Goal: Task Accomplishment & Management: Use online tool/utility

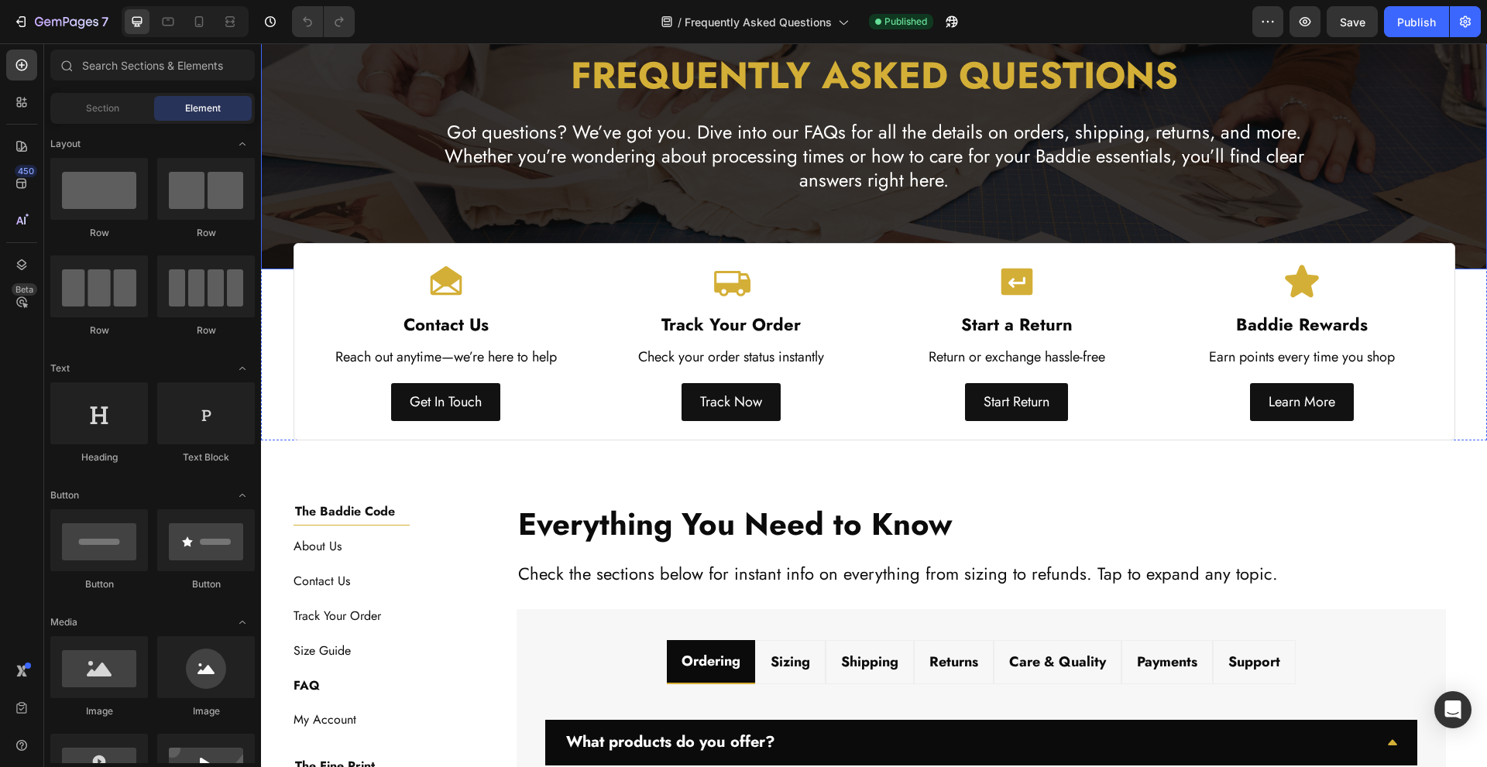
scroll to position [413, 0]
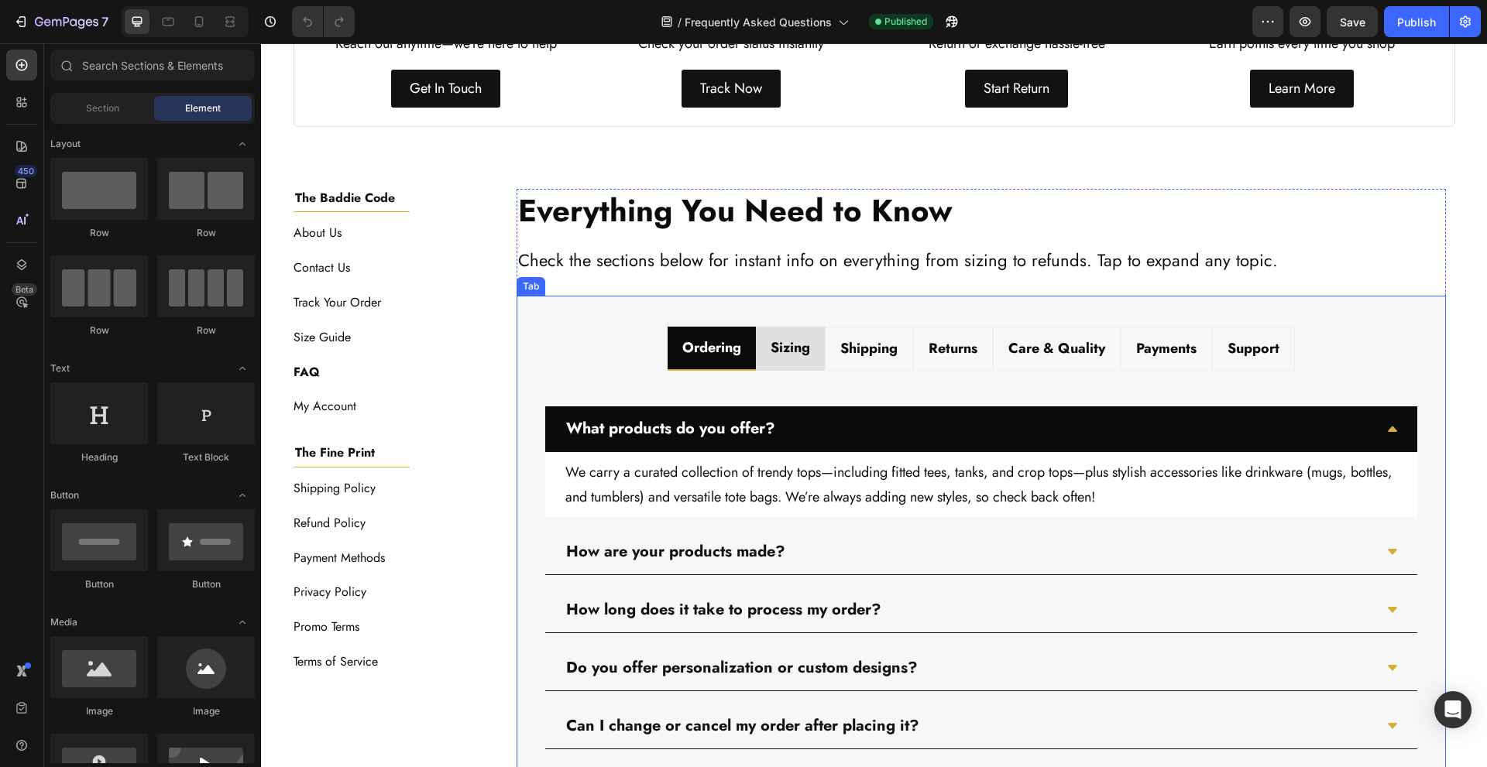
click at [772, 353] on strong "Sizing" at bounding box center [790, 348] width 39 height 20
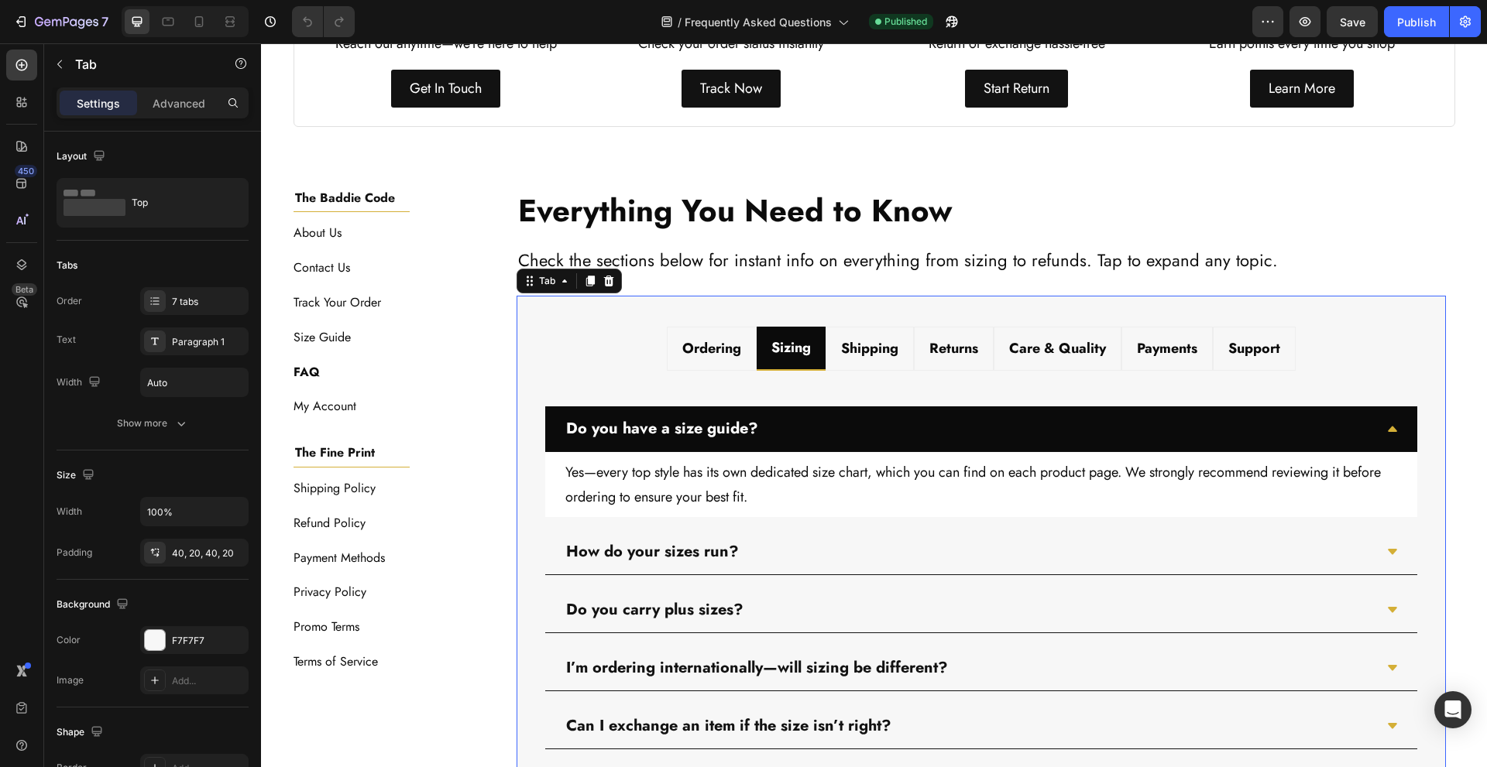
scroll to position [517, 0]
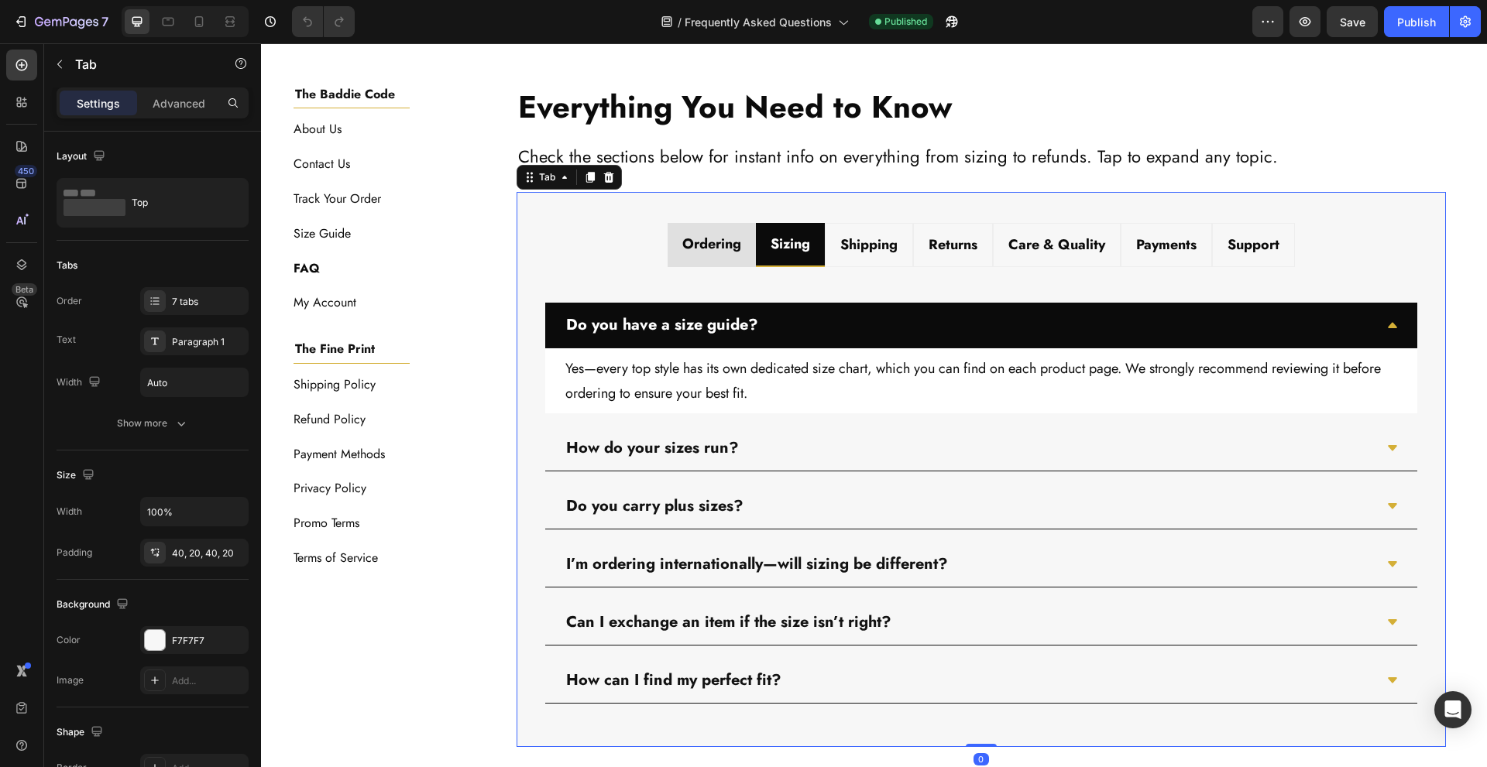
click at [721, 257] on div "Ordering" at bounding box center [712, 243] width 64 height 29
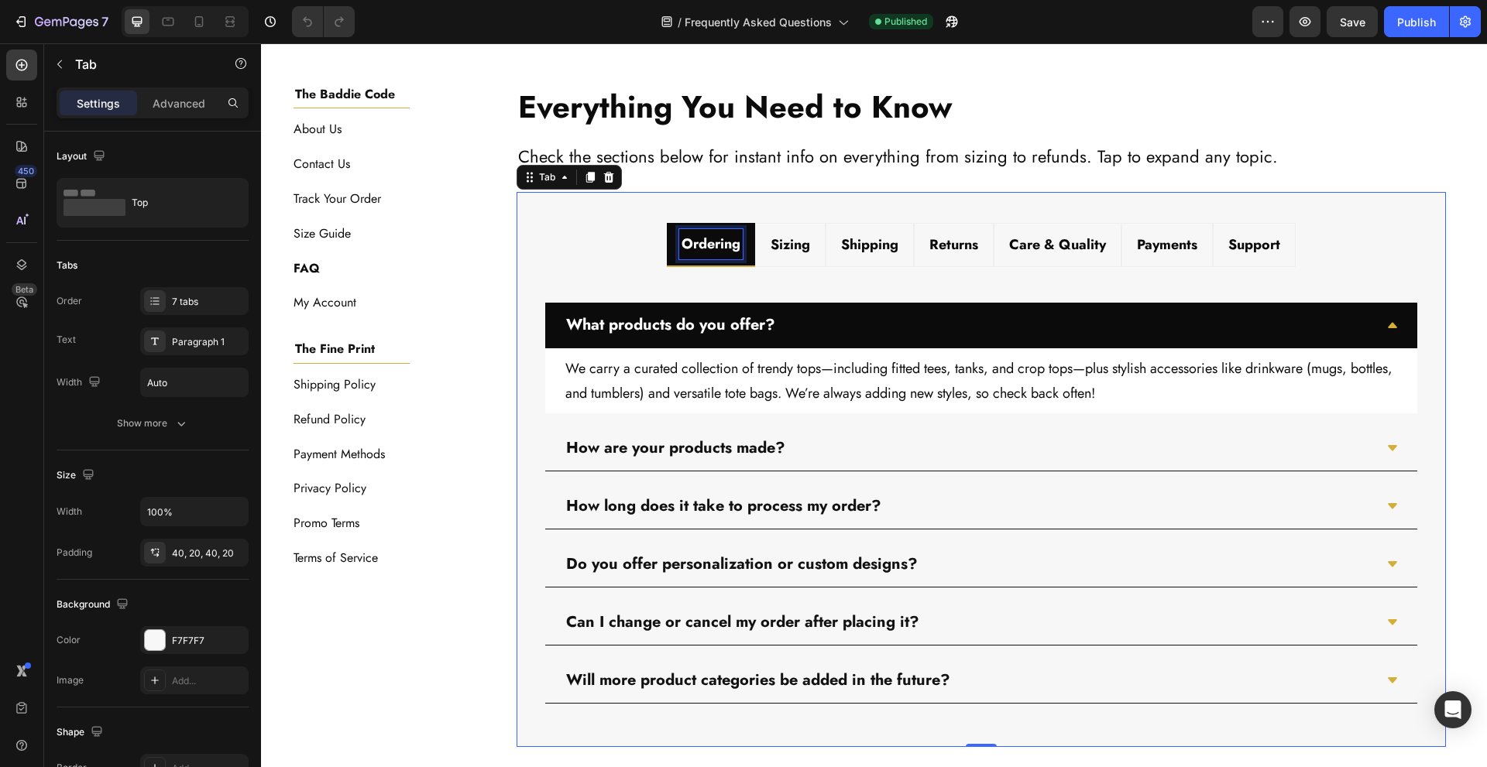
click at [727, 243] on strong "Ordering" at bounding box center [711, 244] width 59 height 20
click at [794, 235] on strong "Sizing" at bounding box center [790, 244] width 39 height 20
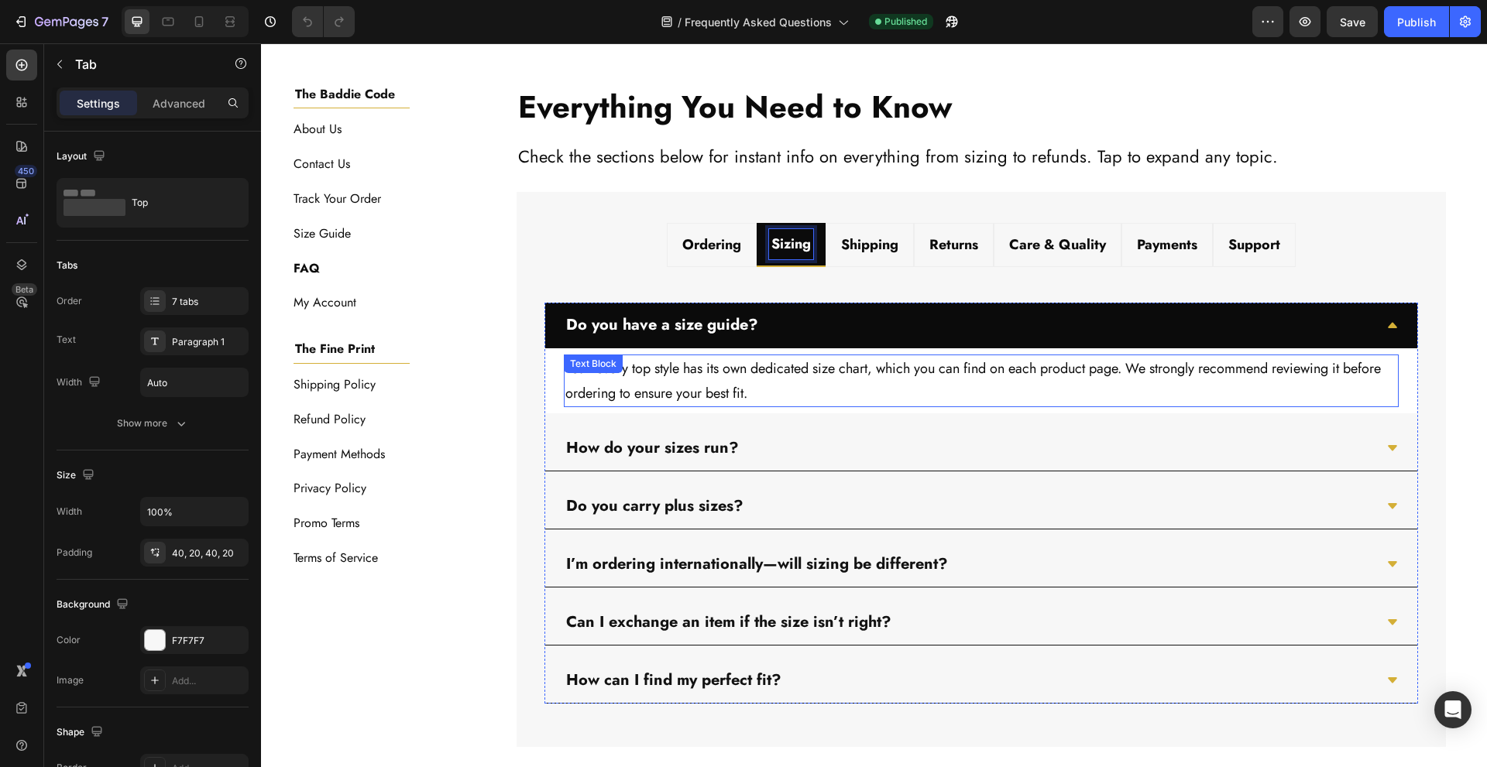
click at [706, 367] on p "Yes—every top style has its own dedicated size chart, which you can find on eac…" at bounding box center [981, 381] width 832 height 50
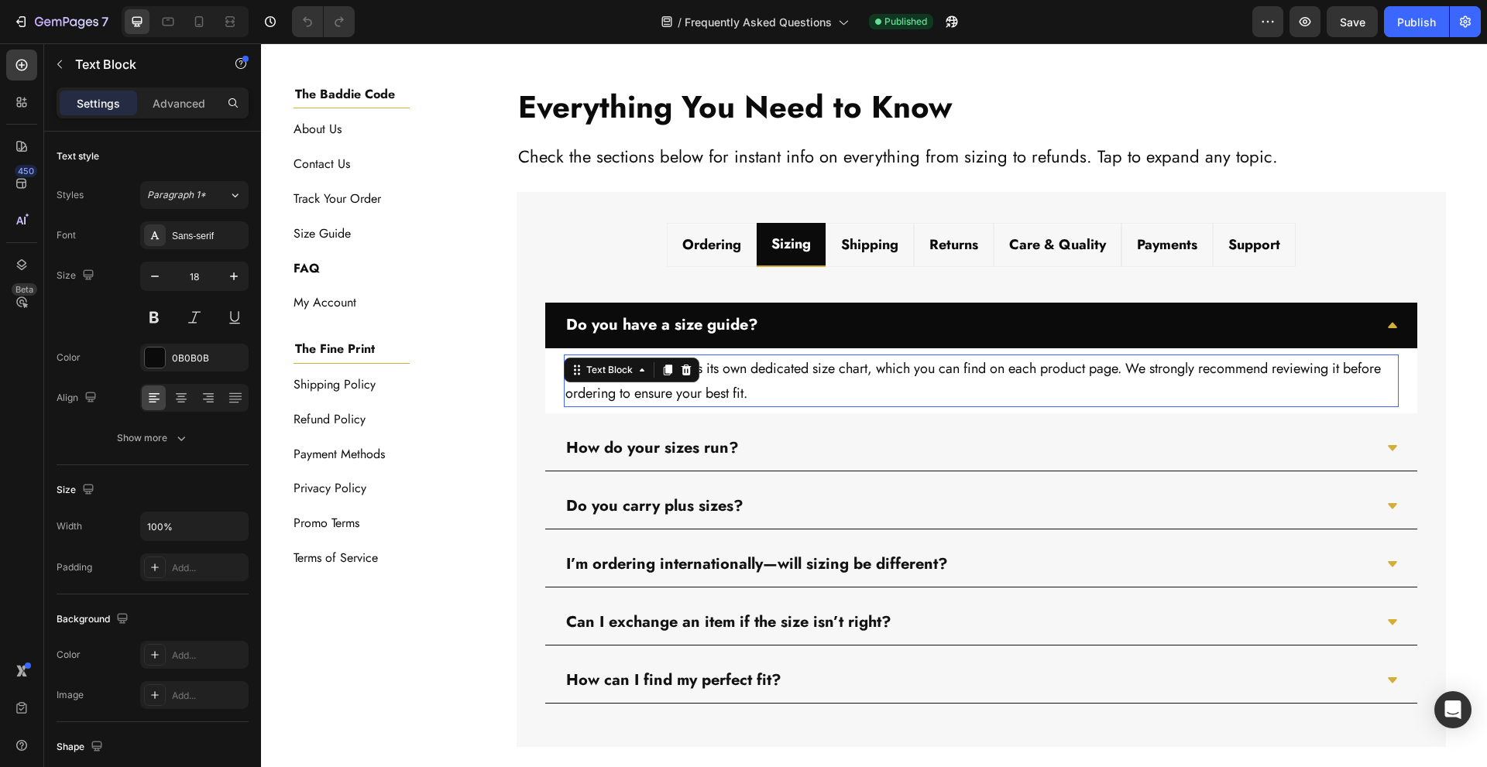
click at [706, 367] on p "Yes—every top style has its own dedicated size chart, which you can find on eac…" at bounding box center [981, 381] width 832 height 50
click at [778, 379] on p "Yes—every top style has its own dedicated size chart, which you can find on eac…" at bounding box center [981, 381] width 832 height 50
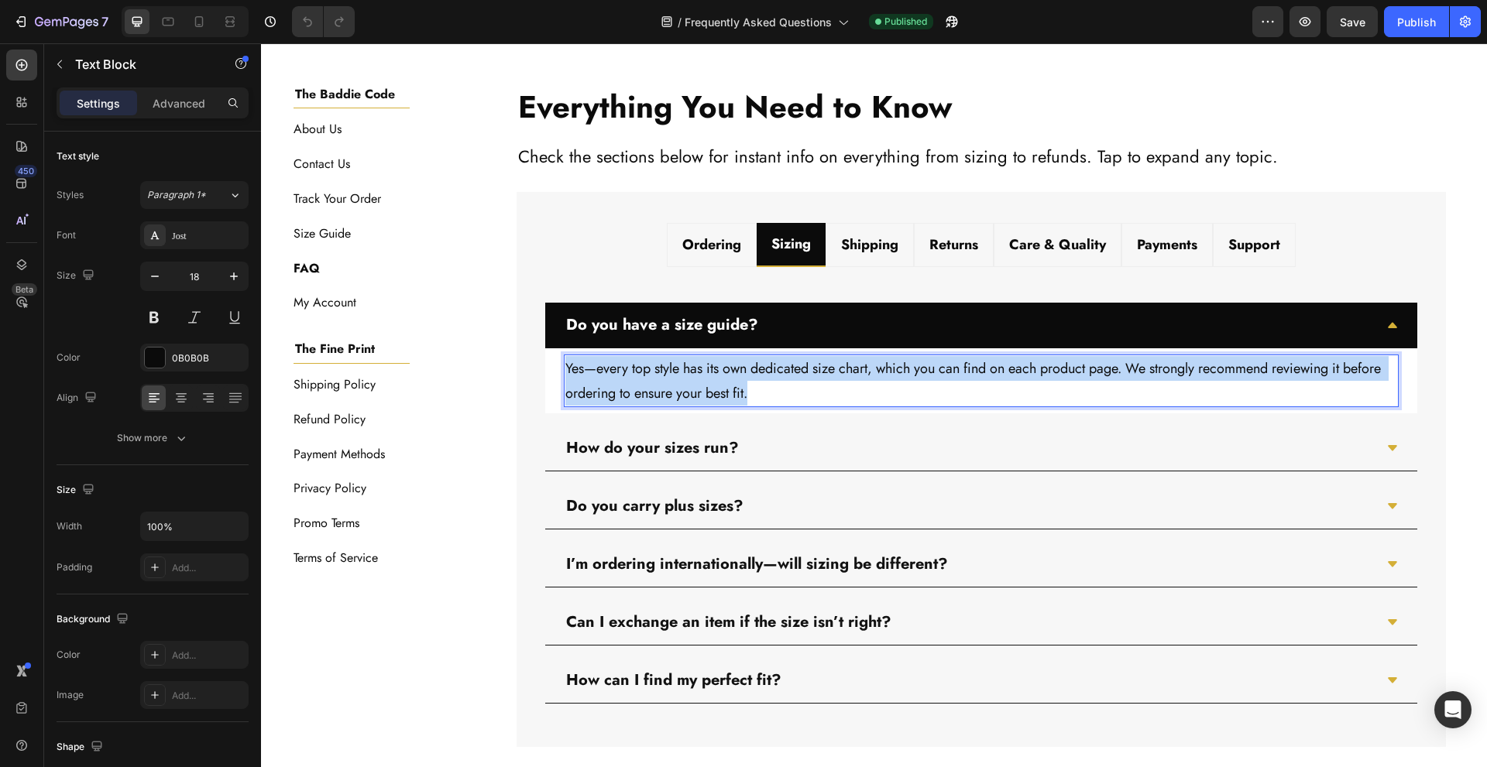
click at [778, 379] on p "Yes—every top style has its own dedicated size chart, which you can find on eac…" at bounding box center [981, 381] width 832 height 50
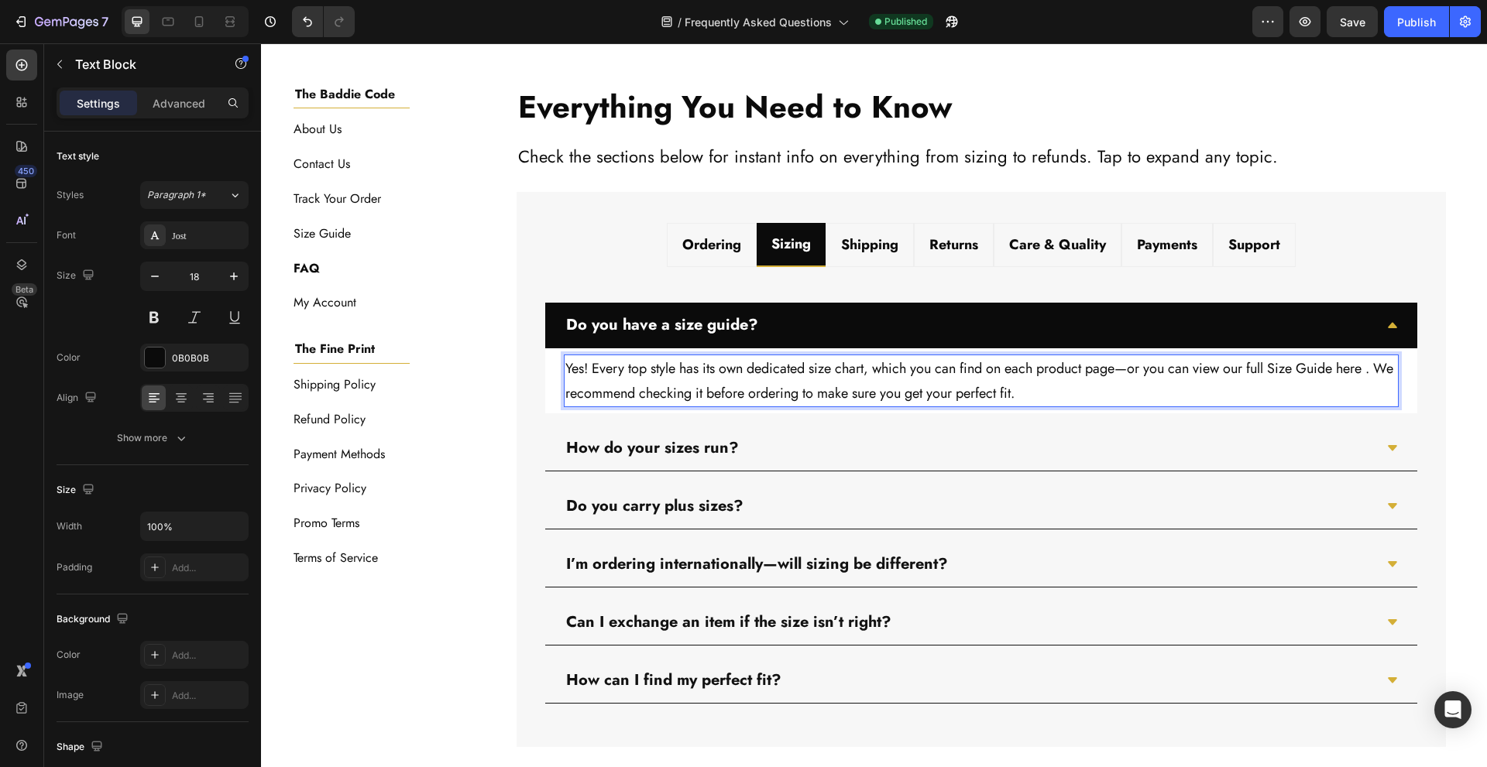
click at [1353, 373] on p "Yes! Every top style has its own dedicated size chart, which you can find on ea…" at bounding box center [981, 381] width 832 height 50
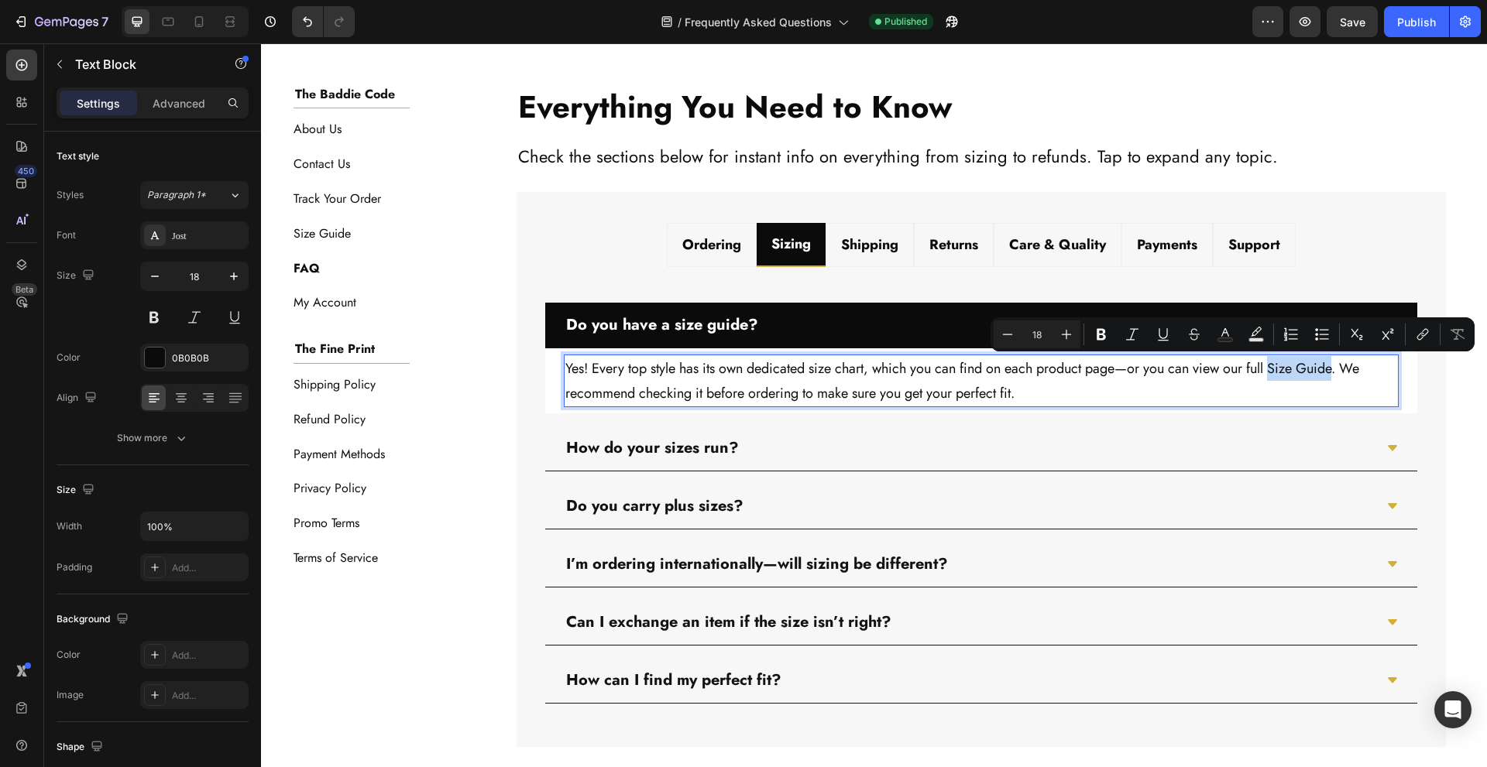
drag, startPoint x: 1273, startPoint y: 370, endPoint x: 1338, endPoint y: 374, distance: 65.2
click at [1338, 374] on p "Yes! Every top style has its own dedicated size chart, which you can find on ea…" at bounding box center [981, 381] width 832 height 50
click at [1428, 332] on icon "Editor contextual toolbar" at bounding box center [1424, 333] width 7 height 8
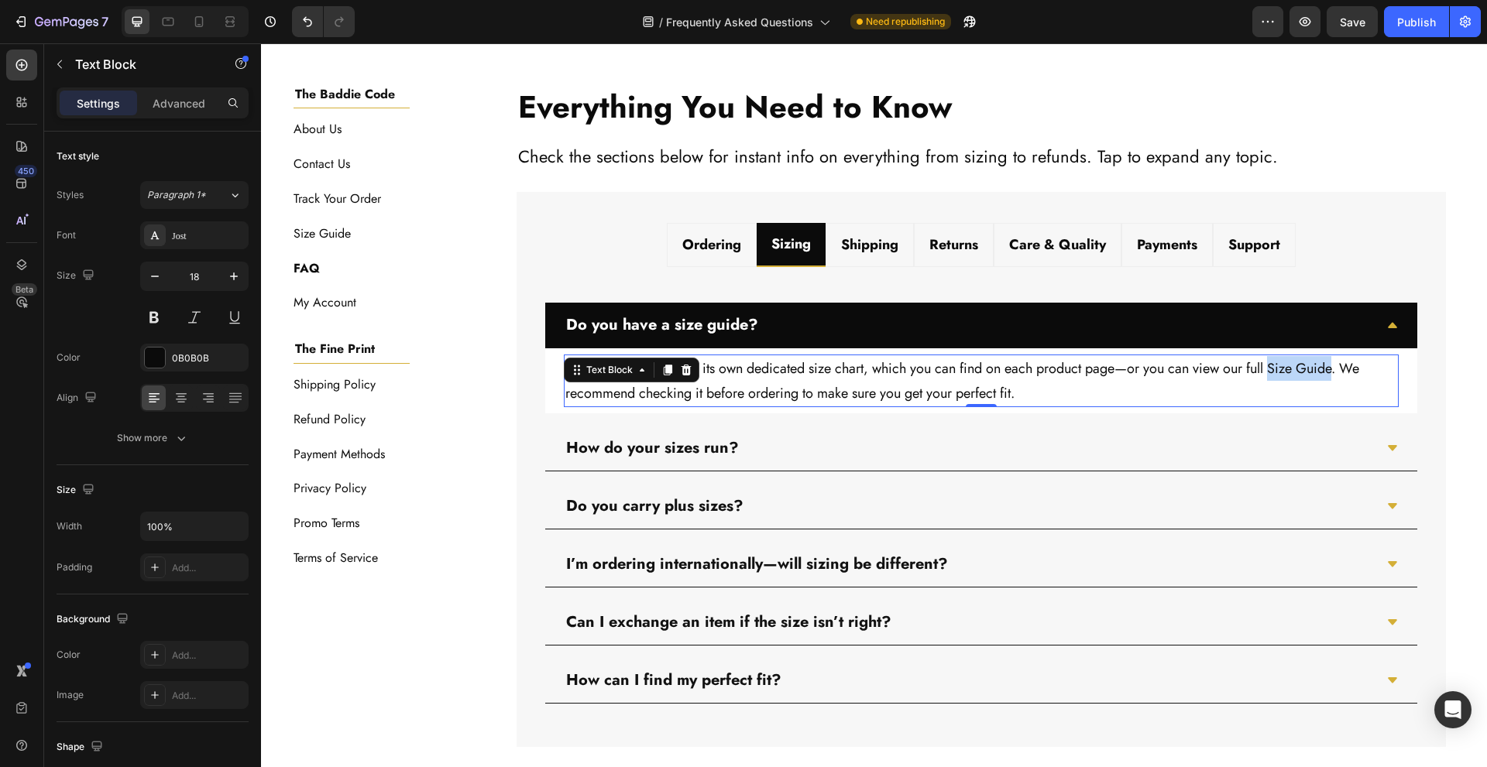
click at [1300, 362] on p "Yes! Every top style has its own dedicated size chart, which you can find on ea…" at bounding box center [981, 381] width 832 height 50
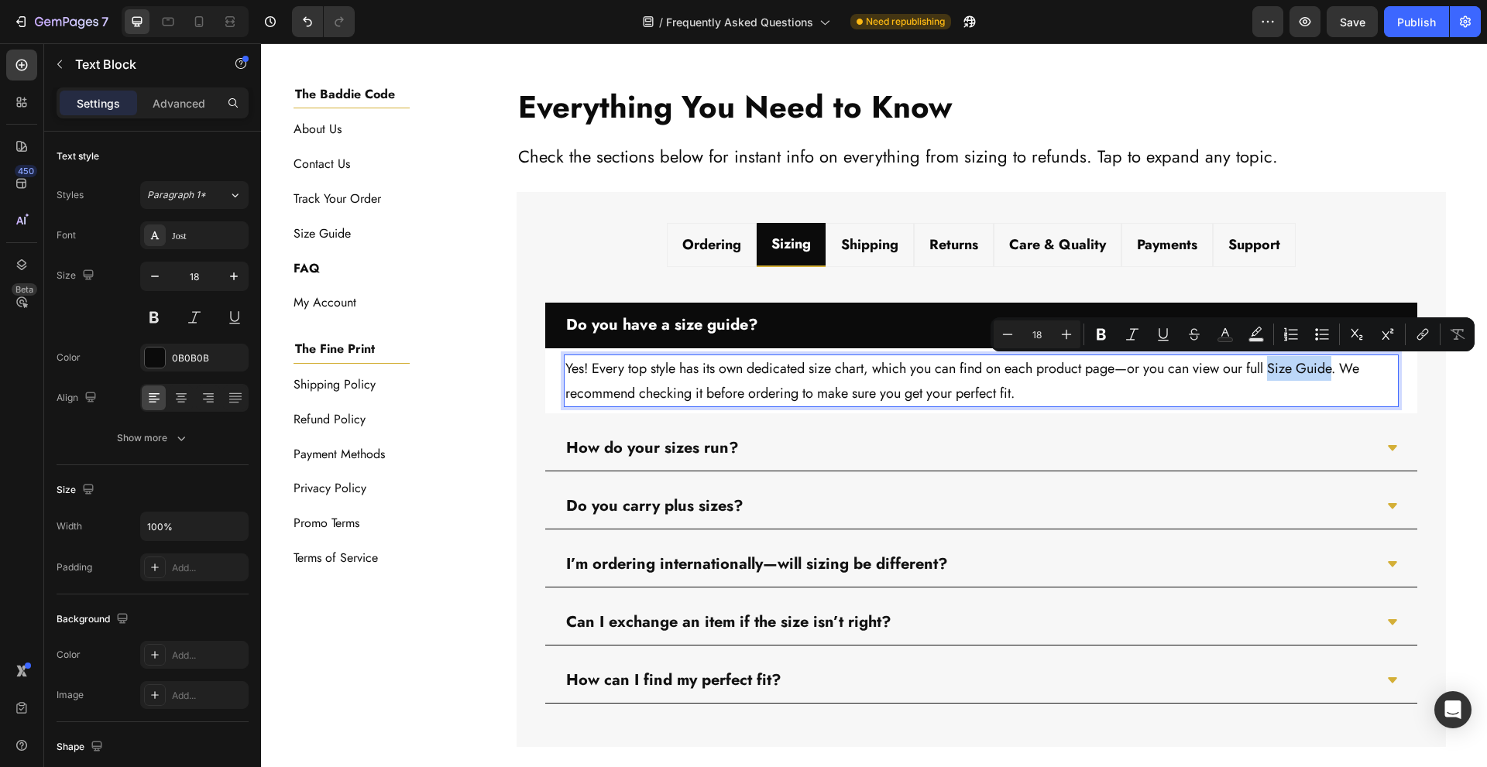
click at [1279, 369] on p "Yes! Every top style has its own dedicated size chart, which you can find on ea…" at bounding box center [981, 381] width 832 height 50
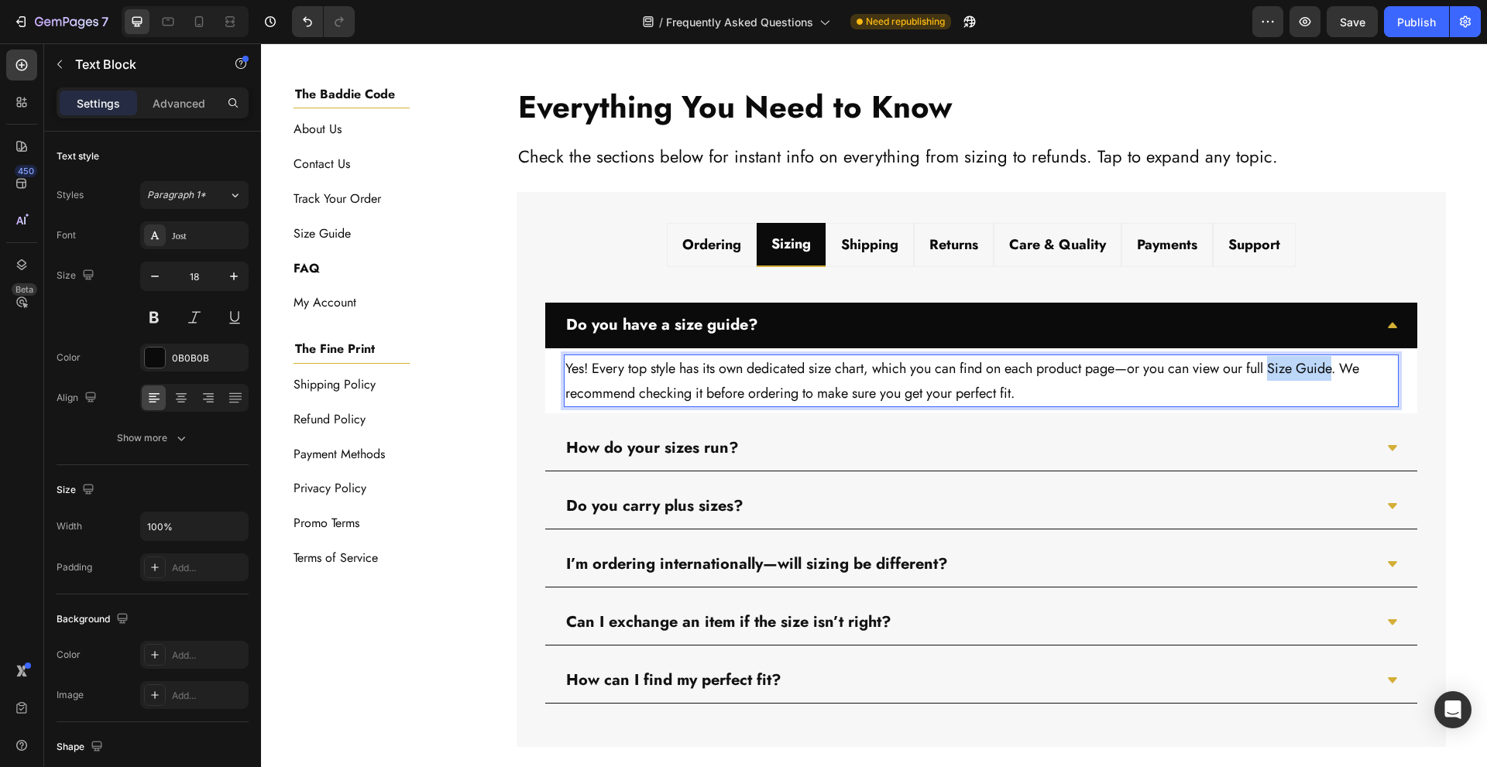
drag, startPoint x: 1276, startPoint y: 373, endPoint x: 1337, endPoint y: 373, distance: 61.2
click at [1337, 373] on p "Yes! Every top style has its own dedicated size chart, which you can find on ea…" at bounding box center [981, 381] width 832 height 50
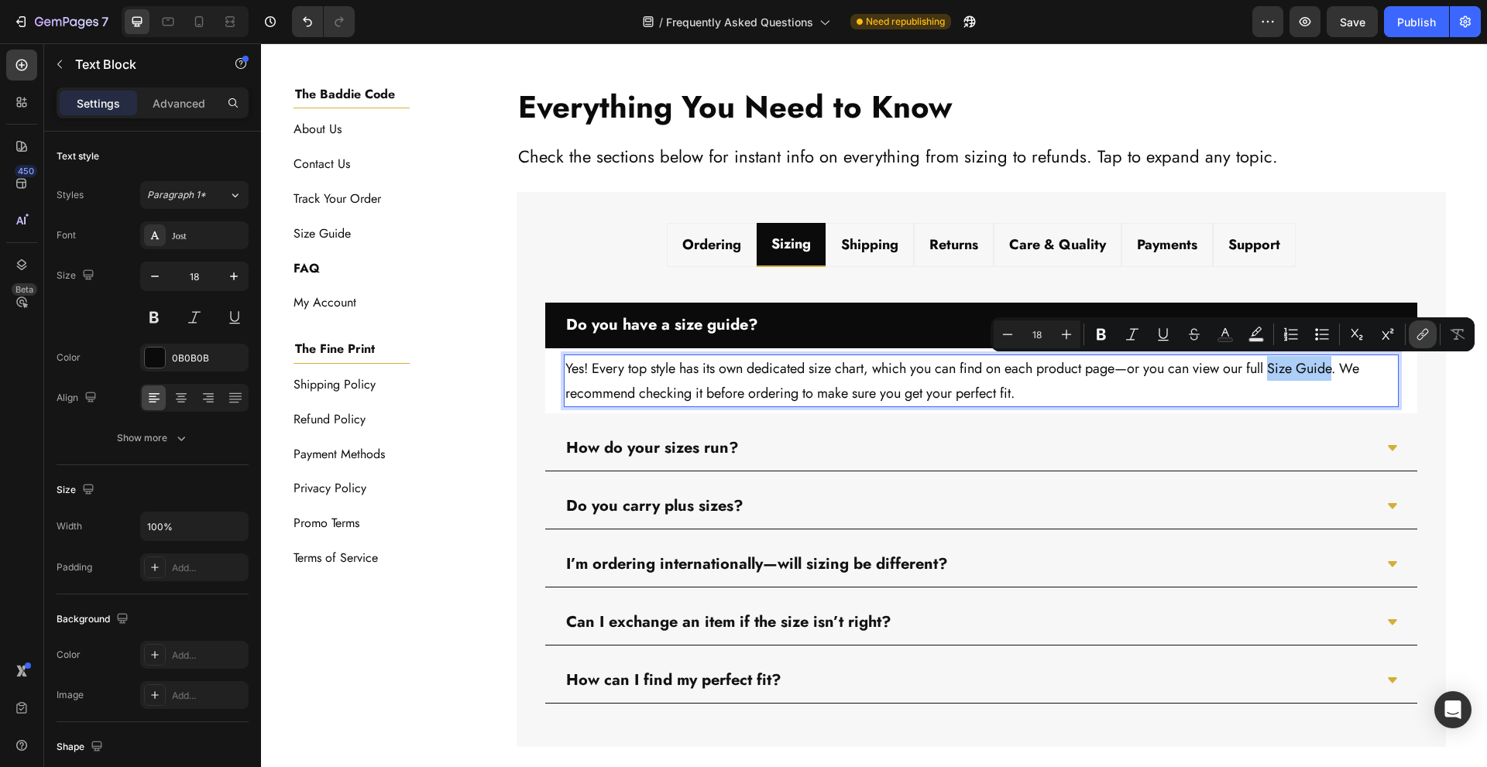
click at [1419, 335] on icon "Editor contextual toolbar" at bounding box center [1422, 334] width 15 height 15
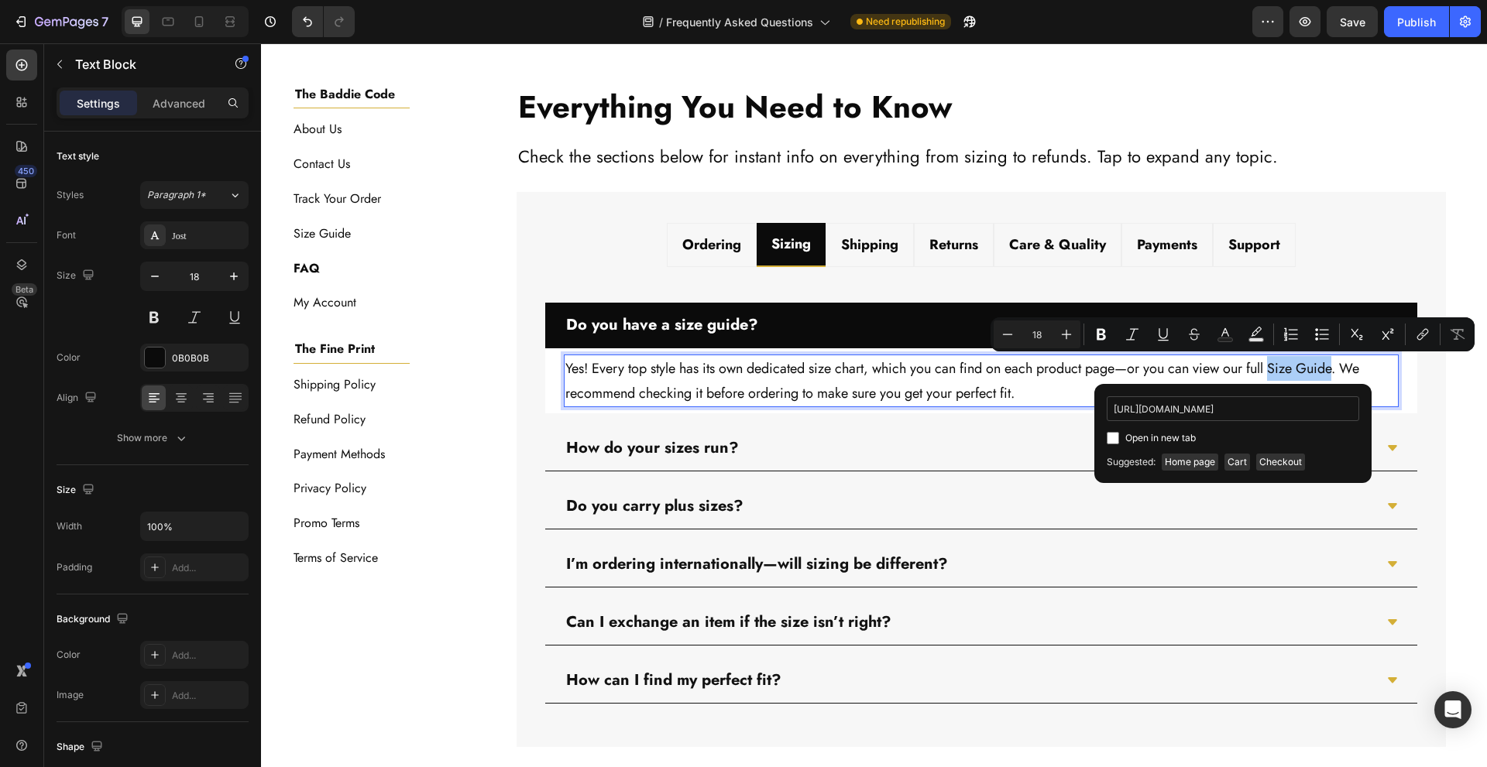
scroll to position [0, 54]
type input "https://www.thebaddiebrand.com/pages/size-guide"
click at [1188, 438] on span "Open in new tab" at bounding box center [1160, 438] width 70 height 19
checkbox input "true"
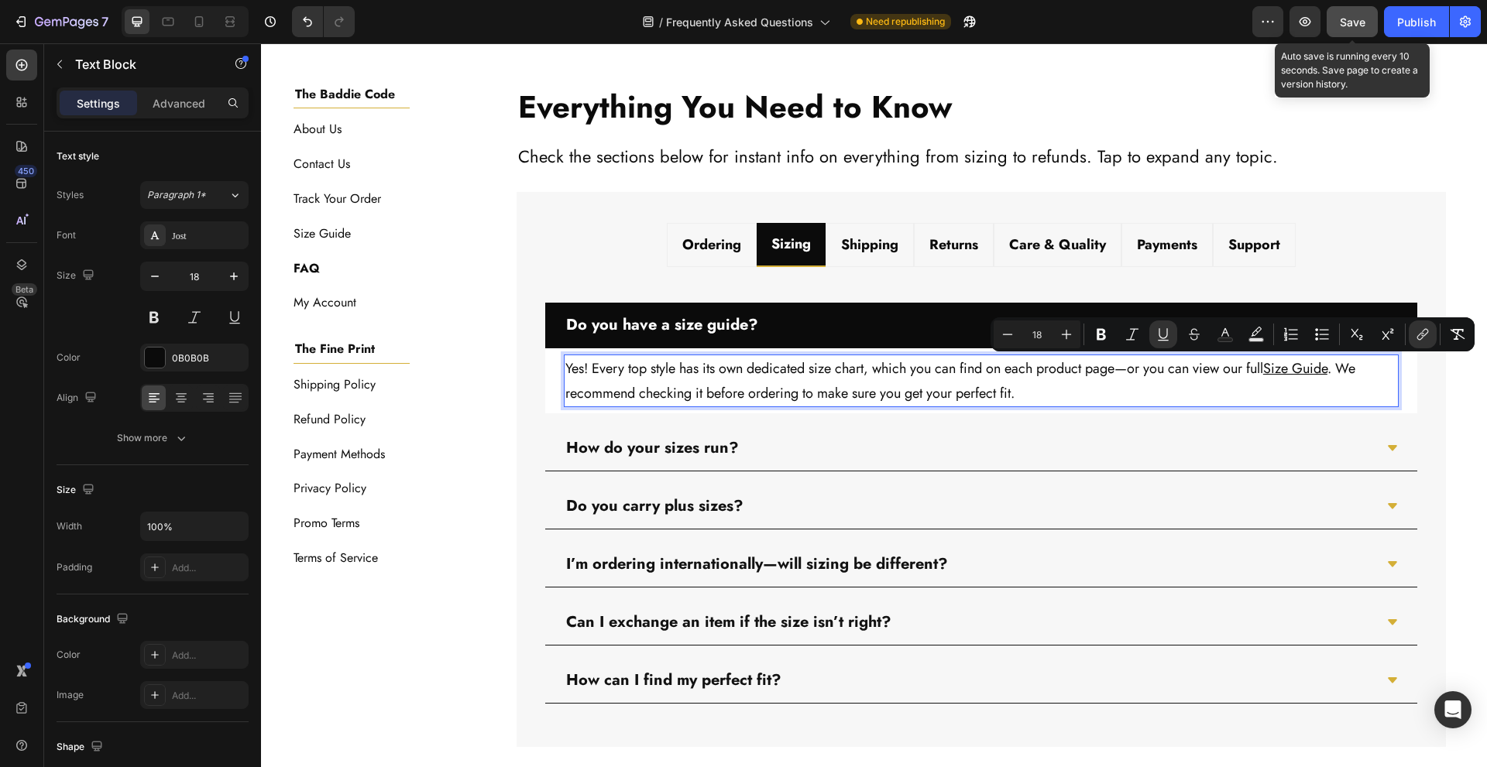
click at [1351, 24] on span "Save" at bounding box center [1353, 21] width 26 height 13
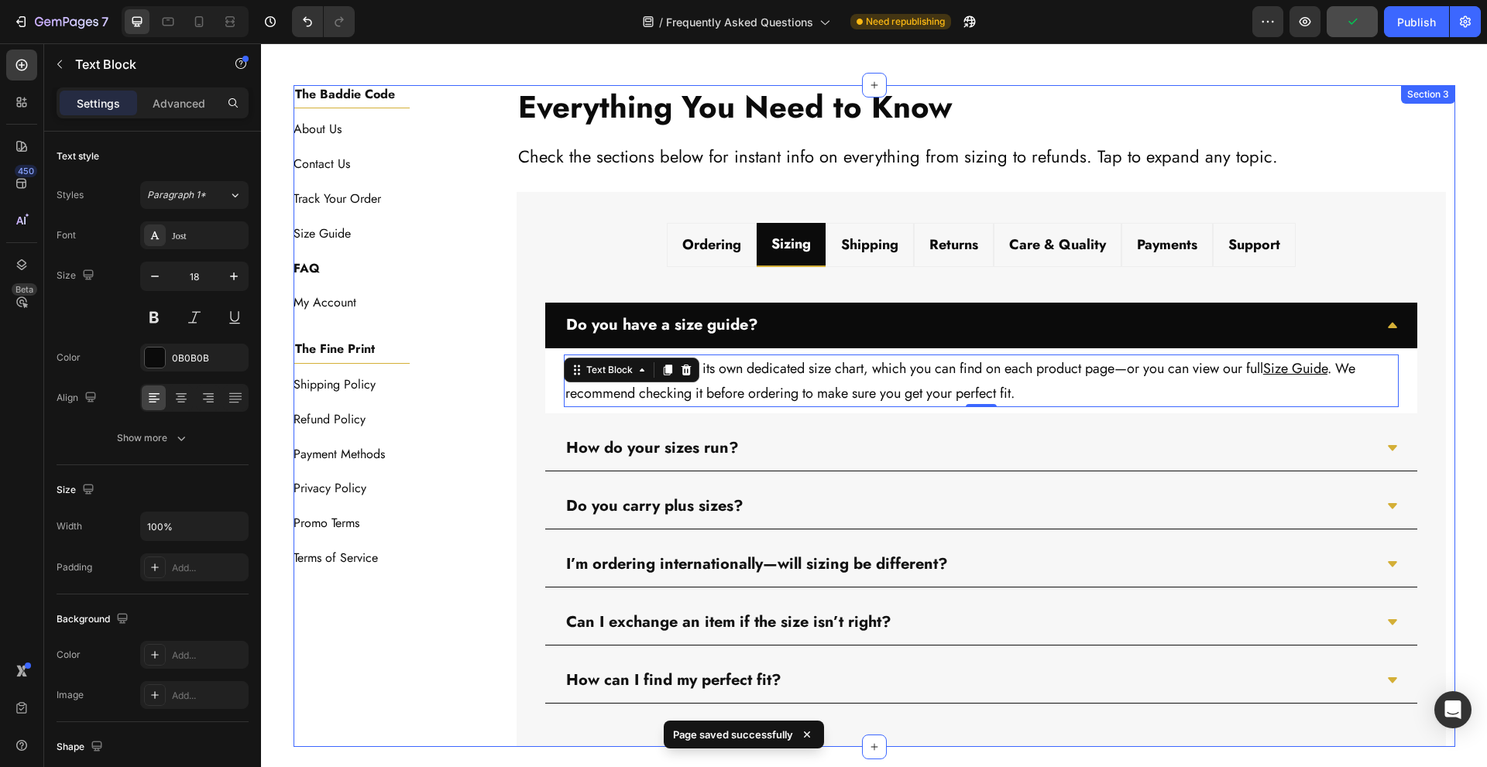
click at [507, 285] on div "Everything You Need to Know Heading Check the sections below for instant info o…" at bounding box center [980, 416] width 947 height 663
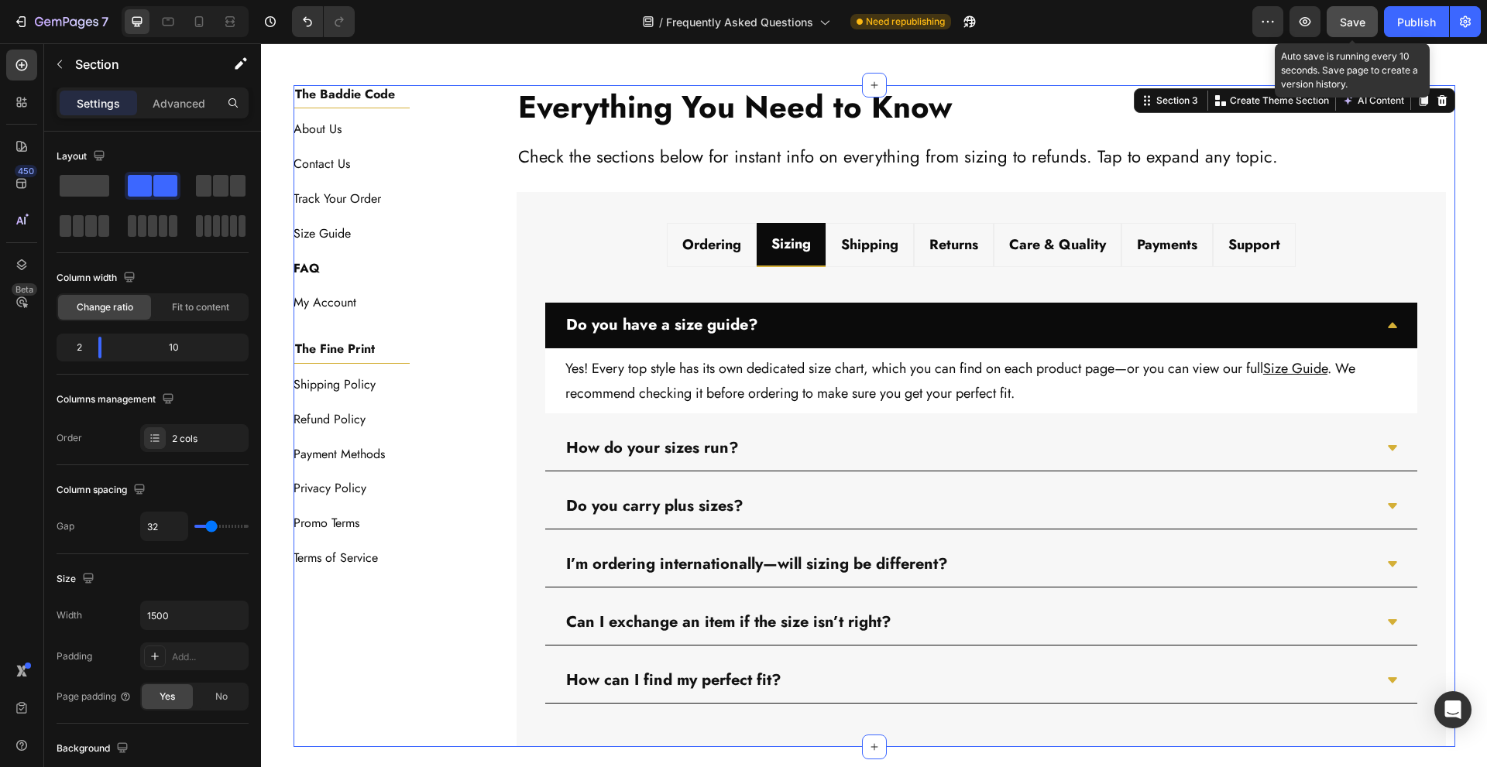
click at [1365, 33] on button "Save" at bounding box center [1352, 21] width 51 height 31
click at [1351, 22] on span "Save" at bounding box center [1353, 21] width 26 height 13
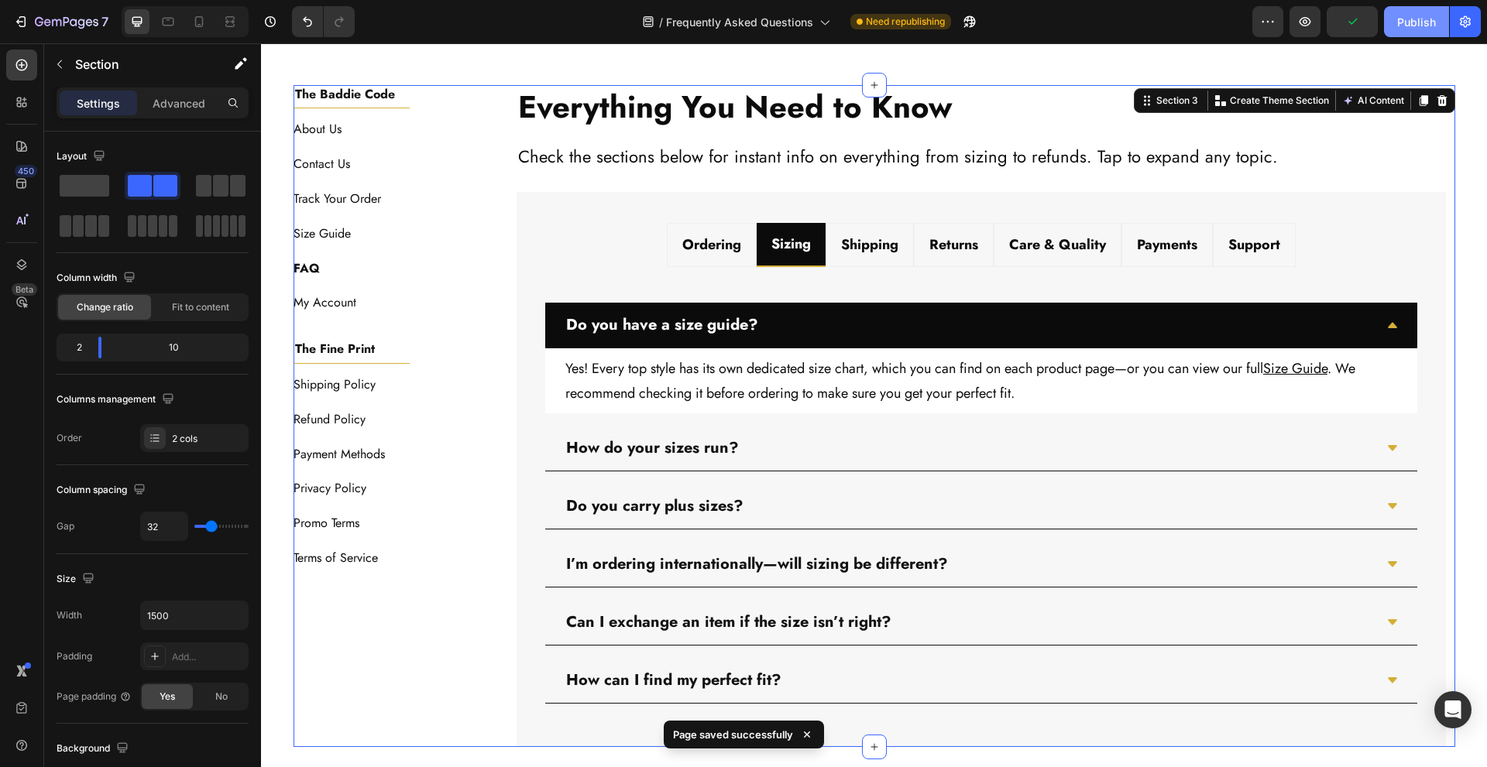
click at [1409, 26] on div "Publish" at bounding box center [1416, 22] width 39 height 16
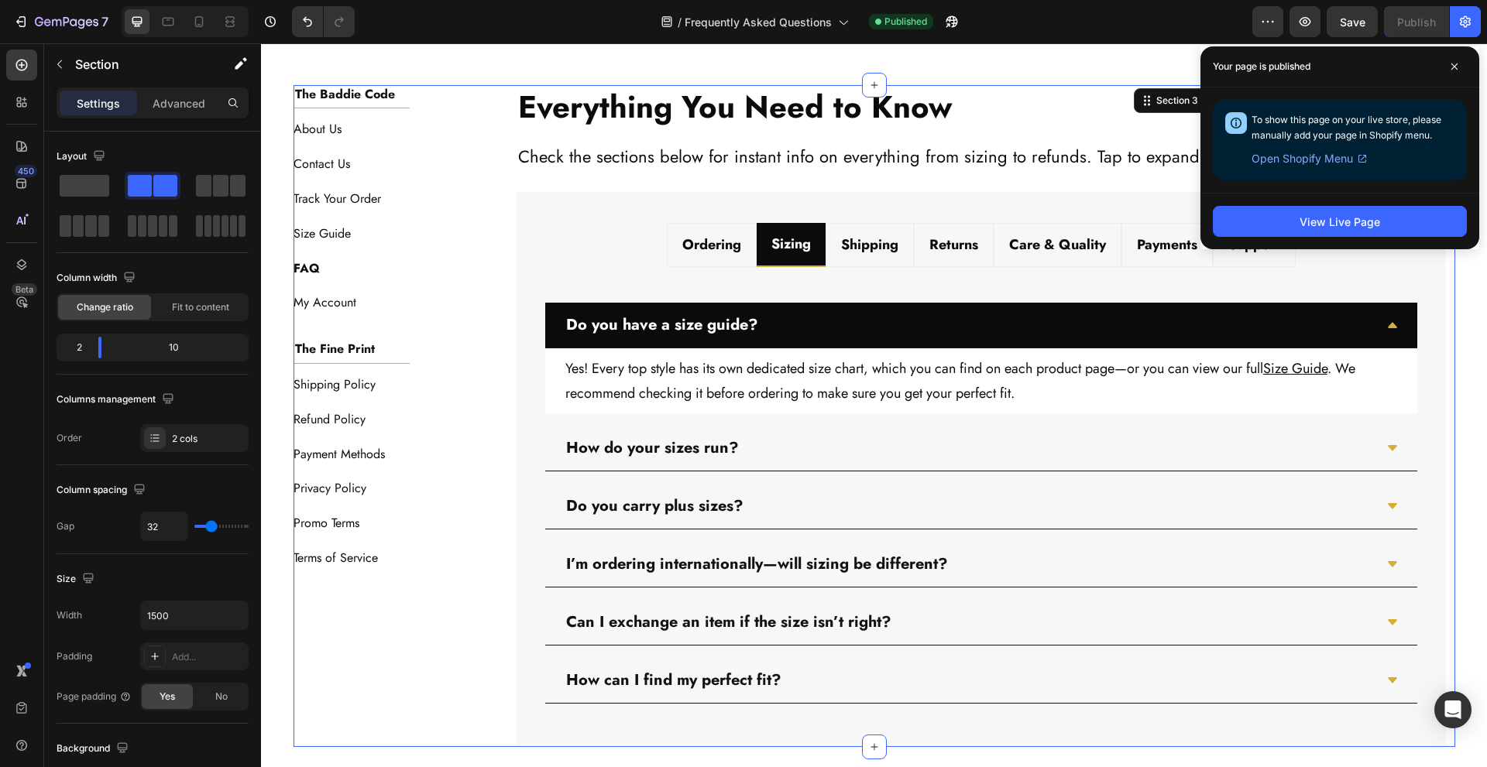
click at [544, 63] on div "Icon Contact Us Heading Reach out anytime—we’re here to help Text Block Get In …" at bounding box center [874, 317] width 1226 height 1517
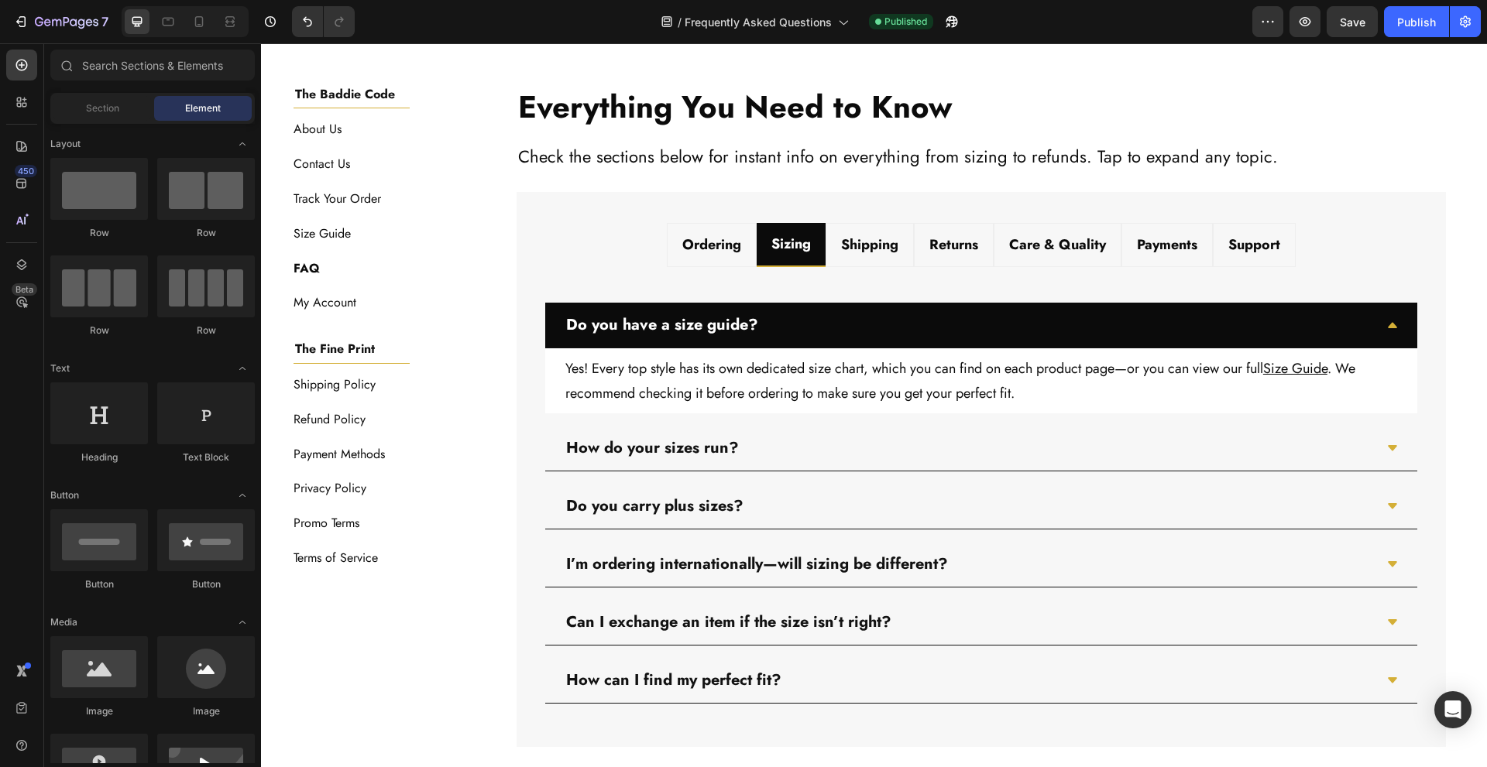
click at [544, 63] on div "Icon Contact Us Heading Reach out anytime—we’re here to help Text Block Get In …" at bounding box center [874, 317] width 1226 height 1517
click at [195, 24] on icon at bounding box center [199, 21] width 9 height 11
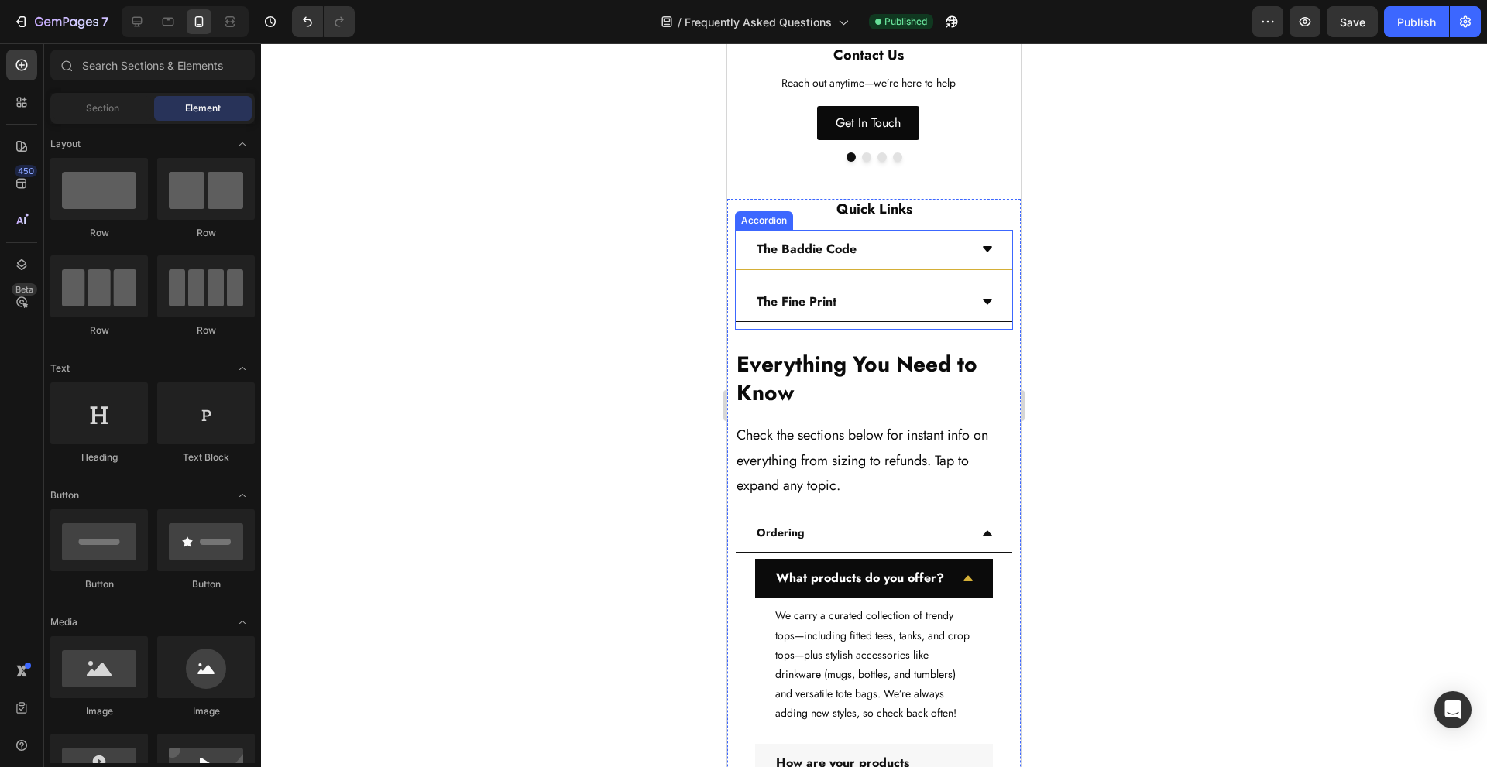
scroll to position [673, 0]
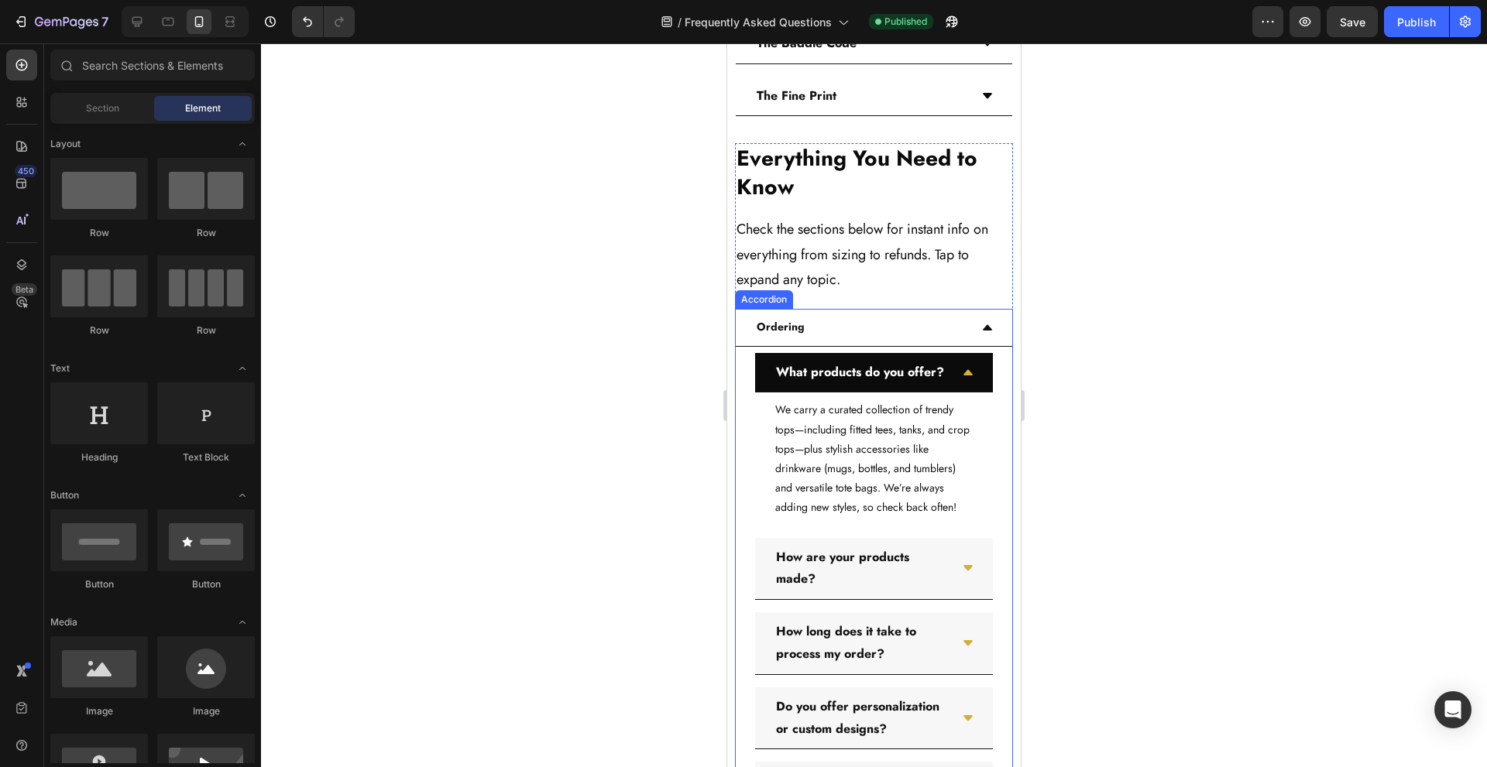
click at [871, 328] on div "Ordering" at bounding box center [861, 327] width 215 height 24
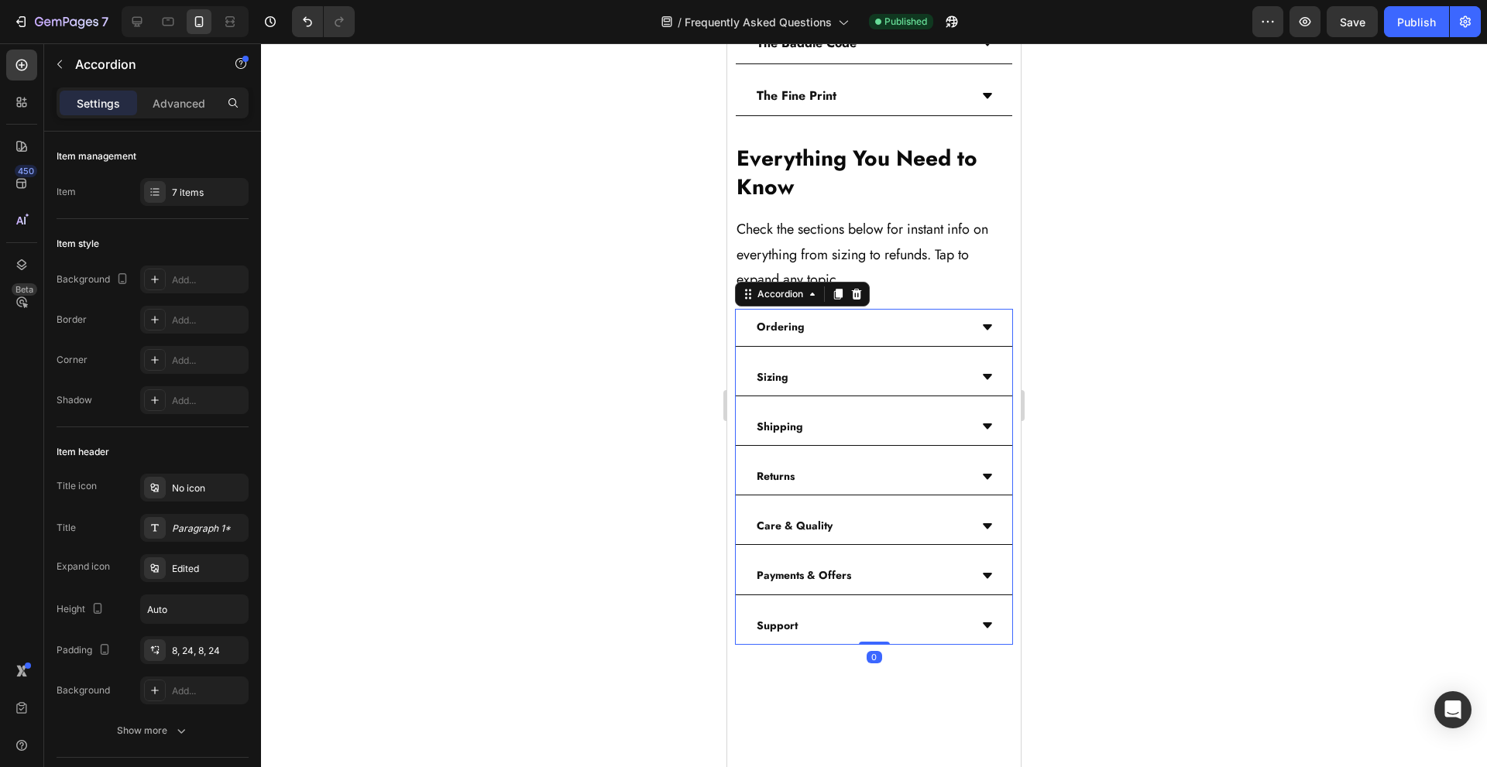
click at [870, 362] on div "Sizing" at bounding box center [874, 377] width 276 height 37
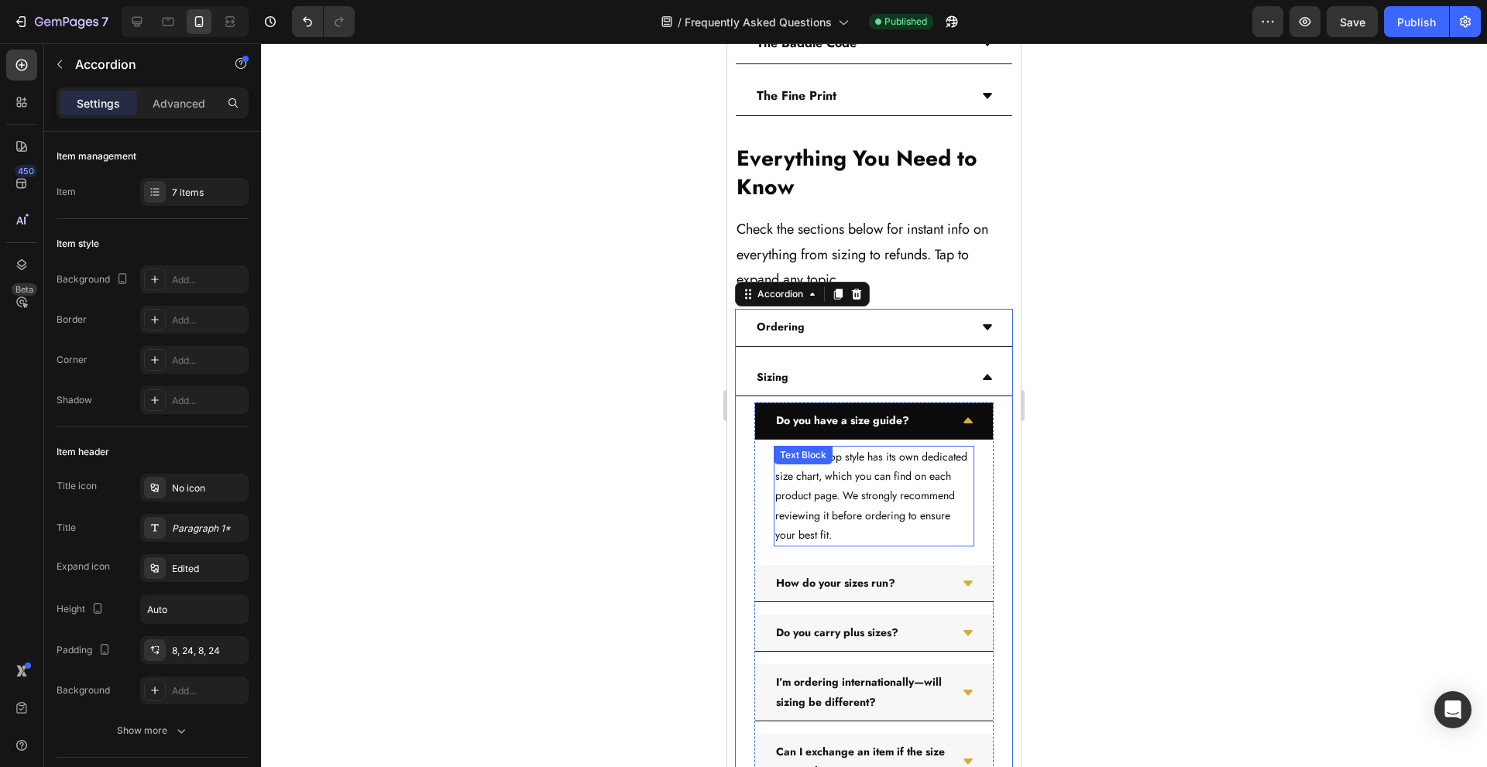
click at [815, 470] on div "Yes—every top style has its own dedicated size chart, which you can find on eac…" at bounding box center [874, 496] width 201 height 101
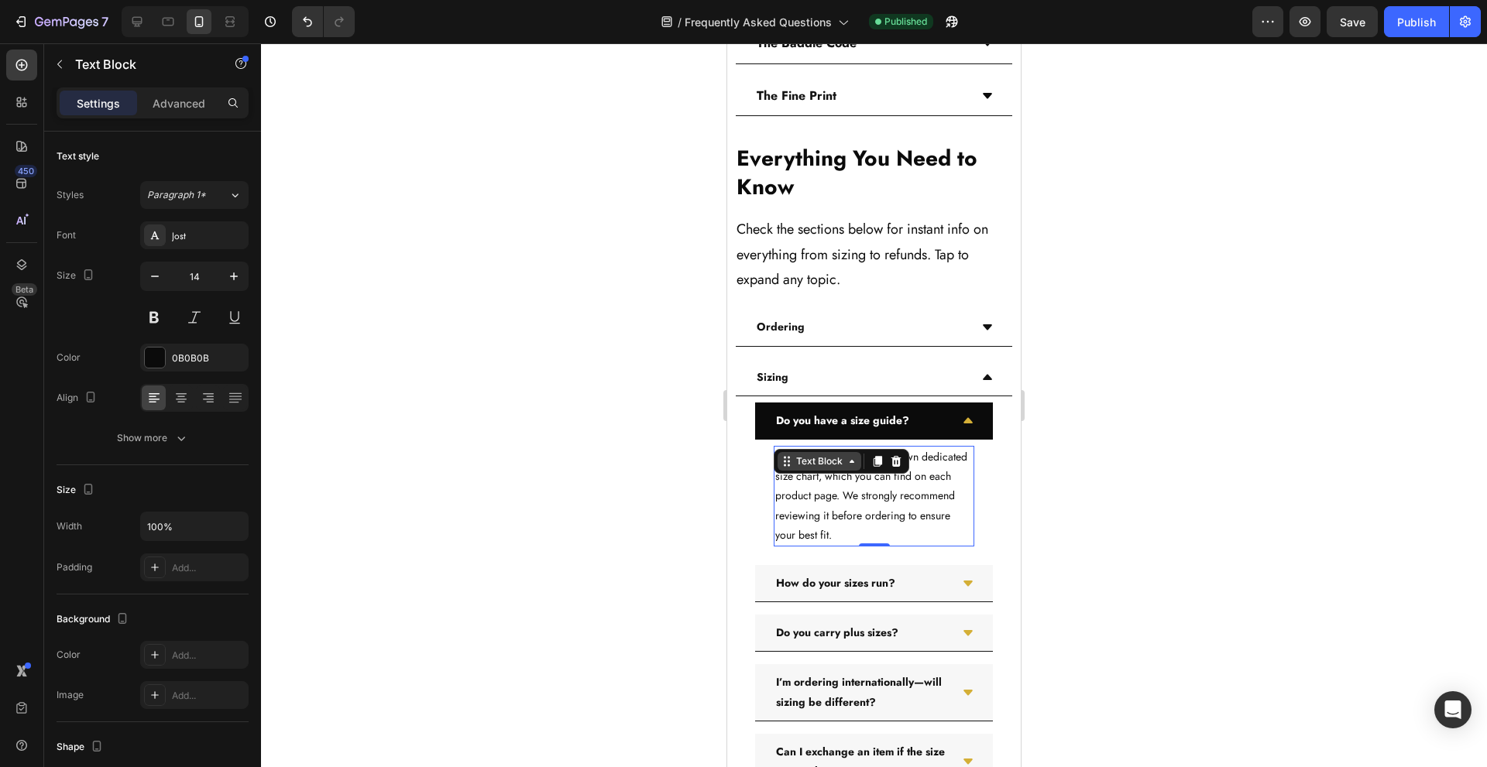
click at [815, 470] on div "Text Block" at bounding box center [820, 461] width 84 height 19
click at [870, 498] on p "Yes—every top style has its own dedicated size chart, which you can find on eac…" at bounding box center [873, 497] width 197 height 98
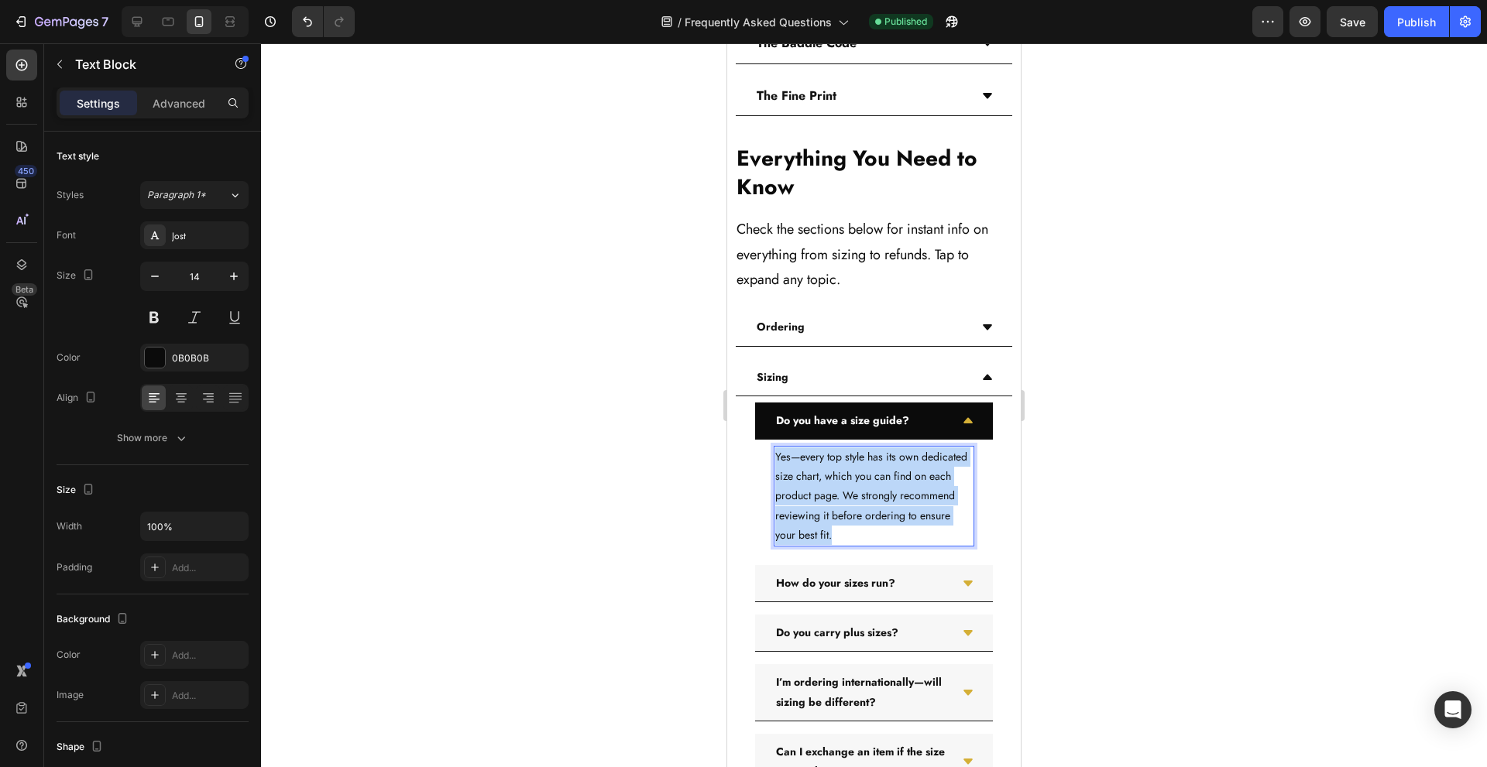
click at [870, 498] on p "Yes—every top style has its own dedicated size chart, which you can find on eac…" at bounding box center [873, 497] width 197 height 98
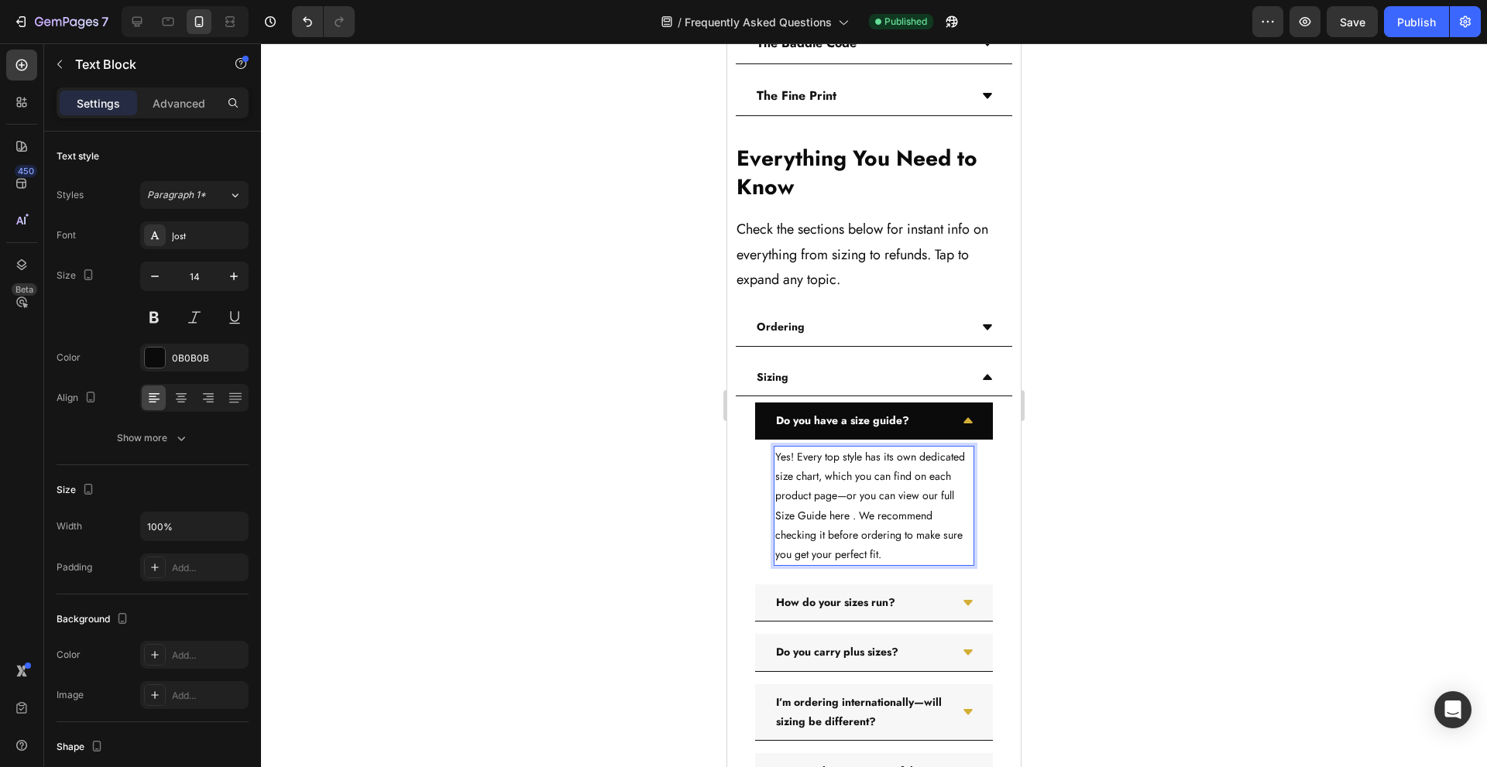
click at [816, 517] on p "Yes! Every top style has its own dedicated size chart, which you can find on ea…" at bounding box center [873, 506] width 197 height 117
click at [878, 517] on p "Yes! Every top style has its own dedicated size chart, which you can find on ea…" at bounding box center [873, 506] width 197 height 117
click at [812, 518] on p "Yes! Every top style has its own dedicated size chart, which you can find on ea…" at bounding box center [873, 506] width 197 height 117
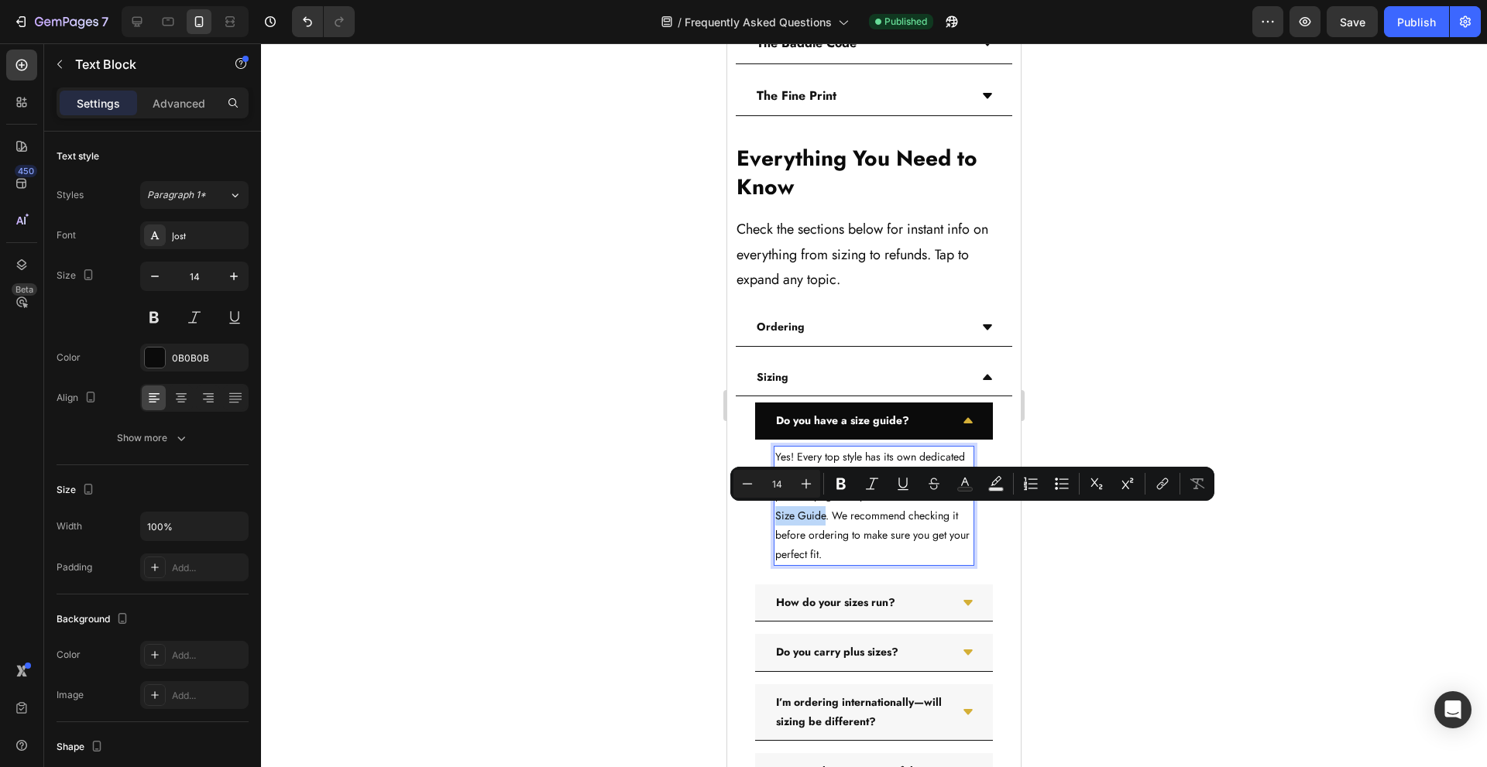
drag, startPoint x: 813, startPoint y: 518, endPoint x: 860, endPoint y: 517, distance: 46.5
click at [860, 517] on p "Yes! Every top style has its own dedicated size chart, which you can find on ea…" at bounding box center [873, 506] width 197 height 117
click at [1169, 488] on icon "Editor contextual toolbar" at bounding box center [1162, 483] width 15 height 15
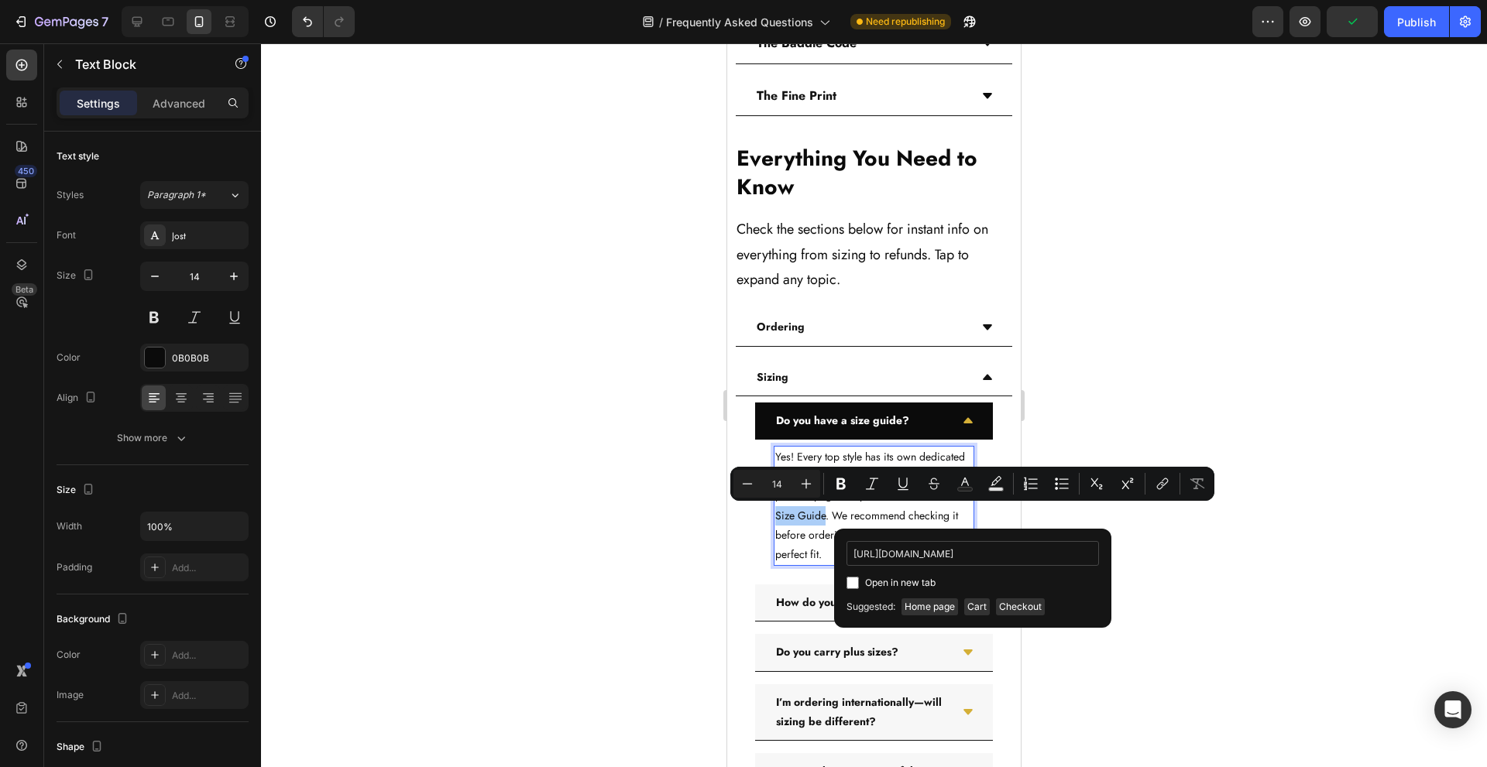
scroll to position [0, 54]
type input "https://www.thebaddiebrand.com/pages/size-guide"
click at [915, 582] on span "Open in new tab" at bounding box center [900, 583] width 70 height 19
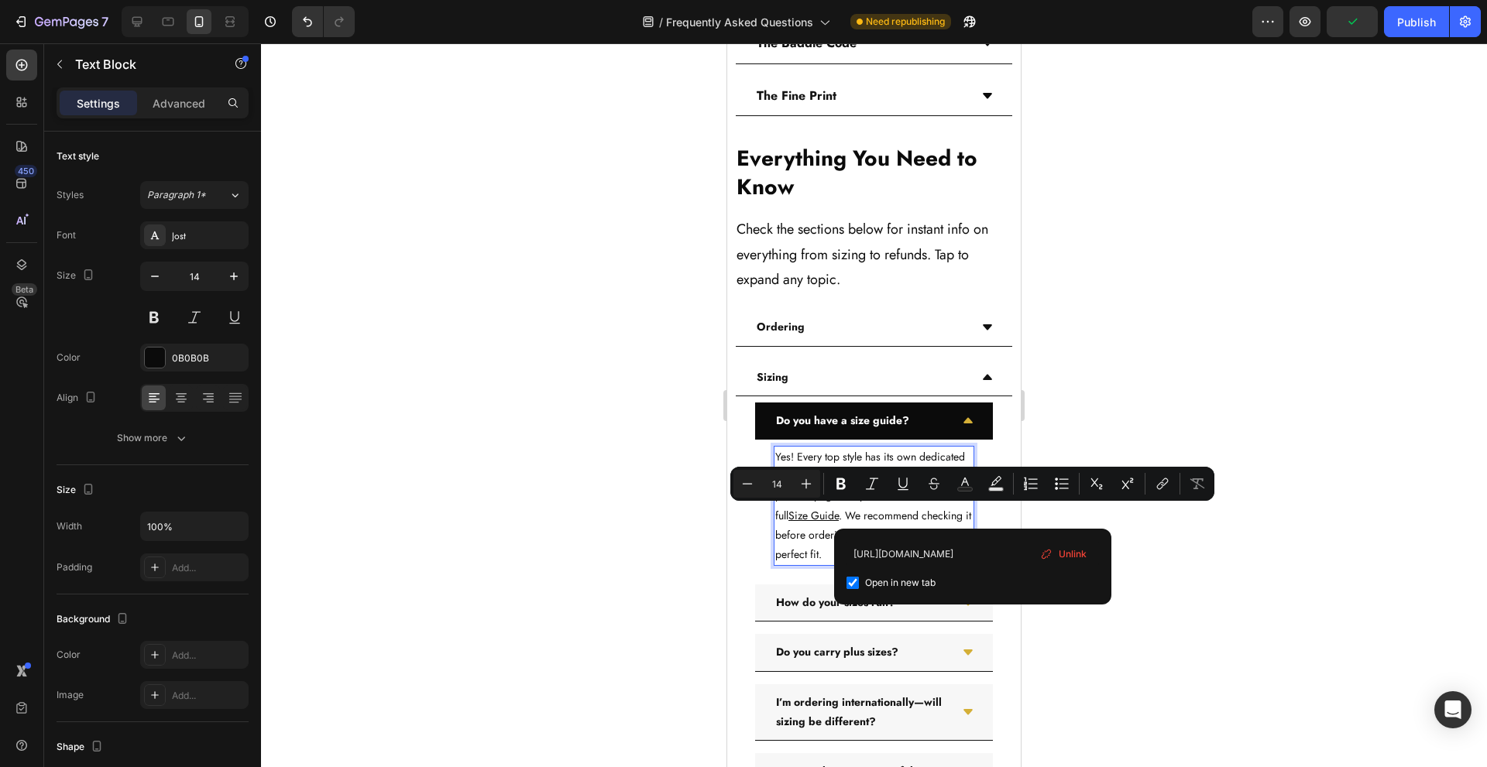
checkbox input "true"
click at [763, 541] on div "Yes! Every top style has its own dedicated size chart, which you can find on ea…" at bounding box center [874, 506] width 238 height 132
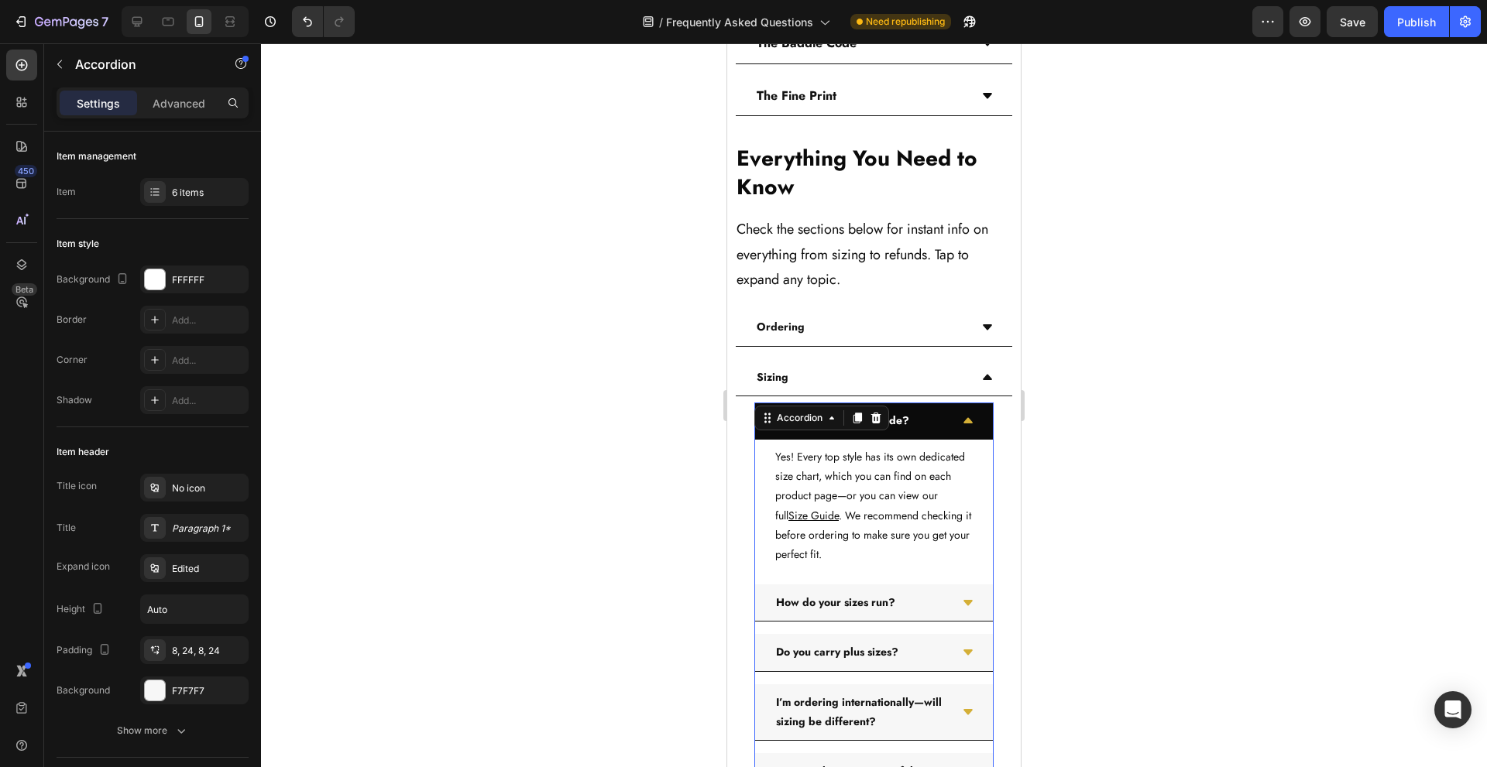
click at [739, 544] on div "Do you have a size guide? Yes! Every top style has its own dedicated size chart…" at bounding box center [874, 632] width 276 height 470
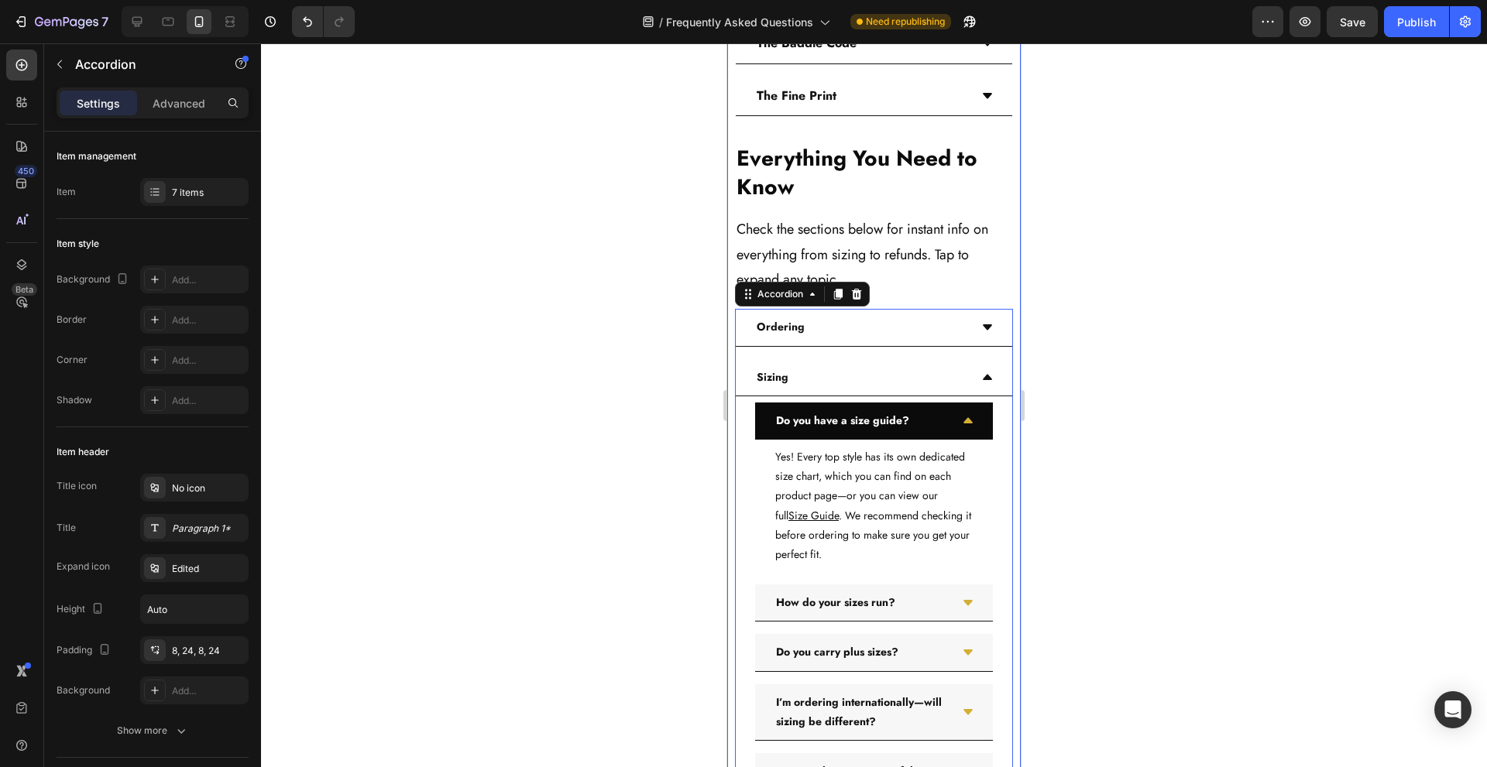
click at [697, 524] on div at bounding box center [874, 405] width 1226 height 724
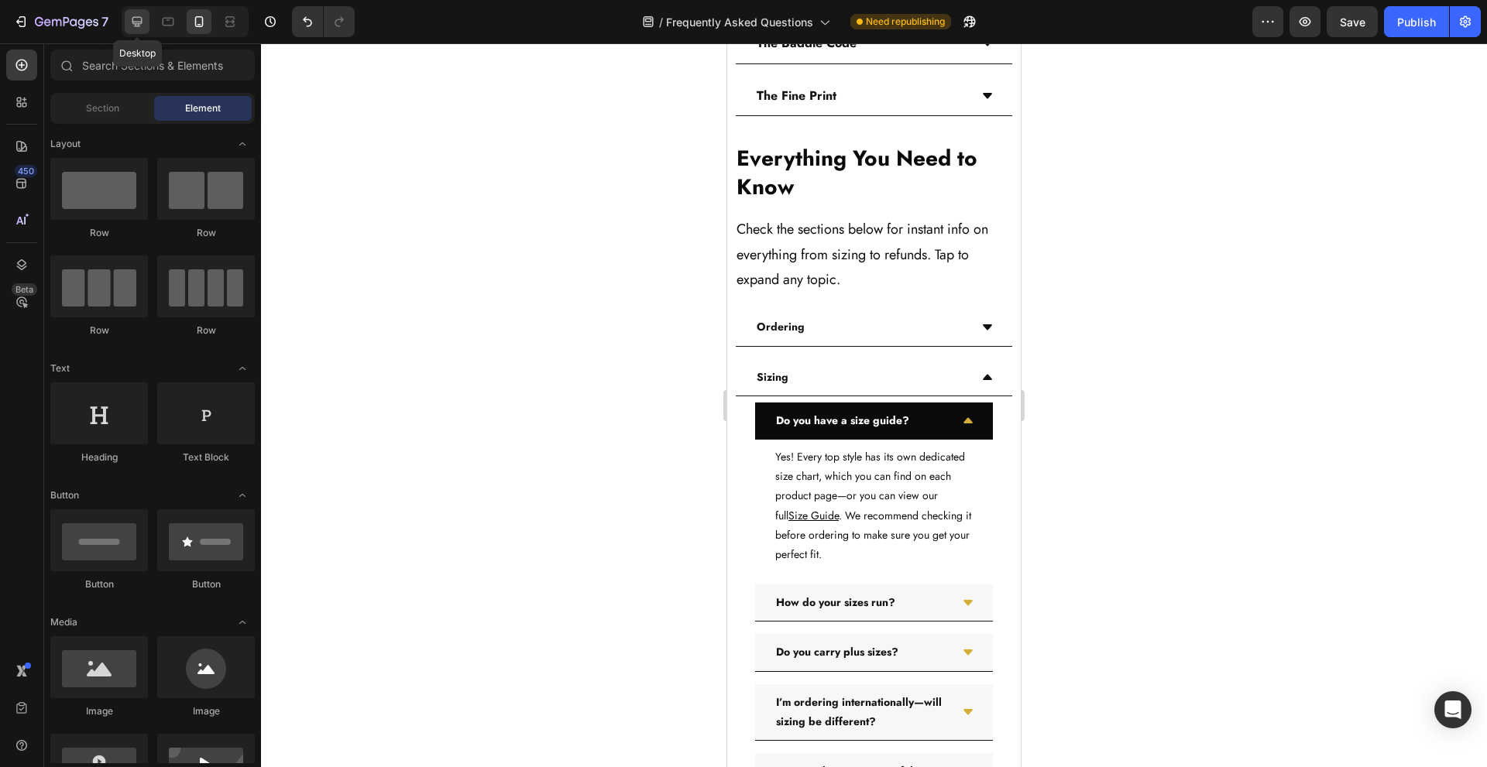
click at [127, 22] on div at bounding box center [137, 21] width 25 height 25
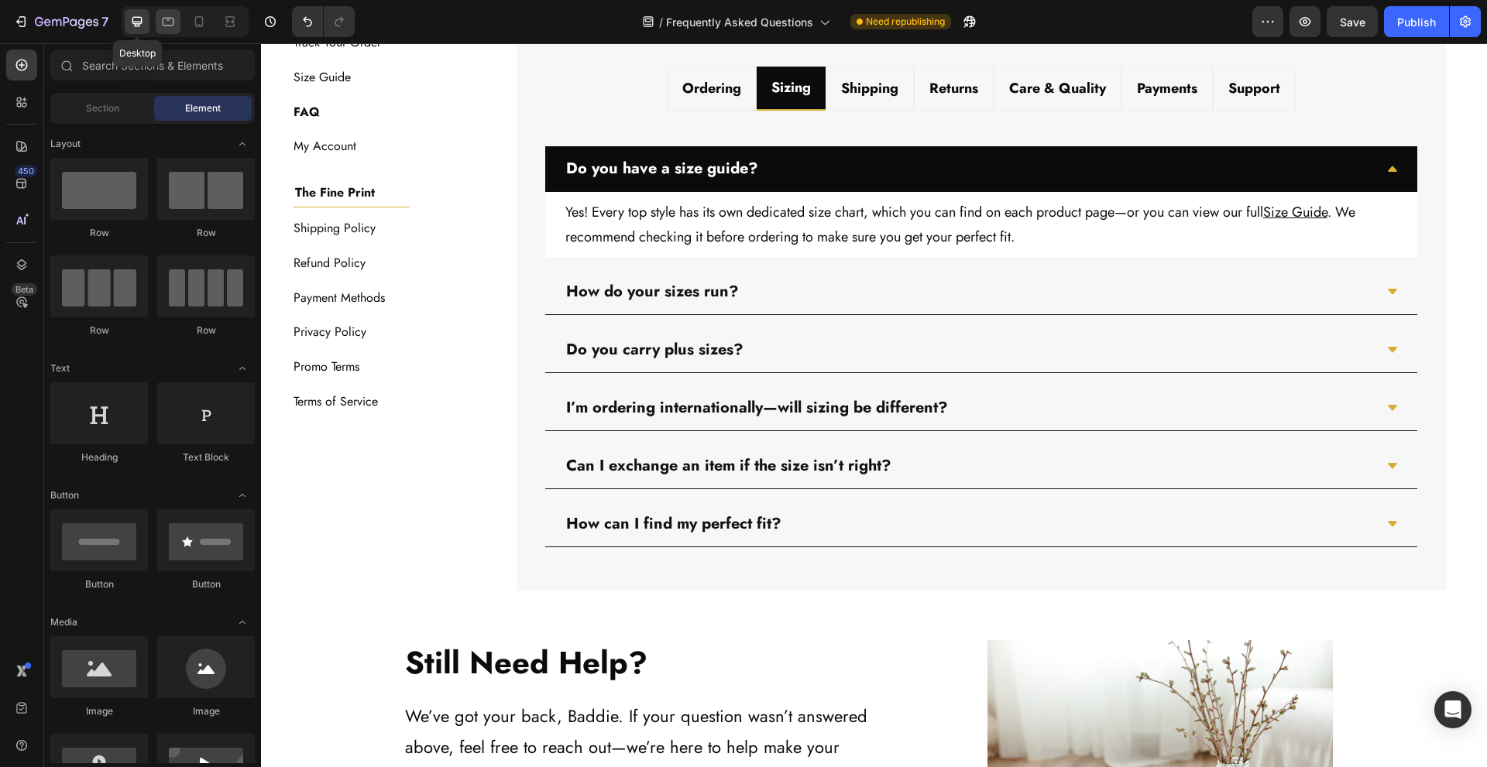
scroll to position [654, 0]
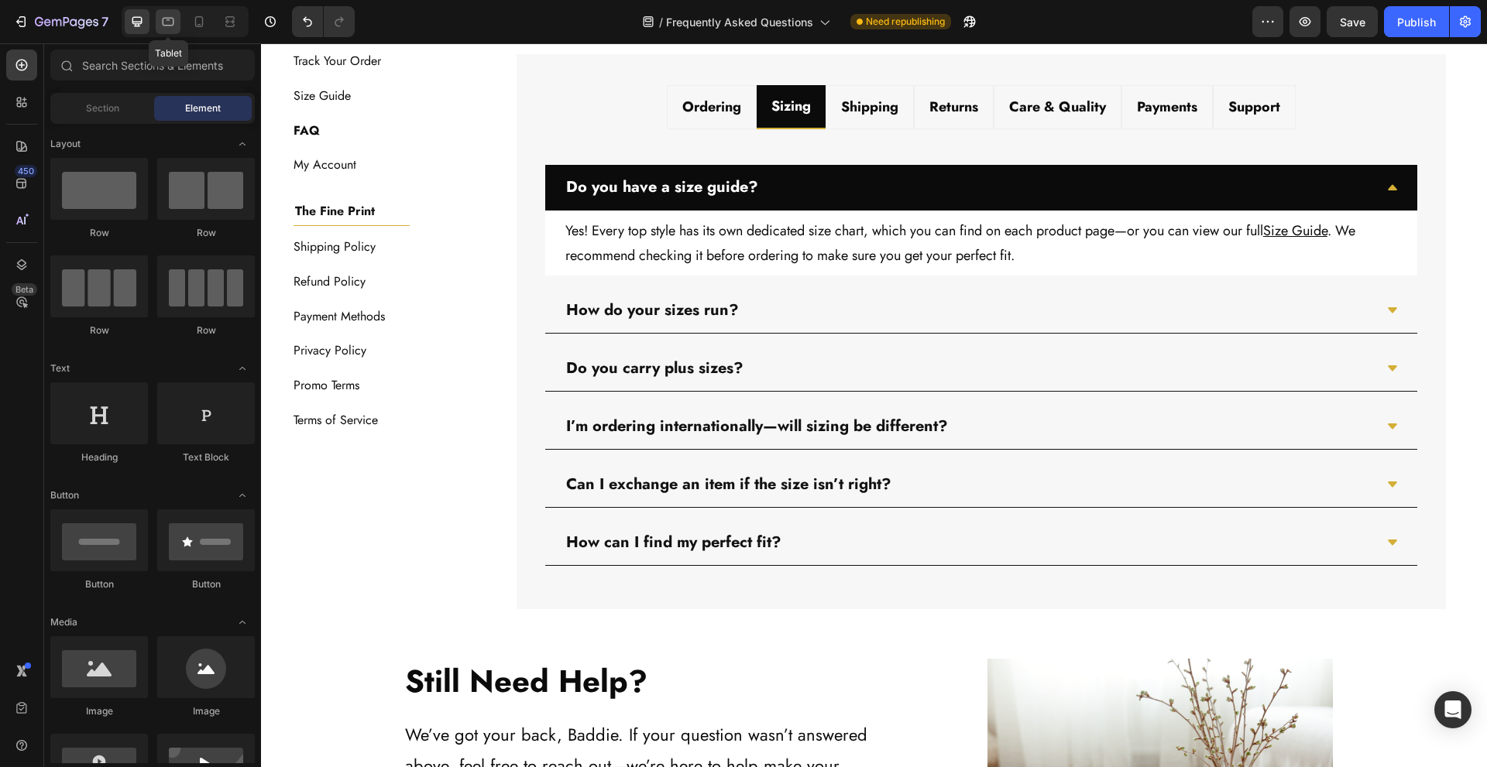
click at [165, 20] on icon at bounding box center [167, 21] width 15 height 15
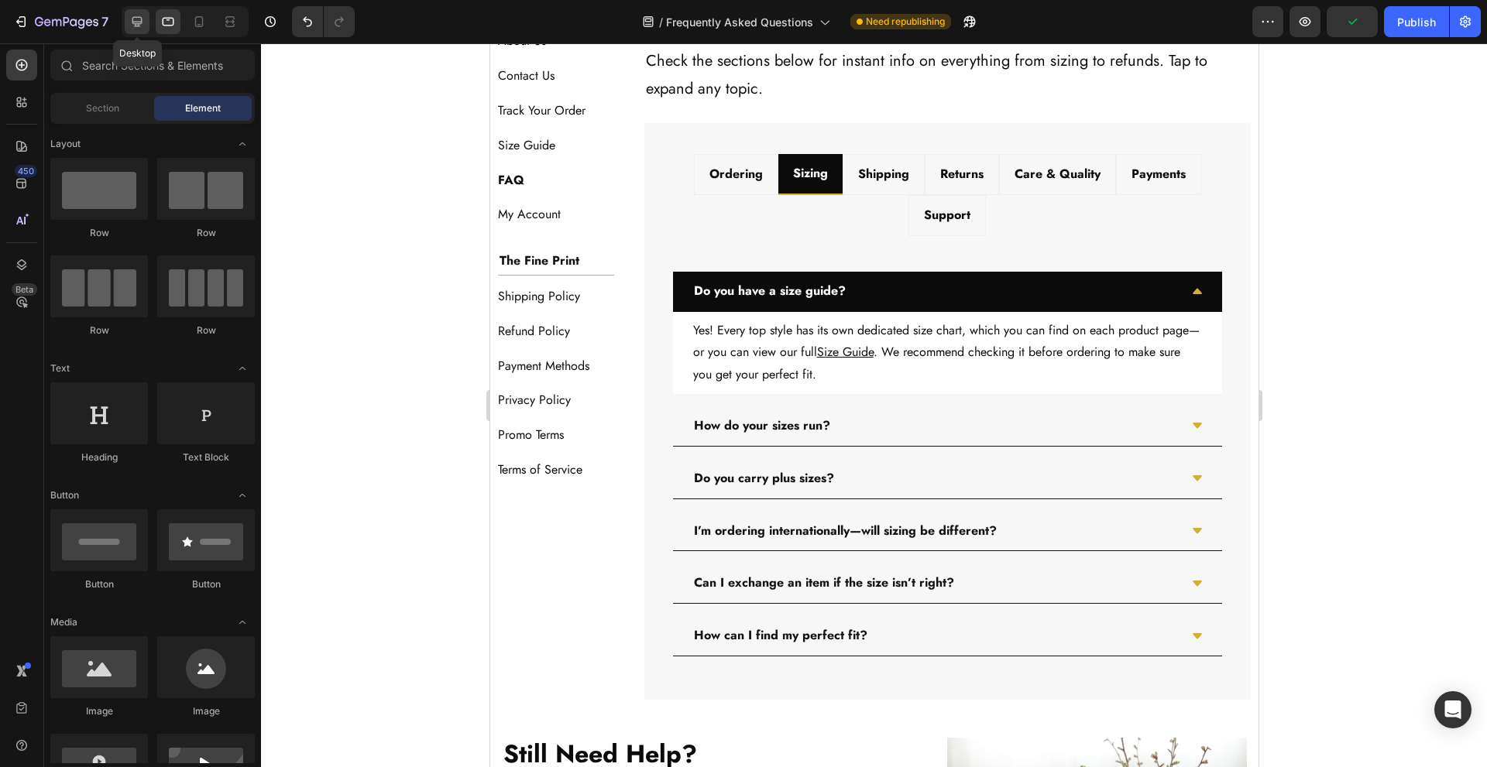
click at [140, 25] on icon at bounding box center [136, 21] width 15 height 15
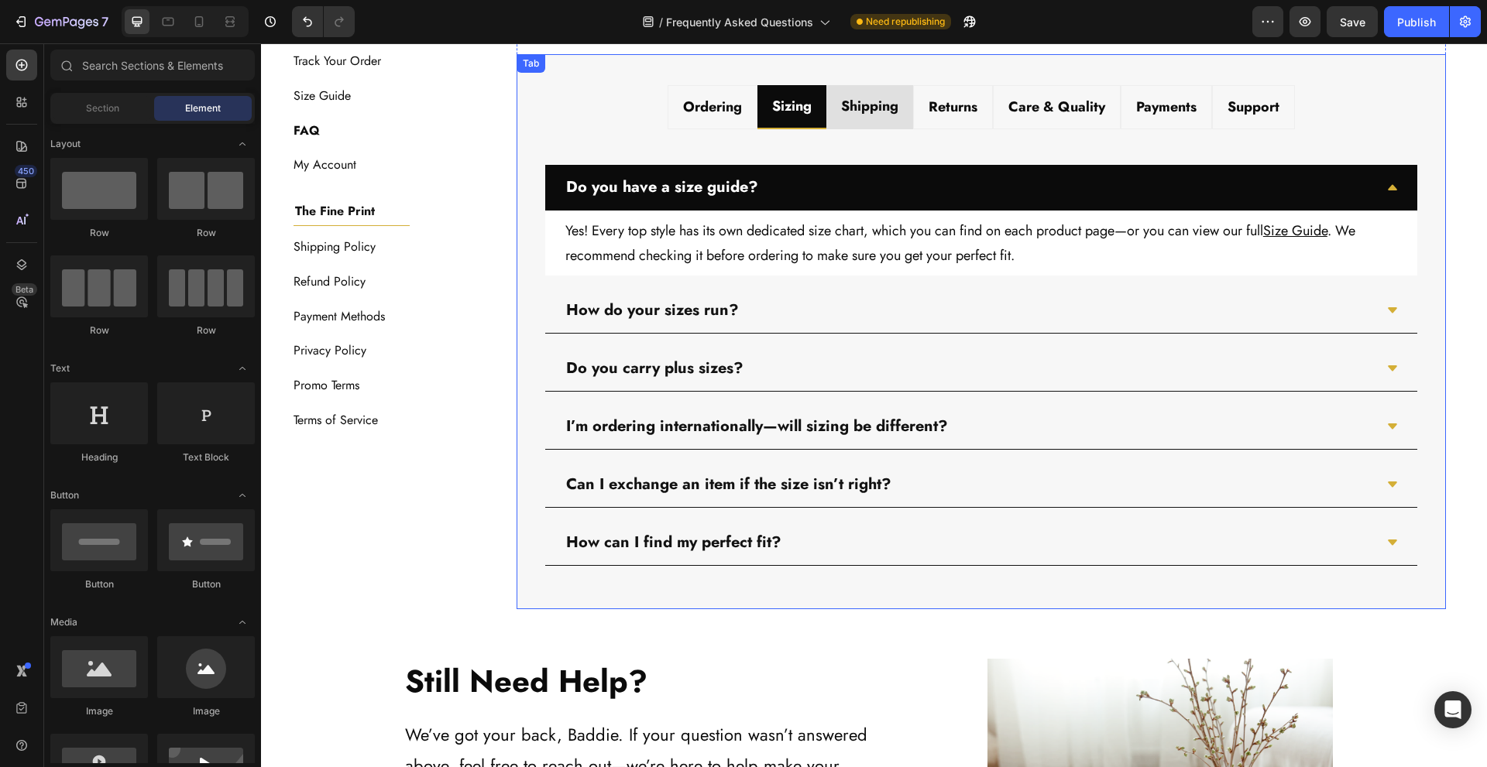
click at [871, 114] on strong "Shipping" at bounding box center [869, 106] width 57 height 20
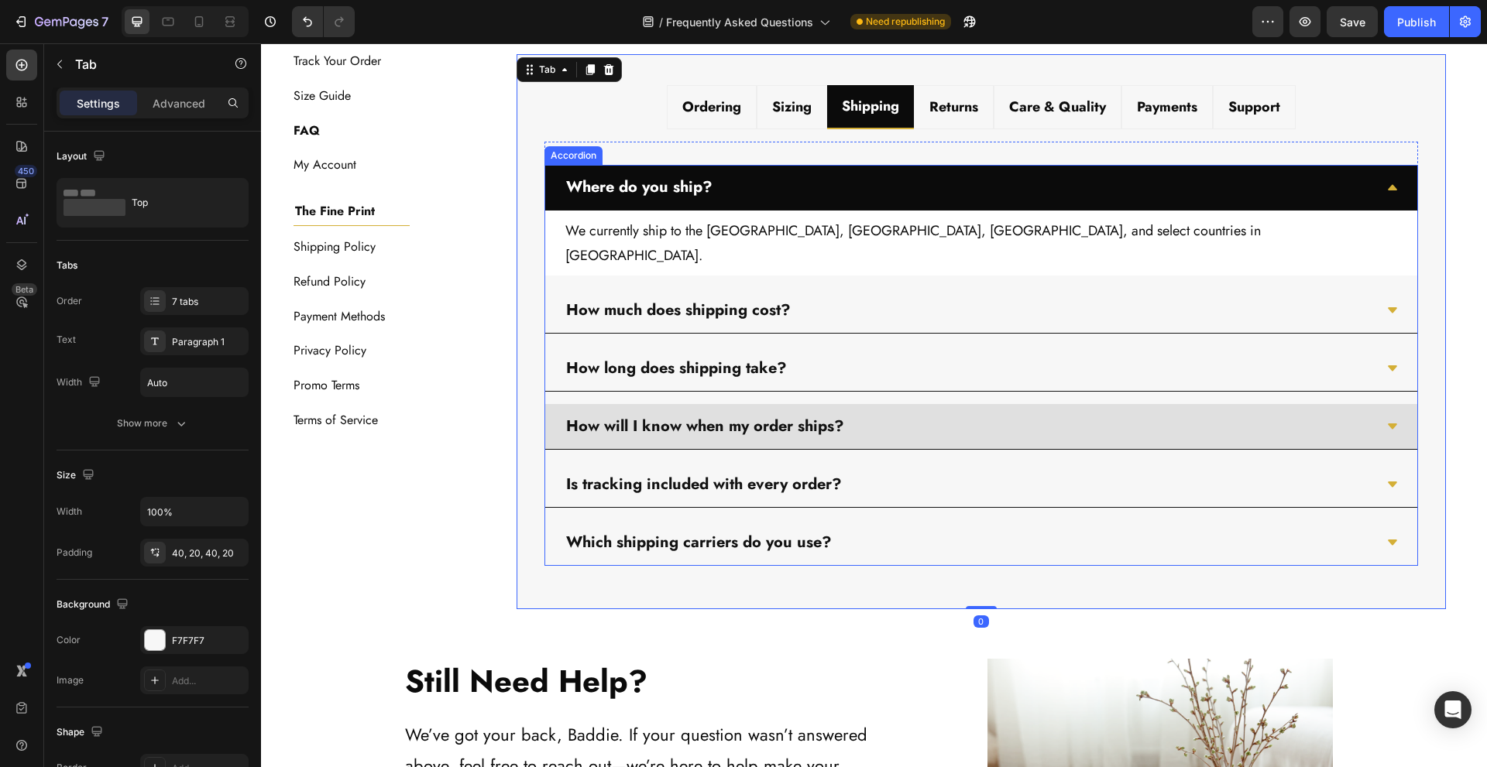
click at [774, 413] on p "How will I know when my order ships?" at bounding box center [705, 427] width 278 height 28
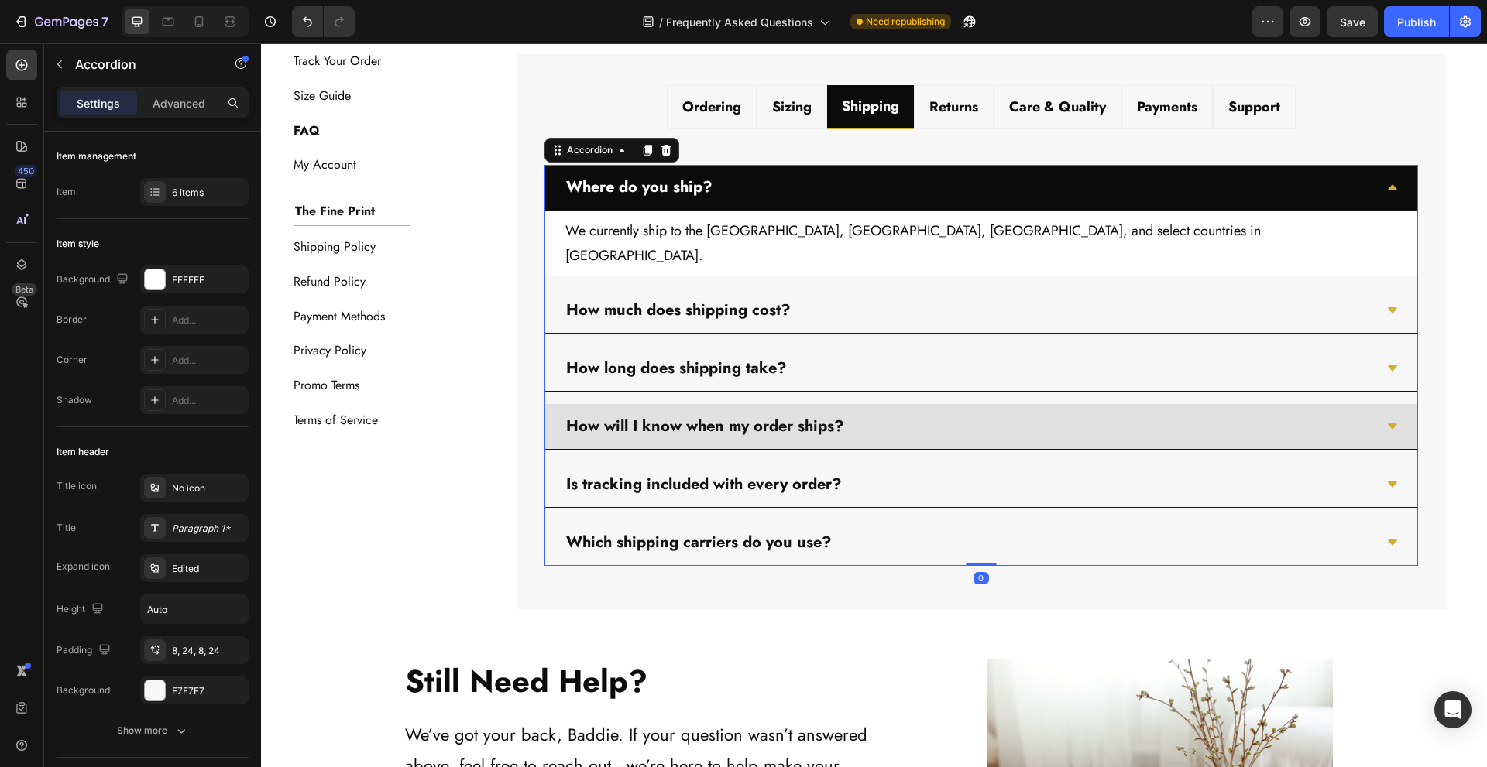
click at [999, 410] on div "How will I know when my order ships?" at bounding box center [969, 426] width 810 height 33
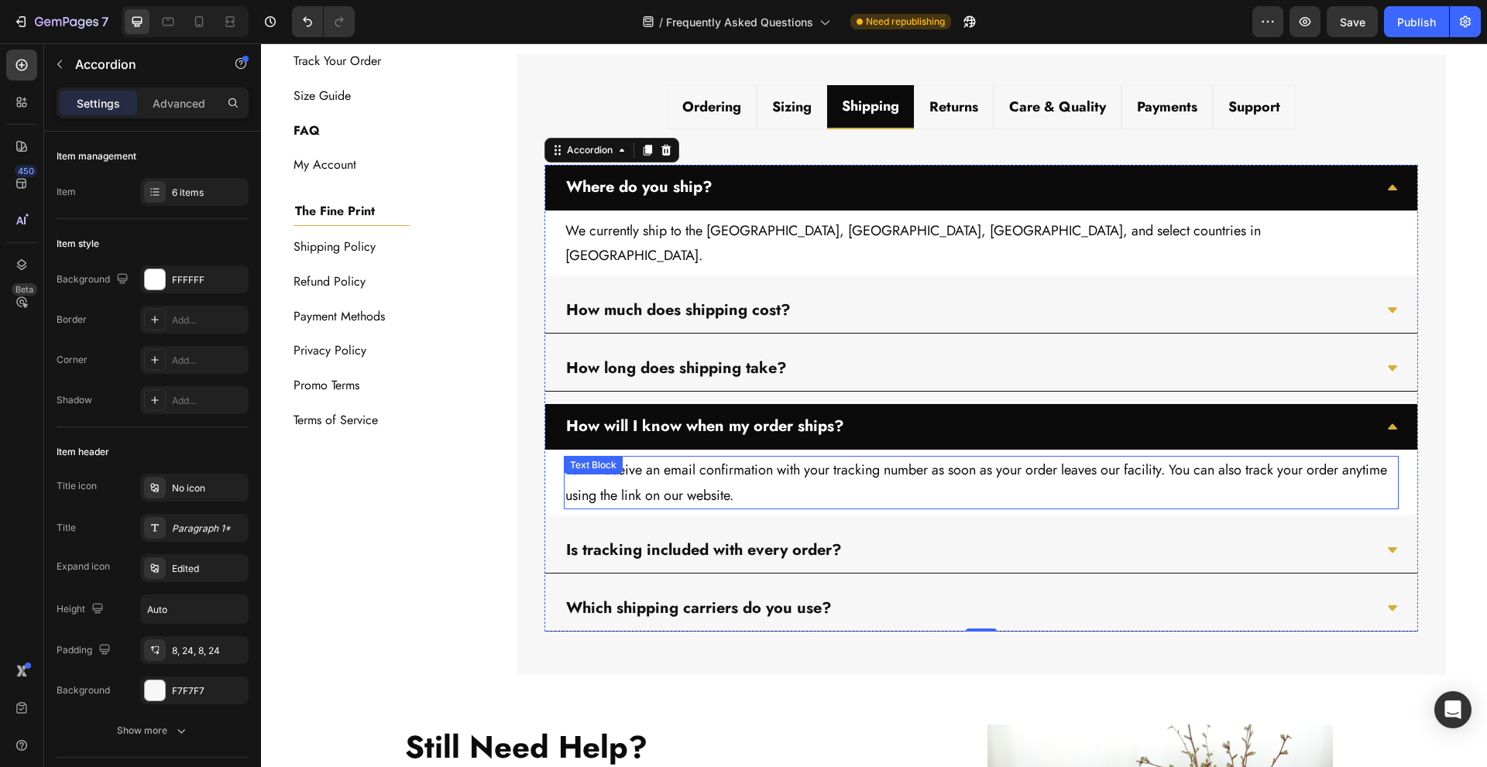
click at [875, 469] on p "You’ll receive an email confirmation with your tracking number as soon as your …" at bounding box center [981, 483] width 832 height 50
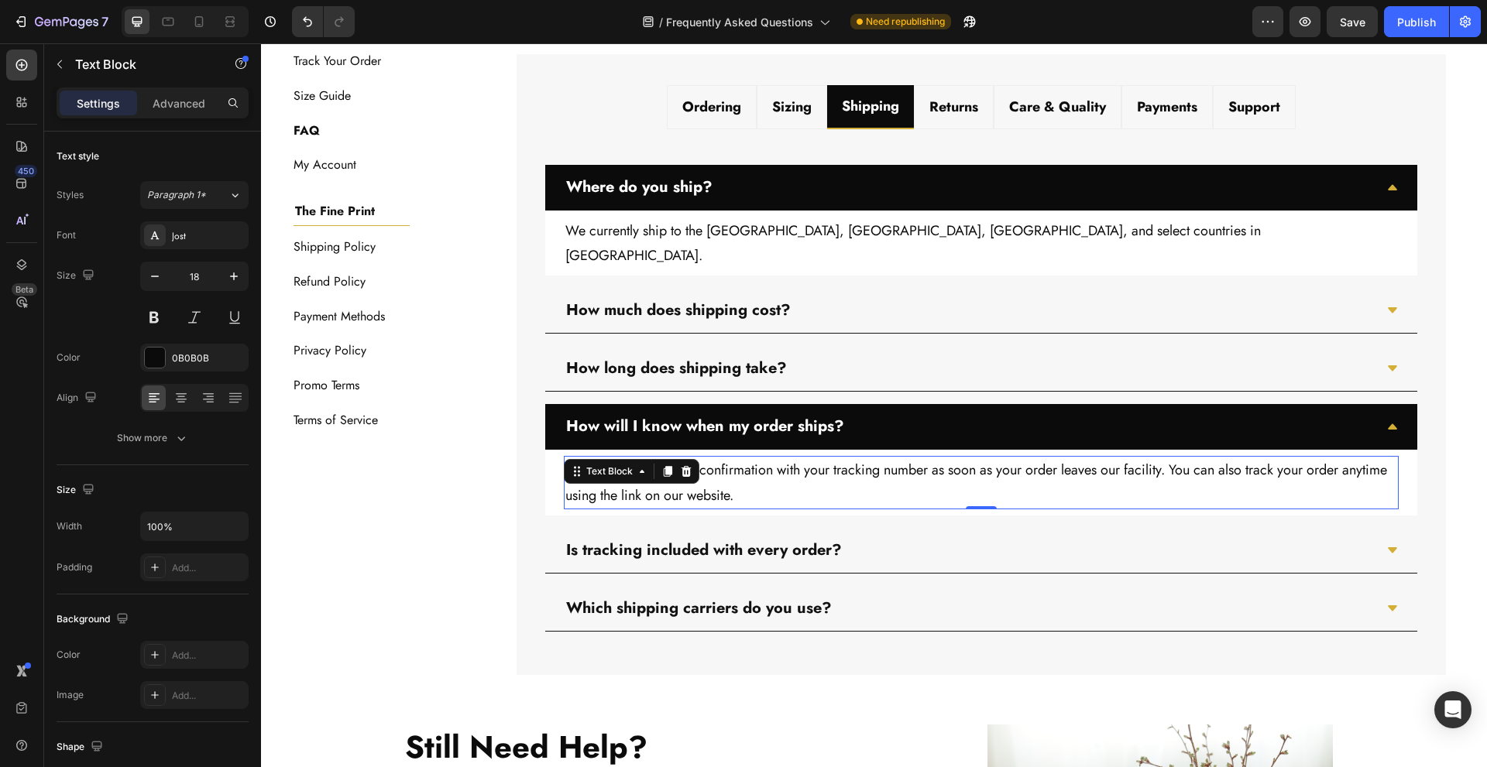
click at [875, 469] on p "You’ll receive an email confirmation with your tracking number as soon as your …" at bounding box center [981, 483] width 832 height 50
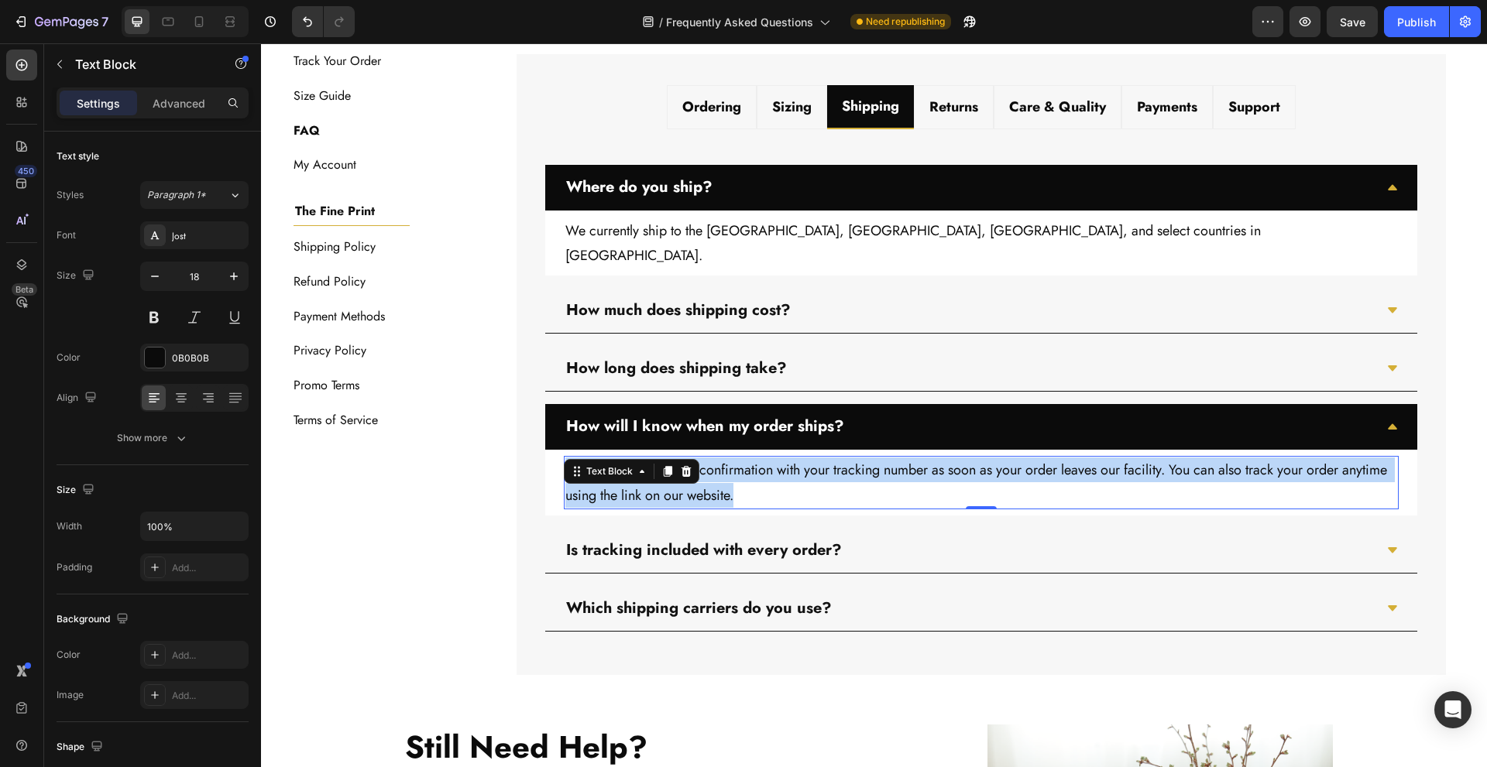
click at [874, 469] on p "You’ll receive an email confirmation with your tracking number as soon as your …" at bounding box center [981, 483] width 832 height 50
click at [761, 459] on p "You’ll receive an email confirmation with your tracking number as soon as your …" at bounding box center [981, 483] width 832 height 50
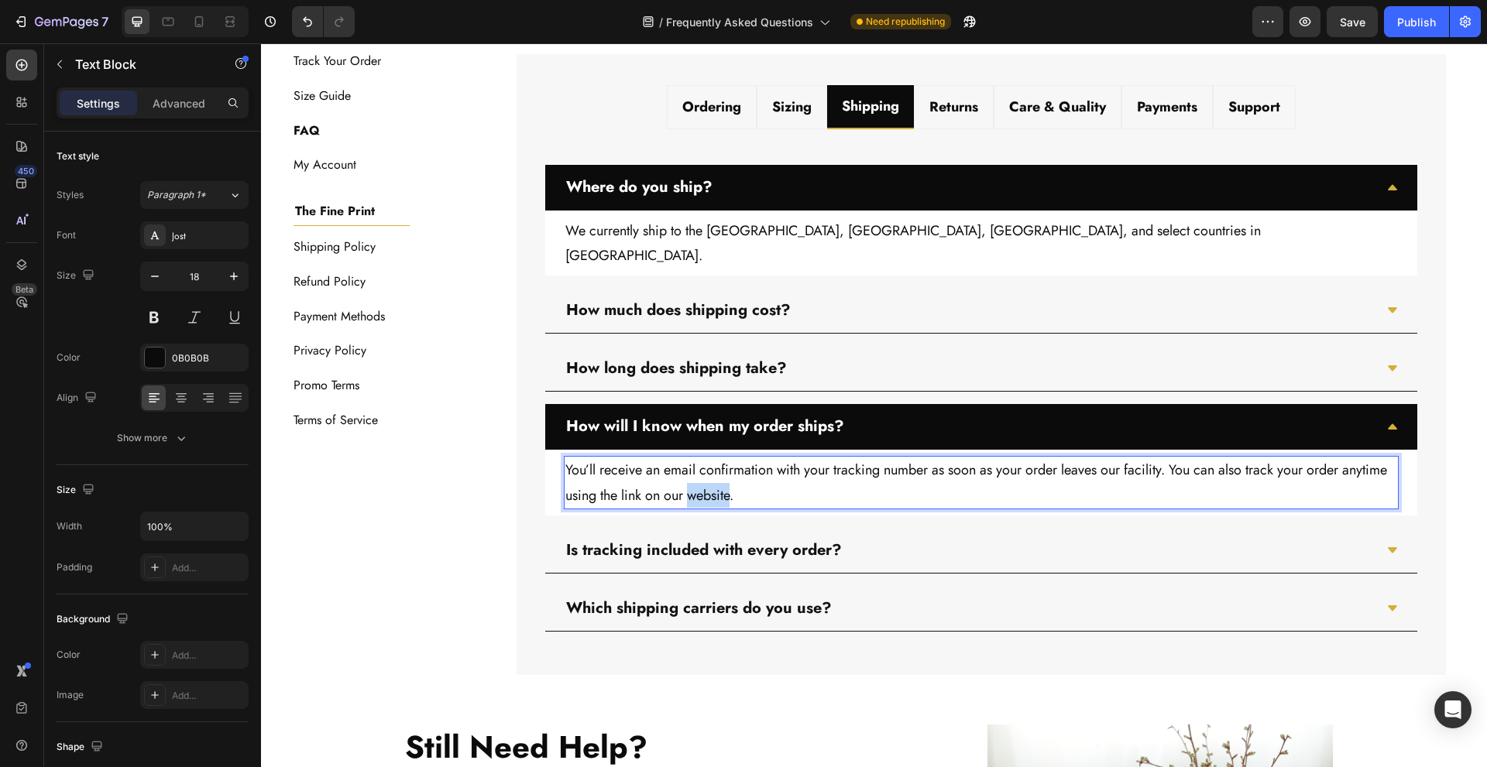
click at [761, 459] on p "You’ll receive an email confirmation with your tracking number as soon as your …" at bounding box center [981, 483] width 832 height 50
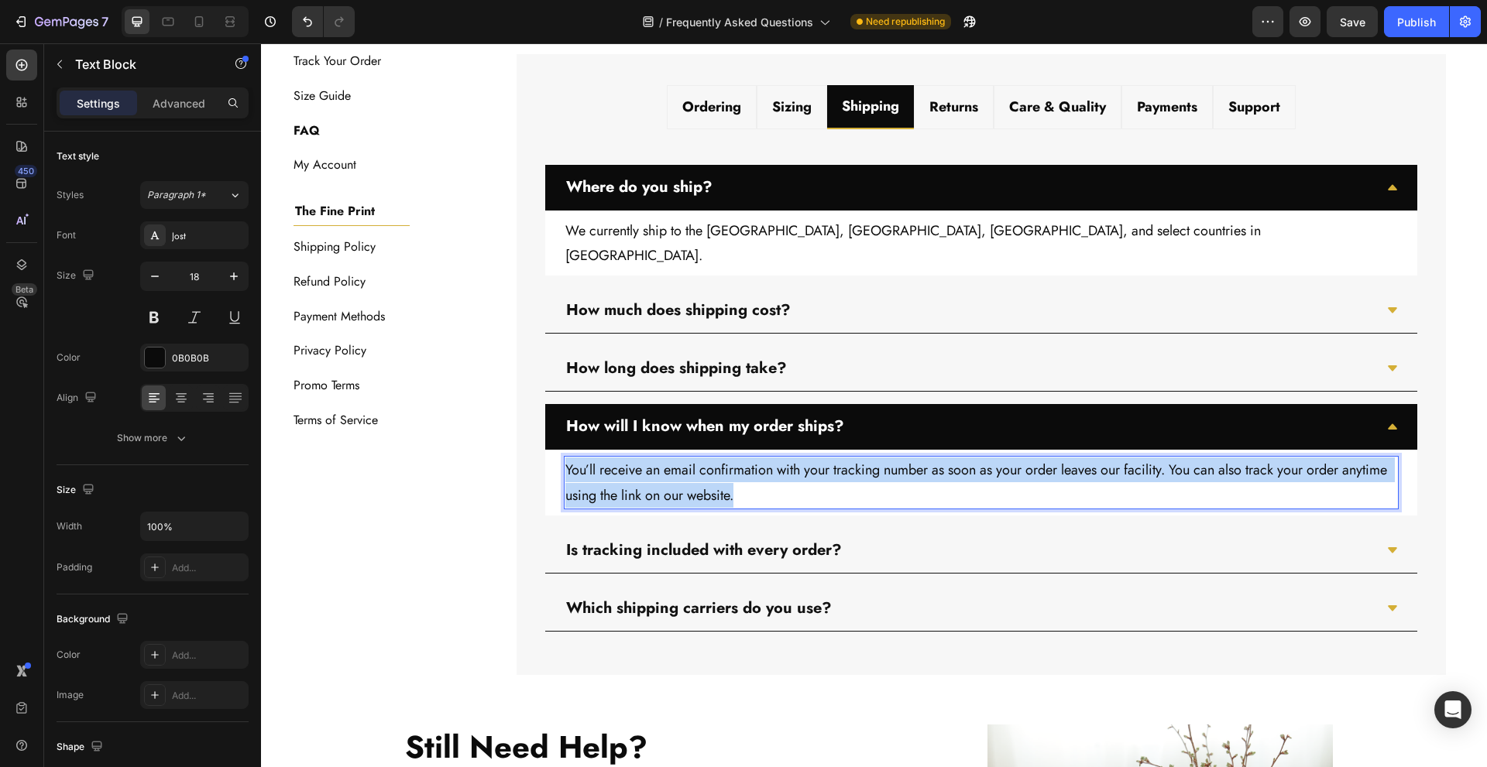
click at [761, 459] on p "You’ll receive an email confirmation with your tracking number as soon as your …" at bounding box center [981, 483] width 832 height 50
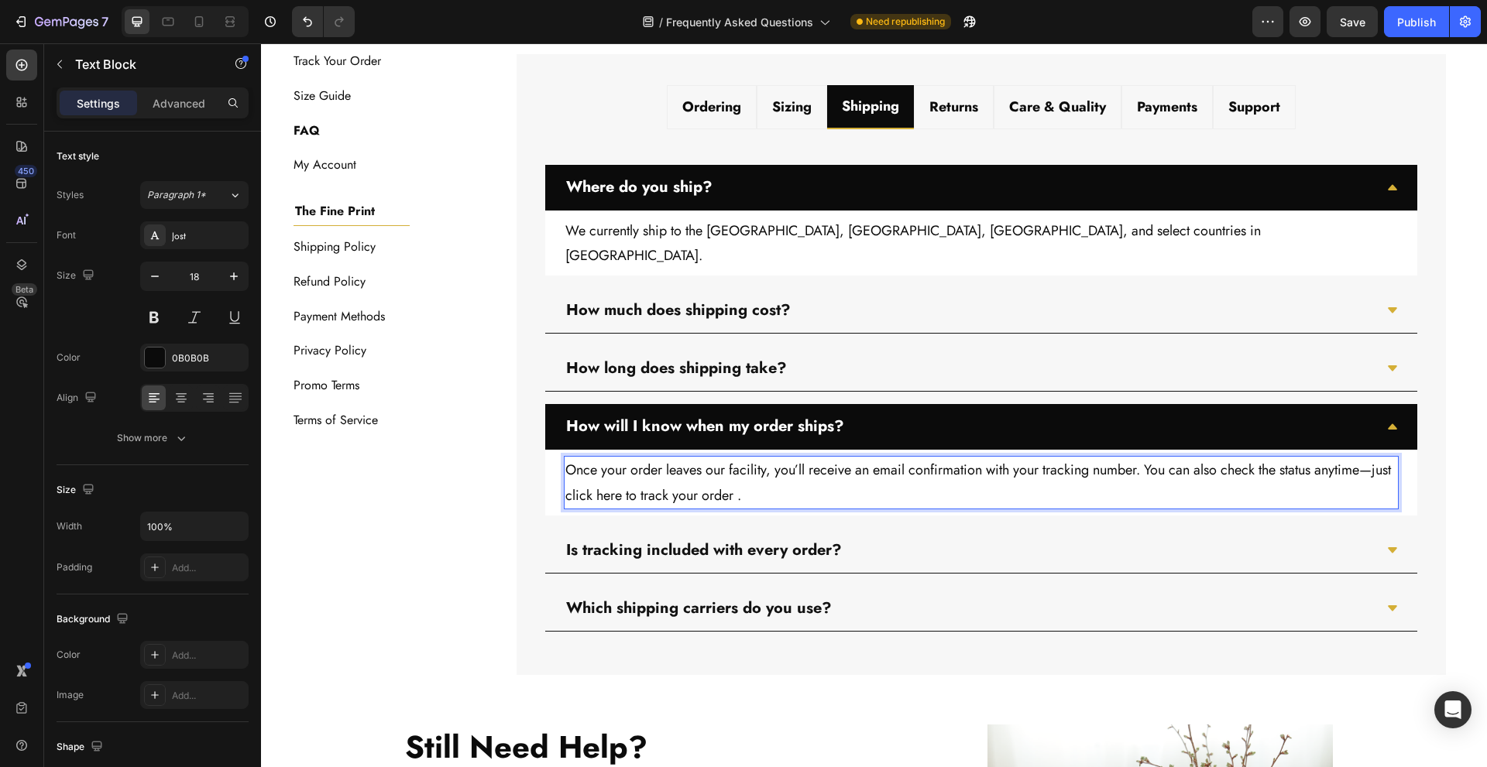
click at [583, 473] on p "Once your order leaves our facility, you’ll receive an email confirmation with …" at bounding box center [981, 483] width 832 height 50
click at [617, 469] on p "Once your order leaves our facility, you’ll receive an email confirmation with …" at bounding box center [981, 483] width 832 height 50
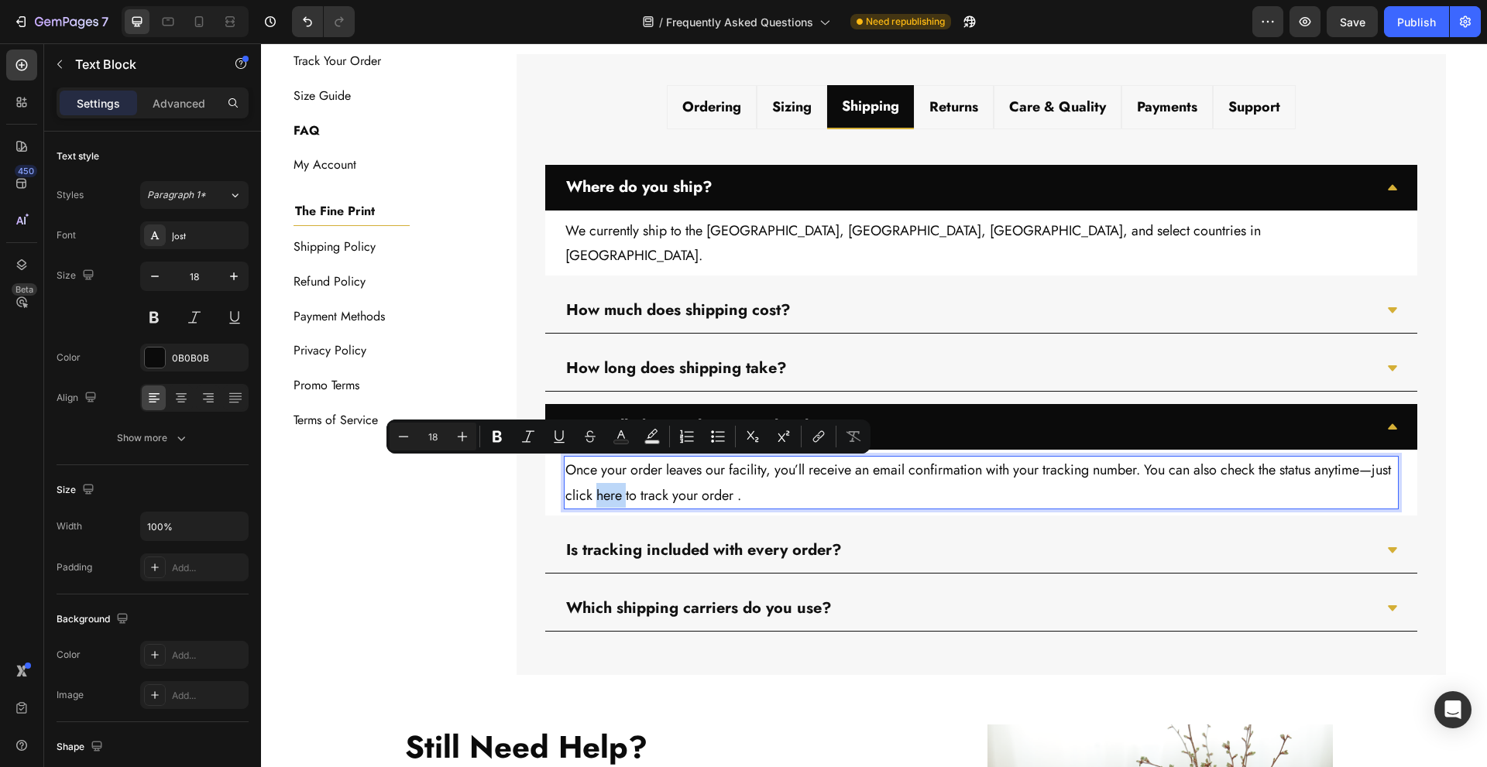
click at [644, 471] on p "Once your order leaves our facility, you’ll receive an email confirmation with …" at bounding box center [981, 483] width 832 height 50
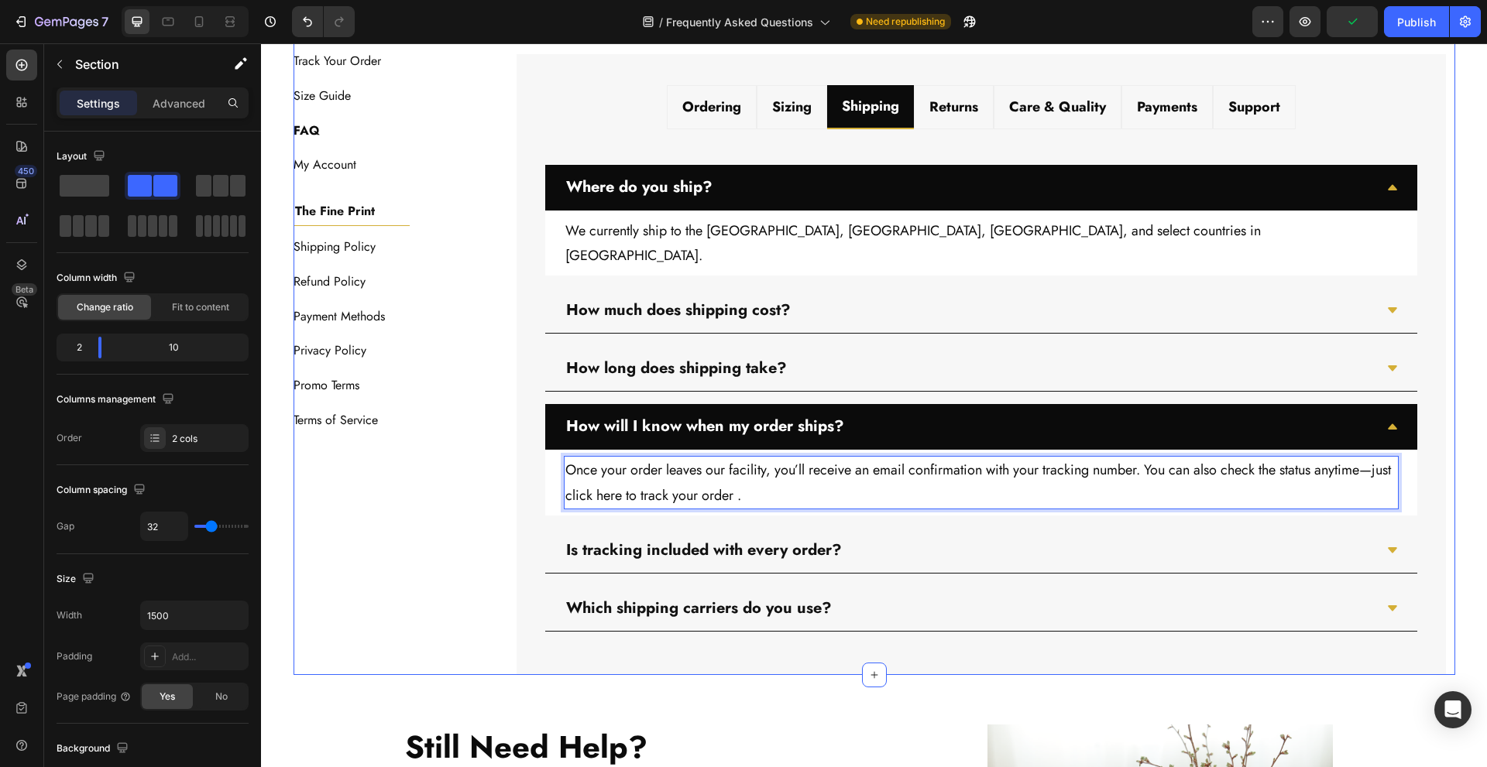
click at [507, 509] on div "Everything You Need to Know Heading Check the sections below for instant info o…" at bounding box center [980, 311] width 947 height 729
click at [663, 469] on p "Once your order leaves our facility, you’ll receive an email confirmation with …" at bounding box center [981, 483] width 832 height 50
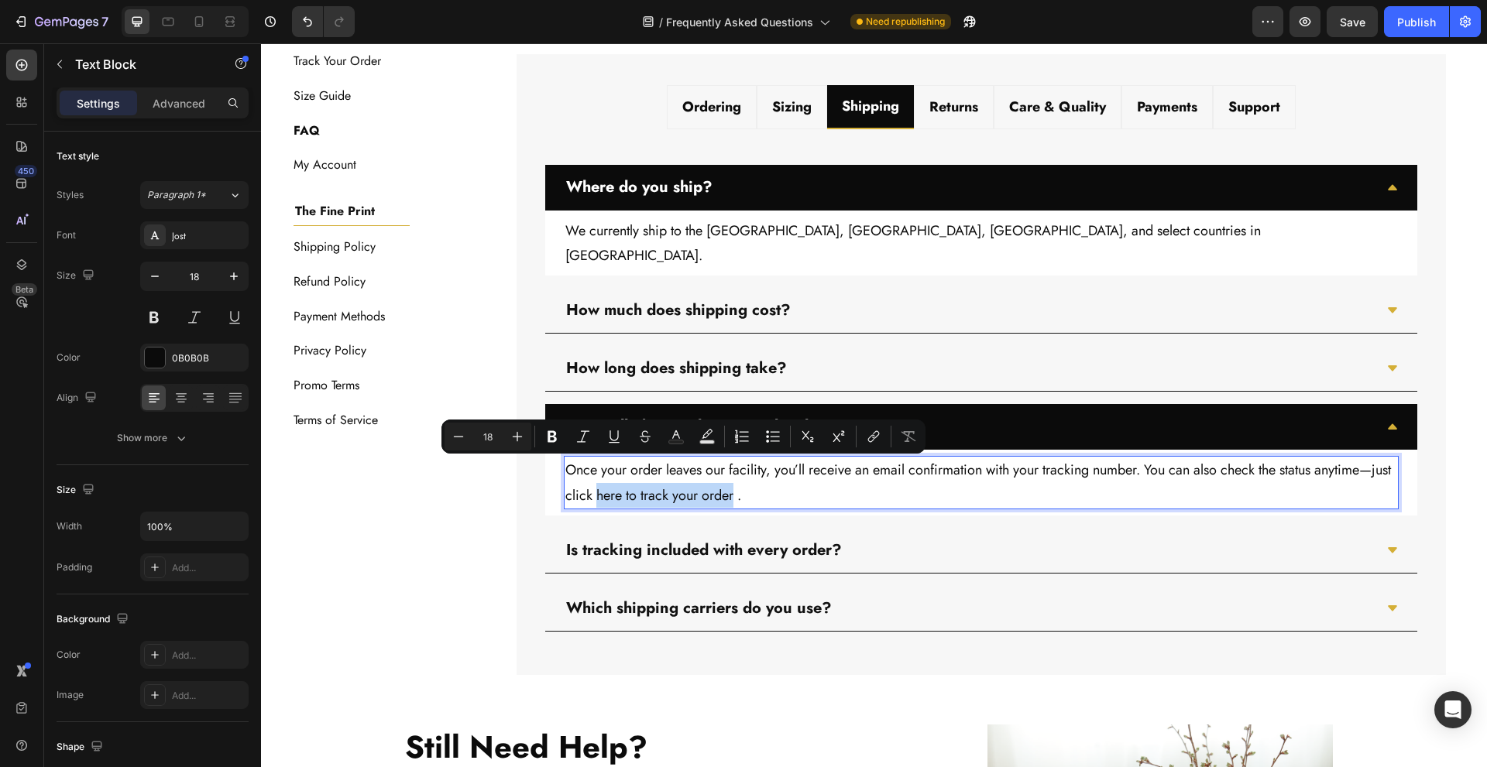
drag, startPoint x: 616, startPoint y: 471, endPoint x: 752, endPoint y: 474, distance: 135.6
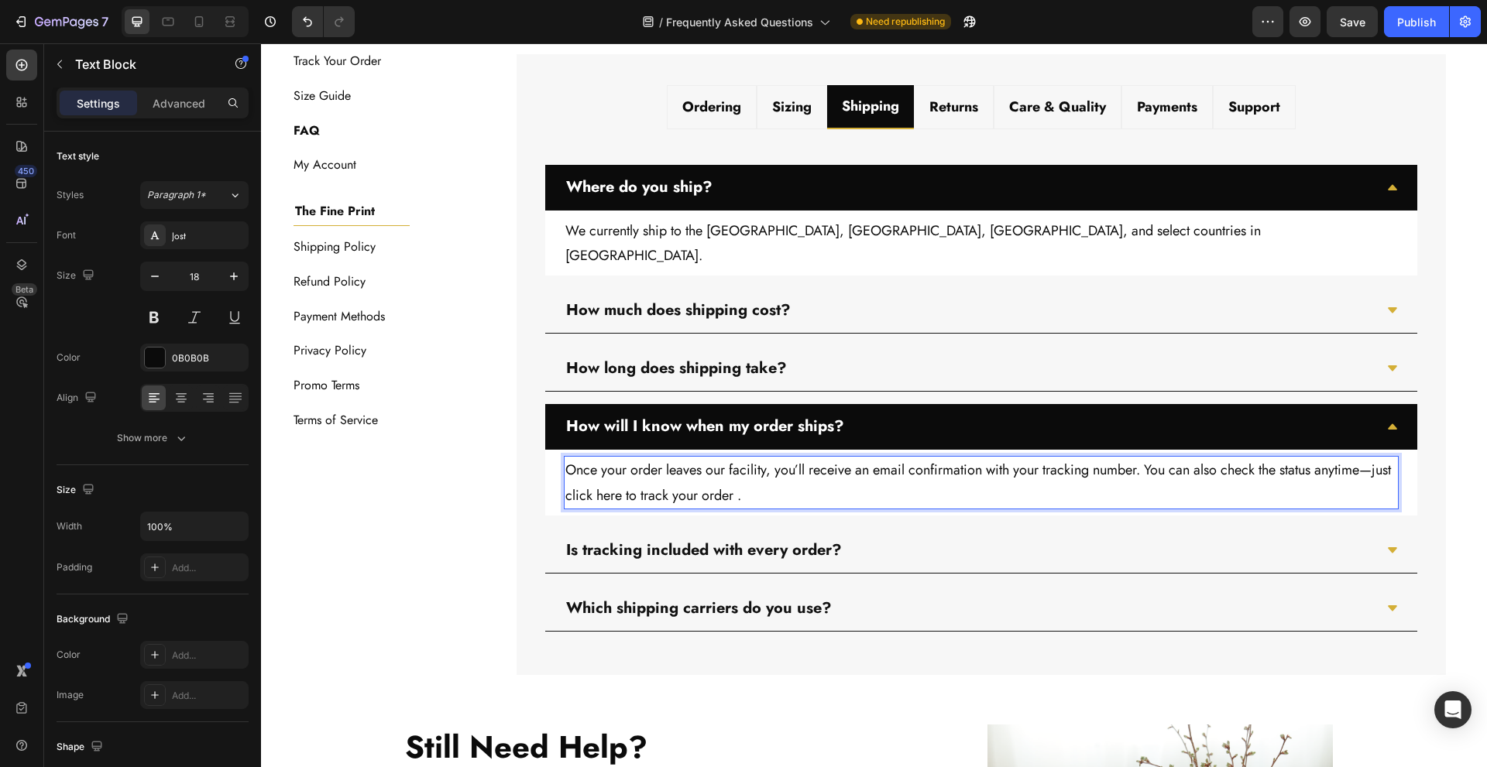
click at [759, 476] on p "Once your order leaves our facility, you’ll receive an email confirmation with …" at bounding box center [981, 483] width 832 height 50
click at [640, 465] on p "Once your order leaves our facility, you’ll receive an email confirmation with …" at bounding box center [981, 483] width 832 height 50
click at [614, 472] on p "Once your order leaves our facility, you’ll receive an email confirmation with …" at bounding box center [981, 483] width 832 height 50
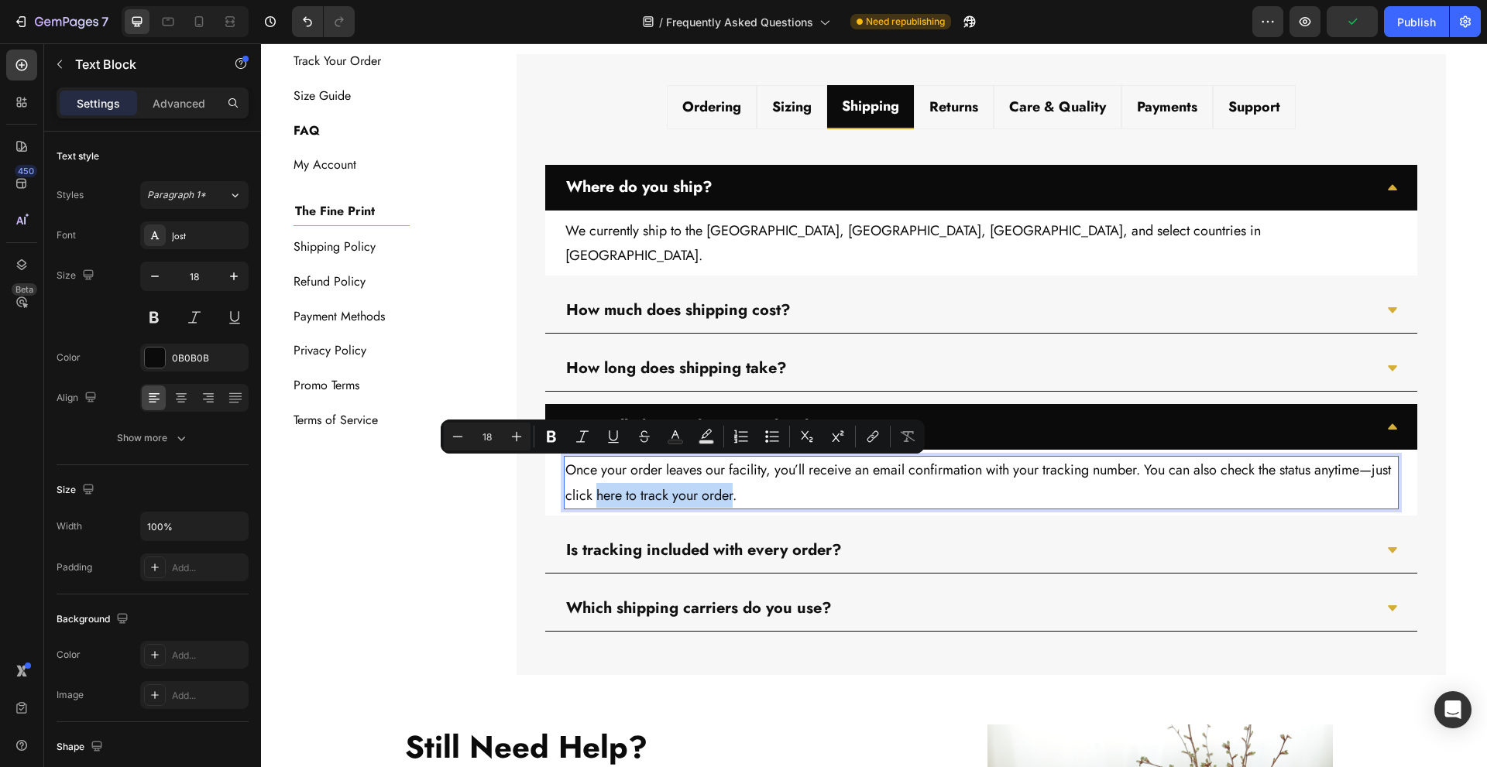
drag, startPoint x: 616, startPoint y: 473, endPoint x: 752, endPoint y: 481, distance: 136.5
click at [752, 481] on p "Once your order leaves our facility, you’ll receive an email confirmation with …" at bounding box center [981, 483] width 832 height 50
click at [872, 434] on icon "Editor contextual toolbar" at bounding box center [872, 436] width 15 height 15
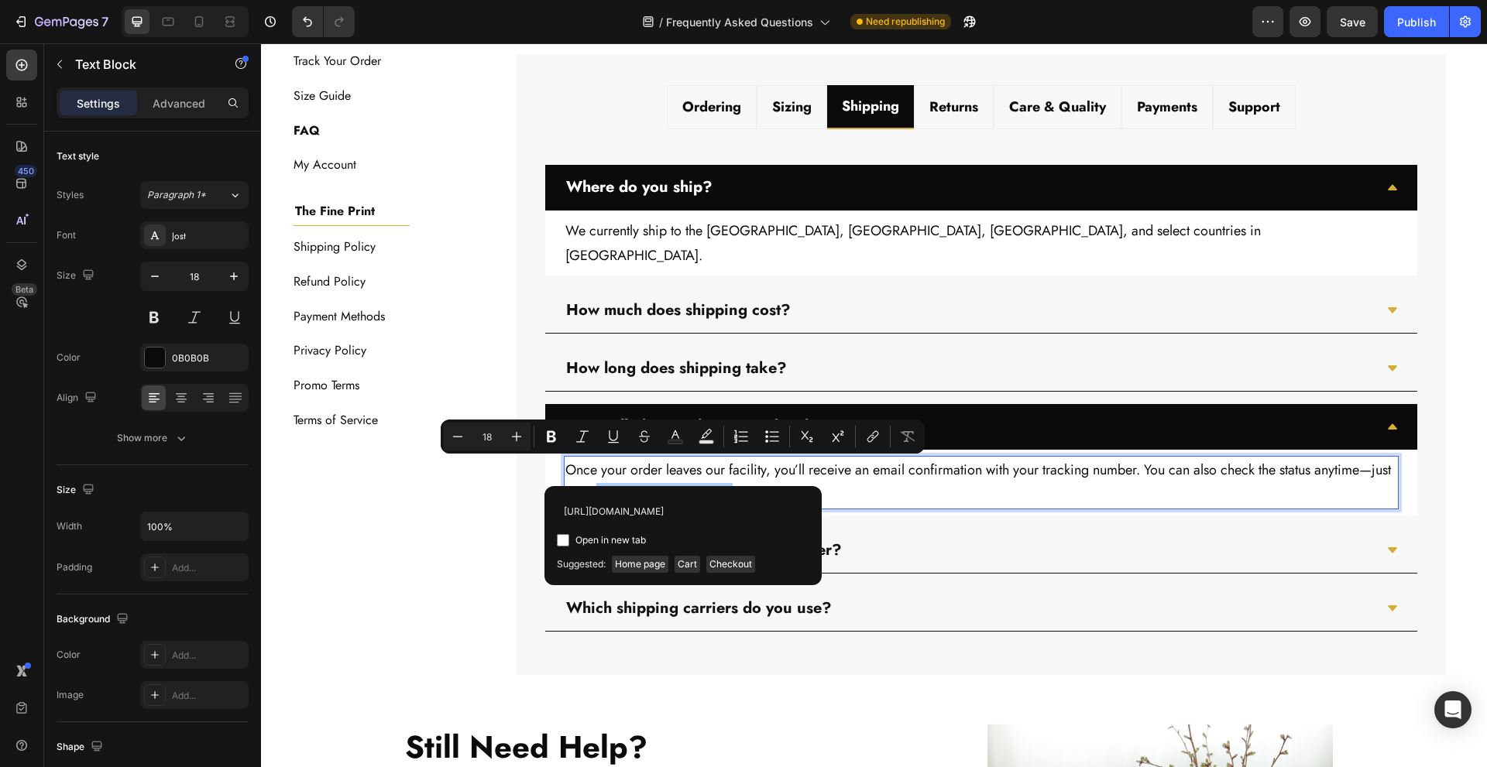
scroll to position [0, 54]
type input "[URL][DOMAIN_NAME]"
click at [589, 541] on span "Open in new tab" at bounding box center [610, 540] width 70 height 19
checkbox input "true"
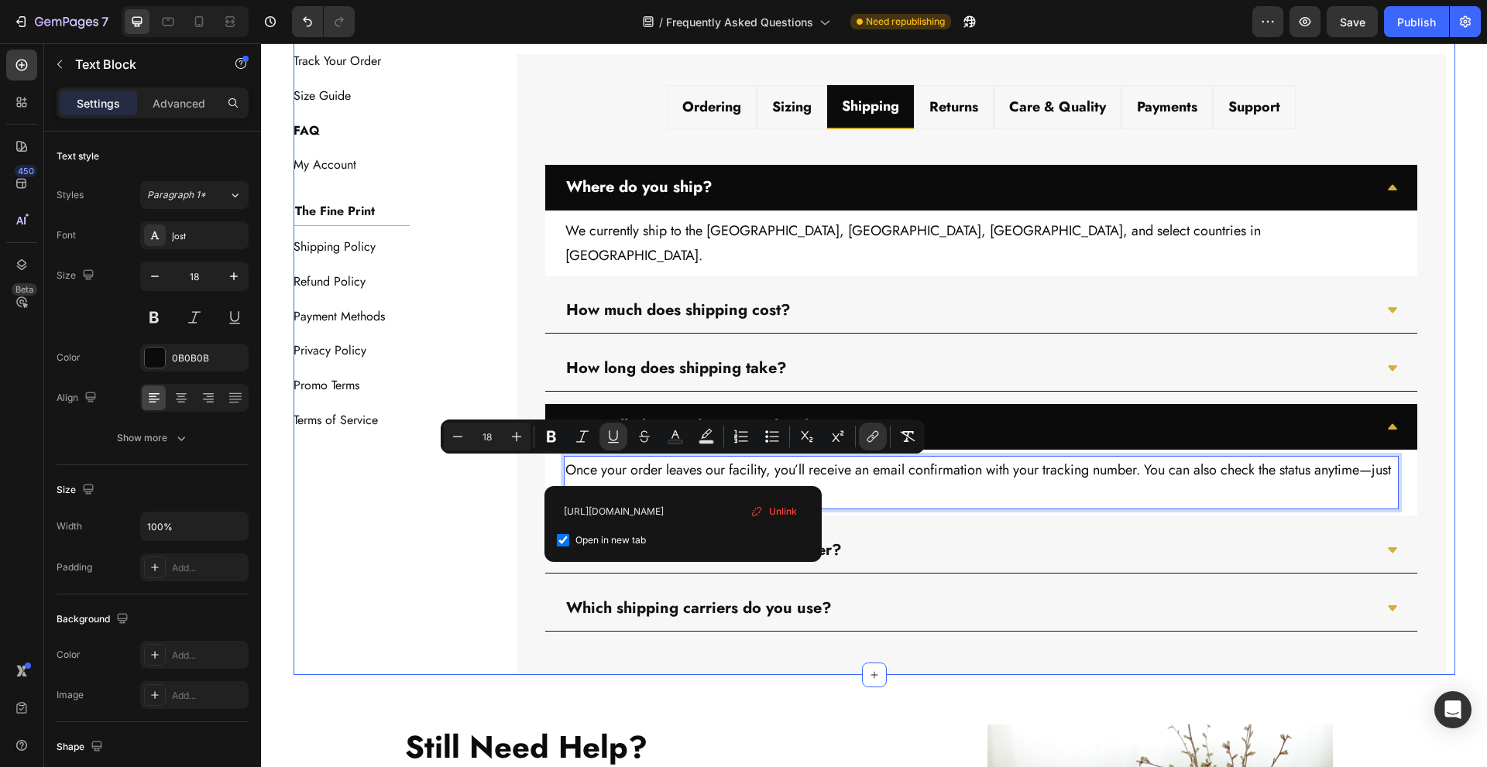
click at [507, 541] on div "Everything You Need to Know Heading Check the sections below for instant info o…" at bounding box center [980, 311] width 947 height 729
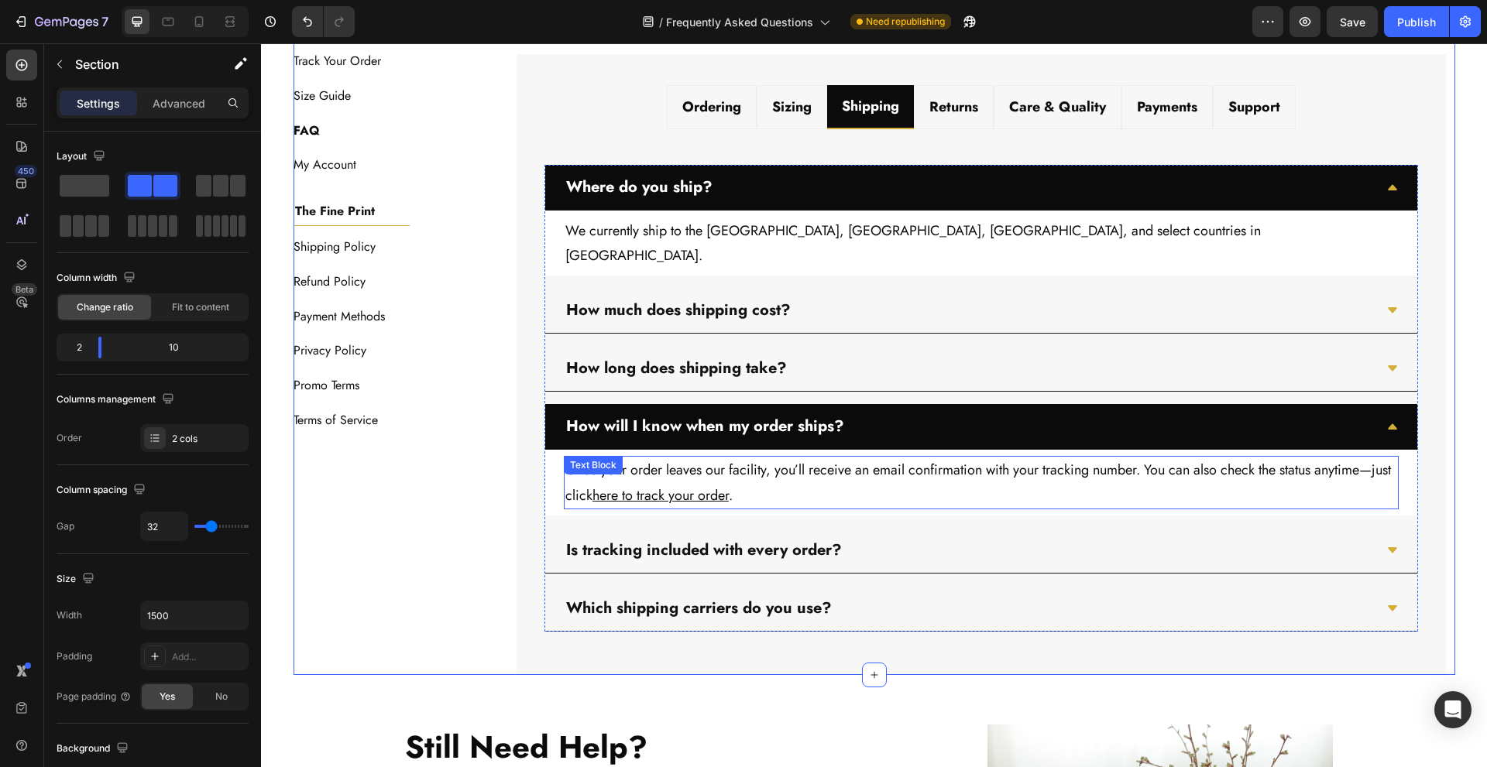
click at [888, 466] on p "Once your order leaves our facility, you’ll receive an email confirmation with …" at bounding box center [981, 483] width 832 height 50
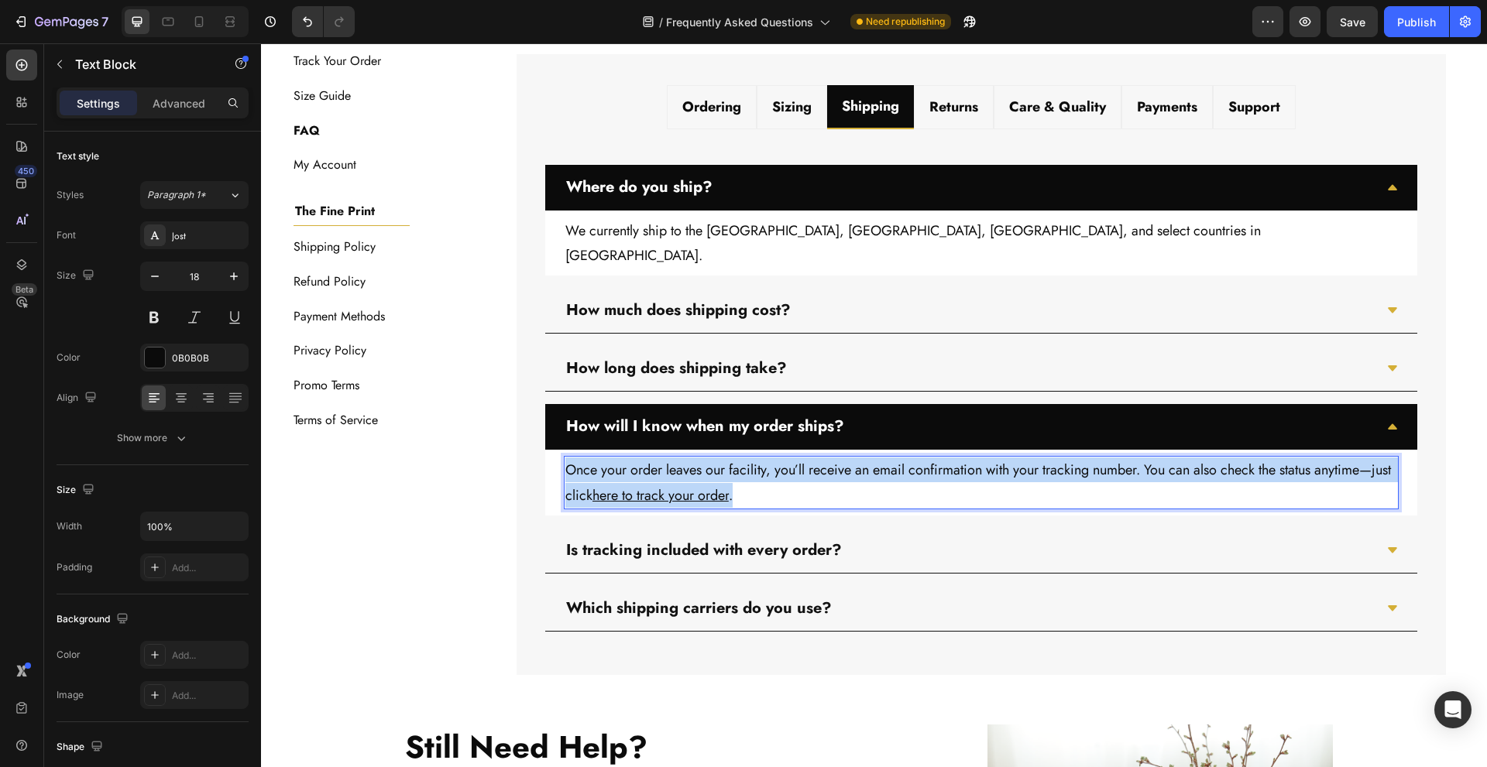
click at [888, 466] on p "Once your order leaves our facility, you’ll receive an email confirmation with …" at bounding box center [981, 483] width 832 height 50
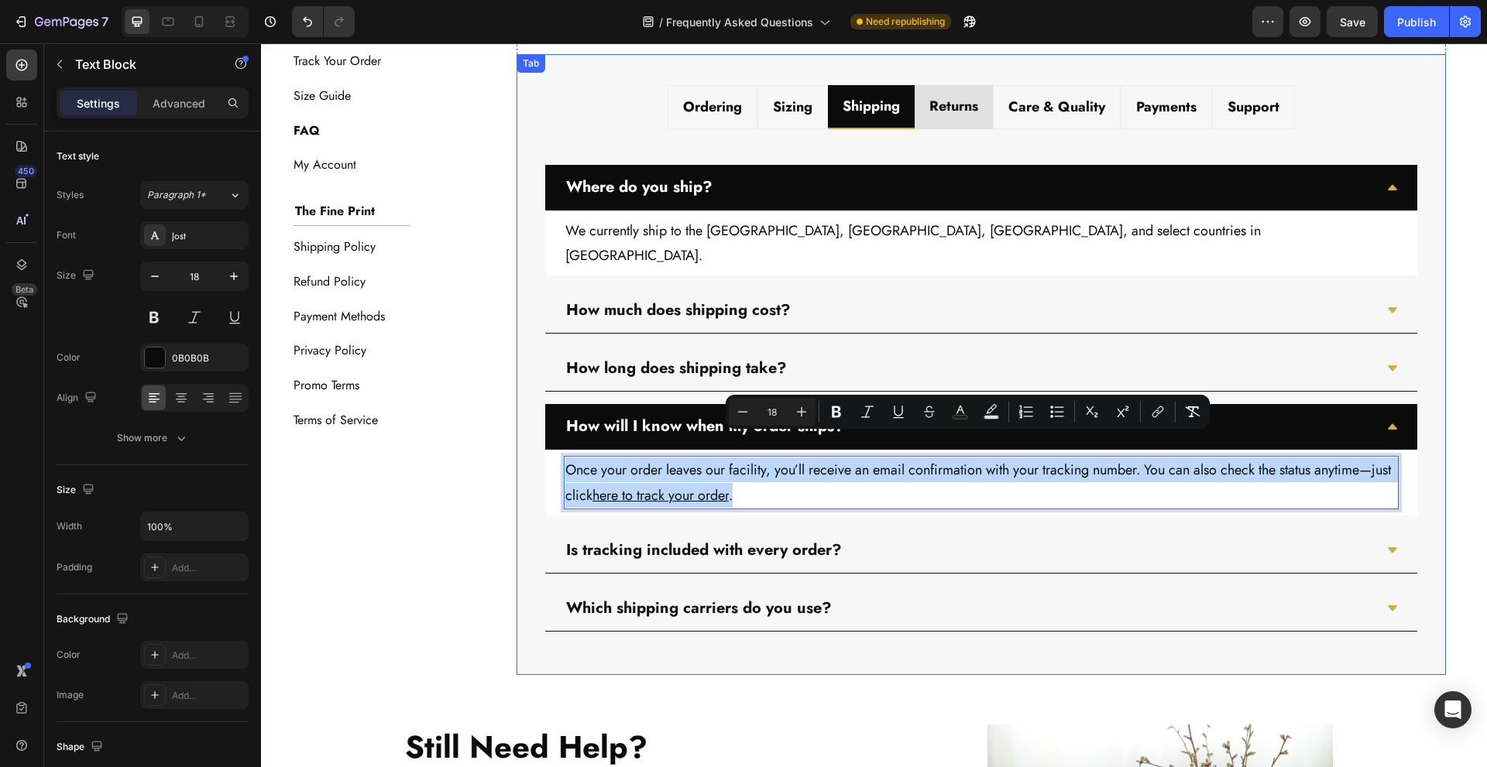
click at [964, 108] on strong "Returns" at bounding box center [953, 106] width 49 height 20
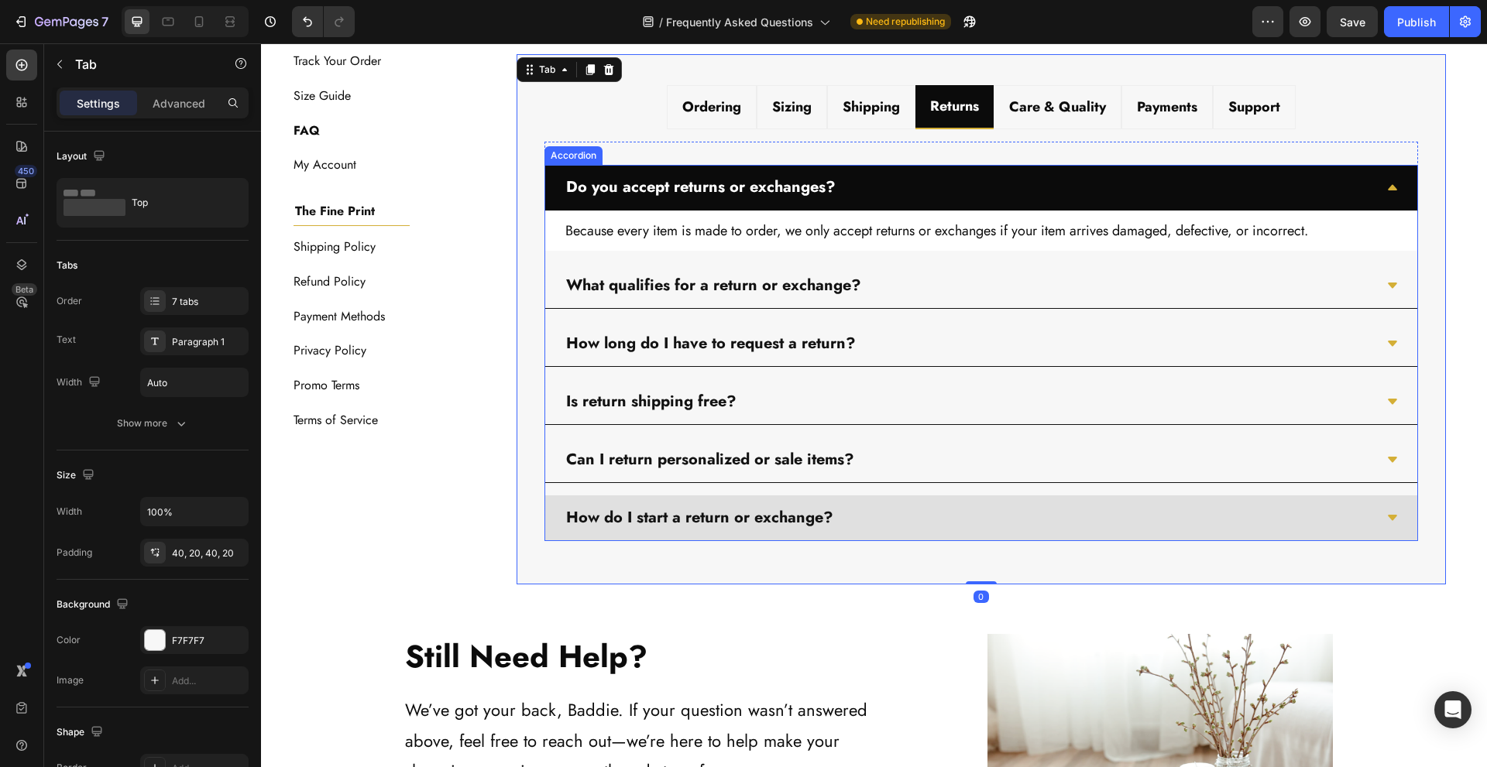
click at [912, 511] on div "How do I start a return or exchange?" at bounding box center [969, 518] width 810 height 33
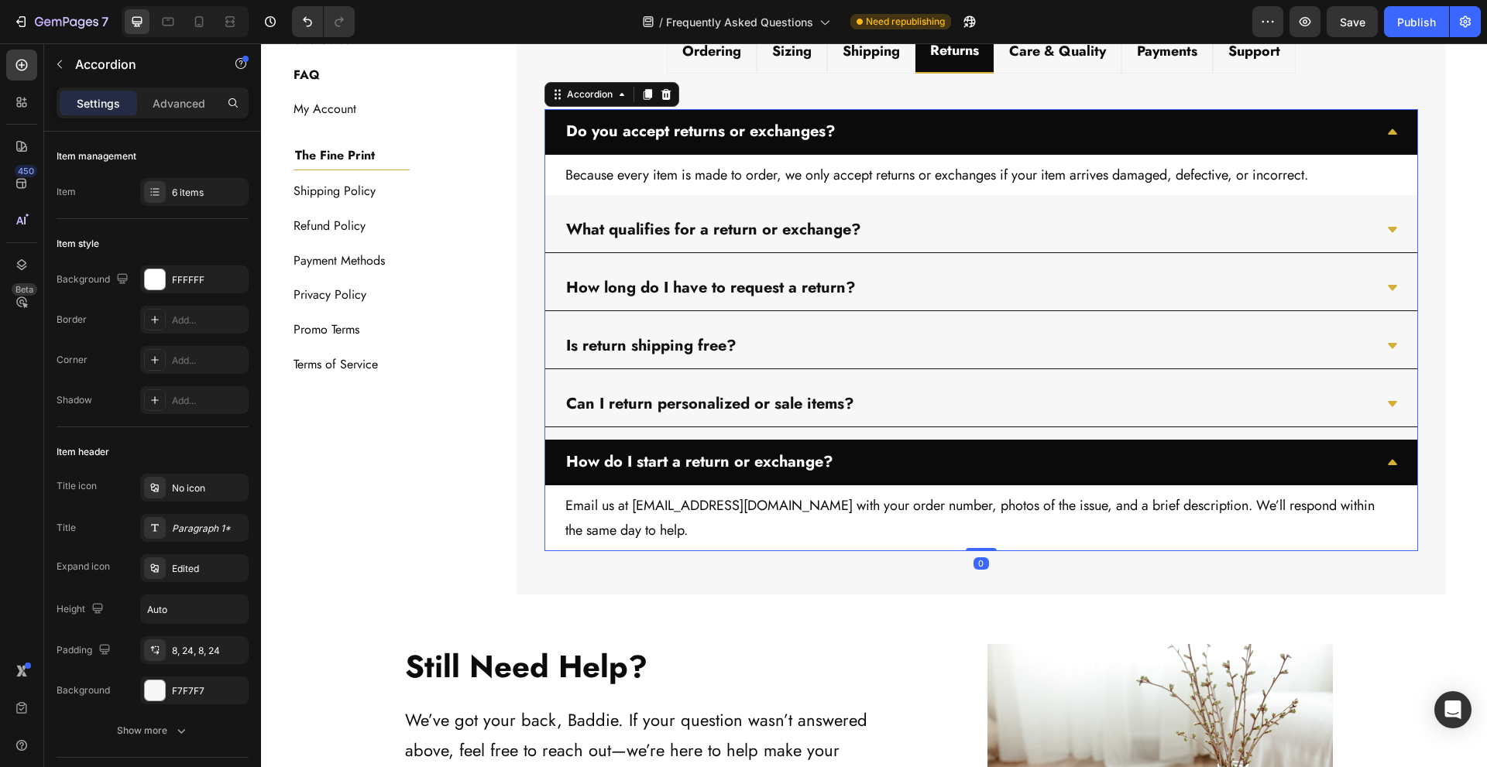
scroll to position [758, 0]
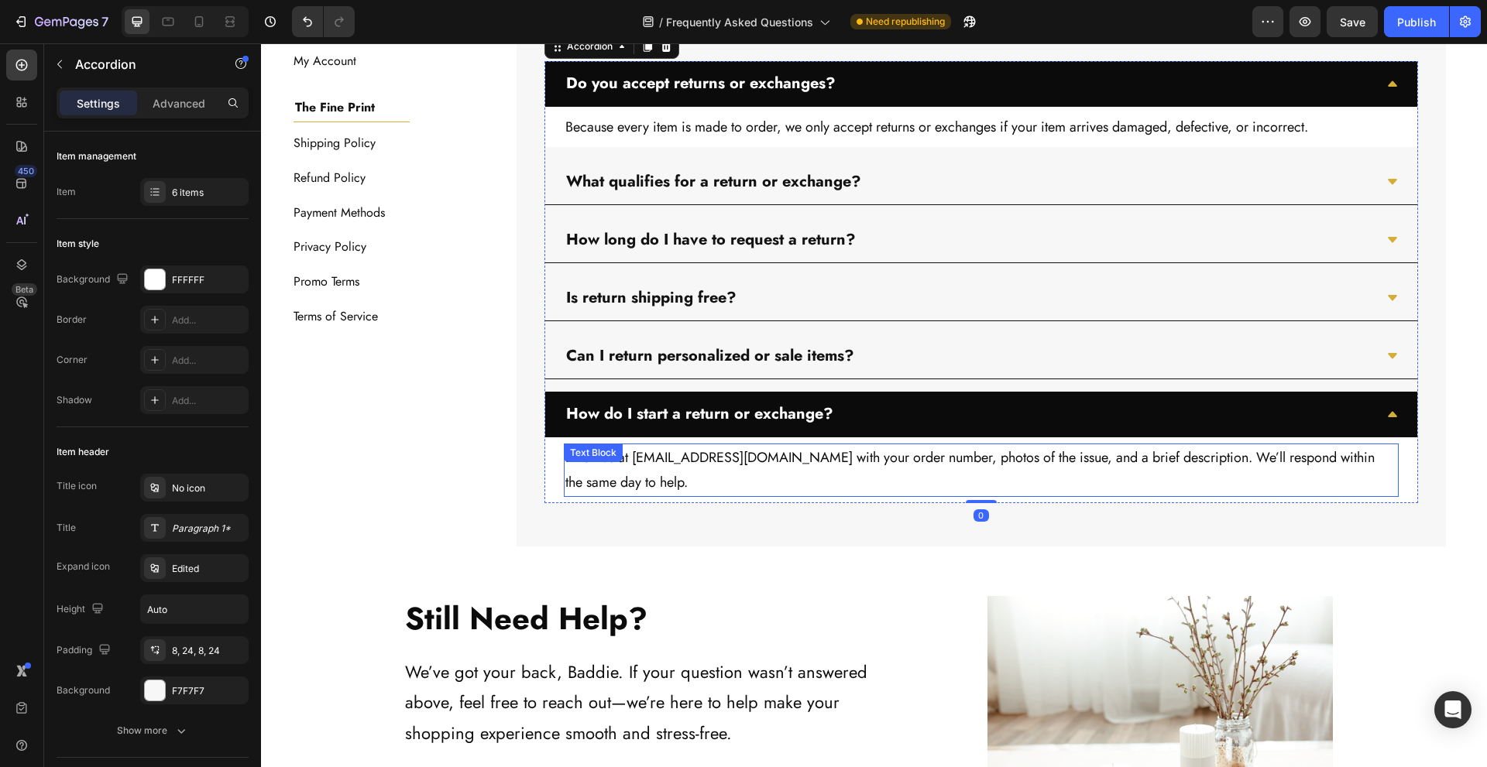
click at [631, 463] on p "Email us at Support@BaddieBrandHQ.com with your order number, photos of the iss…" at bounding box center [981, 470] width 832 height 50
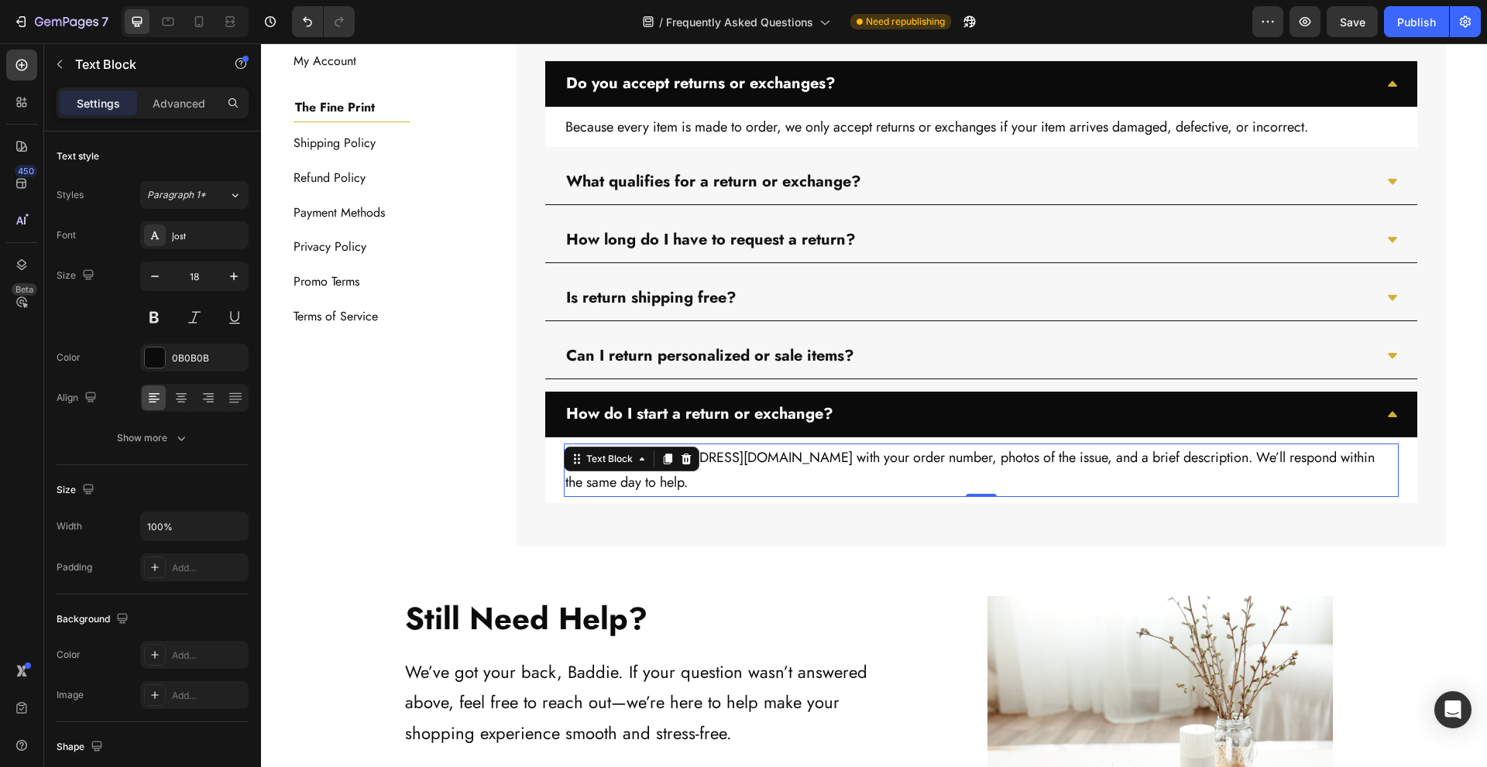
click at [726, 464] on p "Email us at Support@BaddieBrandHQ.com with your order number, photos of the iss…" at bounding box center [981, 470] width 832 height 50
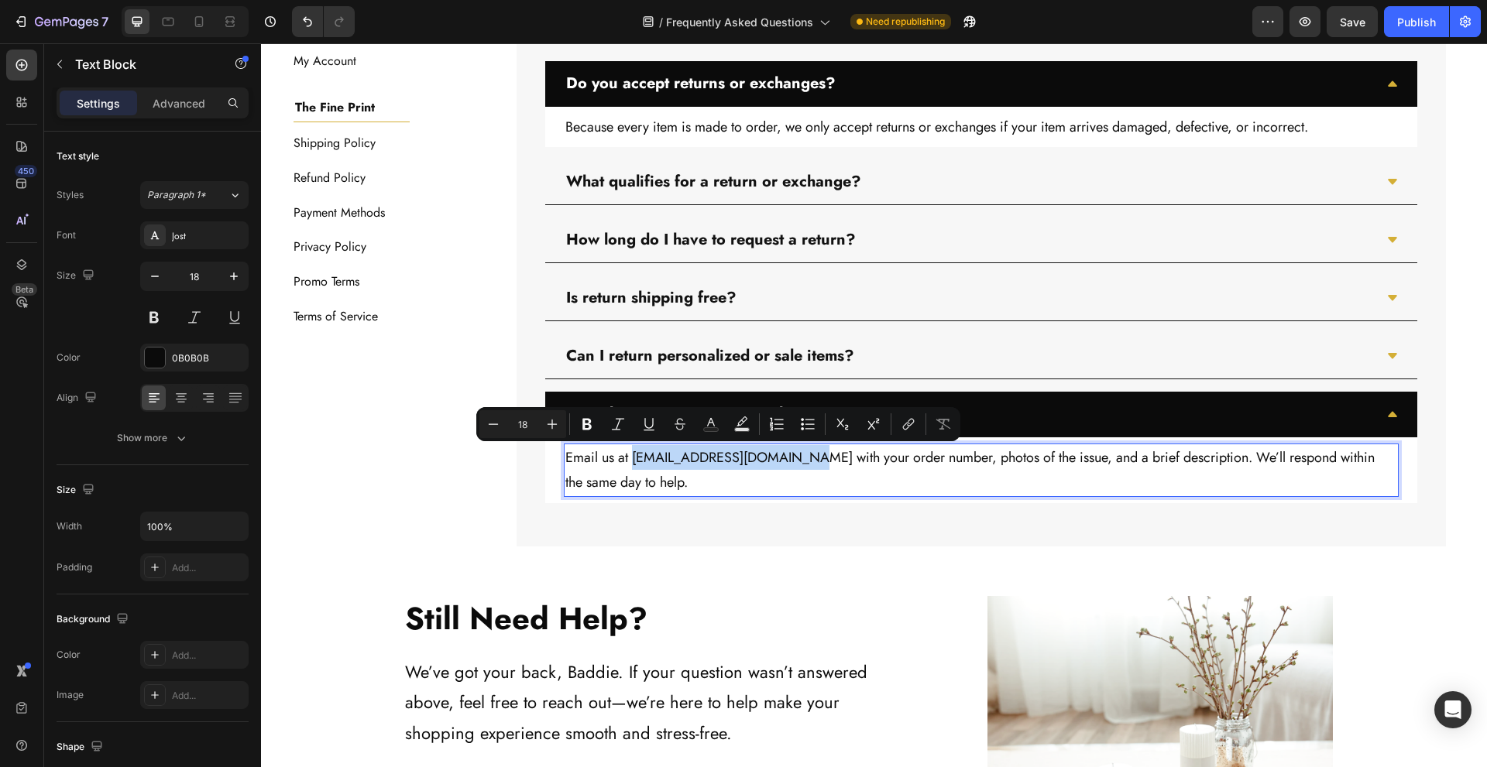
drag, startPoint x: 630, startPoint y: 460, endPoint x: 806, endPoint y: 462, distance: 176.6
click at [806, 462] on p "Email us at Support@BaddieBrandHQ.com with your order number, photos of the iss…" at bounding box center [981, 470] width 832 height 50
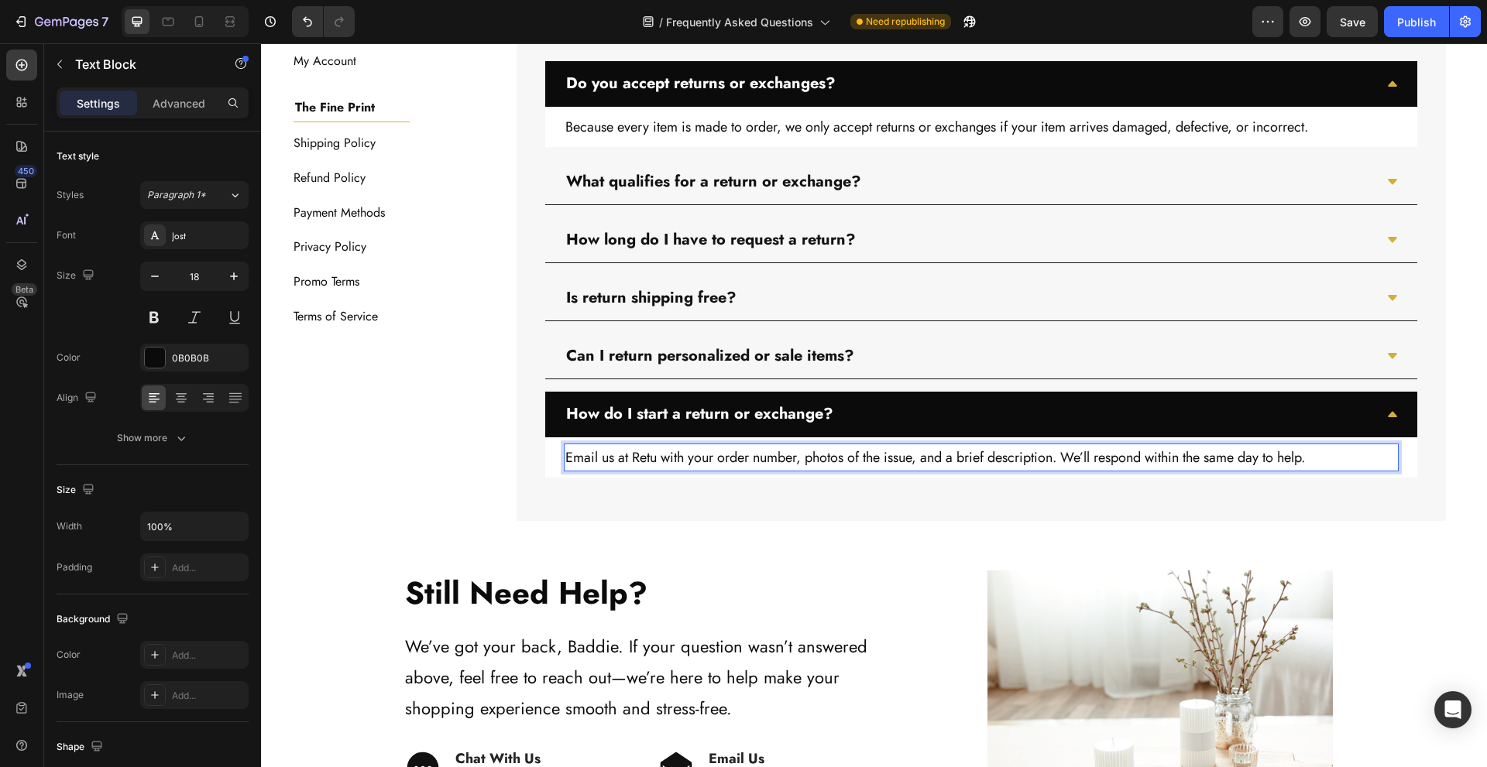
scroll to position [759, 0]
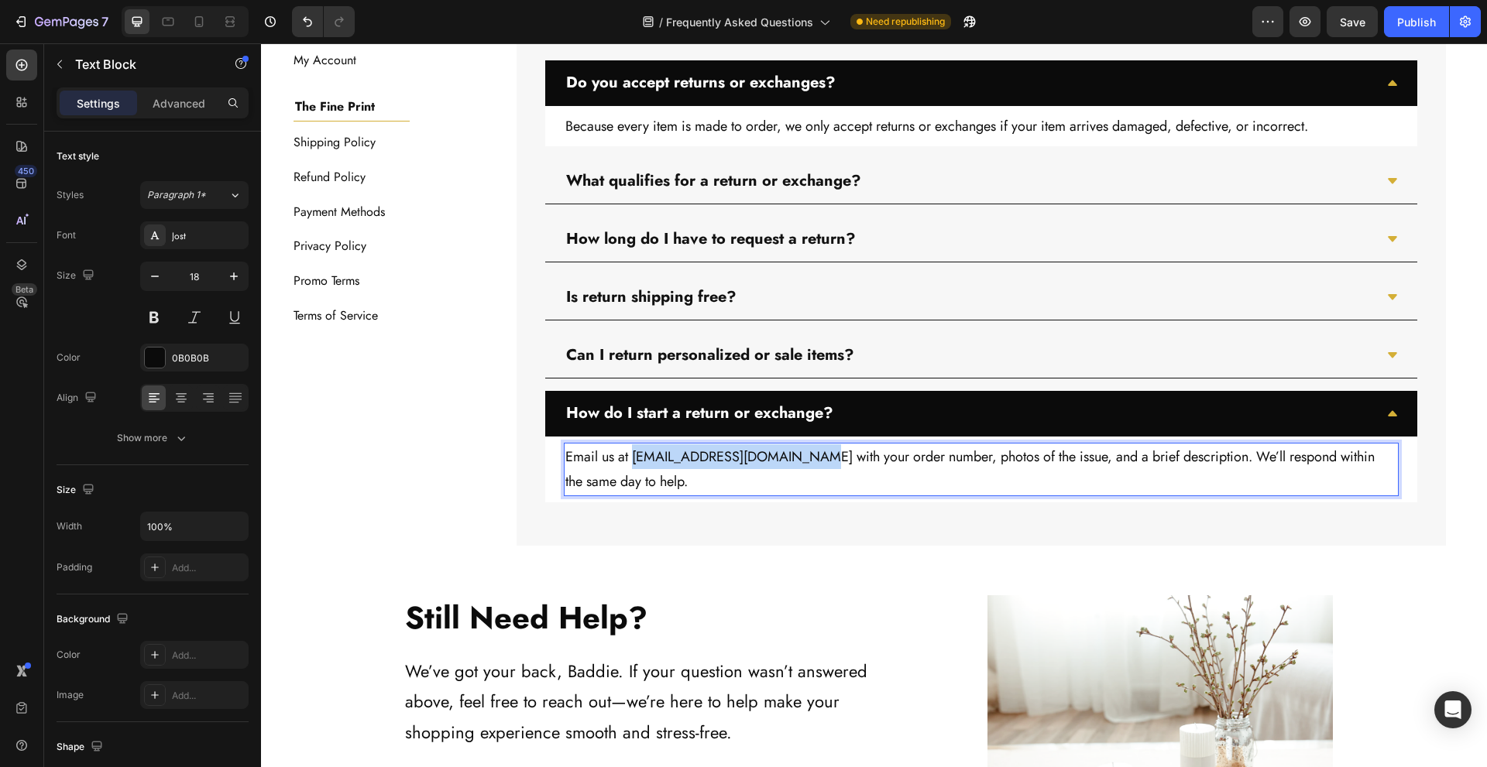
drag, startPoint x: 630, startPoint y: 458, endPoint x: 802, endPoint y: 461, distance: 172.7
click at [802, 461] on p "Email us at Returns@TheBaddieBrand.com with your order number, photos of the is…" at bounding box center [981, 470] width 832 height 50
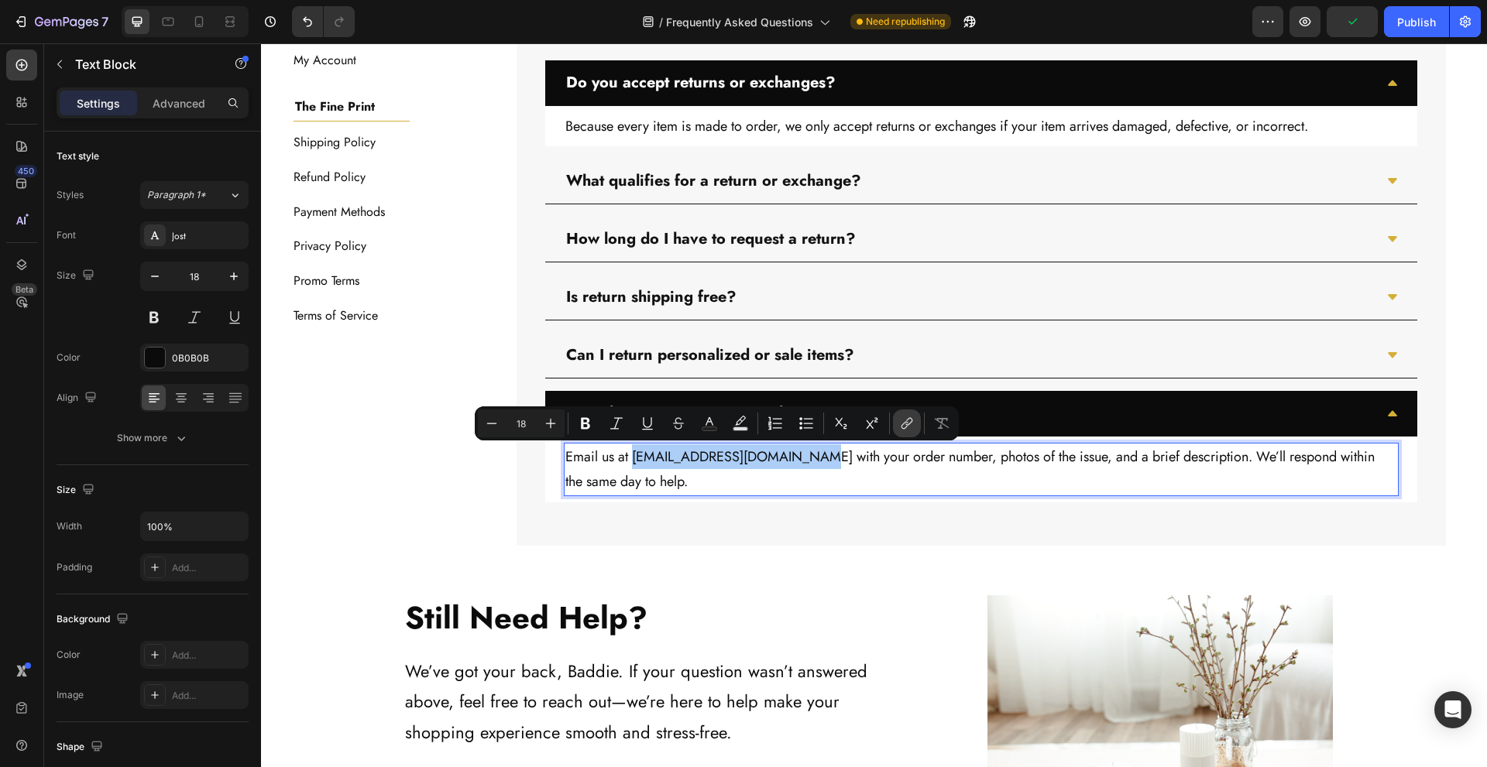
click at [908, 421] on icon "Editor contextual toolbar" at bounding box center [906, 423] width 15 height 15
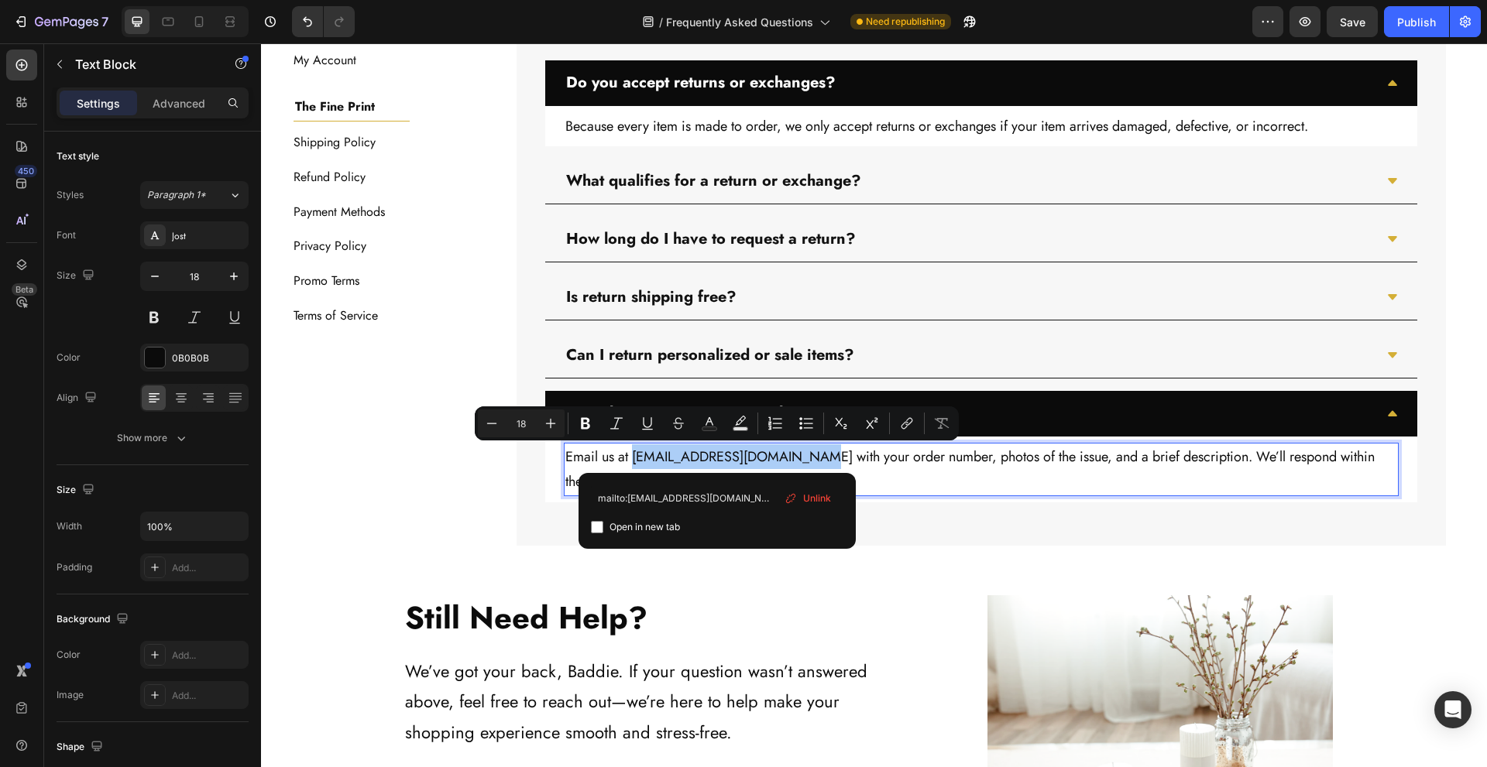
type input "mailto:returns@thebaddiebrand.com"
click at [785, 500] on icon "Editor contextual toolbar" at bounding box center [791, 499] width 12 height 12
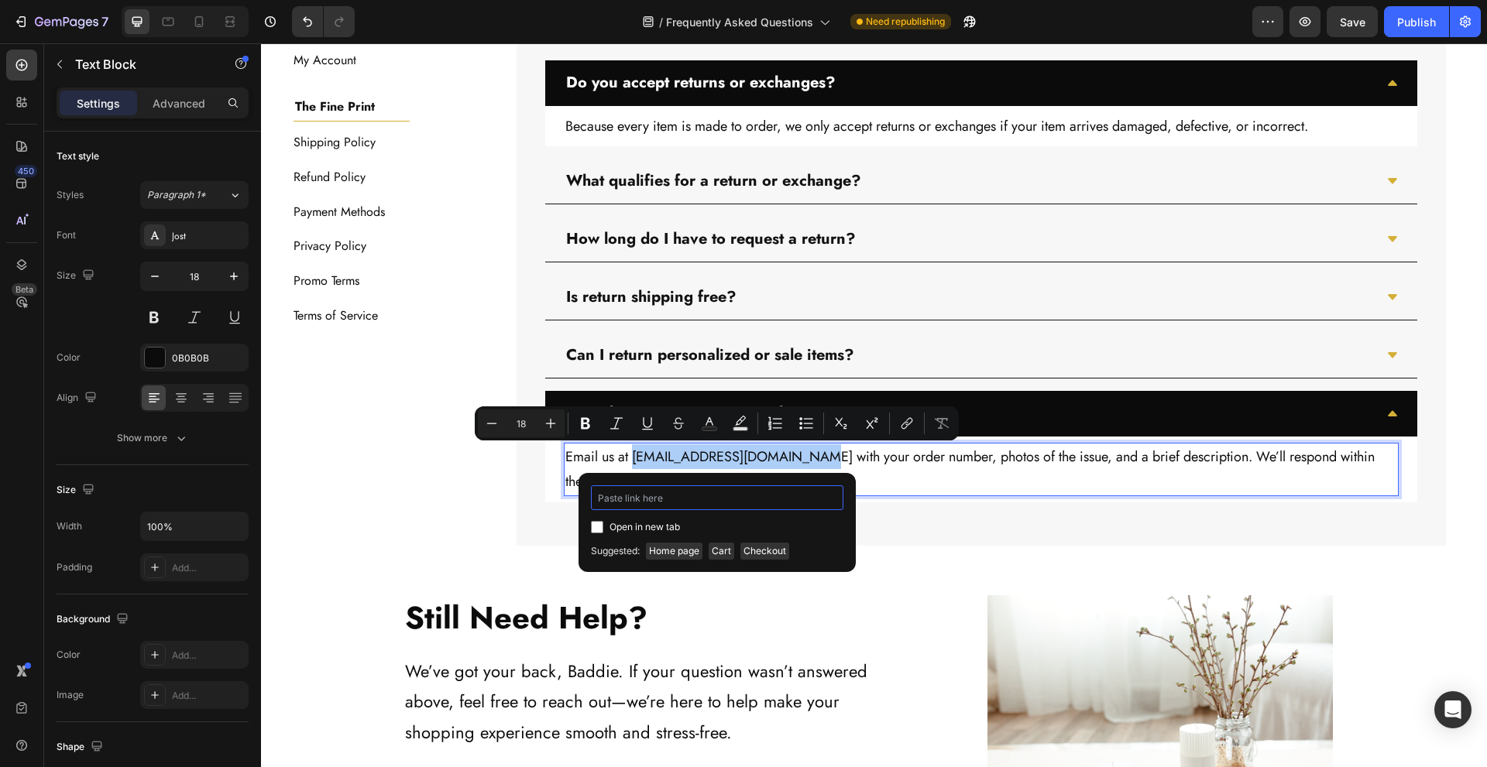
click at [764, 496] on input "Editor contextual toolbar" at bounding box center [717, 498] width 252 height 25
paste input "mailto:returns@thebaddiebrand.com"
type input "mailto:returns@thebaddiebrand.com"
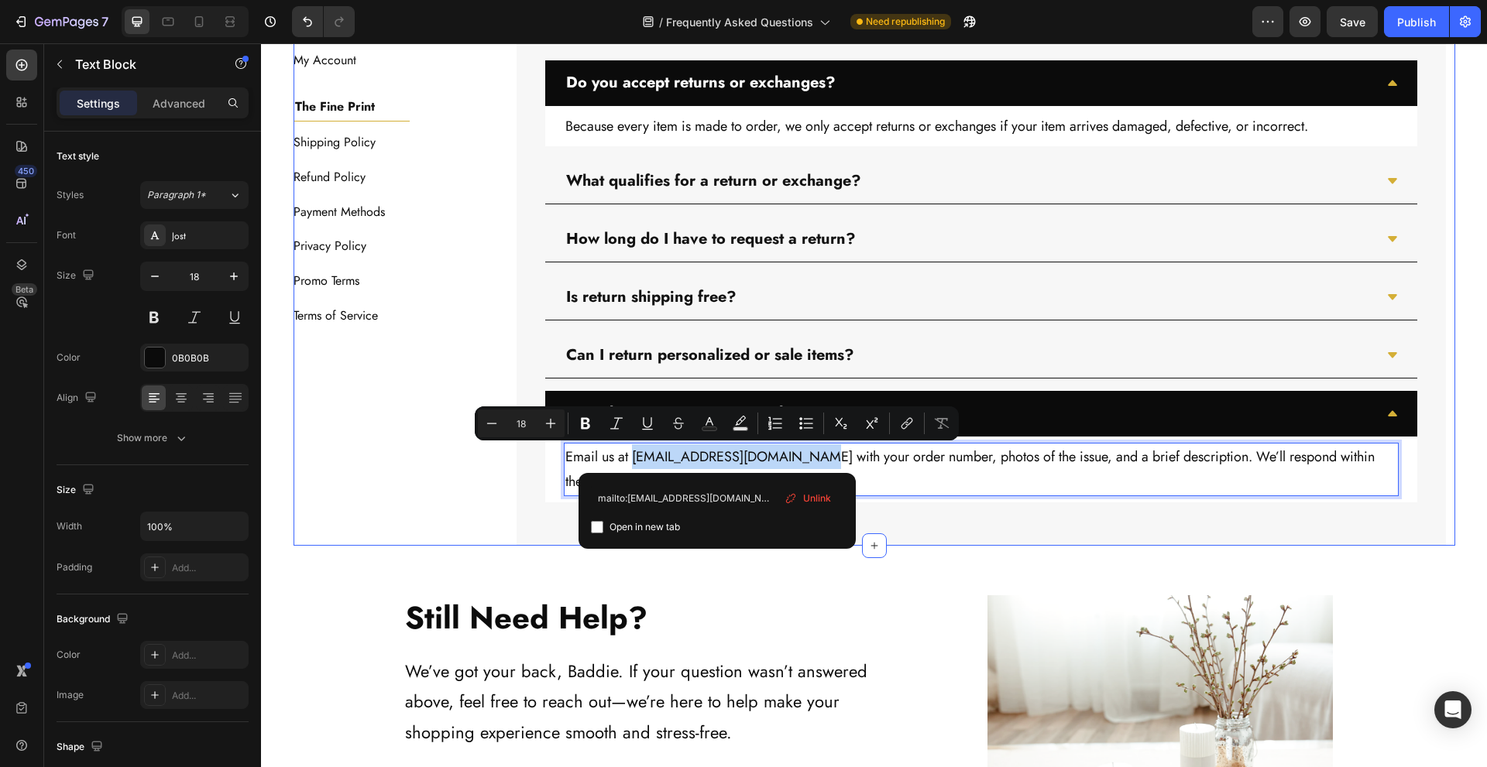
click at [507, 505] on div "Everything You Need to Know Heading Check the sections below for instant info o…" at bounding box center [980, 194] width 947 height 703
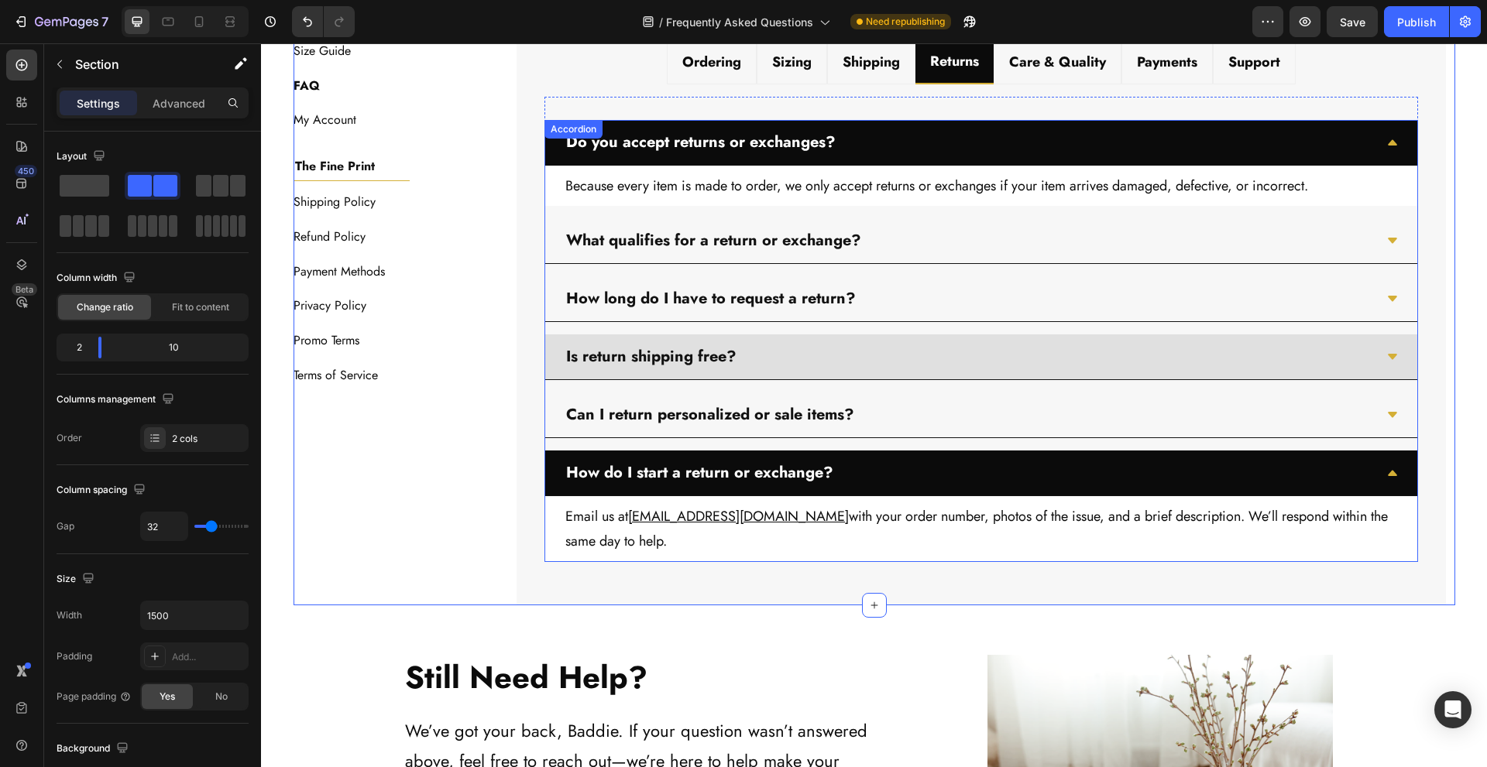
scroll to position [655, 0]
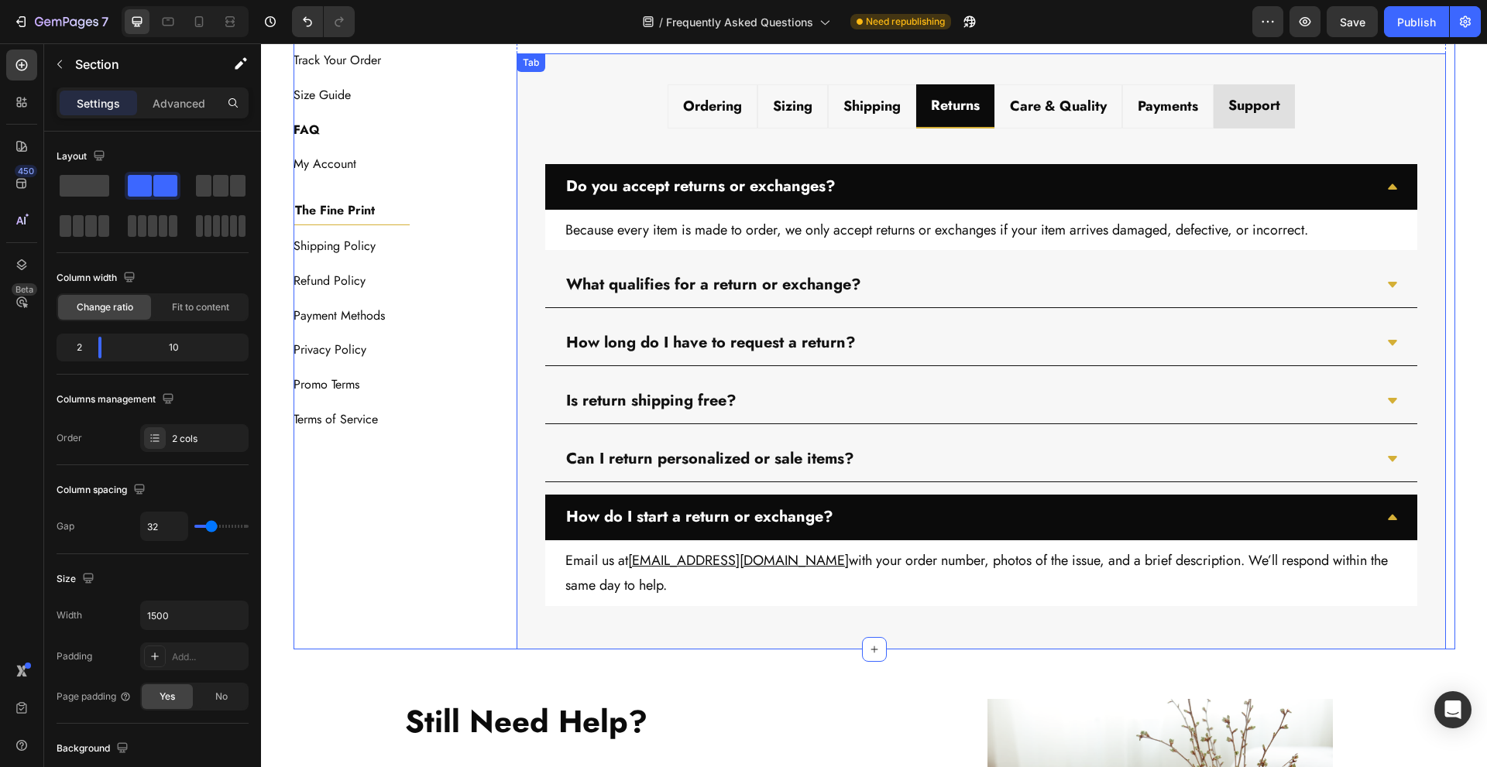
click at [1233, 110] on strong "Support" at bounding box center [1254, 105] width 52 height 20
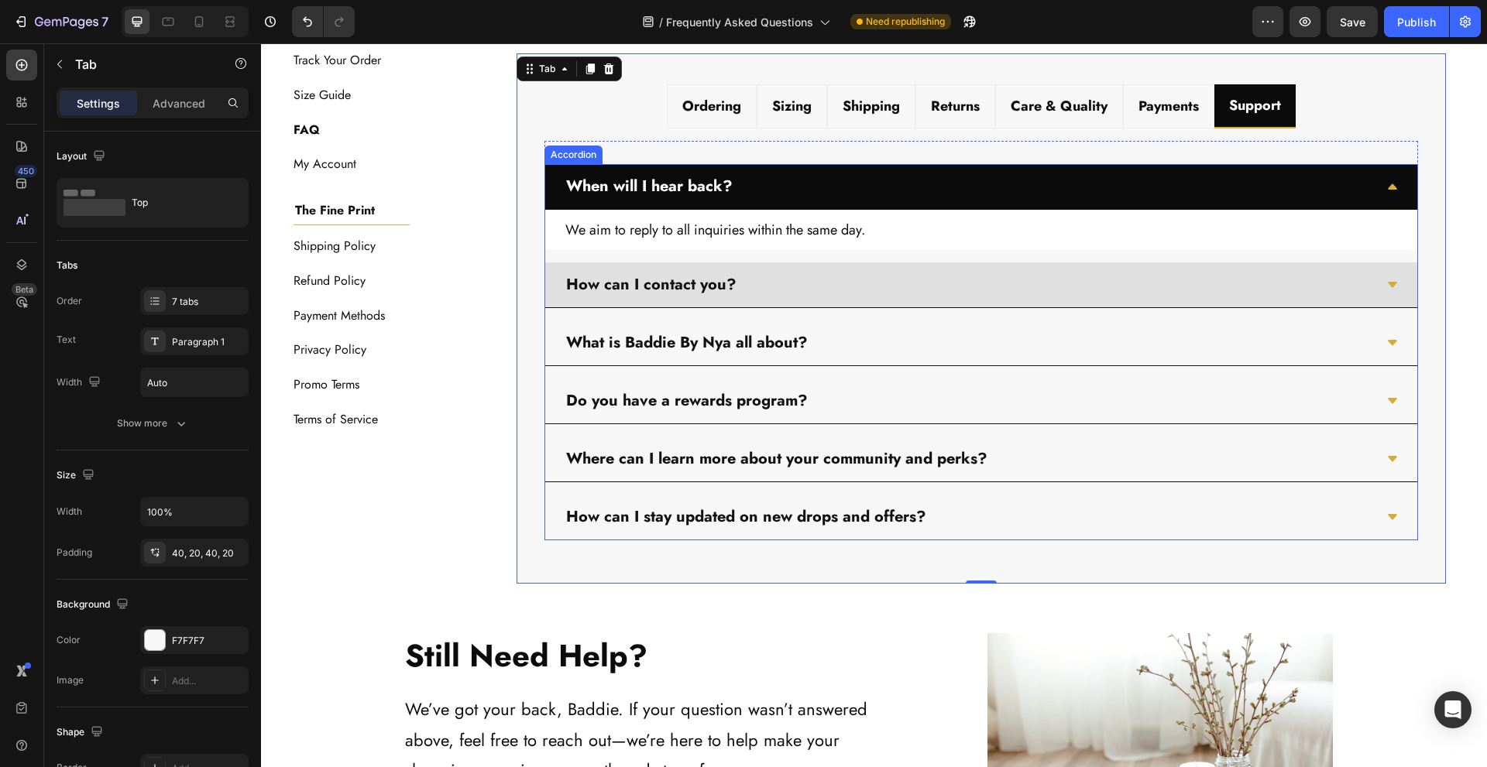
click at [778, 280] on div "How can I contact you?" at bounding box center [969, 285] width 810 height 33
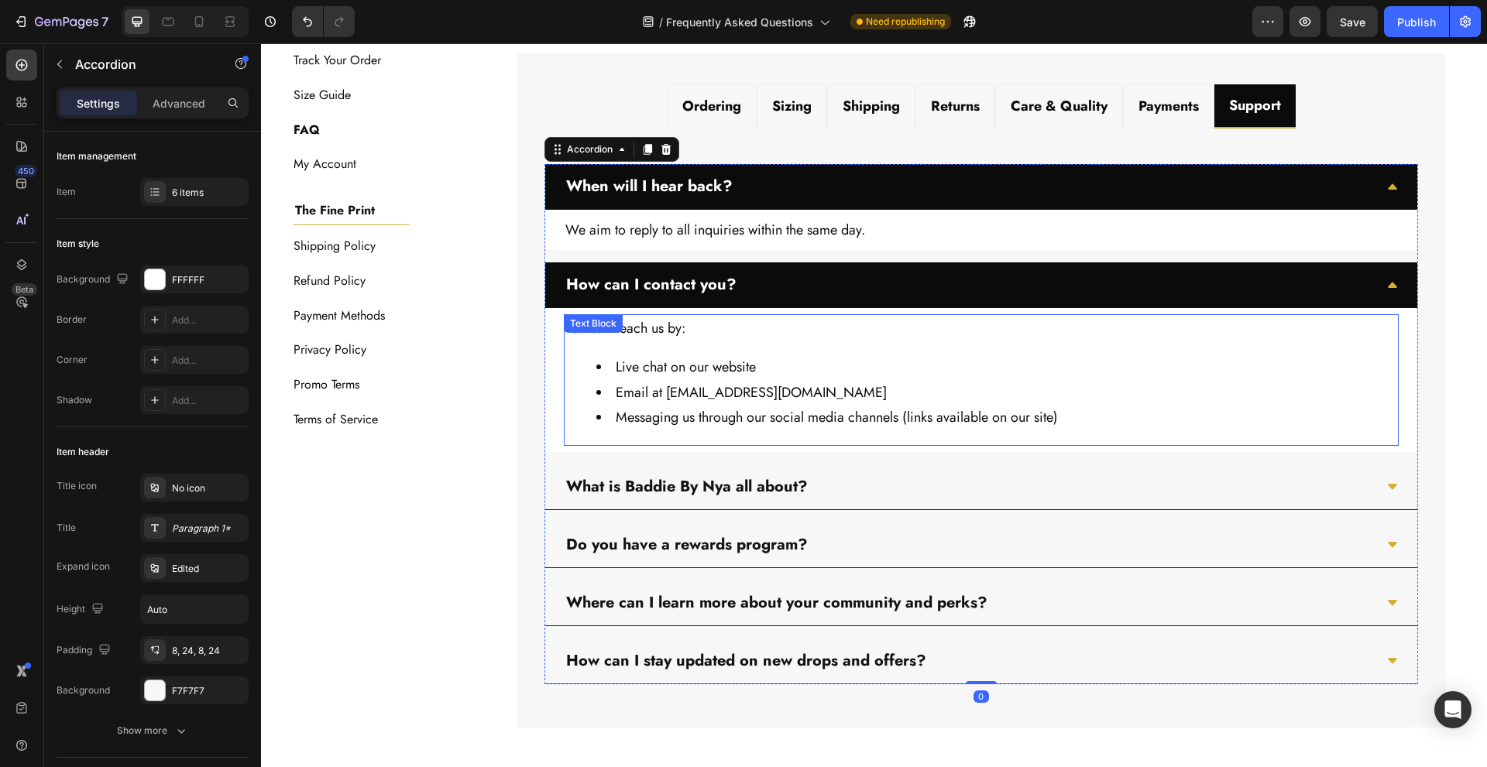
click at [686, 390] on li "Email at Support@BaddieBrandHQ.com" at bounding box center [996, 392] width 801 height 25
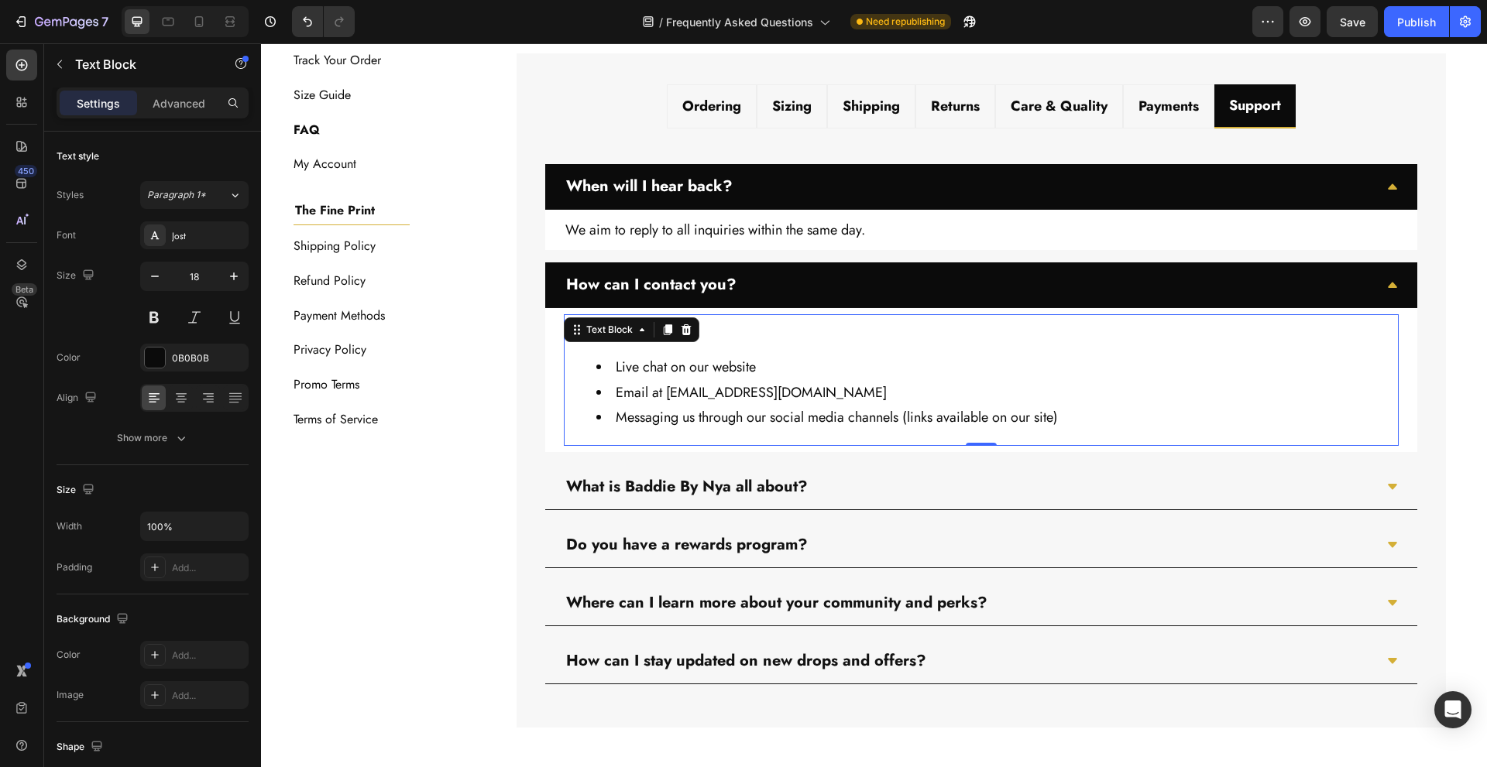
click at [686, 390] on li "Email at Support@BaddieBrandHQ.com" at bounding box center [996, 392] width 801 height 25
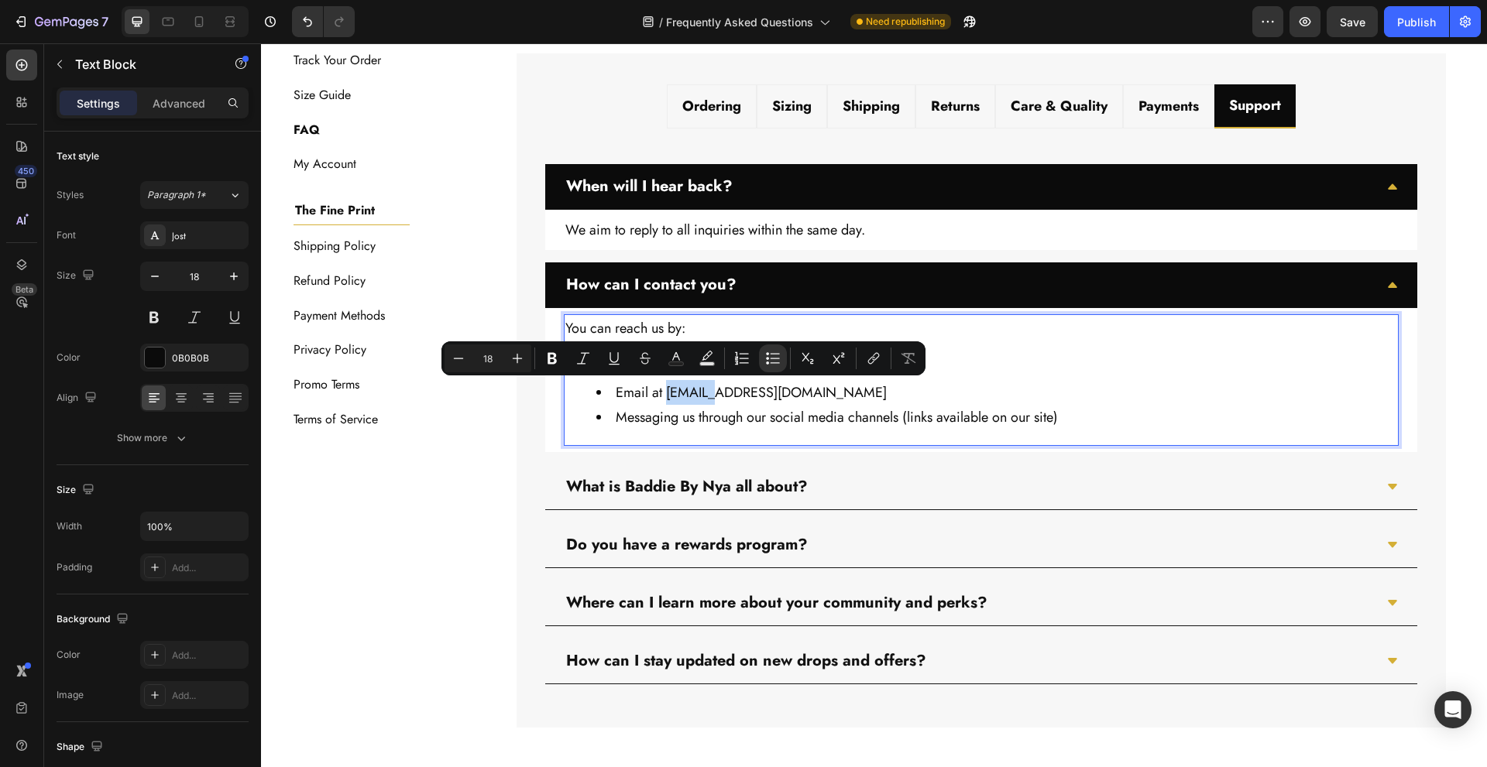
click at [677, 393] on li "Email at Support@BaddieBrandHQ.com" at bounding box center [996, 392] width 801 height 25
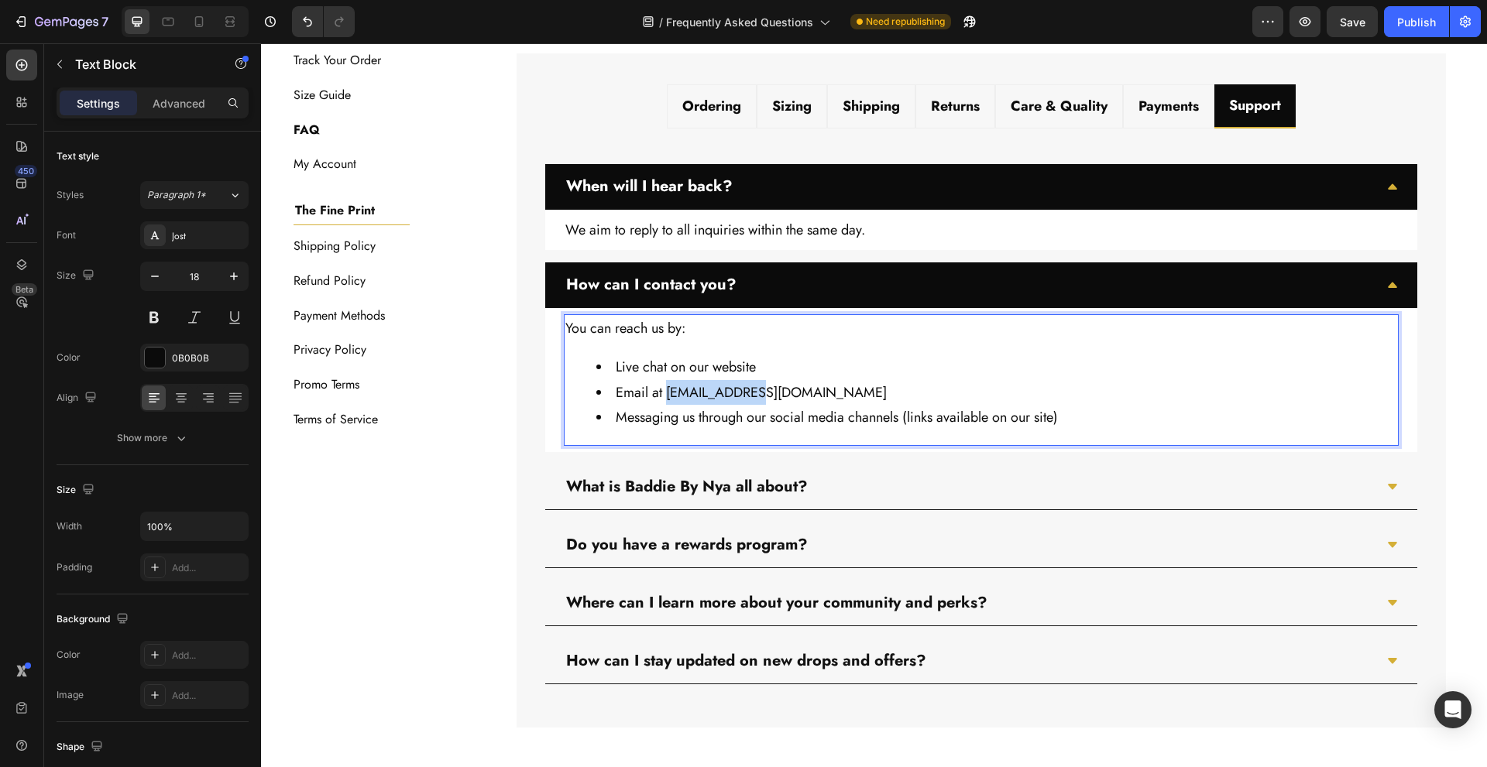
drag, startPoint x: 661, startPoint y: 393, endPoint x: 755, endPoint y: 394, distance: 94.5
click at [755, 394] on li "Email at Support@BaddieBrandHQ.com" at bounding box center [996, 392] width 801 height 25
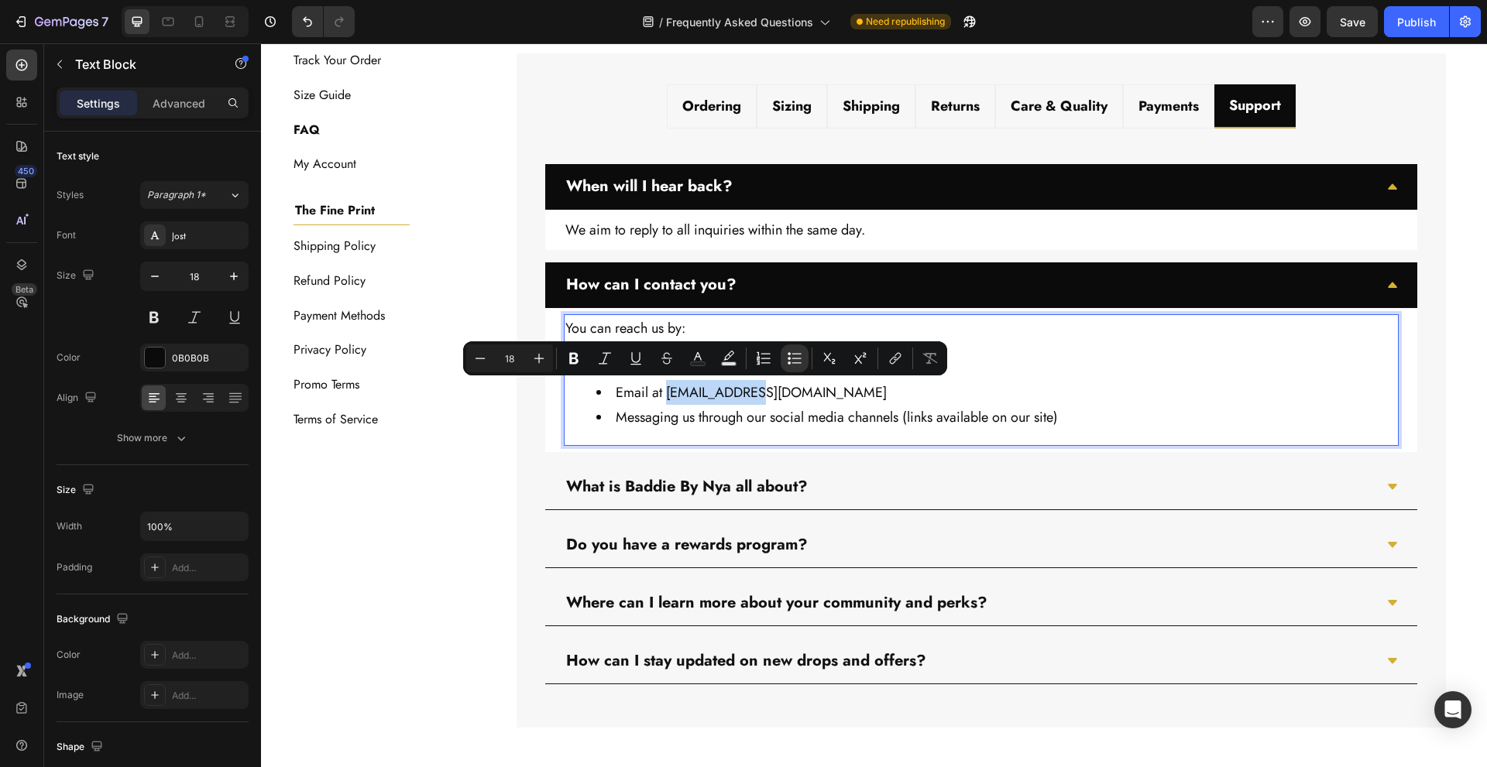
click at [755, 394] on li "Email at Support@BaddieBrandHQ.com" at bounding box center [996, 392] width 801 height 25
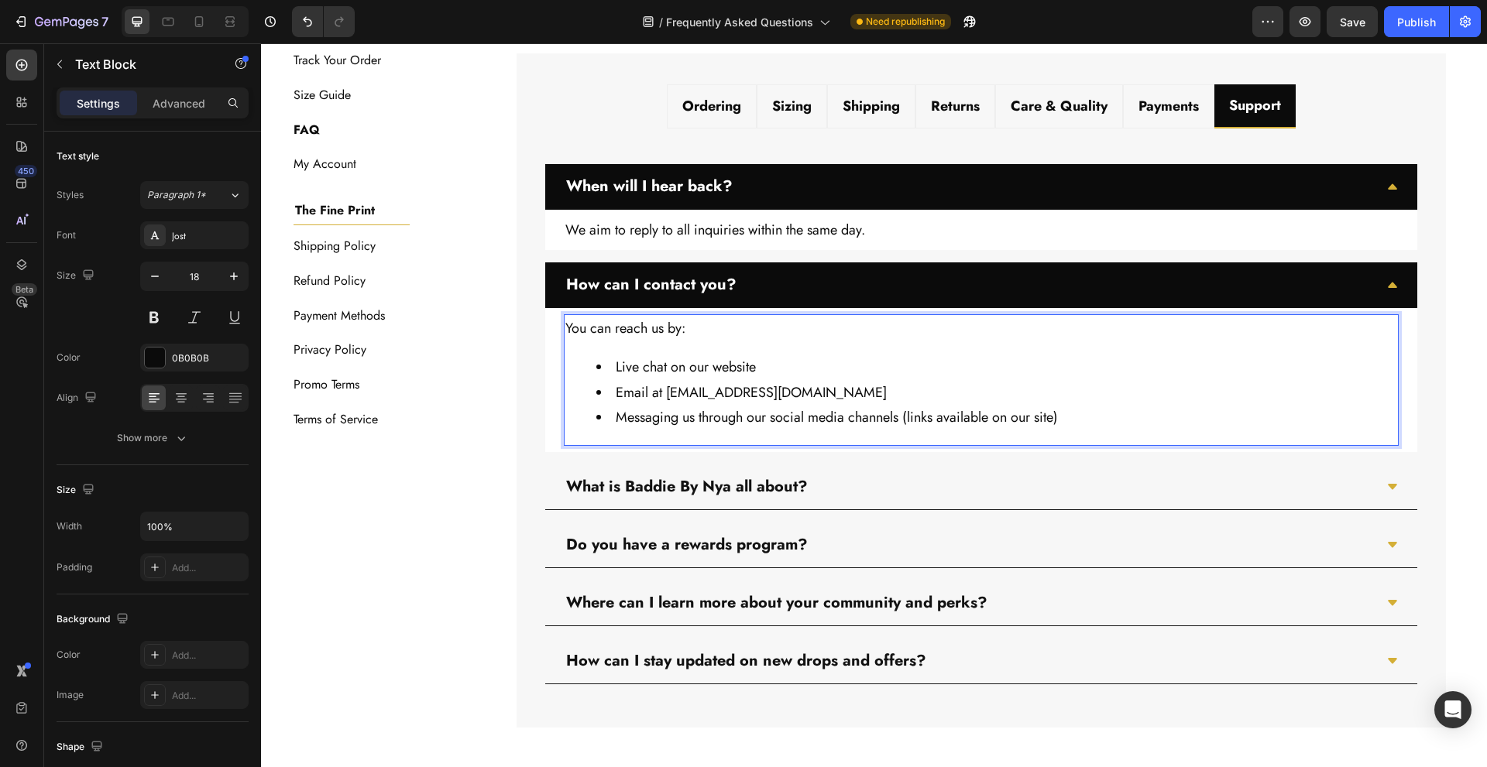
click at [791, 393] on li "Email at Support@BaddieBrandHQ.com" at bounding box center [996, 392] width 801 height 25
drag, startPoint x: 850, startPoint y: 399, endPoint x: 661, endPoint y: 402, distance: 188.2
click at [661, 402] on li "Email at Support@TheBaddieBrand.com" at bounding box center [996, 392] width 801 height 25
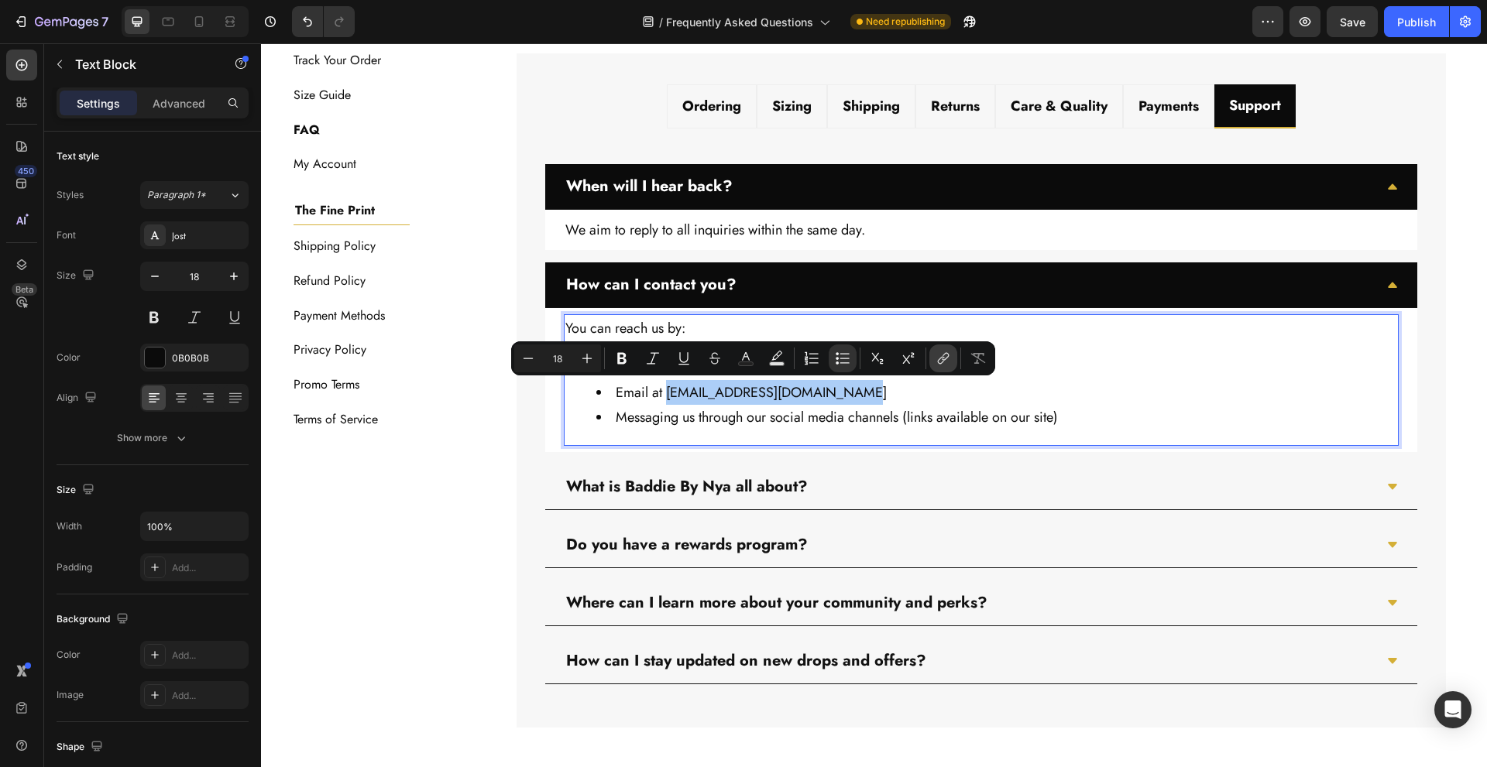
click at [935, 352] on button "link" at bounding box center [943, 359] width 28 height 28
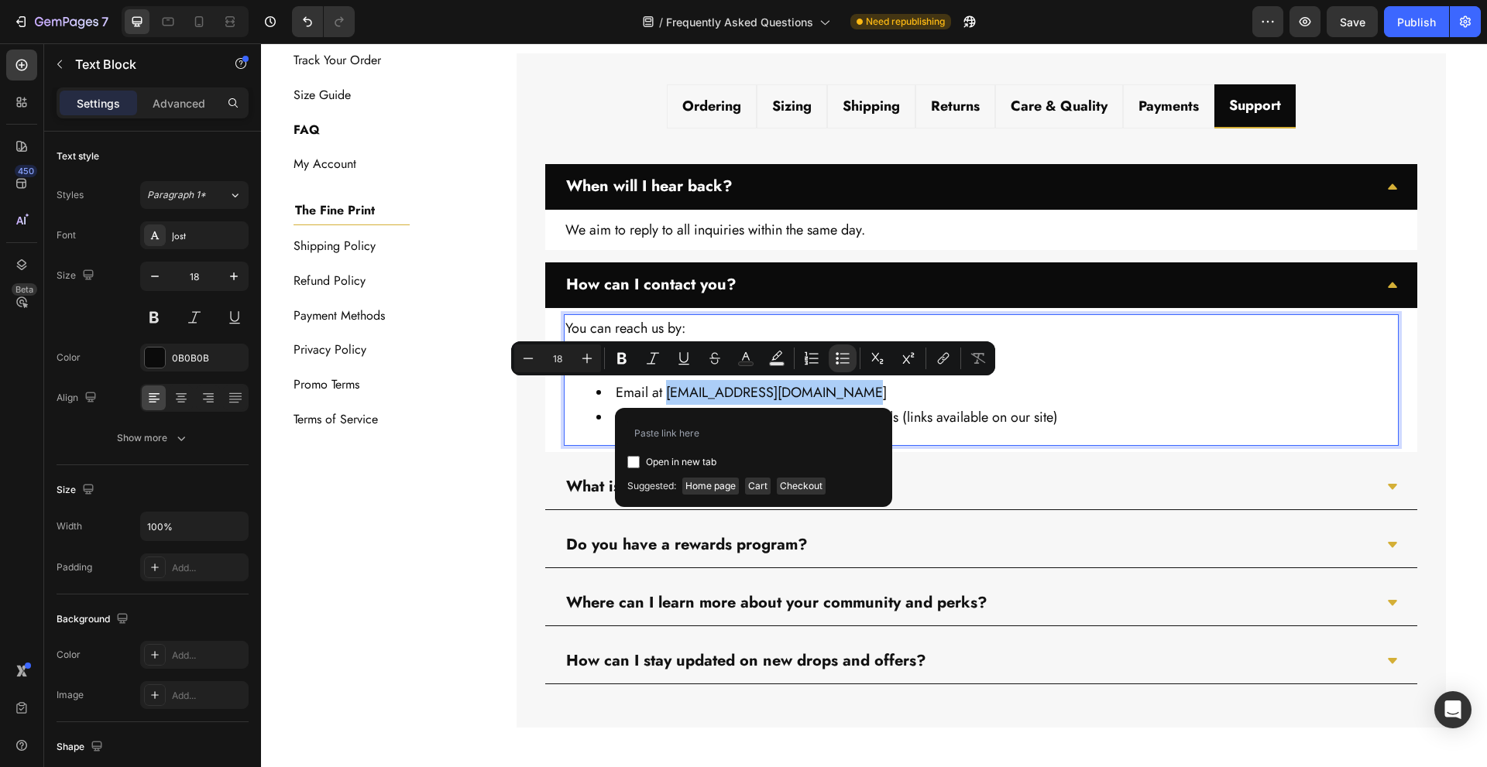
type input "mailto:support@thebaddiebrand.com"
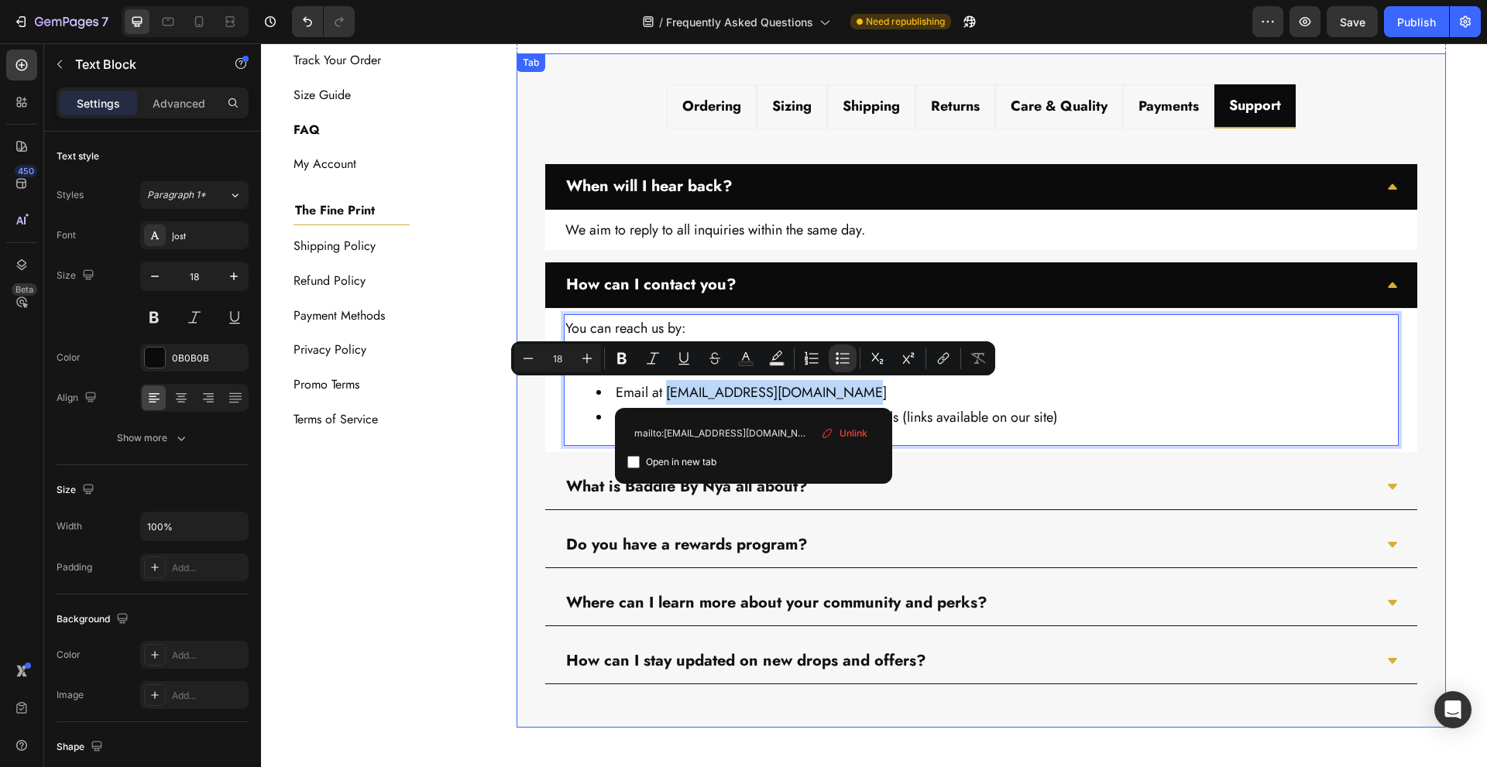
click at [532, 452] on div "What products do you offer? We carry a curated collection of trendy tops—includ…" at bounding box center [981, 413] width 898 height 568
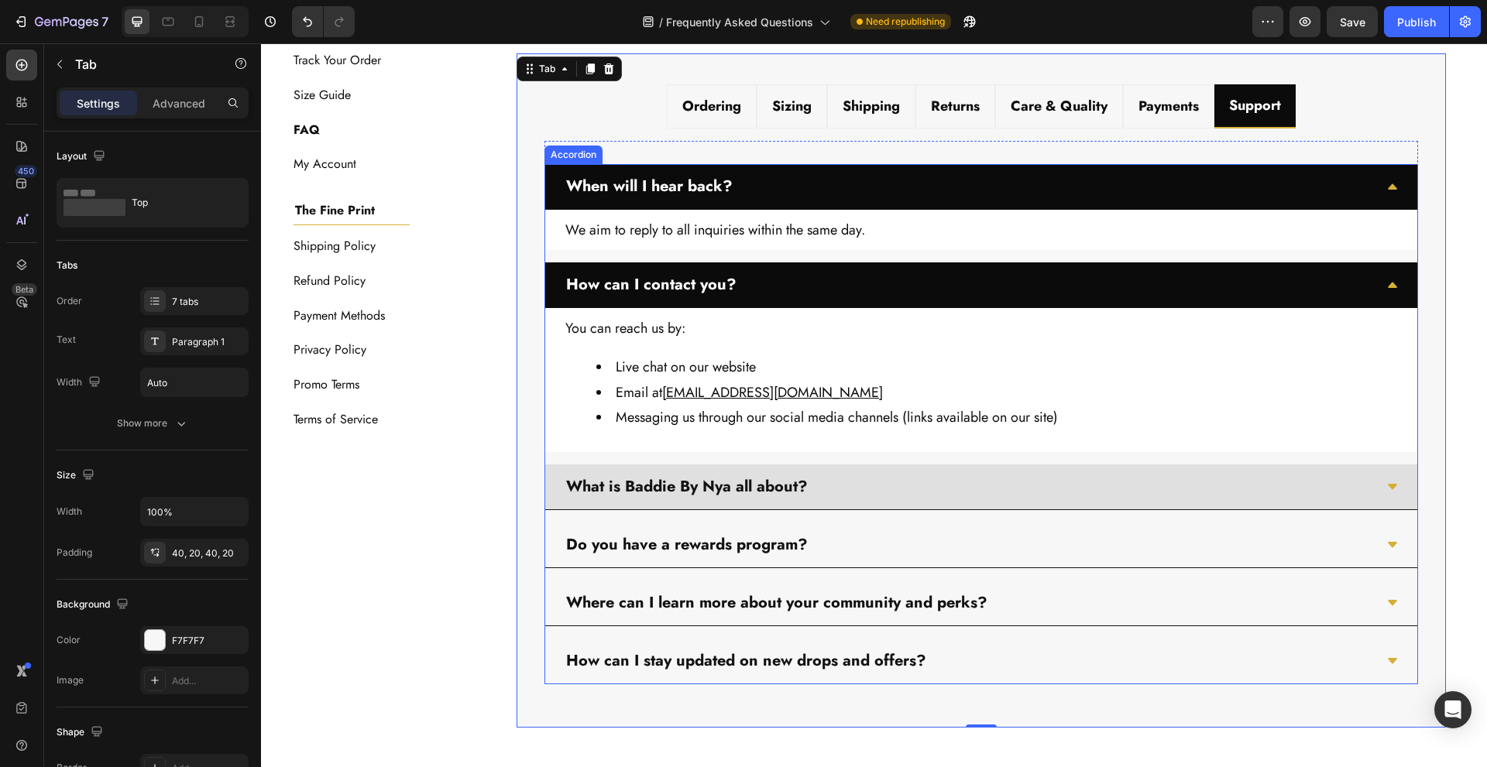
click at [917, 486] on div "What is Baddie By Nya all about?" at bounding box center [969, 487] width 810 height 33
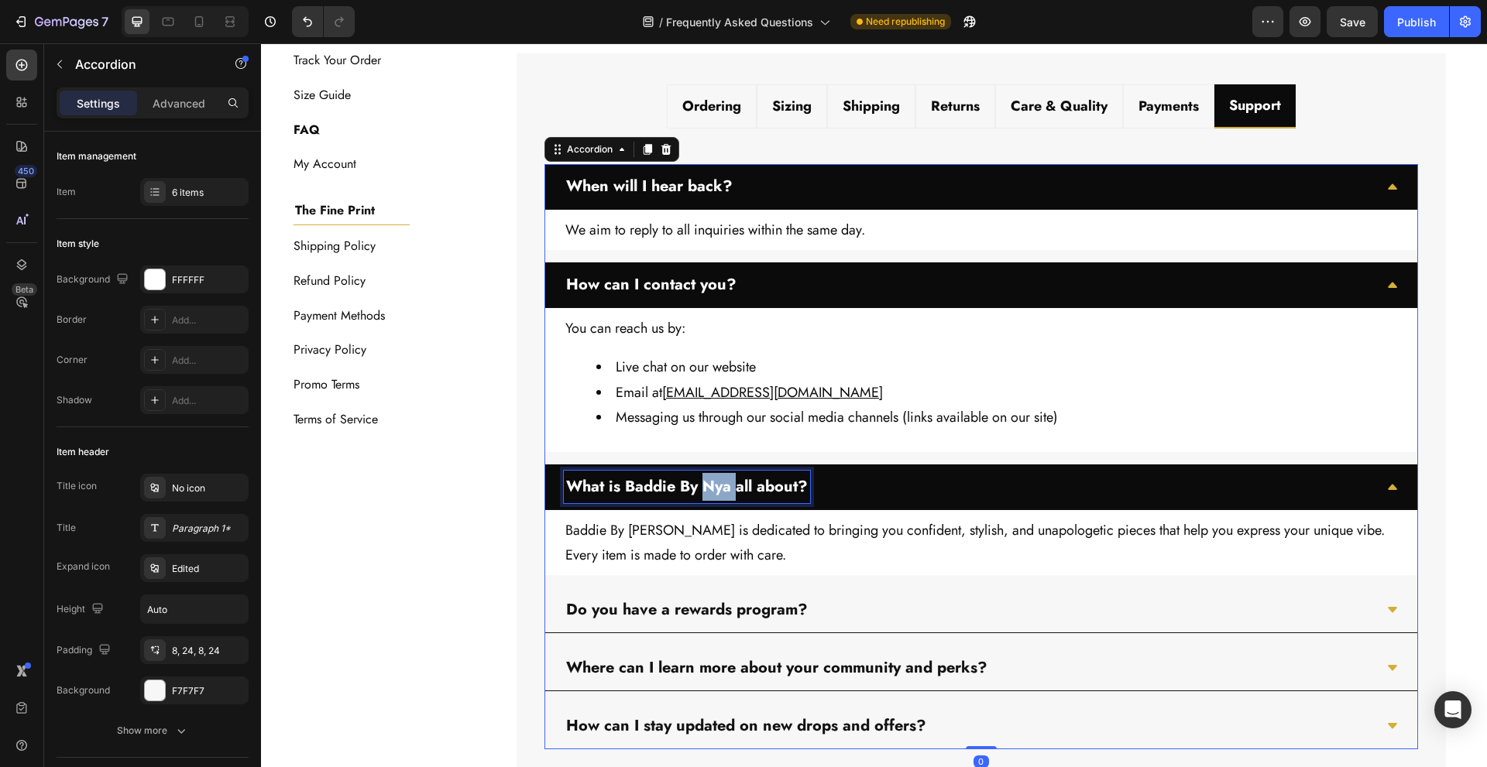
click at [704, 487] on p "What is Baddie By Nya all about?" at bounding box center [687, 487] width 242 height 28
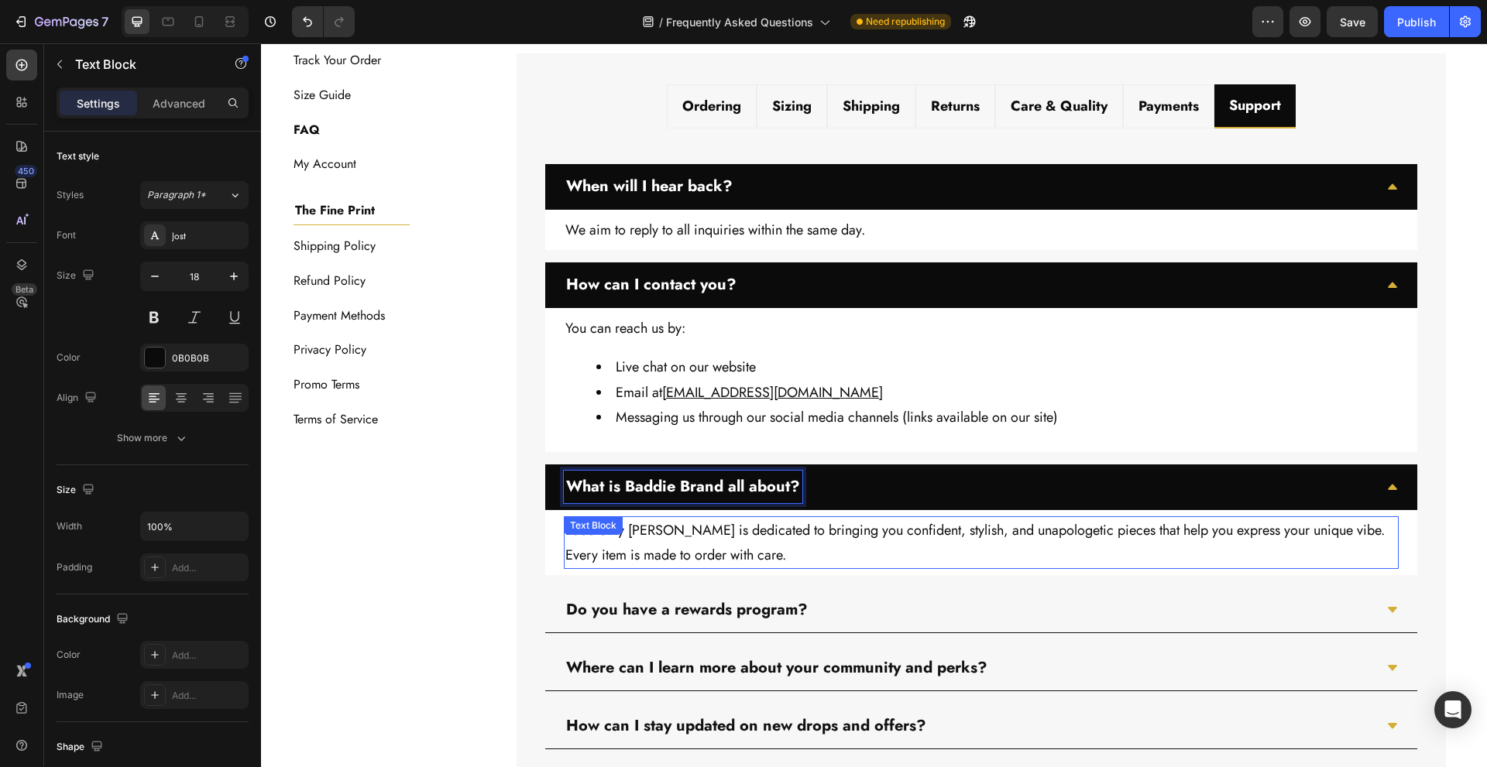
click at [625, 534] on div "Baddie By Nya is dedicated to bringing you confident, stylish, and unapologetic…" at bounding box center [981, 543] width 835 height 53
click at [625, 534] on div "Text Block" at bounding box center [609, 532] width 53 height 14
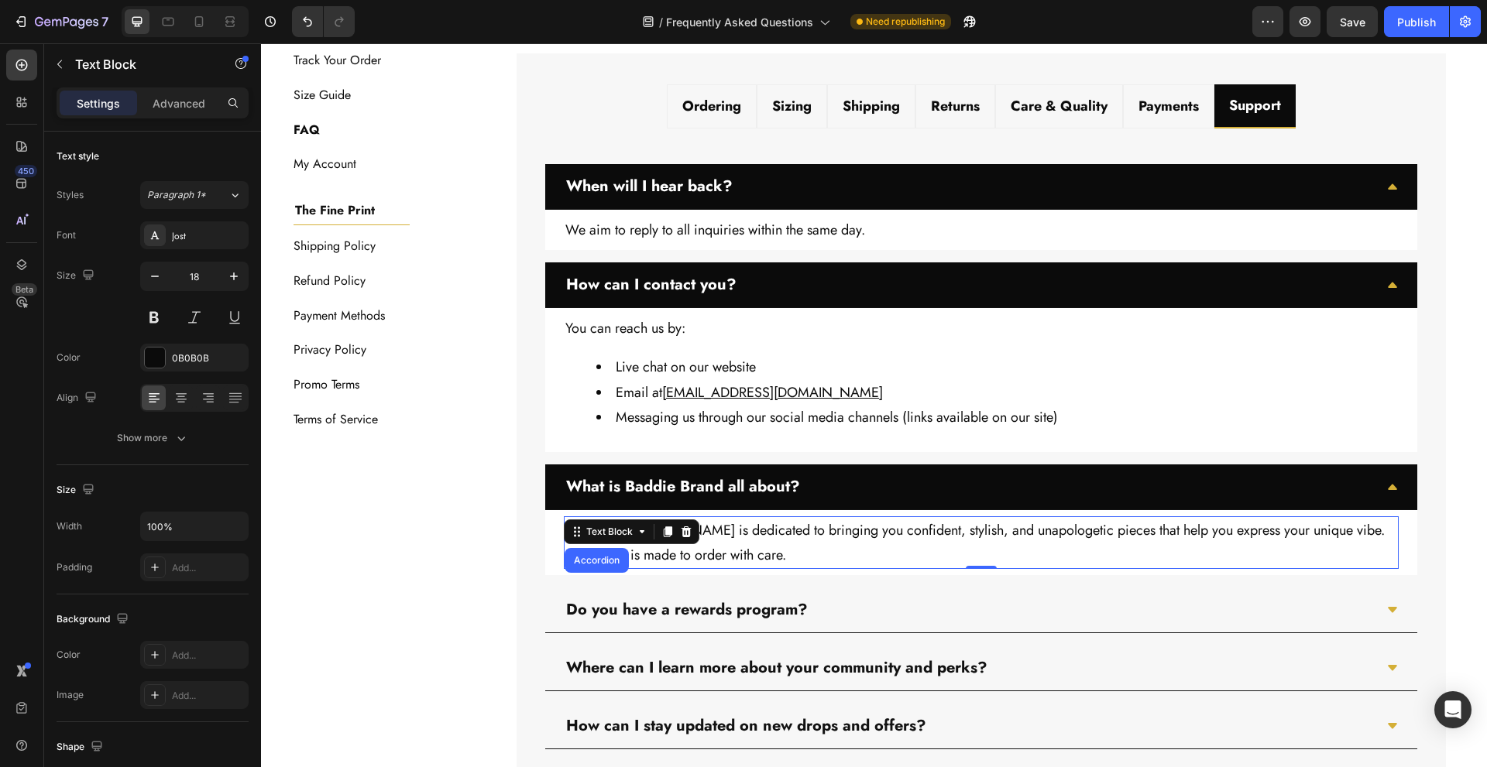
click at [706, 534] on p "Baddie By Nya is dedicated to bringing you confident, stylish, and unapologetic…" at bounding box center [981, 543] width 832 height 50
click at [637, 531] on p "Baddie By Nya is dedicated to bringing you confident, stylish, and unapologetic…" at bounding box center [981, 543] width 832 height 50
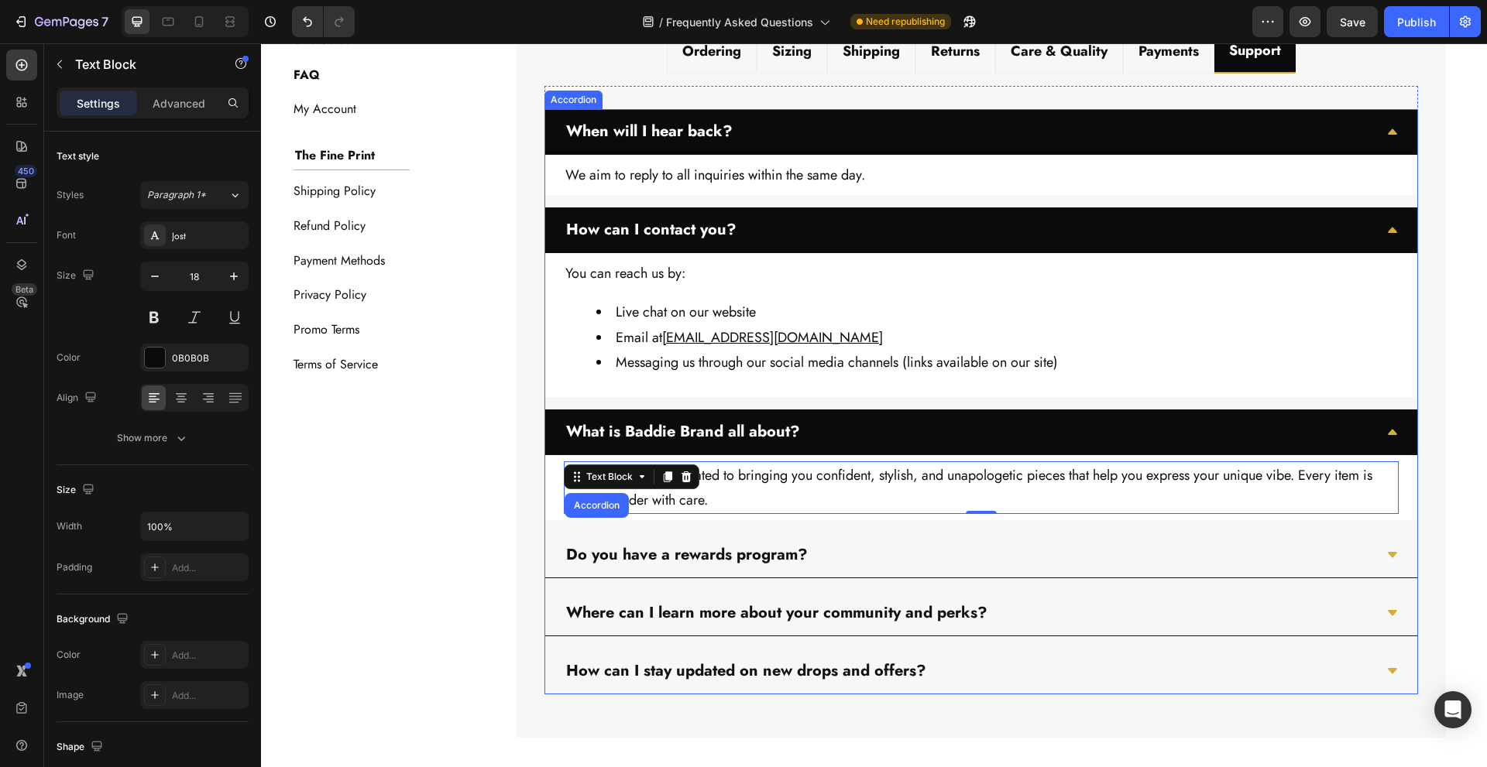
scroll to position [759, 0]
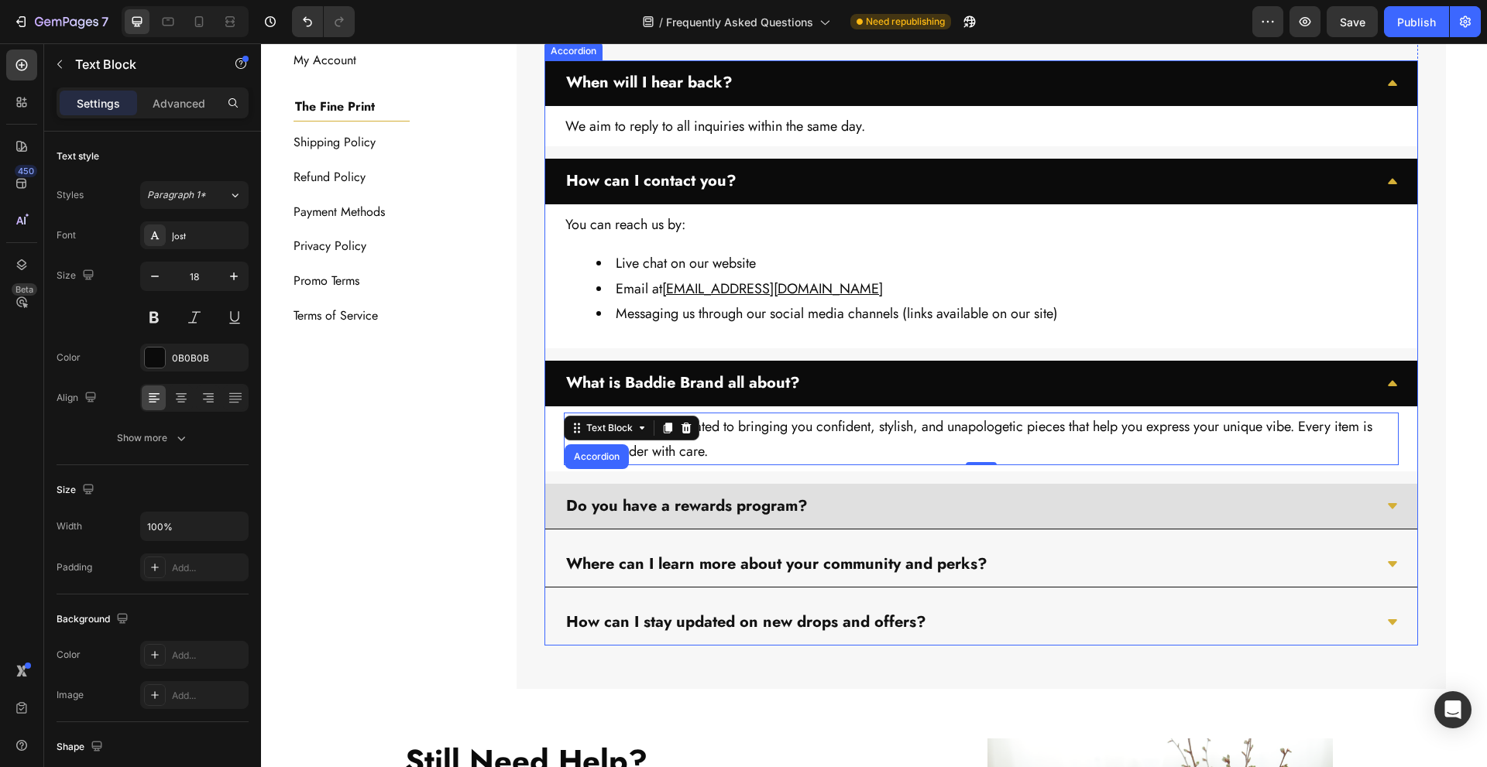
click at [863, 504] on div "Do you have a rewards program?" at bounding box center [969, 506] width 810 height 33
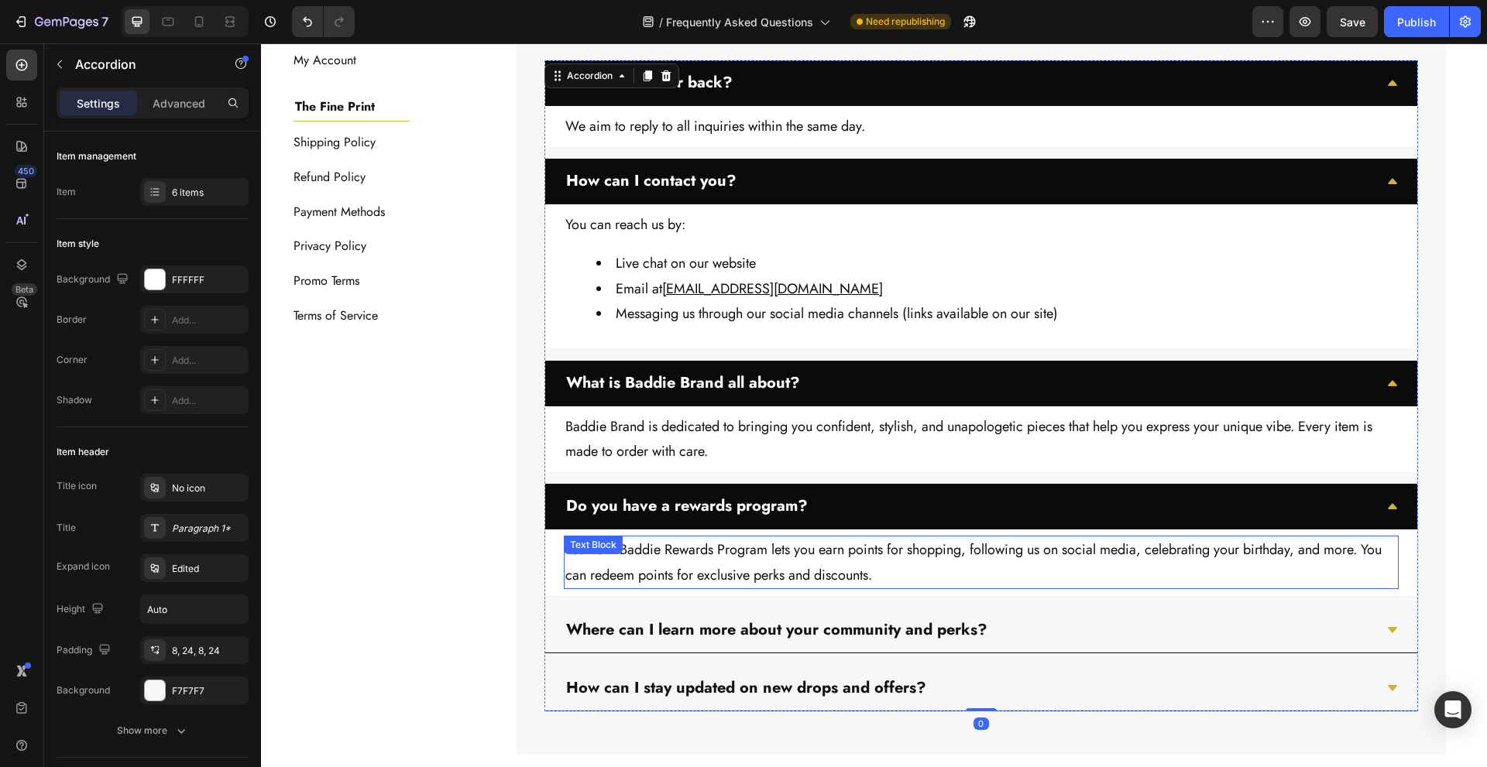
click at [736, 552] on p "Yes—our Baddie Rewards Program lets you earn points for shopping, following us …" at bounding box center [981, 562] width 832 height 50
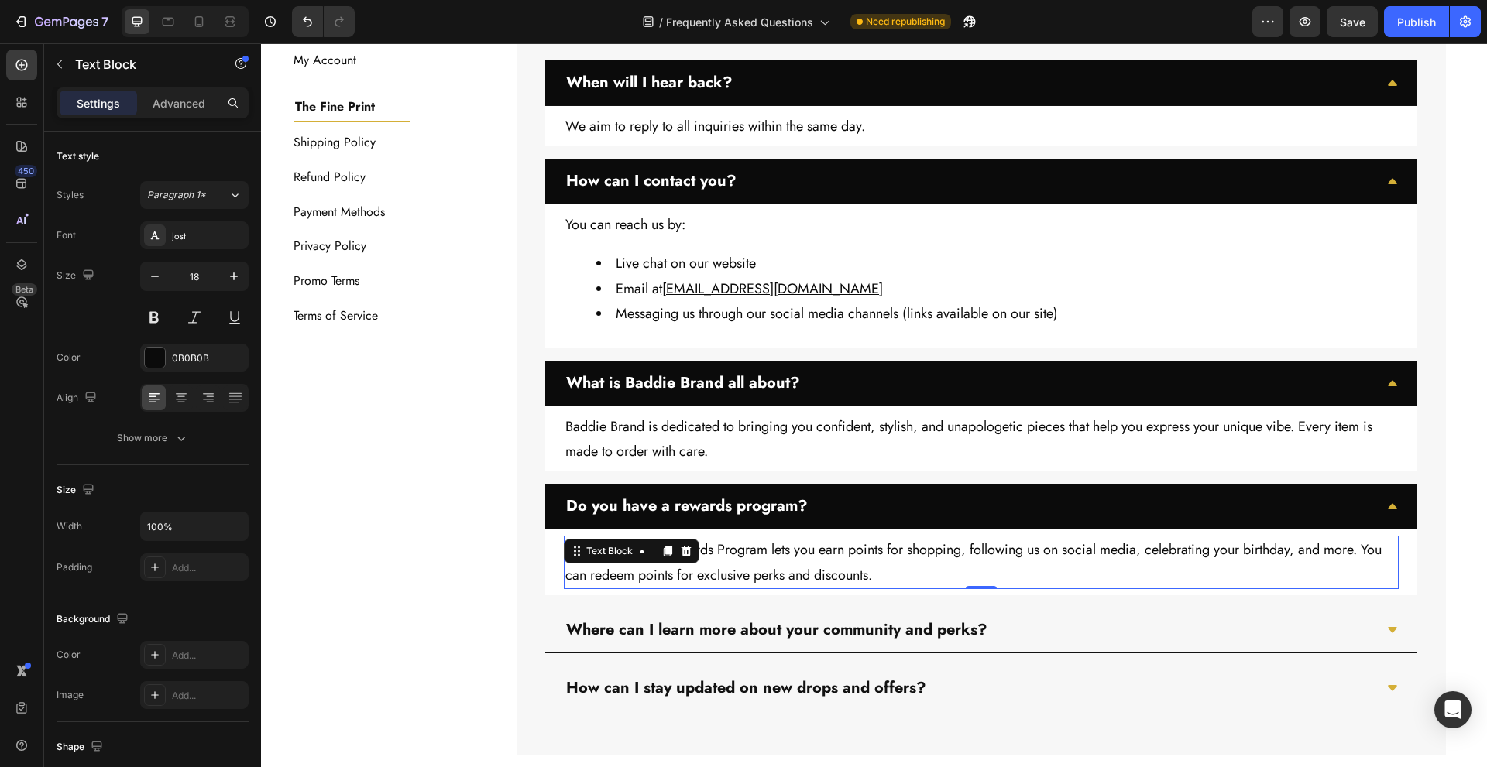
click at [736, 552] on p "Yes—our Baddie Rewards Program lets you earn points for shopping, following us …" at bounding box center [981, 562] width 832 height 50
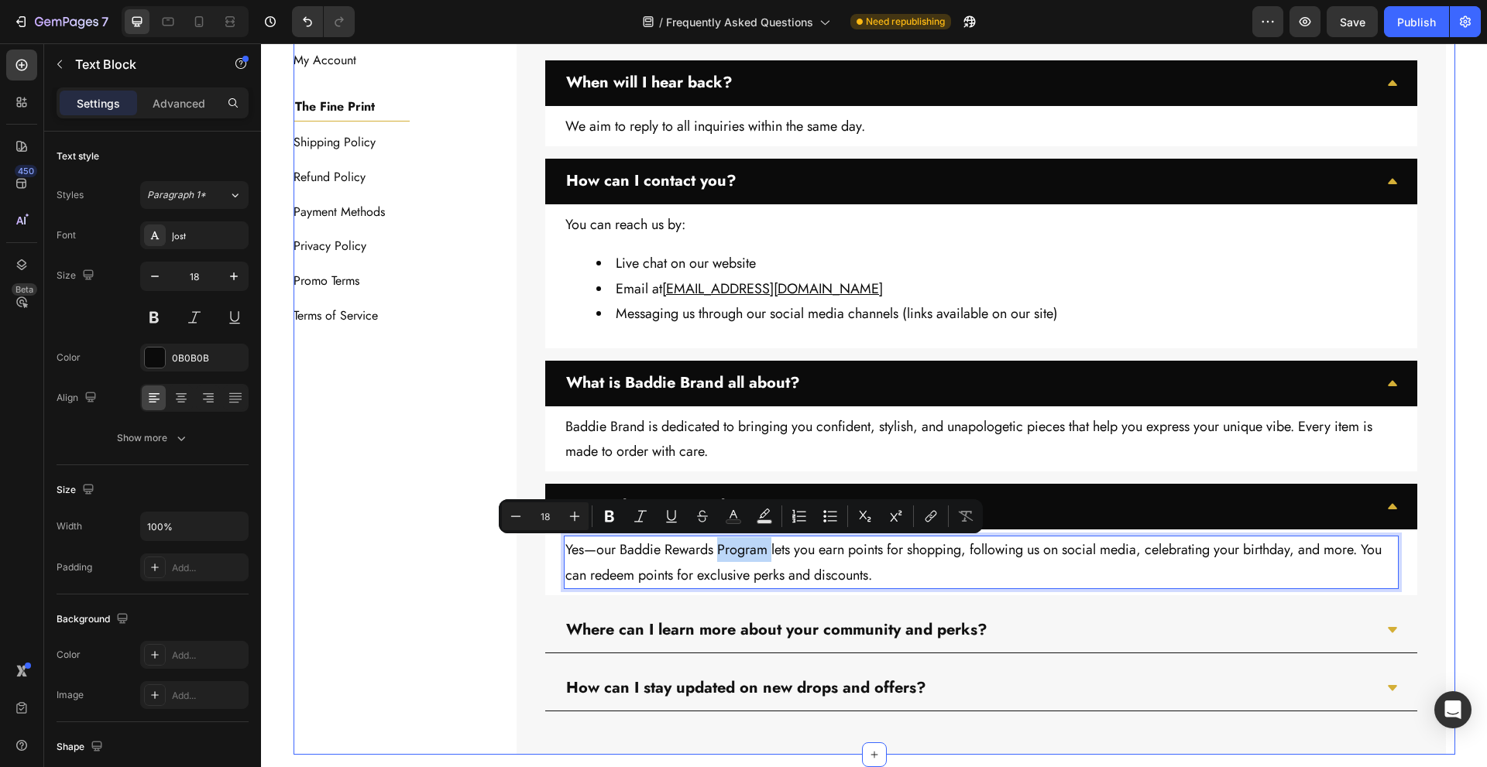
click at [468, 542] on div "The Baddie Code Heading Title Line About Us Button Contact Us Button Track Your…" at bounding box center [389, 299] width 190 height 913
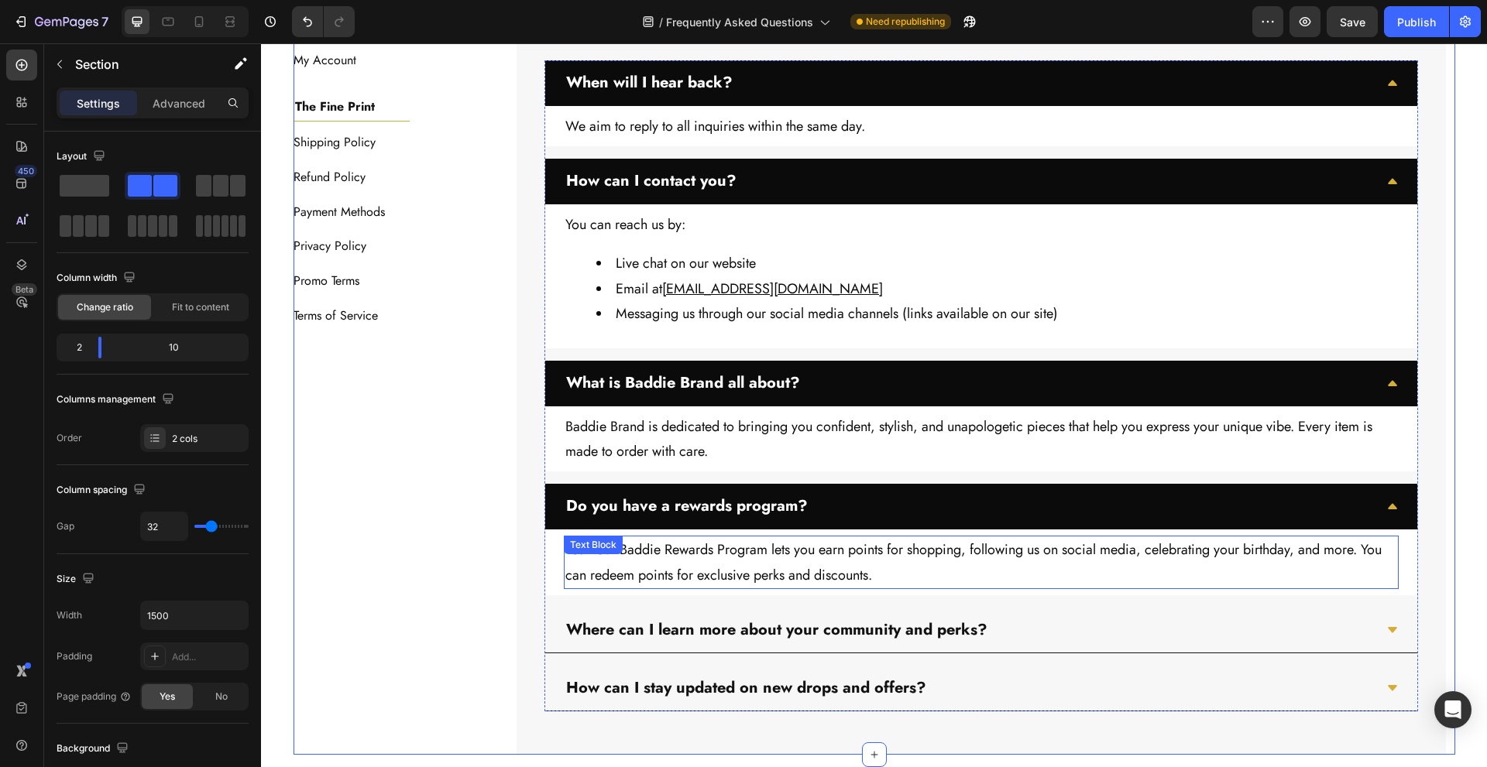
click at [738, 549] on p "Yes—our Baddie Rewards Program lets you earn points for shopping, following us …" at bounding box center [981, 562] width 832 height 50
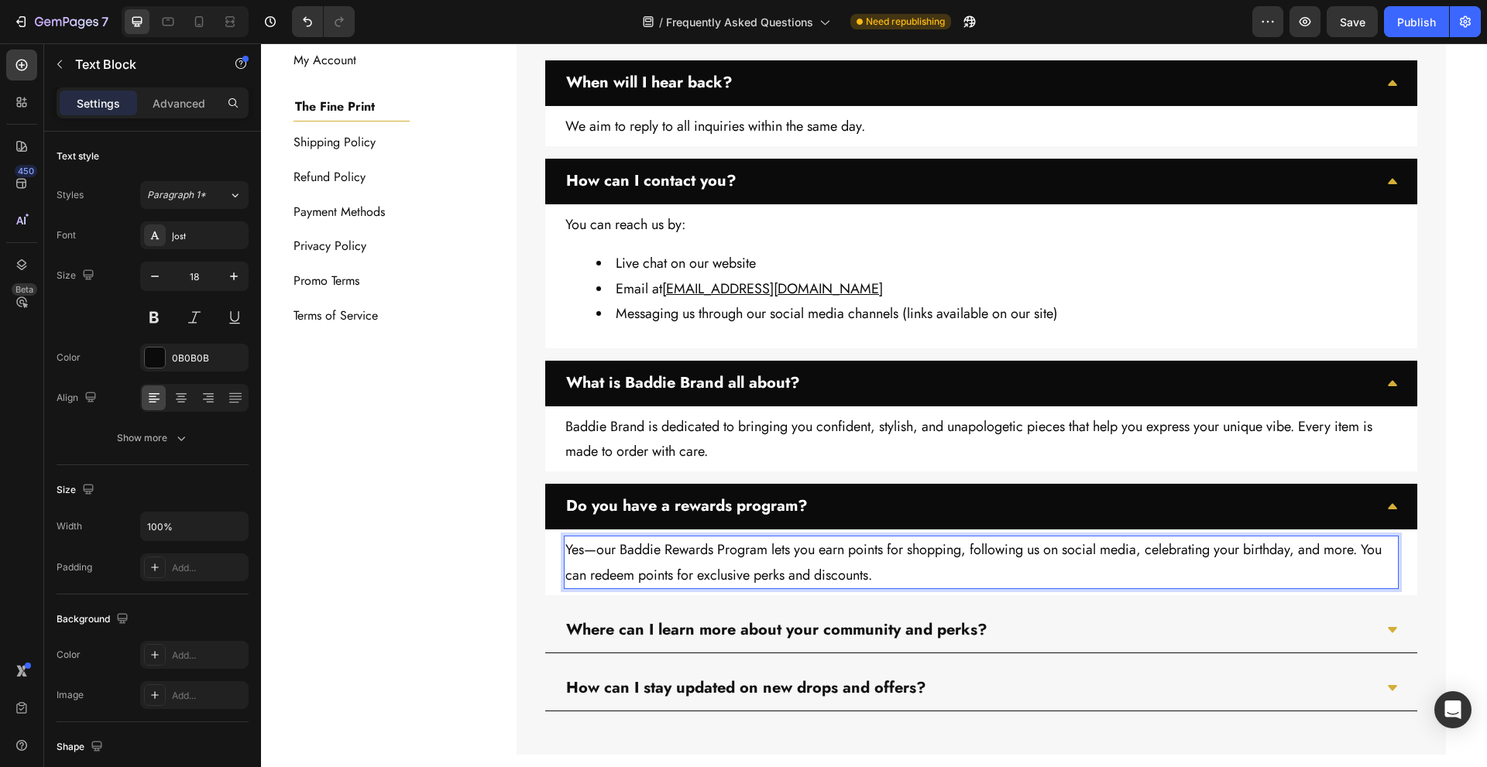
click at [754, 548] on p "Yes—our Baddie Rewards Program lets you earn points for shopping, following us …" at bounding box center [981, 562] width 832 height 50
click at [619, 548] on p "Yes—our Baddie Club lets you earn points for shopping, following us on social m…" at bounding box center [981, 562] width 832 height 50
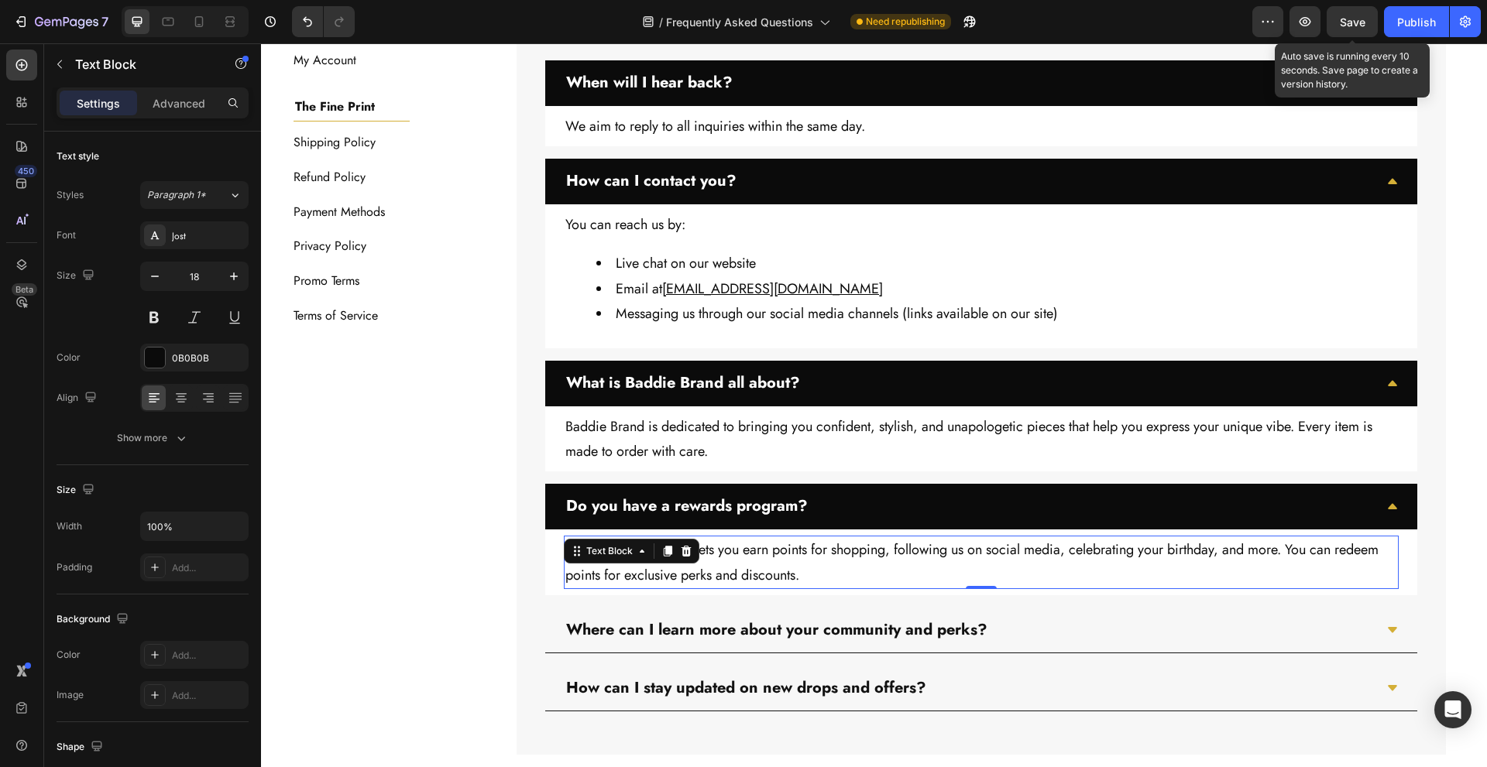
click at [1341, 29] on div "Save" at bounding box center [1353, 22] width 26 height 16
click at [1351, 26] on icon "button" at bounding box center [1351, 21] width 15 height 15
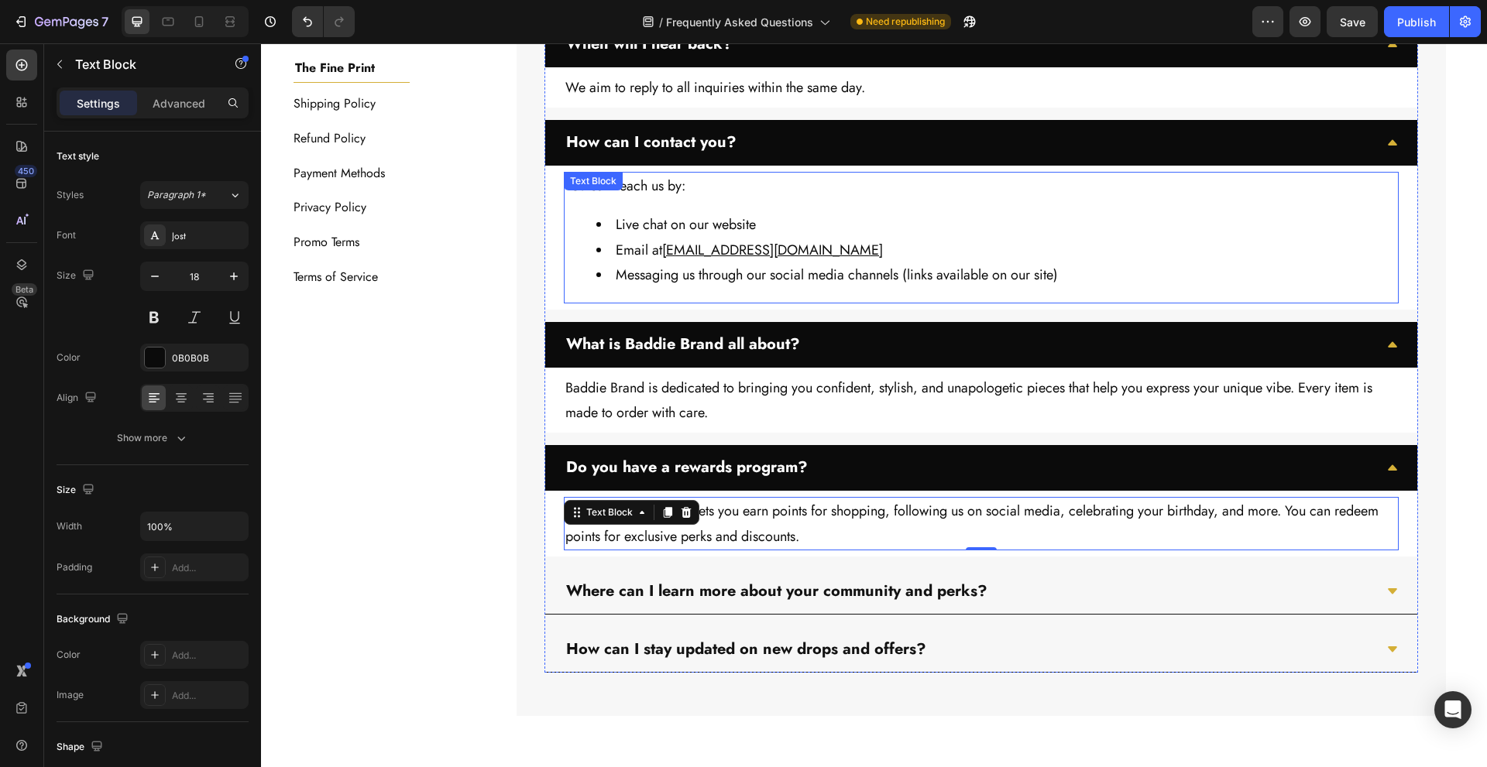
scroll to position [862, 0]
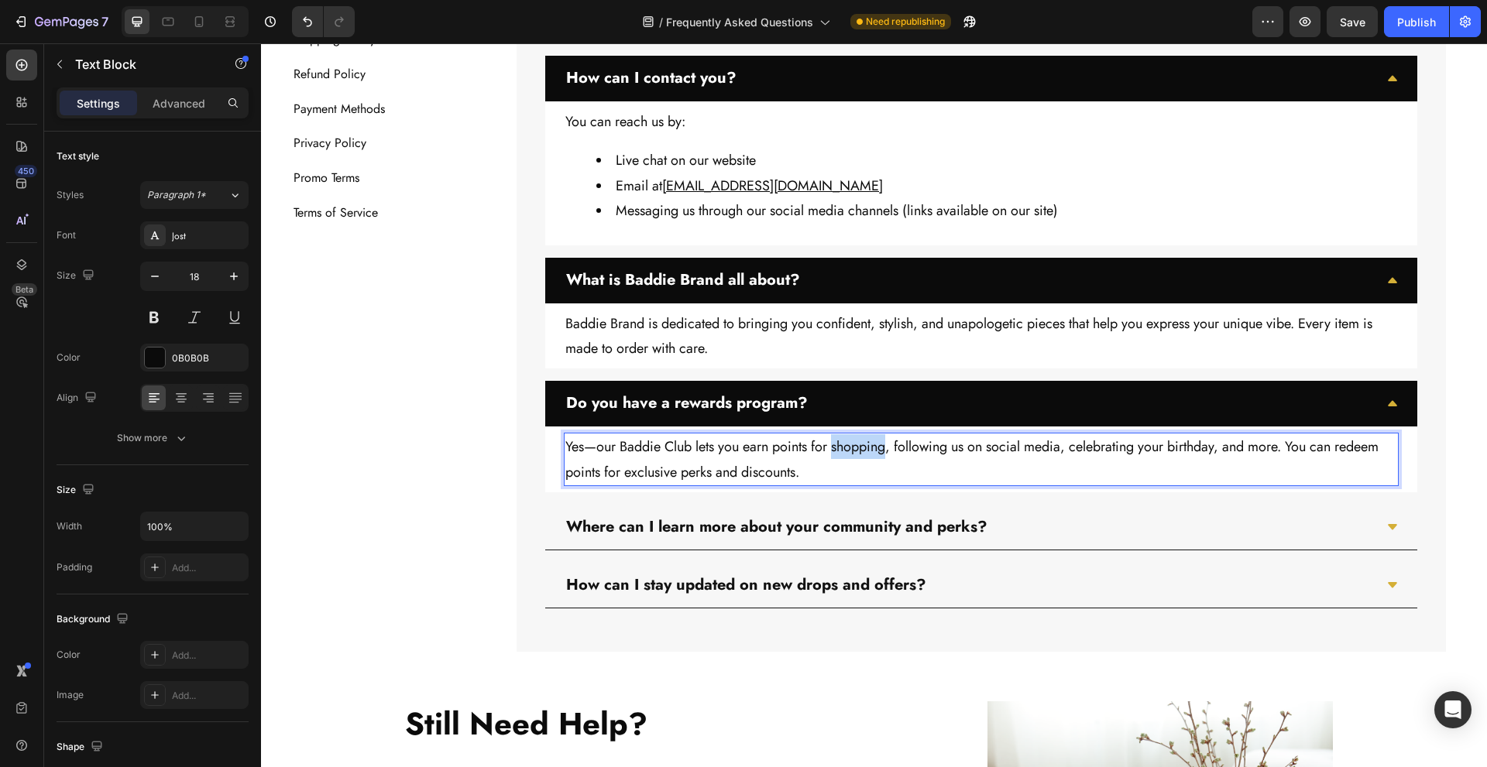
click at [858, 455] on p "Yes—our Baddie Club lets you earn points for shopping, following us on social m…" at bounding box center [981, 459] width 832 height 50
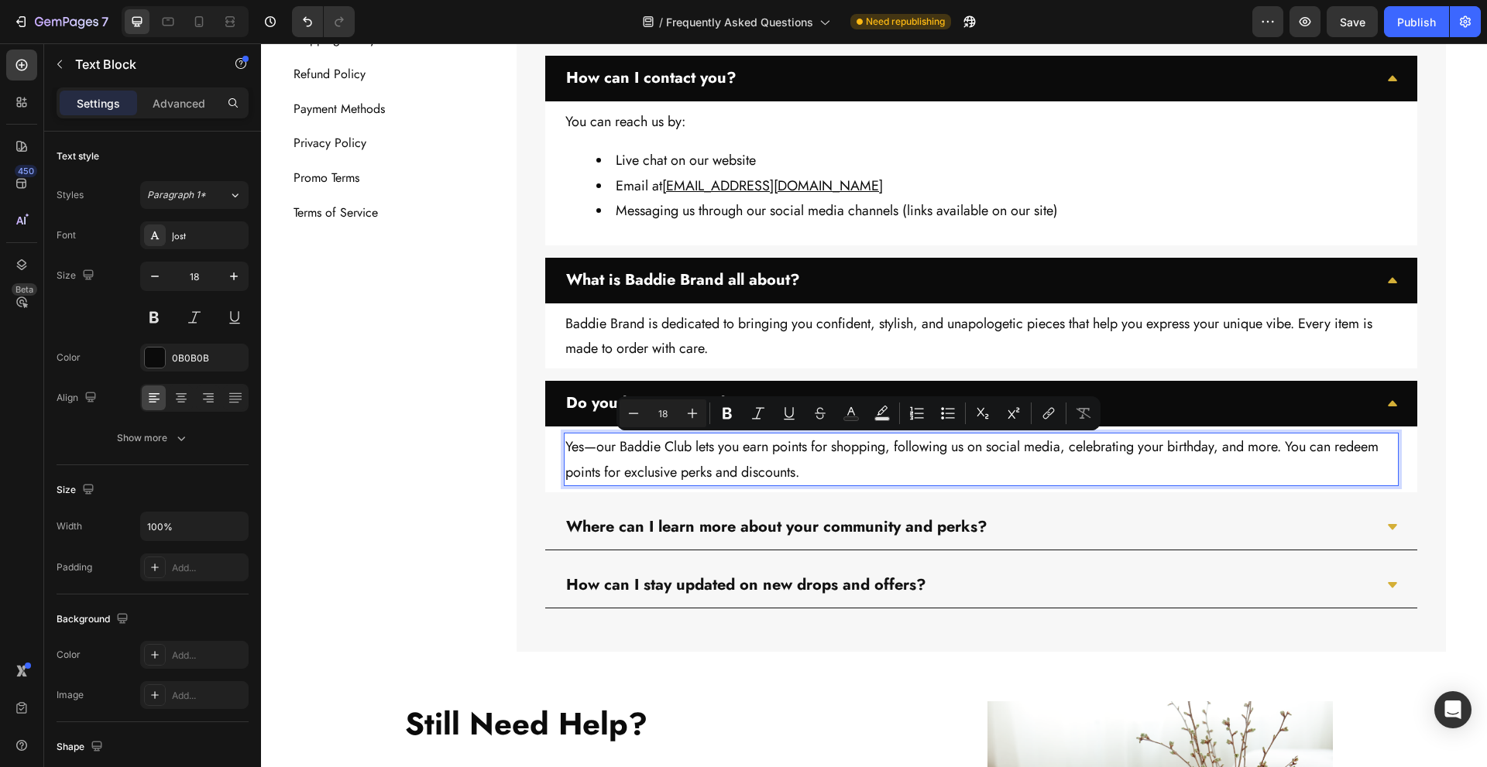
click at [644, 450] on p "Yes—our Baddie Club lets you earn points for shopping, following us on social m…" at bounding box center [981, 459] width 832 height 50
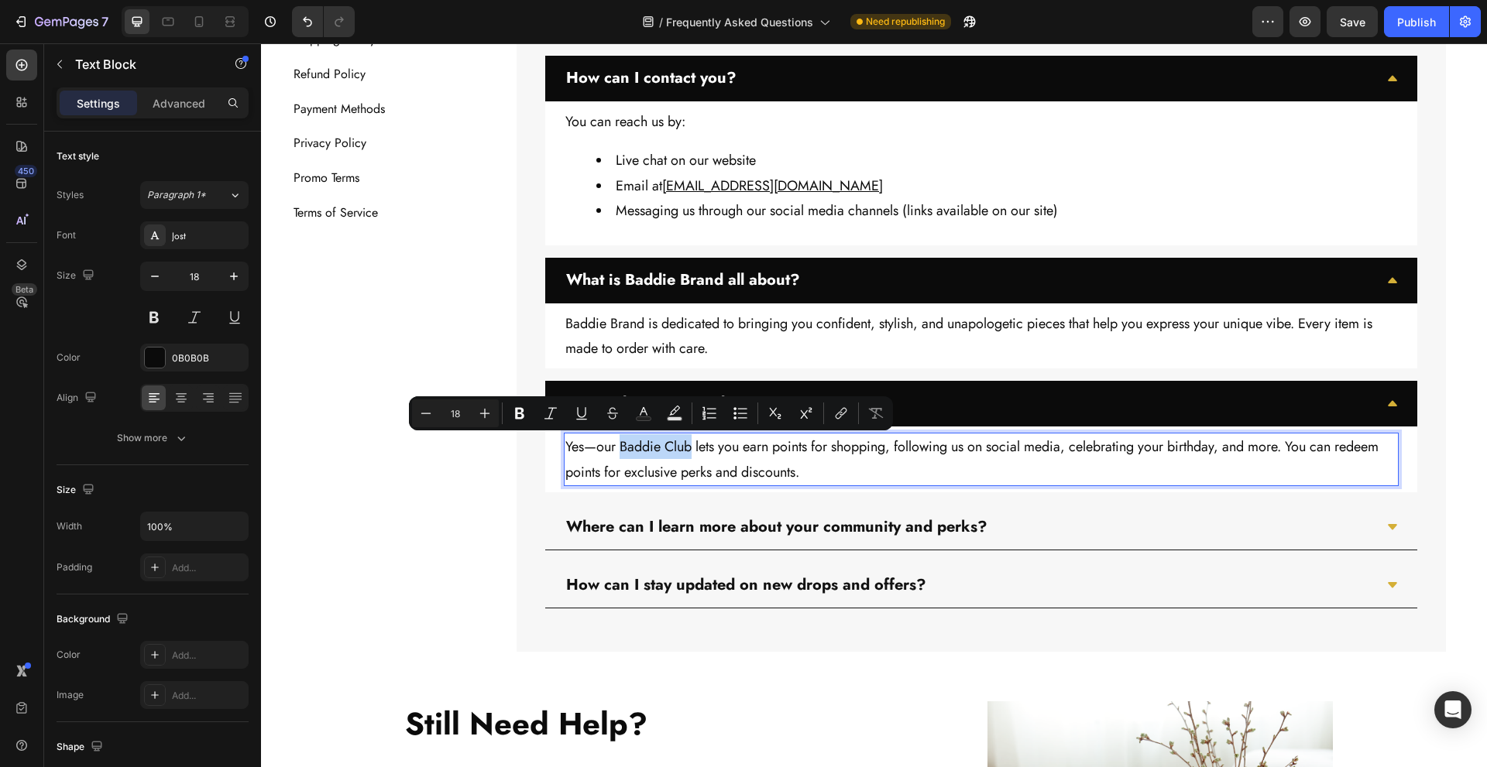
drag, startPoint x: 617, startPoint y: 453, endPoint x: 688, endPoint y: 455, distance: 70.5
click at [688, 455] on p "Yes—our Baddie Club lets you earn points for shopping, following us on social m…" at bounding box center [981, 459] width 832 height 50
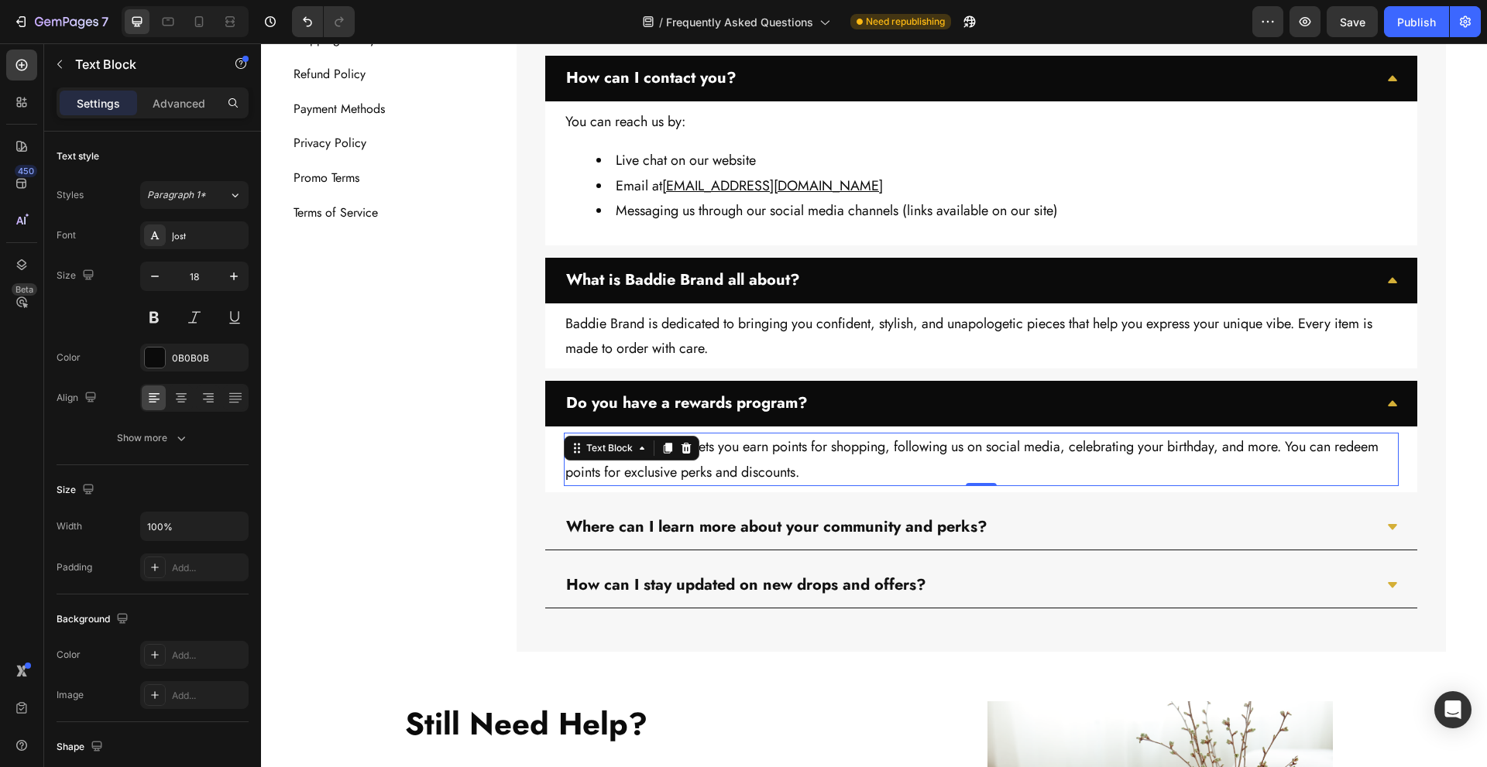
click at [730, 448] on p "Yes—our Baddie Club lets you earn points for shopping, following us on social m…" at bounding box center [981, 459] width 832 height 50
drag, startPoint x: 617, startPoint y: 449, endPoint x: 687, endPoint y: 455, distance: 69.9
click at [687, 455] on p "Yes—our Baddie Club lets you earn points for shopping, following us on social m…" at bounding box center [981, 459] width 832 height 50
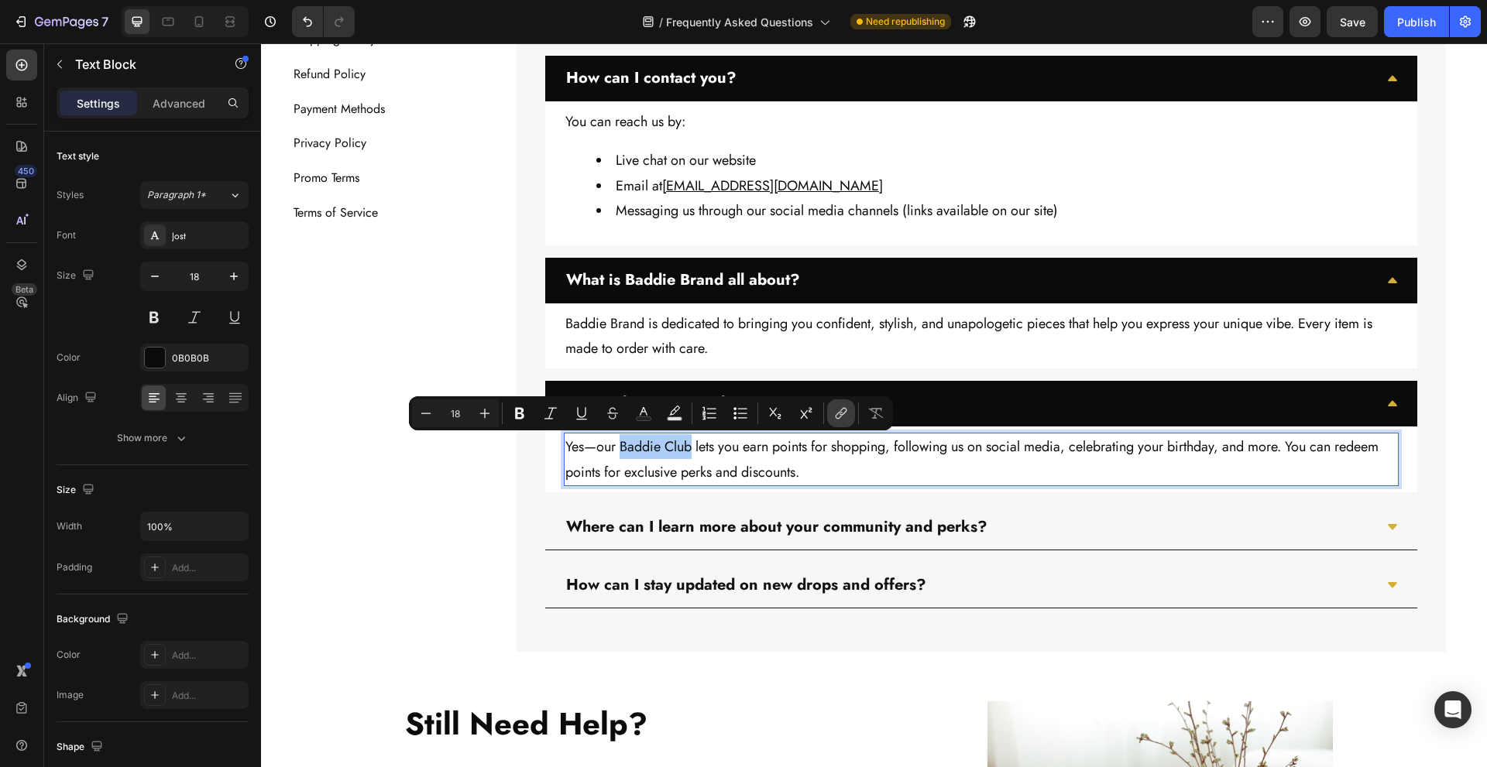
click at [834, 419] on icon "Editor contextual toolbar" at bounding box center [840, 413] width 15 height 15
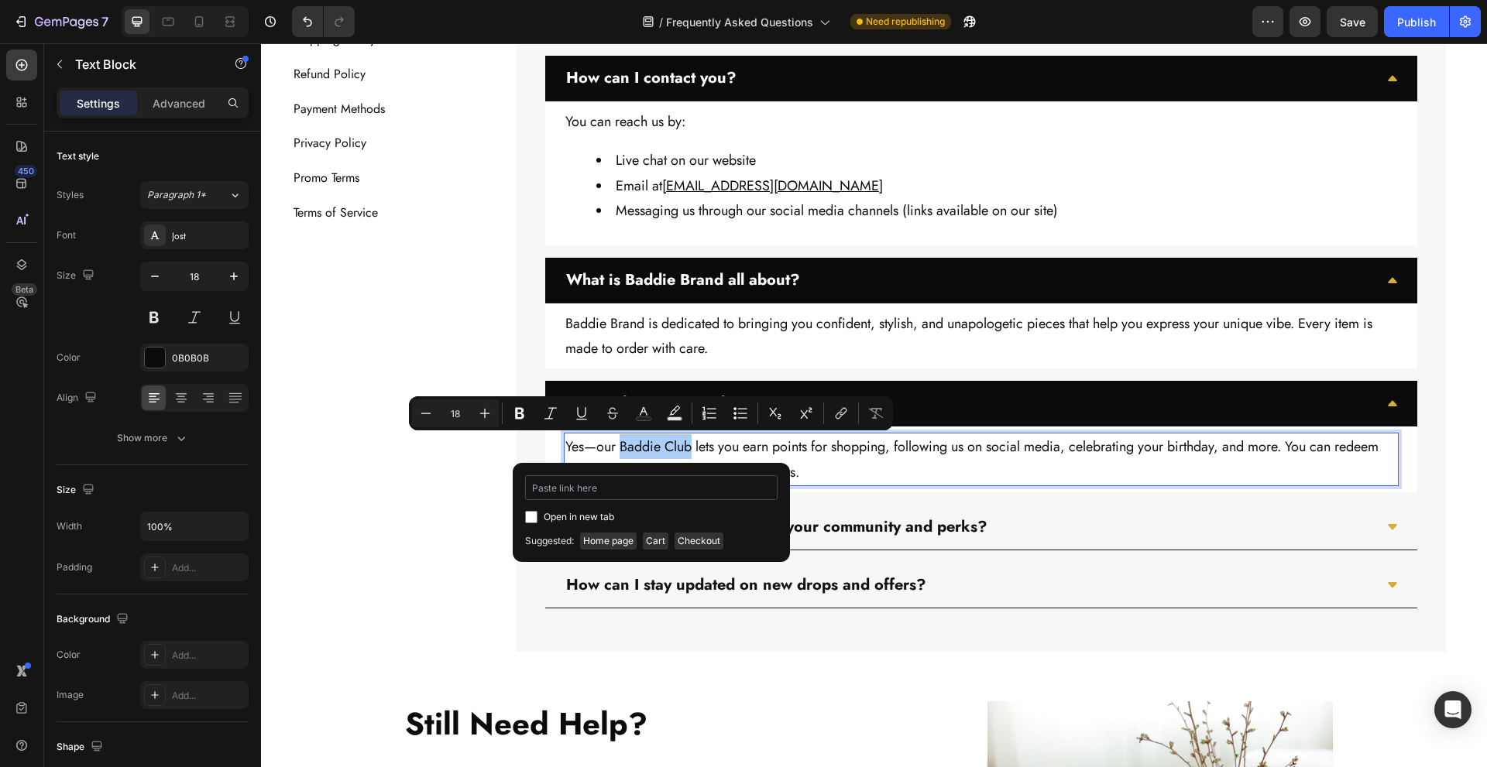
click at [718, 487] on input "Editor contextual toolbar" at bounding box center [651, 488] width 252 height 25
type input "https://www.thebaddiebrand.com/pages/baddie-club"
click at [565, 519] on span "Open in new tab" at bounding box center [579, 517] width 70 height 19
checkbox input "true"
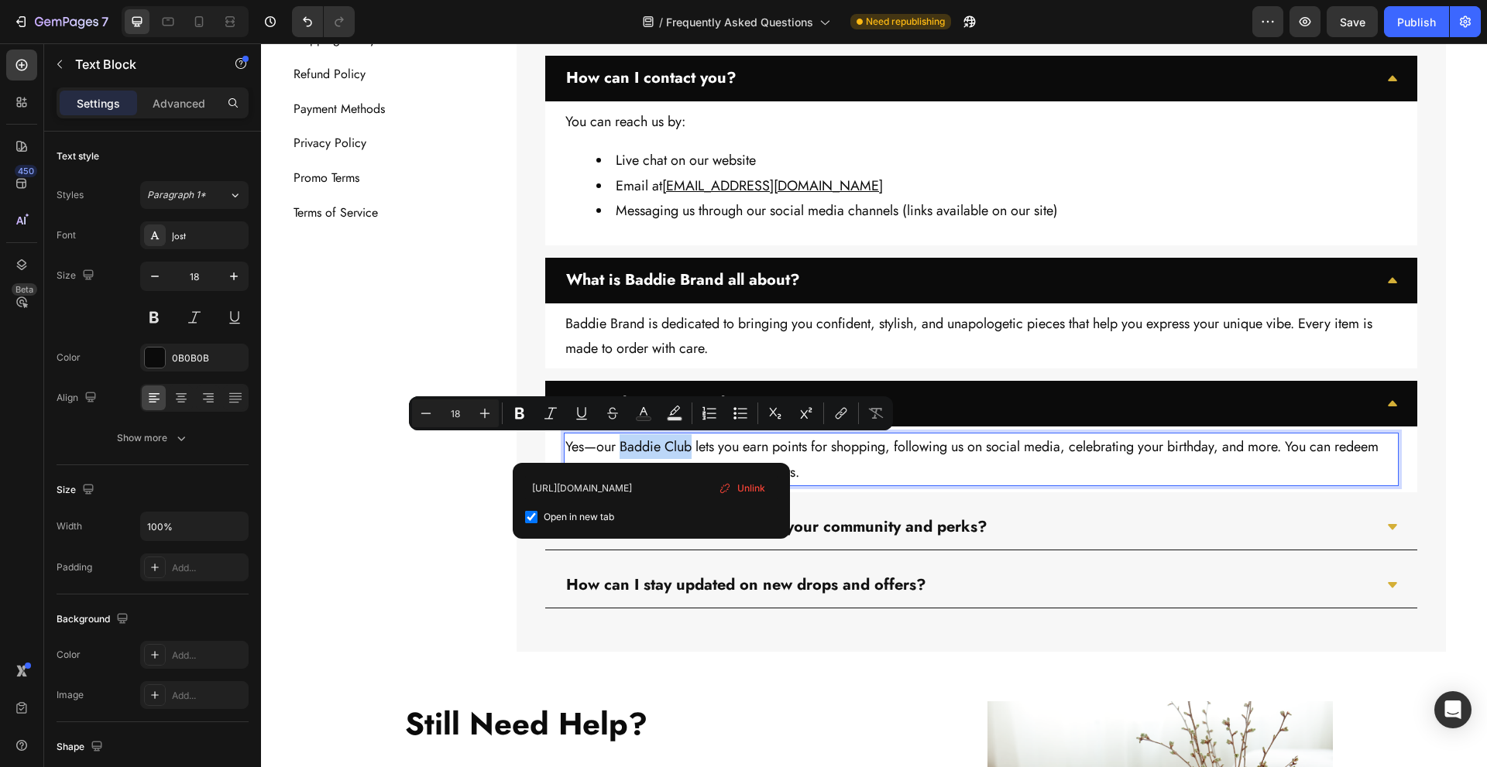
scroll to position [0, 0]
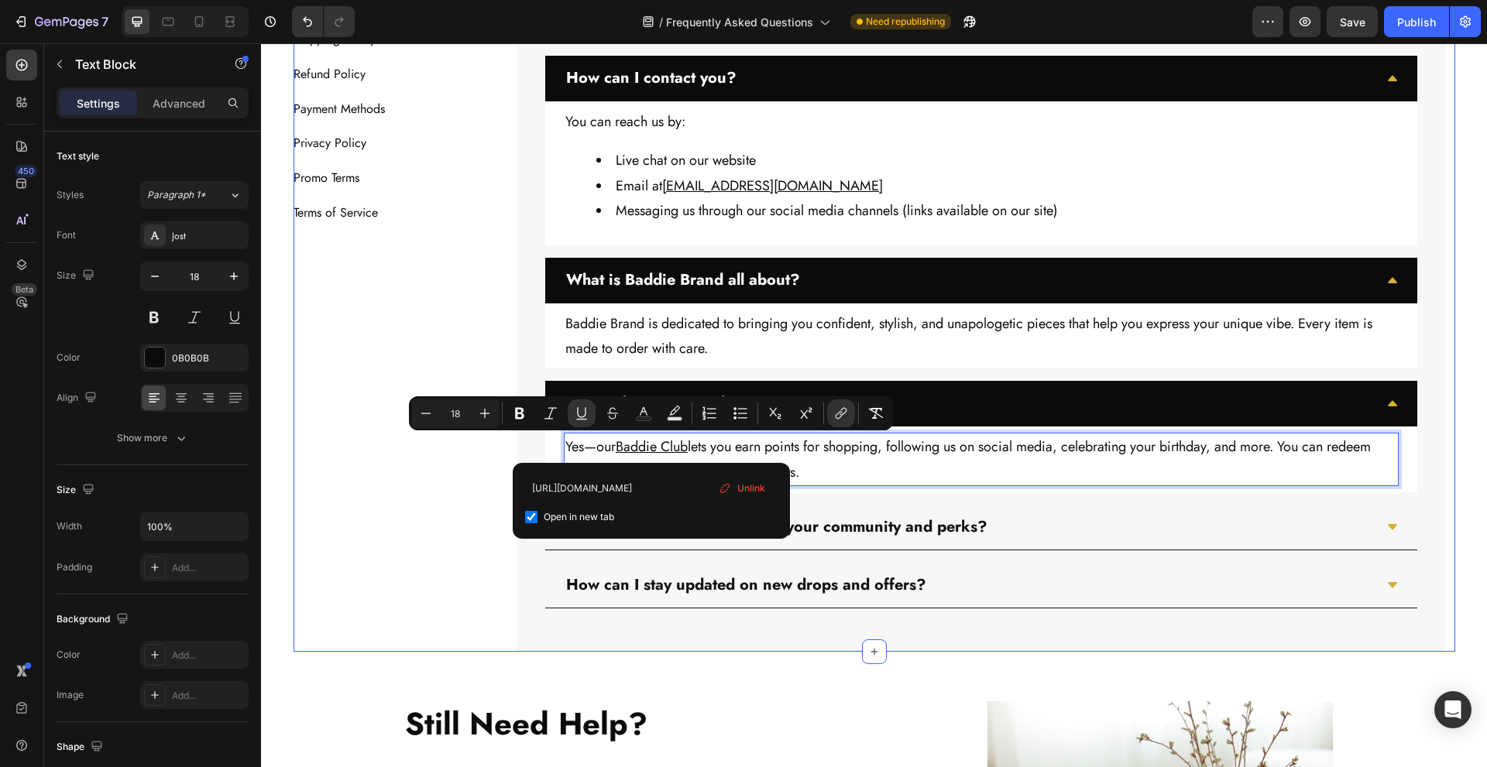
click at [448, 517] on div "The Baddie Code Heading Title Line About Us Button Contact Us Button Track Your…" at bounding box center [389, 196] width 190 height 913
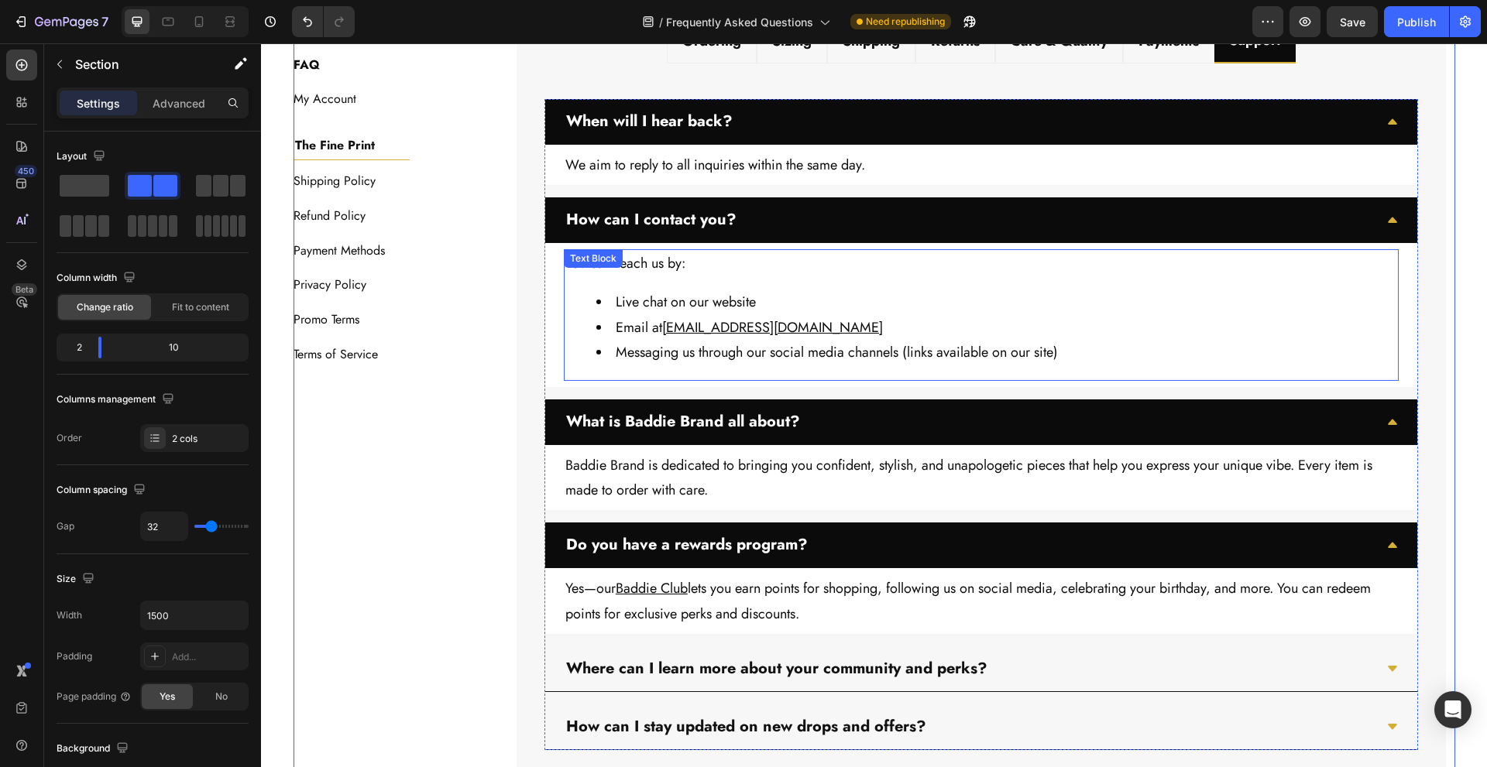
scroll to position [1172, 0]
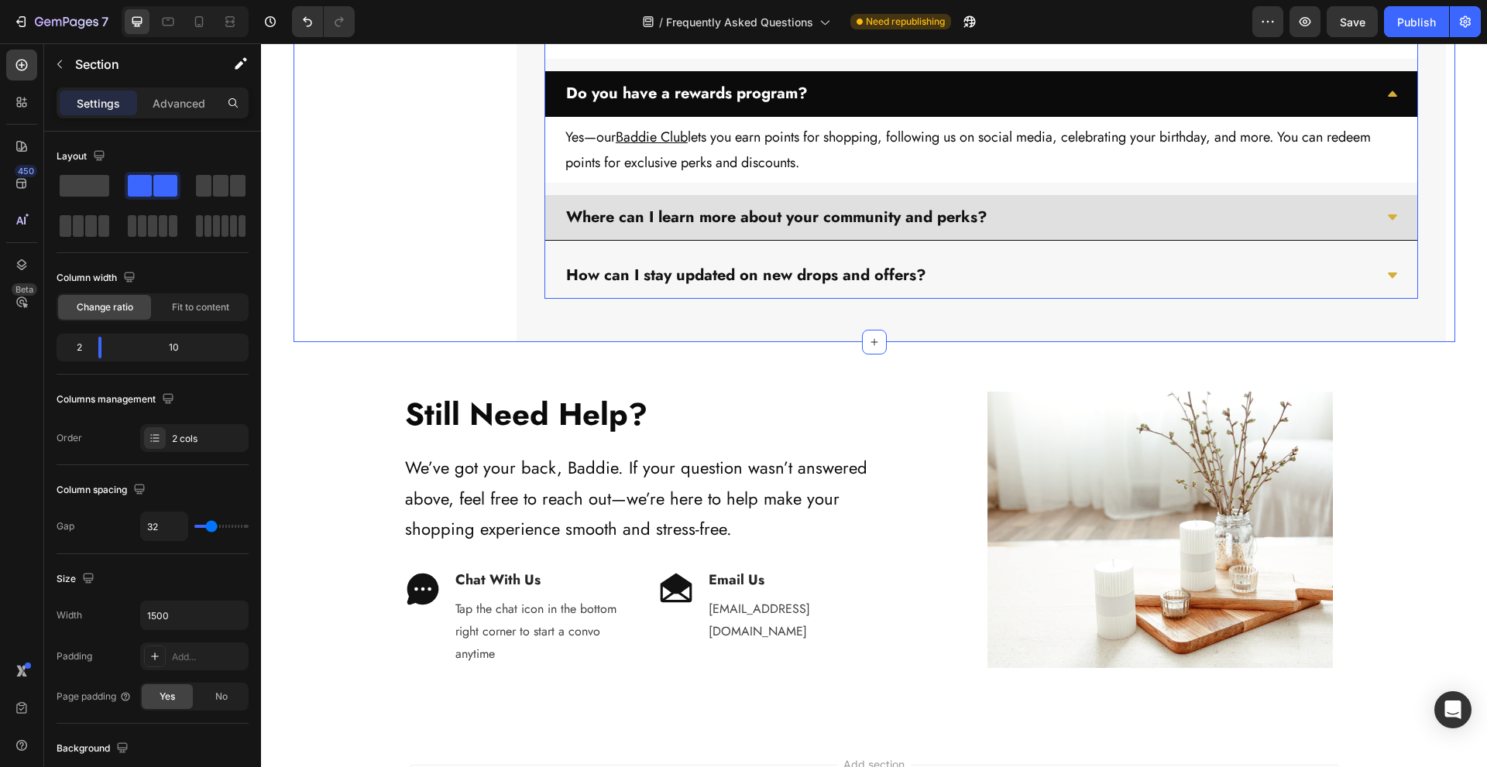
click at [764, 211] on p "Where can I learn more about your community and perks?" at bounding box center [776, 218] width 421 height 28
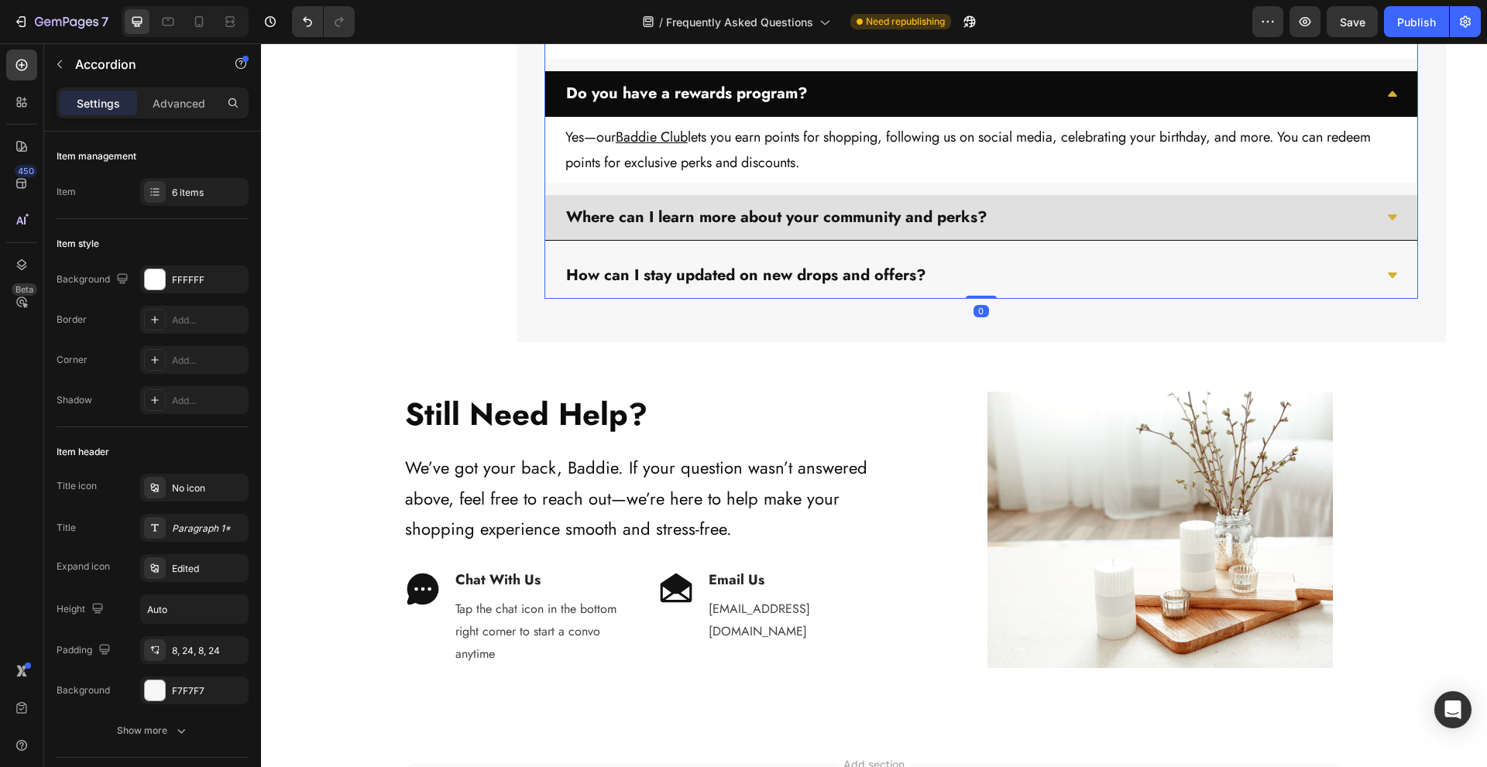
click at [1009, 212] on div "Where can I learn more about your community and perks?" at bounding box center [969, 217] width 810 height 33
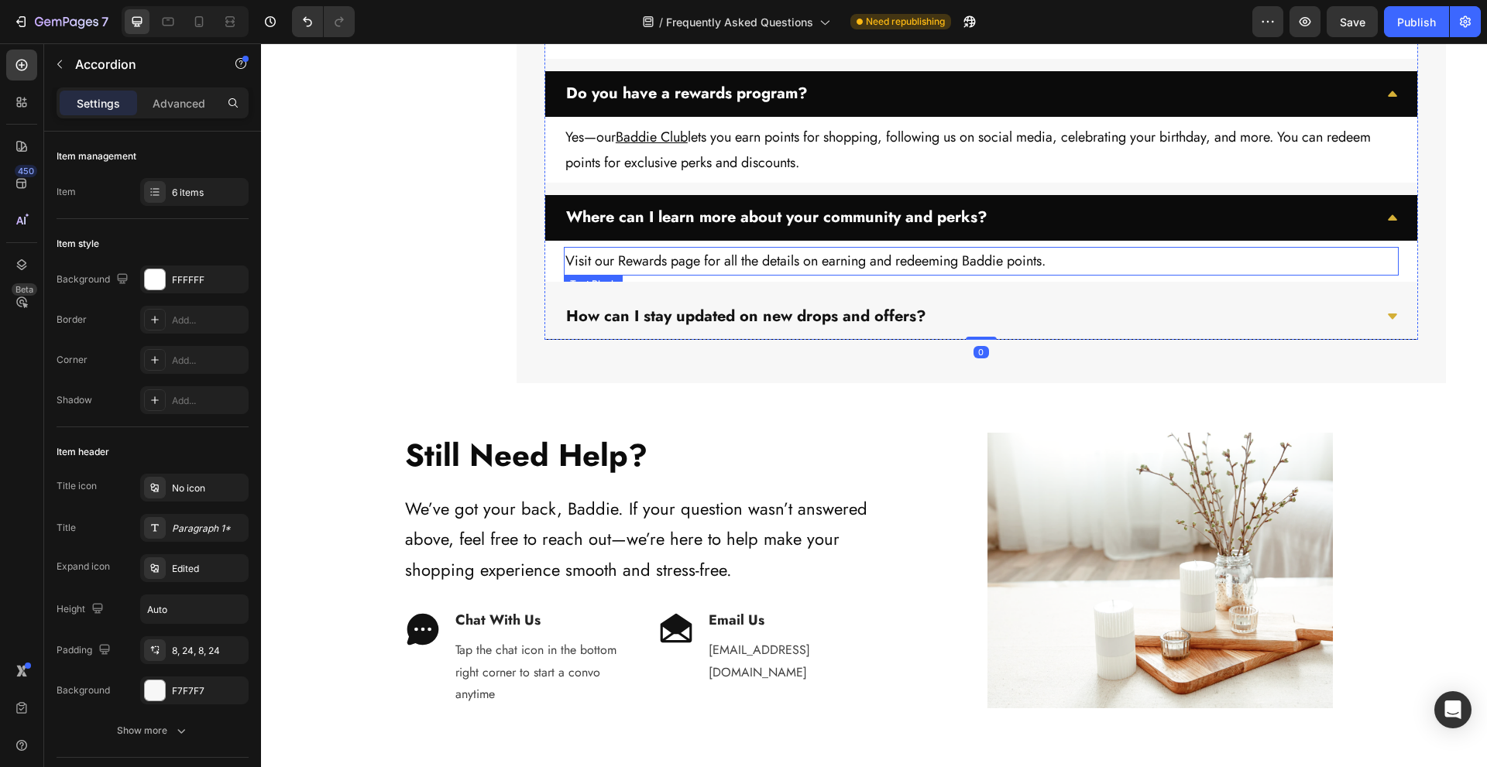
click at [640, 252] on p "Visit our Rewards page for all the details on earning and redeeming Baddie poin…" at bounding box center [981, 261] width 832 height 25
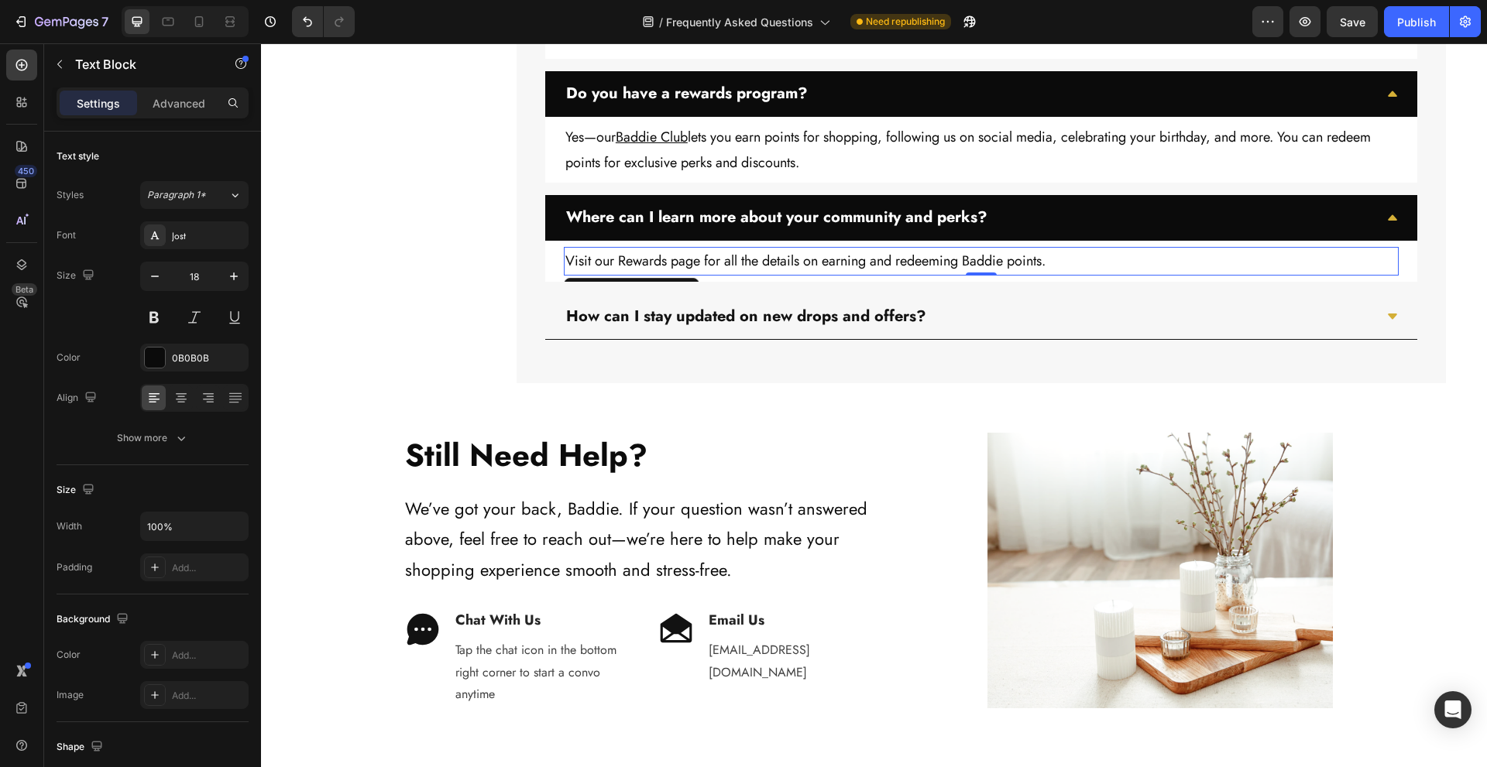
click at [616, 263] on p "Visit our Rewards page for all the details on earning and redeeming Baddie poin…" at bounding box center [981, 261] width 832 height 25
drag, startPoint x: 613, startPoint y: 263, endPoint x: 687, endPoint y: 272, distance: 74.1
click at [687, 272] on p "Visit our Rewards page for all the details on earning and redeeming Baddie poin…" at bounding box center [981, 261] width 832 height 25
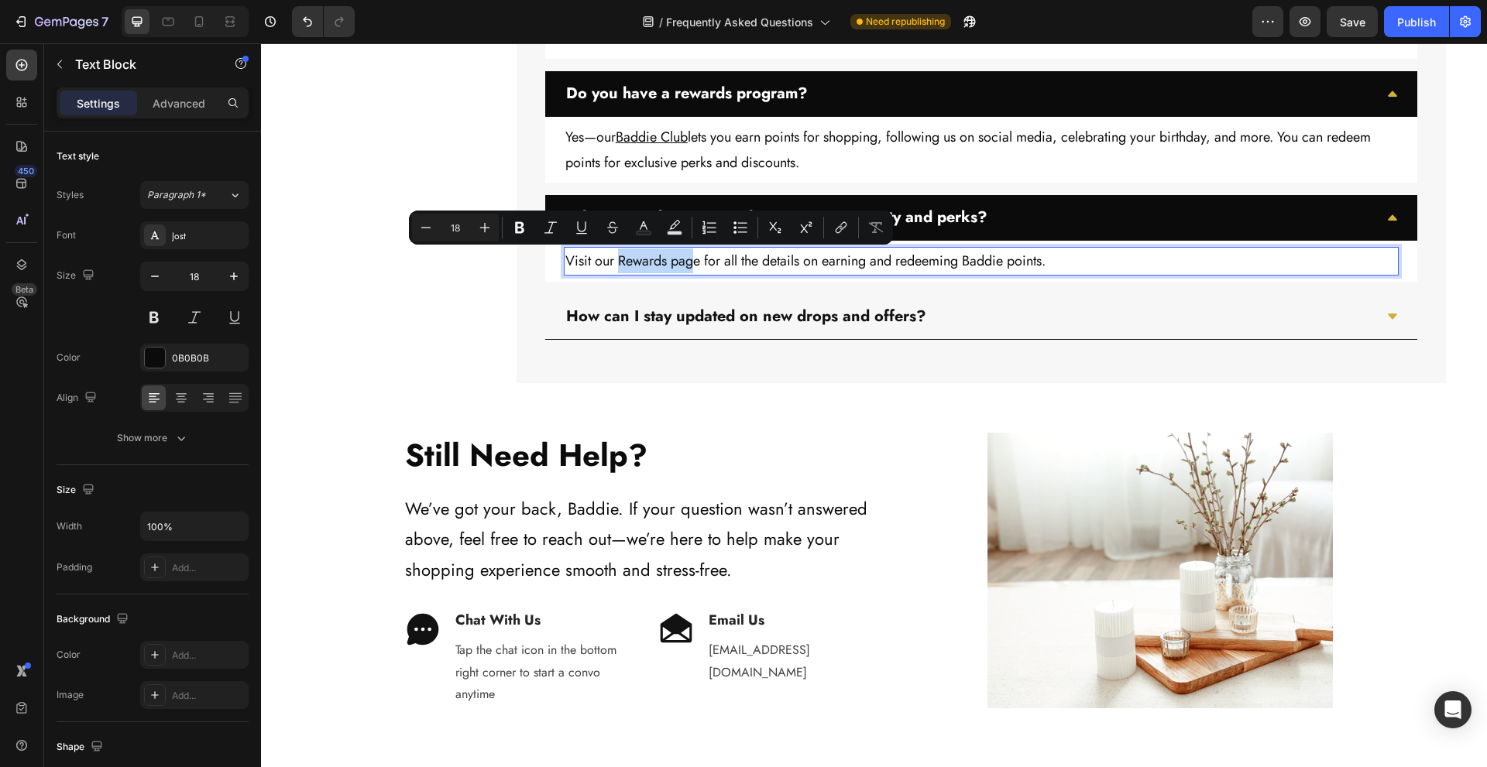
click at [653, 261] on p "Visit our Rewards page for all the details on earning and redeeming Baddie poin…" at bounding box center [981, 261] width 832 height 25
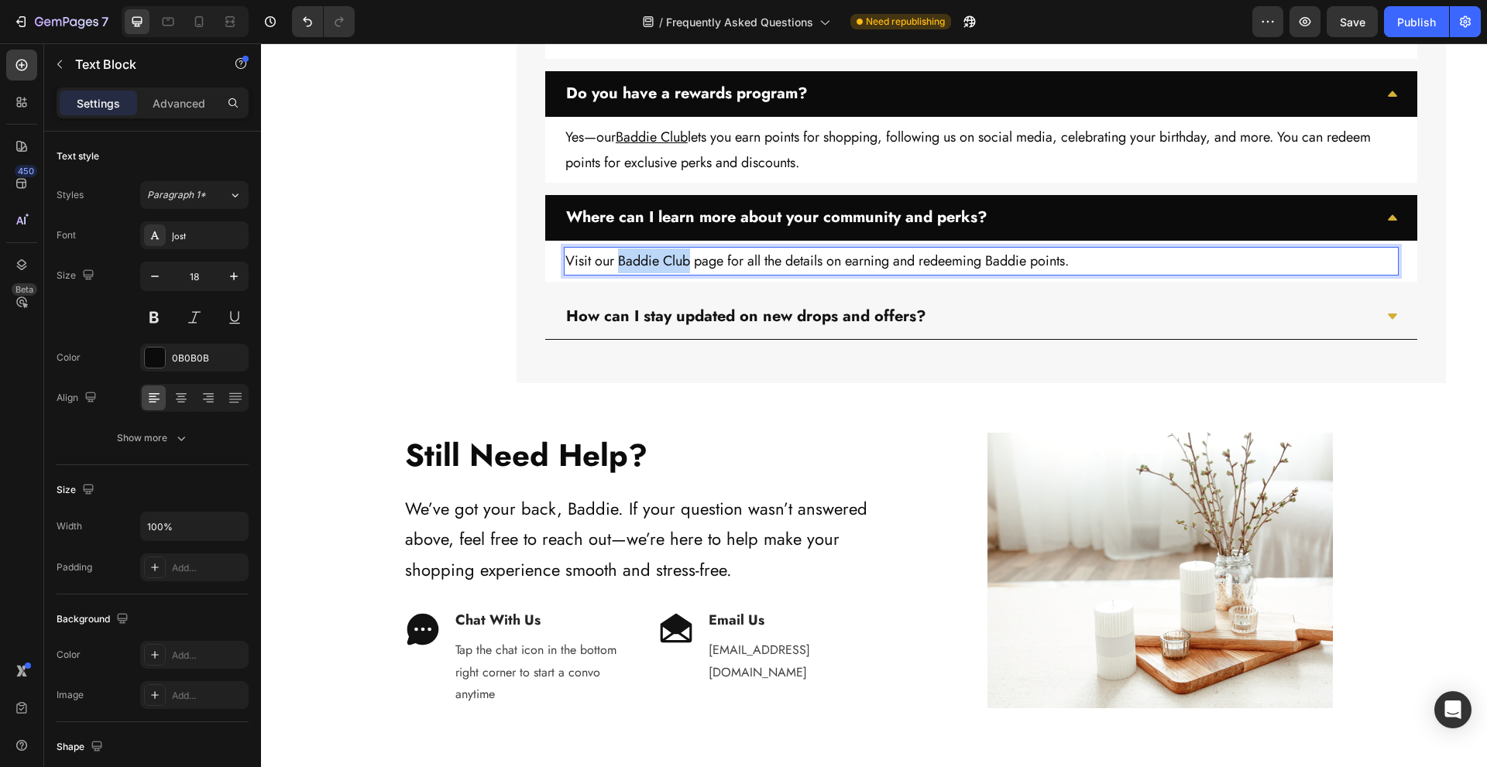
drag, startPoint x: 616, startPoint y: 266, endPoint x: 684, endPoint y: 272, distance: 67.7
click at [684, 272] on p "Visit our Baddie Club page for all the details on earning and redeeming Baddie …" at bounding box center [981, 261] width 832 height 25
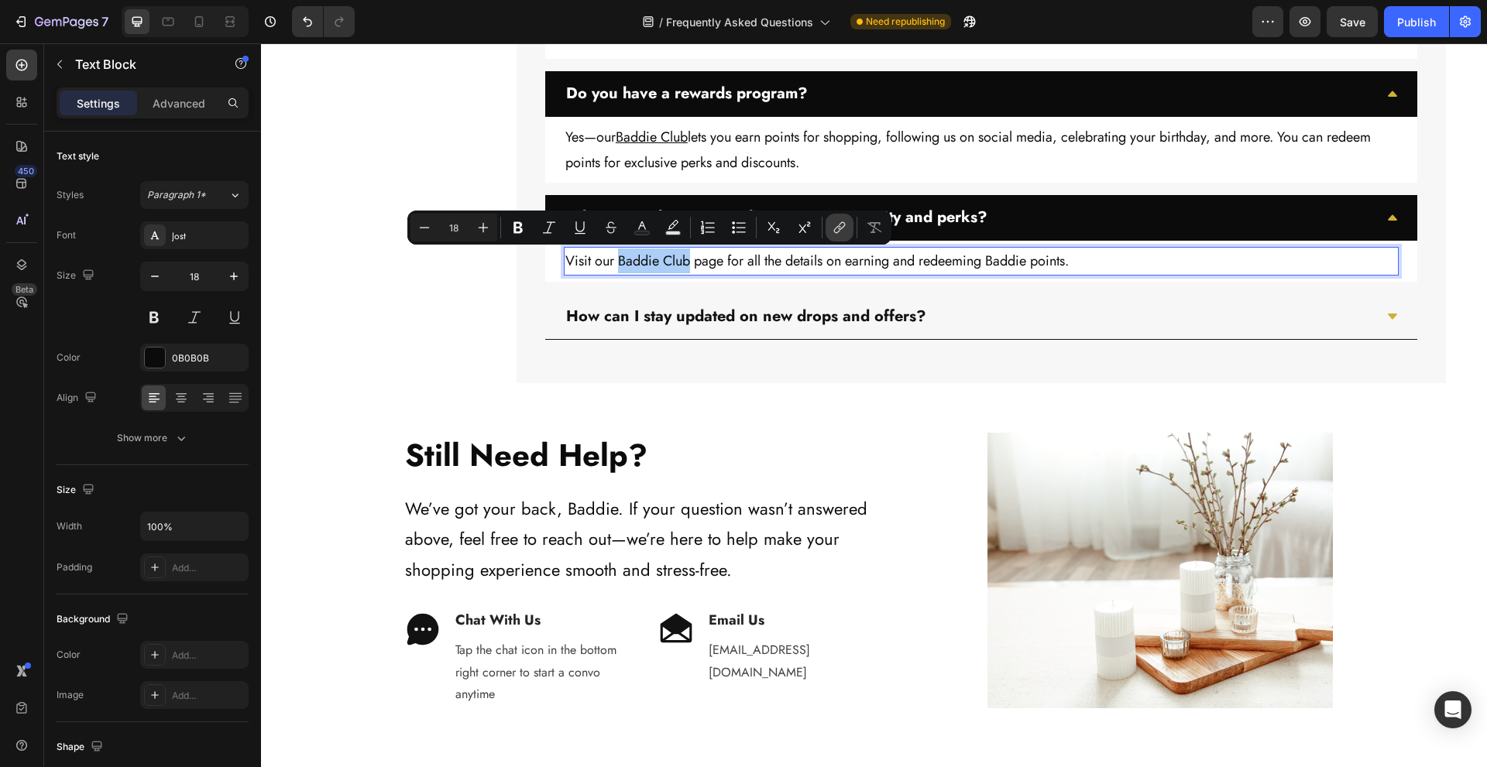
click at [828, 232] on button "link" at bounding box center [840, 228] width 28 height 28
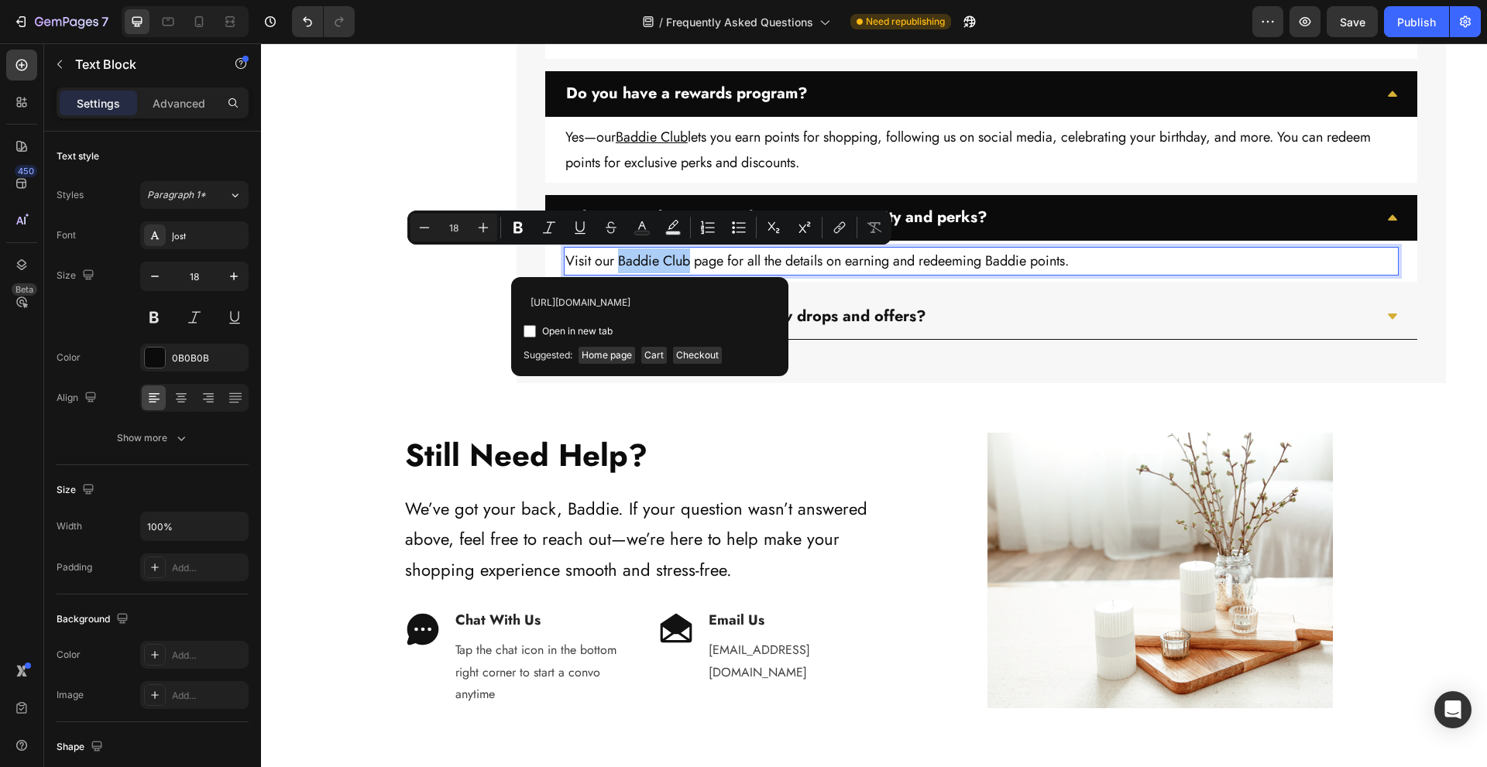
scroll to position [0, 61]
type input "https://www.thebaddiebrand.com/pages/baddie-club"
click at [601, 334] on span "Open in new tab" at bounding box center [577, 331] width 70 height 19
checkbox input "true"
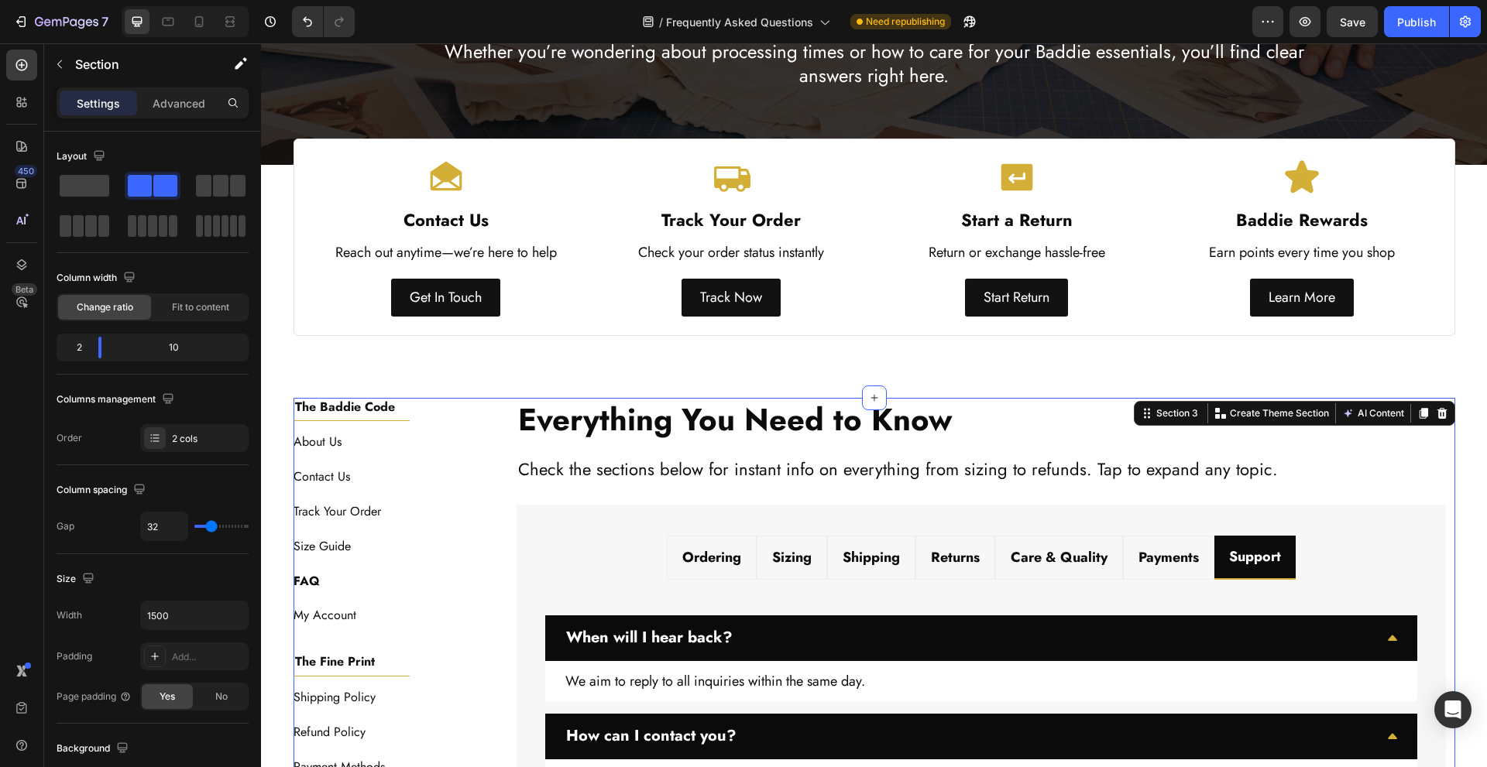
scroll to position [449, 0]
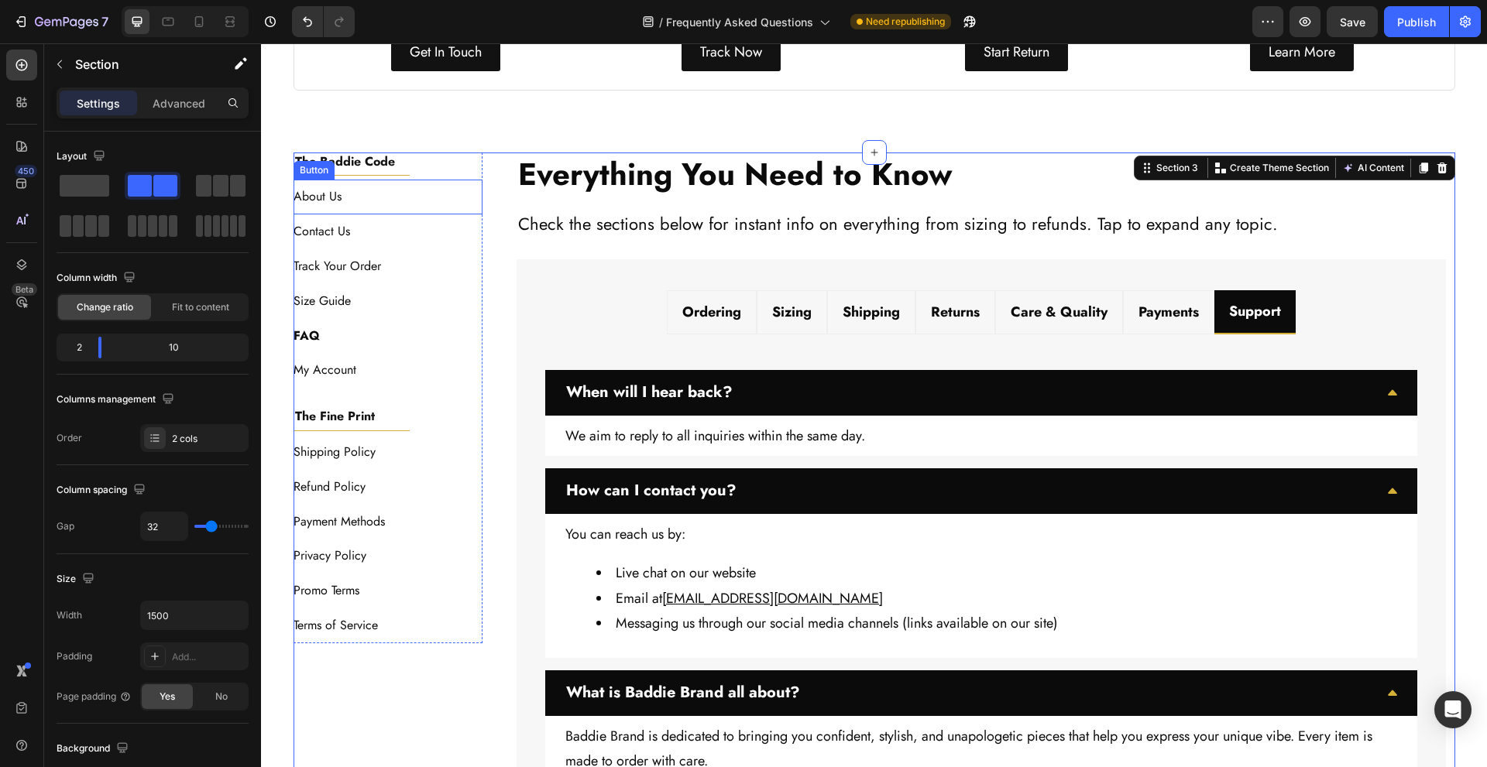
click at [385, 195] on div "About Us Button" at bounding box center [389, 197] width 190 height 35
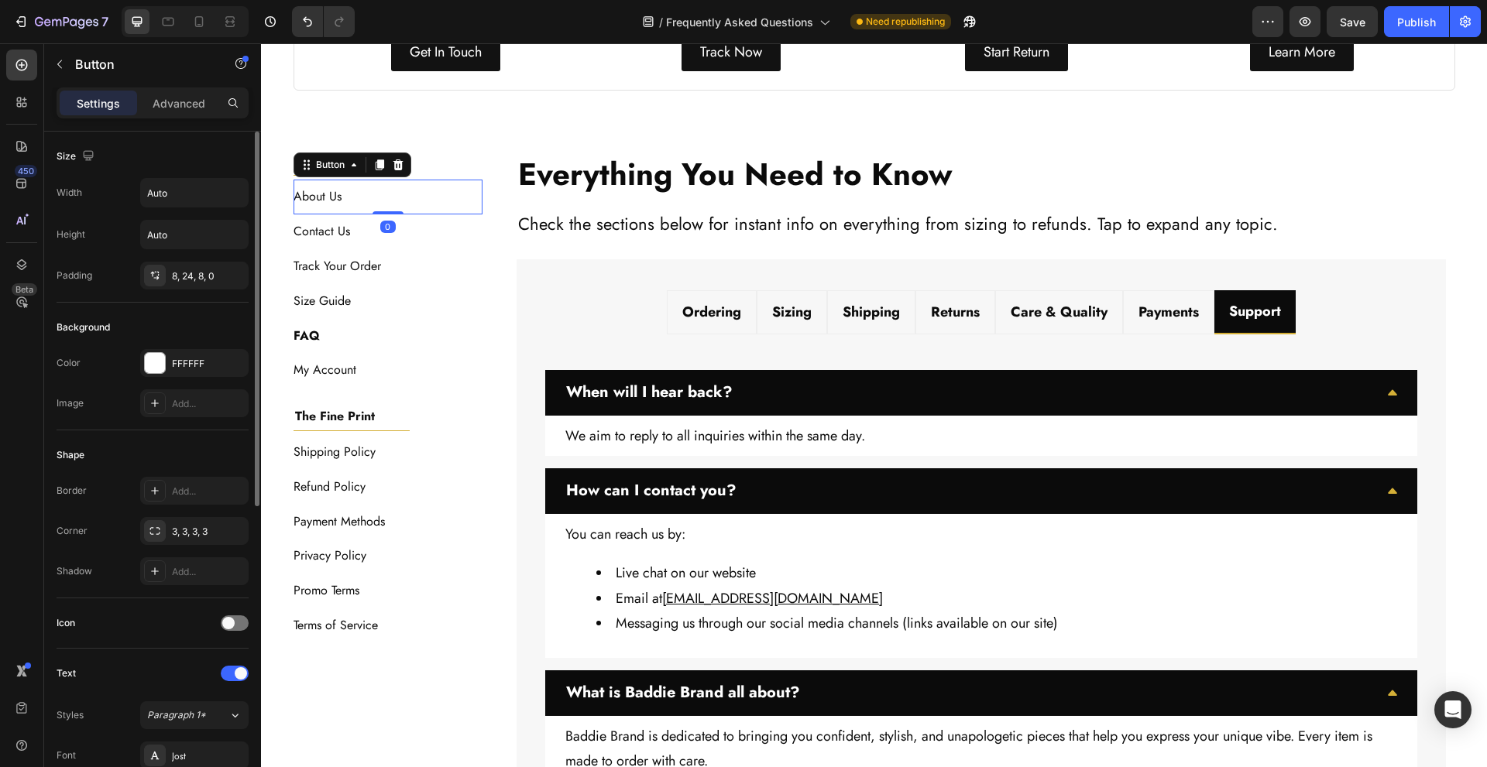
scroll to position [551, 0]
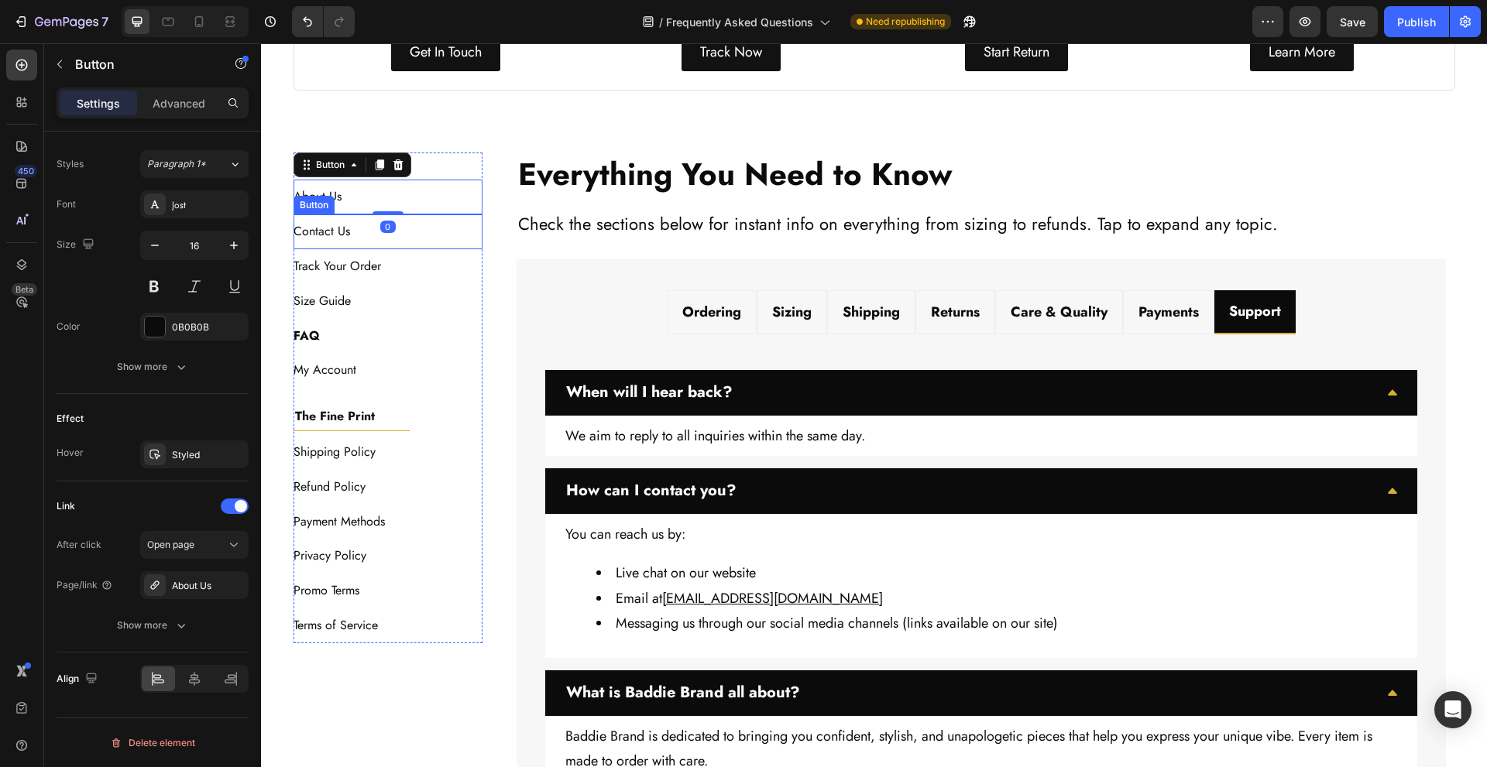
click at [454, 230] on div "Contact Us Button" at bounding box center [389, 232] width 190 height 35
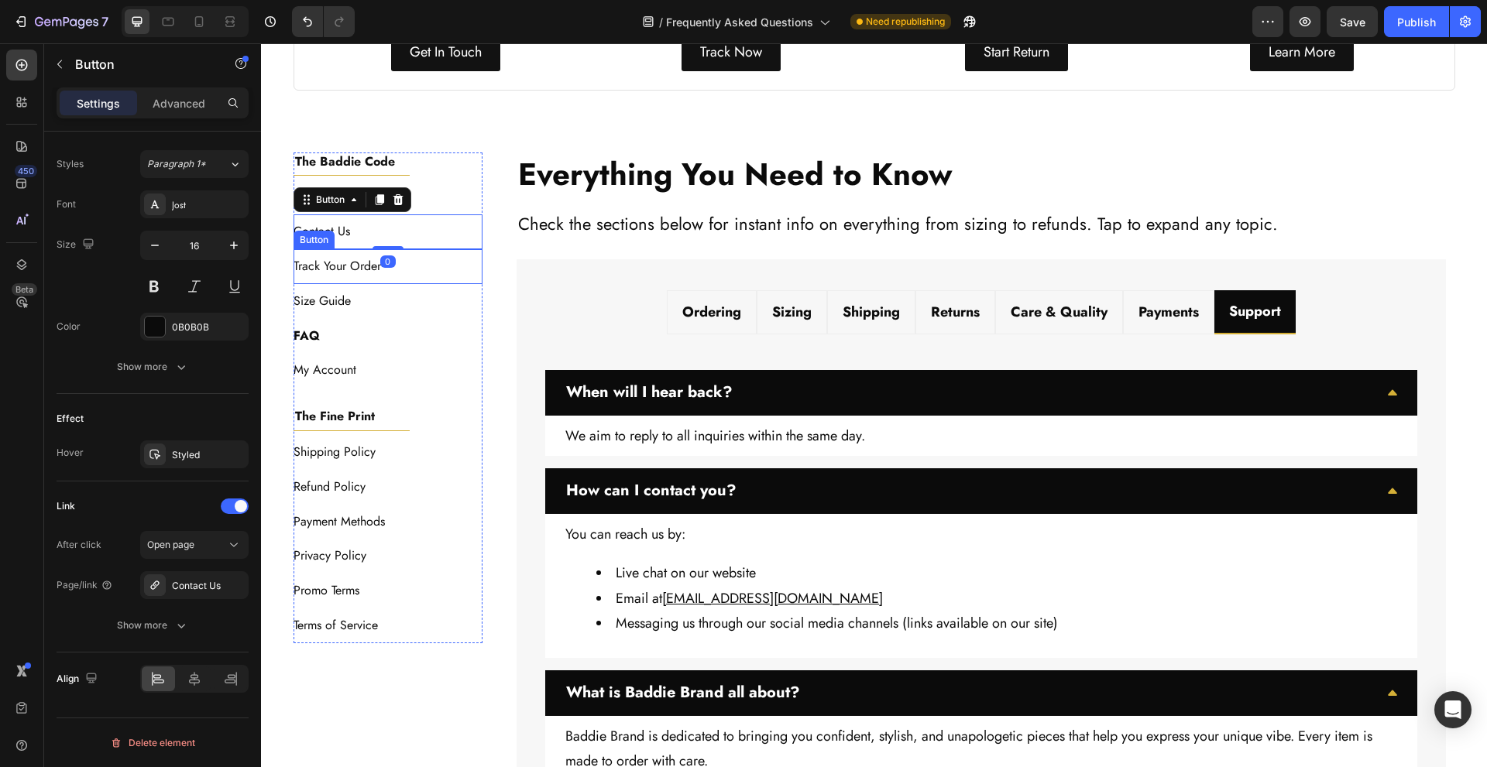
click at [428, 279] on div "Track Your Order Button" at bounding box center [389, 266] width 190 height 35
click at [424, 306] on div "Size Guide Button" at bounding box center [389, 301] width 190 height 35
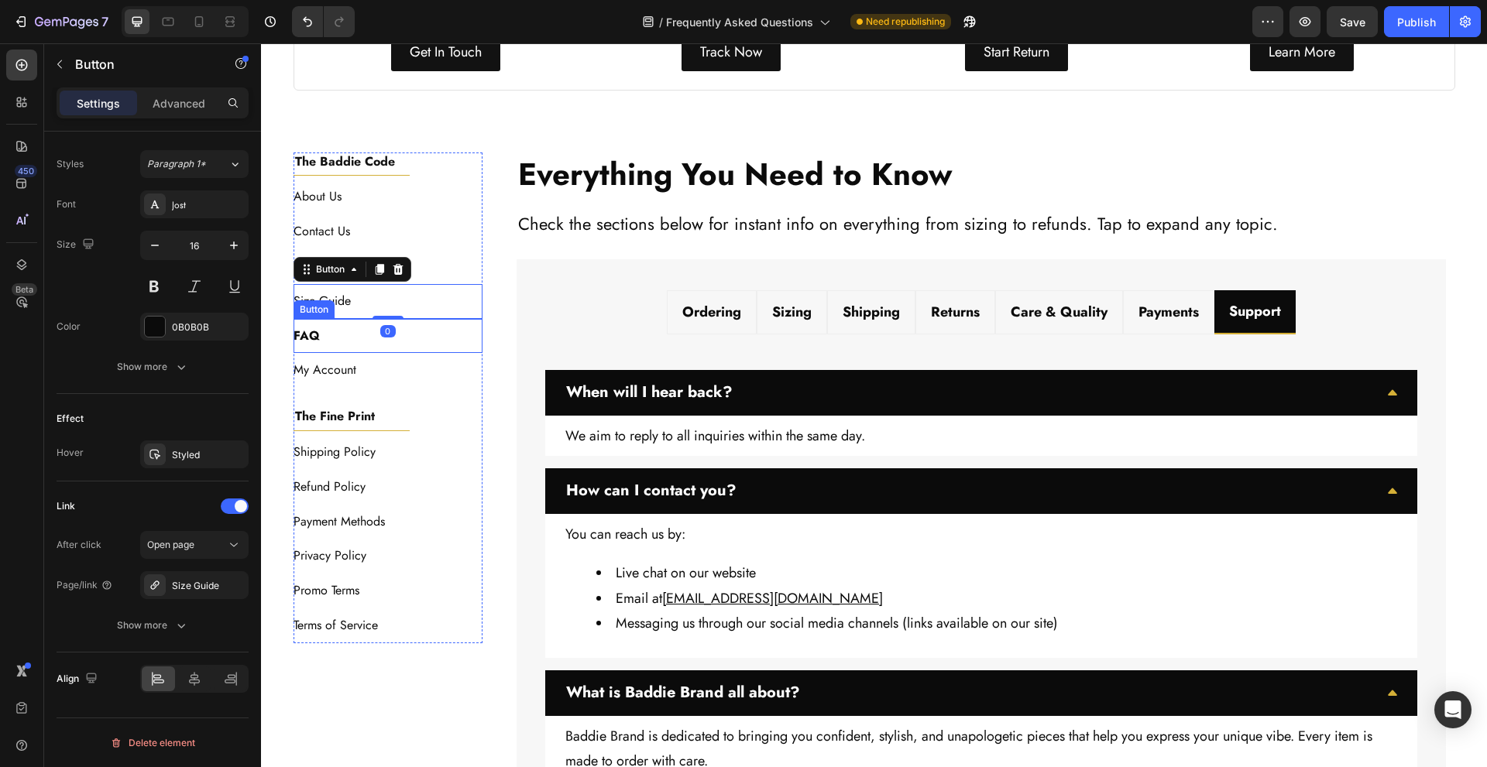
click at [422, 342] on div "FAQ Button" at bounding box center [389, 336] width 190 height 35
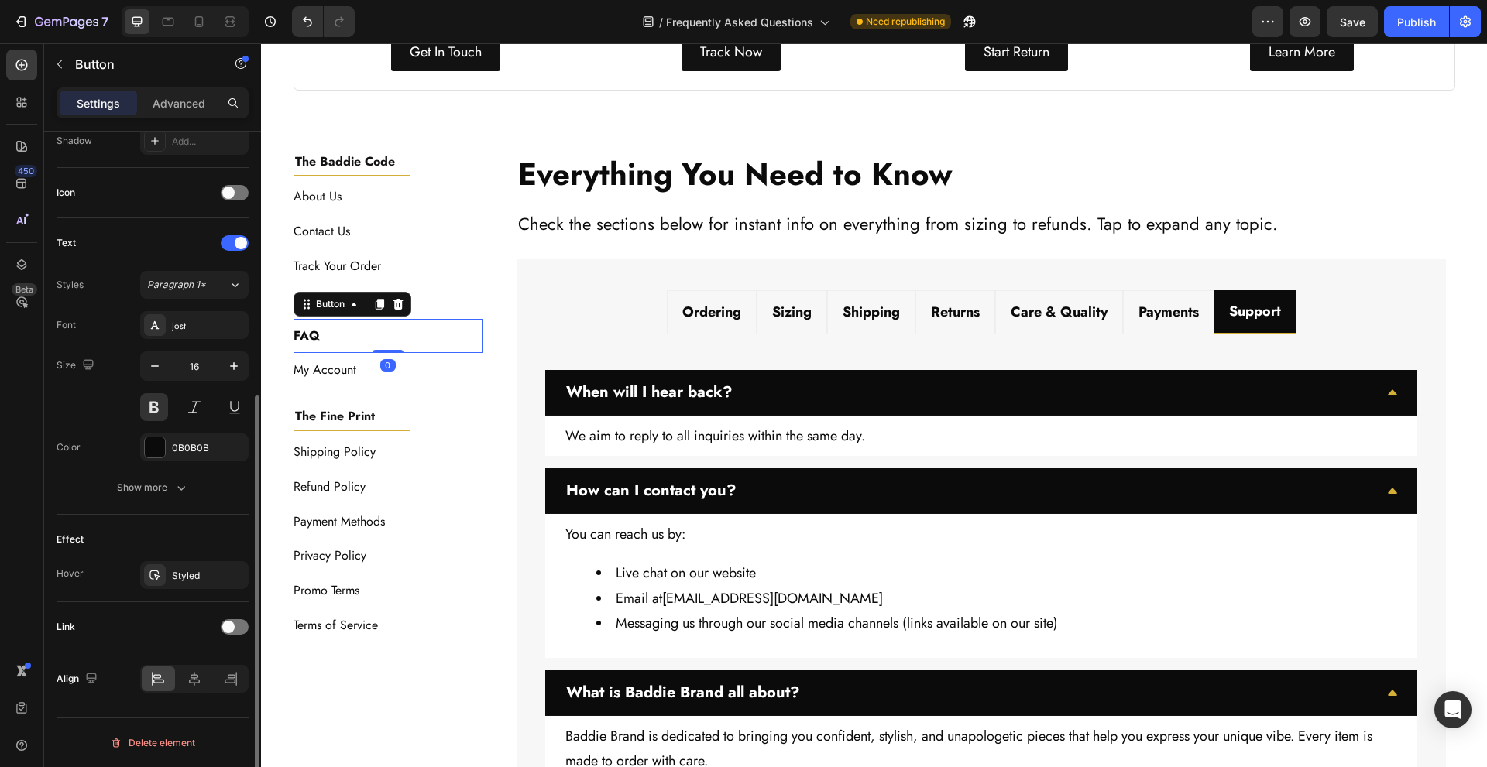
scroll to position [431, 0]
click at [422, 367] on div "My Account Button" at bounding box center [389, 370] width 190 height 35
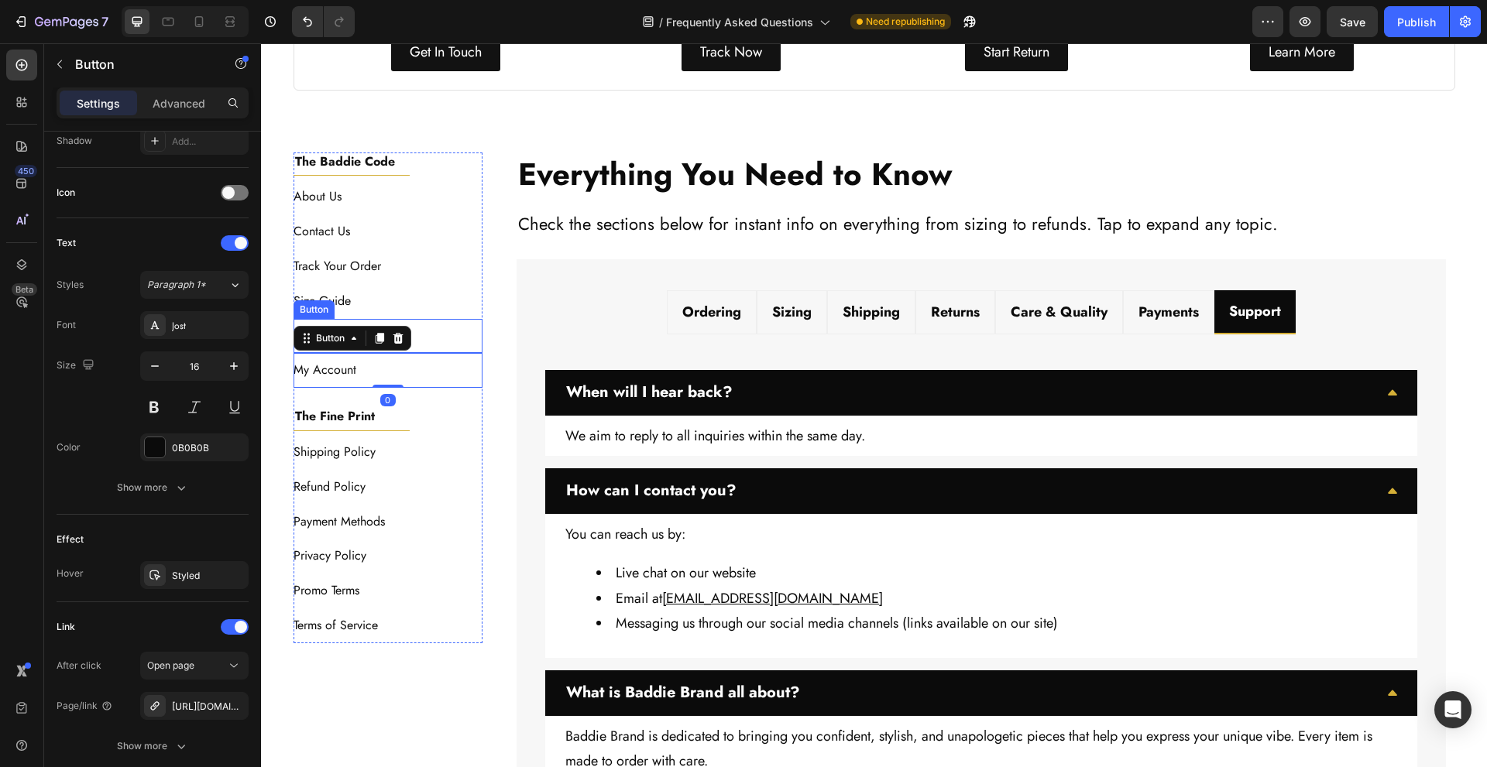
click at [427, 331] on div "FAQ Button" at bounding box center [389, 336] width 190 height 35
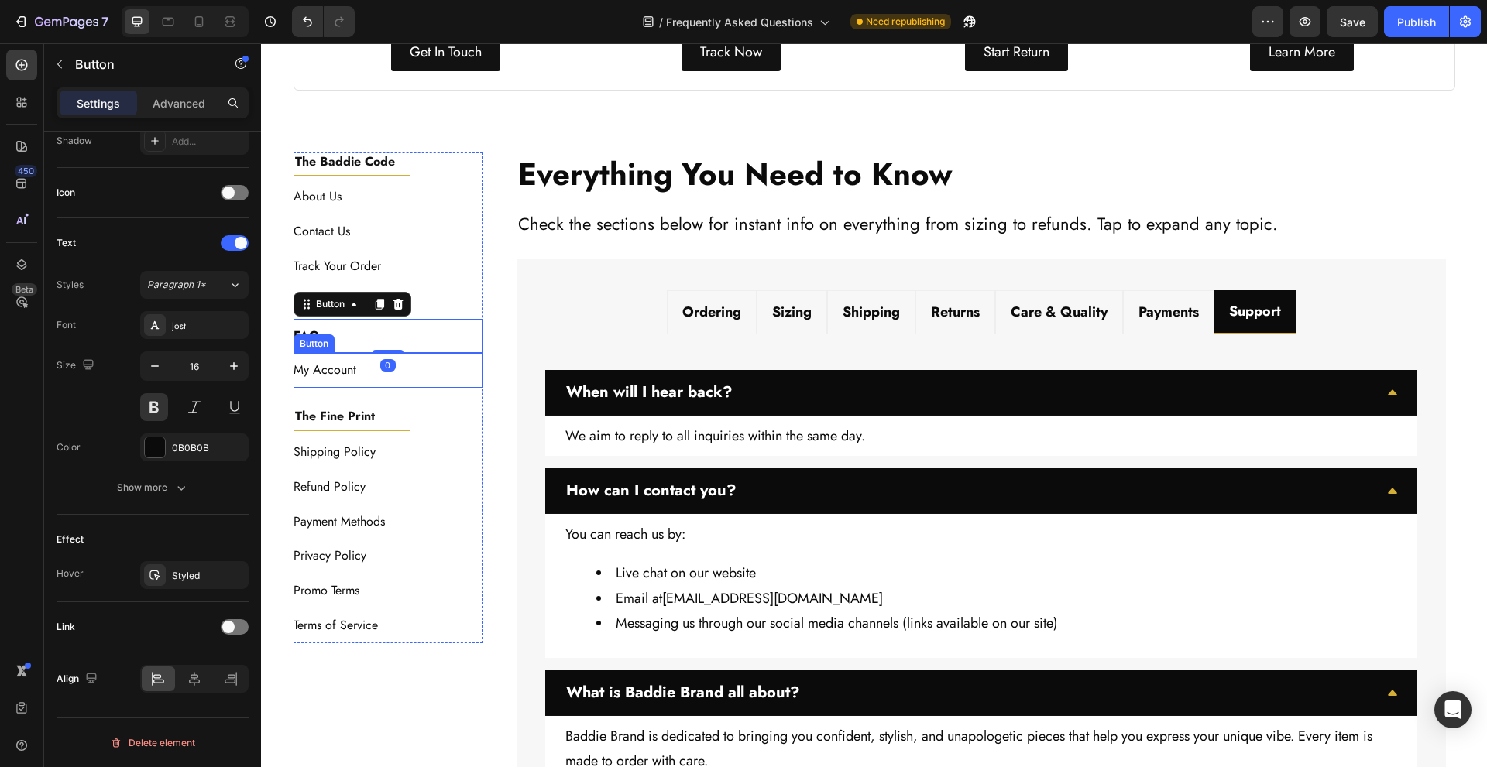
click at [432, 359] on div "My Account Button" at bounding box center [389, 370] width 190 height 35
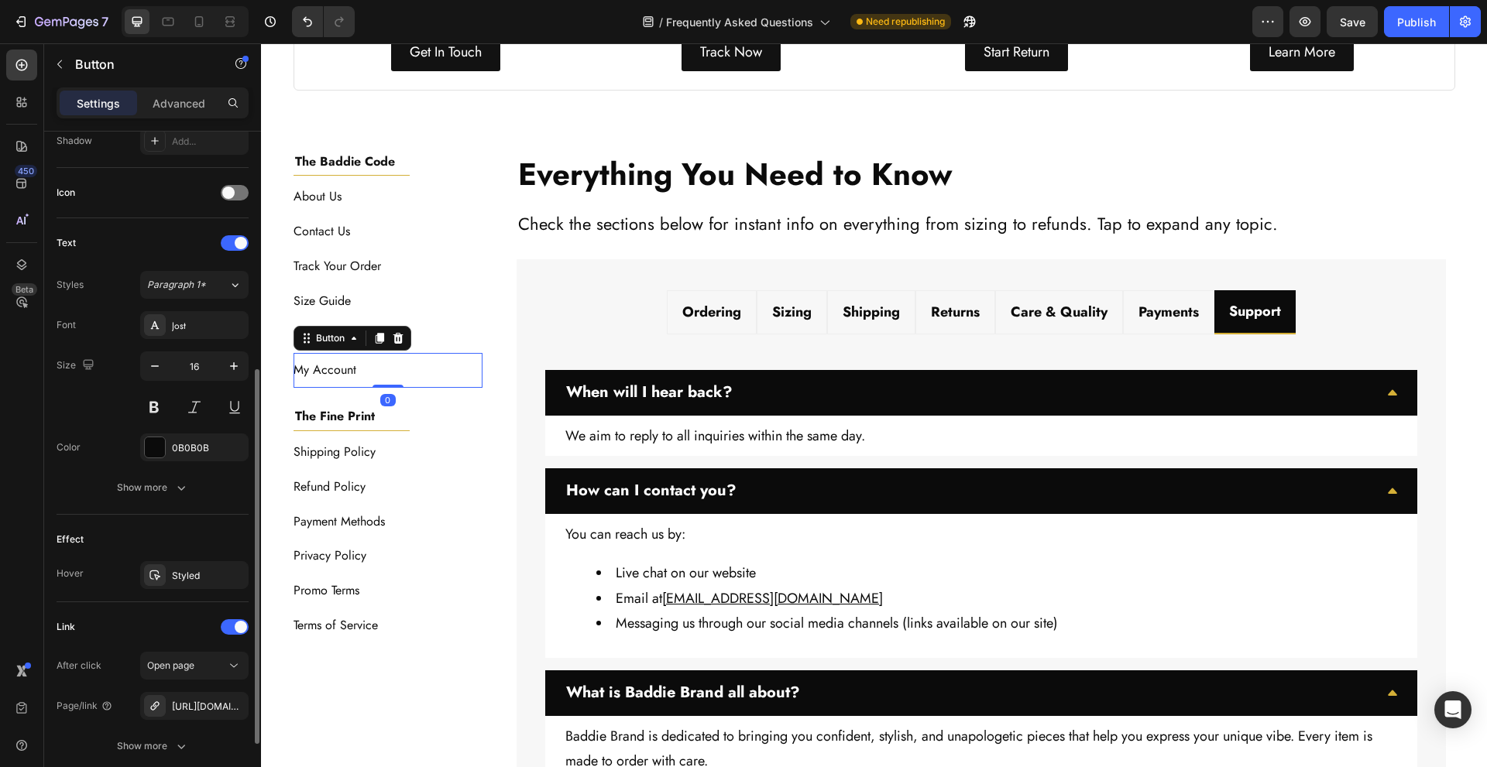
scroll to position [551, 0]
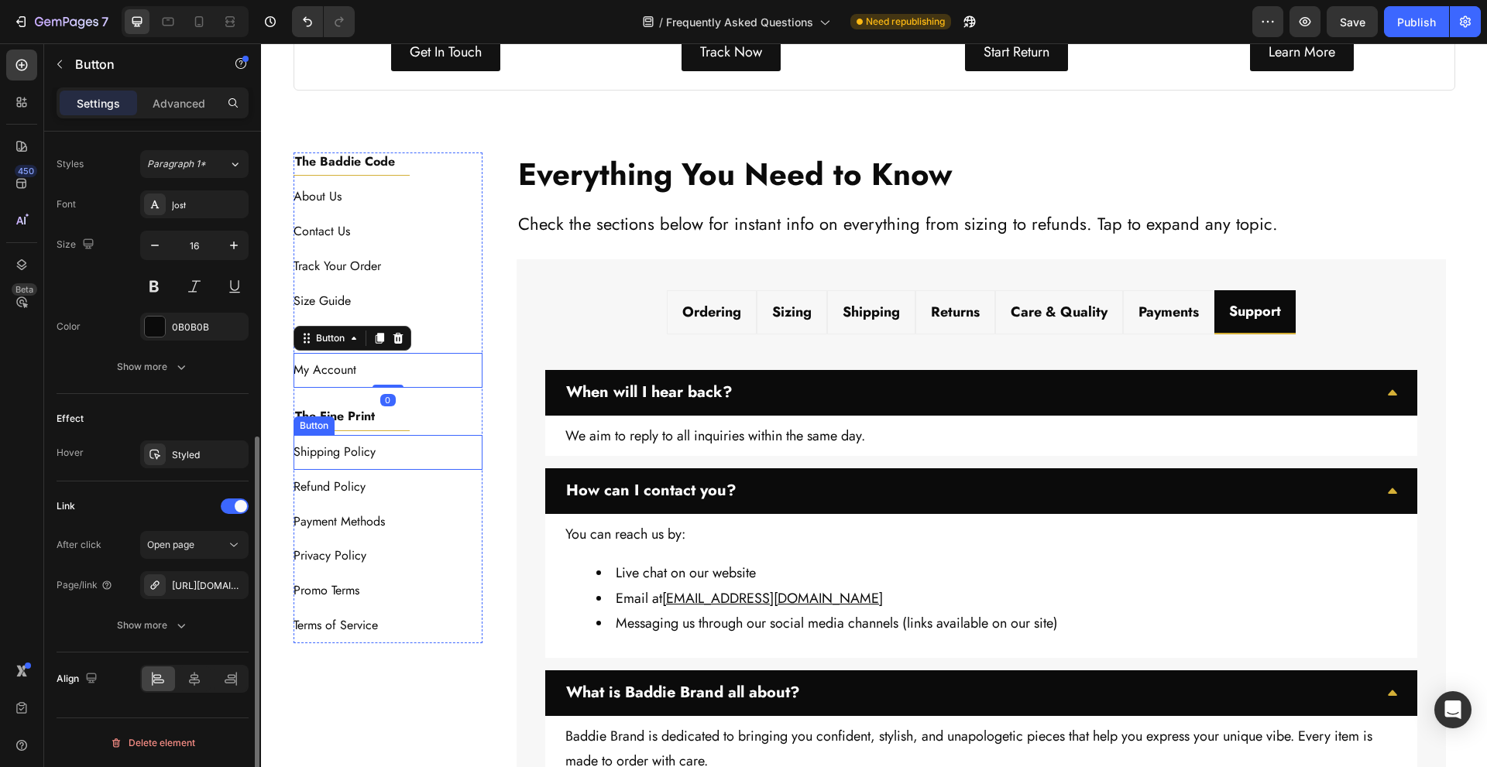
click at [412, 446] on div "Shipping Policy Button" at bounding box center [389, 452] width 190 height 35
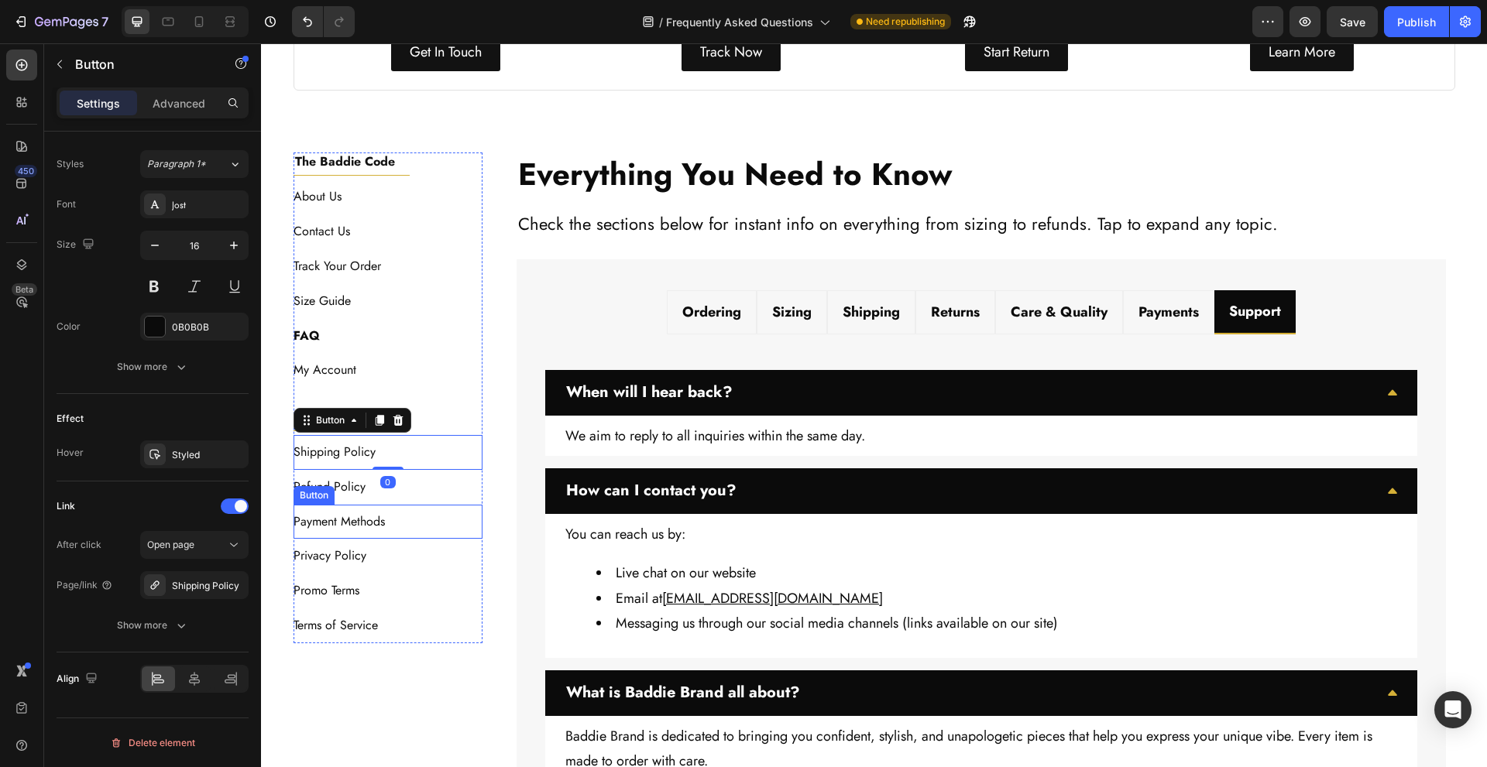
click at [462, 477] on div "Refund Policy Button" at bounding box center [389, 487] width 190 height 35
click at [418, 523] on div "Payment Methods Button" at bounding box center [389, 522] width 190 height 35
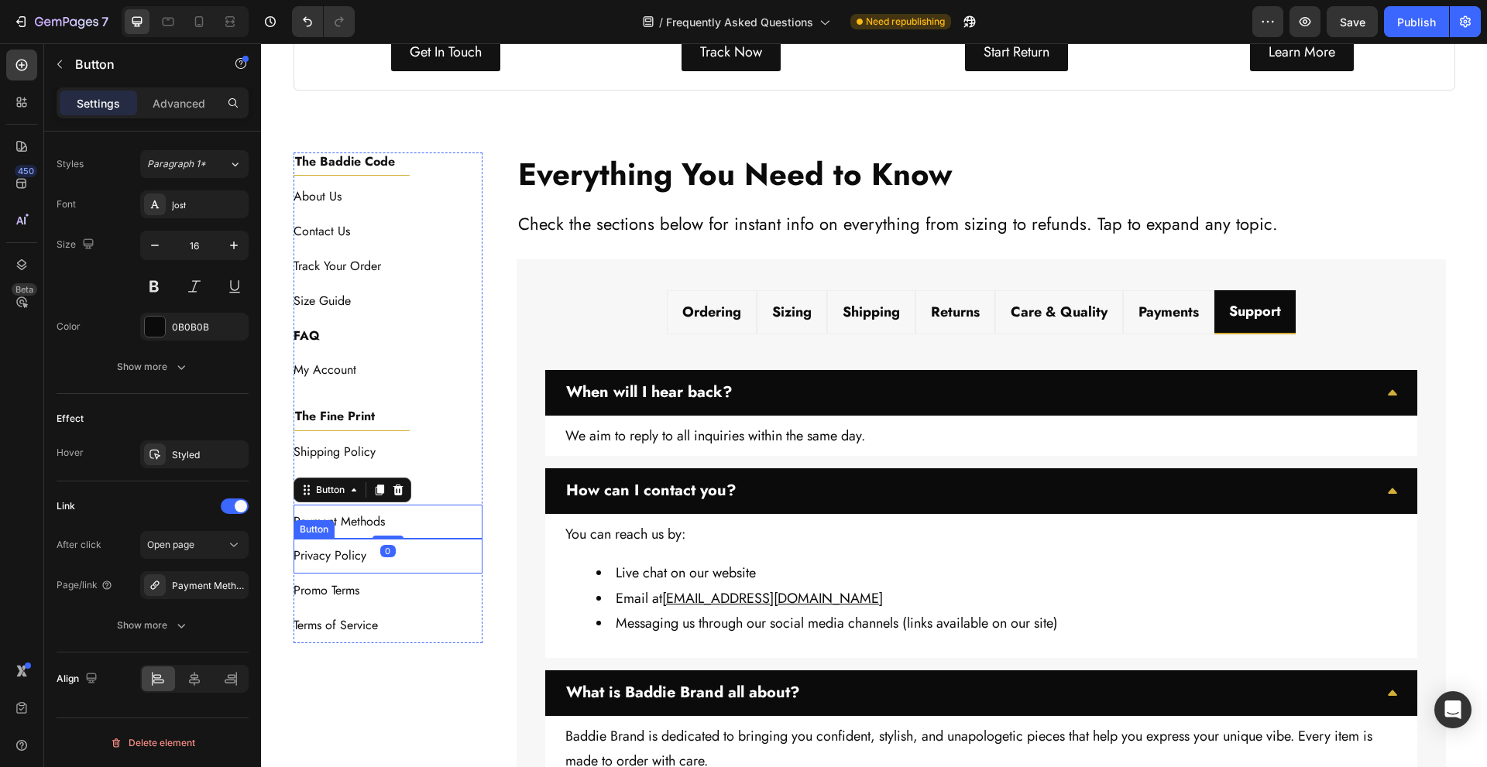
click at [419, 558] on div "Privacy Policy Button" at bounding box center [389, 556] width 190 height 35
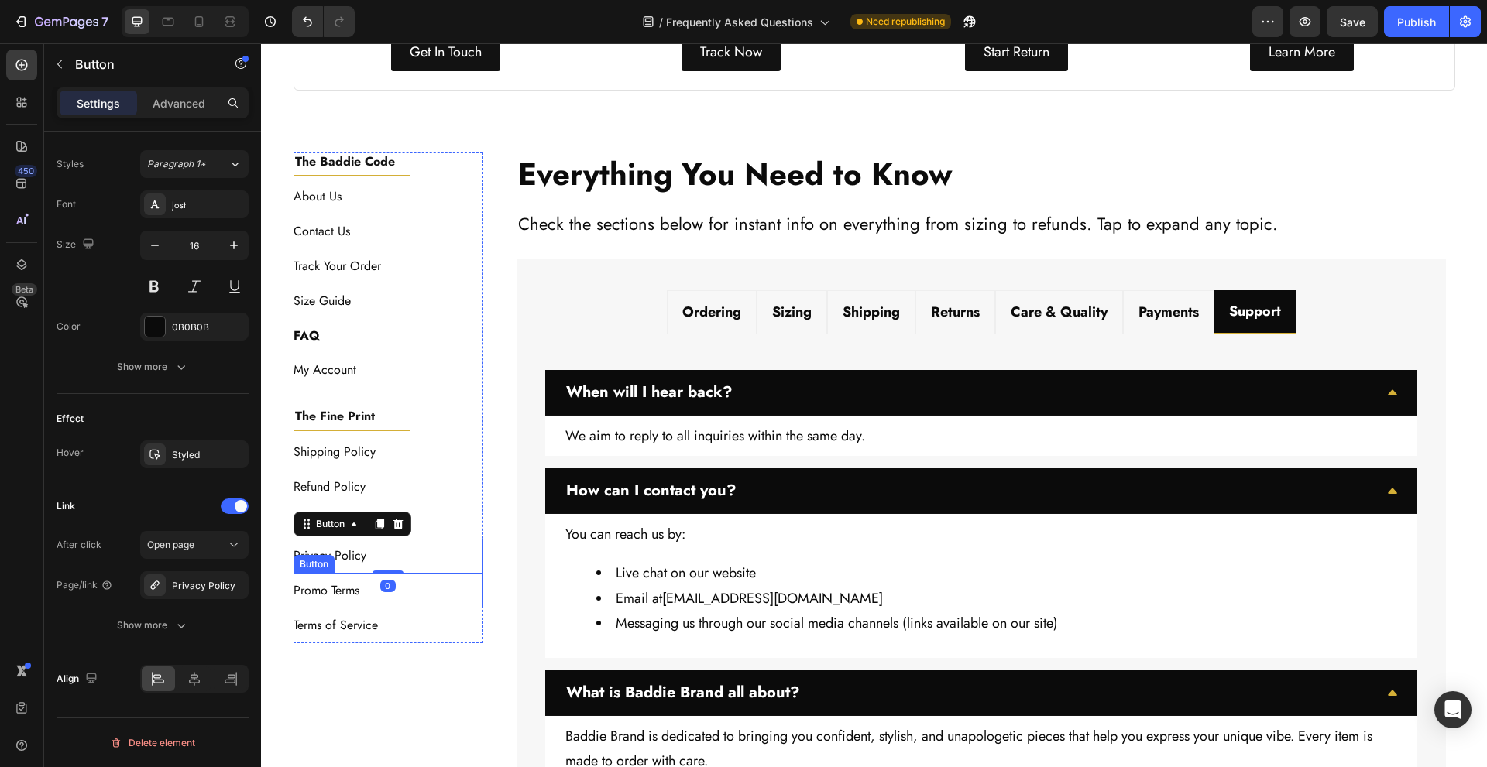
click at [417, 597] on div "Promo Terms Button" at bounding box center [389, 591] width 190 height 35
click at [417, 626] on div "Terms of Service Button" at bounding box center [389, 626] width 190 height 35
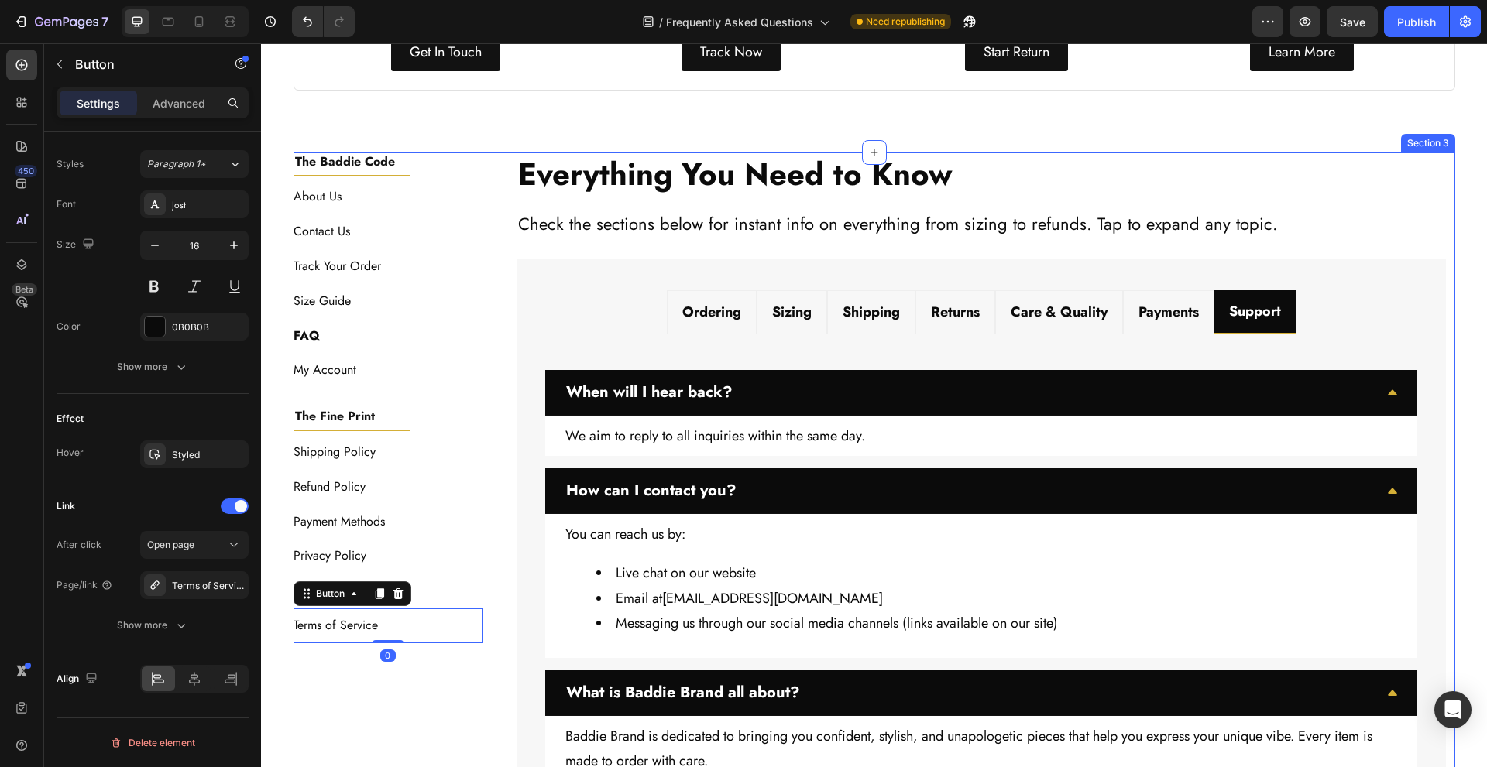
click at [418, 681] on div "The Baddie Code Heading Title Line About Us Button Contact Us Button Track Your…" at bounding box center [389, 629] width 190 height 953
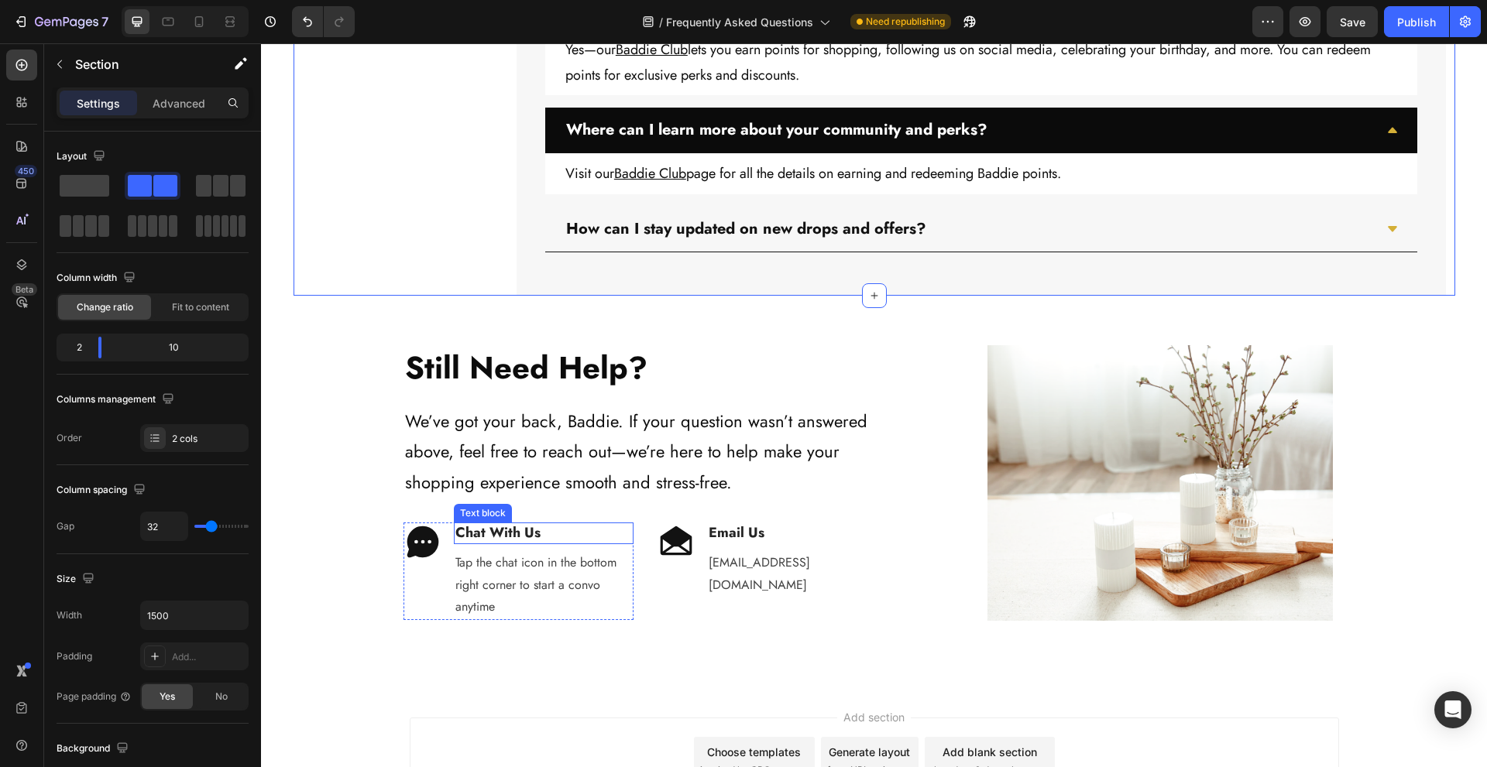
scroll to position [1379, 0]
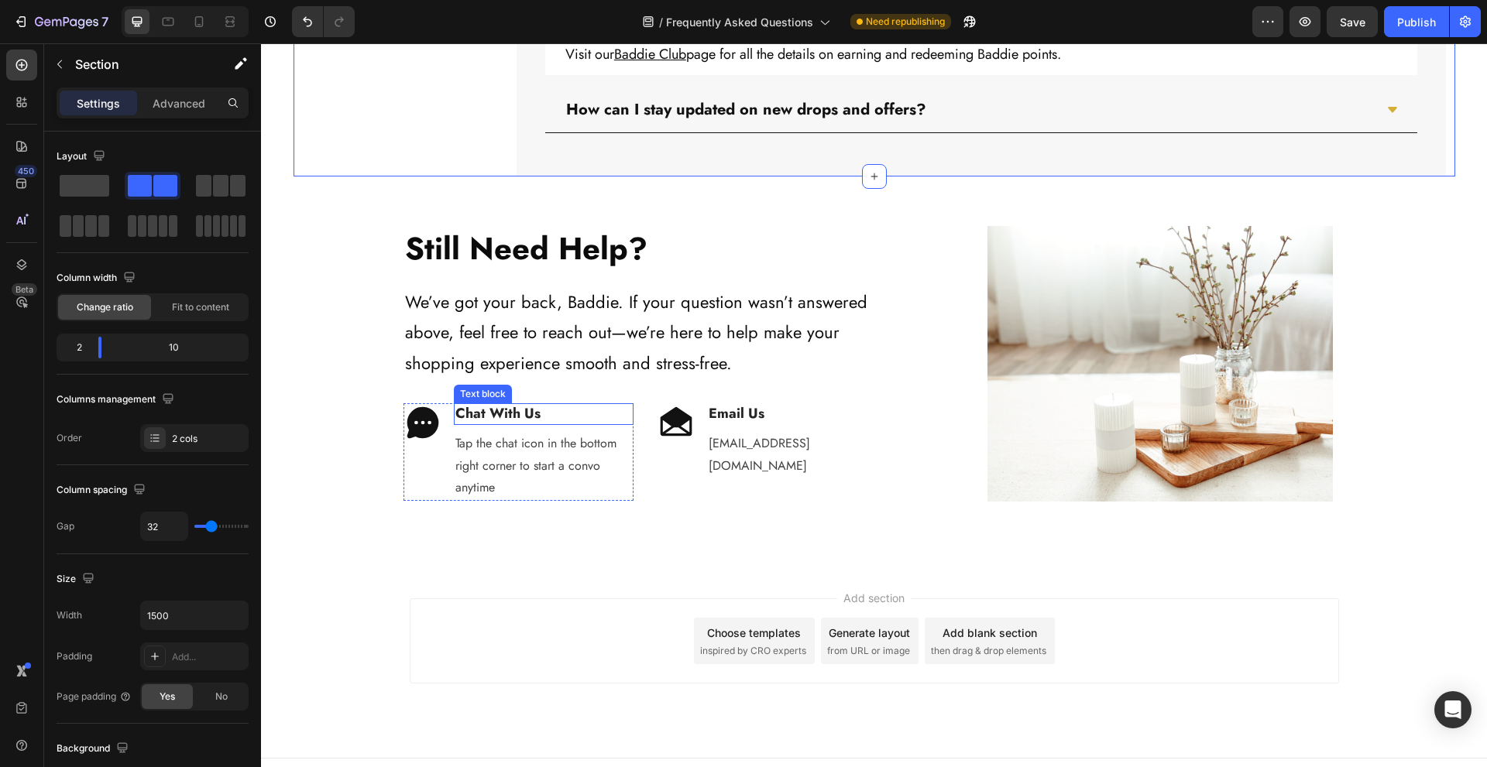
click at [541, 412] on p "Chat With Us" at bounding box center [543, 414] width 177 height 18
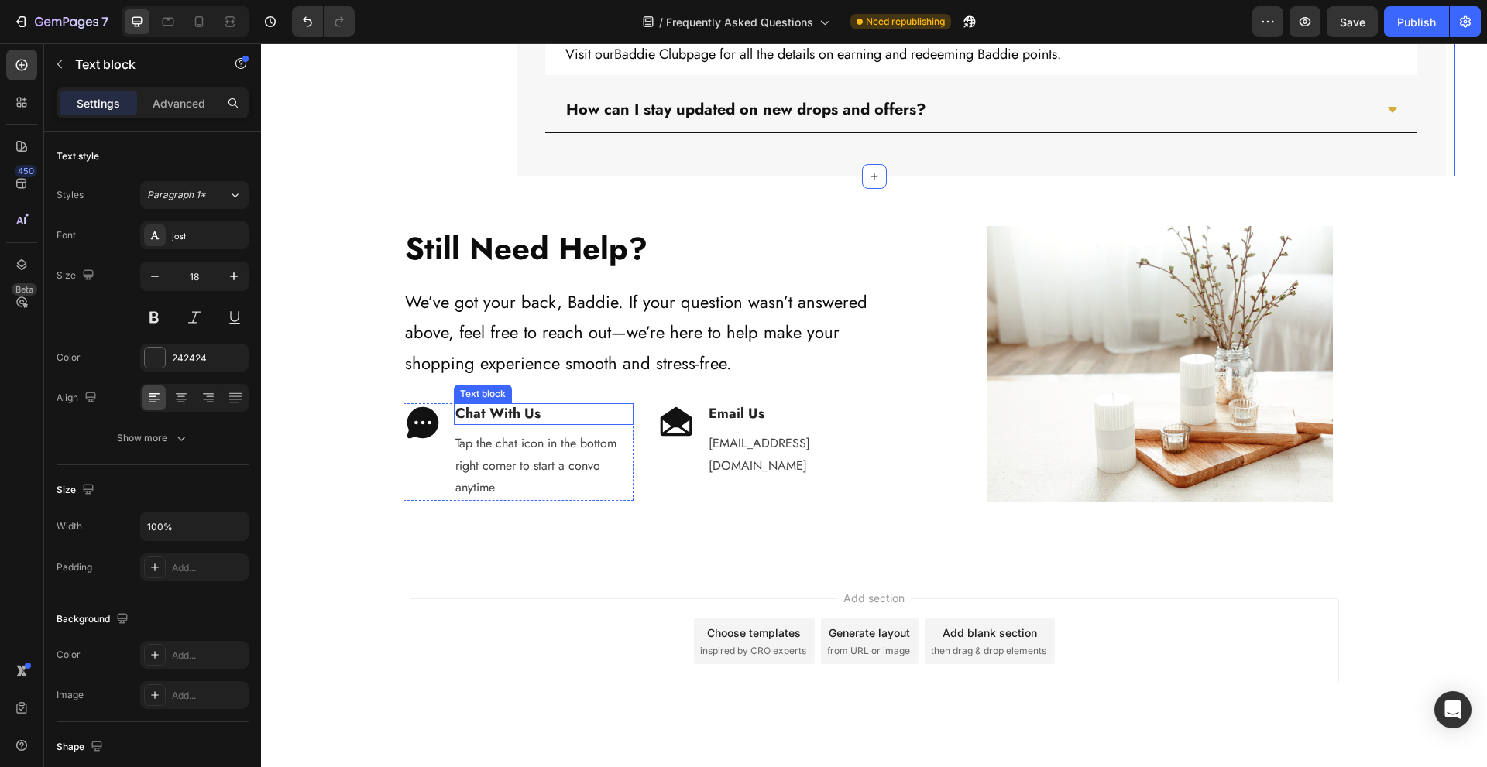
click at [541, 412] on p "Chat With Us" at bounding box center [543, 414] width 177 height 18
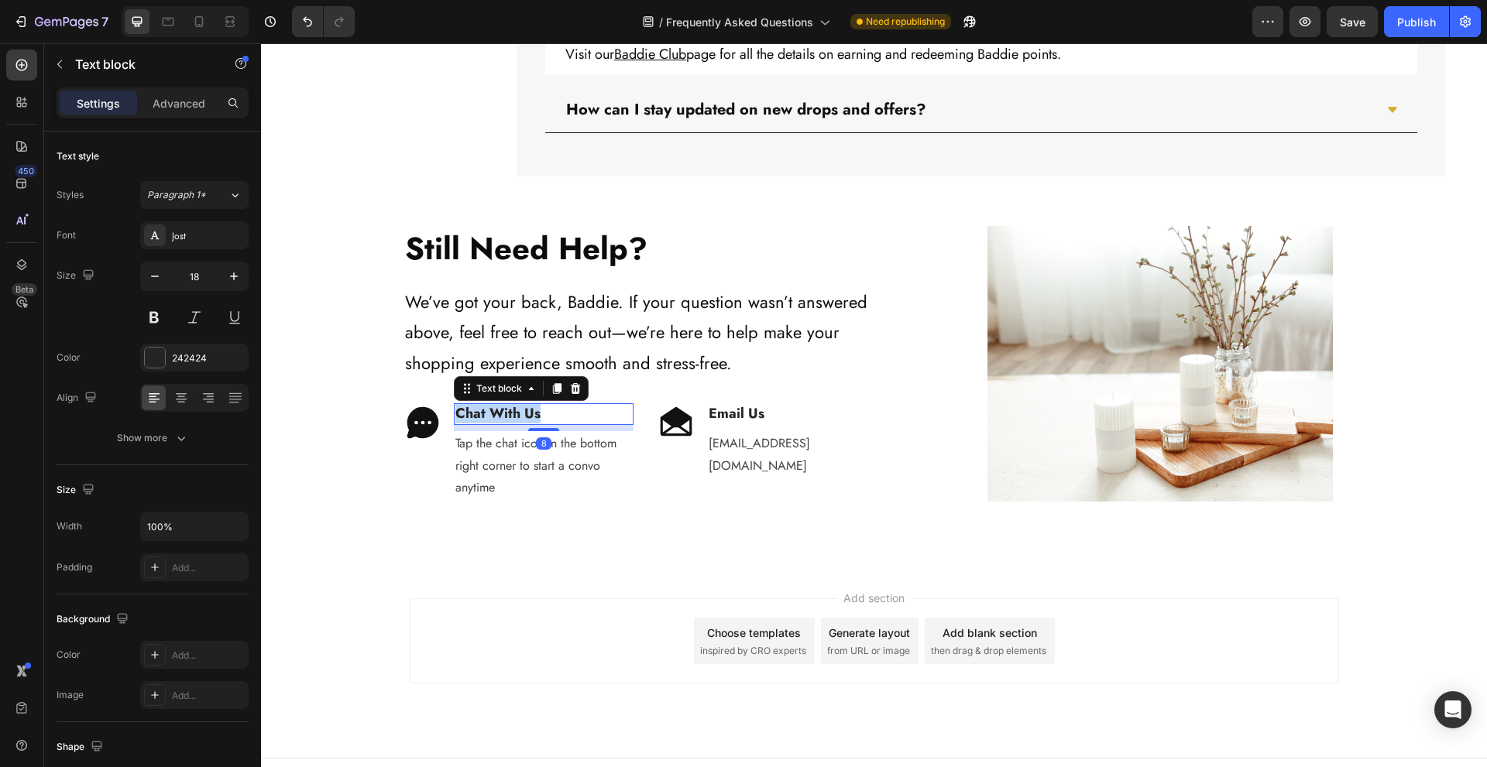
click at [541, 412] on p "Chat With Us" at bounding box center [543, 414] width 177 height 18
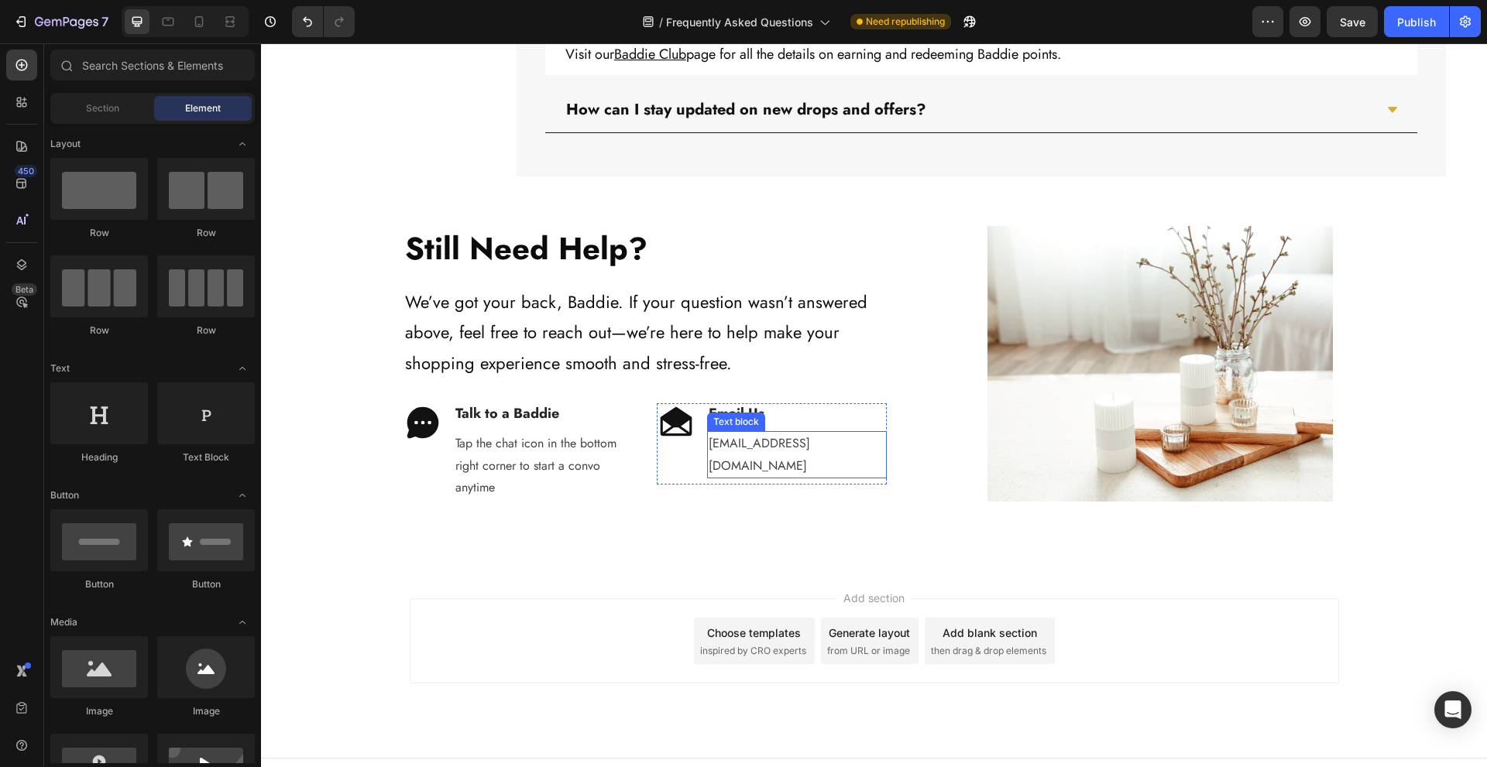
click at [786, 441] on p "hello@baddiebrand.com" at bounding box center [797, 455] width 177 height 45
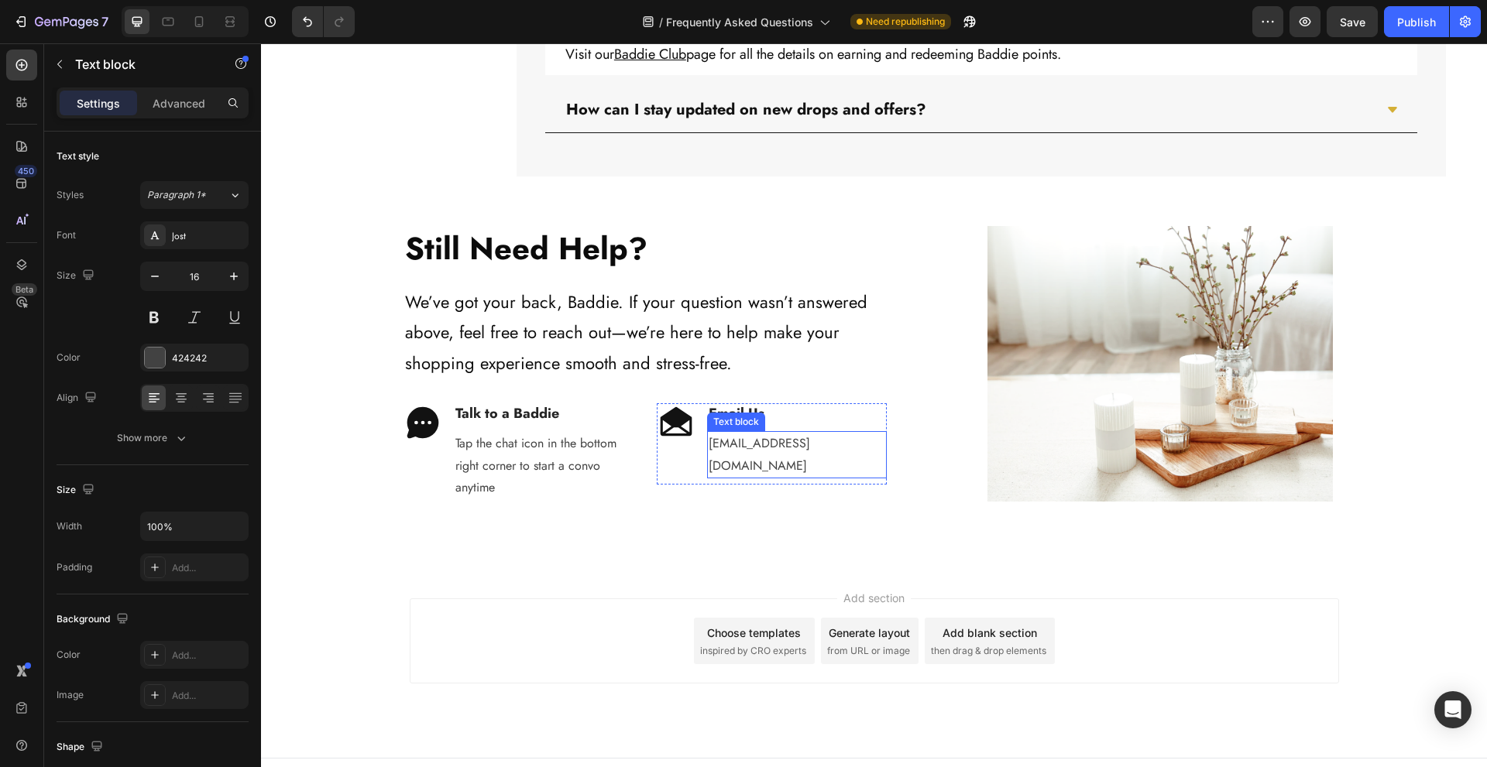
click at [785, 441] on p "hello@baddiebrand.com" at bounding box center [797, 455] width 177 height 45
click at [741, 449] on p "[EMAIL_ADDRESS][DOMAIN_NAME]" at bounding box center [797, 455] width 177 height 45
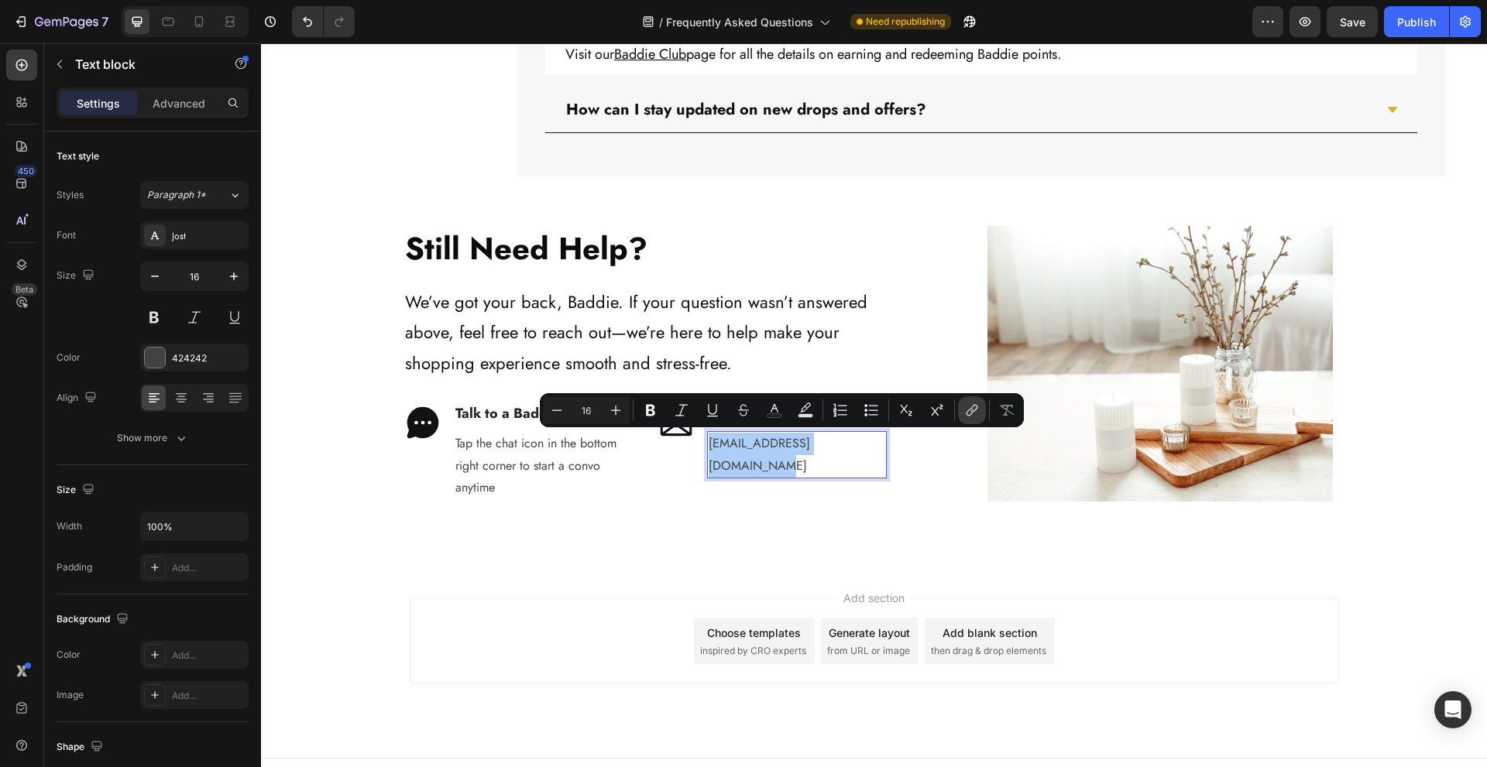
click at [970, 407] on icon "Editor contextual toolbar" at bounding box center [971, 410] width 15 height 15
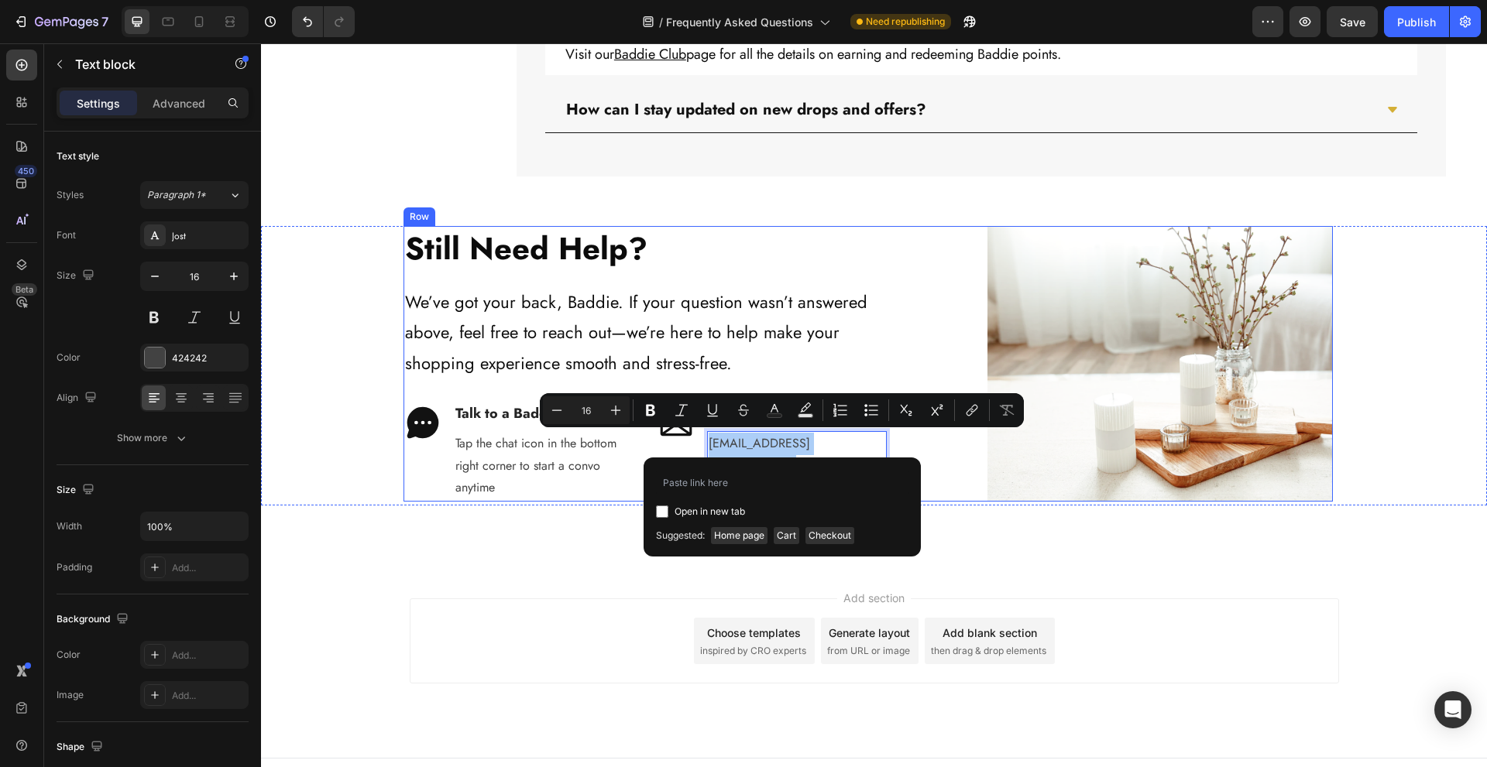
type input "mailto:[EMAIL_ADDRESS][DOMAIN_NAME]"
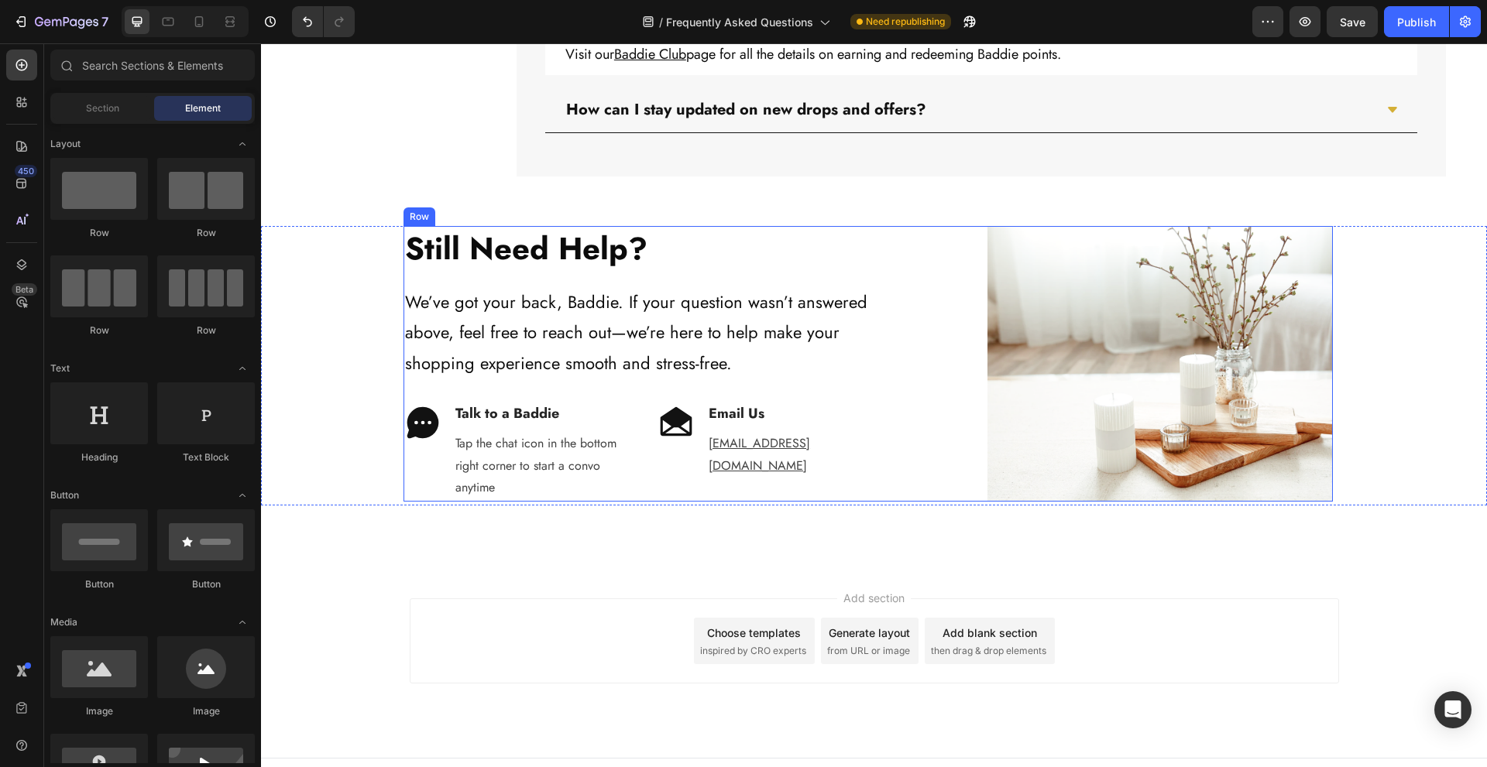
click at [921, 460] on div "Still Need Help? Heading We’ve got your back, Baddie. If your question wasn’t a…" at bounding box center [867, 364] width 929 height 276
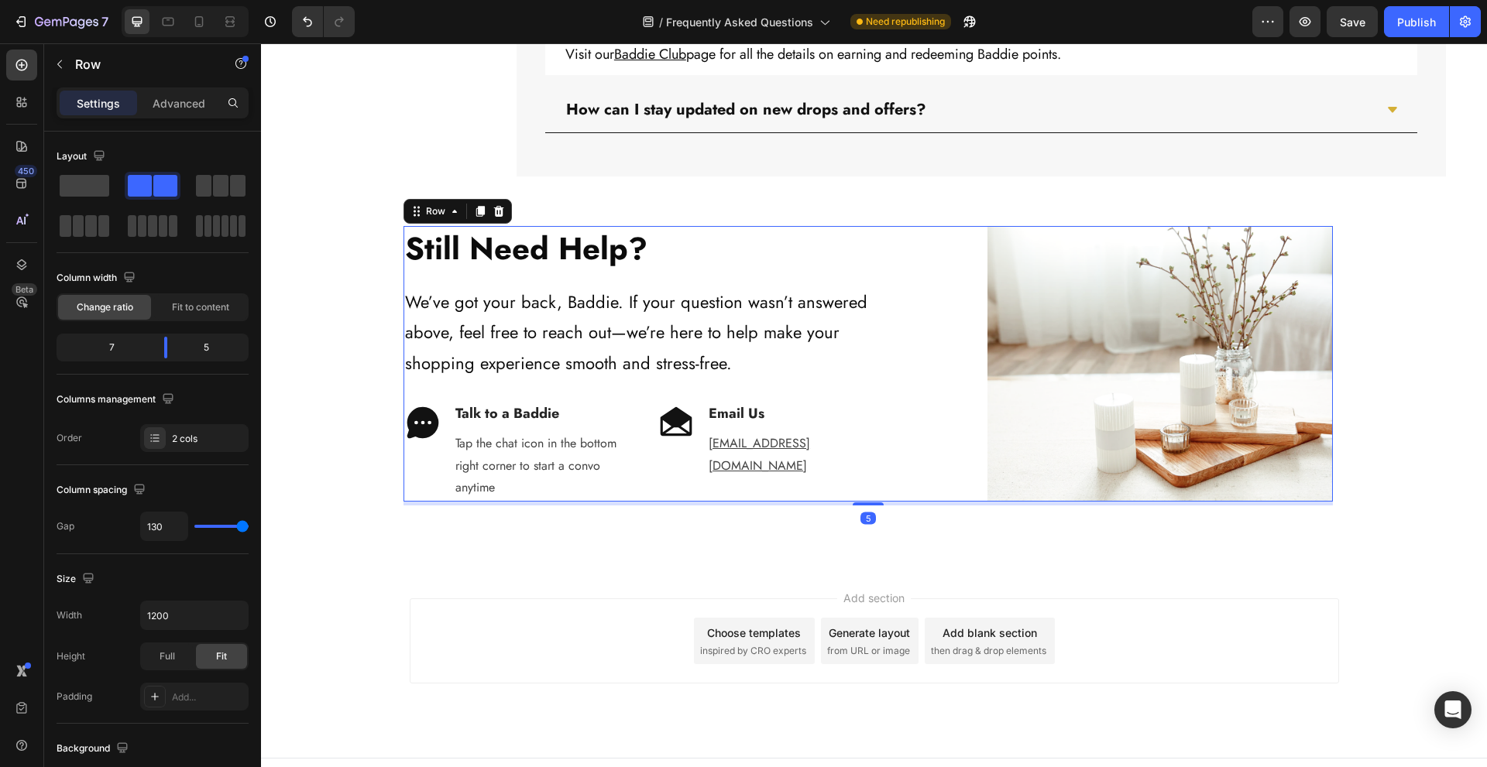
click at [473, 584] on div "Add section Choose templates inspired by CRO experts Generate layout from URL o…" at bounding box center [874, 663] width 1226 height 191
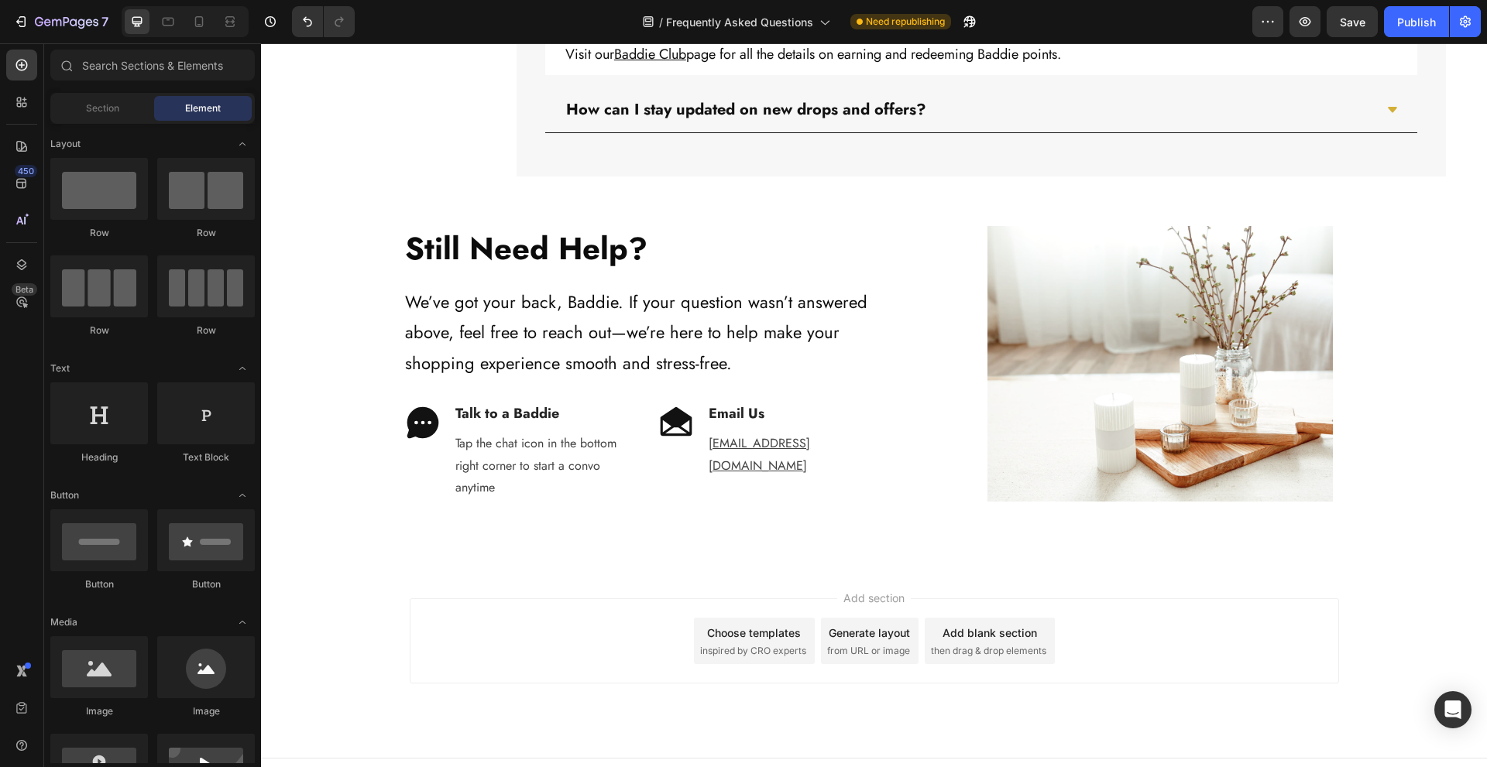
click at [1412, 579] on div "Add section Choose templates inspired by CRO experts Generate layout from URL o…" at bounding box center [874, 663] width 1226 height 191
click at [1073, 272] on img at bounding box center [1159, 364] width 345 height 276
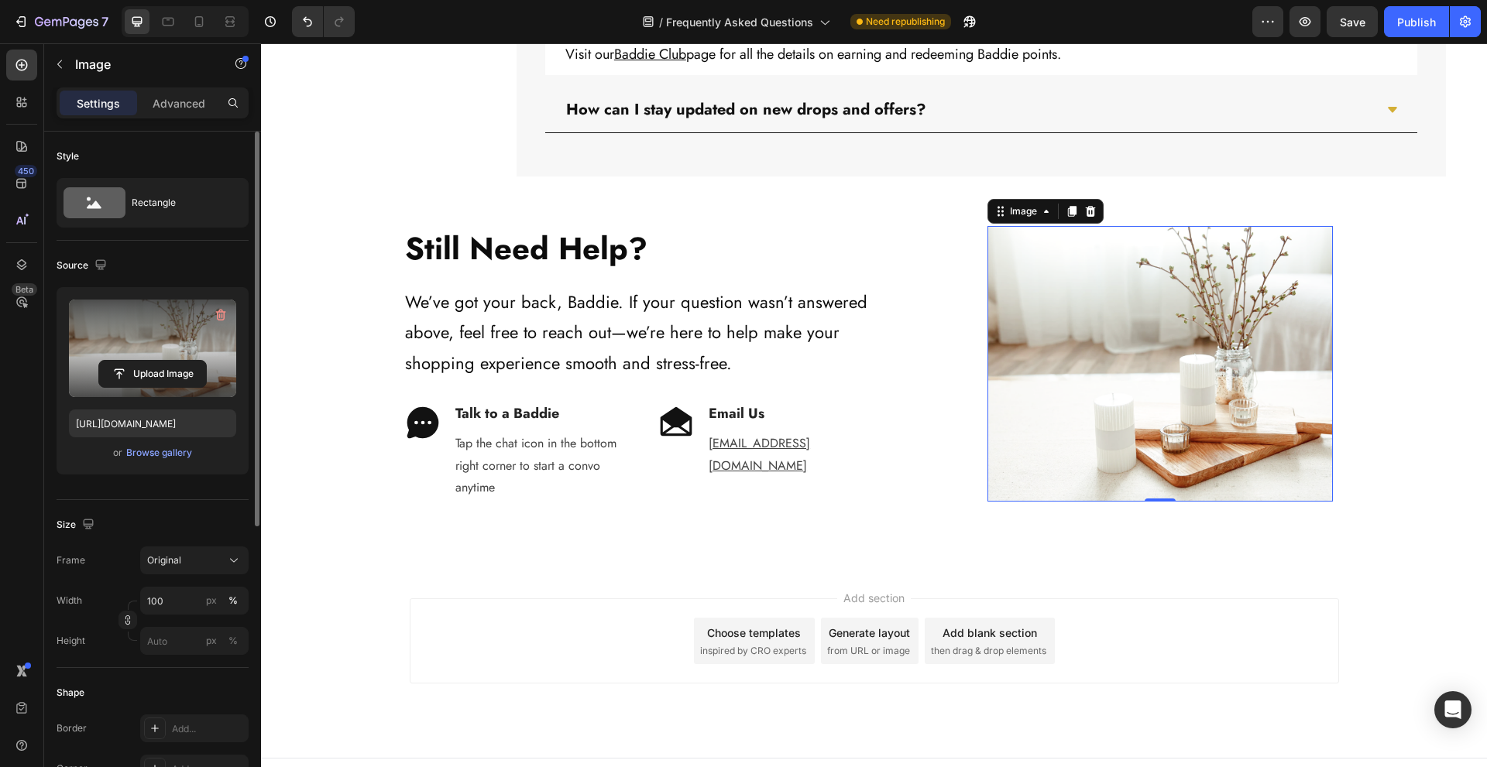
click at [115, 325] on label at bounding box center [152, 349] width 167 height 98
click at [115, 361] on input "file" at bounding box center [152, 374] width 107 height 26
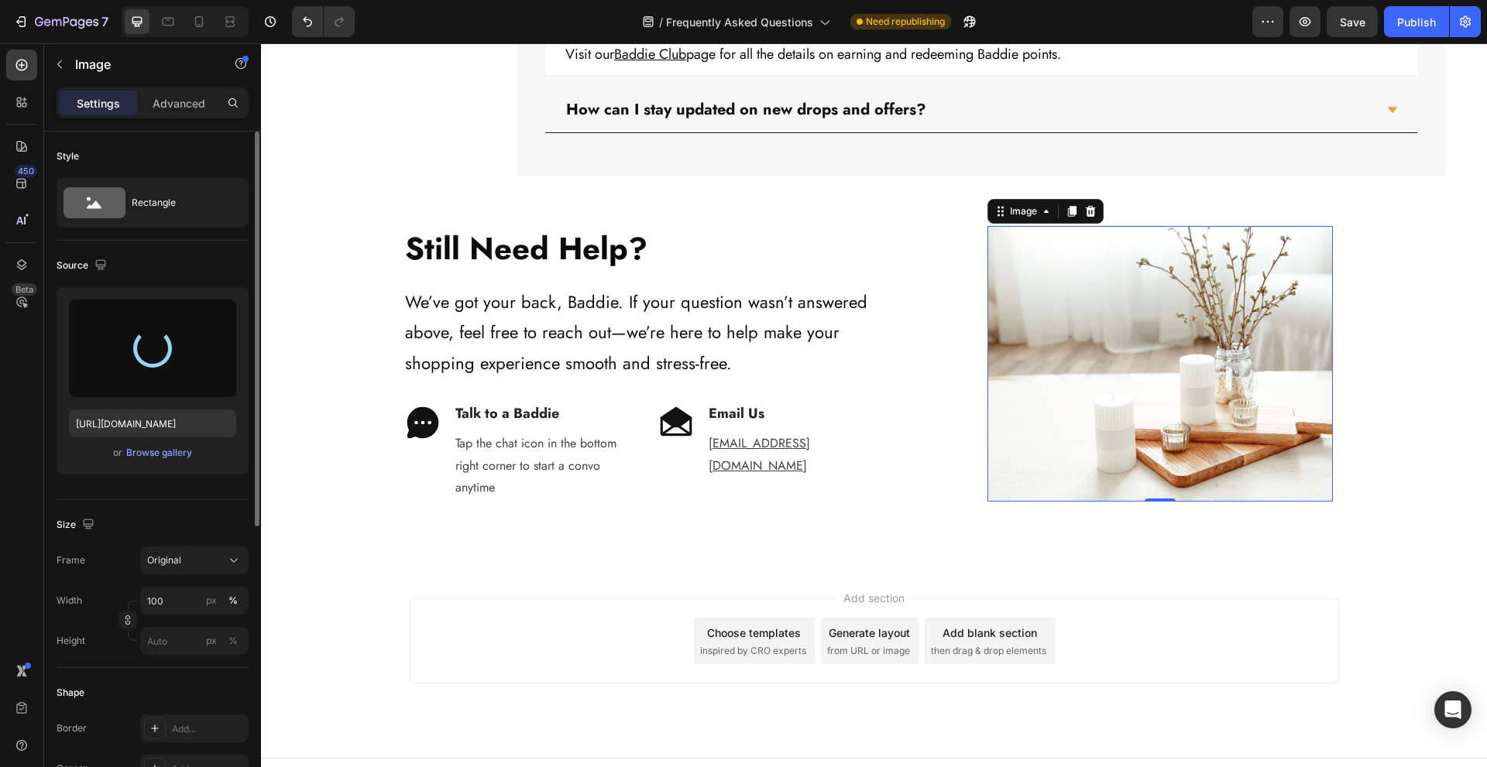
type input "https://cdn.shopify.com/s/files/1/0758/9599/6632/files/gempages_572807252231062…"
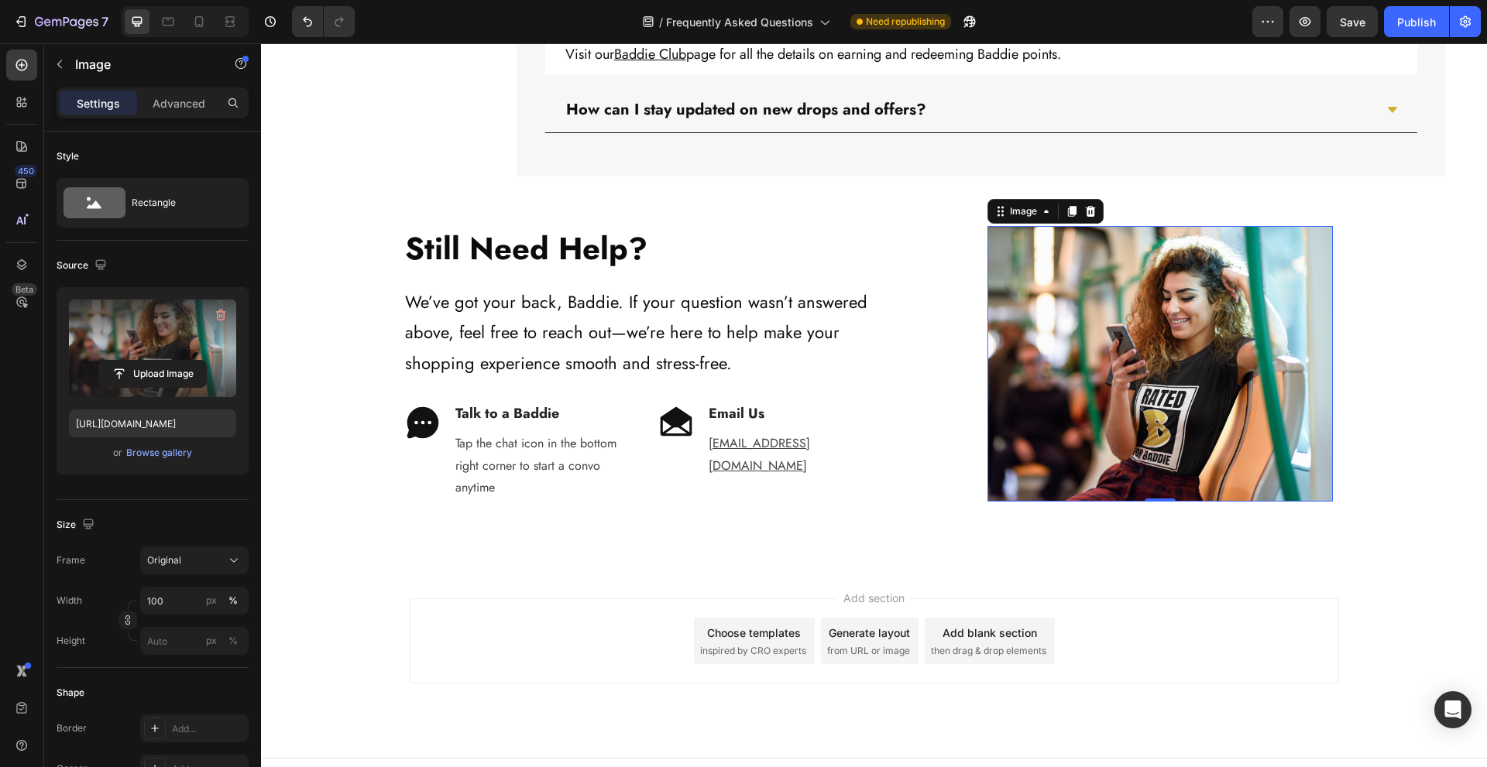
click at [1348, 587] on div "Add section Choose templates inspired by CRO experts Generate layout from URL o…" at bounding box center [874, 663] width 1226 height 191
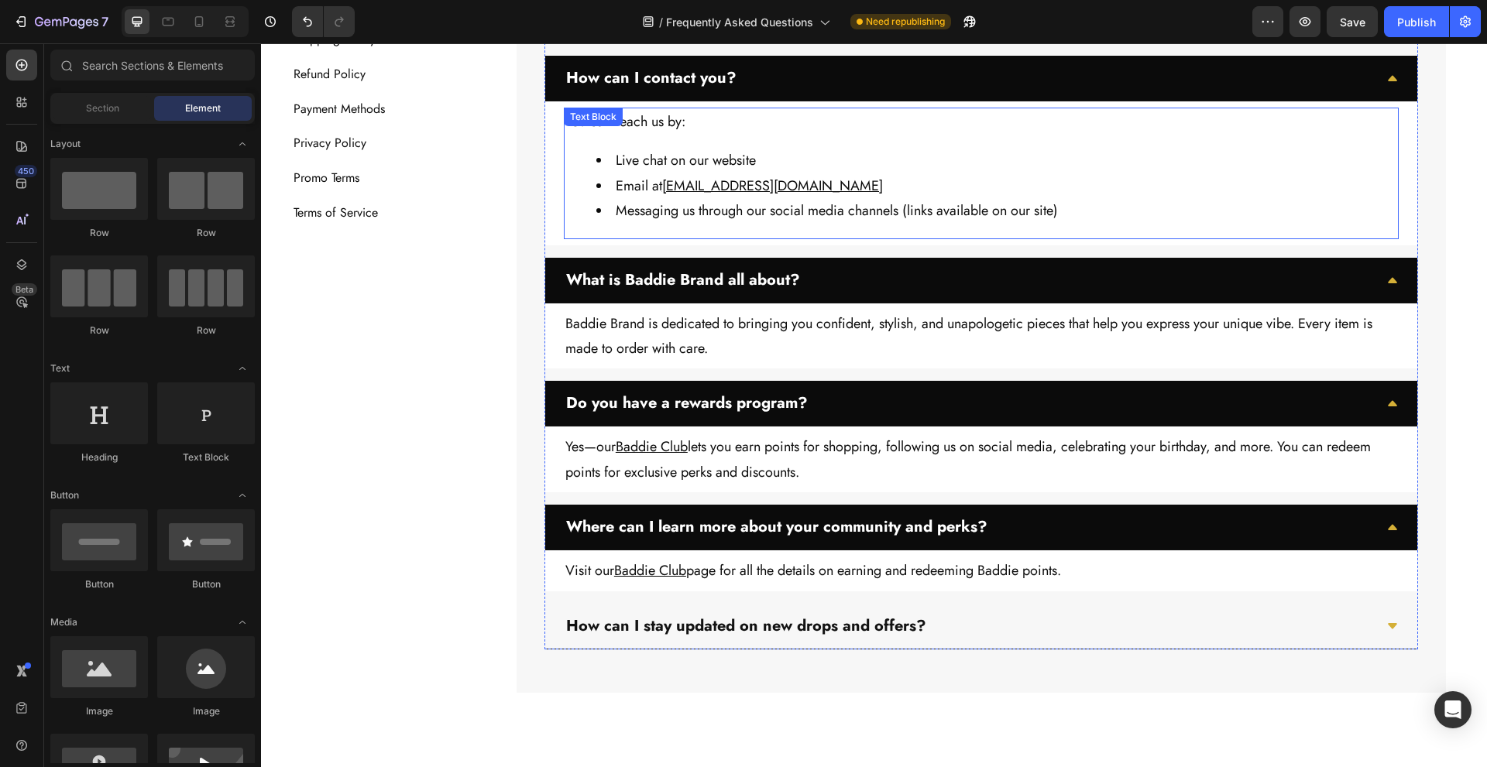
scroll to position [0, 0]
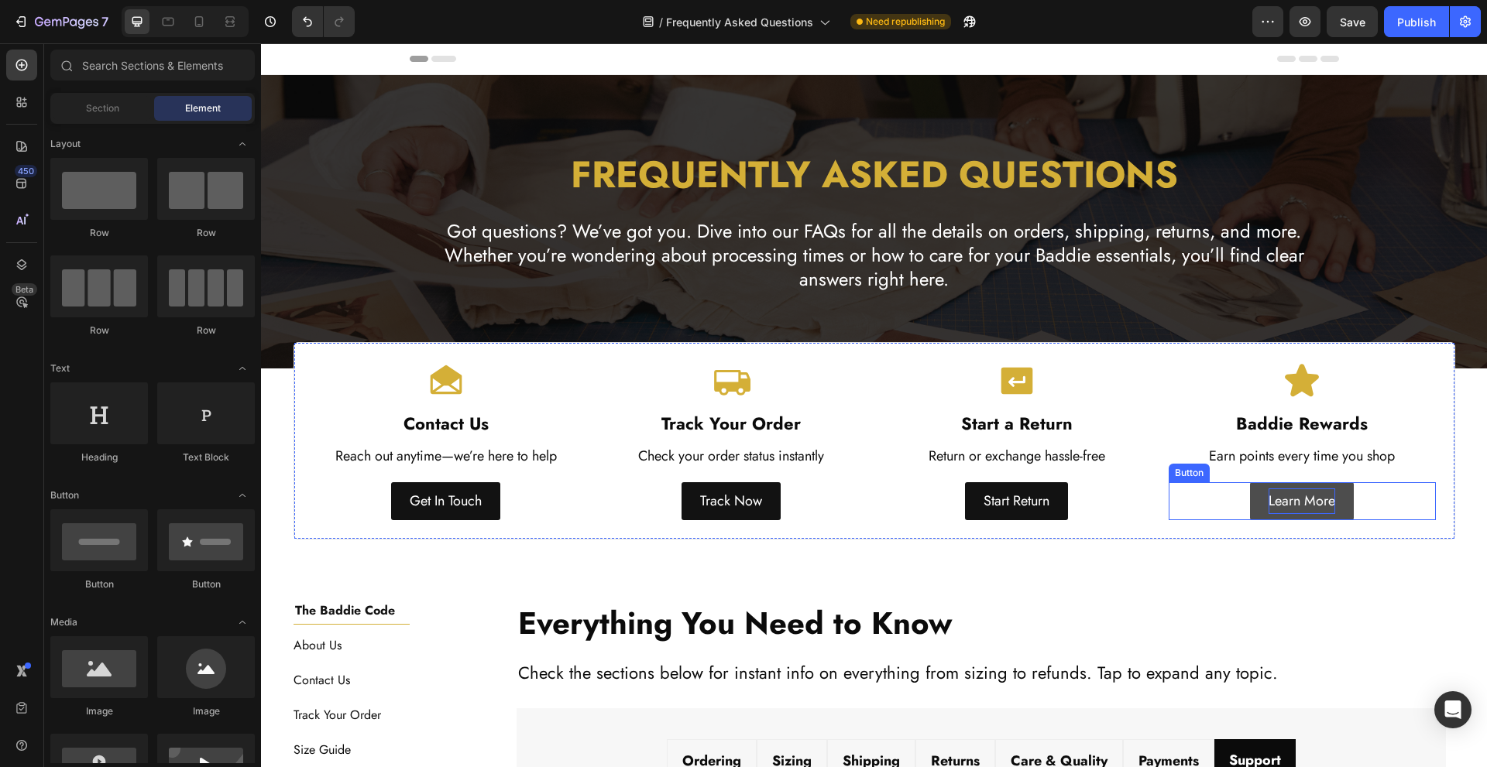
click at [1298, 502] on p "Learn More" at bounding box center [1302, 501] width 67 height 25
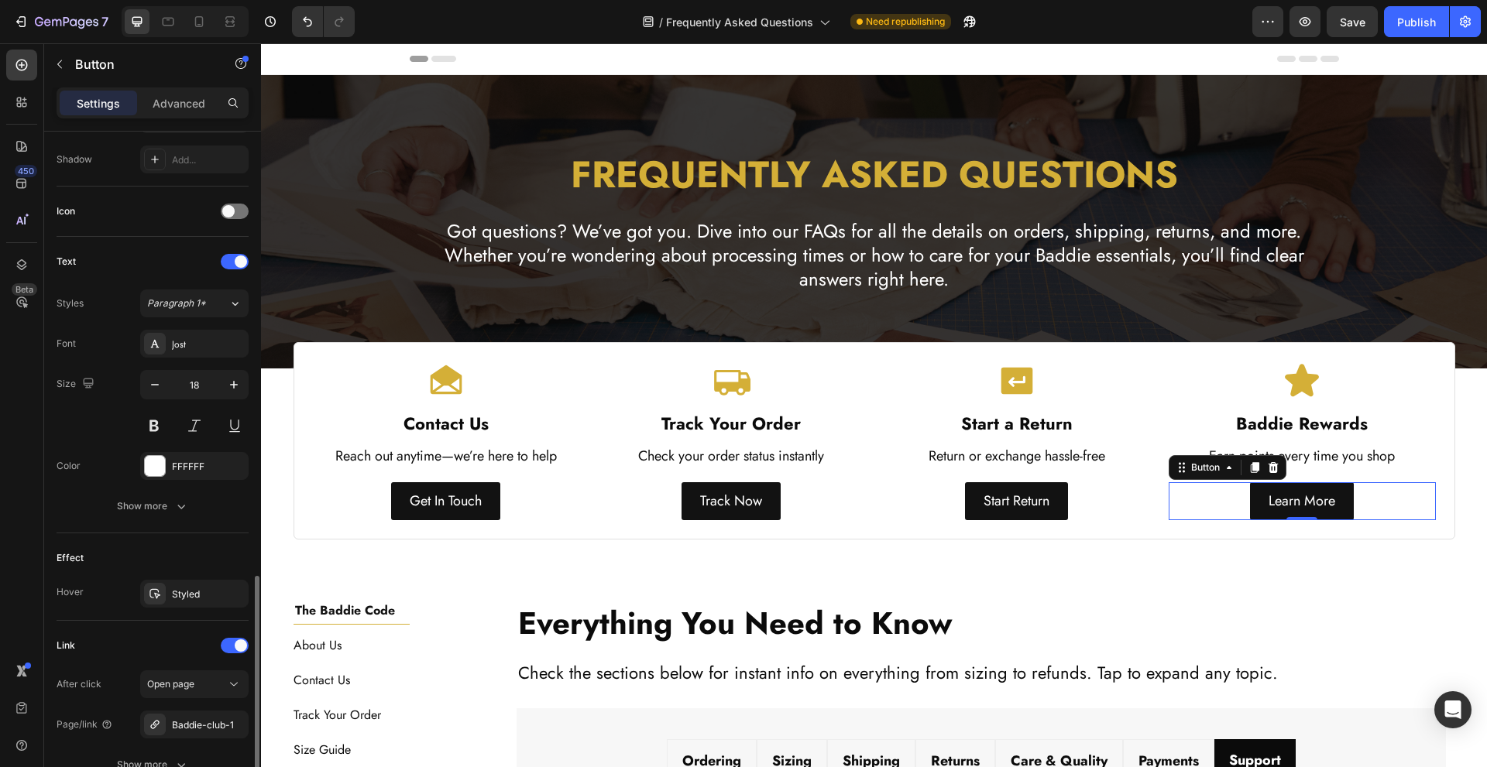
scroll to position [551, 0]
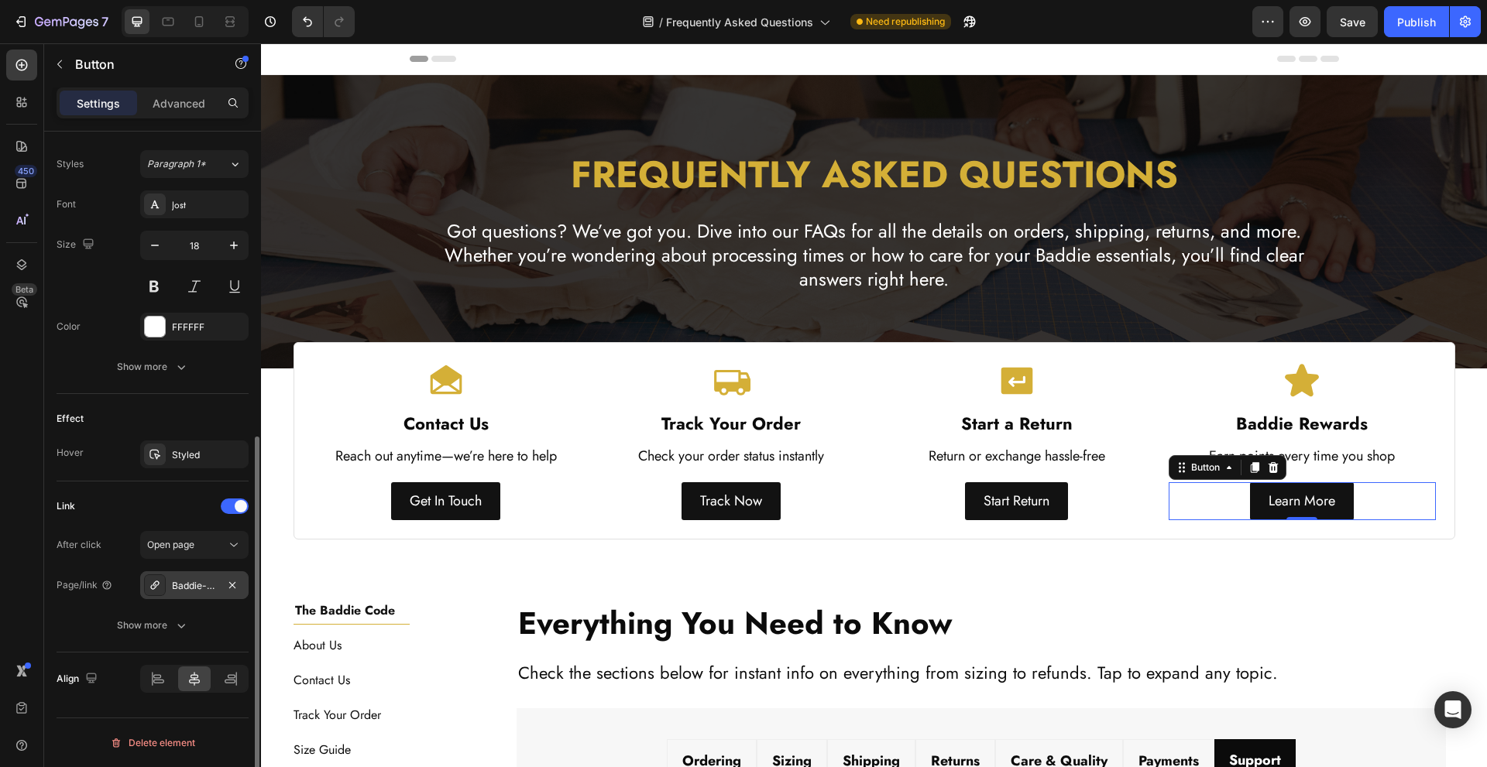
click at [179, 581] on div "Baddie-club-1" at bounding box center [194, 586] width 45 height 14
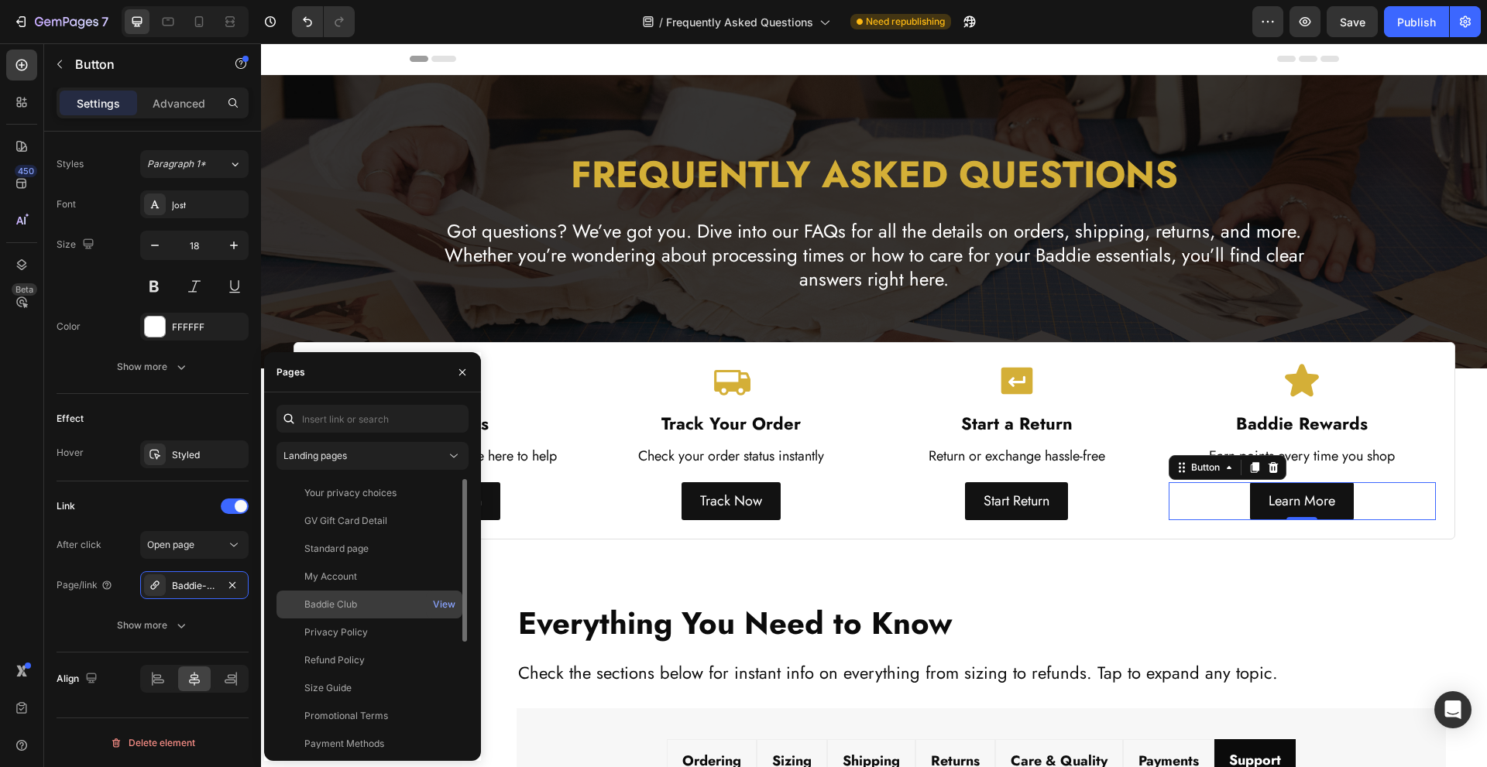
click at [402, 606] on div "Baddie Club" at bounding box center [369, 605] width 173 height 14
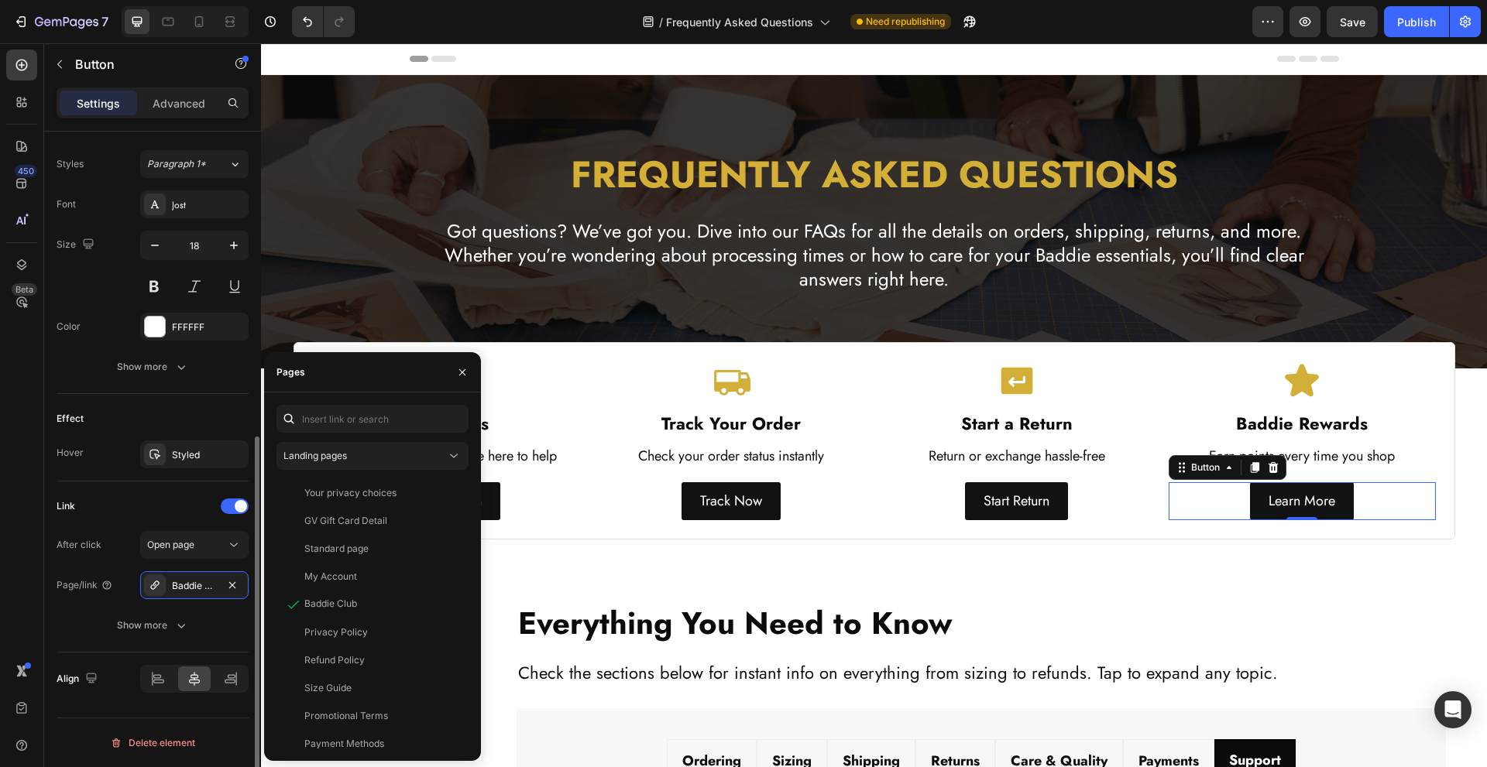
click at [122, 405] on div "Effect Hover Styled" at bounding box center [153, 438] width 192 height 88
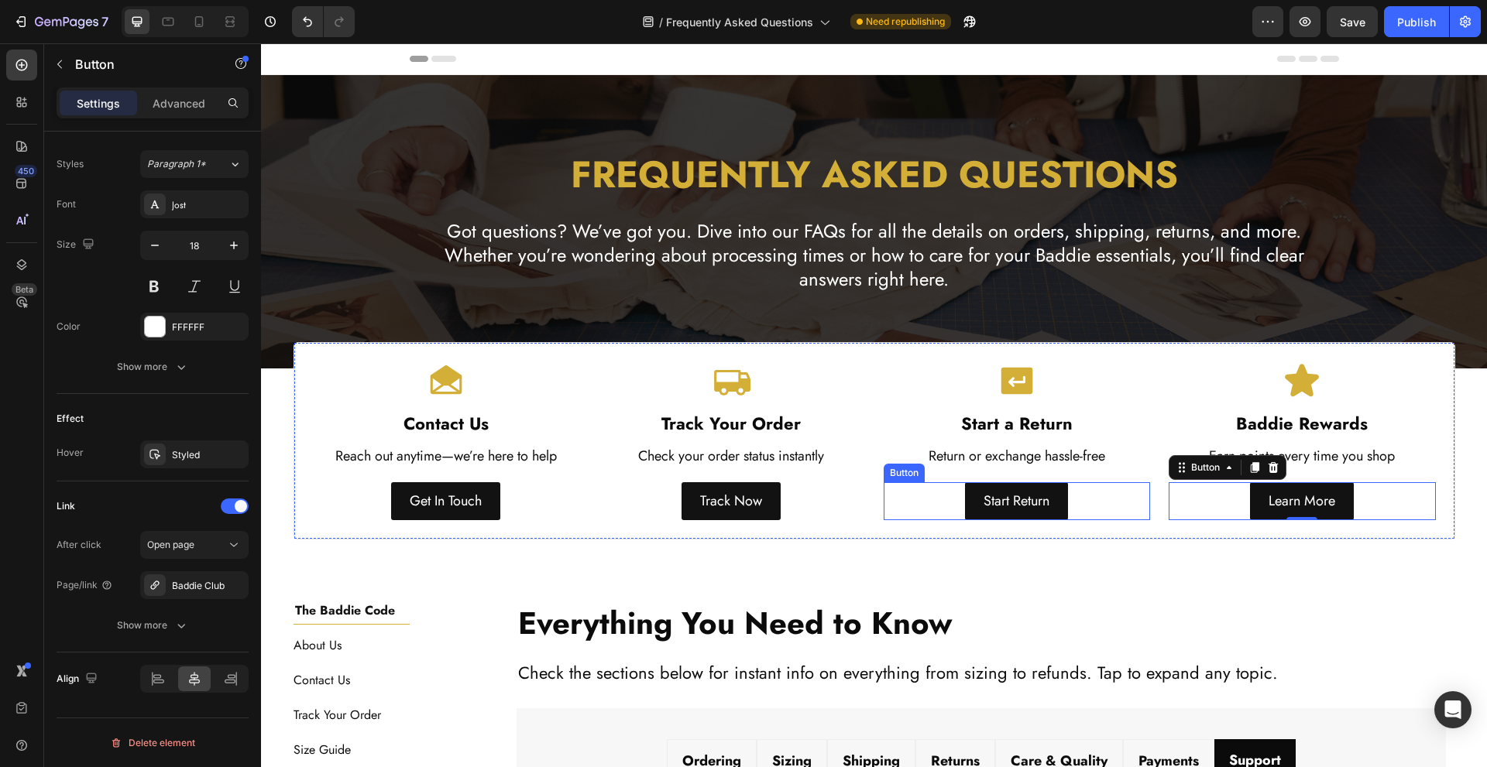
click at [1087, 503] on div "Start Return Button" at bounding box center [1017, 500] width 267 height 37
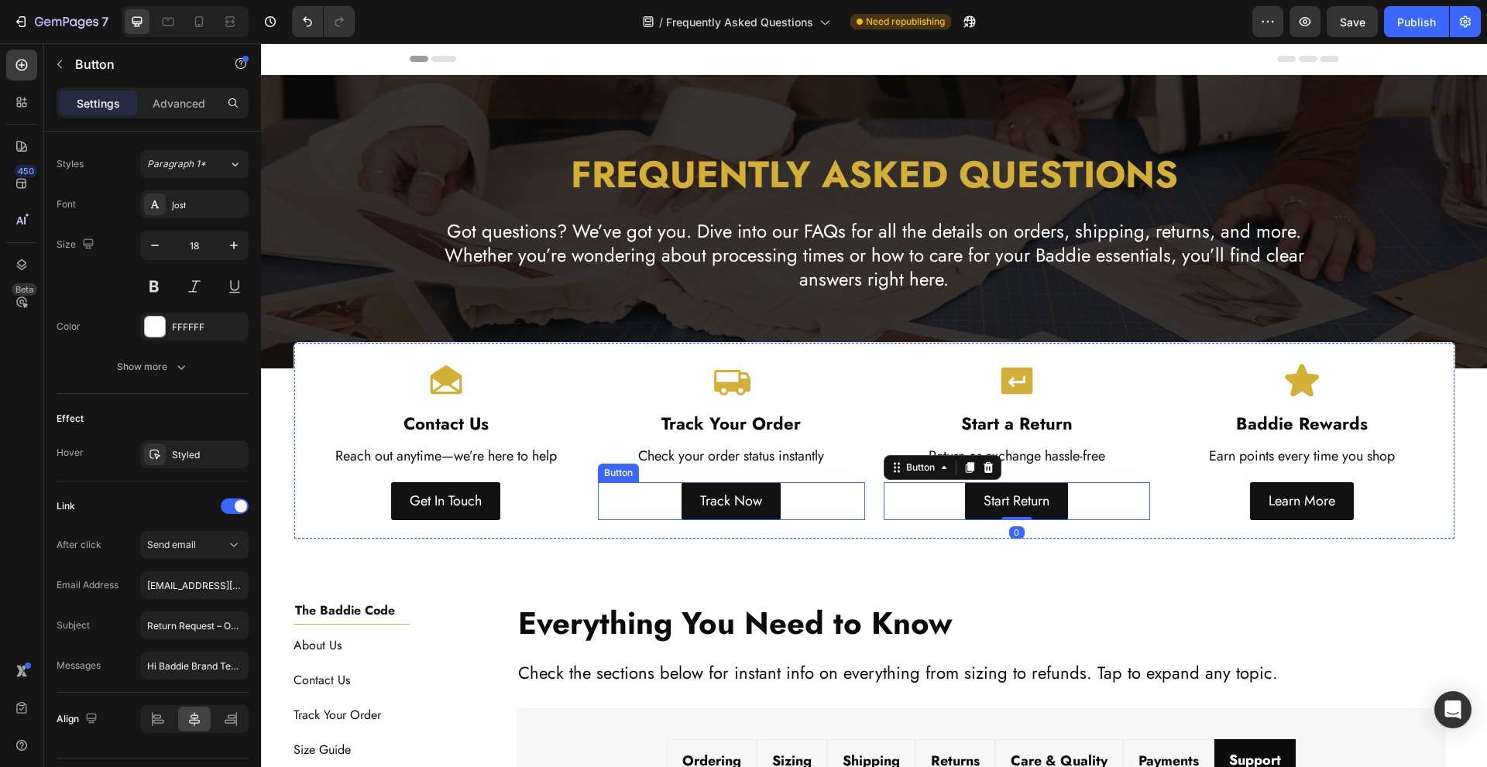
click at [841, 511] on div "Track Now Button" at bounding box center [731, 500] width 267 height 37
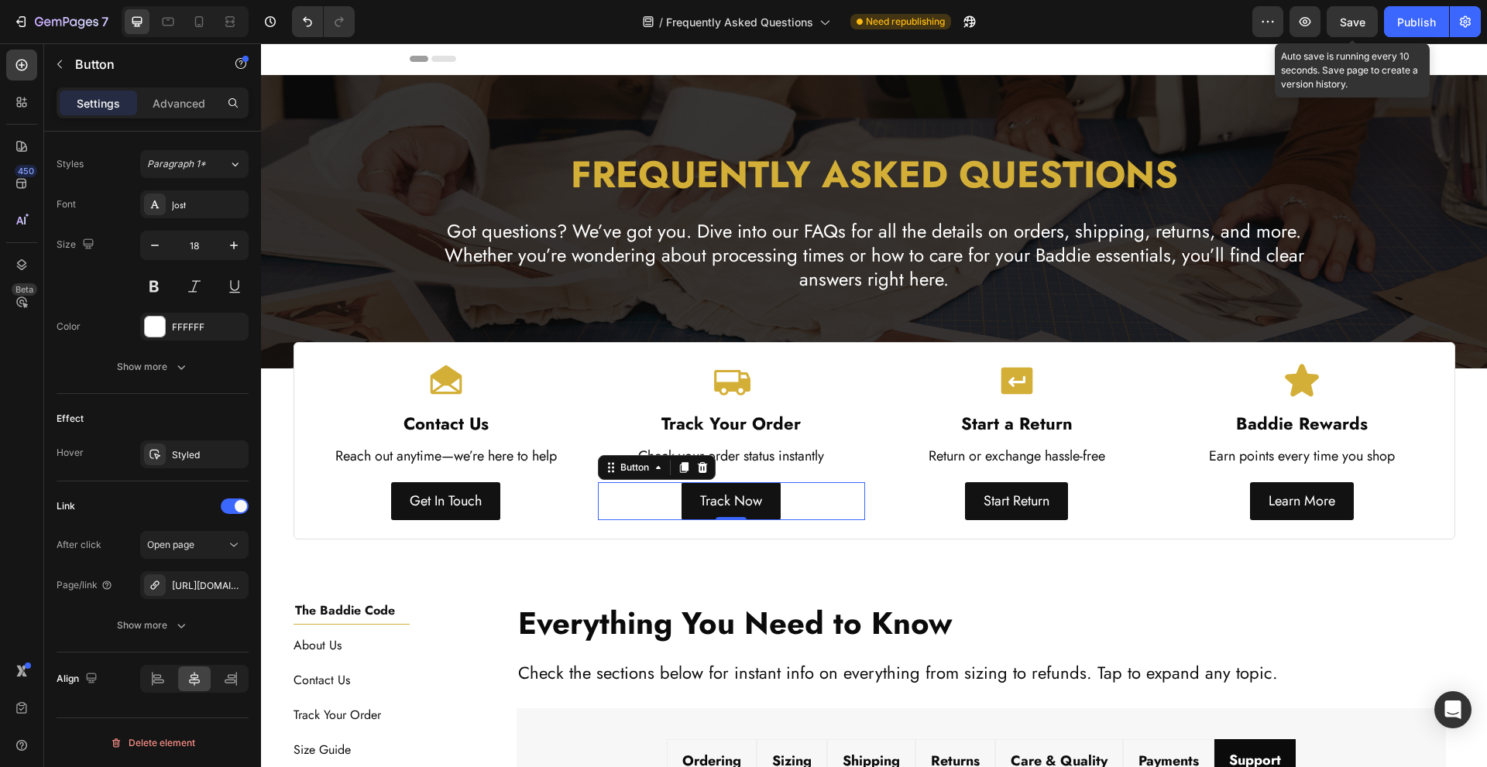
click at [1361, 25] on span "Save" at bounding box center [1353, 21] width 26 height 13
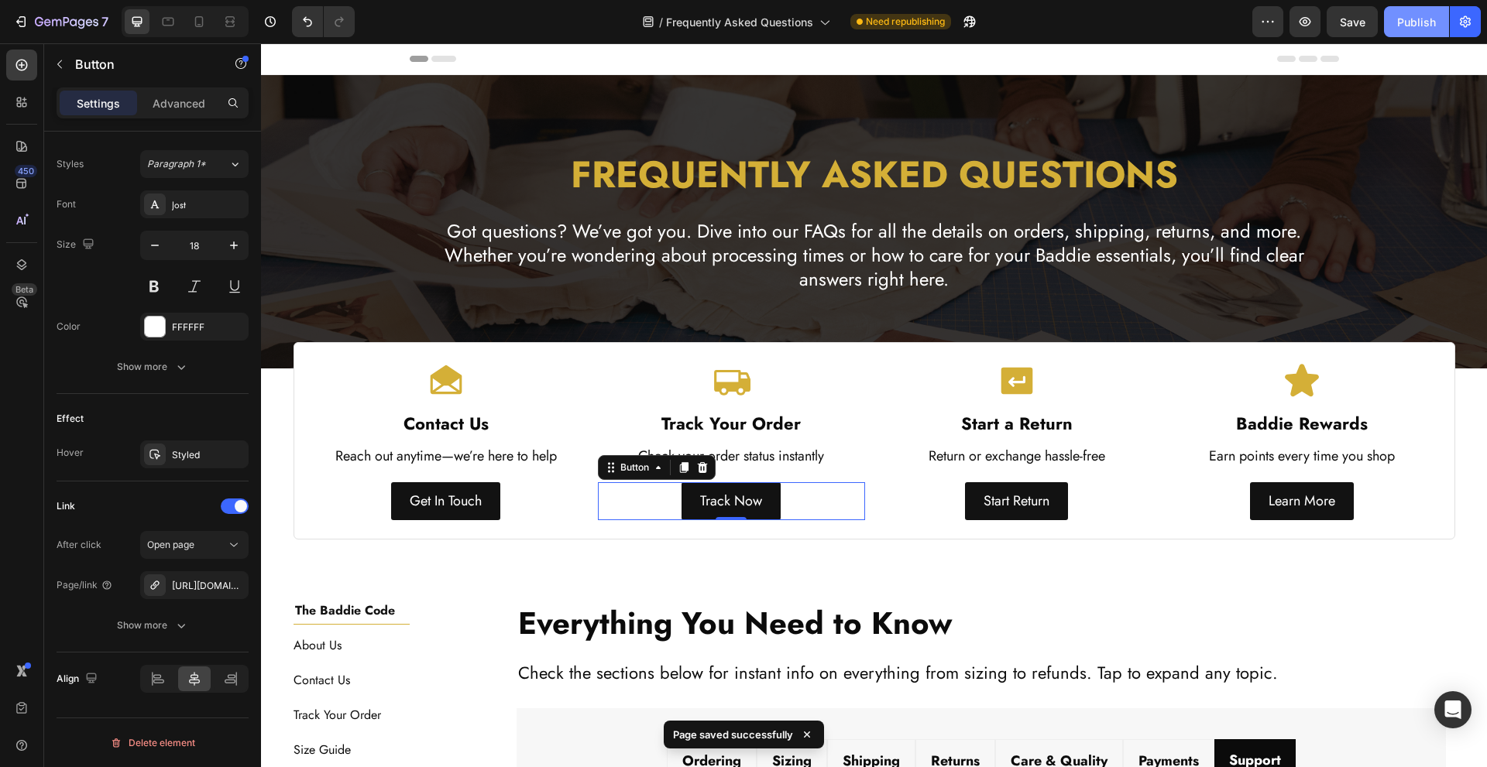
click at [1408, 17] on div "Publish" at bounding box center [1416, 22] width 39 height 16
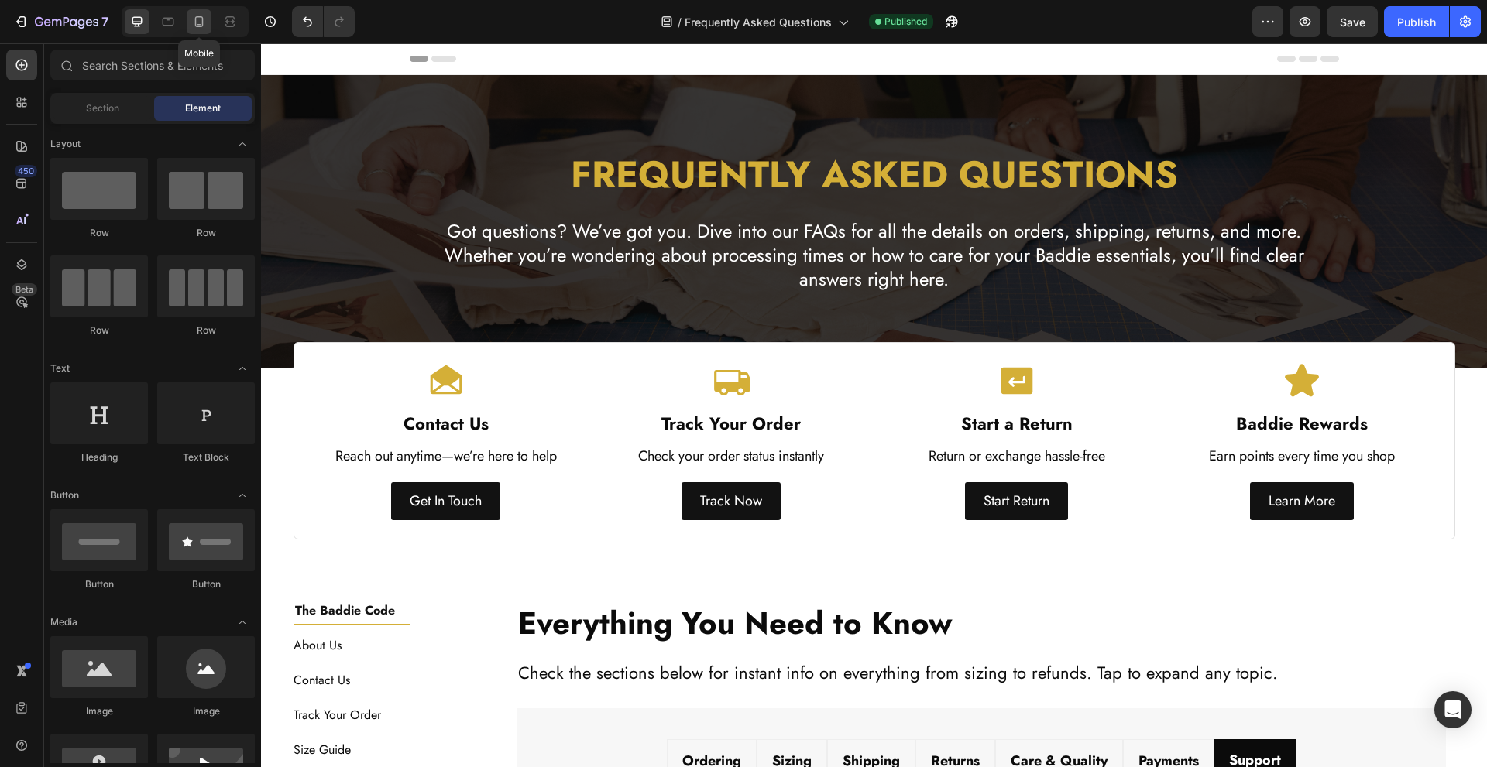
click at [208, 33] on div at bounding box center [199, 21] width 25 height 25
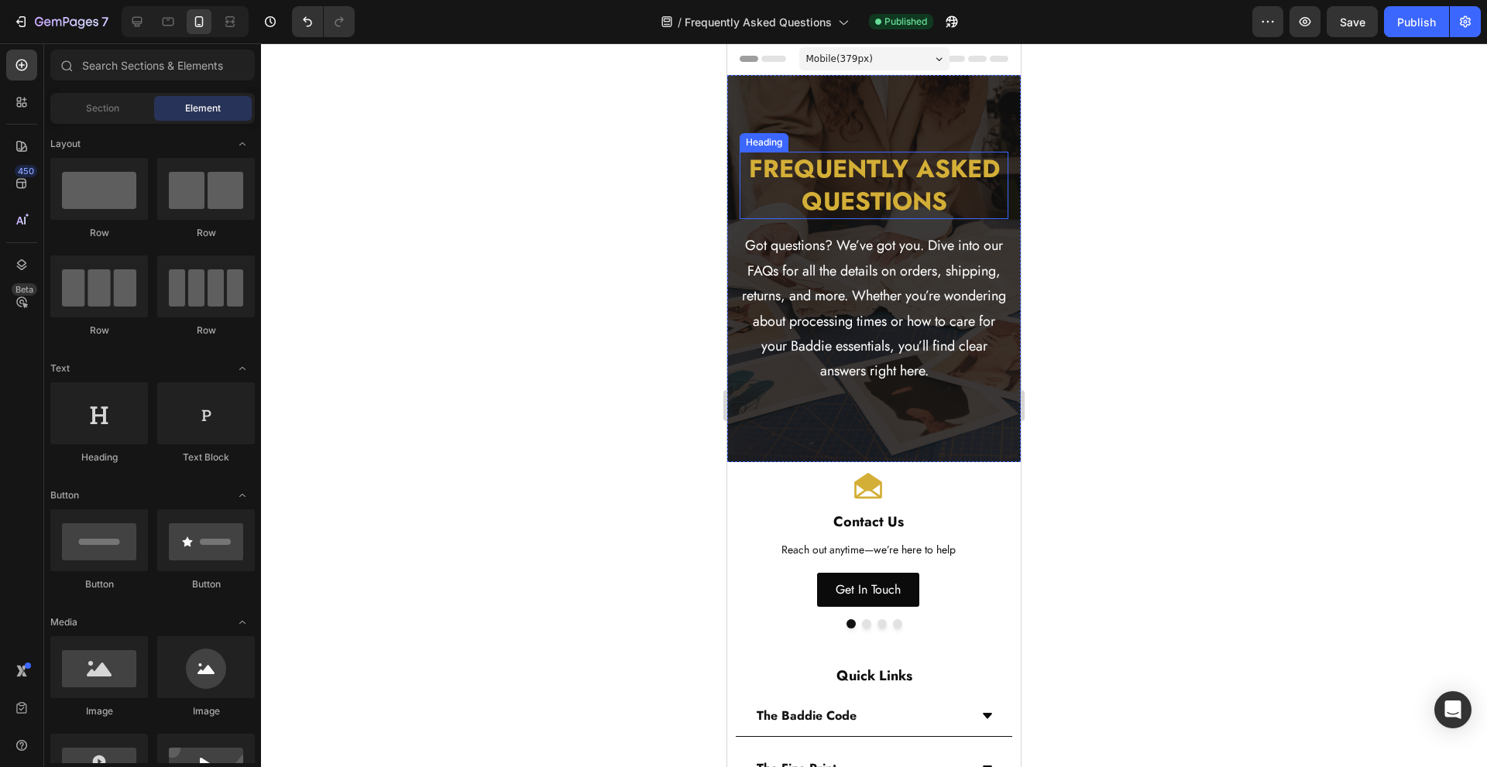
scroll to position [207, 0]
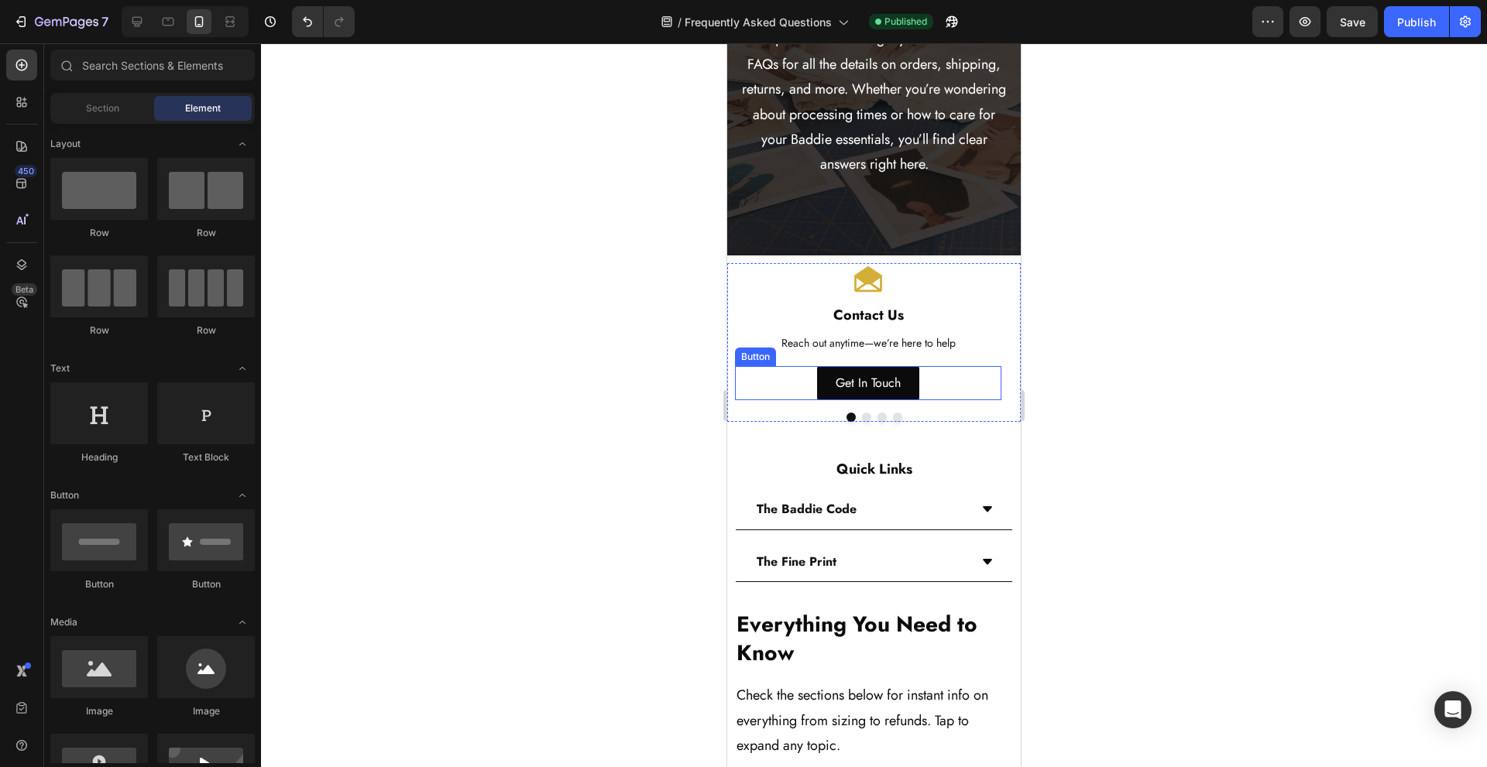
click at [780, 379] on div "Get In Touch Button" at bounding box center [868, 383] width 266 height 35
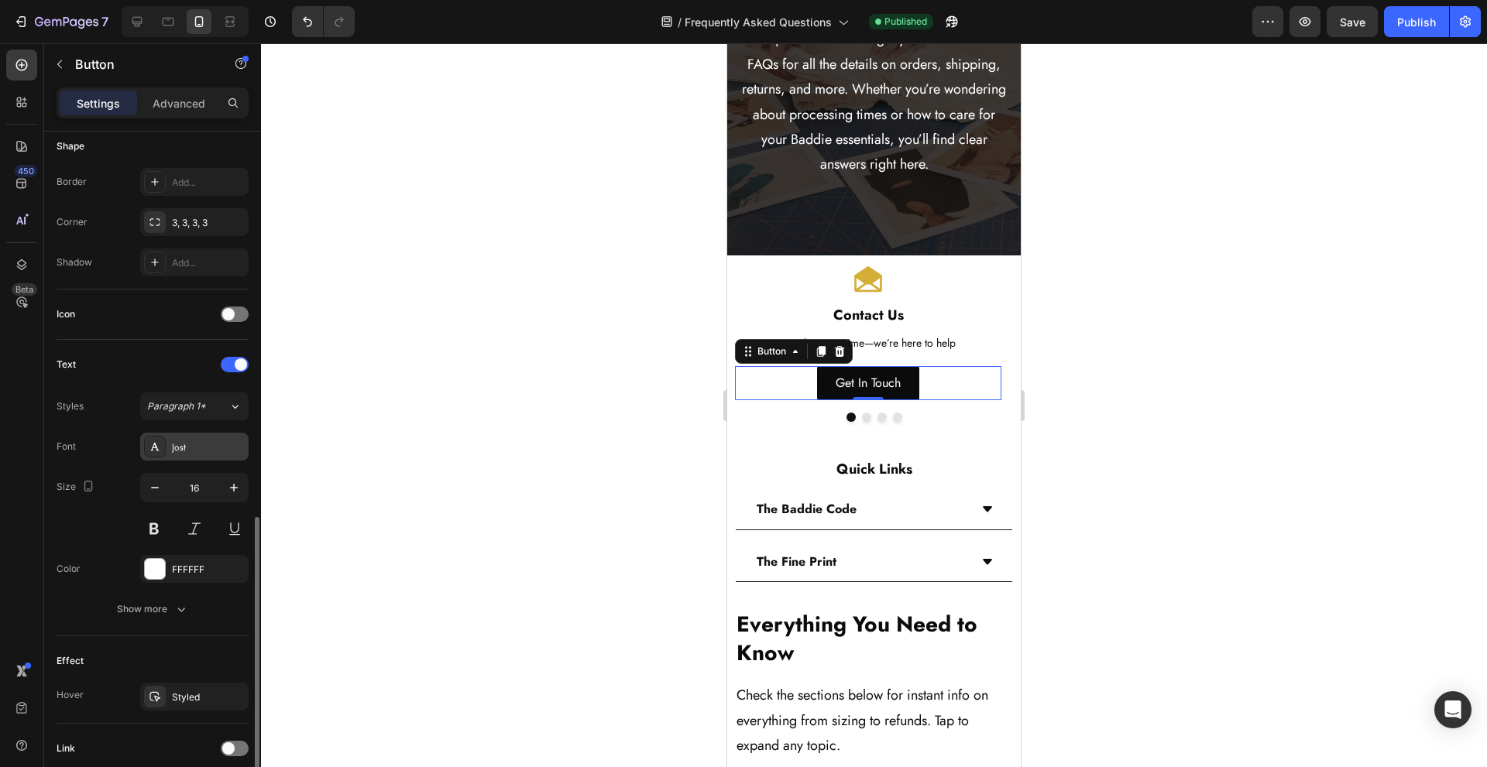
scroll to position [431, 0]
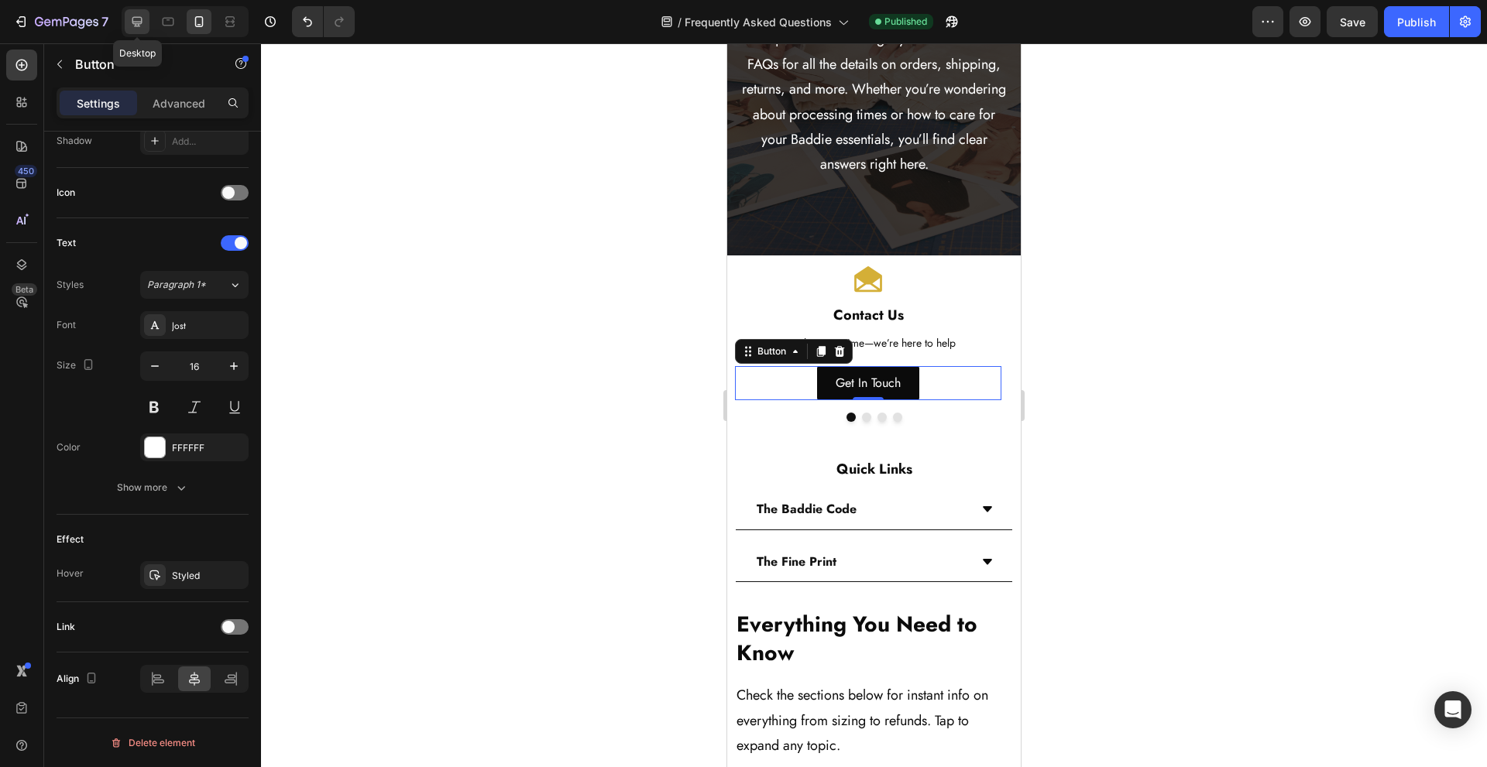
click at [146, 29] on div at bounding box center [137, 21] width 25 height 25
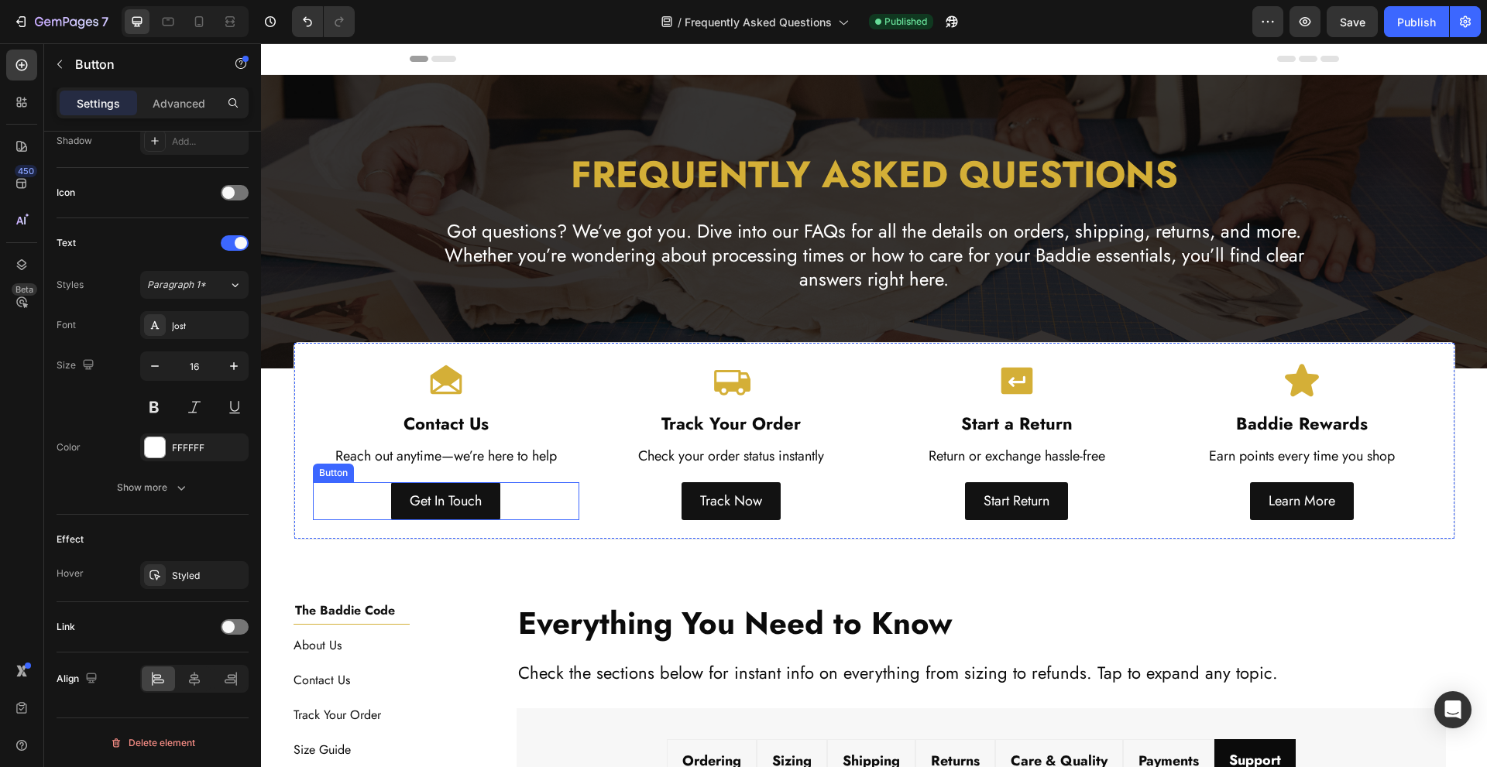
click at [335, 494] on div "Get In Touch Button" at bounding box center [446, 500] width 267 height 37
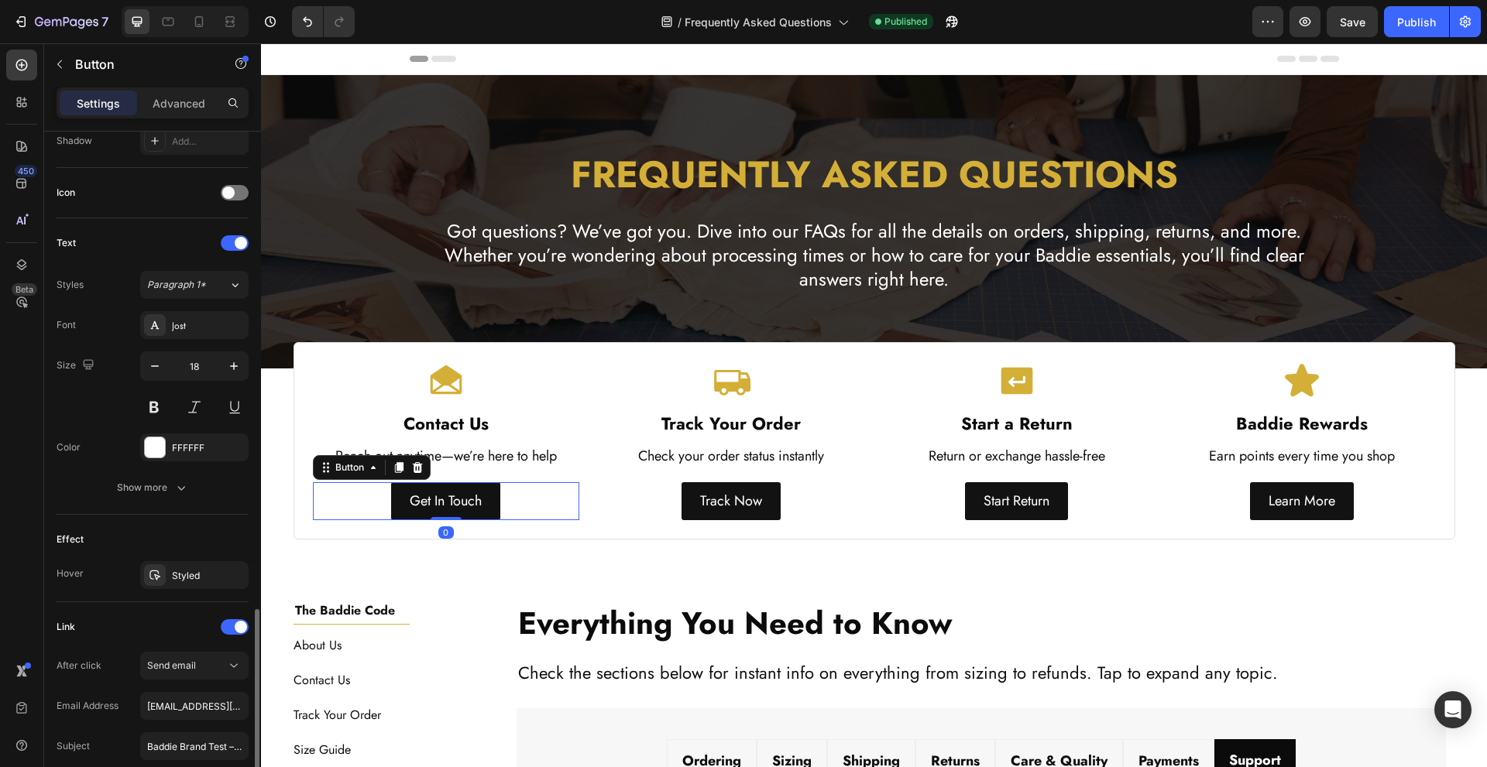
scroll to position [592, 0]
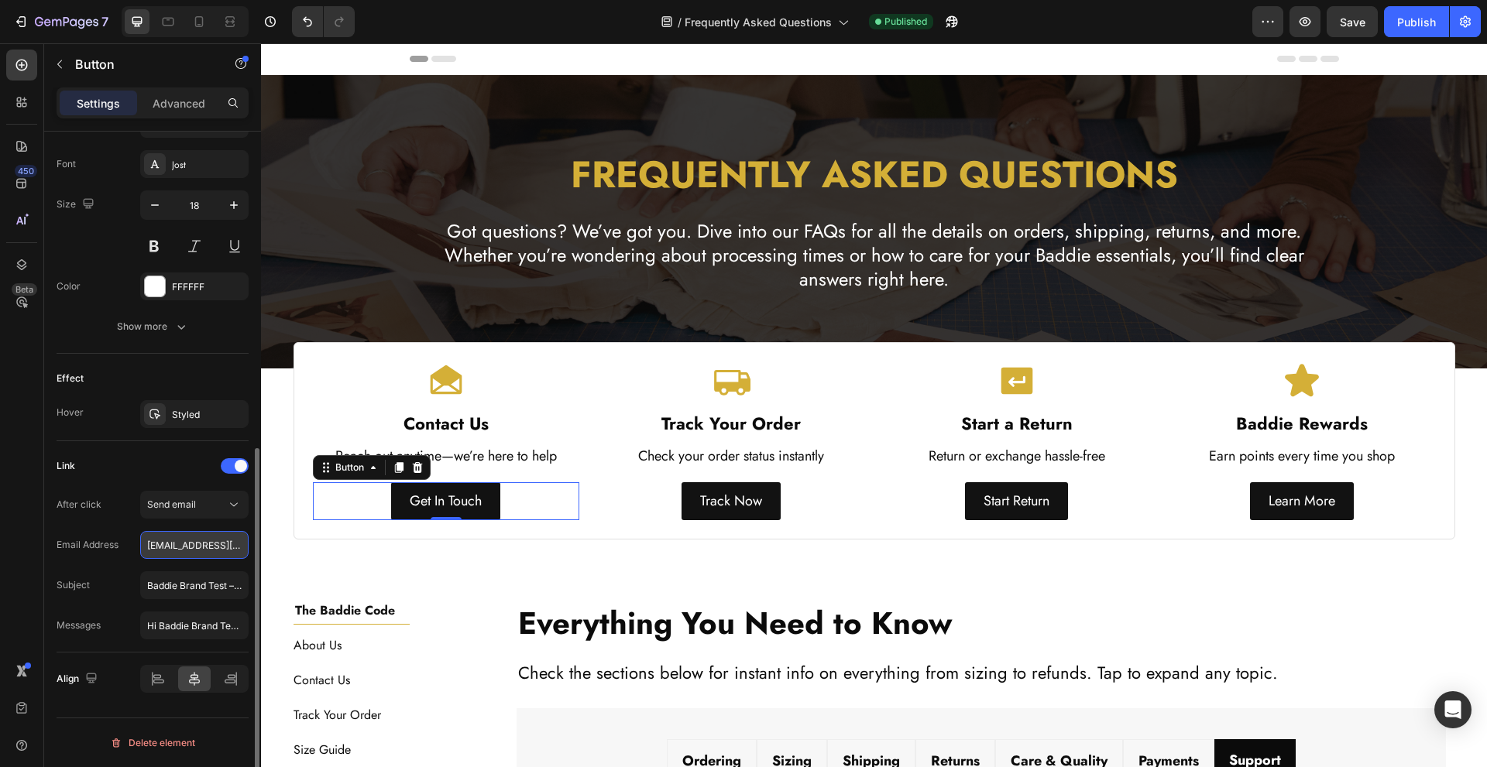
click at [180, 548] on input "[EMAIL_ADDRESS][DOMAIN_NAME]" at bounding box center [194, 545] width 108 height 28
click at [202, 21] on icon at bounding box center [199, 21] width 9 height 11
type input "14"
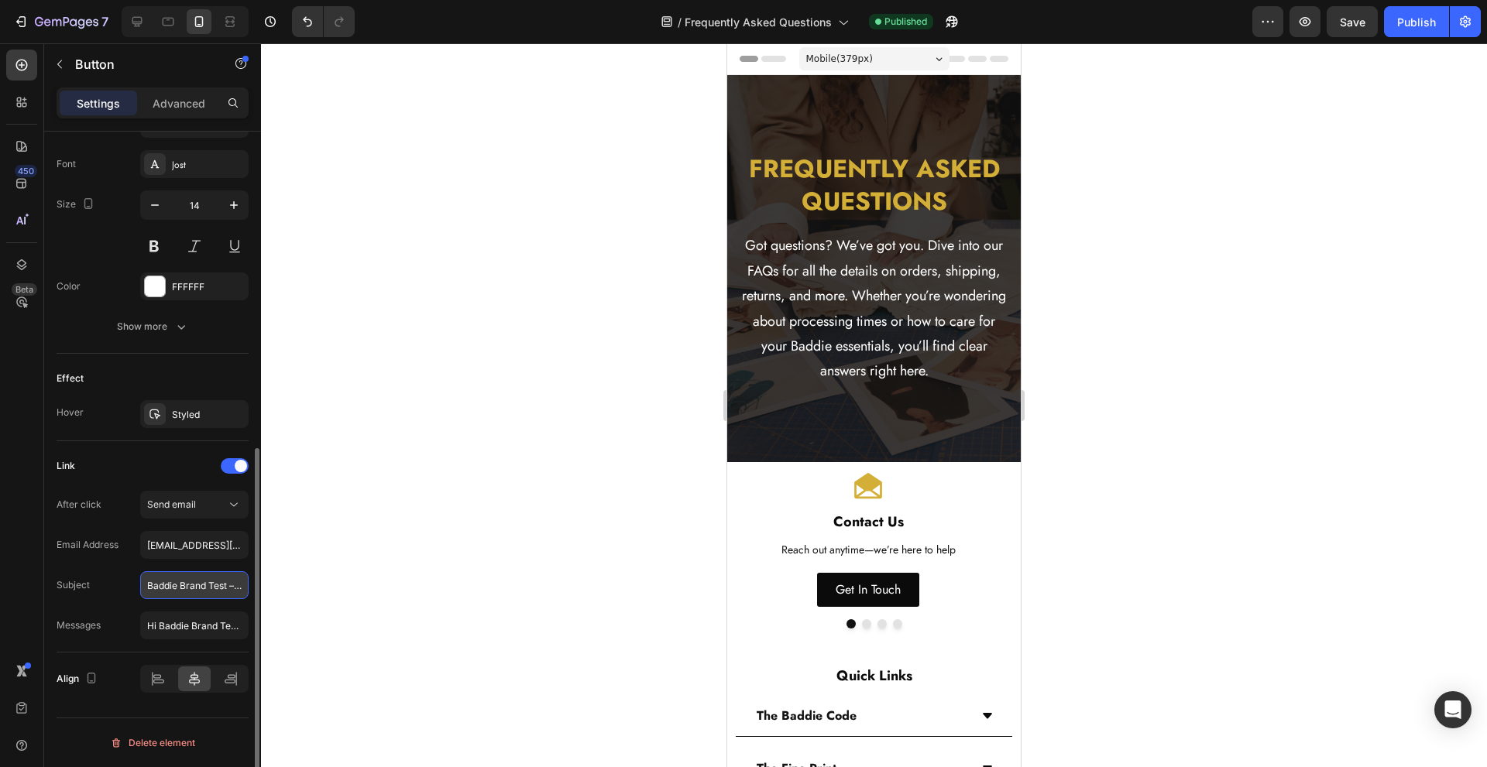
click at [191, 584] on input "Baddie Brand Test – Just Checking Forwarding" at bounding box center [194, 586] width 108 height 28
click at [186, 581] on input "Baddie Brand Test – Just Checking Forwarding" at bounding box center [194, 586] width 108 height 28
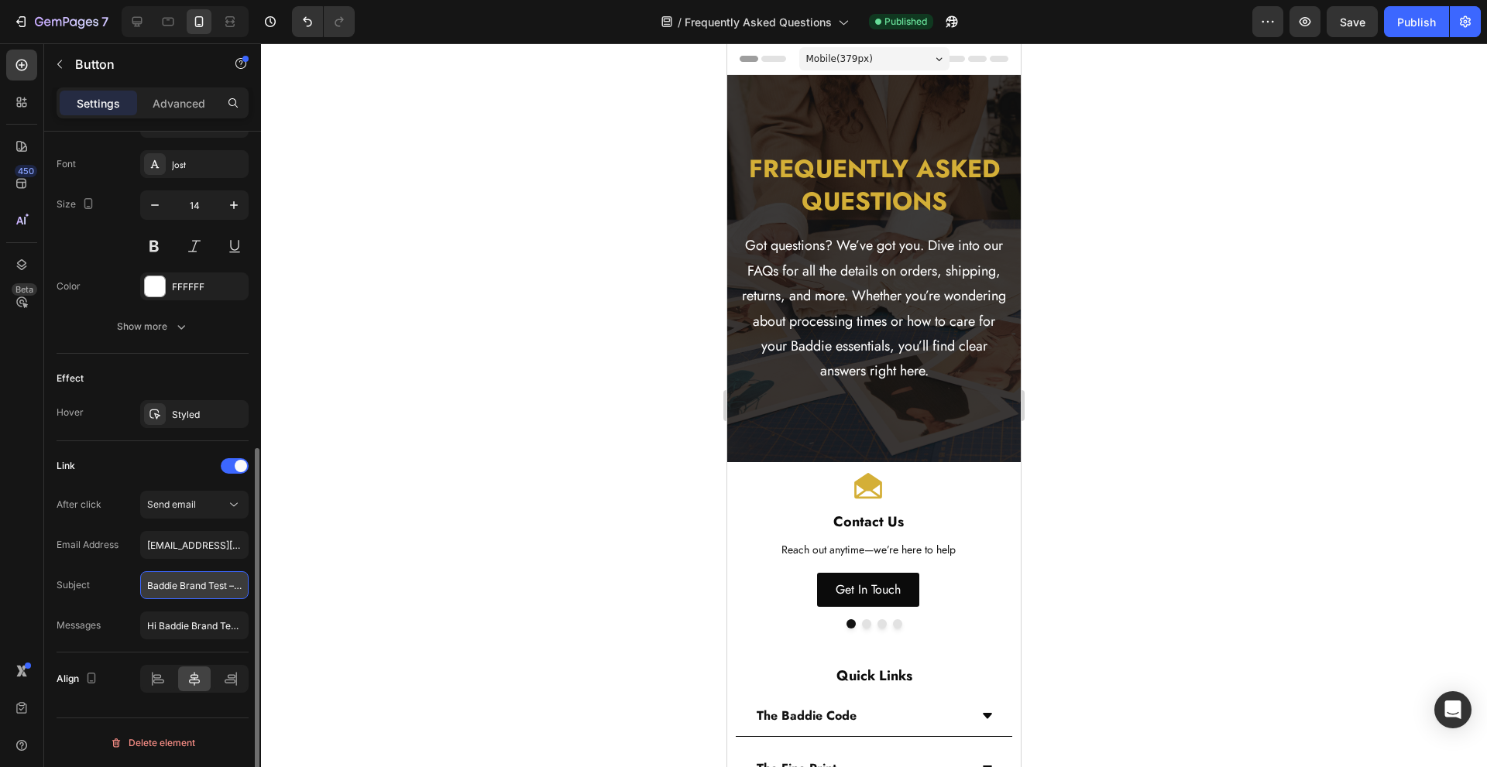
click at [186, 581] on input "Baddie Brand Test – Just Checking Forwarding" at bounding box center [194, 586] width 108 height 28
paste input "Contact Request – [Your Topic Here]"
type input "Contact Request – [Your Topic Here]"
click at [107, 612] on div "Subject Contact Request – [Your Topic Here]" at bounding box center [153, 626] width 192 height 28
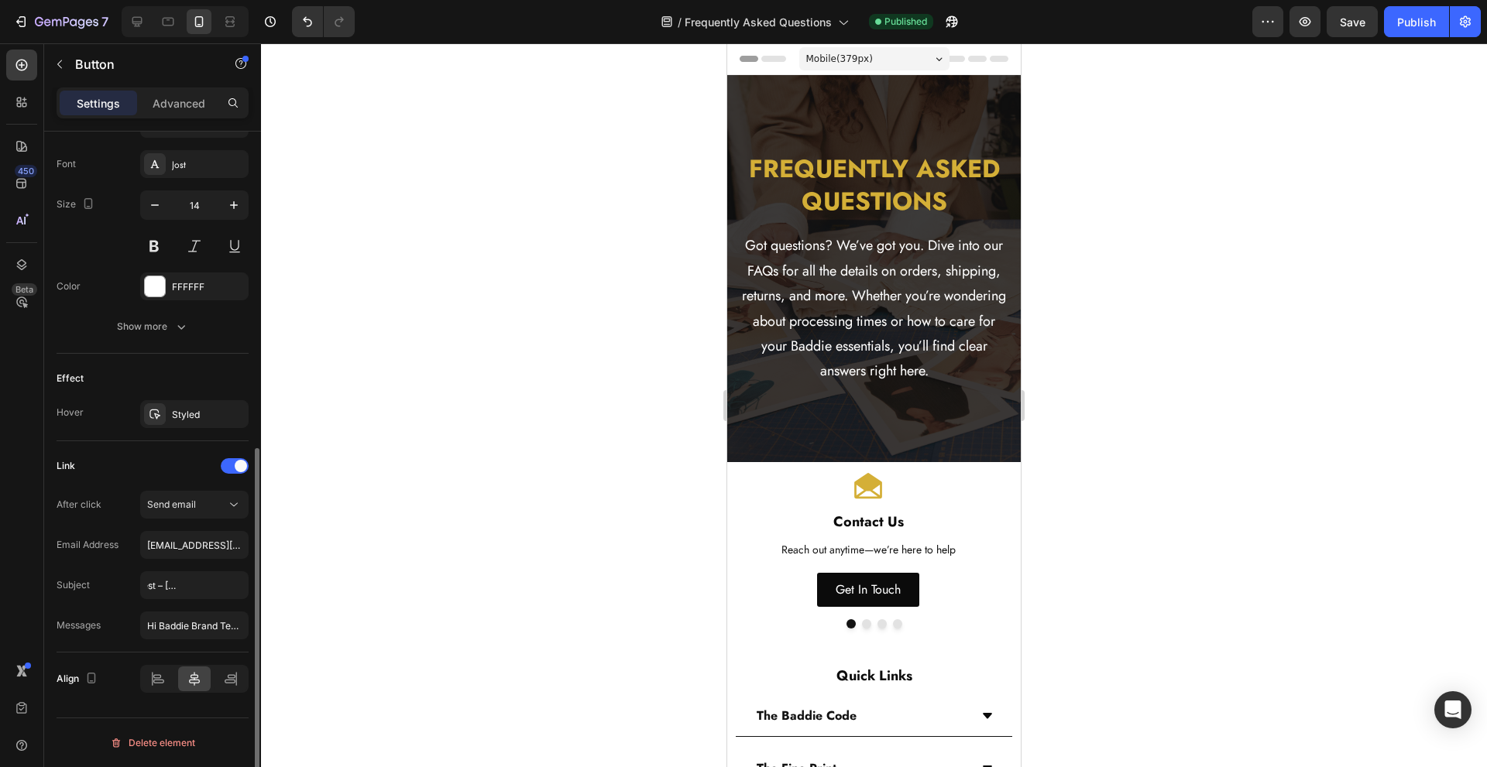
scroll to position [0, 0]
click at [165, 580] on input "Contact Request – [Your Topic Here]" at bounding box center [194, 586] width 108 height 28
click at [176, 580] on input "Contact Request – [Your Topic Here]" at bounding box center [194, 586] width 108 height 28
click at [177, 633] on input "Hi Baddie Brand Team, This is a quick test email to confirm that the forwarding…" at bounding box center [194, 626] width 108 height 28
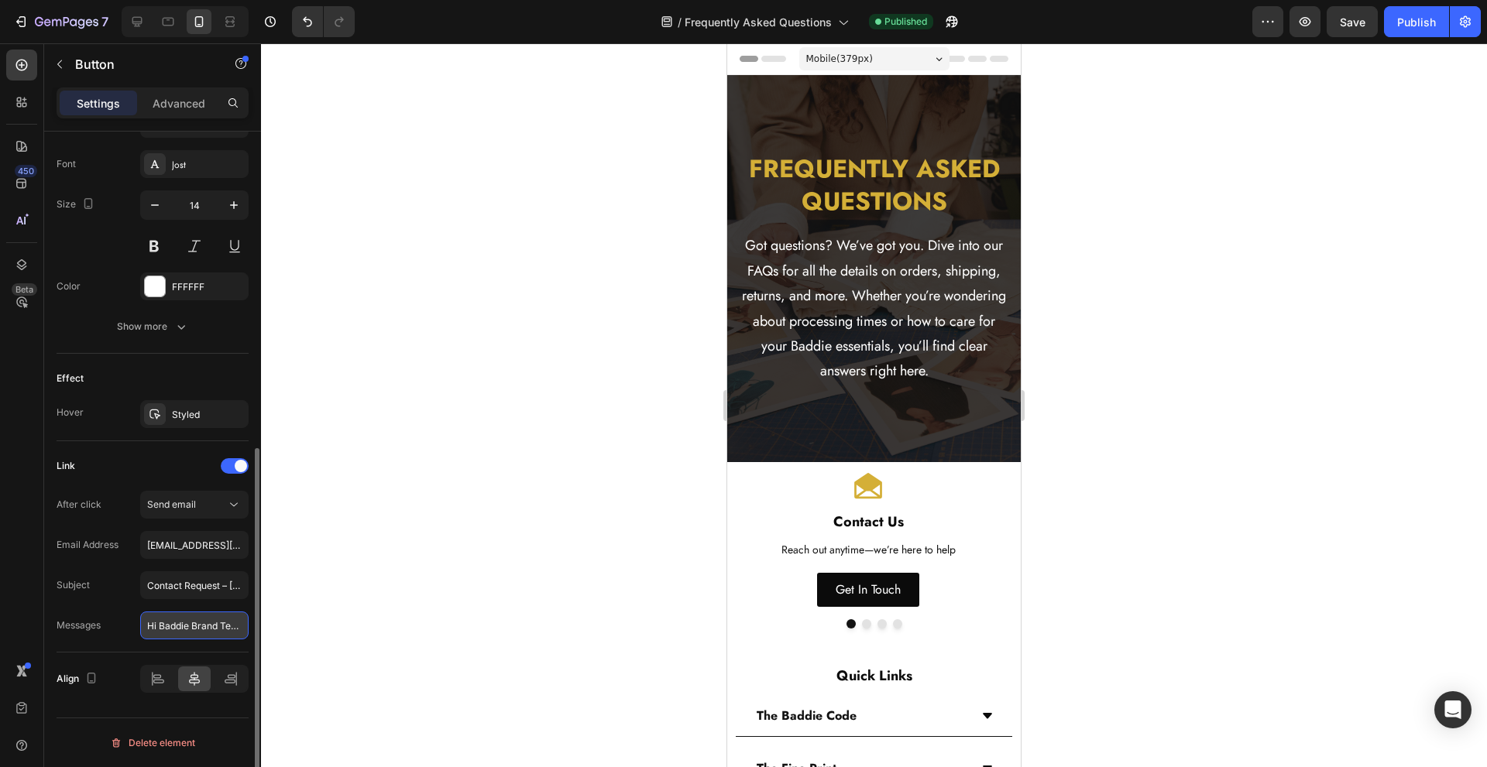
click at [176, 634] on input "Hi Baddie Brand Team, This is a quick test email to confirm that the forwarding…" at bounding box center [194, 626] width 108 height 28
paste input "I’d like to get in touch regarding: [your question or request]. Details: Name: …"
type input "Hi Baddie Brand Team, I’d like to get in touch regarding: [your question or req…"
click at [146, 22] on div at bounding box center [137, 21] width 25 height 25
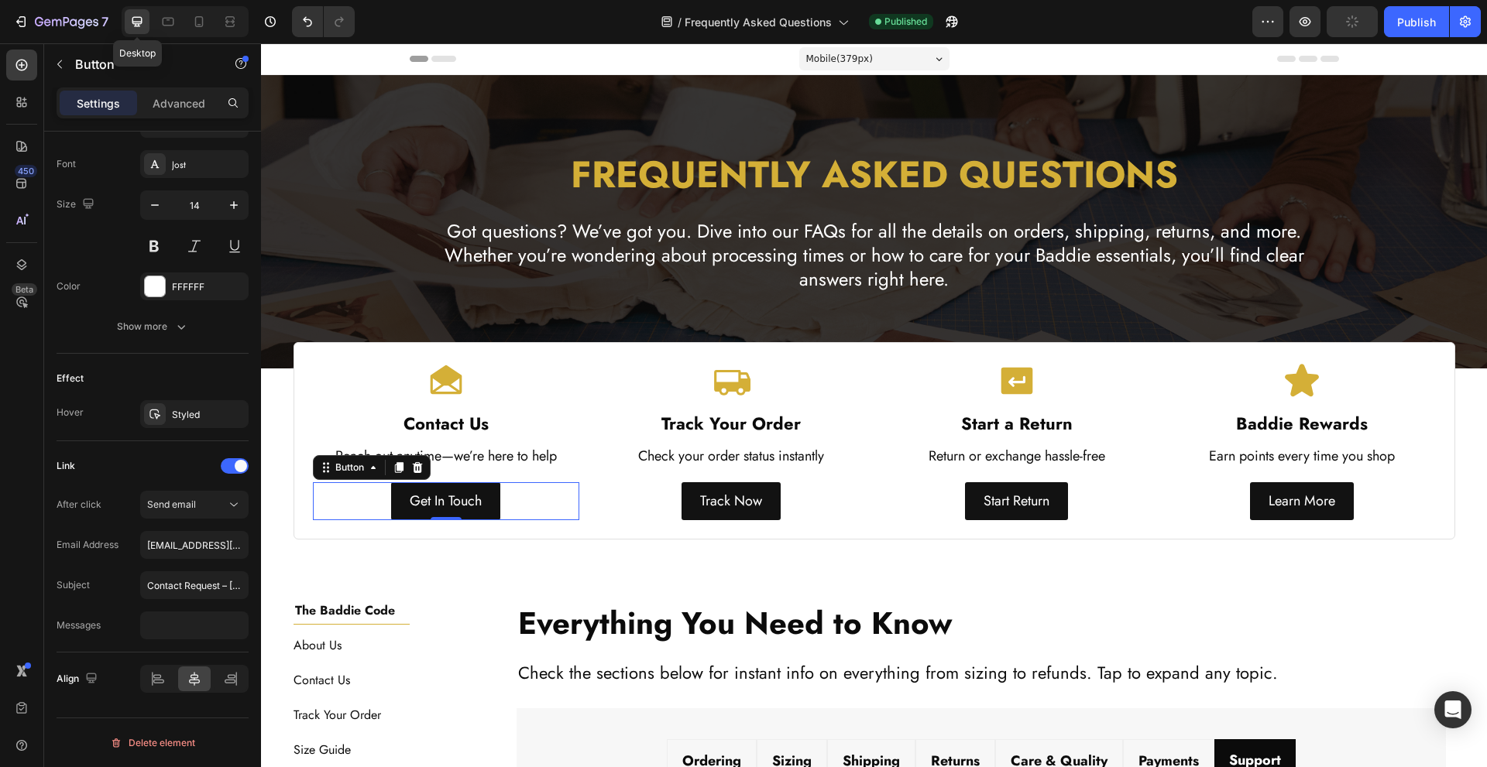
type input "18"
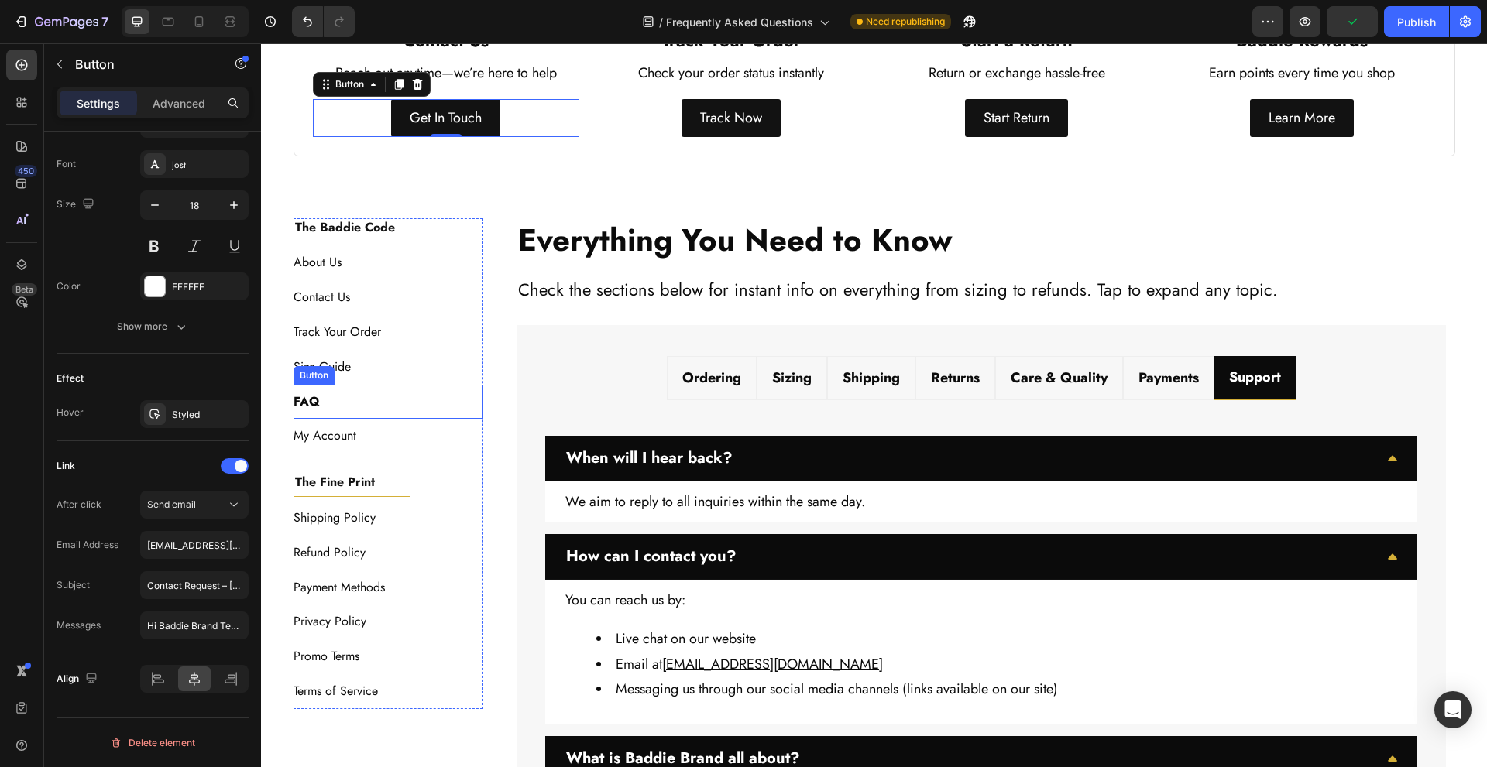
scroll to position [385, 0]
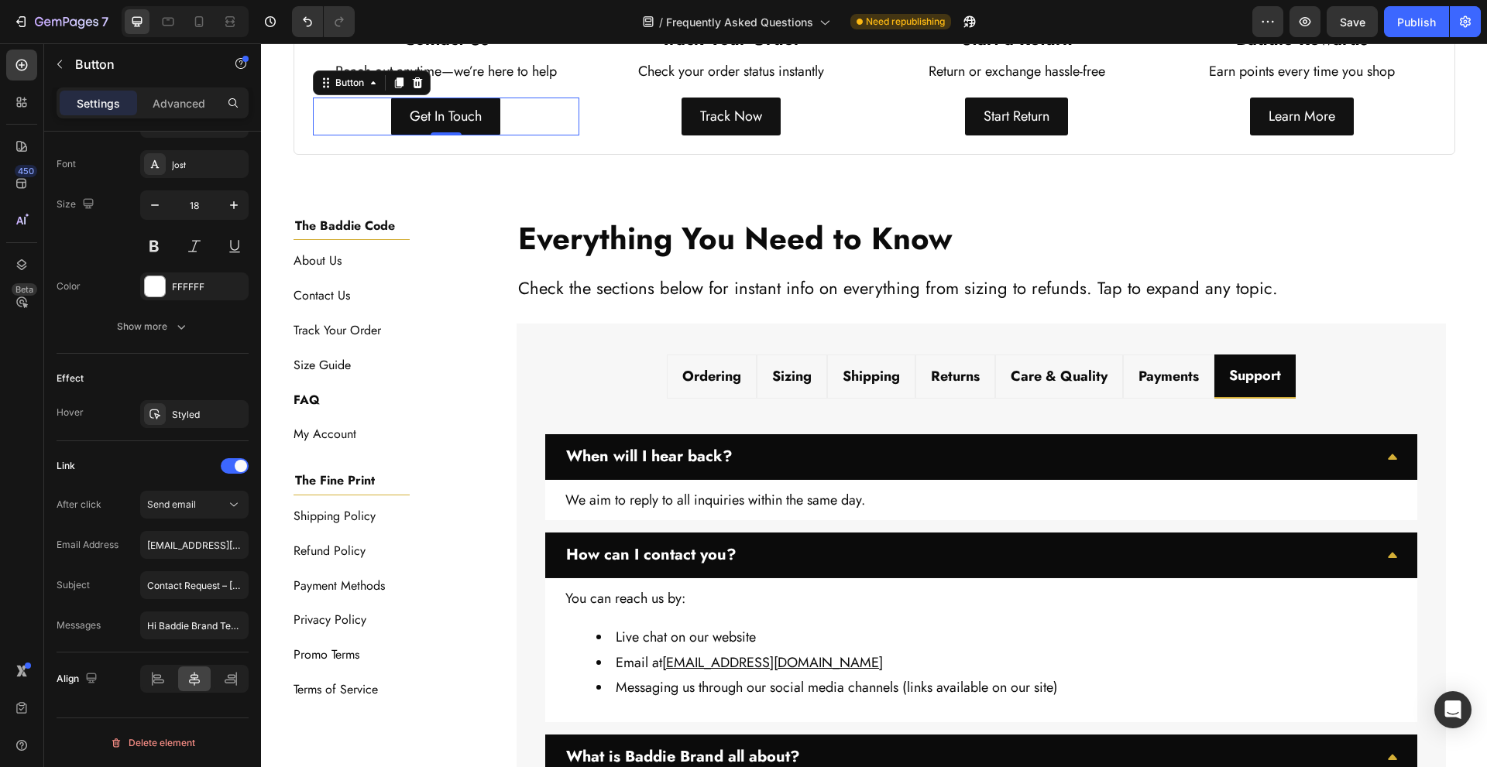
drag, startPoint x: 359, startPoint y: 107, endPoint x: 330, endPoint y: 127, distance: 35.0
click at [359, 107] on div "Get In Touch Button 0" at bounding box center [446, 116] width 267 height 37
click at [176, 577] on input "Contact Request – [Your Topic Here]" at bounding box center [194, 586] width 108 height 28
click at [191, 640] on div "Link After click Send email Email Address support@thebaddiebrand.com Subject Co…" at bounding box center [153, 546] width 192 height 211
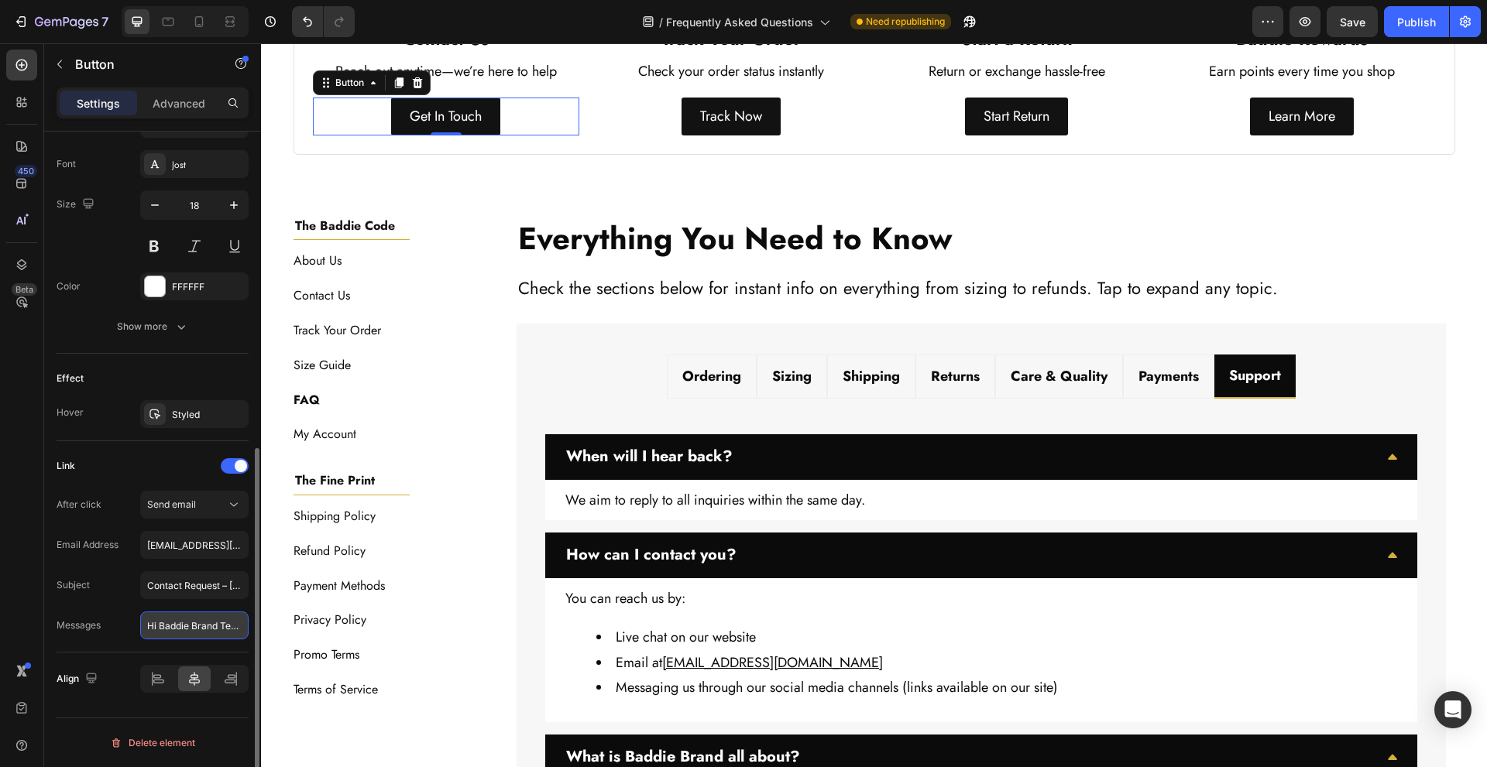
click at [195, 630] on input "Hi Baddie Brand Team, I’d like to get in touch regarding: [your question or req…" at bounding box center [194, 626] width 108 height 28
click at [654, 140] on div "Icon Contact Us Heading Reach out anytime—we’re here to help Text Block Get In …" at bounding box center [875, 55] width 1162 height 197
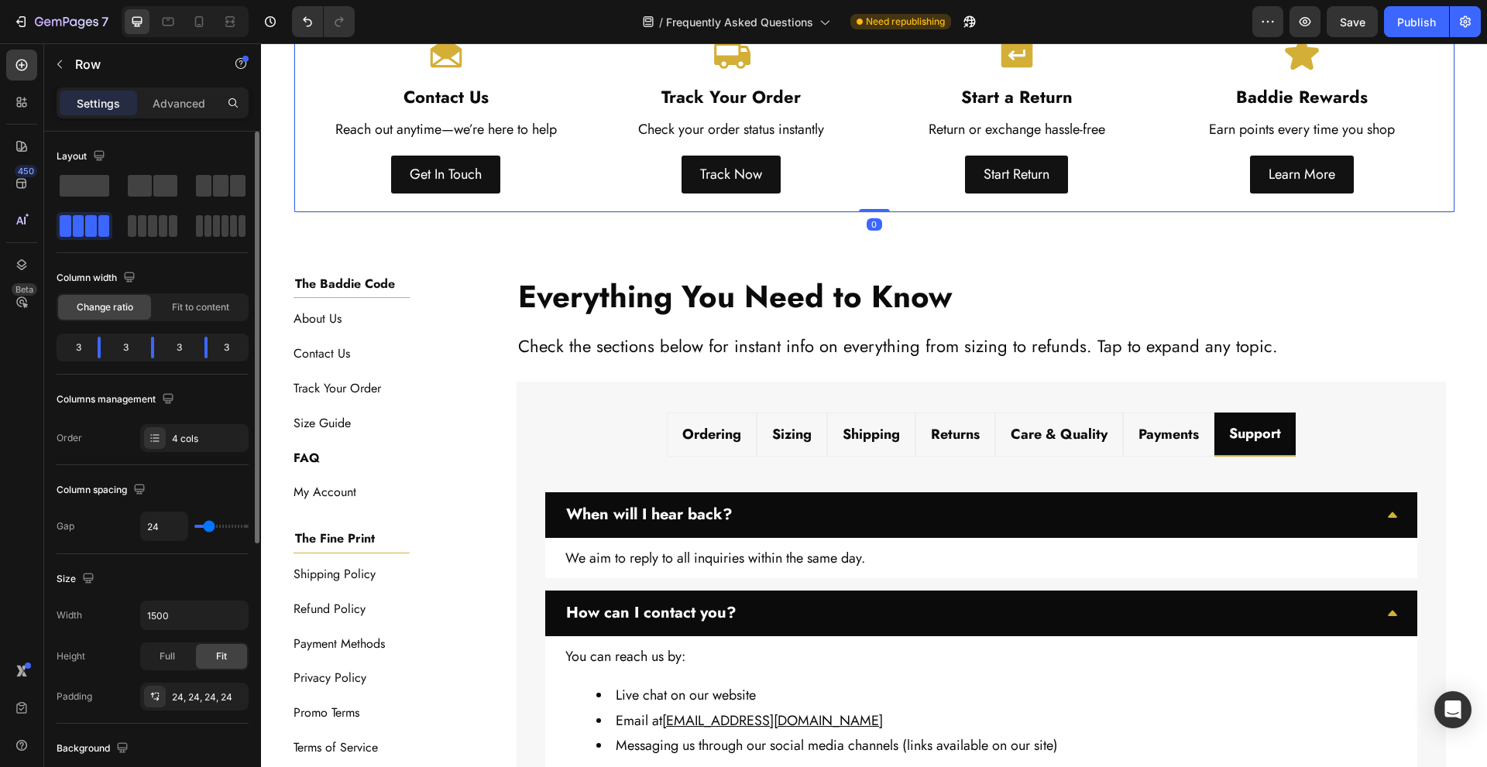
scroll to position [282, 0]
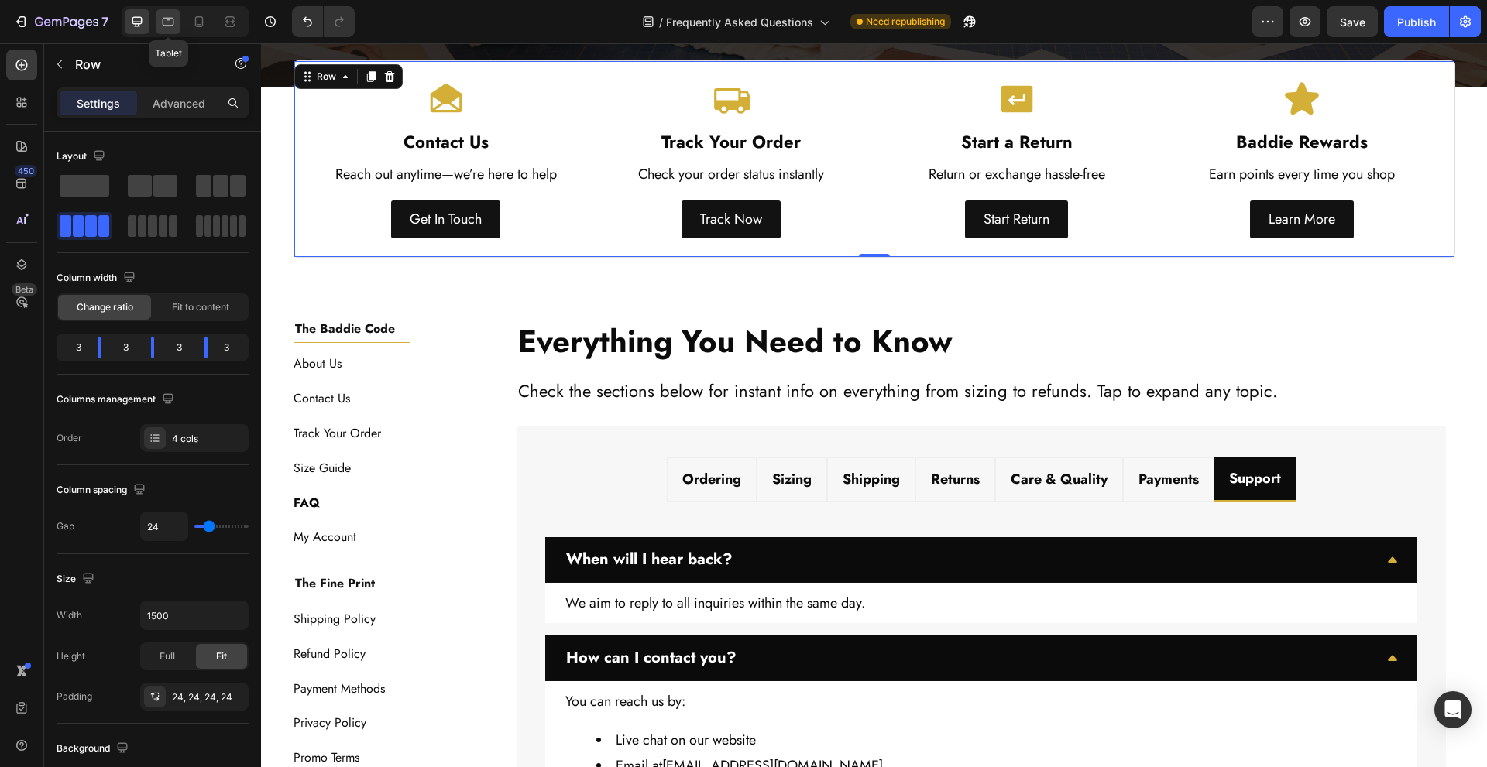
click at [156, 17] on div at bounding box center [168, 21] width 25 height 25
type input "900"
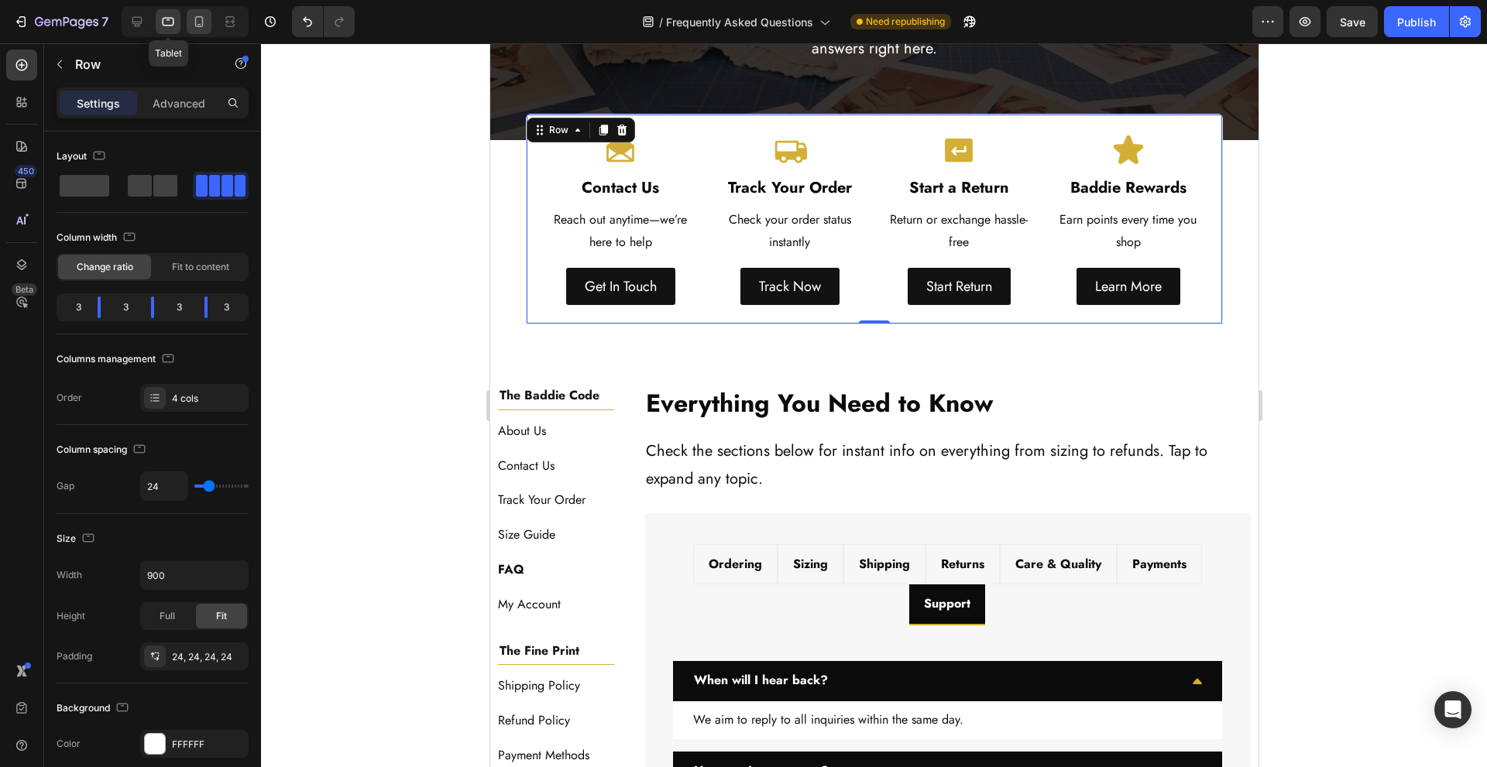
scroll to position [298, 0]
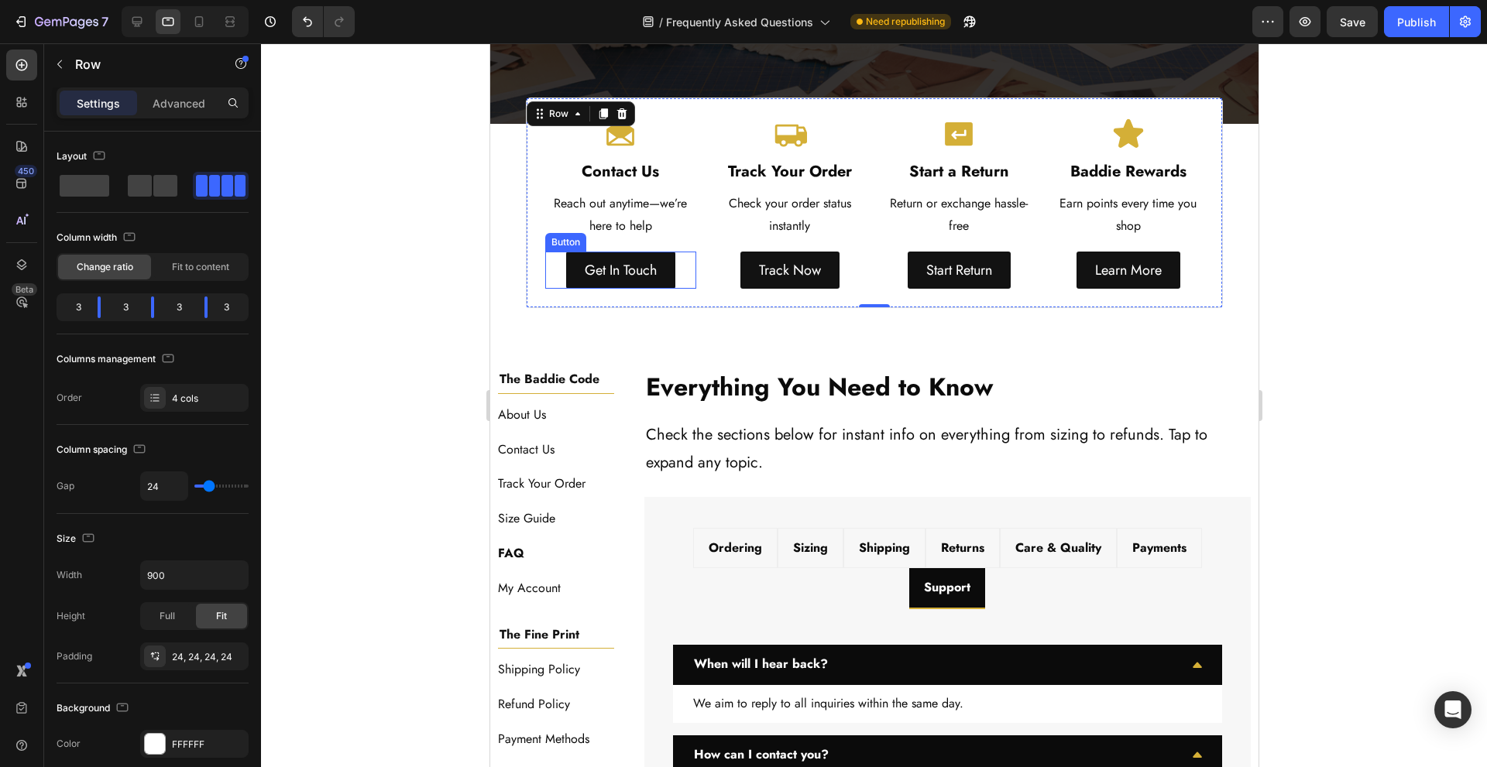
click at [545, 276] on div "Get In Touch Button" at bounding box center [619, 270] width 151 height 37
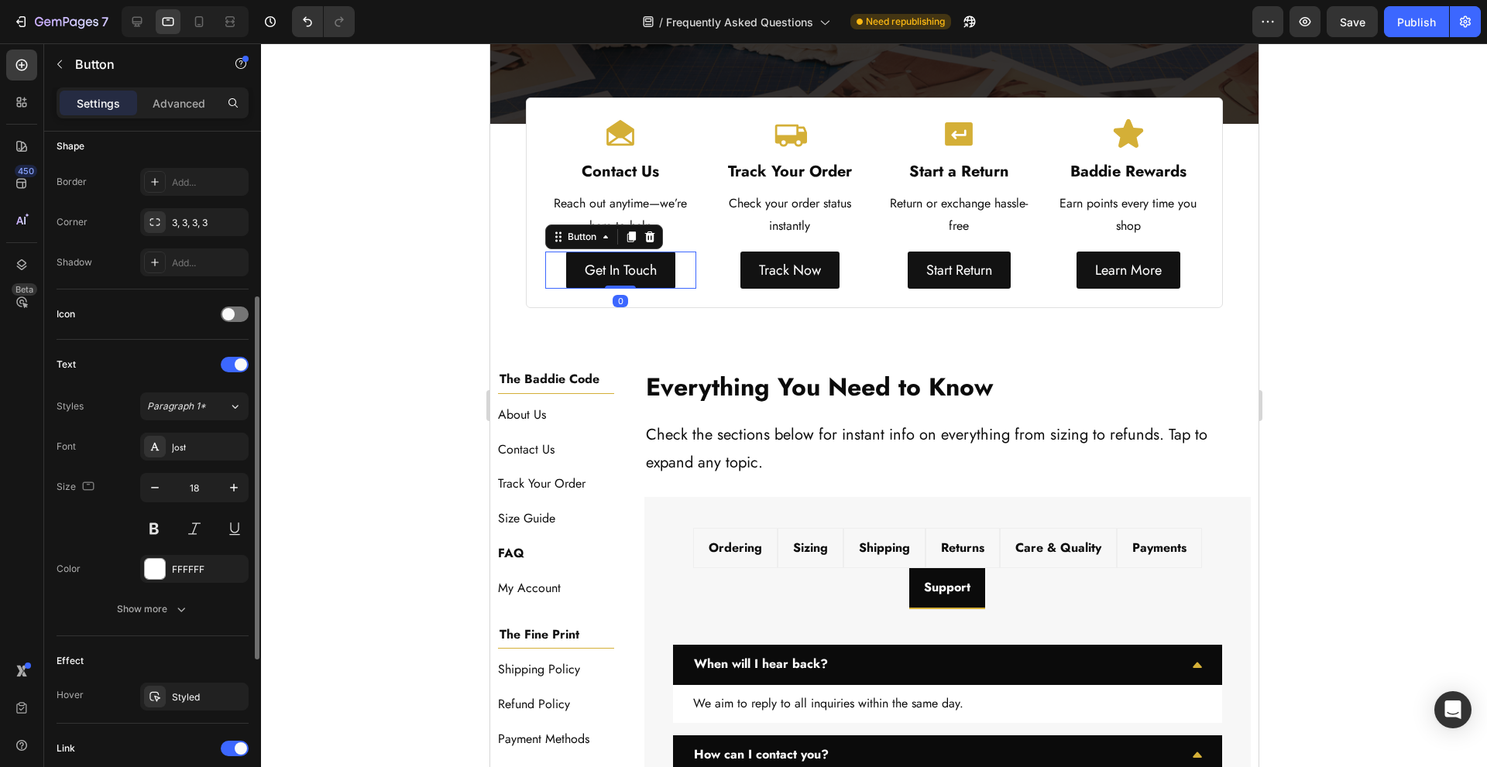
scroll to position [412, 0]
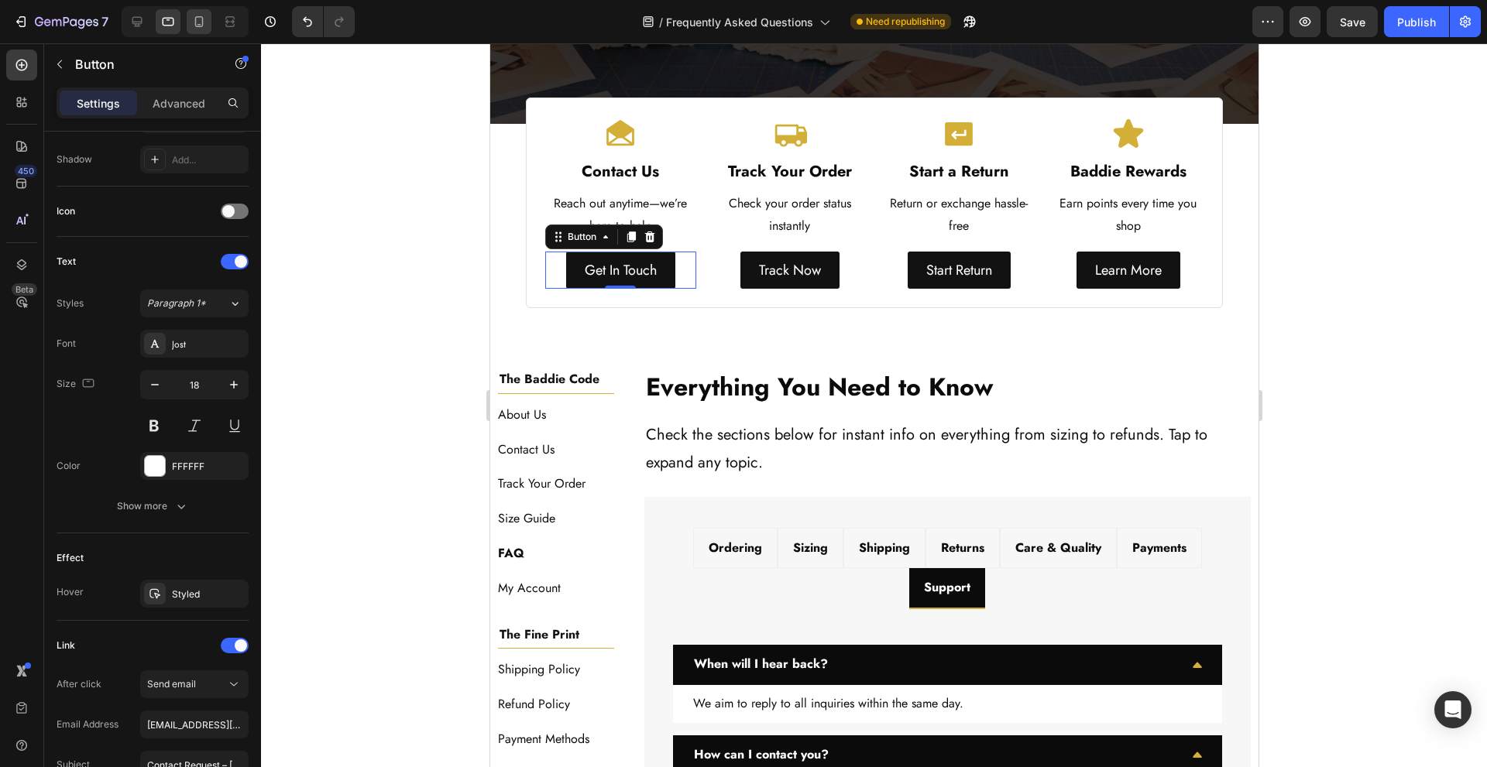
click at [207, 19] on icon at bounding box center [198, 21] width 15 height 15
type input "14"
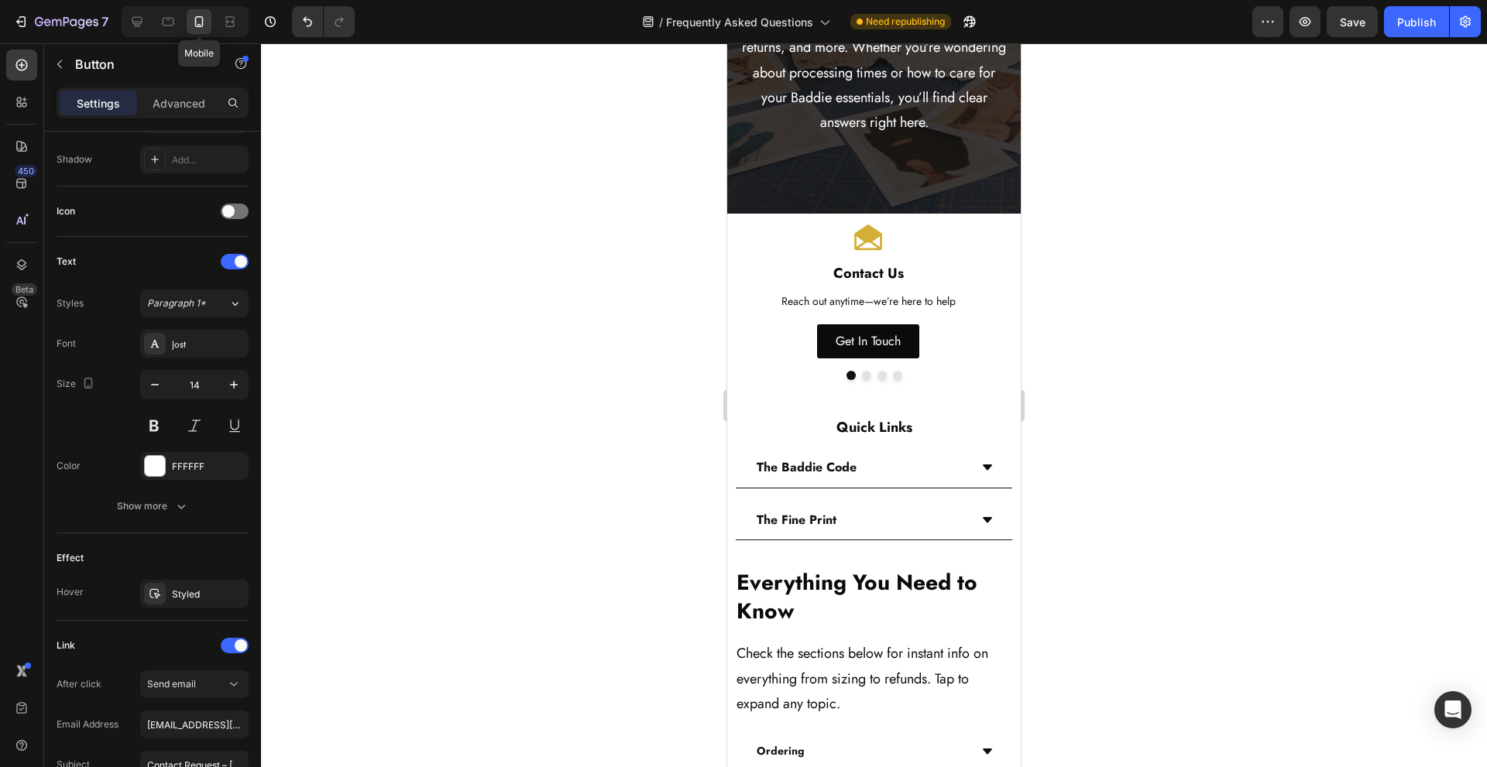
scroll to position [194, 0]
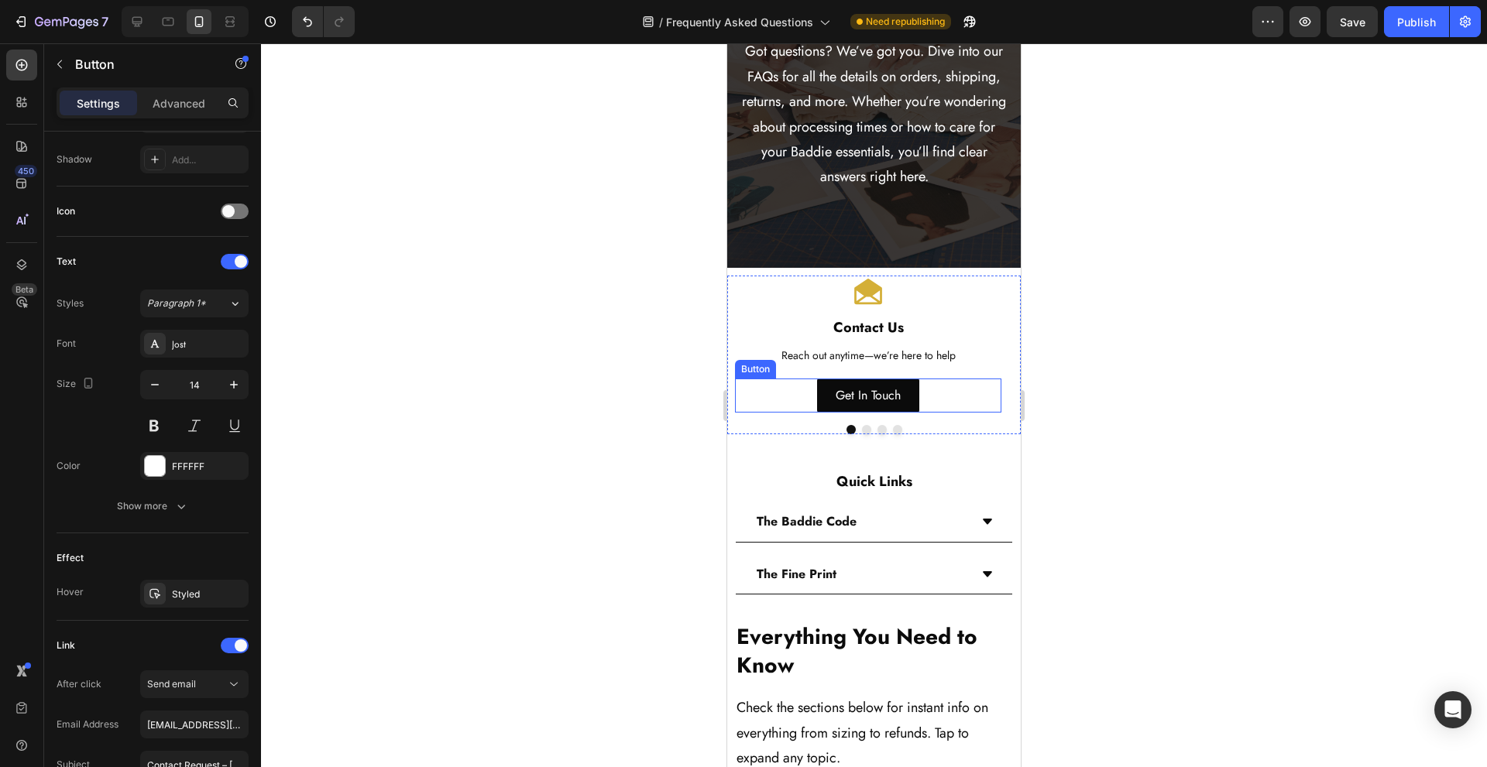
click at [956, 391] on div "Get In Touch Button" at bounding box center [868, 396] width 266 height 35
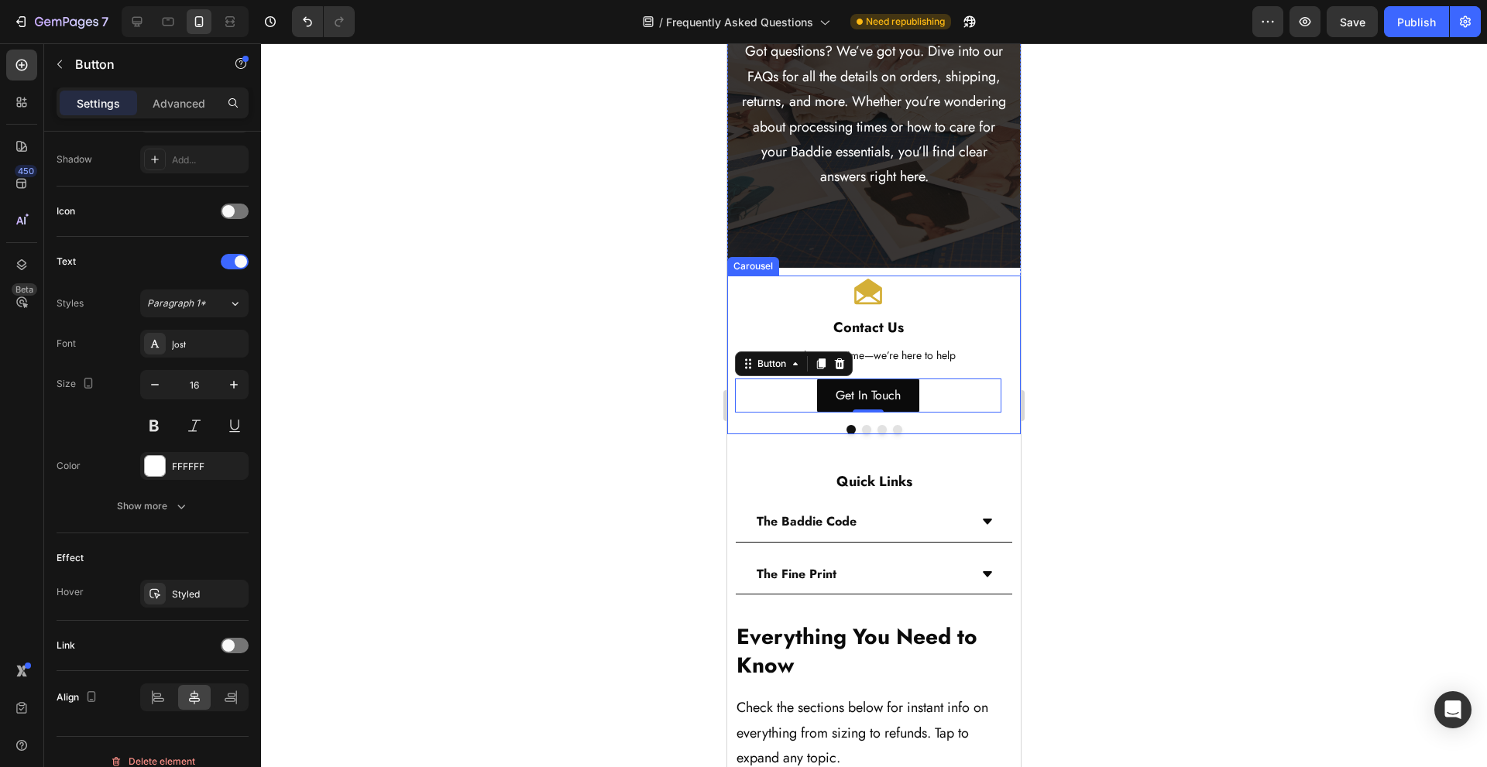
click at [862, 431] on button "Dot" at bounding box center [866, 429] width 9 height 9
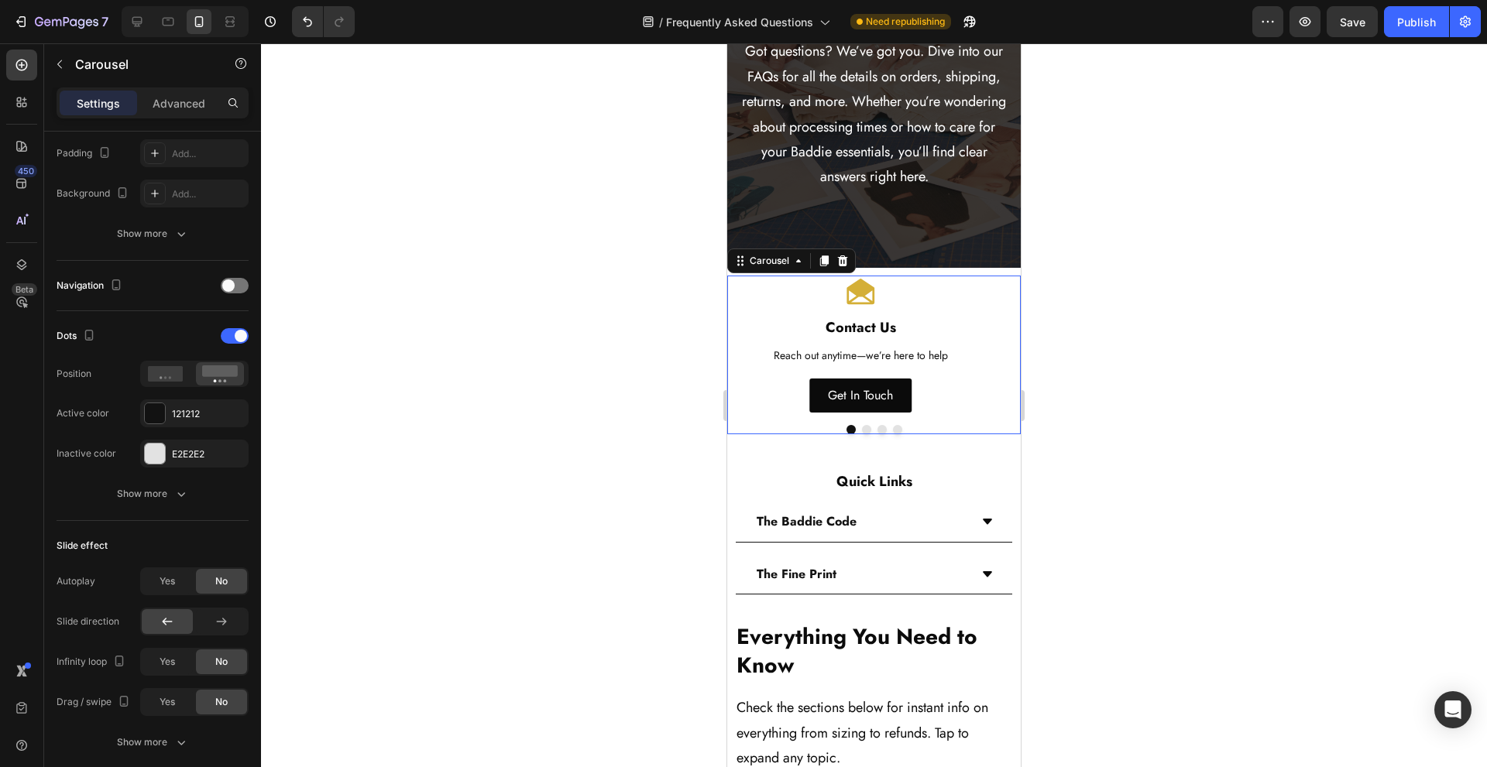
scroll to position [0, 0]
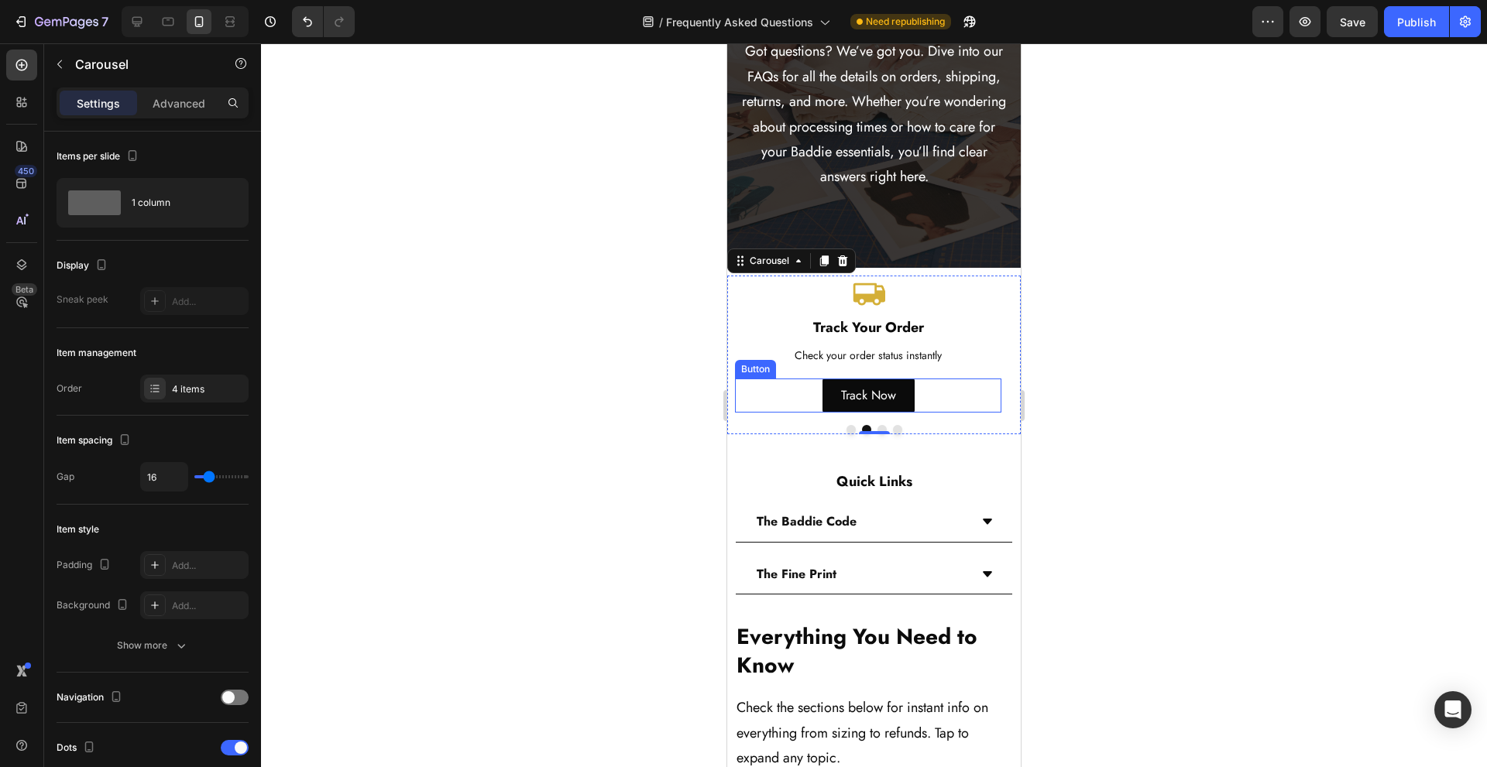
click at [796, 401] on div "Track Now Button" at bounding box center [868, 396] width 266 height 35
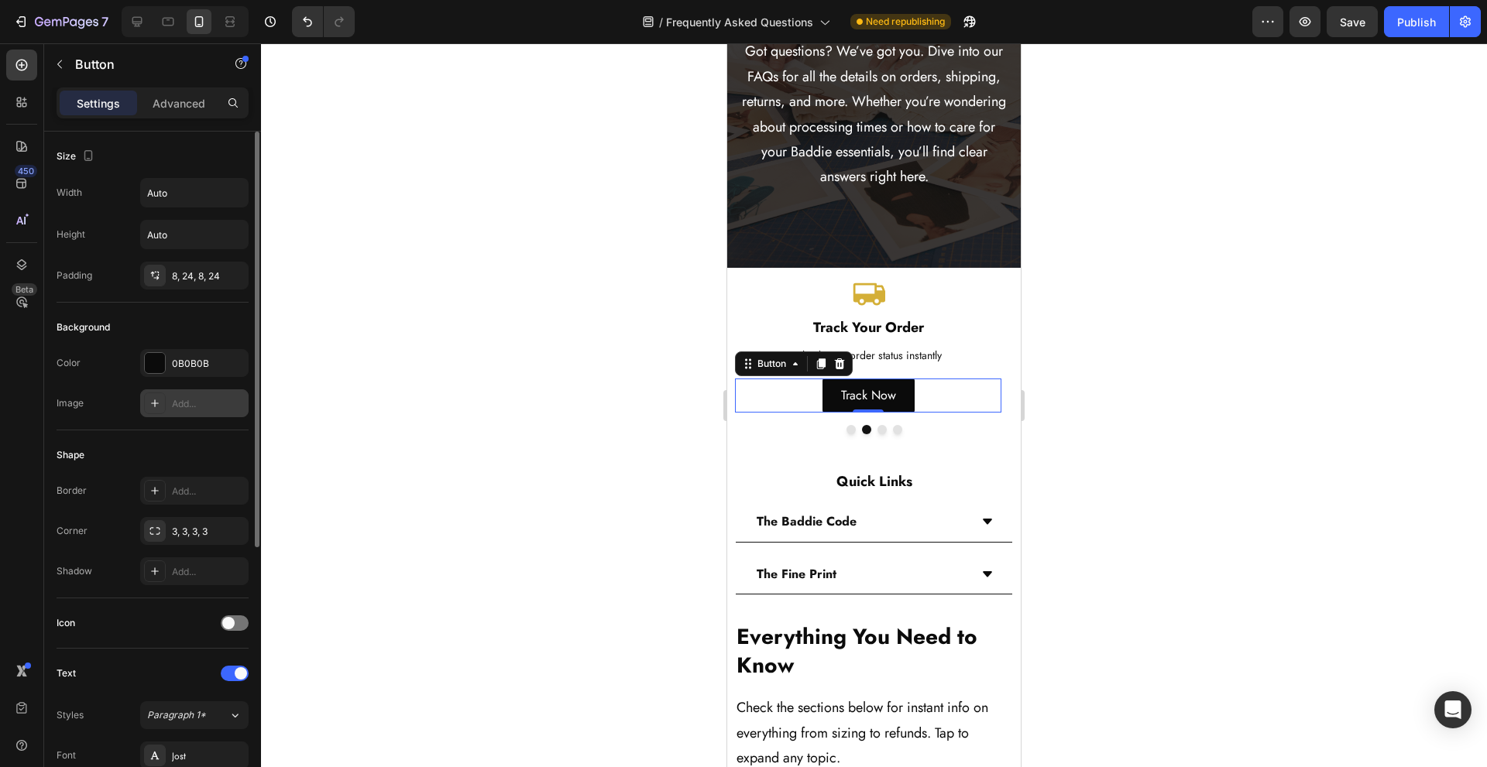
scroll to position [431, 0]
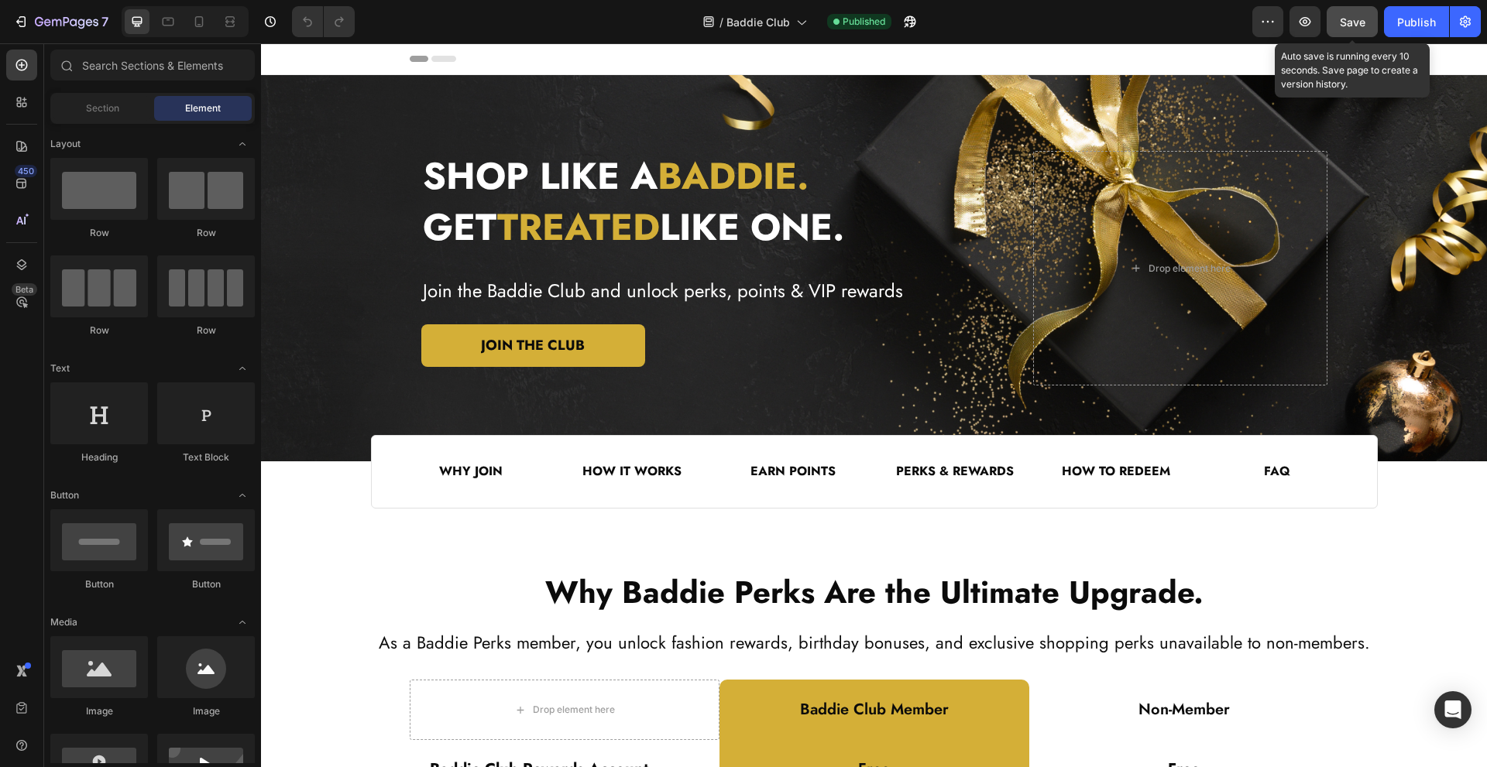
click at [1347, 30] on button "Save" at bounding box center [1352, 21] width 51 height 31
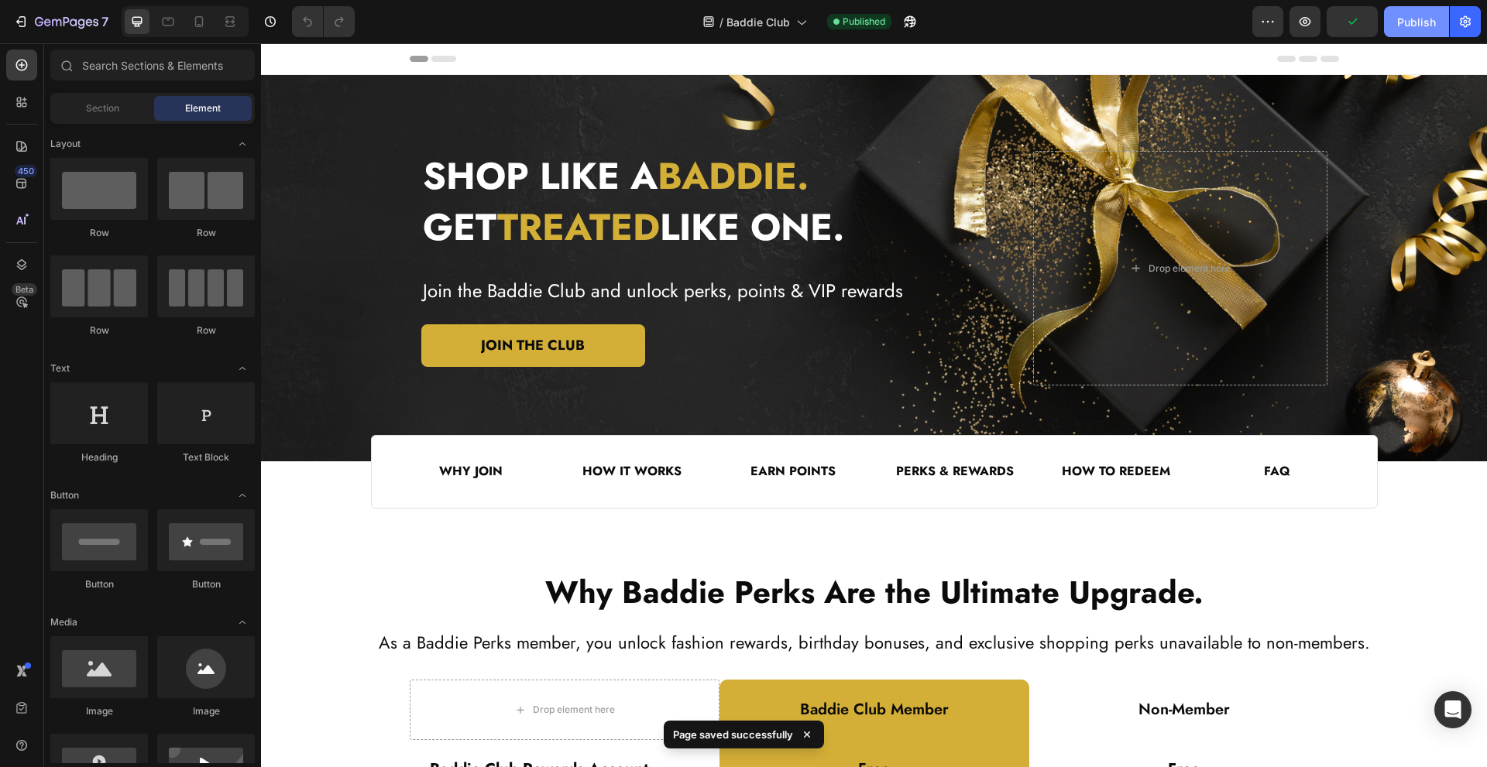
click at [1402, 26] on div "Publish" at bounding box center [1416, 22] width 39 height 16
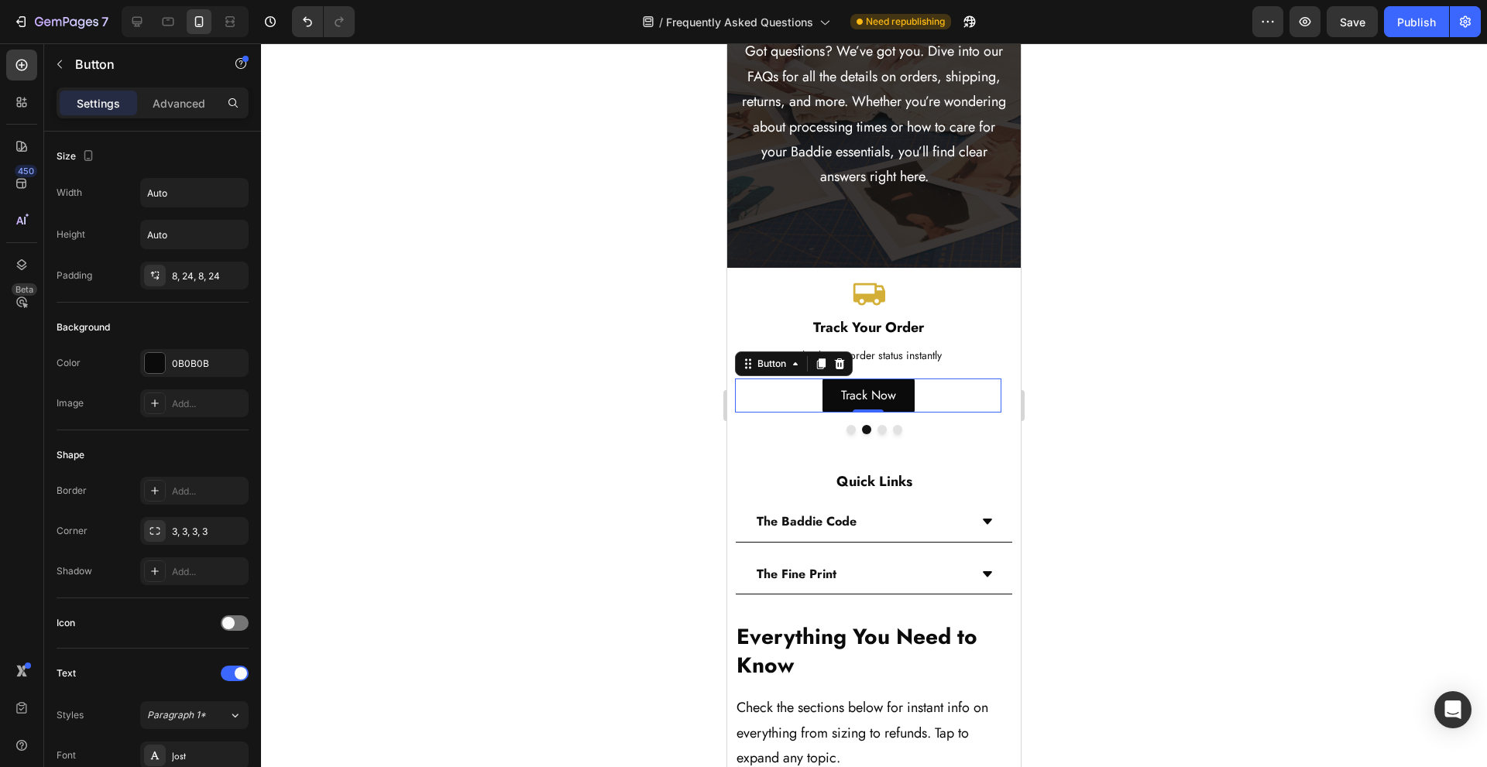
scroll to position [431, 0]
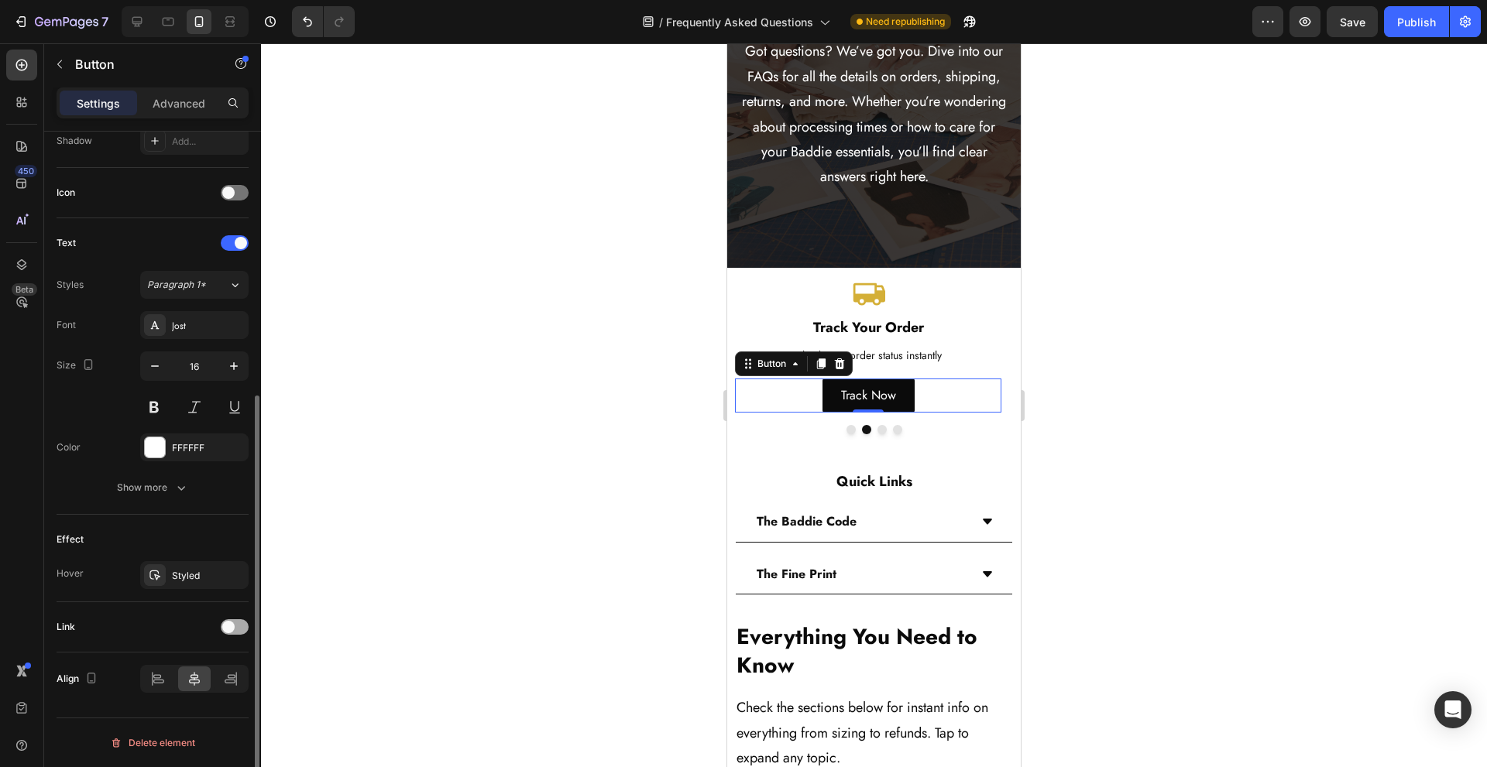
click at [228, 628] on span at bounding box center [228, 627] width 12 height 12
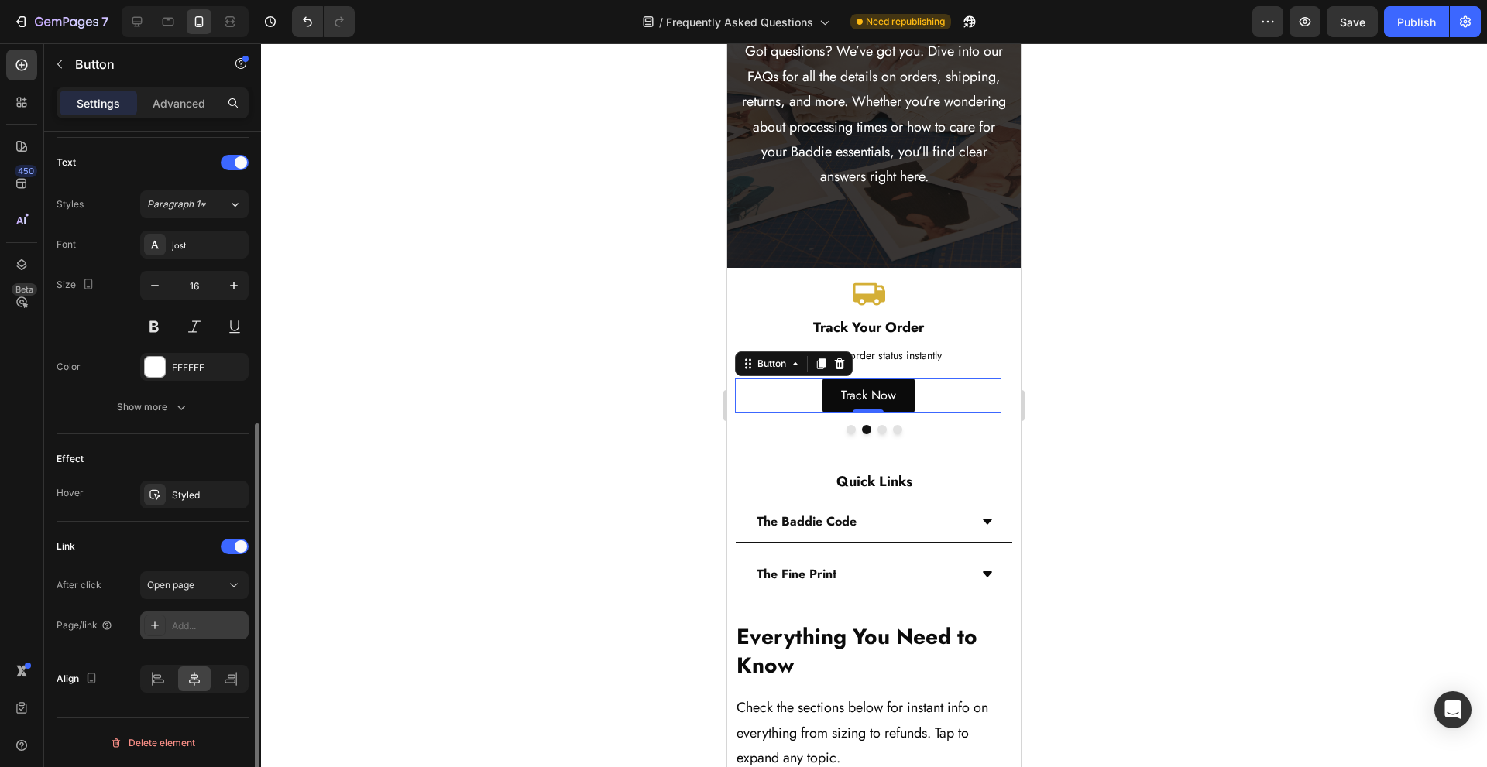
click at [197, 620] on div "Add..." at bounding box center [208, 627] width 73 height 14
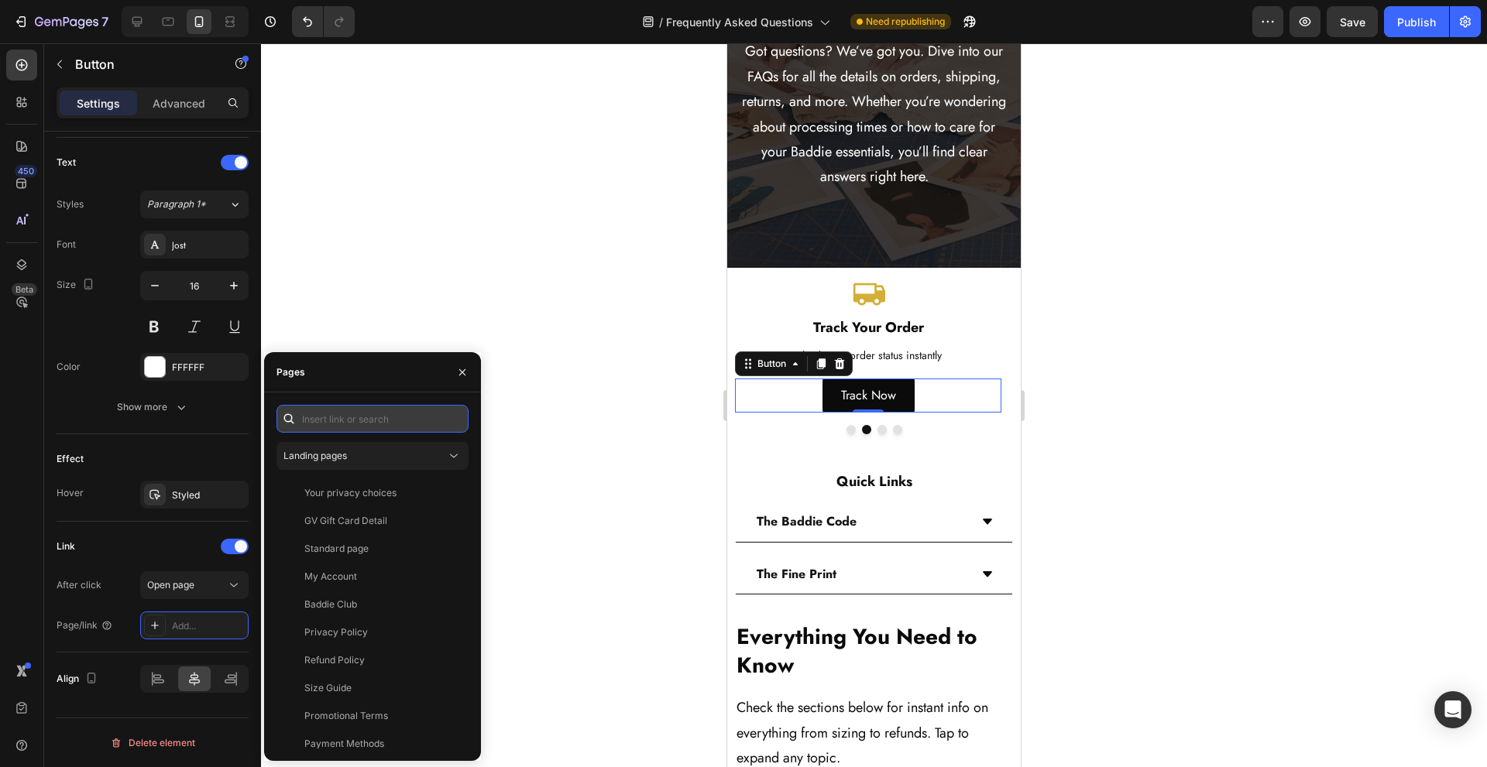
click at [410, 417] on input "text" at bounding box center [372, 419] width 192 height 28
paste input "[URL][DOMAIN_NAME]"
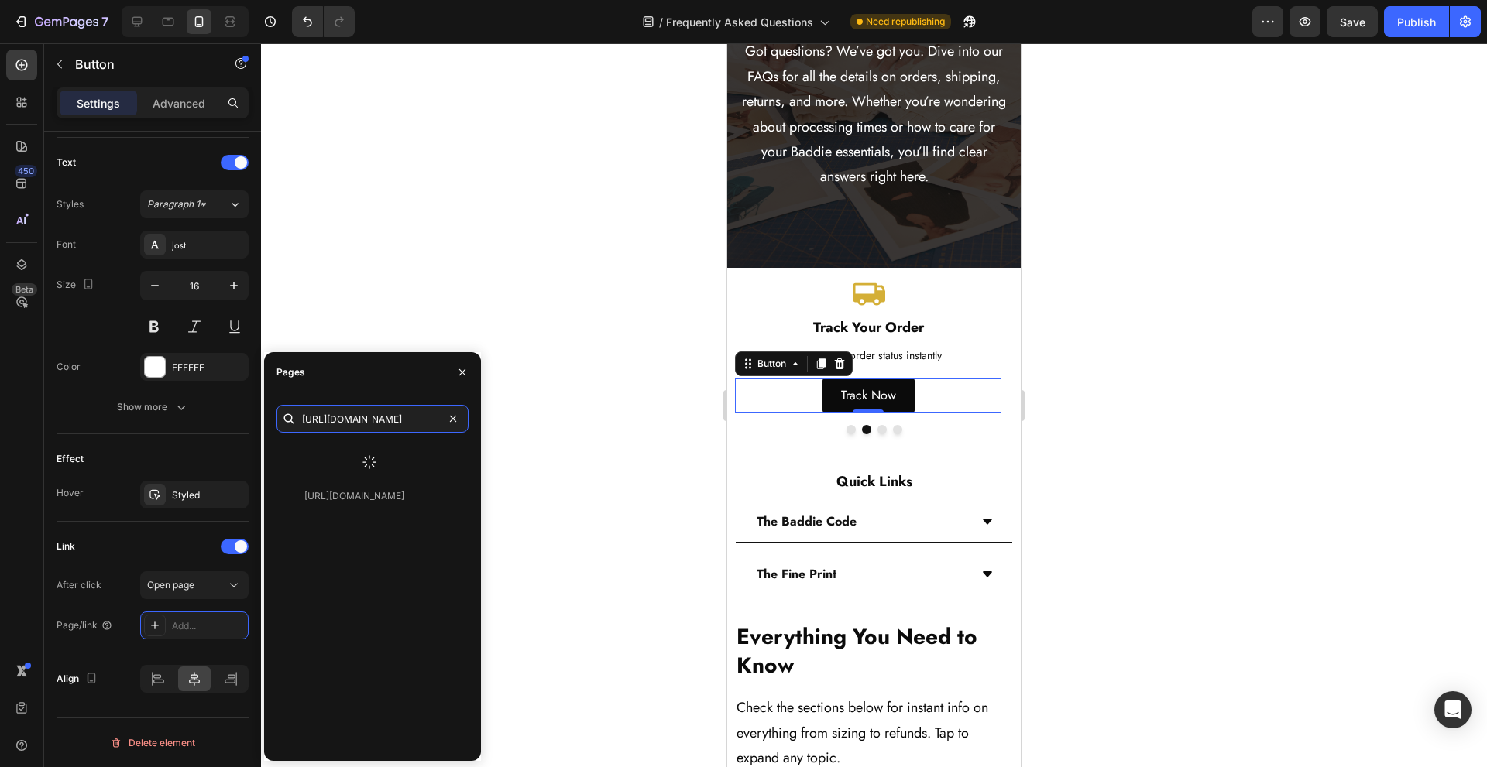
type input "[URL][DOMAIN_NAME]"
click at [404, 489] on div "[URL][DOMAIN_NAME]" at bounding box center [354, 496] width 100 height 14
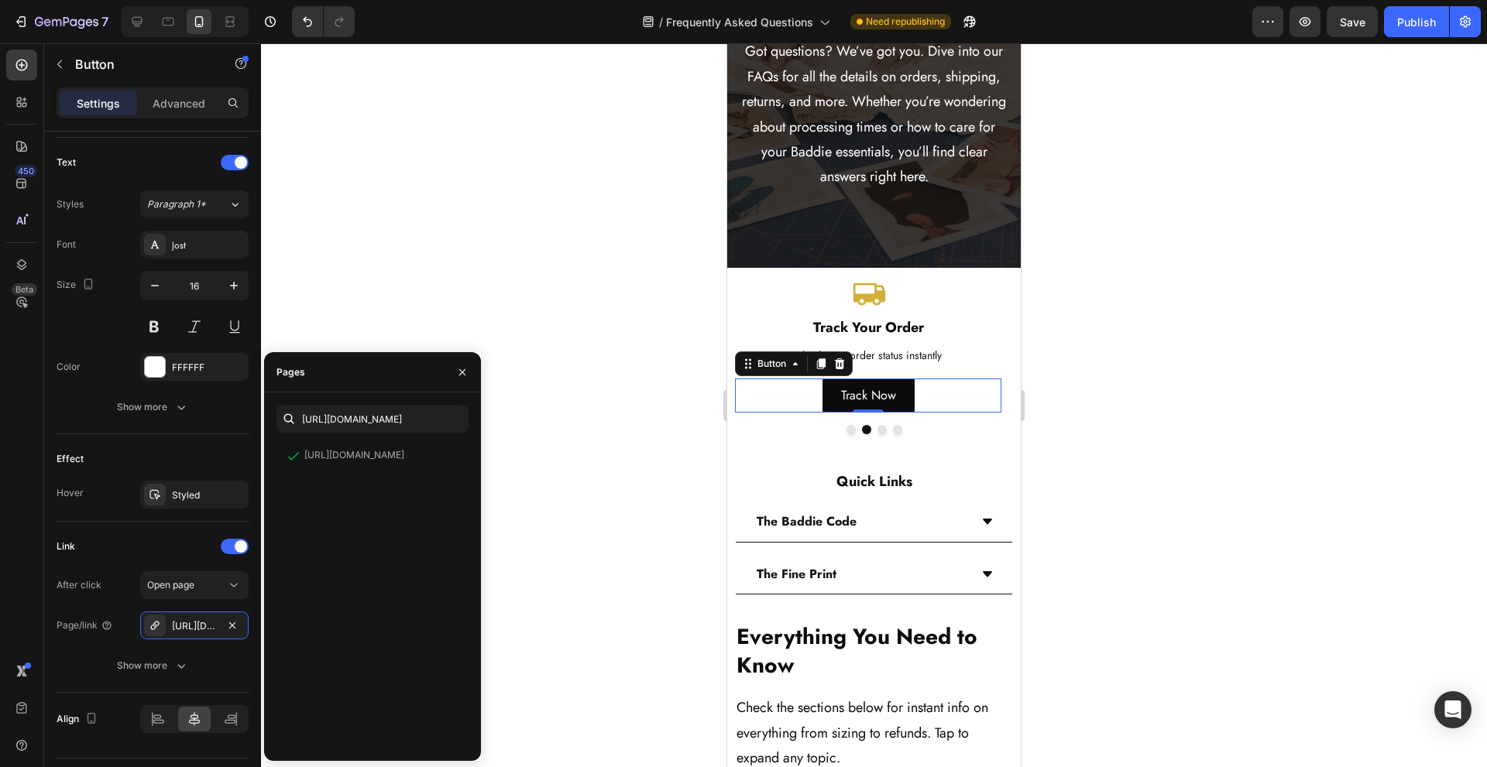
scroll to position [0, 0]
click at [883, 434] on div at bounding box center [874, 429] width 278 height 9
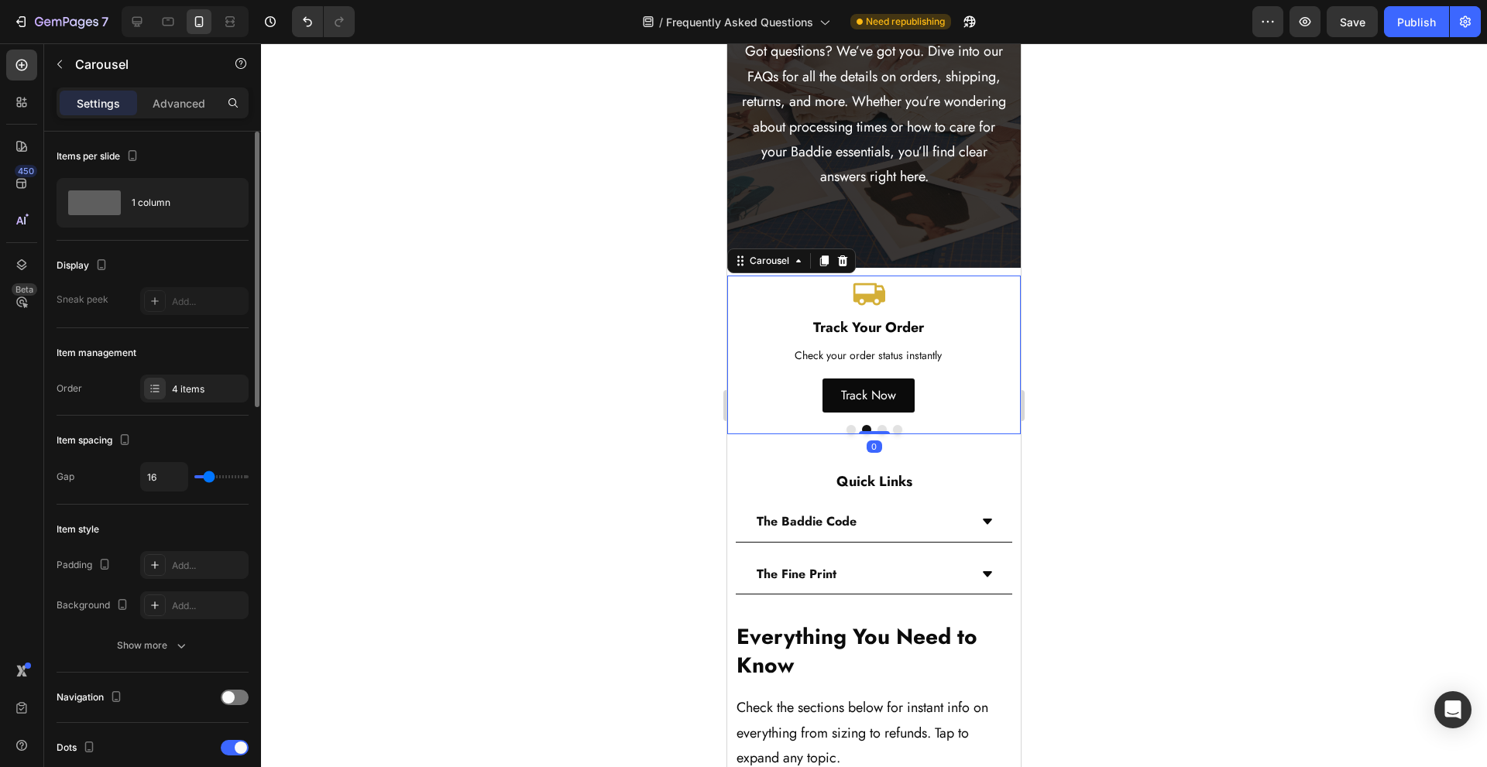
click at [877, 427] on button "Dot" at bounding box center [881, 429] width 9 height 9
click at [126, 15] on div at bounding box center [137, 21] width 25 height 25
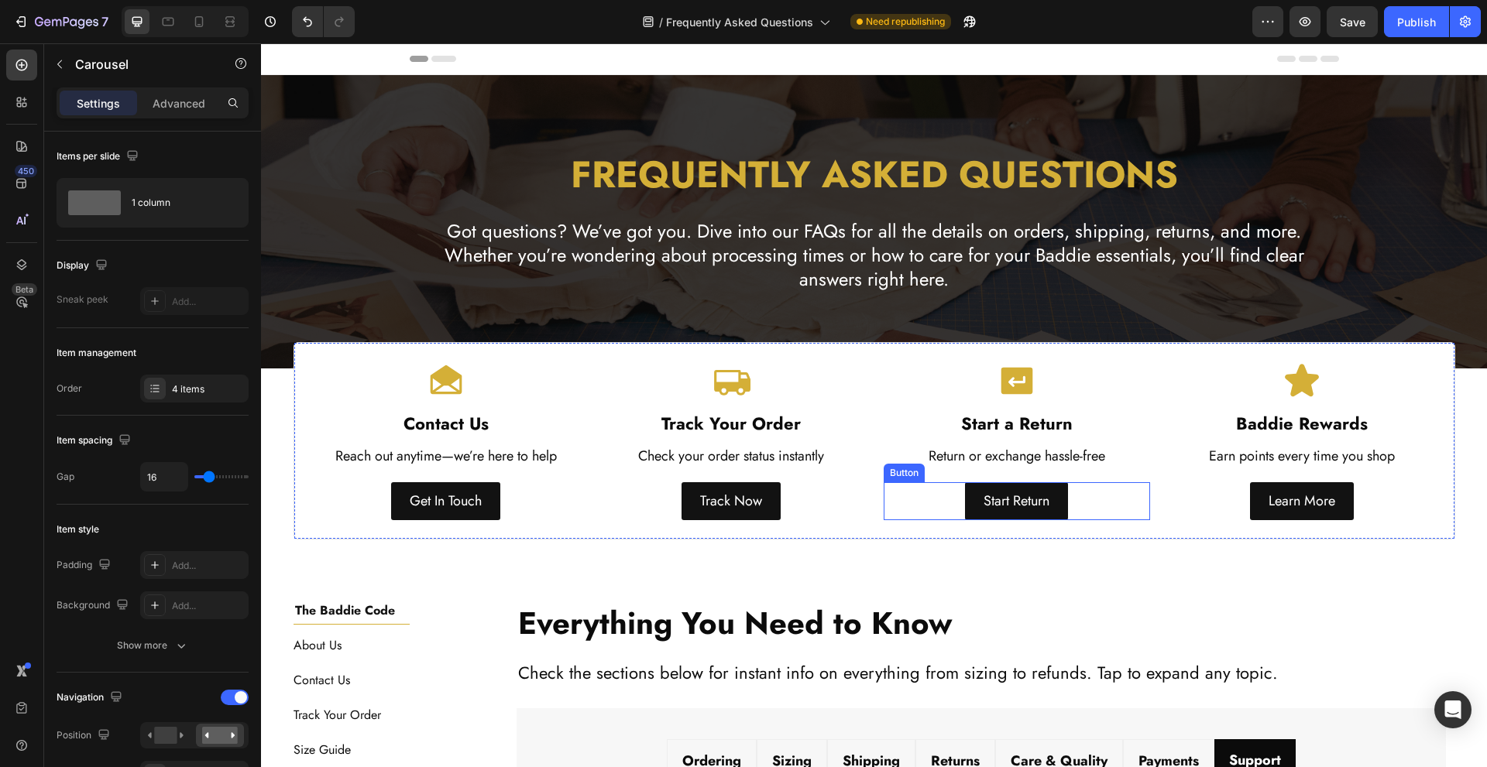
click at [936, 496] on div "Start Return Button" at bounding box center [1017, 500] width 267 height 37
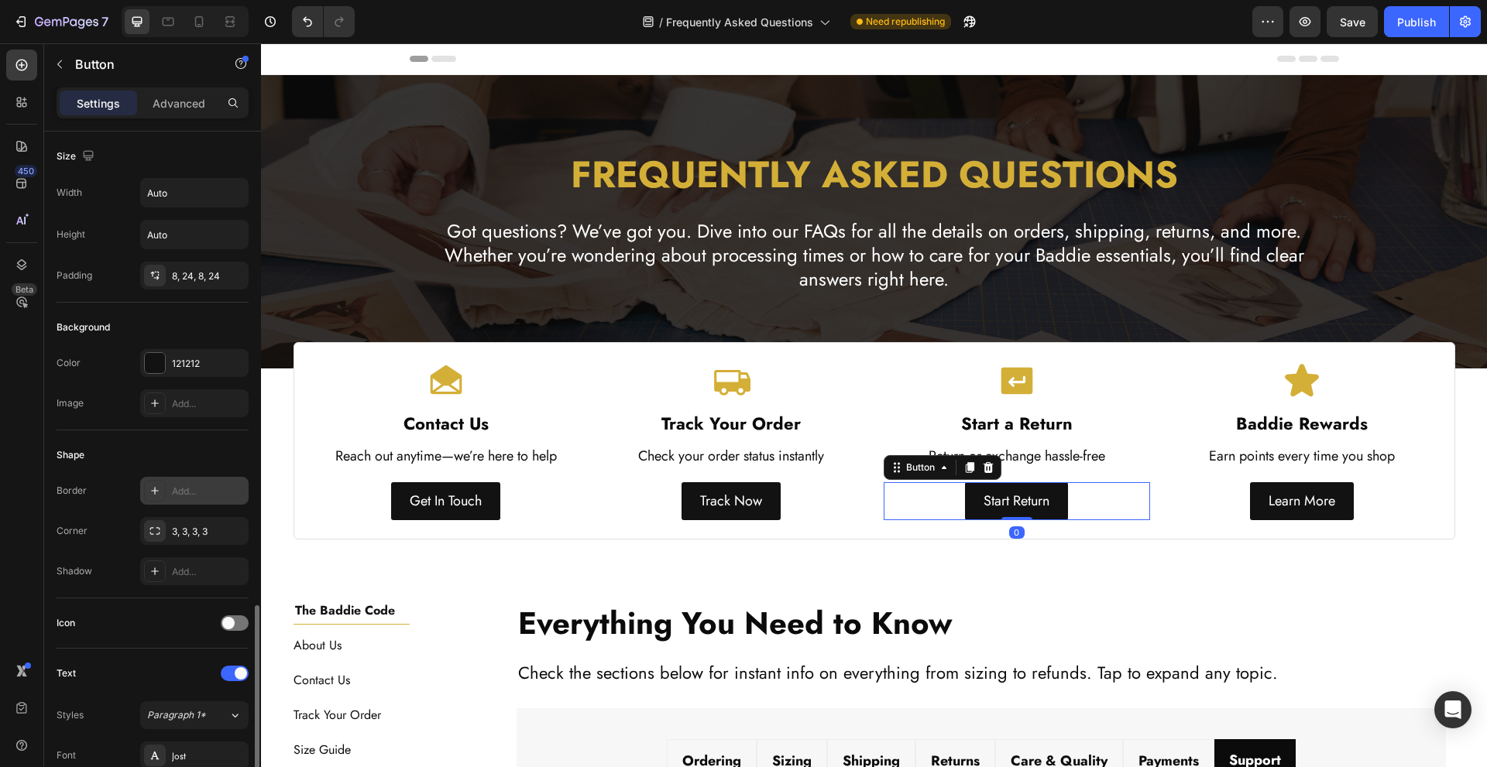
scroll to position [515, 0]
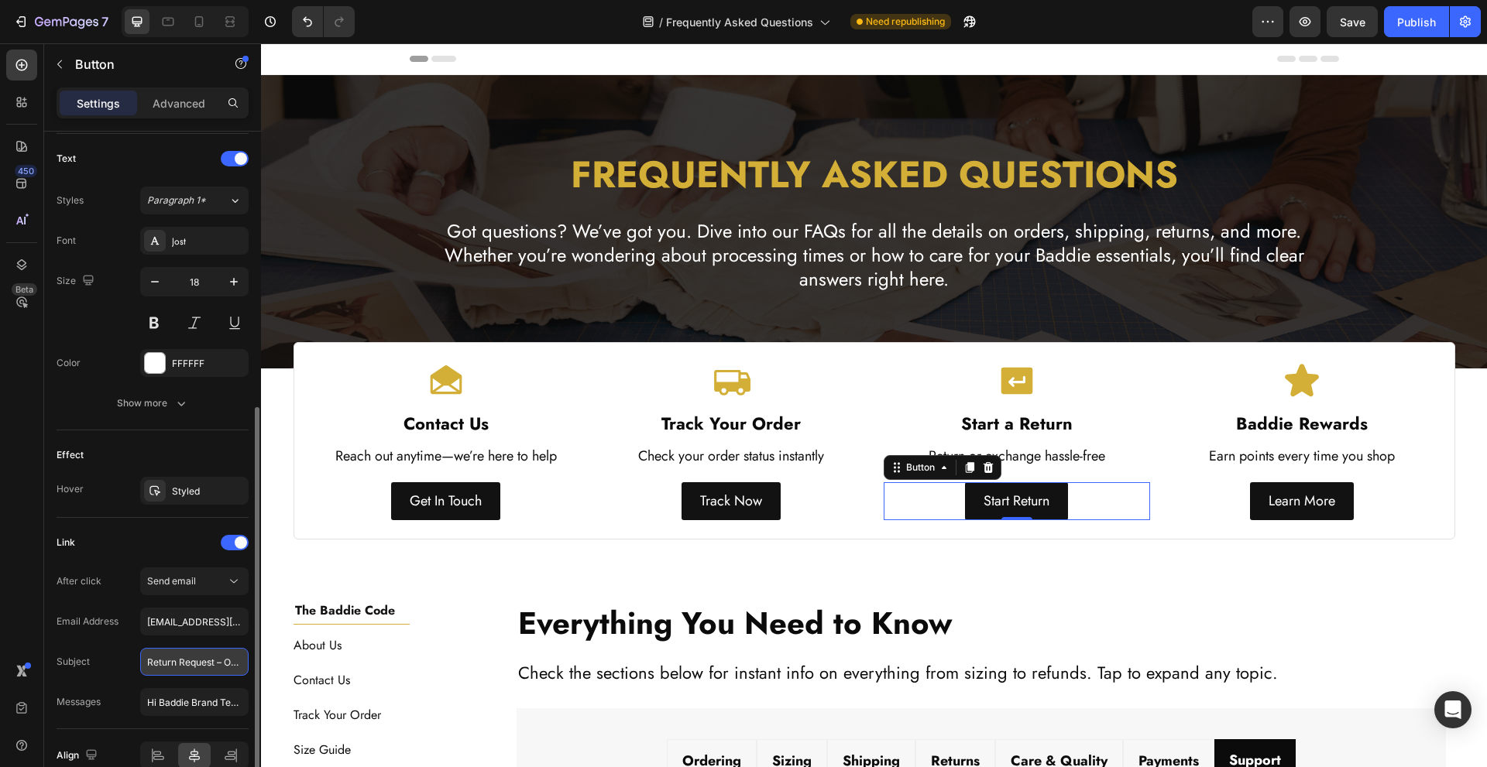
click at [192, 668] on input "Return Request – Order #" at bounding box center [194, 662] width 108 height 28
click at [198, 26] on icon at bounding box center [198, 21] width 15 height 15
type input "14"
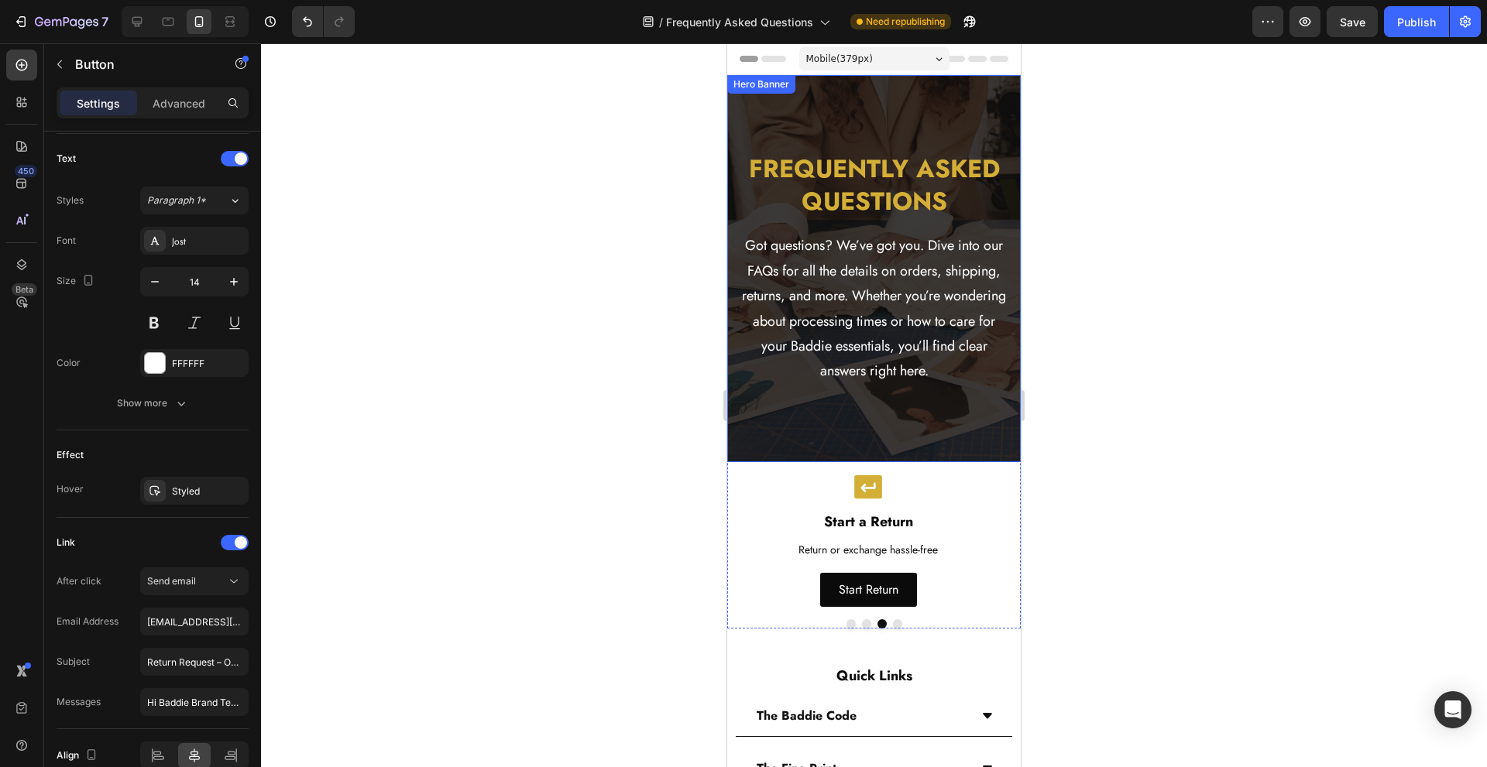
scroll to position [207, 0]
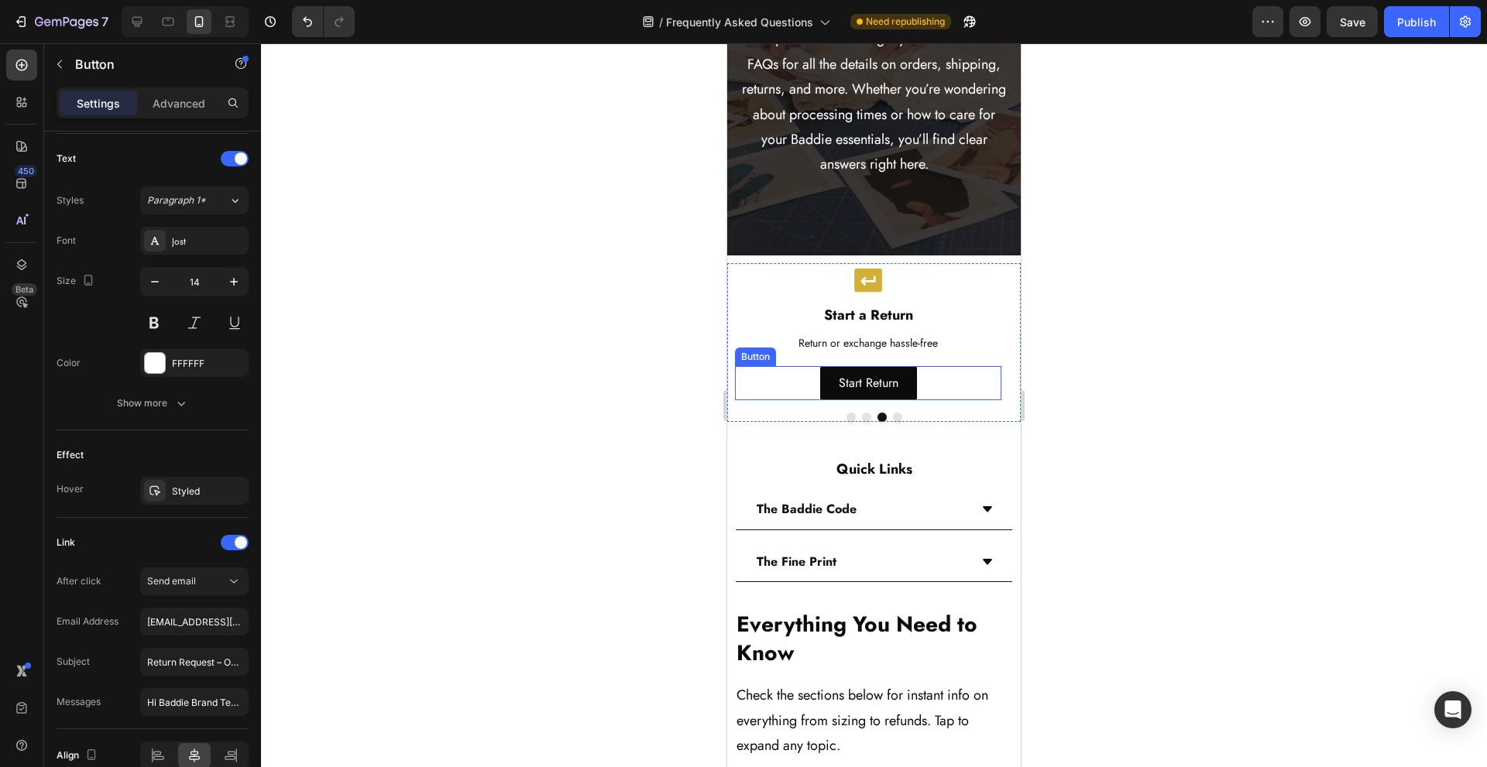
click at [797, 383] on div "Start Return Button" at bounding box center [868, 383] width 266 height 35
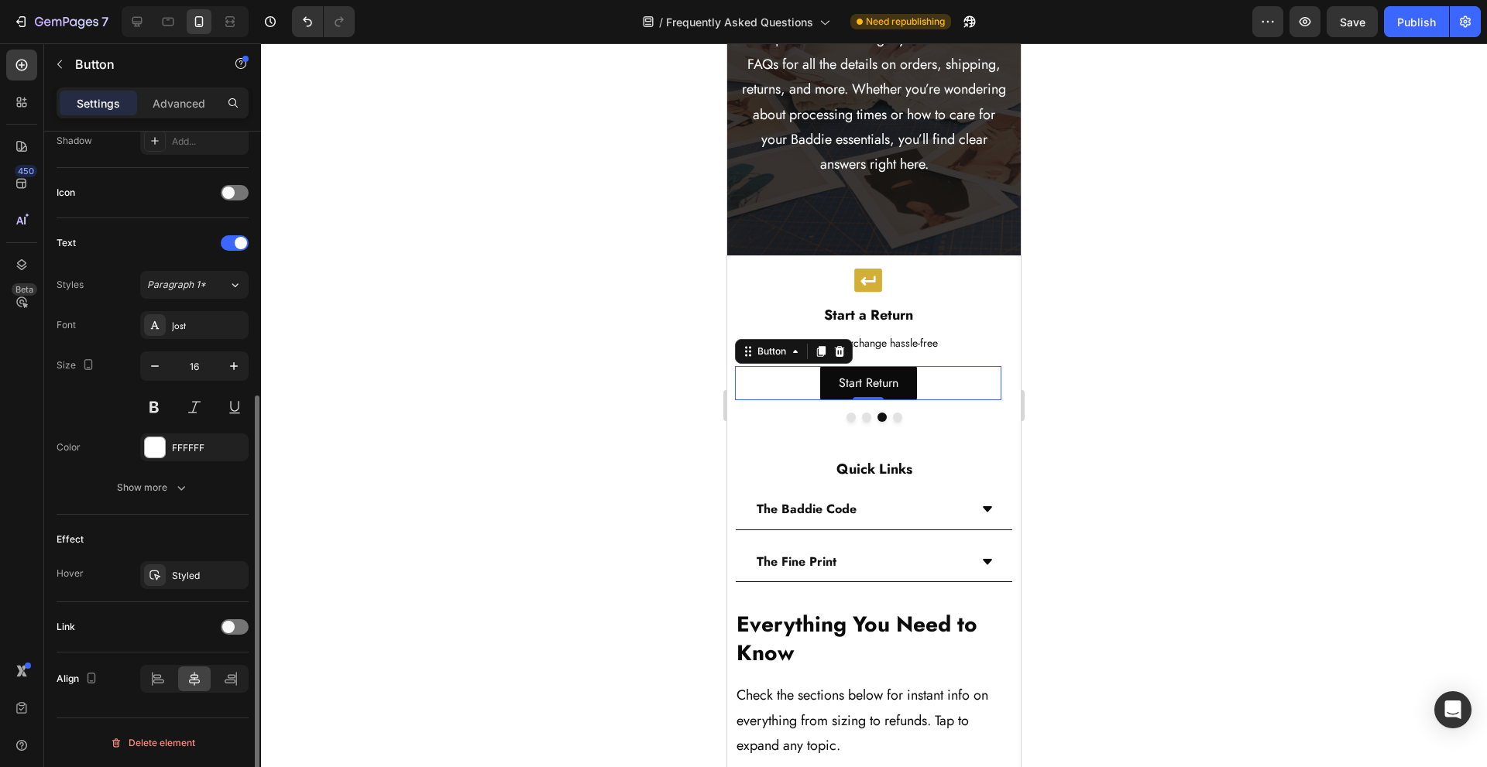
scroll to position [431, 0]
click at [227, 632] on span at bounding box center [228, 627] width 12 height 12
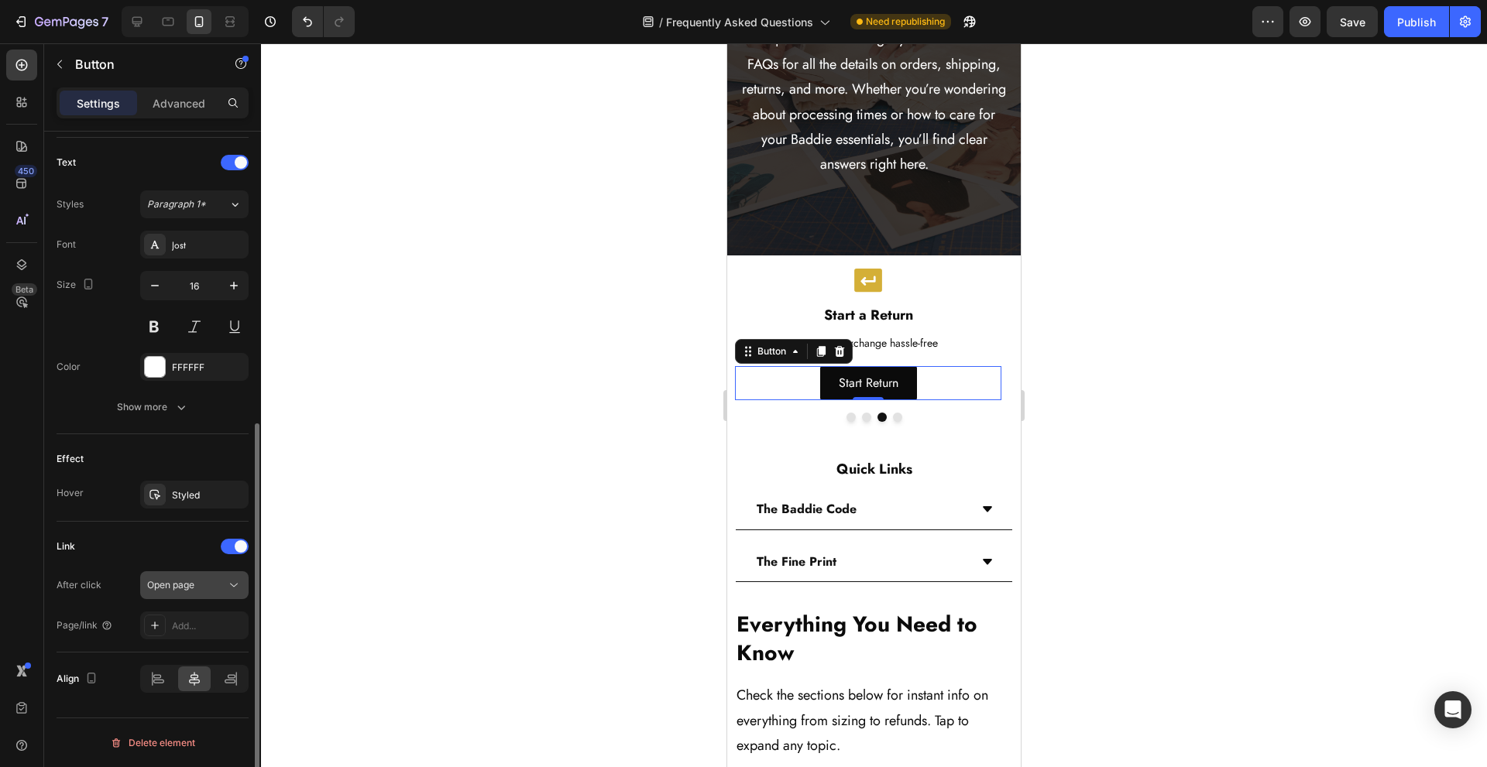
click at [194, 589] on span "Open page" at bounding box center [170, 585] width 47 height 12
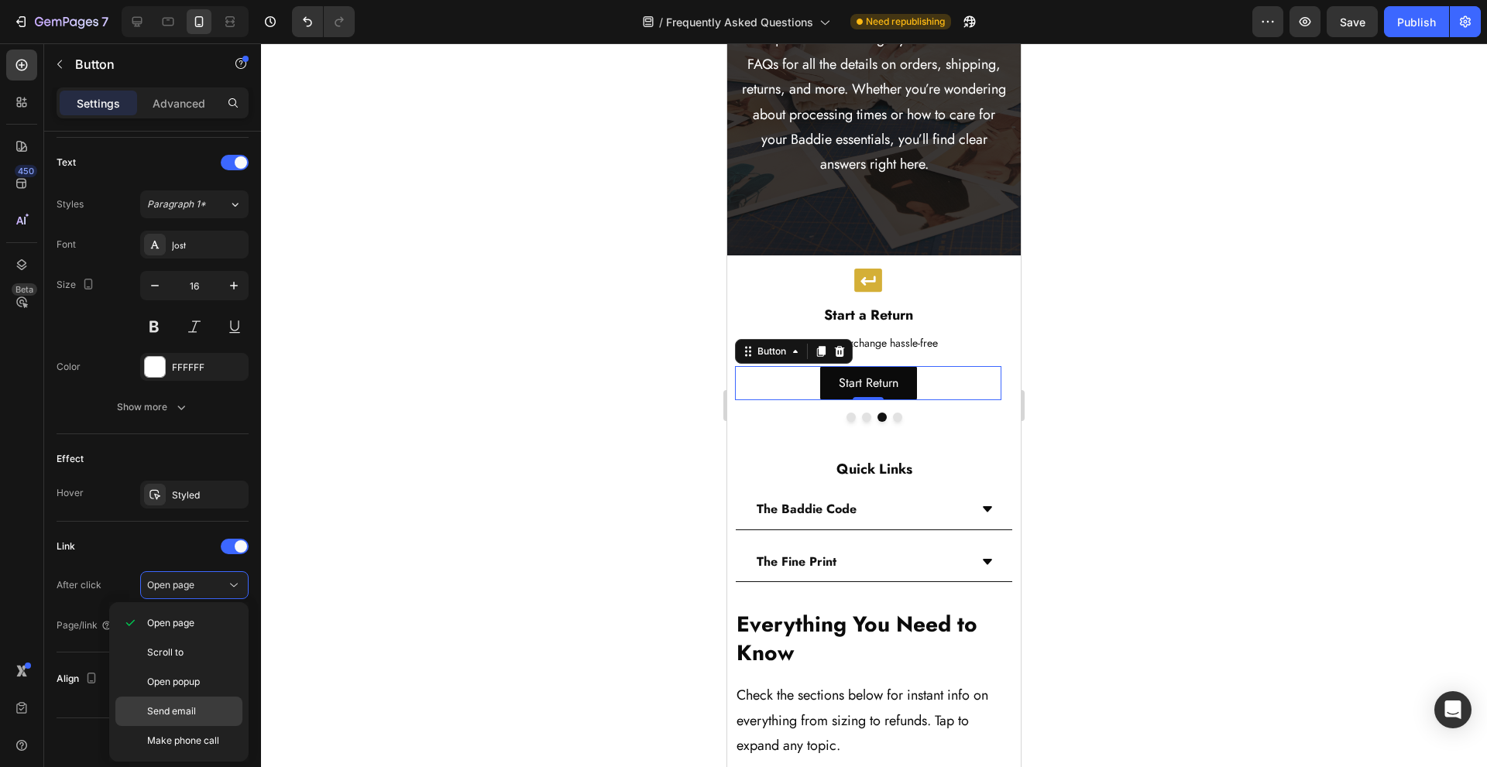
click at [194, 709] on span "Send email" at bounding box center [171, 712] width 49 height 14
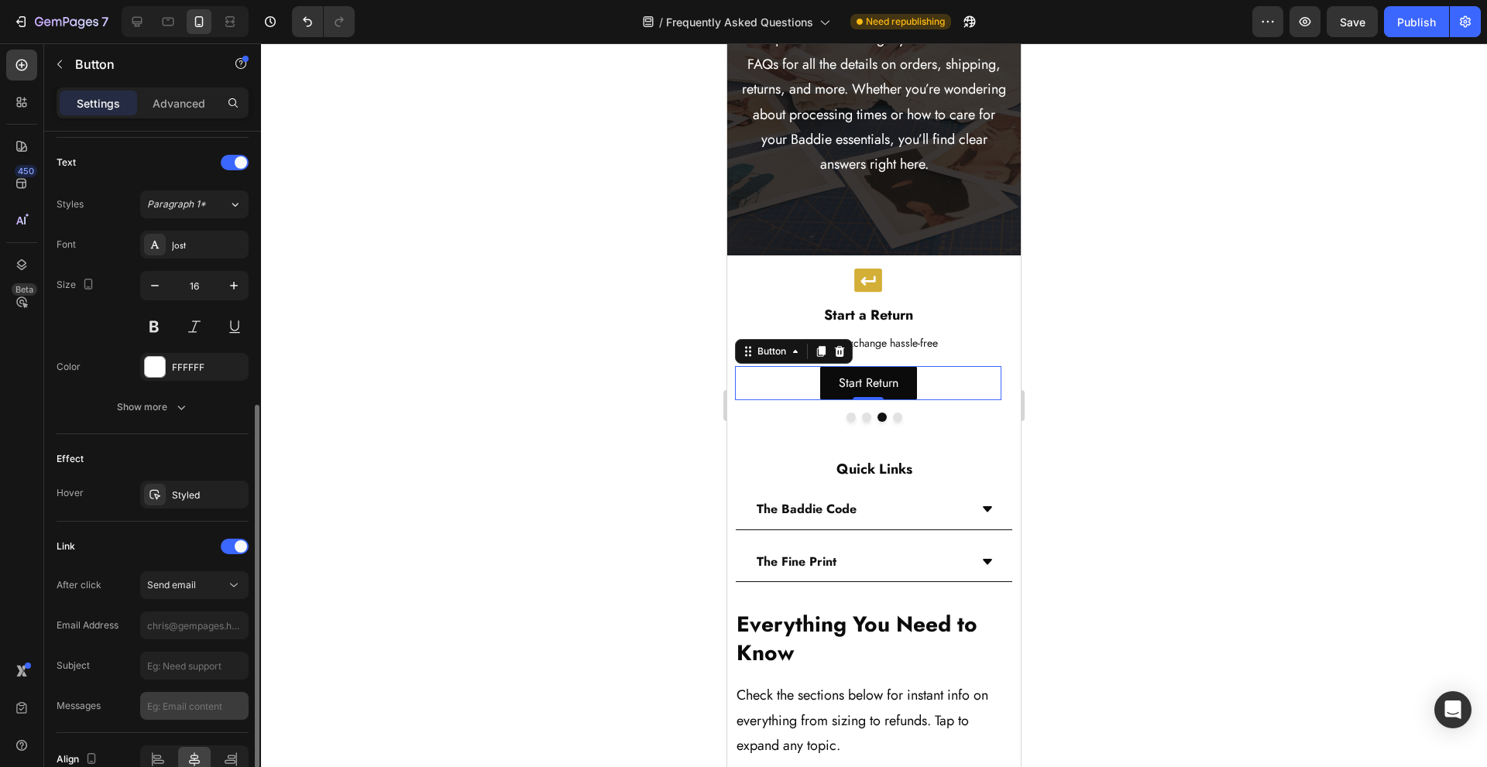
scroll to position [592, 0]
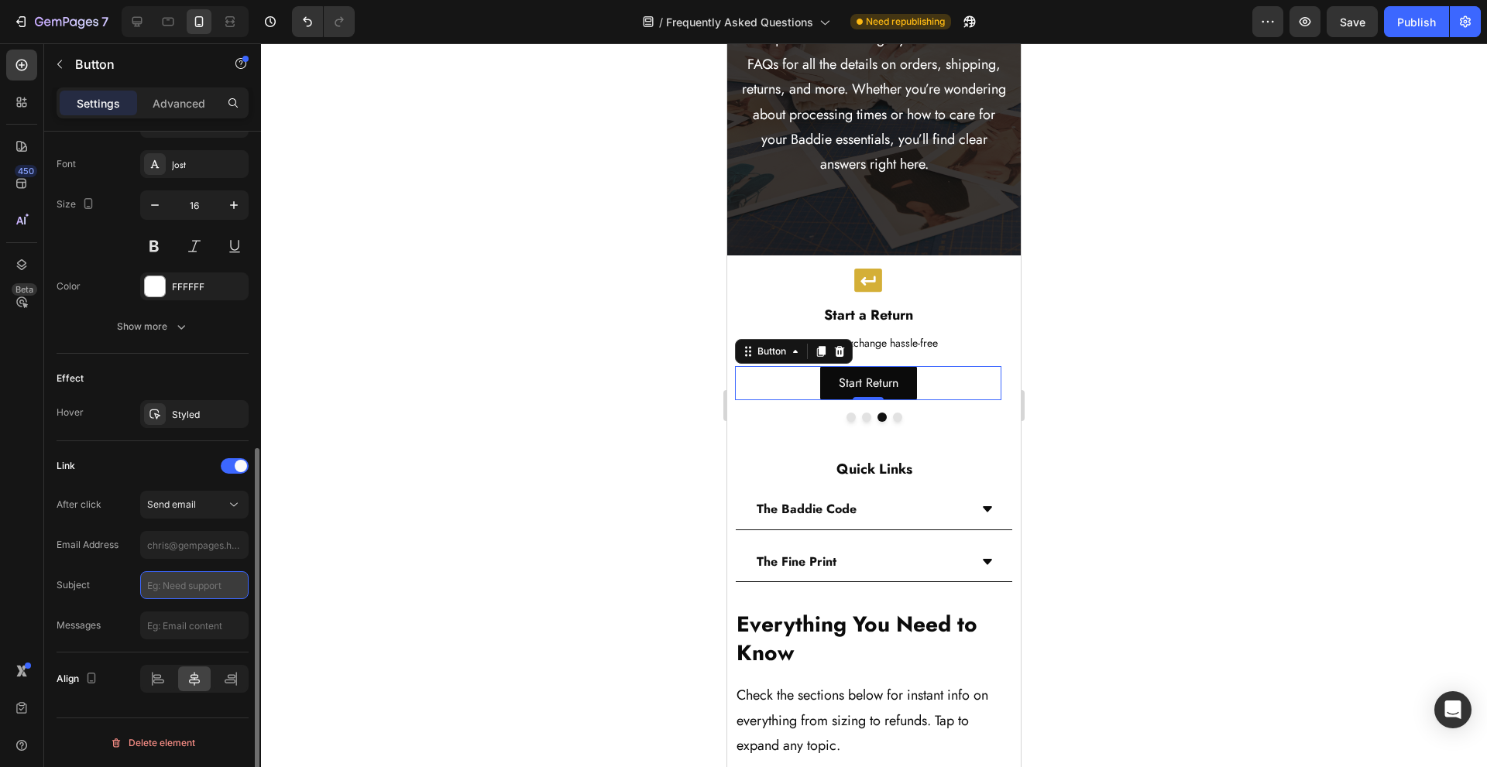
click at [189, 579] on input "text" at bounding box center [194, 586] width 108 height 28
paste input "Return Item – Order #______"
drag, startPoint x: 221, startPoint y: 592, endPoint x: 282, endPoint y: 591, distance: 61.2
click at [282, 0] on div "7 Version history / Frequently Asked Questions Need republishing Preview Save P…" at bounding box center [743, 0] width 1487 height 0
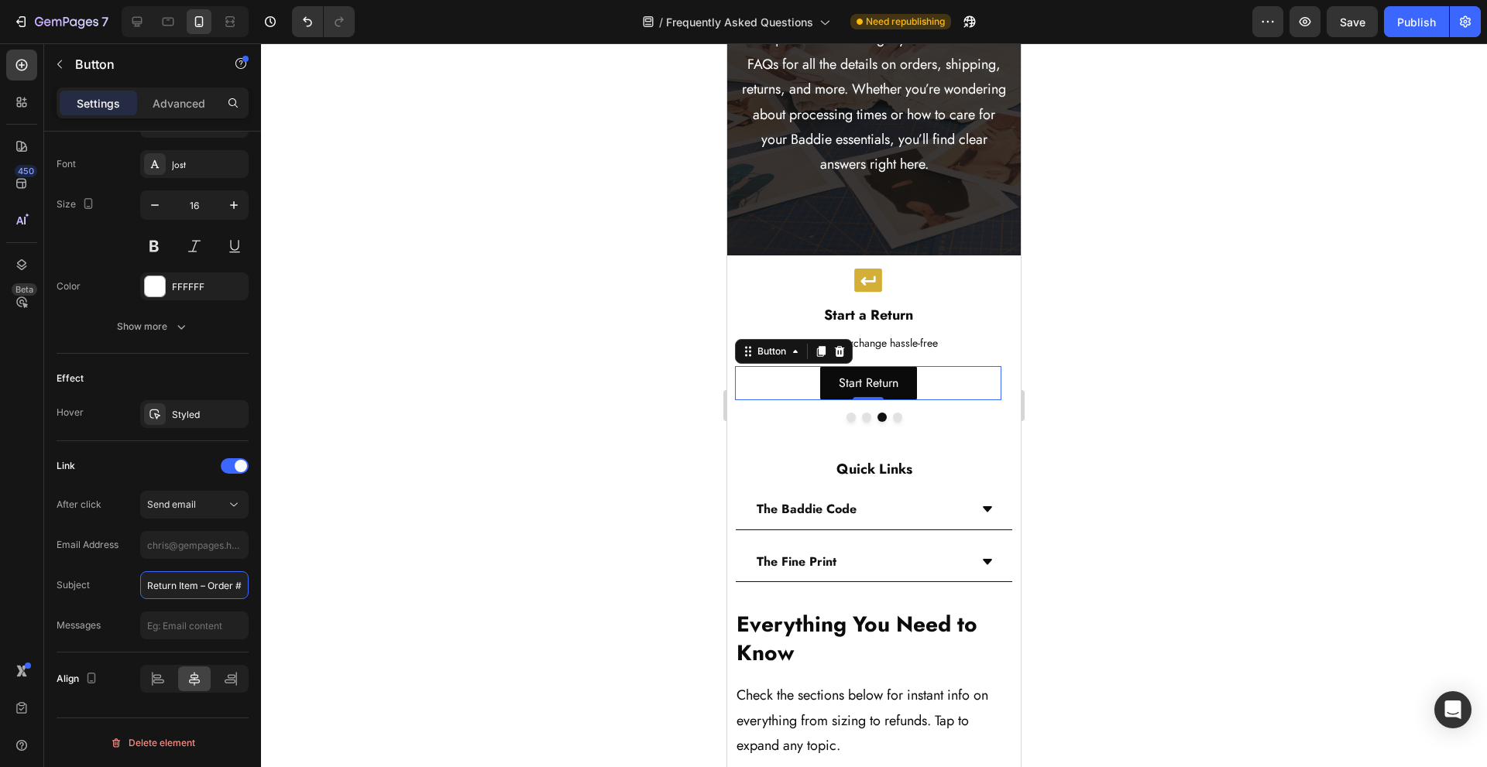
scroll to position [0, 0]
type input "Return Item – Order #"
click at [962, 384] on div "Start Return Button 0" at bounding box center [868, 383] width 266 height 35
click at [171, 581] on input "text" at bounding box center [194, 586] width 108 height 28
paste input "Return Item – Order #"
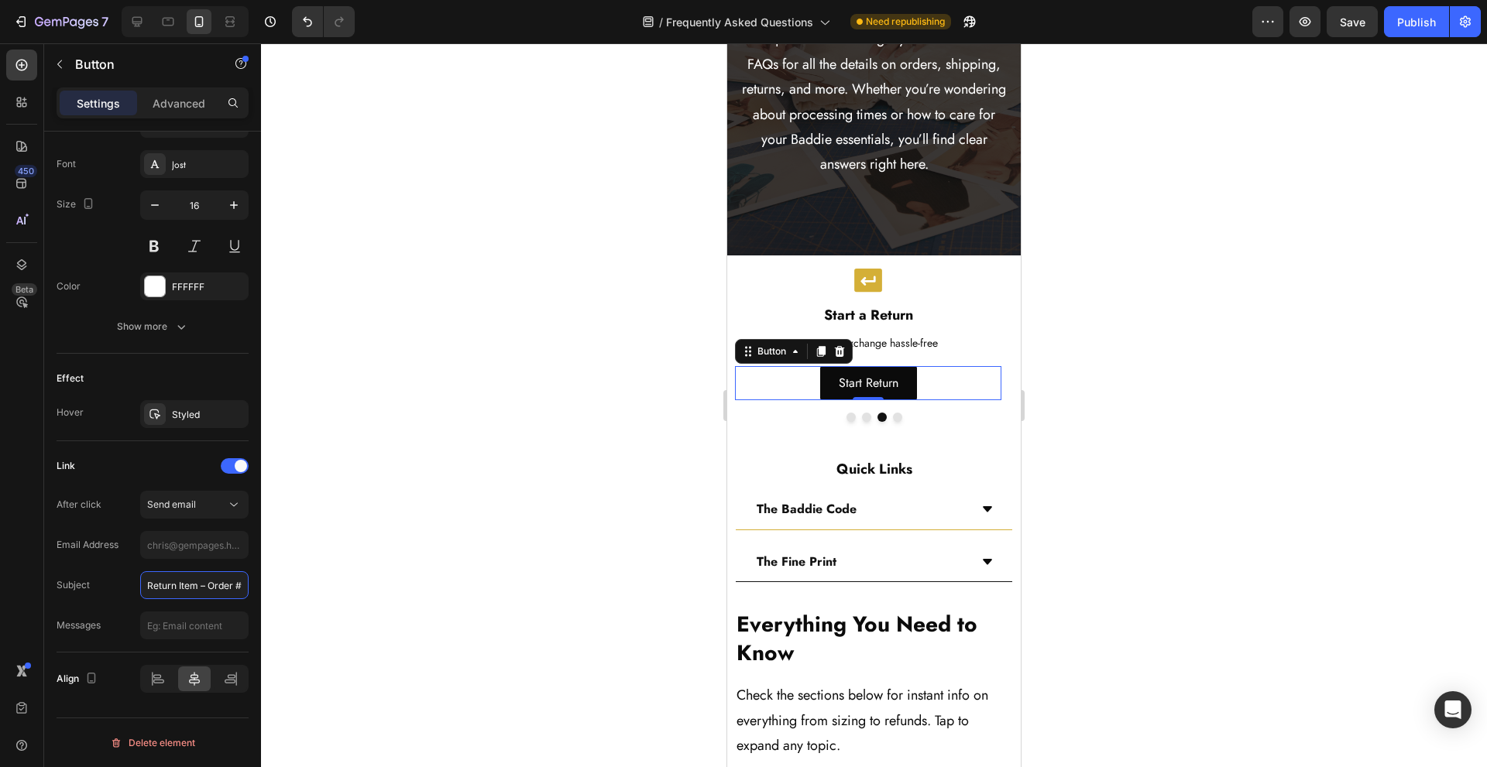
type input "Return Item – Order #"
click at [180, 548] on input "text" at bounding box center [194, 545] width 108 height 28
paste input "mailto:[EMAIL_ADDRESS][DOMAIN_NAME]"
click at [129, 579] on div "After click Send email Email Address mailto:returns@thebaddiebrand.com Subject …" at bounding box center [153, 565] width 192 height 149
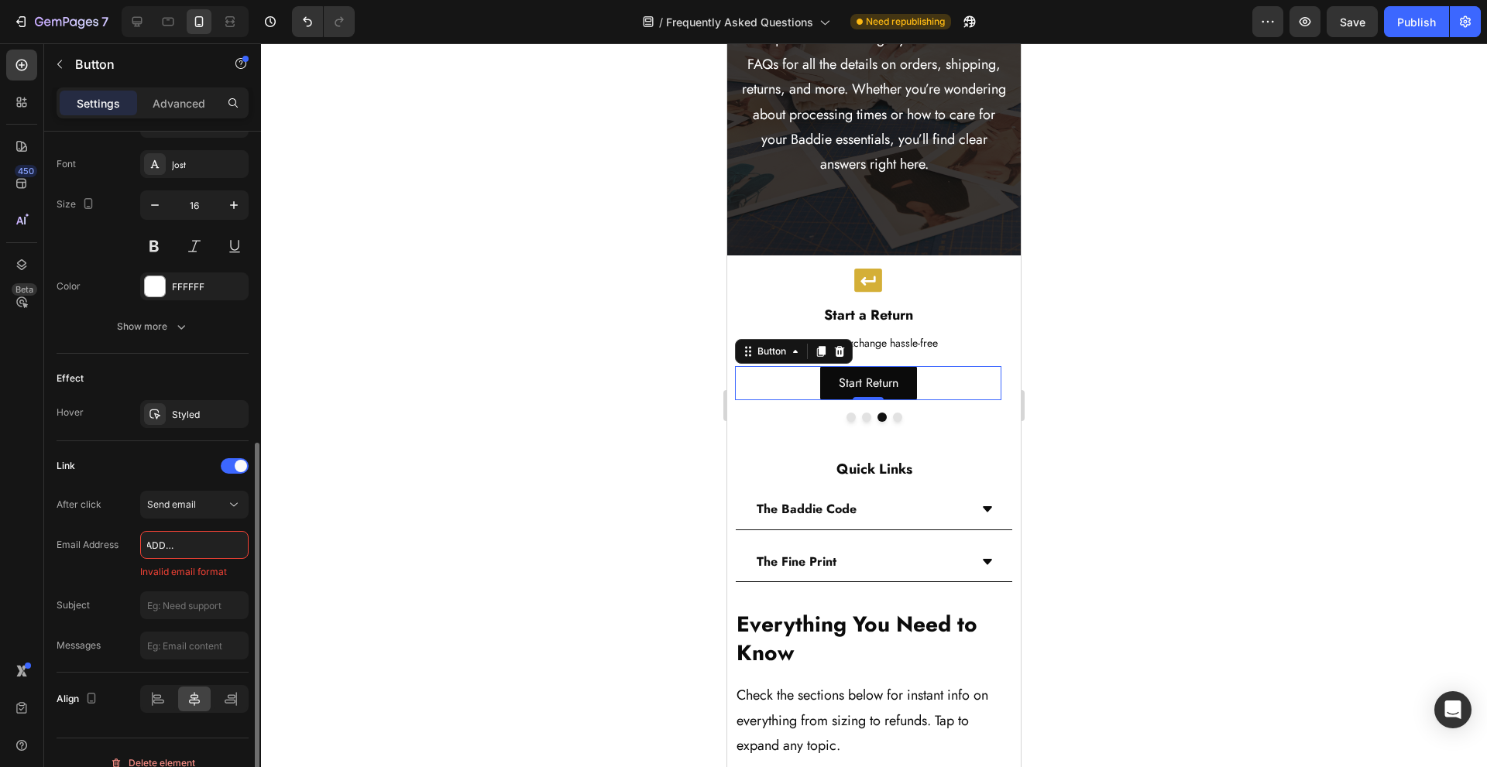
scroll to position [0, 0]
click at [172, 551] on input "error" at bounding box center [194, 545] width 108 height 28
drag, startPoint x: 177, startPoint y: 551, endPoint x: 93, endPoint y: 548, distance: 84.5
click at [93, 548] on div "Email Address Invalid email format" at bounding box center [153, 555] width 192 height 48
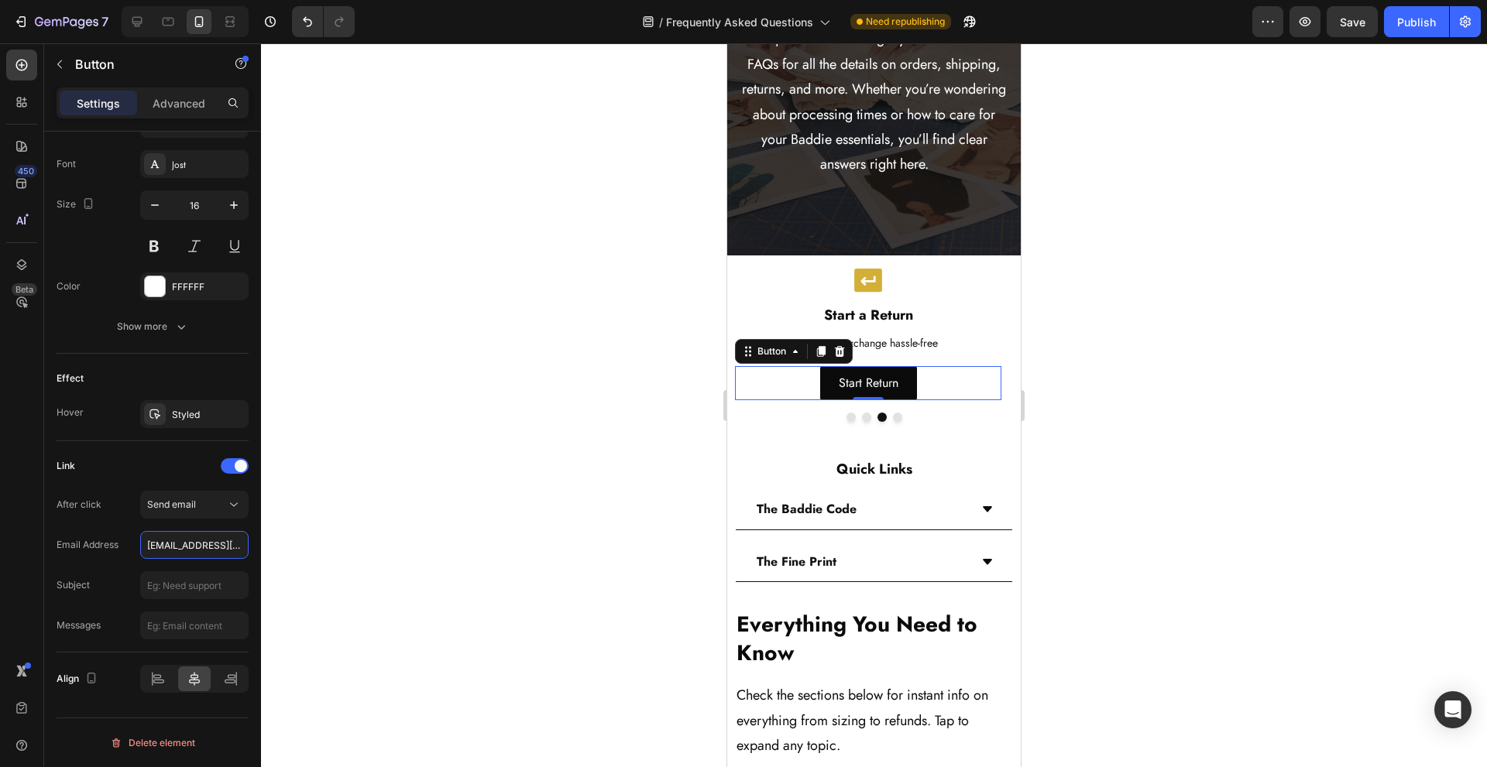
scroll to position [0, 37]
drag, startPoint x: 200, startPoint y: 545, endPoint x: 288, endPoint y: 545, distance: 88.3
click at [288, 0] on div "7 Version history / Frequently Asked Questions Need republishing Preview Save P…" at bounding box center [743, 0] width 1487 height 0
click at [238, 552] on input "[EMAIL_ADDRESS][DOMAIN_NAME]" at bounding box center [194, 545] width 108 height 28
type input "[EMAIL_ADDRESS][DOMAIN_NAME]"
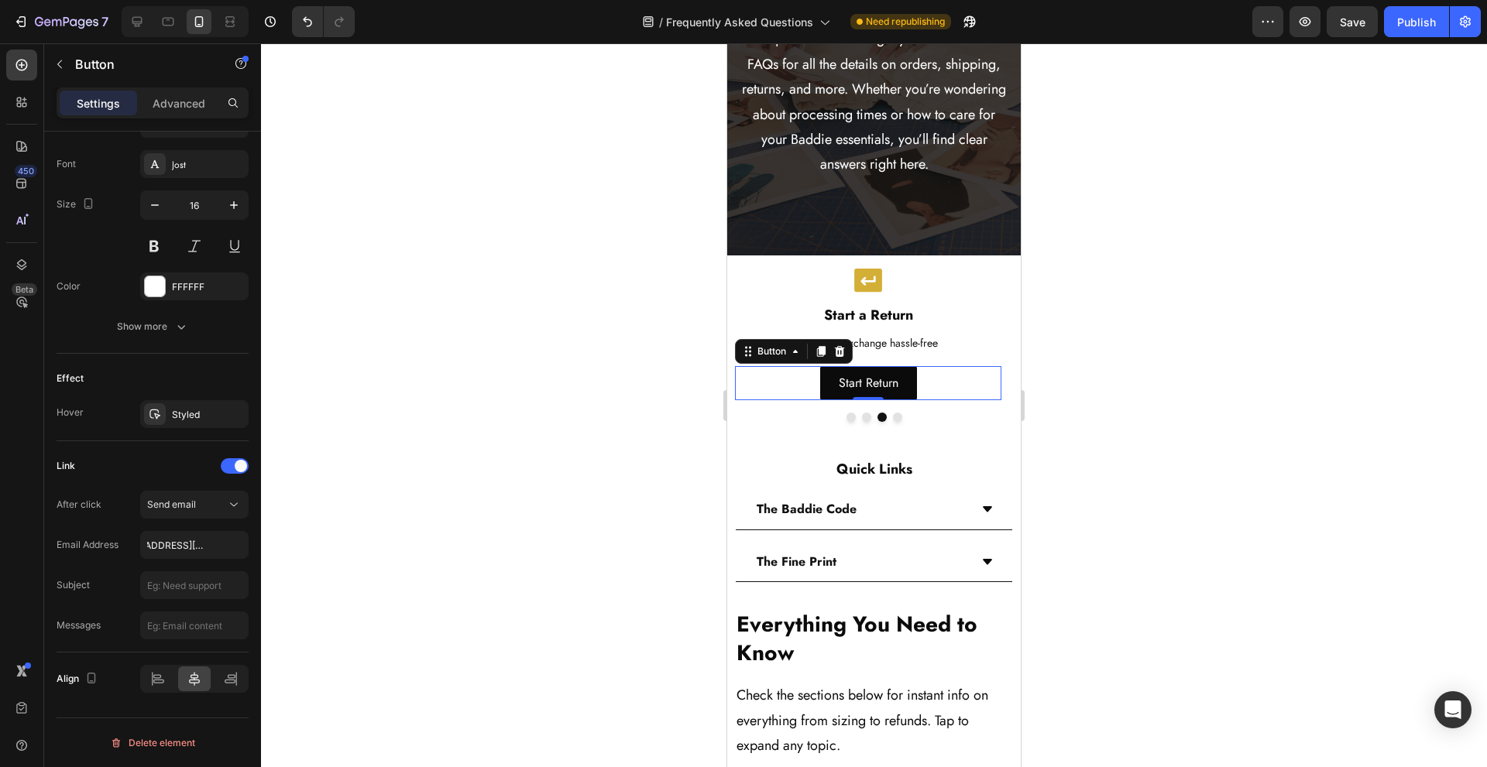
scroll to position [0, 0]
click at [163, 588] on input "text" at bounding box center [194, 586] width 108 height 28
paste input "Return Item – Order #______"
click at [194, 630] on input "text" at bounding box center [194, 626] width 108 height 28
type input "Return Item – Order #"
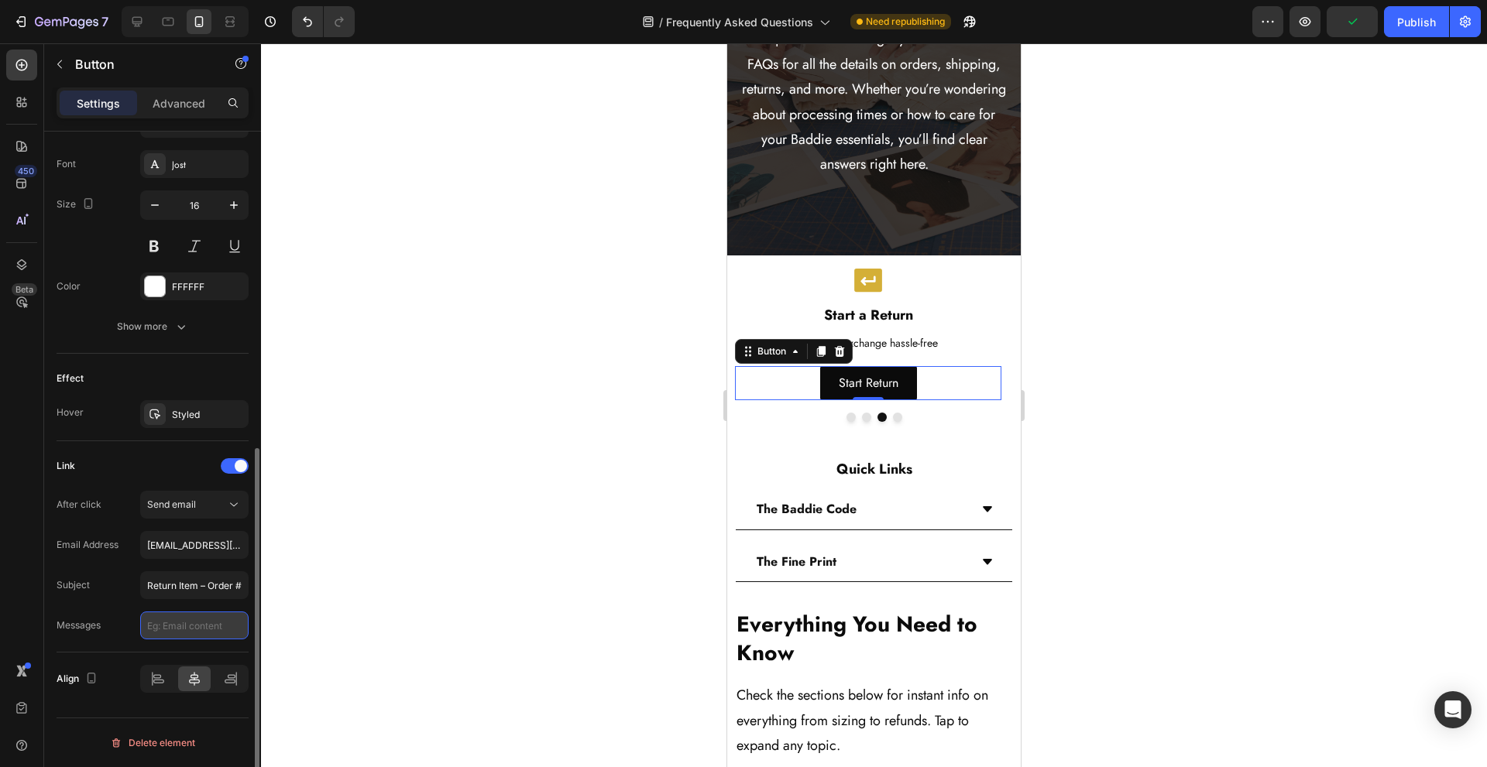
click at [174, 627] on input "text" at bounding box center [194, 626] width 108 height 28
paste input "Hi Baddie Brand Team, I’d like to return an item from my recent order. Details:…"
click at [123, 660] on div "Align" at bounding box center [153, 679] width 192 height 53
type input "Hi Baddie Brand Team, I’d like to return an item from my recent order. Details:…"
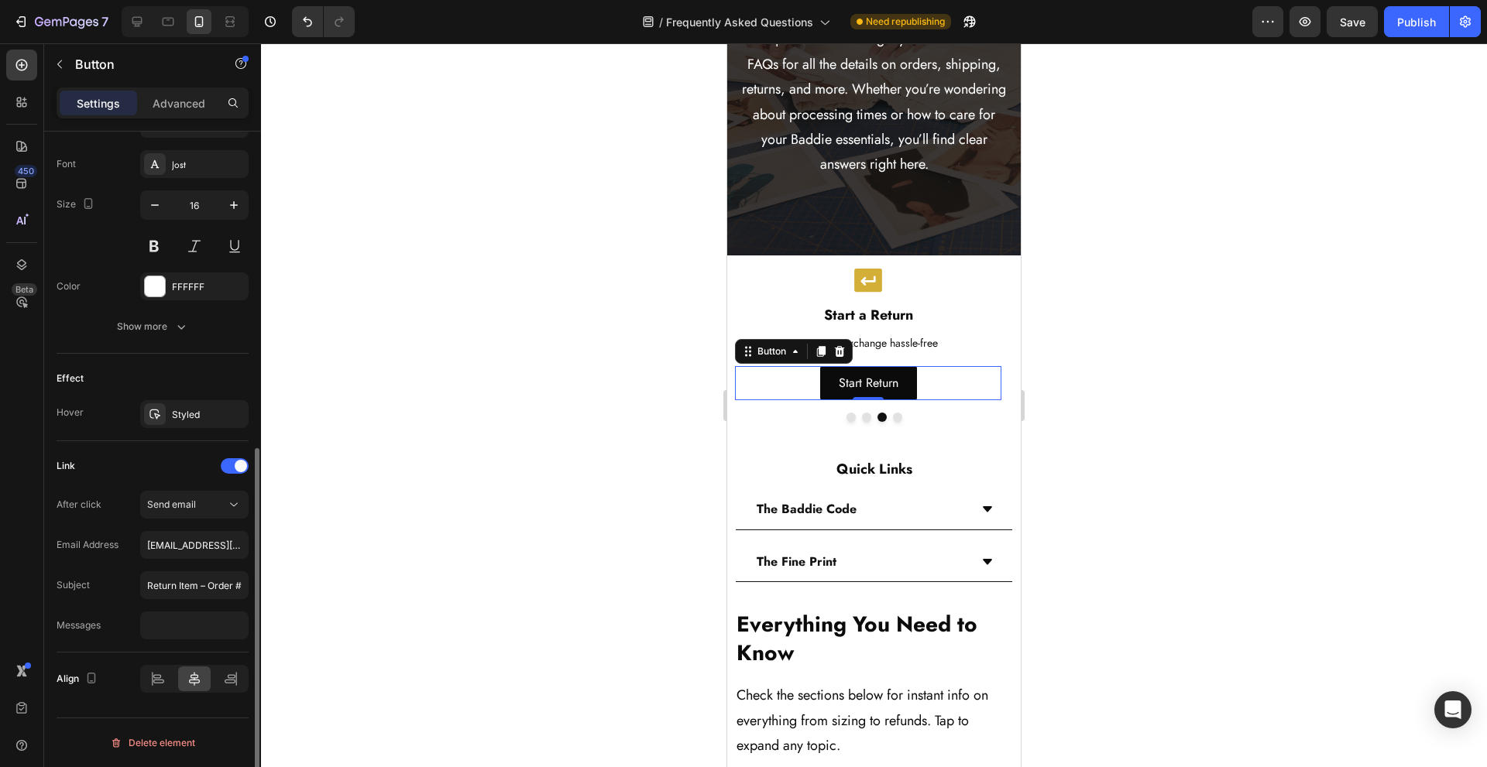
scroll to position [0, 0]
click at [895, 417] on button "Dot" at bounding box center [897, 417] width 9 height 9
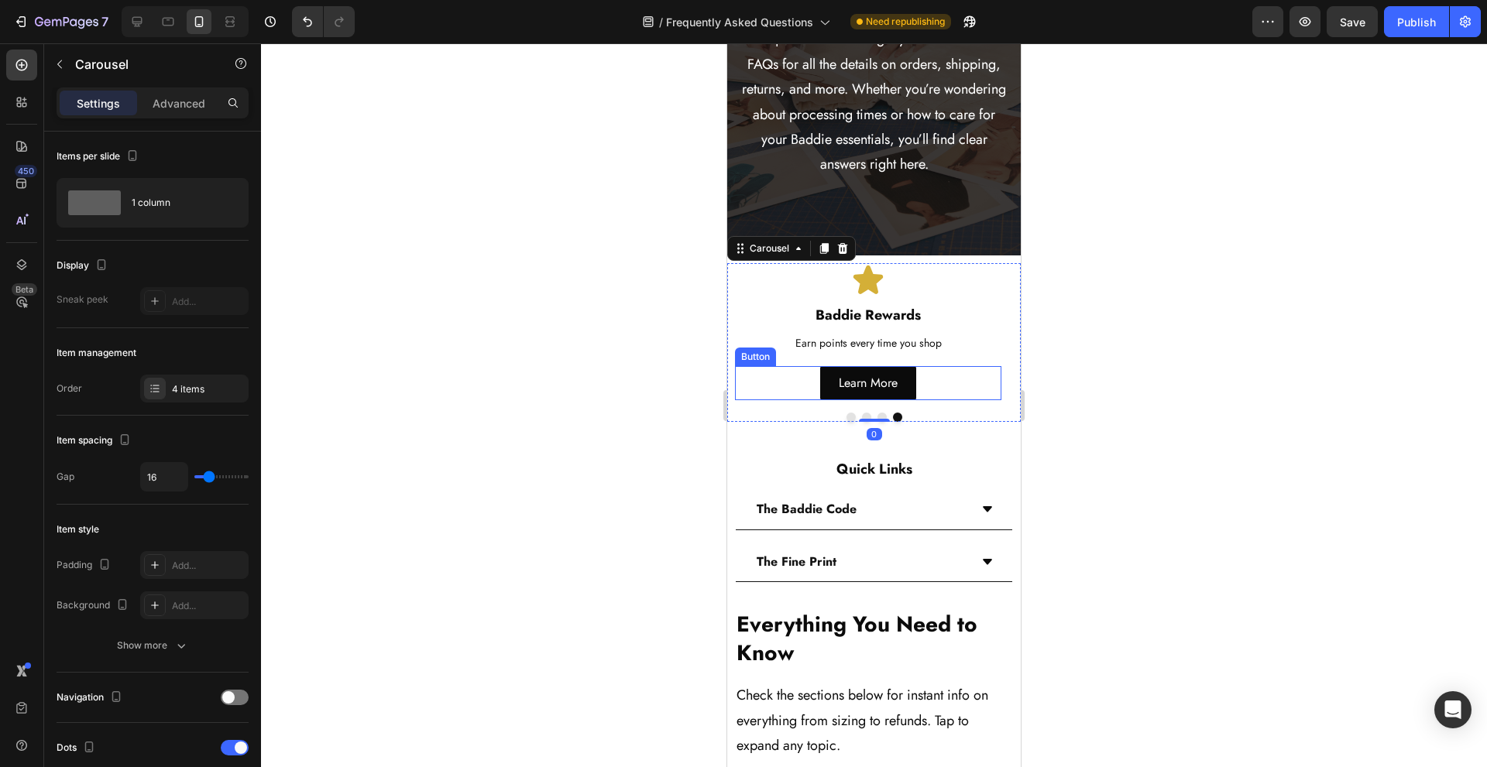
click at [785, 376] on div "Learn More Button" at bounding box center [868, 383] width 266 height 35
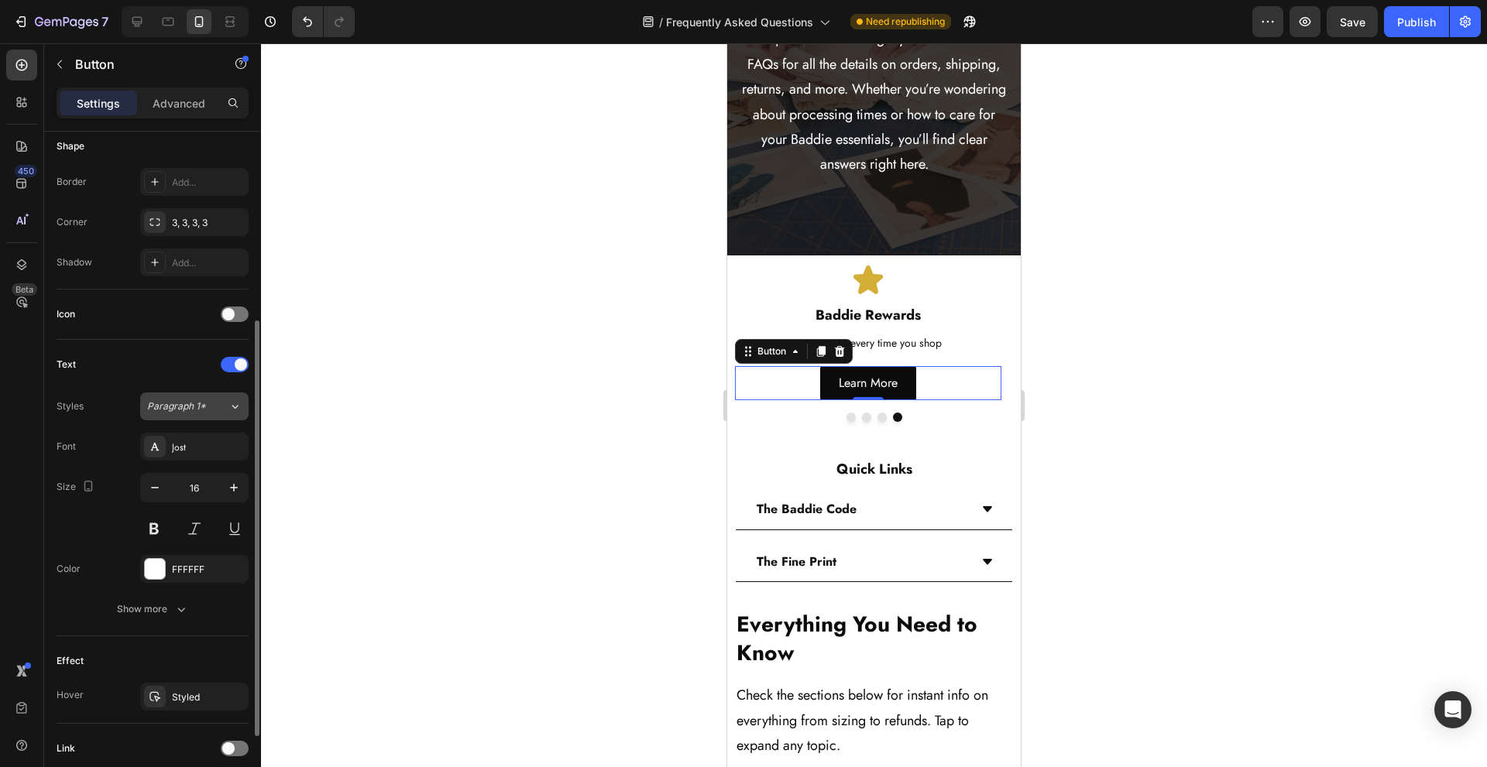
scroll to position [431, 0]
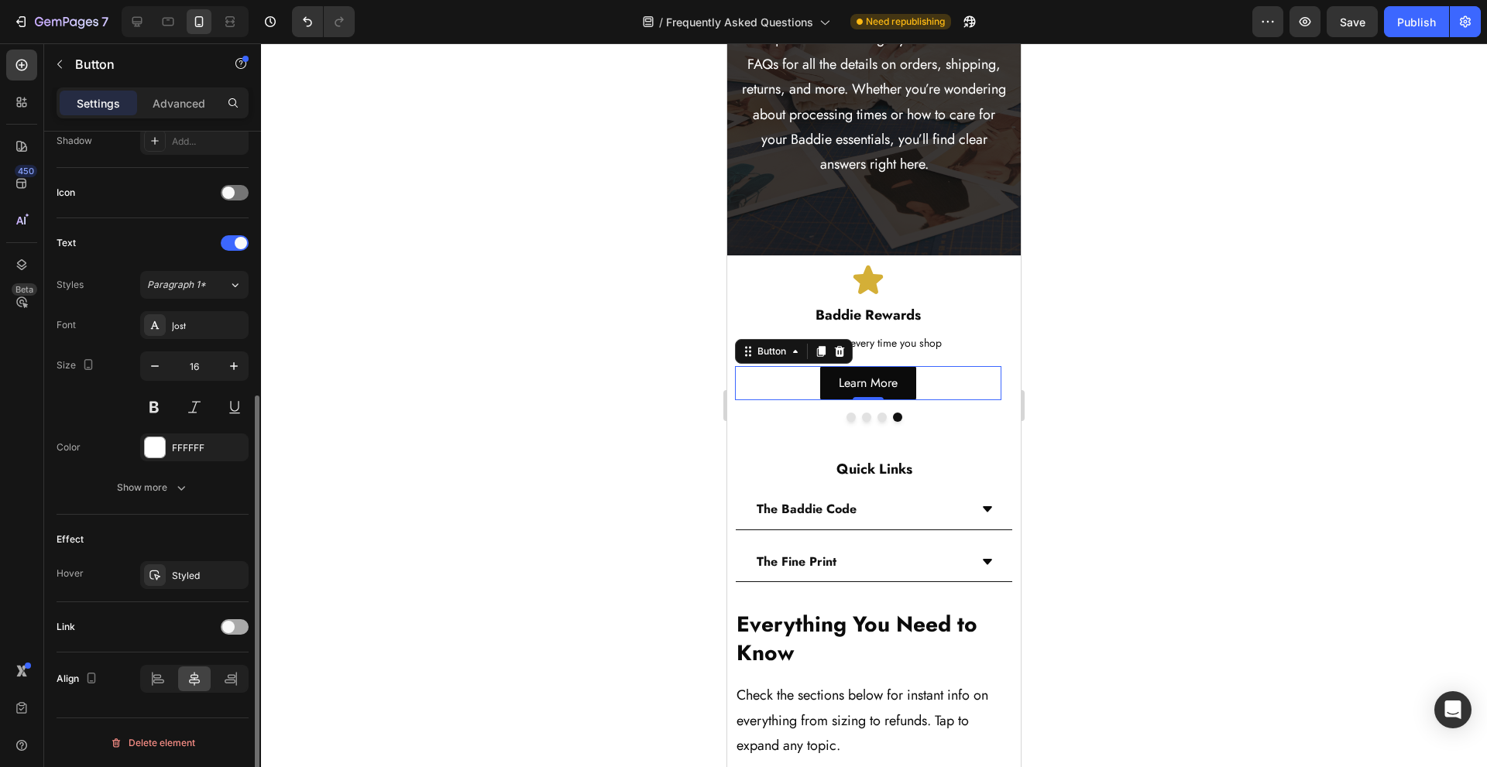
click at [226, 625] on span at bounding box center [228, 627] width 12 height 12
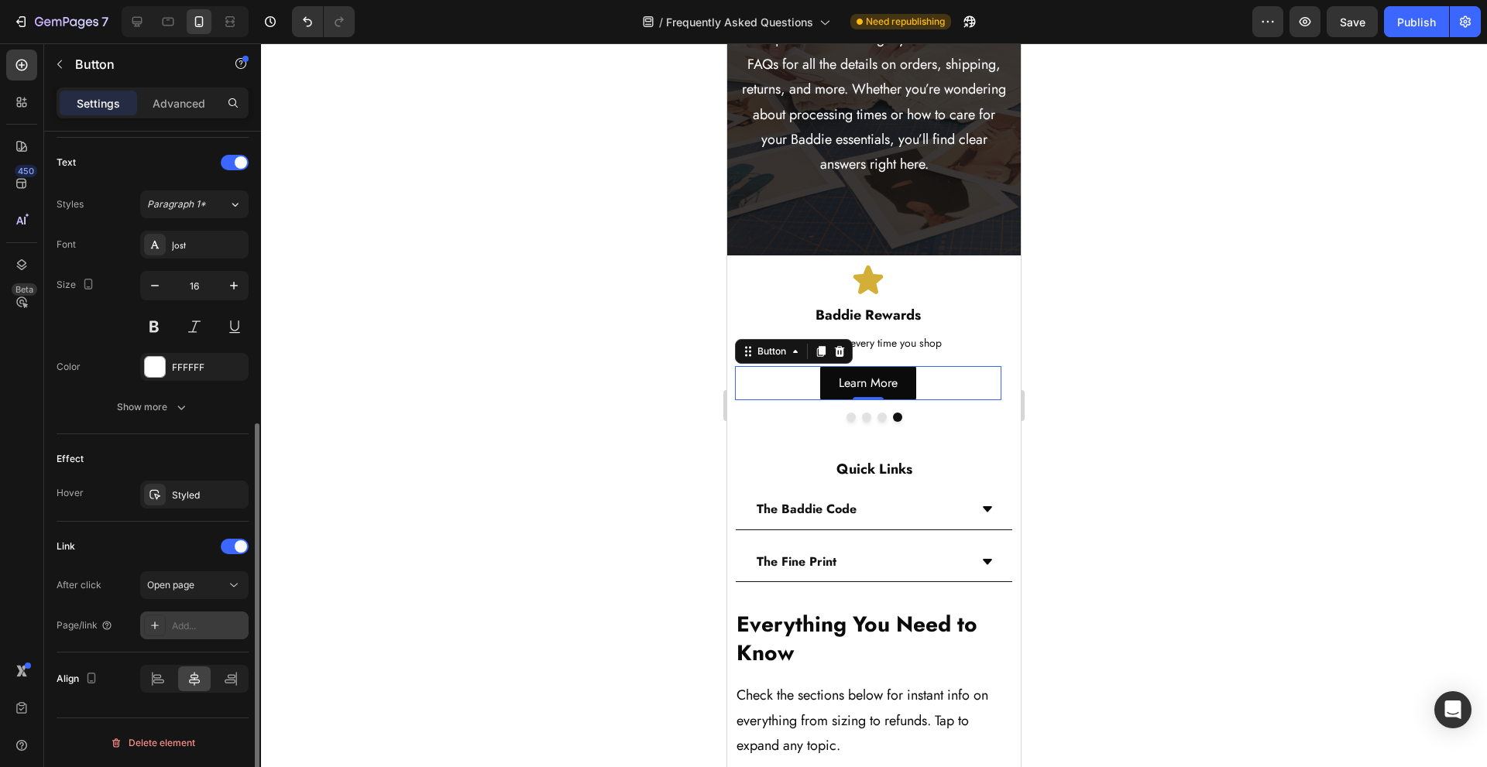
click at [190, 620] on div "Add..." at bounding box center [208, 627] width 73 height 14
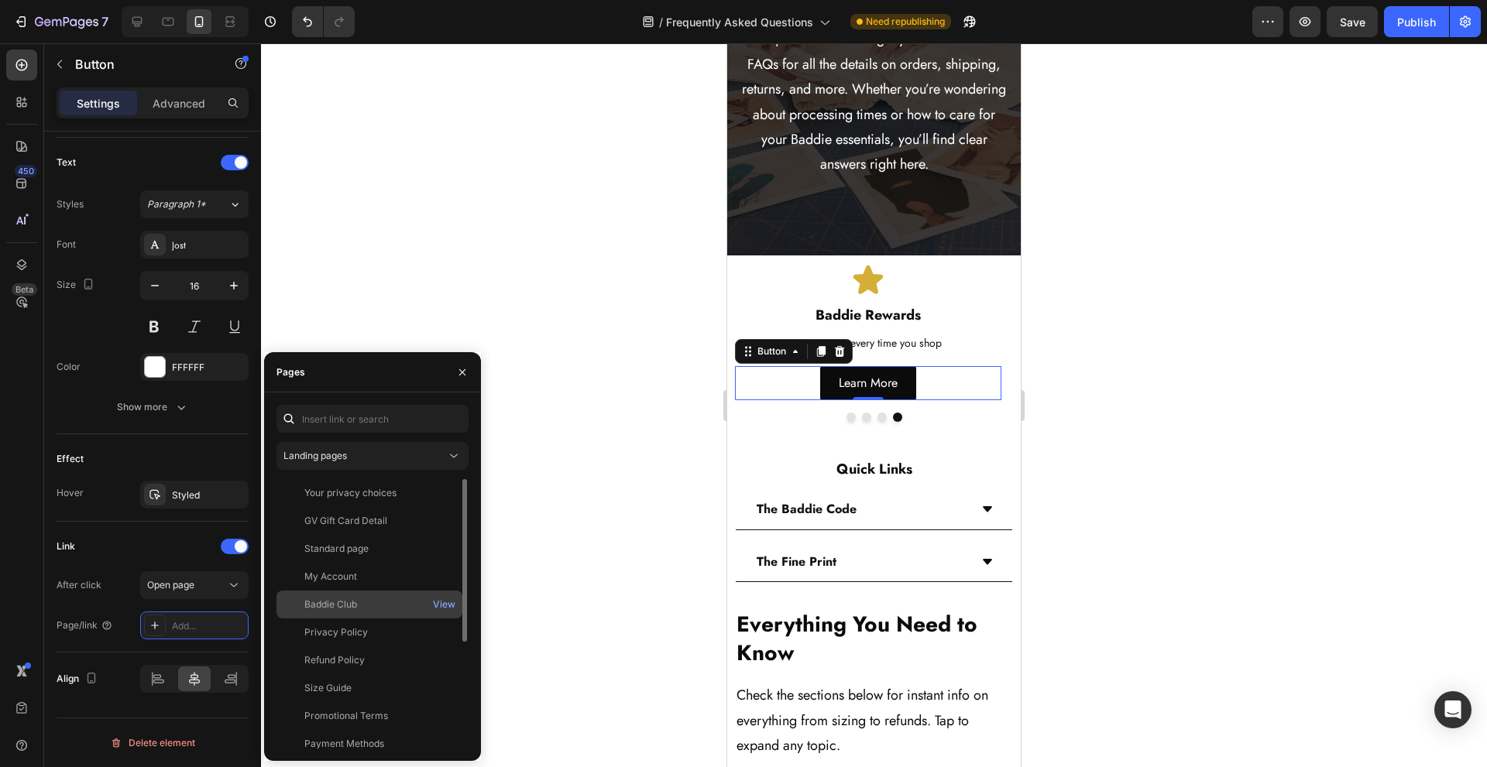
click at [409, 603] on div "Baddie Club" at bounding box center [369, 605] width 173 height 14
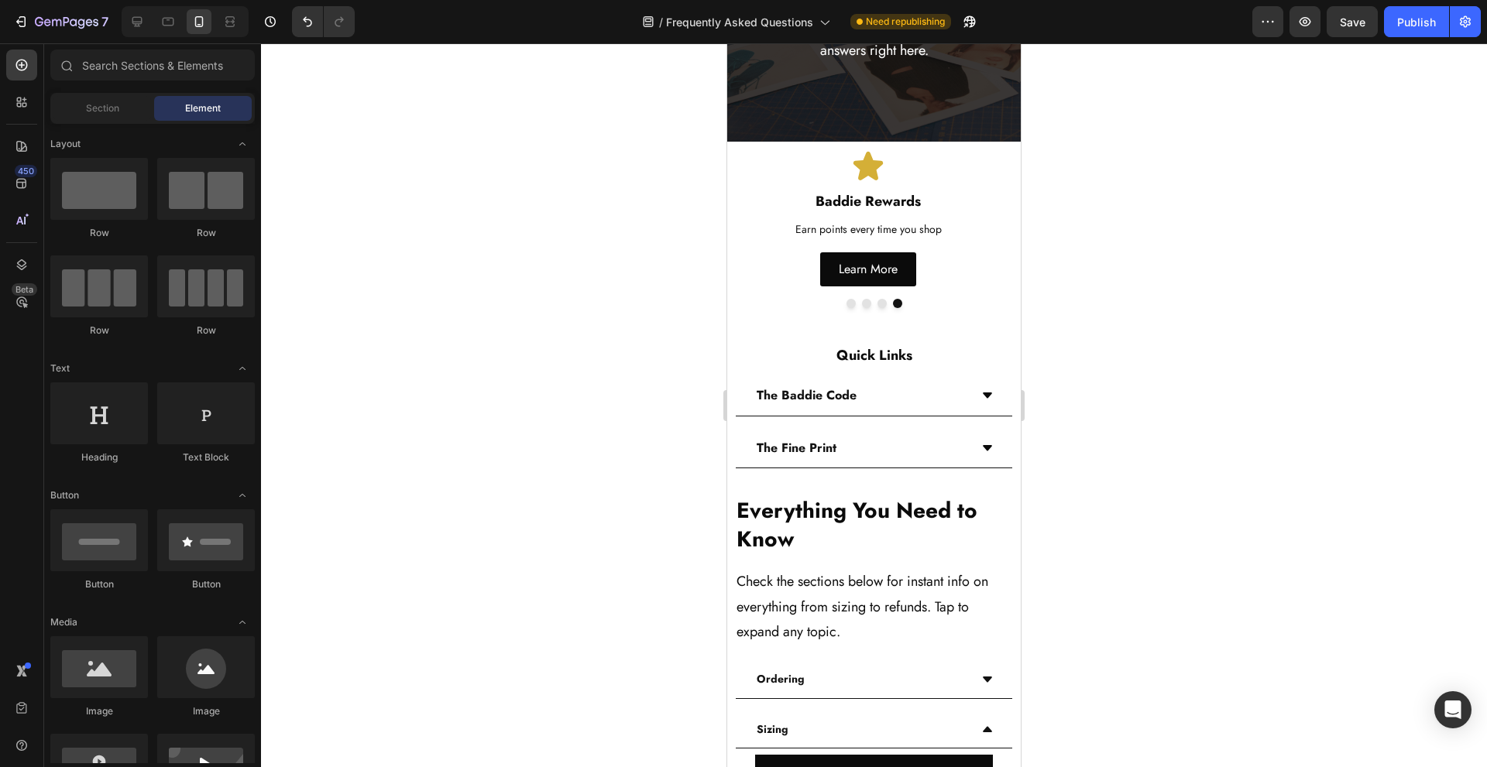
scroll to position [338, 0]
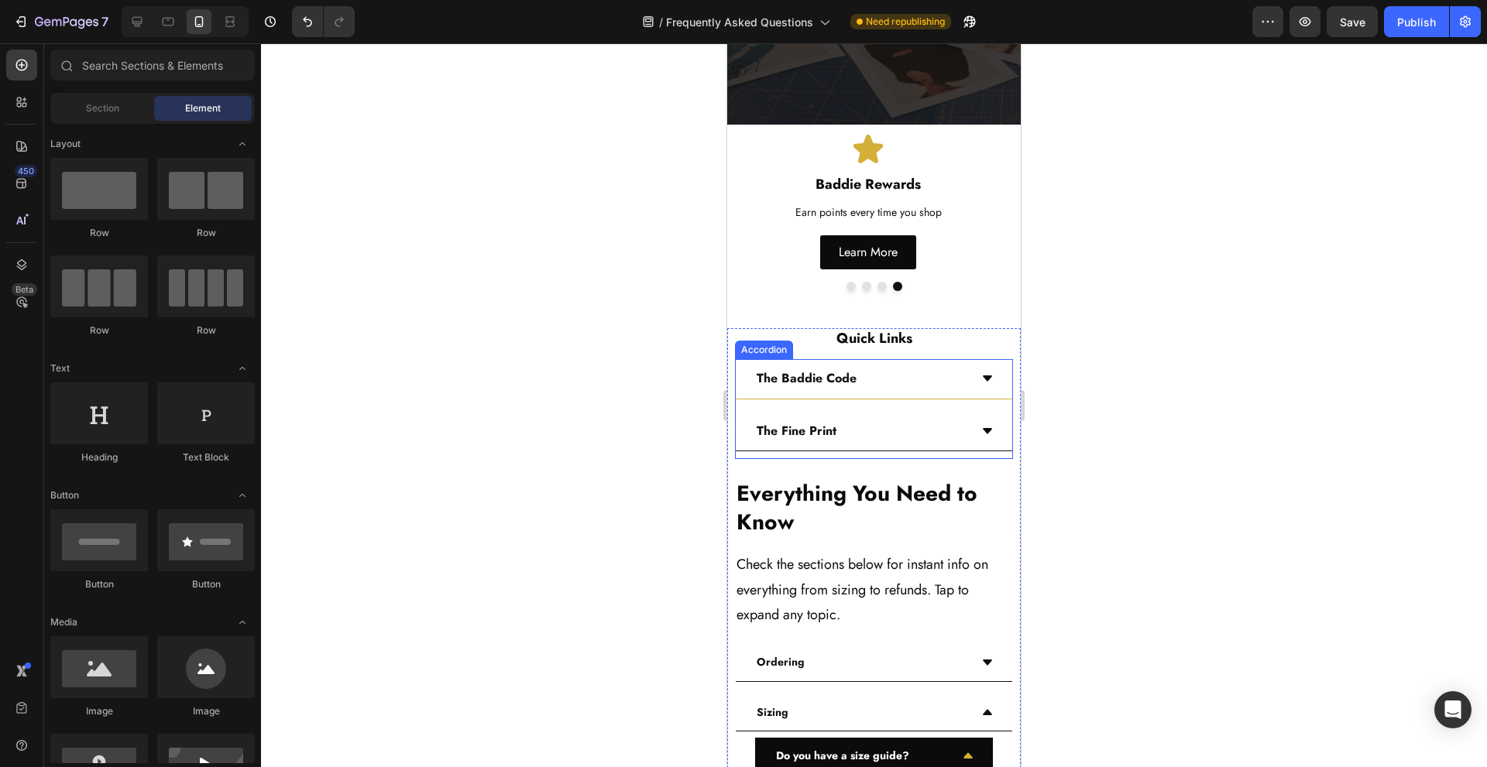
click at [962, 374] on div "The Baddie Code" at bounding box center [874, 379] width 276 height 40
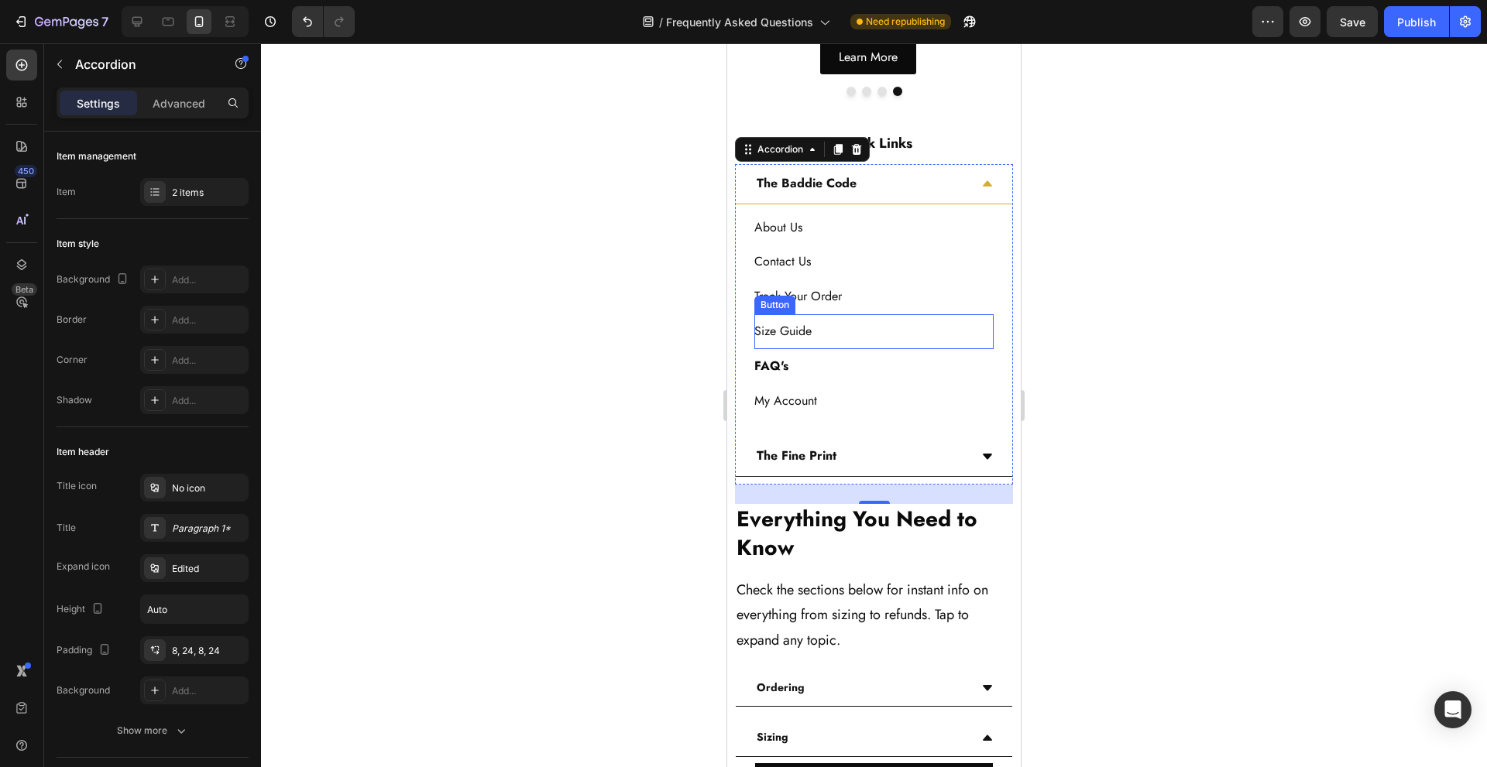
scroll to position [544, 0]
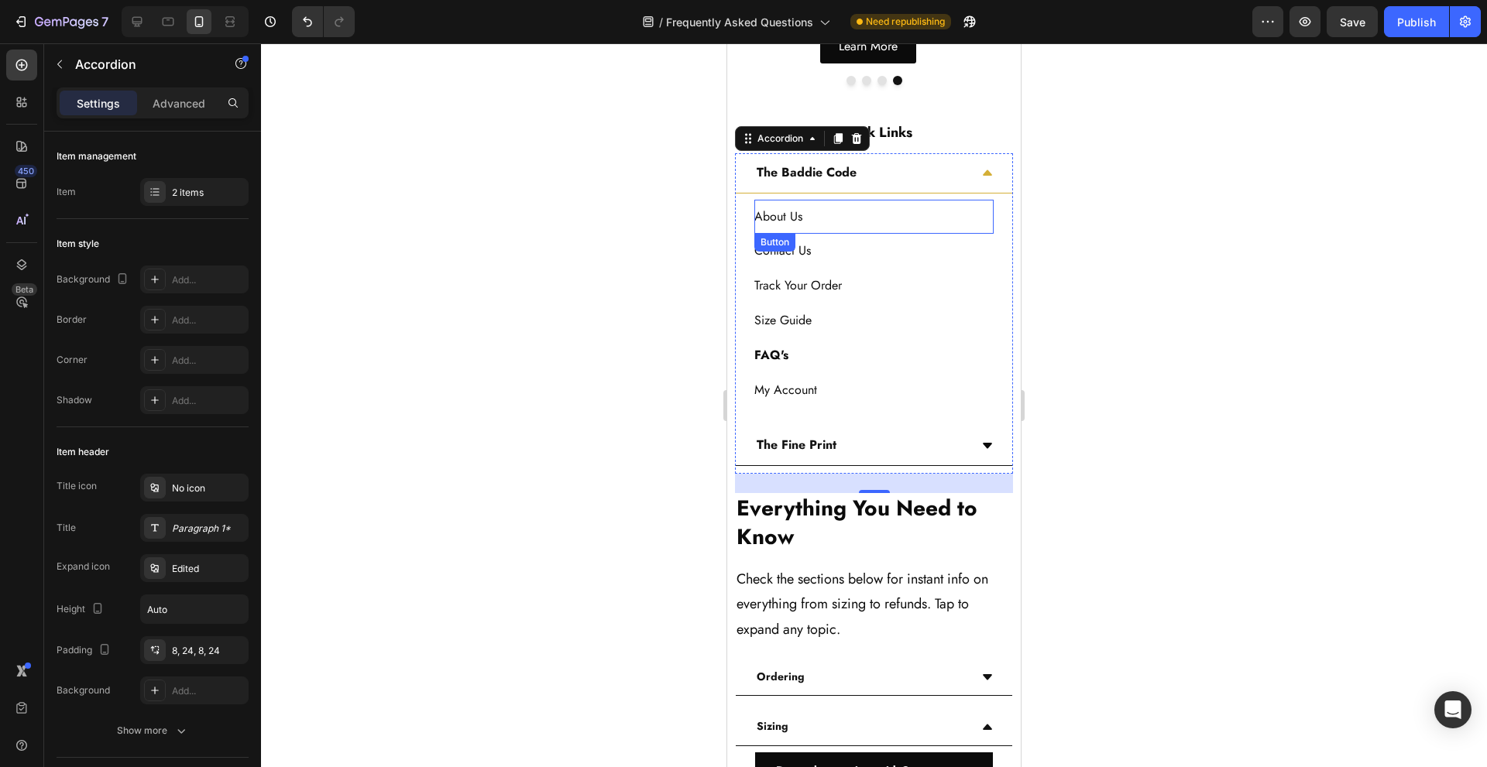
click at [891, 219] on div "About Us Button" at bounding box center [873, 217] width 239 height 35
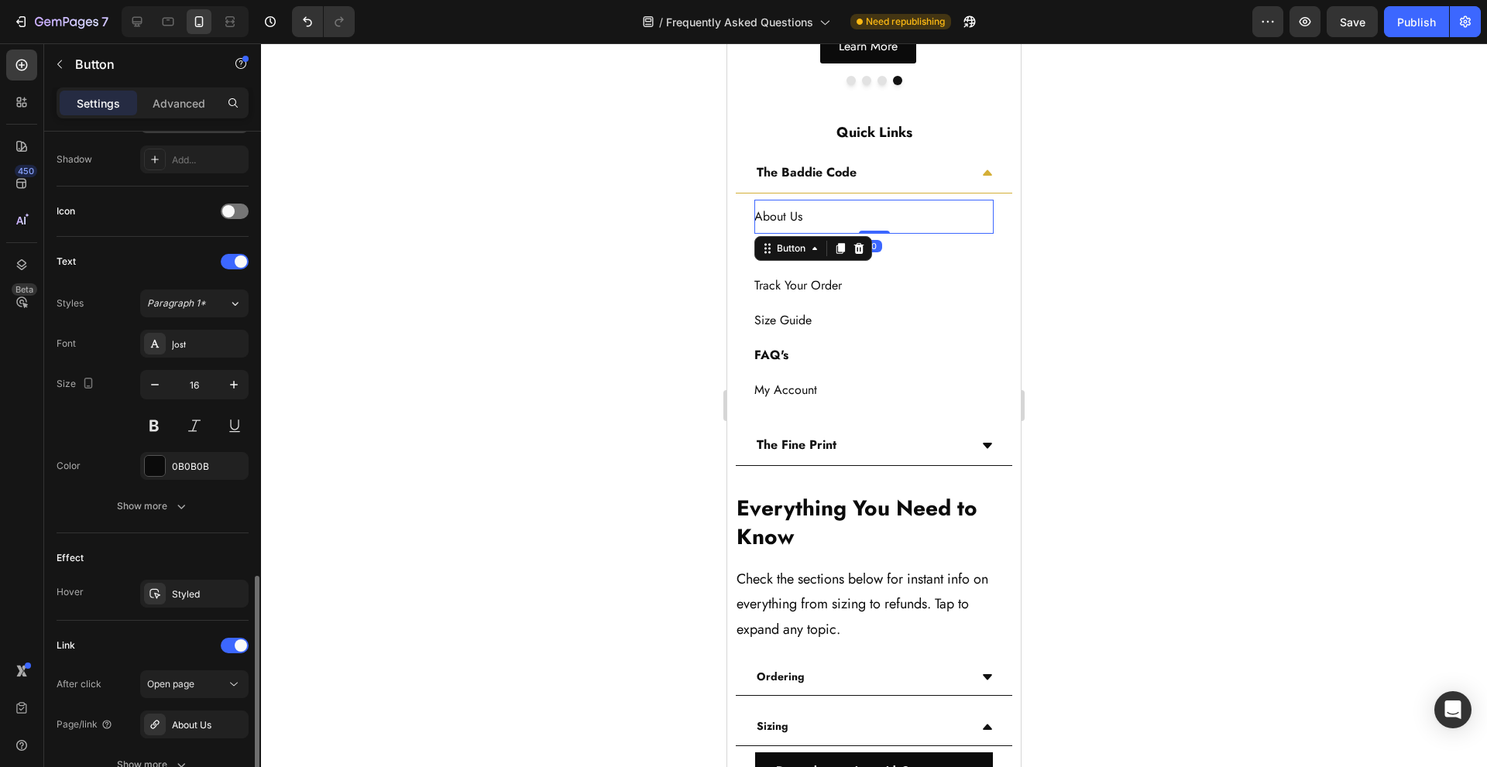
scroll to position [551, 0]
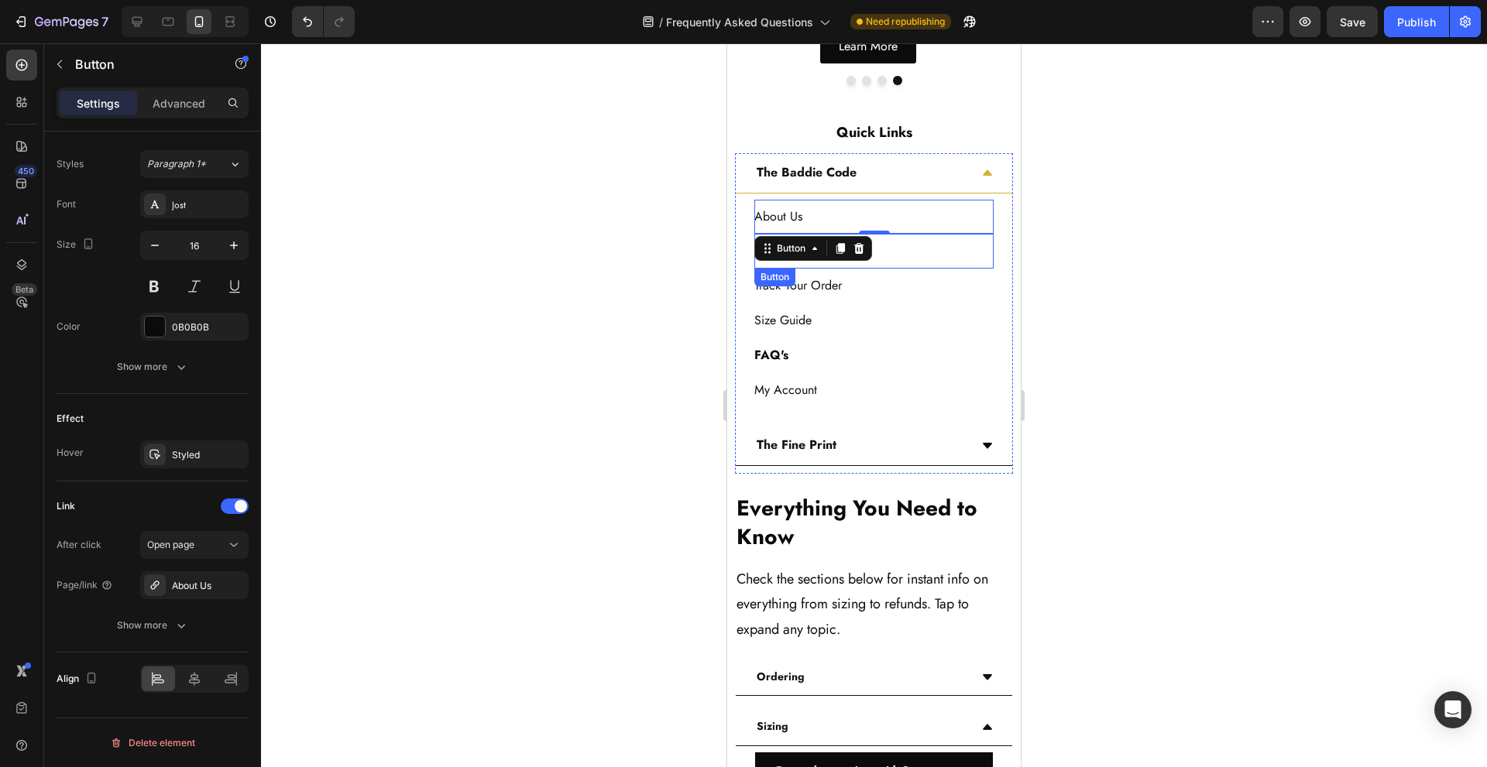
click at [929, 249] on div "Contact Us Button" at bounding box center [873, 251] width 239 height 35
click at [918, 294] on div "Track Your Order Button" at bounding box center [873, 286] width 239 height 35
click at [912, 321] on div "Size Guide Button" at bounding box center [873, 321] width 239 height 35
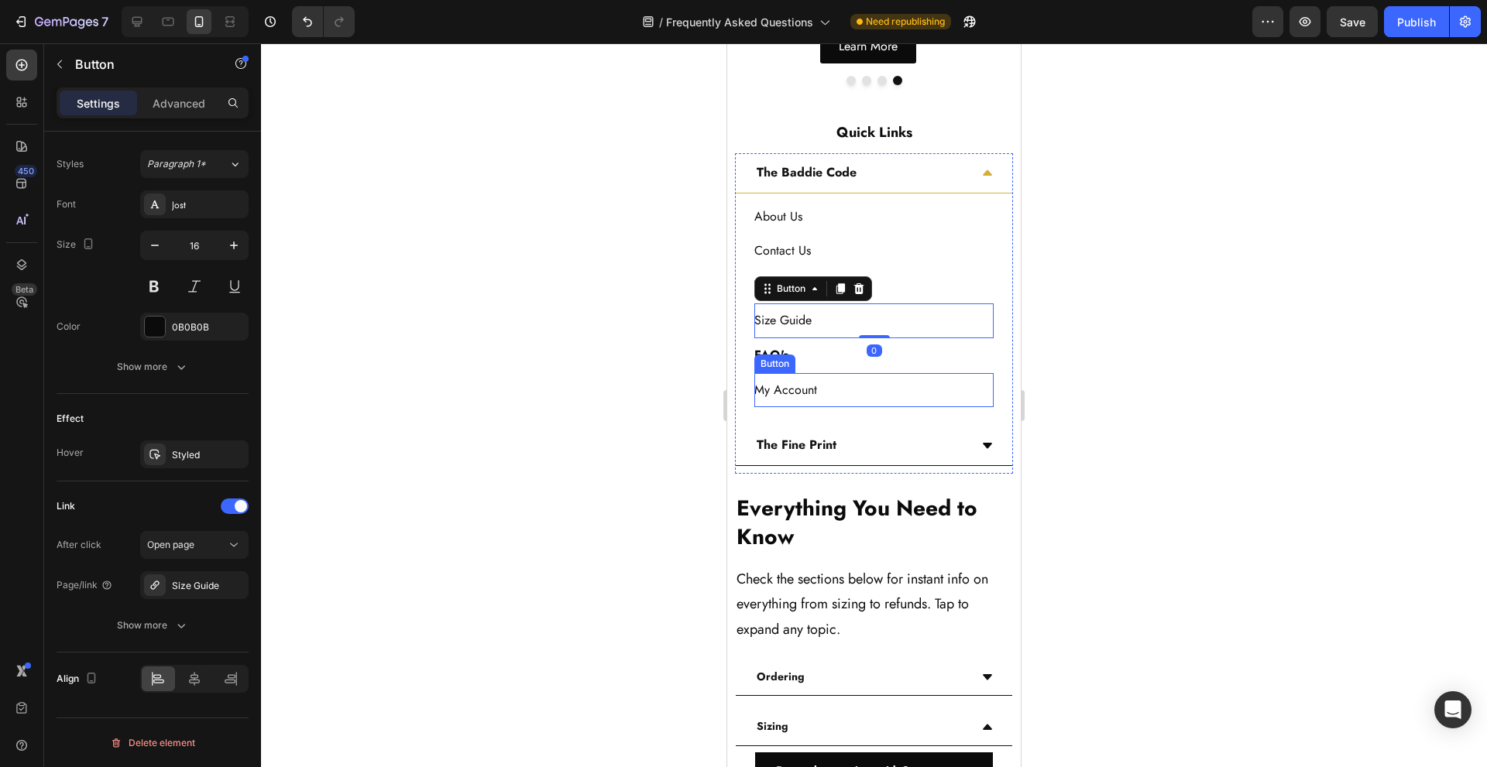
click at [898, 375] on div "My Account Button" at bounding box center [873, 390] width 239 height 35
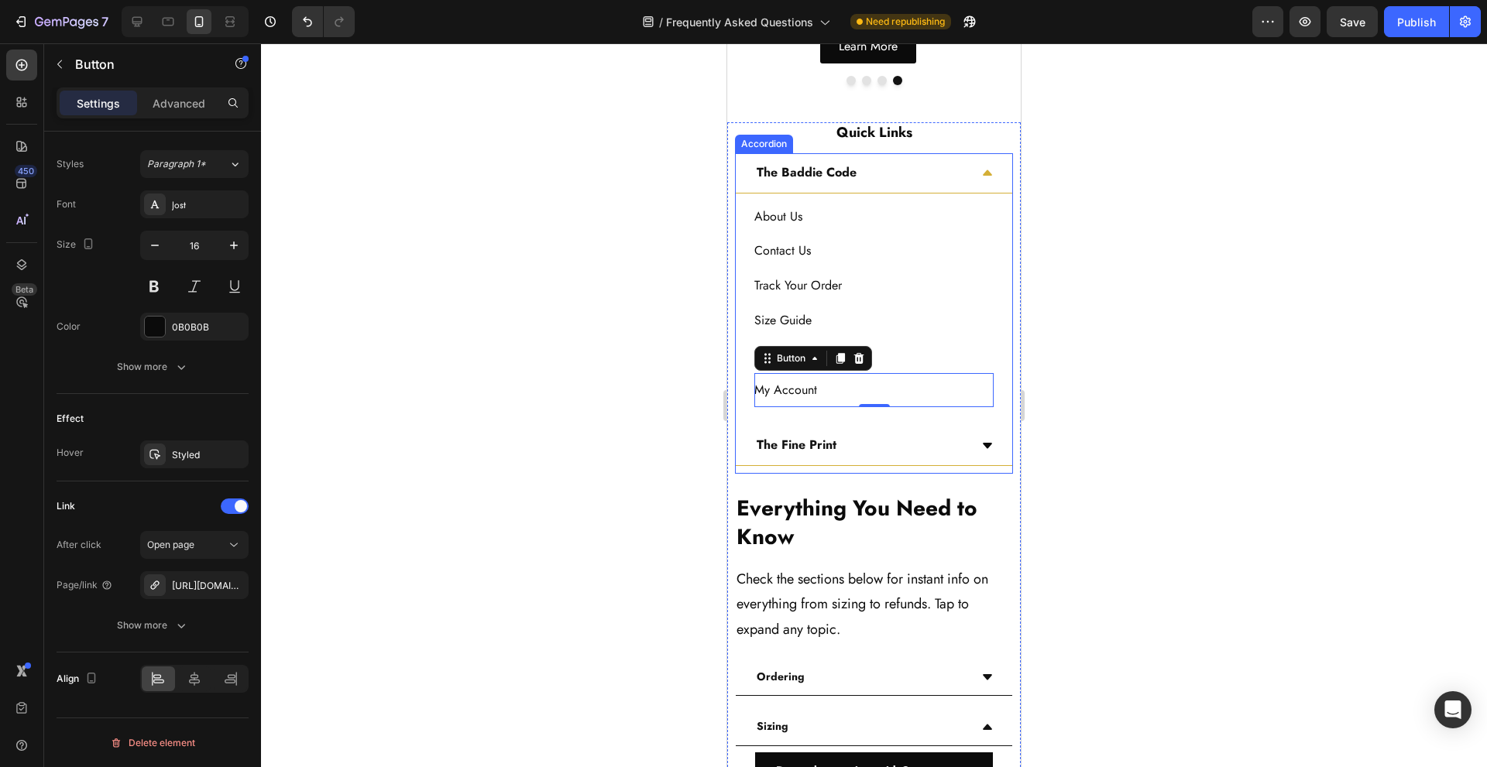
click at [919, 446] on div "The Fine Print" at bounding box center [861, 445] width 215 height 27
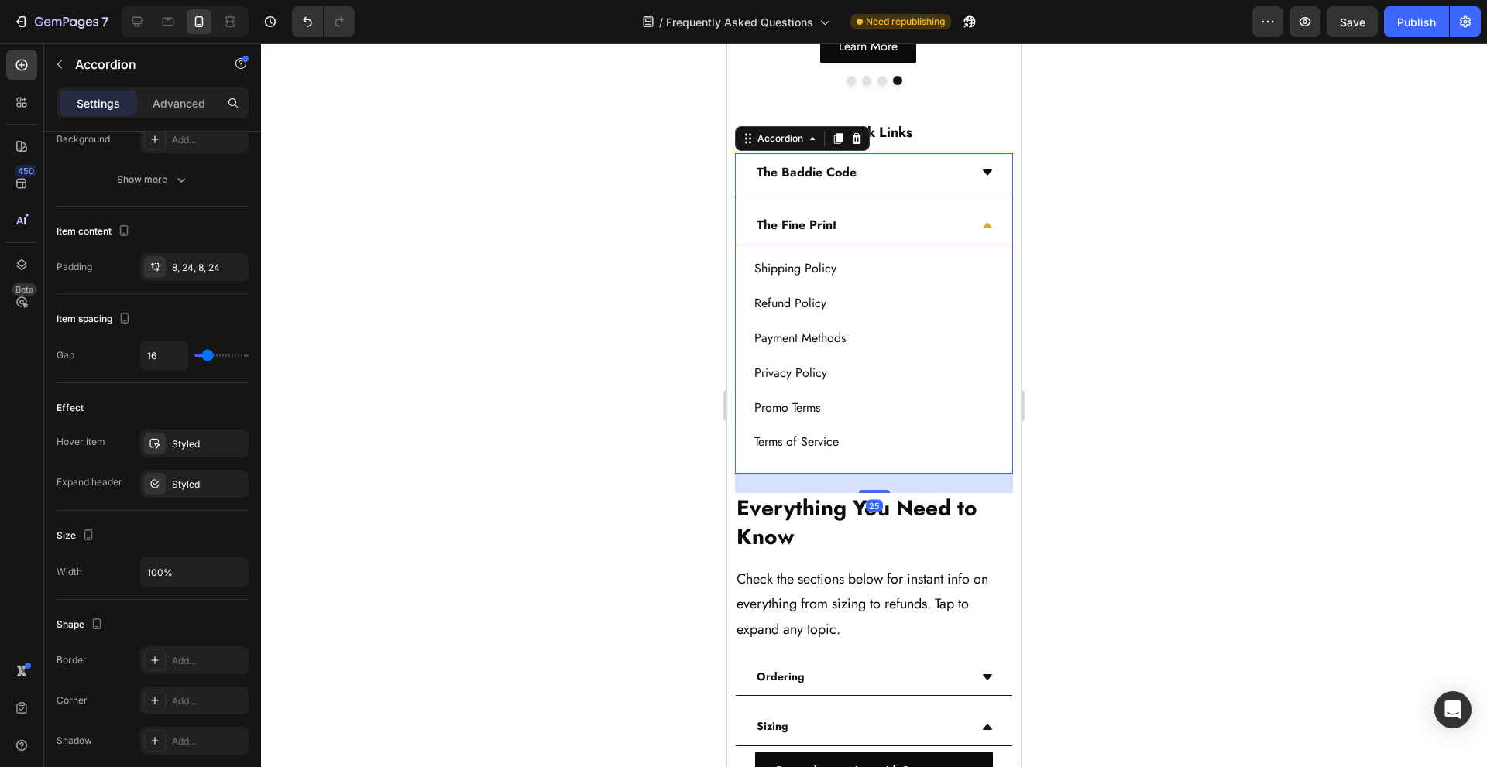
scroll to position [0, 0]
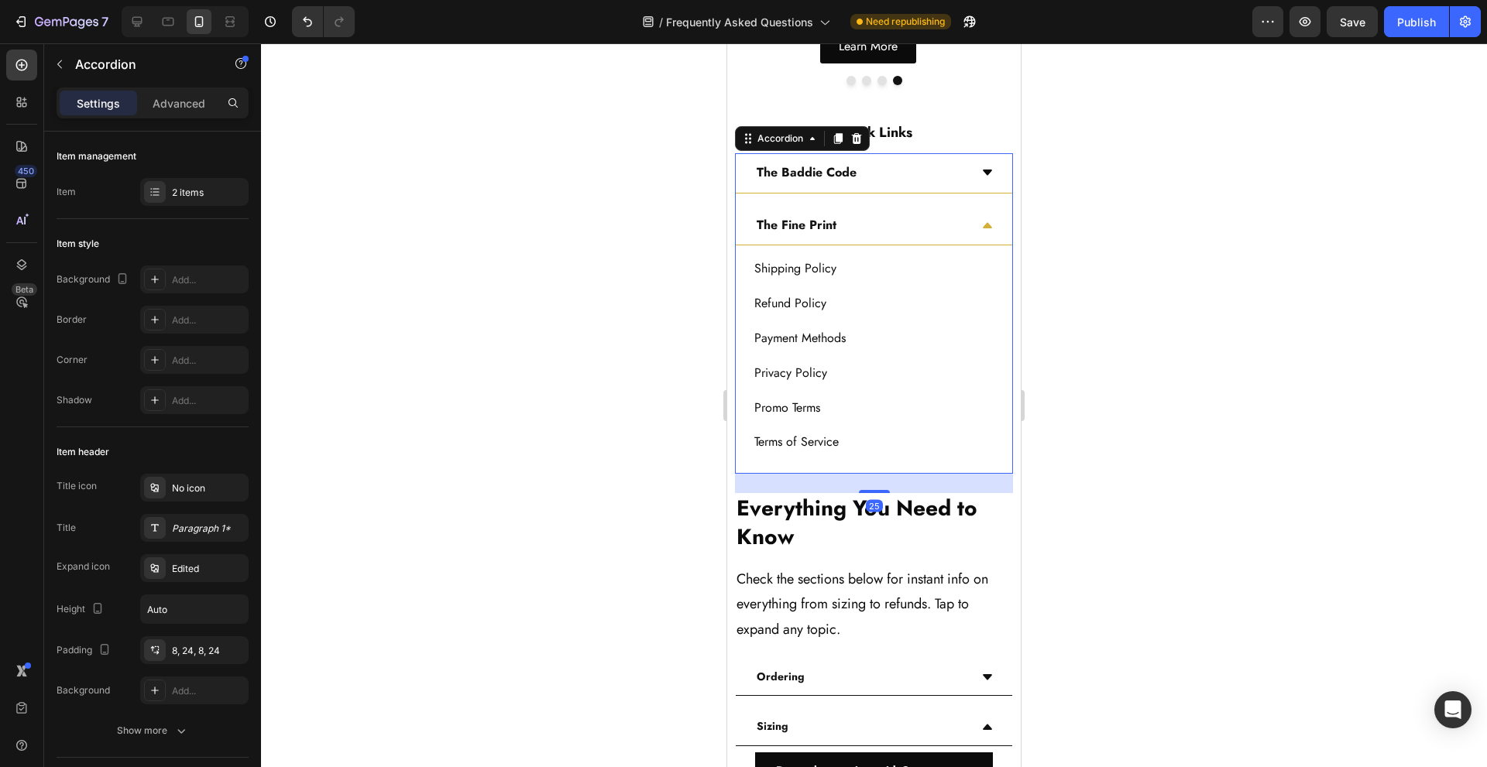
click at [957, 179] on div "The Baddie Code" at bounding box center [874, 173] width 276 height 40
click at [915, 438] on div "The Fine Print" at bounding box center [861, 445] width 215 height 27
click at [919, 273] on div "Shipping Policy Button" at bounding box center [873, 269] width 239 height 35
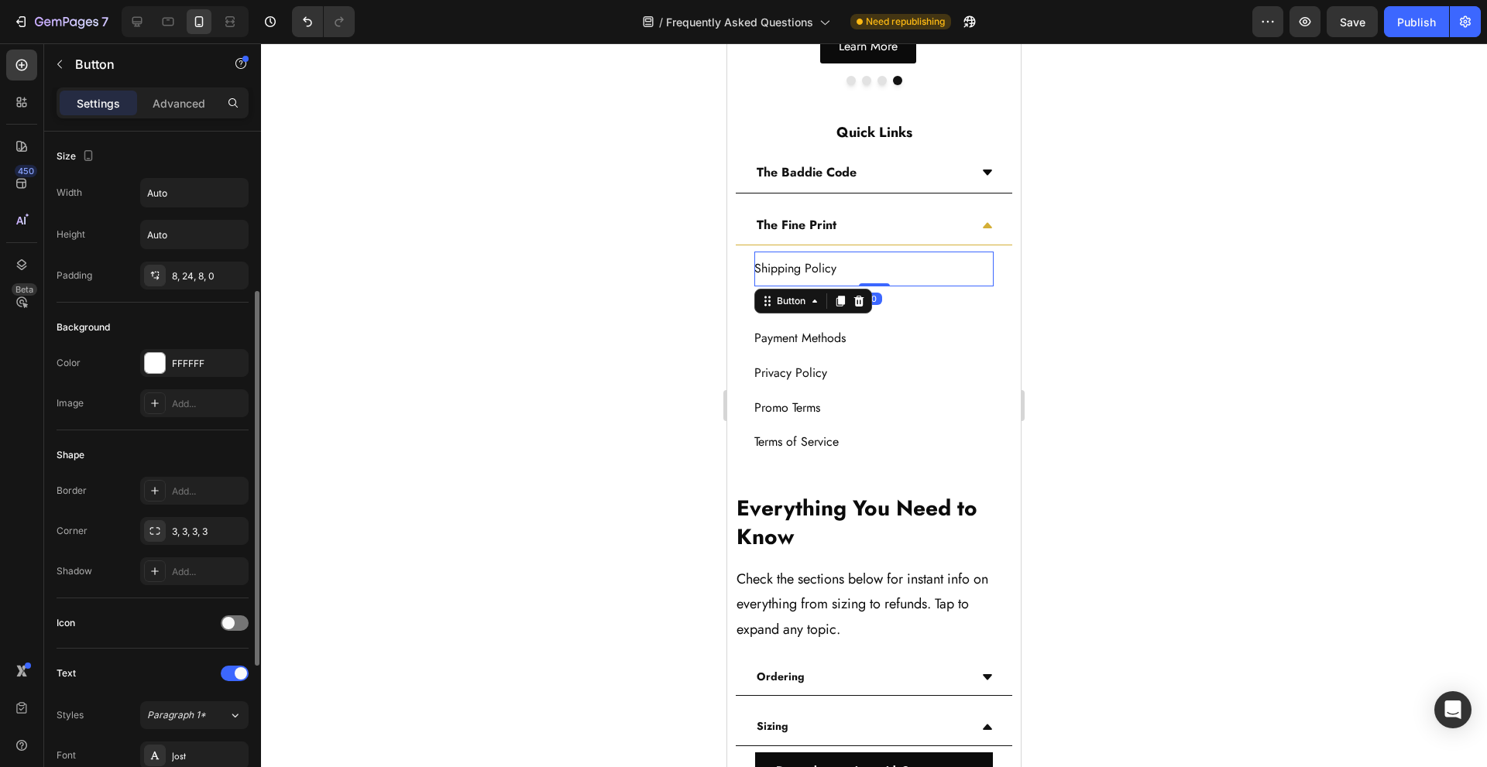
scroll to position [551, 0]
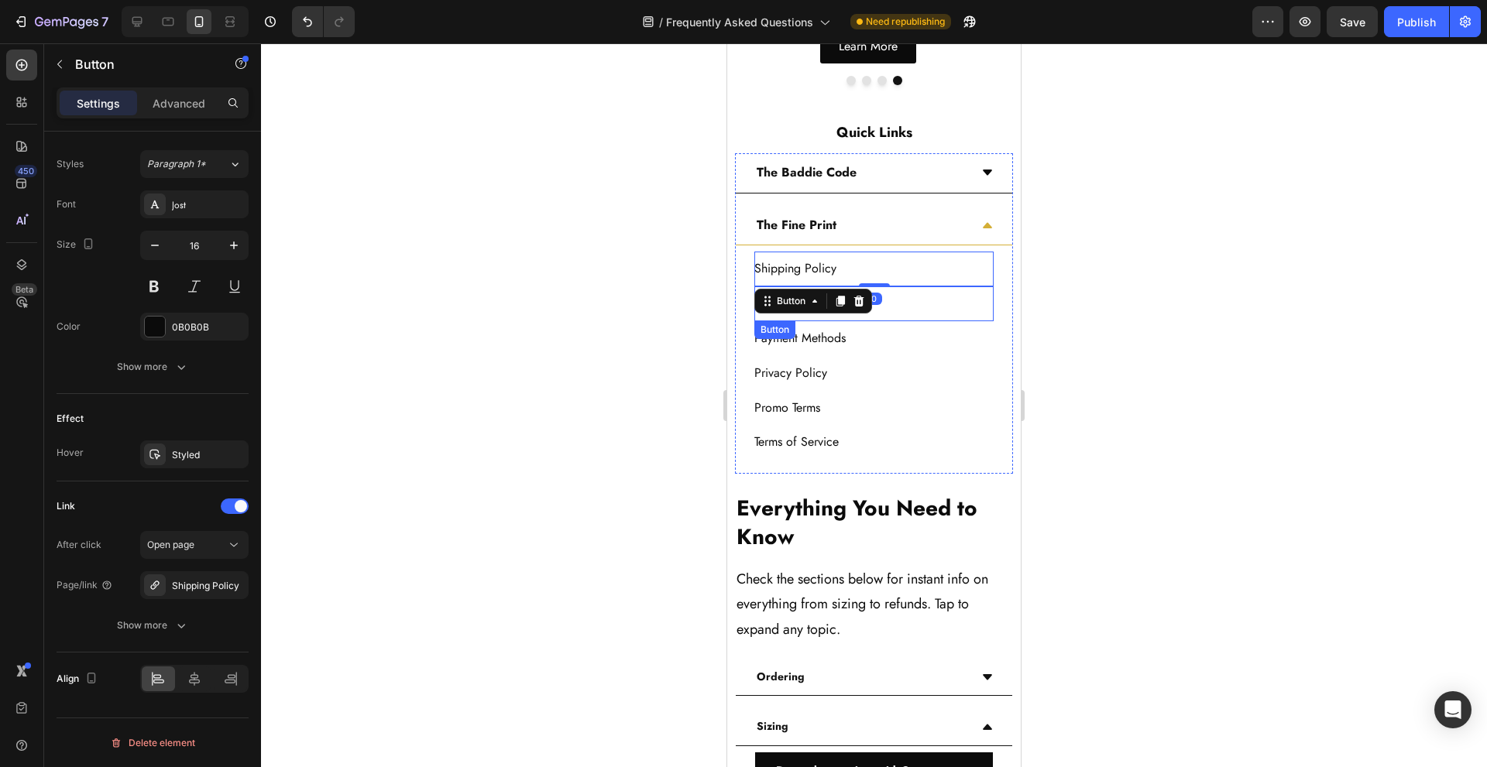
click at [908, 308] on div "Refund Policy Button" at bounding box center [873, 304] width 239 height 35
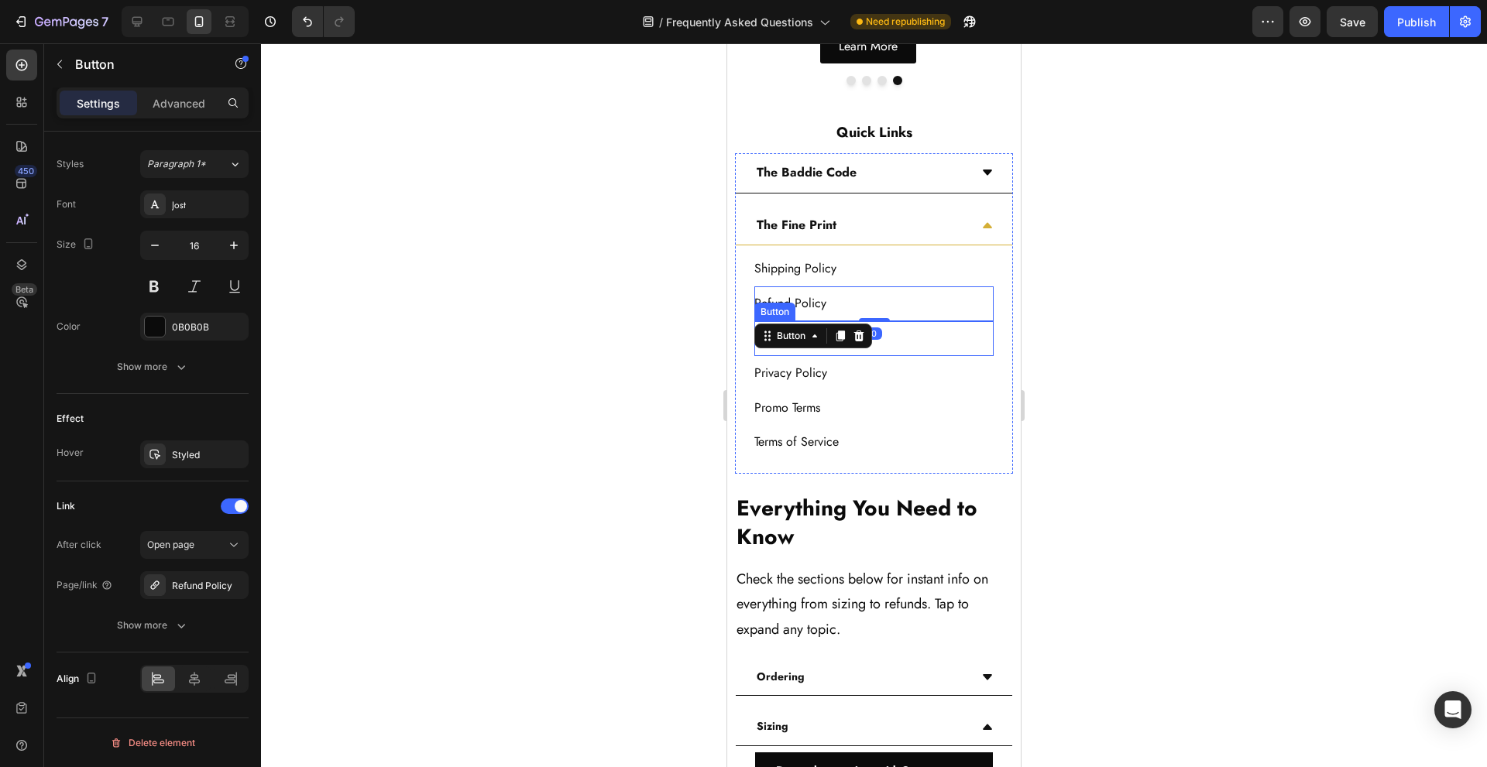
click at [905, 341] on div "Payment Methods Button" at bounding box center [873, 338] width 239 height 35
click at [914, 370] on div "Privacy Policy Button" at bounding box center [873, 373] width 239 height 35
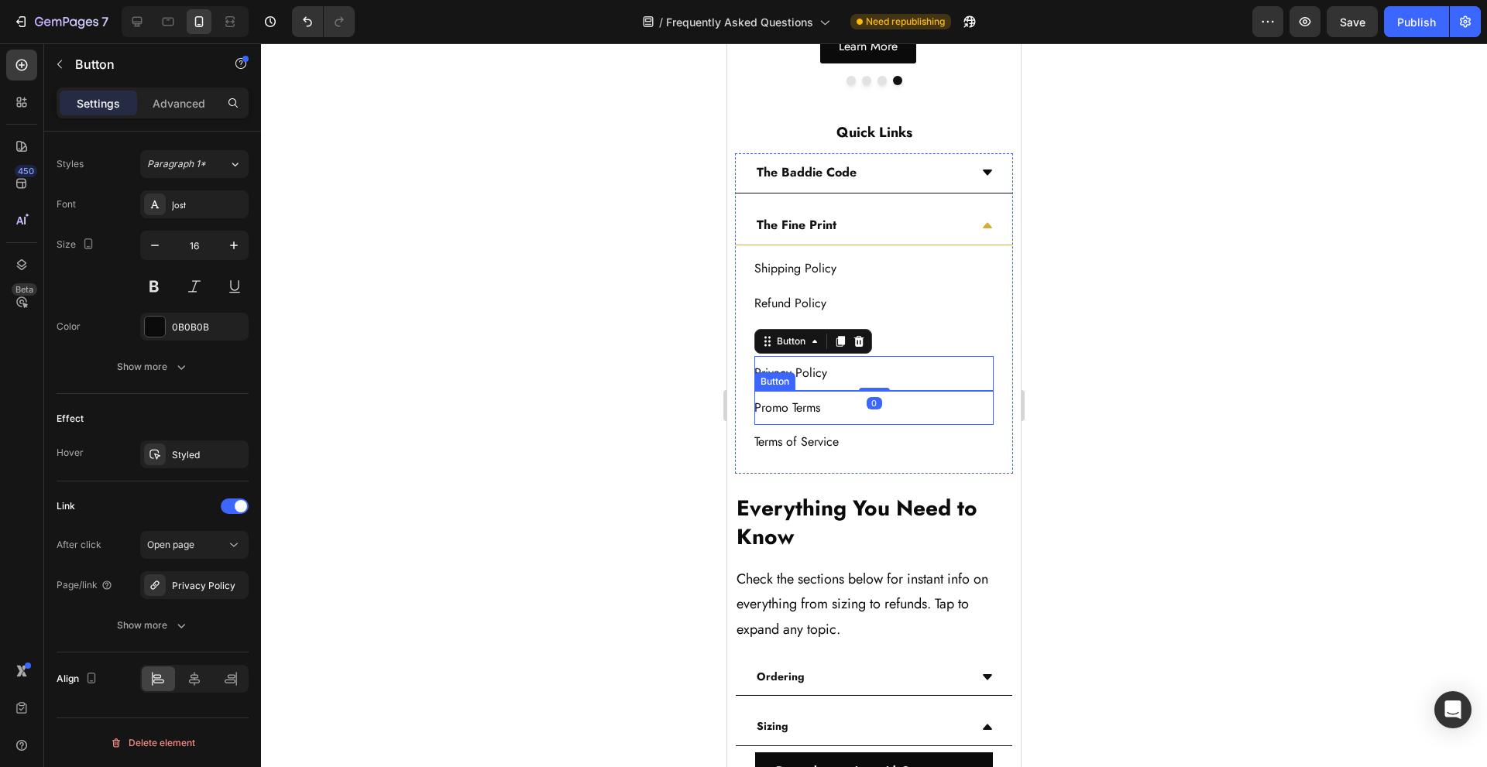
click at [915, 407] on div "Promo Terms Button" at bounding box center [873, 408] width 239 height 35
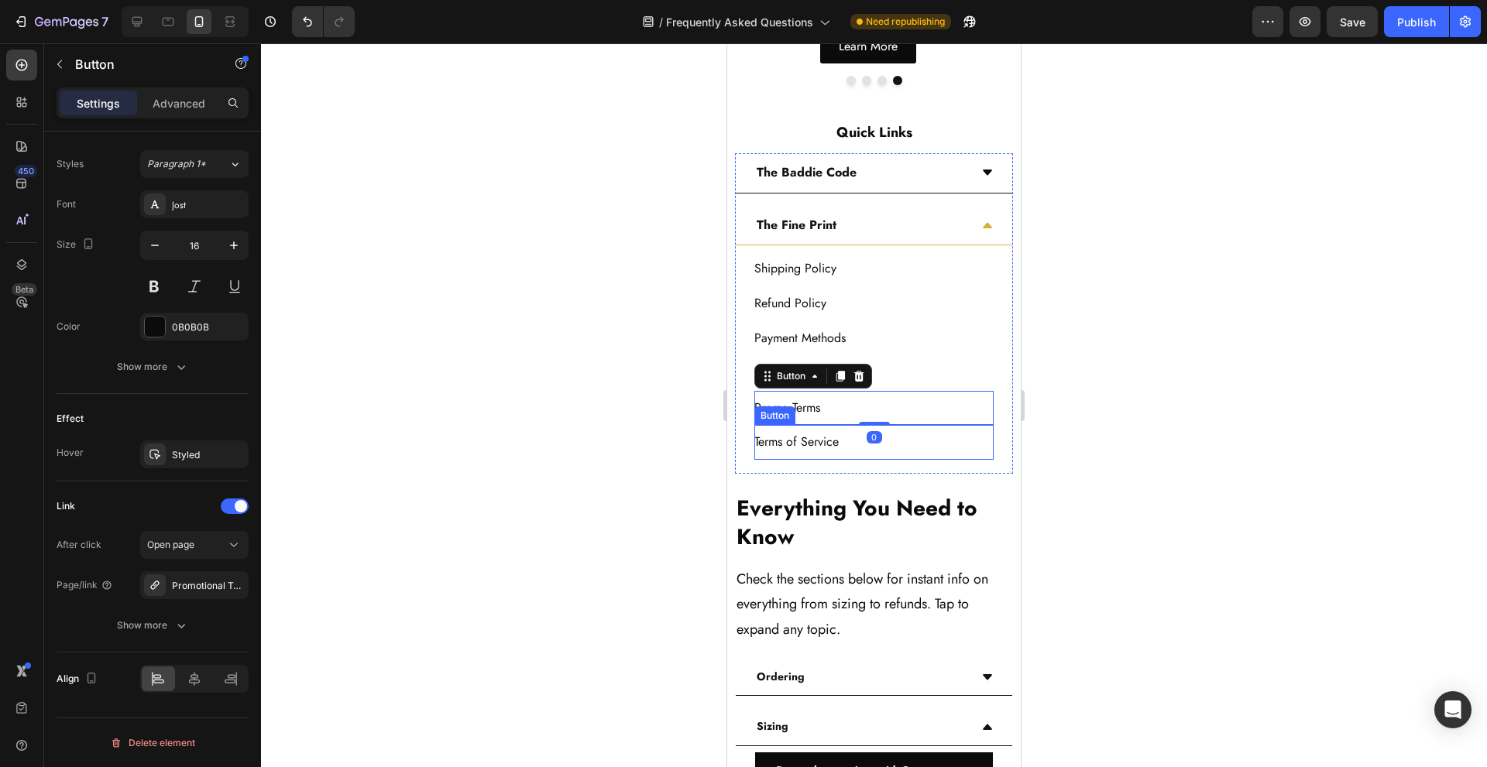
click at [915, 434] on div "Terms of Service Button" at bounding box center [873, 442] width 239 height 35
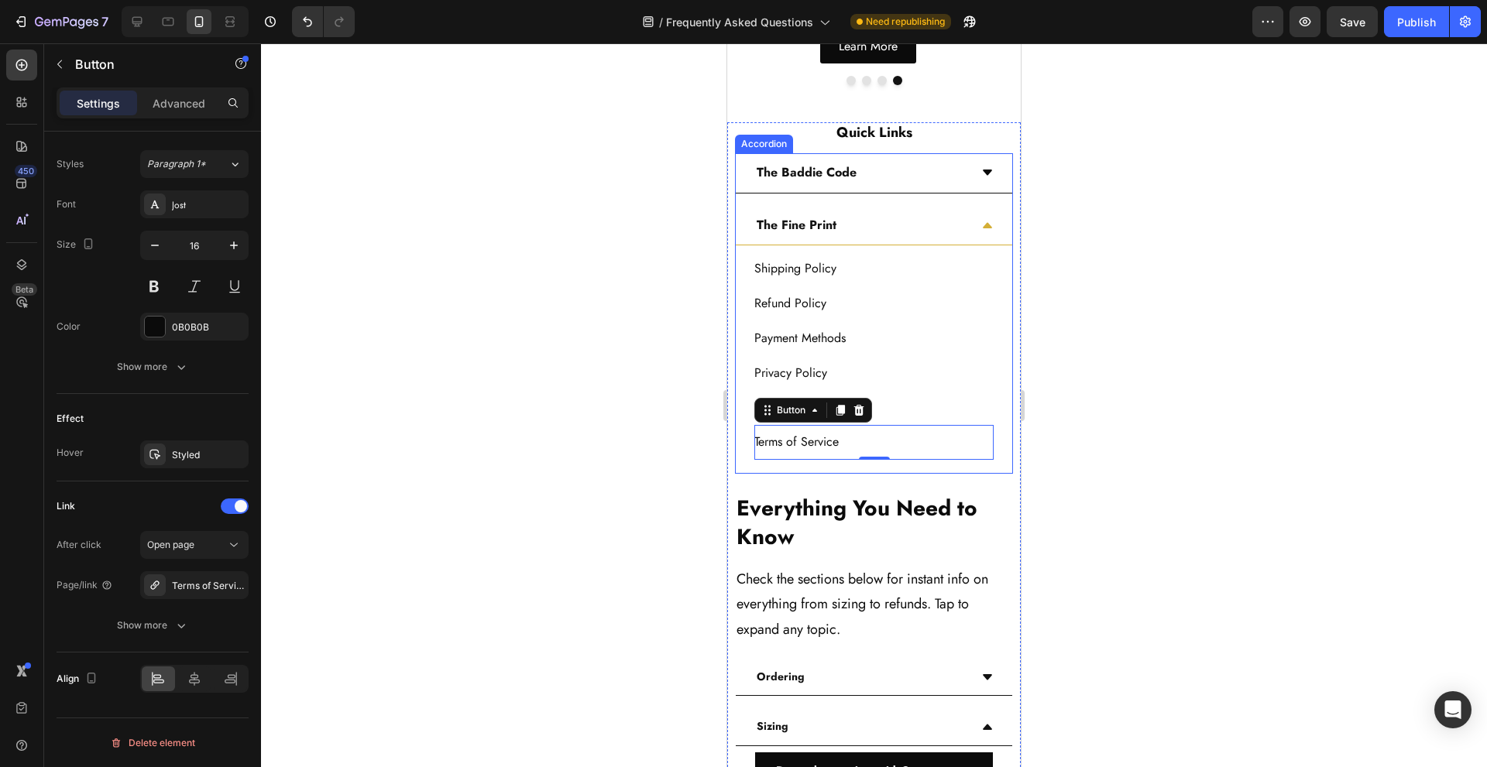
click at [690, 452] on div at bounding box center [874, 405] width 1226 height 724
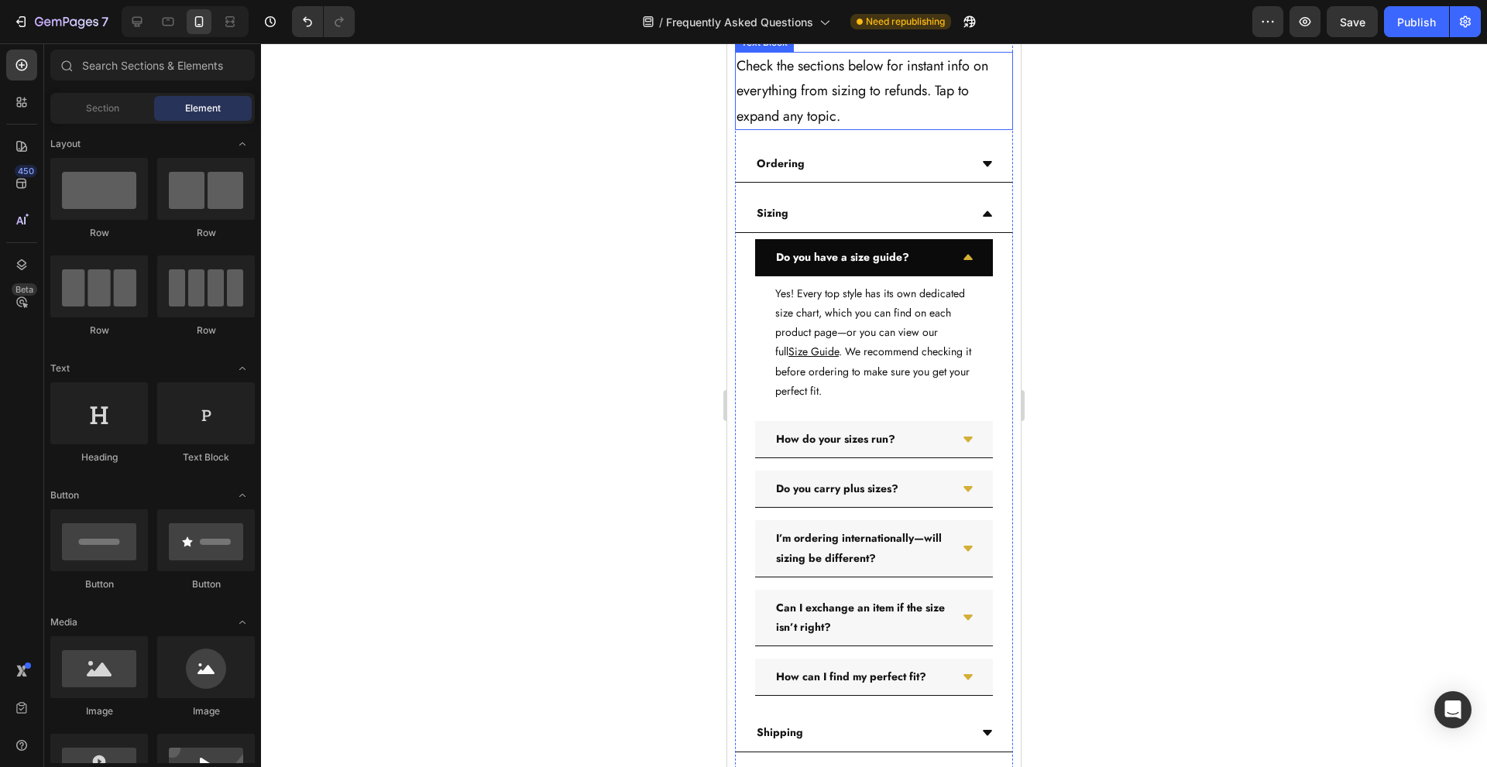
scroll to position [1060, 0]
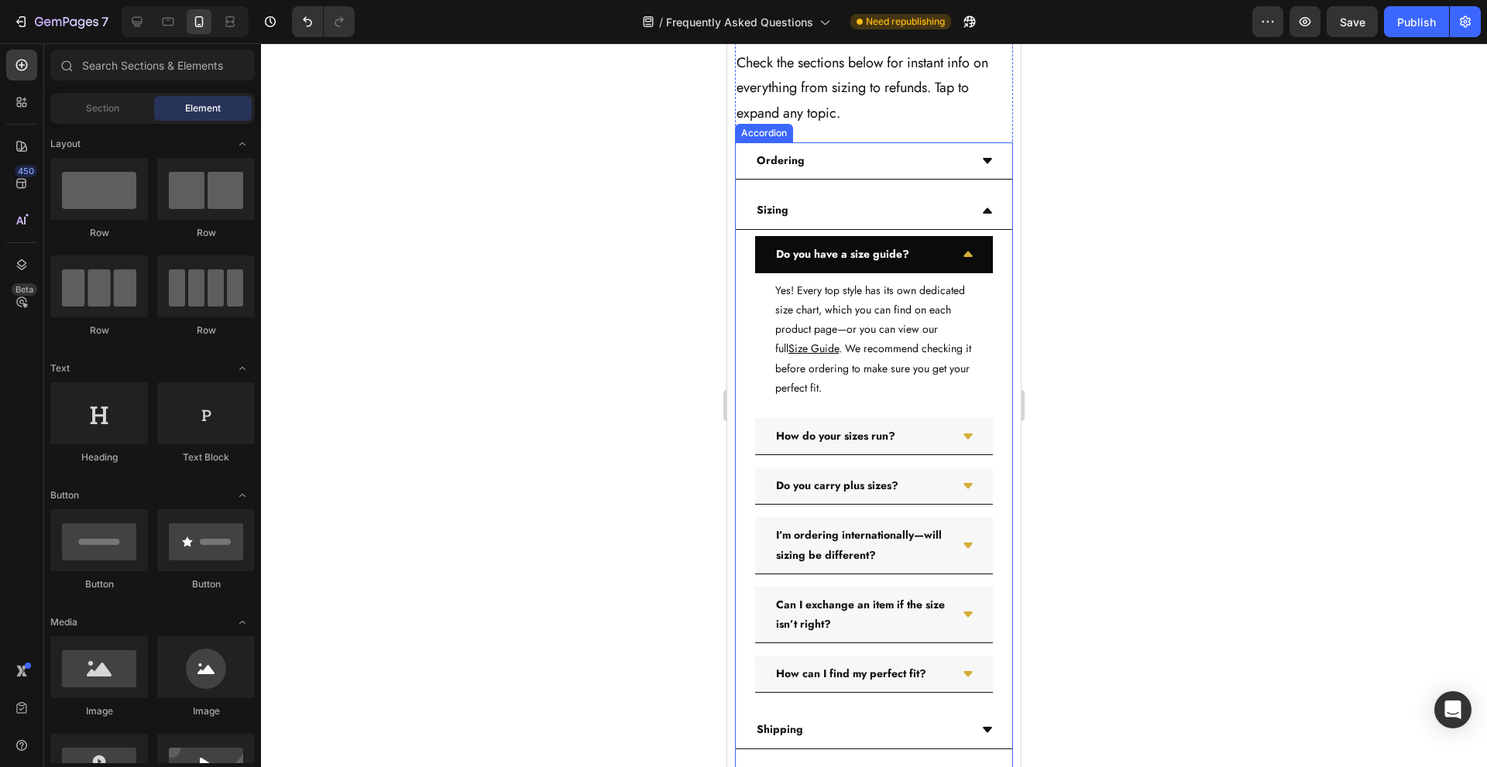
click at [886, 161] on div "Ordering" at bounding box center [861, 161] width 215 height 24
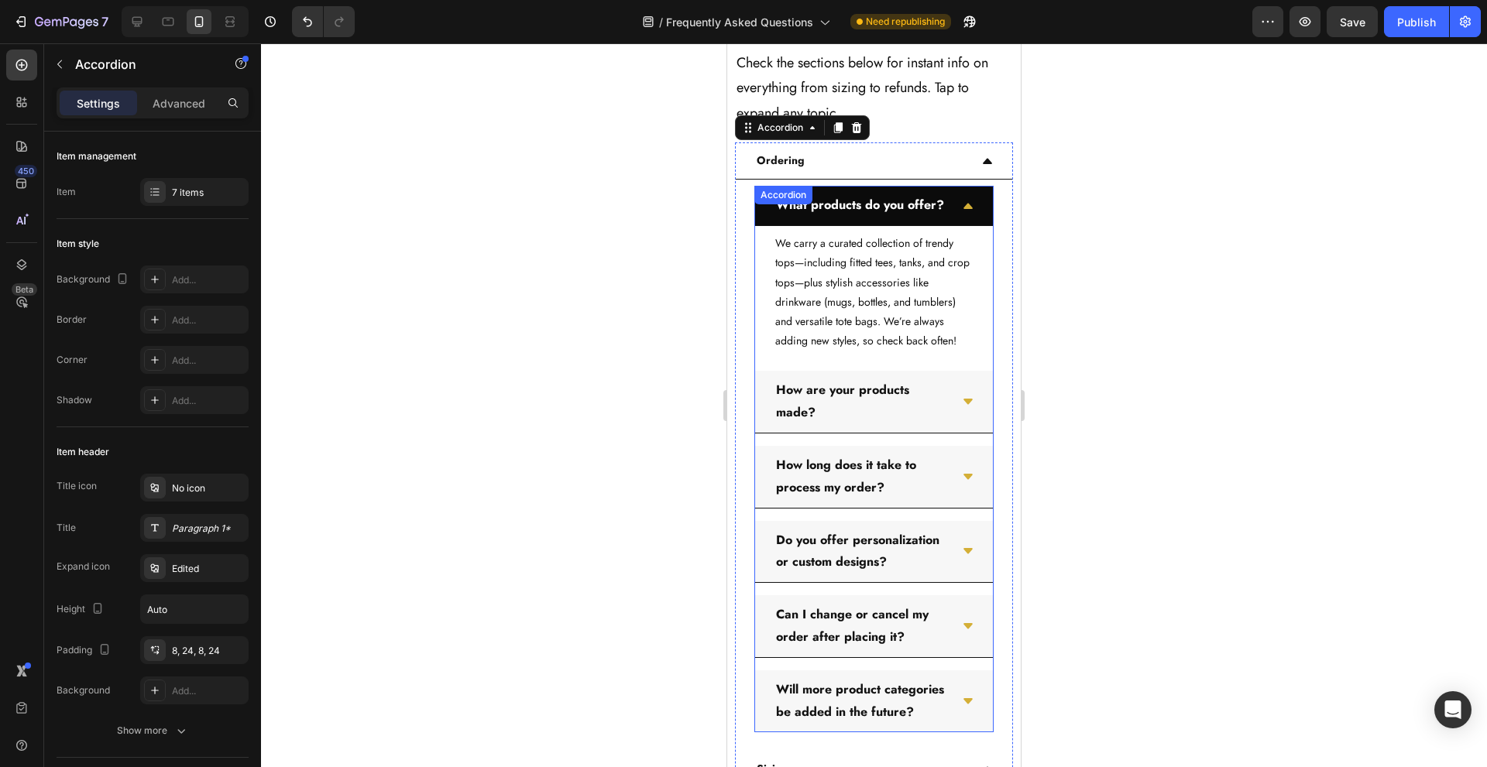
click at [949, 226] on div "What products do you offer?" at bounding box center [874, 206] width 238 height 40
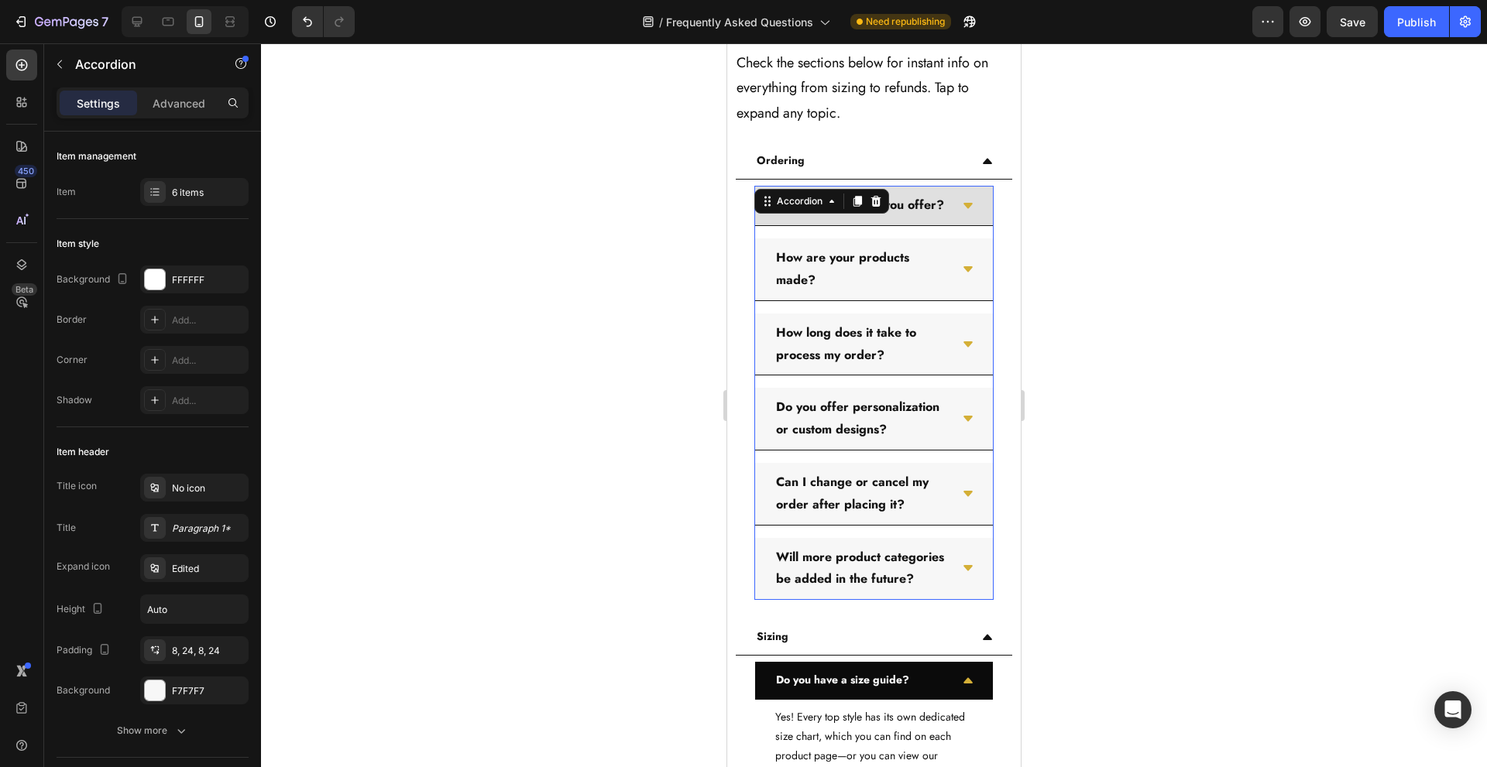
scroll to position [551, 0]
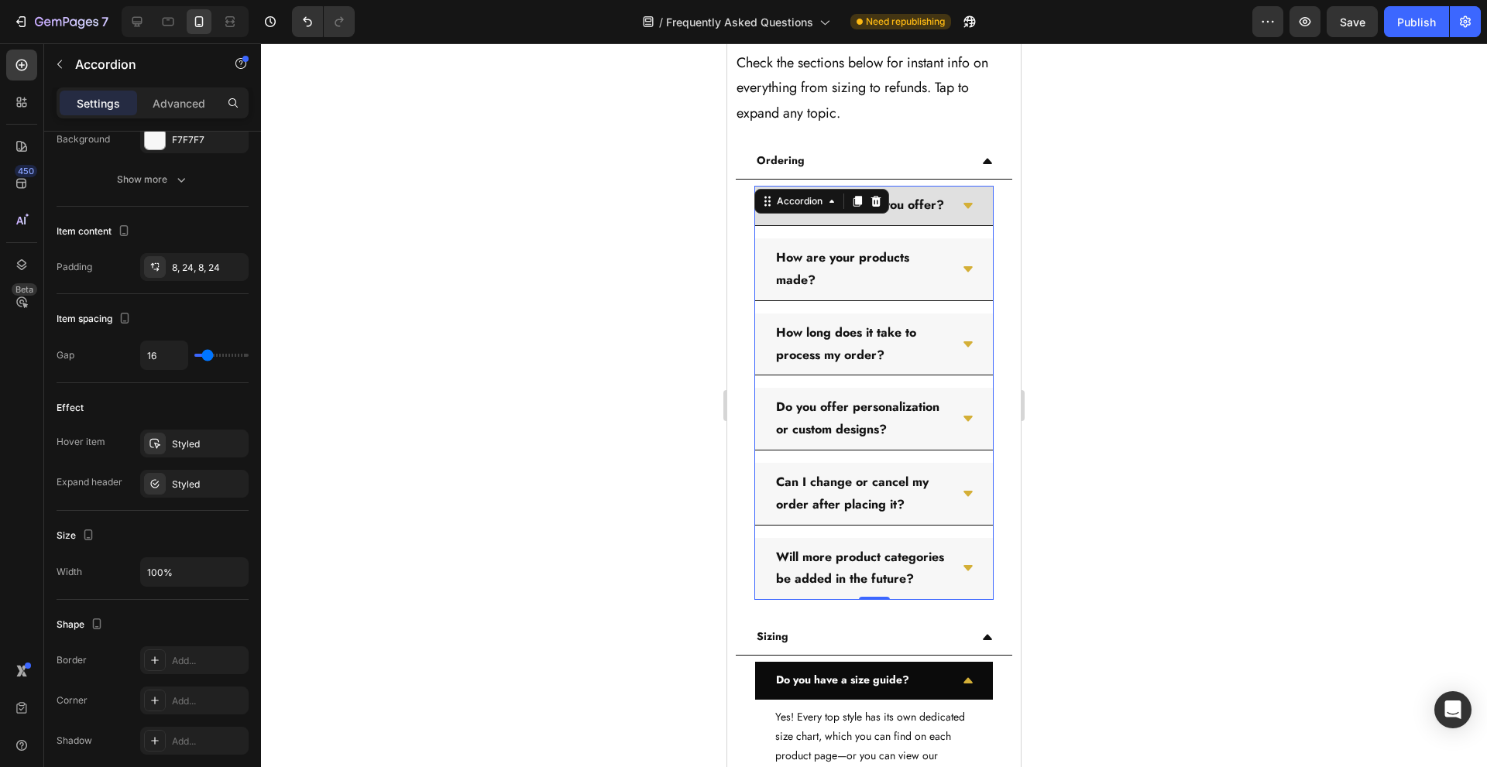
click at [952, 226] on div "What products do you offer?" at bounding box center [874, 206] width 238 height 40
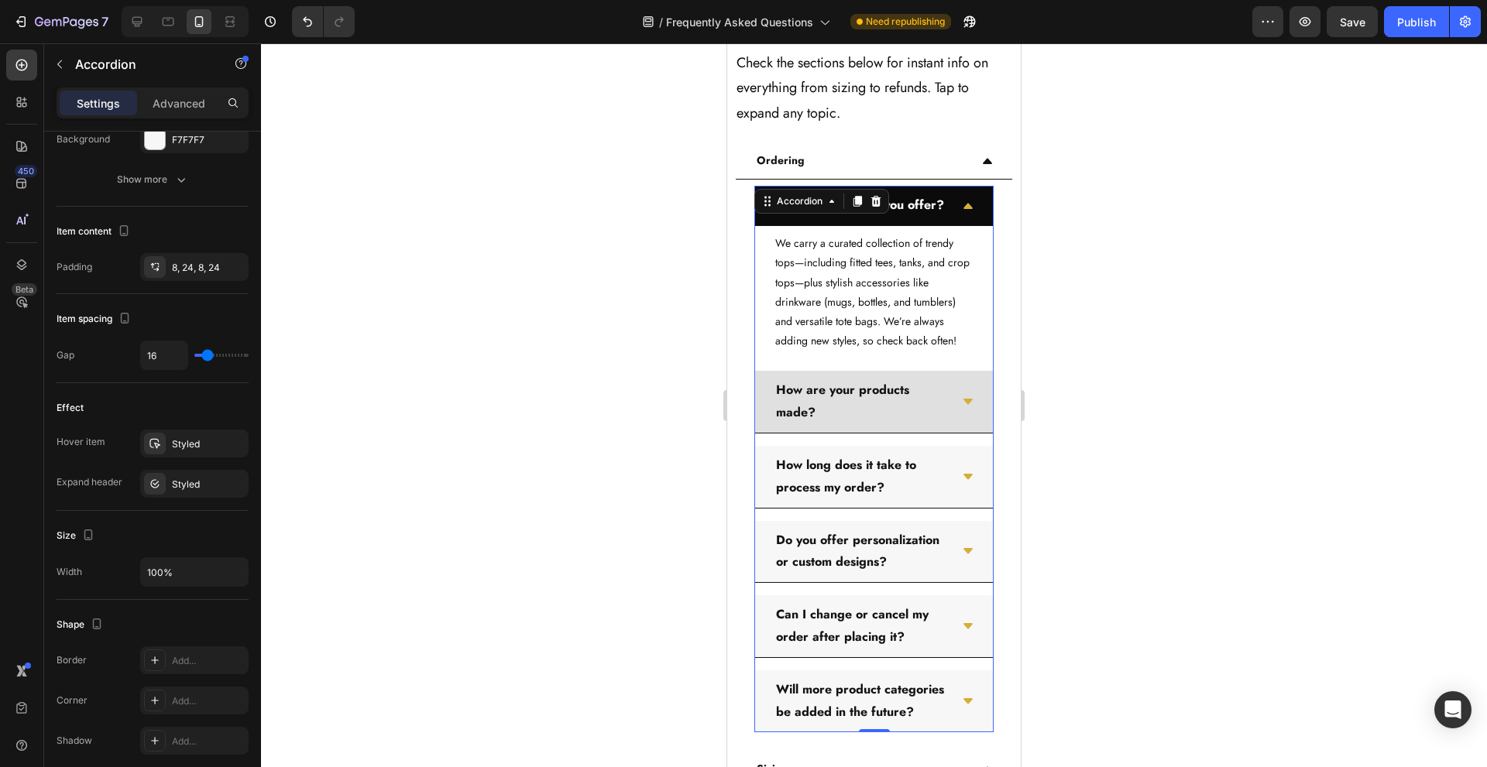
click at [942, 434] on div "How are your products made?" at bounding box center [874, 402] width 238 height 63
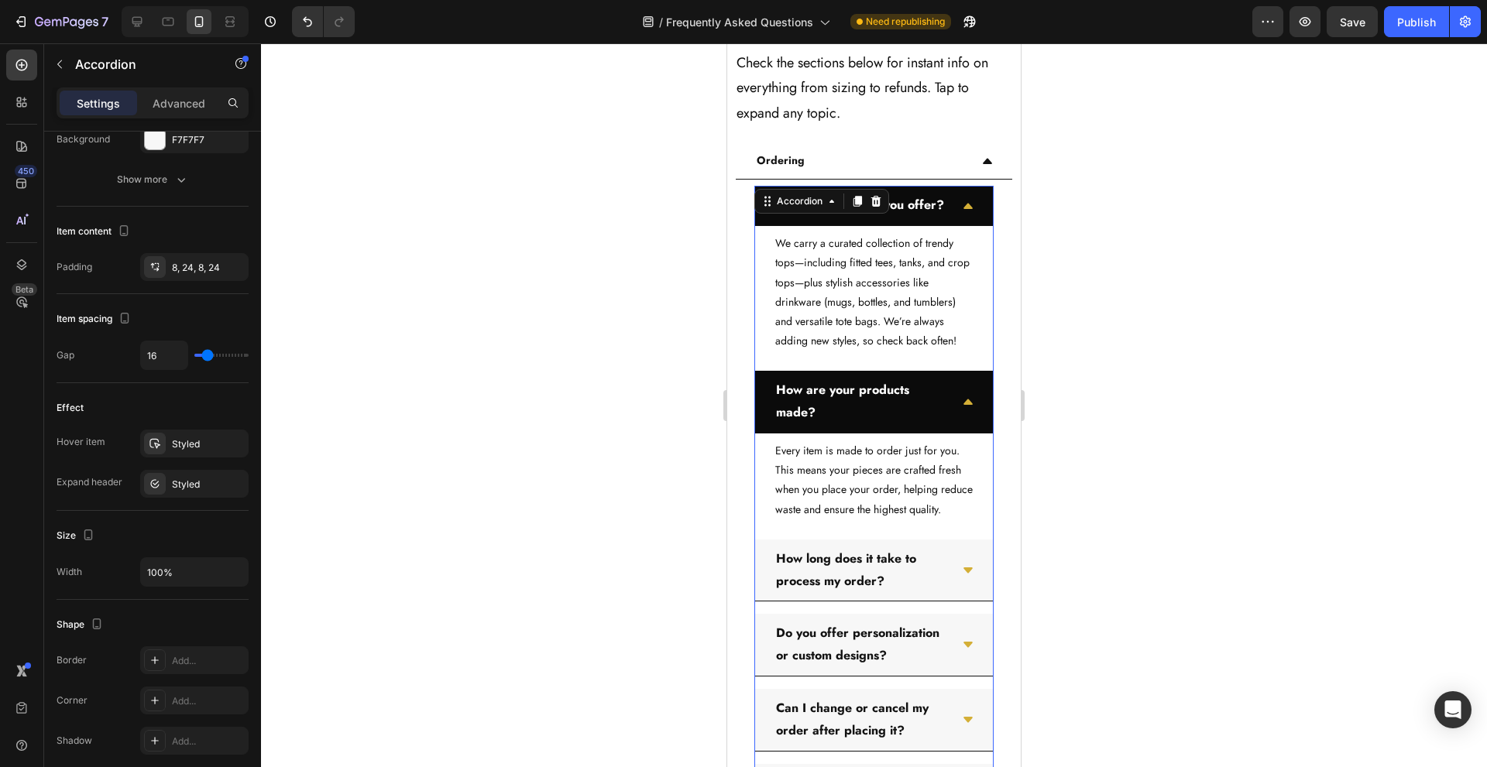
click at [949, 434] on div "How are your products made?" at bounding box center [874, 402] width 238 height 63
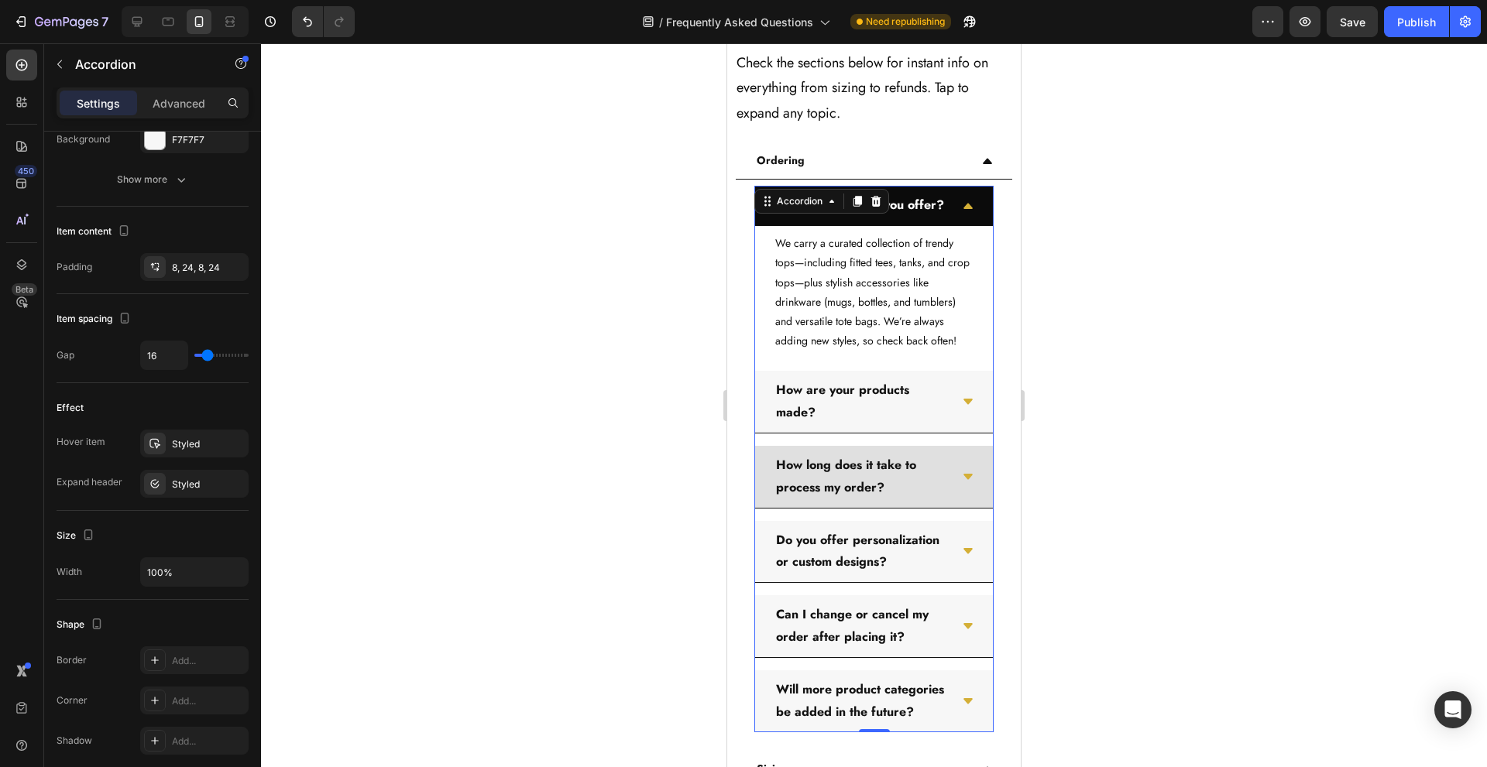
click at [948, 509] on div "How long does it take to process my order?" at bounding box center [874, 477] width 238 height 63
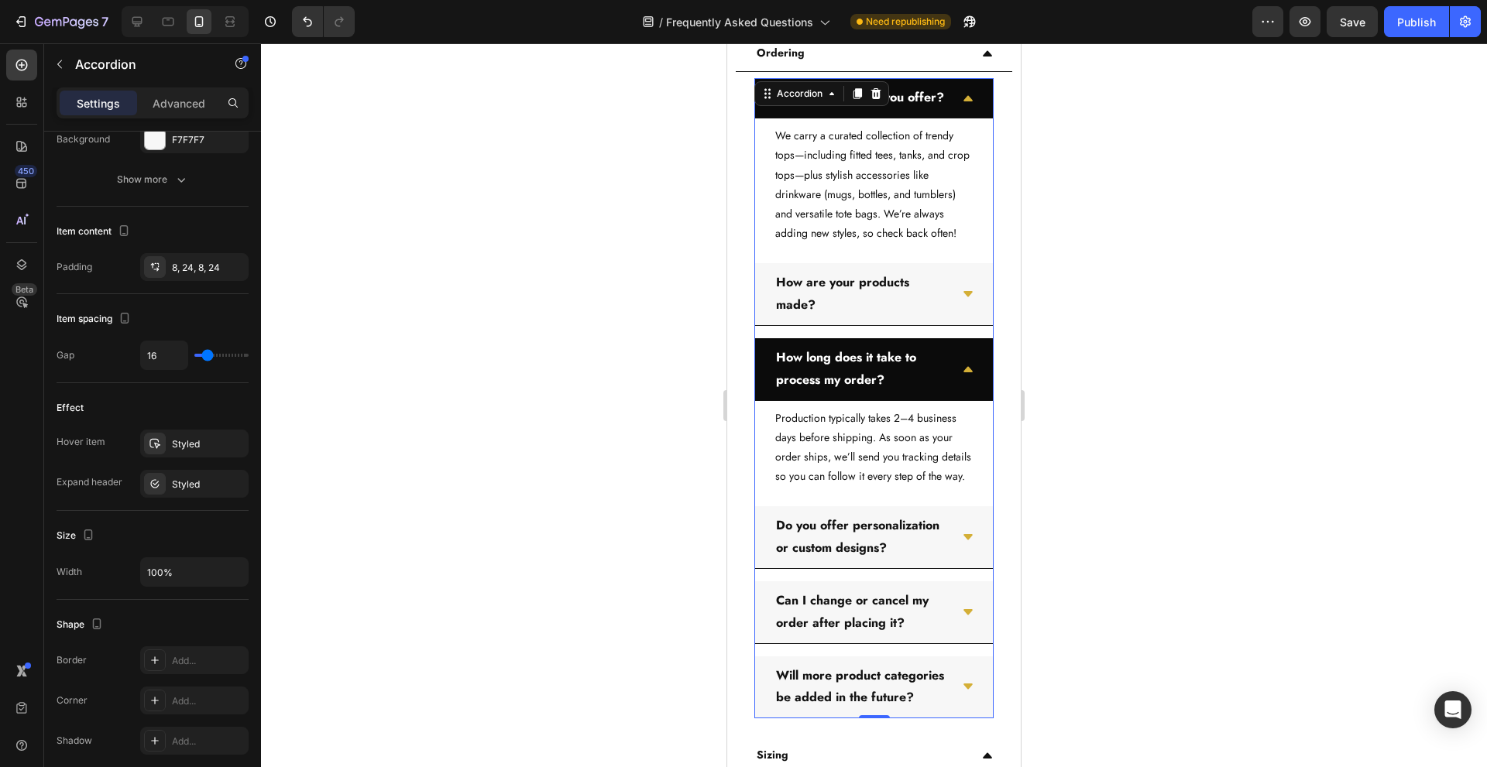
scroll to position [1267, 0]
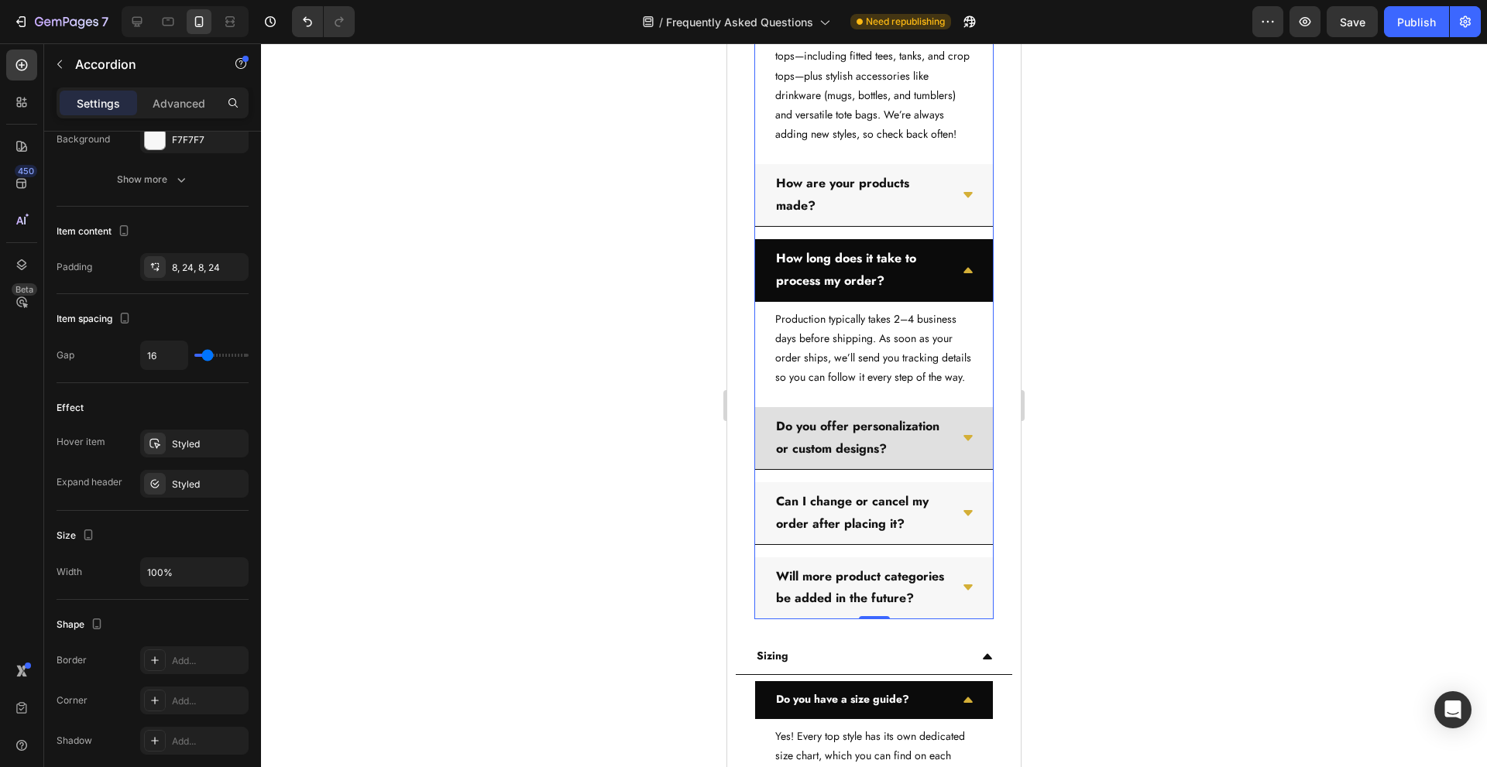
click at [956, 470] on div "Do you offer personalization or custom designs?" at bounding box center [874, 438] width 238 height 63
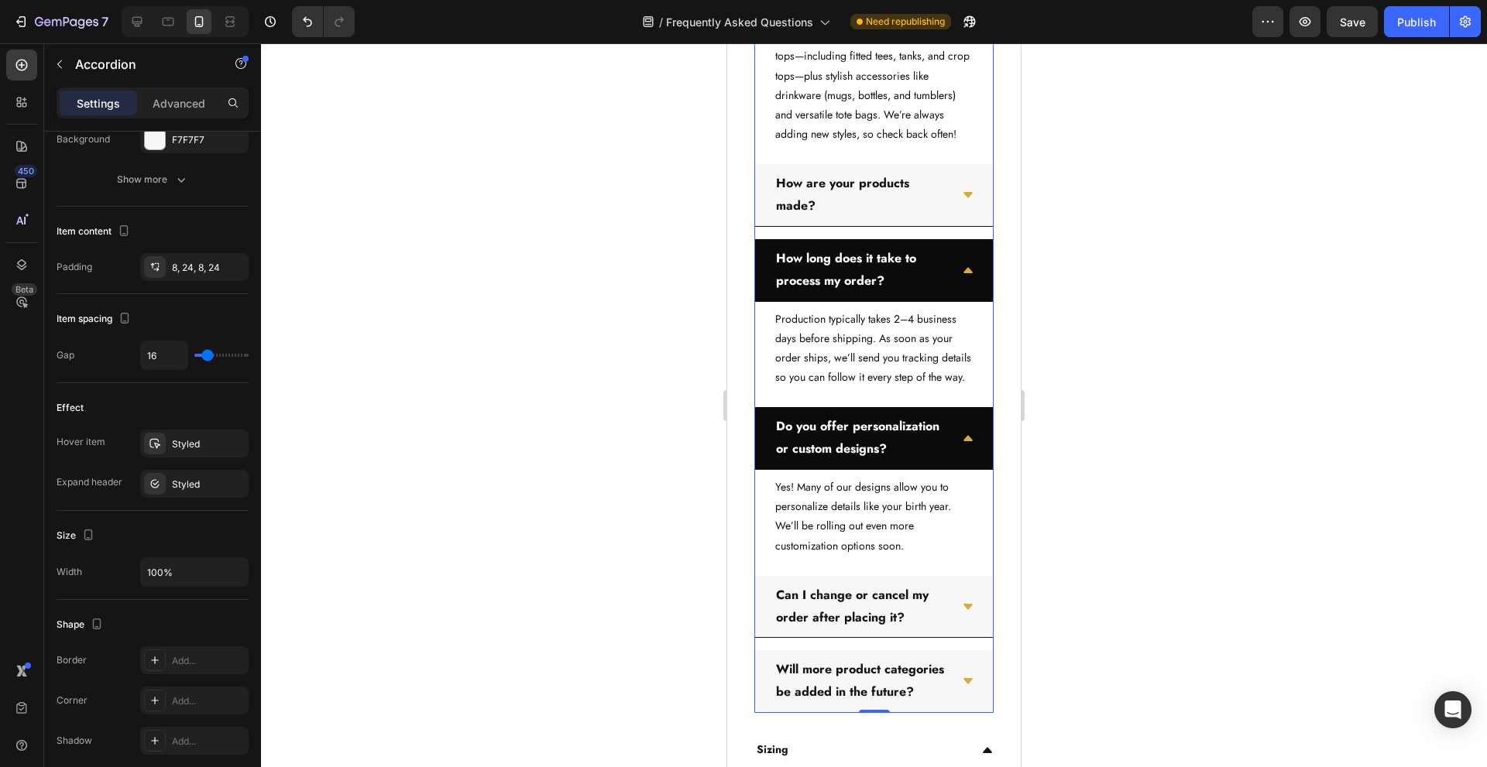
scroll to position [1473, 0]
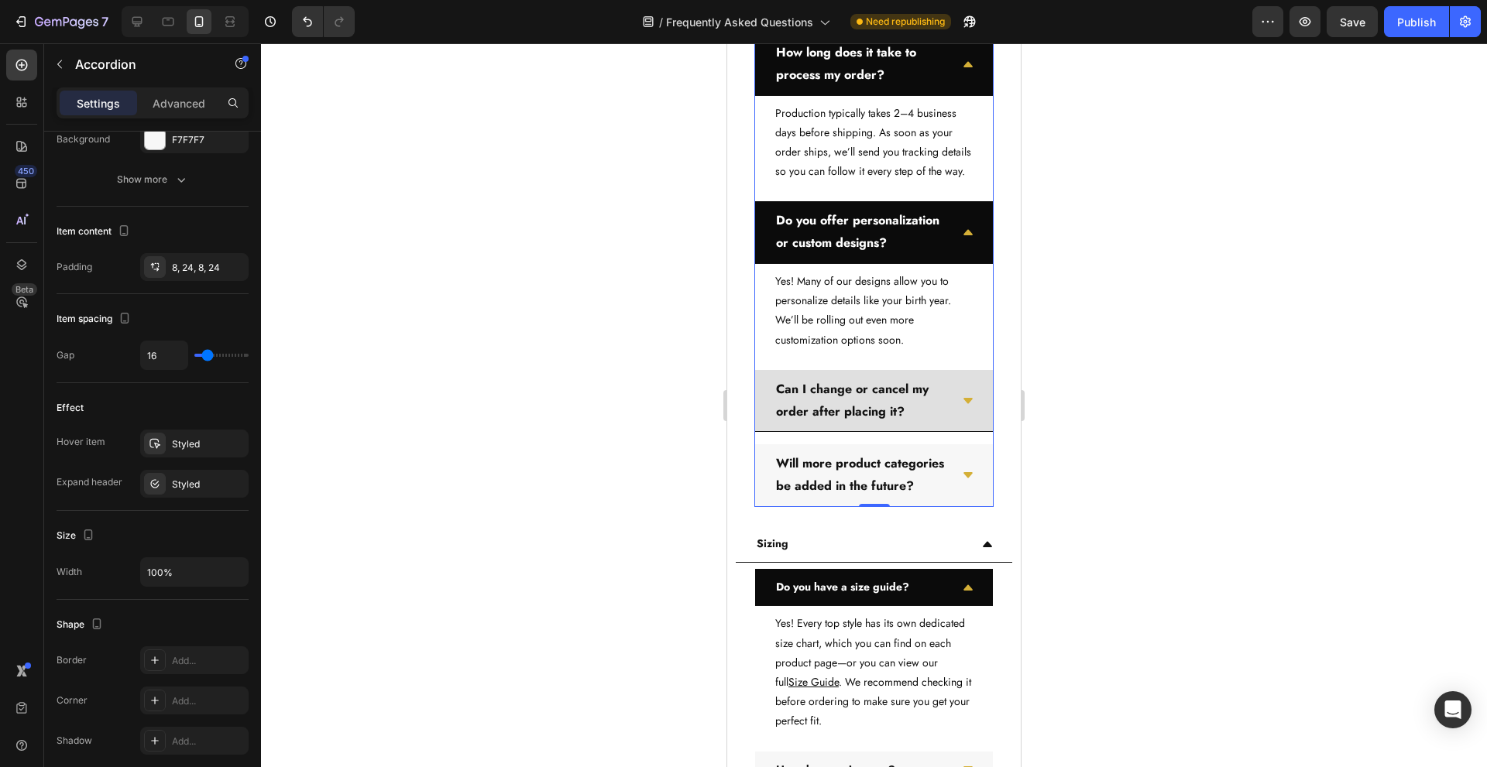
click at [956, 433] on div "Can I change or cancel my order after placing it?" at bounding box center [874, 401] width 238 height 63
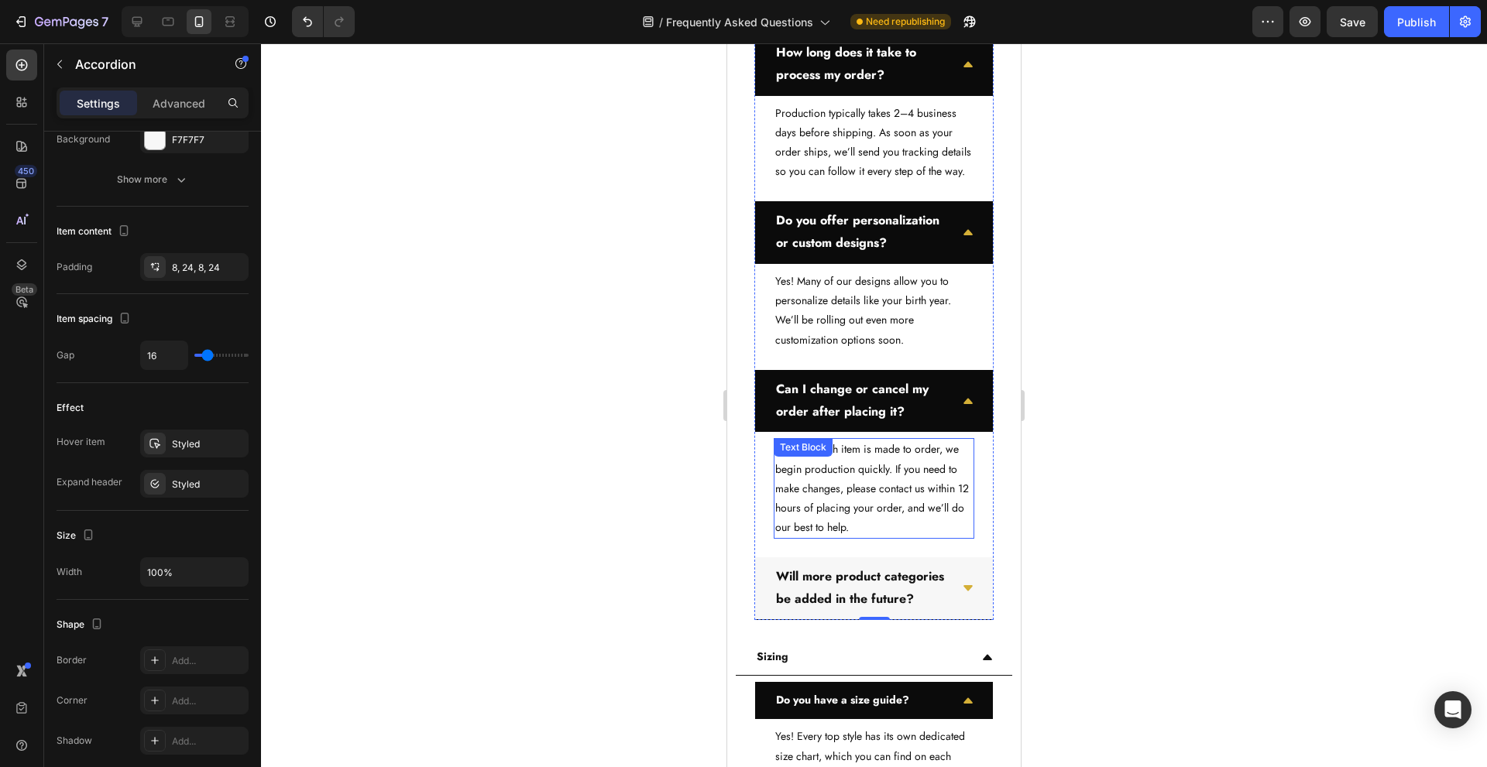
scroll to position [1680, 0]
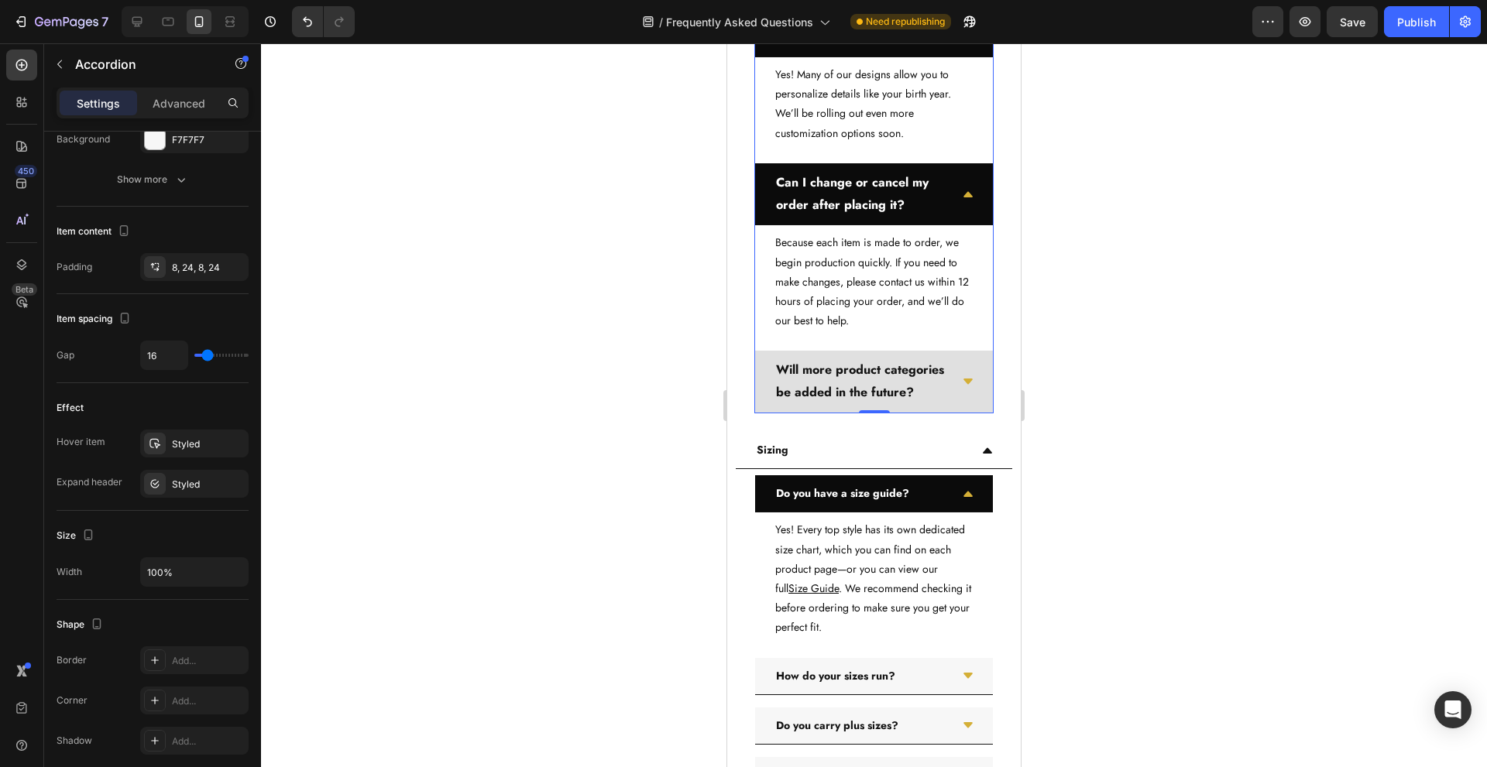
click at [947, 414] on div "Will more product categories be added in the future?" at bounding box center [874, 382] width 238 height 63
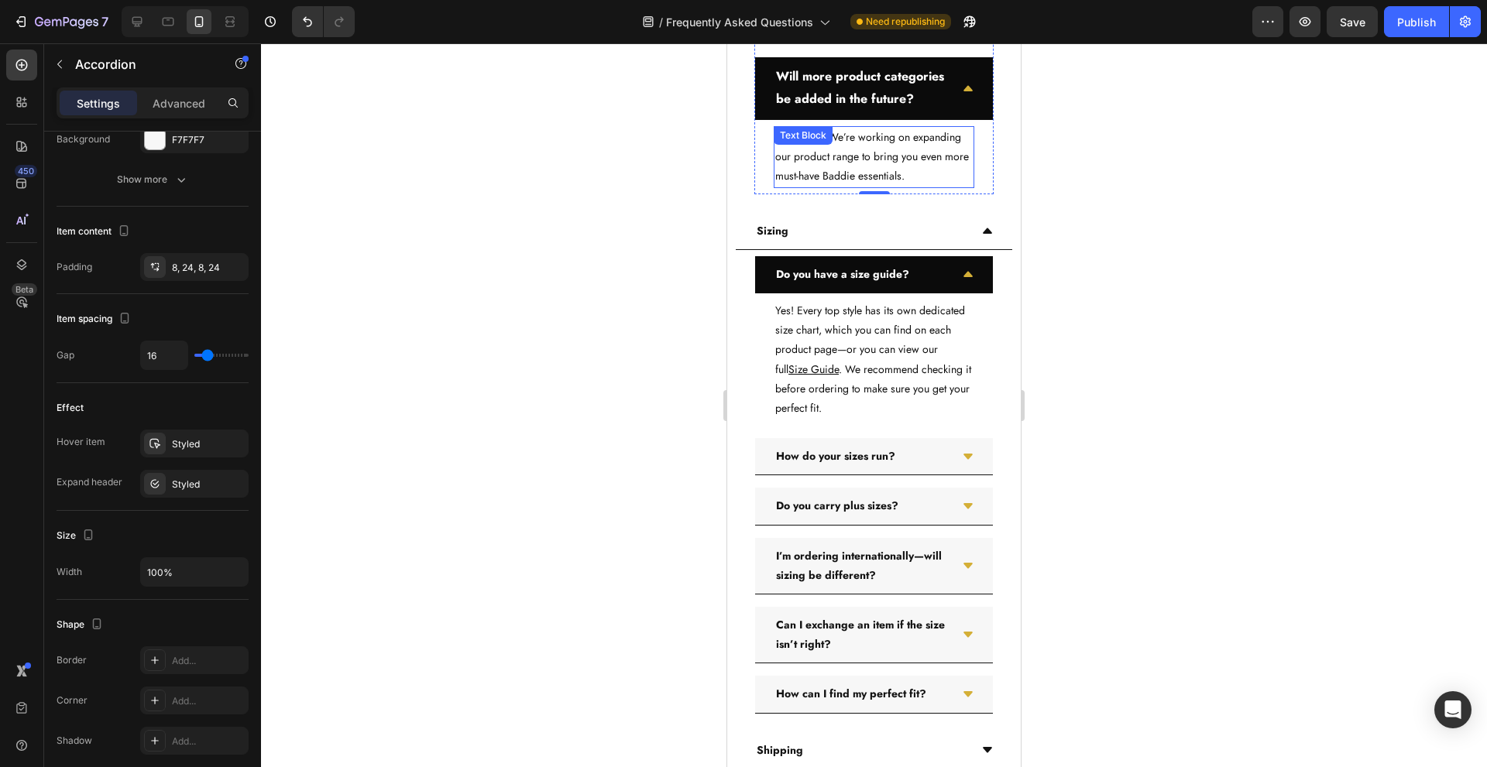
scroll to position [2093, 0]
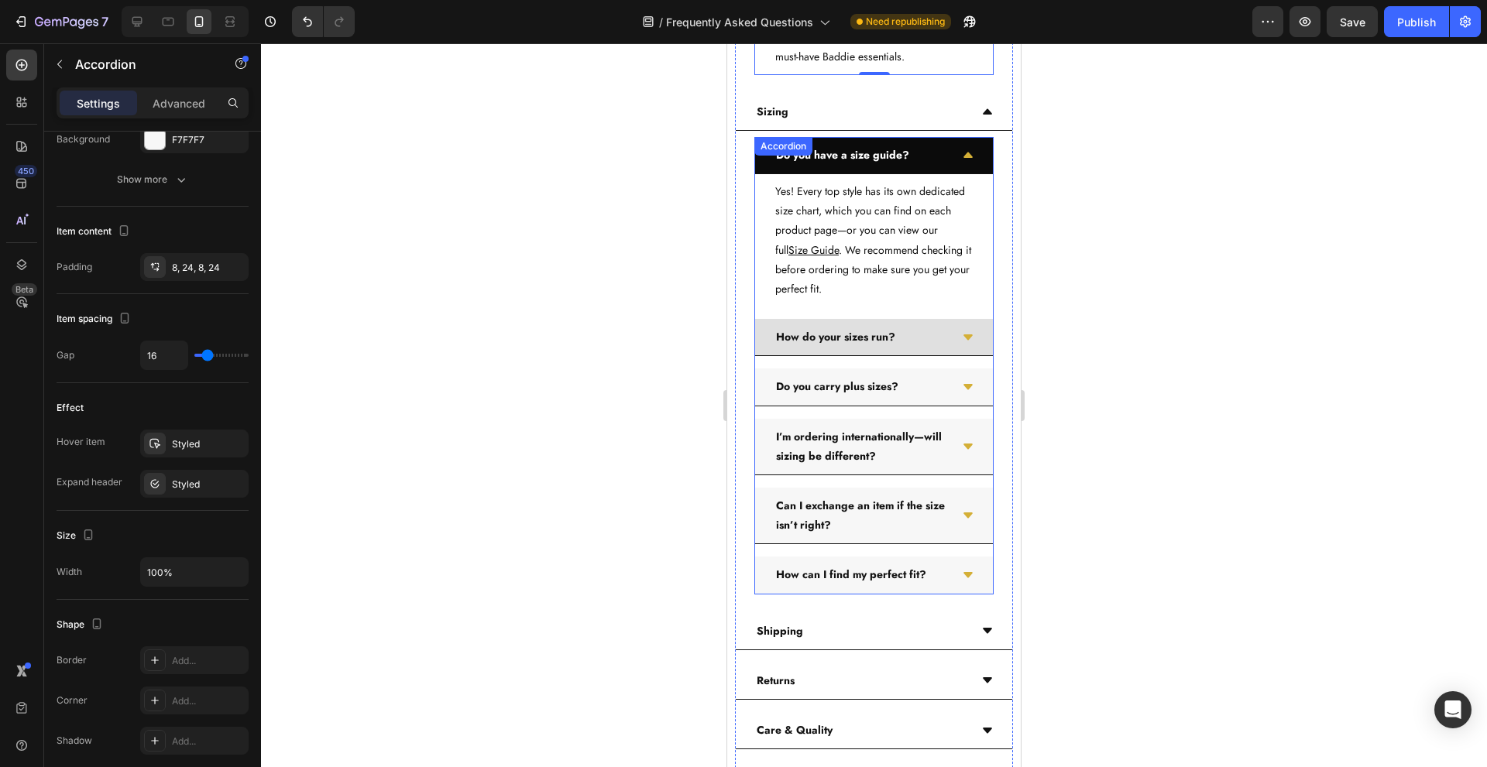
click at [963, 340] on icon at bounding box center [967, 337] width 9 height 5
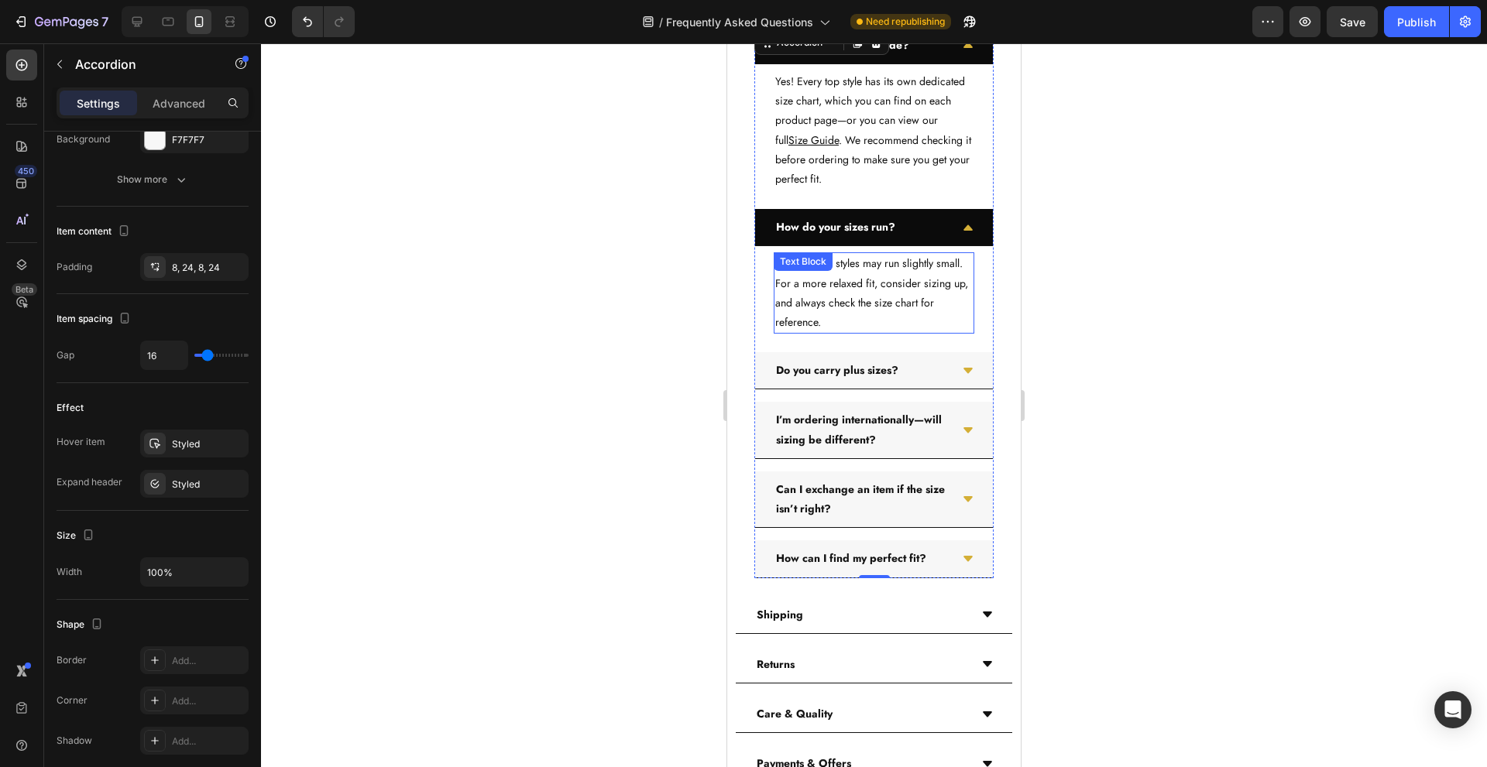
scroll to position [2402, 0]
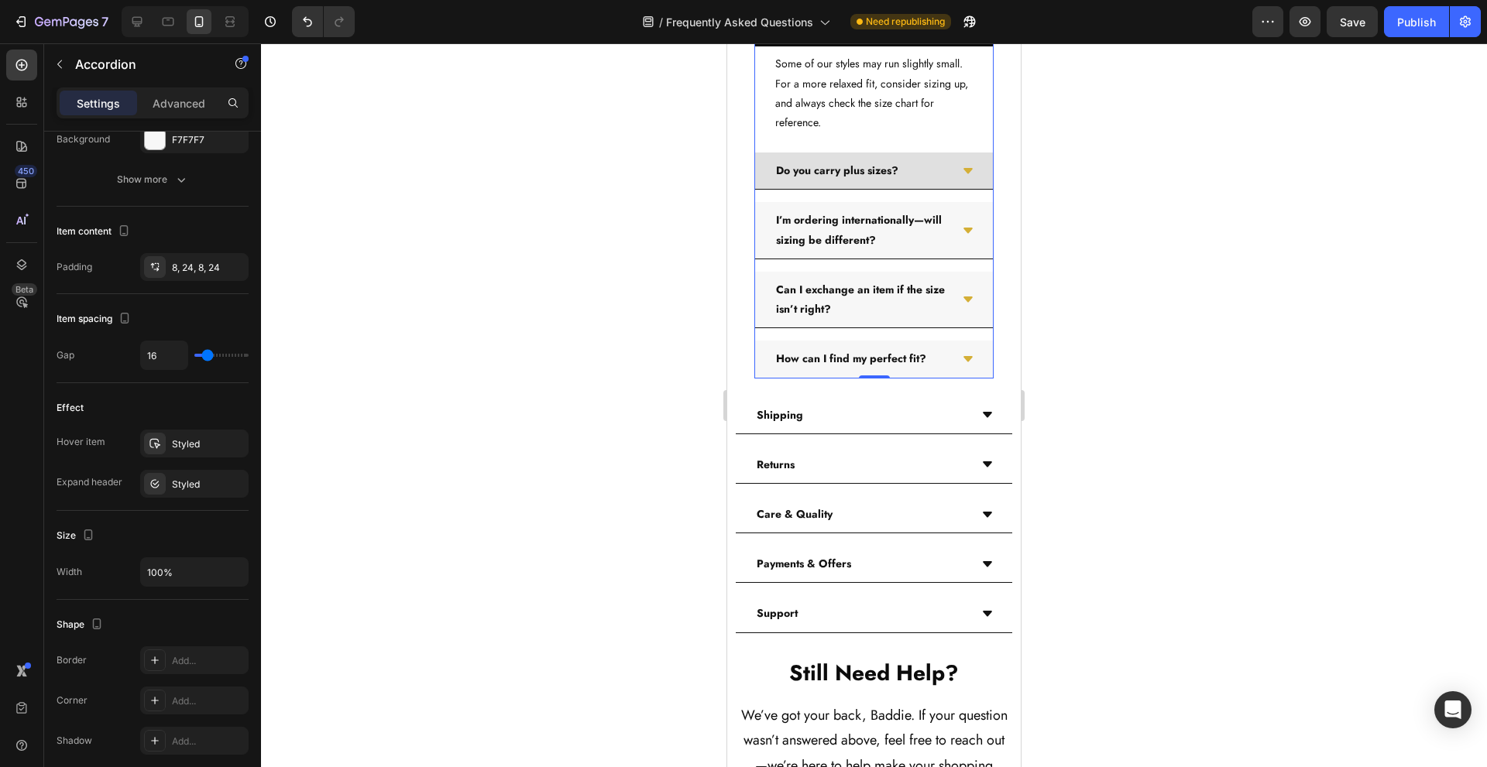
click at [921, 190] on div "Do you carry plus sizes?" at bounding box center [874, 171] width 238 height 37
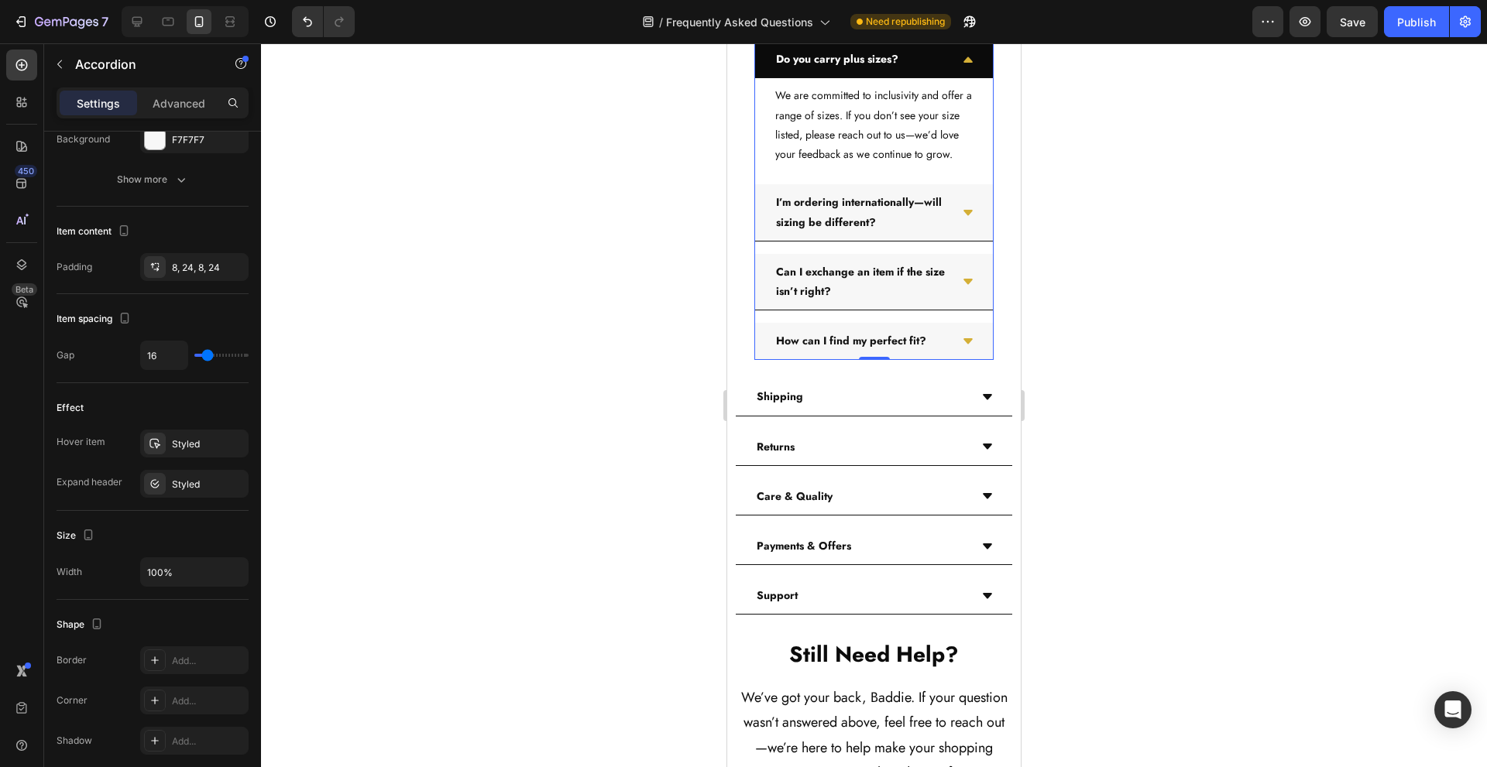
scroll to position [2609, 0]
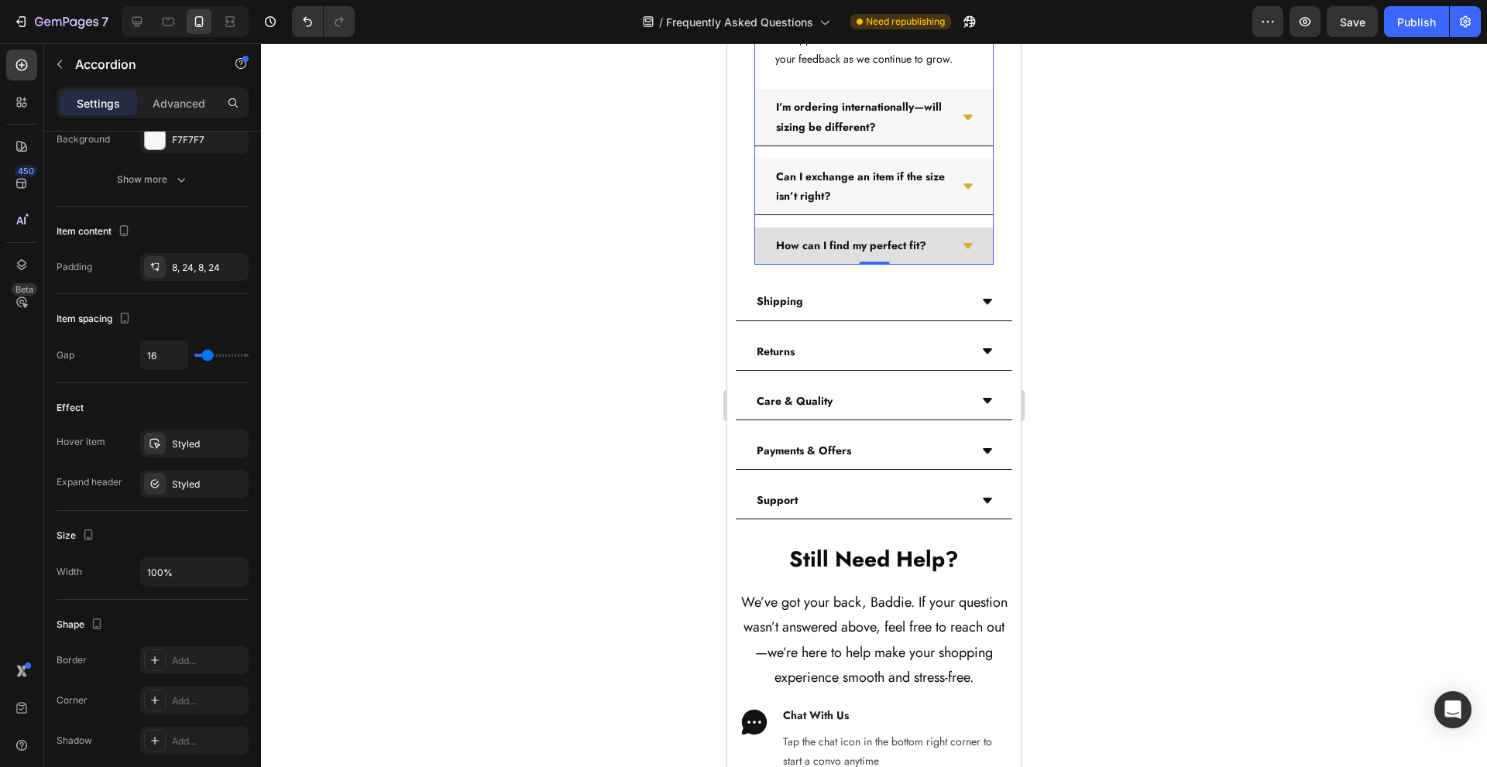
click at [952, 265] on div "How can I find my perfect fit?" at bounding box center [874, 246] width 238 height 37
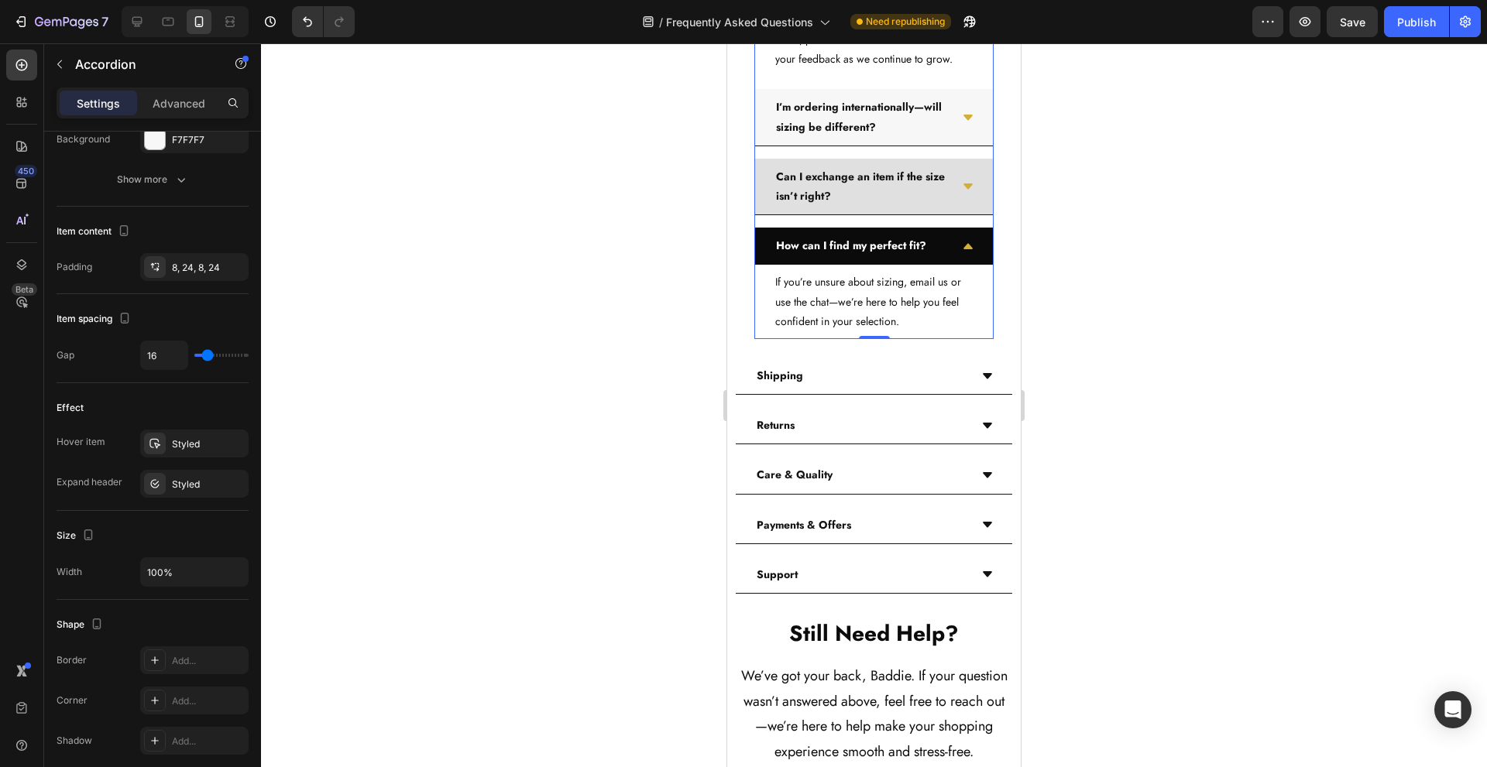
scroll to position [2712, 0]
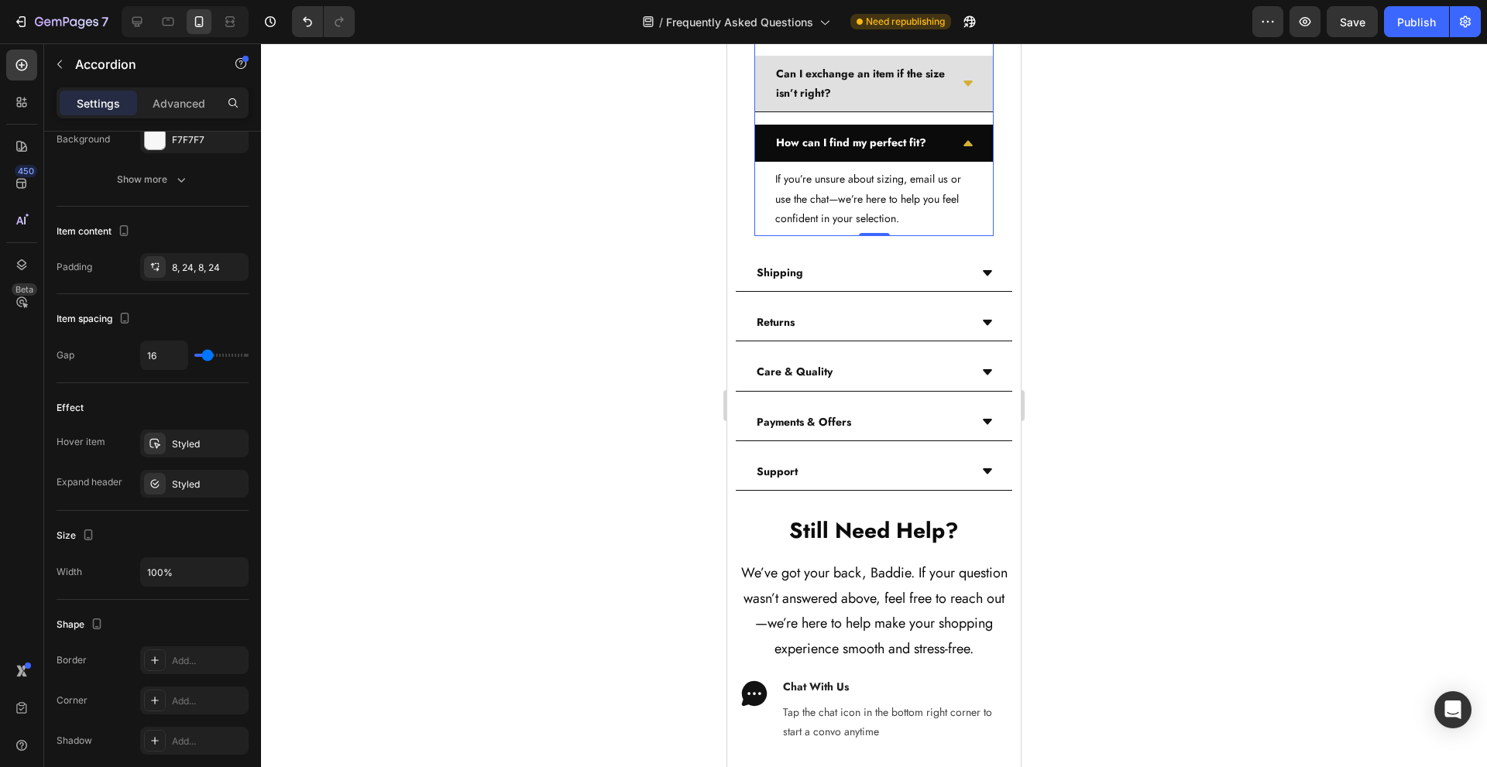
click at [949, 112] on div "Can I exchange an item if the size isn’t right?" at bounding box center [874, 84] width 238 height 57
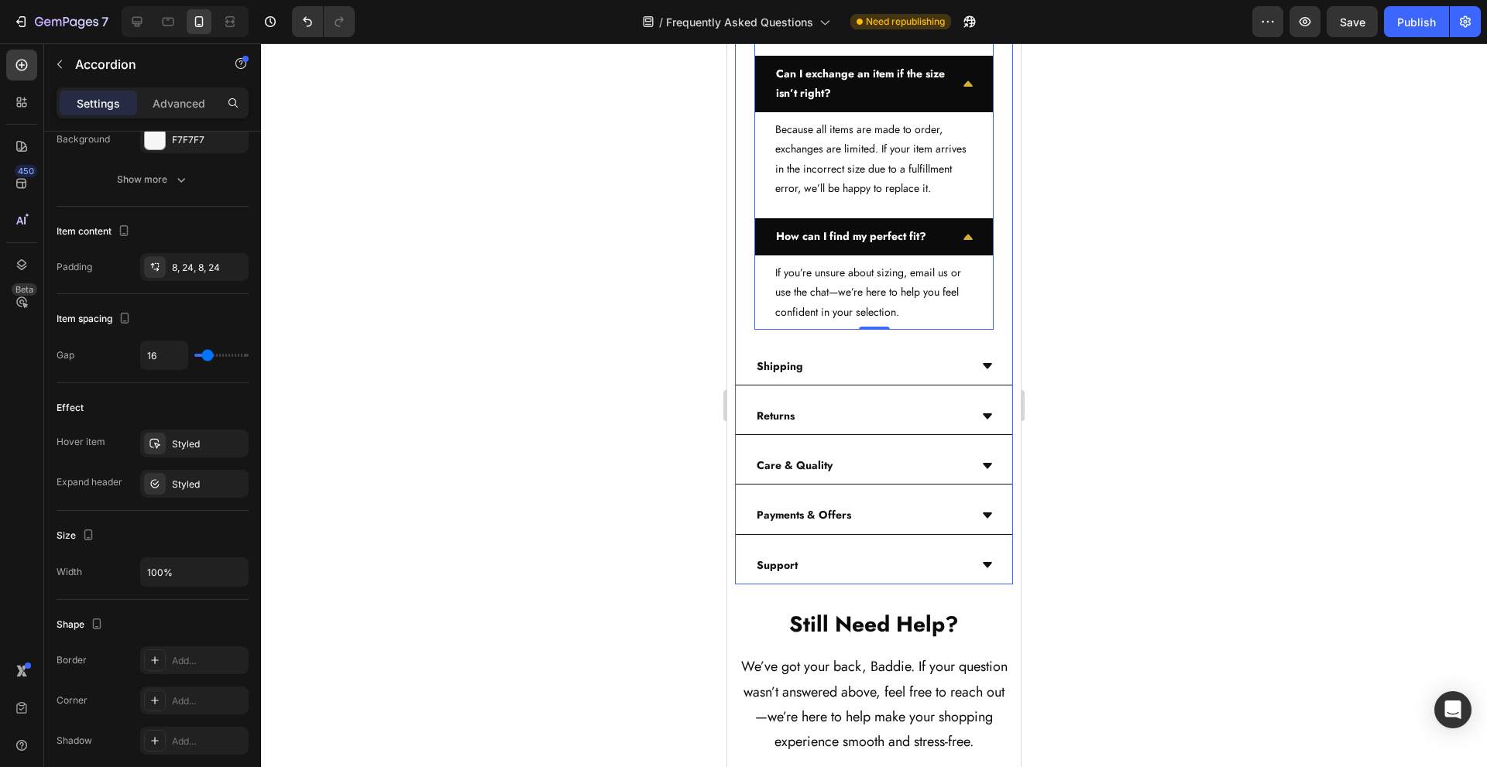
drag, startPoint x: 843, startPoint y: 507, endPoint x: 919, endPoint y: 465, distance: 86.7
click at [843, 379] on div "Shipping" at bounding box center [861, 367] width 215 height 24
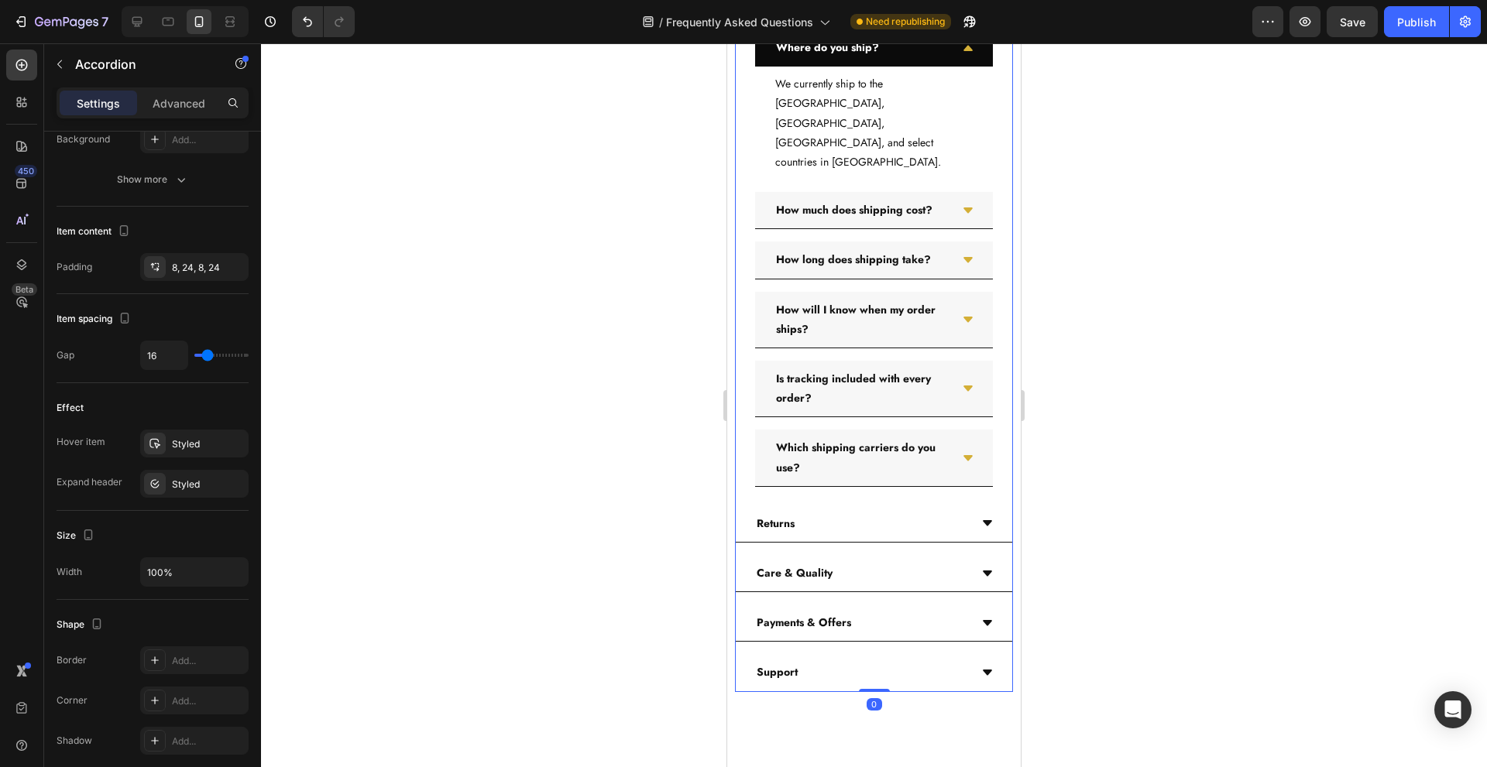
scroll to position [3126, 0]
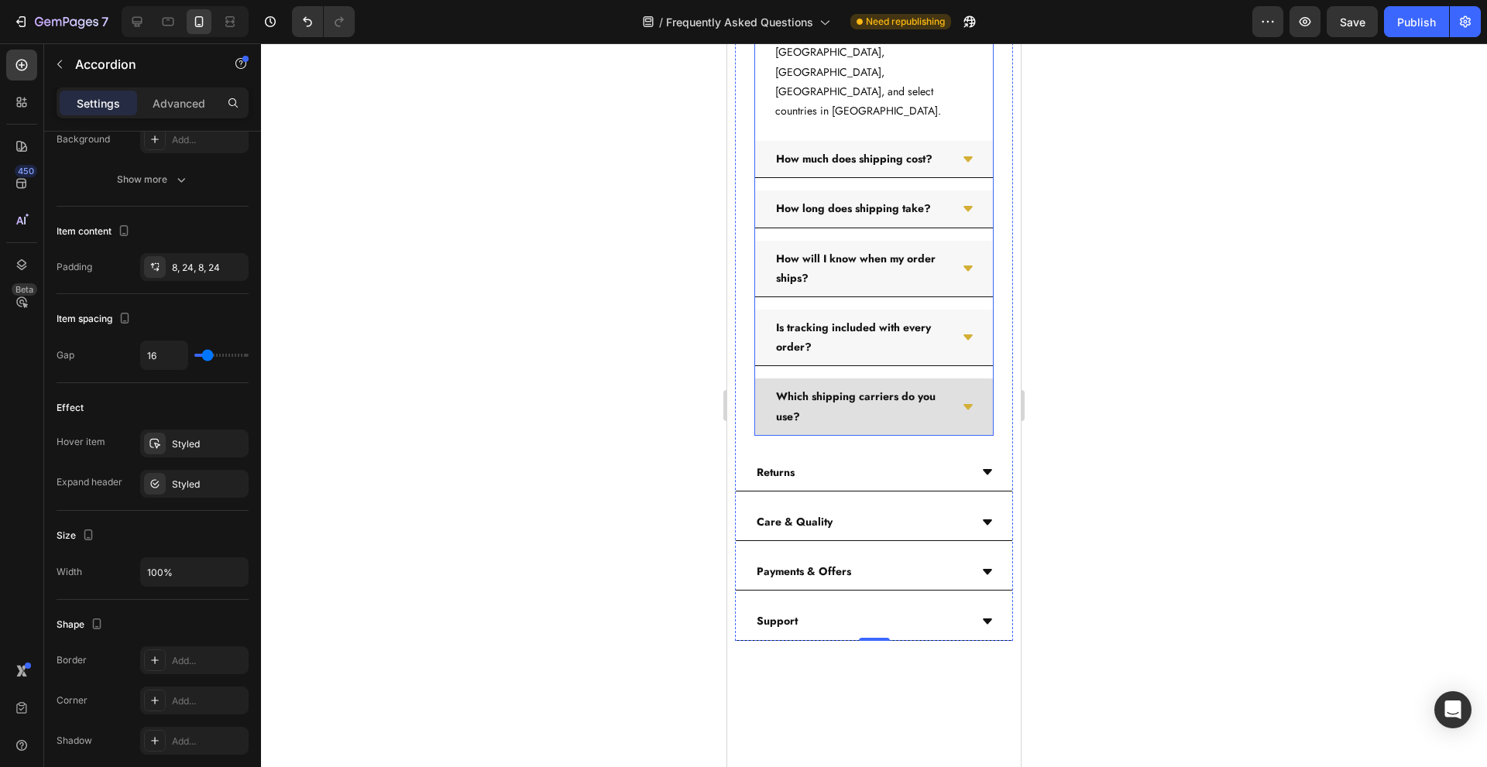
click at [924, 426] on p "Which shipping carriers do you use?" at bounding box center [861, 406] width 171 height 39
click at [959, 435] on div "Which shipping carriers do you use?" at bounding box center [874, 407] width 238 height 57
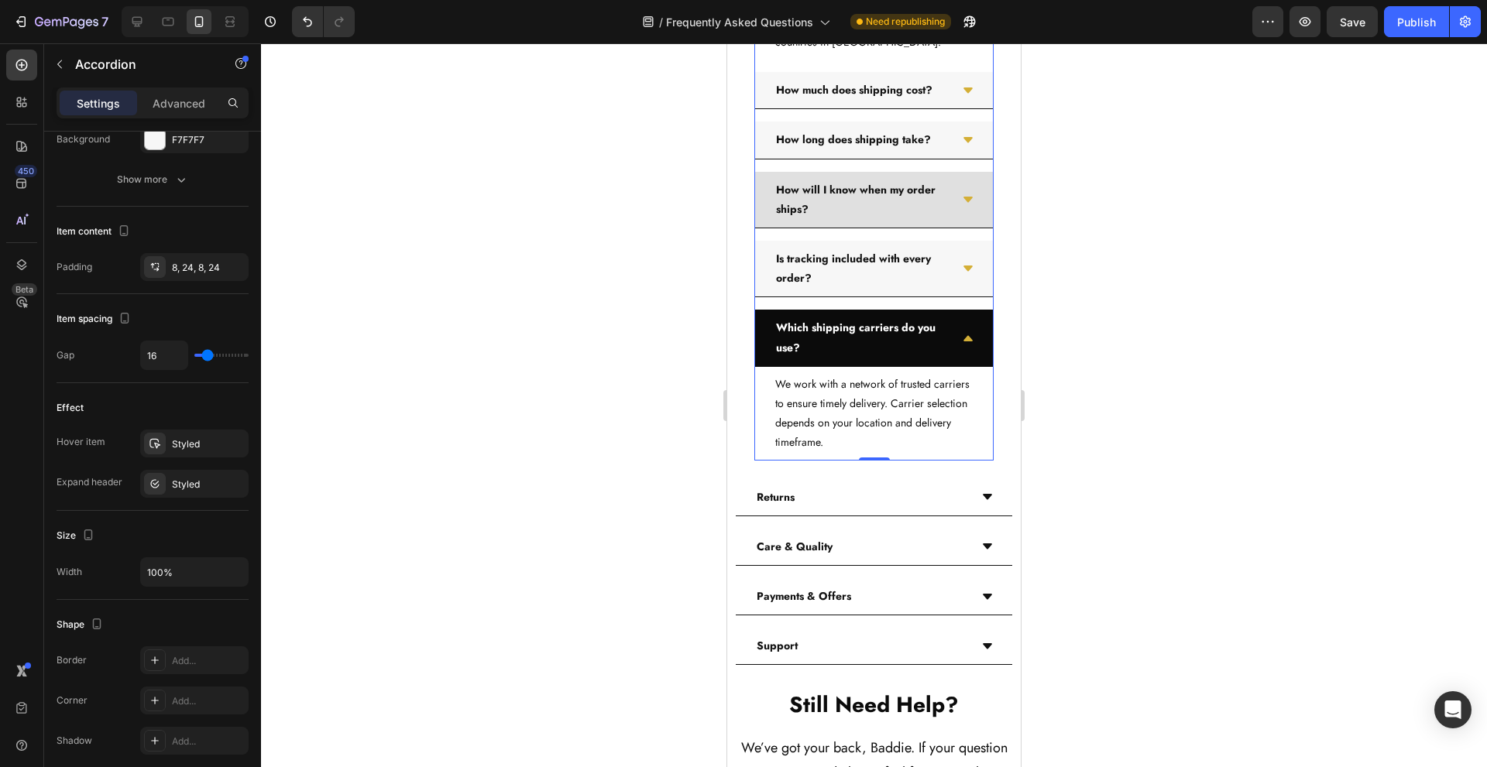
scroll to position [3436, 0]
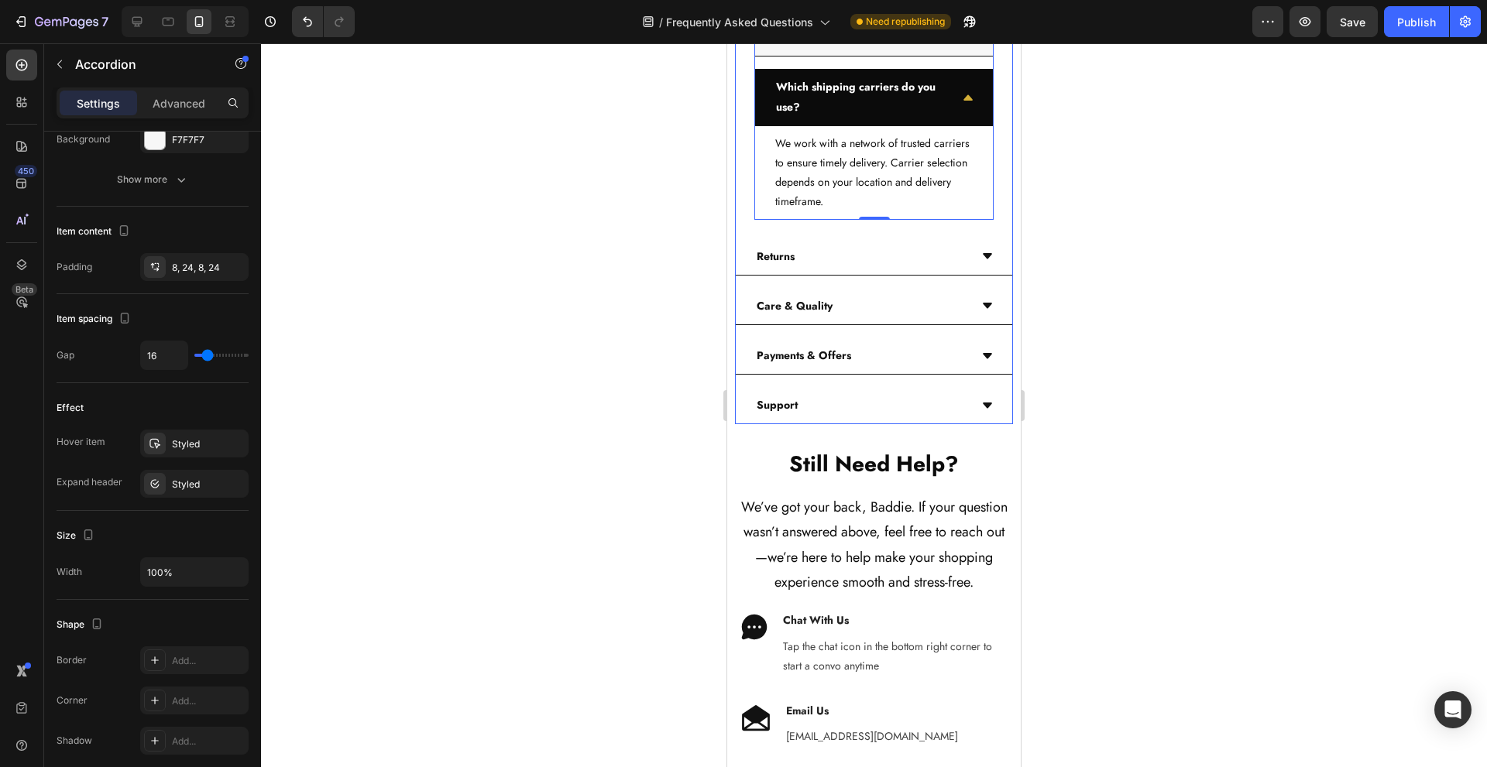
click at [915, 269] on div "Returns" at bounding box center [861, 257] width 215 height 24
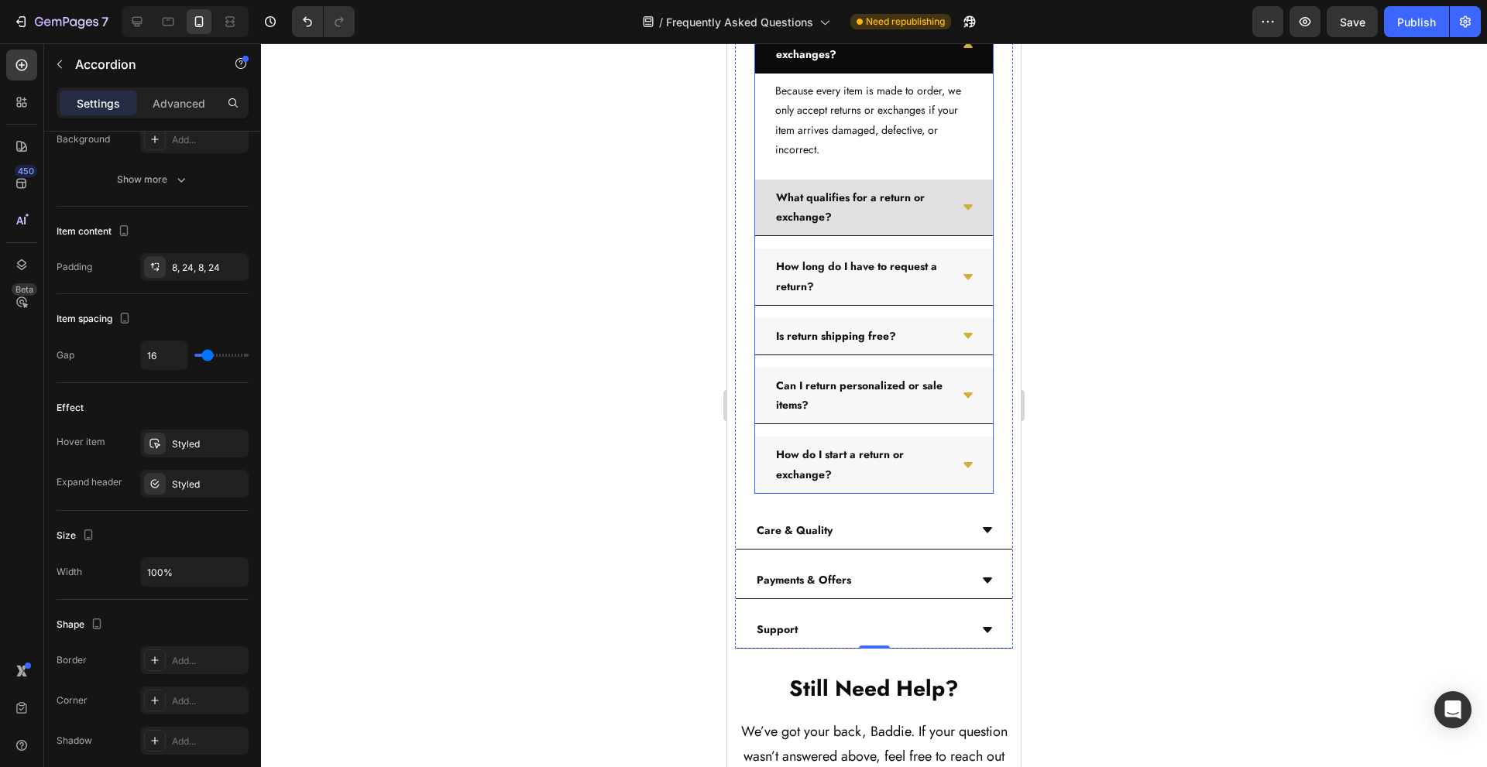
scroll to position [3745, 0]
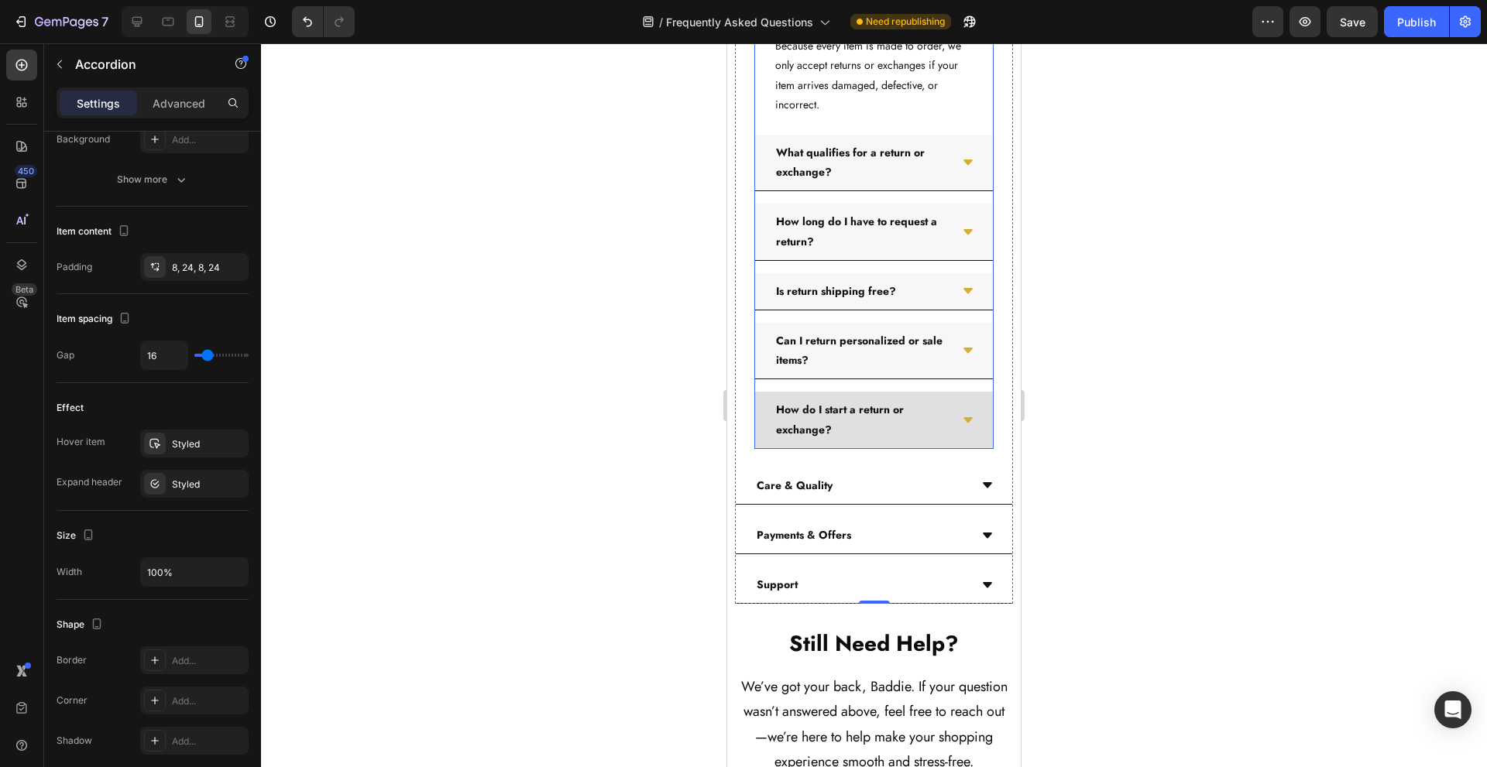
click at [943, 448] on div "How do I start a return or exchange?" at bounding box center [874, 420] width 238 height 57
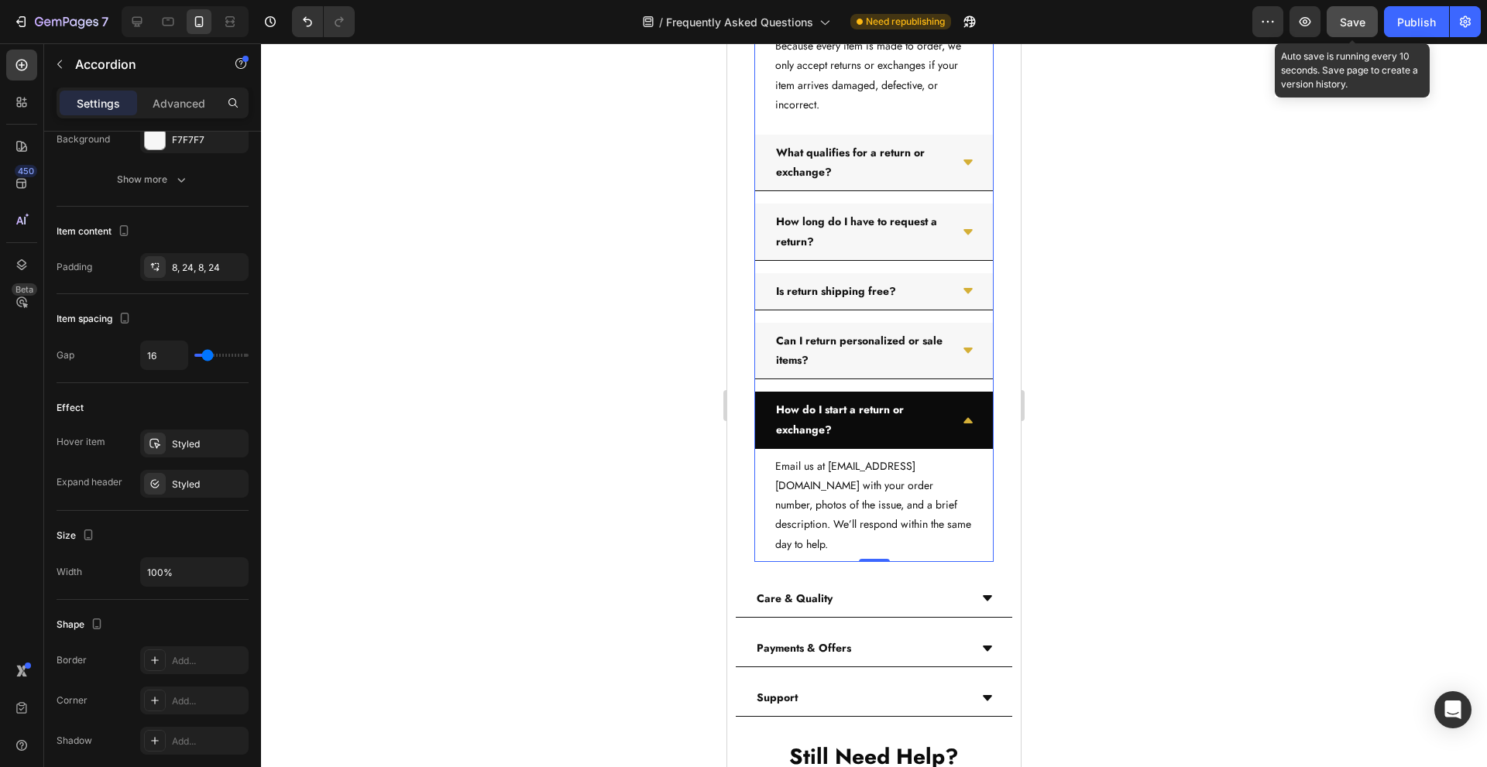
click at [1344, 21] on span "Save" at bounding box center [1353, 21] width 26 height 13
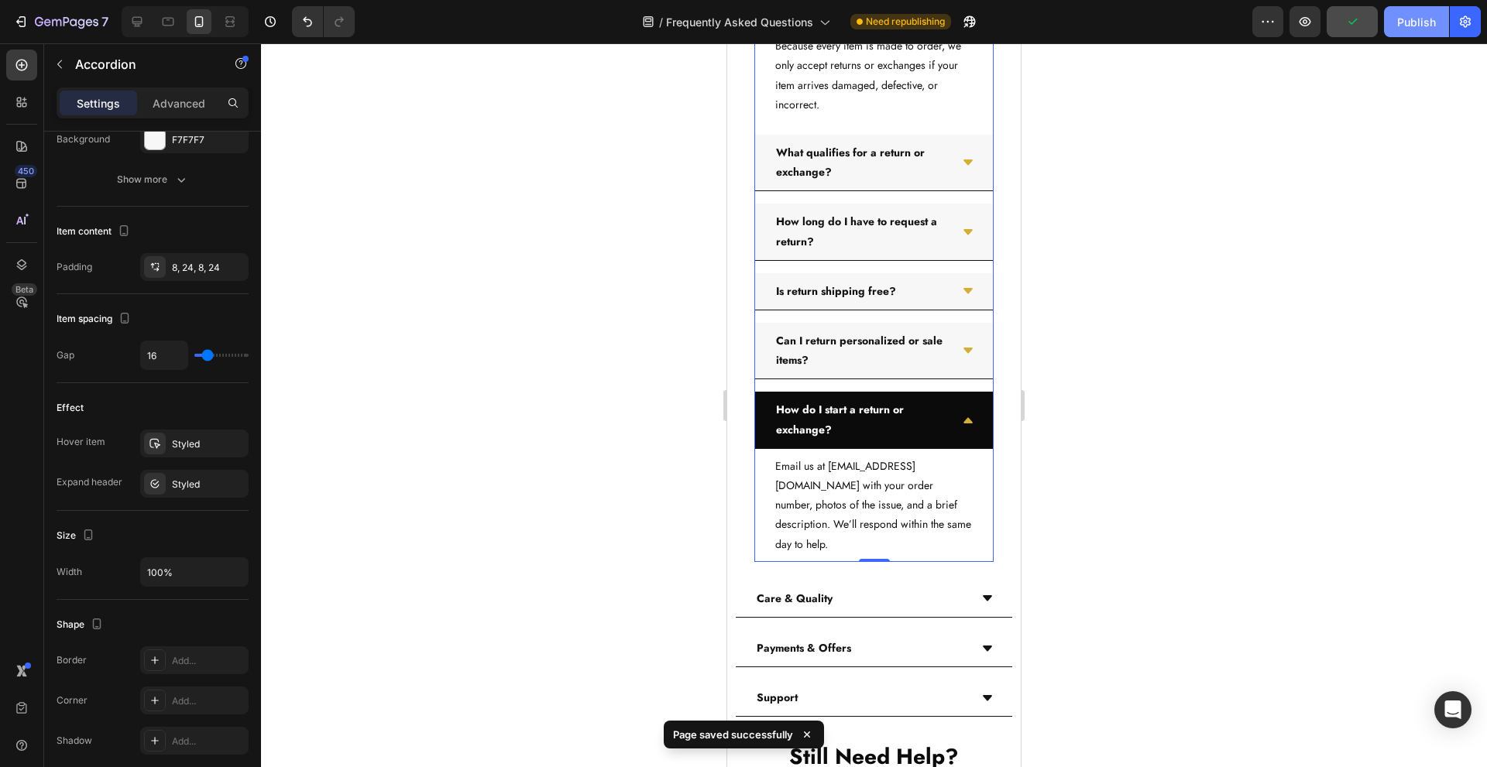
click at [1394, 29] on button "Publish" at bounding box center [1416, 21] width 65 height 31
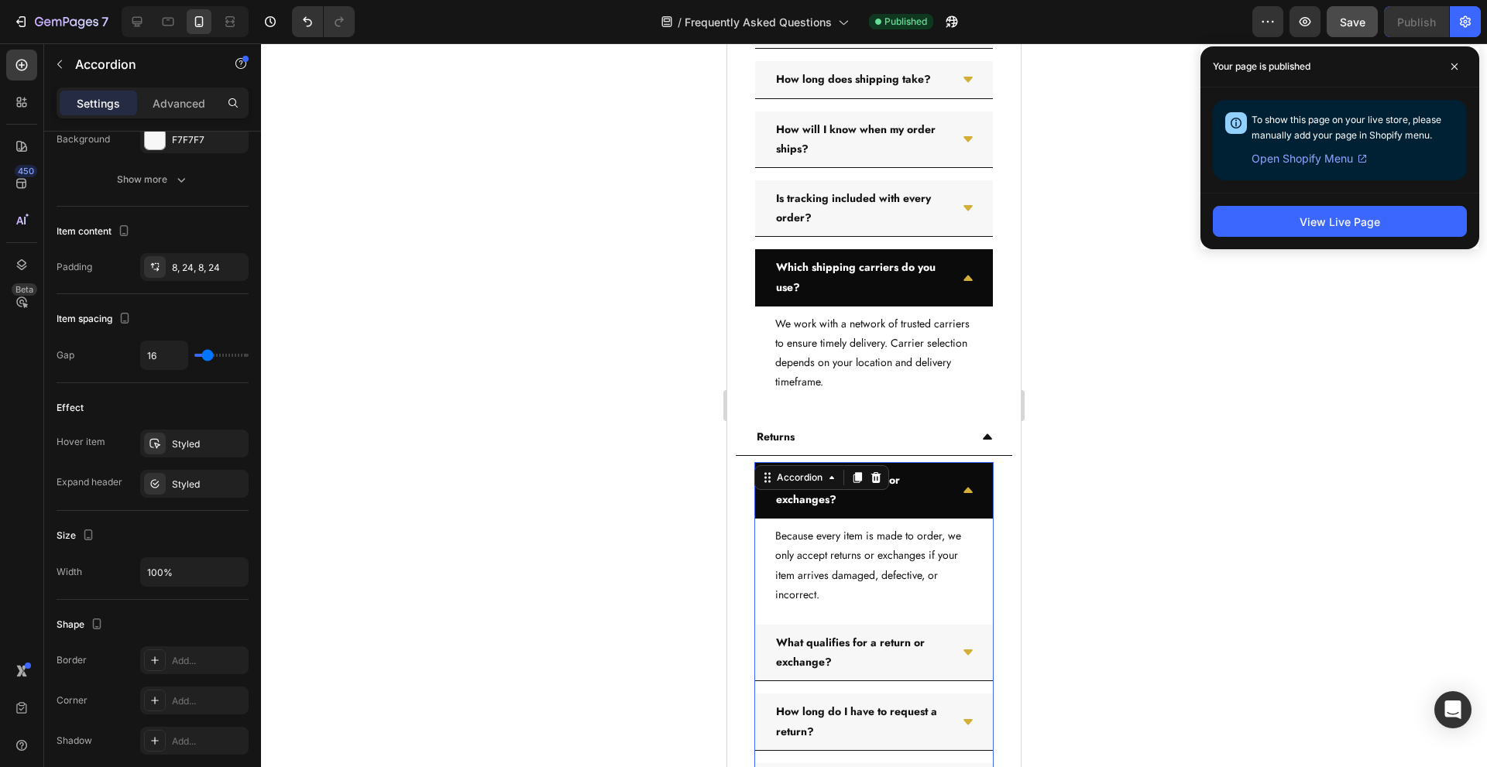
scroll to position [3229, 0]
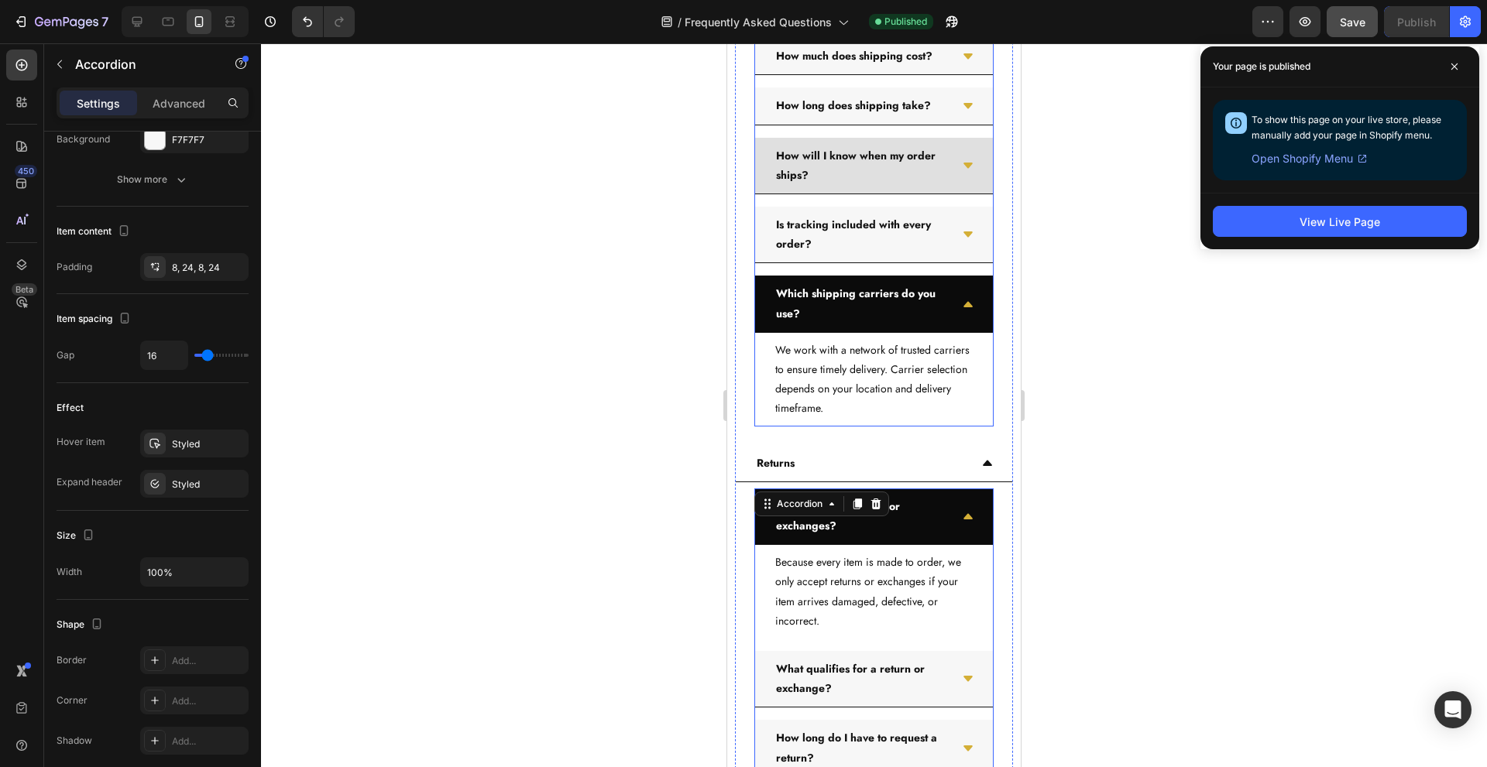
click at [955, 194] on div "How will I know when my order ships?" at bounding box center [874, 166] width 238 height 57
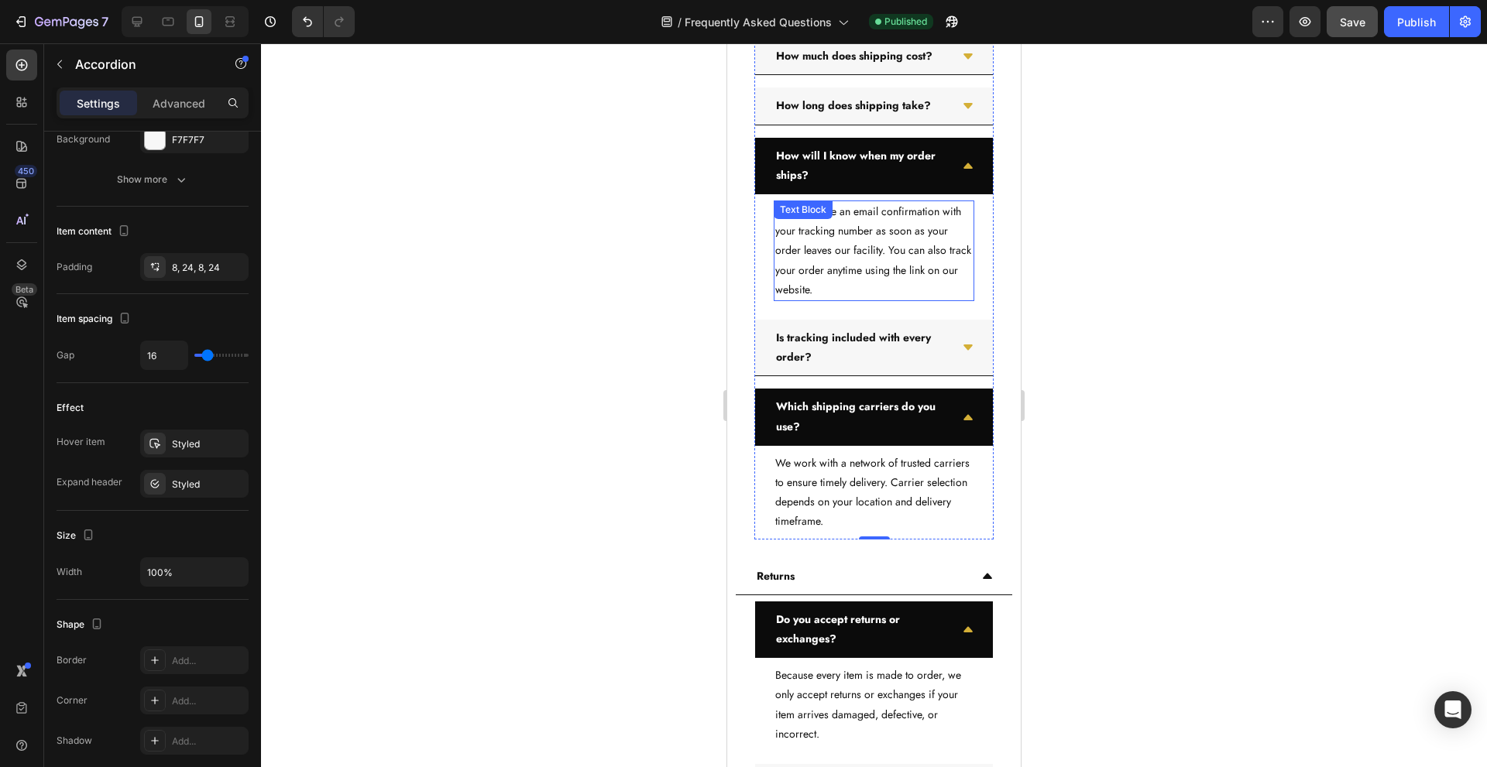
click at [831, 300] on p "You’ll receive an email confirmation with your tracking number as soon as your …" at bounding box center [873, 251] width 197 height 98
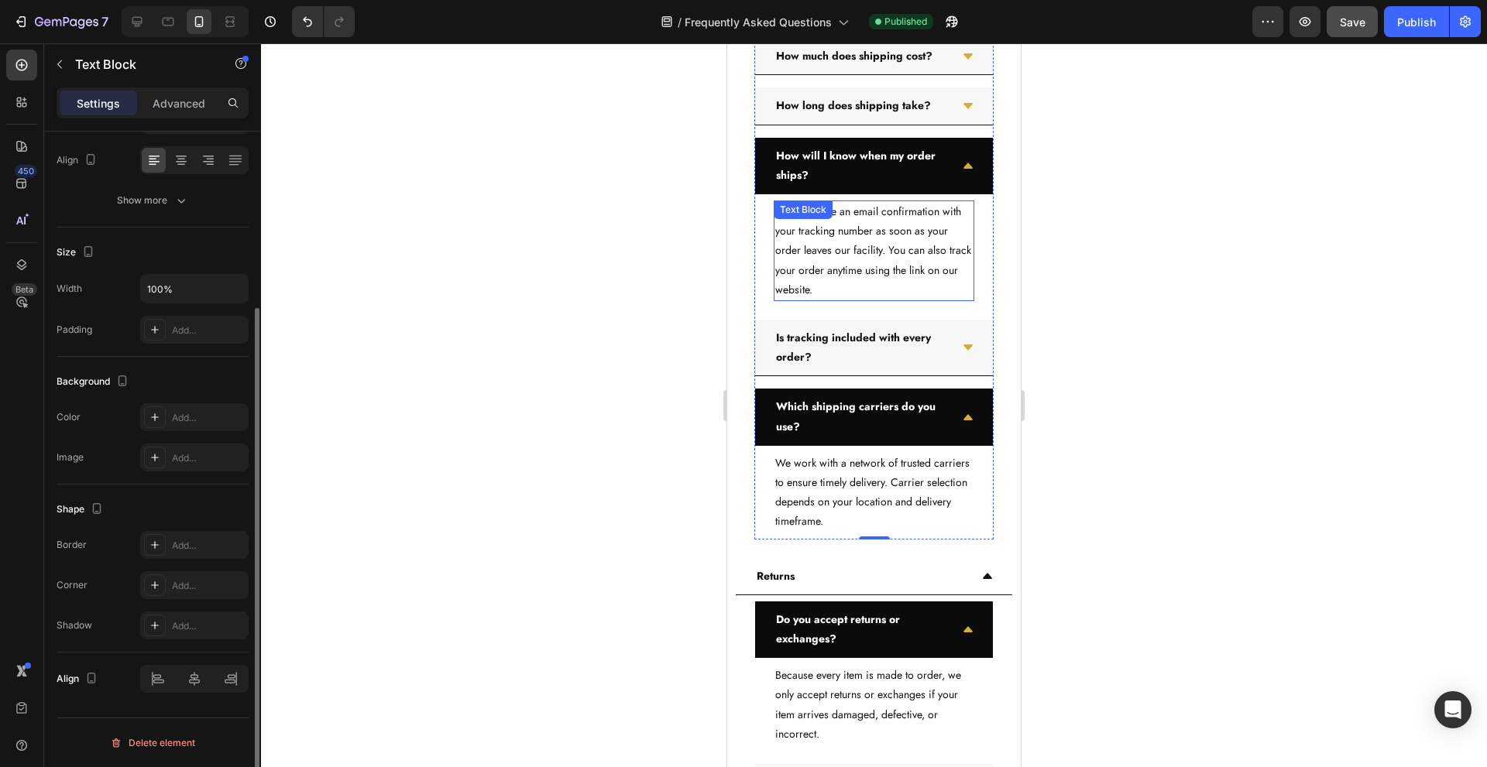
click at [833, 300] on p "You’ll receive an email confirmation with your tracking number as soon as your …" at bounding box center [873, 251] width 197 height 98
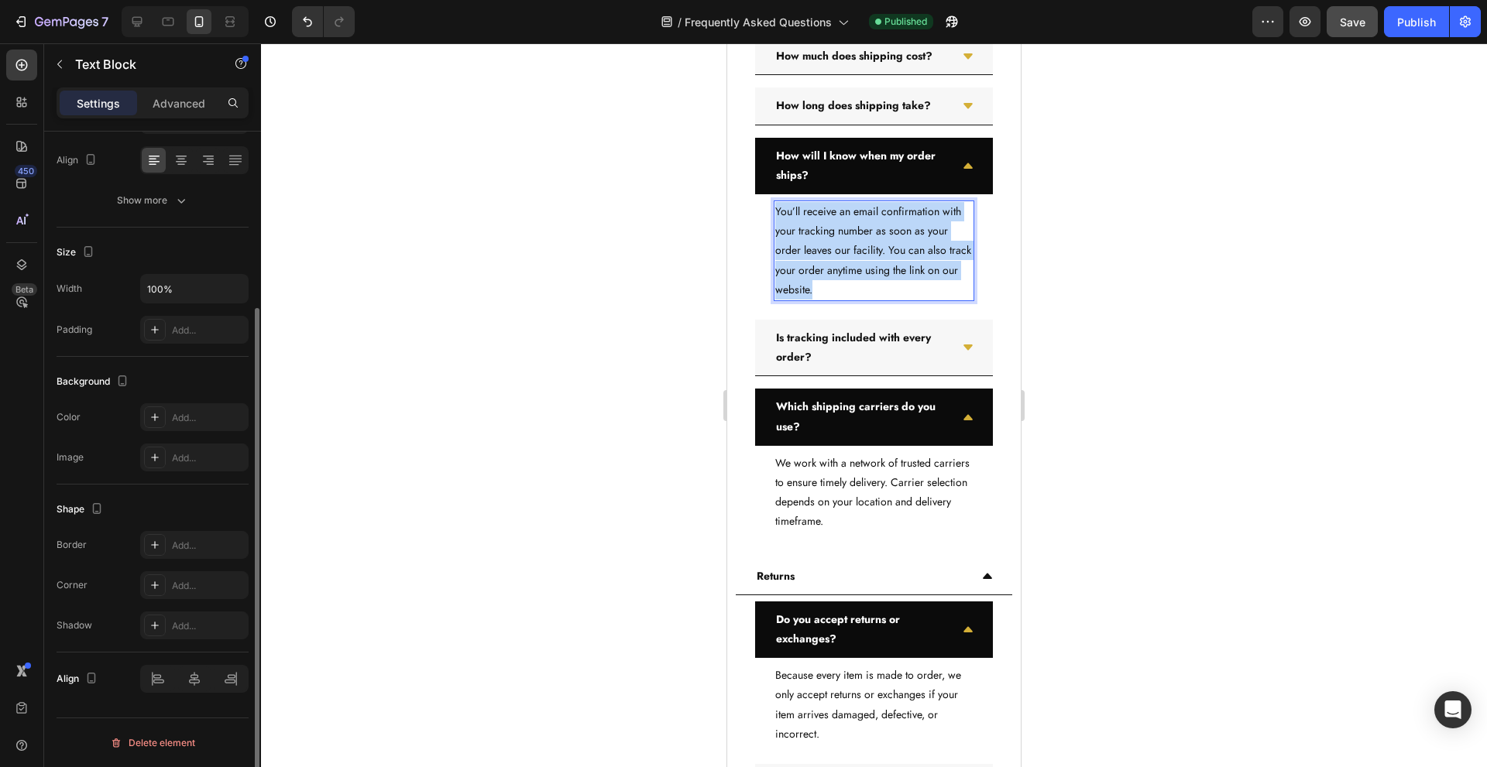
scroll to position [0, 0]
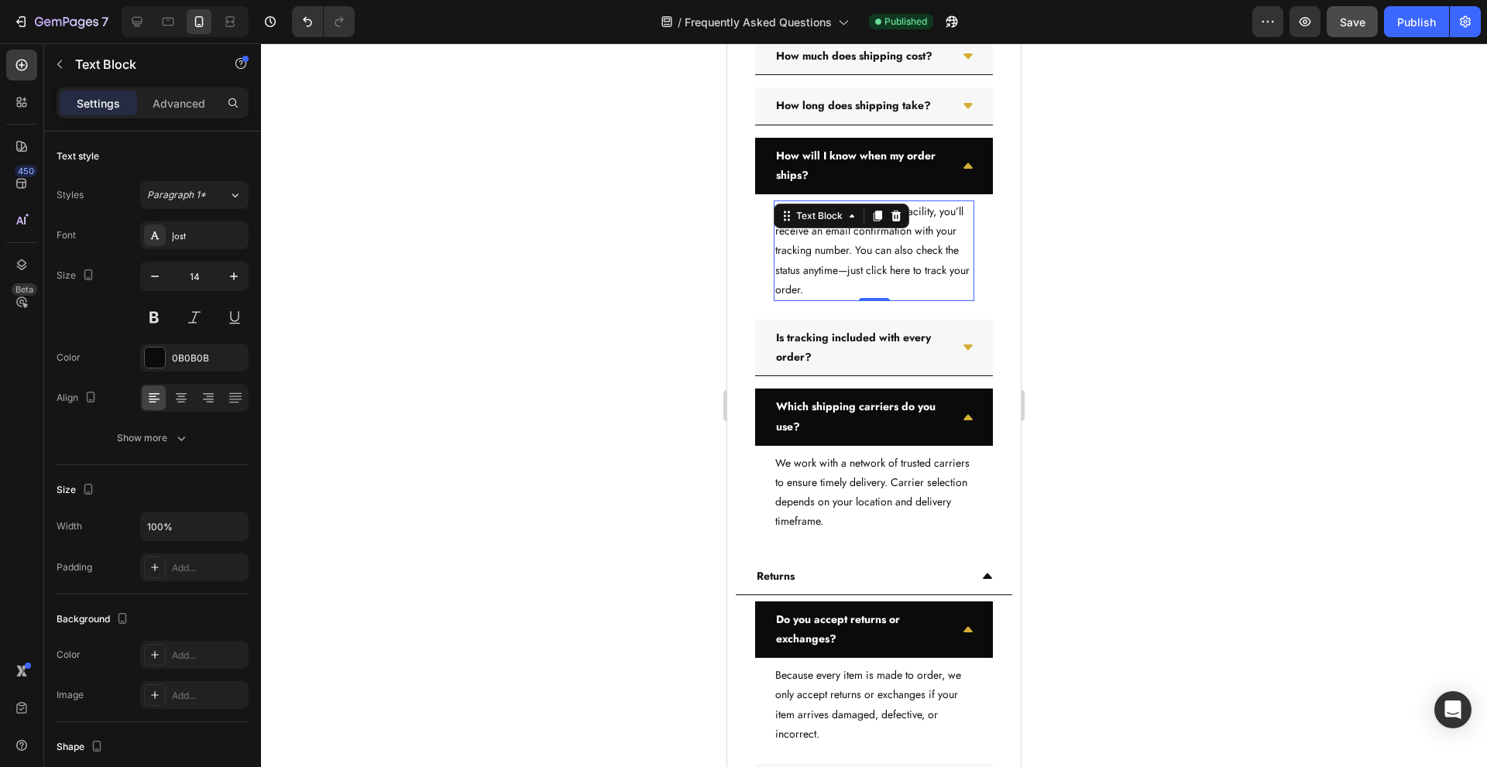
click at [908, 300] on p "Once your order leaves our facility, you’ll receive an email confirmation with …" at bounding box center [873, 251] width 197 height 98
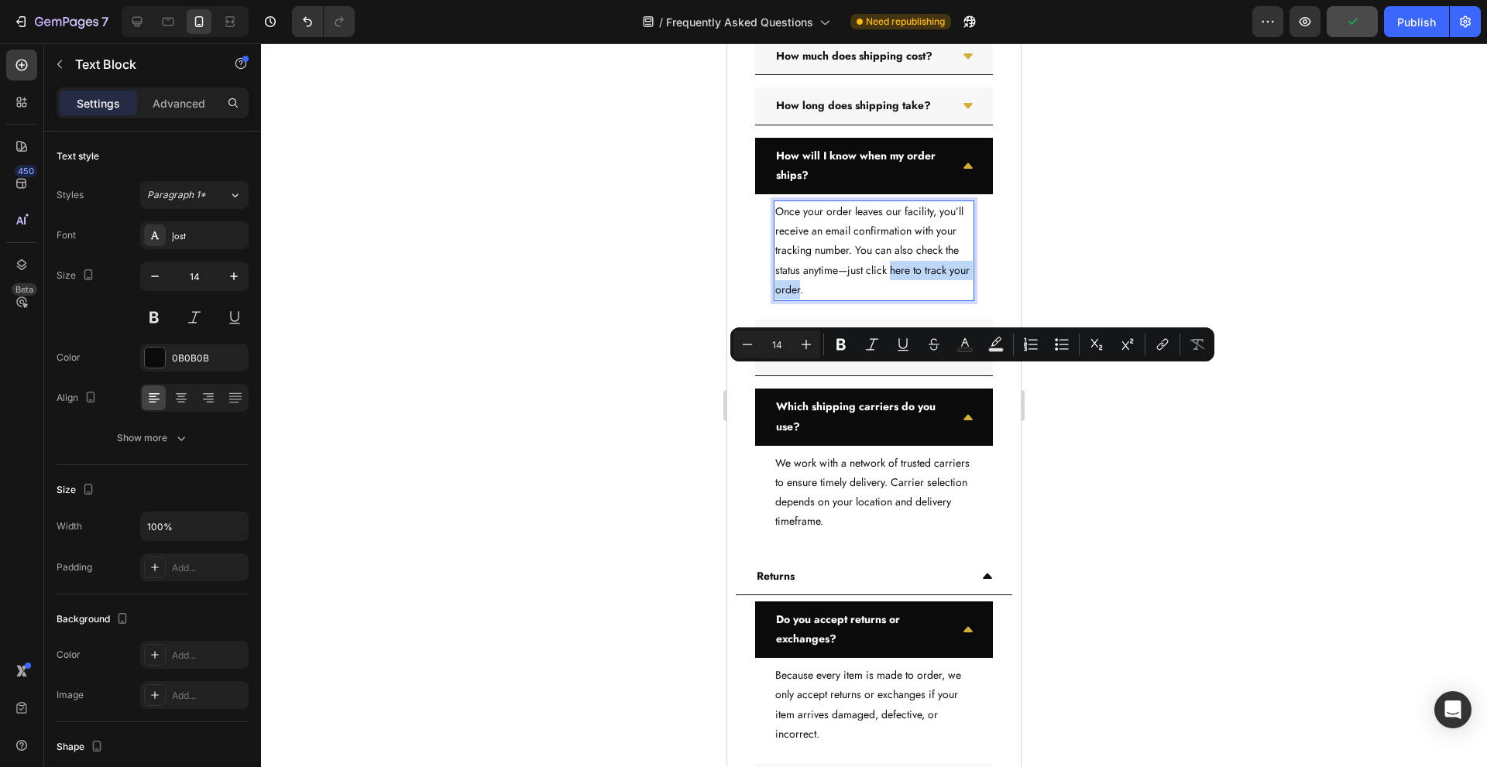
drag, startPoint x: 938, startPoint y: 380, endPoint x: 859, endPoint y: 401, distance: 81.7
click at [859, 300] on p "Once your order leaves our facility, you’ll receive an email confirmation with …" at bounding box center [873, 251] width 197 height 98
click at [1158, 349] on icon "Editor contextual toolbar" at bounding box center [1160, 347] width 7 height 8
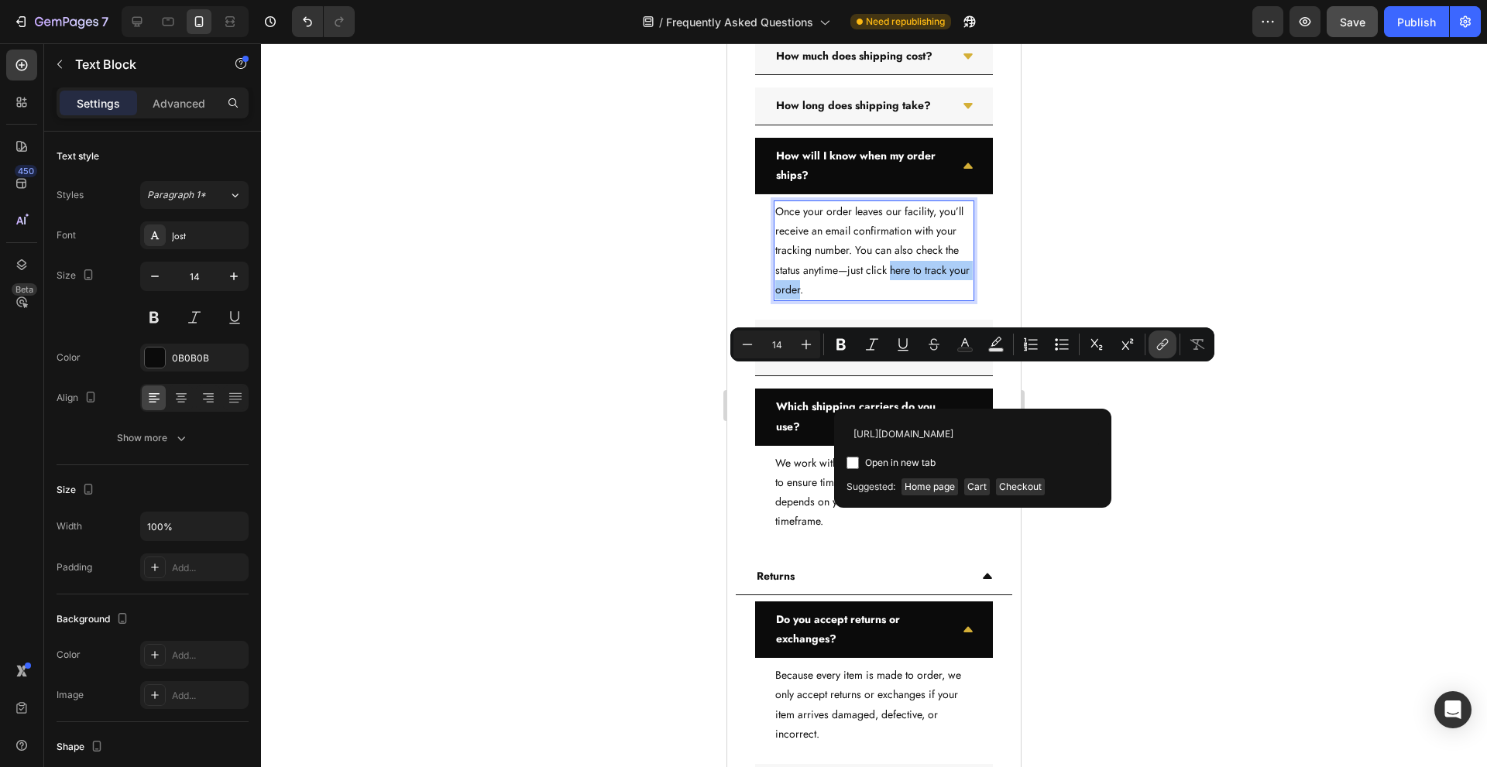
scroll to position [0, 54]
type input "[URL][DOMAIN_NAME]"
click at [909, 468] on span "Open in new tab" at bounding box center [900, 463] width 70 height 19
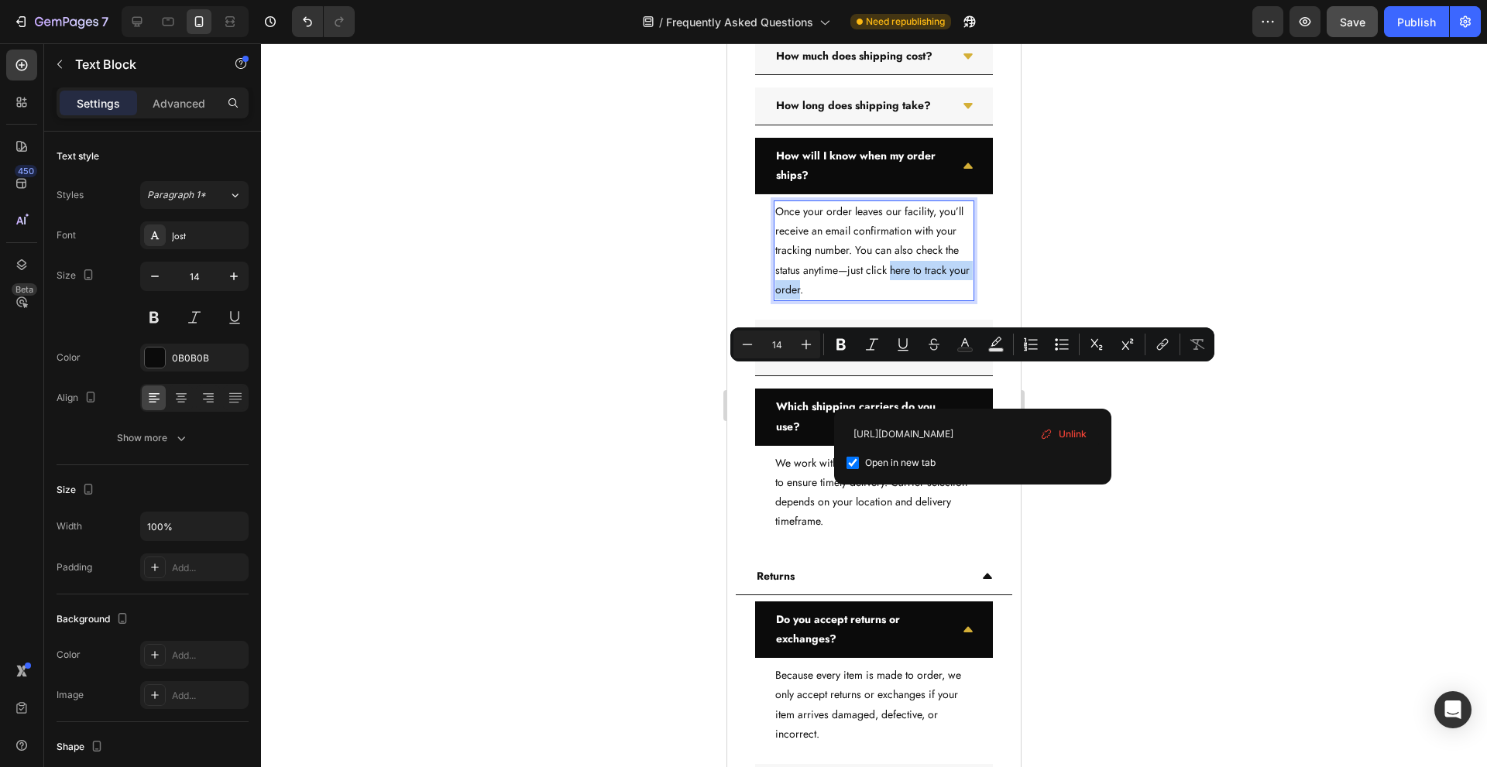
checkbox input "true"
click at [743, 434] on div "Where do you ship? We currently ship to the USA, Canada, South America, and sel…" at bounding box center [874, 207] width 276 height 677
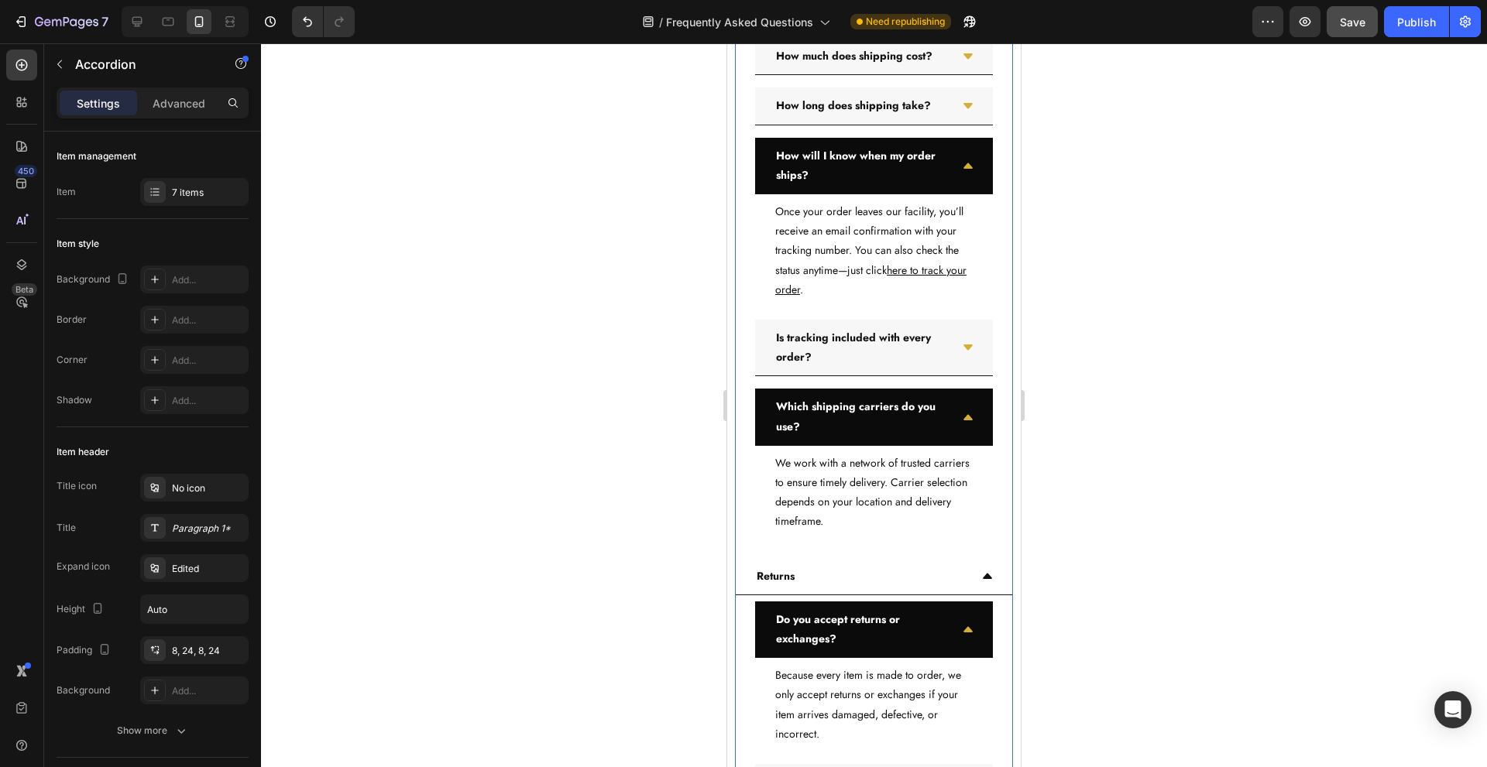
click at [712, 440] on div at bounding box center [874, 405] width 1226 height 724
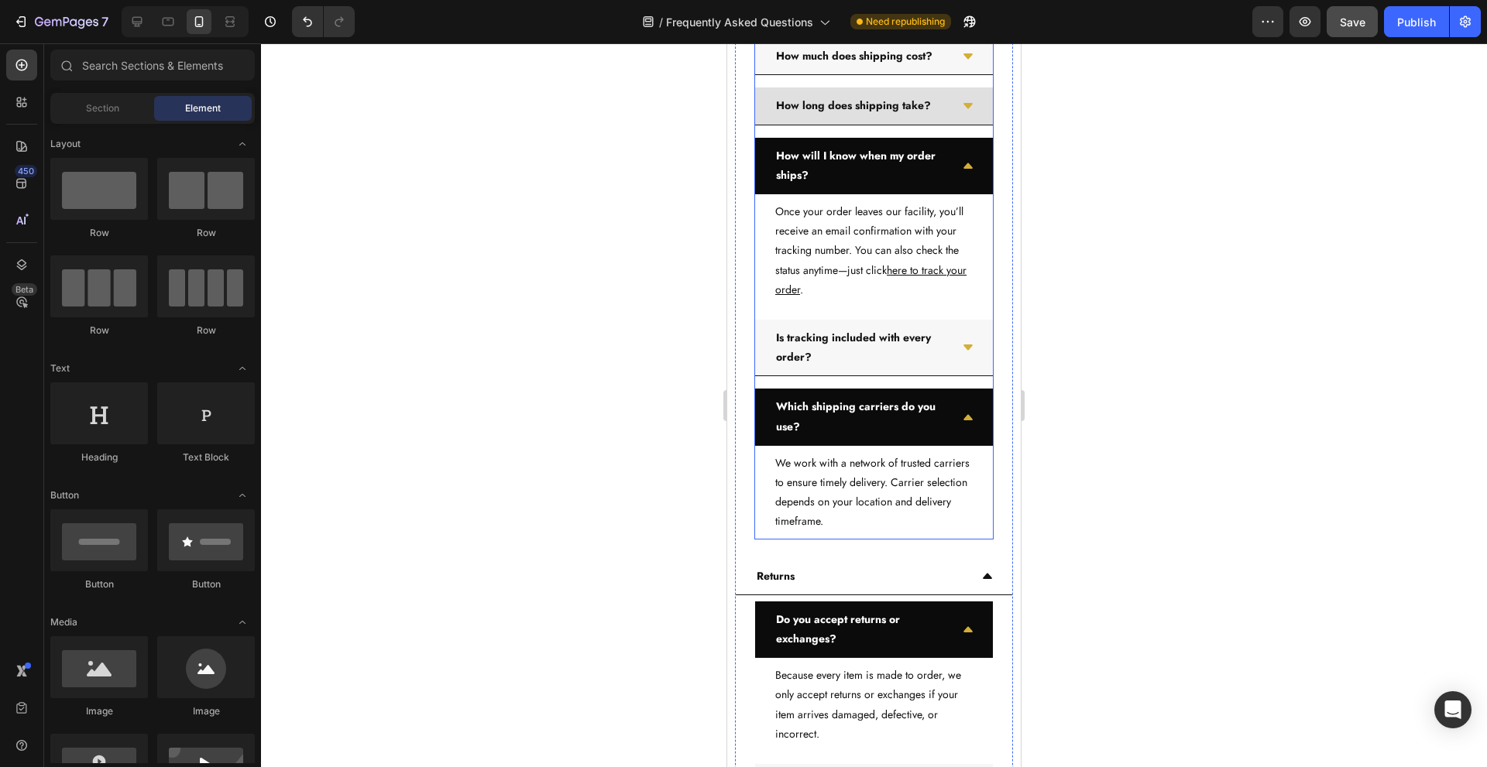
click at [945, 125] on div "How long does shipping take?" at bounding box center [874, 106] width 238 height 37
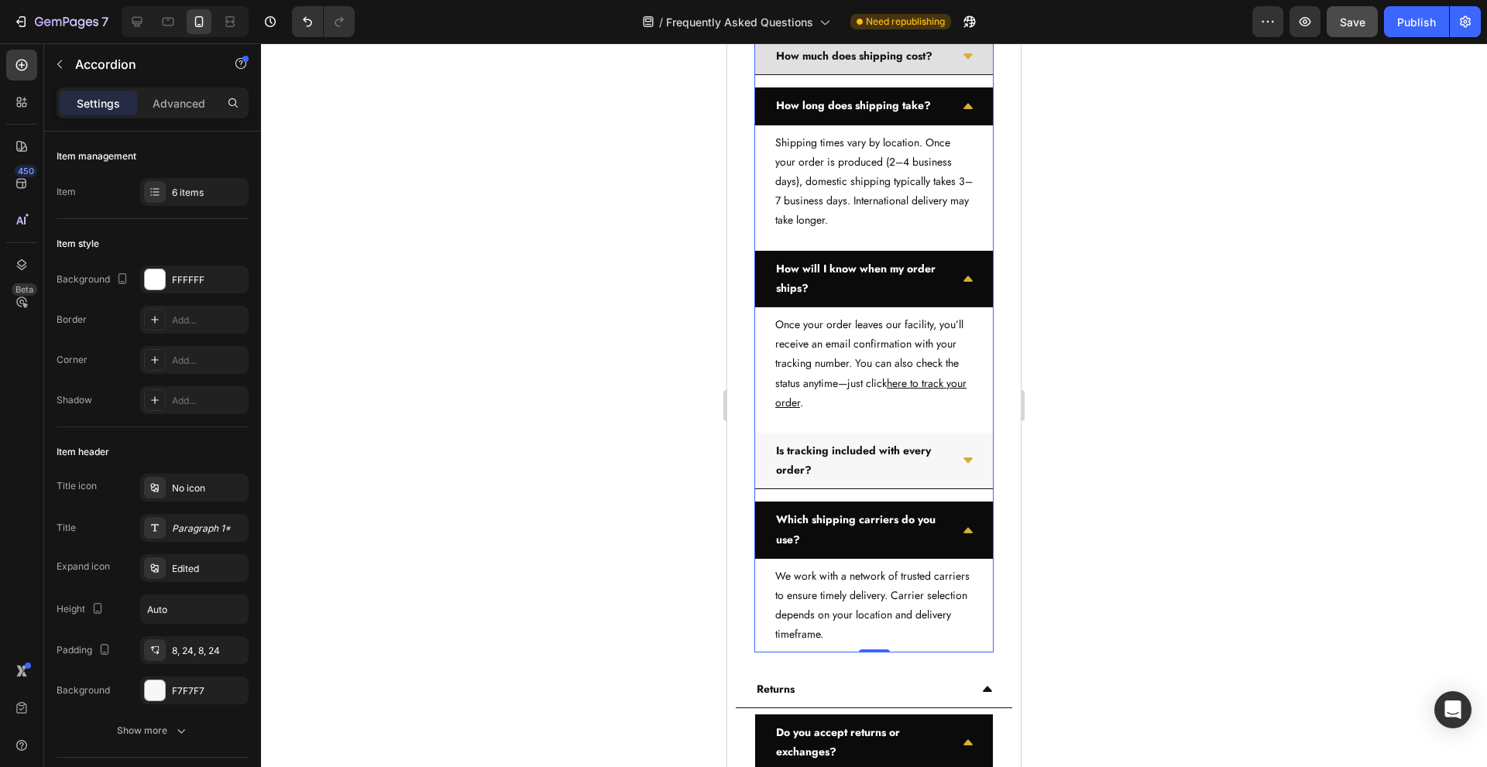
scroll to position [3126, 0]
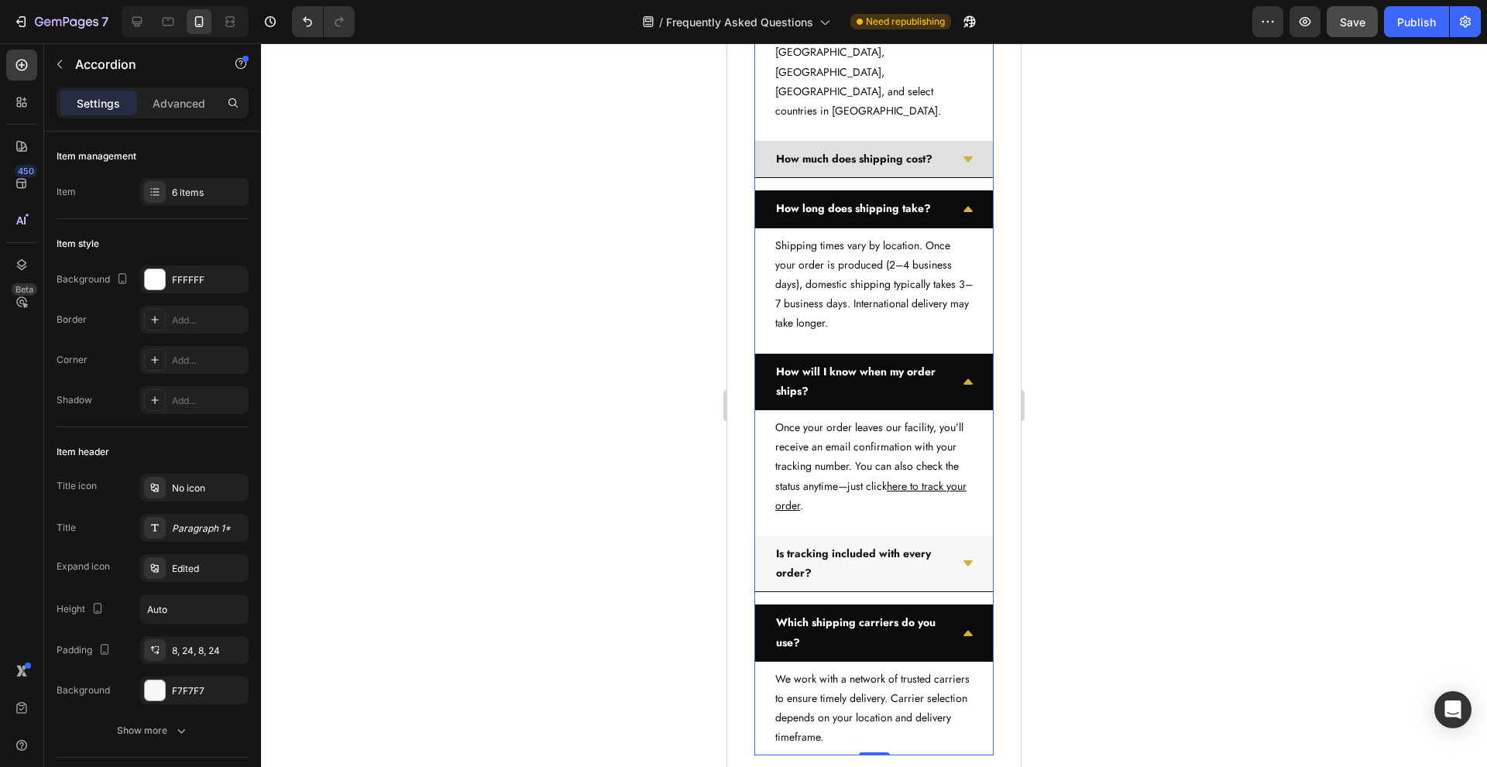
click at [949, 178] on div "How much does shipping cost?" at bounding box center [874, 159] width 238 height 37
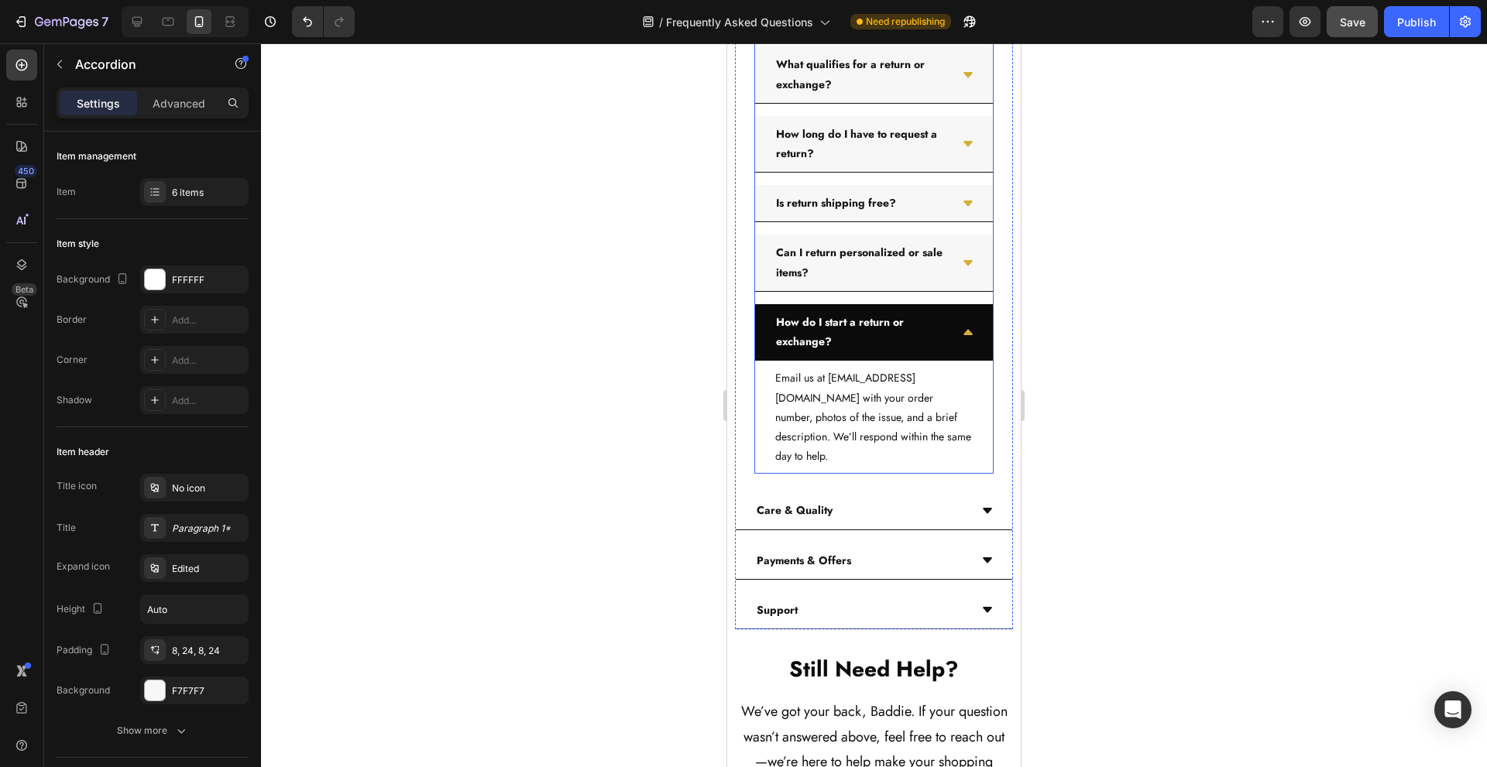
scroll to position [4468, 0]
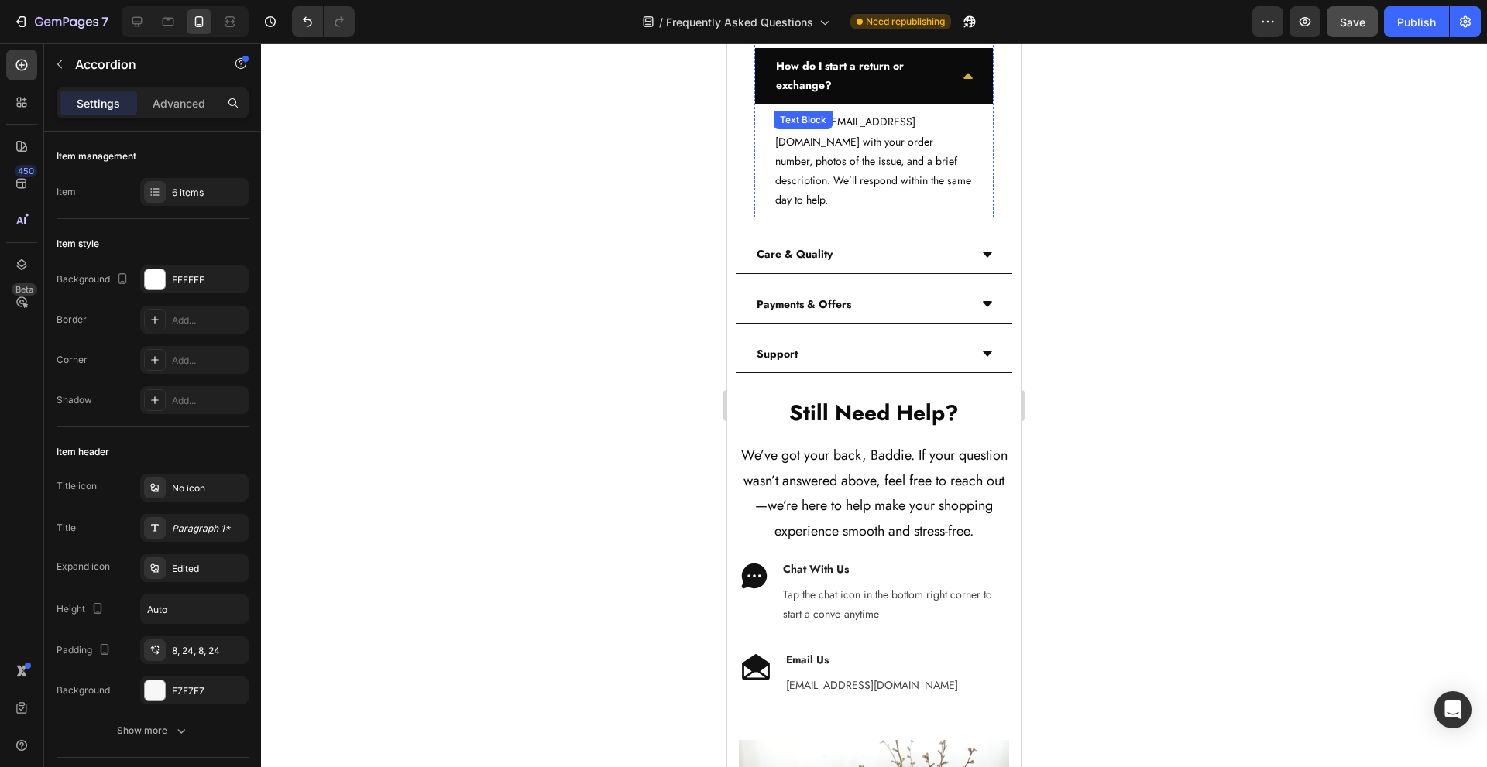
click at [810, 210] on p "Email us at Support@BaddieBrandHQ.com with your order number, photos of the iss…" at bounding box center [873, 161] width 197 height 98
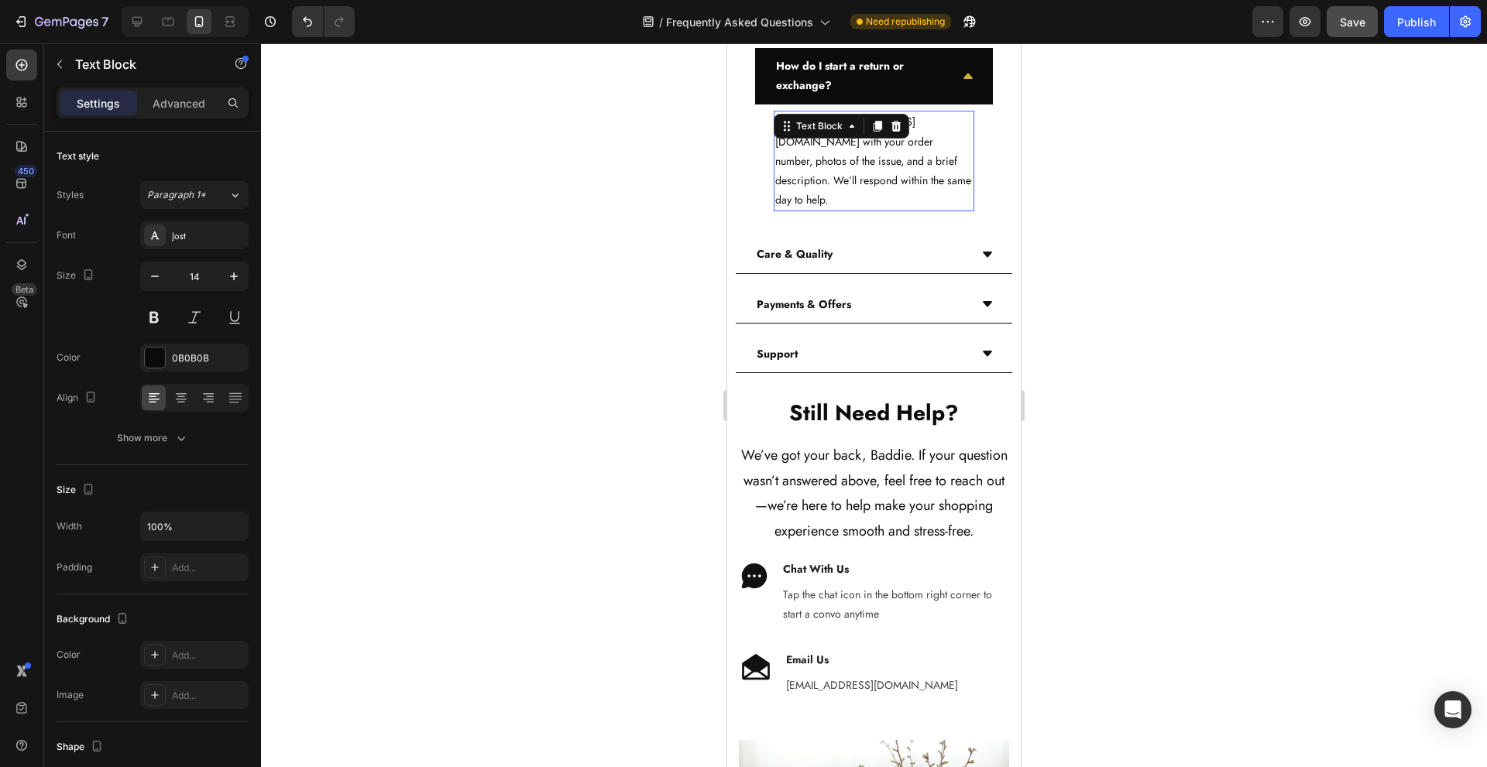
click at [810, 210] on p "Email us at Support@BaddieBrandHQ.com with your order number, photos of the iss…" at bounding box center [873, 161] width 197 height 98
click at [850, 210] on p "Email us at Returns@TheBaddieBrand.com with your order number, photos of the is…" at bounding box center [873, 161] width 197 height 98
drag, startPoint x: 777, startPoint y: 268, endPoint x: 912, endPoint y: 270, distance: 135.5
click at [912, 210] on p "Email us at Returns@TheBaddieBrand.com with your order number, photos of the is…" at bounding box center [873, 161] width 197 height 98
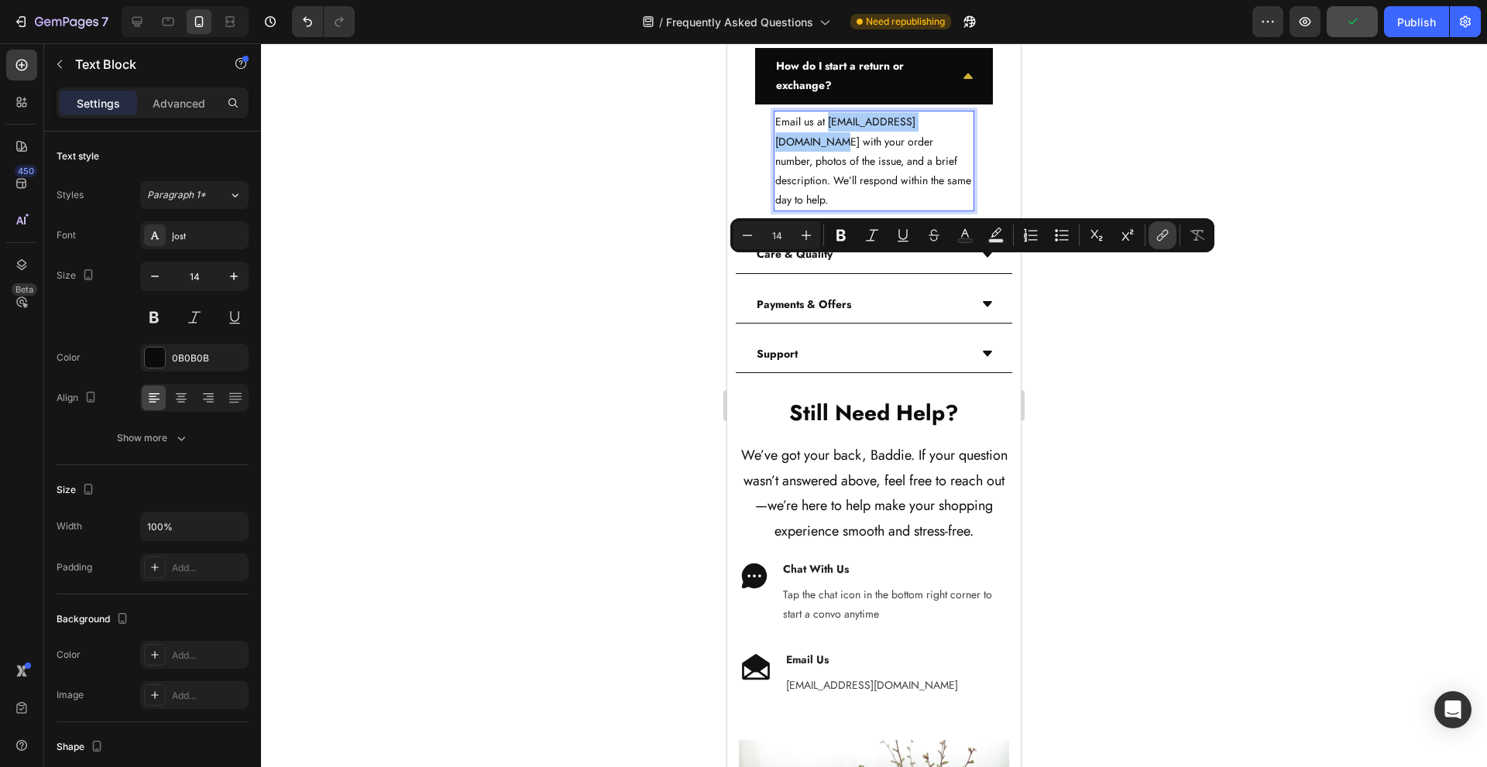
click at [1160, 239] on icon "Editor contextual toolbar" at bounding box center [1162, 235] width 15 height 15
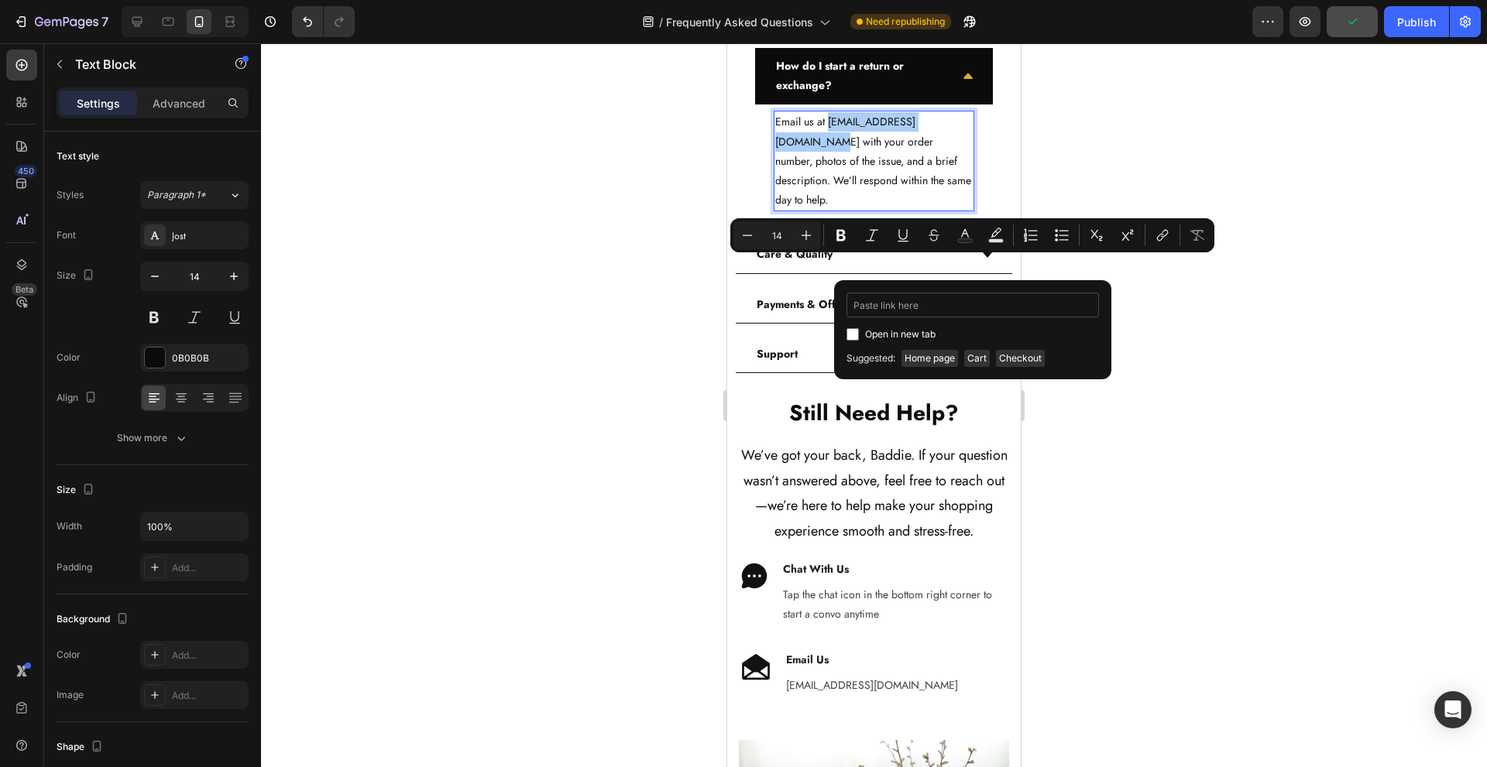
click at [960, 303] on input "Editor contextual toolbar" at bounding box center [972, 305] width 252 height 25
type input "mailto:returns@thebaddiebrand.com"
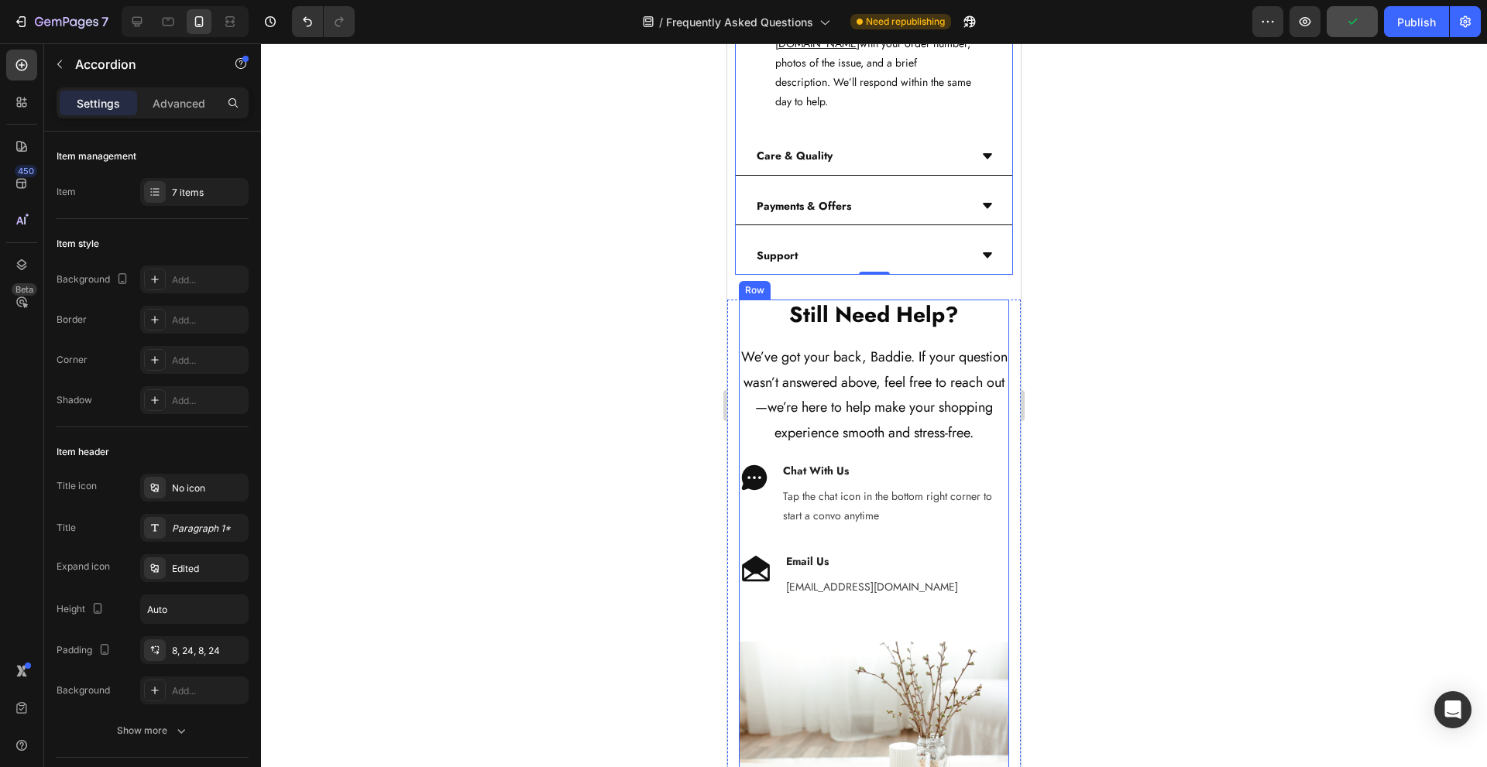
scroll to position [4675, 0]
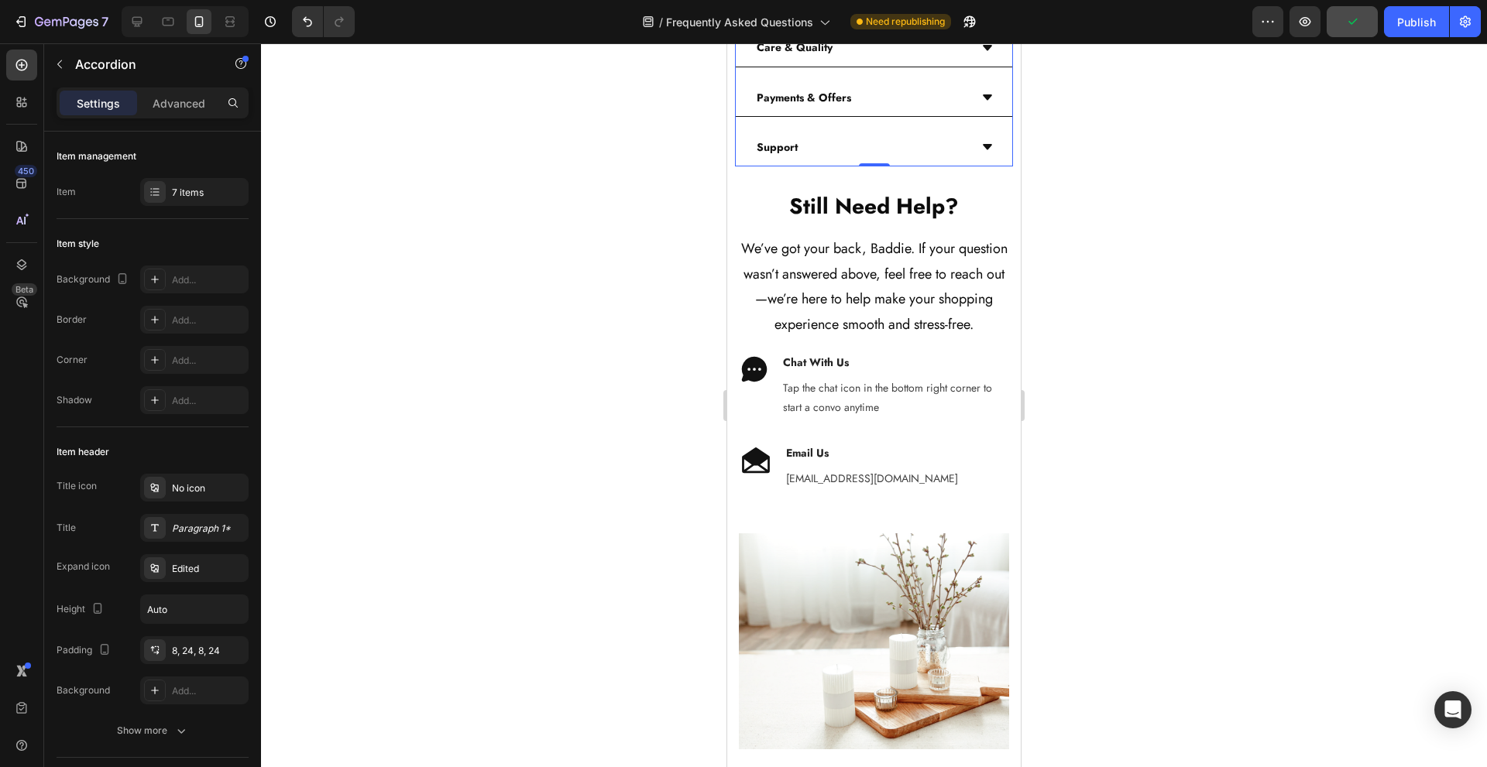
click at [906, 60] on div "Care & Quality" at bounding box center [861, 48] width 215 height 24
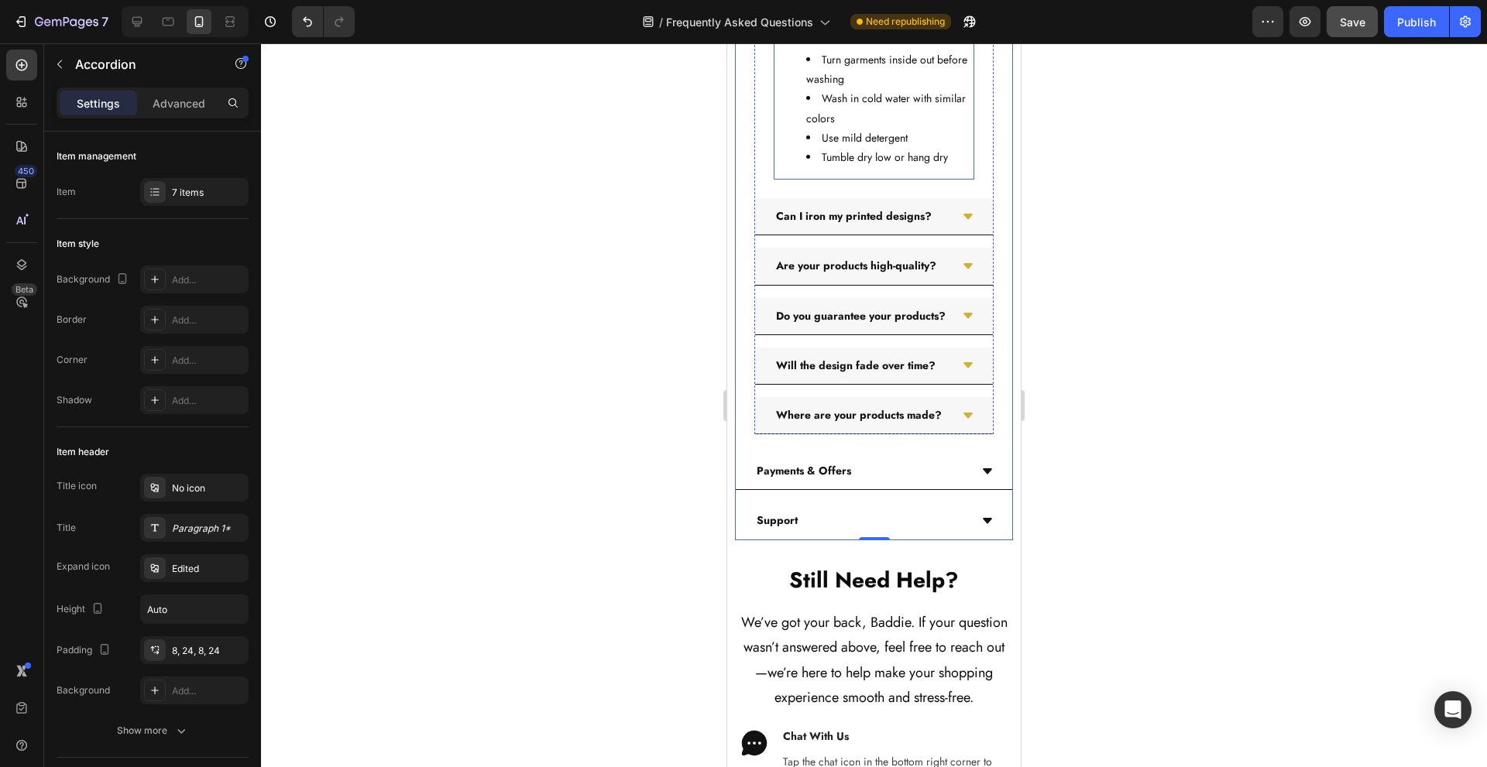
scroll to position [4778, 0]
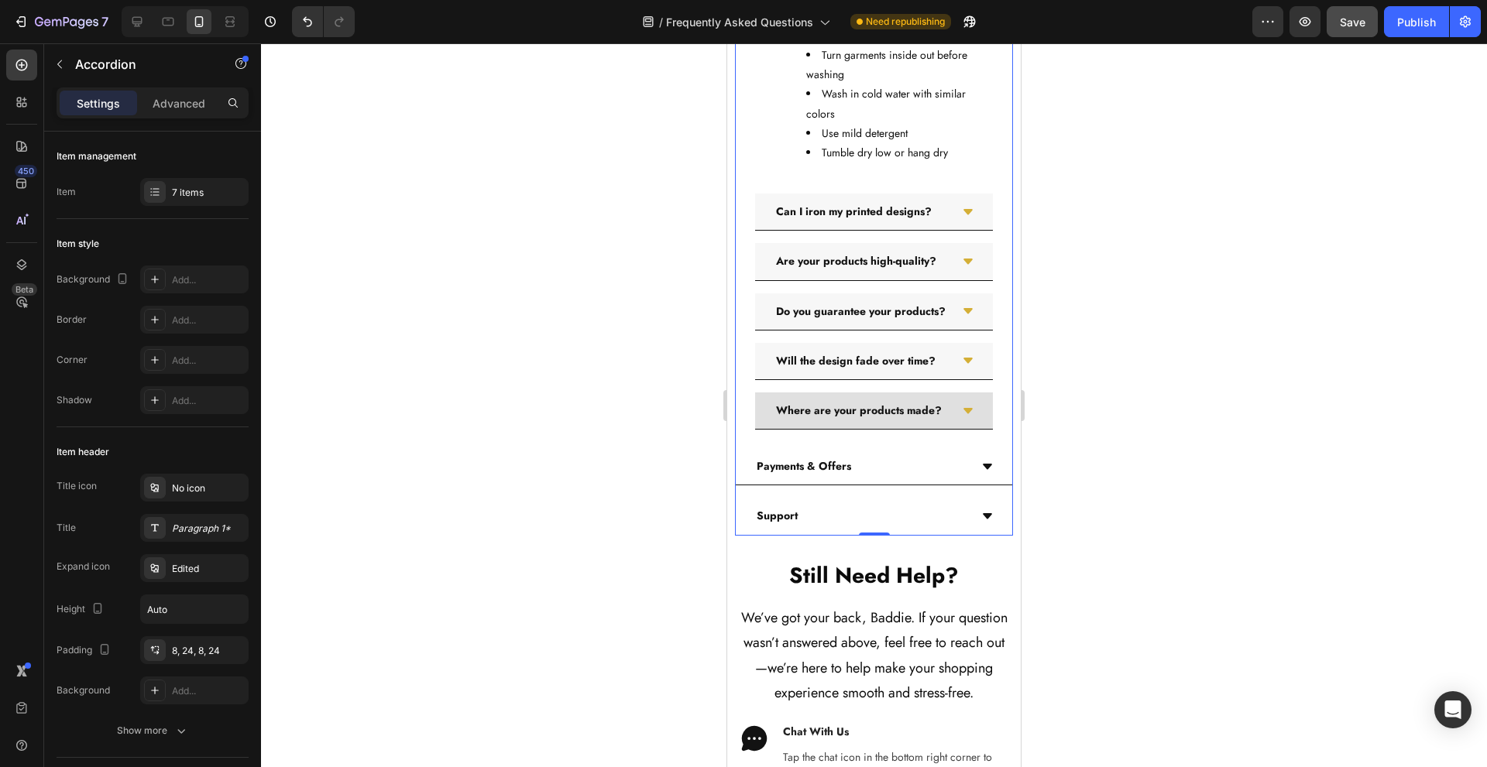
drag, startPoint x: 941, startPoint y: 620, endPoint x: 943, endPoint y: 589, distance: 31.8
click at [941, 430] on div "Where are your products made?" at bounding box center [874, 411] width 238 height 37
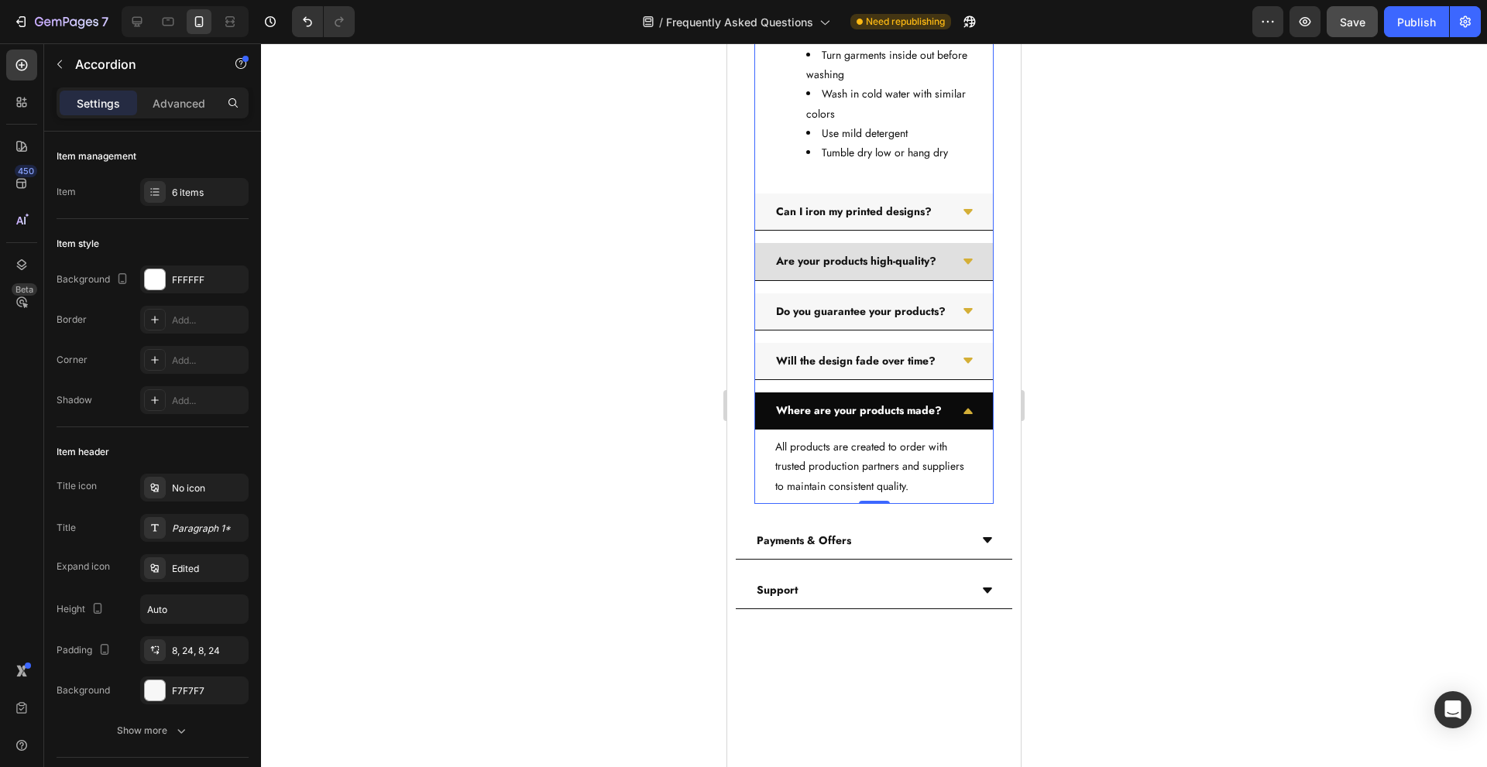
scroll to position [4984, 0]
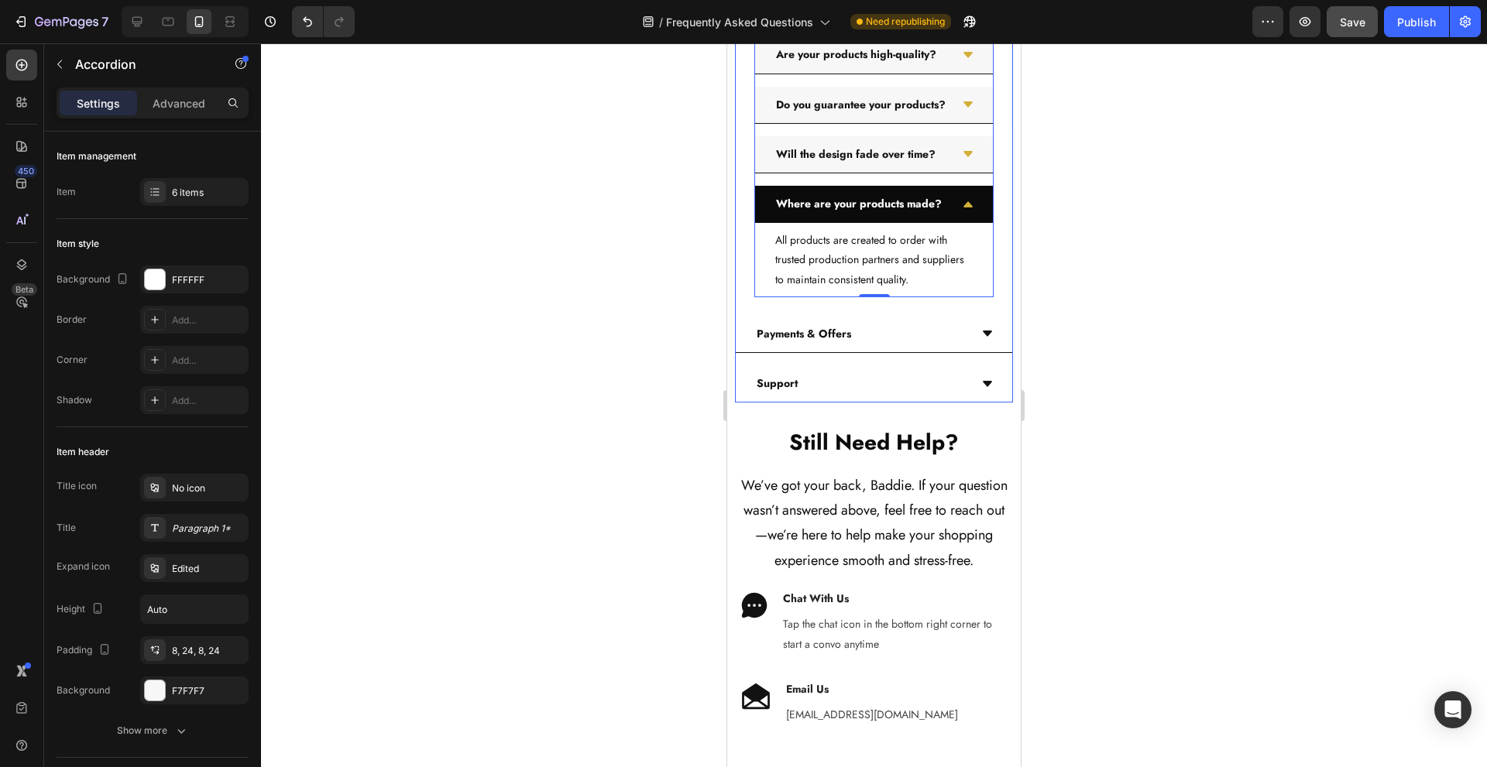
click at [906, 346] on div "Payments & Offers" at bounding box center [861, 334] width 215 height 24
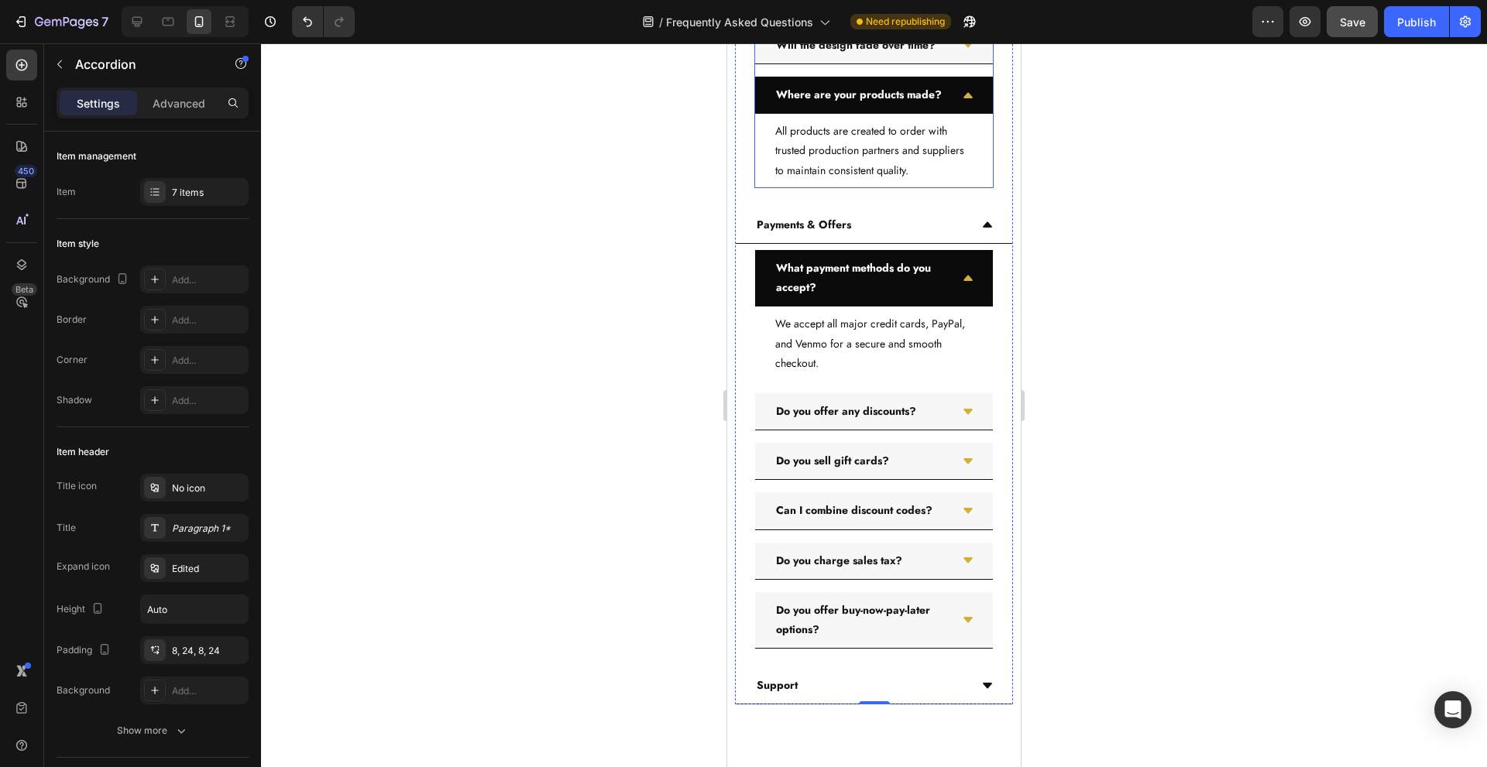
scroll to position [5294, 0]
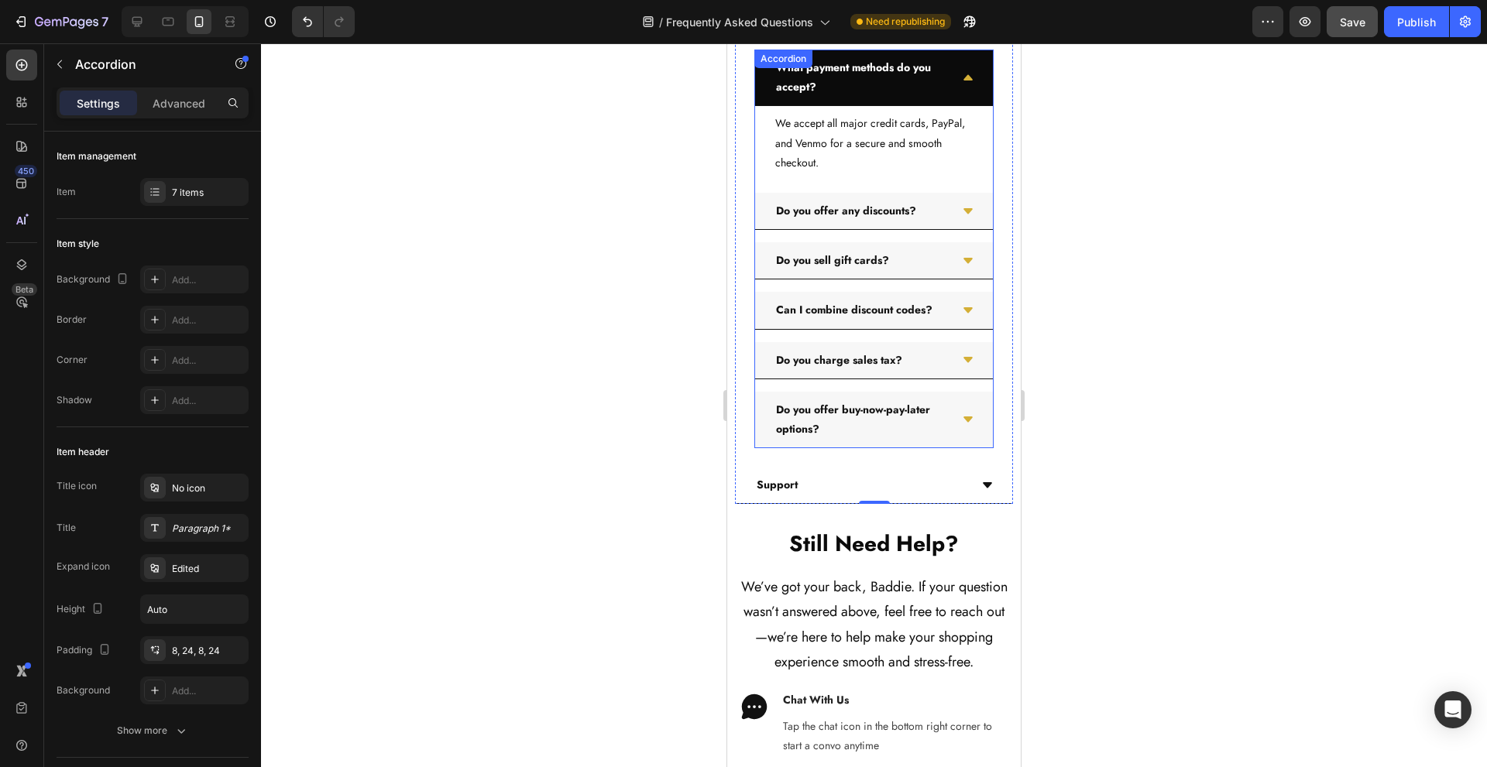
drag, startPoint x: 933, startPoint y: 415, endPoint x: 929, endPoint y: 455, distance: 40.5
click at [933, 223] on div "Do you offer any discounts?" at bounding box center [862, 211] width 176 height 24
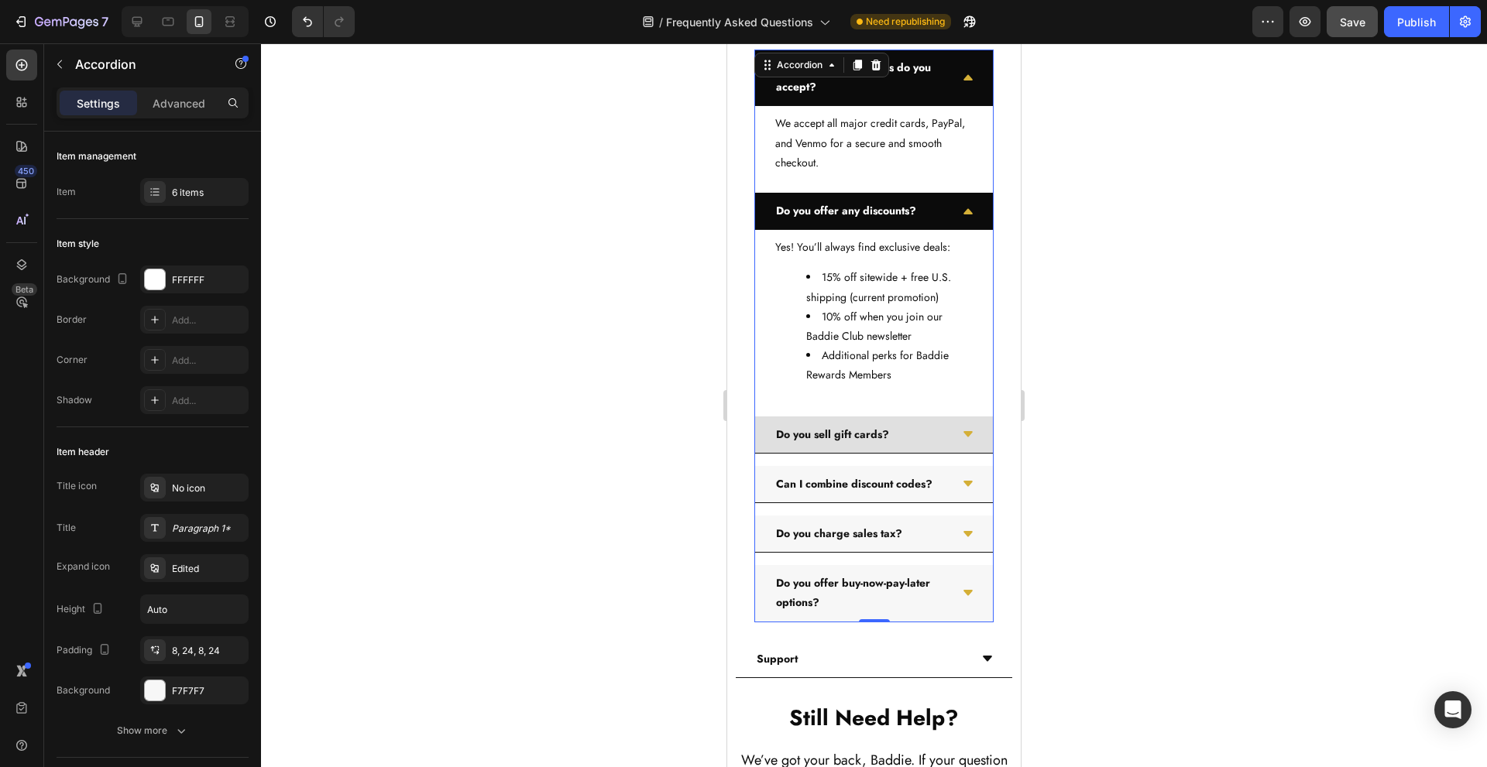
click at [932, 447] on div "Do you sell gift cards?" at bounding box center [862, 435] width 176 height 24
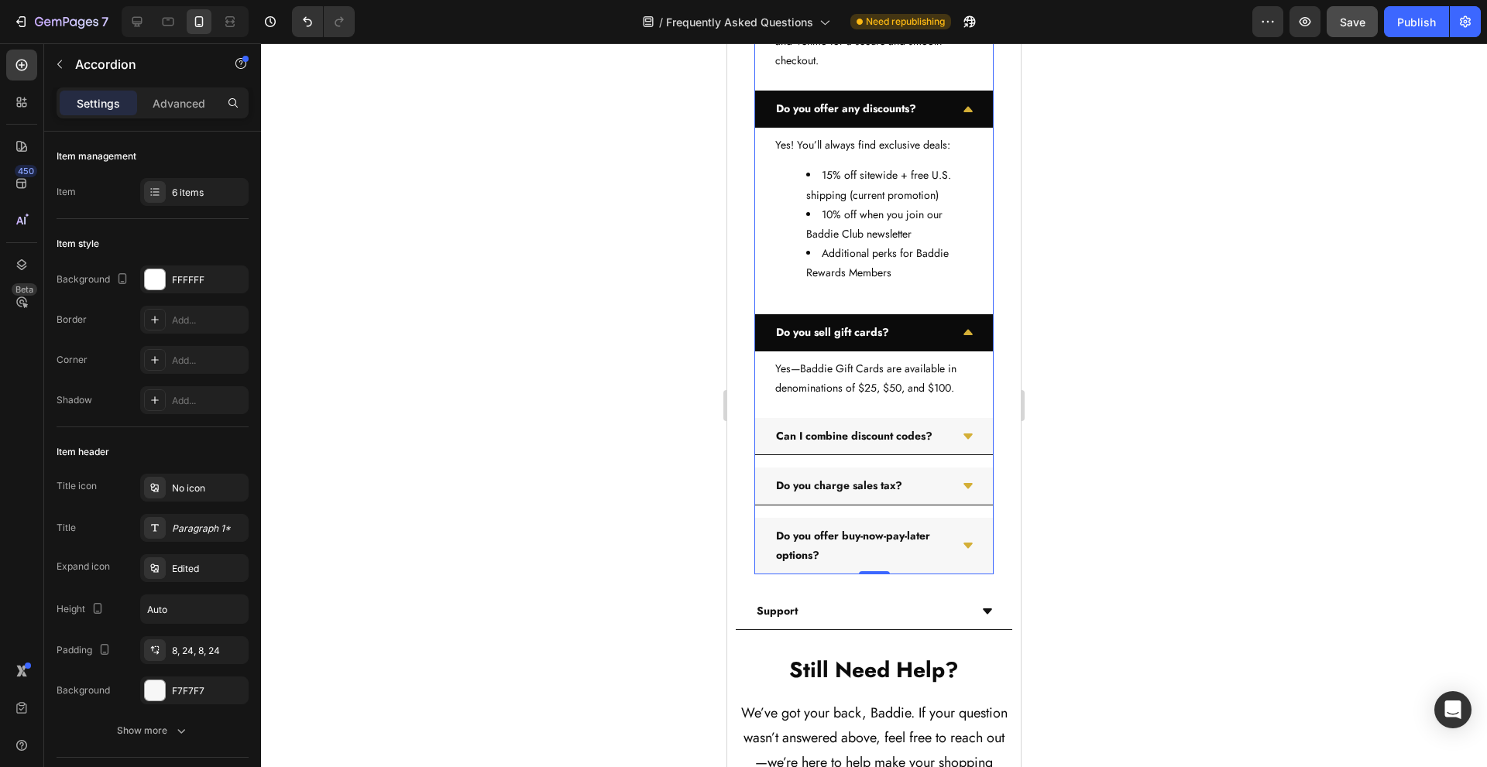
scroll to position [5500, 0]
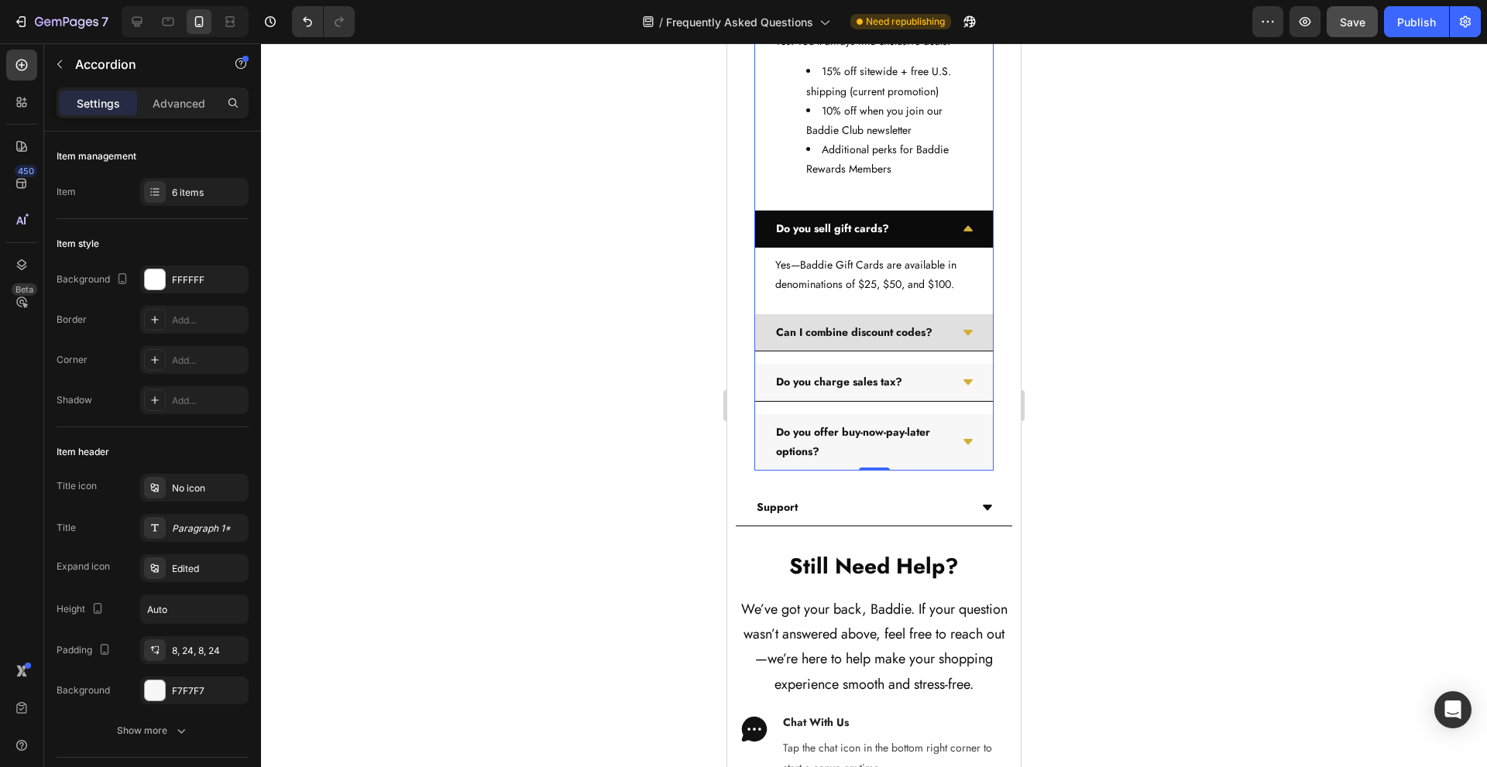
click at [946, 352] on div "Can I combine discount codes?" at bounding box center [874, 332] width 238 height 37
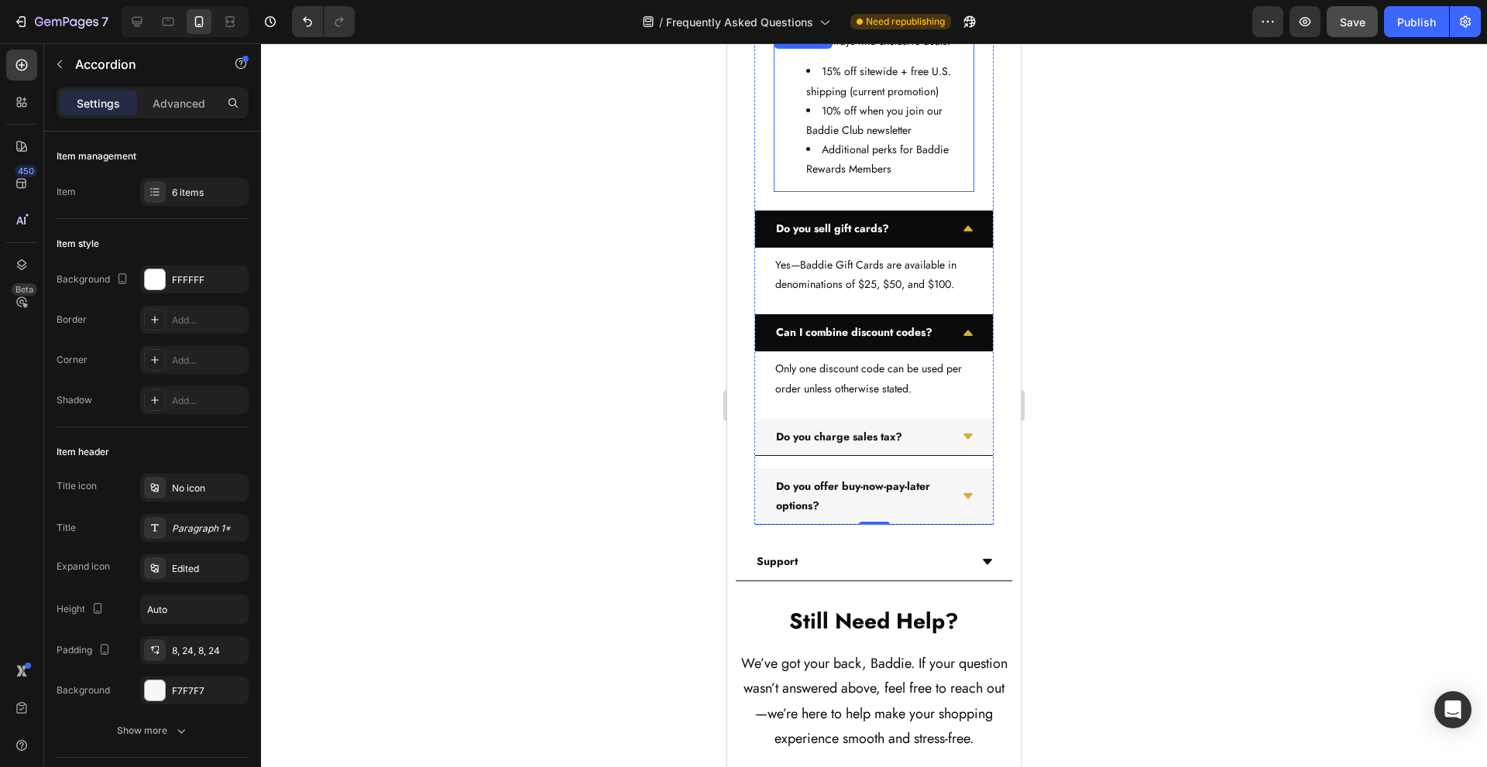
scroll to position [5810, 0]
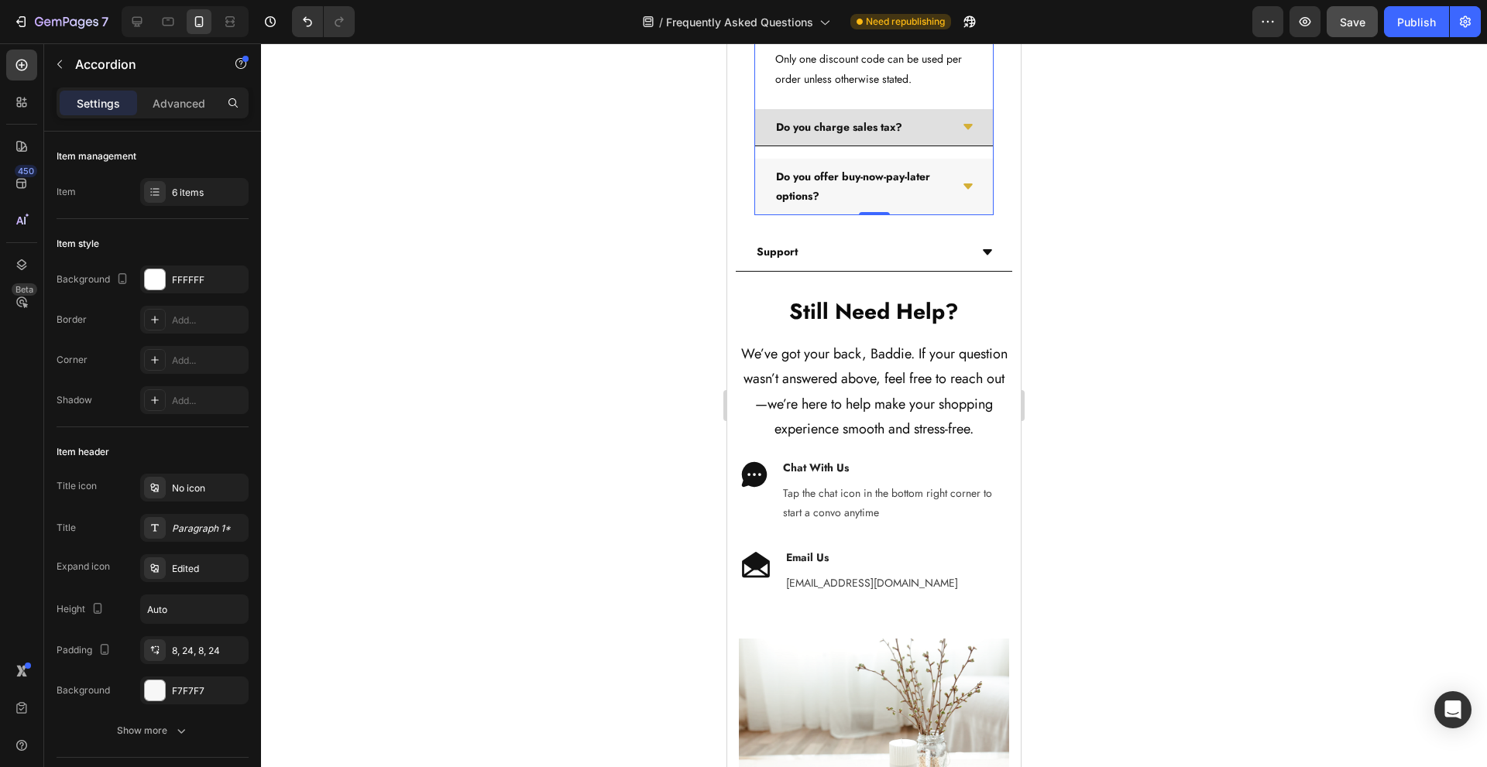
click at [942, 146] on div "Do you charge sales tax?" at bounding box center [874, 127] width 238 height 37
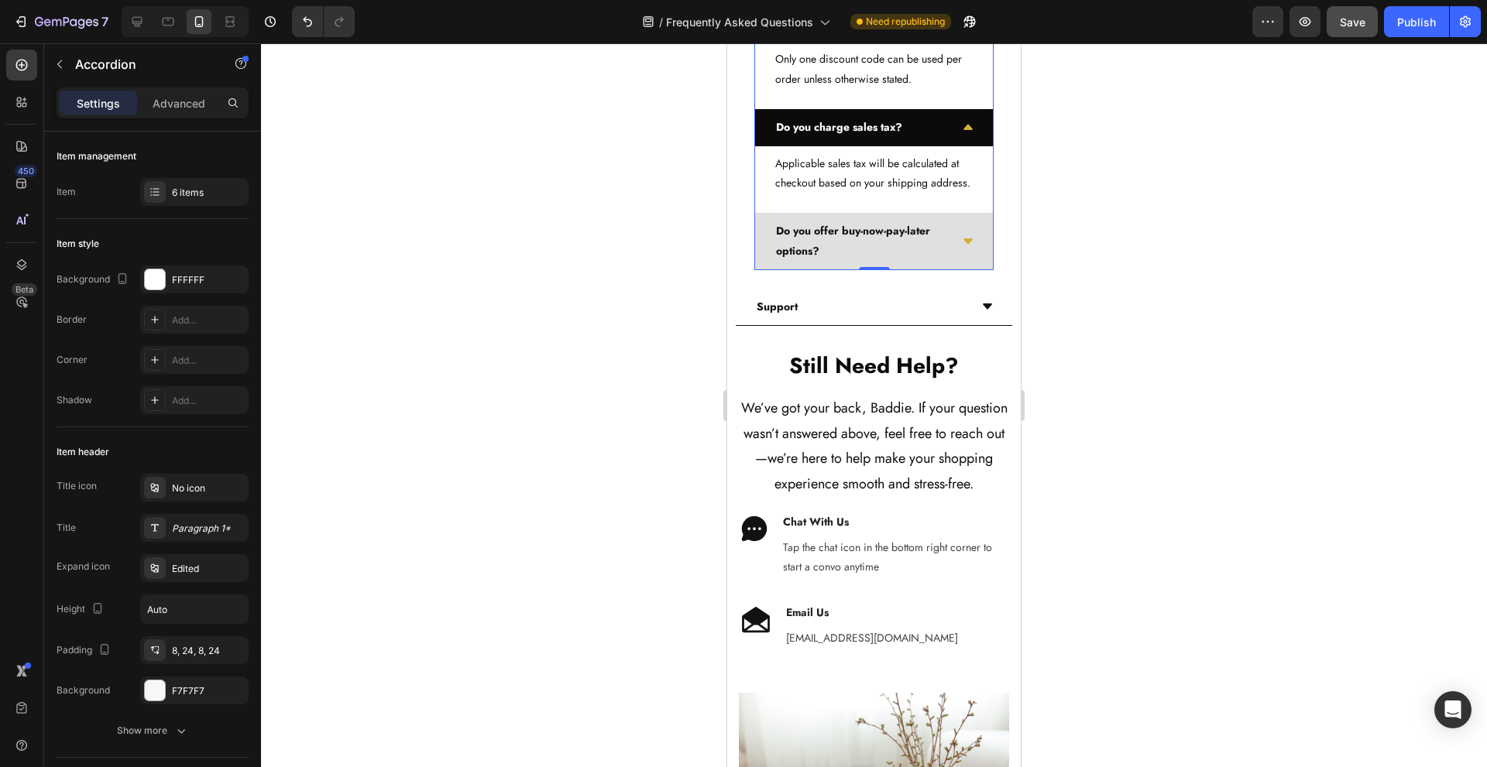
click at [956, 270] on div "Do you offer buy-now-pay-later options?" at bounding box center [874, 241] width 238 height 57
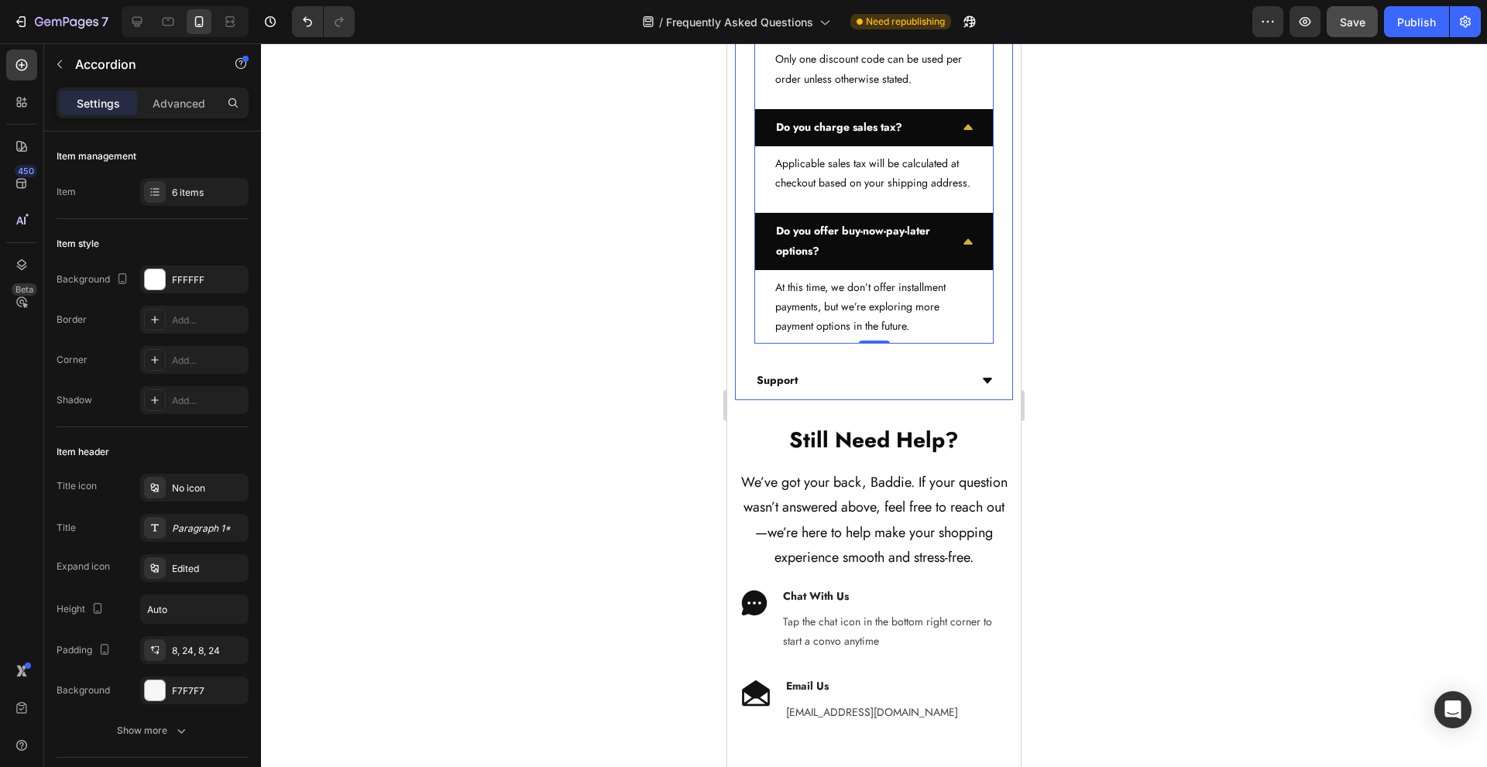
click at [884, 393] on div "Support" at bounding box center [861, 381] width 215 height 24
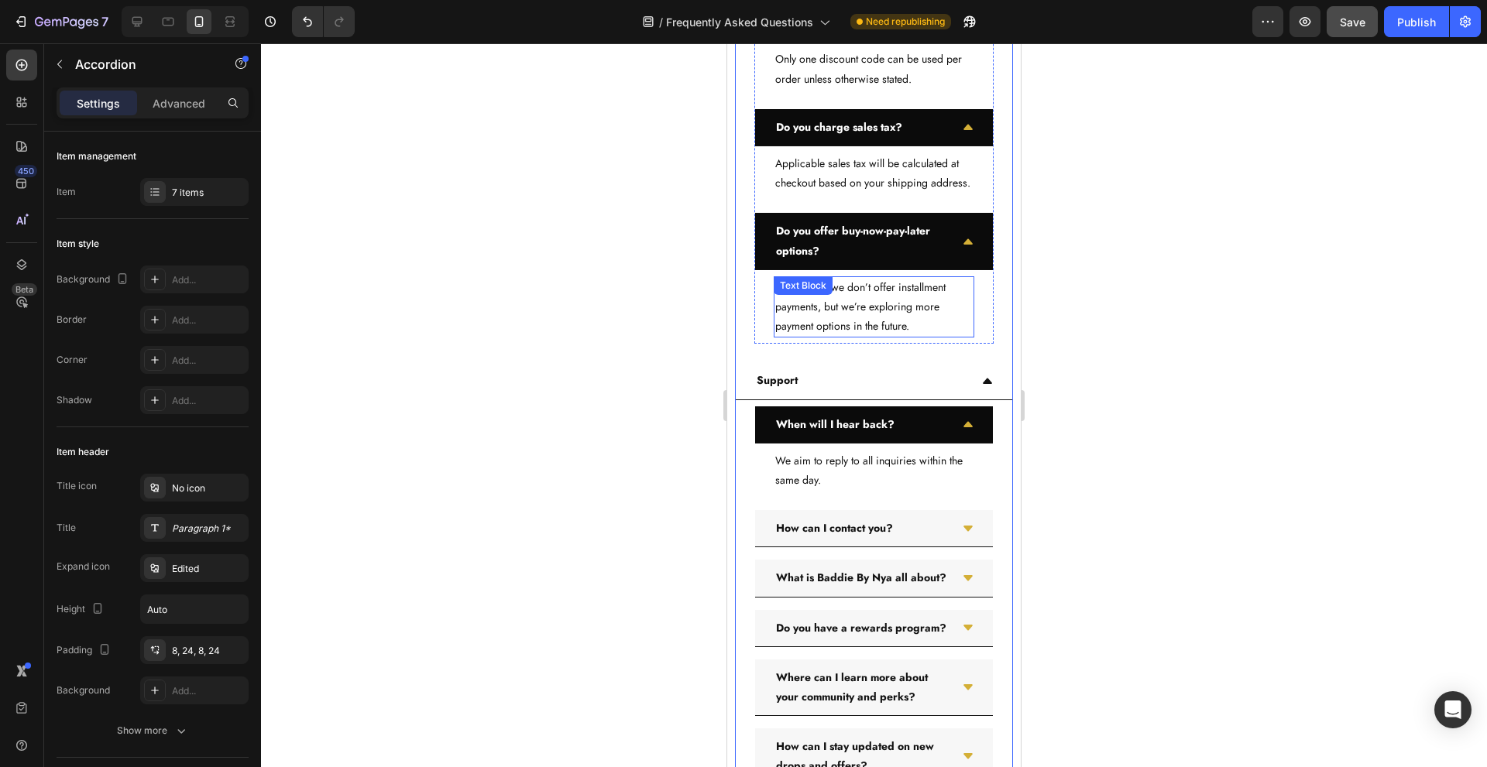
scroll to position [6017, 0]
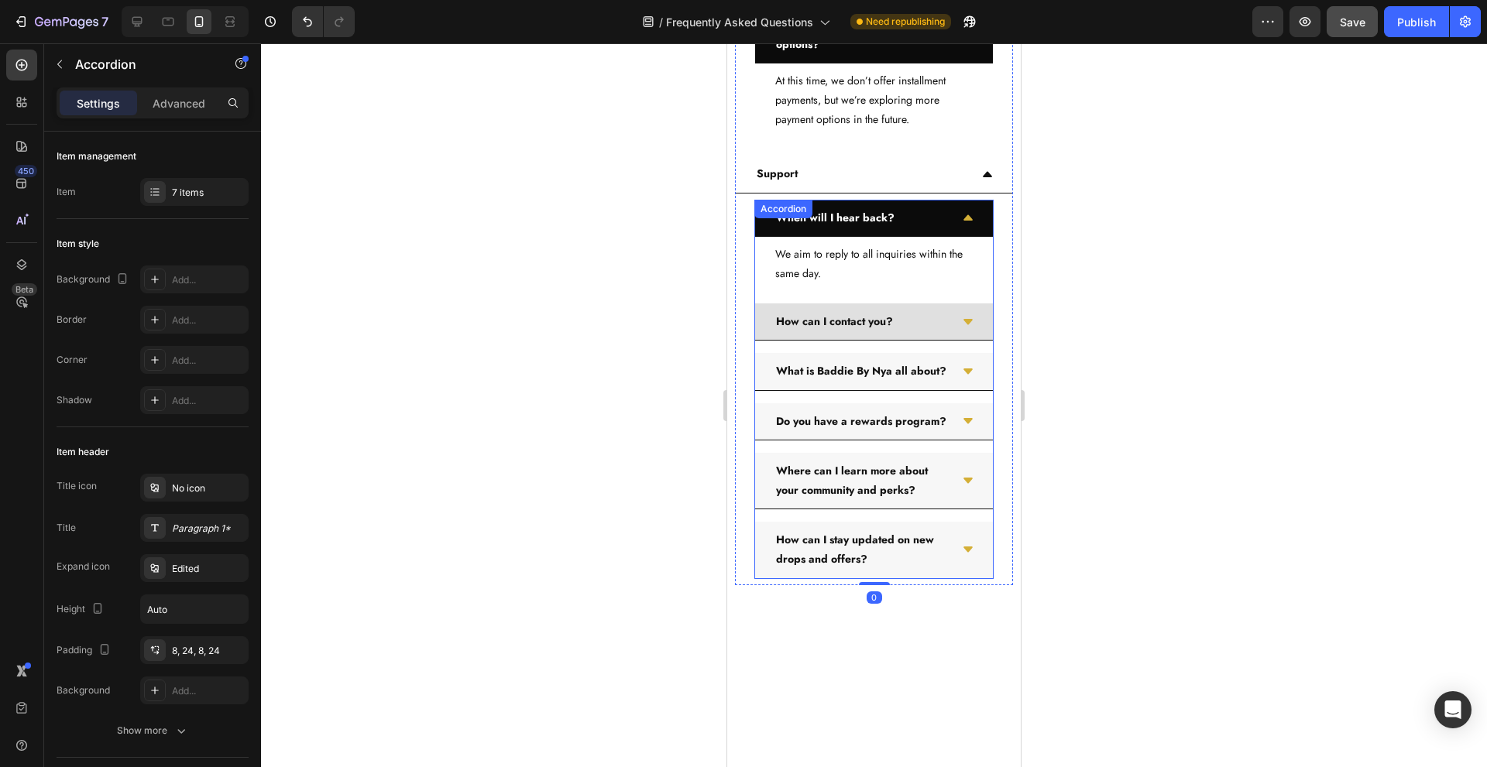
click at [936, 334] on div "How can I contact you?" at bounding box center [862, 322] width 176 height 24
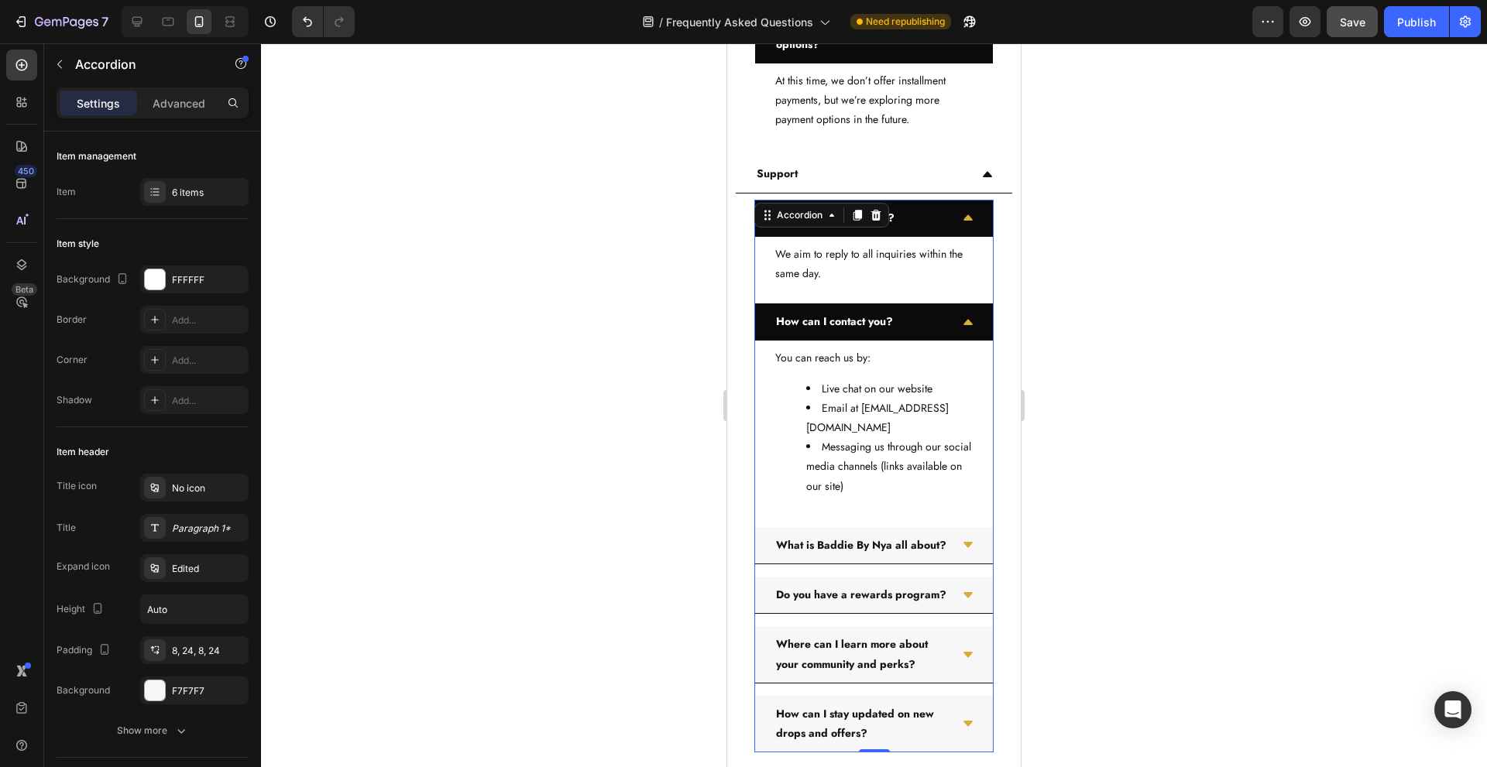
scroll to position [6120, 0]
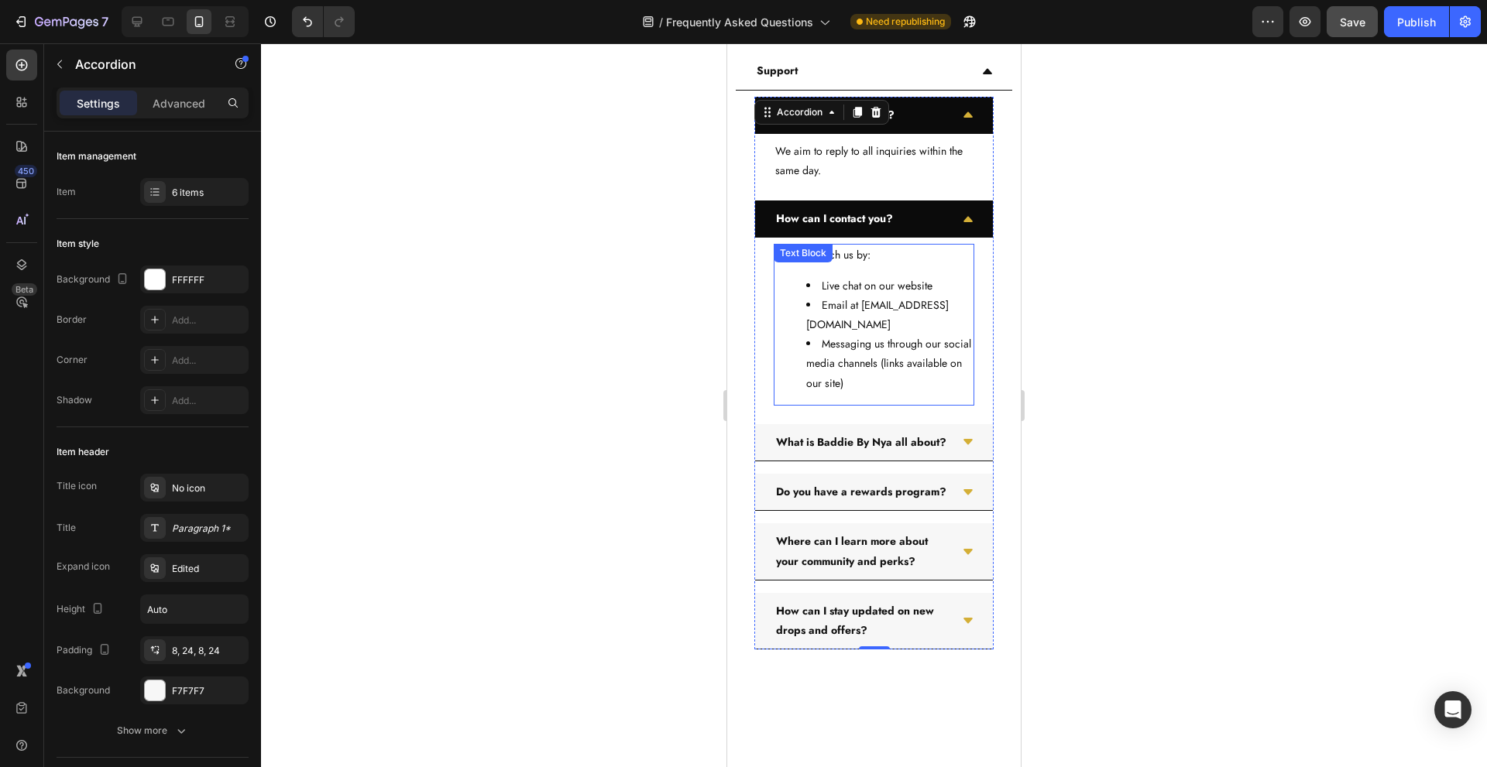
click at [828, 335] on li "Email at Support@BaddieBrandHQ.com" at bounding box center [889, 315] width 167 height 39
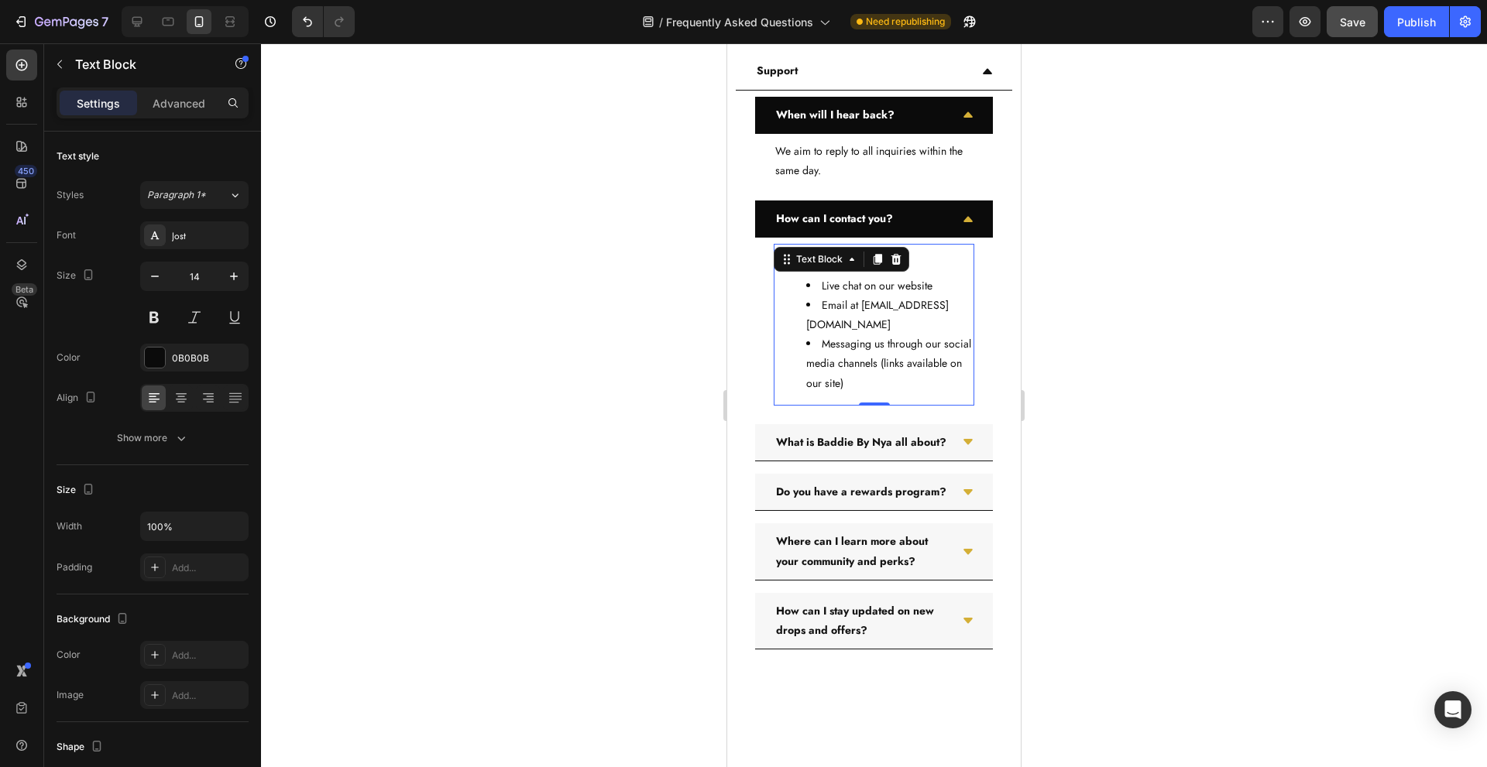
click at [828, 335] on li "Email at Support@BaddieBrandHQ.com" at bounding box center [889, 315] width 167 height 39
click at [829, 335] on li "Email at Support@BaddieBrandHQ.com" at bounding box center [889, 315] width 167 height 39
click at [804, 393] on ul "Live chat on our website Email at Support@TheBaddieBrand.com Messaging us throu…" at bounding box center [873, 334] width 197 height 117
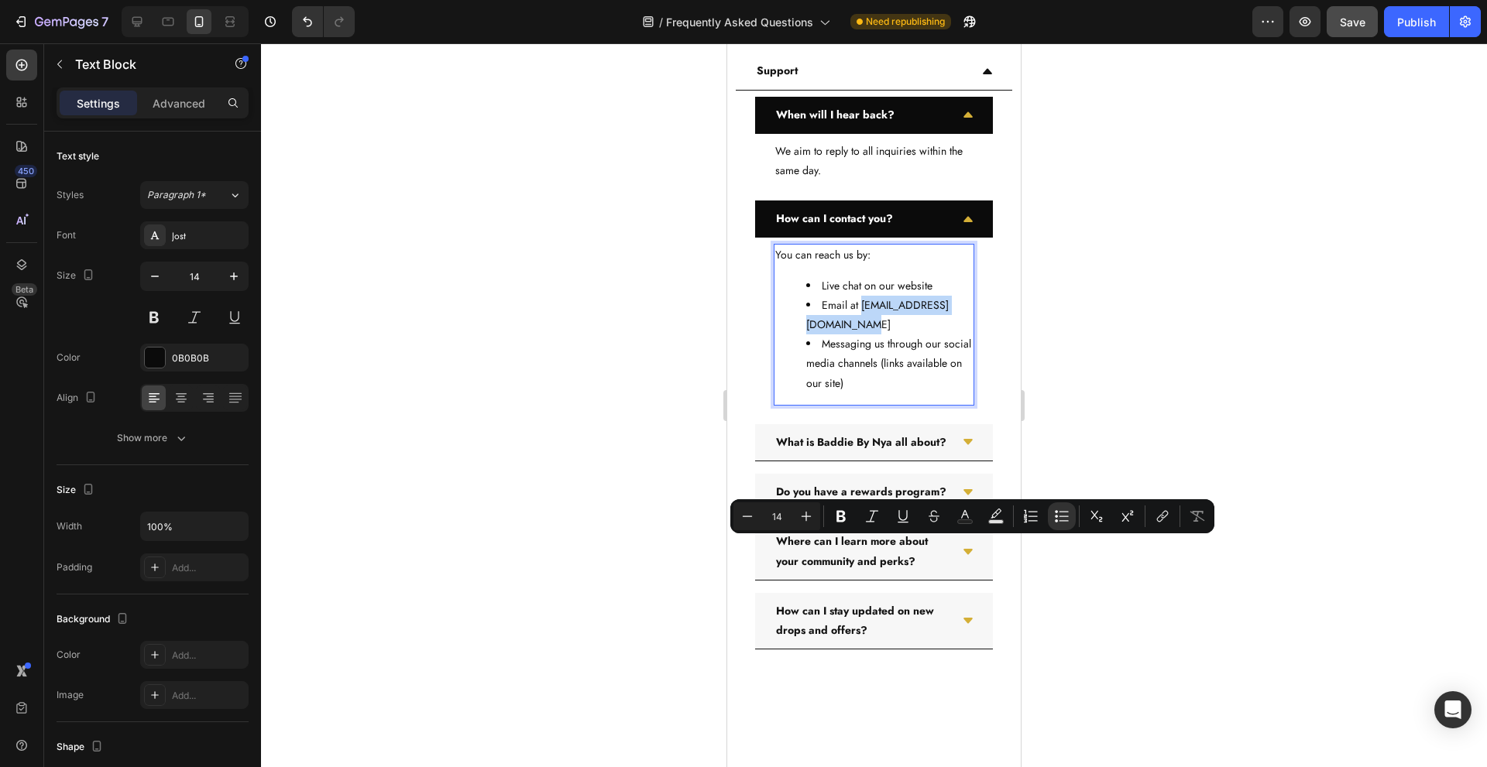
drag, startPoint x: 808, startPoint y: 550, endPoint x: 947, endPoint y: 551, distance: 139.4
click at [947, 335] on li "Email at Support@TheBaddieBrand.com" at bounding box center [889, 315] width 167 height 39
click at [1155, 516] on button "link" at bounding box center [1163, 517] width 28 height 28
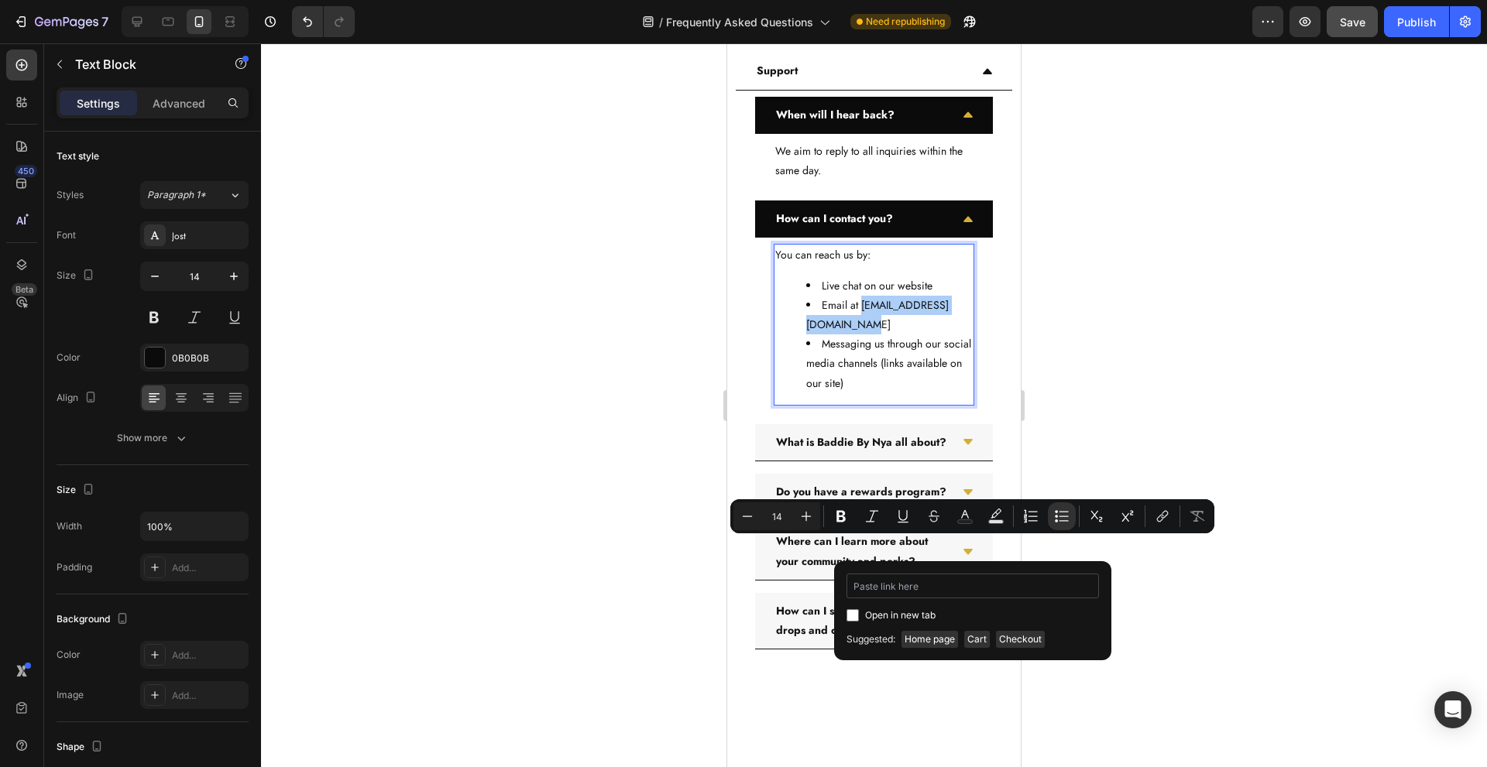
type input "mailto:[EMAIL_ADDRESS][DOMAIN_NAME]"
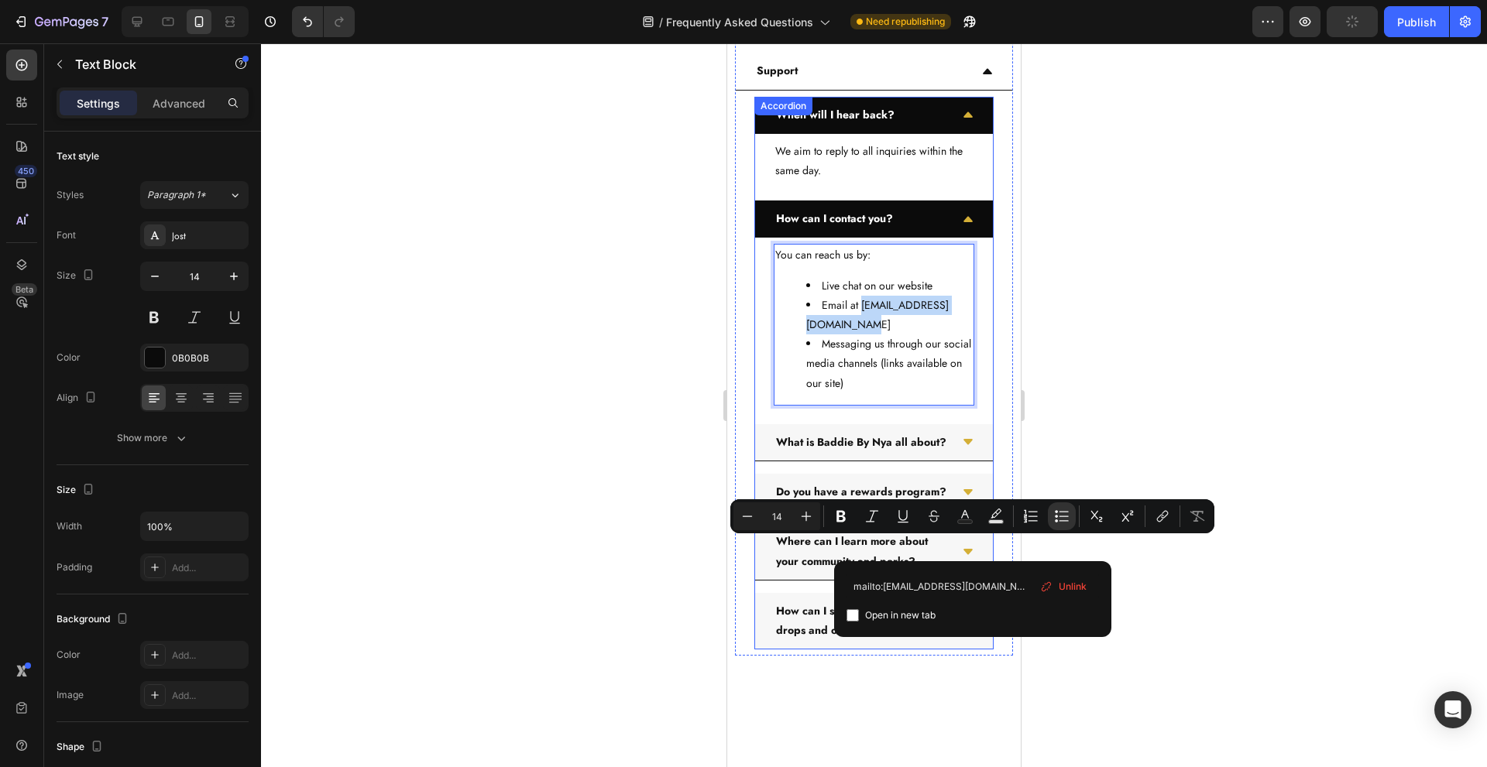
click at [760, 411] on div "You can reach us by: Live chat on our website Email at Support@TheBaddieBrand.c…" at bounding box center [874, 324] width 238 height 173
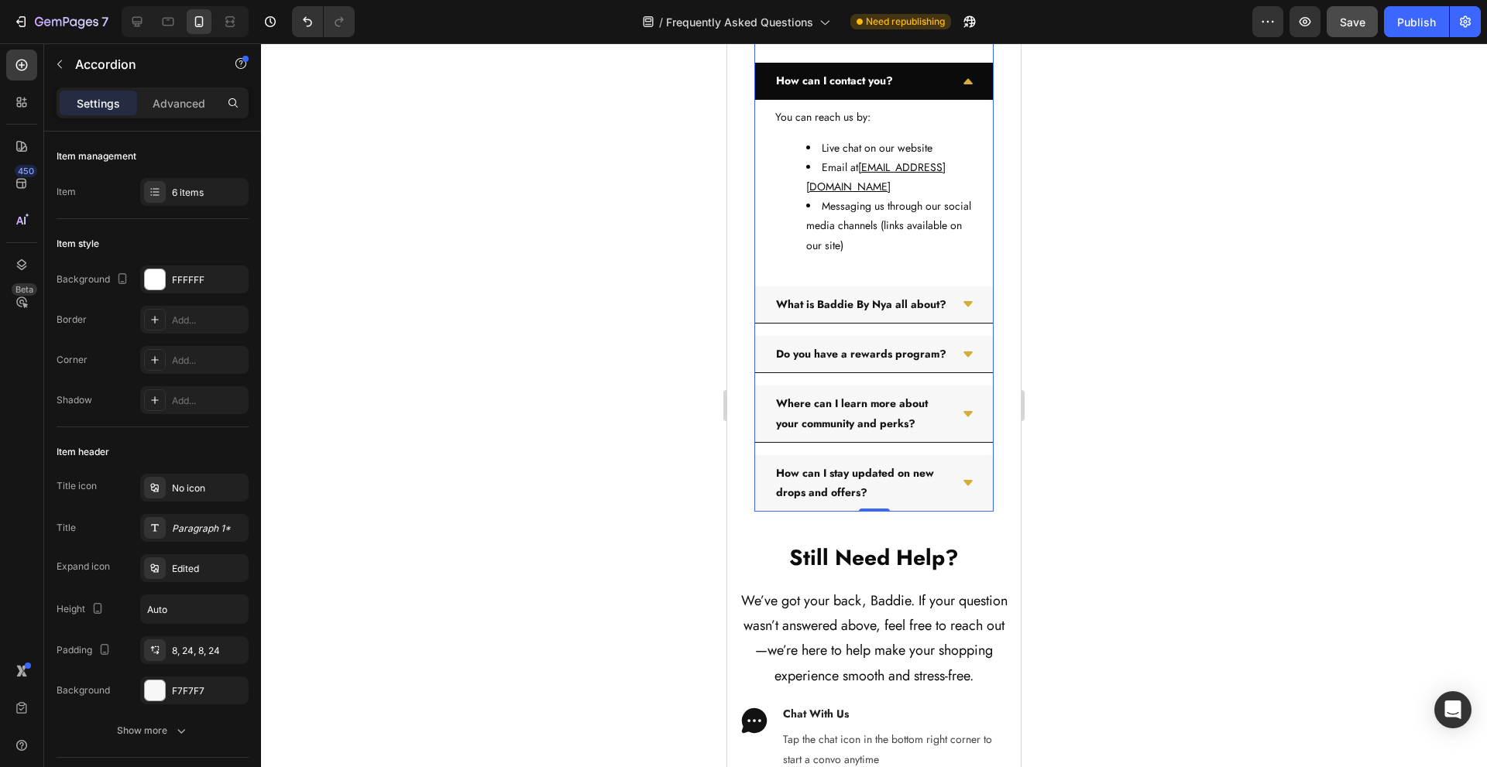
scroll to position [6430, 0]
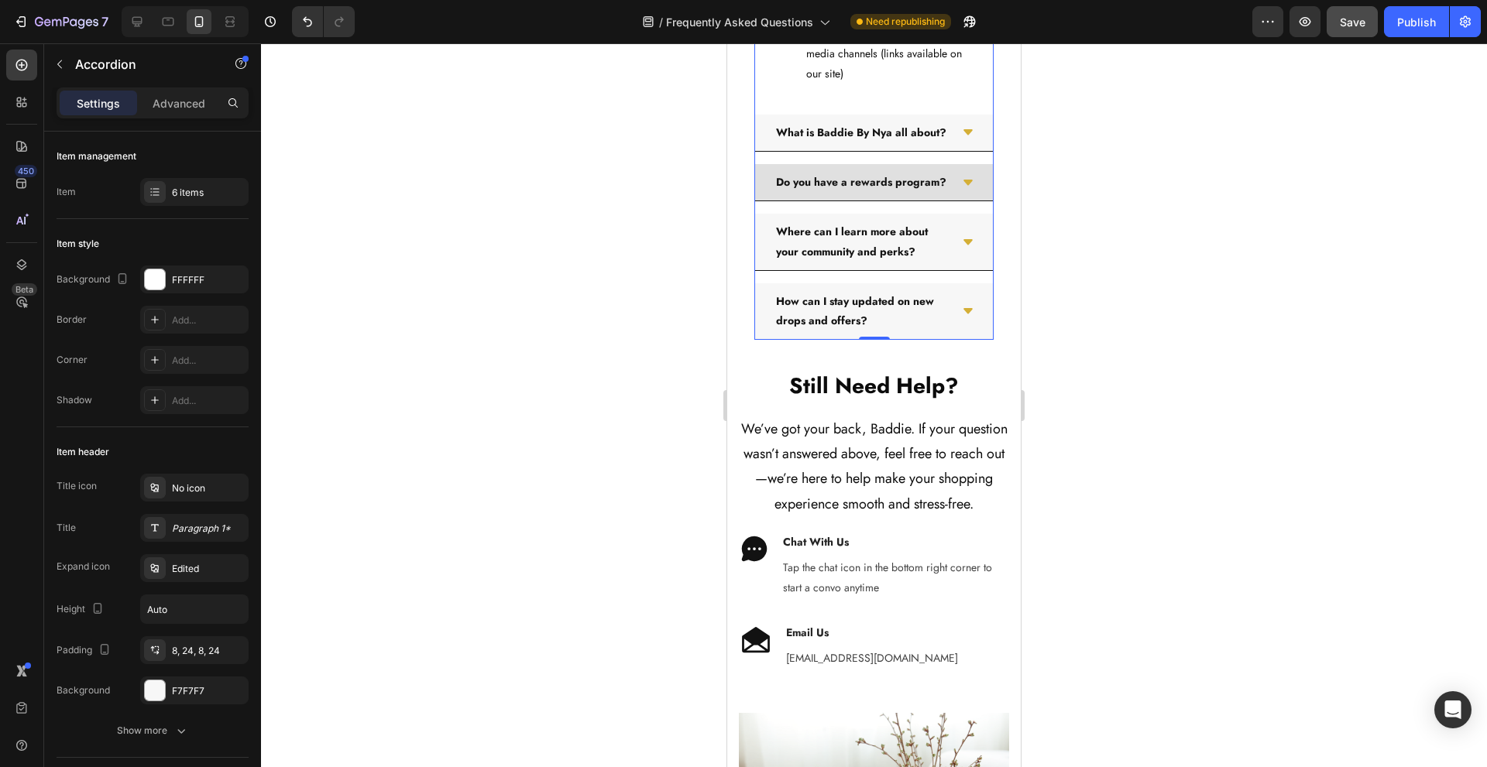
click at [922, 192] on p "Do you have a rewards program?" at bounding box center [861, 182] width 170 height 19
click at [944, 201] on div "Do you have a rewards program?" at bounding box center [874, 182] width 238 height 37
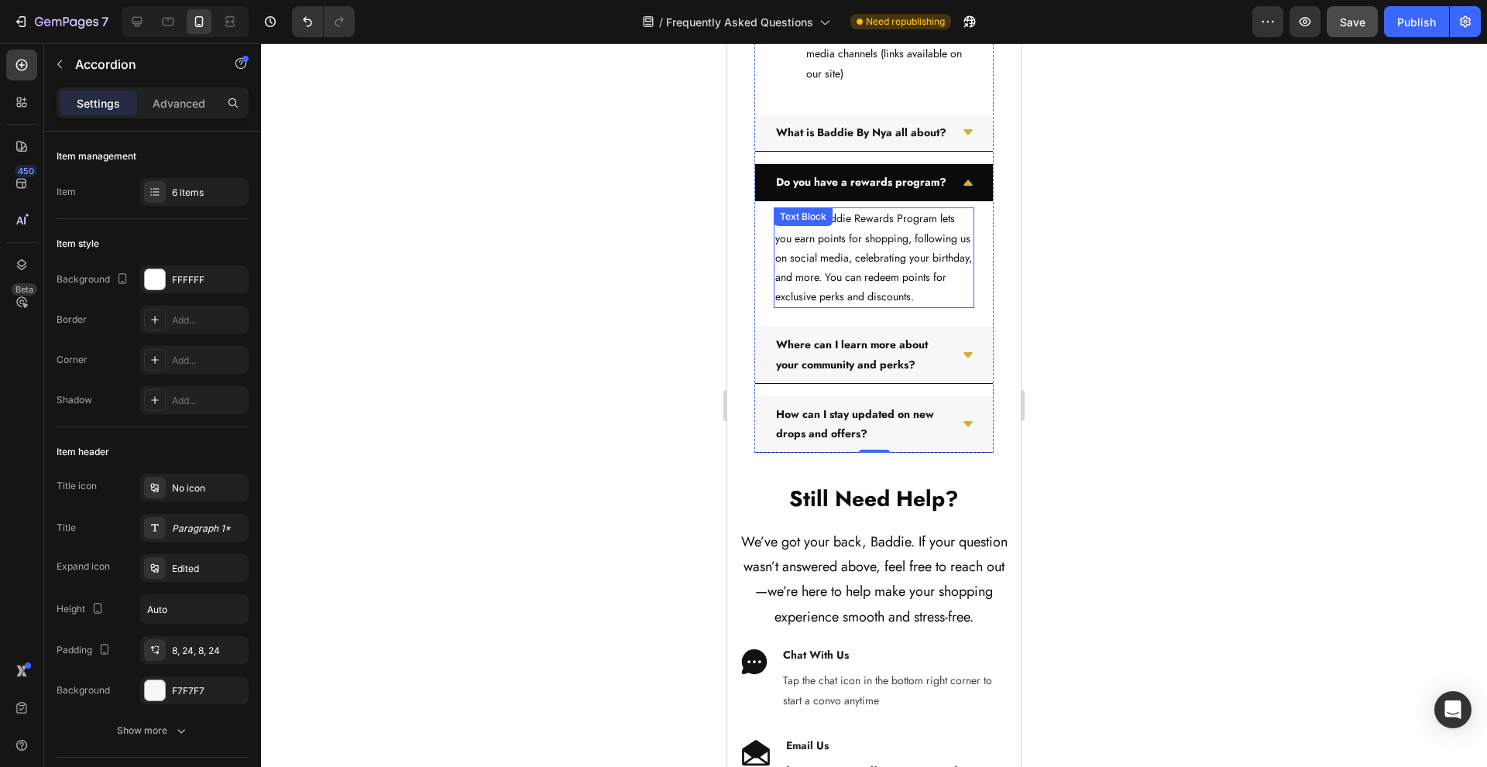
click at [837, 307] on p "Yes—our Baddie Rewards Program lets you earn points for shopping, following us …" at bounding box center [873, 258] width 197 height 98
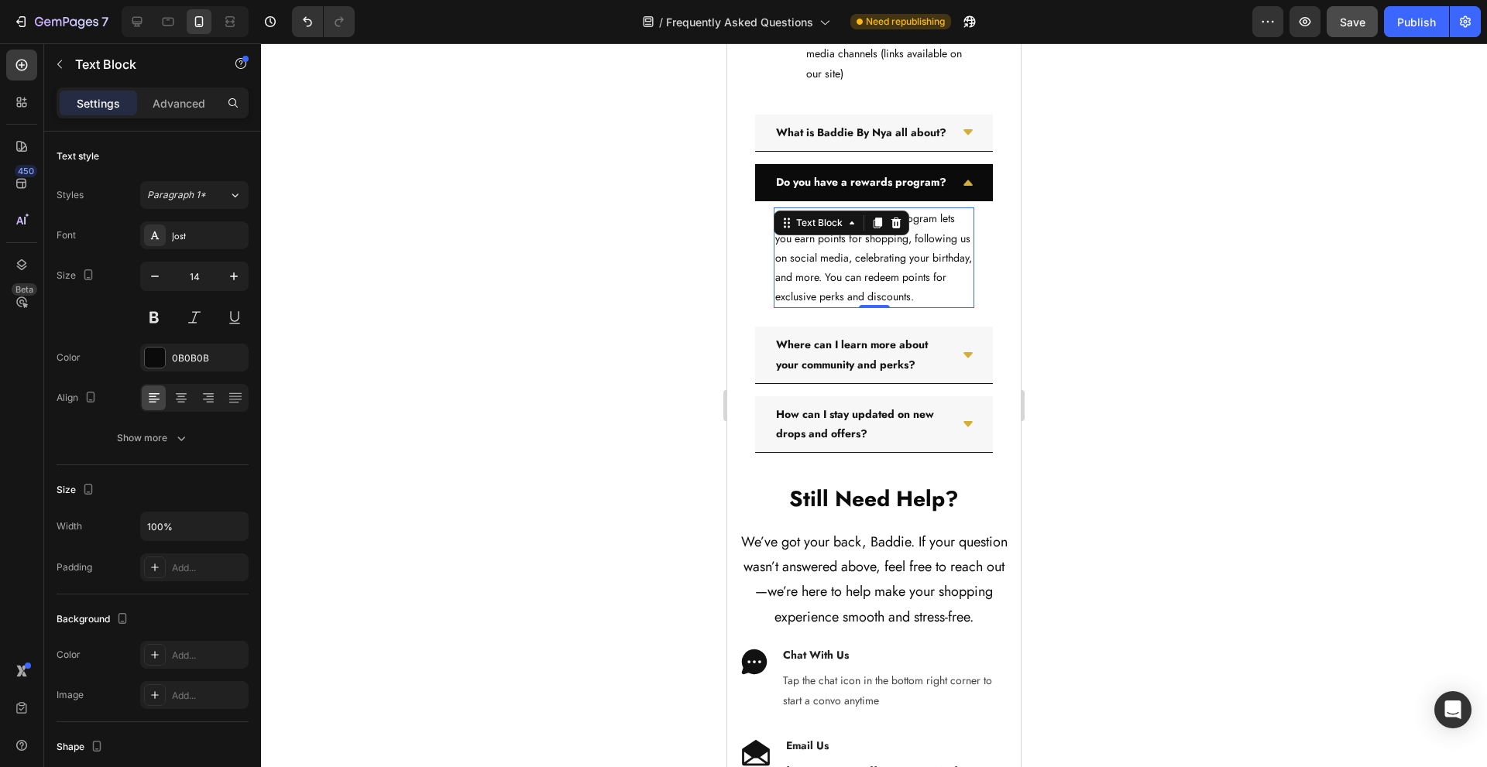
click at [837, 307] on p "Yes—our Baddie Rewards Program lets you earn points for shopping, following us …" at bounding box center [873, 258] width 197 height 98
click at [800, 307] on p "Yes—our Baddie Club lets you earn points for shopping, following us on social m…" at bounding box center [873, 258] width 197 height 98
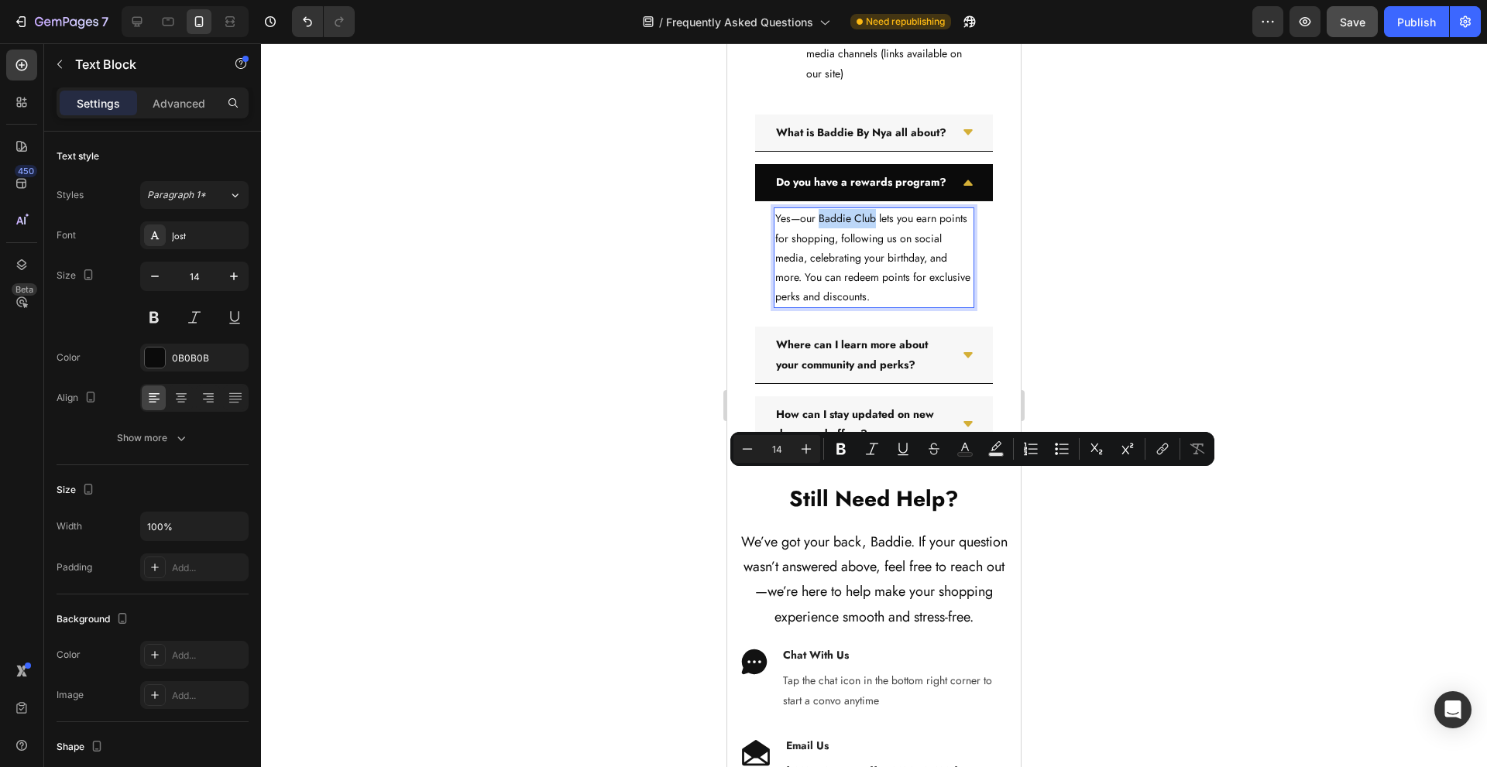
drag, startPoint x: 819, startPoint y: 479, endPoint x: 873, endPoint y: 489, distance: 54.2
click at [873, 307] on p "Yes—our Baddie Club lets you earn points for shopping, following us on social m…" at bounding box center [873, 258] width 197 height 98
click at [1166, 445] on icon "Editor contextual toolbar" at bounding box center [1162, 448] width 15 height 15
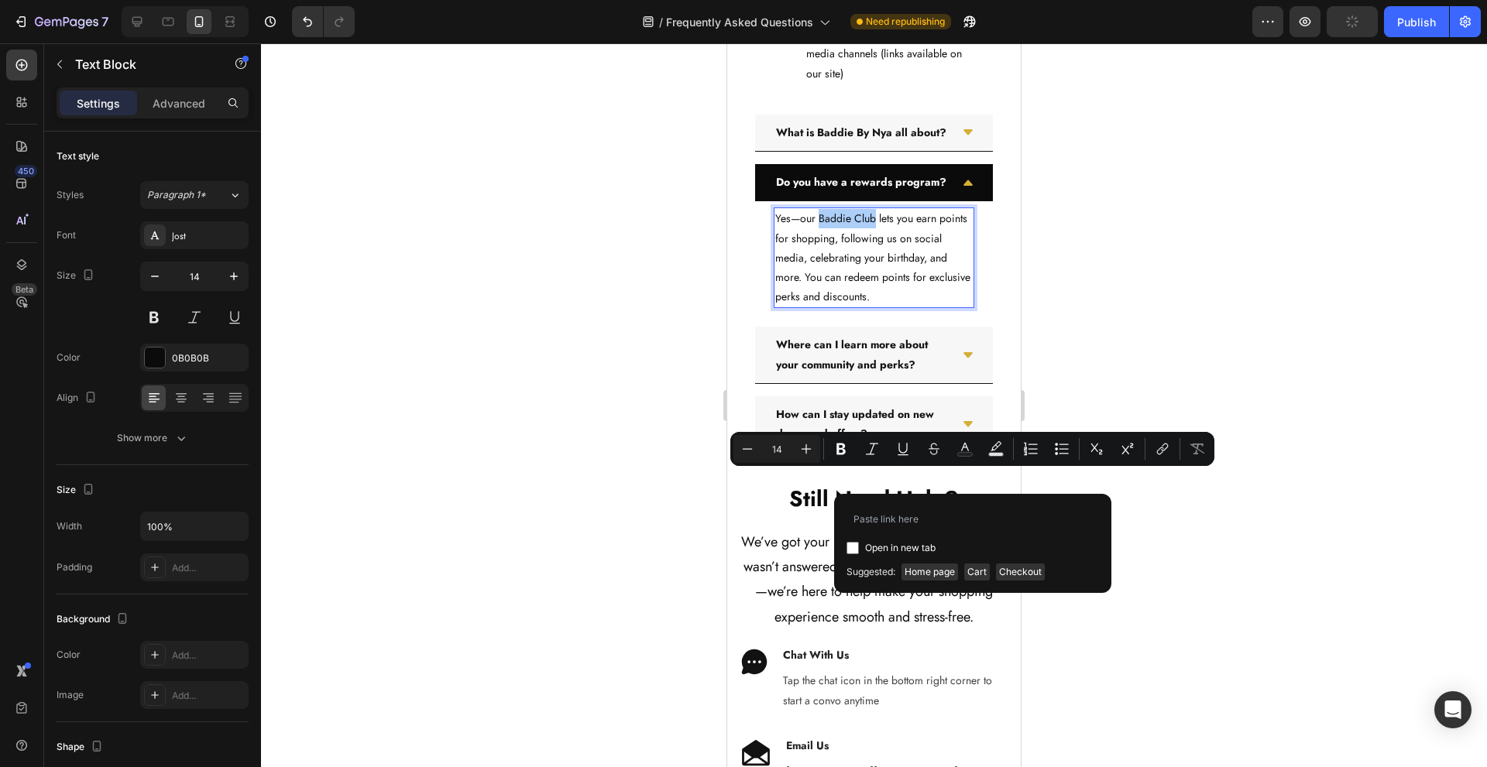
type input "https://www.thebaddiebrand.com/pages/baddie-club"
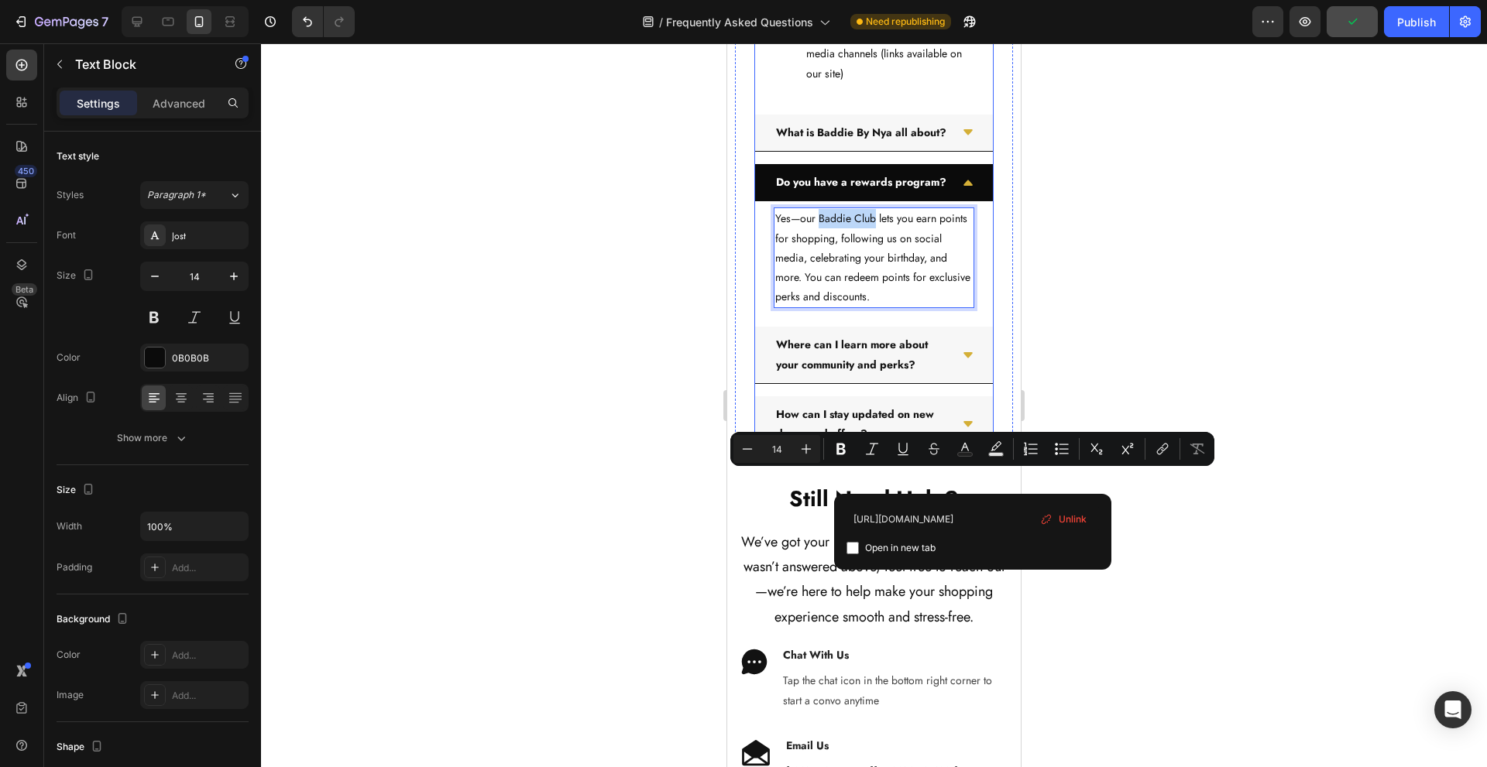
click at [755, 314] on div "Yes—our Baddie Club lets you earn points for shopping, following us on social m…" at bounding box center [874, 257] width 238 height 113
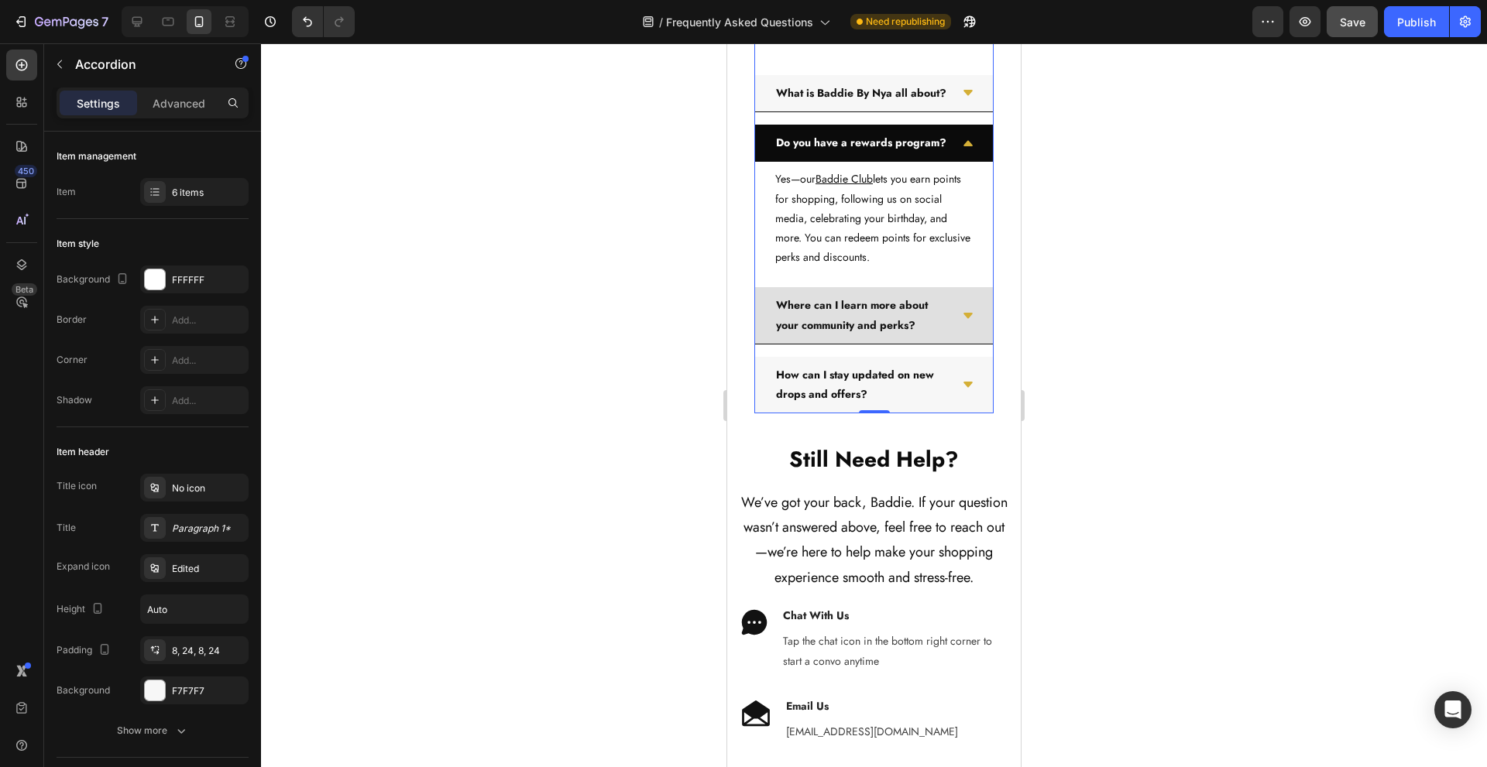
scroll to position [6533, 0]
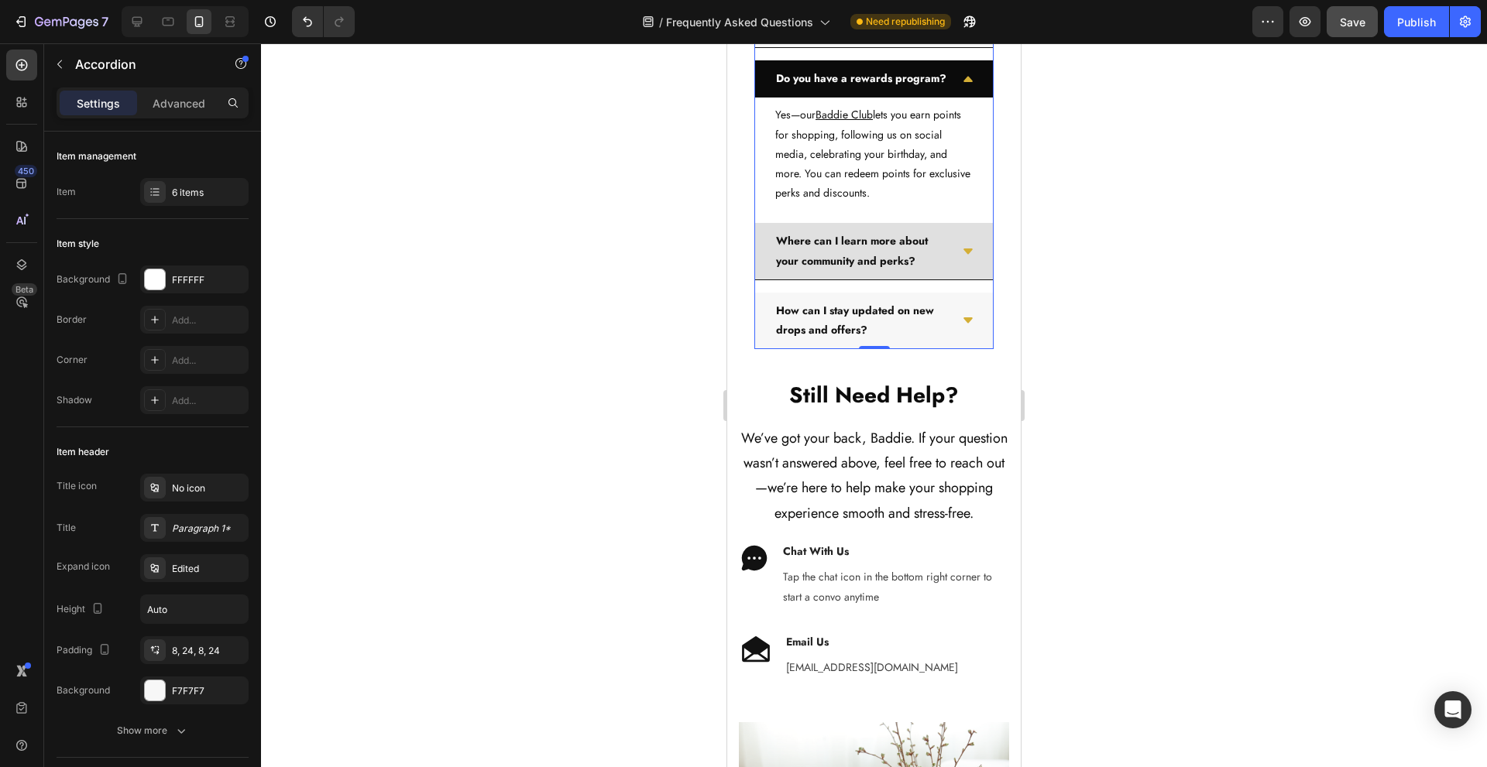
click at [943, 280] on div "Where can I learn more about your community and perks?" at bounding box center [874, 251] width 238 height 57
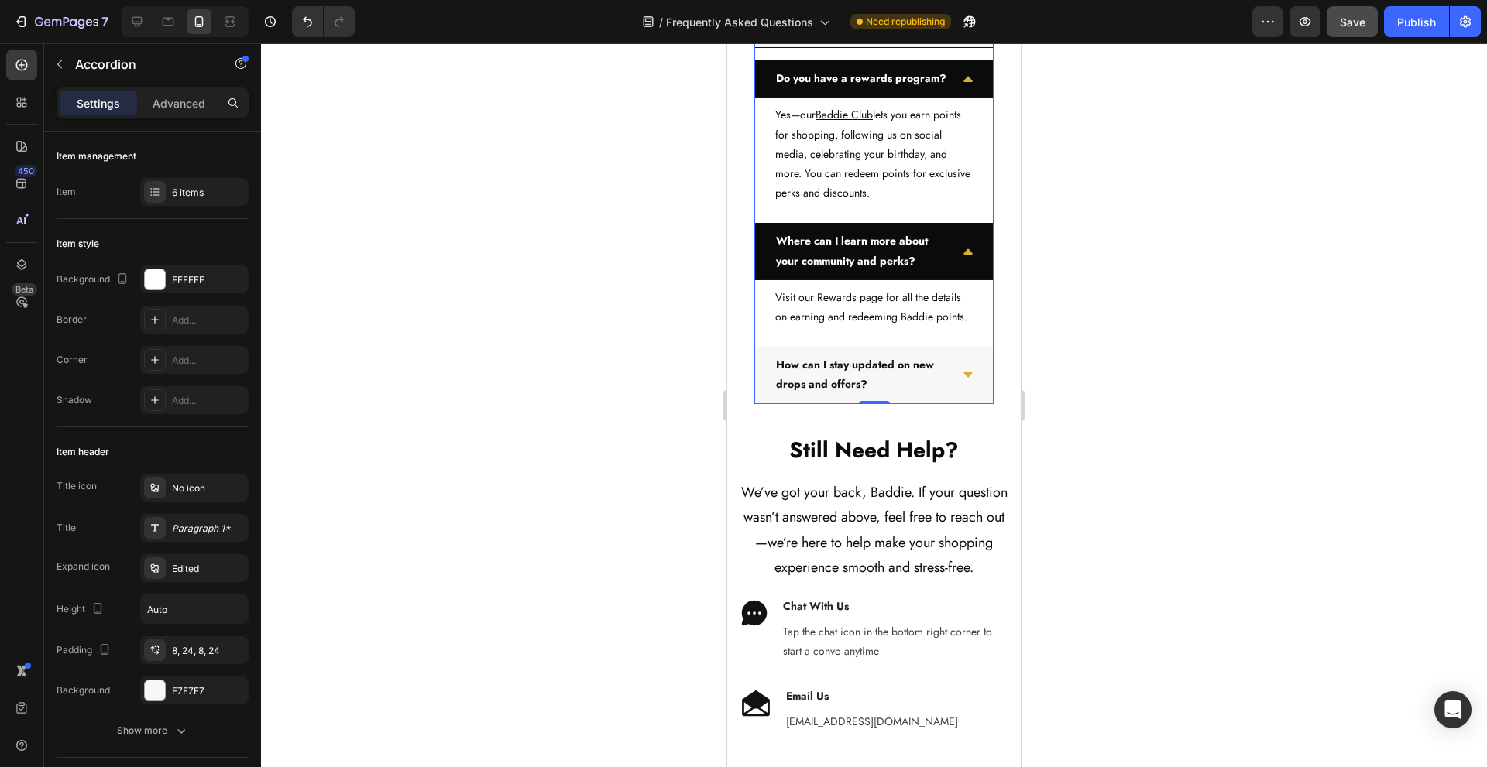
scroll to position [6636, 0]
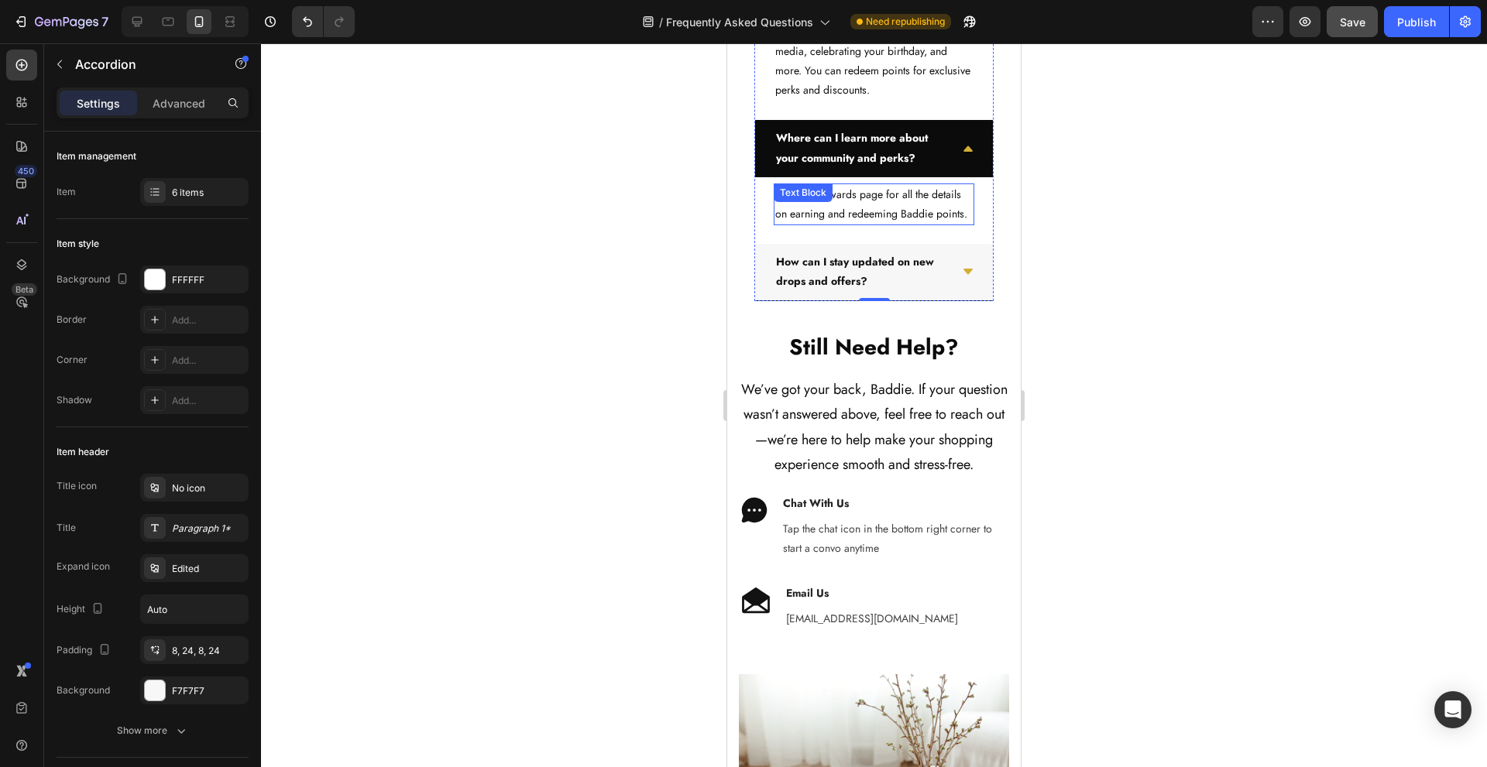
click at [898, 224] on p "Visit our Rewards page for all the details on earning and redeeming Baddie poin…" at bounding box center [873, 204] width 197 height 39
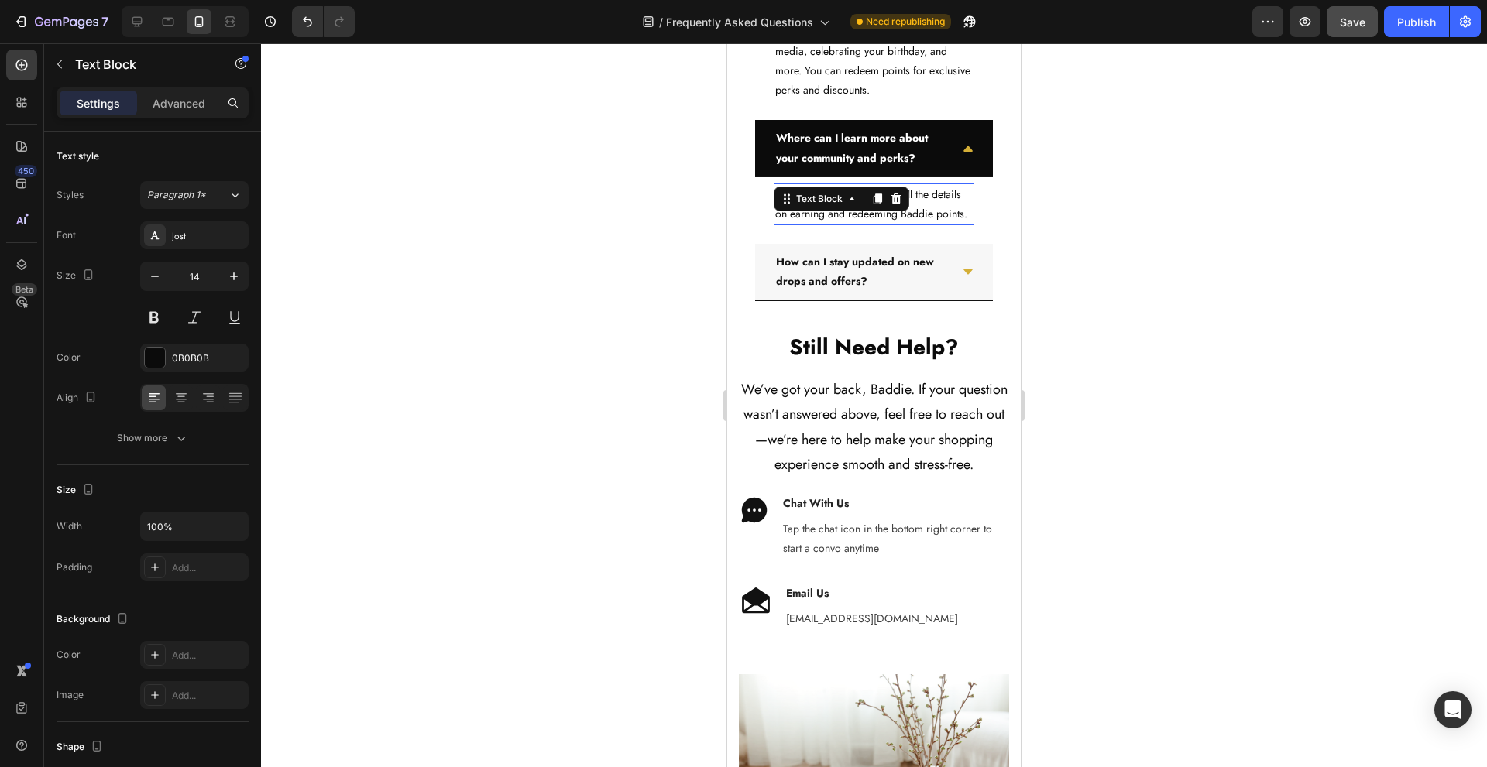
click at [898, 224] on p "Visit our Rewards page for all the details on earning and redeeming Baddie poin…" at bounding box center [873, 204] width 197 height 39
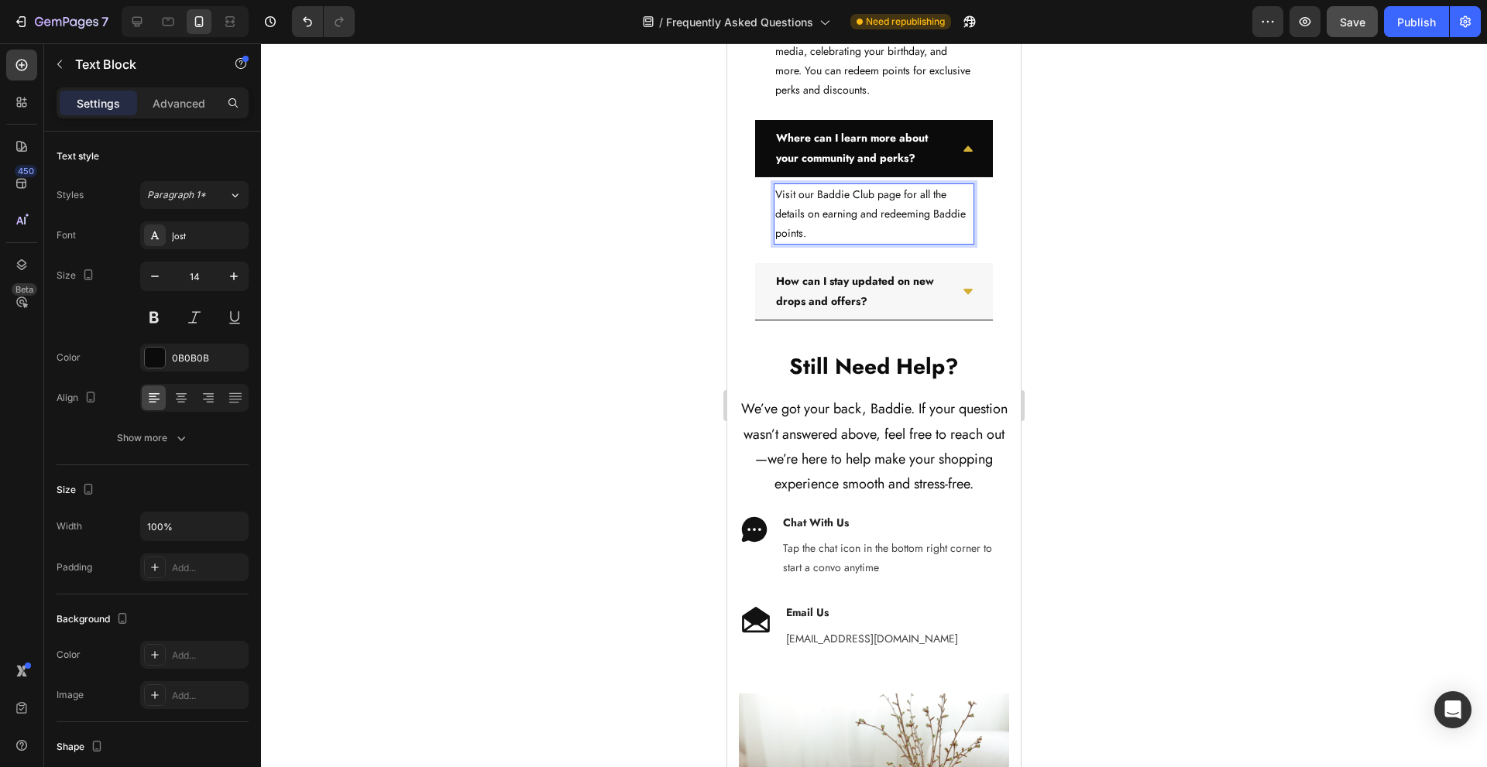
click at [895, 244] on p "Visit our Baddie Club page for all the details on earning and redeeming Baddie …" at bounding box center [873, 214] width 197 height 59
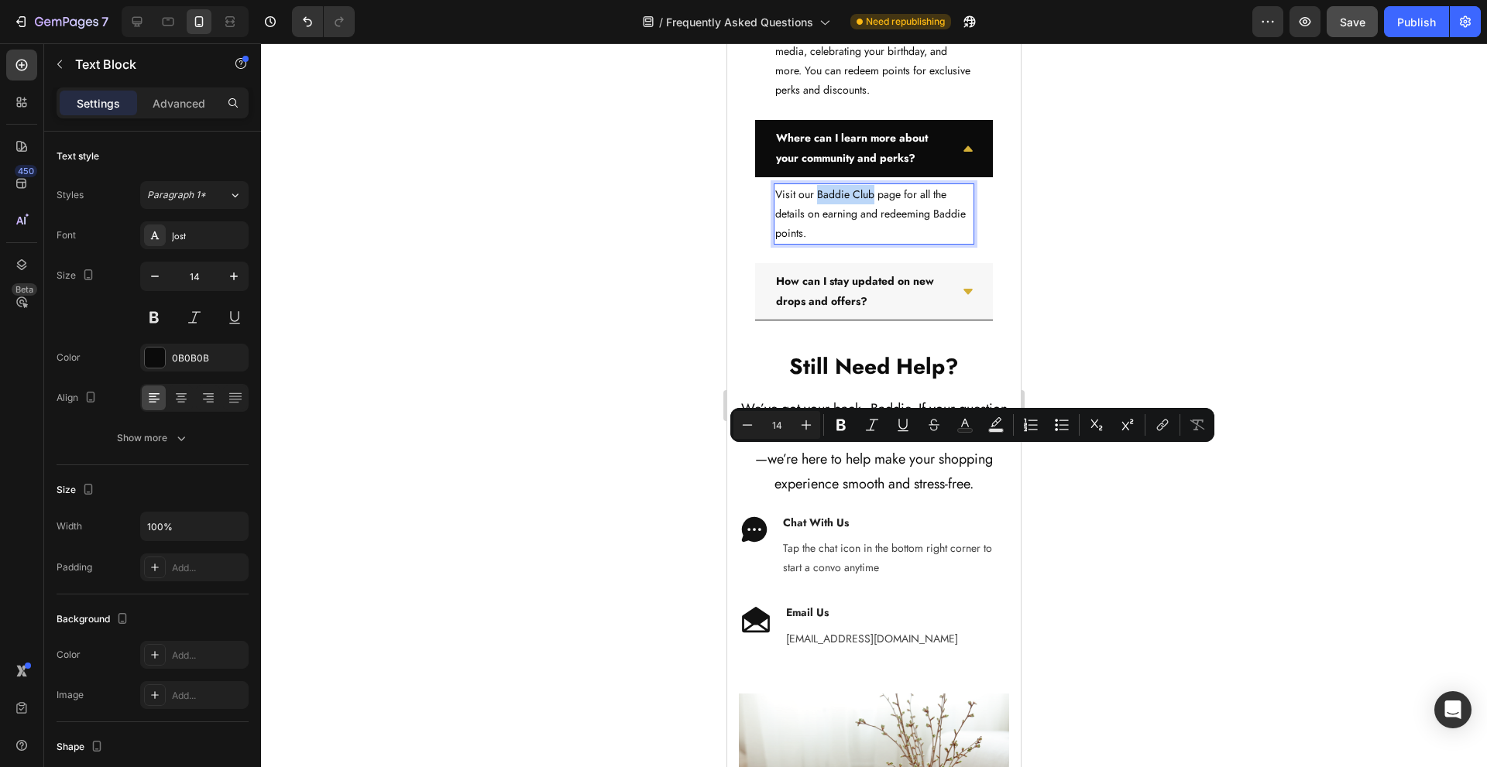
drag, startPoint x: 819, startPoint y: 457, endPoint x: 874, endPoint y: 458, distance: 55.0
click at [874, 244] on p "Visit our Baddie Club page for all the details on earning and redeeming Baddie …" at bounding box center [873, 214] width 197 height 59
click at [1155, 426] on icon "Editor contextual toolbar" at bounding box center [1162, 424] width 15 height 15
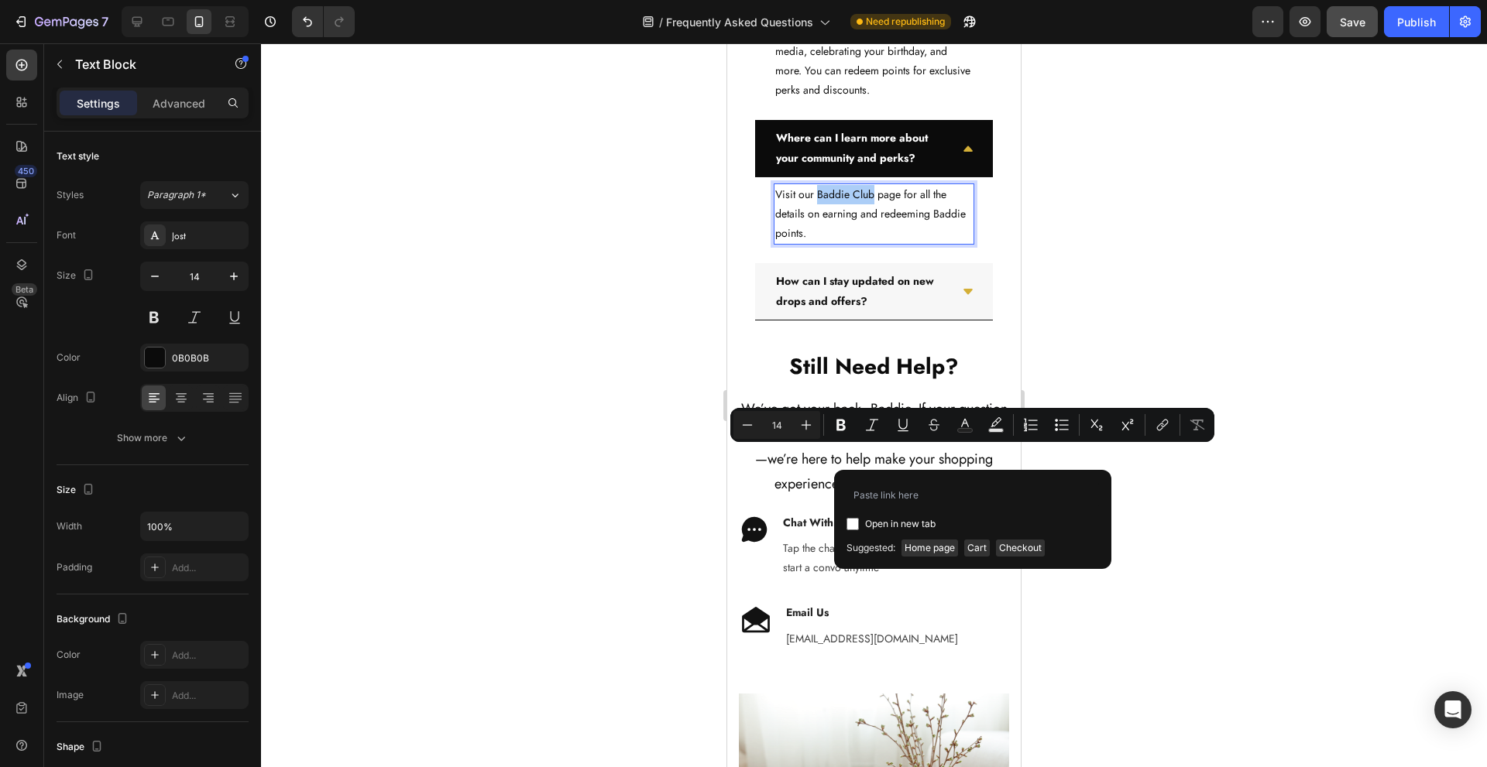
type input "https://www.thebaddiebrand.com/pages/baddie-club"
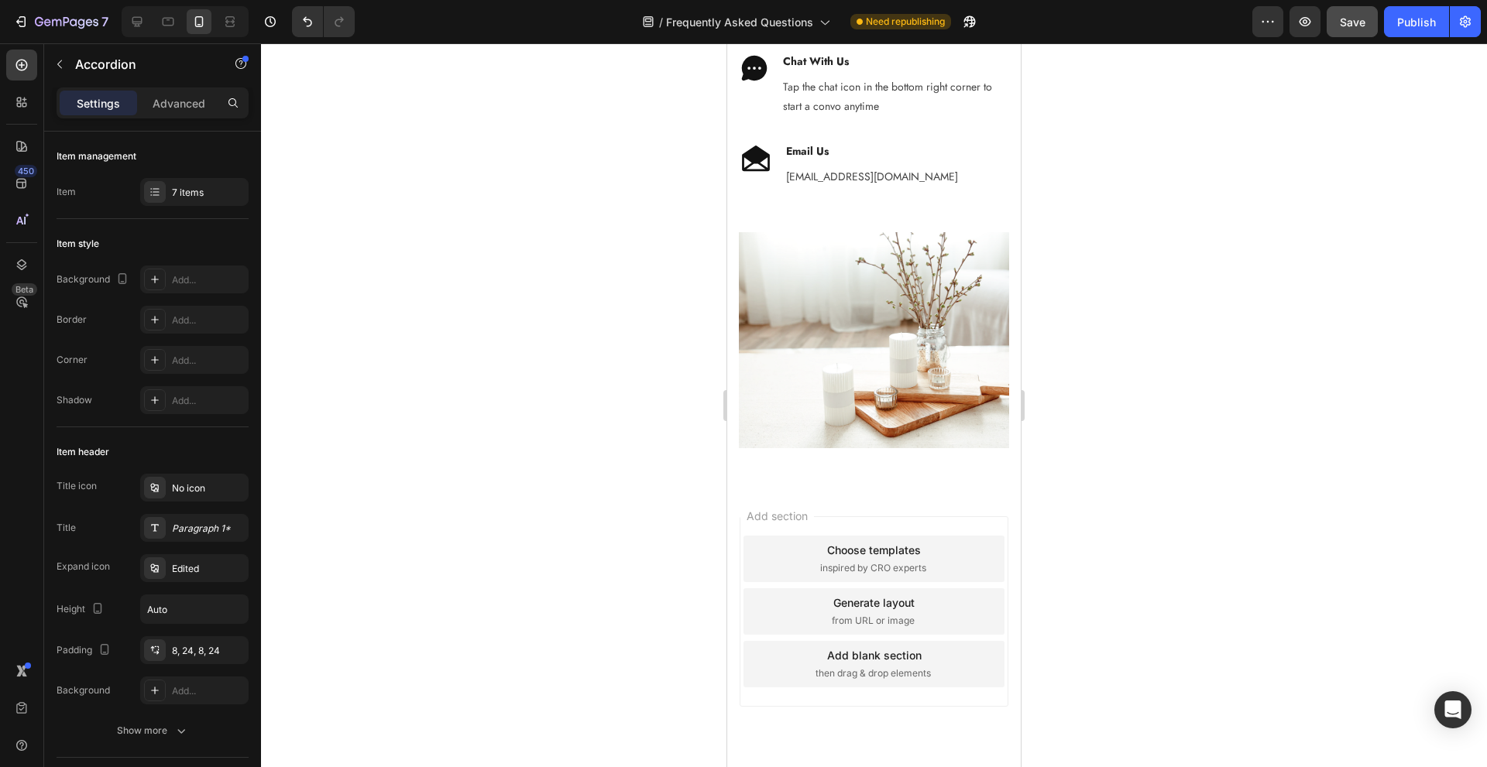
scroll to position [7153, 0]
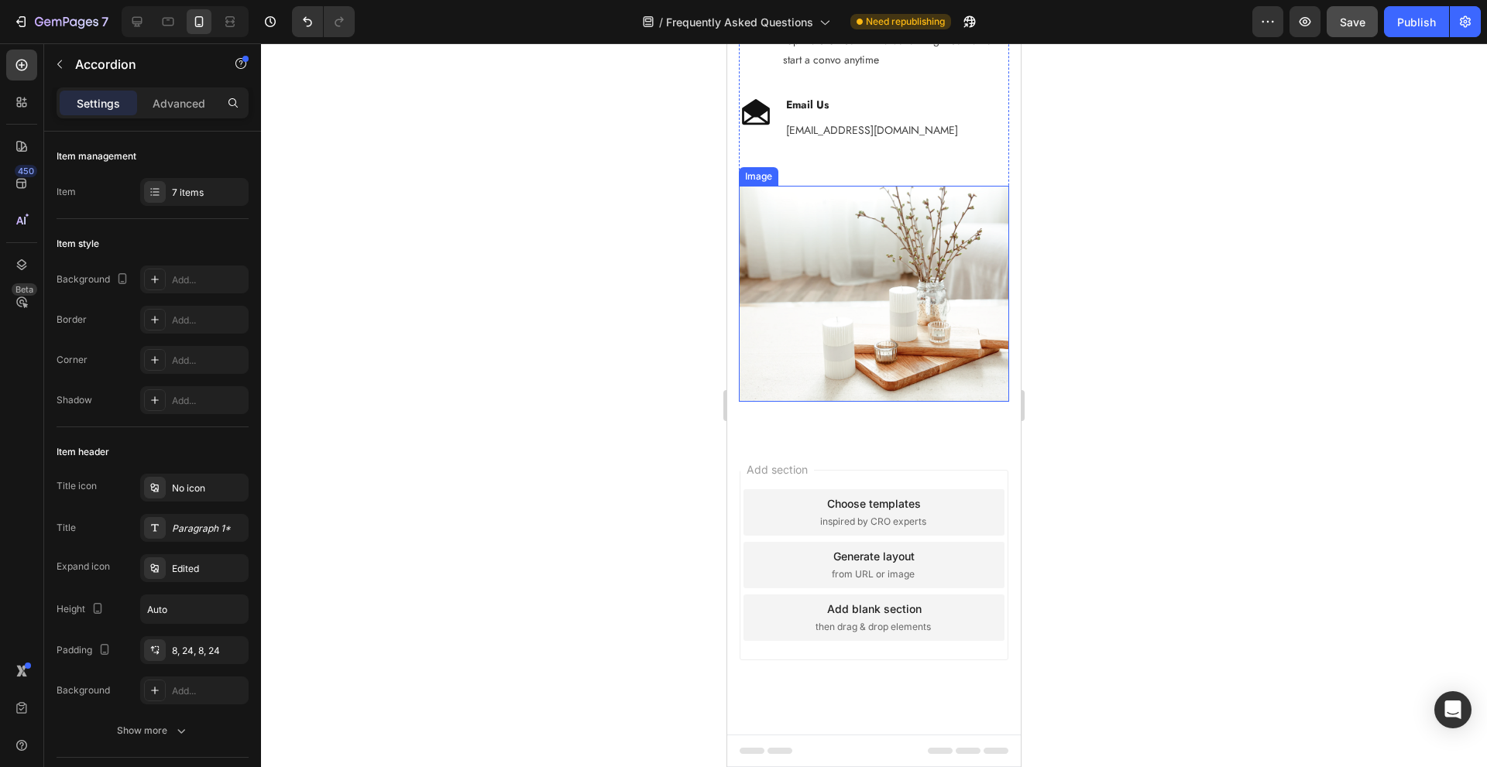
drag, startPoint x: 1085, startPoint y: 414, endPoint x: 853, endPoint y: 537, distance: 262.6
click at [853, 402] on img at bounding box center [874, 294] width 270 height 216
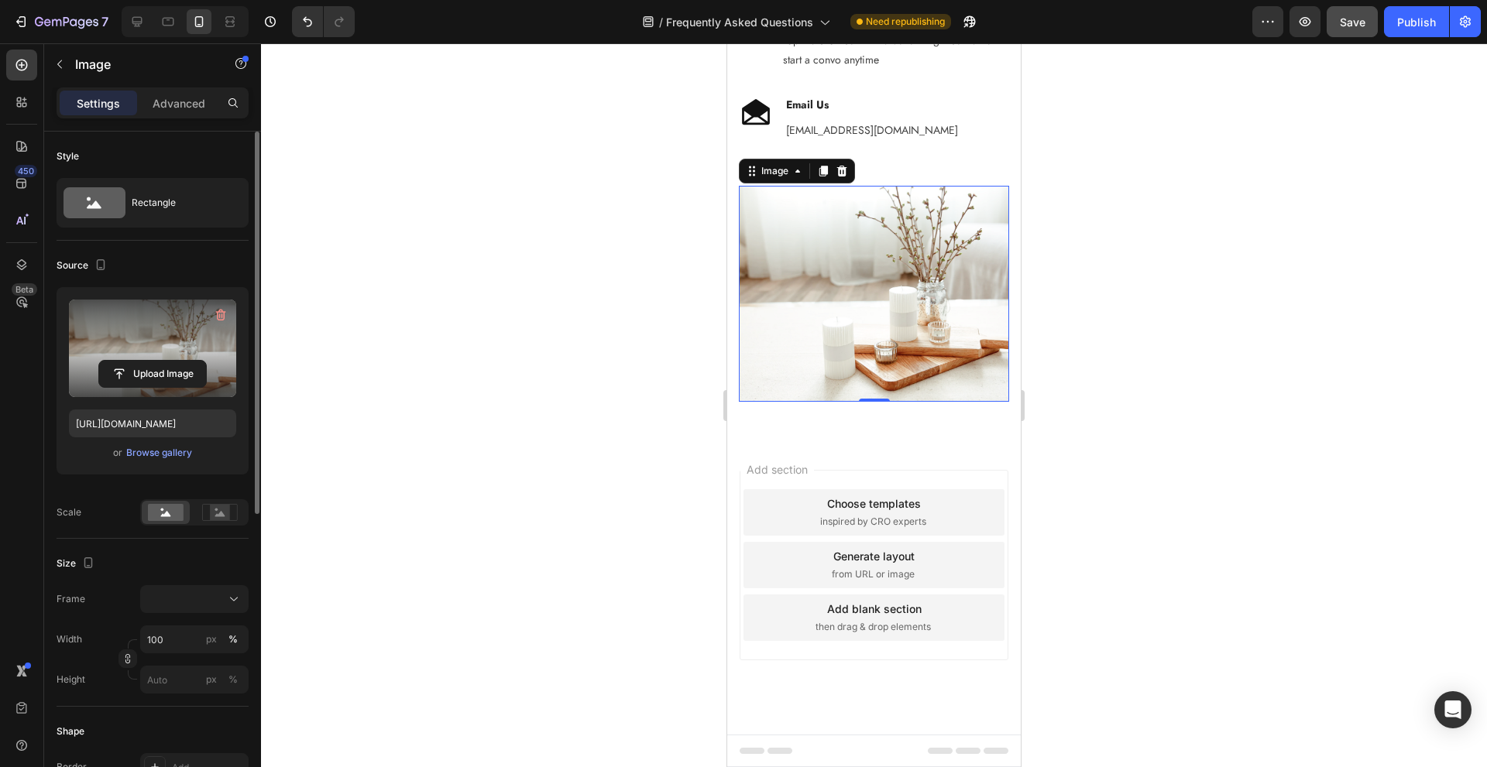
click at [156, 323] on label at bounding box center [152, 349] width 167 height 98
click at [156, 361] on input "file" at bounding box center [152, 374] width 107 height 26
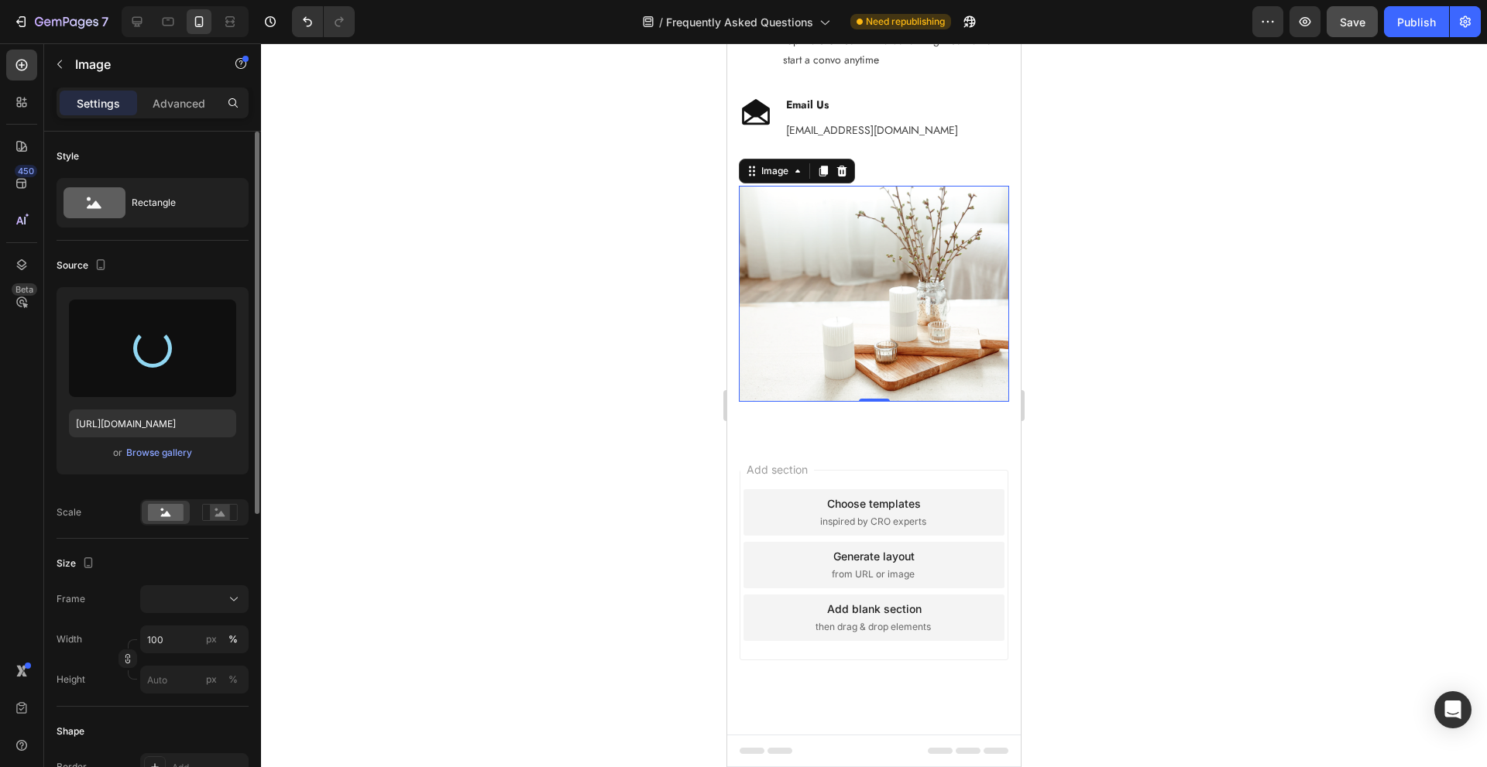
type input "https://cdn.shopify.com/s/files/1/0758/9599/6632/files/gempages_572807252231062…"
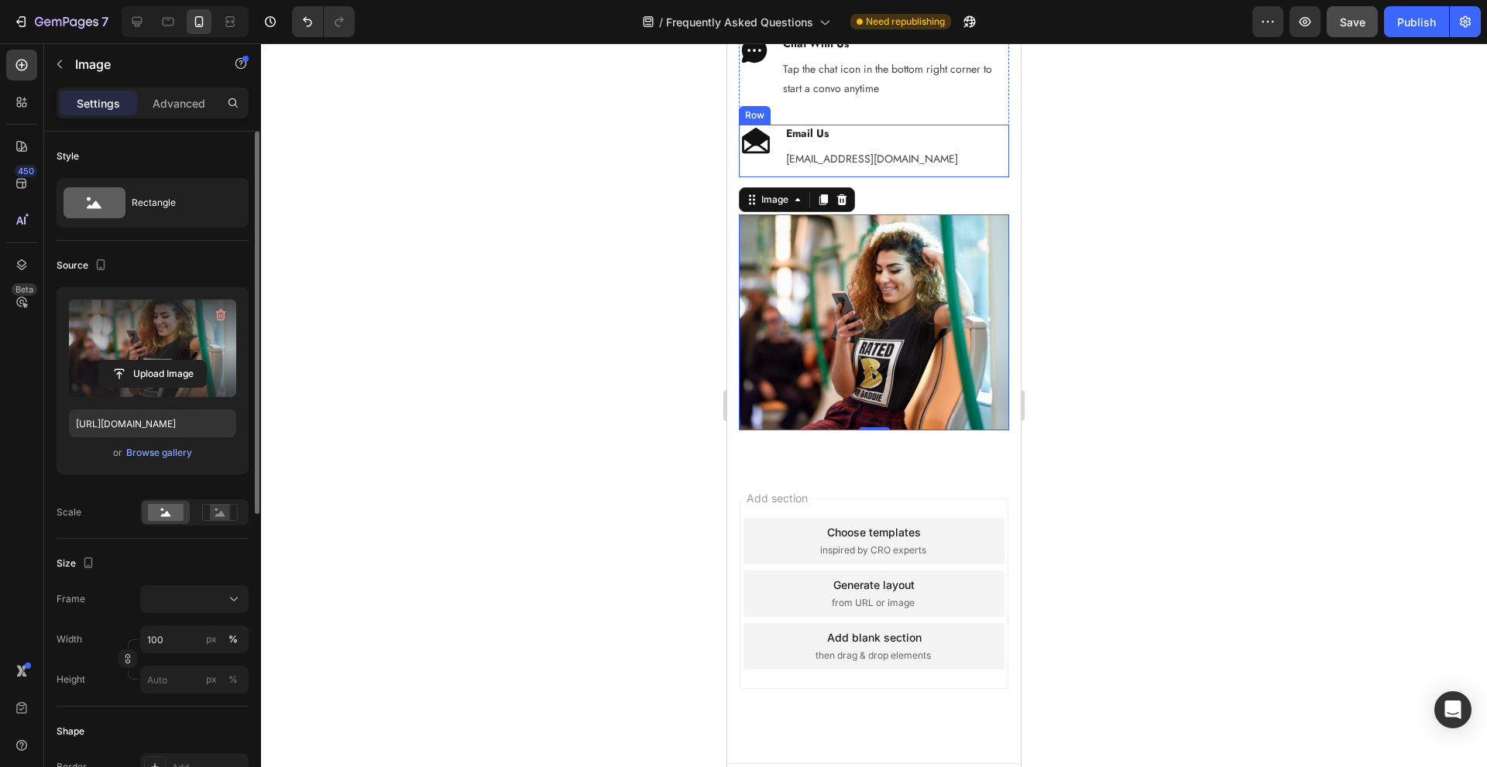
scroll to position [7049, 0]
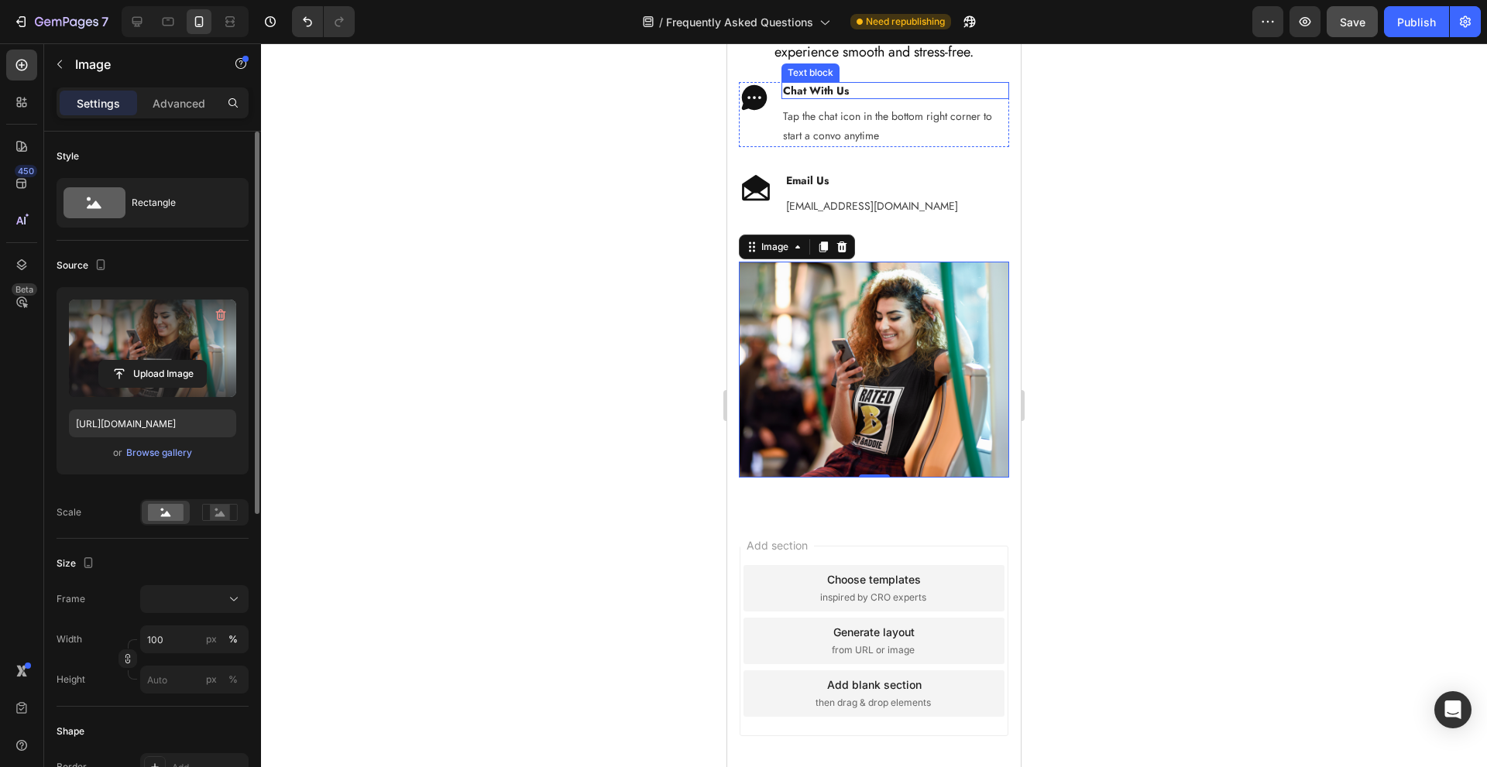
click at [909, 98] on p "Chat With Us" at bounding box center [895, 91] width 225 height 14
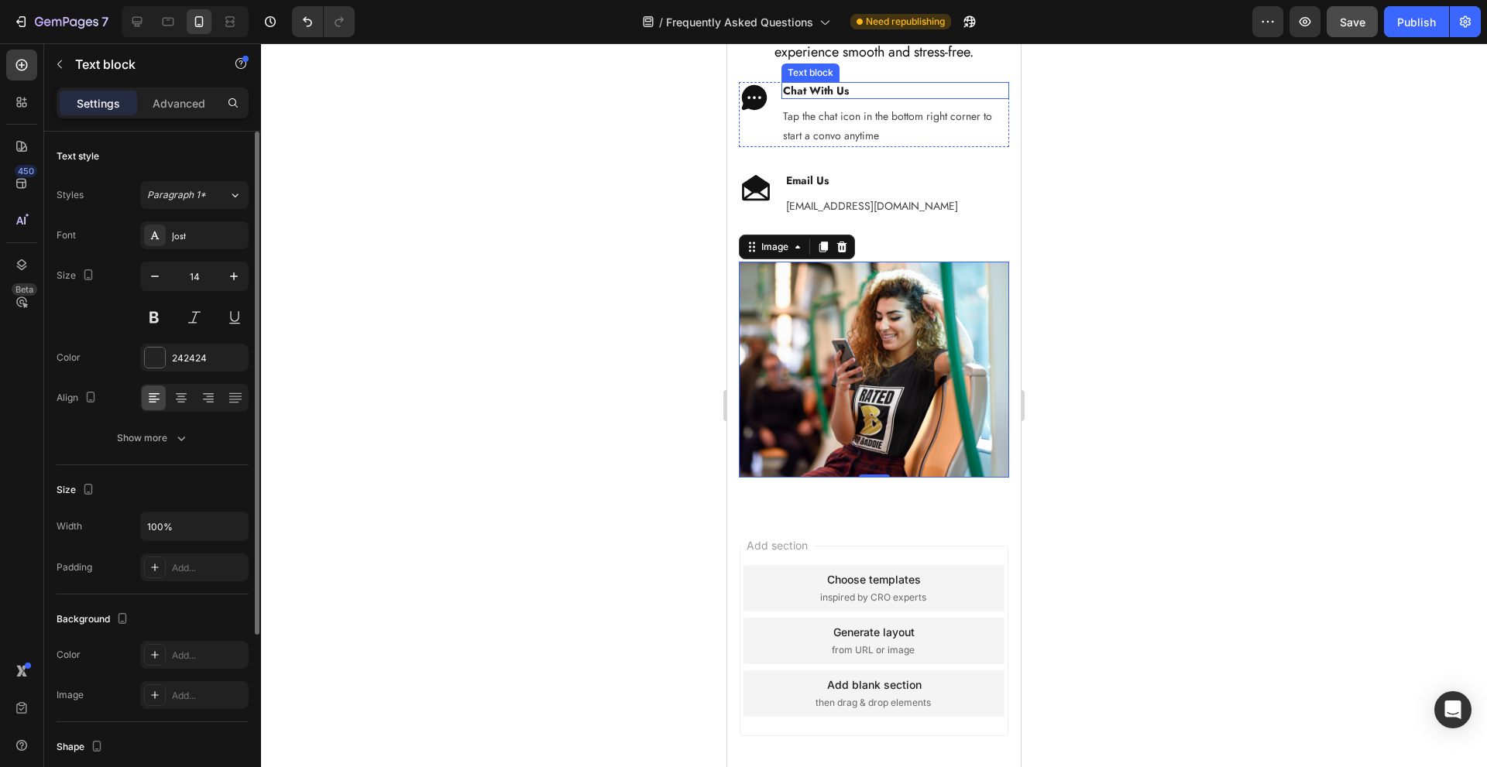
click at [909, 98] on p "Chat With Us" at bounding box center [895, 91] width 225 height 14
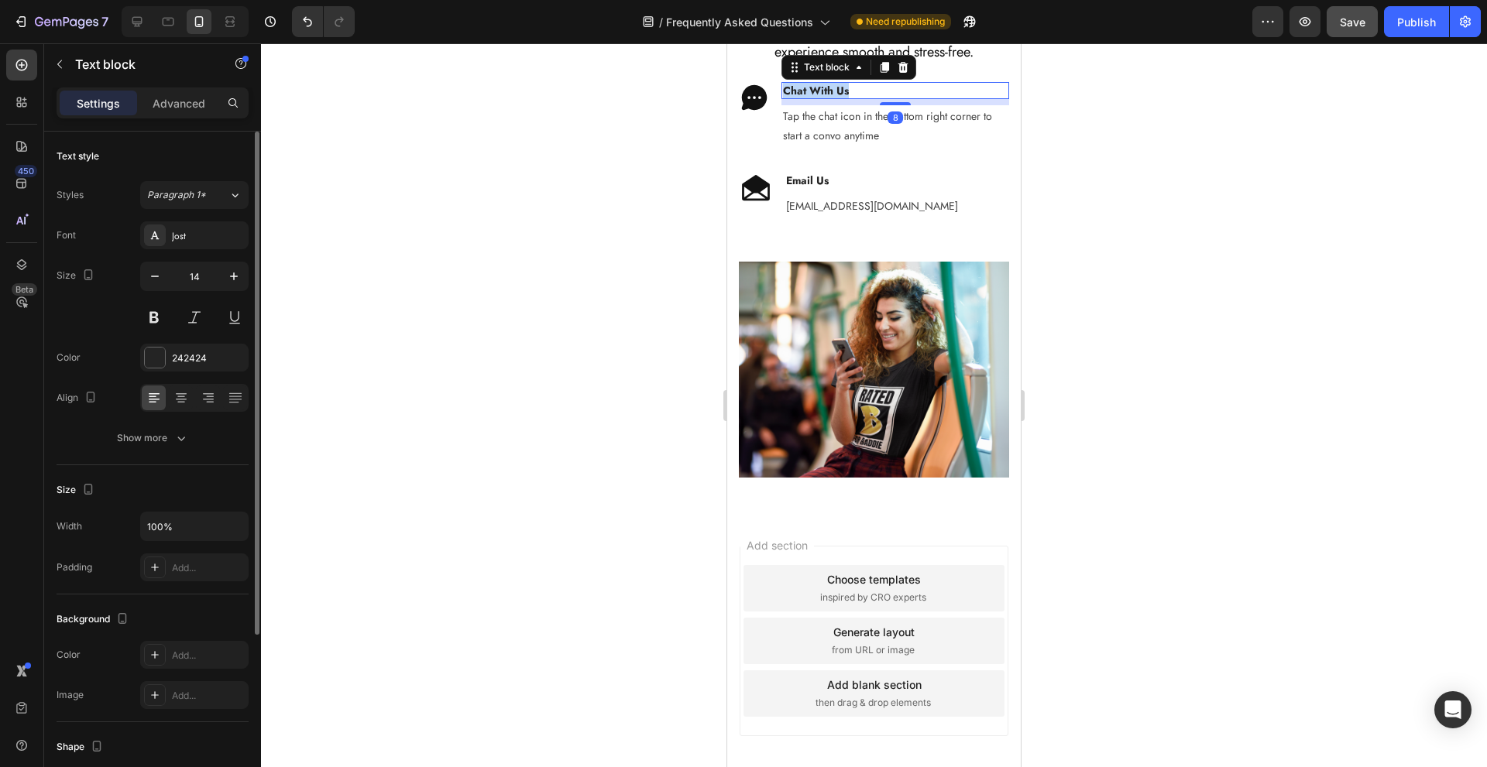
click at [909, 98] on p "Chat With Us" at bounding box center [895, 91] width 225 height 14
click at [829, 216] on p "hello@baddiebrand.com" at bounding box center [872, 206] width 172 height 19
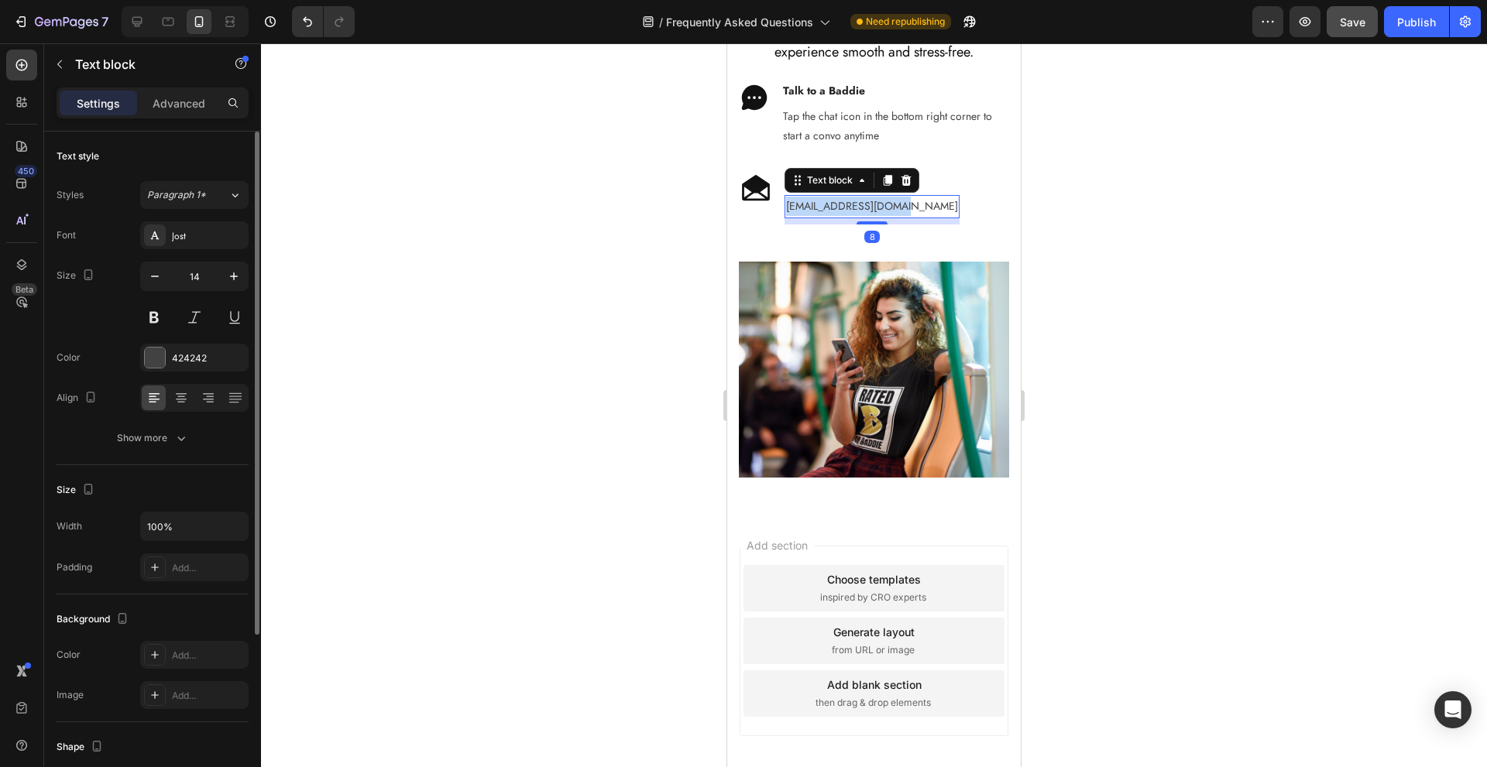
click at [829, 216] on p "hello@baddiebrand.com" at bounding box center [872, 206] width 172 height 19
click at [840, 216] on p "[EMAIL_ADDRESS][DOMAIN_NAME]" at bounding box center [872, 206] width 172 height 19
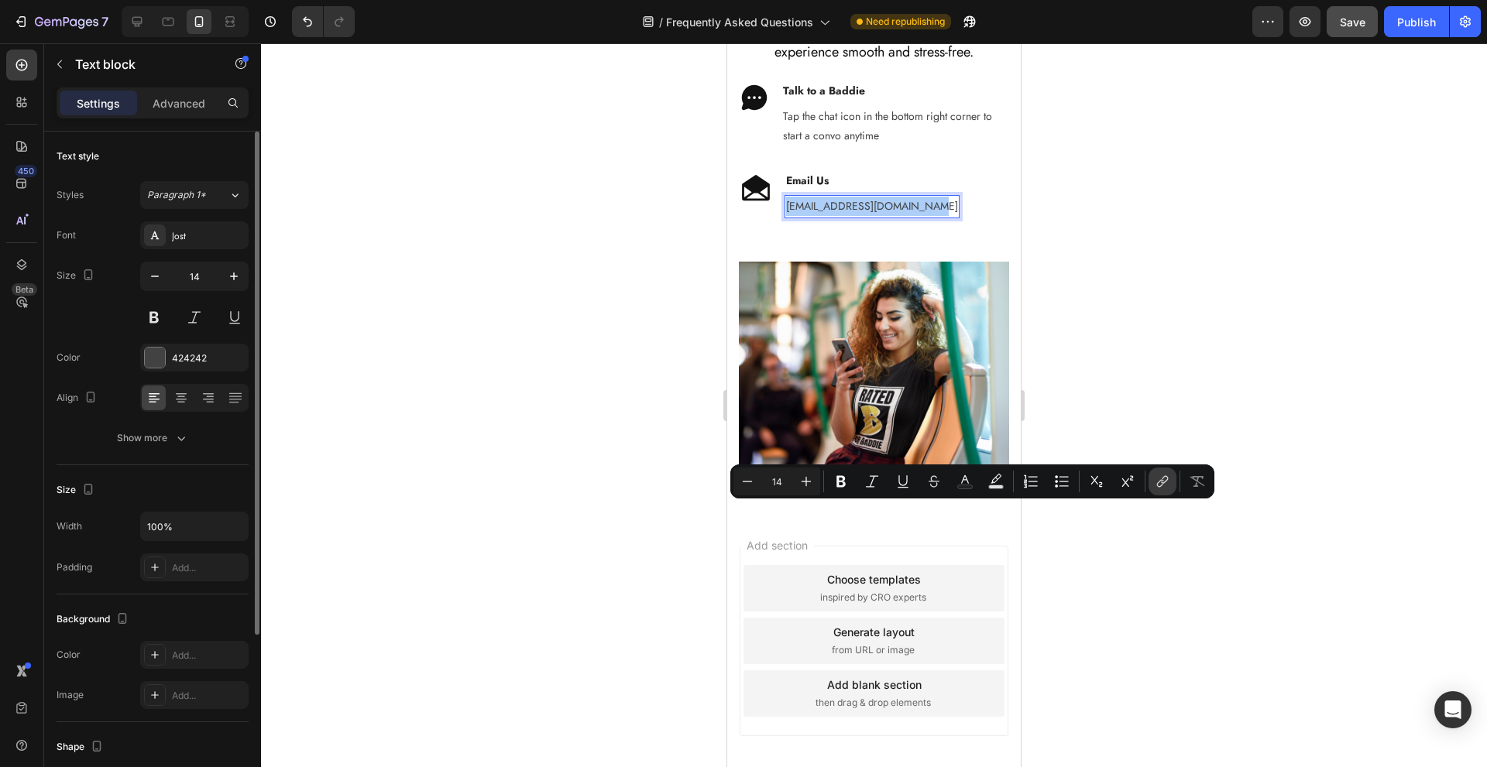
click at [1170, 486] on button "link" at bounding box center [1163, 482] width 28 height 28
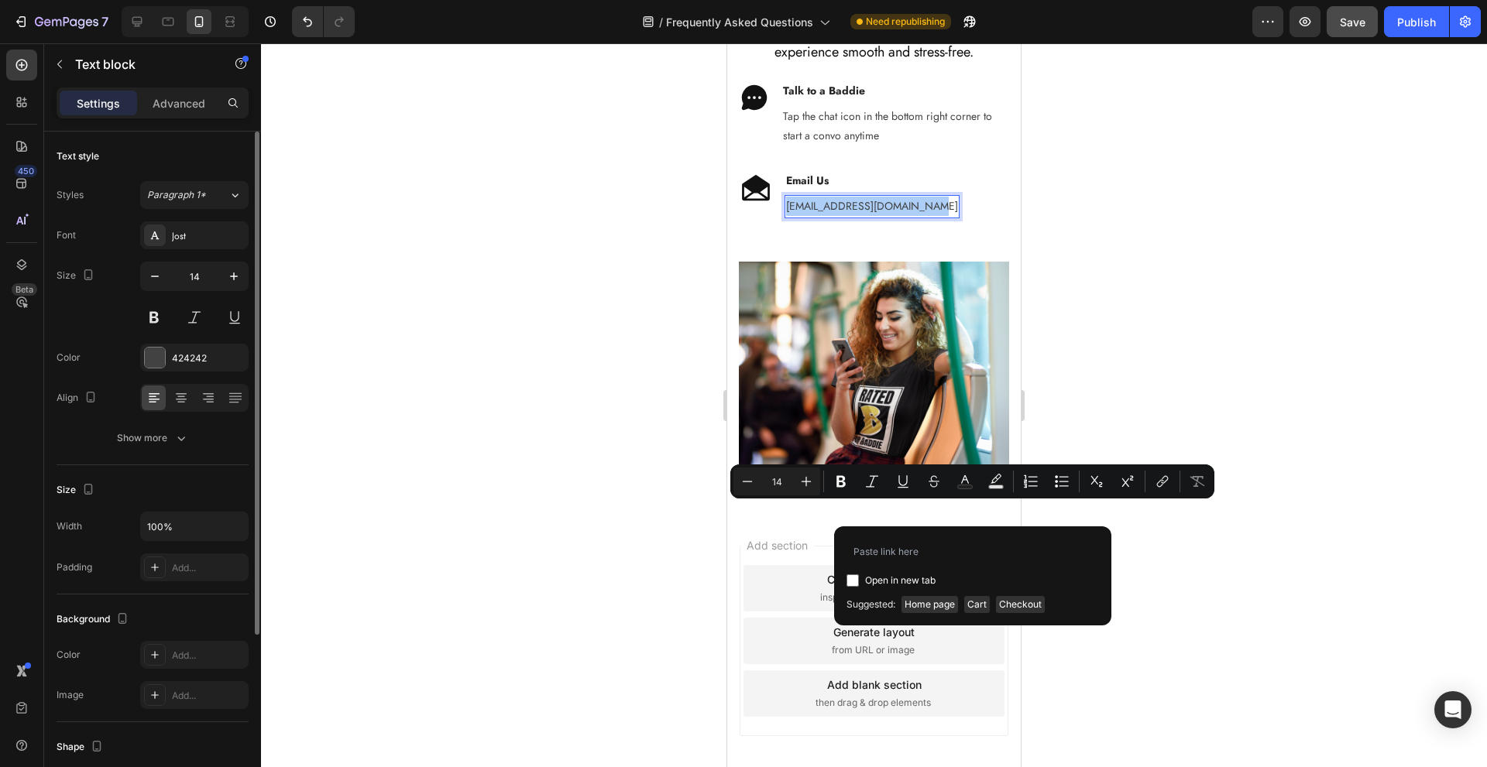
type input "mailto:support@thebaddiebrand.com"
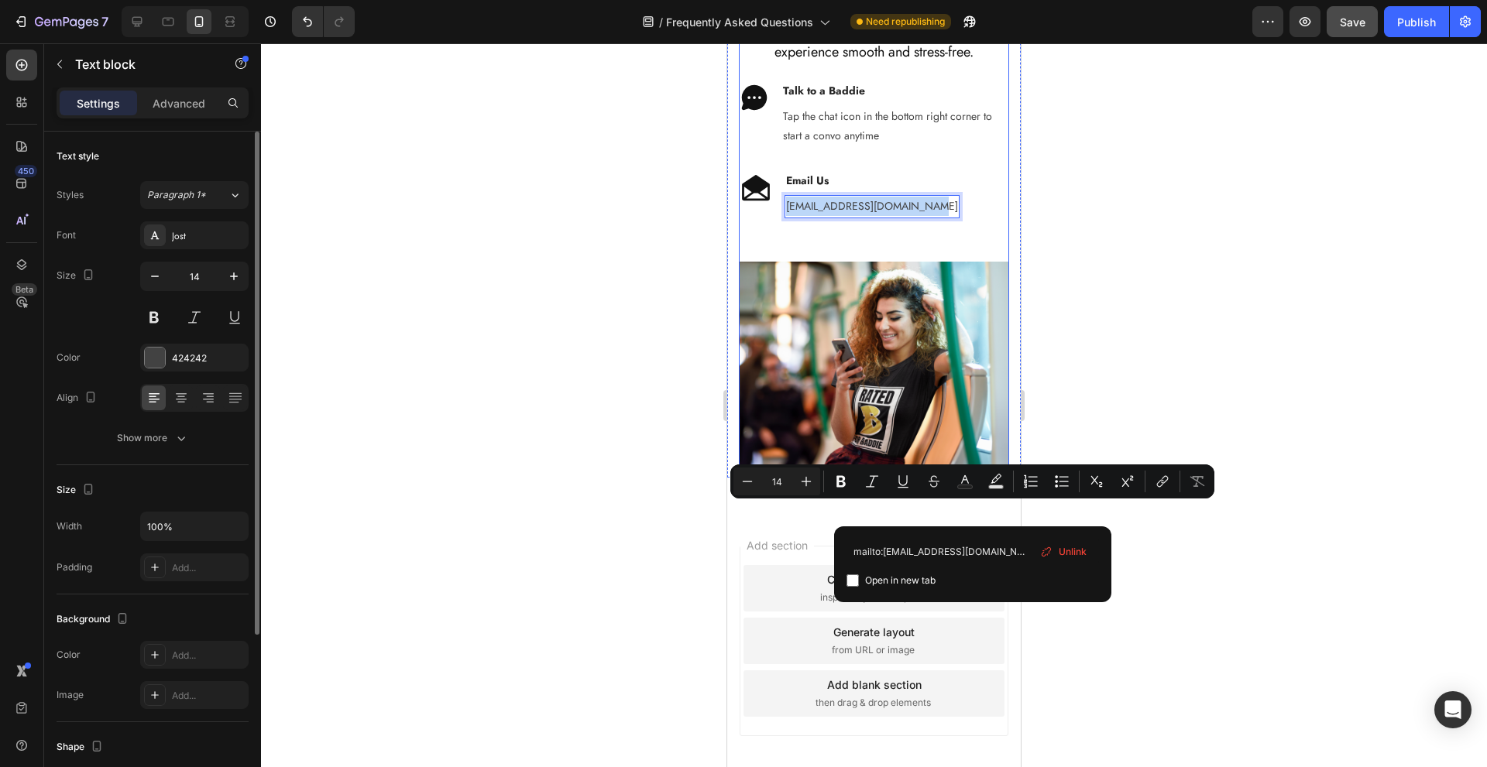
click at [740, 262] on div "Still Need Help? Heading We’ve got your back, Baddie. If your question wasn’t a…" at bounding box center [874, 90] width 270 height 342
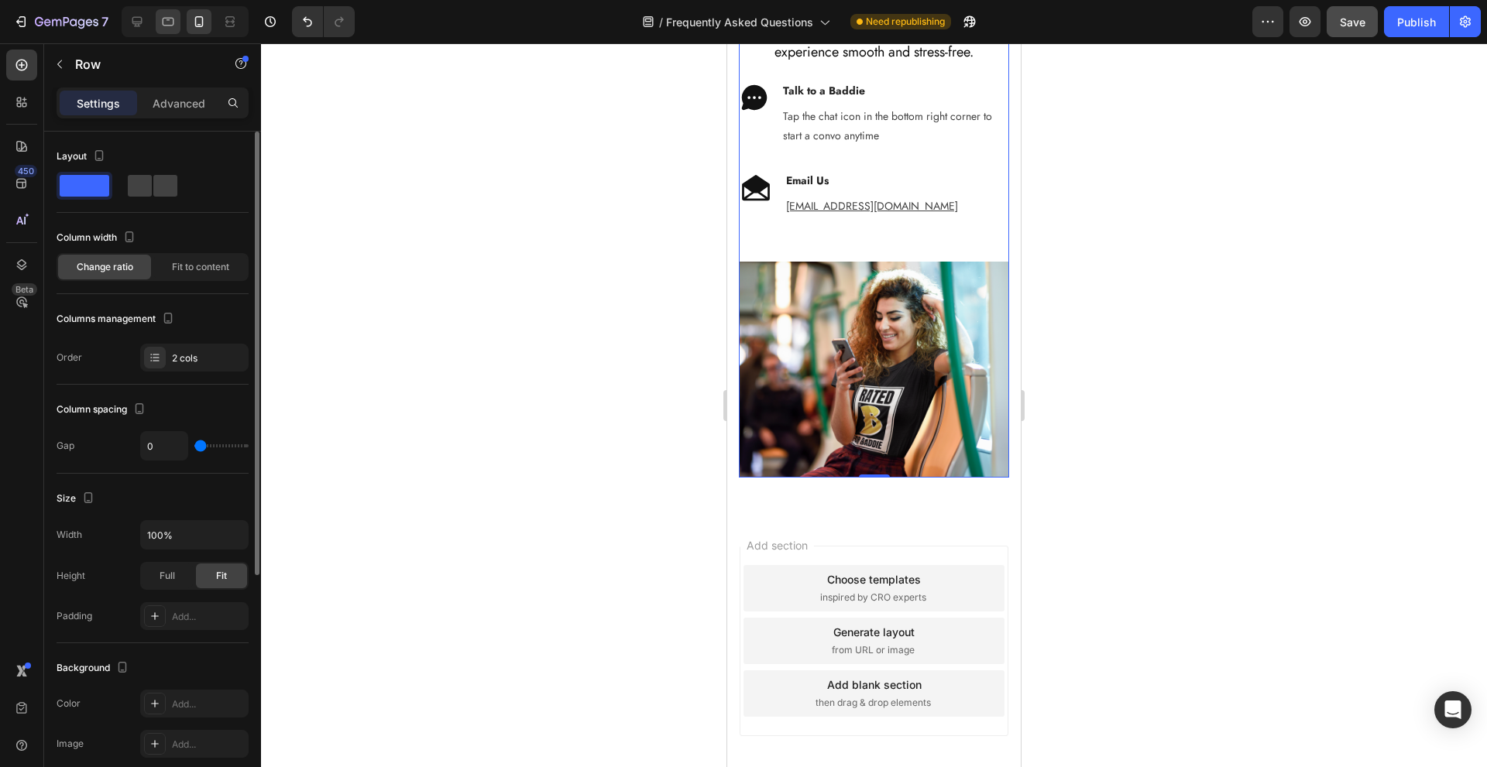
click at [147, 14] on div at bounding box center [137, 21] width 25 height 25
type input "130"
type input "120"
type input "1200"
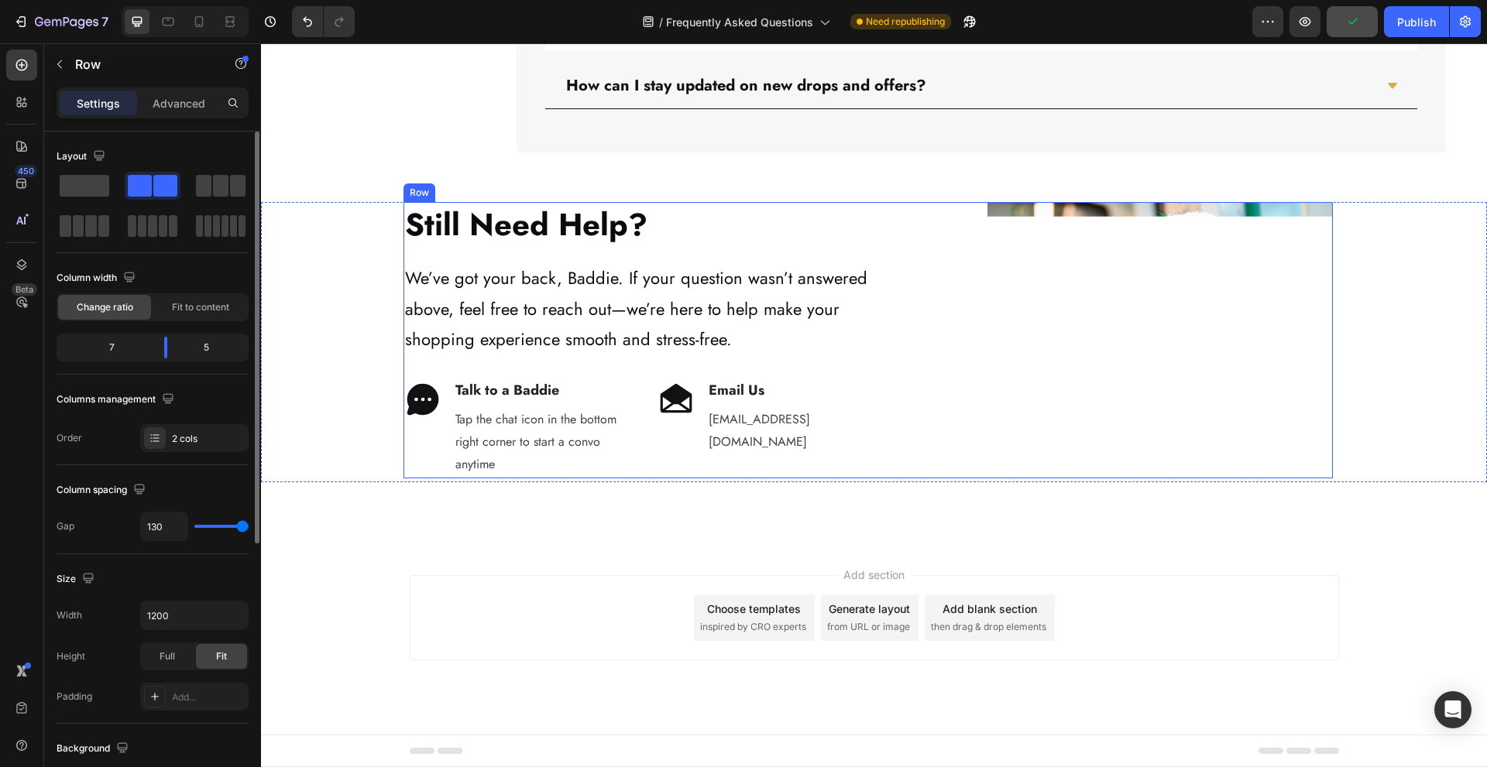
scroll to position [1365, 0]
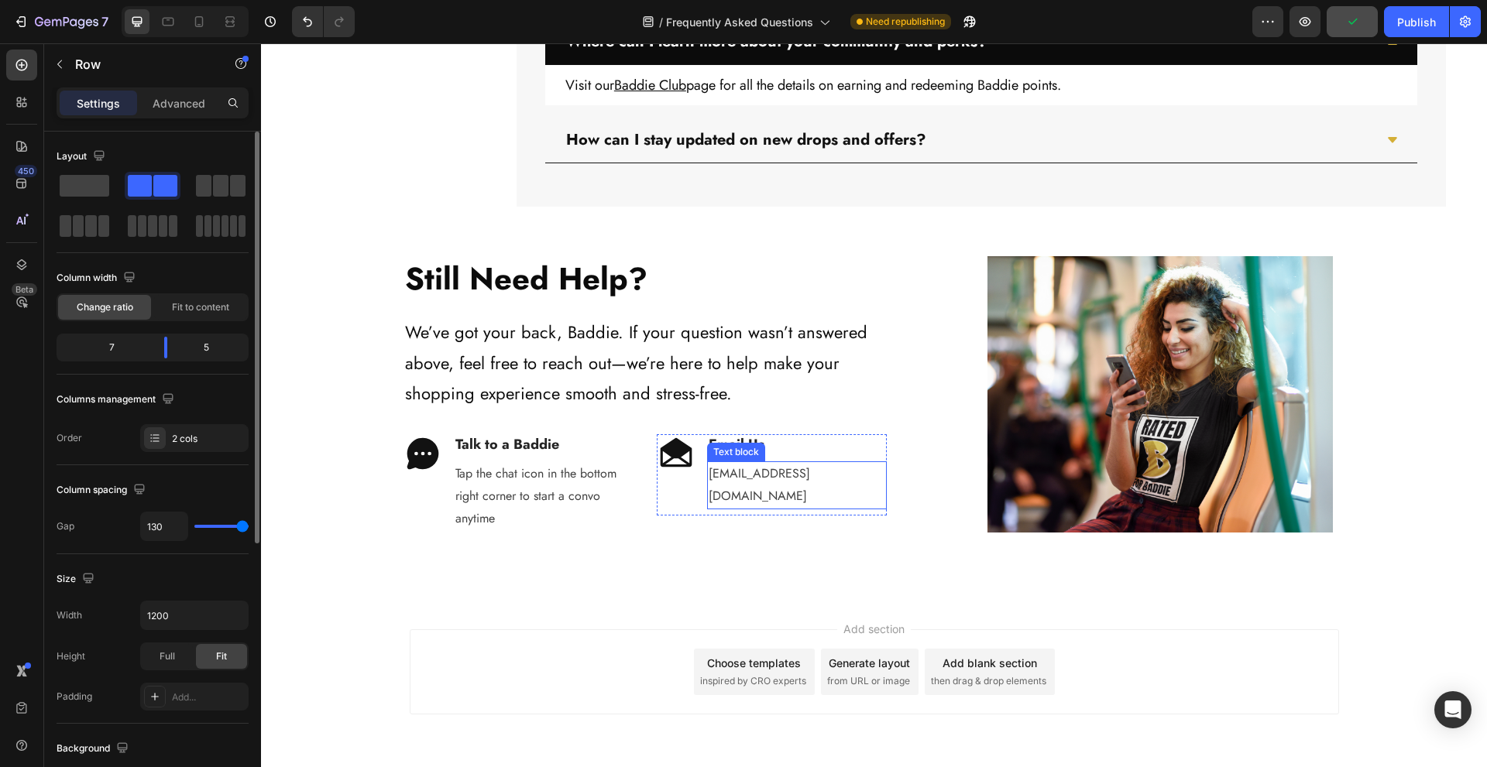
click at [743, 469] on p "[EMAIL_ADDRESS][DOMAIN_NAME]" at bounding box center [797, 485] width 177 height 45
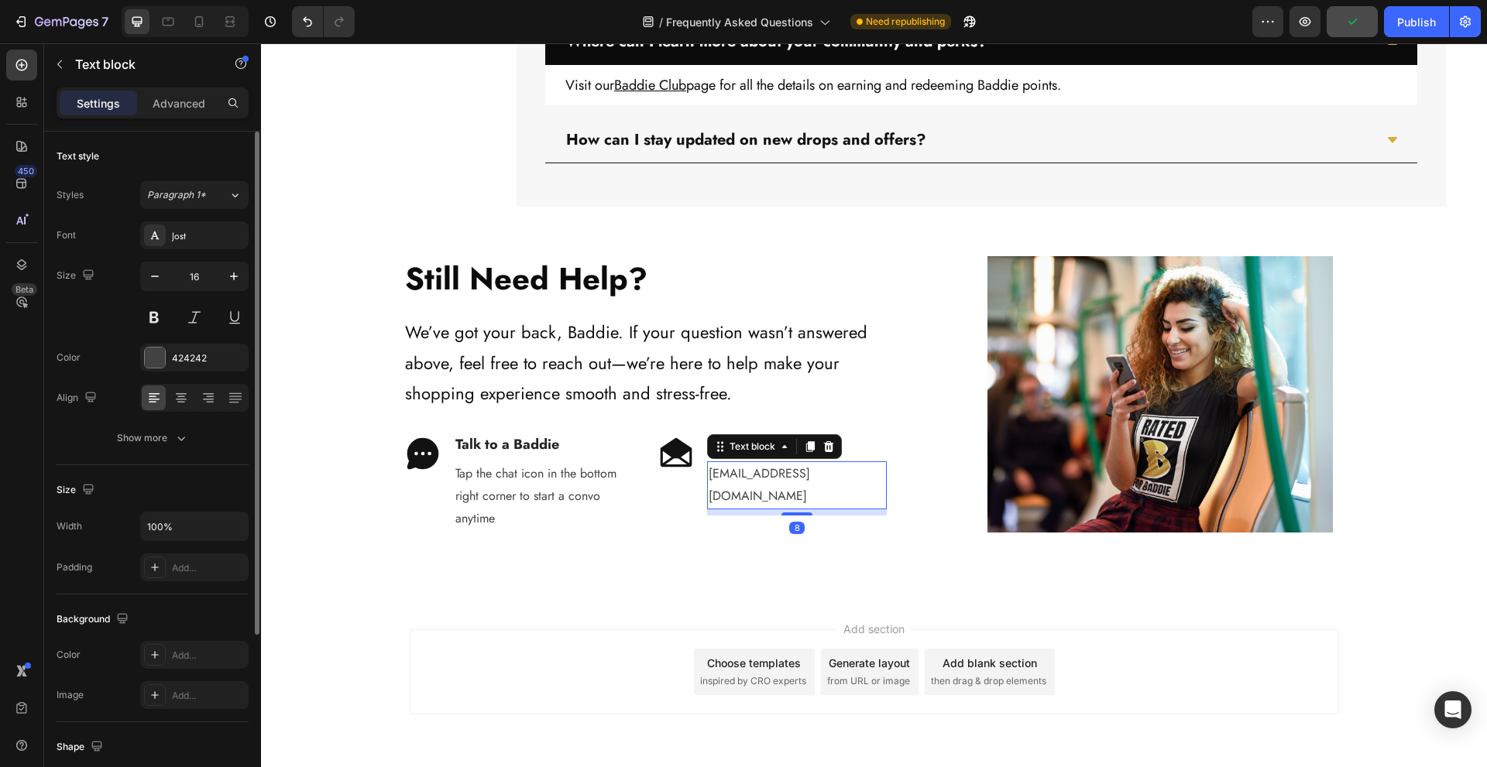
click at [743, 469] on p "[EMAIL_ADDRESS][DOMAIN_NAME]" at bounding box center [797, 485] width 177 height 45
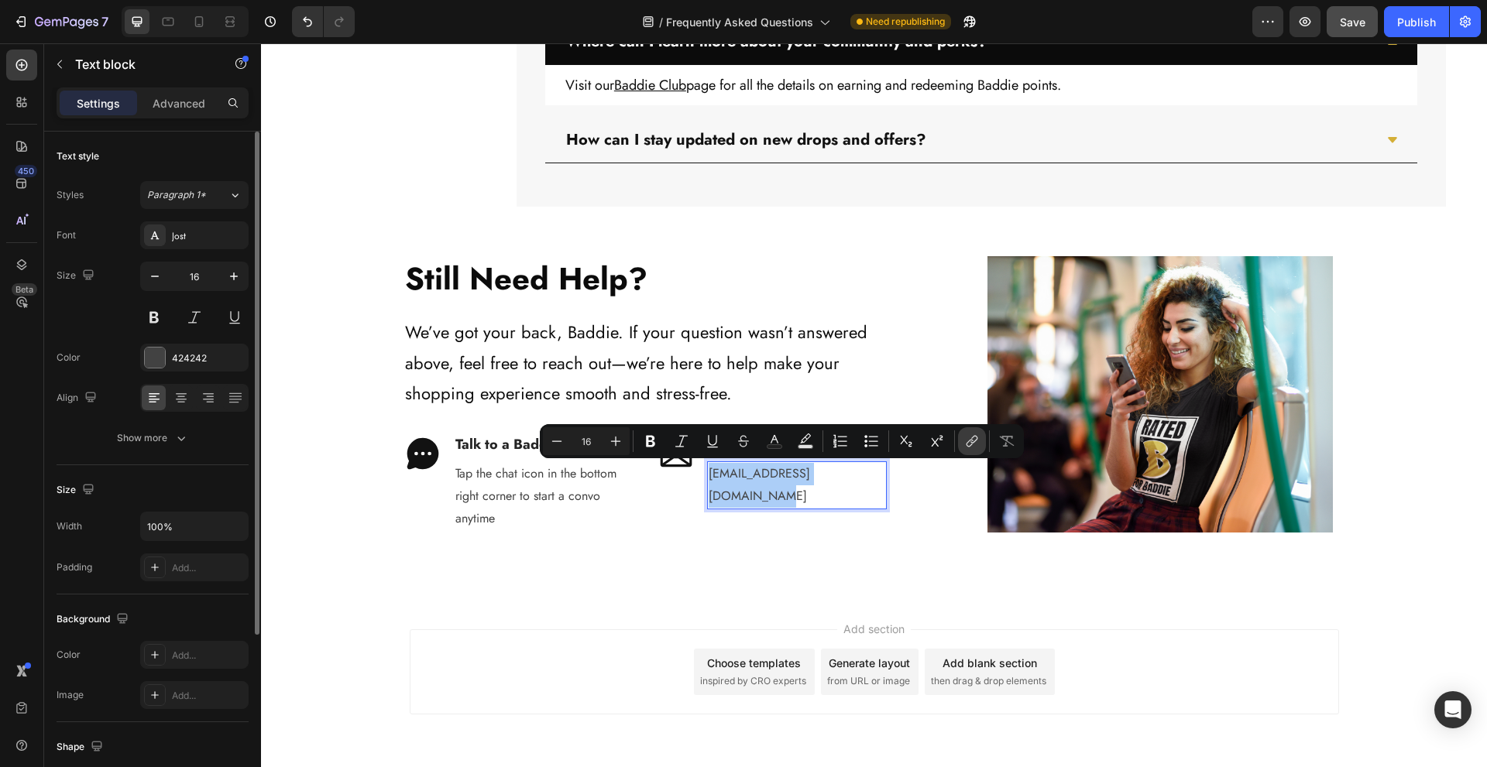
click at [964, 443] on icon "Editor contextual toolbar" at bounding box center [971, 441] width 15 height 15
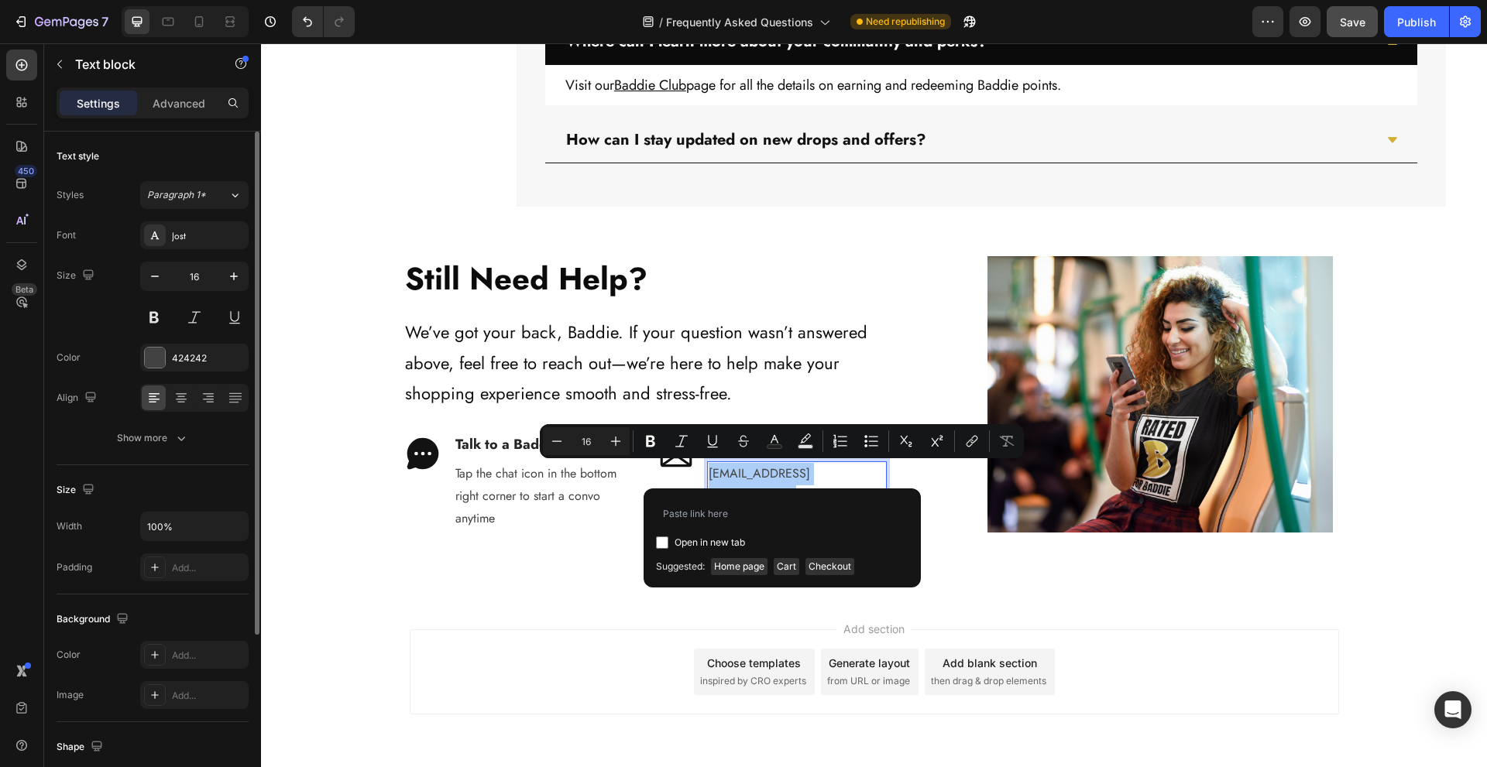
type input "mailto:support@thebaddiebrand.com"
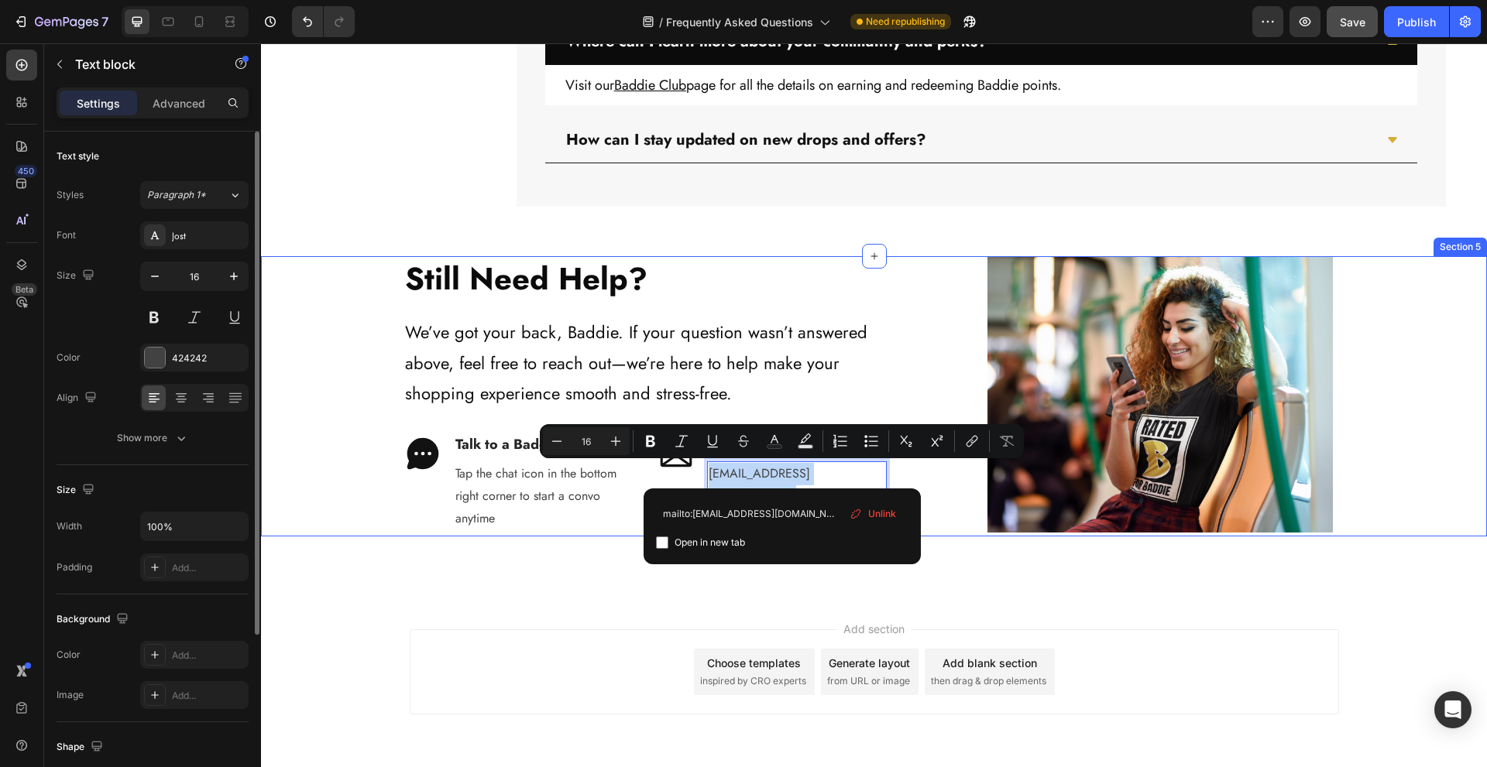
click at [366, 531] on div "Still Need Help? Heading We’ve got your back, Baddie. If your question wasn’t a…" at bounding box center [868, 396] width 1214 height 280
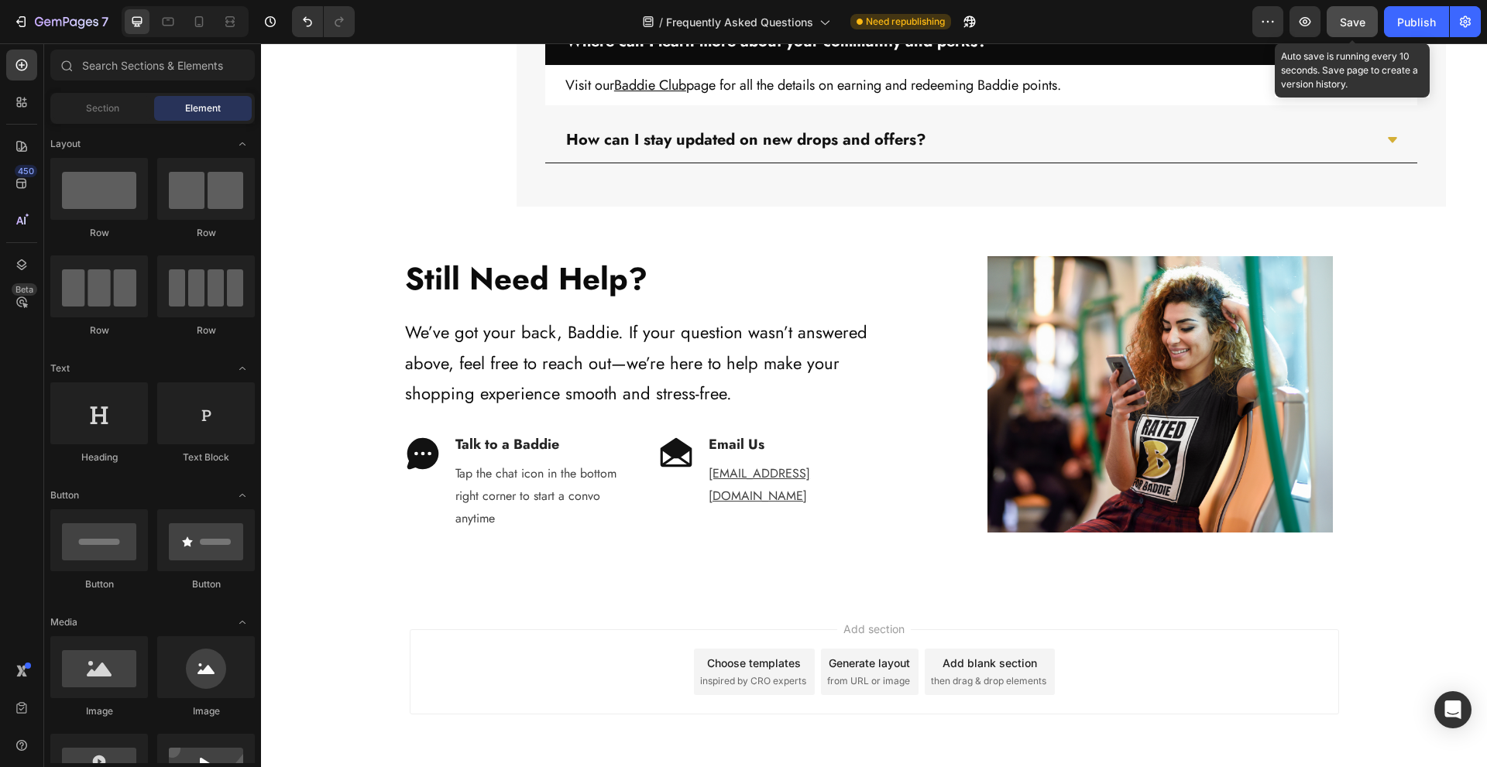
click at [1341, 30] on button "Save" at bounding box center [1352, 21] width 51 height 31
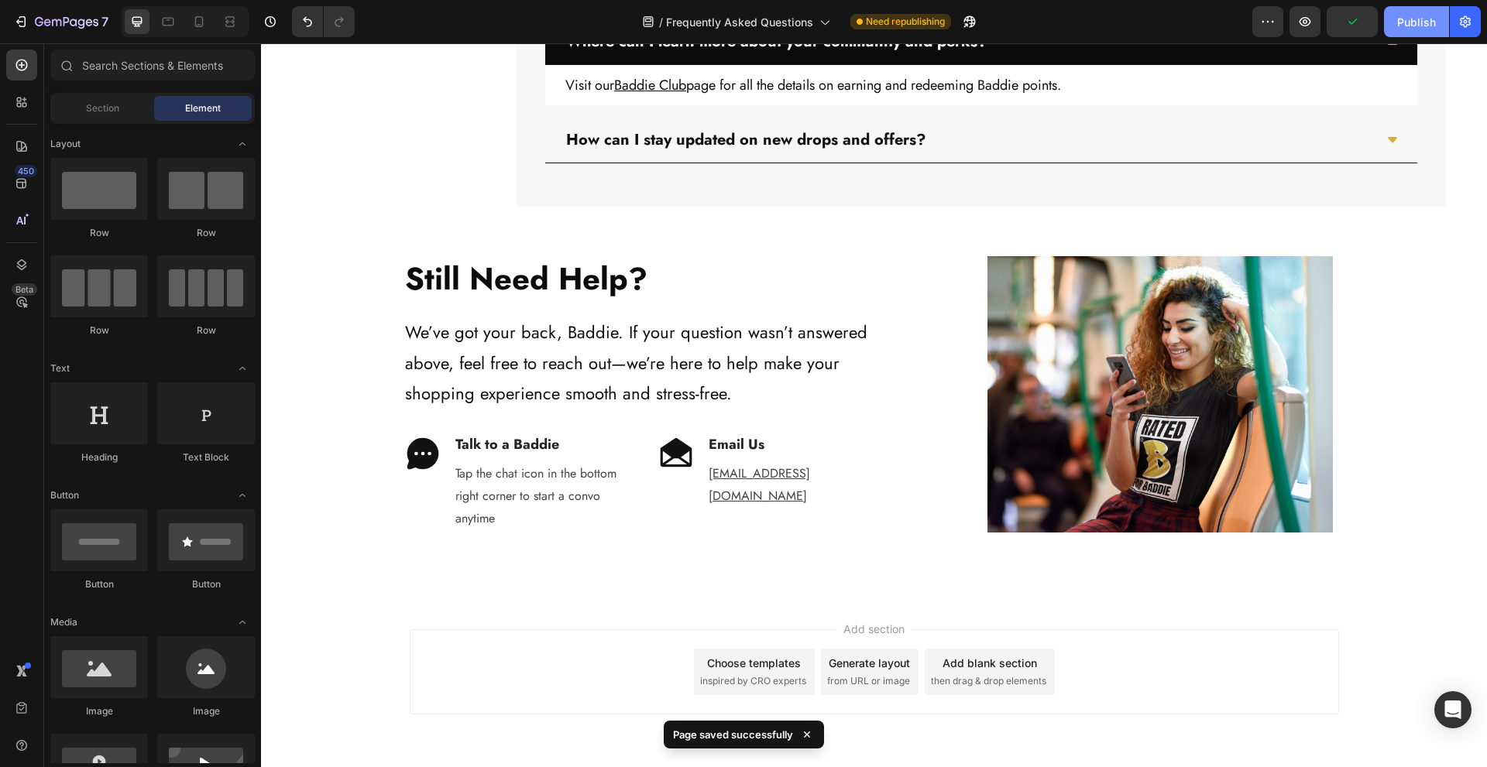
click at [1399, 23] on div "Publish" at bounding box center [1416, 22] width 39 height 16
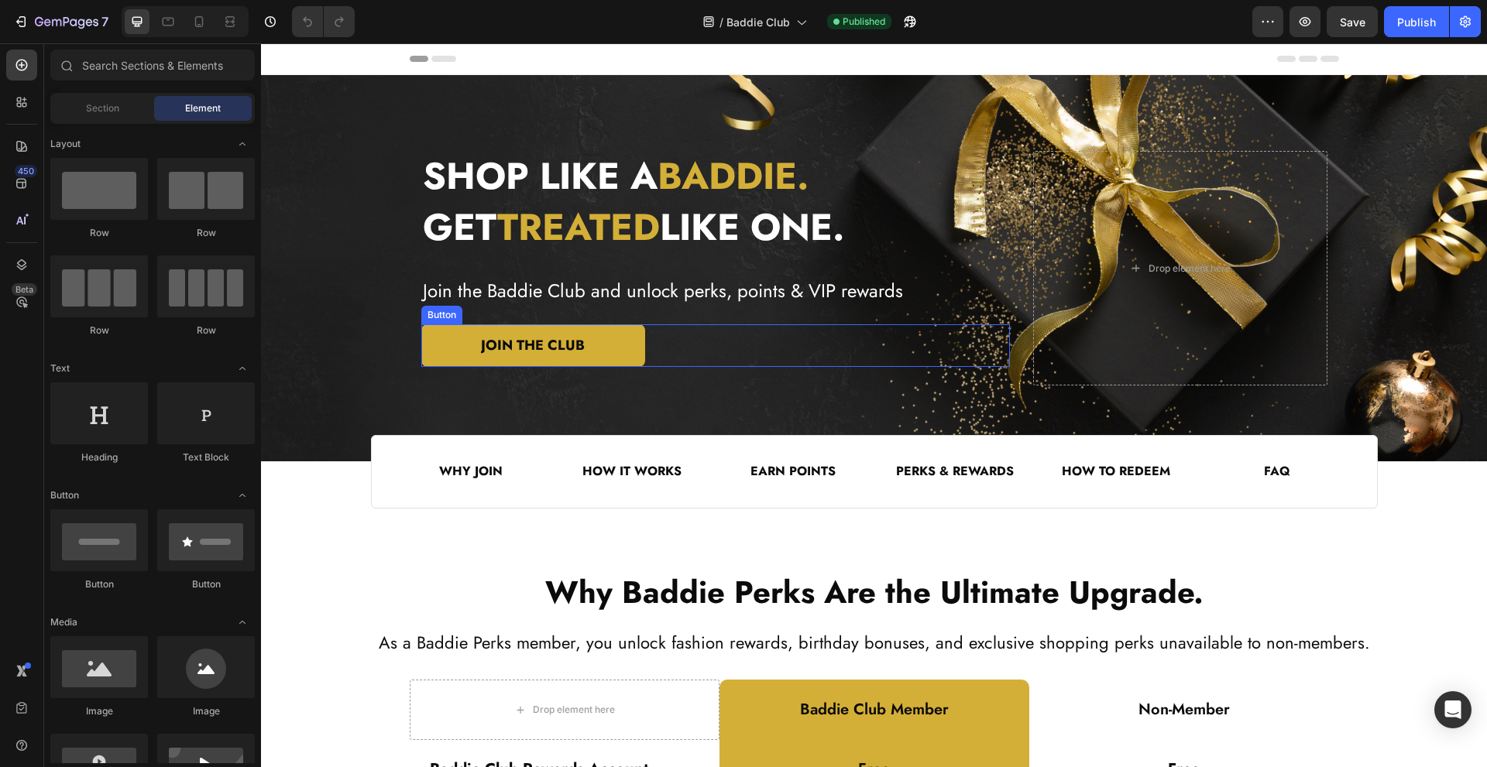
click at [671, 350] on div "JOIN THE CLUB Button" at bounding box center [715, 346] width 589 height 43
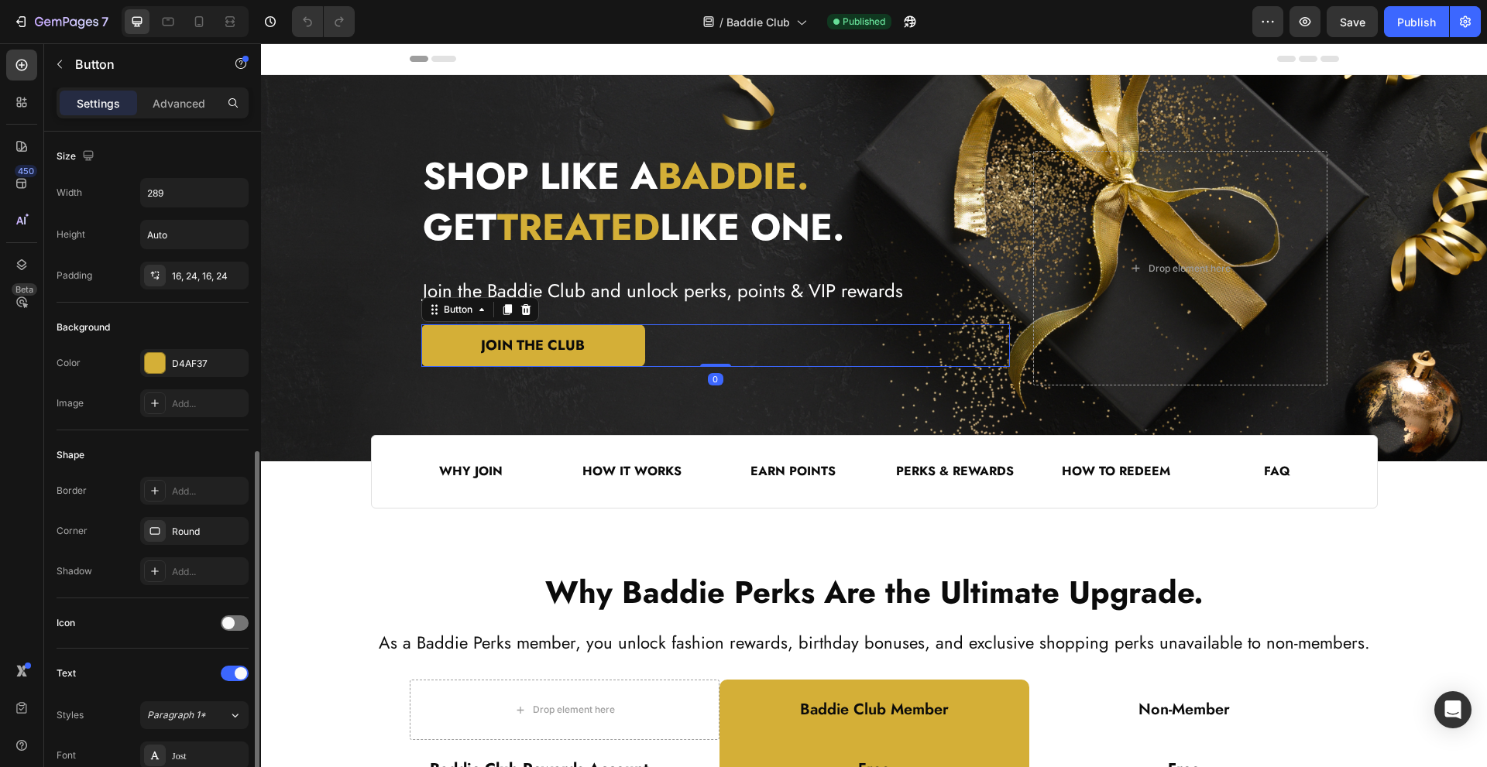
scroll to position [515, 0]
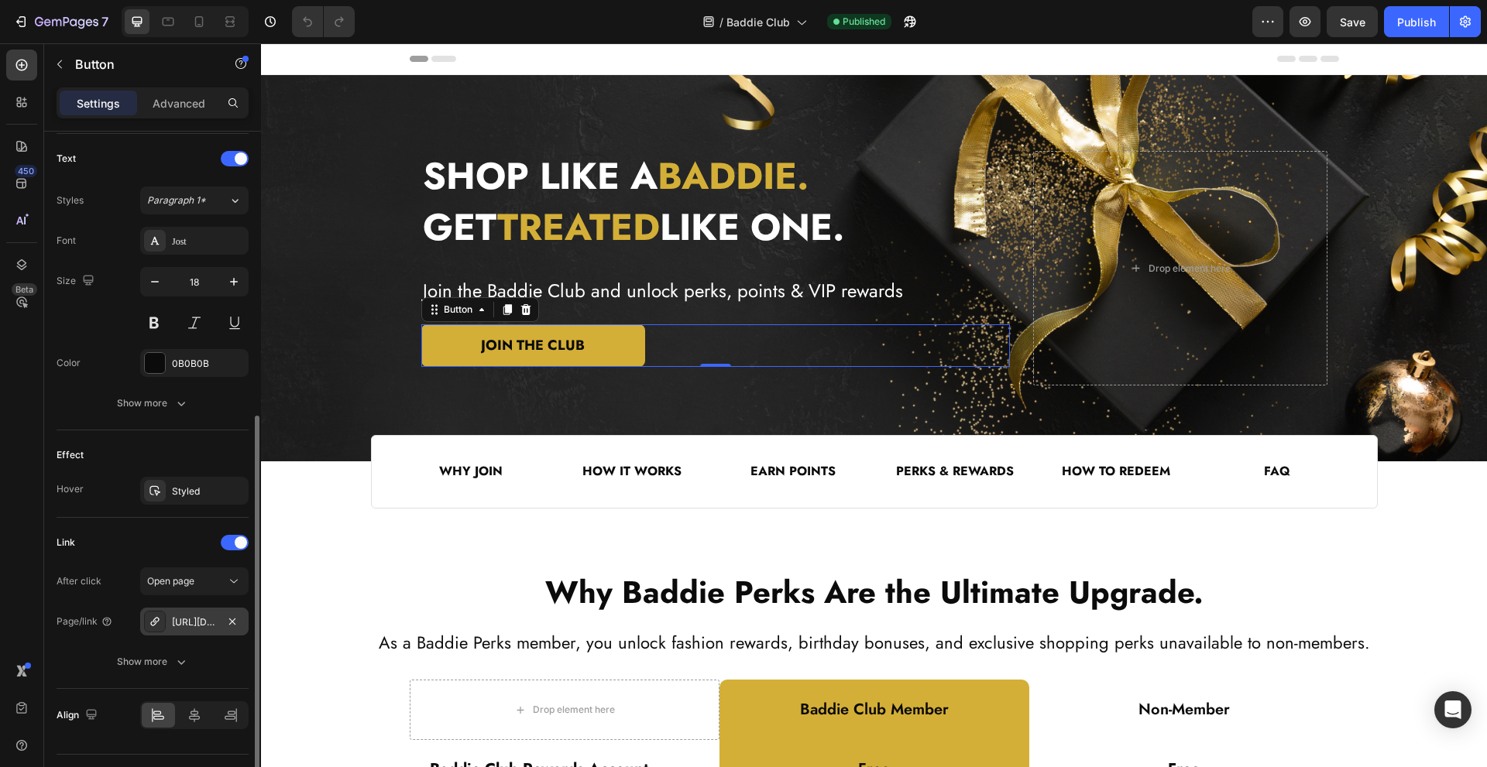
click at [194, 619] on div "https://shopify.com/authentication/75895996632/login?client_id=f22f8116-e9fb-43…" at bounding box center [194, 623] width 45 height 14
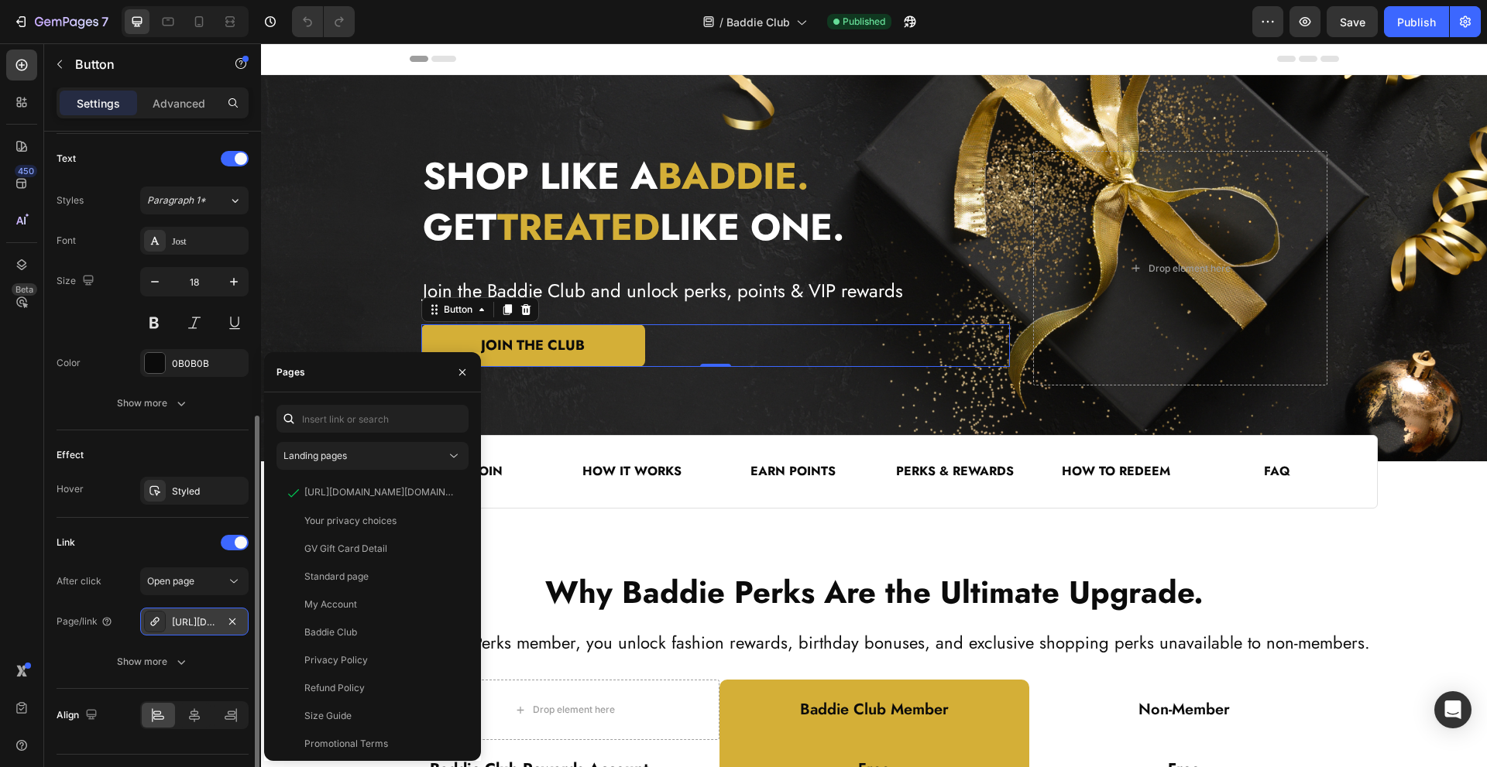
click at [179, 620] on div "https://shopify.com/authentication/75895996632/login?client_id=f22f8116-e9fb-43…" at bounding box center [194, 623] width 45 height 14
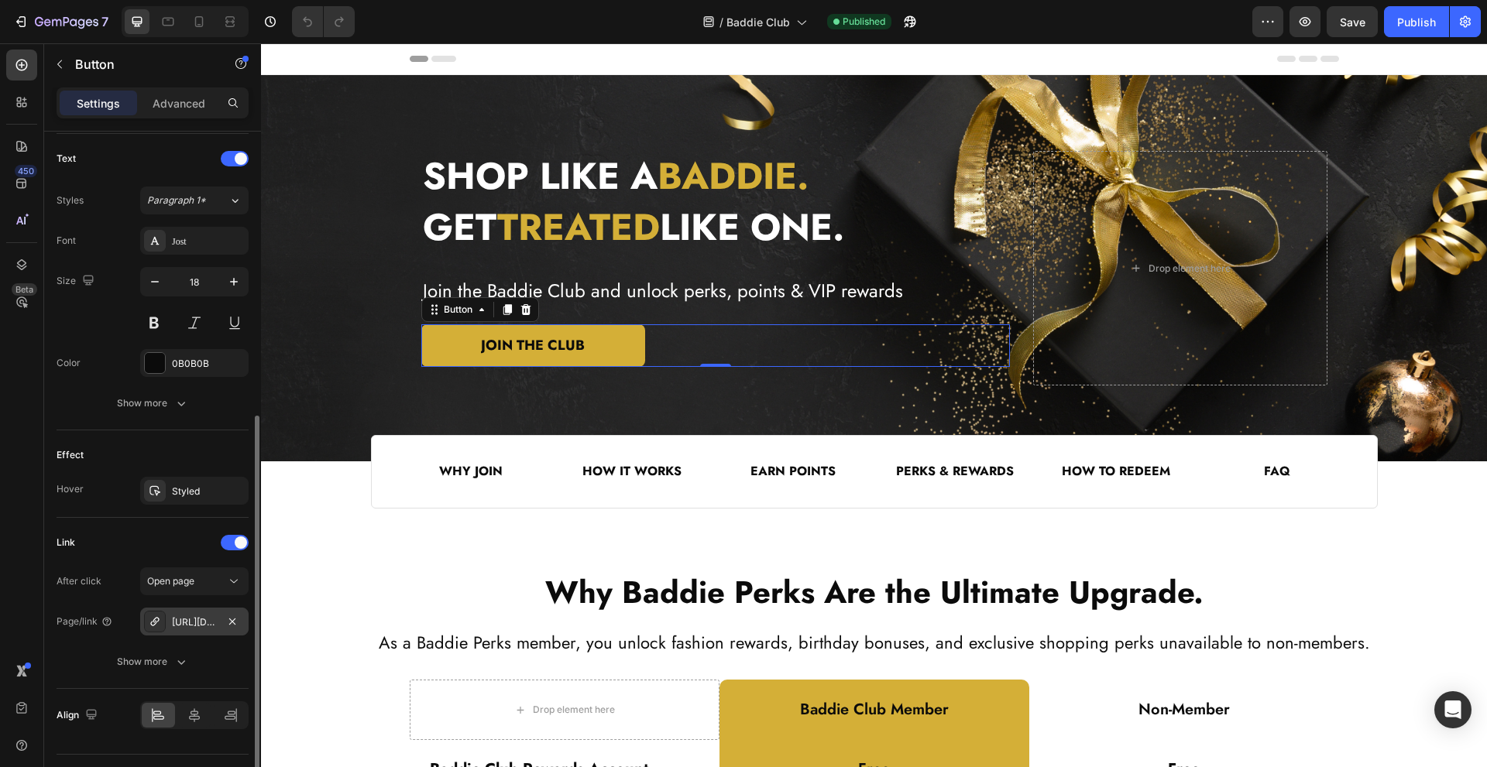
click at [157, 623] on icon at bounding box center [155, 622] width 12 height 12
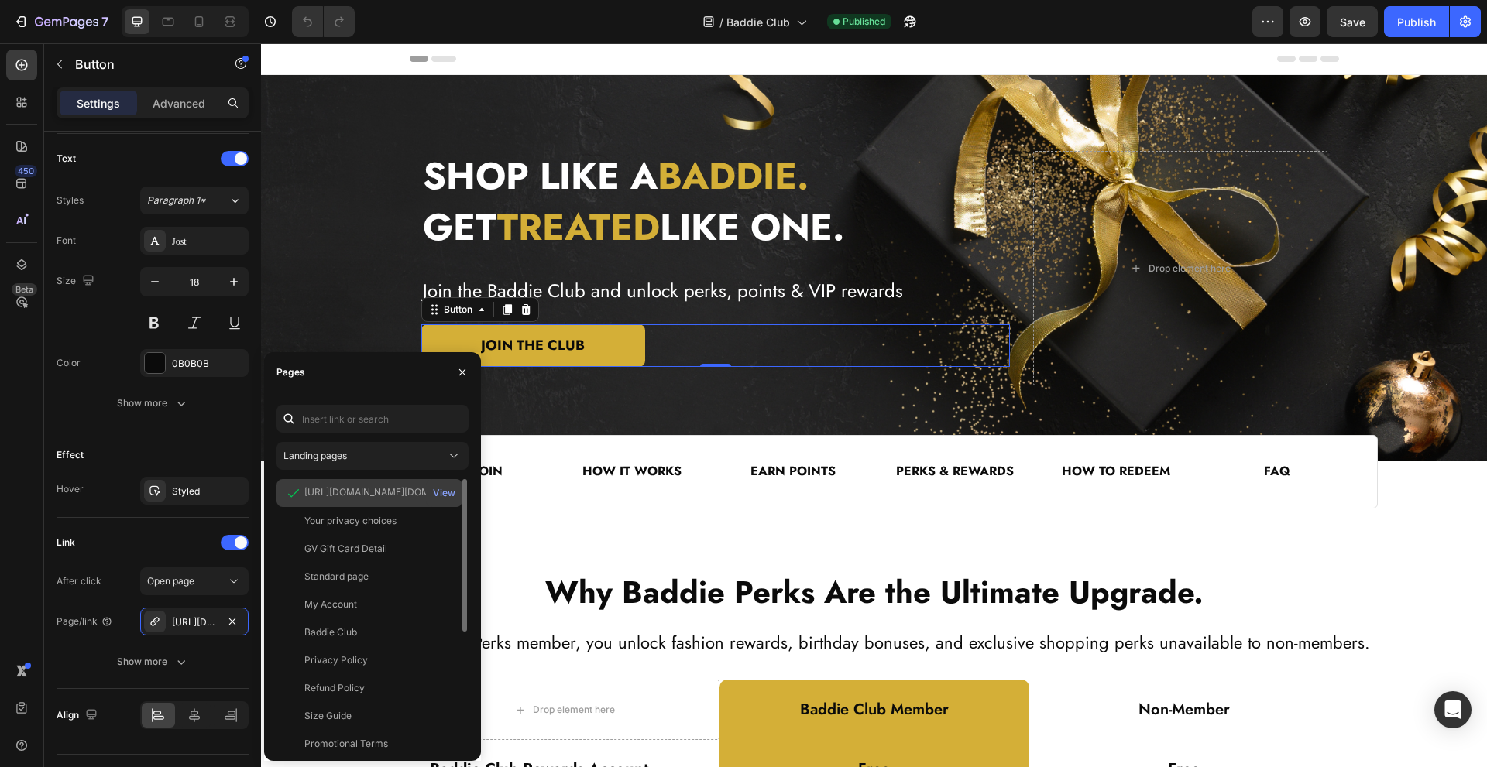
click at [431, 494] on div "View" at bounding box center [444, 493] width 36 height 28
click at [438, 494] on div "View" at bounding box center [444, 493] width 22 height 14
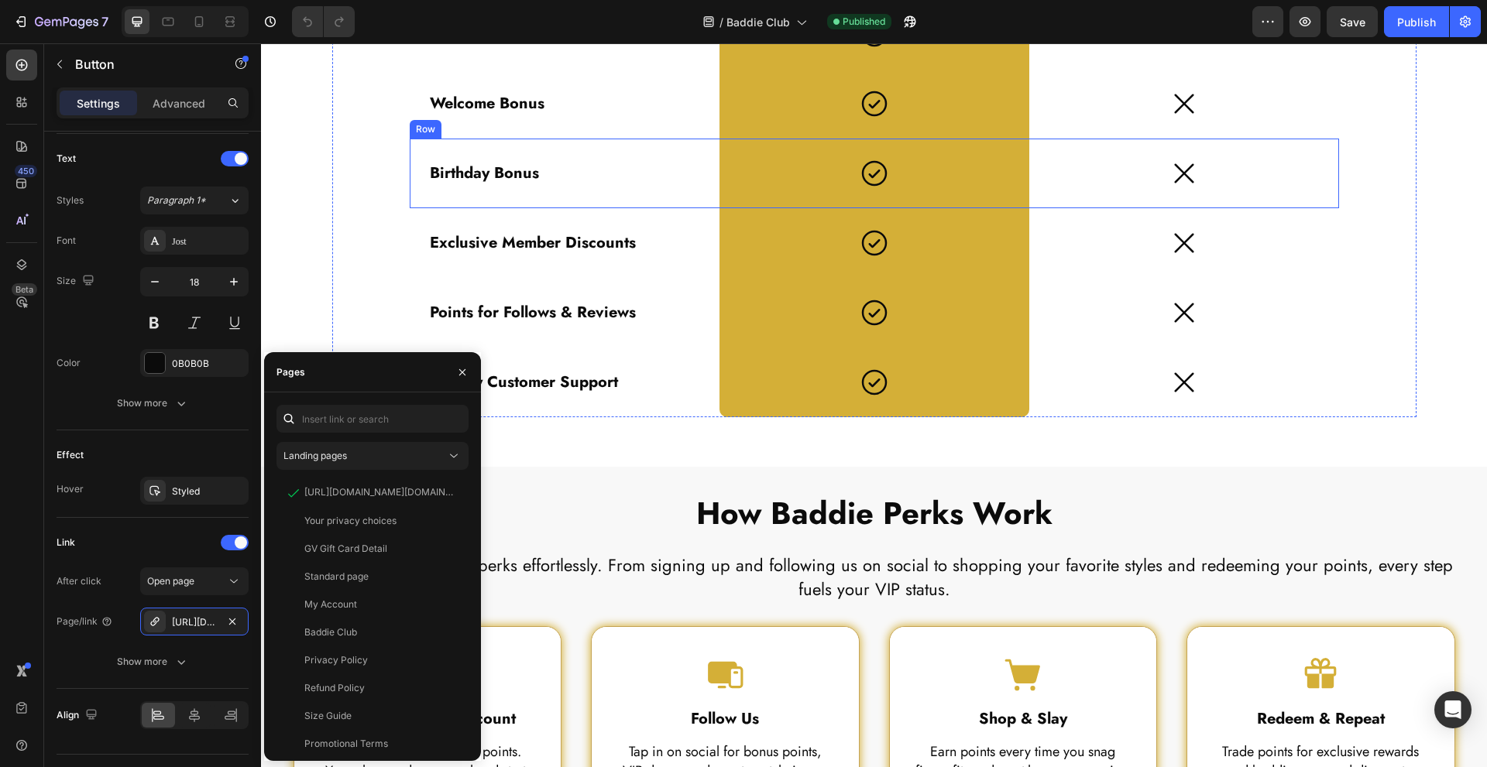
scroll to position [1136, 0]
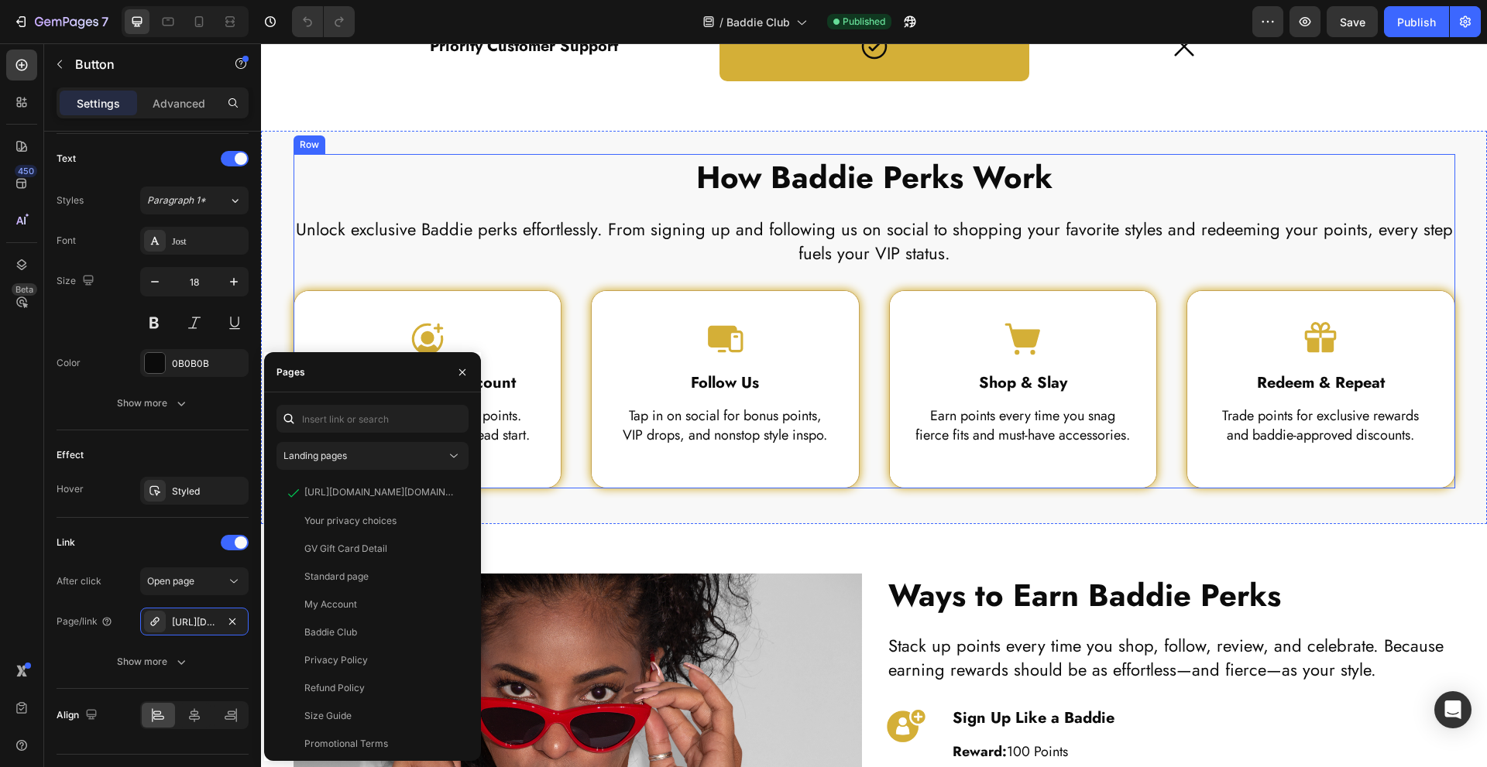
click at [278, 212] on div "How Baddie Perks Work Heading Unlock exclusive Baddie perks effortlessly. From …" at bounding box center [874, 327] width 1226 height 347
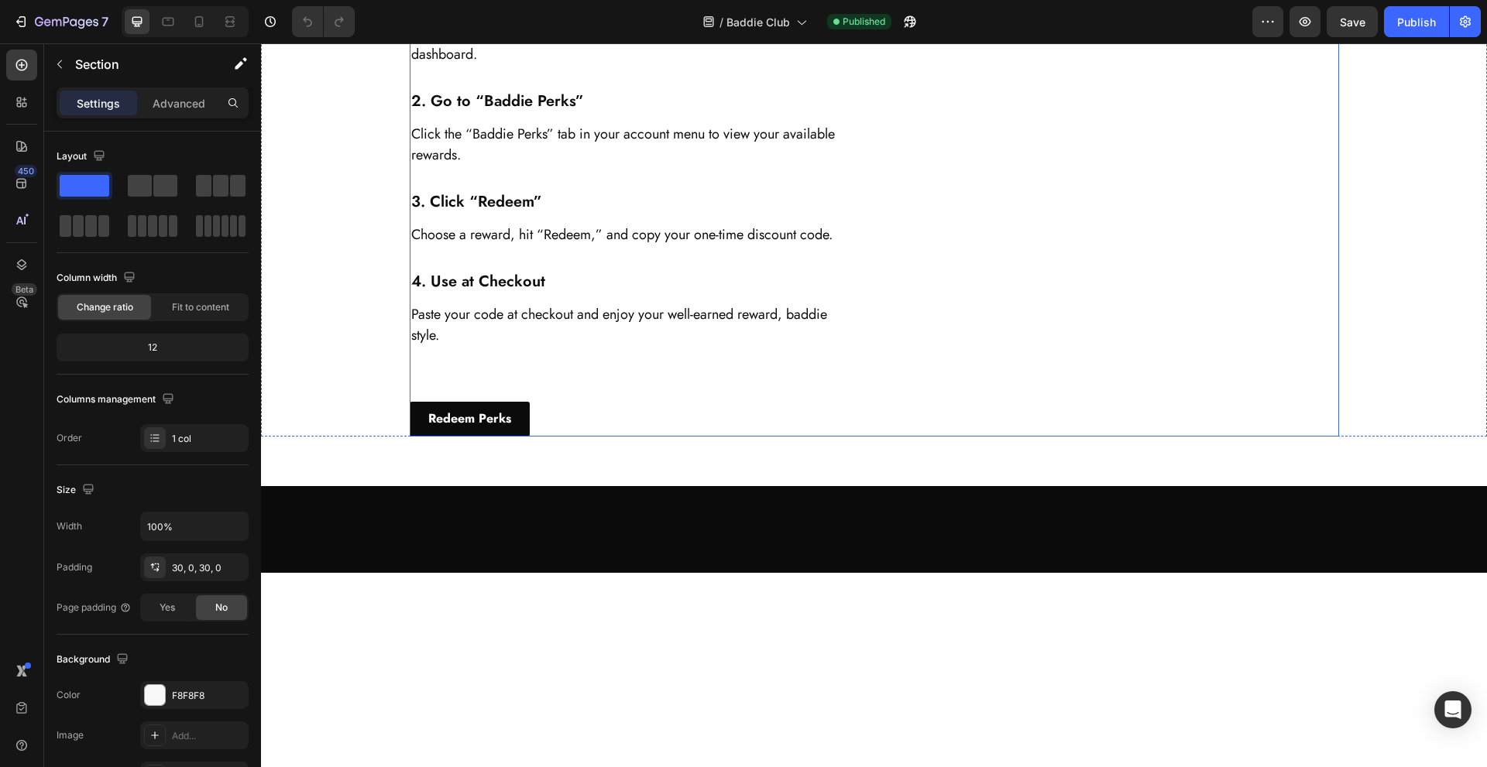
scroll to position [3201, 0]
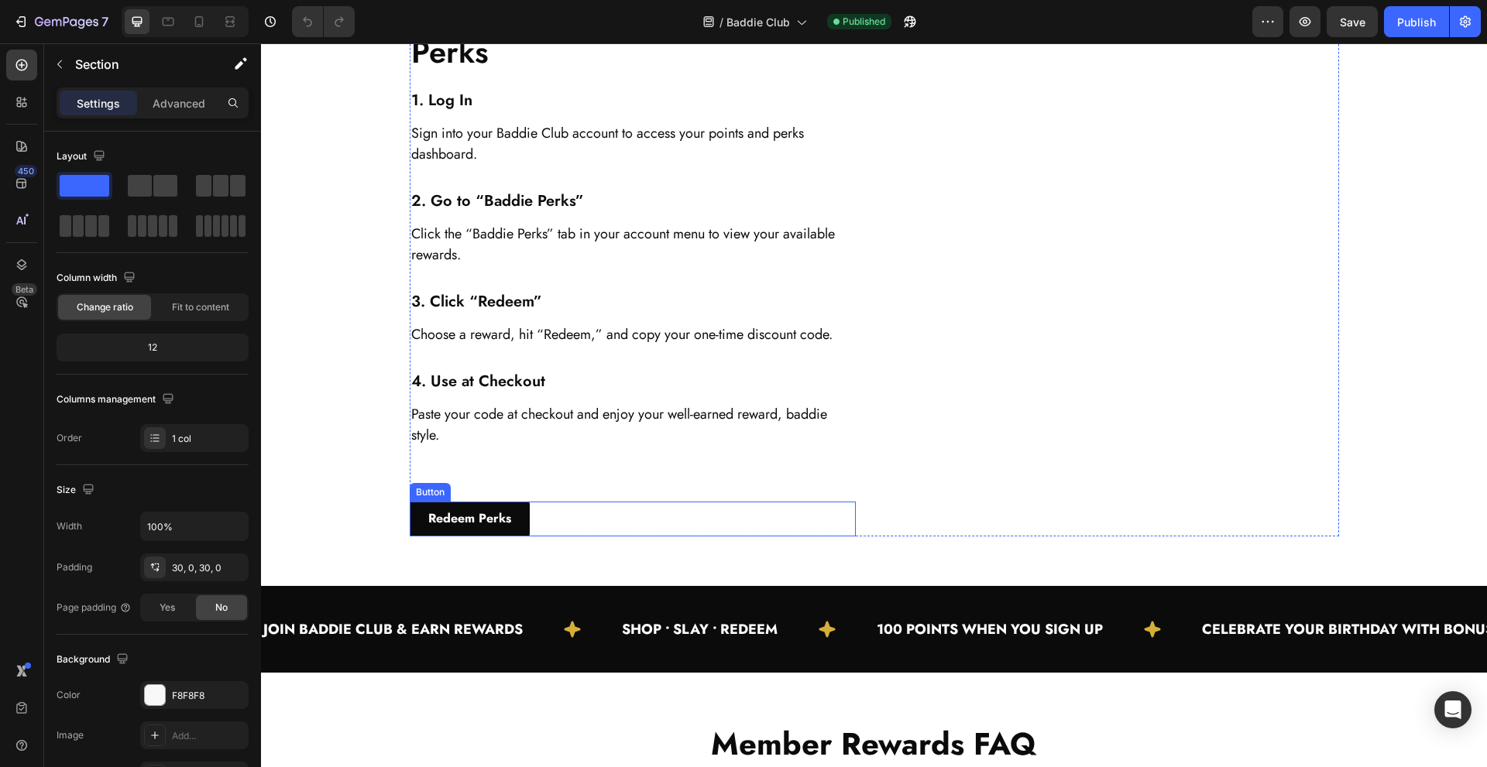
click at [530, 523] on div "Redeem Perks Button" at bounding box center [633, 519] width 446 height 35
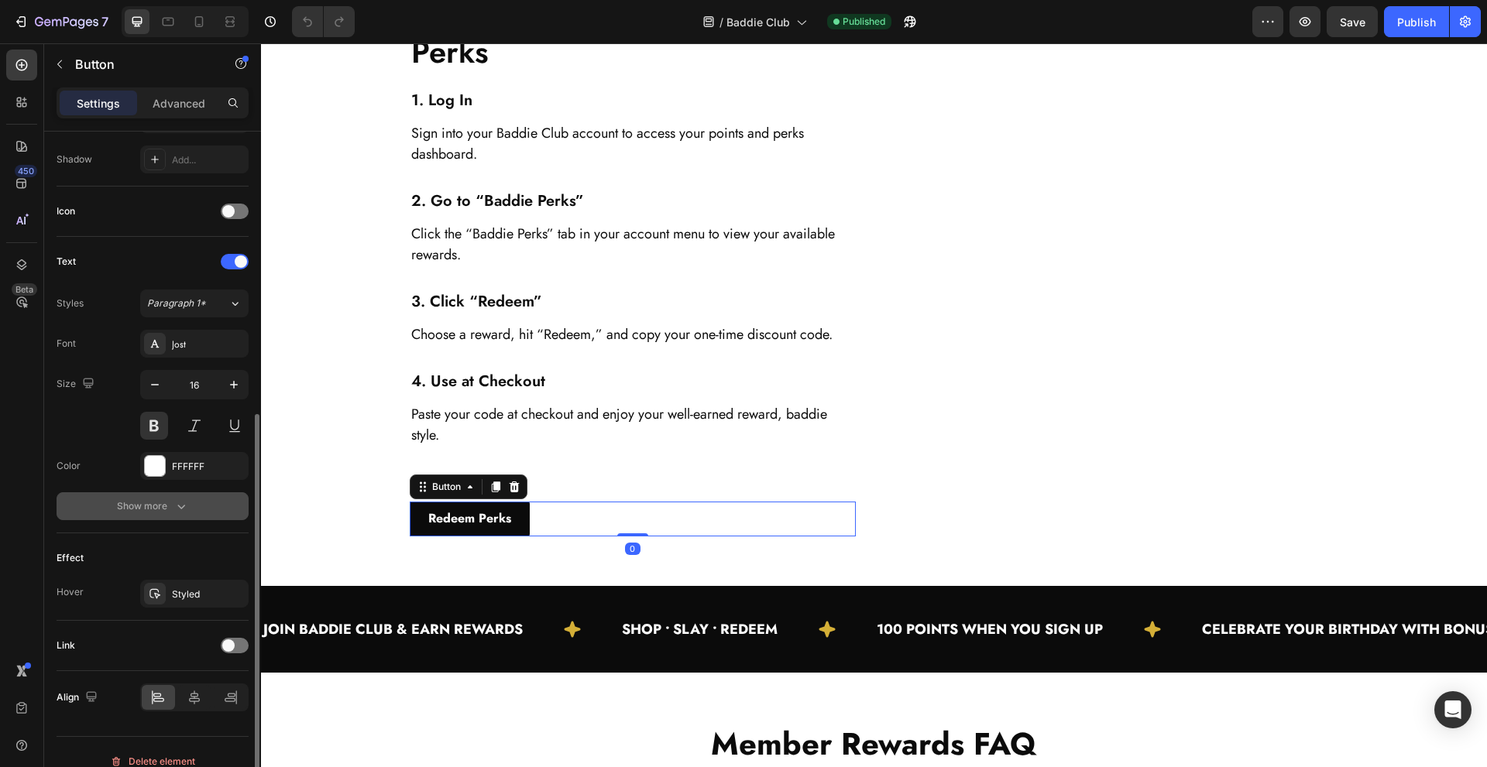
scroll to position [431, 0]
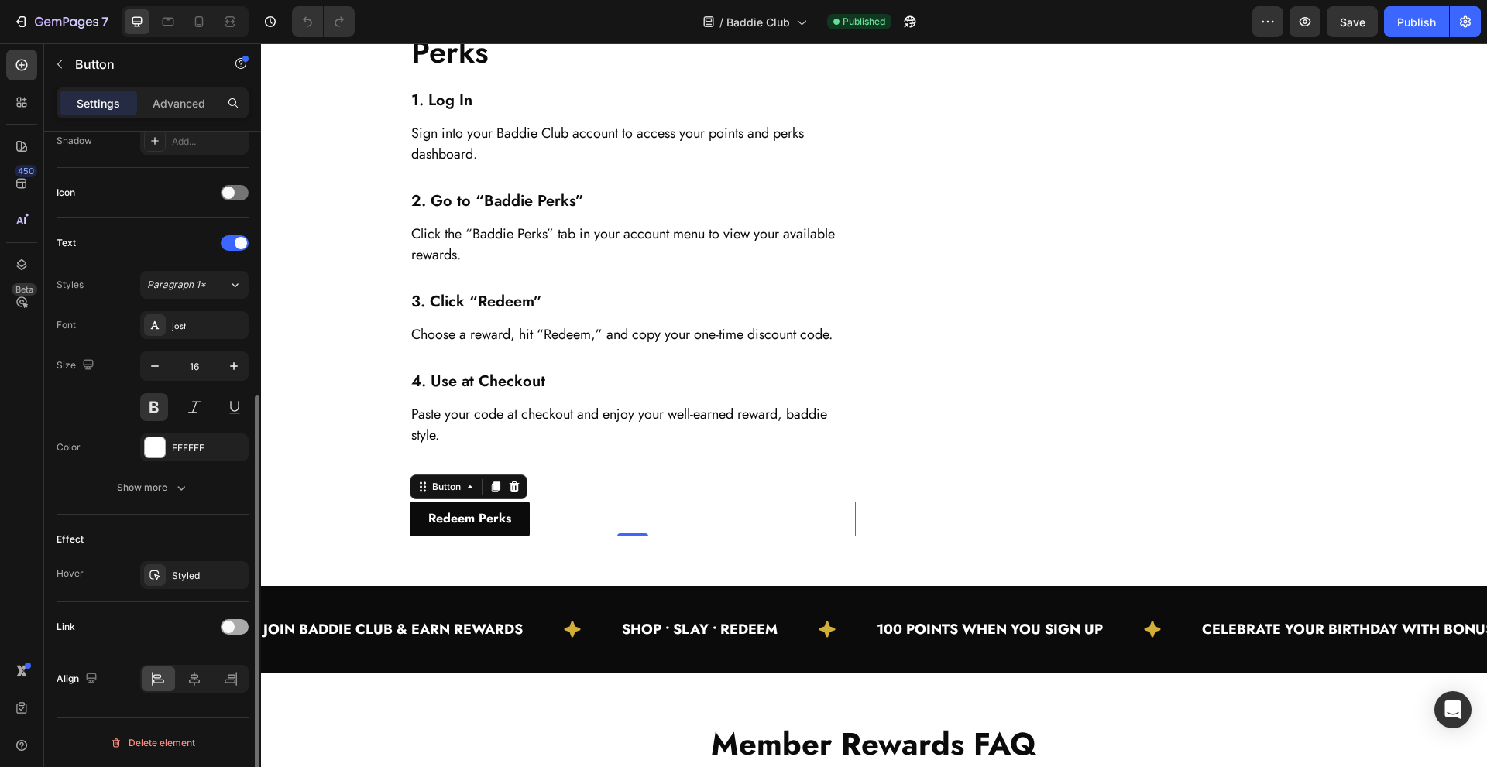
click at [225, 627] on span at bounding box center [228, 627] width 12 height 12
click at [192, 704] on div "Add..." at bounding box center [208, 707] width 73 height 14
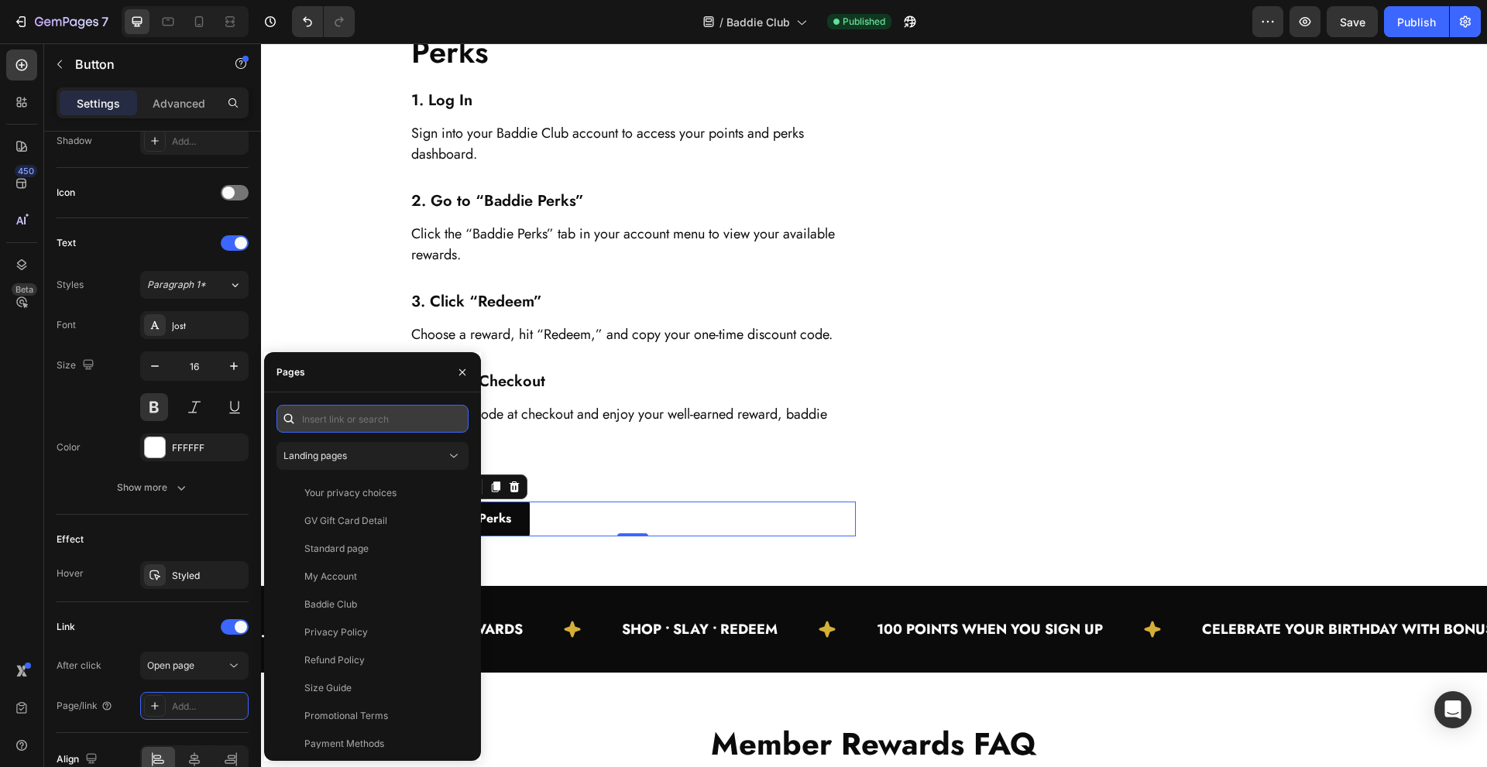
click at [354, 418] on input "text" at bounding box center [372, 419] width 192 height 28
paste input "https://shopify.com/authentication/75895996632/login?client_id=f22f8116-e9fb-43…"
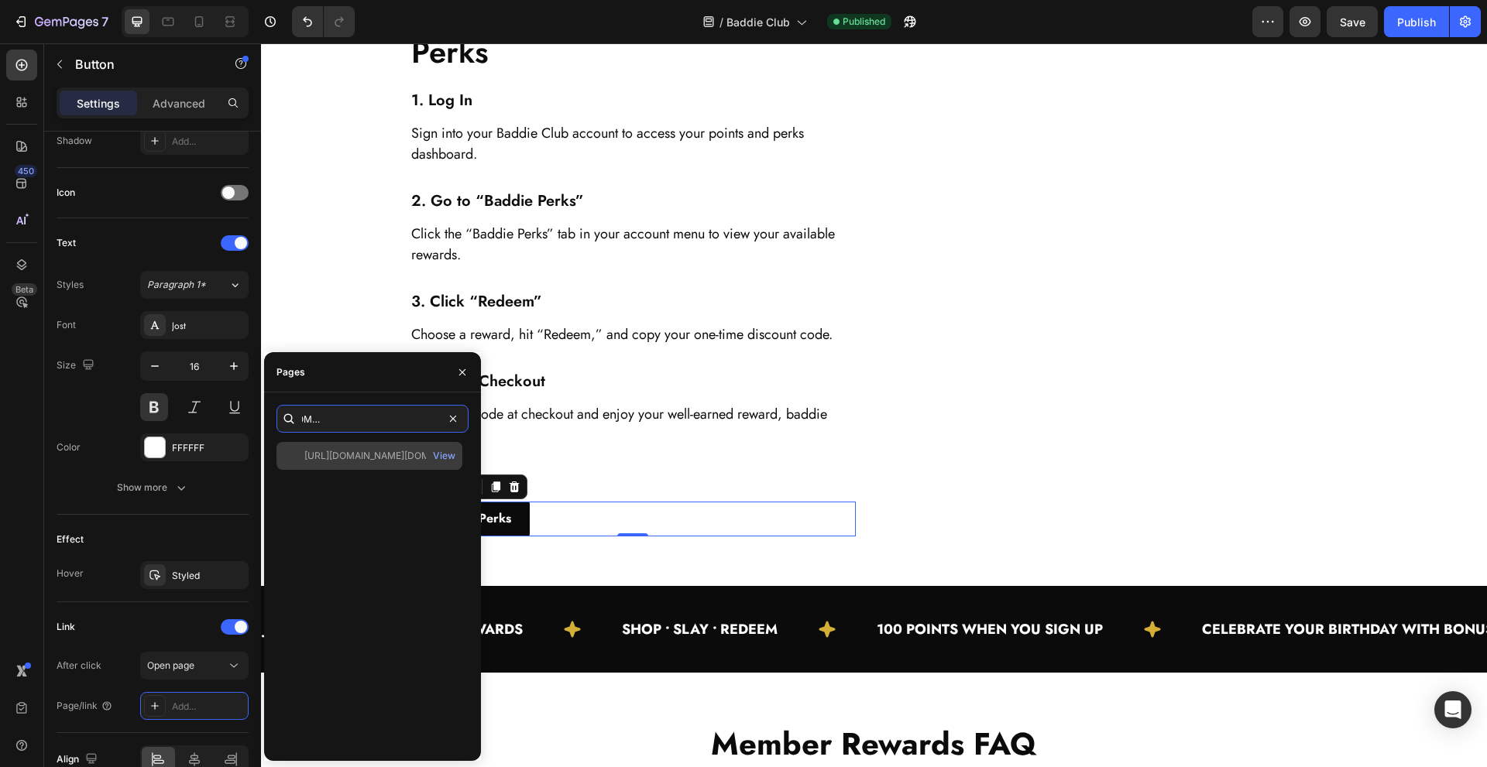
type input "https://shopify.com/authentication/75895996632/login?client_id=f22f8116-e9fb-43…"
click at [401, 452] on div "https://shopify.com/authentication/75895996632/login?client_id=f22f8116-e9fb-43…" at bounding box center [378, 456] width 149 height 14
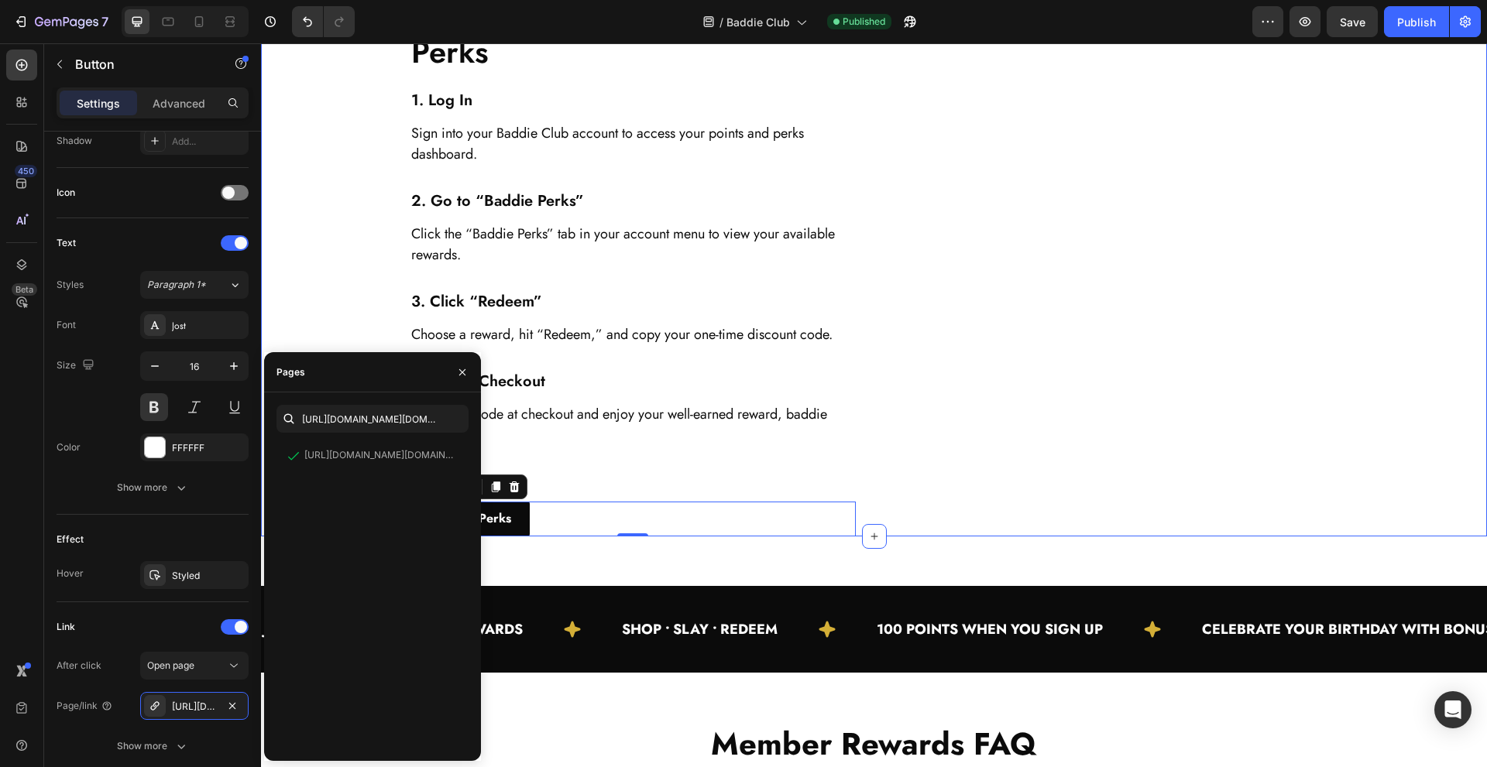
click at [331, 310] on div "How to Redeem Your Baddie Perks Heading 1. Log In Heading Sign into your Baddie…" at bounding box center [874, 263] width 1203 height 547
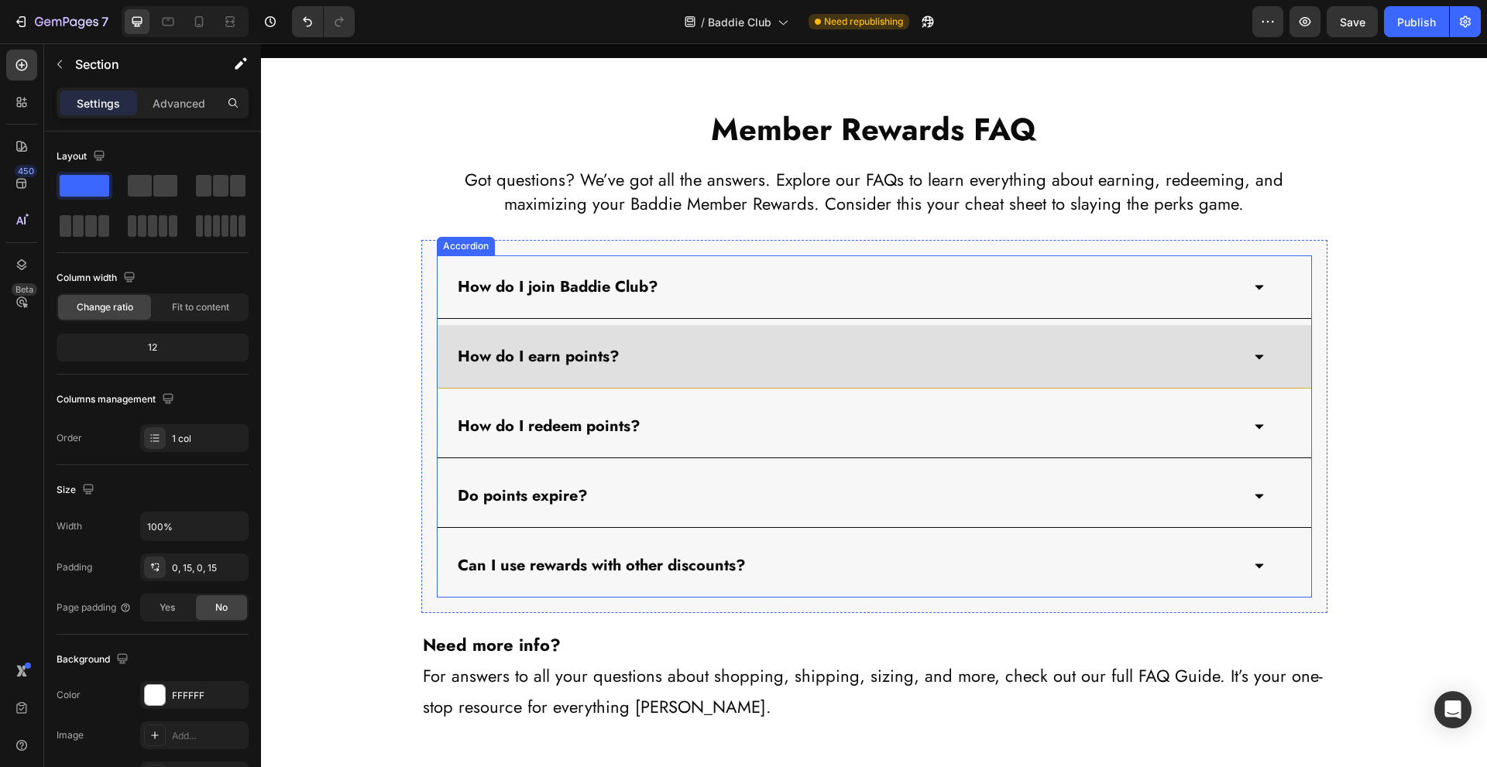
scroll to position [3924, 0]
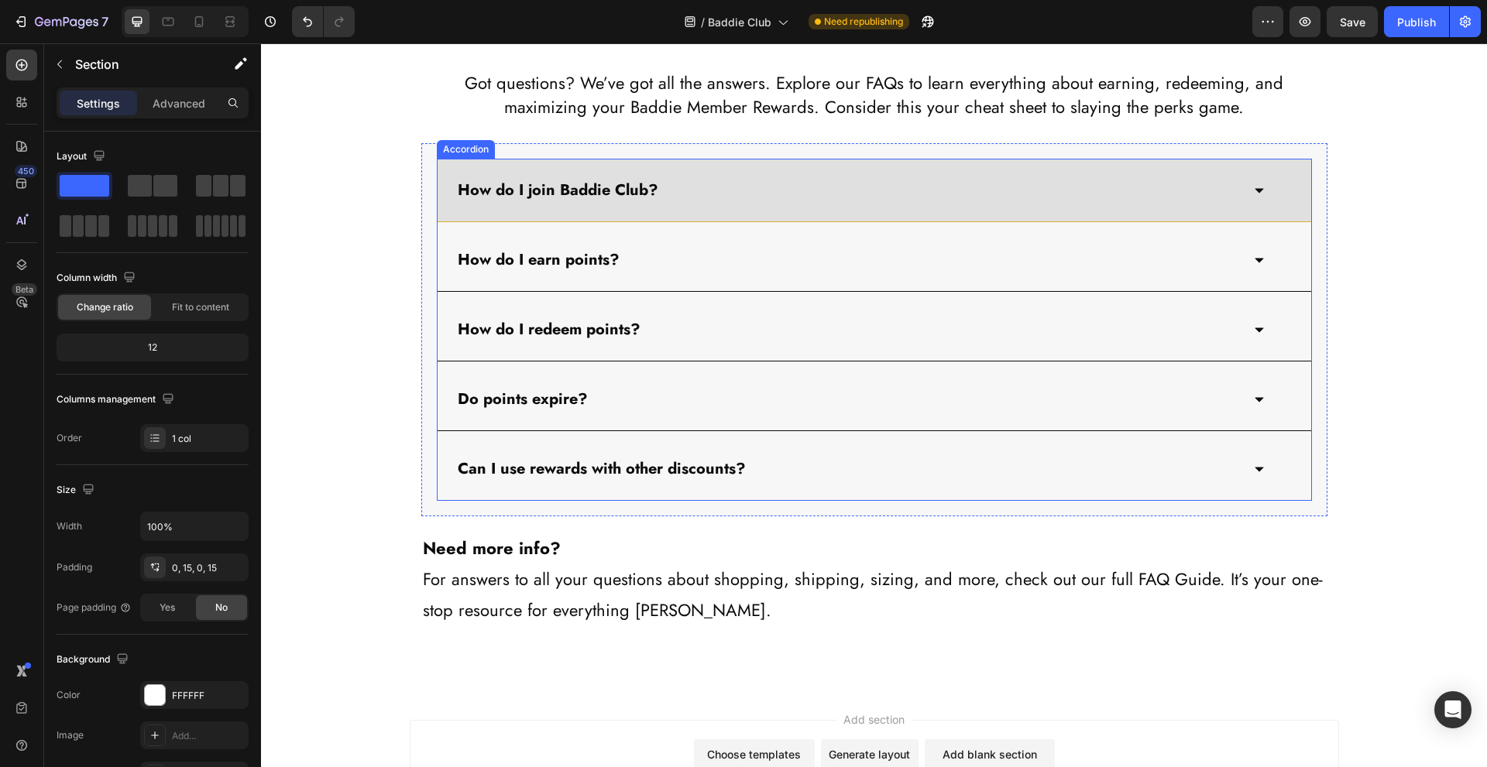
click at [823, 204] on div "How do I join Baddie Club?" at bounding box center [875, 191] width 874 height 64
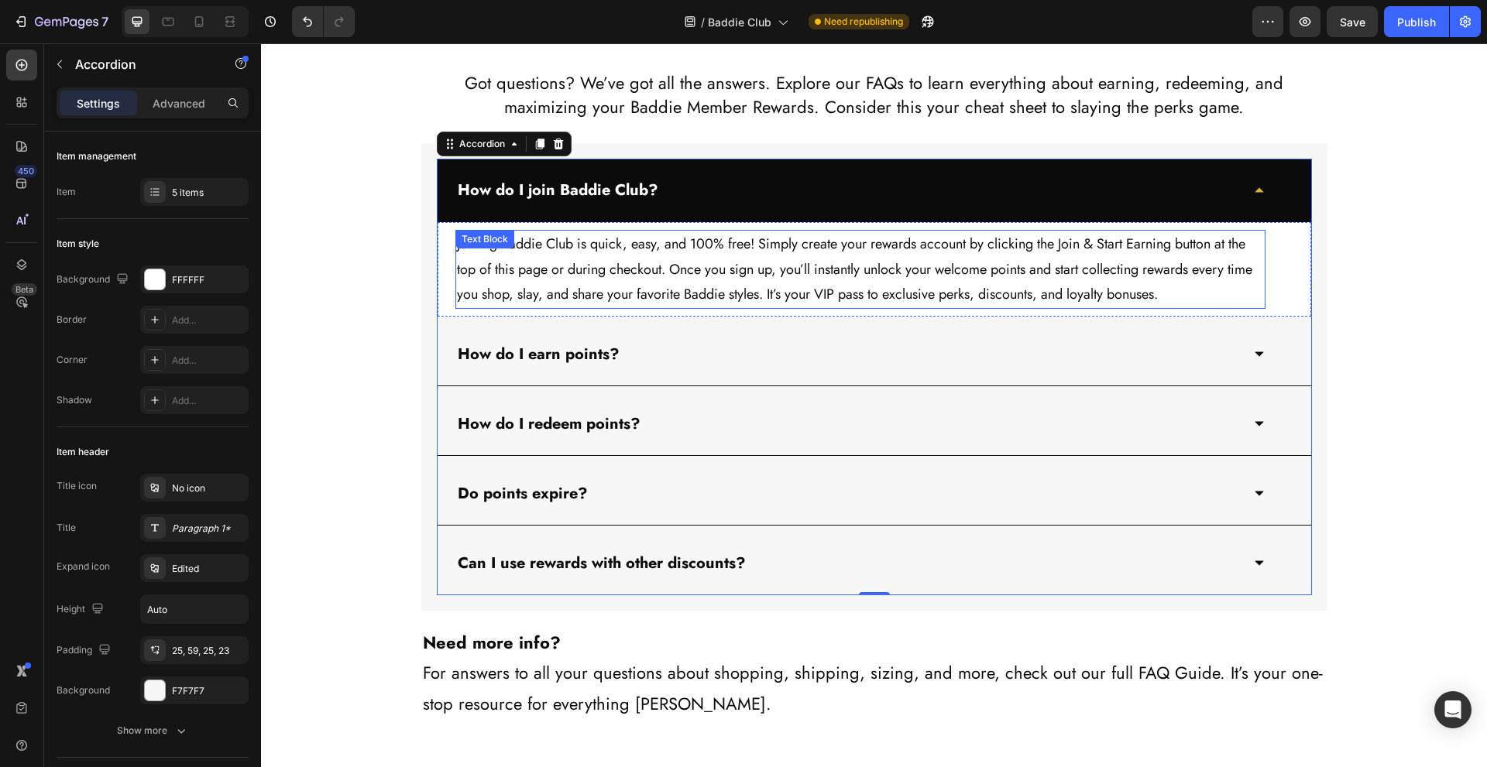
click at [725, 250] on p "Joining Baddie Club is quick, easy, and 100% free! Simply create your rewards a…" at bounding box center [860, 269] width 807 height 75
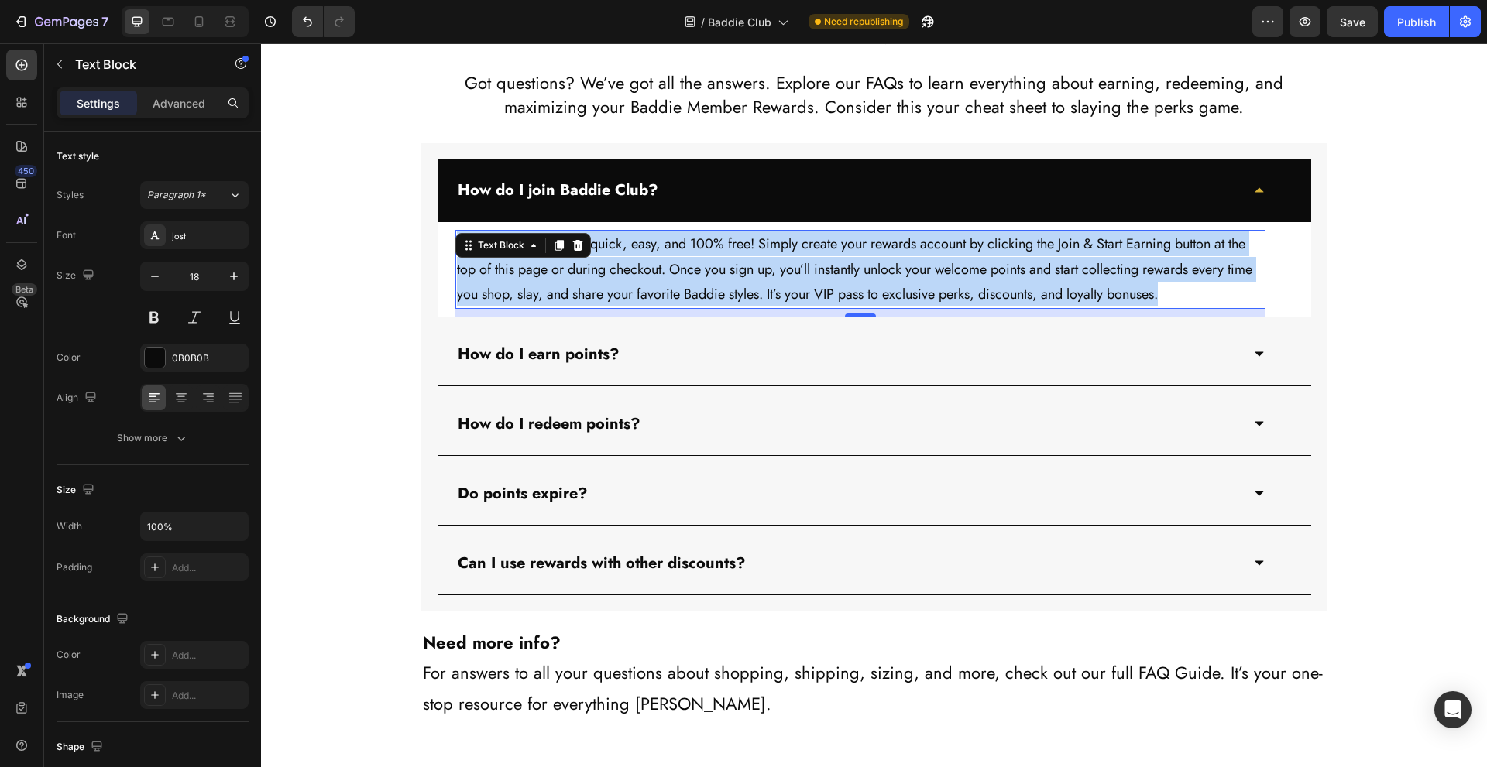
click at [725, 250] on p "Joining Baddie Club is quick, easy, and 100% free! Simply create your rewards a…" at bounding box center [860, 269] width 807 height 75
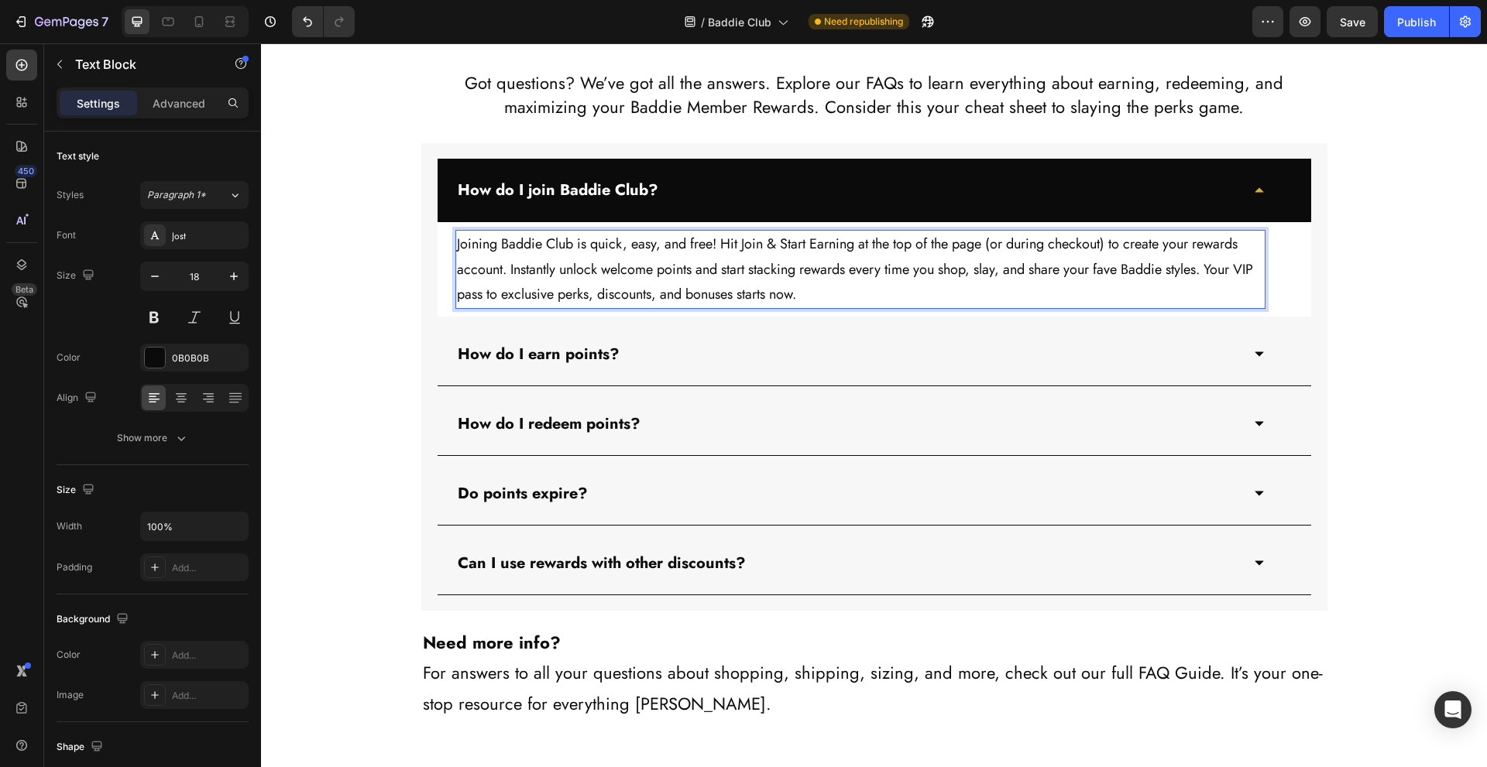
click at [617, 262] on p "Joining Baddie Club is quick, easy, and free! Hit Join & Start Earning at the t…" at bounding box center [860, 269] width 807 height 75
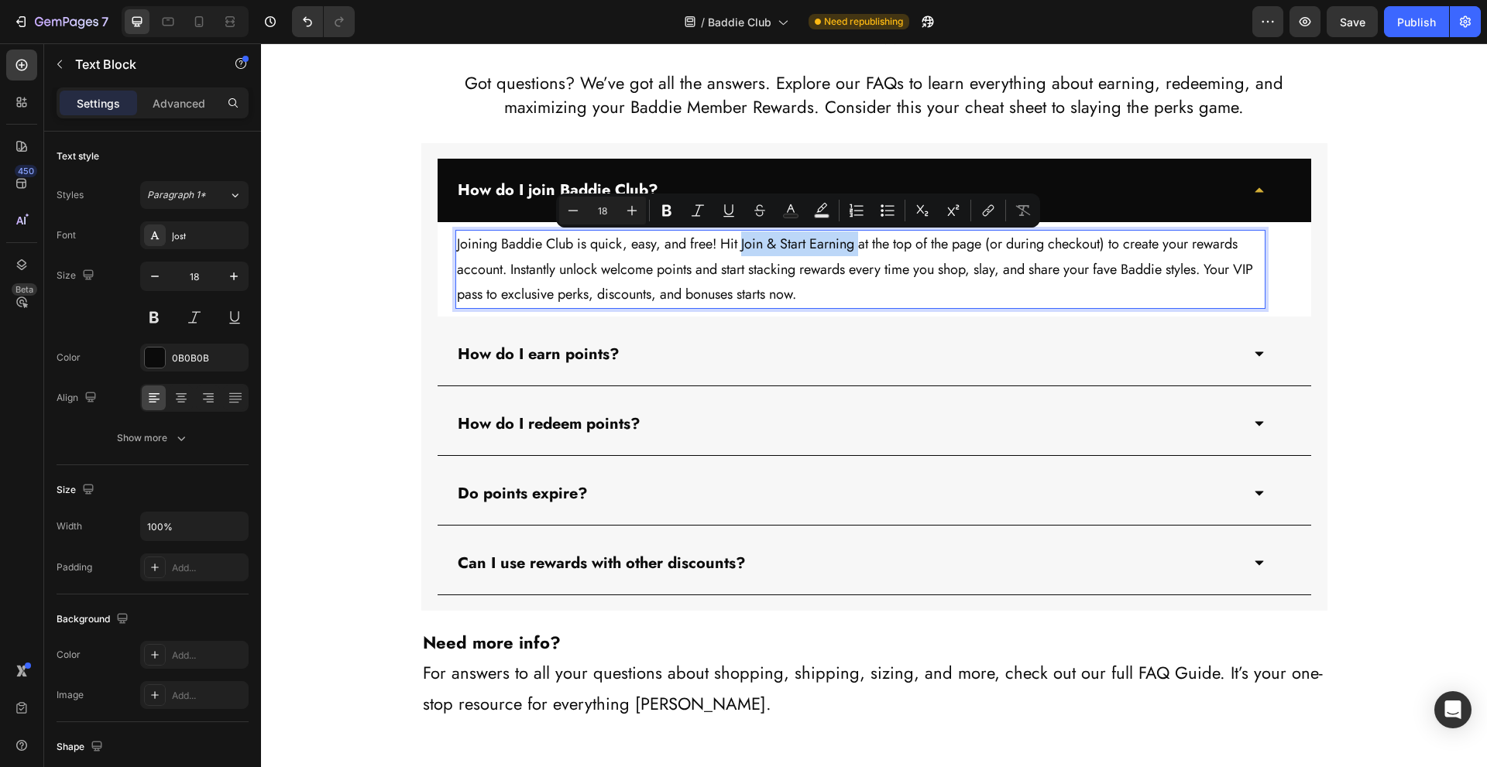
drag, startPoint x: 738, startPoint y: 247, endPoint x: 857, endPoint y: 247, distance: 118.5
click at [857, 247] on p "Joining Baddie Club is quick, easy, and free! Hit Join & Start Earning at the t…" at bounding box center [860, 269] width 807 height 75
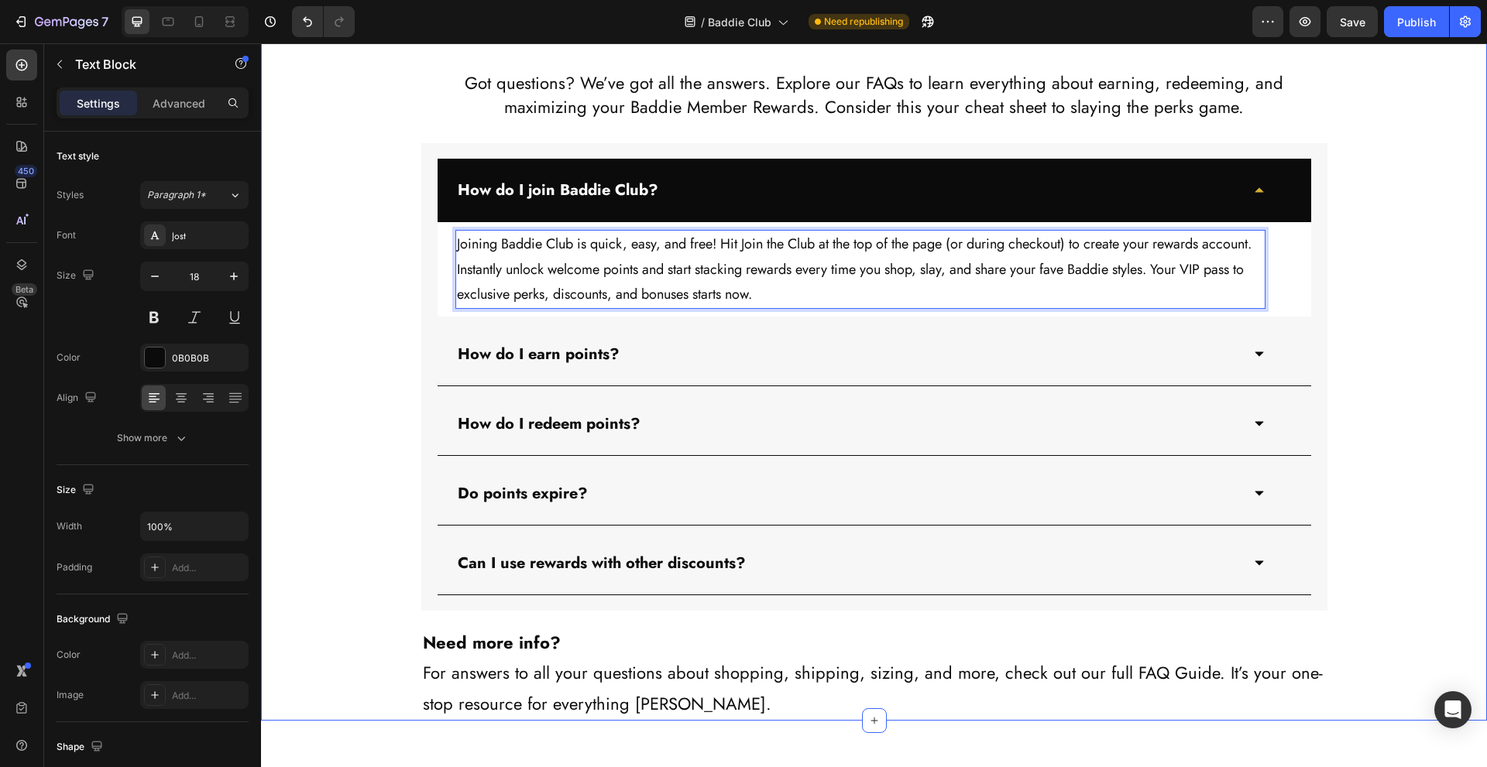
click at [1368, 301] on div "Member Rewards FAQ Heading Got questions? We’ve got all the answers. Explore ou…" at bounding box center [874, 366] width 1226 height 711
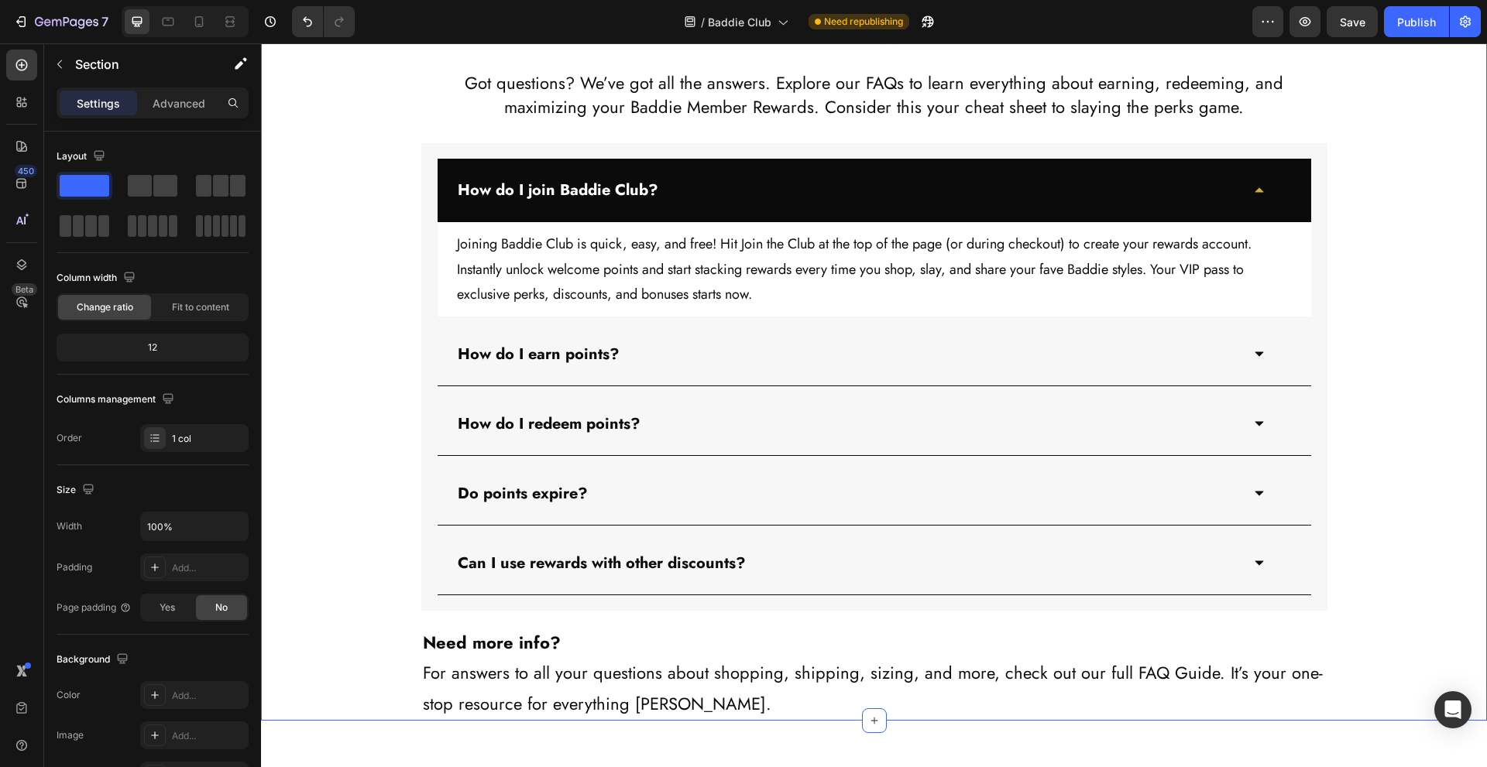
click at [1361, 290] on div "Member Rewards FAQ Heading Got questions? We’ve got all the answers. Explore ou…" at bounding box center [874, 366] width 1226 height 711
click at [322, 455] on div "Member Rewards FAQ Heading Got questions? We’ve got all the answers. Explore ou…" at bounding box center [874, 366] width 1226 height 711
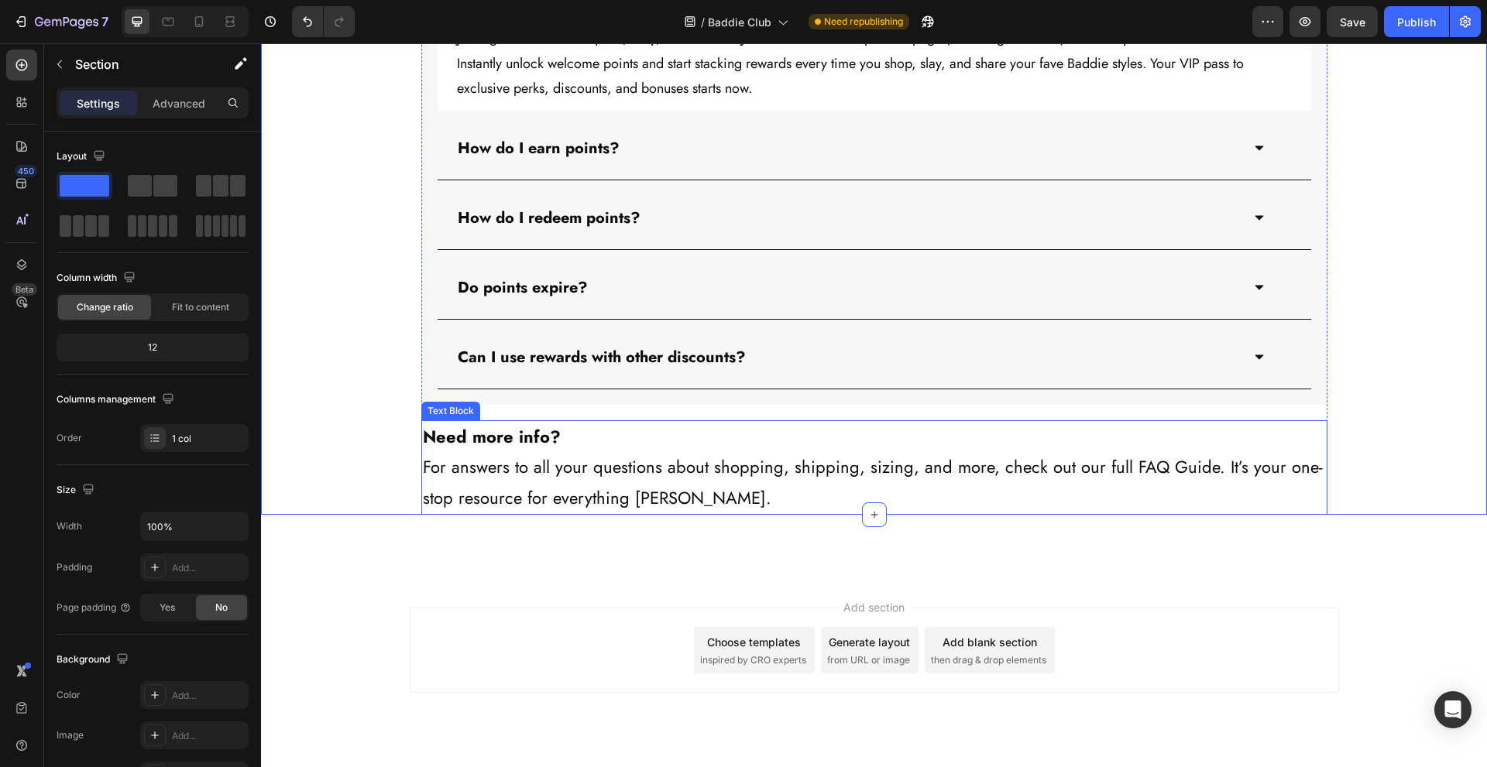
click at [1118, 467] on p "Need more info? For answers to all your questions about shopping, shipping, siz…" at bounding box center [874, 468] width 903 height 92
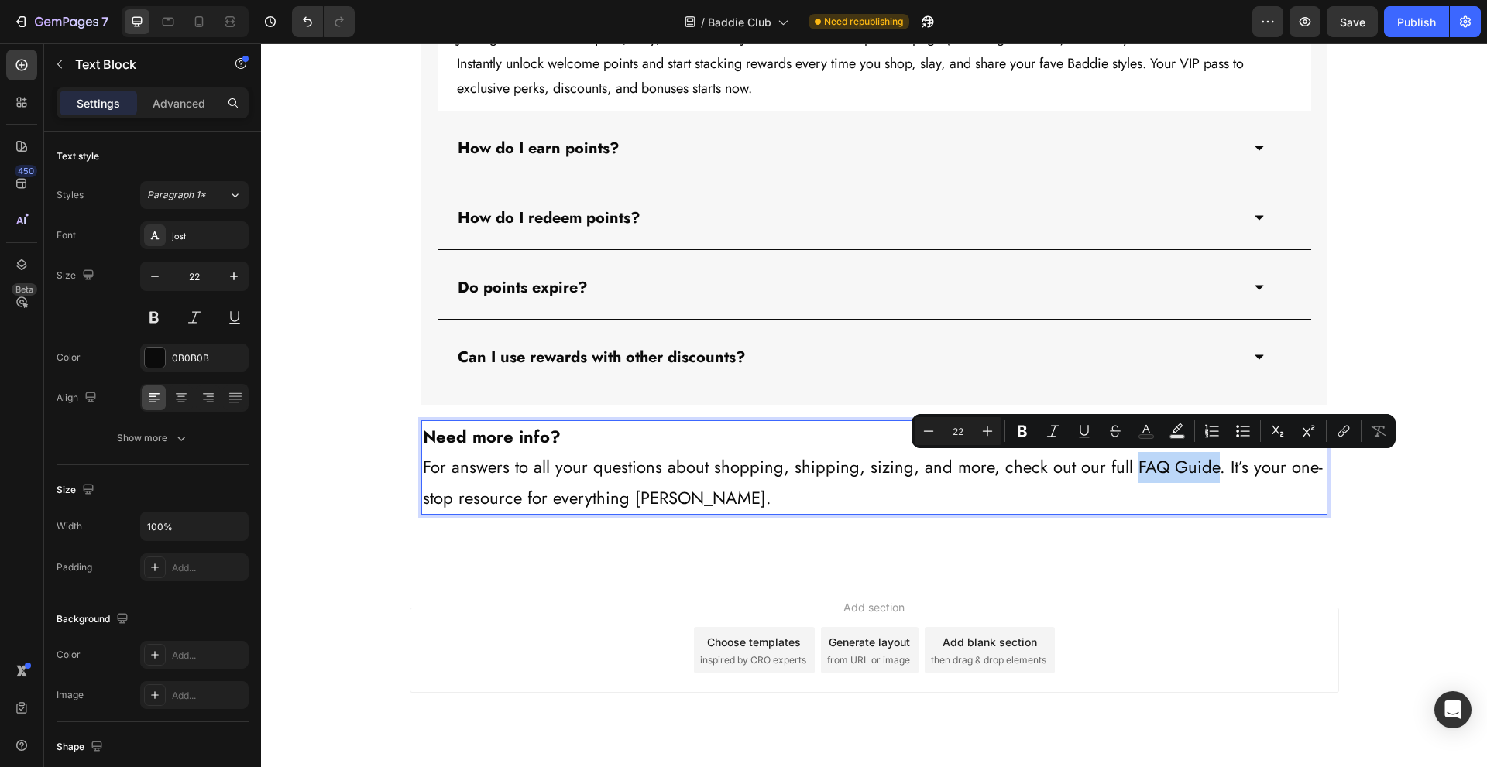
drag, startPoint x: 1113, startPoint y: 472, endPoint x: 1197, endPoint y: 472, distance: 83.6
click at [1197, 472] on p "Need more info? For answers to all your questions about shopping, shipping, siz…" at bounding box center [874, 468] width 903 height 92
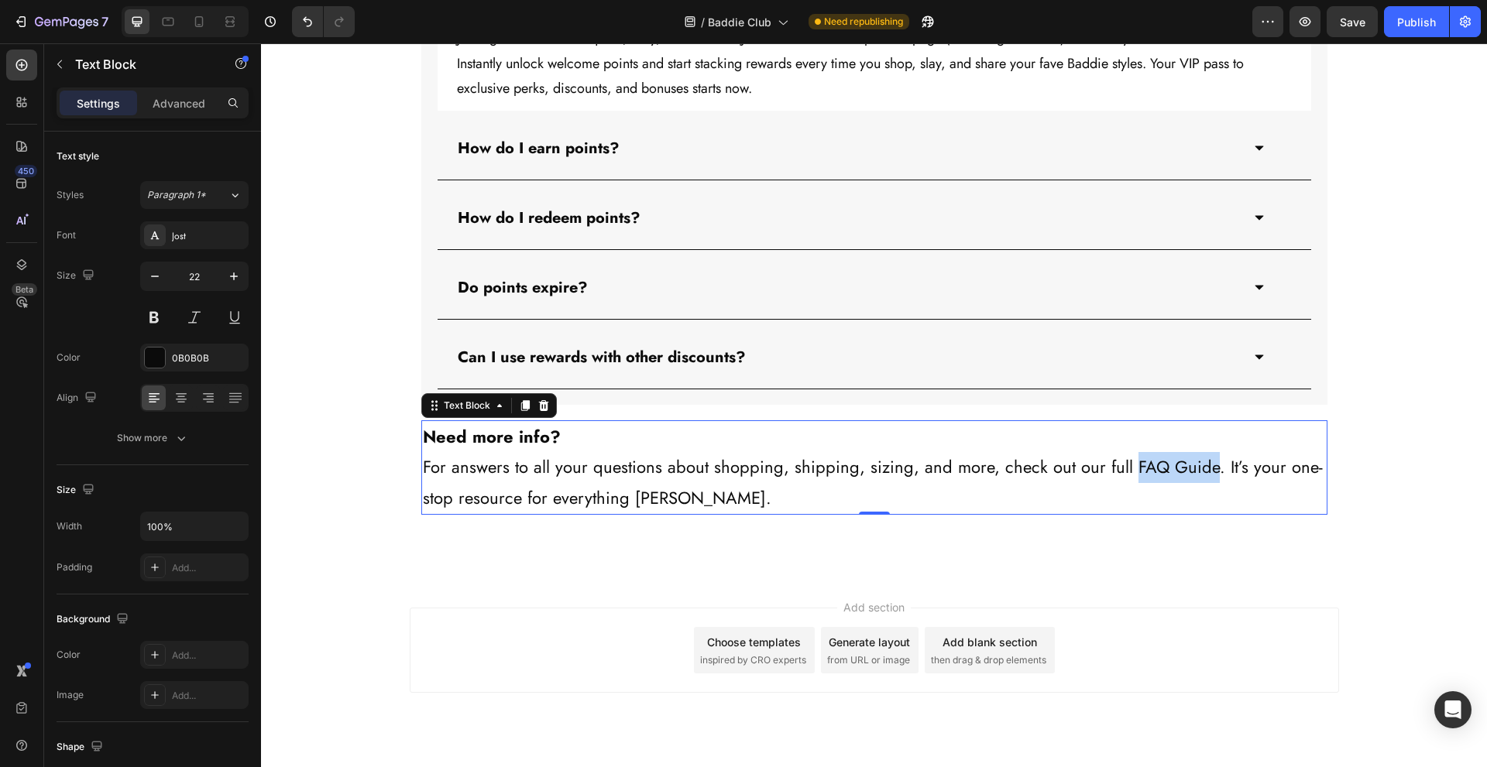
click at [1063, 462] on p "Need more info? For answers to all your questions about shopping, shipping, siz…" at bounding box center [874, 468] width 903 height 92
click at [1118, 472] on p "Need more info? For answers to all your questions about shopping, shipping, siz…" at bounding box center [874, 468] width 903 height 92
drag, startPoint x: 1114, startPoint y: 473, endPoint x: 1191, endPoint y: 471, distance: 76.7
click at [1191, 471] on p "Need more info? For answers to all your questions about shopping, shipping, siz…" at bounding box center [874, 468] width 903 height 92
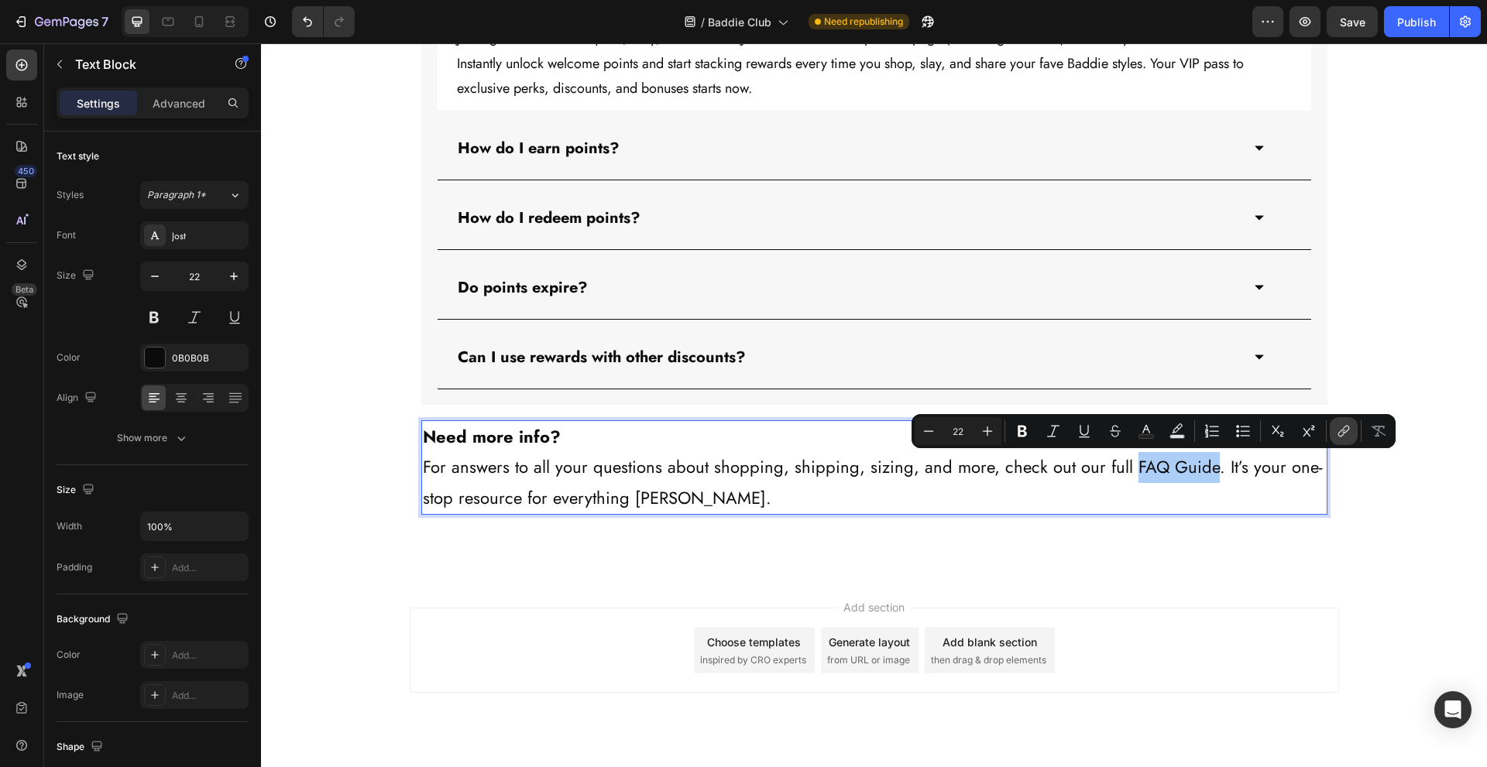
click at [1345, 431] on icon "Editor contextual toolbar" at bounding box center [1343, 431] width 15 height 15
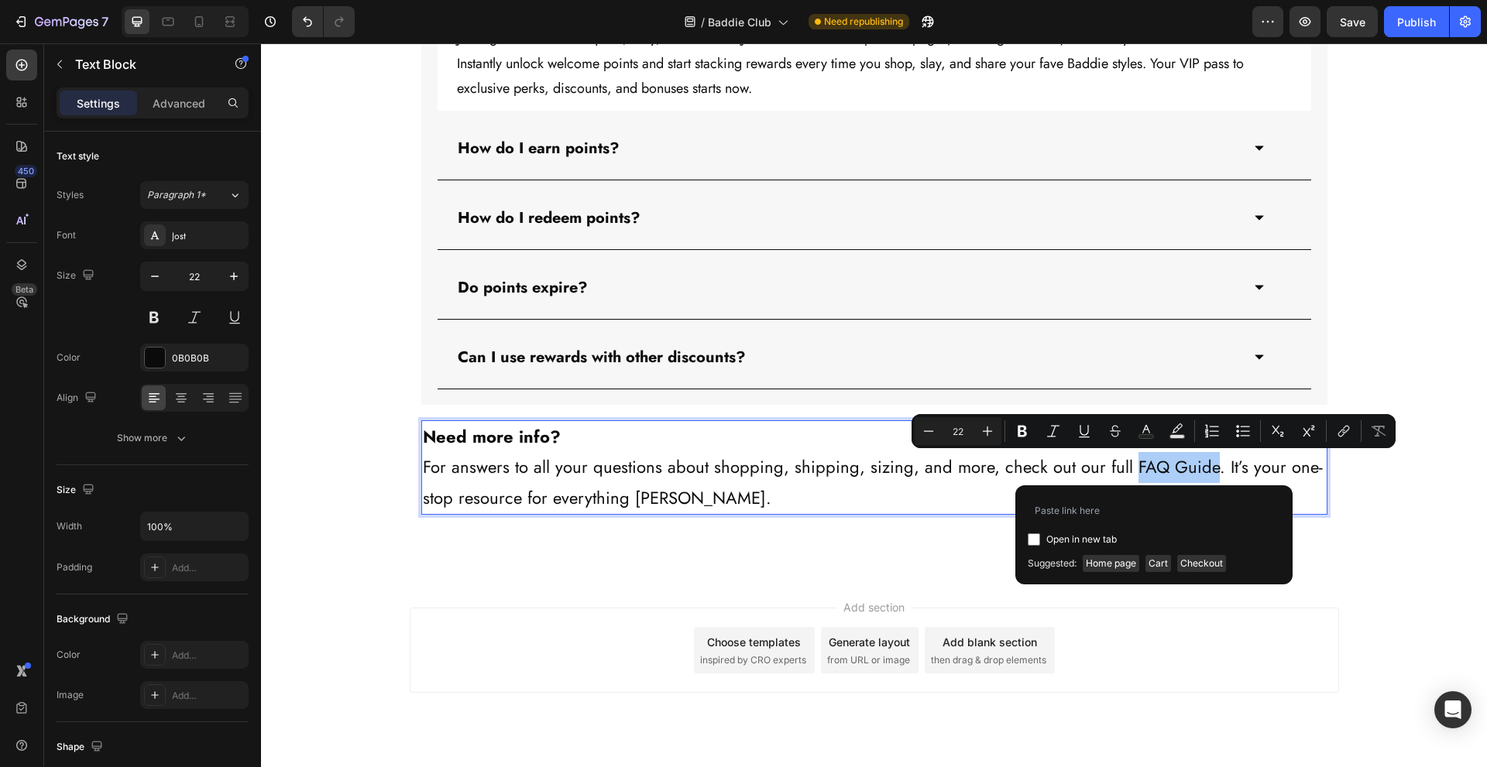
type input "https://www.thebaddiebrand.com/pages/faq"
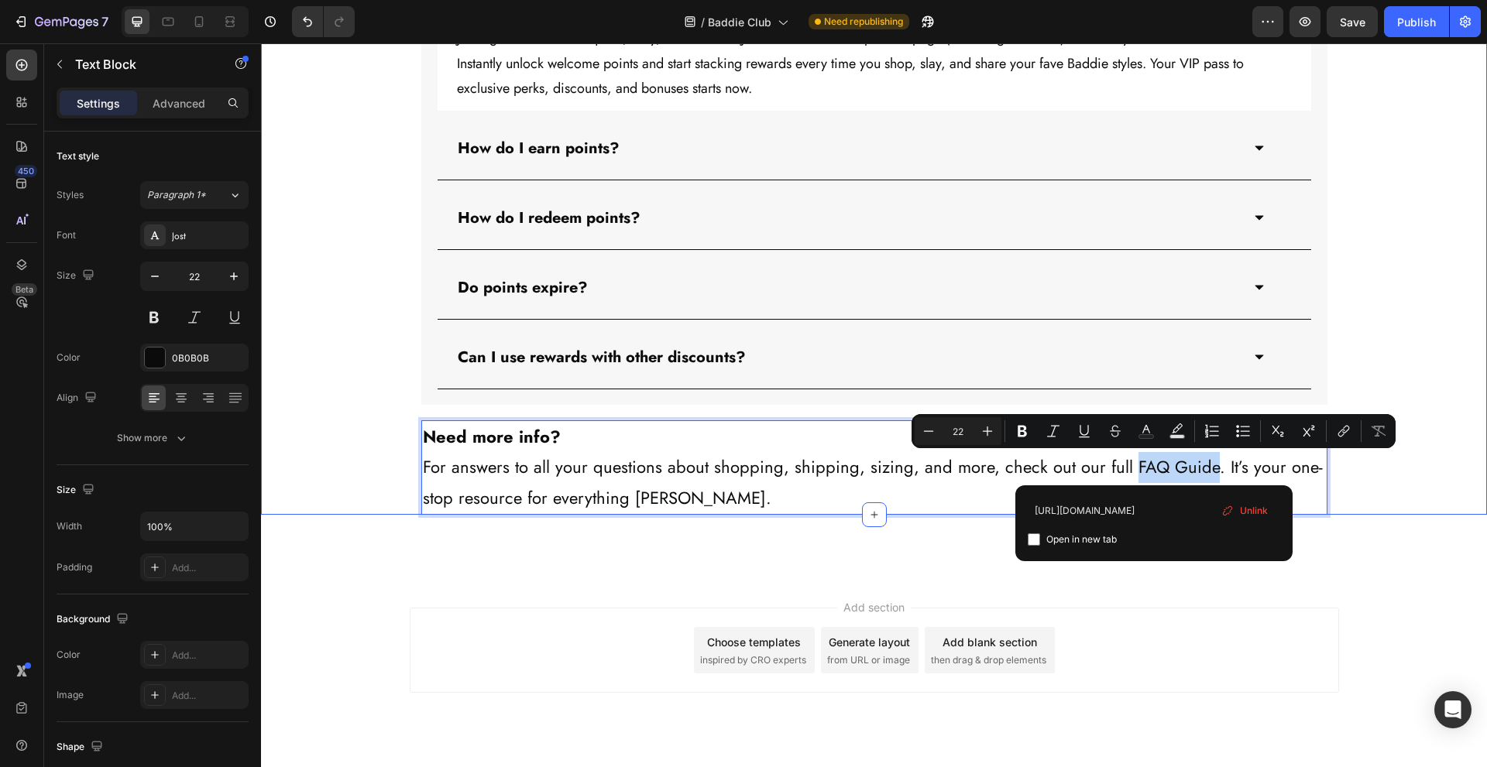
click at [1378, 502] on div "Member Rewards FAQ Heading Got questions? We’ve got all the answers. Explore ou…" at bounding box center [874, 160] width 1226 height 711
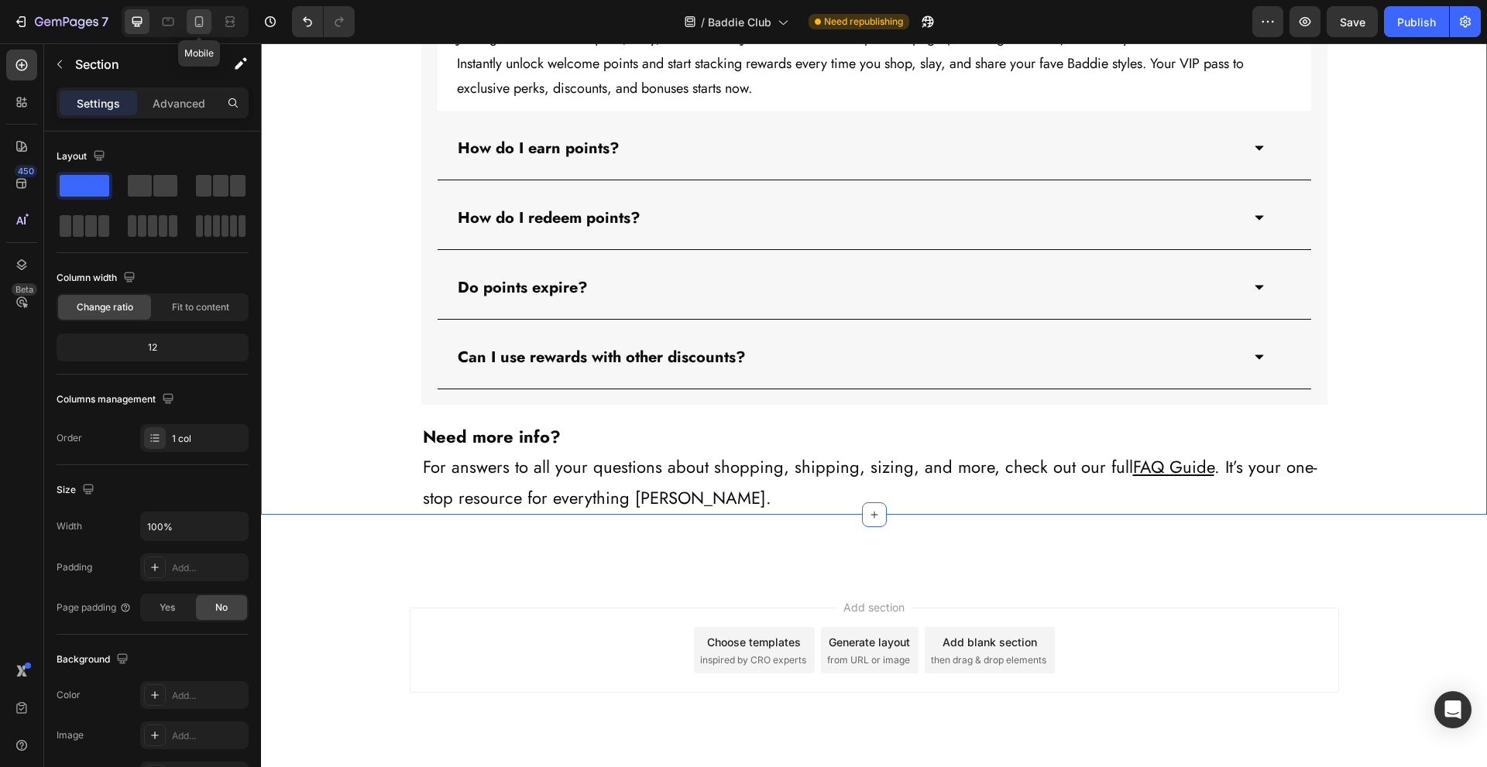
click at [194, 23] on icon at bounding box center [198, 21] width 15 height 15
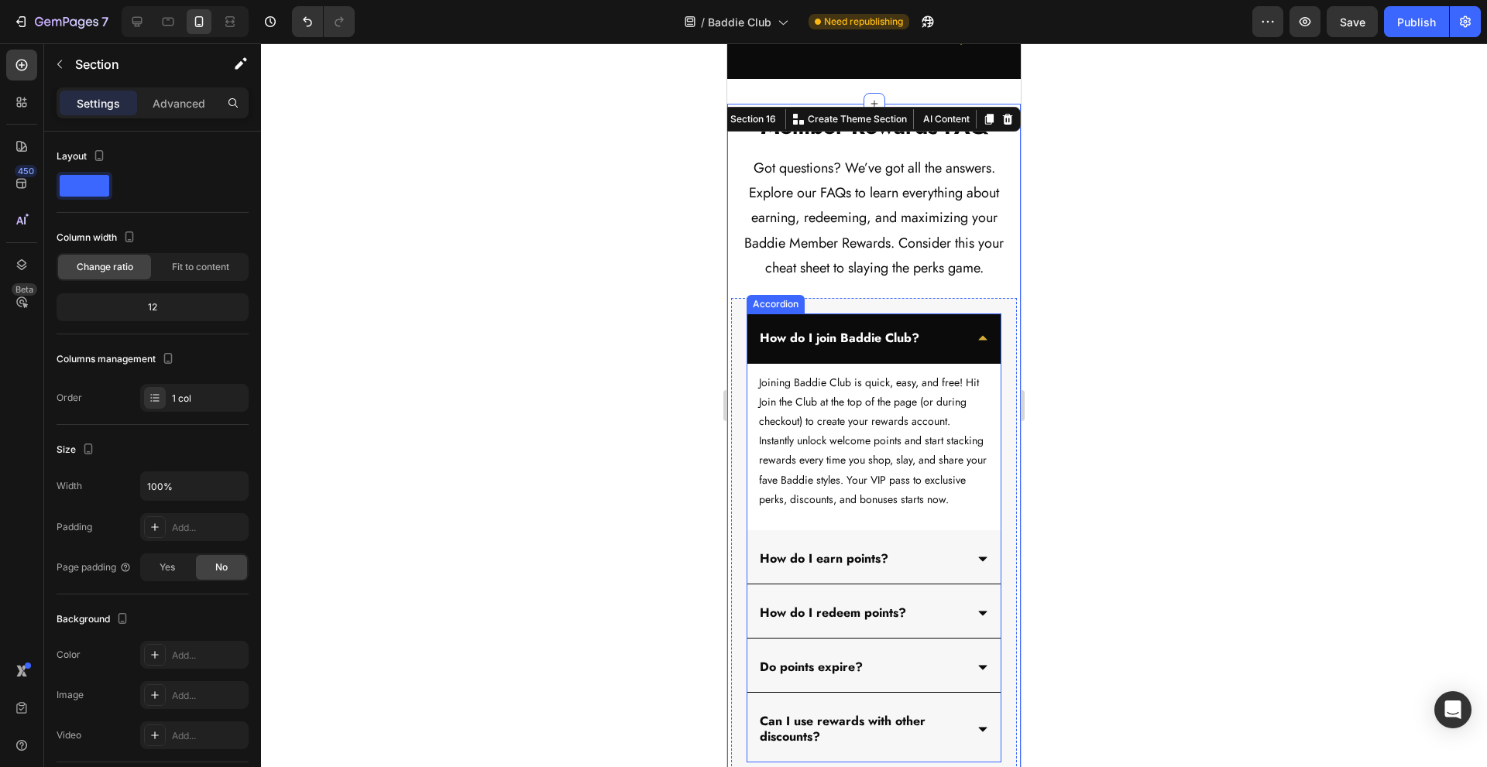
scroll to position [4475, 0]
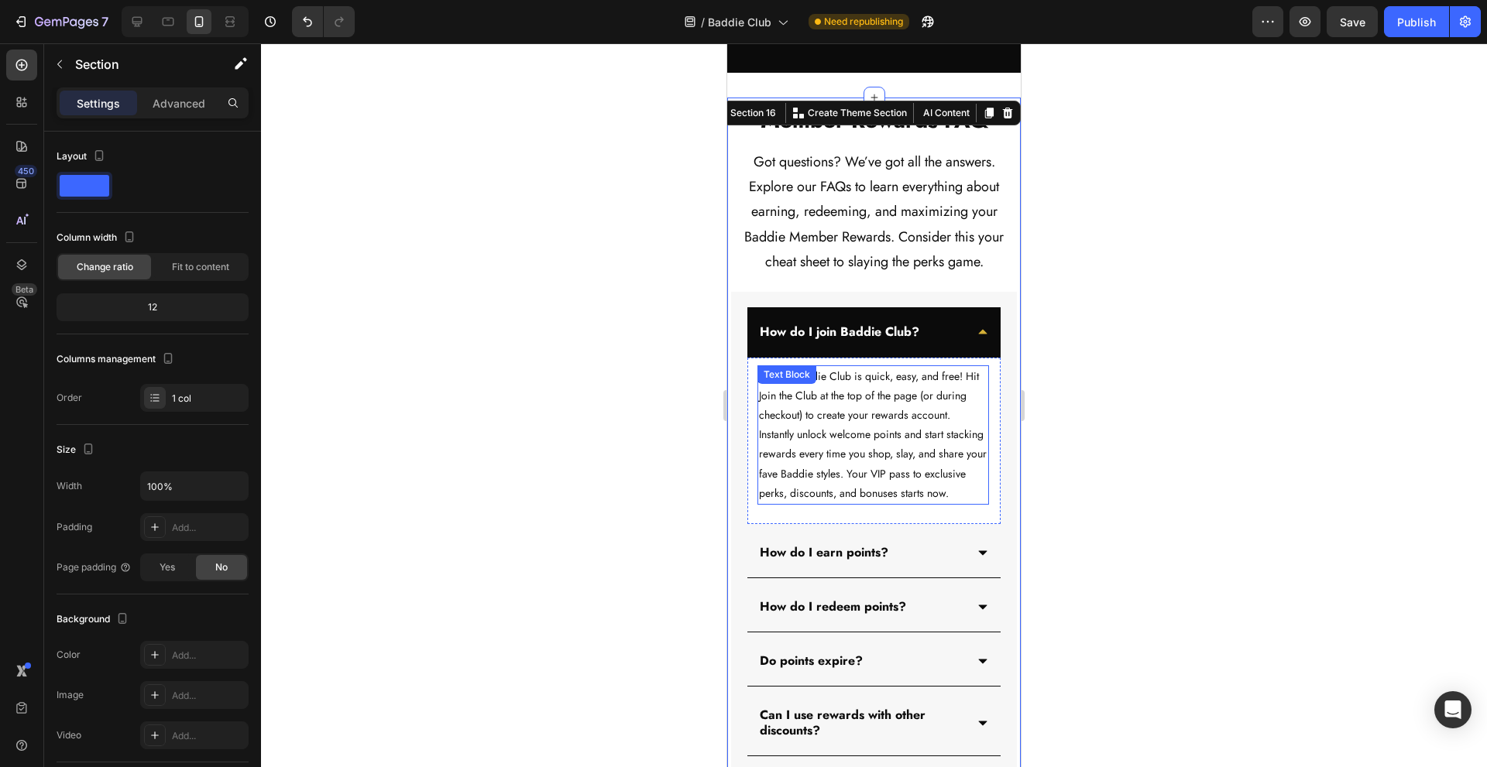
click at [884, 422] on p "Joining Baddie Club is quick, easy, and free! Hit Join the Club at the top of t…" at bounding box center [873, 435] width 228 height 136
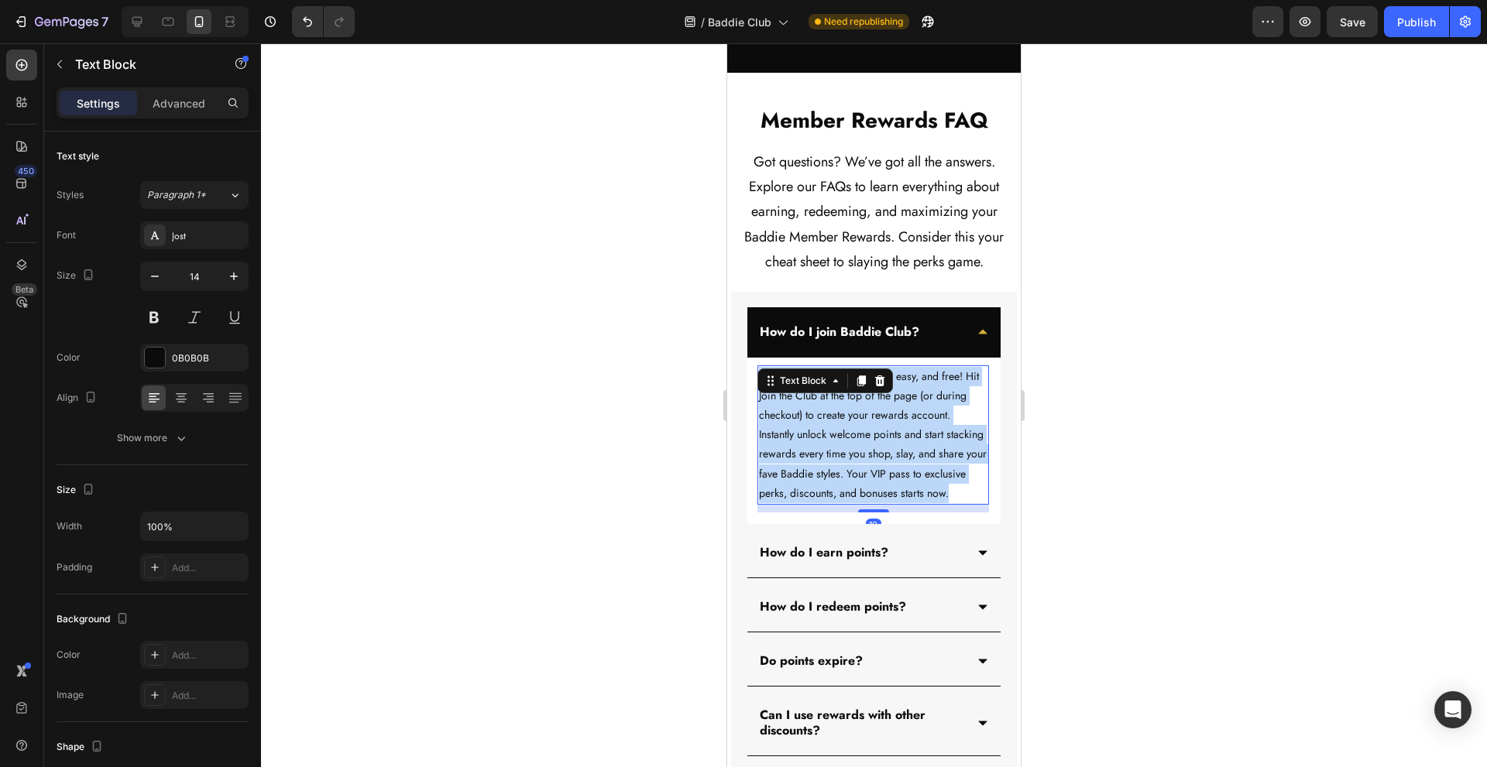
click at [884, 422] on p "Joining Baddie Club is quick, easy, and free! Hit Join the Club at the top of t…" at bounding box center [873, 435] width 228 height 136
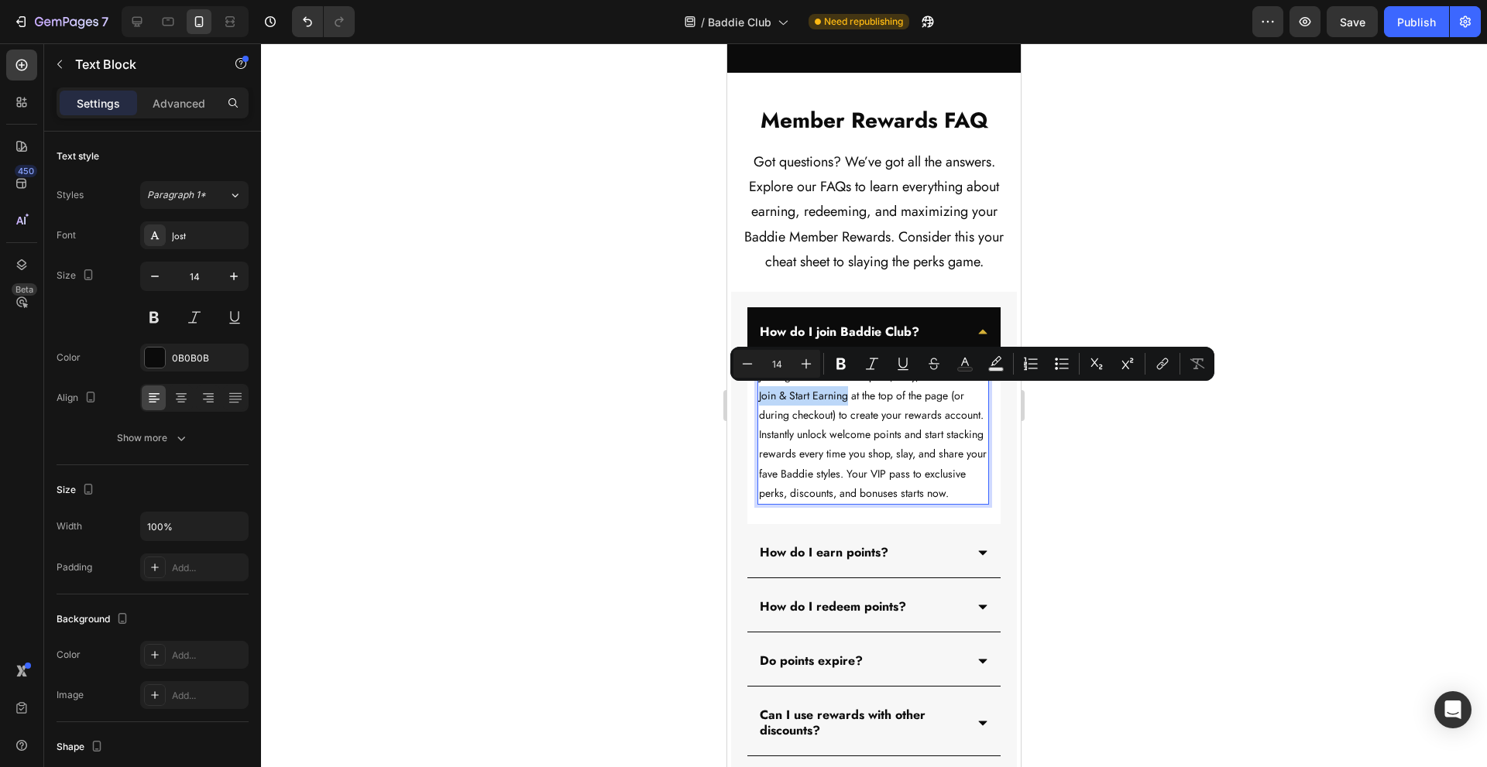
drag, startPoint x: 774, startPoint y: 399, endPoint x: 865, endPoint y: 401, distance: 90.6
click at [866, 400] on p "Joining Baddie Club is quick, easy, and free! Hit Join & Start Earning at the t…" at bounding box center [873, 435] width 228 height 136
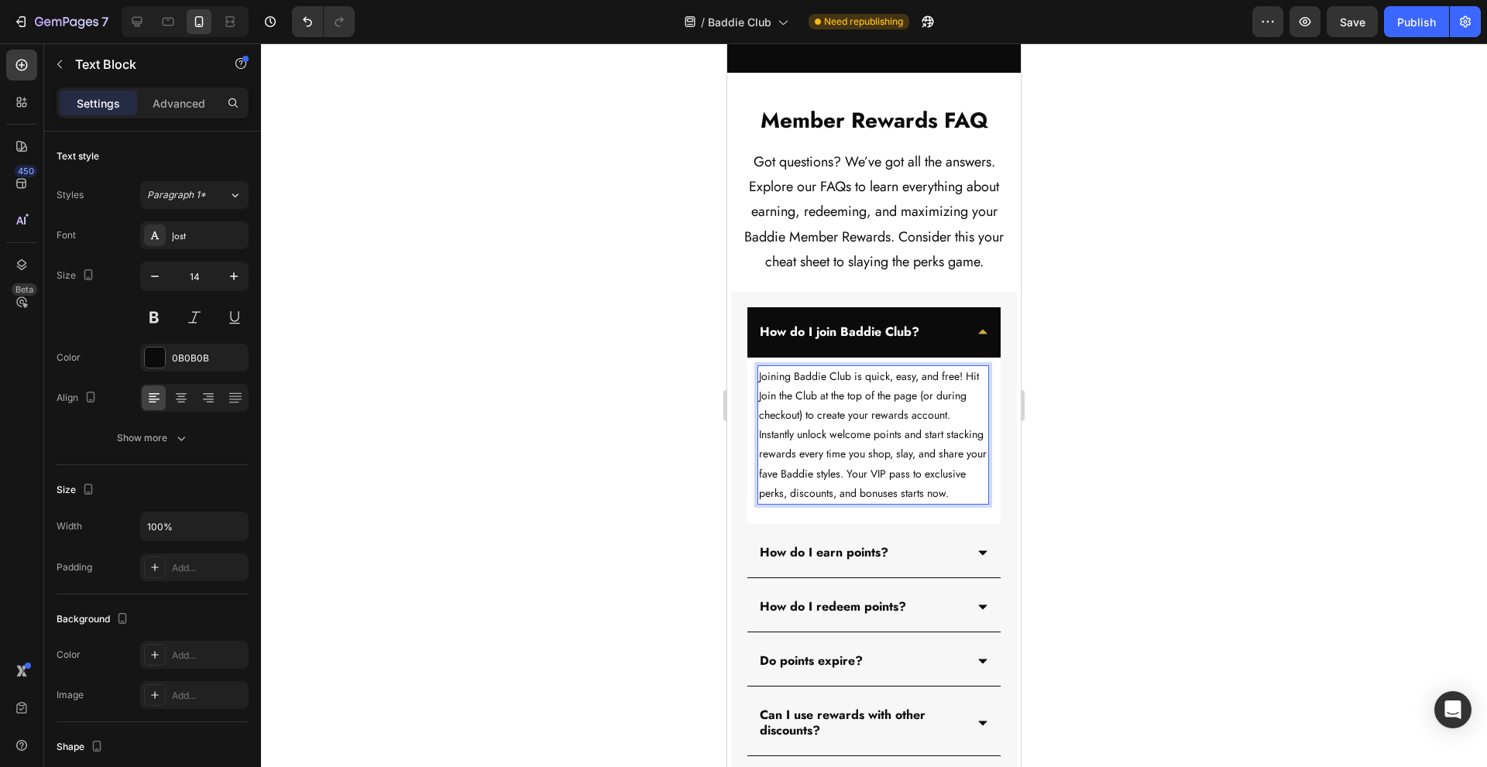
scroll to position [4888, 0]
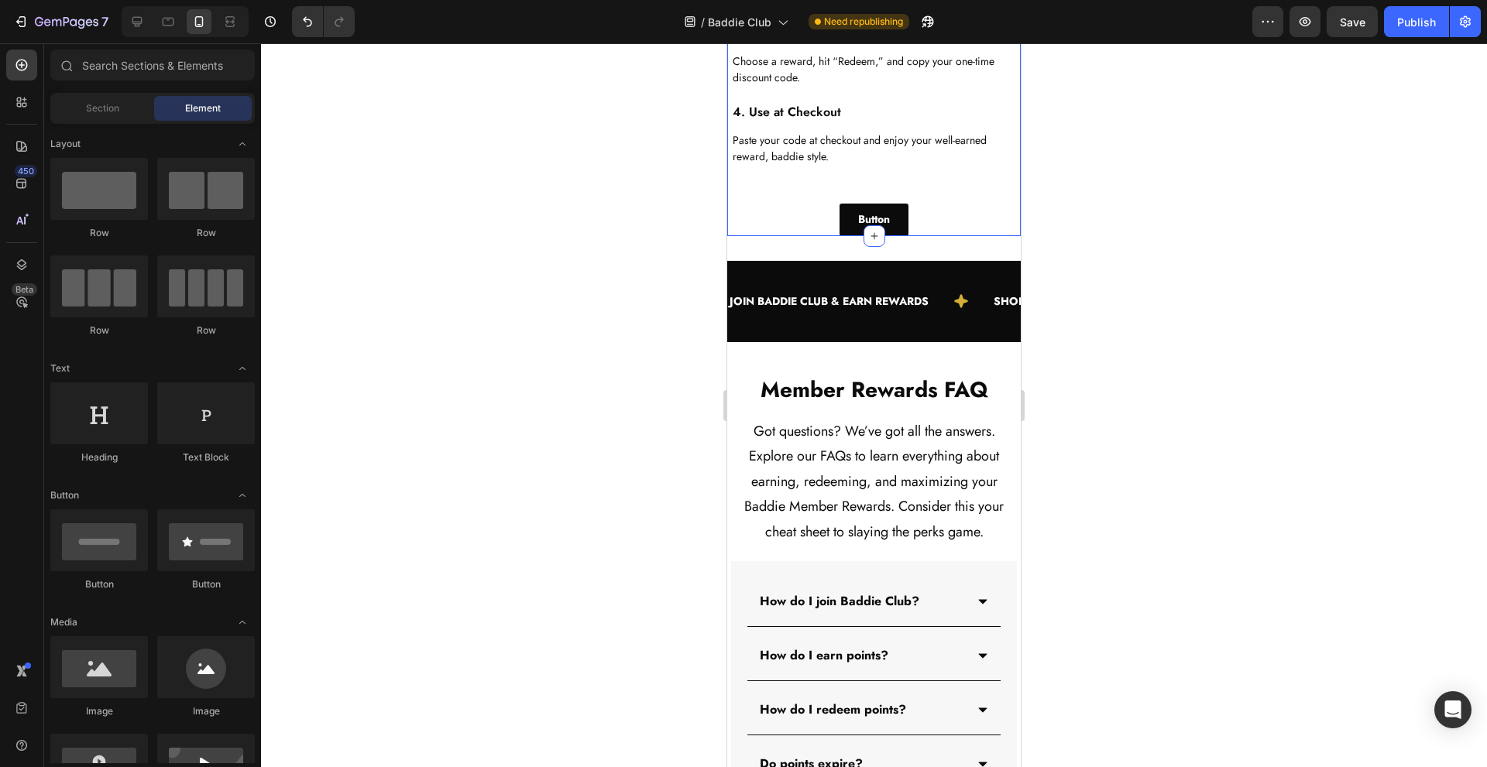
scroll to position [4682, 0]
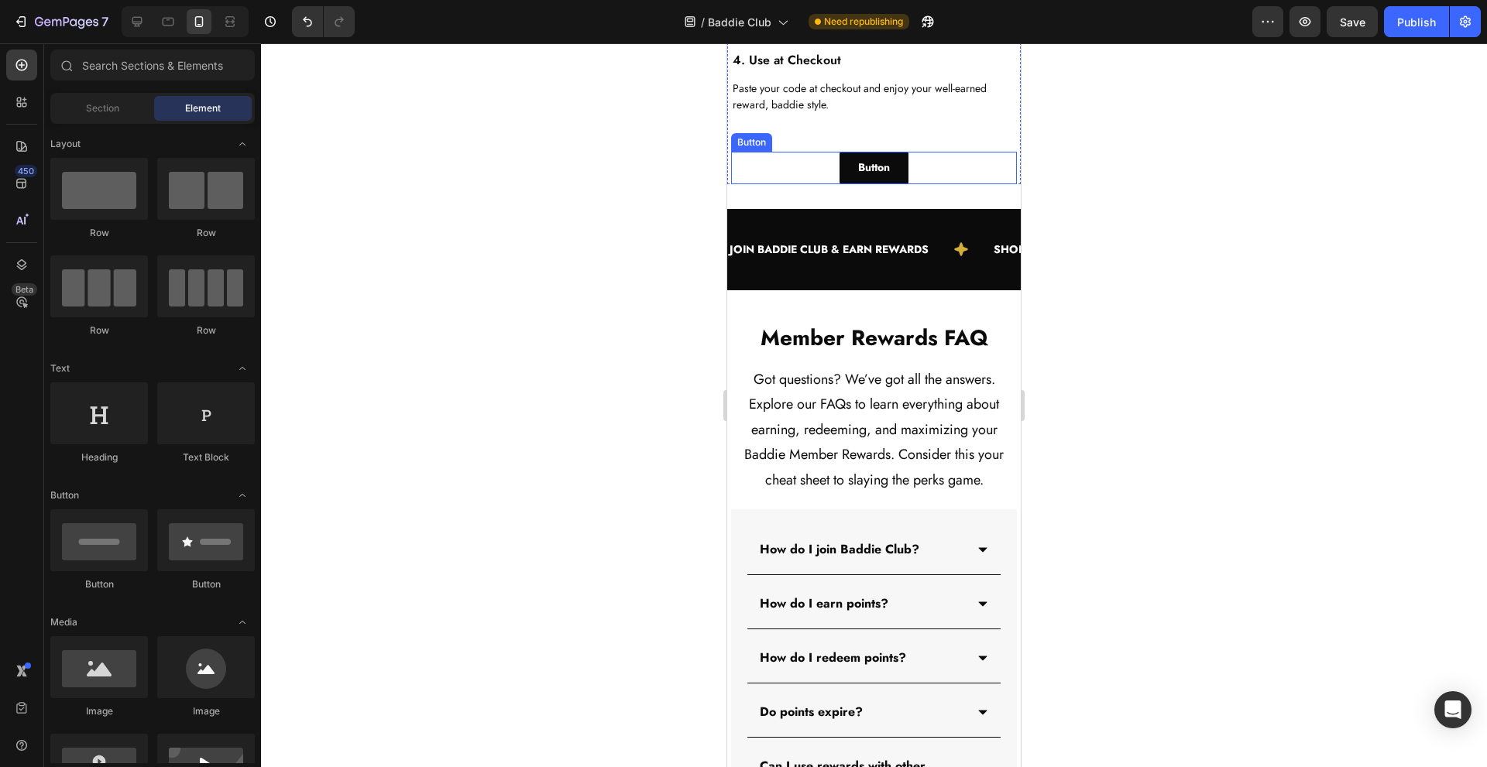
click at [924, 184] on div "Button Button" at bounding box center [874, 168] width 286 height 32
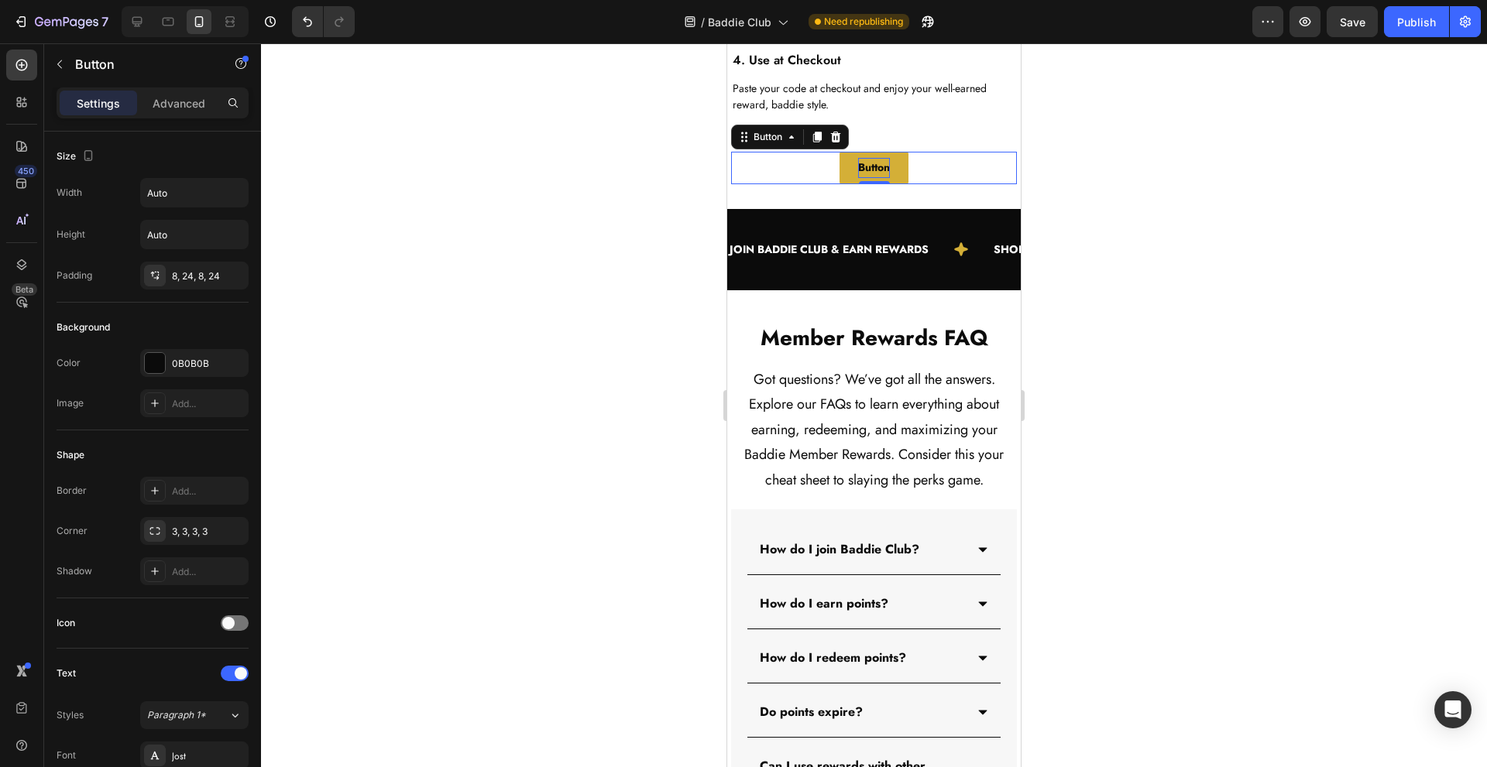
click at [860, 177] on div "Button" at bounding box center [874, 167] width 32 height 19
click at [860, 177] on p "Button" at bounding box center [874, 167] width 32 height 19
click at [835, 152] on button "Redeem" at bounding box center [874, 168] width 78 height 32
drag, startPoint x: 145, startPoint y: 19, endPoint x: 153, endPoint y: 24, distance: 9.5
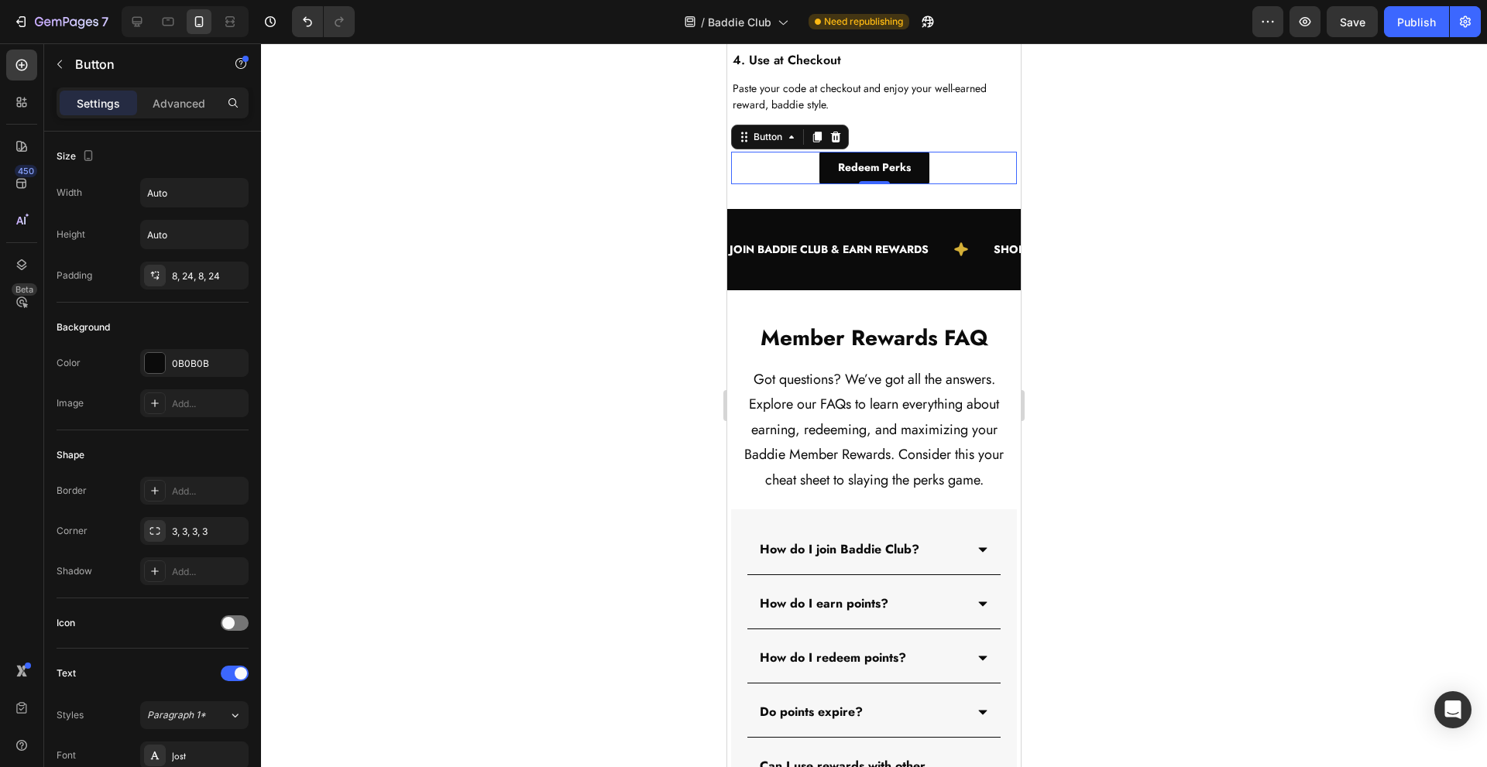
click at [145, 19] on icon at bounding box center [136, 21] width 15 height 15
type input "16"
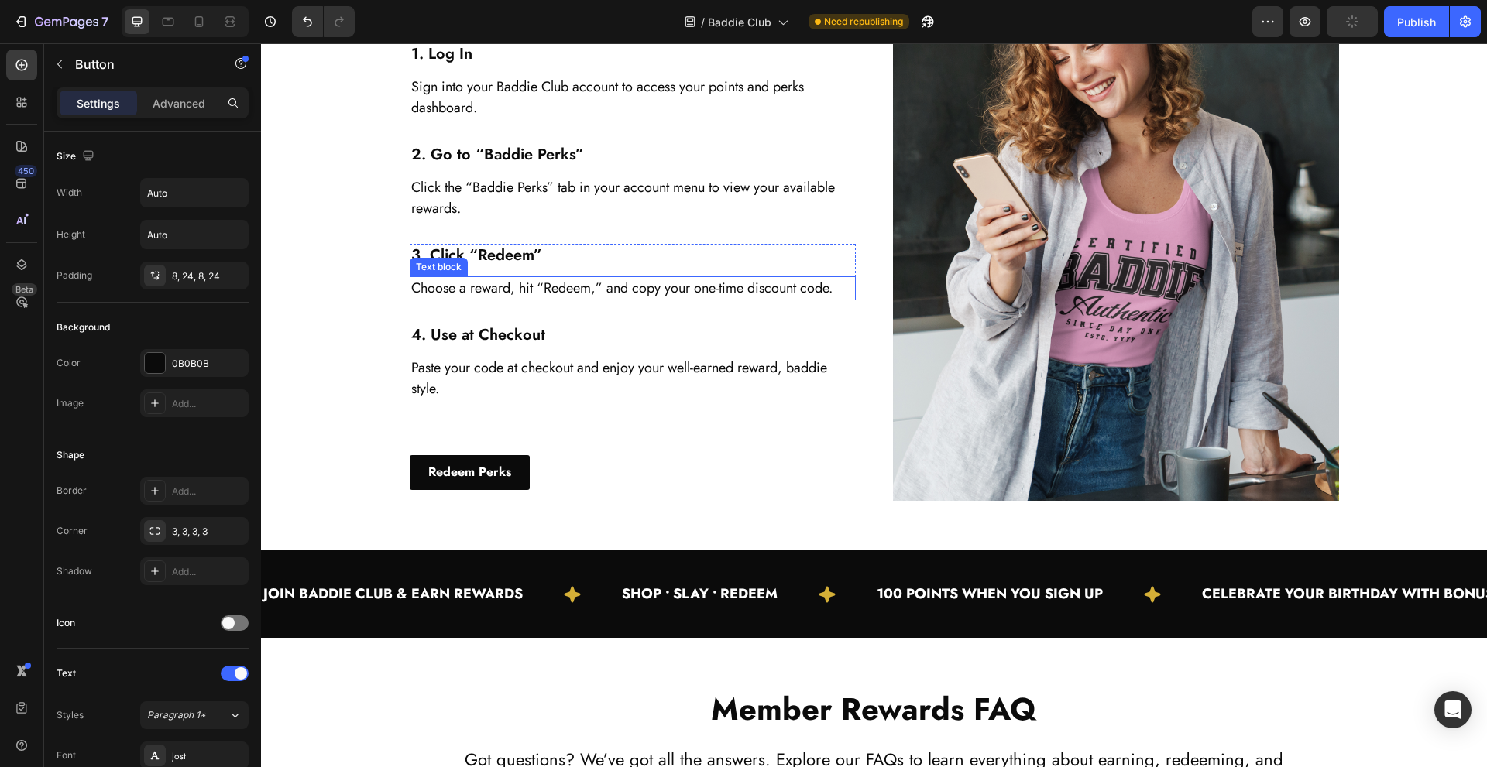
scroll to position [3177, 0]
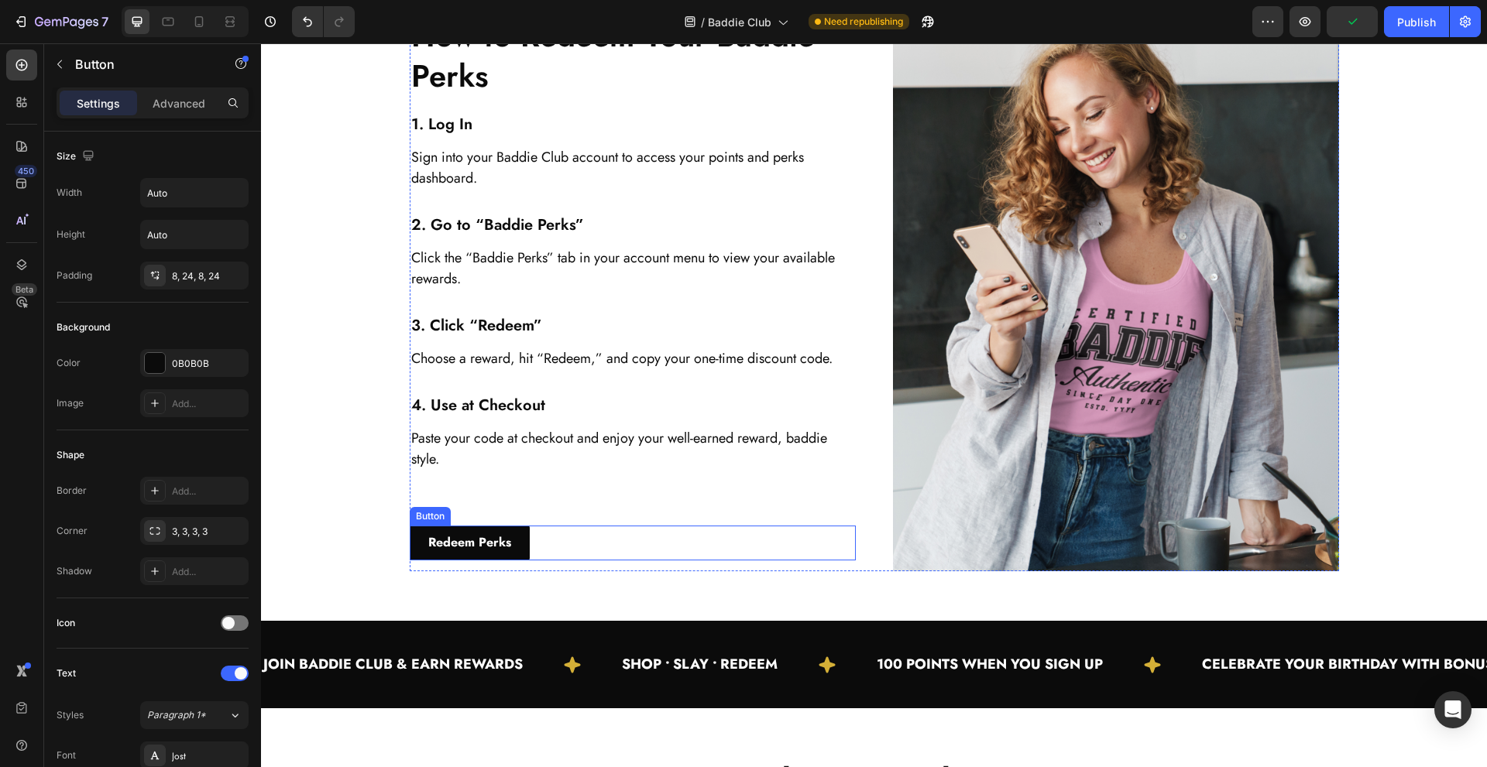
click at [621, 544] on div "Redeem Perks Button" at bounding box center [633, 543] width 446 height 35
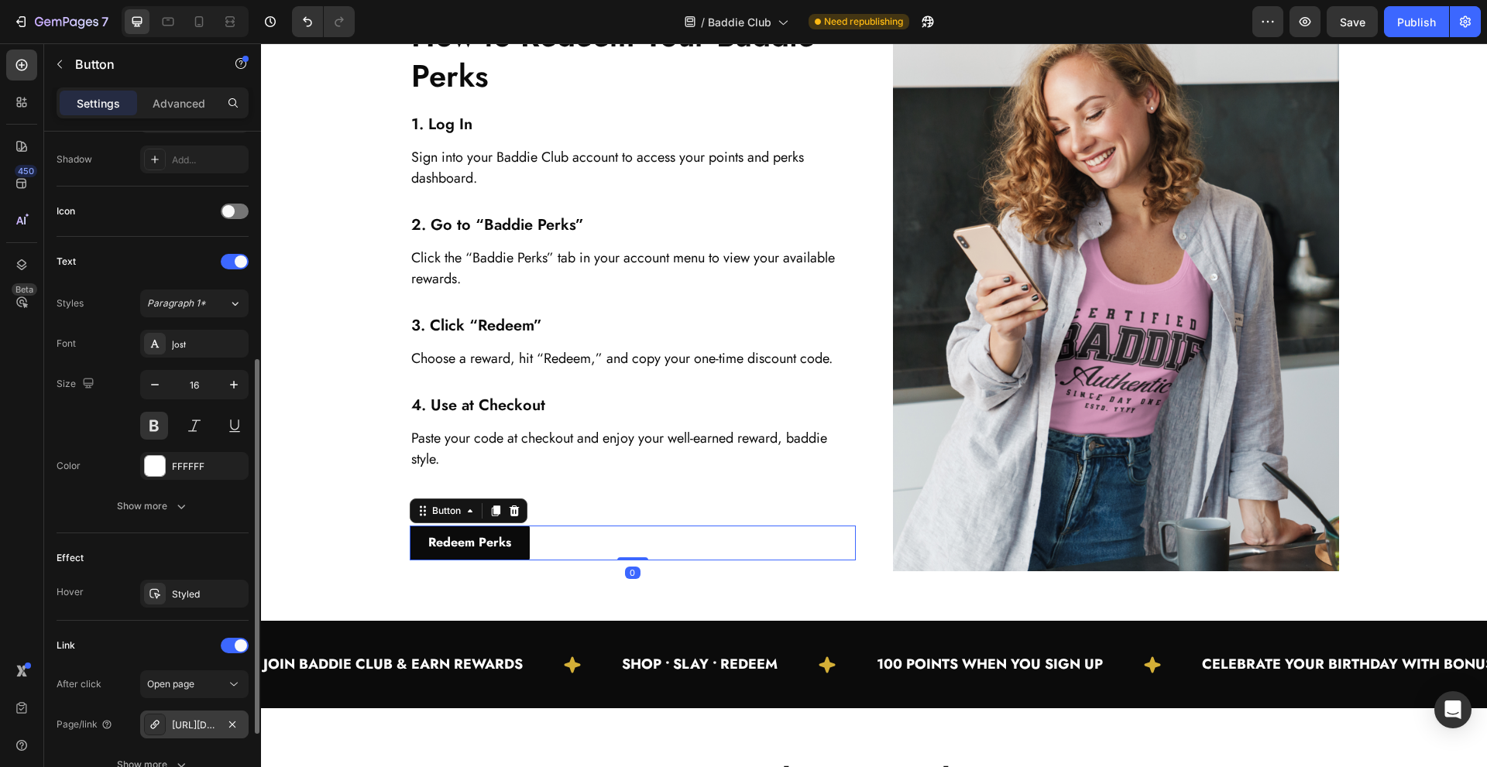
click at [180, 730] on div "https://shopify.com/authentication/75895996632/login?client_id=f22f8116-e9fb-43…" at bounding box center [194, 726] width 45 height 14
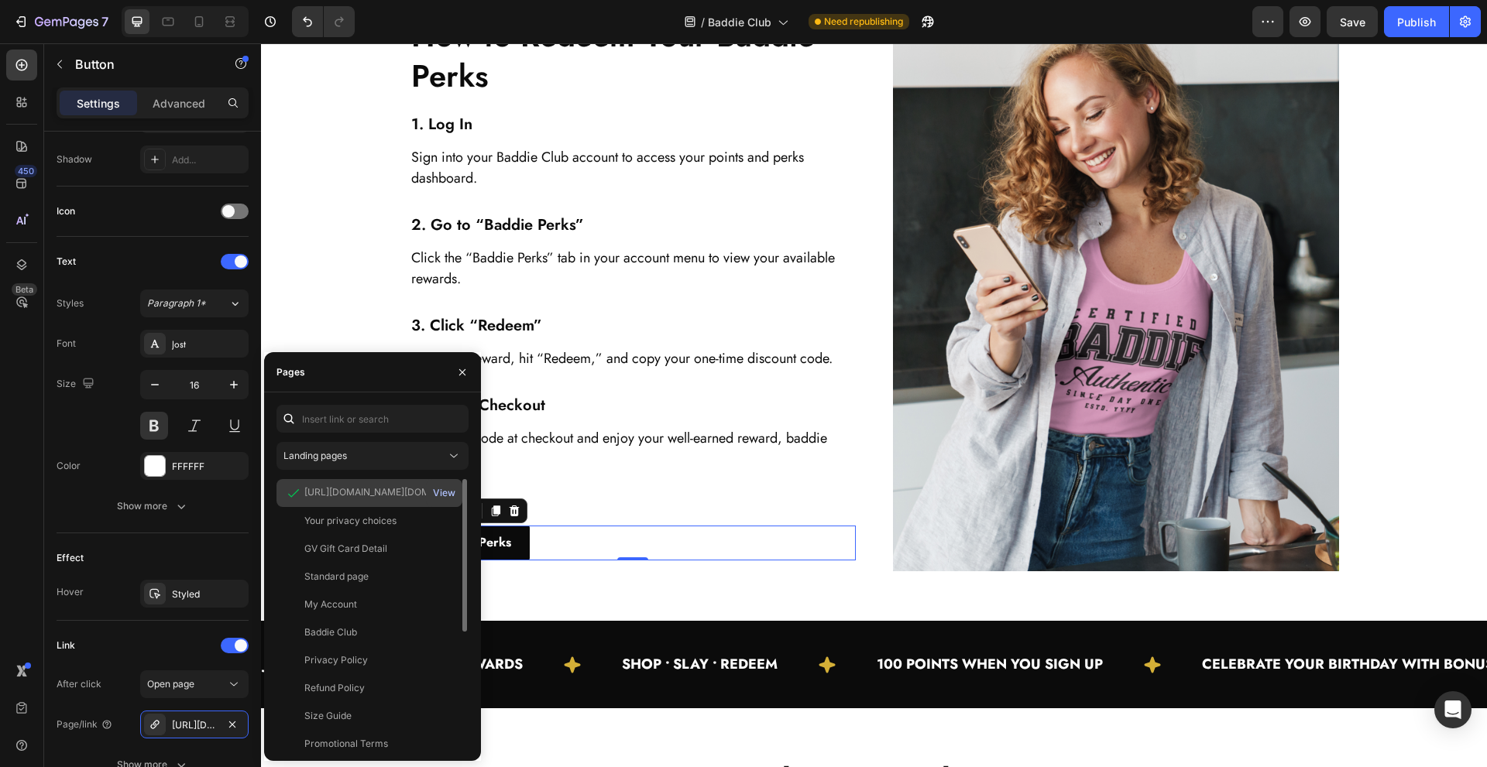
click at [444, 496] on div "View" at bounding box center [444, 493] width 22 height 14
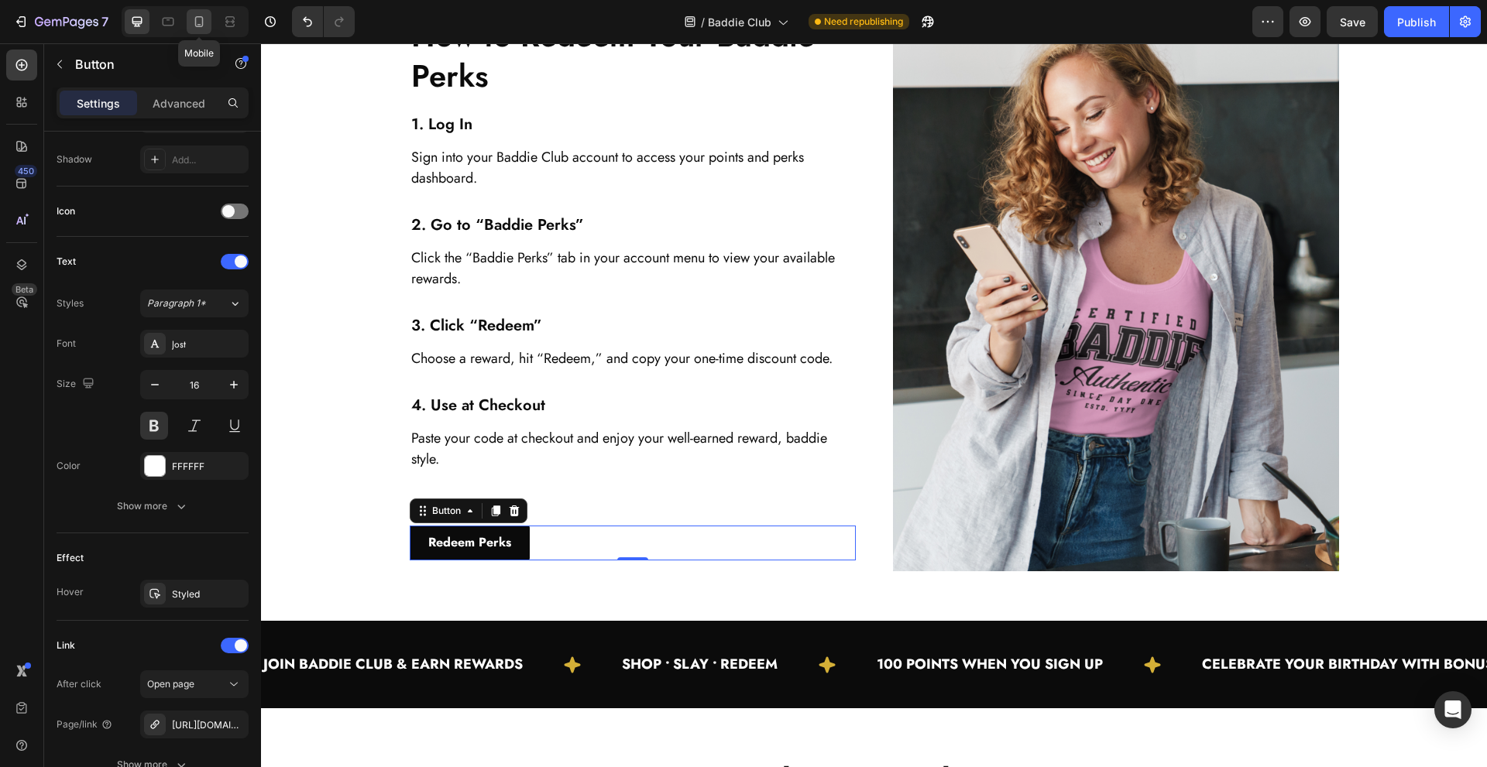
click at [202, 22] on icon at bounding box center [199, 21] width 9 height 11
type input "14"
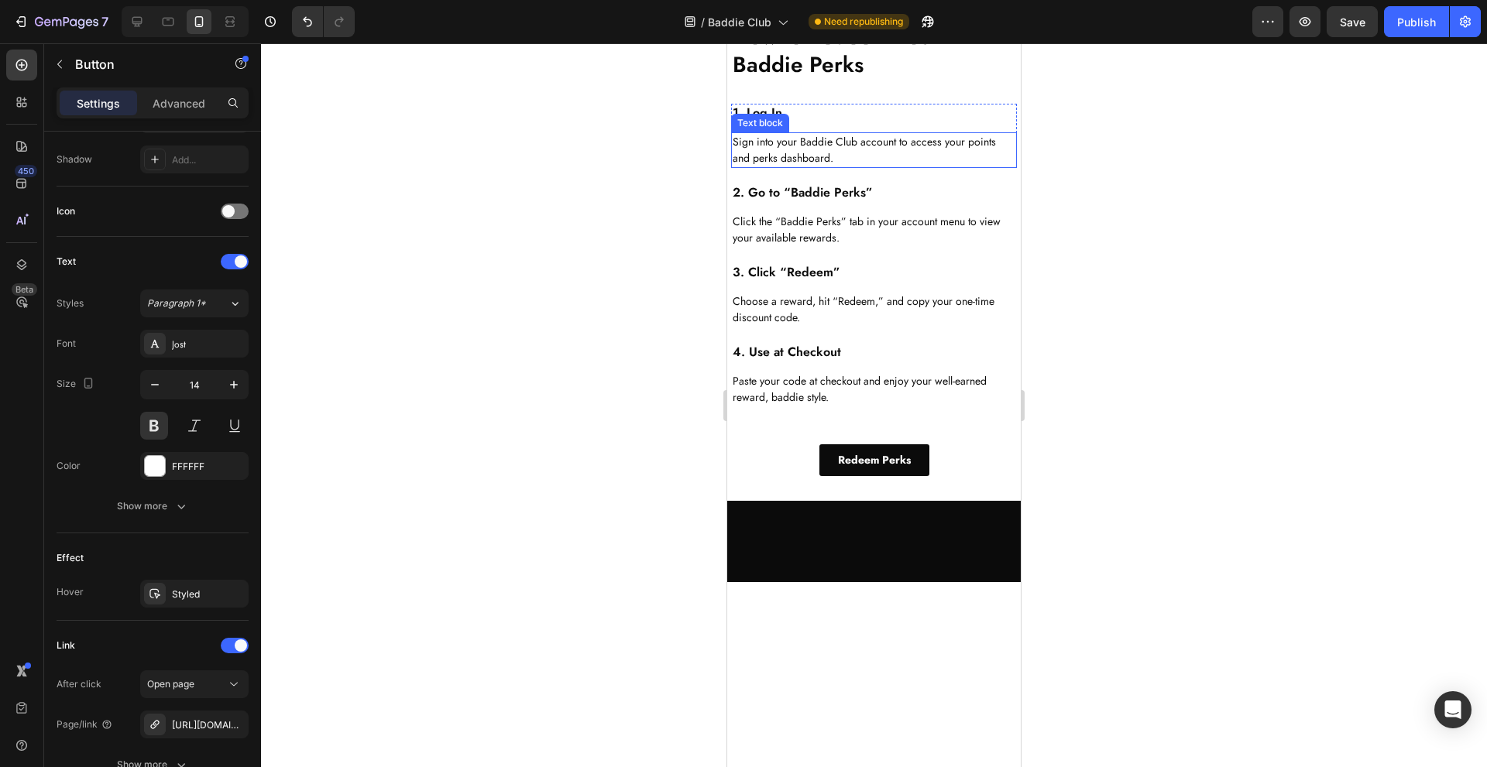
scroll to position [4681, 0]
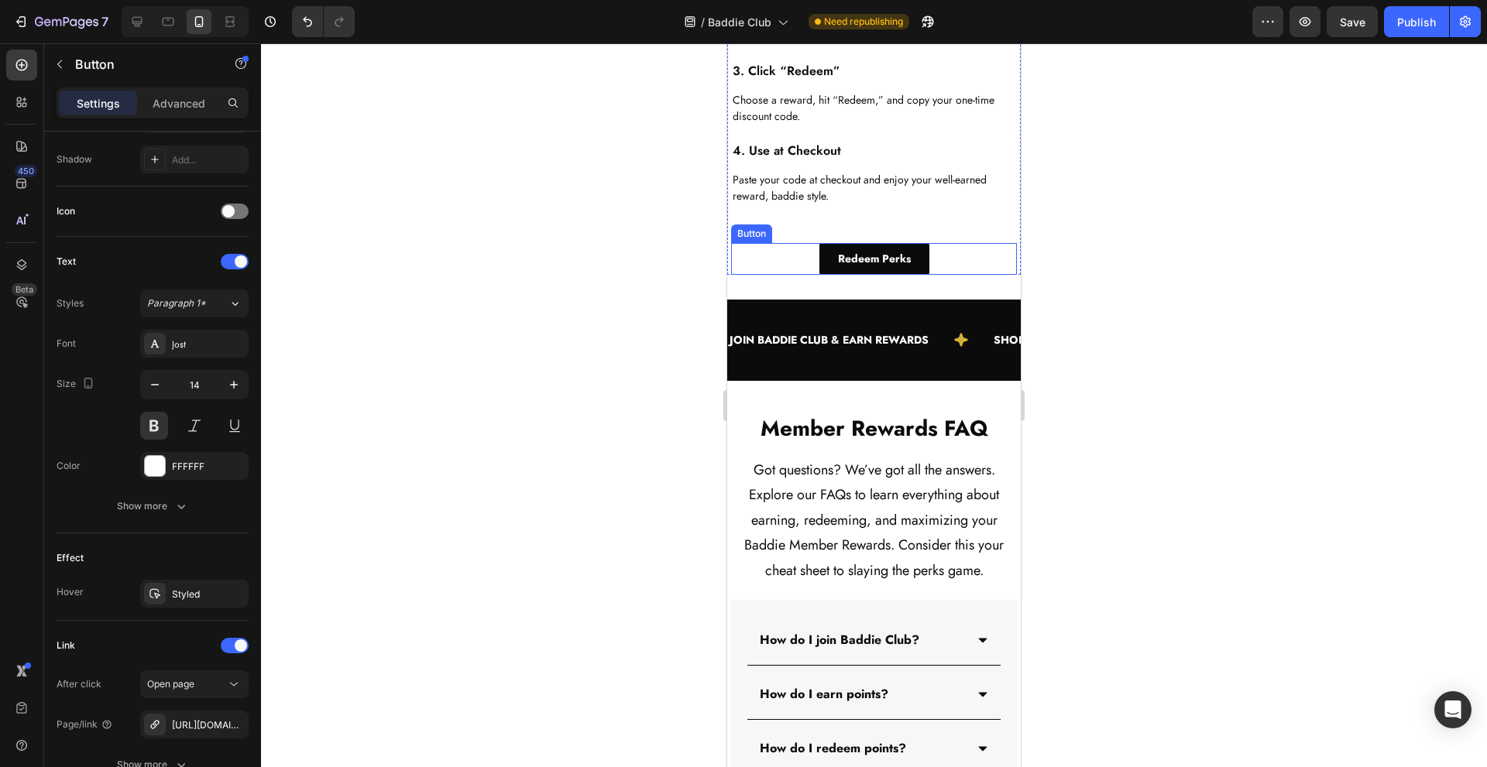
click at [953, 275] on div "Redeem Perks Button" at bounding box center [874, 259] width 286 height 32
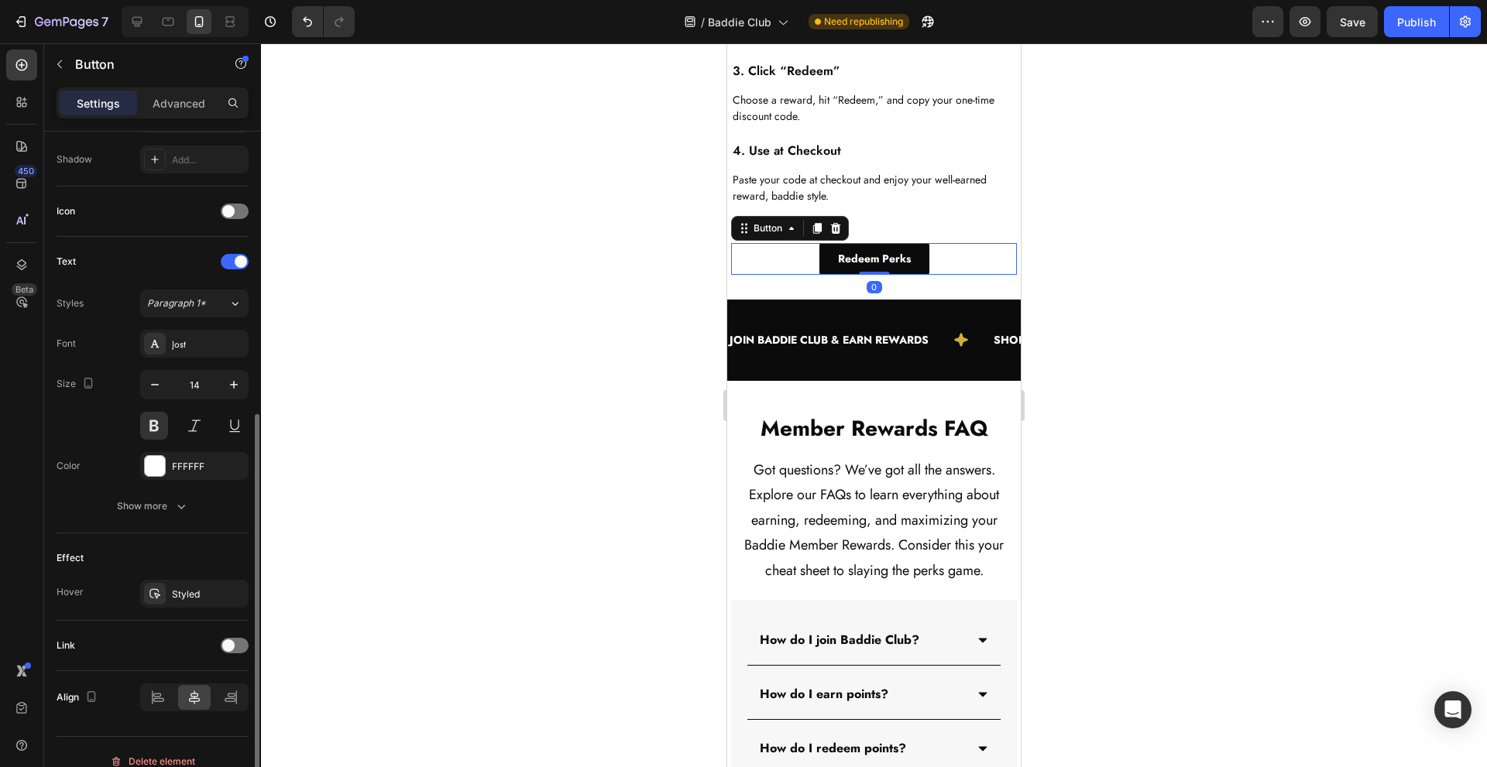
scroll to position [431, 0]
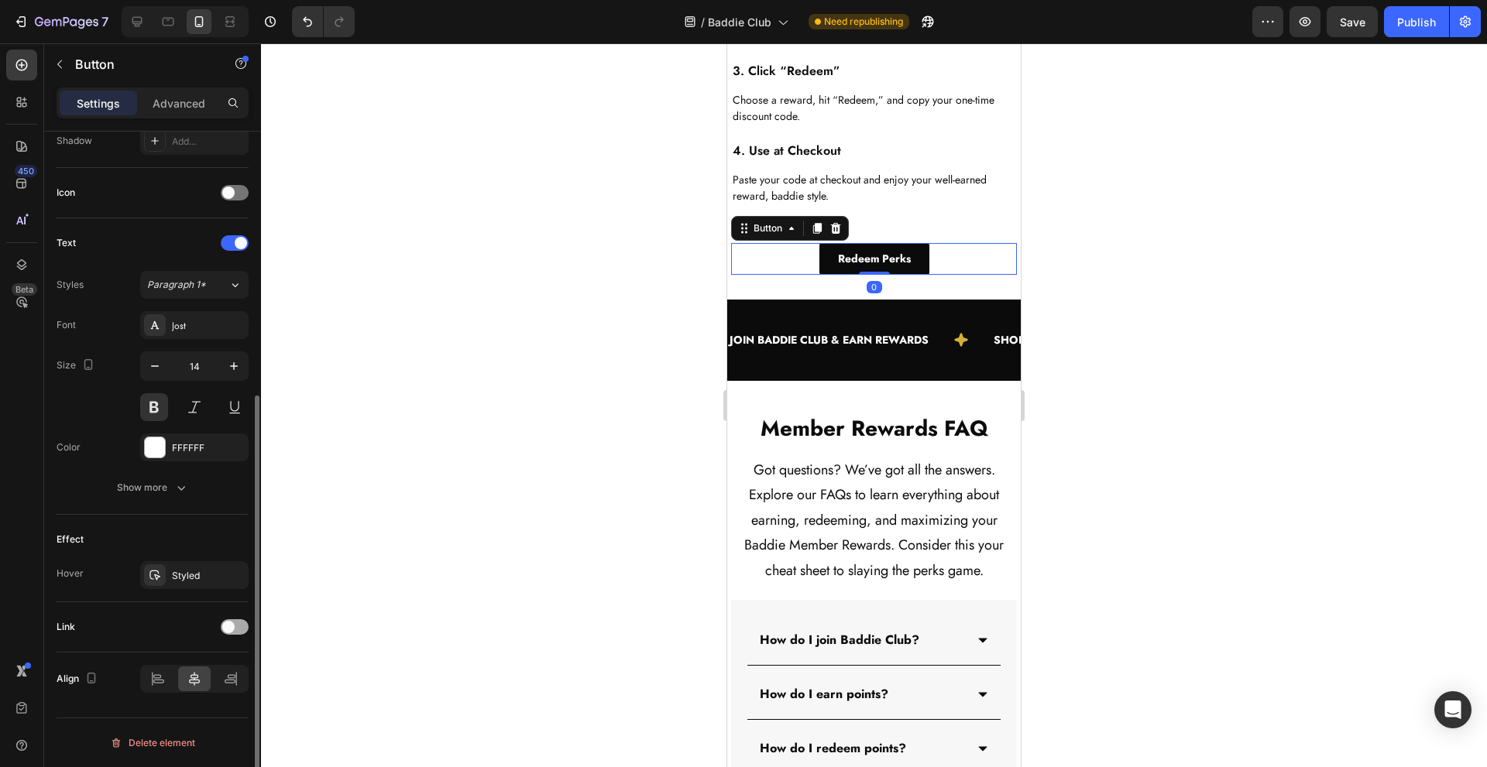
click at [228, 630] on span at bounding box center [228, 627] width 12 height 12
click at [198, 701] on div "Add..." at bounding box center [208, 707] width 73 height 14
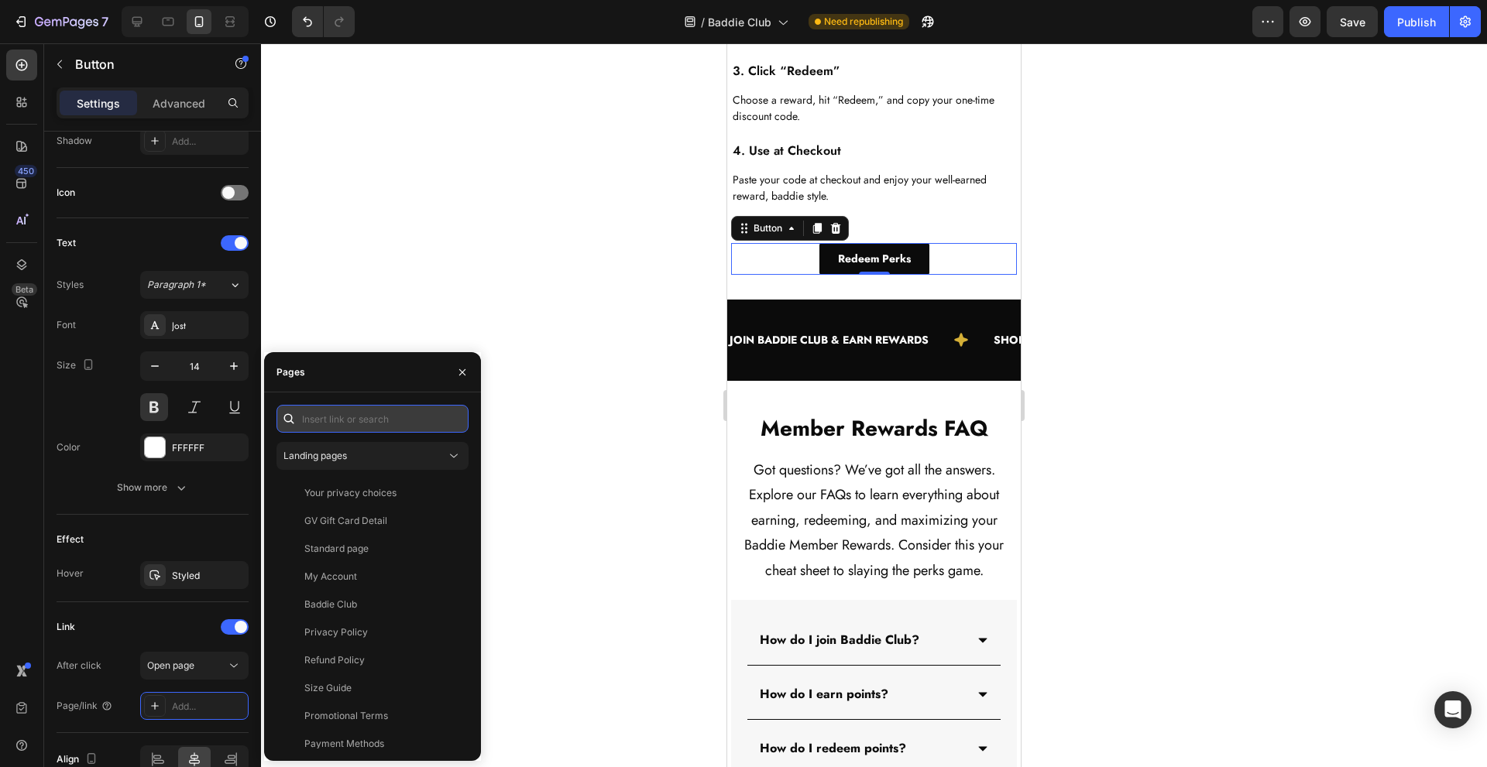
click at [390, 422] on input "text" at bounding box center [372, 419] width 192 height 28
paste input "https://shopify.com/authentication/75895996632/login?client_id=f22f8116-e9fb-43…"
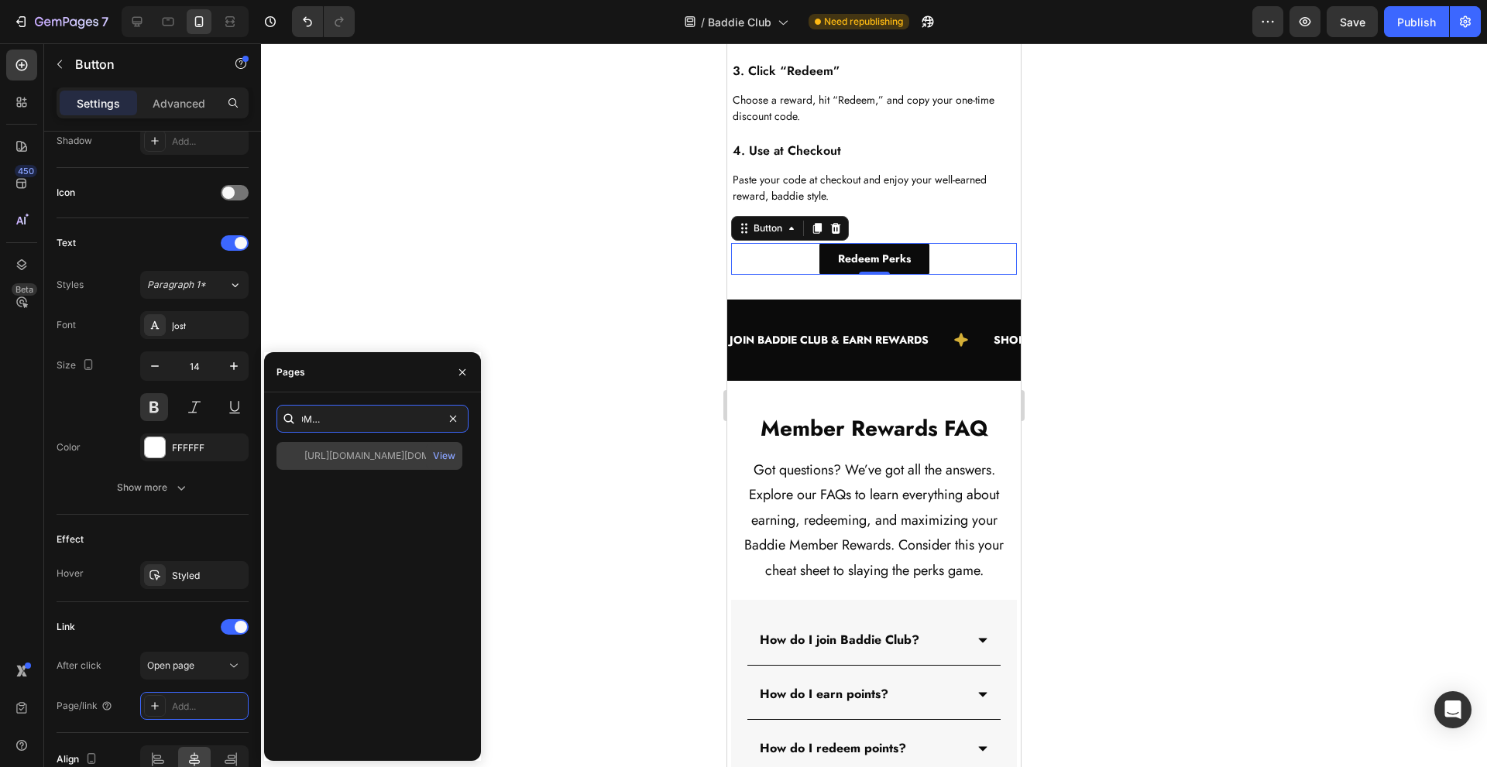
type input "https://shopify.com/authentication/75895996632/login?client_id=f22f8116-e9fb-43…"
click at [388, 460] on div "https://shopify.com/authentication/75895996632/login?client_id=f22f8116-e9fb-43…" at bounding box center [378, 456] width 149 height 14
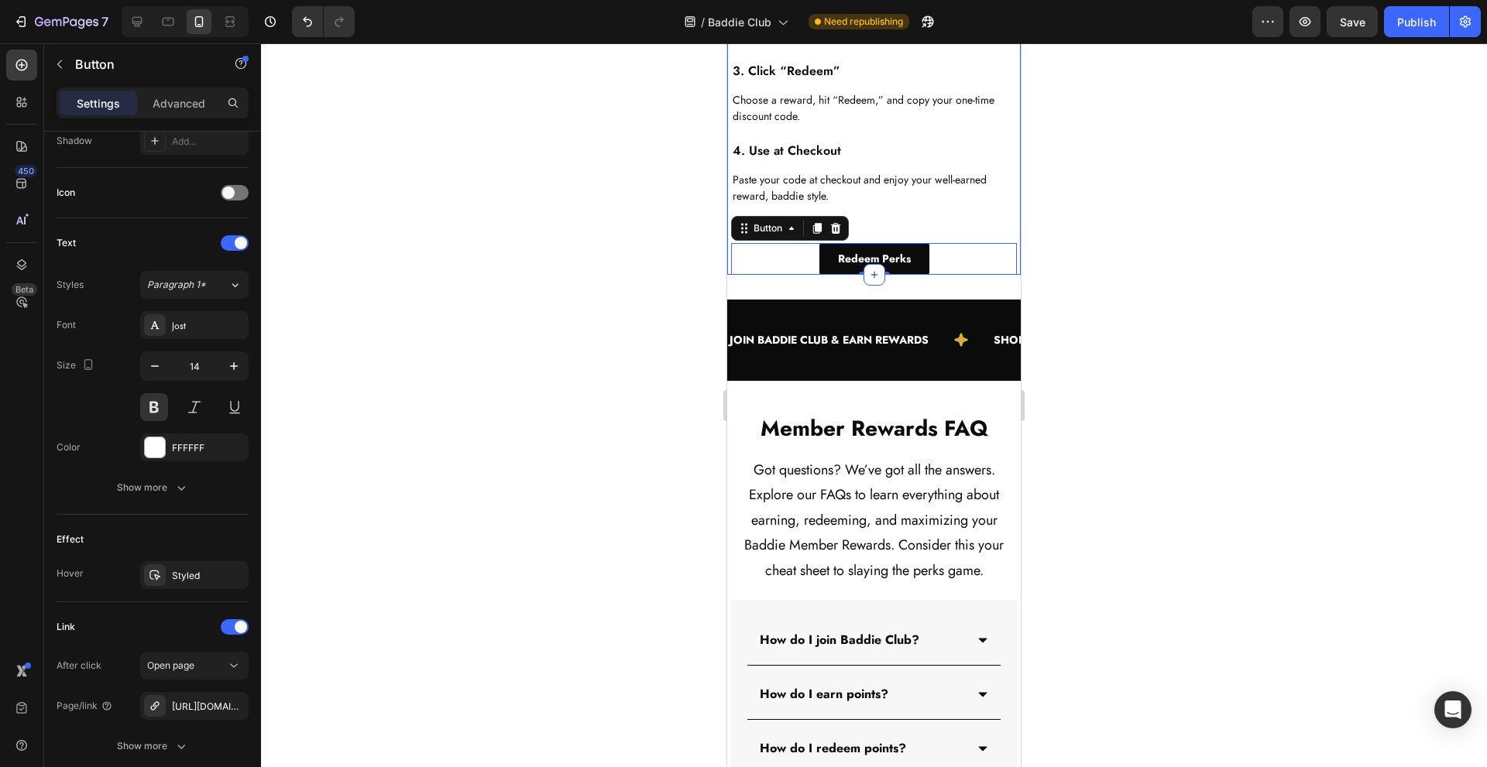
click at [1096, 373] on div at bounding box center [874, 405] width 1226 height 724
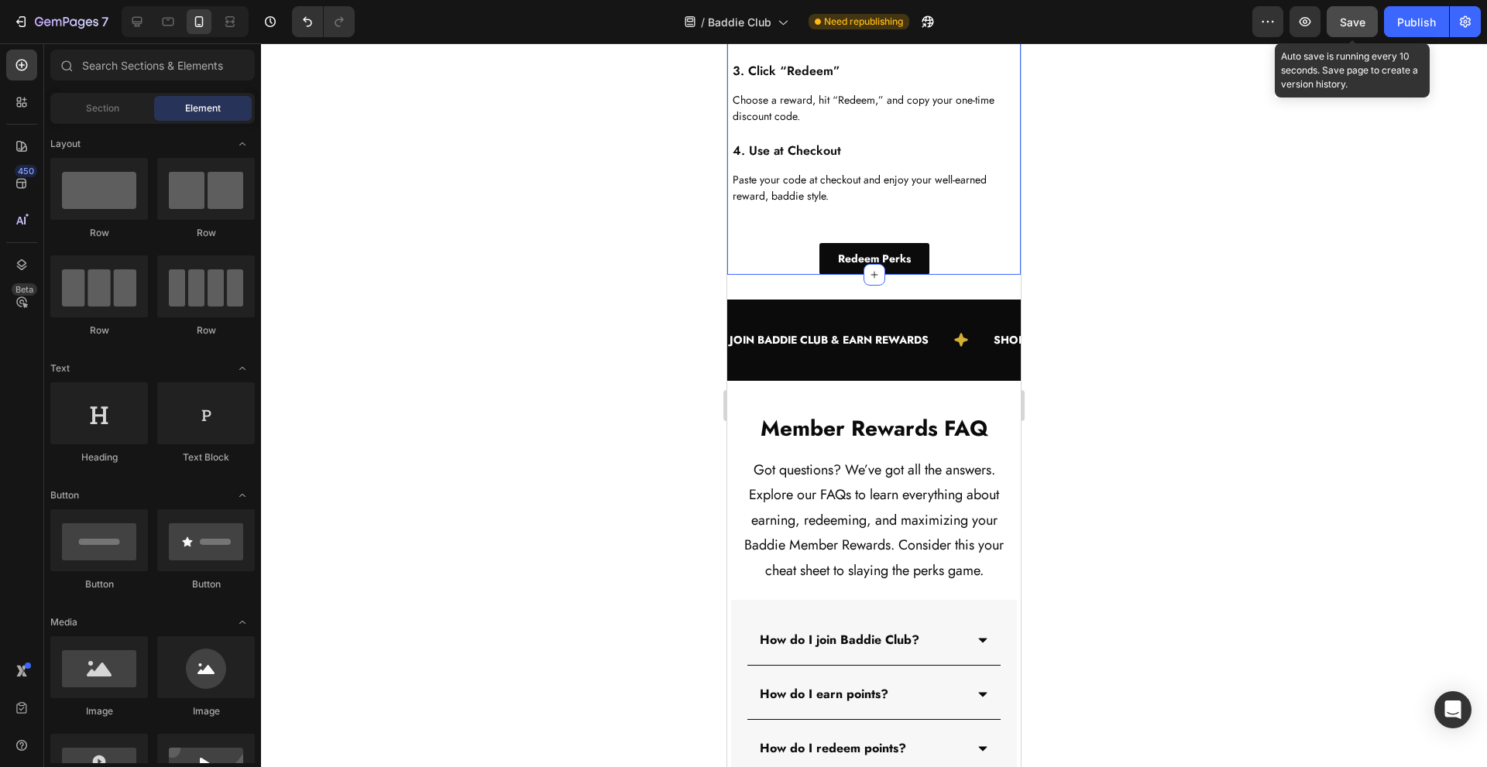
click at [1338, 21] on button "Save" at bounding box center [1352, 21] width 51 height 31
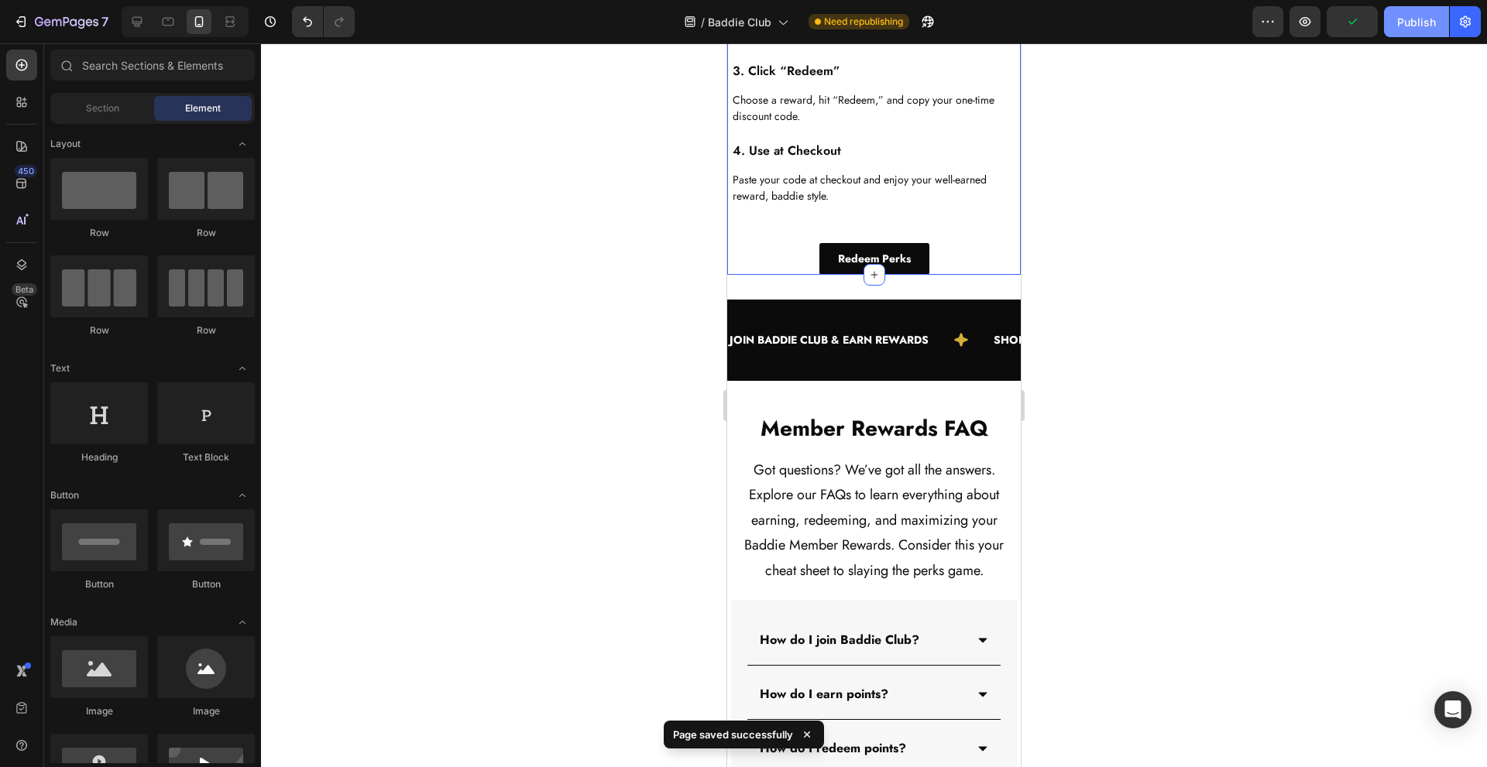
click at [1418, 36] on button "Publish" at bounding box center [1416, 21] width 65 height 31
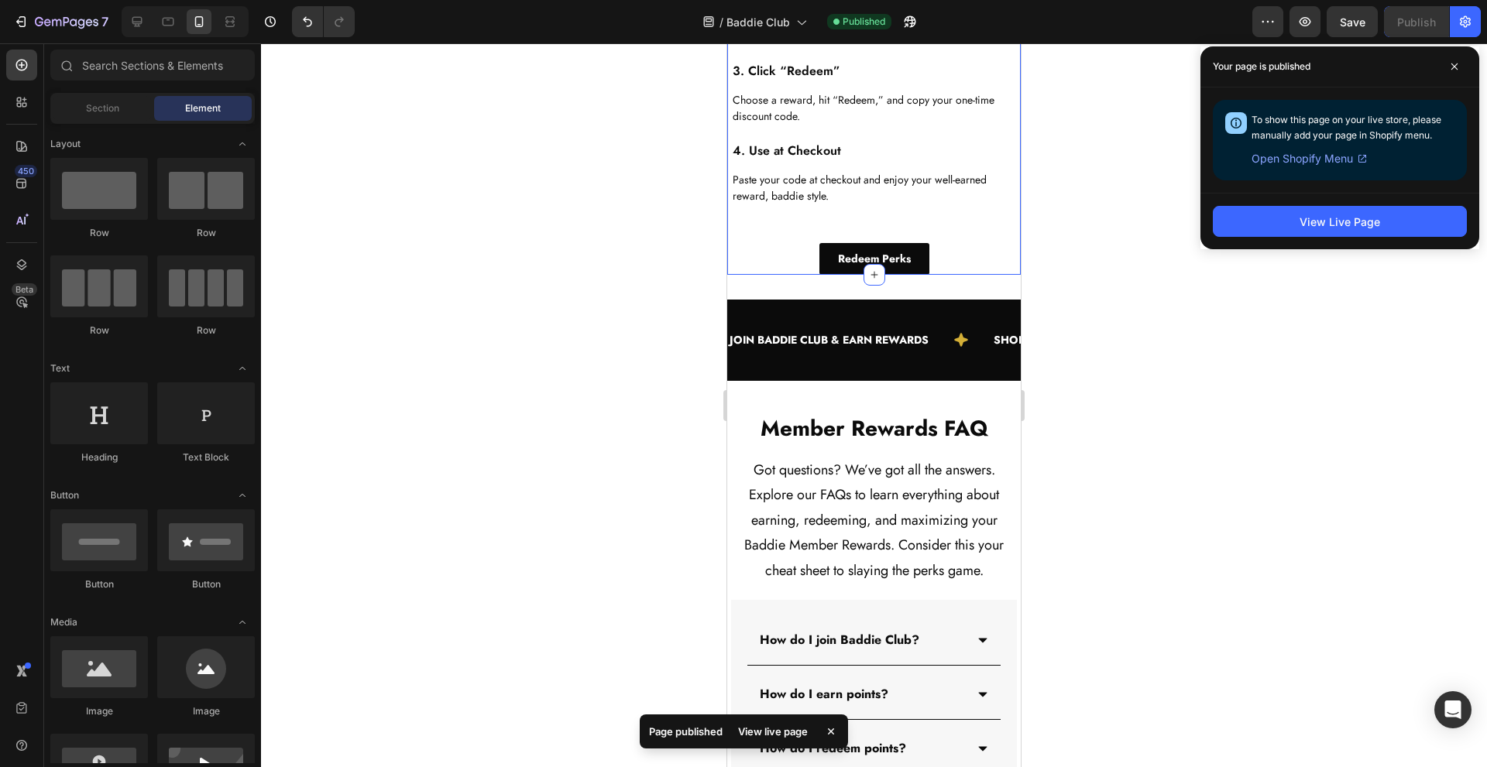
click at [1215, 346] on div at bounding box center [874, 405] width 1226 height 724
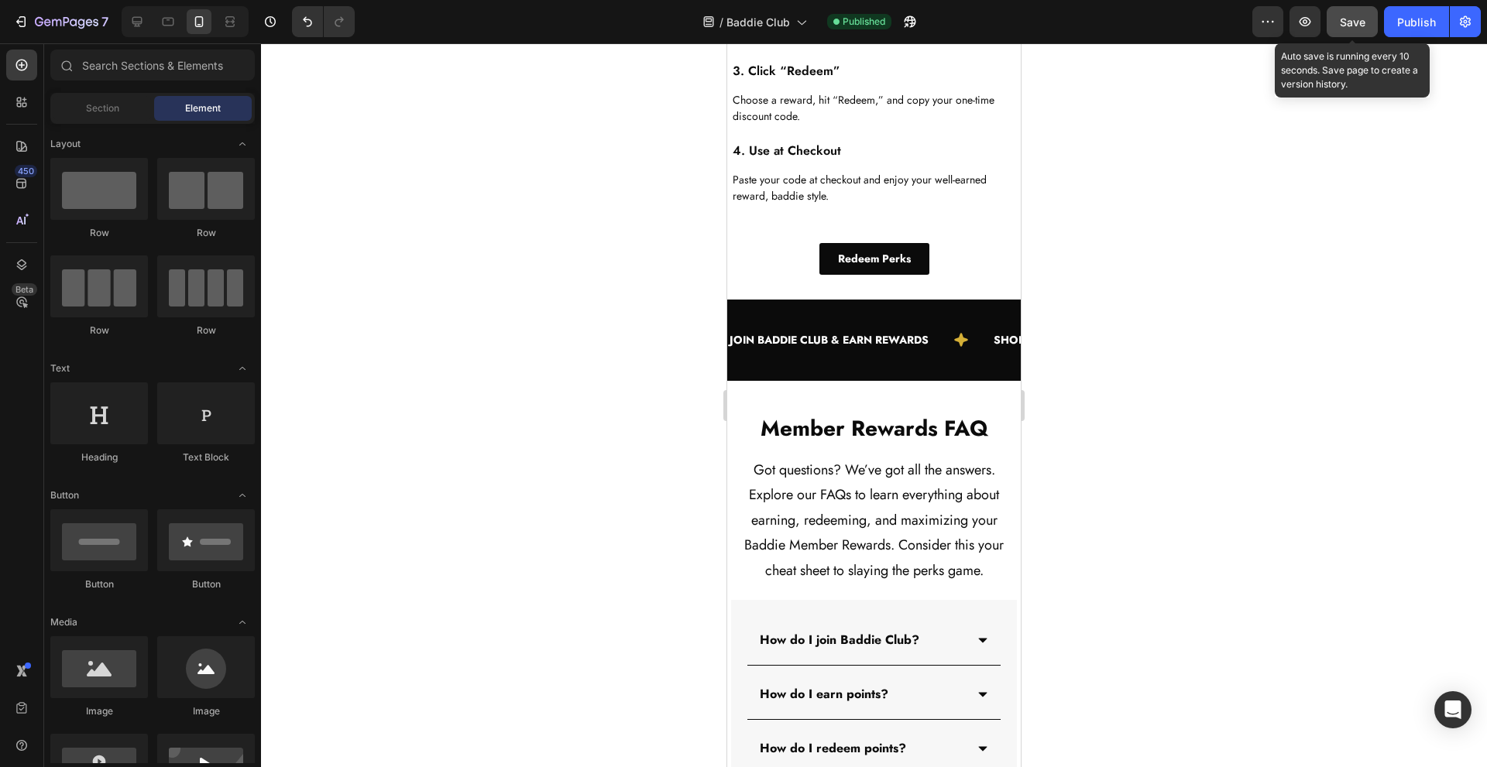
click at [1365, 32] on button "Save" at bounding box center [1352, 21] width 51 height 31
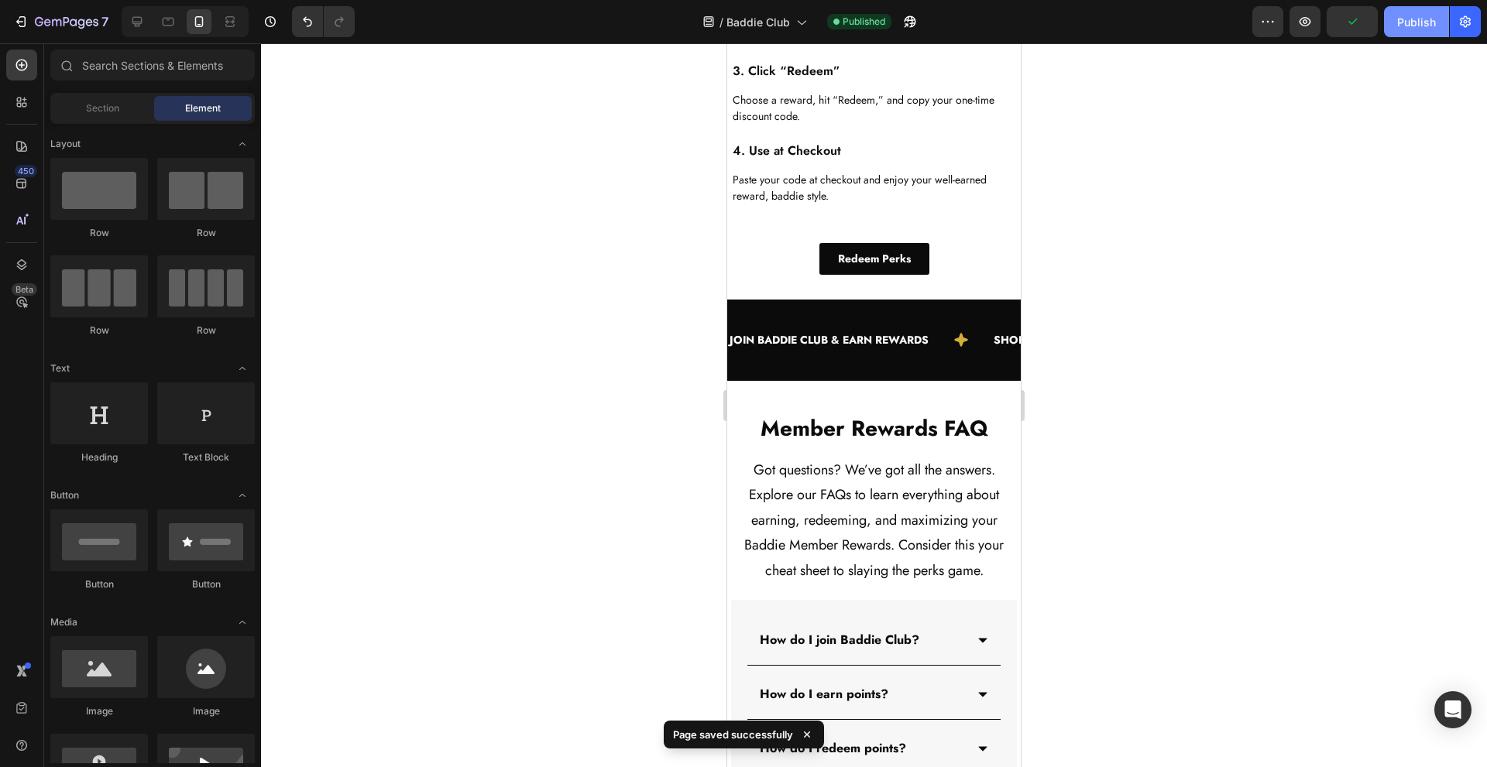
click at [1412, 29] on div "Publish" at bounding box center [1416, 22] width 39 height 16
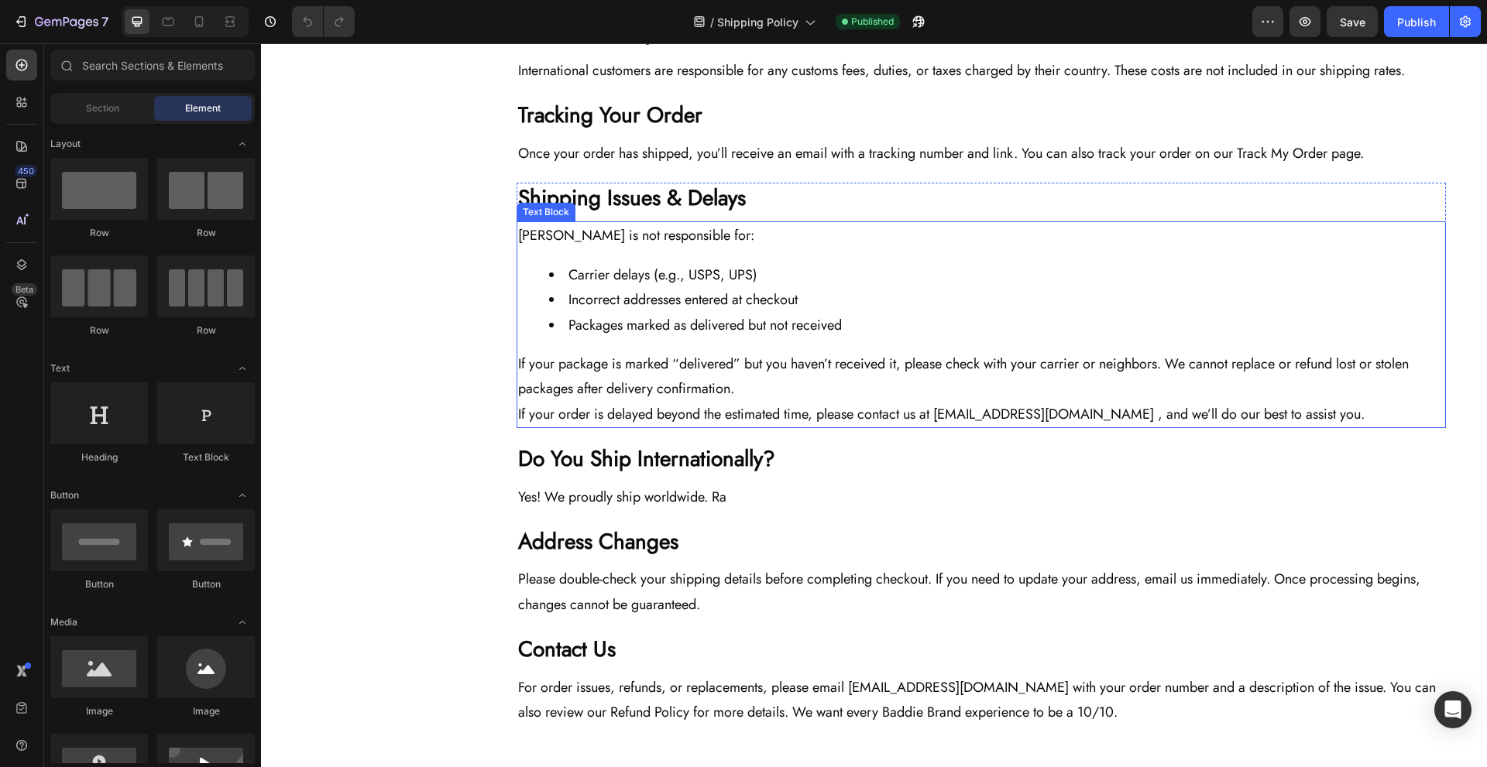
scroll to position [723, 0]
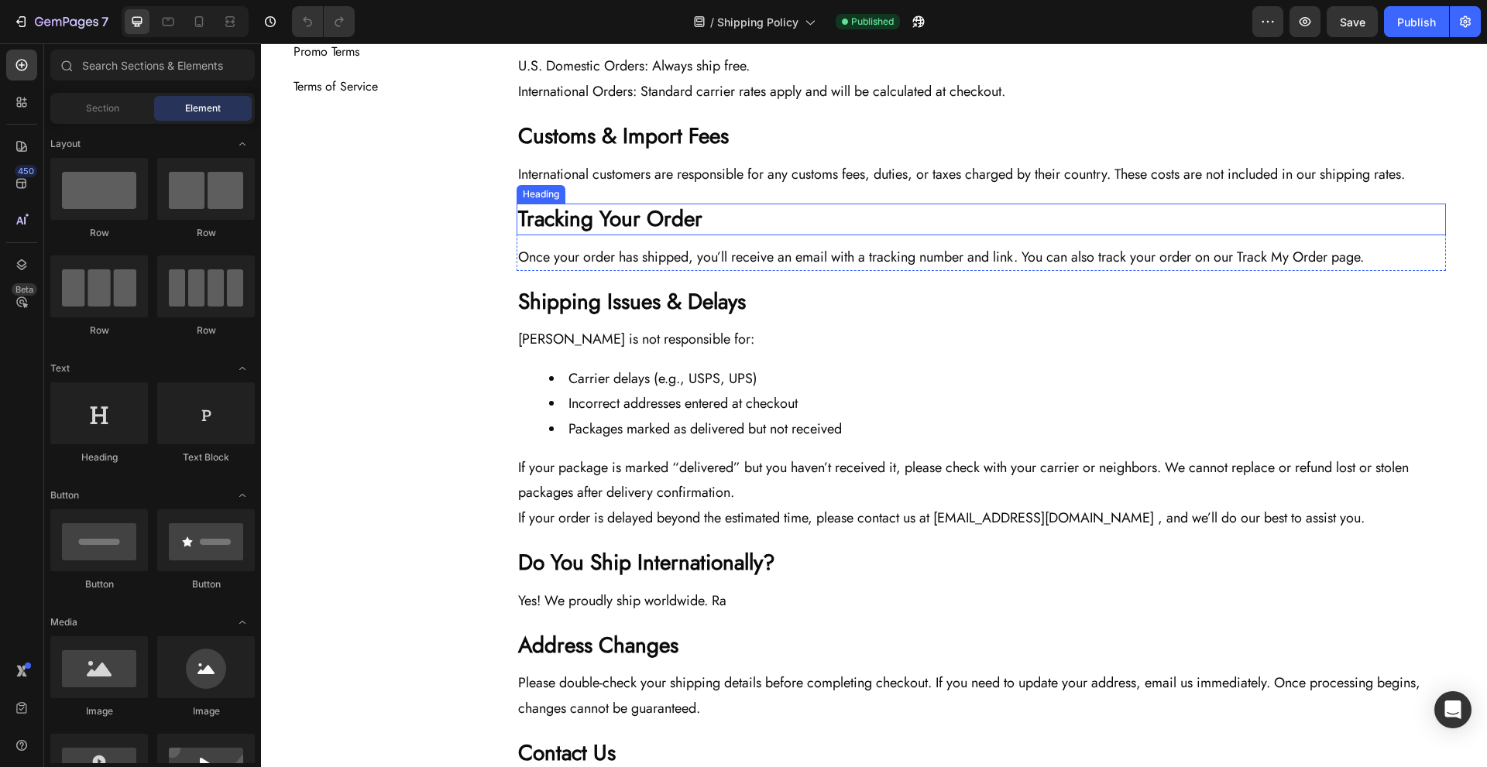
drag, startPoint x: 1251, startPoint y: 281, endPoint x: 1241, endPoint y: 285, distance: 10.8
click at [1251, 270] on p "Once your order has shipped, you’ll receive an email with a tracking number and…" at bounding box center [981, 257] width 926 height 25
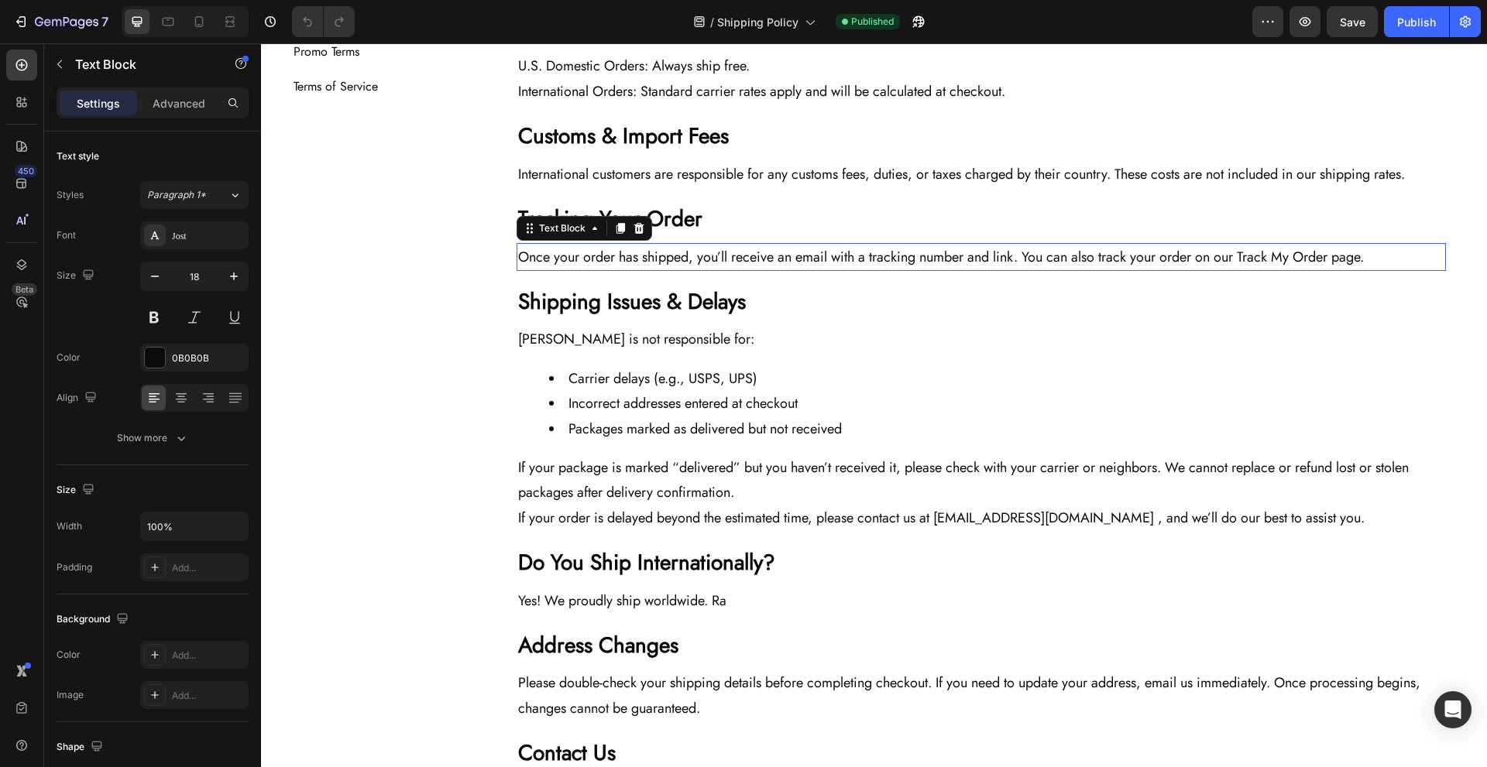
click at [1241, 270] on p "Once your order has shipped, you’ll receive an email with a tracking number and…" at bounding box center [981, 257] width 926 height 25
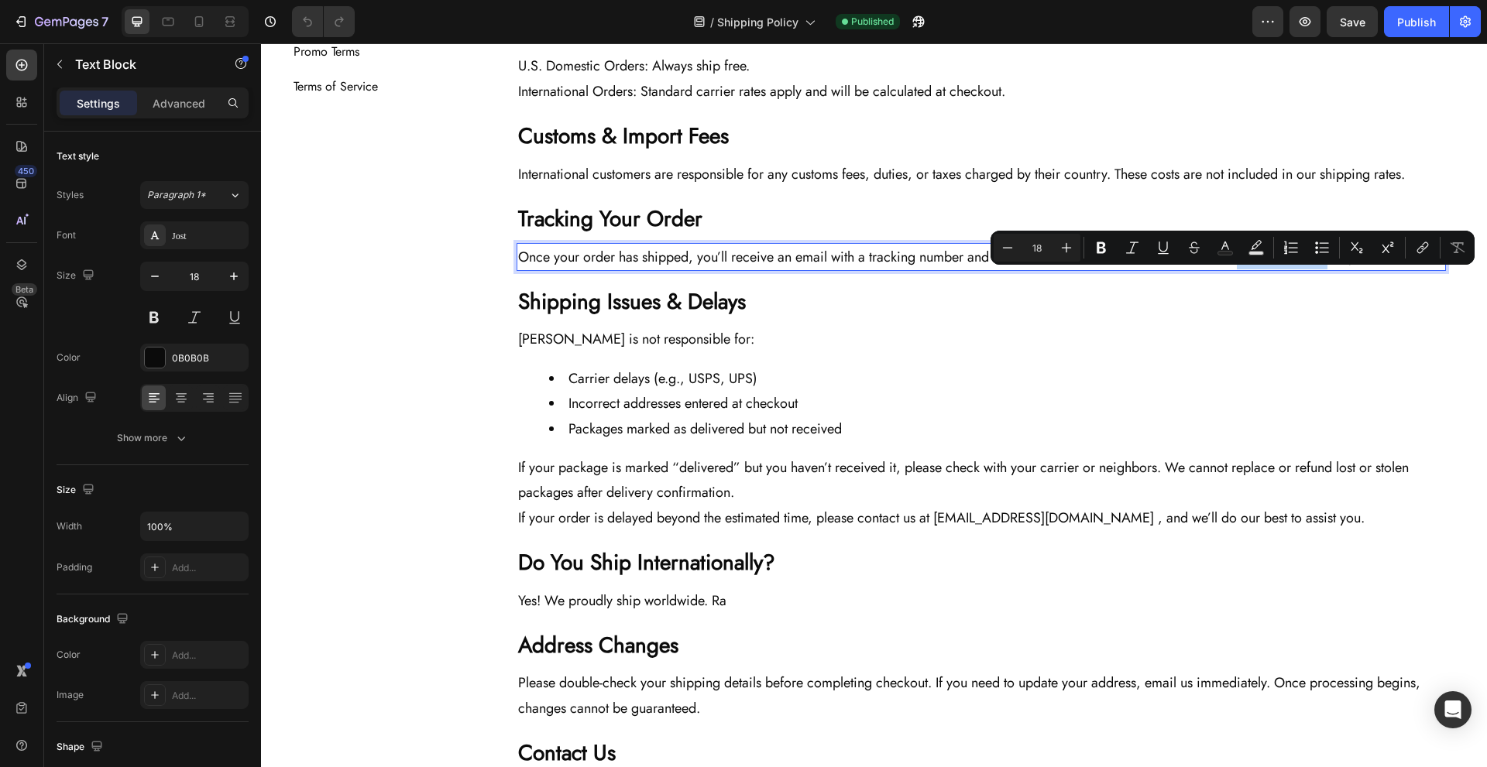
drag, startPoint x: 1245, startPoint y: 287, endPoint x: 1334, endPoint y: 288, distance: 89.9
click at [1334, 270] on p "Once your order has shipped, you’ll receive an email with a tracking number and…" at bounding box center [981, 257] width 926 height 25
click at [1414, 252] on button "link" at bounding box center [1423, 248] width 28 height 28
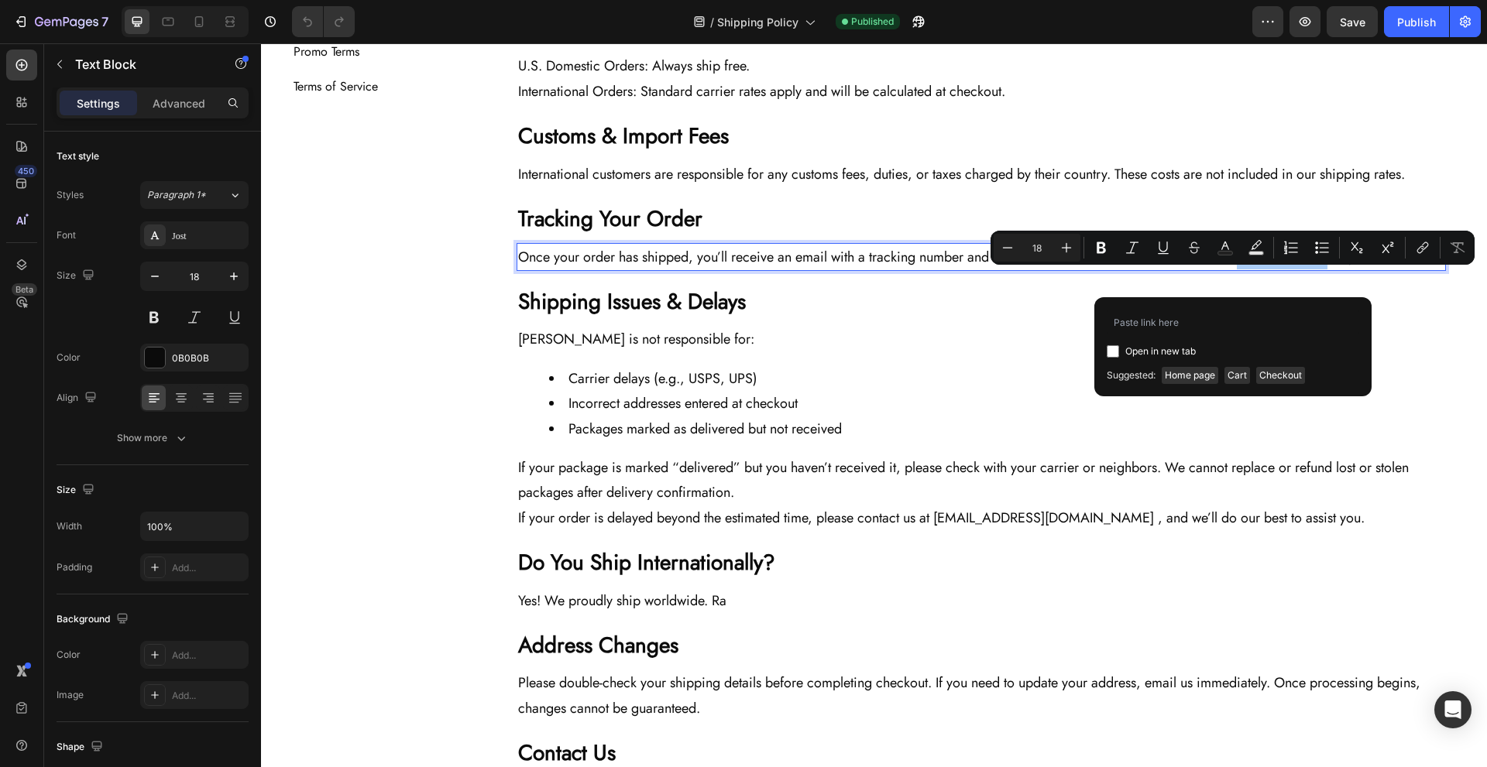
type input "[URL][DOMAIN_NAME]"
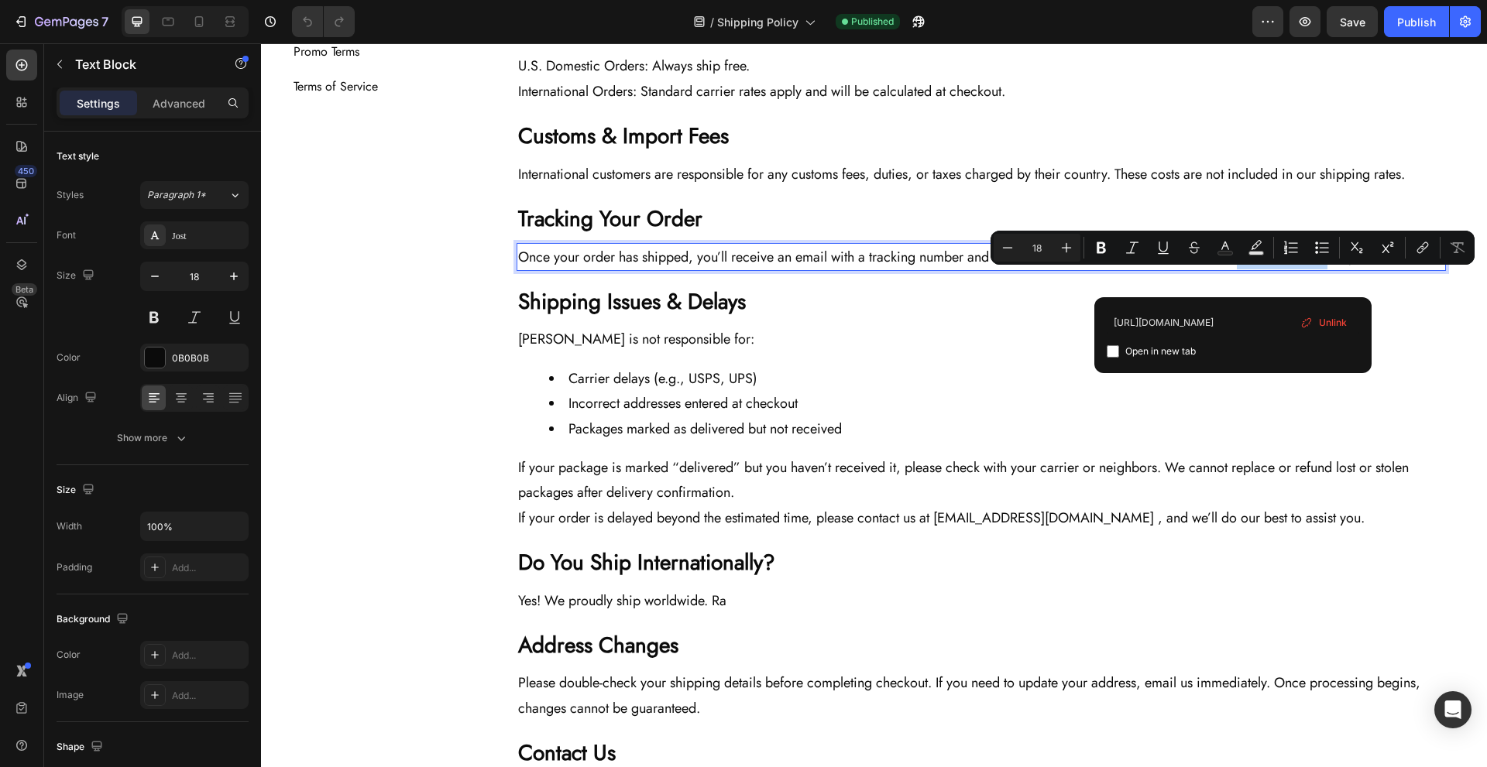
click at [1454, 305] on section "The Baddie Code Heading Title Line About Us Button Contact Us Button Track Your…" at bounding box center [874, 219] width 1186 height 1221
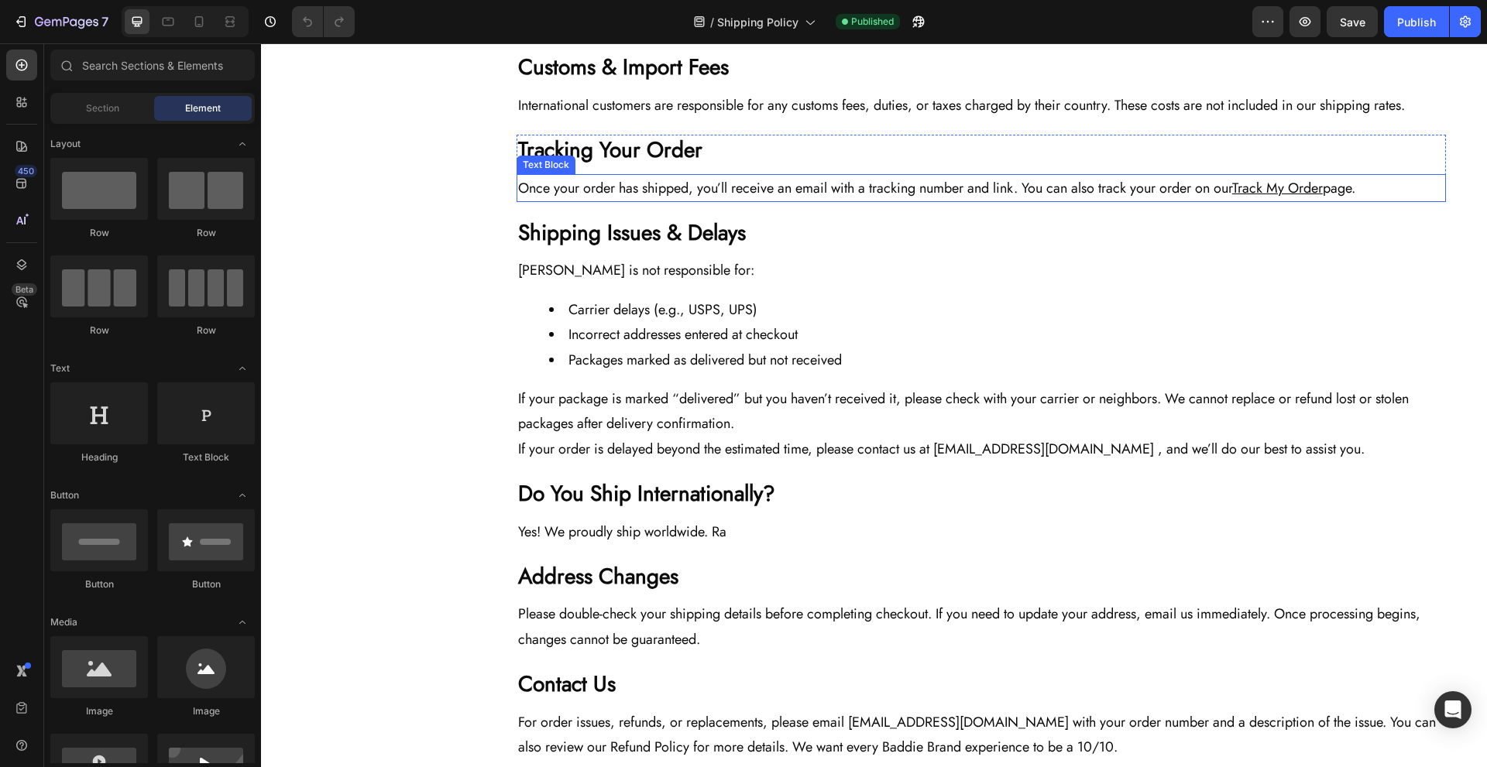
scroll to position [826, 0]
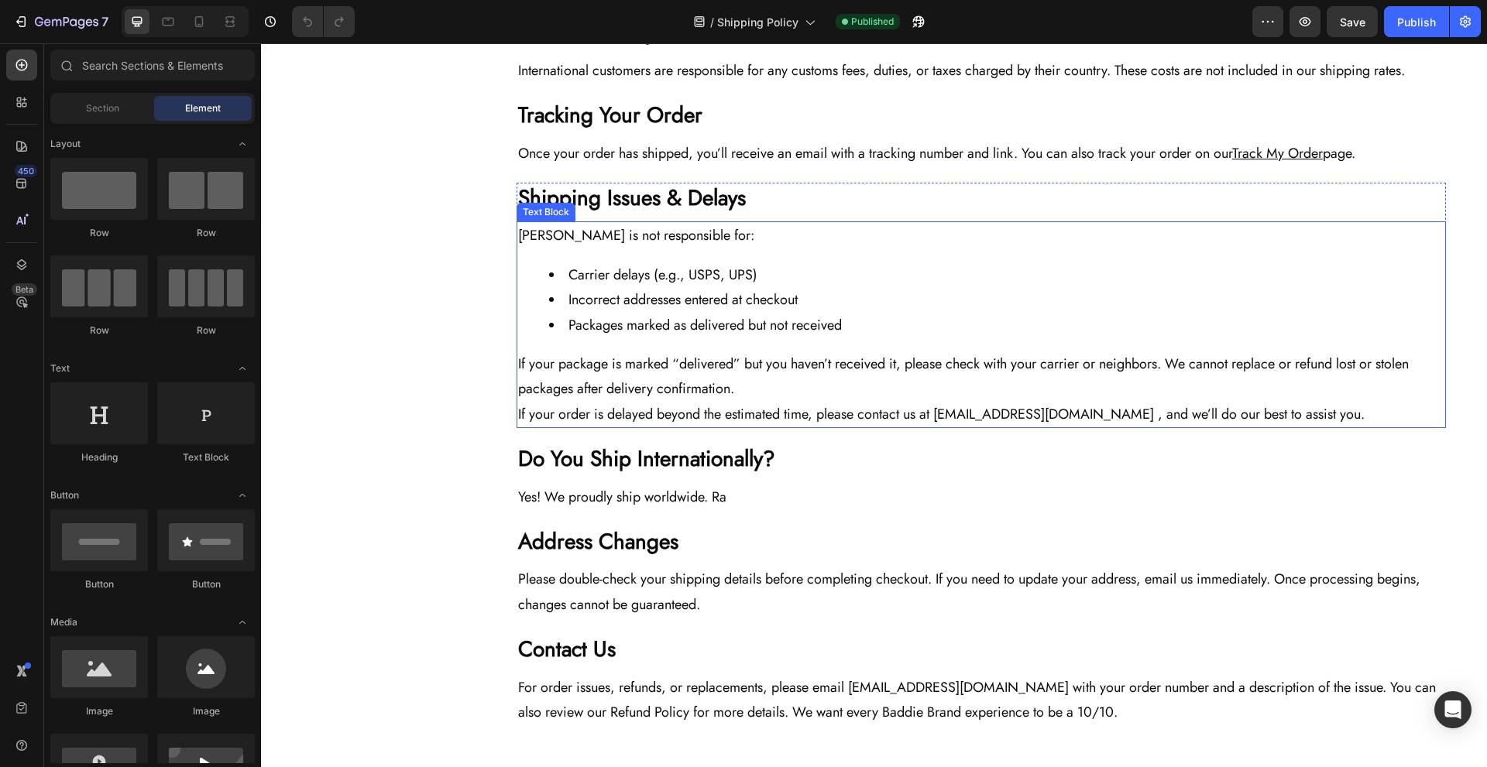
click at [1024, 427] on p "If your order is delayed beyond the estimated time, please contact us at [EMAIL…" at bounding box center [981, 414] width 926 height 25
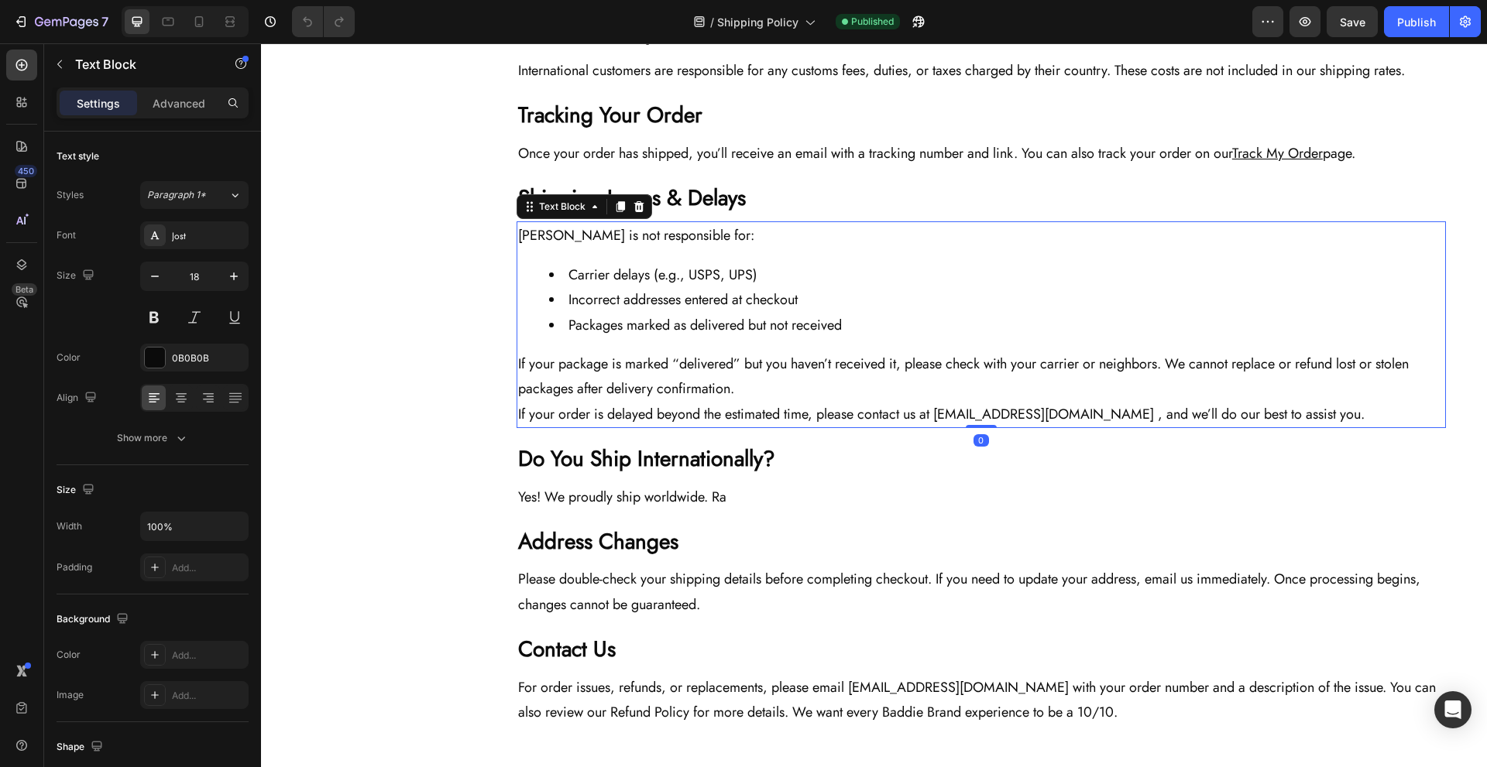
click at [934, 427] on p "If your order is delayed beyond the estimated time, please contact us at [EMAIL…" at bounding box center [981, 414] width 926 height 25
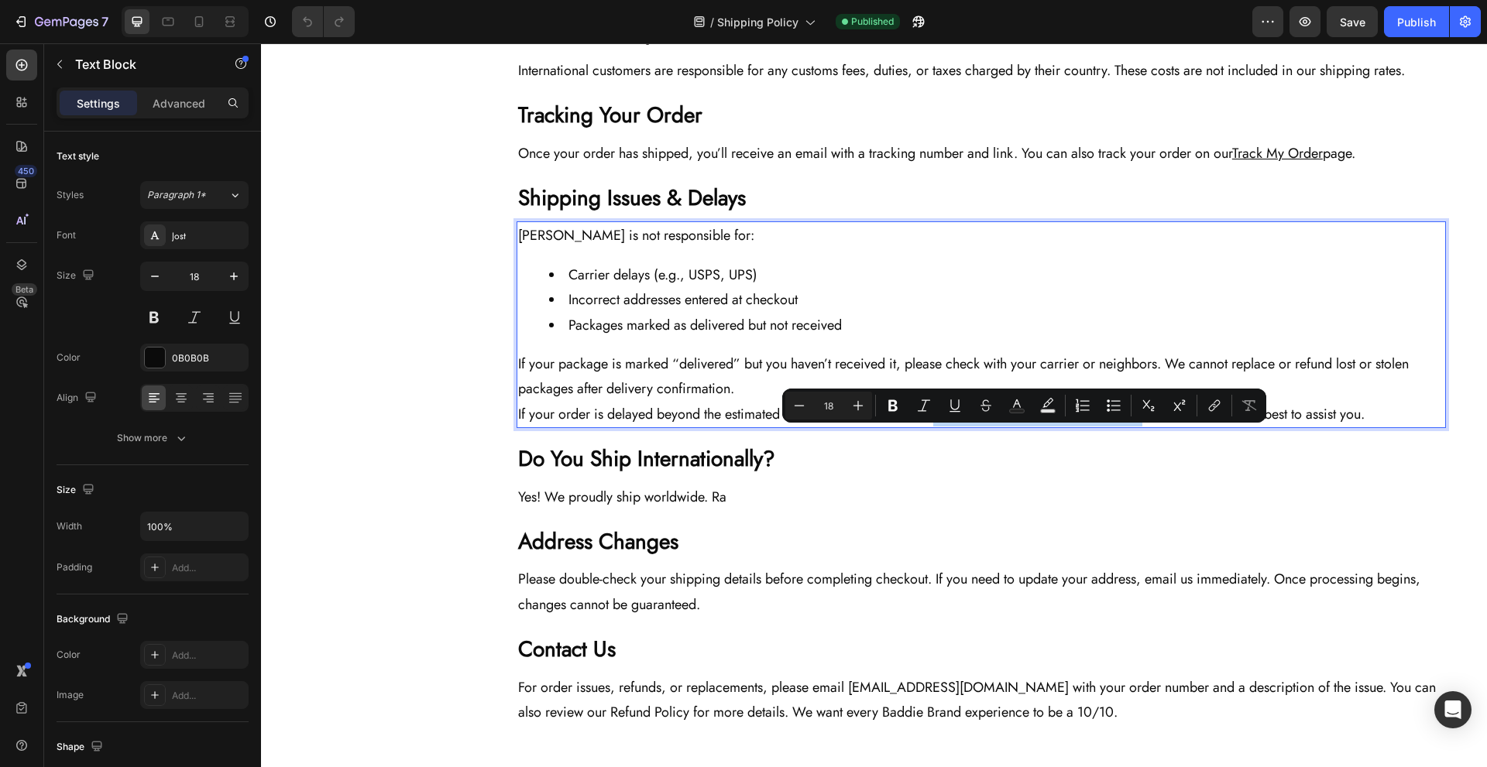
drag, startPoint x: 937, startPoint y: 444, endPoint x: 1111, endPoint y: 441, distance: 174.3
click at [1111, 427] on p "If your order is delayed beyond the estimated time, please contact us at [EMAIL…" at bounding box center [981, 414] width 926 height 25
click at [1207, 409] on icon "Editor contextual toolbar" at bounding box center [1214, 405] width 15 height 15
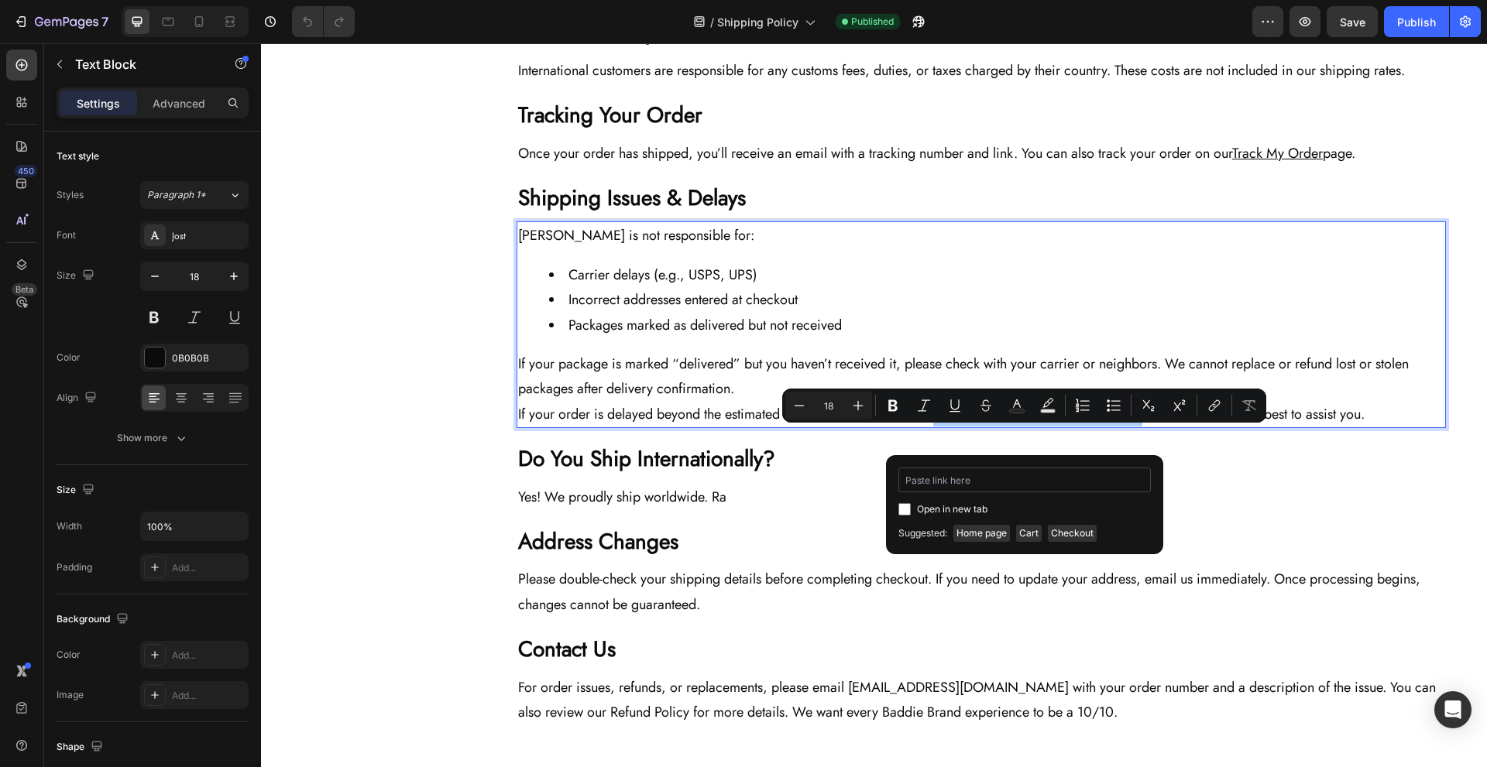
type input "mailto:[EMAIL_ADDRESS][DOMAIN_NAME]"
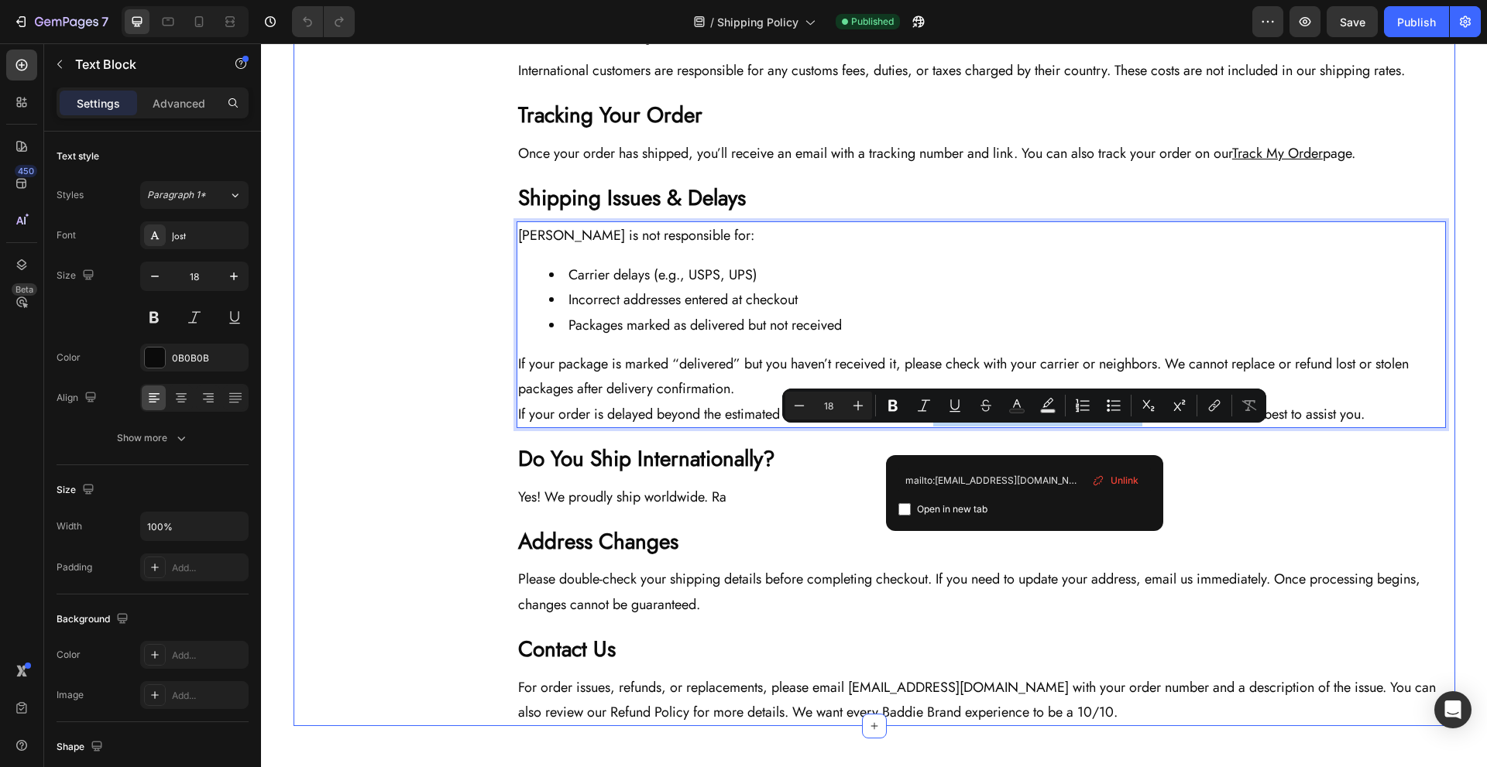
click at [493, 457] on div "The Baddie Code Heading Title Line About Us Button Contact Us Button Track Your…" at bounding box center [875, 115] width 1162 height 1221
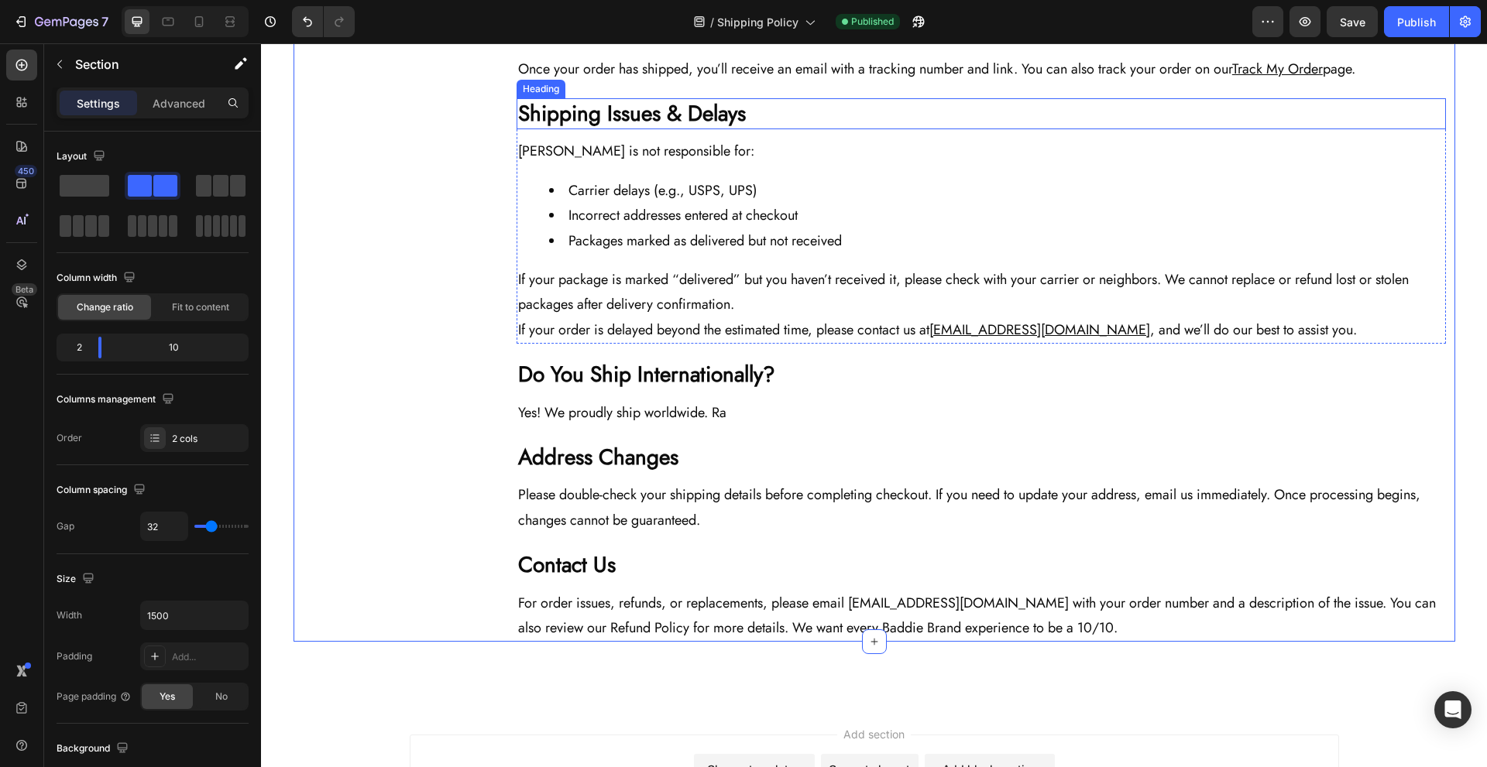
scroll to position [1032, 0]
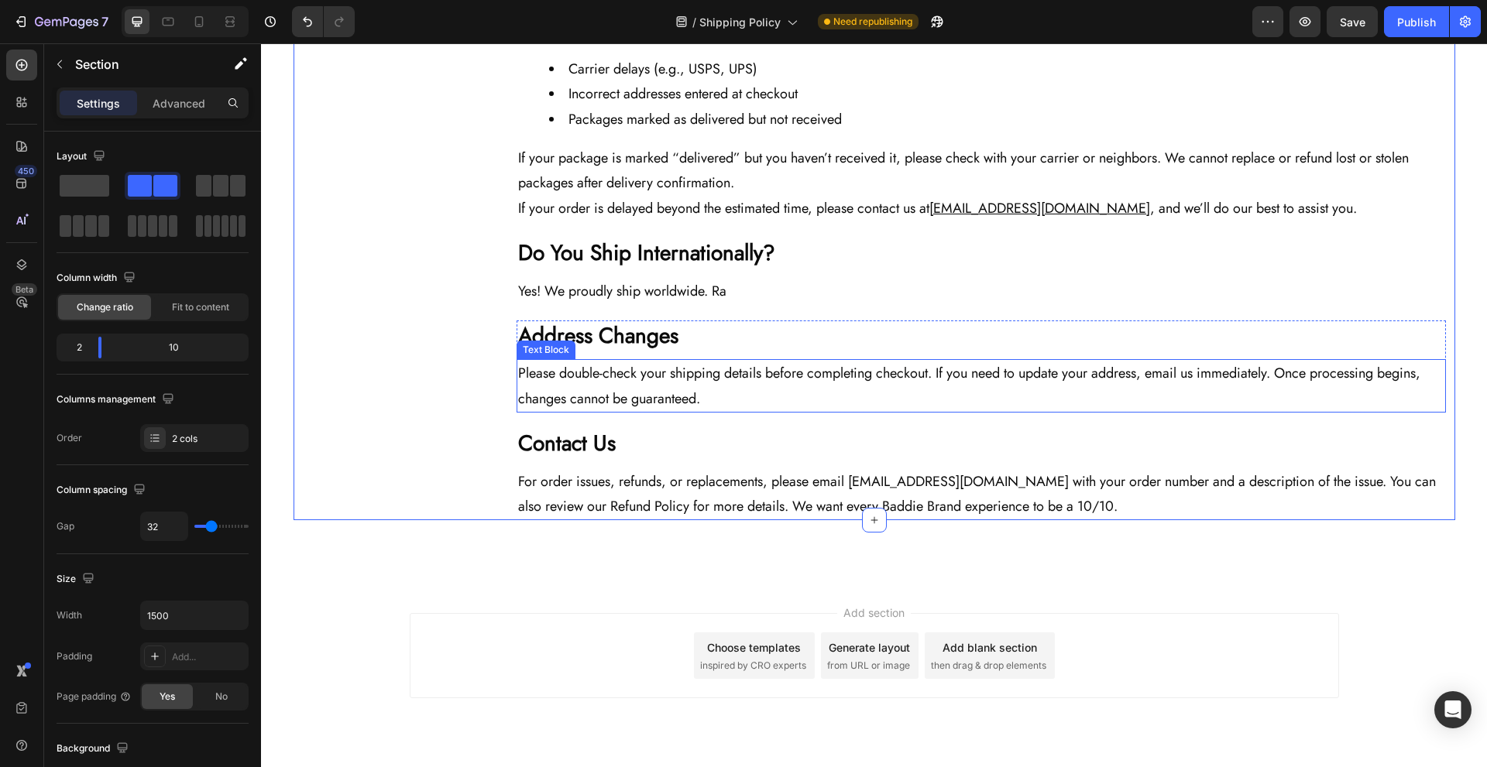
click at [689, 411] on p "Please double-check your shipping details before completing checkout. If you ne…" at bounding box center [981, 386] width 926 height 50
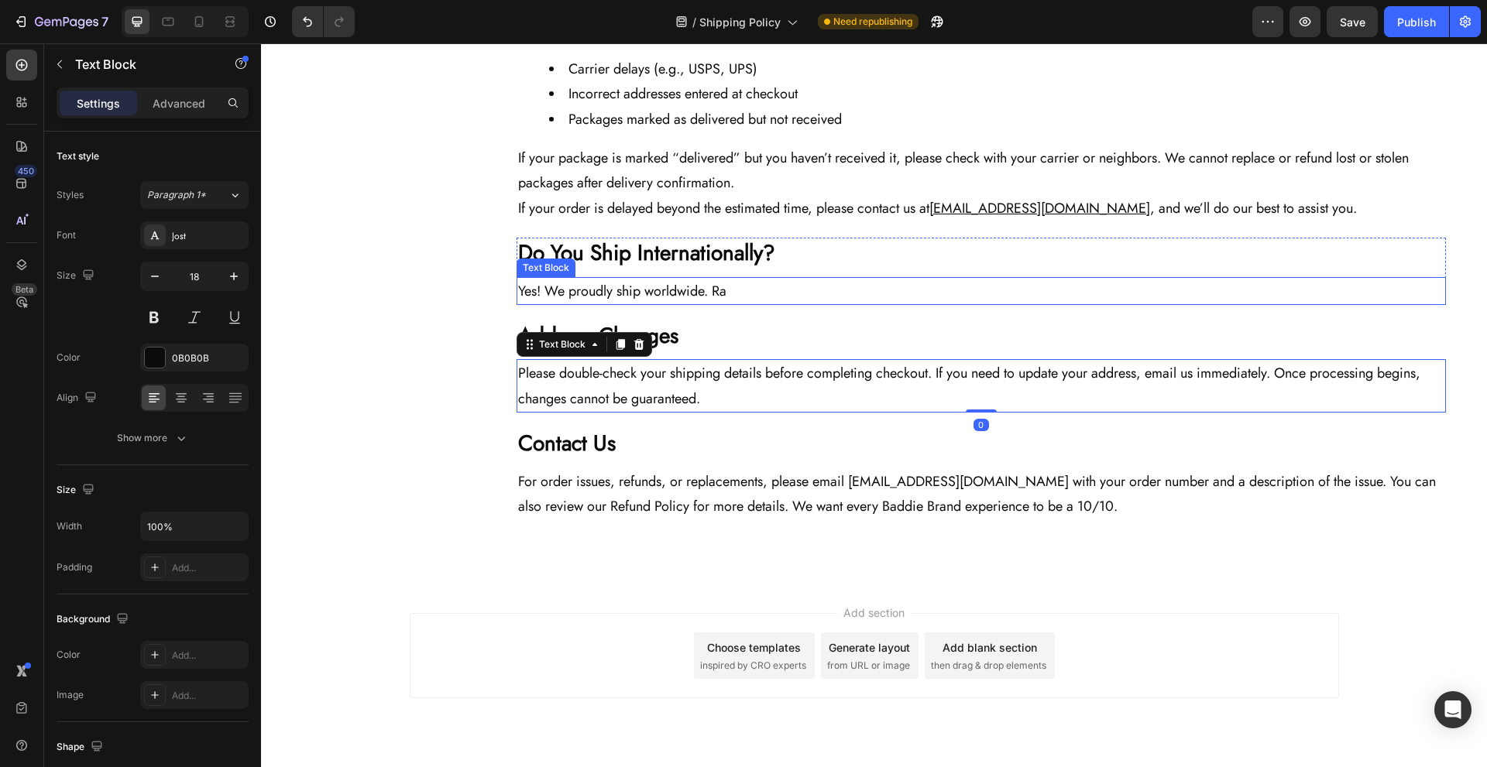
click at [703, 304] on p "Yes! We proudly ship worldwide. Ra" at bounding box center [981, 291] width 926 height 25
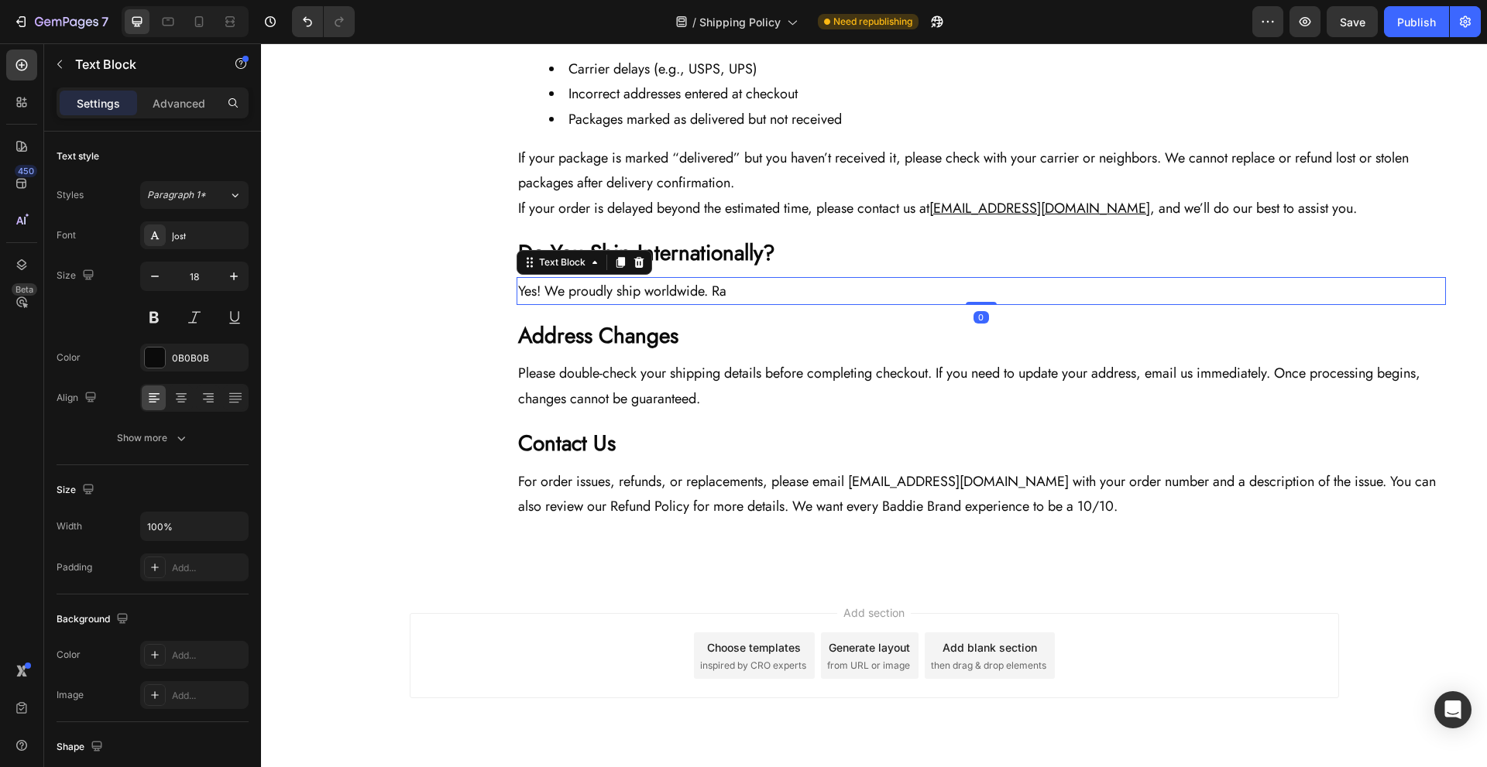
click at [703, 304] on p "Yes! We proudly ship worldwide. Ra" at bounding box center [981, 291] width 926 height 25
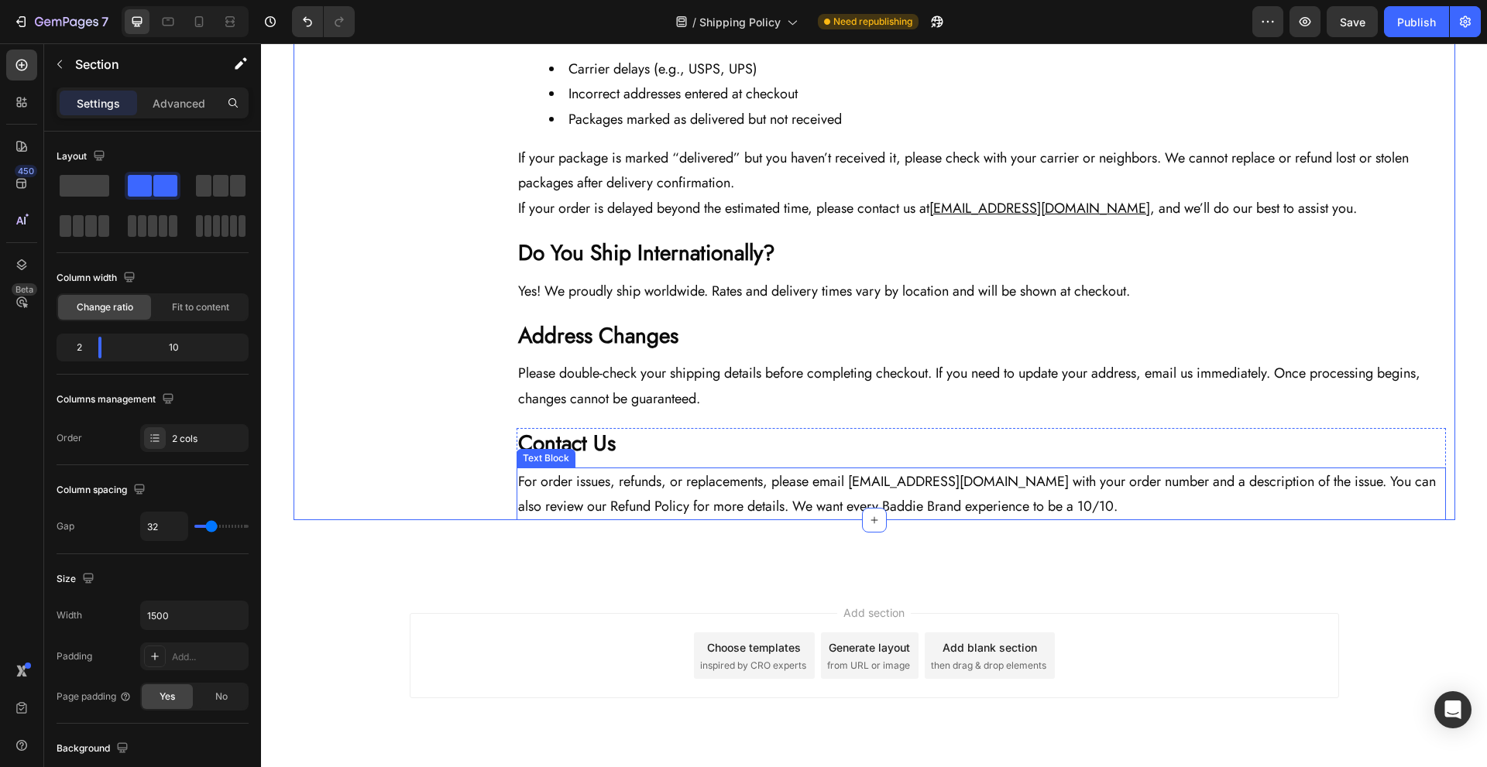
drag, startPoint x: 844, startPoint y: 526, endPoint x: 857, endPoint y: 515, distance: 16.5
click at [844, 520] on p "For order issues, refunds, or replacements, please email [EMAIL_ADDRESS][DOMAIN…" at bounding box center [981, 494] width 926 height 50
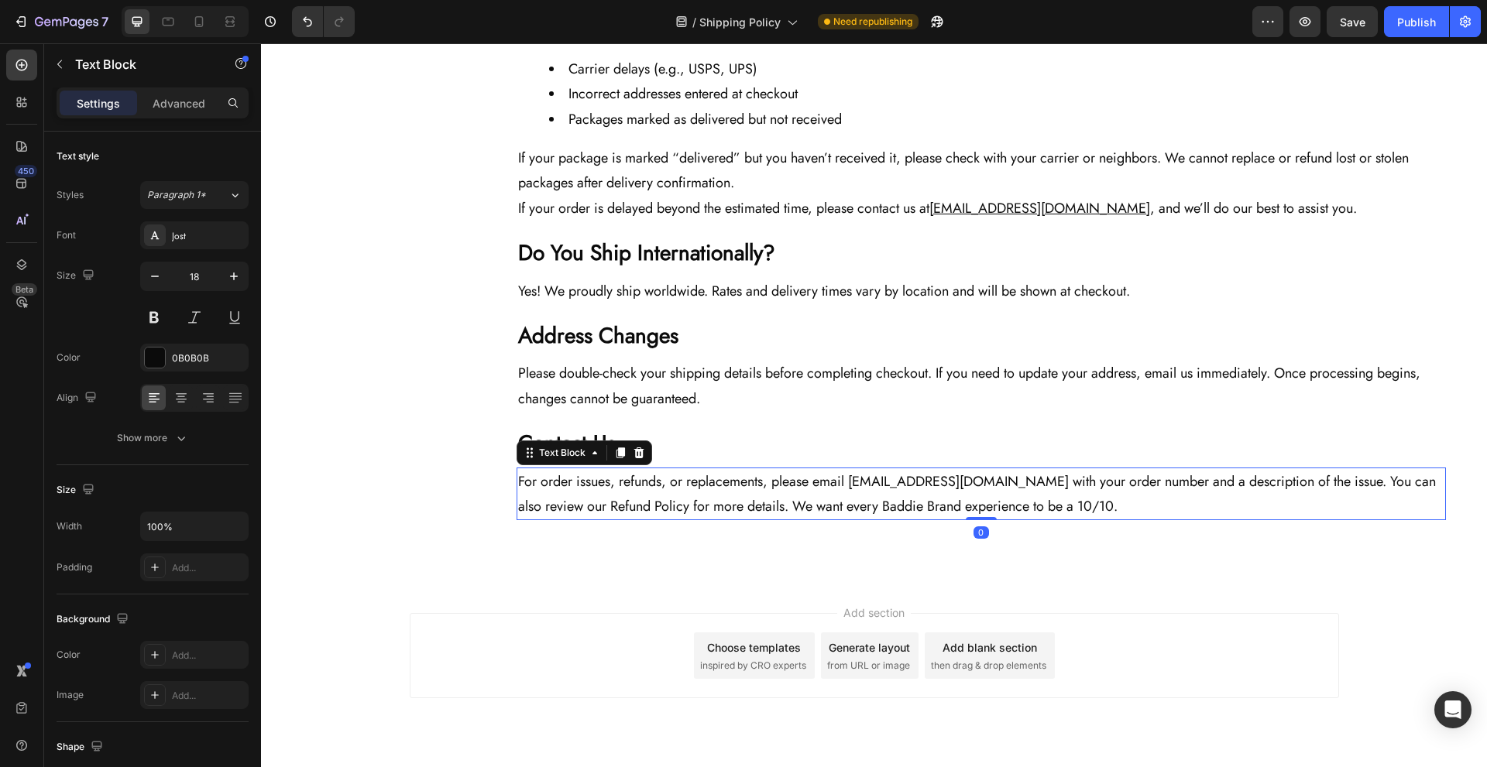
click at [857, 510] on p "For order issues, refunds, or replacements, please email [EMAIL_ADDRESS][DOMAIN…" at bounding box center [981, 494] width 926 height 50
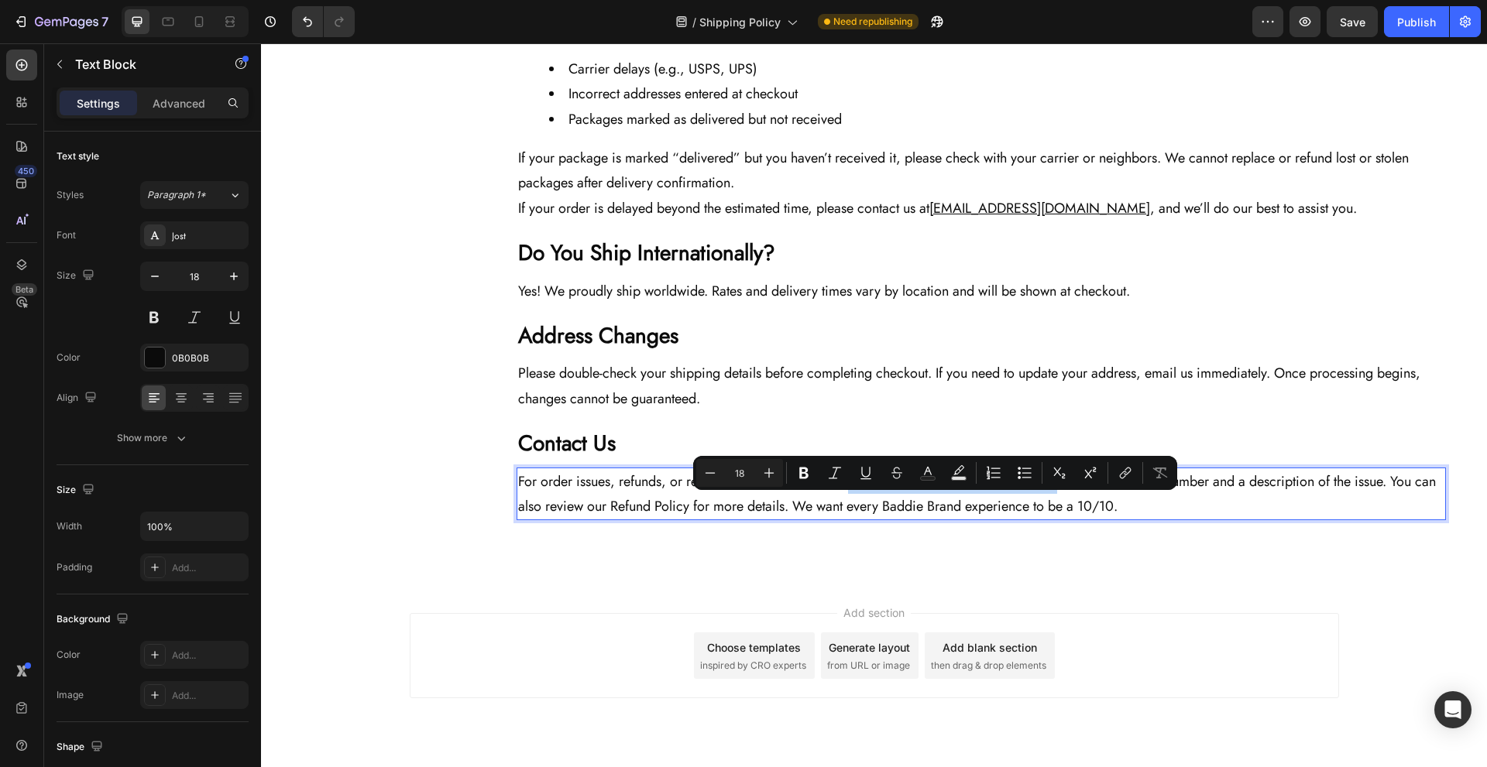
drag, startPoint x: 850, startPoint y: 511, endPoint x: 1022, endPoint y: 514, distance: 172.0
click at [1022, 514] on p "For order issues, refunds, or replacements, please email [EMAIL_ADDRESS][DOMAIN…" at bounding box center [981, 494] width 926 height 50
click at [1121, 476] on icon "Editor contextual toolbar" at bounding box center [1123, 476] width 7 height 8
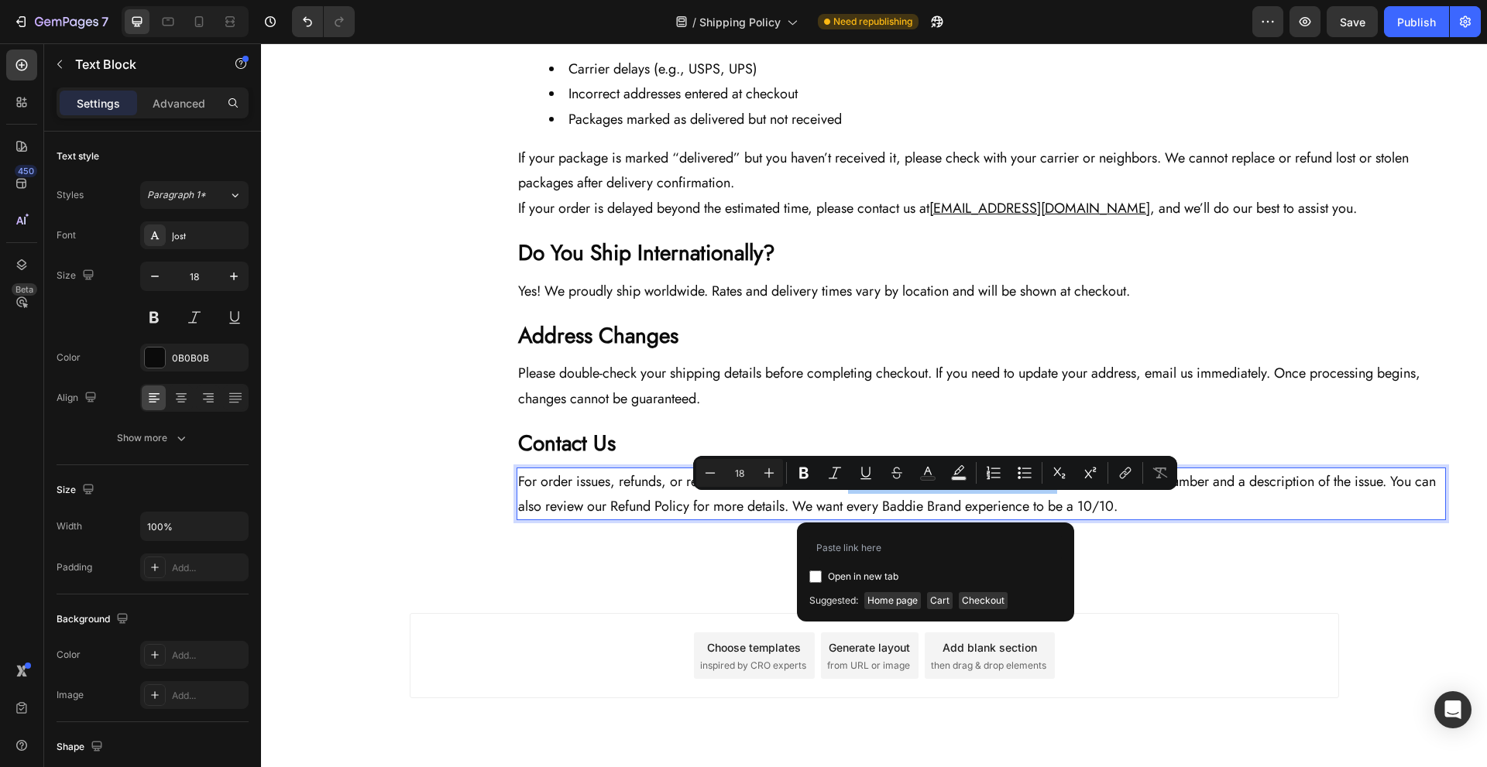
type input "mailto:[EMAIL_ADDRESS][DOMAIN_NAME]"
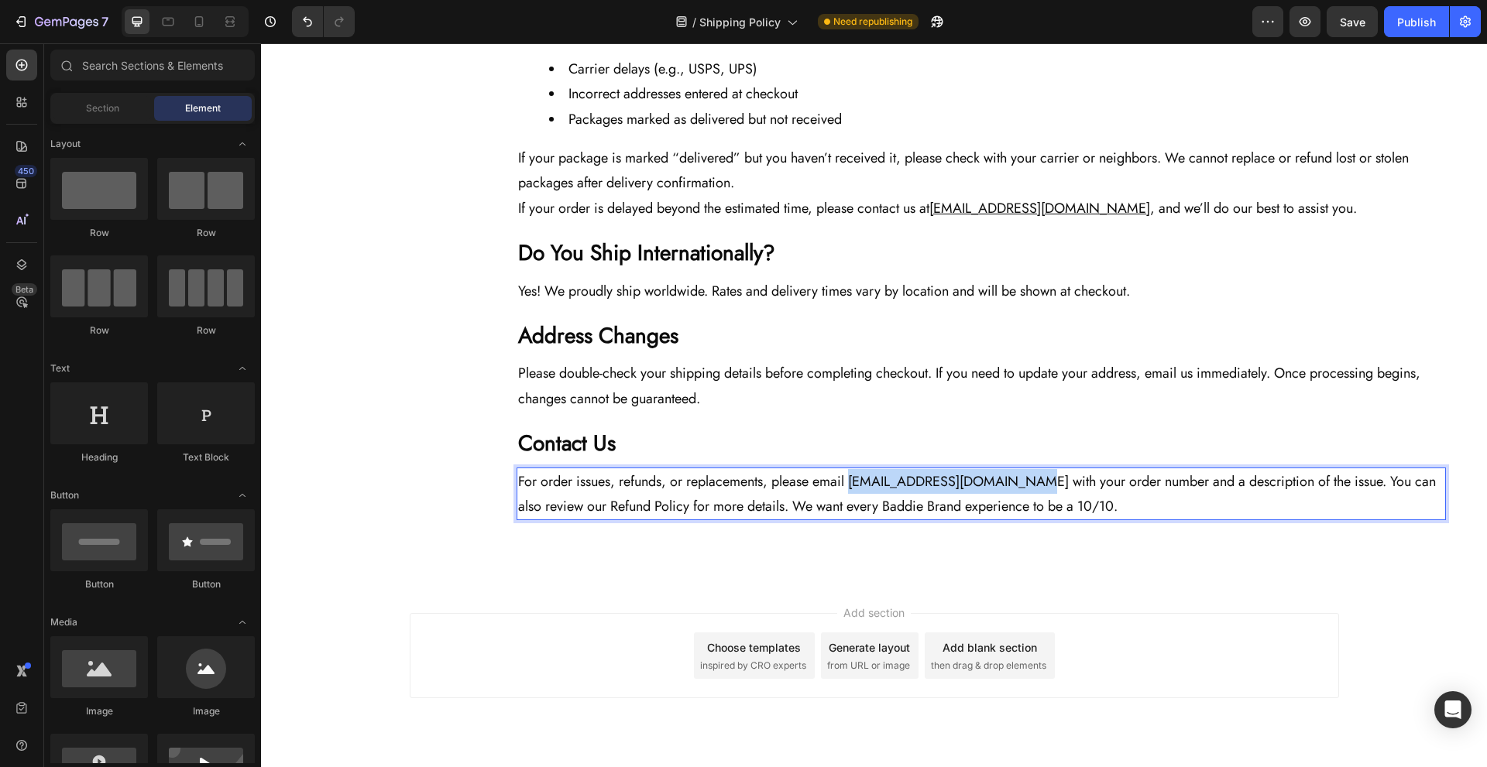
click at [589, 520] on p "For order issues, refunds, or replacements, please email [EMAIL_ADDRESS][DOMAIN…" at bounding box center [981, 494] width 926 height 50
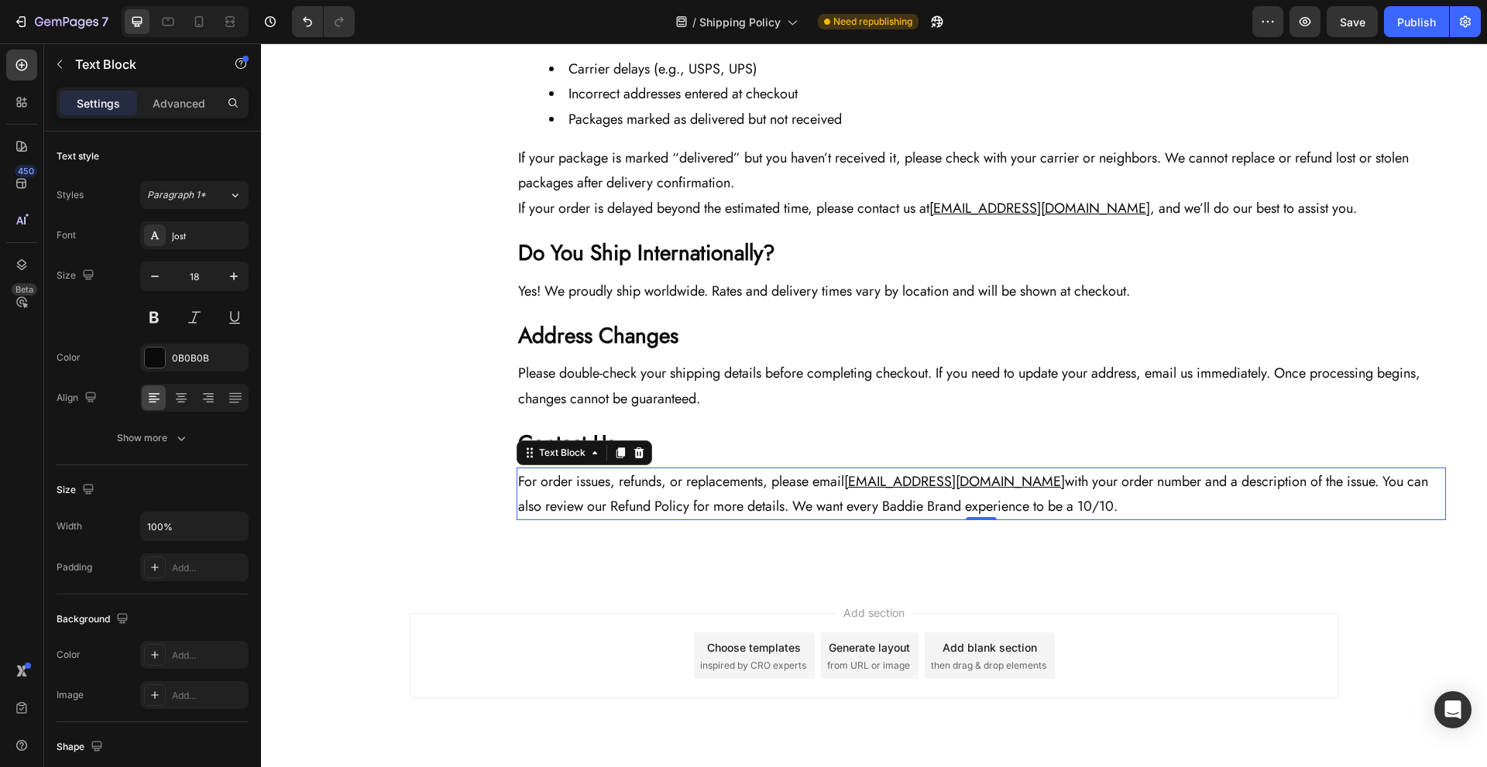
drag, startPoint x: 637, startPoint y: 520, endPoint x: 605, endPoint y: 532, distance: 34.8
click at [637, 520] on p "For order issues, refunds, or replacements, please email [EMAIL_ADDRESS][DOMAIN…" at bounding box center [981, 494] width 926 height 50
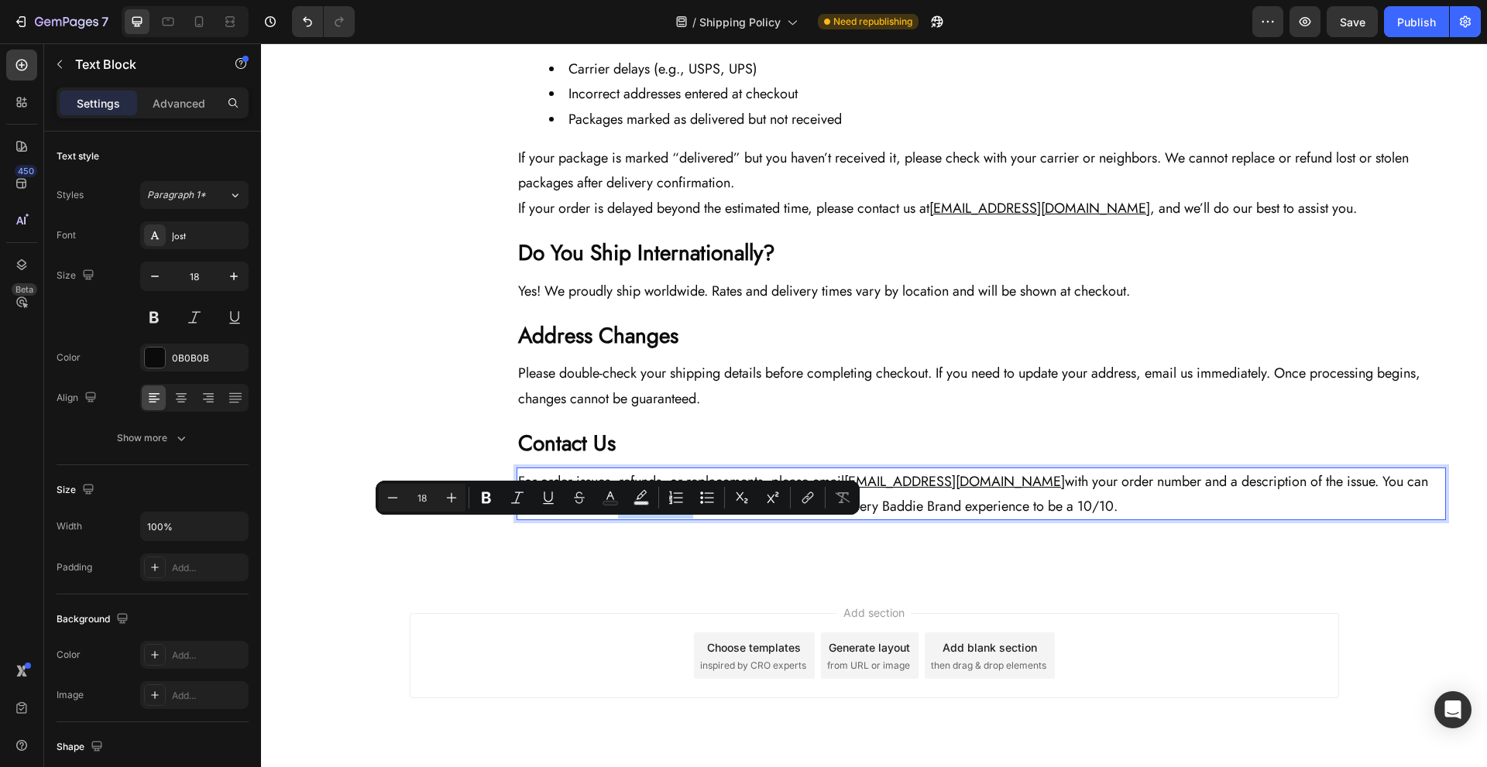
drag, startPoint x: 582, startPoint y: 534, endPoint x: 655, endPoint y: 532, distance: 73.6
click at [655, 520] on p "For order issues, refunds, or replacements, please email [EMAIL_ADDRESS][DOMAIN…" at bounding box center [981, 494] width 926 height 50
click at [805, 494] on icon "Editor contextual toolbar" at bounding box center [807, 497] width 15 height 15
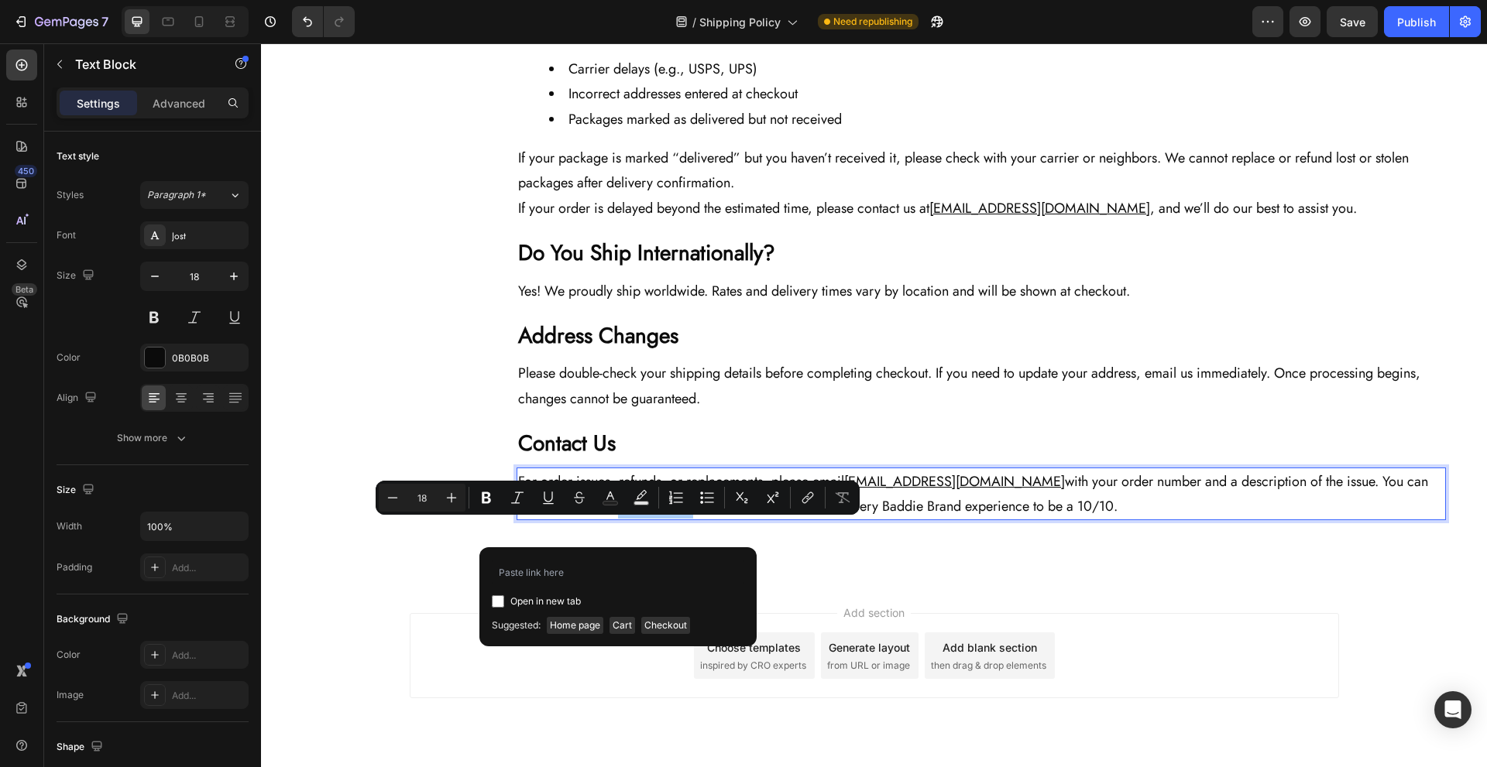
type input "[URL][DOMAIN_NAME]"
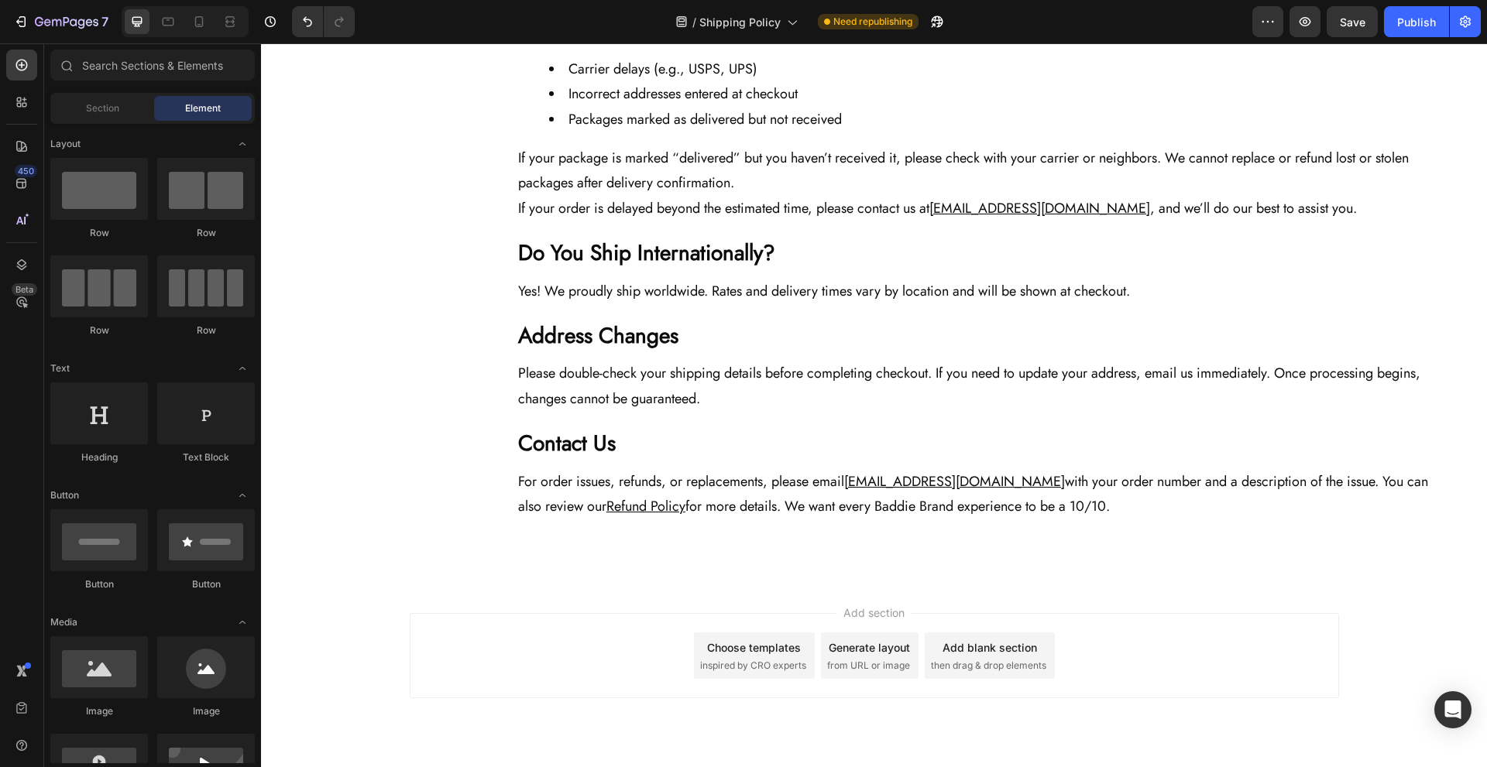
click at [1351, 26] on span "Save" at bounding box center [1353, 21] width 26 height 13
click at [1428, 28] on div "Publish" at bounding box center [1416, 22] width 39 height 16
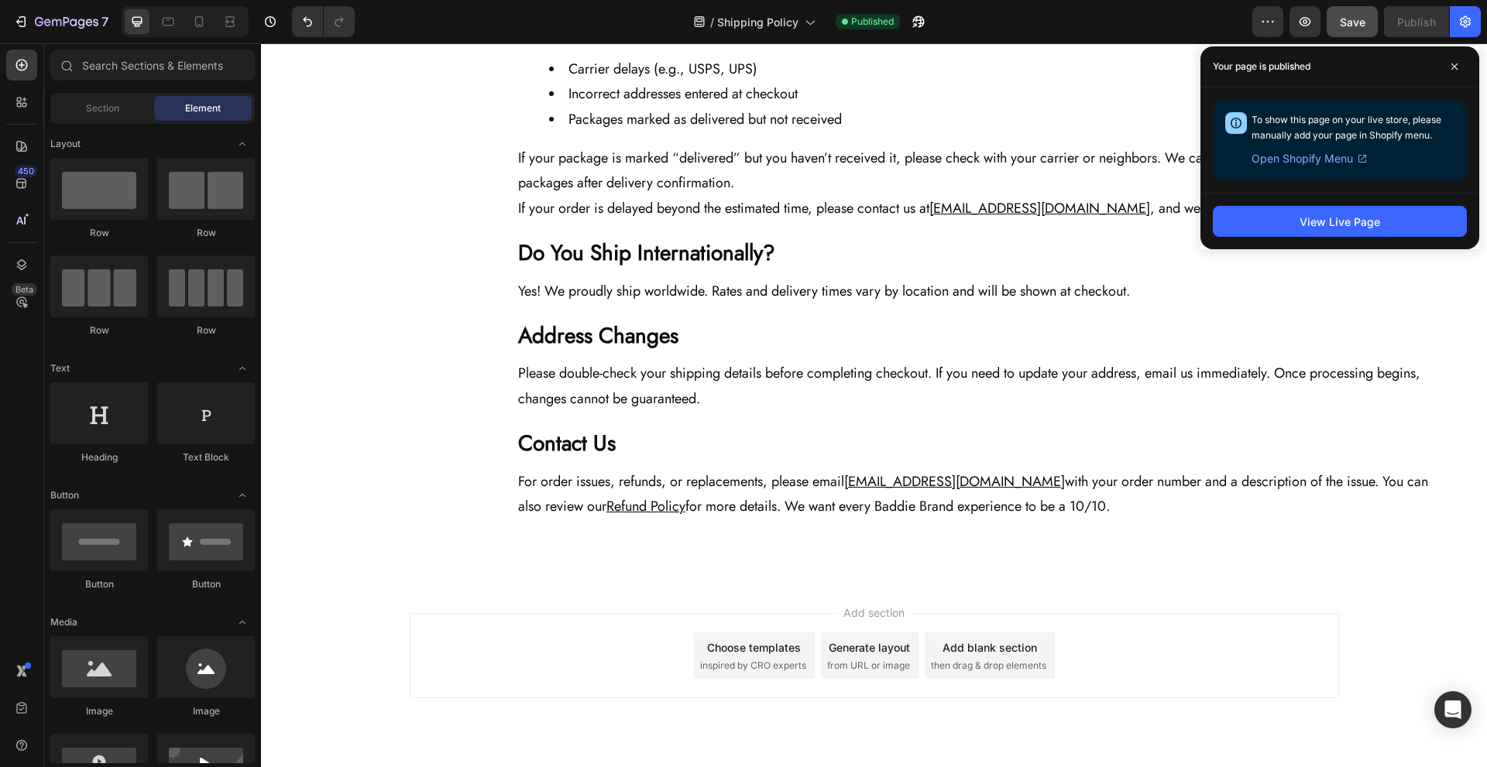
click at [1351, 26] on span "Save" at bounding box center [1353, 21] width 26 height 13
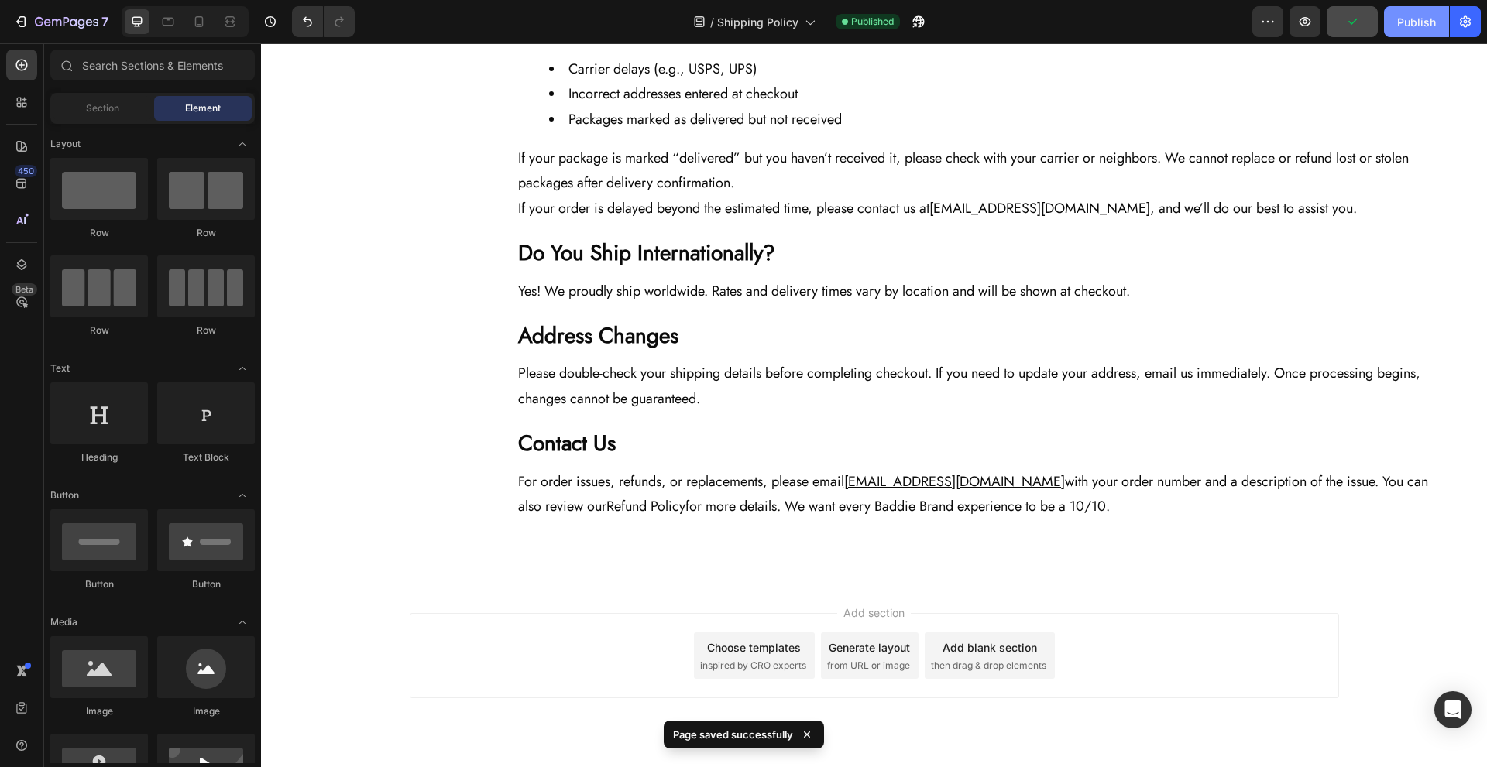
click at [1410, 23] on div "Publish" at bounding box center [1416, 22] width 39 height 16
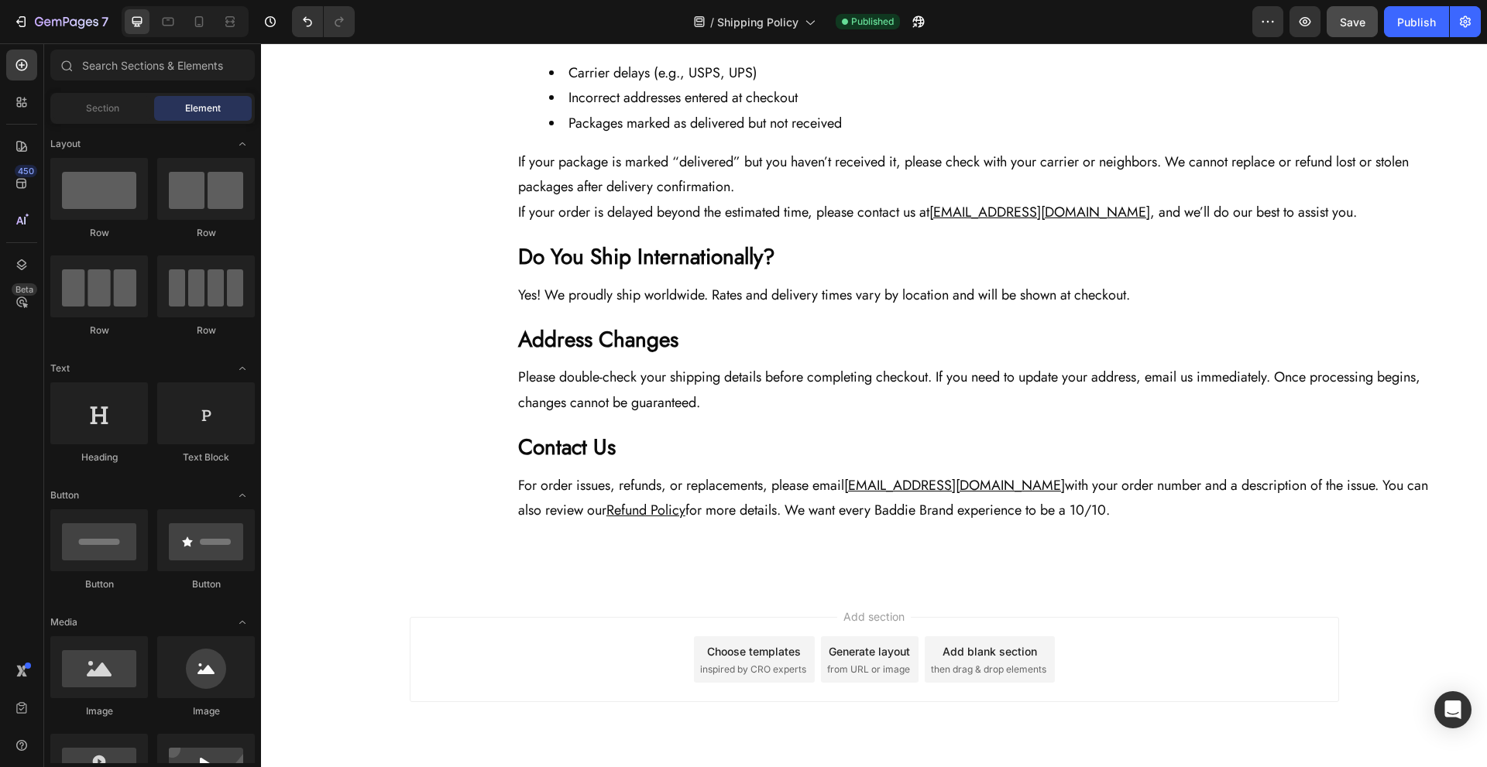
scroll to position [1096, 0]
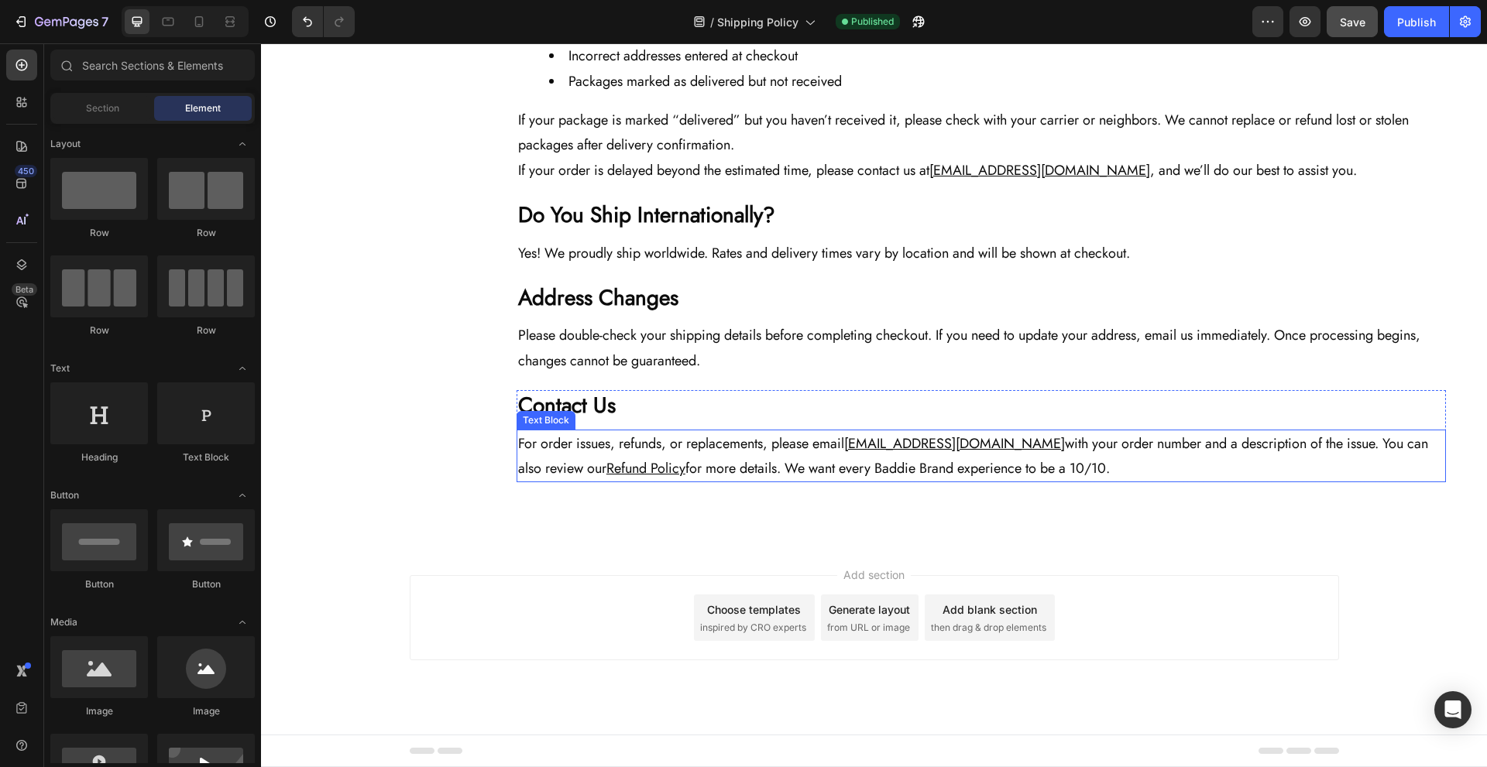
click at [752, 449] on p "For order issues, refunds, or replacements, please email [EMAIL_ADDRESS][DOMAIN…" at bounding box center [981, 456] width 926 height 50
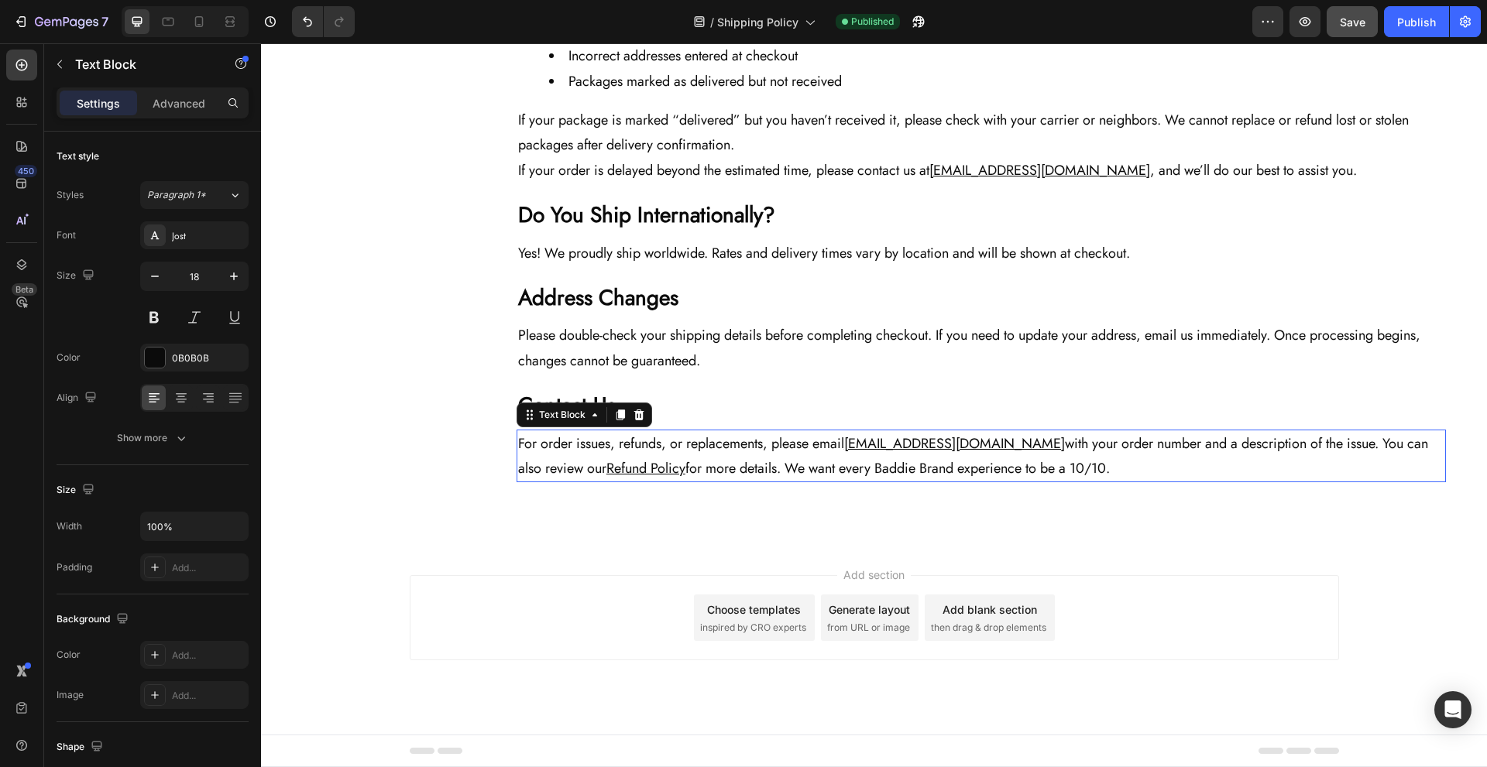
click at [752, 449] on p "For order issues, refunds, or replacements, please email [EMAIL_ADDRESS][DOMAIN…" at bounding box center [981, 456] width 926 height 50
click at [720, 457] on p "For order issues, refunds, or replacements, please email [EMAIL_ADDRESS][DOMAIN…" at bounding box center [981, 456] width 926 height 50
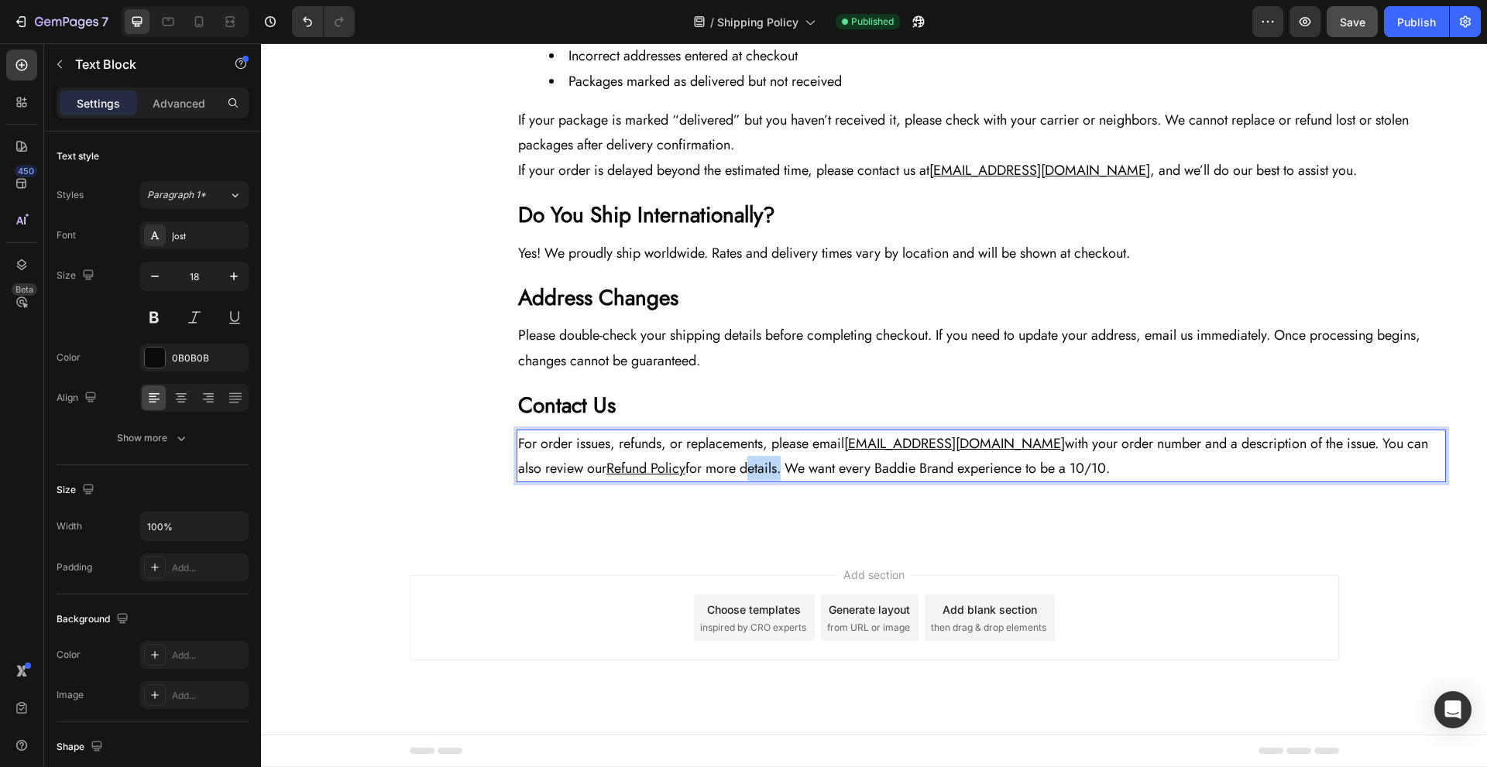
click at [720, 457] on p "For order issues, refunds, or replacements, please email [EMAIL_ADDRESS][DOMAIN…" at bounding box center [981, 456] width 926 height 50
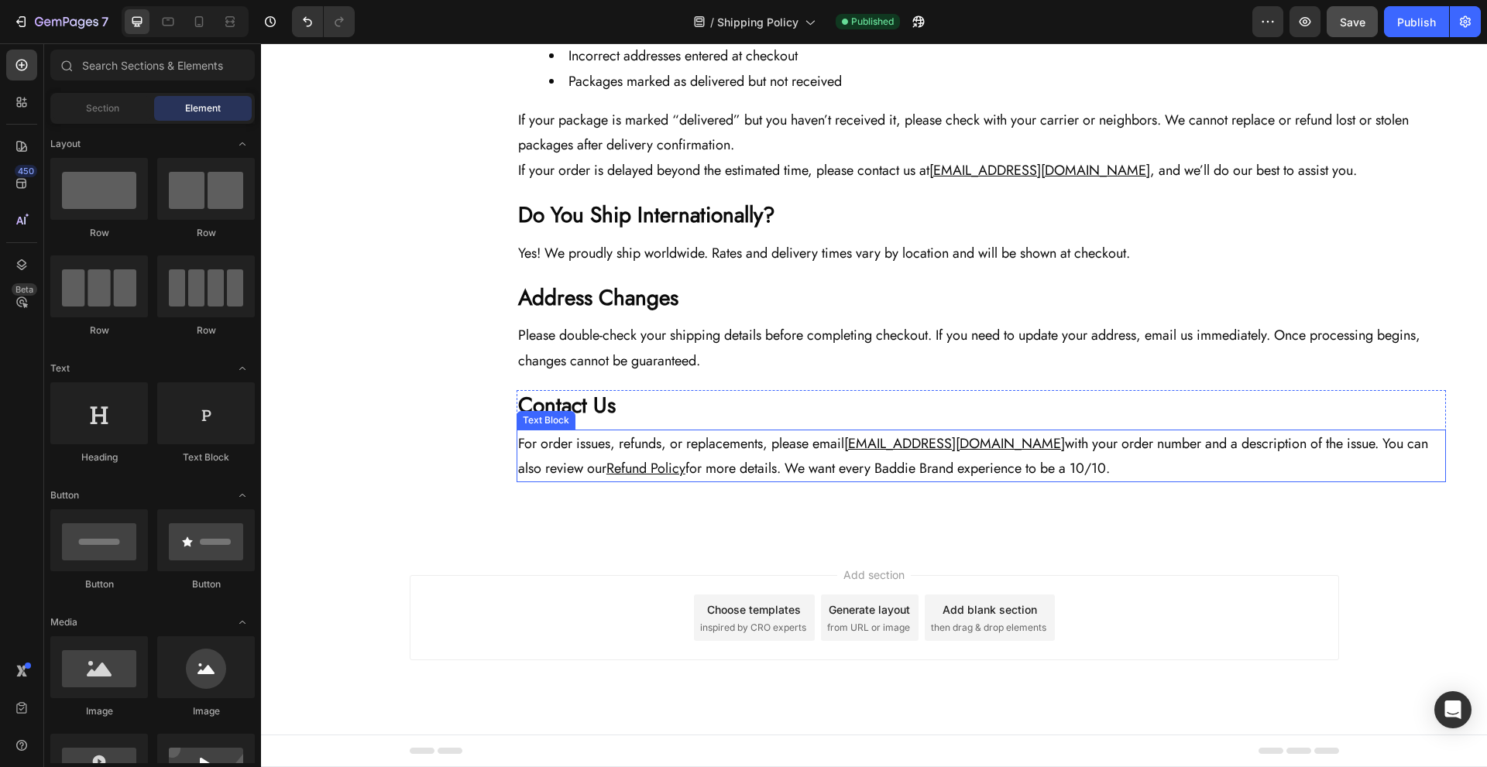
click at [719, 438] on p "For order issues, refunds, or replacements, please email [EMAIL_ADDRESS][DOMAIN…" at bounding box center [981, 456] width 926 height 50
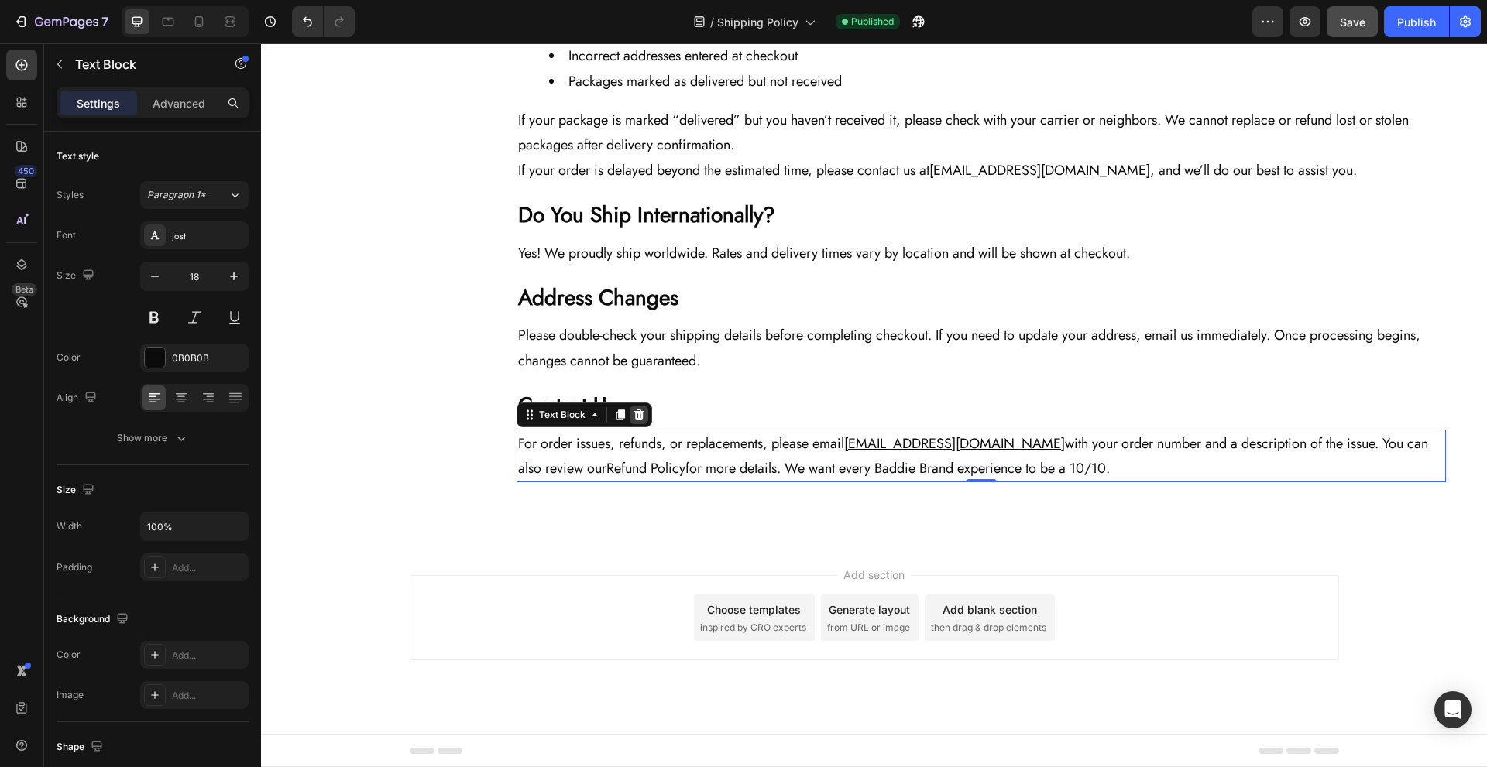
click at [640, 414] on div at bounding box center [639, 415] width 19 height 19
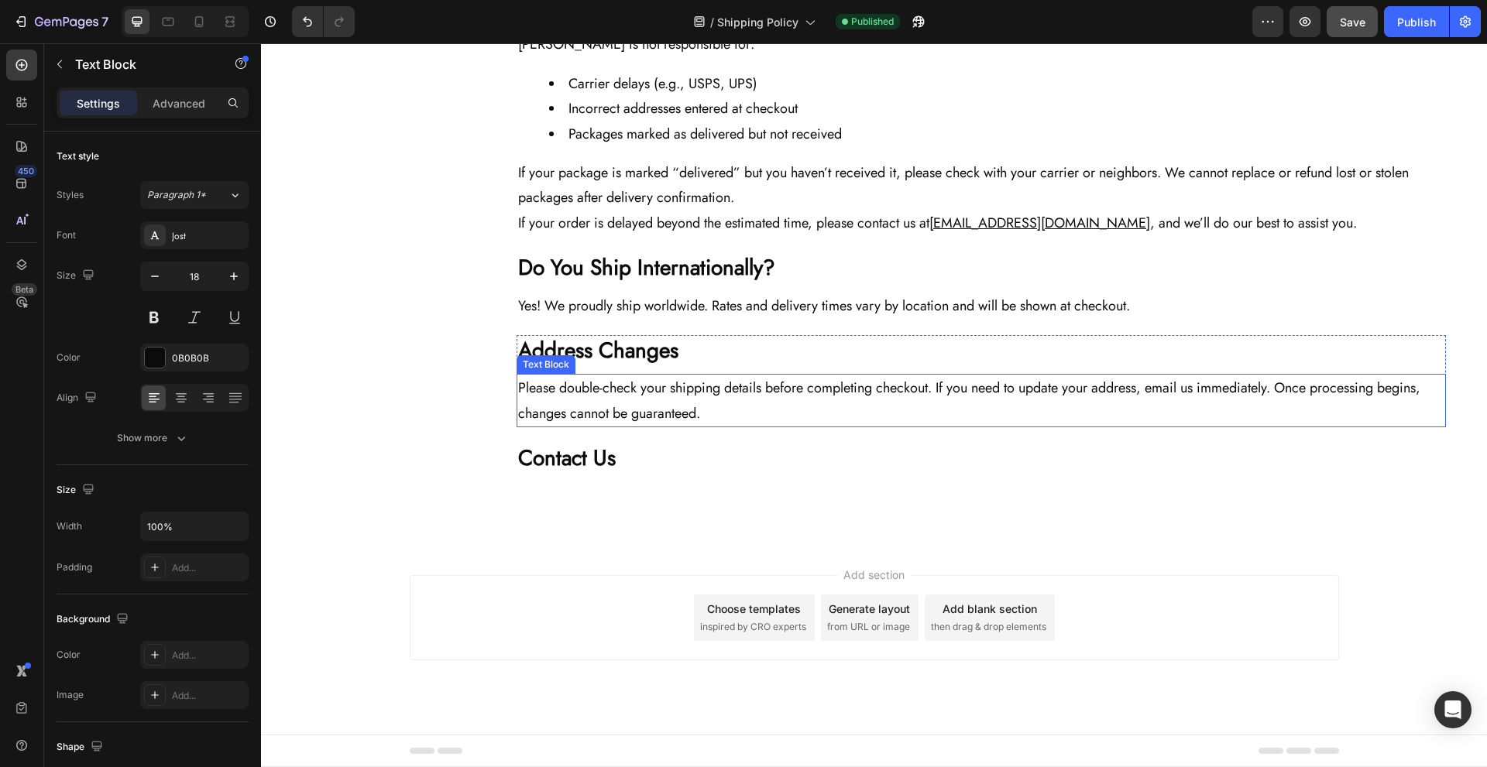
scroll to position [1042, 0]
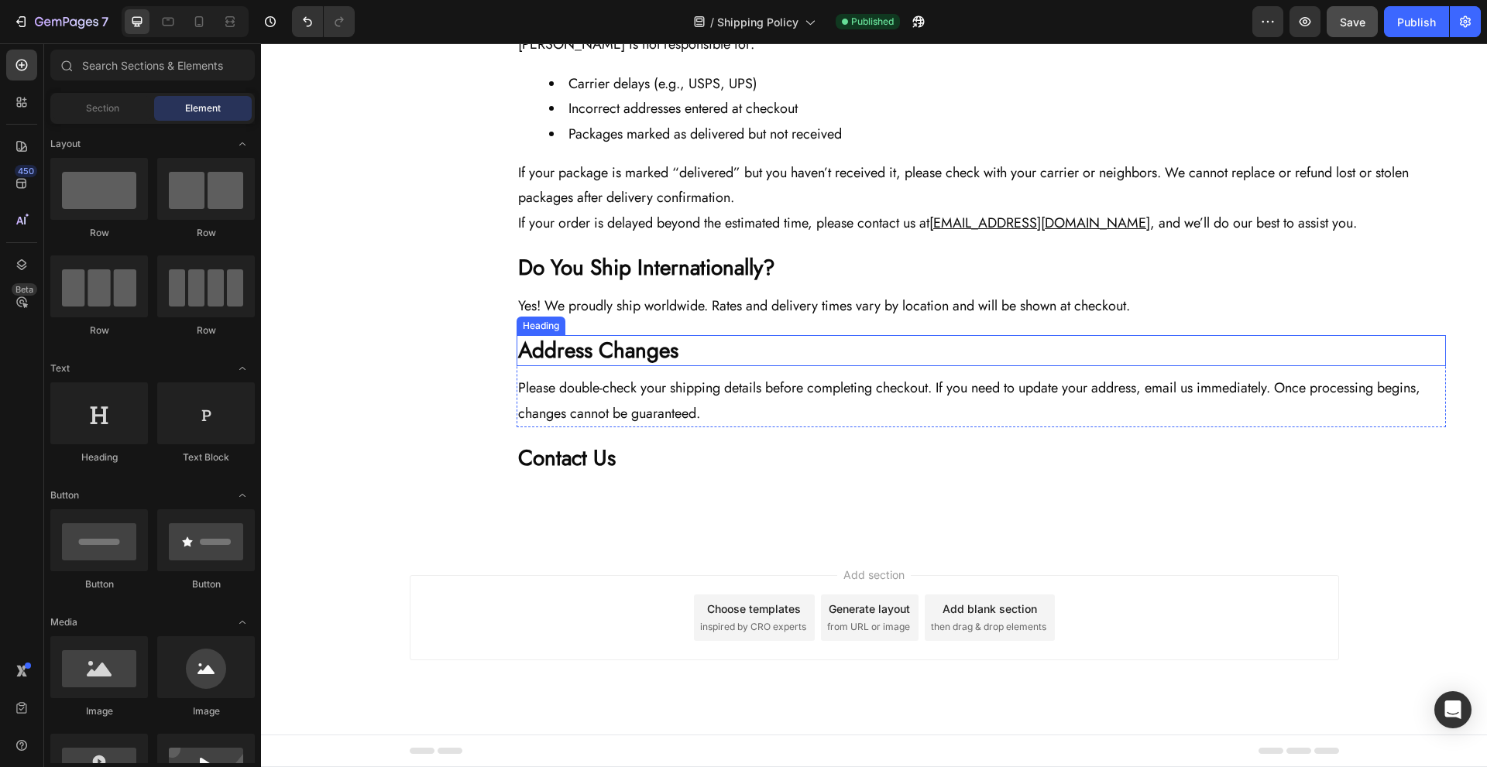
click at [697, 402] on p "Please double-check your shipping details before completing checkout. If you ne…" at bounding box center [981, 401] width 926 height 50
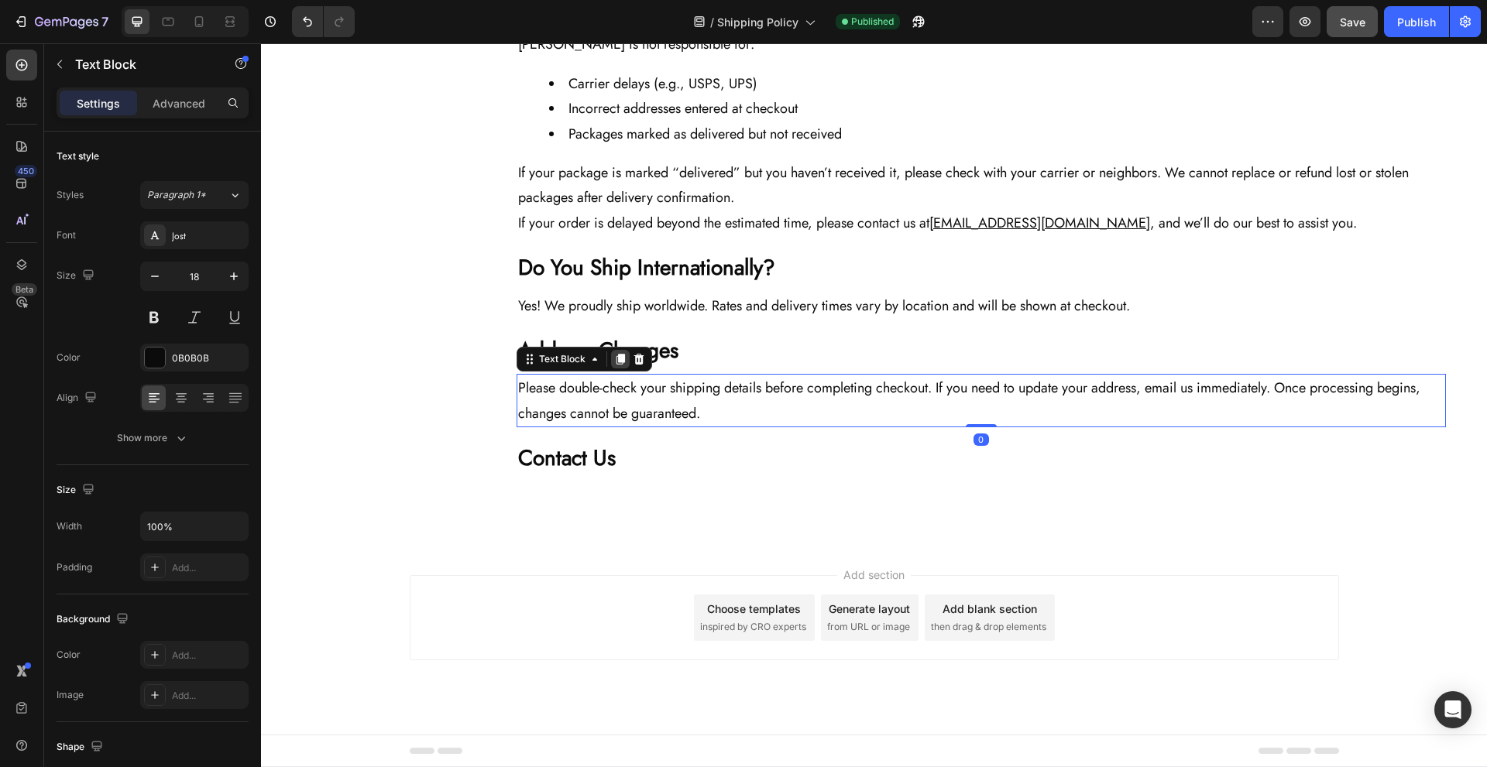
click at [614, 361] on icon at bounding box center [620, 359] width 12 height 12
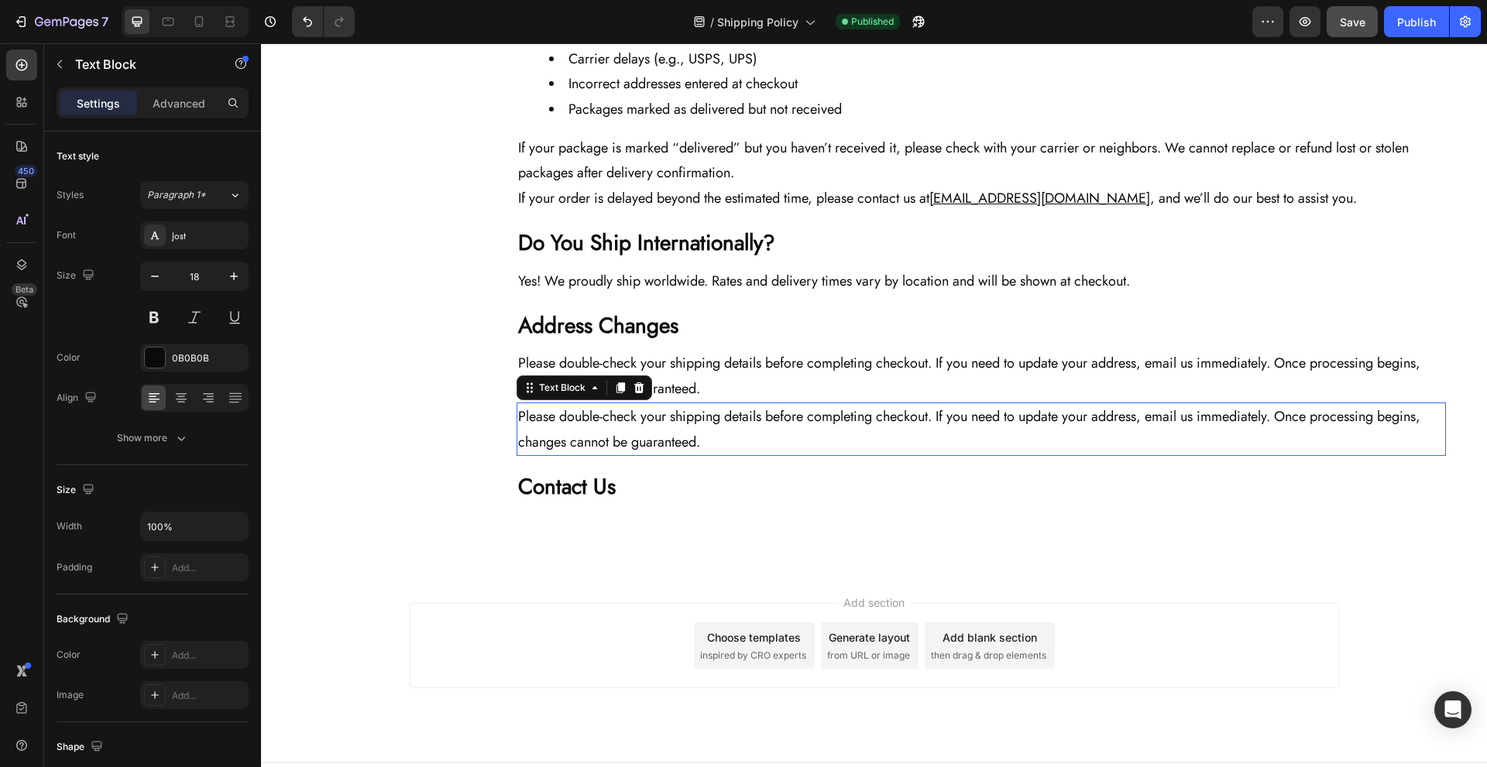
scroll to position [1096, 0]
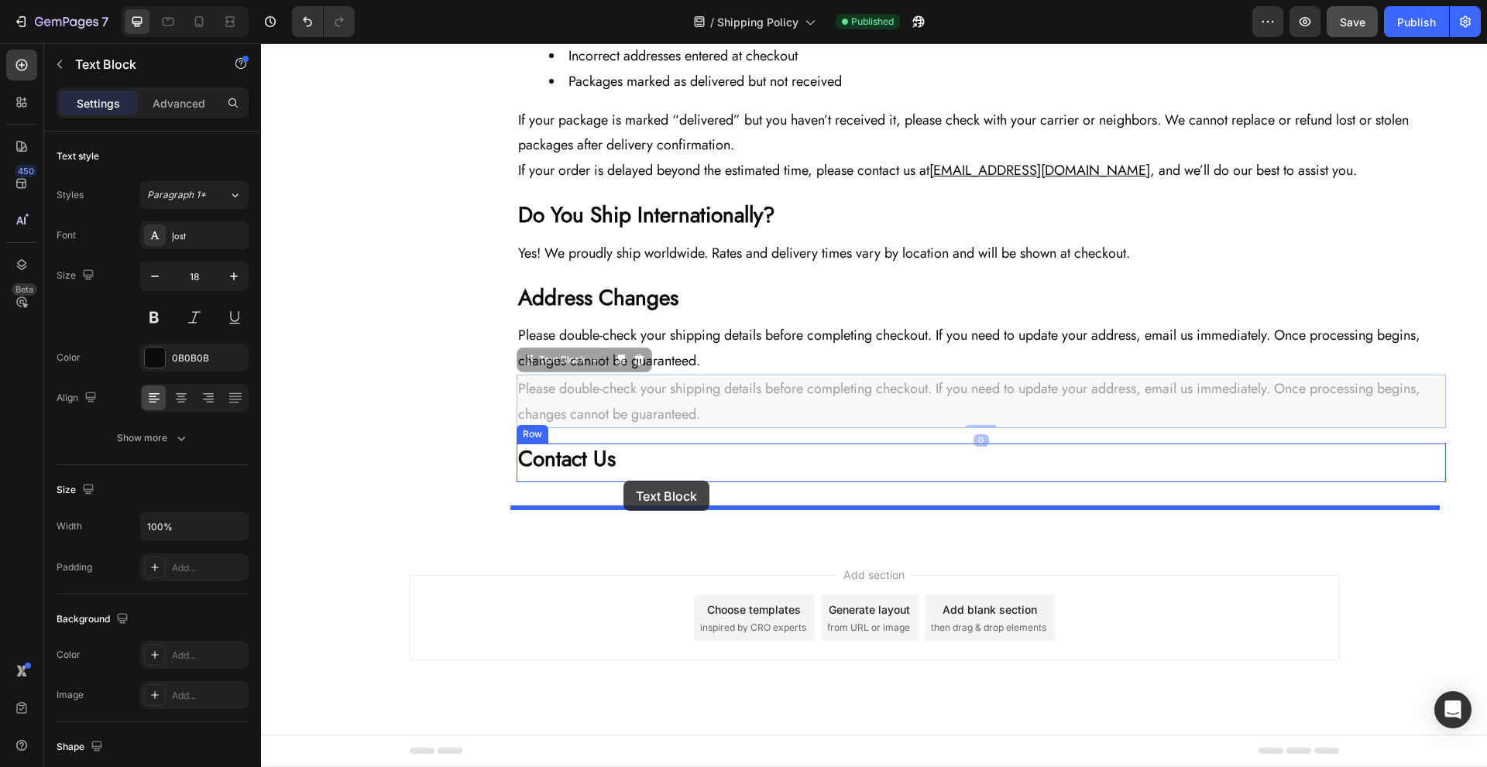
drag, startPoint x: 568, startPoint y: 362, endPoint x: 623, endPoint y: 481, distance: 130.6
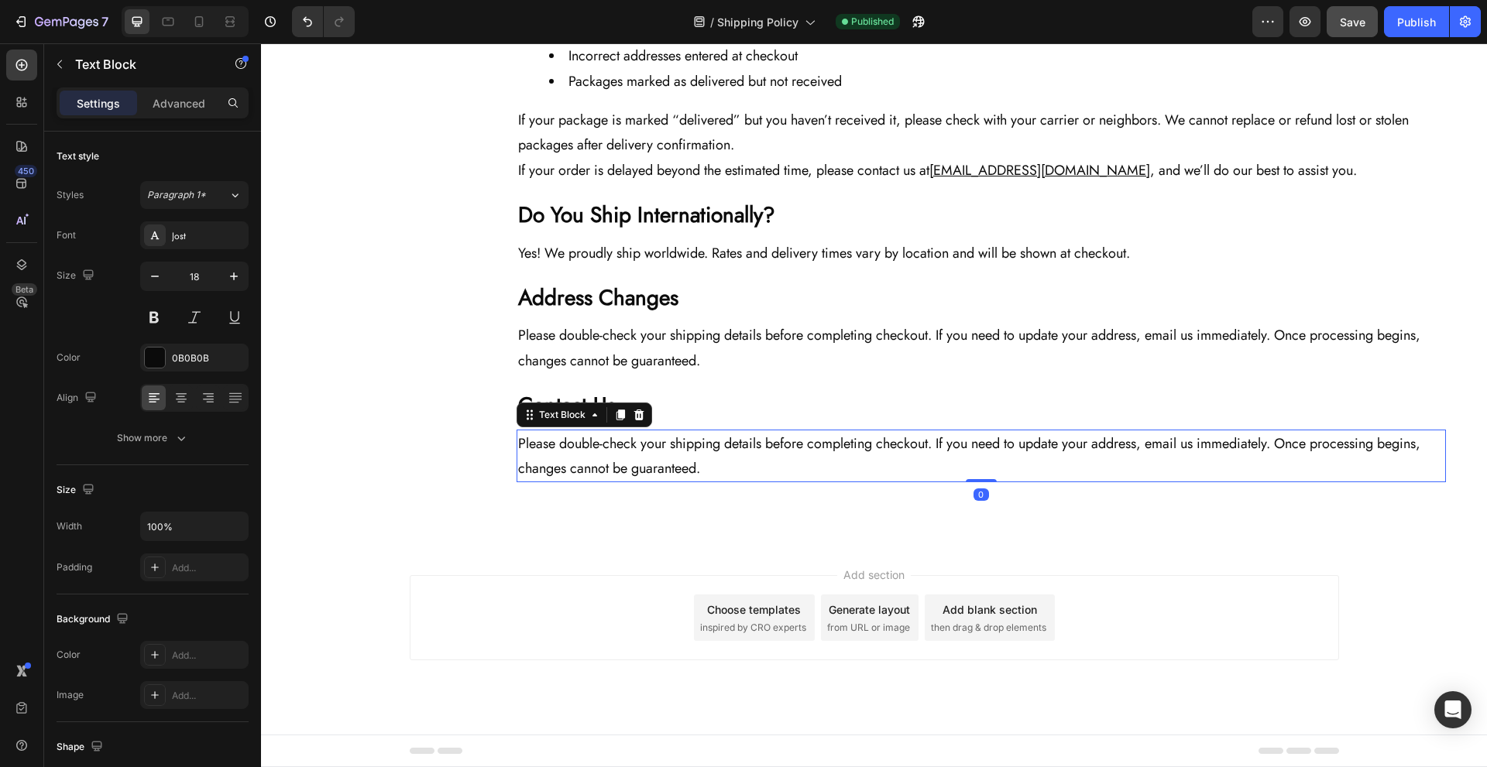
click at [789, 458] on p "Please double-check your shipping details before completing checkout. If you ne…" at bounding box center [981, 456] width 926 height 50
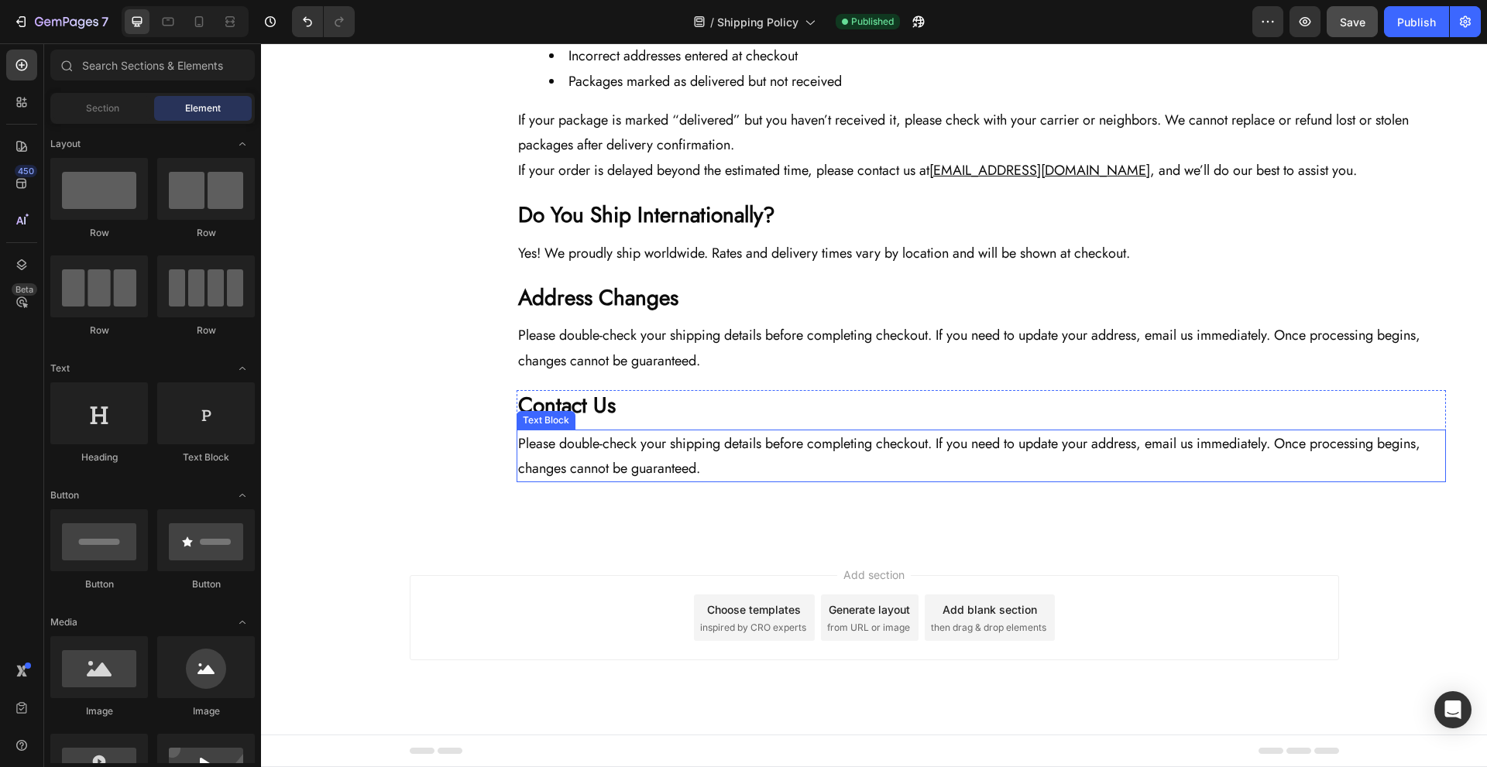
click at [809, 446] on p "Please double-check your shipping details before completing checkout. If you ne…" at bounding box center [981, 456] width 926 height 50
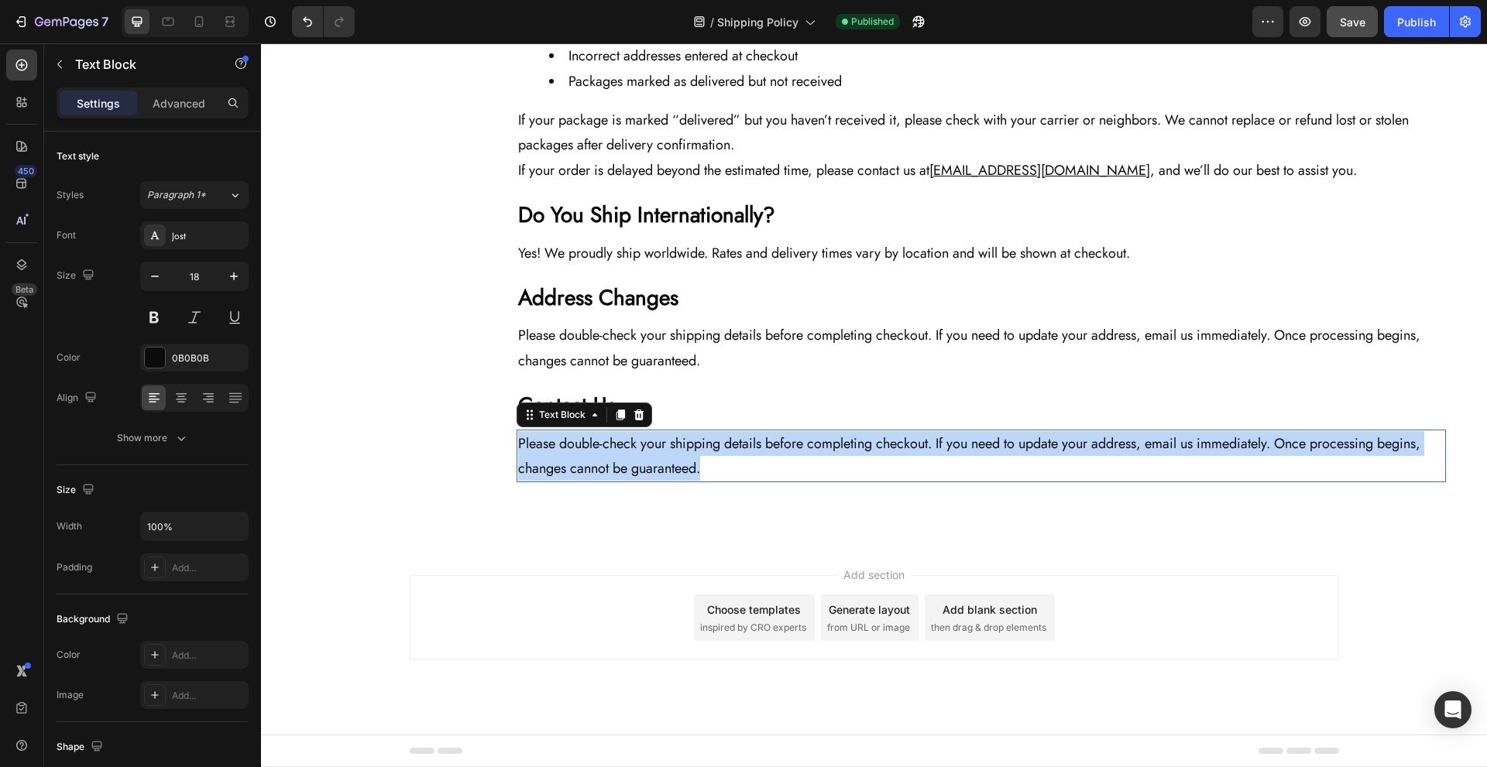
click at [809, 446] on p "Please double-check your shipping details before completing checkout. If you ne…" at bounding box center [981, 456] width 926 height 50
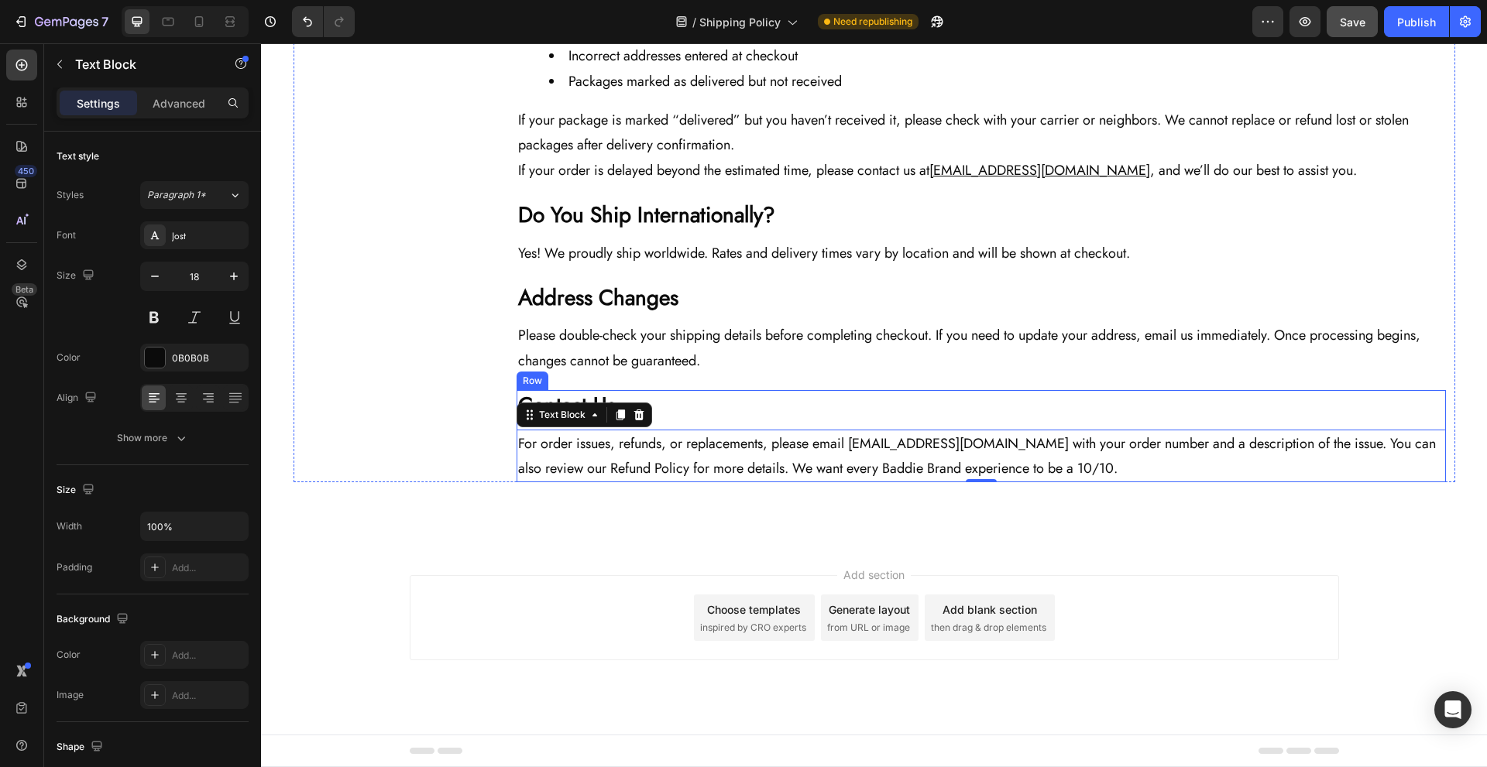
click at [891, 434] on p "For order issues, refunds, or replacements, please email [EMAIL_ADDRESS][DOMAIN…" at bounding box center [981, 456] width 926 height 50
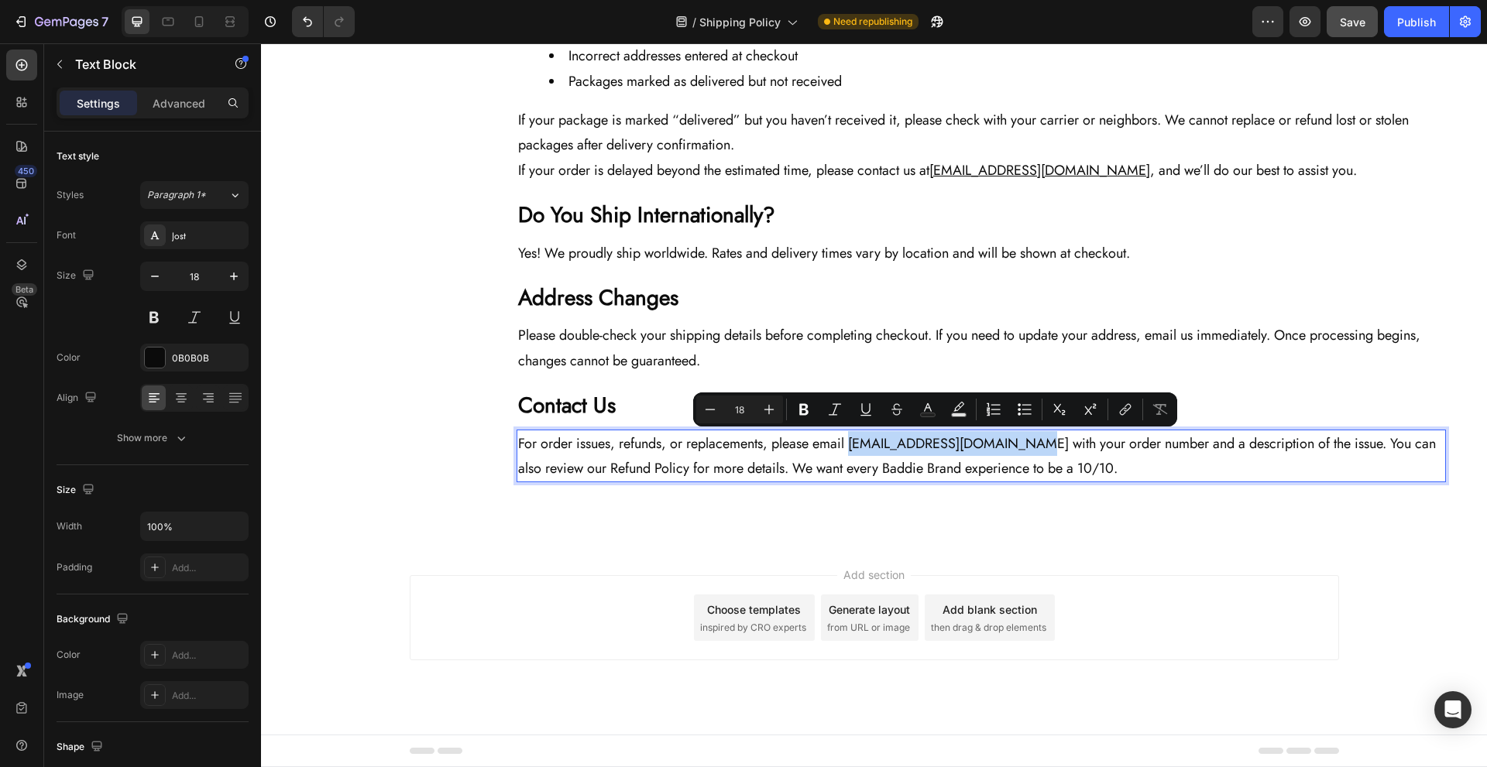
drag, startPoint x: 850, startPoint y: 447, endPoint x: 1020, endPoint y: 444, distance: 170.4
click at [1020, 444] on p "For order issues, refunds, or replacements, please email [EMAIL_ADDRESS][DOMAIN…" at bounding box center [981, 456] width 926 height 50
click at [1118, 407] on icon "Editor contextual toolbar" at bounding box center [1125, 409] width 15 height 15
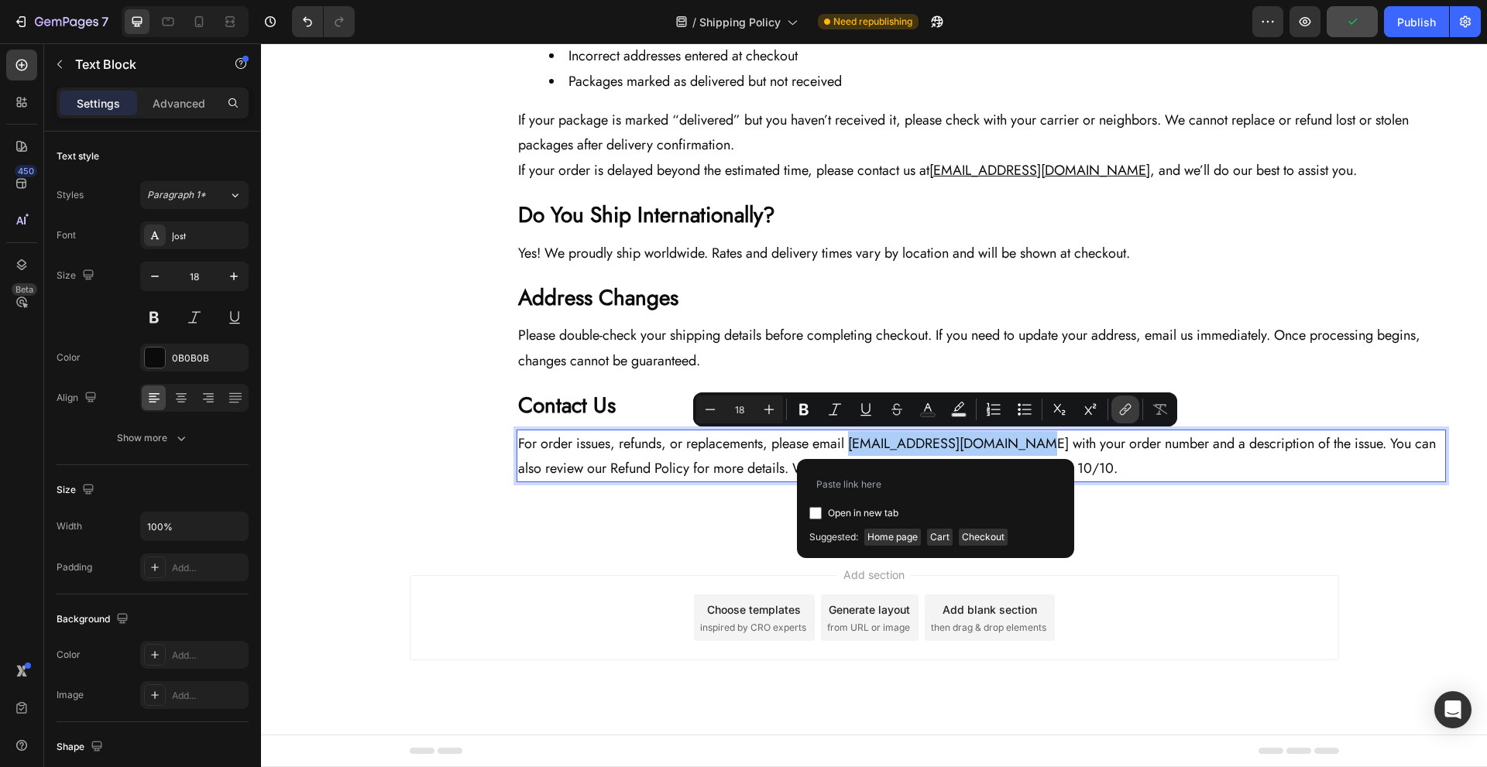
type input "mailto:[EMAIL_ADDRESS][DOMAIN_NAME]"
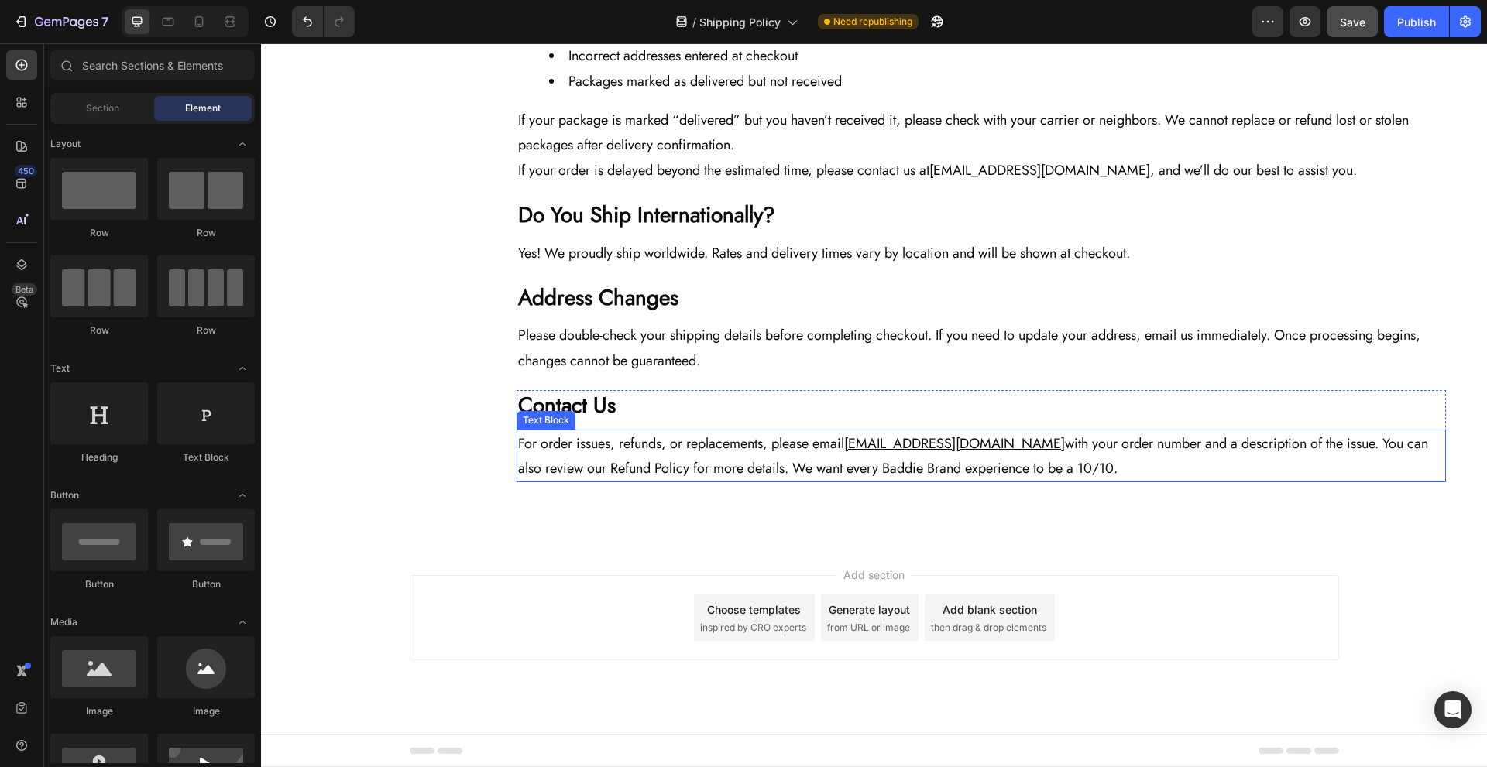
click at [603, 464] on p "For order issues, refunds, or replacements, please email [EMAIL_ADDRESS][DOMAIN…" at bounding box center [981, 456] width 926 height 50
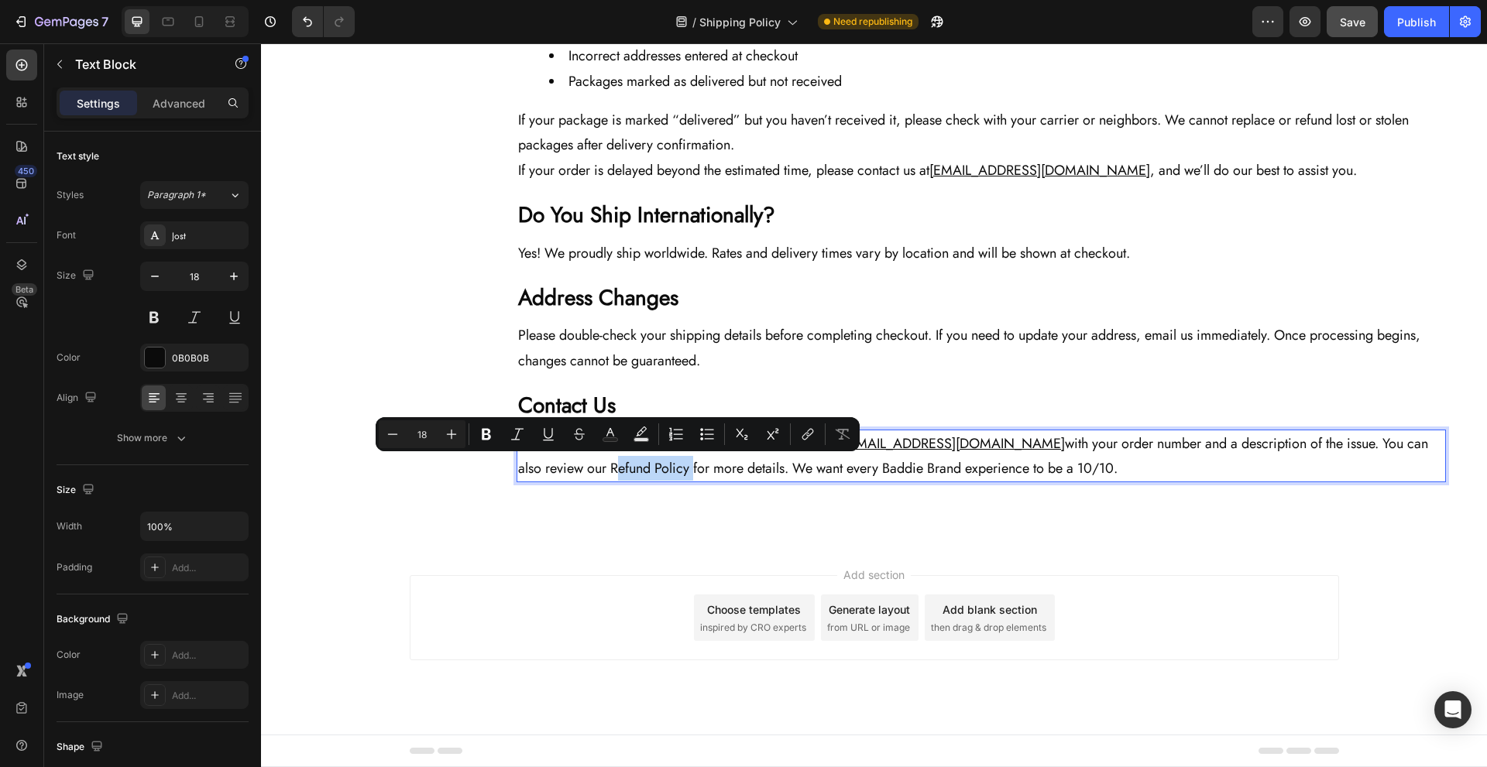
drag, startPoint x: 579, startPoint y: 470, endPoint x: 657, endPoint y: 468, distance: 77.5
click at [805, 436] on icon "Editor contextual toolbar" at bounding box center [807, 434] width 15 height 15
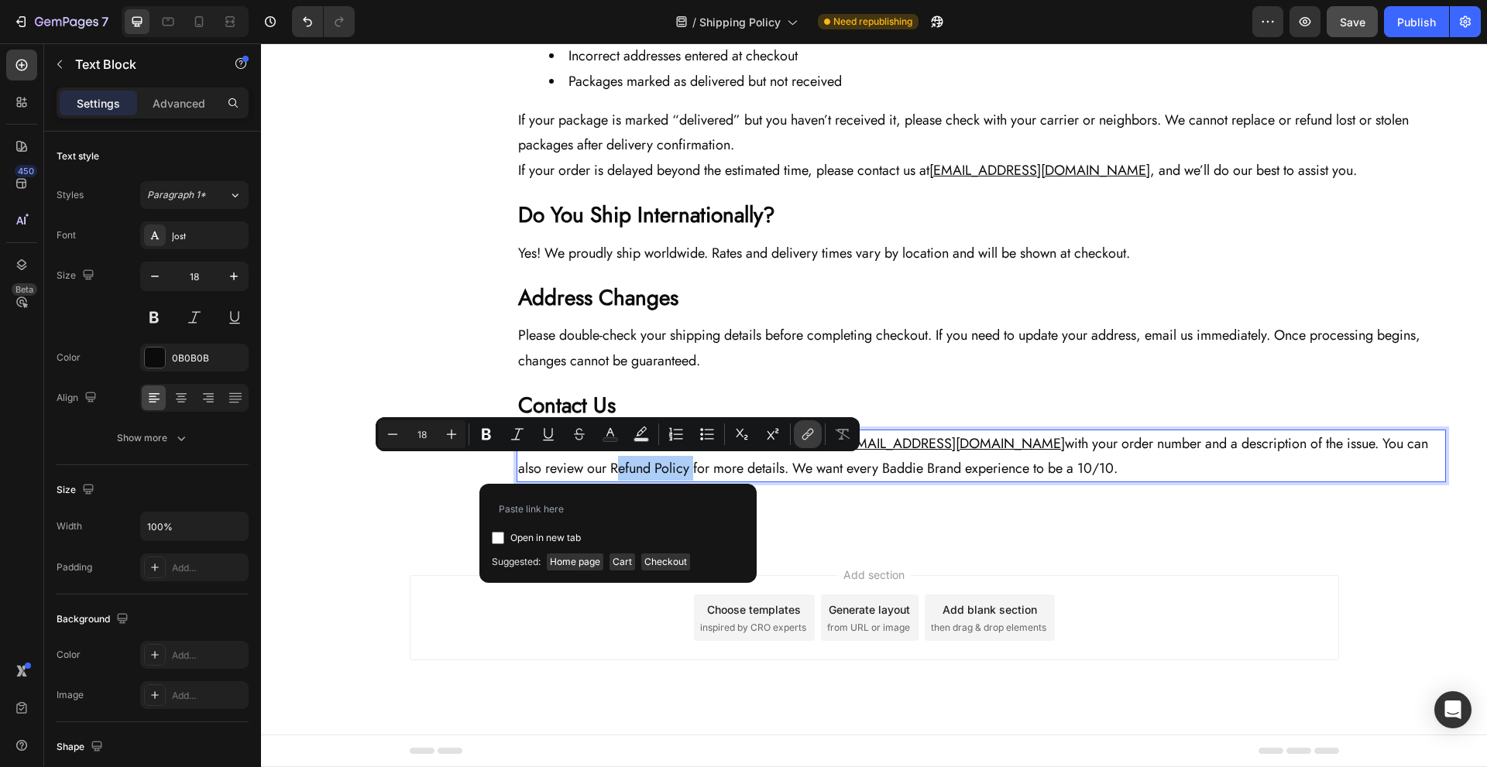
type input "[URL][DOMAIN_NAME]"
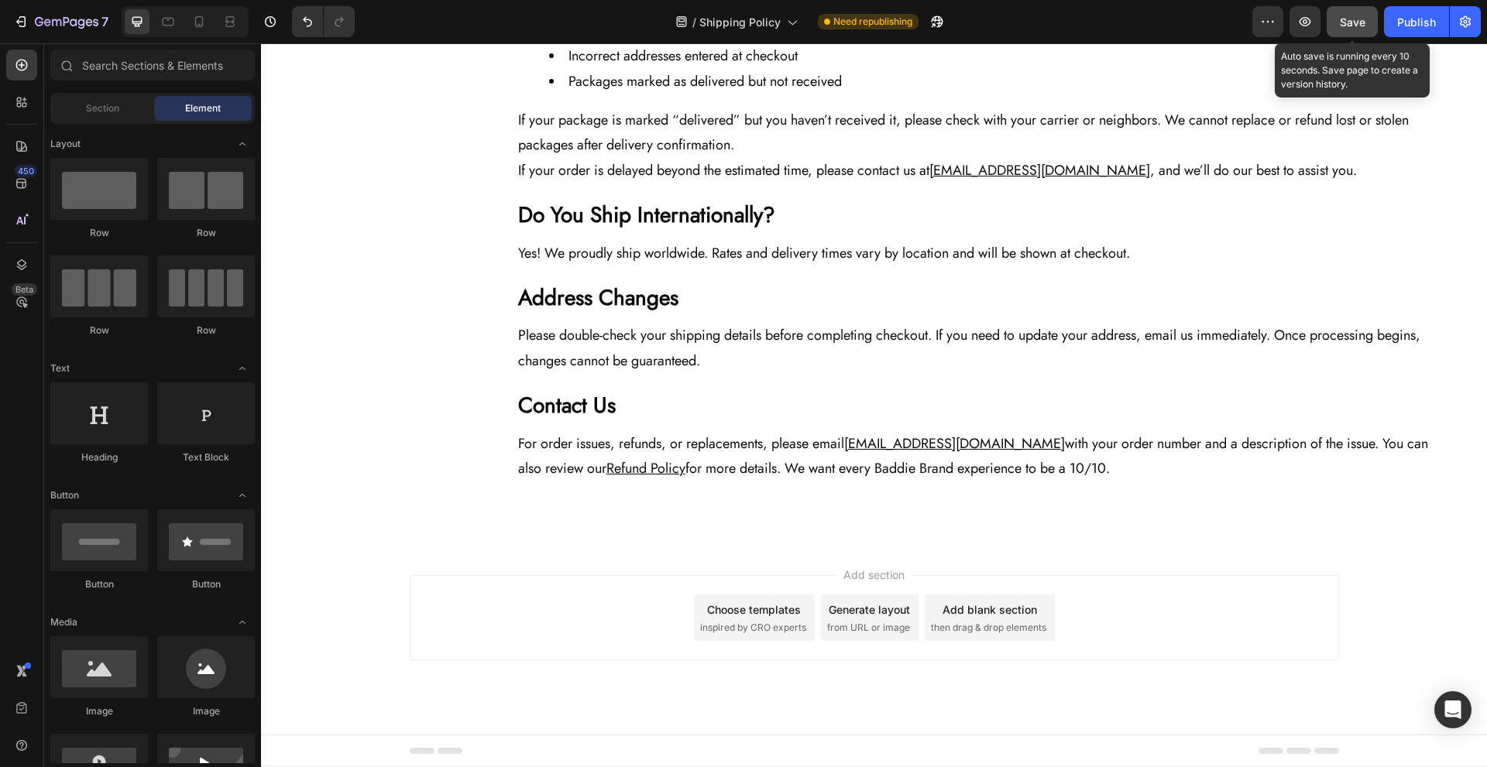
click at [1373, 19] on button "Save" at bounding box center [1352, 21] width 51 height 31
click at [1373, 30] on button "Save" at bounding box center [1352, 21] width 51 height 31
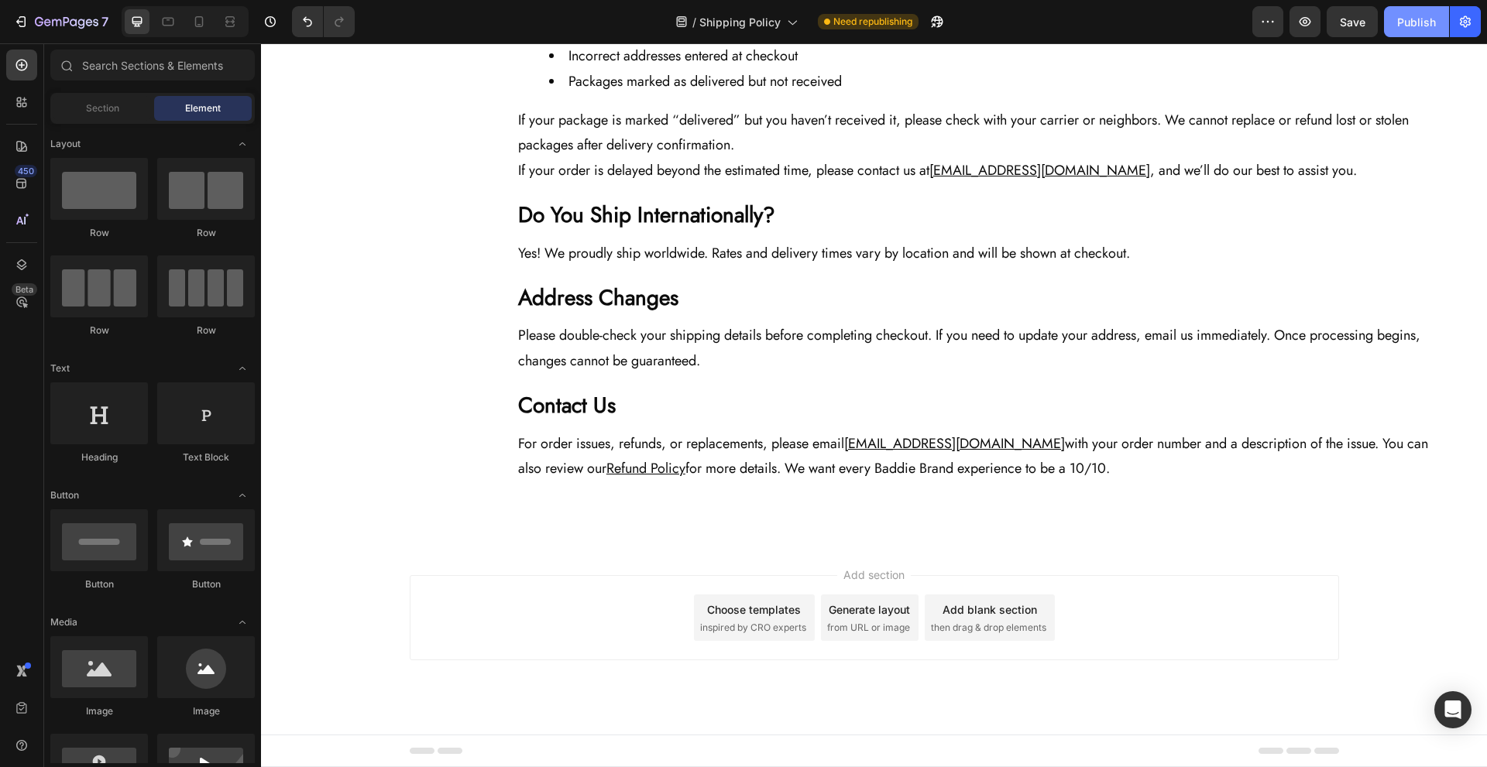
click at [1402, 27] on div "Publish" at bounding box center [1416, 22] width 39 height 16
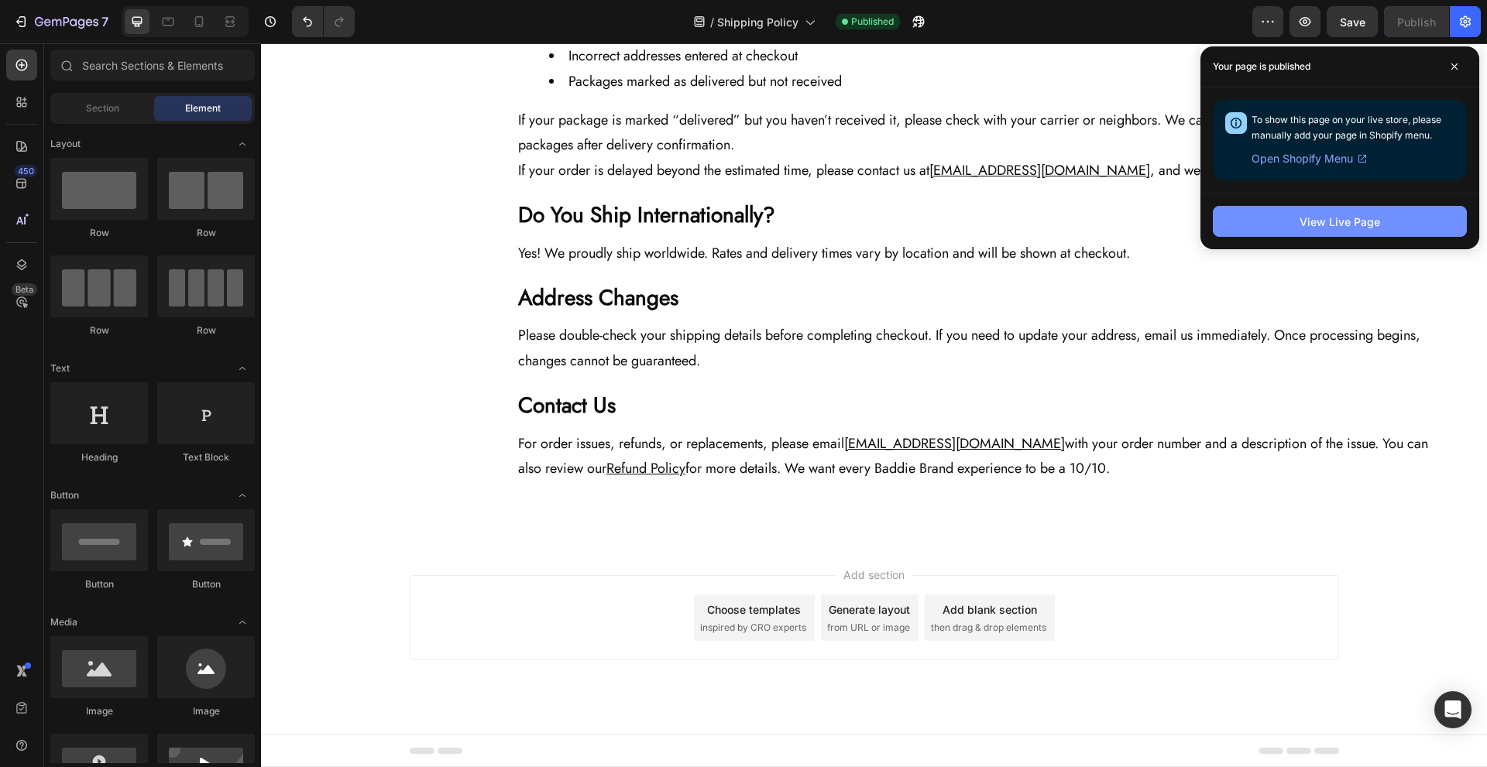
click at [1317, 215] on div "View Live Page" at bounding box center [1340, 222] width 81 height 16
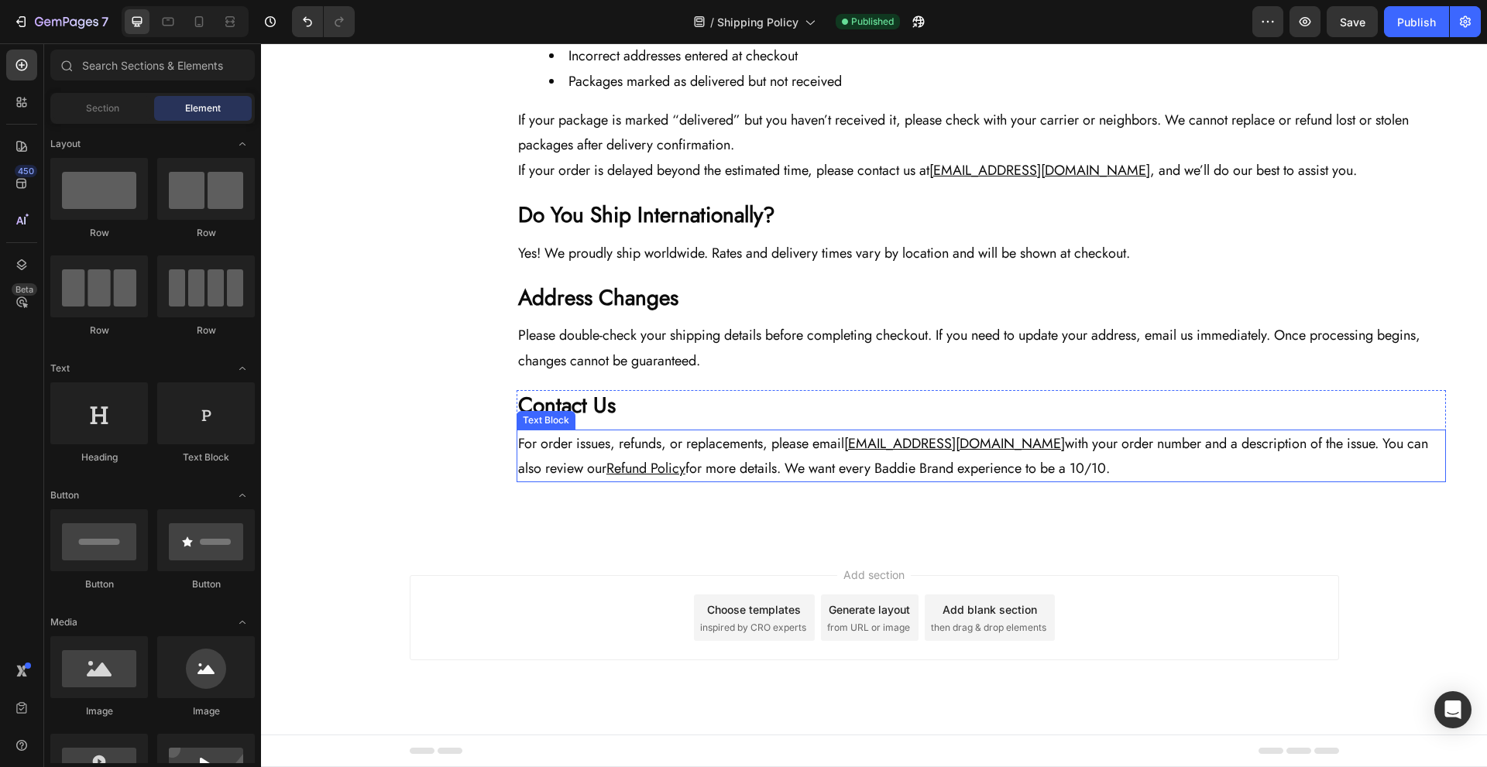
click at [996, 442] on u "[EMAIL_ADDRESS][DOMAIN_NAME]" at bounding box center [954, 444] width 221 height 20
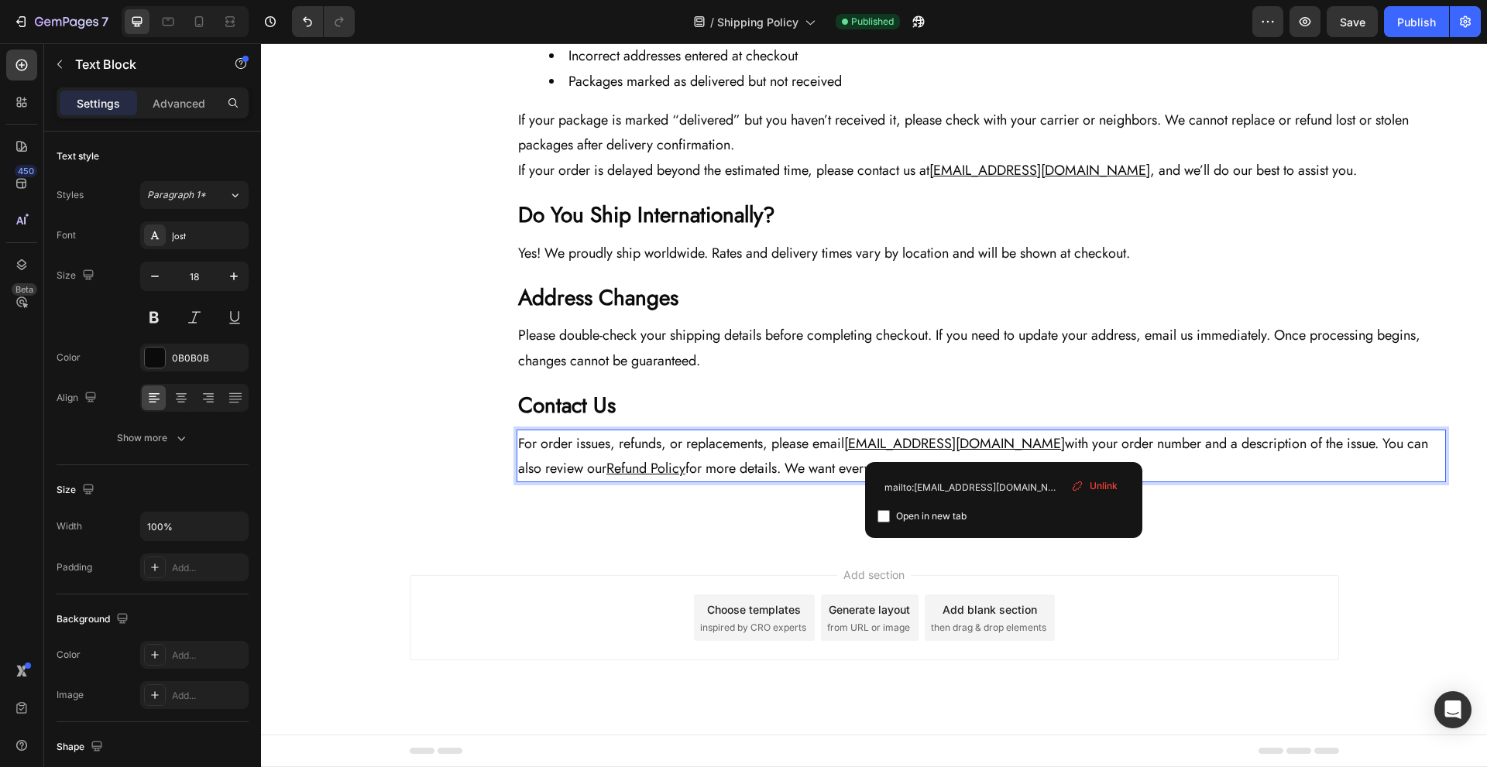
click at [1007, 442] on u "[EMAIL_ADDRESS][DOMAIN_NAME]" at bounding box center [954, 444] width 221 height 20
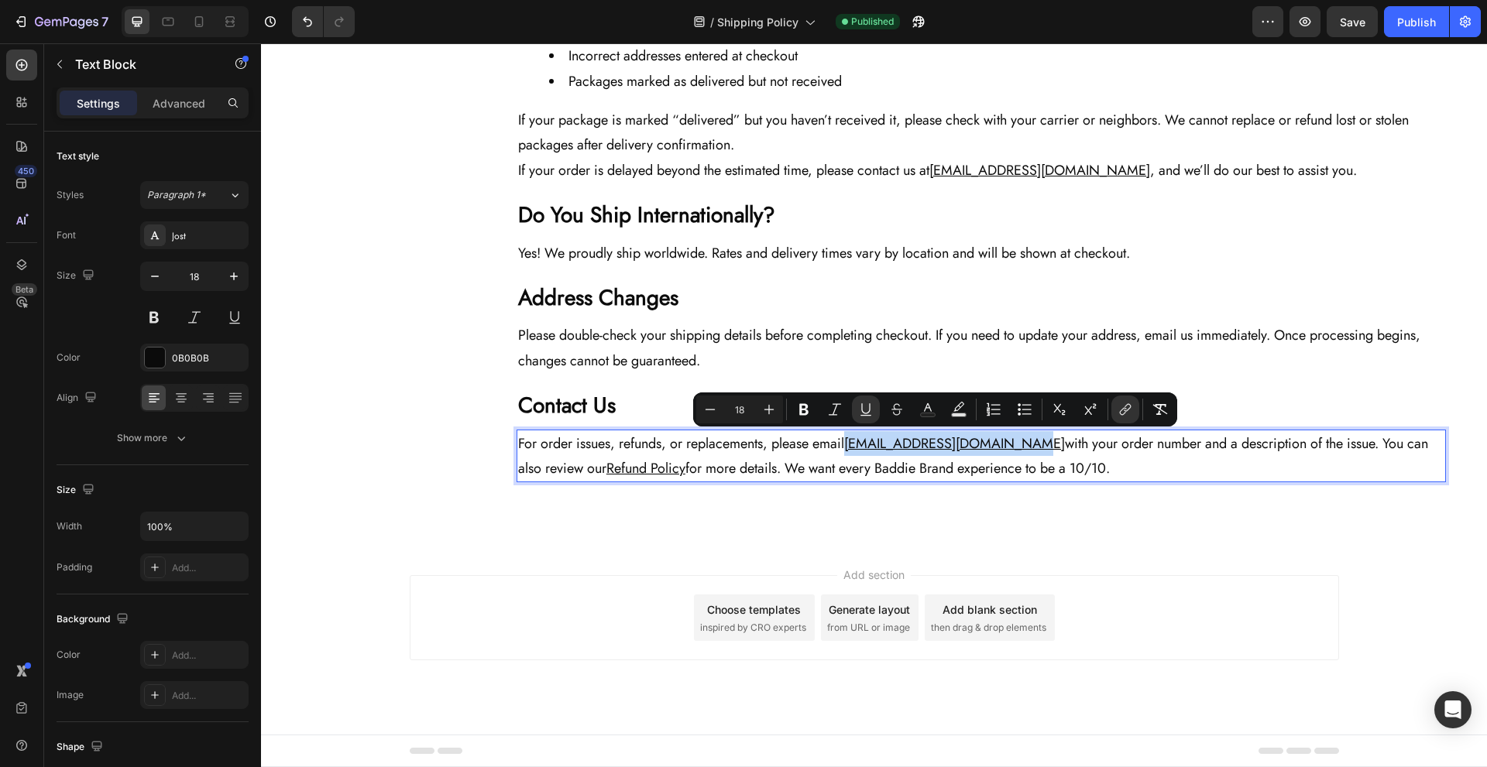
drag, startPoint x: 850, startPoint y: 441, endPoint x: 1020, endPoint y: 436, distance: 170.5
click at [1020, 436] on u "[EMAIL_ADDRESS][DOMAIN_NAME]" at bounding box center [954, 444] width 221 height 20
click at [1133, 413] on button "link" at bounding box center [1125, 410] width 28 height 28
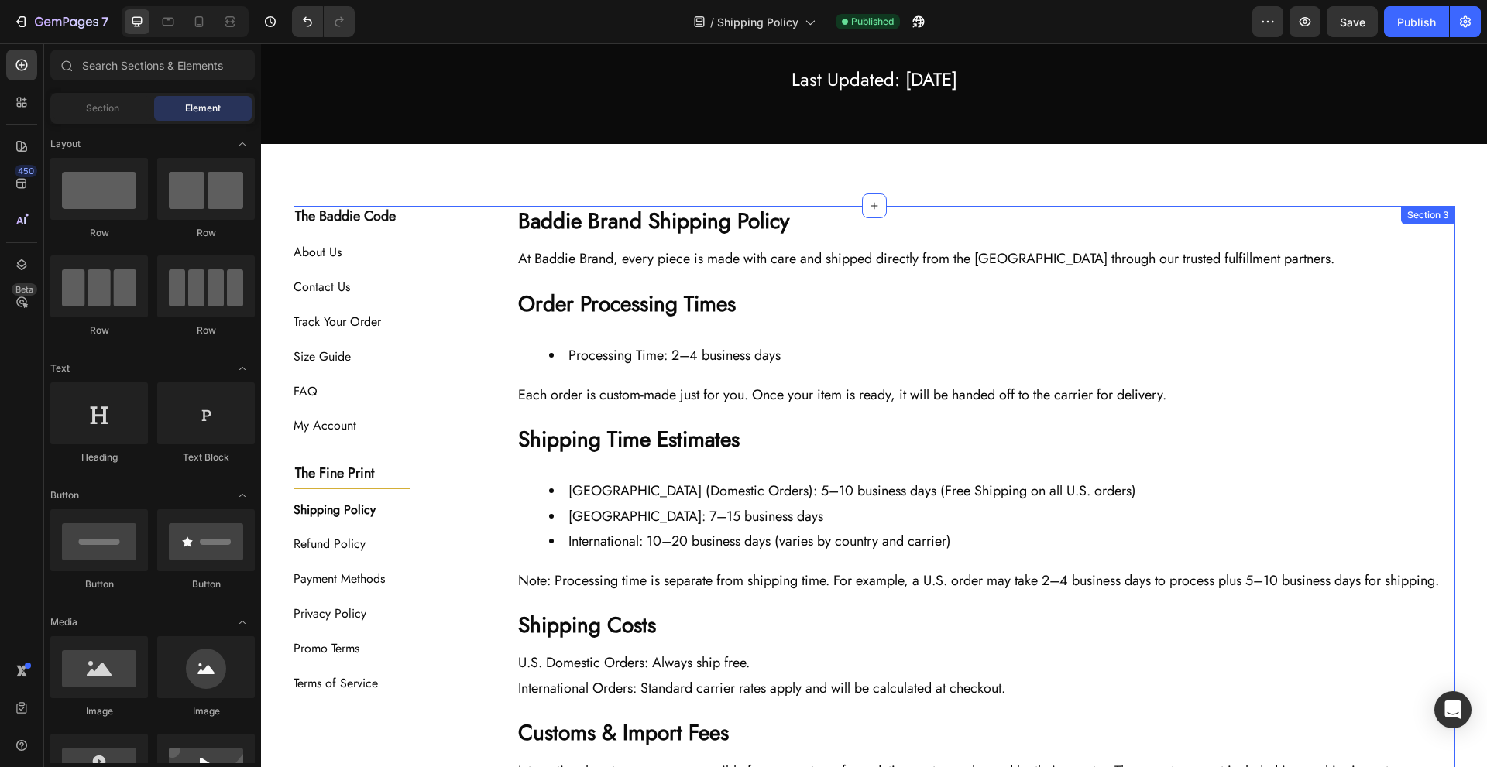
scroll to position [207, 0]
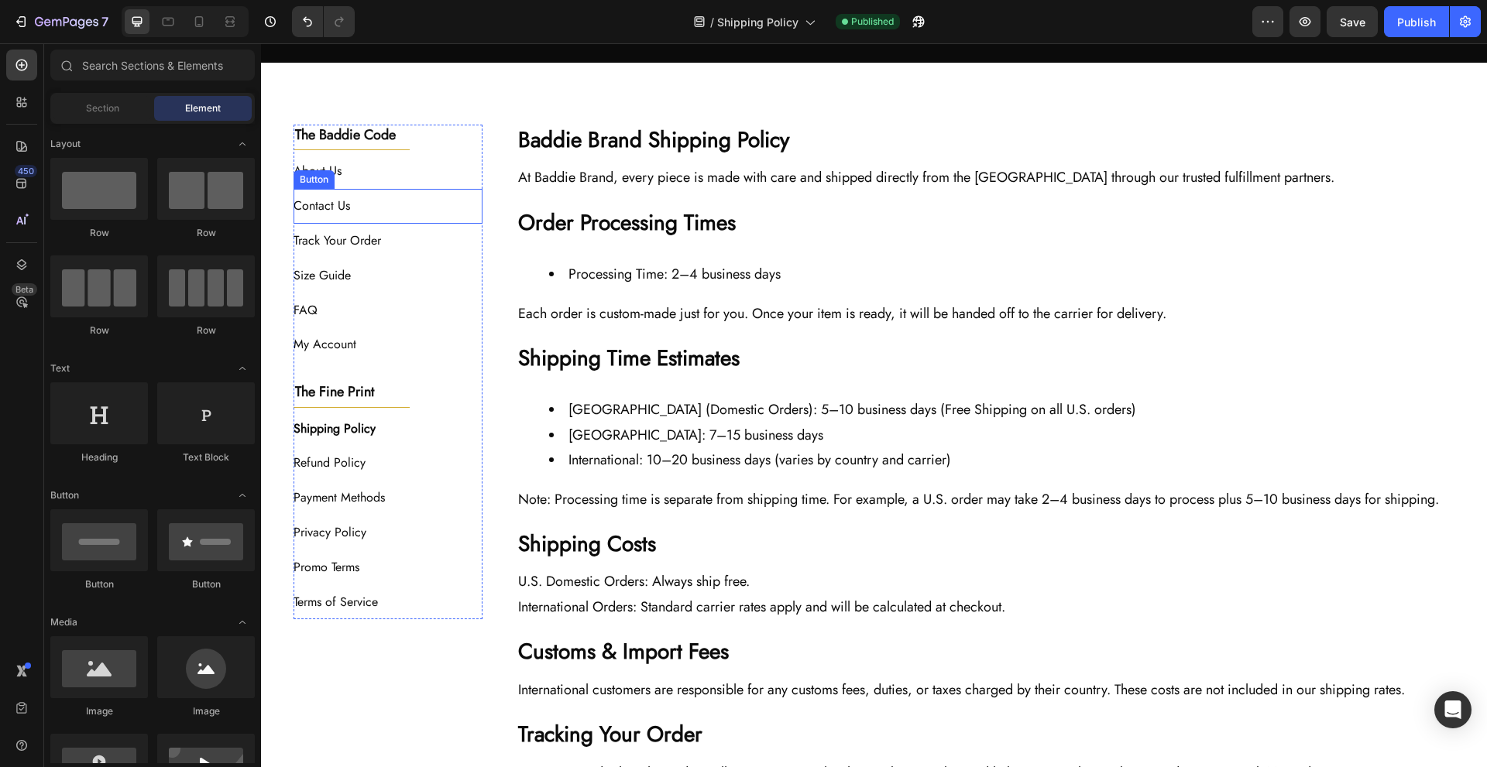
click at [402, 177] on div "About Us Button" at bounding box center [389, 171] width 190 height 35
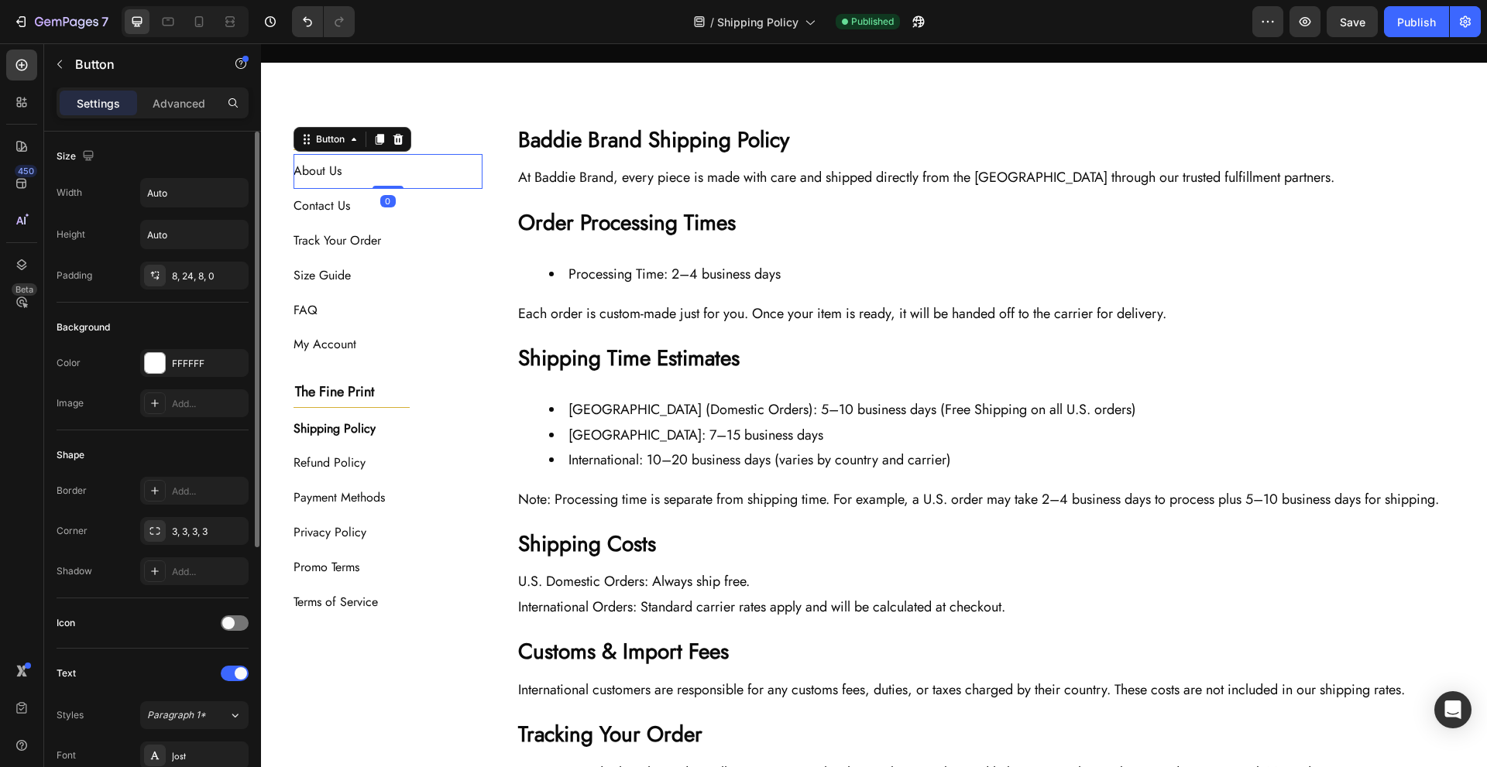
scroll to position [431, 0]
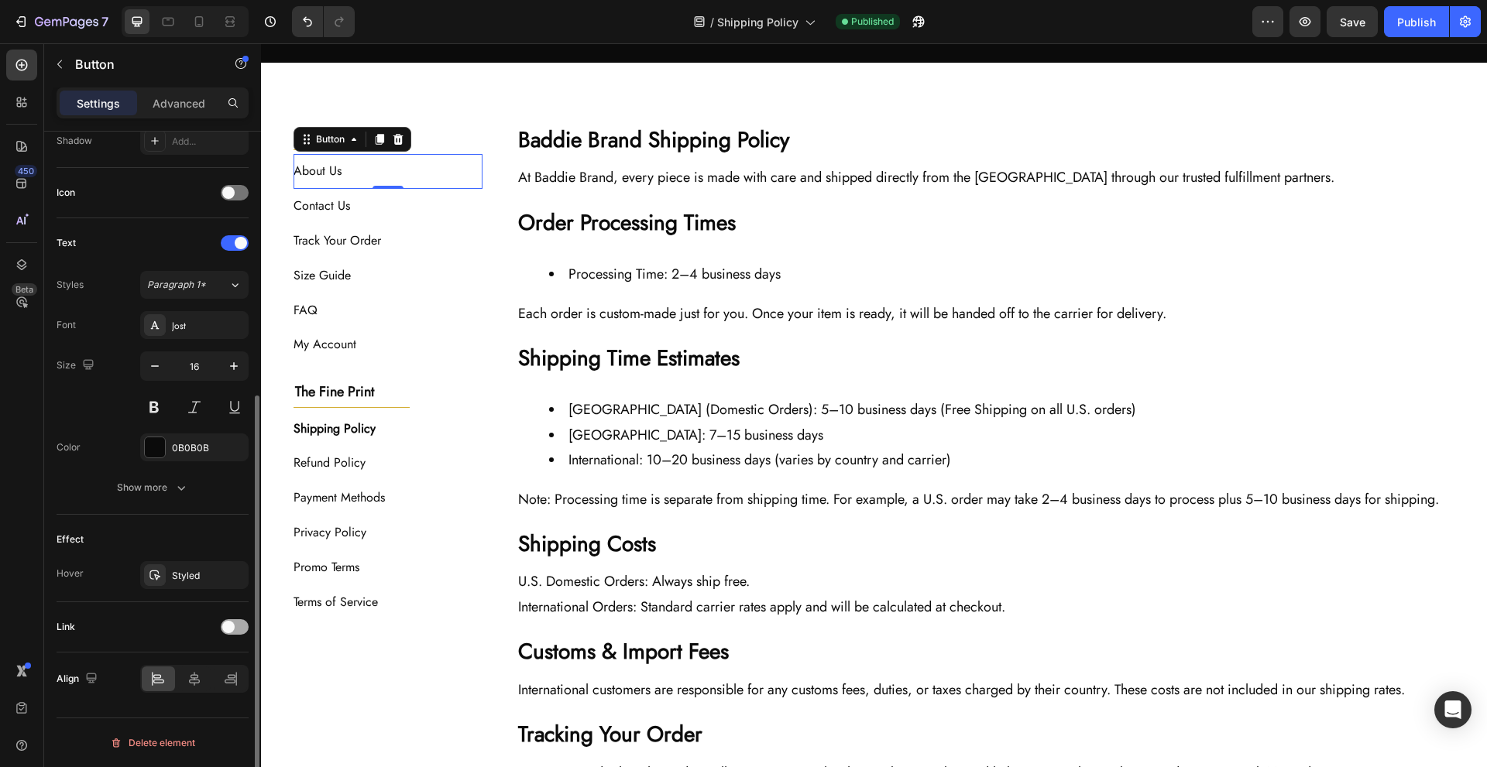
click at [242, 633] on div at bounding box center [235, 627] width 28 height 15
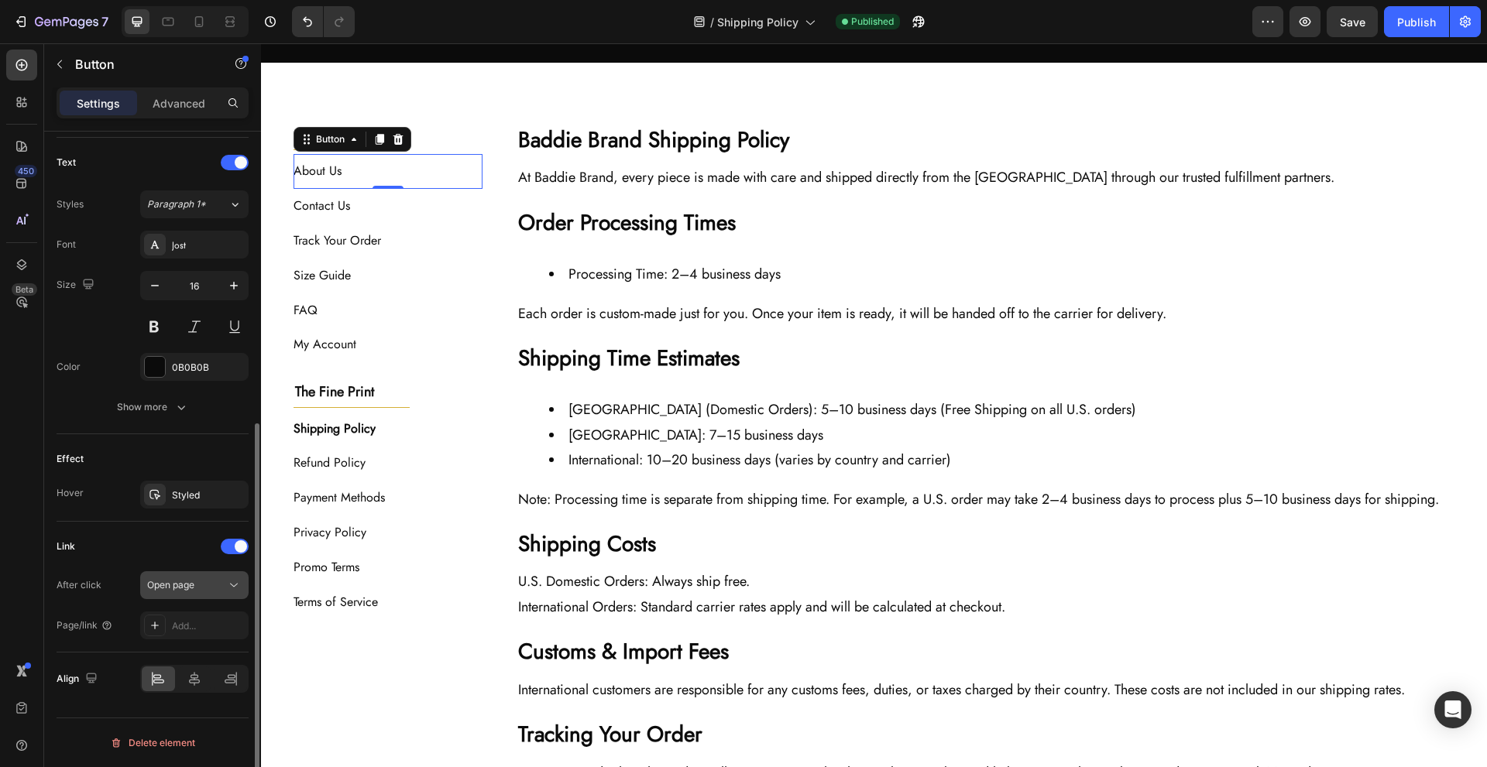
click at [184, 586] on span "Open page" at bounding box center [170, 585] width 47 height 12
click at [190, 596] on button "Open page" at bounding box center [194, 586] width 108 height 28
click at [188, 637] on div "Add..." at bounding box center [194, 626] width 108 height 28
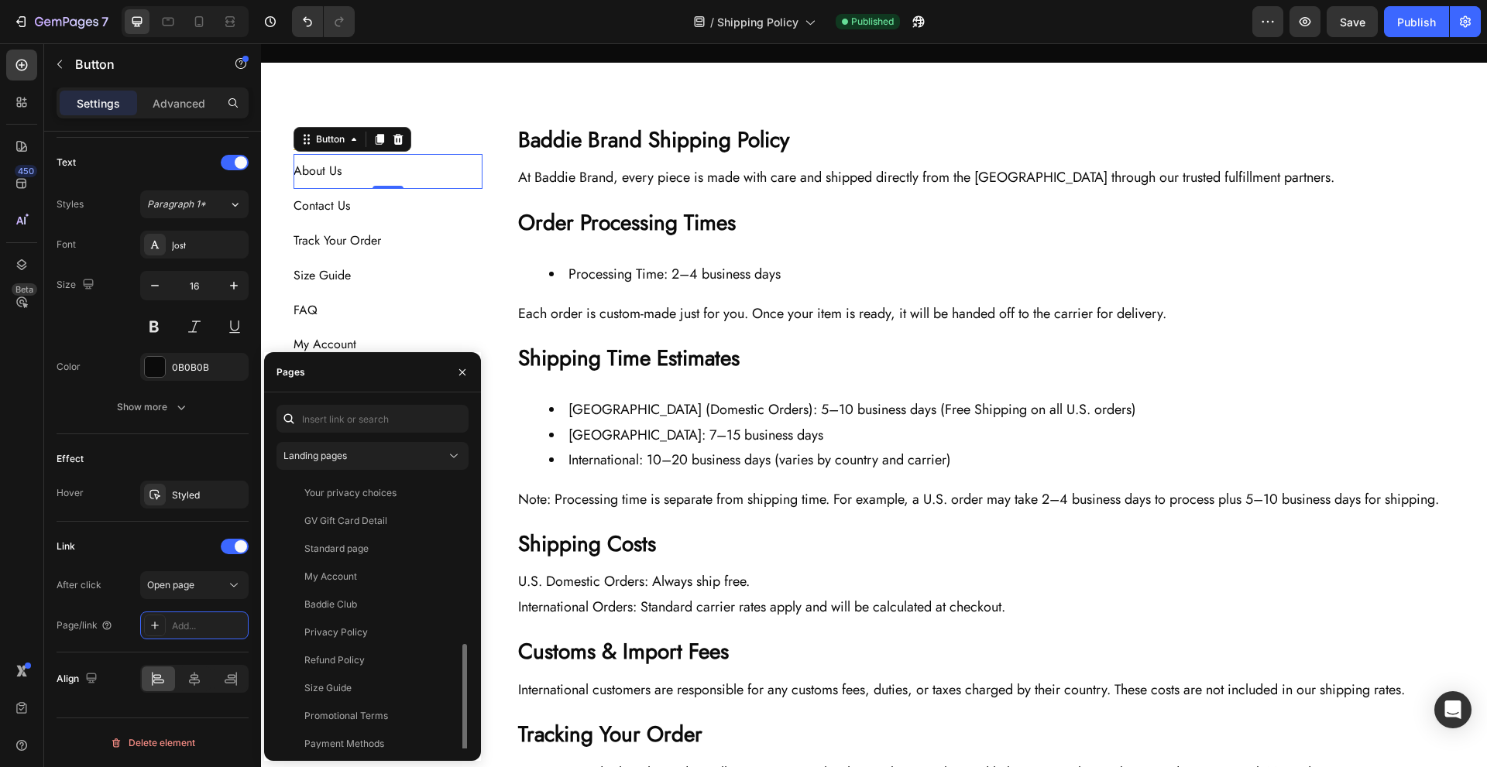
scroll to position [177, 0]
click at [379, 693] on div "About Us View" at bounding box center [369, 707] width 186 height 28
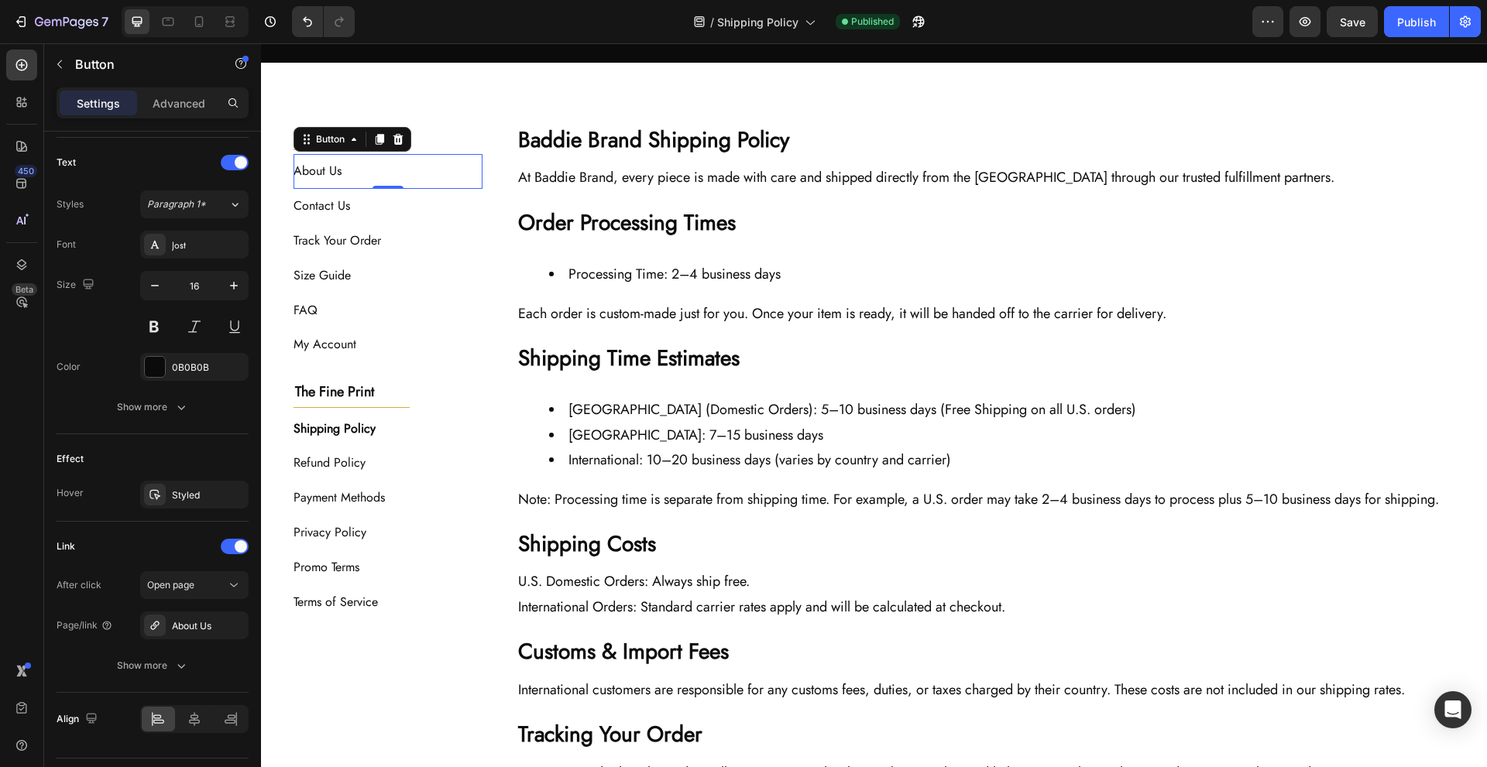
click at [389, 204] on div "0" at bounding box center [387, 201] width 15 height 12
click at [425, 206] on div "Contact Us Button" at bounding box center [389, 206] width 190 height 35
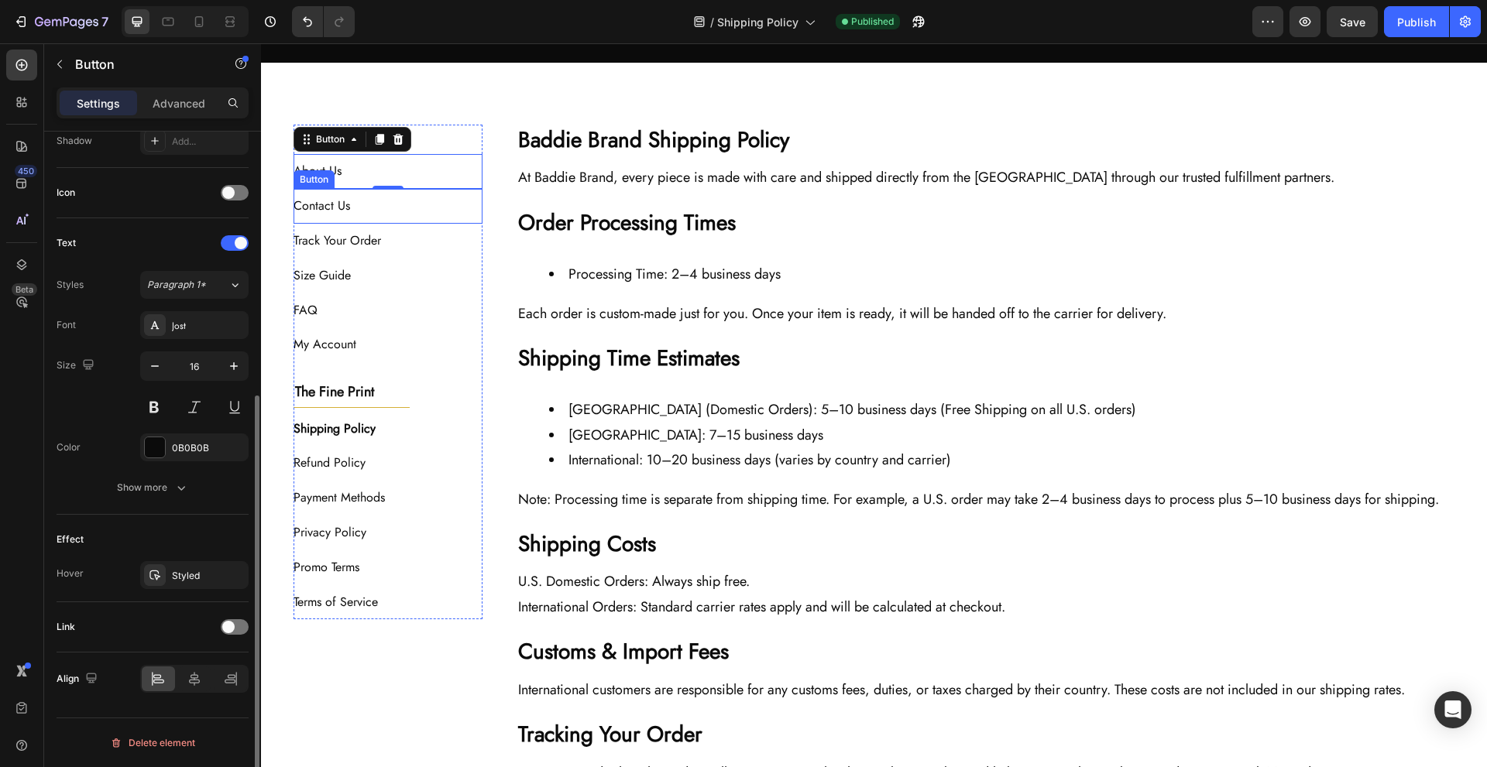
scroll to position [431, 0]
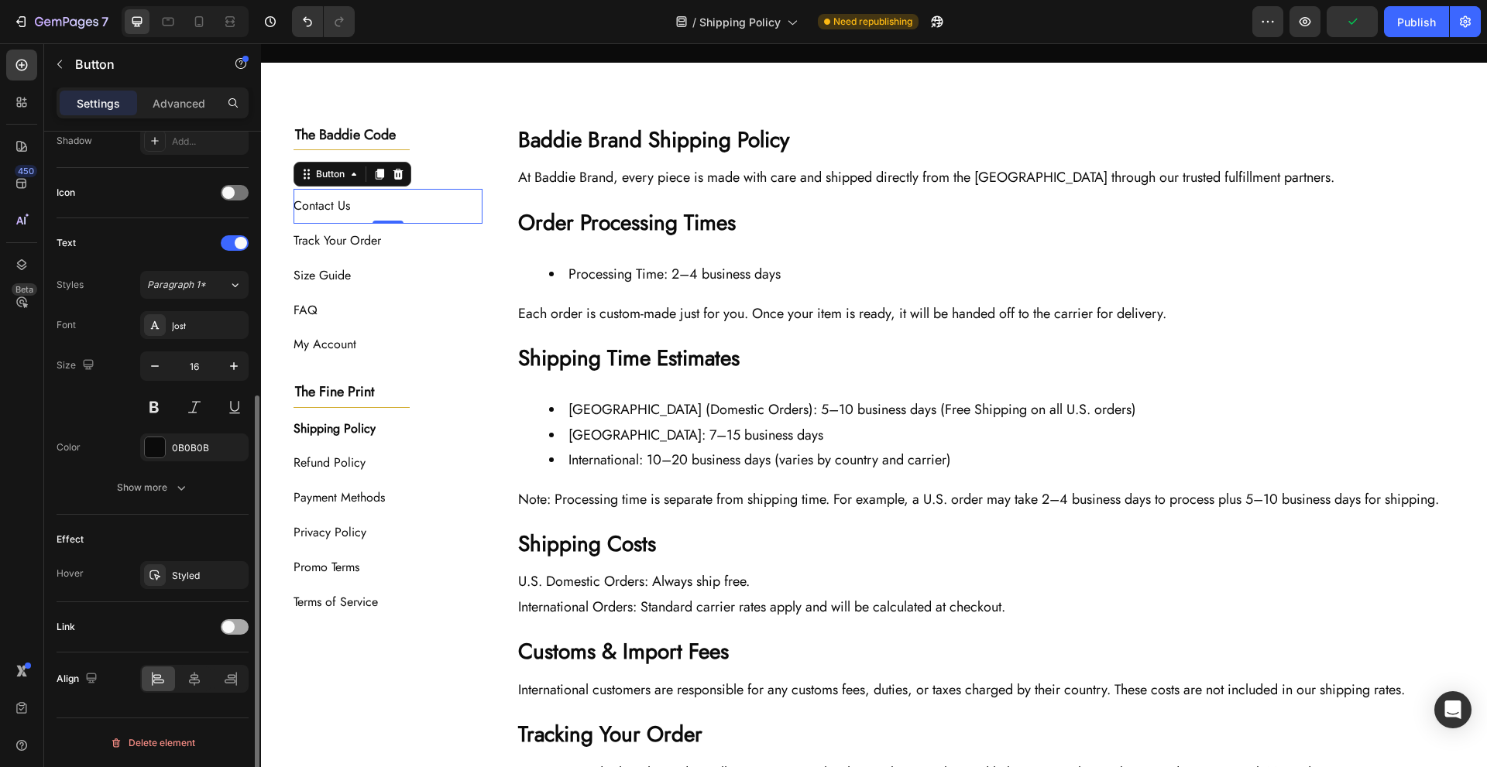
click at [228, 627] on span at bounding box center [228, 627] width 12 height 12
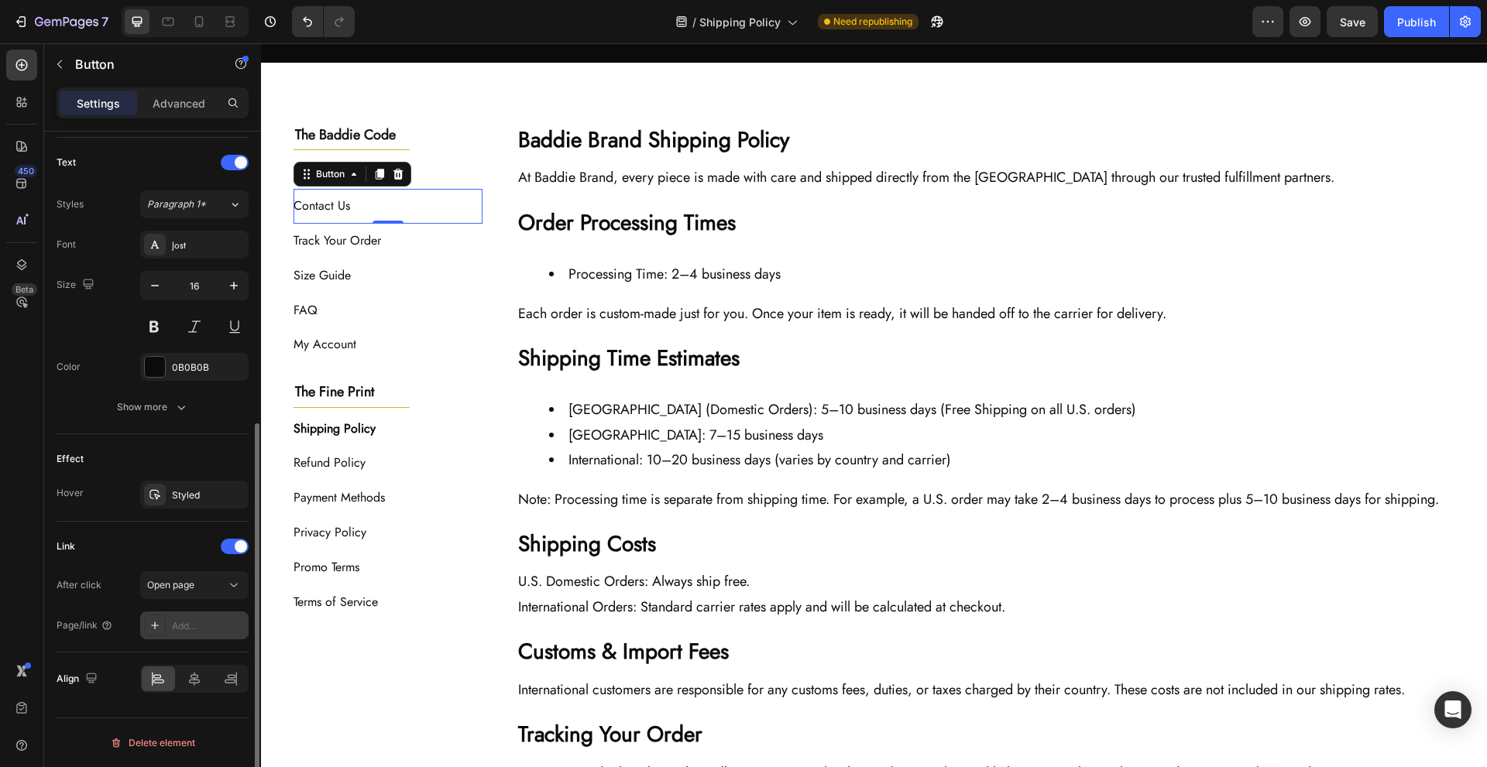
click at [189, 620] on div "Add..." at bounding box center [208, 627] width 73 height 14
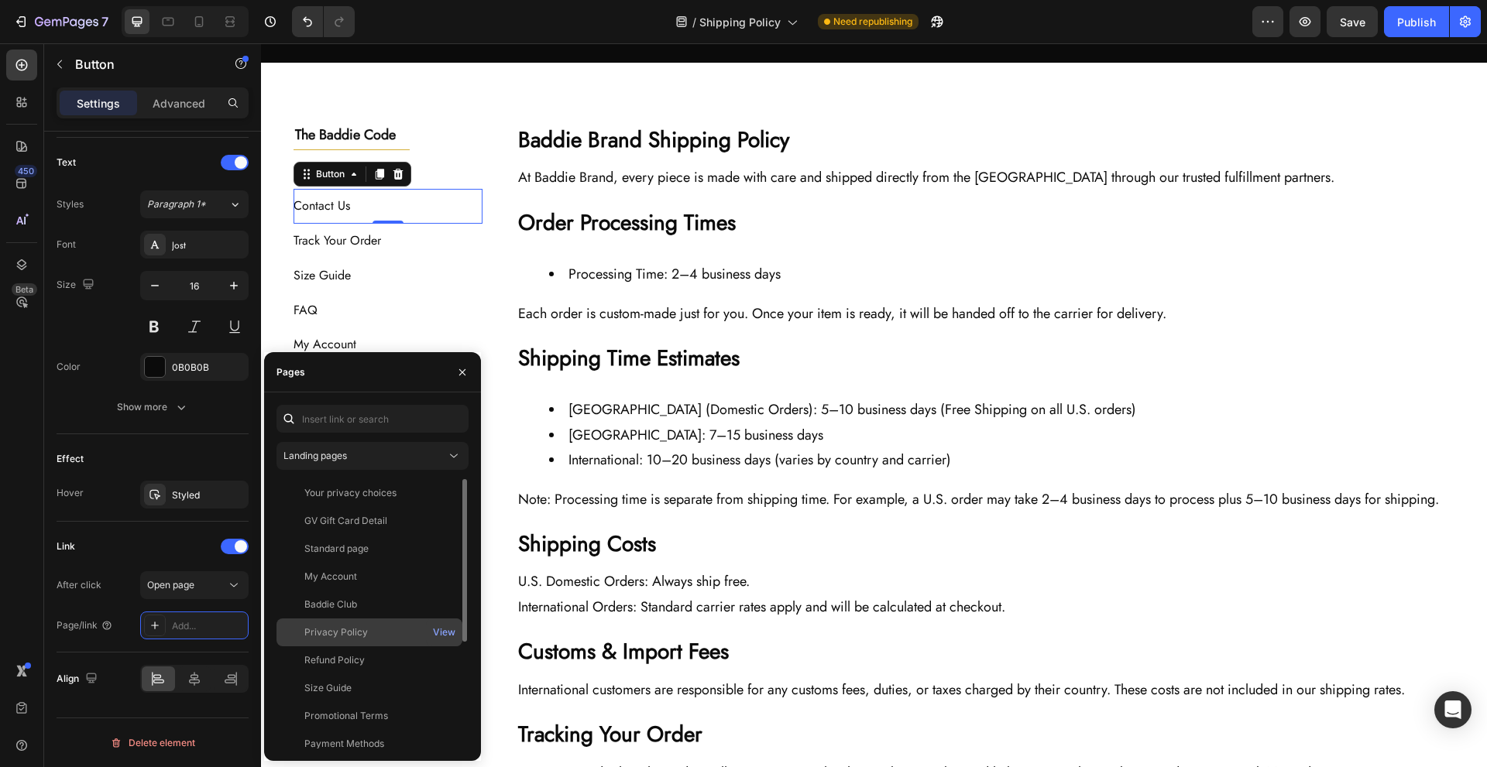
scroll to position [177, 0]
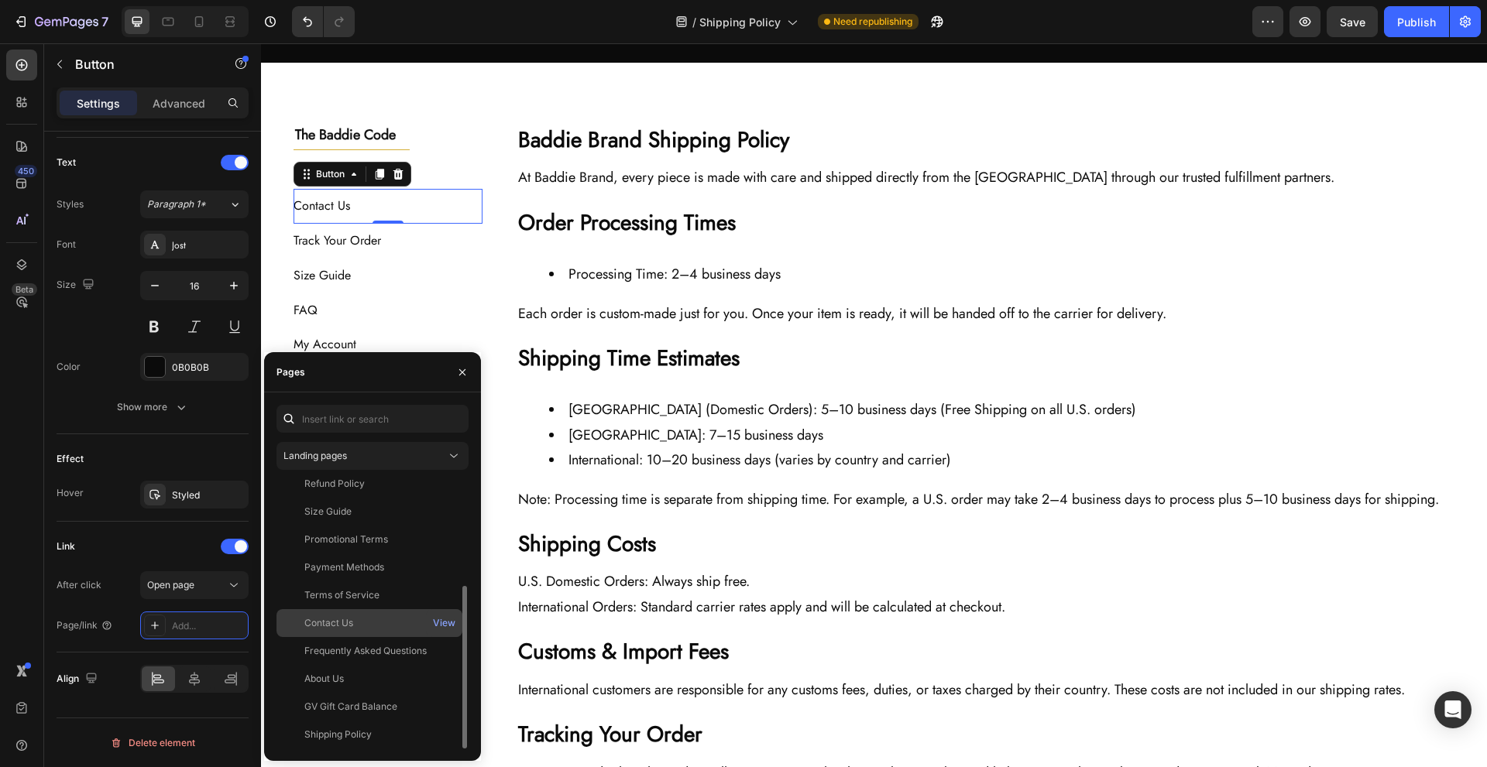
click at [403, 622] on div "Contact Us" at bounding box center [369, 623] width 173 height 14
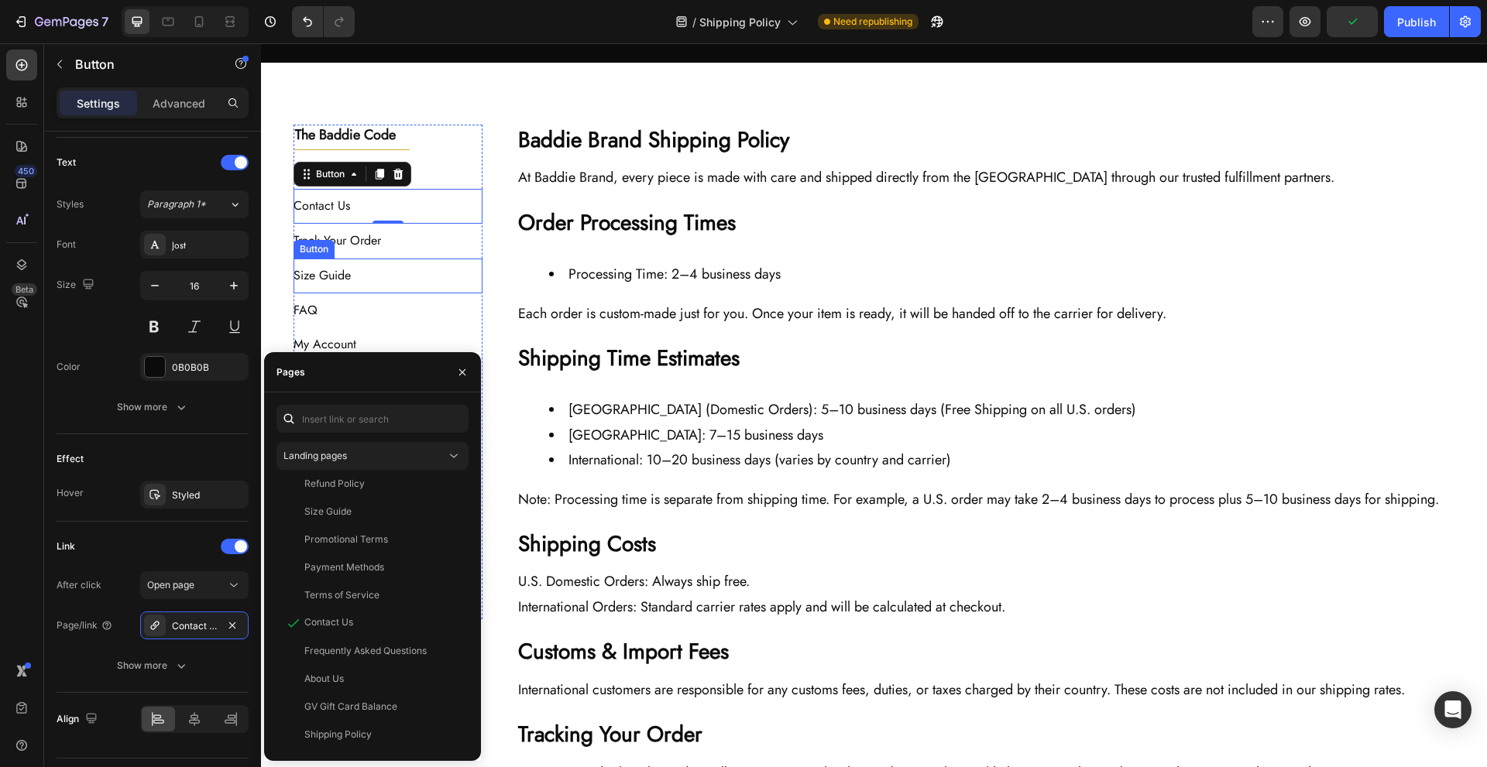
click at [401, 252] on div "Track Your Order Button" at bounding box center [389, 241] width 190 height 35
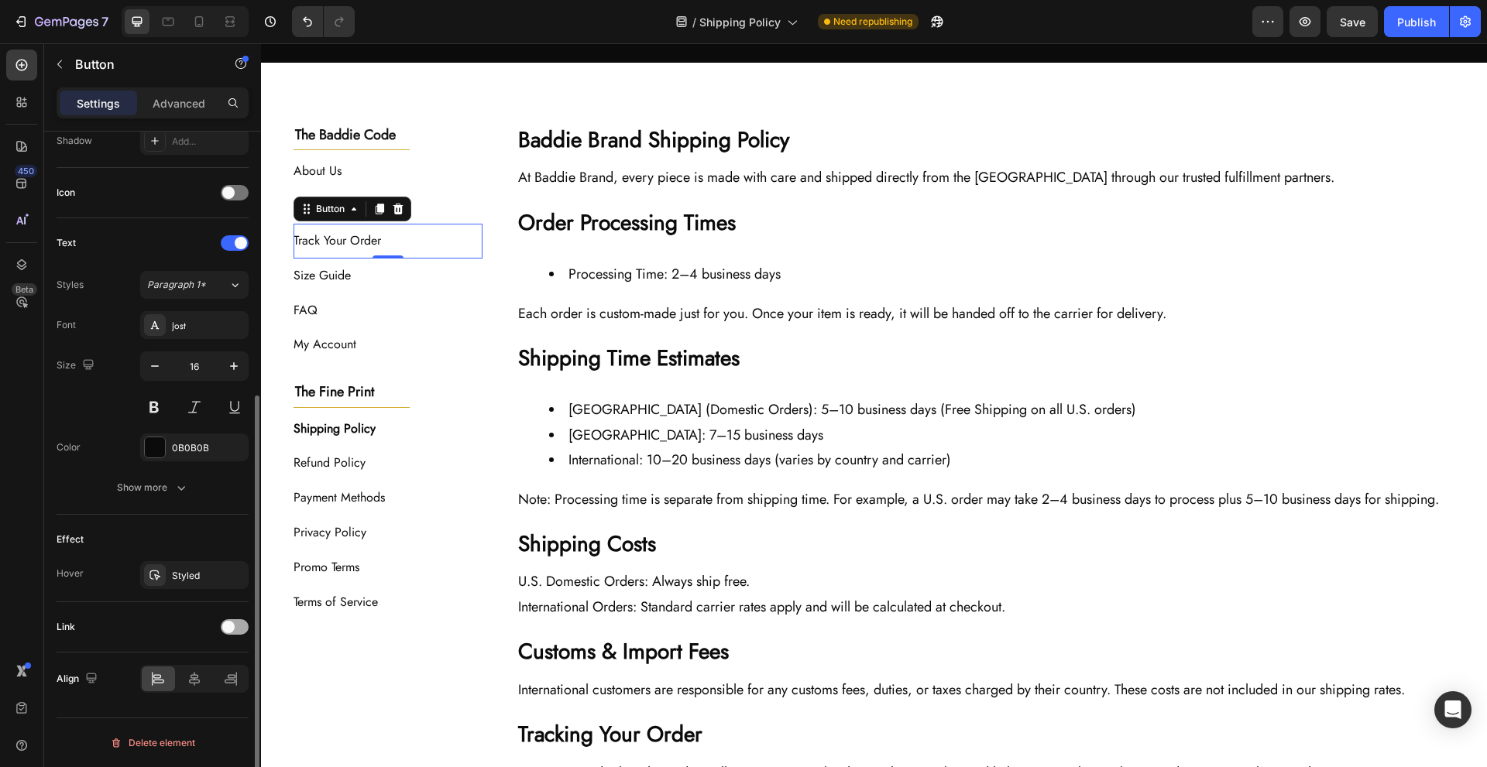
click at [227, 627] on span at bounding box center [228, 627] width 12 height 12
click at [184, 699] on div "Add..." at bounding box center [194, 706] width 108 height 28
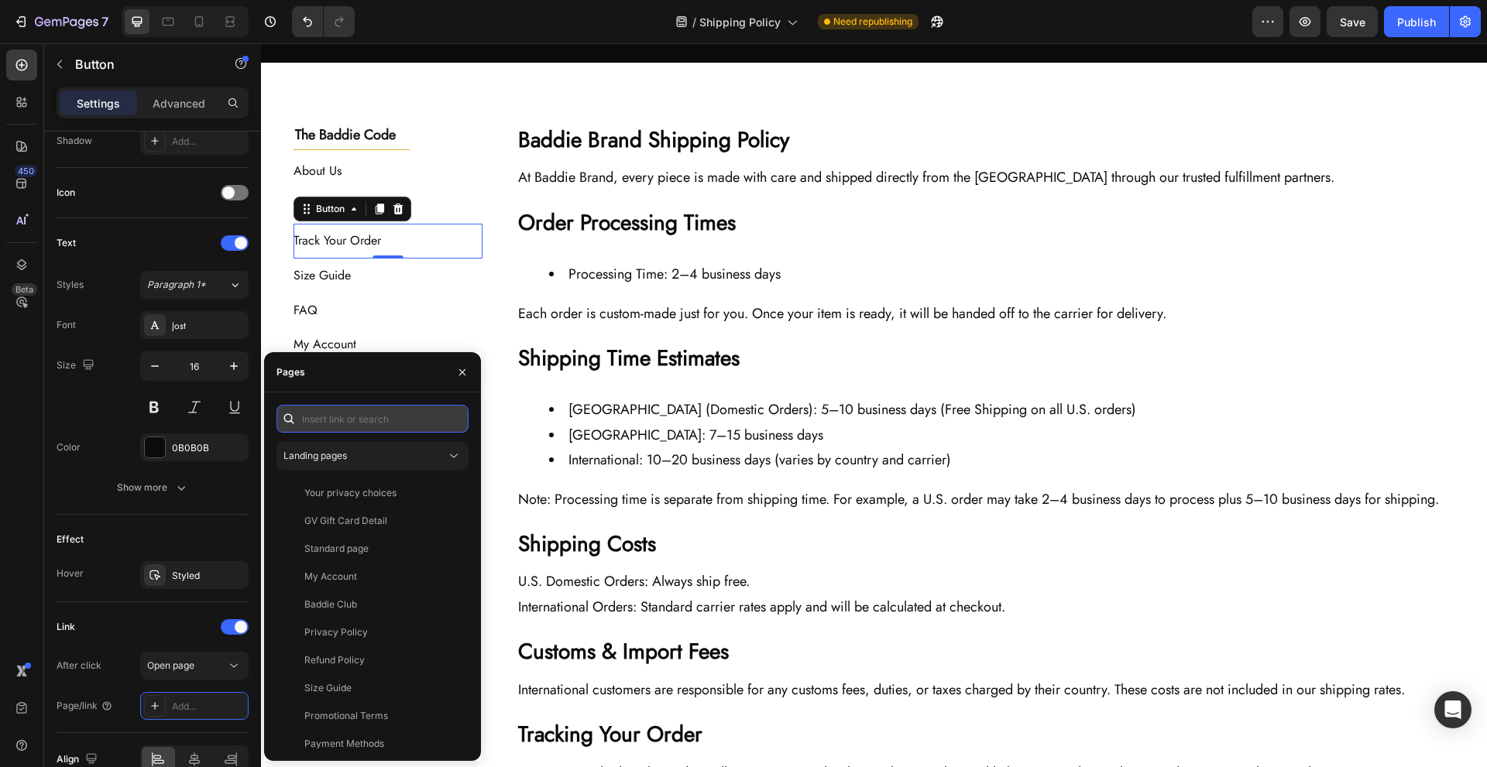
click at [373, 425] on input "text" at bounding box center [372, 419] width 192 height 28
paste input "[URL][DOMAIN_NAME]"
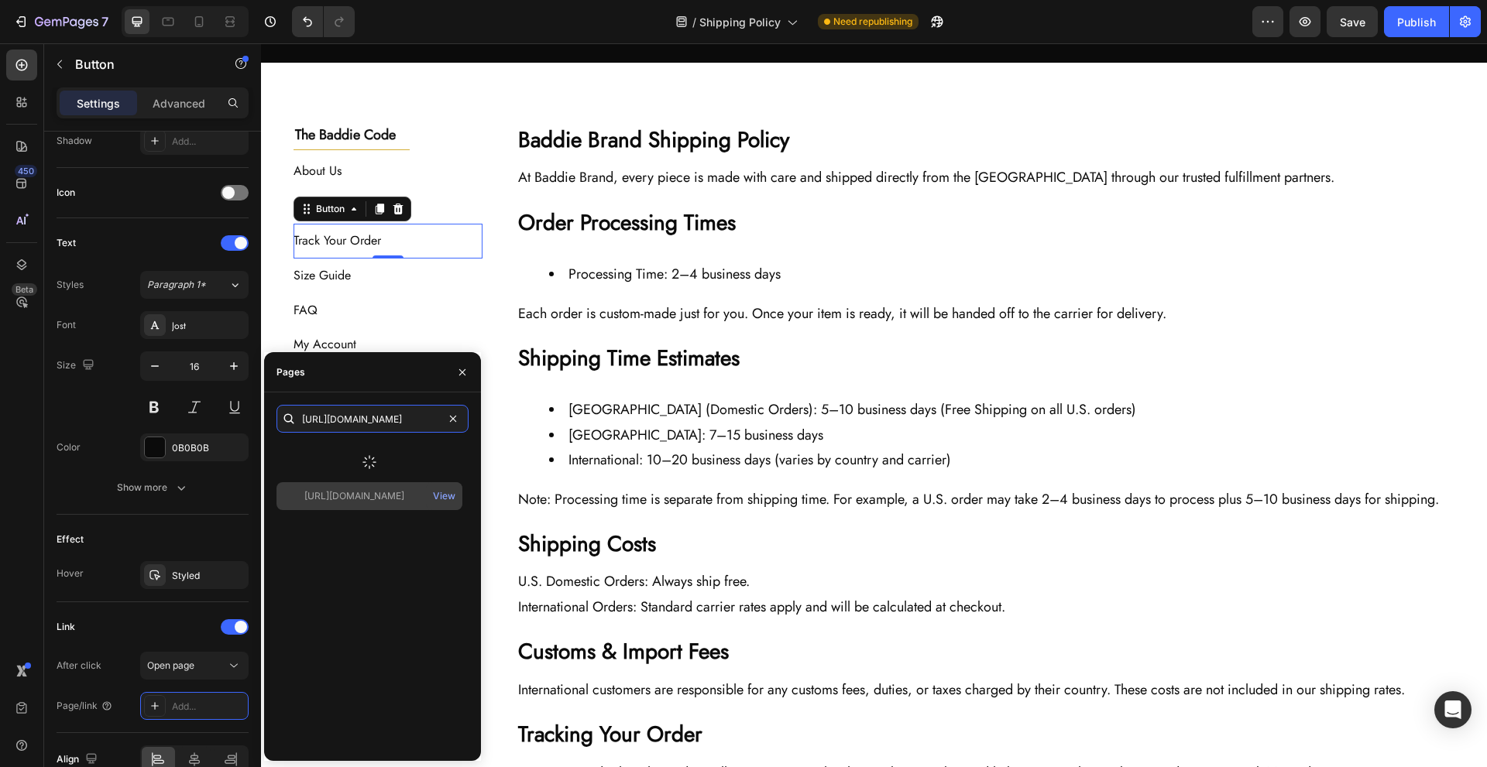
type input "[URL][DOMAIN_NAME]"
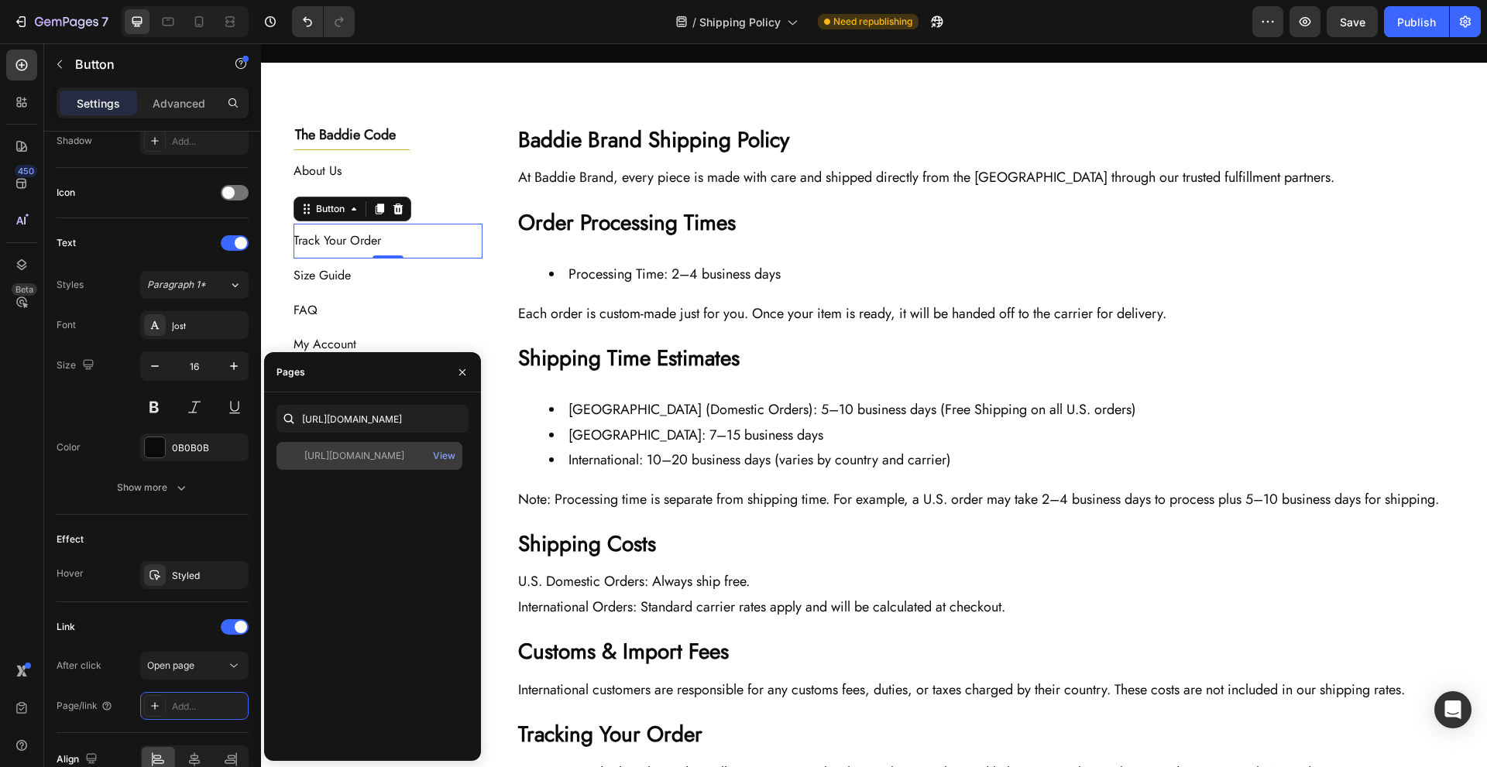
click at [379, 463] on div "https://www.thebaddiebrand.com/apps/parcelpanel View" at bounding box center [369, 456] width 186 height 28
click at [401, 278] on div "Size Guide Button" at bounding box center [389, 276] width 190 height 35
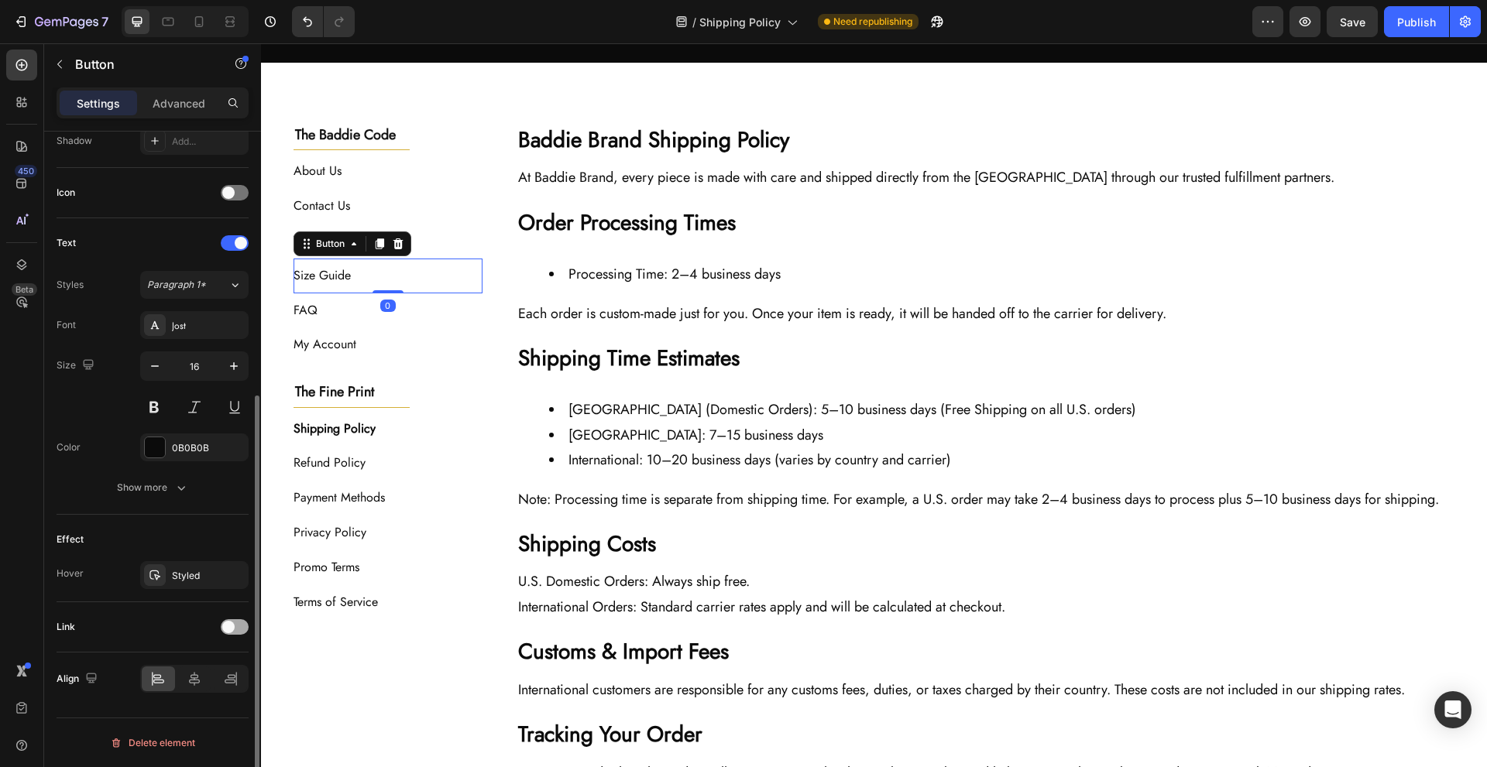
click at [235, 627] on div at bounding box center [235, 627] width 28 height 15
click at [203, 700] on div "Add..." at bounding box center [208, 707] width 73 height 14
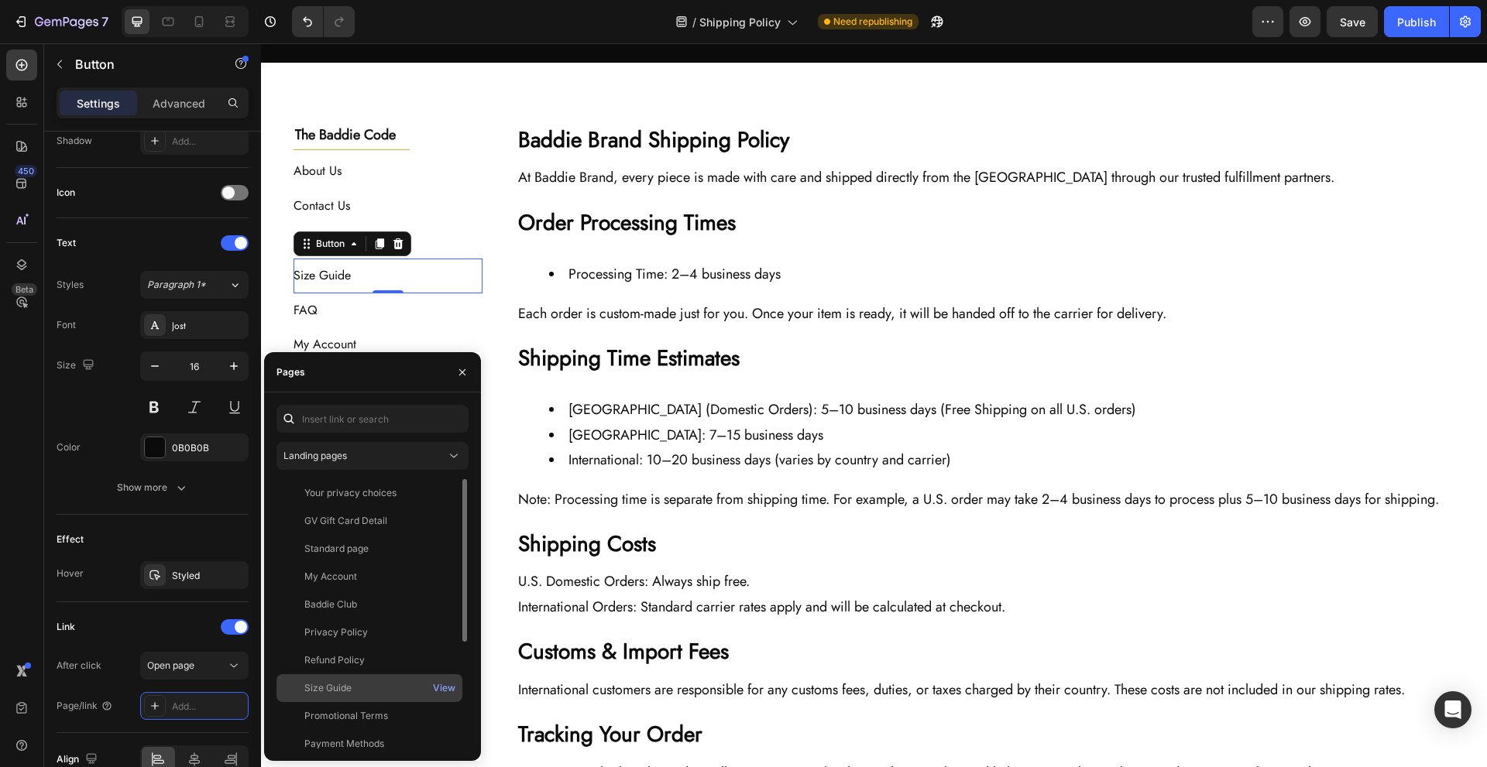
click at [402, 692] on div "Size Guide" at bounding box center [369, 689] width 173 height 14
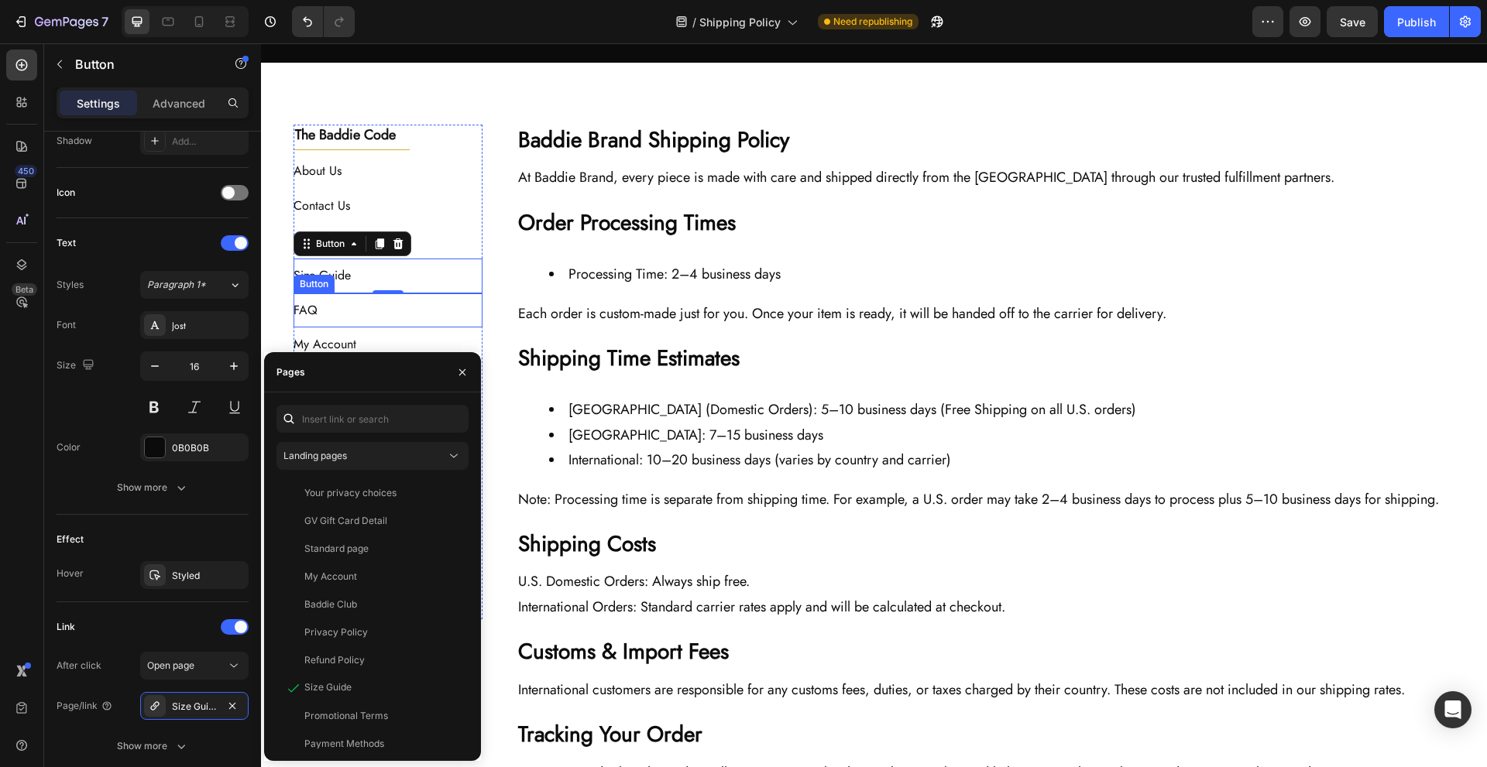
click at [434, 320] on div "FAQ Button" at bounding box center [389, 311] width 190 height 35
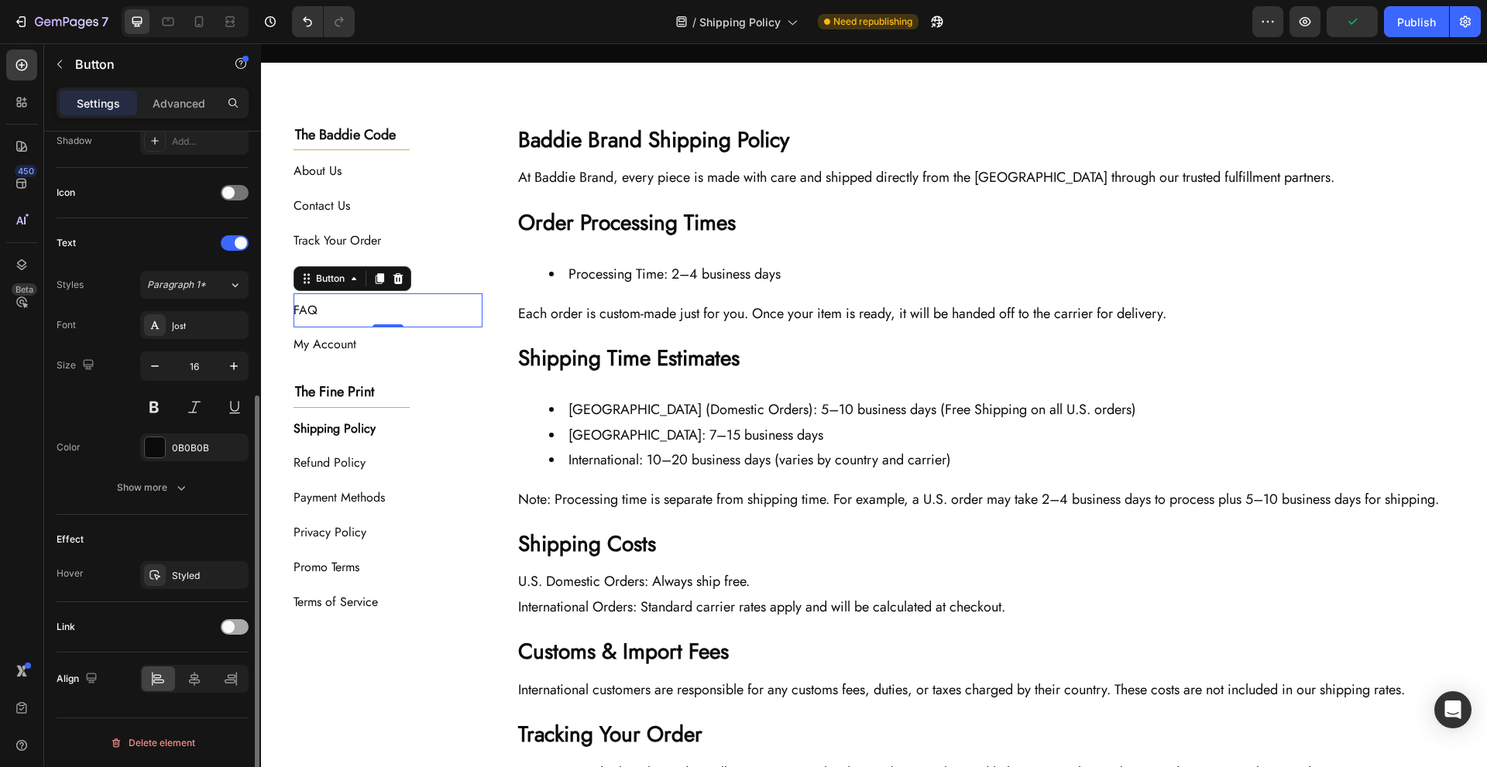
click at [232, 623] on span at bounding box center [228, 627] width 12 height 12
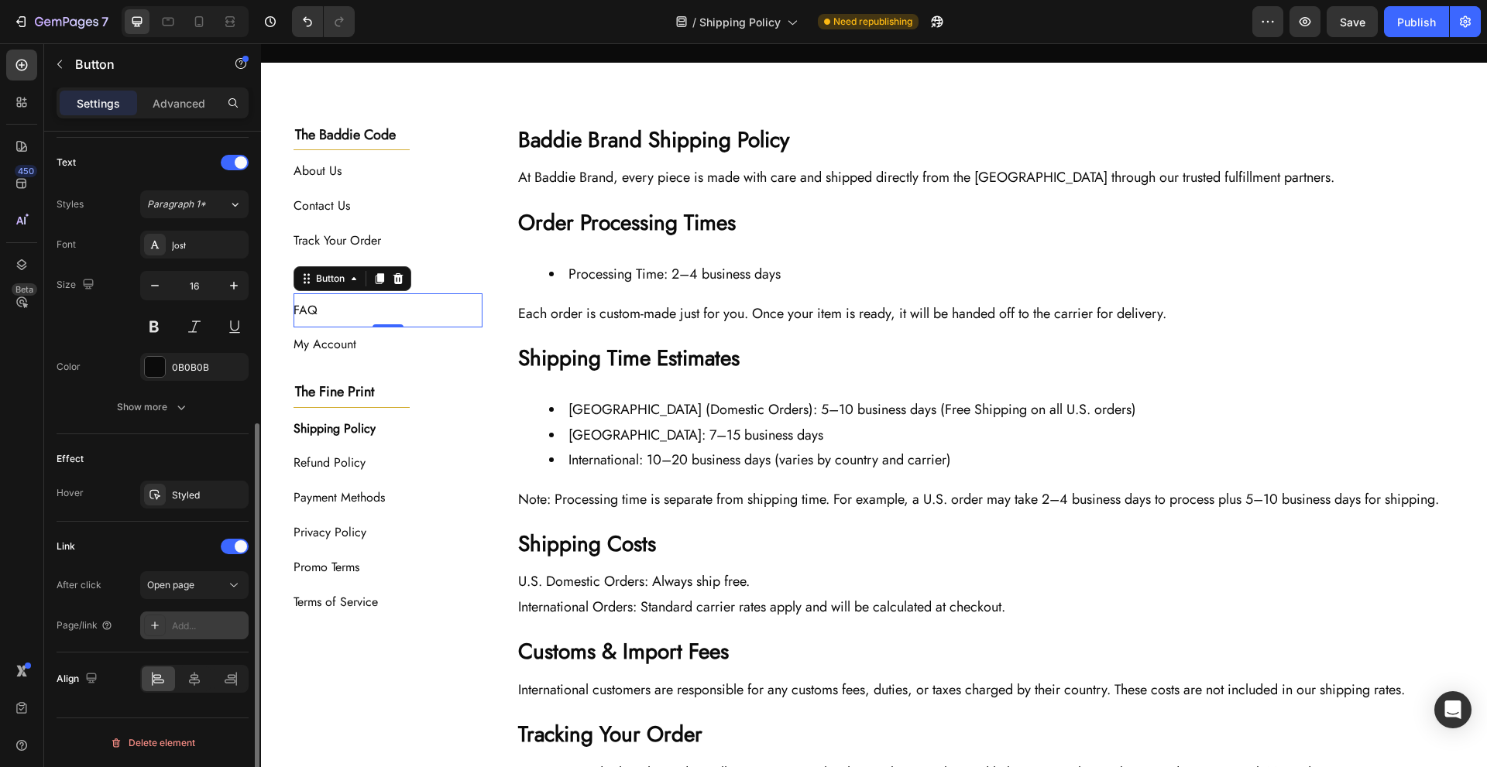
click at [193, 627] on div "Add..." at bounding box center [208, 627] width 73 height 14
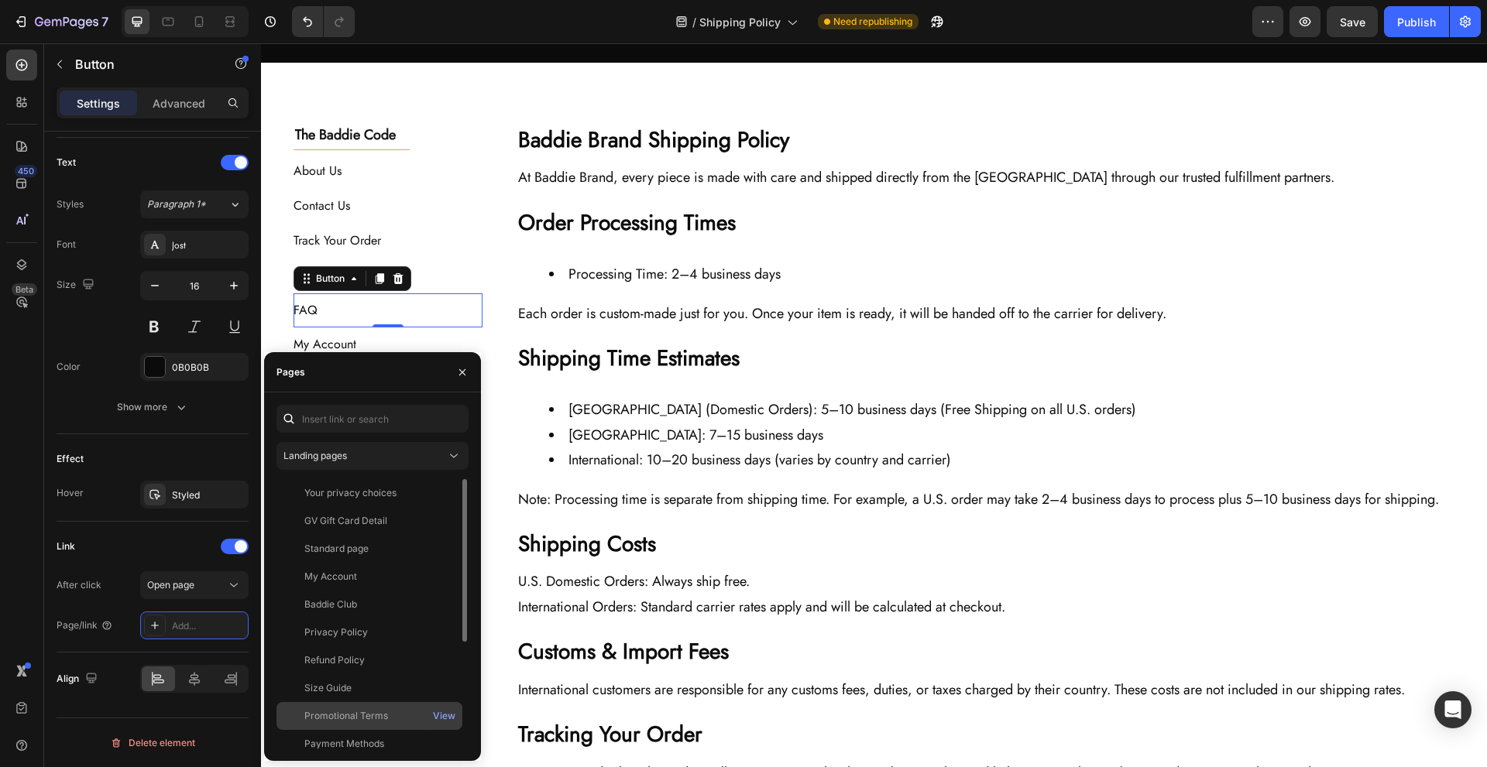
scroll to position [177, 0]
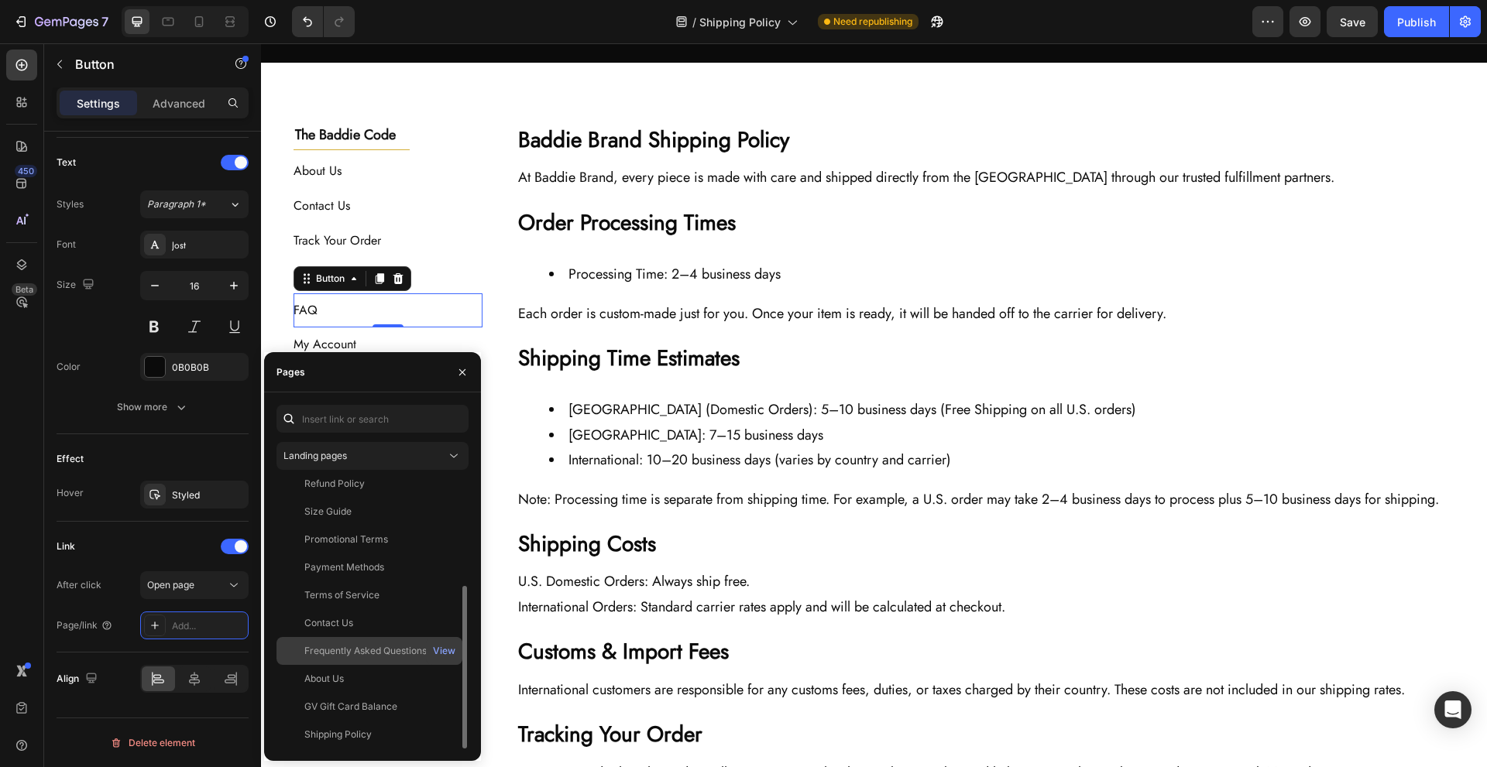
click at [410, 651] on div "Frequently Asked Questions" at bounding box center [365, 651] width 122 height 14
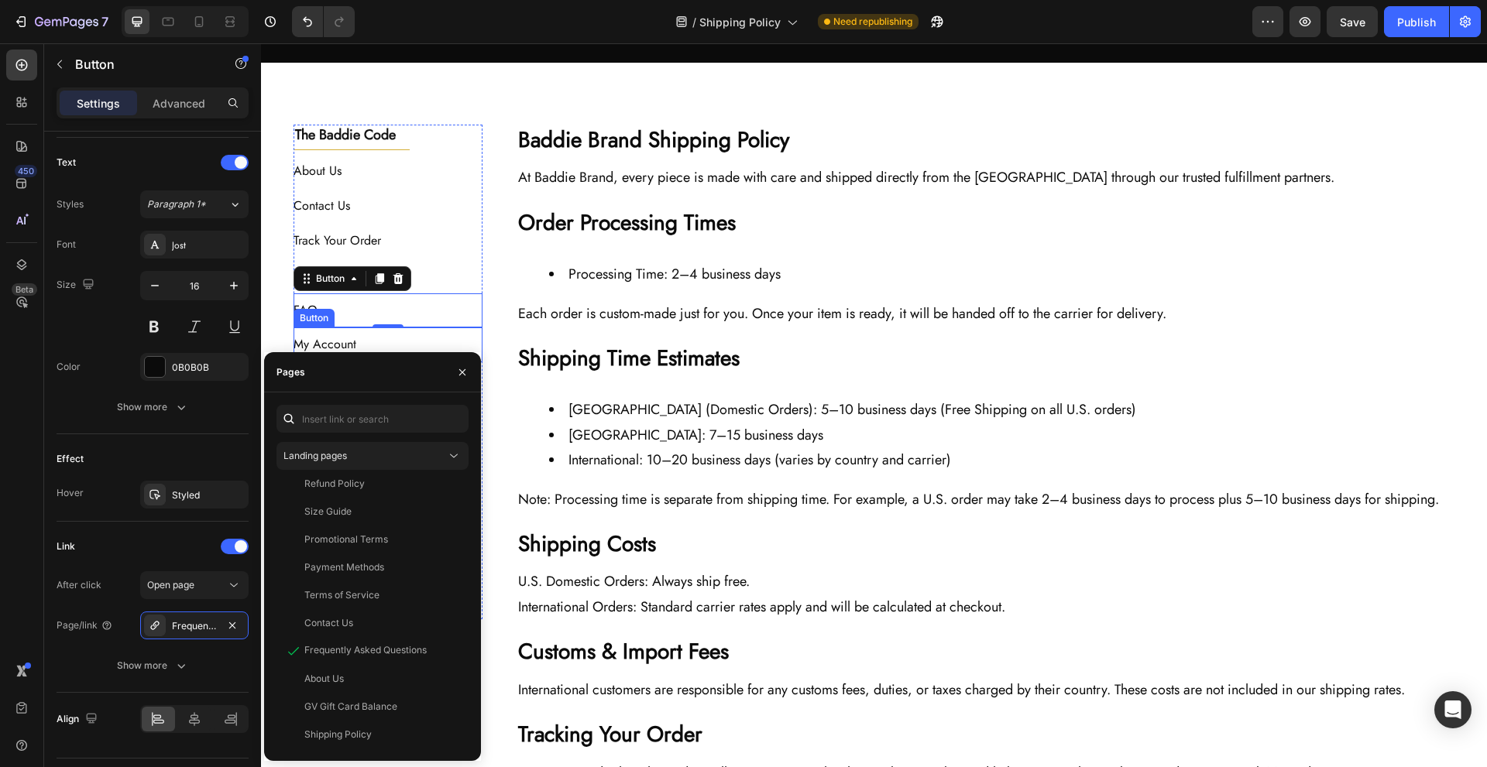
click at [435, 348] on div "My Account Button" at bounding box center [389, 345] width 190 height 35
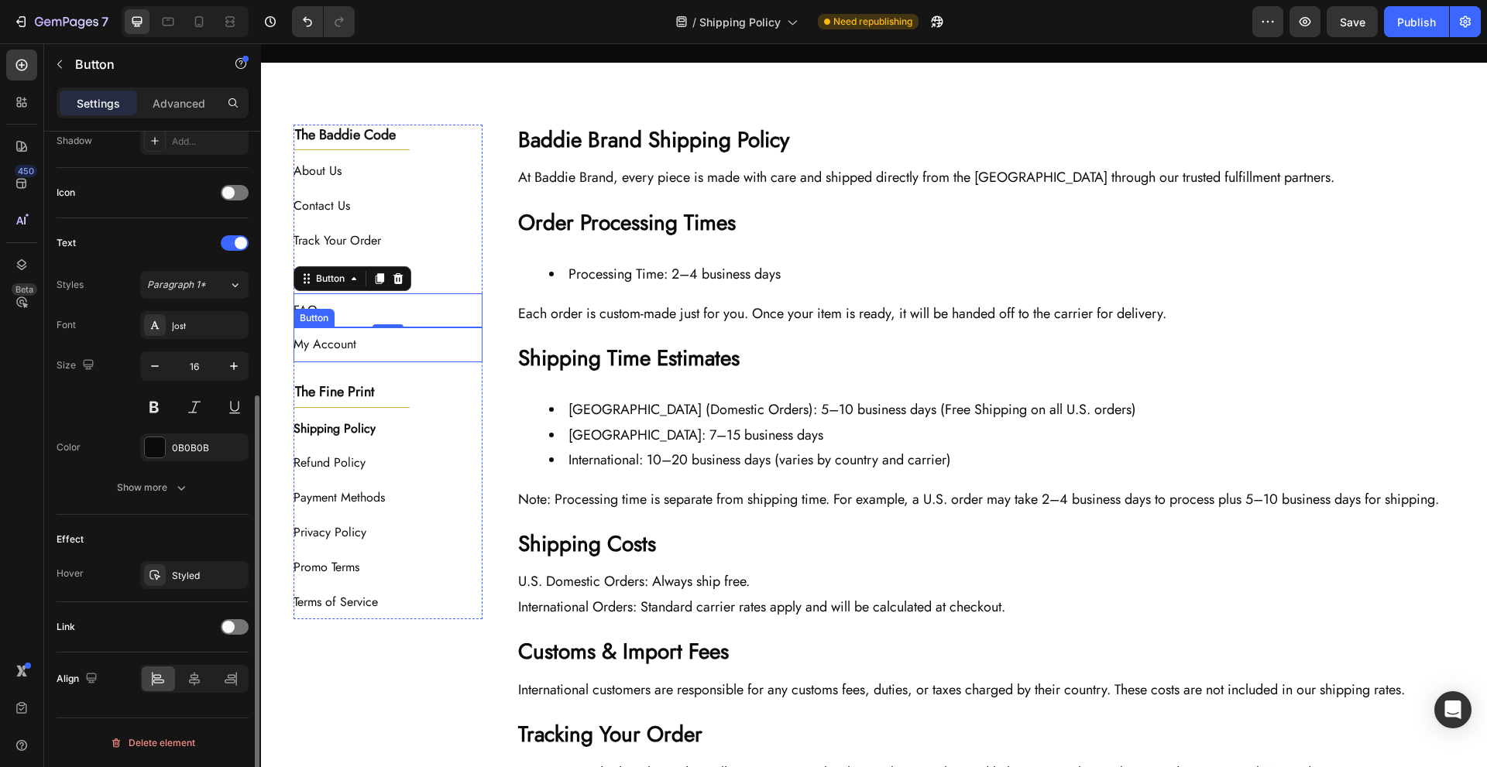
scroll to position [431, 0]
click at [225, 622] on span at bounding box center [228, 627] width 12 height 12
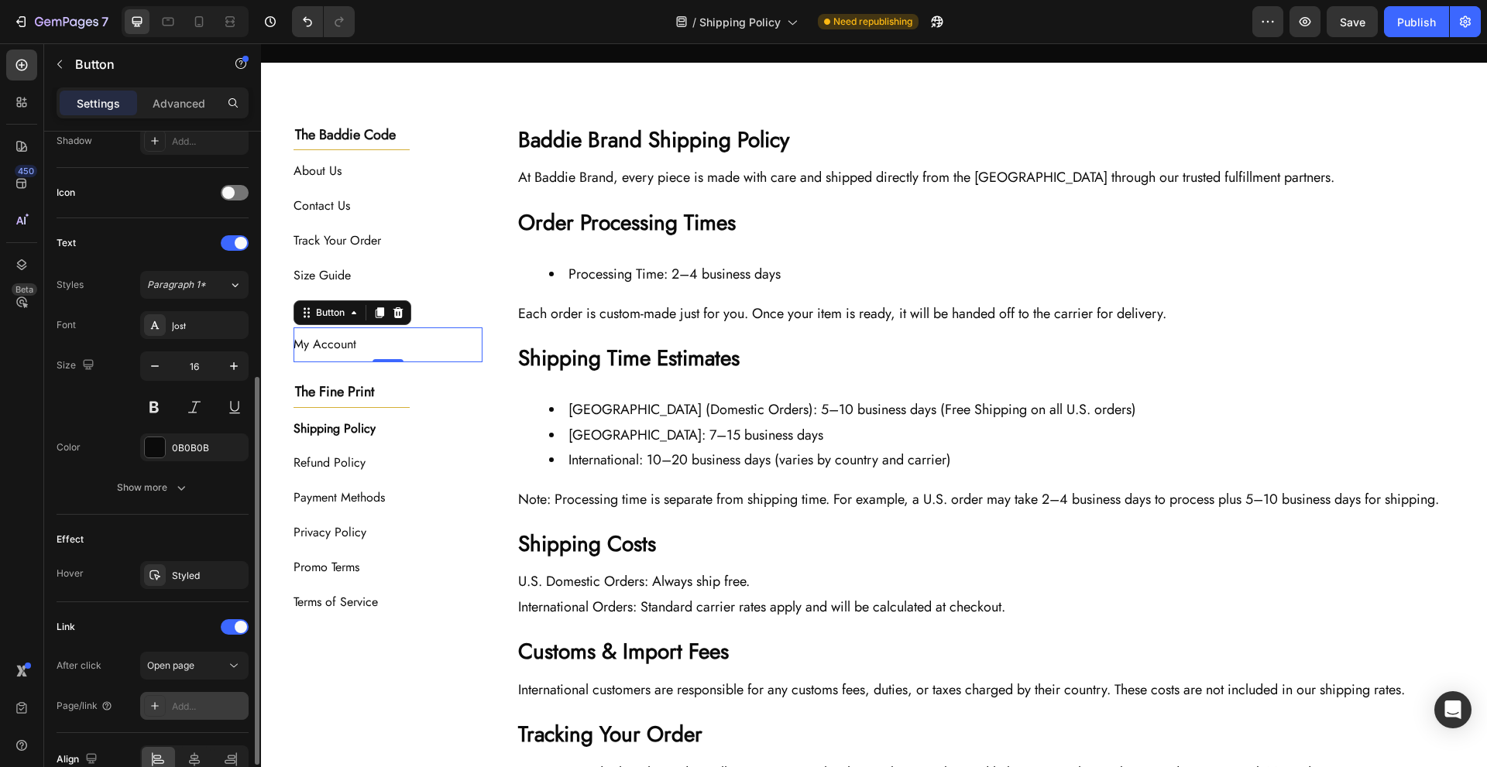
click at [204, 705] on div "Add..." at bounding box center [208, 707] width 73 height 14
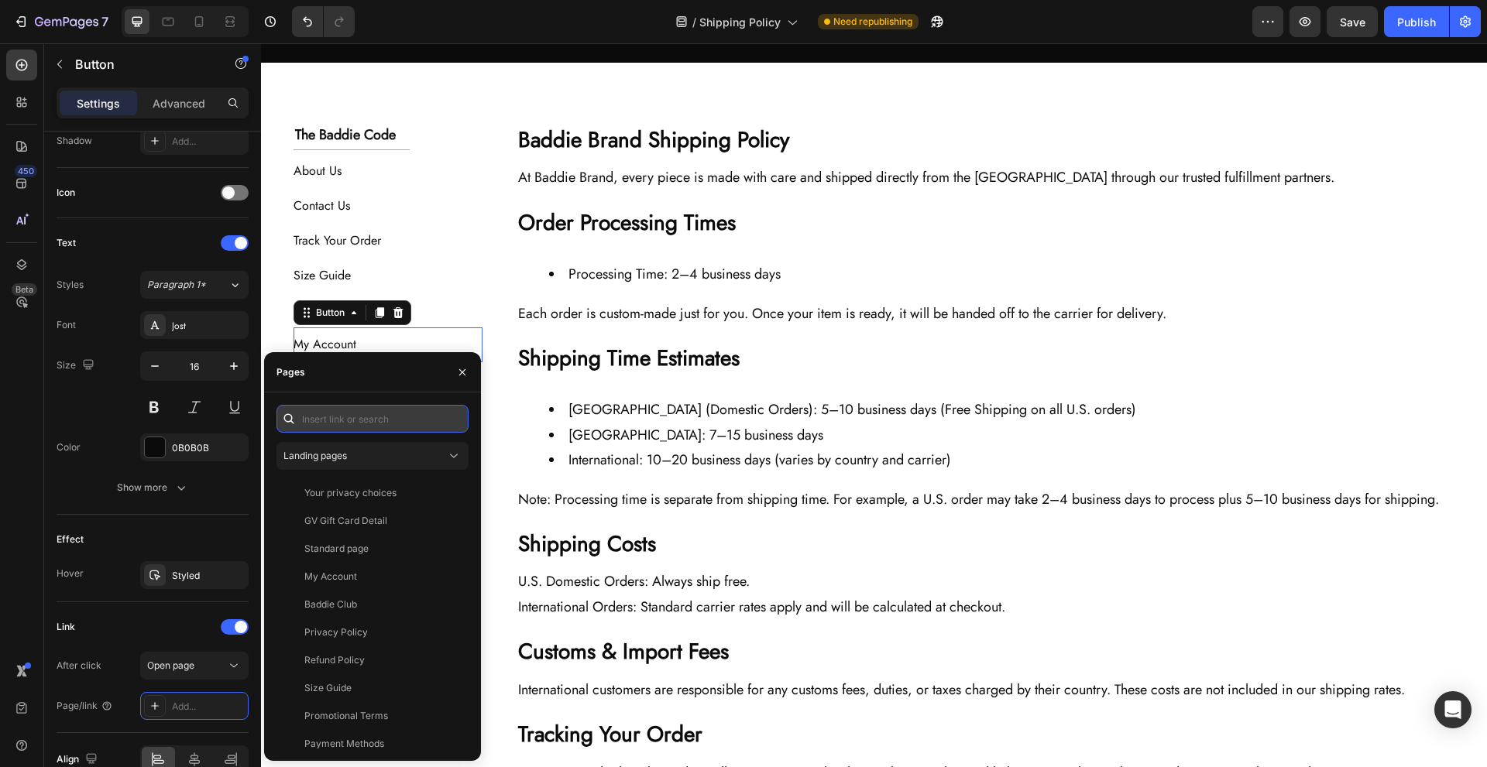
click at [394, 416] on input "text" at bounding box center [372, 419] width 192 height 28
paste input "[URL][DOMAIN_NAME][DOMAIN_NAME][DOMAIN_NAME]"
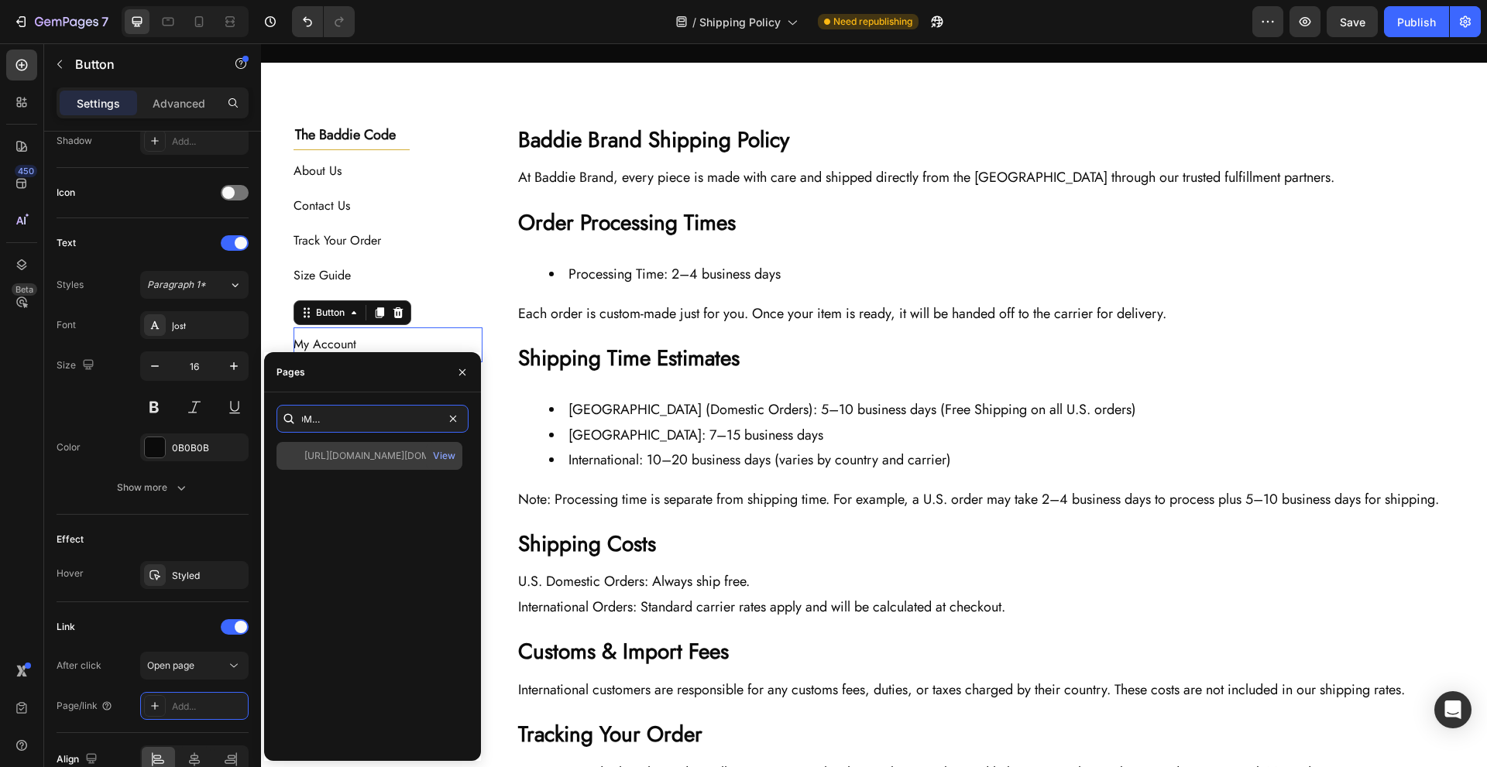
type input "[URL][DOMAIN_NAME][DOMAIN_NAME][DOMAIN_NAME]"
click at [387, 464] on div "https://shopify.com/authentication/75895996632/login?client_id=f22f8116-e9fb-43…" at bounding box center [369, 456] width 186 height 28
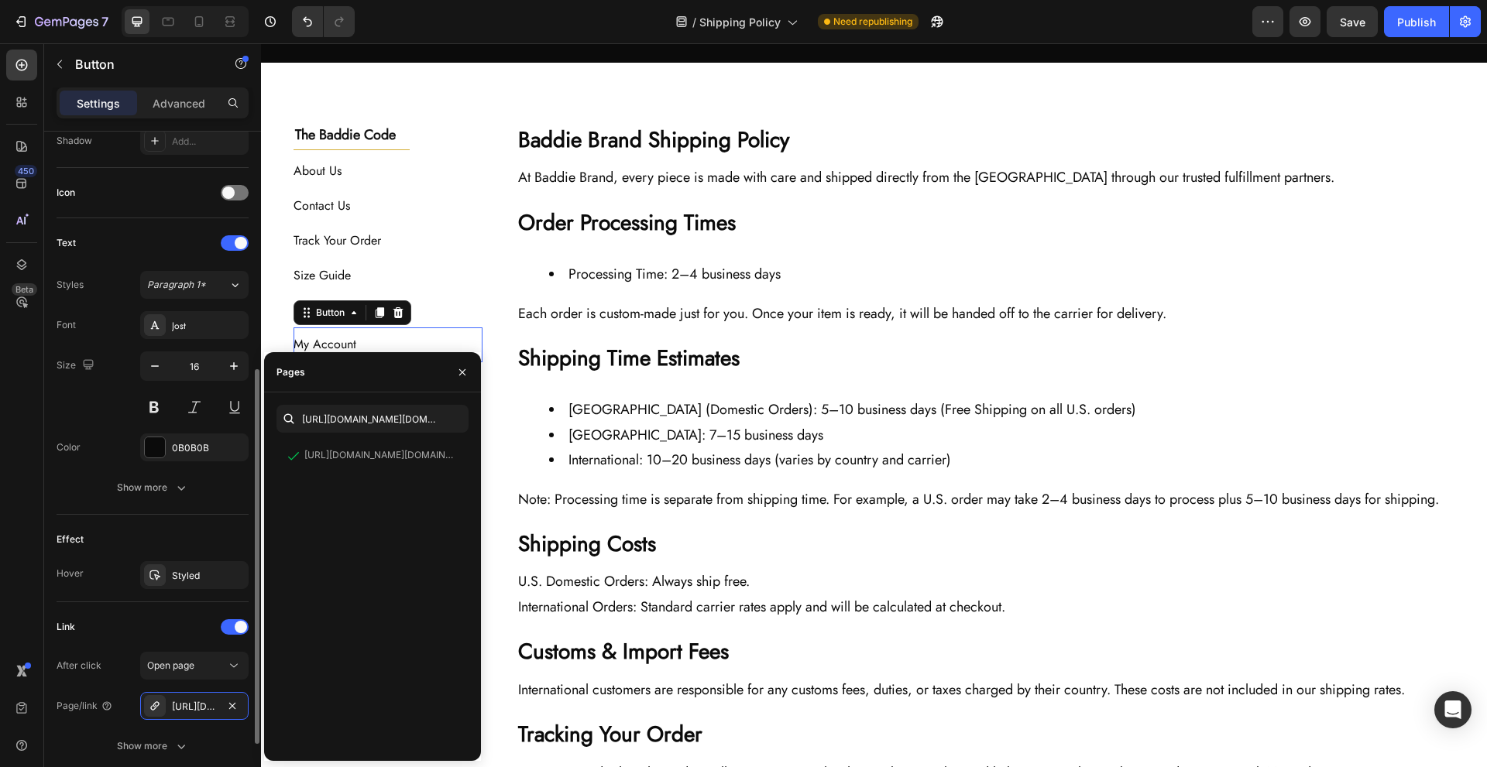
click at [208, 523] on div "Effect Hover Styled" at bounding box center [153, 559] width 192 height 88
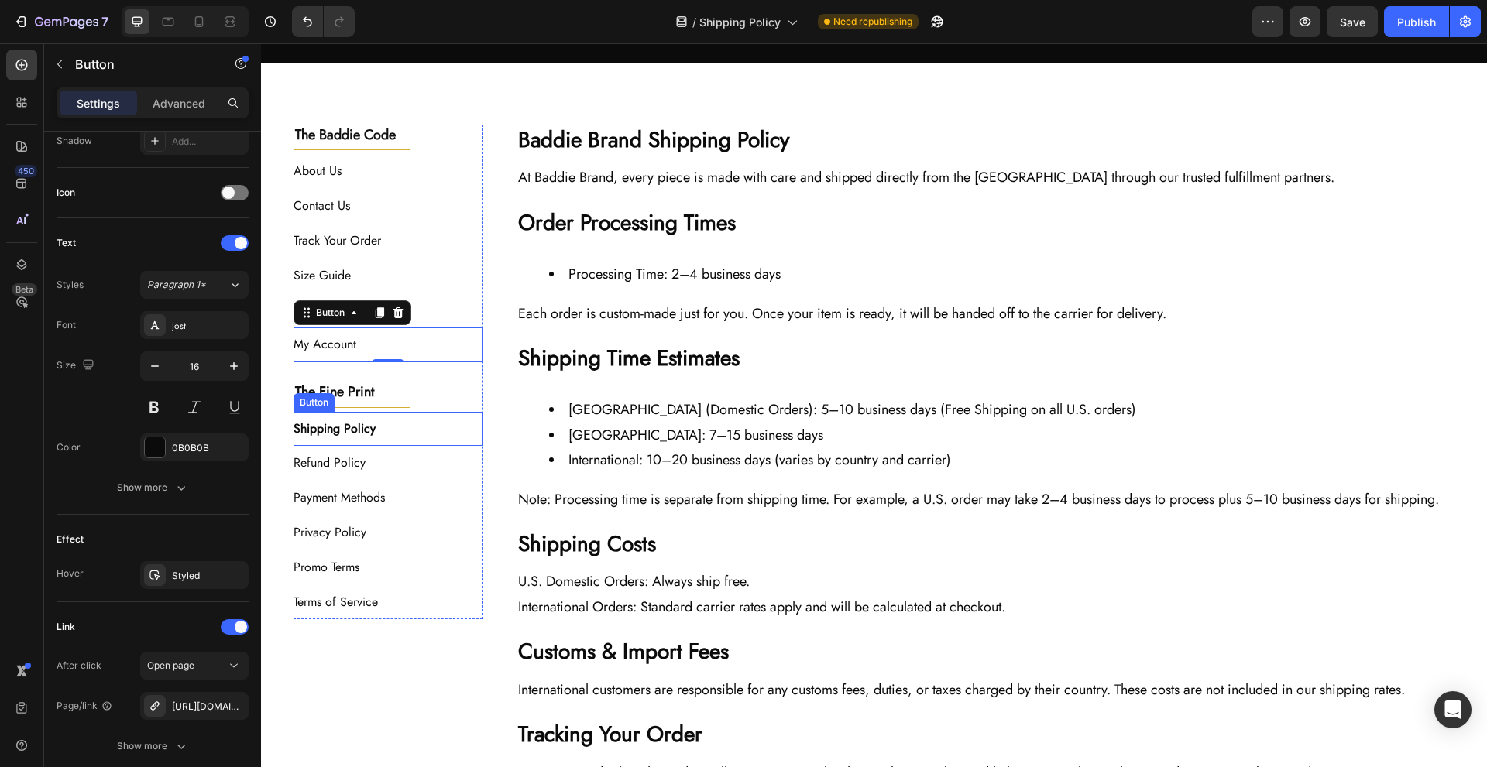
click at [407, 433] on div "Shipping Policy Button" at bounding box center [389, 429] width 190 height 35
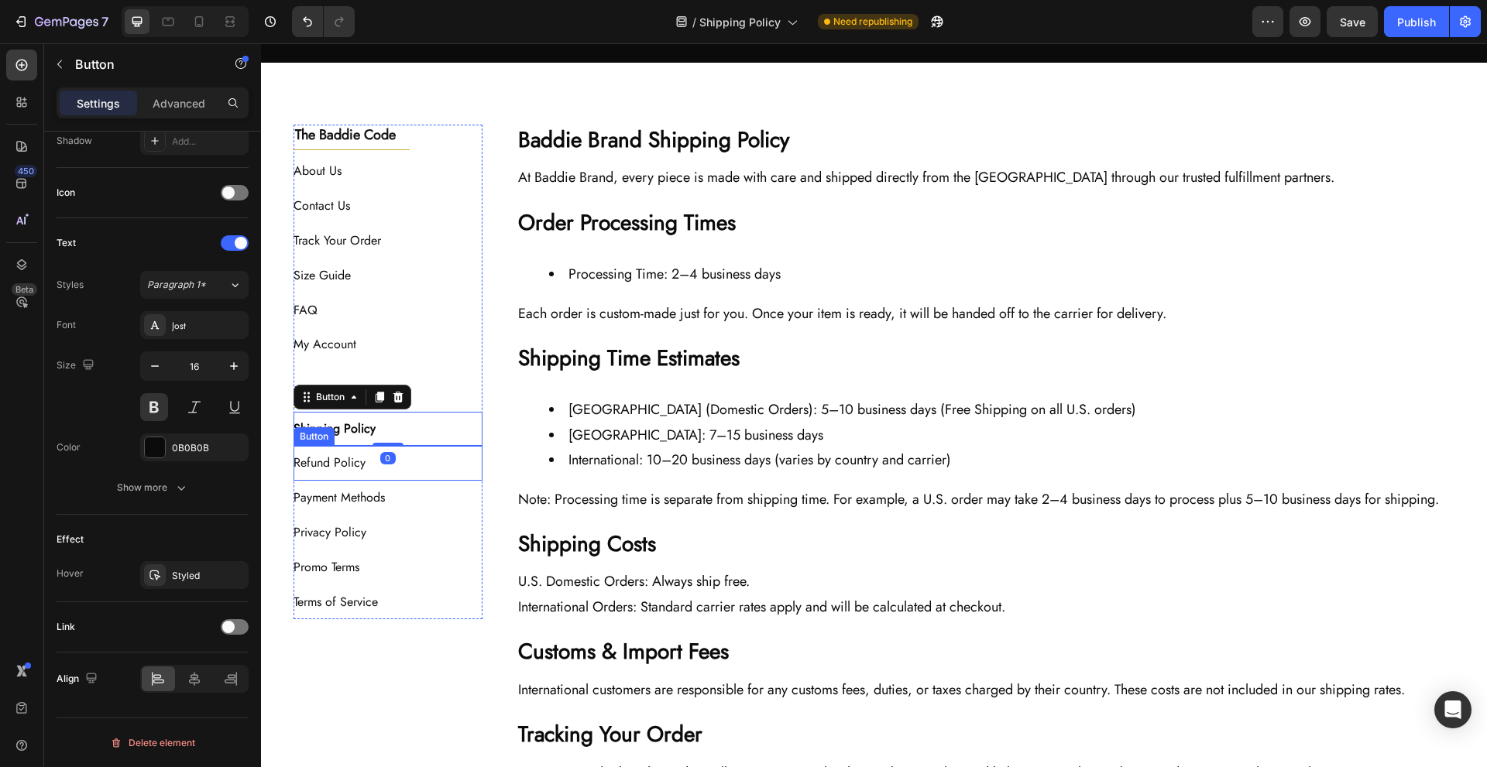
click at [403, 474] on div "Refund Policy Button" at bounding box center [389, 463] width 190 height 35
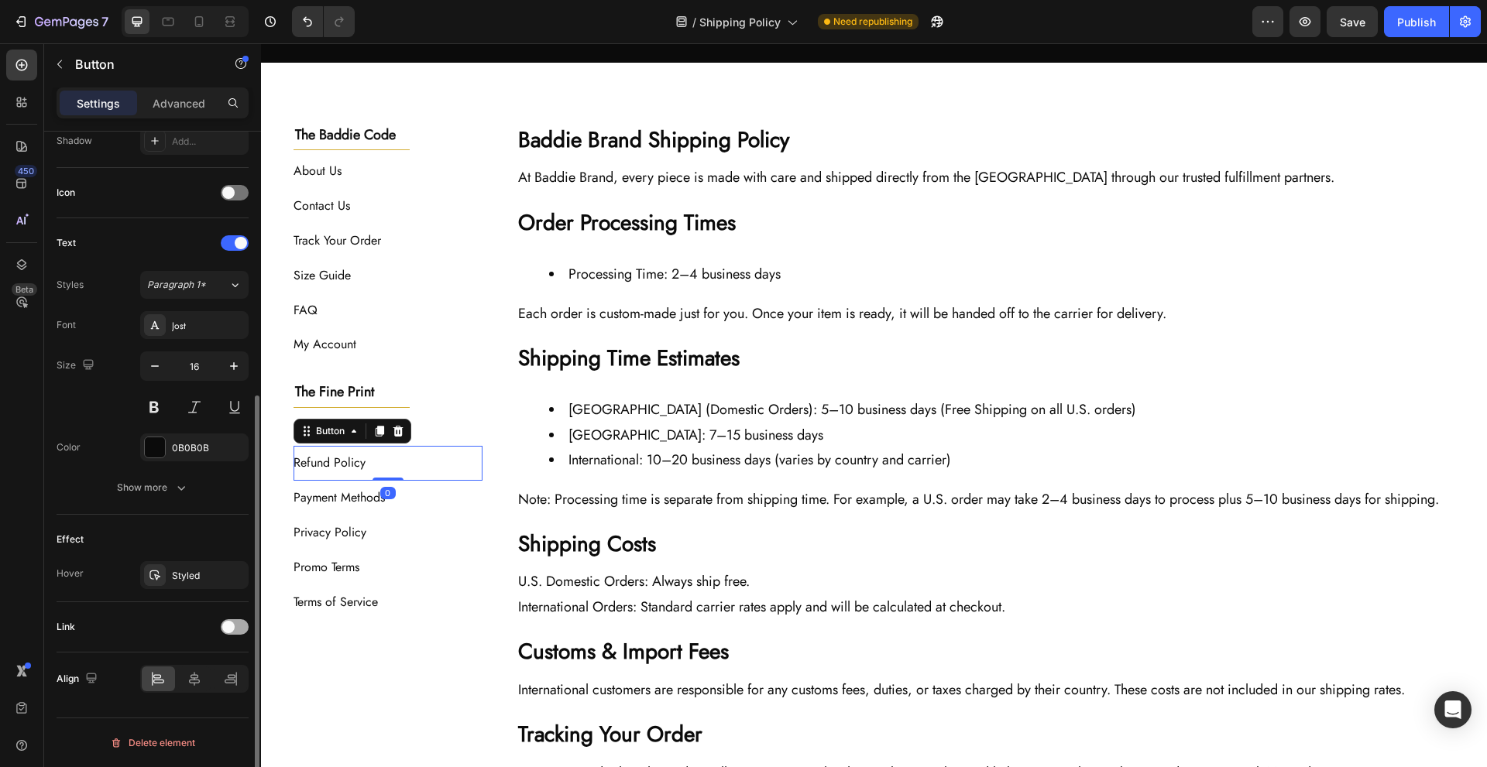
click at [227, 628] on span at bounding box center [228, 627] width 12 height 12
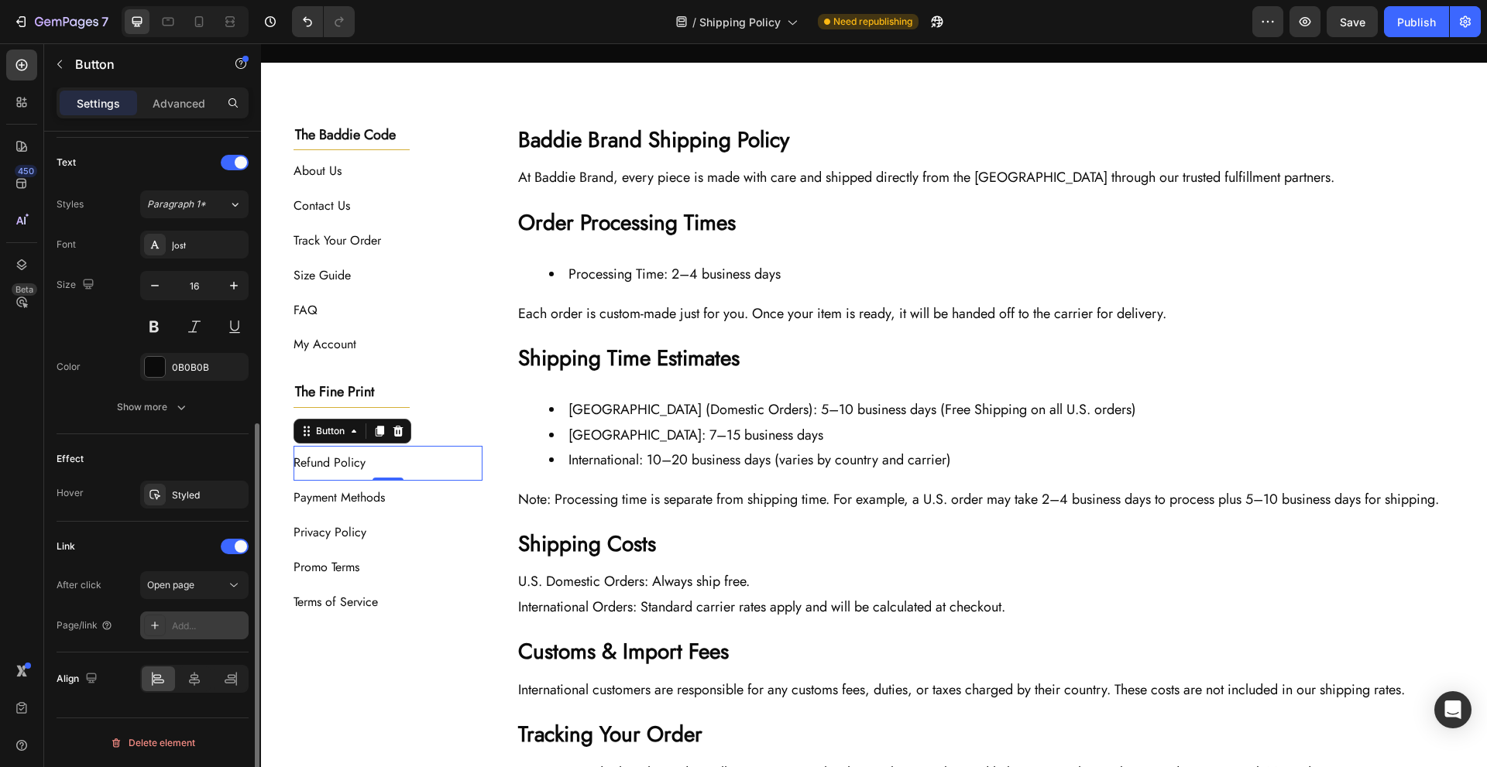
click at [204, 634] on div "Add..." at bounding box center [194, 626] width 108 height 28
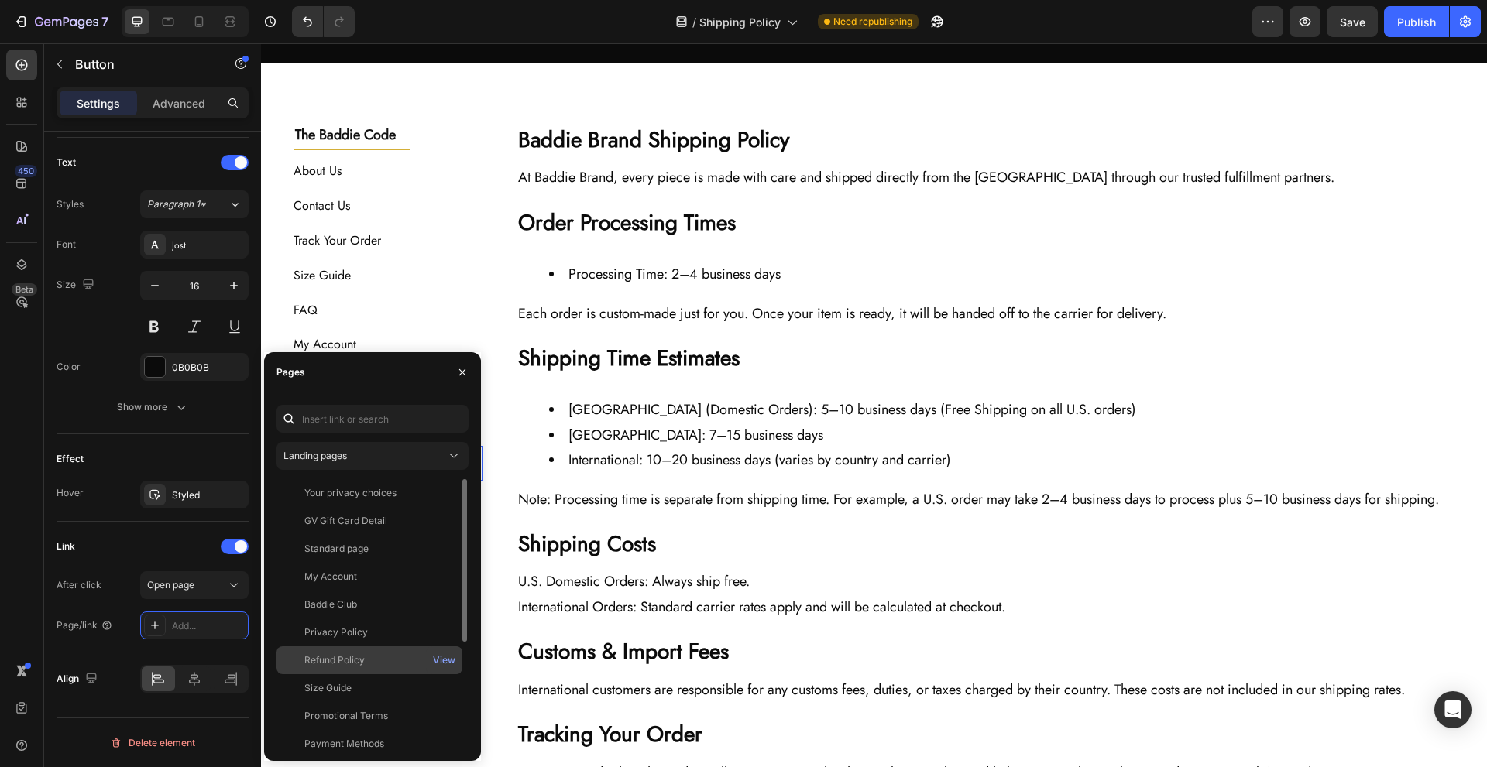
click at [407, 658] on div "Refund Policy" at bounding box center [369, 661] width 173 height 14
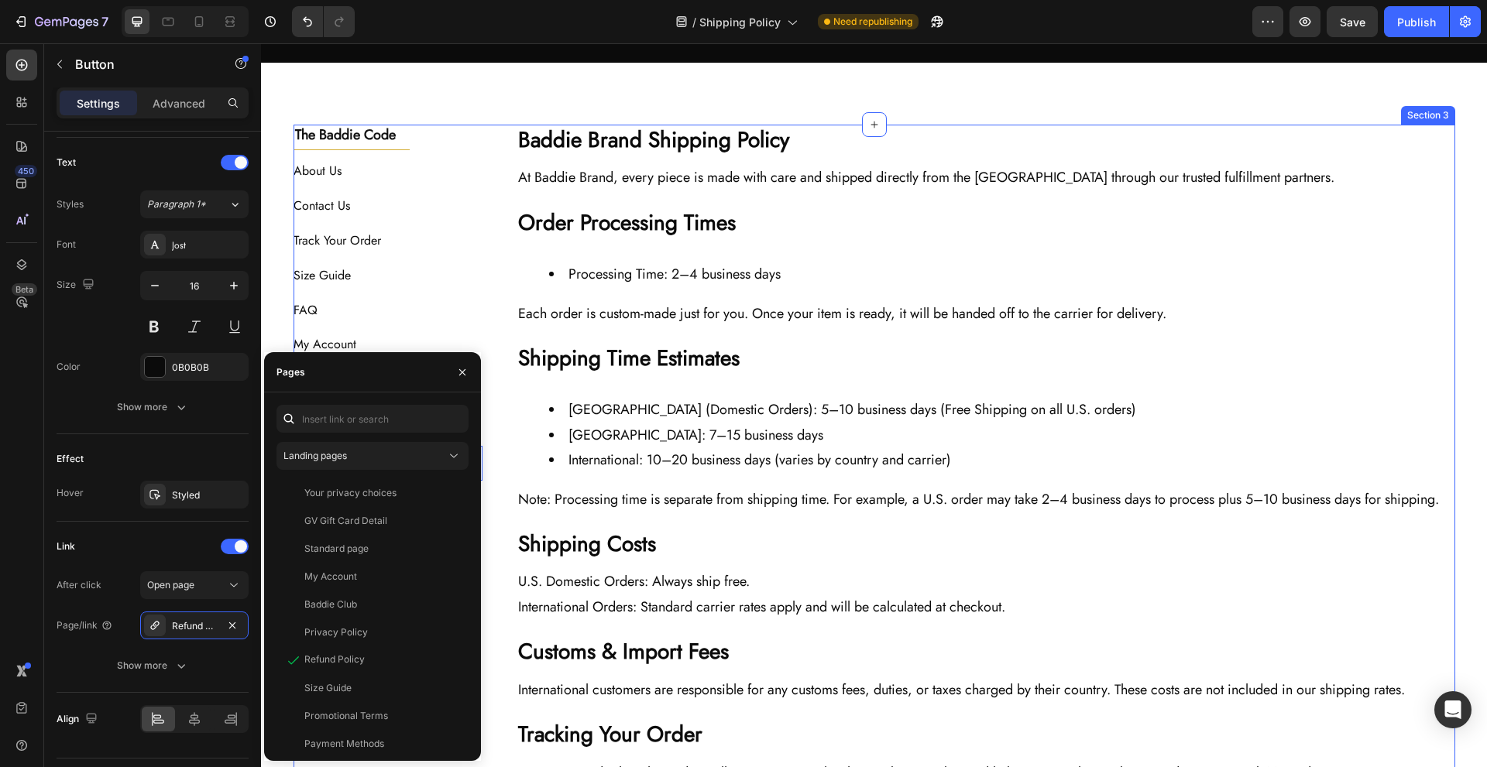
click at [498, 463] on div "The Baddie Code Heading Title Line About Us Button Contact Us Button Track Your…" at bounding box center [875, 735] width 1162 height 1221
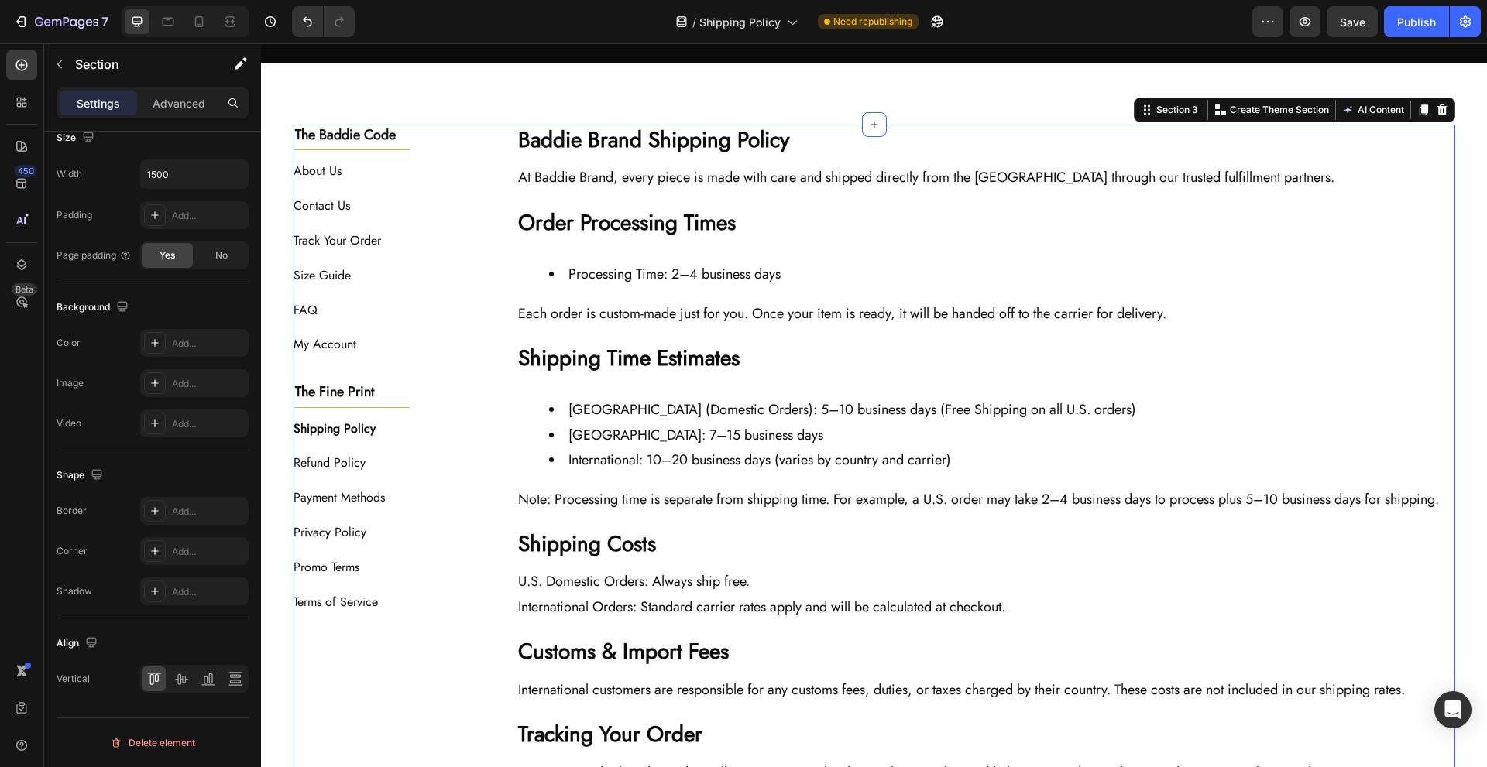
scroll to position [0, 0]
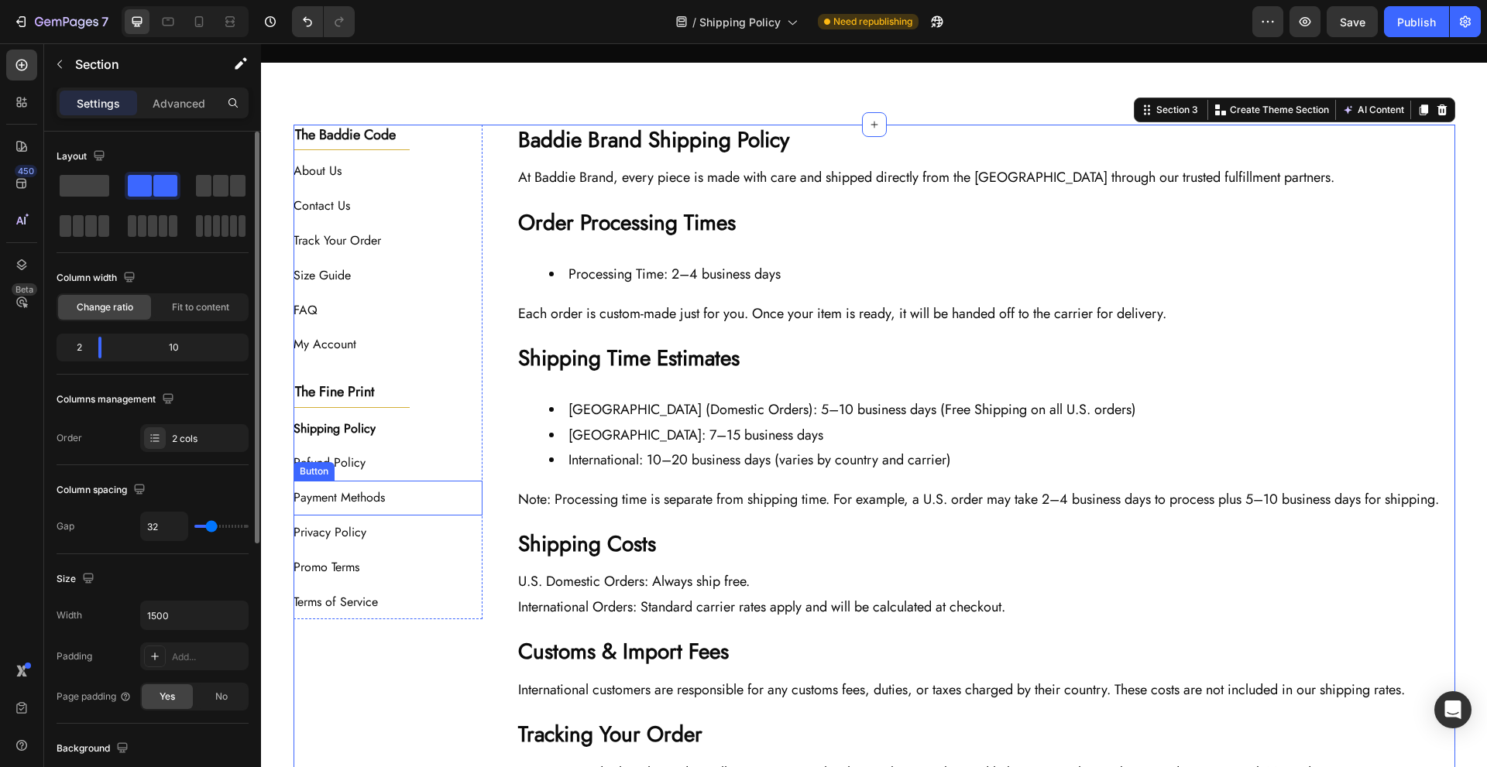
click at [405, 491] on div "Payment Methods Button" at bounding box center [389, 498] width 190 height 35
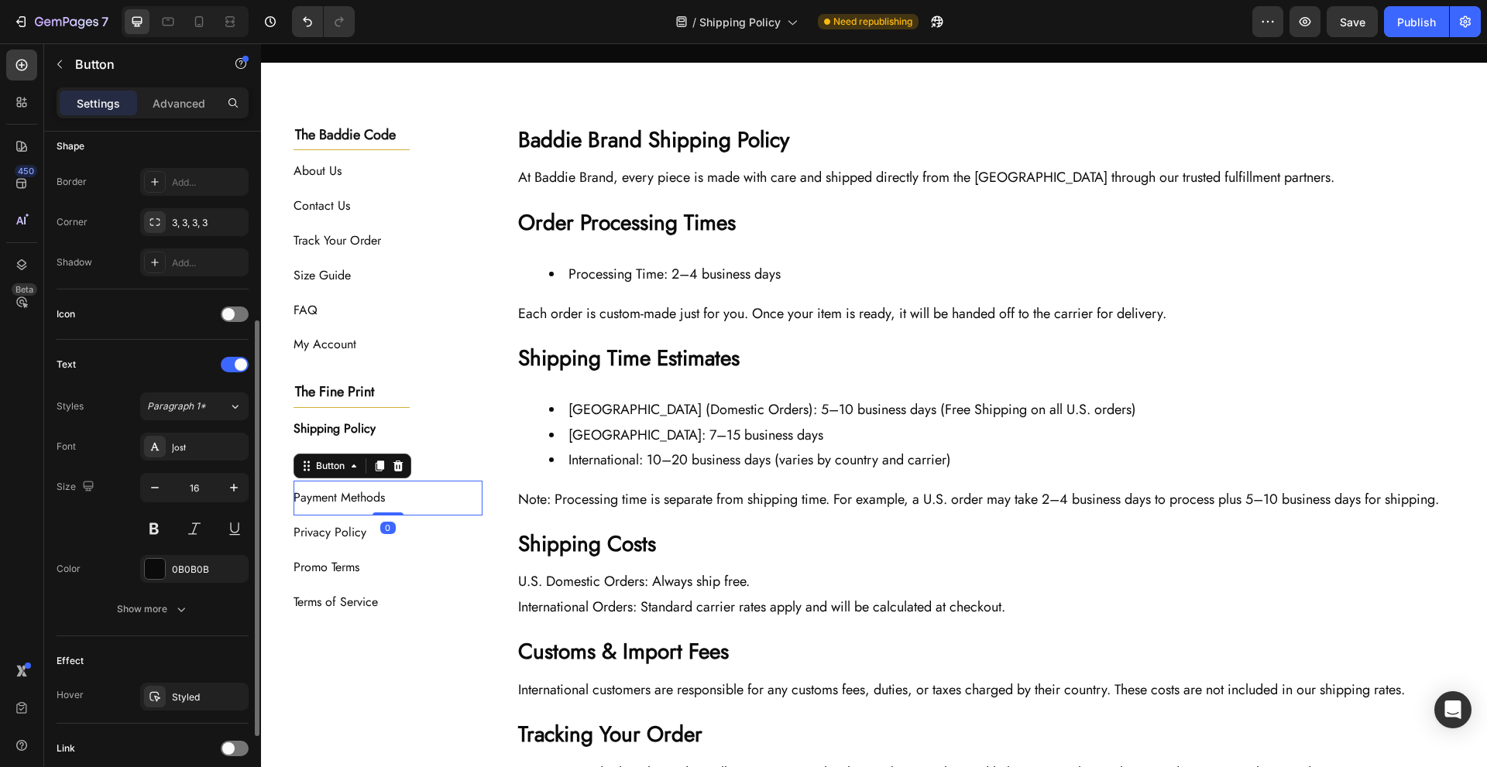
scroll to position [431, 0]
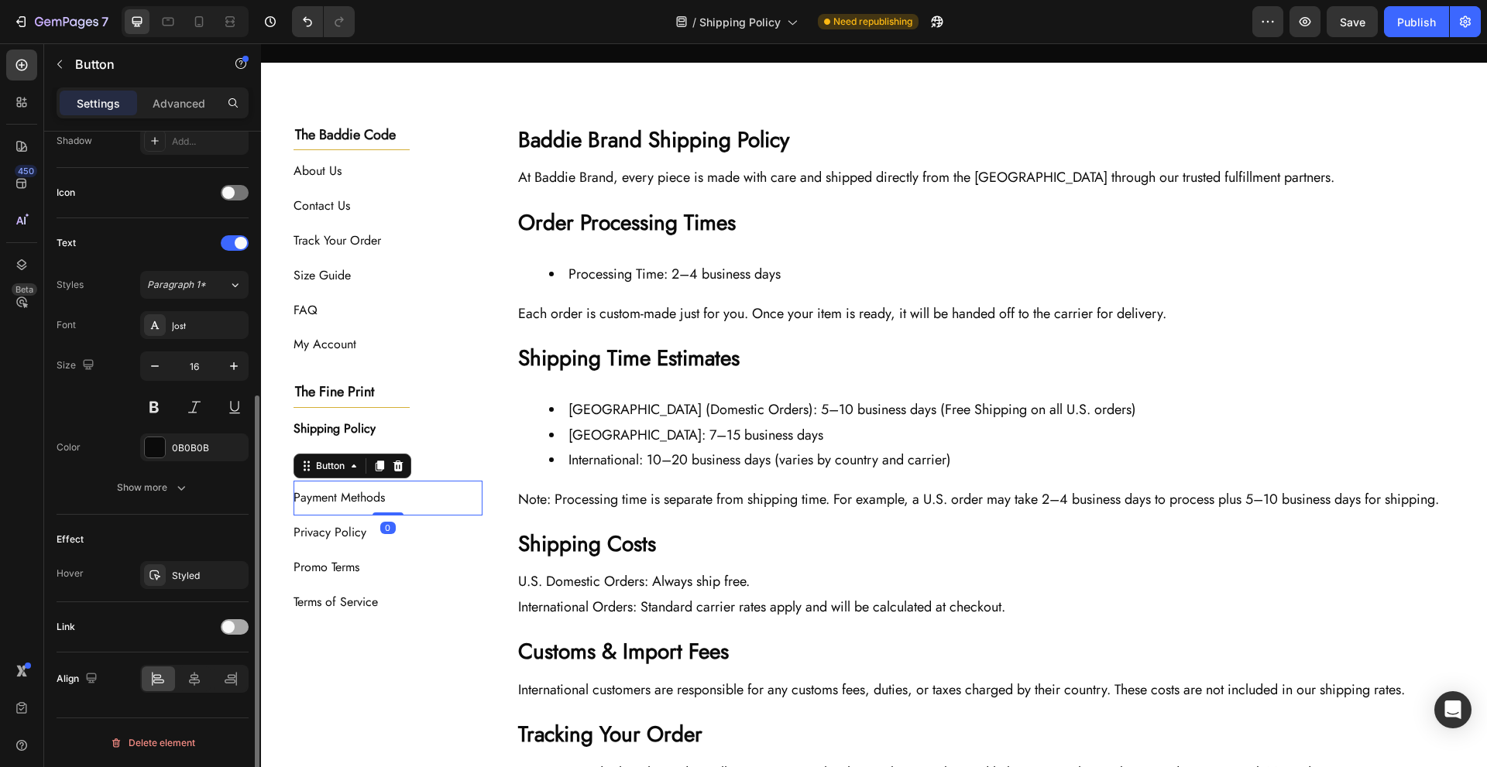
click at [225, 632] on span at bounding box center [228, 627] width 12 height 12
click at [191, 669] on span "Open page" at bounding box center [170, 666] width 47 height 12
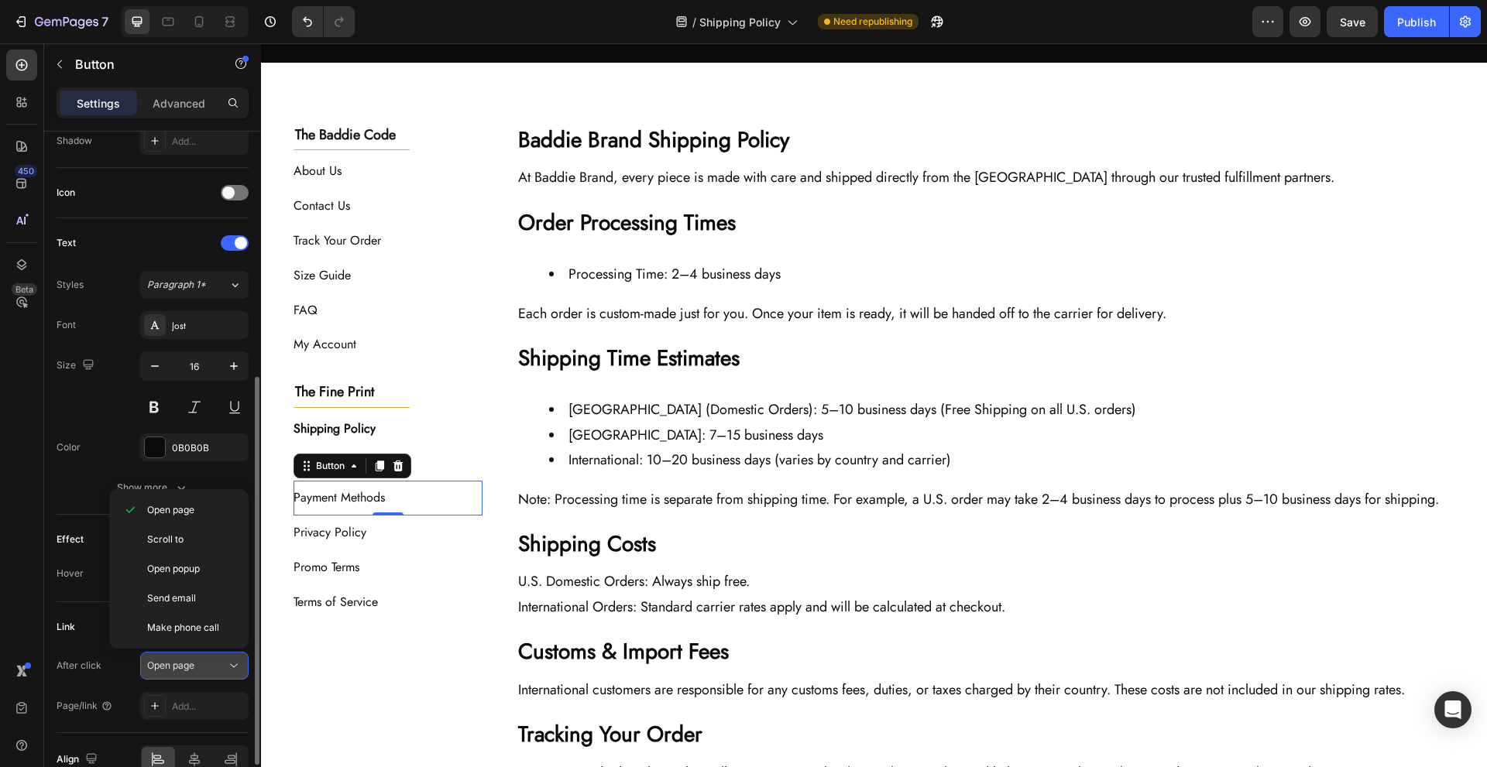
click at [191, 670] on span "Open page" at bounding box center [170, 666] width 47 height 12
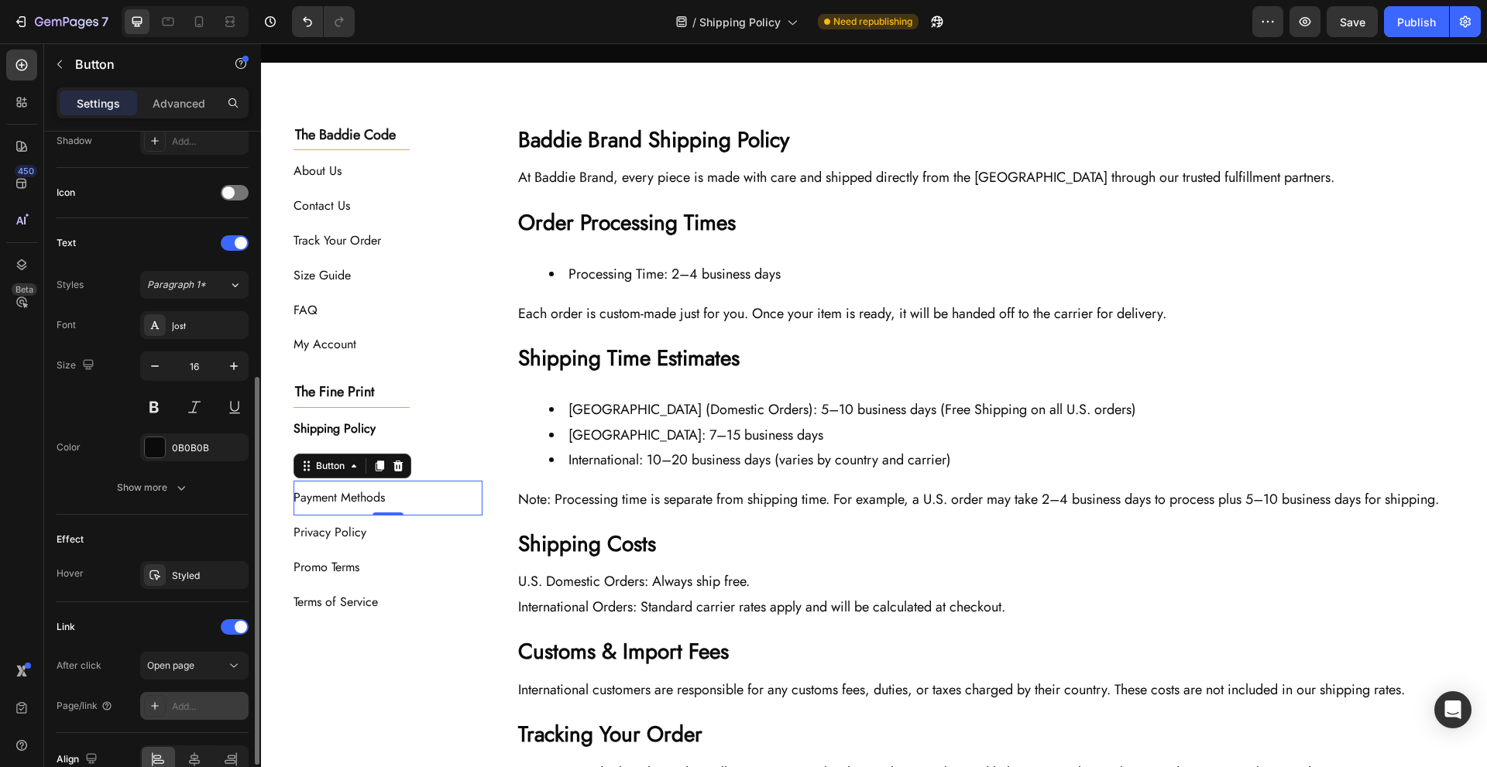
click at [191, 708] on div "Add..." at bounding box center [208, 707] width 73 height 14
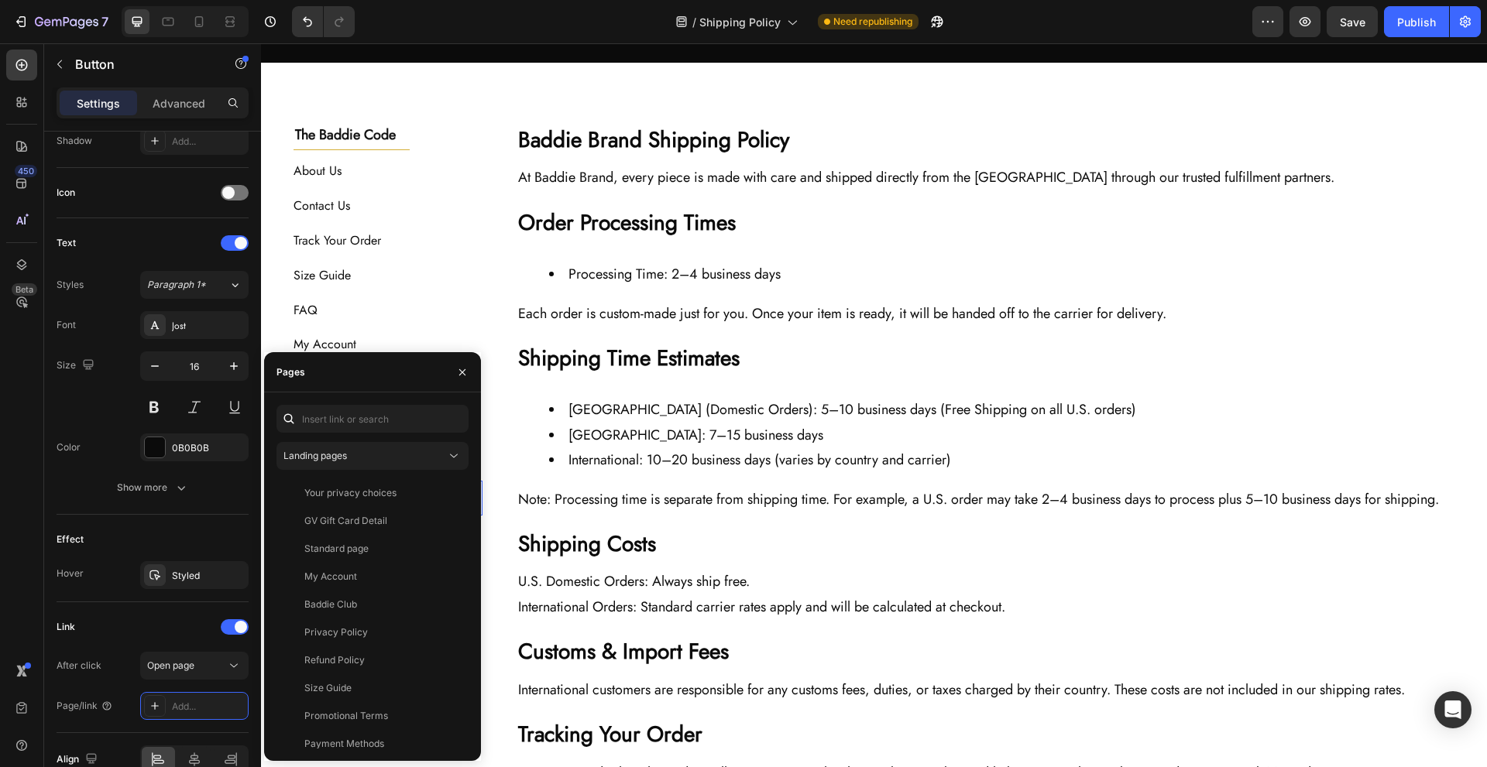
click at [496, 462] on div "The Baddie Code Heading Title Line About Us Button Contact Us Button Track Your…" at bounding box center [875, 735] width 1162 height 1221
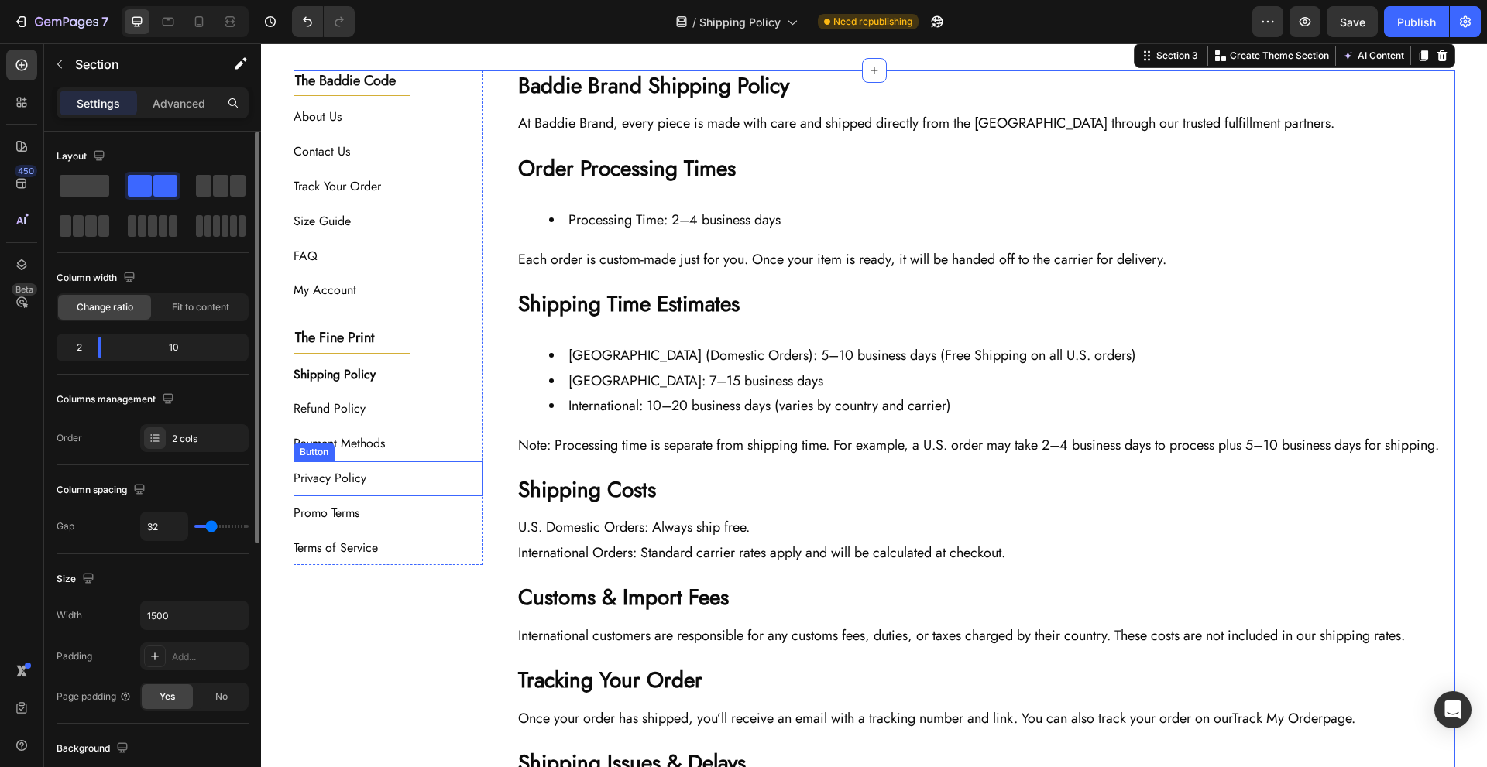
scroll to position [310, 0]
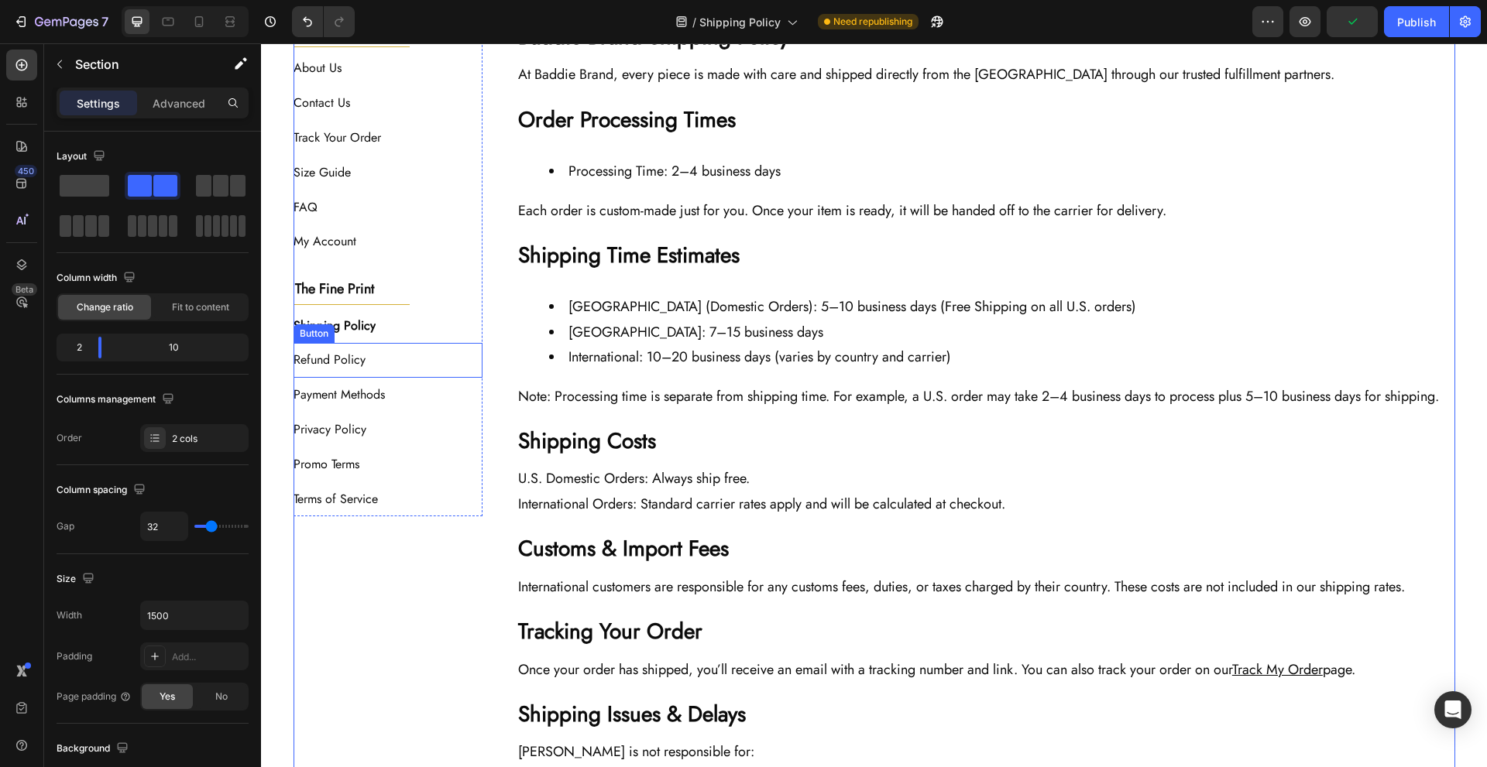
click at [404, 352] on div "Refund Policy Button" at bounding box center [389, 360] width 190 height 35
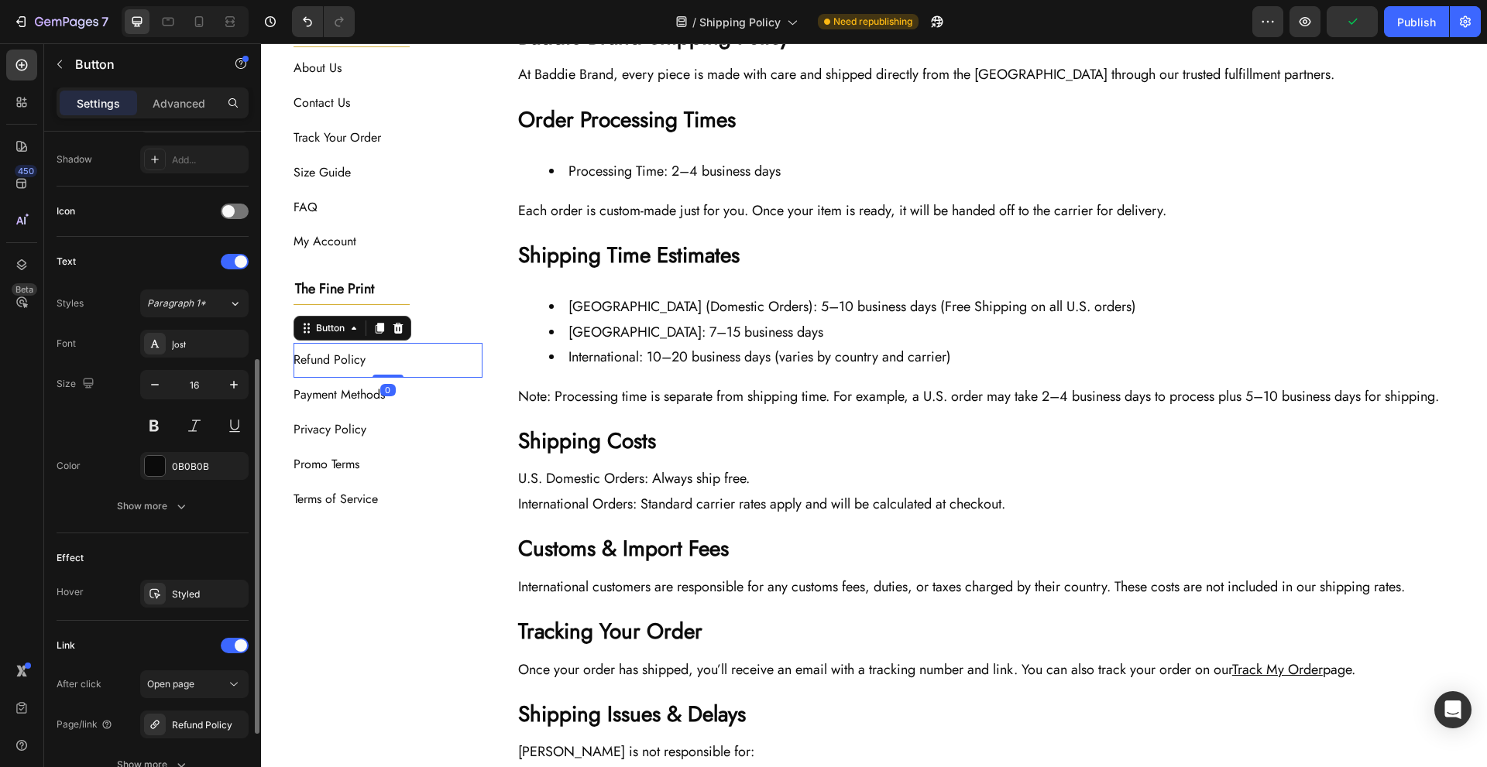
scroll to position [551, 0]
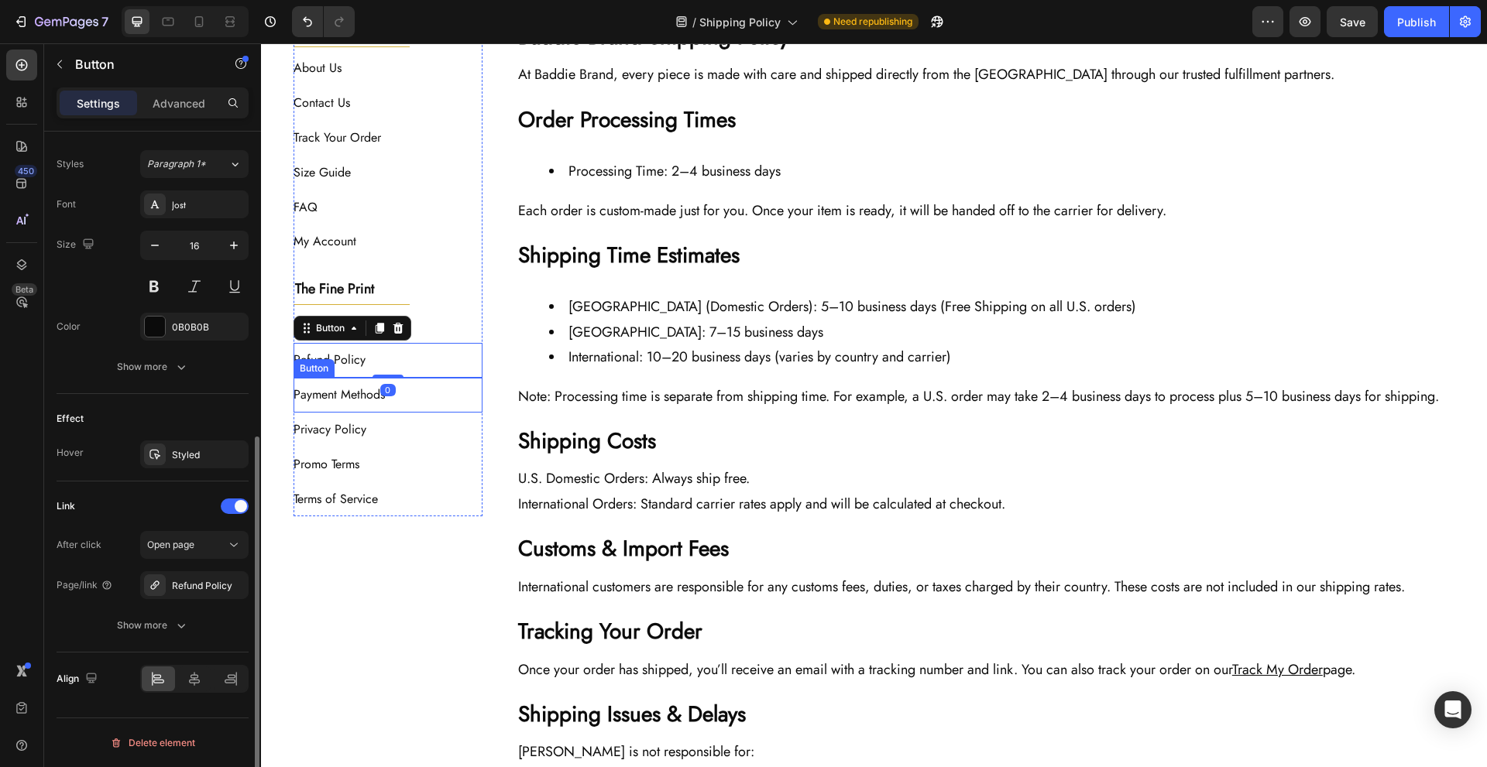
click at [430, 393] on div "Payment Methods Button" at bounding box center [389, 395] width 190 height 35
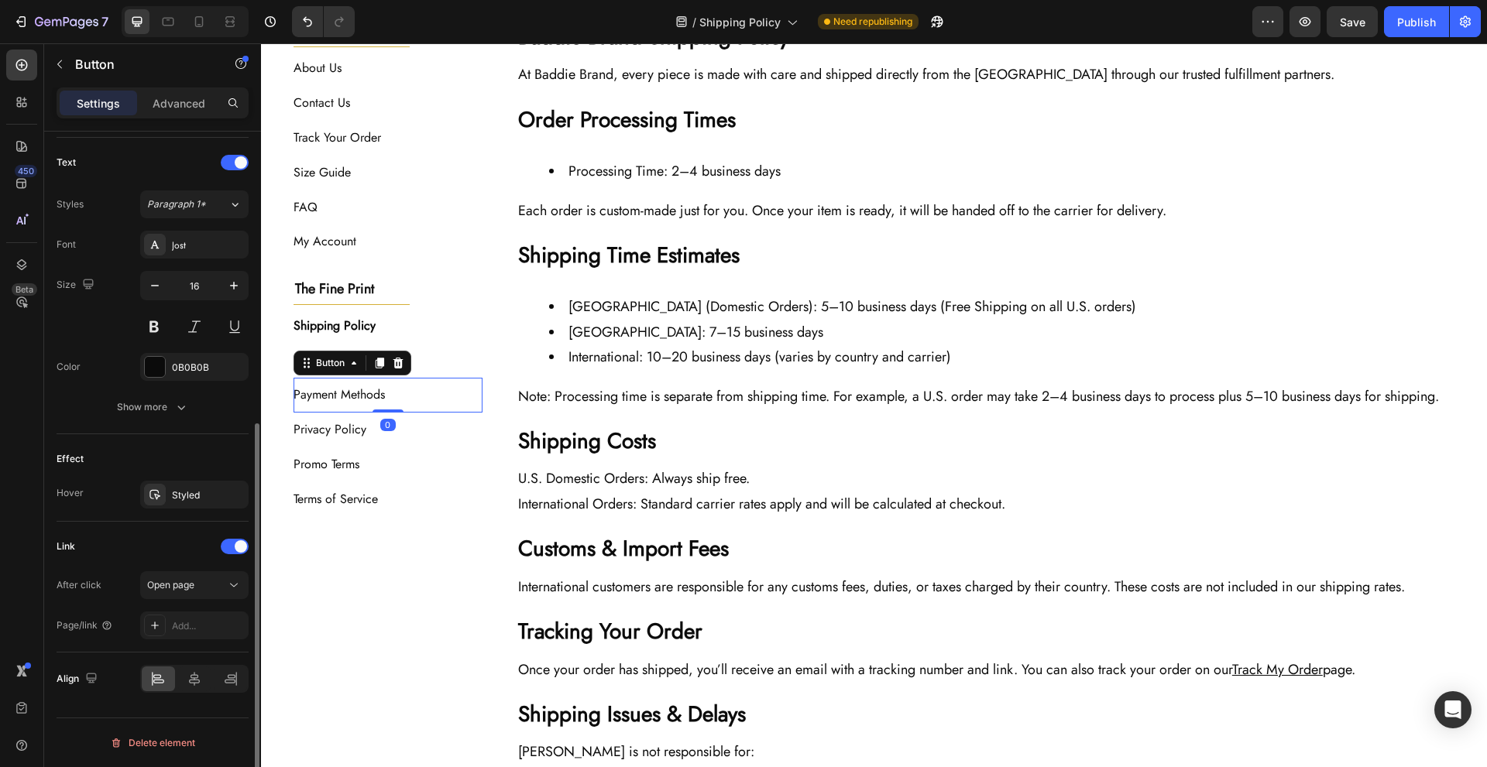
scroll to position [511, 0]
click at [180, 630] on div "Add..." at bounding box center [208, 627] width 73 height 14
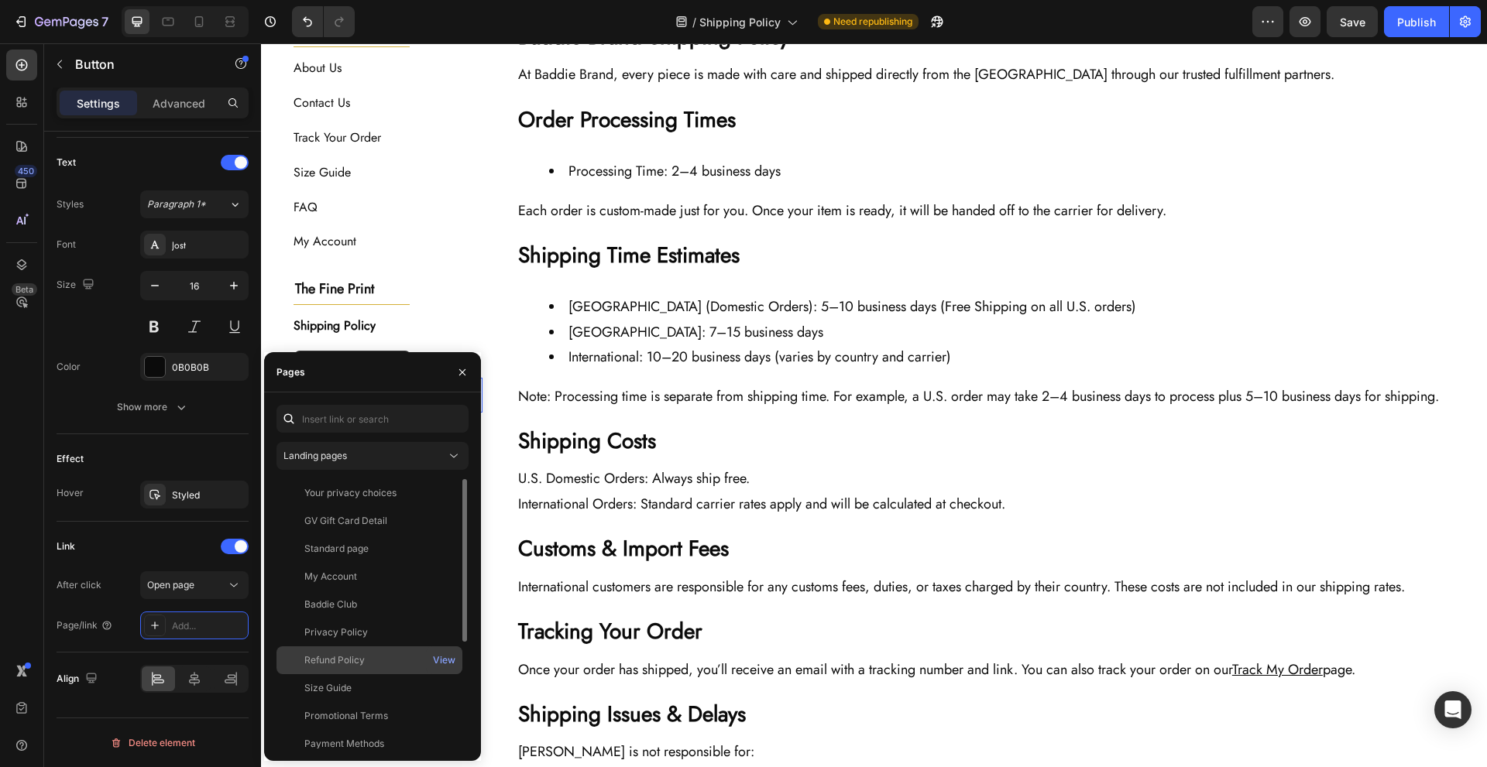
scroll to position [177, 0]
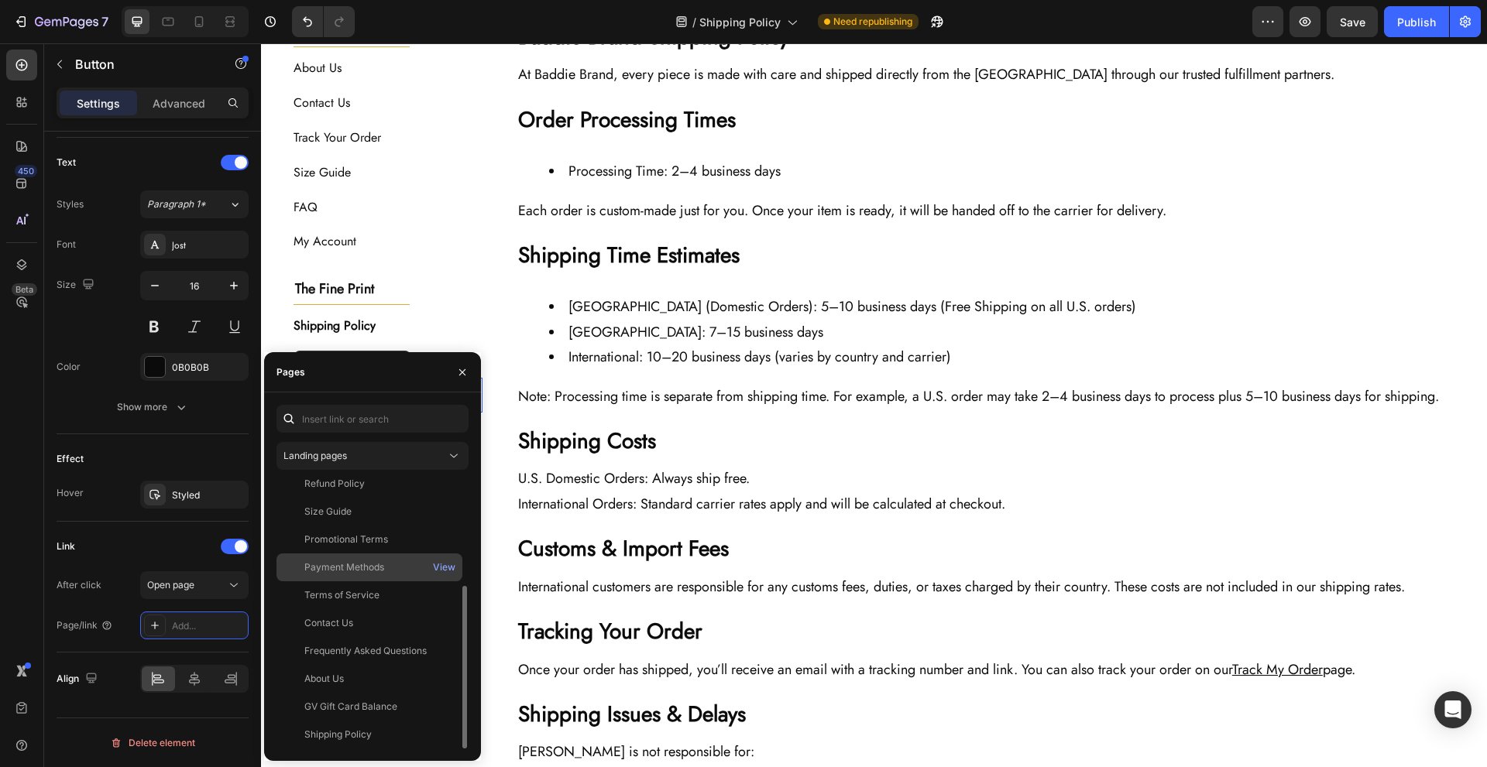
click at [403, 564] on div "Payment Methods" at bounding box center [369, 568] width 173 height 14
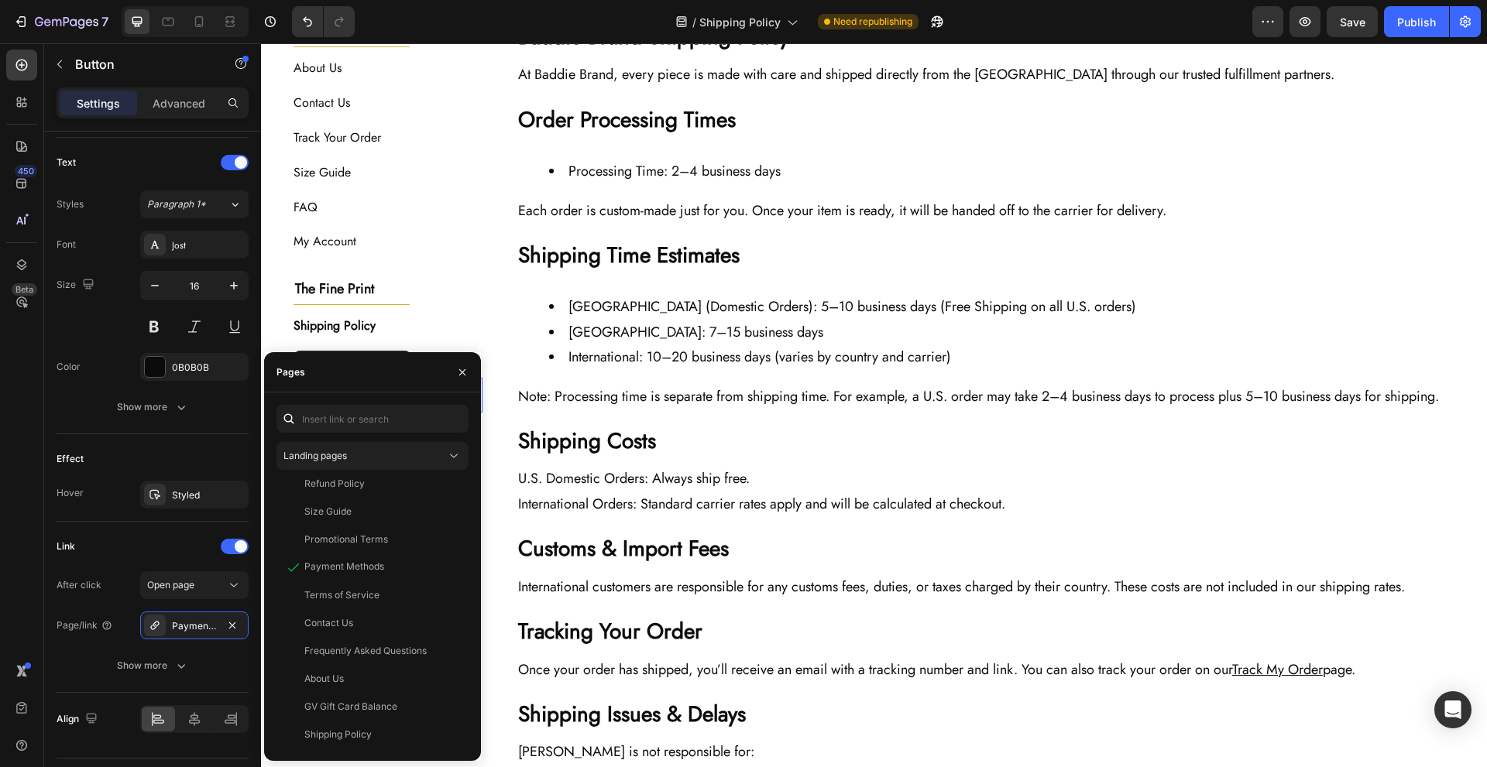
click at [488, 537] on div "The Baddie Code Heading Title Line About Us Button Contact Us Button Track Your…" at bounding box center [875, 632] width 1162 height 1221
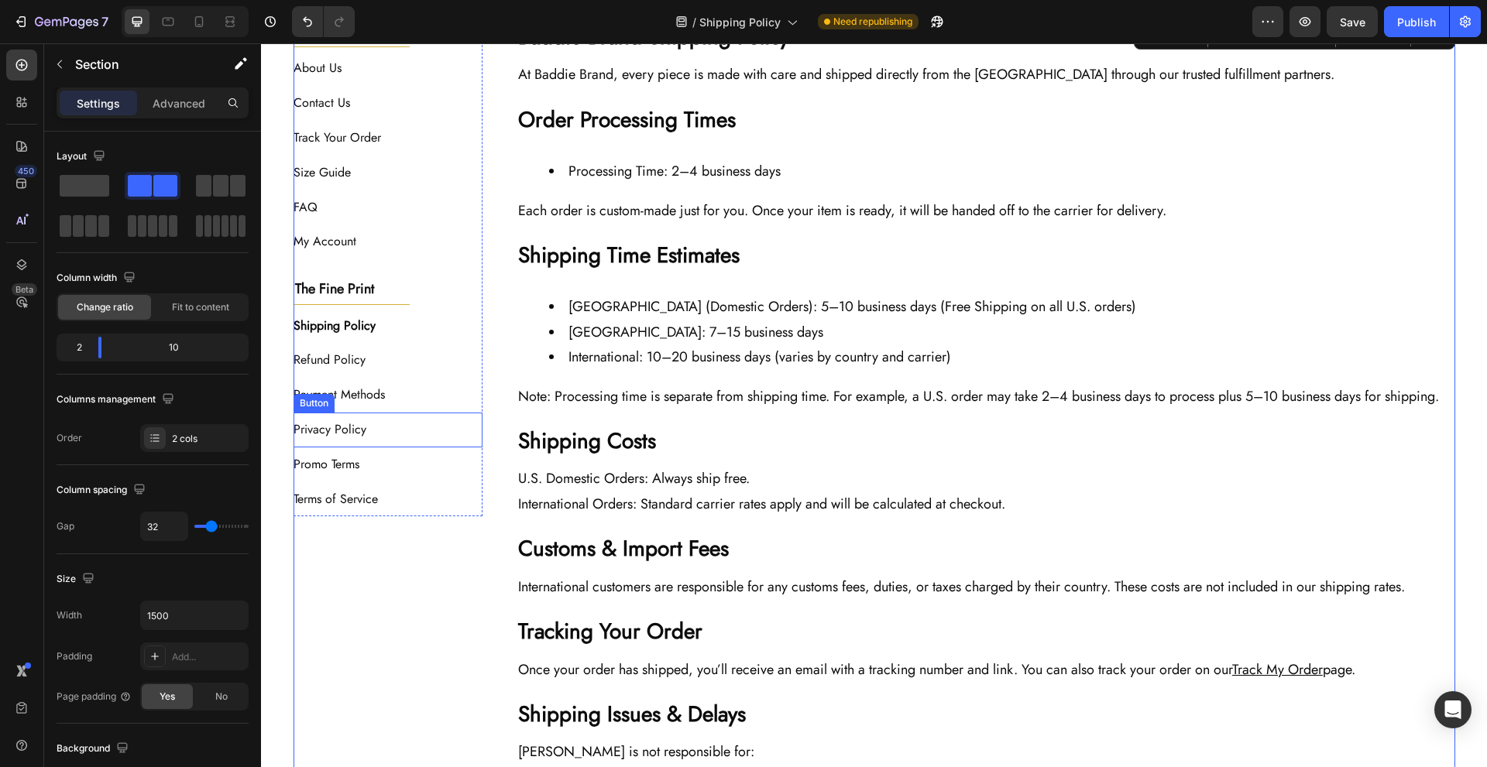
click at [414, 462] on div "Promo Terms Button" at bounding box center [389, 465] width 190 height 35
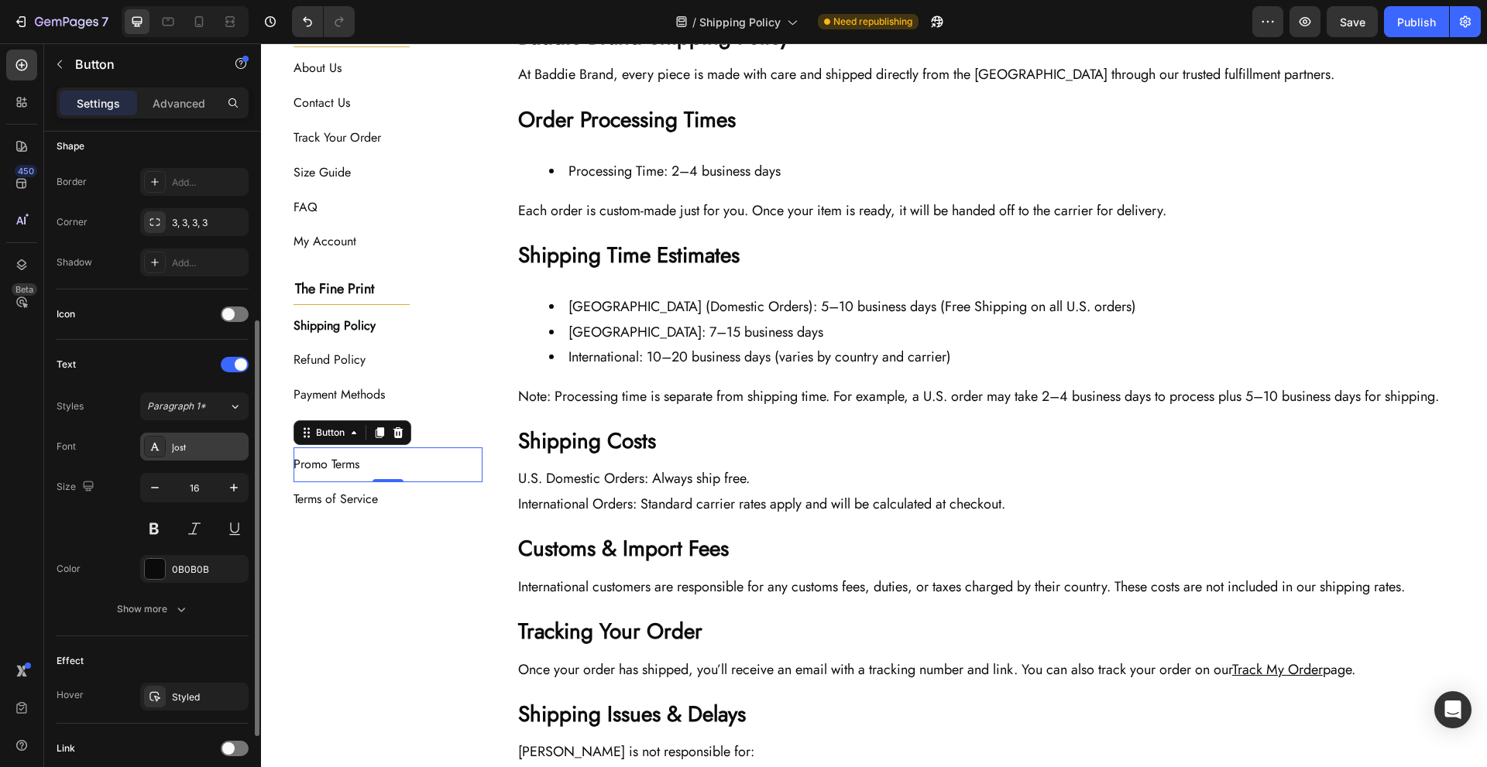
scroll to position [431, 0]
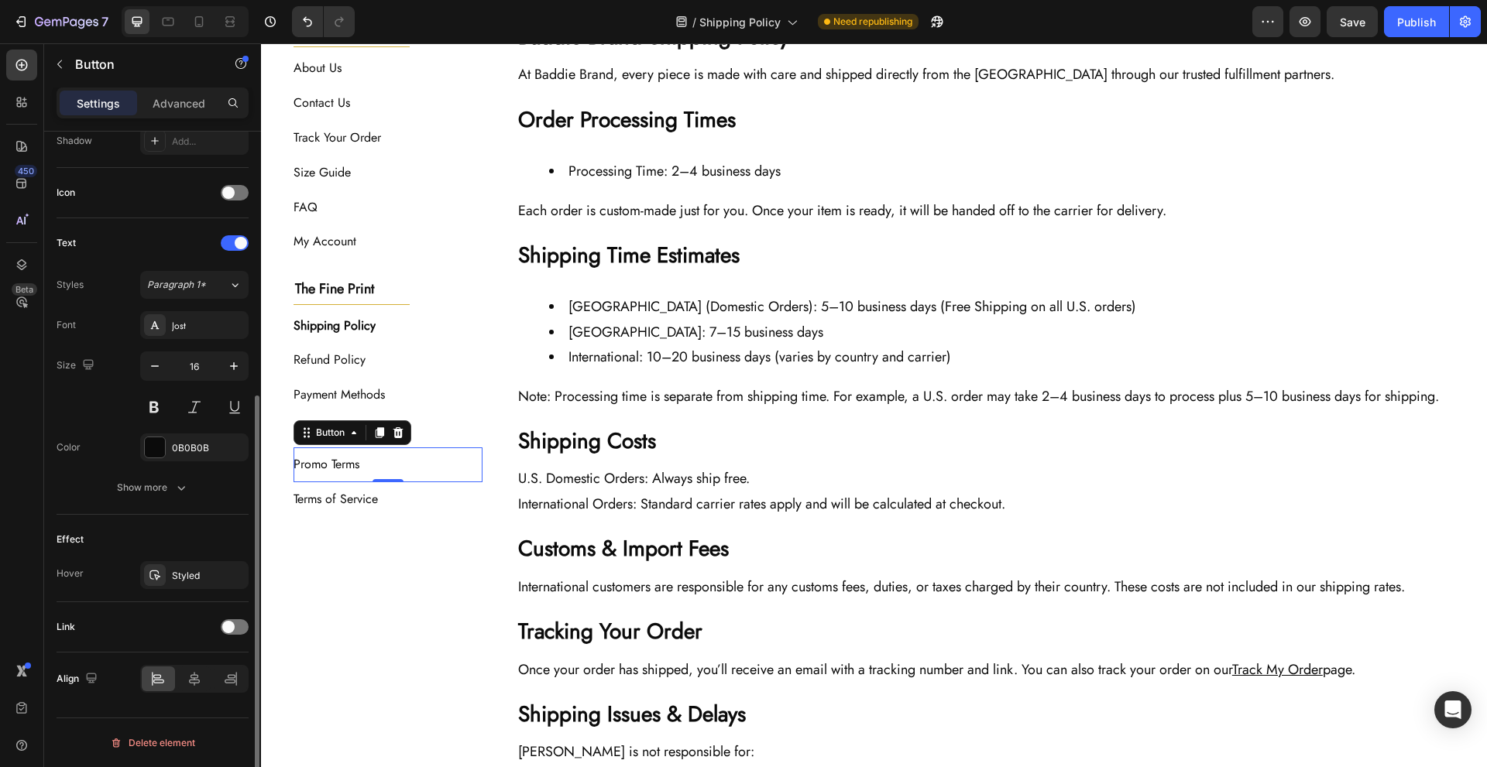
click at [249, 617] on div "Size Width Auto Height Auto Padding 8, 24, 8, 0 Background Color FFFFFF Image A…" at bounding box center [152, 256] width 217 height 1111
click at [242, 621] on div at bounding box center [235, 627] width 28 height 15
click at [218, 710] on div "Add..." at bounding box center [208, 707] width 73 height 14
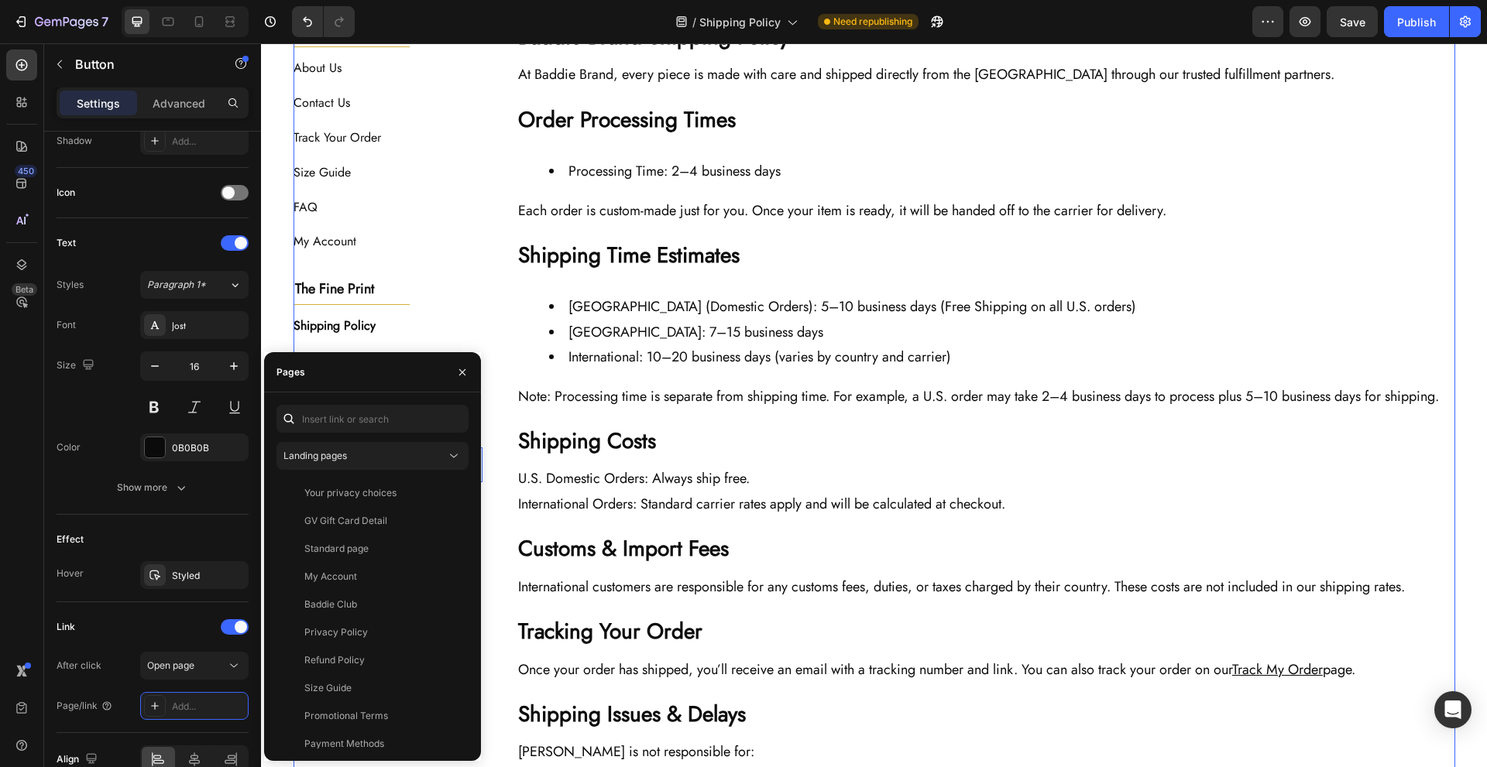
click at [507, 534] on div "Baddie Brand Shipping Policy Heading At Baddie Brand, every piece is made with …" at bounding box center [980, 632] width 947 height 1221
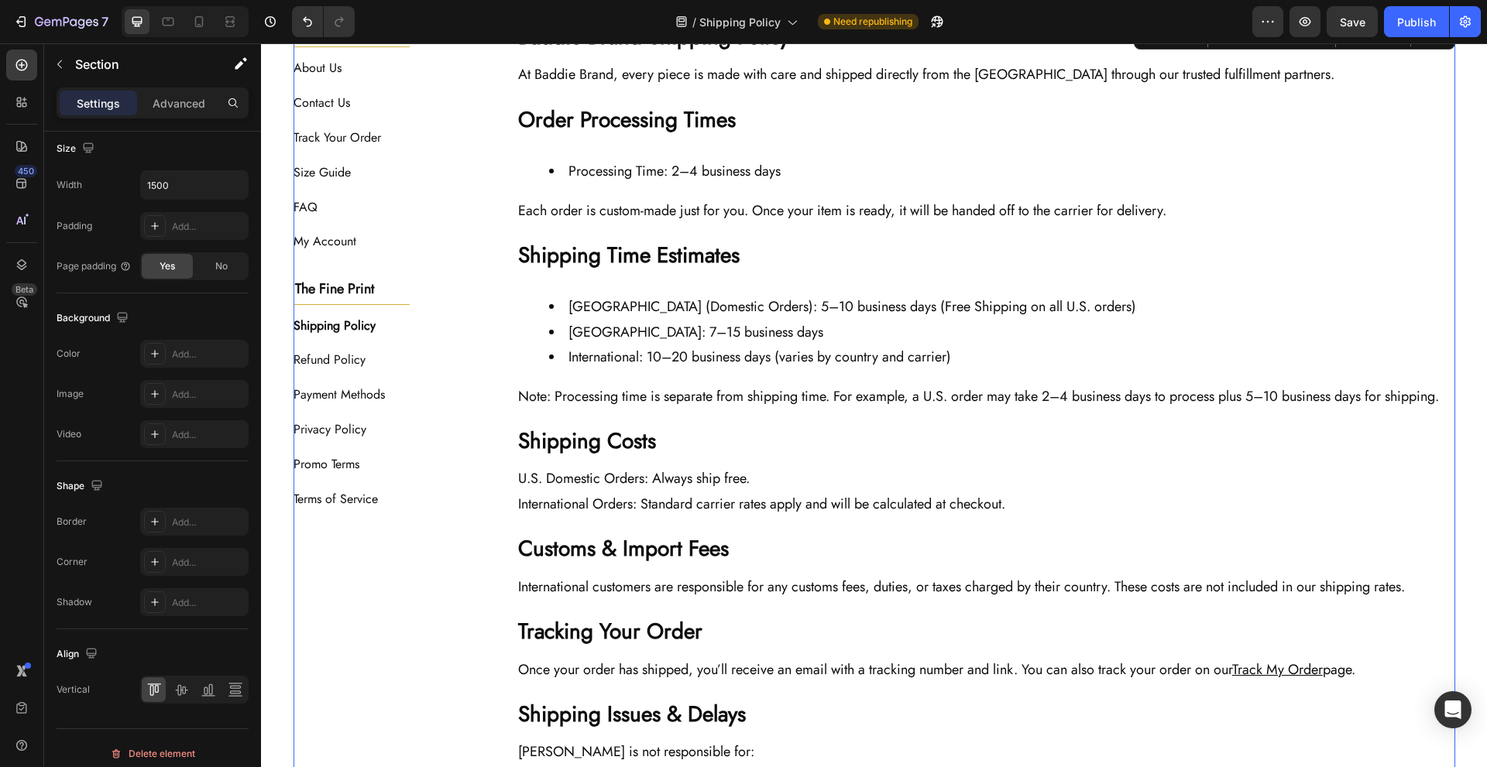
scroll to position [0, 0]
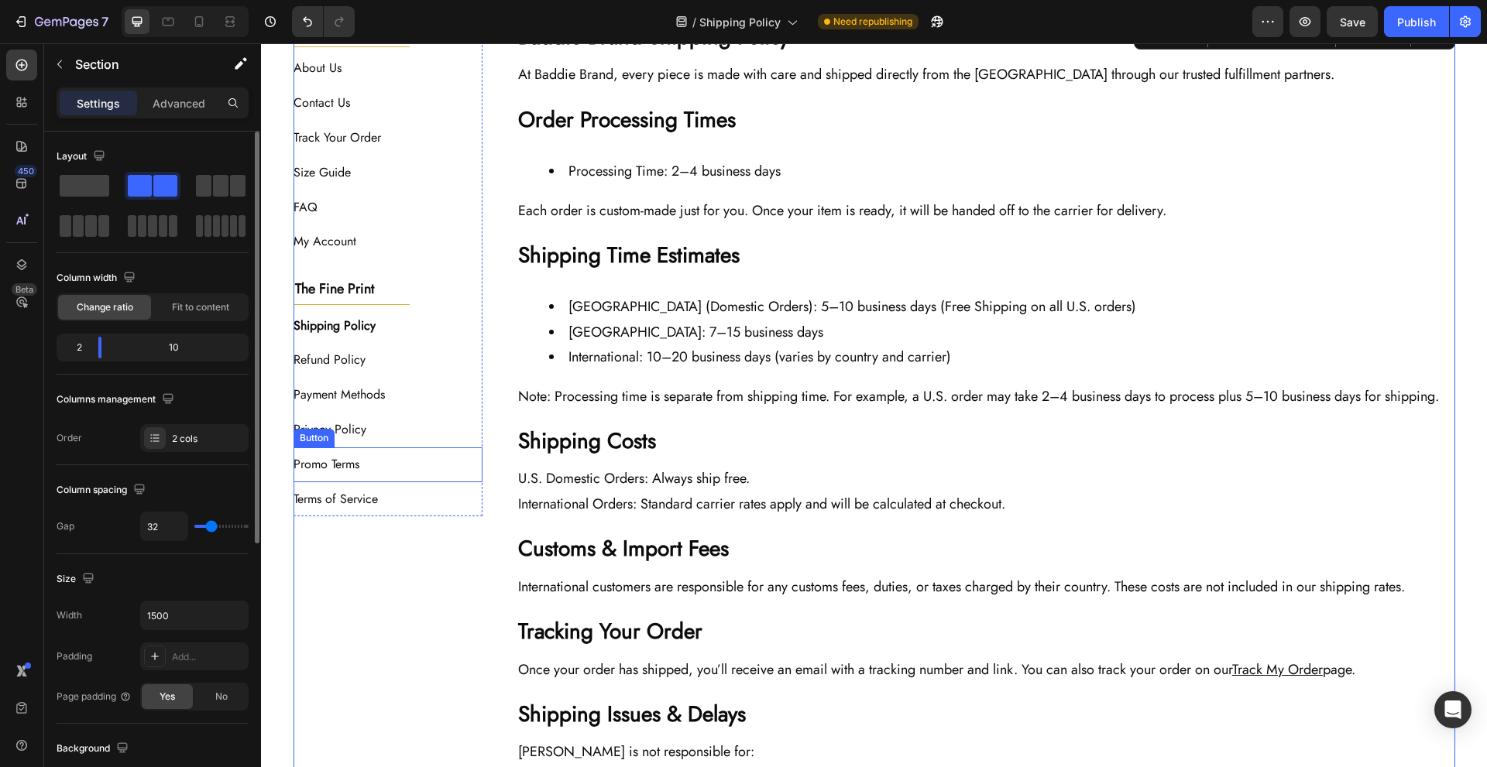
click at [405, 469] on div "Promo Terms Button" at bounding box center [389, 465] width 190 height 35
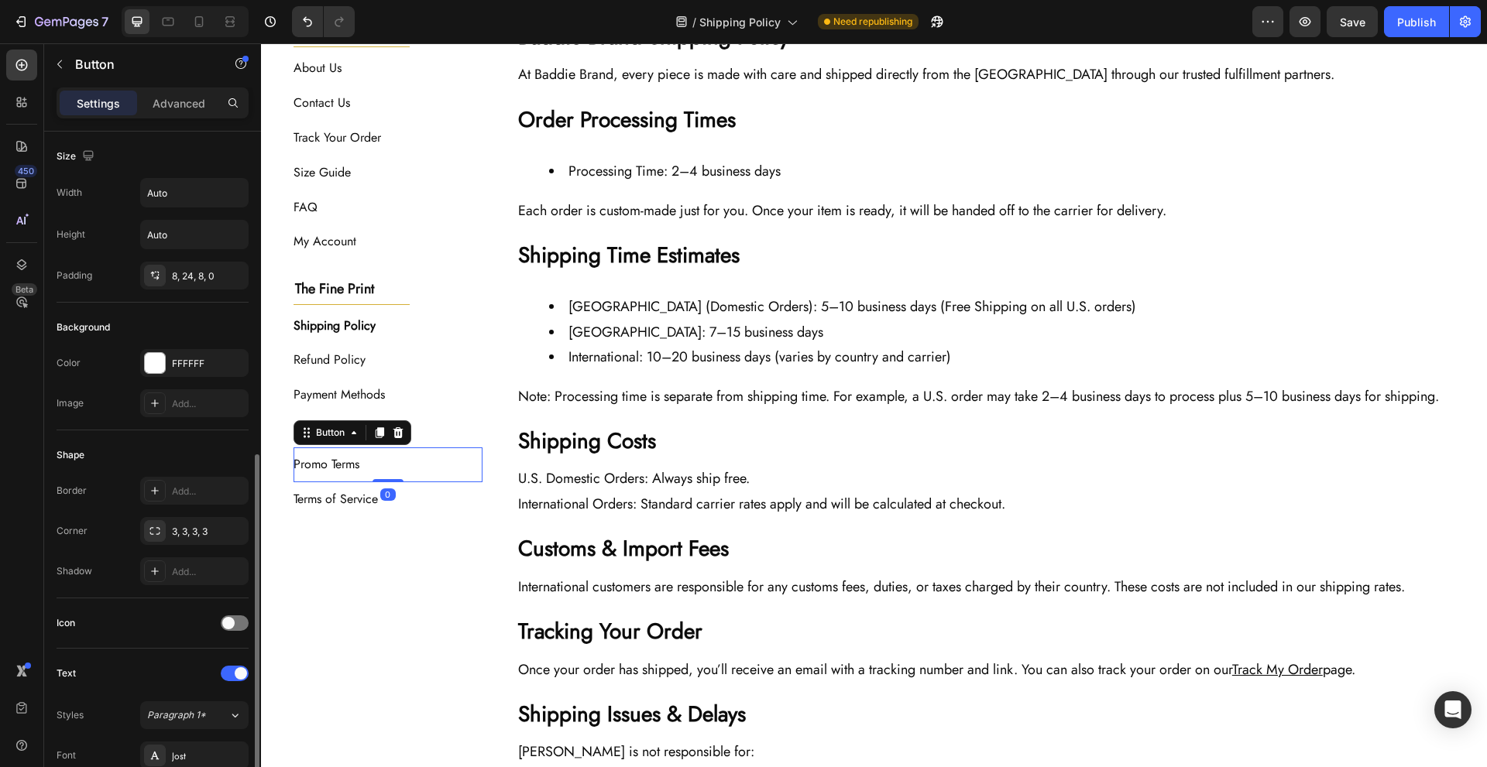
scroll to position [412, 0]
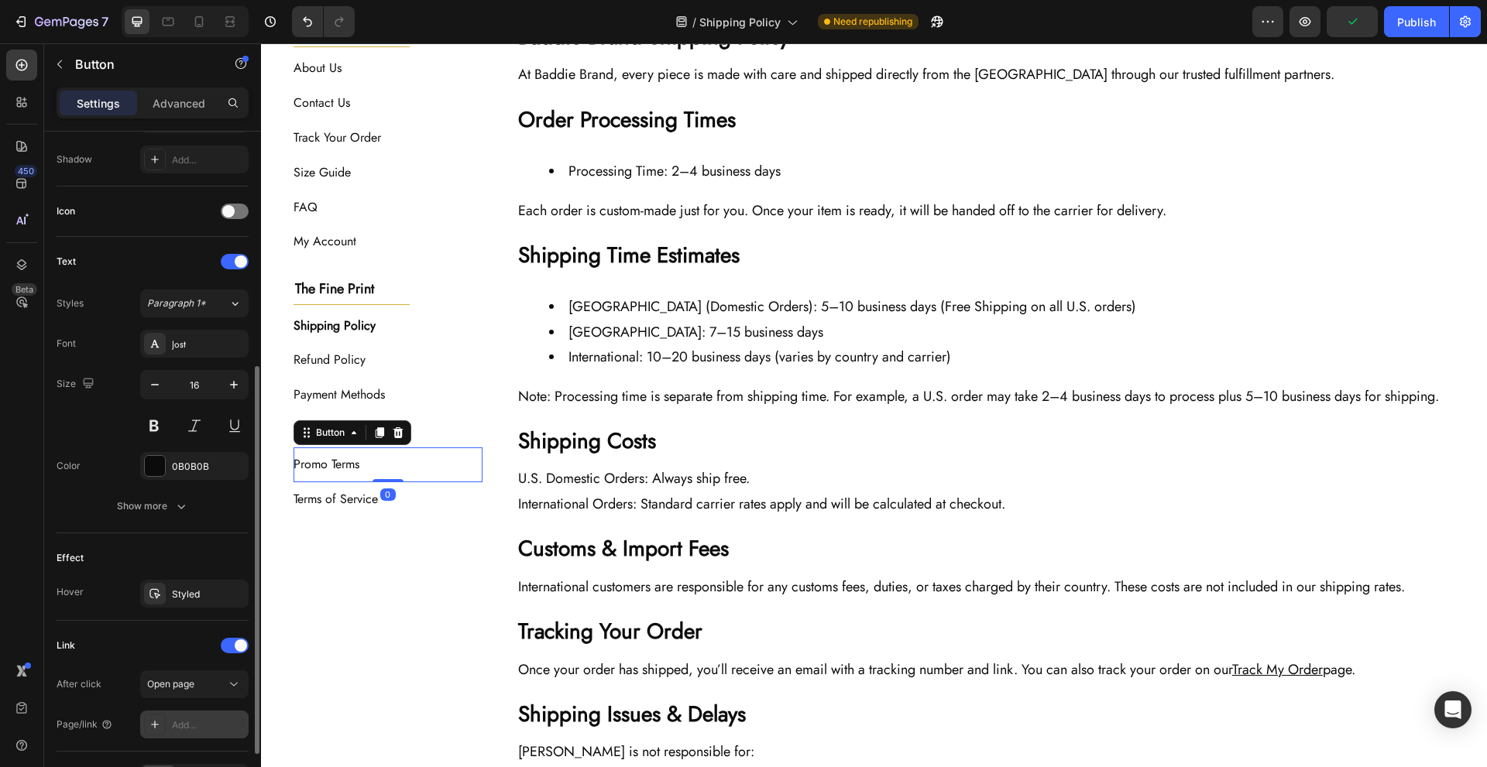
click at [191, 722] on div "Add..." at bounding box center [208, 726] width 73 height 14
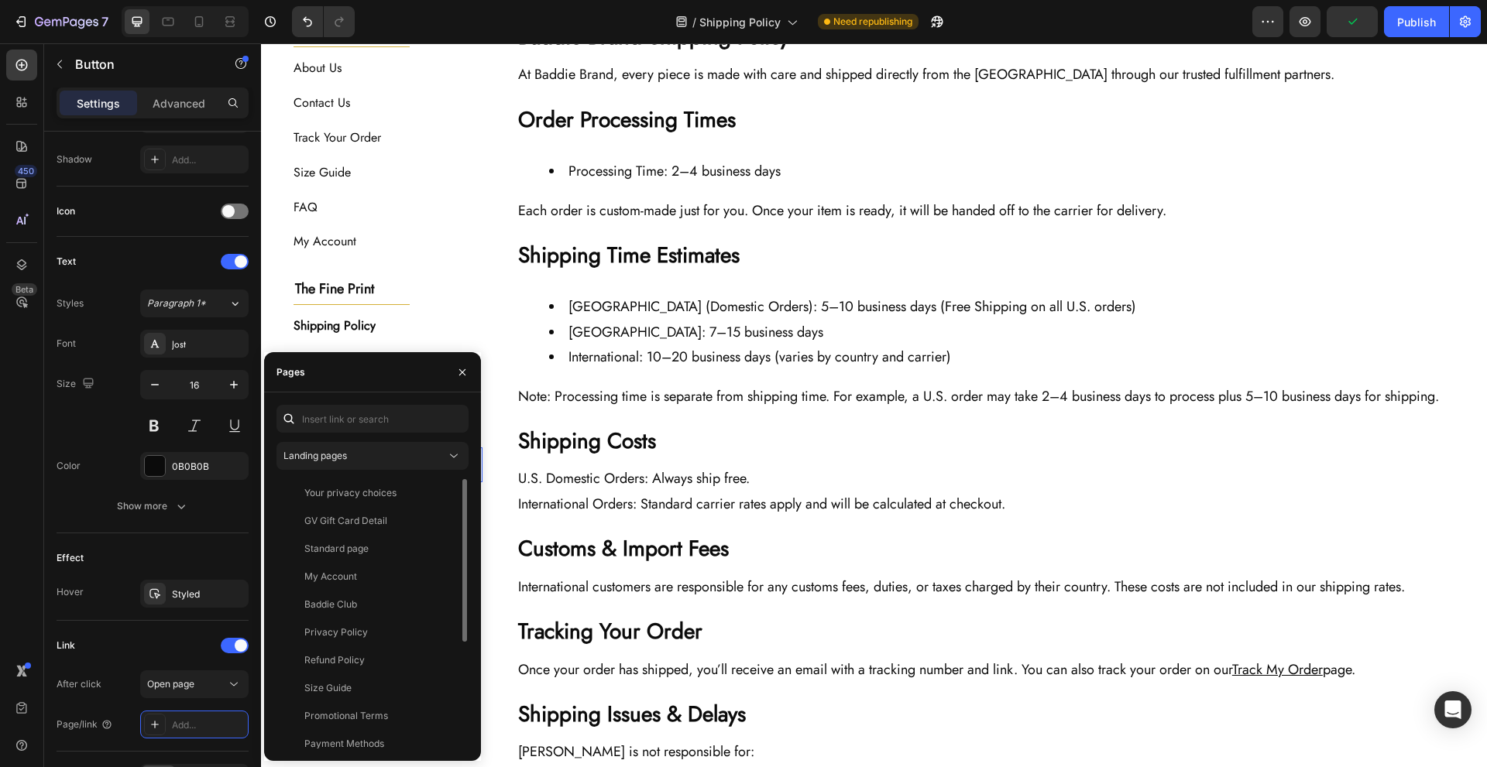
scroll to position [177, 0]
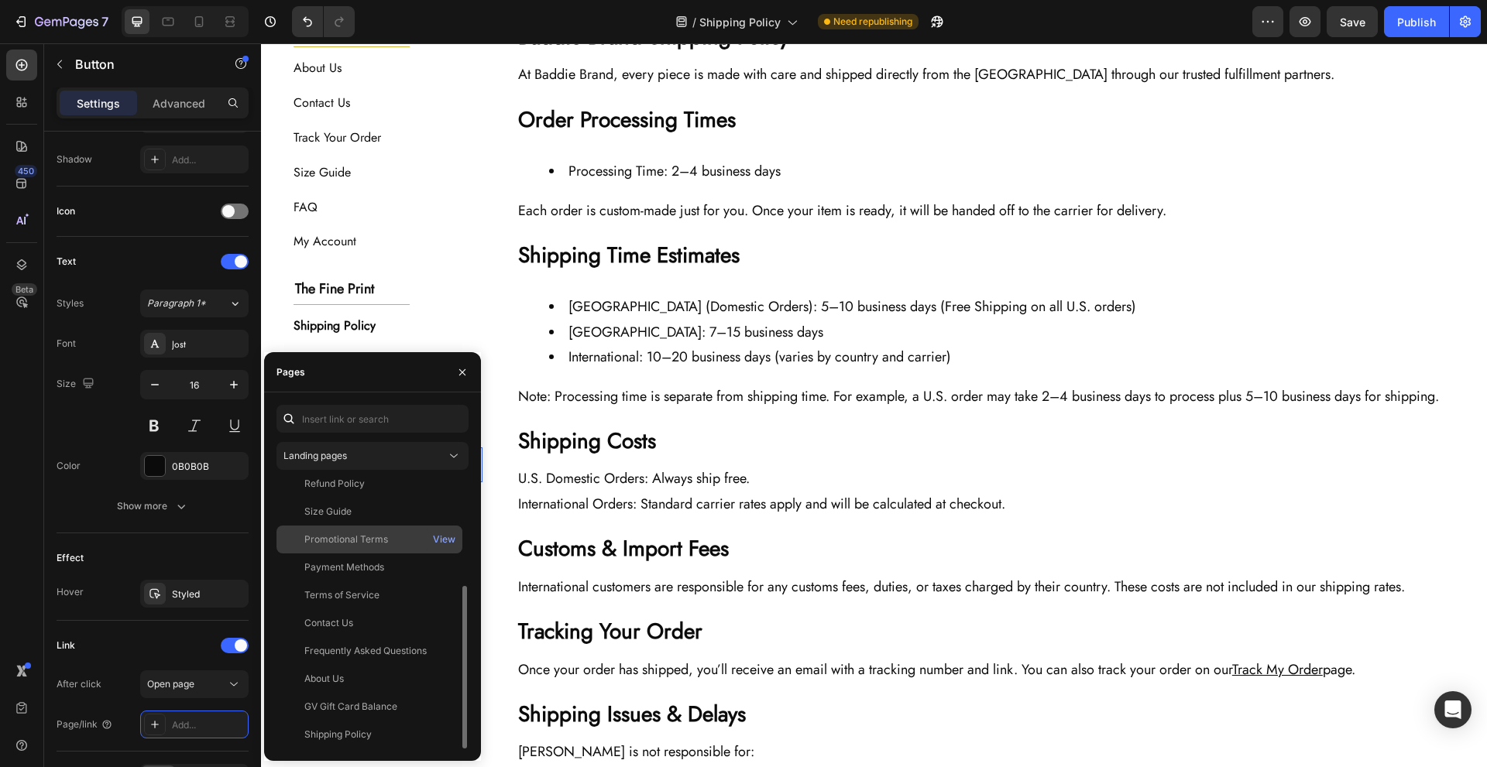
click at [417, 554] on div "Promotional Terms View" at bounding box center [369, 568] width 186 height 28
click at [496, 606] on div "The Baddie Code Heading Title Line About Us Button Contact Us Button Track Your…" at bounding box center [875, 632] width 1162 height 1221
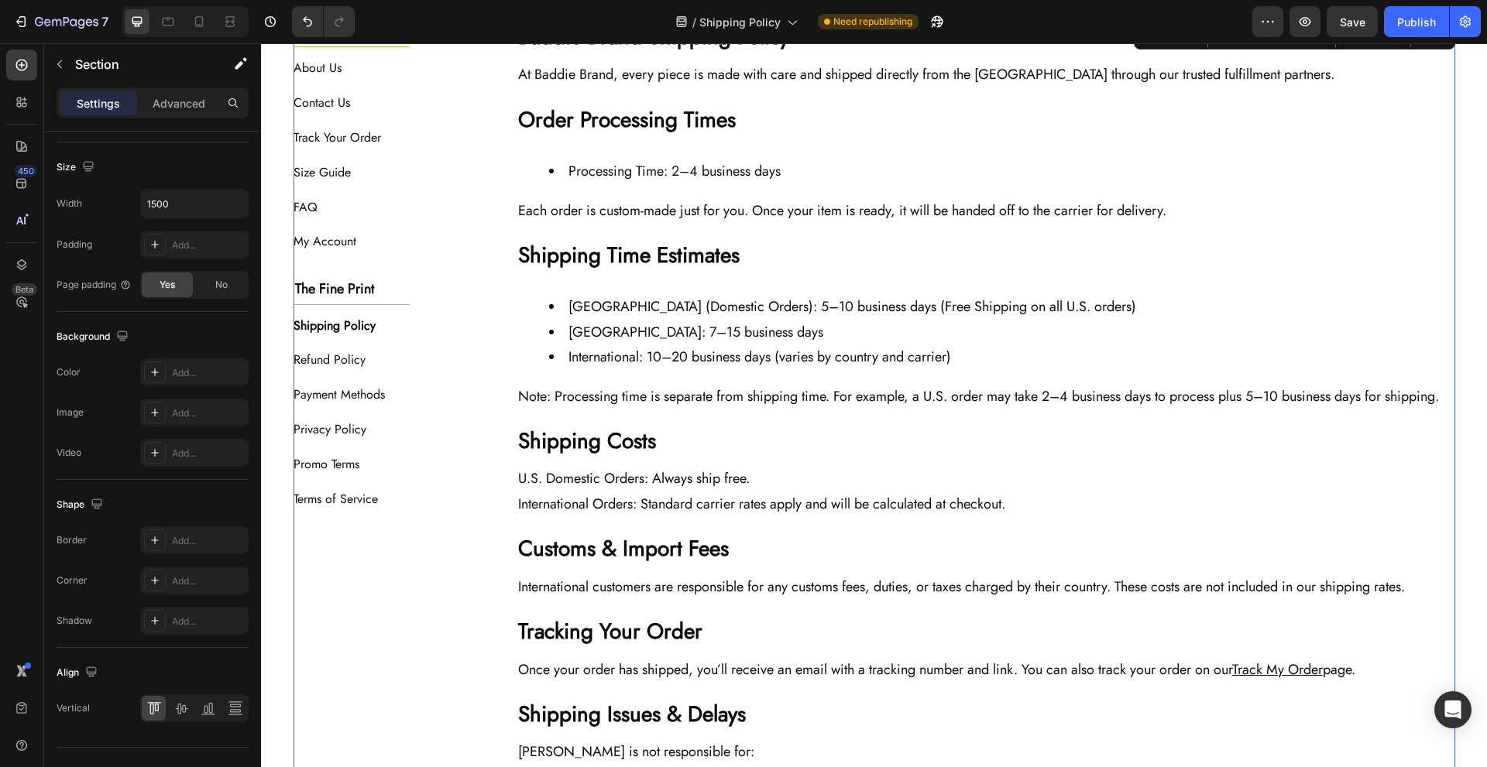
scroll to position [0, 0]
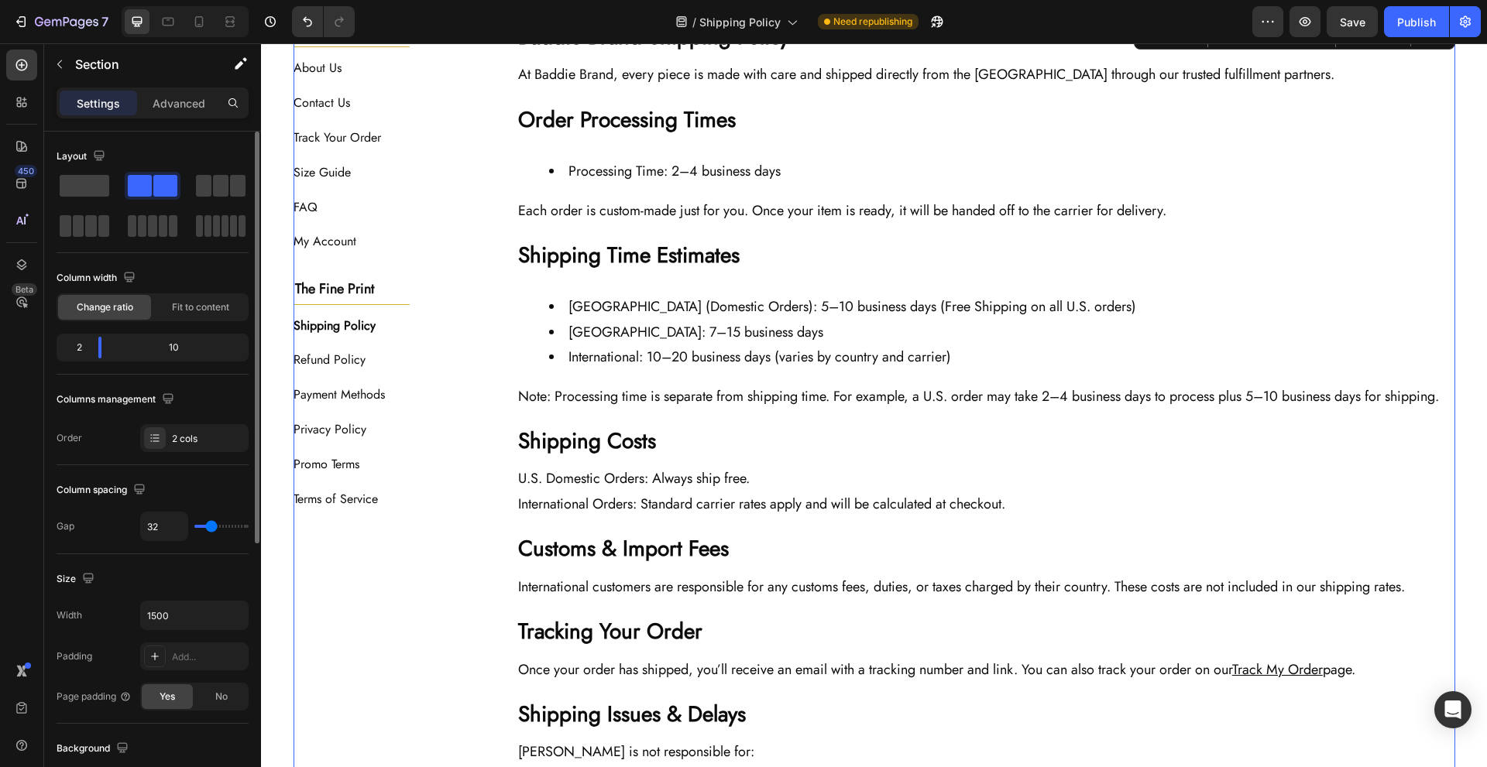
click at [397, 491] on div "Terms of Service Button" at bounding box center [389, 499] width 190 height 35
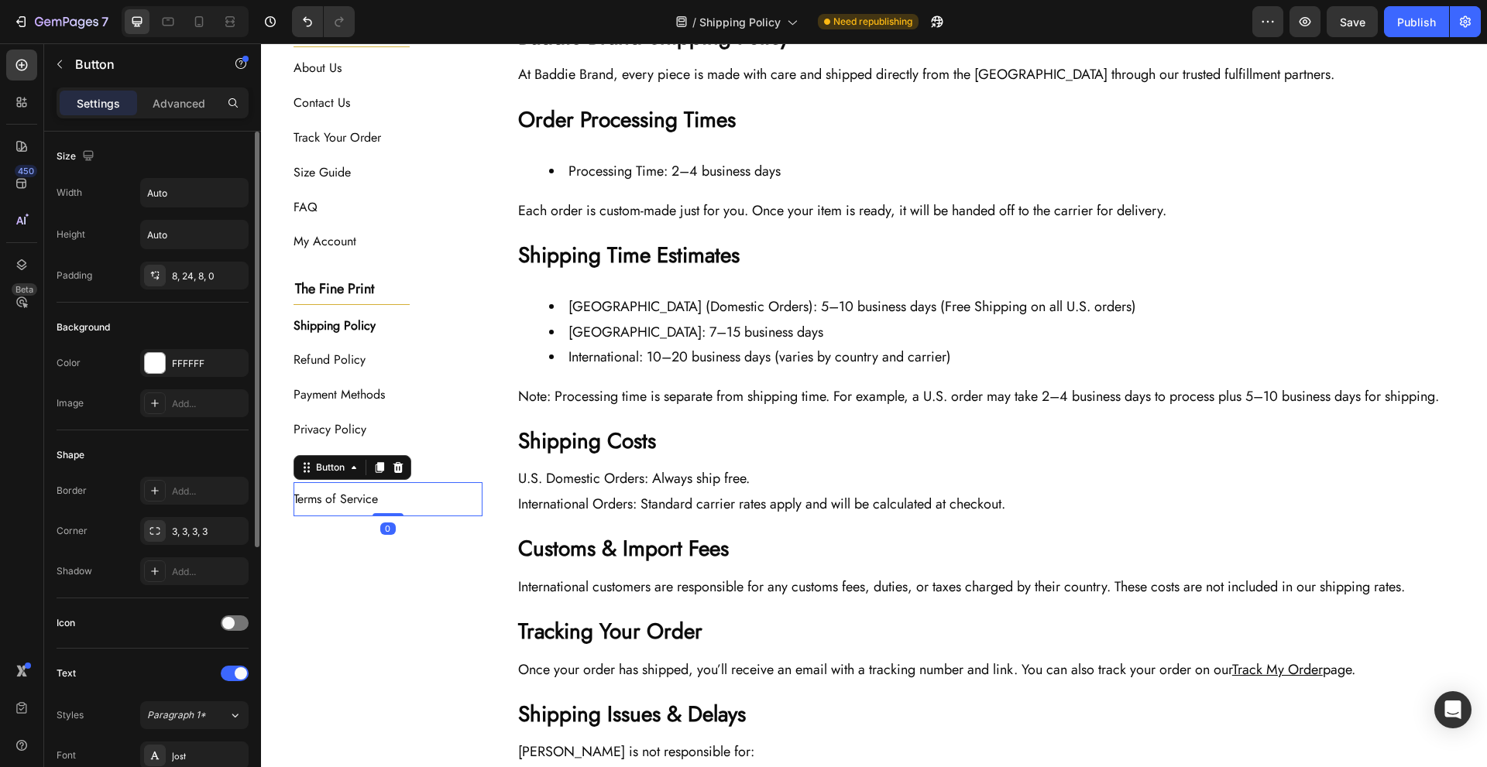
scroll to position [431, 0]
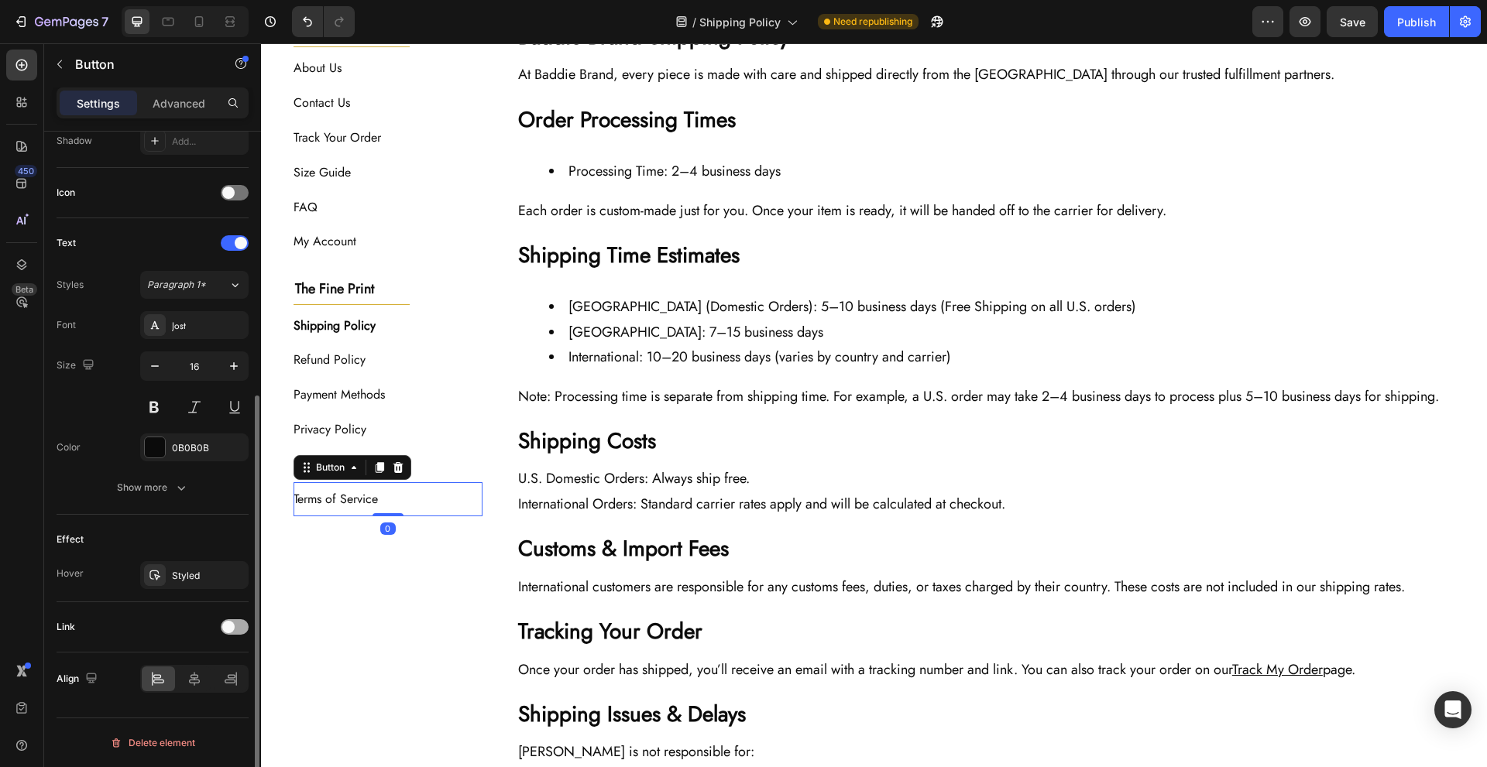
click at [246, 631] on div at bounding box center [235, 627] width 28 height 15
click at [204, 702] on div "Add..." at bounding box center [208, 707] width 73 height 14
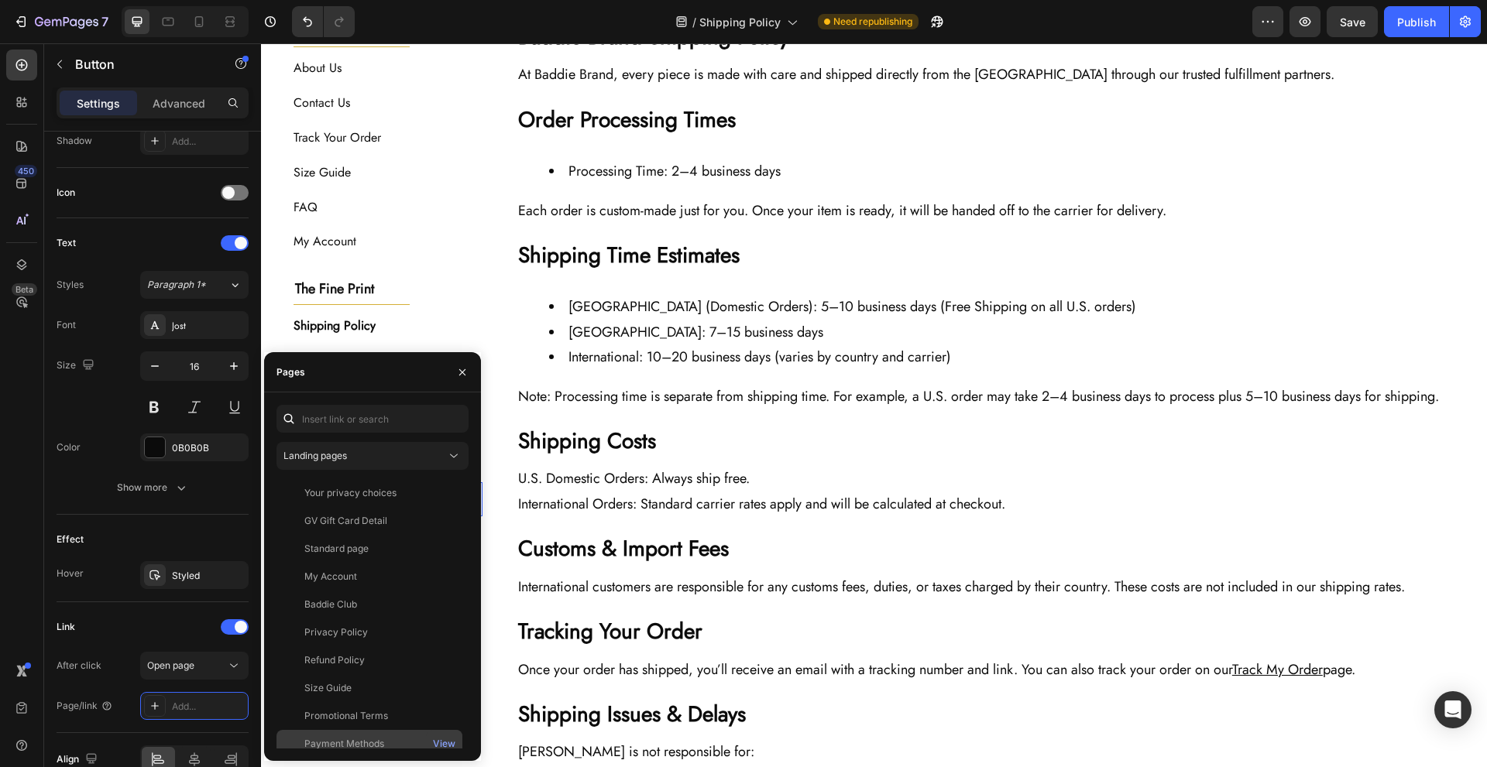
scroll to position [177, 0]
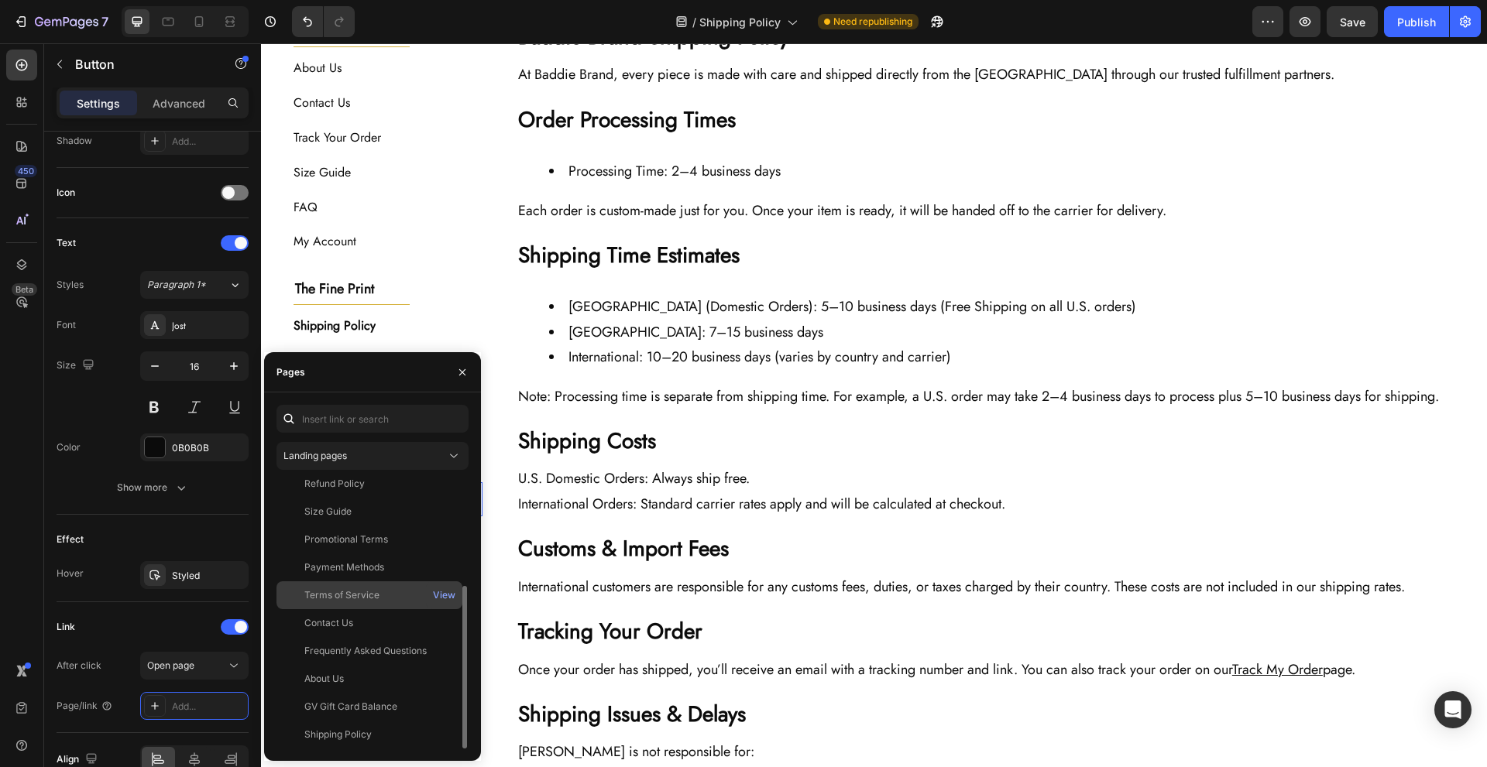
click at [397, 610] on div "Terms of Service View" at bounding box center [369, 624] width 186 height 28
click at [493, 585] on div "The Baddie Code Heading Title Line About Us Button Contact Us Button Track Your…" at bounding box center [875, 632] width 1162 height 1221
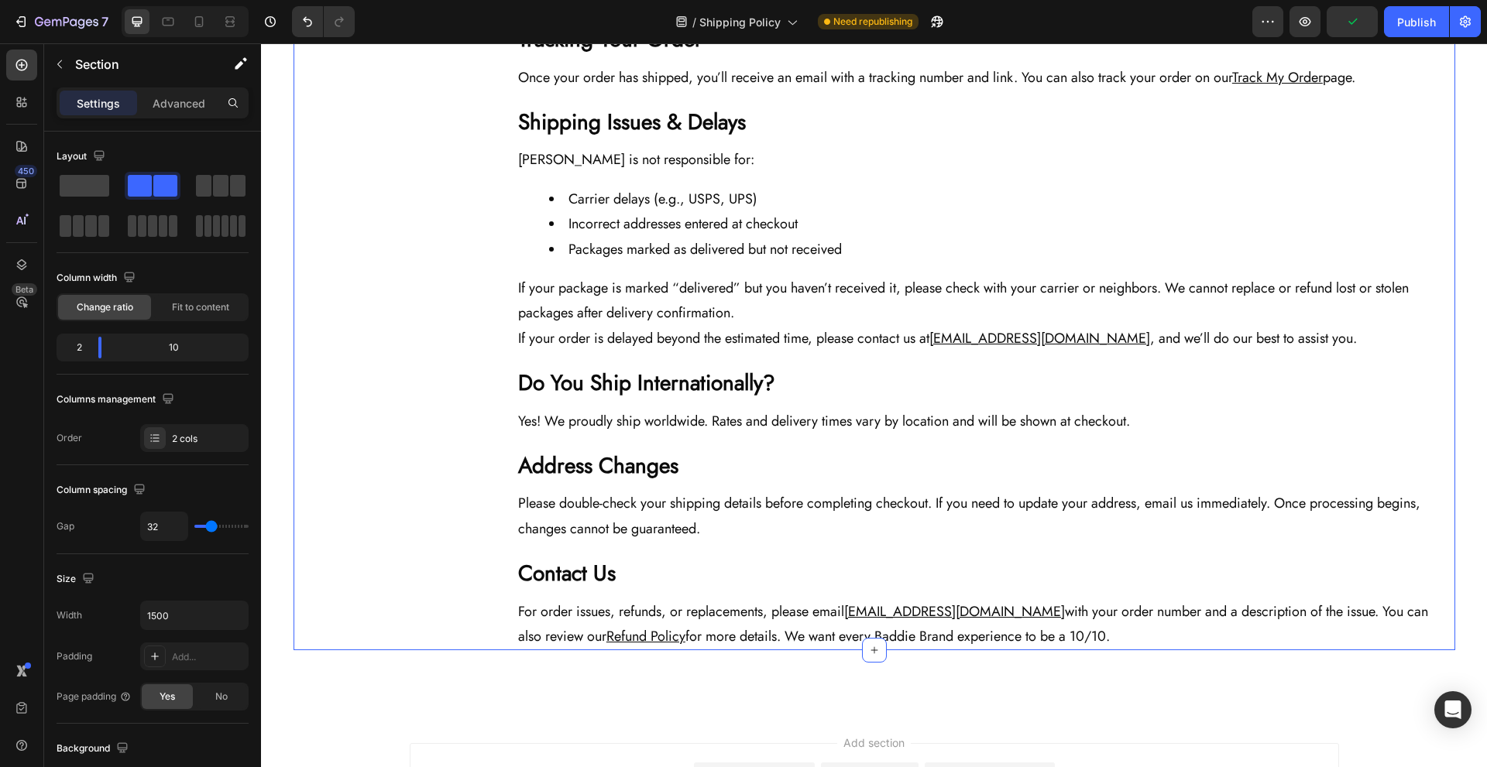
scroll to position [929, 0]
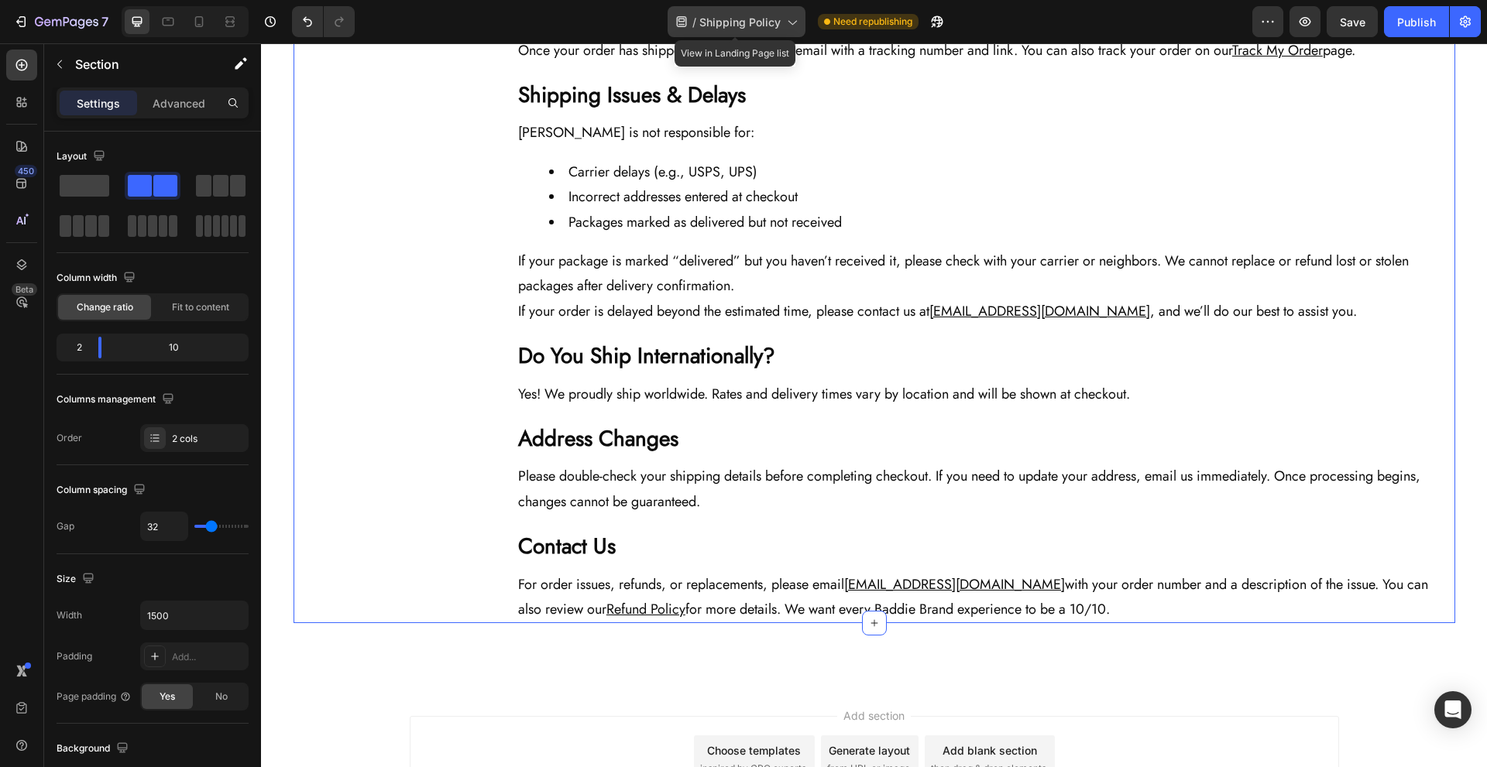
click at [759, 29] on span "Shipping Policy" at bounding box center [739, 22] width 81 height 16
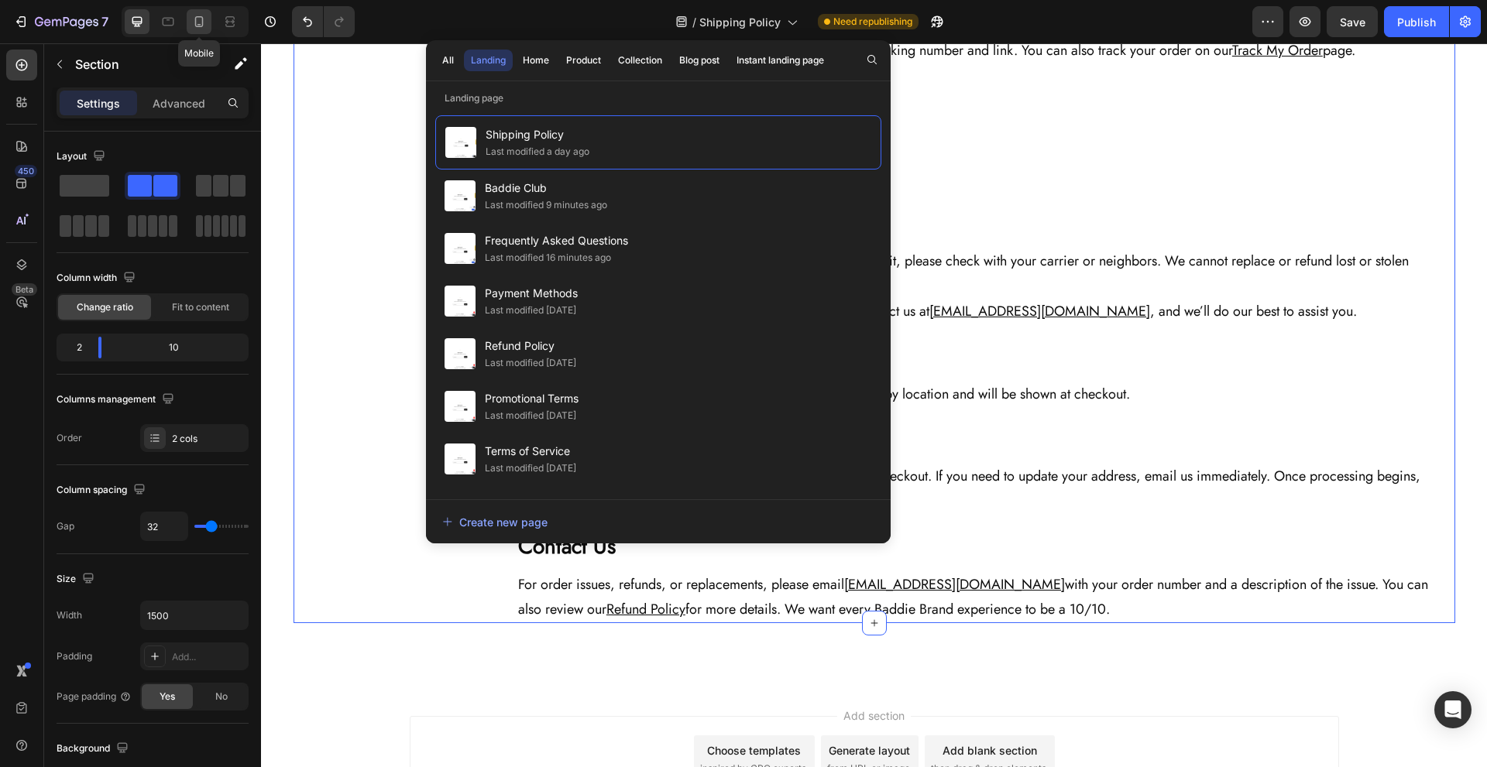
click at [202, 25] on icon at bounding box center [199, 21] width 9 height 11
type input "0"
type input "100%"
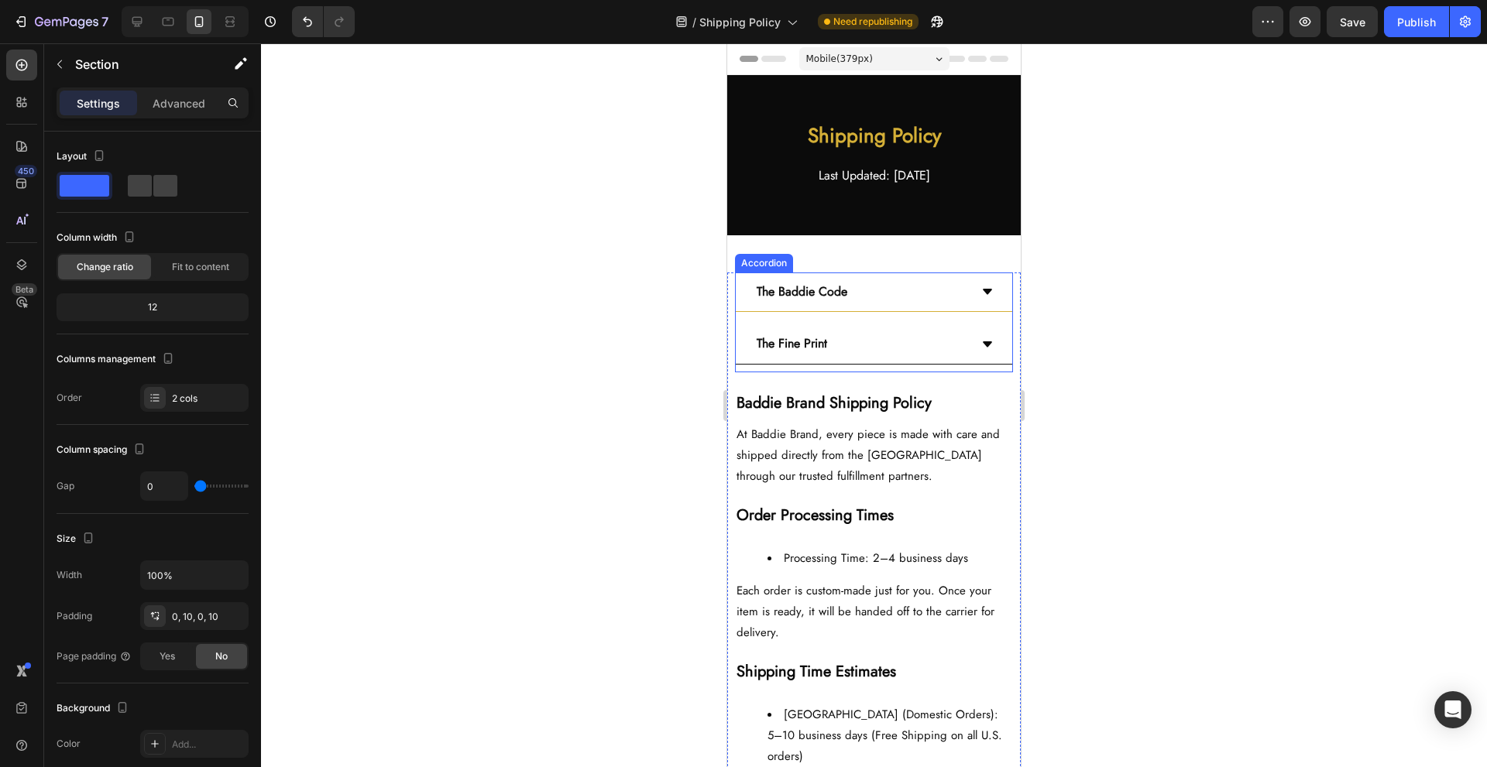
click at [877, 288] on div "The Baddie Code" at bounding box center [861, 292] width 215 height 27
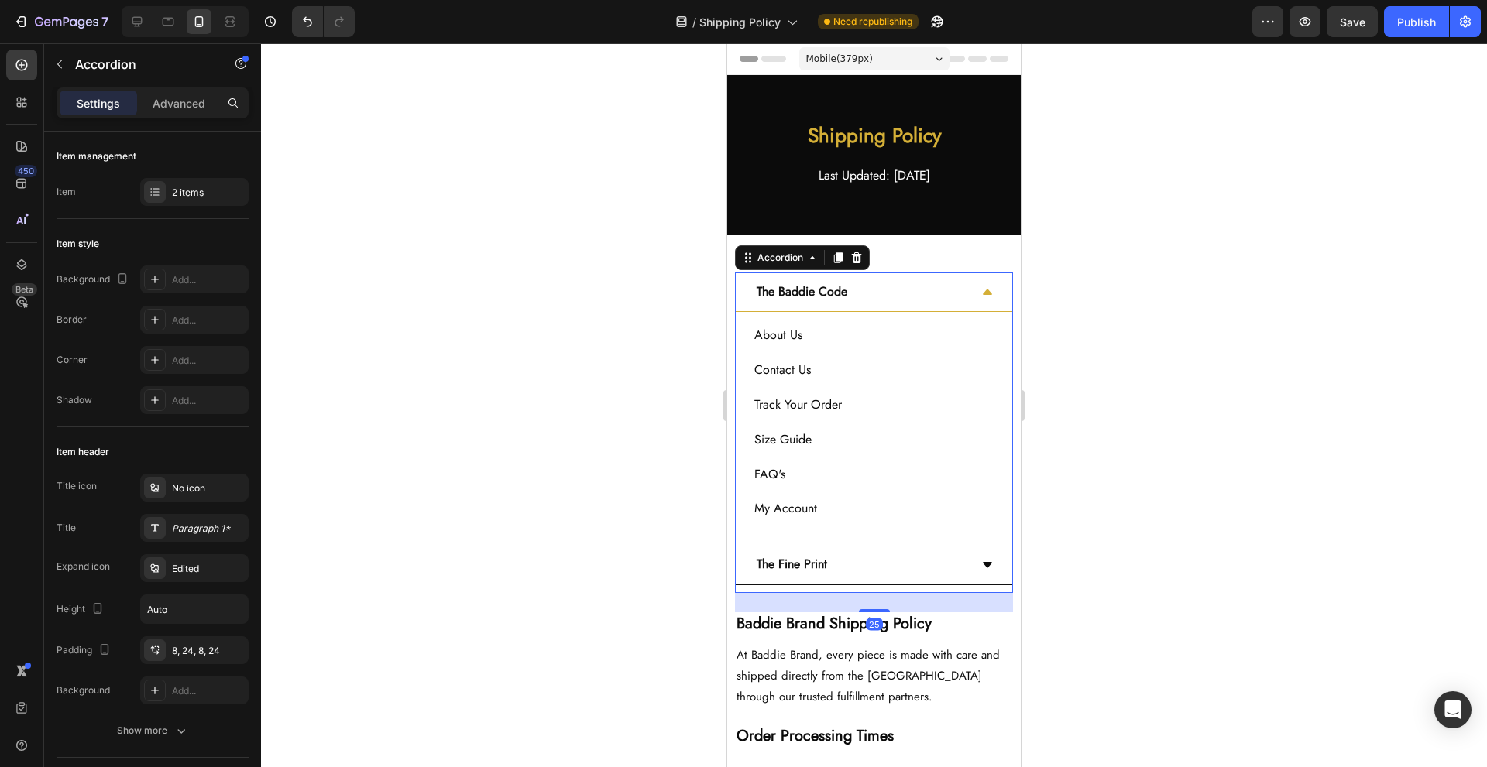
click at [853, 342] on div "About Us Button" at bounding box center [873, 335] width 239 height 35
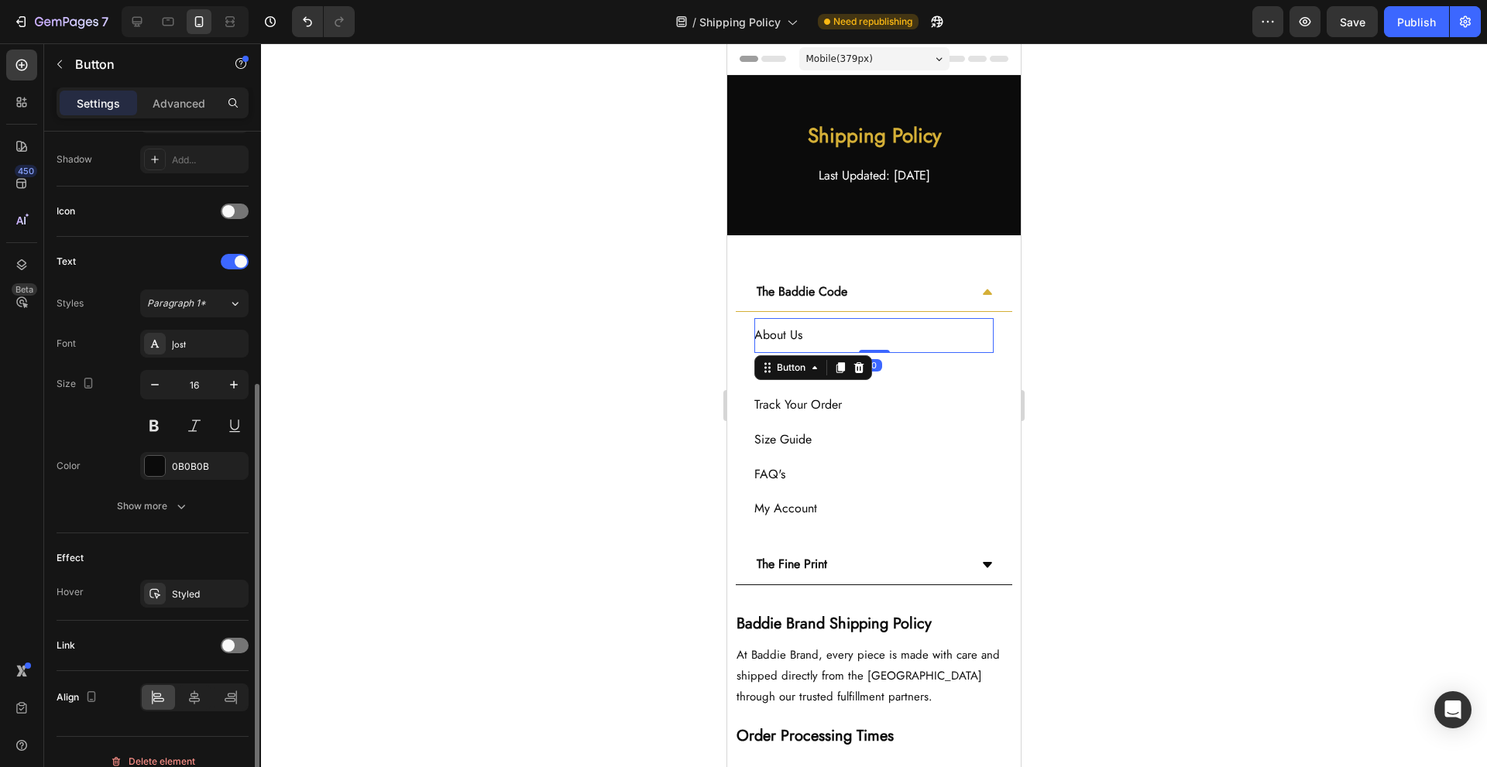
scroll to position [431, 0]
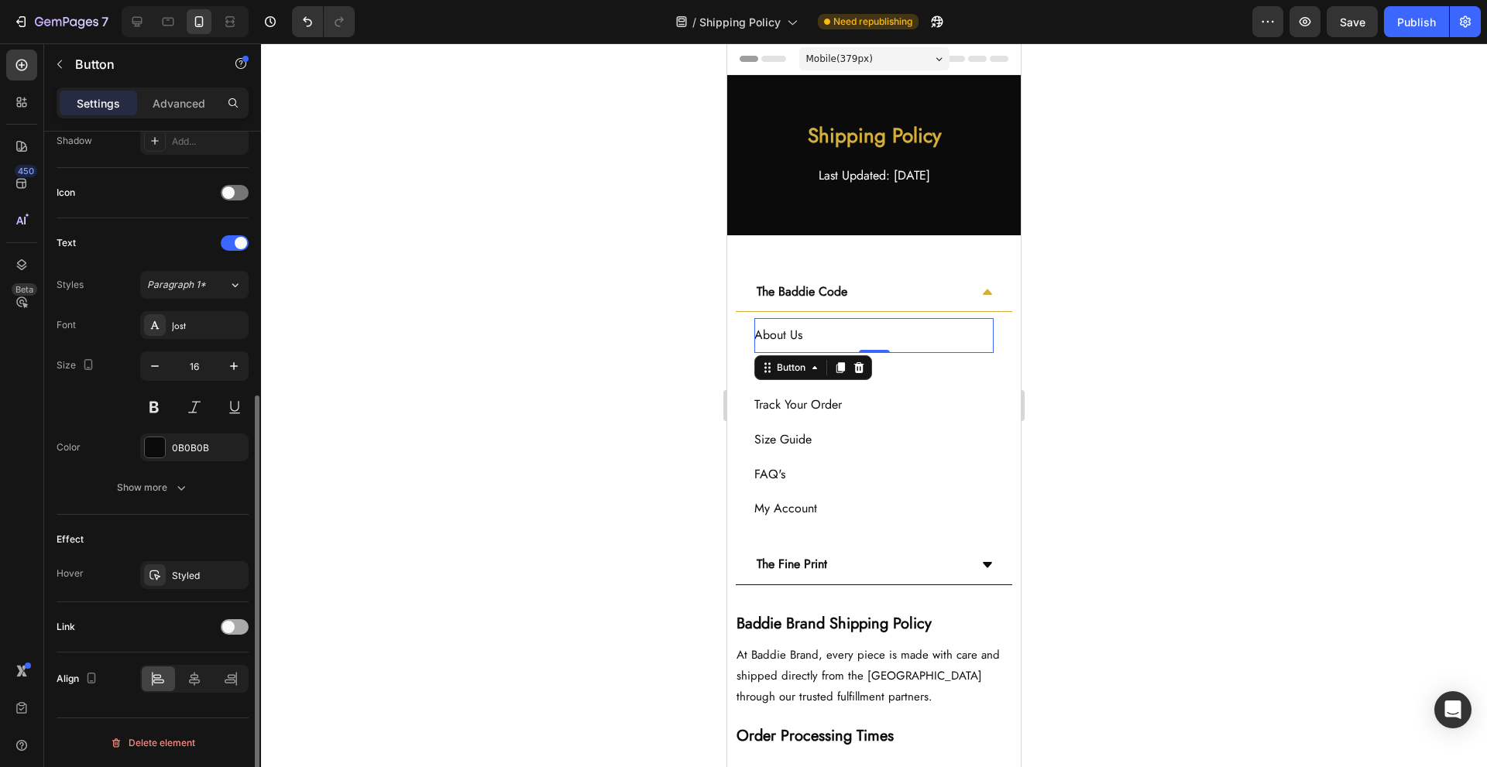
click at [237, 634] on div at bounding box center [235, 627] width 28 height 15
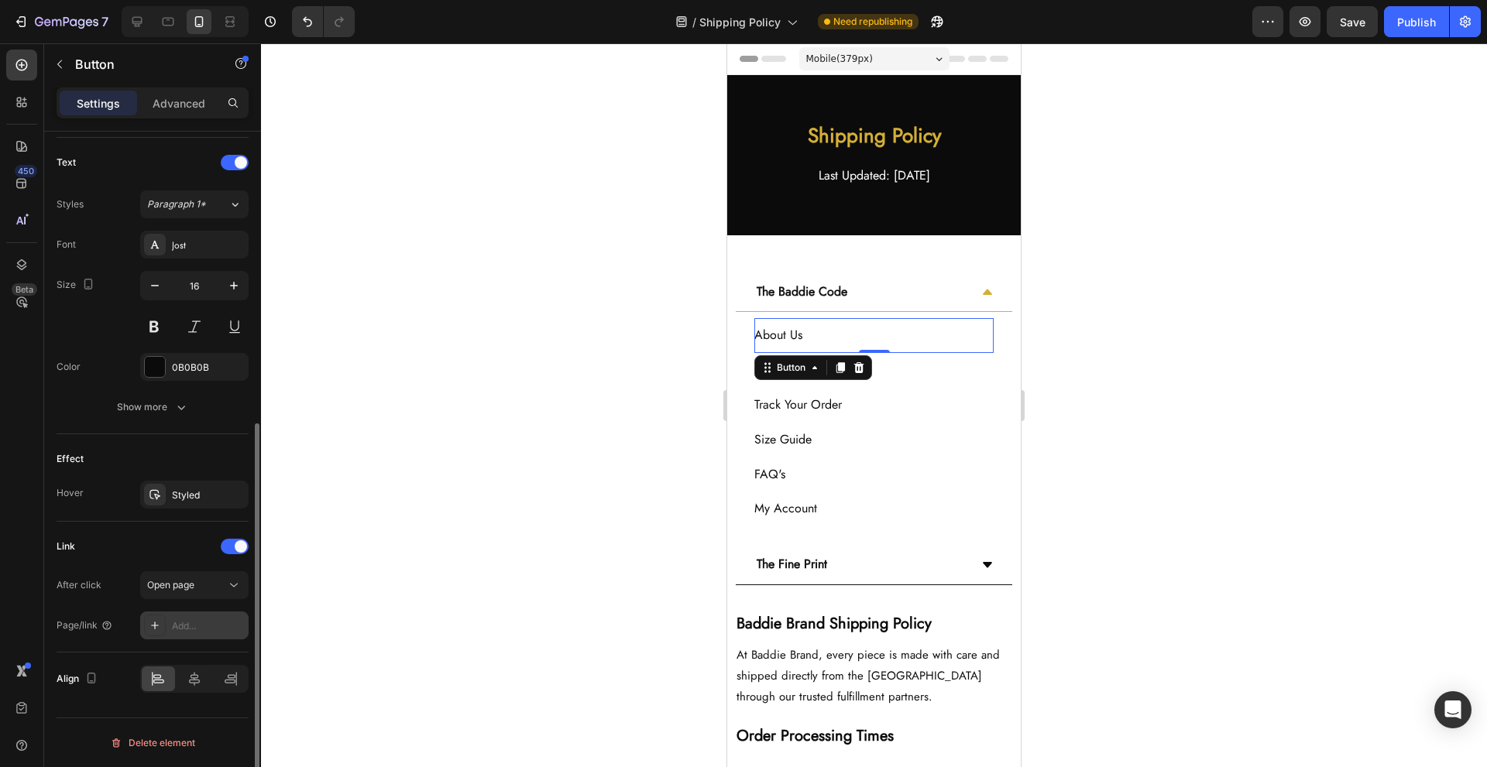
click at [197, 623] on div "Add..." at bounding box center [208, 627] width 73 height 14
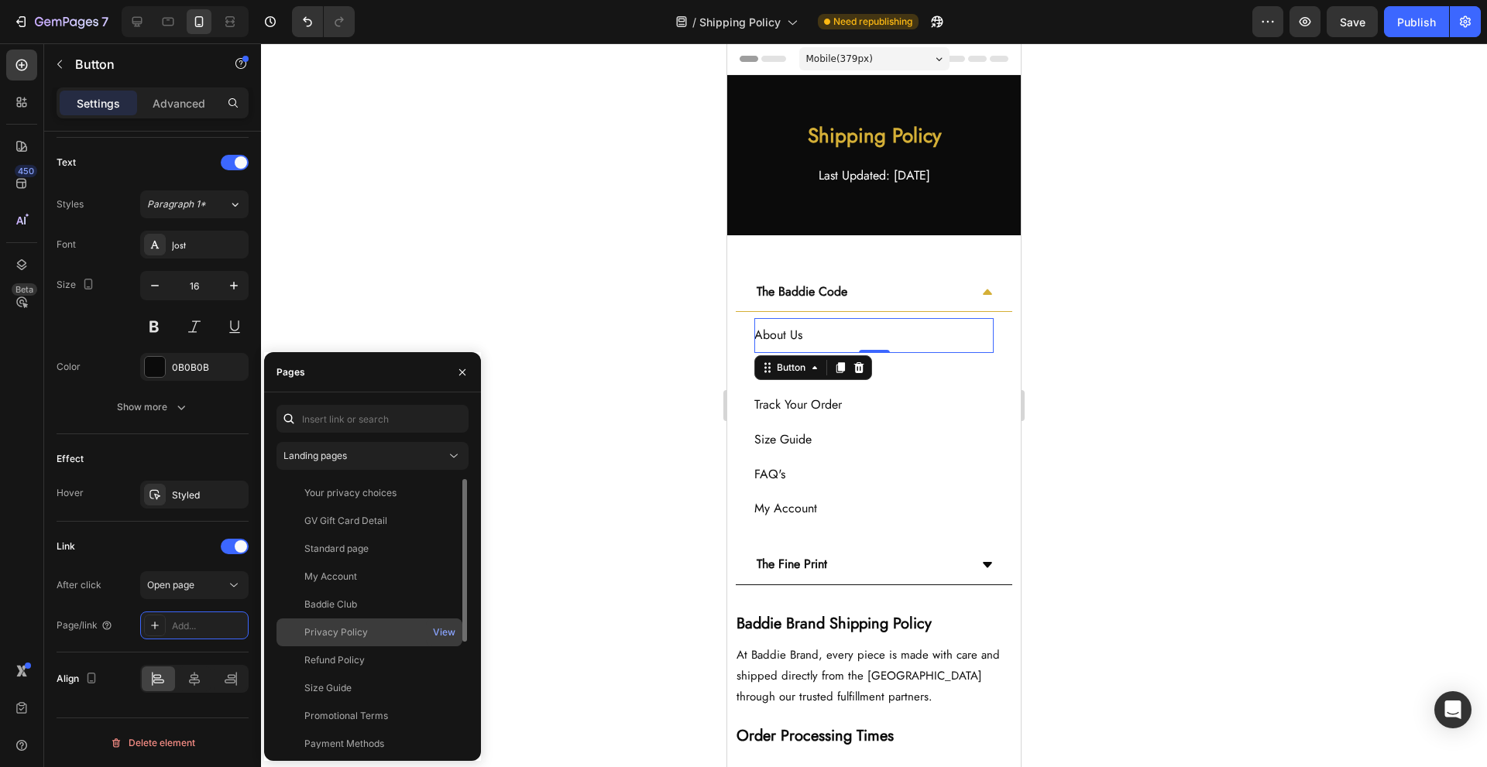
scroll to position [177, 0]
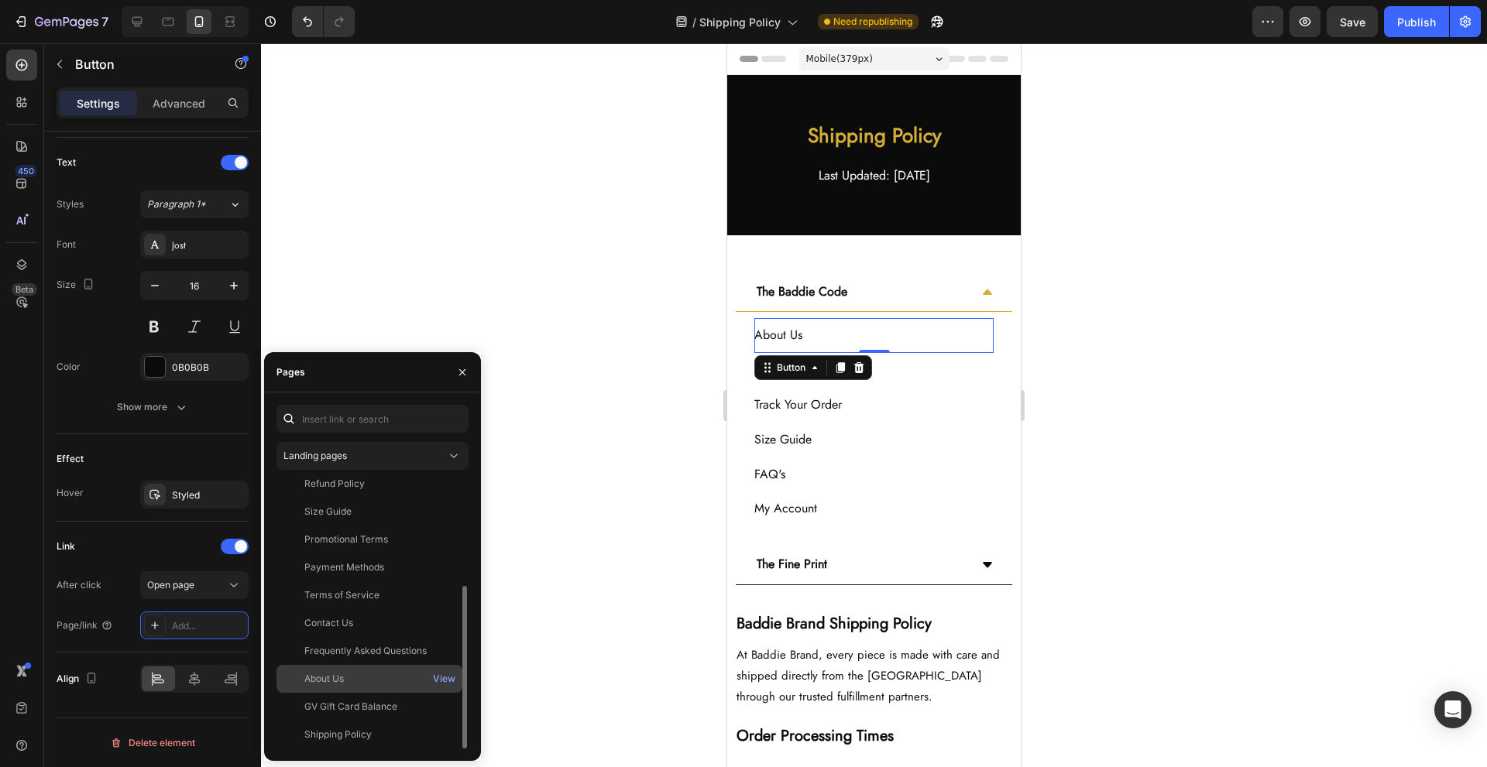
click at [399, 682] on div "About Us" at bounding box center [369, 679] width 173 height 14
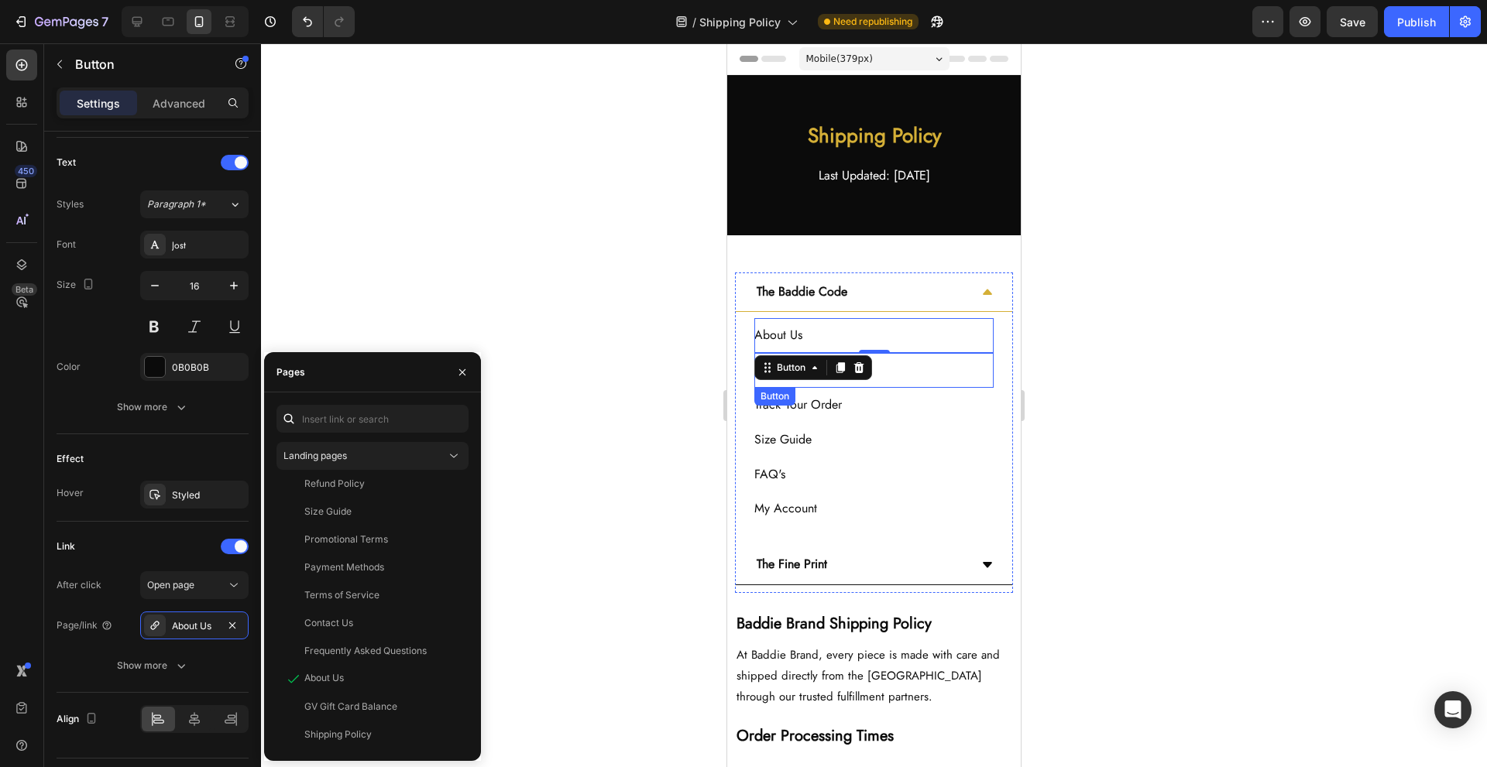
click at [927, 375] on div "Contact Us Button" at bounding box center [873, 370] width 239 height 35
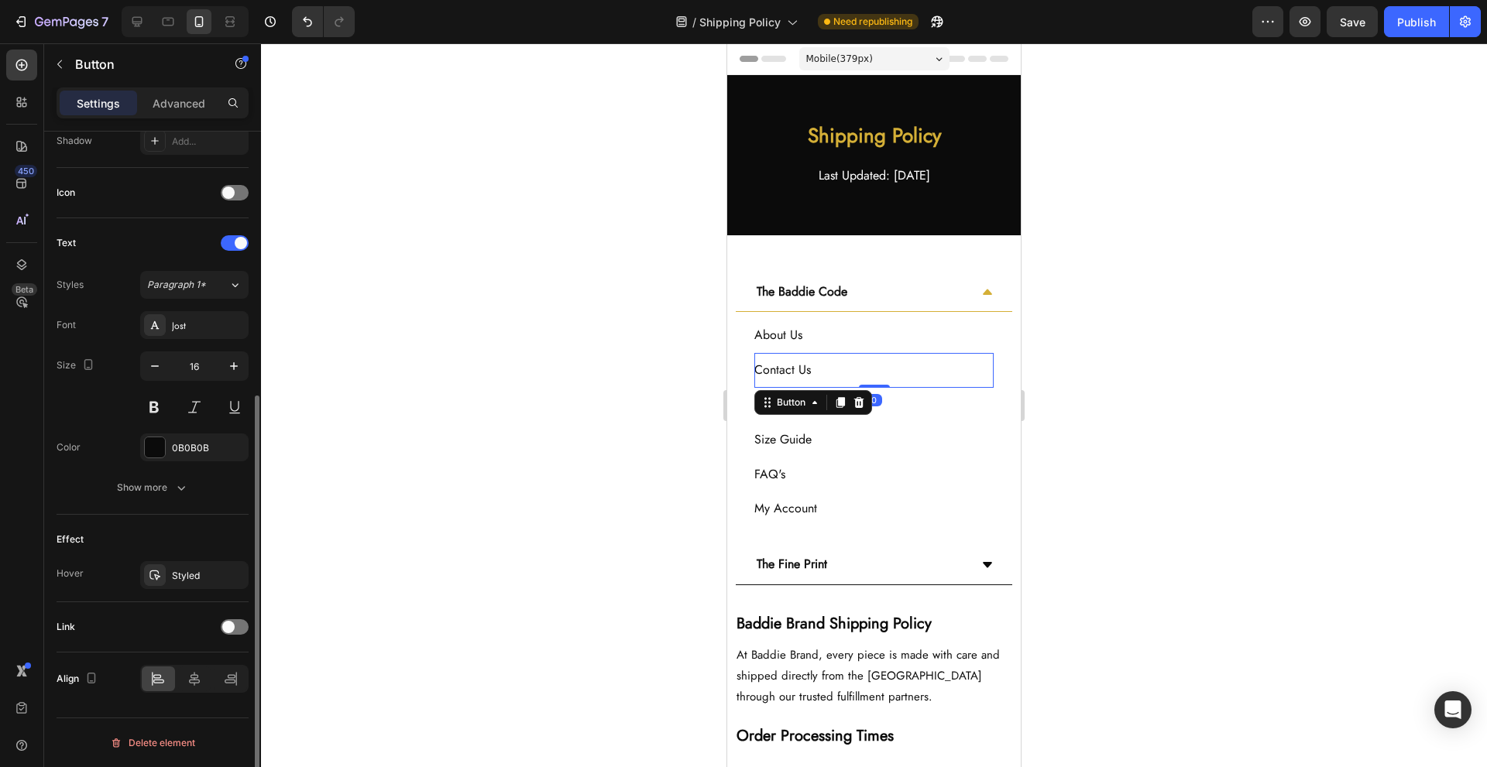
scroll to position [431, 0]
click at [235, 629] on div at bounding box center [235, 627] width 28 height 15
click at [215, 700] on div "Add..." at bounding box center [208, 707] width 73 height 14
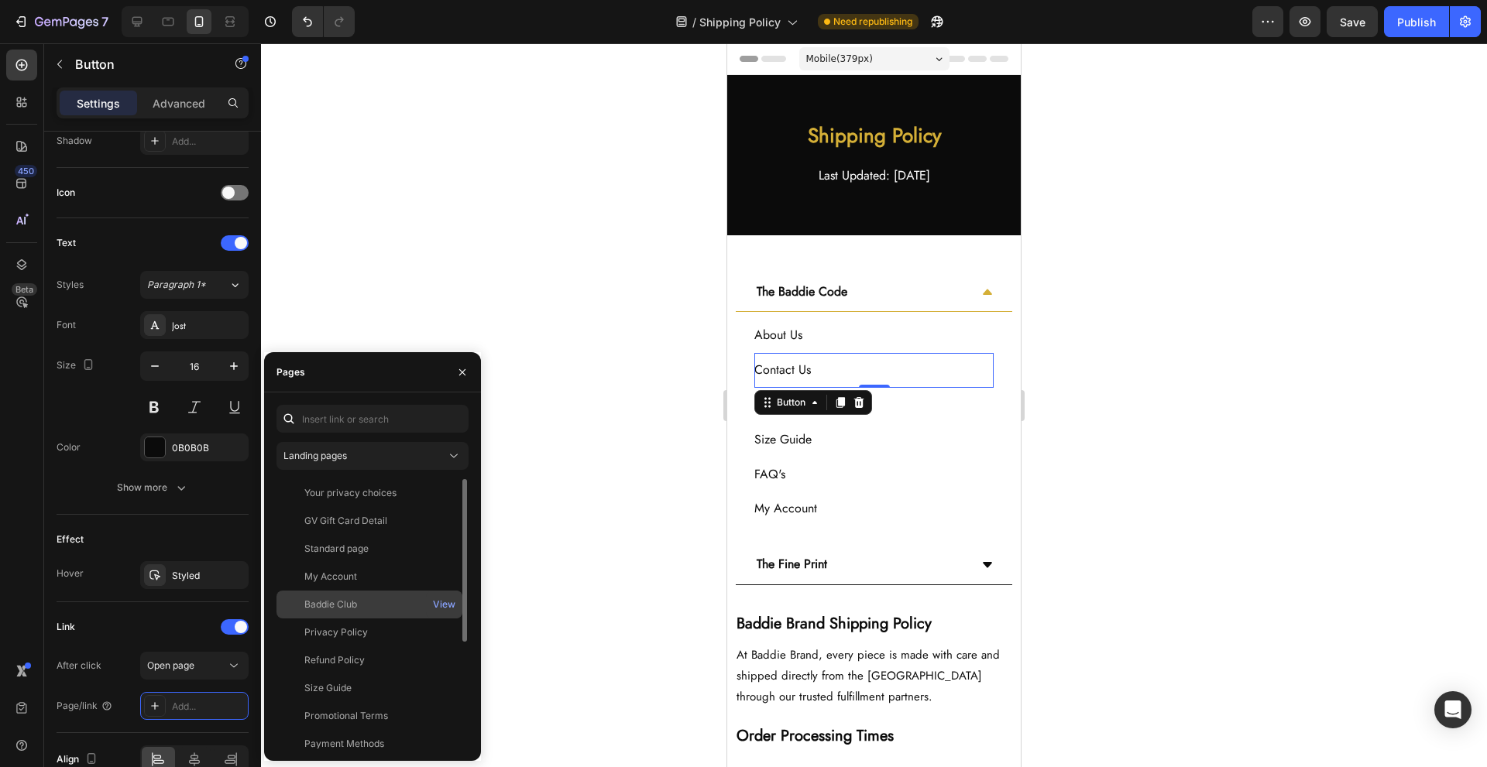
scroll to position [103, 0]
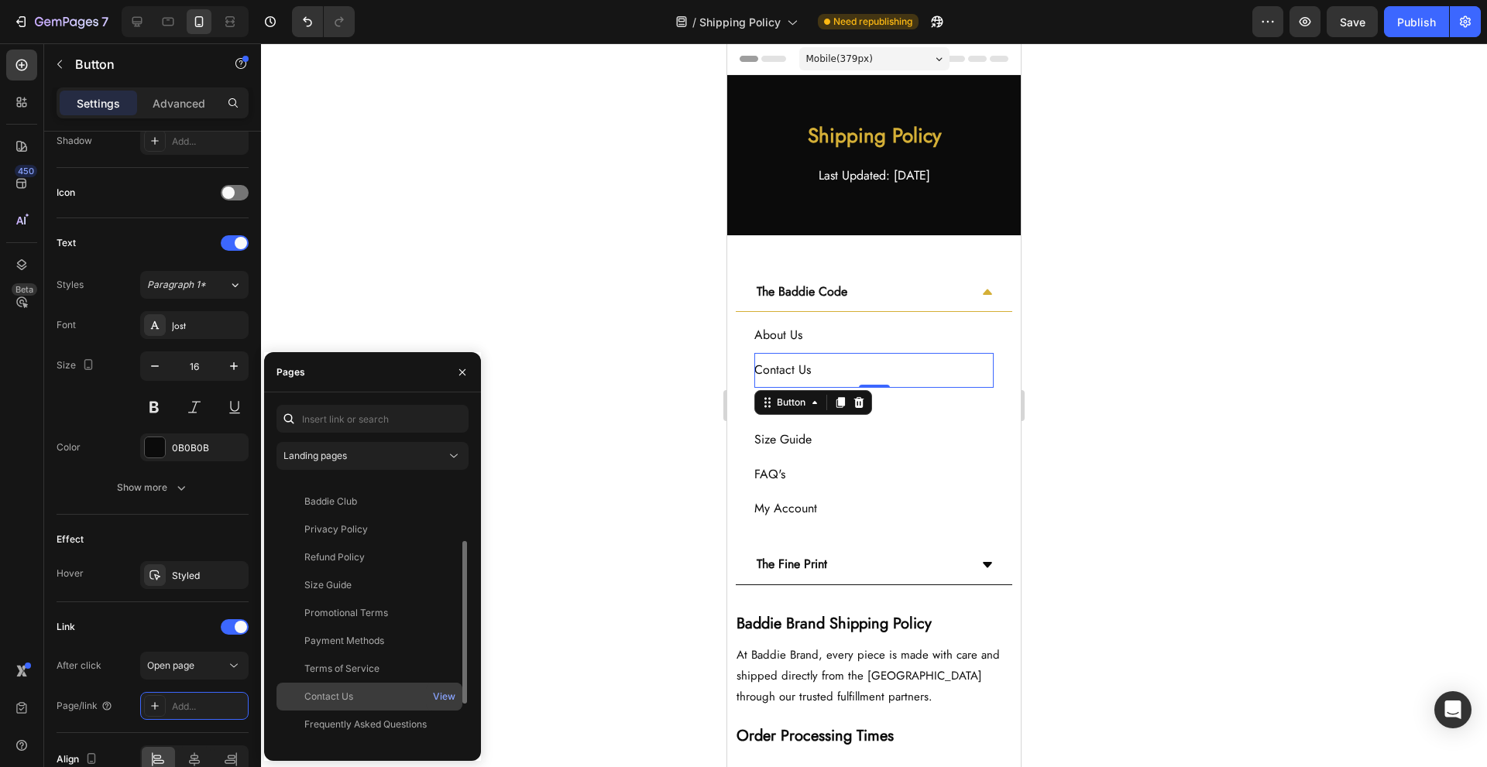
click at [387, 711] on div "Contact Us View" at bounding box center [369, 725] width 186 height 28
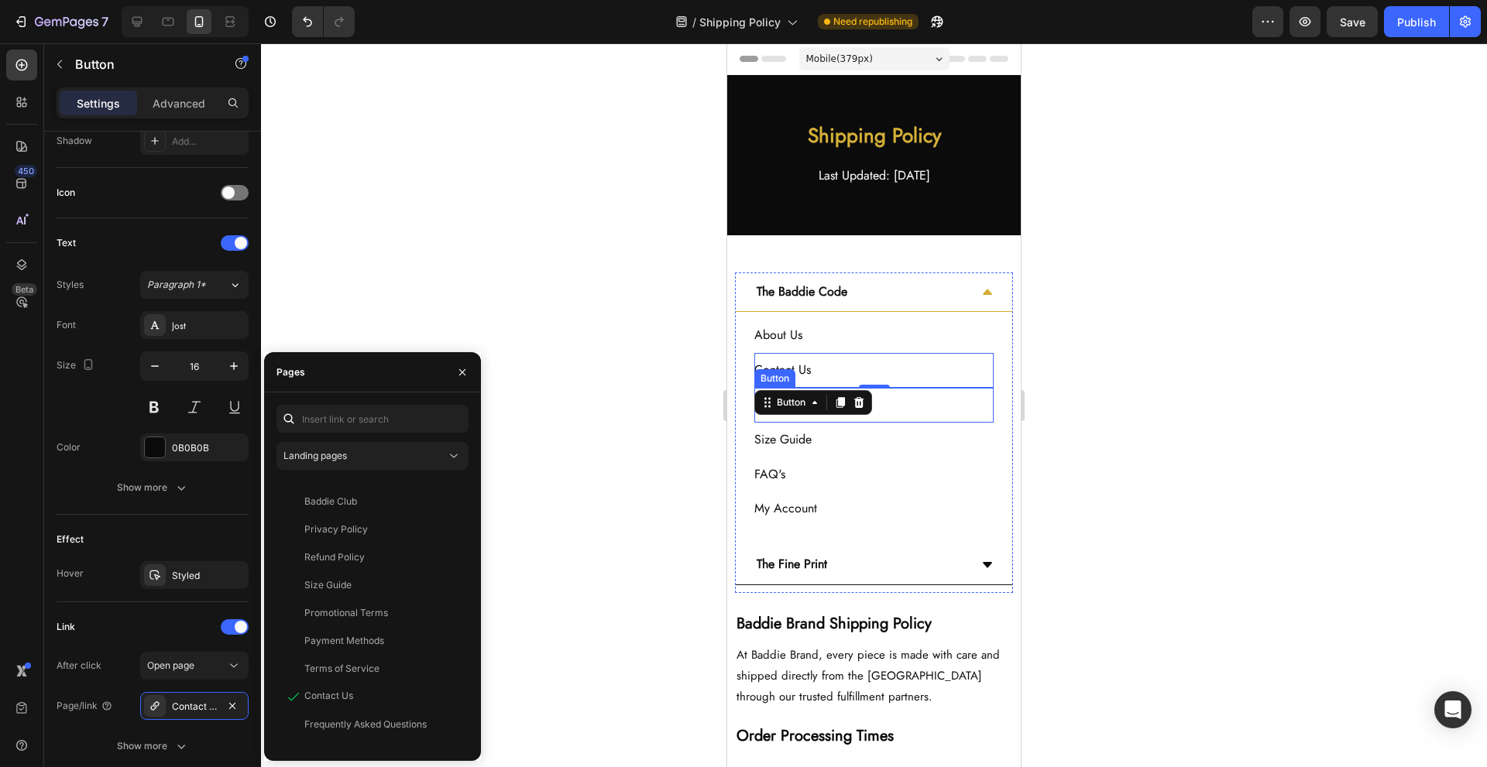
click at [923, 407] on div "Track Your Order Button" at bounding box center [873, 405] width 239 height 35
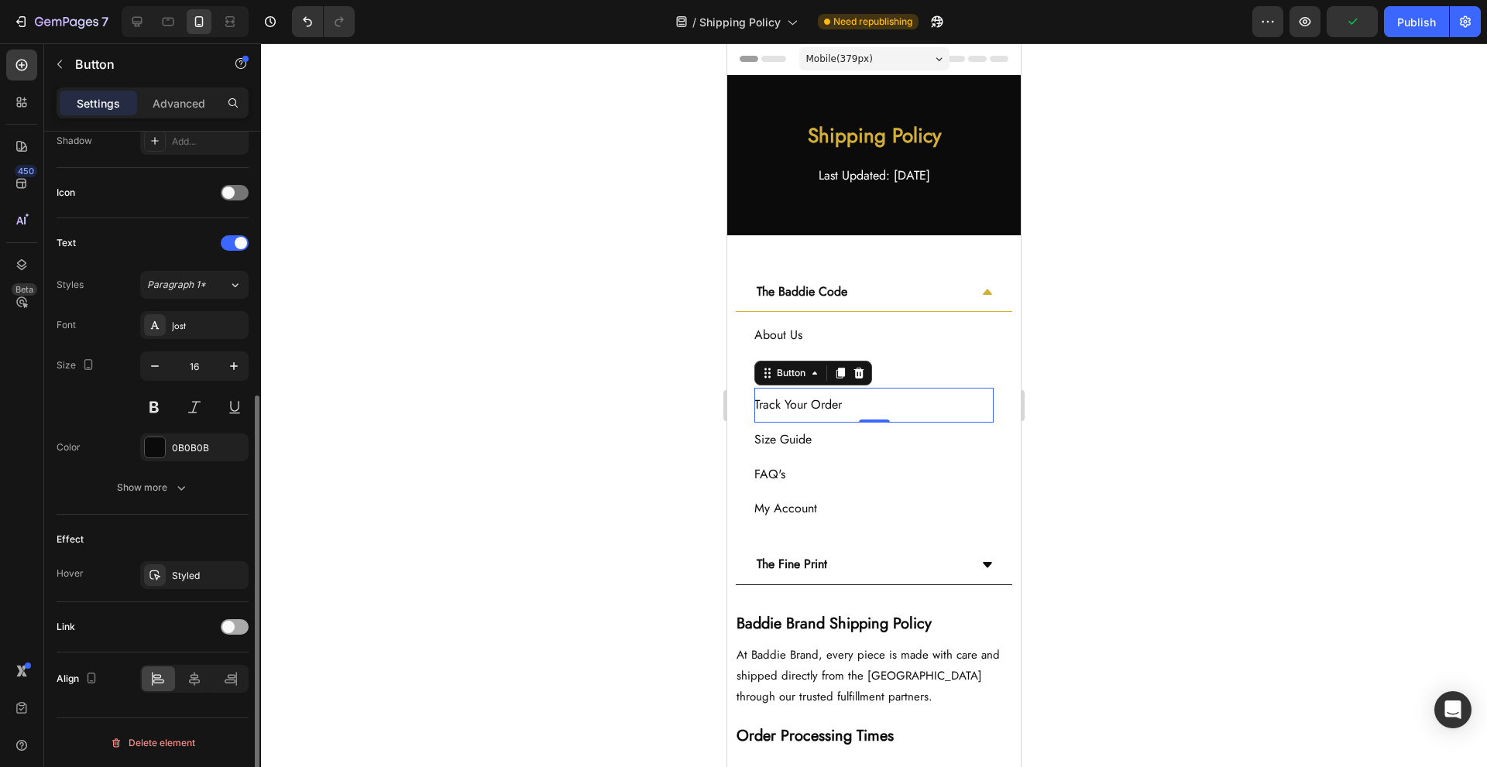
drag, startPoint x: 228, startPoint y: 627, endPoint x: 225, endPoint y: 635, distance: 8.1
click at [228, 627] on span at bounding box center [228, 627] width 12 height 12
click at [210, 699] on div "Add..." at bounding box center [194, 706] width 108 height 28
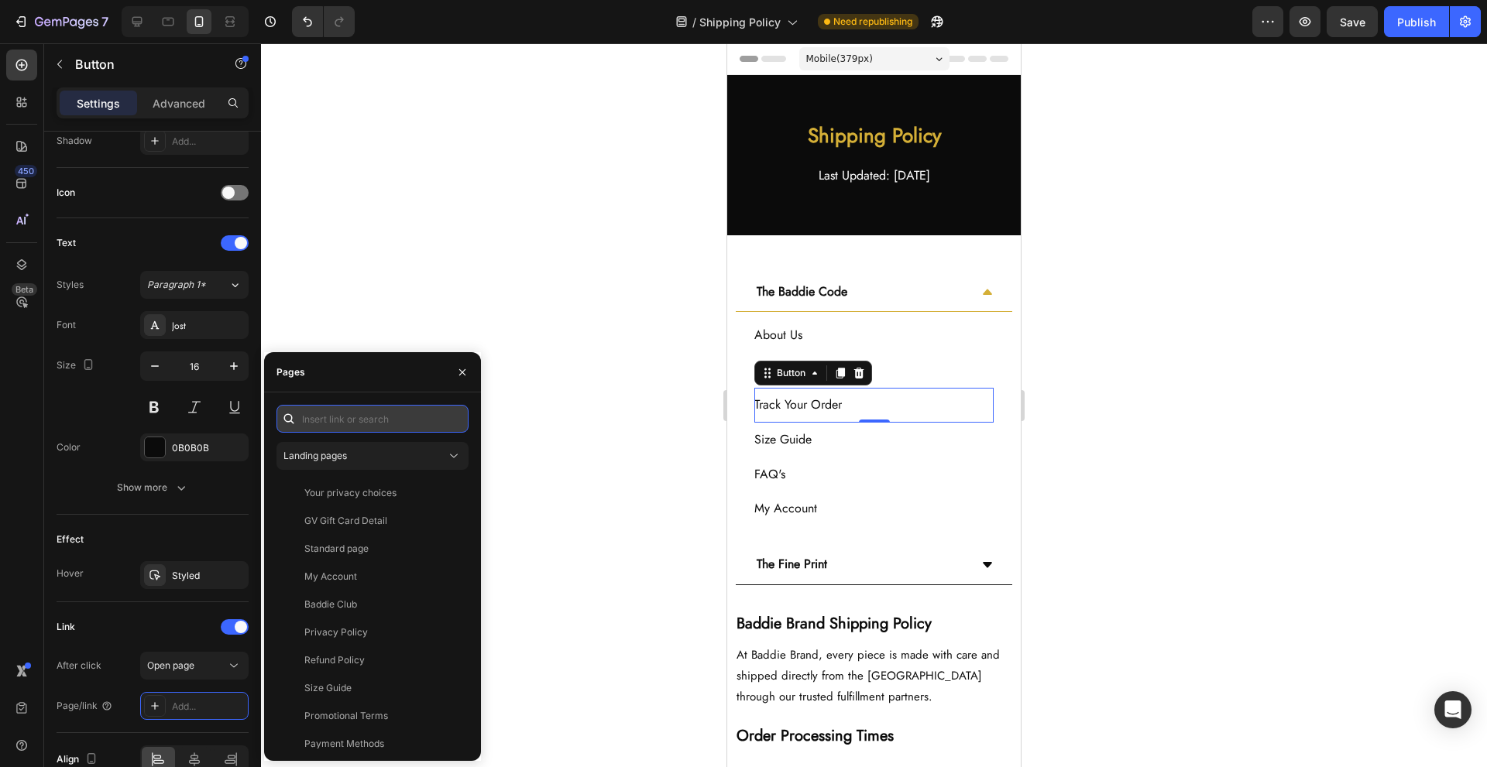
click at [352, 407] on input "text" at bounding box center [372, 419] width 192 height 28
paste input "[URL][DOMAIN_NAME]"
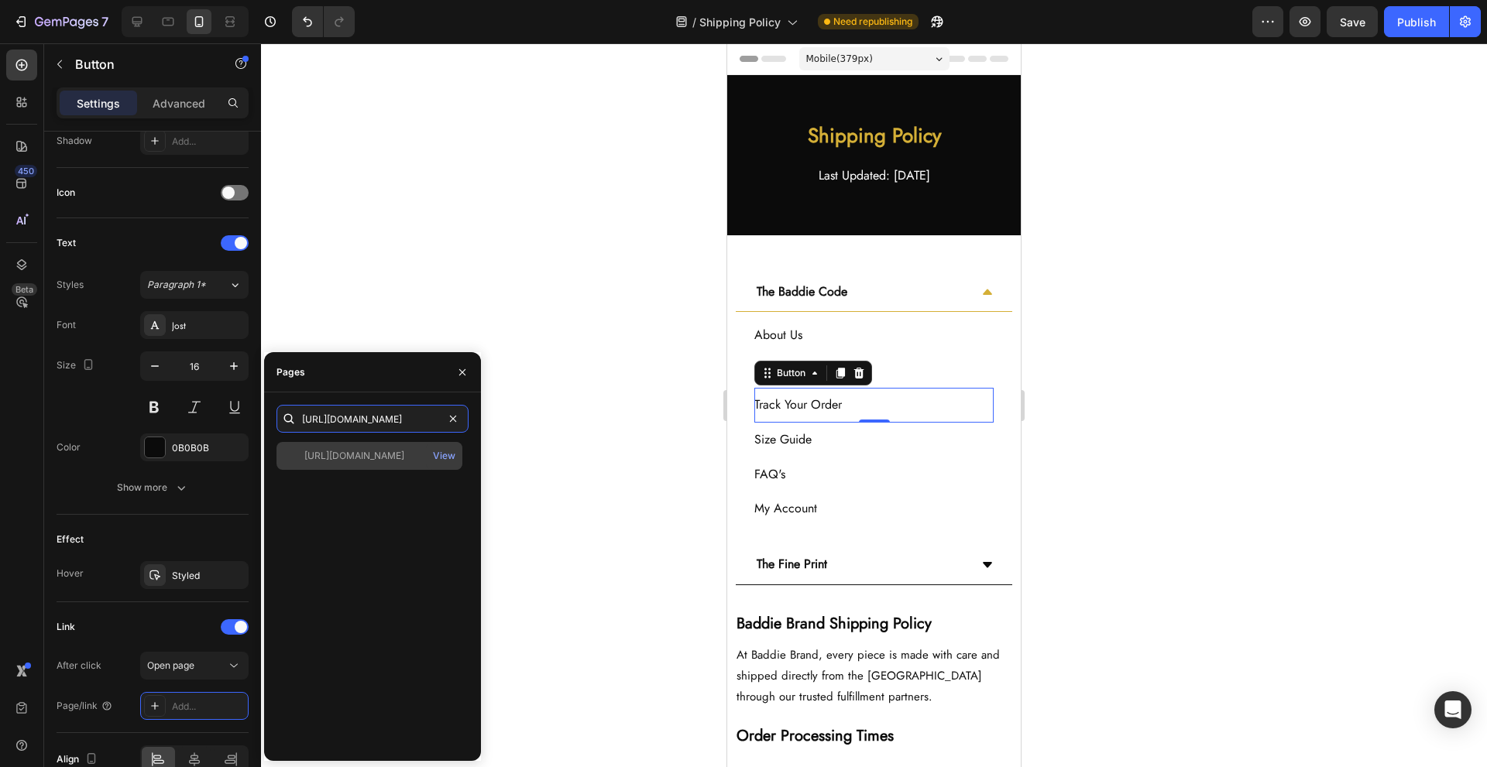
type input "[URL][DOMAIN_NAME]"
click at [393, 459] on div "[URL][DOMAIN_NAME]" at bounding box center [354, 456] width 100 height 14
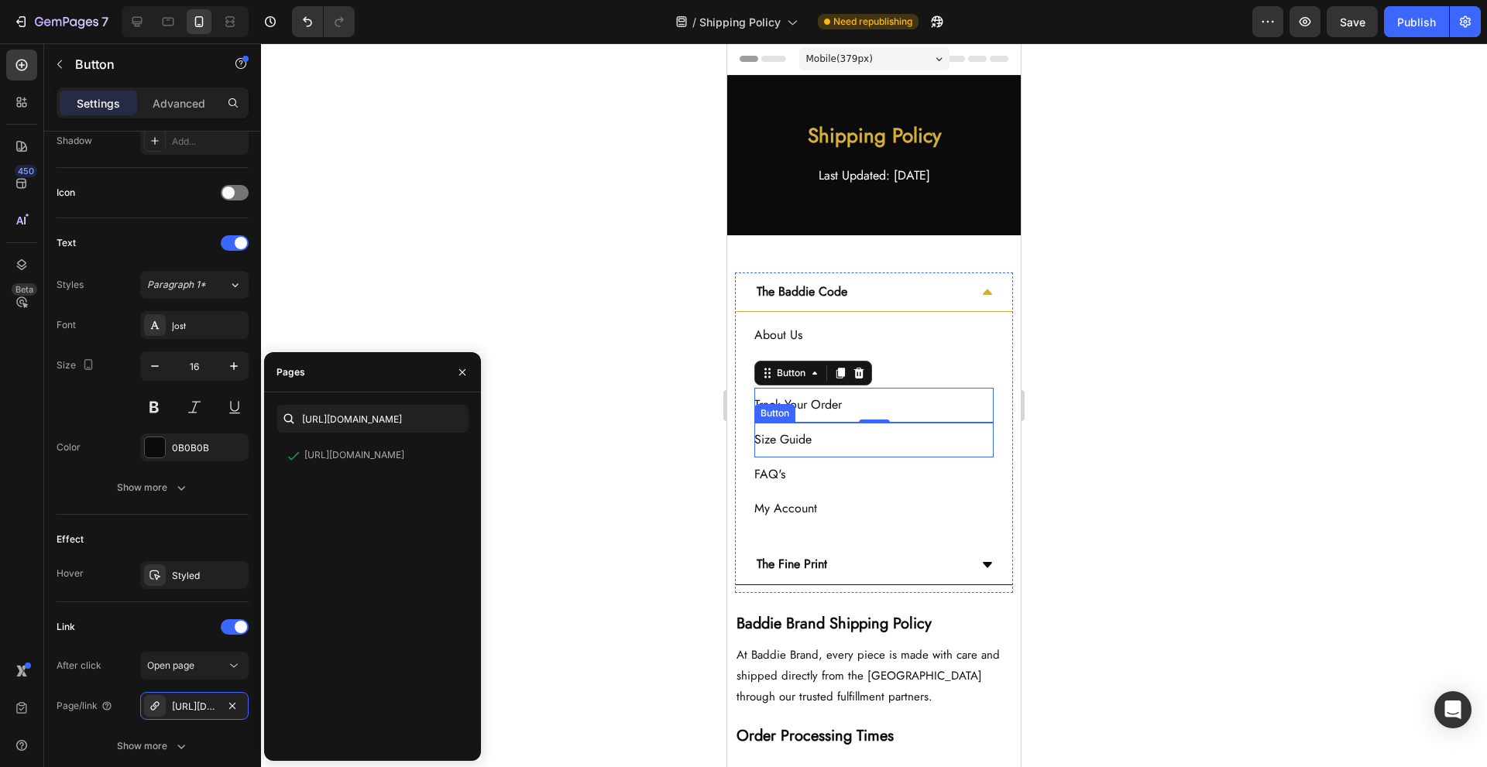
click at [891, 451] on div "Size Guide Button" at bounding box center [873, 440] width 239 height 35
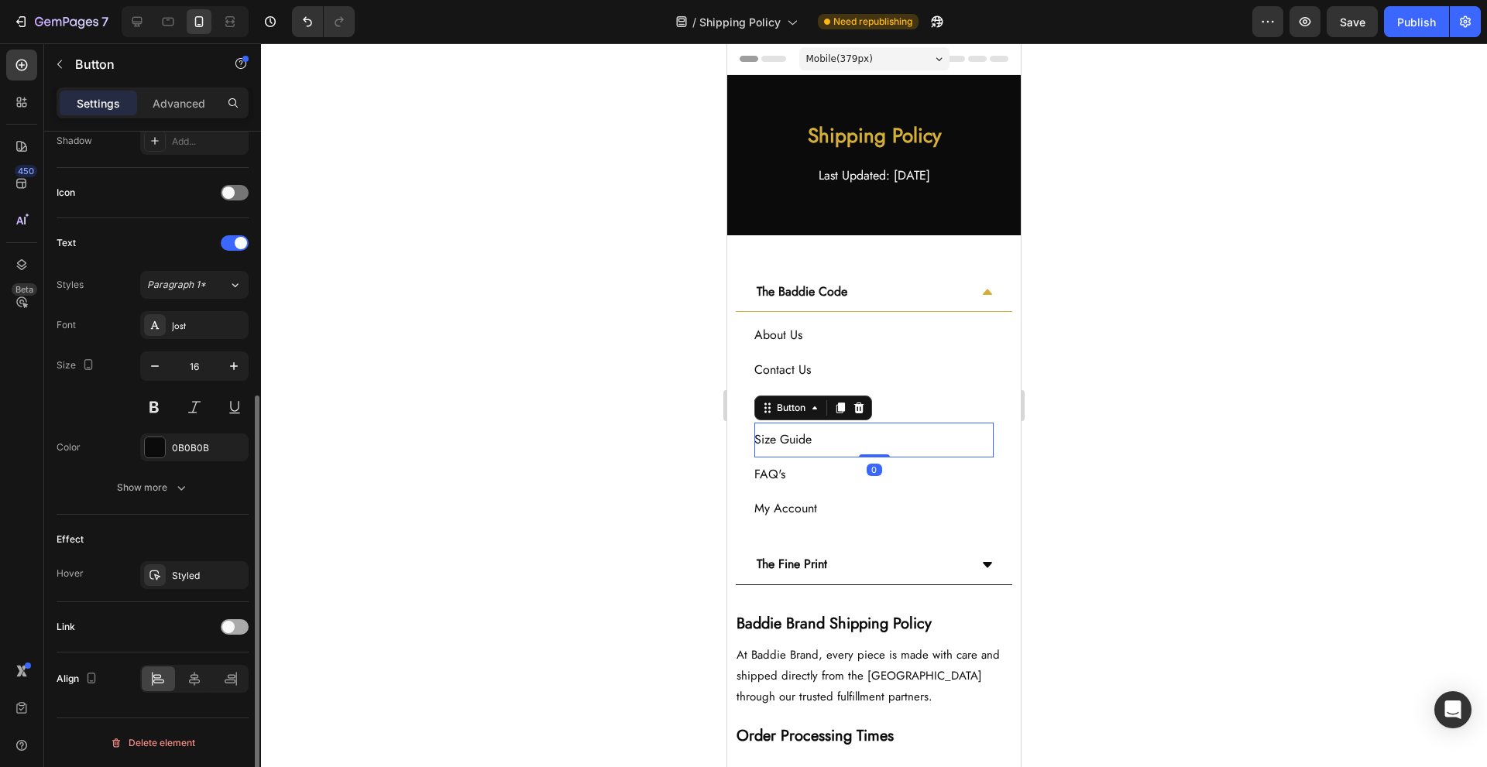
click at [232, 626] on span at bounding box center [228, 627] width 12 height 12
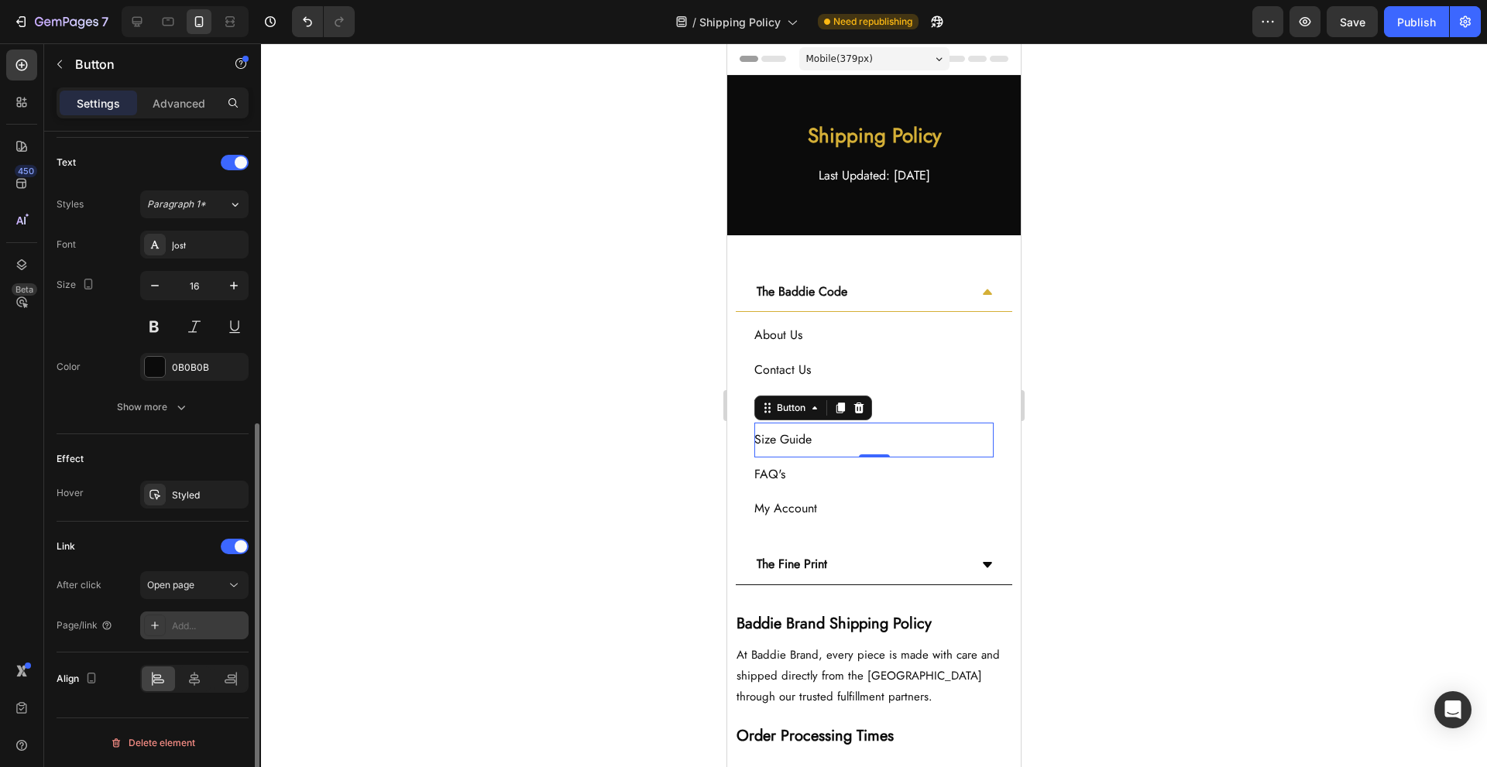
click at [206, 622] on div "Add..." at bounding box center [208, 627] width 73 height 14
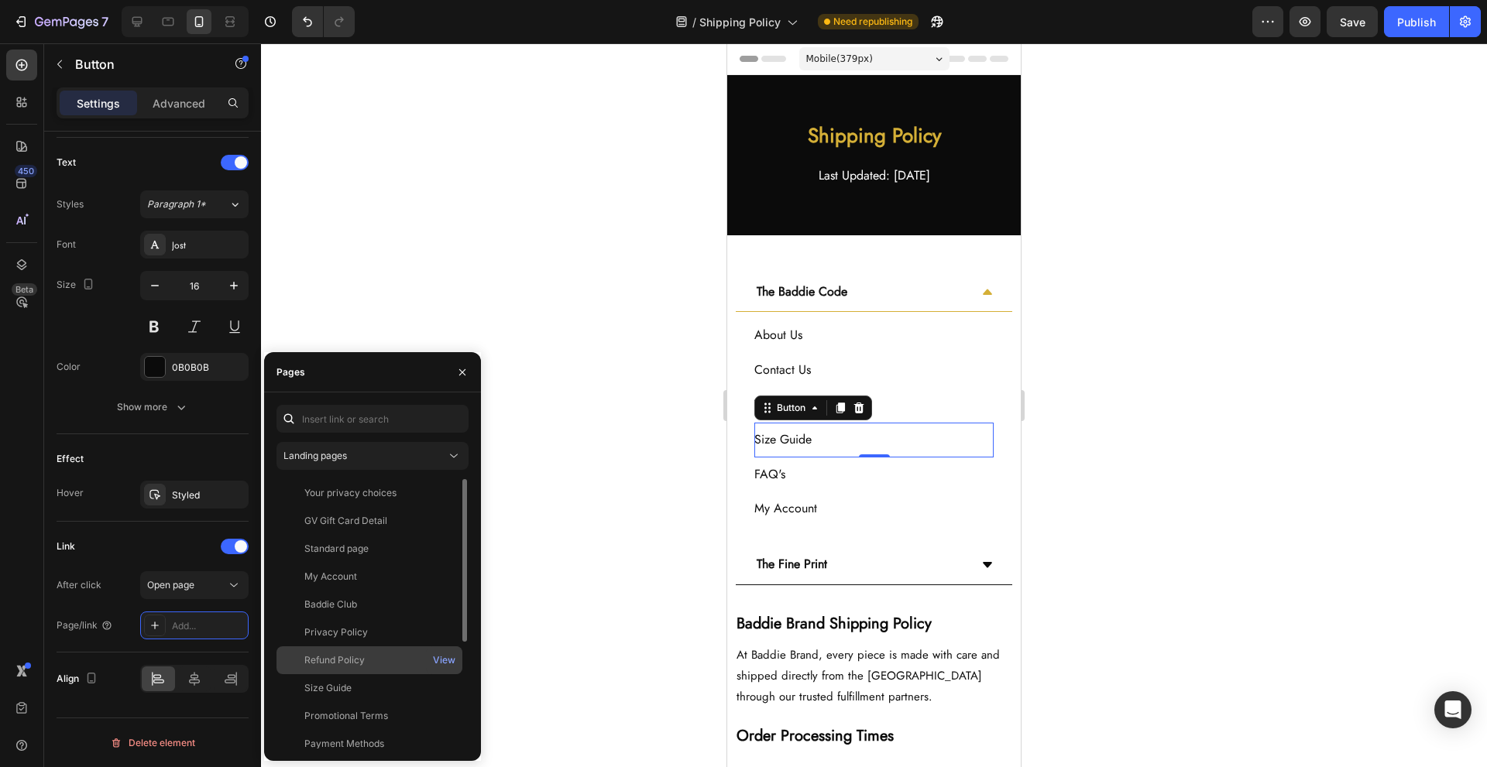
scroll to position [177, 0]
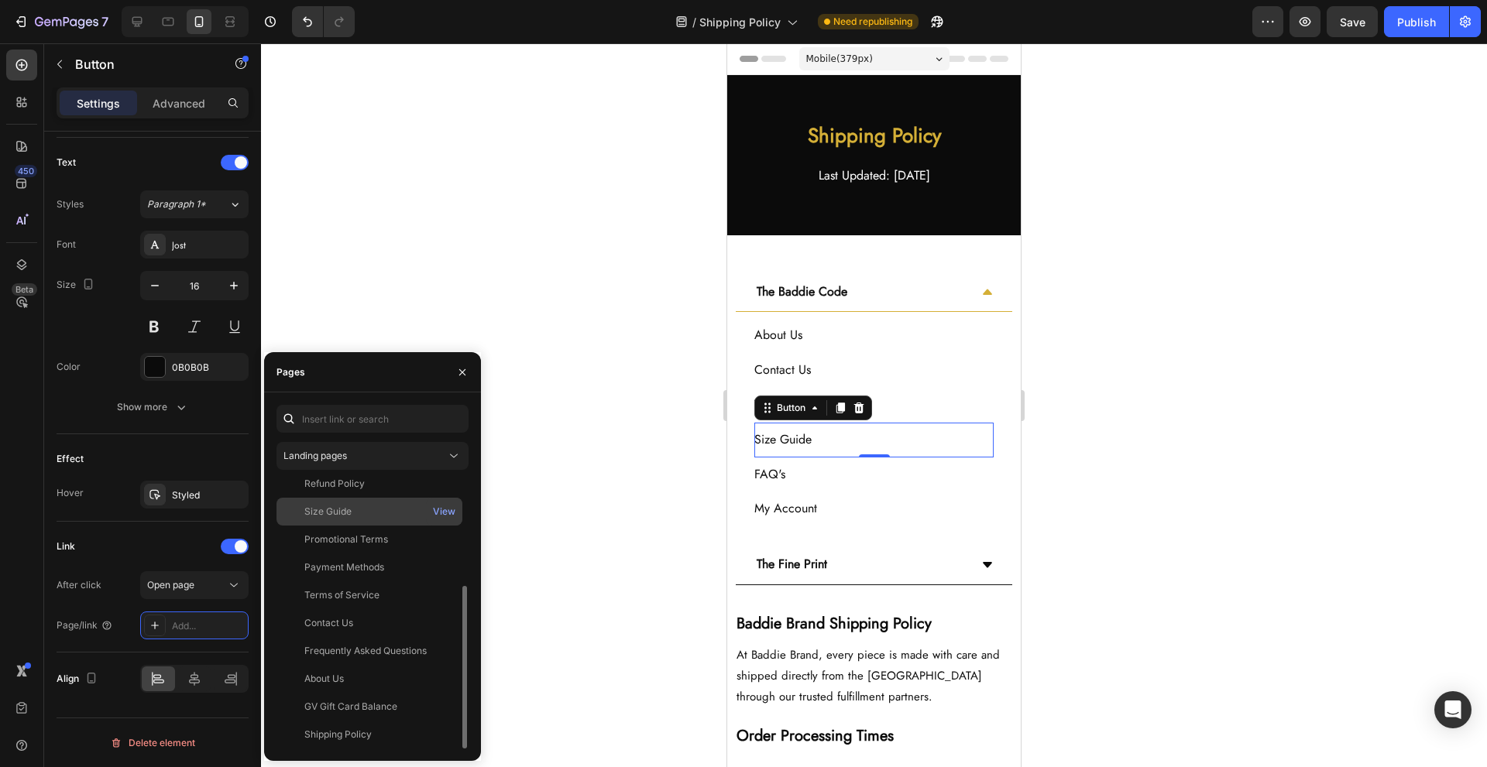
click at [424, 526] on div "Size Guide View" at bounding box center [369, 540] width 186 height 28
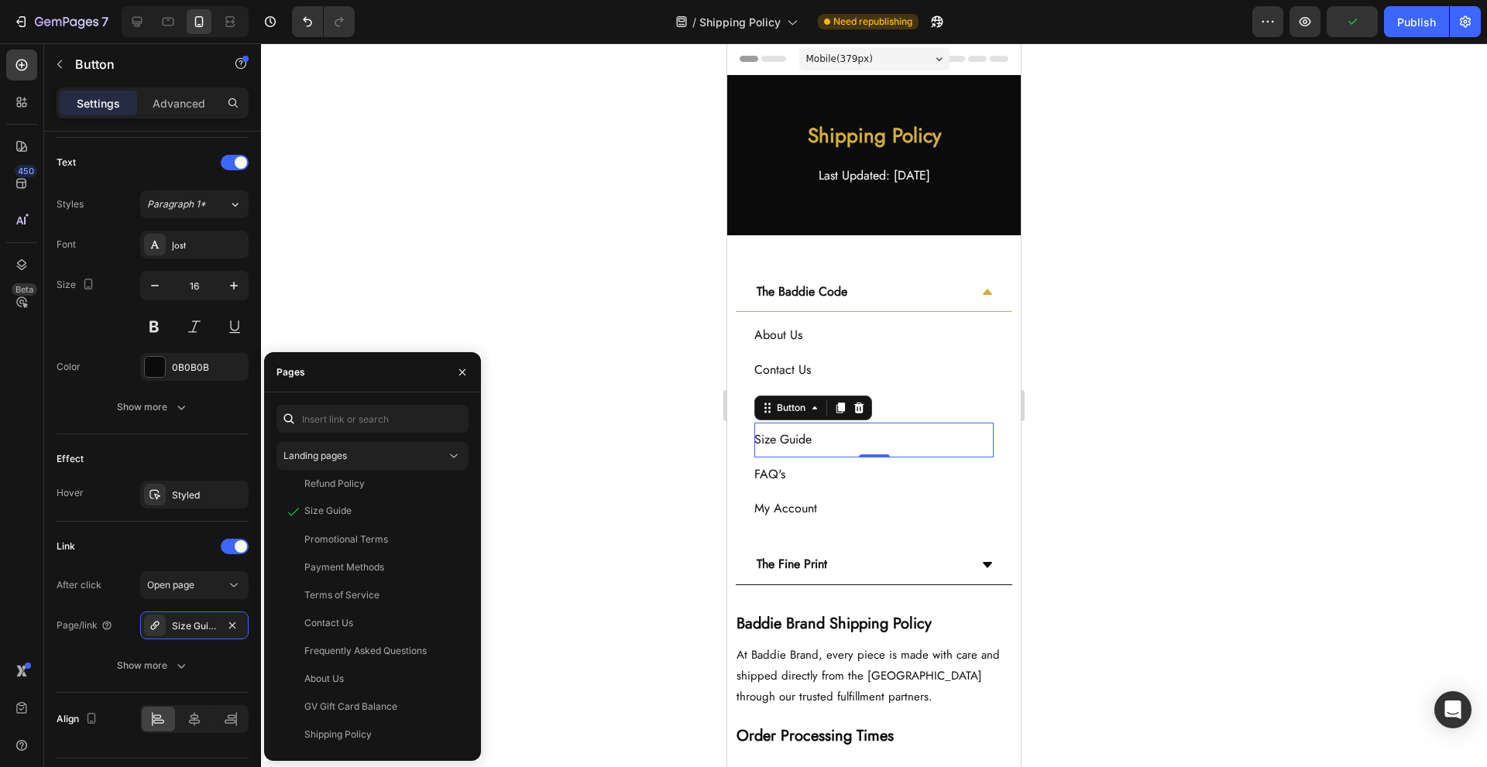
click at [867, 473] on div "0" at bounding box center [874, 470] width 15 height 12
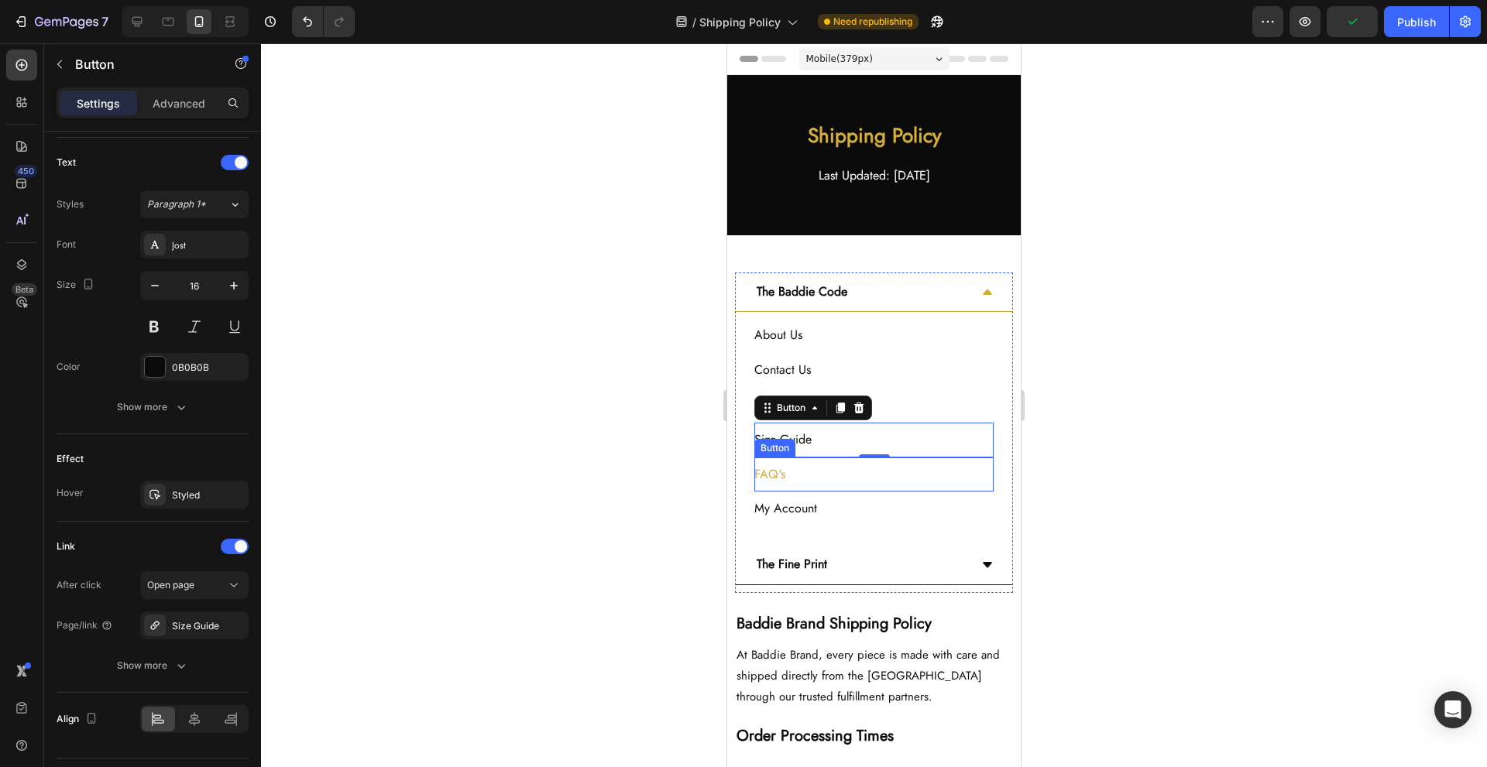
click at [802, 481] on button "FAQ's" at bounding box center [779, 475] width 50 height 35
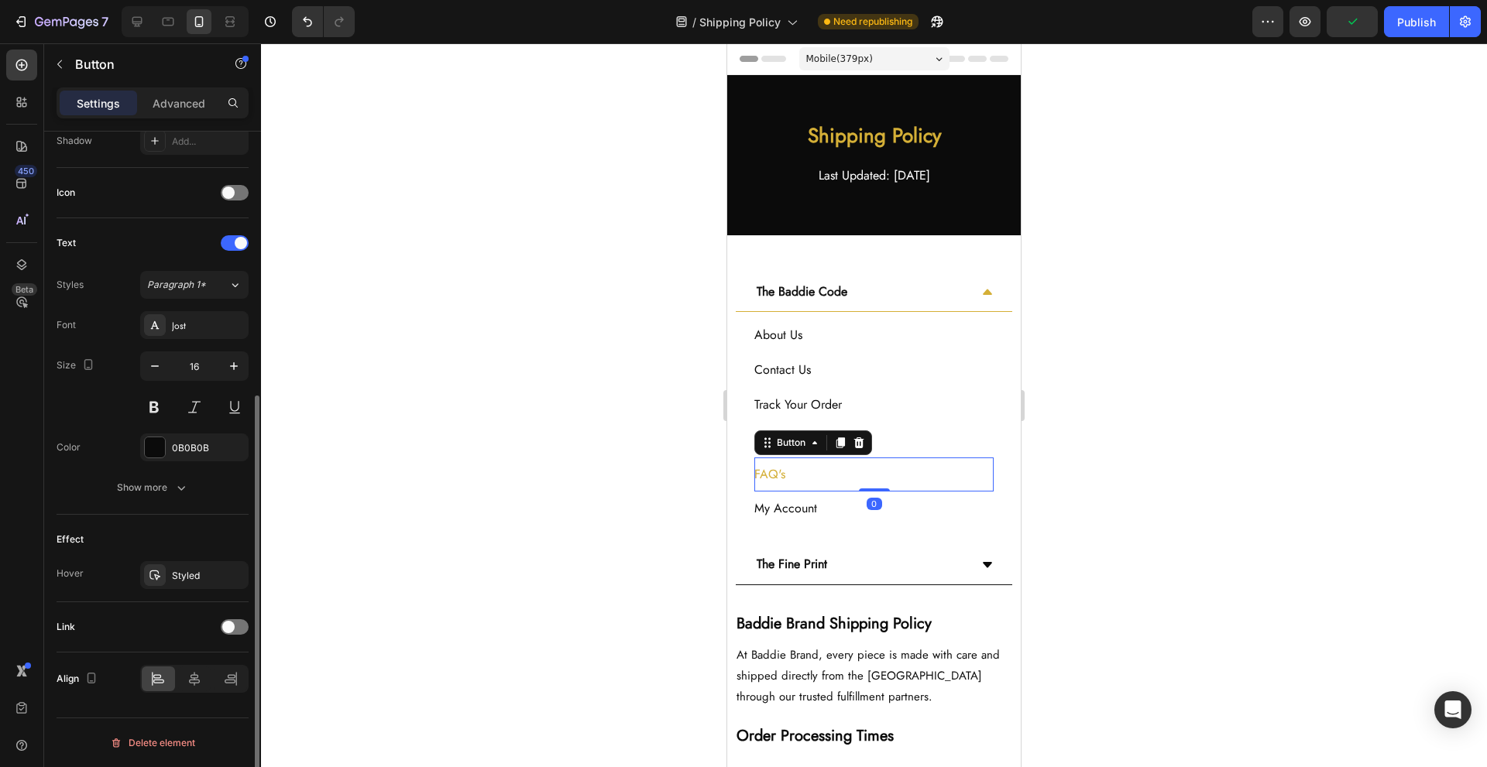
scroll to position [431, 0]
click at [237, 611] on div "Link" at bounding box center [153, 628] width 192 height 50
click at [244, 630] on div at bounding box center [235, 627] width 28 height 15
click at [181, 705] on div "Add..." at bounding box center [208, 707] width 73 height 14
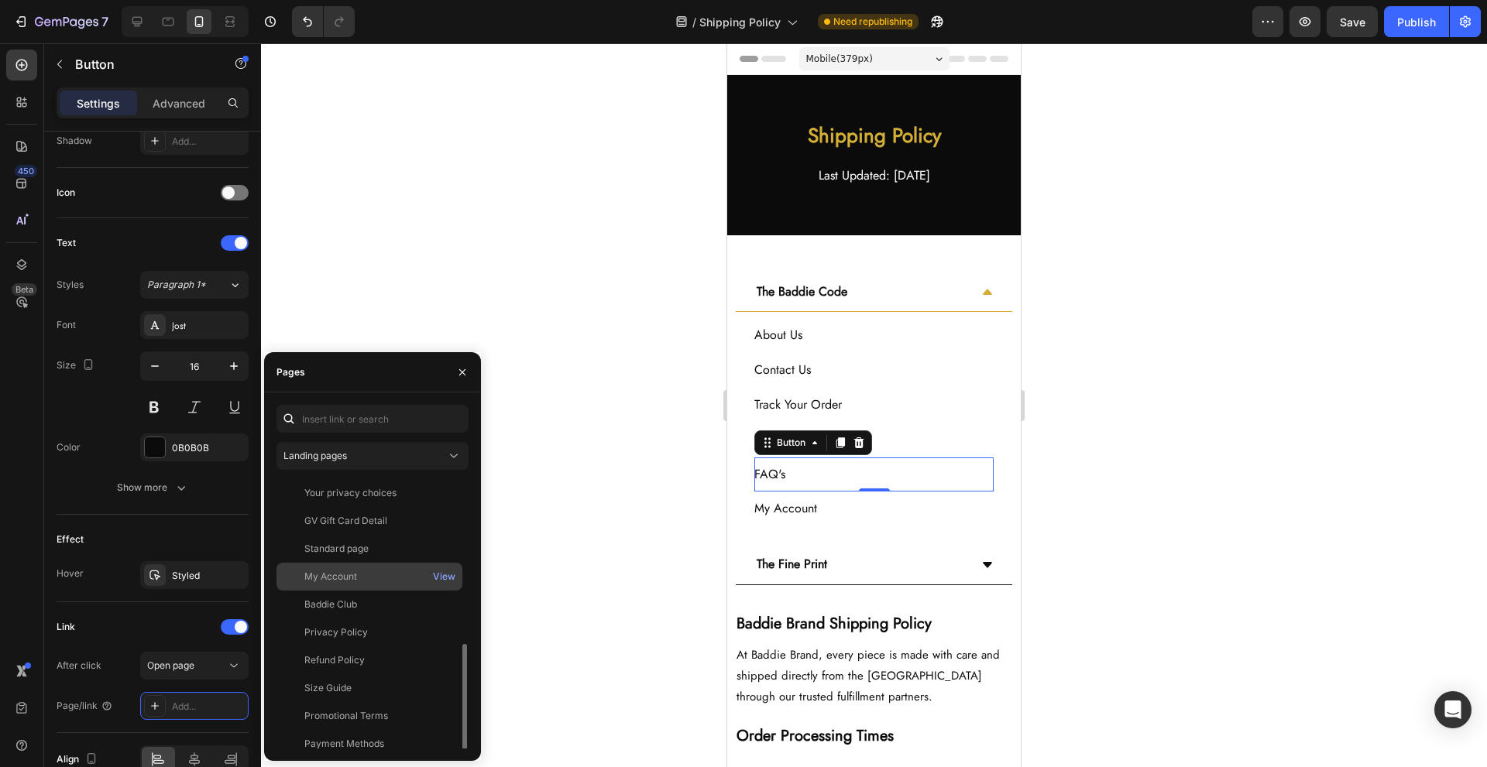
scroll to position [177, 0]
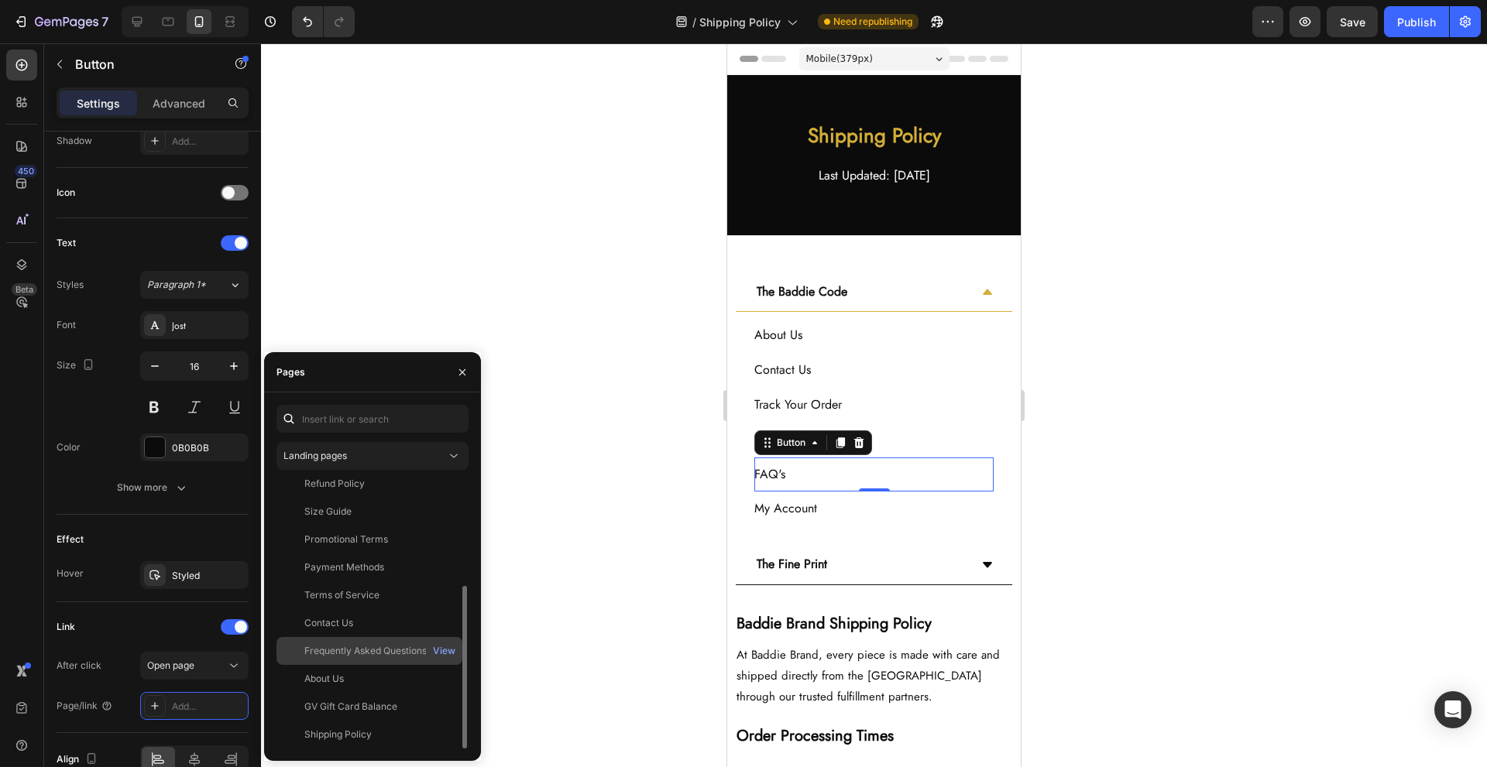
click at [411, 646] on div "Frequently Asked Questions" at bounding box center [365, 651] width 122 height 14
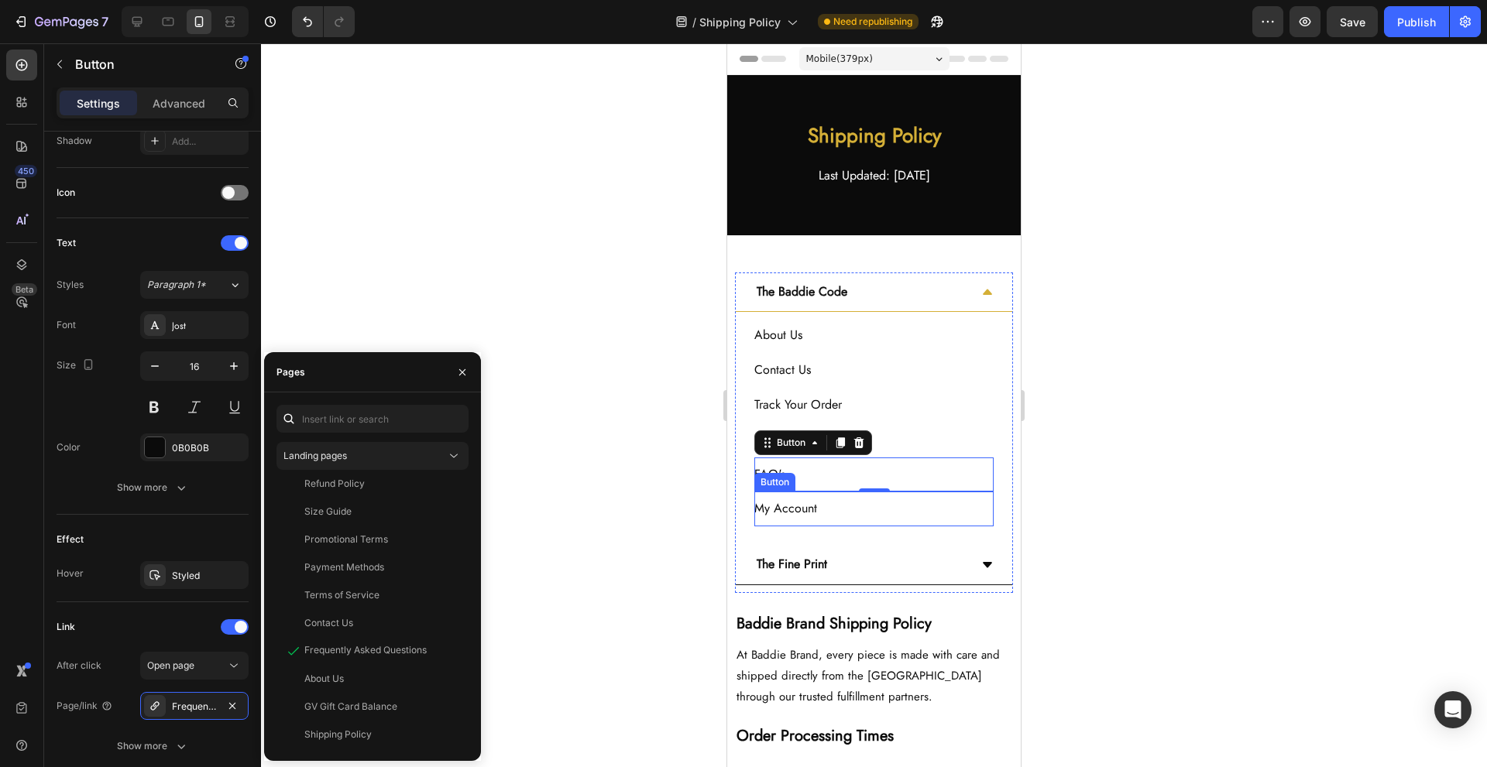
click at [866, 517] on div "My Account Button" at bounding box center [873, 509] width 239 height 35
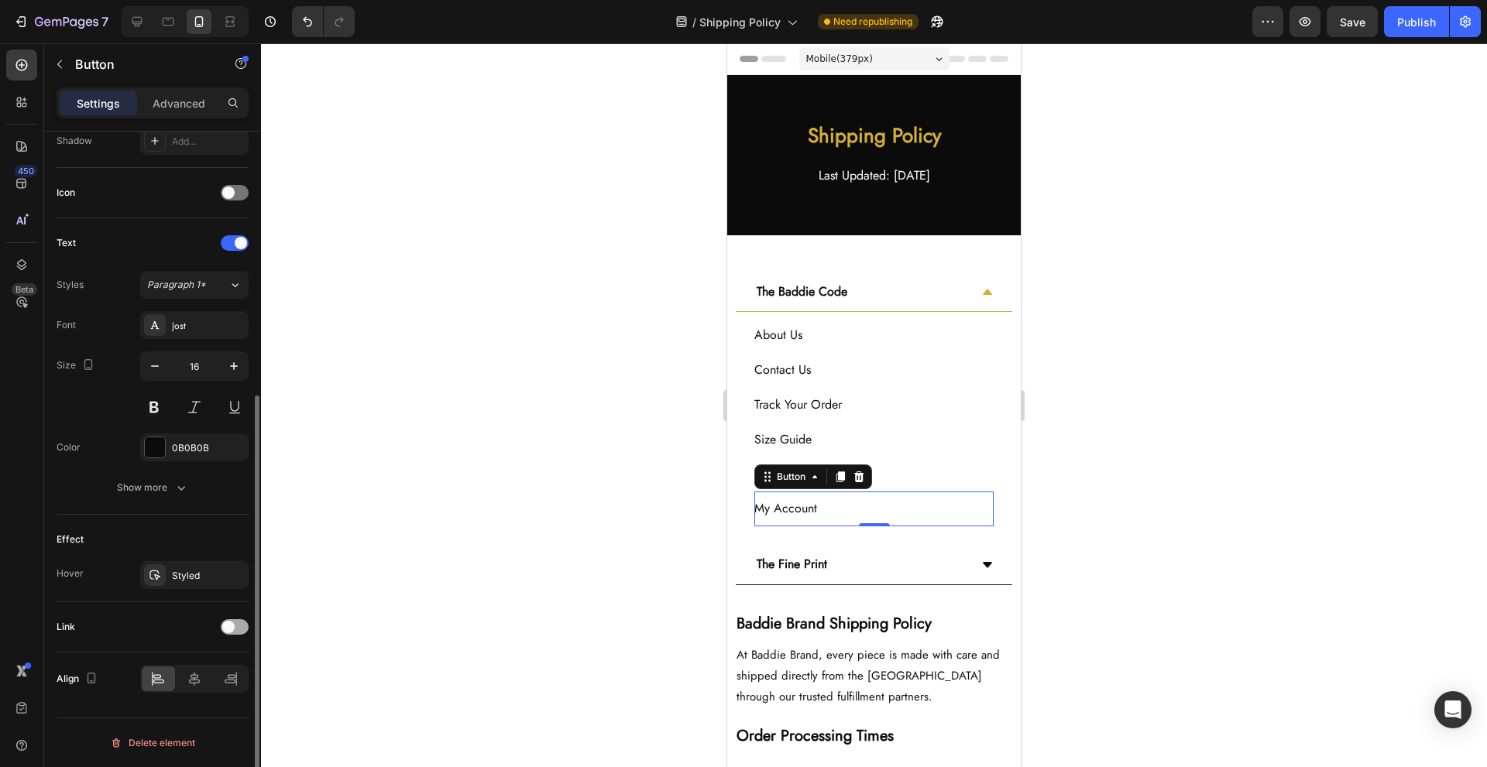
click at [239, 625] on div at bounding box center [235, 627] width 28 height 15
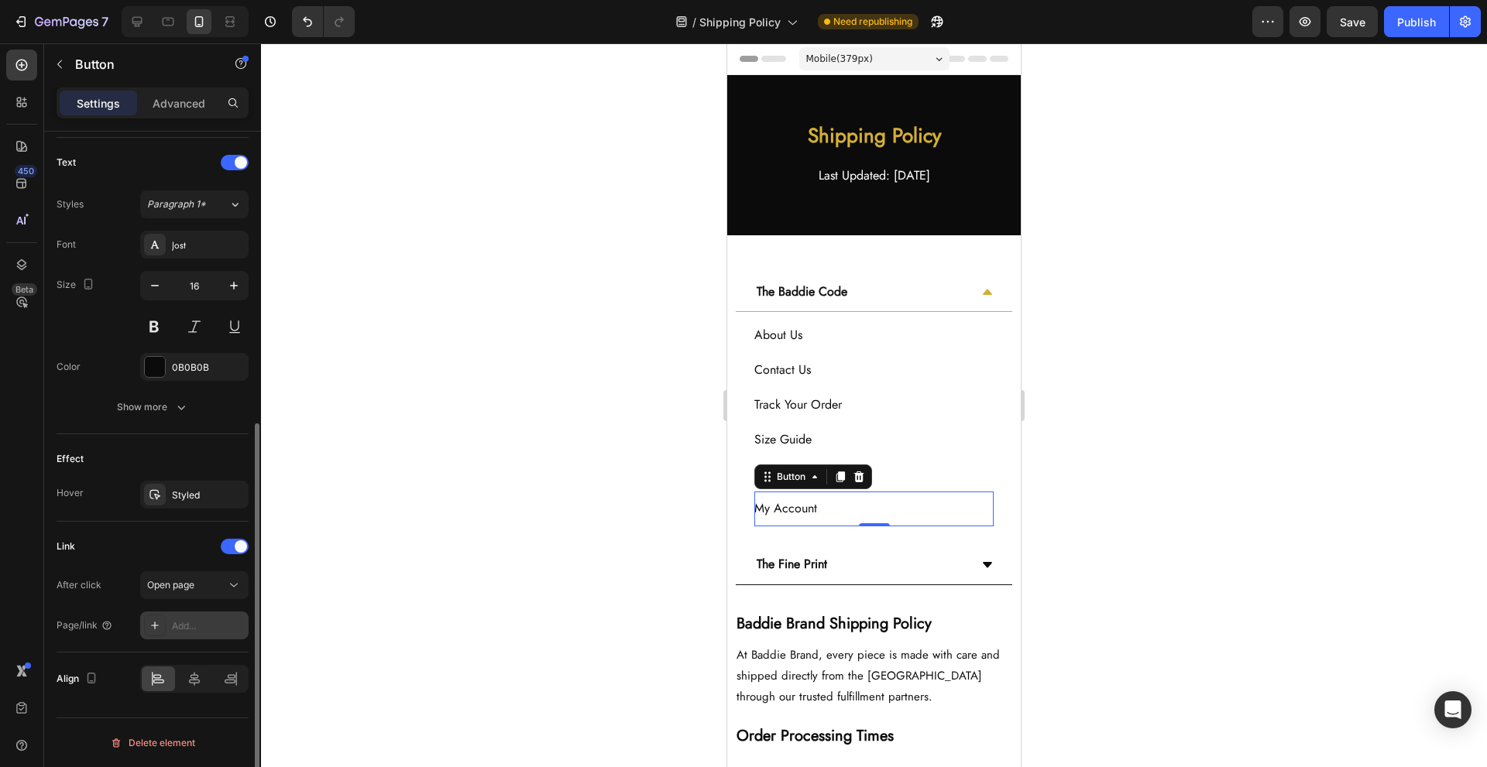
click at [208, 627] on div "Add..." at bounding box center [208, 627] width 73 height 14
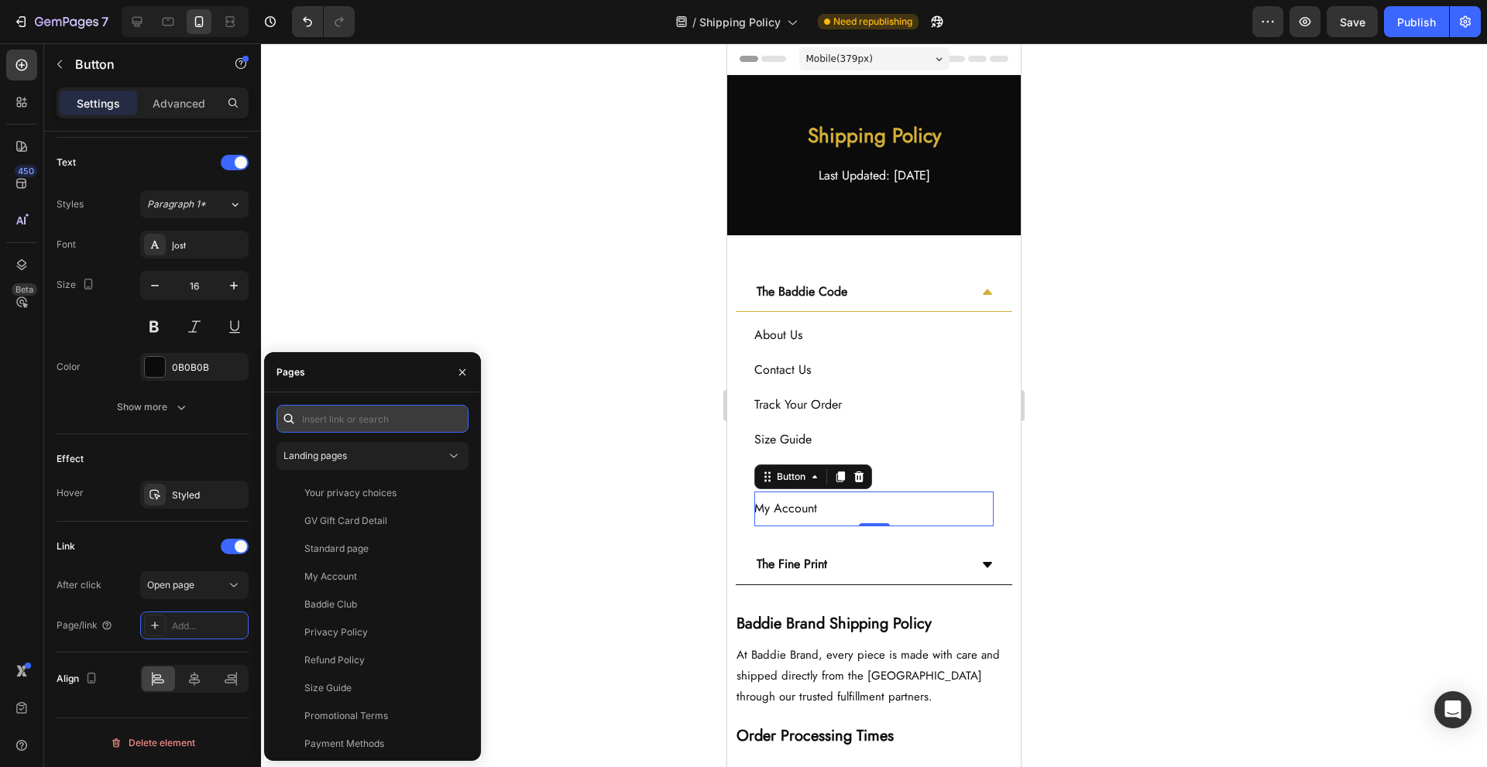
click at [364, 410] on input "text" at bounding box center [372, 419] width 192 height 28
paste input "[URL][DOMAIN_NAME][DOMAIN_NAME][DOMAIN_NAME]"
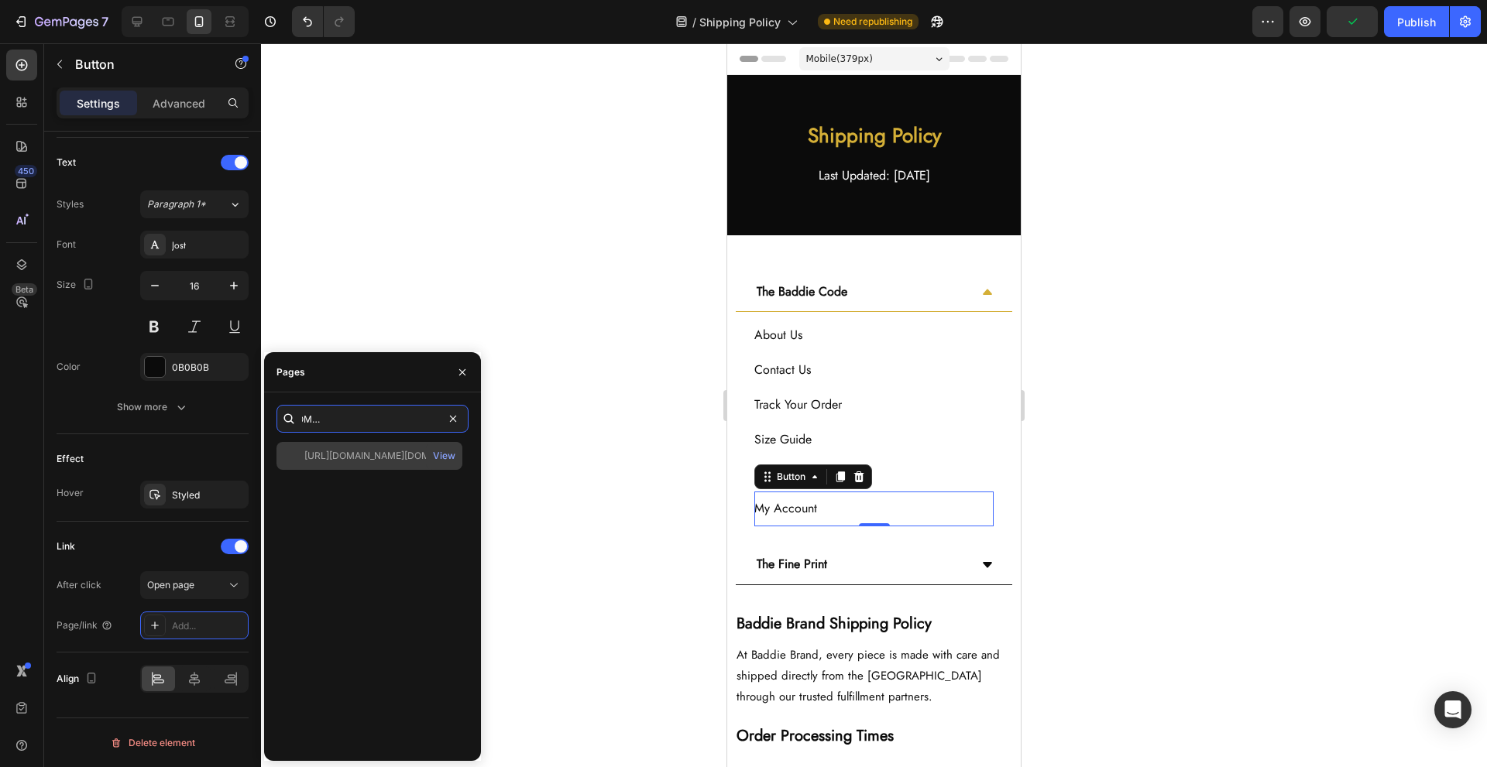
type input "[URL][DOMAIN_NAME][DOMAIN_NAME][DOMAIN_NAME]"
click at [362, 468] on div "https://shopify.com/authentication/75895996632/login?client_id=f22f8116-e9fb-43…" at bounding box center [369, 456] width 186 height 28
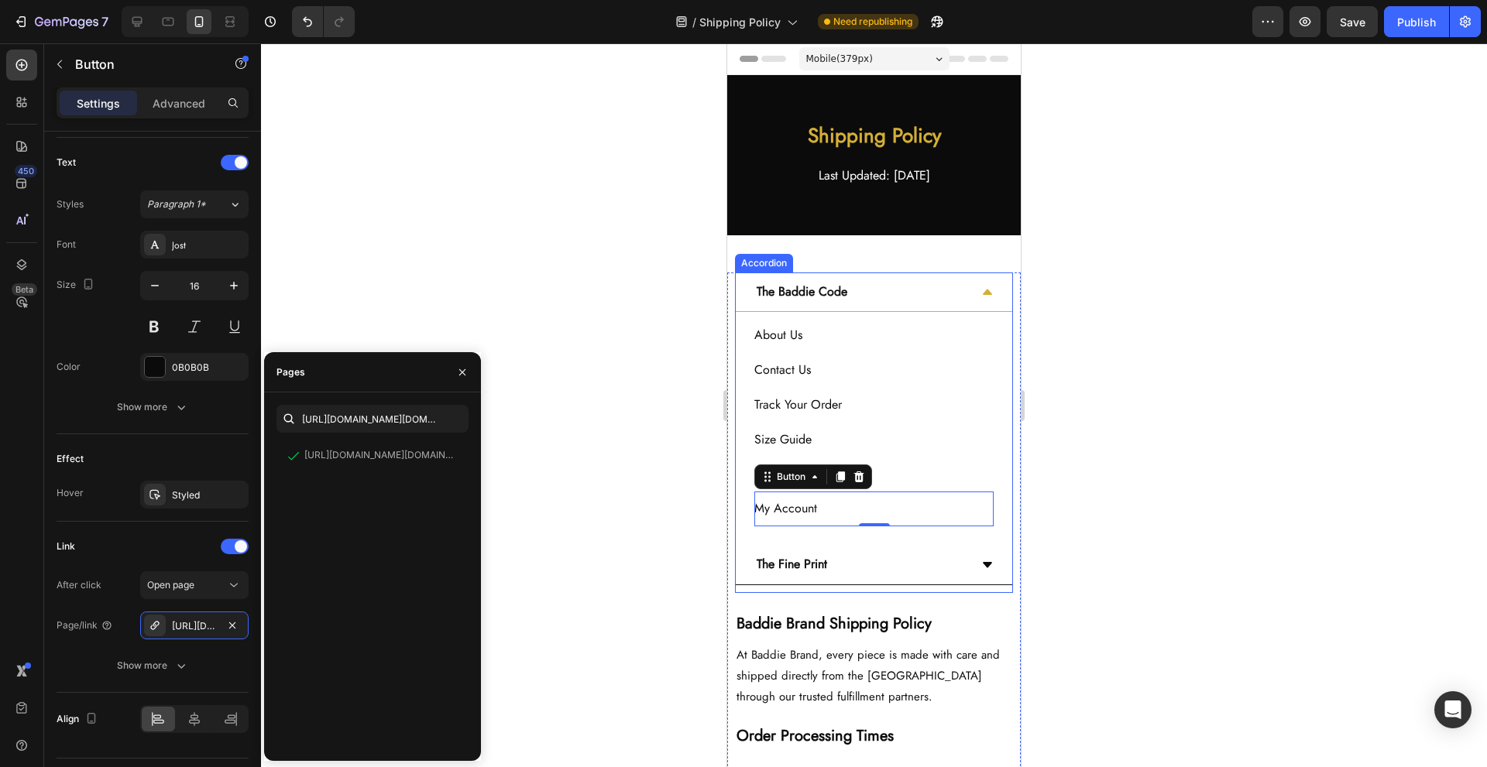
click at [631, 287] on div at bounding box center [874, 405] width 1226 height 724
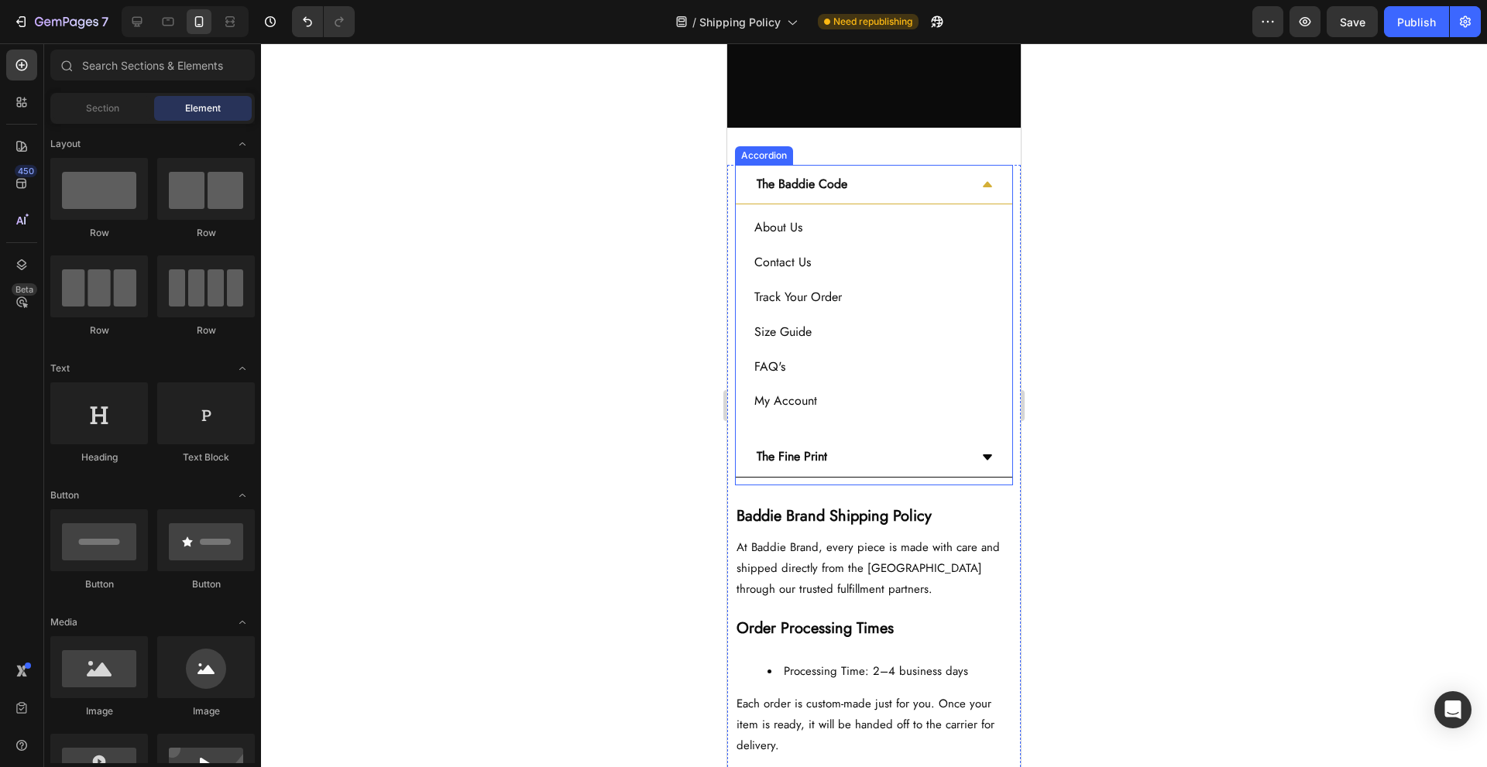
scroll to position [207, 0]
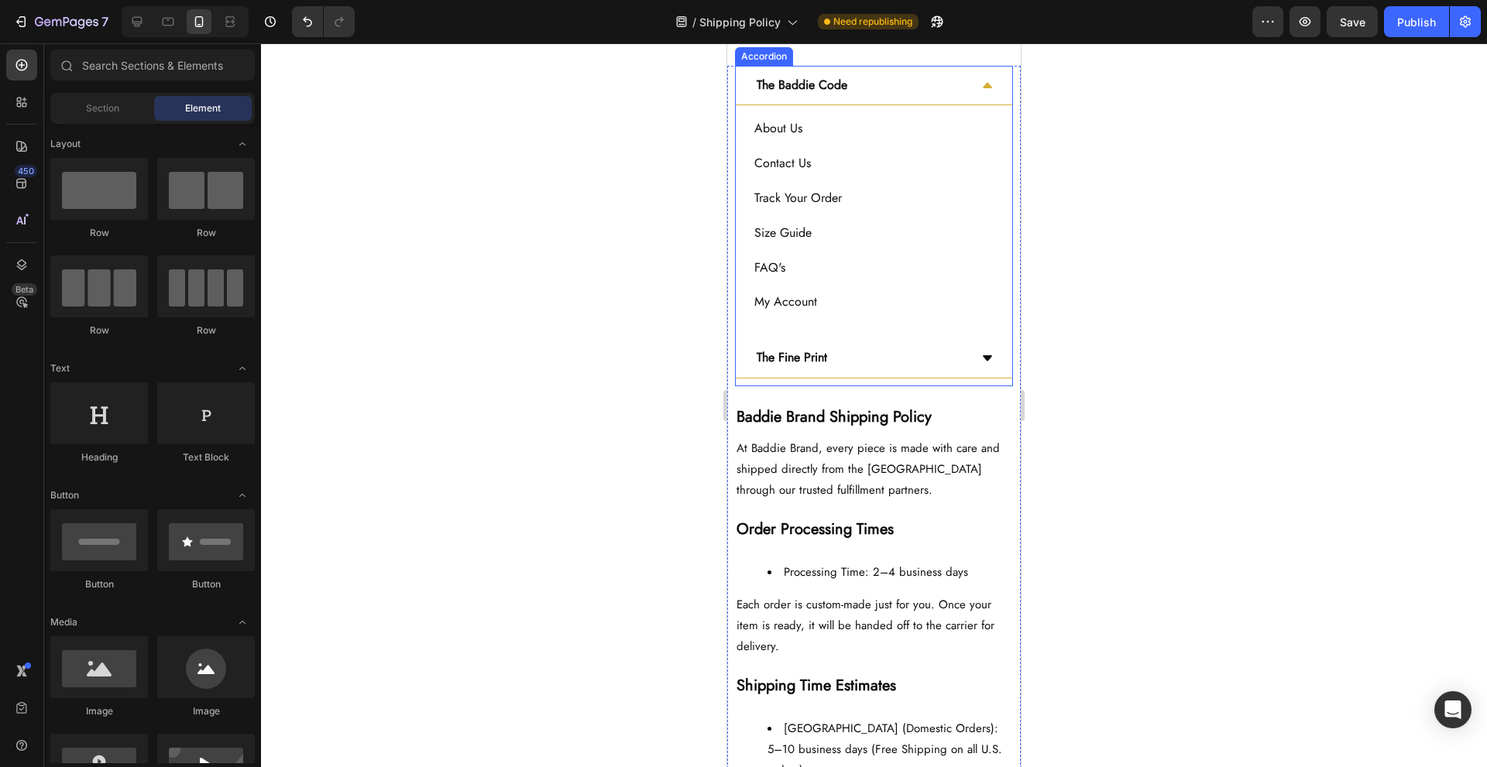
click at [922, 368] on div "The Fine Print" at bounding box center [861, 358] width 215 height 27
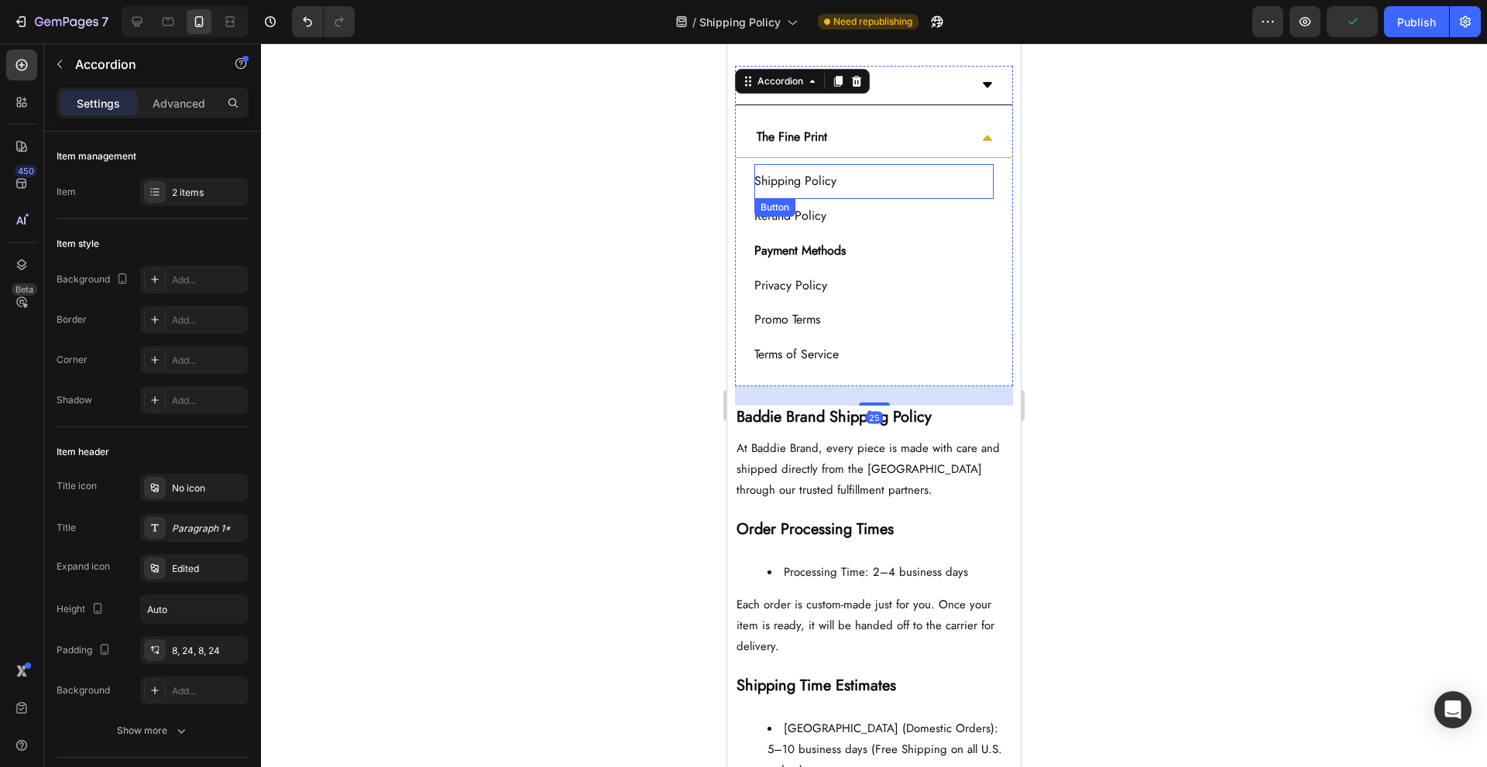
click at [891, 173] on div "Shipping Policy Button" at bounding box center [873, 181] width 239 height 35
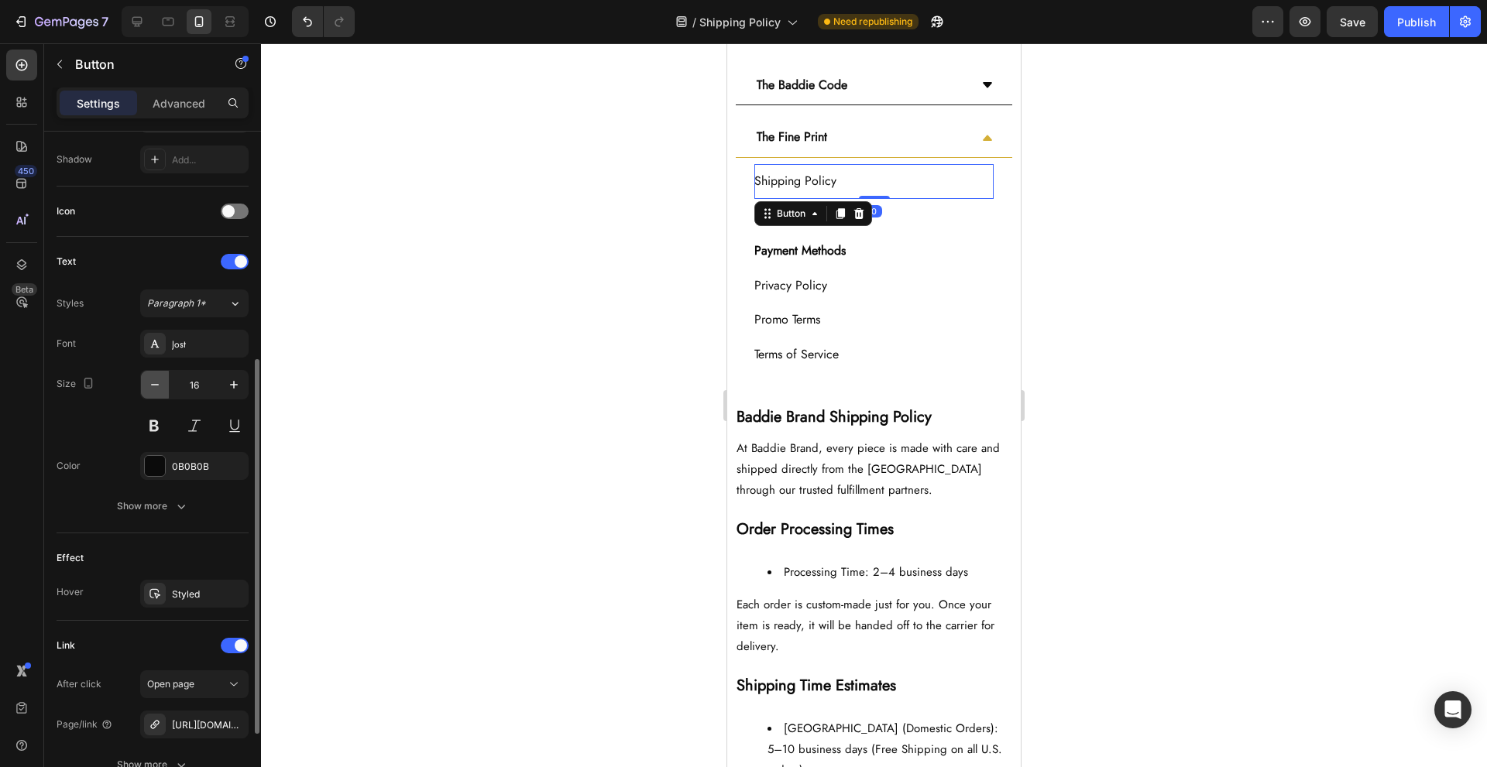
scroll to position [551, 0]
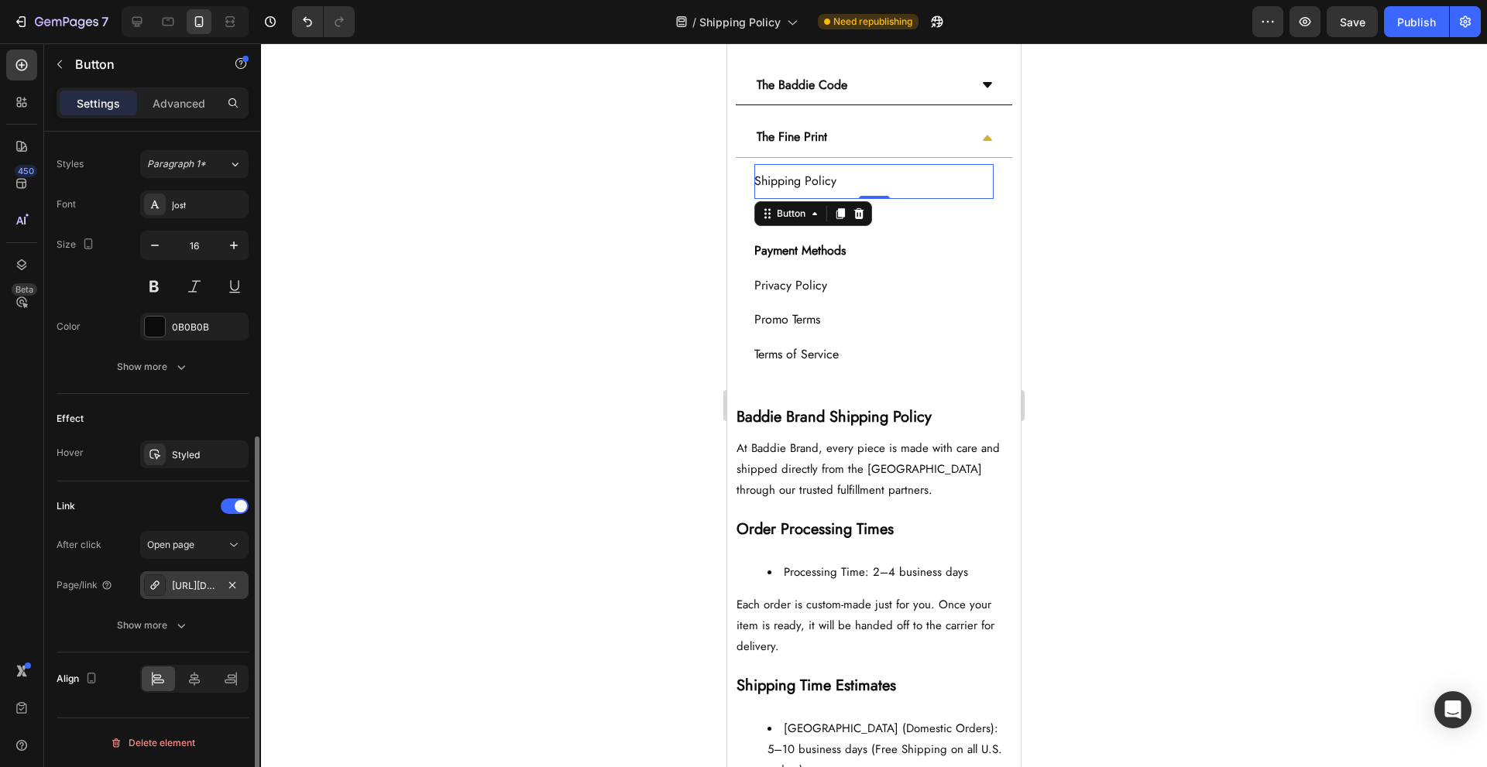
click at [207, 586] on div "[URL][DOMAIN_NAME]" at bounding box center [194, 586] width 45 height 14
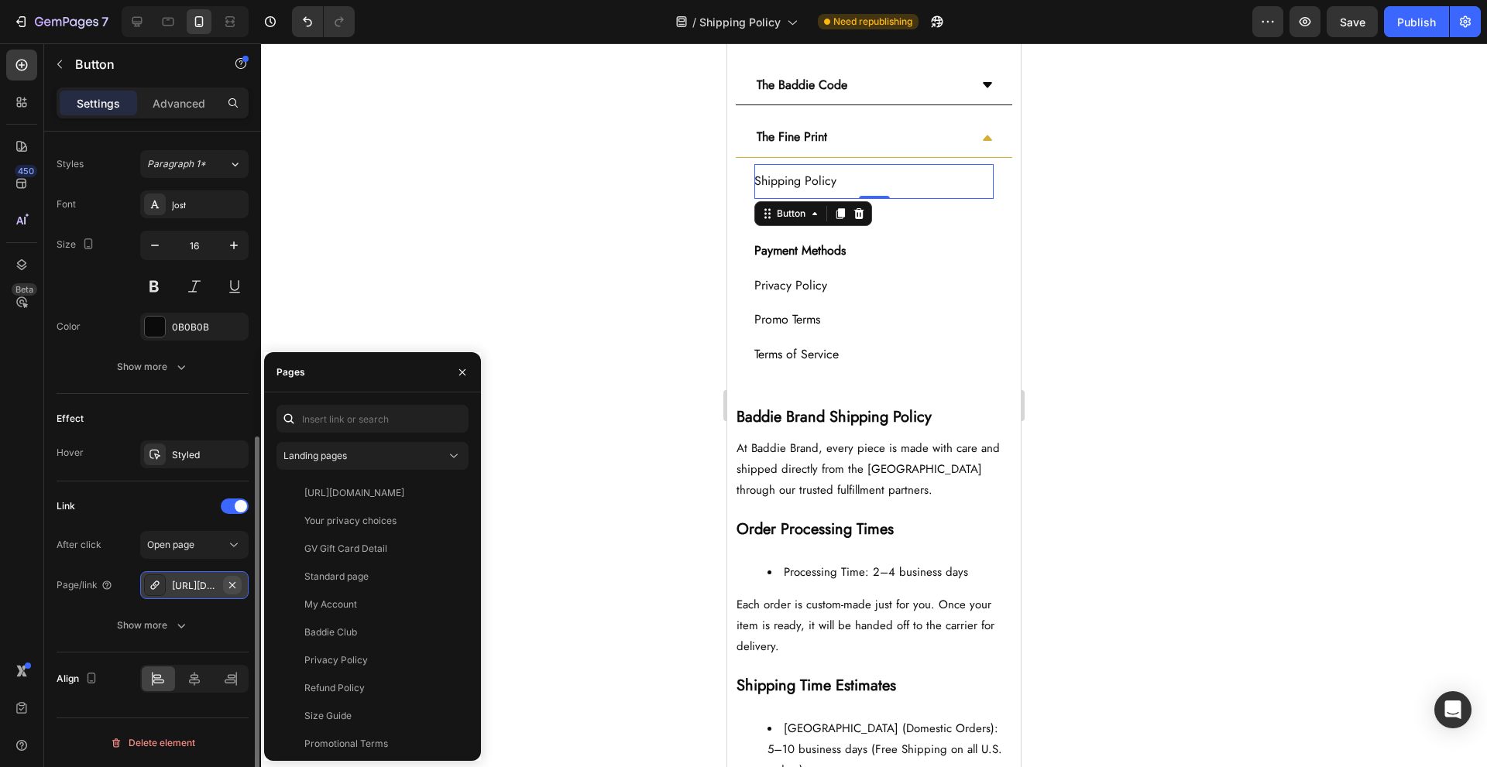
click at [240, 582] on button "button" at bounding box center [232, 585] width 19 height 19
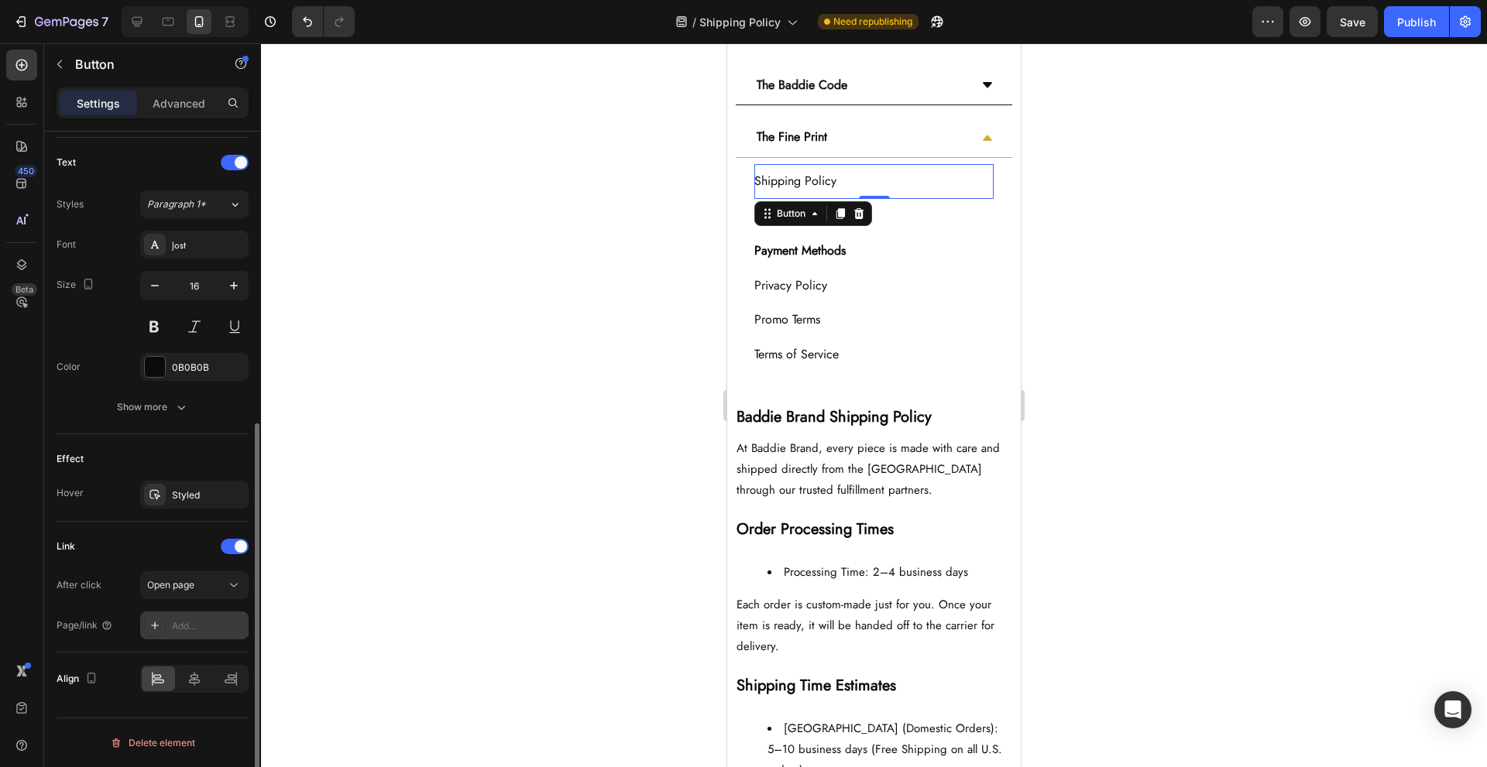
scroll to position [511, 0]
click at [159, 330] on button at bounding box center [154, 327] width 28 height 28
click at [920, 255] on div "Payment Methods Button" at bounding box center [873, 251] width 239 height 35
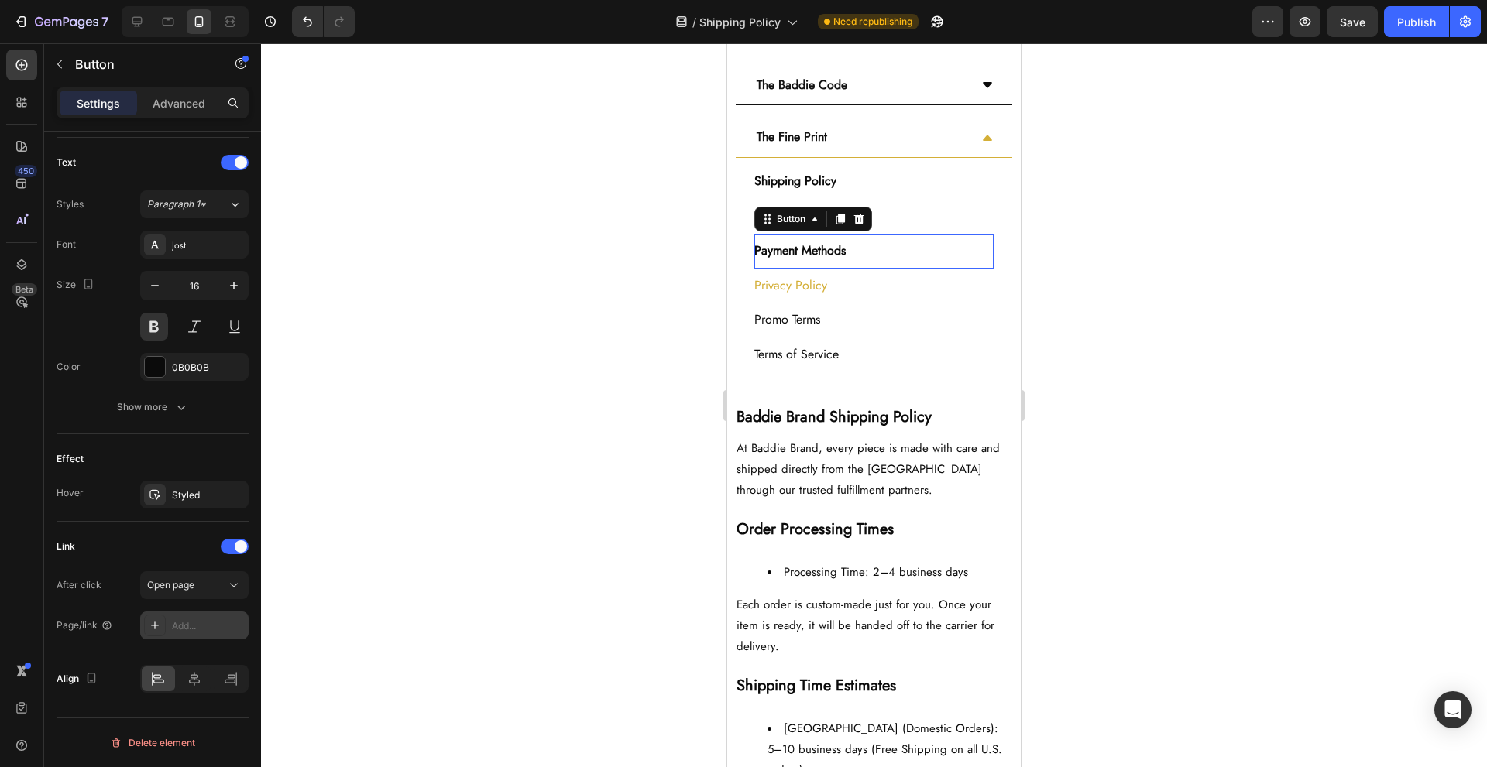
scroll to position [431, 0]
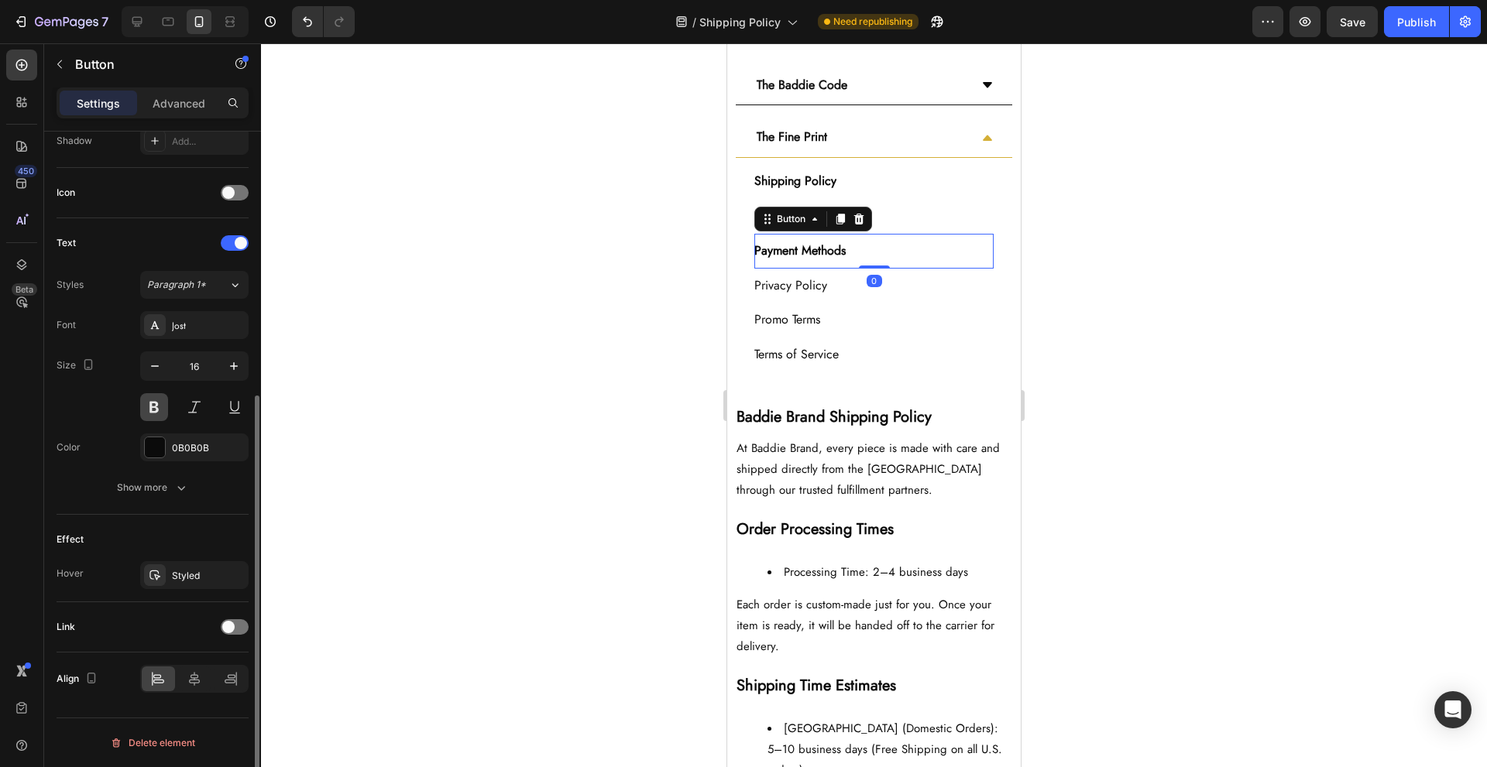
click at [158, 405] on button at bounding box center [154, 407] width 28 height 28
click at [912, 202] on div "Refund Policy Button" at bounding box center [873, 216] width 239 height 35
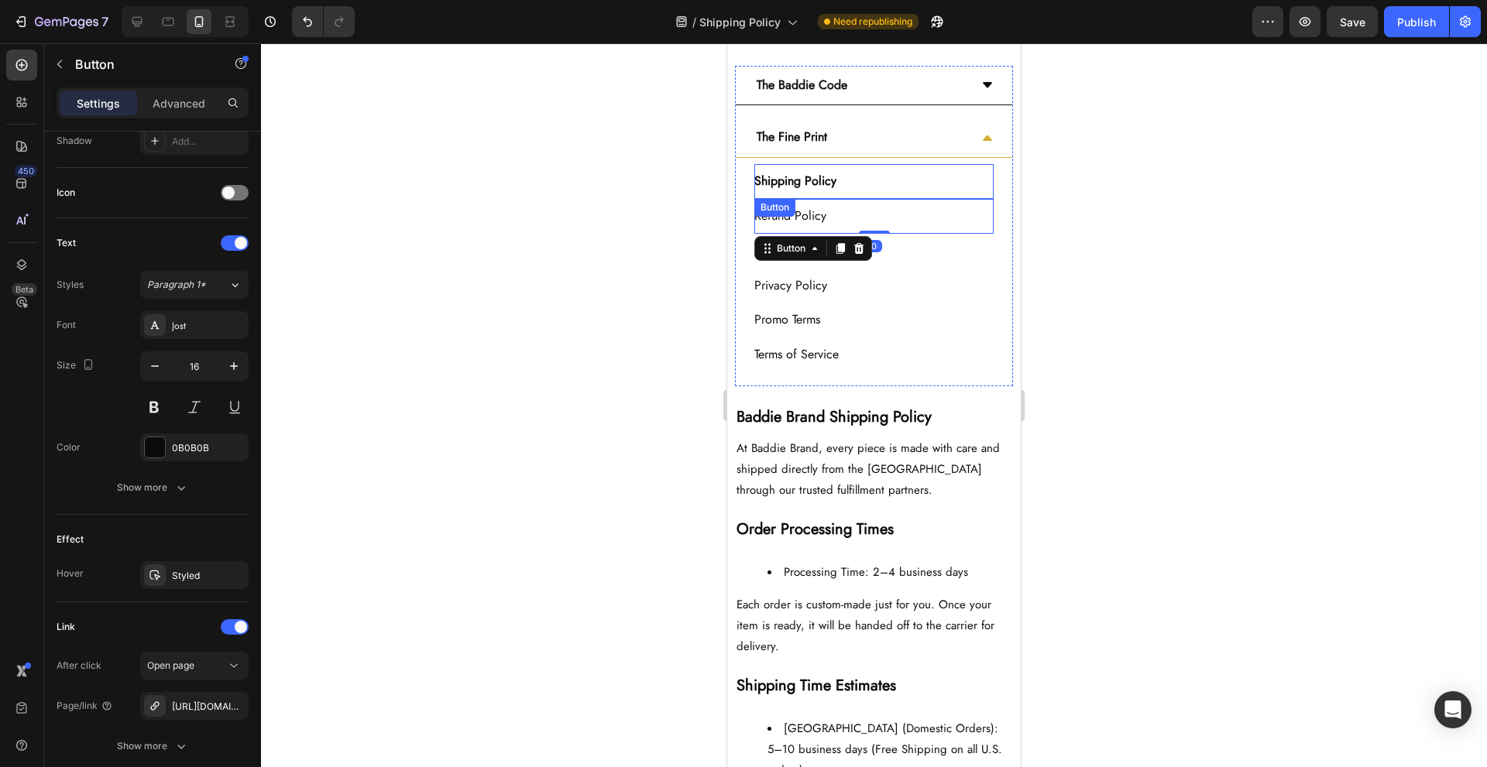
click at [904, 173] on div "Shipping Policy Button" at bounding box center [873, 181] width 239 height 35
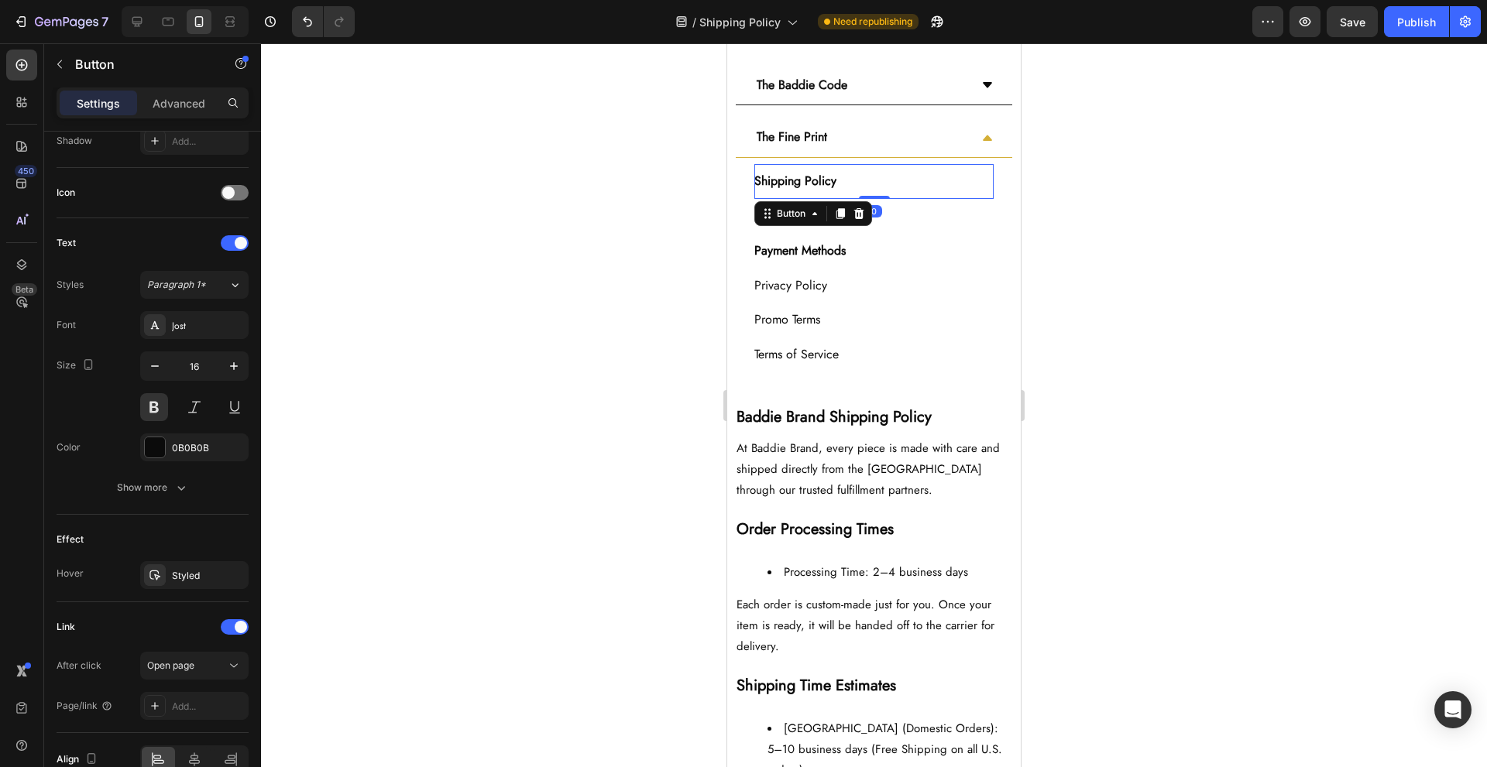
click at [906, 207] on div "Refund Policy Button" at bounding box center [873, 216] width 239 height 35
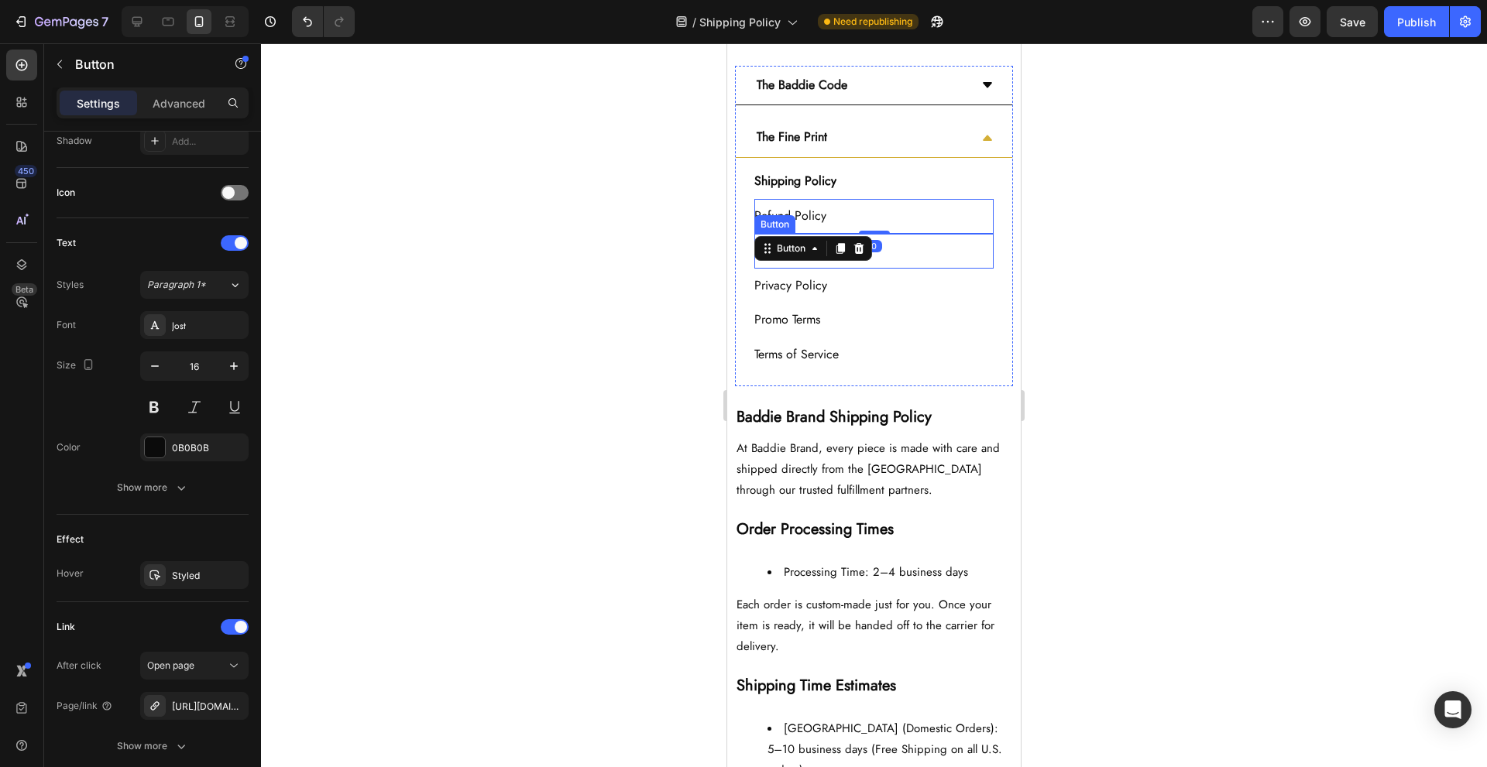
click at [901, 246] on div "Payment Methods Button" at bounding box center [873, 251] width 239 height 35
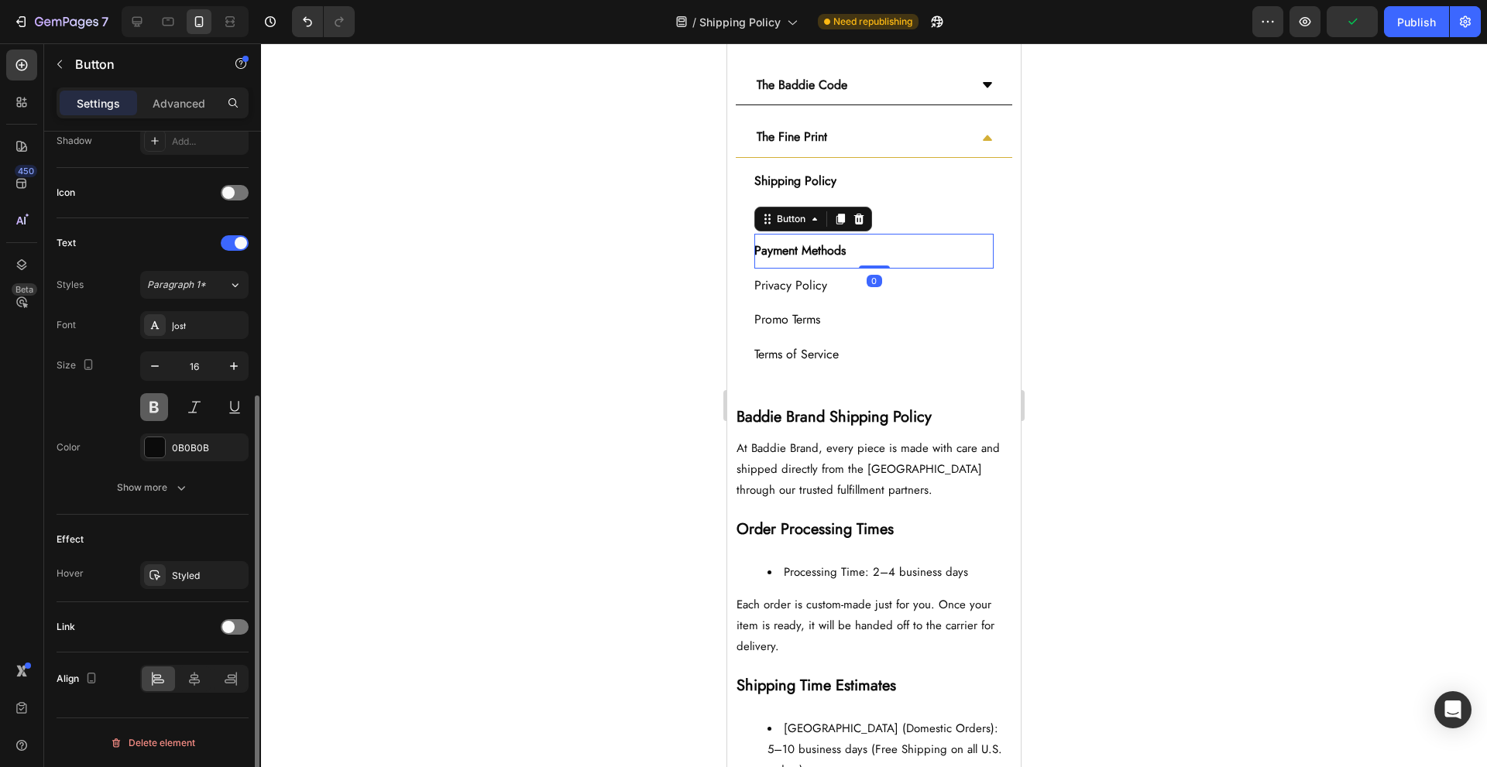
click at [156, 417] on button at bounding box center [154, 407] width 28 height 28
click at [880, 239] on div "Payment Methods Button 0" at bounding box center [873, 251] width 239 height 35
click at [880, 238] on div "Payment Methods Button 0" at bounding box center [873, 251] width 239 height 35
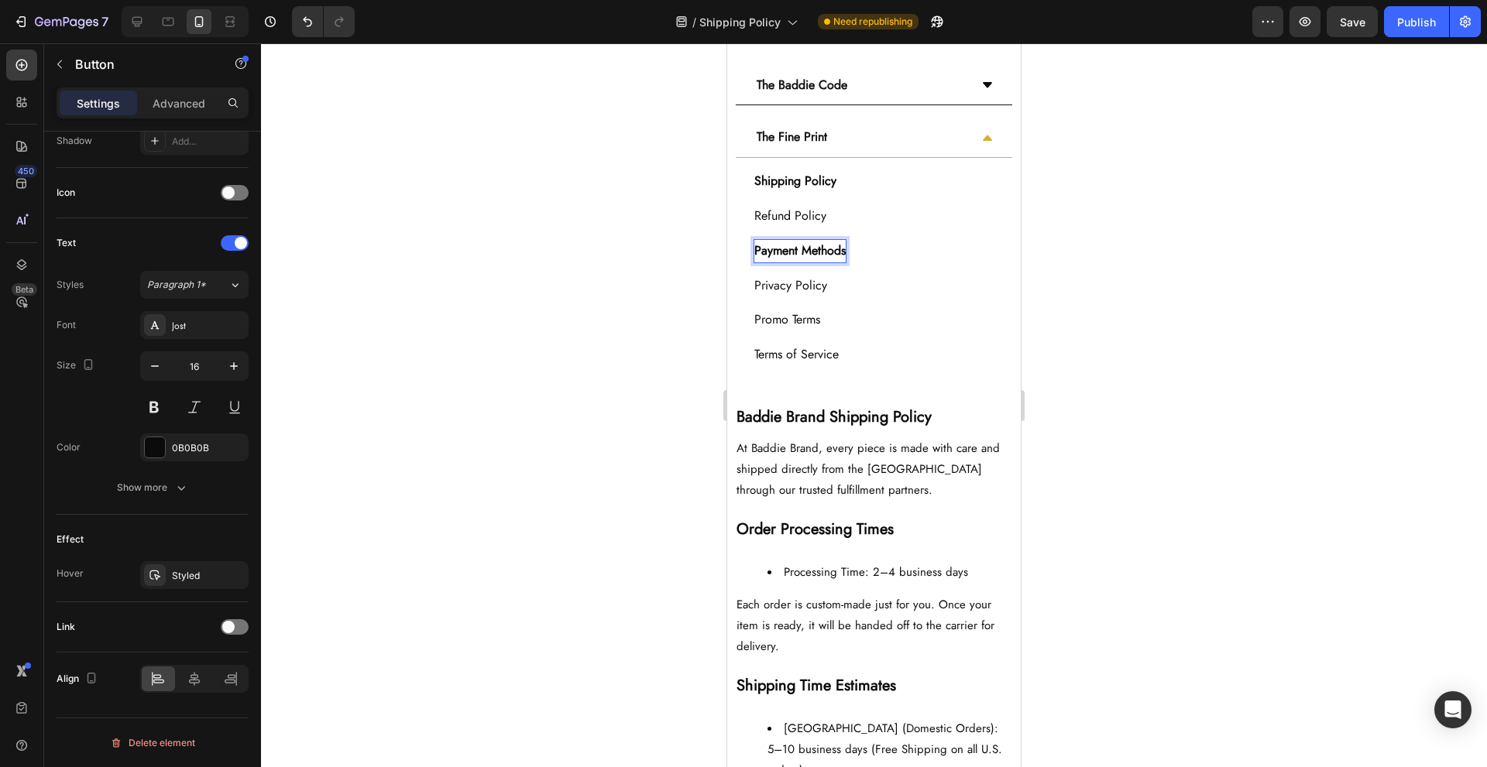
click at [829, 248] on strong "Payment Methods" at bounding box center [799, 251] width 91 height 18
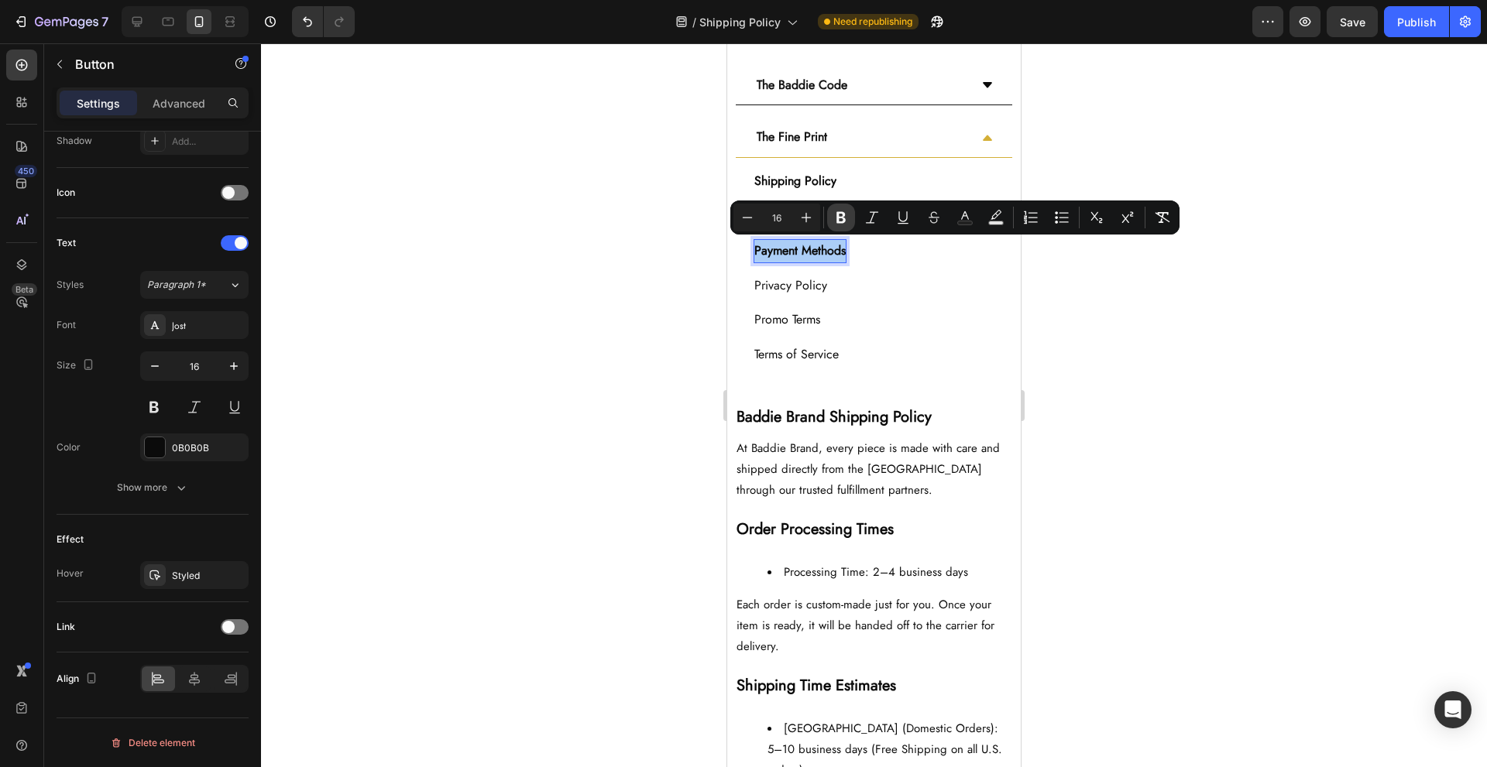
click at [842, 220] on icon "Editor contextual toolbar" at bounding box center [840, 217] width 15 height 15
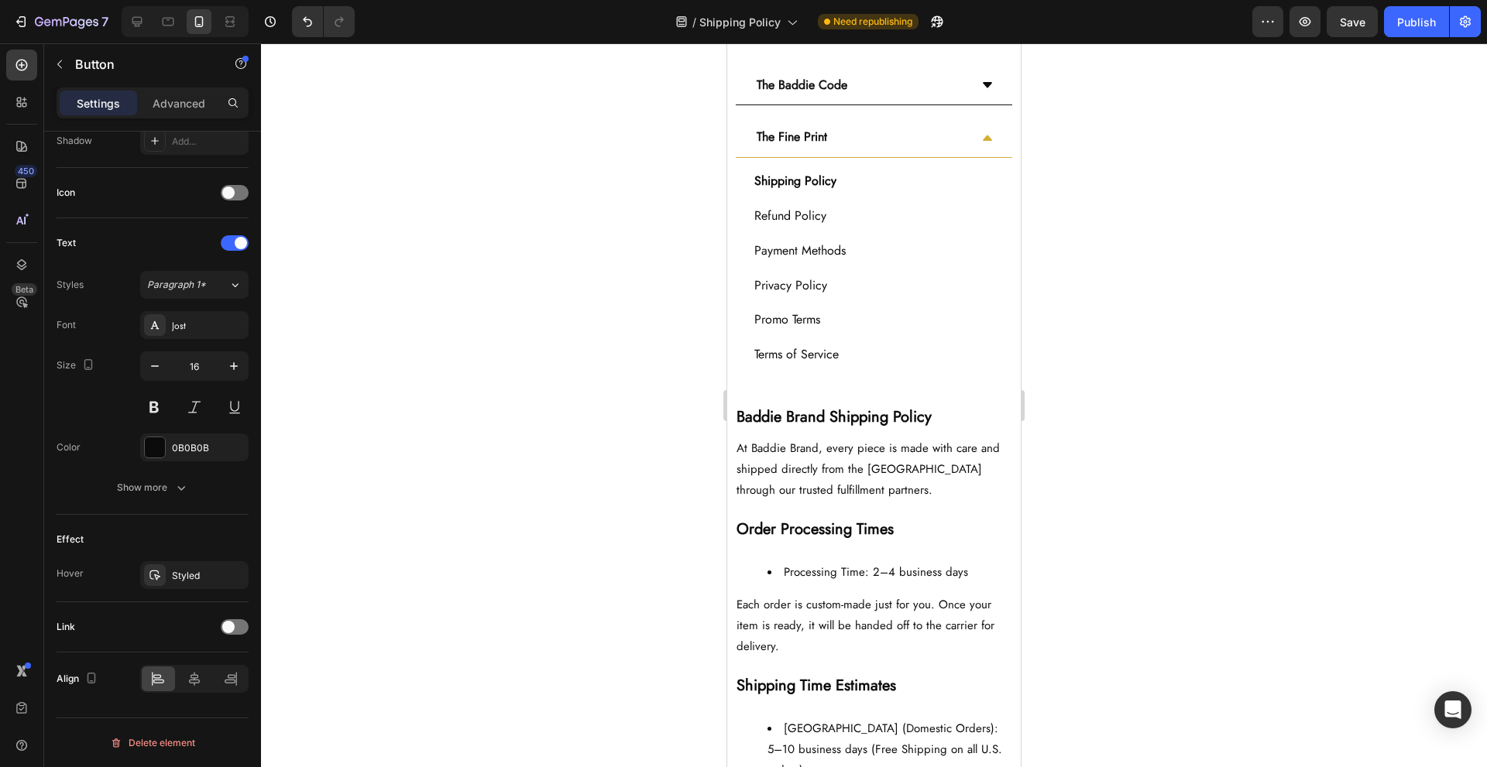
click at [675, 273] on div at bounding box center [874, 405] width 1226 height 724
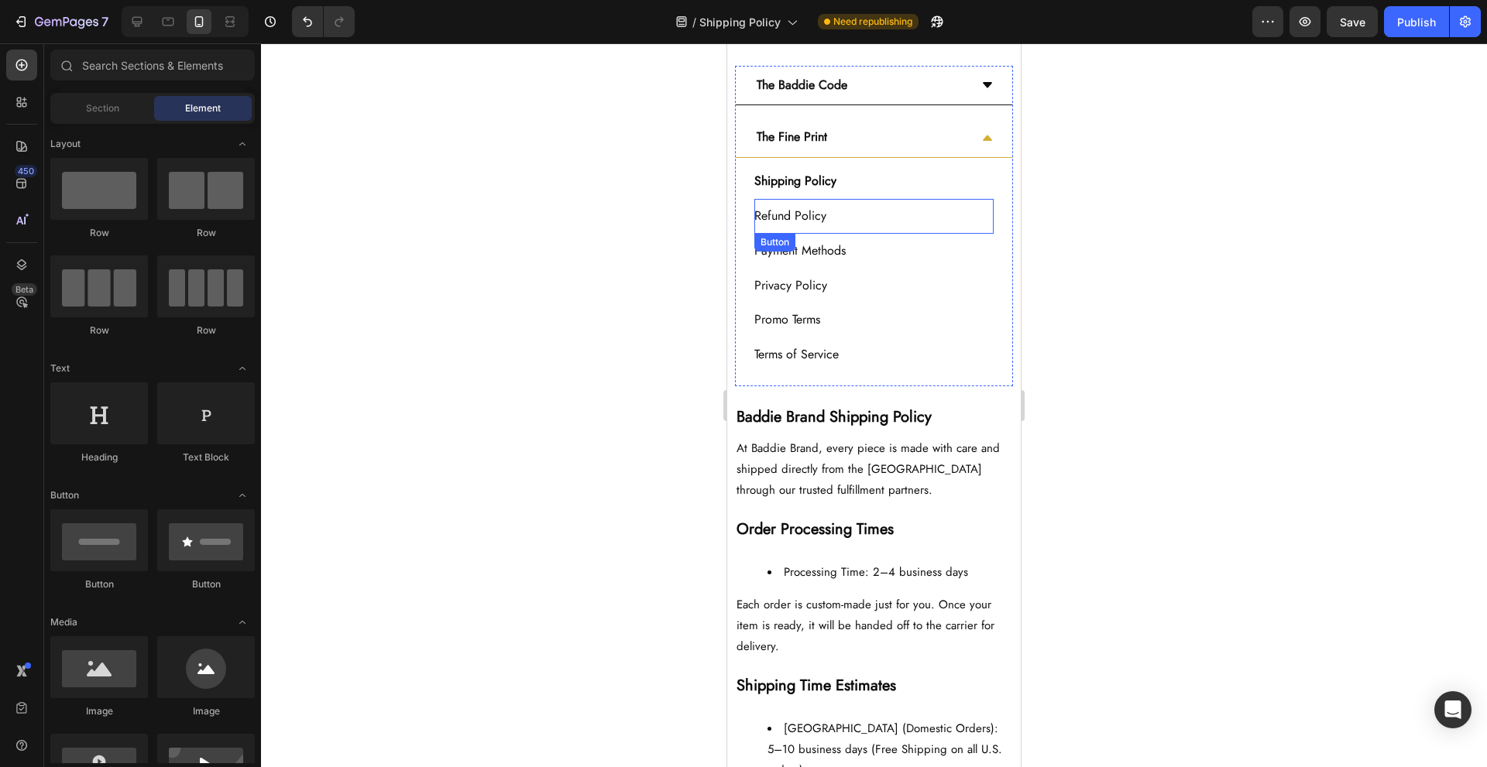
click at [907, 219] on div "Refund Policy Button" at bounding box center [873, 216] width 239 height 35
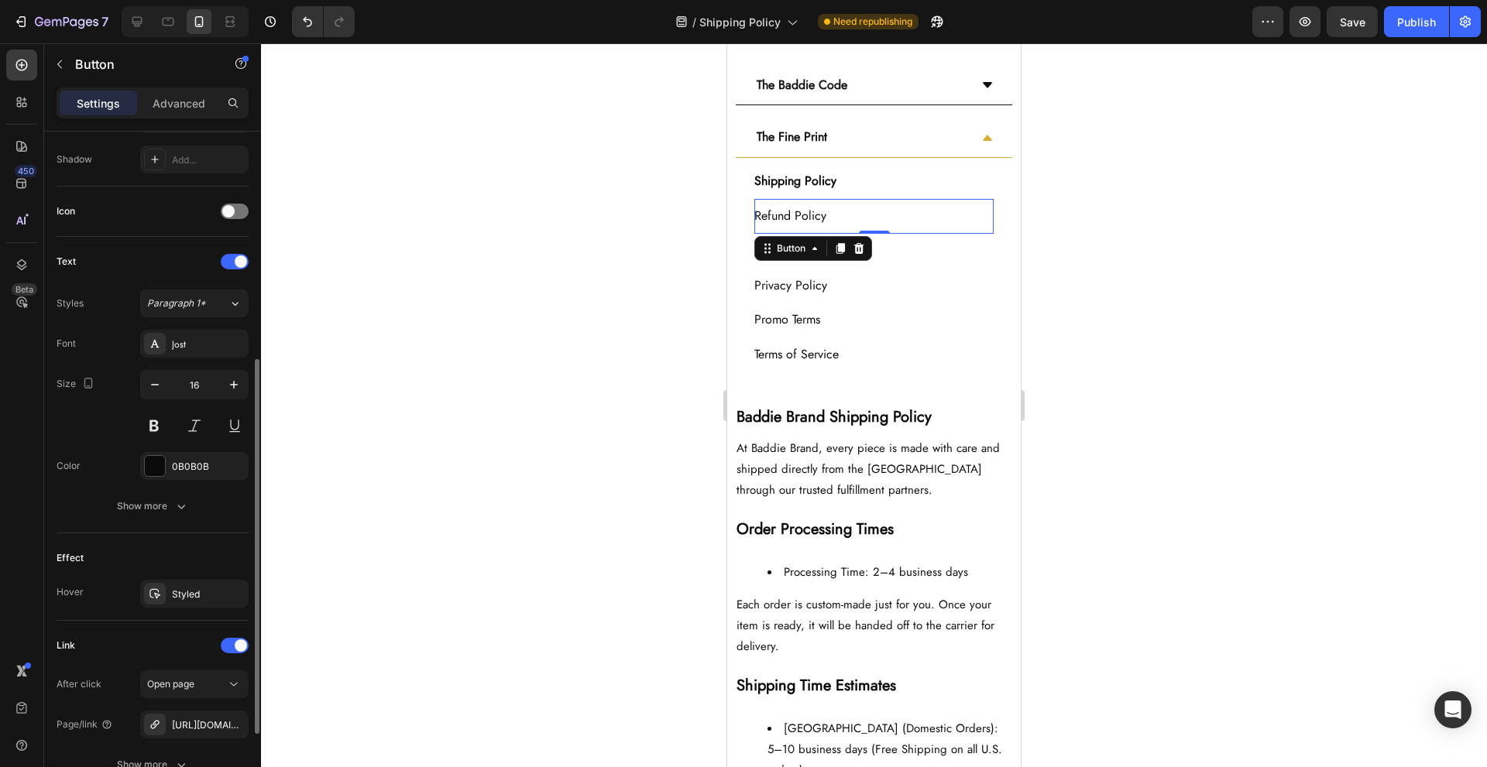
scroll to position [515, 0]
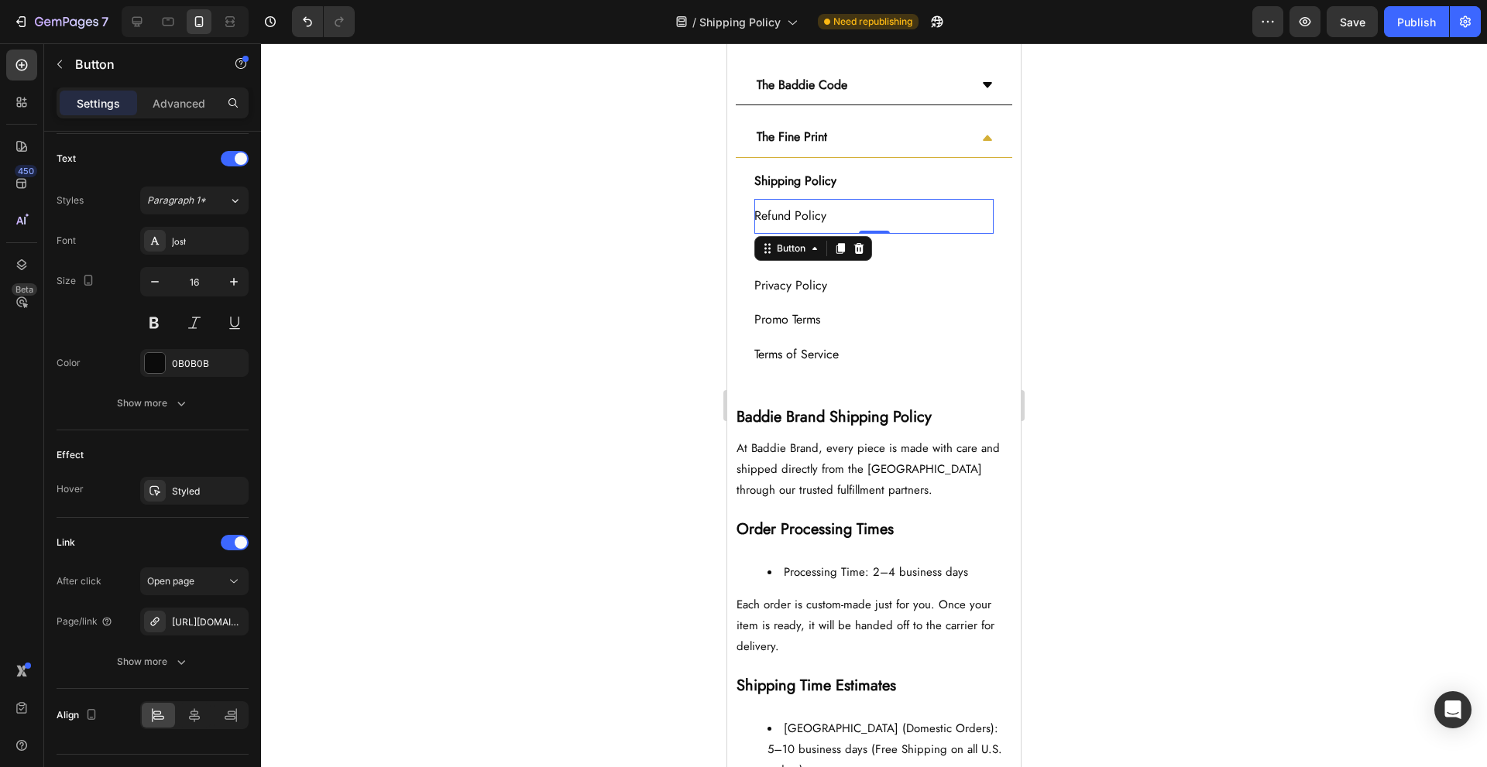
click at [635, 277] on div at bounding box center [874, 405] width 1226 height 724
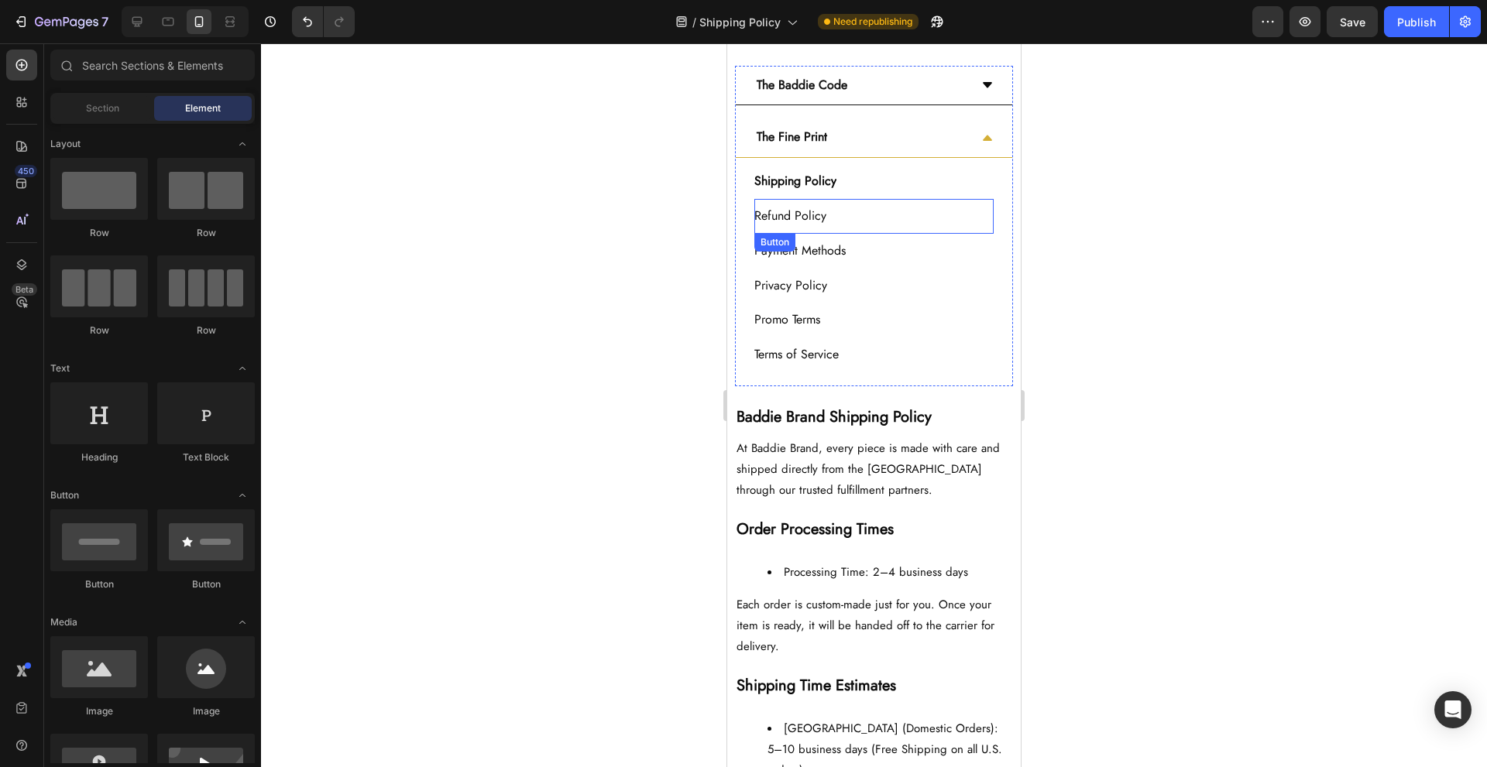
click at [880, 212] on div "Refund Policy Button" at bounding box center [873, 216] width 239 height 35
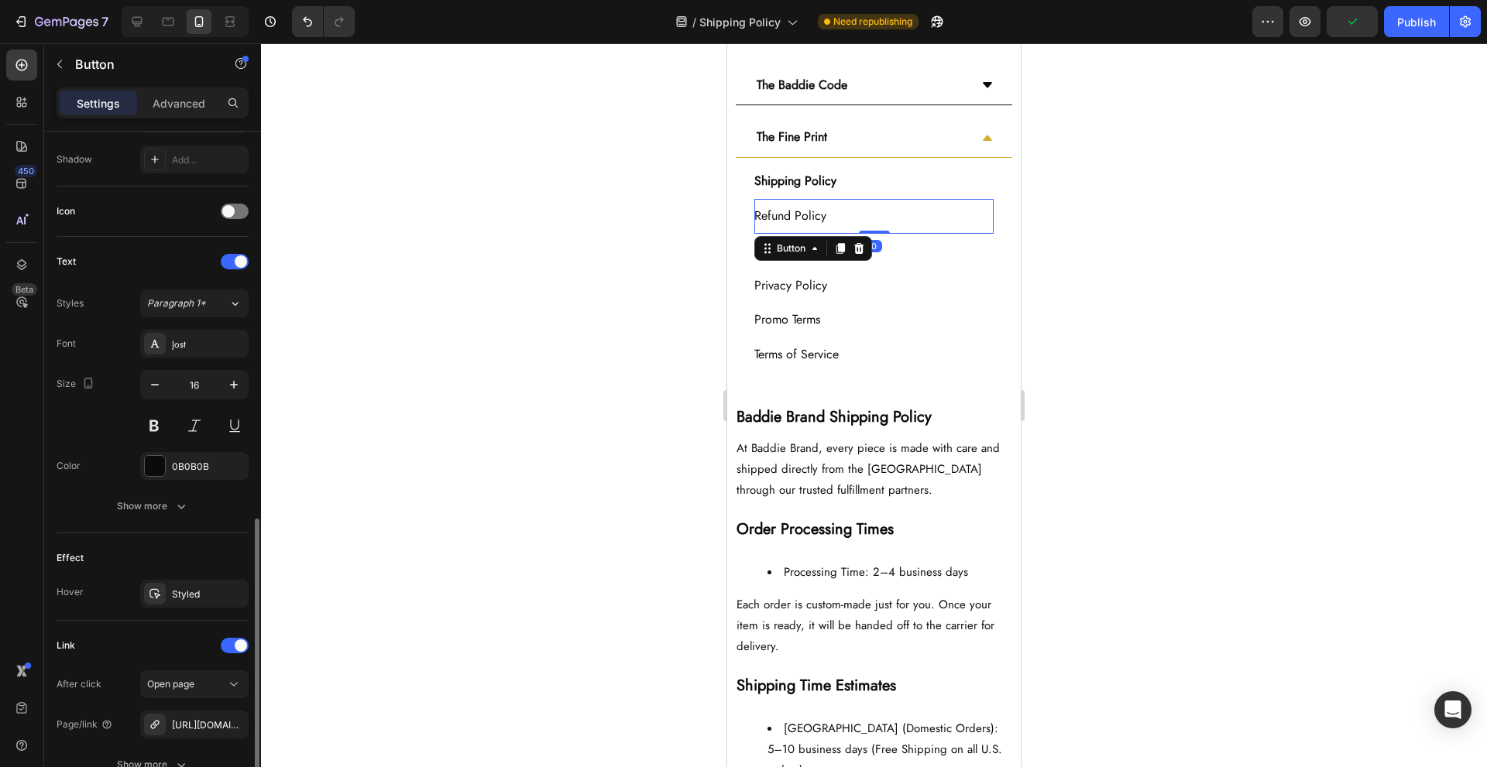
scroll to position [551, 0]
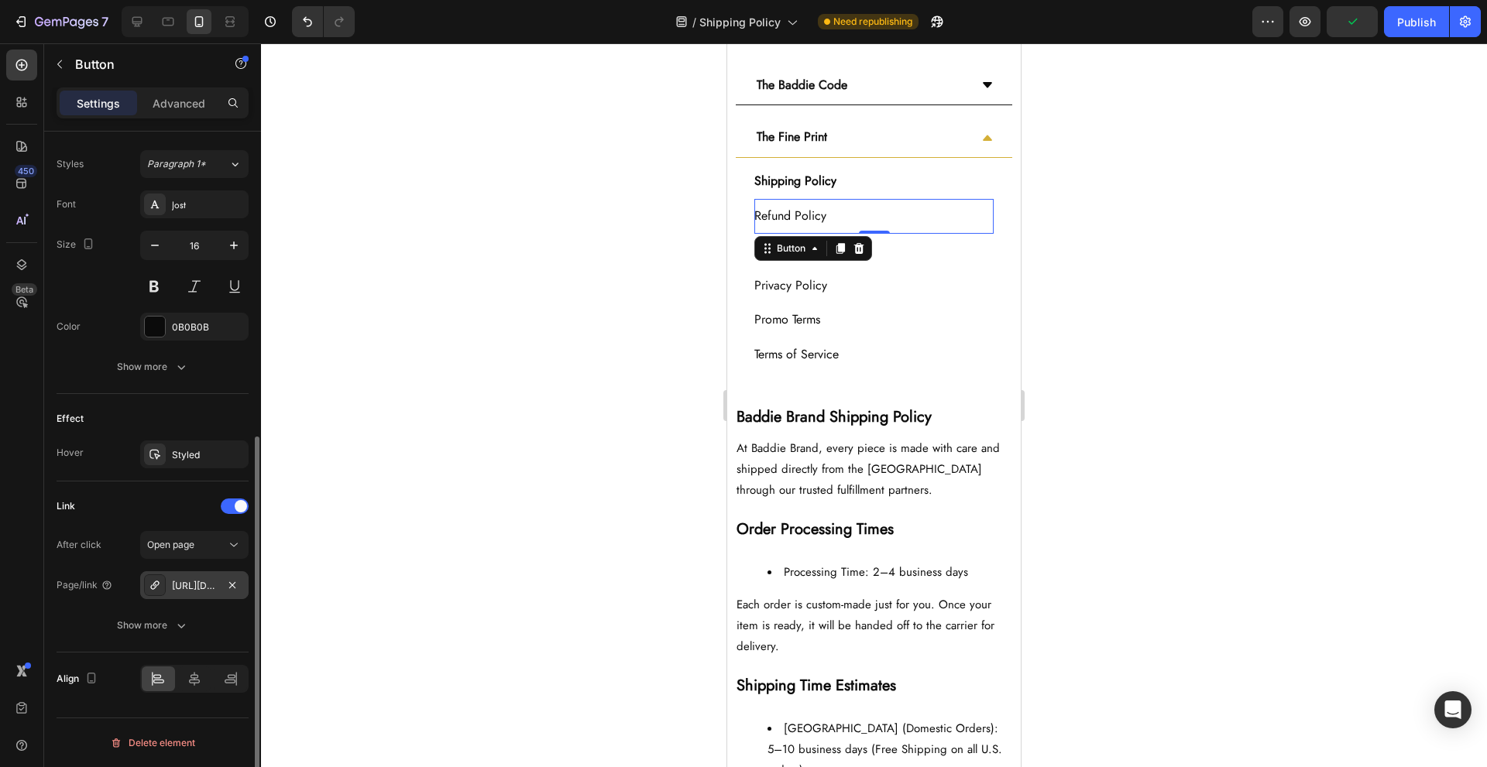
click at [186, 587] on div "[URL][DOMAIN_NAME]" at bounding box center [194, 586] width 45 height 14
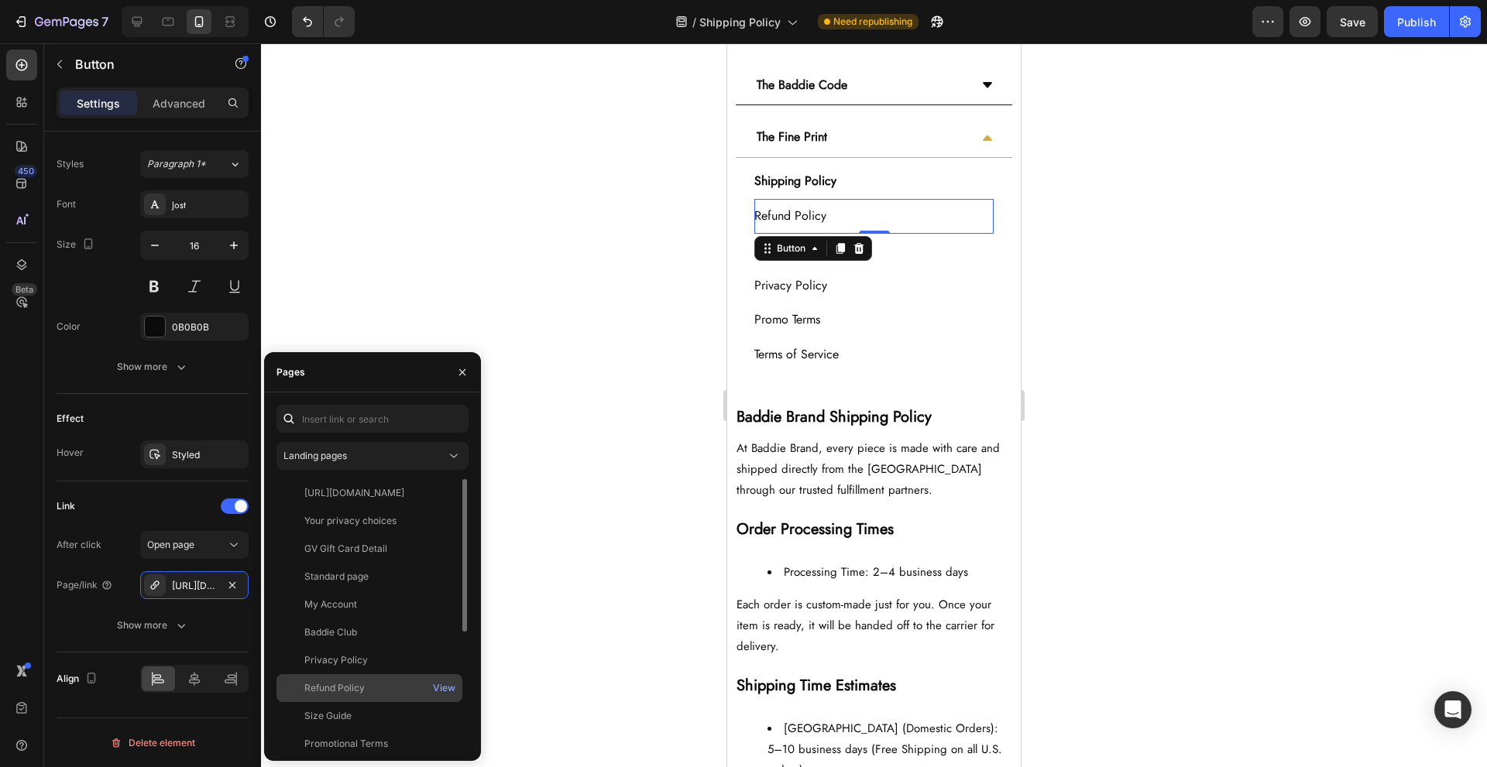
click at [391, 702] on div "Refund Policy View" at bounding box center [369, 716] width 186 height 28
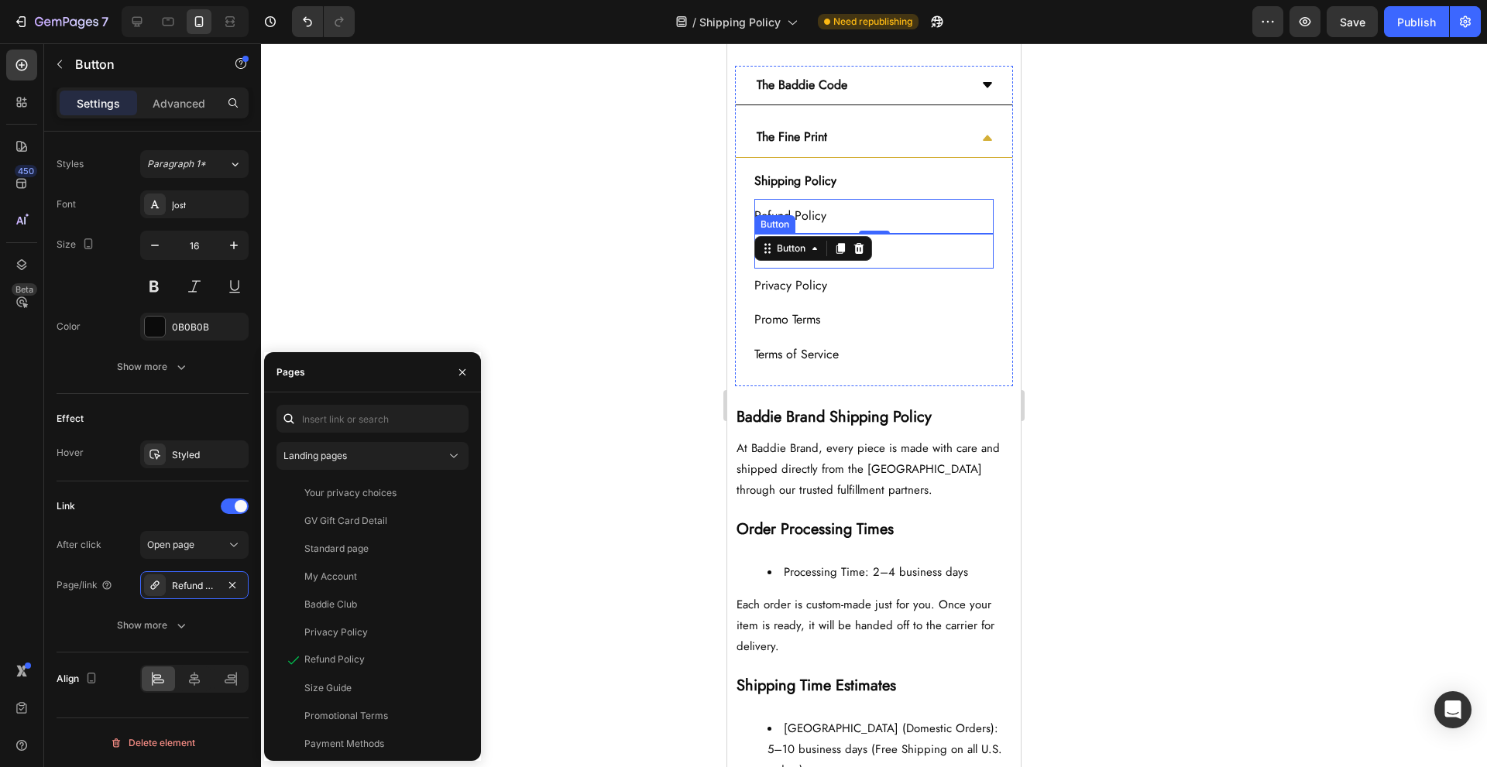
click at [932, 259] on div "Payment Methods Button" at bounding box center [873, 251] width 239 height 35
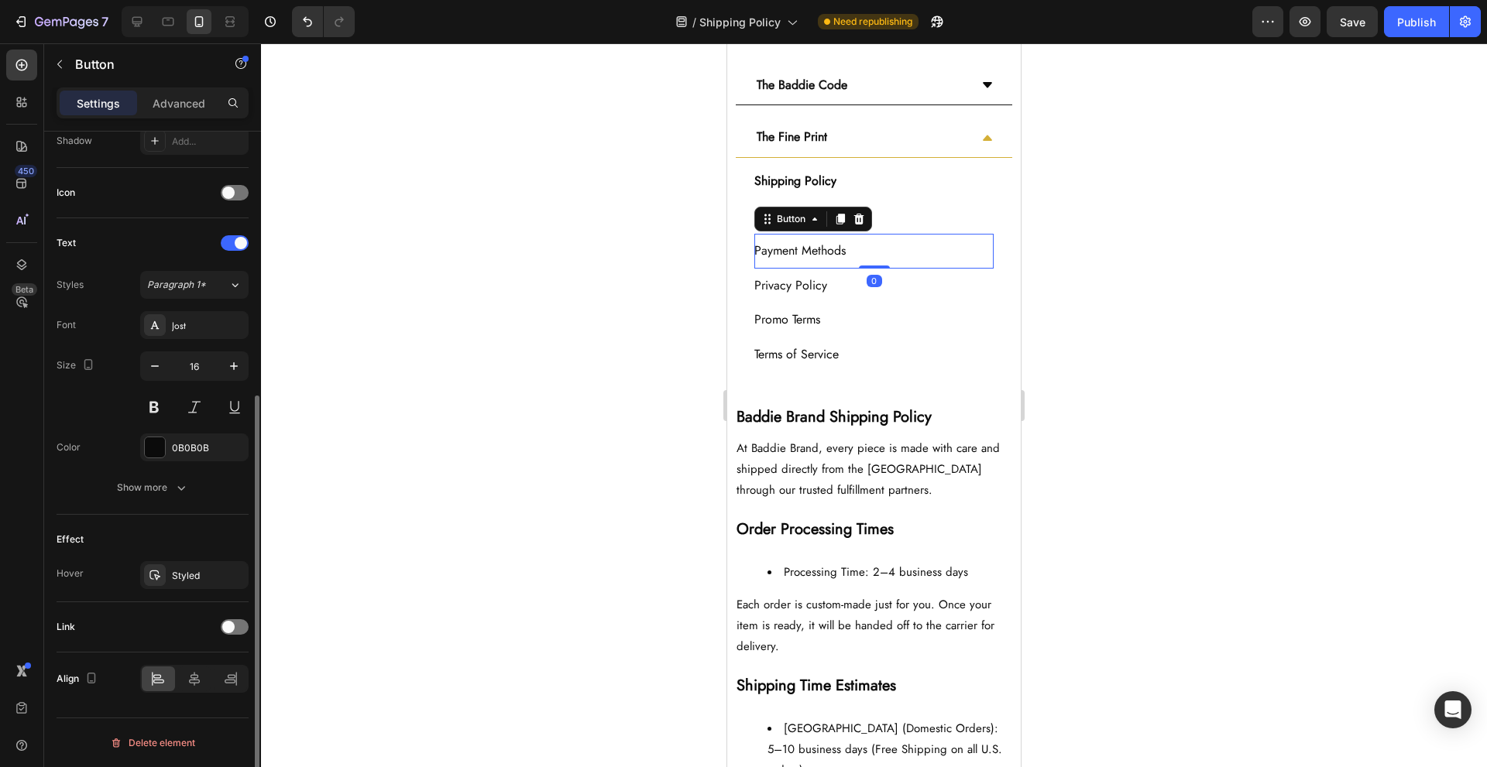
scroll to position [431, 0]
click at [225, 626] on span at bounding box center [228, 627] width 12 height 12
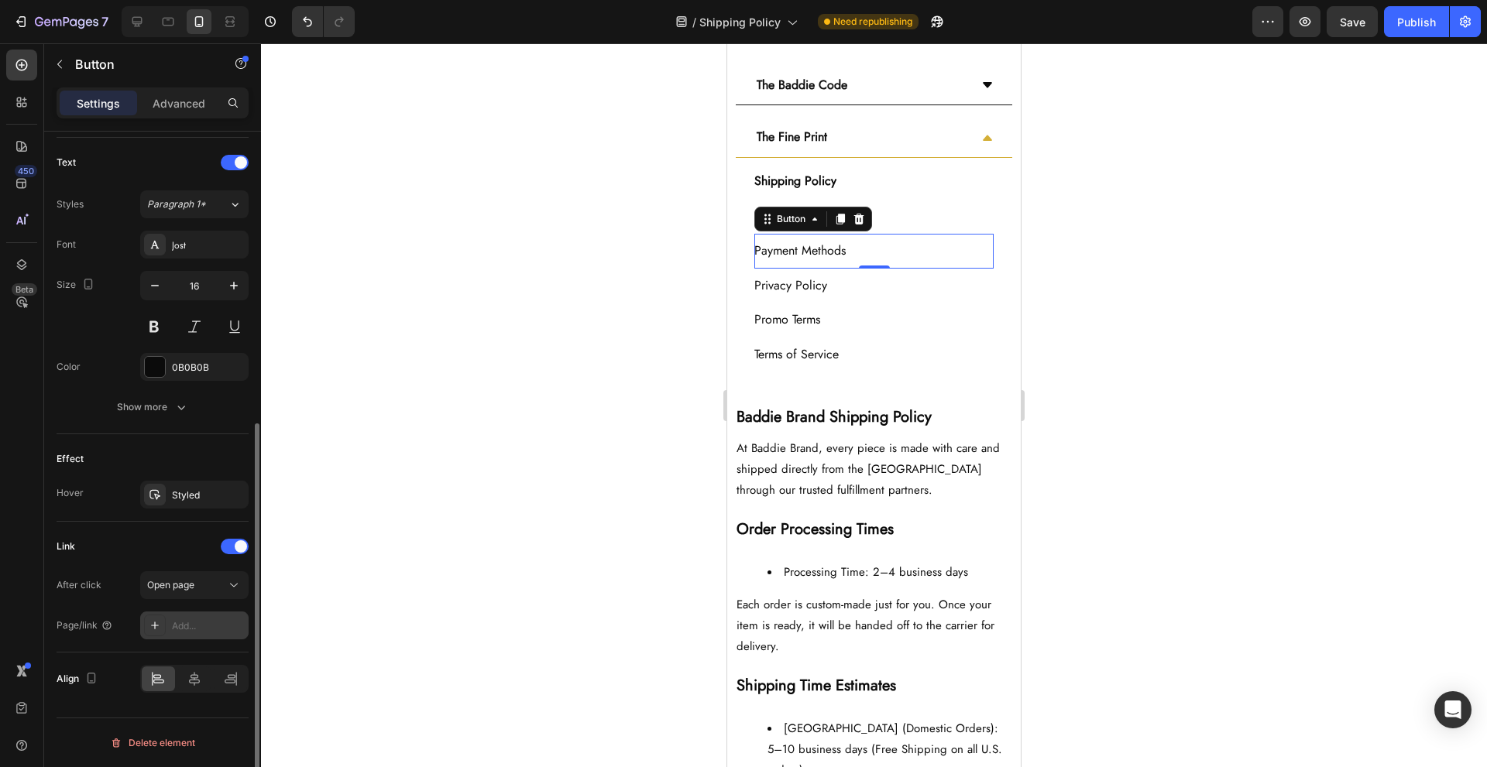
click at [165, 634] on div at bounding box center [155, 626] width 22 height 22
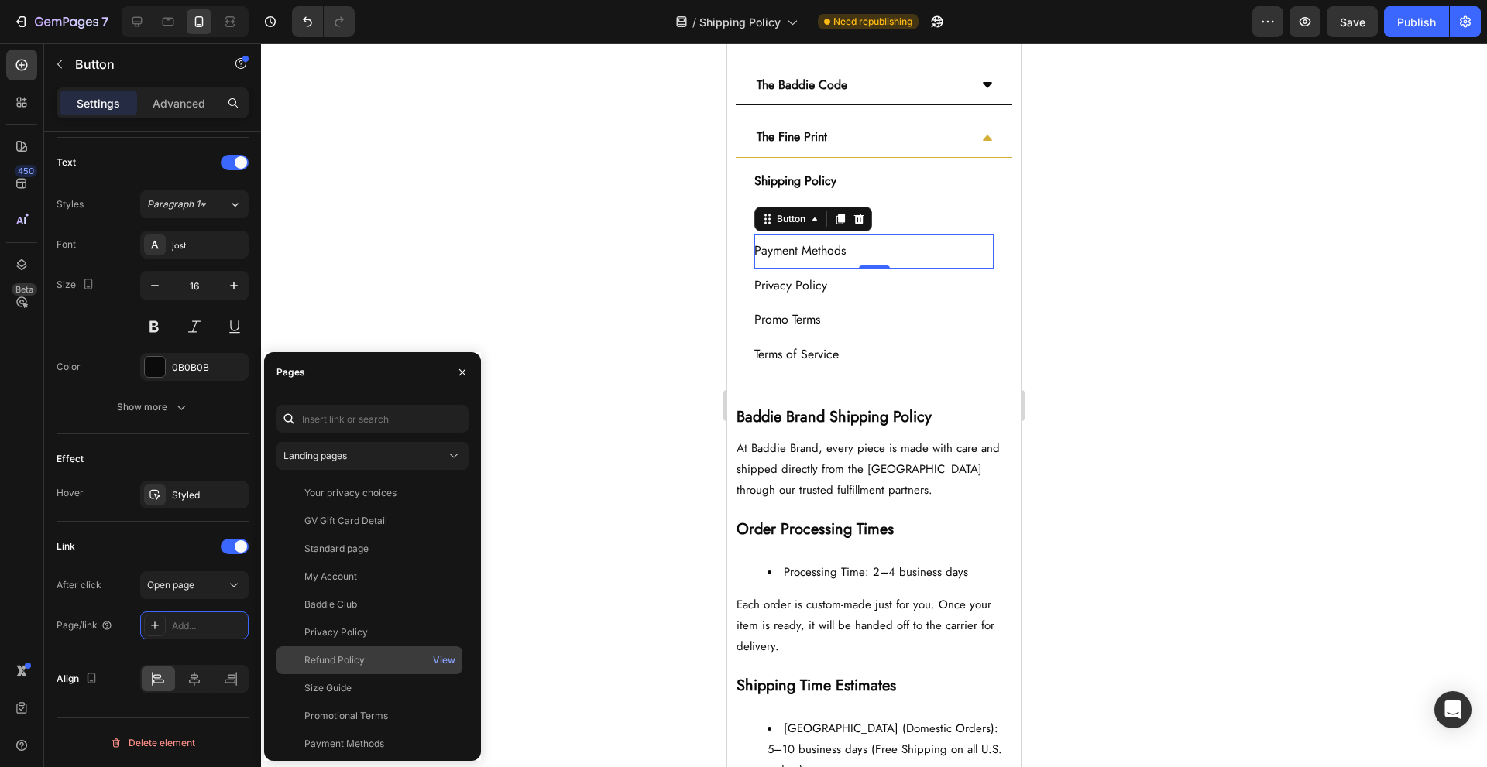
scroll to position [177, 0]
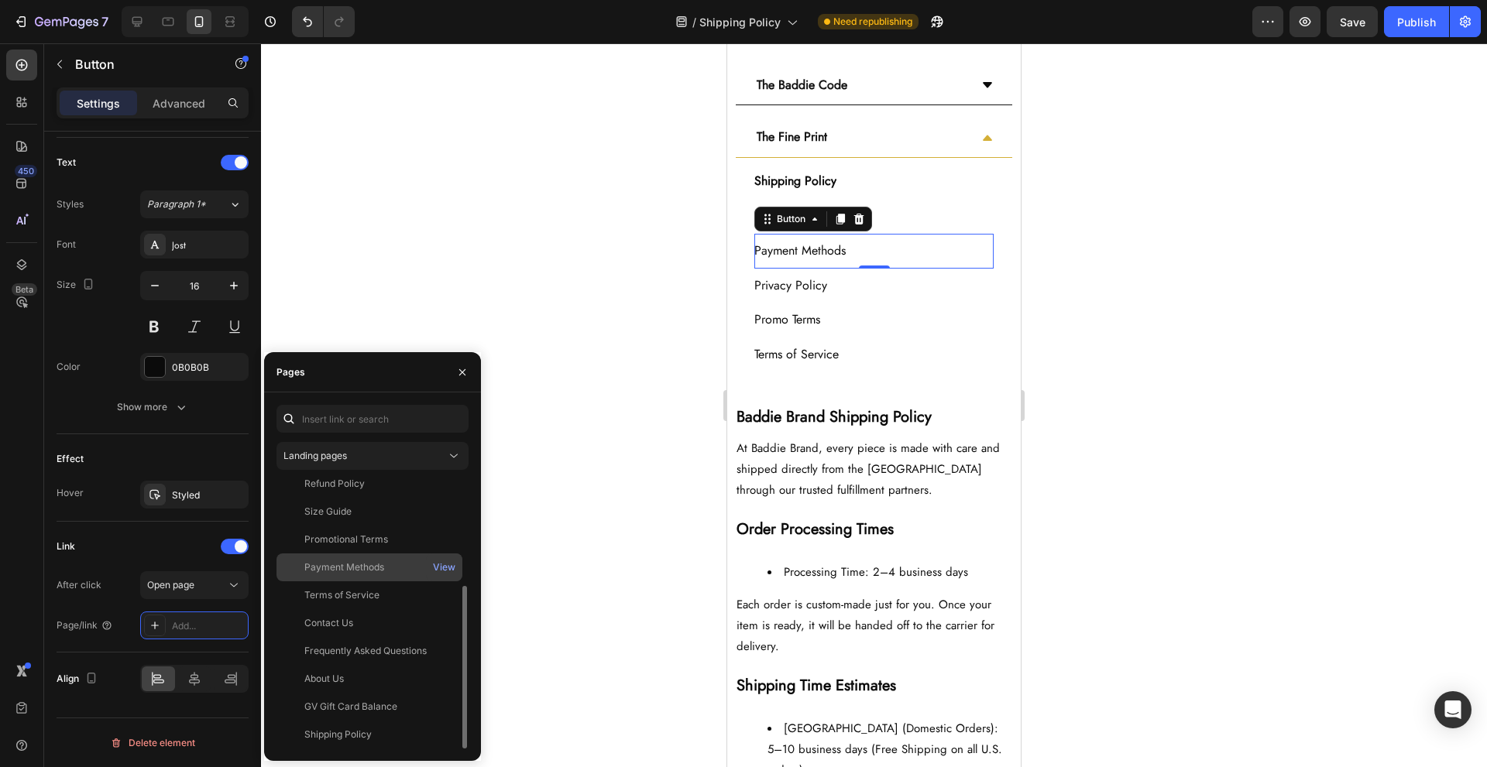
click at [405, 568] on div "Payment Methods" at bounding box center [369, 568] width 173 height 14
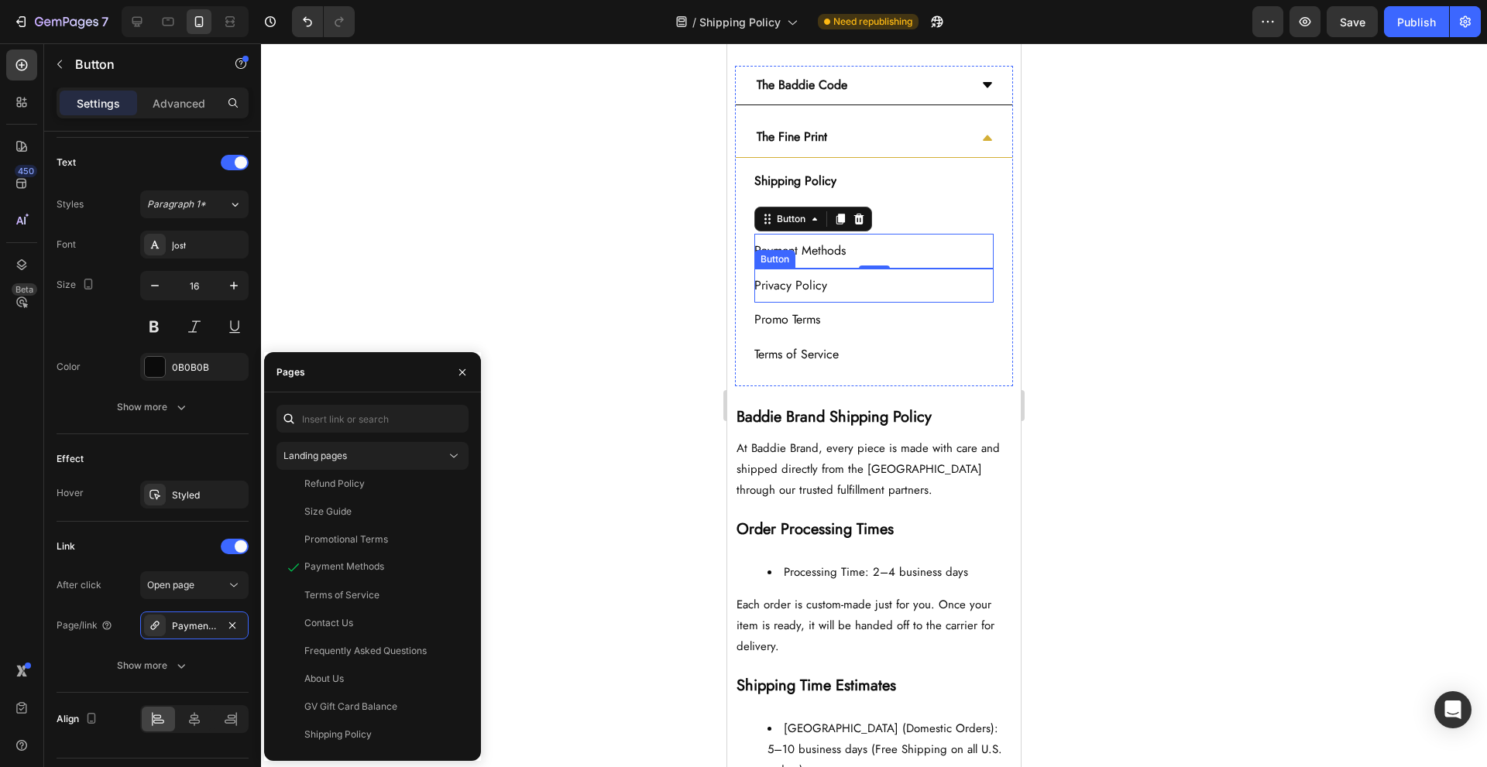
click at [891, 283] on div "Privacy Policy Button" at bounding box center [873, 286] width 239 height 35
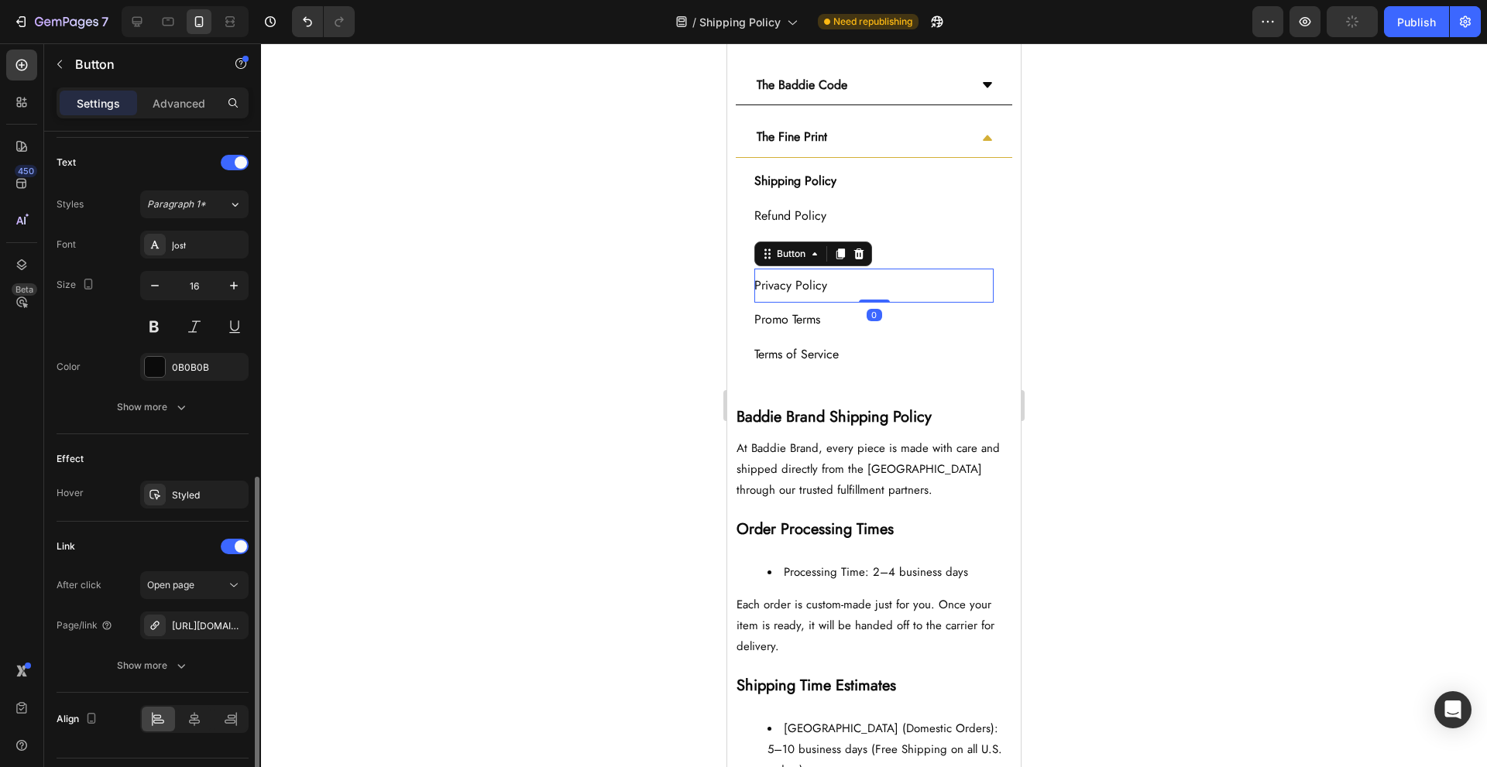
scroll to position [551, 0]
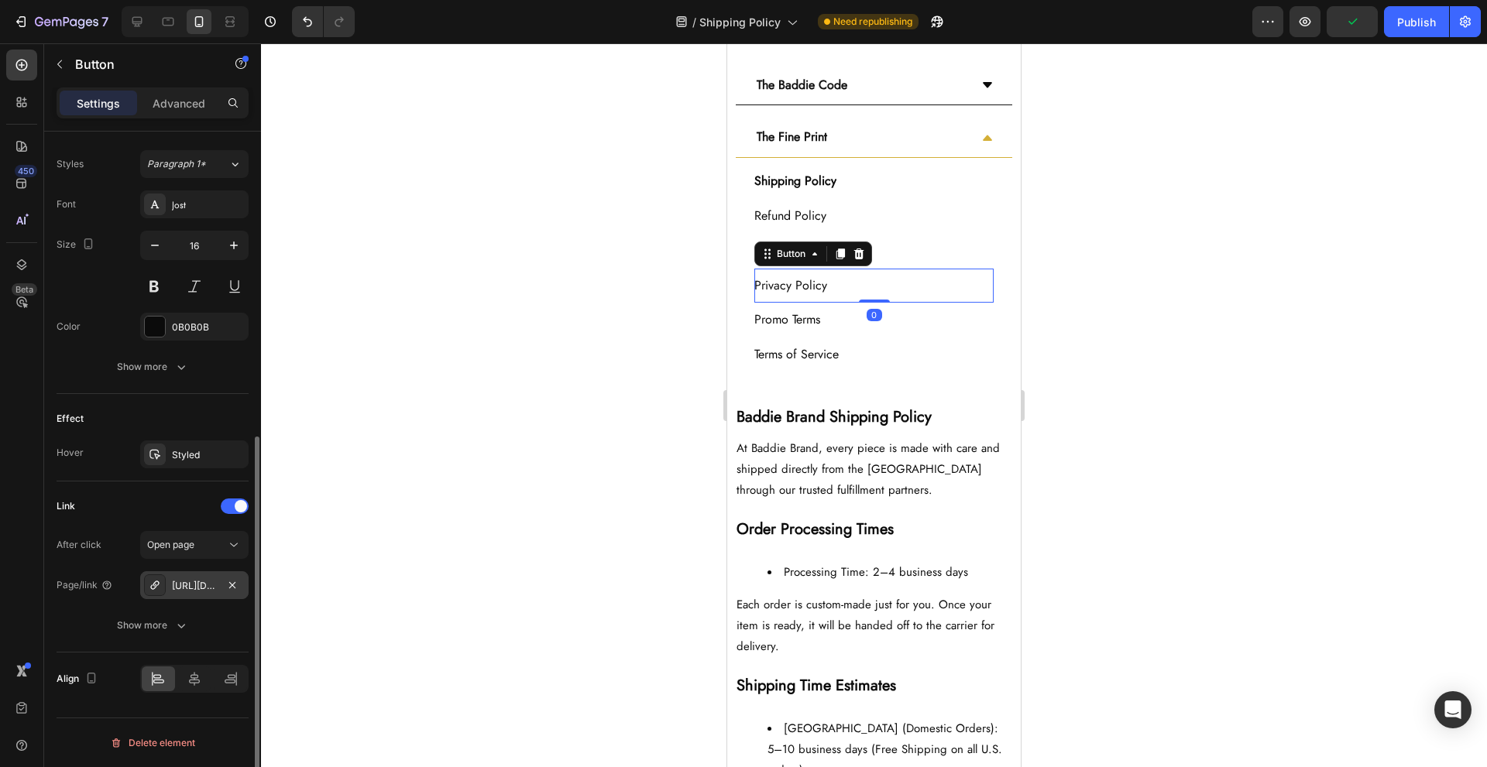
click at [183, 582] on div "[URL][DOMAIN_NAME]" at bounding box center [194, 586] width 45 height 14
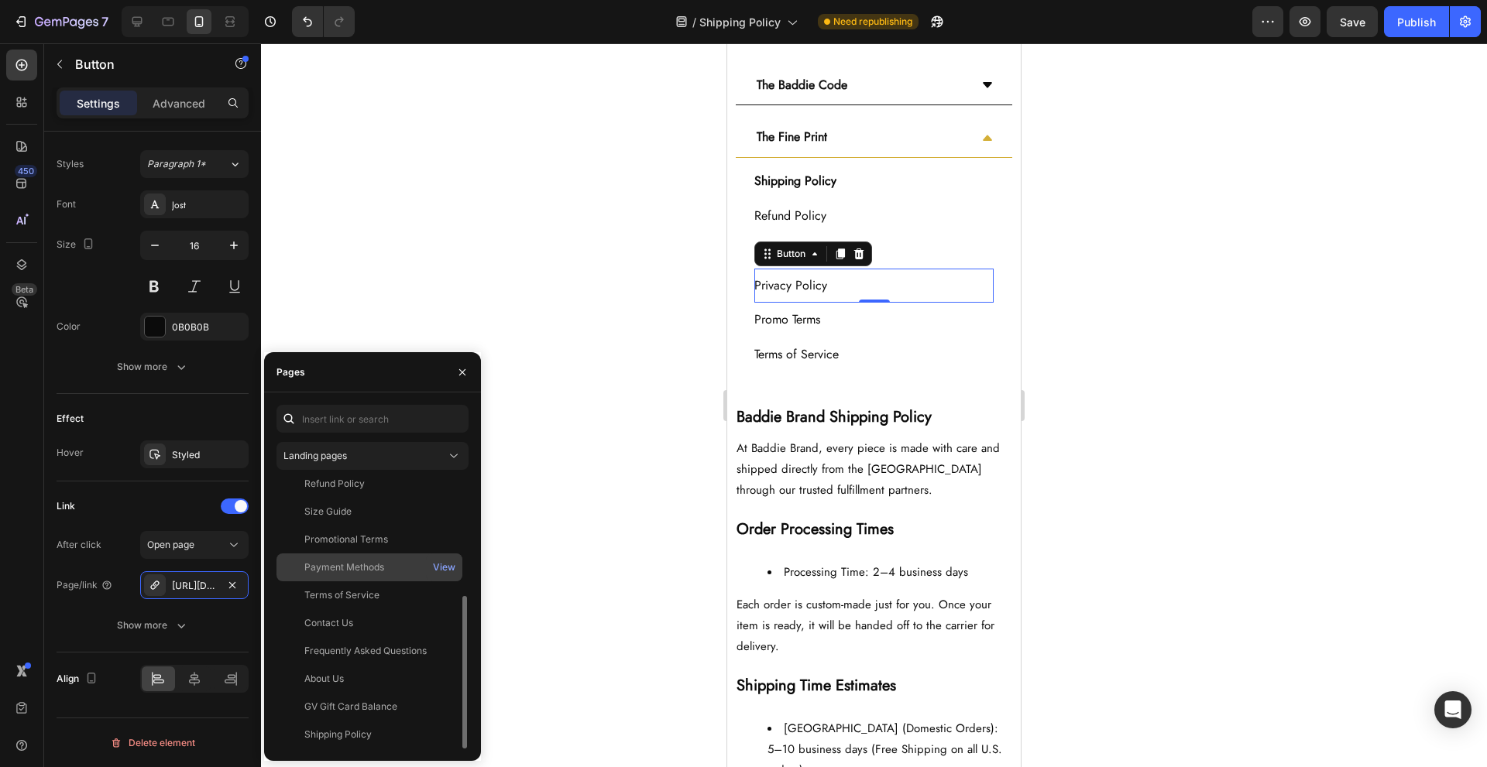
scroll to position [101, 0]
click at [400, 573] on div "Privacy Policy View" at bounding box center [369, 587] width 186 height 28
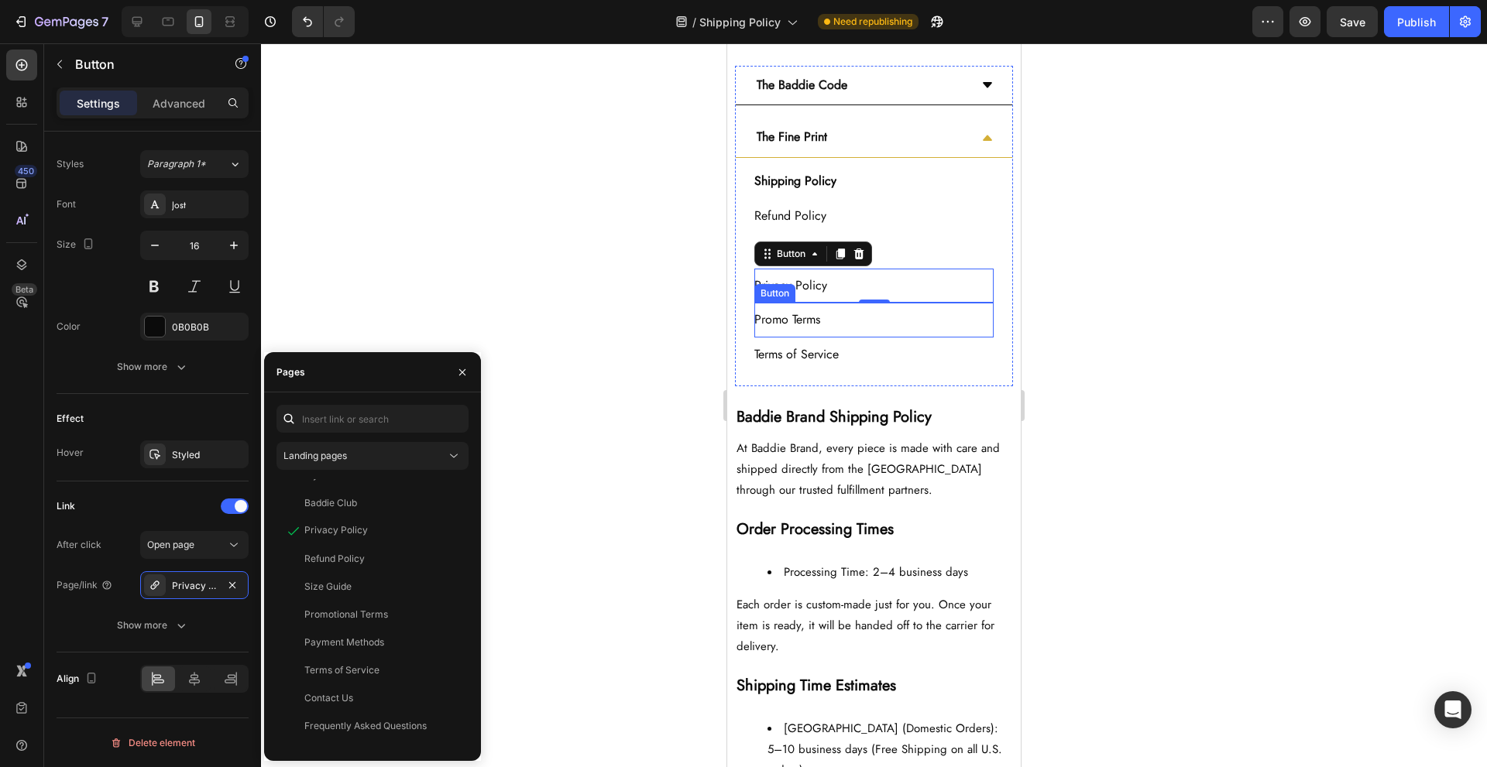
click at [894, 320] on div "Promo Terms Button" at bounding box center [873, 320] width 239 height 35
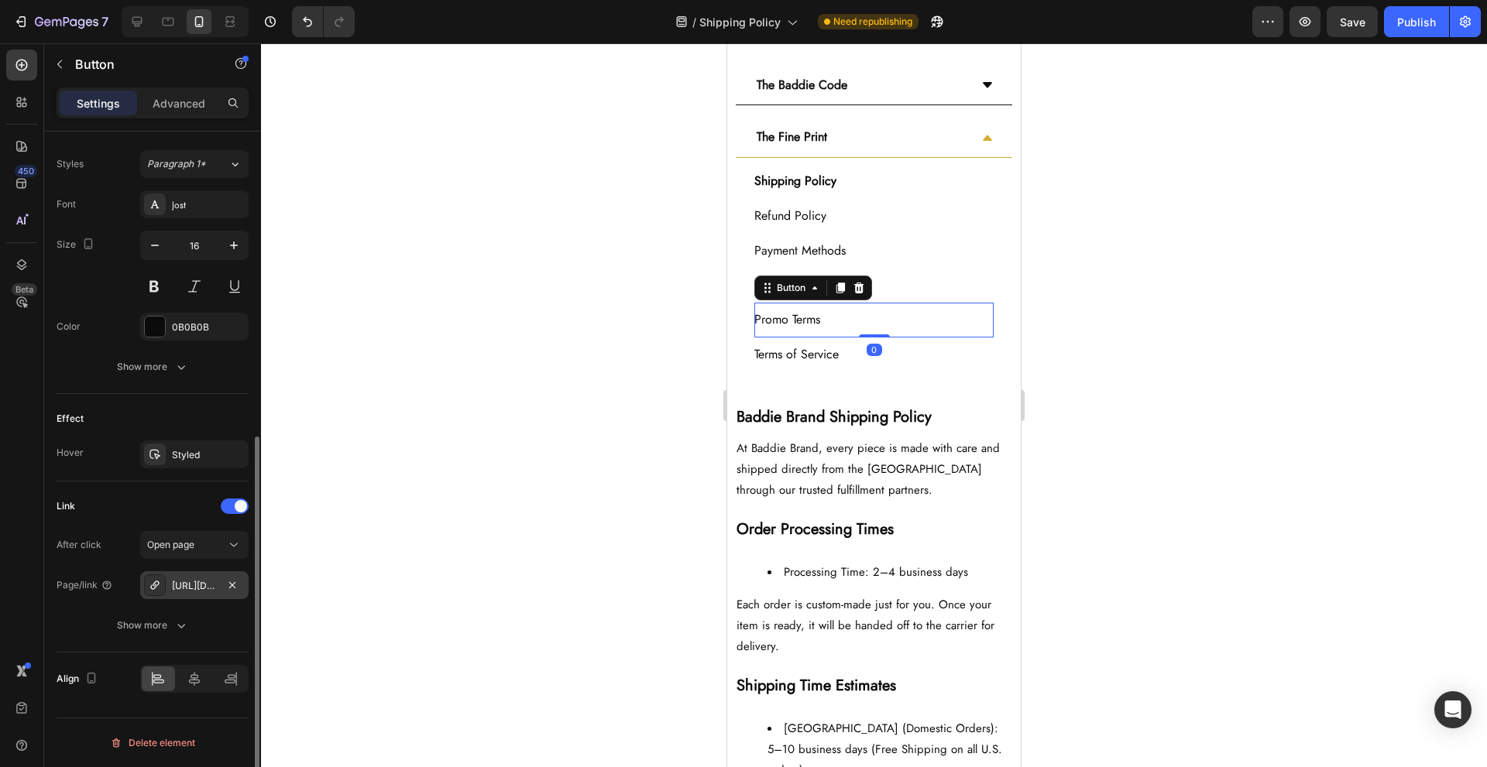
click at [201, 579] on div "[URL][DOMAIN_NAME]" at bounding box center [194, 586] width 45 height 14
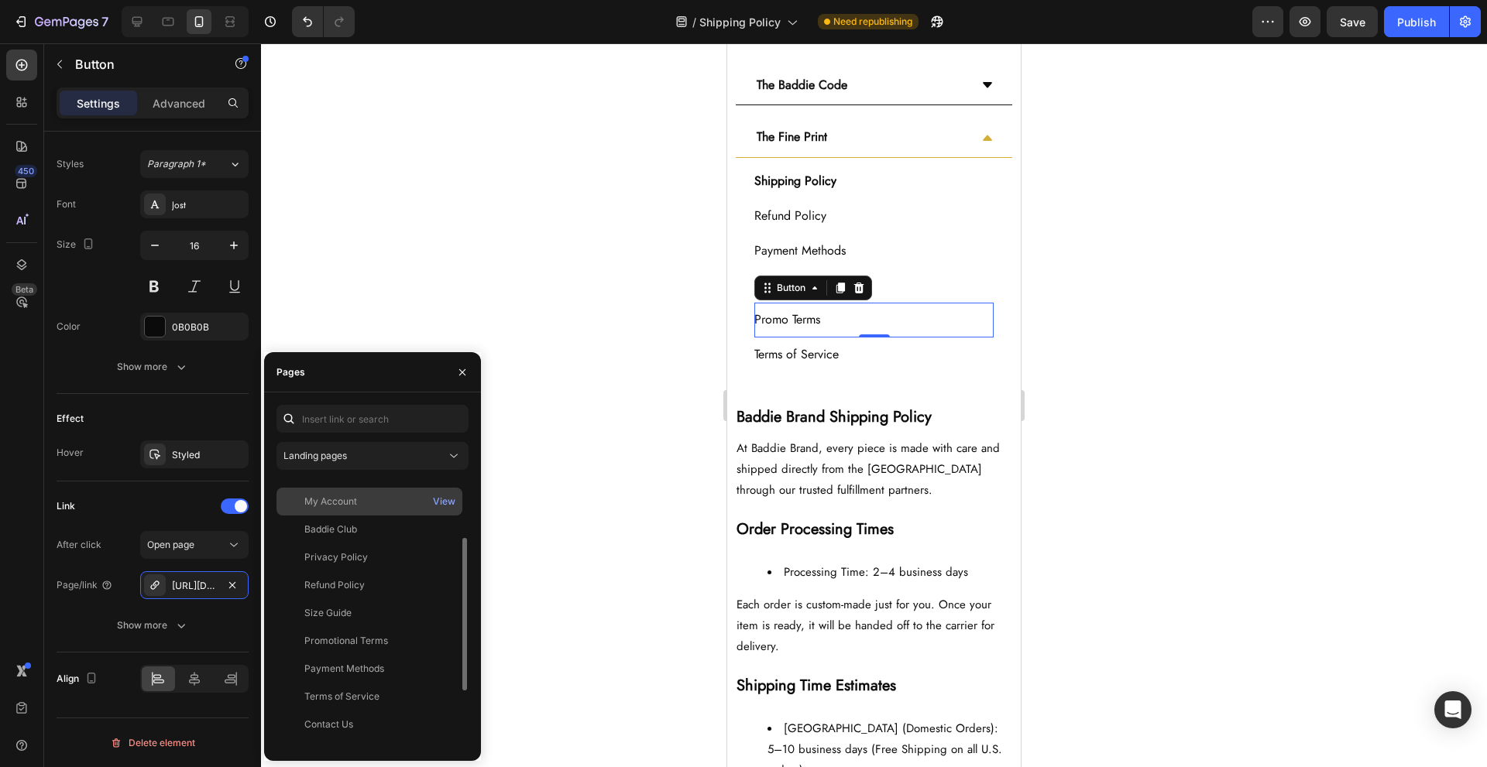
scroll to position [204, 0]
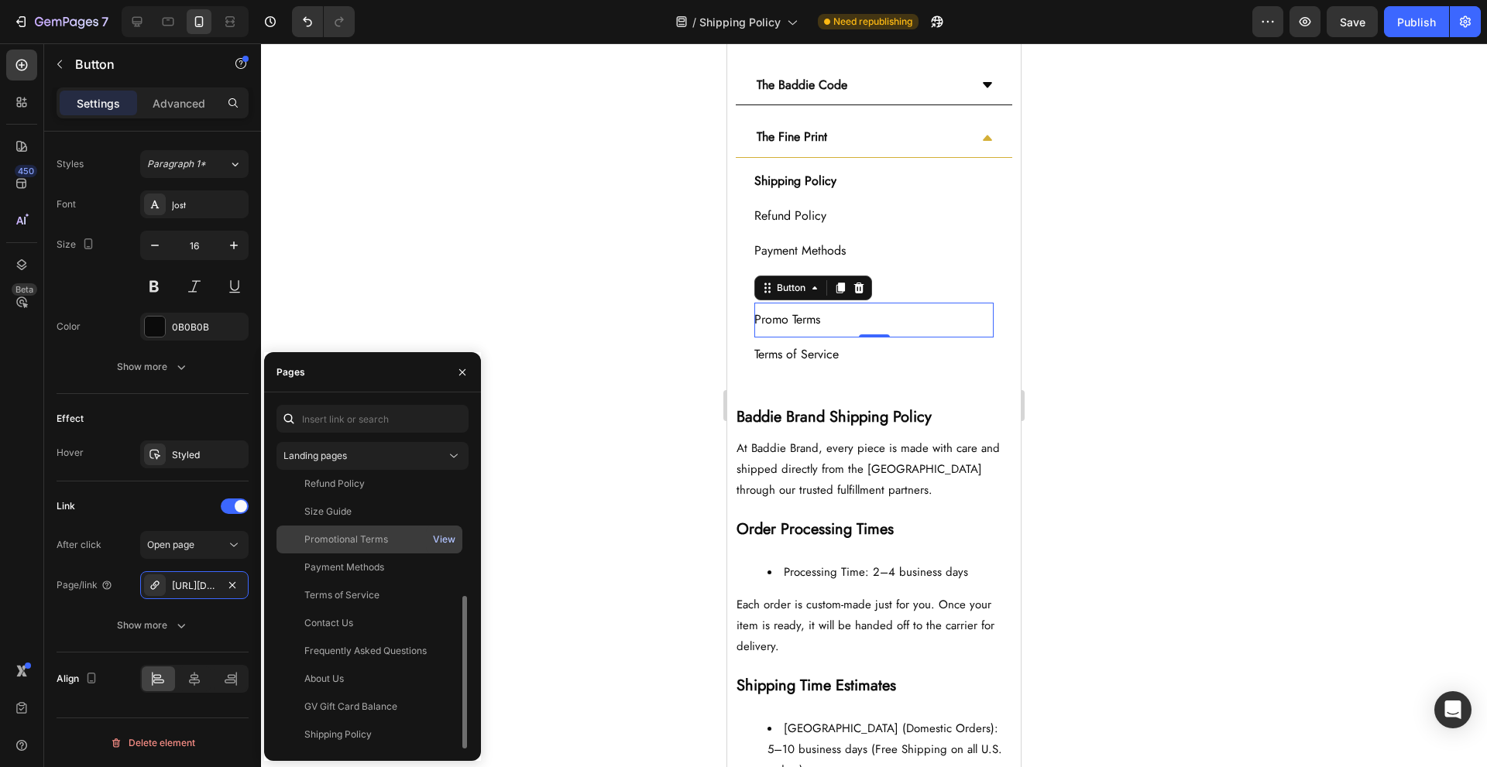
click at [432, 534] on button "View" at bounding box center [444, 540] width 24 height 22
click at [360, 540] on div "Promotional Terms" at bounding box center [346, 540] width 84 height 14
click at [919, 352] on div "Terms of Service Button" at bounding box center [873, 355] width 239 height 35
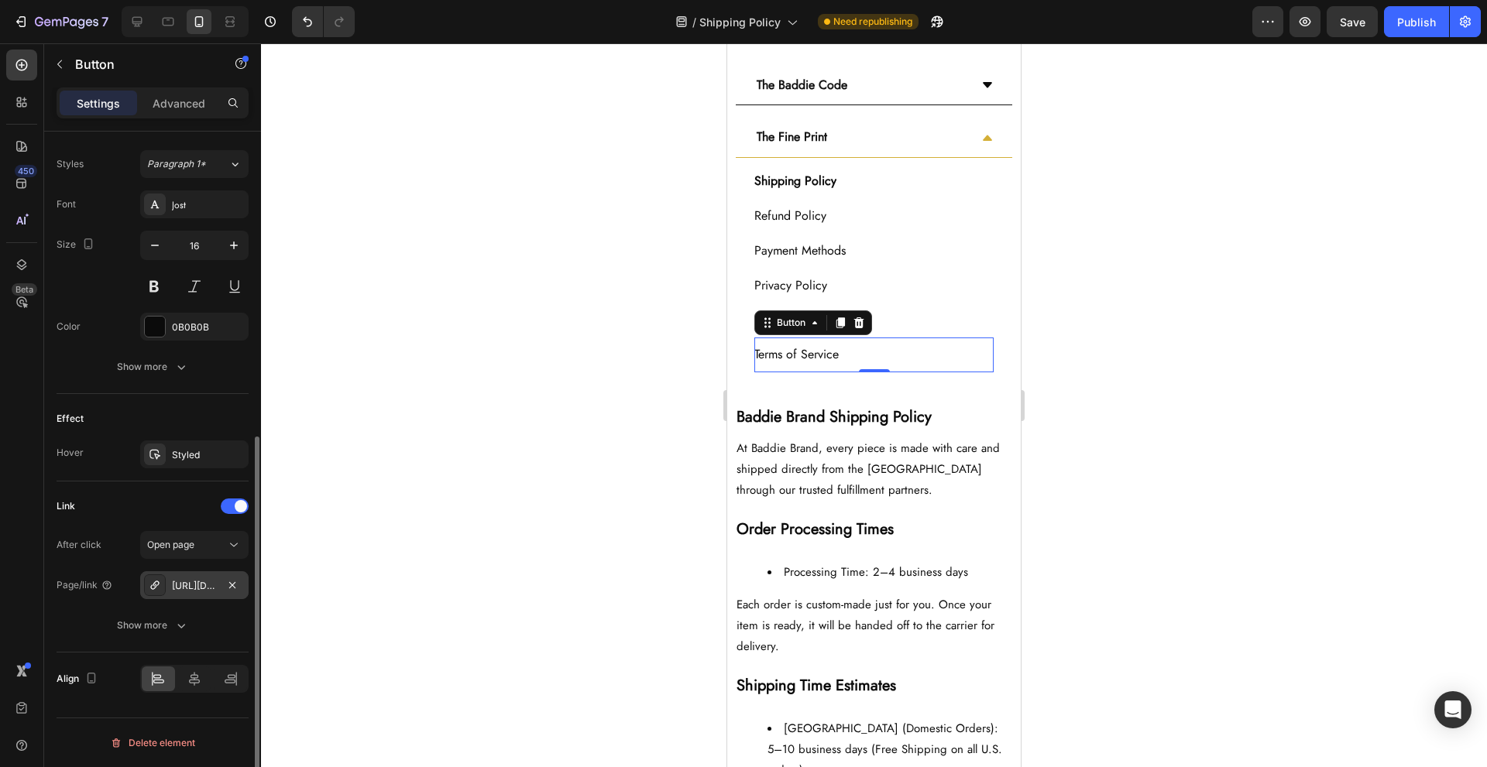
click at [180, 585] on div "[URL][DOMAIN_NAME]" at bounding box center [194, 586] width 45 height 14
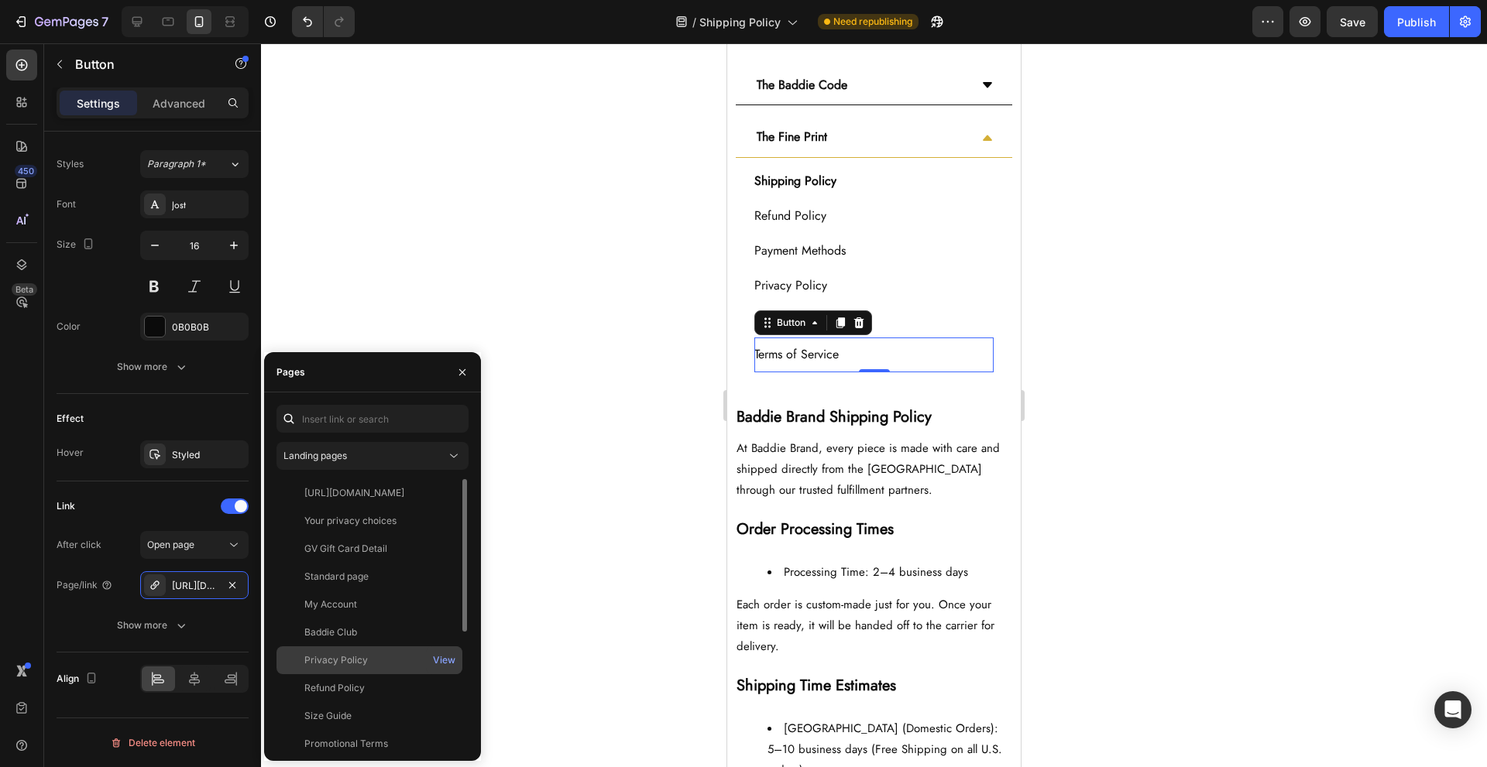
scroll to position [204, 0]
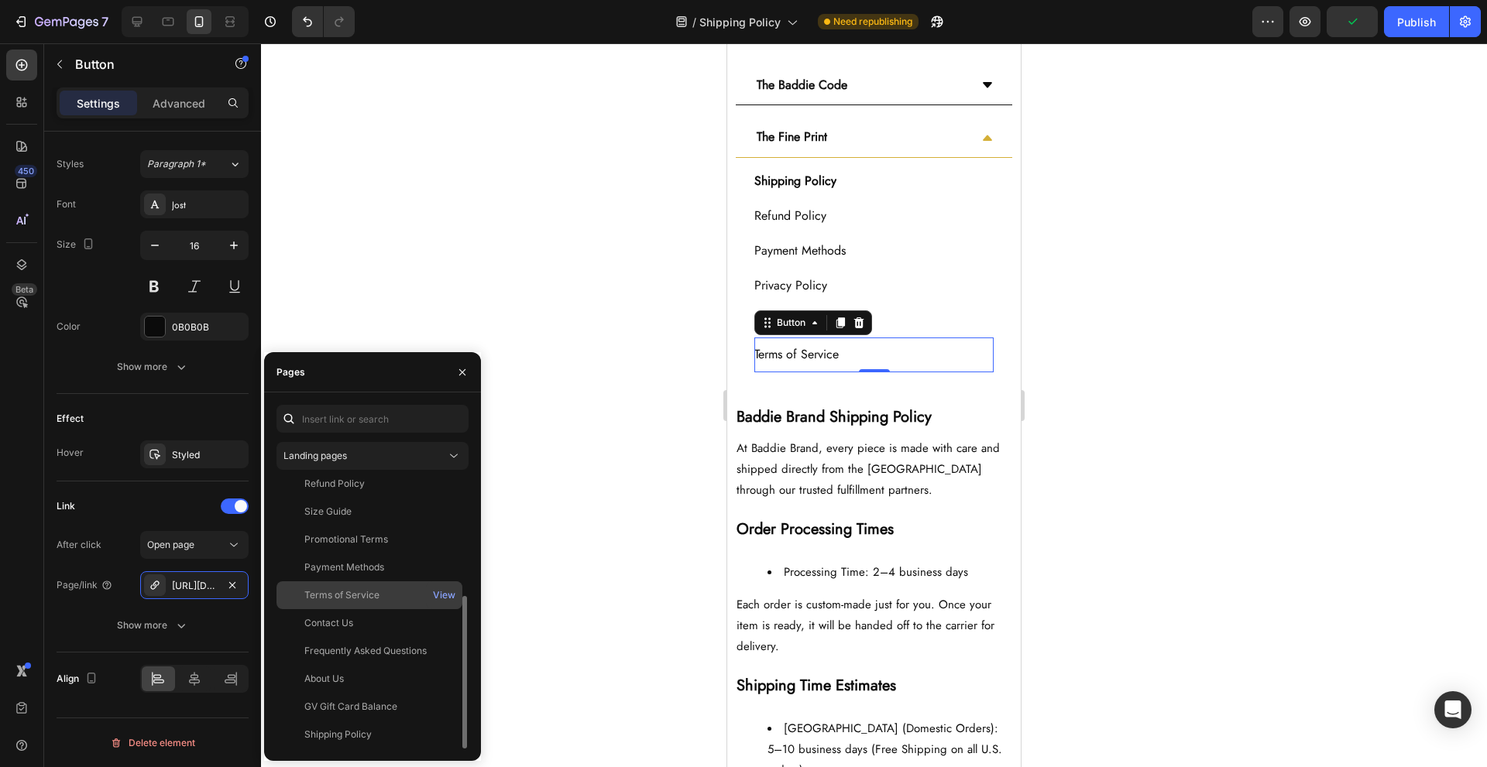
click at [388, 610] on div "Terms of Service View" at bounding box center [369, 624] width 186 height 28
click at [643, 438] on div at bounding box center [874, 405] width 1226 height 724
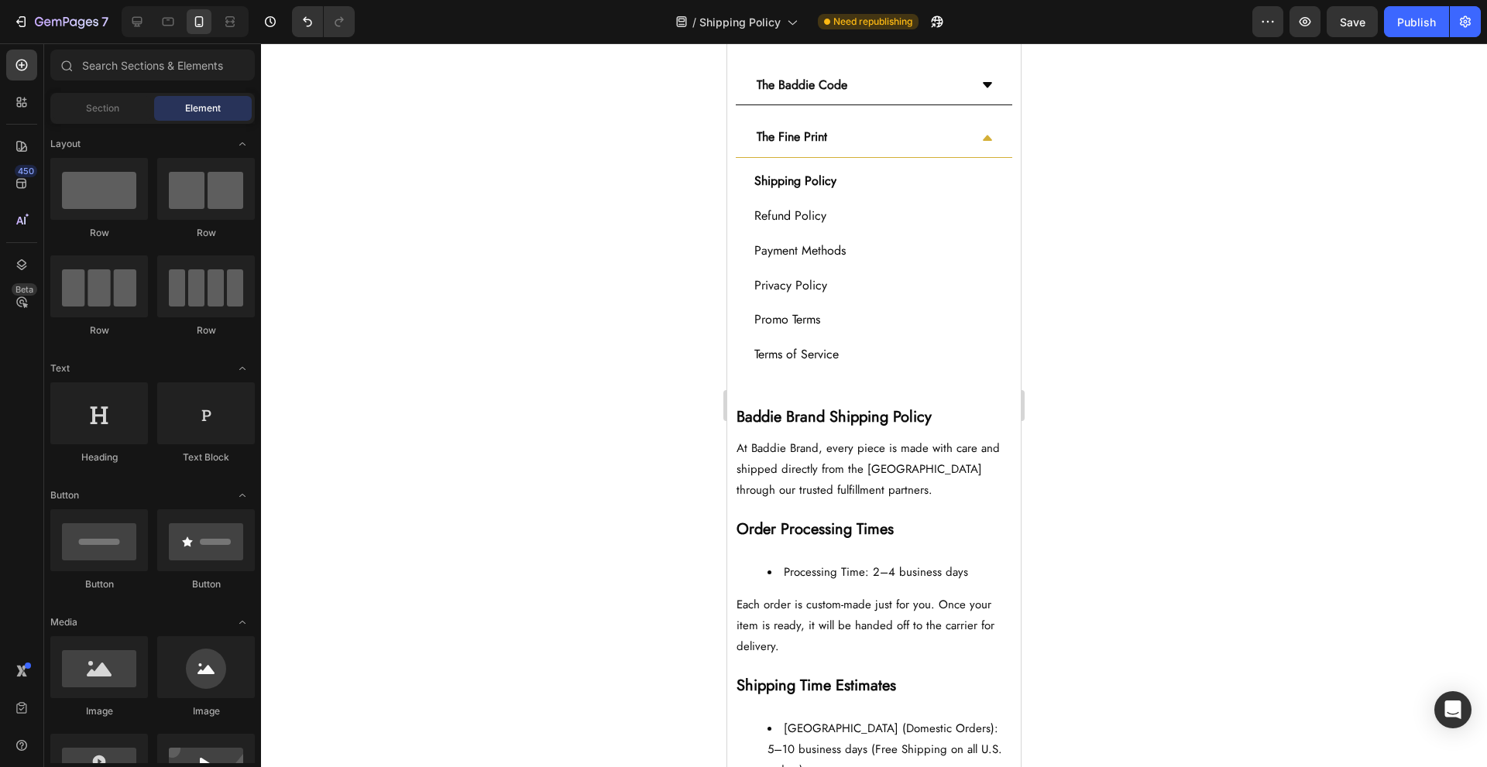
click at [692, 163] on div at bounding box center [874, 405] width 1226 height 724
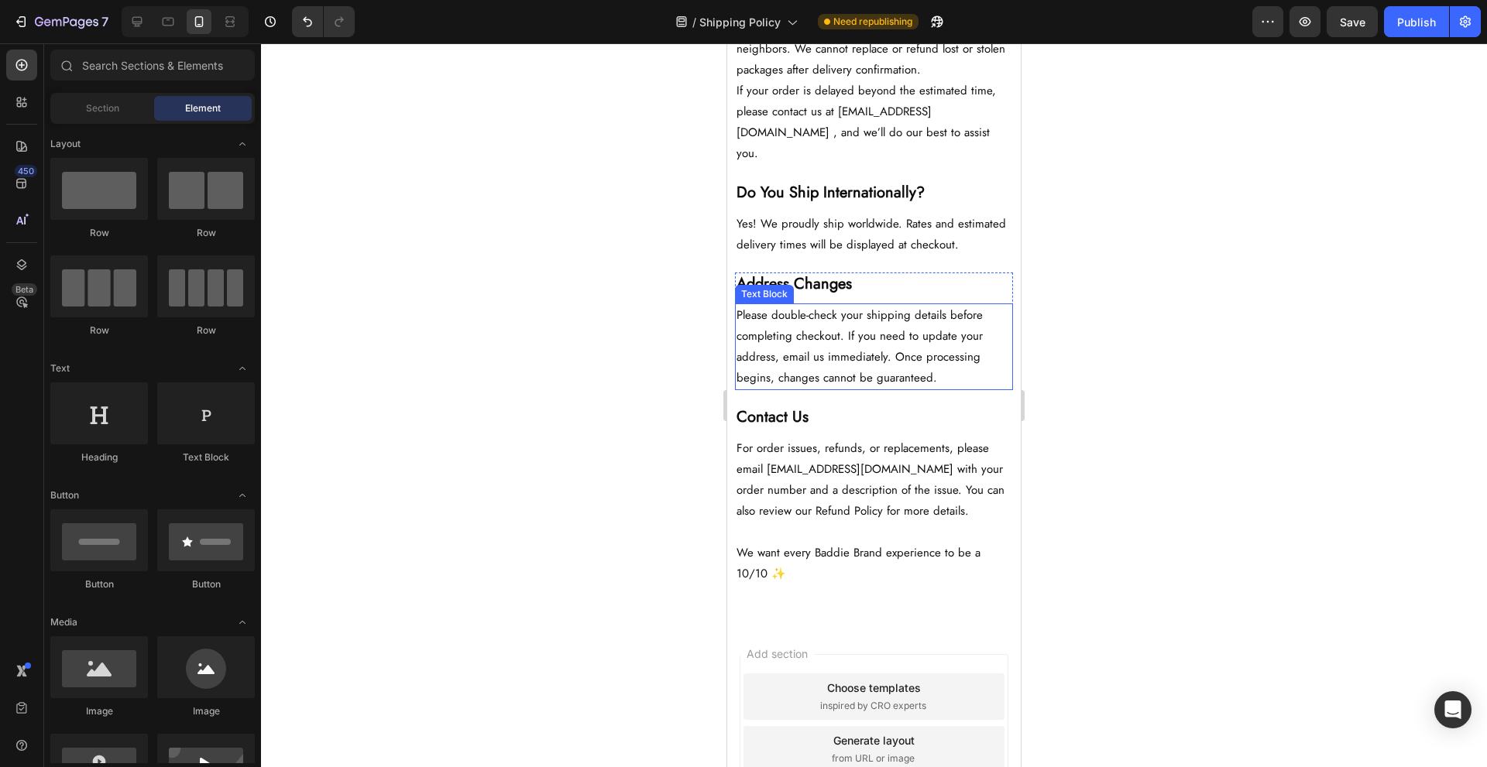
scroll to position [1652, 0]
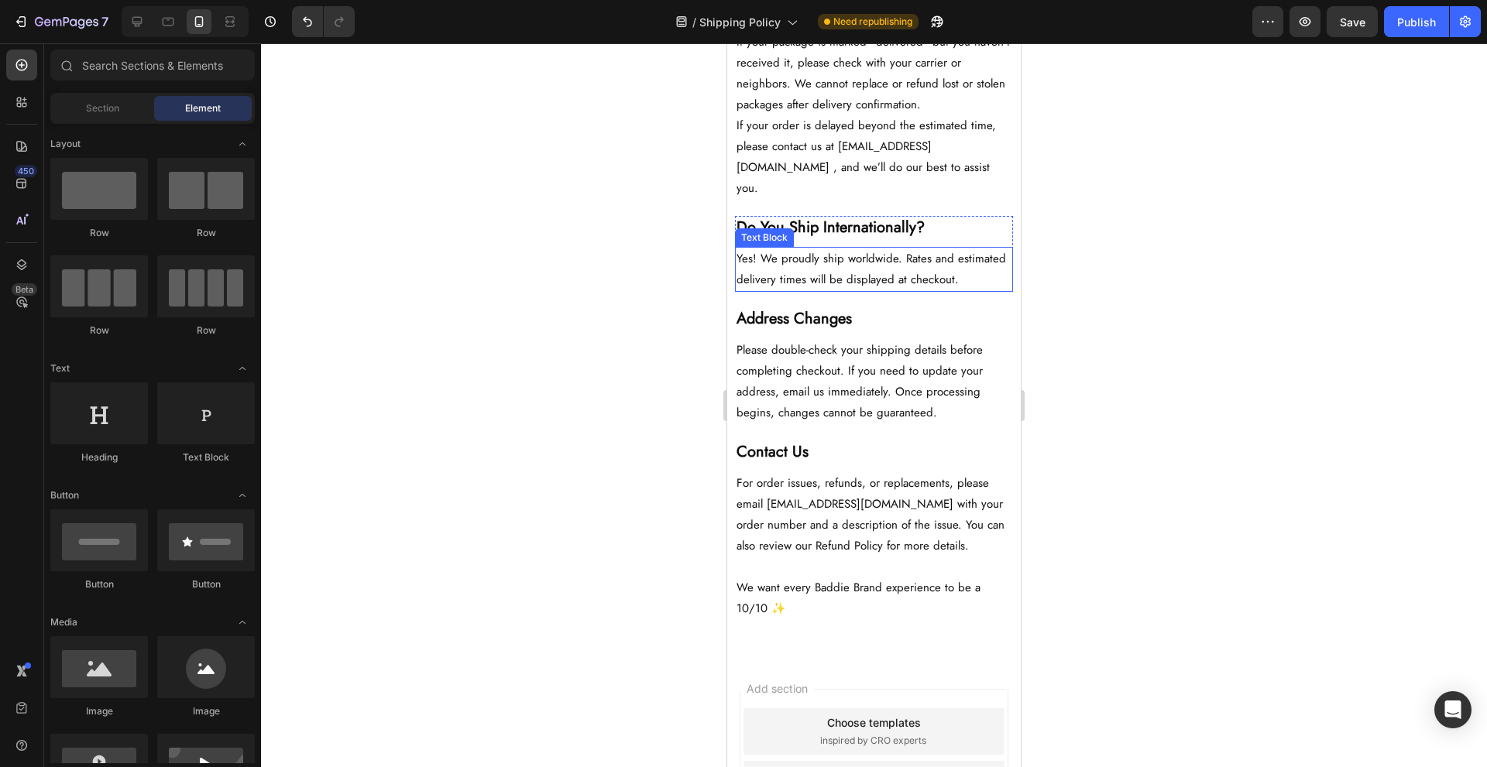
click at [840, 274] on p "Yes! We proudly ship worldwide. Rates and estimated delivery times will be disp…" at bounding box center [874, 270] width 275 height 42
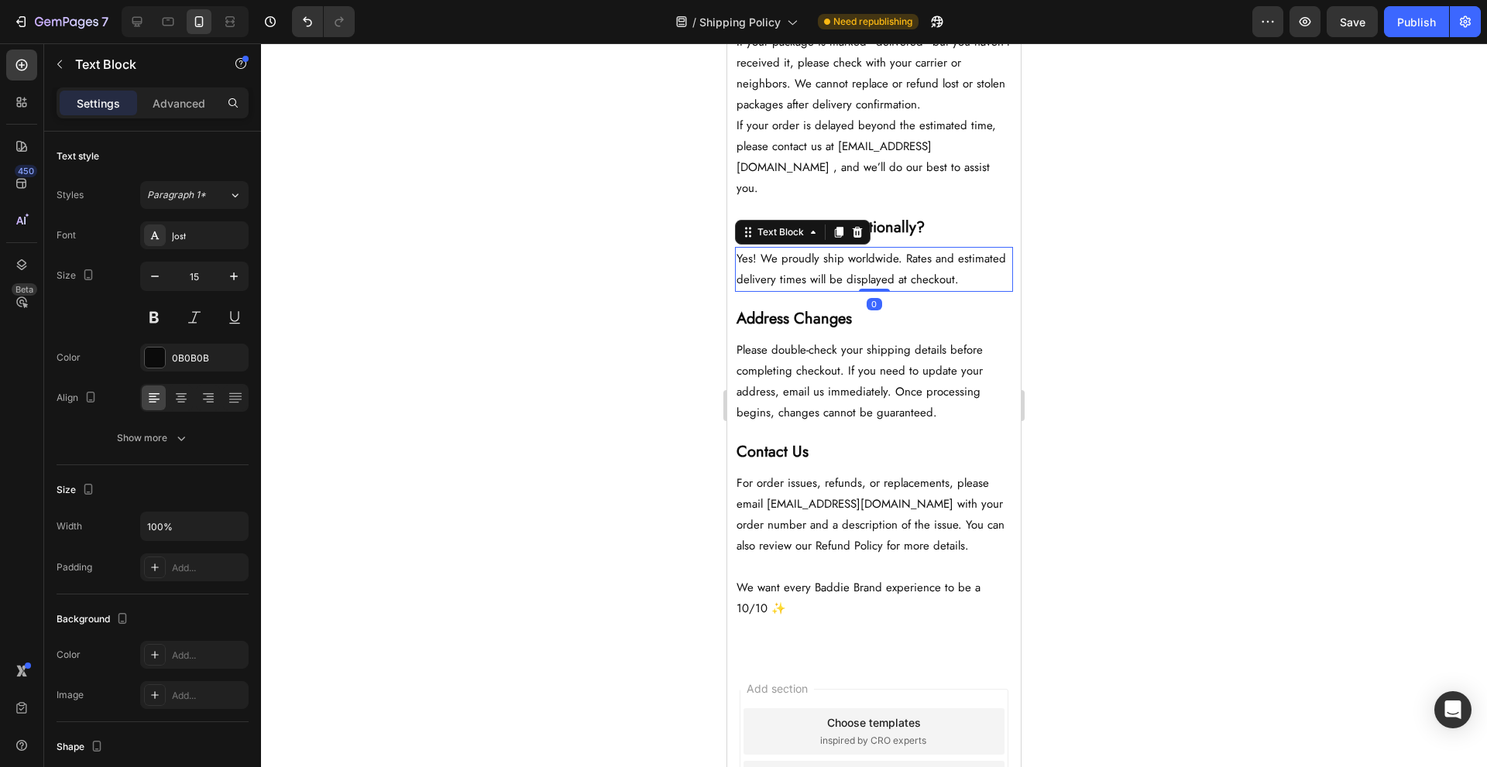
click at [840, 274] on p "Yes! We proudly ship worldwide. Rates and estimated delivery times will be disp…" at bounding box center [874, 270] width 275 height 42
click at [684, 287] on div at bounding box center [874, 405] width 1226 height 724
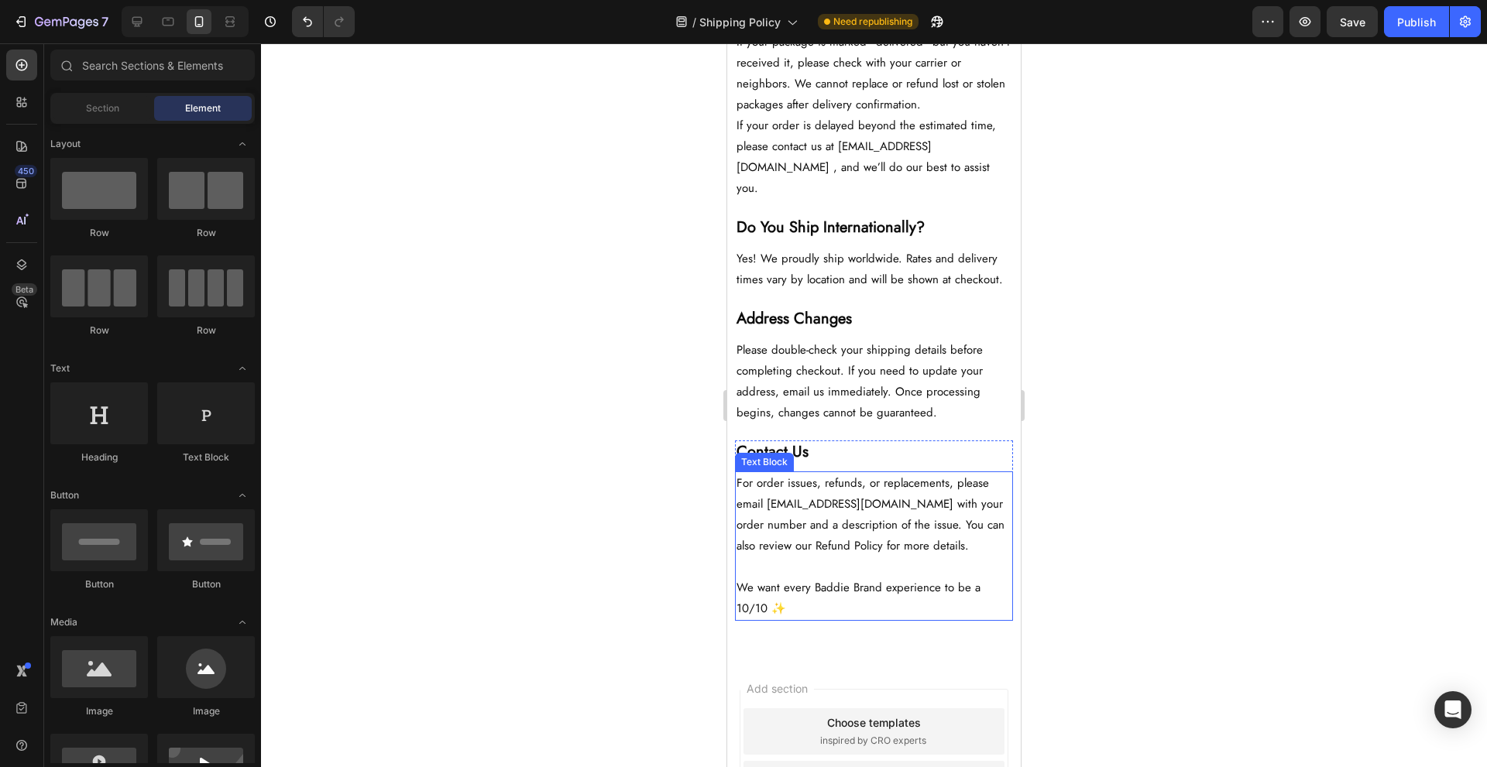
click at [893, 585] on p "We want every Baddie Brand experience to be a 10/10 ✨" at bounding box center [874, 599] width 275 height 42
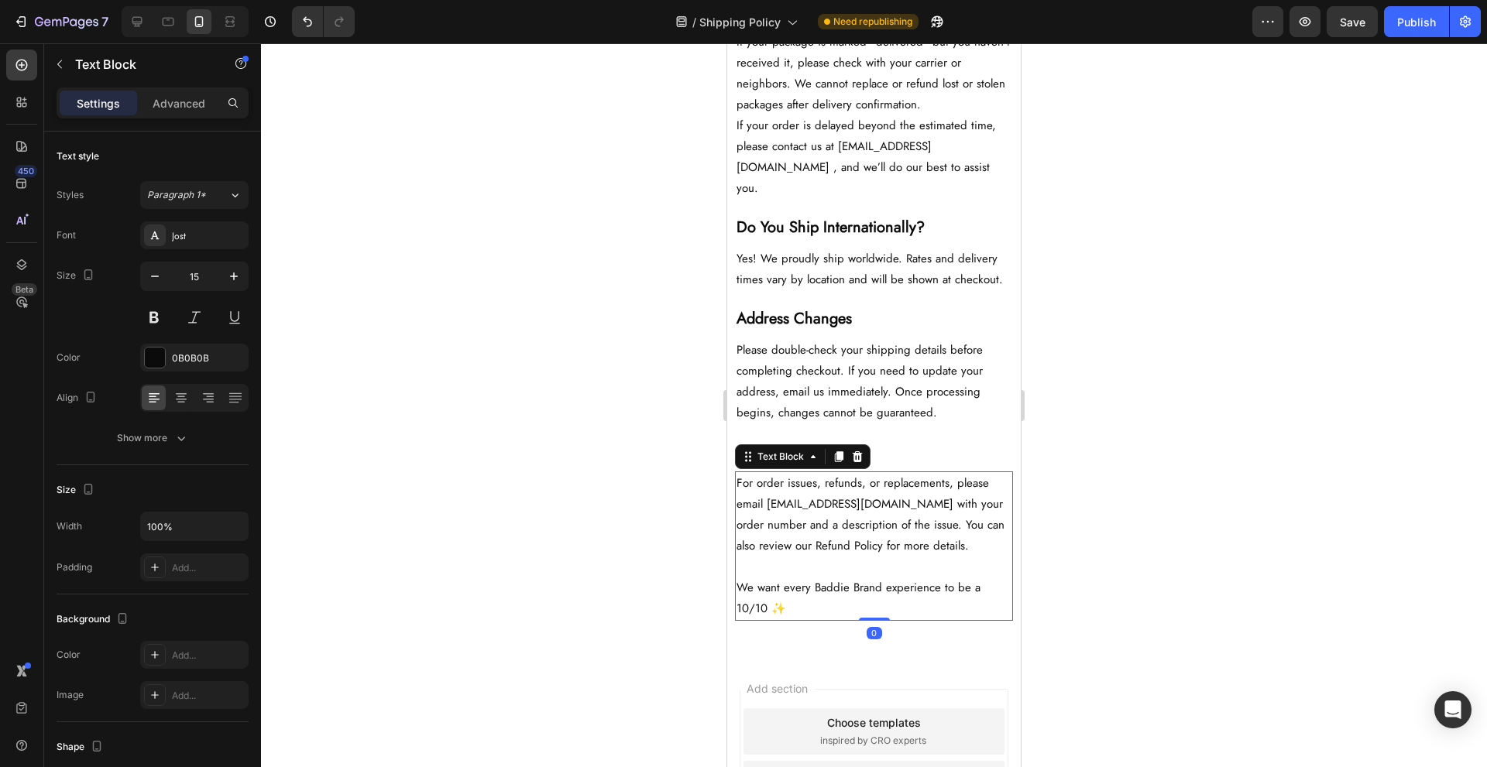
click at [882, 606] on p "We want every Baddie Brand experience to be a 10/10 ✨" at bounding box center [874, 599] width 275 height 42
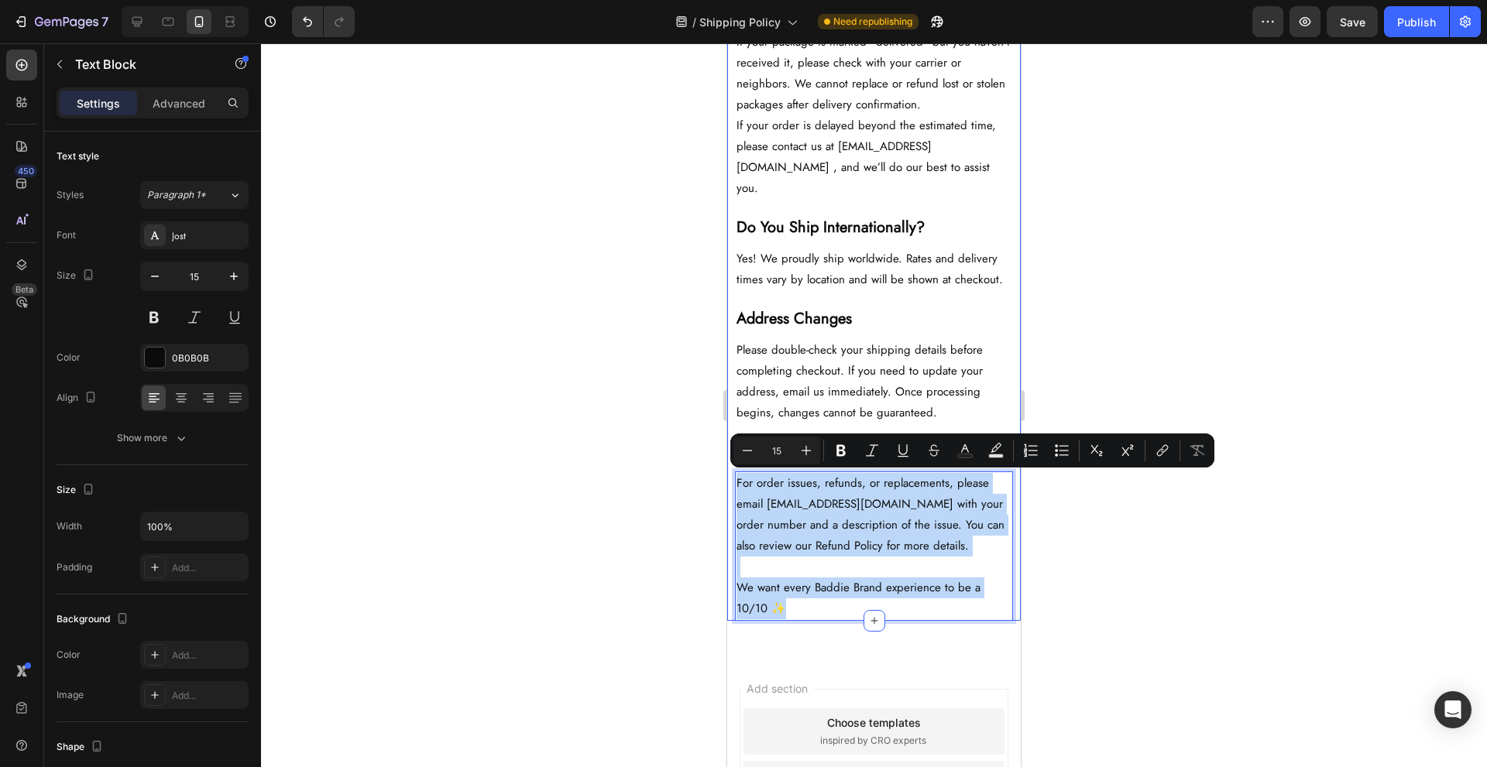
drag, startPoint x: 914, startPoint y: 614, endPoint x: 733, endPoint y: 482, distance: 224.5
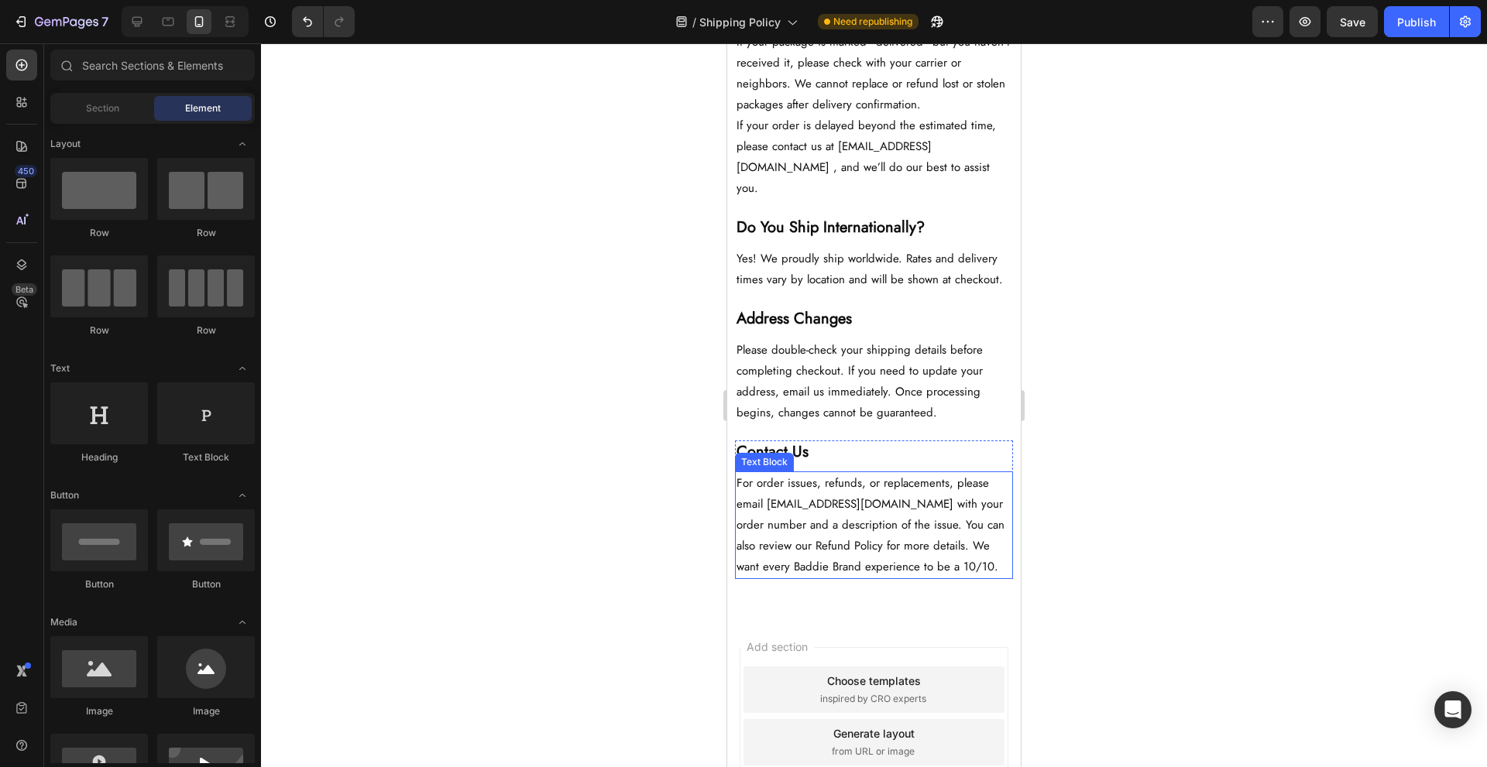
click at [935, 529] on p "For order issues, refunds, or replacements, please email returns@thebaddiebrand…" at bounding box center [874, 525] width 275 height 105
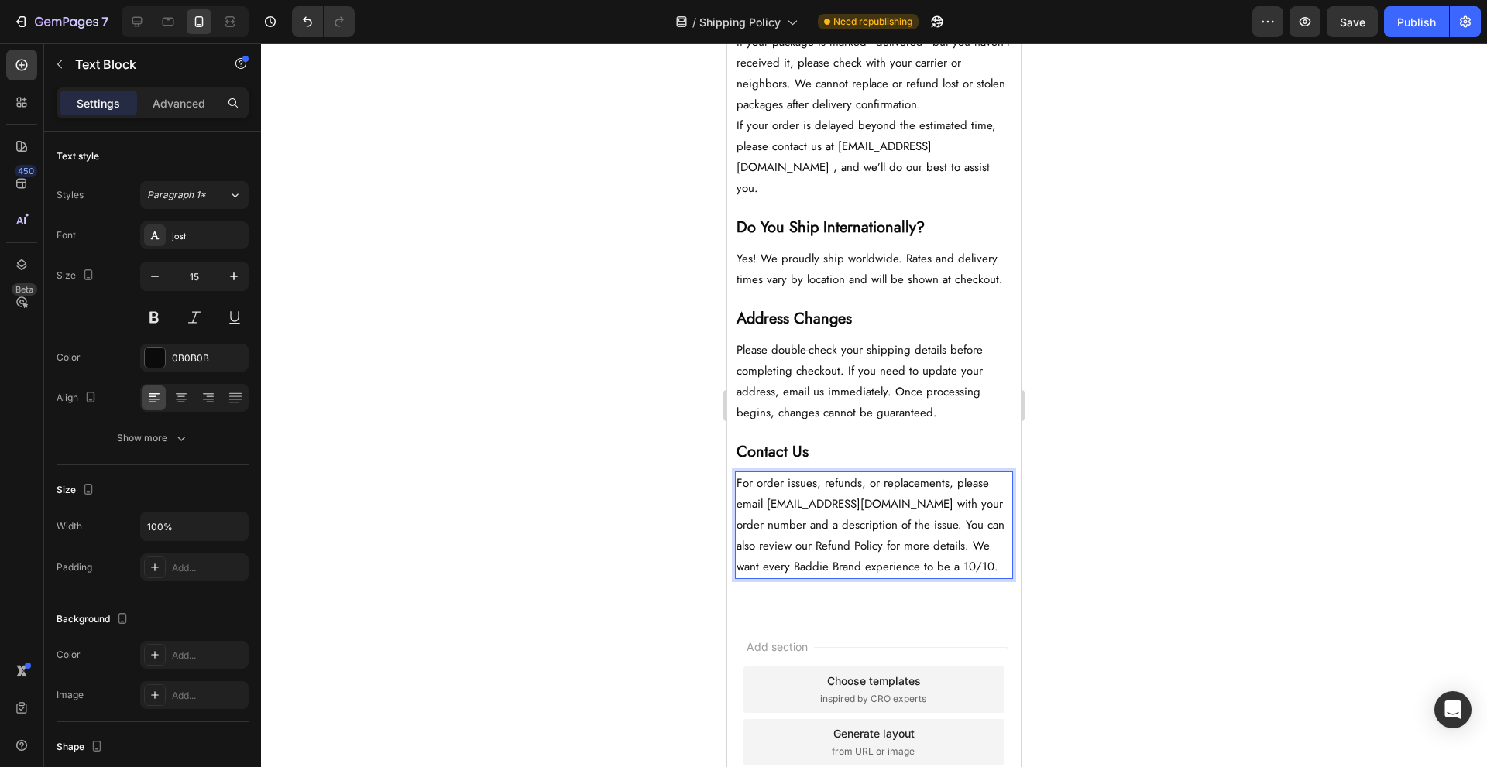
click at [777, 503] on p "For order issues, refunds, or replacements, please email returns@thebaddiebrand…" at bounding box center [874, 525] width 275 height 105
click at [766, 509] on p "For order issues, refunds, or replacements, please email returns@thebaddiebrand…" at bounding box center [874, 525] width 275 height 105
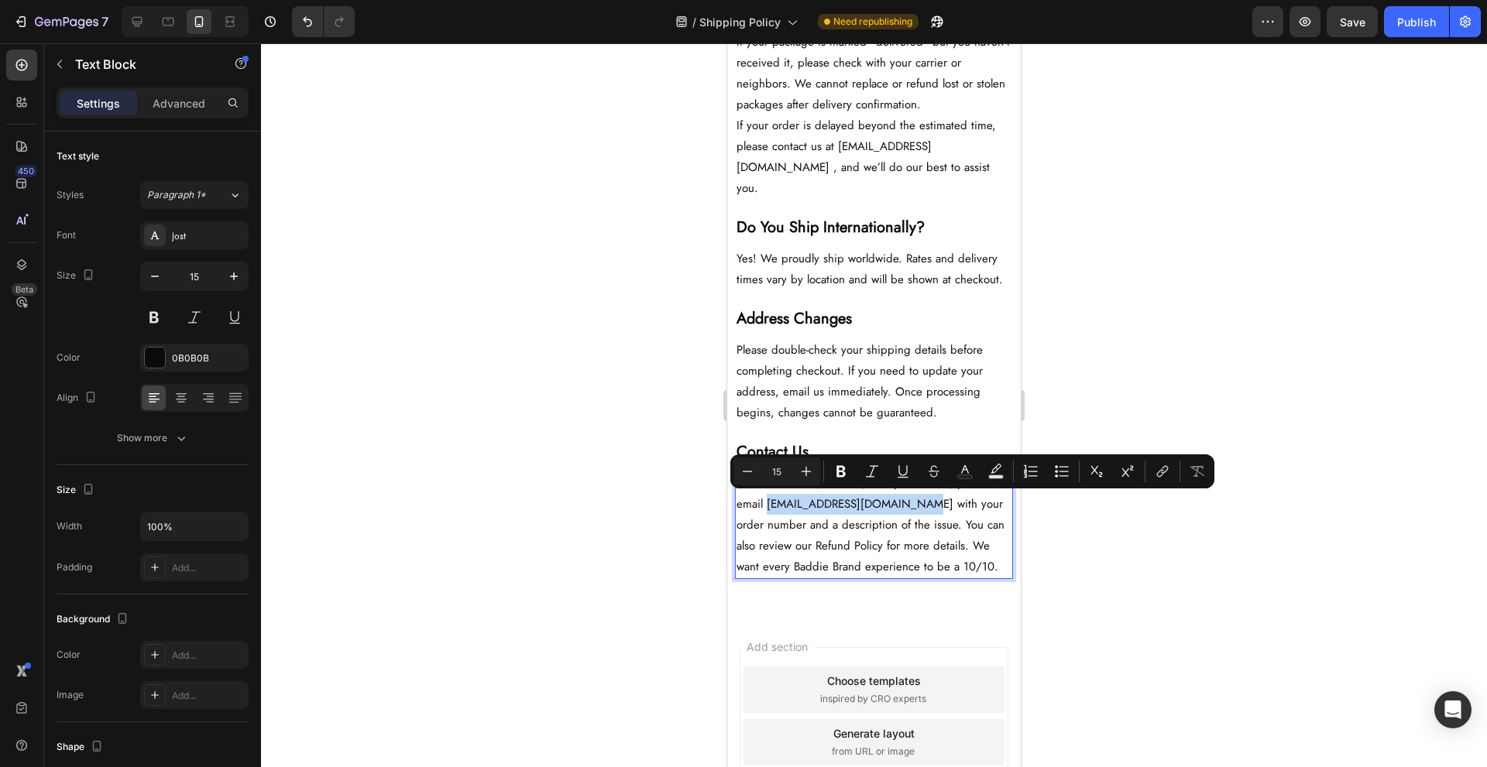
drag, startPoint x: 766, startPoint y: 510, endPoint x: 907, endPoint y: 508, distance: 141.0
click at [907, 508] on p "For order issues, refunds, or replacements, please email returns@thebaddiebrand…" at bounding box center [874, 525] width 275 height 105
click at [1170, 472] on button "link" at bounding box center [1163, 472] width 28 height 28
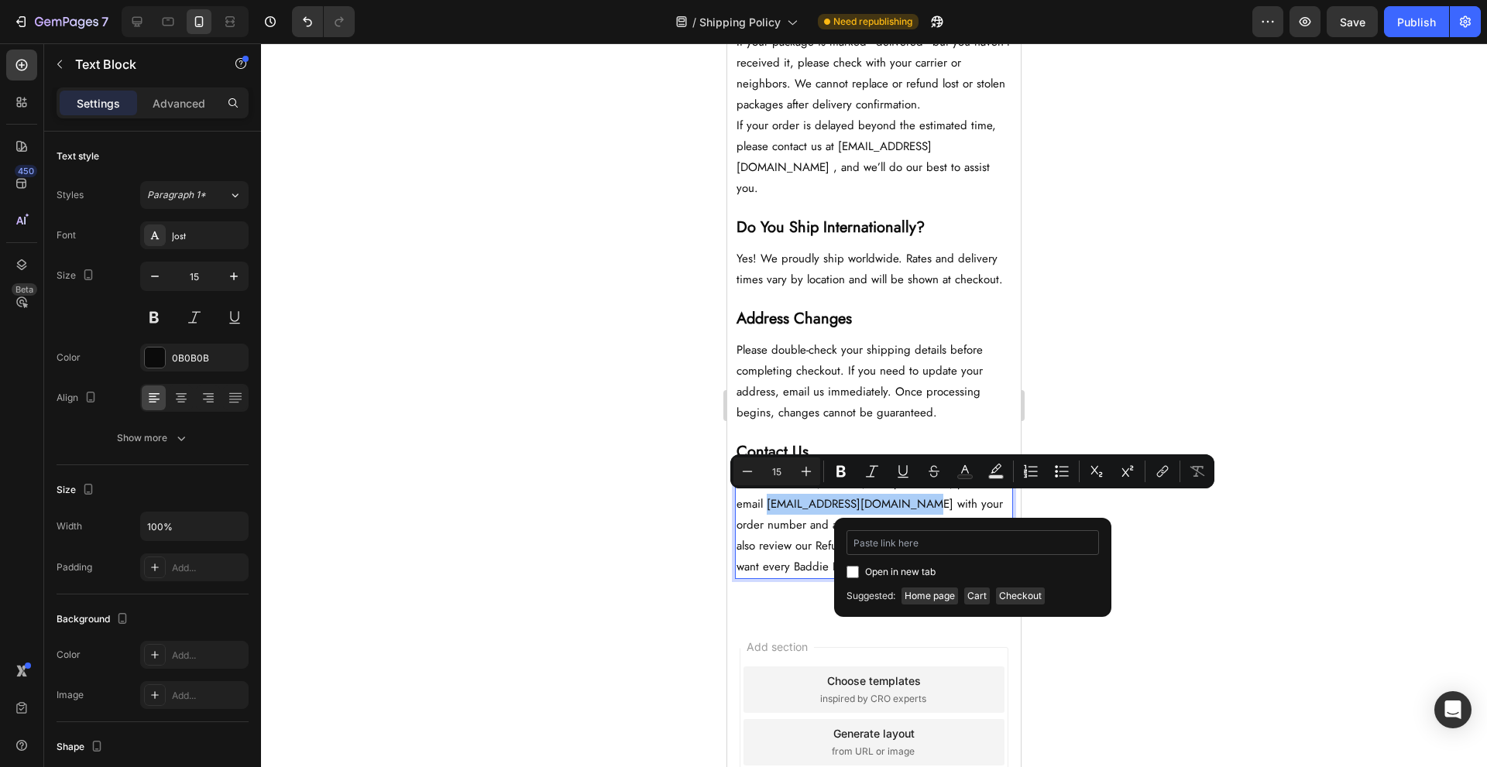
type input "mailto:returns@thebaddiebrand.com"
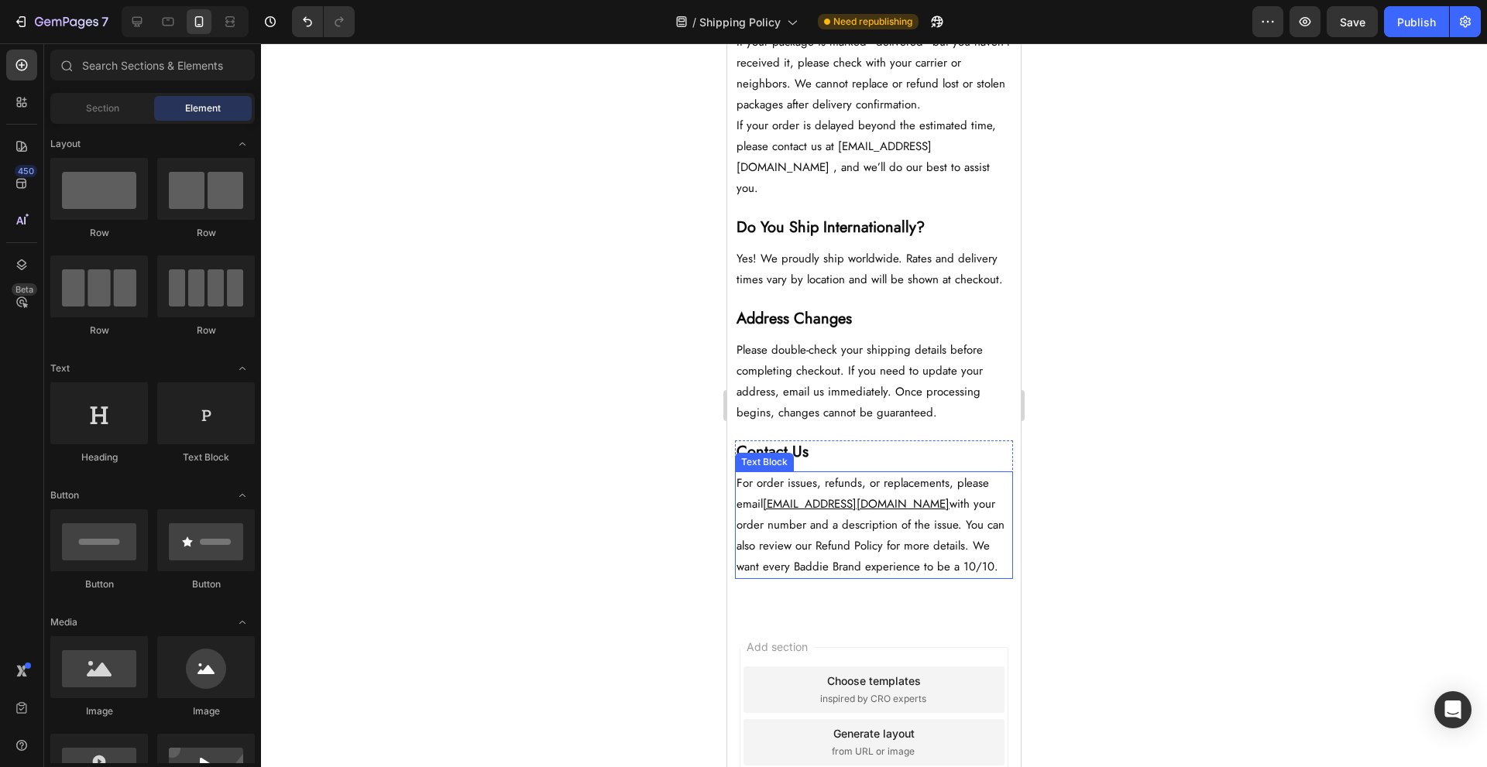
drag, startPoint x: 800, startPoint y: 531, endPoint x: 792, endPoint y: 545, distance: 15.9
click at [800, 531] on p "For order issues, refunds, or replacements, please email returns@thebaddiebrand…" at bounding box center [874, 525] width 275 height 105
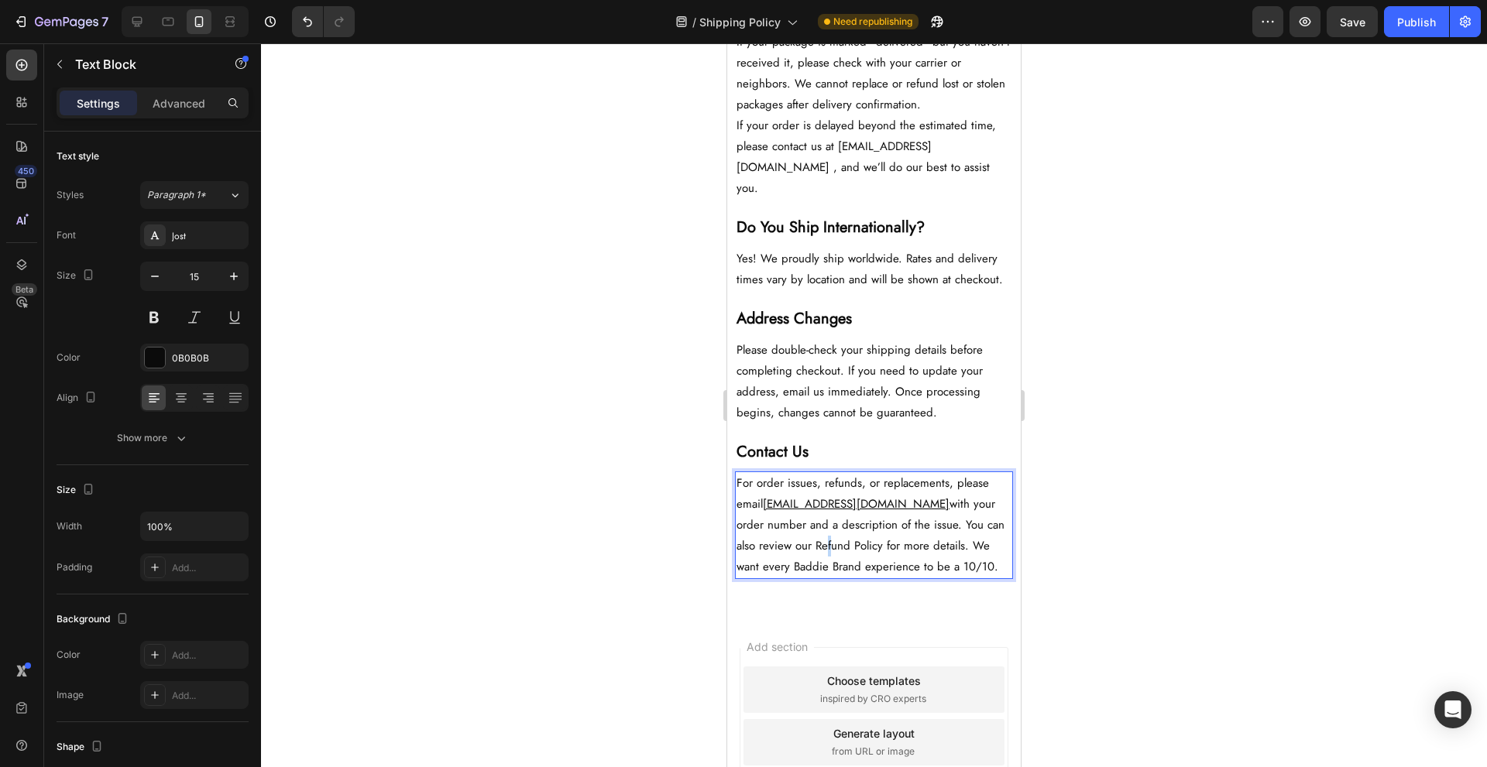
drag, startPoint x: 795, startPoint y: 550, endPoint x: 803, endPoint y: 551, distance: 7.9
click at [803, 551] on p "For order issues, refunds, or replacements, please email returns@thebaddiebrand…" at bounding box center [874, 525] width 275 height 105
drag, startPoint x: 793, startPoint y: 552, endPoint x: 858, endPoint y: 553, distance: 65.1
click at [858, 553] on p "For order issues, refunds, or replacements, please email returns@thebaddiebrand…" at bounding box center [874, 525] width 275 height 105
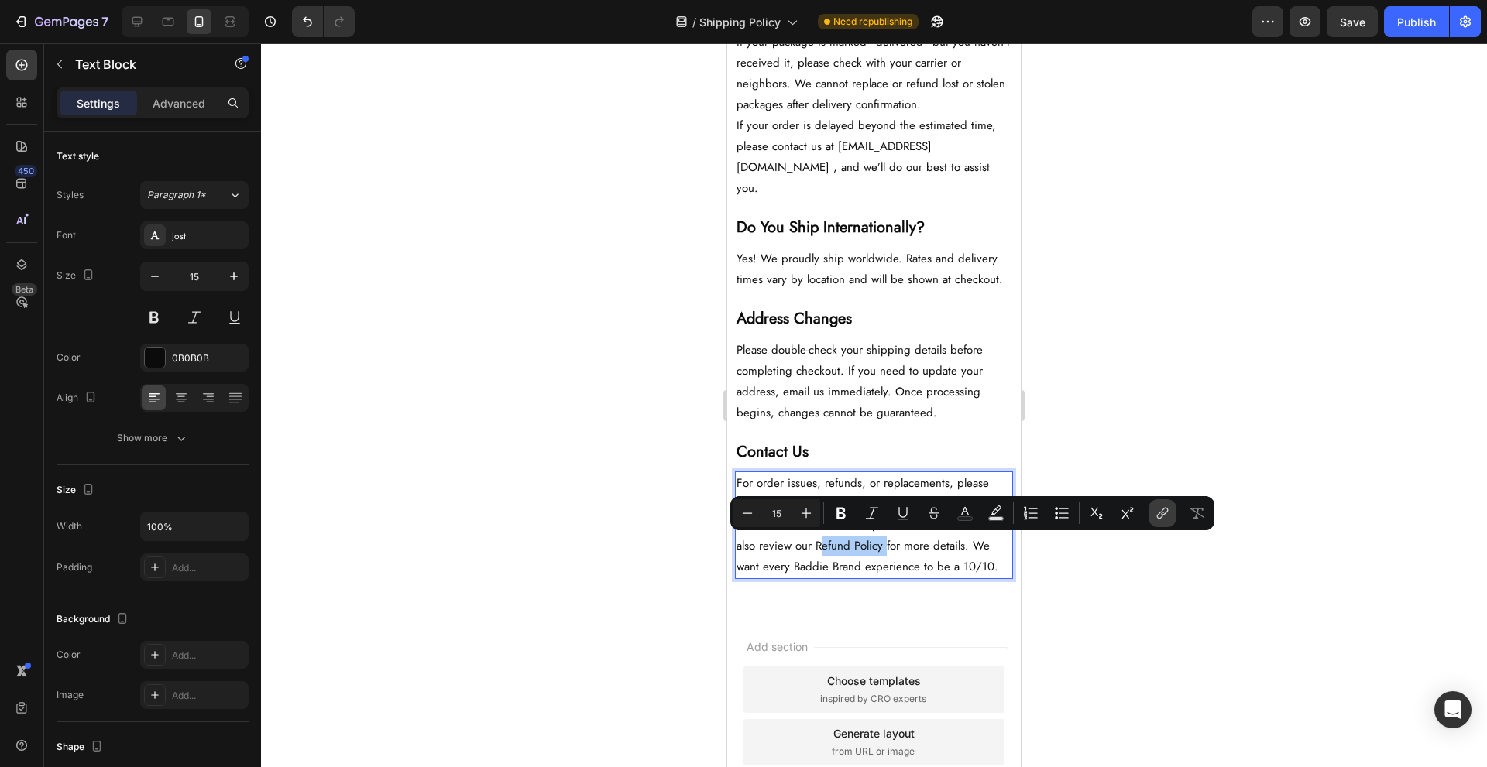
click at [1152, 513] on button "link" at bounding box center [1163, 514] width 28 height 28
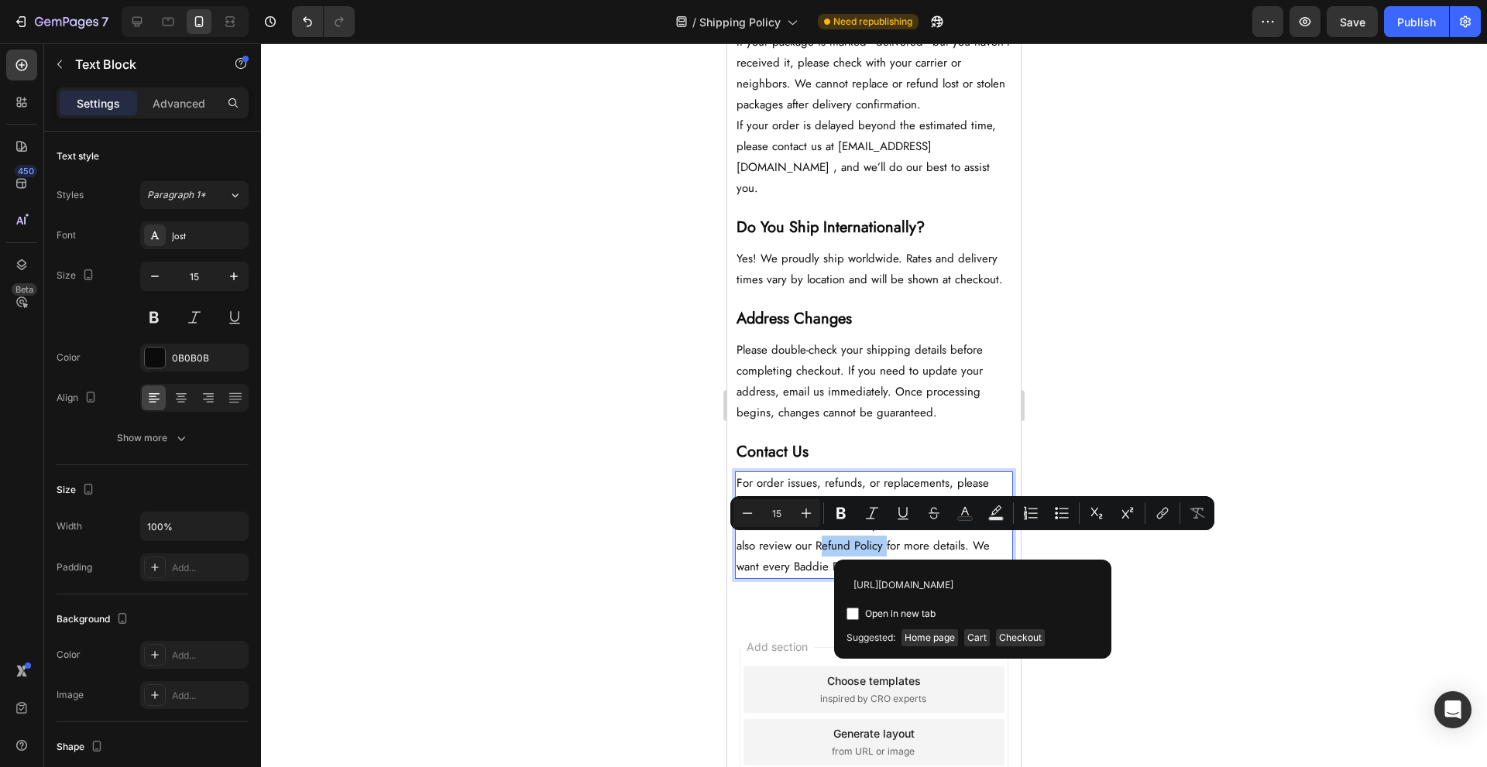
scroll to position [0, 67]
type input "https://www.thebaddiebrand.com/pages/refund-policy"
click at [907, 616] on span "Open in new tab" at bounding box center [900, 614] width 70 height 19
checkbox input "true"
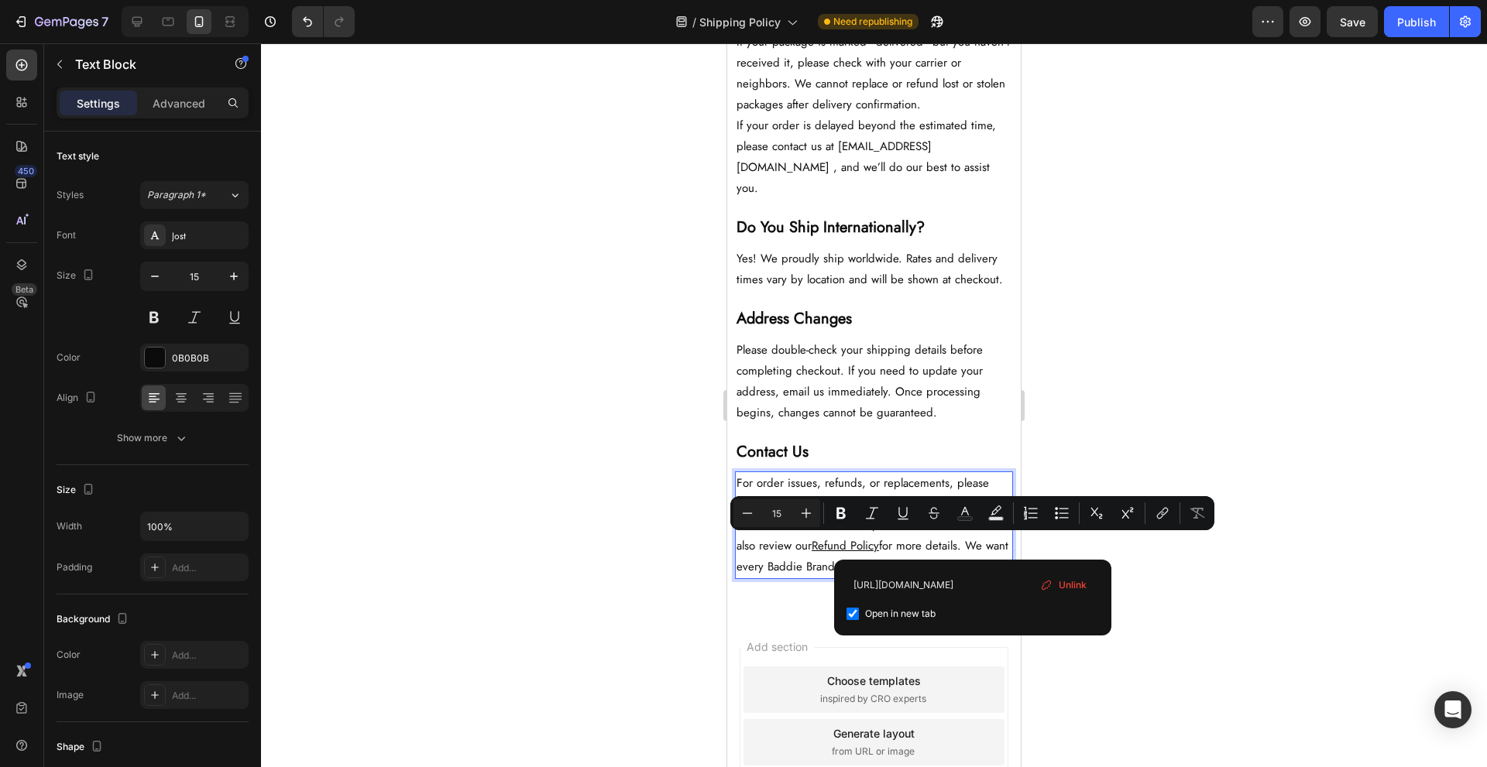
scroll to position [0, 0]
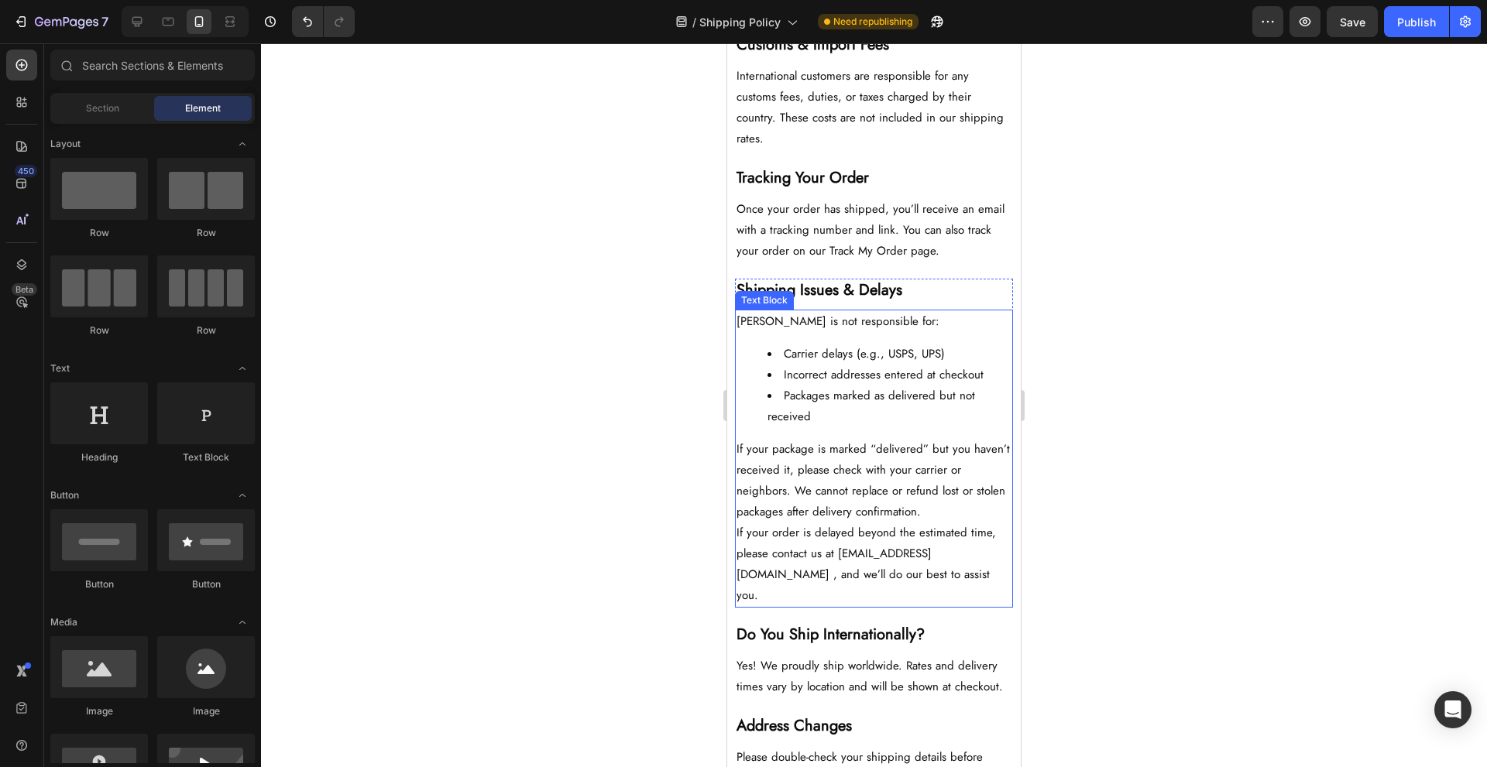
scroll to position [1239, 0]
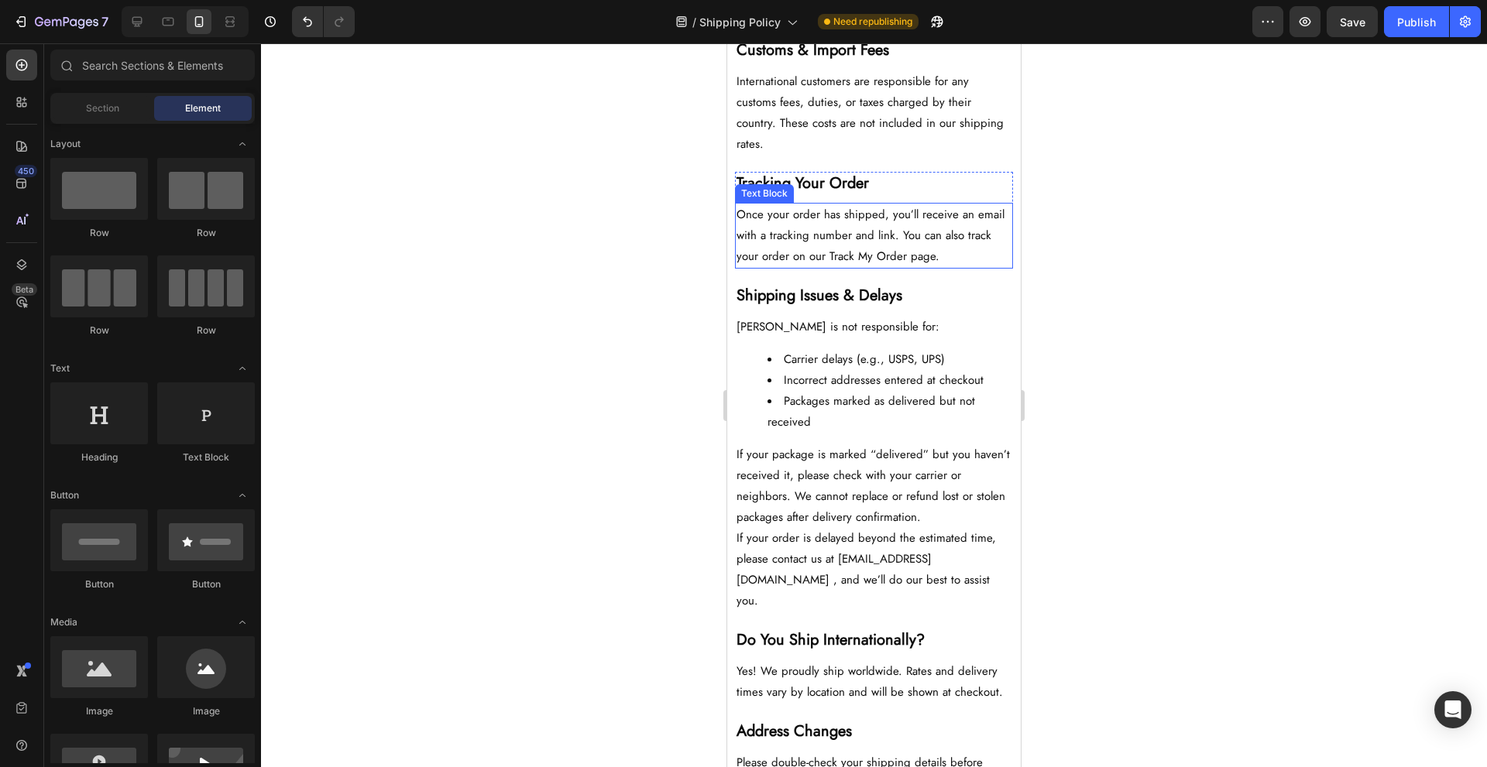
click at [862, 260] on p "Once your order has shipped, you’ll receive an email with a tracking number and…" at bounding box center [874, 235] width 275 height 63
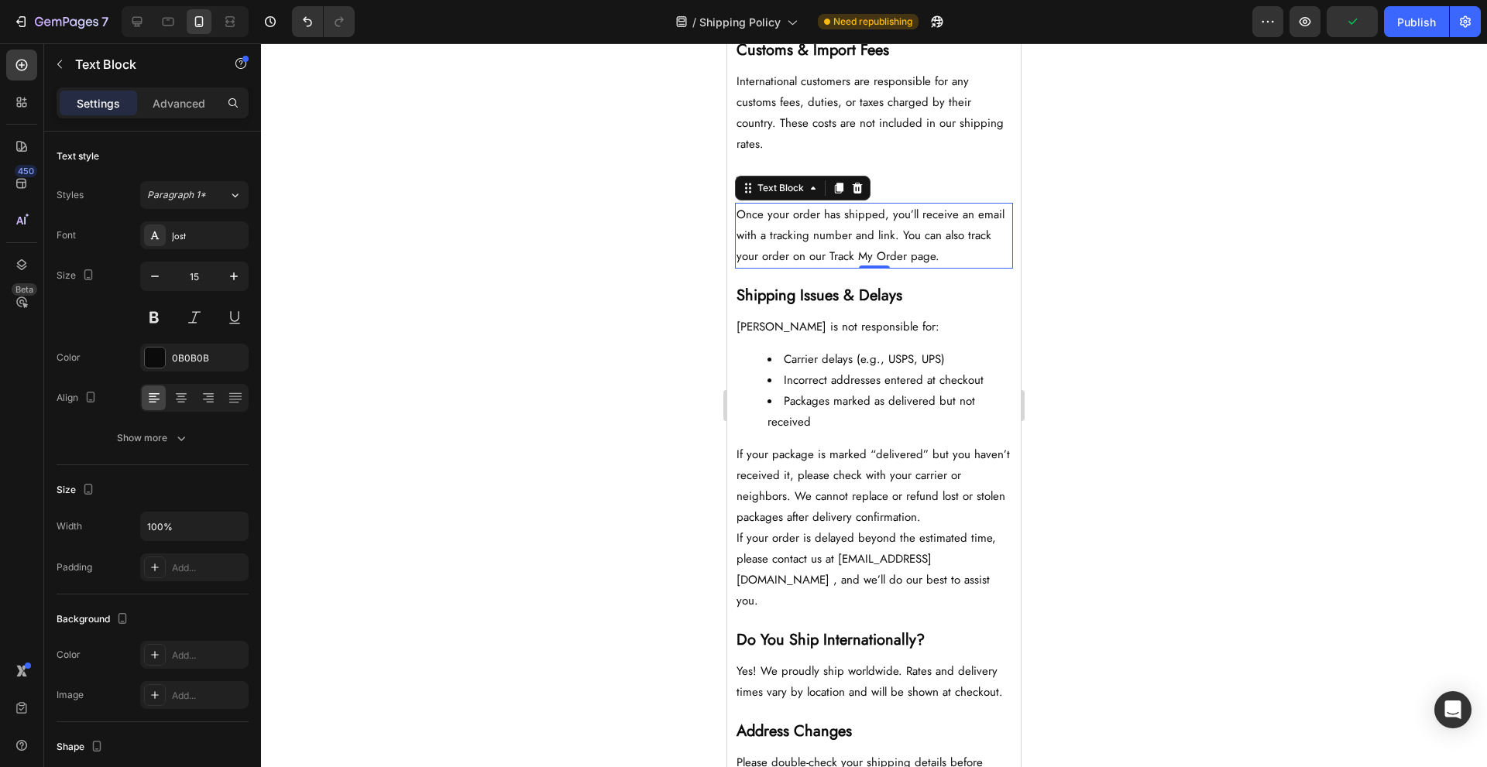
click at [891, 252] on p "Once your order has shipped, you’ll receive an email with a tracking number and…" at bounding box center [874, 235] width 275 height 63
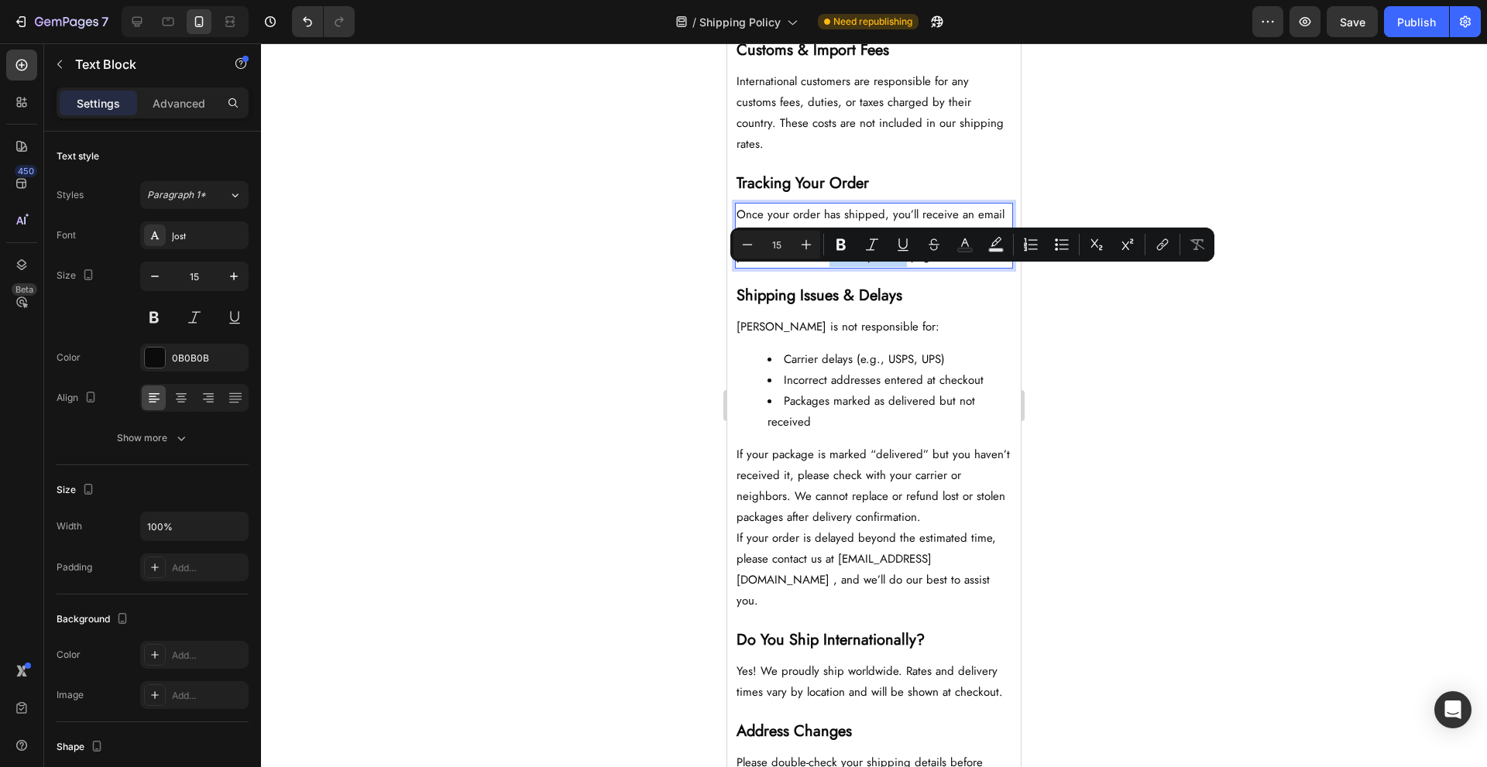
drag, startPoint x: 829, startPoint y: 281, endPoint x: 902, endPoint y: 283, distance: 73.6
click at [902, 267] on p "Once your order has shipped, you’ll receive an email with a tracking number and…" at bounding box center [874, 235] width 275 height 63
click at [1159, 248] on icon "Editor contextual toolbar" at bounding box center [1162, 244] width 15 height 15
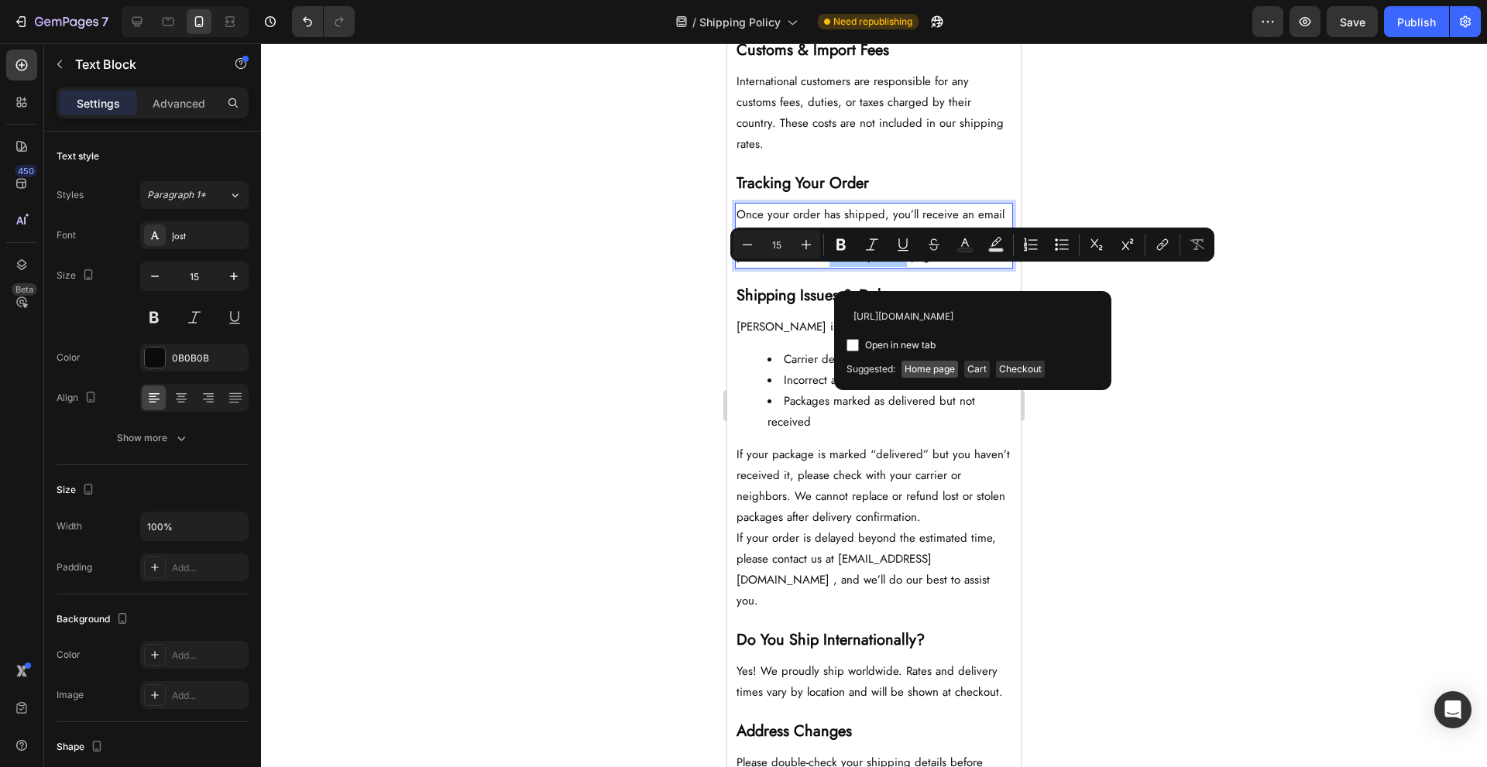
scroll to position [0, 54]
type input "[URL][DOMAIN_NAME]"
click at [919, 347] on span "Open in new tab" at bounding box center [900, 345] width 70 height 19
checkbox input "true"
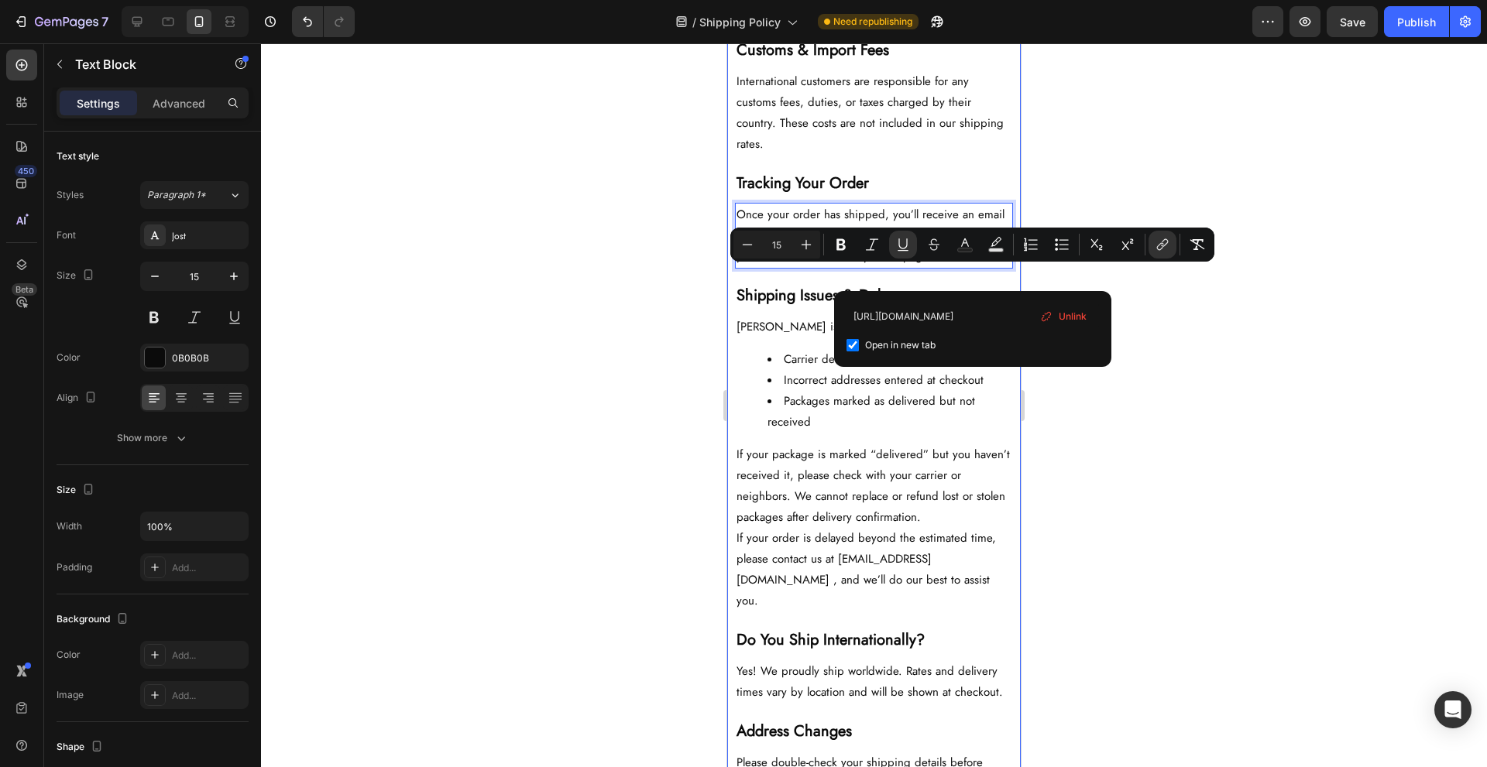
click at [728, 299] on div "The Baddie Code The Fine Print Shipping Policy Button Refund Policy Button Paym…" at bounding box center [874, 12] width 294 height 1959
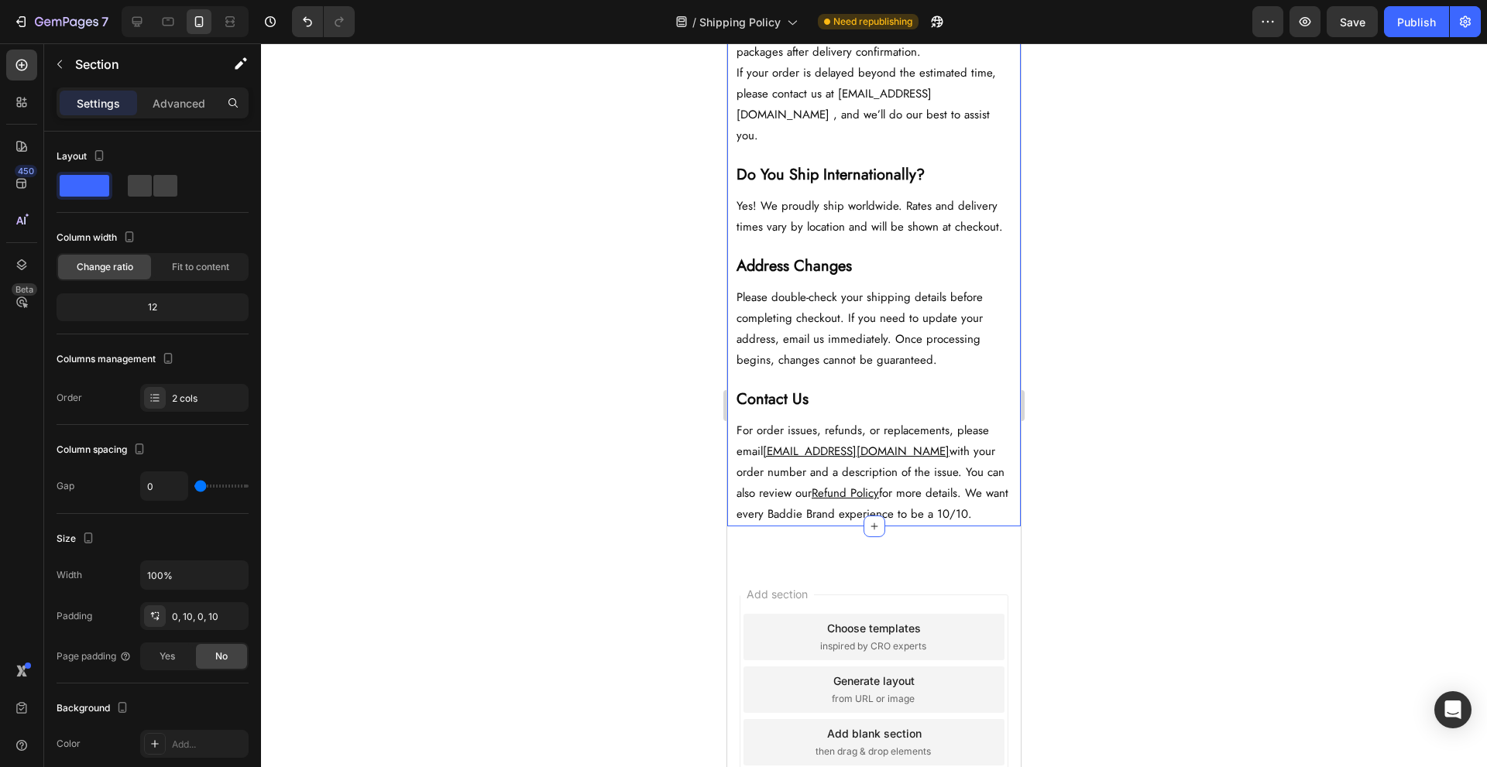
scroll to position [1756, 0]
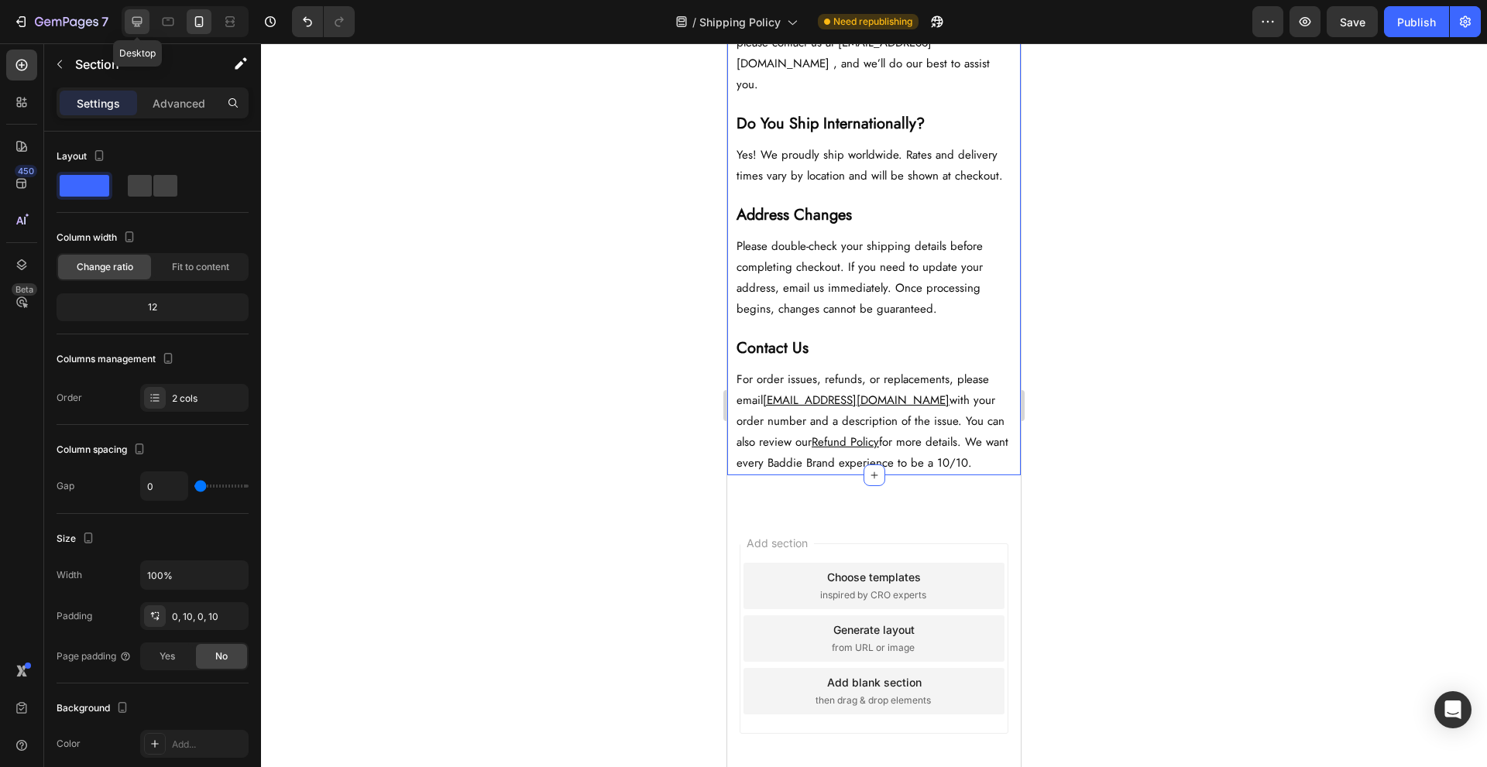
drag, startPoint x: 132, startPoint y: 22, endPoint x: 184, endPoint y: 24, distance: 52.7
click at [132, 21] on icon at bounding box center [136, 21] width 15 height 15
type input "32"
type input "1500"
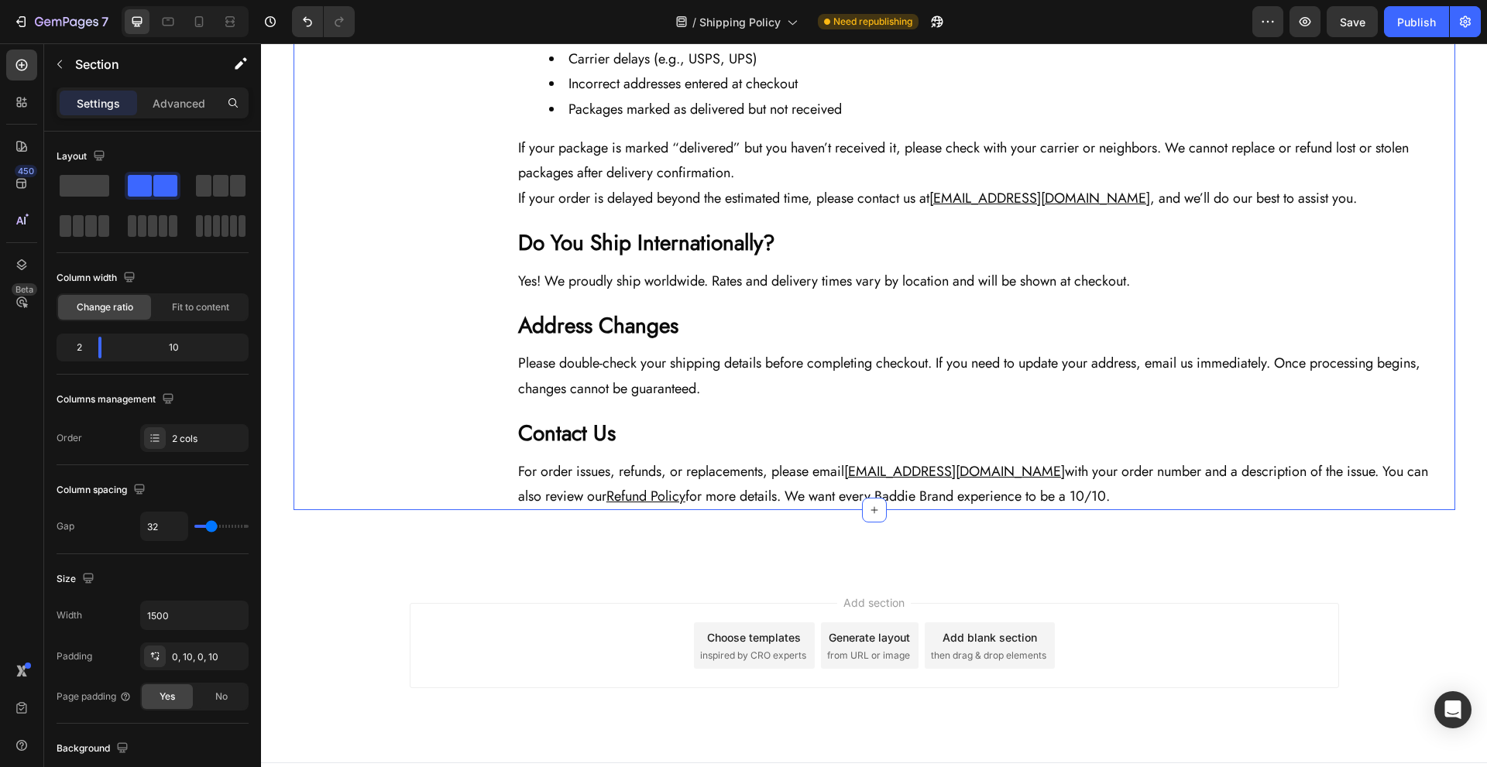
scroll to position [1042, 0]
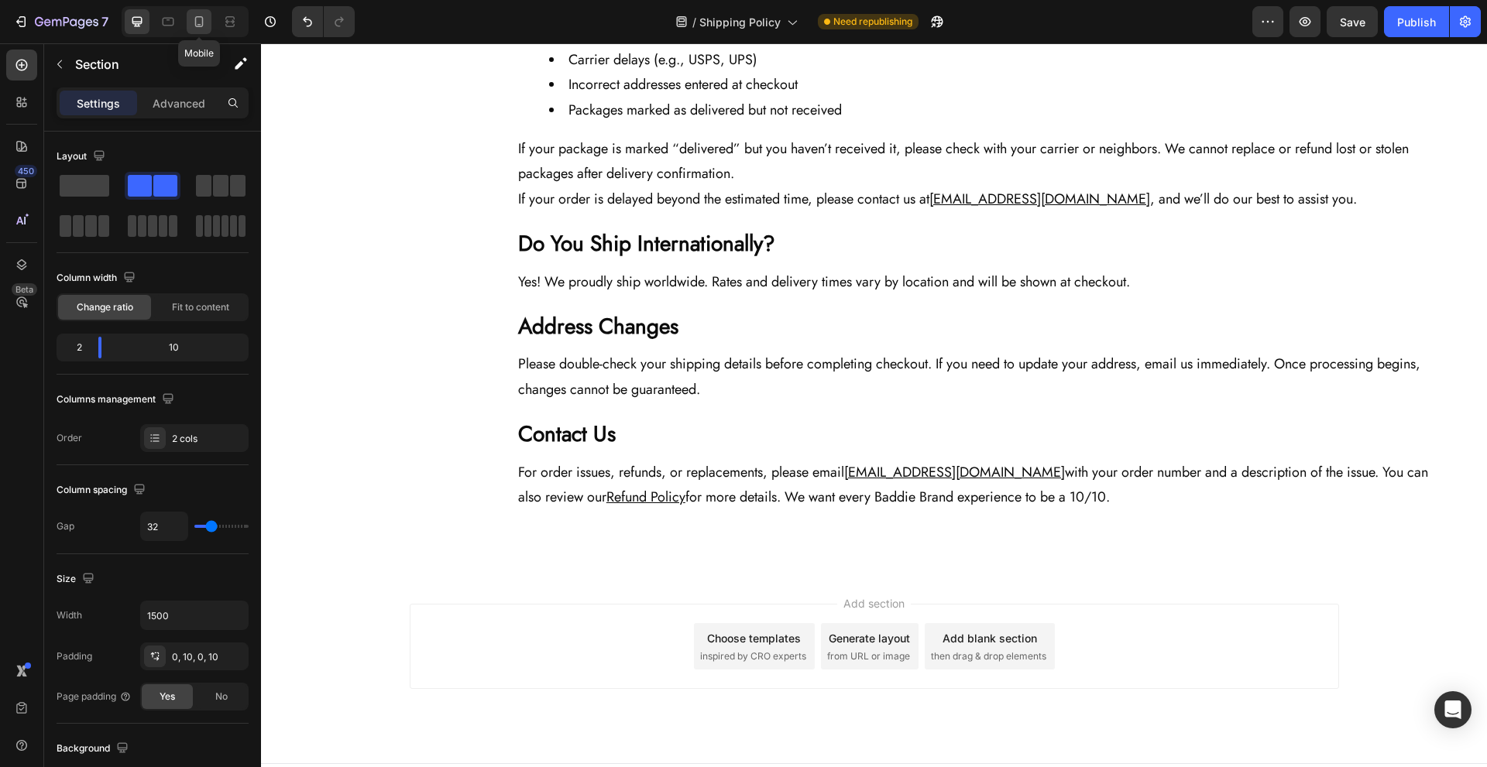
click at [194, 27] on icon at bounding box center [198, 21] width 15 height 15
type input "0"
type input "100%"
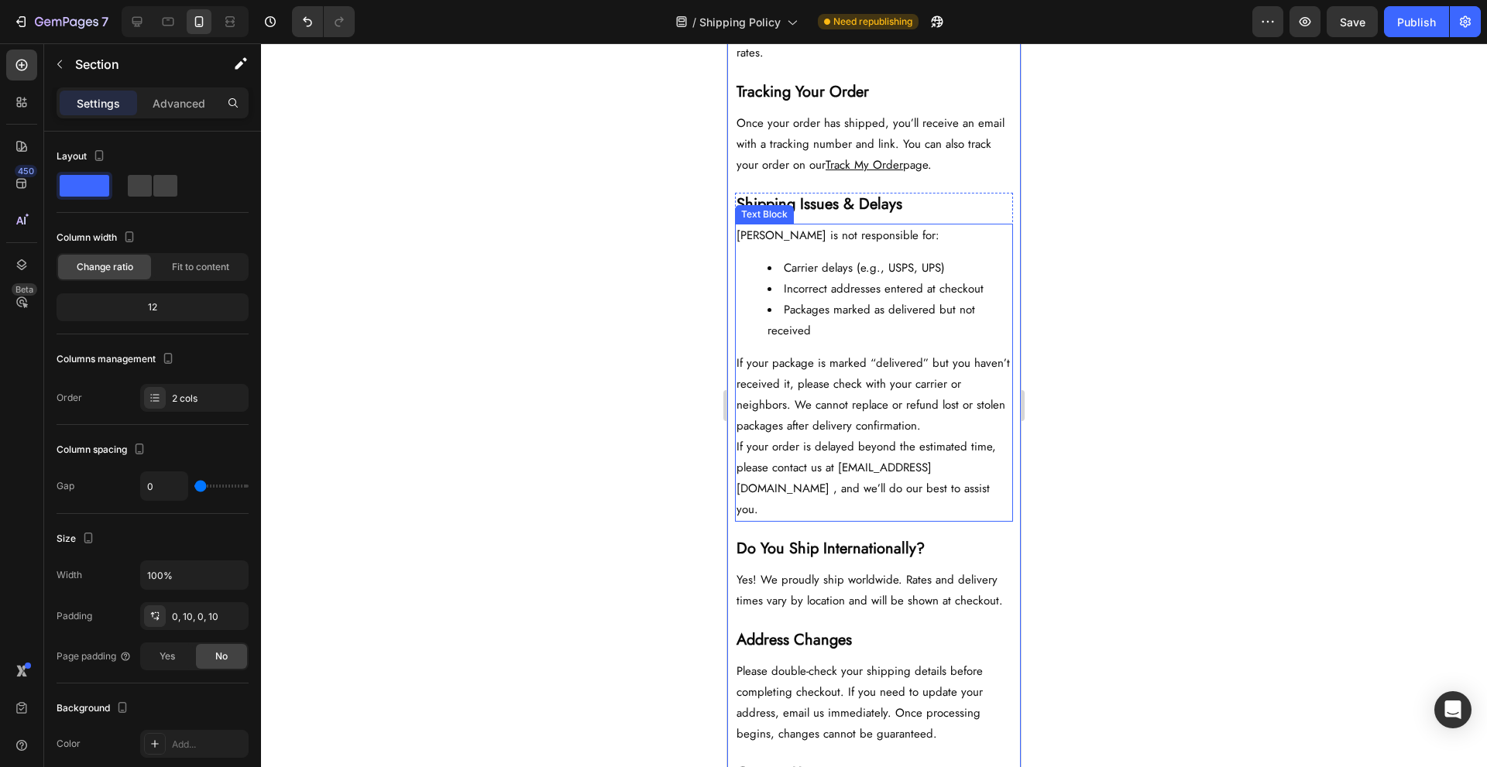
scroll to position [1414, 0]
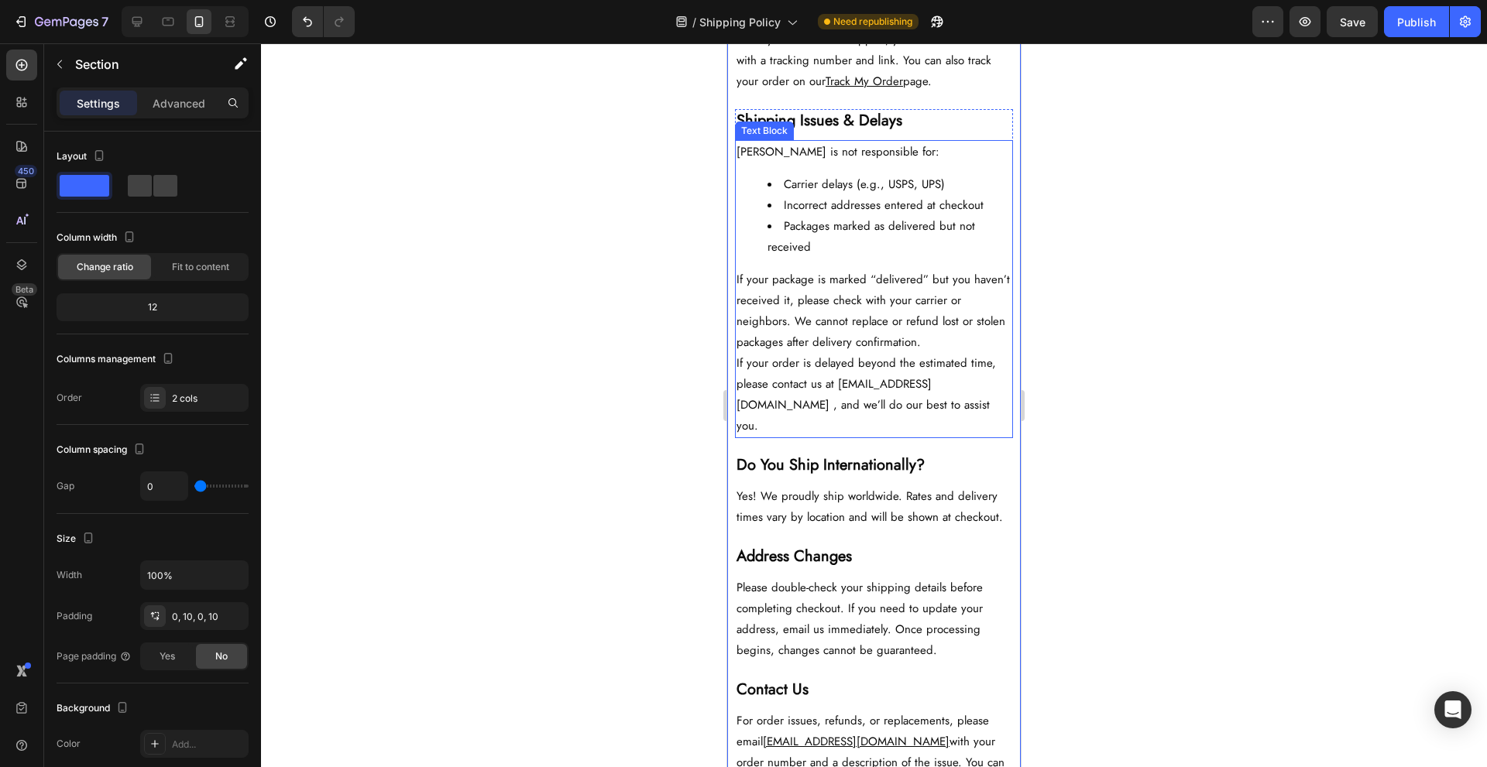
drag, startPoint x: 826, startPoint y: 393, endPoint x: 833, endPoint y: 400, distance: 9.9
click at [826, 393] on p "If your order is delayed beyond the estimated time, please contact us at suppor…" at bounding box center [874, 395] width 275 height 84
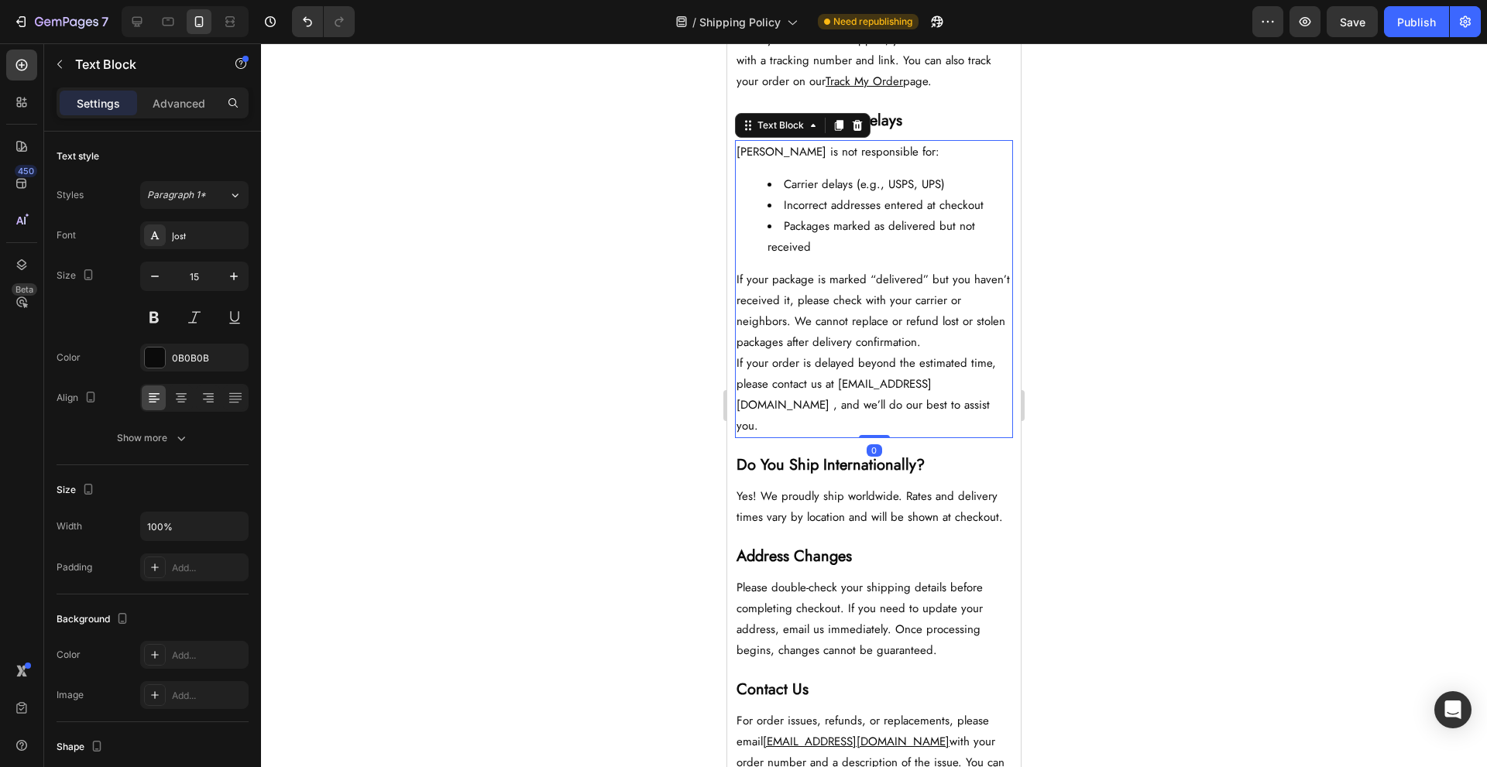
click at [839, 405] on p "If your order is delayed beyond the estimated time, please contact us at suppor…" at bounding box center [874, 395] width 275 height 84
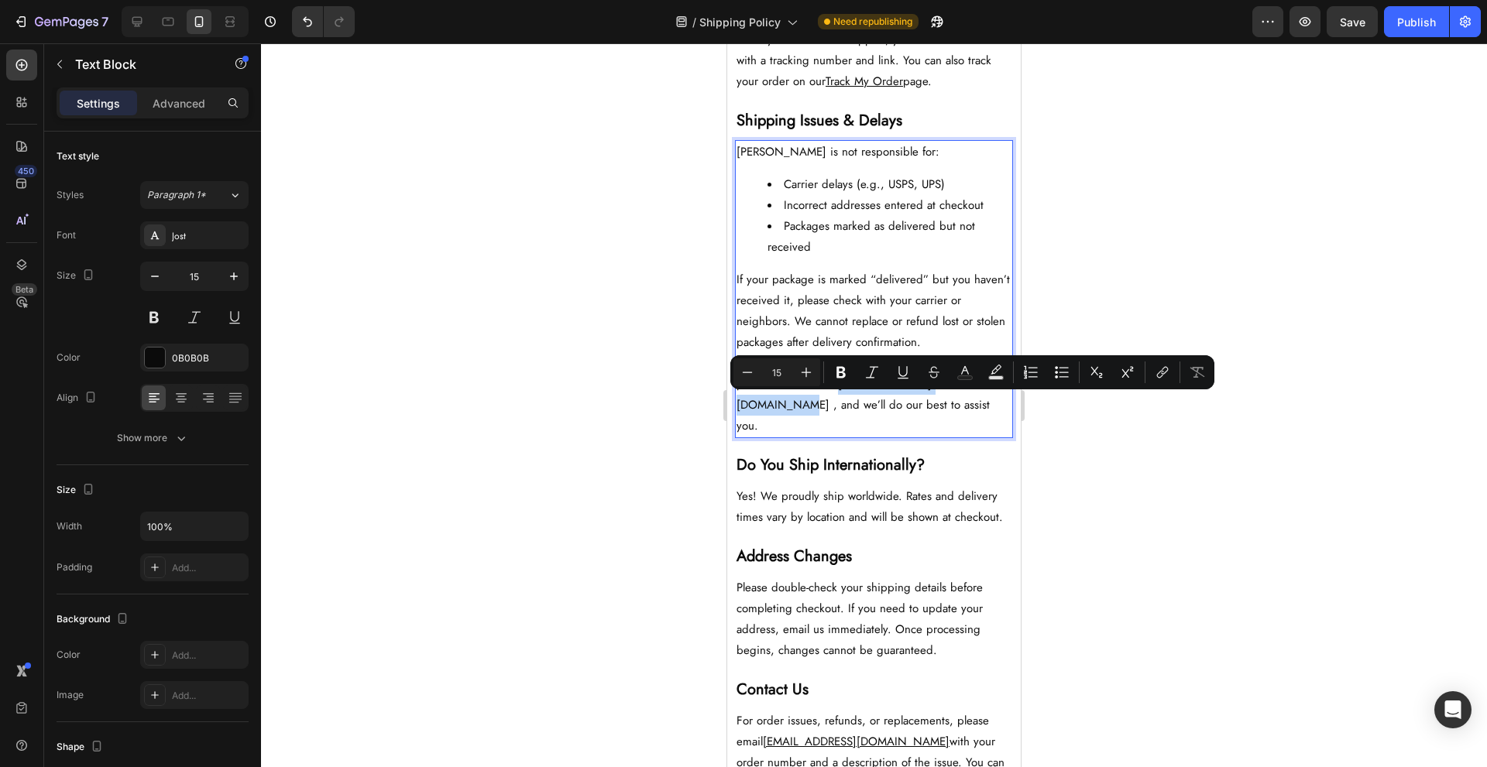
drag, startPoint x: 837, startPoint y: 410, endPoint x: 982, endPoint y: 408, distance: 144.8
click at [982, 408] on p "If your order is delayed beyond the estimated time, please contact us at suppor…" at bounding box center [874, 395] width 275 height 84
click at [1152, 371] on button "link" at bounding box center [1163, 373] width 28 height 28
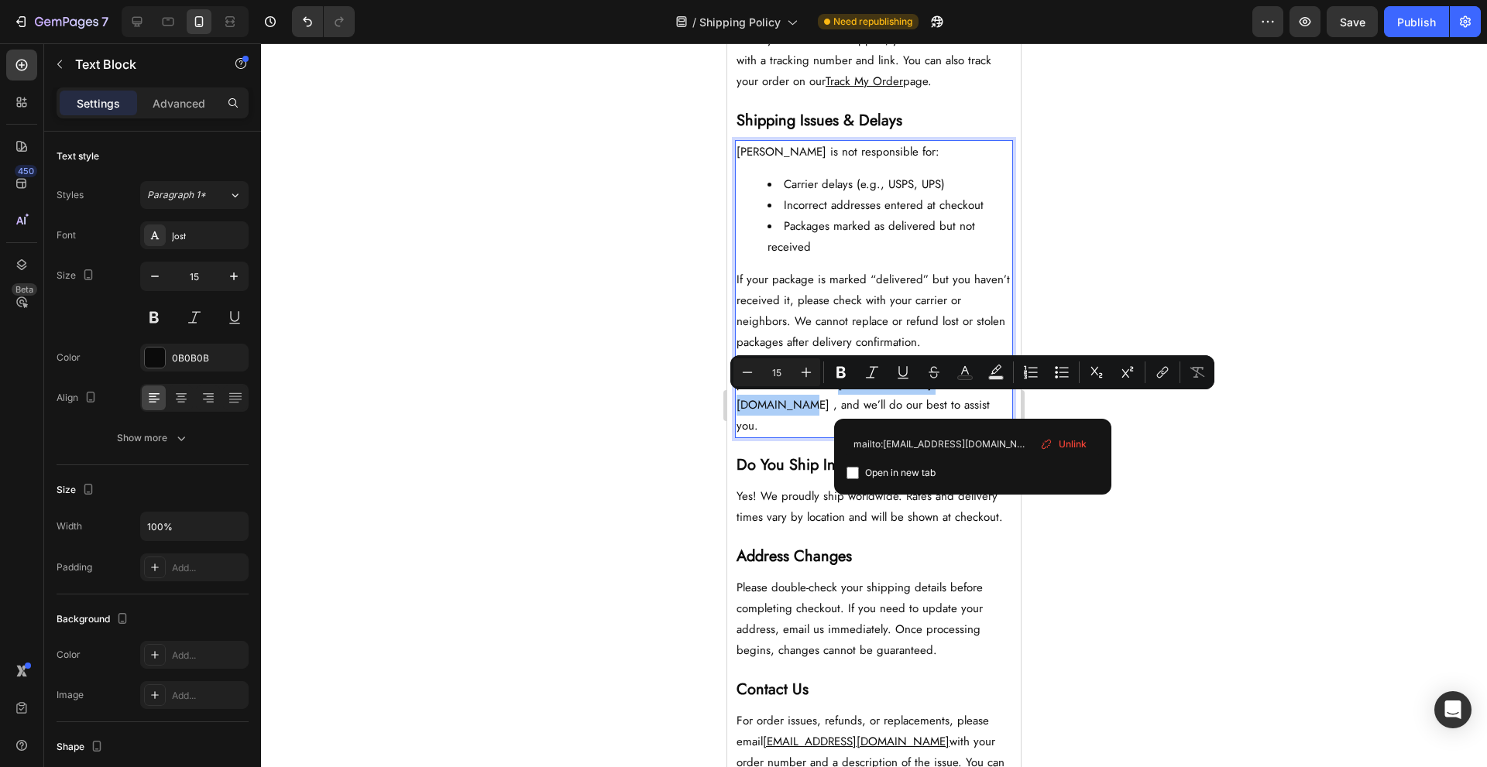
type input "mailto:[EMAIL_ADDRESS][DOMAIN_NAME]"
click at [884, 474] on span "Open in new tab" at bounding box center [900, 473] width 70 height 19
checkbox input "true"
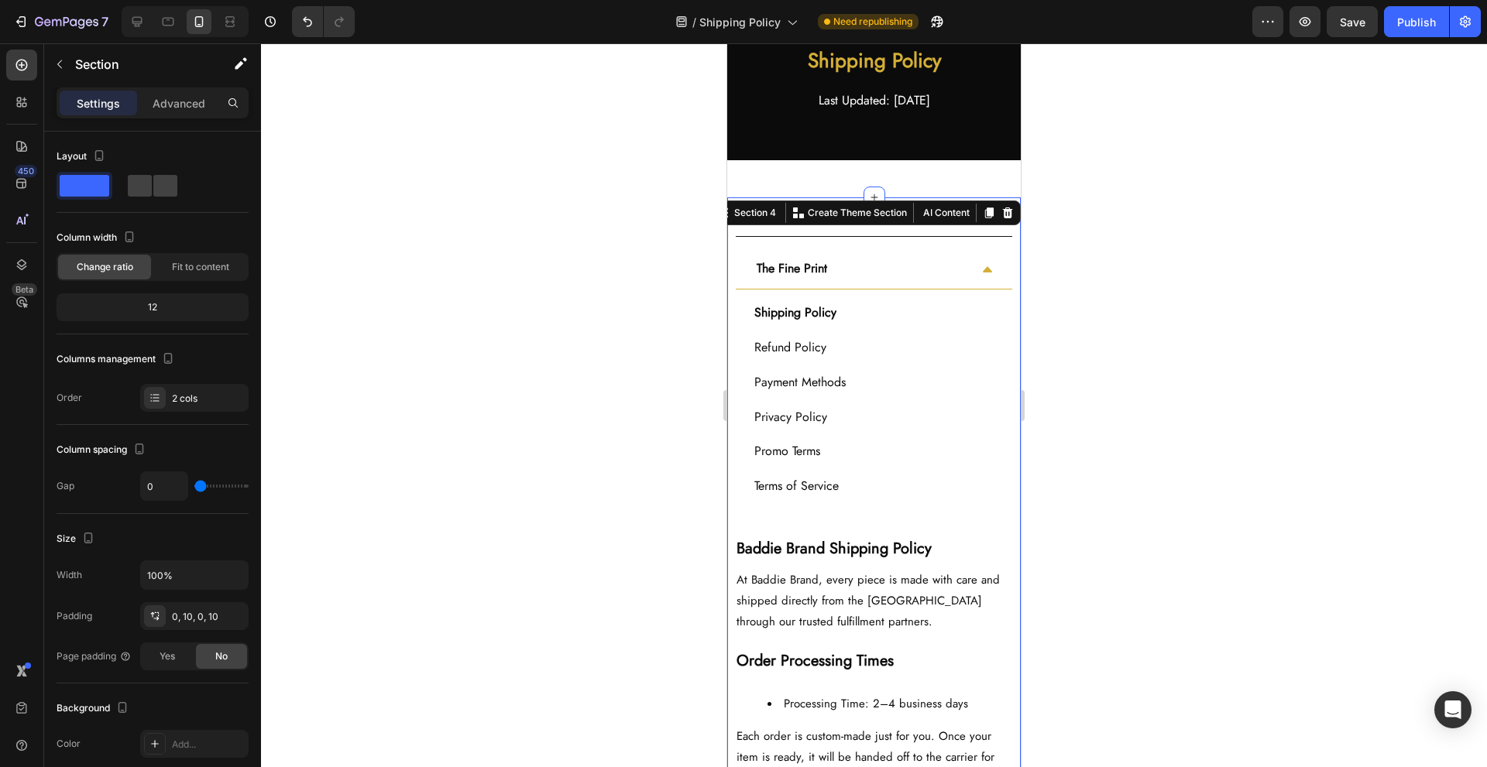
scroll to position [0, 0]
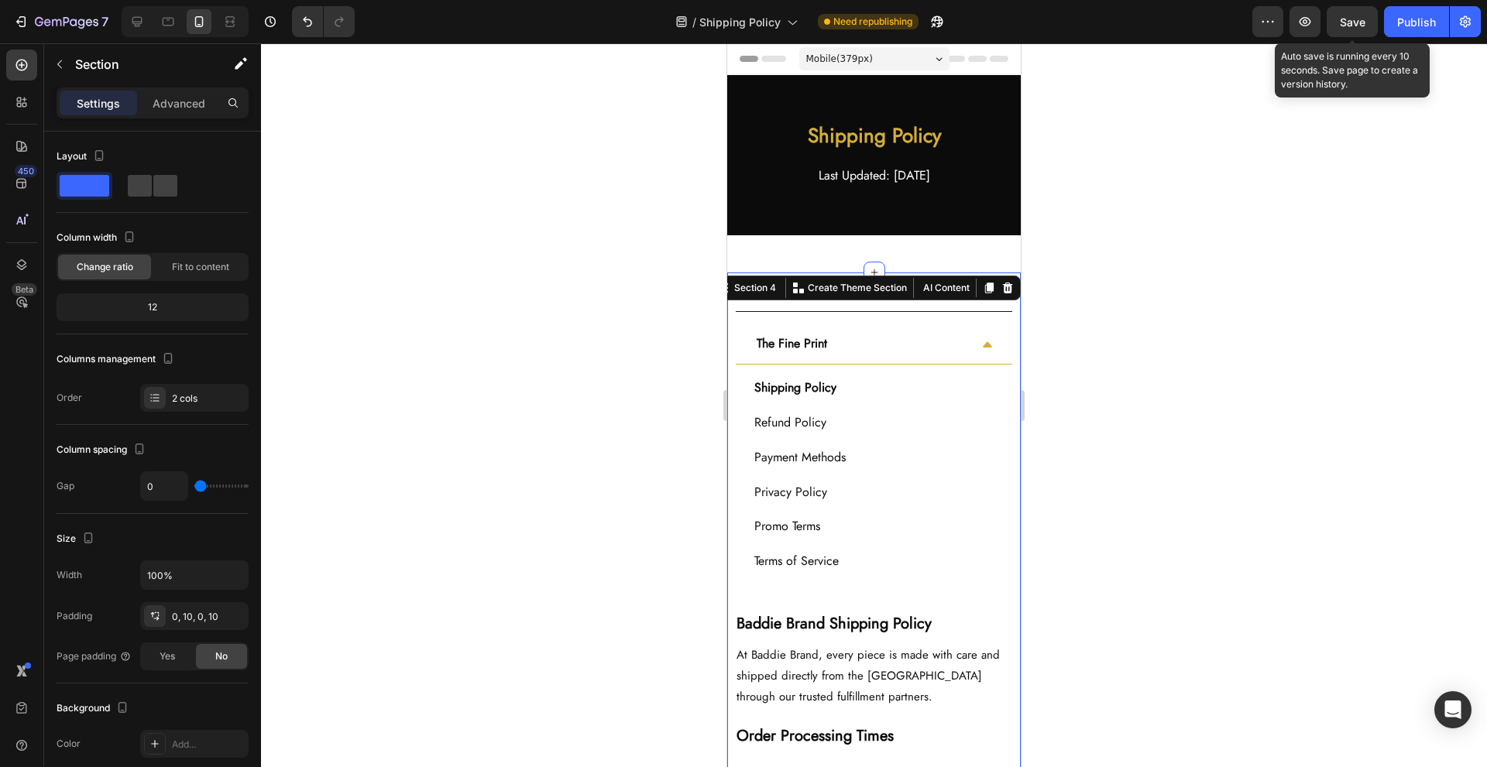
click at [1341, 23] on span "Save" at bounding box center [1353, 21] width 26 height 13
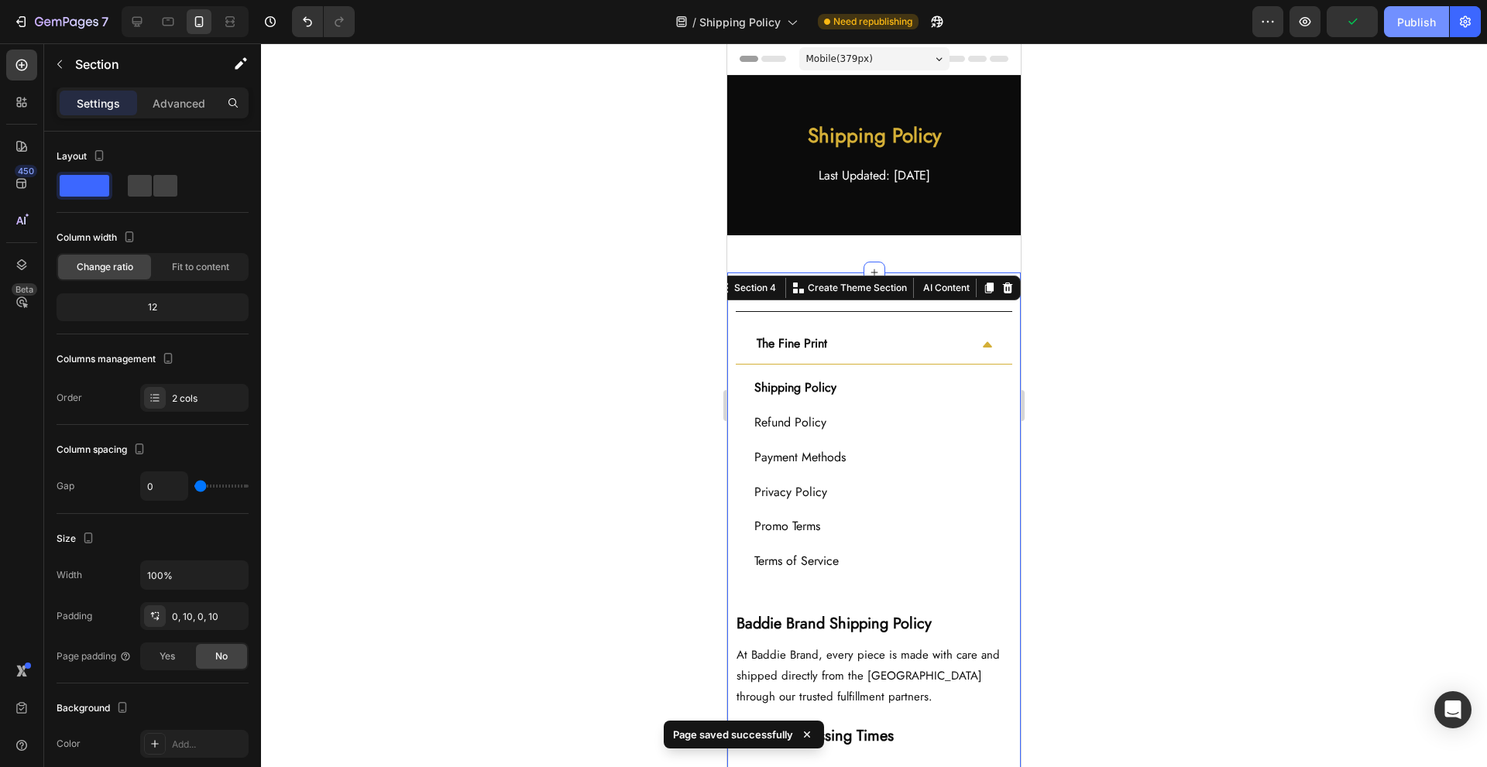
click at [1414, 19] on div "Publish" at bounding box center [1416, 22] width 39 height 16
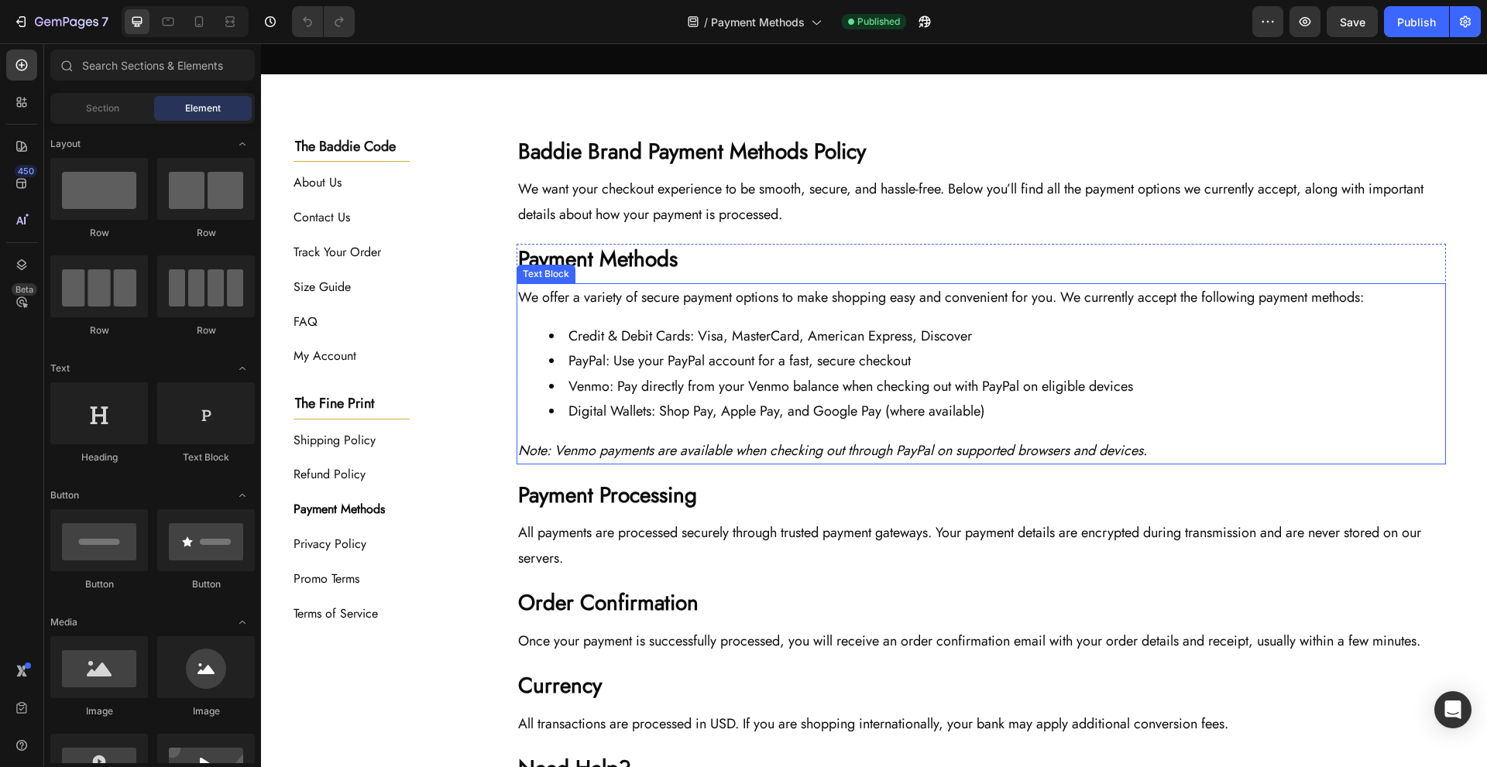
scroll to position [207, 0]
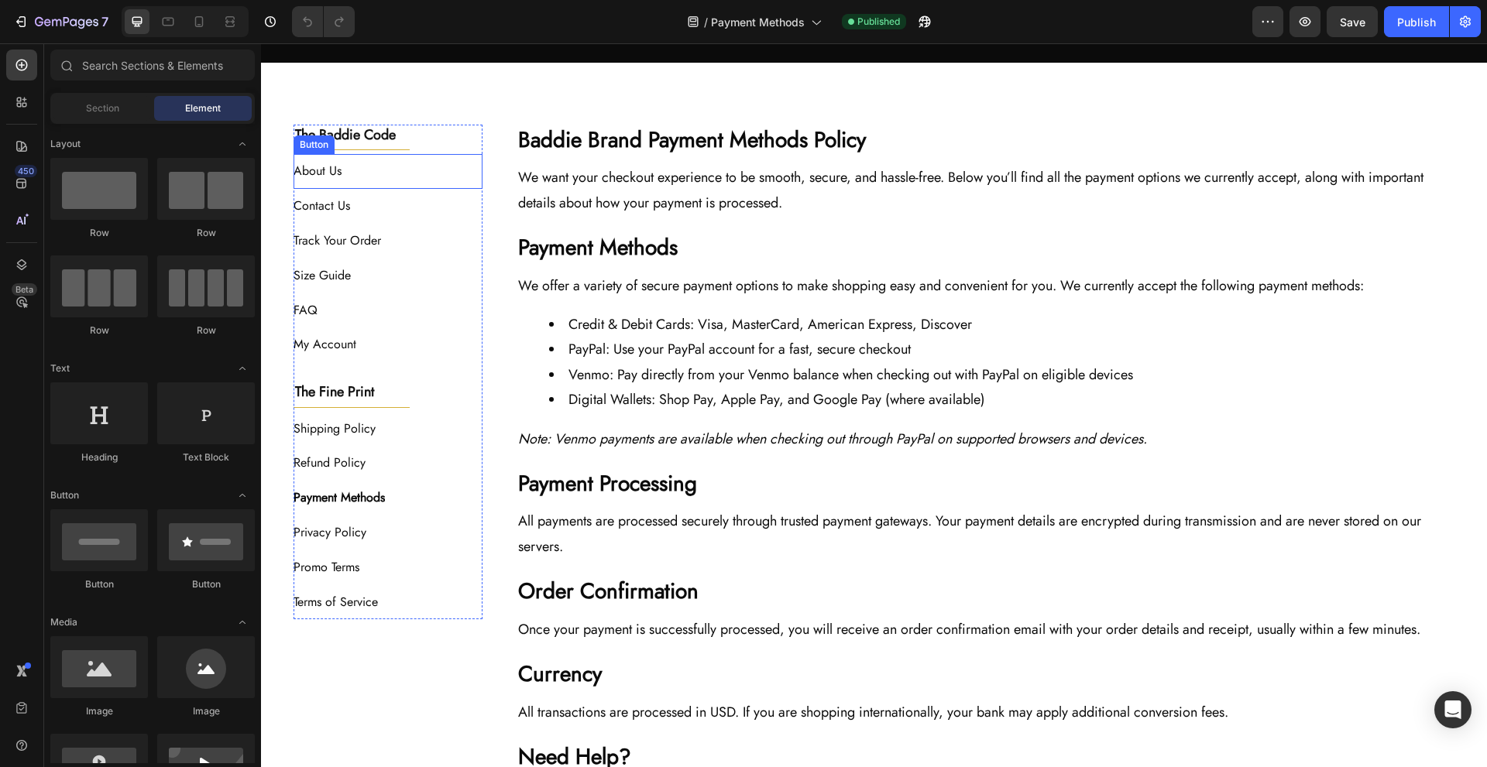
click at [402, 175] on div "About Us Button" at bounding box center [389, 171] width 190 height 35
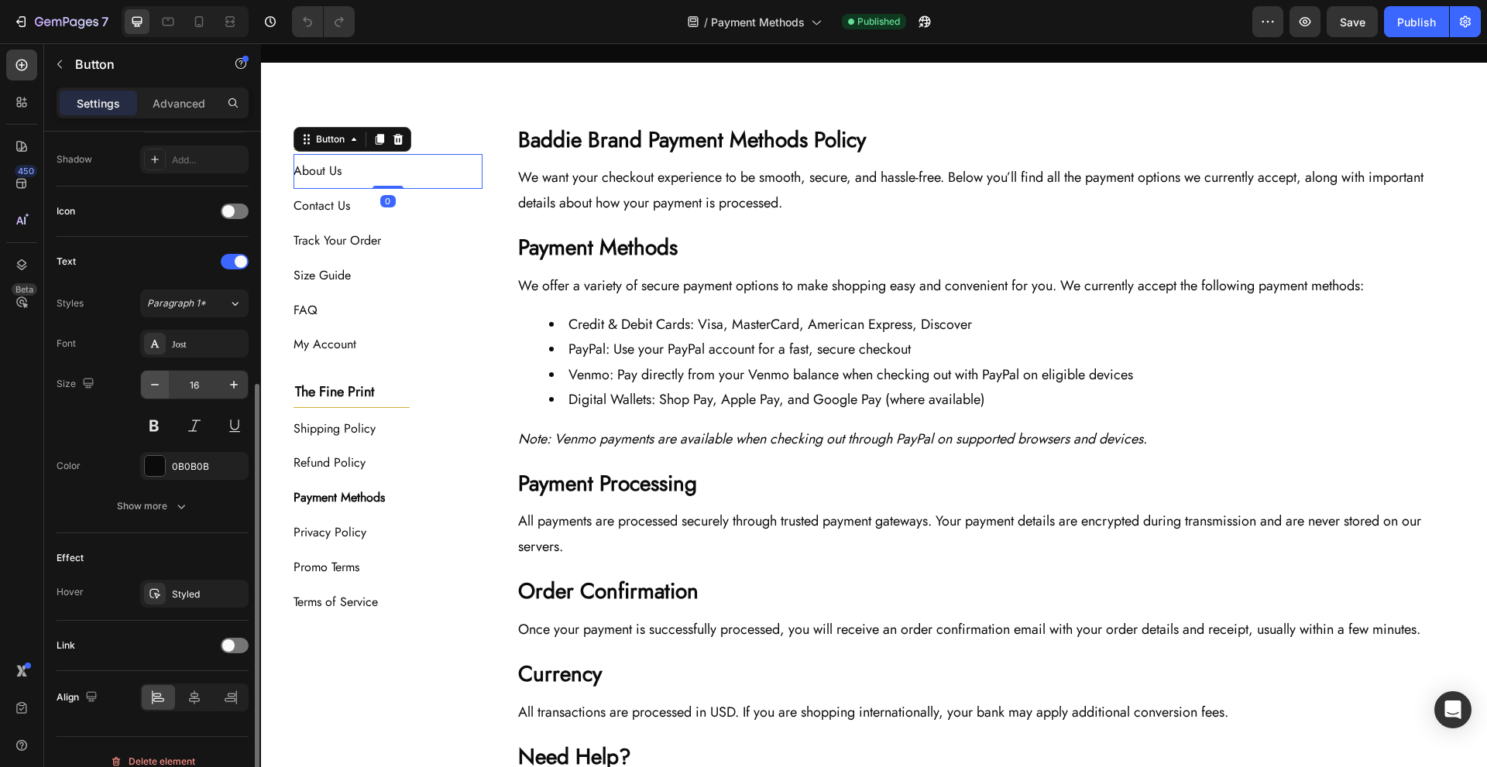
scroll to position [431, 0]
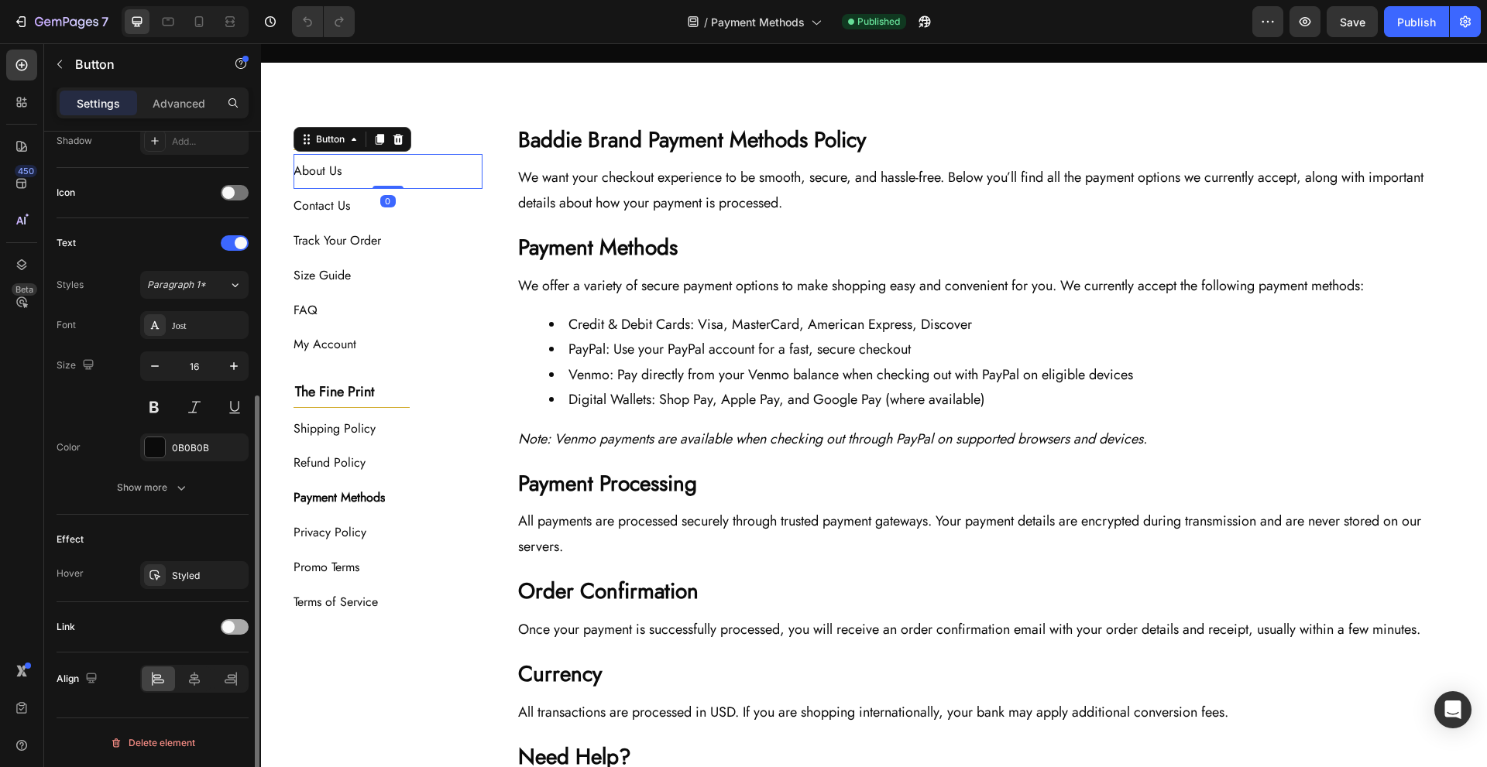
click at [239, 624] on div at bounding box center [235, 627] width 28 height 15
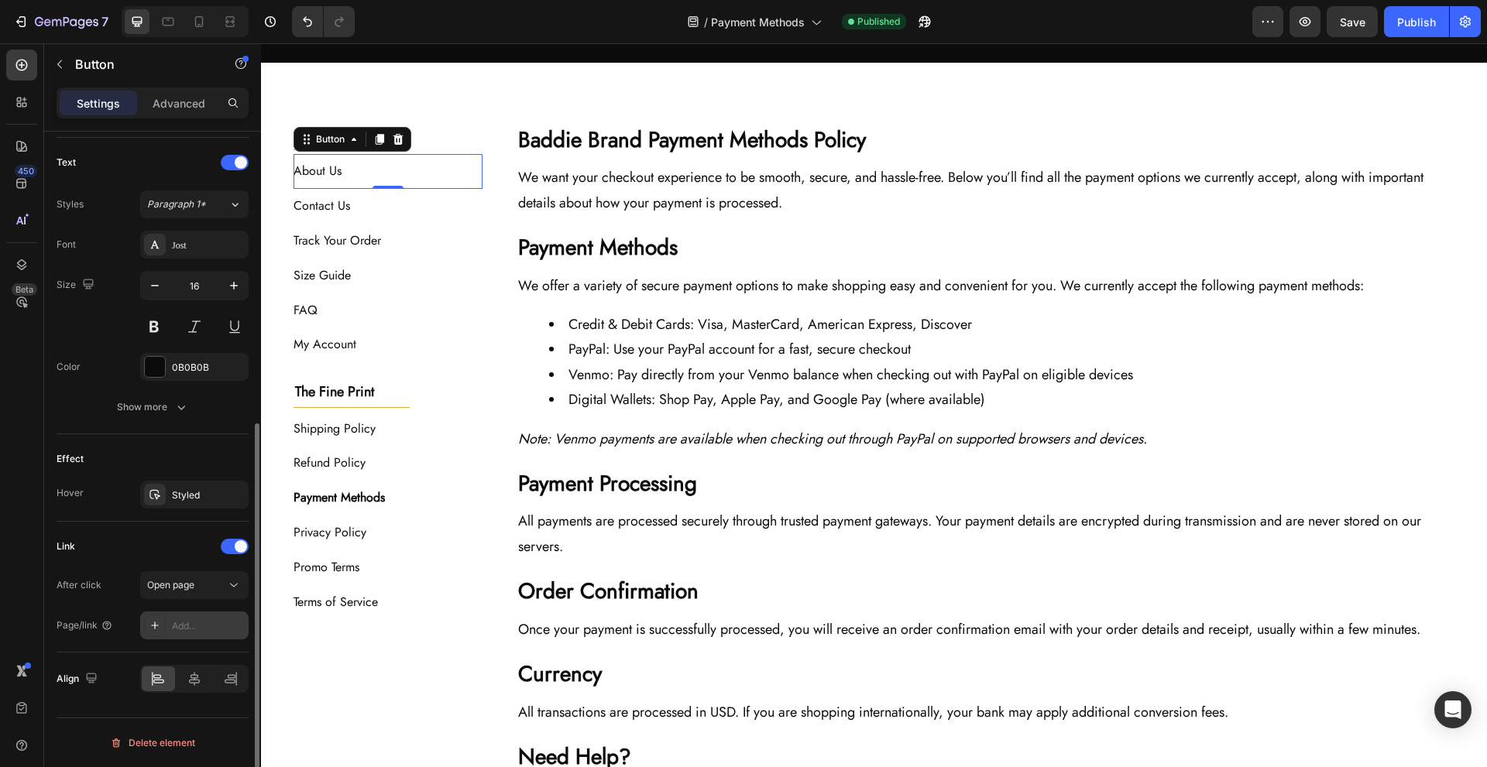
click at [197, 613] on div "Add..." at bounding box center [194, 626] width 108 height 28
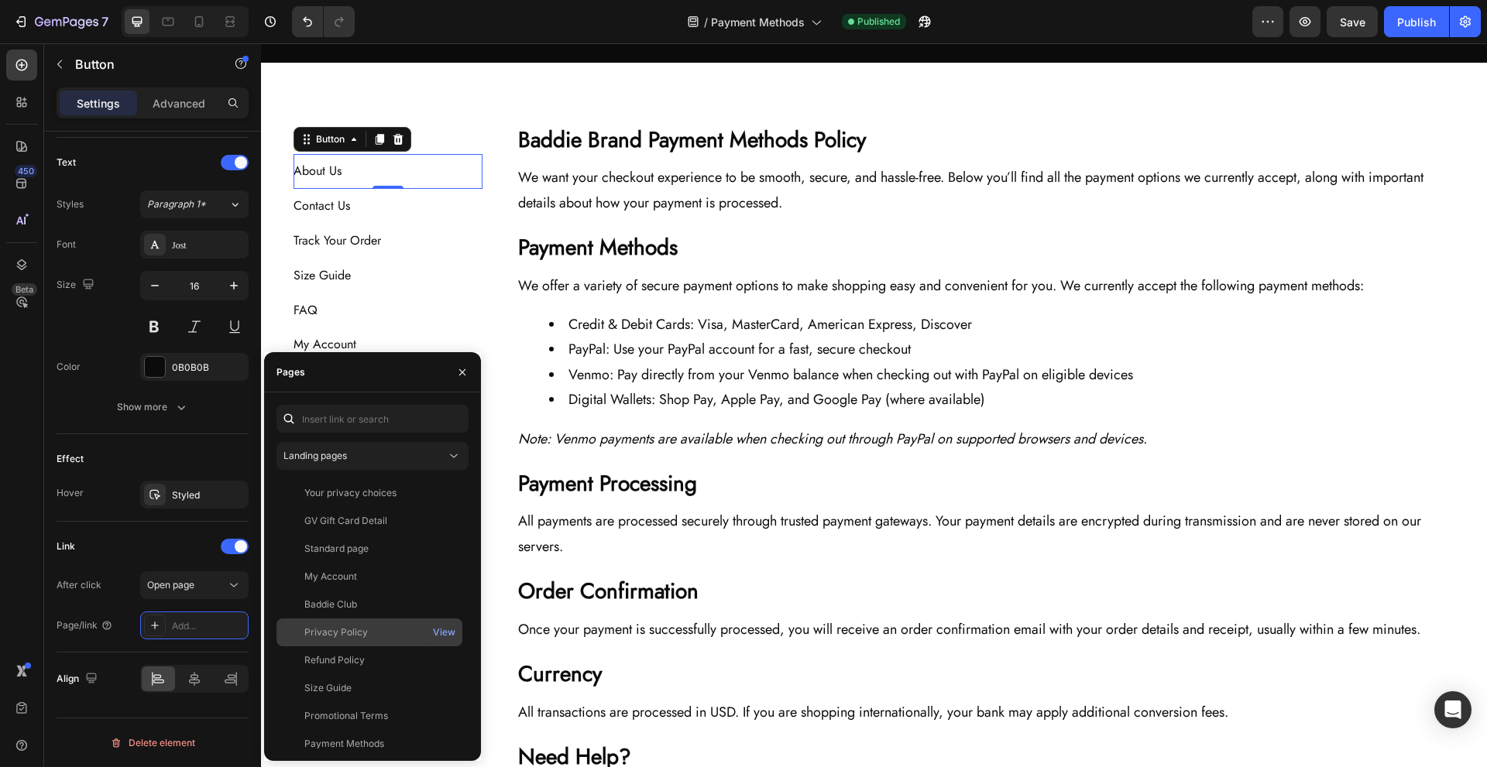
scroll to position [177, 0]
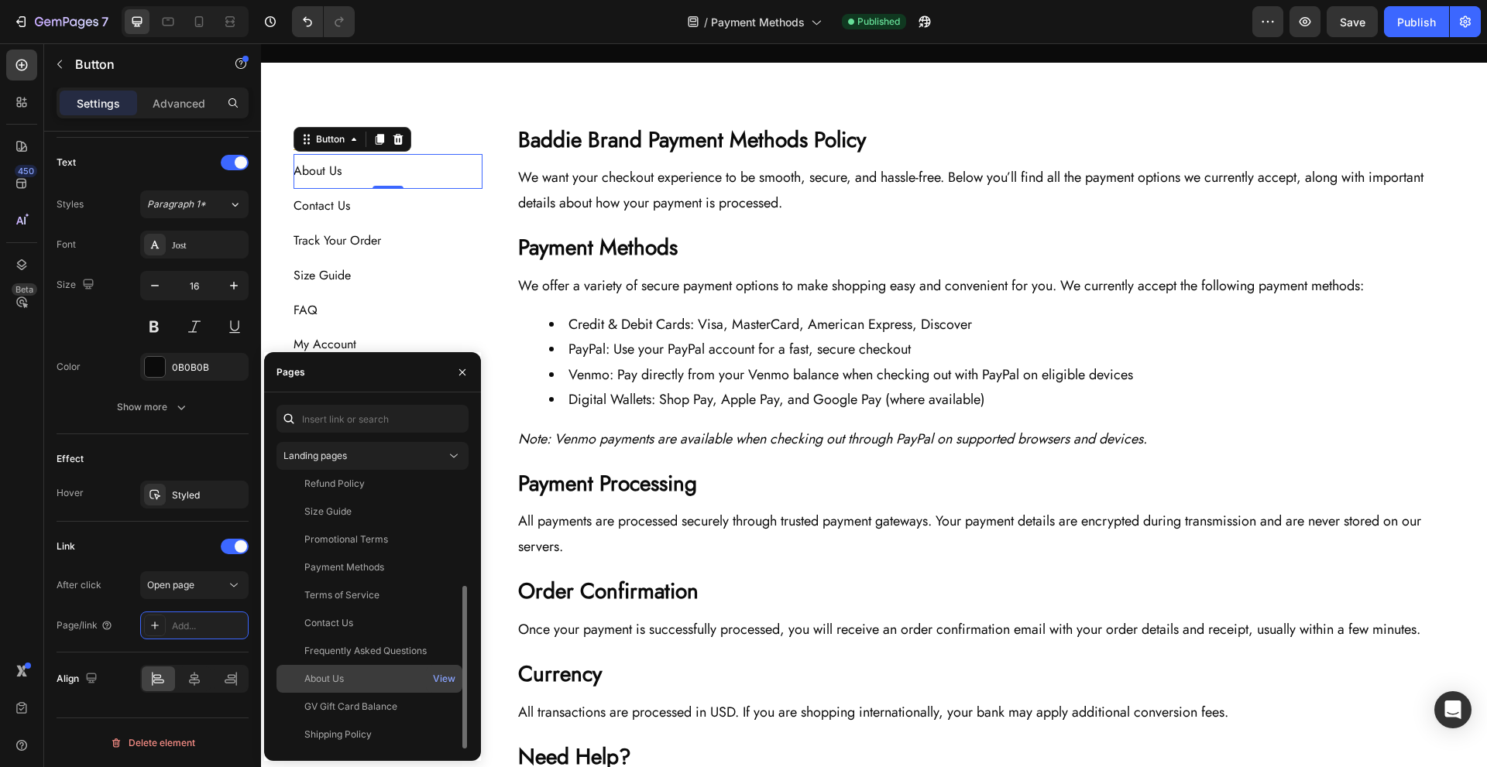
click at [372, 693] on div "About Us View" at bounding box center [369, 707] width 186 height 28
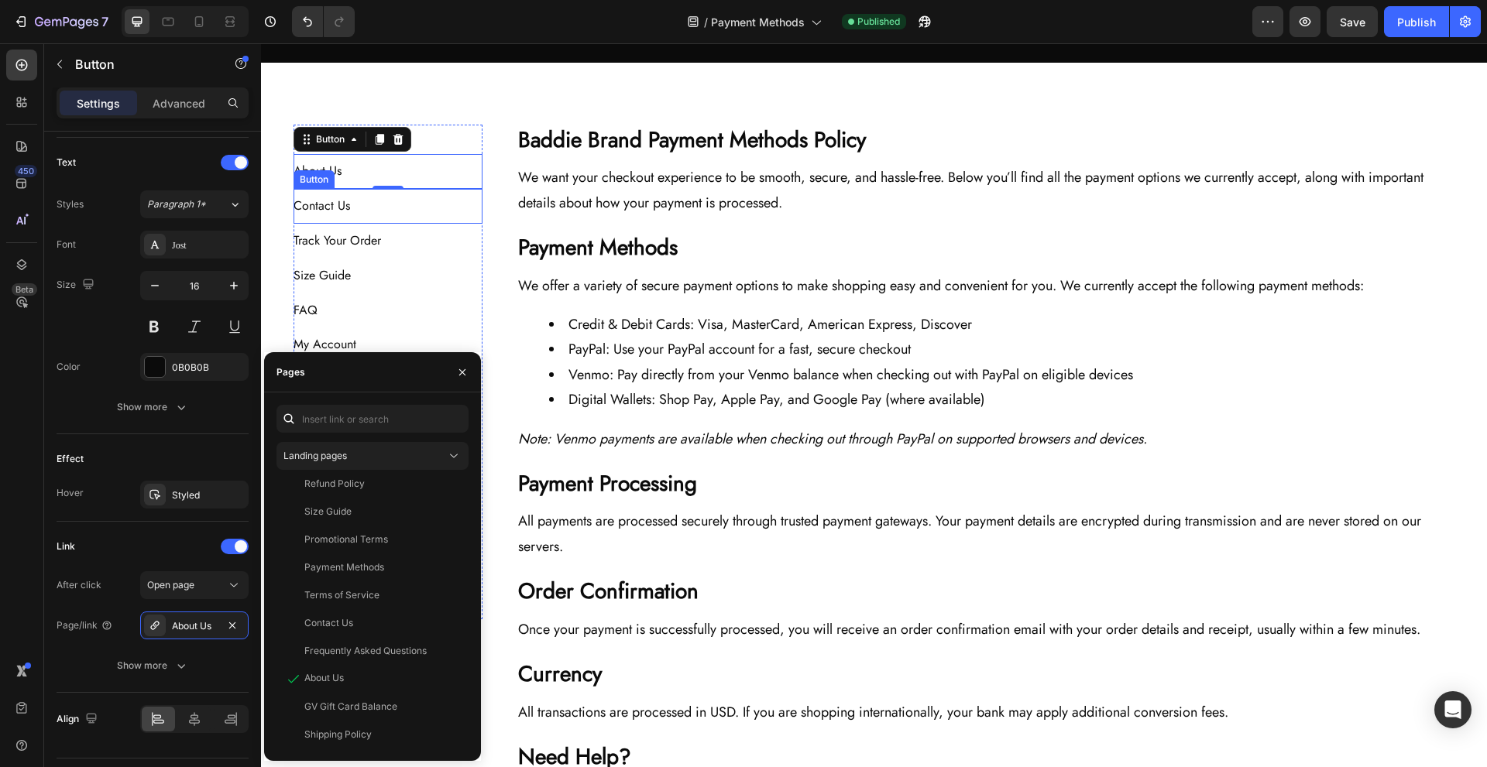
click at [414, 199] on div "Contact Us Button" at bounding box center [389, 206] width 190 height 35
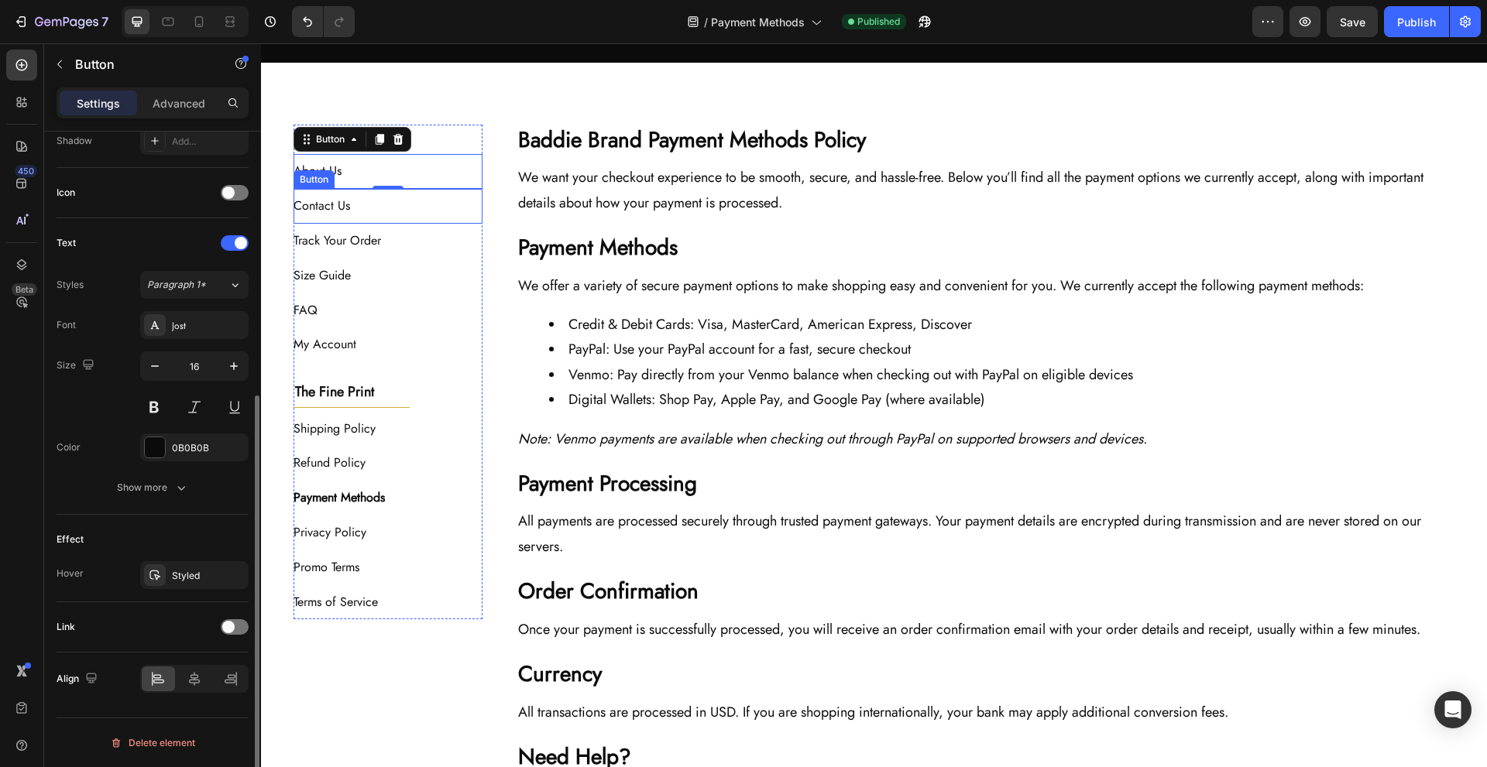
scroll to position [431, 0]
click at [232, 630] on span at bounding box center [228, 627] width 12 height 12
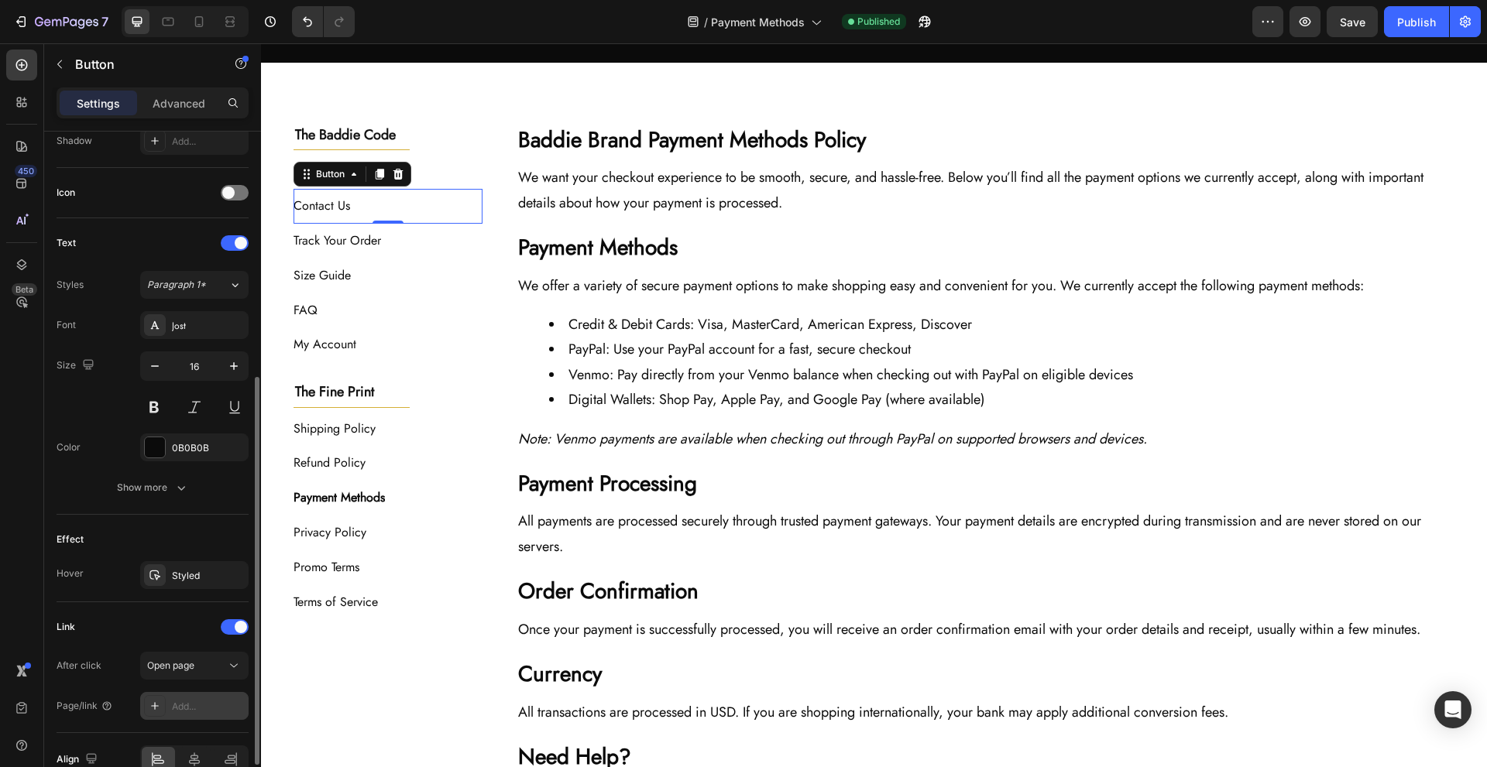
click at [213, 702] on div "Add..." at bounding box center [208, 707] width 73 height 14
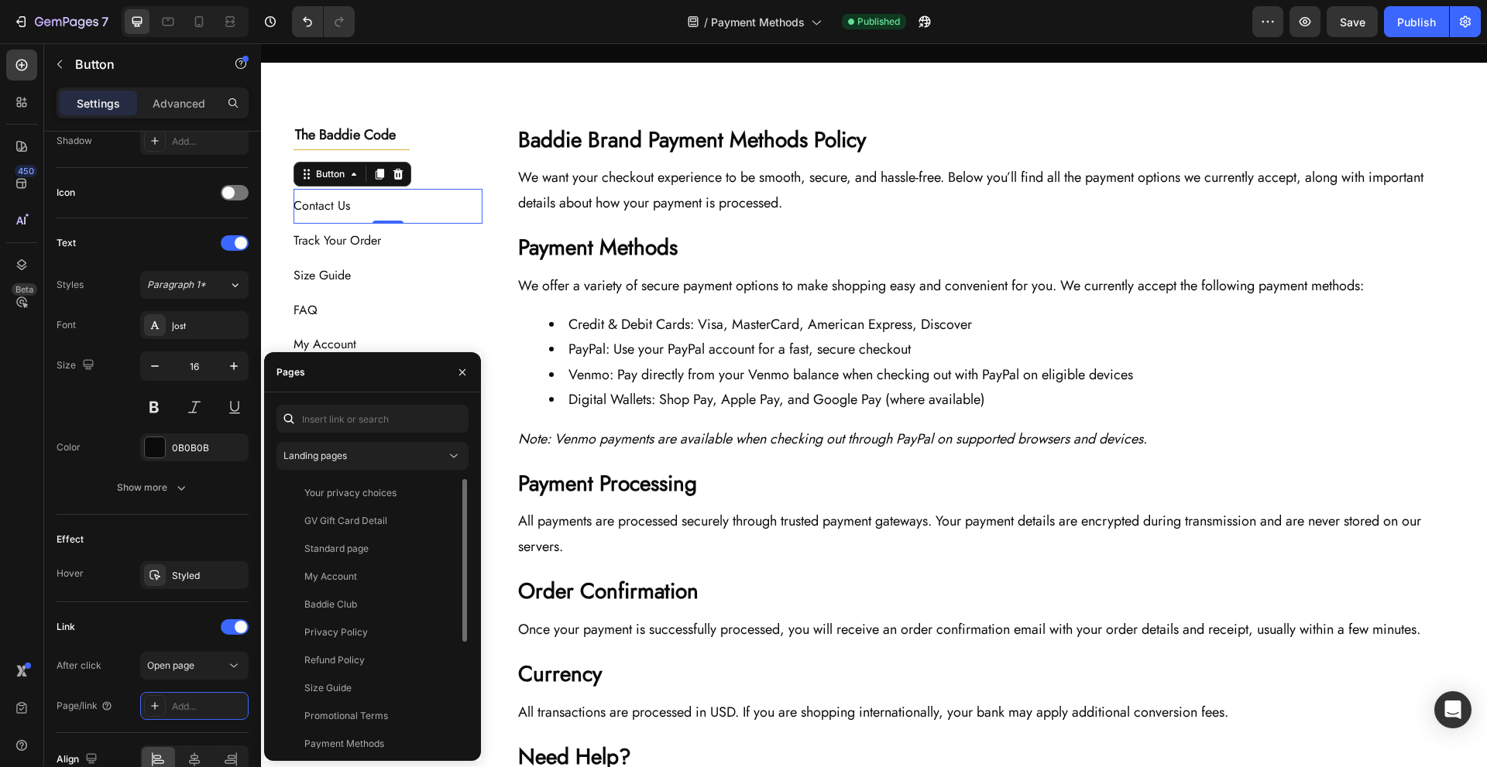
scroll to position [177, 0]
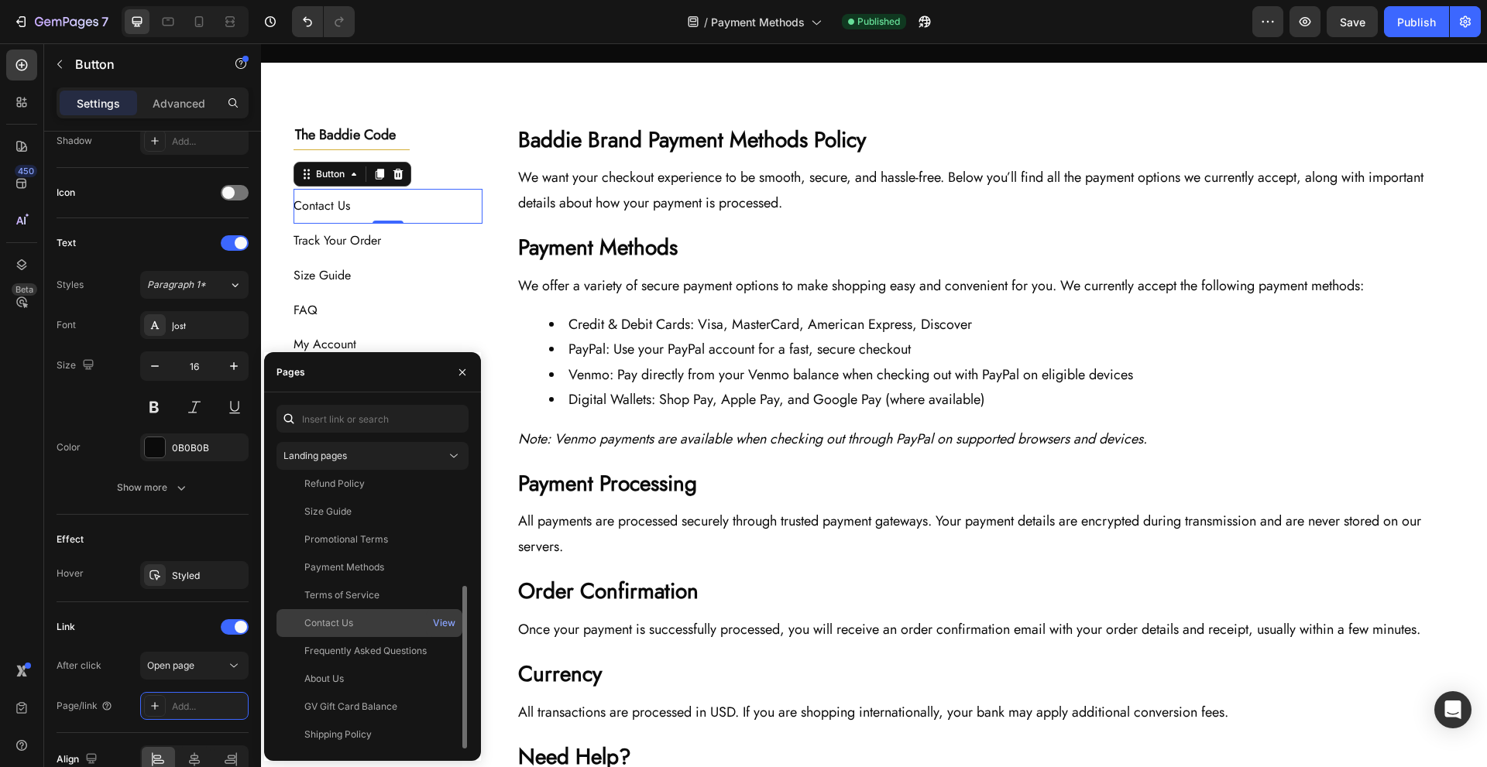
click at [407, 622] on div "Contact Us" at bounding box center [369, 623] width 173 height 14
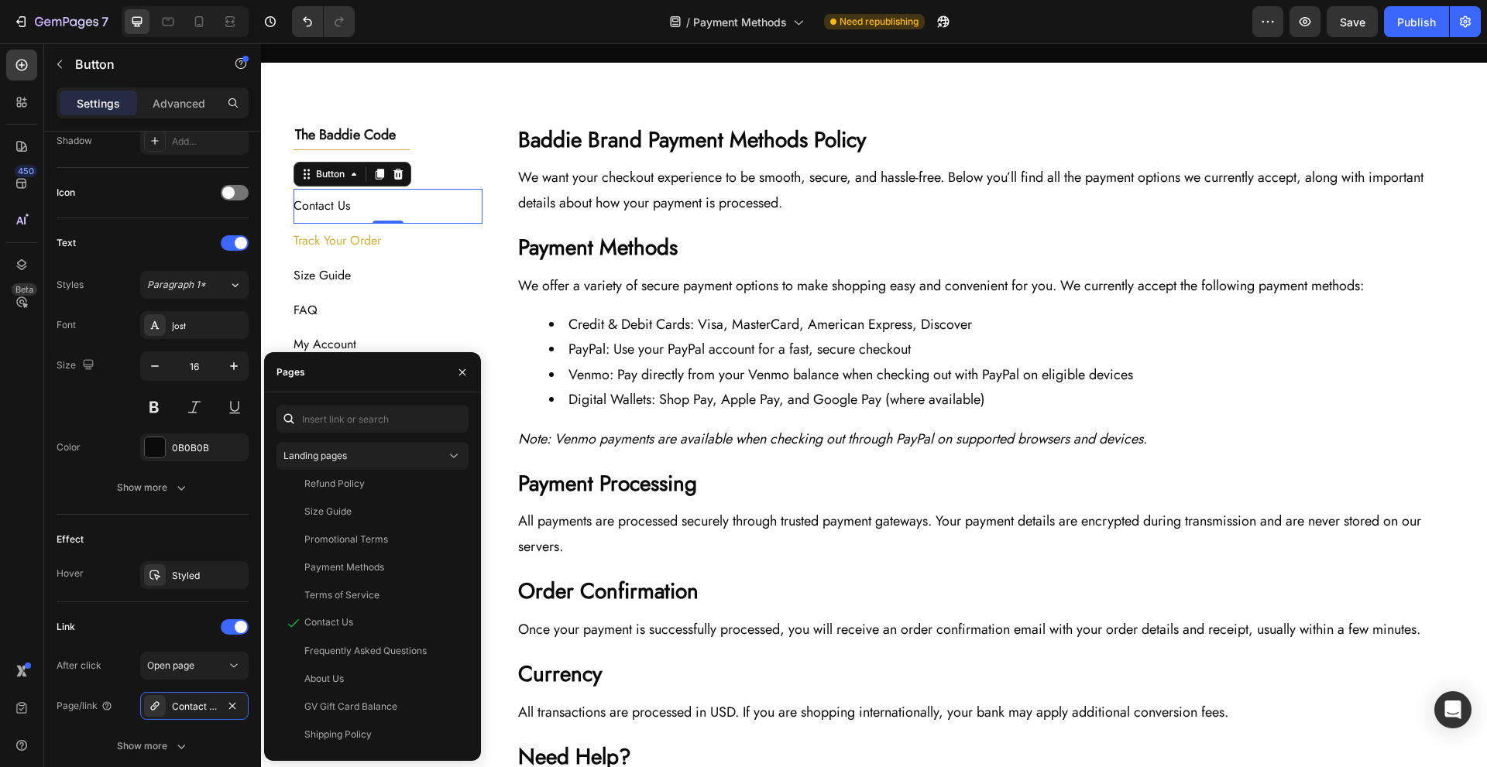
click at [393, 242] on button "Track Your Order" at bounding box center [347, 241] width 106 height 35
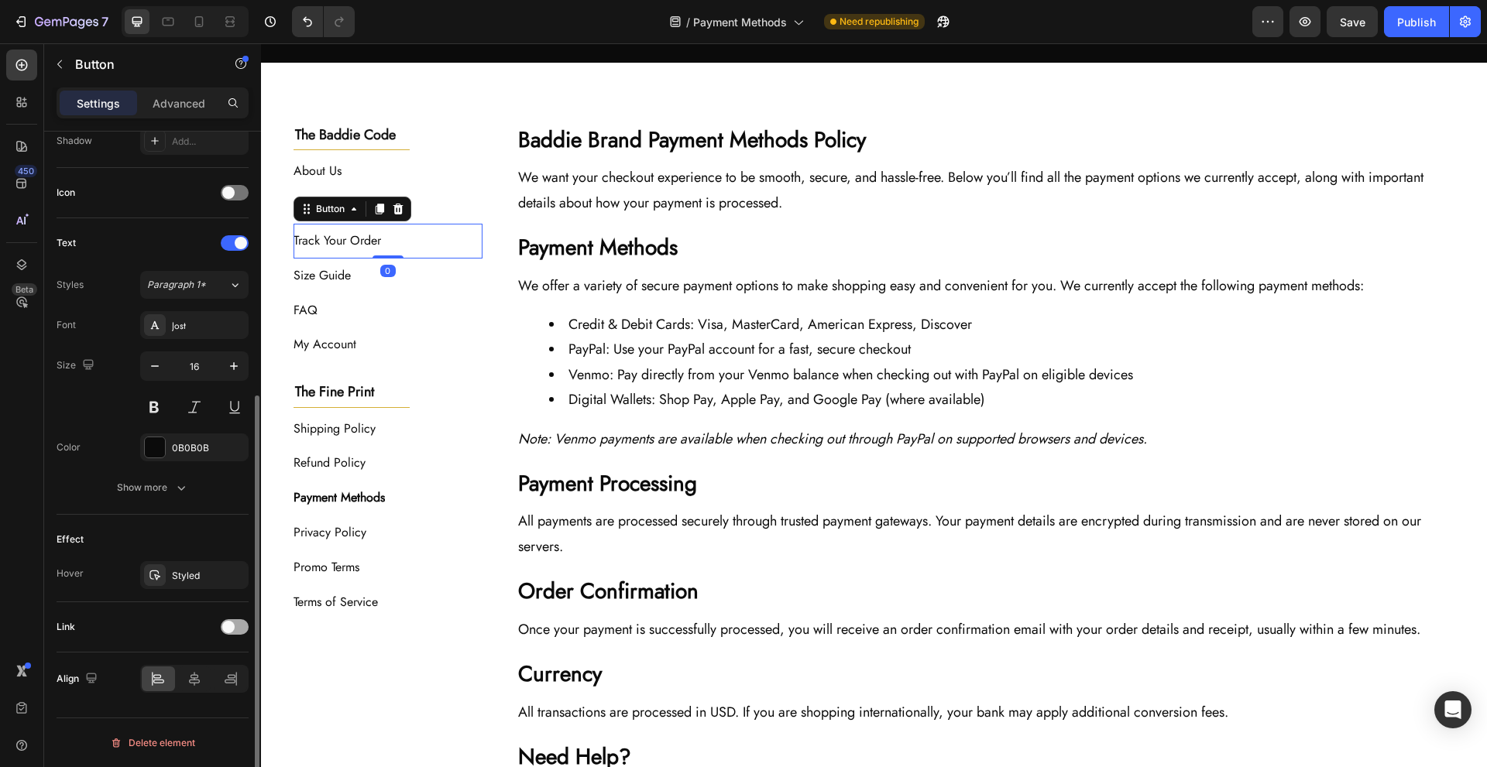
click at [231, 631] on span at bounding box center [228, 627] width 12 height 12
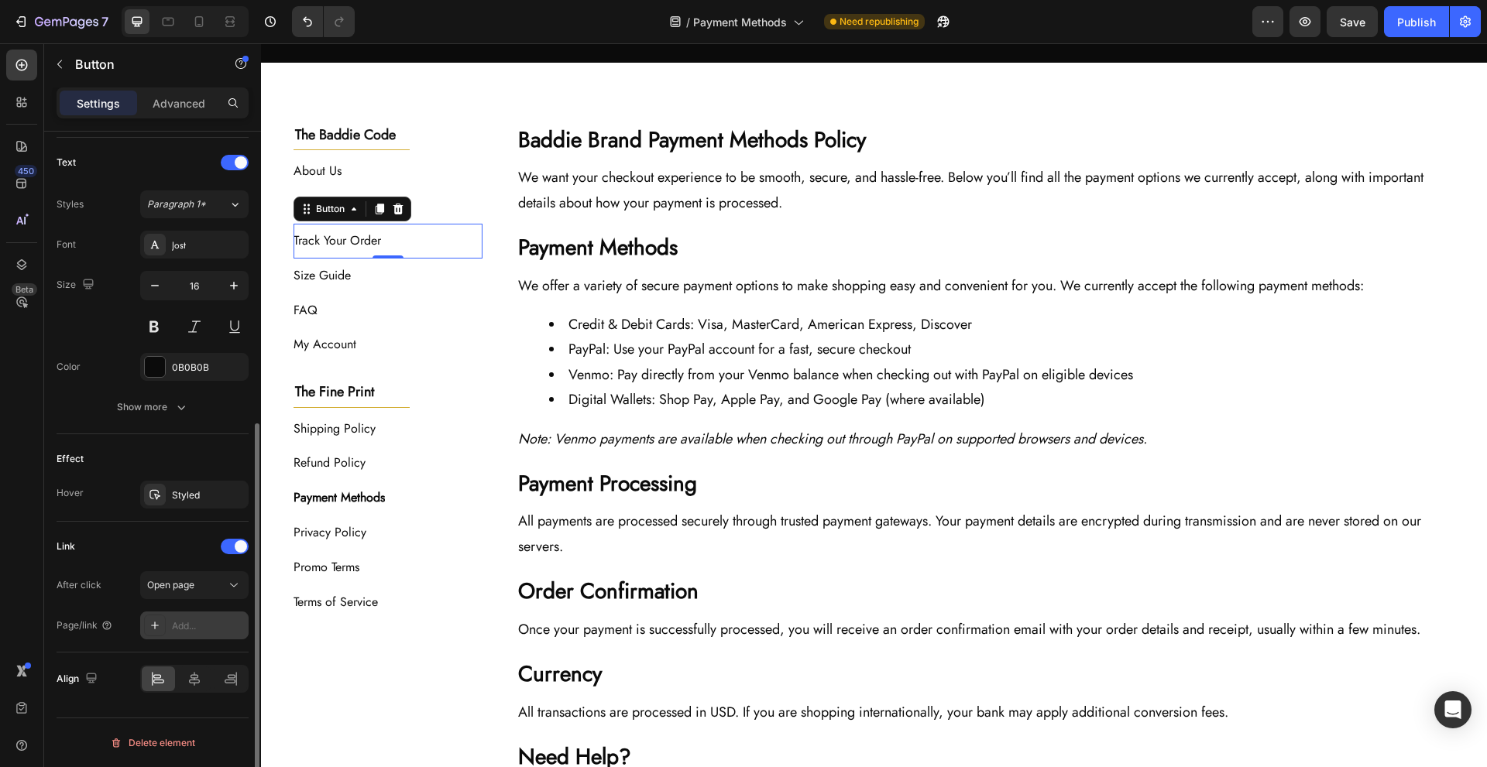
click at [216, 622] on div "Add..." at bounding box center [208, 627] width 73 height 14
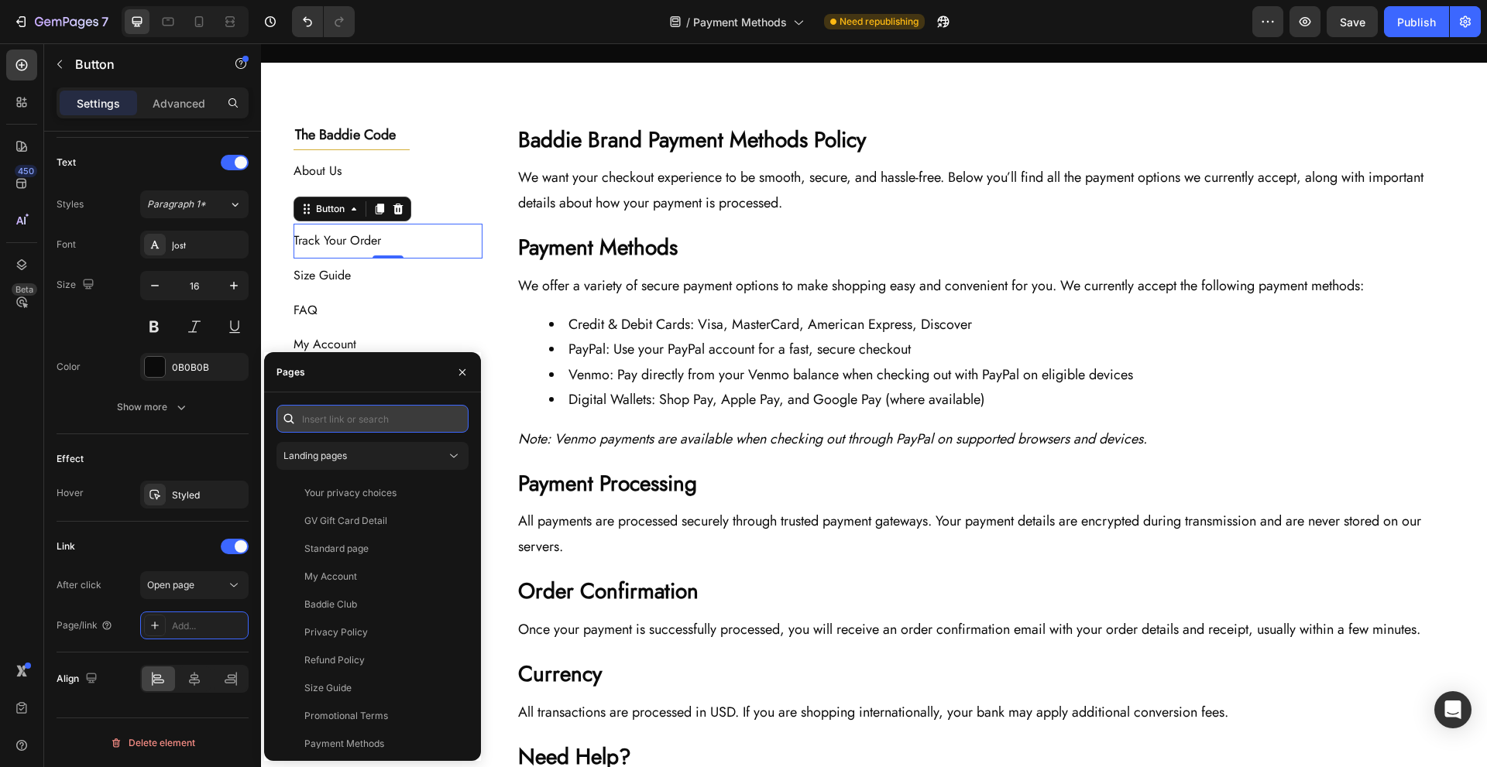
click at [349, 424] on input "text" at bounding box center [372, 419] width 192 height 28
paste input "[URL][DOMAIN_NAME]"
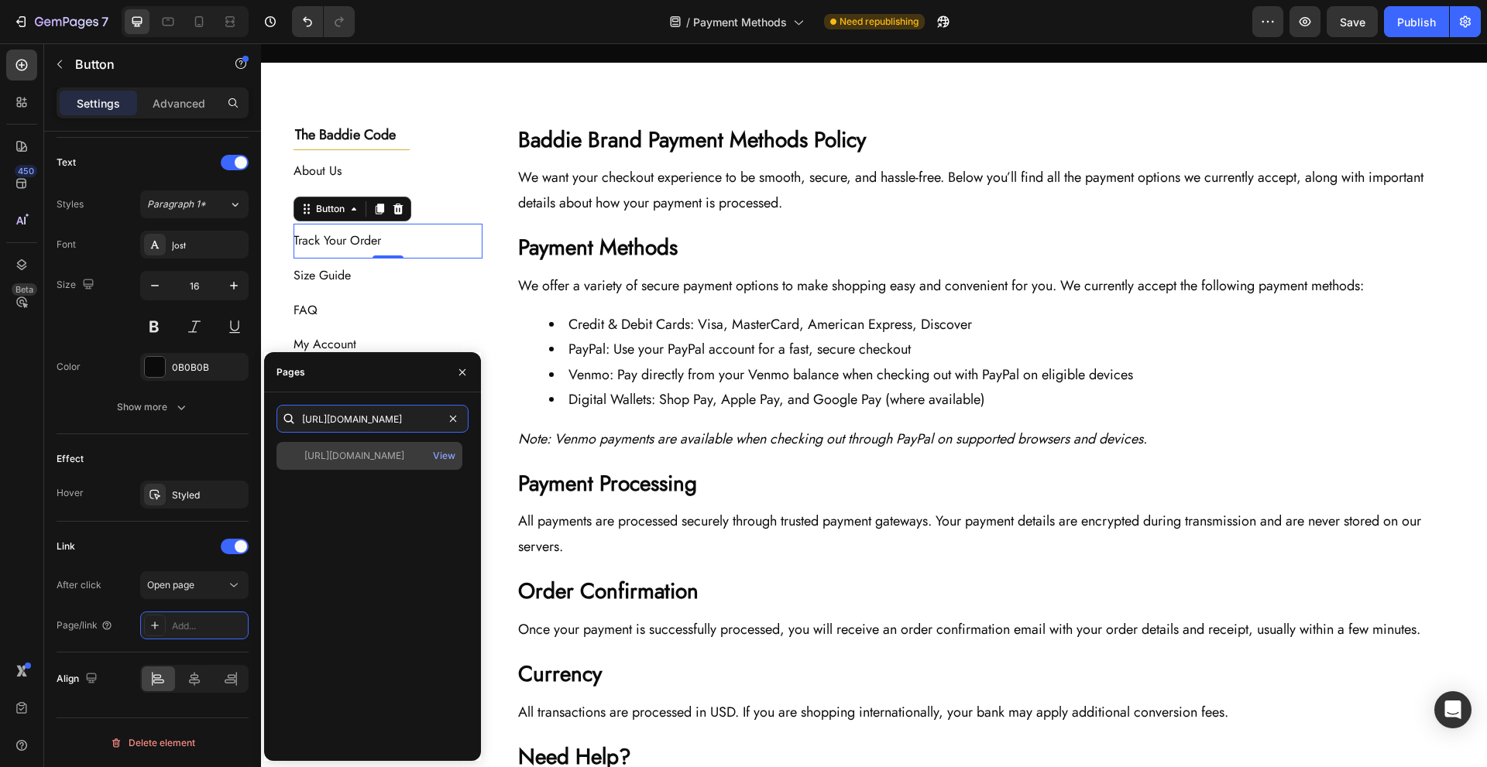
type input "[URL][DOMAIN_NAME]"
click at [381, 450] on div "[URL][DOMAIN_NAME]" at bounding box center [354, 456] width 100 height 14
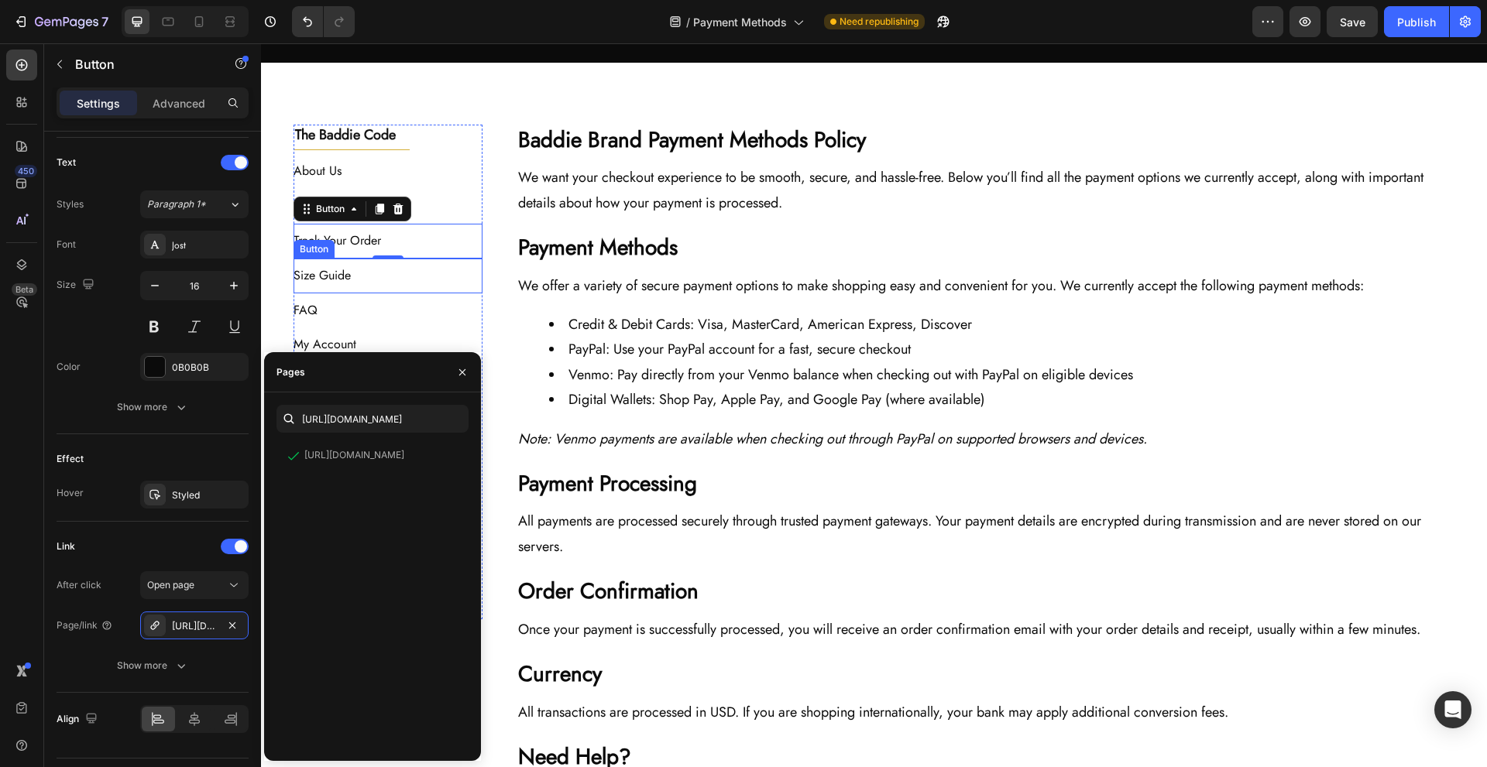
click at [471, 269] on div "Size Guide Button" at bounding box center [389, 276] width 190 height 35
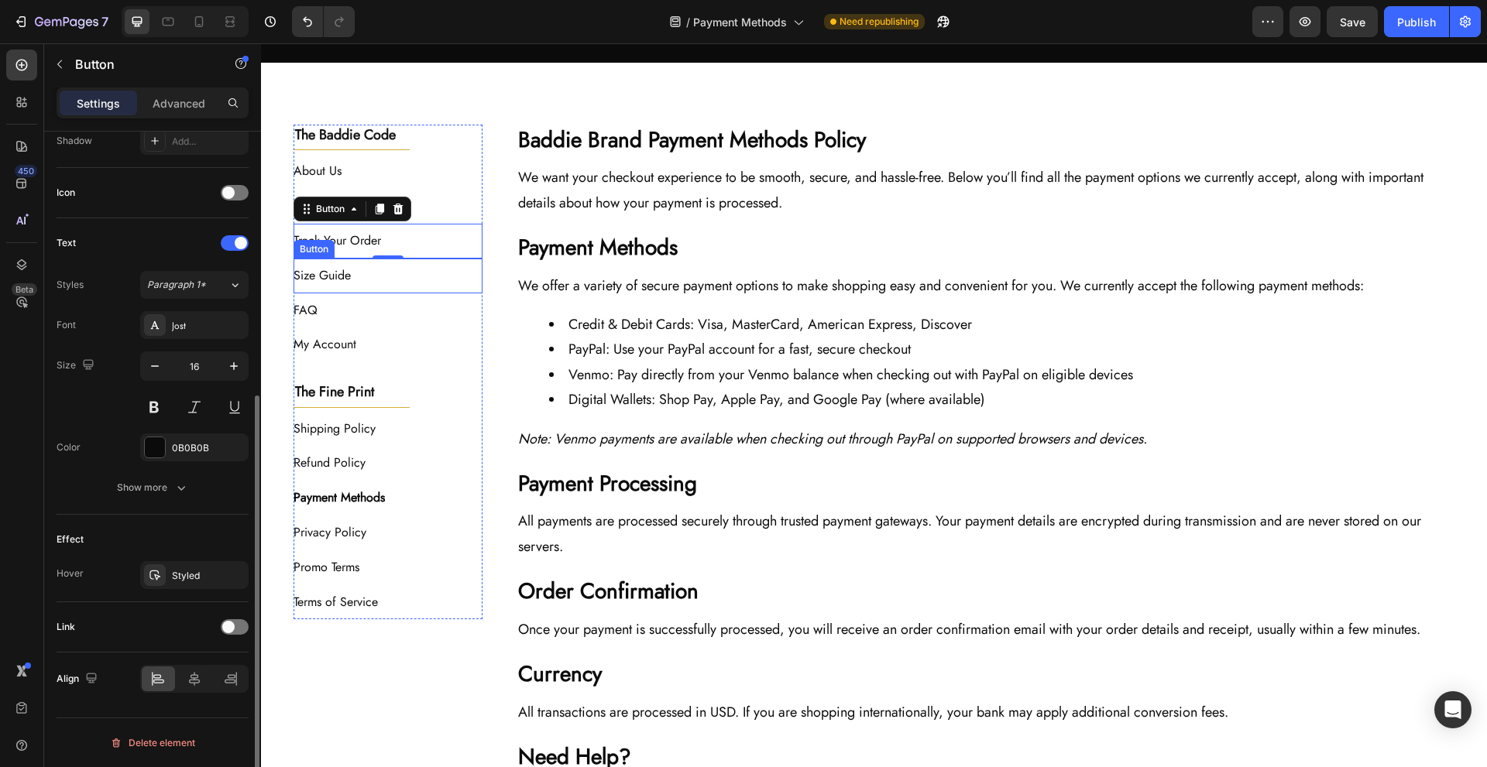
scroll to position [431, 0]
click at [246, 623] on div at bounding box center [235, 627] width 28 height 15
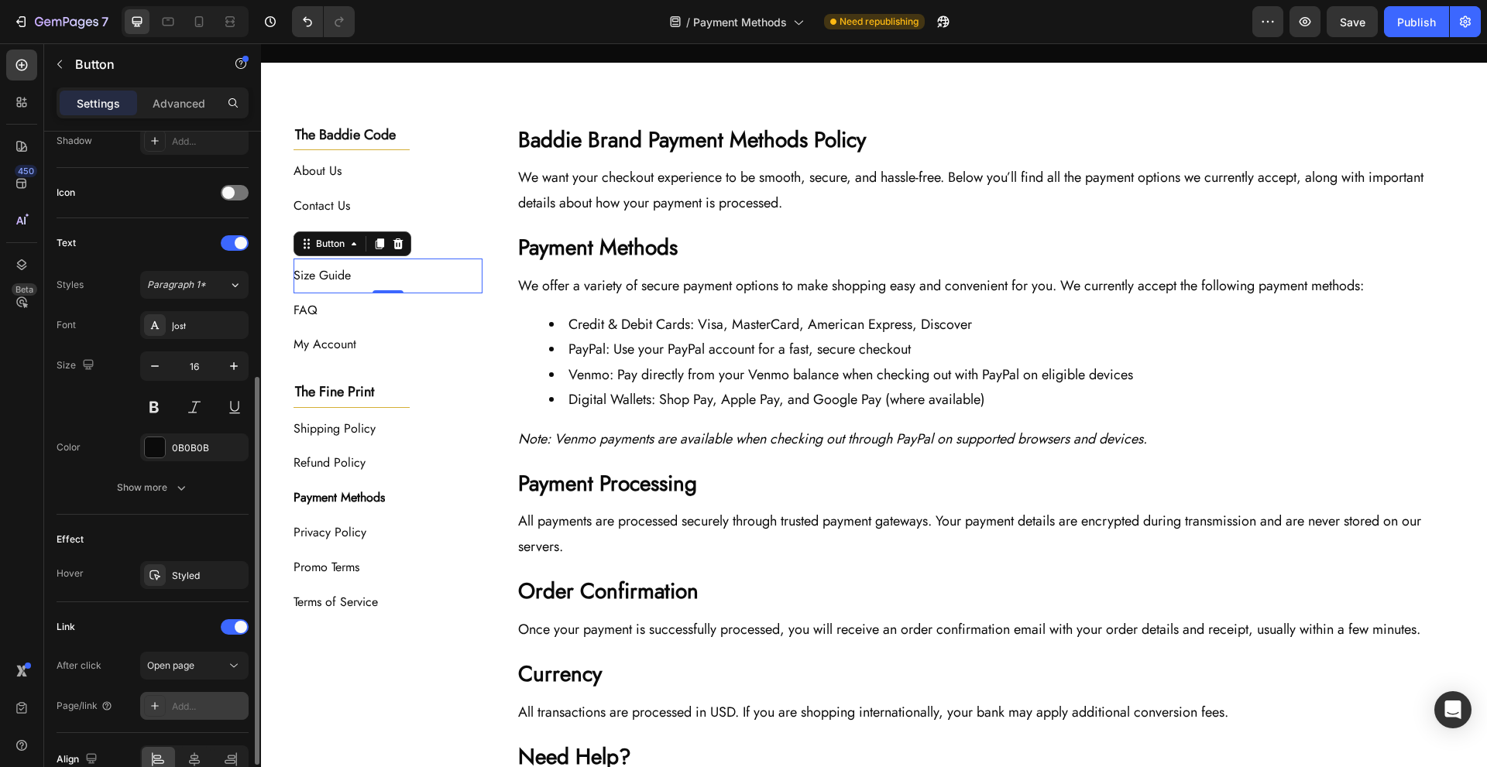
click at [180, 693] on div "Add..." at bounding box center [194, 706] width 108 height 28
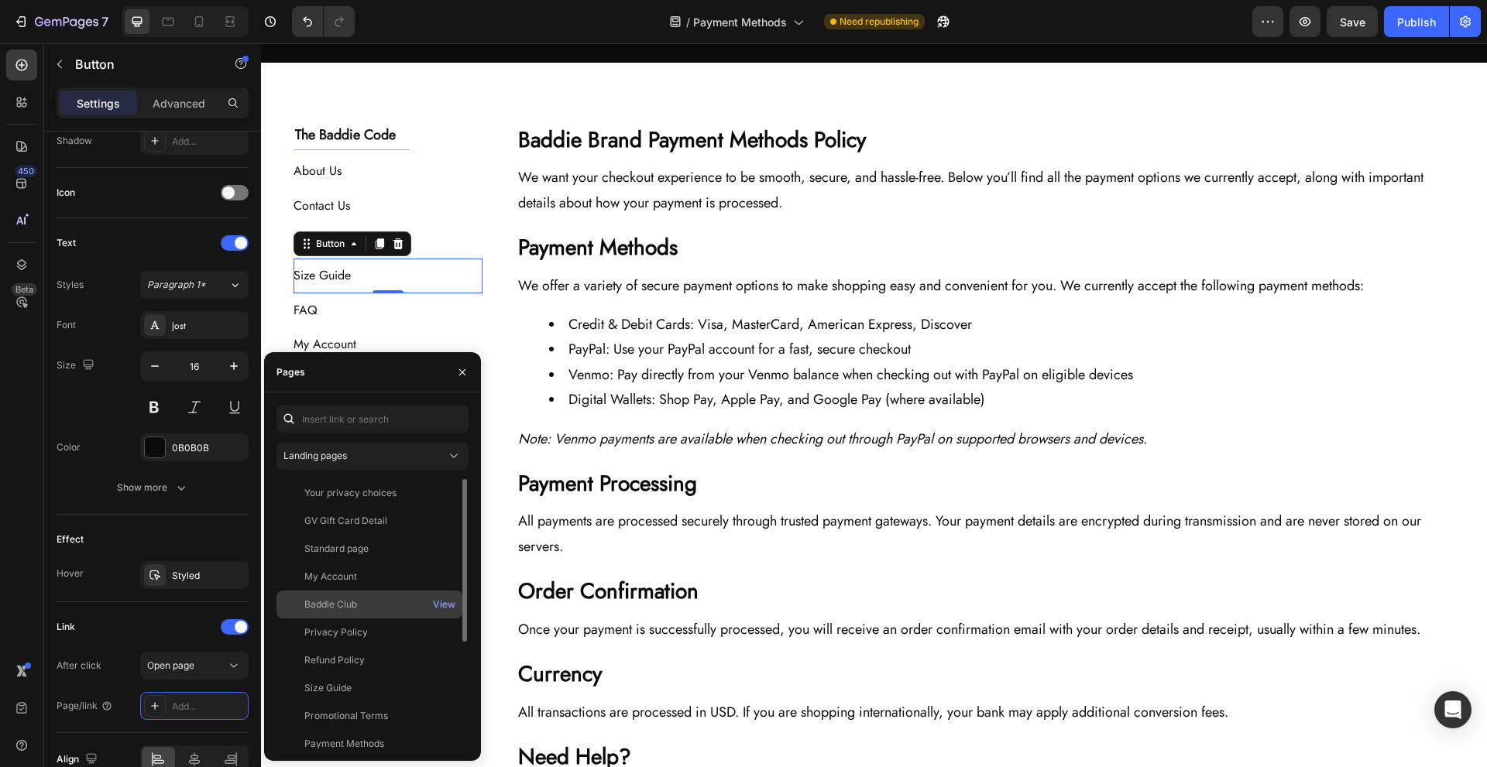
scroll to position [177, 0]
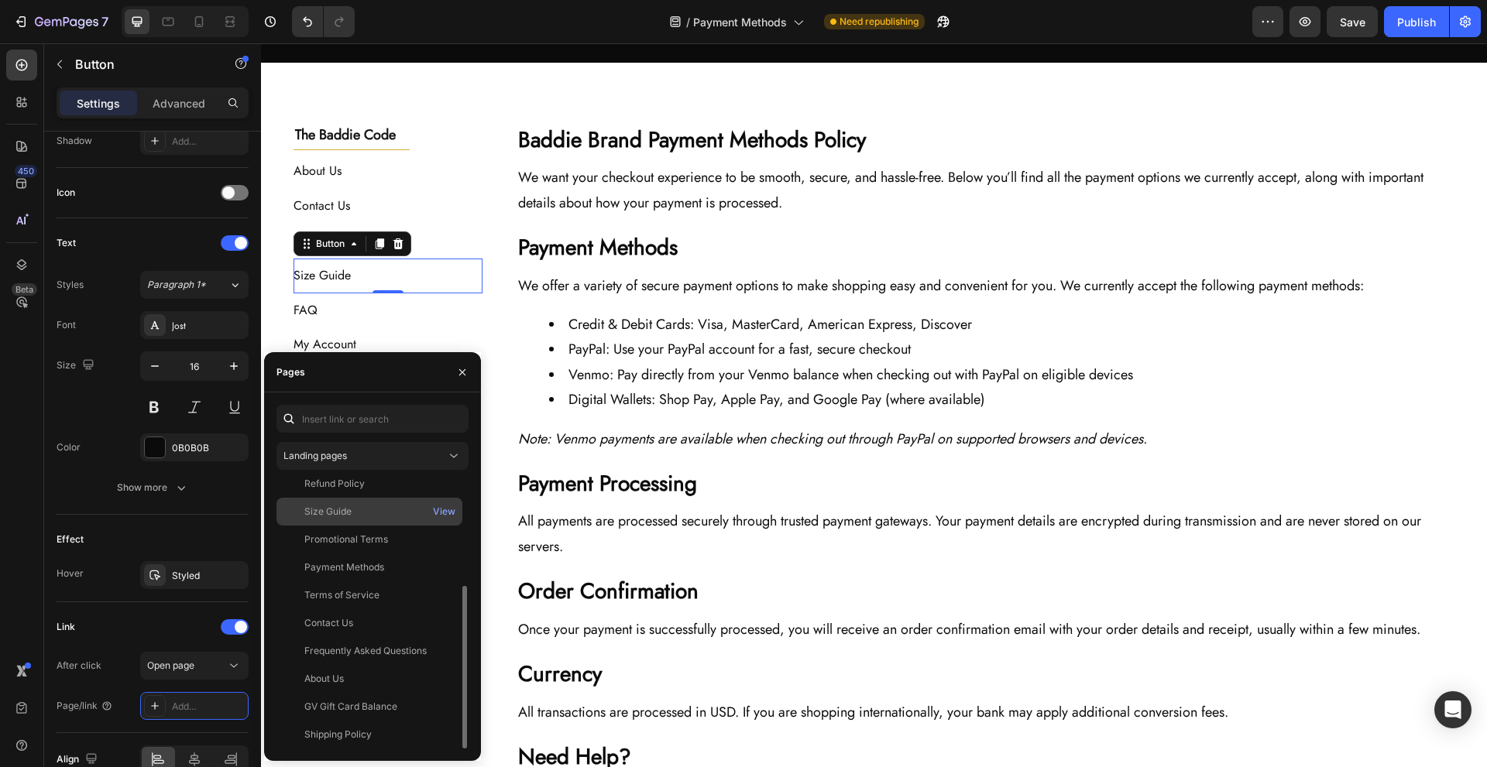
click at [400, 517] on div "Size Guide" at bounding box center [369, 512] width 173 height 14
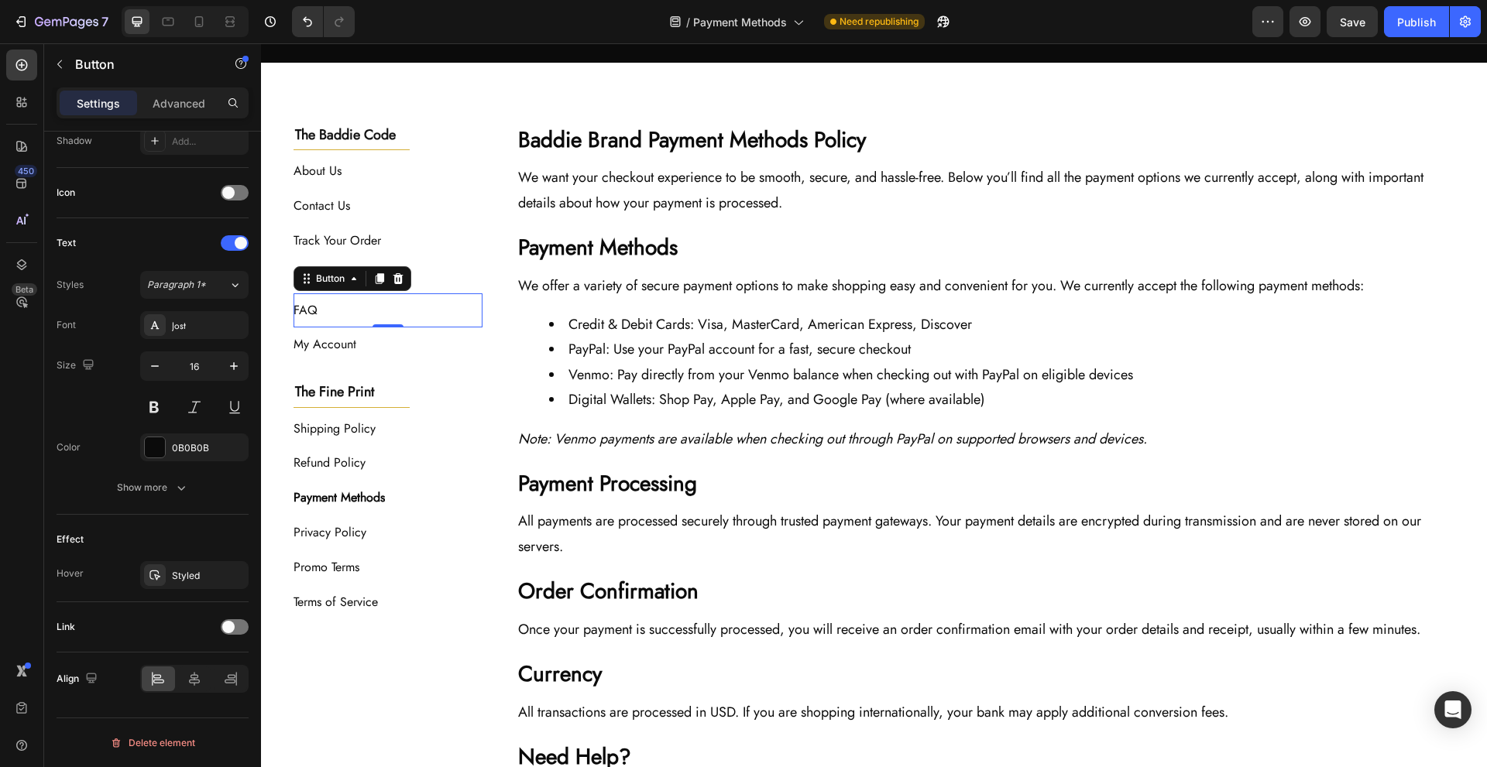
click at [425, 314] on div "FAQ Button 0" at bounding box center [389, 311] width 190 height 35
drag, startPoint x: 240, startPoint y: 630, endPoint x: 235, endPoint y: 637, distance: 8.8
click at [240, 631] on div at bounding box center [235, 627] width 28 height 15
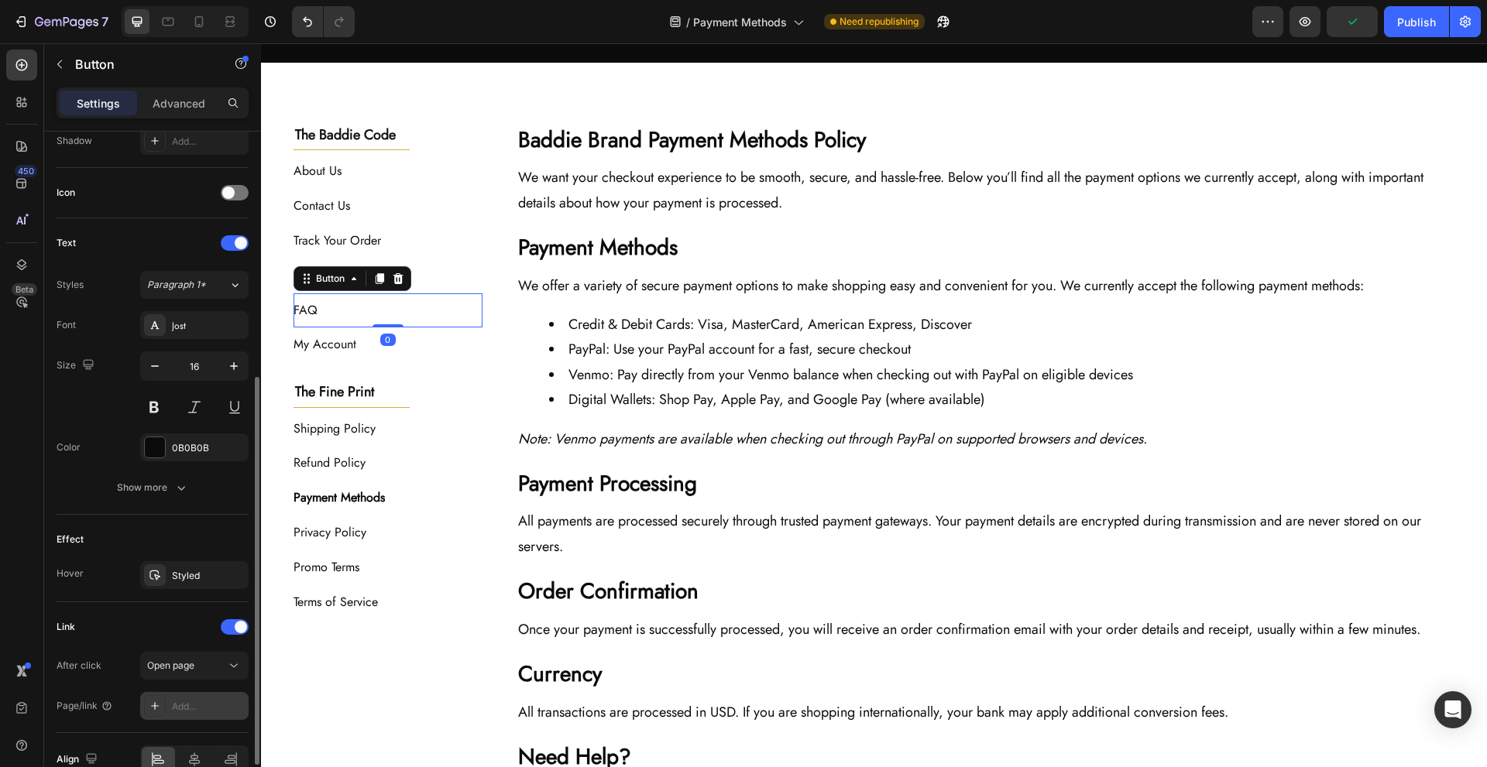
click at [211, 705] on div "Add..." at bounding box center [208, 707] width 73 height 14
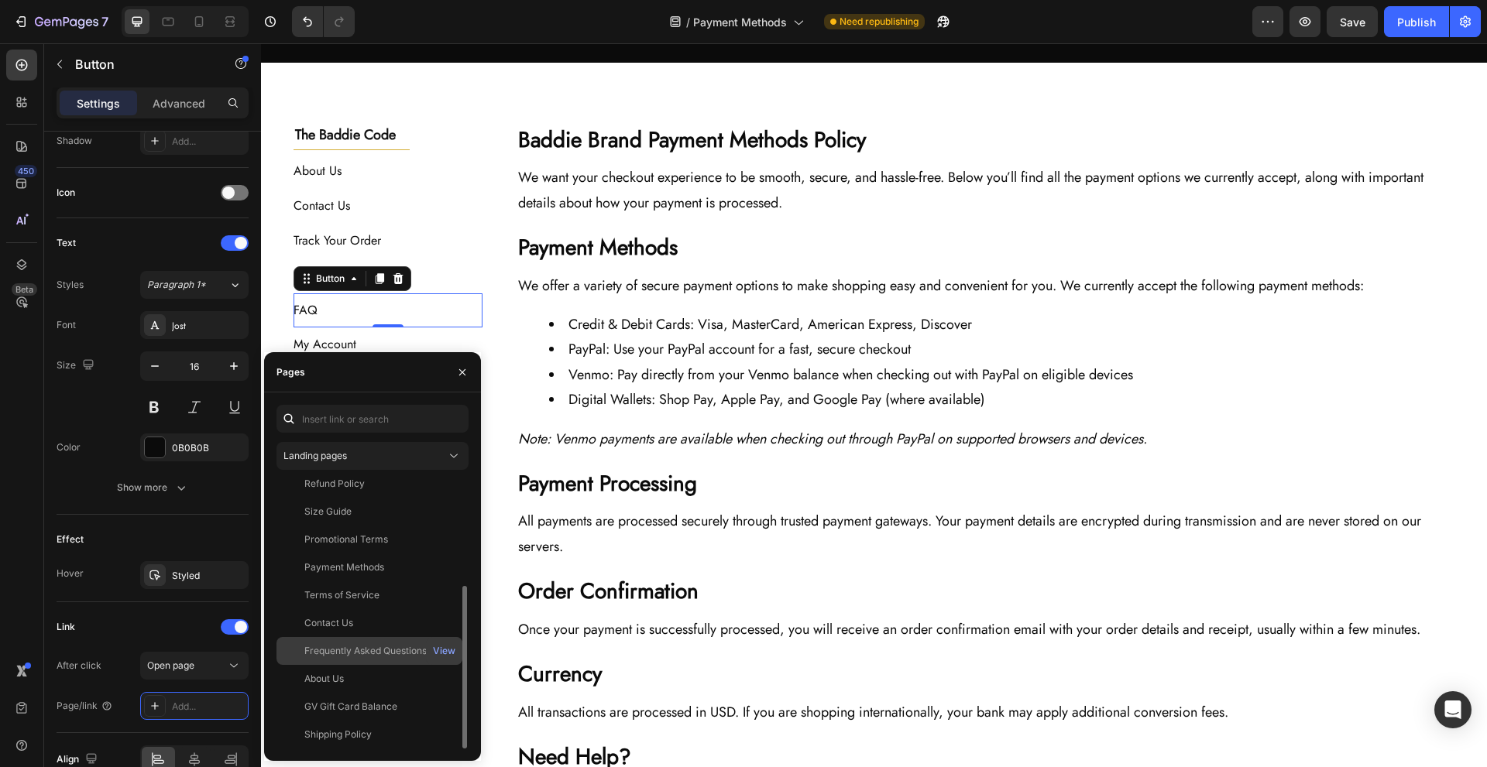
click at [416, 655] on div "Frequently Asked Questions" at bounding box center [365, 651] width 122 height 14
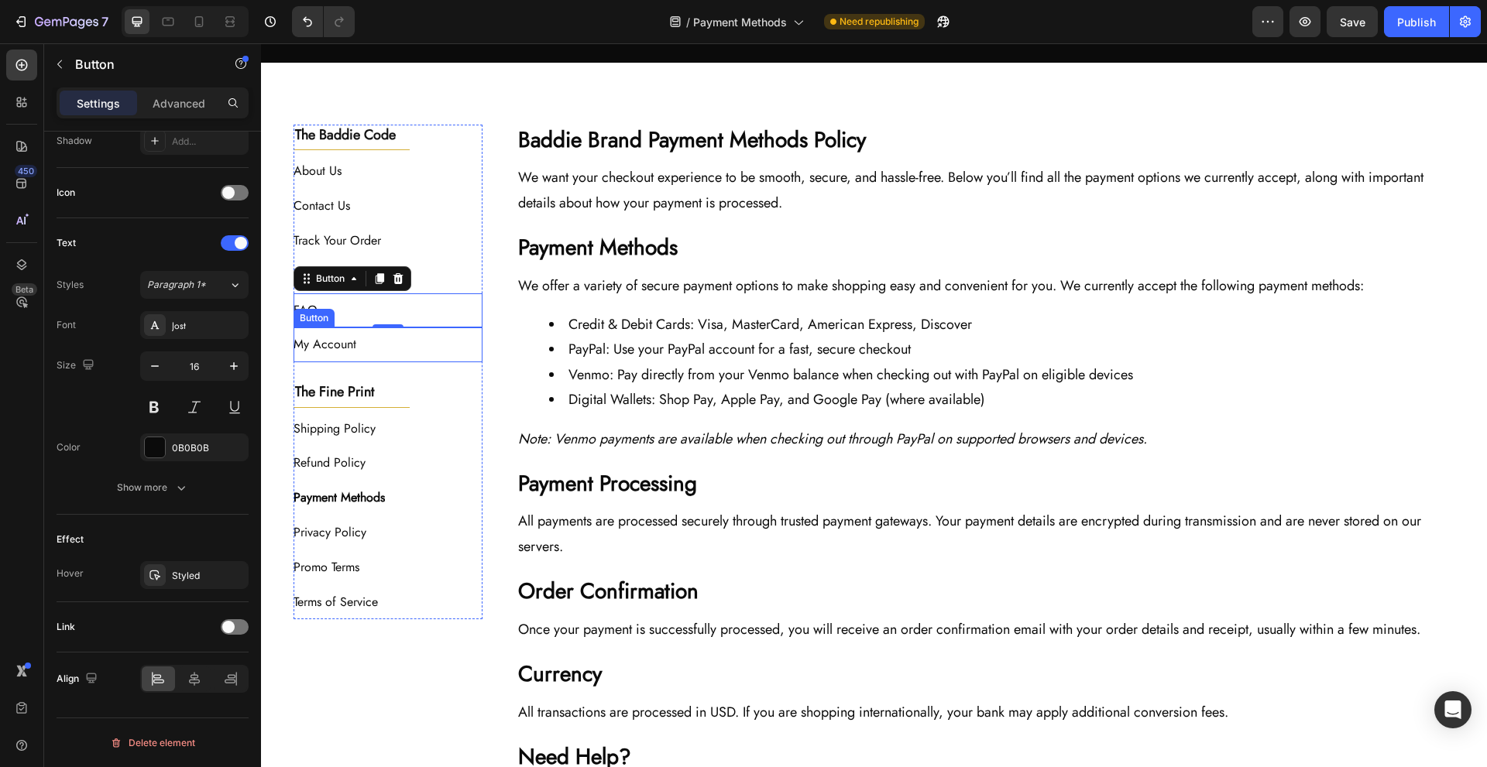
click at [439, 343] on div "My Account Button" at bounding box center [389, 345] width 190 height 35
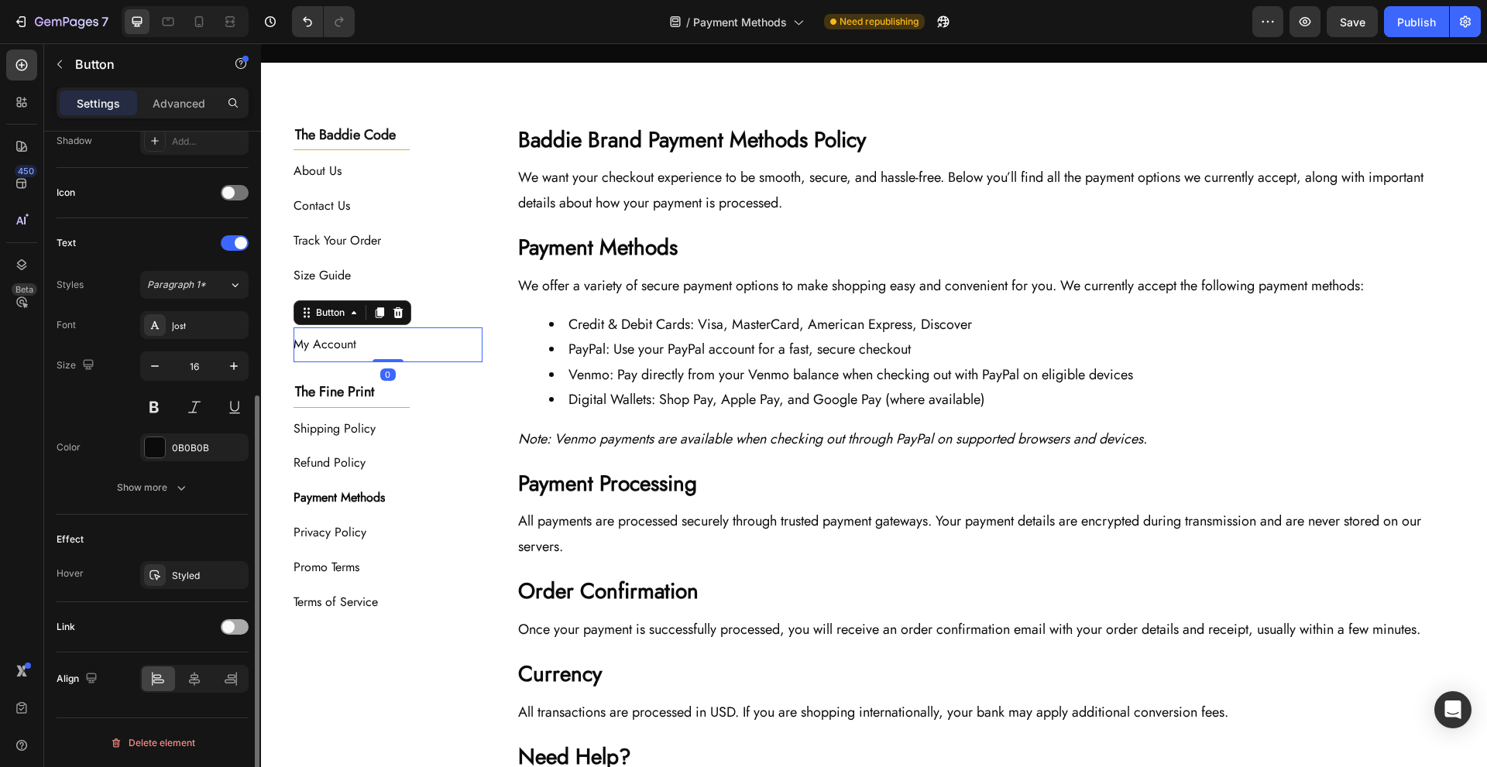
click at [223, 623] on span at bounding box center [228, 627] width 12 height 12
click at [199, 702] on div "Add..." at bounding box center [208, 707] width 73 height 14
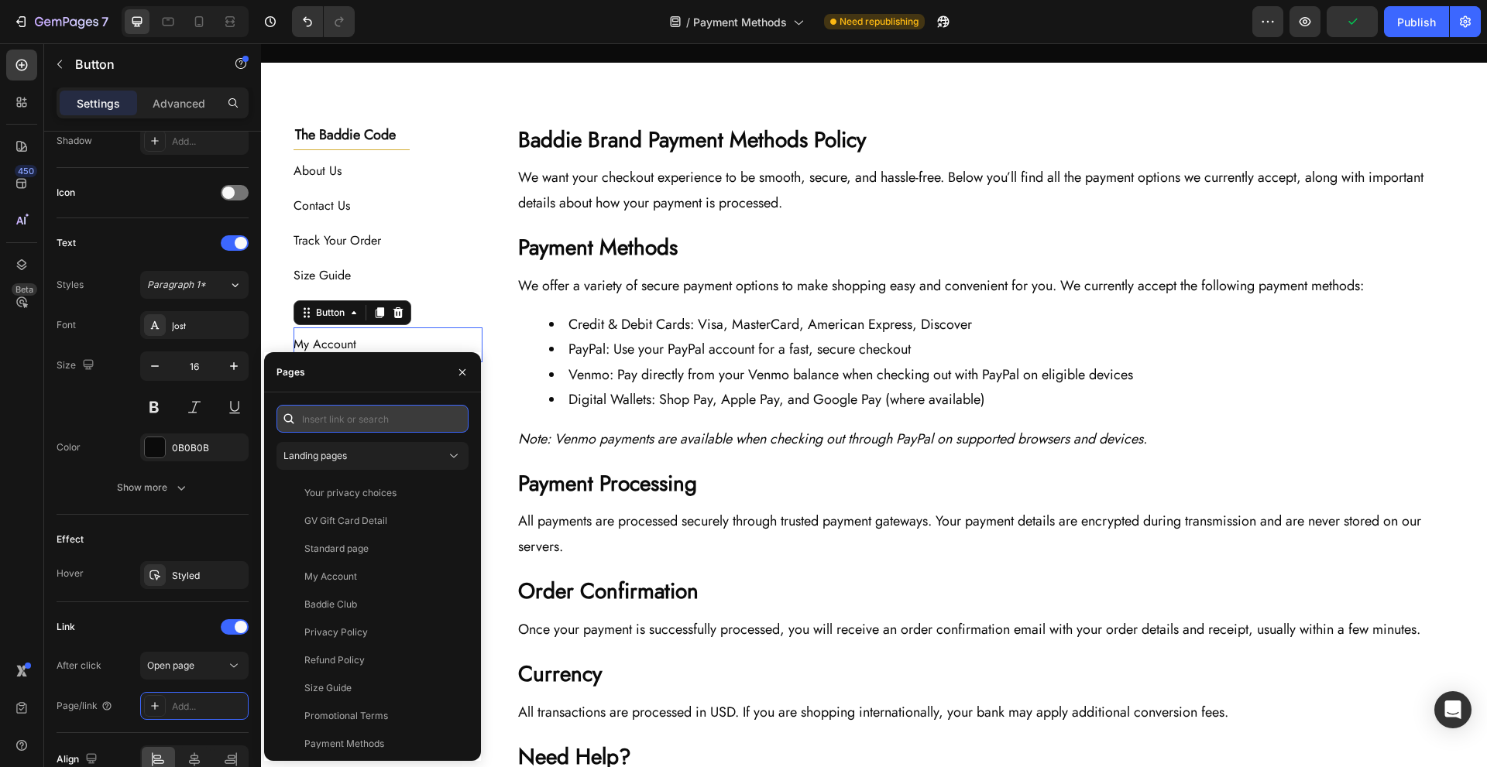
click at [372, 412] on input "text" at bounding box center [372, 419] width 192 height 28
paste input "[URL][DOMAIN_NAME][DOMAIN_NAME][DOMAIN_NAME]"
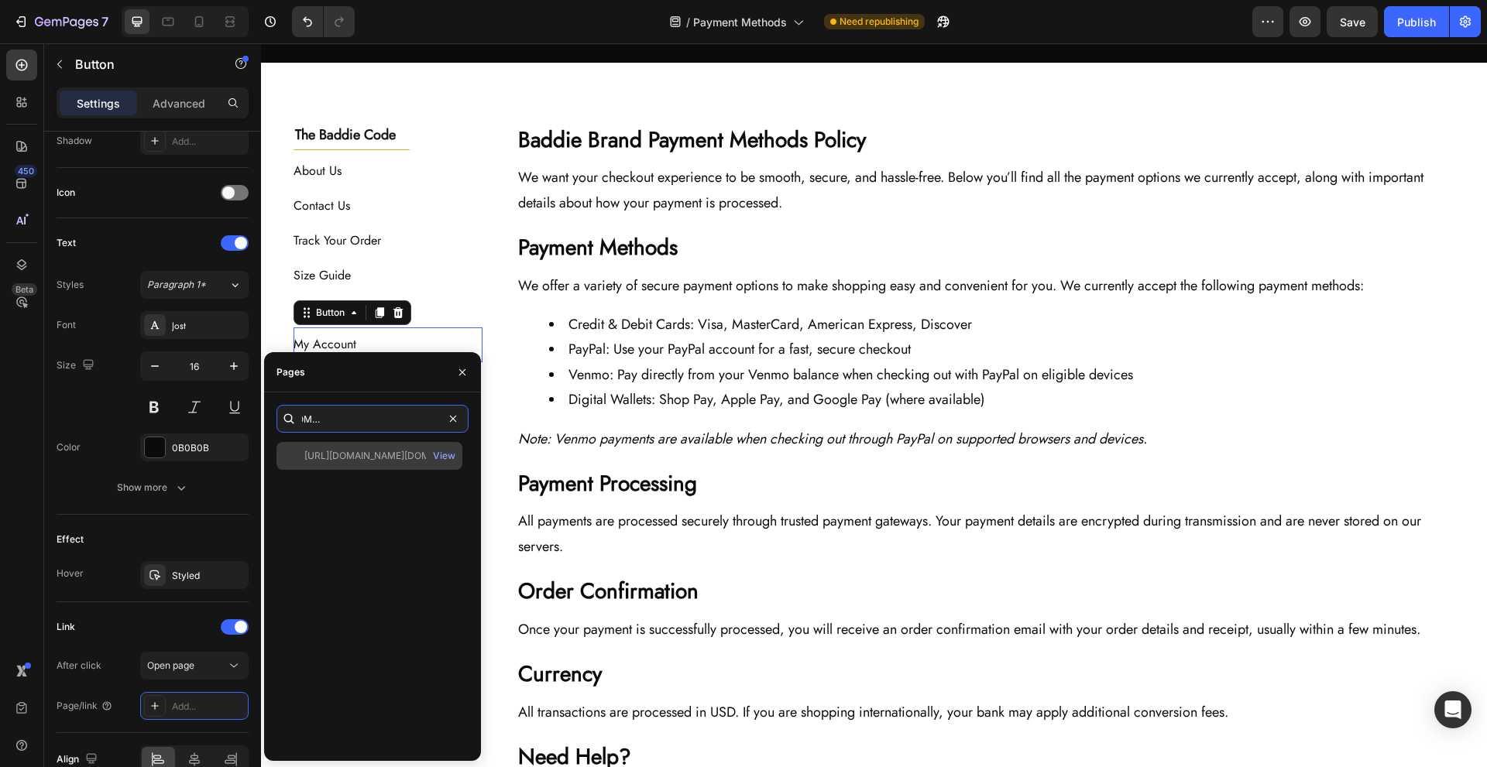
type input "[URL][DOMAIN_NAME][DOMAIN_NAME][DOMAIN_NAME]"
click at [373, 458] on div "[URL][DOMAIN_NAME][DOMAIN_NAME][DOMAIN_NAME]" at bounding box center [378, 456] width 149 height 14
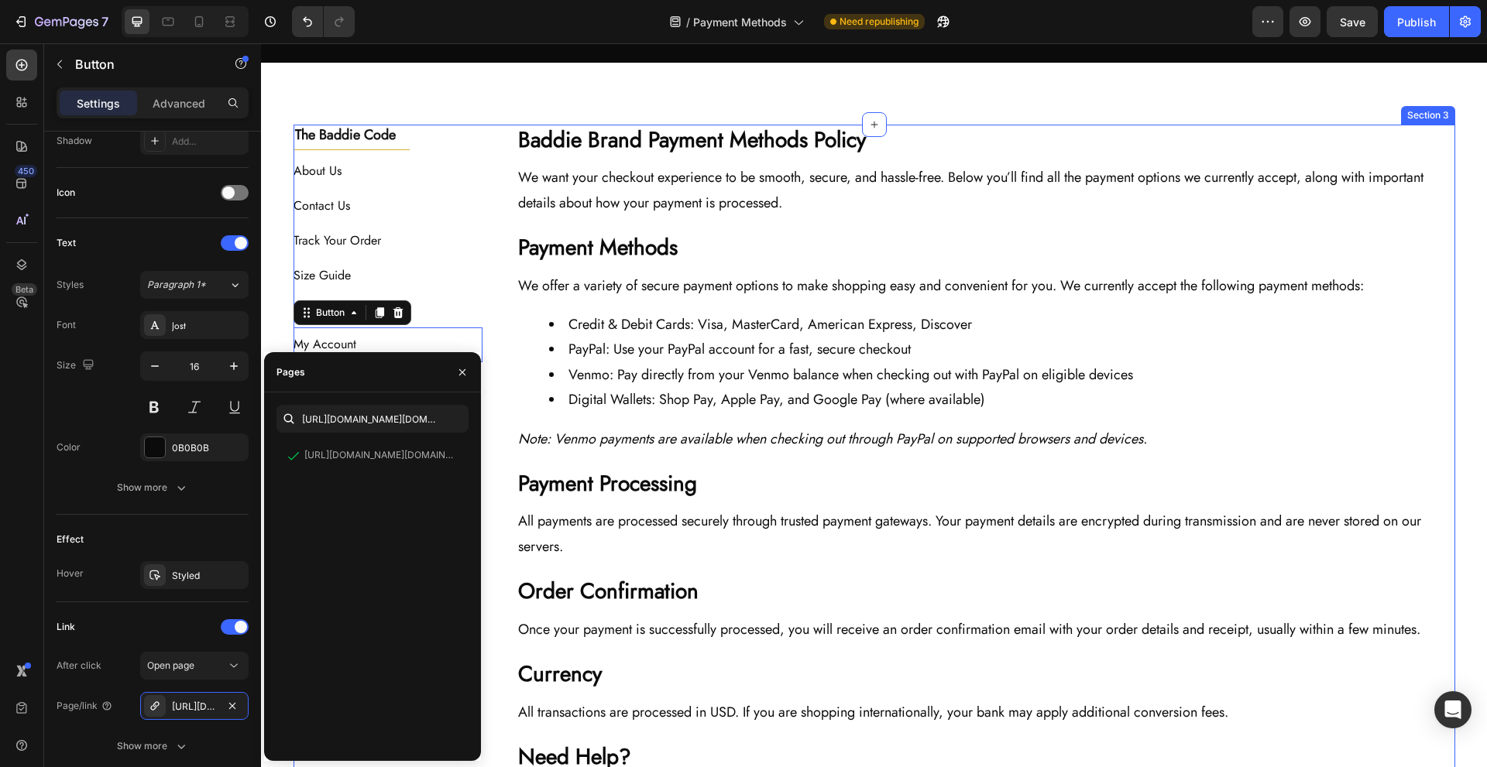
click at [486, 335] on div "The Baddie Code Heading Title Line About Us Button Contact Us Button Track Your…" at bounding box center [875, 479] width 1162 height 709
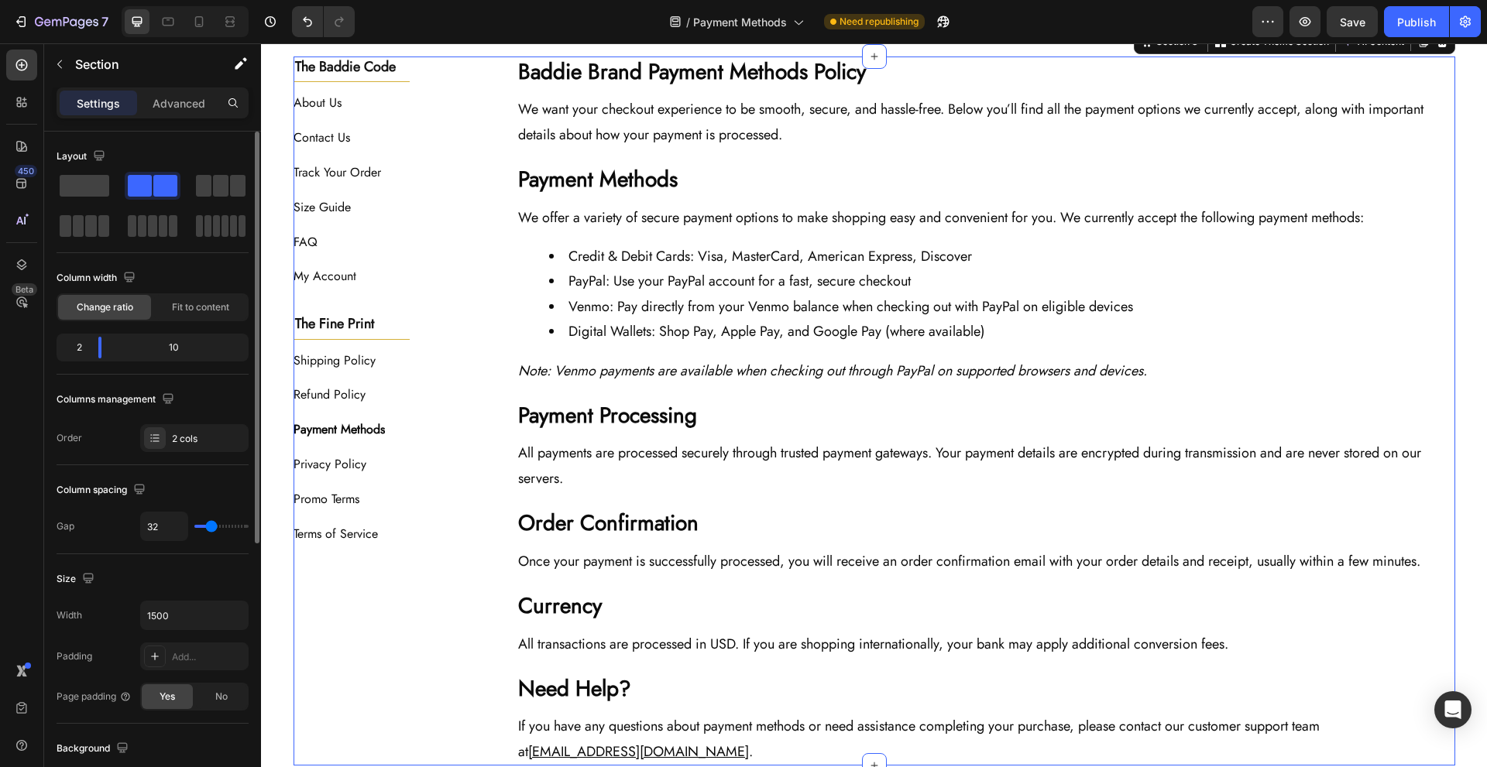
scroll to position [310, 0]
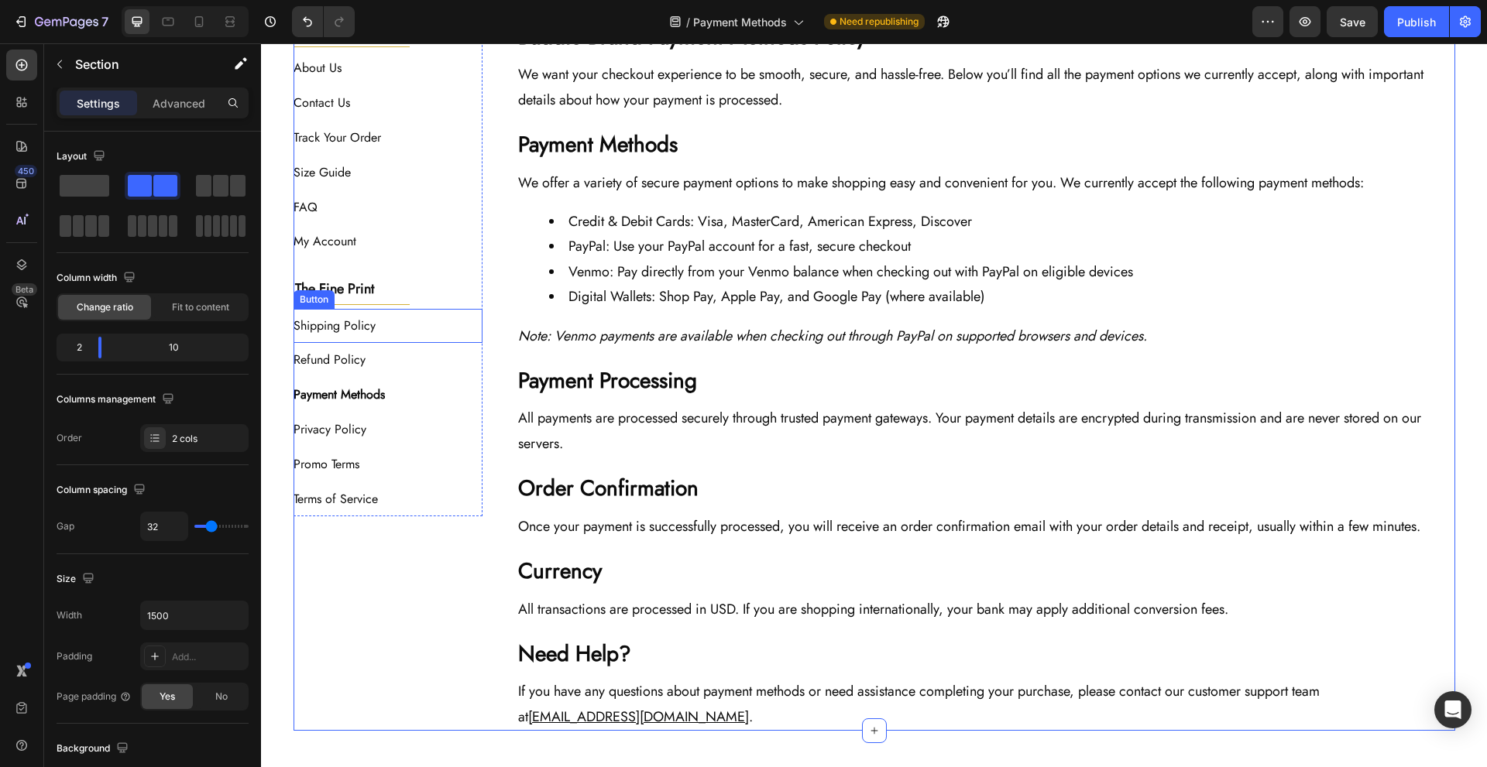
click at [427, 321] on div "Shipping Policy Button" at bounding box center [389, 326] width 190 height 35
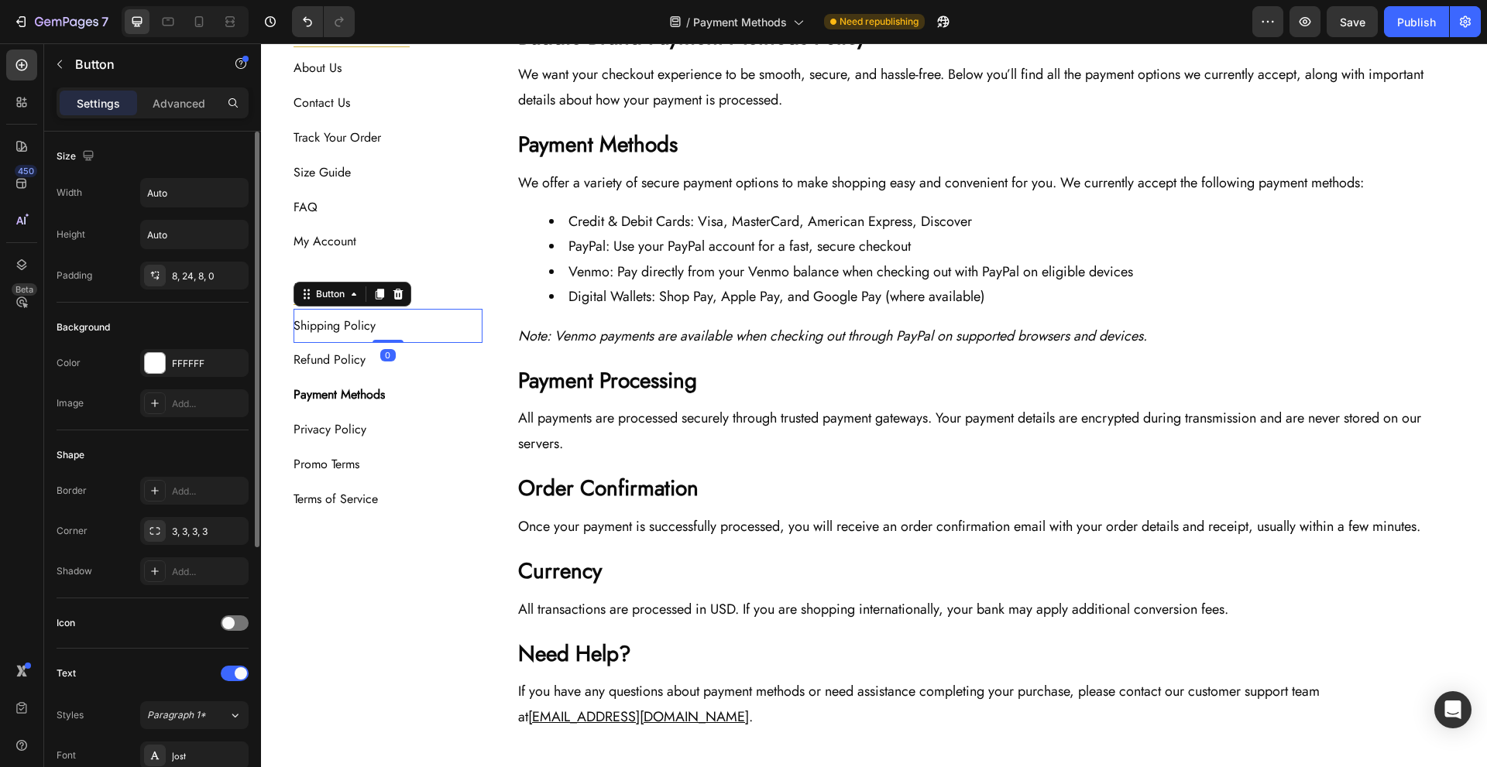
scroll to position [412, 0]
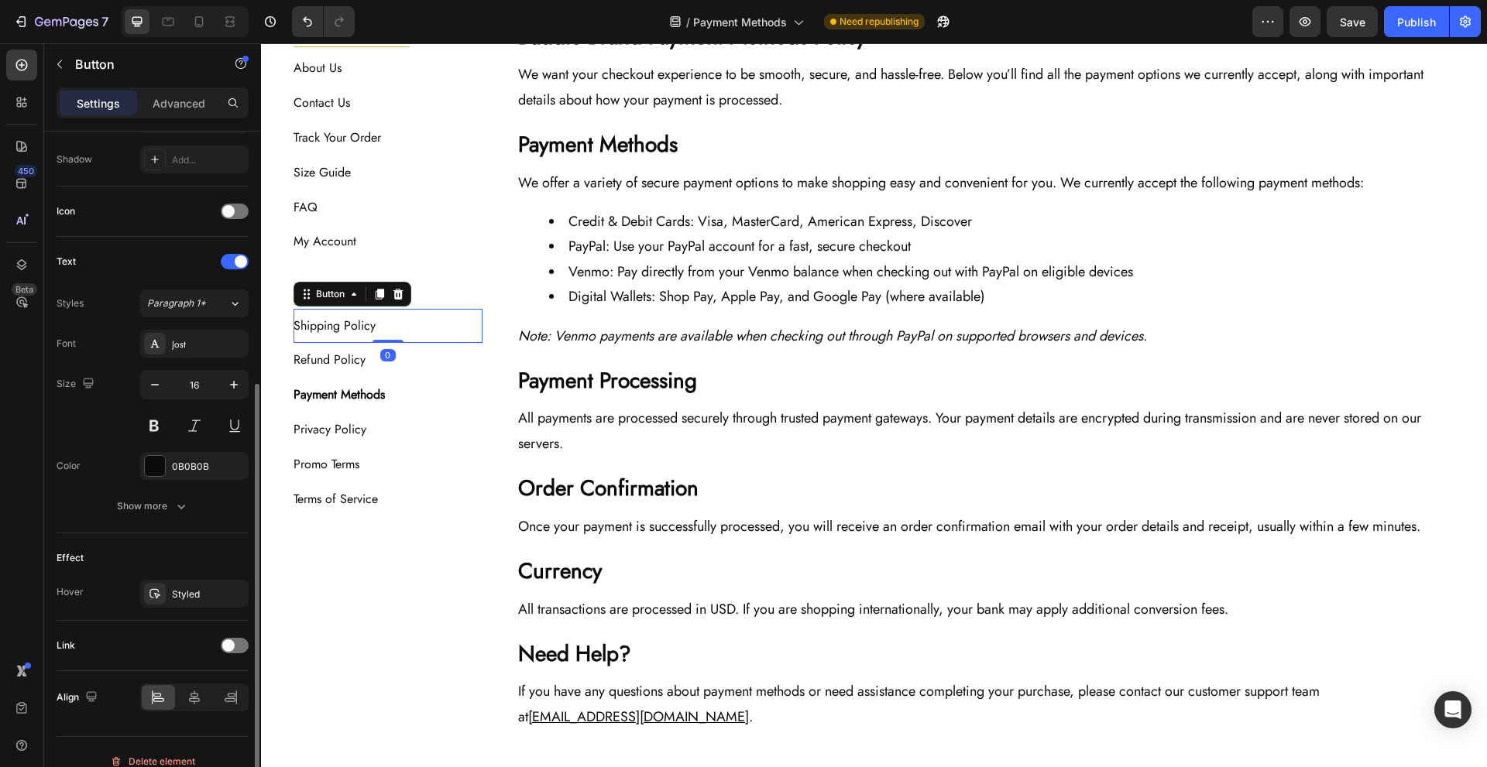
click at [232, 654] on div "Link" at bounding box center [153, 646] width 192 height 25
click at [233, 651] on div at bounding box center [235, 645] width 28 height 15
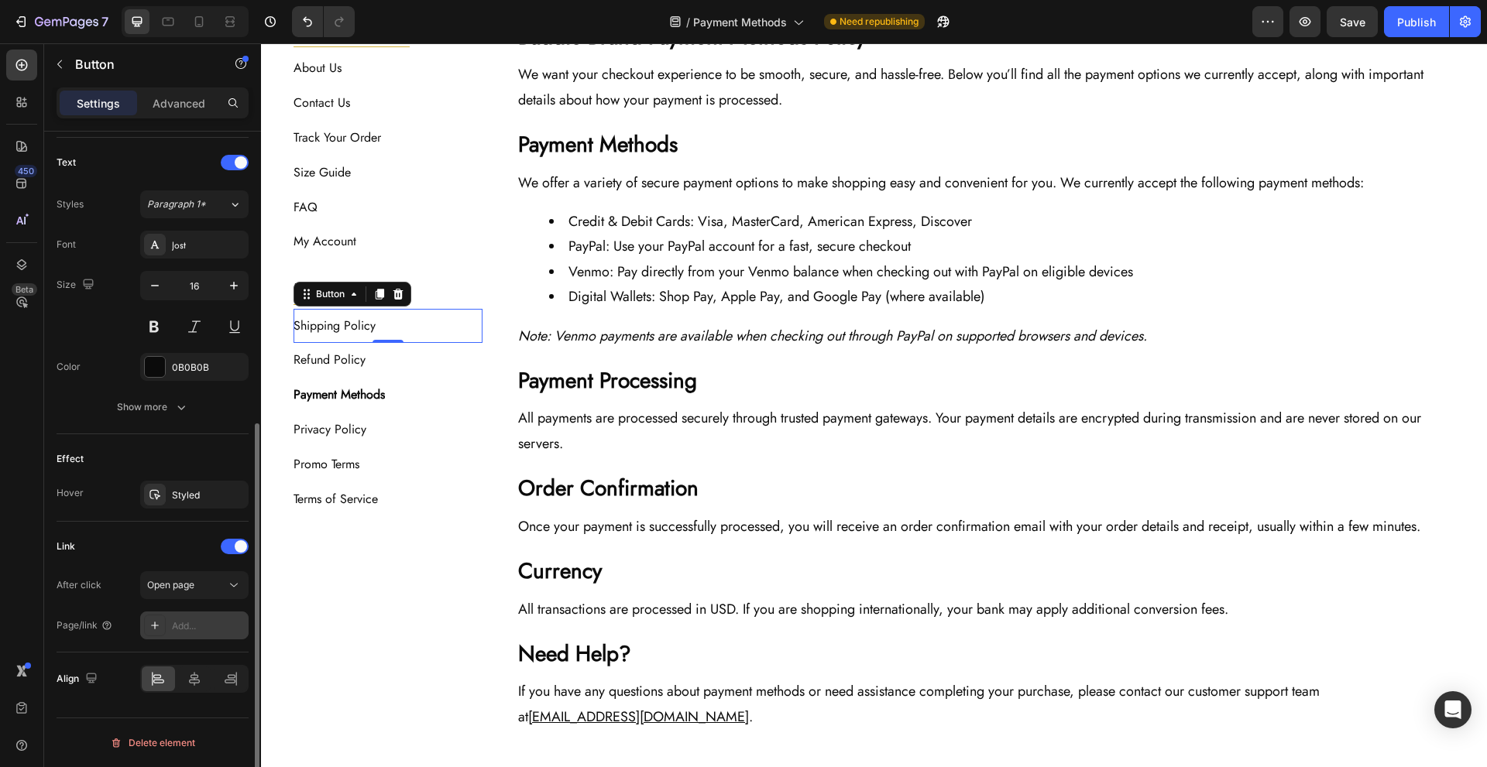
click at [208, 633] on div "Add..." at bounding box center [208, 627] width 73 height 14
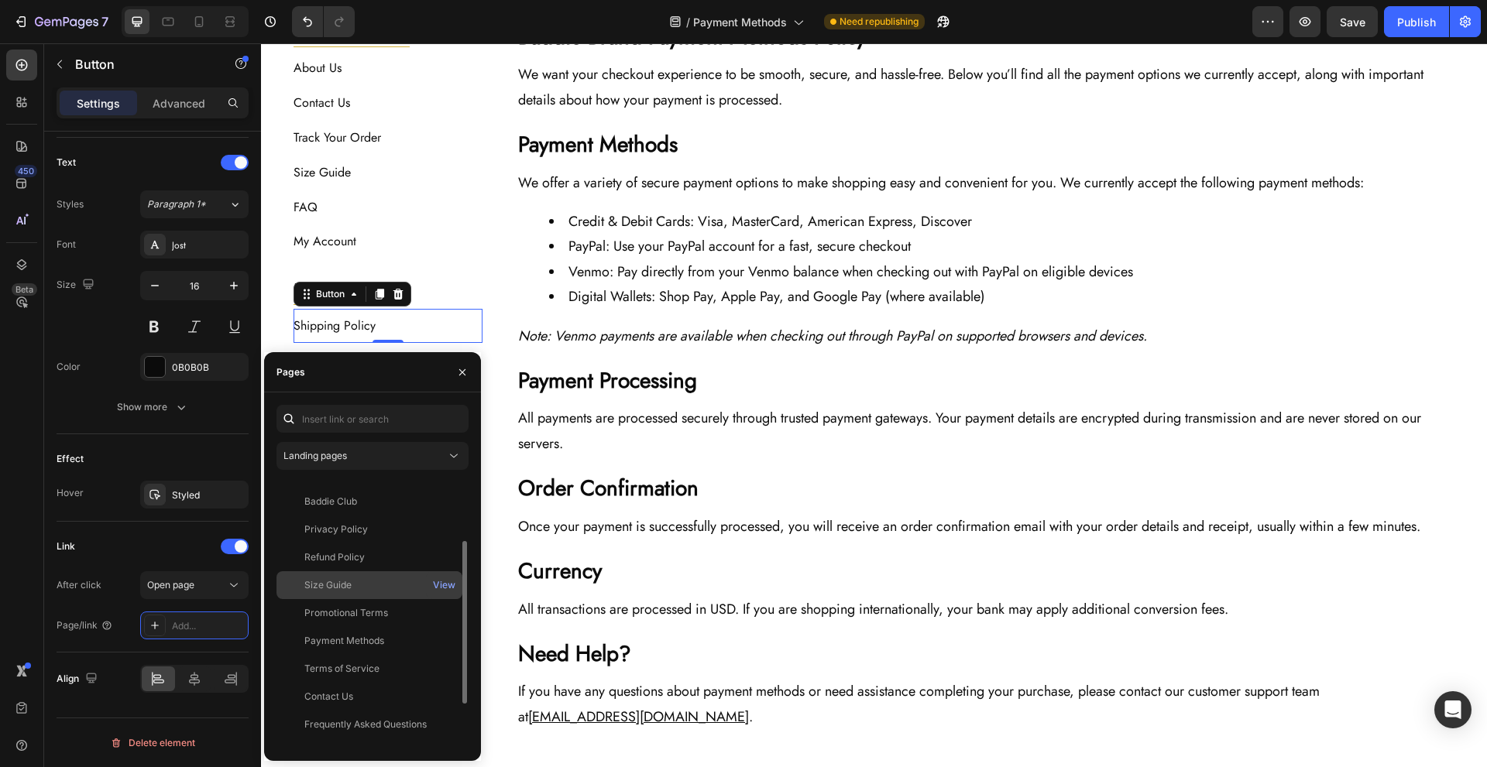
scroll to position [177, 0]
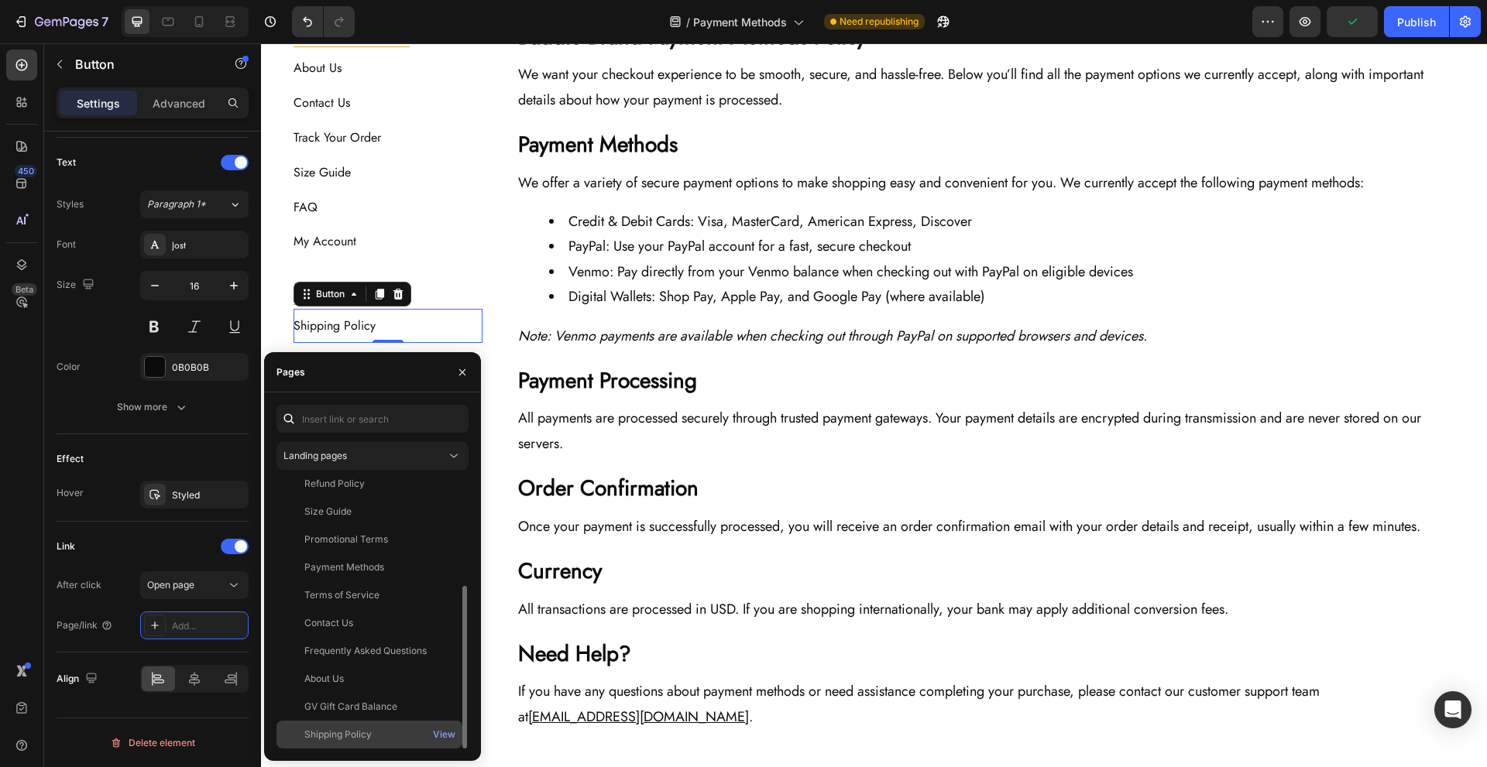
click at [379, 737] on div "Shipping Policy" at bounding box center [369, 735] width 173 height 14
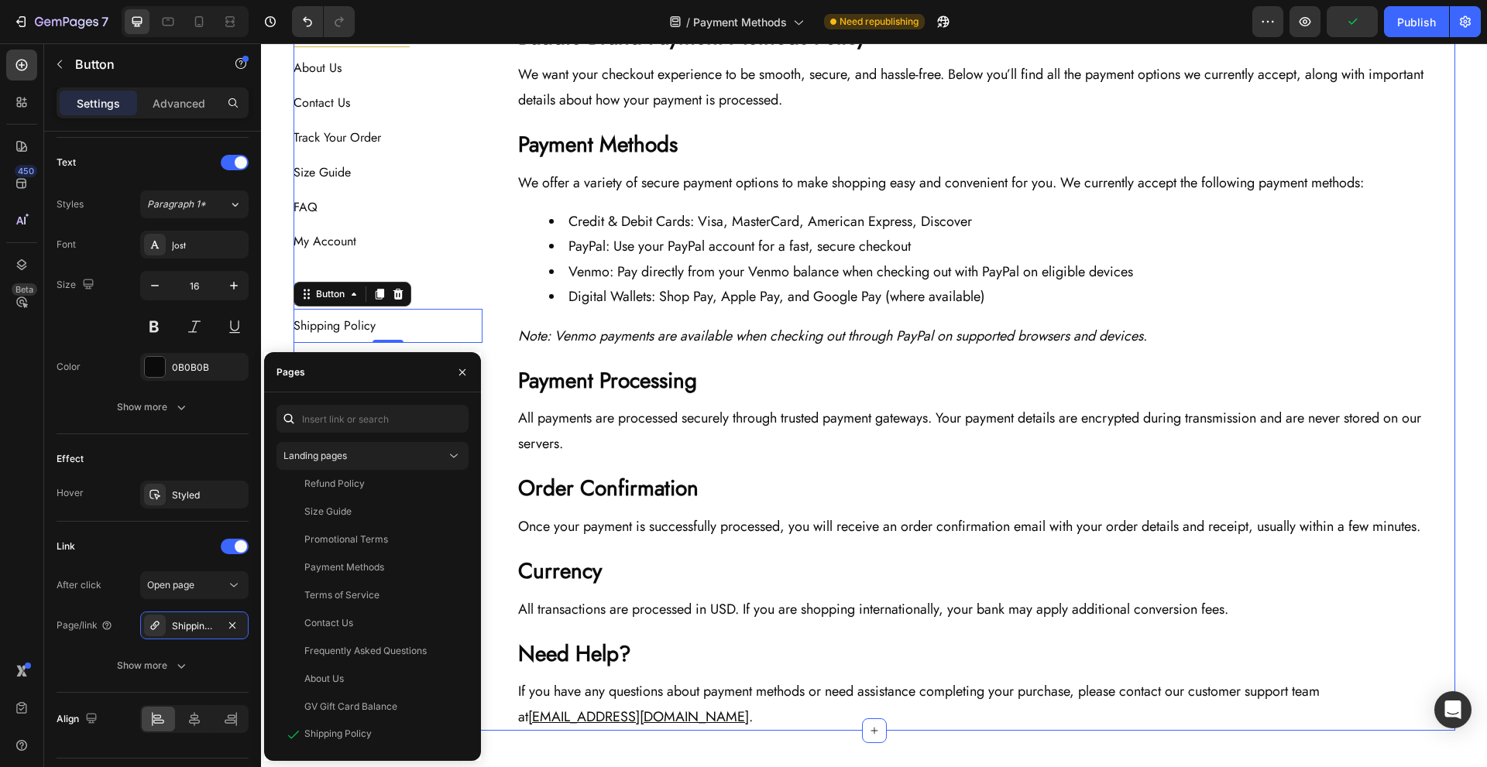
click at [486, 336] on div "The Baddie Code Heading Title Line About Us Button Contact Us Button Track Your…" at bounding box center [875, 376] width 1162 height 709
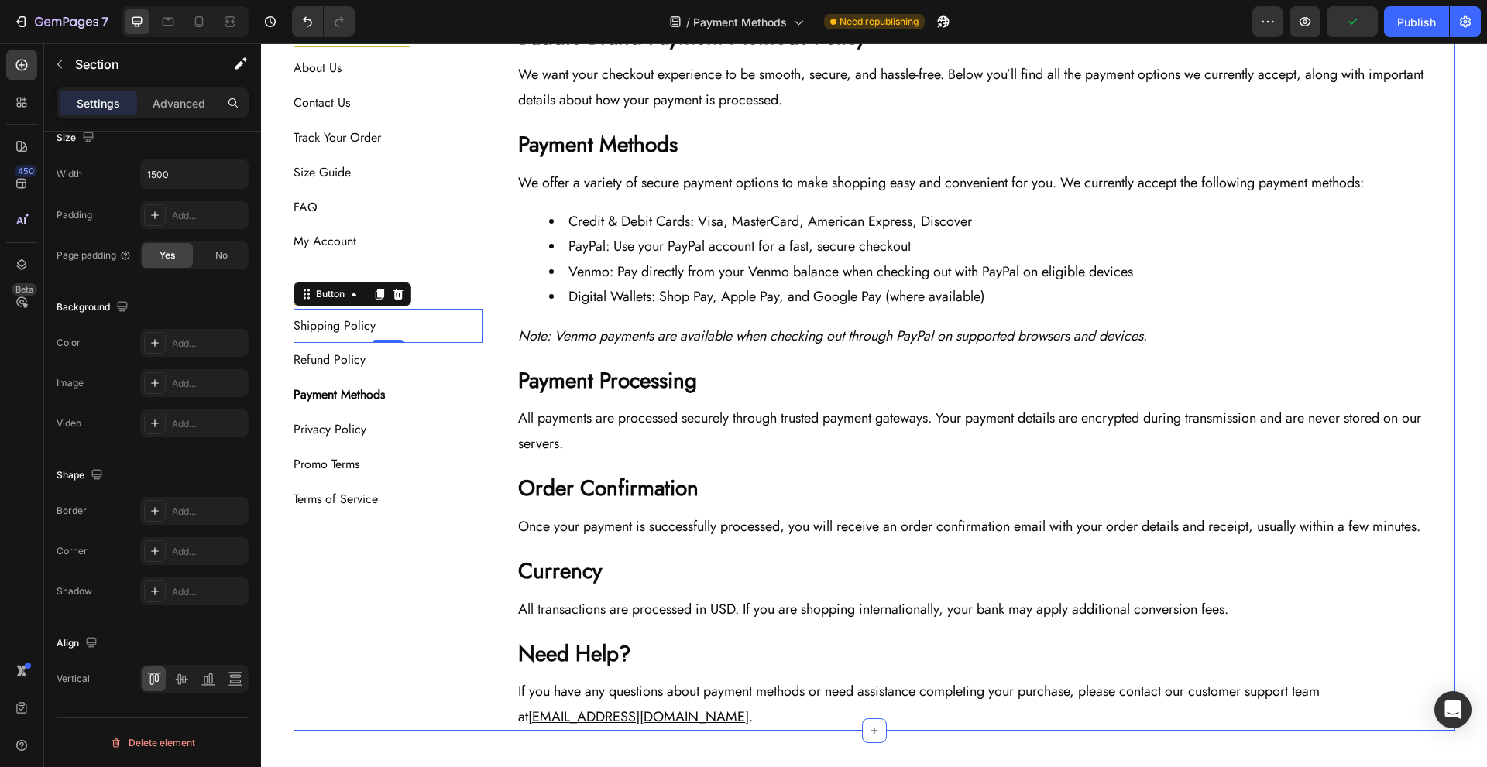
scroll to position [0, 0]
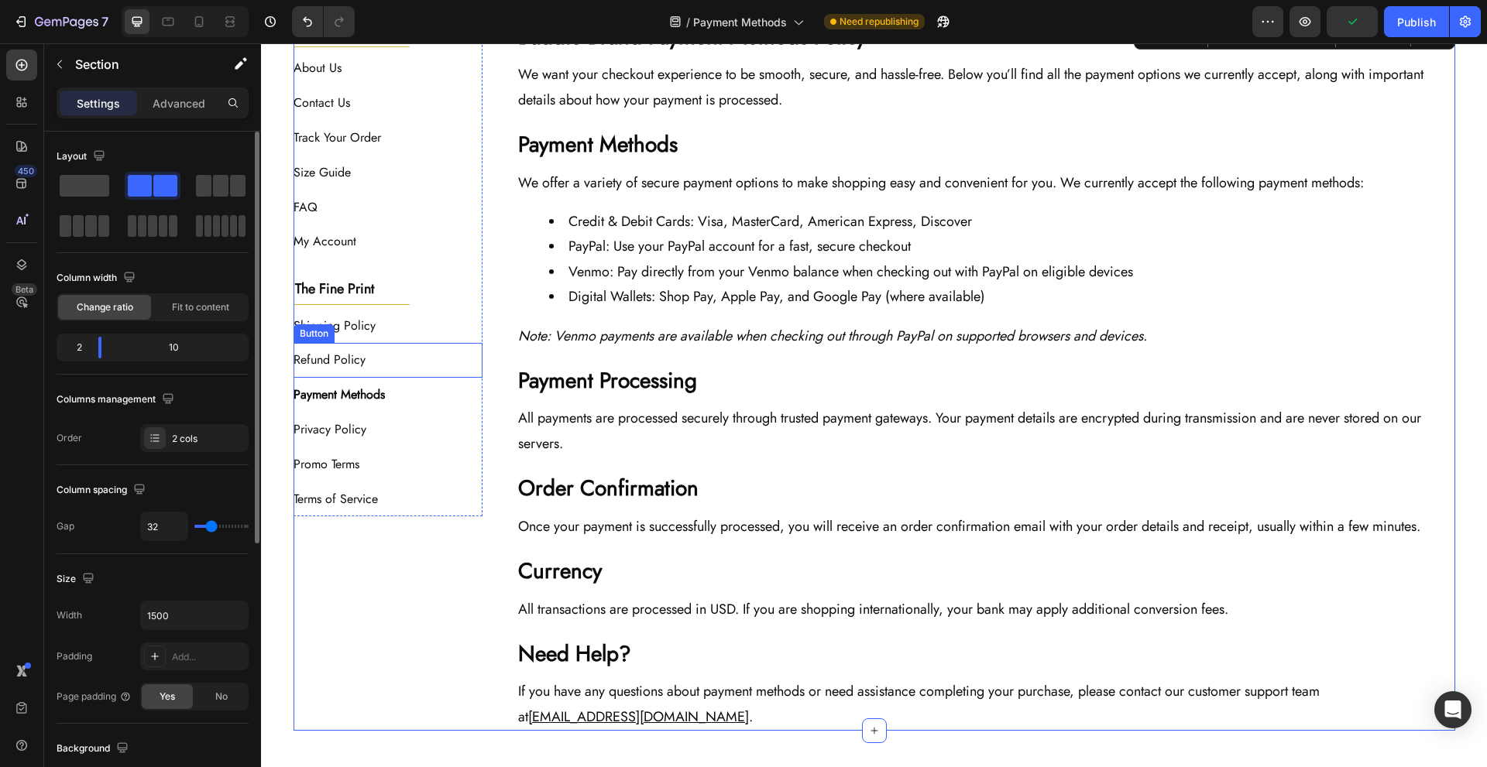
click at [421, 362] on div "Refund Policy Button" at bounding box center [389, 360] width 190 height 35
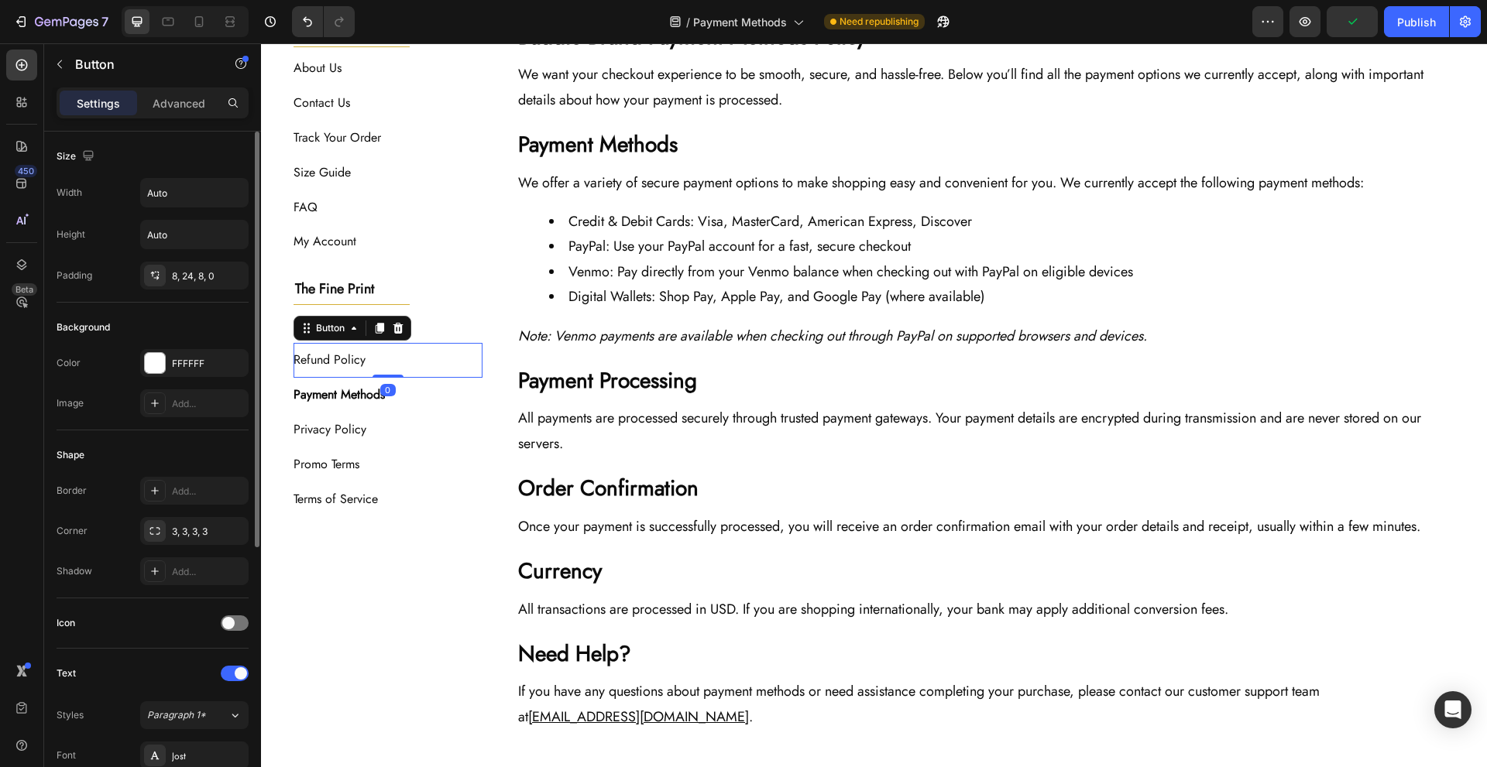
scroll to position [431, 0]
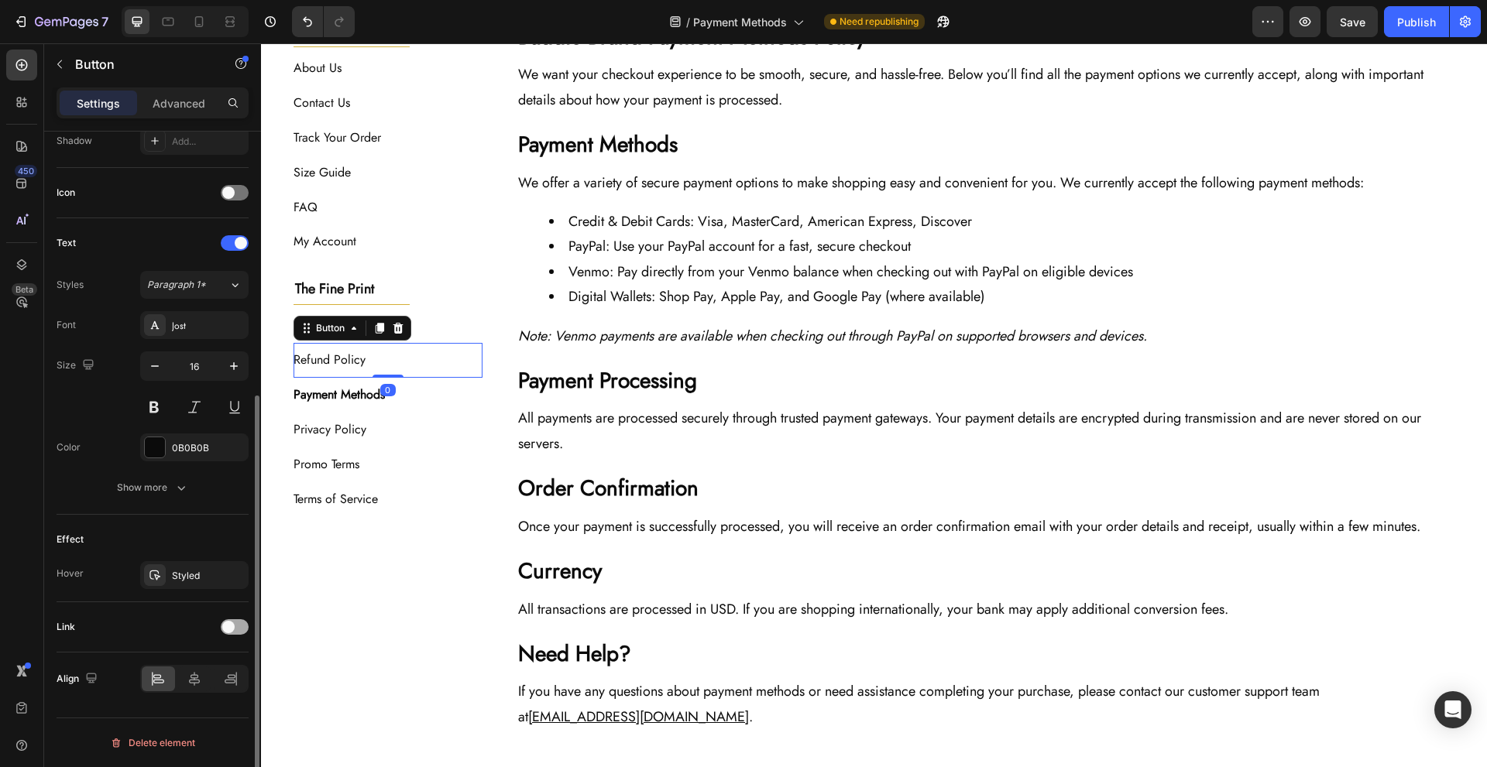
click at [225, 627] on span at bounding box center [228, 627] width 12 height 12
click at [196, 702] on div "Add..." at bounding box center [208, 707] width 73 height 14
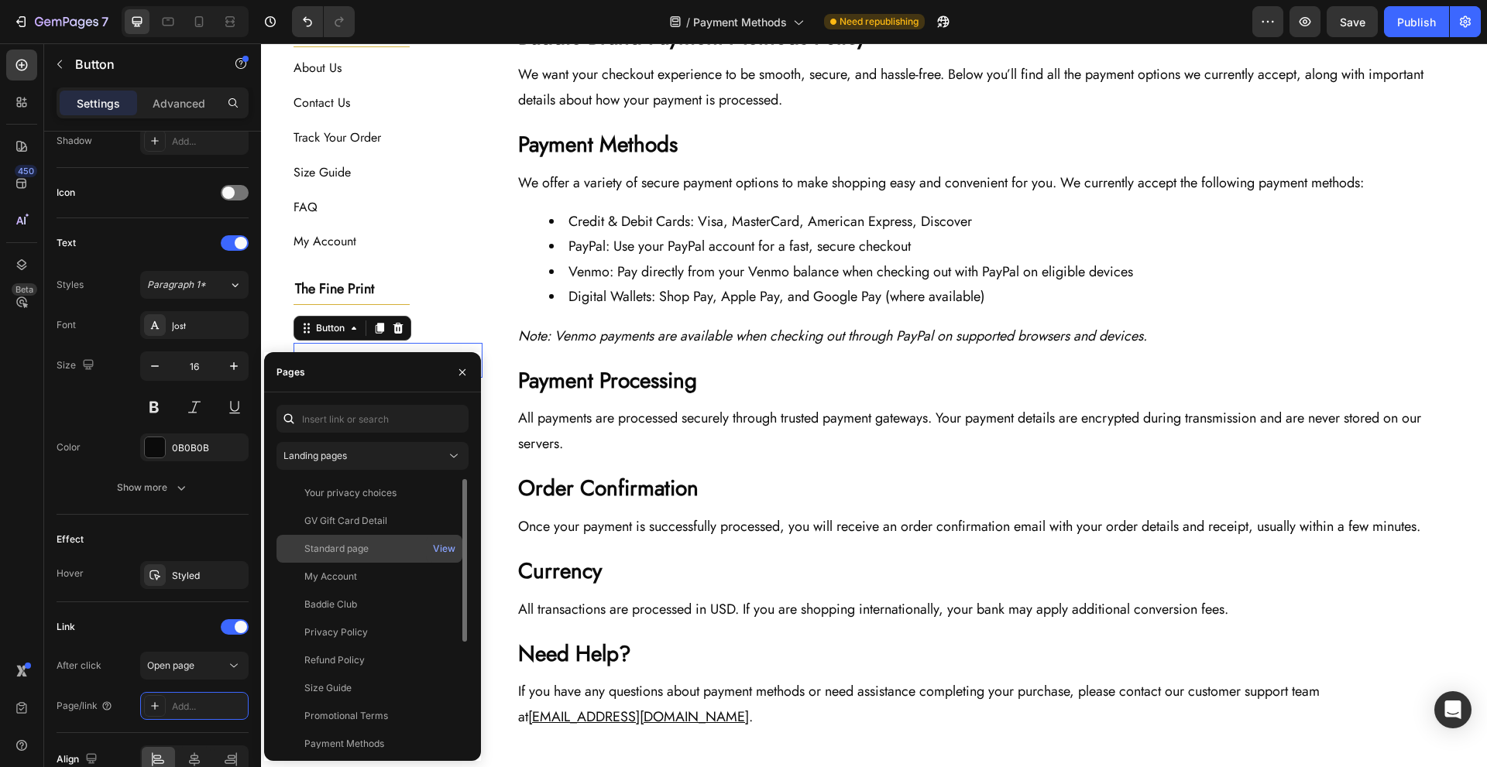
scroll to position [177, 0]
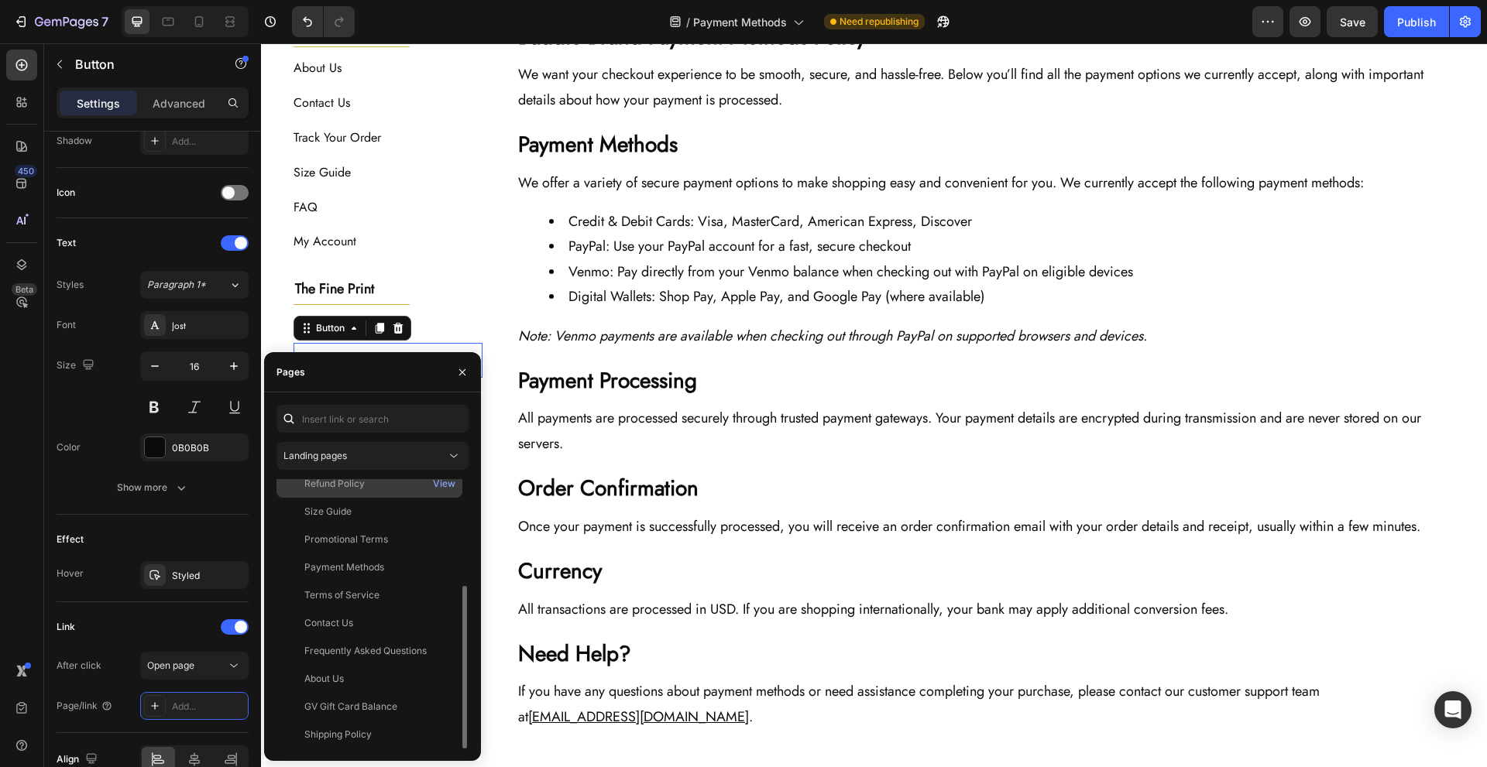
click at [402, 489] on div "Refund Policy" at bounding box center [369, 484] width 173 height 14
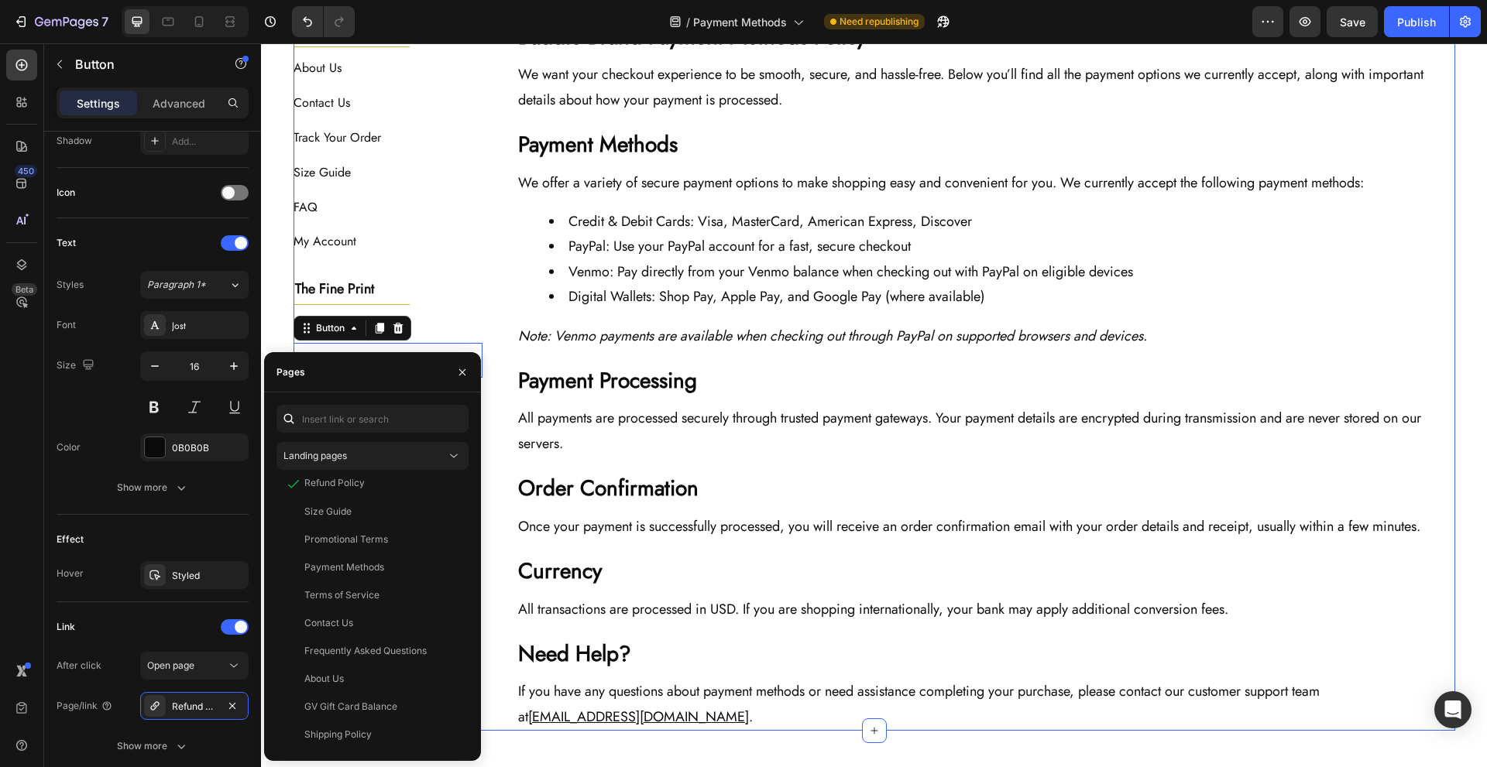
click at [507, 412] on div "Baddie Brand Payment Methods Policy Heading We want your checkout experience to…" at bounding box center [980, 376] width 947 height 709
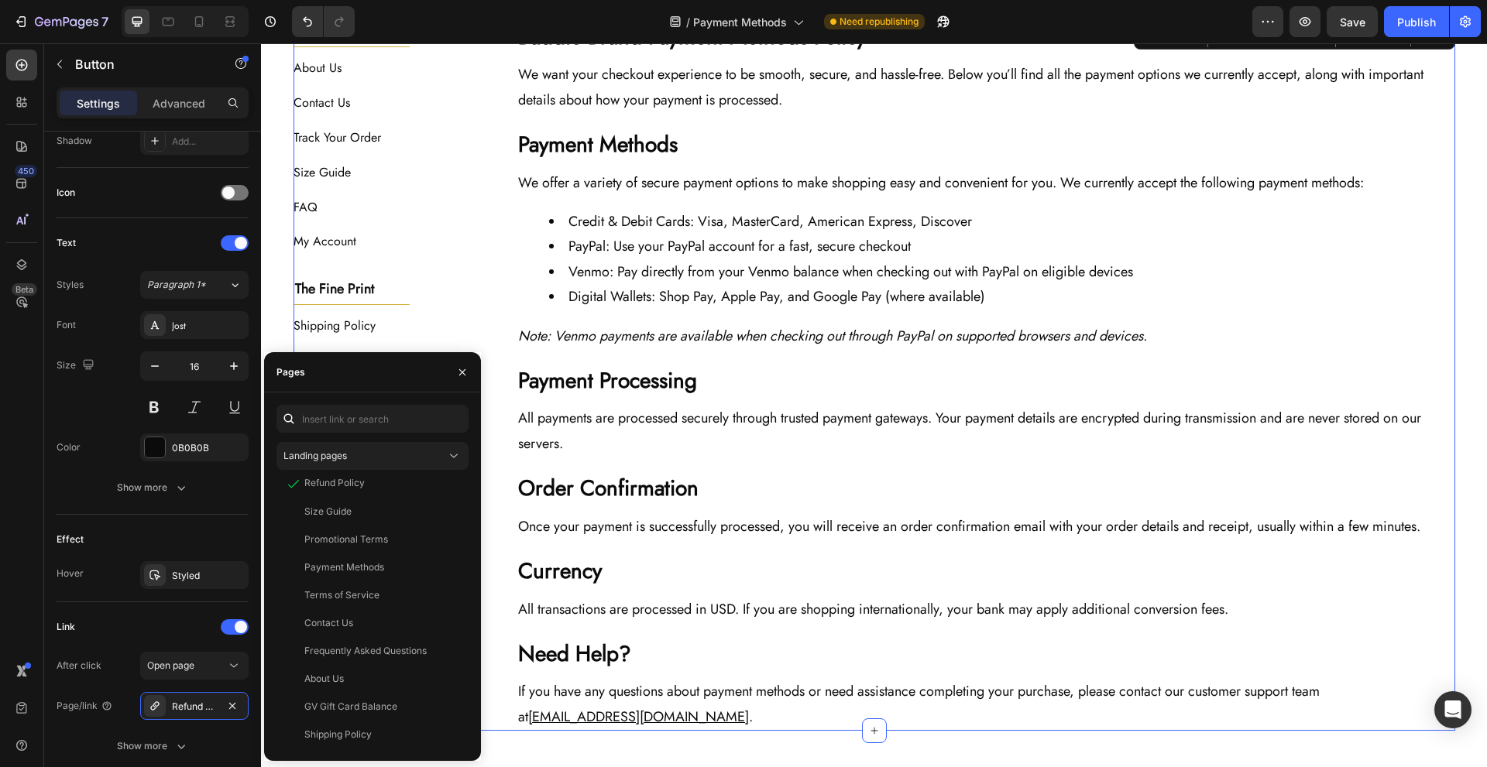
scroll to position [0, 0]
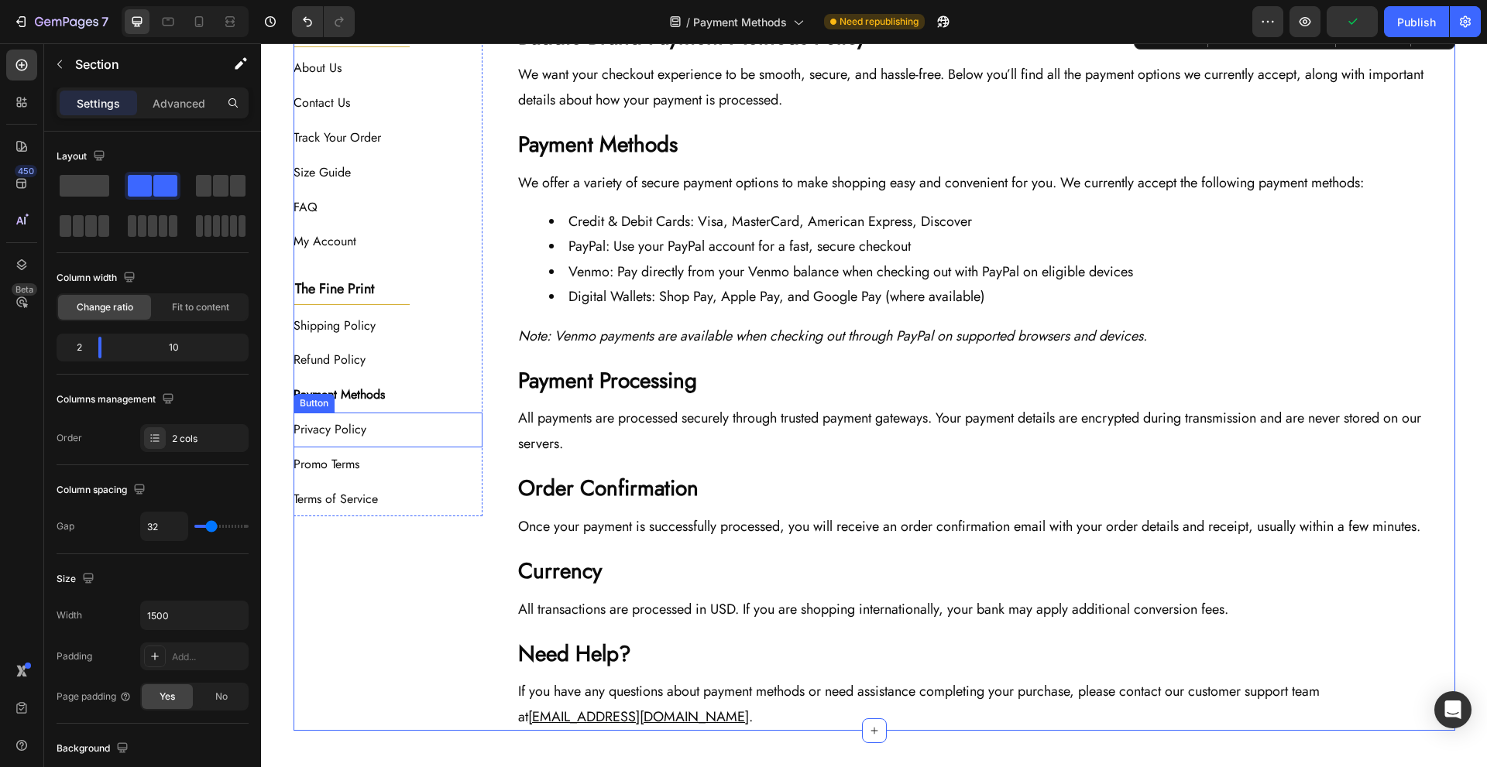
click at [412, 436] on div "Privacy Policy Button" at bounding box center [389, 430] width 190 height 35
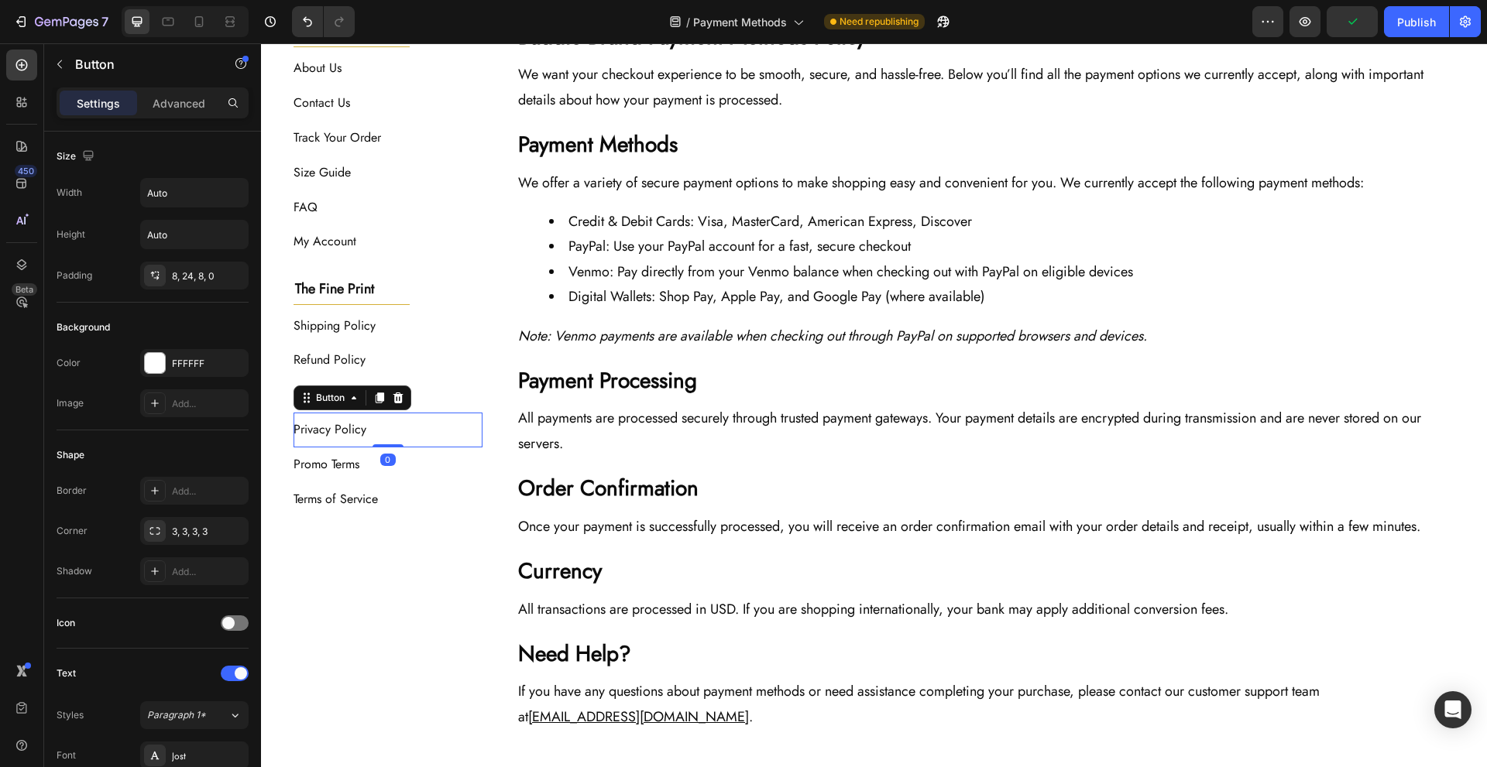
click at [428, 404] on div "Payment Methods Button" at bounding box center [389, 395] width 190 height 35
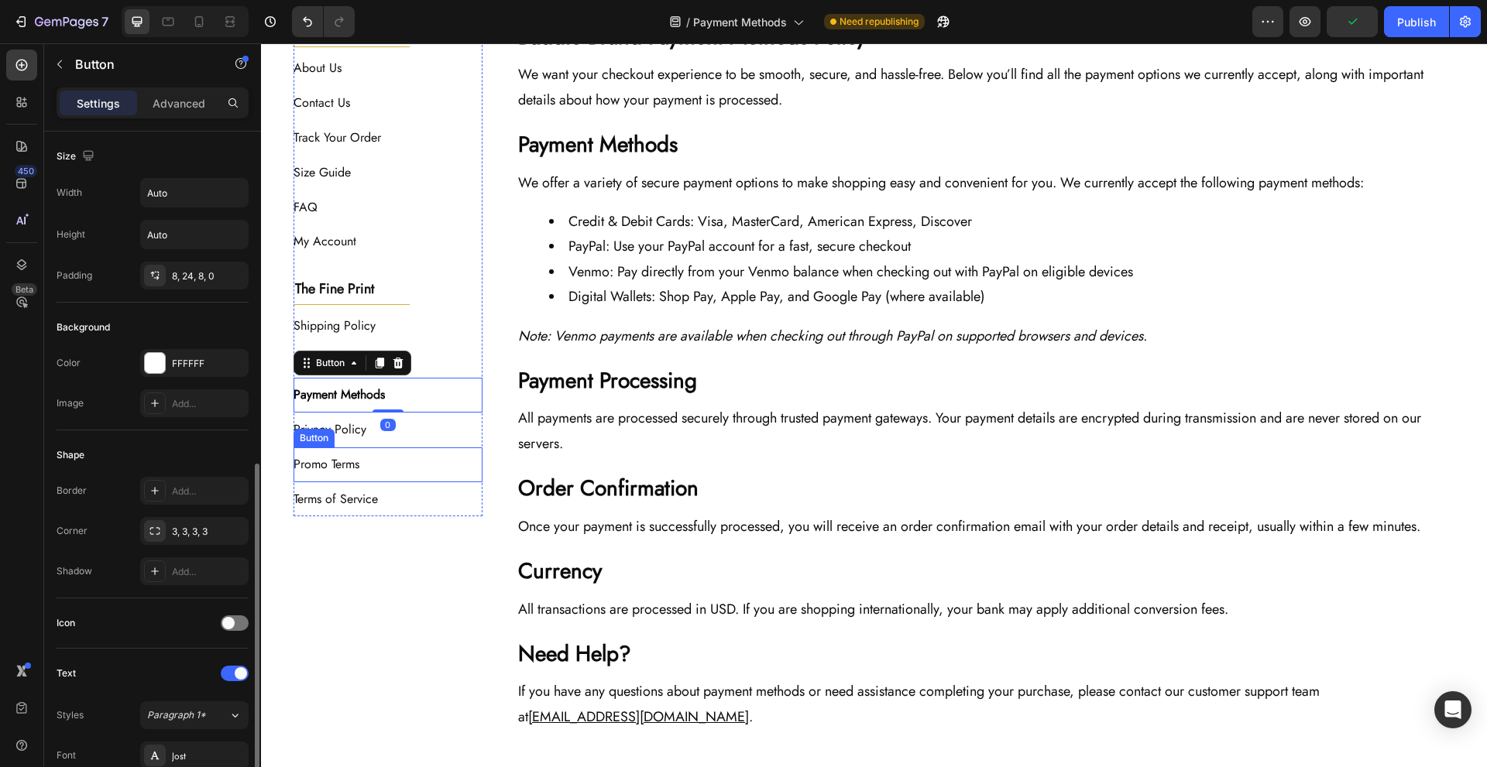
scroll to position [431, 0]
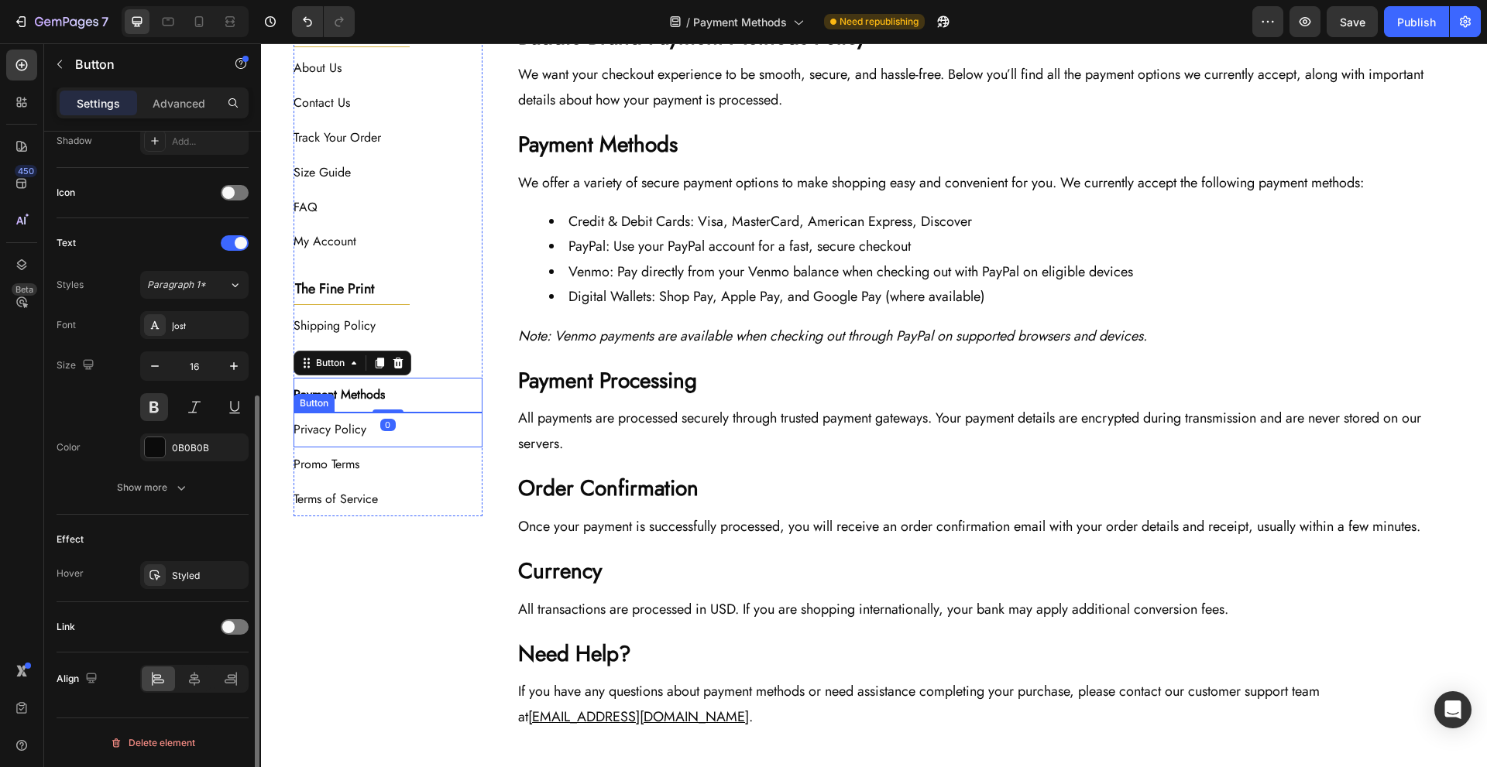
click at [423, 439] on div "Privacy Policy Button" at bounding box center [389, 430] width 190 height 35
click at [230, 629] on span at bounding box center [228, 627] width 12 height 12
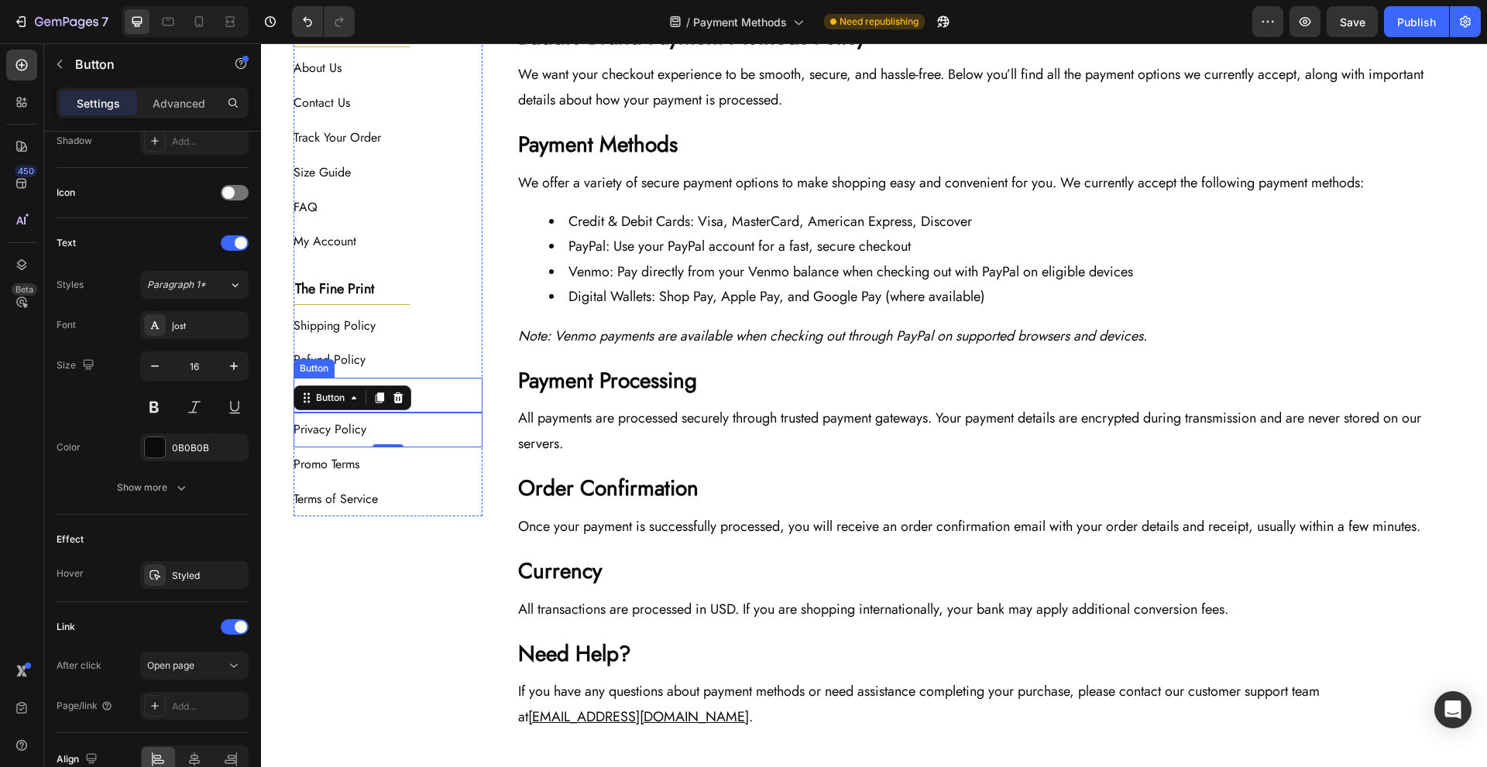
click at [430, 361] on div "Refund Policy Button" at bounding box center [389, 360] width 190 height 35
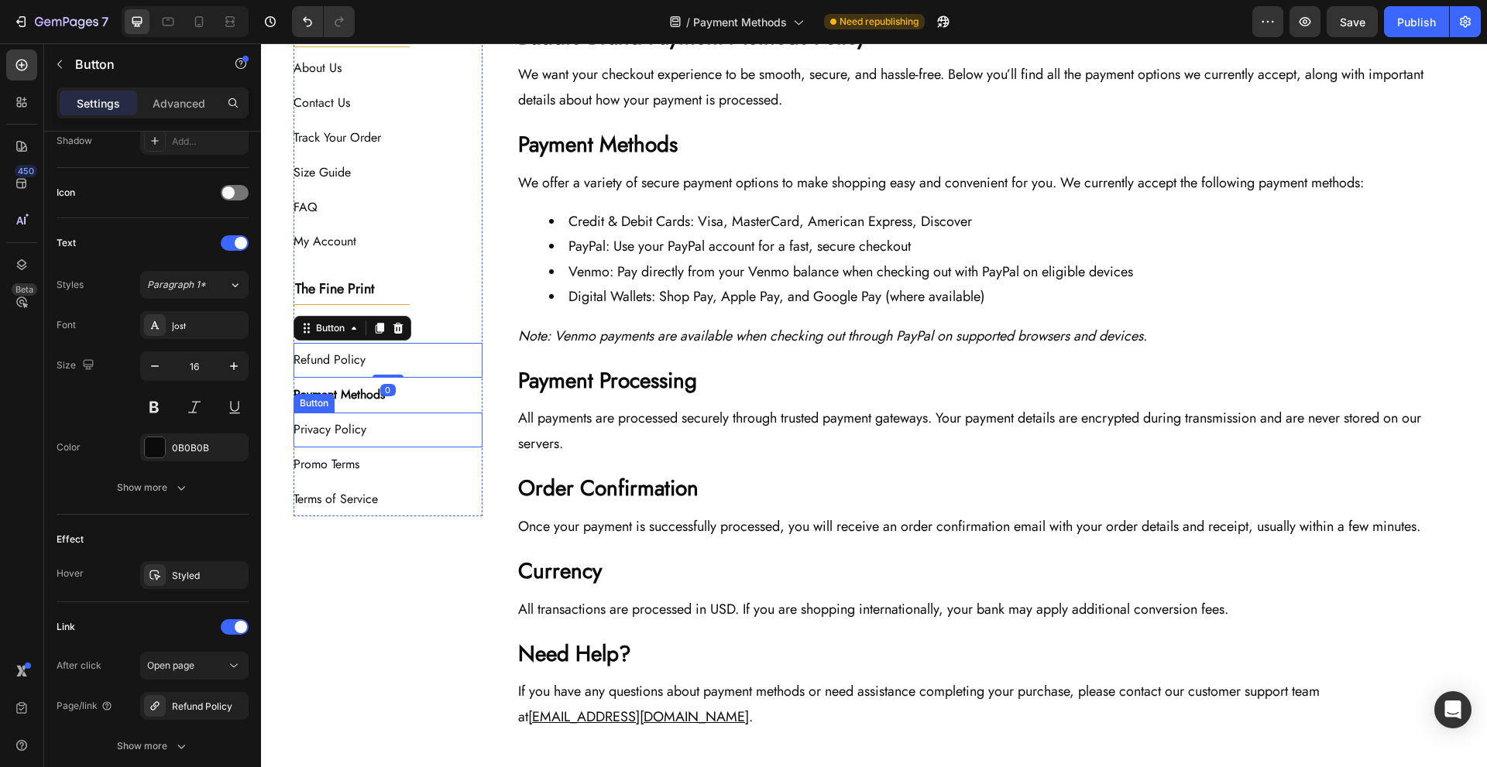
click at [417, 442] on div "Privacy Policy Button" at bounding box center [389, 430] width 190 height 35
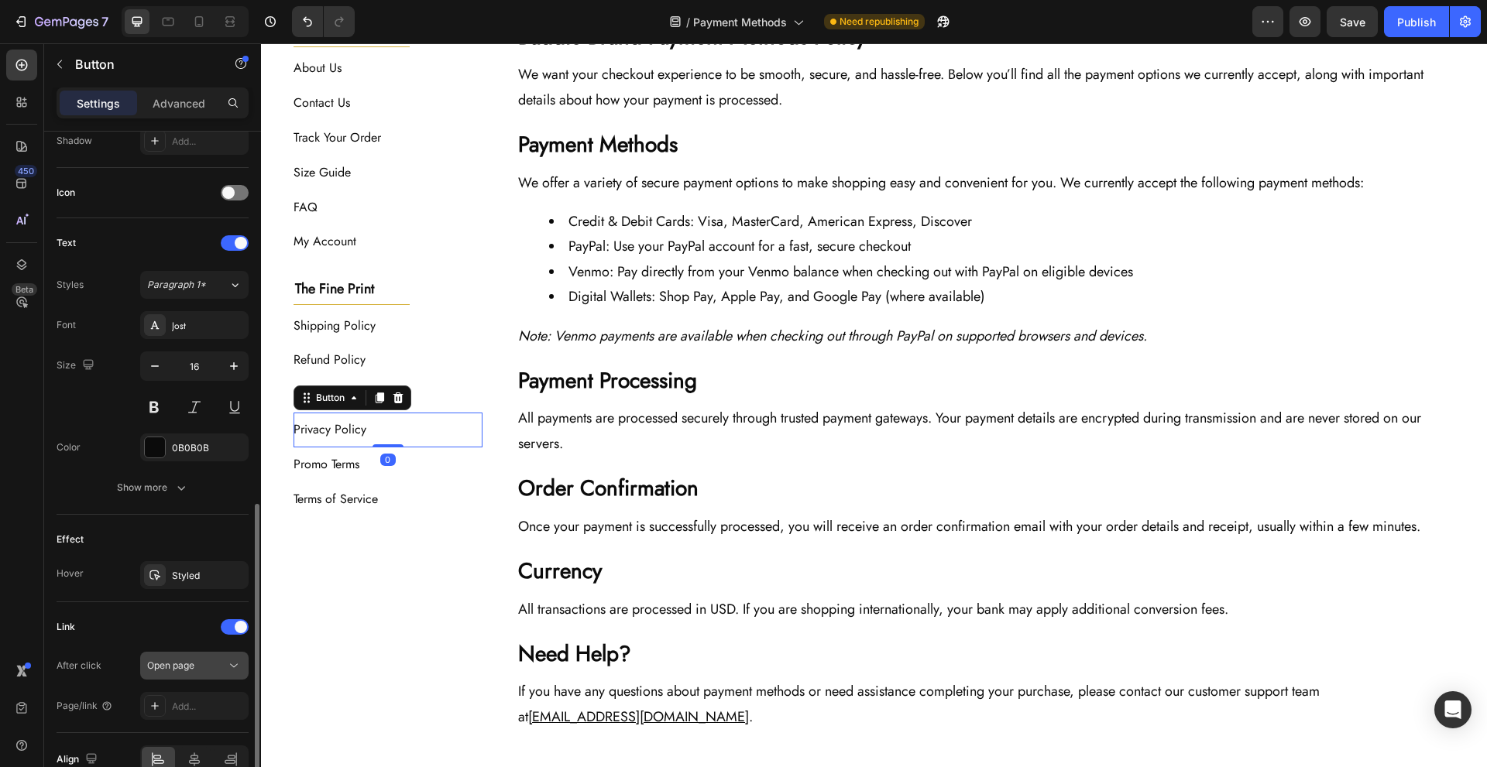
scroll to position [511, 0]
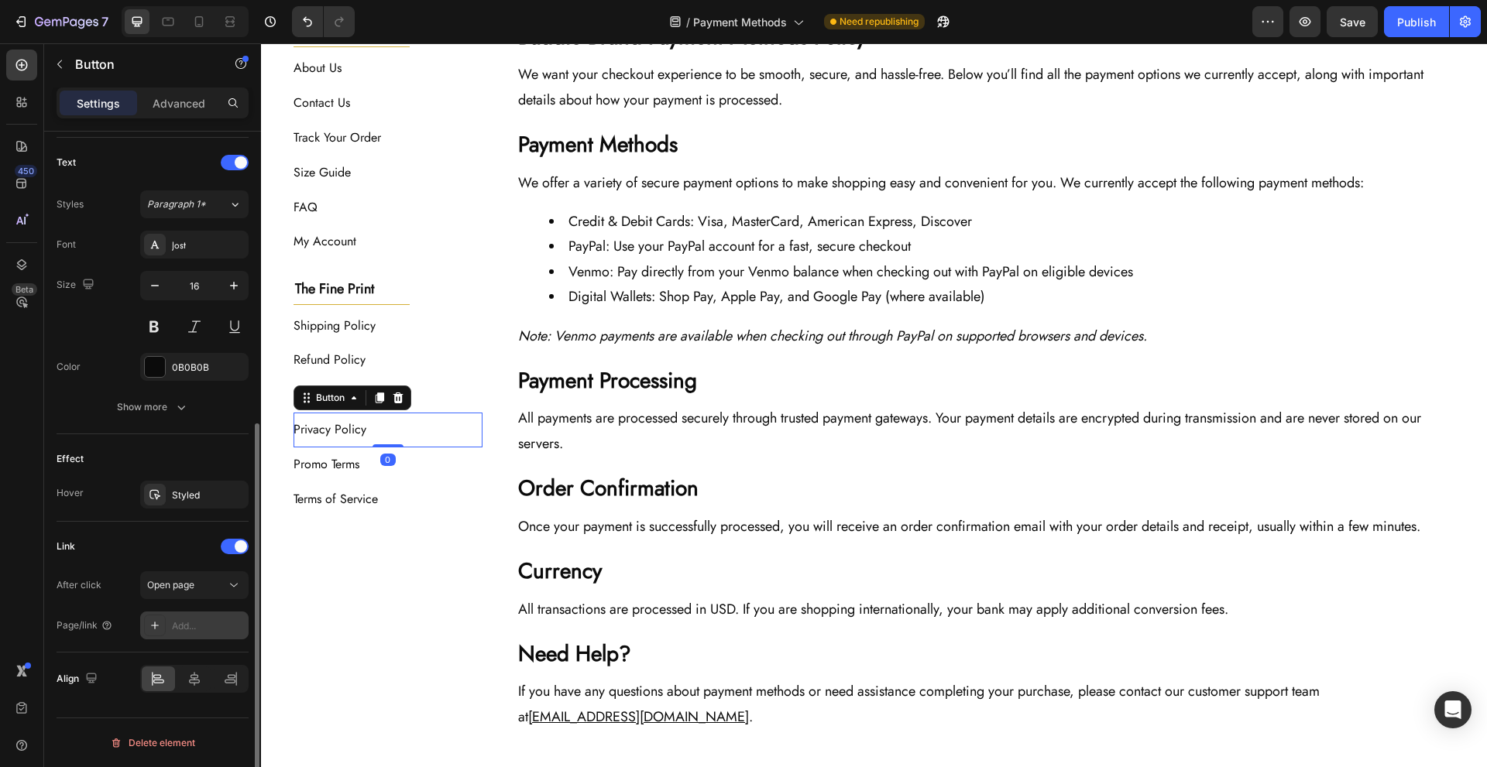
click at [192, 620] on div "Add..." at bounding box center [208, 627] width 73 height 14
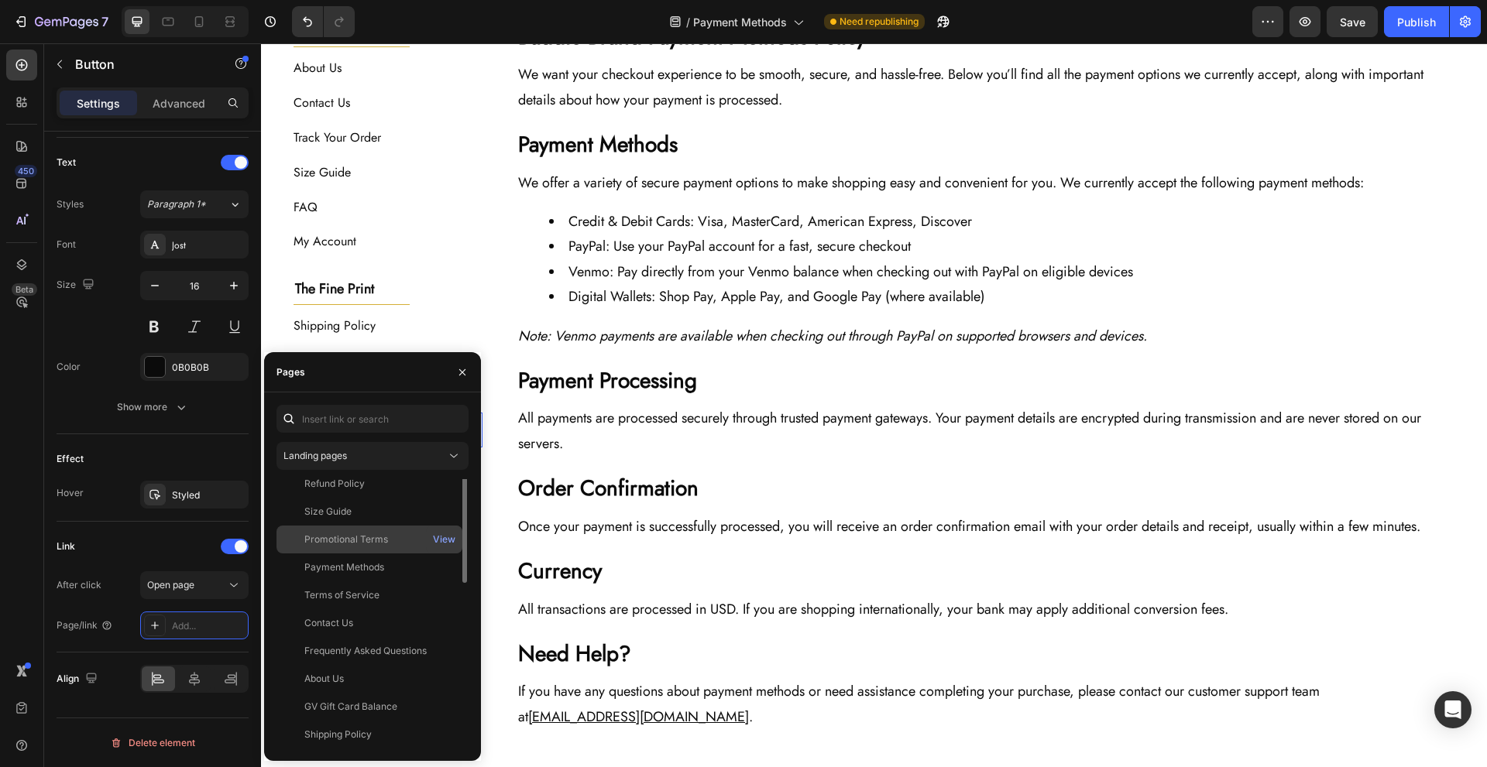
scroll to position [74, 0]
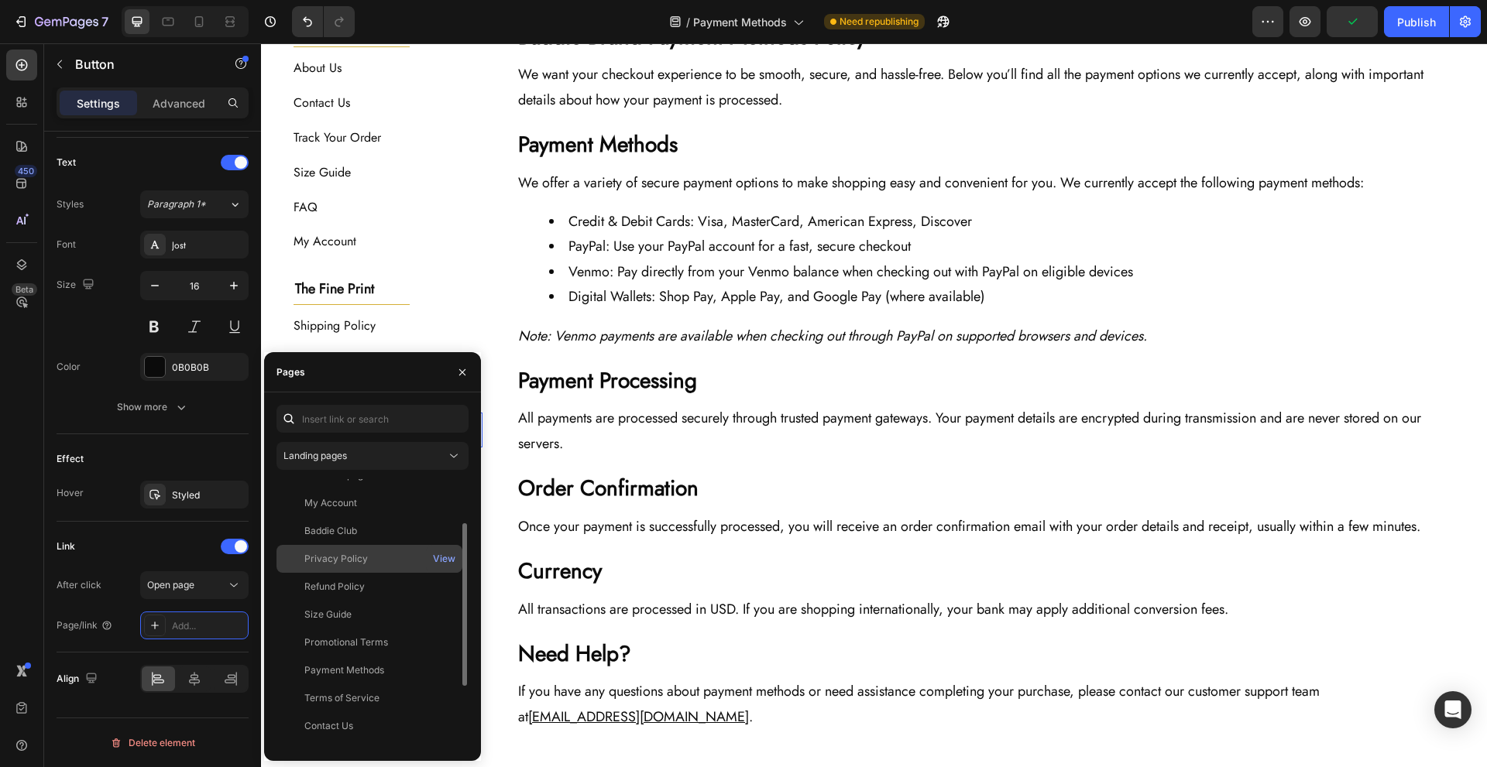
click at [397, 560] on div "Privacy Policy" at bounding box center [369, 559] width 173 height 14
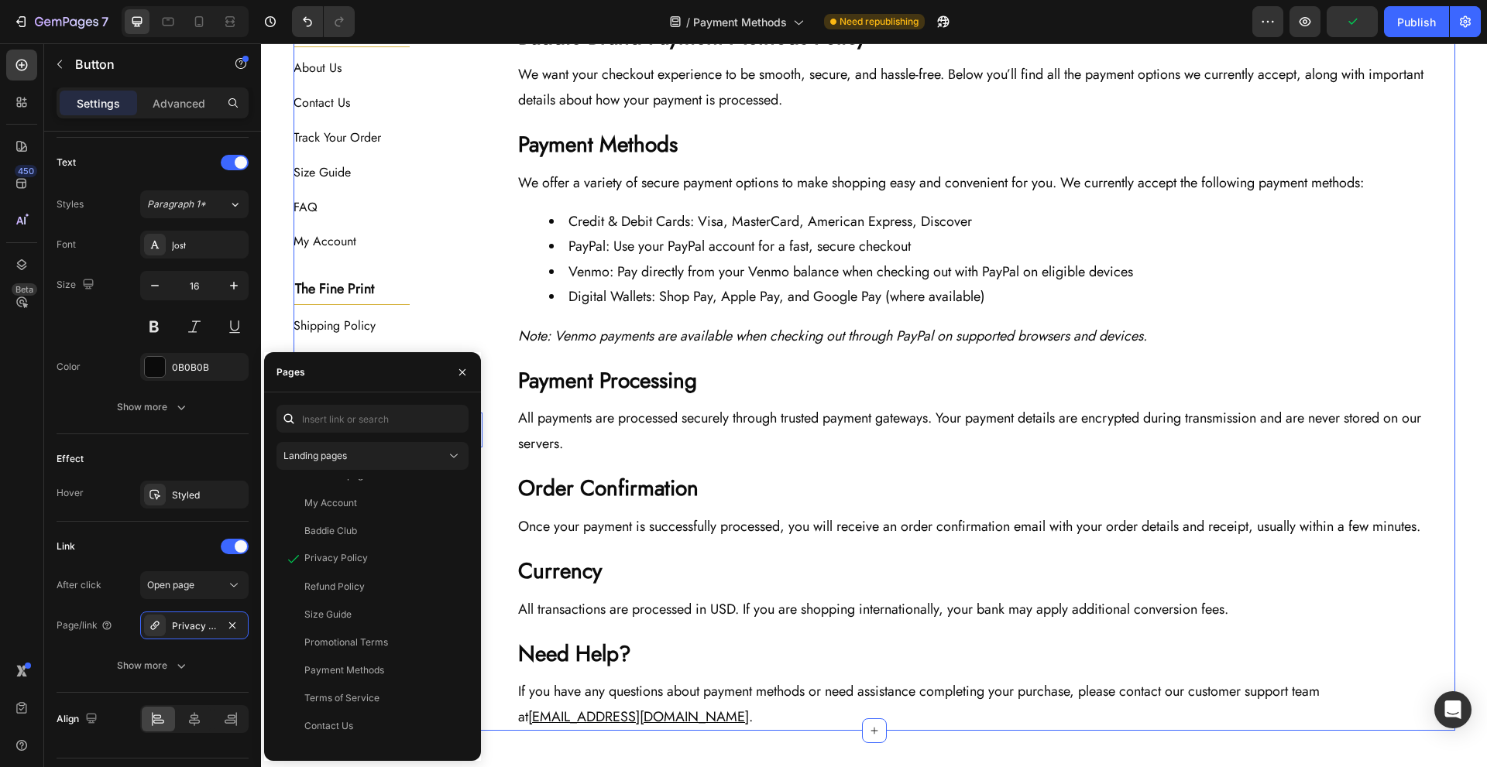
click at [487, 498] on div "The Baddie Code Heading Title Line About Us Button Contact Us Button Track Your…" at bounding box center [875, 376] width 1162 height 709
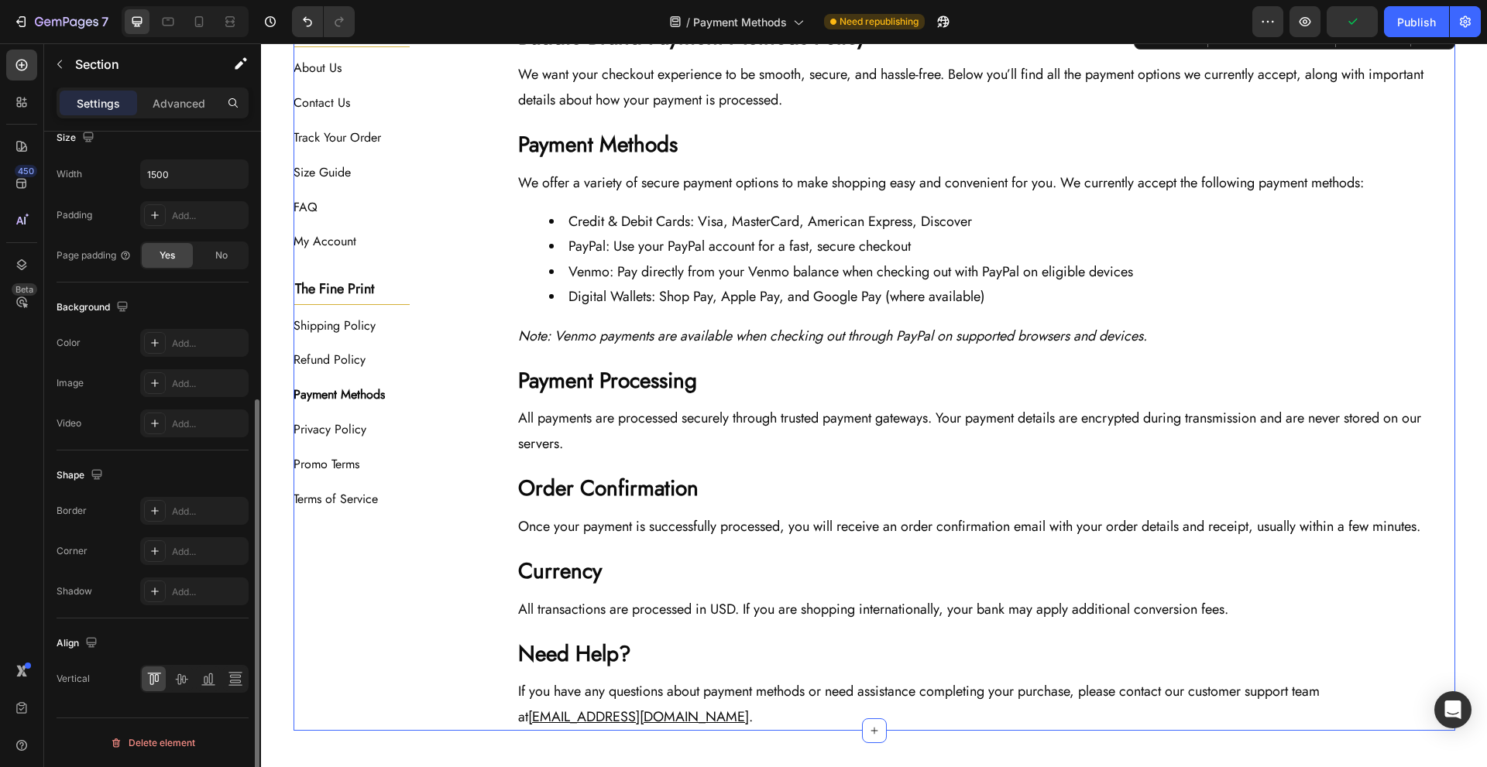
scroll to position [0, 0]
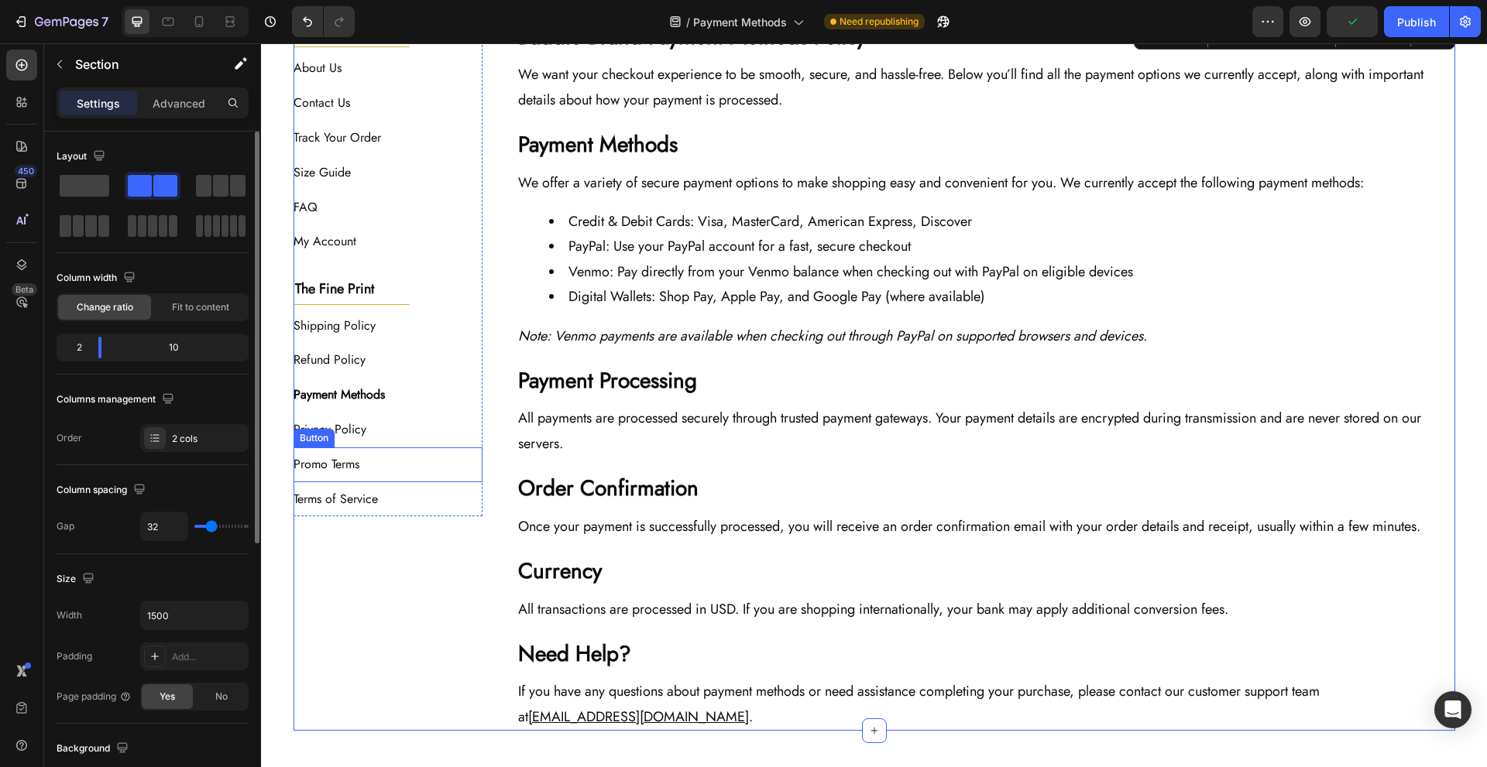
click at [415, 456] on div "Promo Terms Button" at bounding box center [389, 465] width 190 height 35
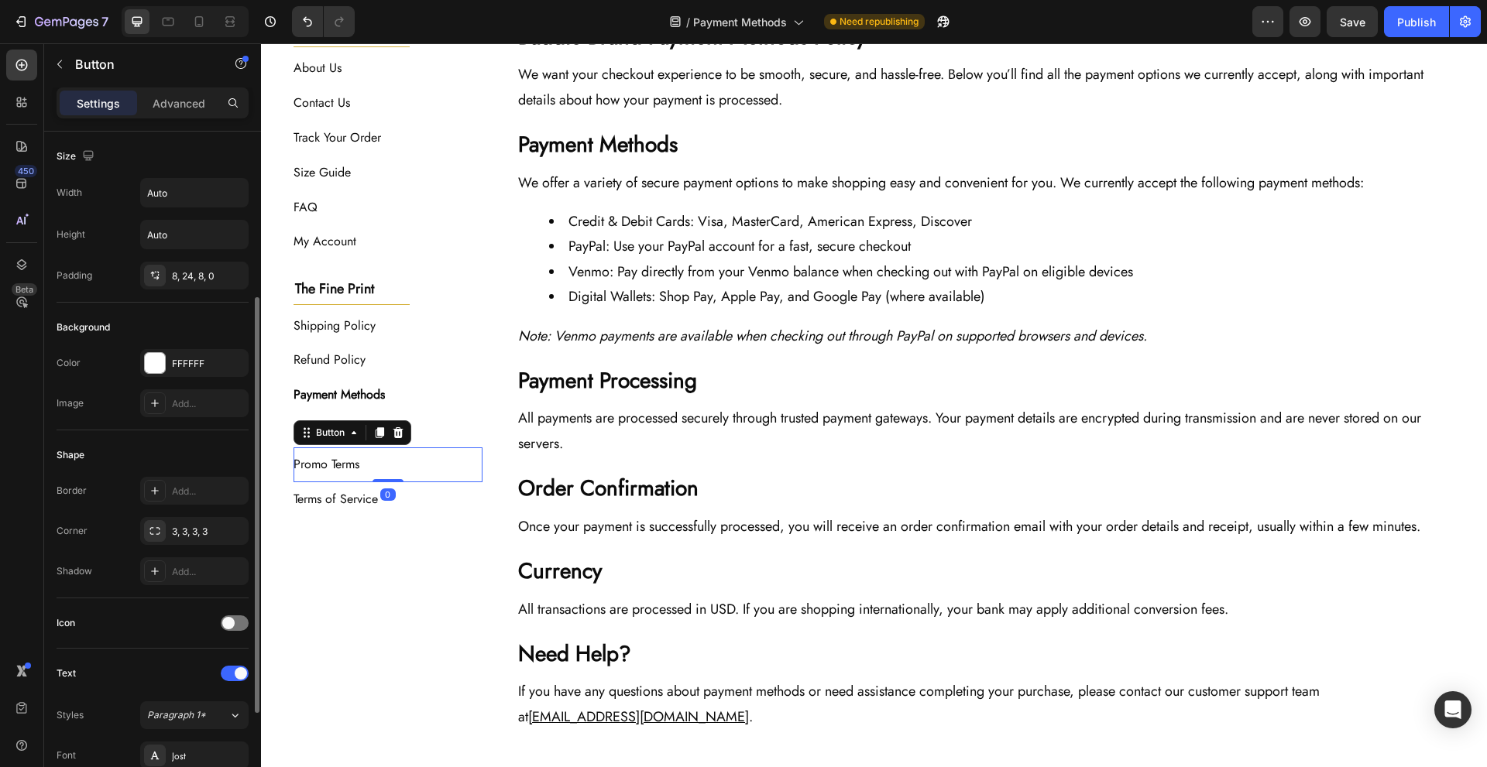
scroll to position [431, 0]
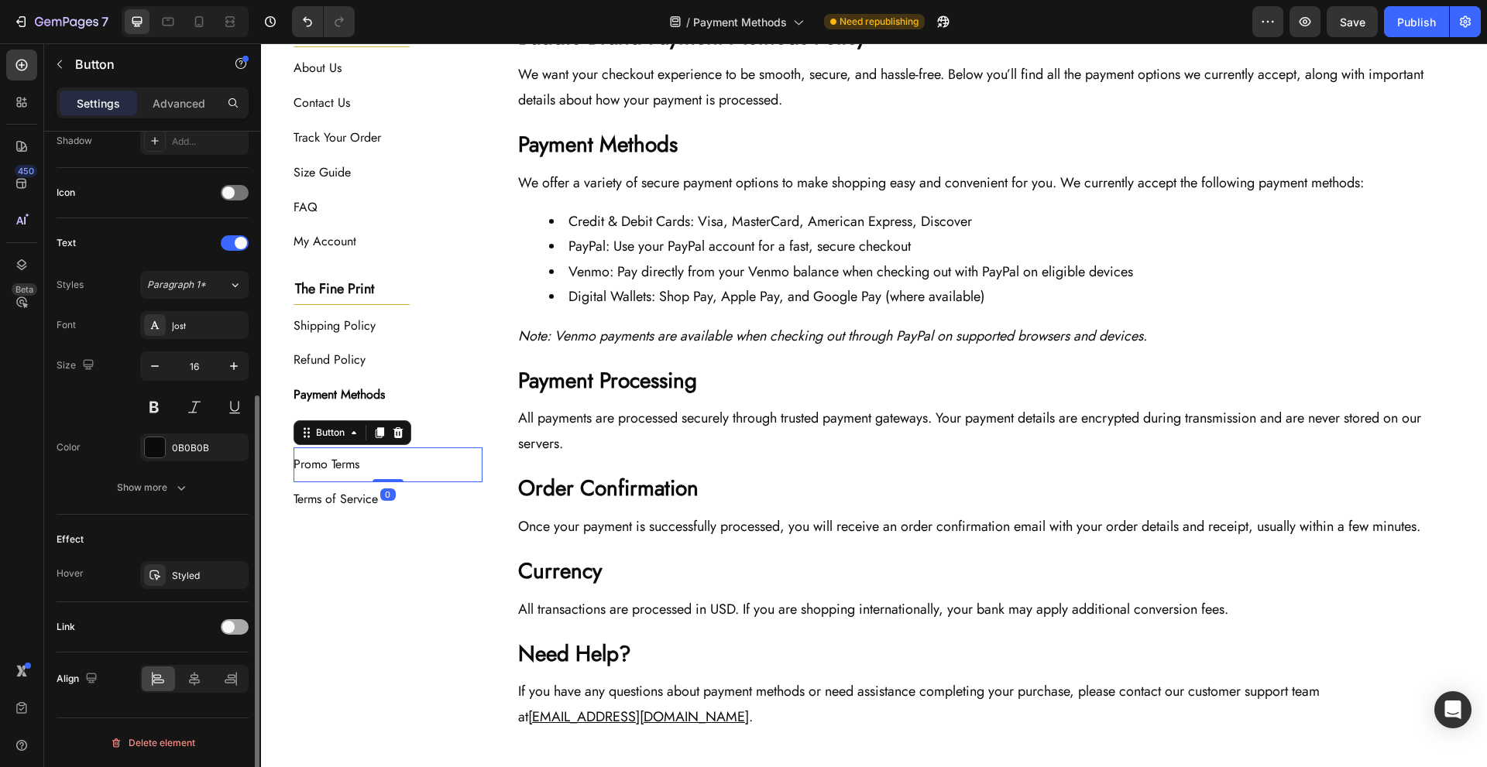
click at [232, 632] on span at bounding box center [228, 627] width 12 height 12
click at [199, 696] on div "Add..." at bounding box center [194, 706] width 108 height 28
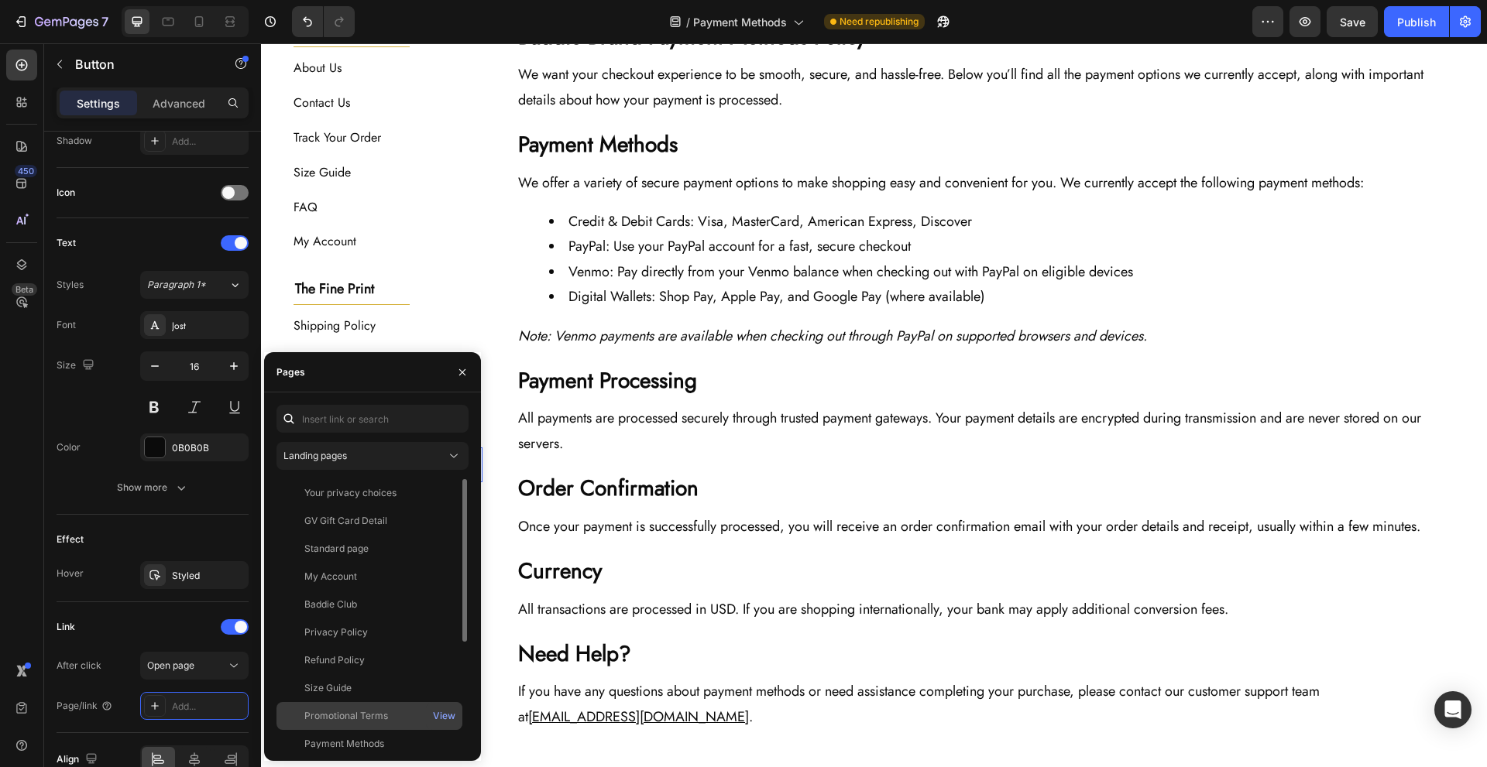
scroll to position [177, 0]
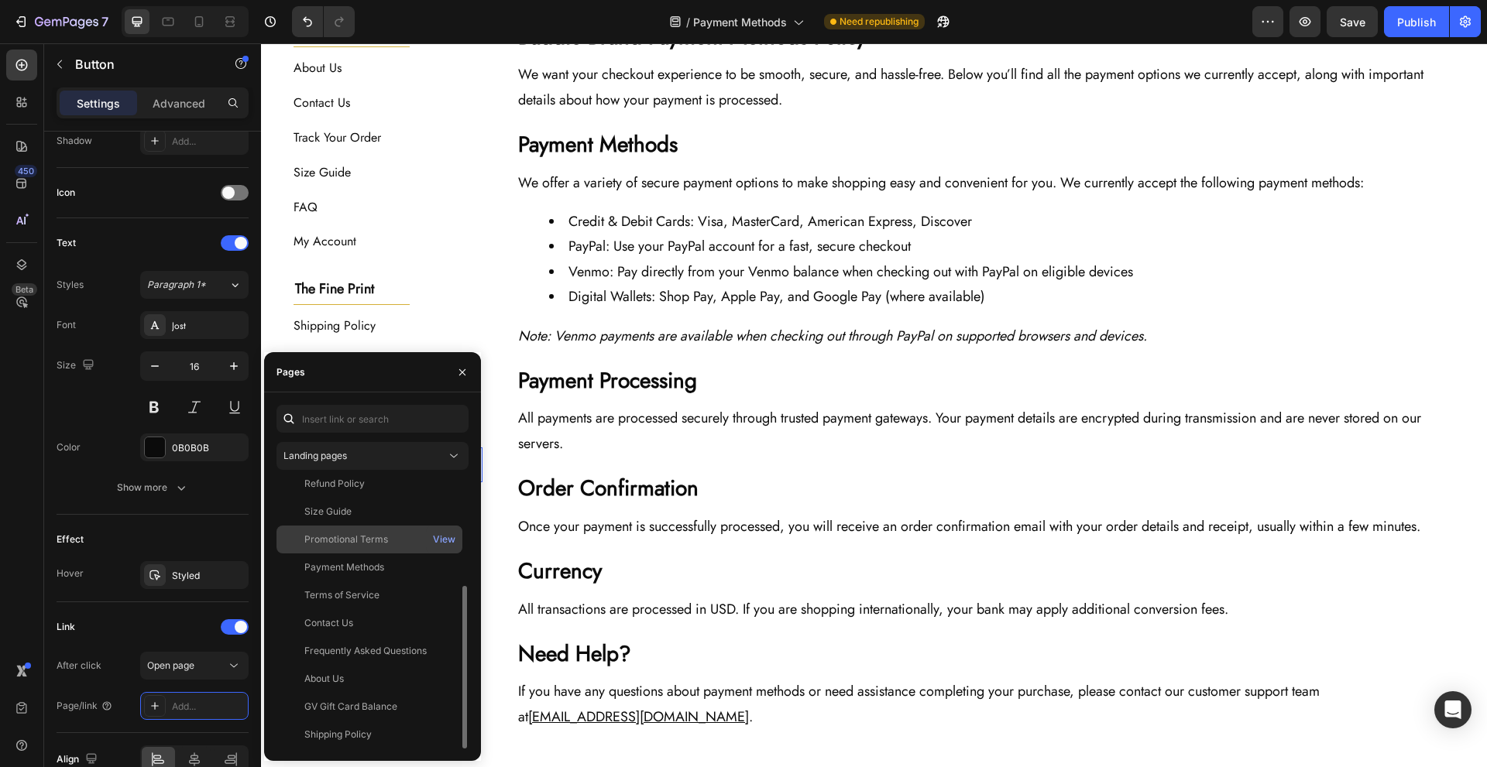
click at [419, 543] on div "Promotional Terms" at bounding box center [369, 540] width 173 height 14
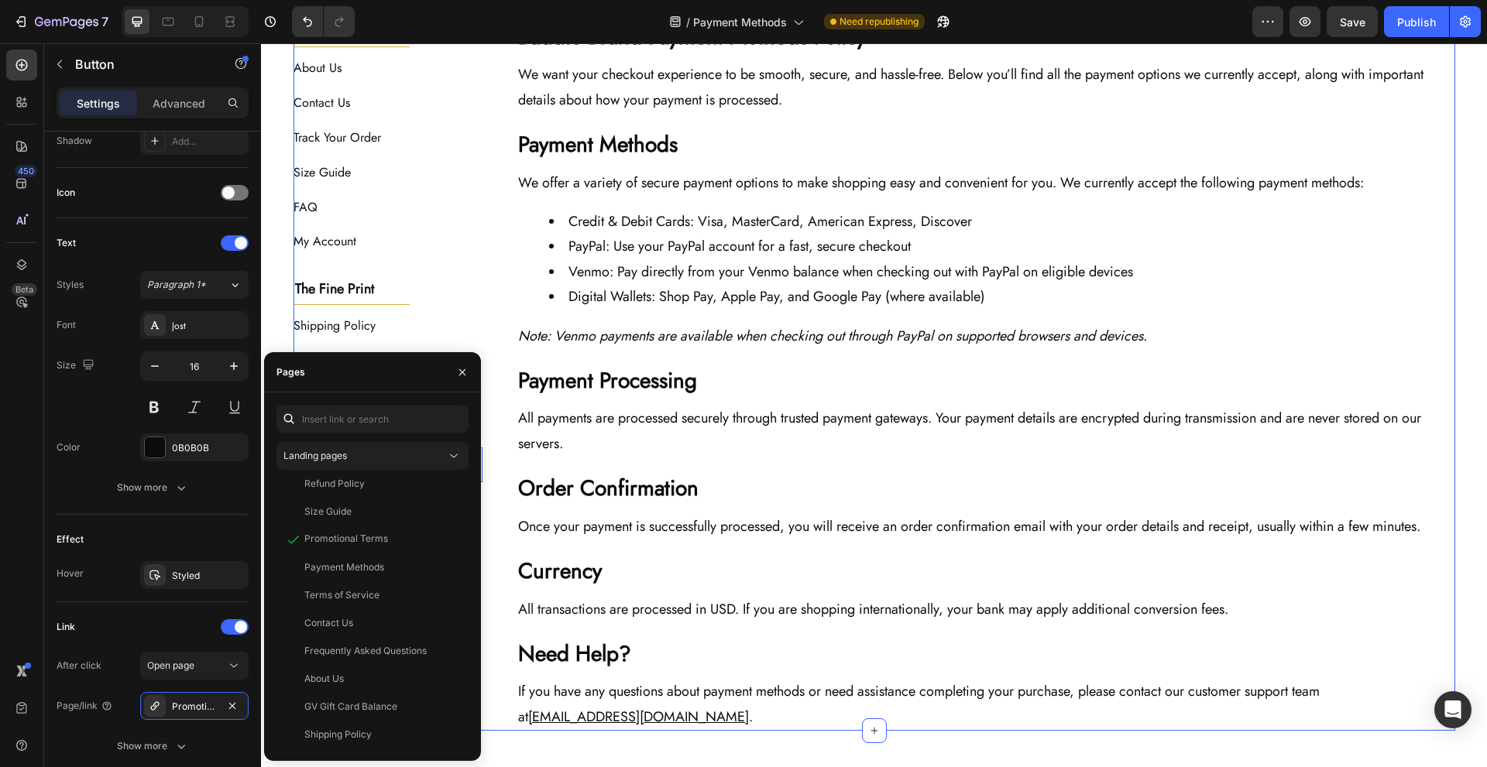
click at [496, 520] on div "The Baddie Code Heading Title Line About Us Button Contact Us Button Track Your…" at bounding box center [875, 376] width 1162 height 709
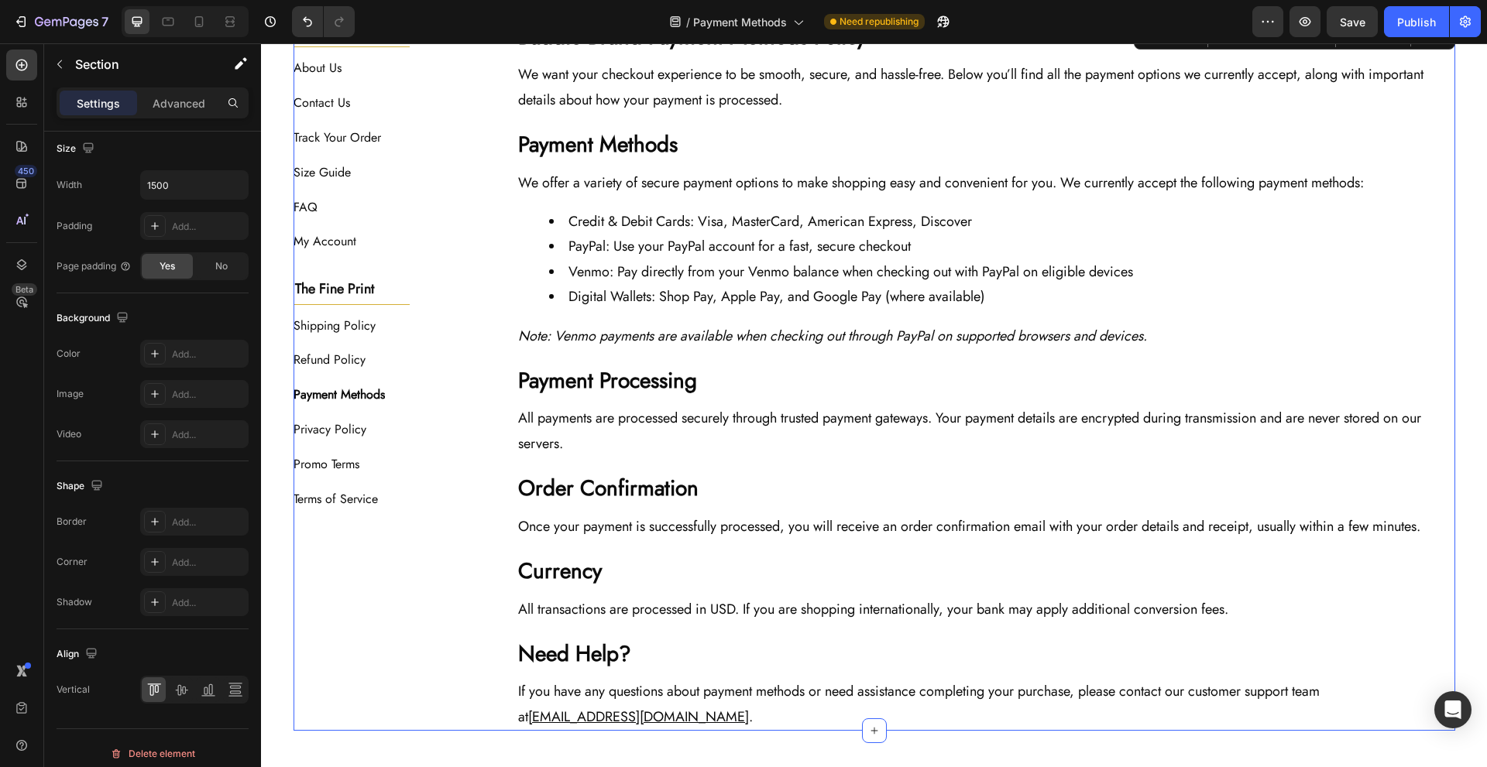
scroll to position [0, 0]
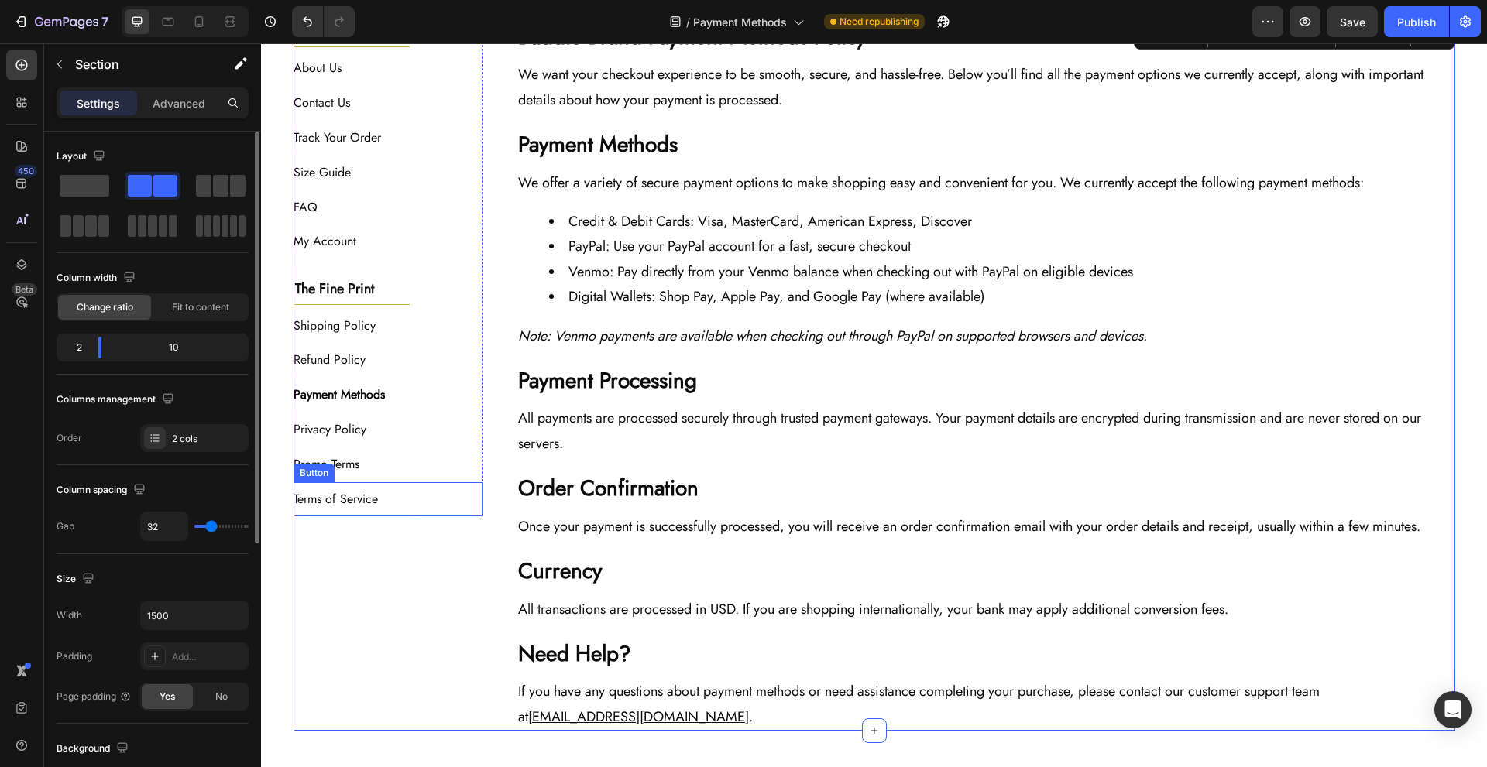
click at [405, 496] on div "Terms of Service Button" at bounding box center [389, 499] width 190 height 35
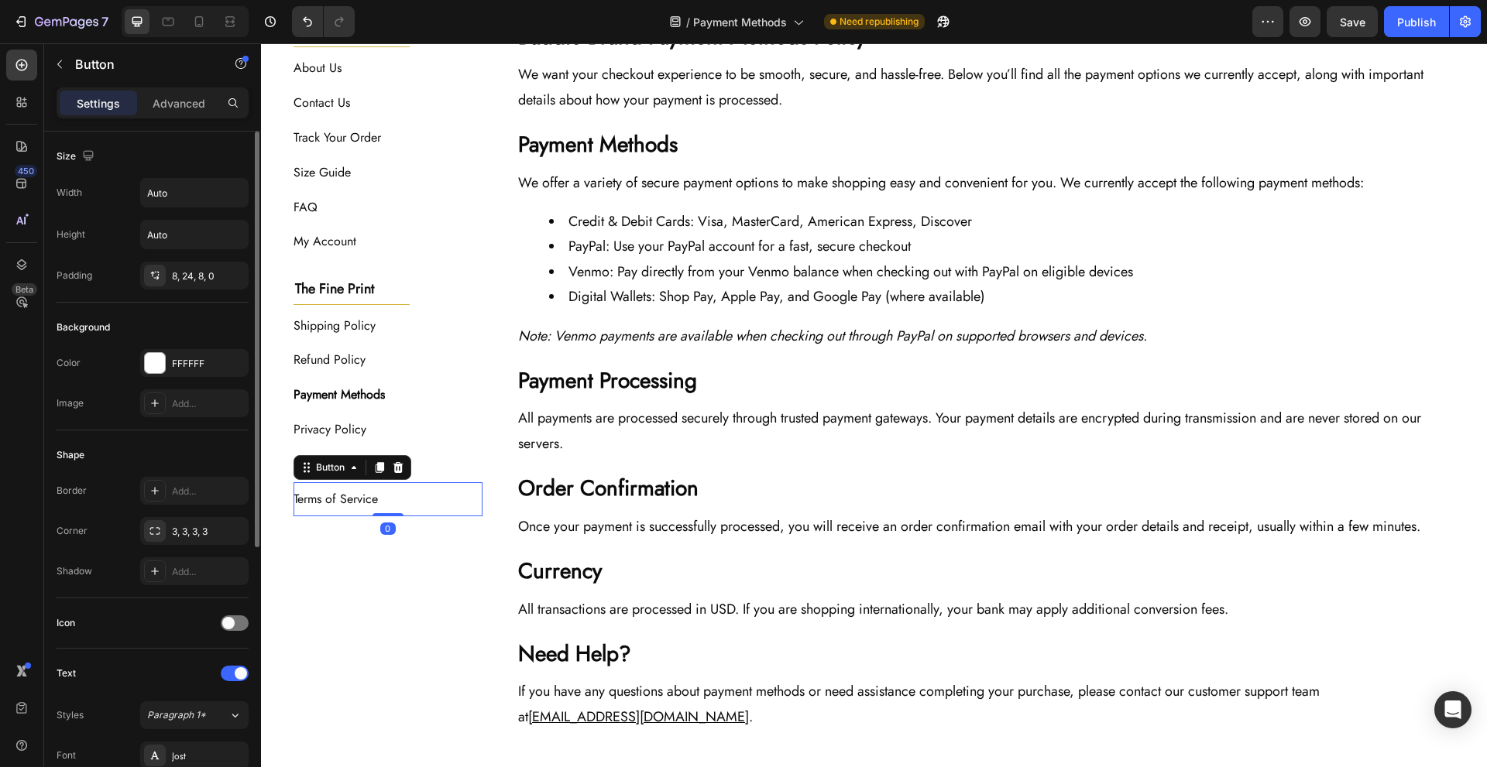
scroll to position [431, 0]
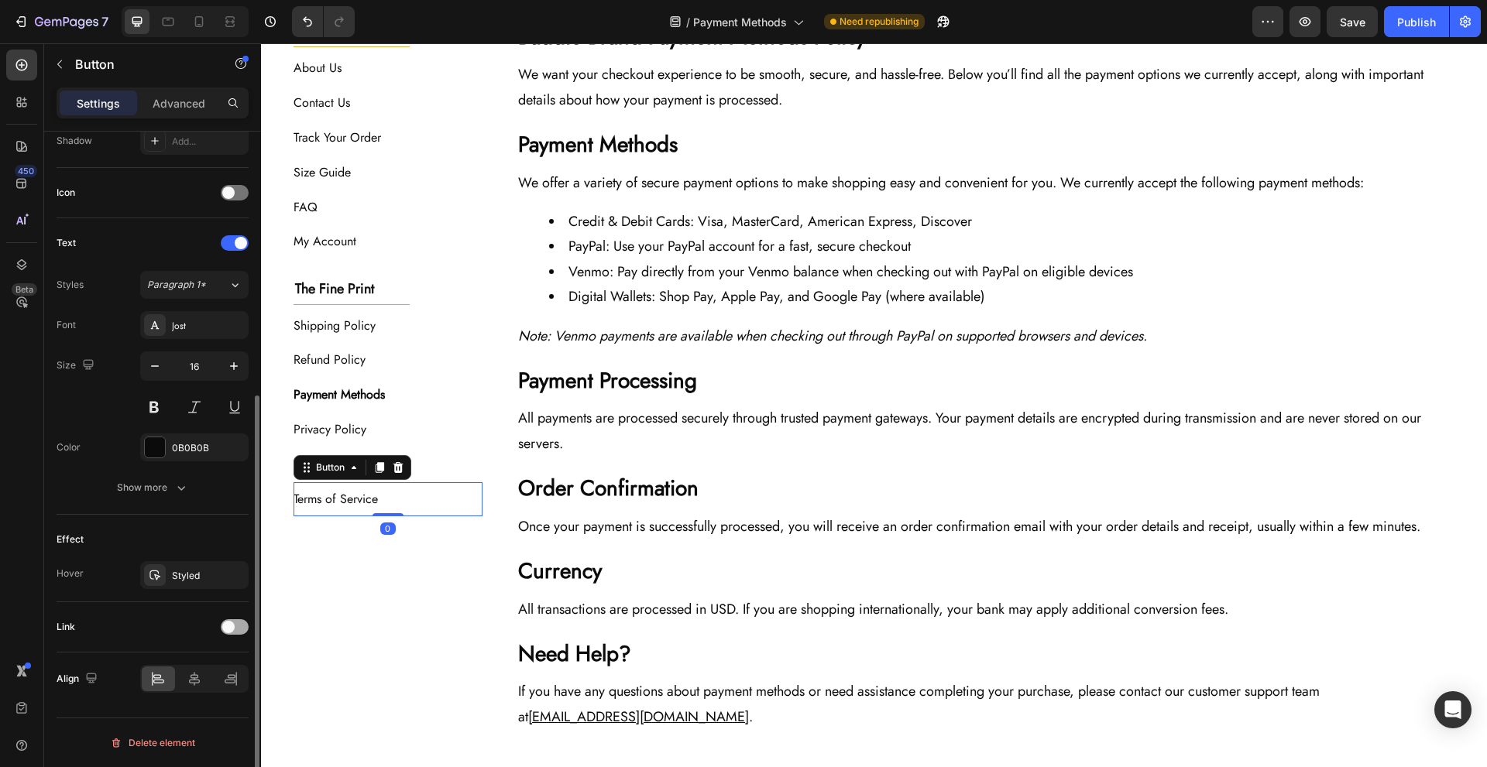
click at [236, 625] on div at bounding box center [235, 627] width 28 height 15
click at [194, 700] on div "Add..." at bounding box center [208, 707] width 73 height 14
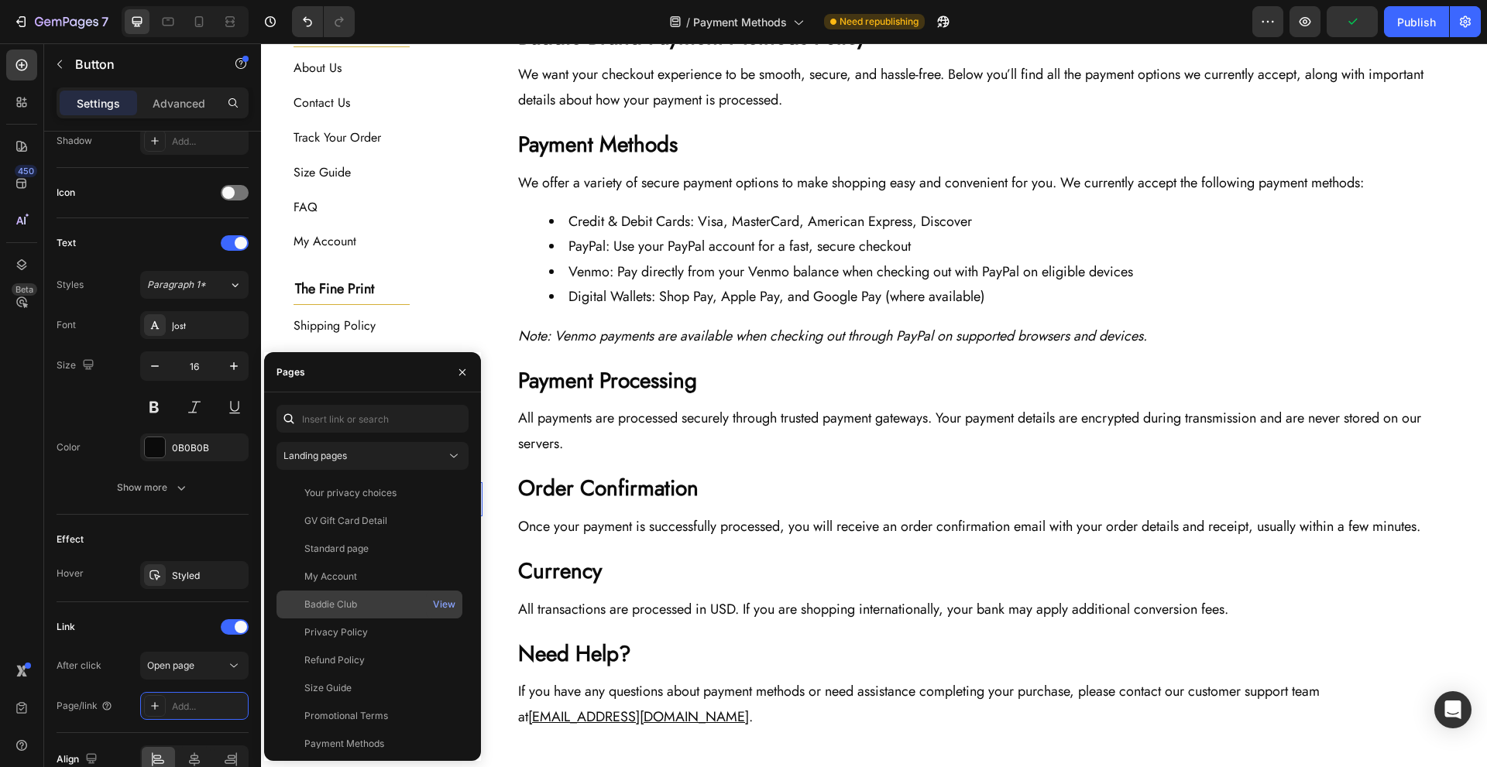
scroll to position [177, 0]
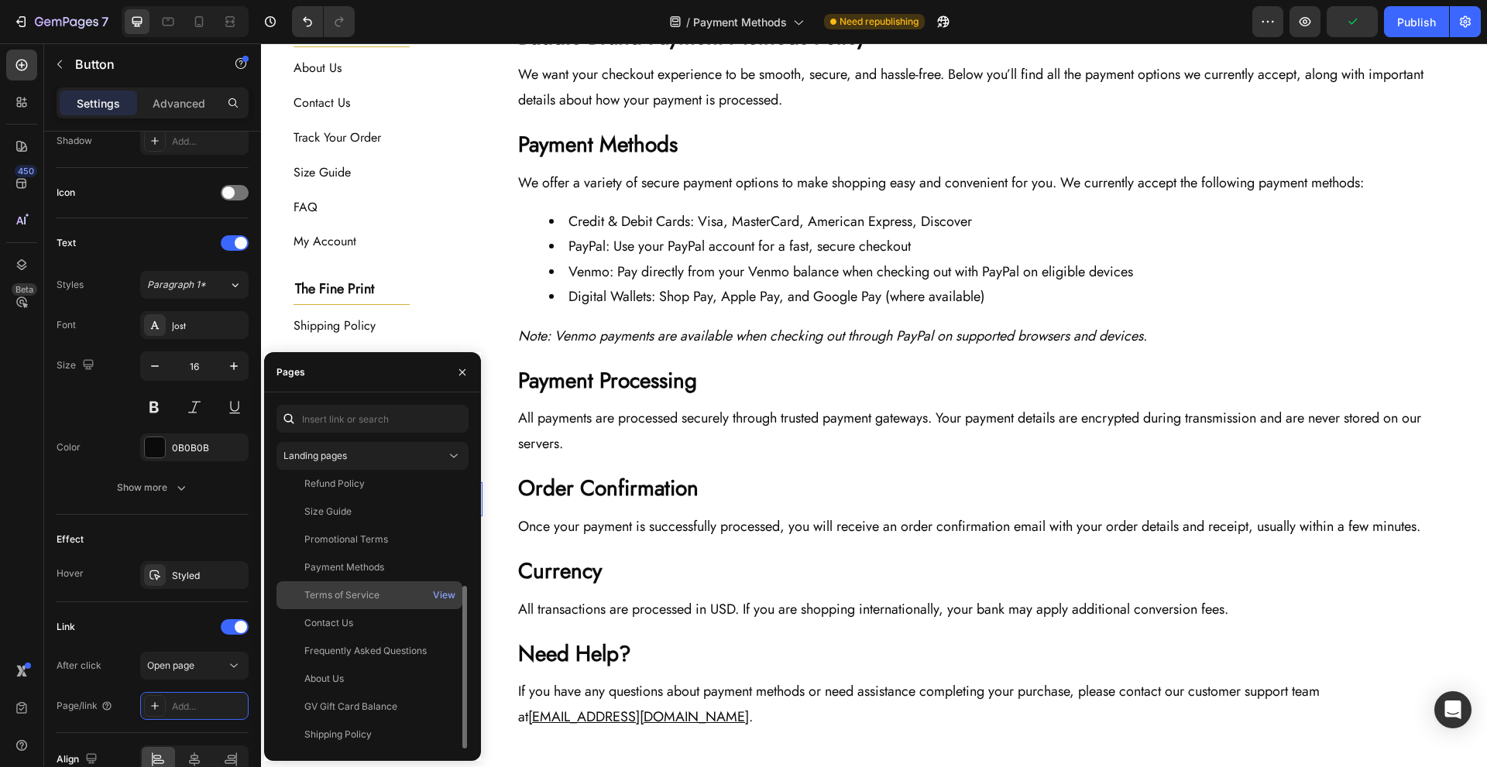
click at [417, 598] on div "Terms of Service" at bounding box center [369, 596] width 173 height 14
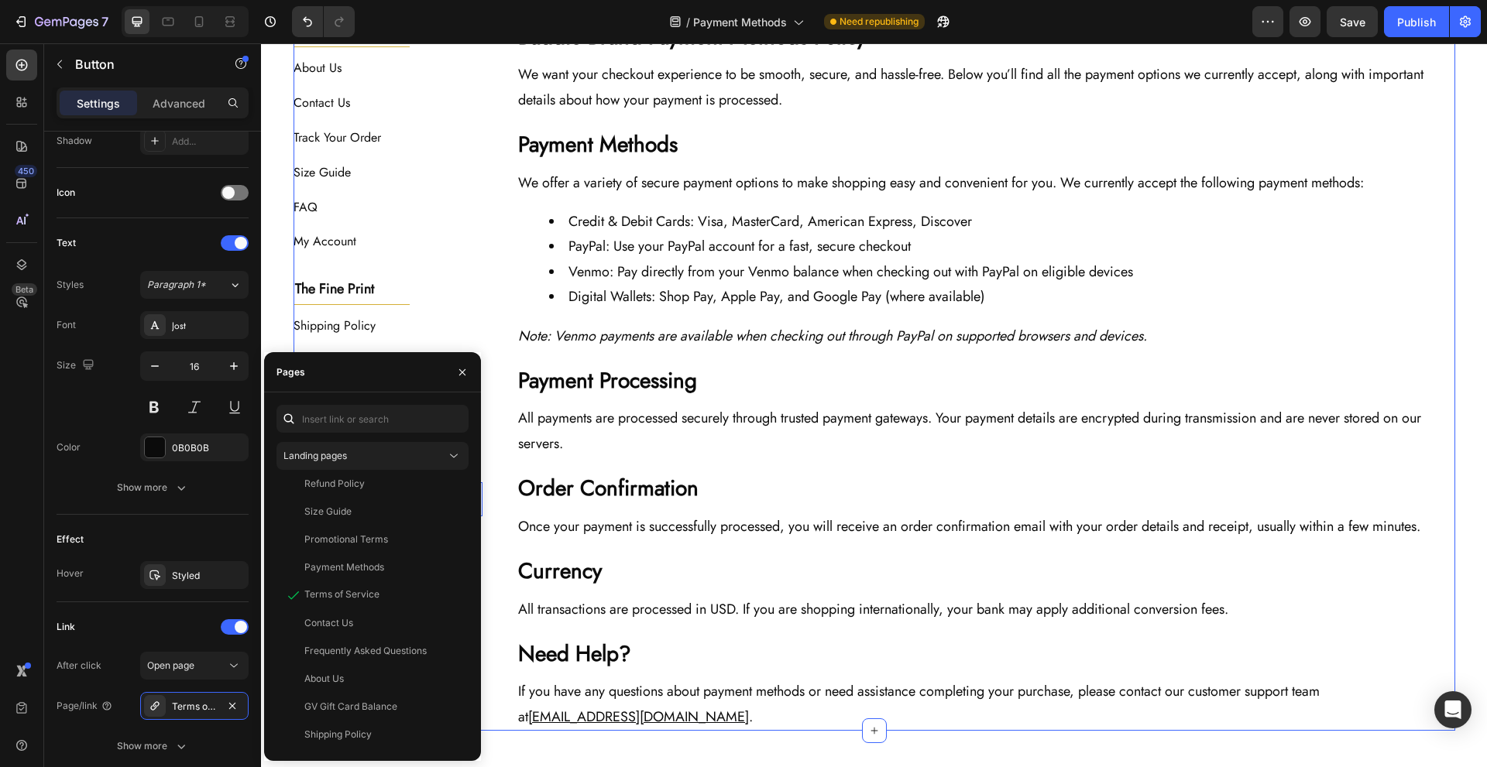
click at [486, 559] on div "The Baddie Code Heading Title Line About Us Button Contact Us Button Track Your…" at bounding box center [875, 376] width 1162 height 709
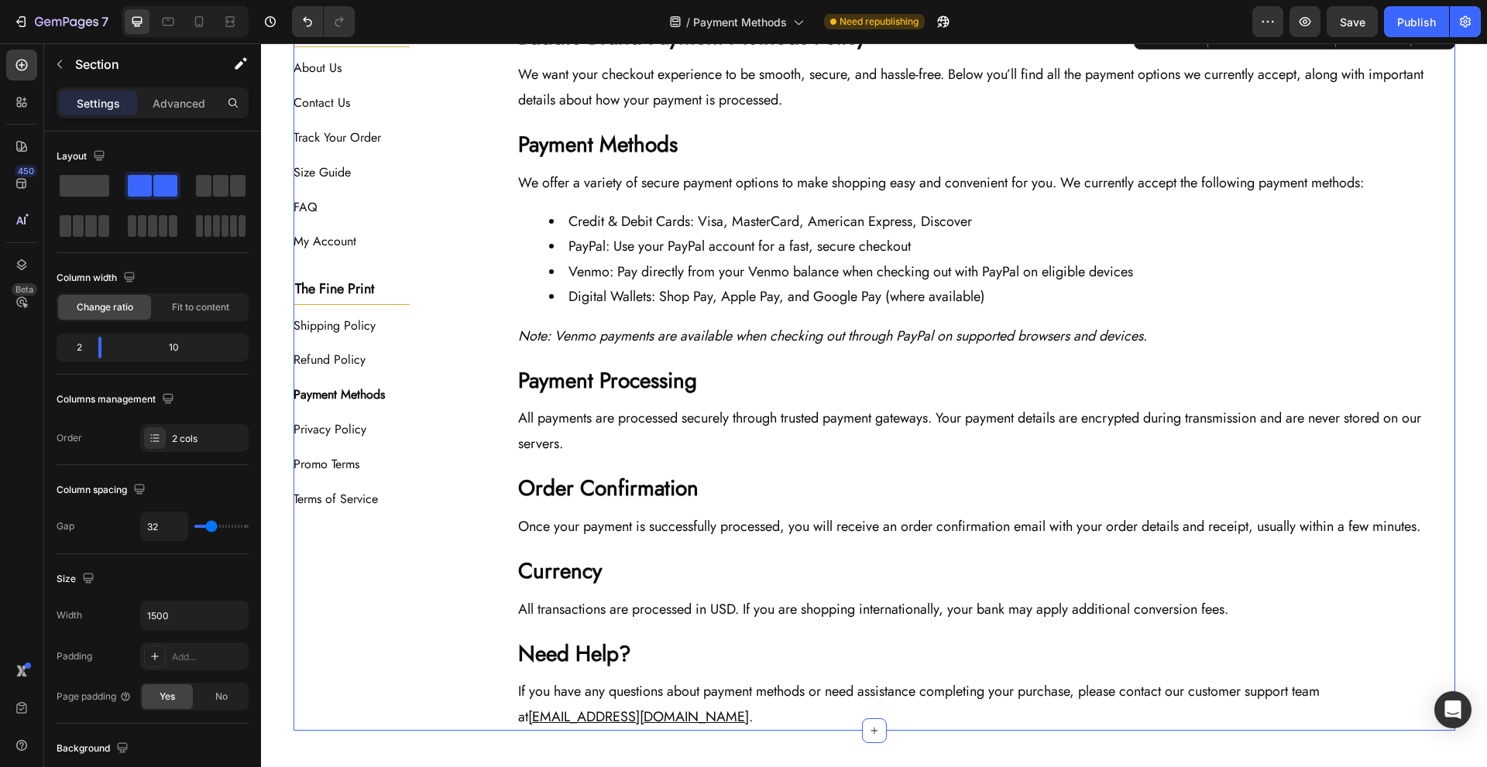
scroll to position [0, 0]
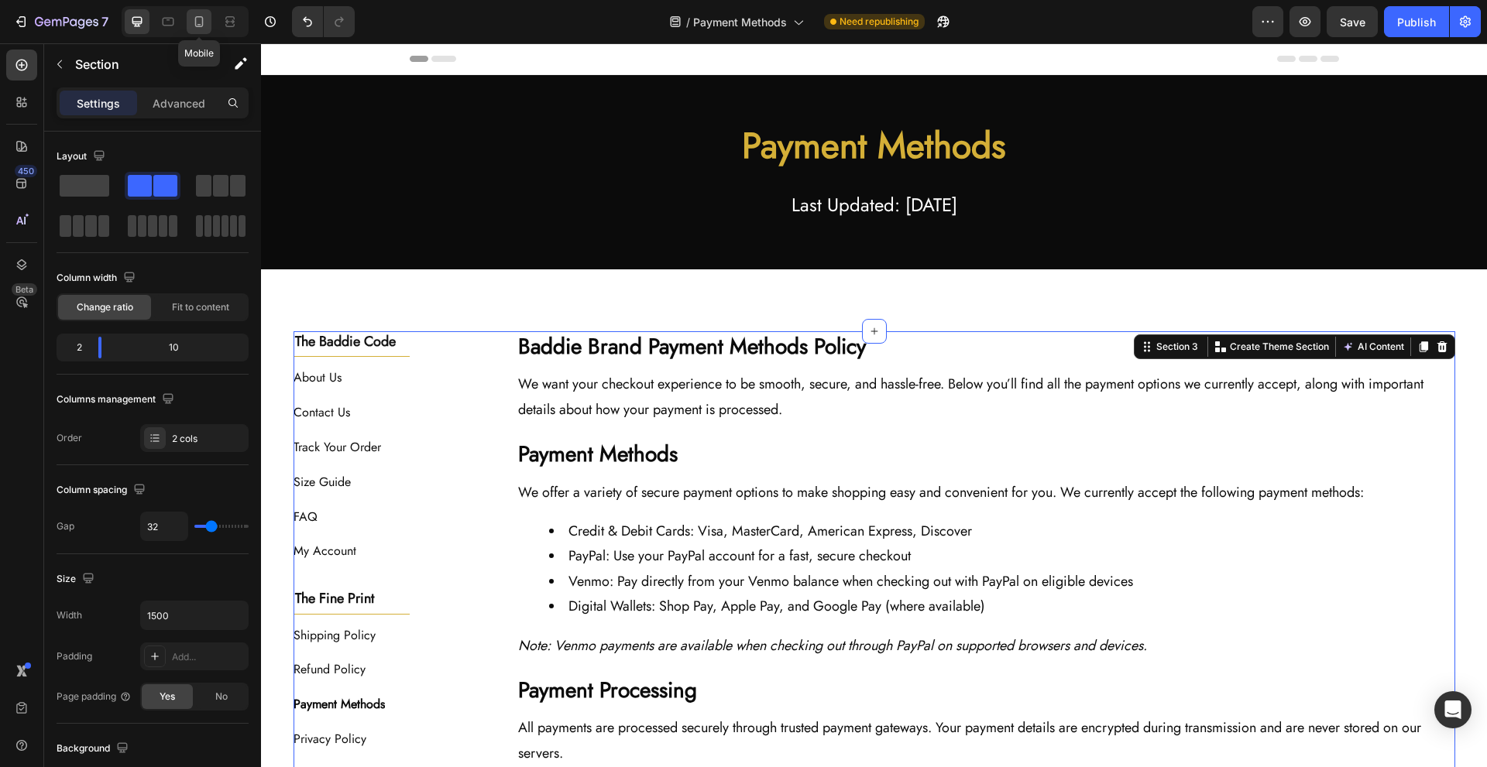
click at [190, 22] on div at bounding box center [199, 21] width 25 height 25
type input "0"
type input "100%"
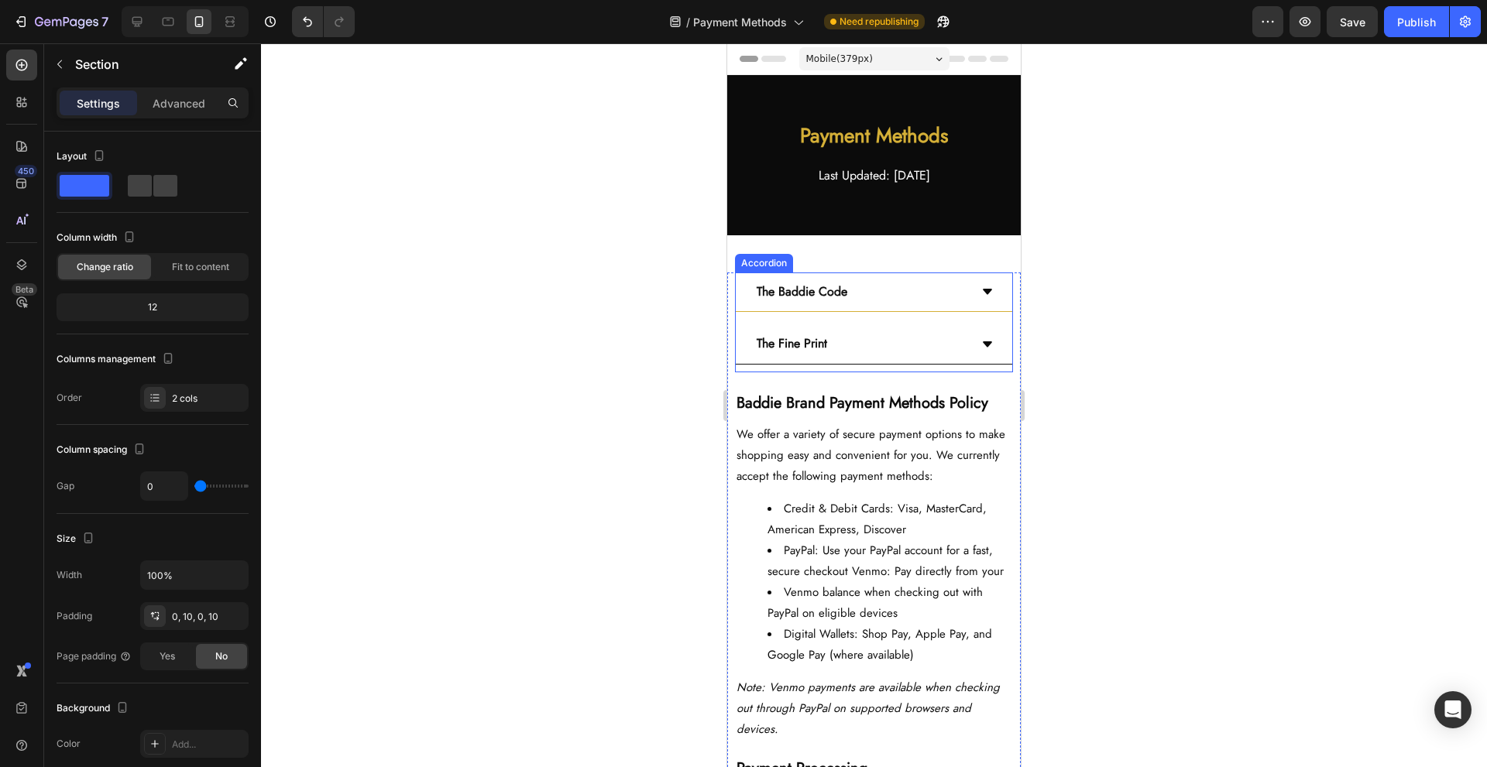
click at [890, 293] on div "The Baddie Code" at bounding box center [861, 292] width 215 height 27
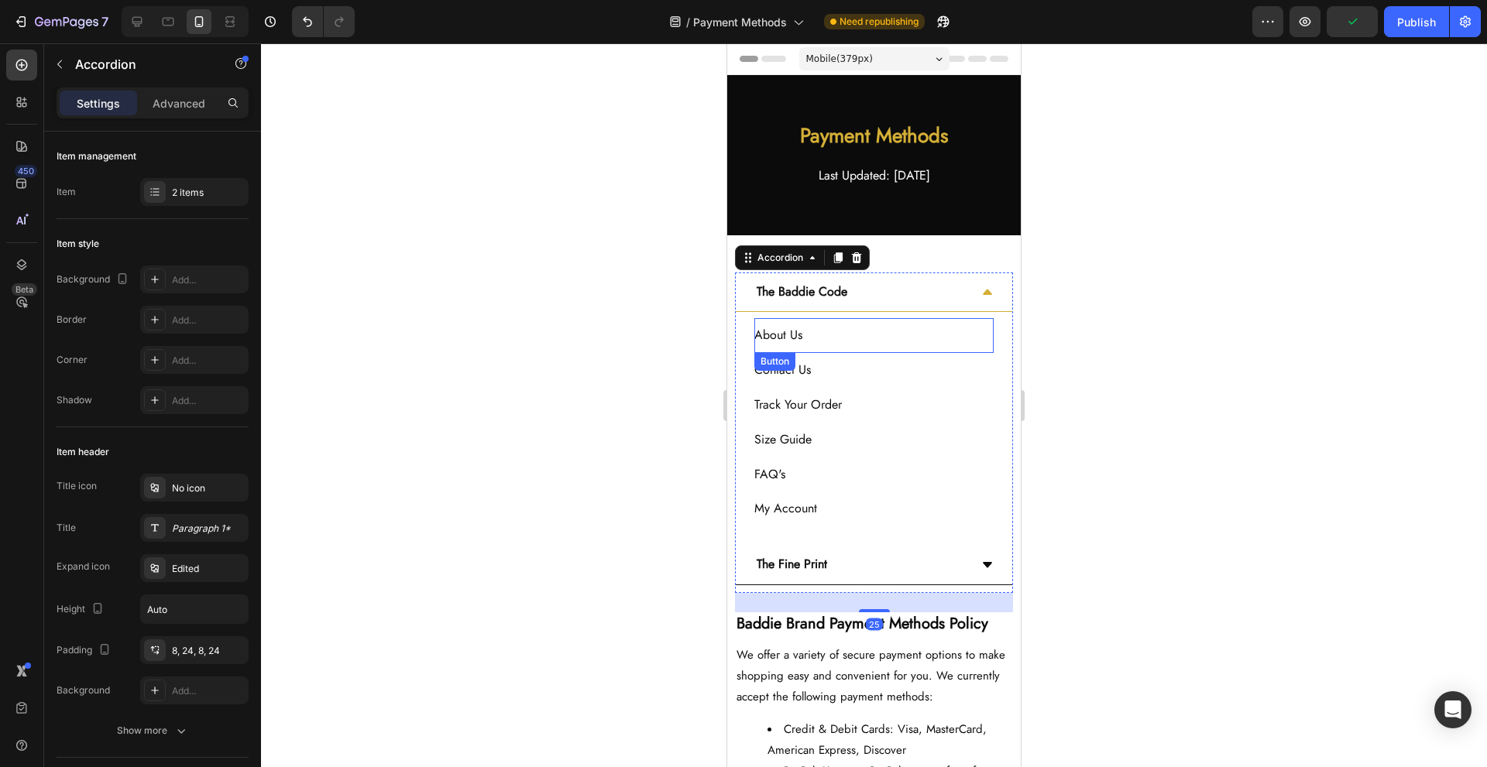
click at [884, 337] on div "About Us Button" at bounding box center [873, 335] width 239 height 35
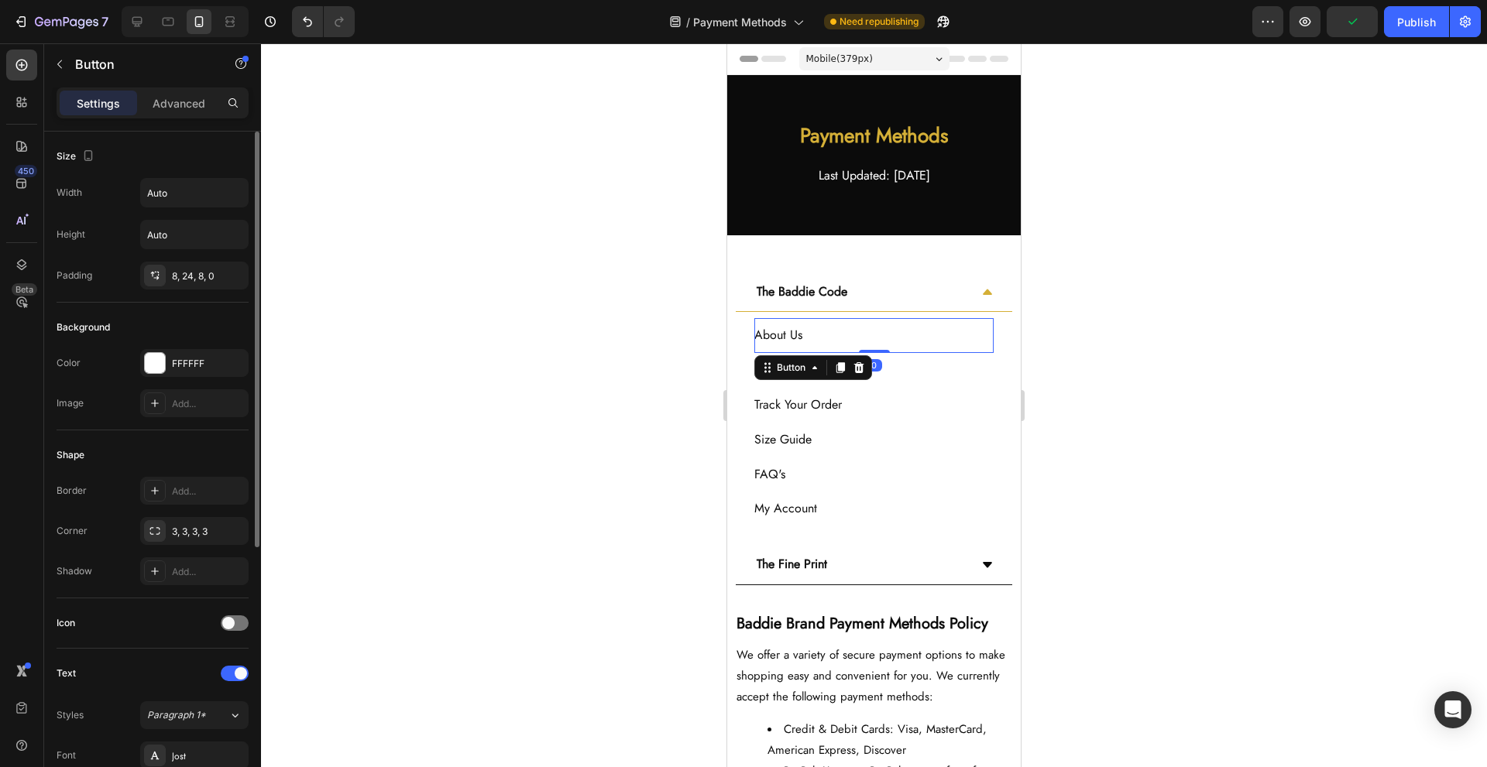
scroll to position [431, 0]
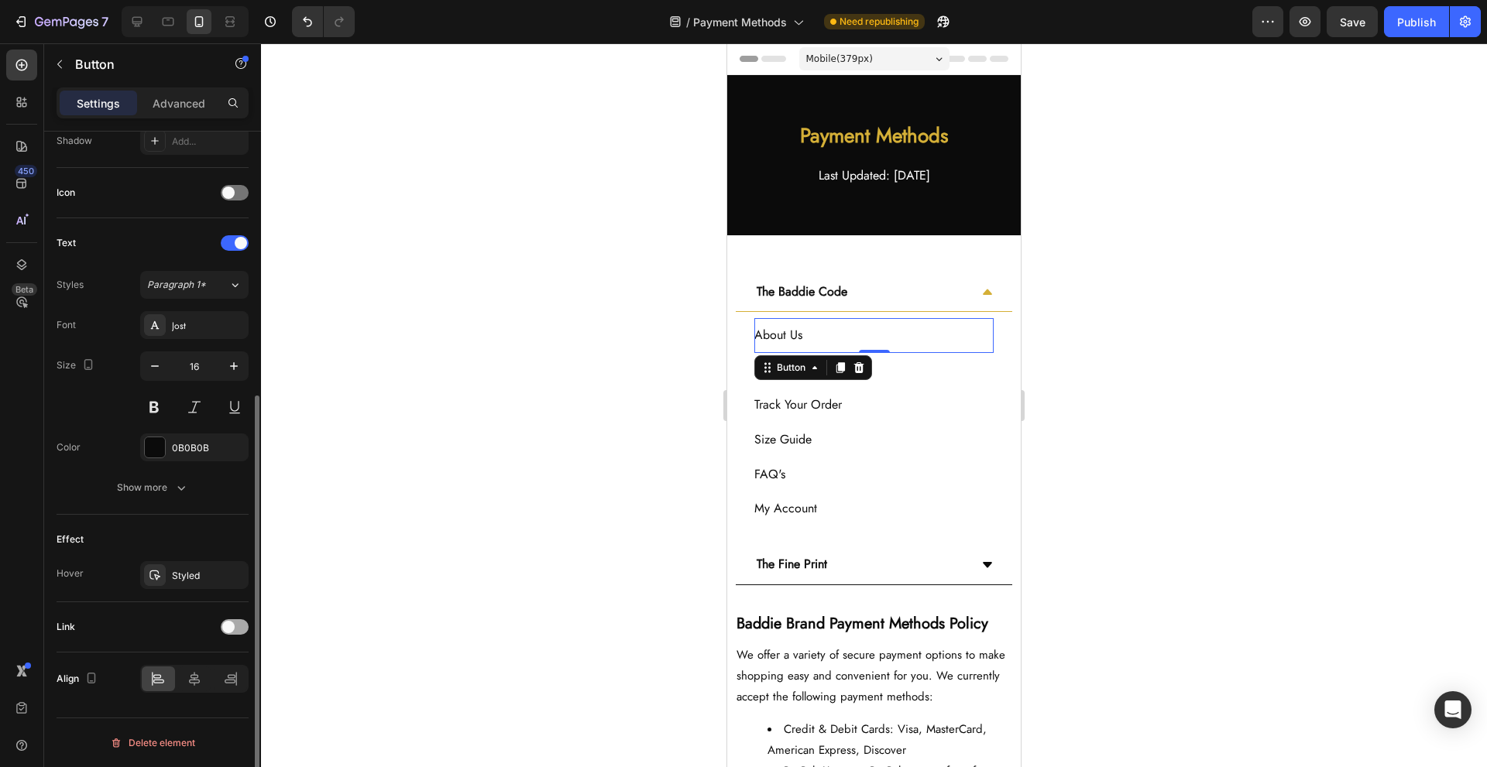
click at [241, 624] on div at bounding box center [235, 627] width 28 height 15
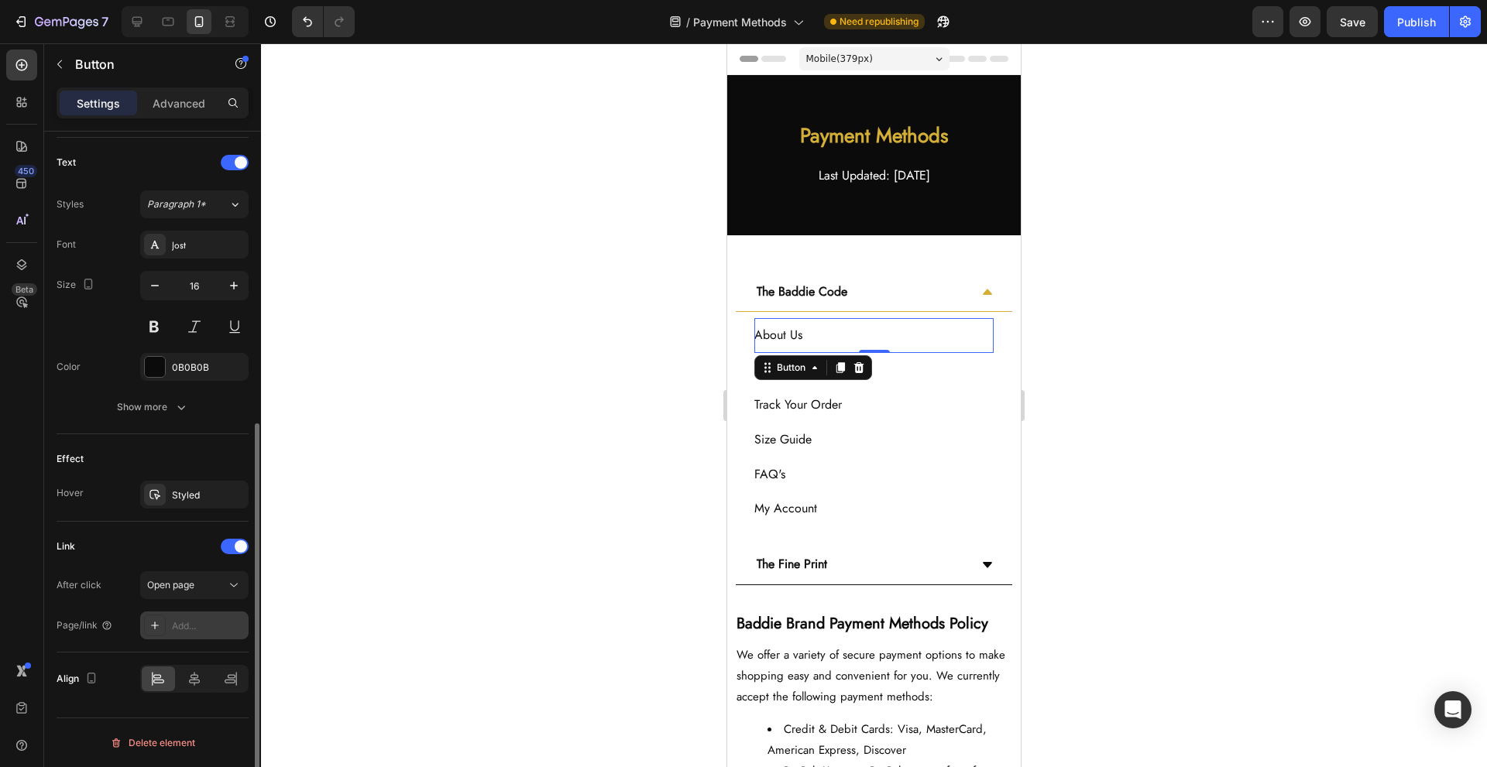
click at [207, 618] on div "Add..." at bounding box center [194, 626] width 108 height 28
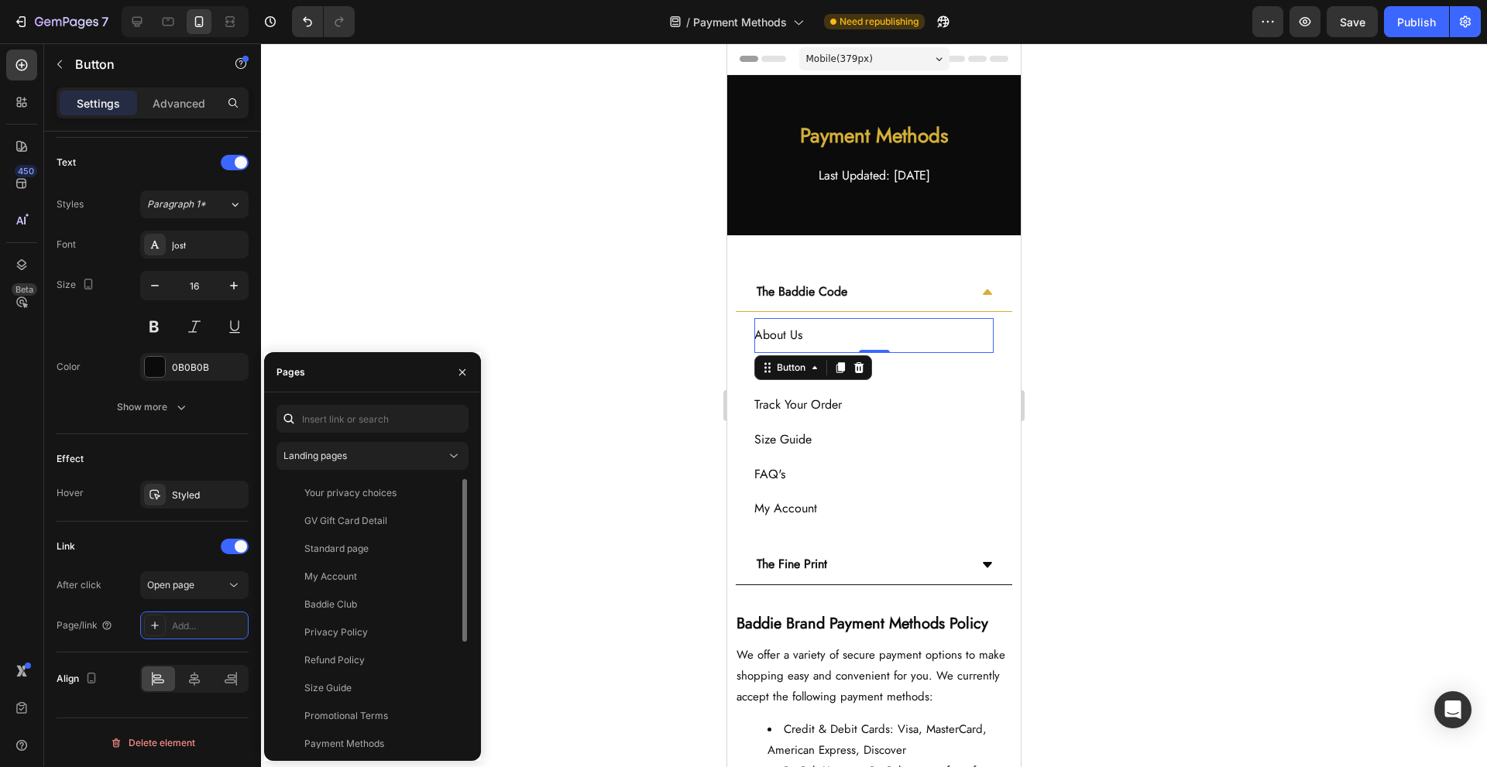
scroll to position [177, 0]
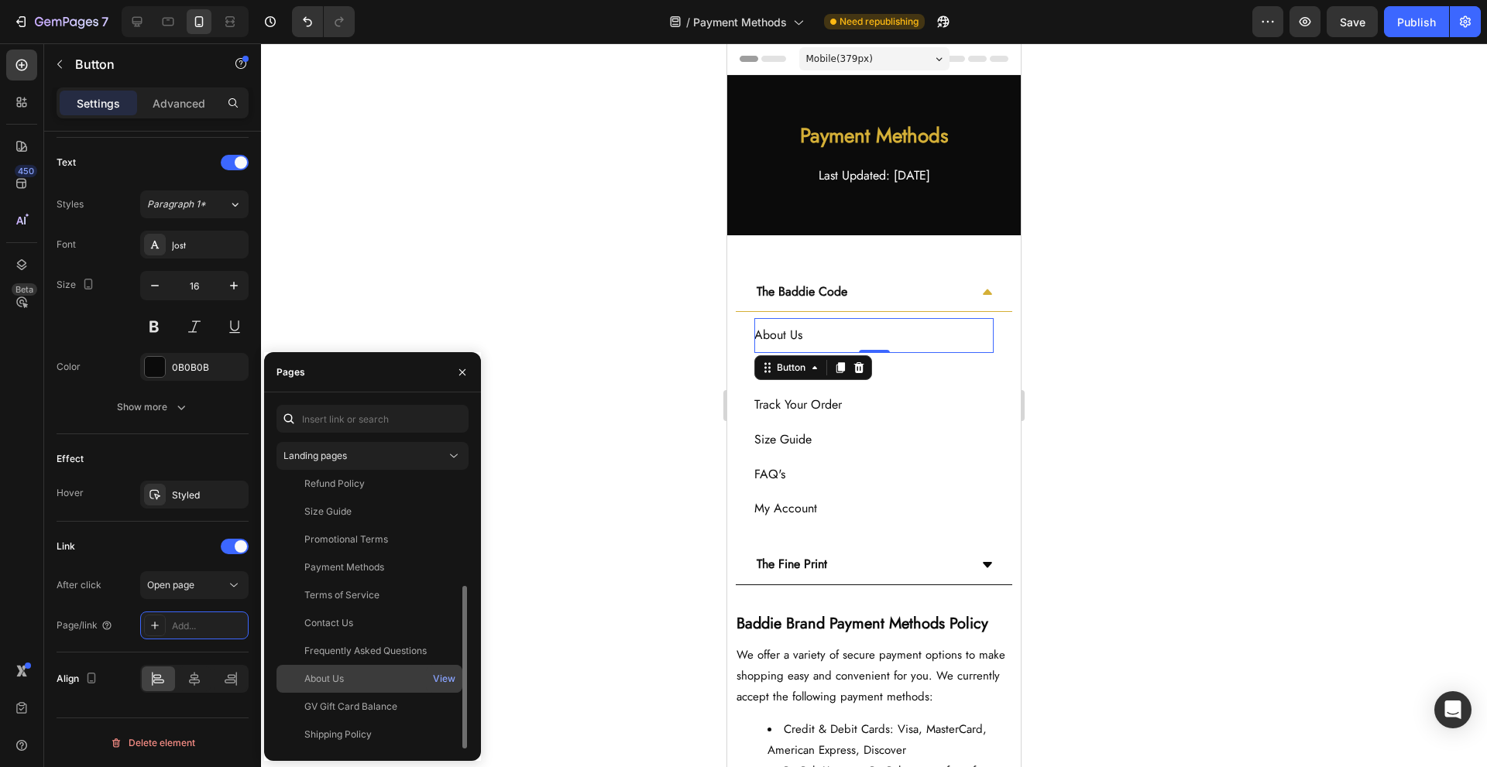
click at [347, 685] on div "About Us" at bounding box center [369, 679] width 173 height 14
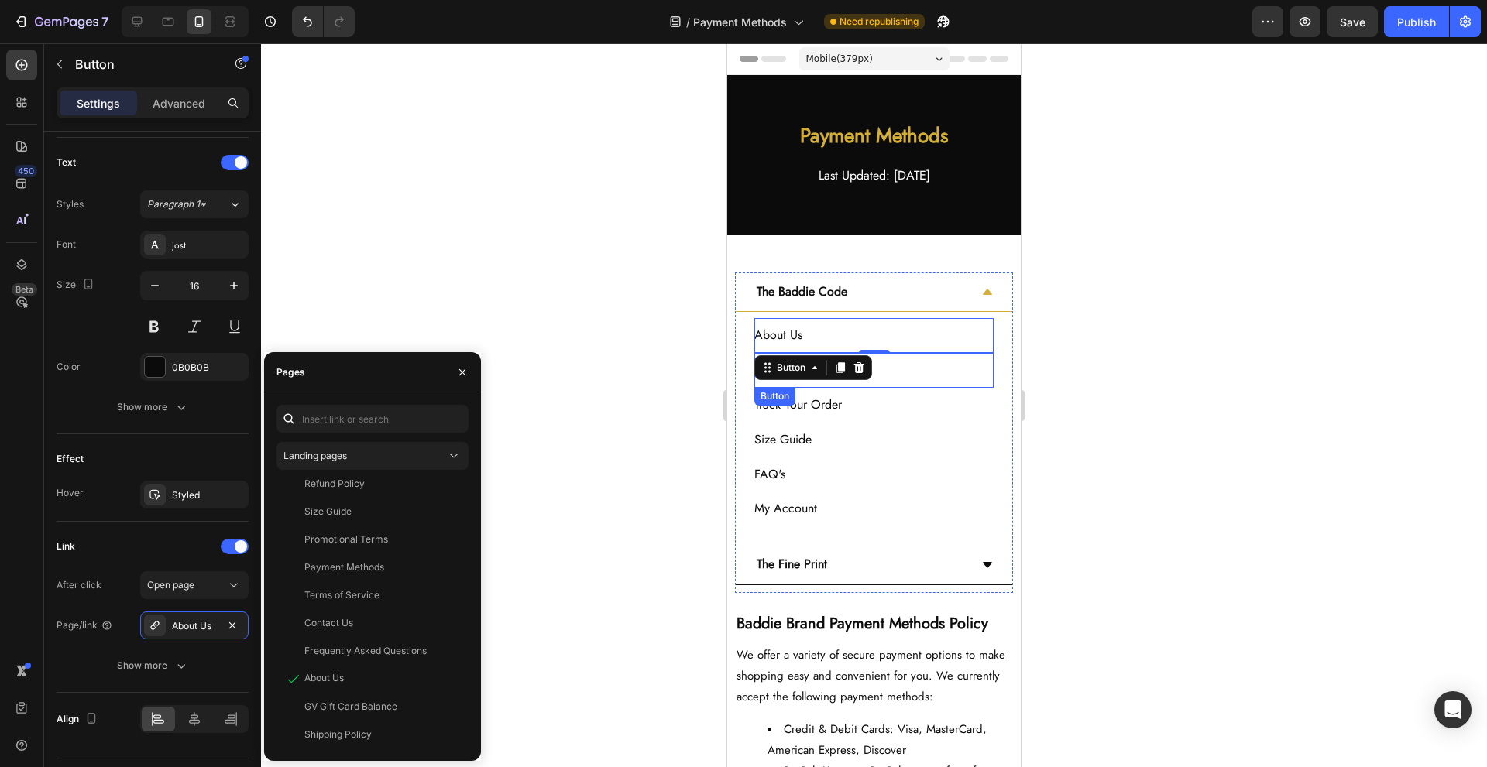
click at [915, 376] on div "Contact Us Button" at bounding box center [873, 370] width 239 height 35
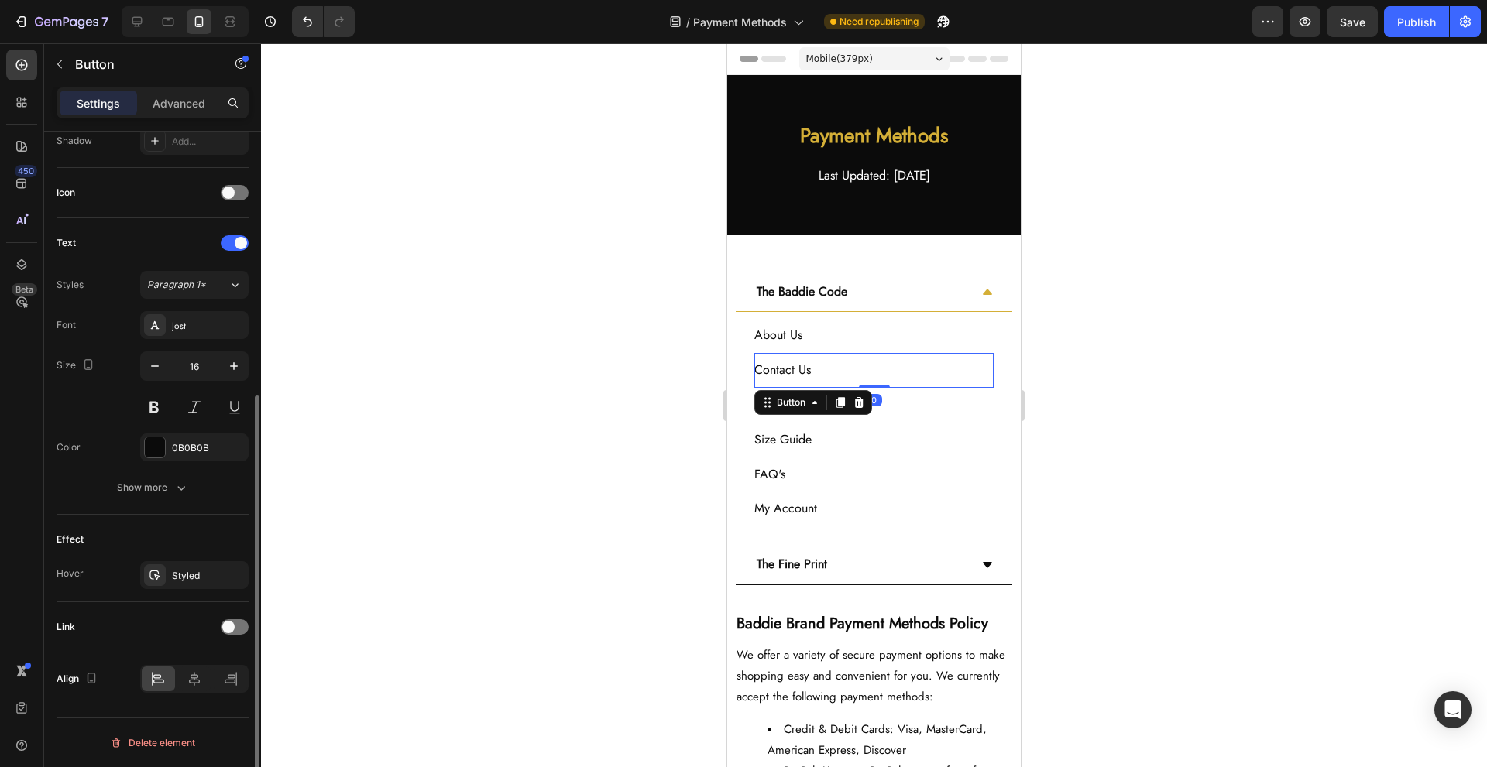
scroll to position [431, 0]
click at [224, 621] on div at bounding box center [235, 627] width 28 height 15
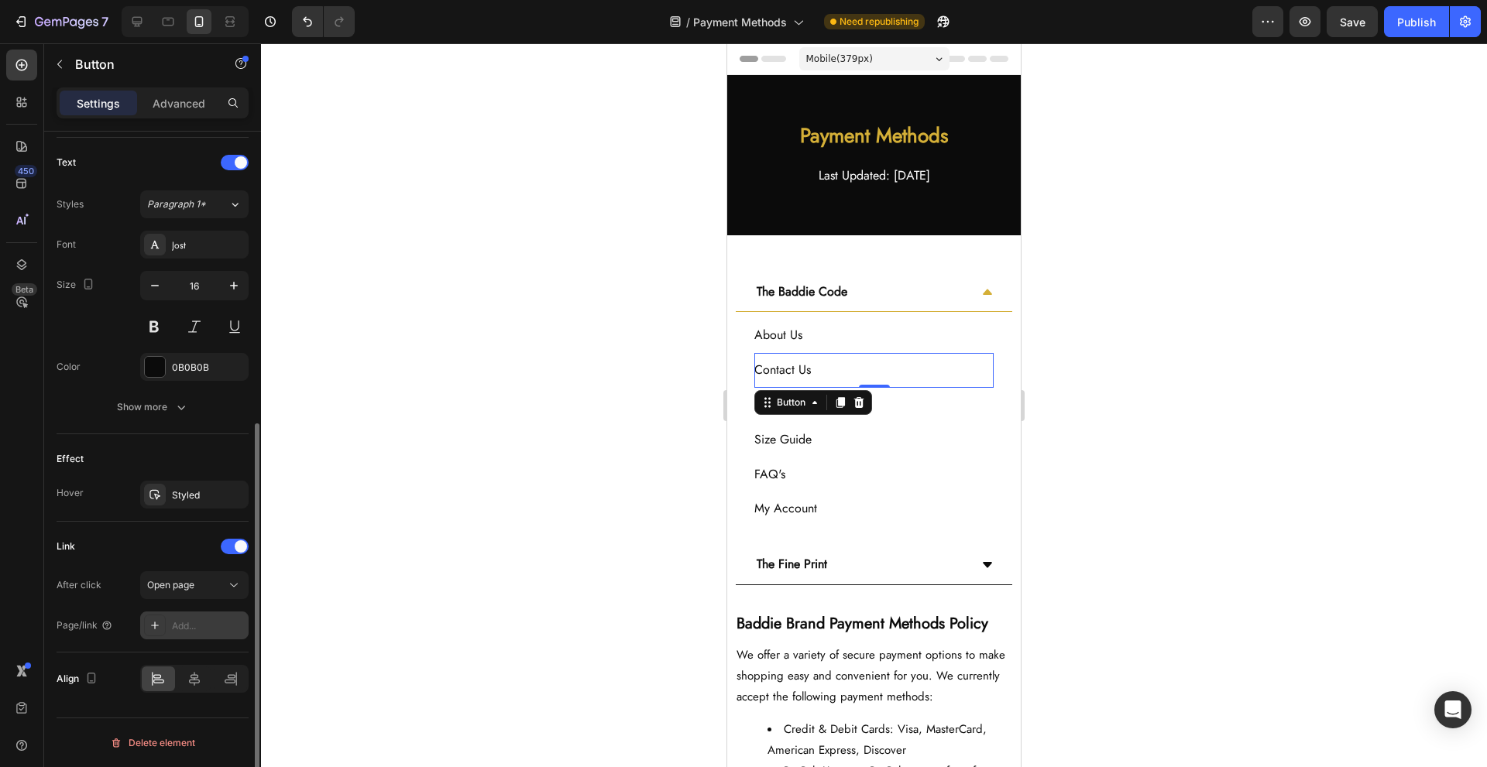
click at [189, 628] on div "Add..." at bounding box center [208, 627] width 73 height 14
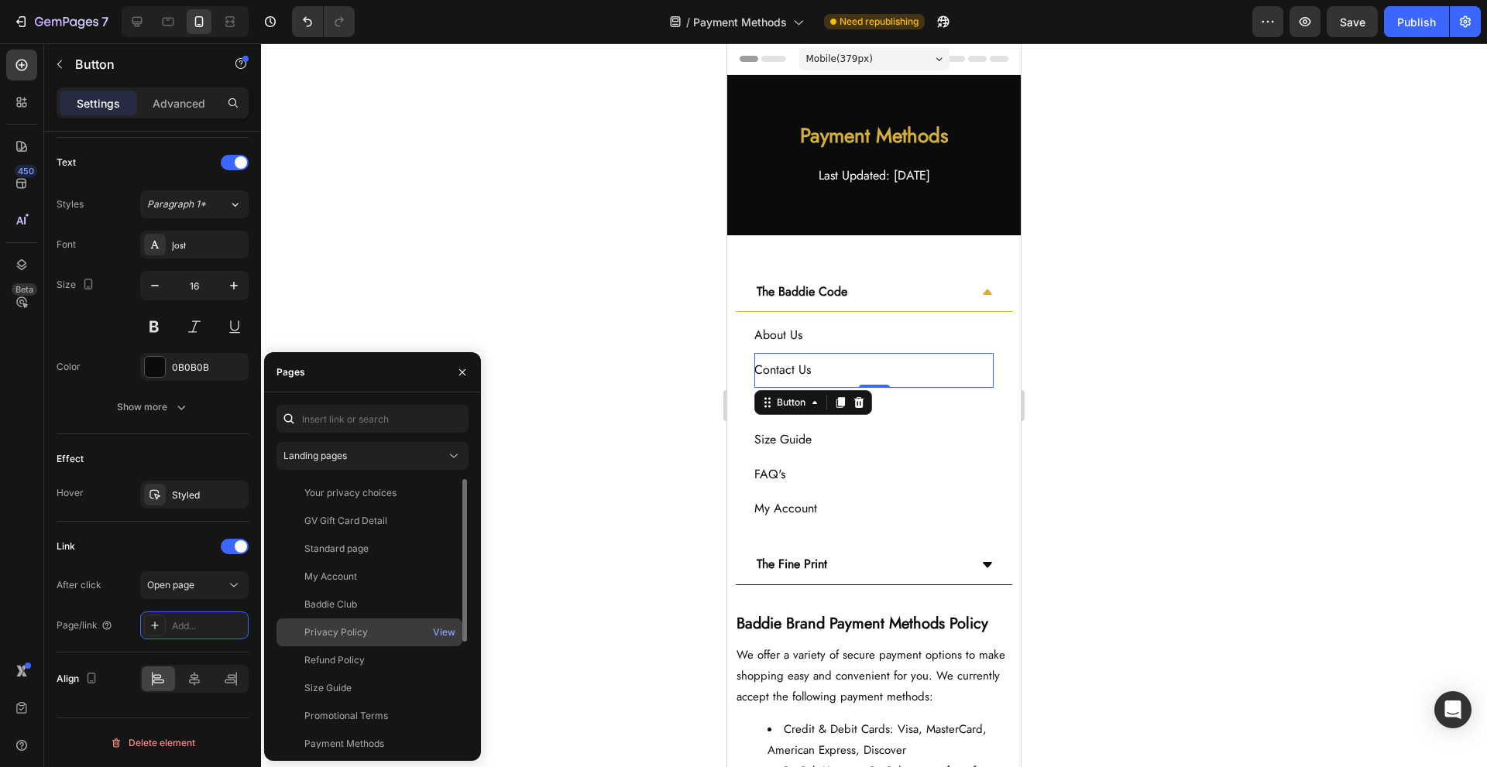
scroll to position [177, 0]
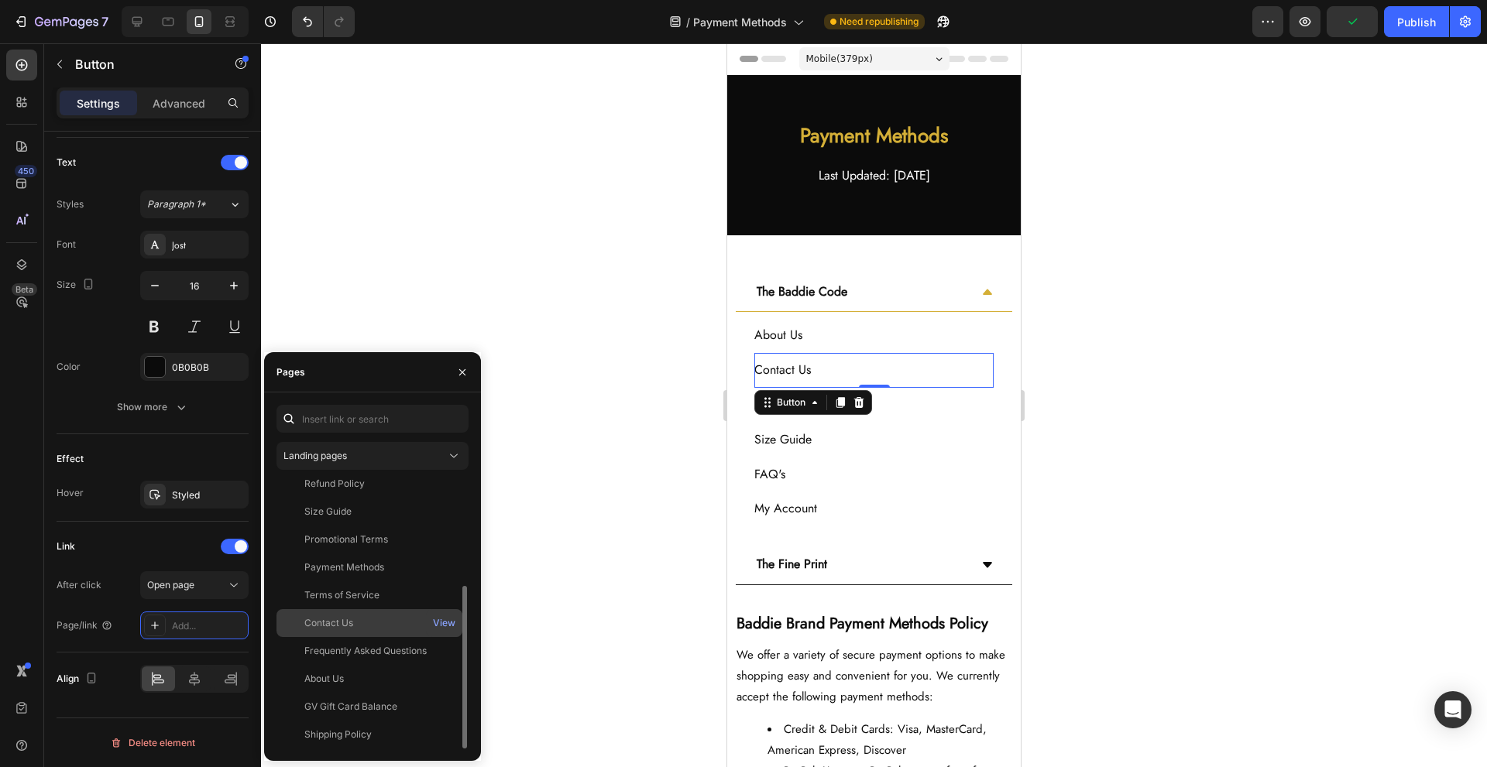
click at [394, 618] on div "Contact Us" at bounding box center [369, 623] width 173 height 14
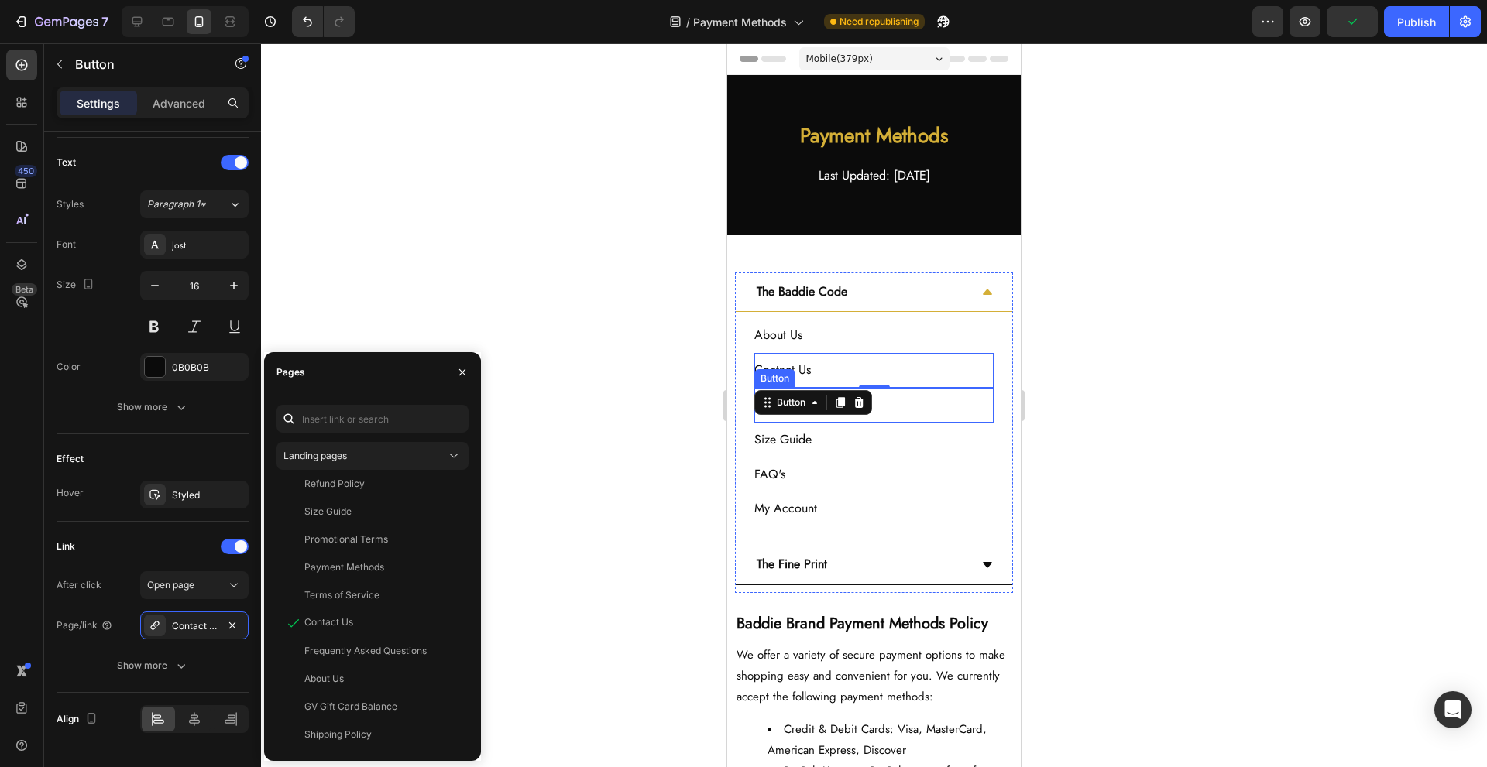
click at [923, 415] on div "Track Your Order Button" at bounding box center [873, 405] width 239 height 35
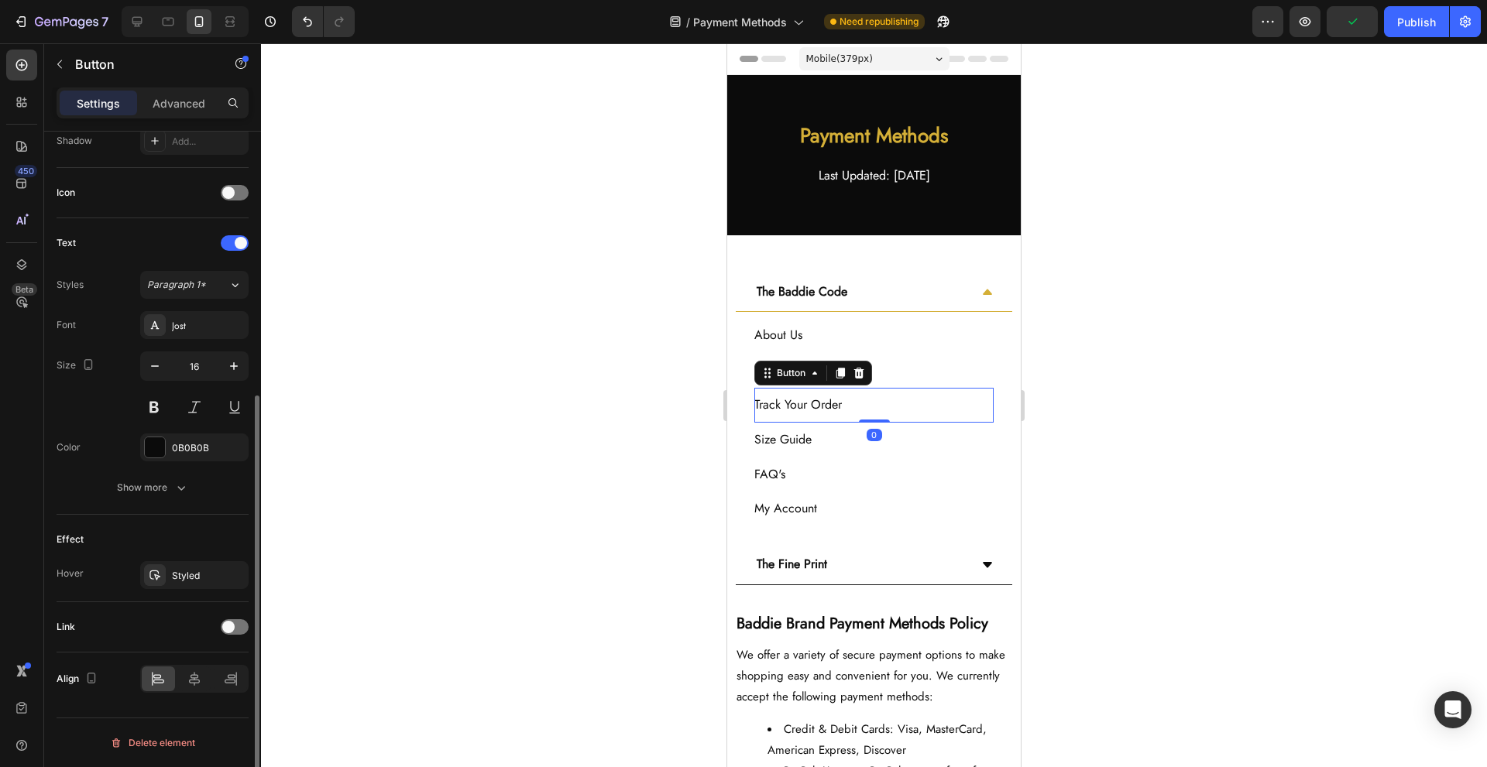
scroll to position [431, 0]
click at [233, 626] on span at bounding box center [228, 627] width 12 height 12
click at [219, 705] on div "Add..." at bounding box center [208, 707] width 73 height 14
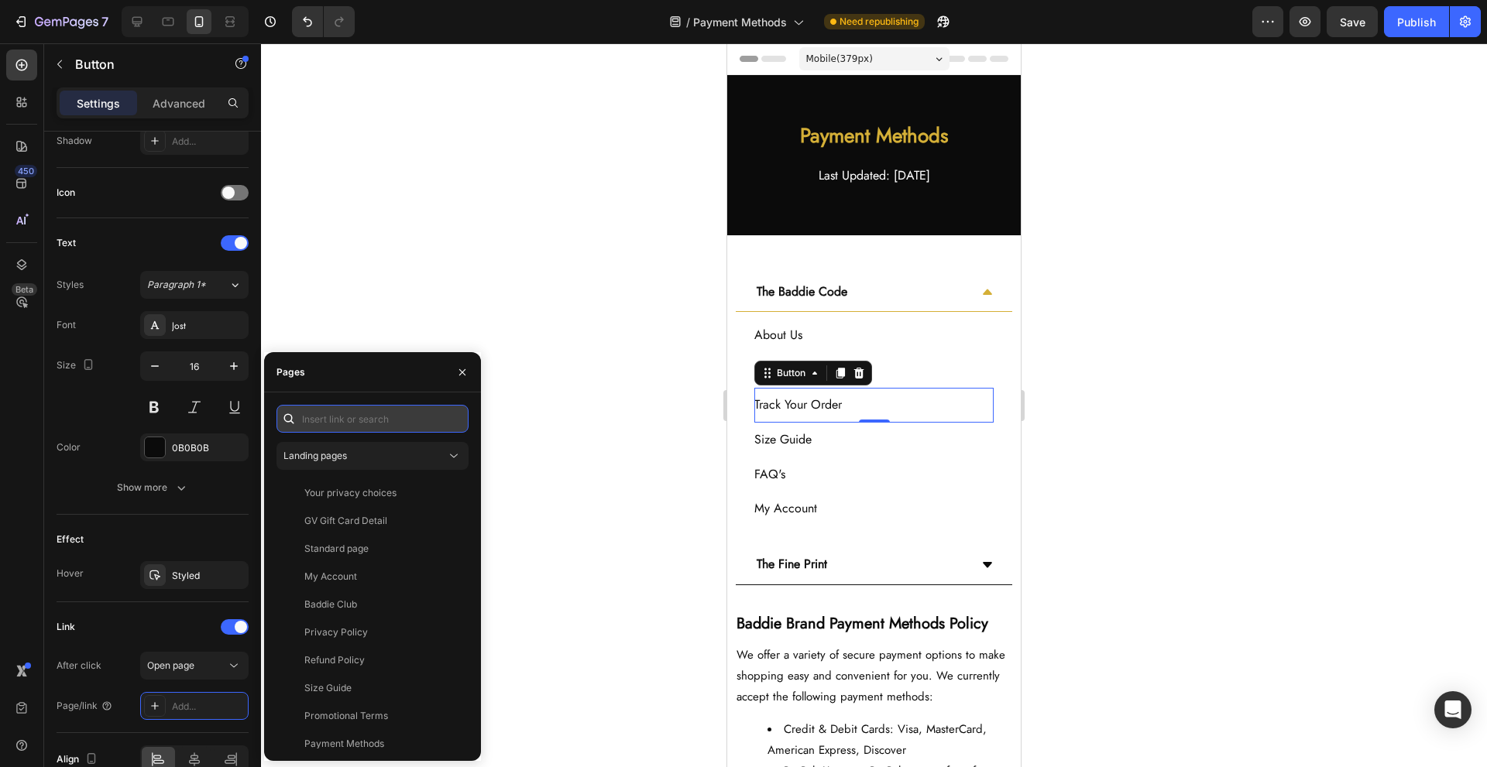
click at [383, 432] on input "text" at bounding box center [372, 419] width 192 height 28
paste input "[URL][DOMAIN_NAME]"
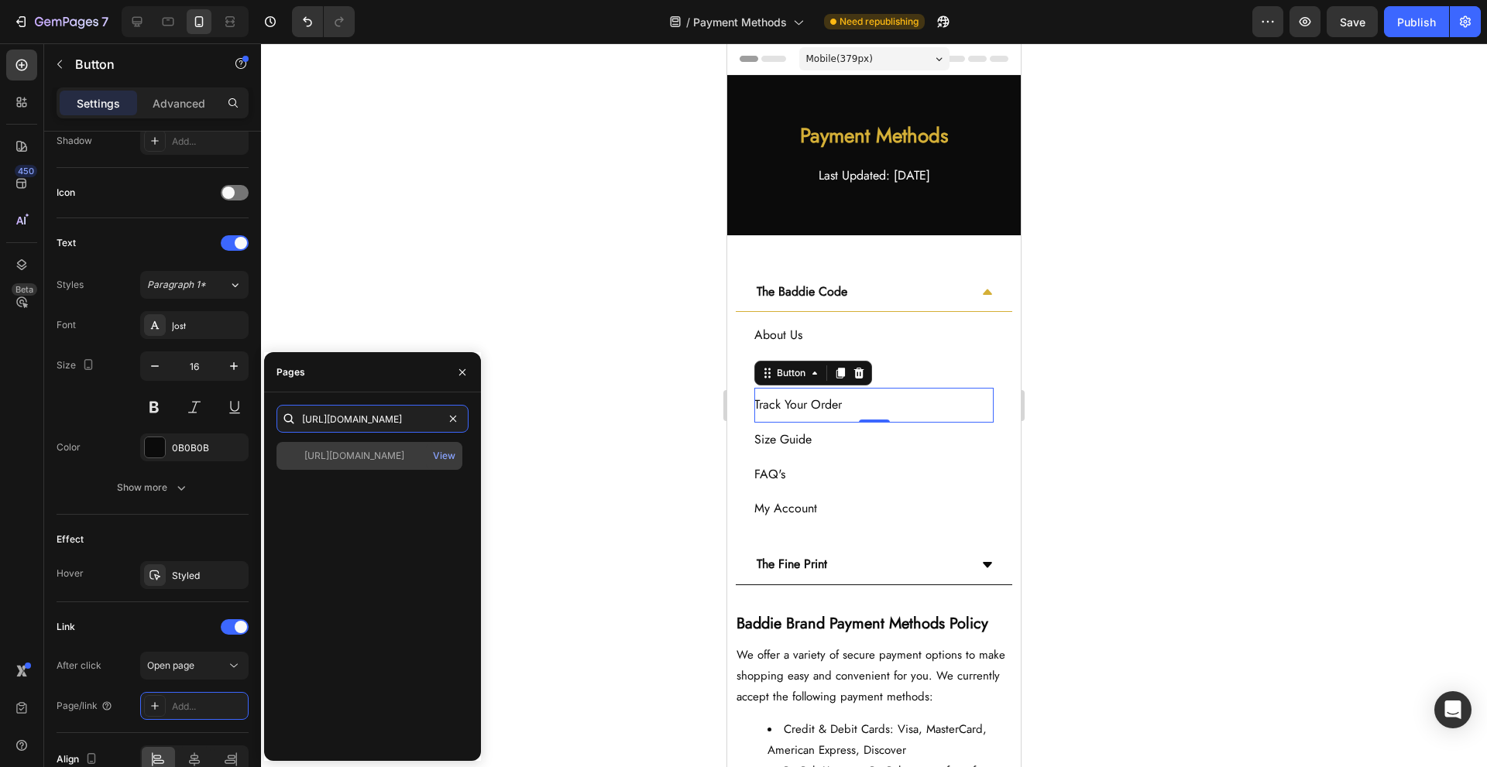
type input "[URL][DOMAIN_NAME]"
click at [378, 452] on div "[URL][DOMAIN_NAME]" at bounding box center [354, 456] width 100 height 14
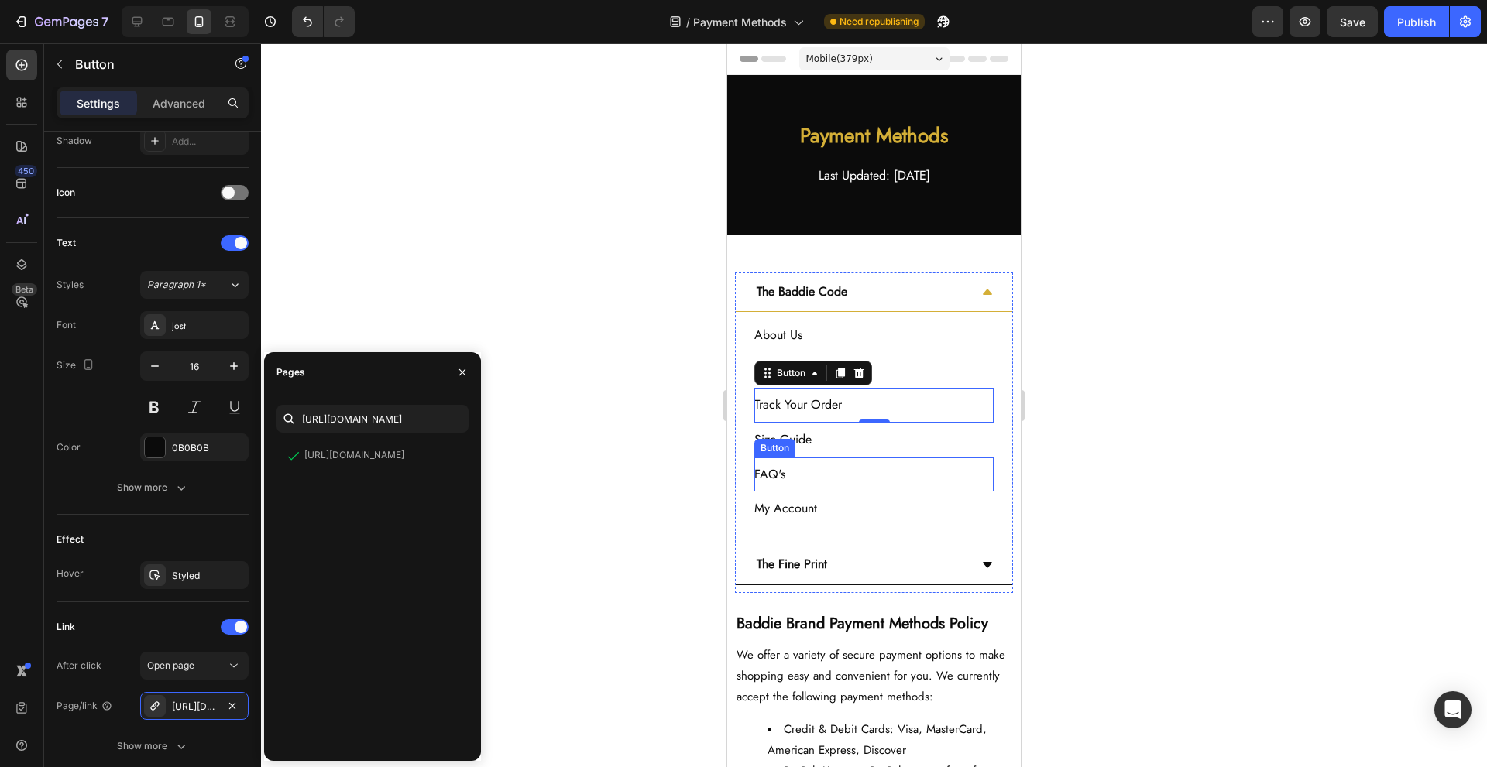
click at [871, 443] on div "Size Guide Button" at bounding box center [873, 440] width 239 height 35
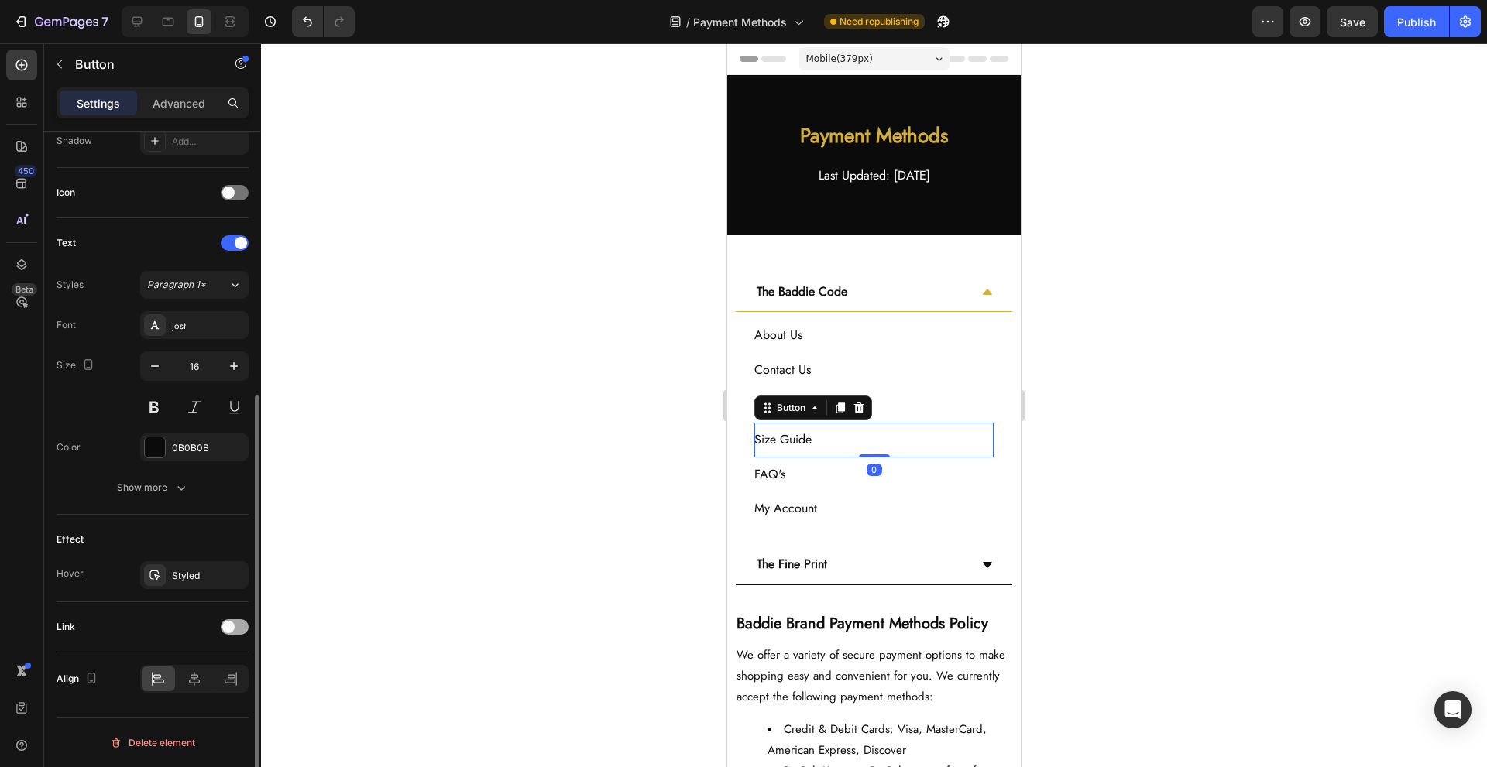
click at [225, 624] on span at bounding box center [228, 627] width 12 height 12
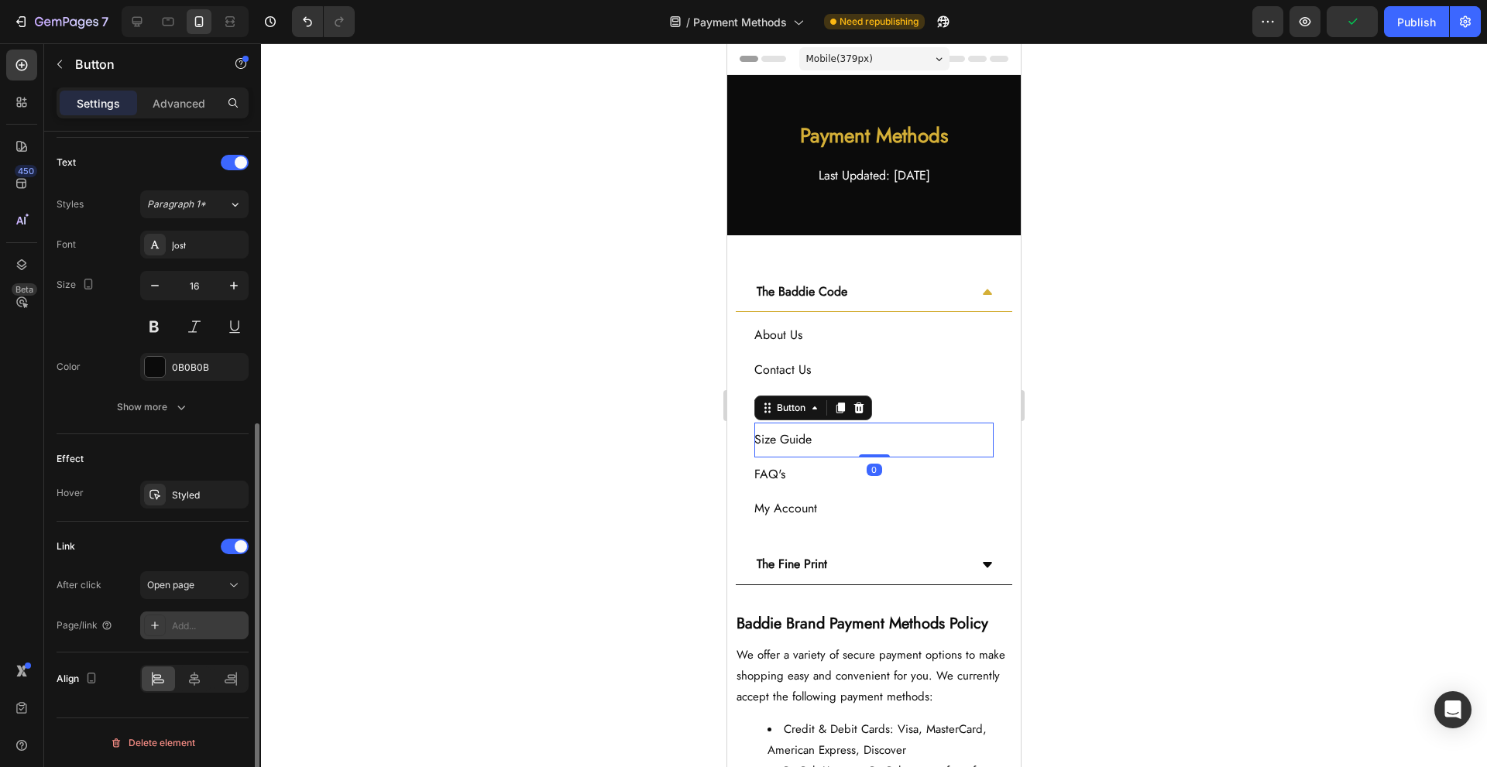
click at [211, 623] on div "Add..." at bounding box center [208, 627] width 73 height 14
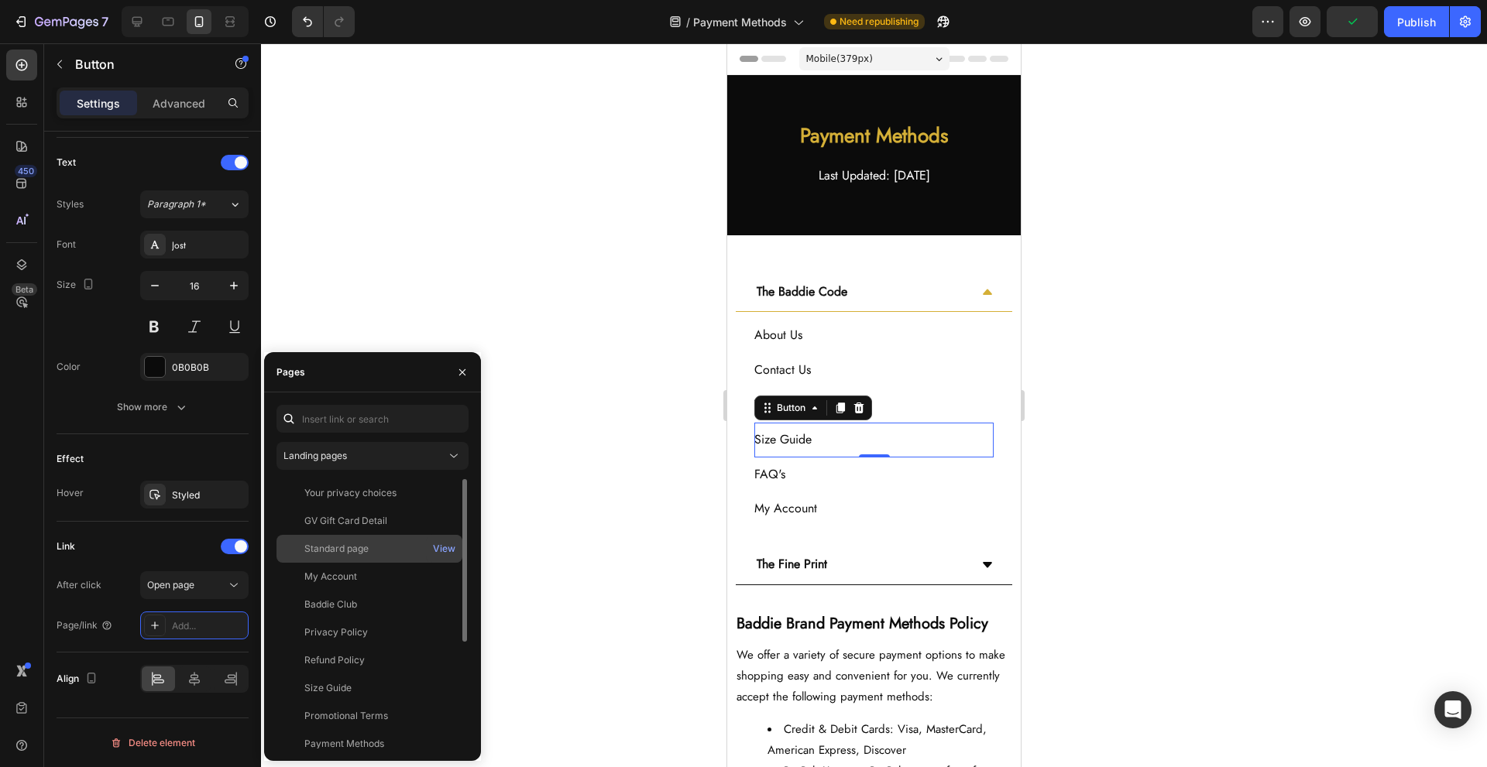
scroll to position [177, 0]
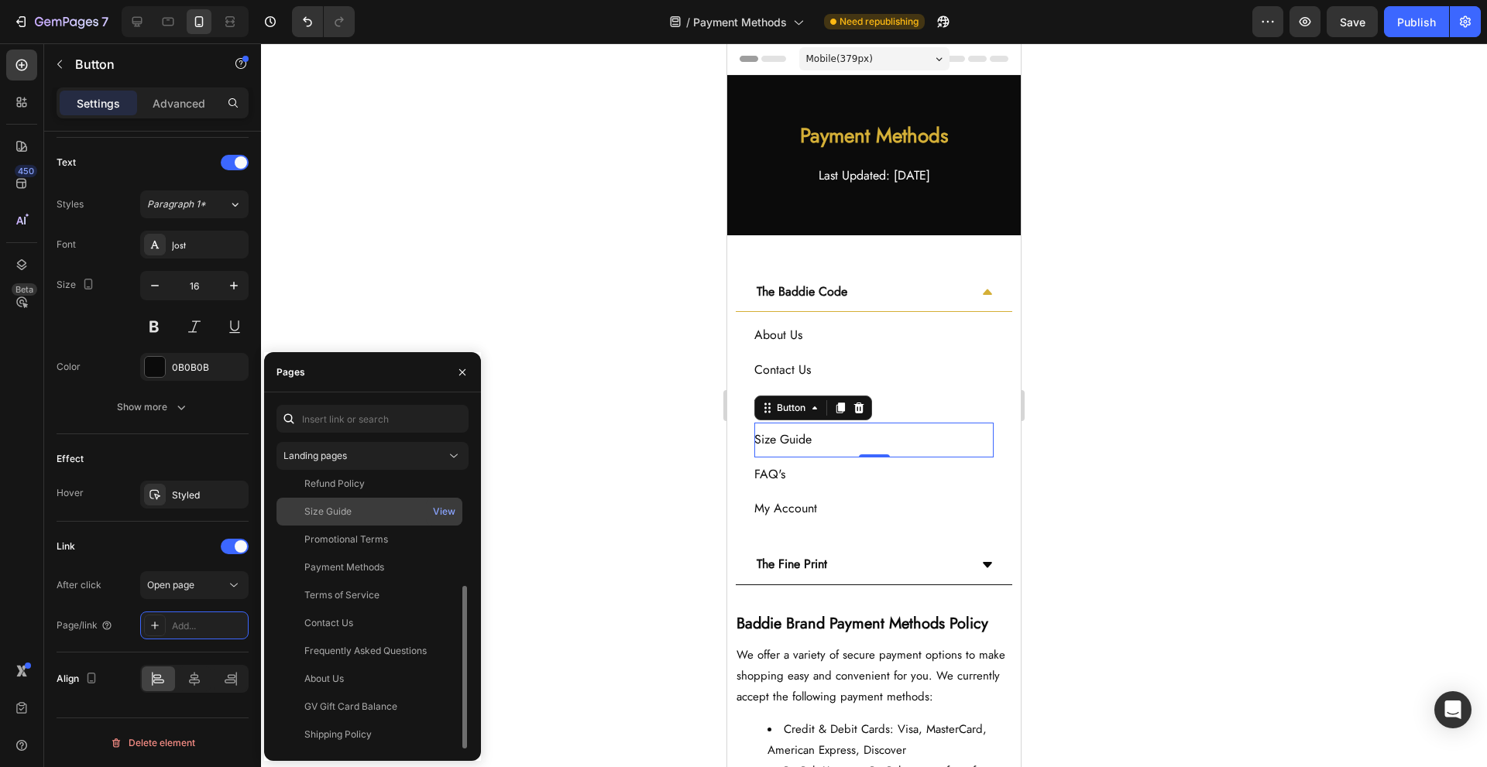
click at [403, 516] on div "Size Guide" at bounding box center [369, 512] width 173 height 14
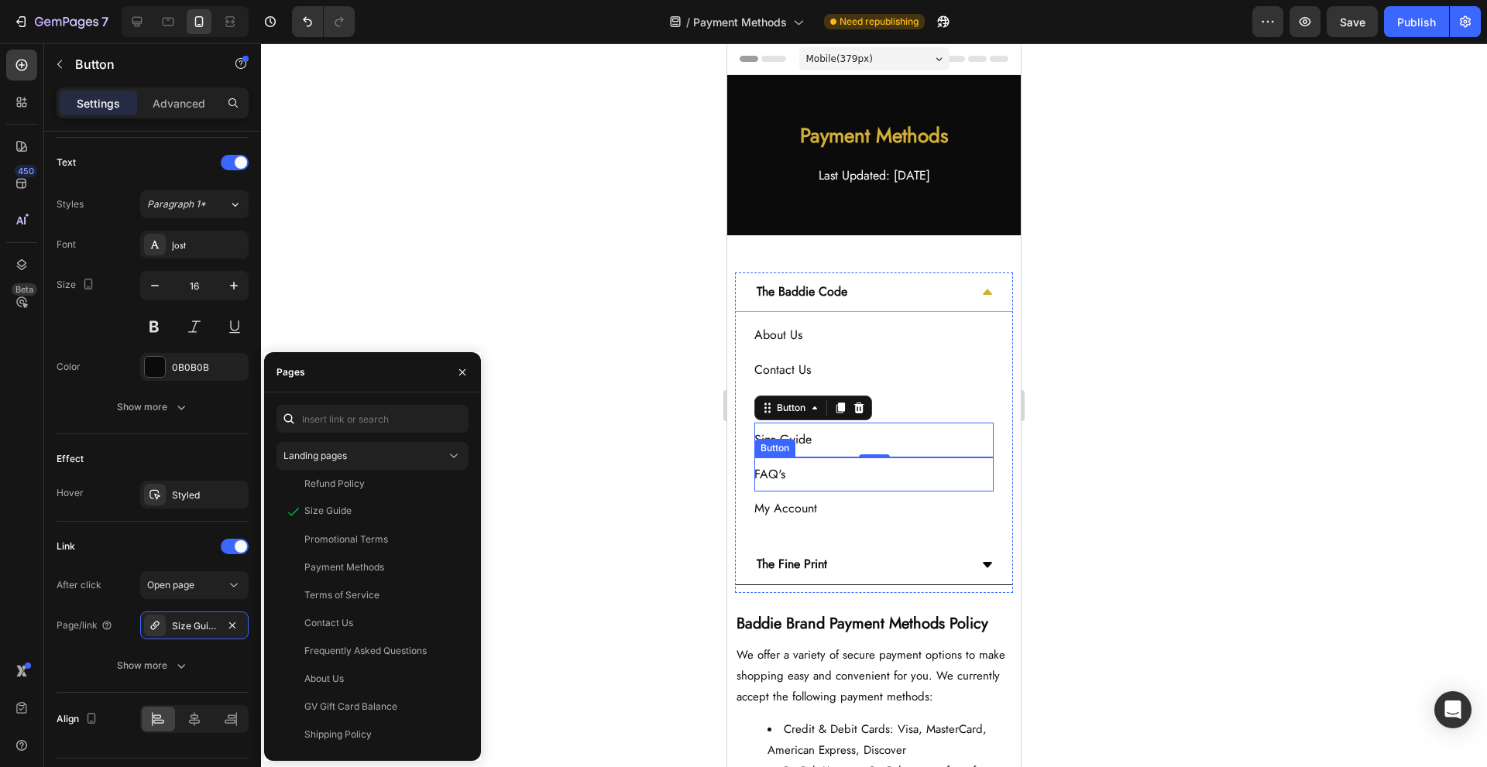
click at [911, 482] on div "FAQ's Button" at bounding box center [873, 475] width 239 height 35
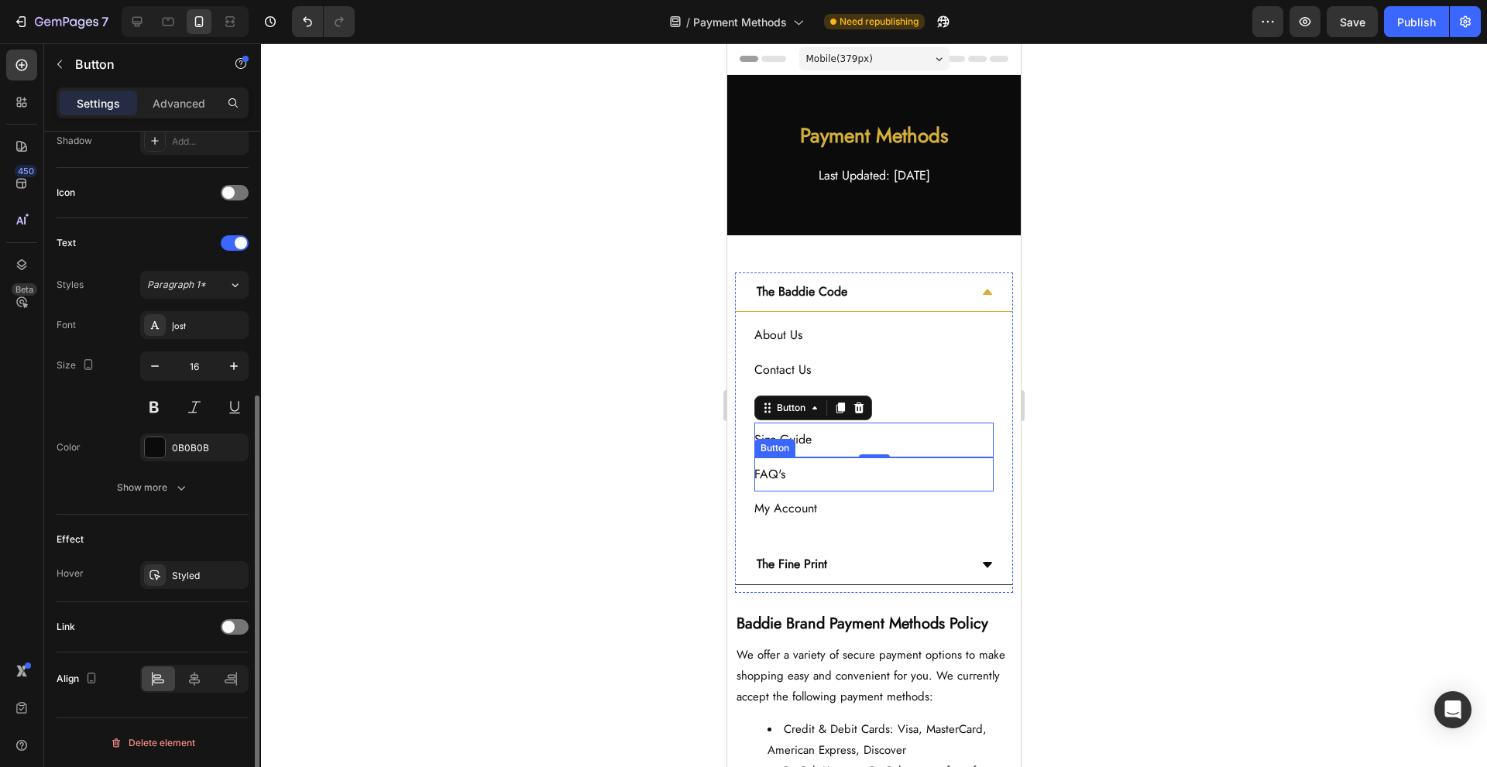
scroll to position [431, 0]
click at [242, 632] on div at bounding box center [235, 627] width 28 height 15
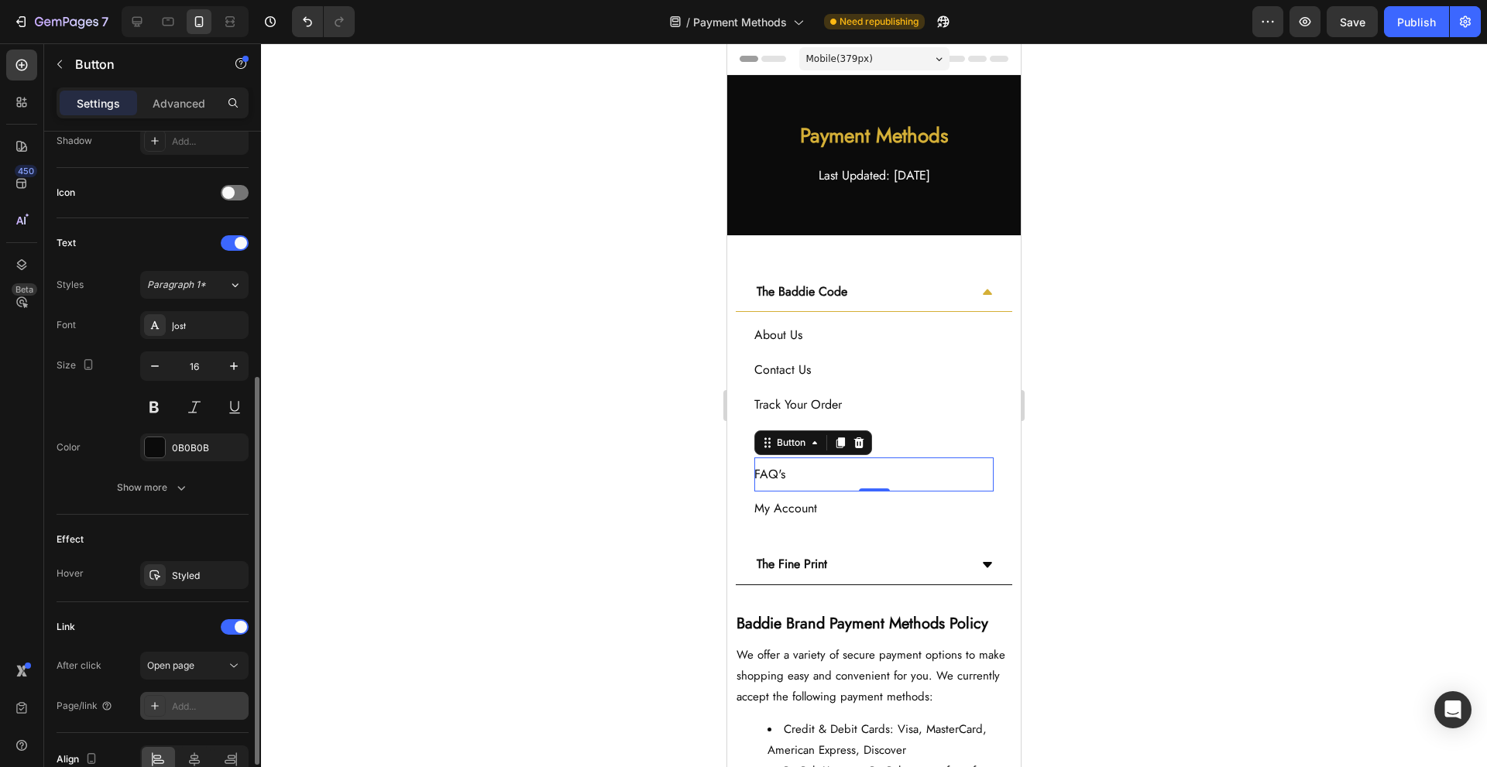
click at [206, 700] on div "Add..." at bounding box center [208, 707] width 73 height 14
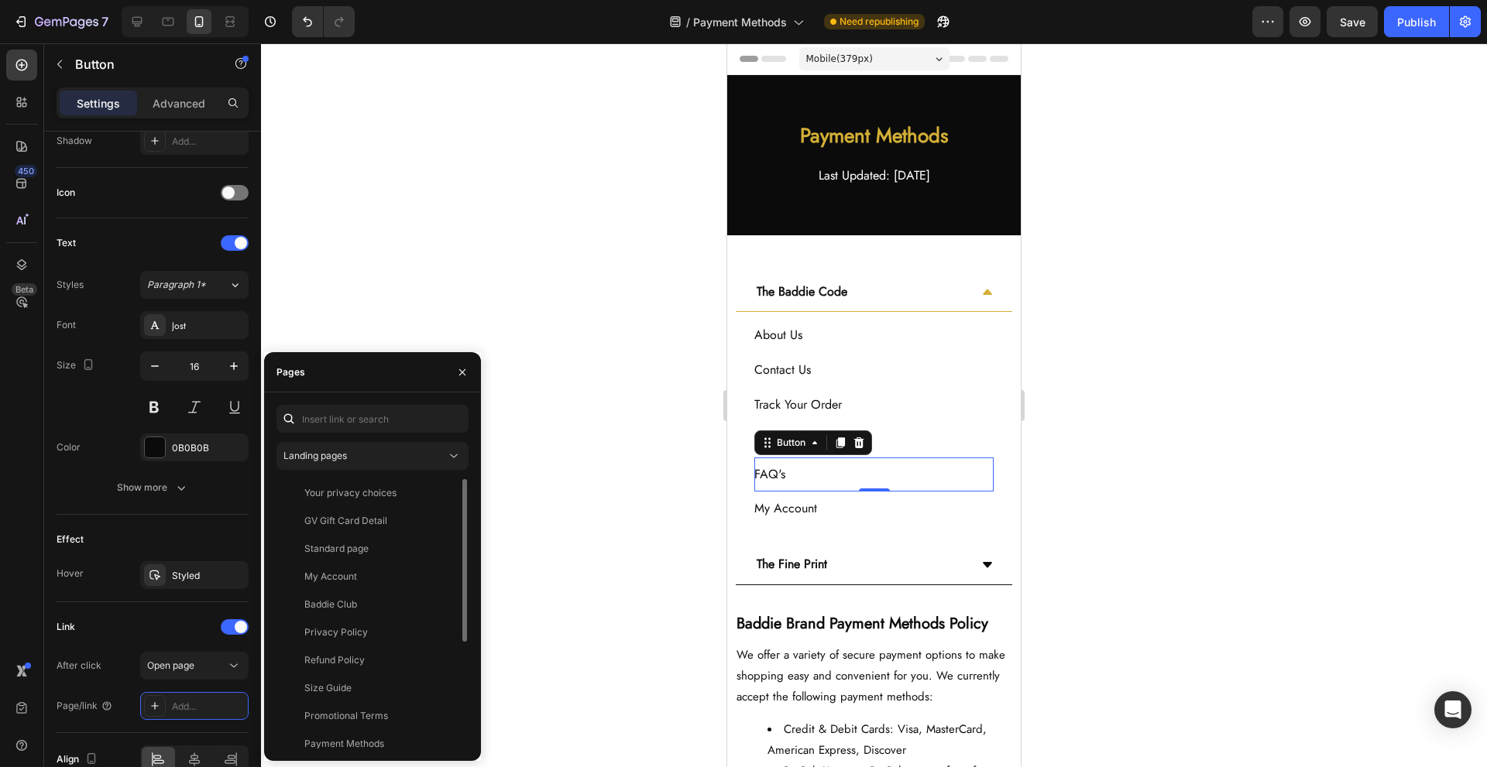
scroll to position [177, 0]
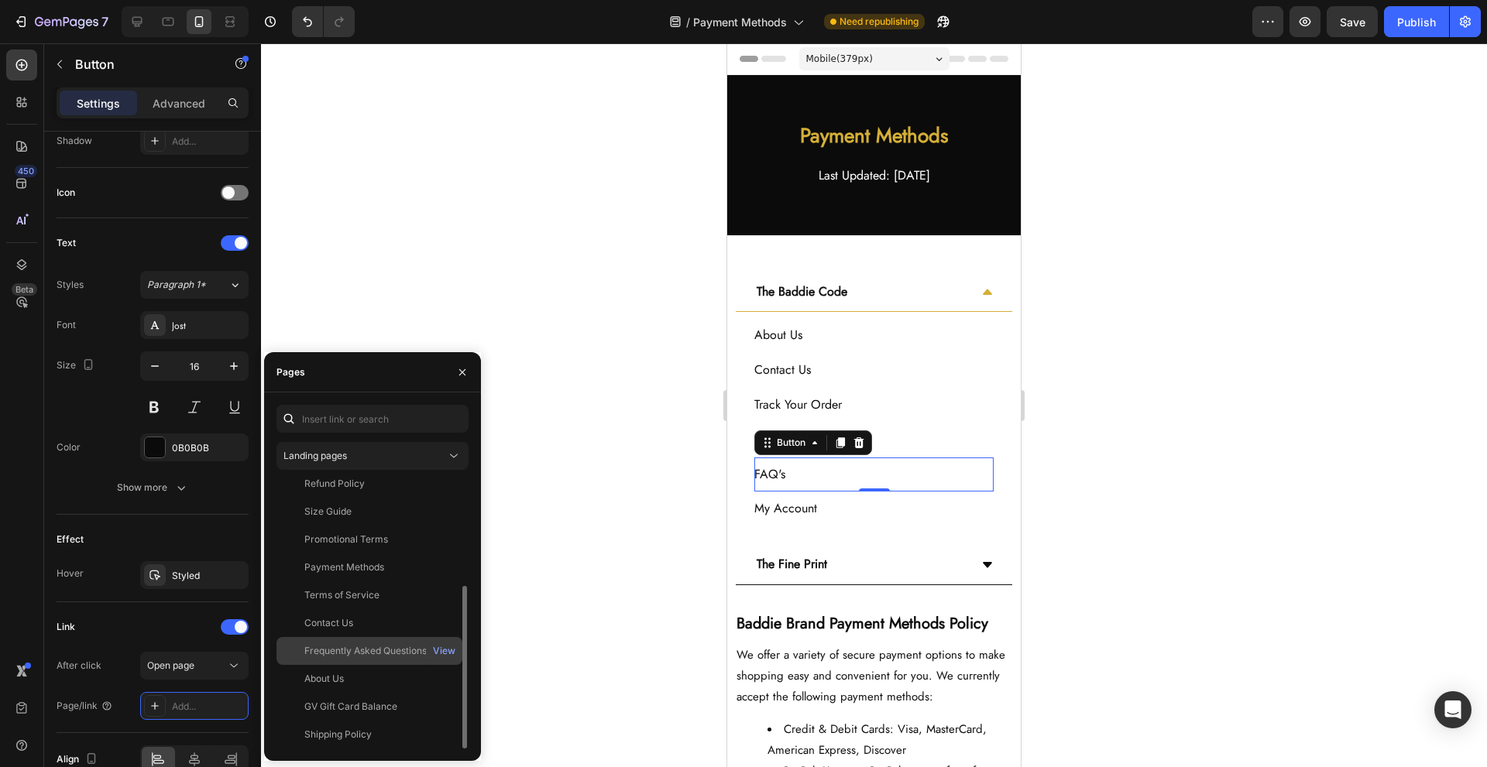
click at [411, 647] on div "Frequently Asked Questions" at bounding box center [365, 651] width 122 height 14
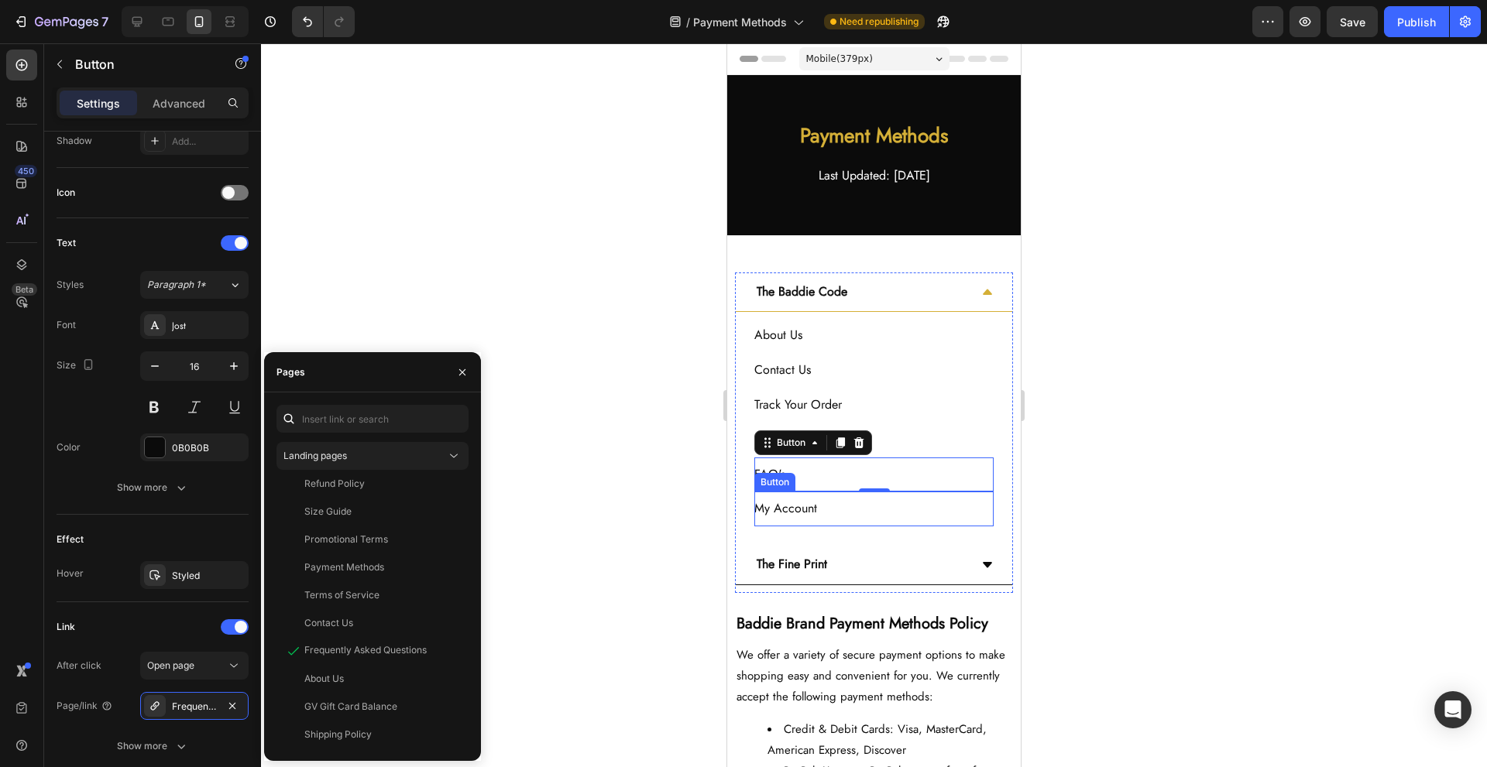
click at [892, 509] on div "My Account Button" at bounding box center [873, 509] width 239 height 35
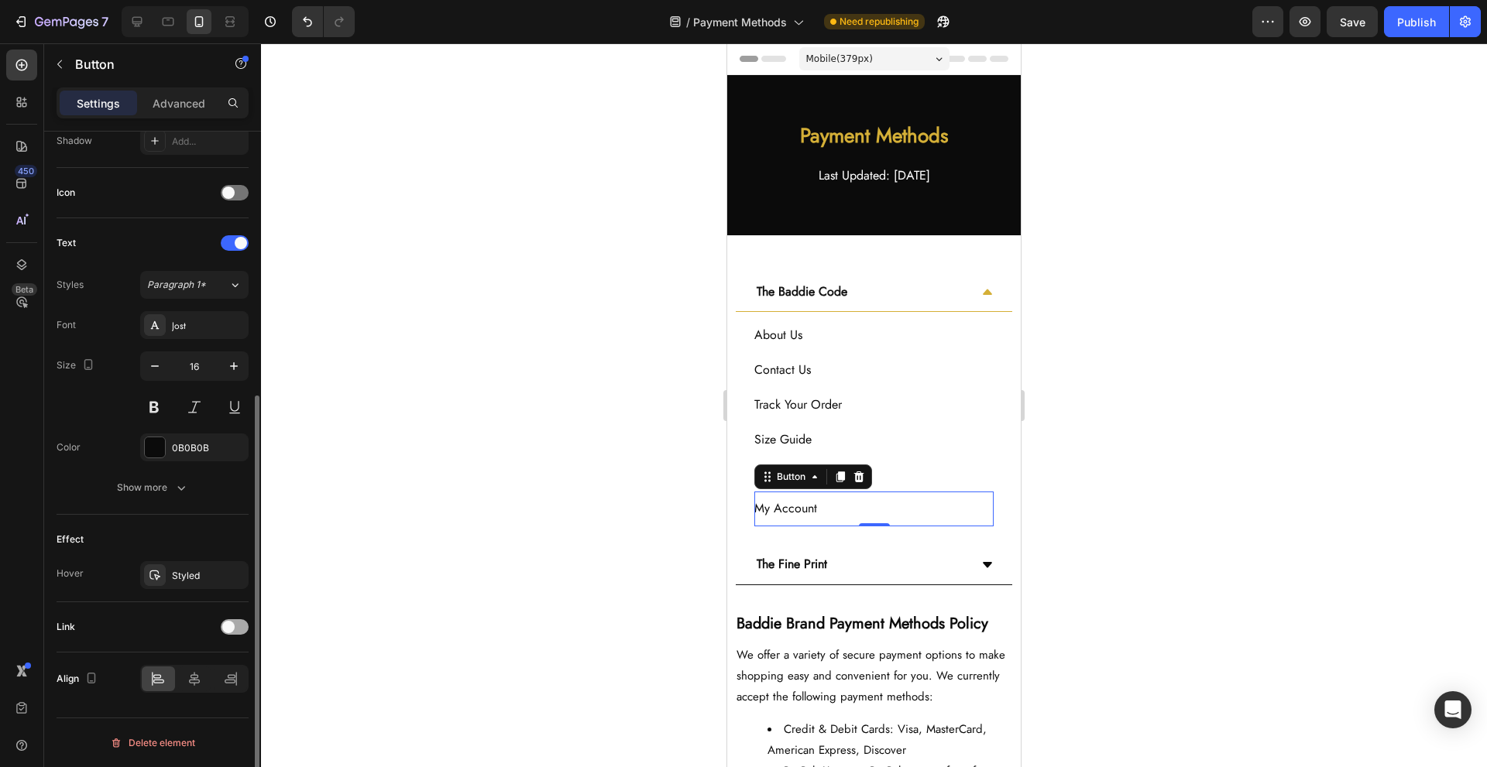
click at [231, 623] on span at bounding box center [228, 627] width 12 height 12
drag, startPoint x: 201, startPoint y: 708, endPoint x: 209, endPoint y: 700, distance: 11.0
click at [202, 708] on div "Add..." at bounding box center [208, 707] width 73 height 14
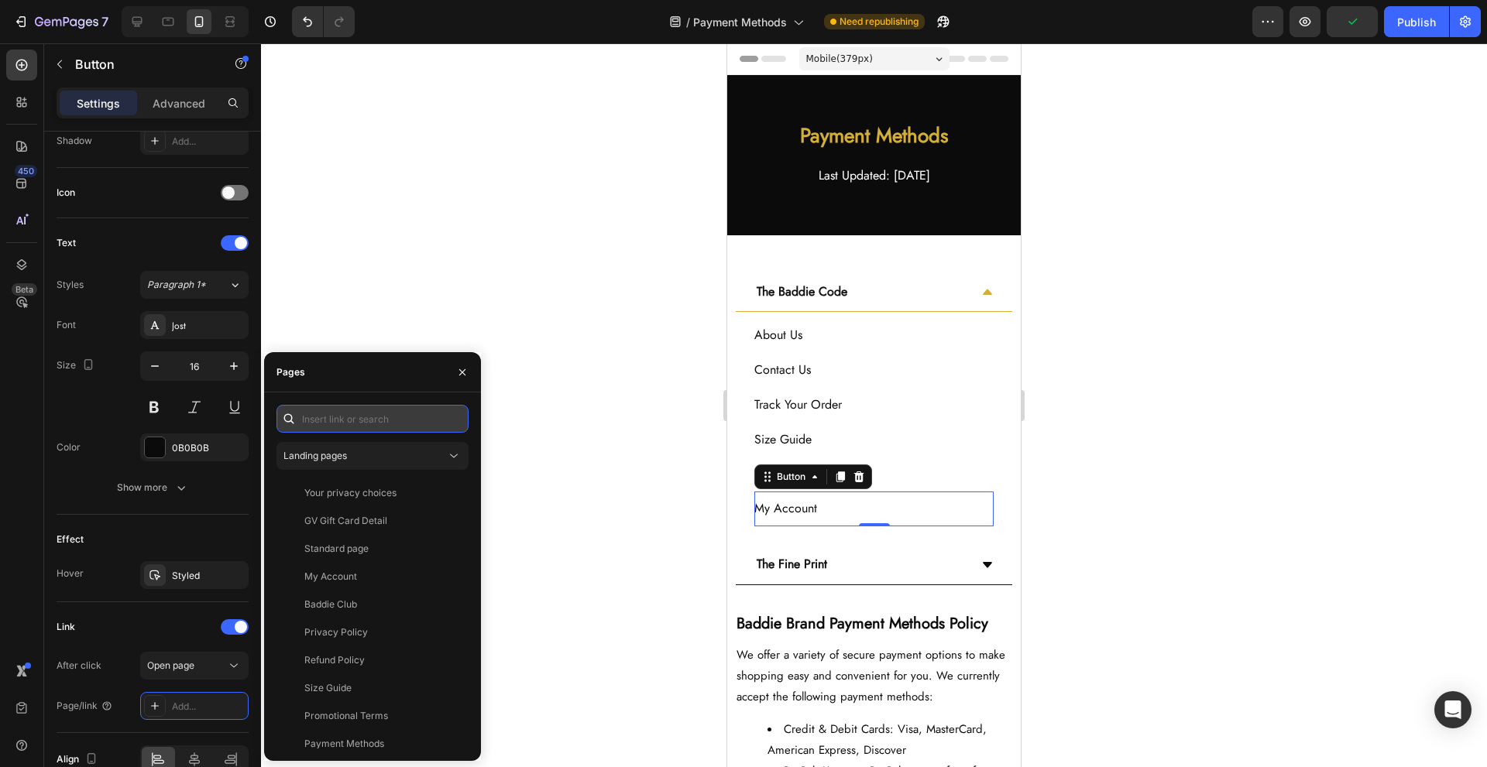
click at [394, 431] on input "text" at bounding box center [372, 419] width 192 height 28
paste input "[URL][DOMAIN_NAME][DOMAIN_NAME][DOMAIN_NAME]"
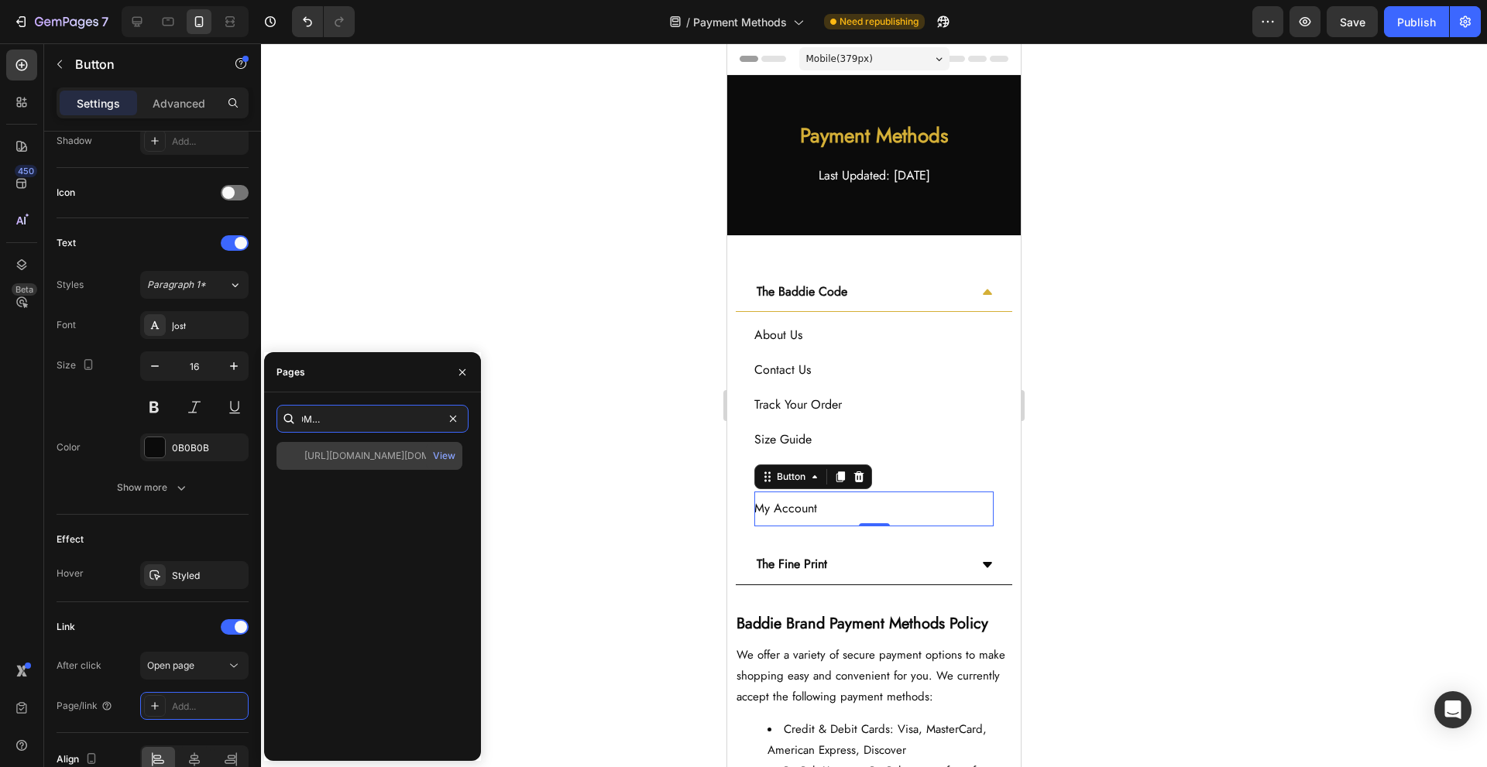
type input "[URL][DOMAIN_NAME][DOMAIN_NAME][DOMAIN_NAME]"
click at [403, 453] on div "[URL][DOMAIN_NAME][DOMAIN_NAME][DOMAIN_NAME]" at bounding box center [378, 456] width 149 height 14
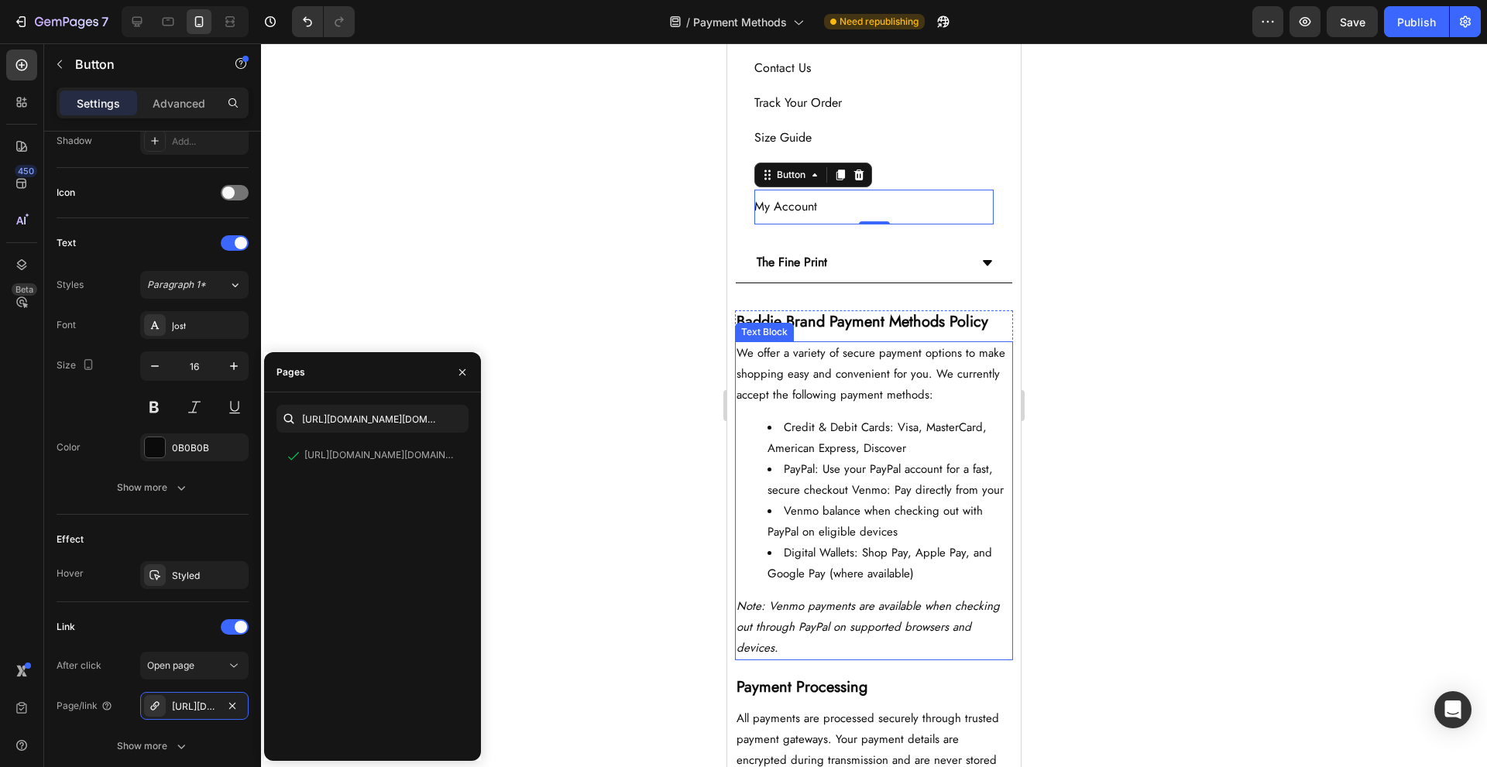
scroll to position [310, 0]
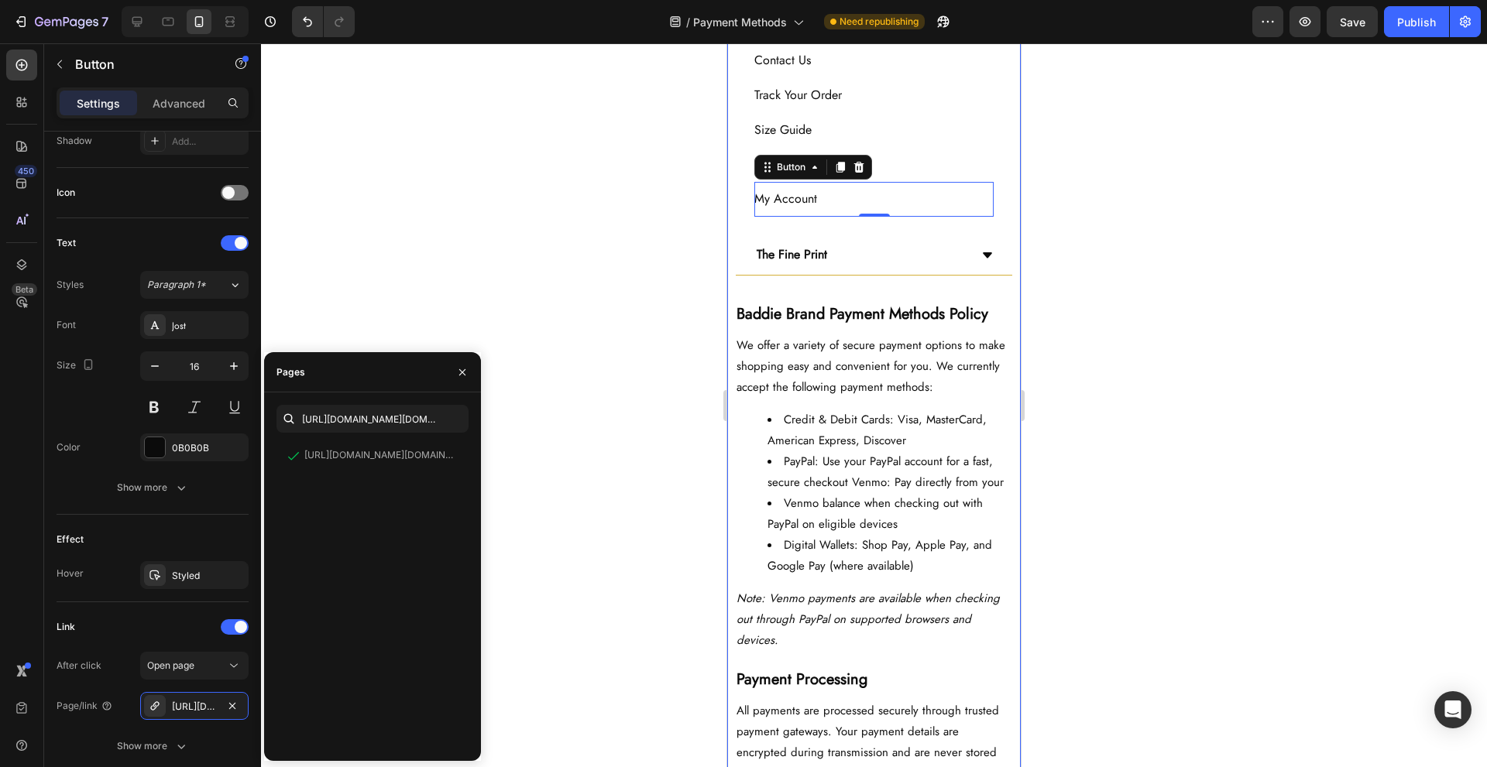
click at [939, 257] on div "The Fine Print" at bounding box center [861, 255] width 215 height 27
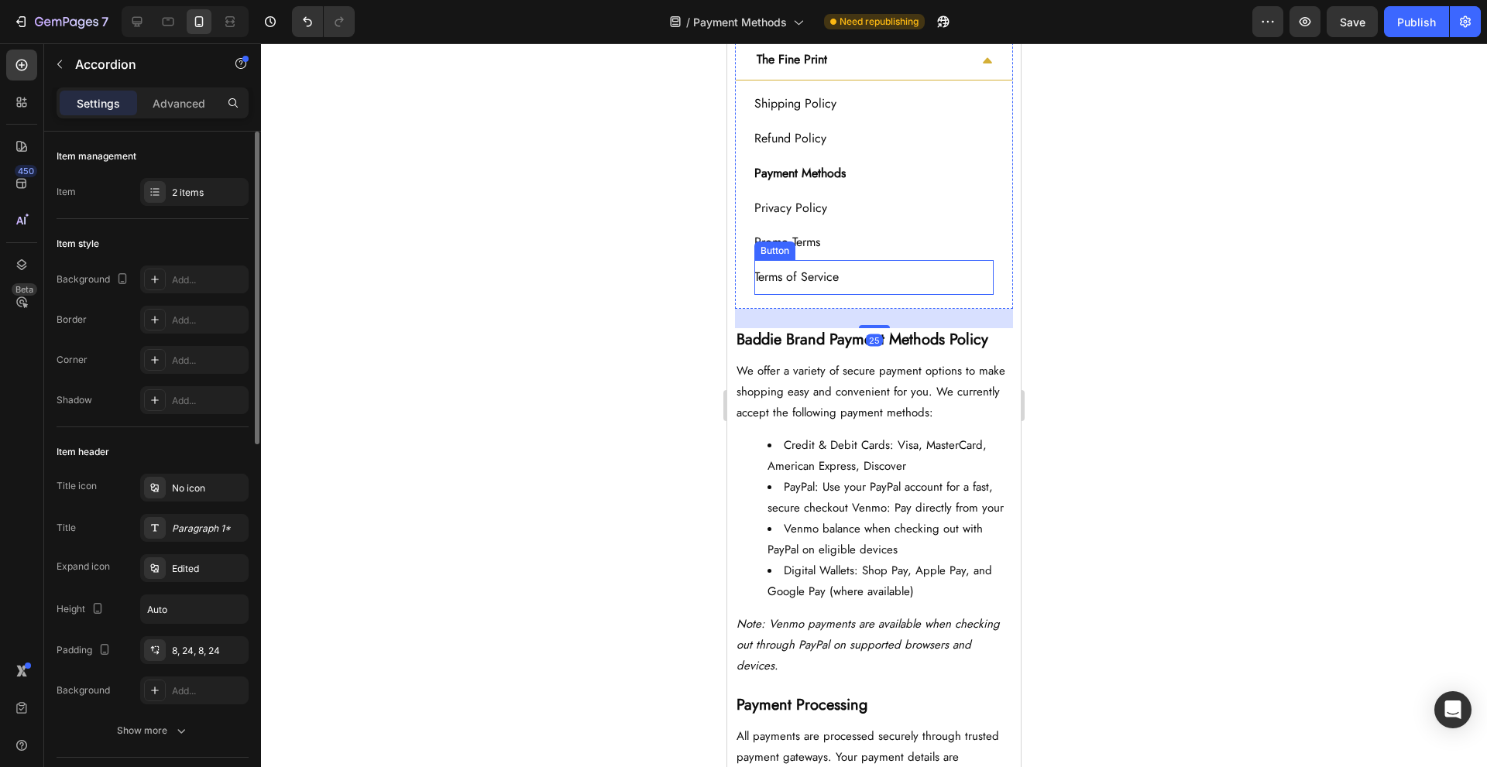
scroll to position [77, 0]
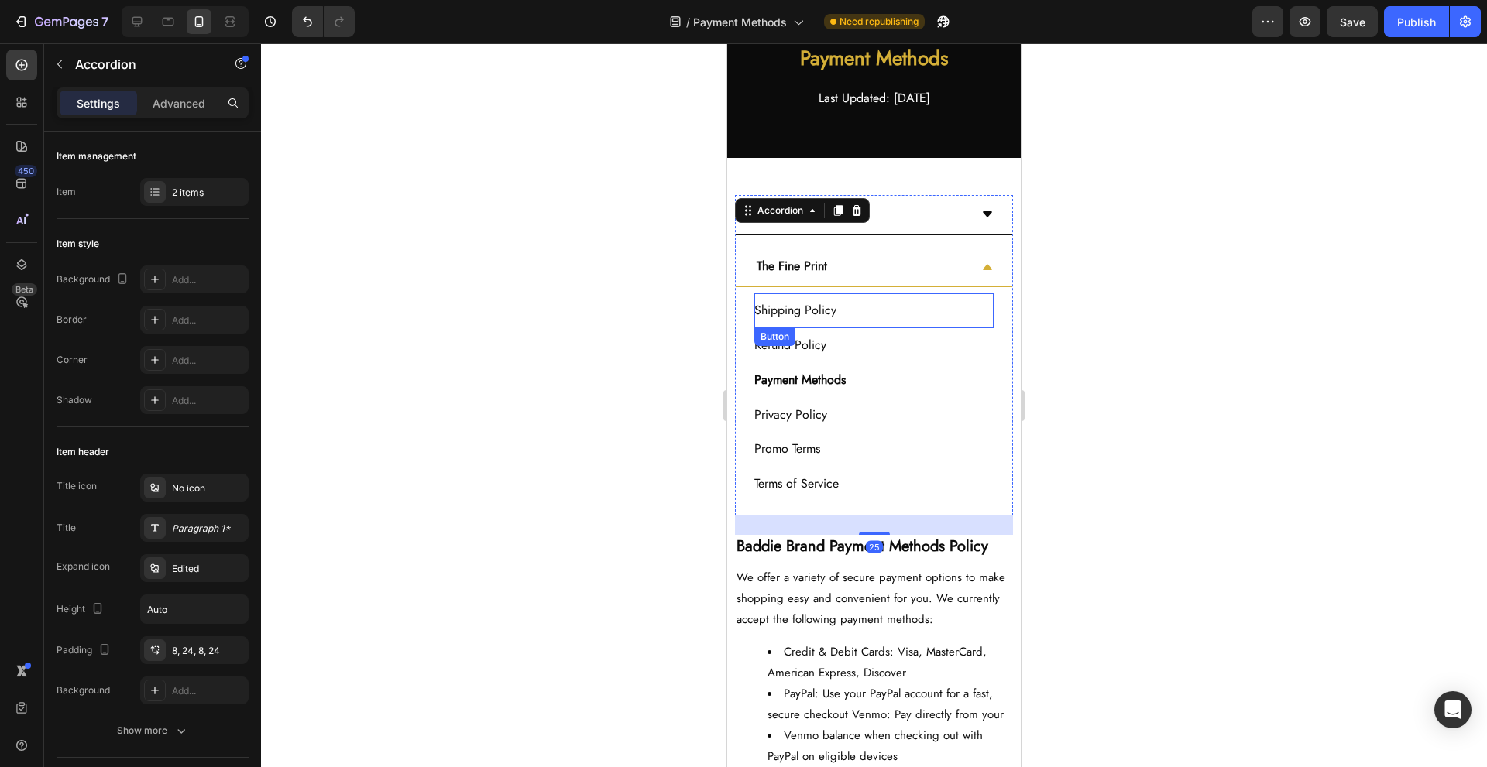
click at [906, 301] on div "Shipping Policy Button" at bounding box center [873, 311] width 239 height 35
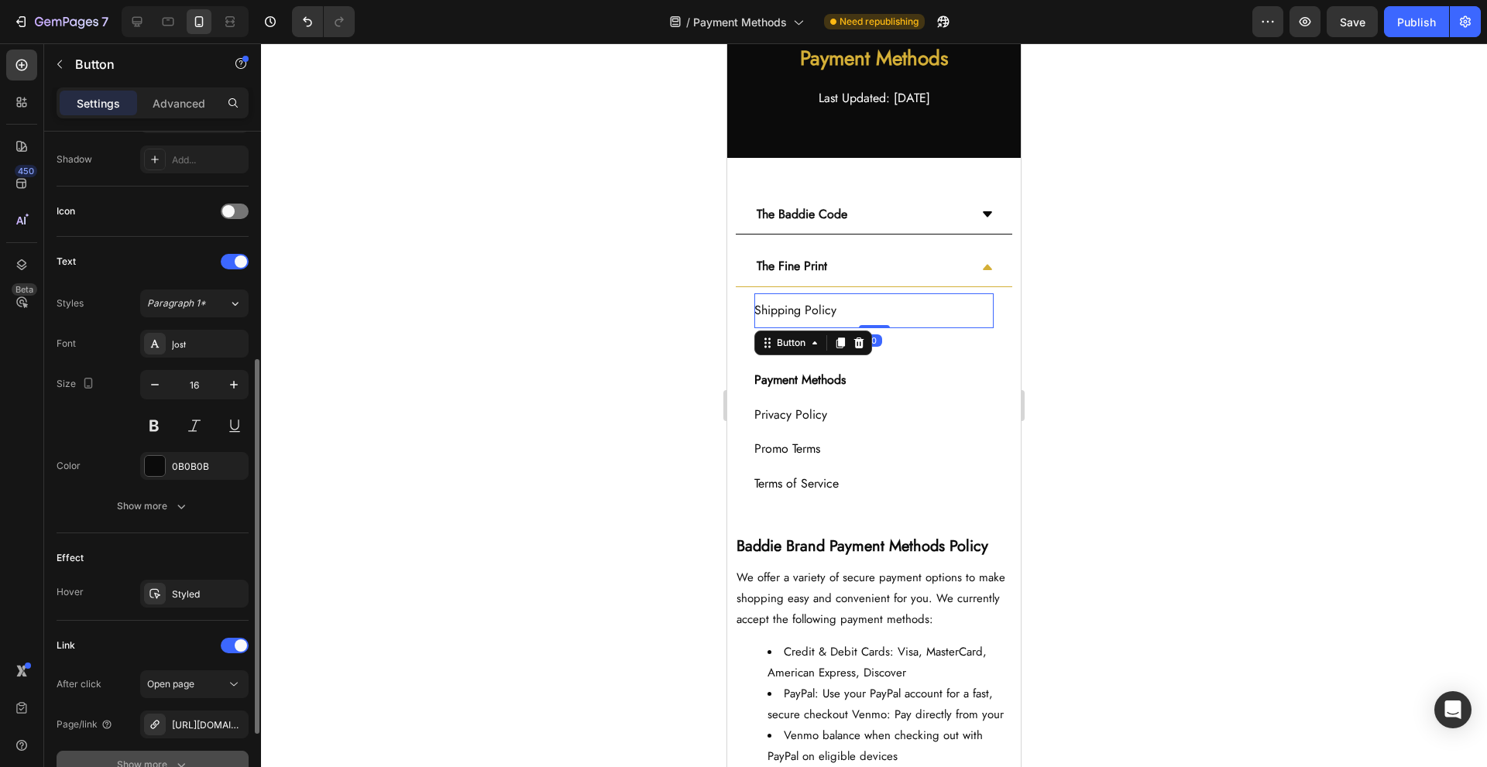
scroll to position [551, 0]
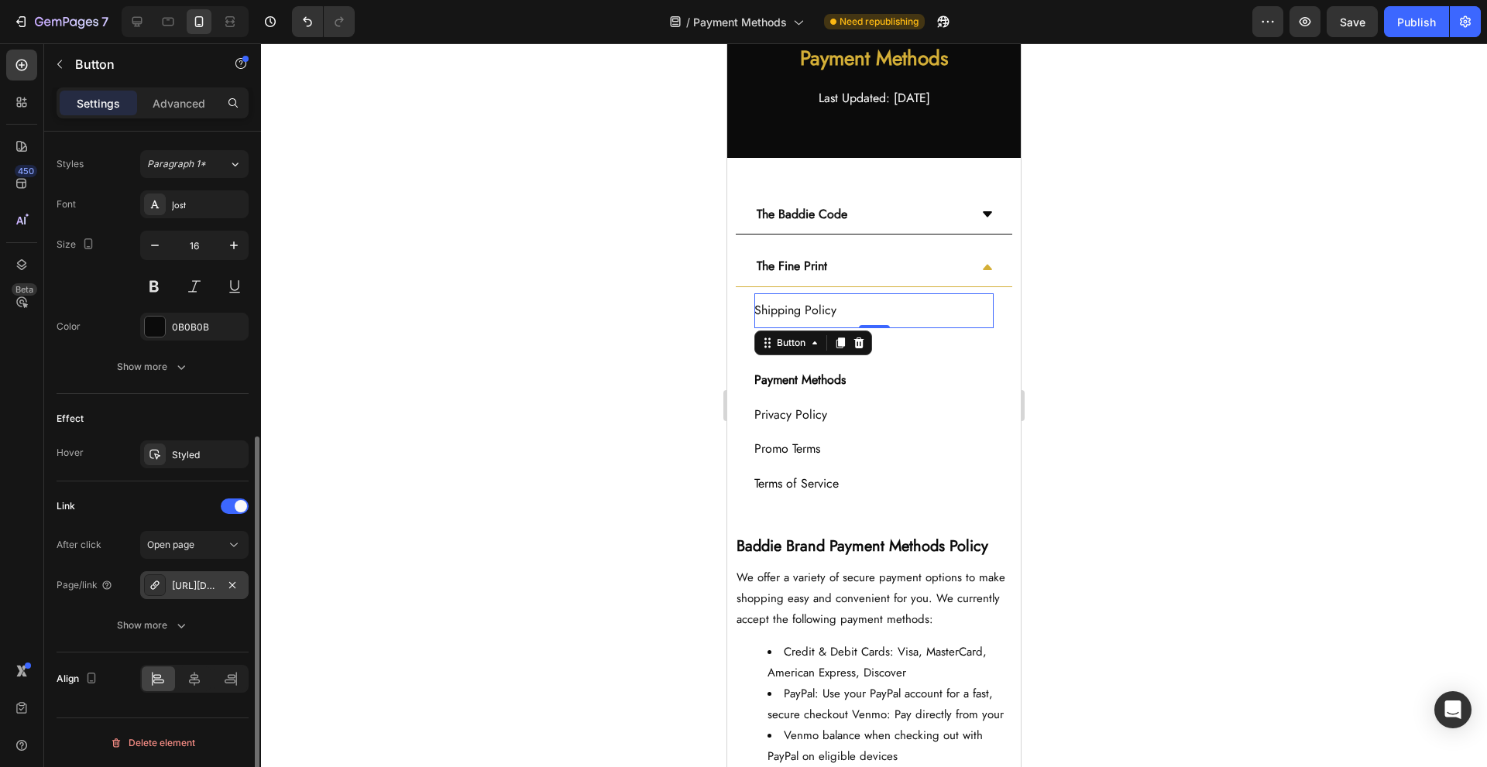
click at [199, 591] on div "[URL][DOMAIN_NAME]" at bounding box center [194, 586] width 45 height 14
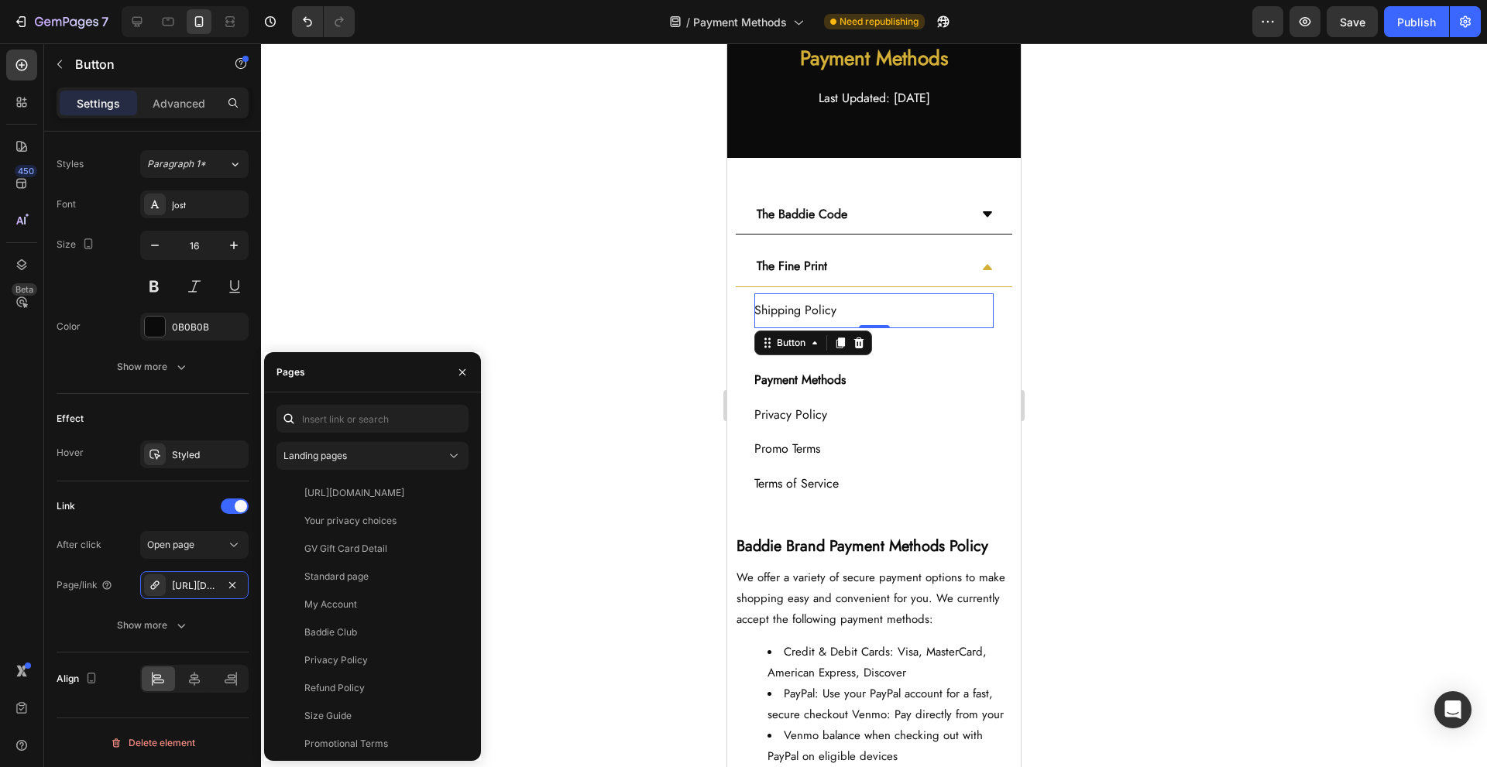
scroll to position [204, 0]
click at [398, 728] on div "Shipping Policy" at bounding box center [369, 735] width 173 height 14
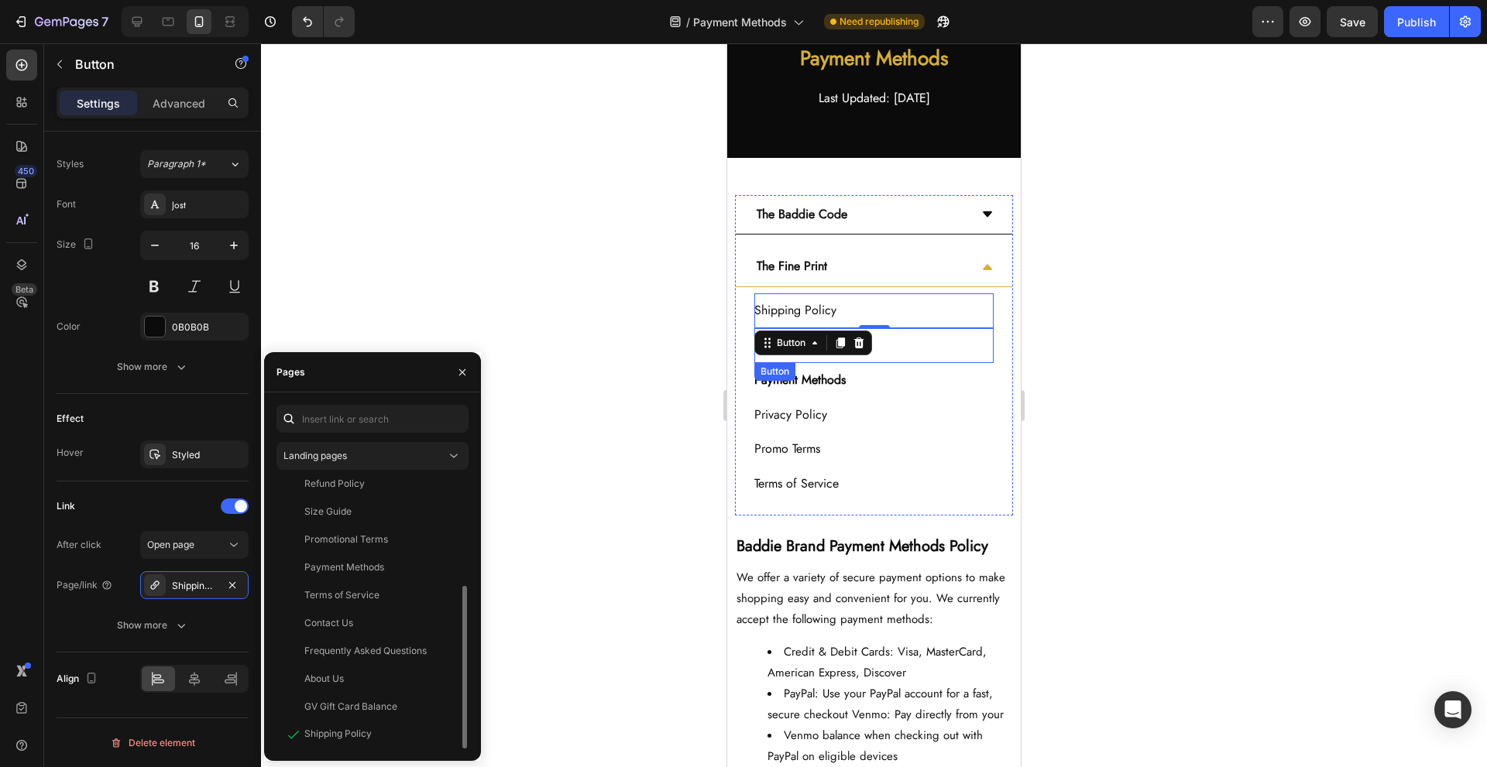
click at [960, 339] on div "Refund Policy Button" at bounding box center [873, 345] width 239 height 35
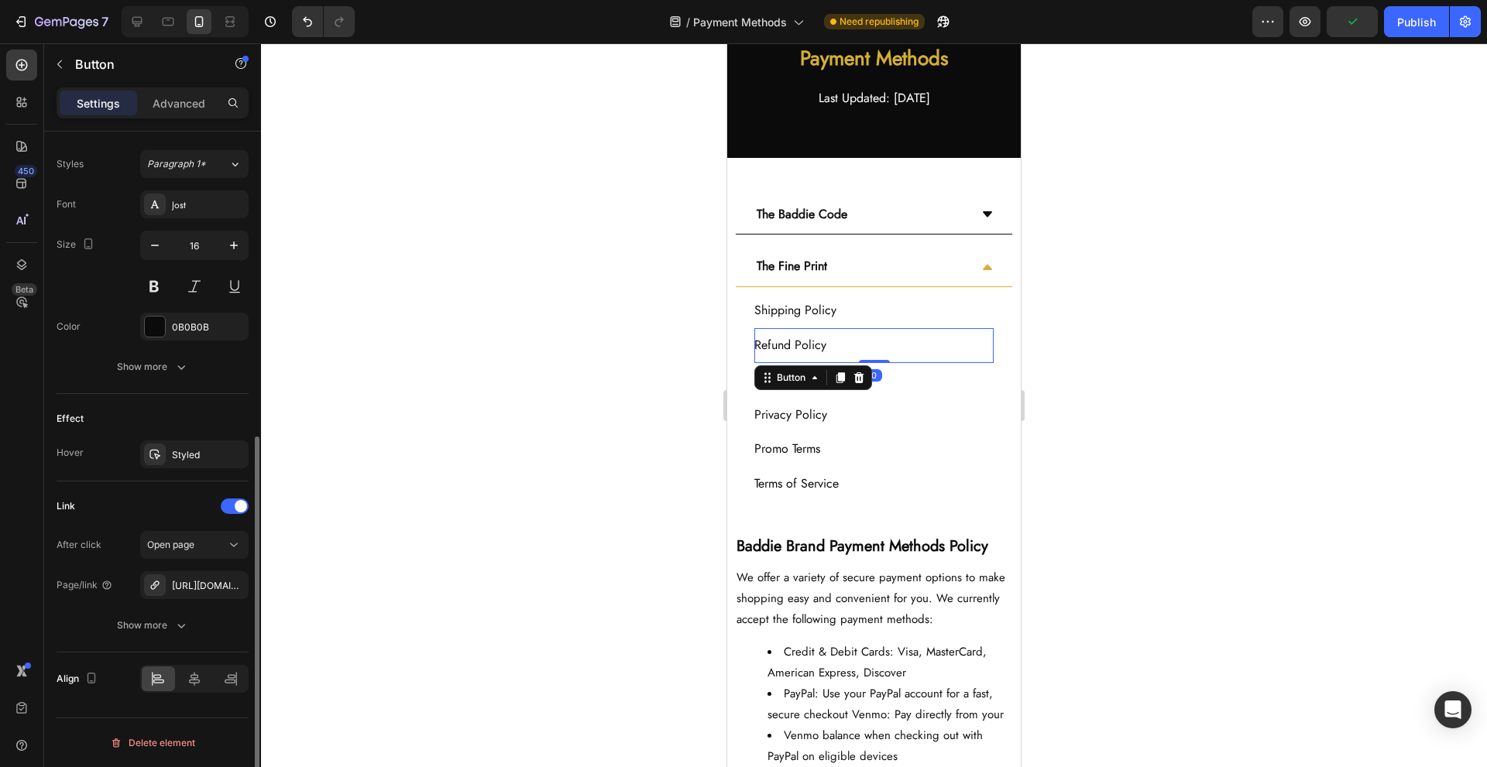
click at [187, 567] on div "After click Open page Page/link [URL][DOMAIN_NAME] Show more" at bounding box center [153, 585] width 192 height 108
click at [189, 582] on div "[URL][DOMAIN_NAME]" at bounding box center [194, 586] width 45 height 14
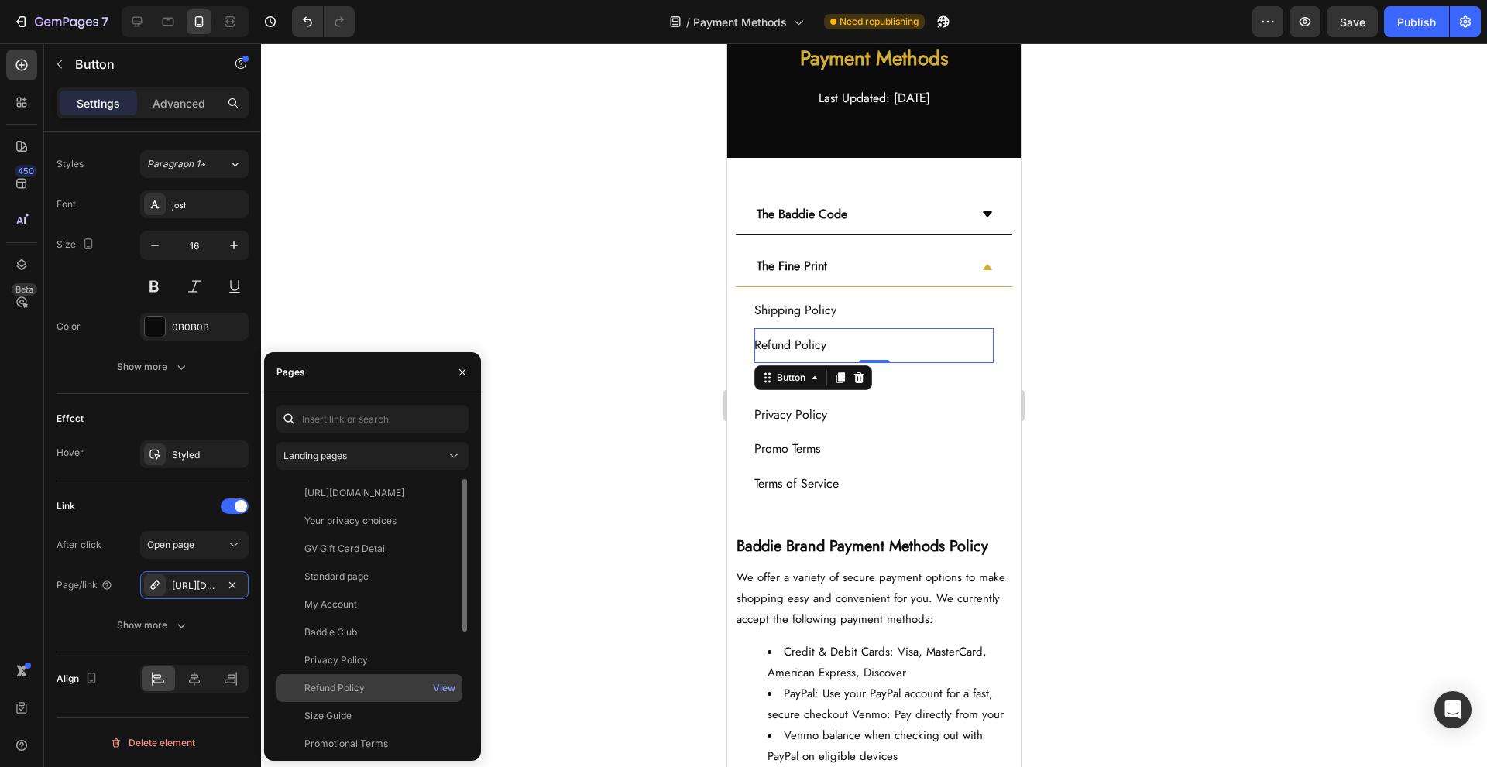
click at [386, 685] on div "Refund Policy" at bounding box center [369, 689] width 173 height 14
click at [915, 387] on div "Payment Methods Button" at bounding box center [873, 380] width 239 height 35
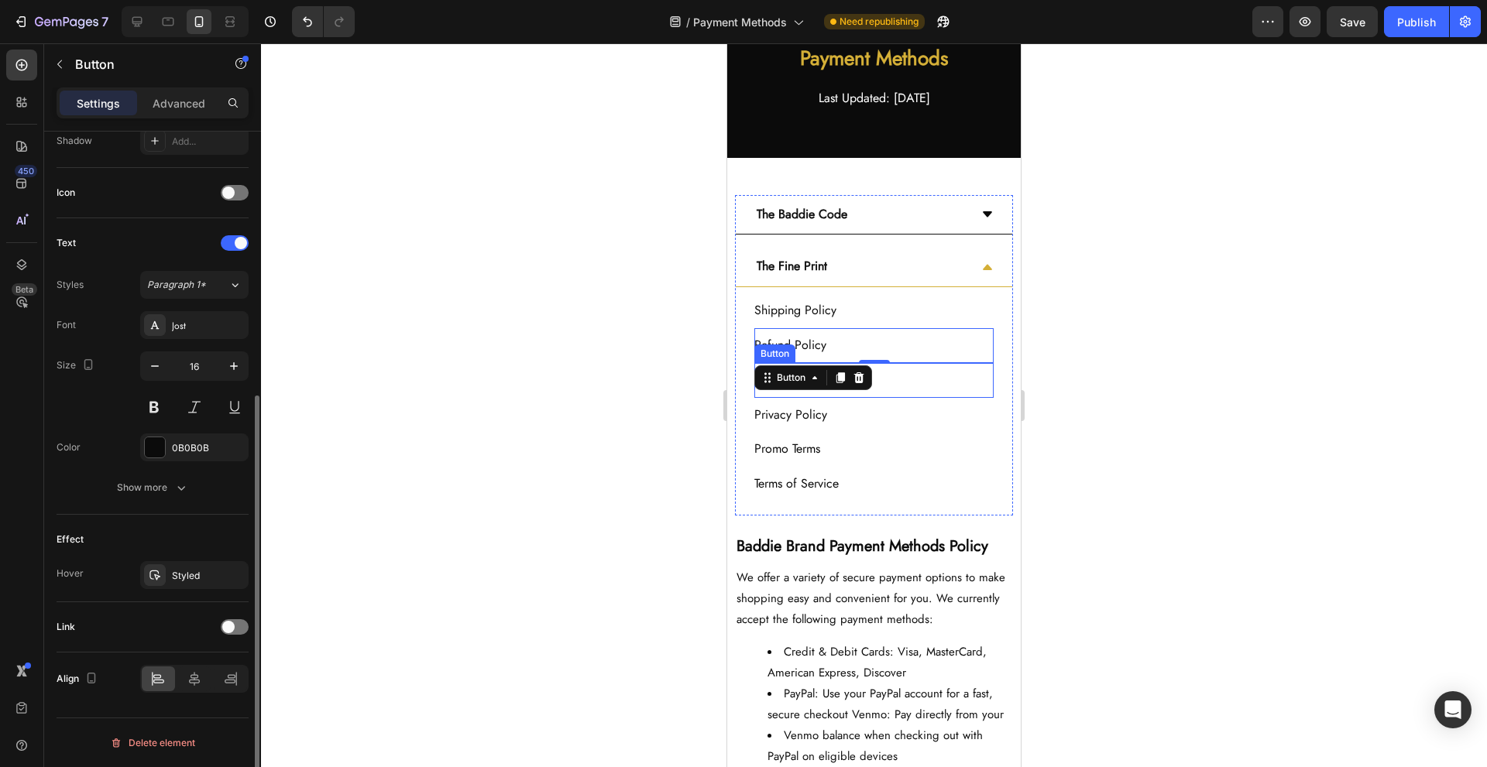
scroll to position [431, 0]
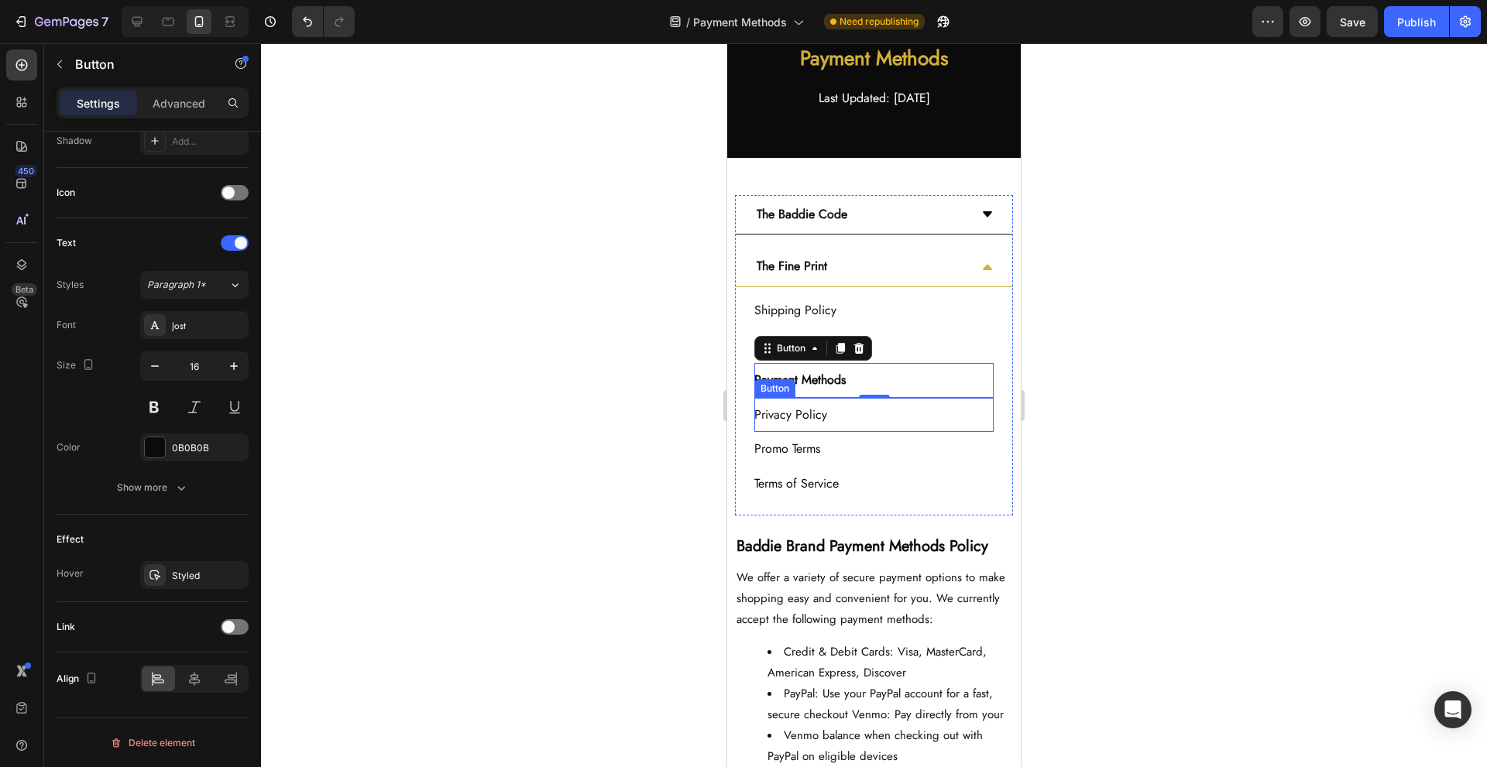
click at [938, 423] on div "Privacy Policy Button" at bounding box center [873, 415] width 239 height 35
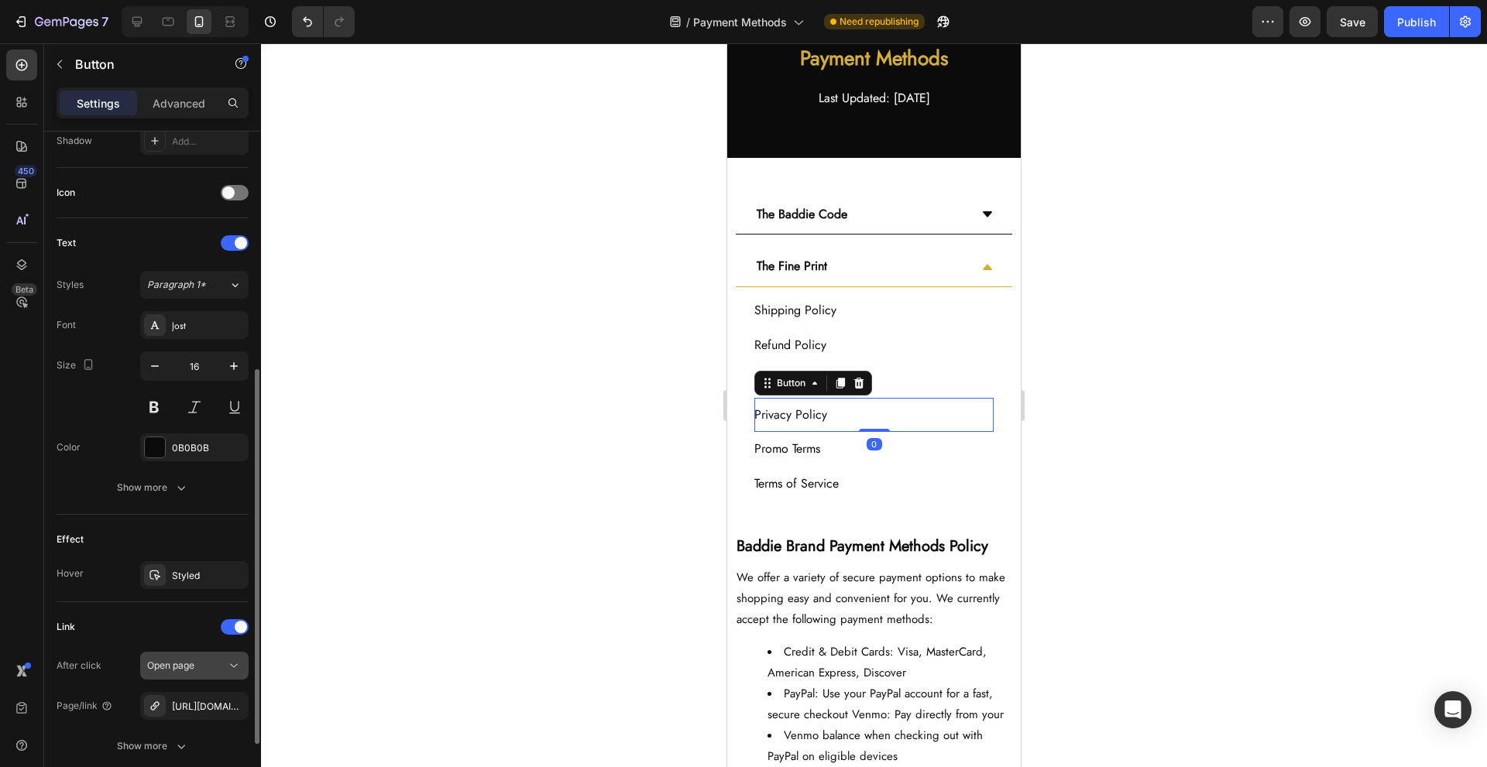
scroll to position [551, 0]
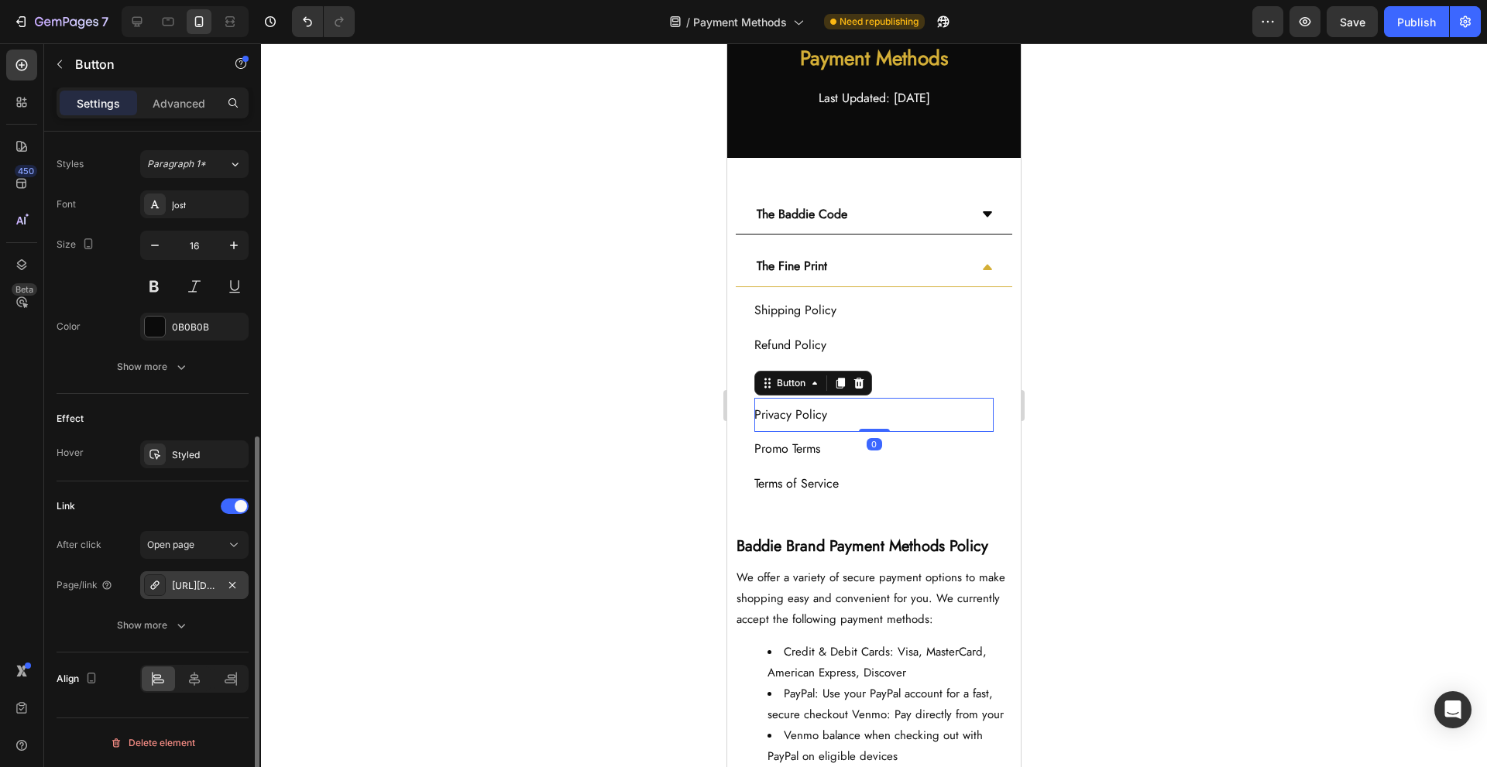
click at [190, 585] on div "[URL][DOMAIN_NAME]" at bounding box center [194, 586] width 45 height 14
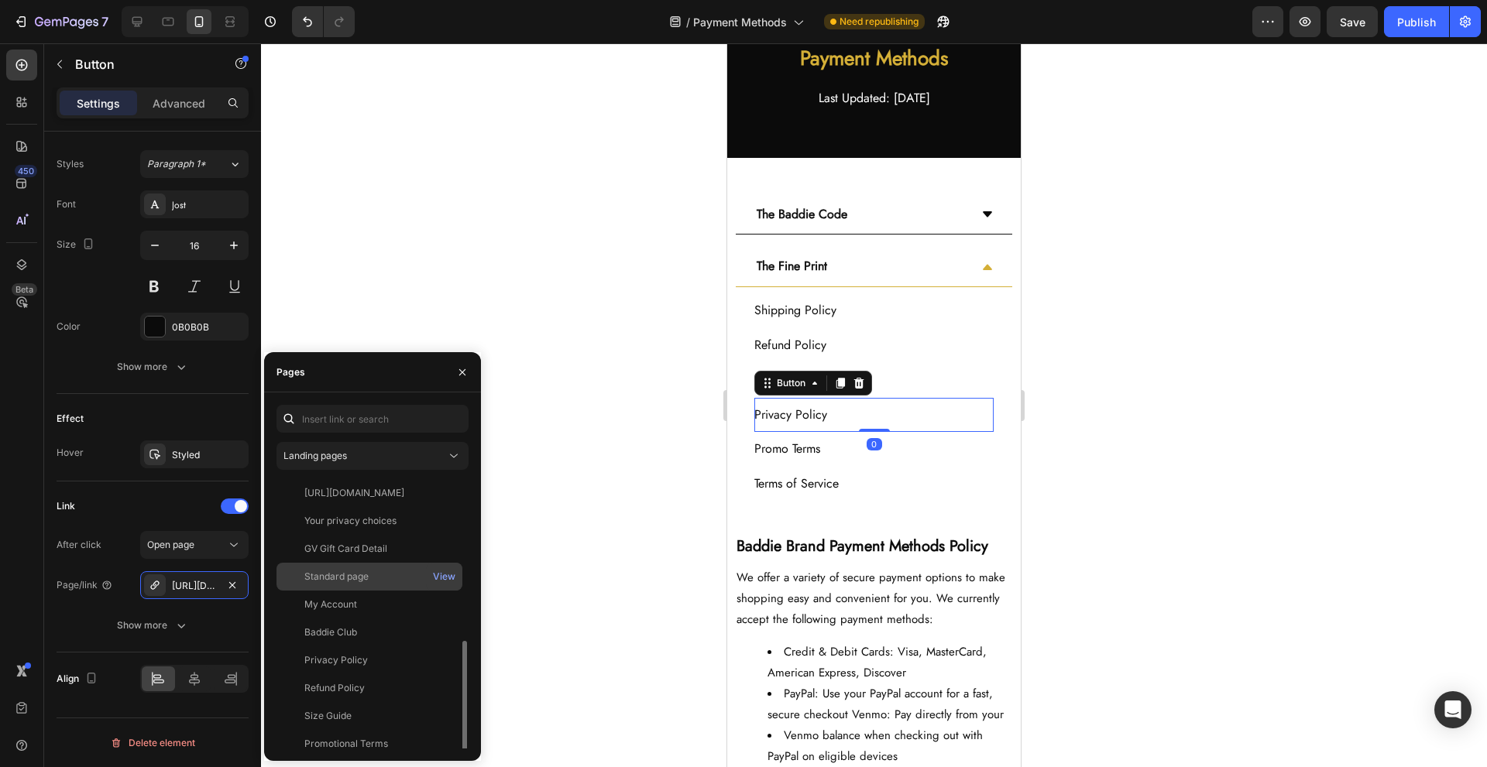
scroll to position [204, 0]
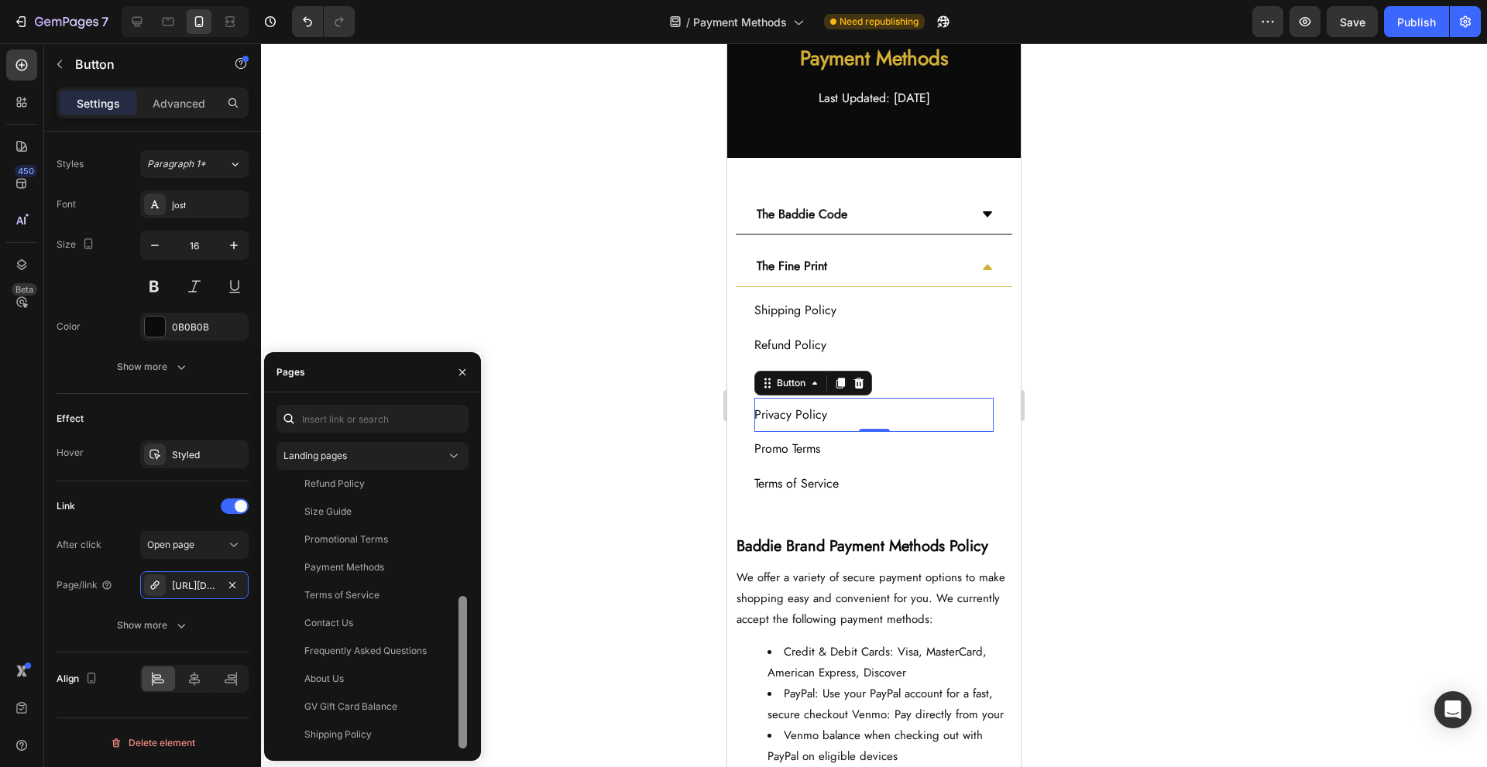
drag, startPoint x: 396, startPoint y: 486, endPoint x: 466, endPoint y: 620, distance: 152.1
click at [466, 620] on div "[URL][DOMAIN_NAME] View Your privacy choices View GV Gift Card Detail View Stan…" at bounding box center [372, 614] width 192 height 270
drag, startPoint x: 465, startPoint y: 620, endPoint x: 460, endPoint y: 568, distance: 52.2
click at [460, 568] on div at bounding box center [462, 620] width 9 height 153
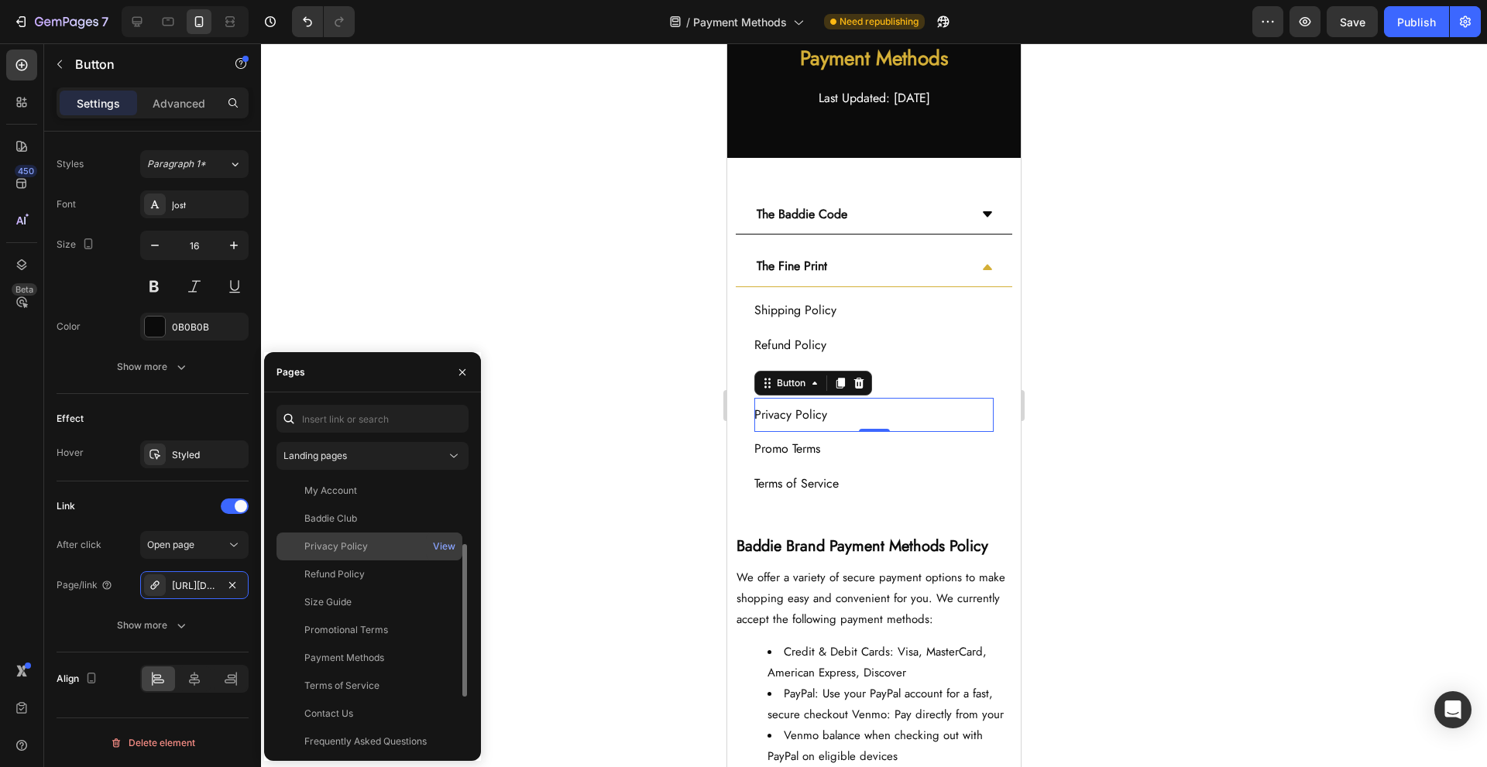
click at [398, 549] on div "Privacy Policy" at bounding box center [369, 547] width 173 height 14
click at [871, 445] on div "0" at bounding box center [874, 444] width 15 height 12
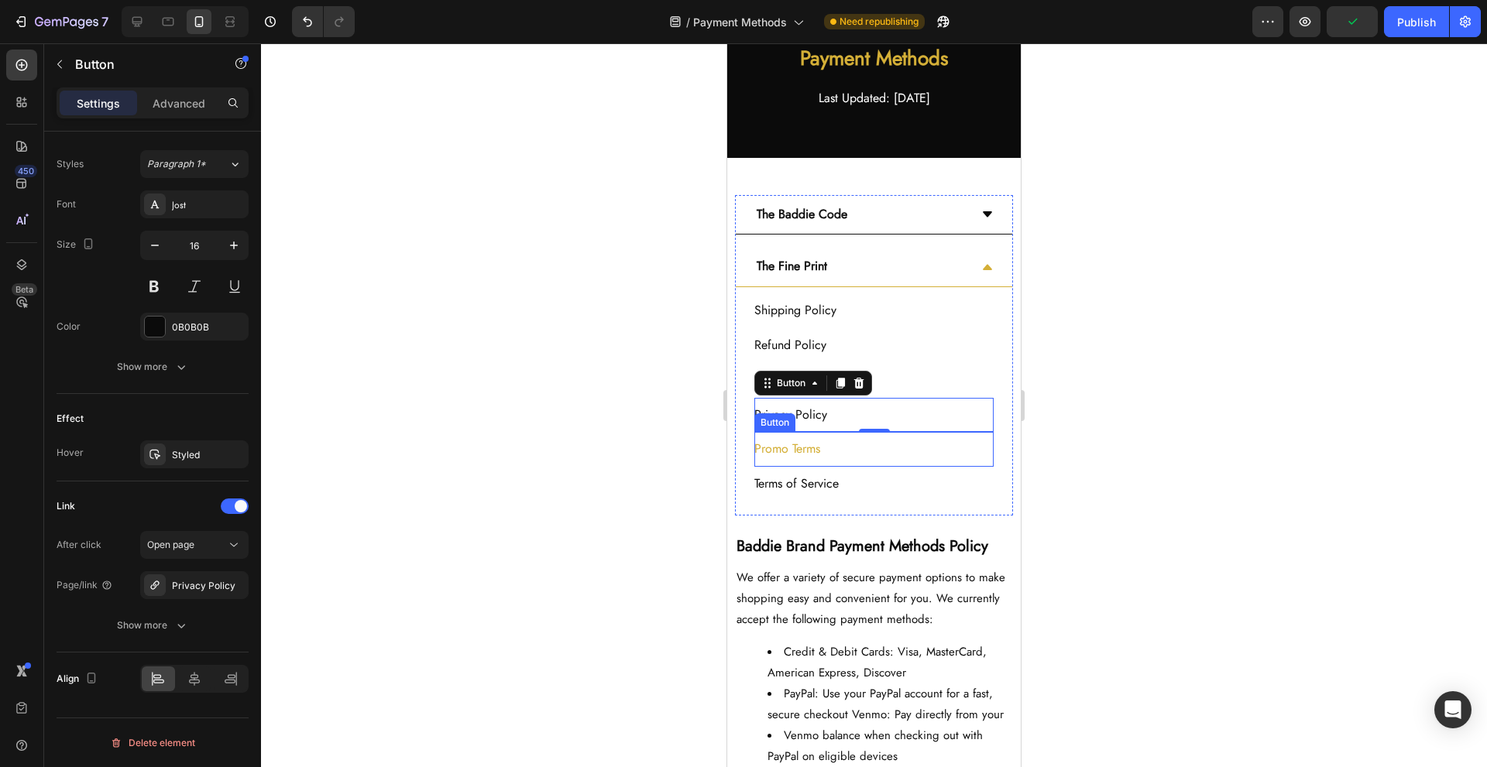
click at [830, 448] on link "Promo Terms" at bounding box center [796, 449] width 84 height 35
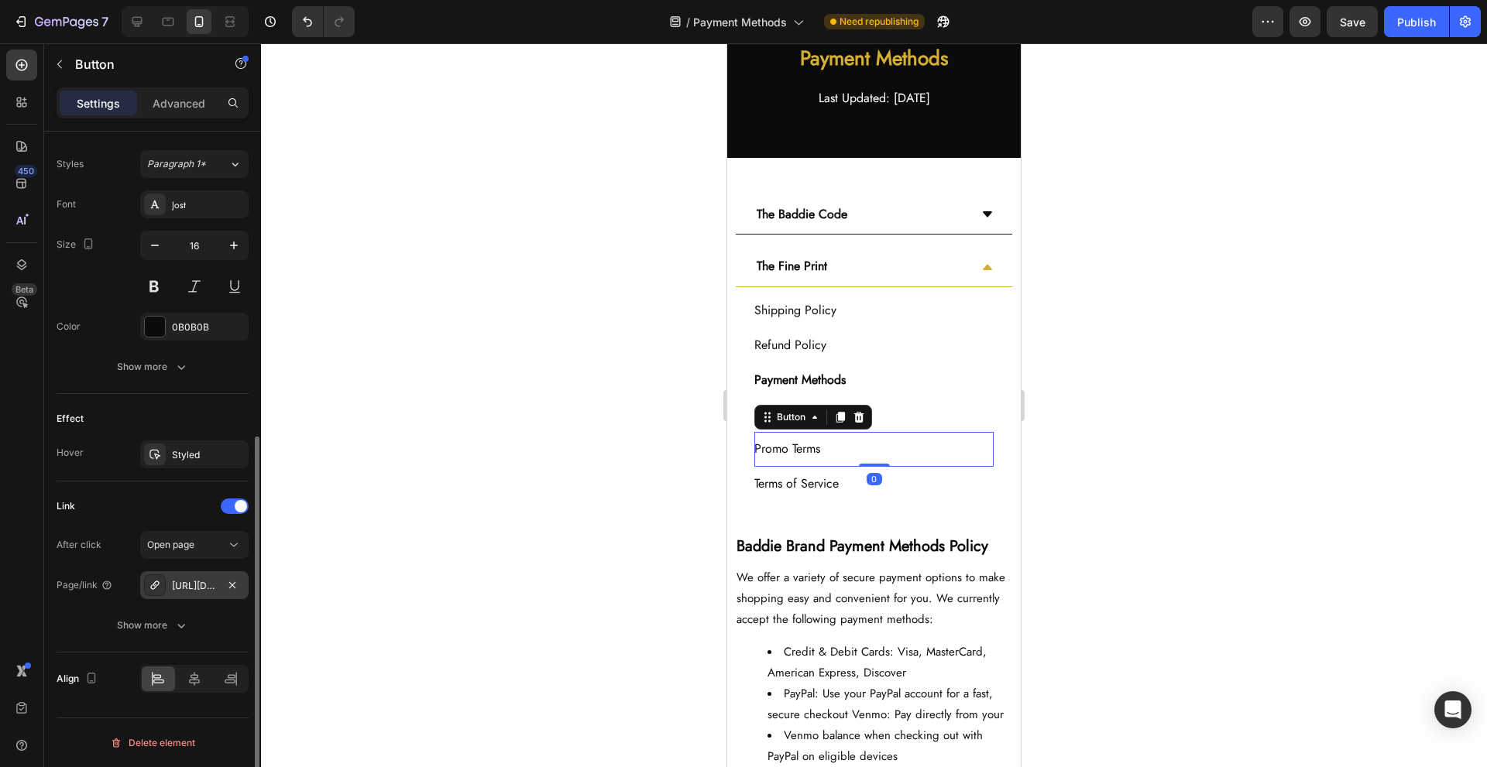
click at [188, 579] on div "[URL][DOMAIN_NAME]" at bounding box center [194, 586] width 45 height 14
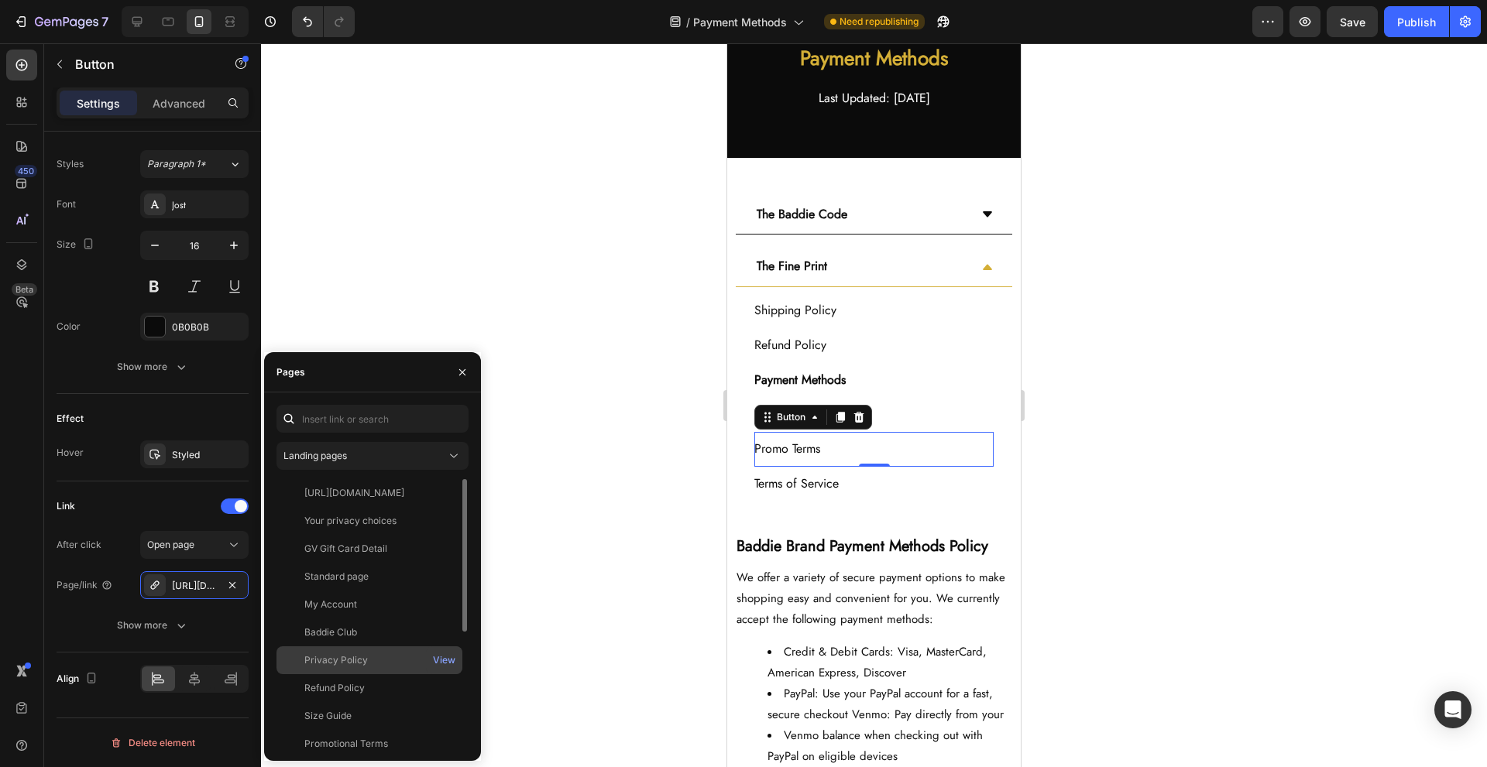
scroll to position [204, 0]
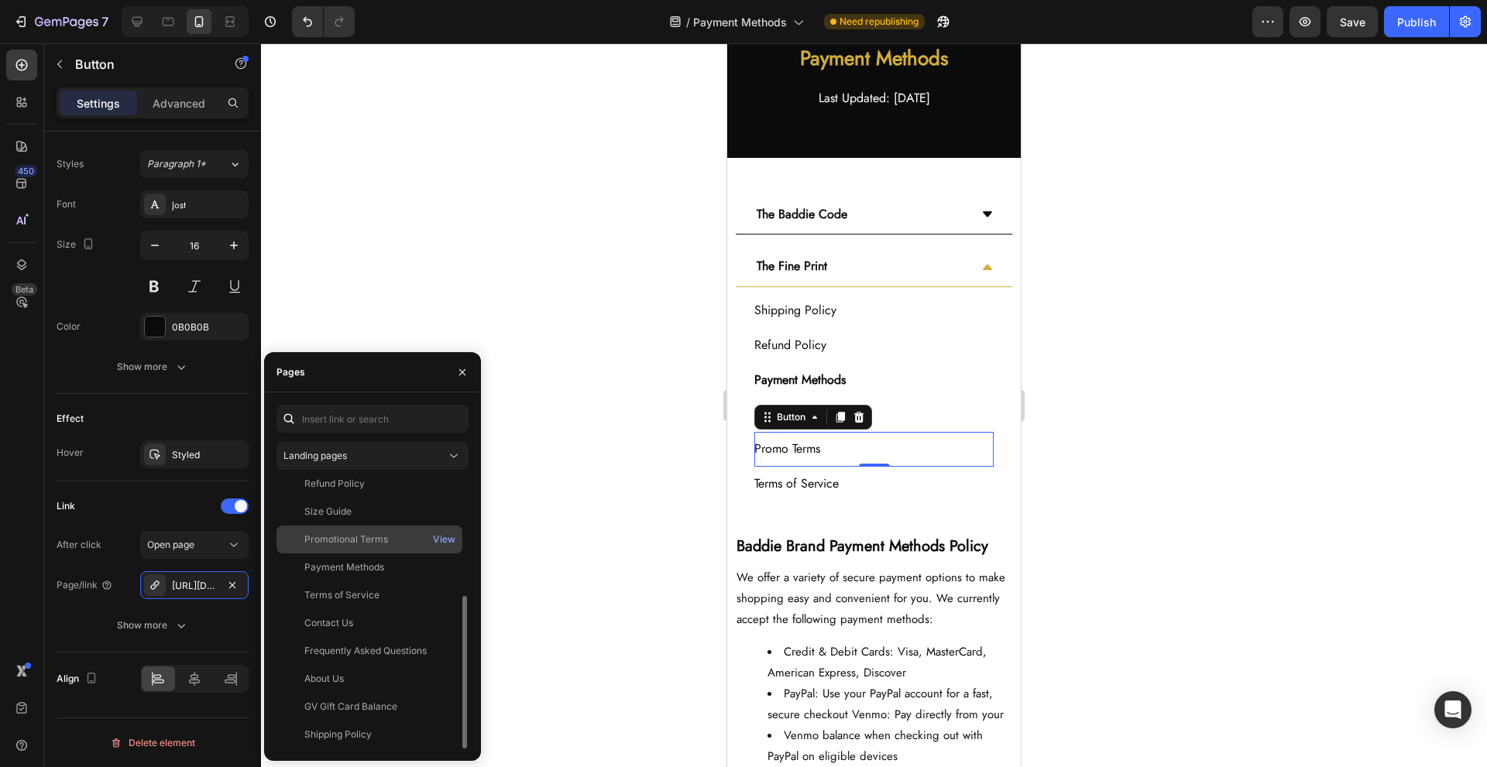
click at [398, 544] on div "Promotional Terms" at bounding box center [369, 540] width 173 height 14
click at [899, 494] on div "Terms of Service Button" at bounding box center [873, 484] width 239 height 35
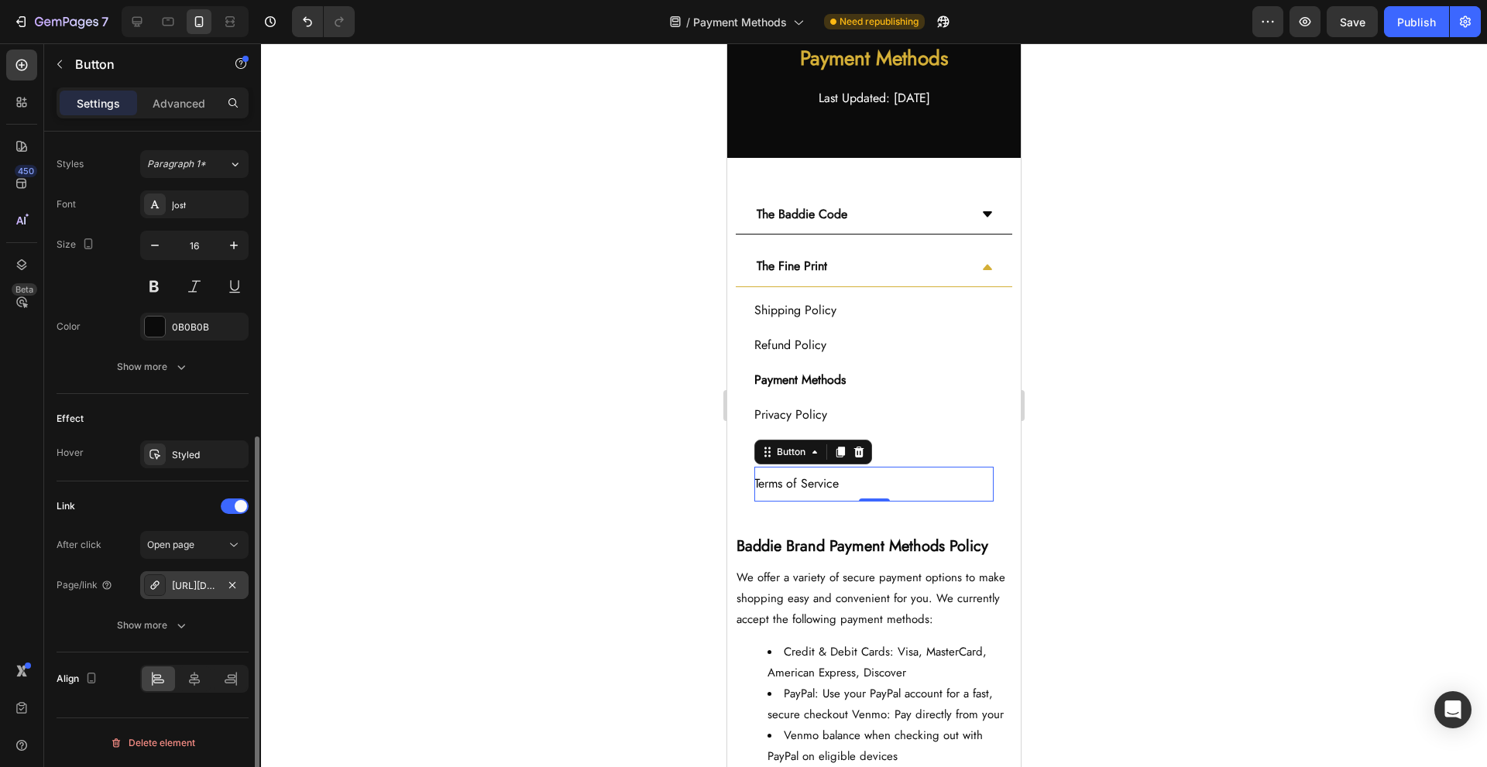
click at [198, 575] on div "[URL][DOMAIN_NAME]" at bounding box center [194, 586] width 108 height 28
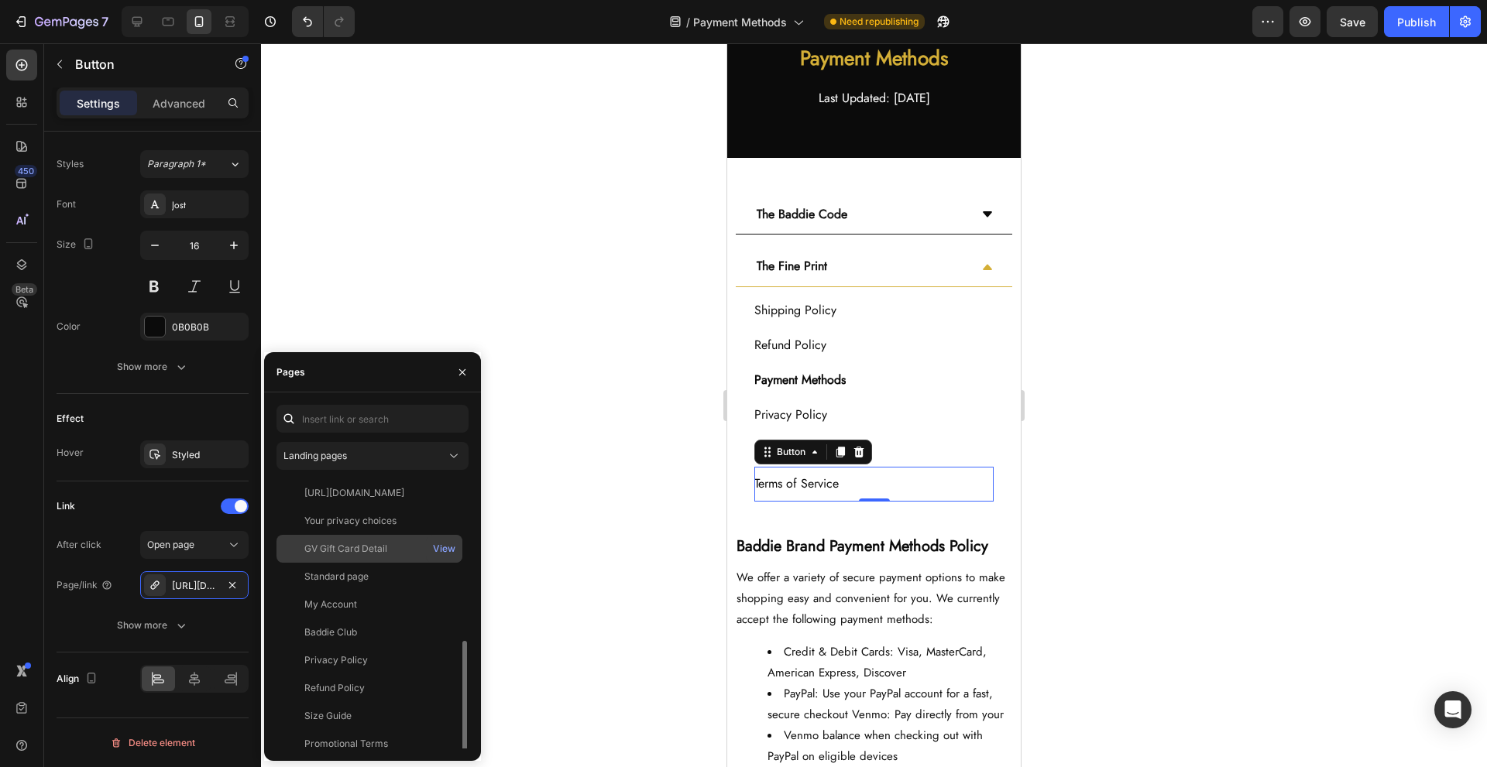
scroll to position [204, 0]
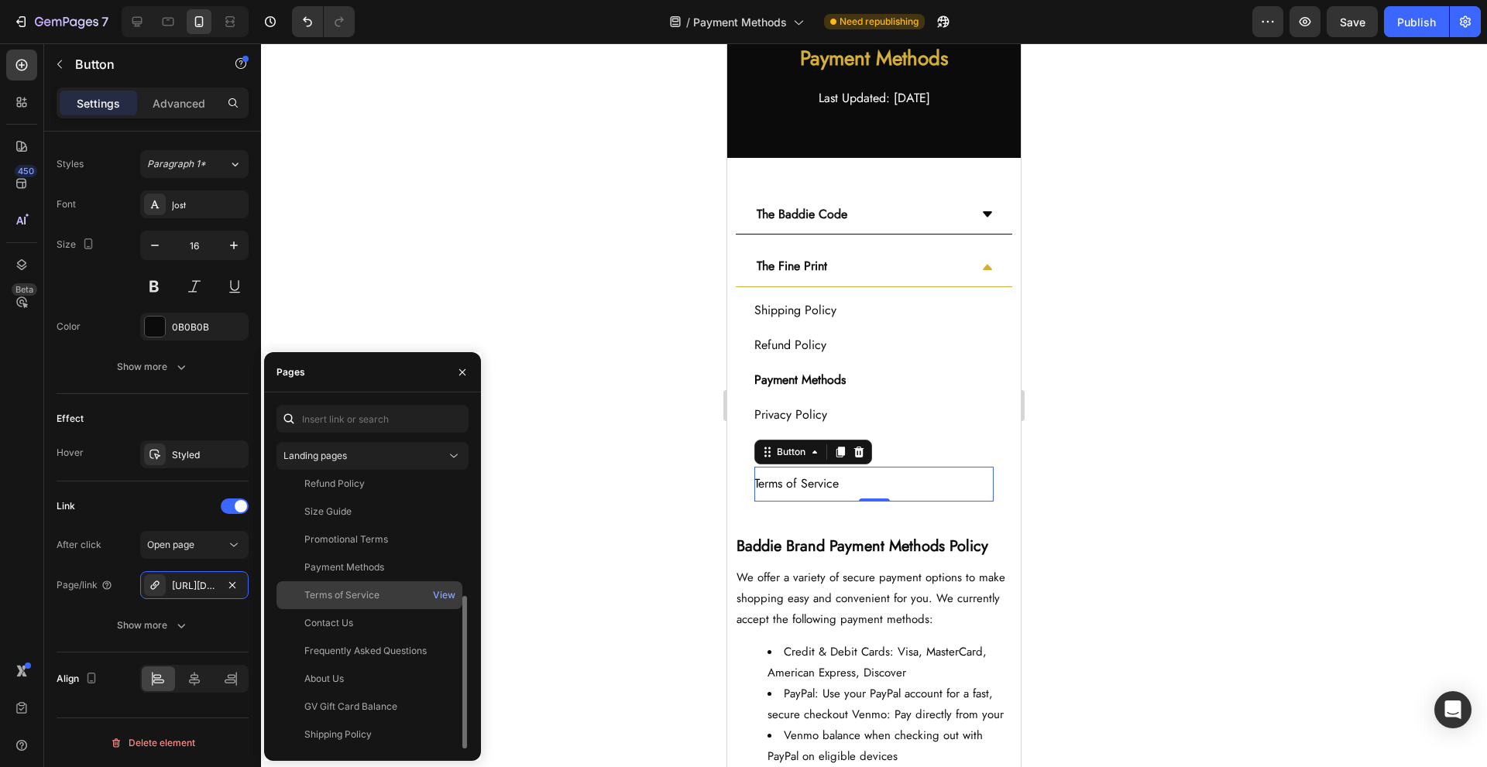
click at [392, 610] on div "Terms of Service View" at bounding box center [369, 624] width 186 height 28
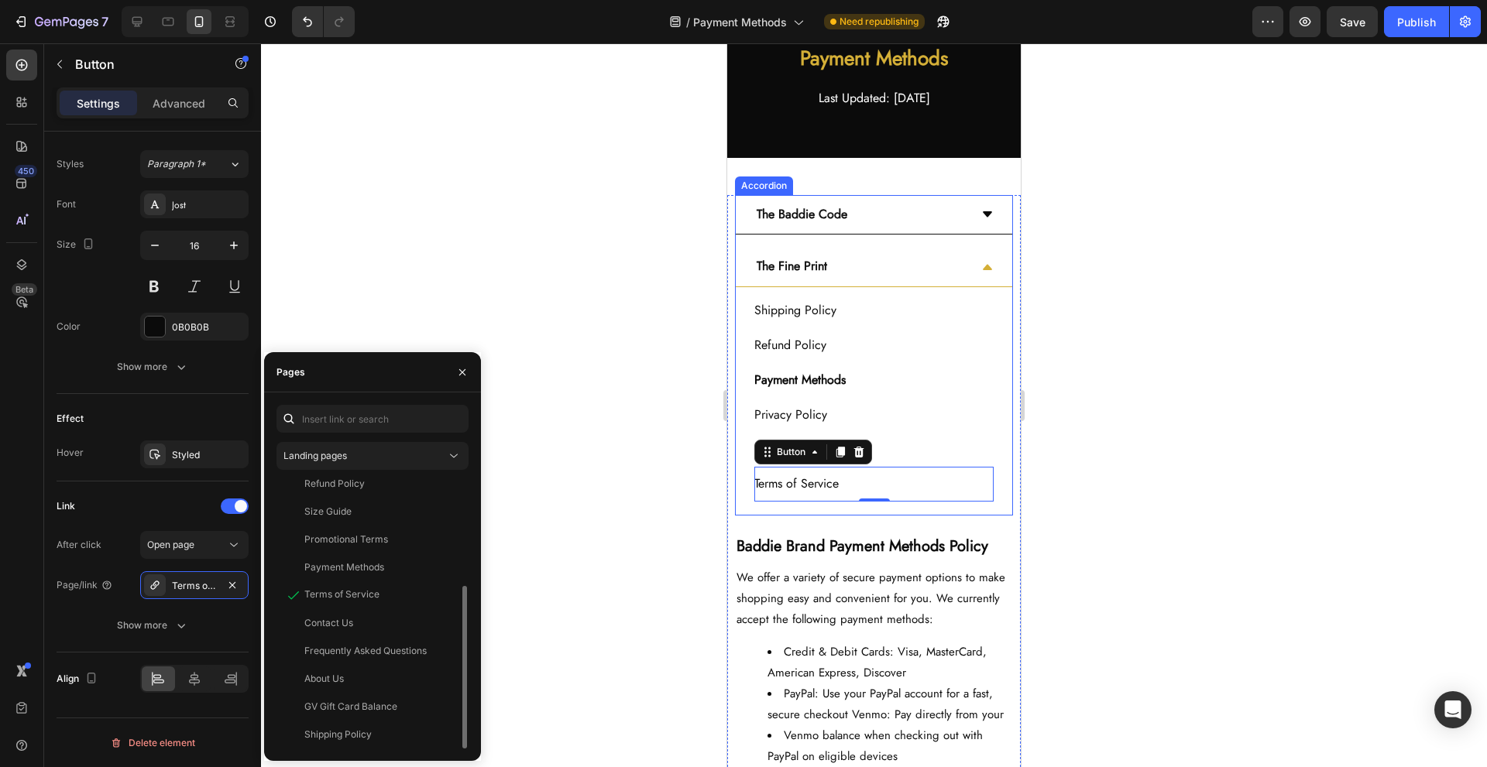
click at [740, 510] on div "The Baddie Code The Fine Print Shipping Policy Button Refund Policy Button Paym…" at bounding box center [874, 355] width 278 height 321
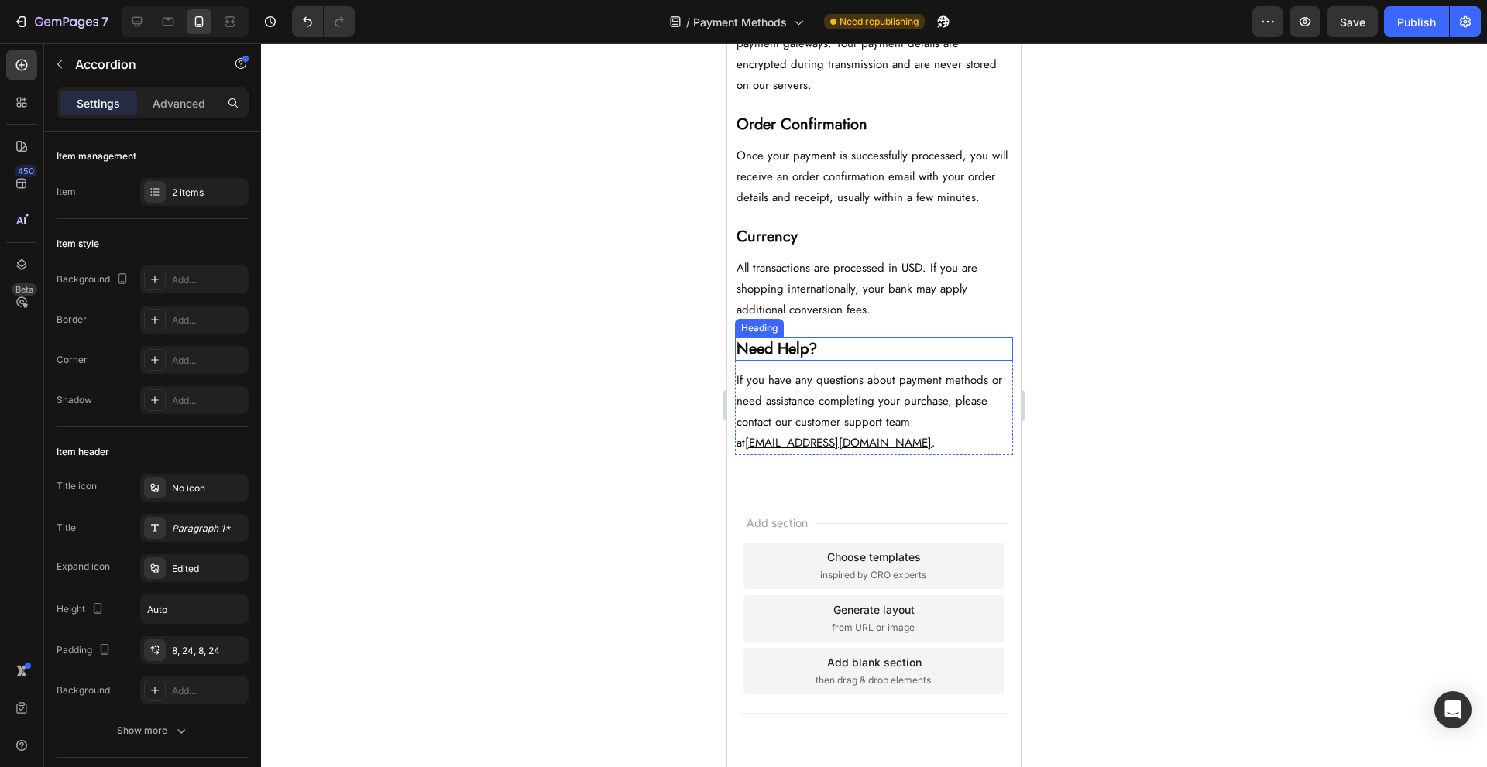
scroll to position [1094, 0]
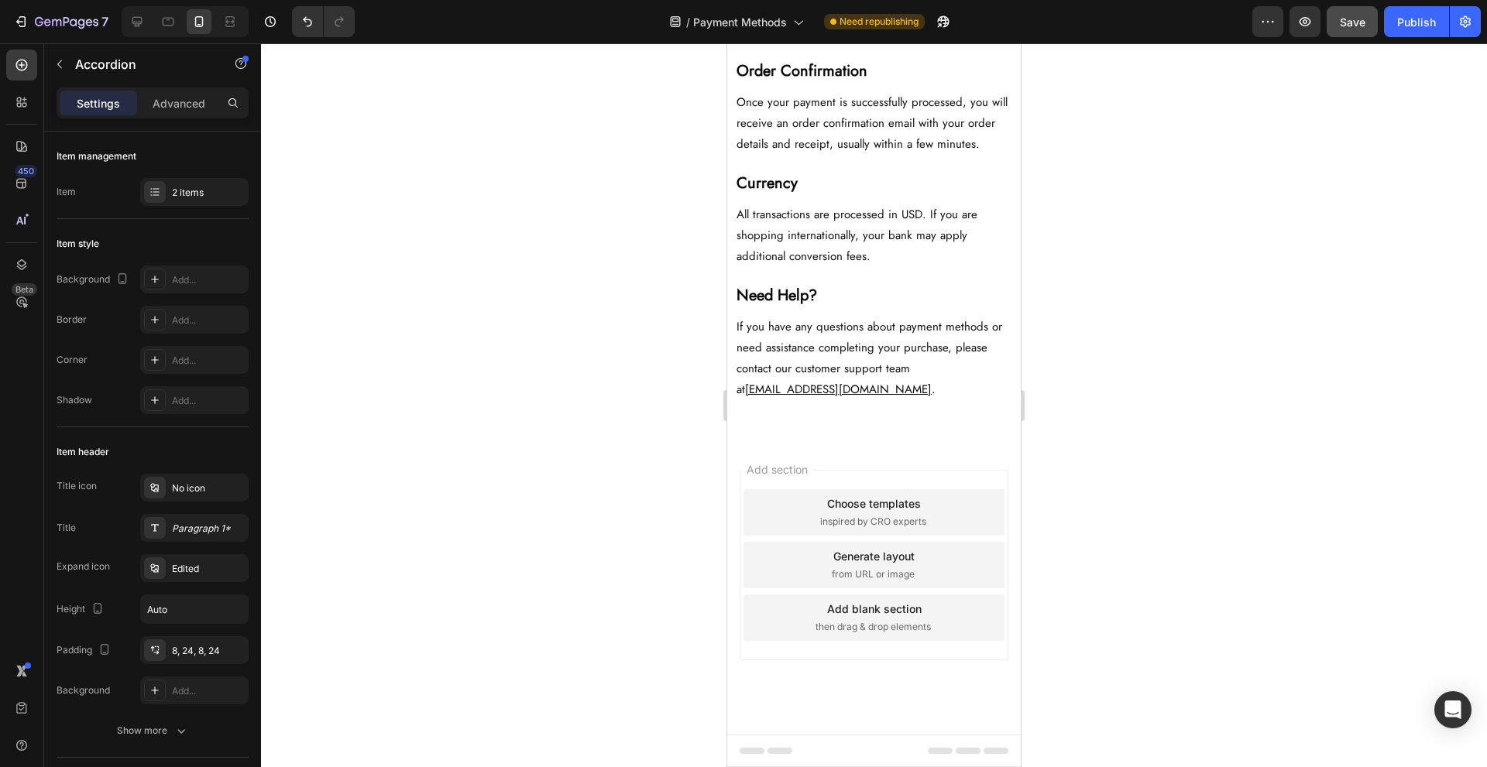
click at [1365, 19] on span "Save" at bounding box center [1353, 21] width 26 height 13
click at [1402, 29] on div "Publish" at bounding box center [1416, 22] width 39 height 16
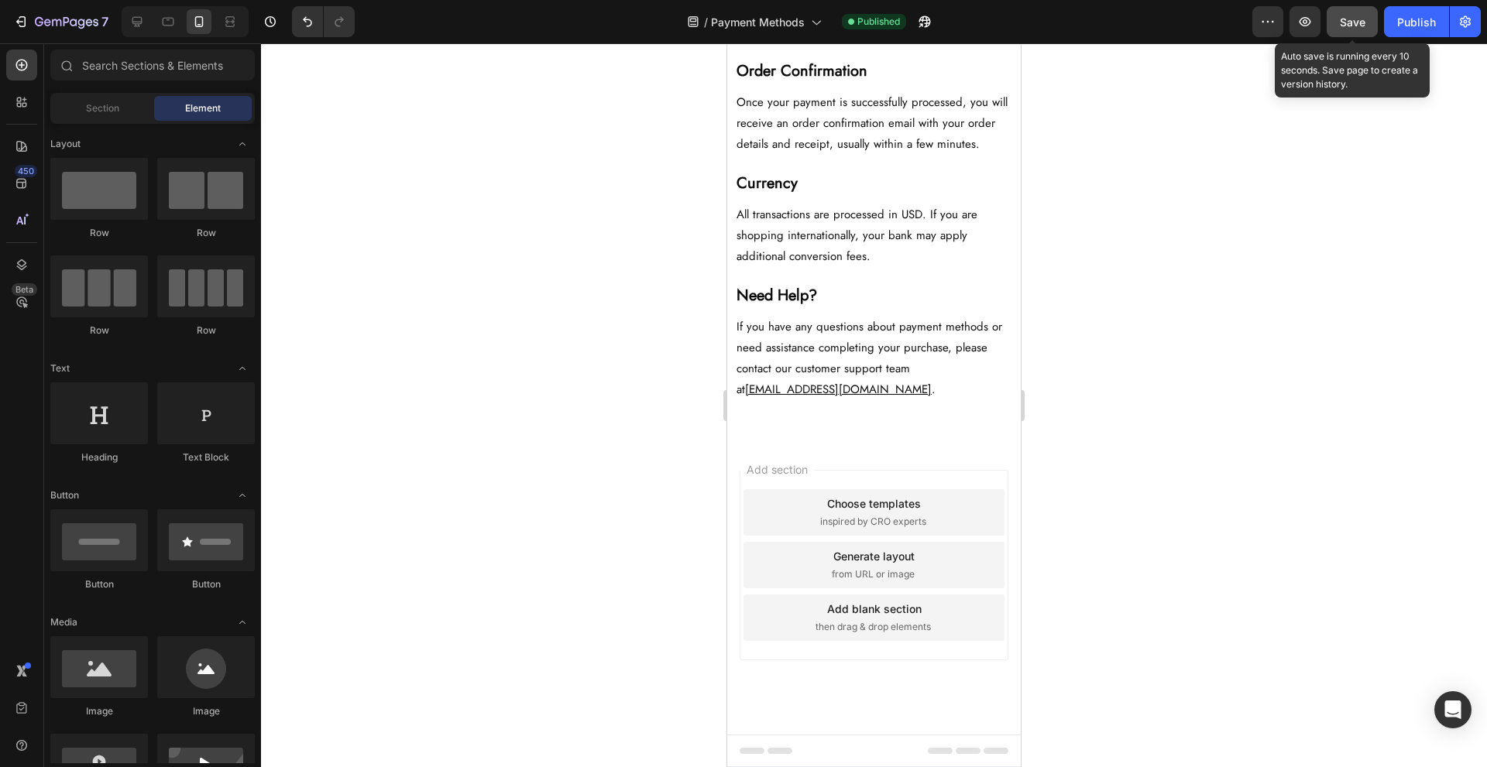
click at [1359, 21] on span "Save" at bounding box center [1353, 21] width 26 height 13
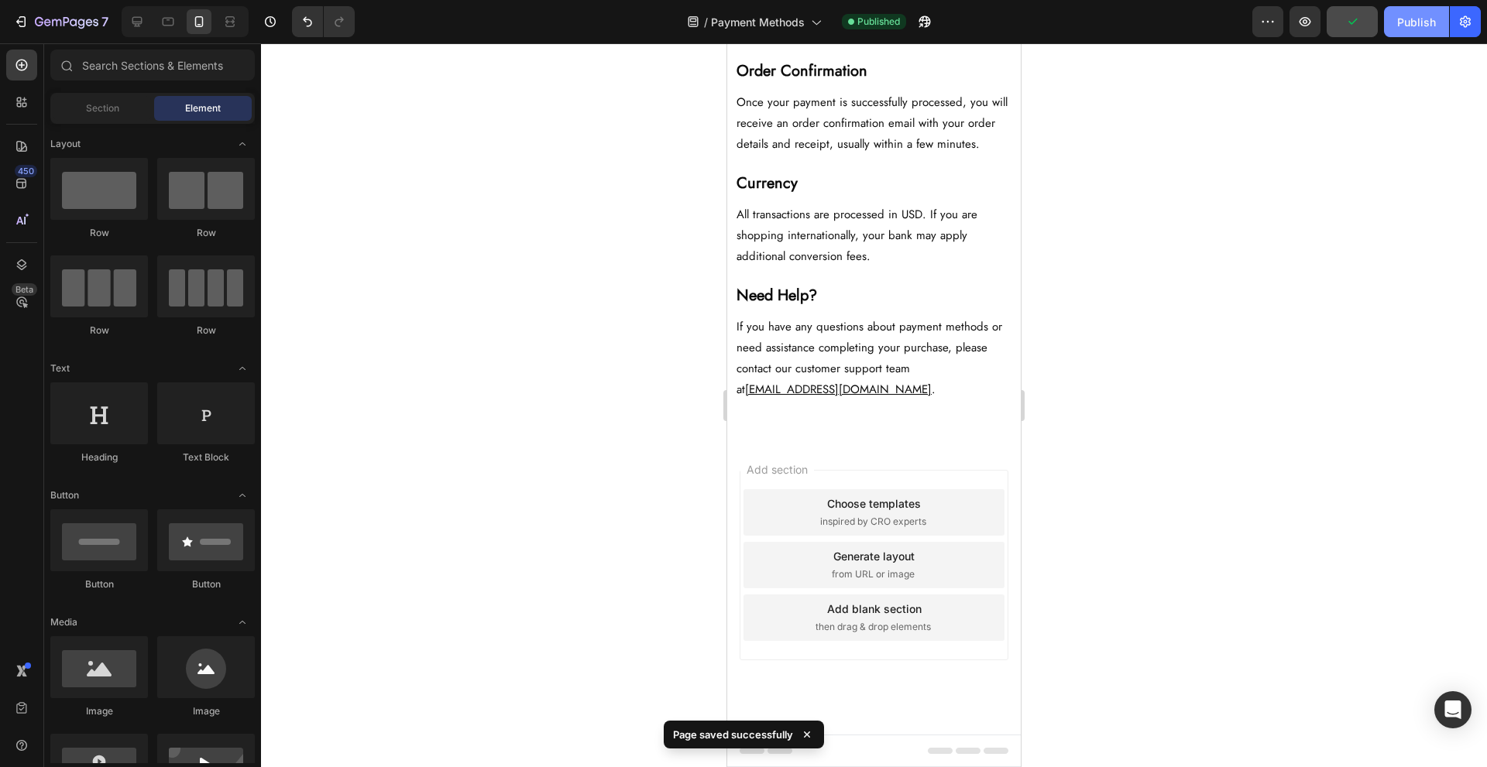
click at [1396, 30] on button "Publish" at bounding box center [1416, 21] width 65 height 31
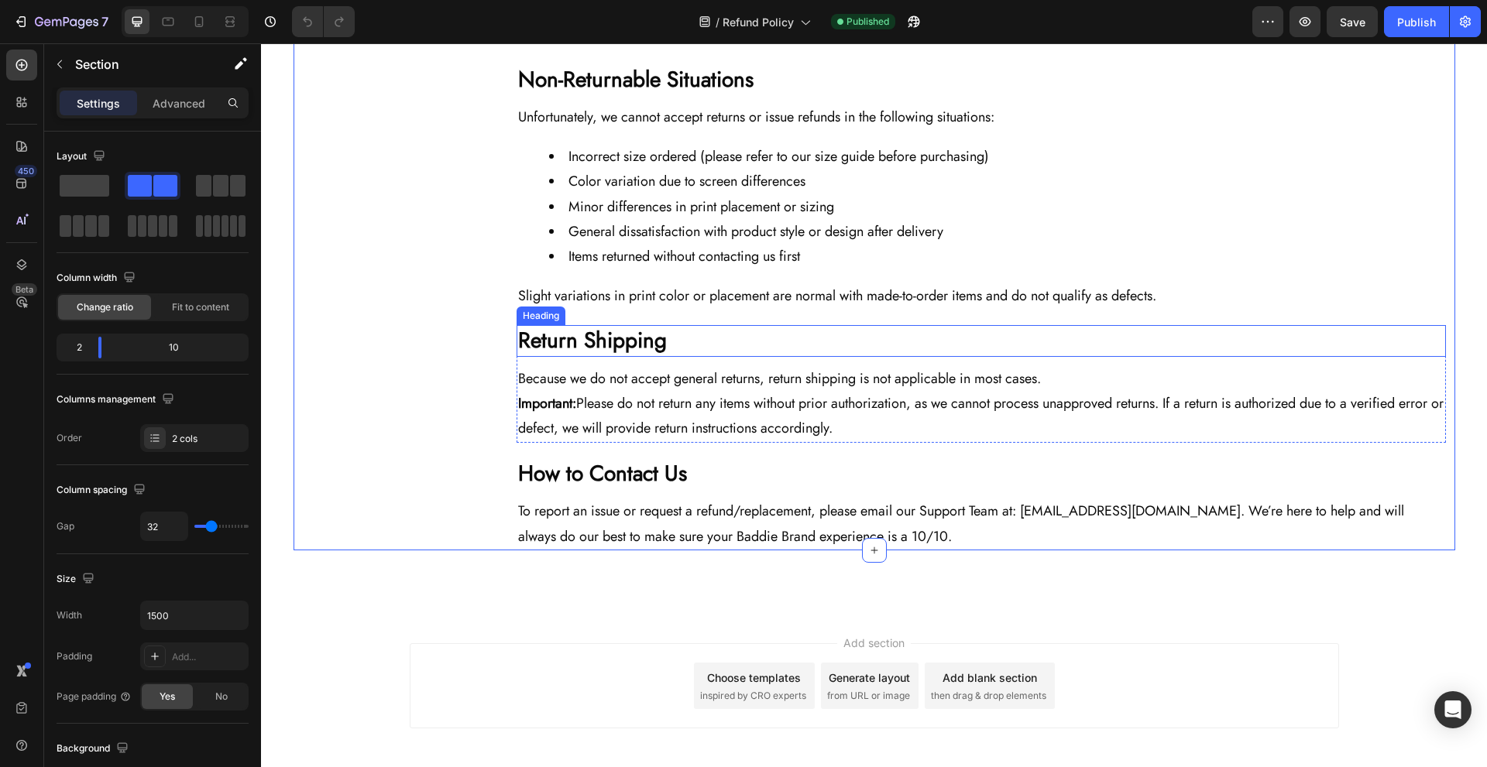
scroll to position [1073, 0]
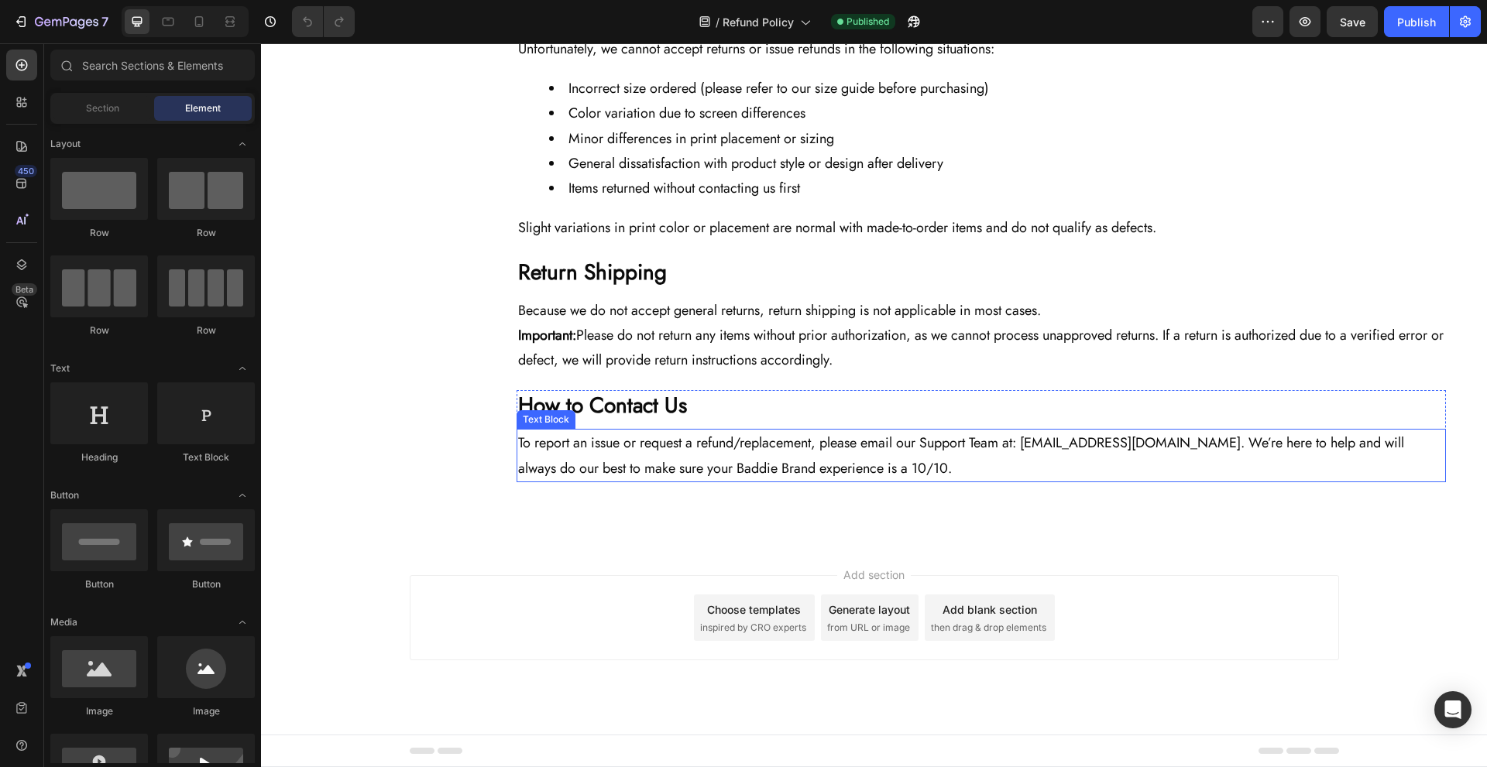
click at [1027, 443] on p "To report an issue or request a refund/replacement, please email our Support Te…" at bounding box center [981, 456] width 926 height 50
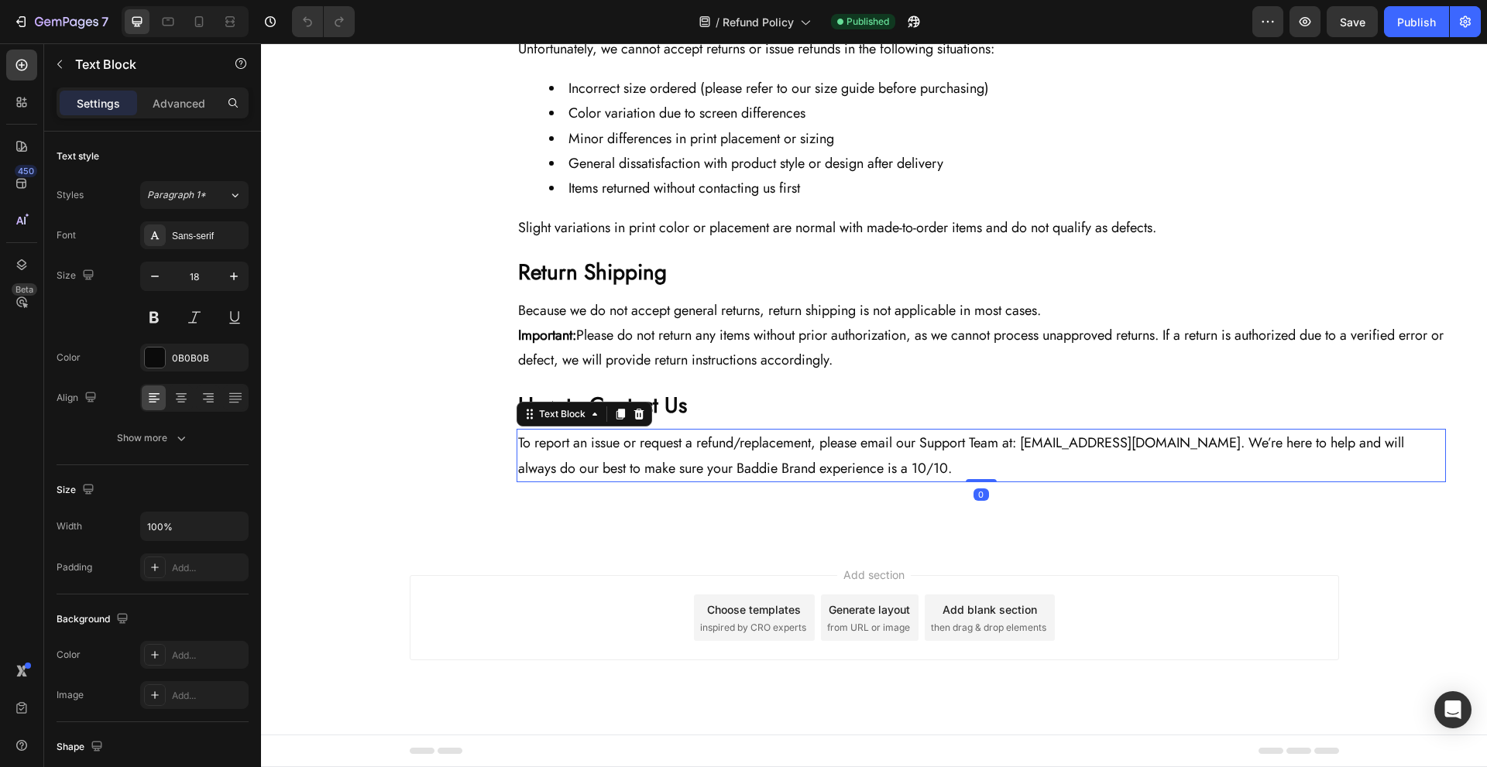
click at [1028, 448] on p "To report an issue or request a refund/replacement, please email our Support Te…" at bounding box center [981, 456] width 926 height 50
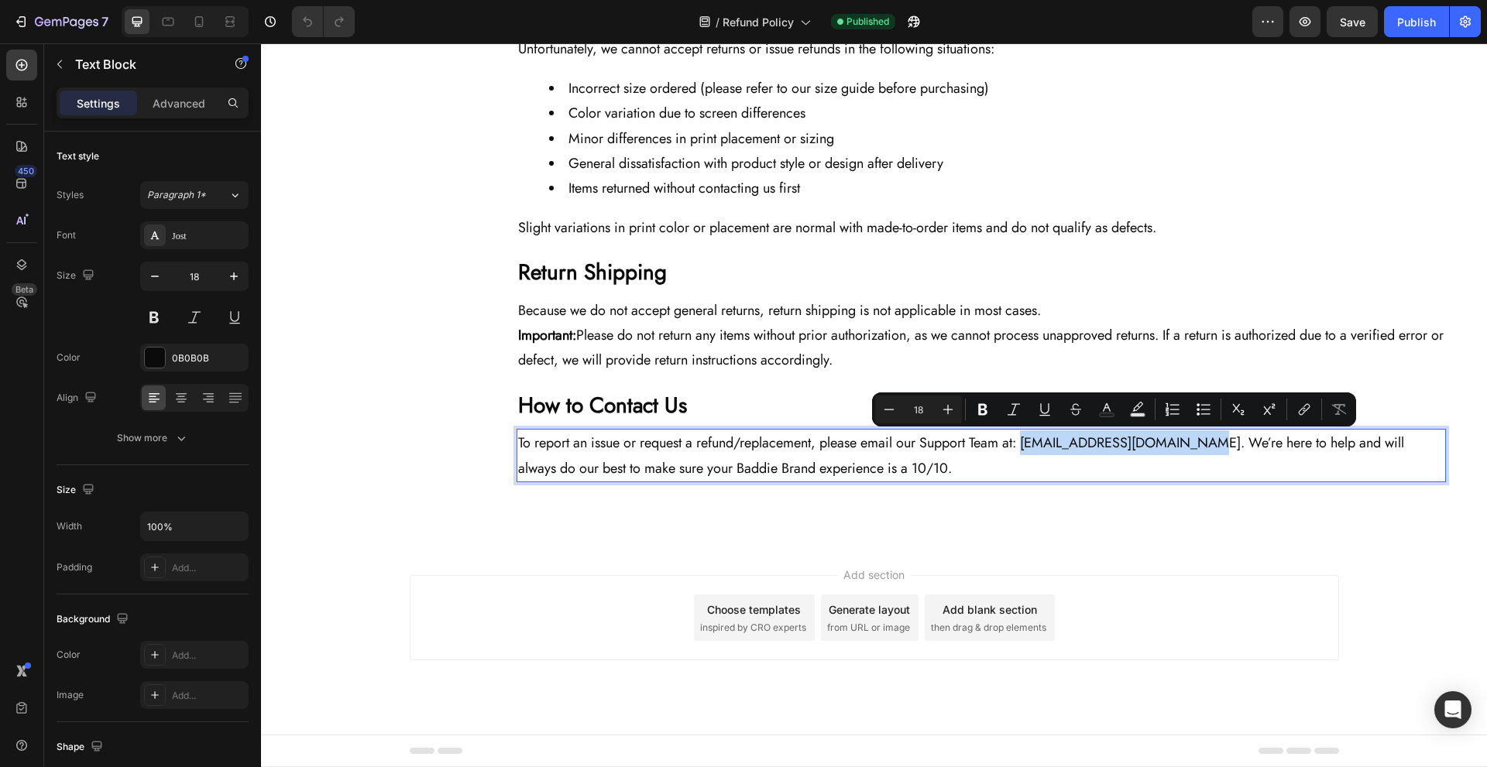
drag, startPoint x: 1024, startPoint y: 448, endPoint x: 1204, endPoint y: 448, distance: 179.7
click at [1204, 448] on p "To report an issue or request a refund/replacement, please email our Support Te…" at bounding box center [981, 456] width 926 height 50
click at [1307, 412] on icon "Editor contextual toolbar" at bounding box center [1303, 409] width 15 height 15
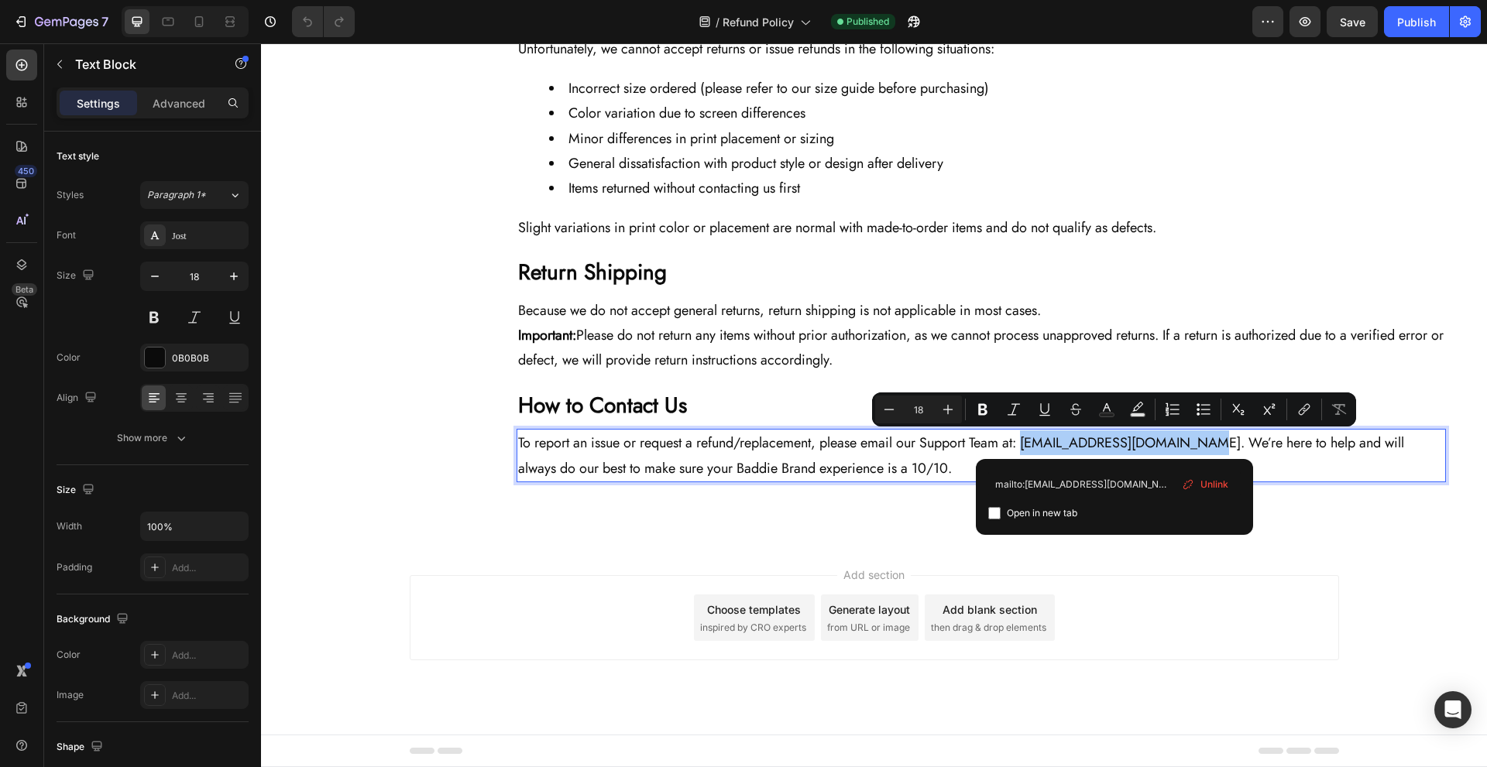
type input "mailto:[EMAIL_ADDRESS][DOMAIN_NAME]"
click at [1067, 512] on span "Open in new tab" at bounding box center [1042, 513] width 70 height 19
checkbox input "true"
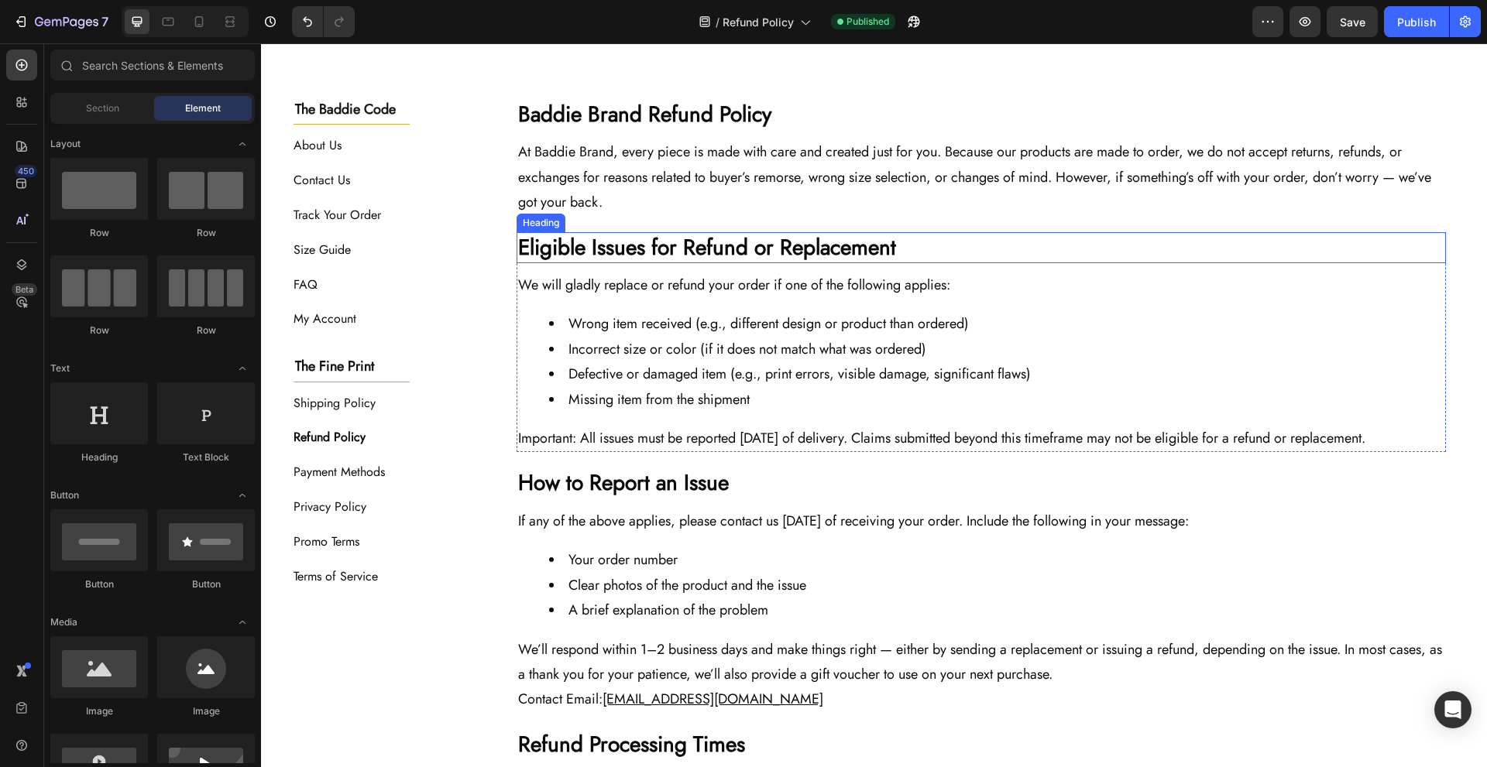
scroll to position [144, 0]
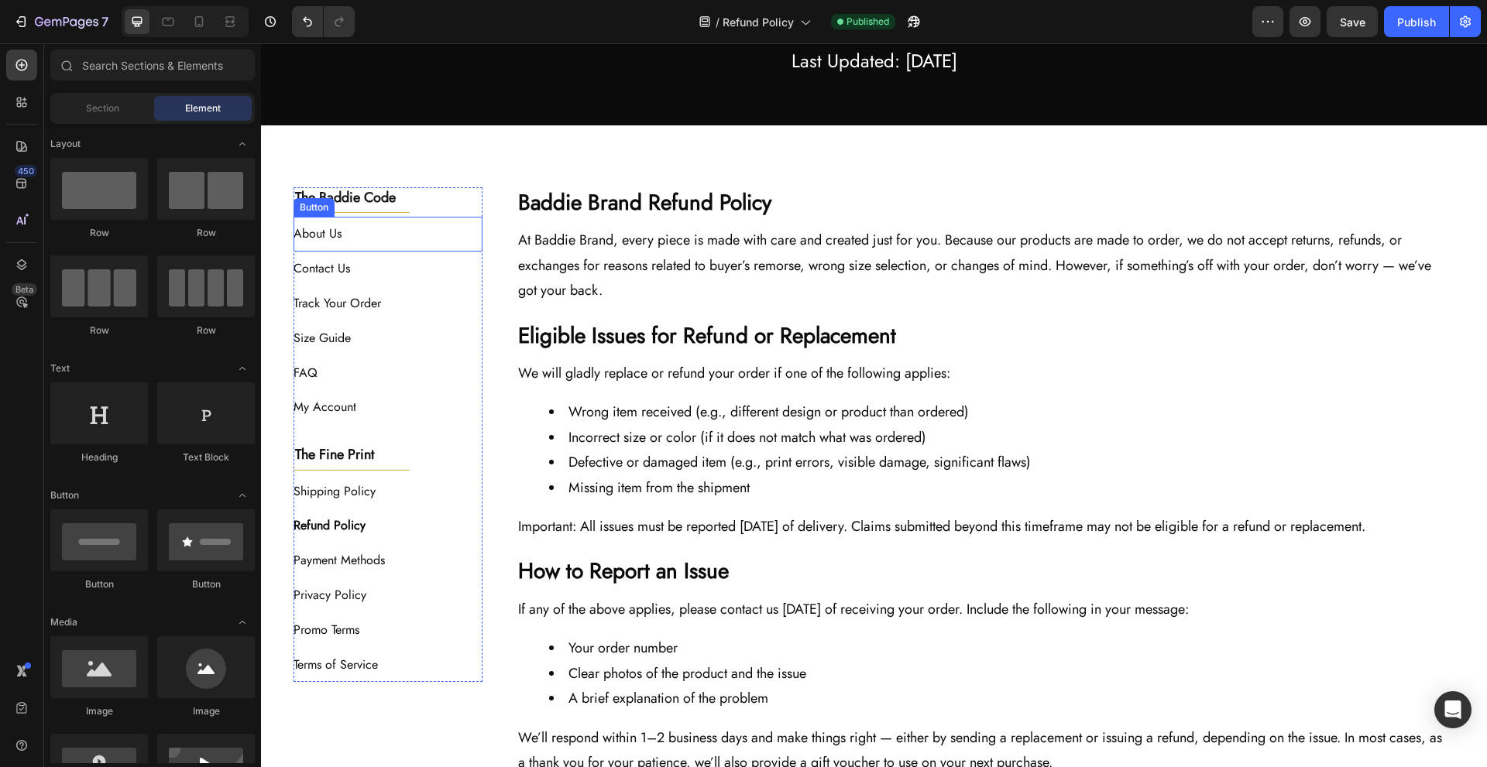
click at [408, 232] on div "About Us Button" at bounding box center [389, 234] width 190 height 35
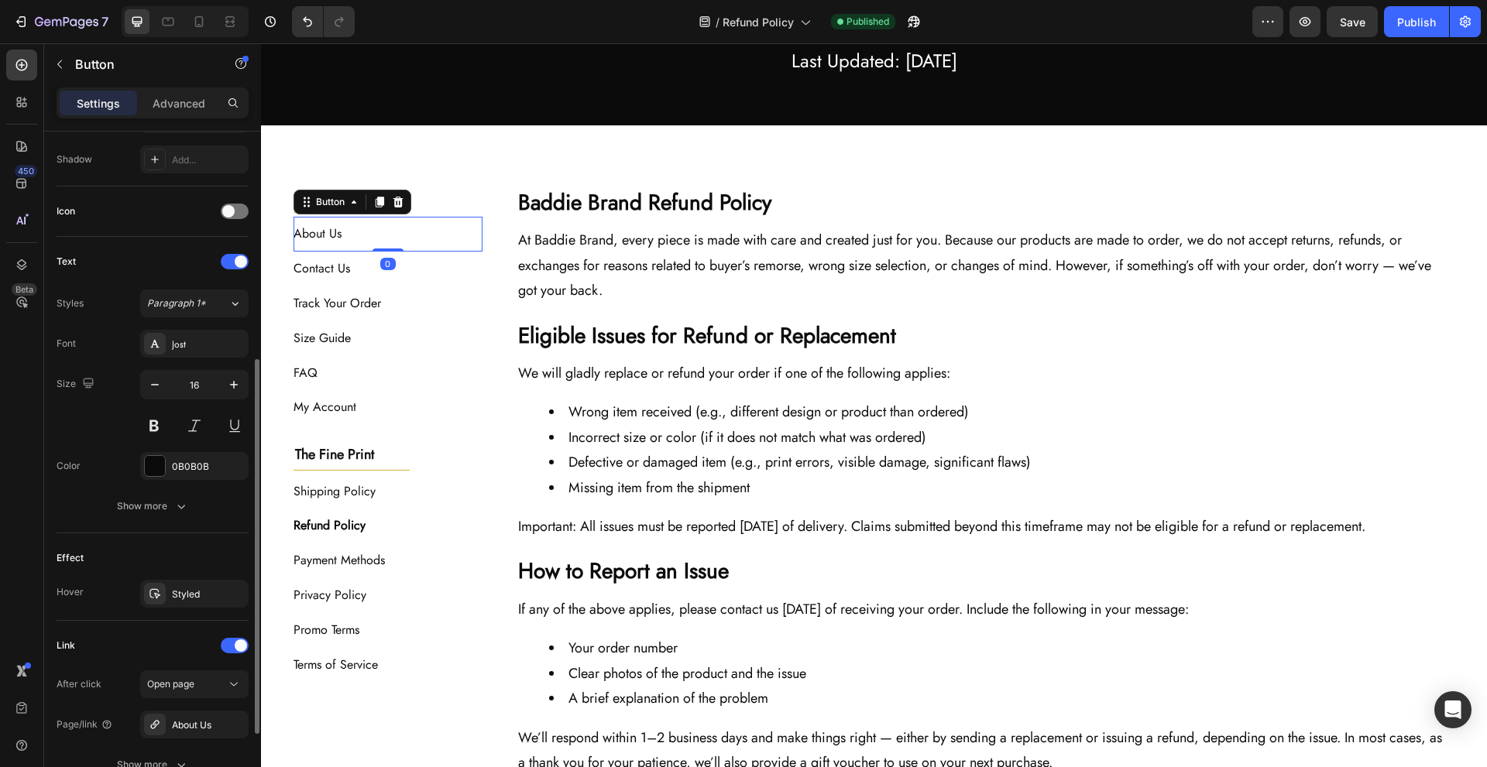
scroll to position [551, 0]
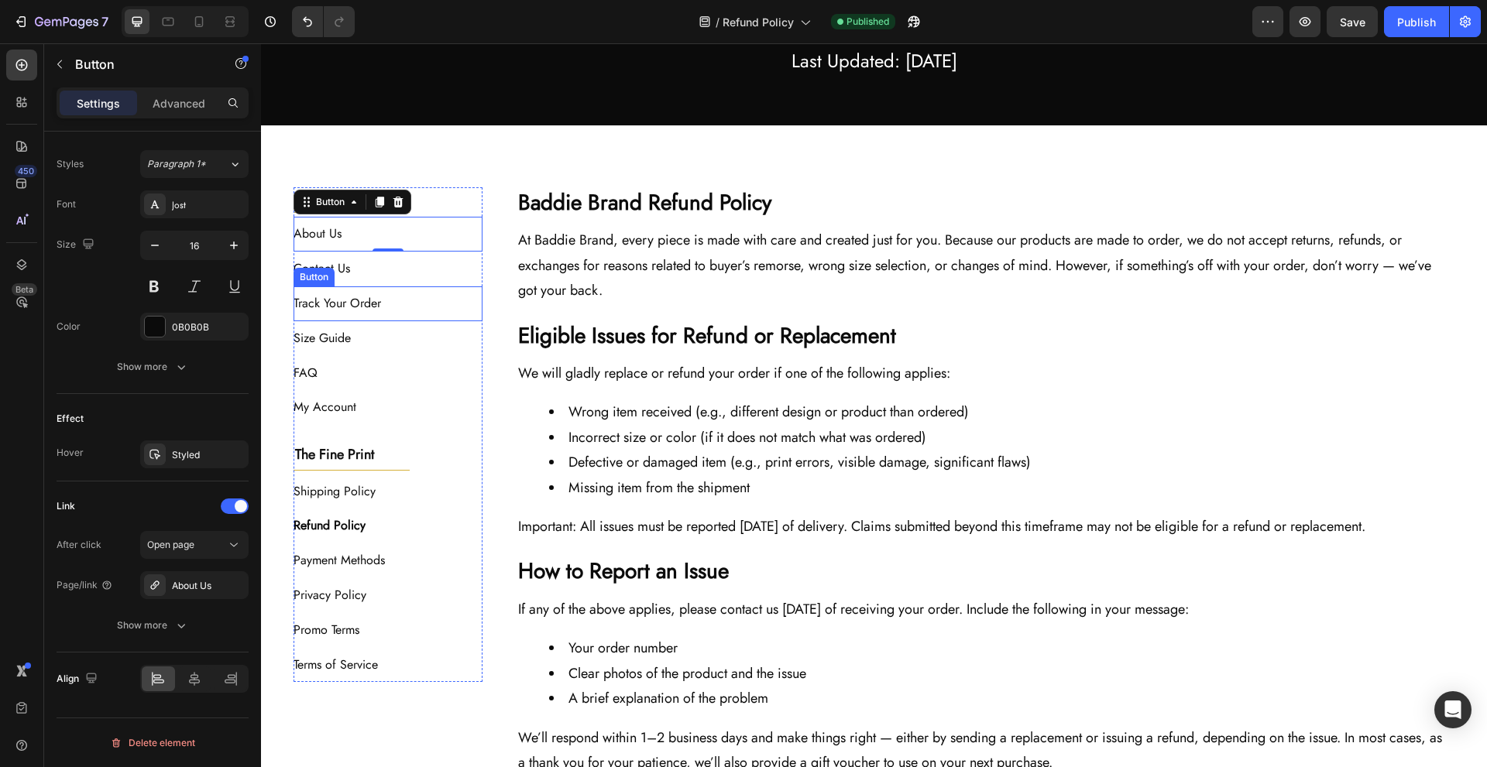
click at [408, 270] on div "Contact Us Button" at bounding box center [389, 269] width 190 height 35
click at [410, 299] on div "Track Your Order Button" at bounding box center [389, 304] width 190 height 35
click at [417, 334] on div "Size Guide Button" at bounding box center [389, 338] width 190 height 35
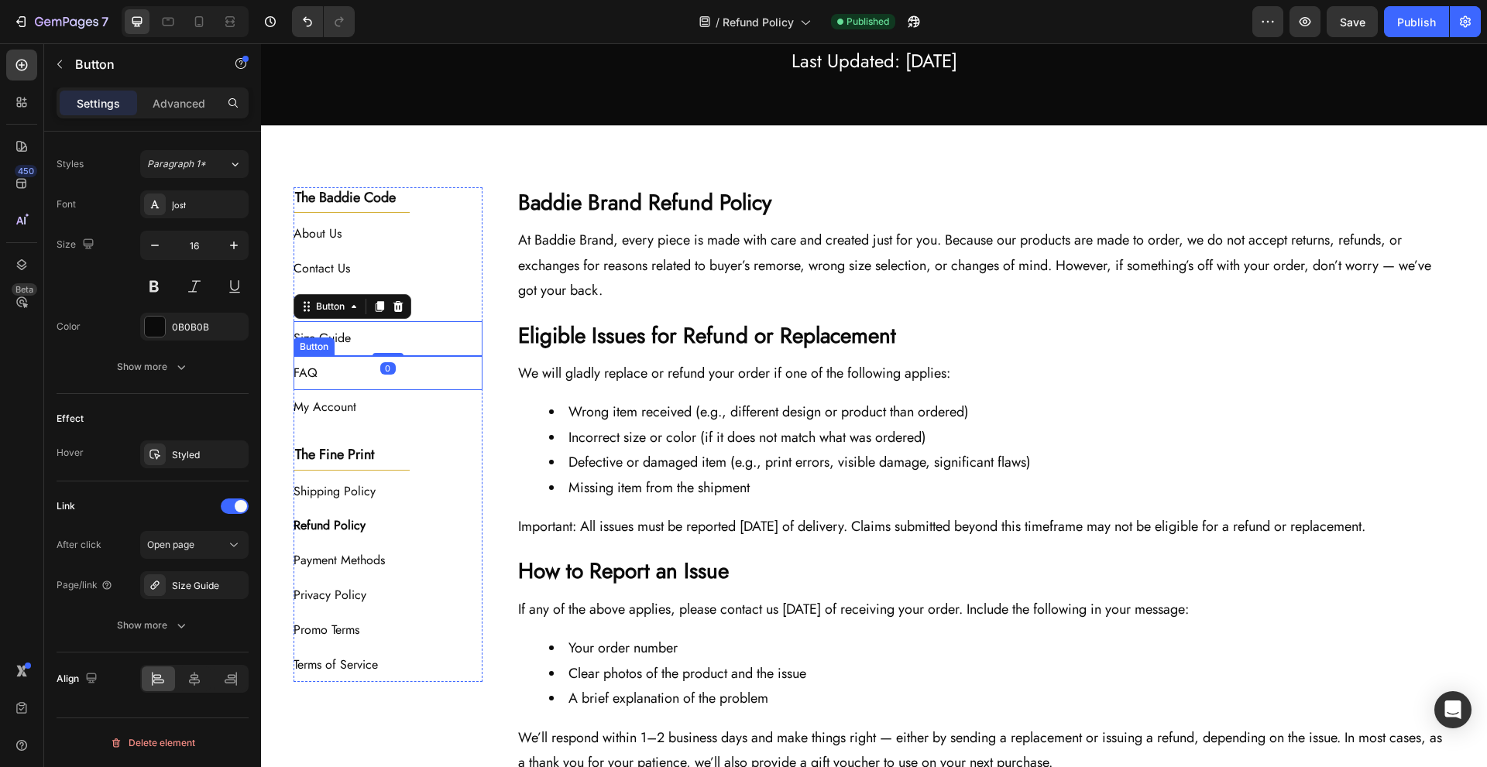
click at [418, 373] on div "FAQ Button" at bounding box center [389, 373] width 190 height 35
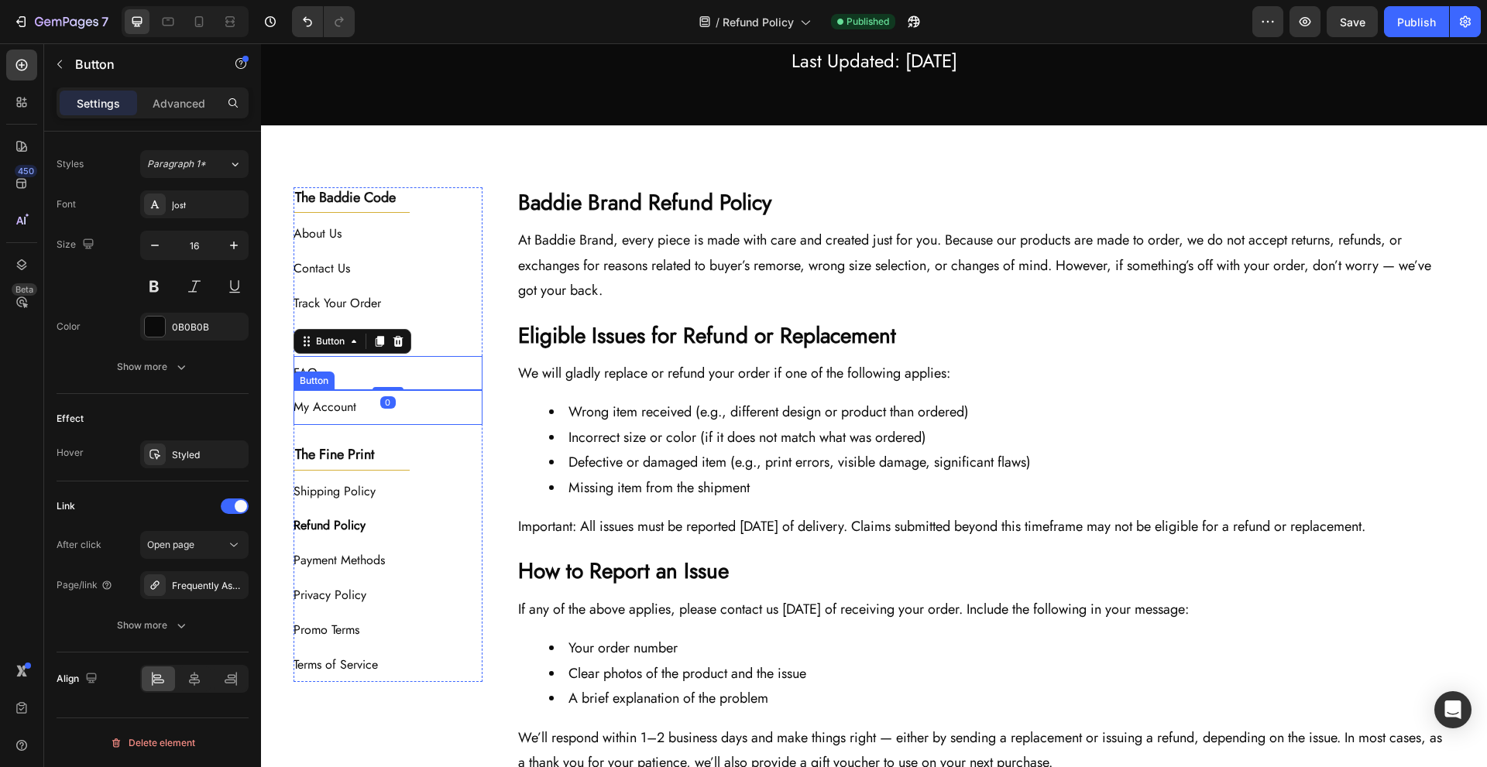
click at [416, 406] on div "My Account Button" at bounding box center [389, 407] width 190 height 35
click at [412, 494] on div "Shipping Policy Button" at bounding box center [389, 492] width 190 height 35
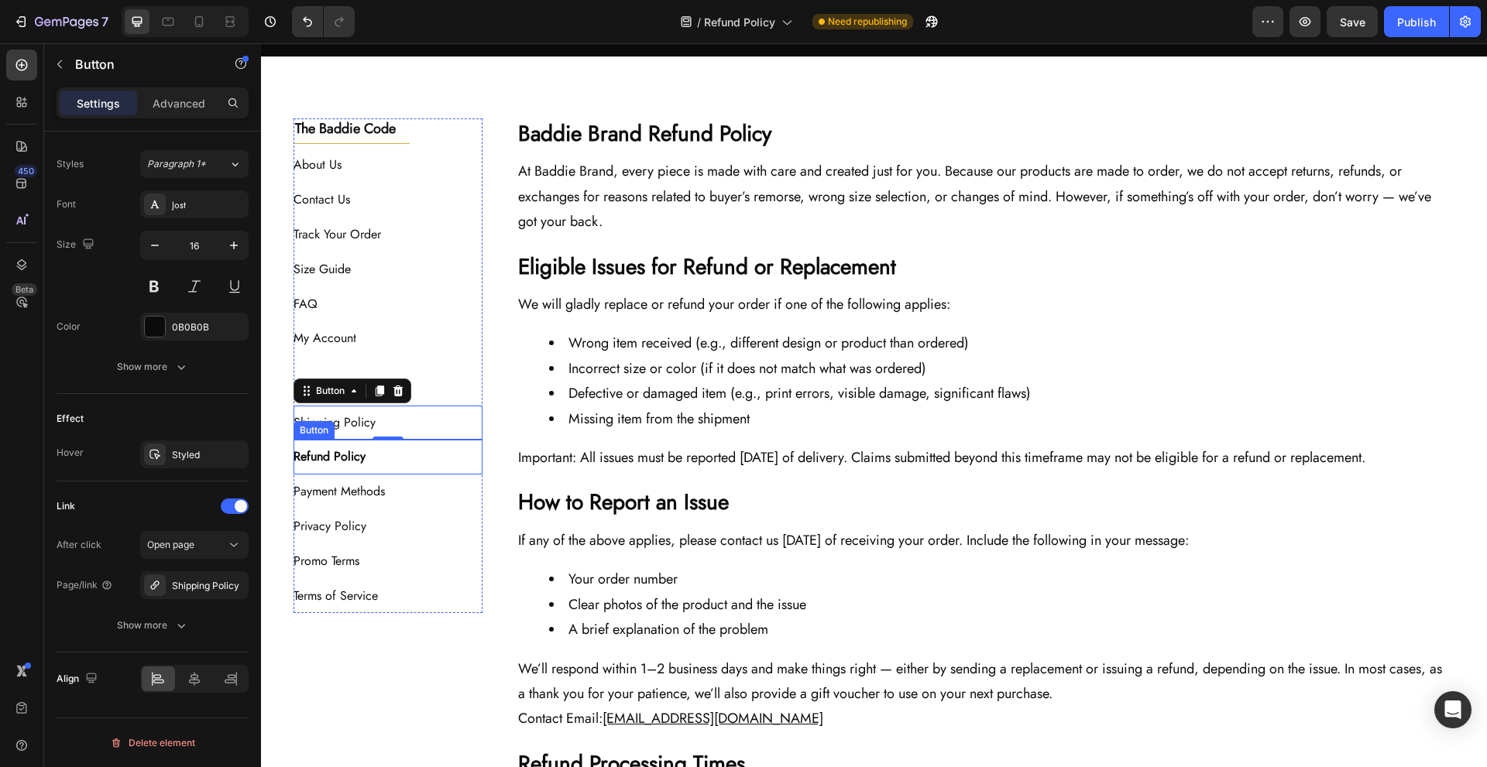
scroll to position [247, 0]
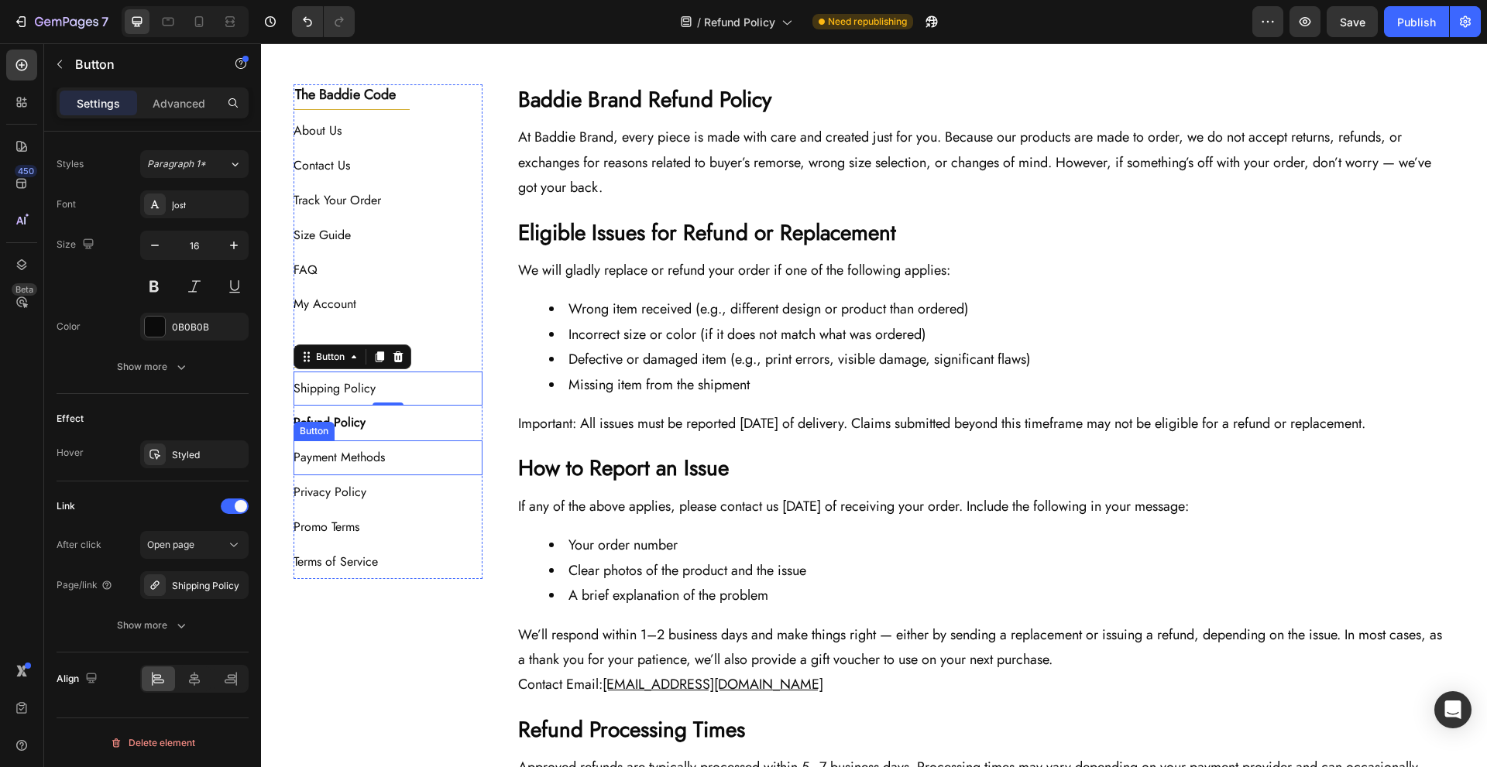
click at [435, 462] on div "Payment Methods Button" at bounding box center [389, 458] width 190 height 35
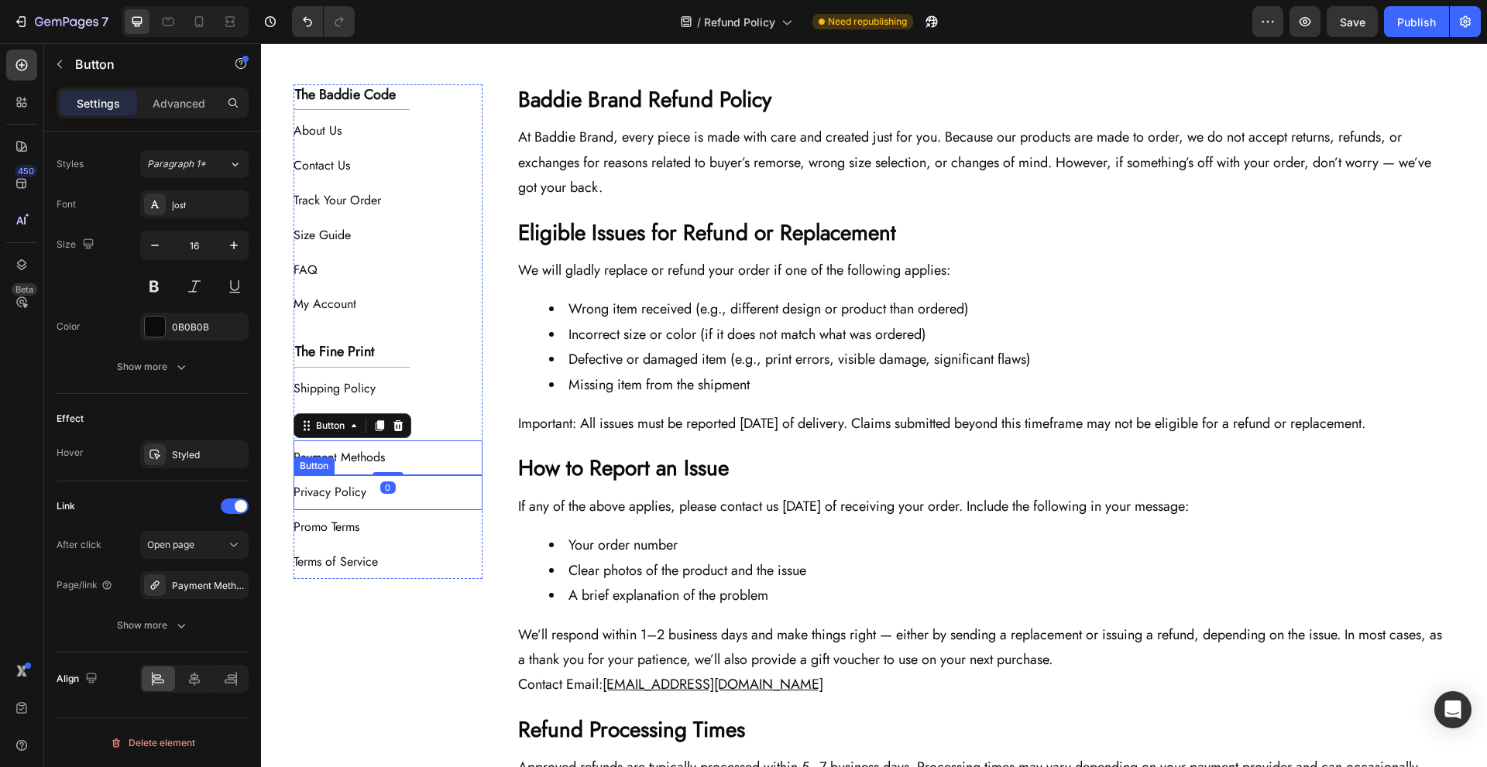
click at [428, 501] on div "Privacy Policy Button" at bounding box center [389, 493] width 190 height 35
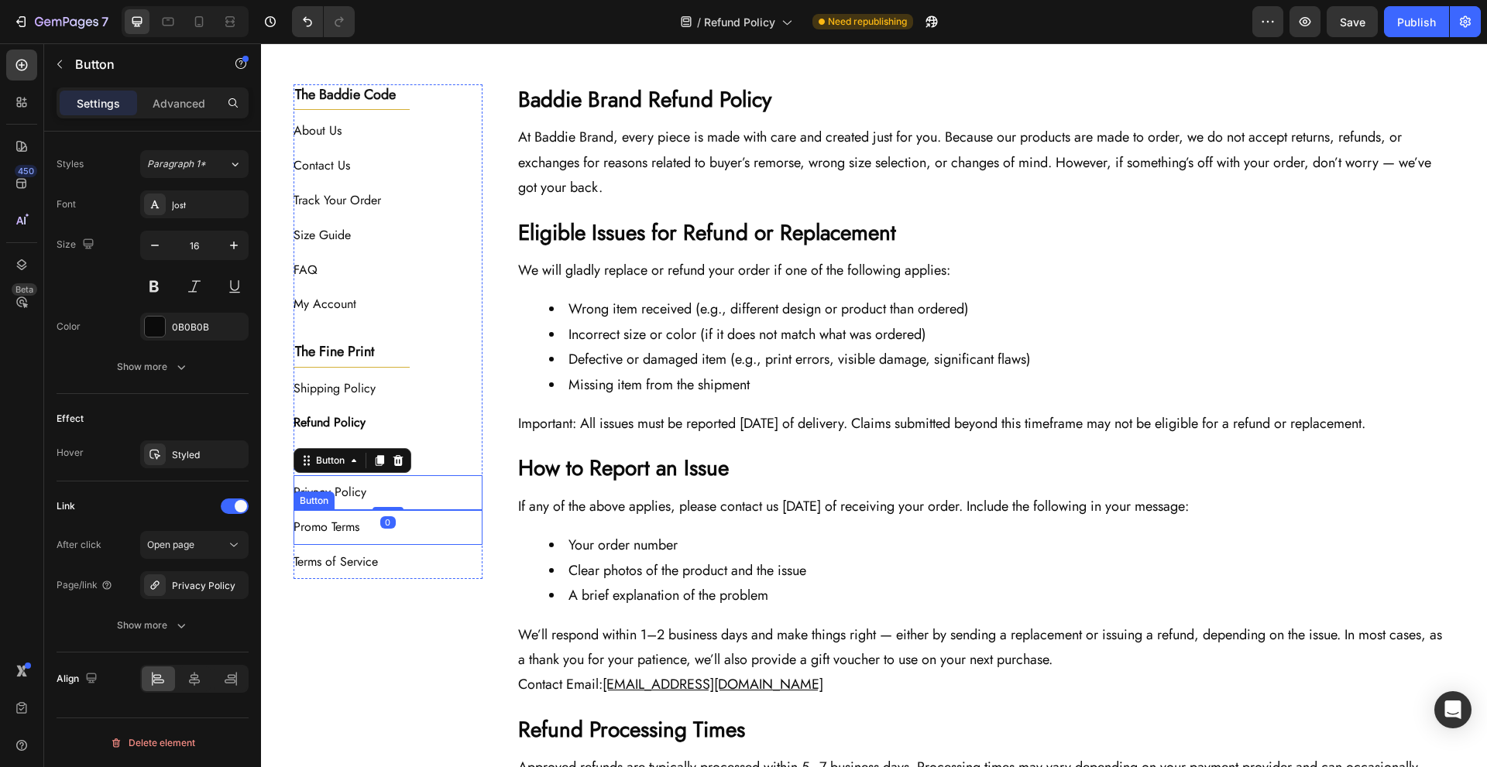
click at [426, 520] on div "Promo Terms Button" at bounding box center [389, 527] width 190 height 35
click at [428, 555] on div "Terms of Service Button" at bounding box center [389, 562] width 190 height 35
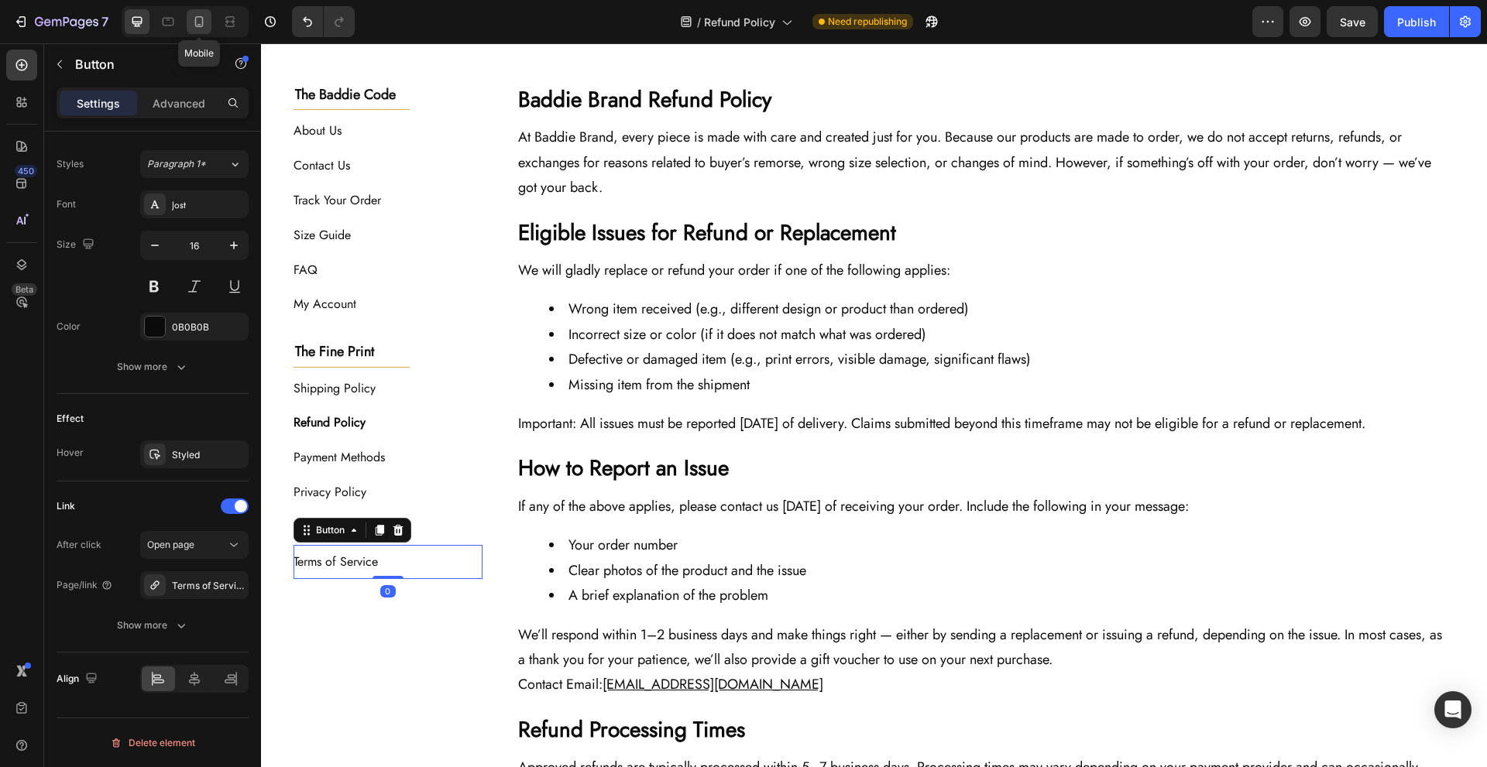
click at [207, 27] on icon at bounding box center [198, 21] width 15 height 15
type input "14"
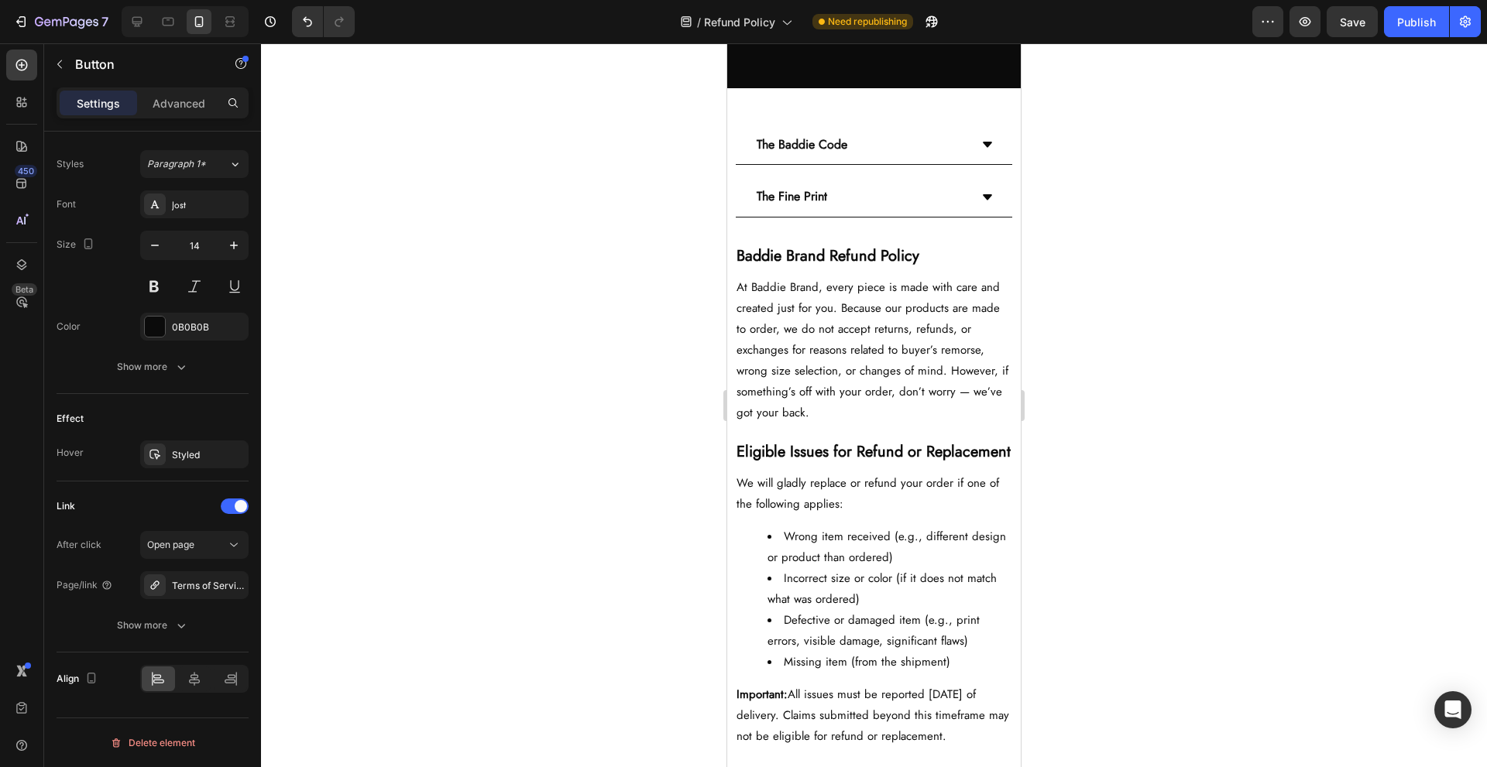
scroll to position [146, 0]
click at [914, 147] on div "The Baddie Code" at bounding box center [861, 145] width 215 height 27
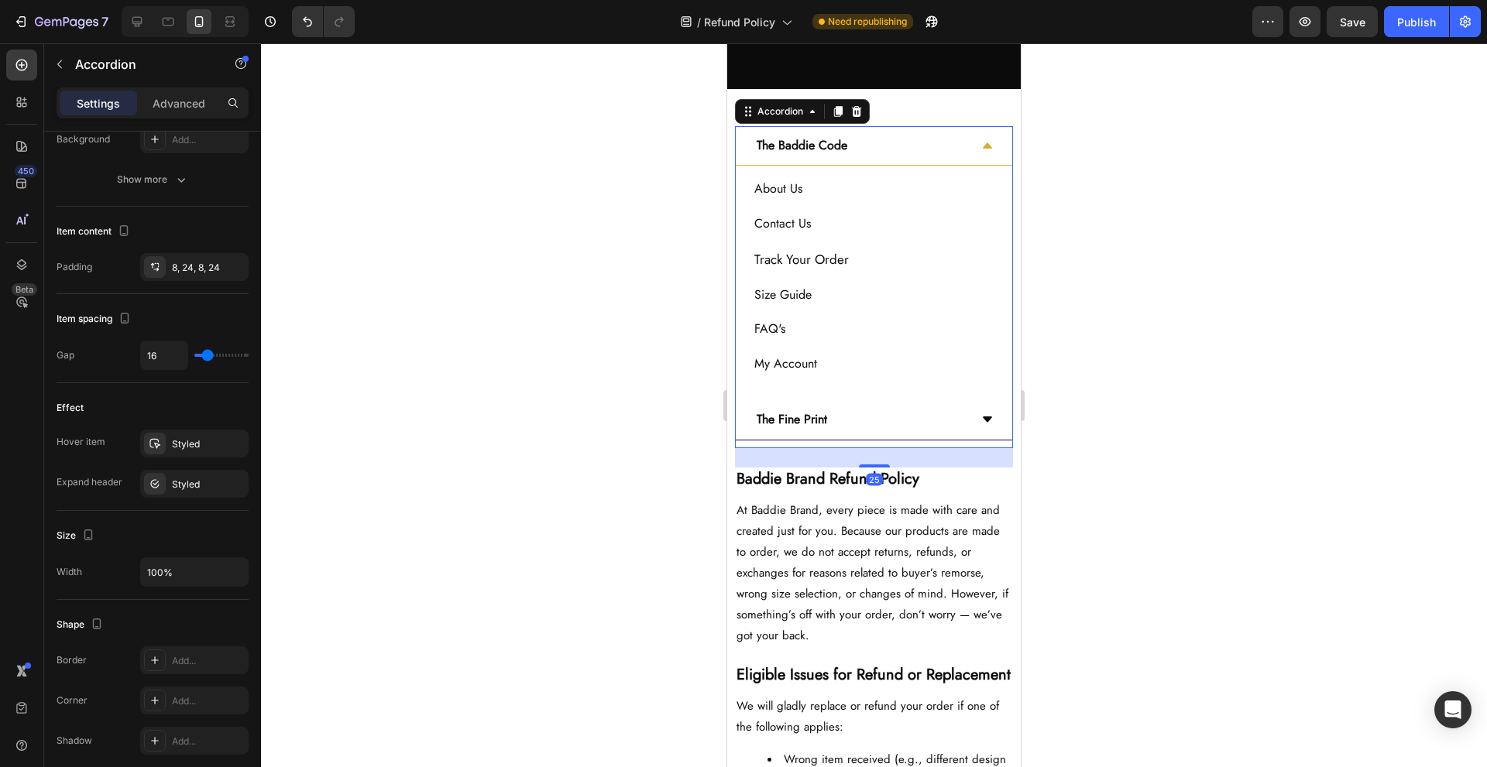
scroll to position [0, 0]
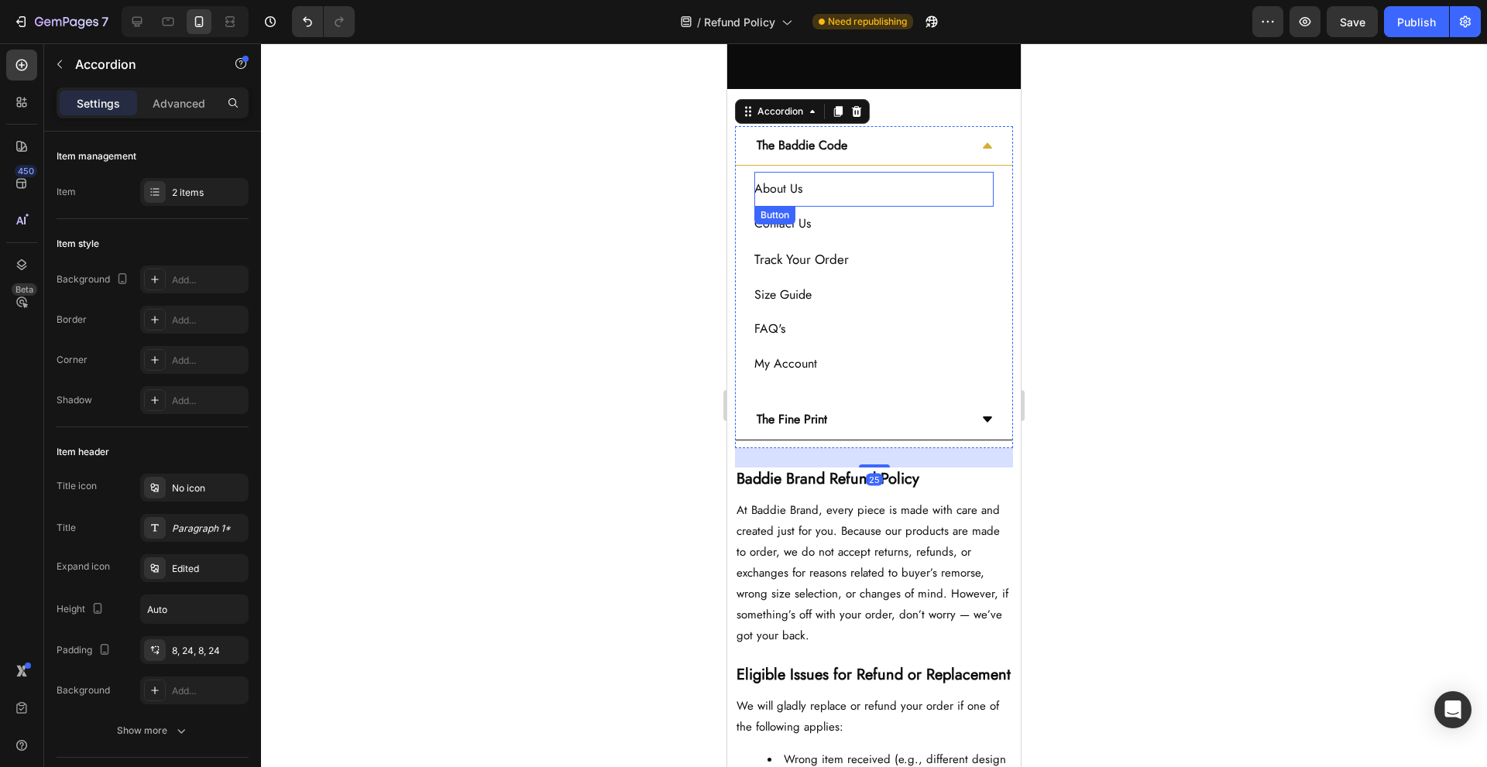
click at [904, 186] on div "About Us Button" at bounding box center [873, 189] width 239 height 35
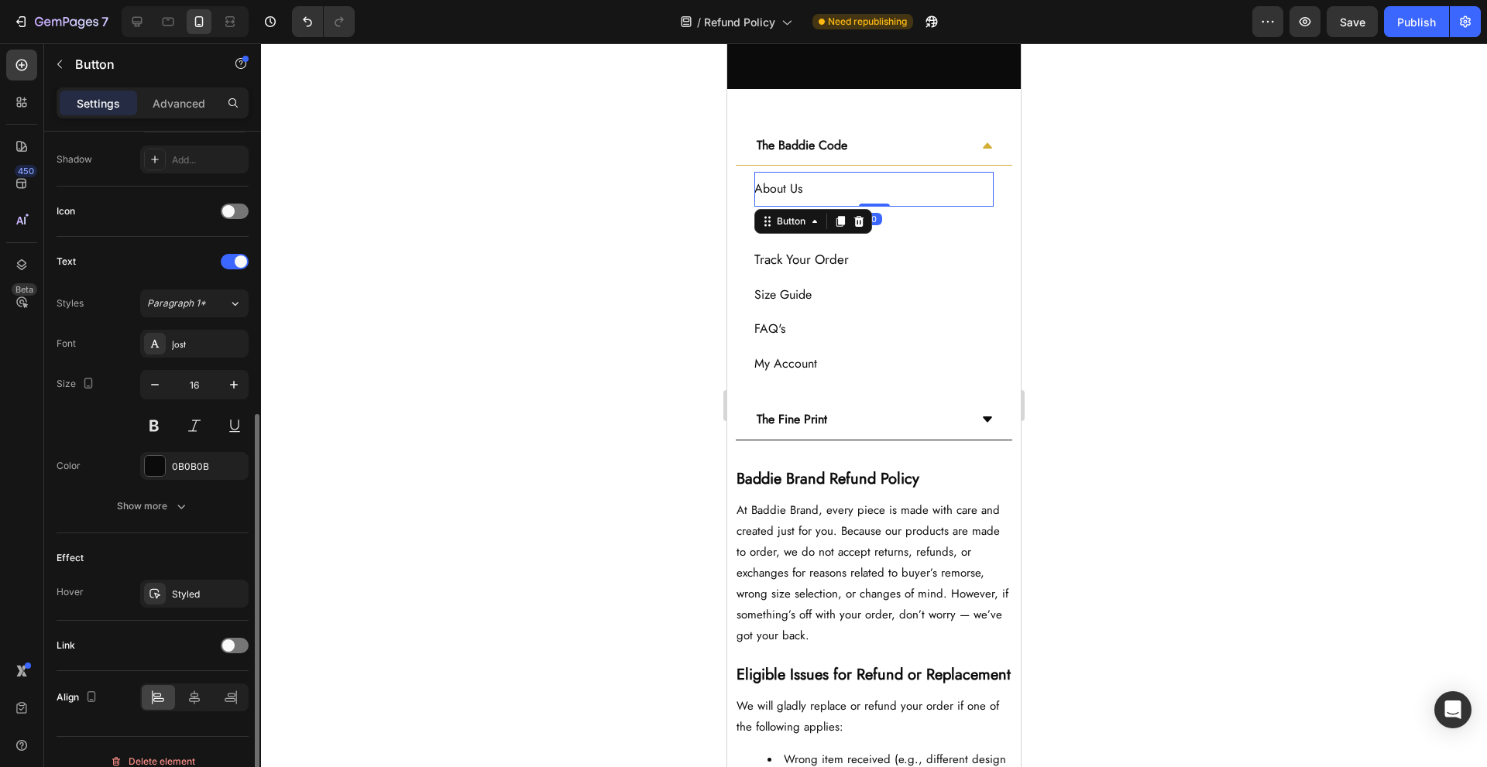
scroll to position [431, 0]
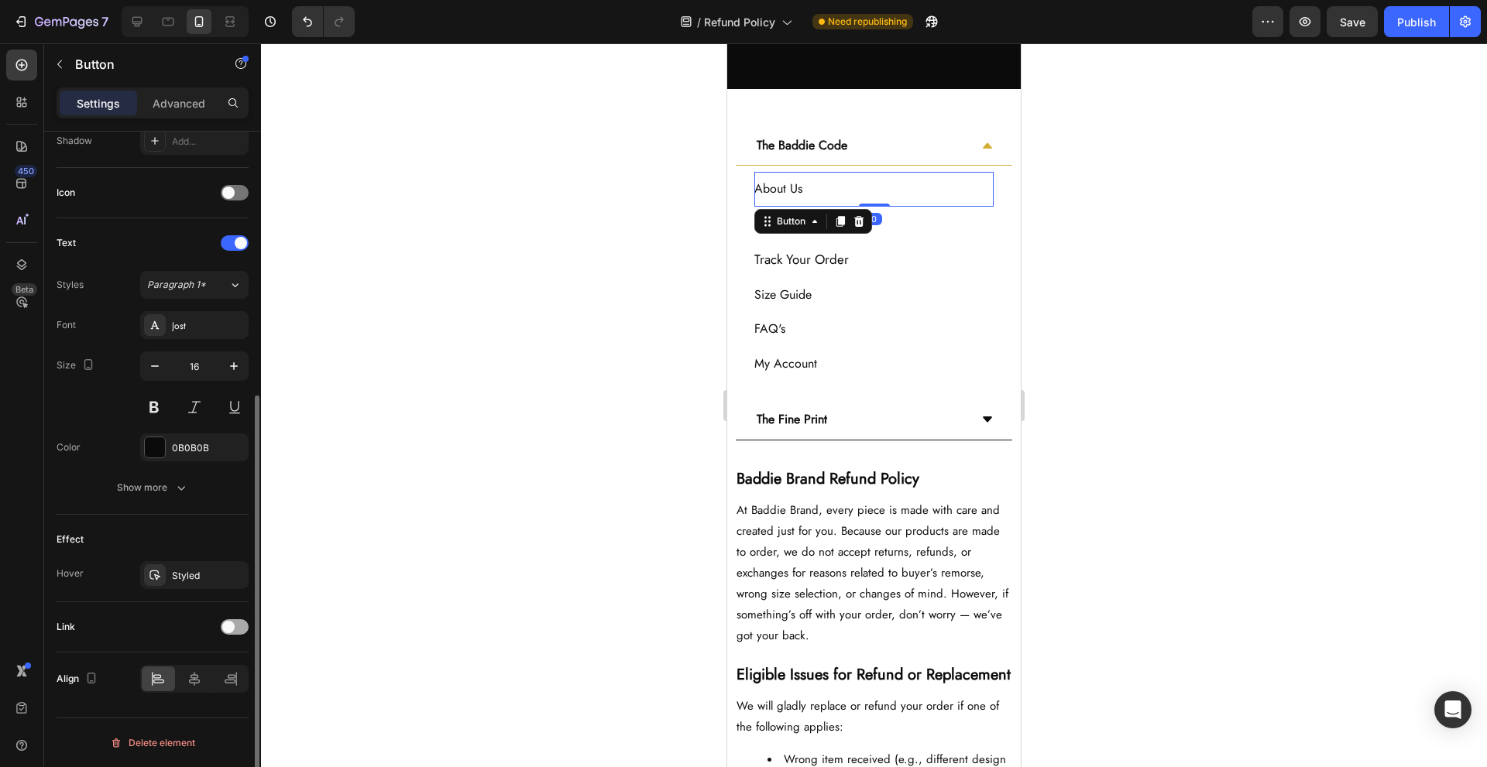
click at [225, 626] on span at bounding box center [228, 627] width 12 height 12
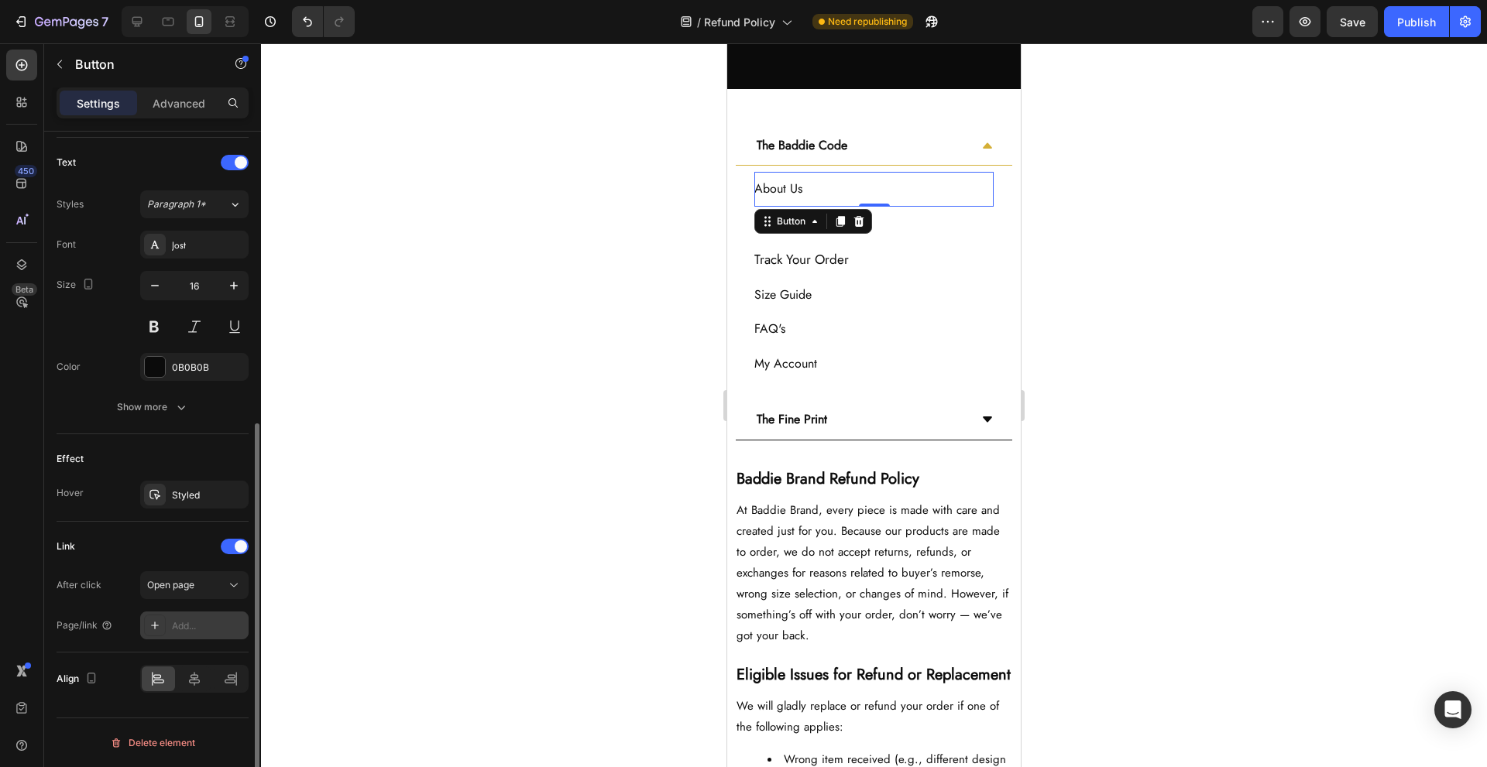
click at [184, 628] on div "Add..." at bounding box center [208, 627] width 73 height 14
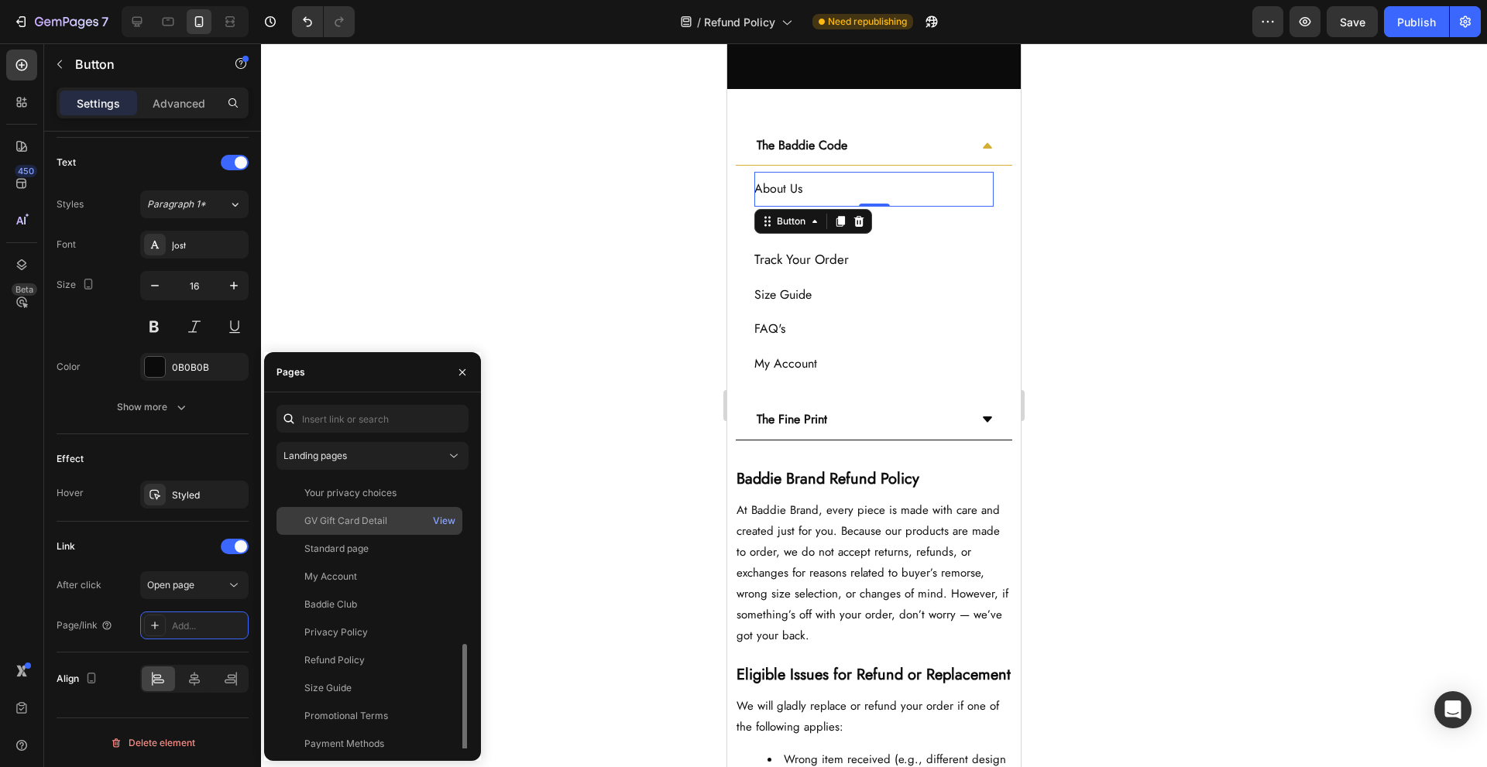
scroll to position [177, 0]
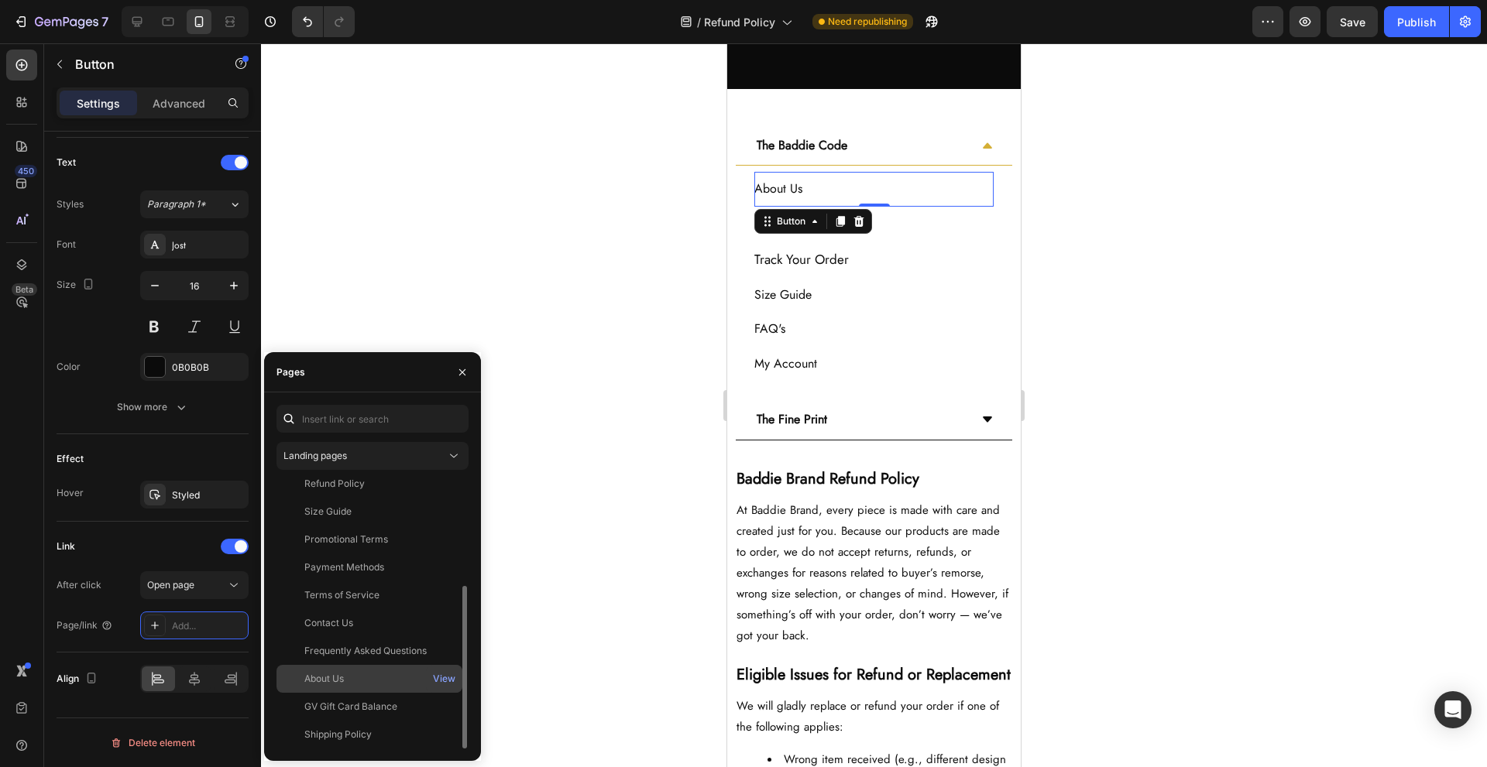
click at [376, 682] on div "About Us" at bounding box center [369, 679] width 173 height 14
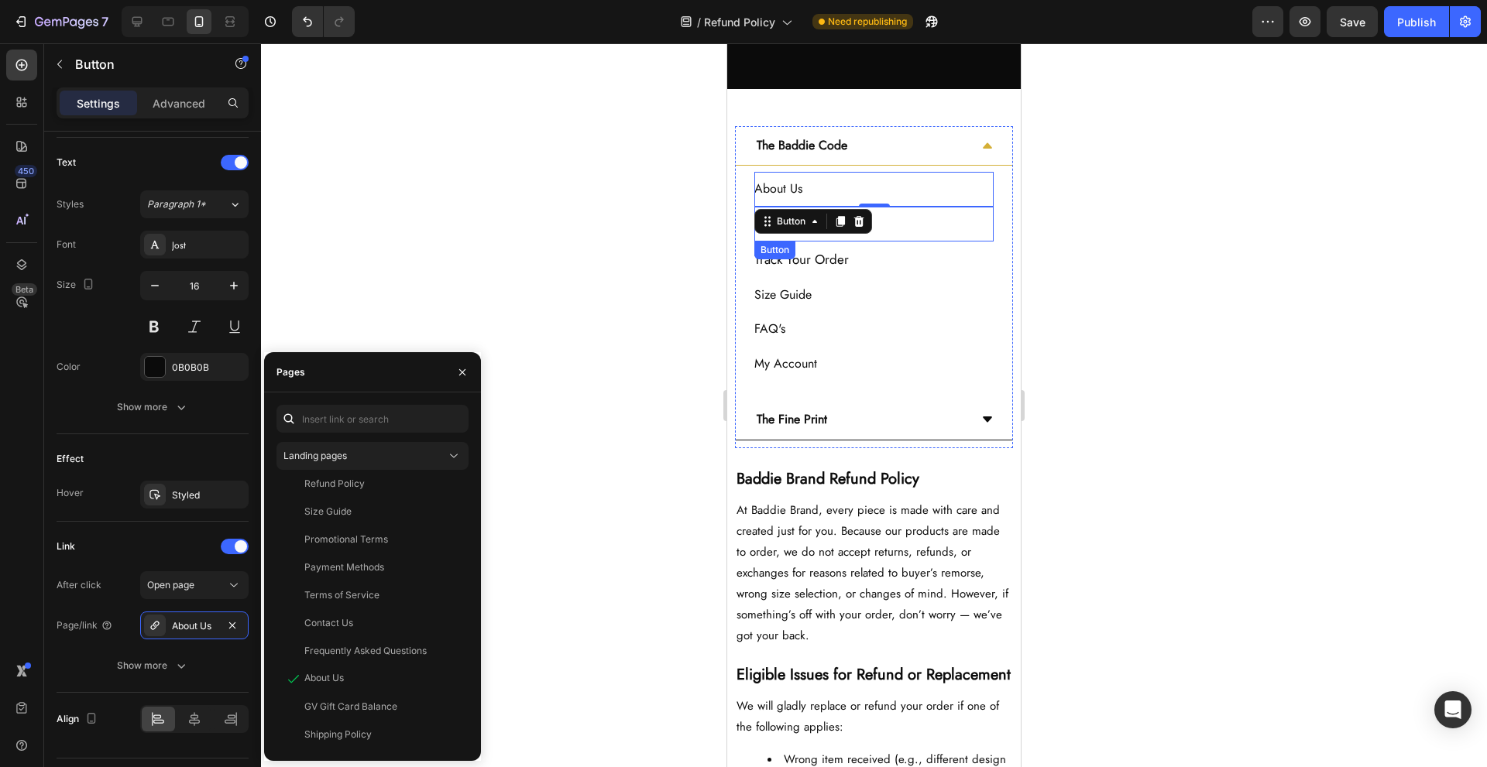
click at [919, 215] on div "Contact Us Button" at bounding box center [873, 224] width 239 height 35
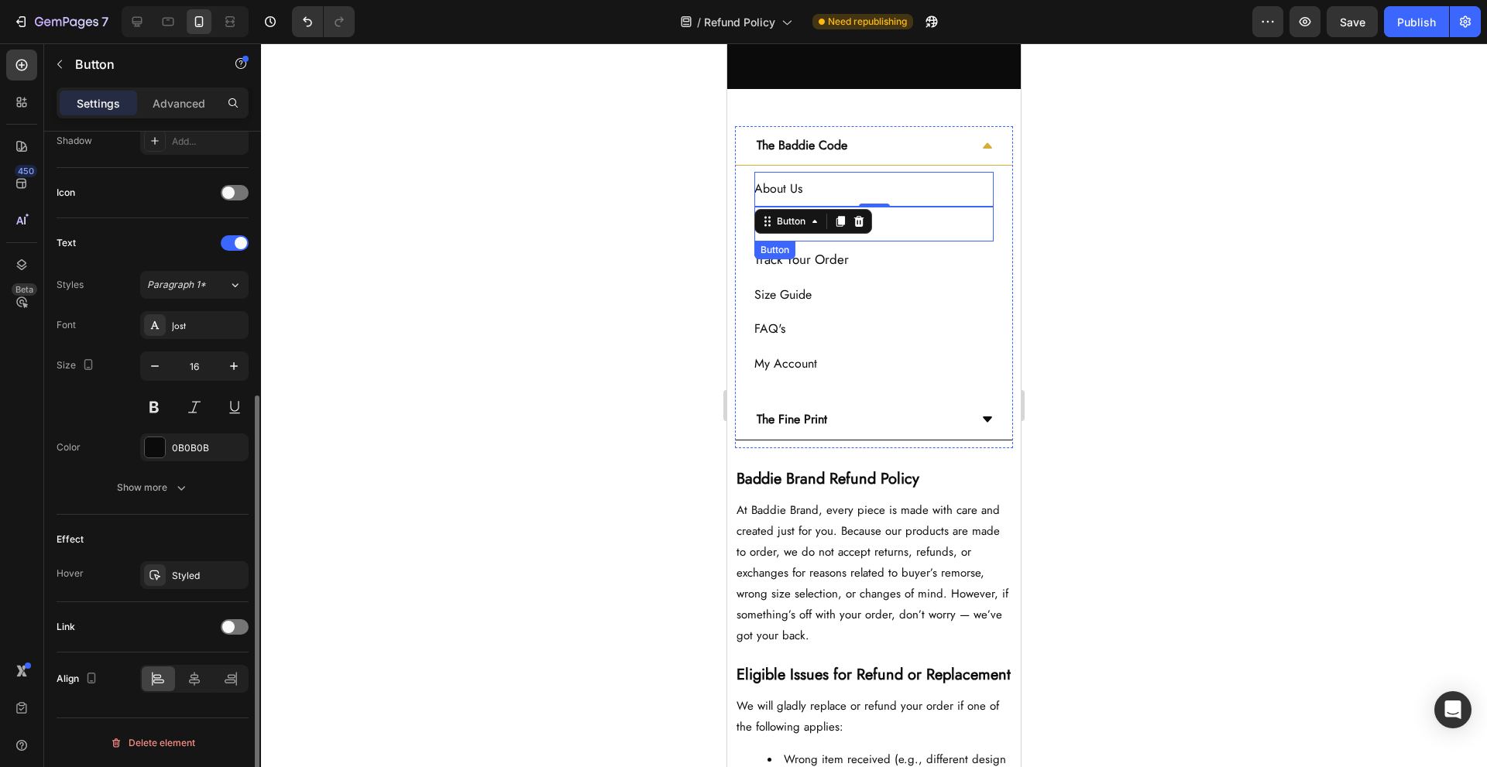
scroll to position [431, 0]
click at [224, 623] on span at bounding box center [228, 627] width 12 height 12
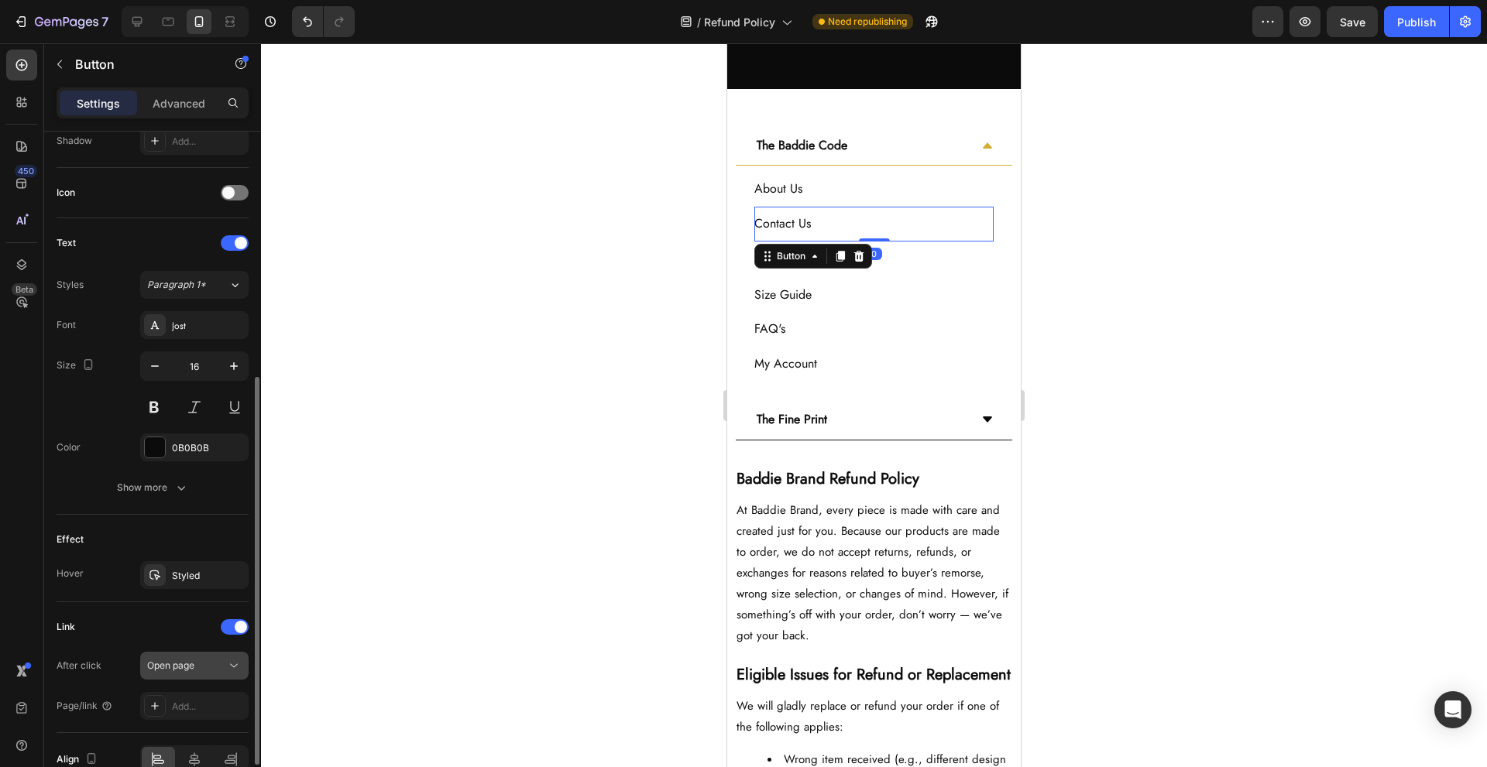
click at [205, 677] on button "Open page" at bounding box center [194, 666] width 108 height 28
click at [201, 702] on div "Add..." at bounding box center [208, 707] width 73 height 14
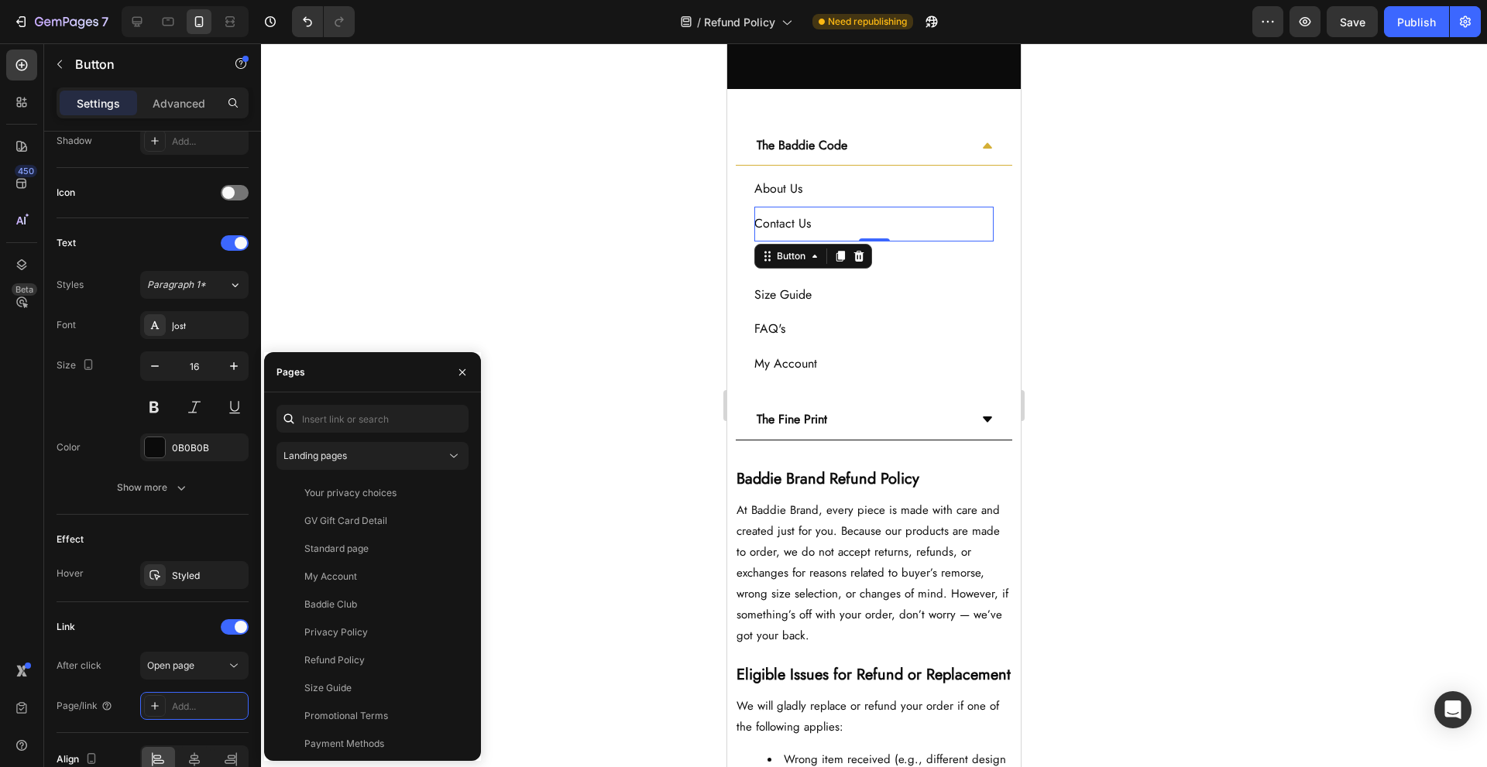
scroll to position [177, 0]
click at [399, 620] on div "Contact Us" at bounding box center [369, 623] width 173 height 14
click at [905, 261] on div "Track Your Order Button" at bounding box center [873, 260] width 239 height 36
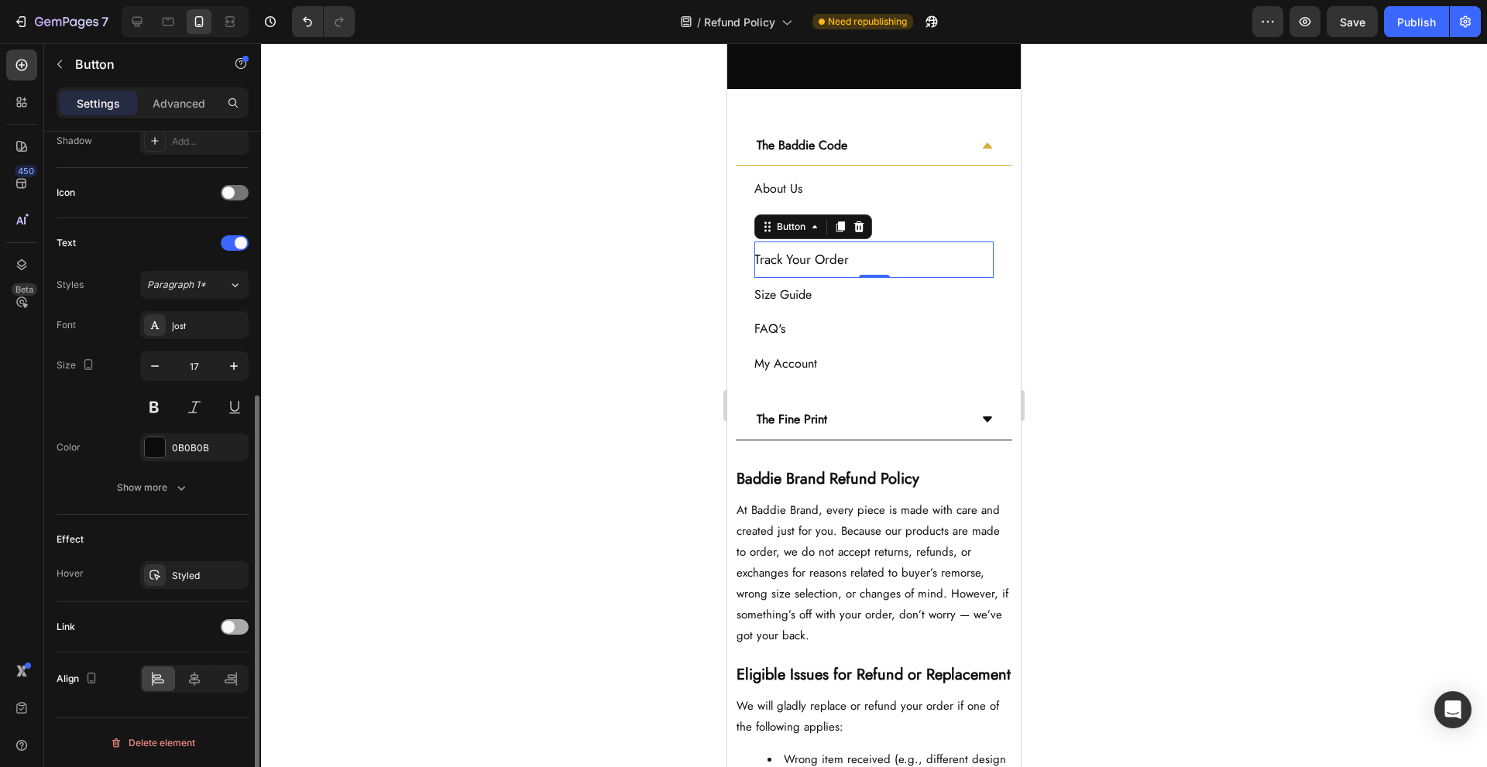
click at [224, 631] on span at bounding box center [228, 627] width 12 height 12
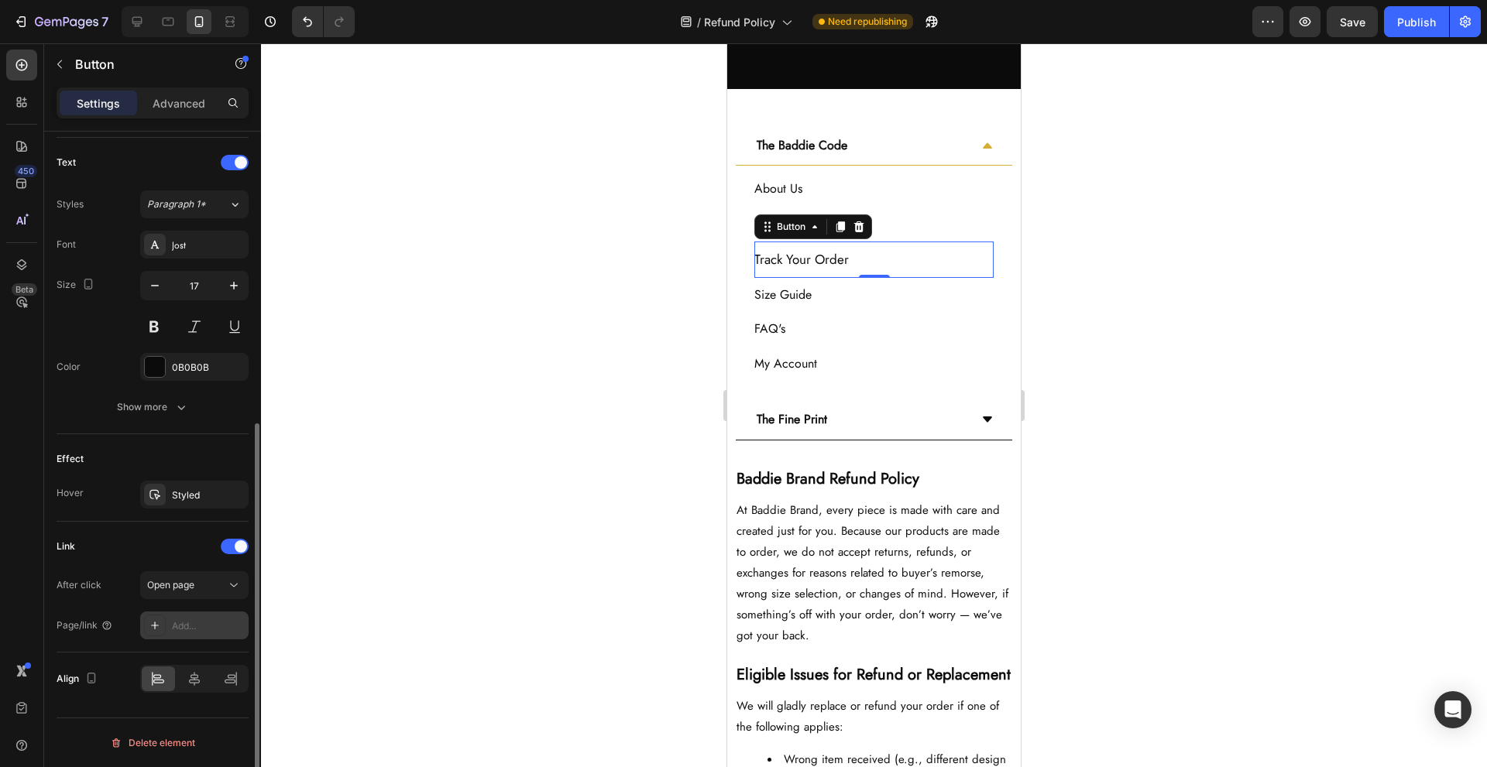
click at [198, 614] on div "Add..." at bounding box center [194, 626] width 108 height 28
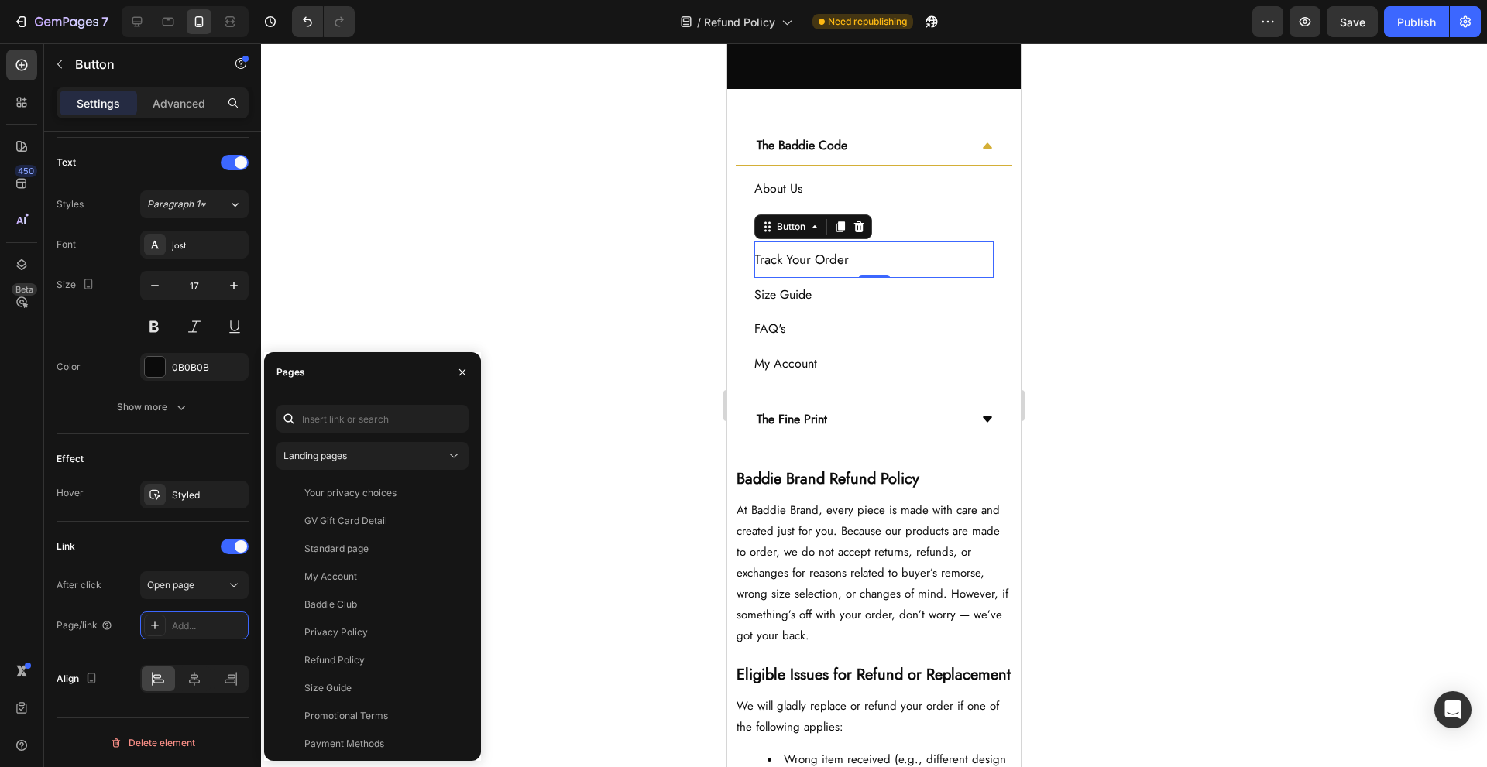
click at [345, 404] on div "Landing pages Your privacy choices View GV Gift Card Detail View Standard page …" at bounding box center [372, 577] width 217 height 369
click at [342, 414] on input "text" at bounding box center [372, 419] width 192 height 28
paste input "[URL][DOMAIN_NAME]"
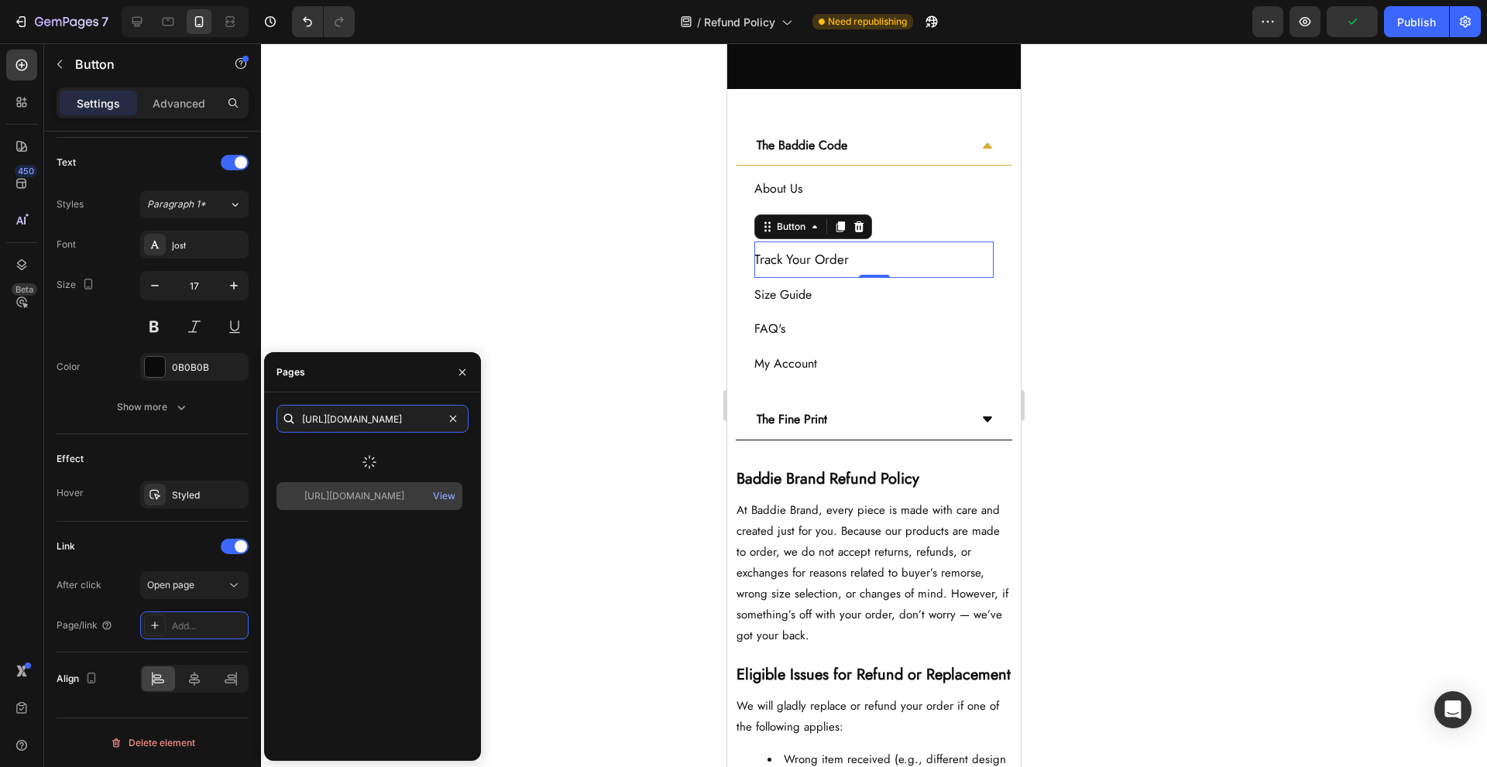
type input "[URL][DOMAIN_NAME]"
click at [393, 489] on div "[URL][DOMAIN_NAME]" at bounding box center [354, 496] width 100 height 14
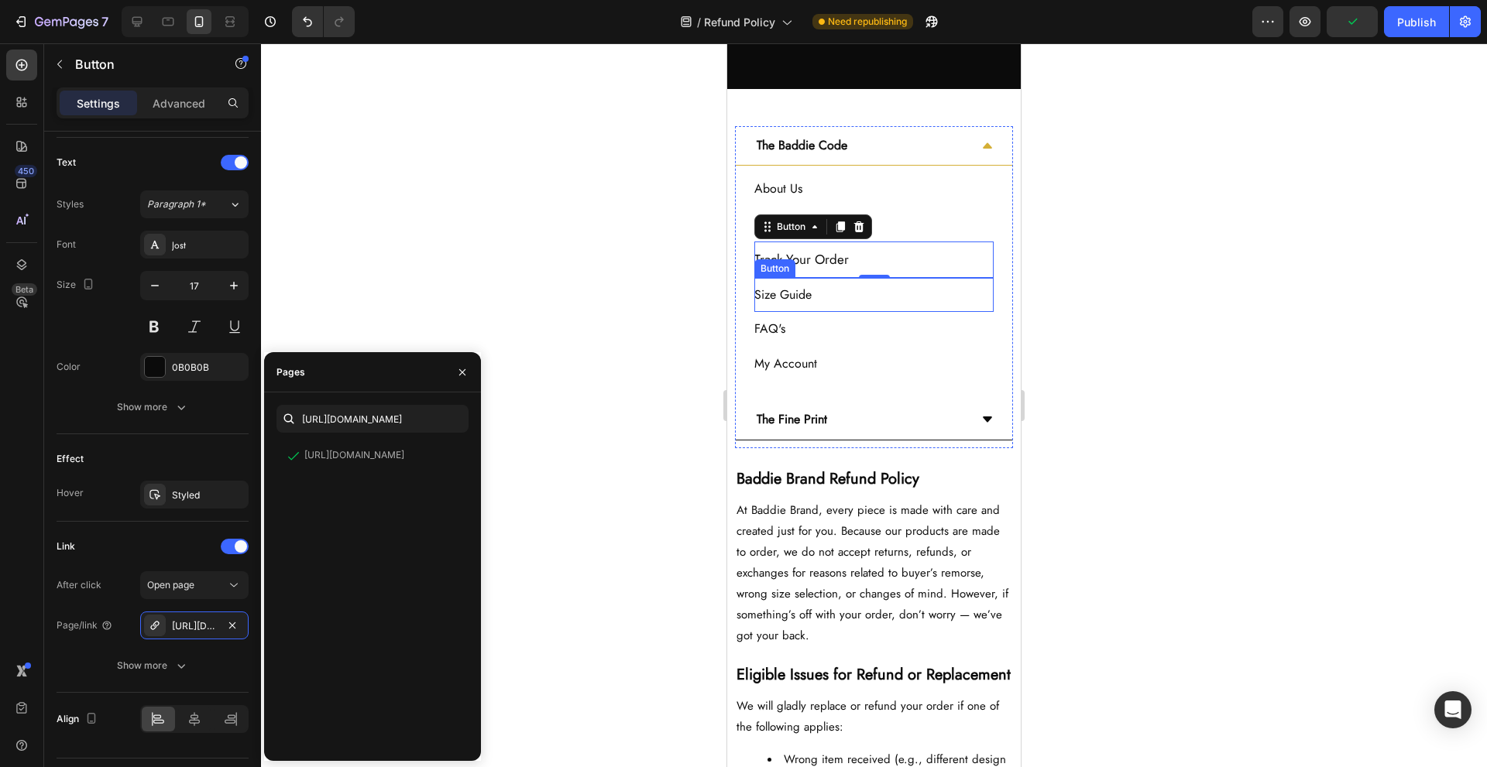
click at [911, 294] on div "Size Guide Button" at bounding box center [873, 295] width 239 height 35
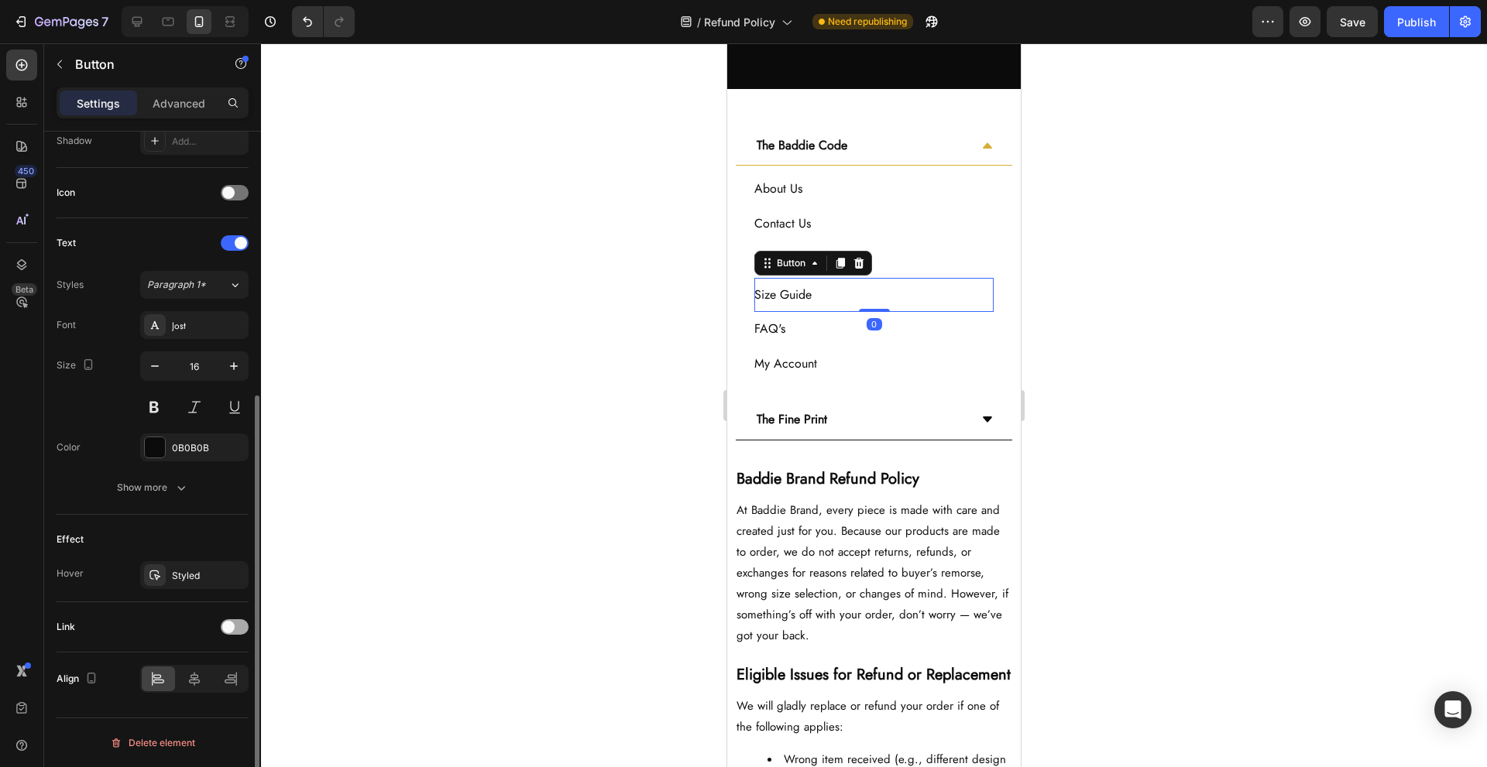
click at [226, 627] on span at bounding box center [228, 627] width 12 height 12
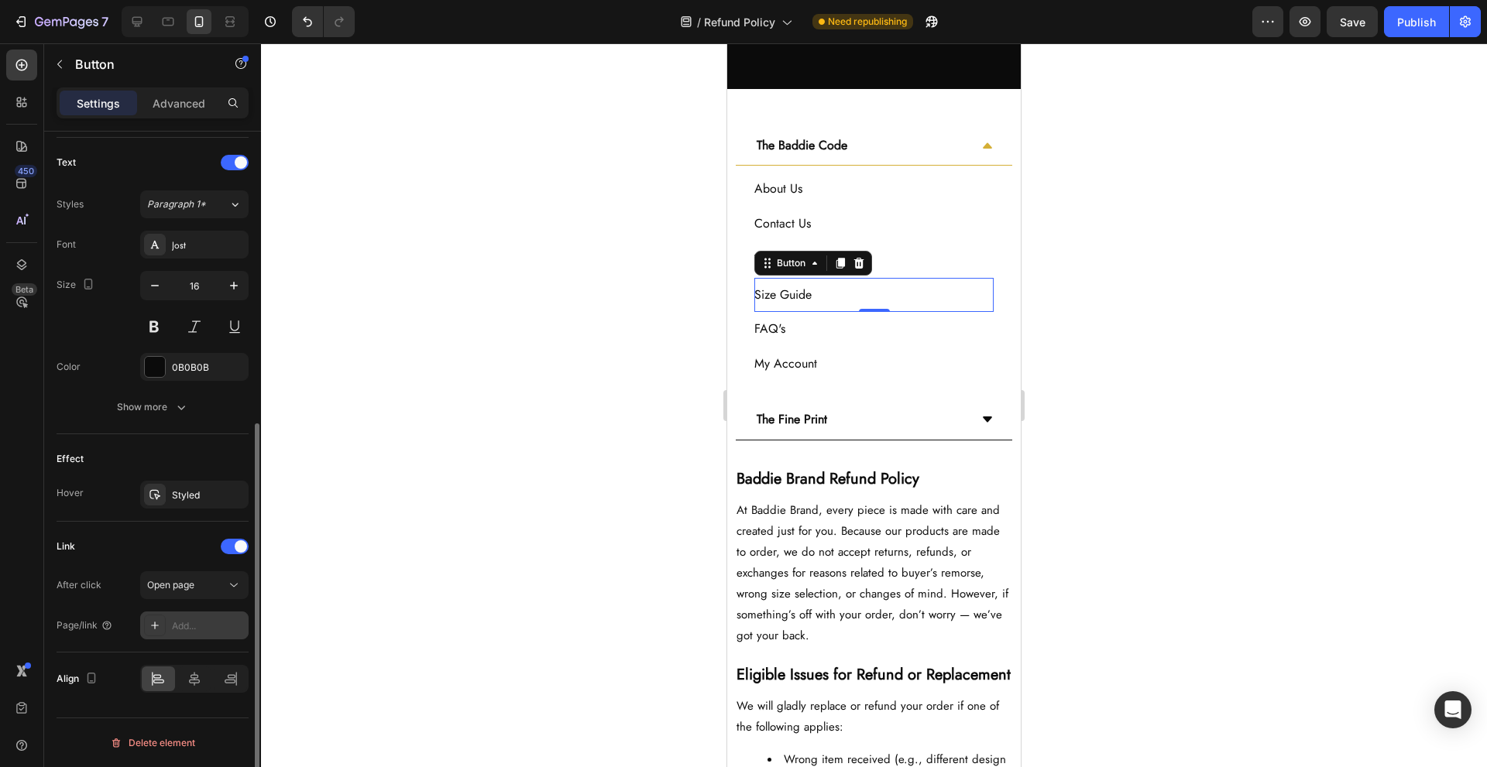
click at [198, 632] on div "Add..." at bounding box center [208, 627] width 73 height 14
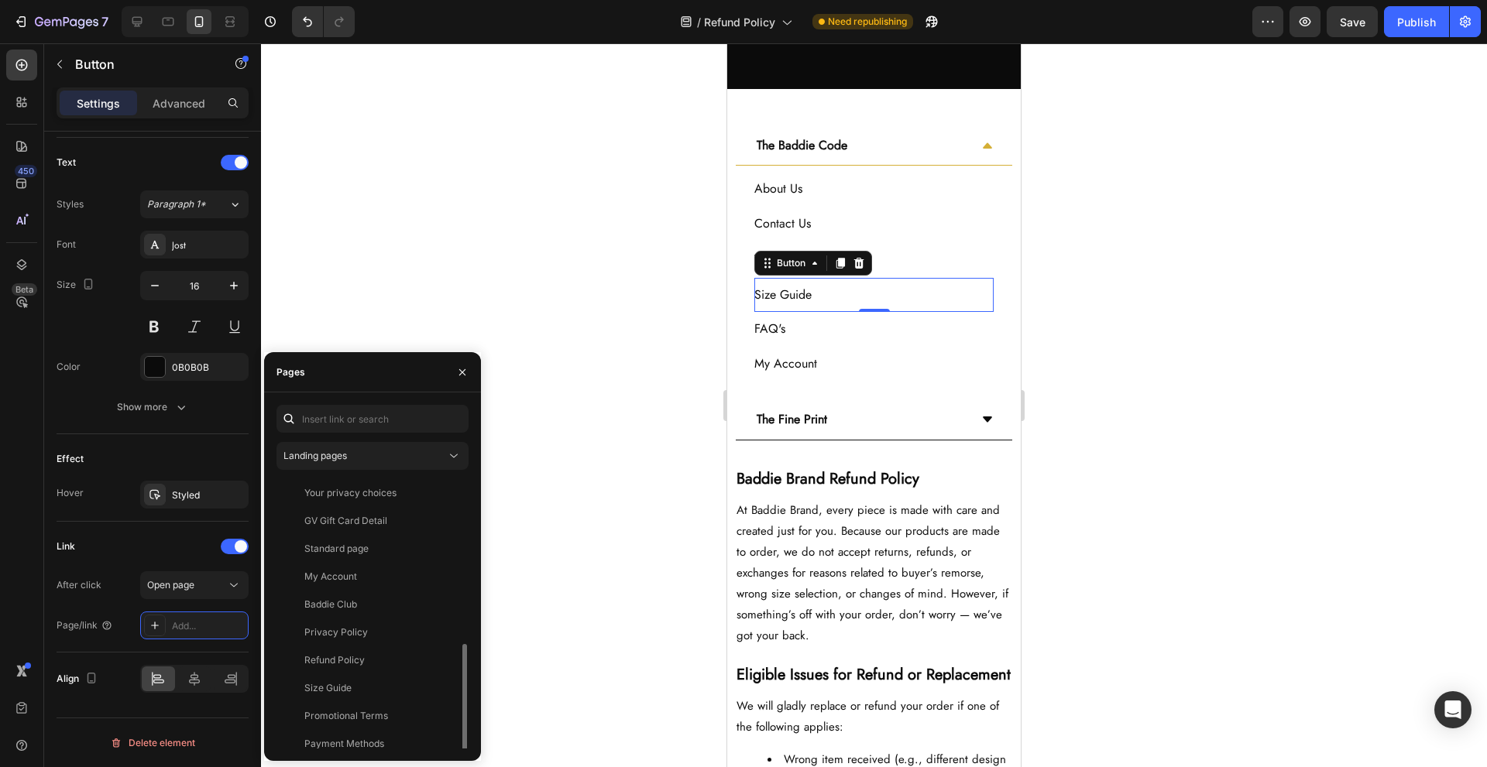
scroll to position [177, 0]
click at [398, 513] on div "Size Guide" at bounding box center [369, 512] width 173 height 14
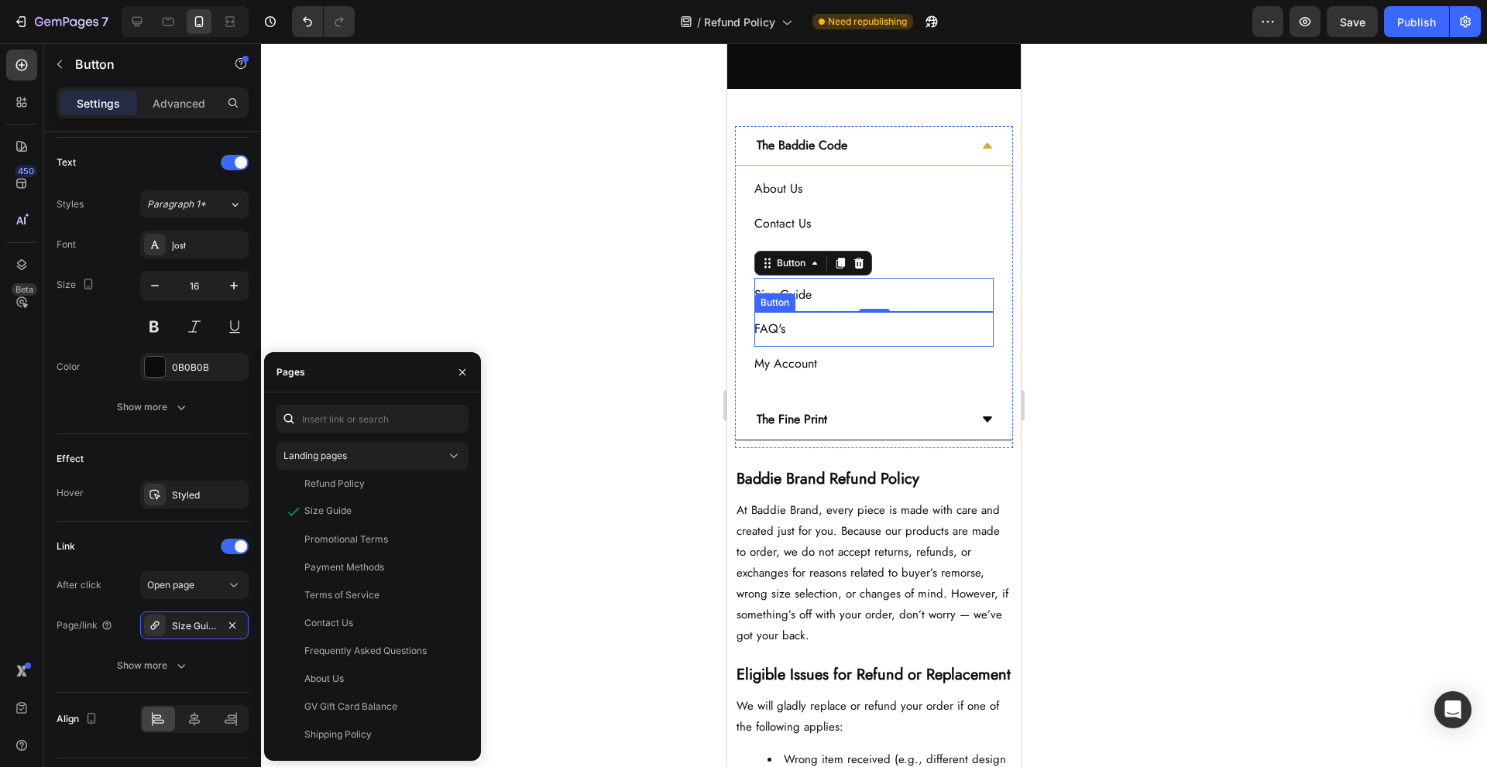
click at [884, 324] on div "FAQ's Button" at bounding box center [873, 329] width 239 height 35
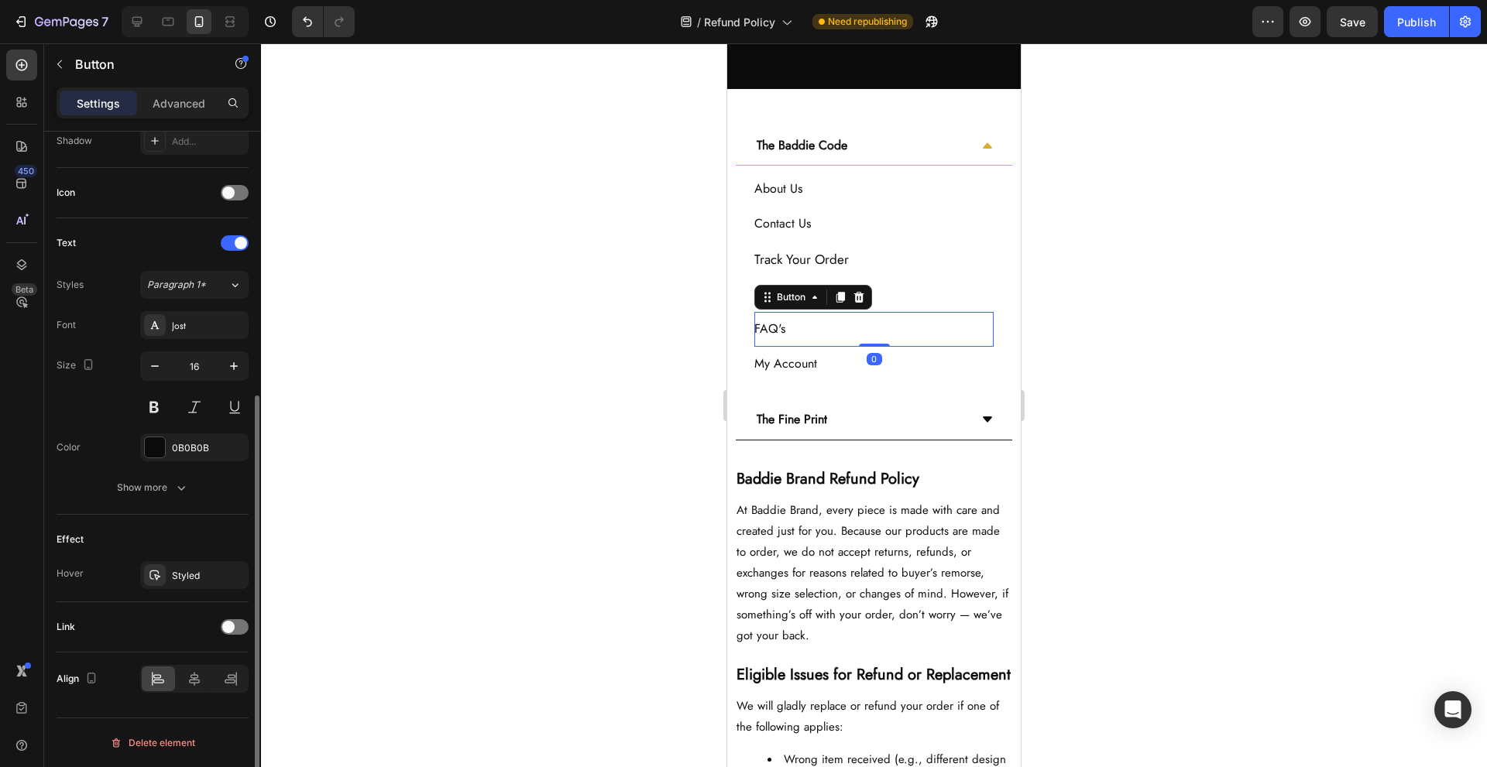
scroll to position [431, 0]
click at [235, 624] on div at bounding box center [235, 627] width 28 height 15
click at [194, 706] on div "Add..." at bounding box center [208, 707] width 73 height 14
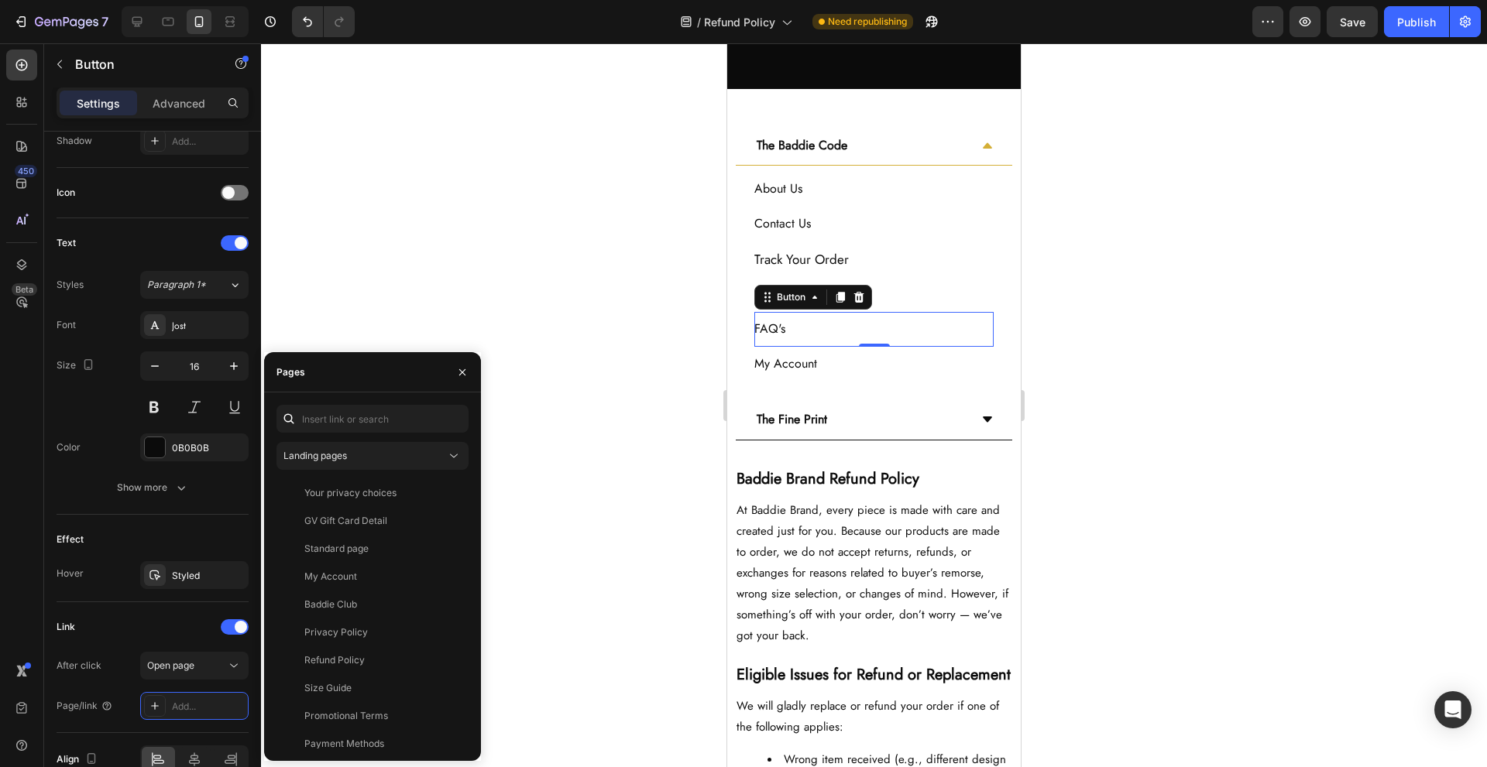
scroll to position [177, 0]
click at [403, 650] on div "Frequently Asked Questions" at bounding box center [365, 651] width 122 height 14
click at [857, 372] on div "My Account Button" at bounding box center [873, 364] width 239 height 35
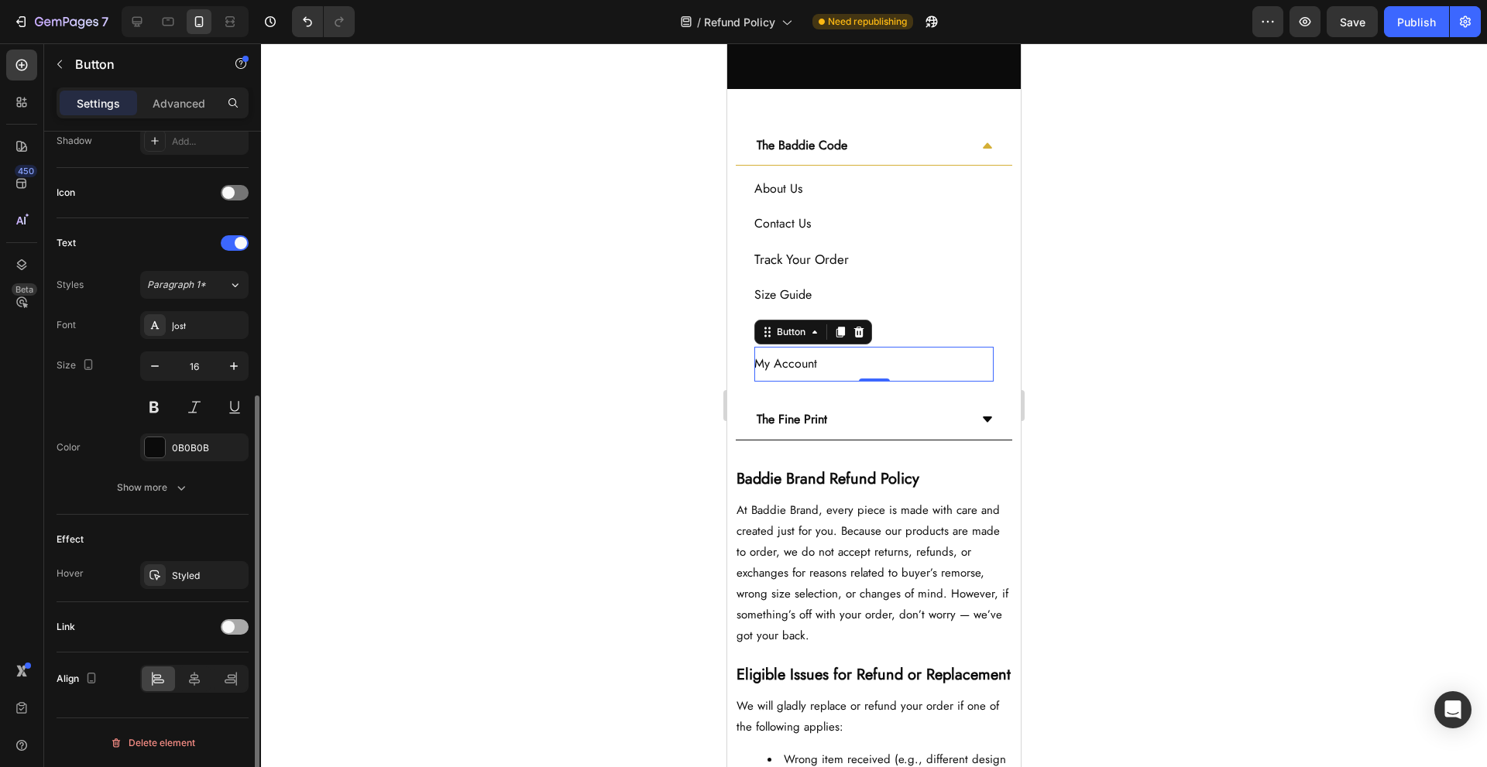
click at [228, 628] on span at bounding box center [228, 627] width 12 height 12
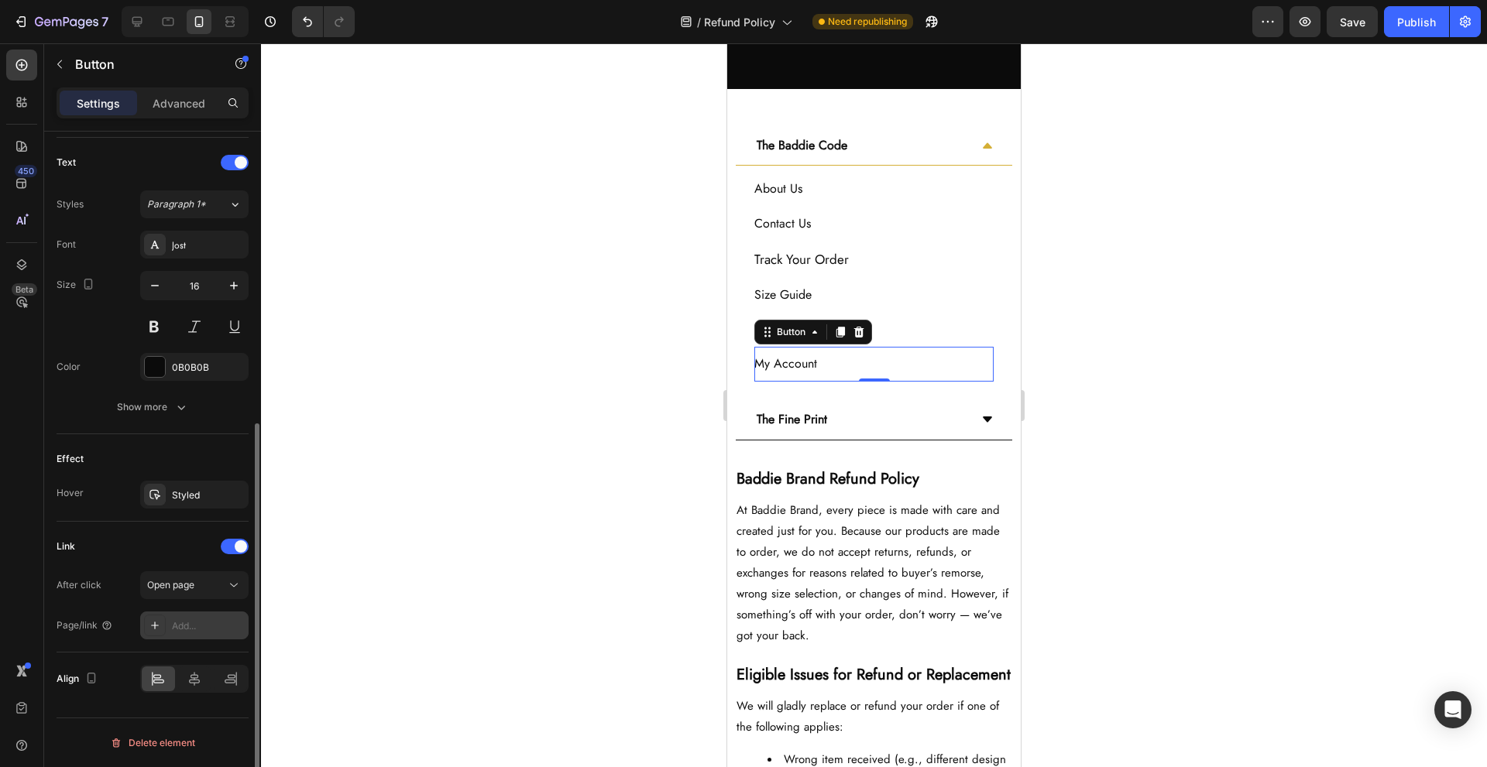
click at [217, 627] on div "Add..." at bounding box center [208, 627] width 73 height 14
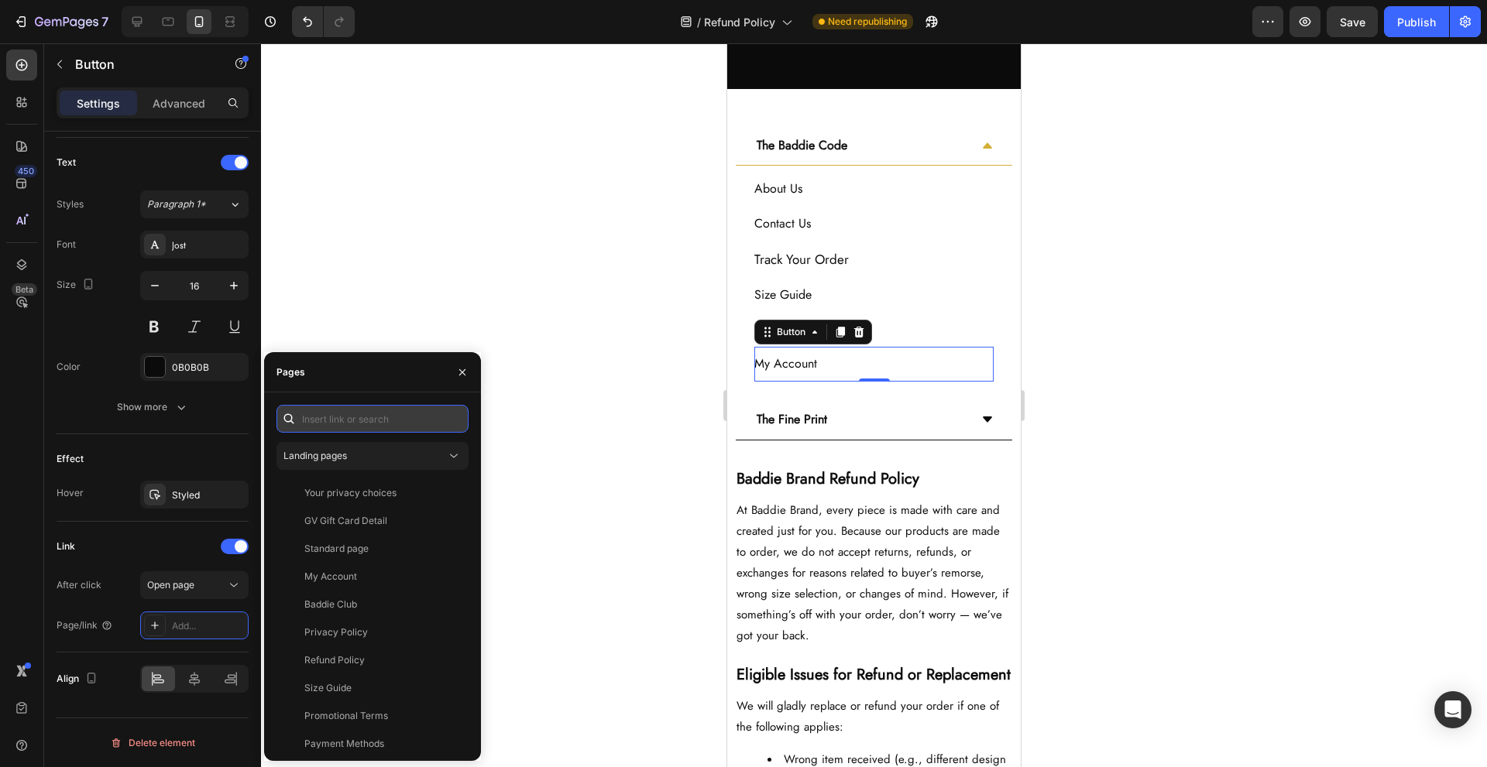
click at [352, 412] on input "text" at bounding box center [372, 419] width 192 height 28
paste input "[URL][DOMAIN_NAME][DOMAIN_NAME][DOMAIN_NAME]"
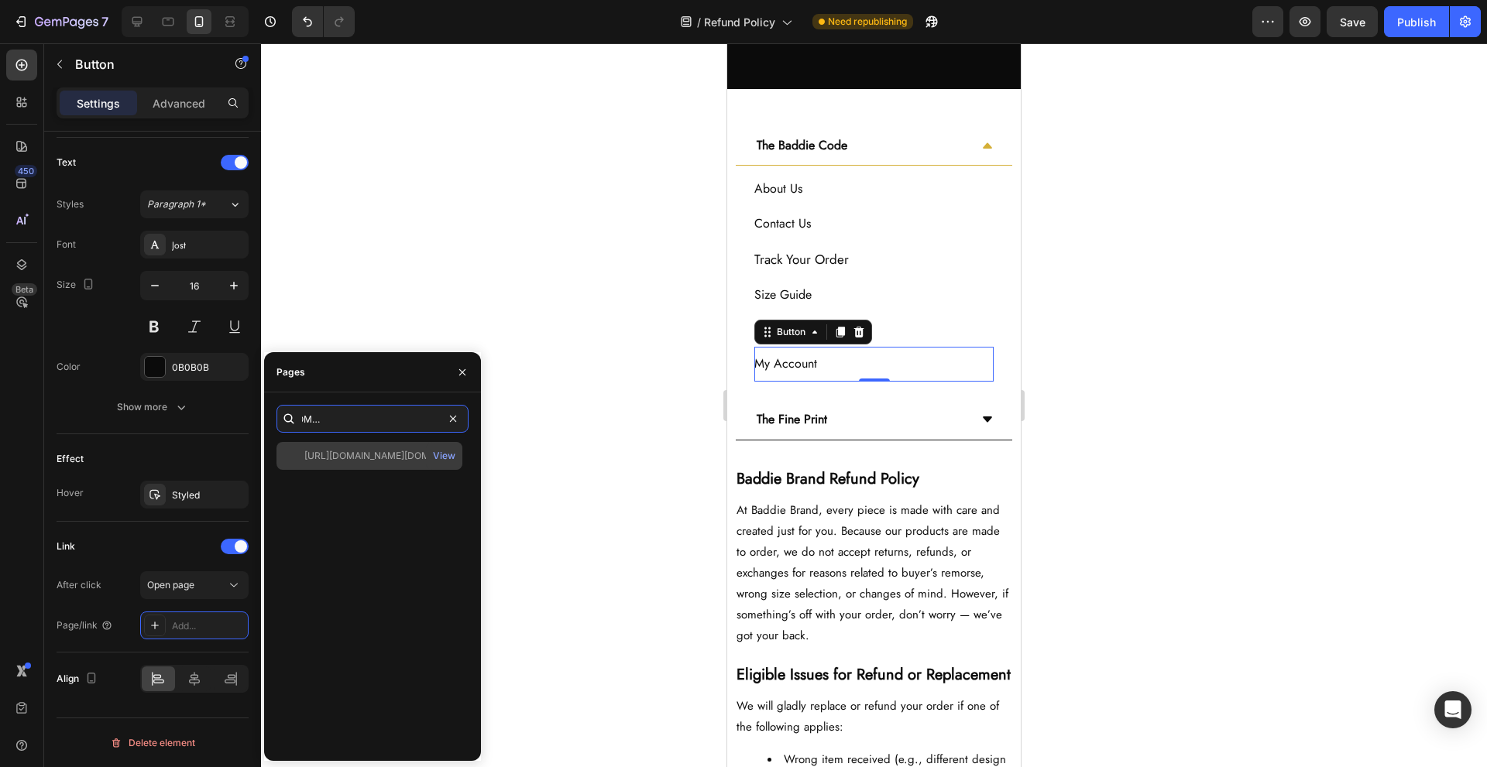
type input "[URL][DOMAIN_NAME][DOMAIN_NAME][DOMAIN_NAME]"
click at [376, 451] on div "[URL][DOMAIN_NAME][DOMAIN_NAME][DOMAIN_NAME]" at bounding box center [378, 456] width 149 height 14
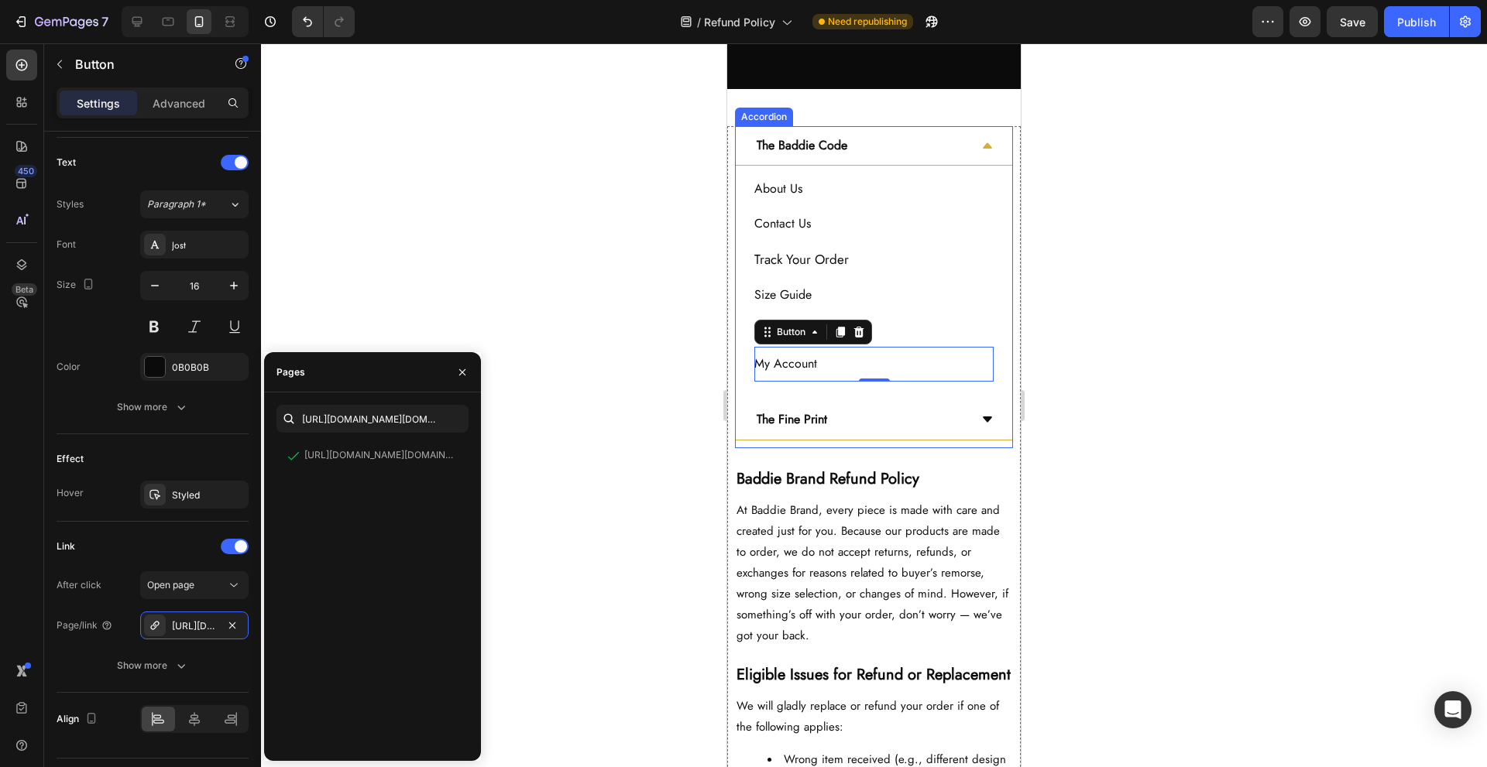
click at [922, 414] on div "The Fine Print" at bounding box center [861, 420] width 215 height 27
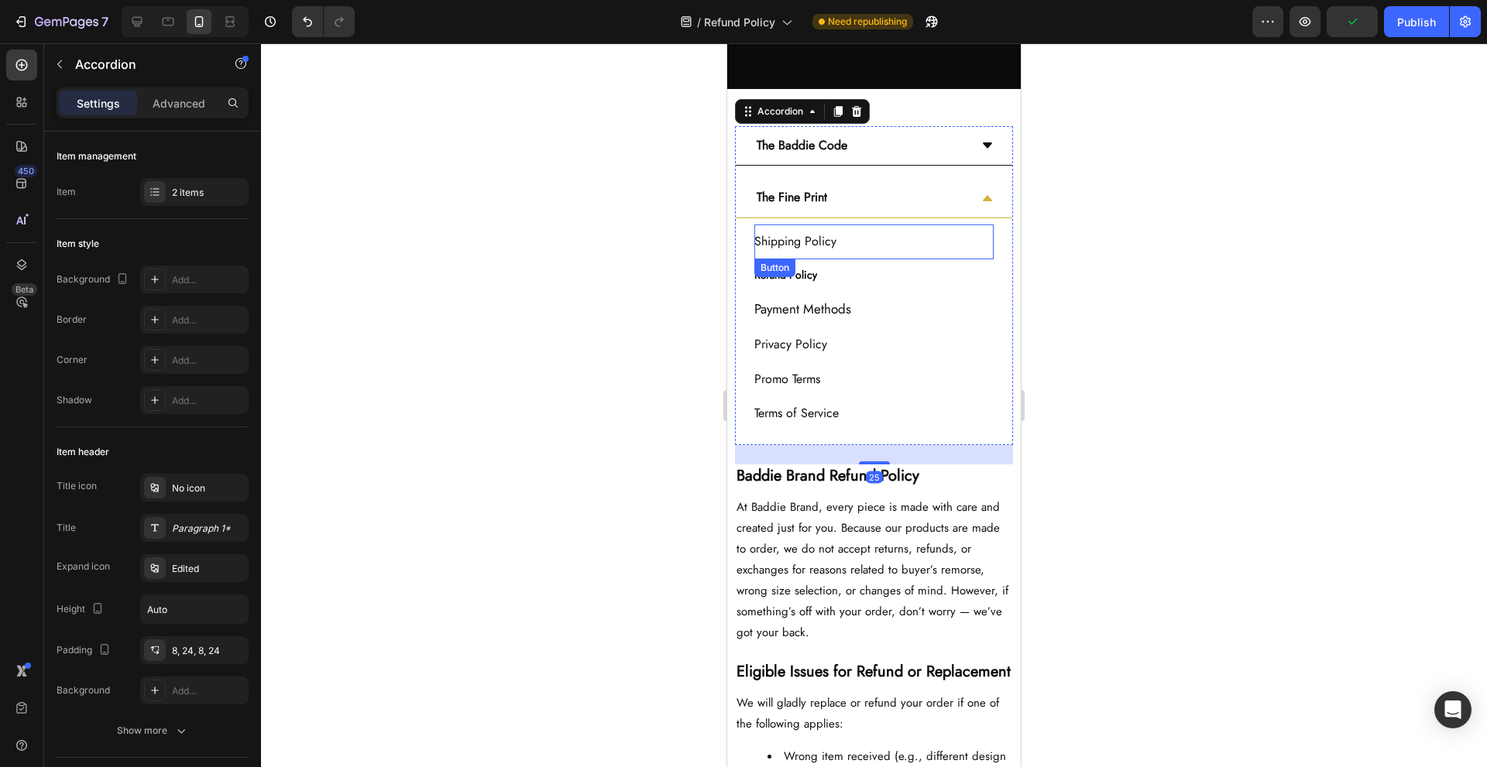
click at [926, 239] on div "Shipping Policy Button" at bounding box center [873, 242] width 239 height 35
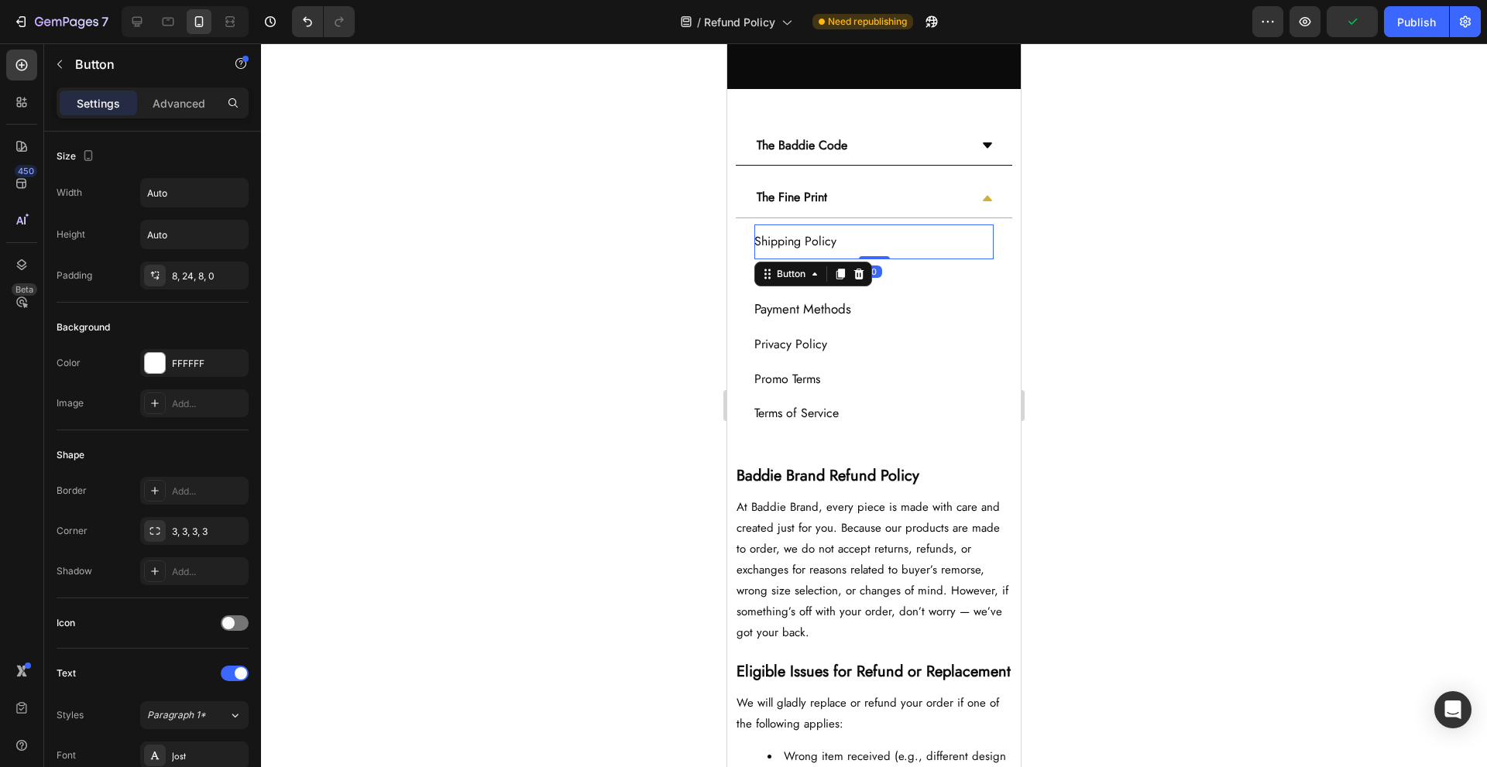
scroll to position [515, 0]
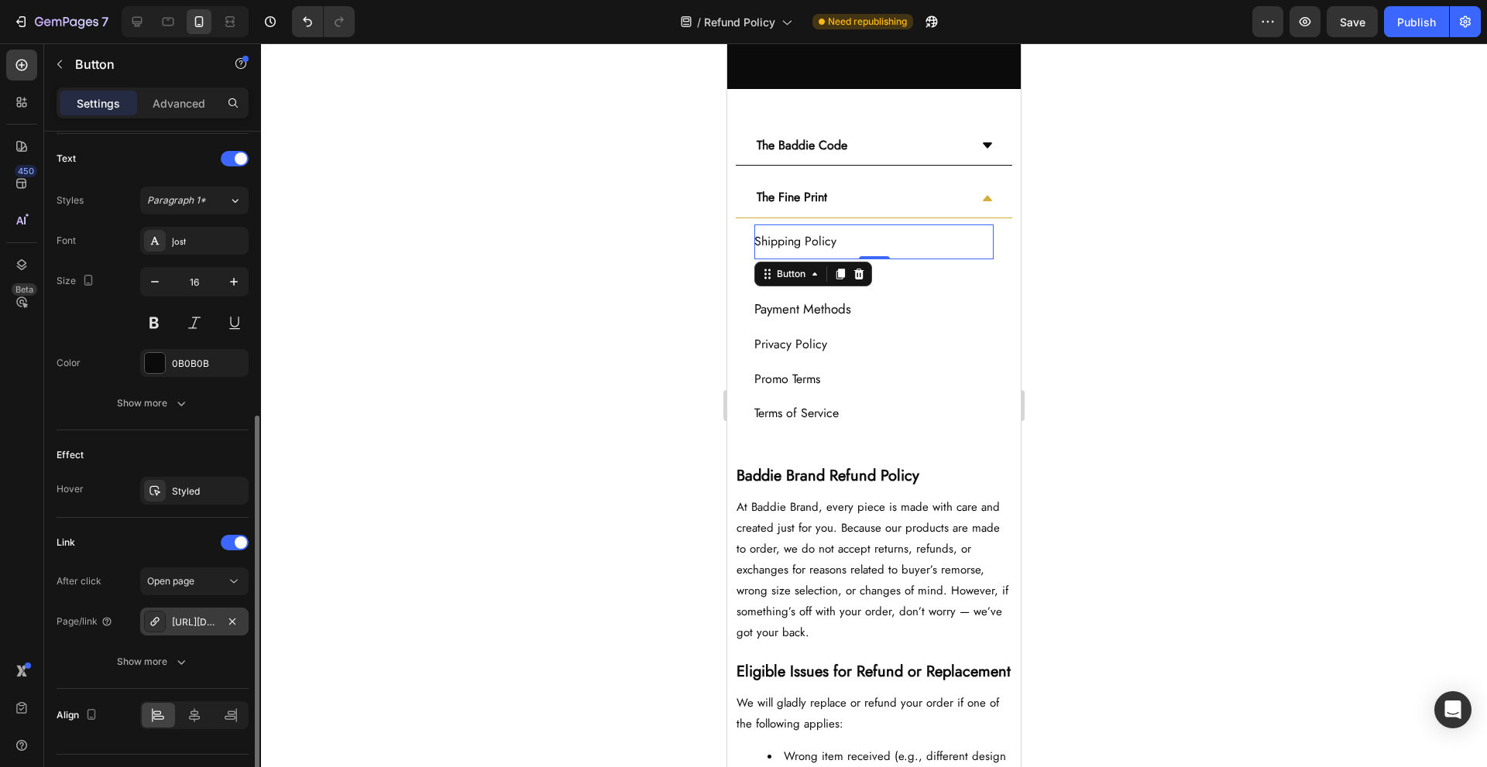
click at [185, 623] on div "[URL][DOMAIN_NAME]" at bounding box center [194, 623] width 45 height 14
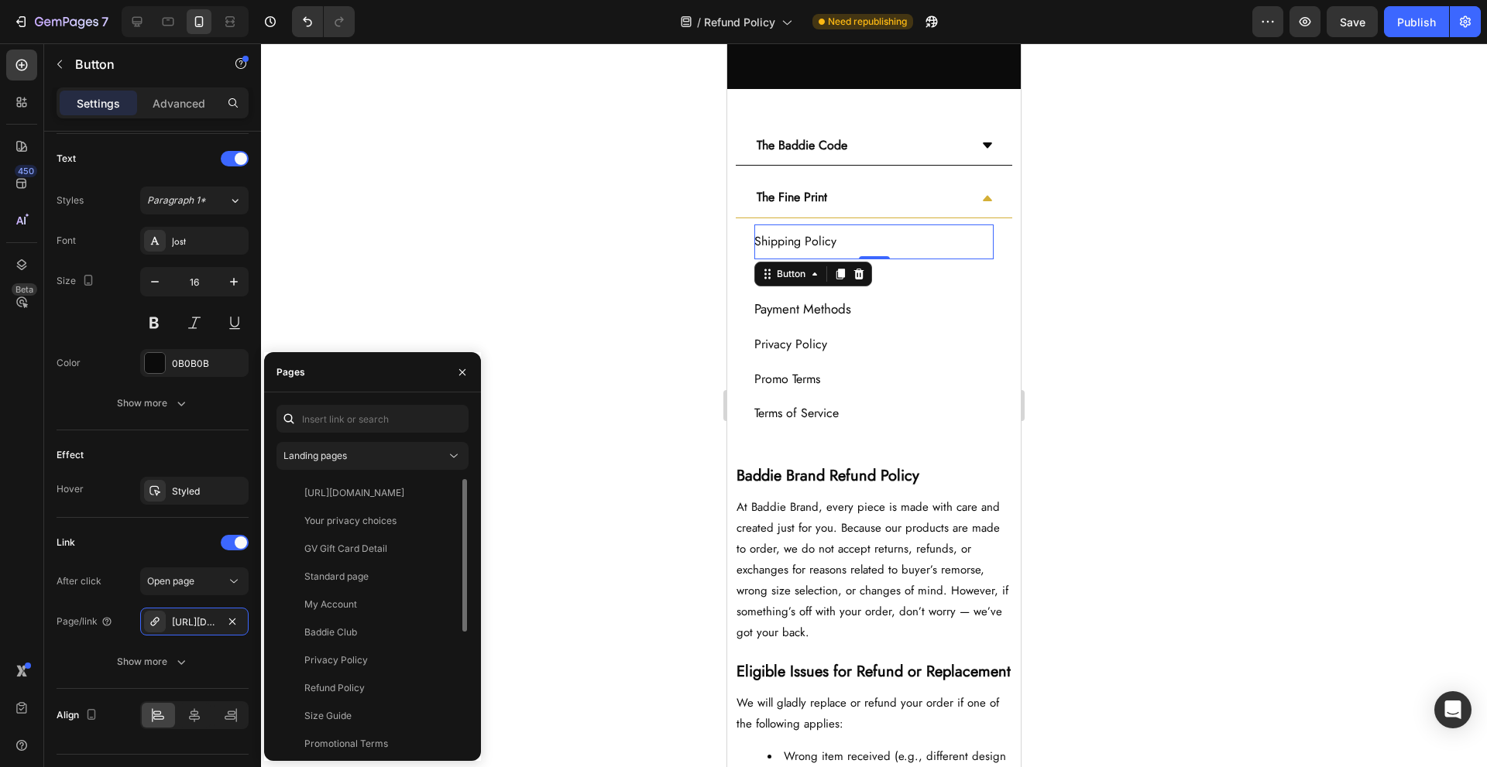
scroll to position [204, 0]
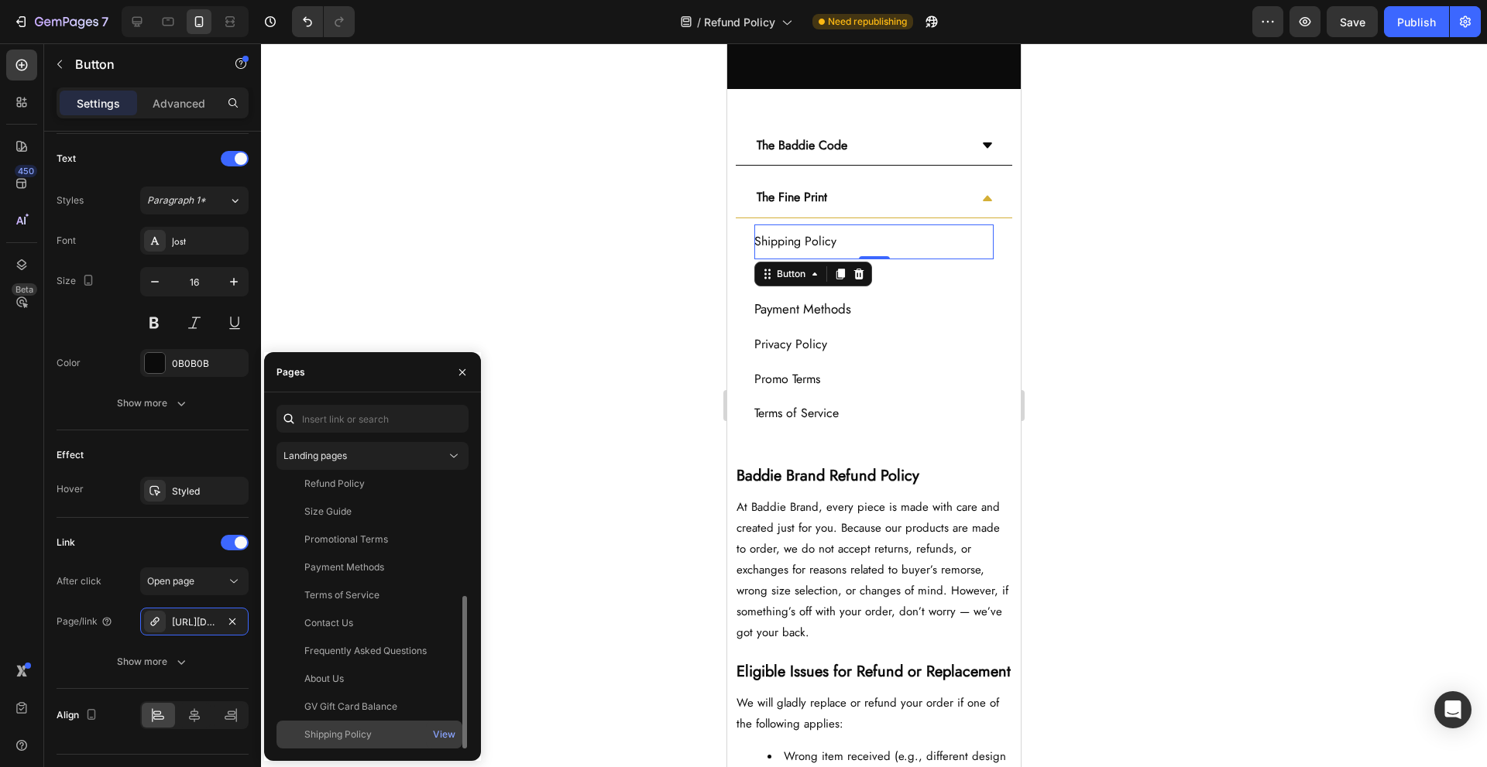
click at [368, 730] on div "Shipping Policy" at bounding box center [337, 735] width 67 height 14
click at [912, 301] on div "Payment Methods Button" at bounding box center [873, 309] width 239 height 36
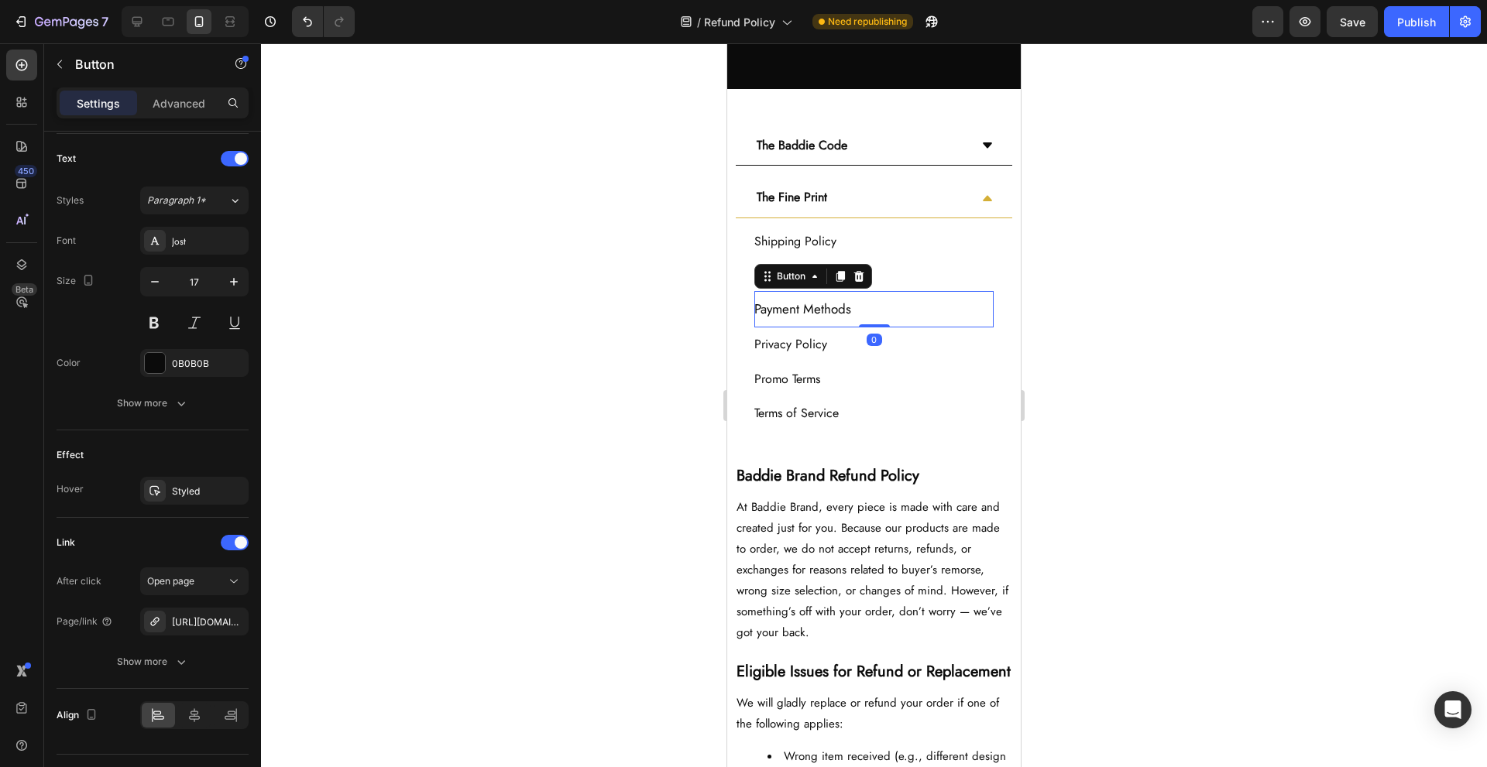
click at [932, 268] on div "Refund Policy Button" at bounding box center [873, 275] width 239 height 32
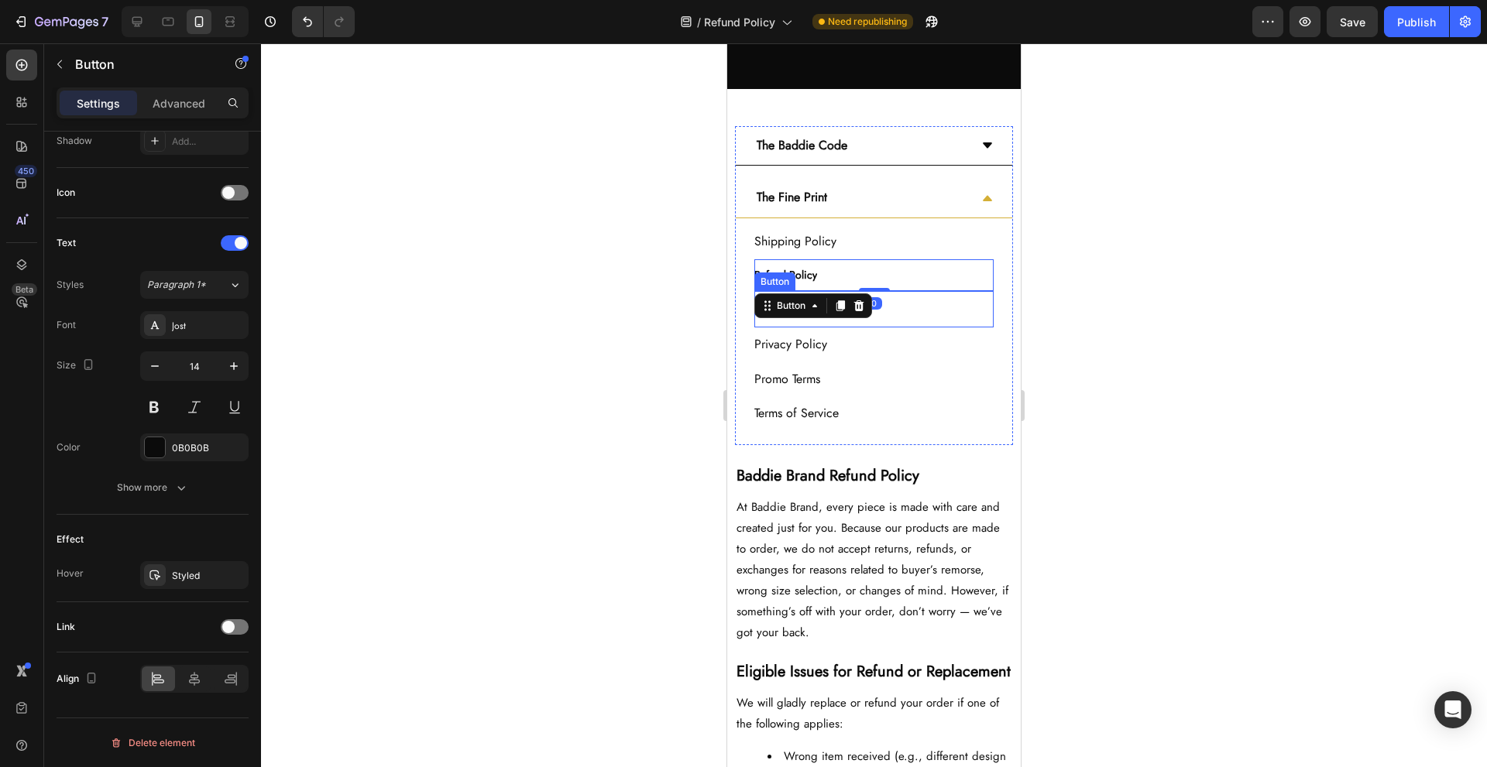
click at [931, 311] on div "Payment Methods Button" at bounding box center [873, 309] width 239 height 36
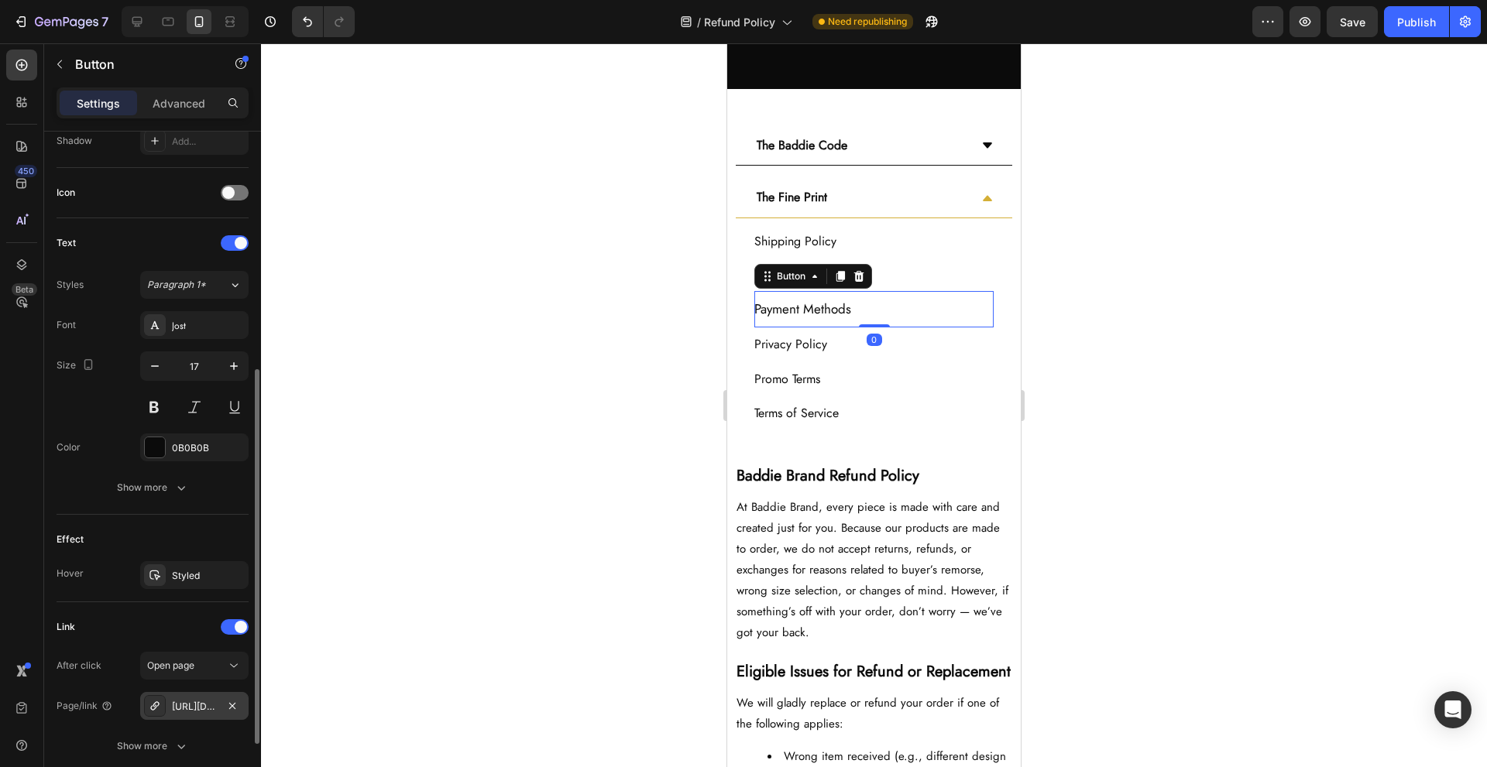
click at [194, 701] on div "[URL][DOMAIN_NAME]" at bounding box center [194, 707] width 45 height 14
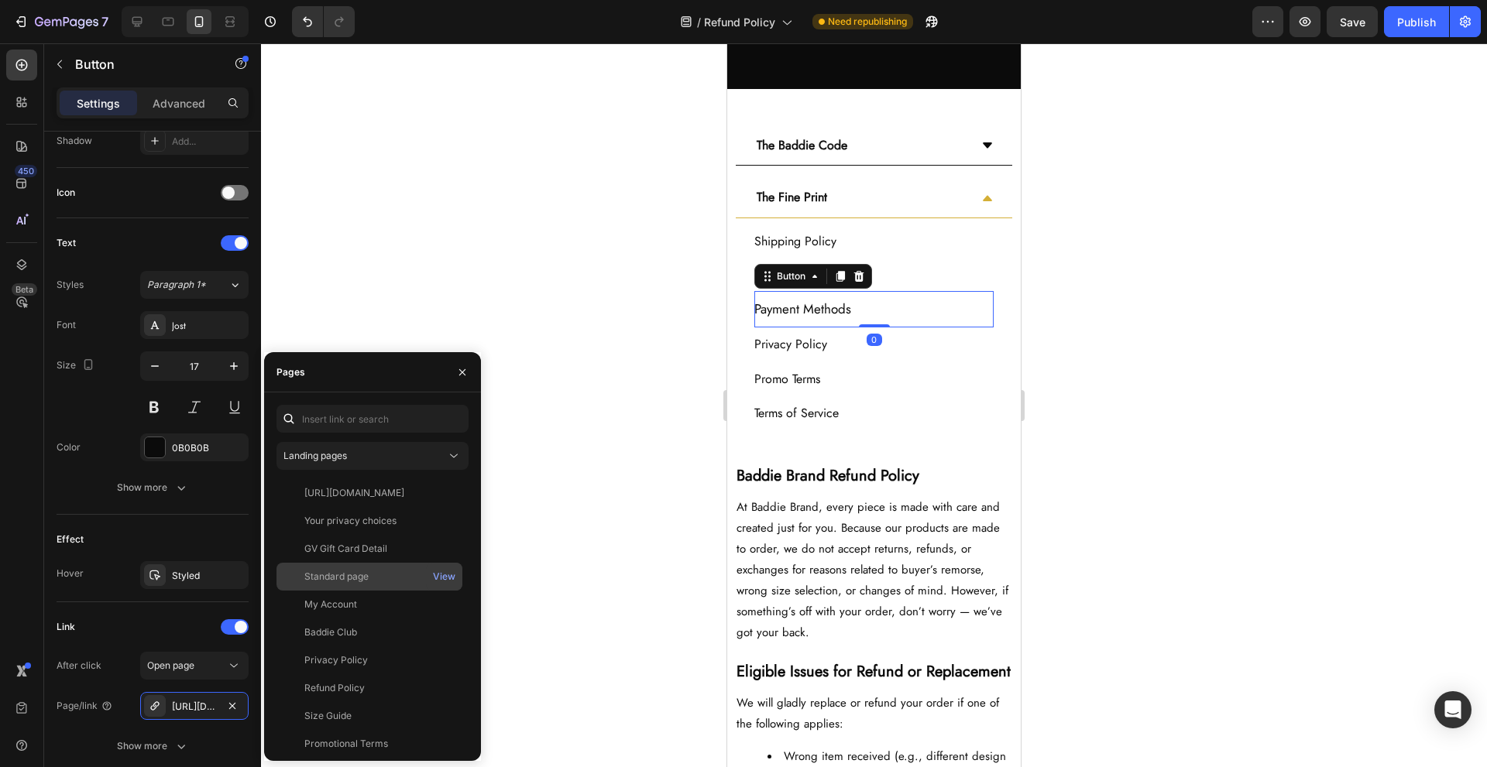
scroll to position [204, 0]
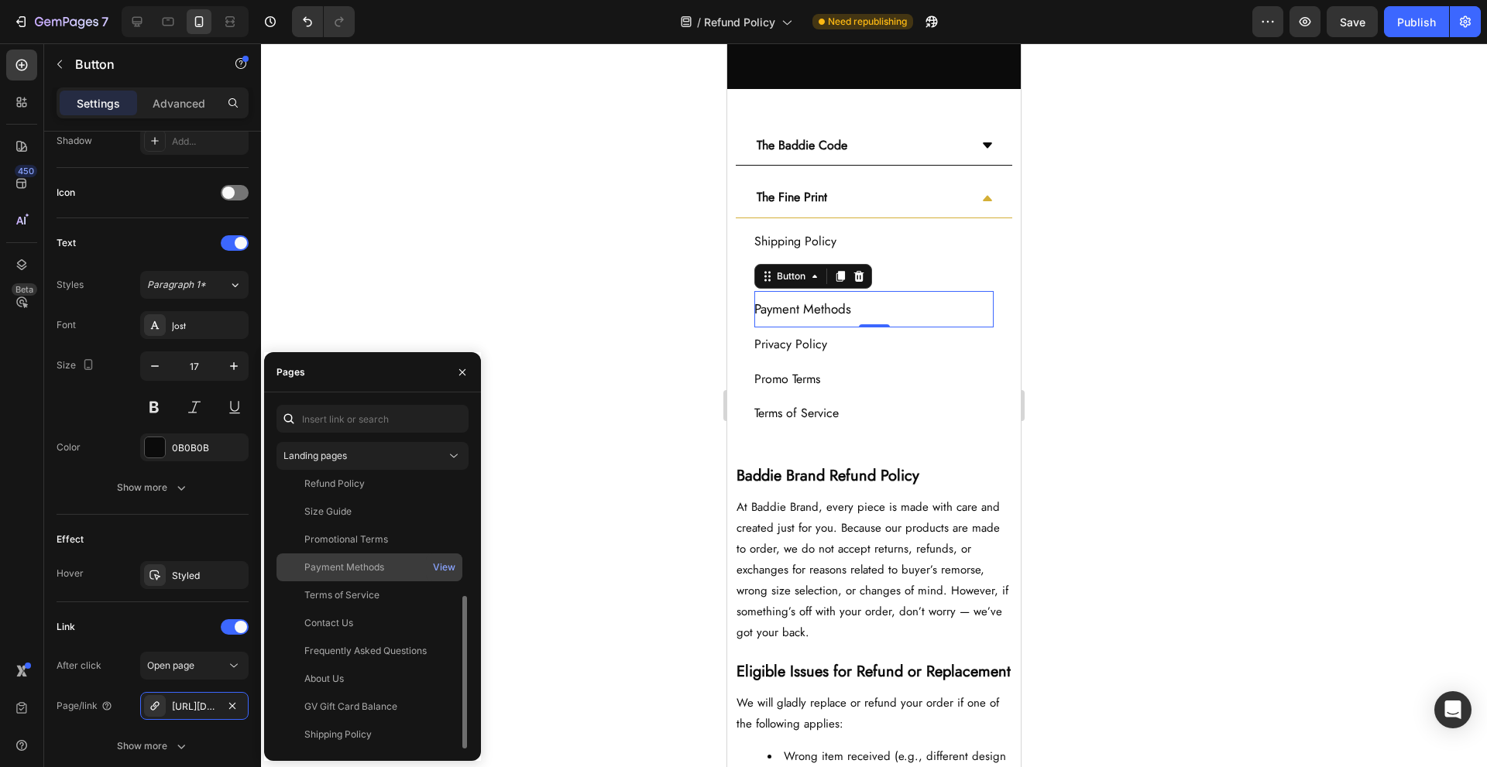
click at [402, 582] on div "Payment Methods View" at bounding box center [369, 596] width 186 height 28
click at [892, 352] on div "Privacy Policy Button" at bounding box center [873, 345] width 239 height 35
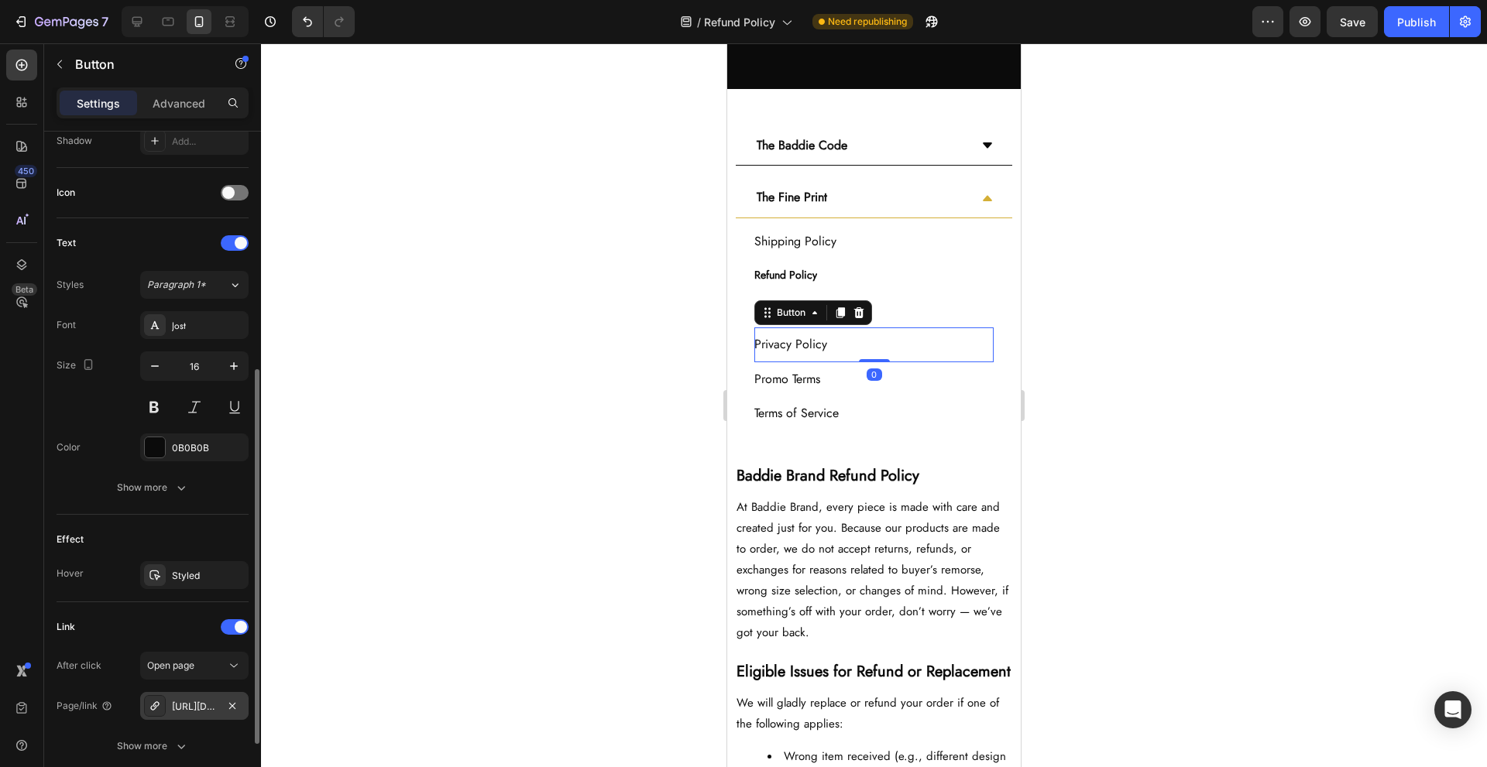
click at [182, 704] on div "[URL][DOMAIN_NAME]" at bounding box center [194, 707] width 45 height 14
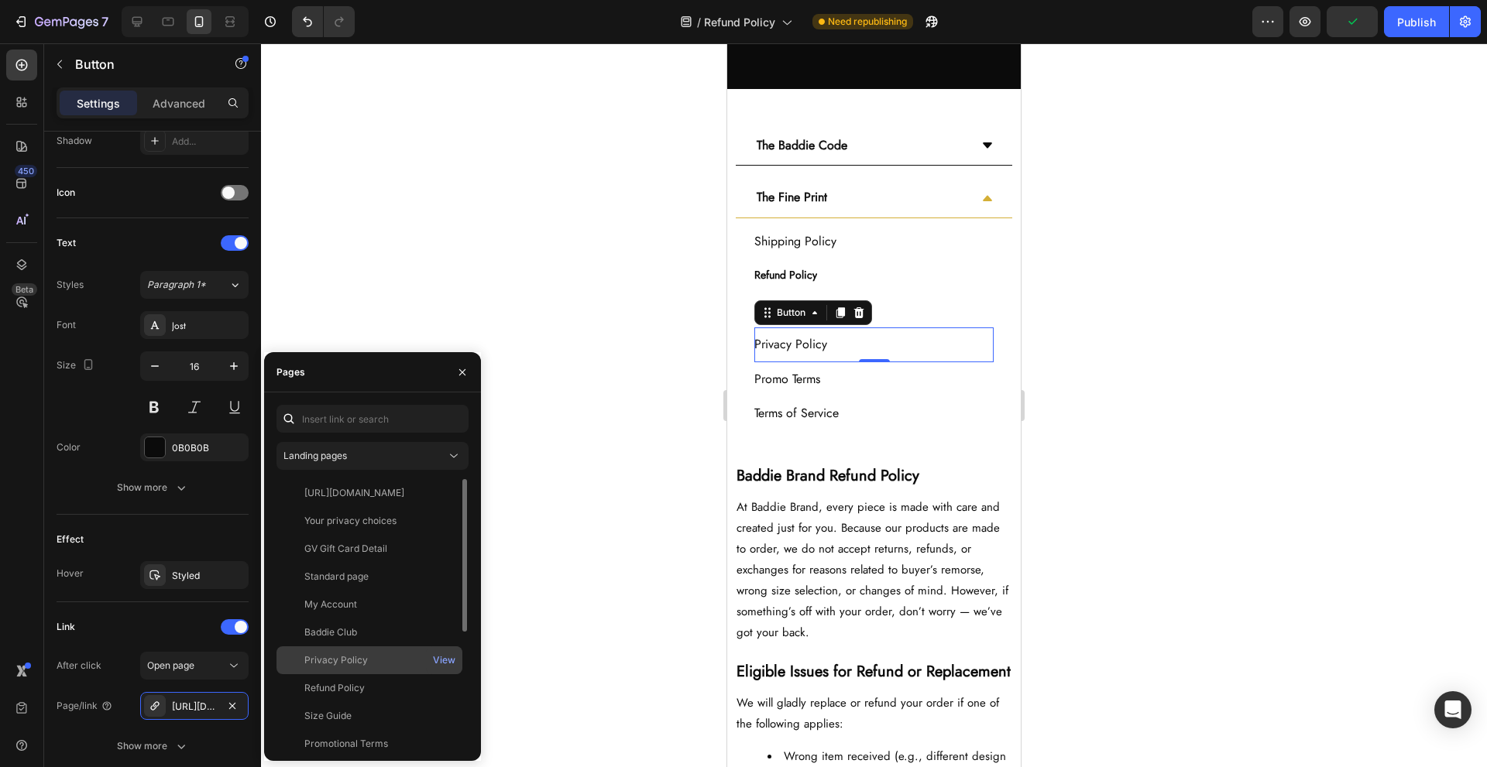
click at [401, 663] on div "Privacy Policy" at bounding box center [369, 661] width 173 height 14
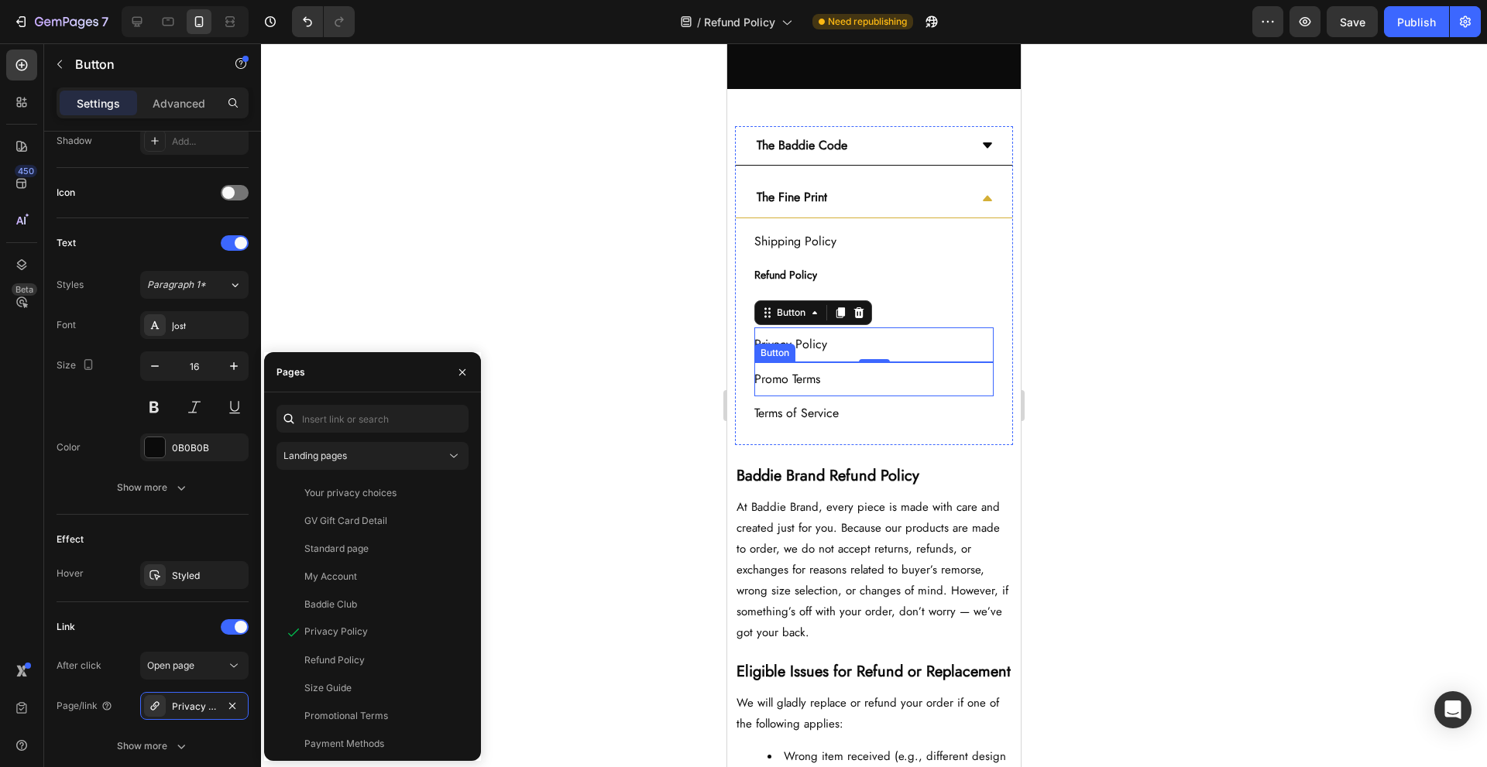
click at [879, 378] on div "Promo Terms Button" at bounding box center [873, 379] width 239 height 35
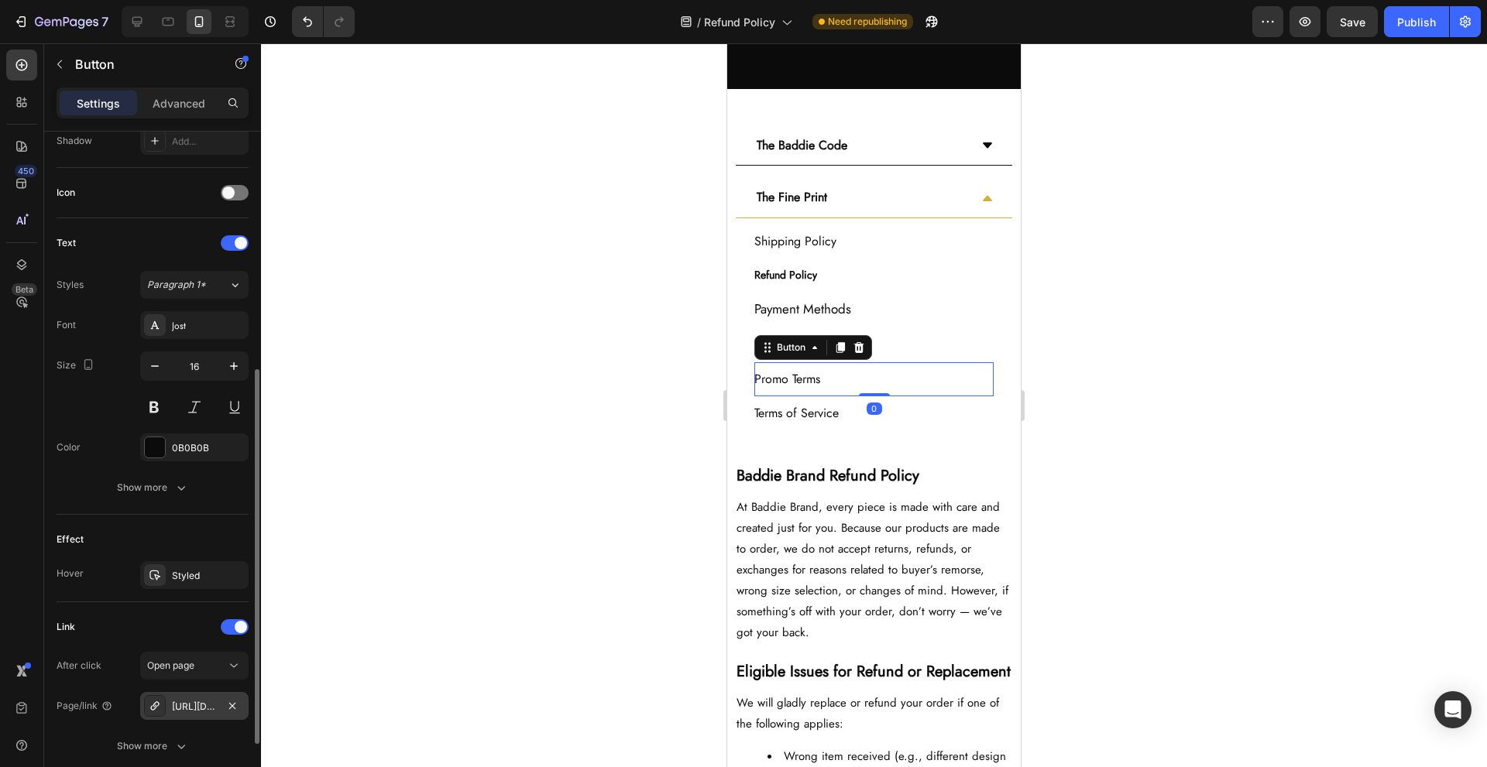
click at [201, 709] on div "https://baddiebynya.com/promotional-terms" at bounding box center [194, 707] width 45 height 14
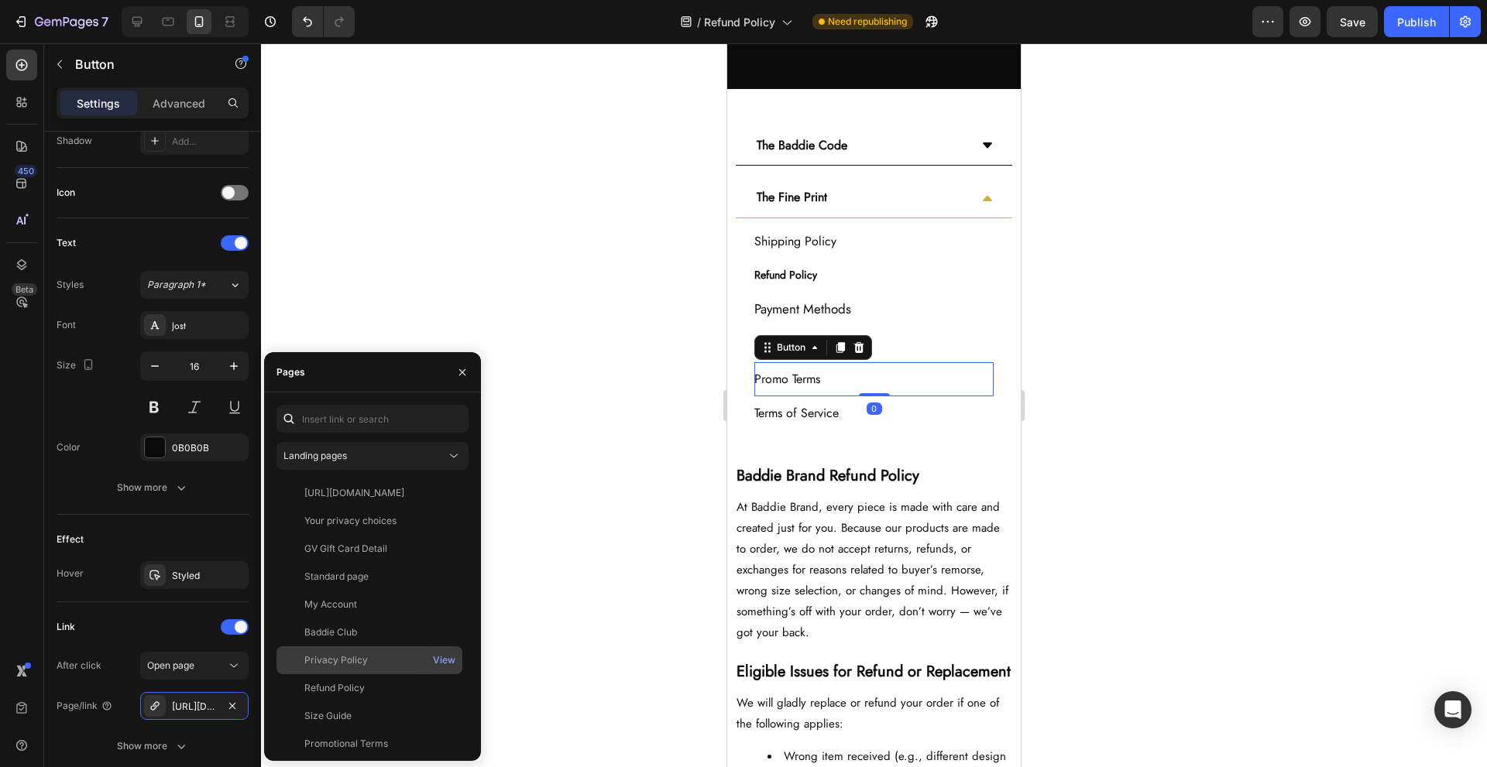
scroll to position [204, 0]
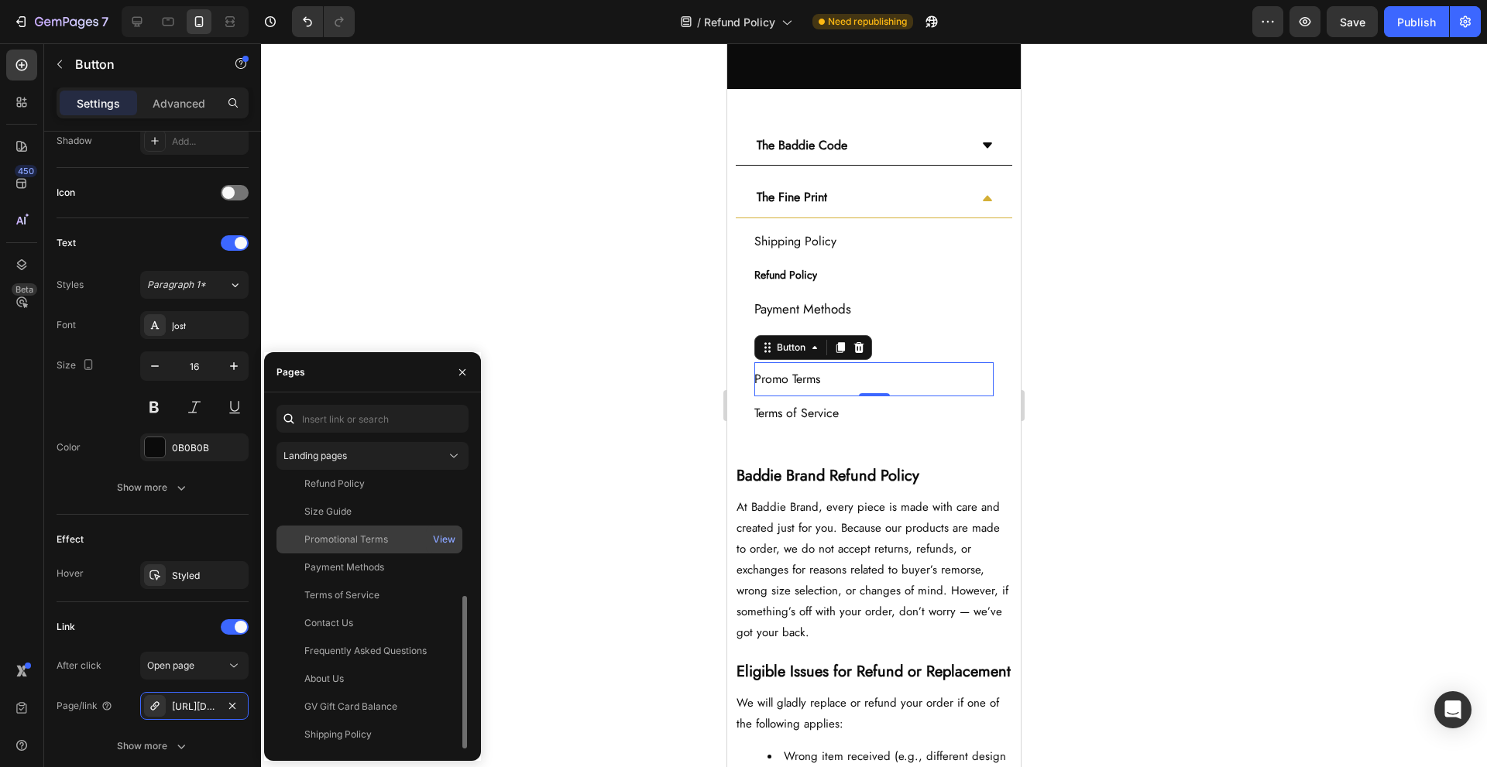
click at [418, 554] on div "Promotional Terms View" at bounding box center [369, 568] width 186 height 28
click at [919, 413] on div "Terms of Service Button" at bounding box center [873, 414] width 239 height 35
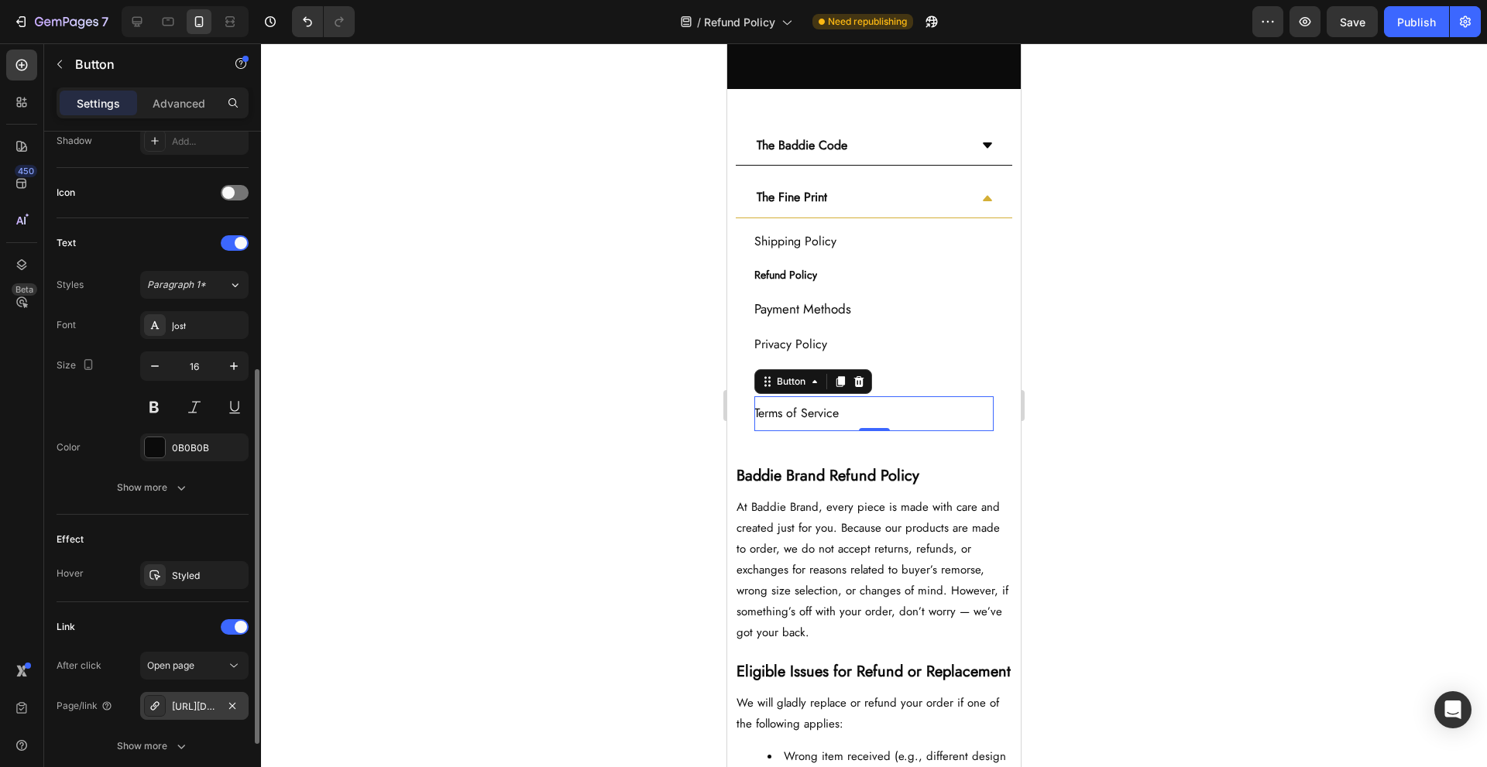
click at [191, 700] on div "[URL][DOMAIN_NAME]" at bounding box center [194, 707] width 45 height 14
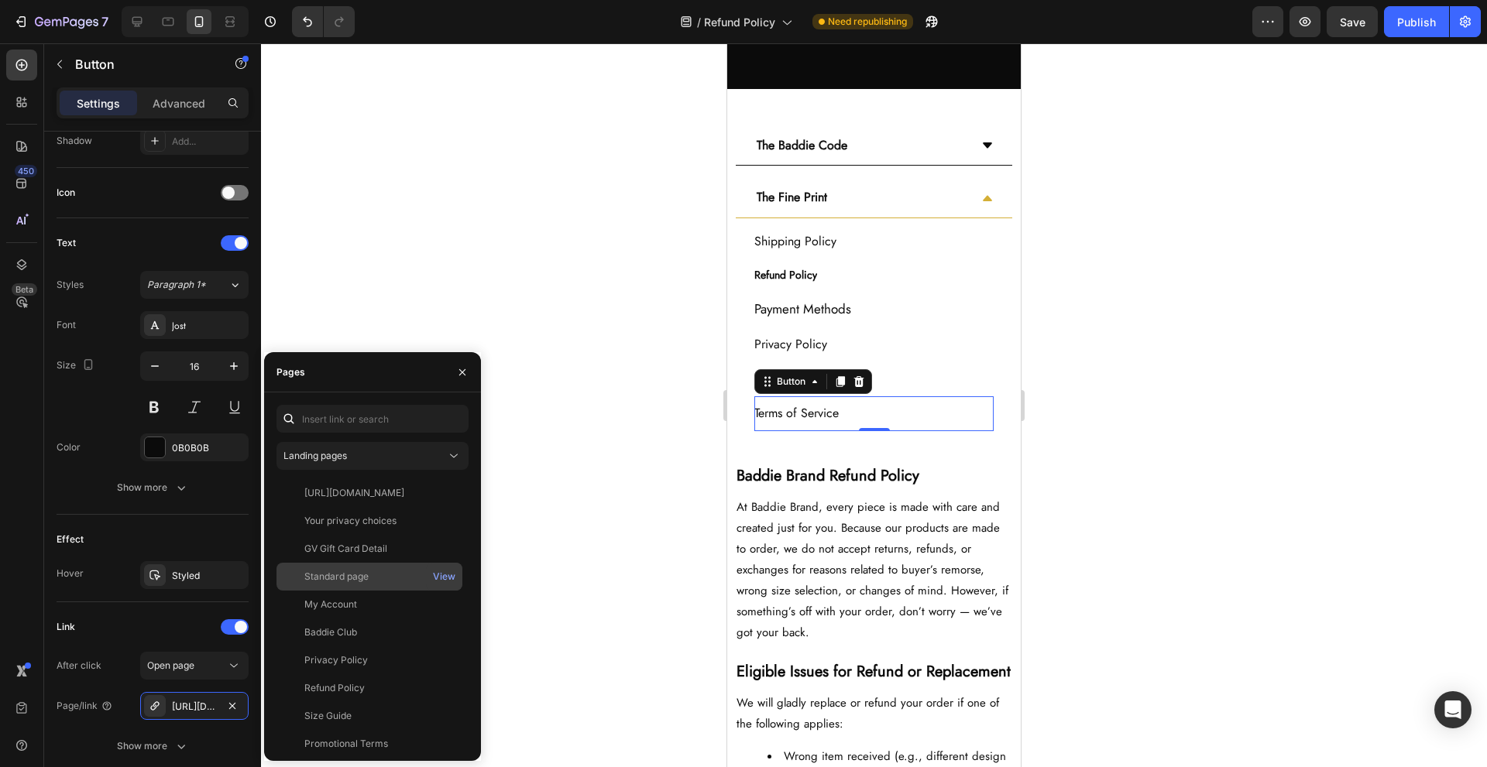
scroll to position [204, 0]
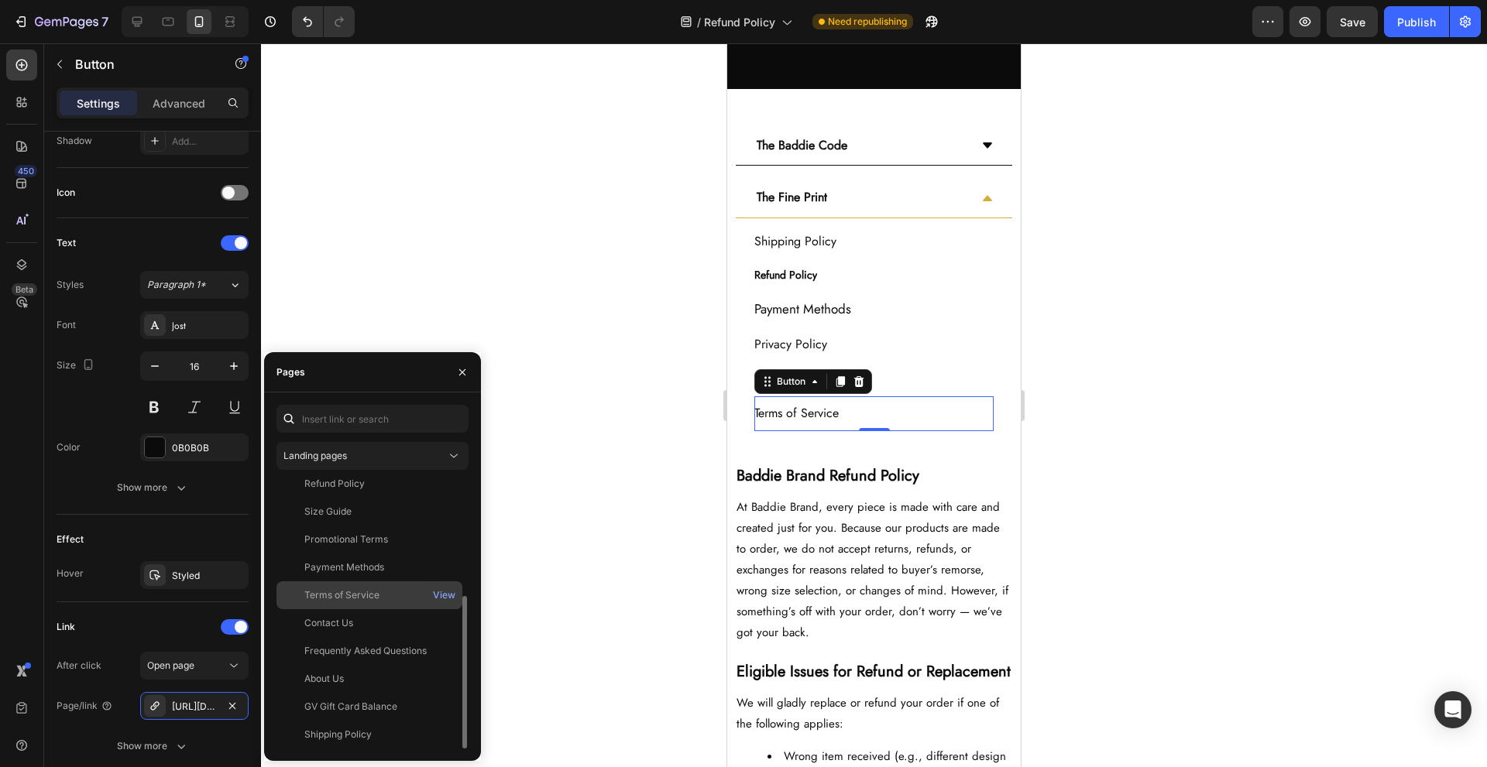
click at [377, 597] on div "Terms of Service" at bounding box center [341, 596] width 75 height 14
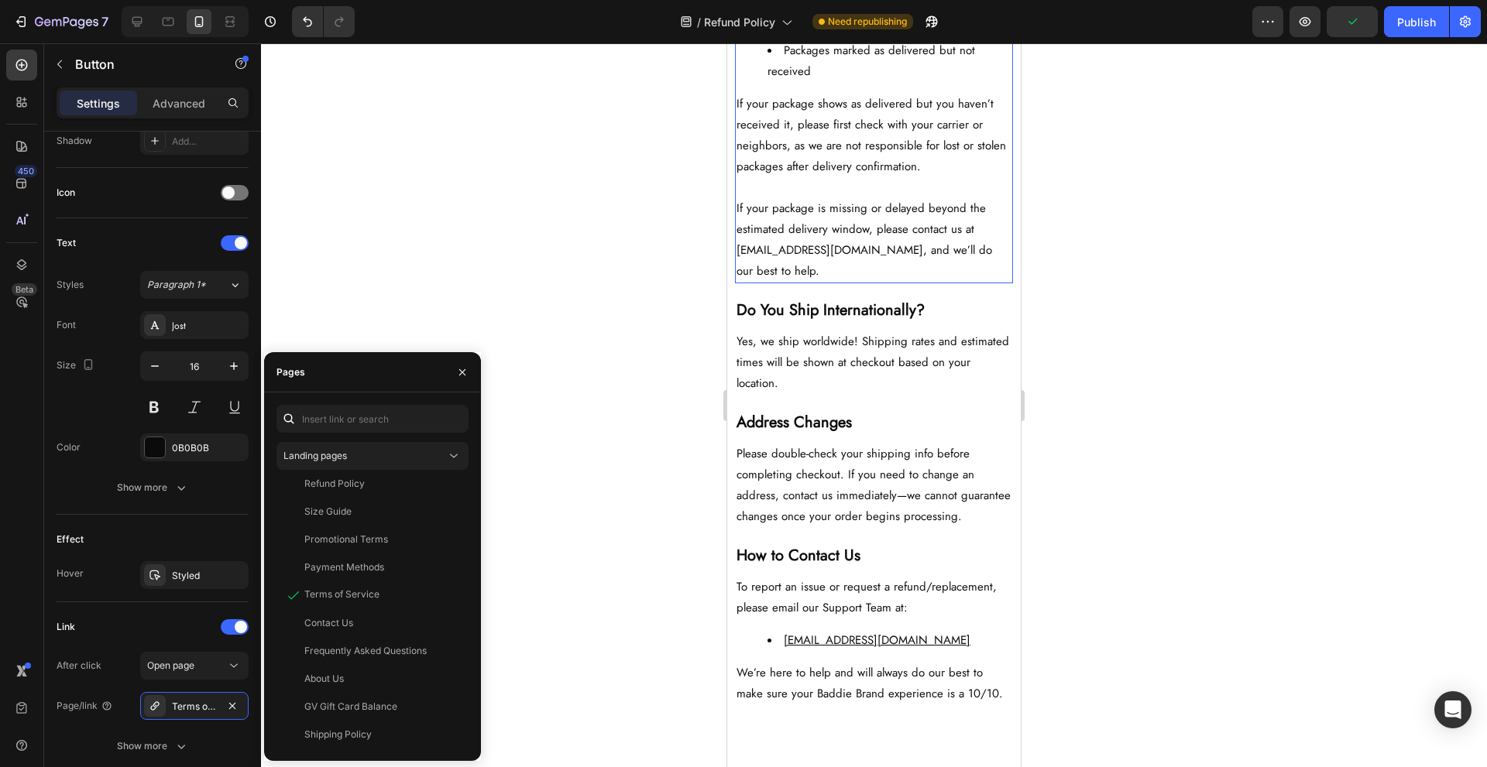
scroll to position [2212, 0]
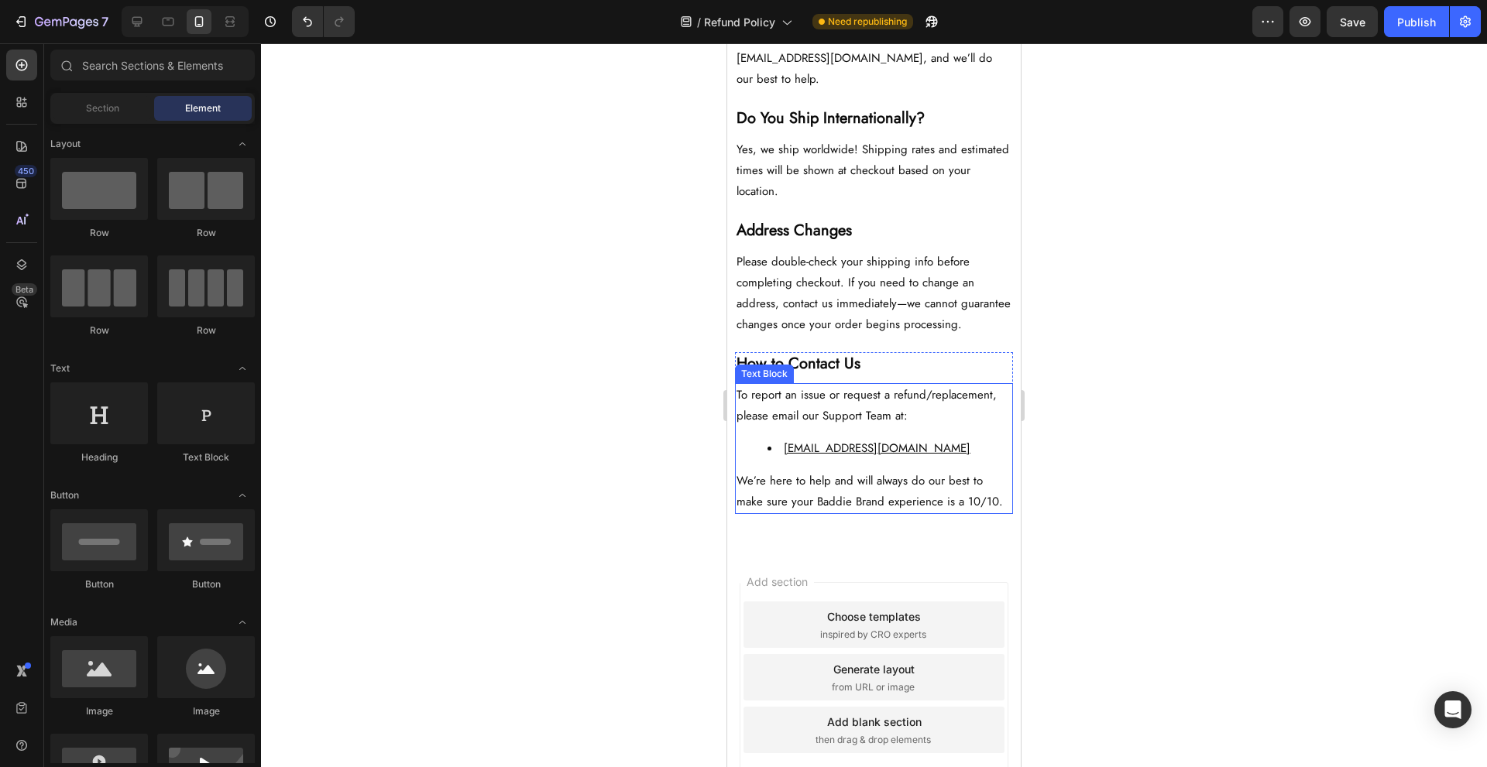
click at [773, 459] on li "[EMAIL_ADDRESS][DOMAIN_NAME]" at bounding box center [889, 448] width 244 height 21
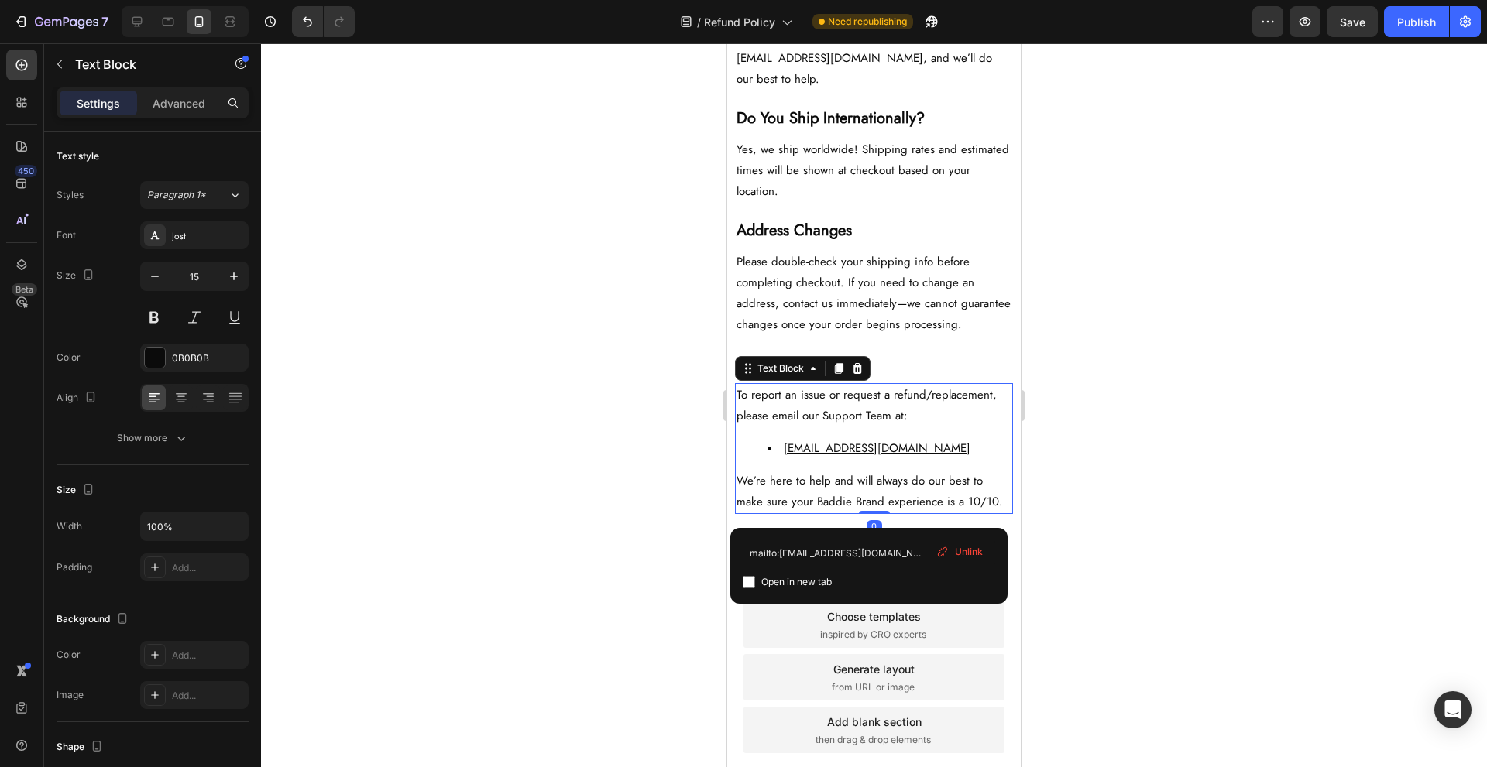
click at [778, 459] on li "[EMAIL_ADDRESS][DOMAIN_NAME]" at bounding box center [889, 448] width 244 height 21
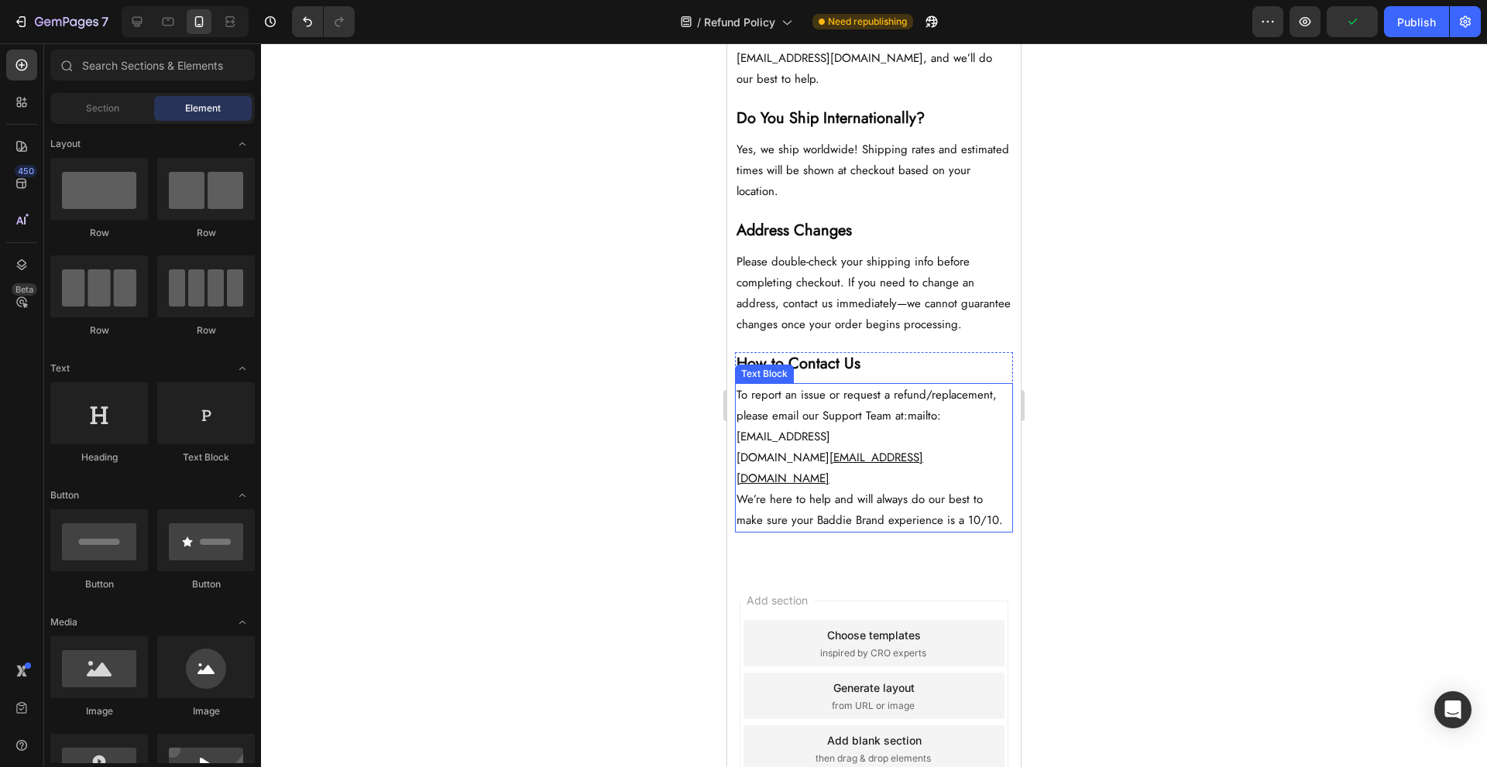
click at [880, 466] on link "mailto:support@thebaddiebrand.com" at bounding box center [839, 436] width 204 height 59
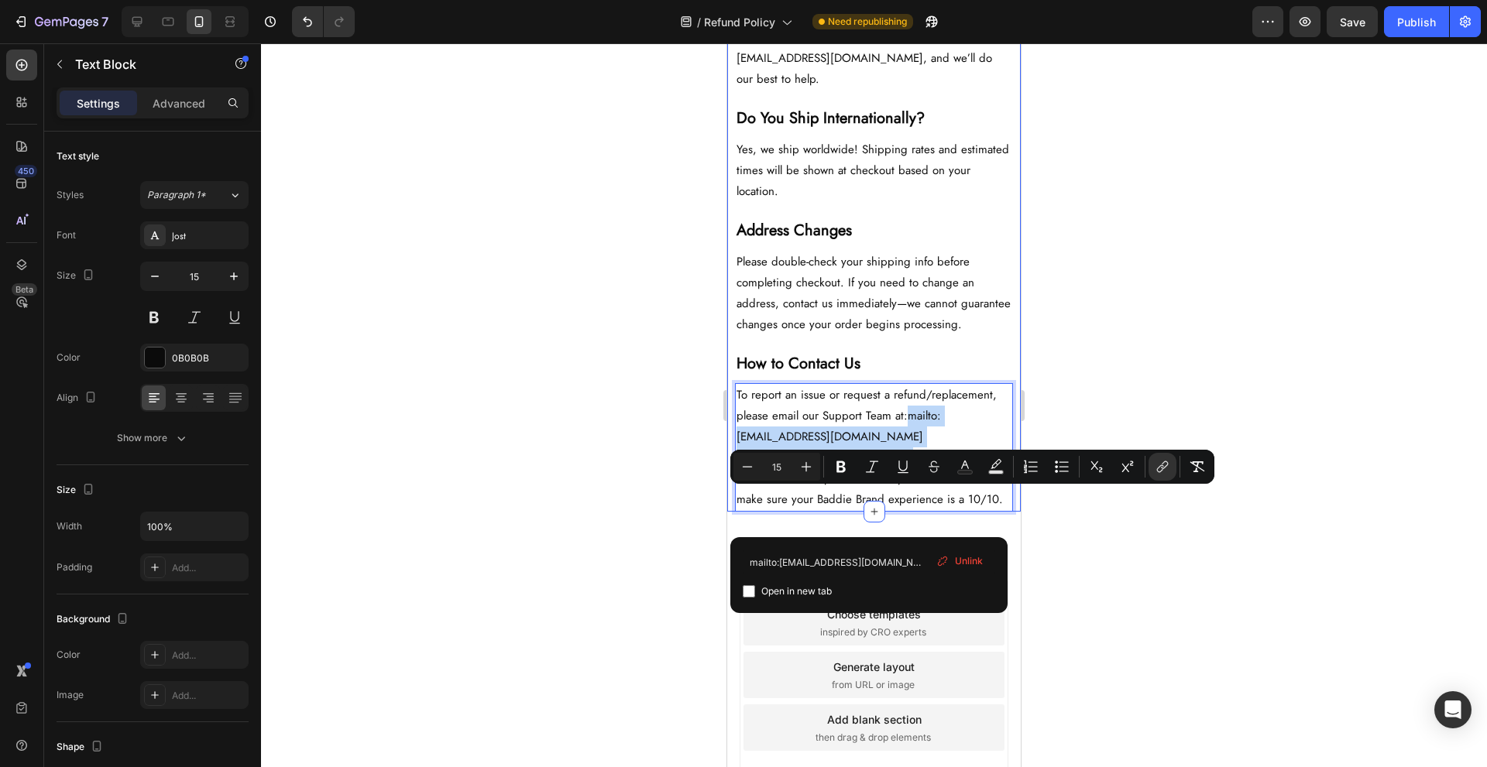
drag, startPoint x: 897, startPoint y: 516, endPoint x: 737, endPoint y: 511, distance: 159.6
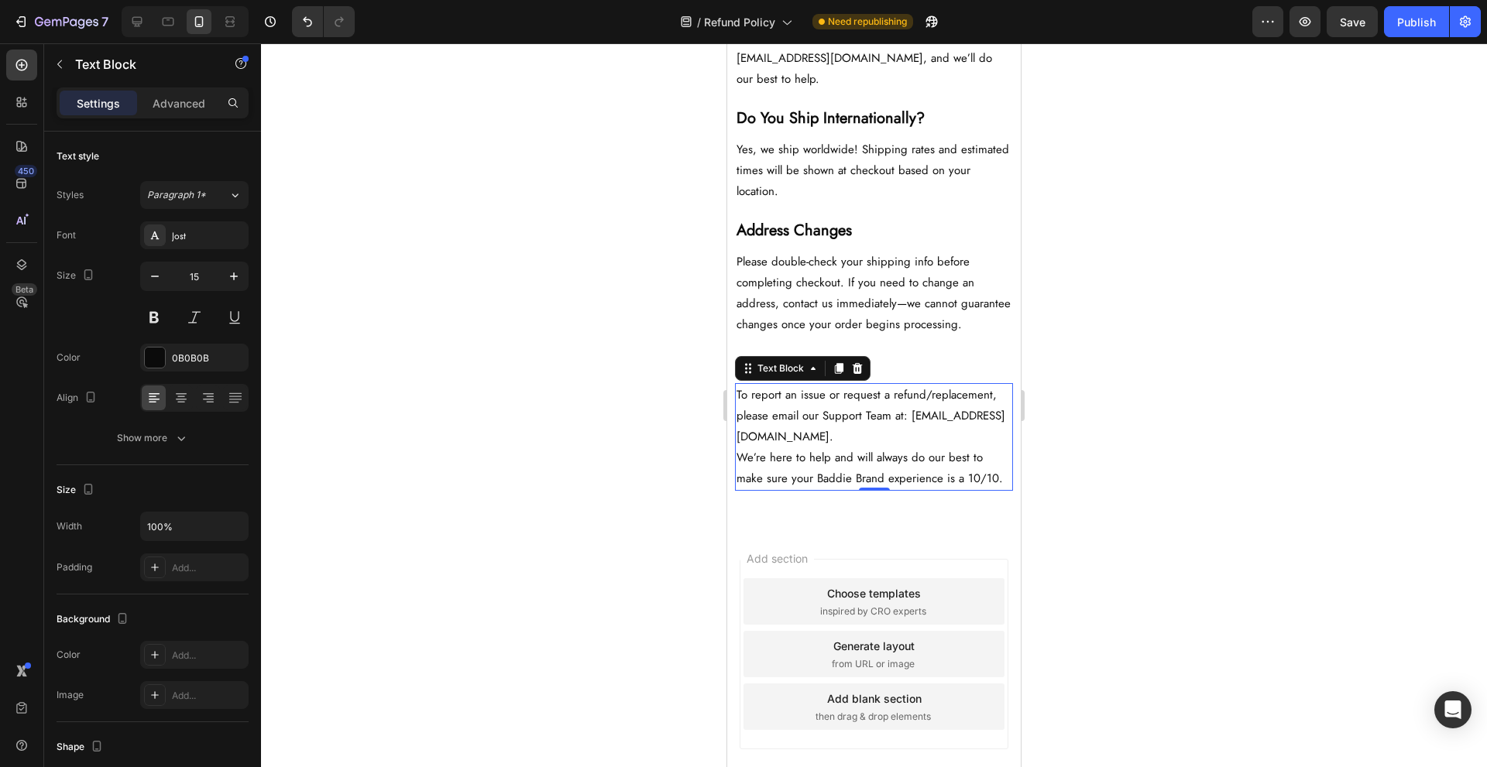
click at [742, 448] on p "To report an issue or request a refund/replacement, please email our Support Te…" at bounding box center [874, 416] width 275 height 63
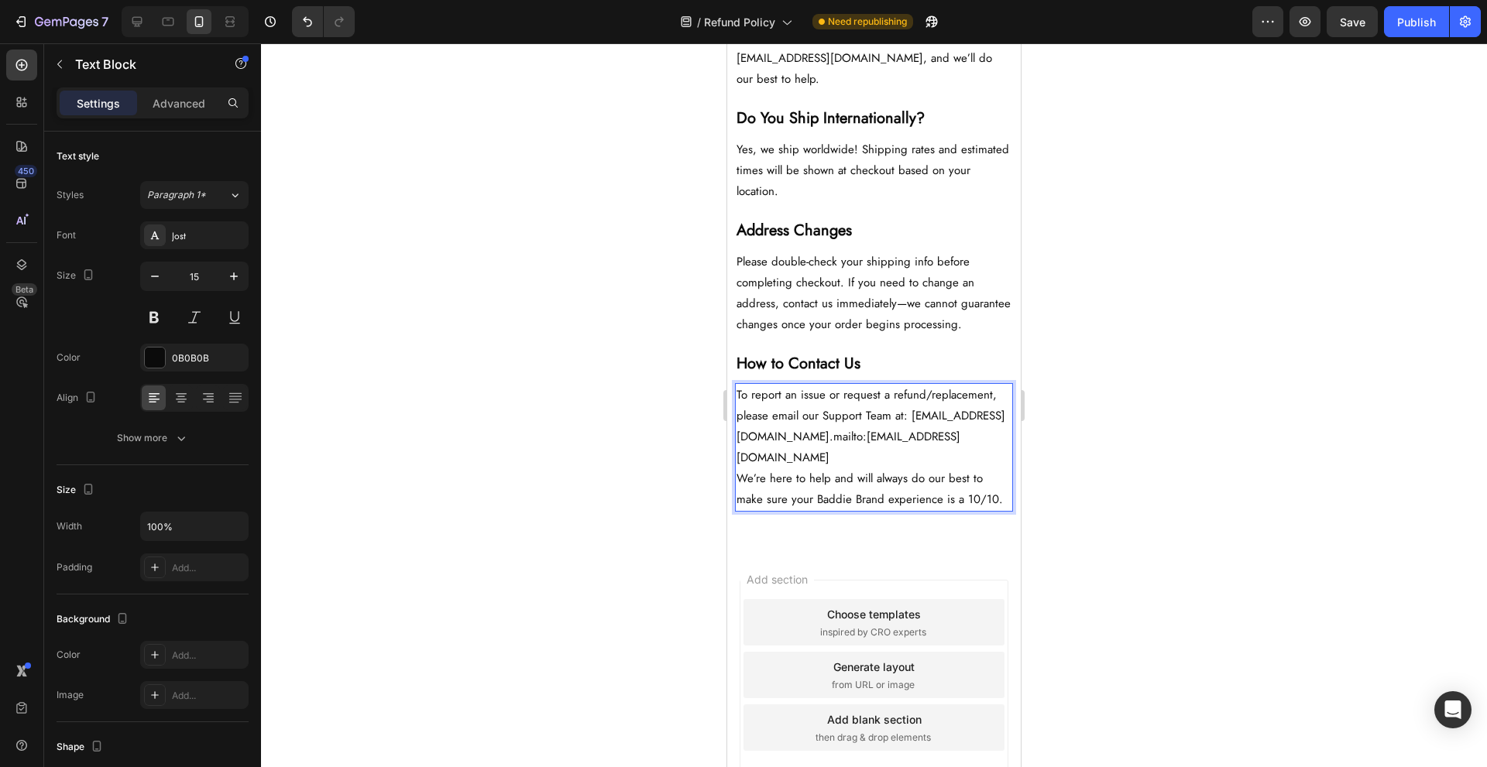
click at [738, 469] on p "To report an issue or request a refund/replacement, please email our Support Te…" at bounding box center [874, 427] width 275 height 84
click at [890, 466] on link "mailto:support@thebaddiebrand.com" at bounding box center [849, 447] width 224 height 38
click at [873, 510] on p "We’re here to help and will always do our best to make sure your Baddie Brand e…" at bounding box center [874, 490] width 275 height 42
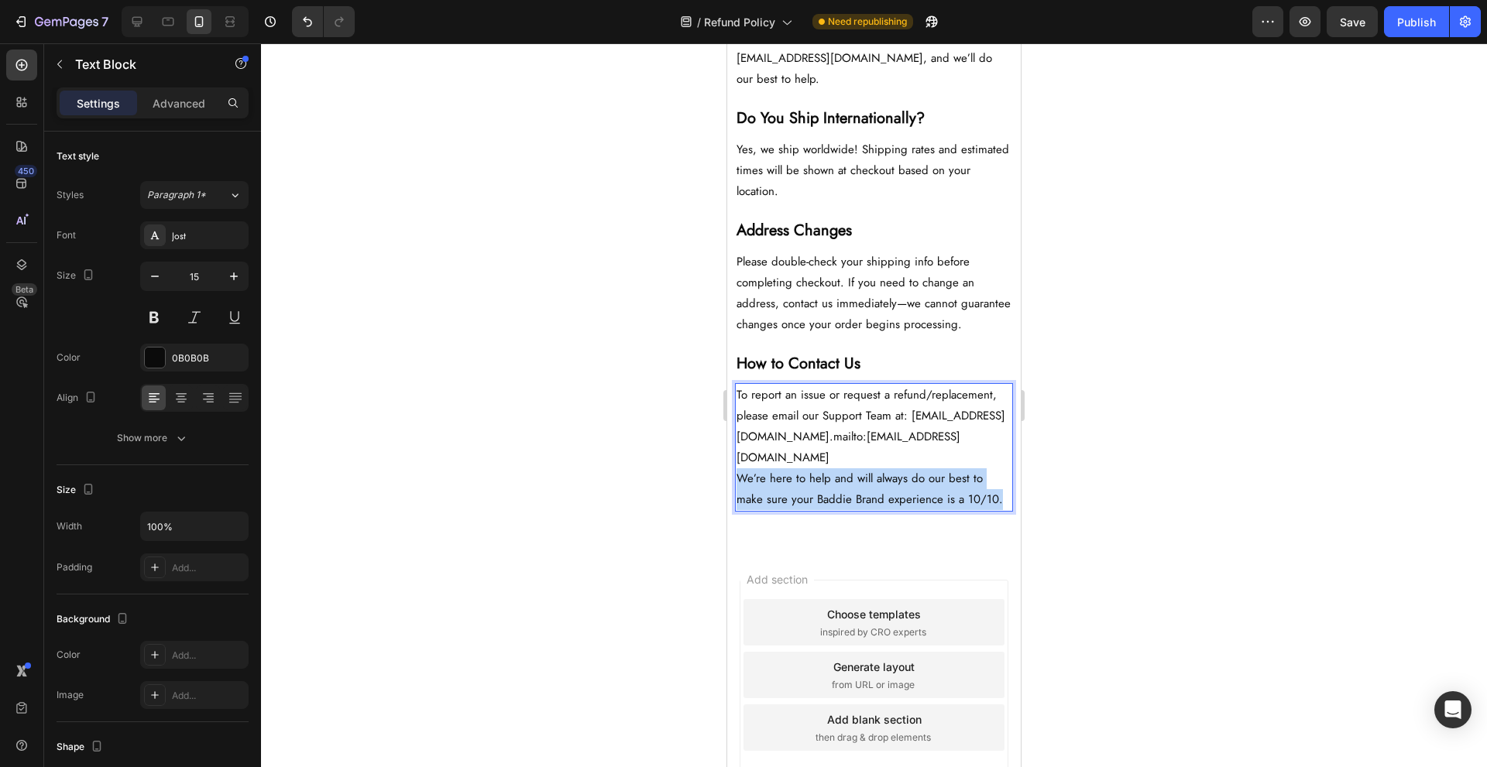
click at [873, 510] on p "We’re here to help and will always do our best to make sure your Baddie Brand e…" at bounding box center [874, 490] width 275 height 42
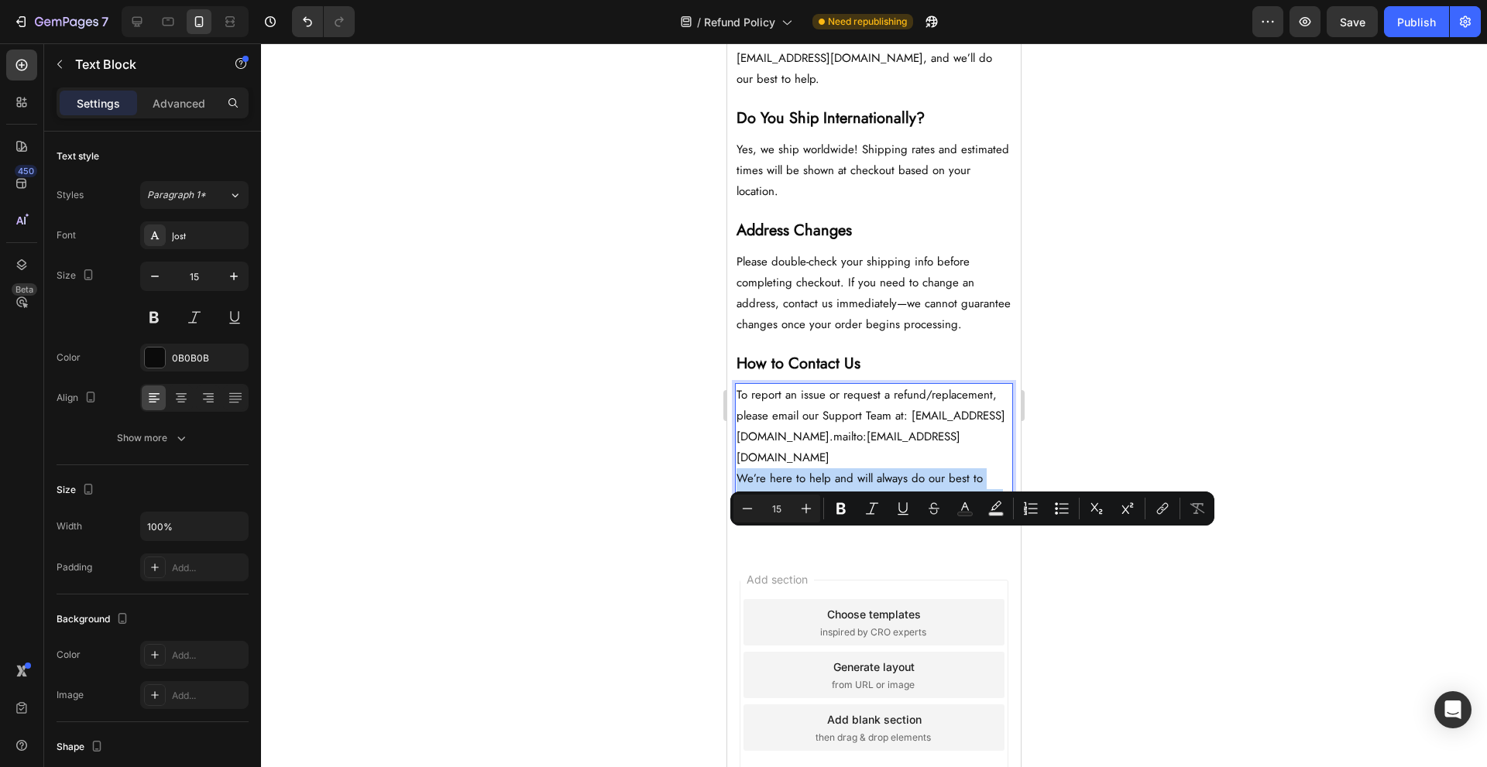
click at [984, 510] on p "We’re here to help and will always do our best to make sure your Baddie Brand e…" at bounding box center [874, 490] width 275 height 42
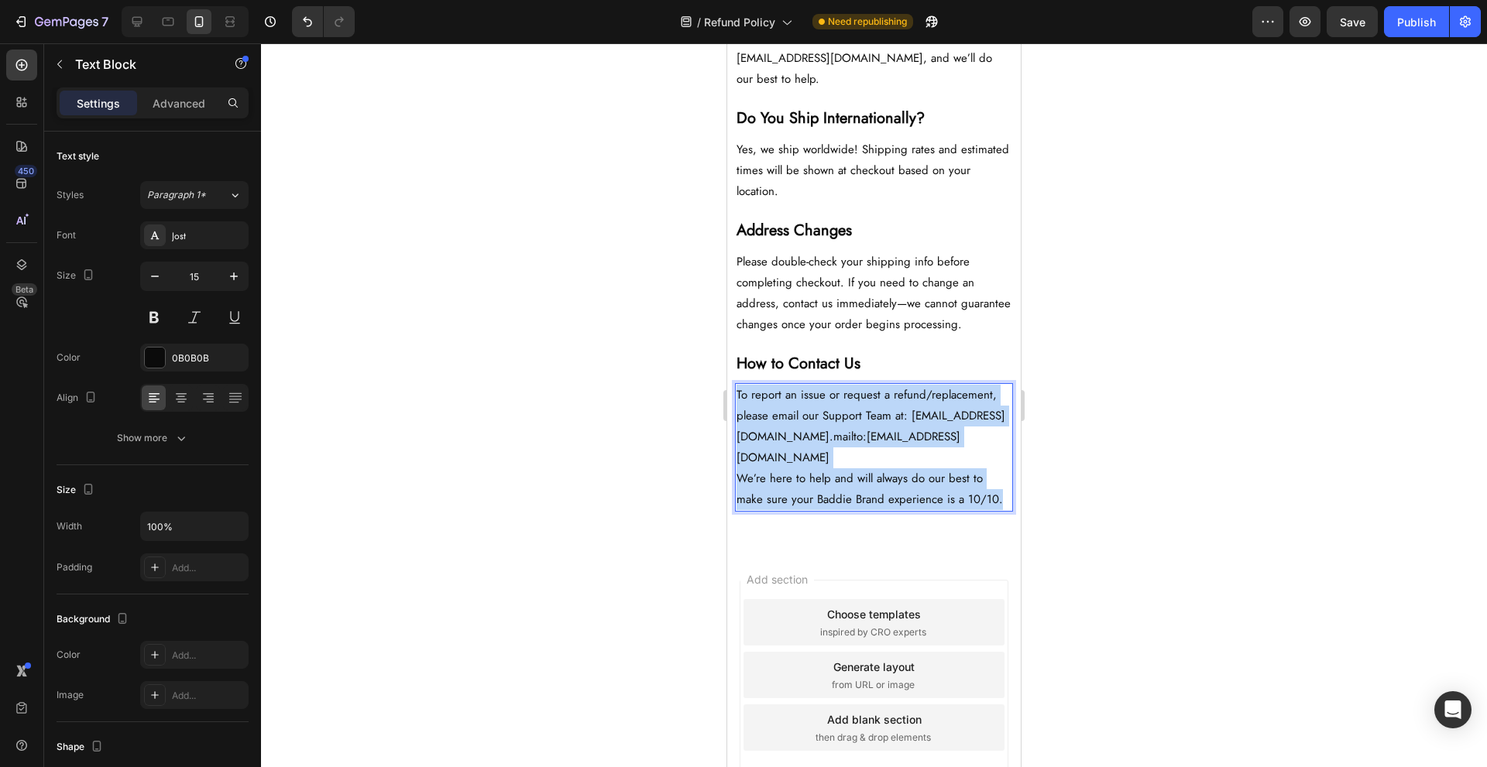
drag, startPoint x: 997, startPoint y: 554, endPoint x: 692, endPoint y: 416, distance: 334.1
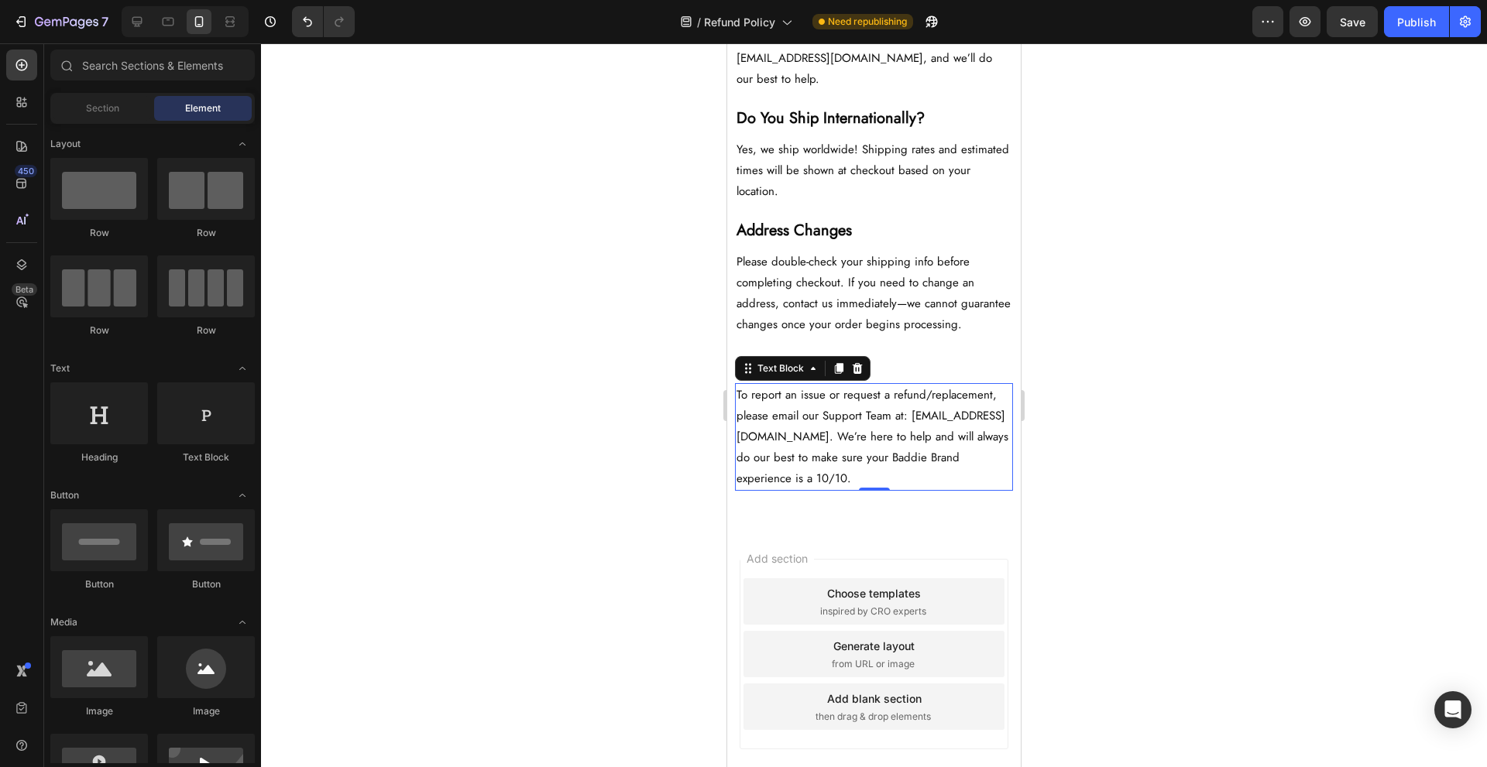
click at [796, 489] on p "To report an issue or request a refund/replacement, please email our Support Te…" at bounding box center [874, 437] width 275 height 105
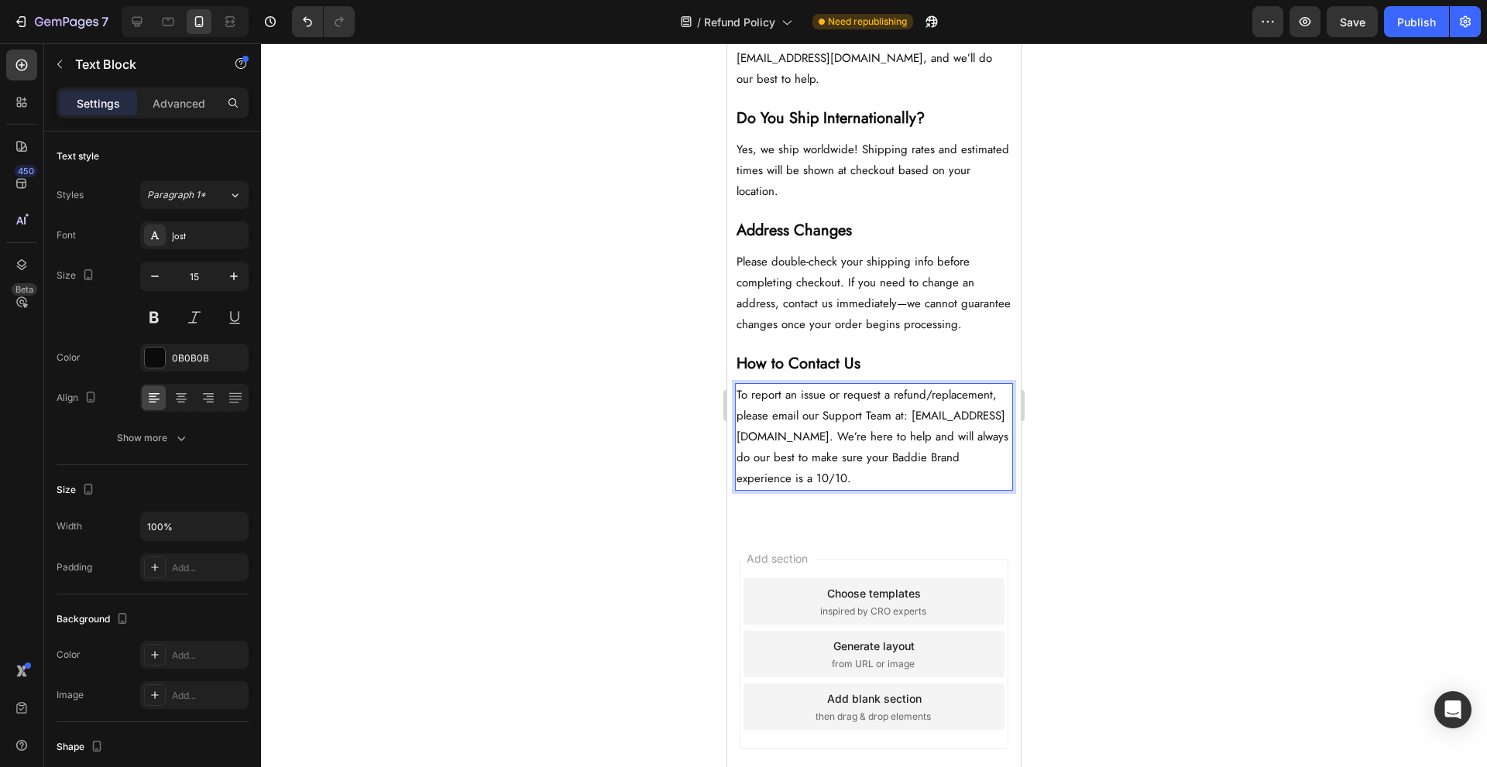
click at [742, 489] on p "To report an issue or request a refund/replacement, please email our Support Te…" at bounding box center [874, 437] width 275 height 105
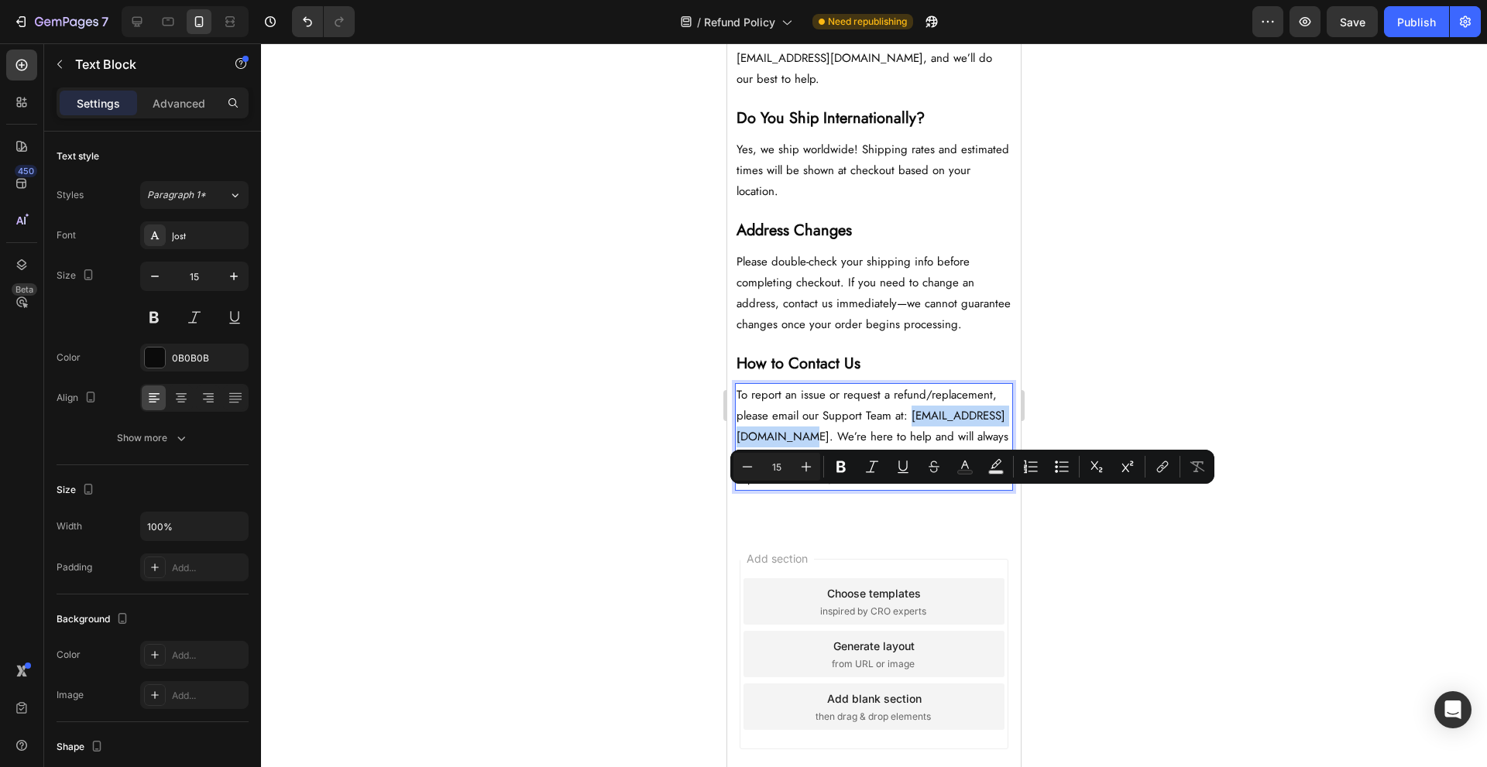
drag, startPoint x: 738, startPoint y: 503, endPoint x: 883, endPoint y: 502, distance: 144.8
click at [883, 489] on p "To report an issue or request a refund/replacement, please email our Support Te…" at bounding box center [874, 437] width 275 height 105
click at [1160, 469] on icon "Editor contextual toolbar" at bounding box center [1162, 466] width 15 height 15
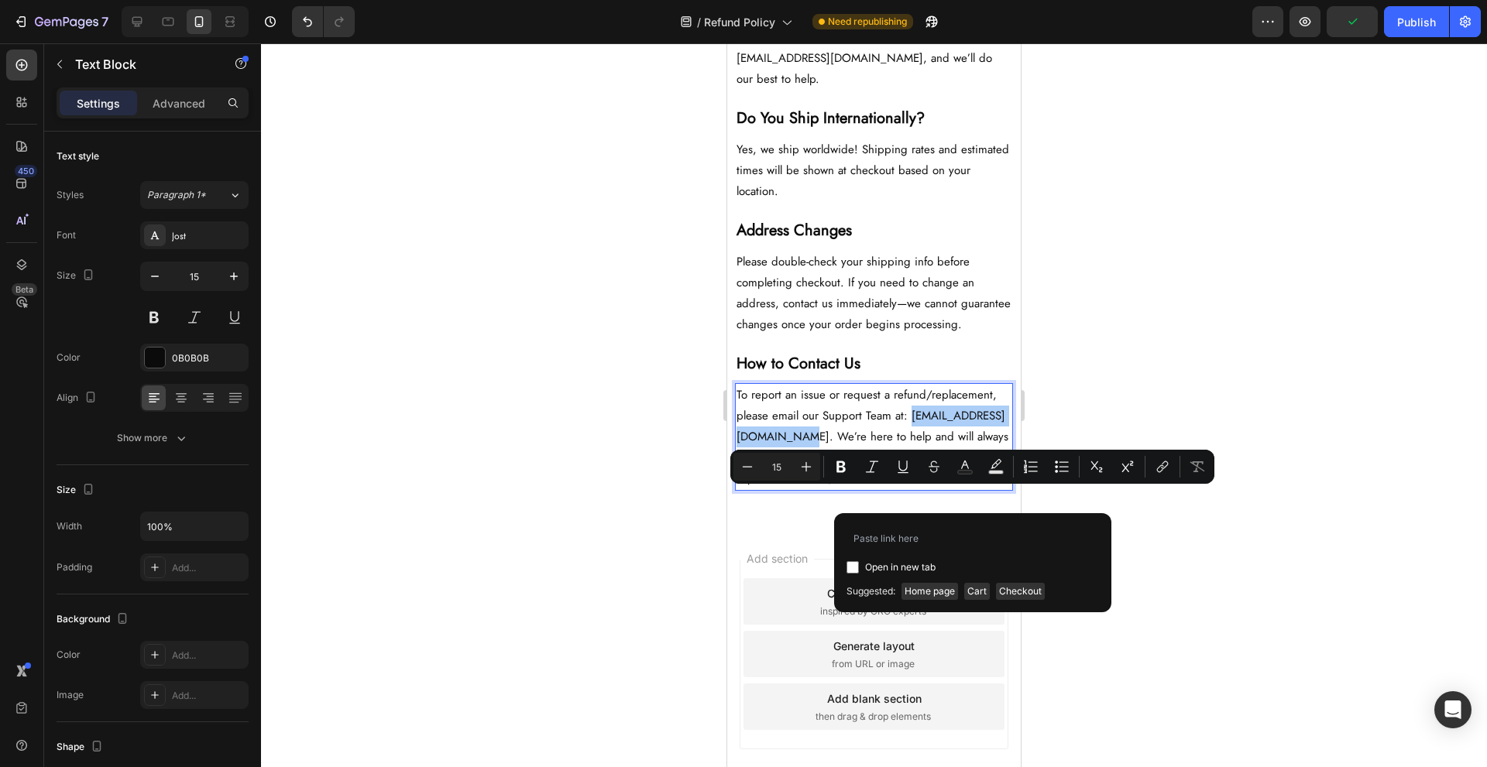
type input "mailto:support@thebaddiebrand.com"
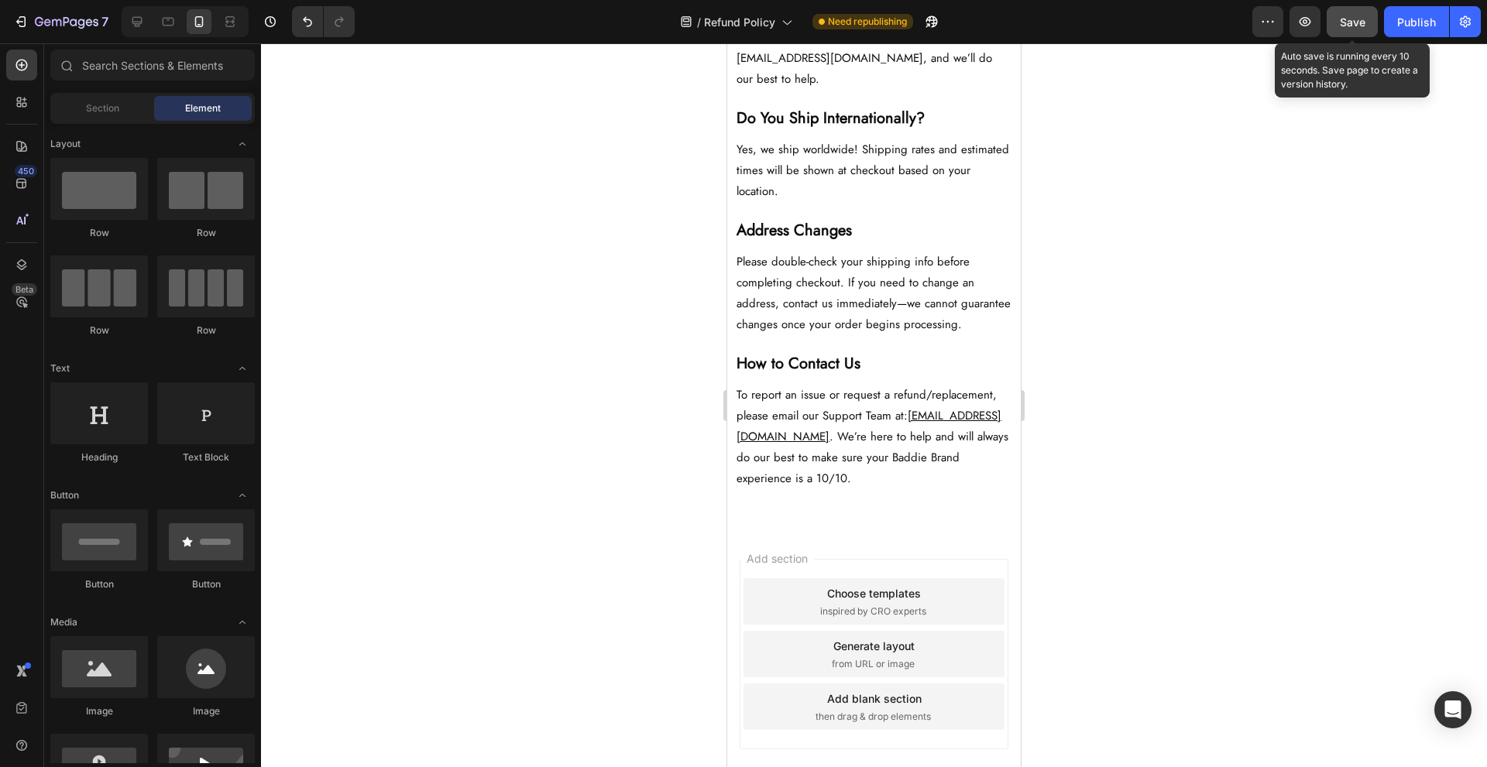
click at [1344, 17] on span "Save" at bounding box center [1353, 21] width 26 height 13
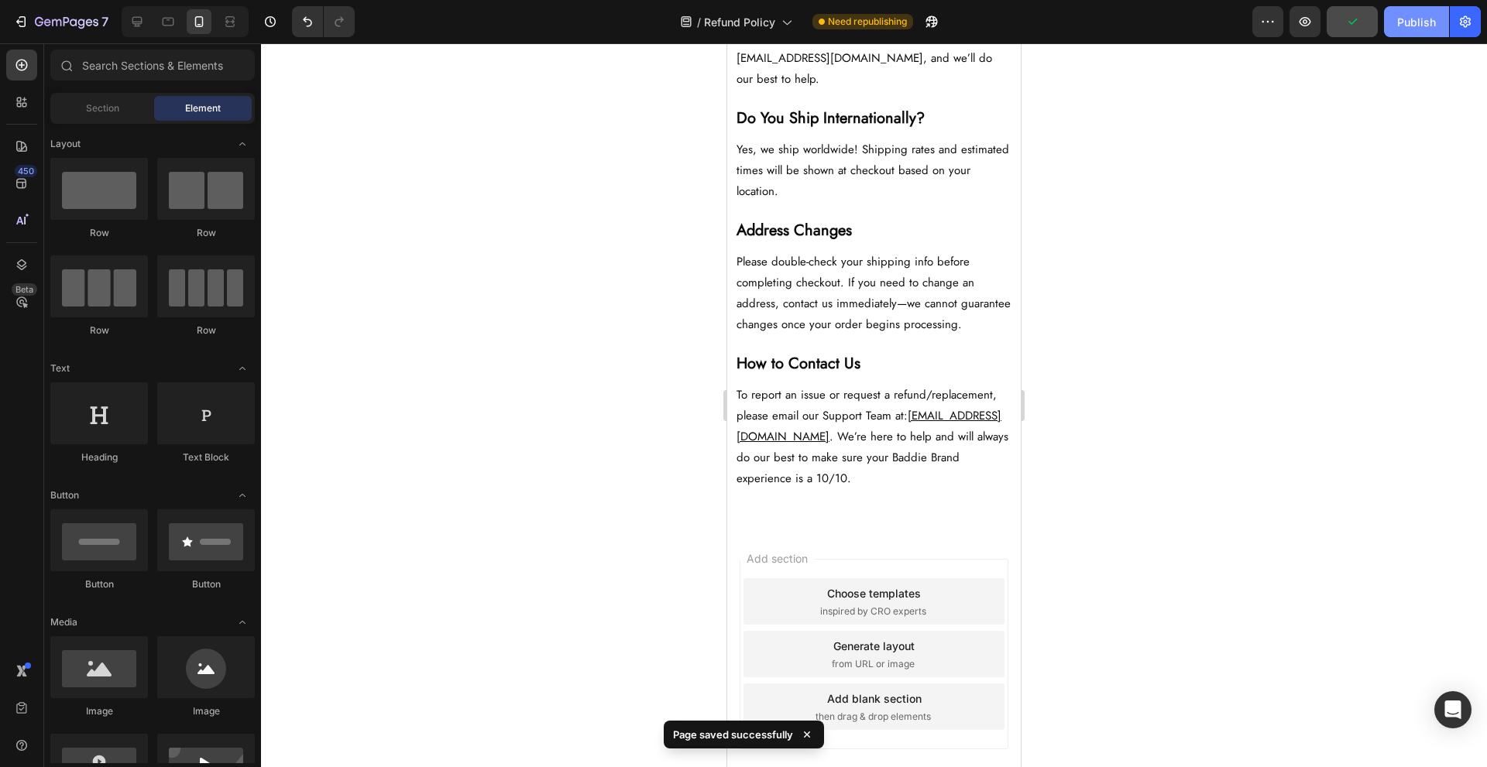
click at [1403, 15] on div "Publish" at bounding box center [1416, 22] width 39 height 16
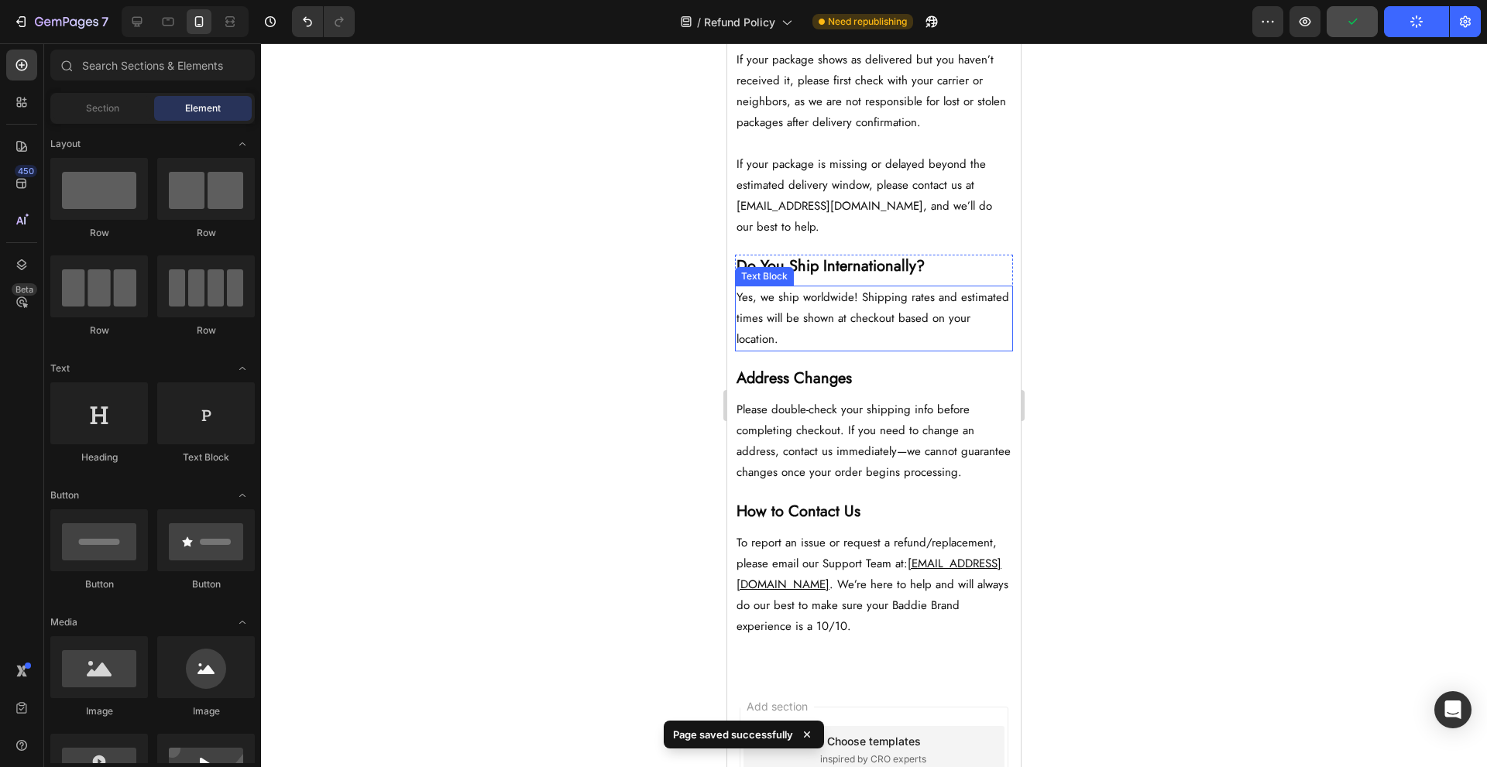
scroll to position [1799, 0]
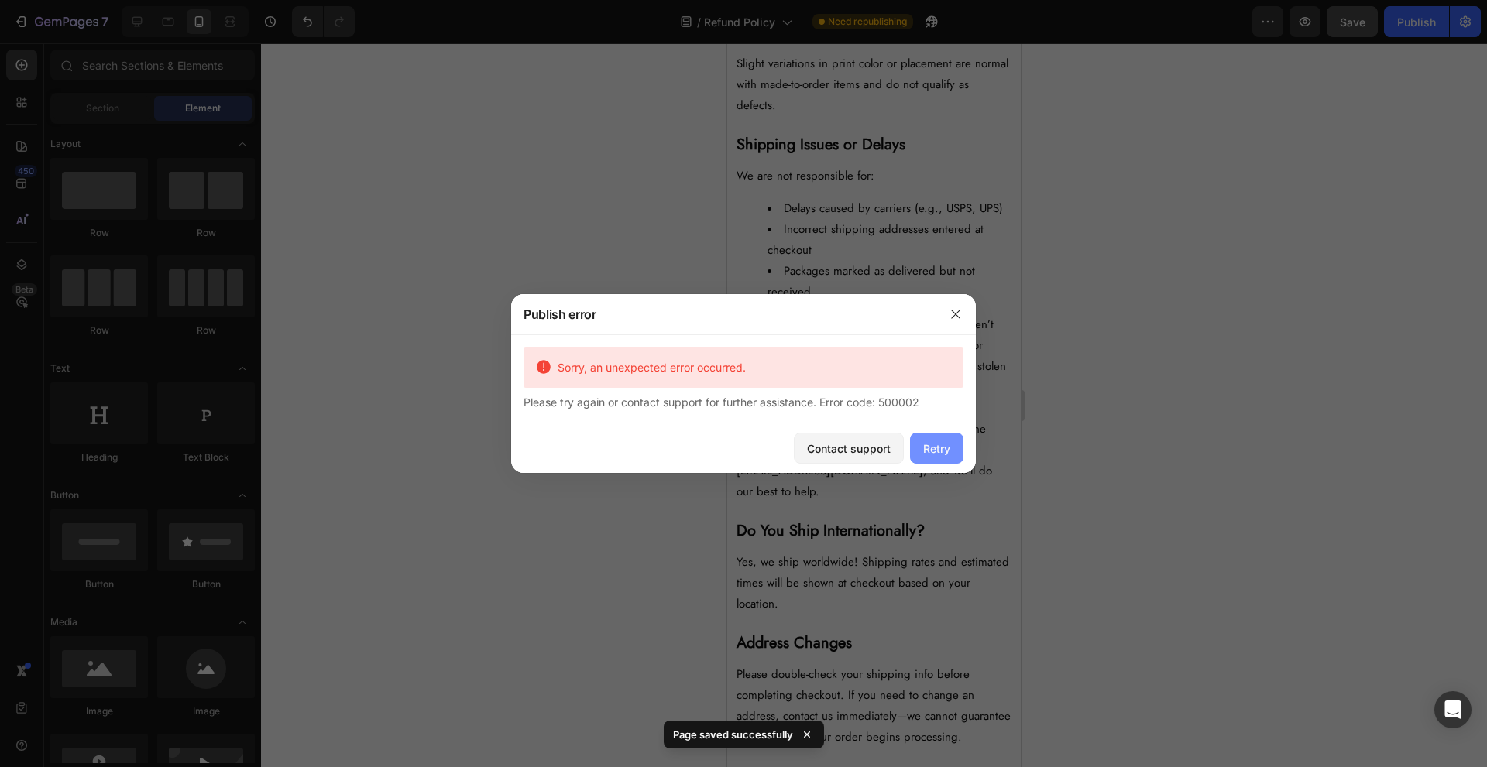
click at [950, 458] on button "Retry" at bounding box center [936, 448] width 53 height 31
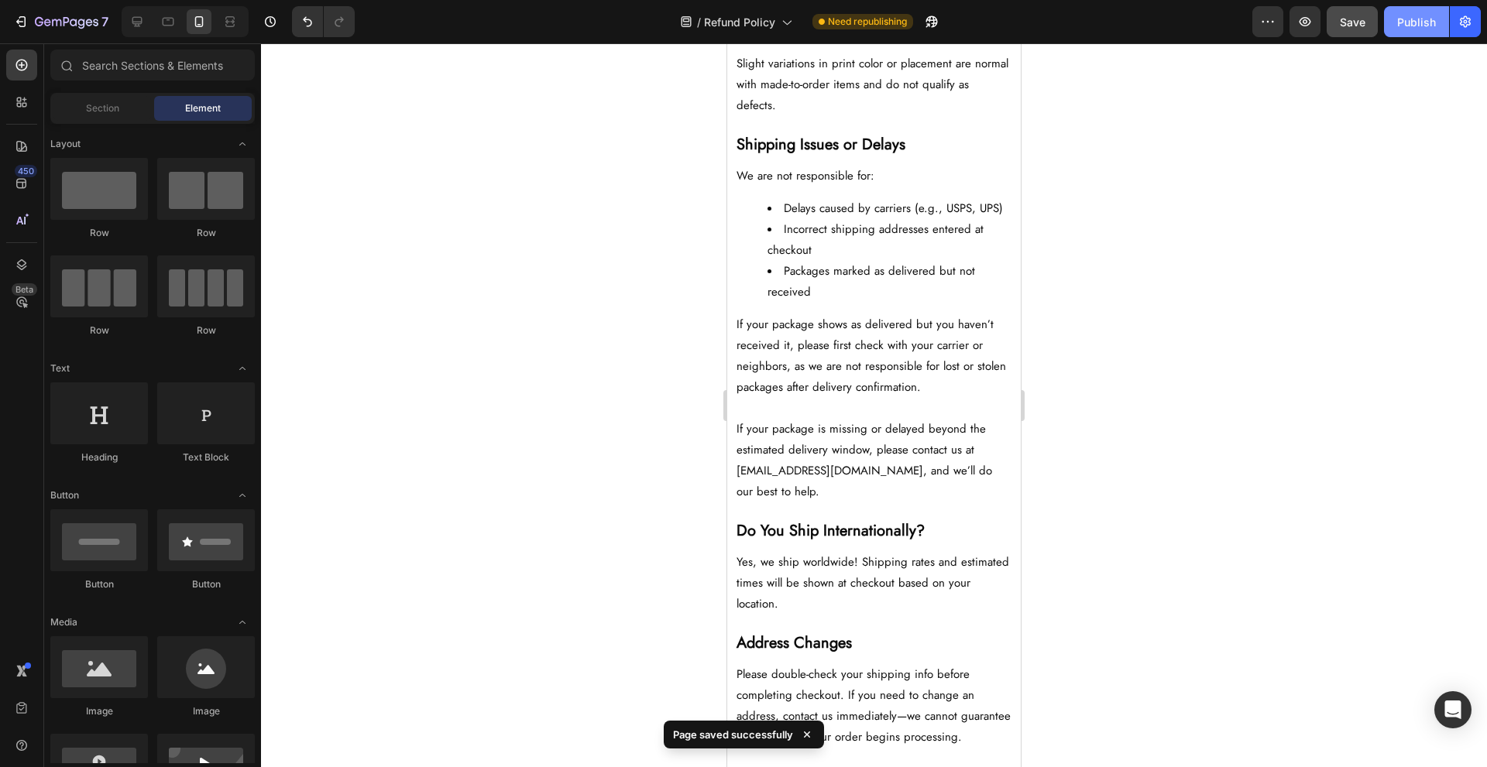
click at [1430, 27] on div "Publish" at bounding box center [1416, 22] width 39 height 16
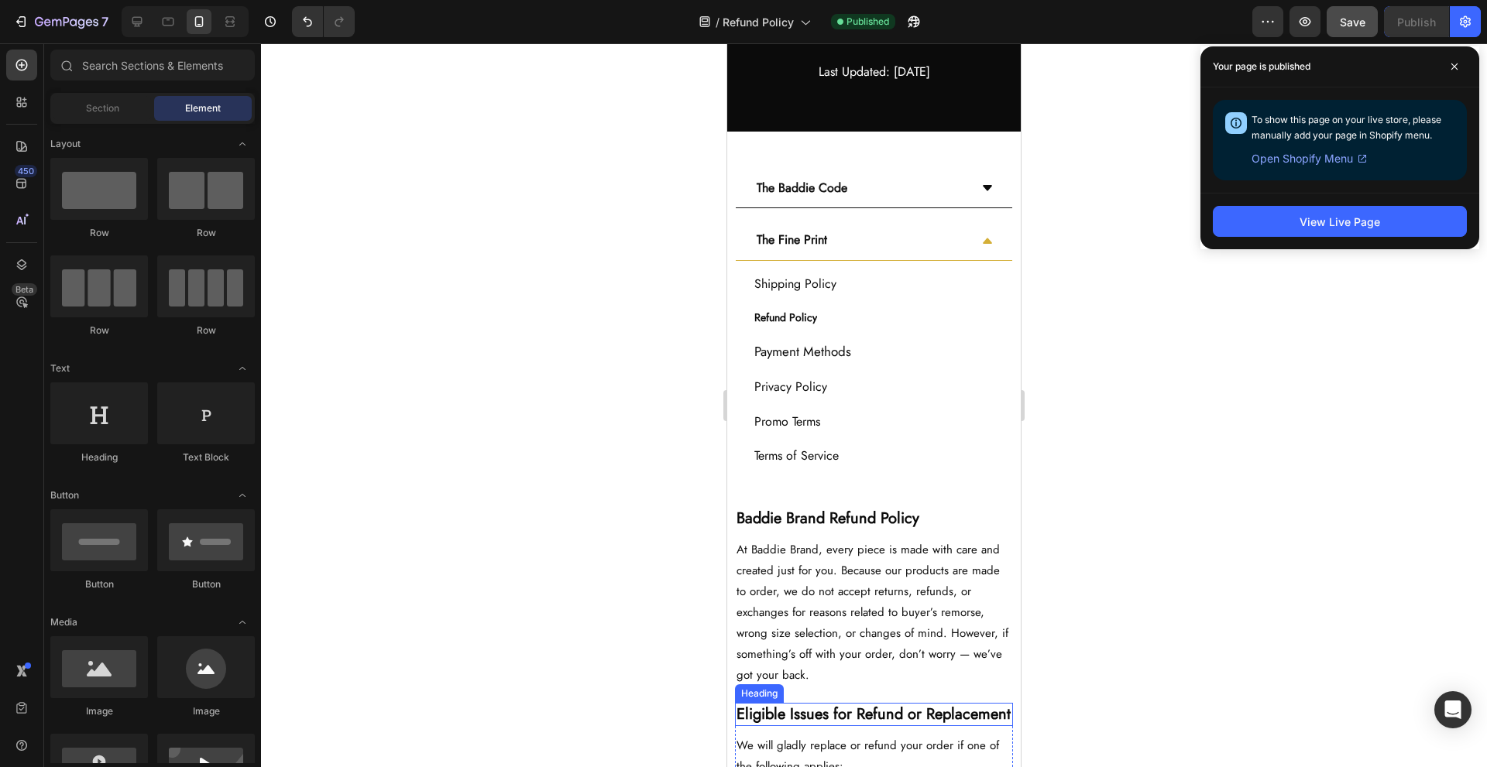
scroll to position [0, 0]
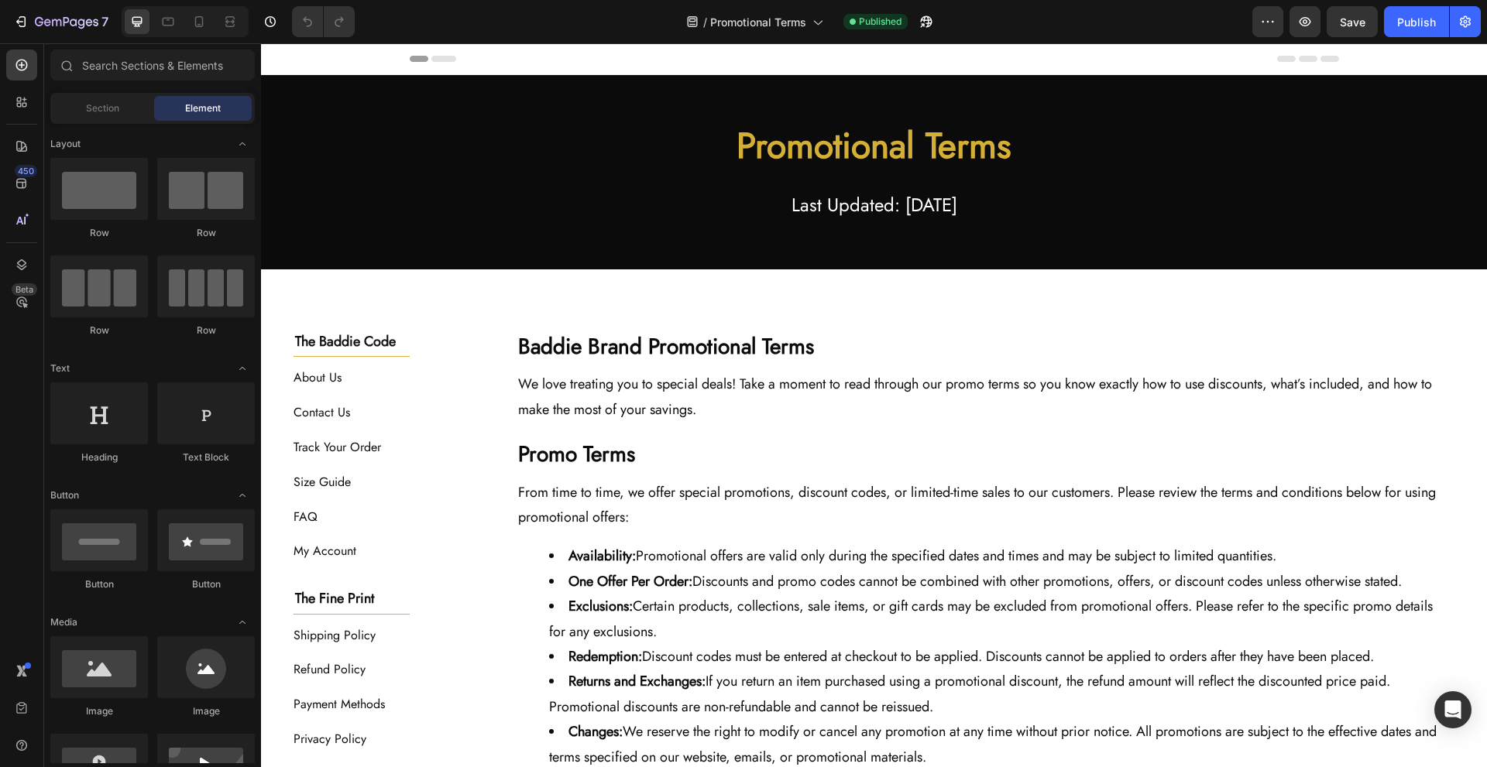
scroll to position [103, 0]
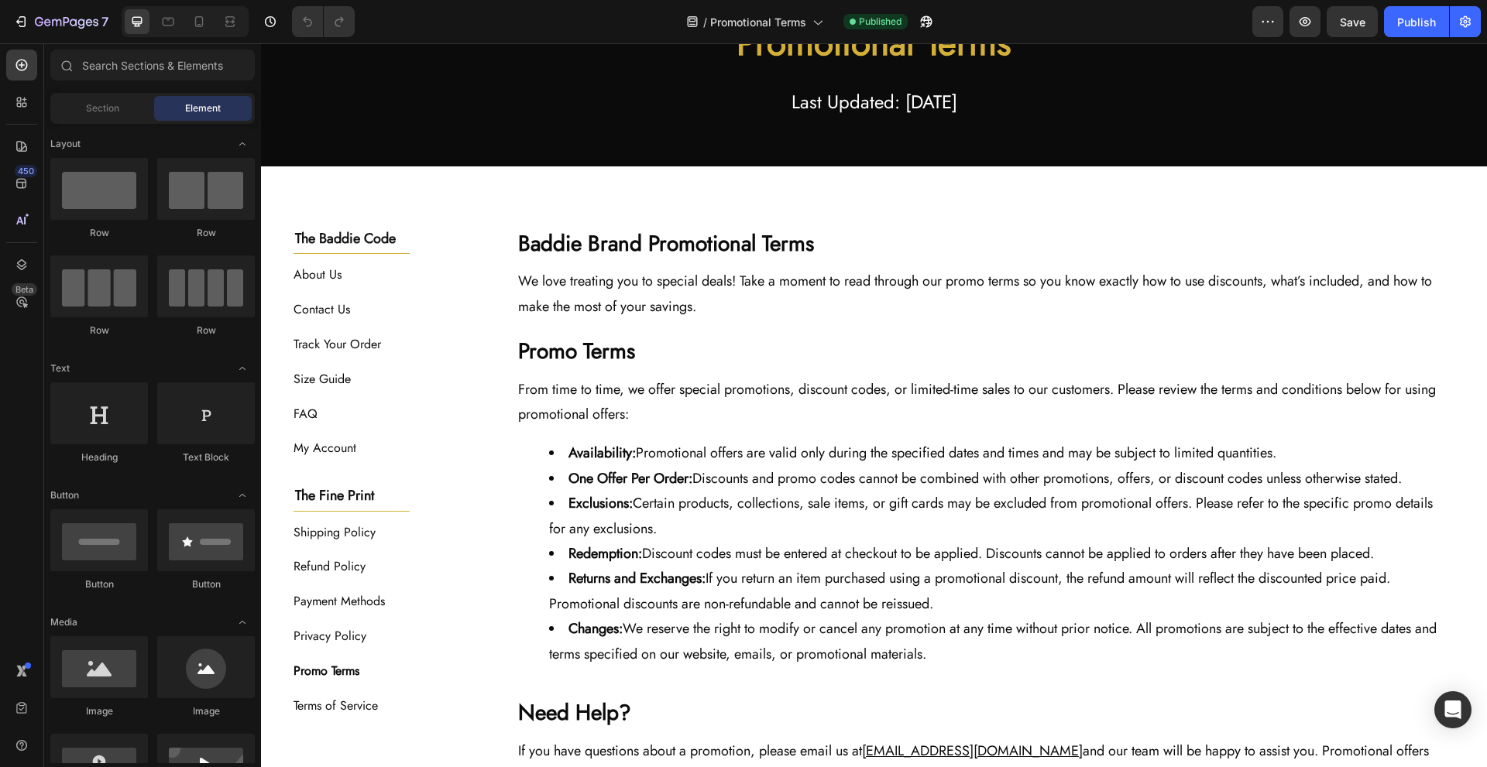
click at [952, 218] on div "Promotional Terms Heading Last Updated: [DATE] Text Block Row Section 1 Promoti…" at bounding box center [874, 381] width 1226 height 818
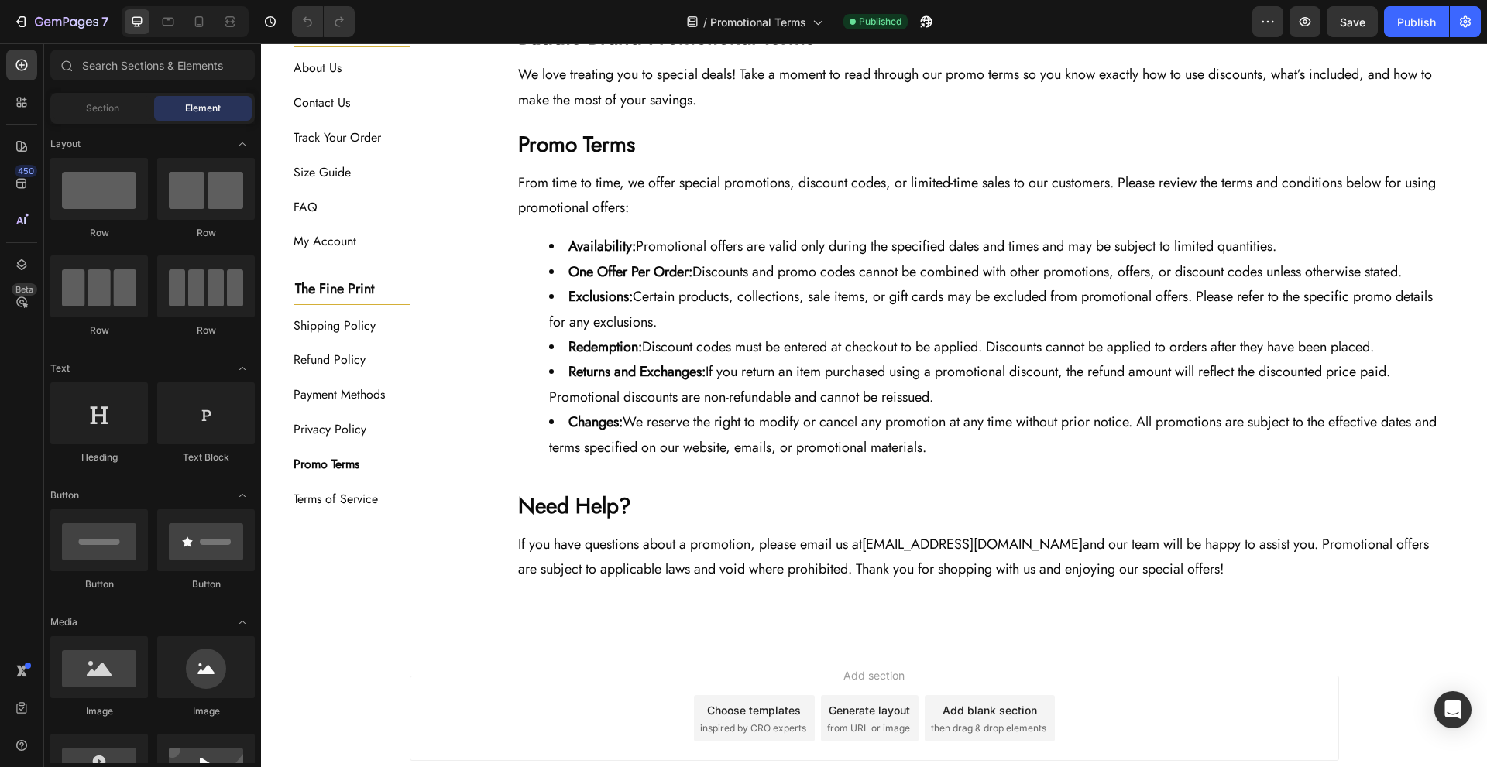
click at [1188, 615] on div "Header Promotional Terms Heading Last Updated: [DATE] Text Block Row Section 2 …" at bounding box center [874, 301] width 1226 height 1135
click at [206, 22] on icon at bounding box center [198, 21] width 15 height 15
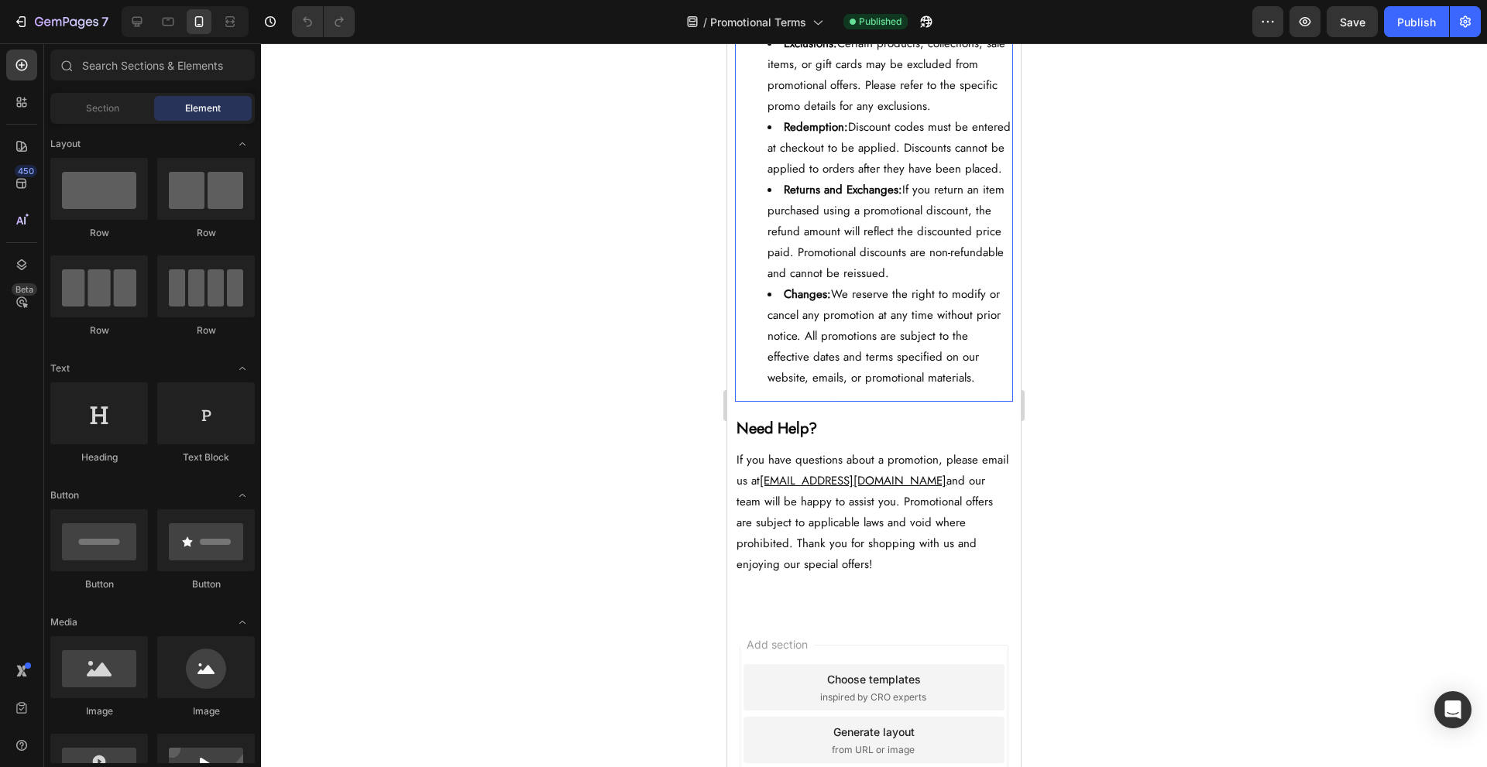
scroll to position [883, 0]
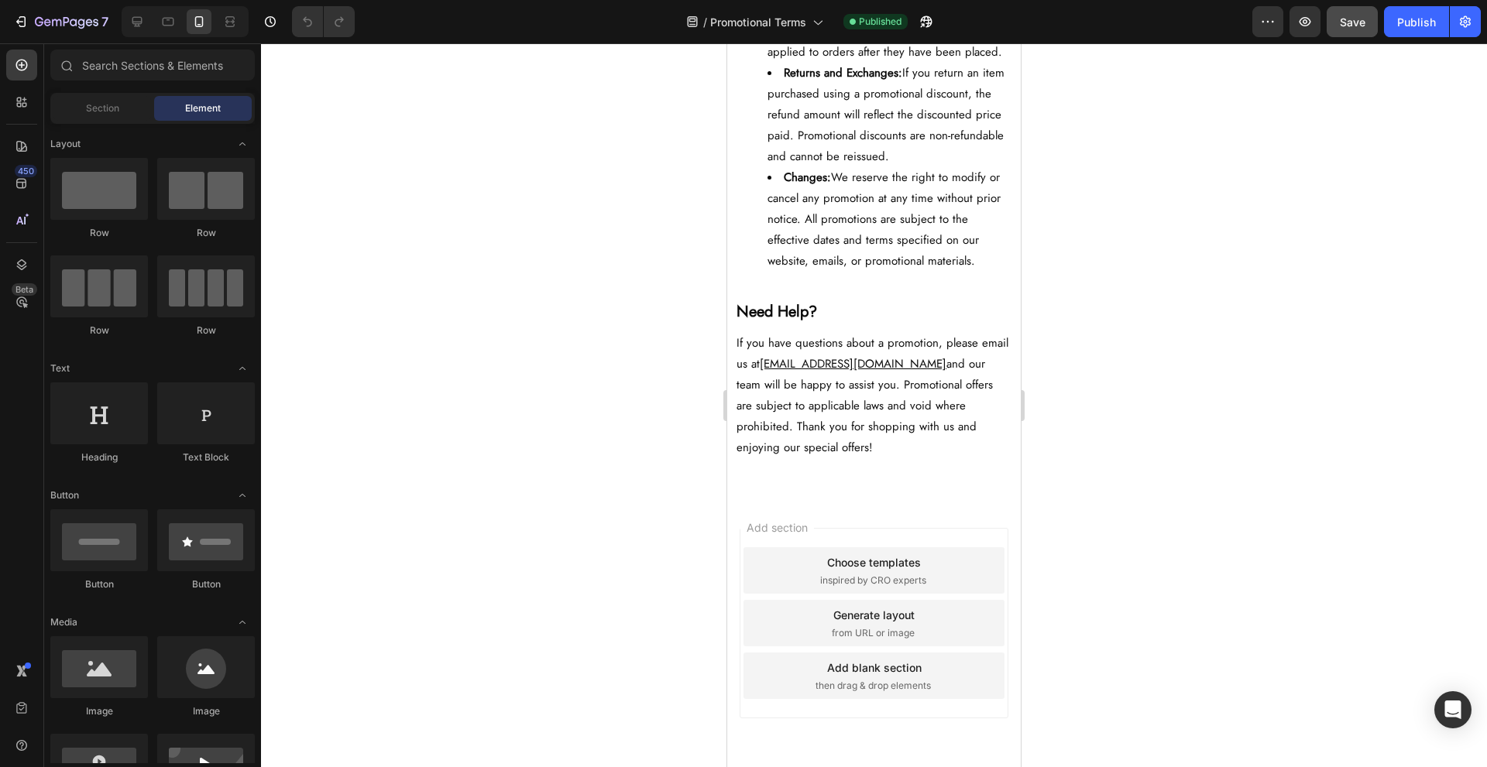
click at [1358, 16] on span "Save" at bounding box center [1353, 21] width 26 height 13
click at [1415, 27] on div "Publish" at bounding box center [1416, 22] width 39 height 16
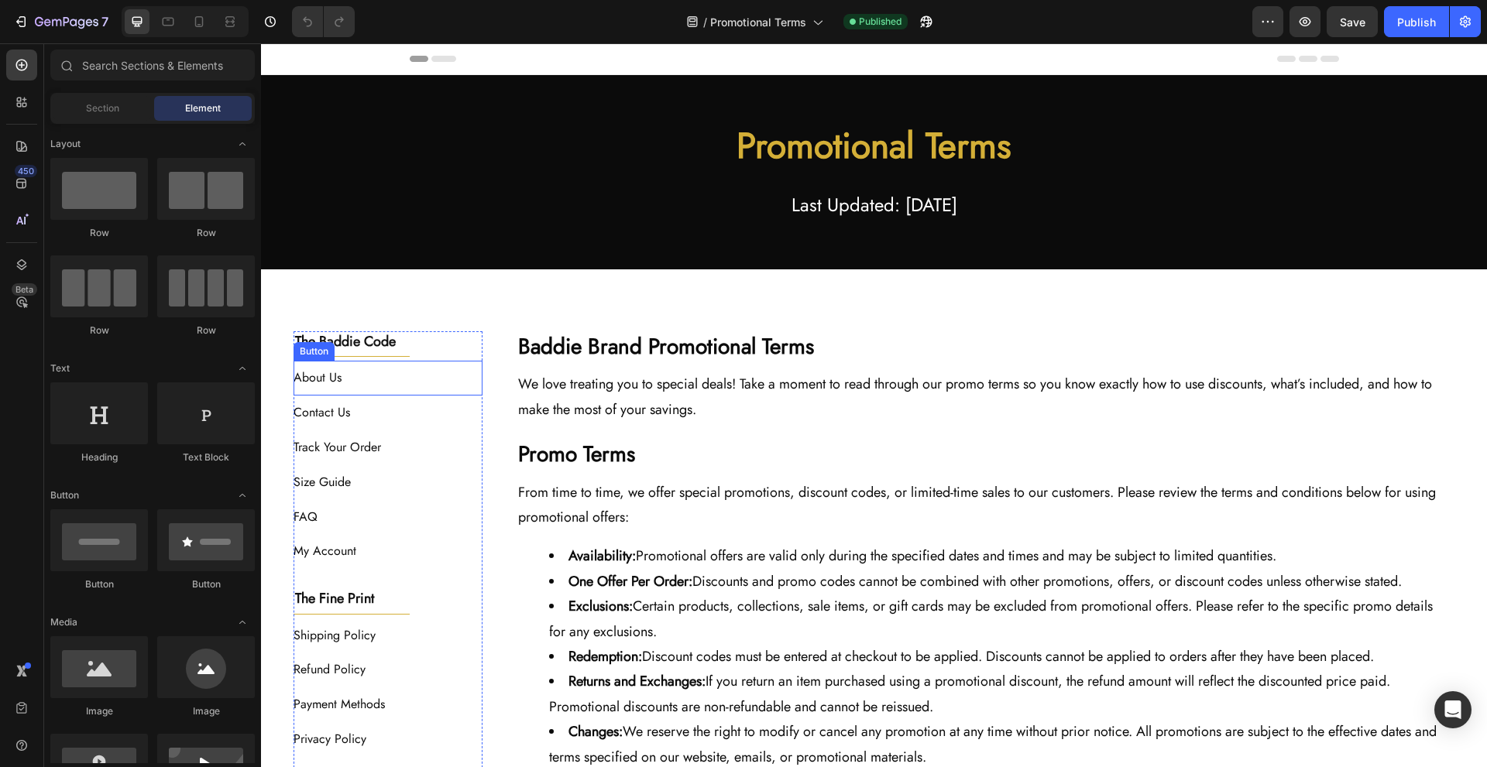
click at [385, 375] on div "About Us Button" at bounding box center [389, 378] width 190 height 35
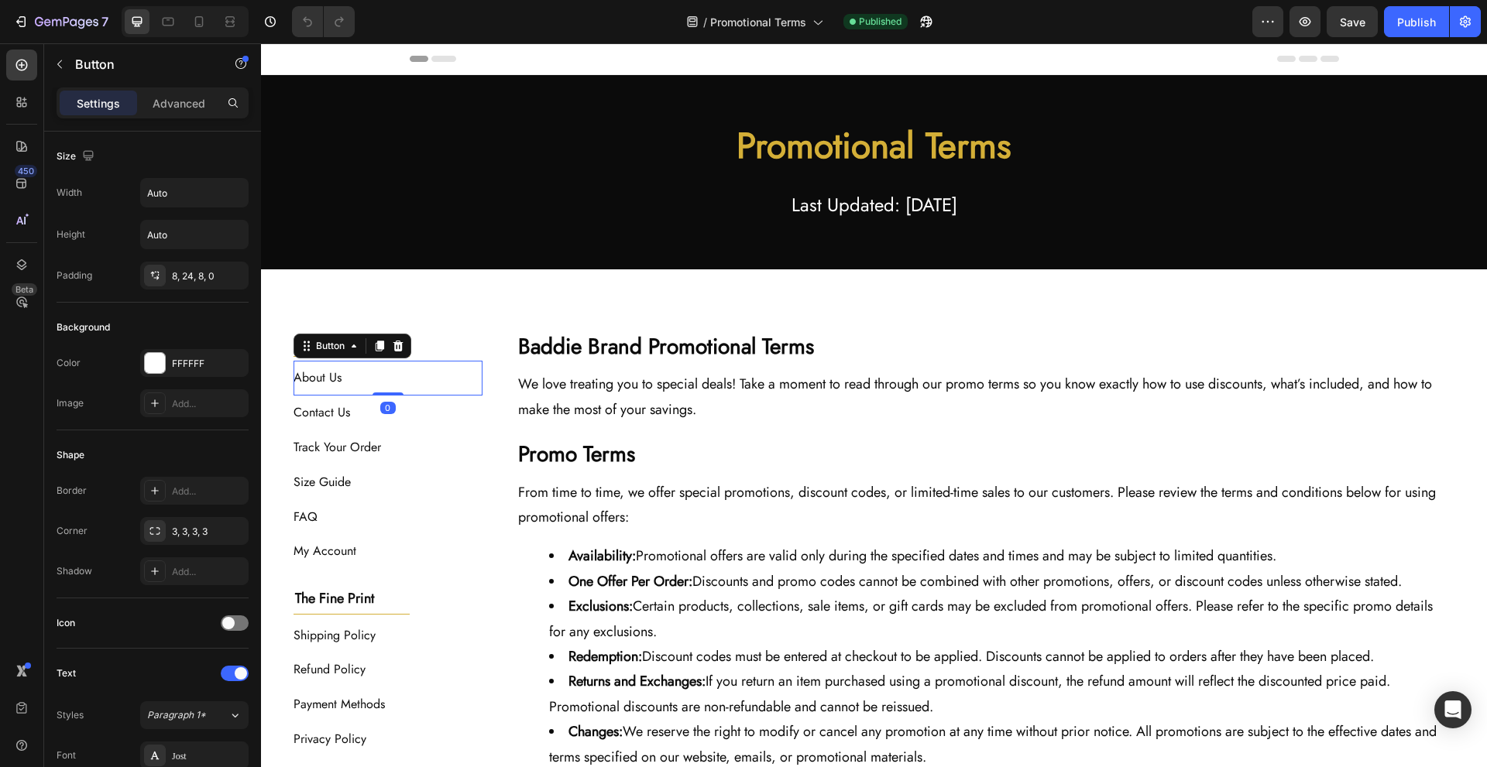
scroll to position [431, 0]
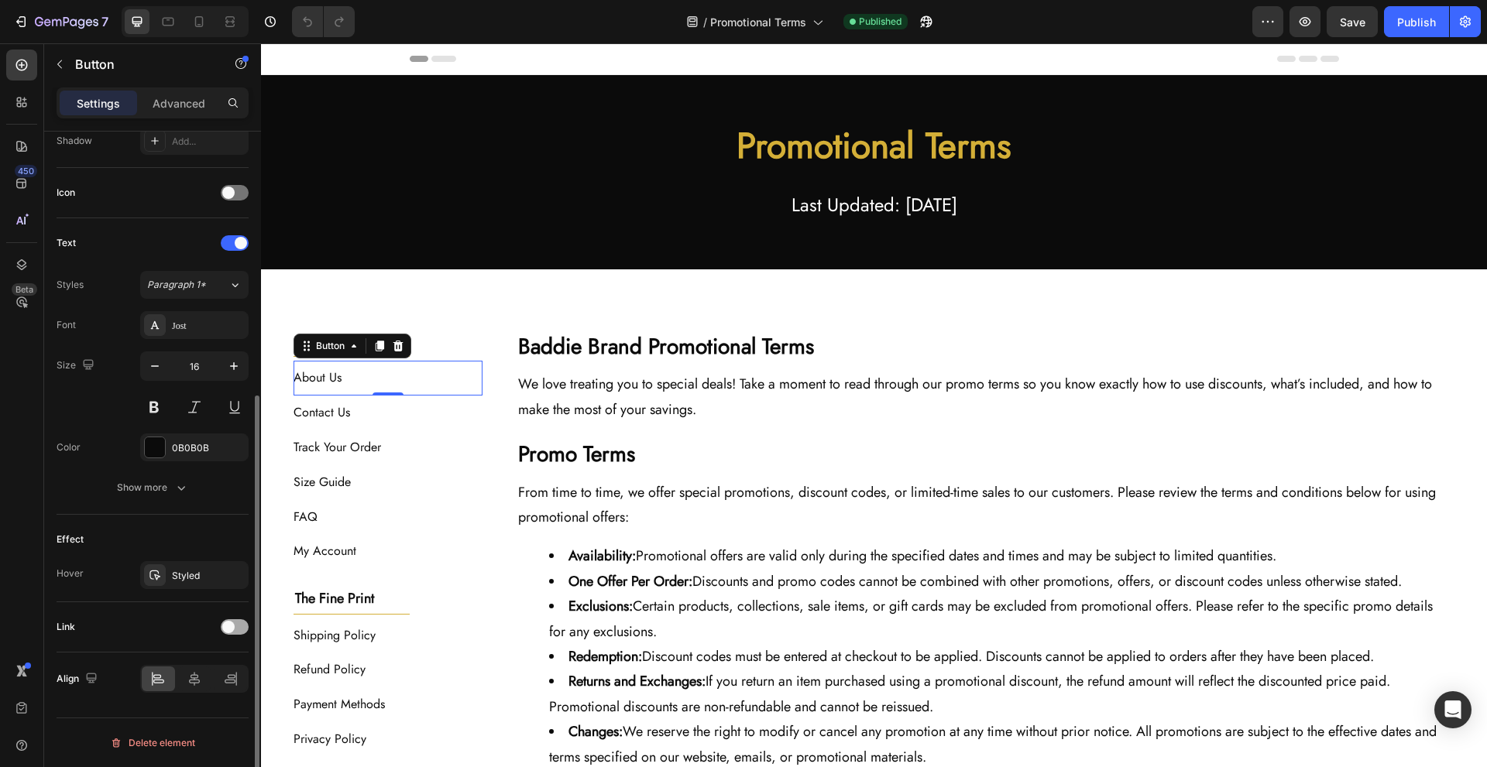
click at [231, 626] on span at bounding box center [228, 627] width 12 height 12
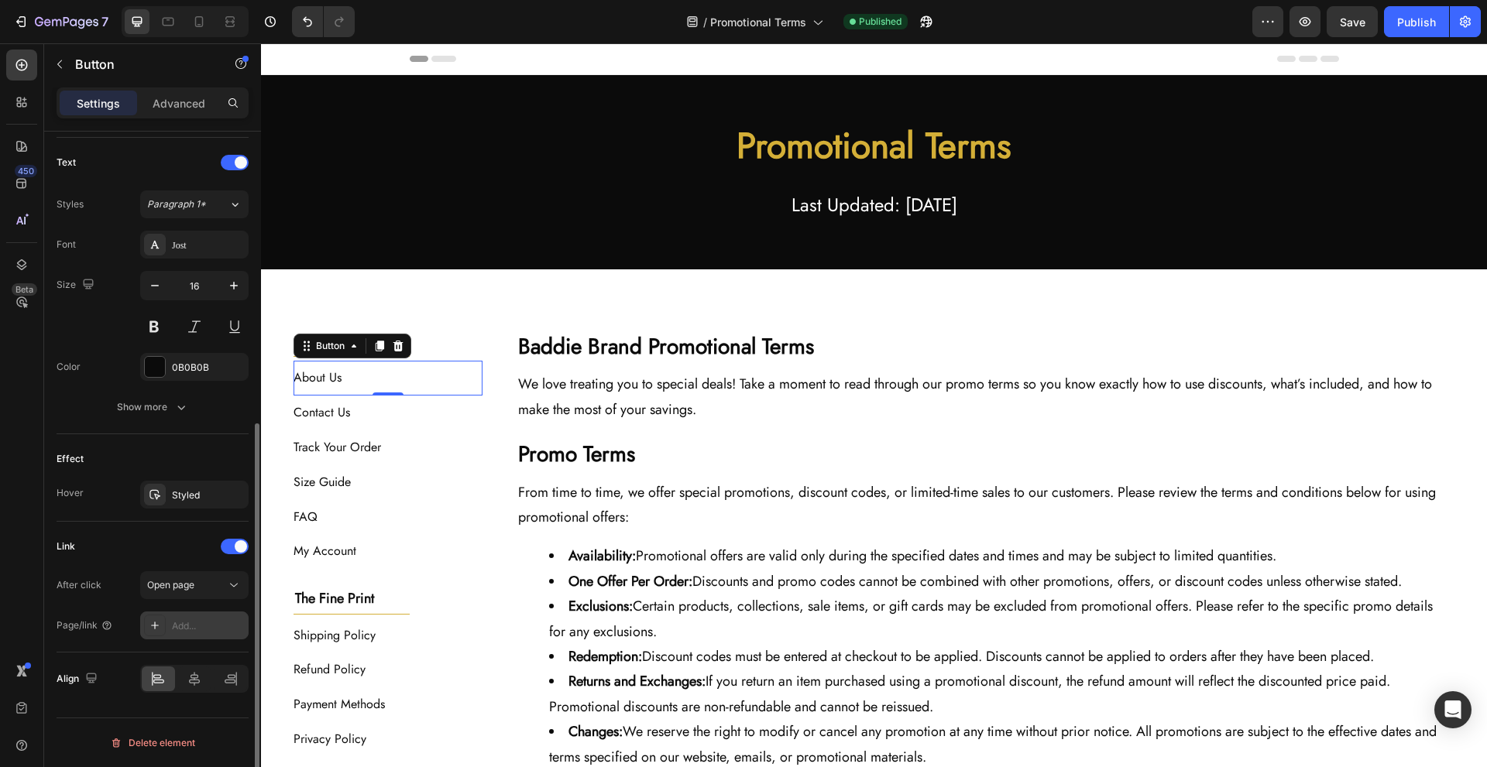
click at [202, 623] on div "Add..." at bounding box center [208, 627] width 73 height 14
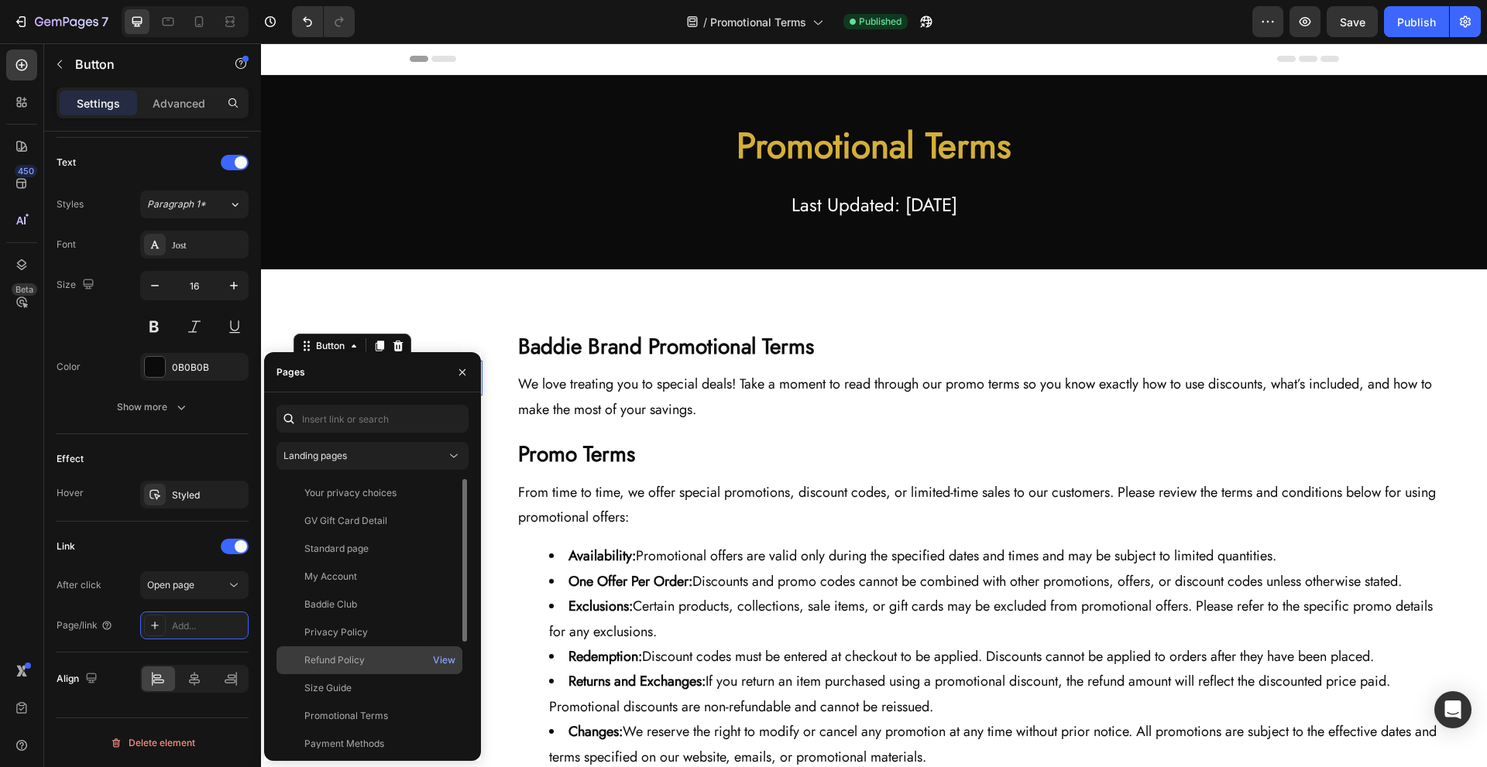
scroll to position [177, 0]
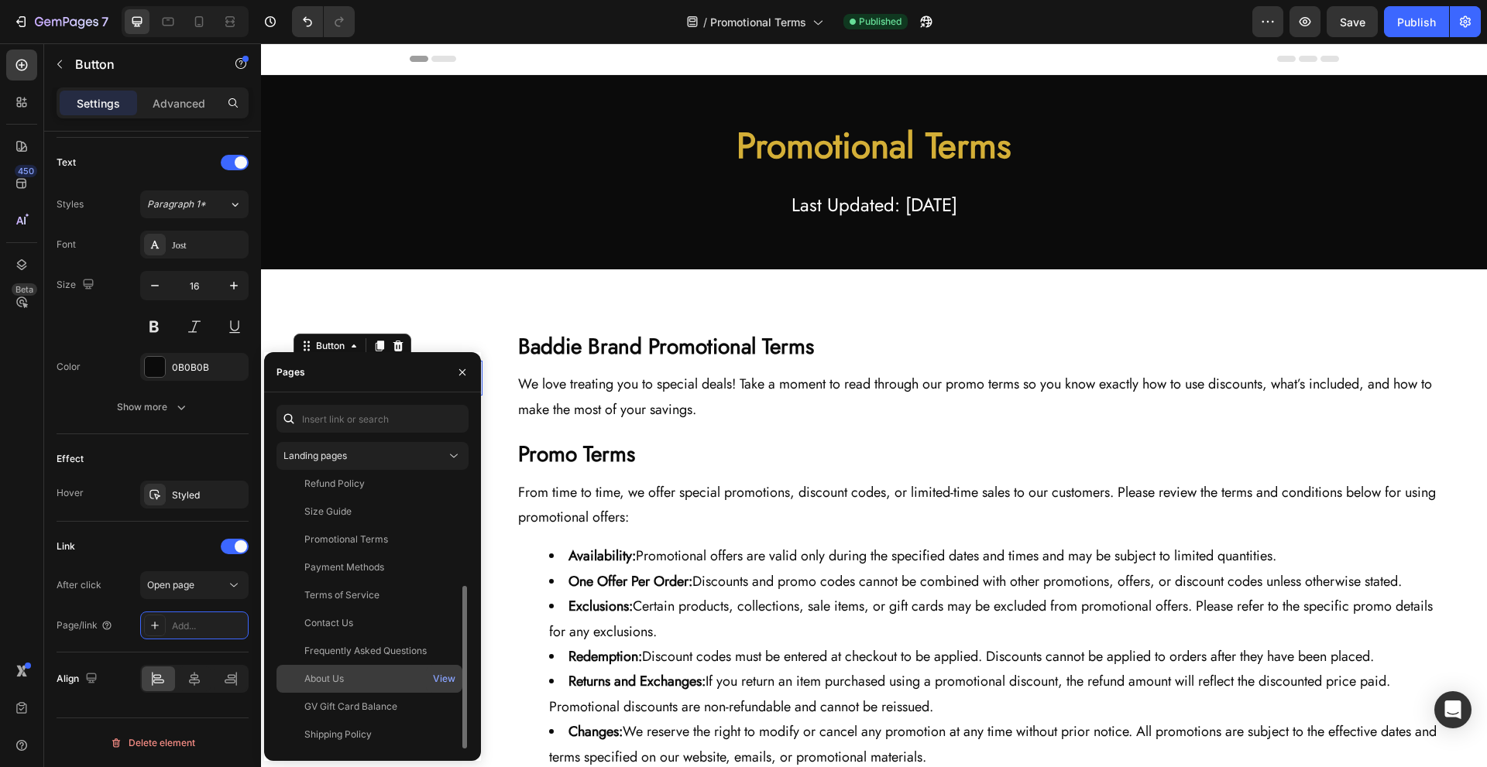
click at [378, 693] on div "About Us View" at bounding box center [369, 707] width 186 height 28
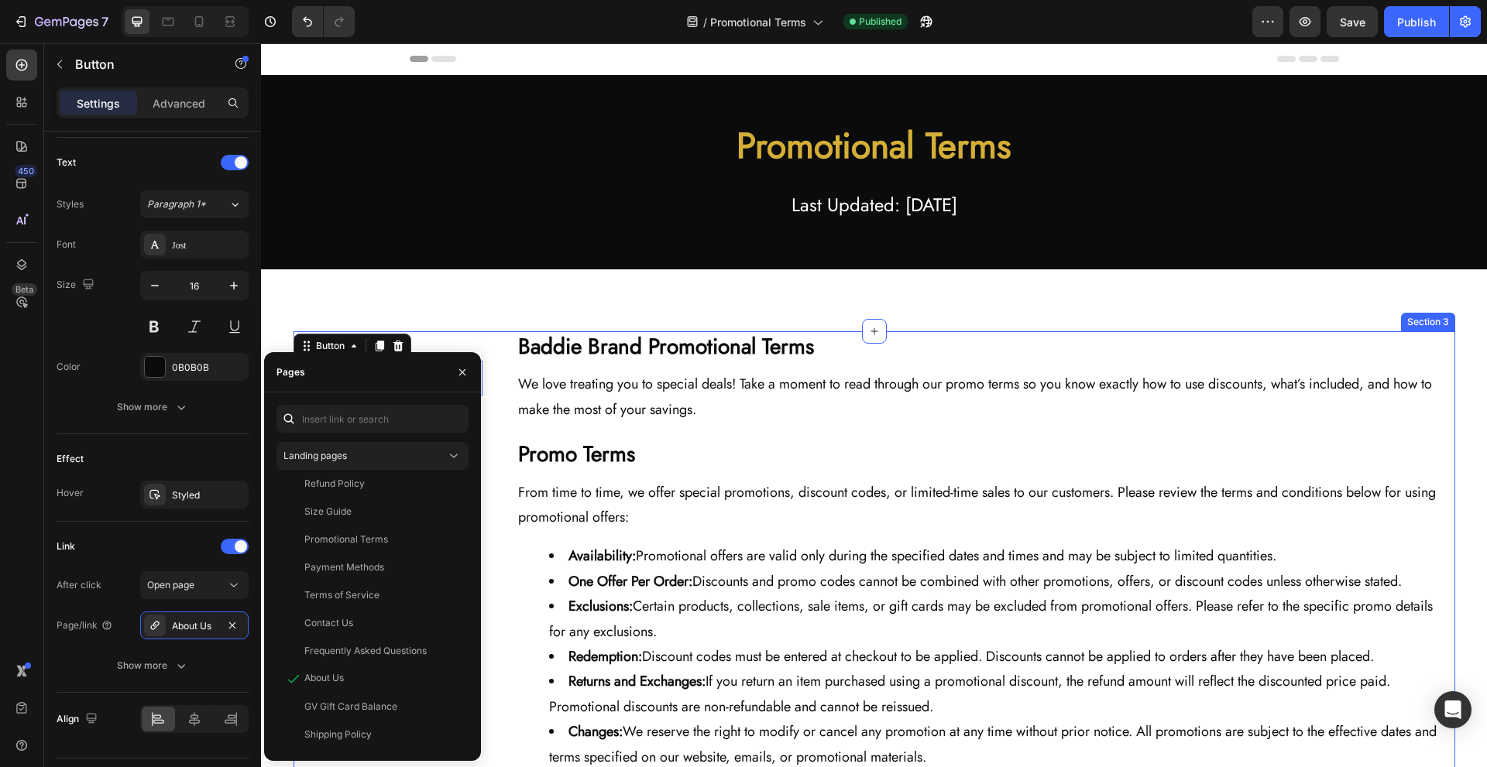
click at [507, 386] on div "Baddie Brand Promotional Terms Heading We love treating you to special deals! T…" at bounding box center [980, 611] width 947 height 561
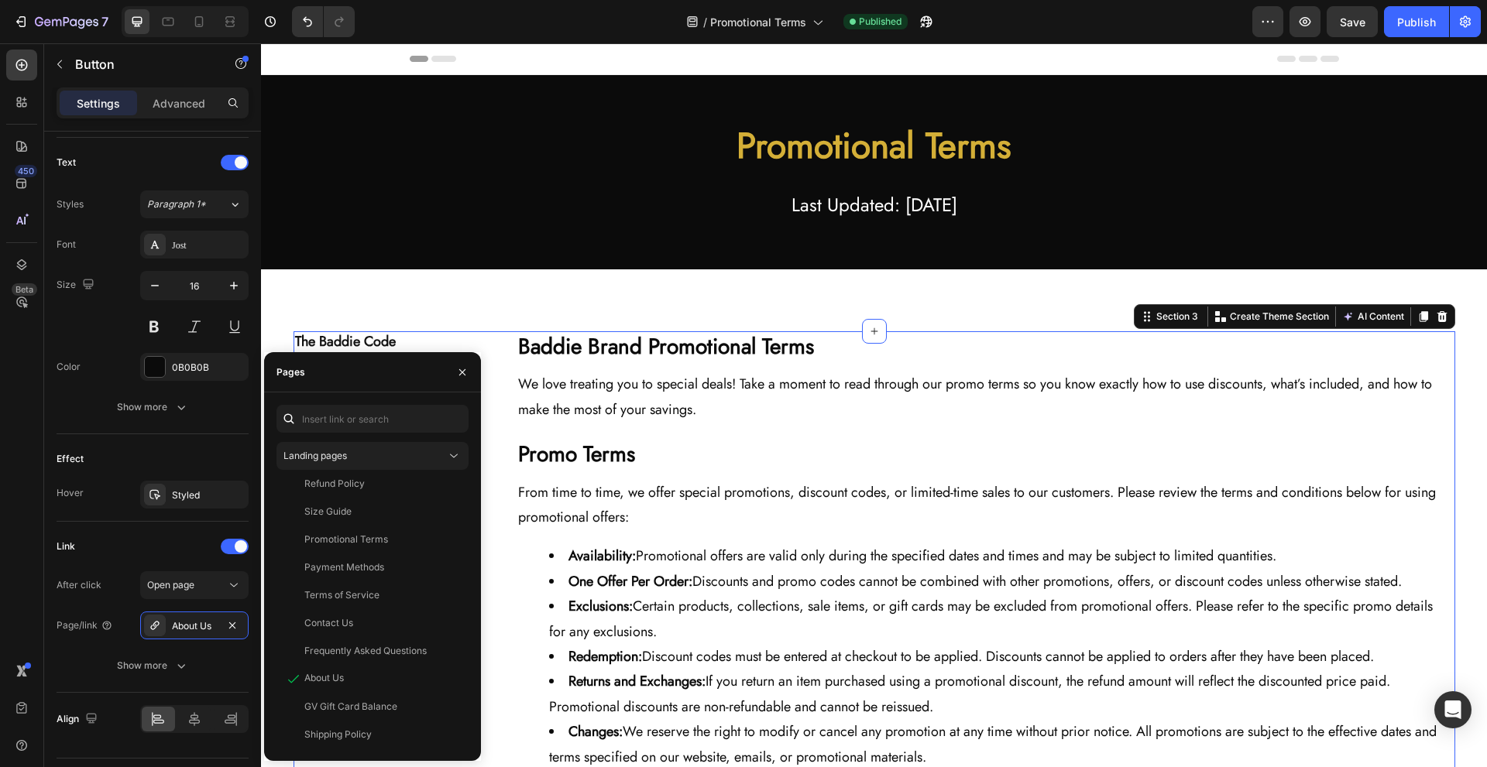
scroll to position [0, 0]
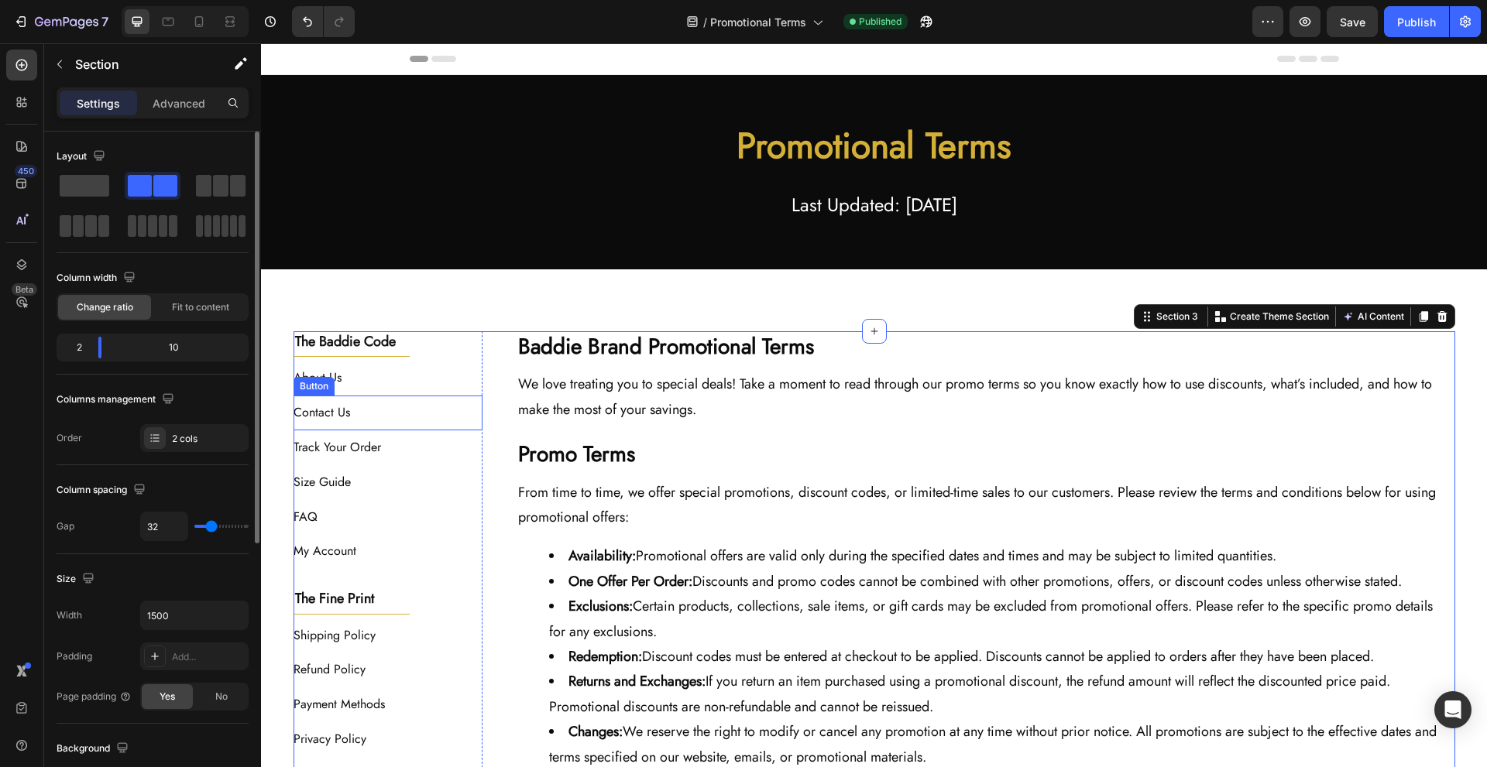
click at [410, 413] on div "Contact Us Button" at bounding box center [389, 413] width 190 height 35
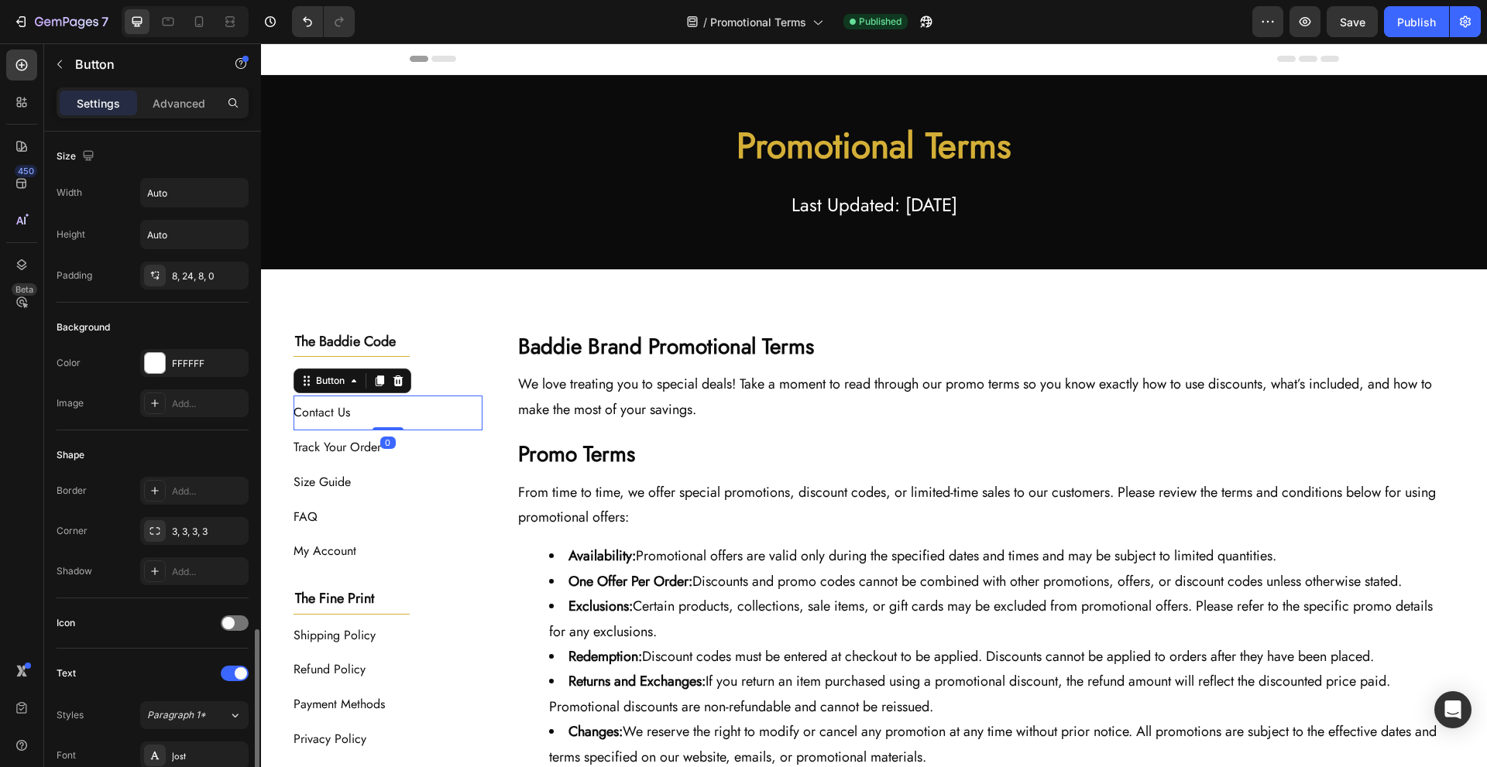
scroll to position [412, 0]
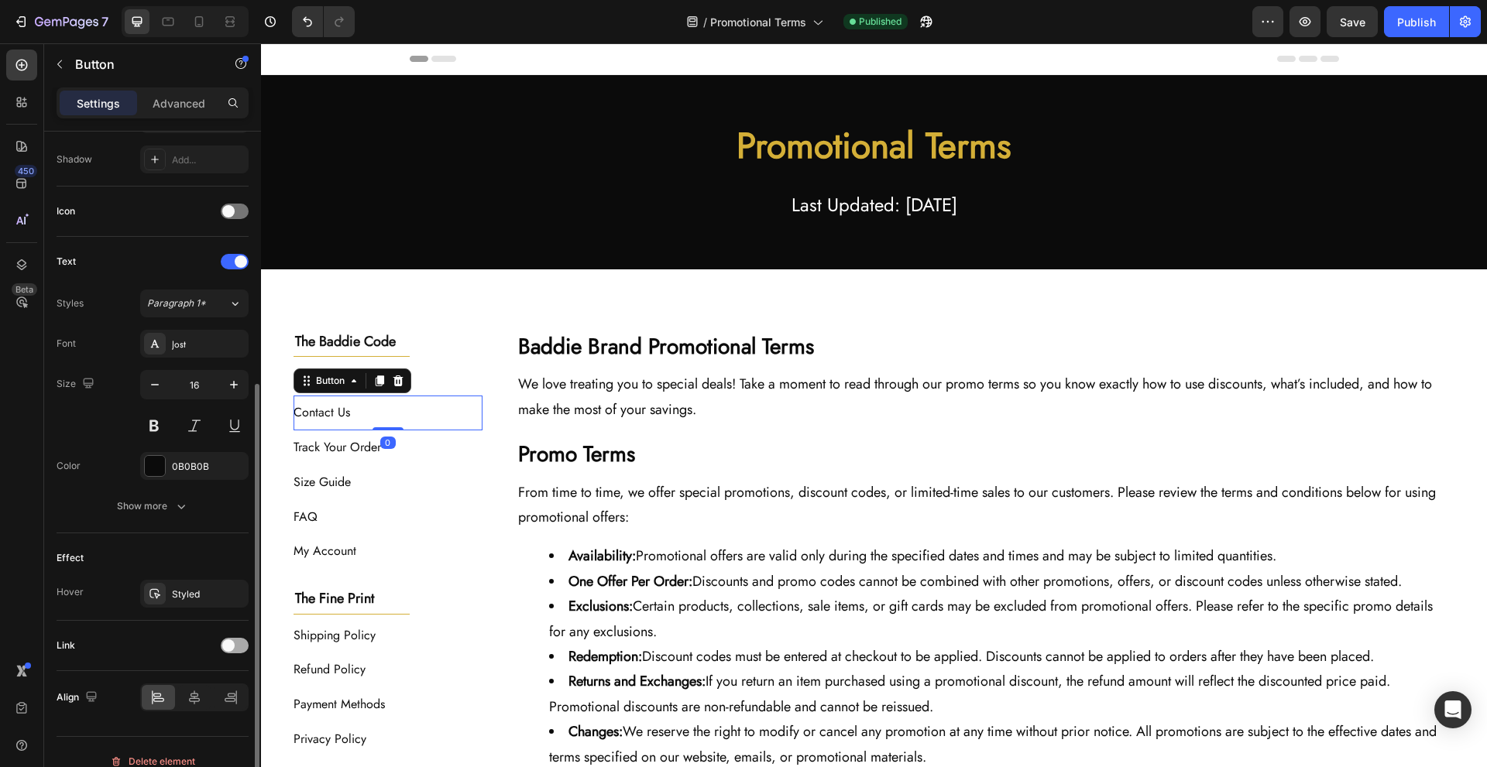
click at [230, 648] on span at bounding box center [228, 646] width 12 height 12
click at [214, 715] on div "Add..." at bounding box center [194, 725] width 108 height 28
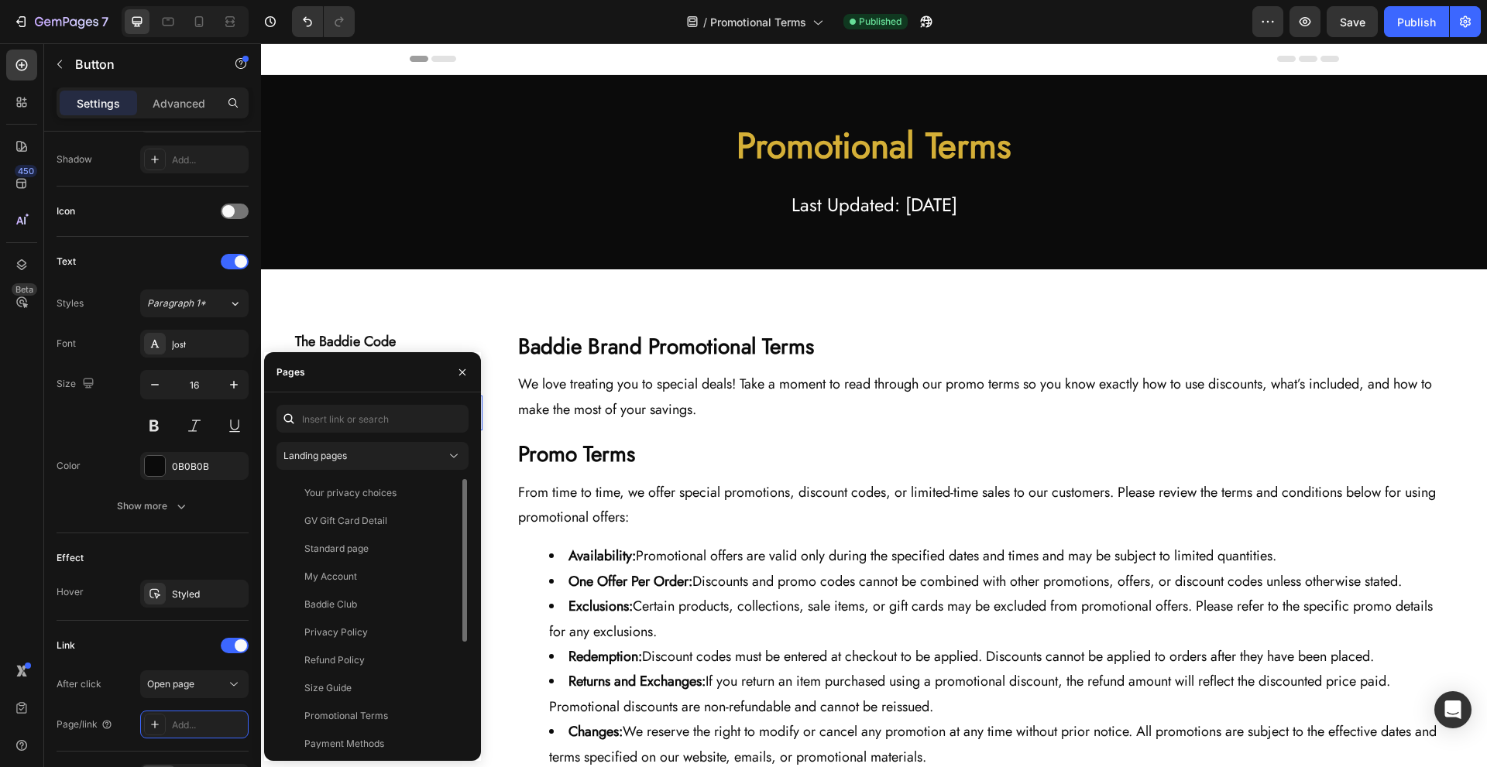
scroll to position [177, 0]
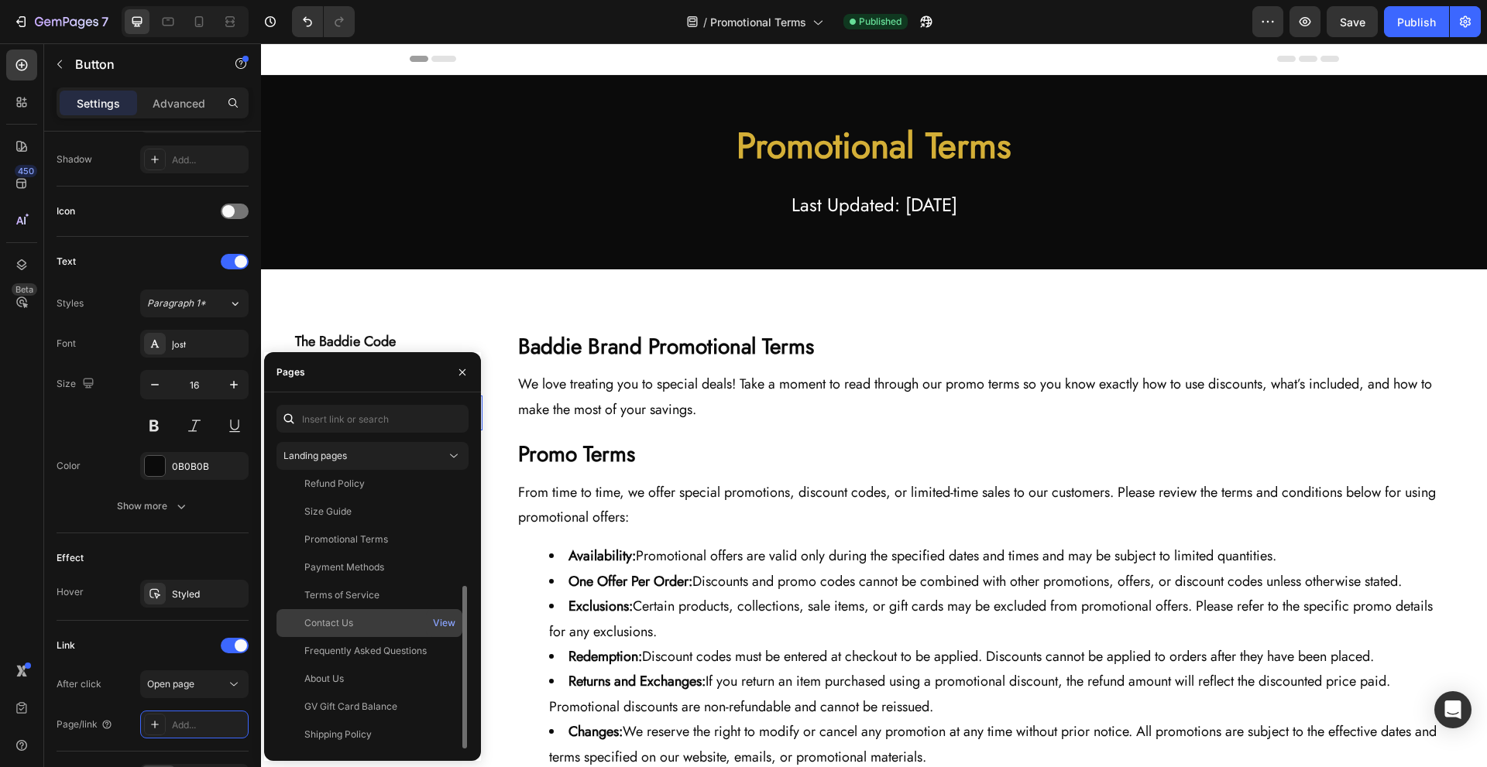
click at [413, 623] on div "Contact Us" at bounding box center [369, 623] width 173 height 14
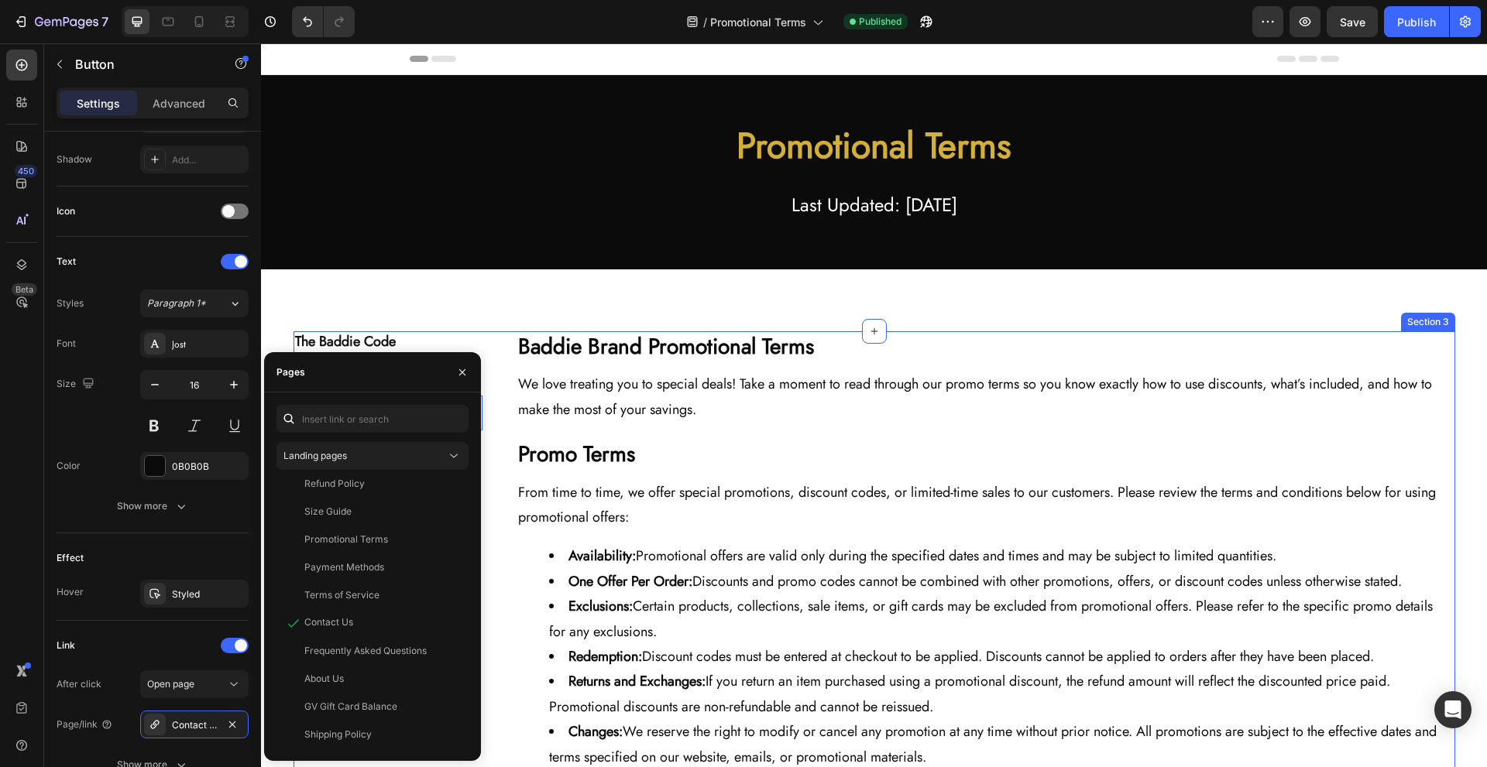
click at [491, 493] on div "The Baddie Code Heading Title Line About Us Button Contact Us Button 0 Track Yo…" at bounding box center [875, 611] width 1162 height 561
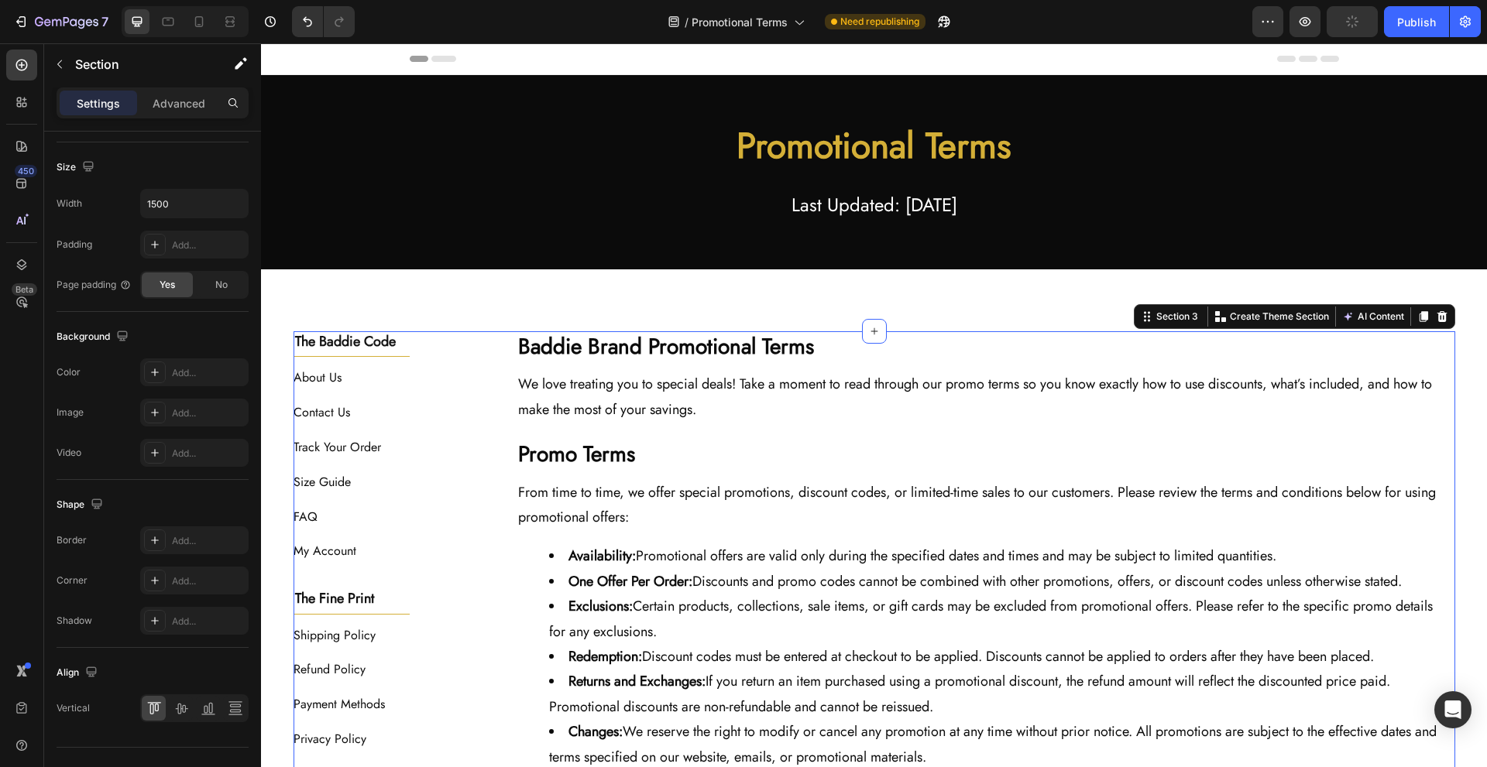
scroll to position [0, 0]
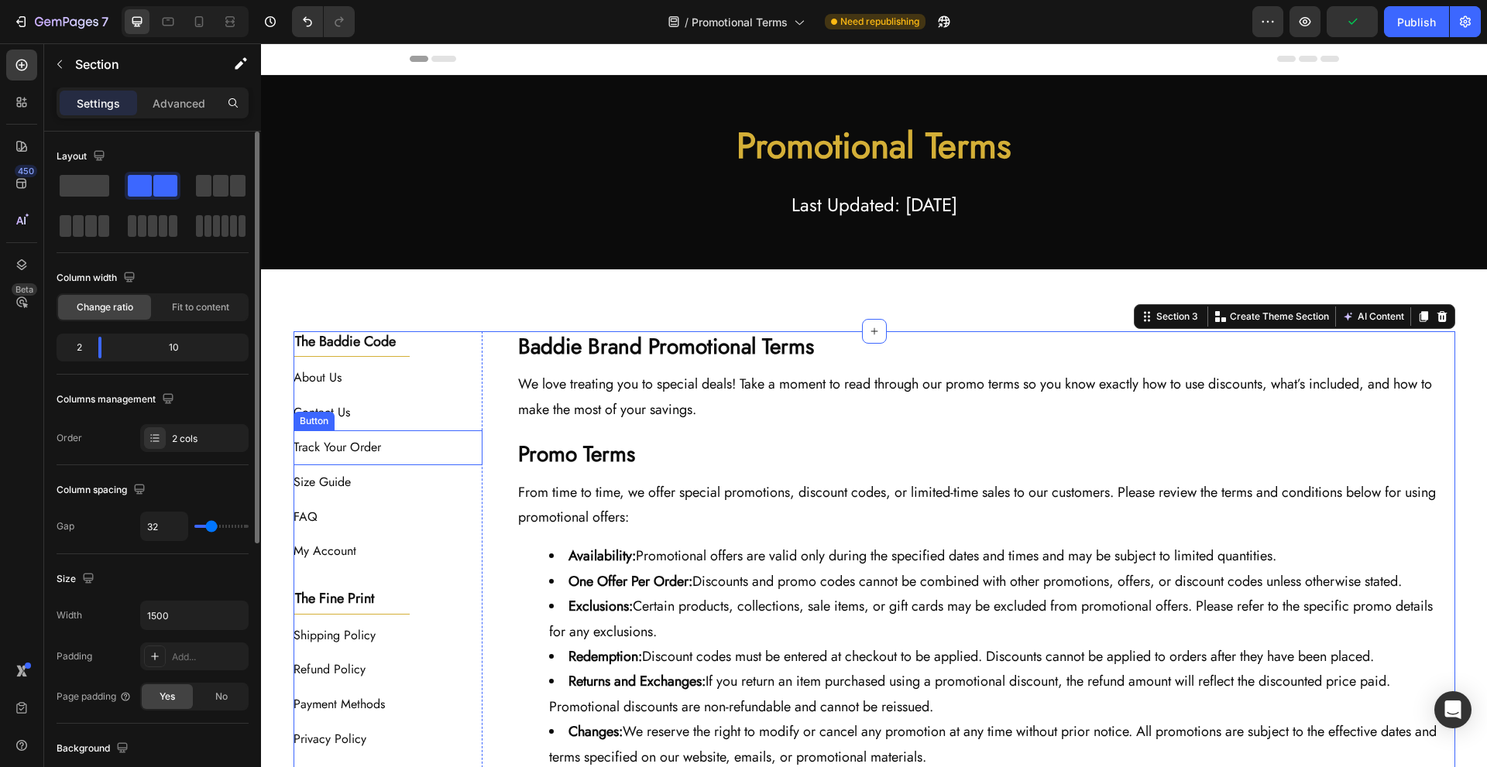
click at [429, 438] on div "Track Your Order Button" at bounding box center [389, 448] width 190 height 35
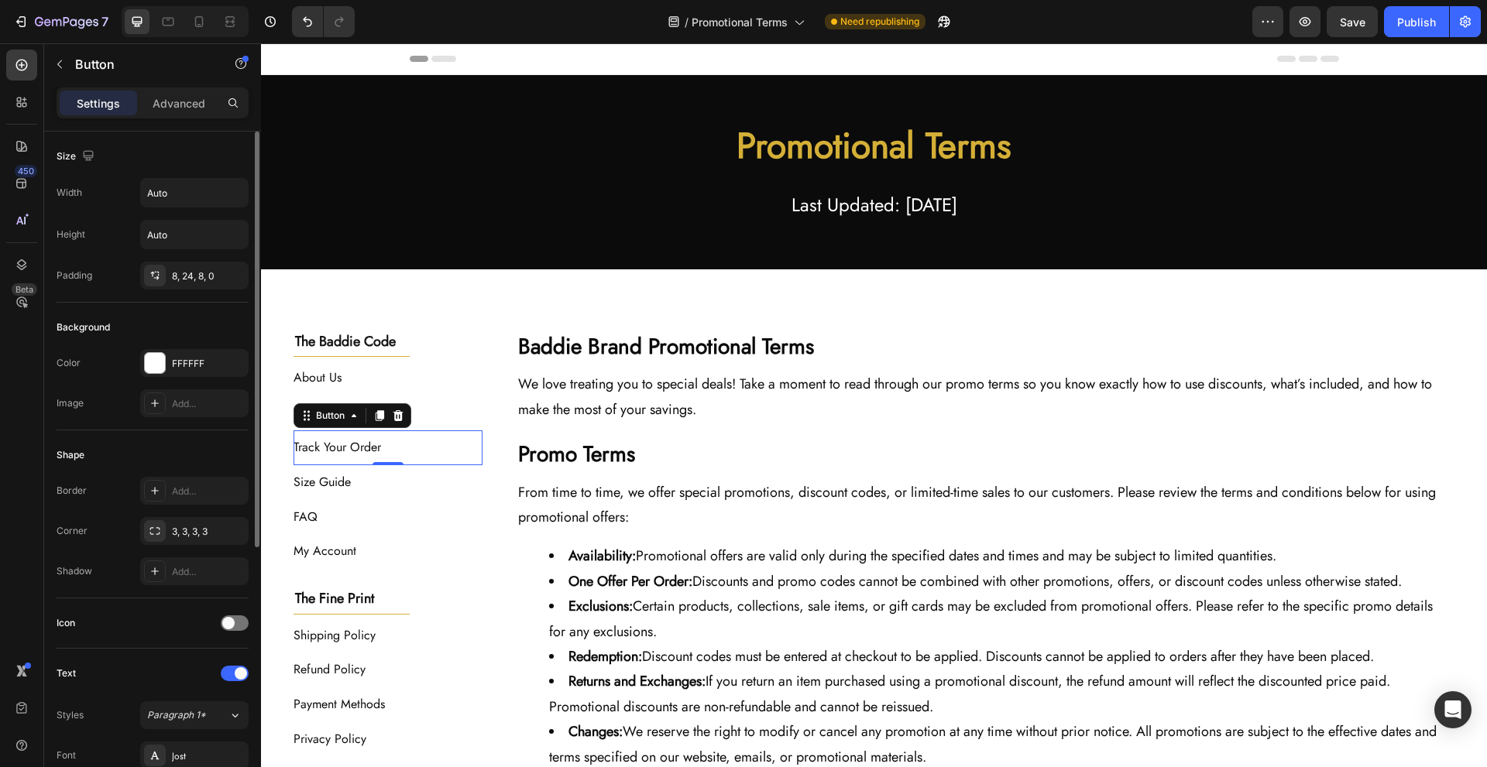
scroll to position [412, 0]
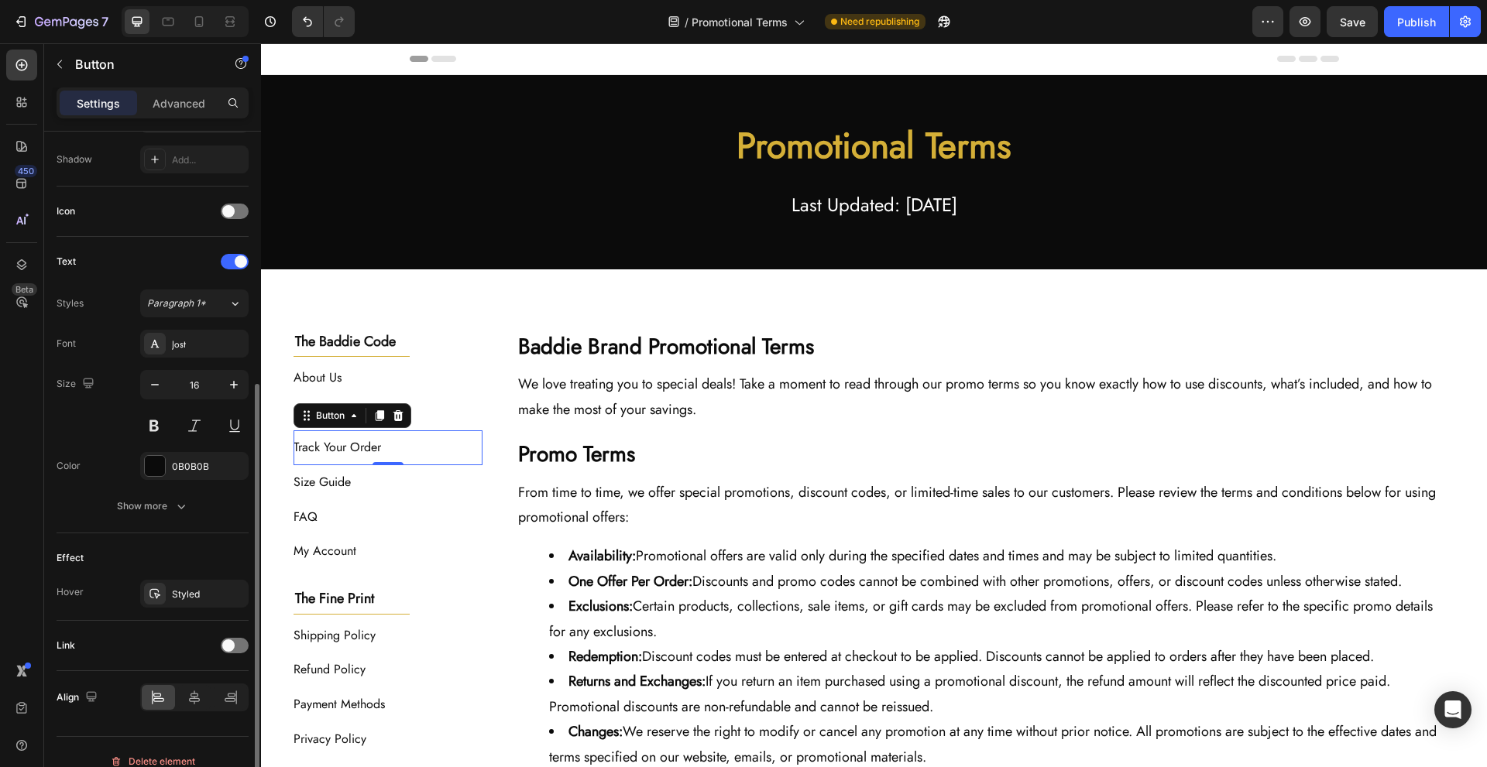
click at [237, 661] on div "Link" at bounding box center [153, 646] width 192 height 50
click at [238, 654] on div "Link" at bounding box center [153, 646] width 192 height 25
click at [239, 651] on div at bounding box center [235, 645] width 28 height 15
drag, startPoint x: 183, startPoint y: 733, endPoint x: 191, endPoint y: 728, distance: 9.5
click at [183, 733] on div "Add..." at bounding box center [194, 725] width 108 height 28
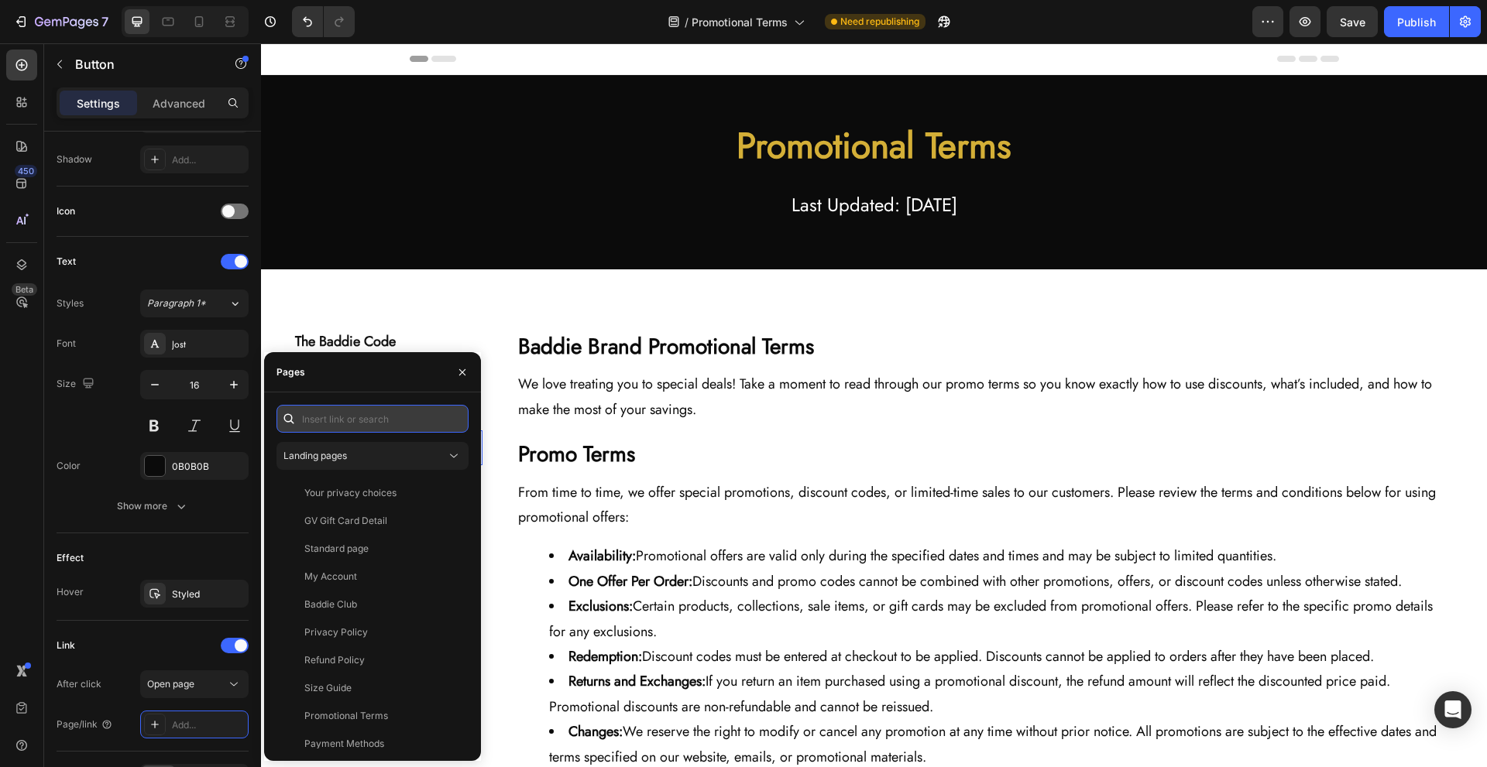
click at [380, 420] on input "text" at bounding box center [372, 419] width 192 height 28
paste input "[URL][DOMAIN_NAME]"
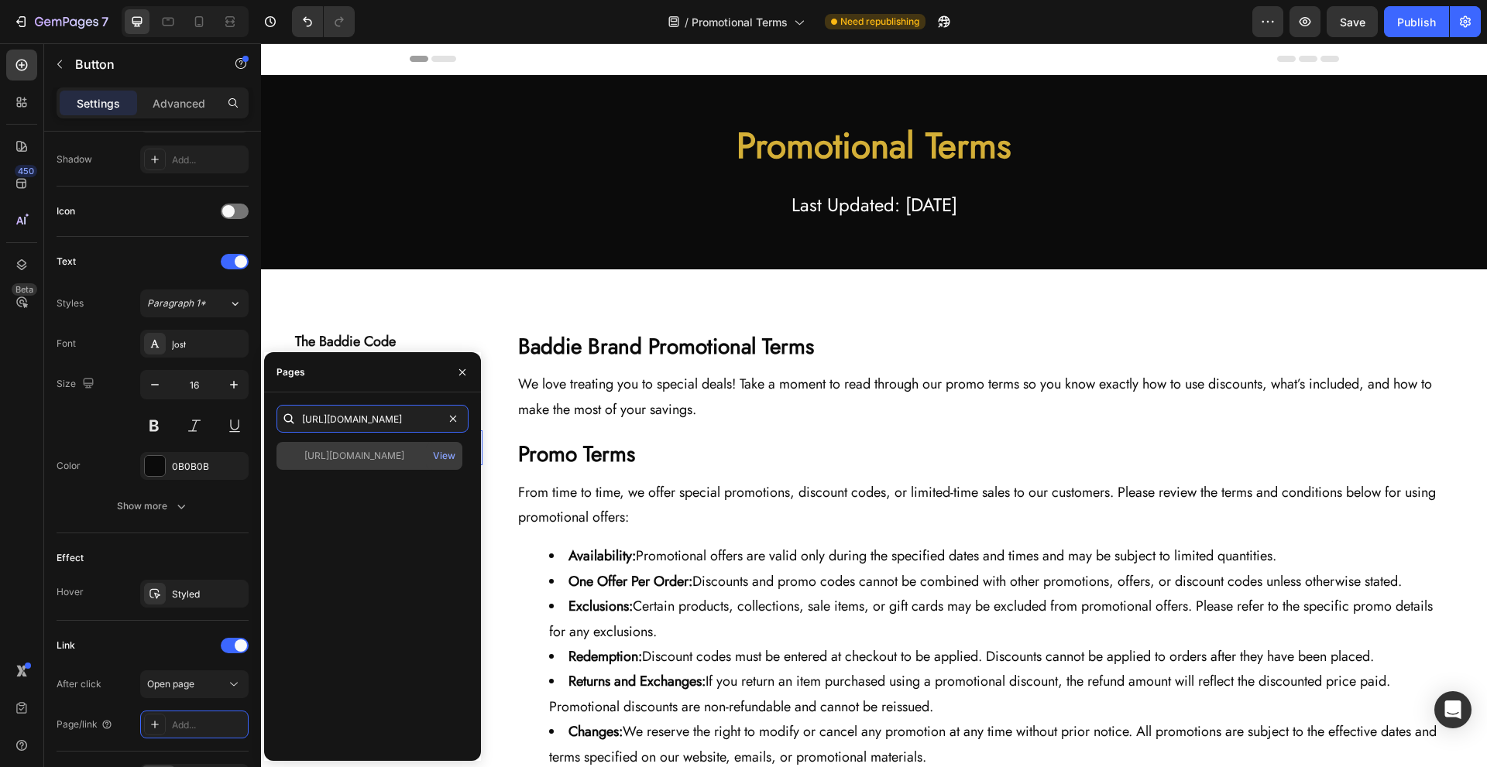
type input "[URL][DOMAIN_NAME]"
click at [373, 457] on div "[URL][DOMAIN_NAME]" at bounding box center [354, 456] width 100 height 14
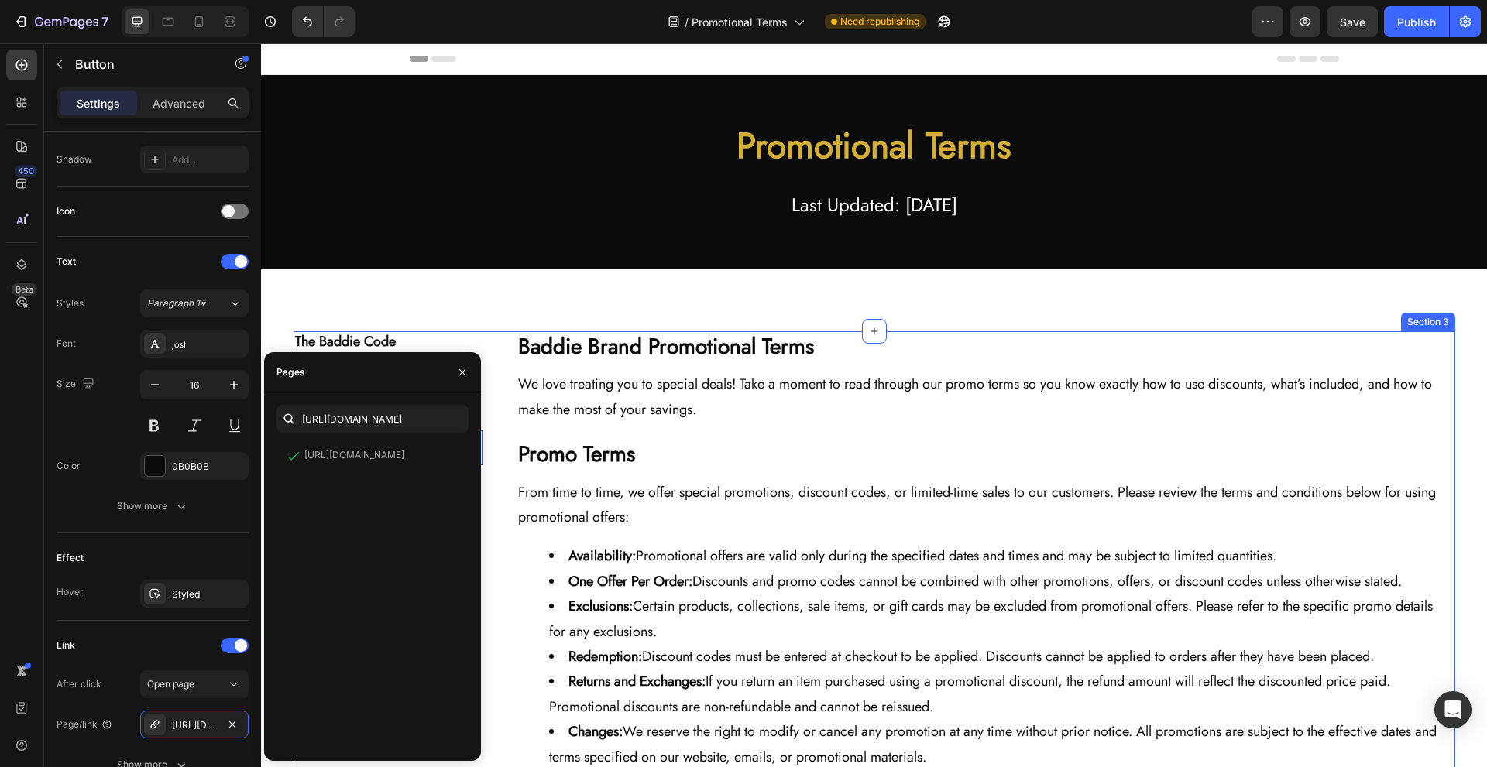
click at [507, 443] on div "Baddie Brand Promotional Terms Heading We love treating you to special deals! T…" at bounding box center [980, 611] width 947 height 561
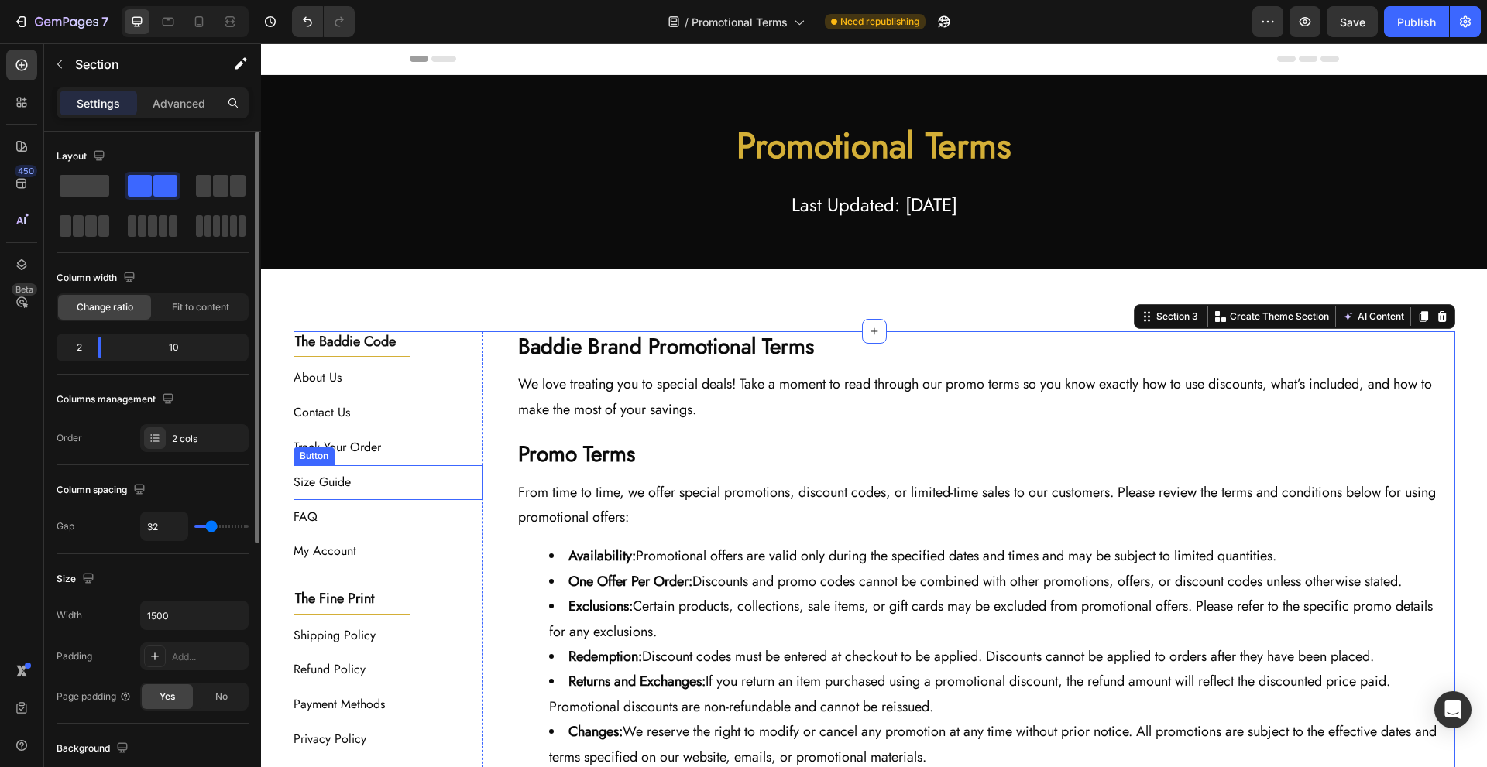
click at [366, 472] on div "Size Guide Button" at bounding box center [389, 482] width 190 height 35
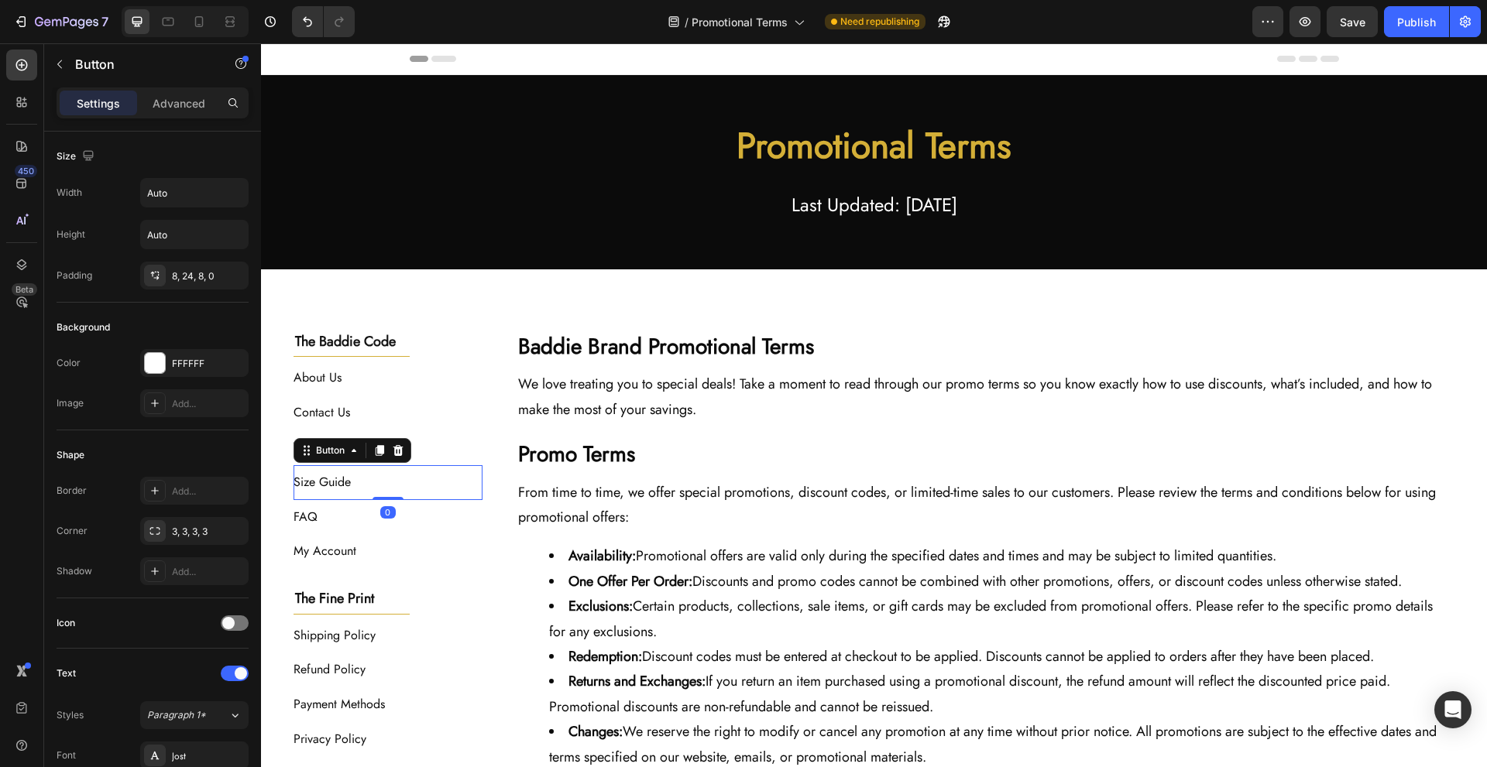
scroll to position [431, 0]
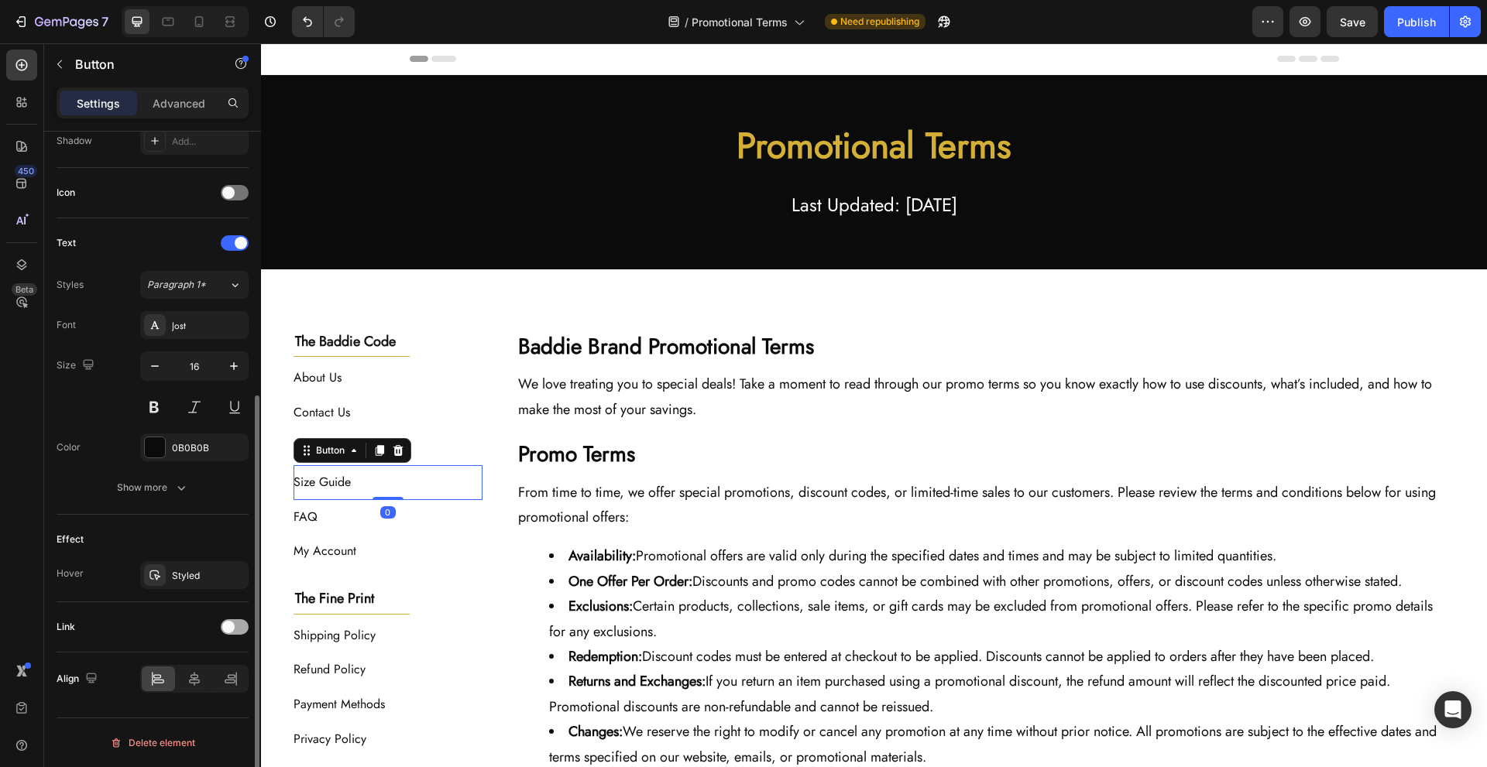
click at [240, 630] on div at bounding box center [235, 627] width 28 height 15
click at [205, 716] on div "Add..." at bounding box center [194, 706] width 108 height 28
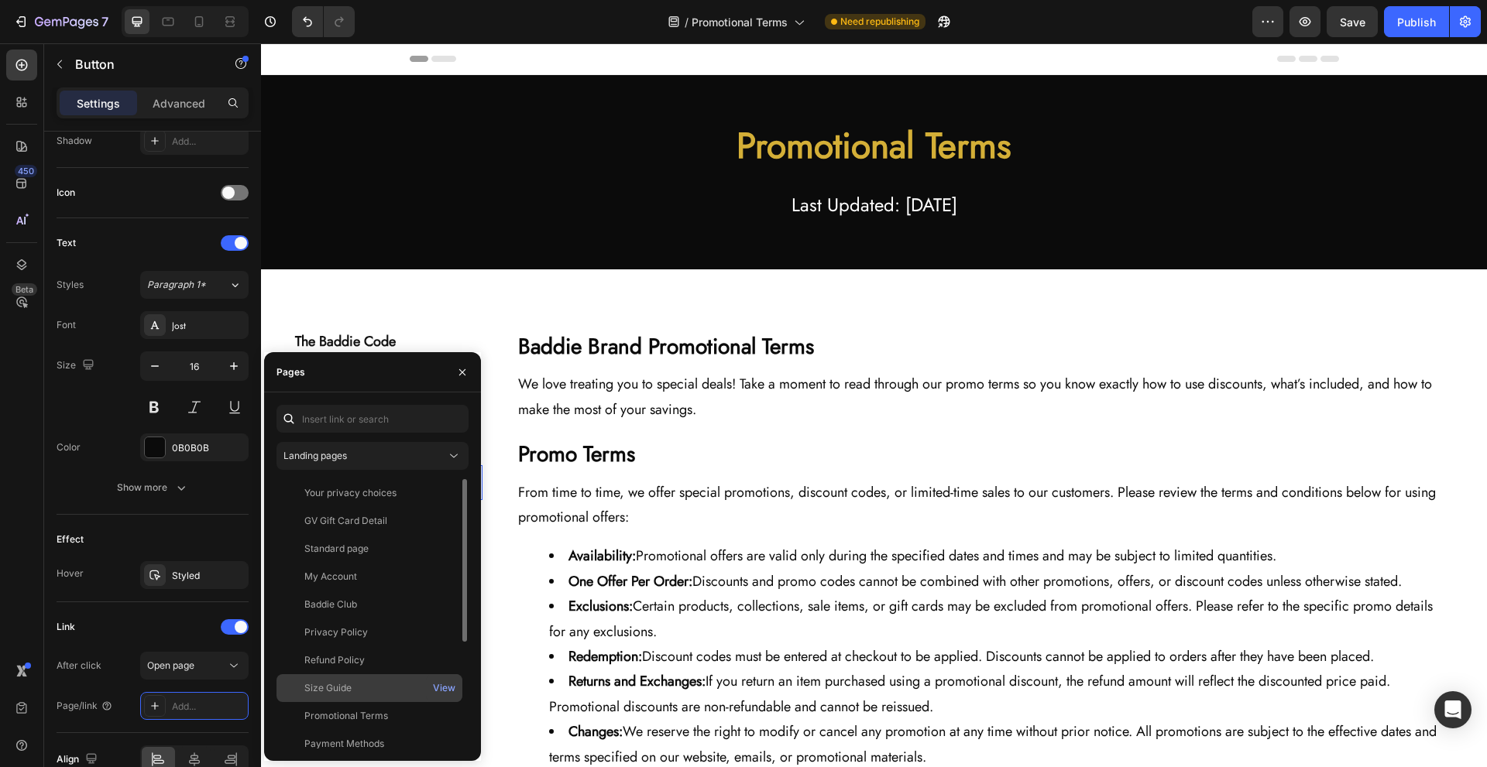
scroll to position [177, 0]
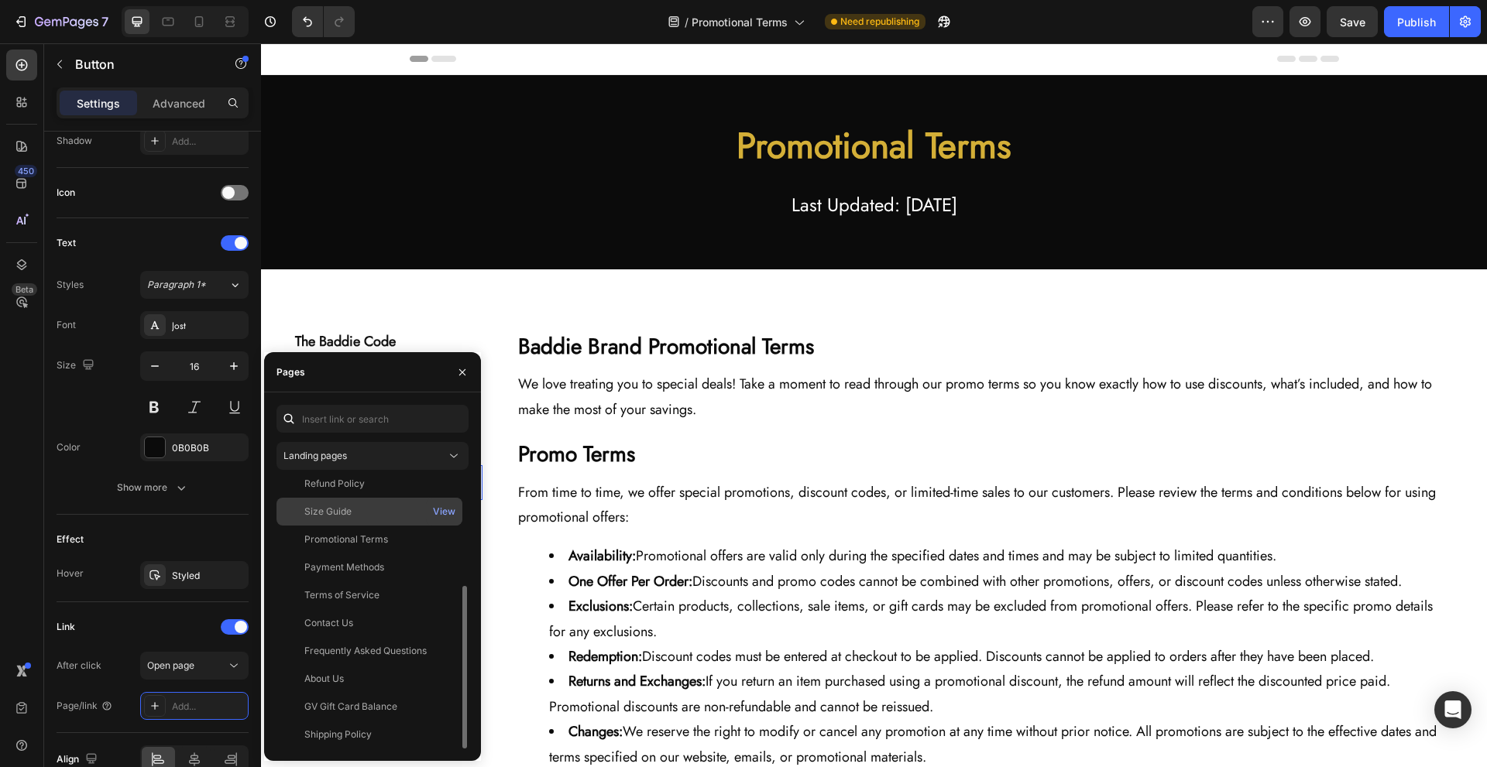
click at [409, 507] on div "Size Guide" at bounding box center [369, 512] width 173 height 14
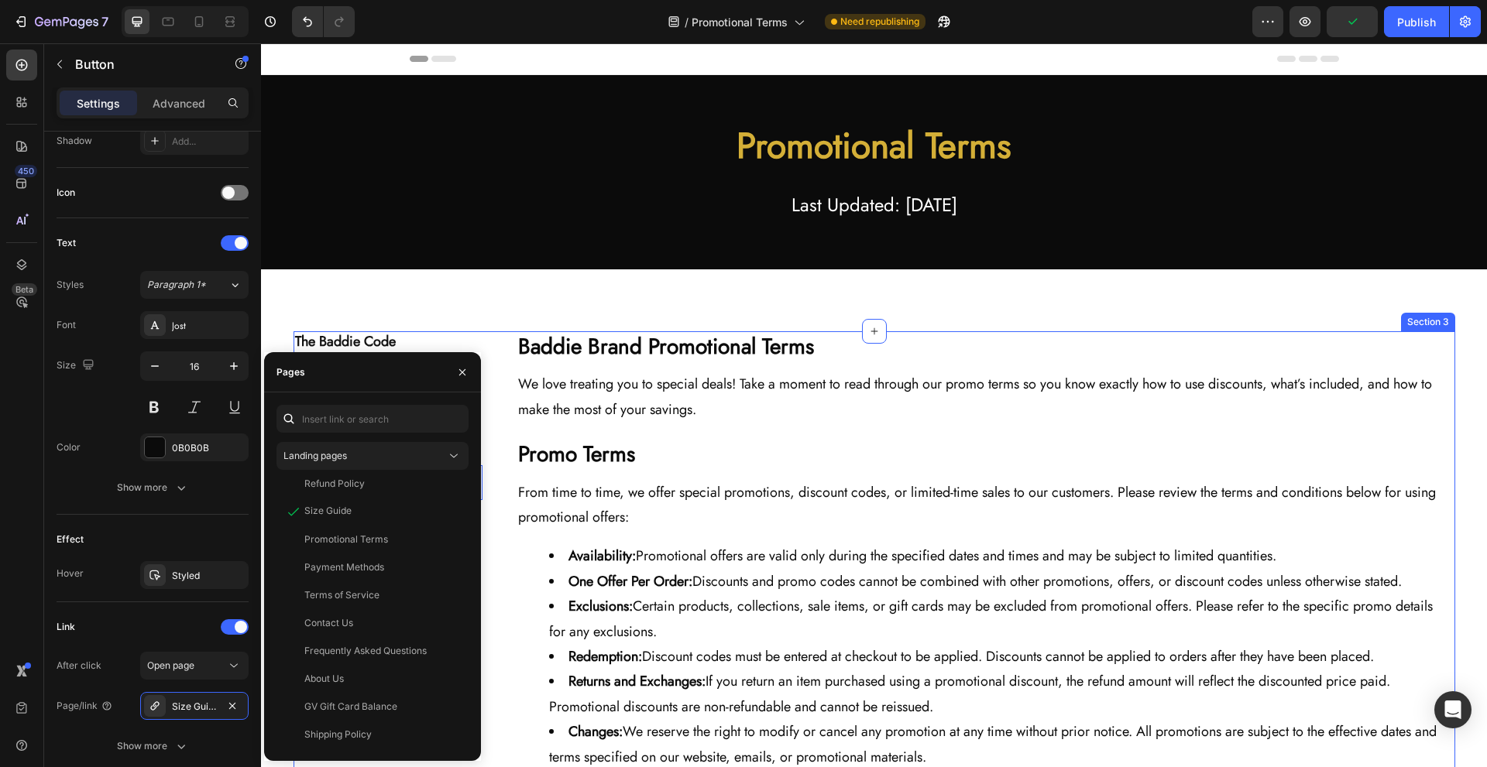
click at [491, 485] on div "The Baddie Code Heading Title Line About Us Button Contact Us Button Track Your…" at bounding box center [875, 611] width 1162 height 561
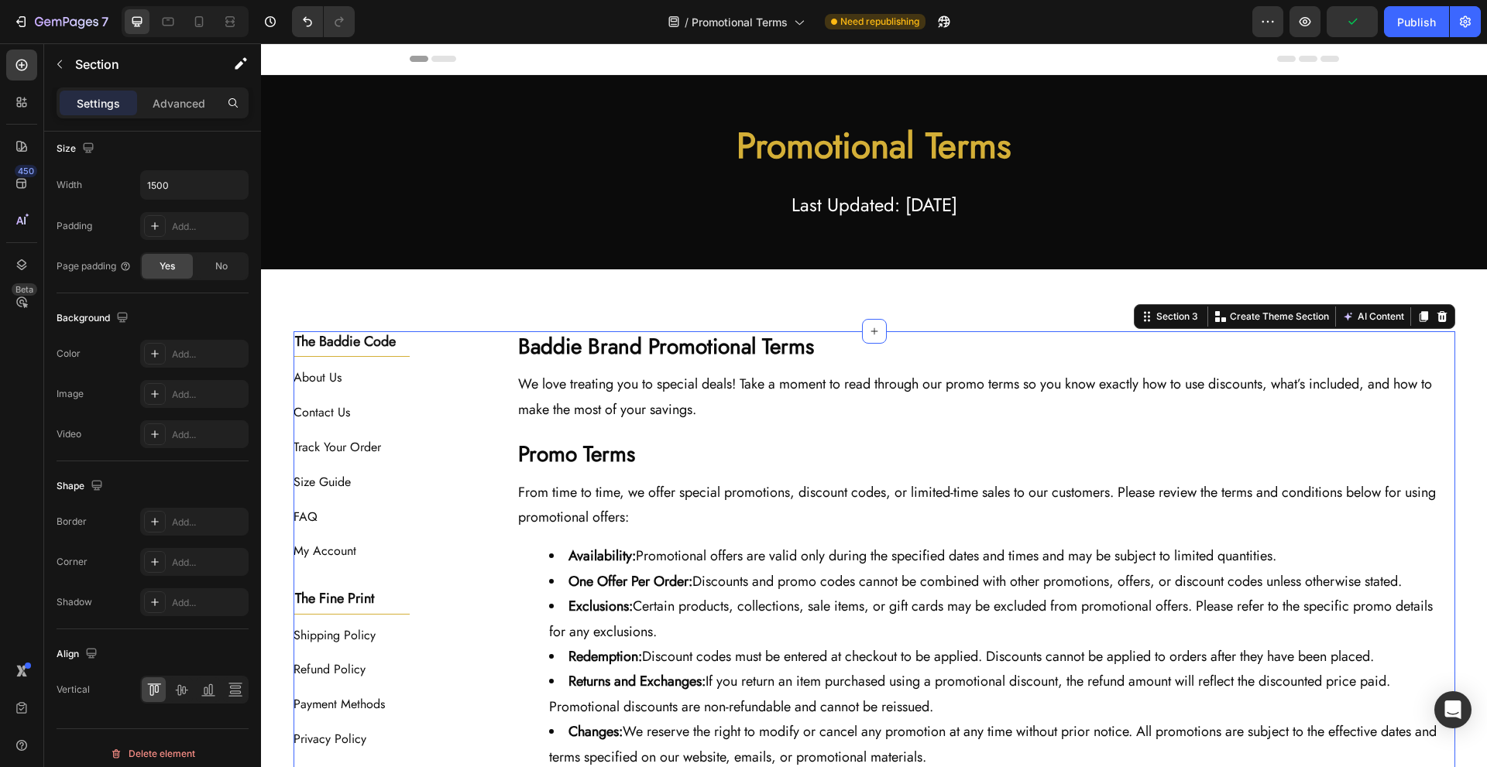
scroll to position [0, 0]
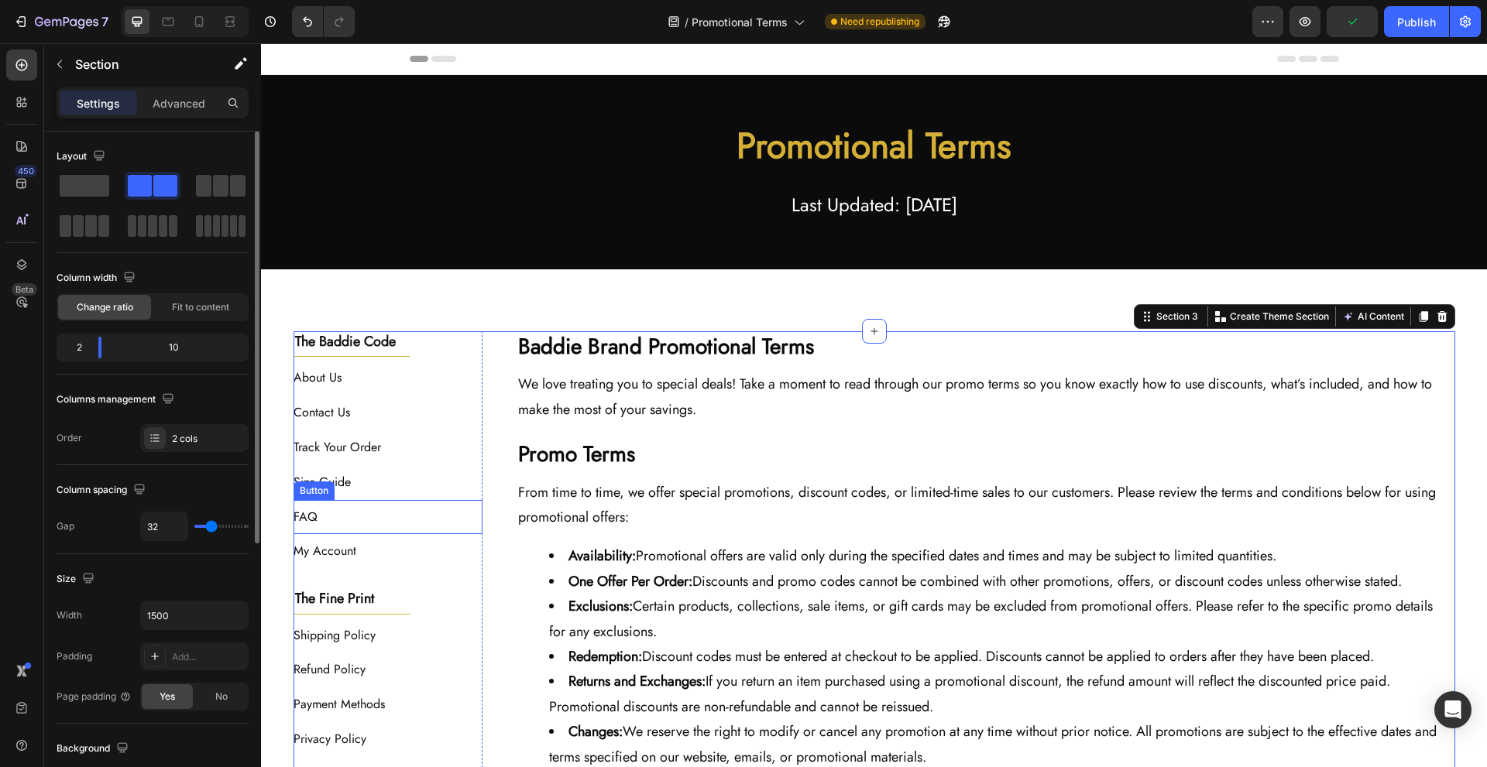
click at [406, 514] on div "FAQ Button" at bounding box center [389, 517] width 190 height 35
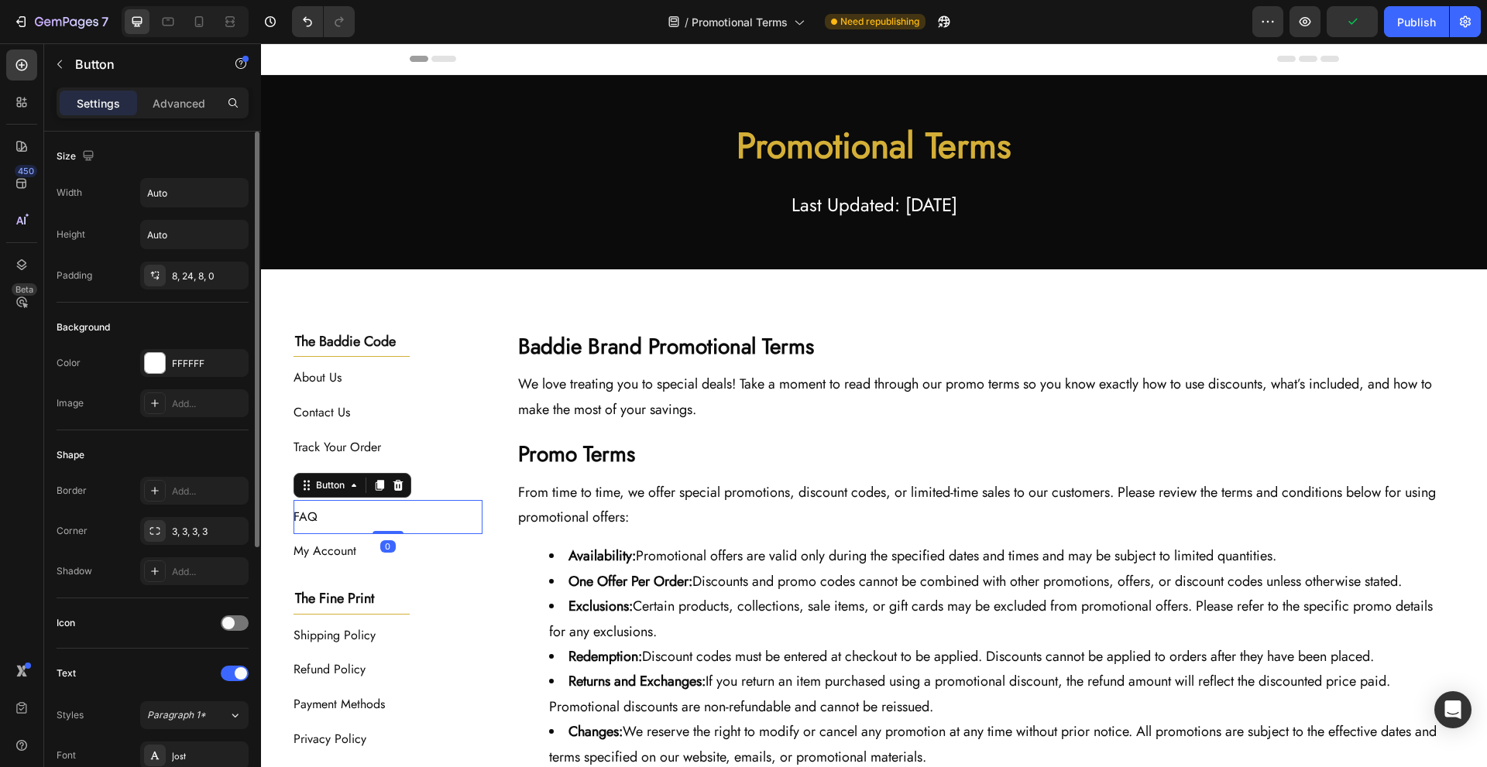
scroll to position [412, 0]
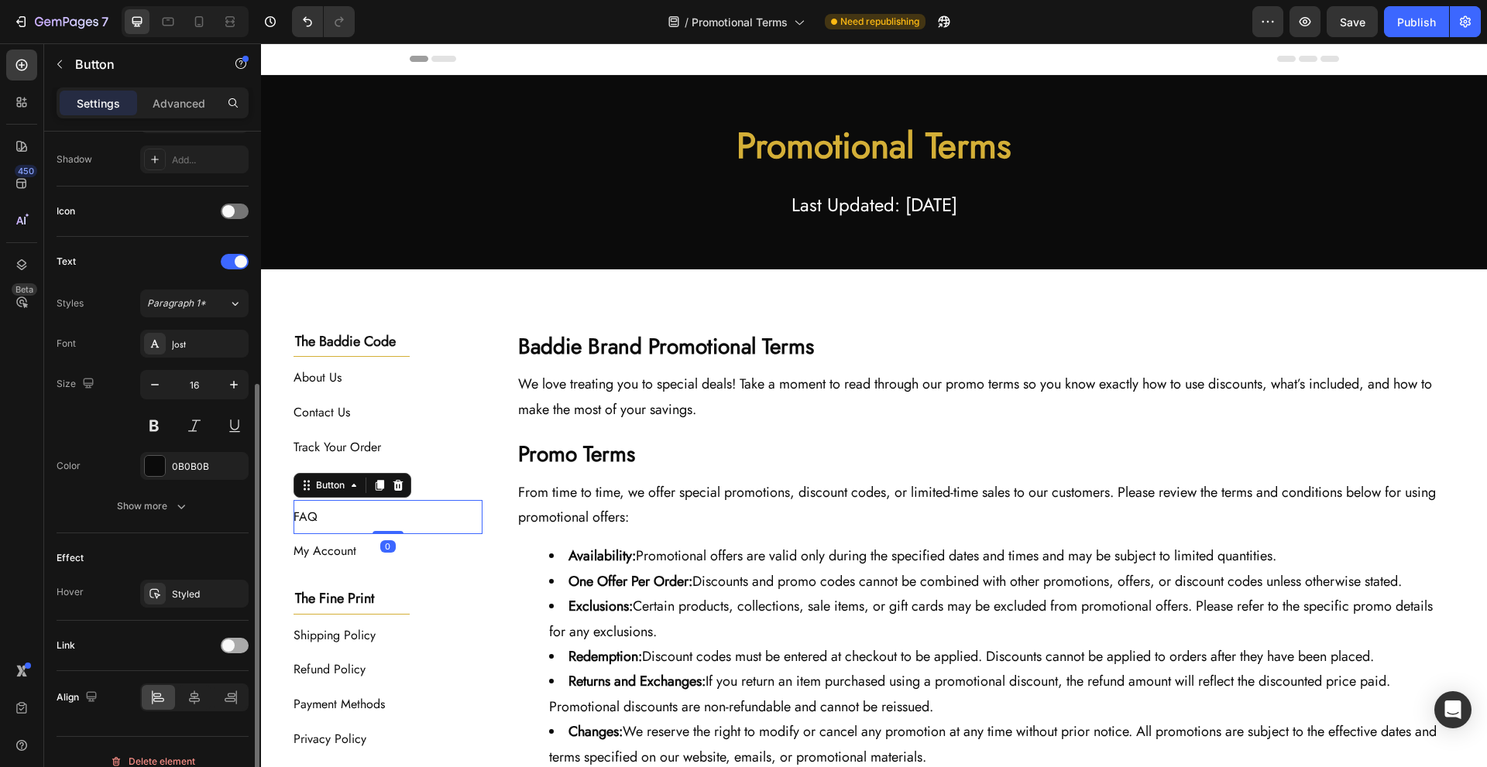
click at [227, 638] on div "Link" at bounding box center [153, 646] width 192 height 25
click at [229, 642] on span at bounding box center [228, 646] width 12 height 12
click at [199, 710] on div "After click Open page Page/link Add..." at bounding box center [153, 705] width 192 height 68
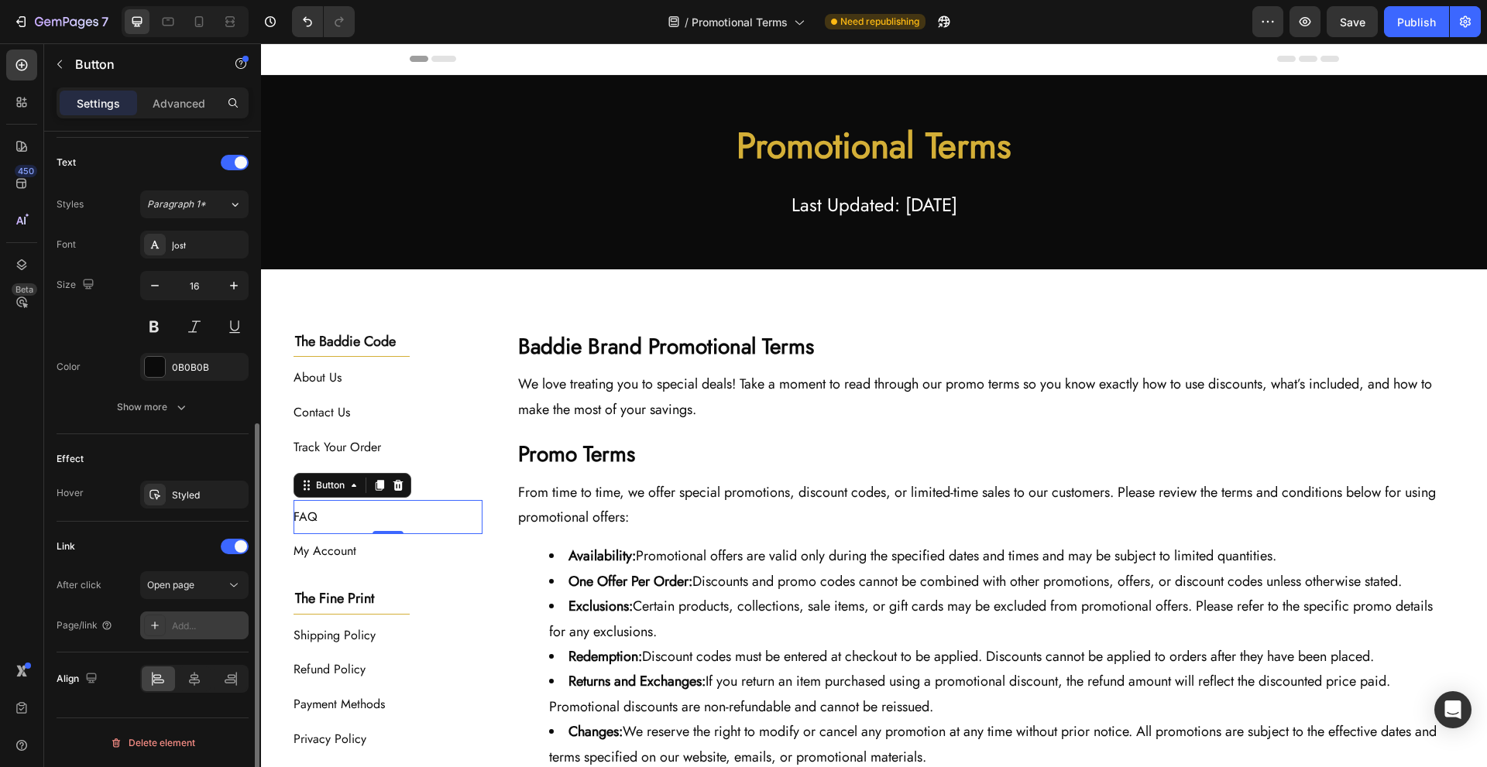
click at [188, 634] on div "Add..." at bounding box center [194, 626] width 108 height 28
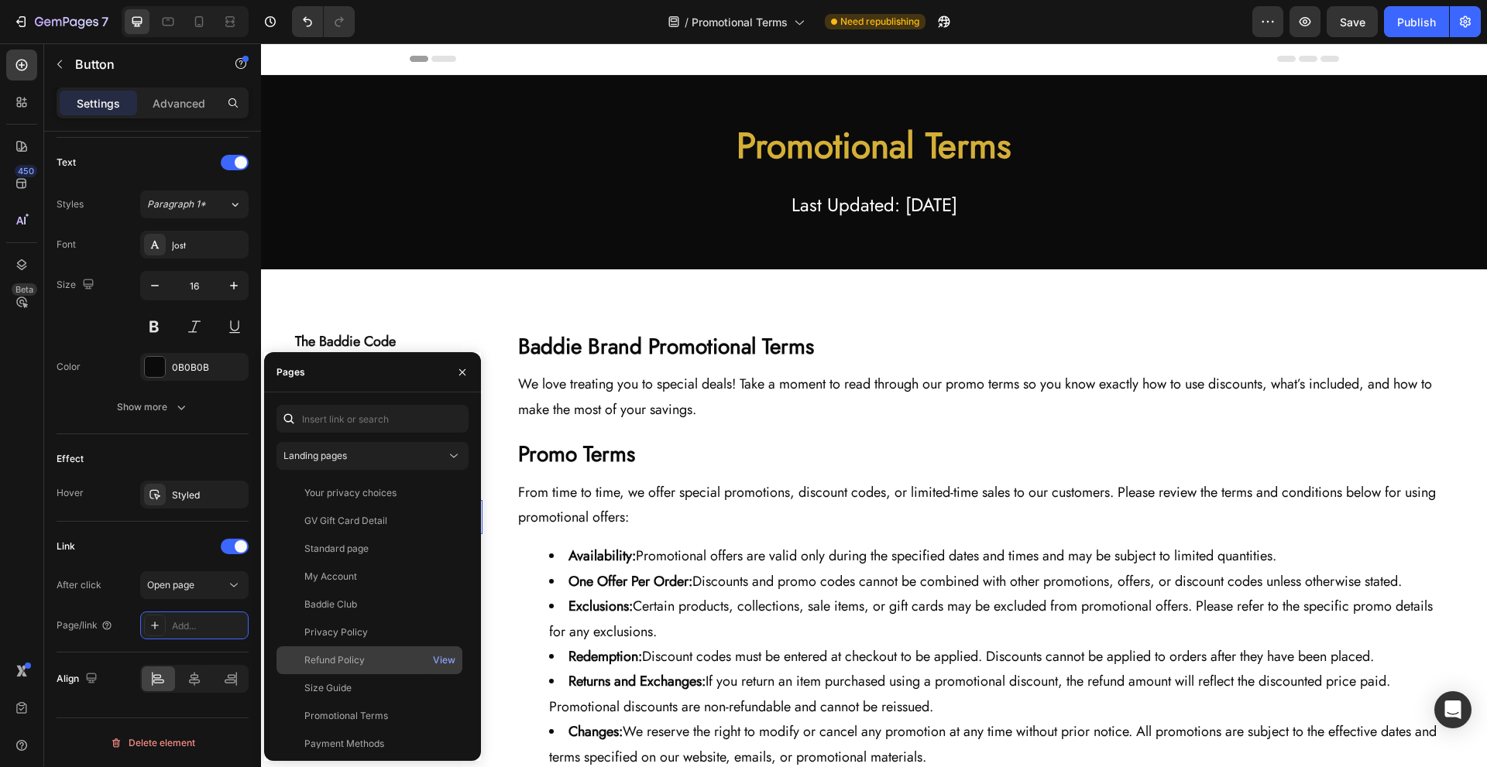
scroll to position [177, 0]
click at [424, 652] on div "Frequently Asked Questions" at bounding box center [365, 651] width 122 height 14
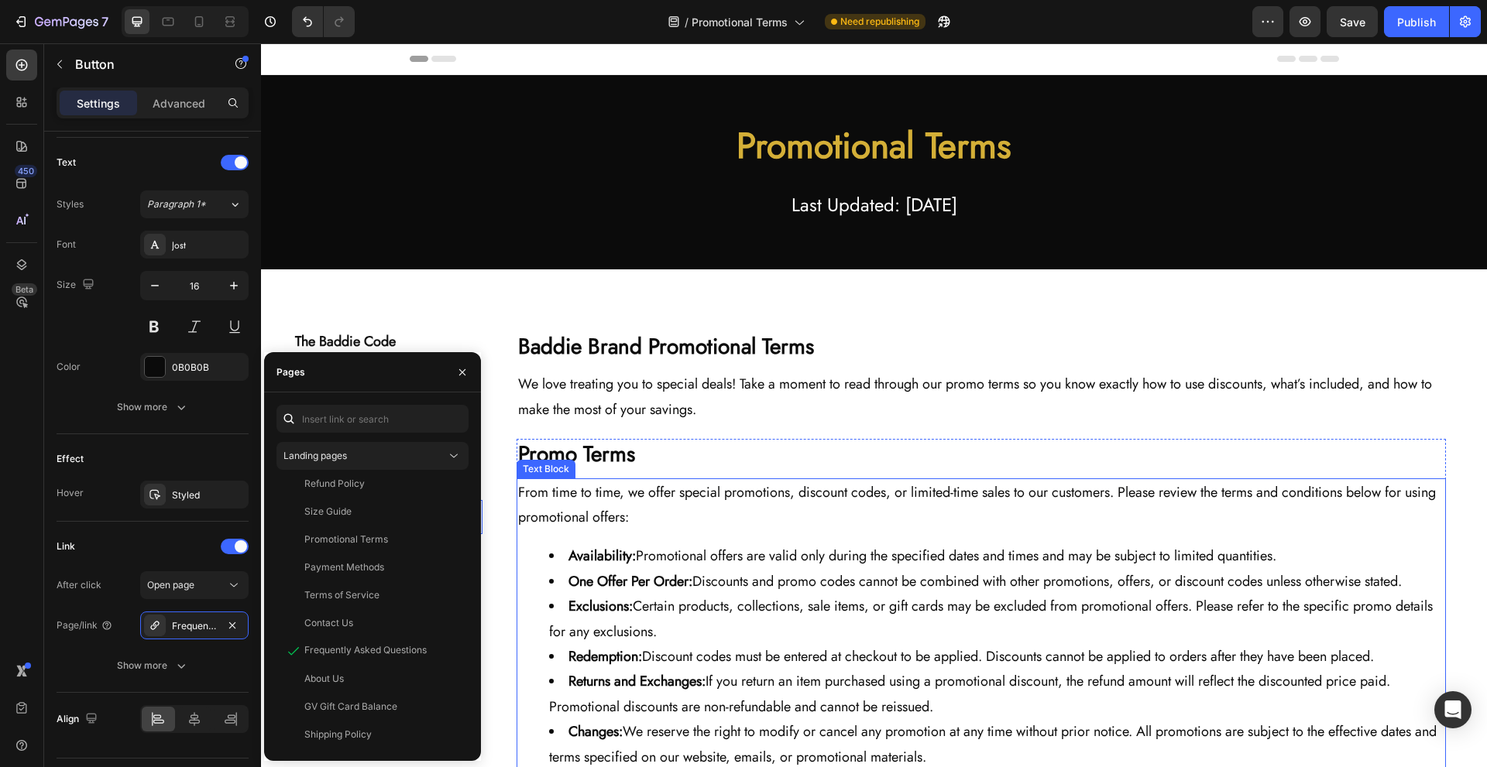
click at [518, 588] on ul "Availability: Promotional offers are valid only during the specified dates and …" at bounding box center [981, 657] width 926 height 226
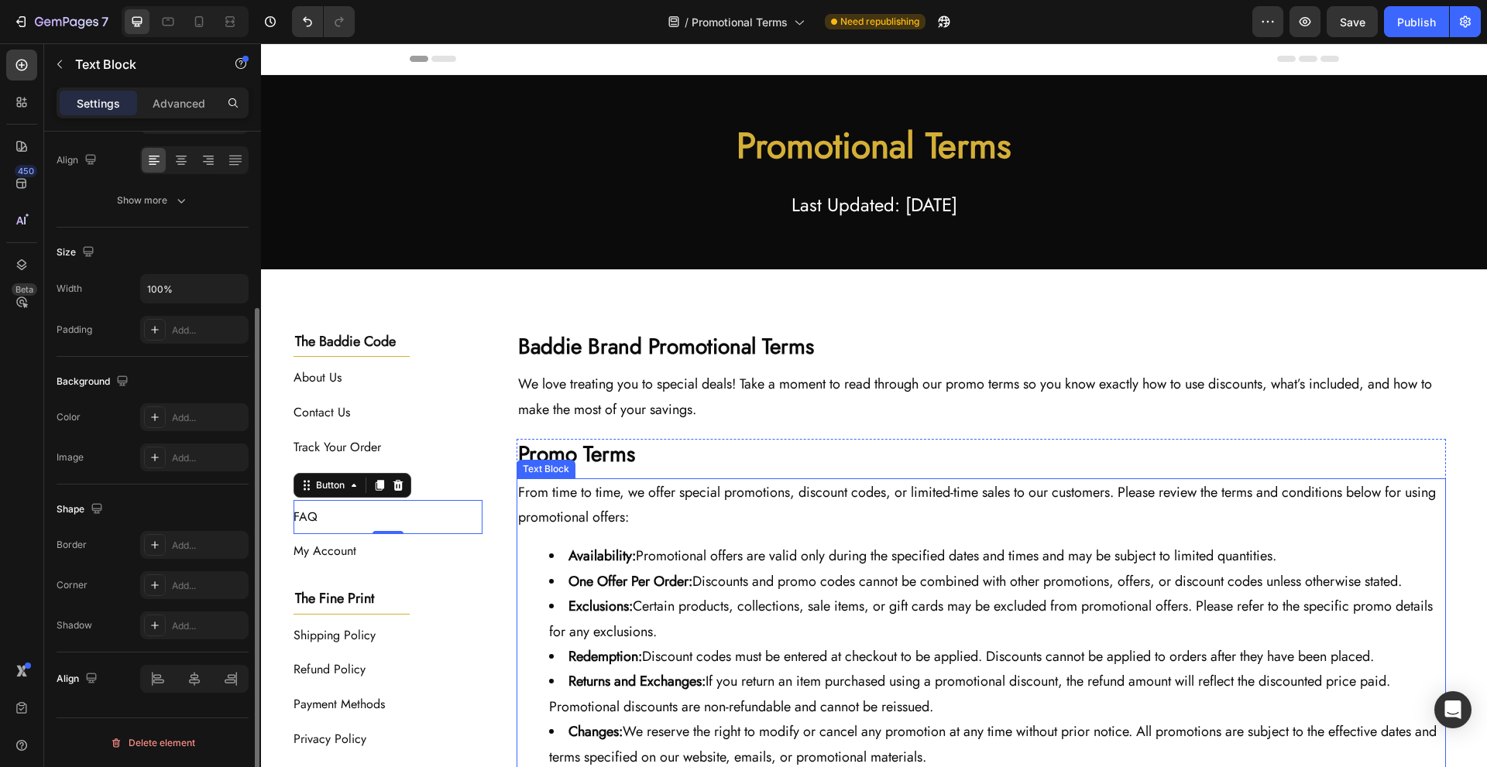
scroll to position [0, 0]
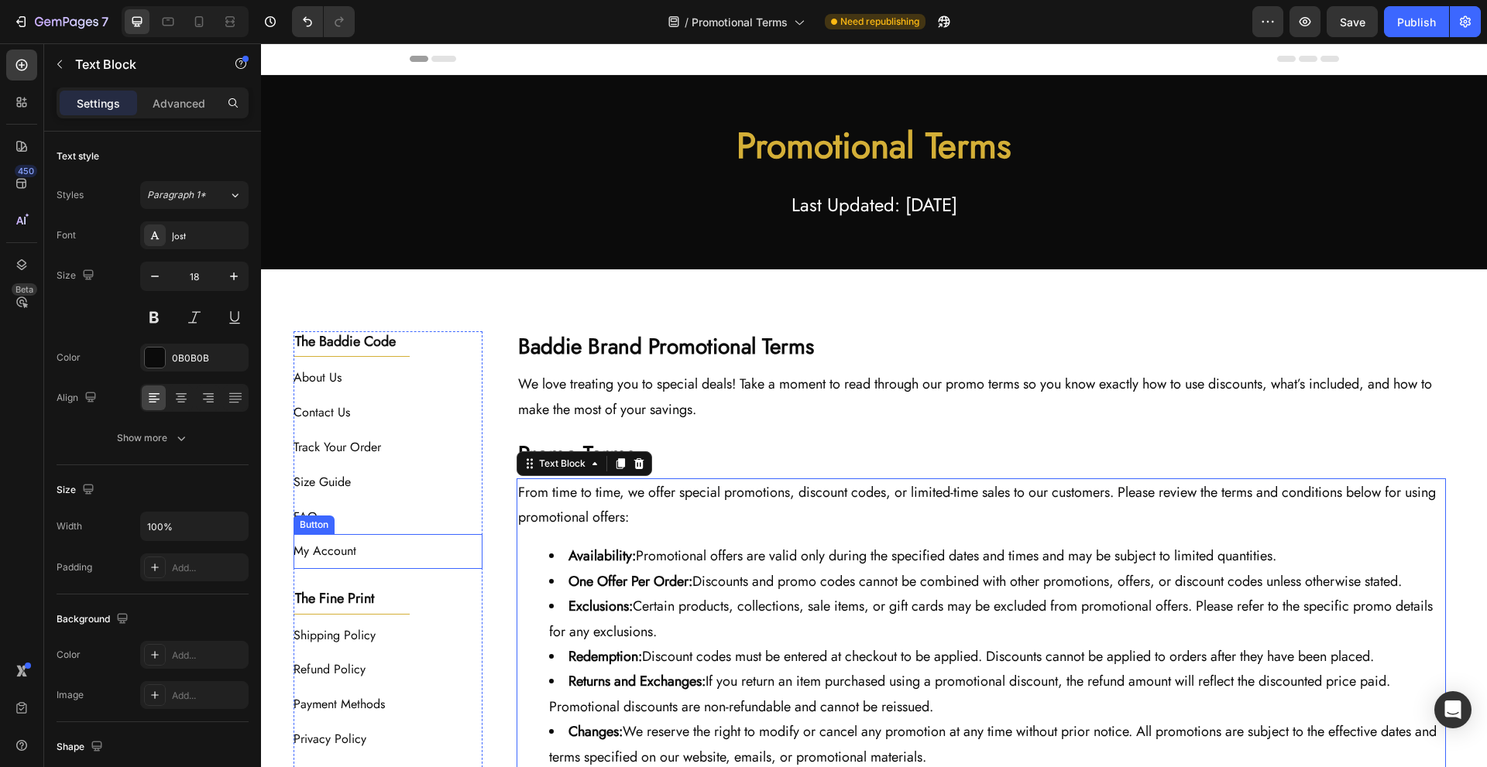
click at [424, 548] on div "My Account Button" at bounding box center [389, 551] width 190 height 35
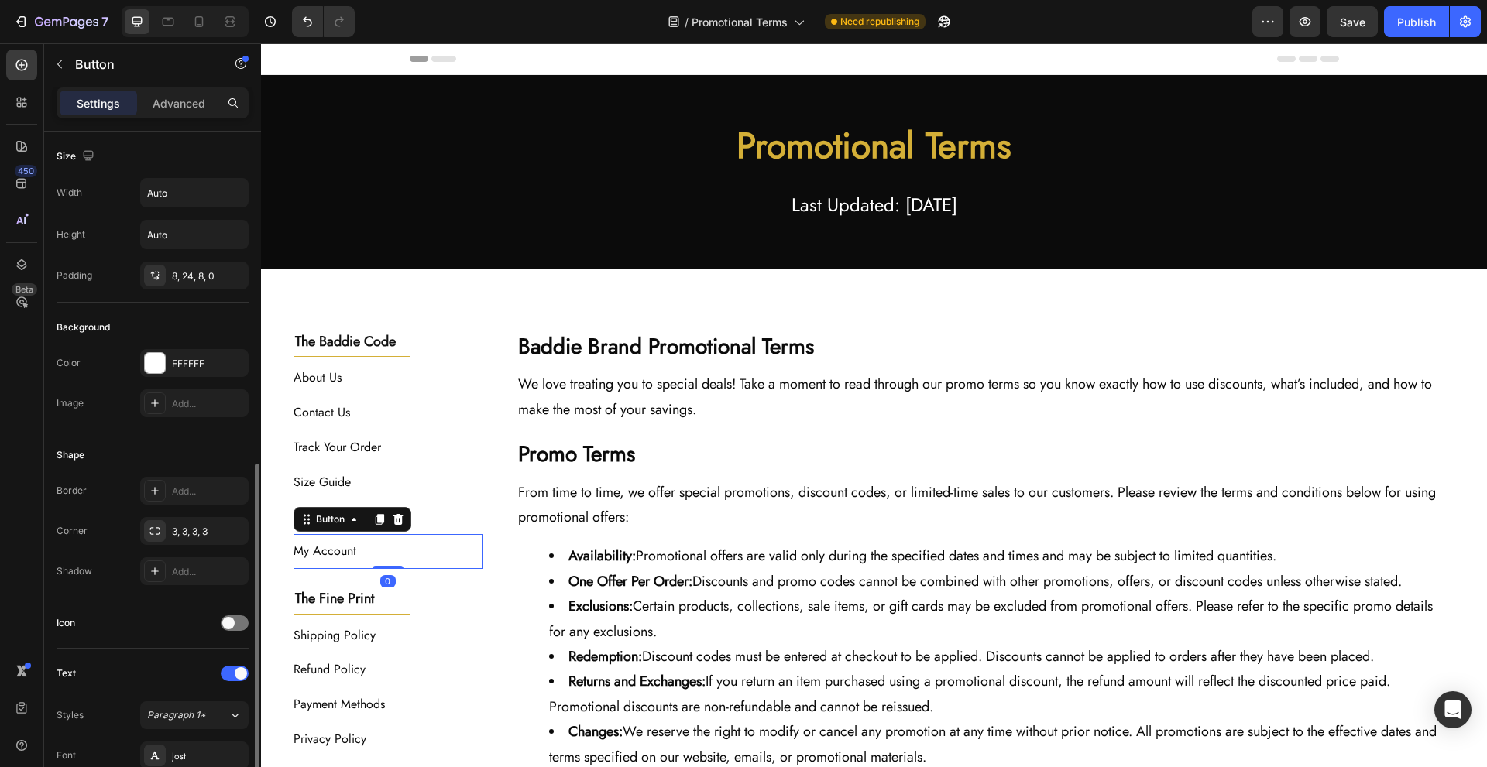
scroll to position [412, 0]
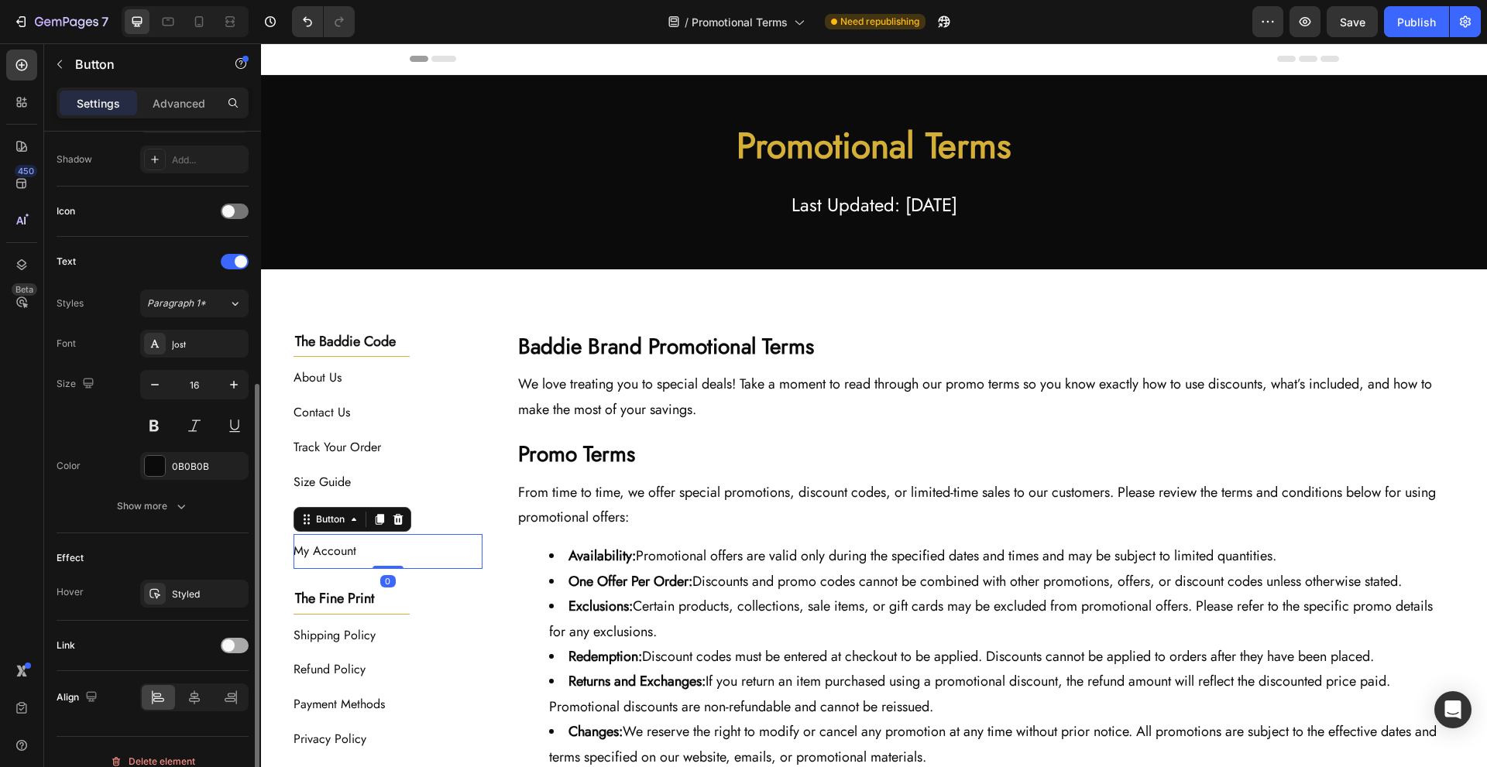
click at [223, 640] on div at bounding box center [235, 645] width 28 height 15
click at [174, 729] on div "Add..." at bounding box center [208, 726] width 73 height 14
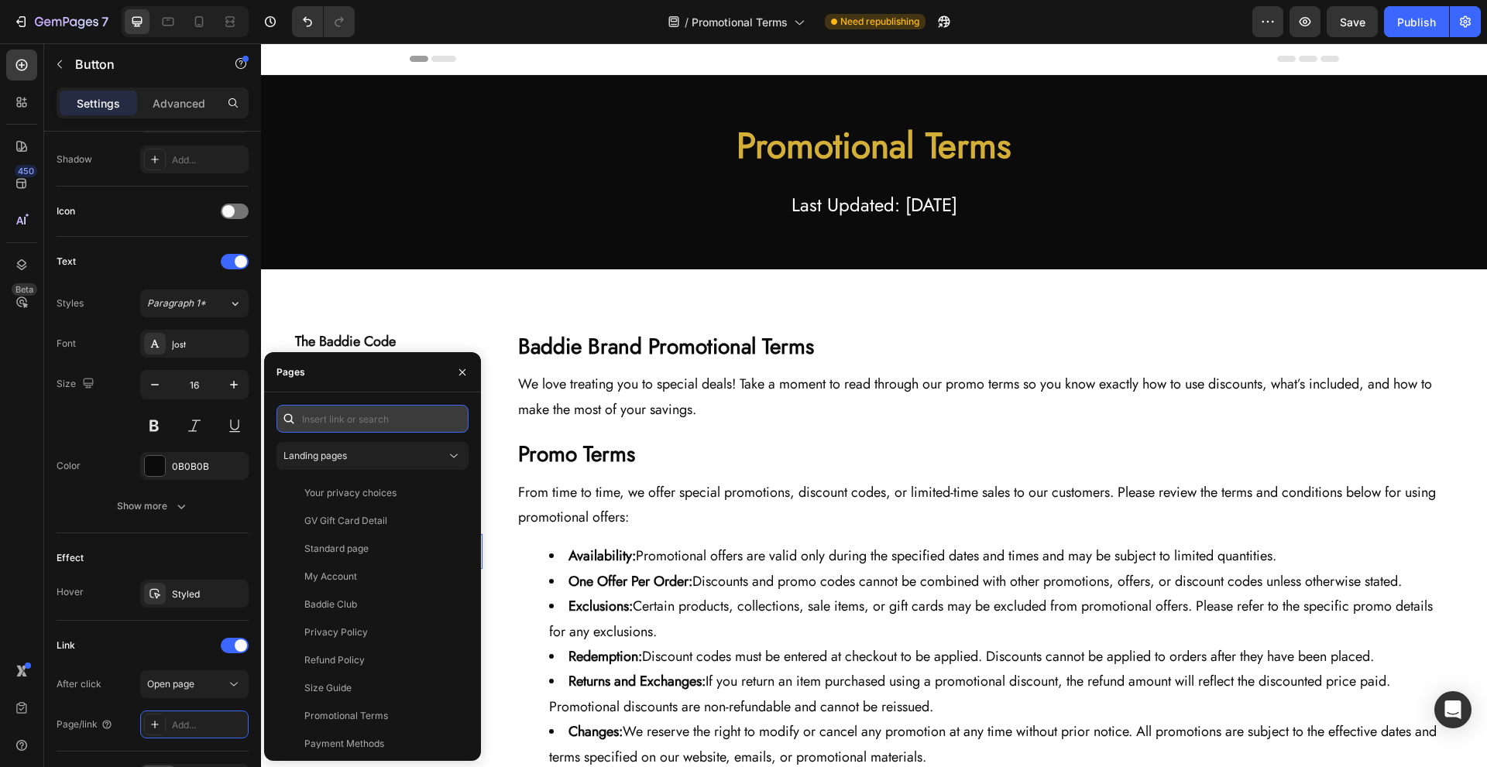
click at [399, 414] on input "text" at bounding box center [372, 419] width 192 height 28
paste input "[URL][DOMAIN_NAME][DOMAIN_NAME][DOMAIN_NAME]"
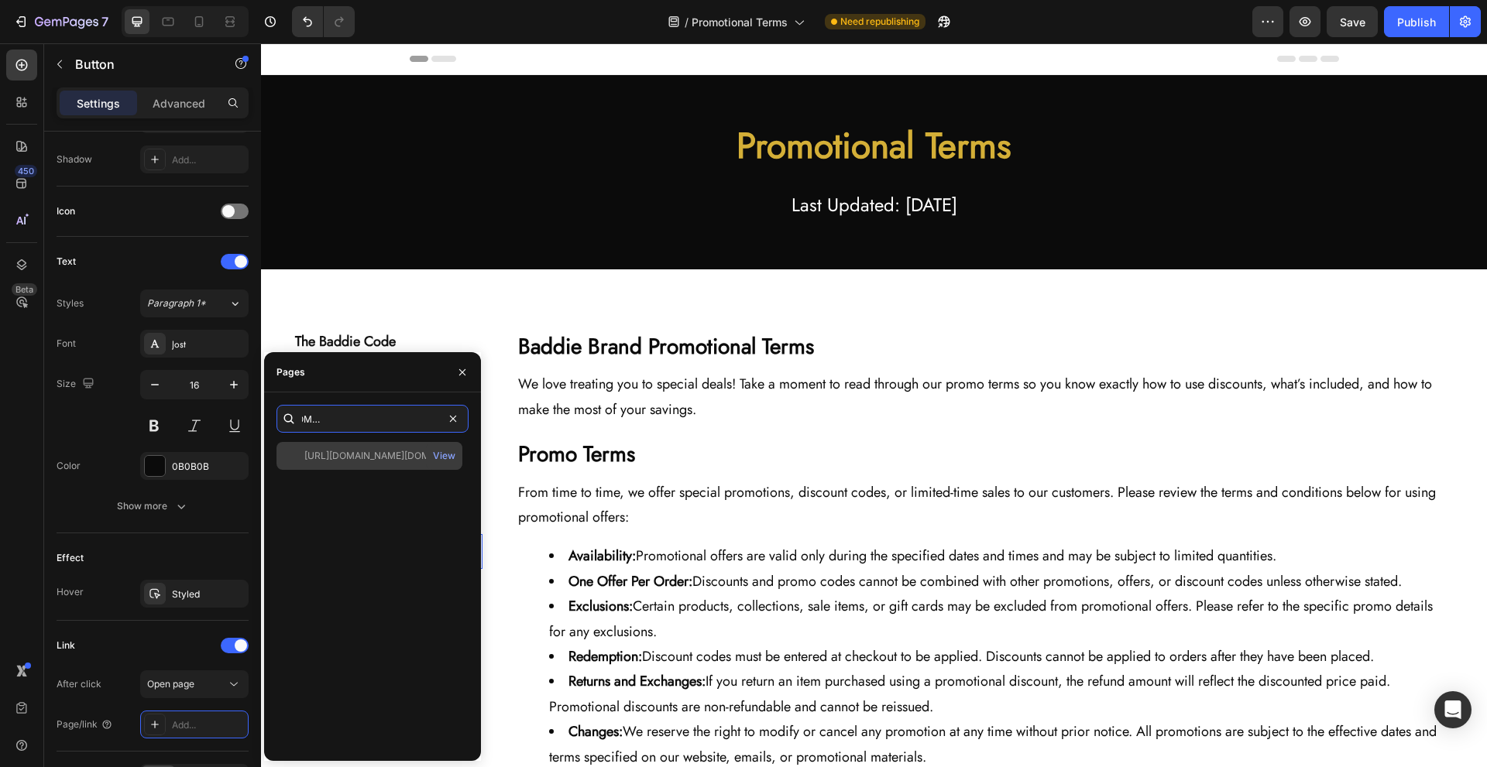
type input "[URL][DOMAIN_NAME][DOMAIN_NAME][DOMAIN_NAME]"
click at [404, 455] on div "[URL][DOMAIN_NAME][DOMAIN_NAME][DOMAIN_NAME]" at bounding box center [378, 456] width 149 height 14
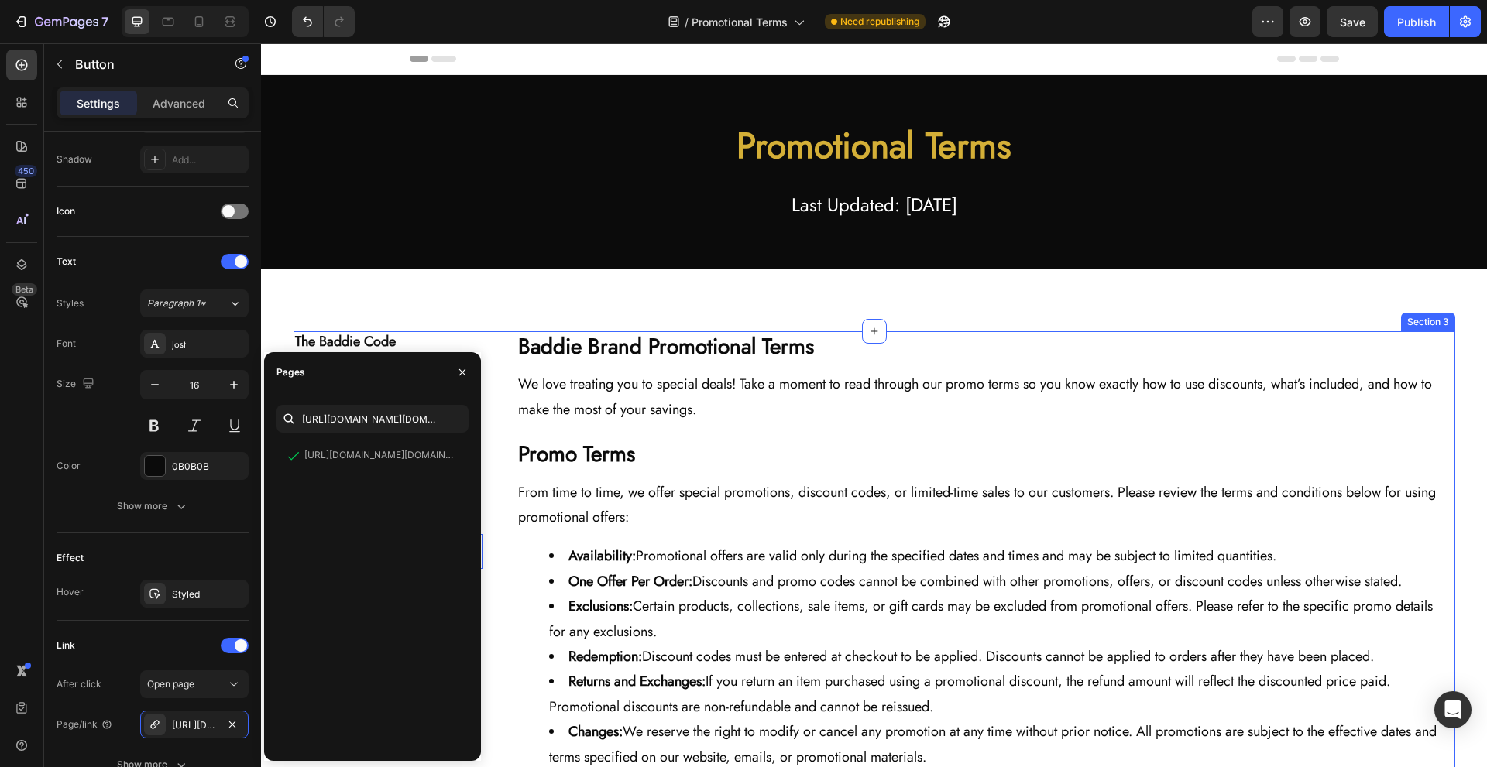
click at [493, 520] on div "The Baddie Code Heading Title Line About Us Button Contact Us Button Track Your…" at bounding box center [875, 611] width 1162 height 561
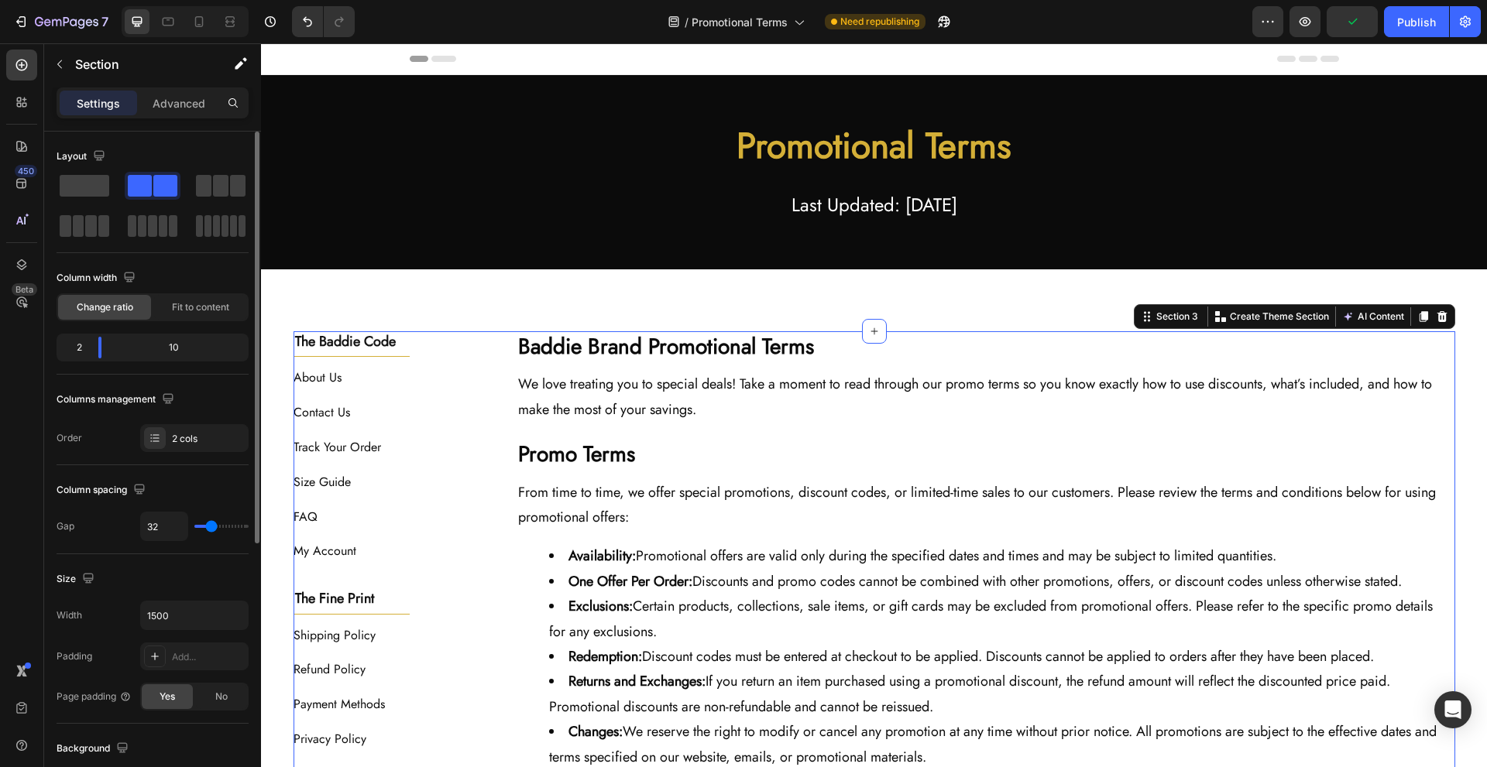
scroll to position [310, 0]
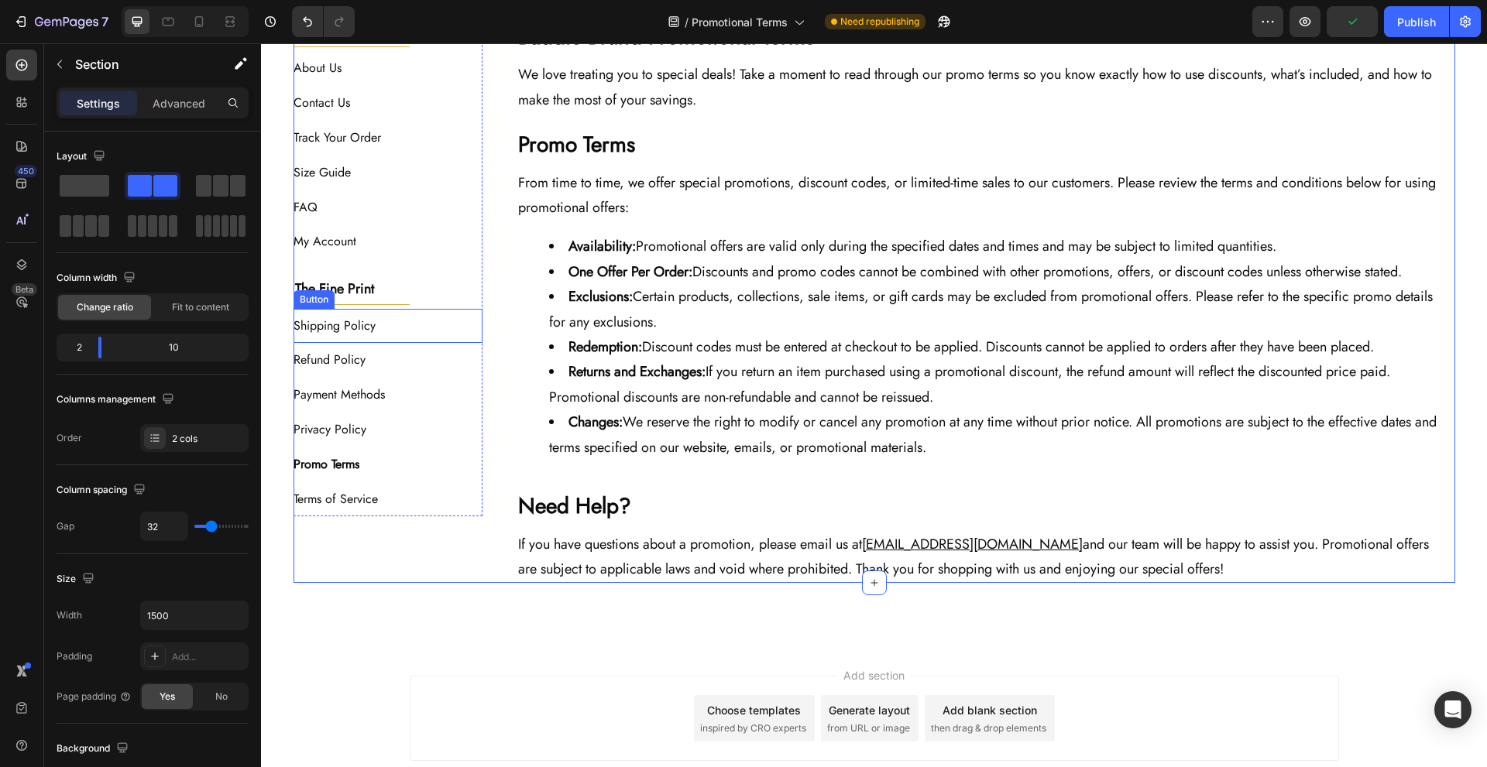
click at [434, 325] on div "Shipping Policy Button" at bounding box center [389, 326] width 190 height 35
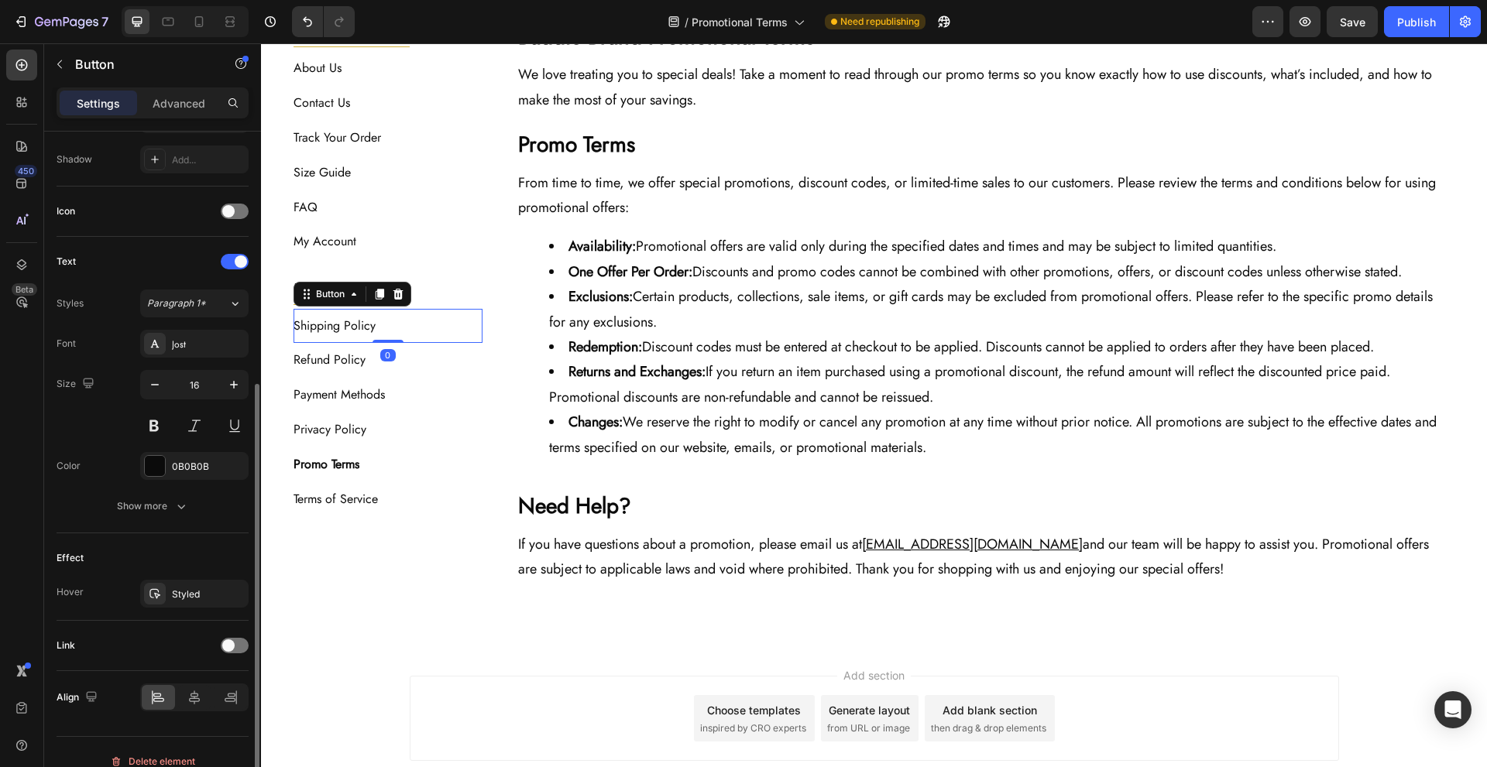
scroll to position [431, 0]
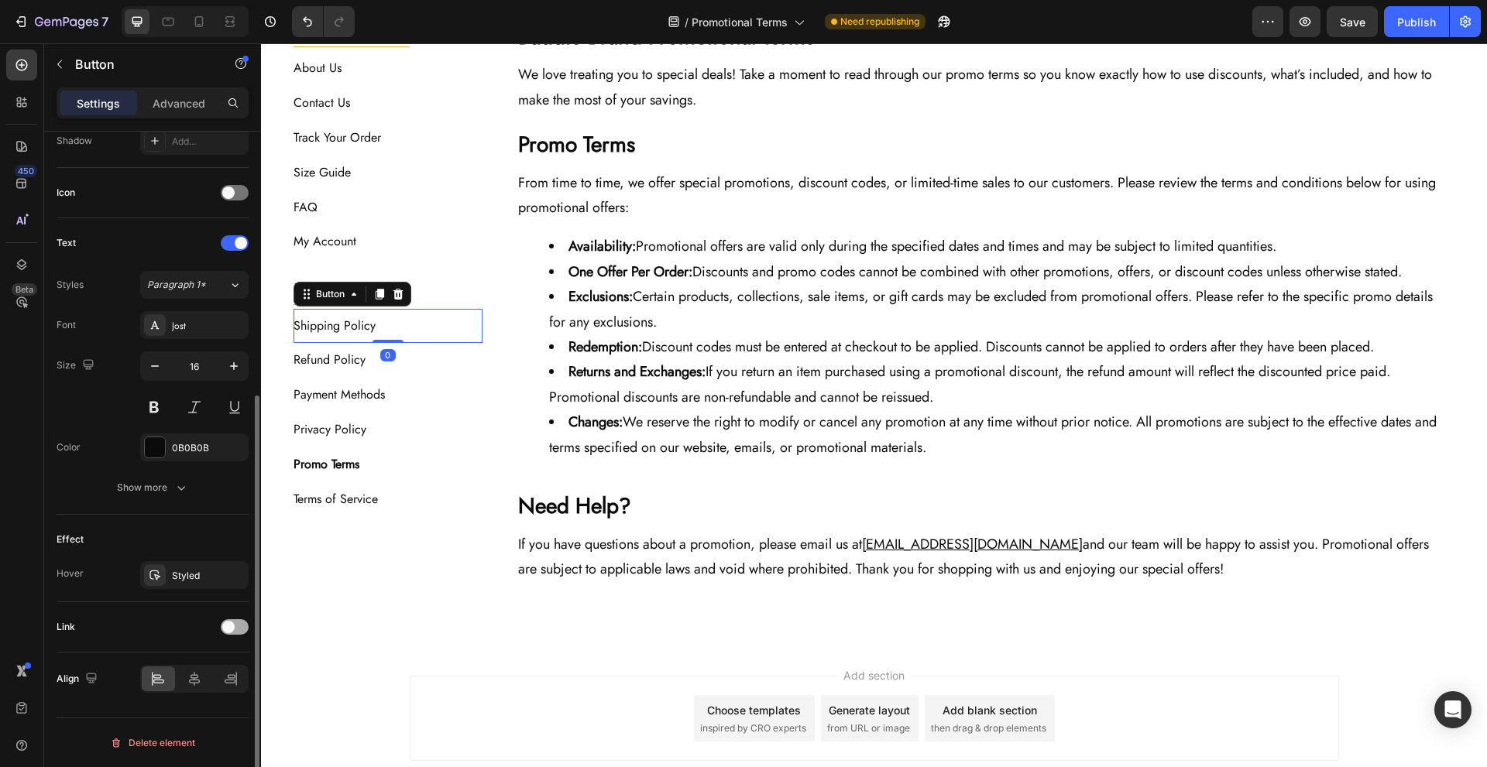
click at [230, 622] on span at bounding box center [228, 627] width 12 height 12
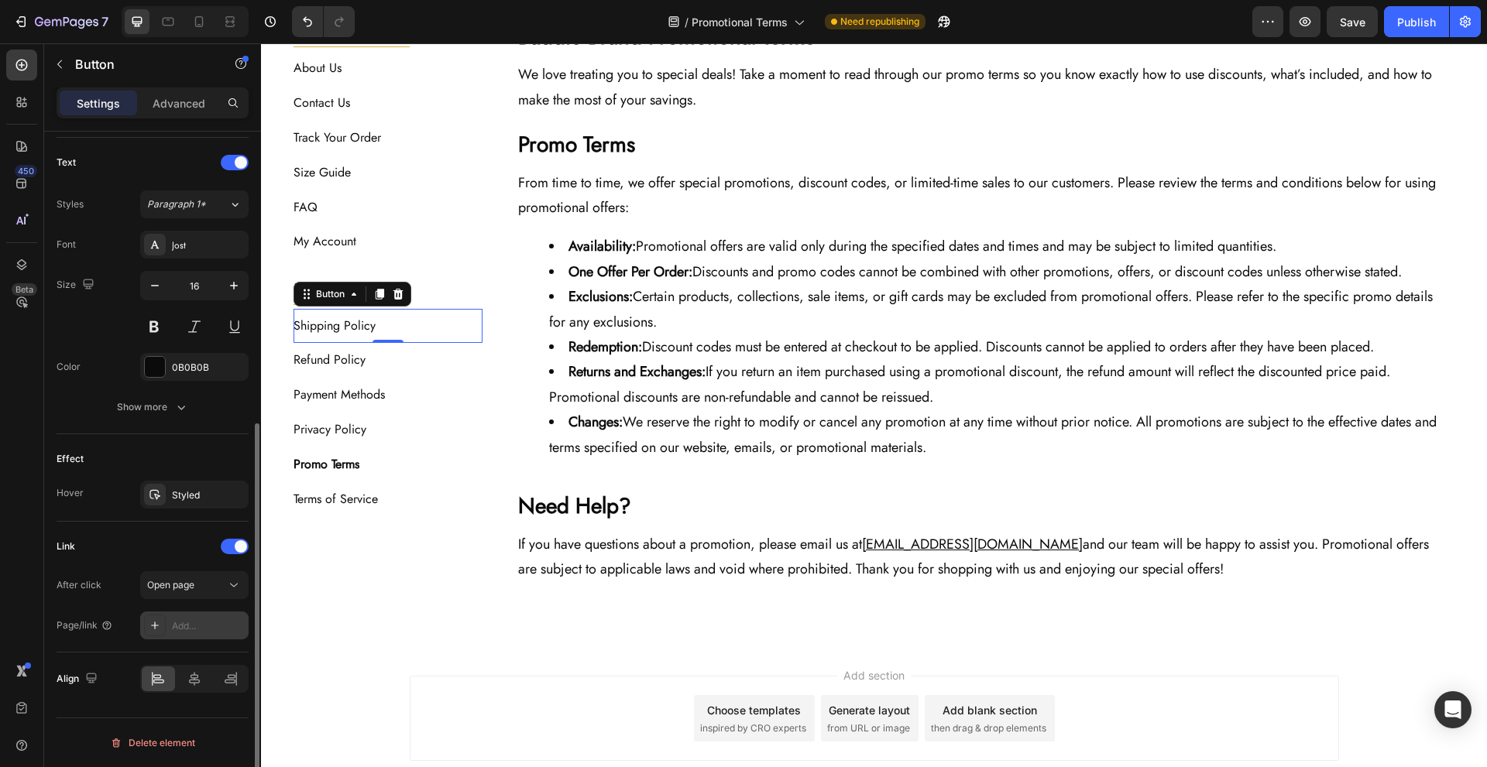
click at [200, 616] on div "Add..." at bounding box center [194, 626] width 108 height 28
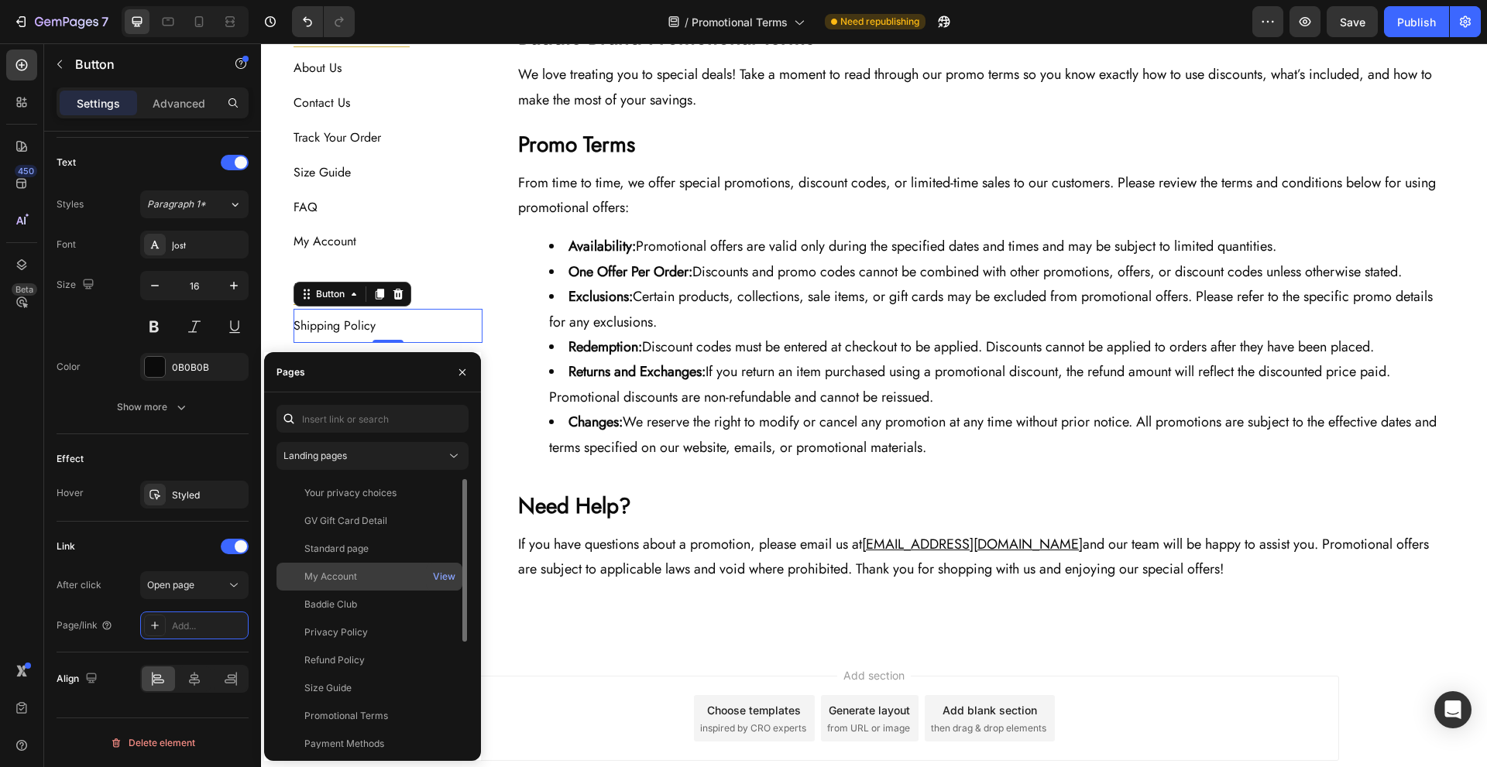
scroll to position [177, 0]
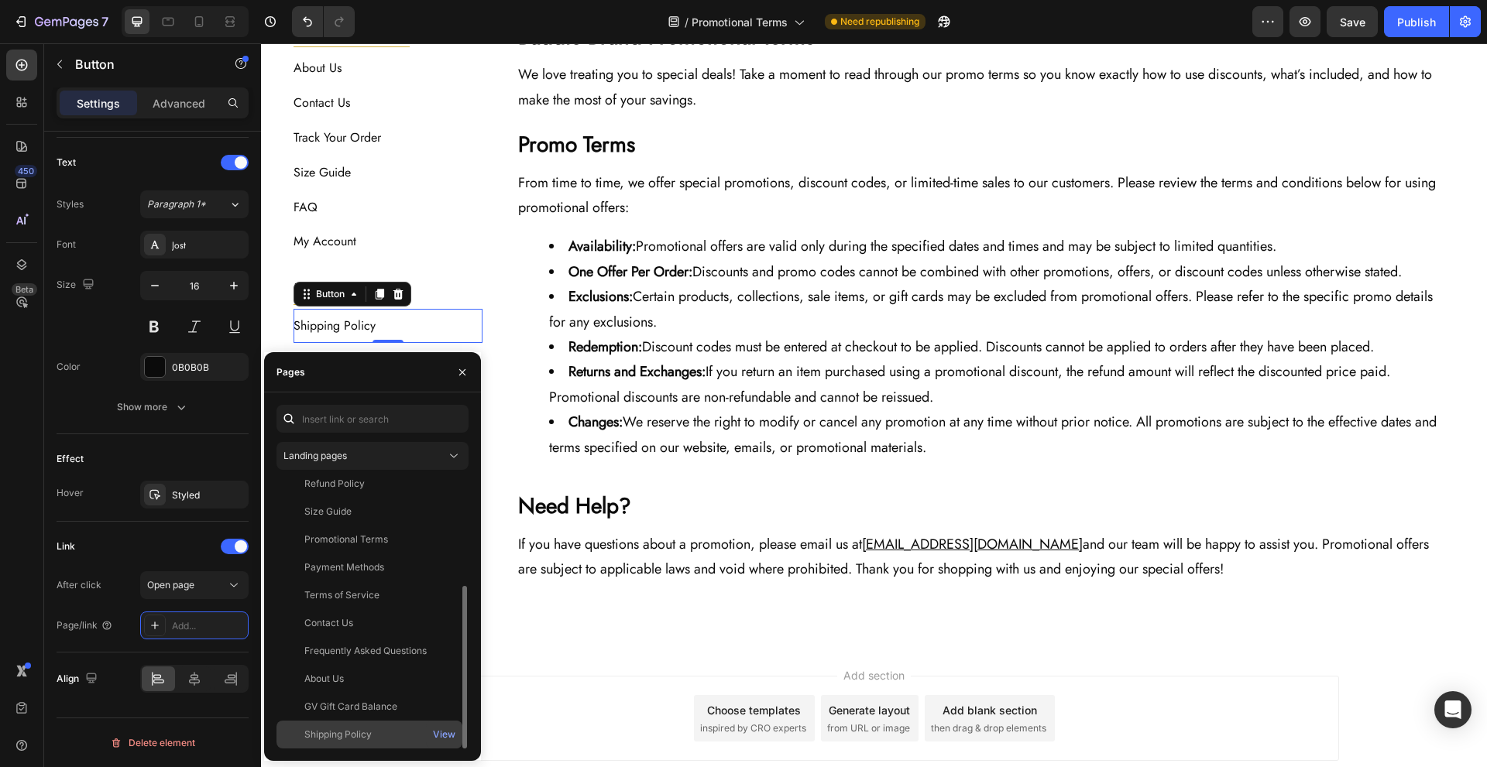
click at [400, 730] on div "Shipping Policy" at bounding box center [369, 735] width 173 height 14
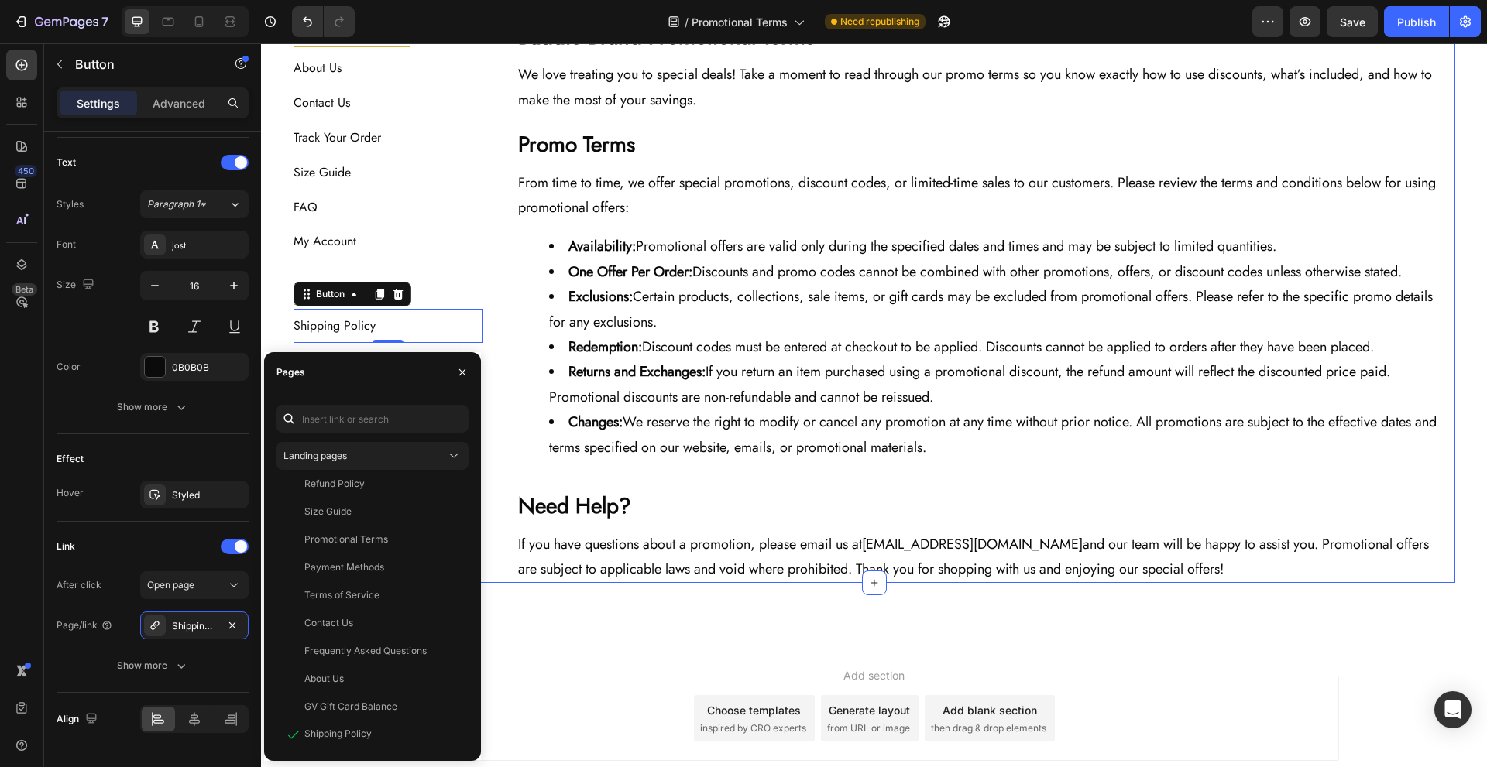
click at [495, 493] on div "The Baddie Code Heading Title Line About Us Button Contact Us Button Track Your…" at bounding box center [875, 302] width 1162 height 561
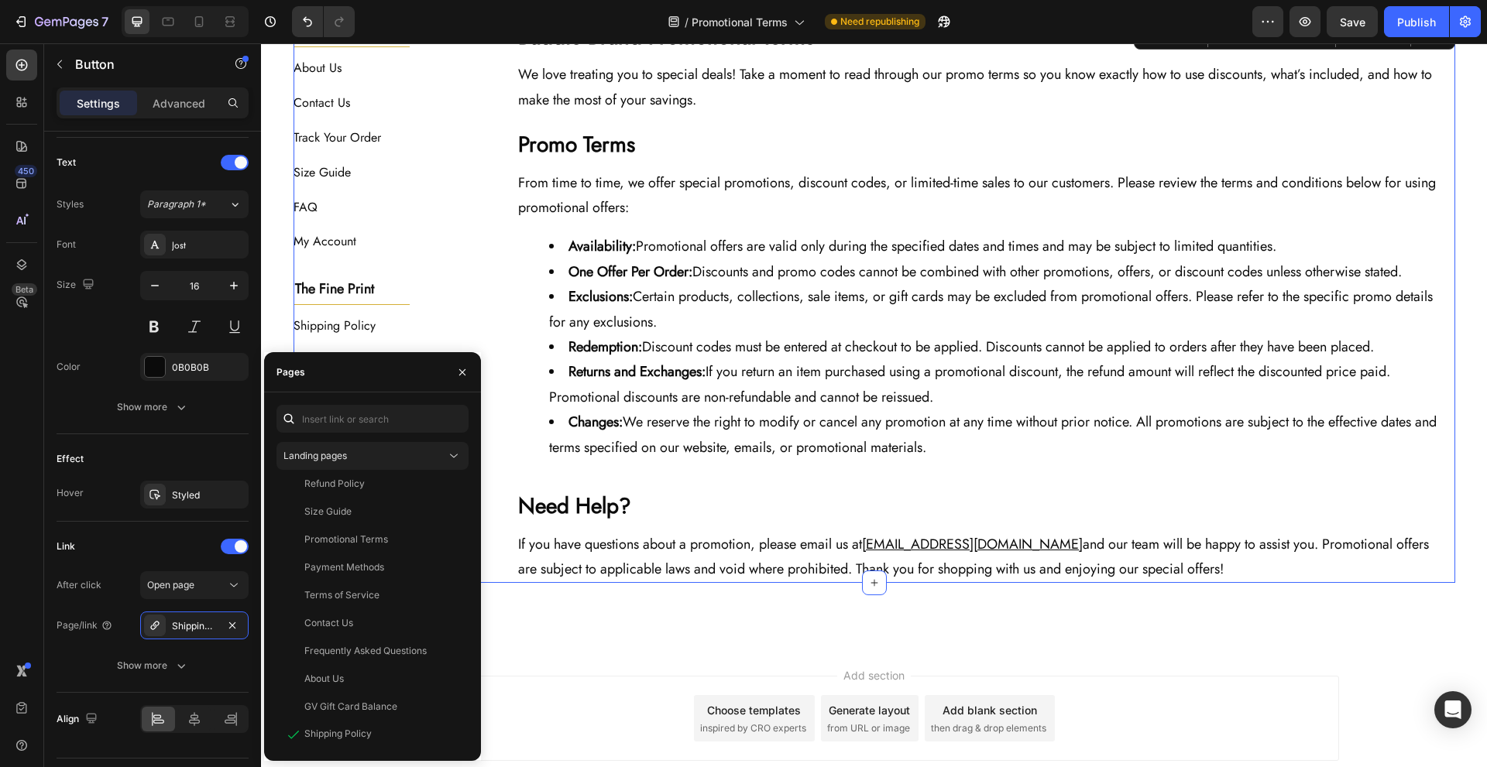
scroll to position [0, 0]
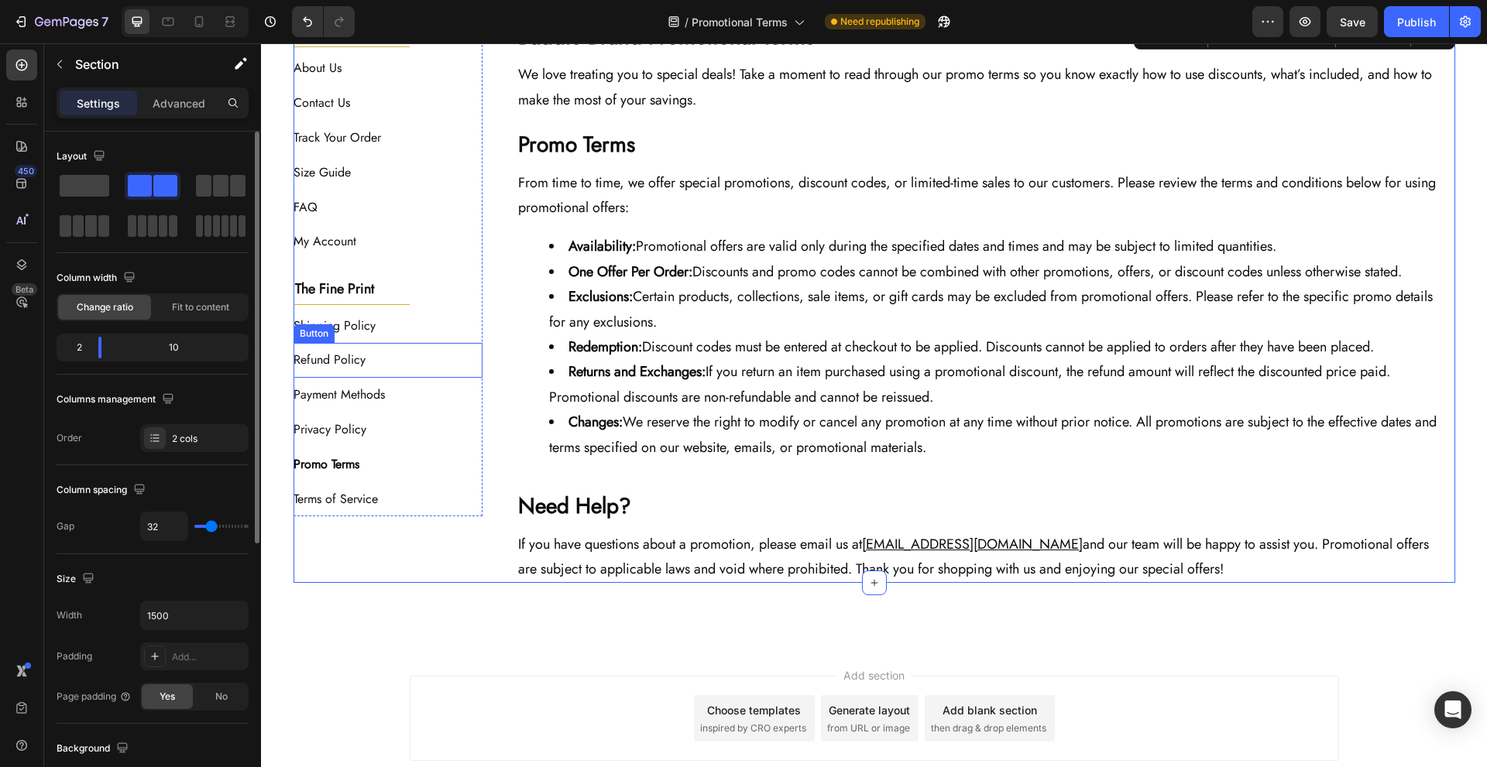
click at [393, 355] on div "Refund Policy Button" at bounding box center [389, 360] width 190 height 35
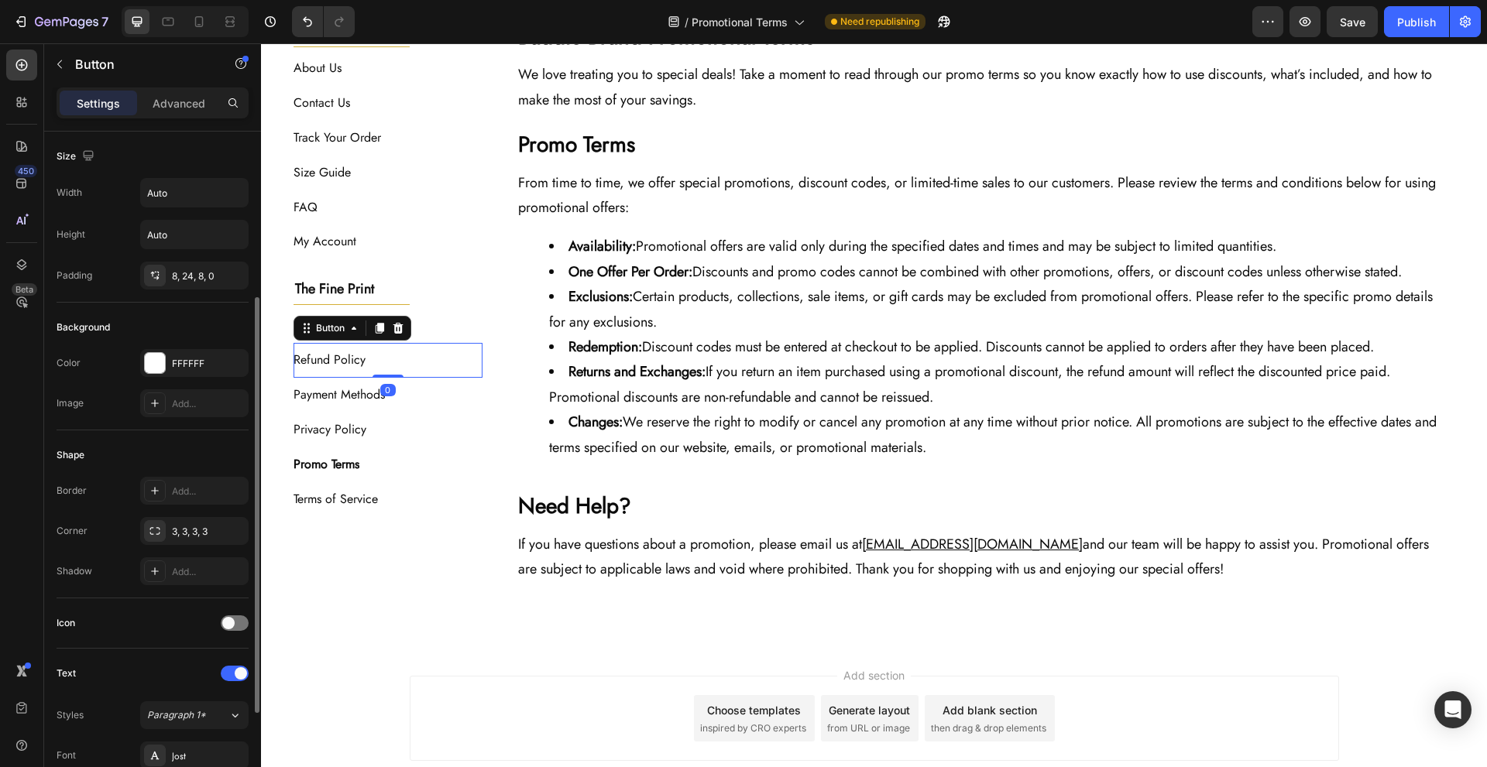
scroll to position [431, 0]
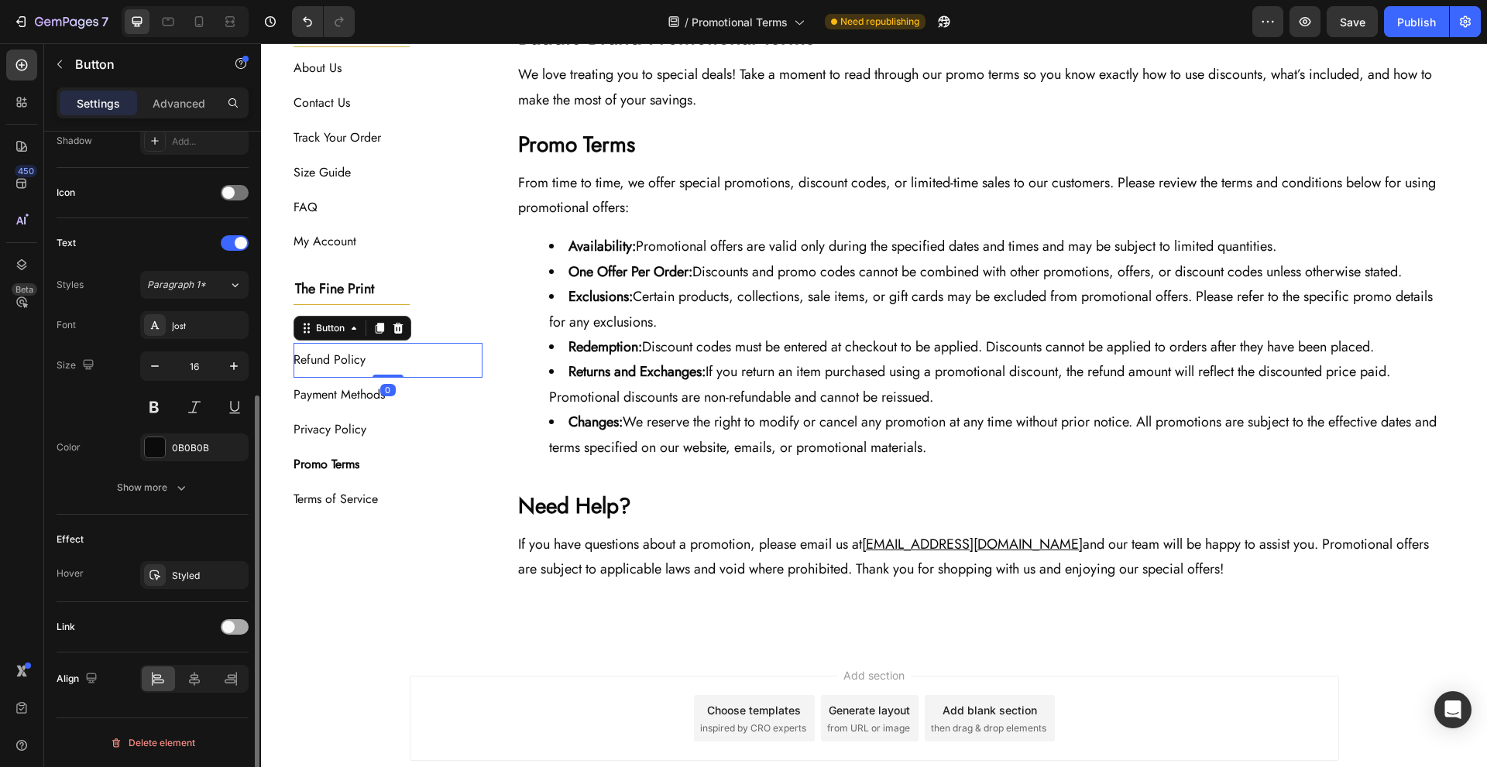
click at [228, 632] on span at bounding box center [228, 627] width 12 height 12
click at [214, 691] on div "After click Open page Page/link Add..." at bounding box center [153, 686] width 192 height 68
click at [214, 700] on div "Add..." at bounding box center [208, 707] width 73 height 14
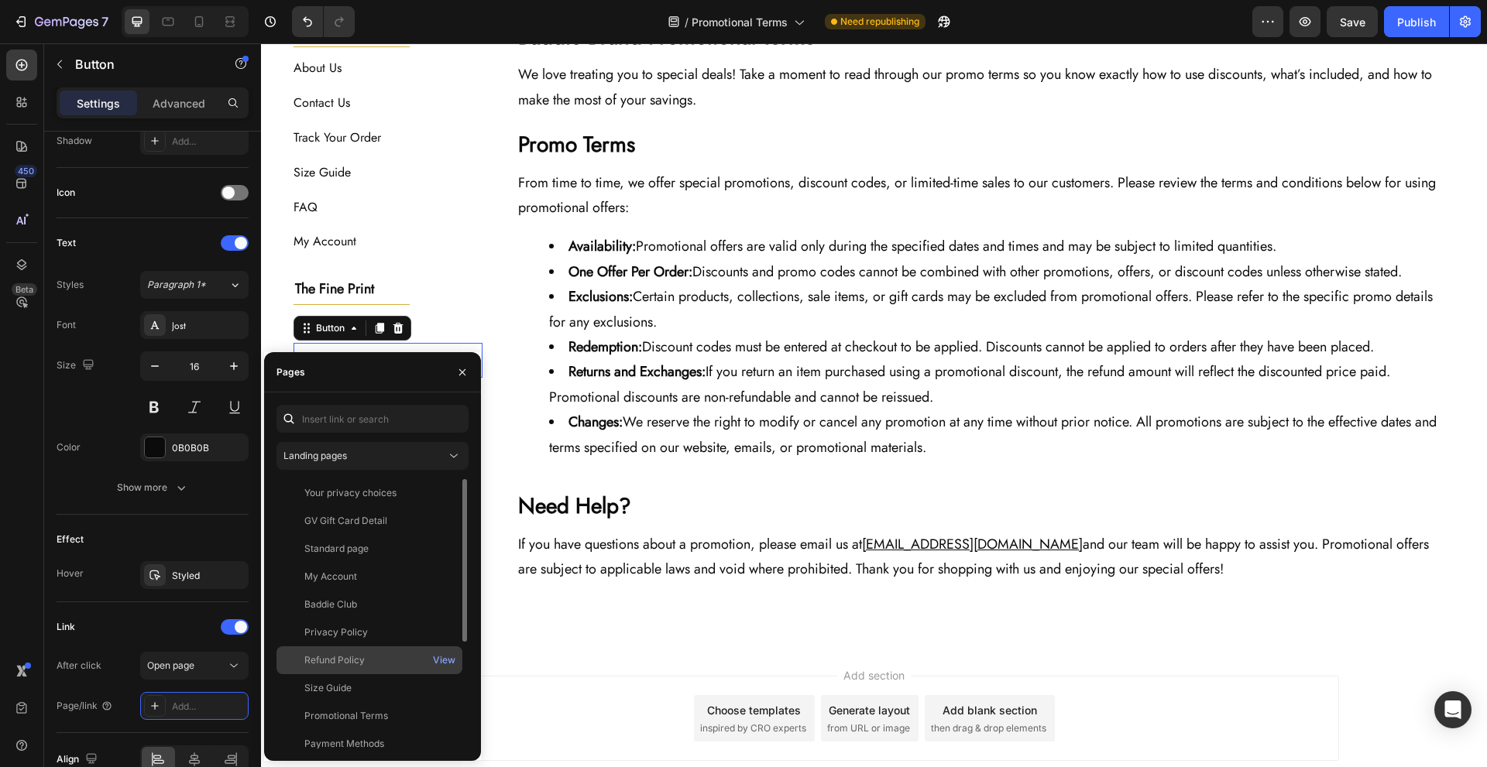
click at [400, 661] on div "Refund Policy" at bounding box center [369, 661] width 173 height 14
click at [507, 641] on div "Header Promotional Terms Heading Last Updated: [DATE] Text Block Row Section 2 …" at bounding box center [874, 301] width 1226 height 1135
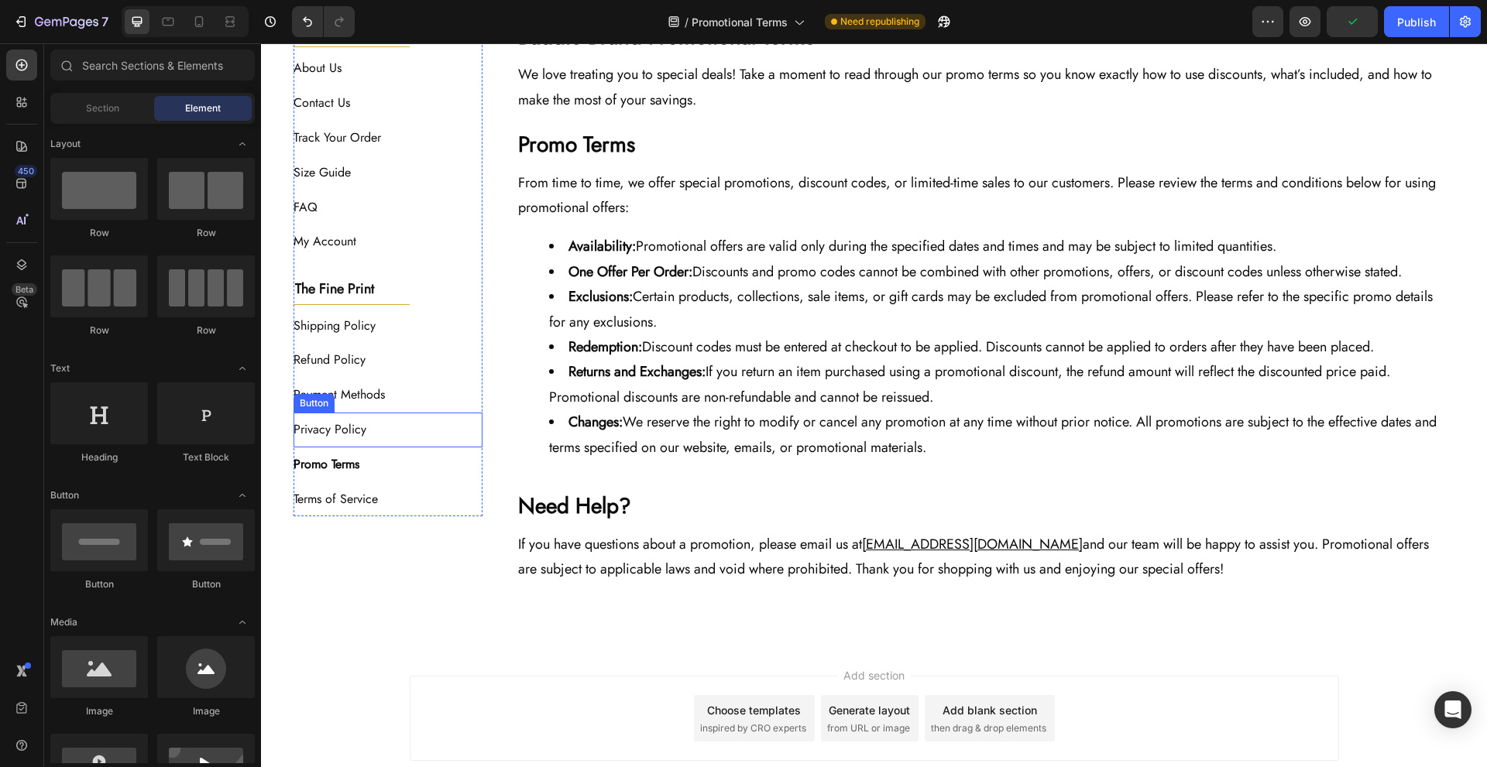
click at [415, 397] on div "Payment Methods Button" at bounding box center [389, 395] width 190 height 35
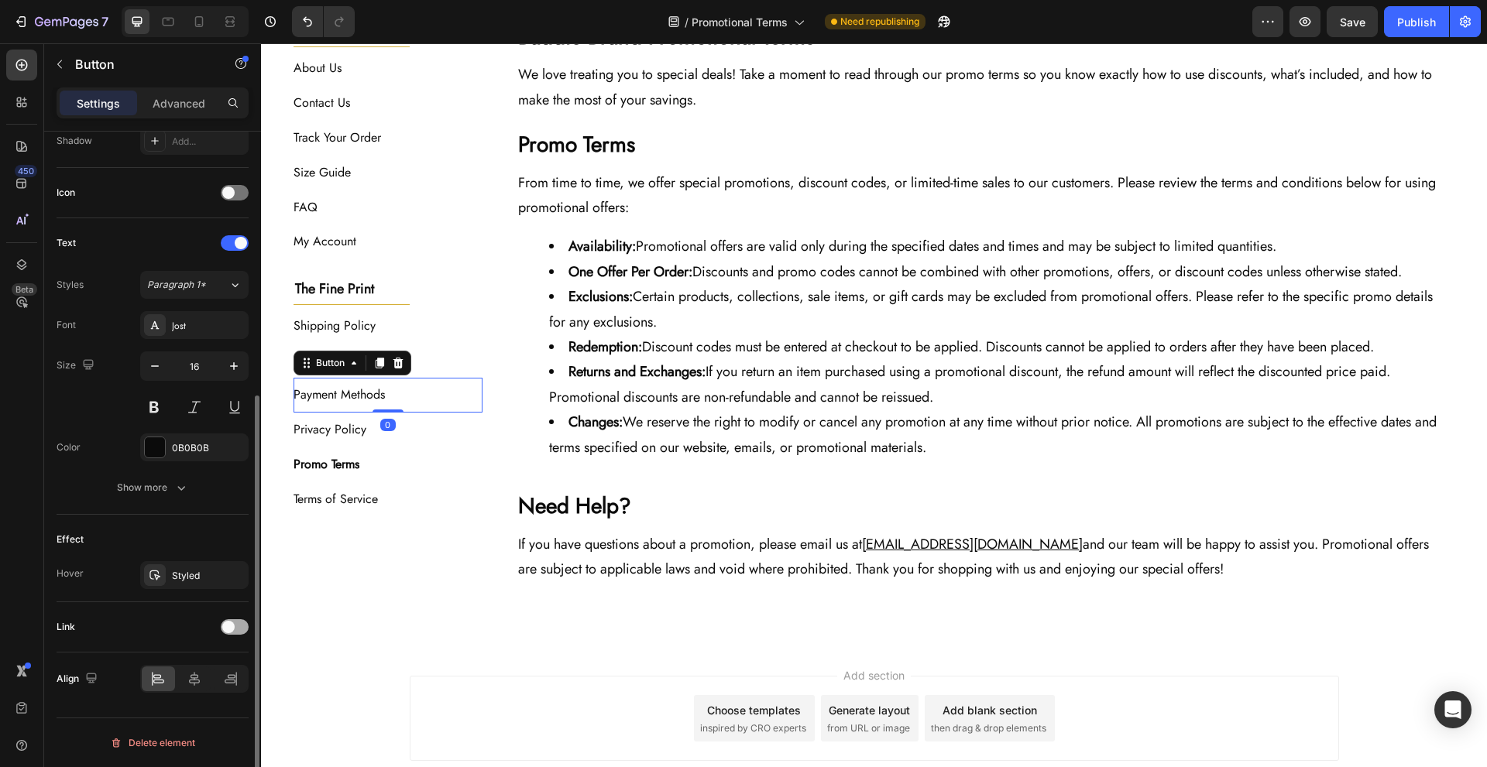
click at [240, 629] on div at bounding box center [235, 627] width 28 height 15
click at [197, 705] on div "Add..." at bounding box center [208, 707] width 73 height 14
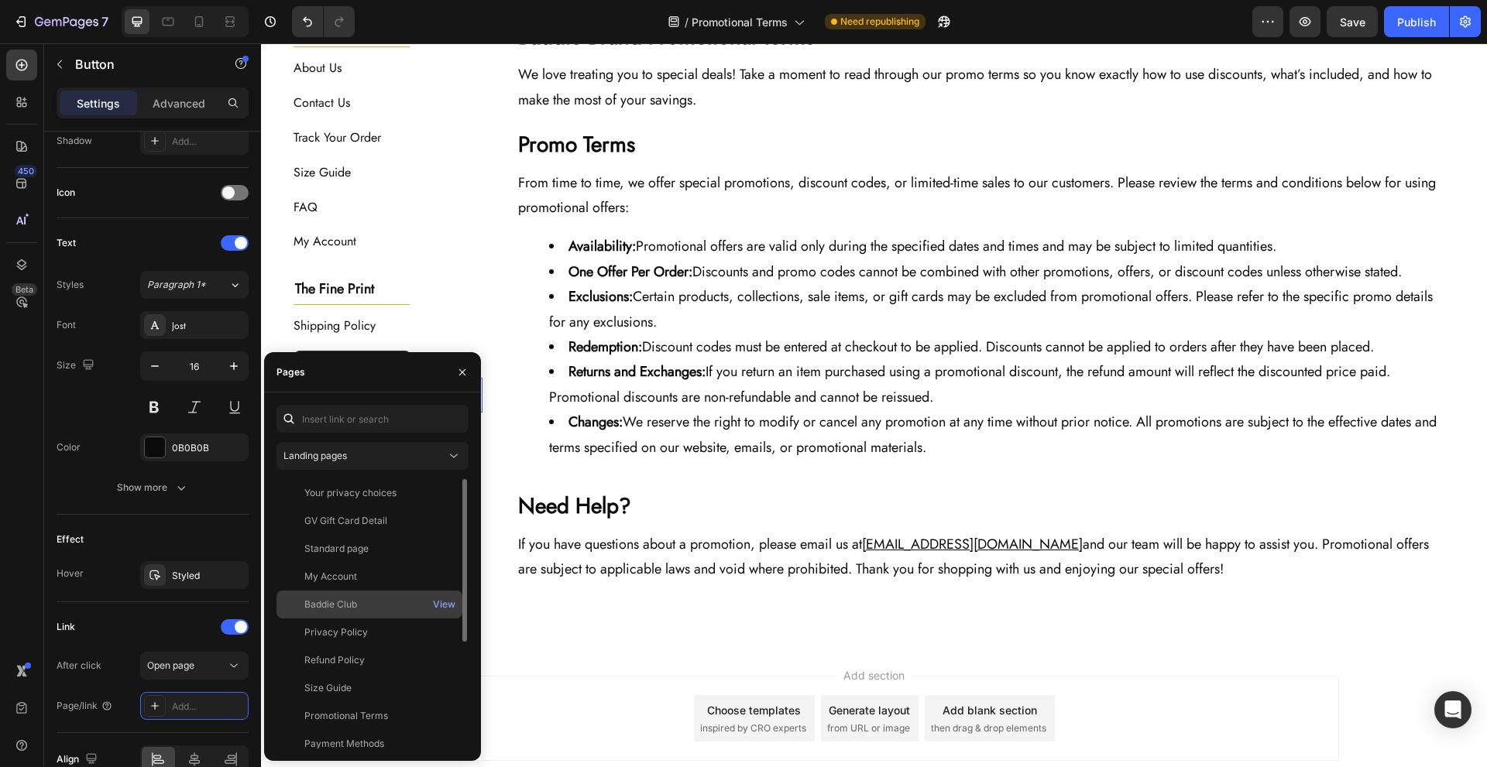
scroll to position [177, 0]
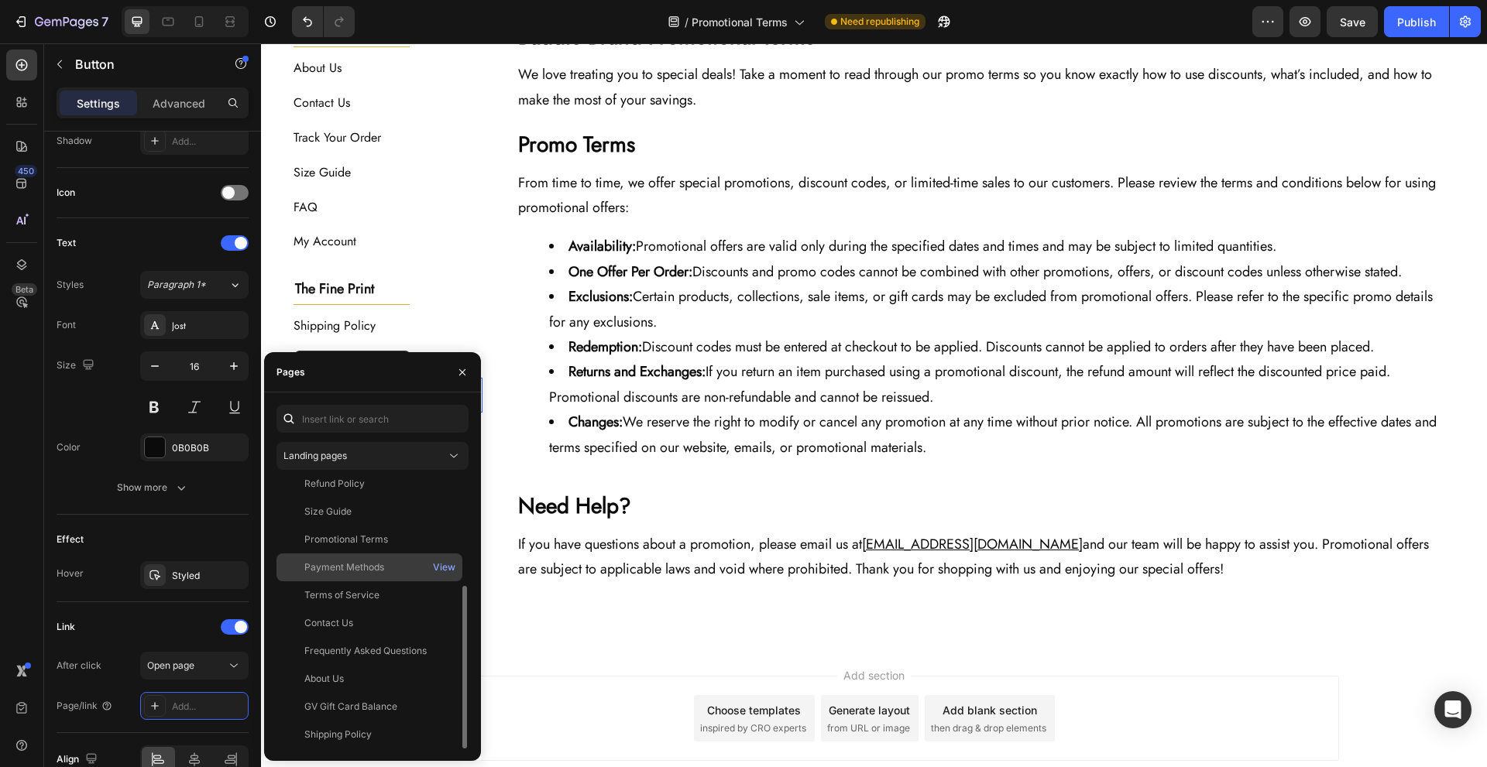
click at [414, 582] on div "Payment Methods View" at bounding box center [369, 596] width 186 height 28
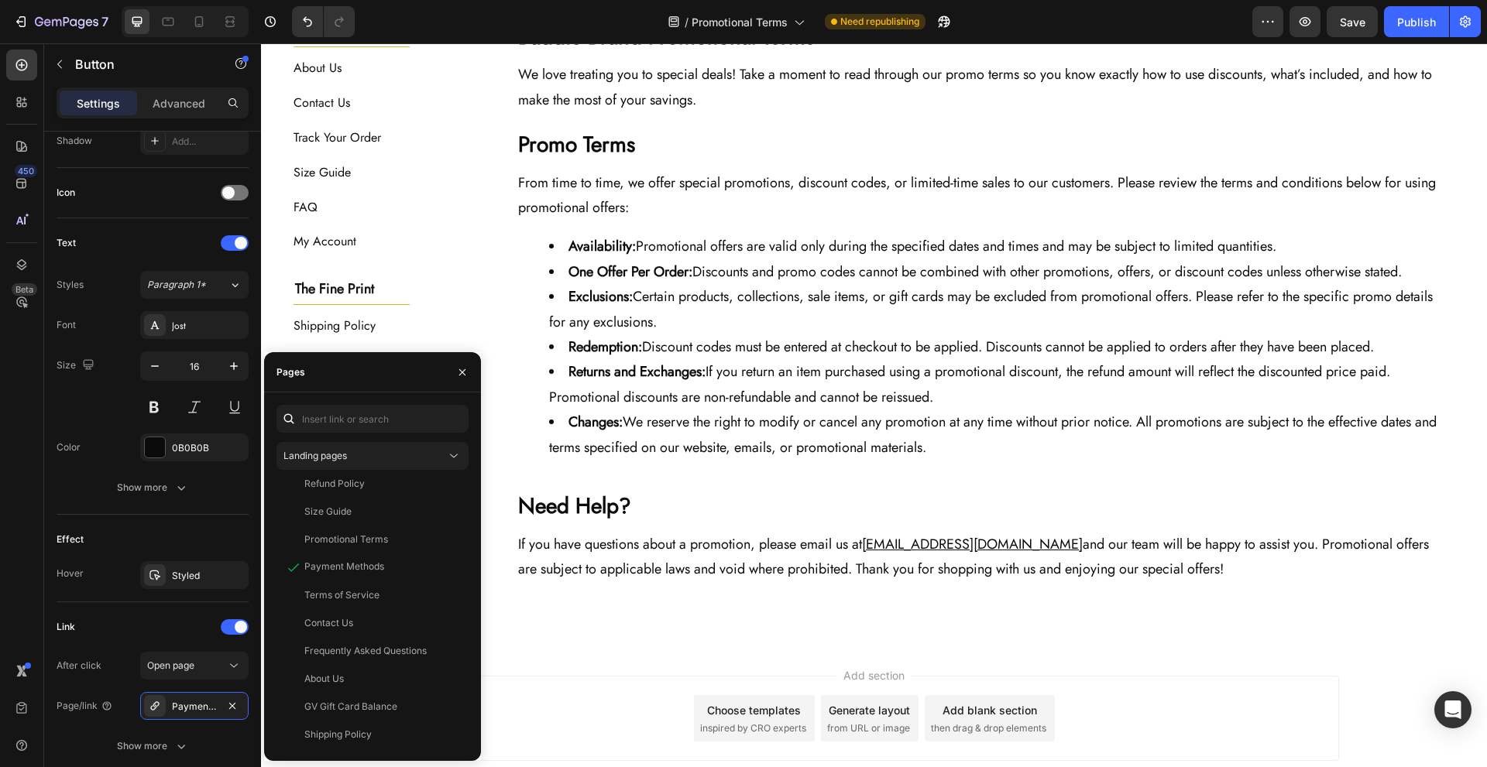
click at [490, 642] on div "Header Promotional Terms Heading Last Updated: [DATE] Text Block Row Section 2 …" at bounding box center [874, 301] width 1226 height 1135
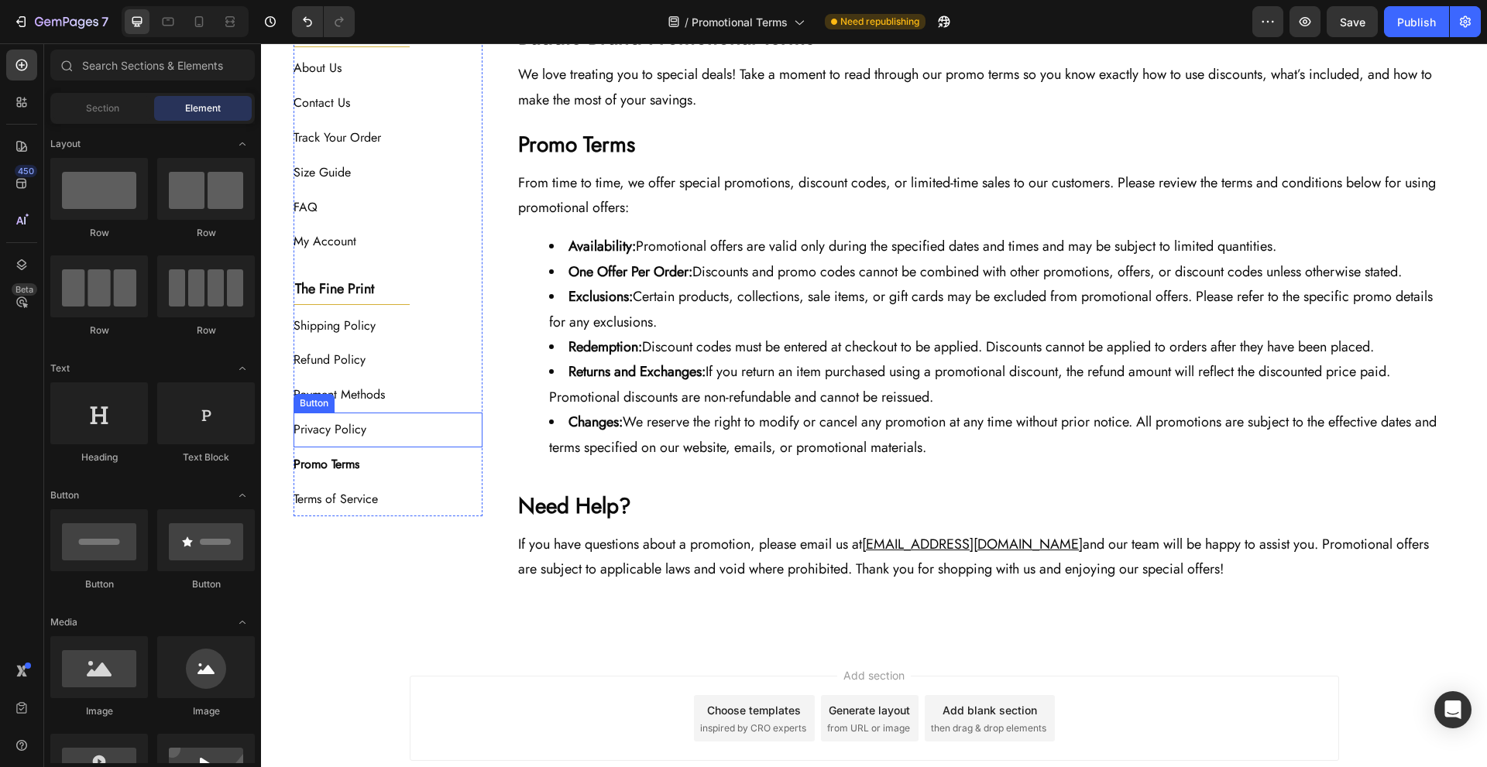
click at [400, 437] on div "Privacy Policy Button" at bounding box center [389, 430] width 190 height 35
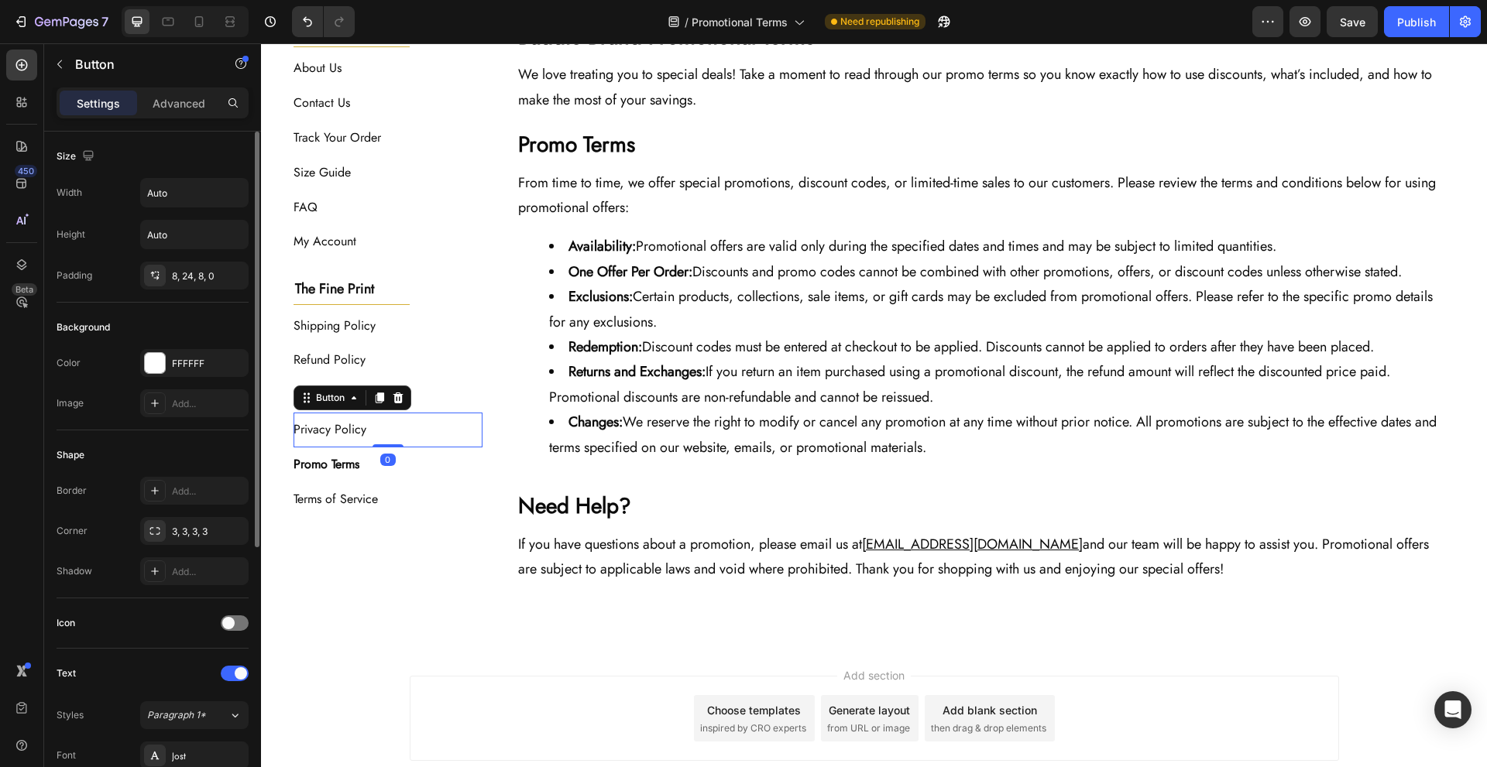
scroll to position [431, 0]
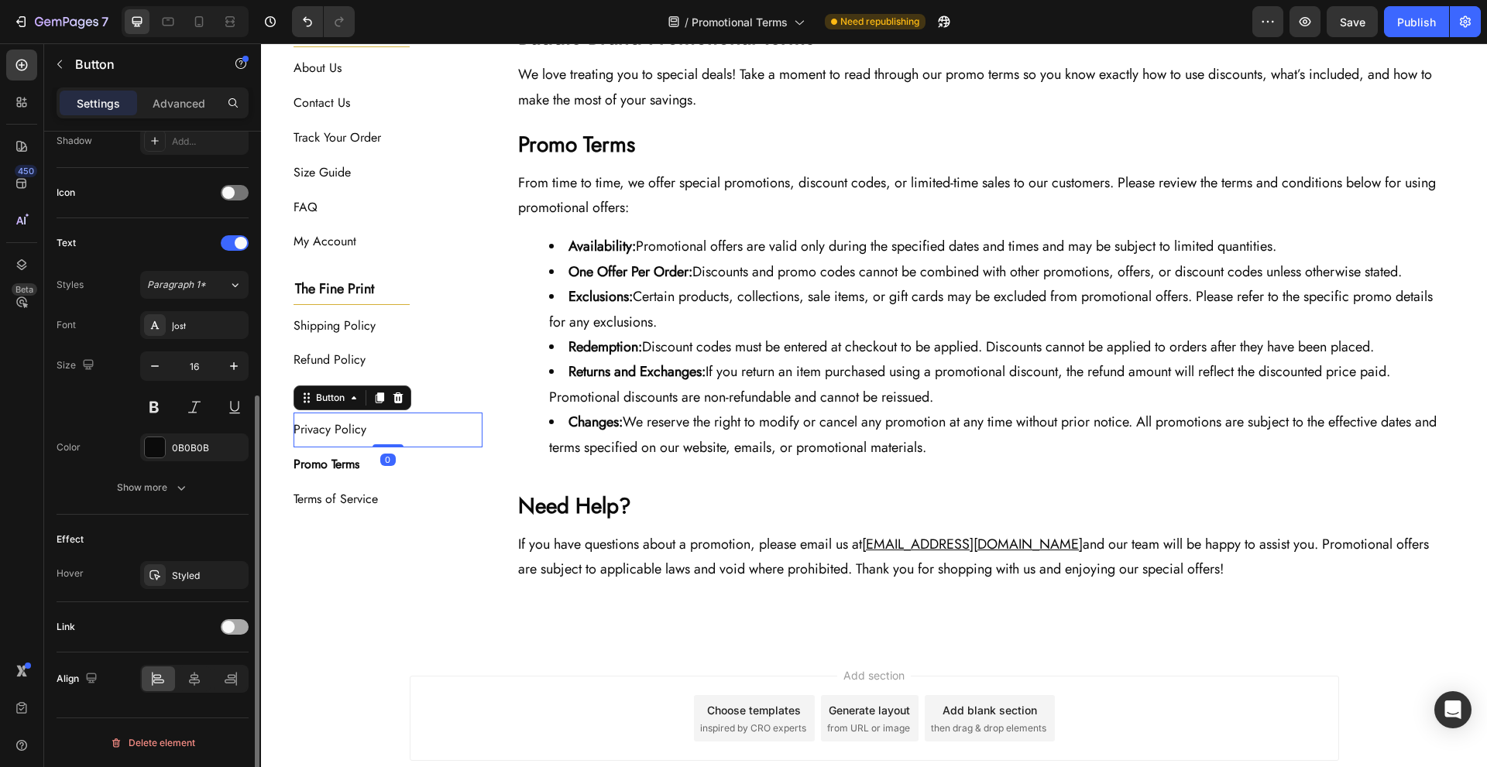
click at [237, 626] on div at bounding box center [235, 627] width 28 height 15
click at [204, 701] on div "Add..." at bounding box center [208, 707] width 73 height 14
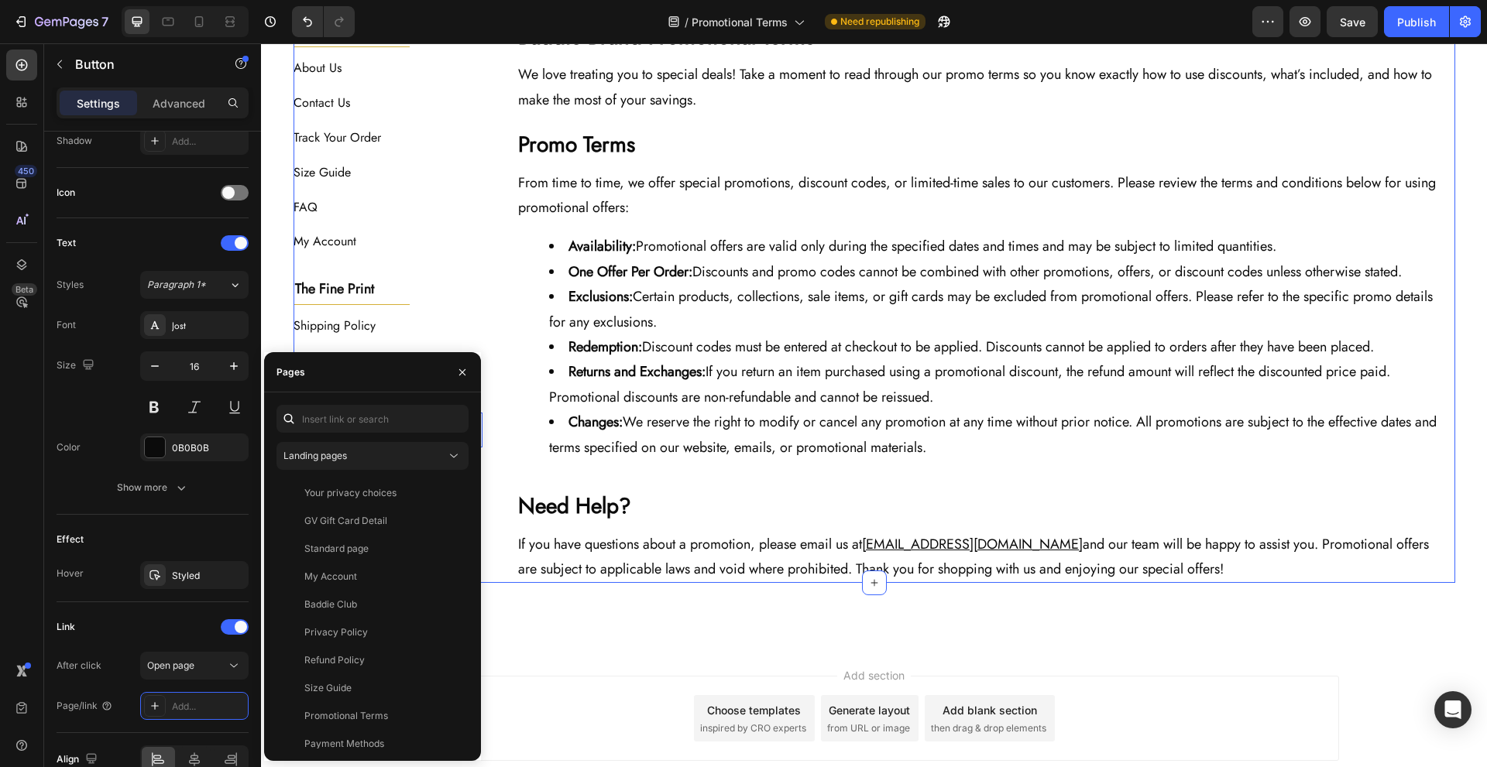
click at [493, 520] on div "The Baddie Code Heading Title Line About Us Button Contact Us Button Track Your…" at bounding box center [875, 302] width 1162 height 561
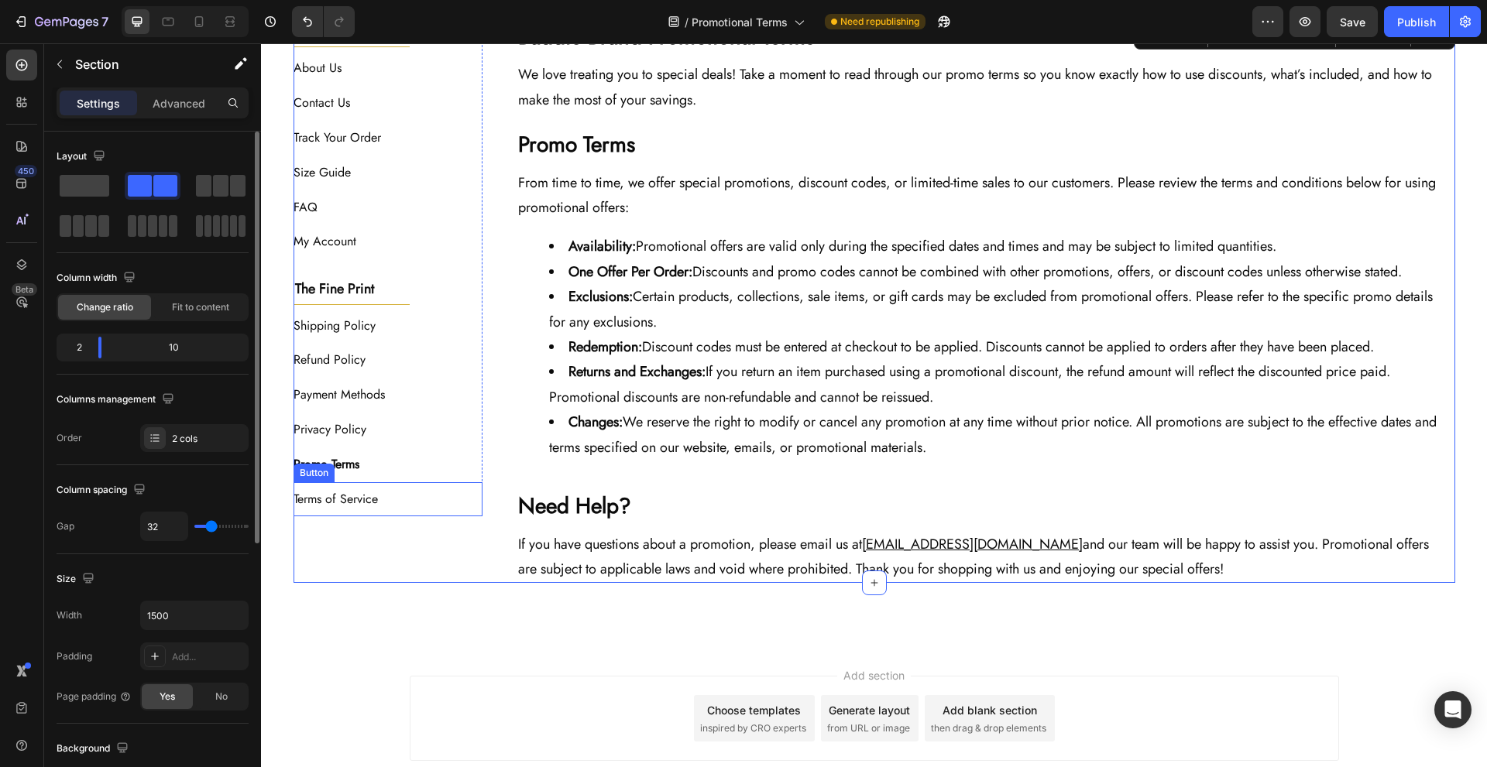
click at [421, 426] on div "Privacy Policy Button" at bounding box center [389, 430] width 190 height 35
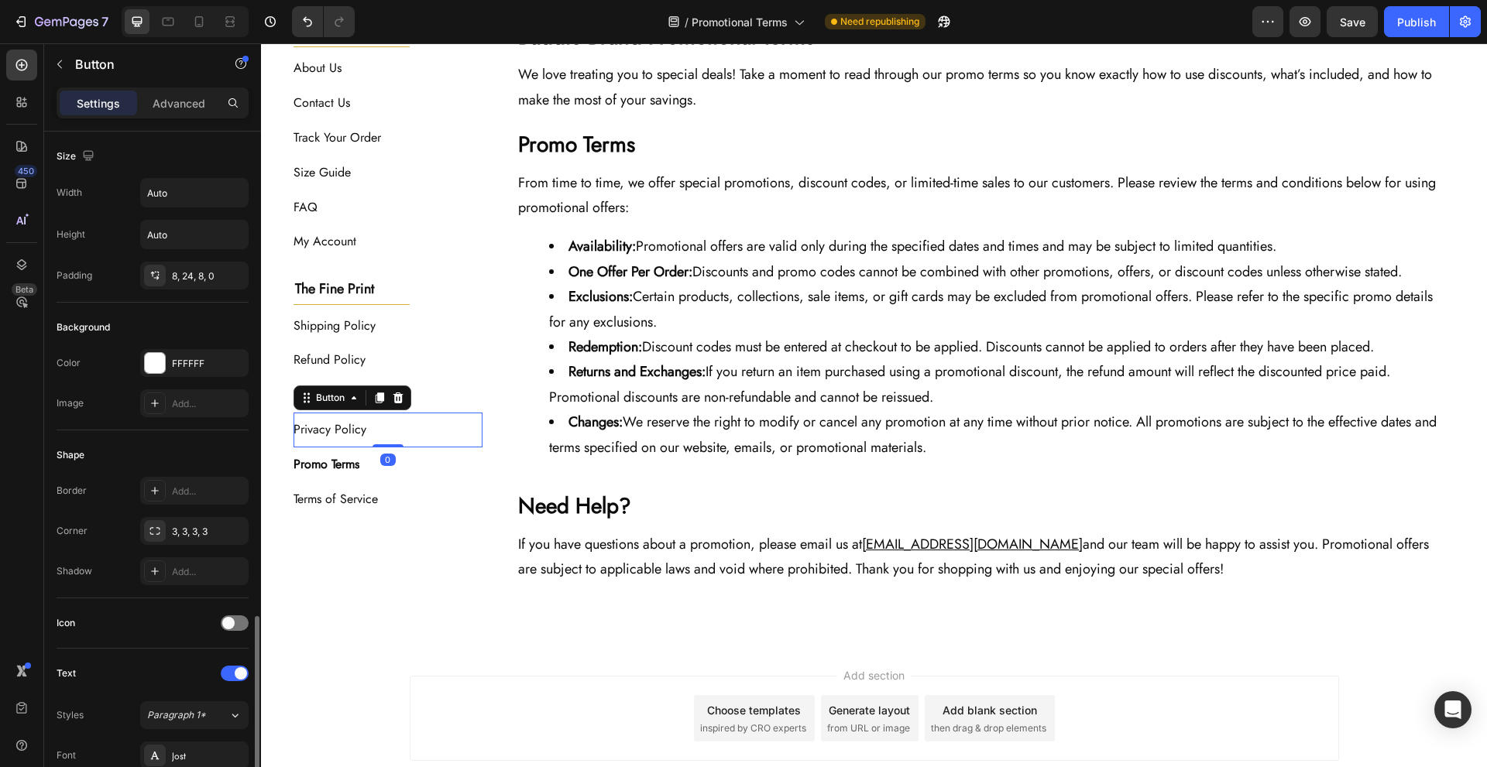
scroll to position [511, 0]
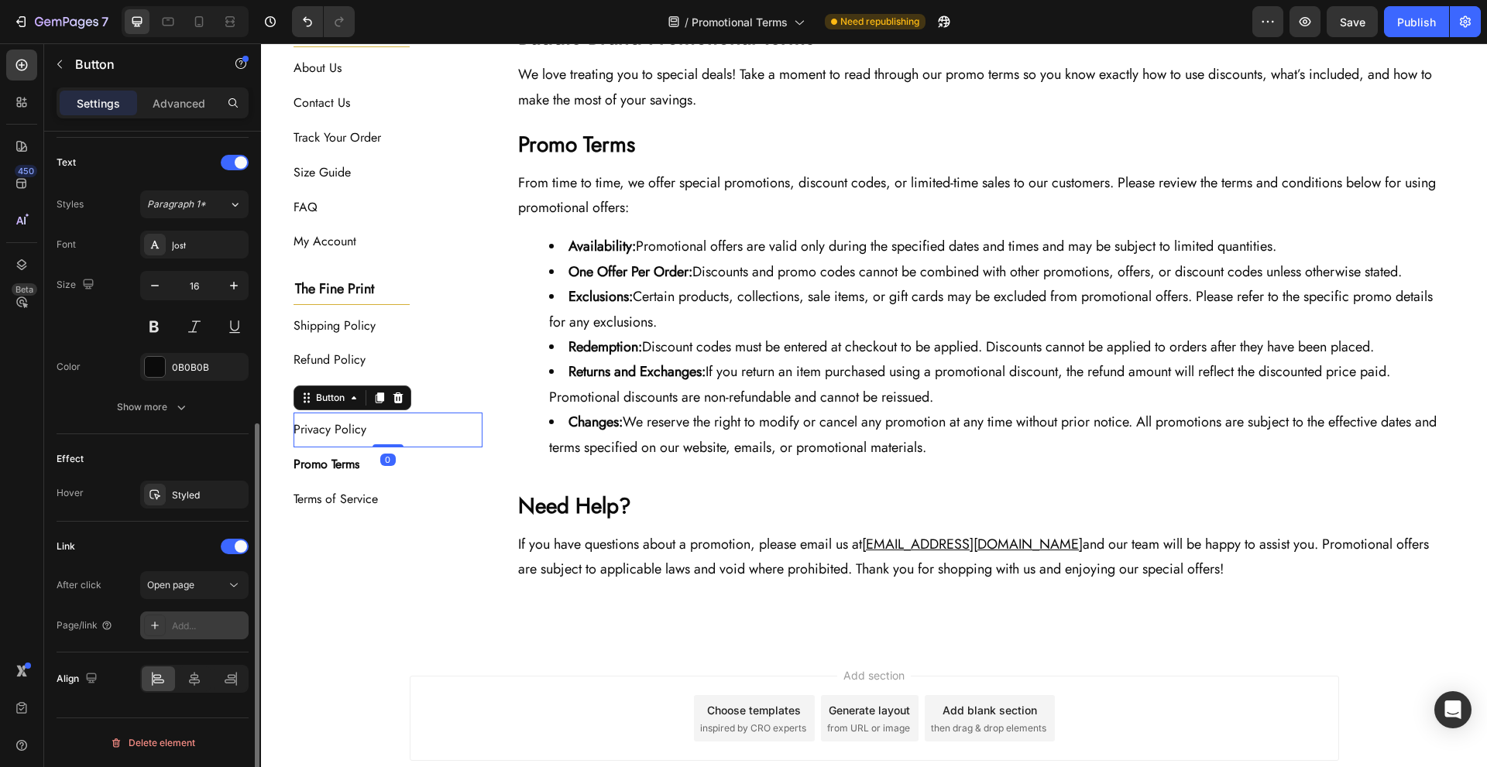
click at [208, 616] on div "Add..." at bounding box center [194, 626] width 108 height 28
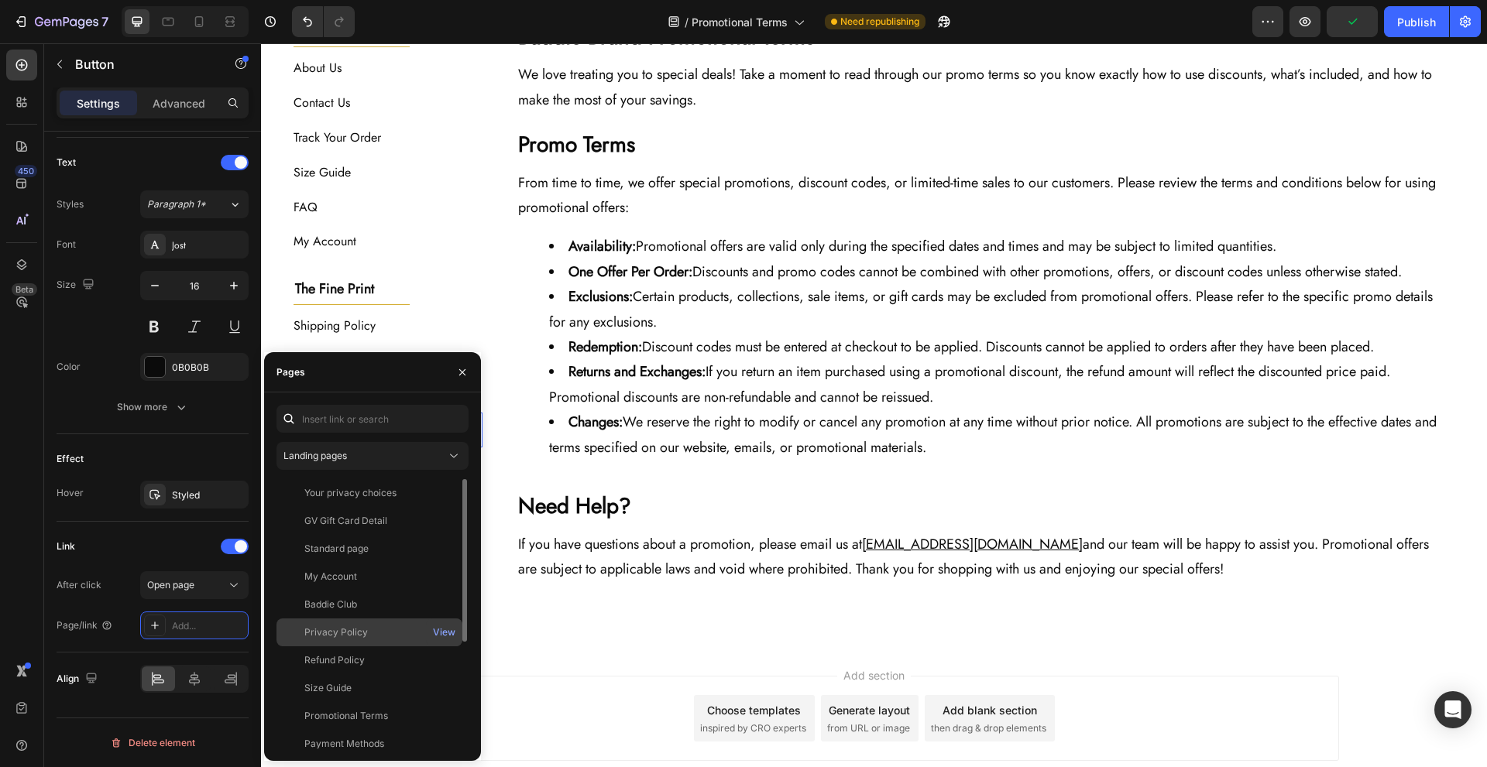
click at [392, 637] on div "Privacy Policy" at bounding box center [369, 633] width 173 height 14
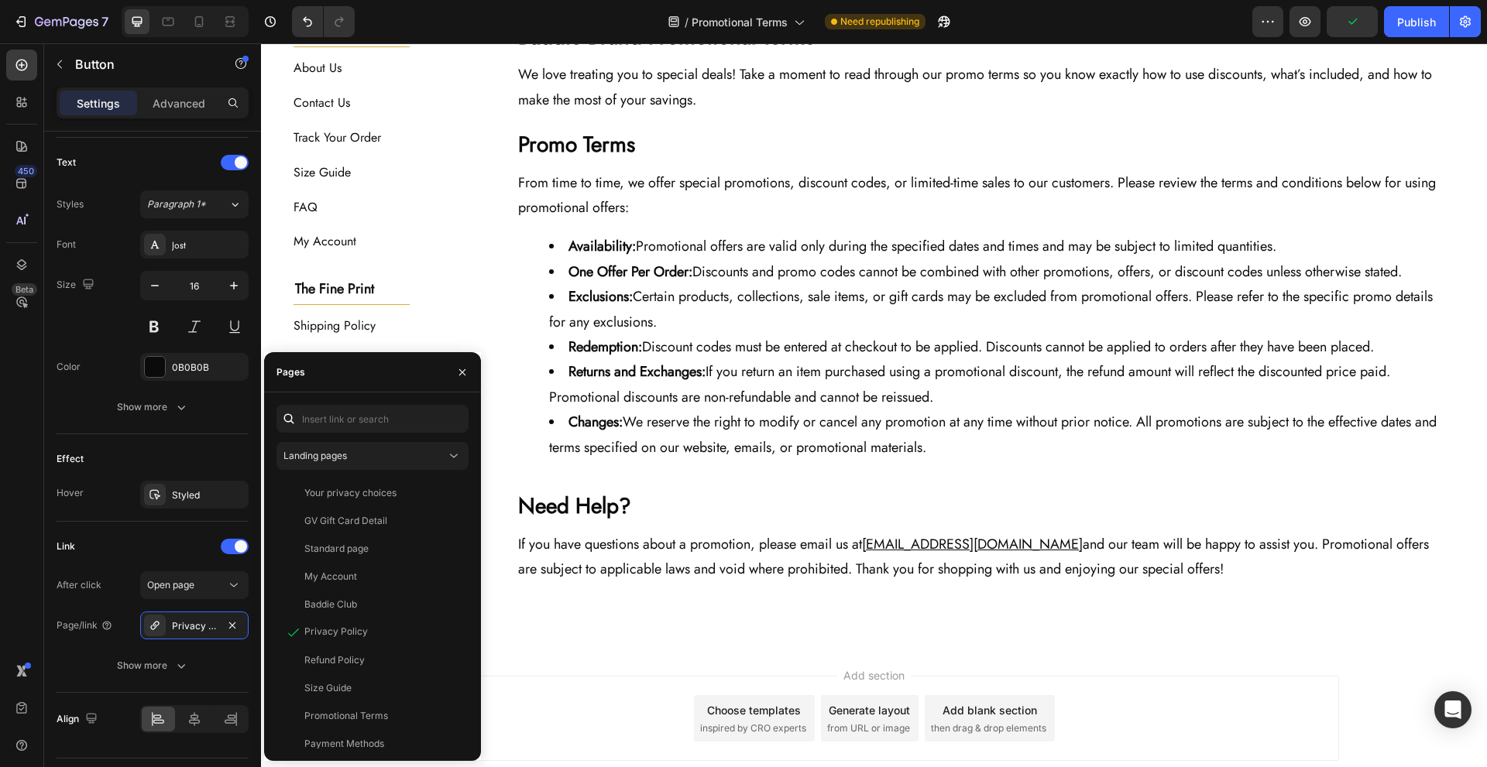
click at [534, 647] on div "Add section Choose templates inspired by CRO experts Generate layout from URL o…" at bounding box center [874, 740] width 1226 height 191
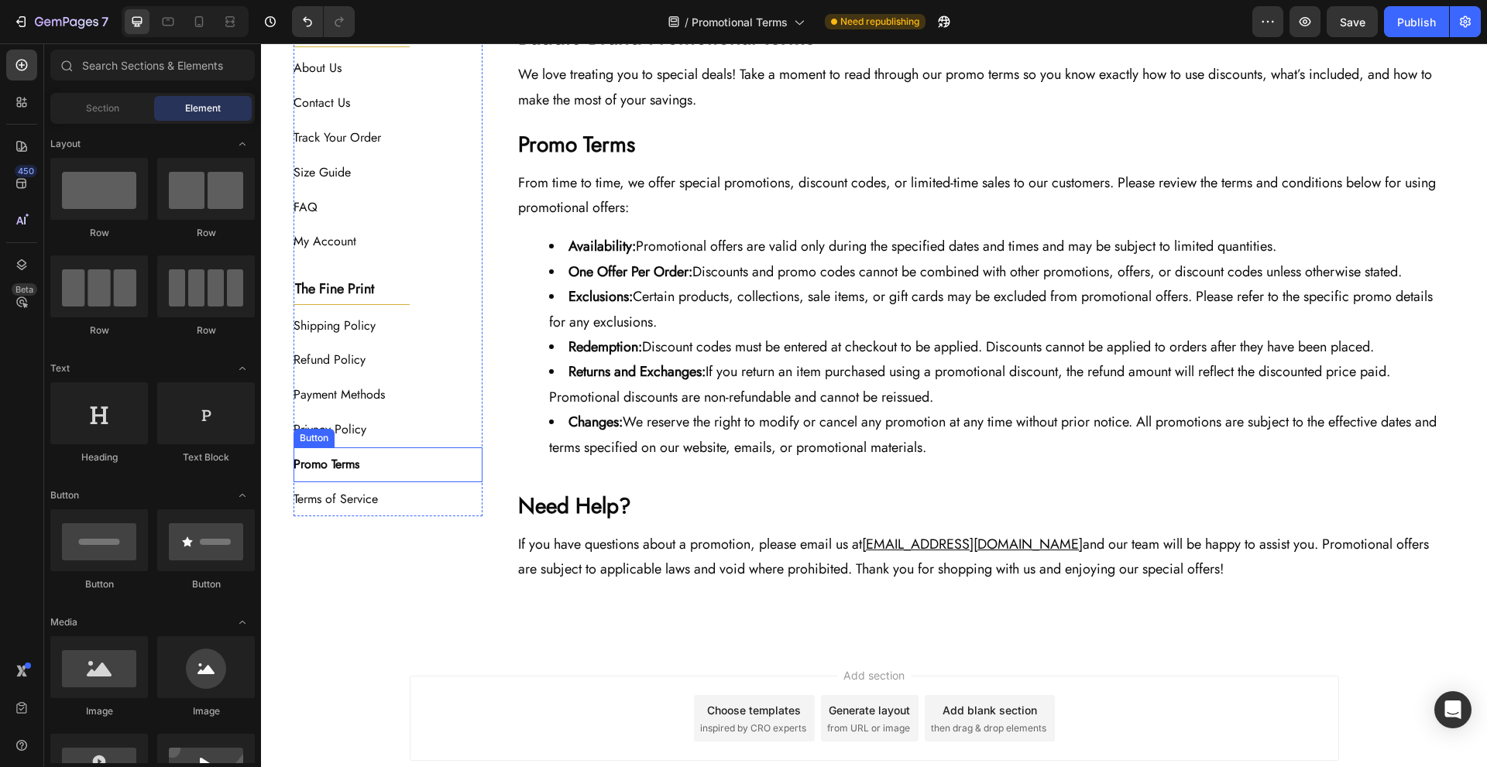
click at [402, 468] on div "Promo Terms Button" at bounding box center [389, 465] width 190 height 35
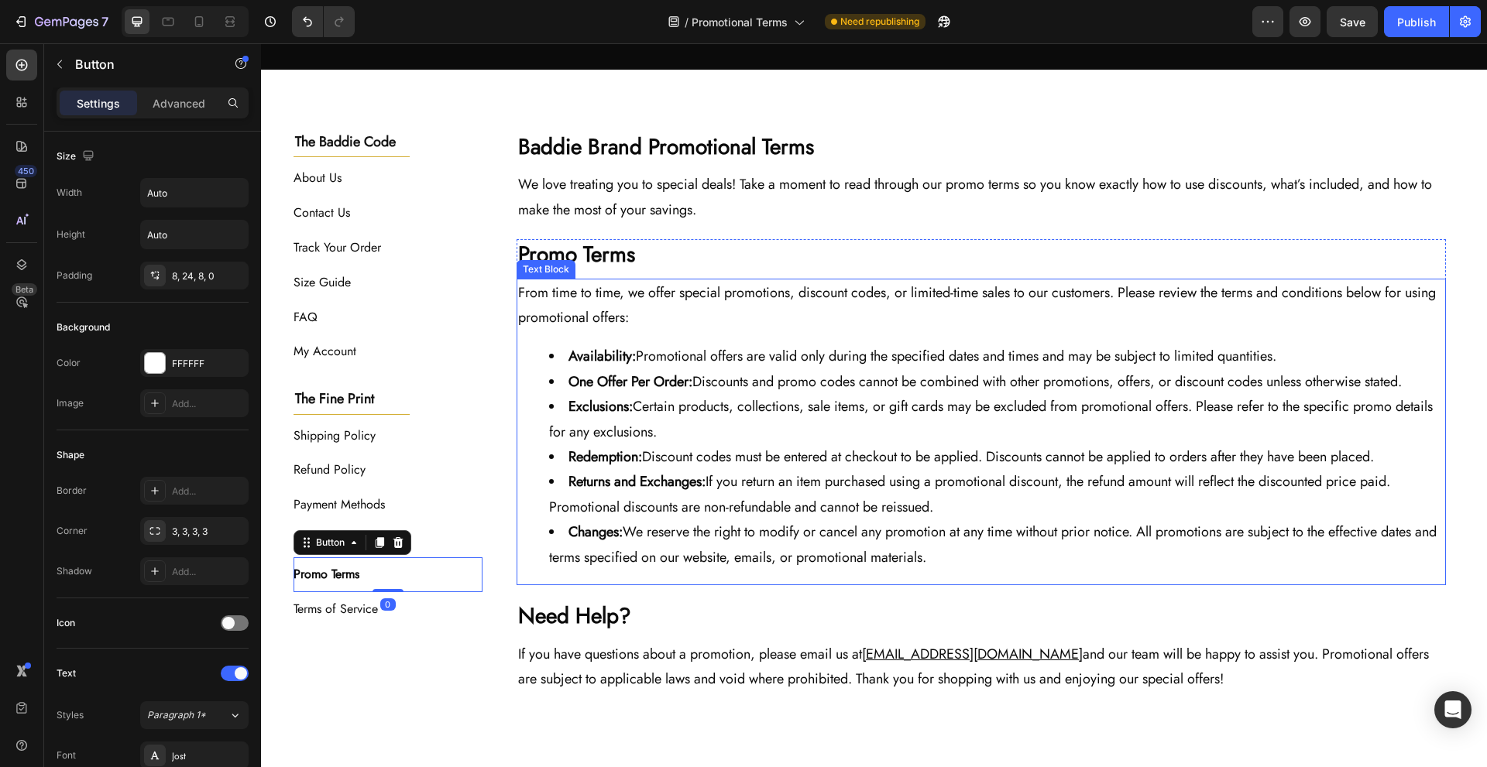
scroll to position [410, 0]
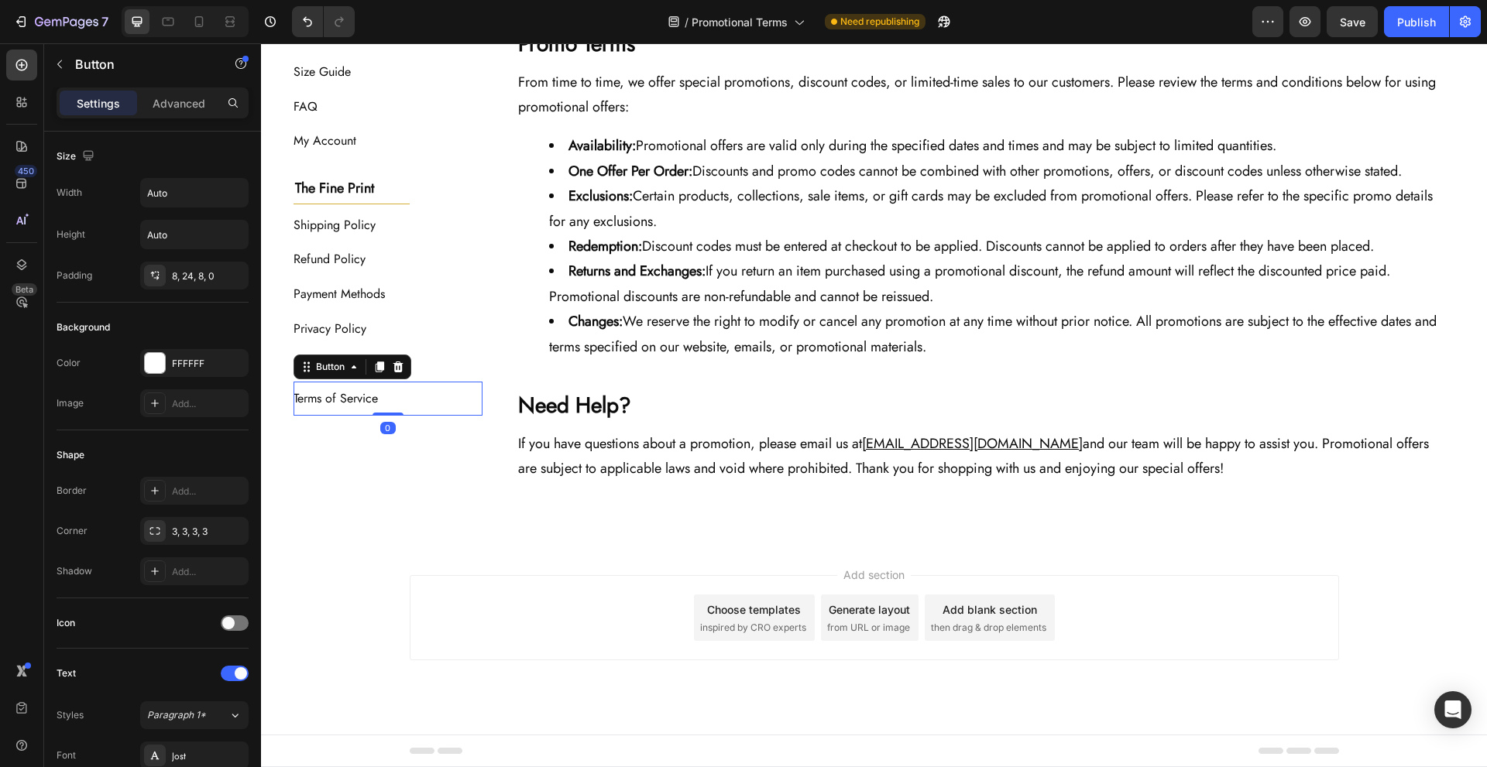
click at [425, 409] on div "Terms of Service Button 0" at bounding box center [389, 399] width 190 height 35
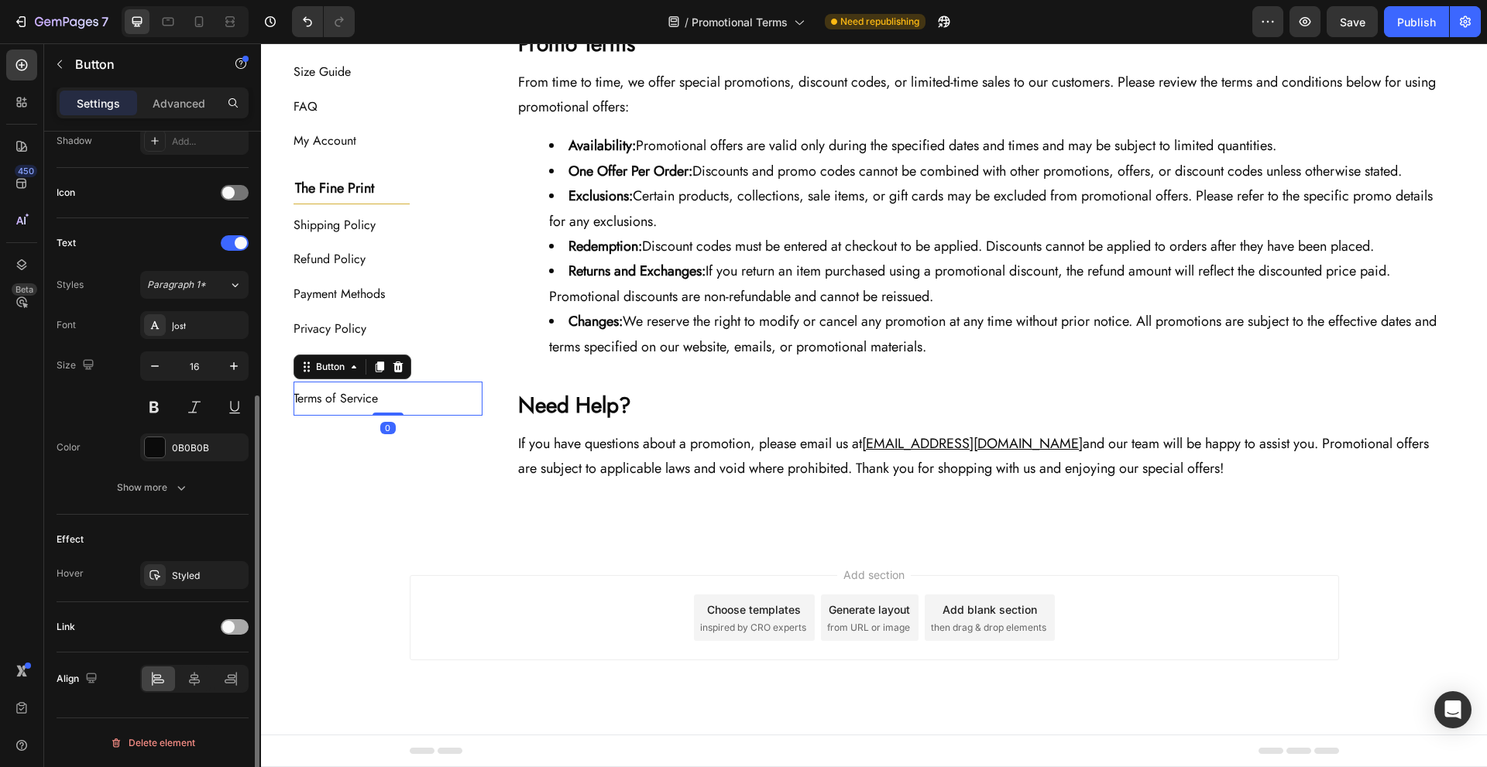
click at [225, 623] on span at bounding box center [228, 627] width 12 height 12
click at [207, 702] on div "Add..." at bounding box center [208, 707] width 73 height 14
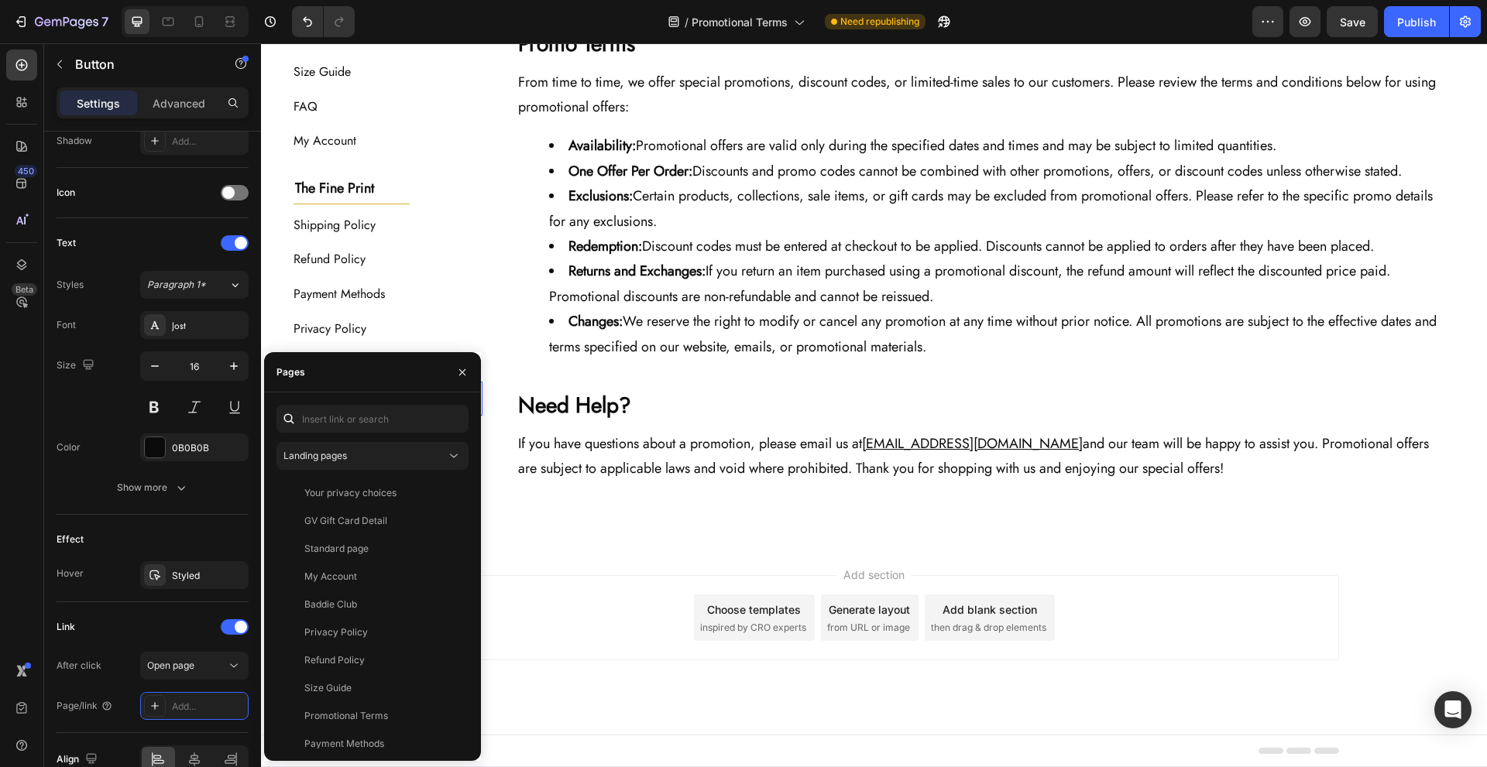
scroll to position [177, 0]
click at [415, 598] on div "Terms of Service" at bounding box center [369, 596] width 173 height 14
click at [544, 579] on div "Add section Choose templates inspired by CRO experts Generate layout from URL o…" at bounding box center [874, 617] width 929 height 85
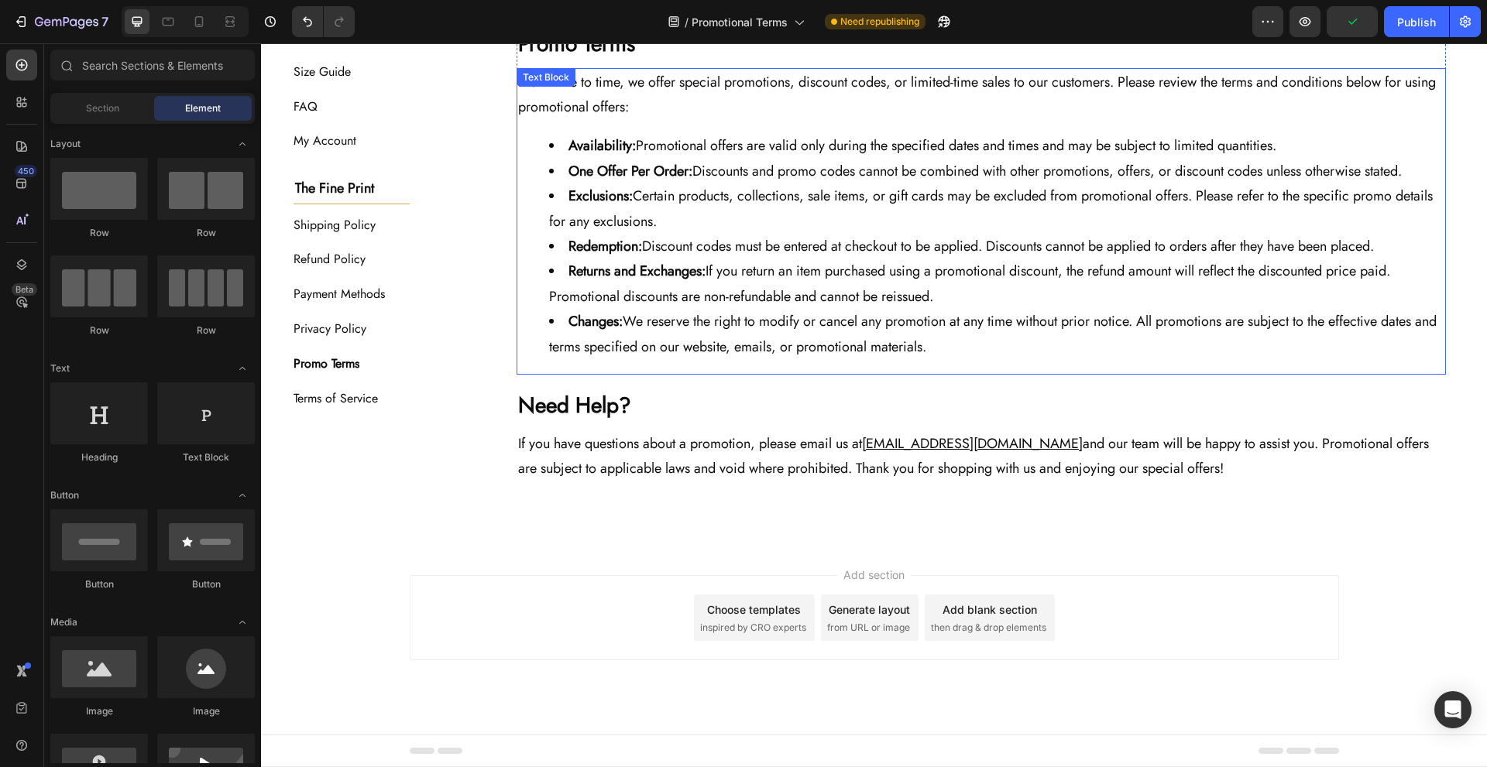
scroll to position [0, 0]
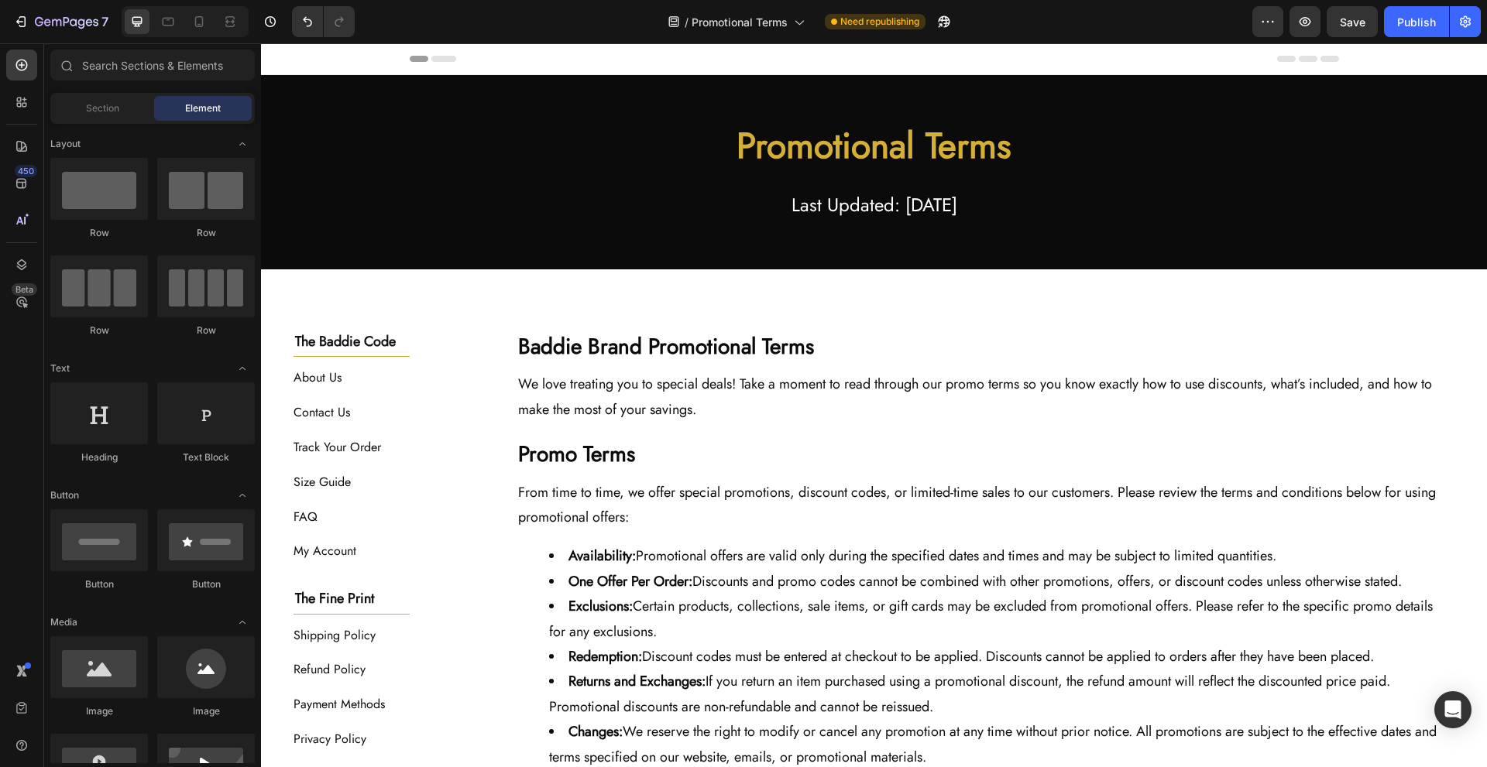
click at [212, 37] on div "7 Version history / Promotional Terms Need republishing Preview Save Publish" at bounding box center [743, 22] width 1487 height 44
click at [208, 34] on div at bounding box center [185, 21] width 127 height 31
click at [208, 30] on div at bounding box center [199, 21] width 25 height 25
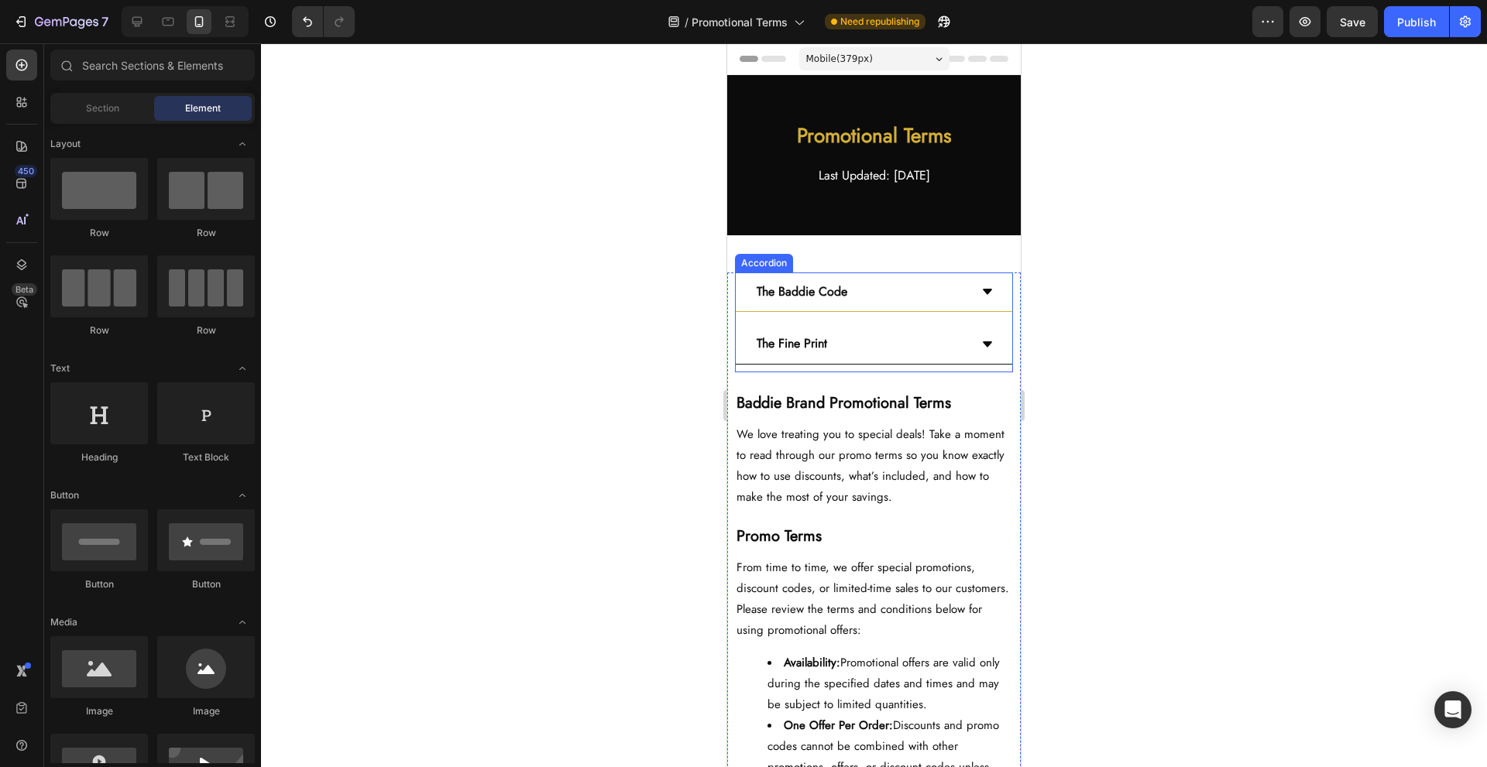
click at [898, 290] on div "The Baddie Code" at bounding box center [861, 292] width 215 height 27
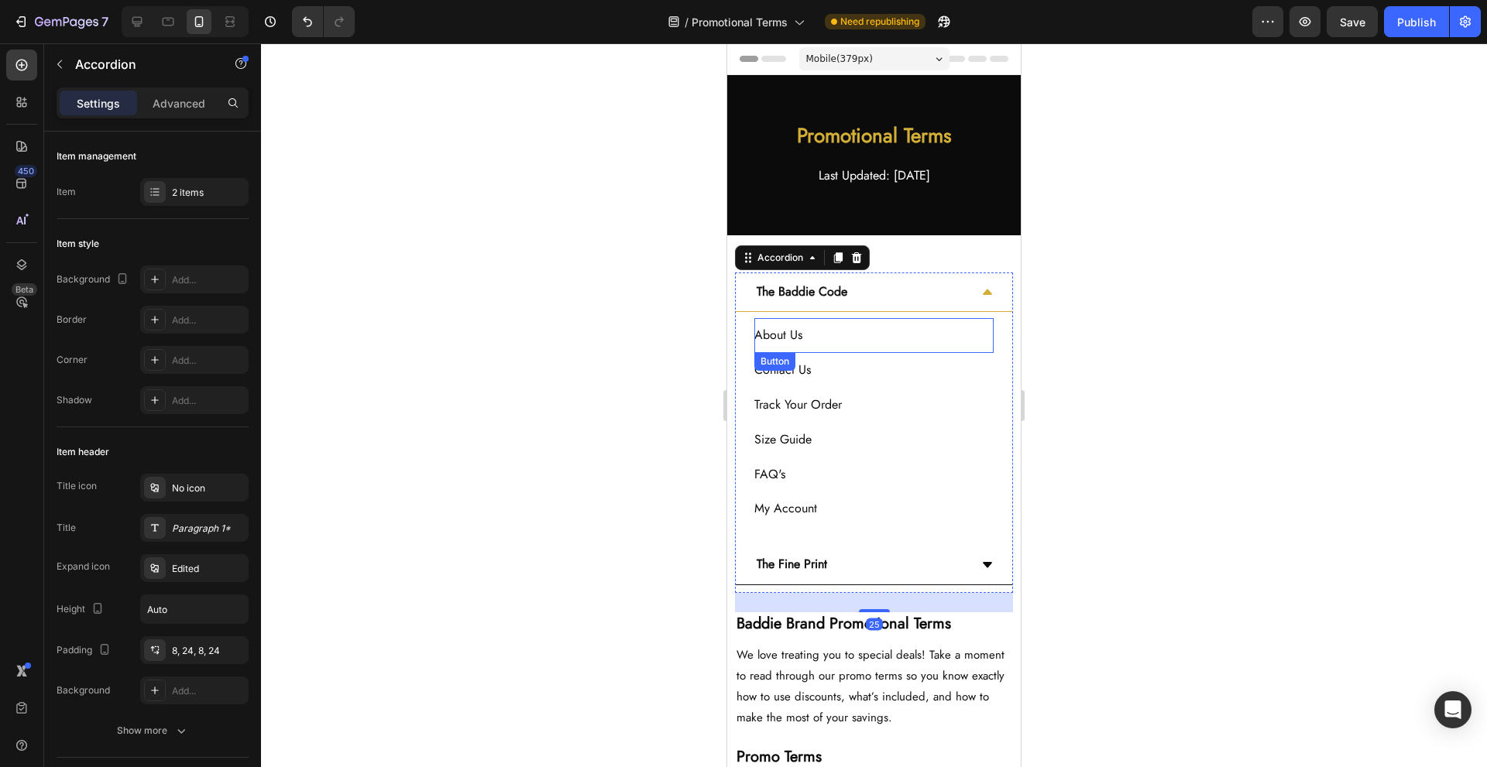
click at [865, 327] on div "About Us Button" at bounding box center [873, 335] width 239 height 35
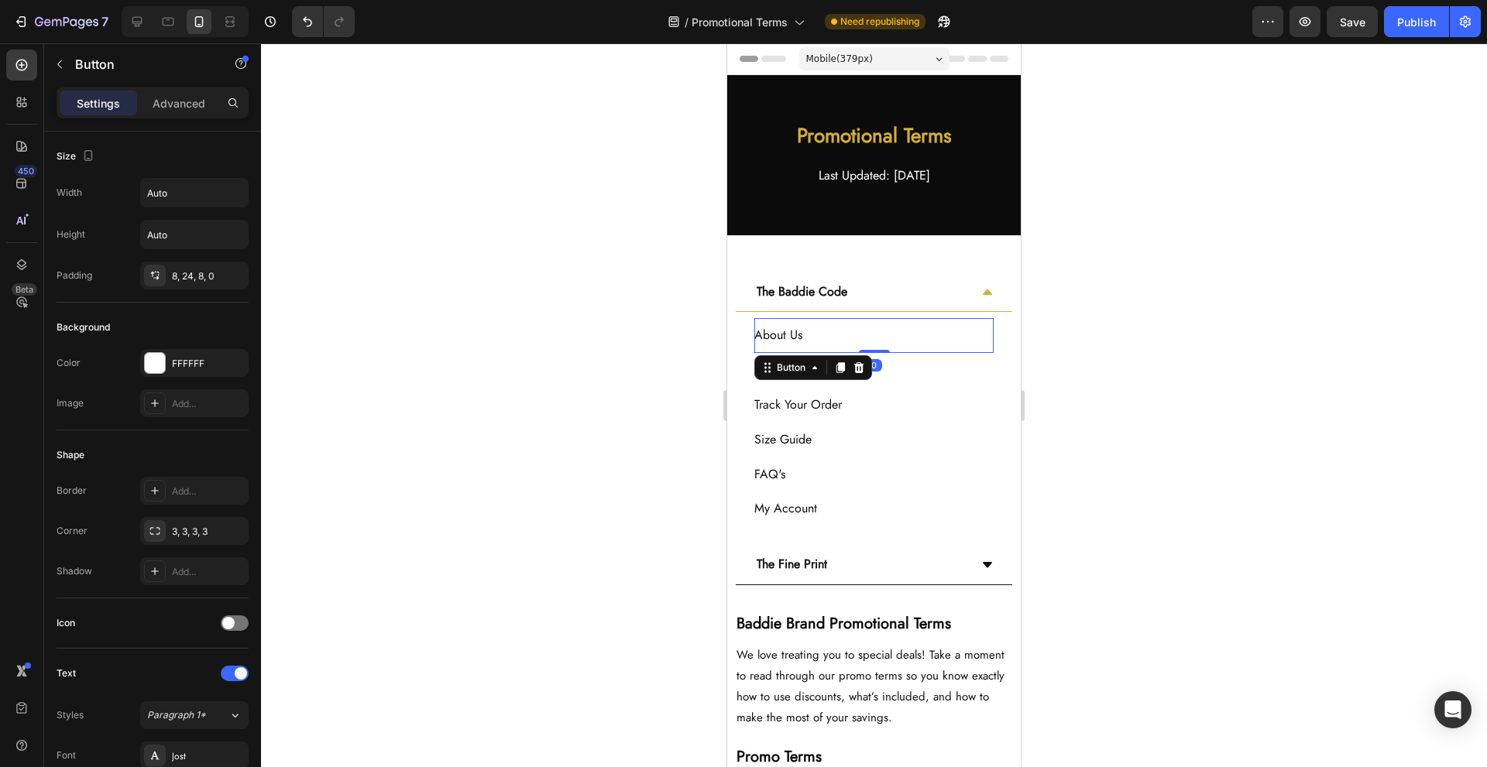
scroll to position [431, 0]
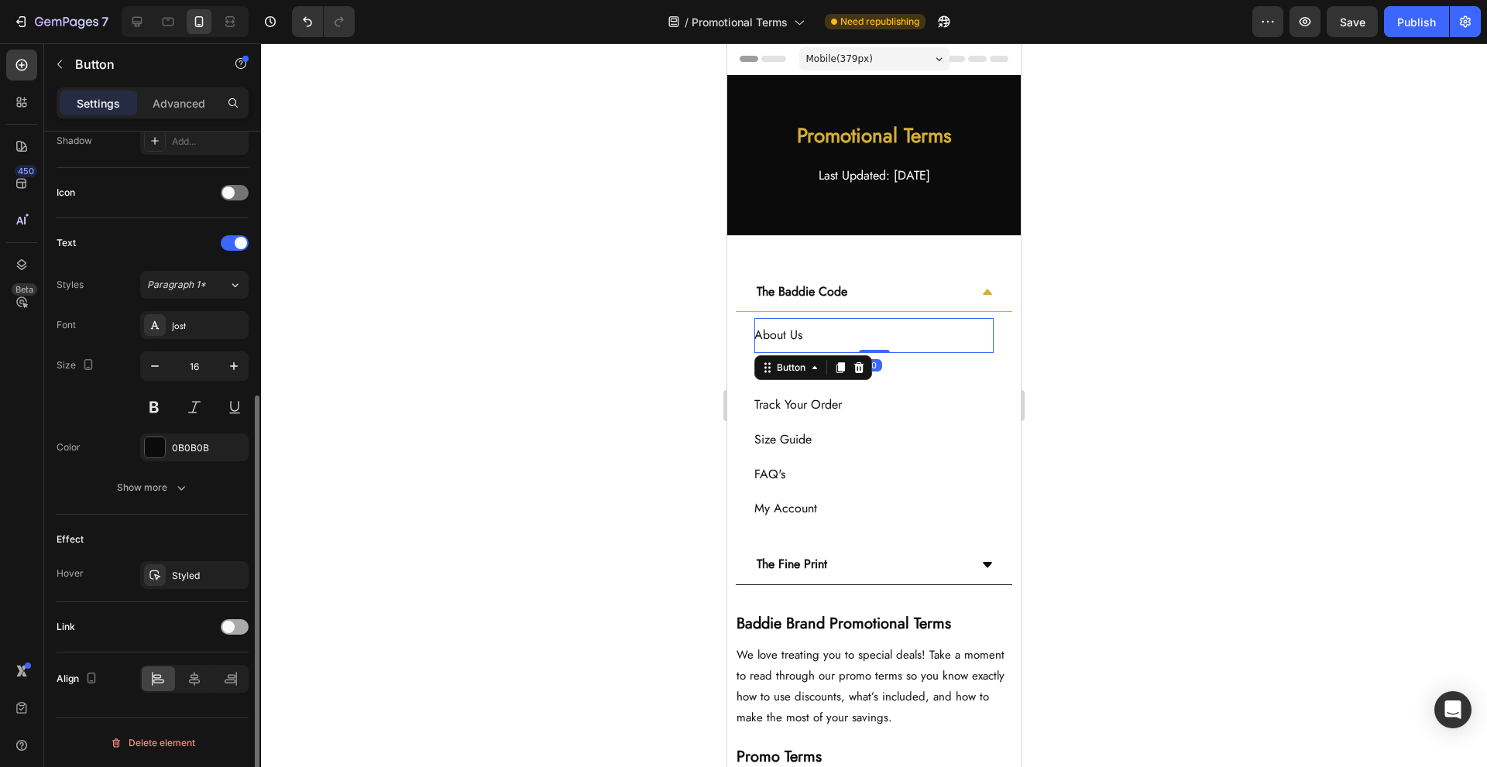
click at [222, 622] on div at bounding box center [235, 627] width 28 height 15
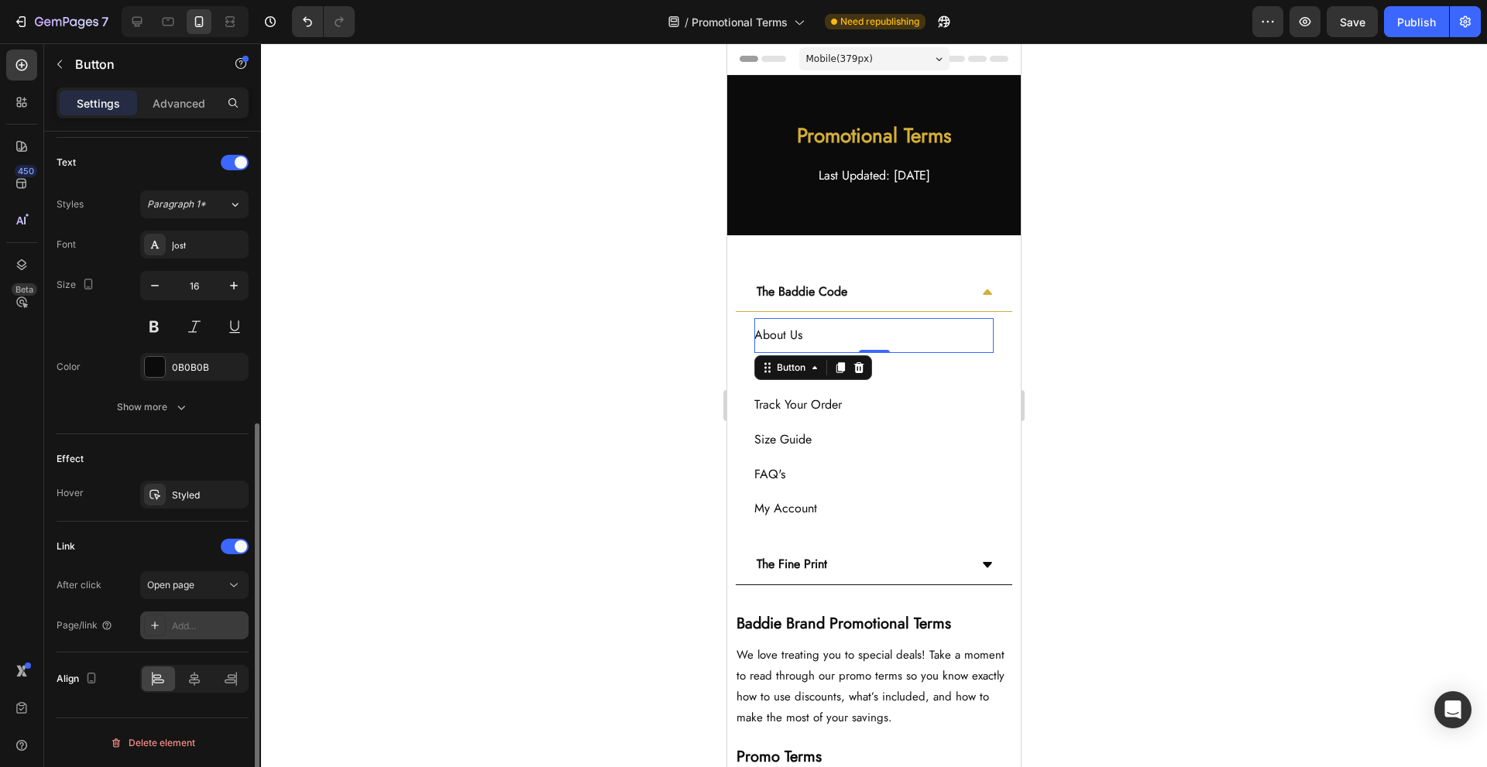
click at [188, 621] on div "Add..." at bounding box center [208, 627] width 73 height 14
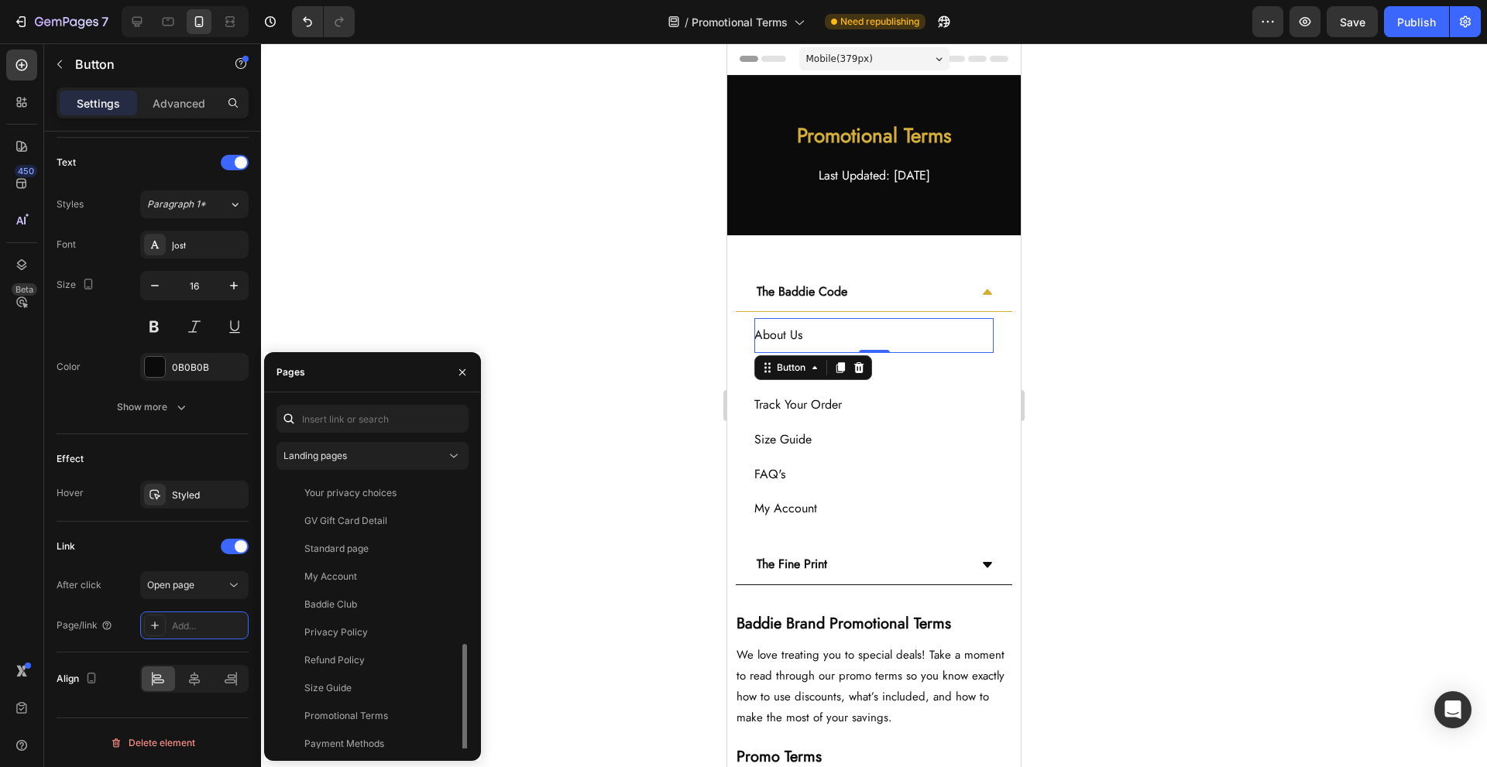
scroll to position [177, 0]
click at [383, 674] on div "About Us" at bounding box center [369, 679] width 173 height 14
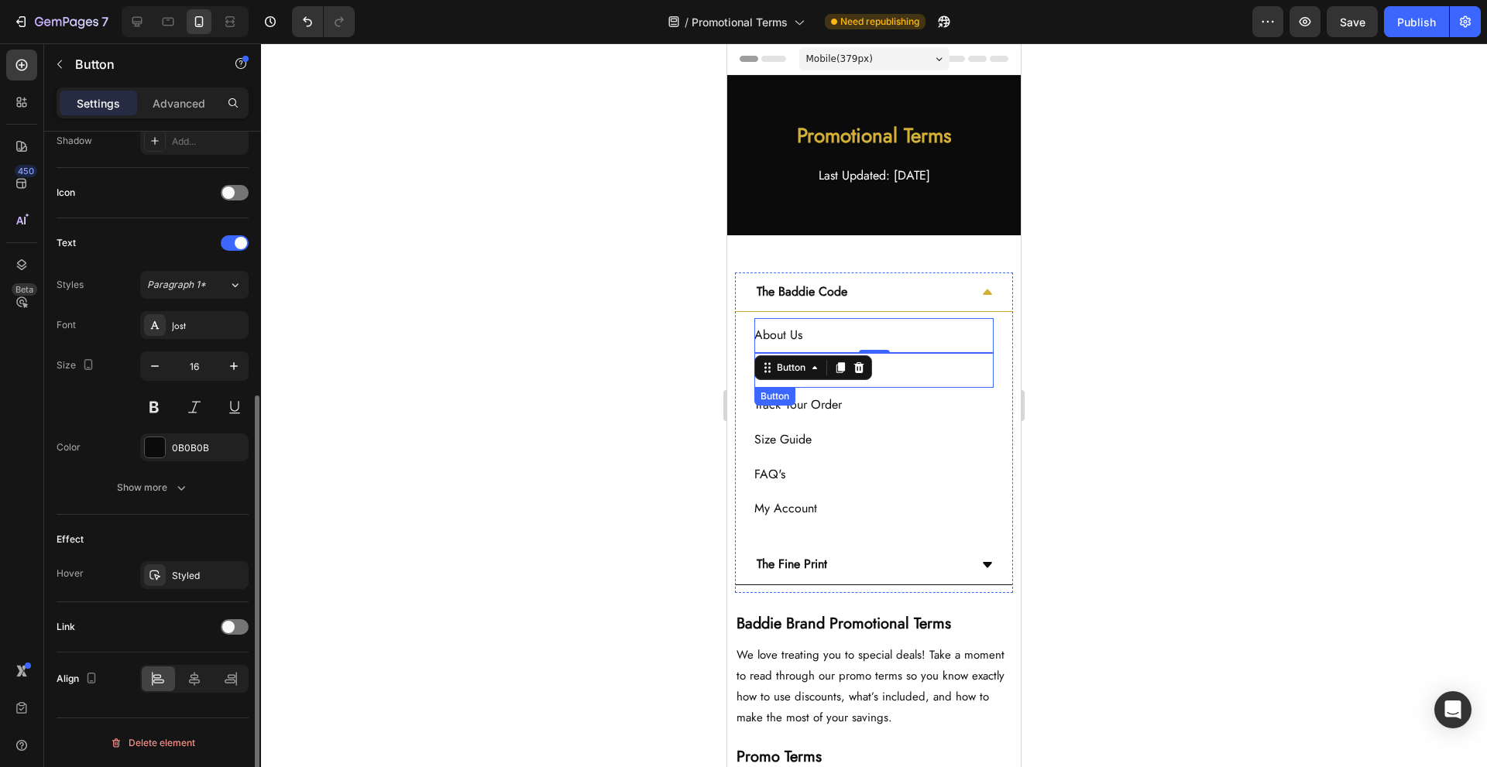
click at [907, 374] on div "Contact Us Button" at bounding box center [873, 370] width 239 height 35
click at [224, 627] on span at bounding box center [228, 627] width 12 height 12
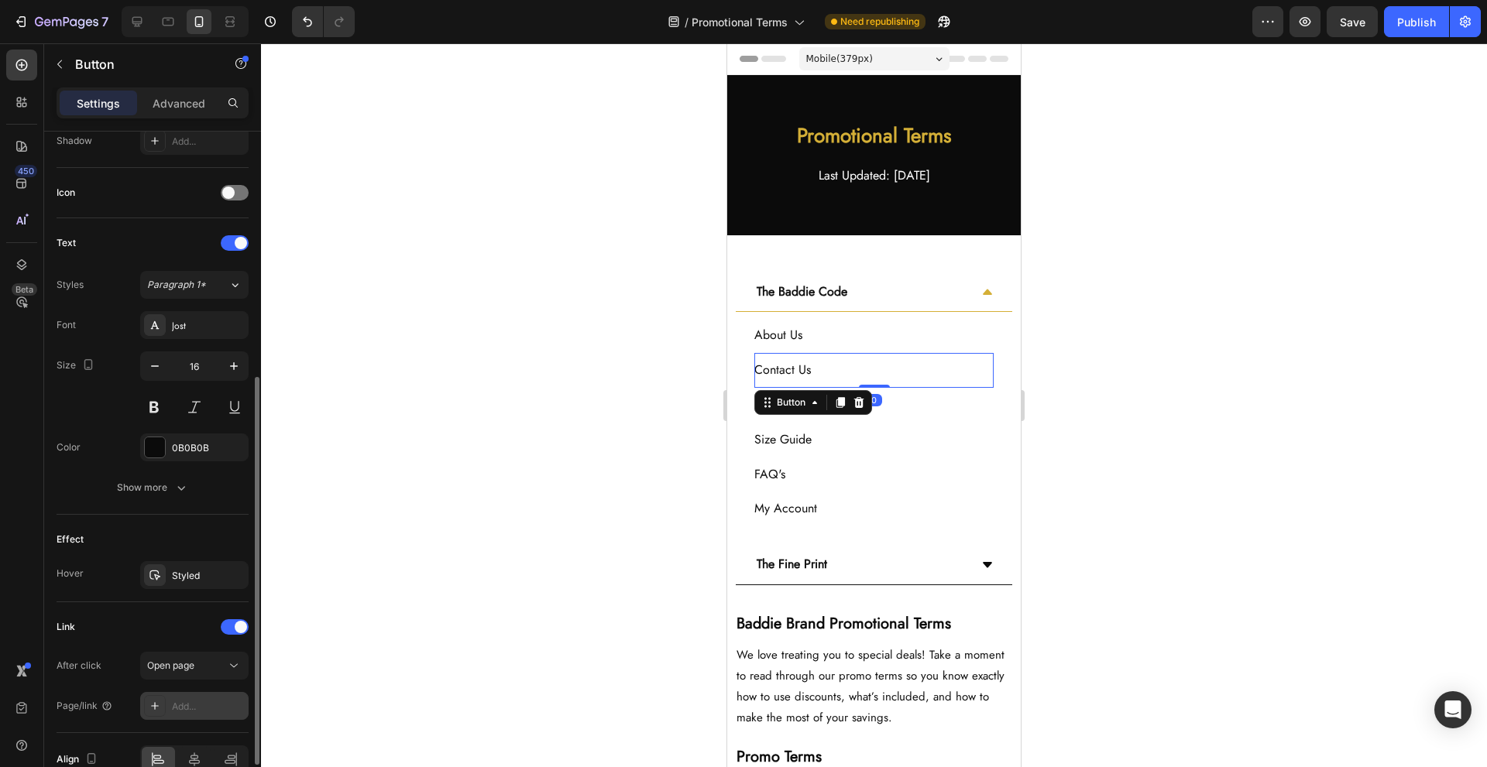
click at [211, 712] on div "Add..." at bounding box center [208, 707] width 73 height 14
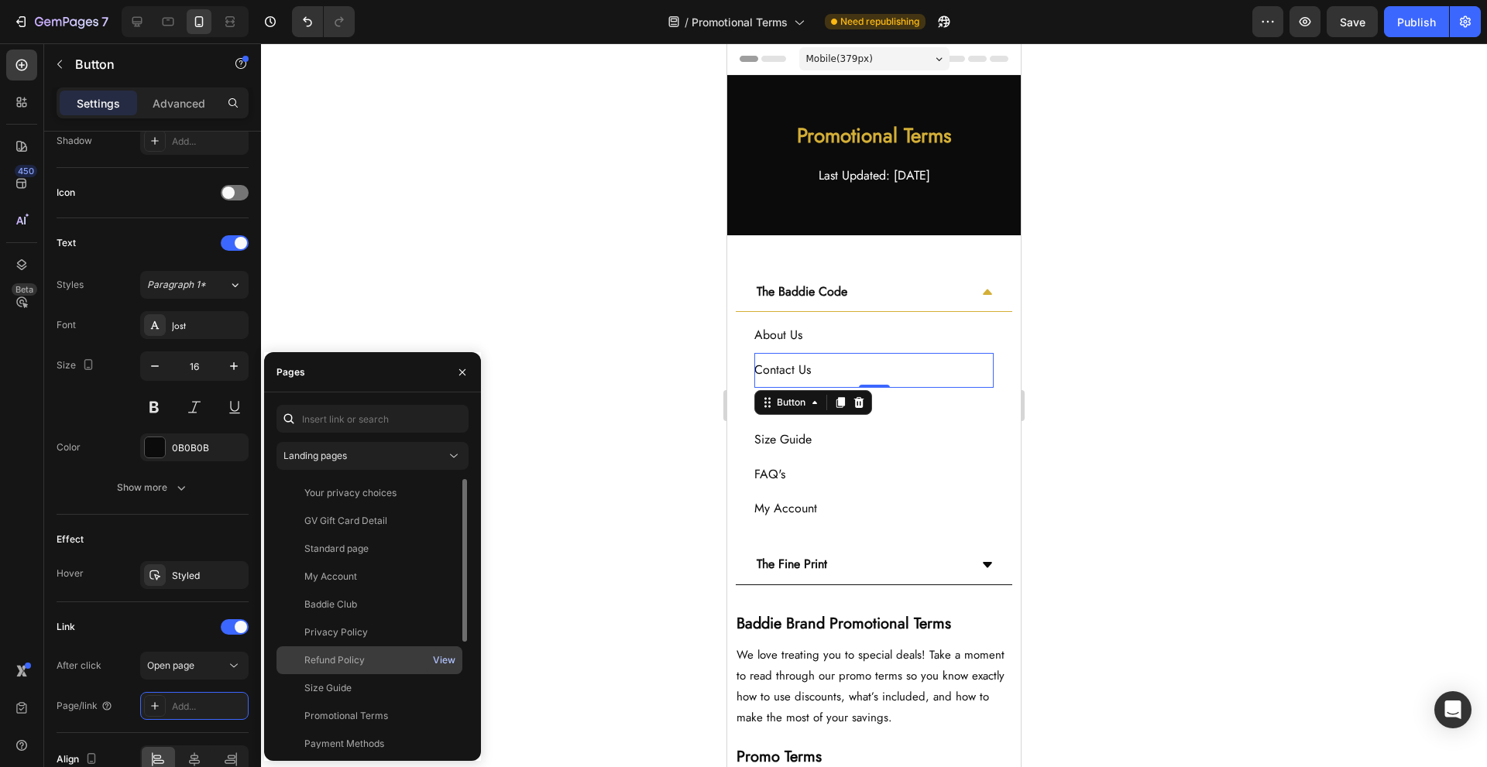
scroll to position [103, 0]
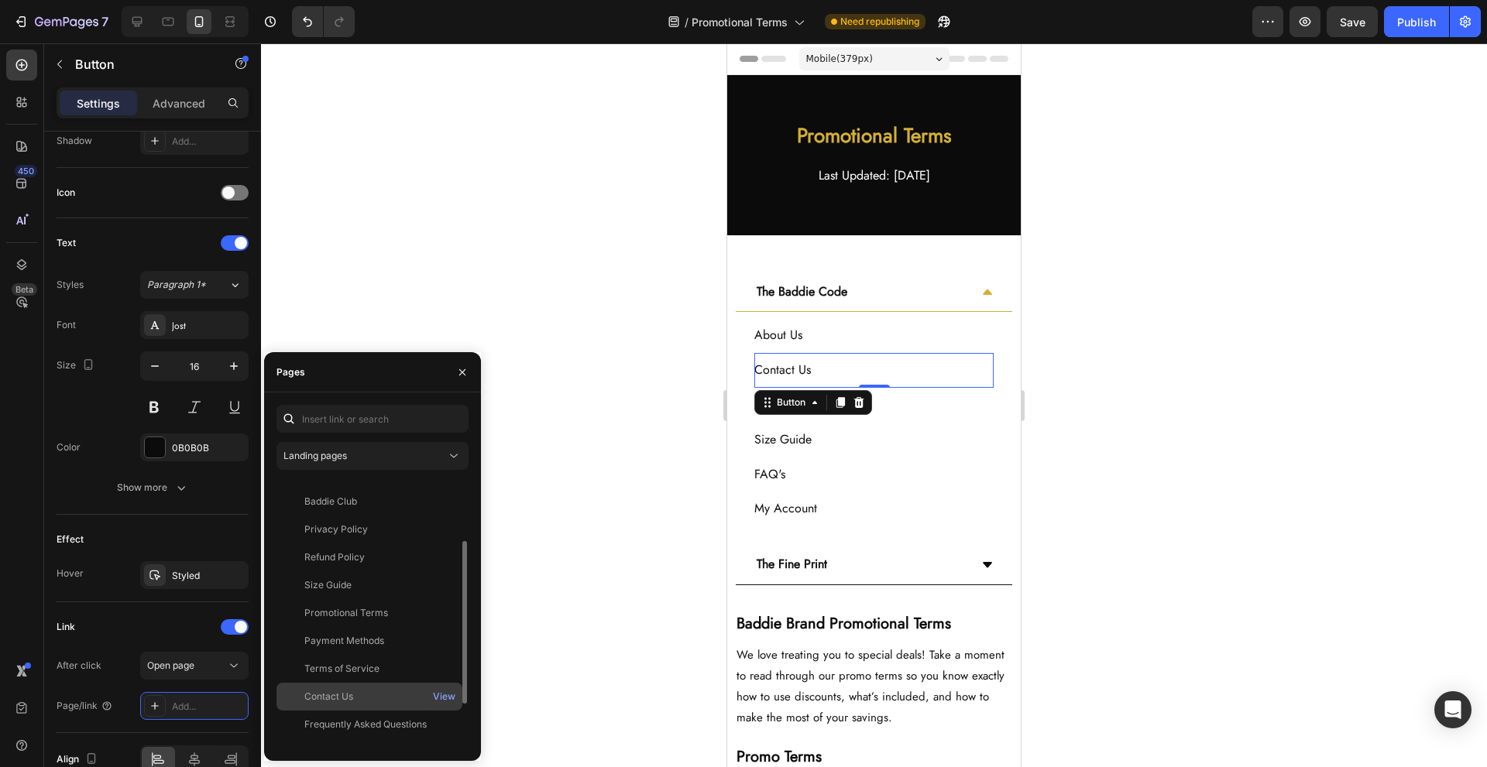
click at [394, 697] on div "Contact Us" at bounding box center [369, 697] width 173 height 14
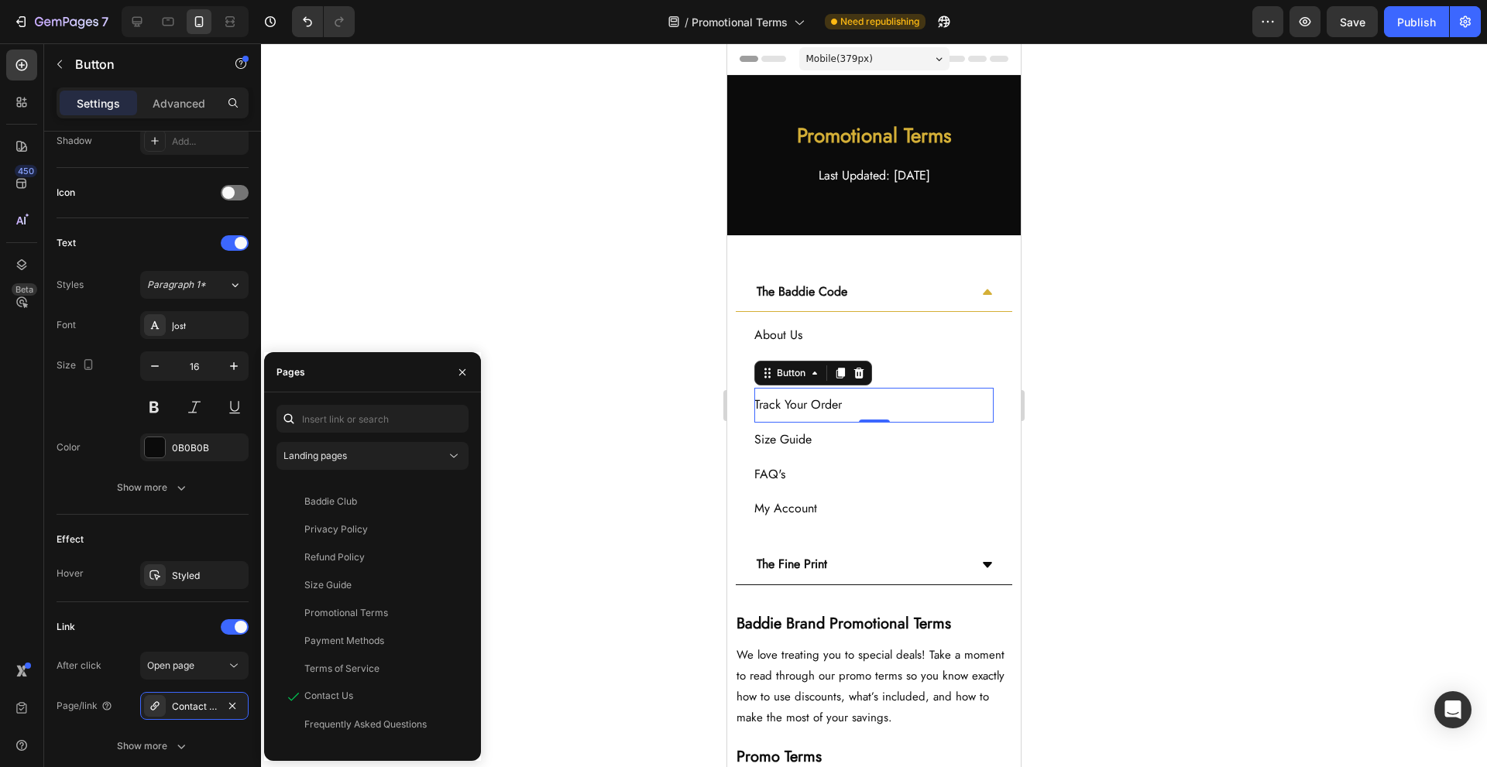
click at [918, 407] on div "Track Your Order Button 0" at bounding box center [873, 405] width 239 height 35
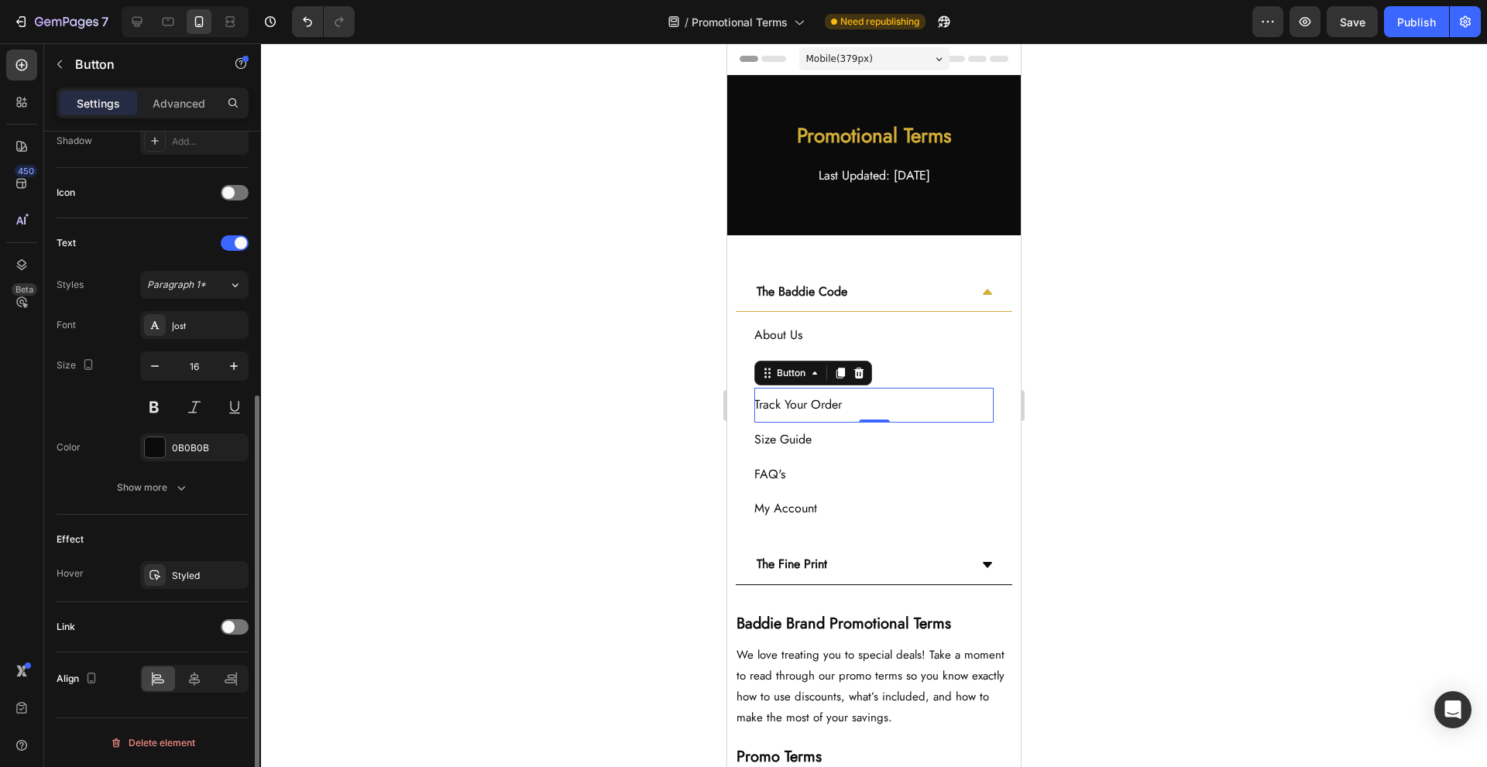
click at [216, 627] on div "Link" at bounding box center [153, 627] width 192 height 25
click at [225, 624] on span at bounding box center [228, 627] width 12 height 12
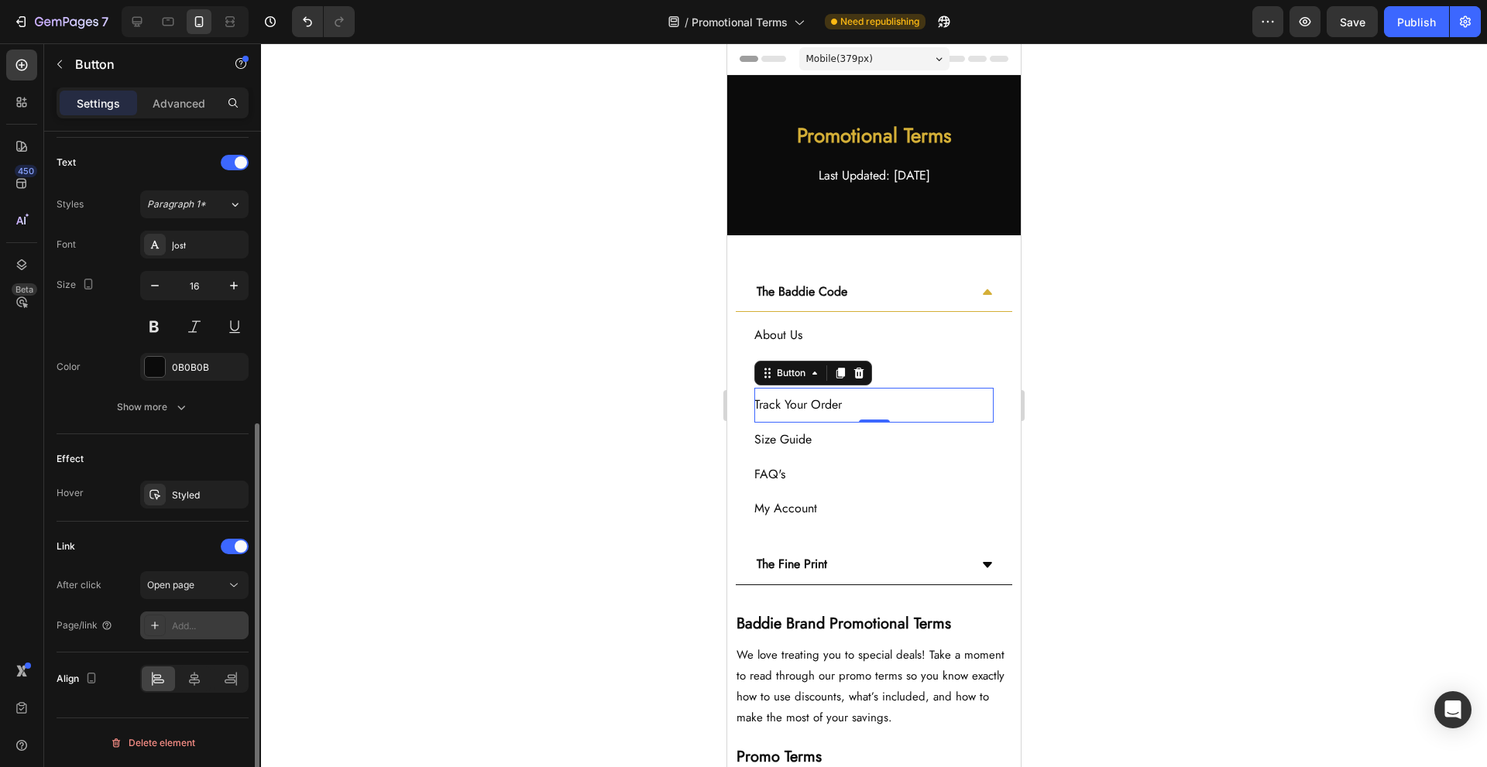
click at [198, 620] on div "Add..." at bounding box center [208, 627] width 73 height 14
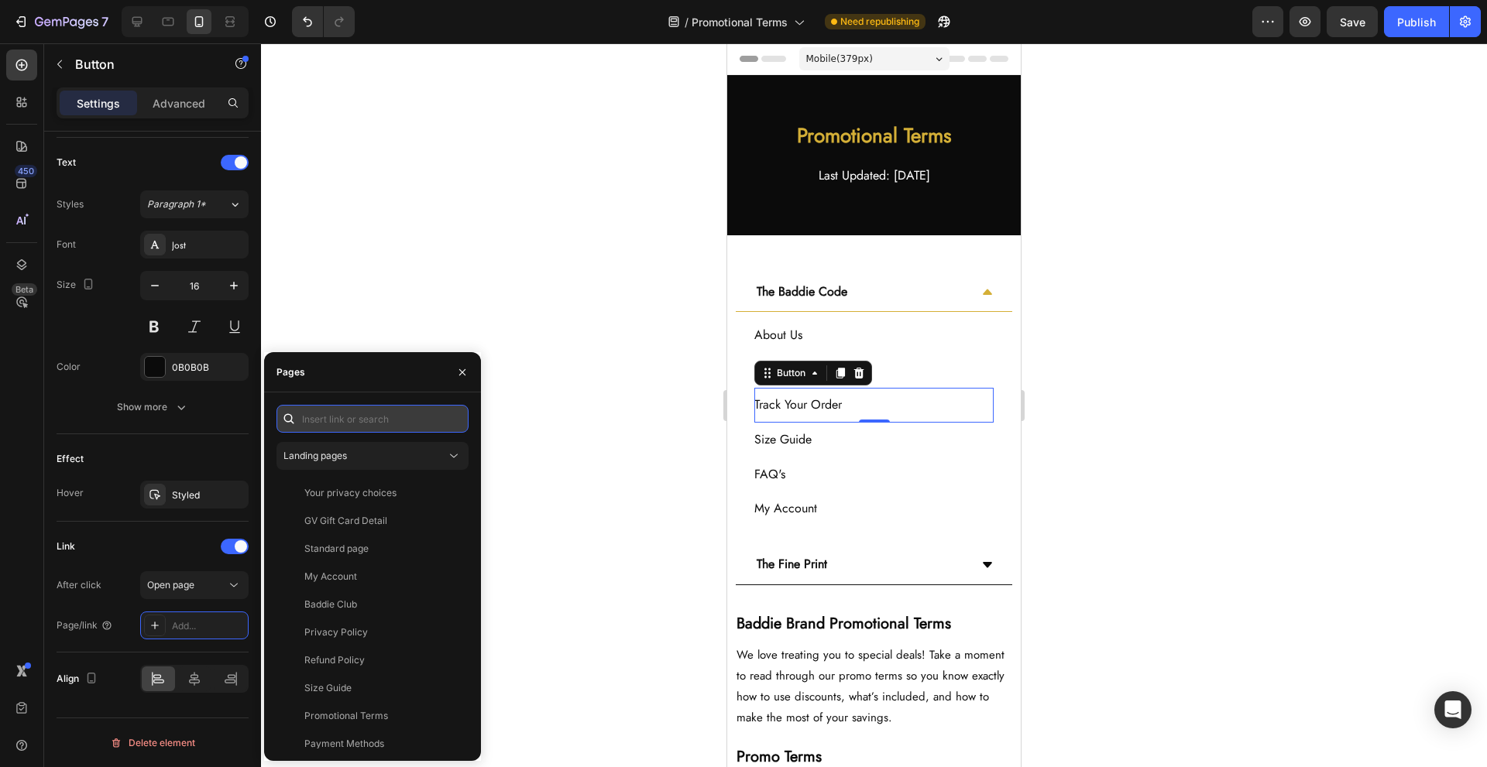
click at [373, 422] on input "text" at bounding box center [372, 419] width 192 height 28
paste input "[URL][DOMAIN_NAME]"
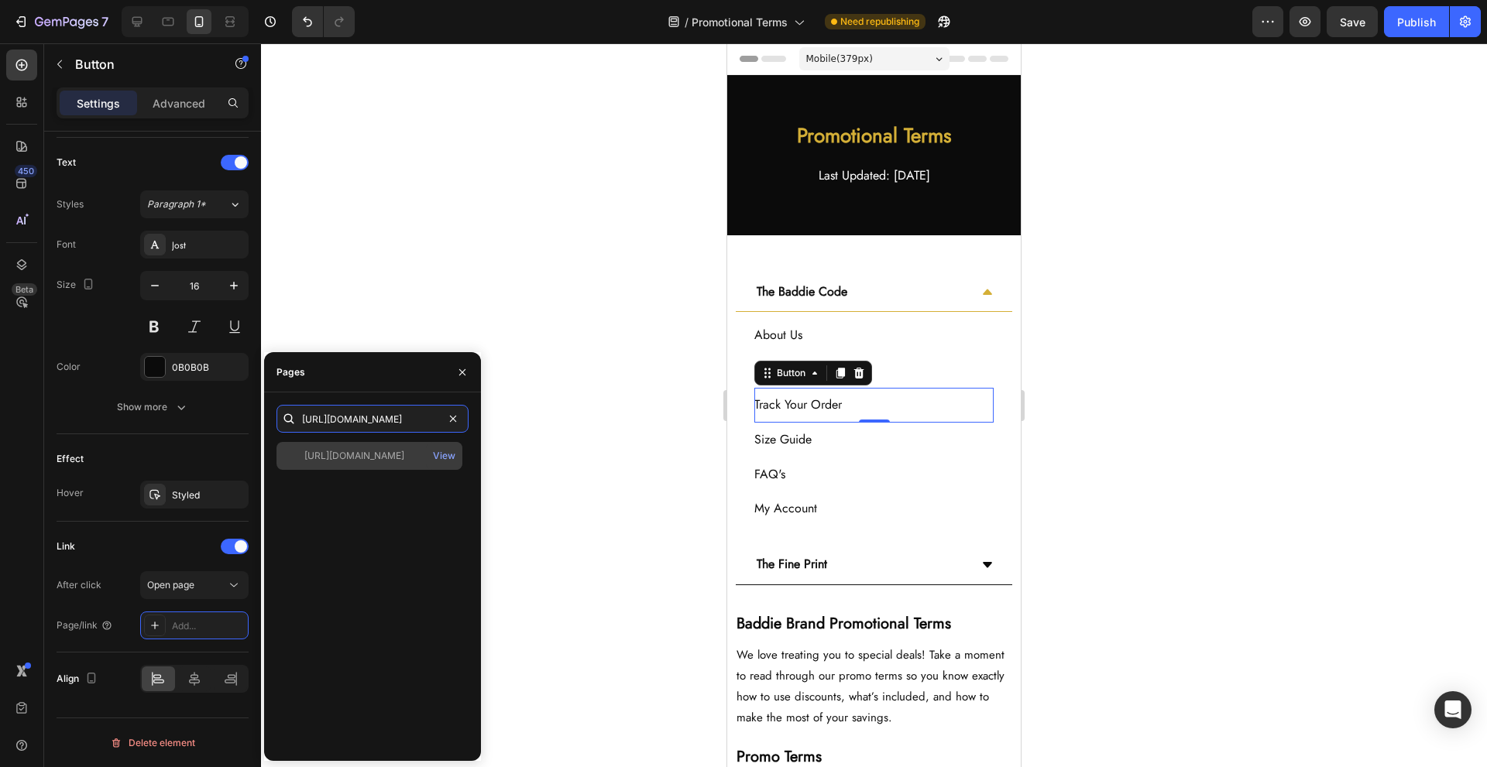
type input "[URL][DOMAIN_NAME]"
click at [379, 452] on div "[URL][DOMAIN_NAME]" at bounding box center [354, 456] width 100 height 14
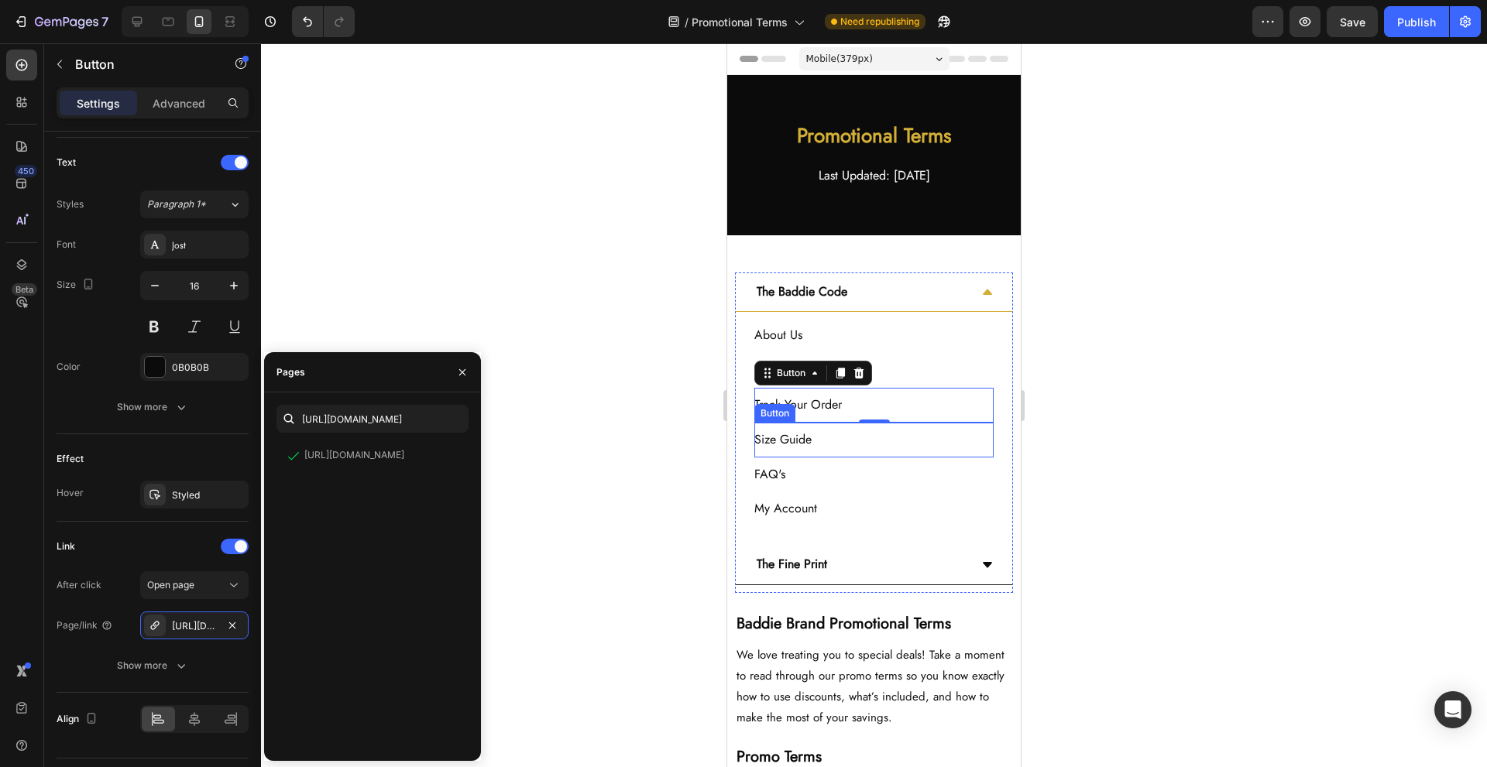
click at [889, 444] on div "Size Guide Button" at bounding box center [873, 440] width 239 height 35
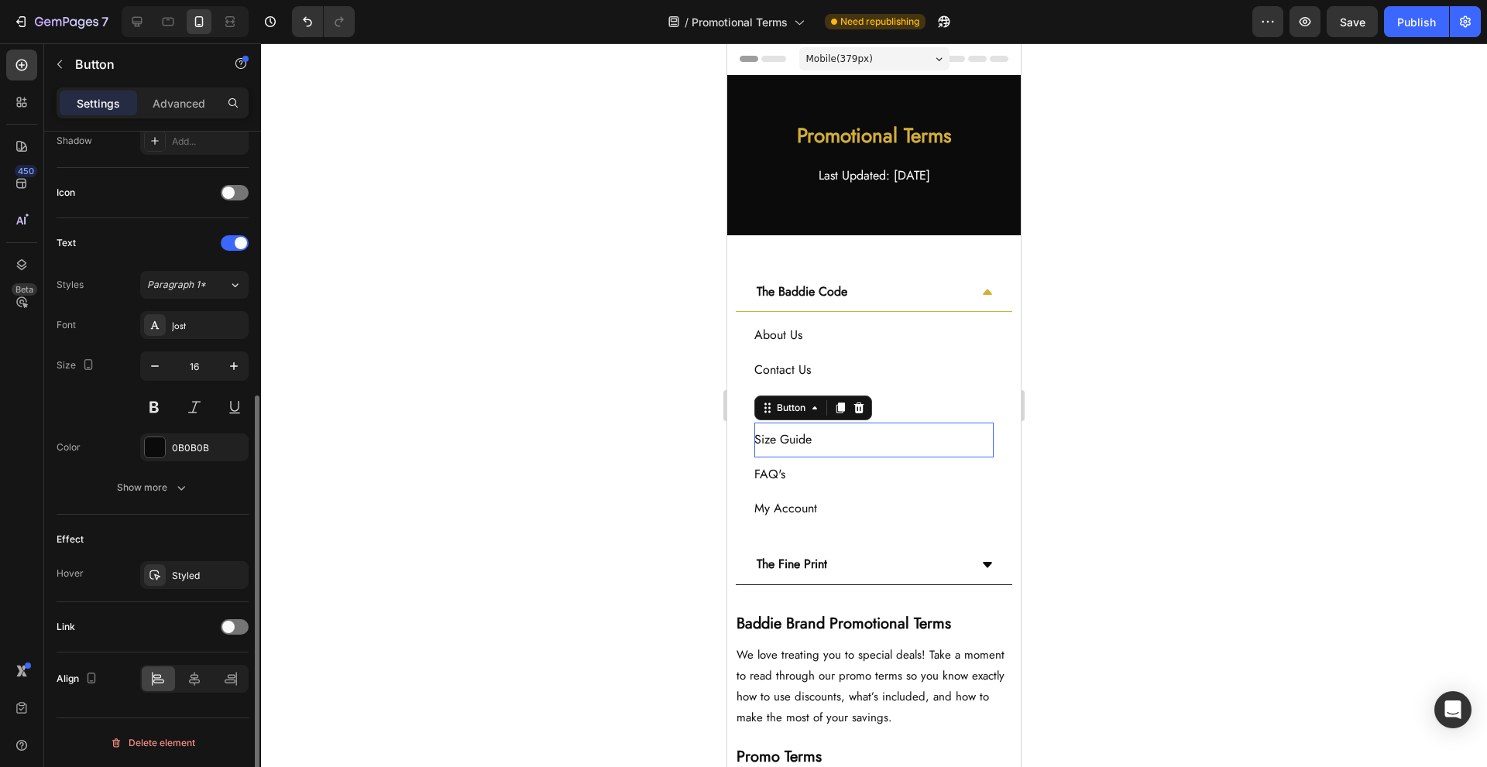
scroll to position [431, 0]
click at [235, 637] on div "Link" at bounding box center [153, 627] width 192 height 25
click at [241, 626] on div at bounding box center [235, 627] width 28 height 15
click at [198, 704] on div "Add..." at bounding box center [208, 707] width 73 height 14
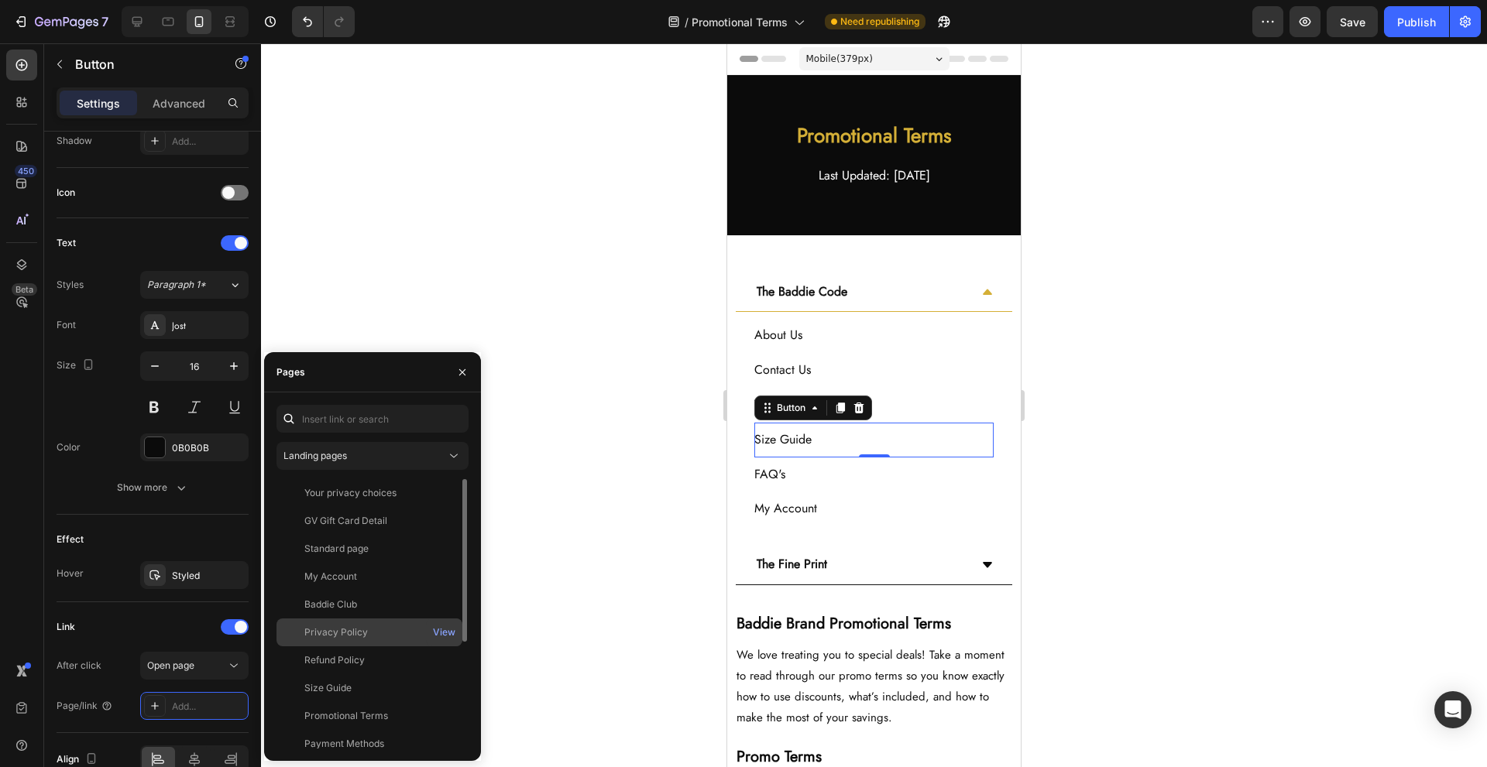
scroll to position [177, 0]
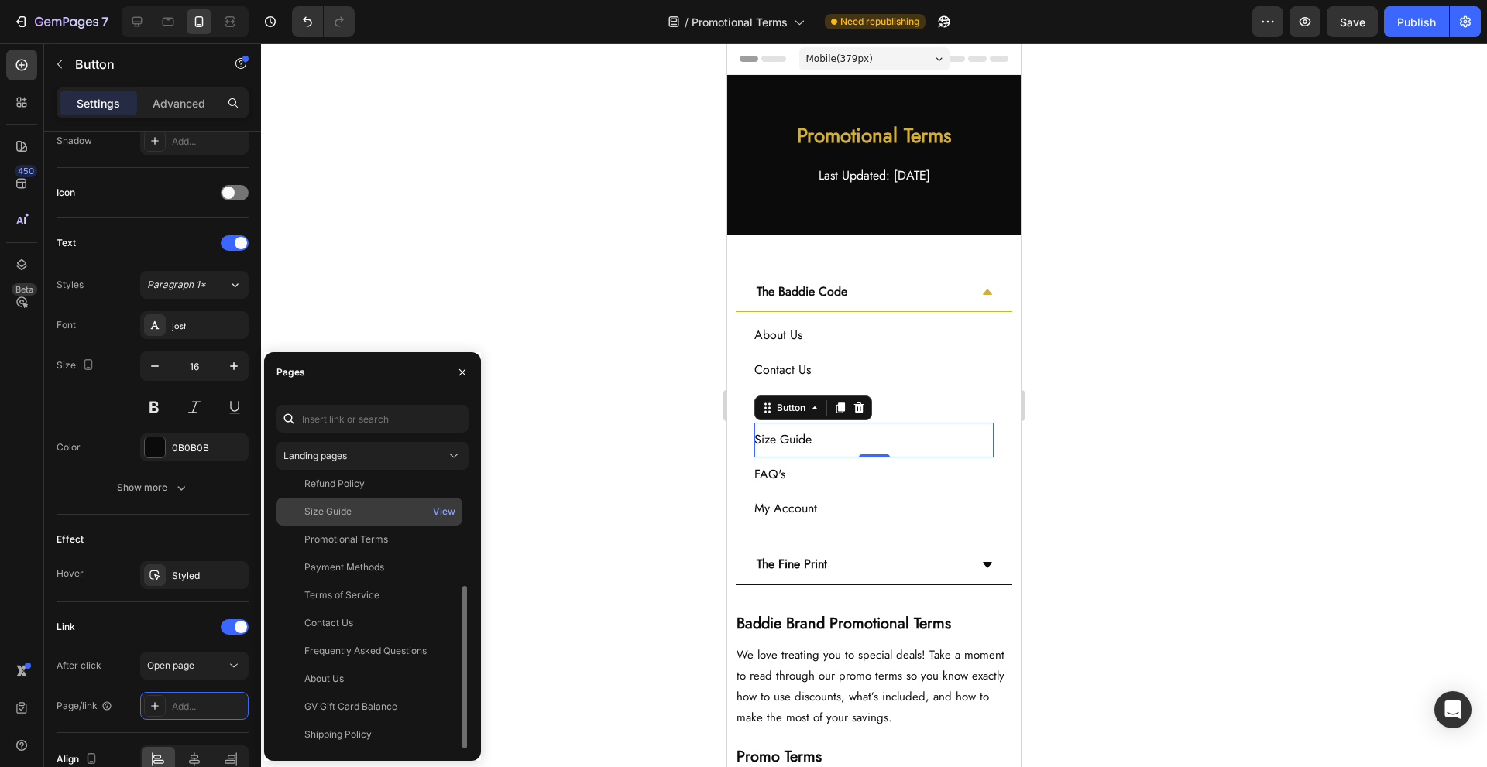
click at [415, 508] on div "Size Guide" at bounding box center [369, 512] width 173 height 14
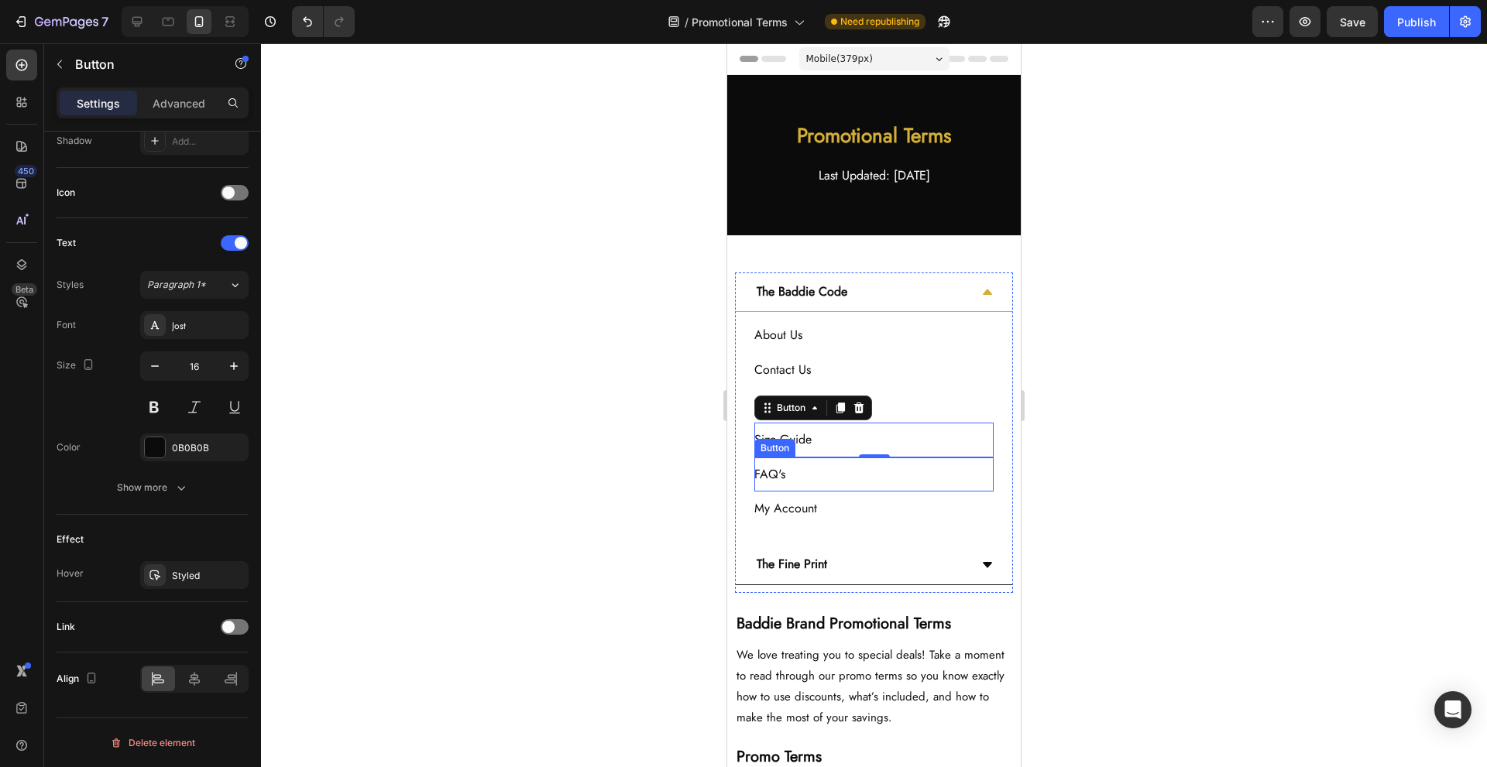
click at [871, 483] on div "FAQ's Button" at bounding box center [873, 475] width 239 height 35
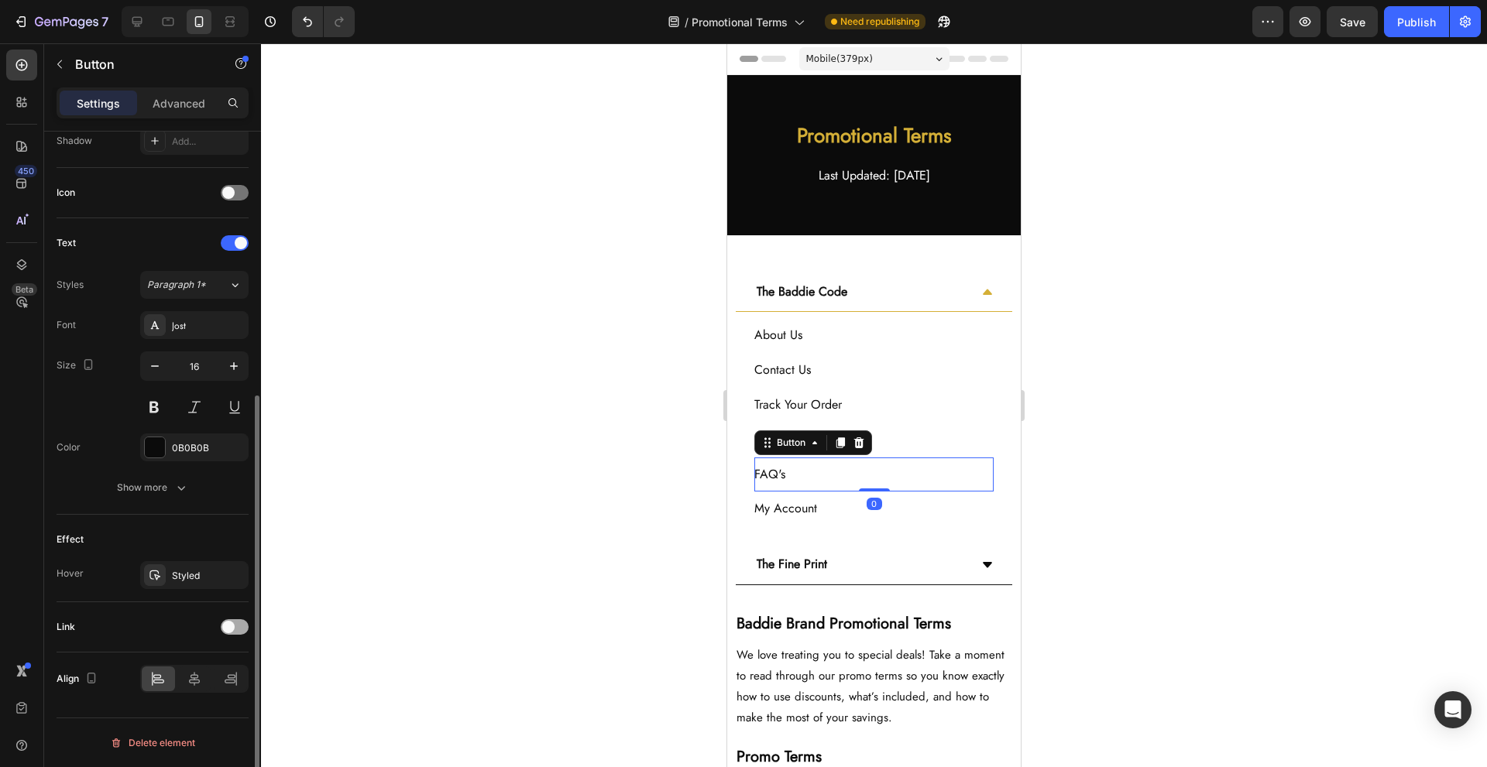
click at [221, 626] on div at bounding box center [235, 627] width 28 height 15
click at [204, 715] on div "Add..." at bounding box center [194, 706] width 108 height 28
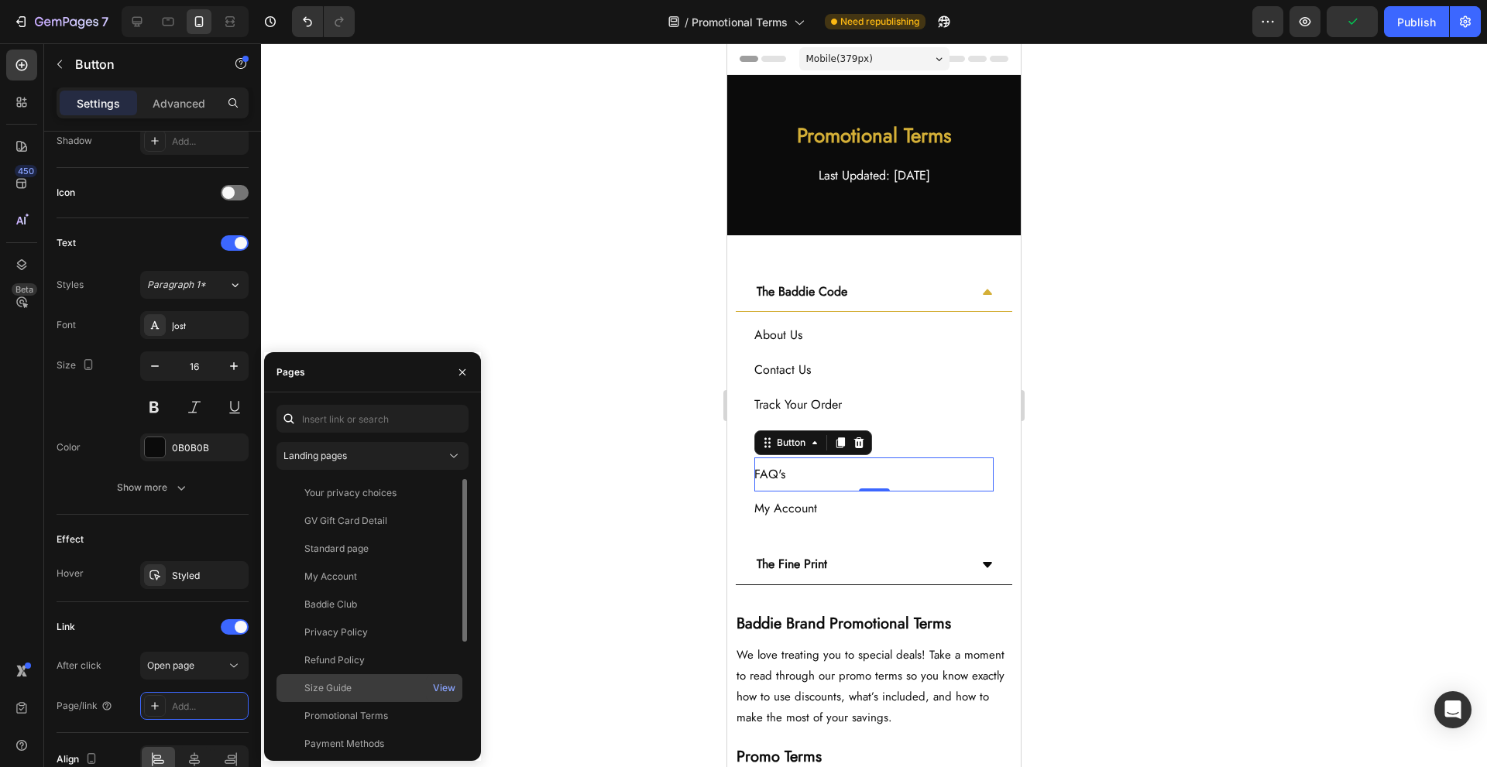
scroll to position [103, 0]
click at [397, 729] on div "Frequently Asked Questions" at bounding box center [365, 725] width 122 height 14
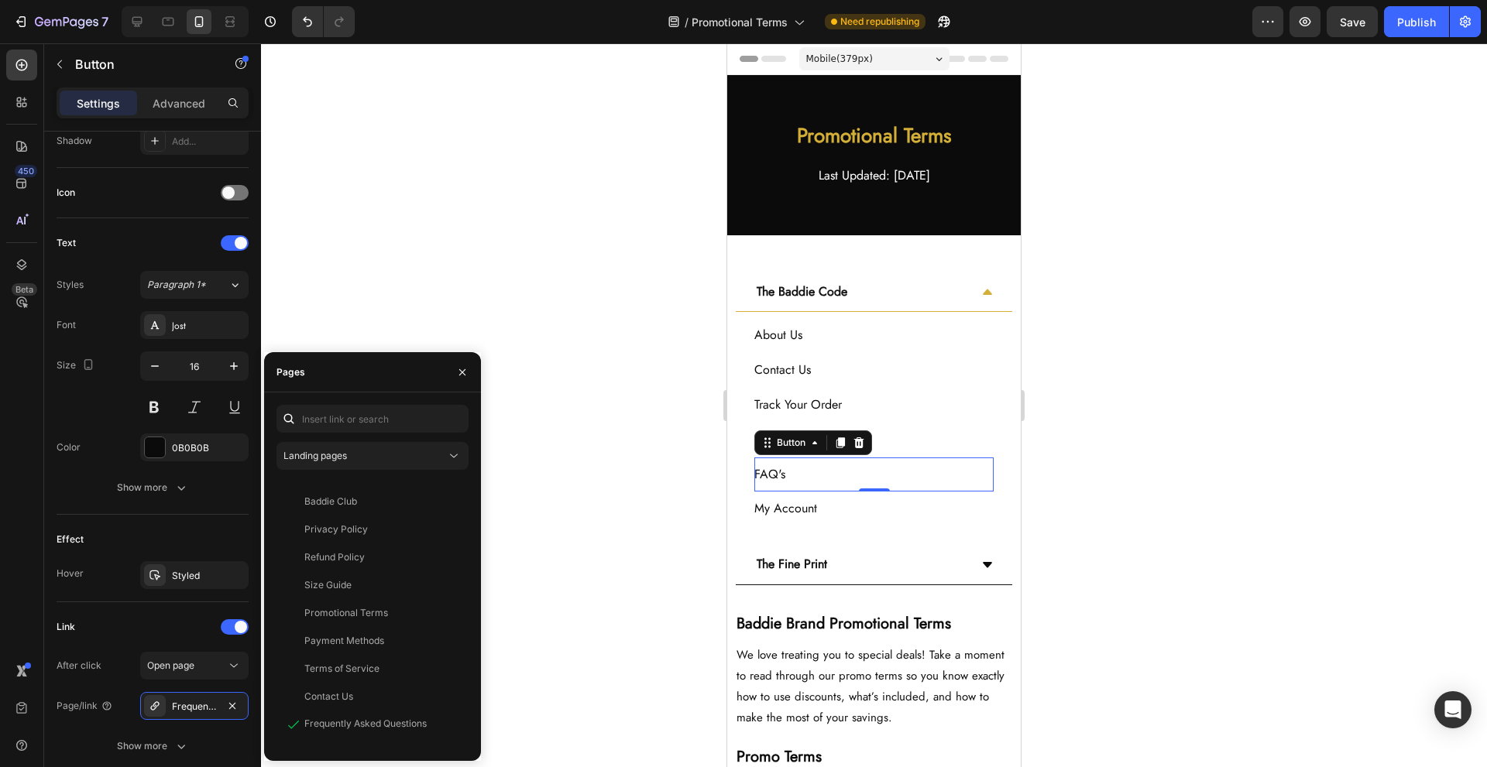
click at [872, 506] on div "0" at bounding box center [874, 504] width 15 height 12
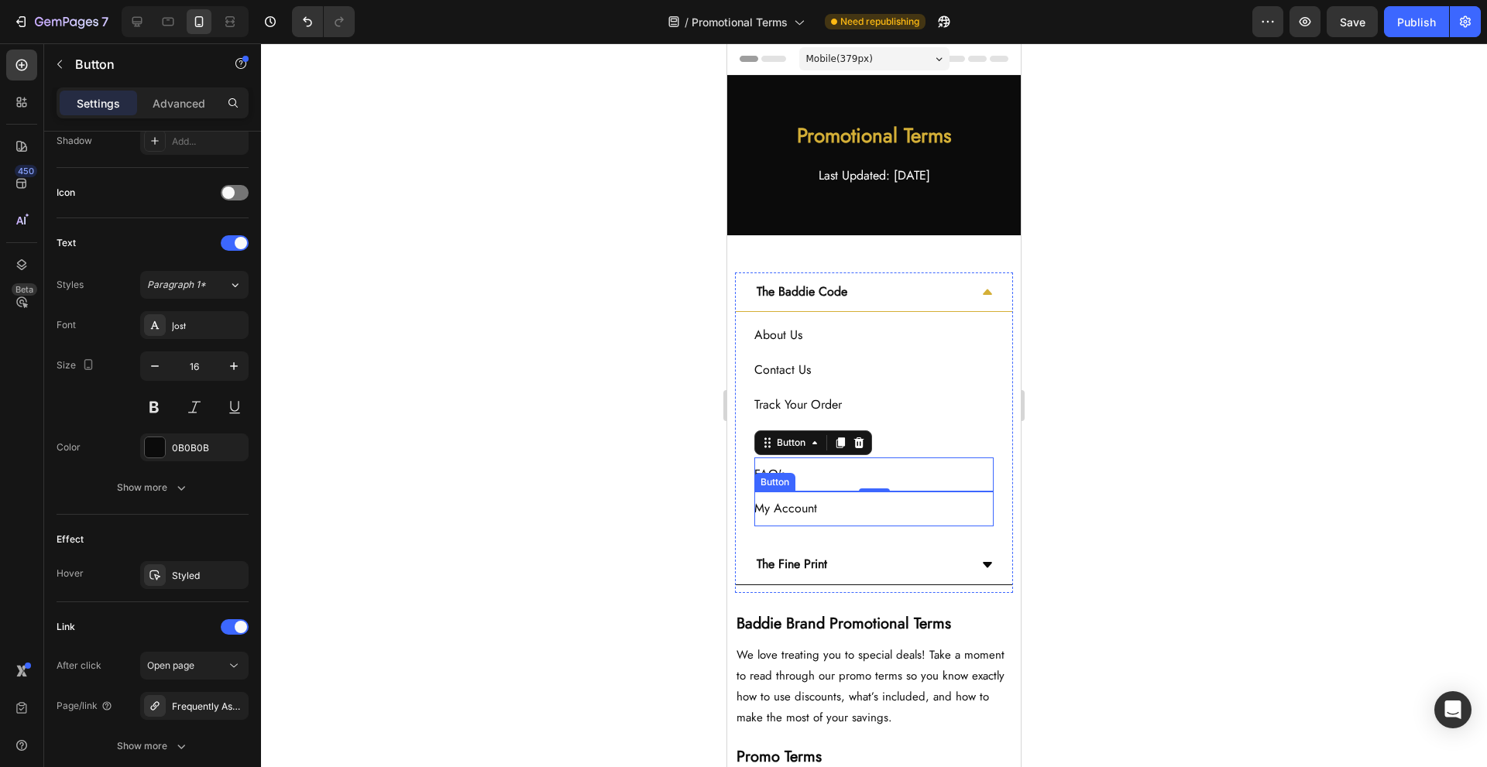
click at [853, 510] on div "My Account Button" at bounding box center [873, 509] width 239 height 35
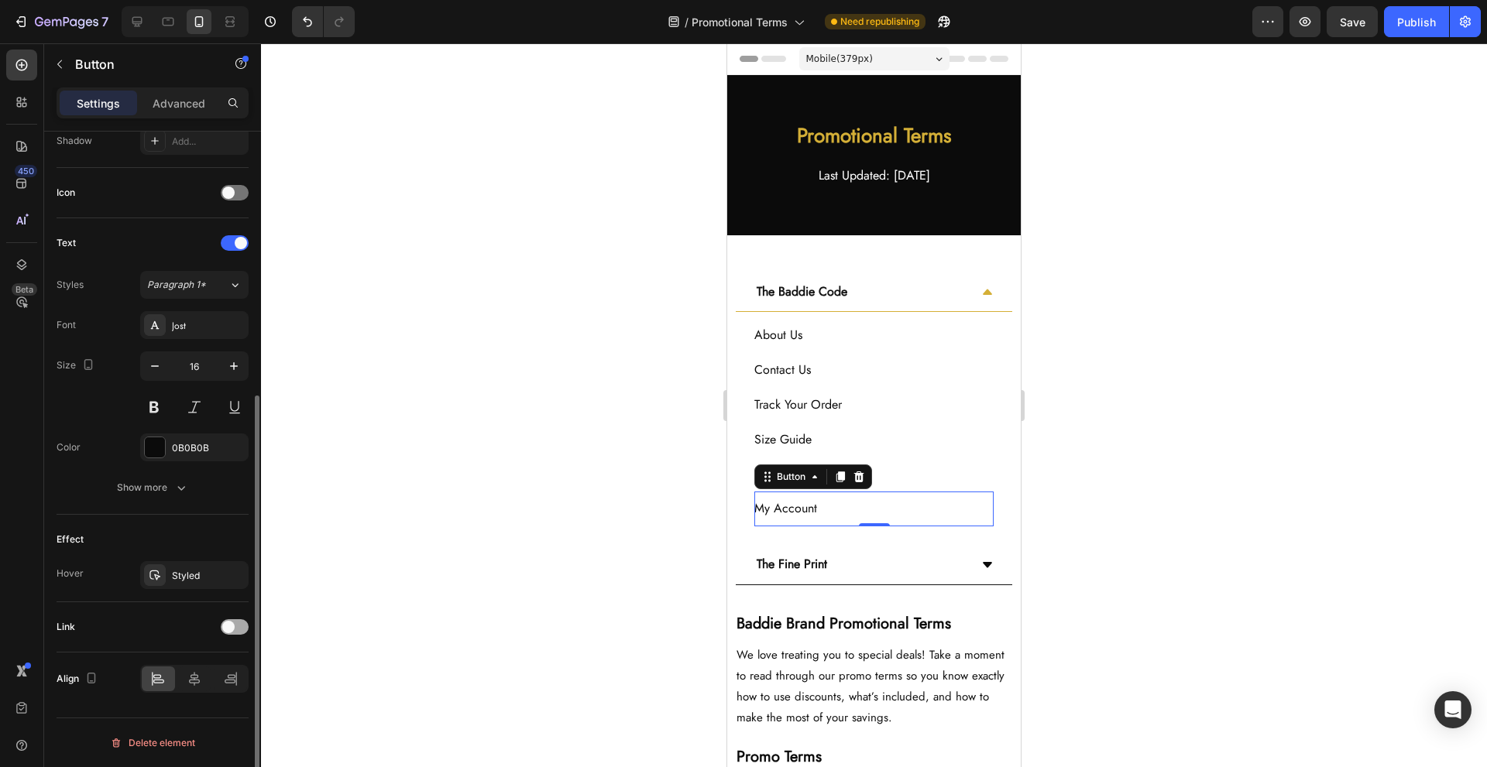
click at [239, 634] on div at bounding box center [235, 627] width 28 height 15
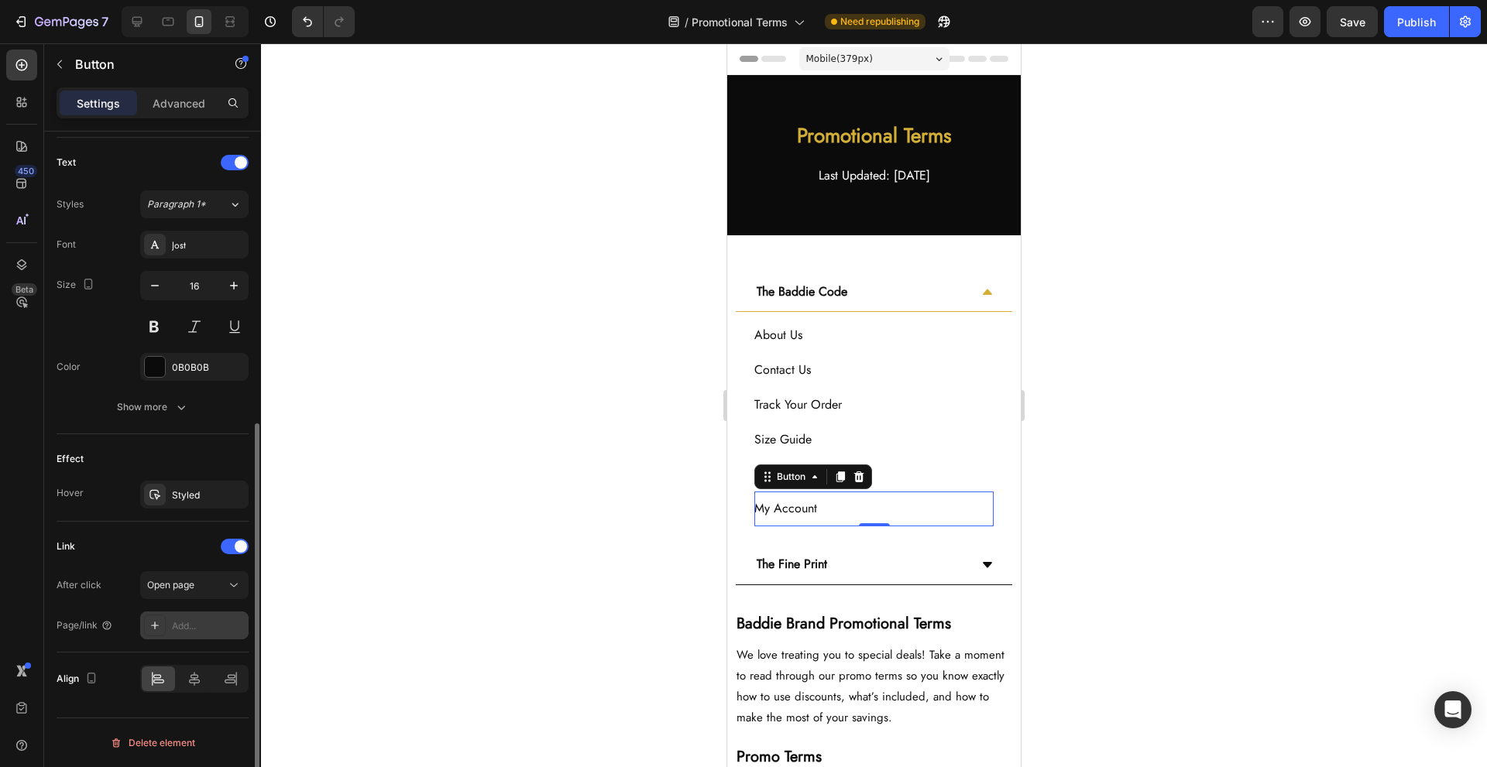
click at [208, 624] on div "Add..." at bounding box center [208, 627] width 73 height 14
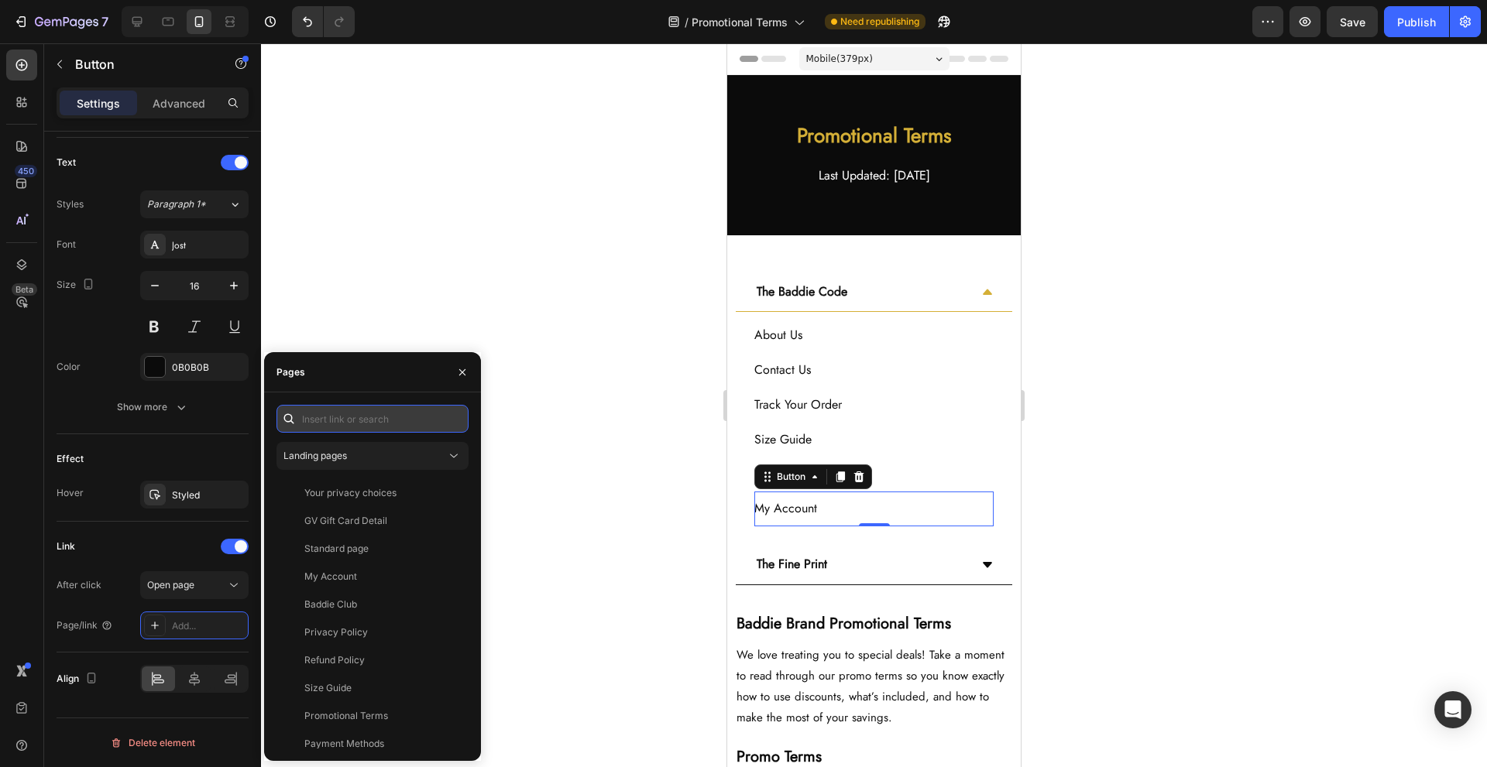
click at [386, 425] on input "text" at bounding box center [372, 419] width 192 height 28
paste input "[URL][DOMAIN_NAME][DOMAIN_NAME][DOMAIN_NAME]"
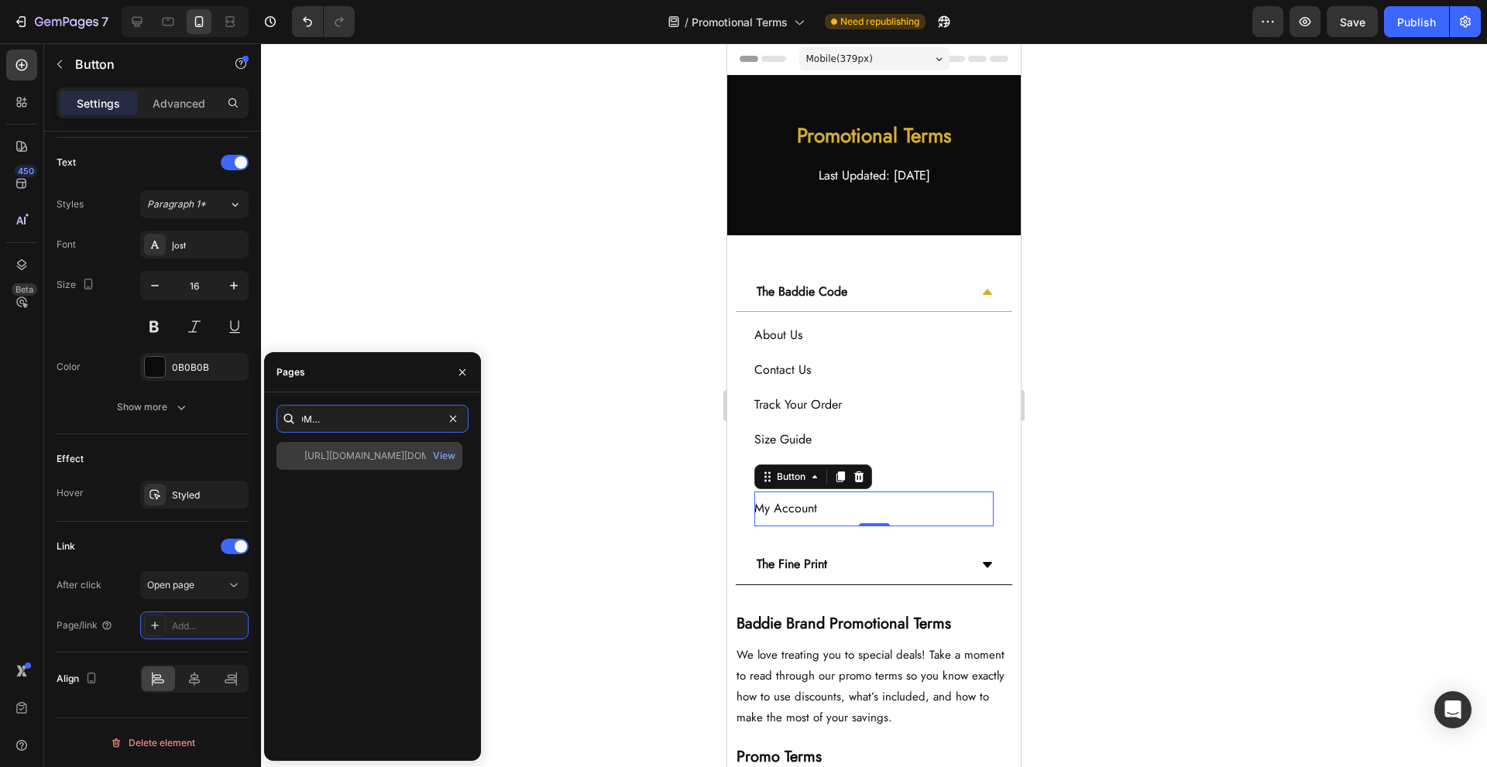
type input "[URL][DOMAIN_NAME][DOMAIN_NAME][DOMAIN_NAME]"
click at [379, 462] on div "[URL][DOMAIN_NAME][DOMAIN_NAME][DOMAIN_NAME]" at bounding box center [378, 456] width 149 height 14
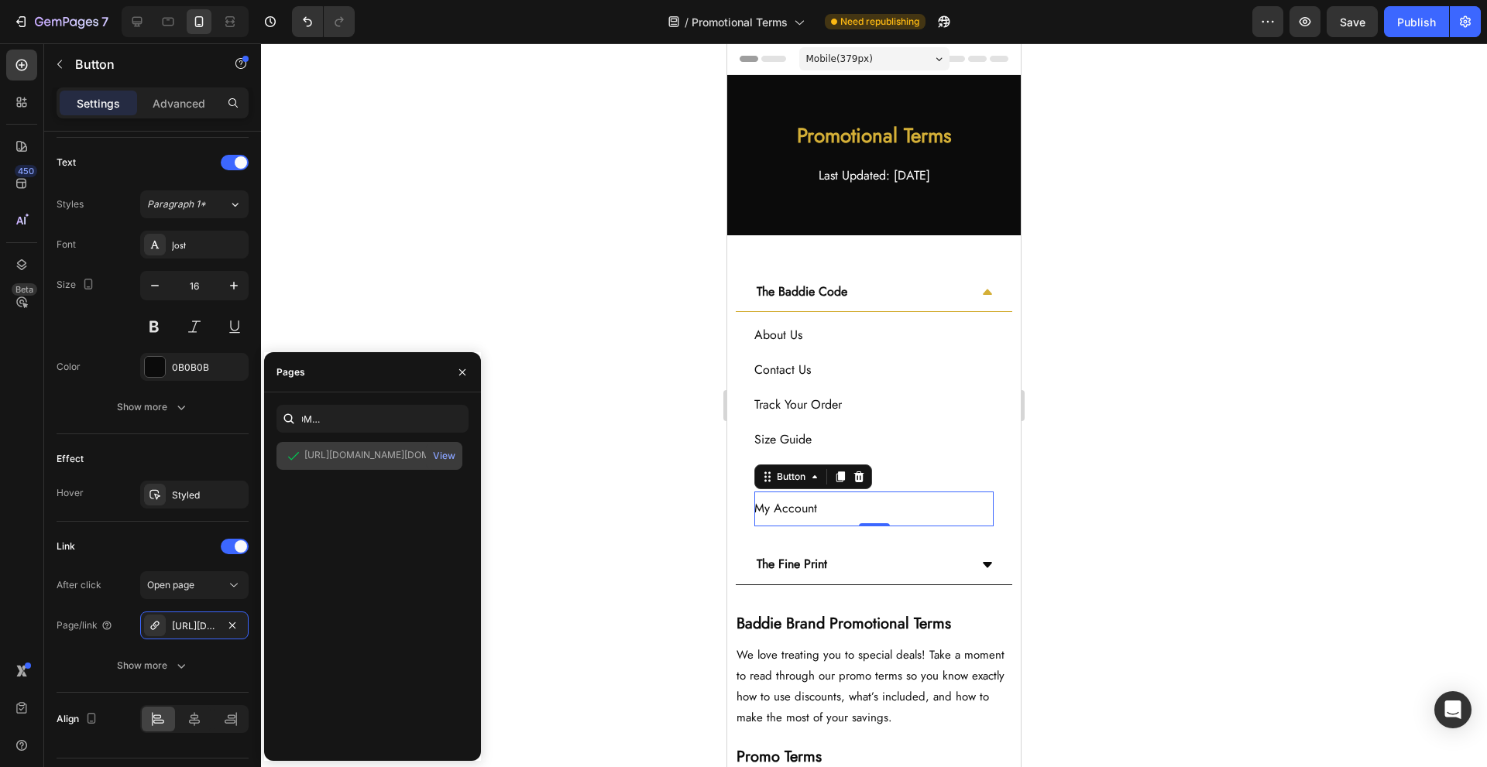
scroll to position [0, 0]
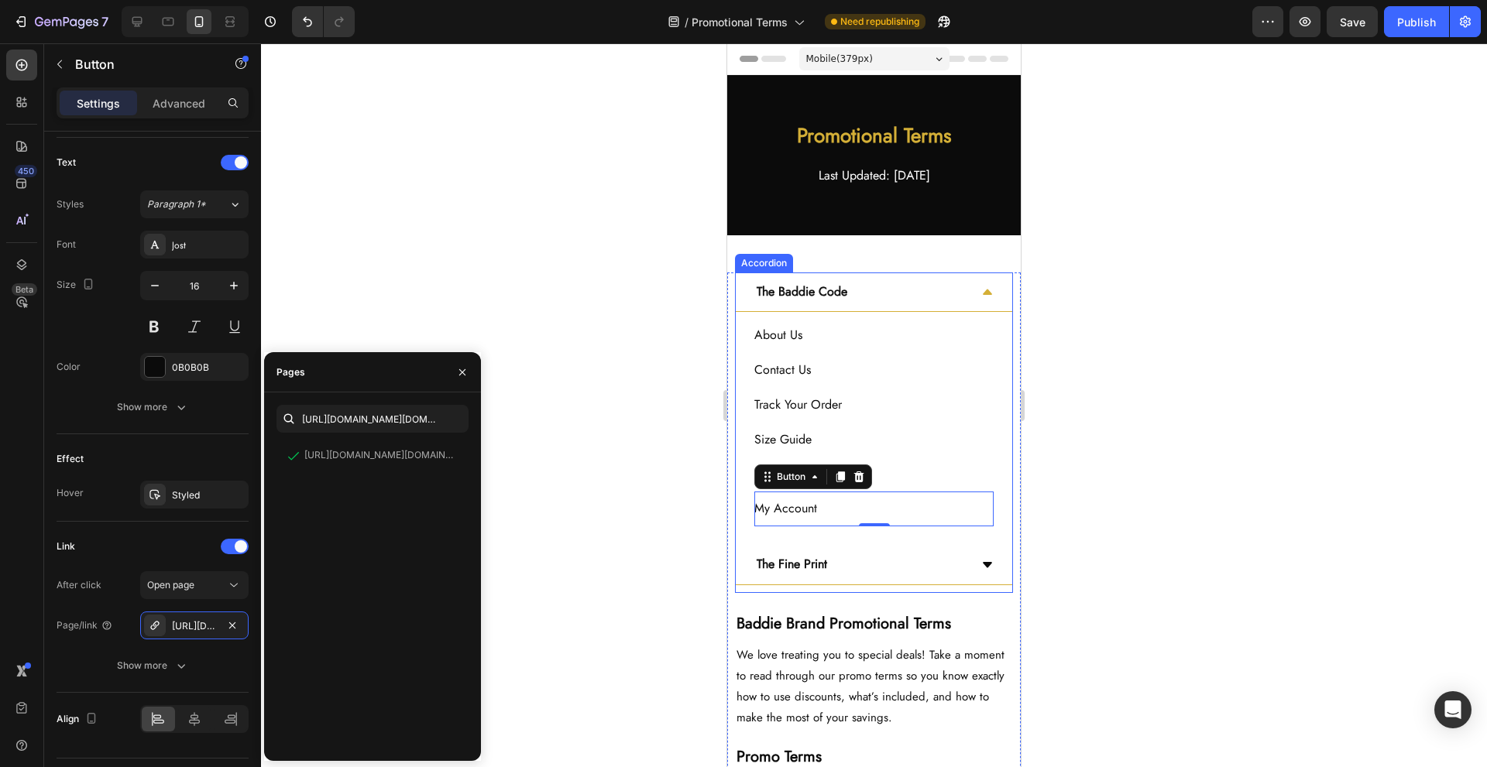
click at [866, 567] on div "The Fine Print" at bounding box center [861, 564] width 215 height 27
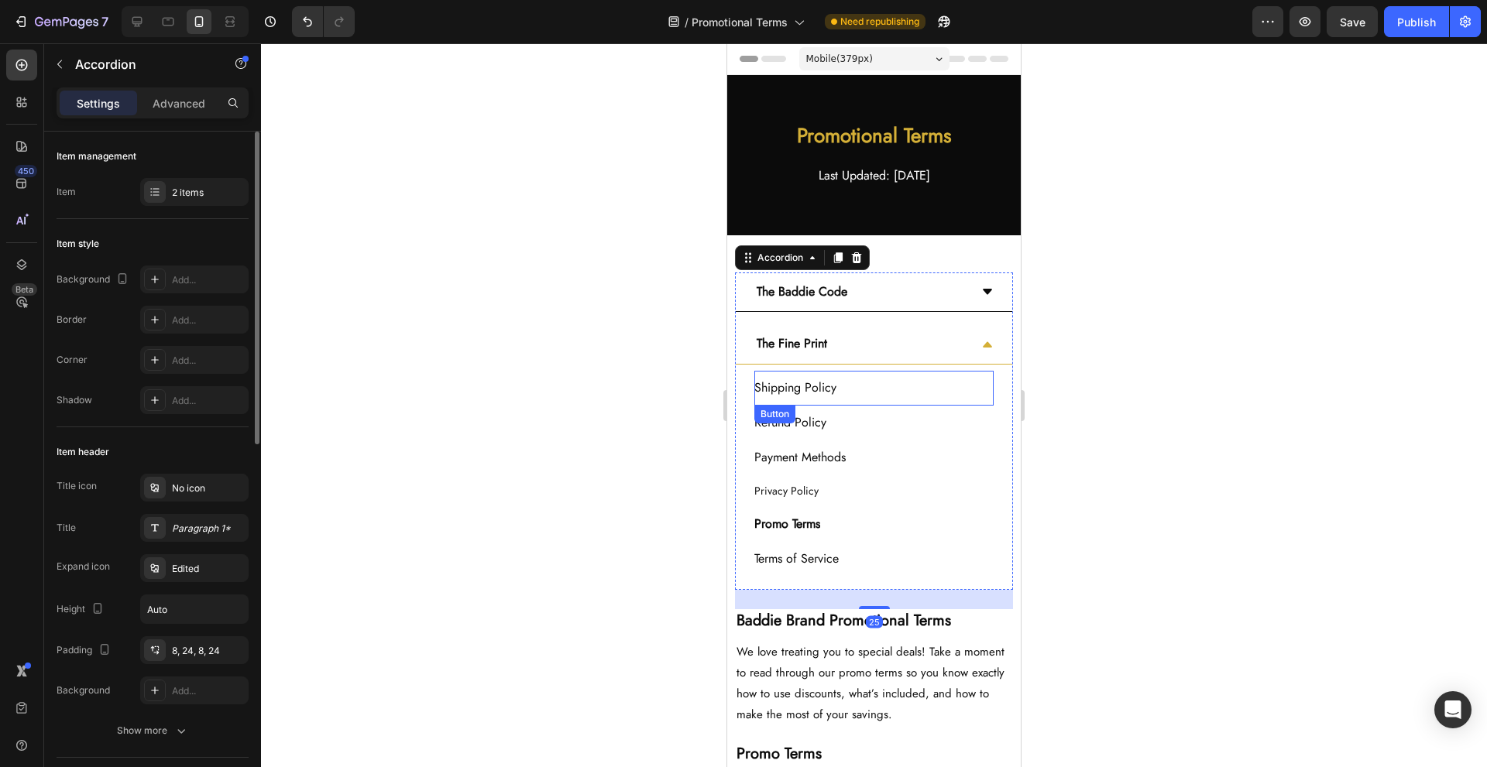
click at [927, 390] on div "Shipping Policy Button" at bounding box center [873, 388] width 239 height 35
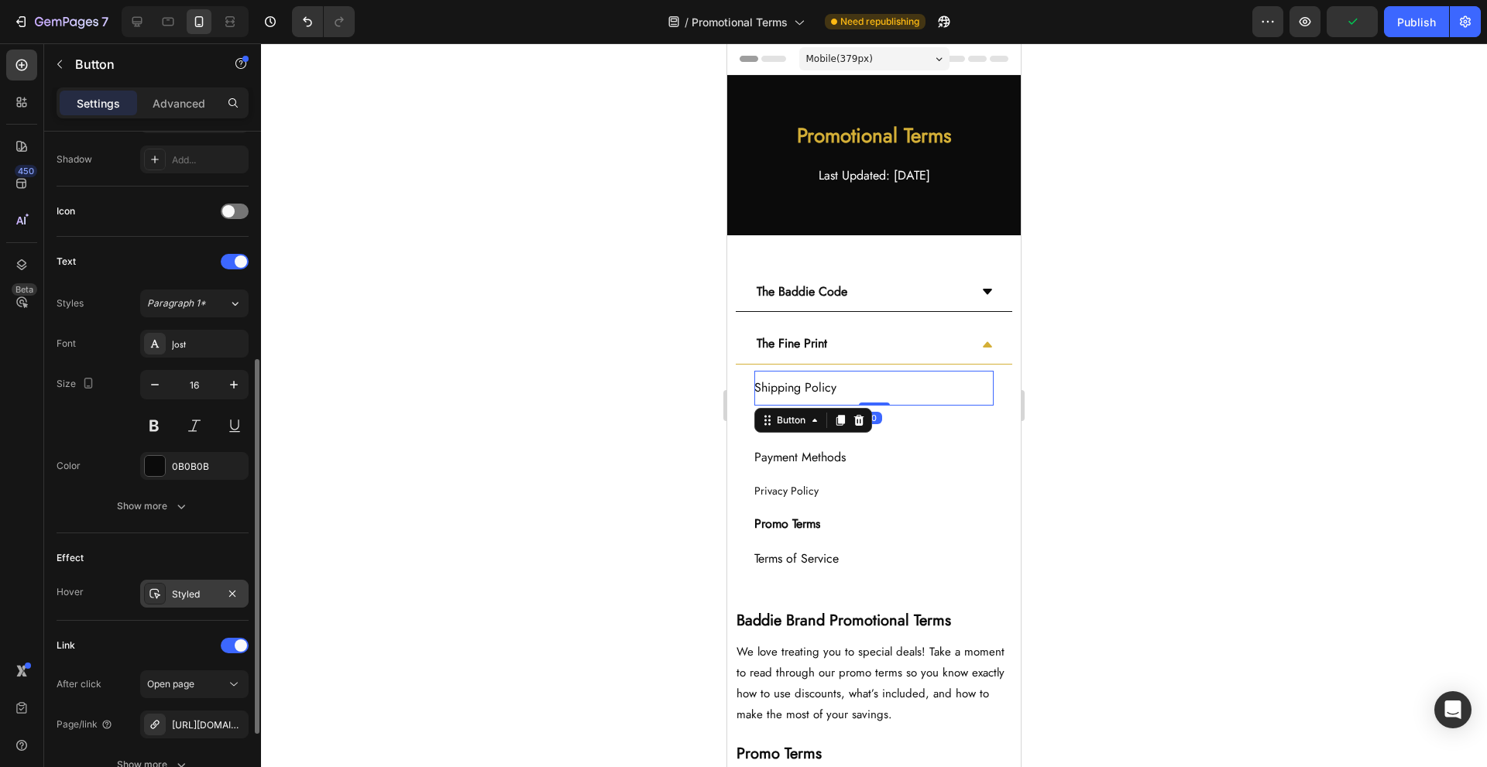
scroll to position [551, 0]
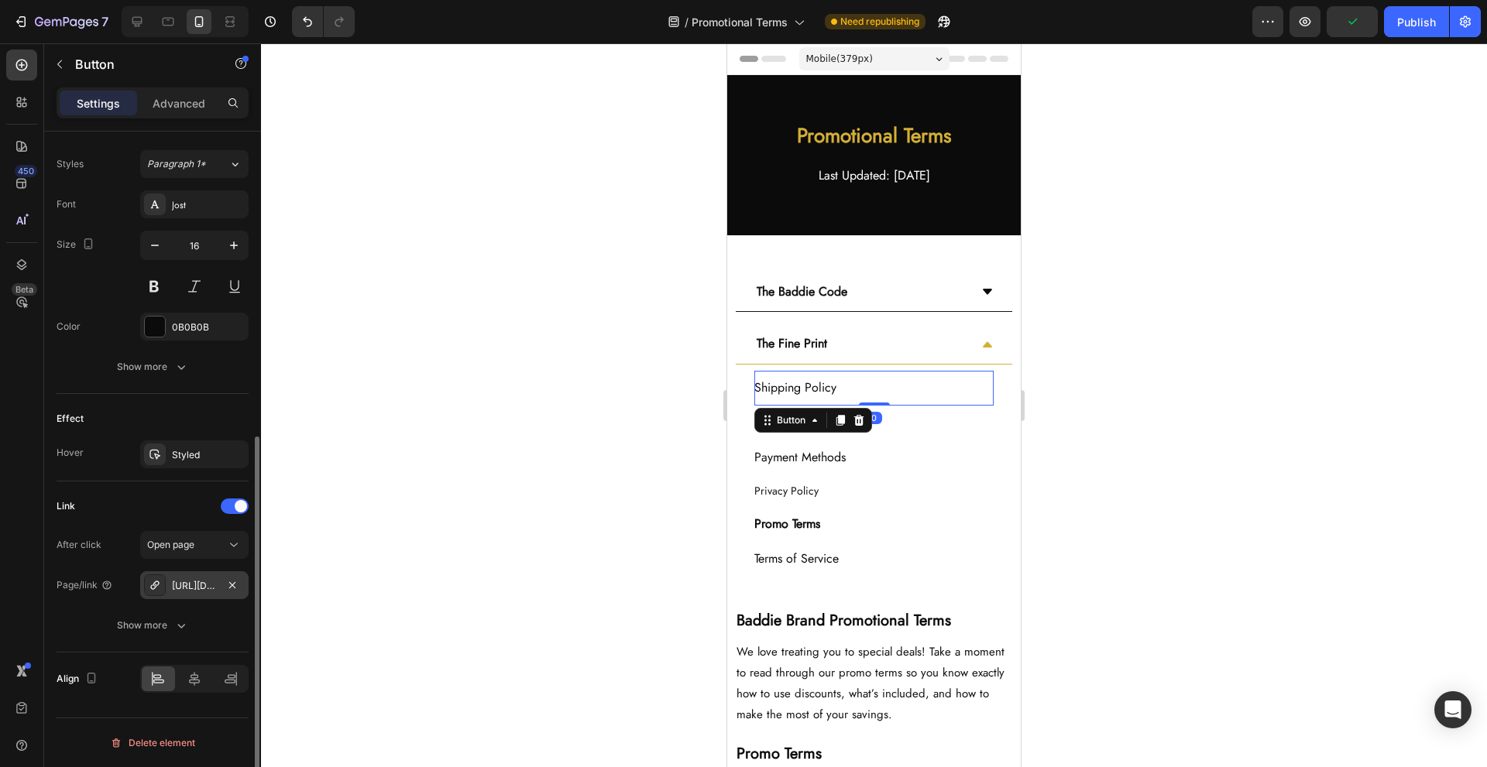
click at [179, 592] on div "[URL][DOMAIN_NAME]" at bounding box center [194, 586] width 45 height 14
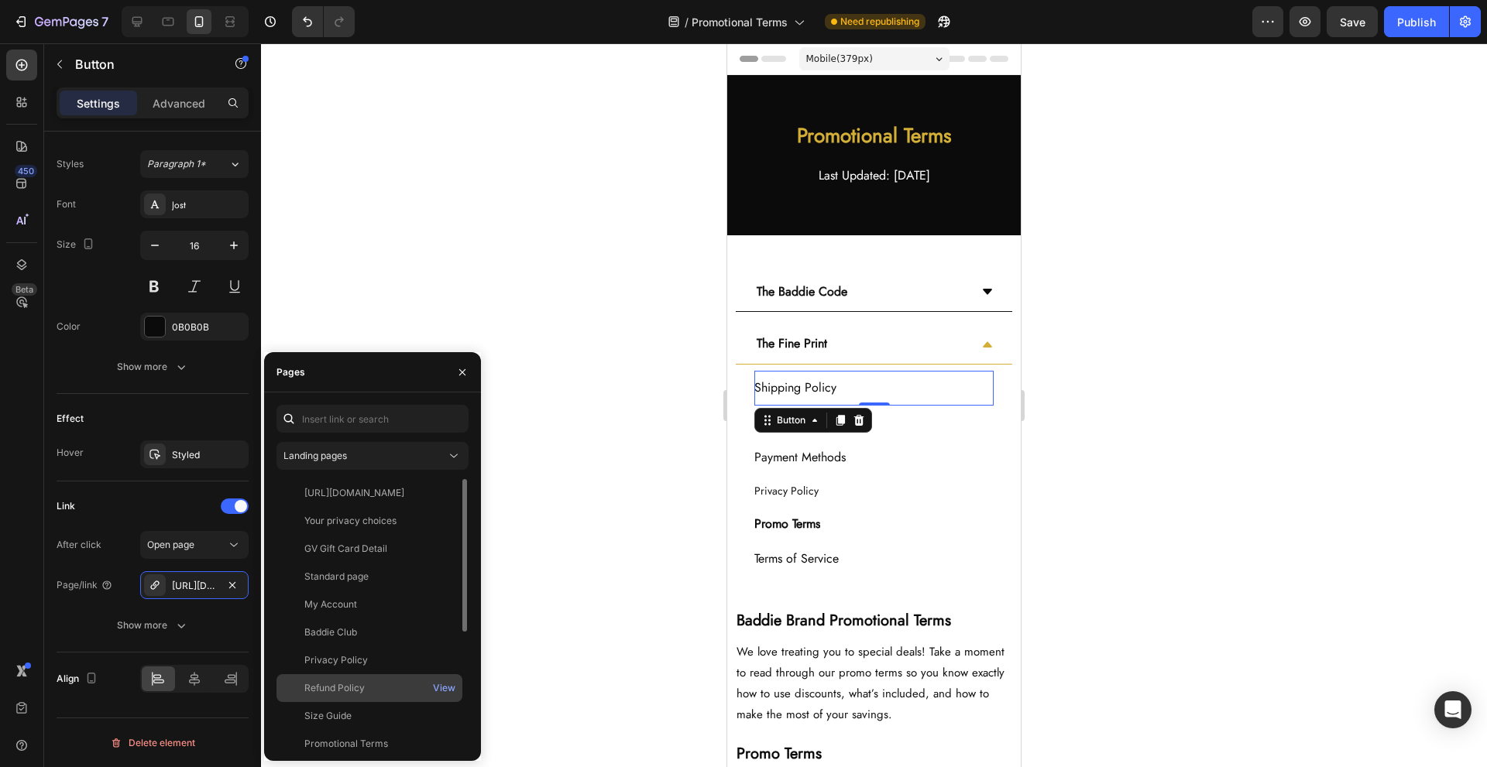
scroll to position [204, 0]
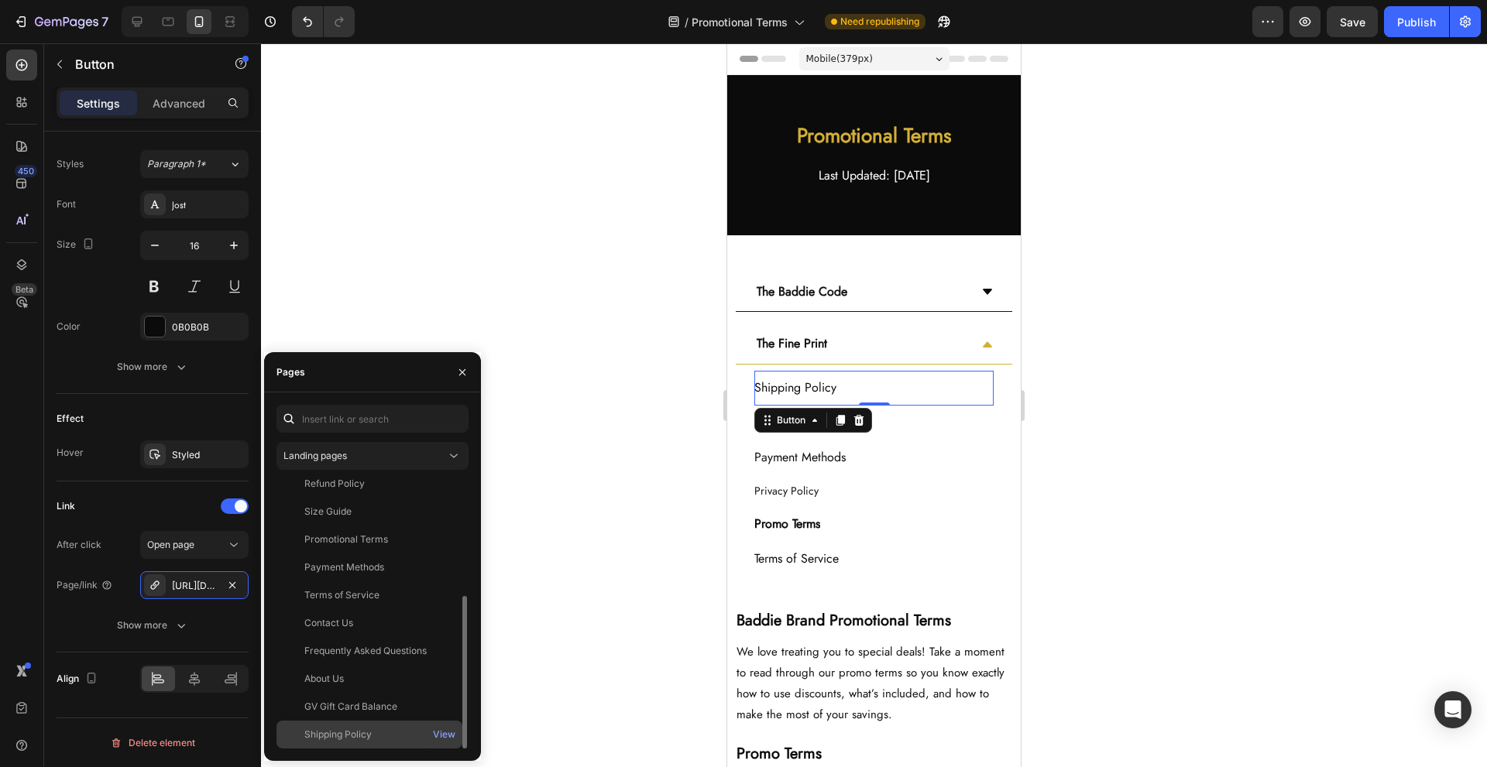
click at [367, 729] on div "Shipping Policy" at bounding box center [337, 735] width 67 height 14
click at [904, 428] on div "Refund Policy Button" at bounding box center [873, 423] width 239 height 35
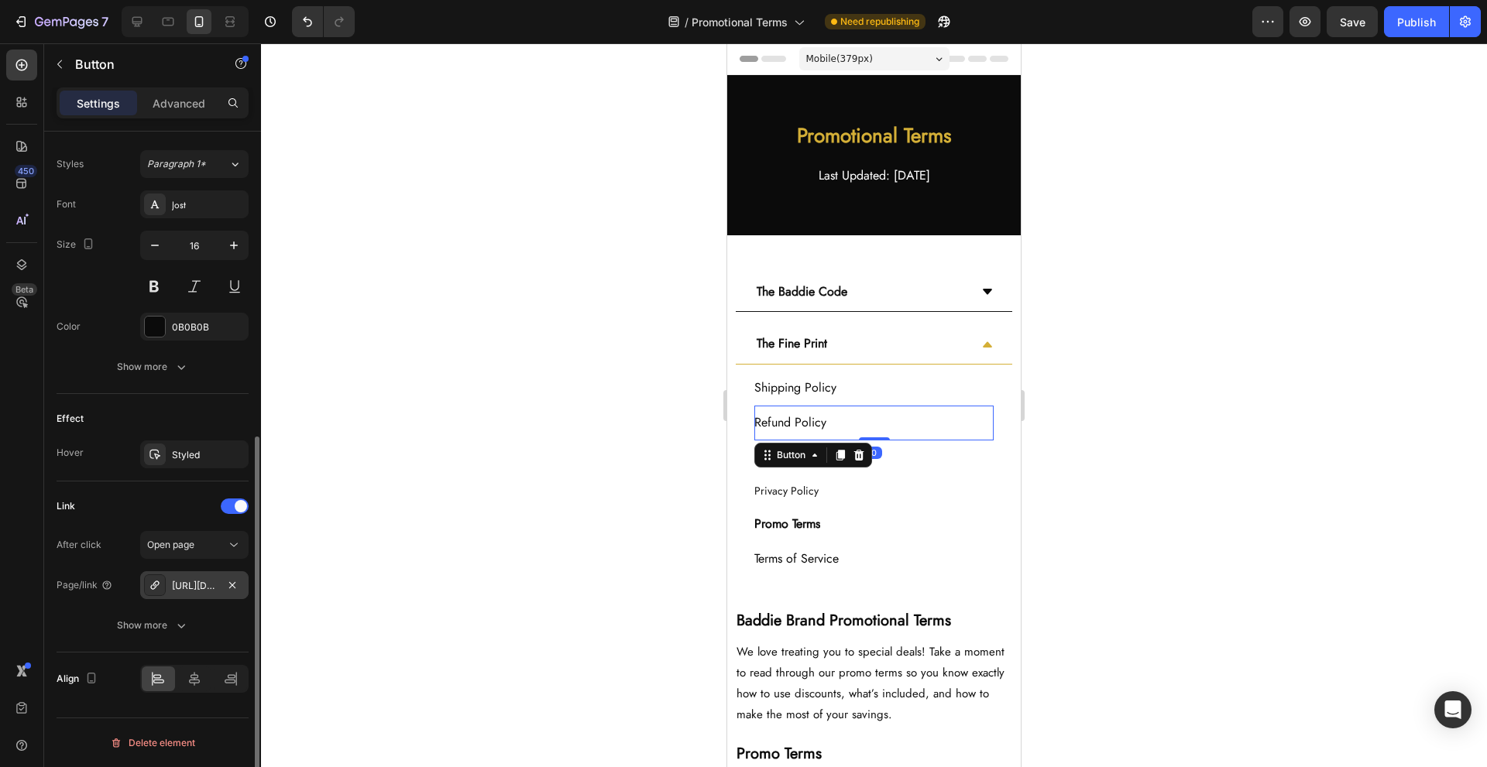
click at [186, 575] on div "[URL][DOMAIN_NAME]" at bounding box center [194, 586] width 108 height 28
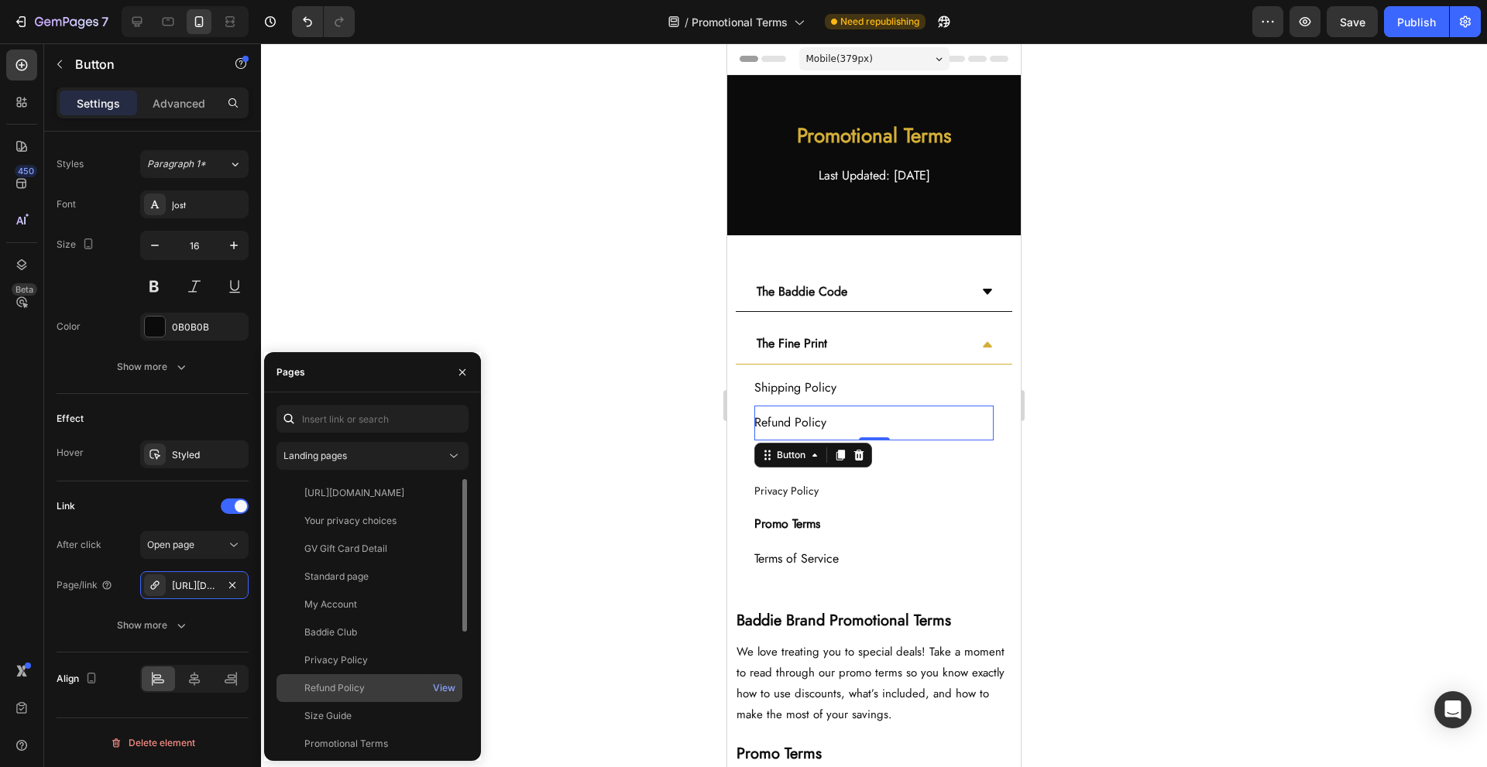
scroll to position [103, 0]
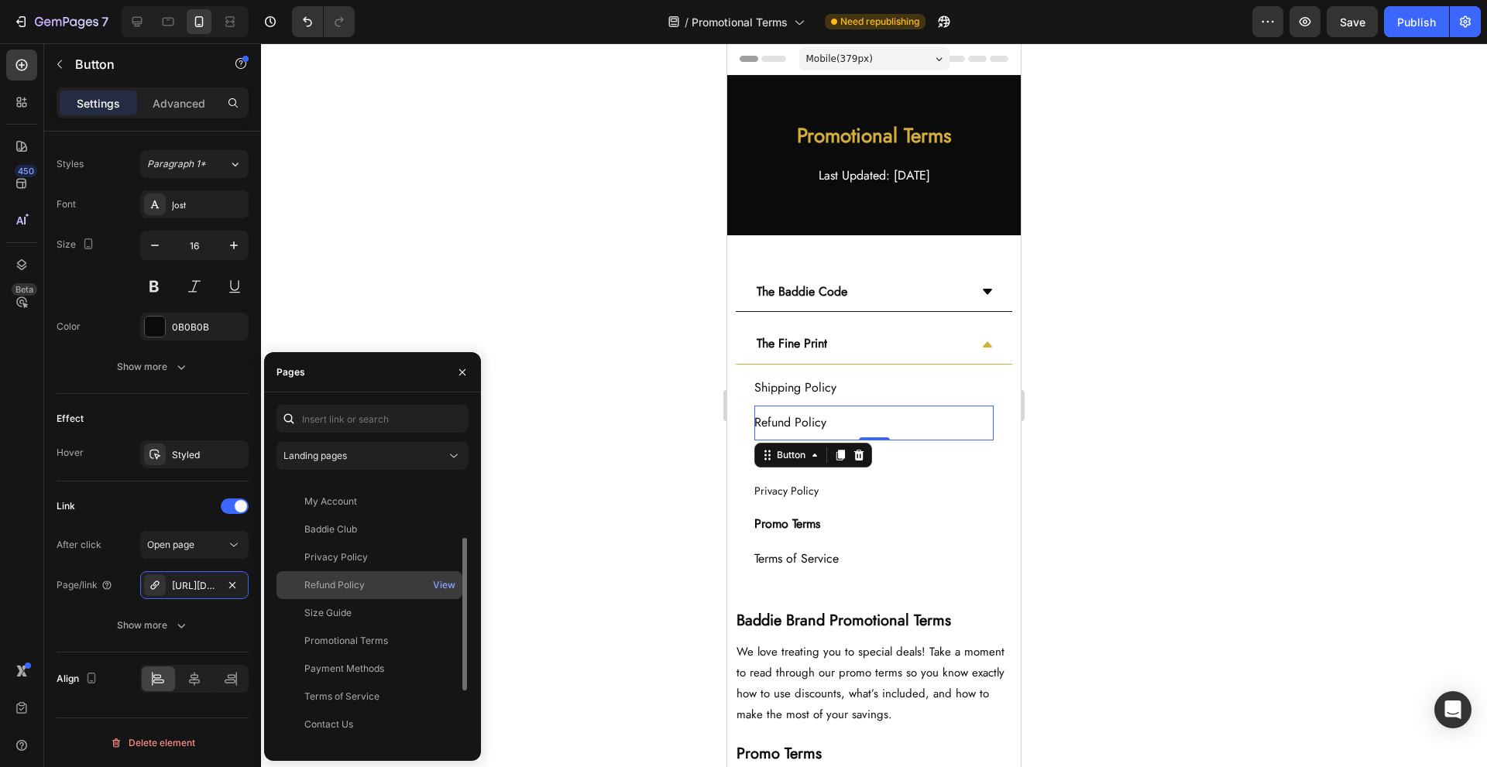
click at [405, 589] on div "Refund Policy" at bounding box center [369, 586] width 173 height 14
click at [898, 468] on div "Payment Methods Button" at bounding box center [873, 458] width 239 height 35
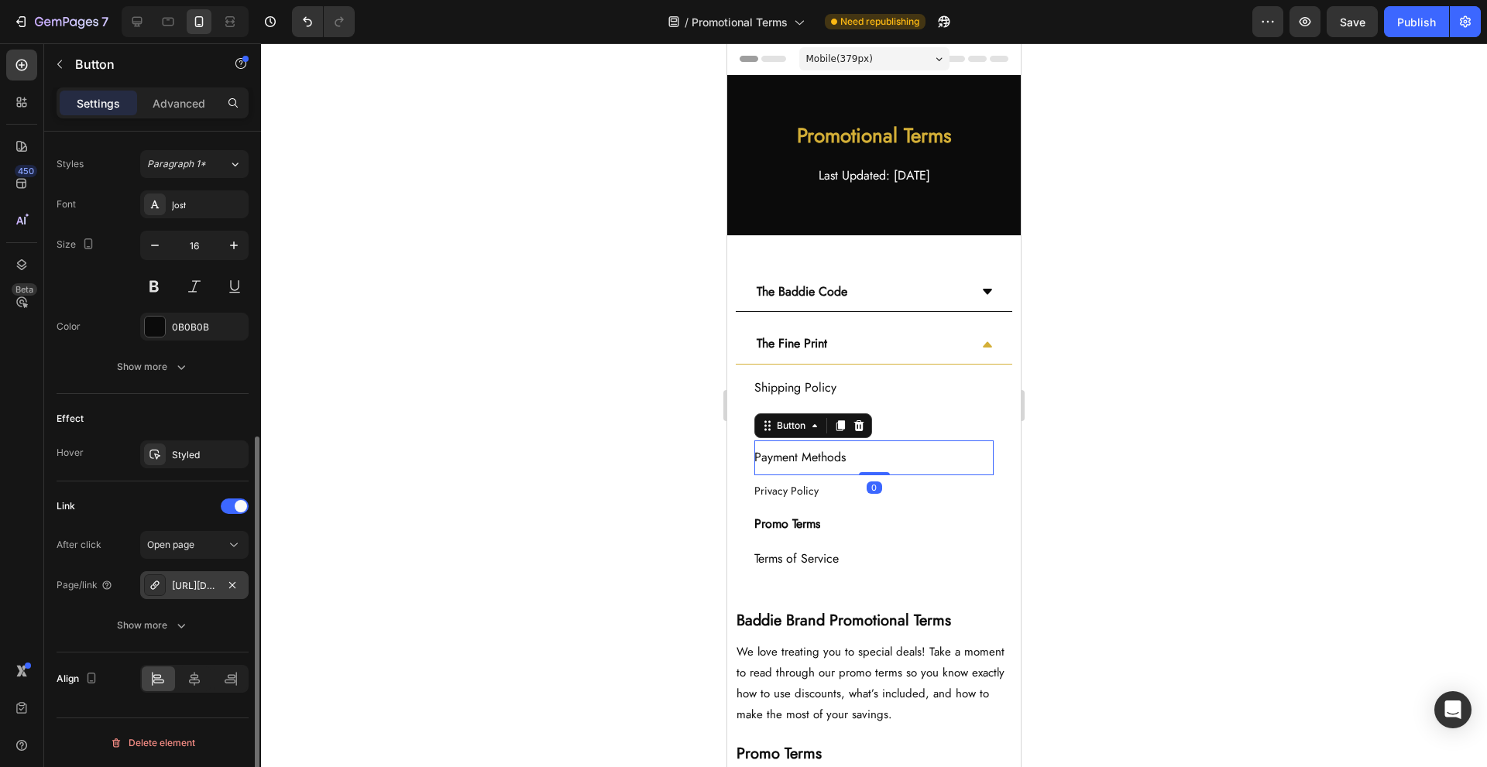
click at [214, 582] on div "[URL][DOMAIN_NAME]" at bounding box center [194, 586] width 45 height 14
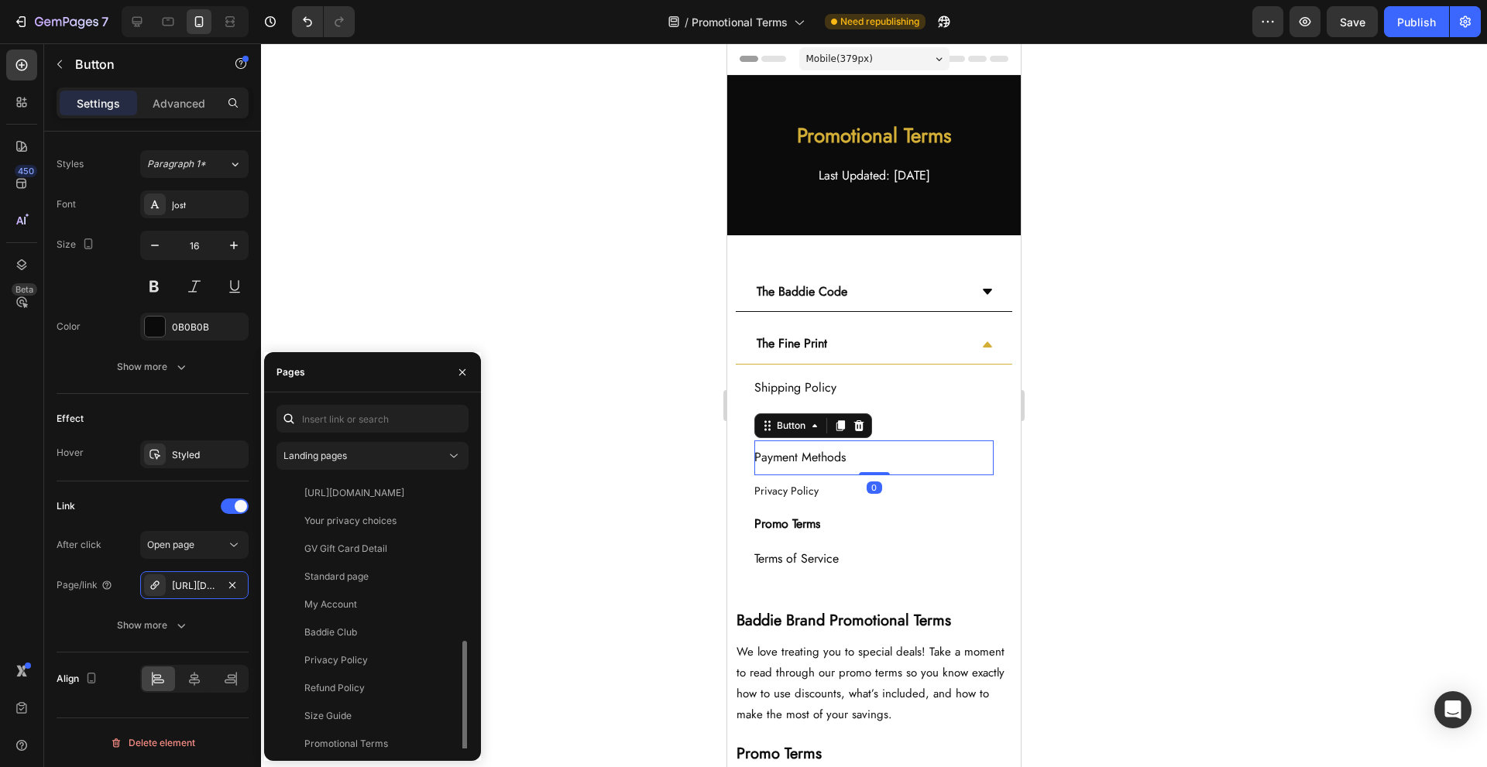
scroll to position [204, 0]
click at [415, 568] on div "Payment Methods" at bounding box center [369, 568] width 173 height 14
click at [851, 499] on div "Privacy Policy Button" at bounding box center [873, 492] width 239 height 32
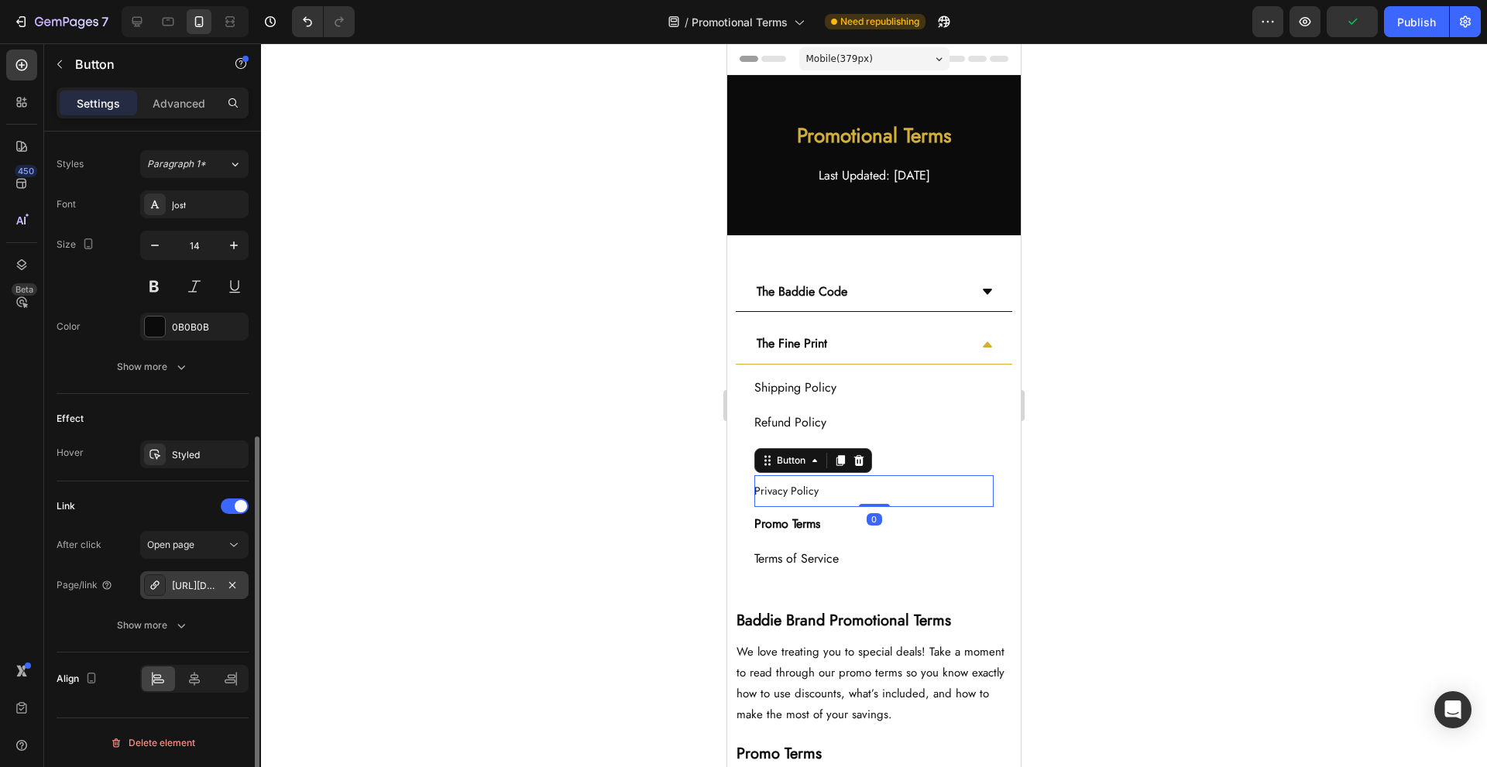
click at [180, 590] on div "https://baddiebynya.com/privacy-policy" at bounding box center [194, 586] width 45 height 14
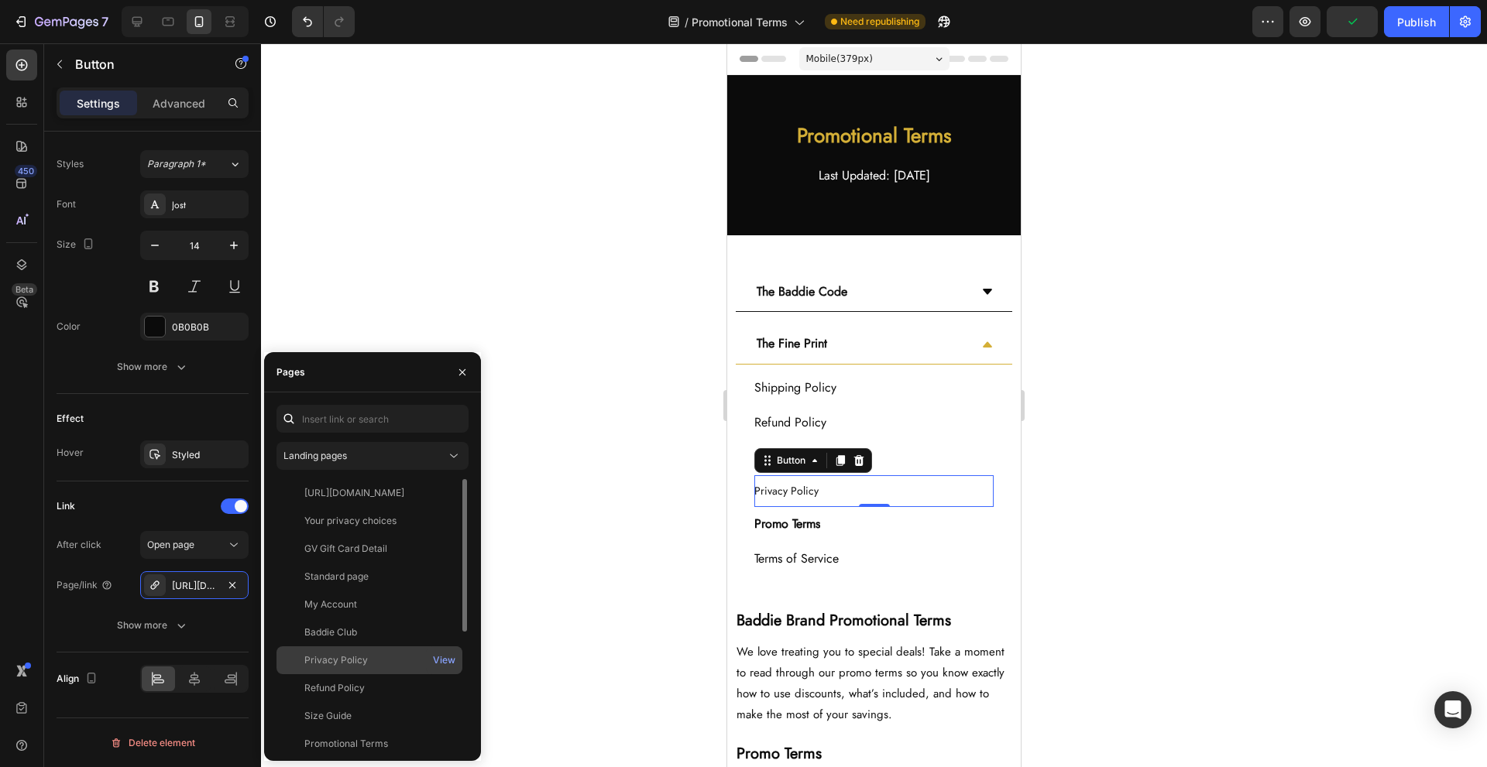
click at [414, 657] on div "Privacy Policy" at bounding box center [369, 661] width 173 height 14
click at [888, 525] on div "Promo Terms Button" at bounding box center [873, 524] width 239 height 35
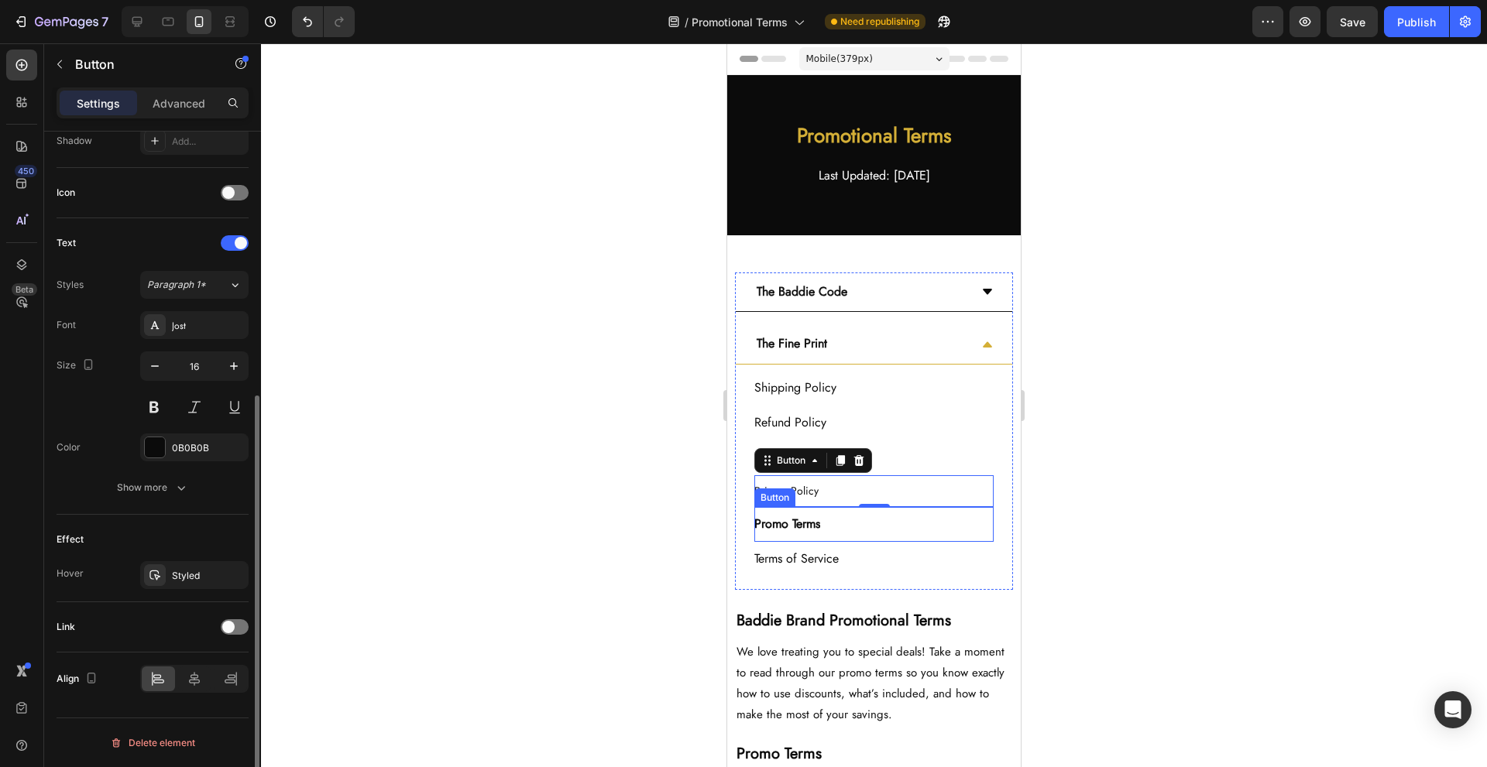
scroll to position [431, 0]
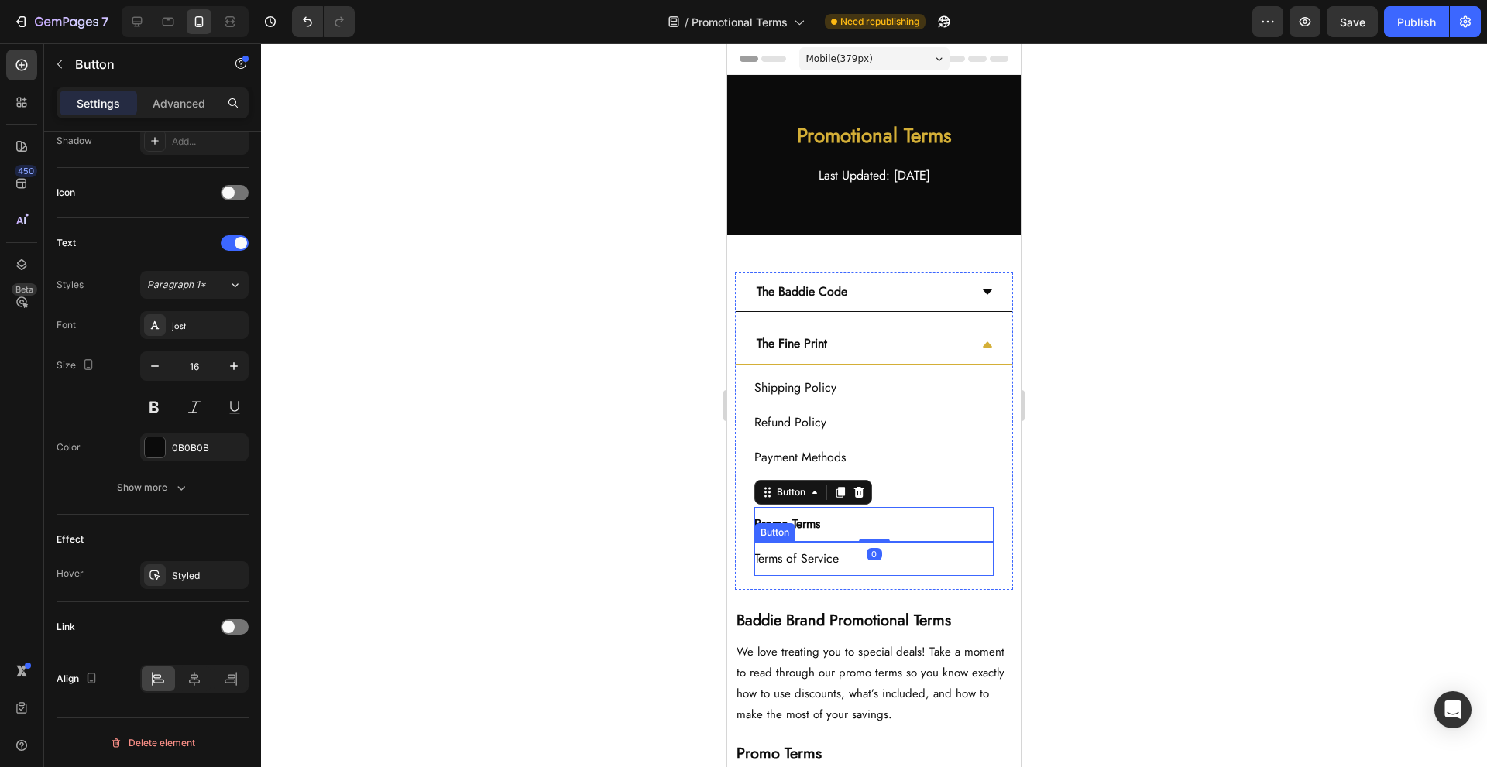
click at [915, 566] on div "Terms of Service Button" at bounding box center [873, 559] width 239 height 35
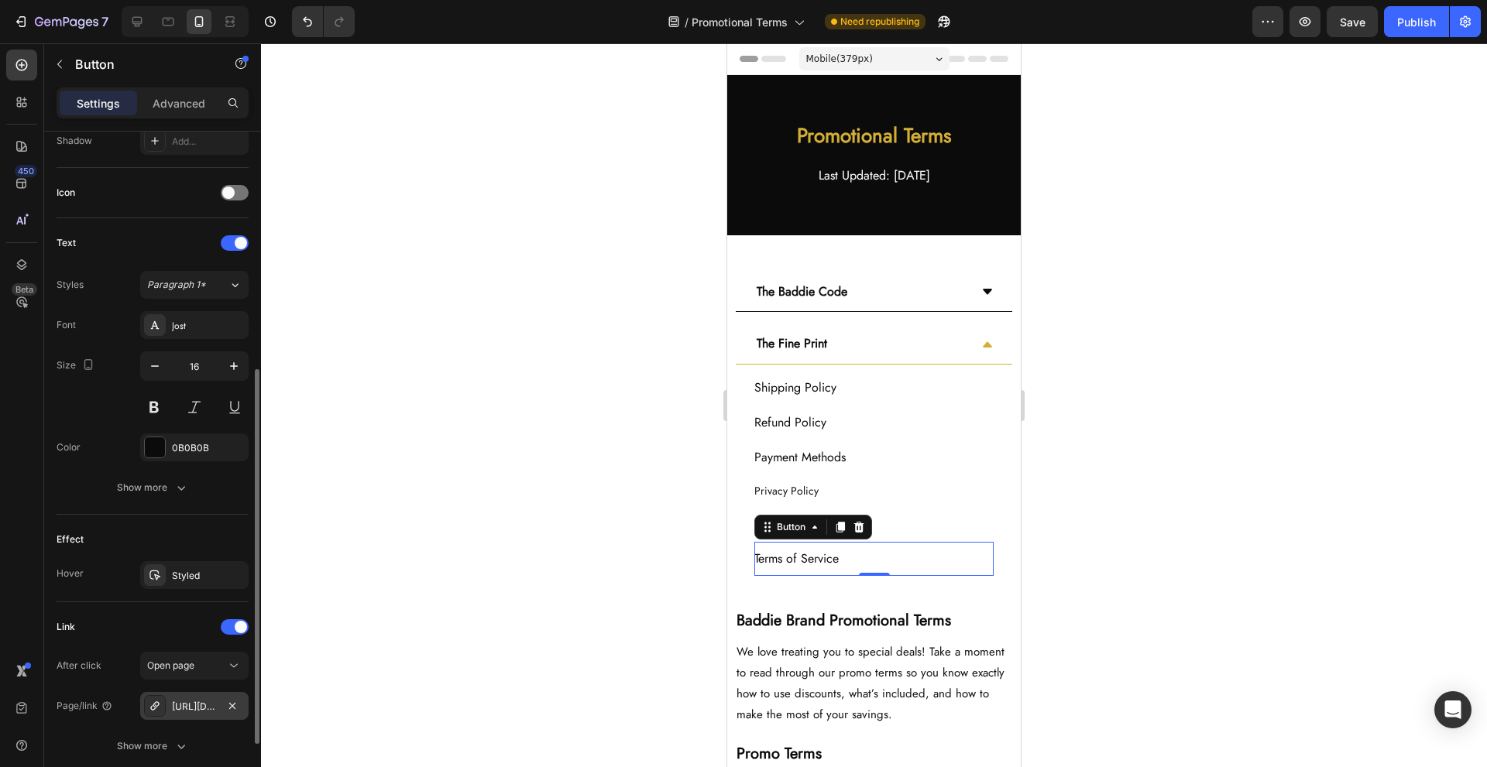
click at [188, 709] on div "[URL][DOMAIN_NAME]" at bounding box center [194, 707] width 45 height 14
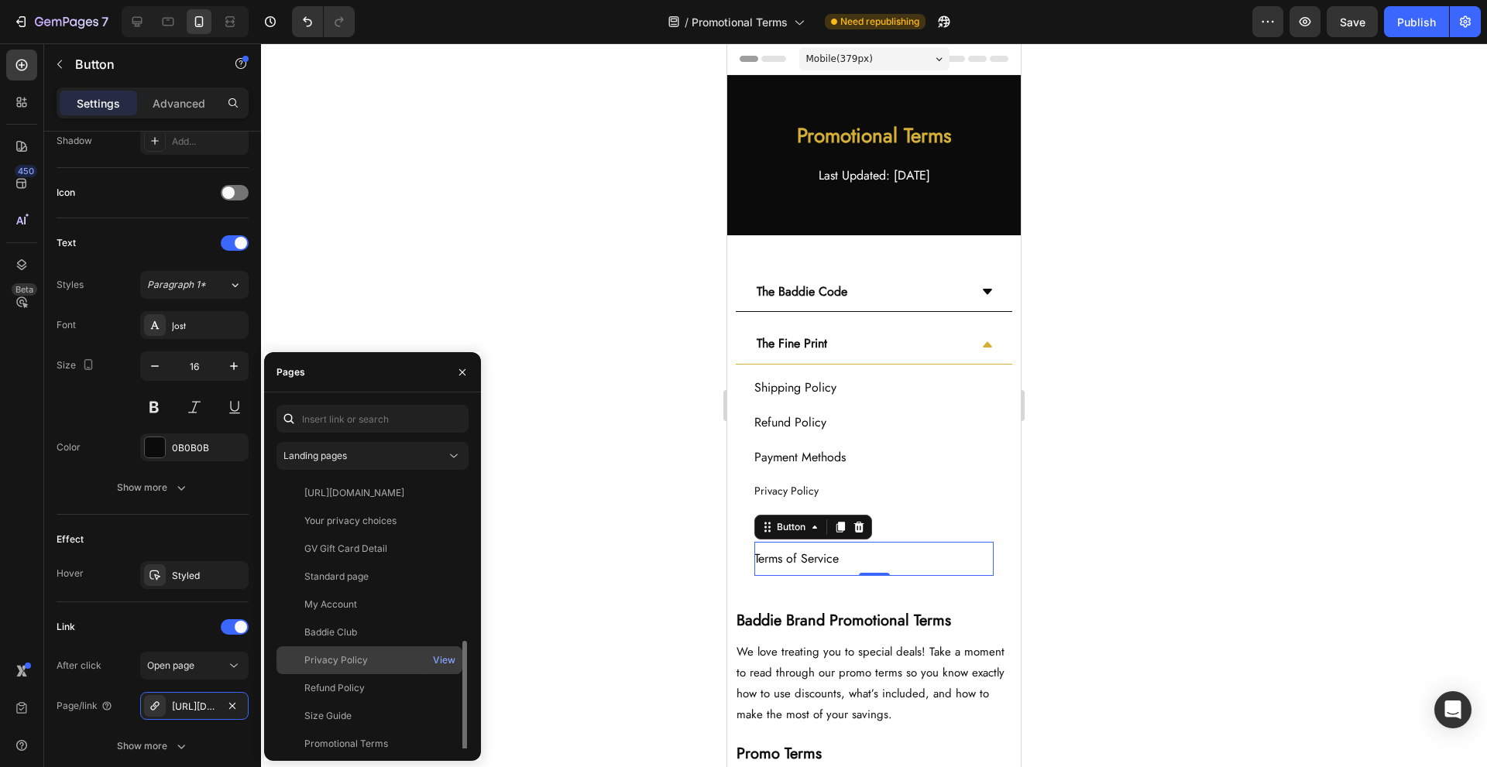
scroll to position [204, 0]
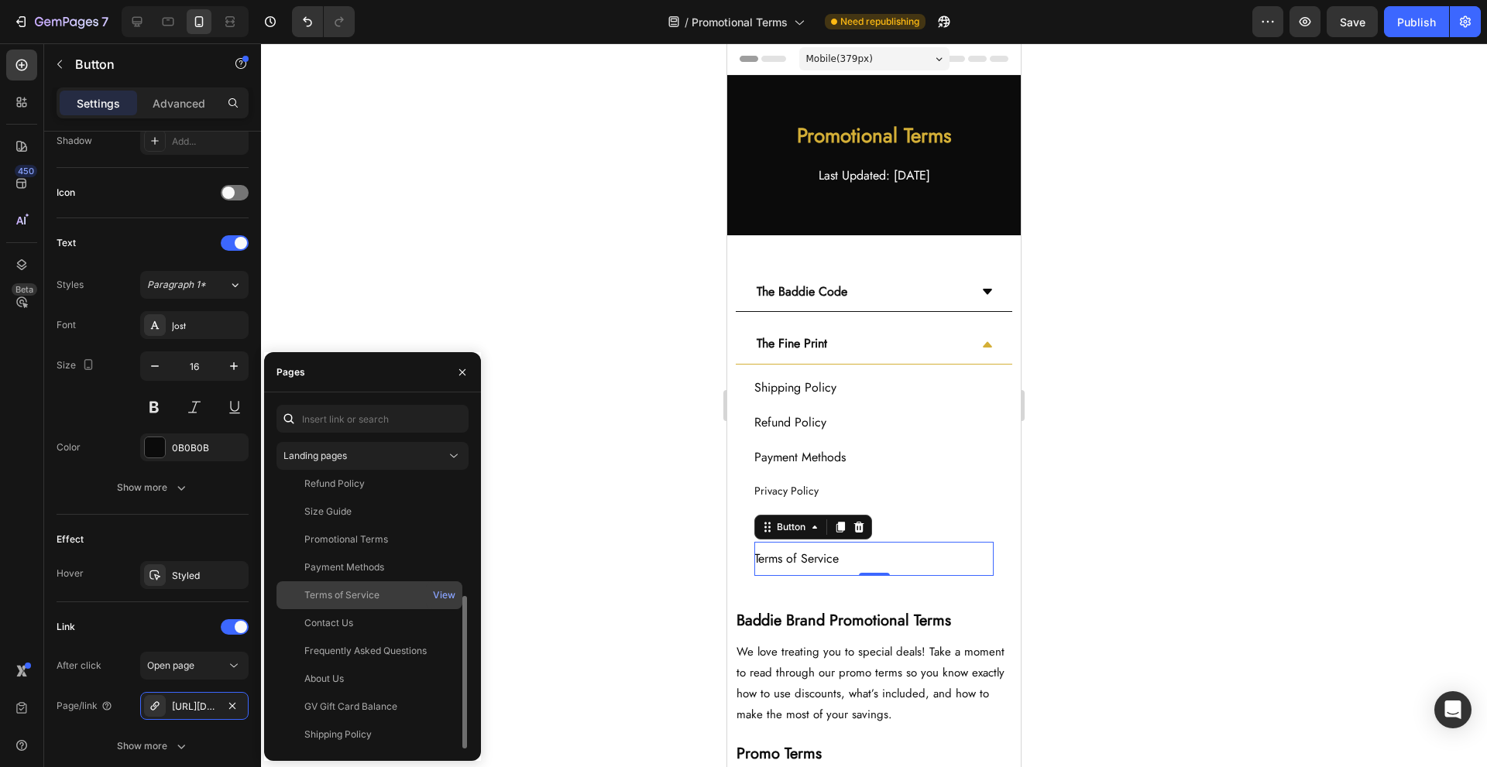
click at [396, 610] on div "Terms of Service View" at bounding box center [369, 624] width 186 height 28
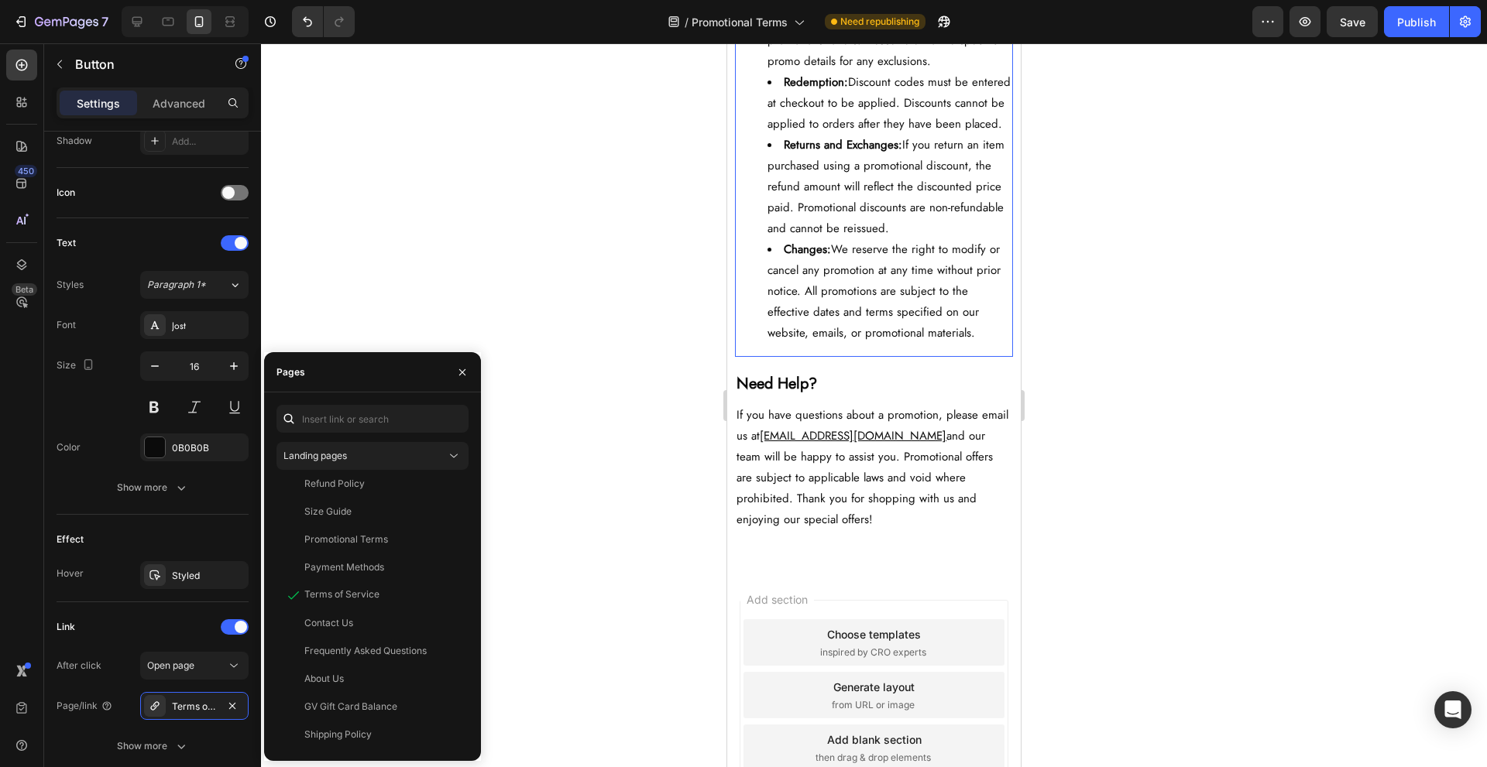
scroll to position [1180, 0]
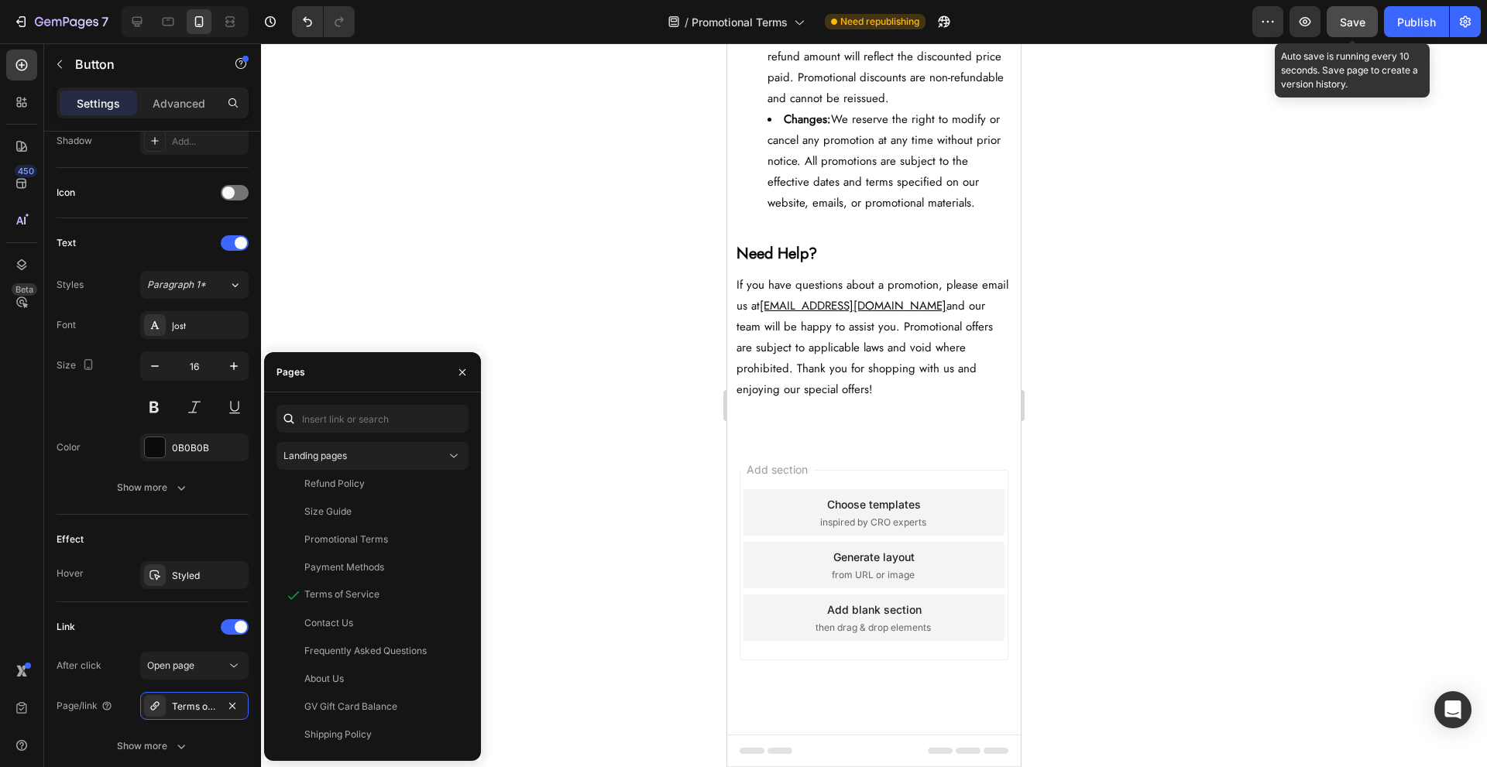
click at [1357, 31] on button "Save" at bounding box center [1352, 21] width 51 height 31
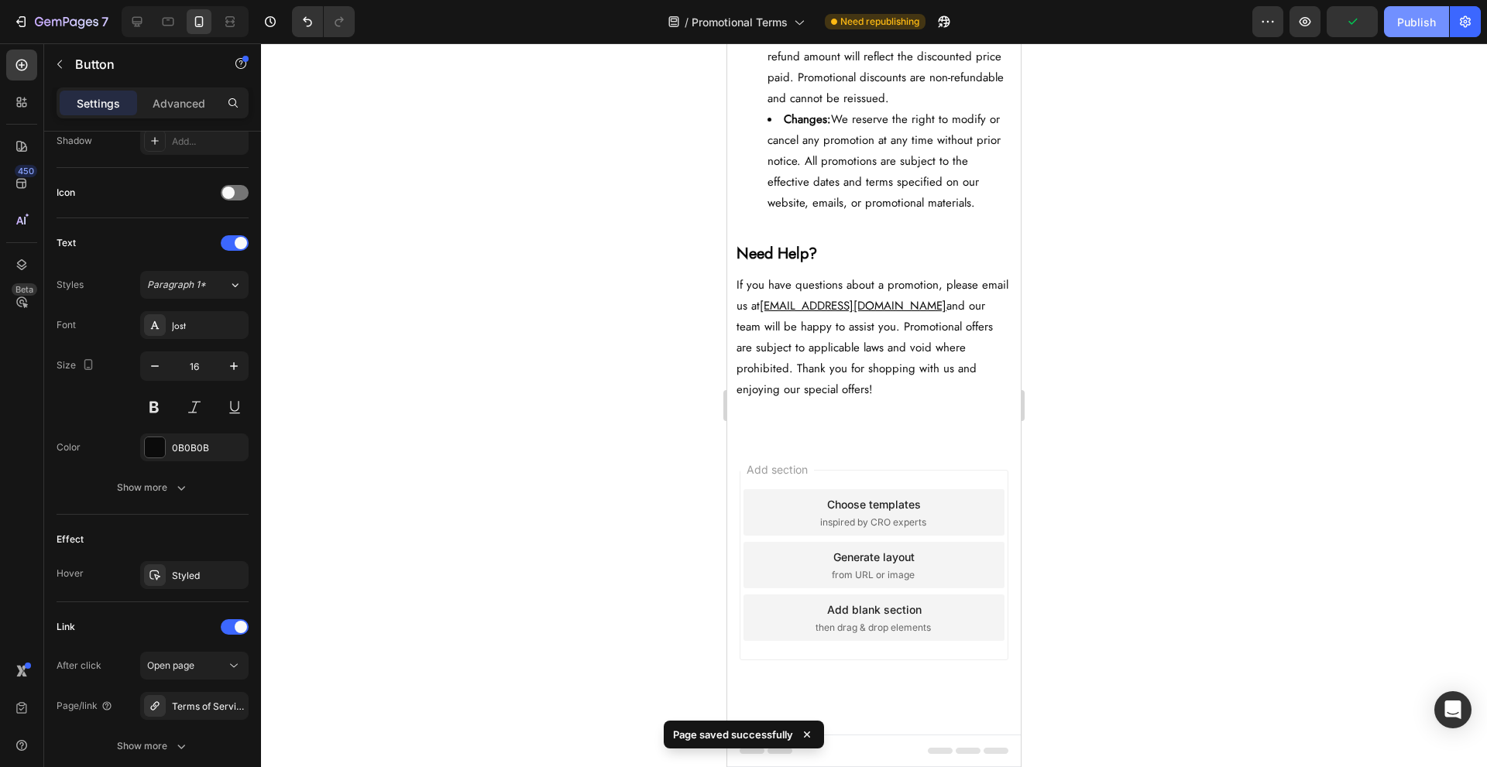
click at [1404, 33] on button "Publish" at bounding box center [1416, 21] width 65 height 31
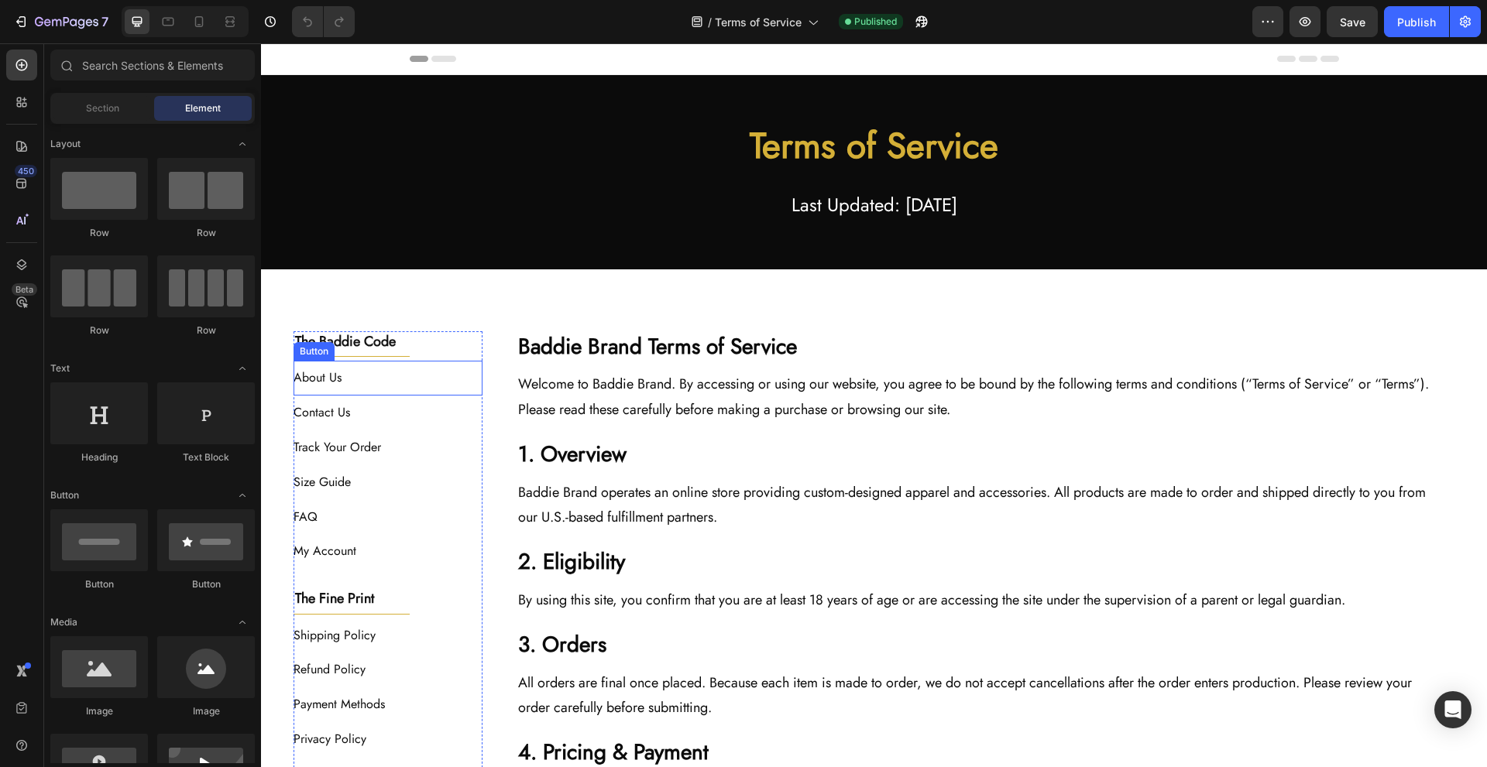
click at [386, 379] on div "About Us Button" at bounding box center [389, 378] width 190 height 35
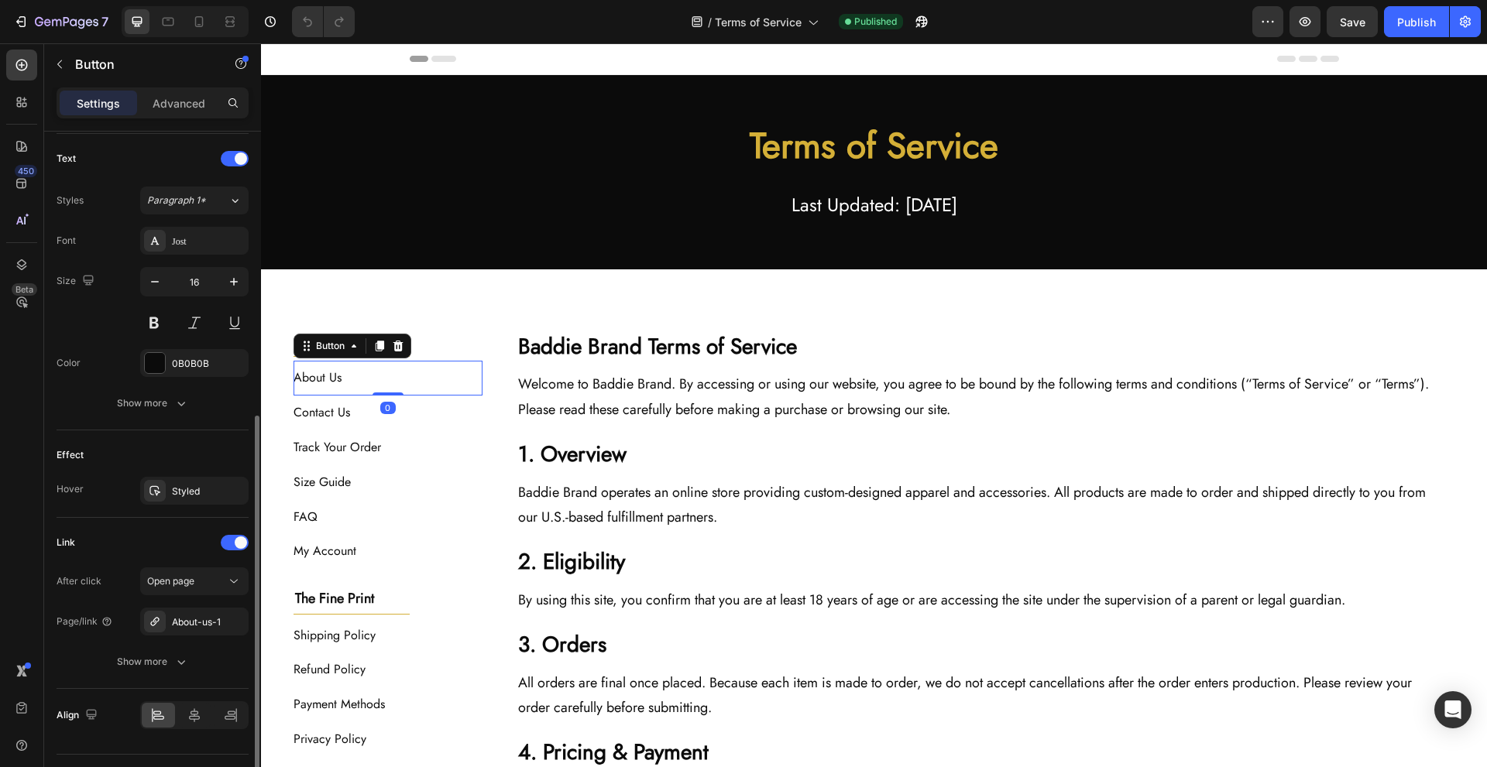
scroll to position [551, 0]
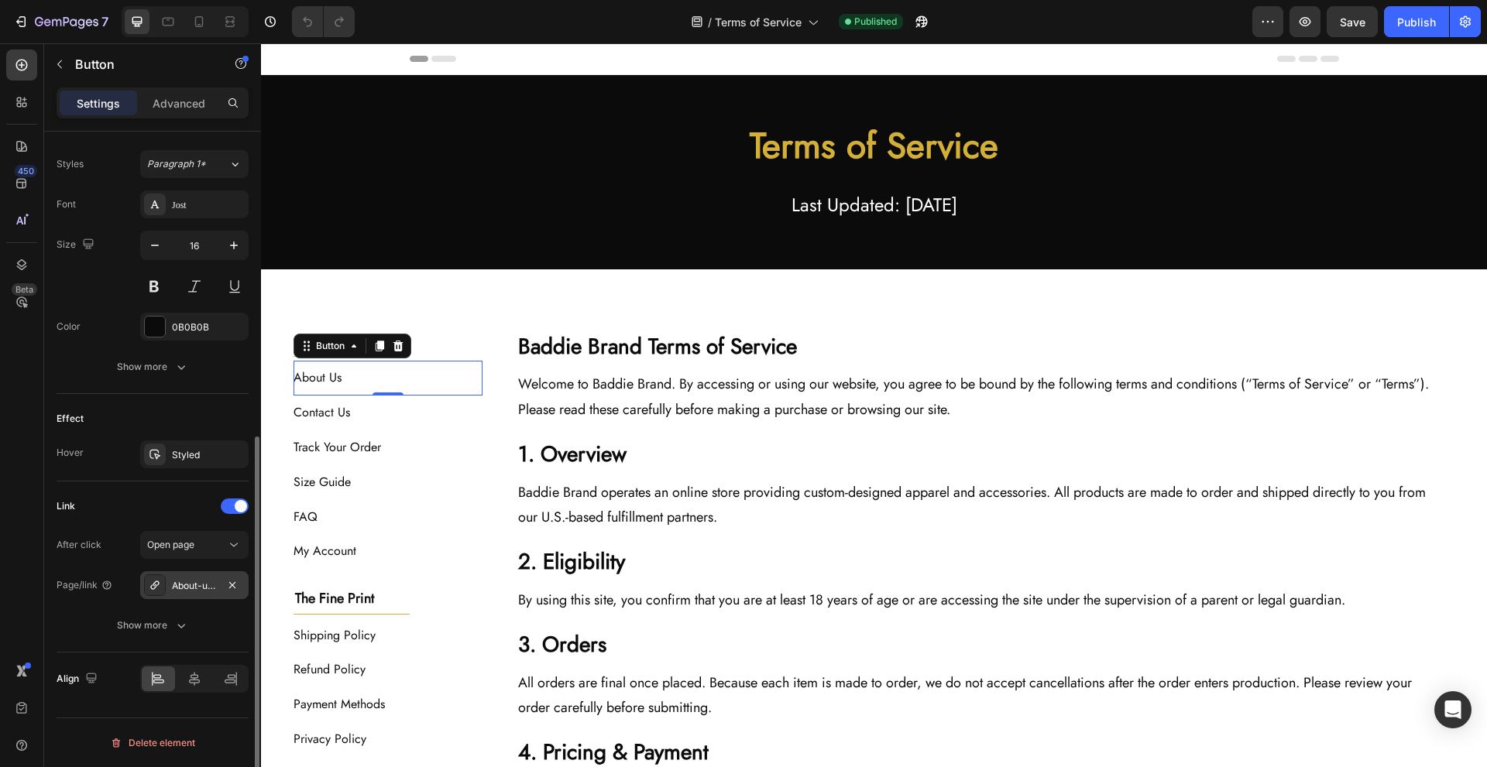
click at [173, 579] on div "About-us-1" at bounding box center [194, 586] width 108 height 28
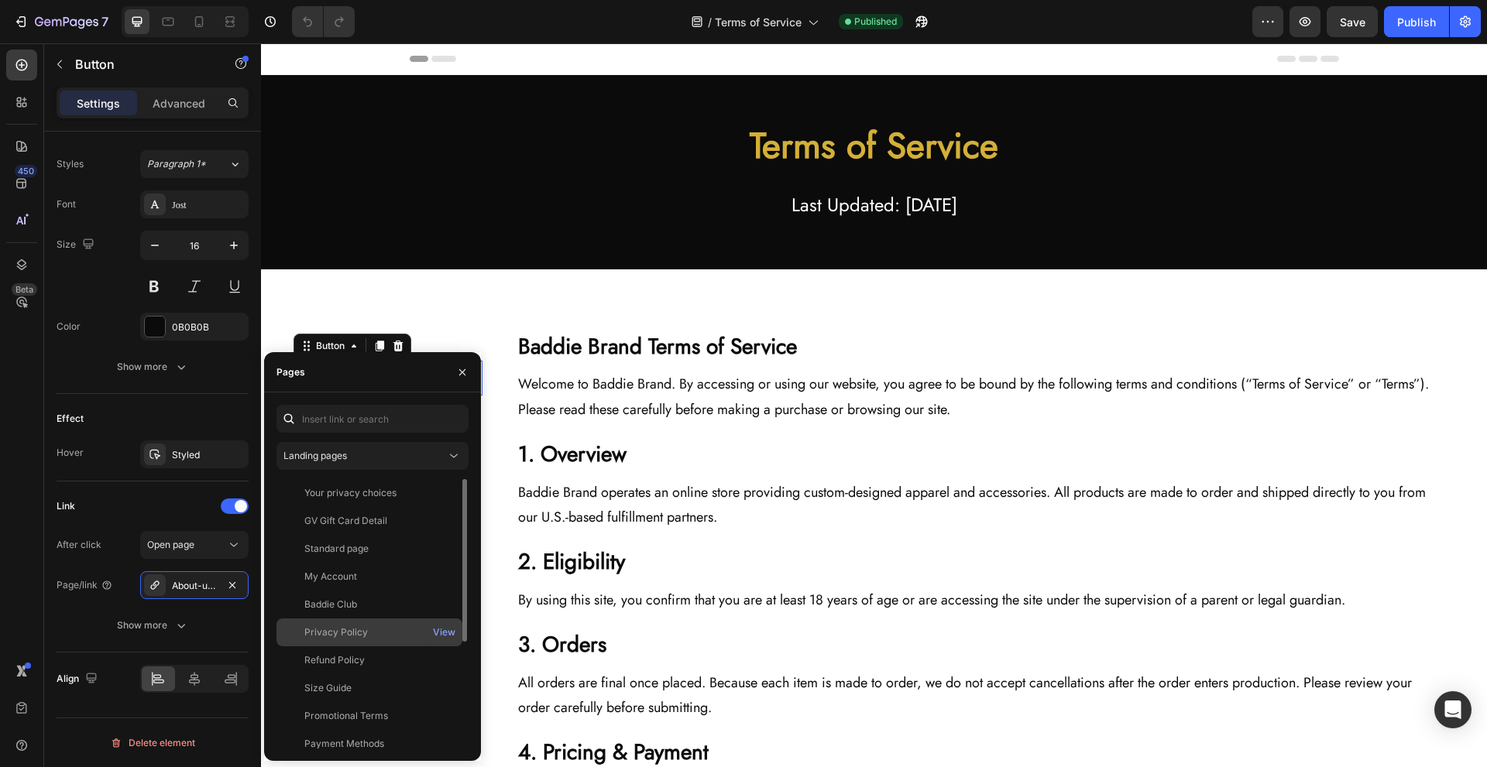
scroll to position [177, 0]
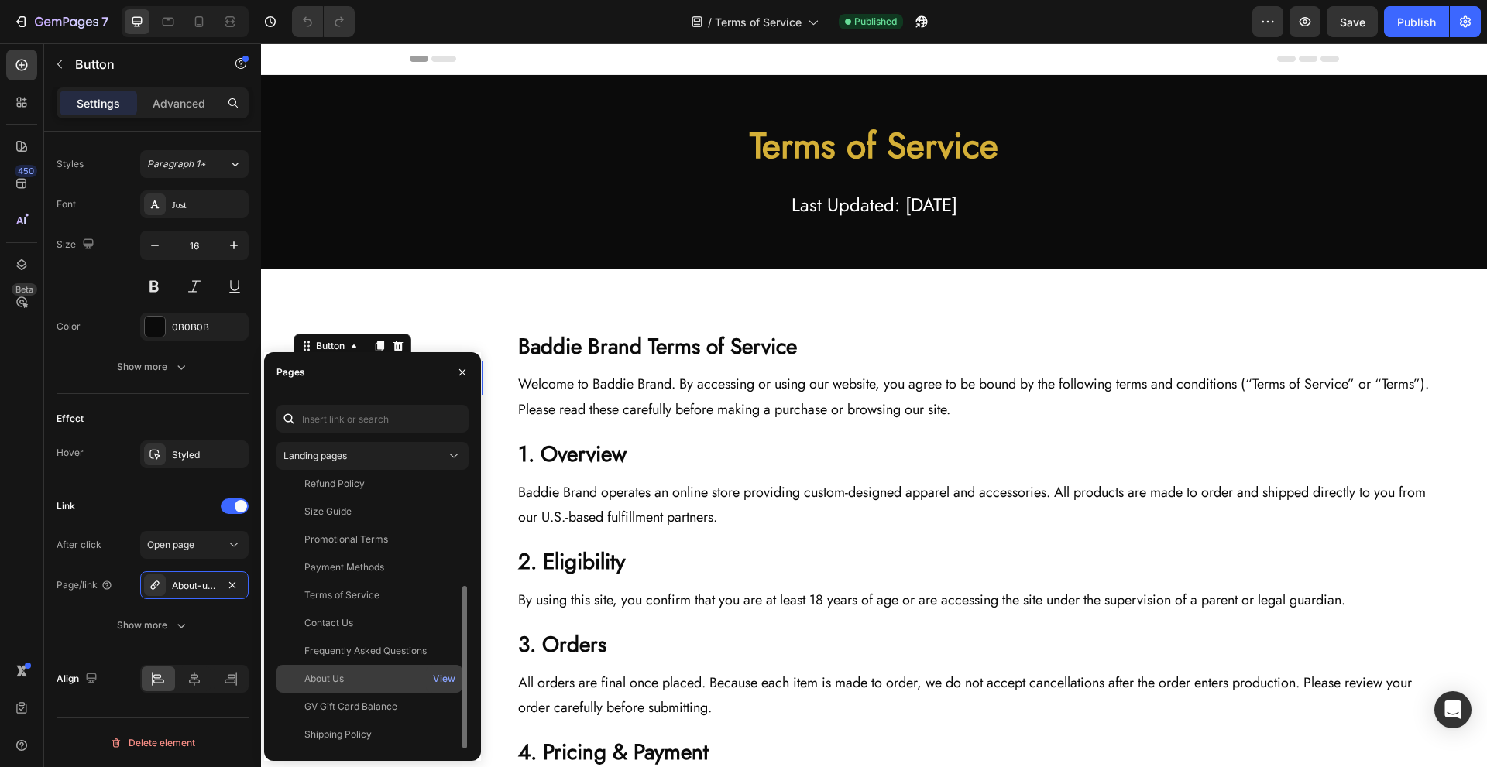
click at [390, 672] on div "About Us" at bounding box center [369, 679] width 173 height 14
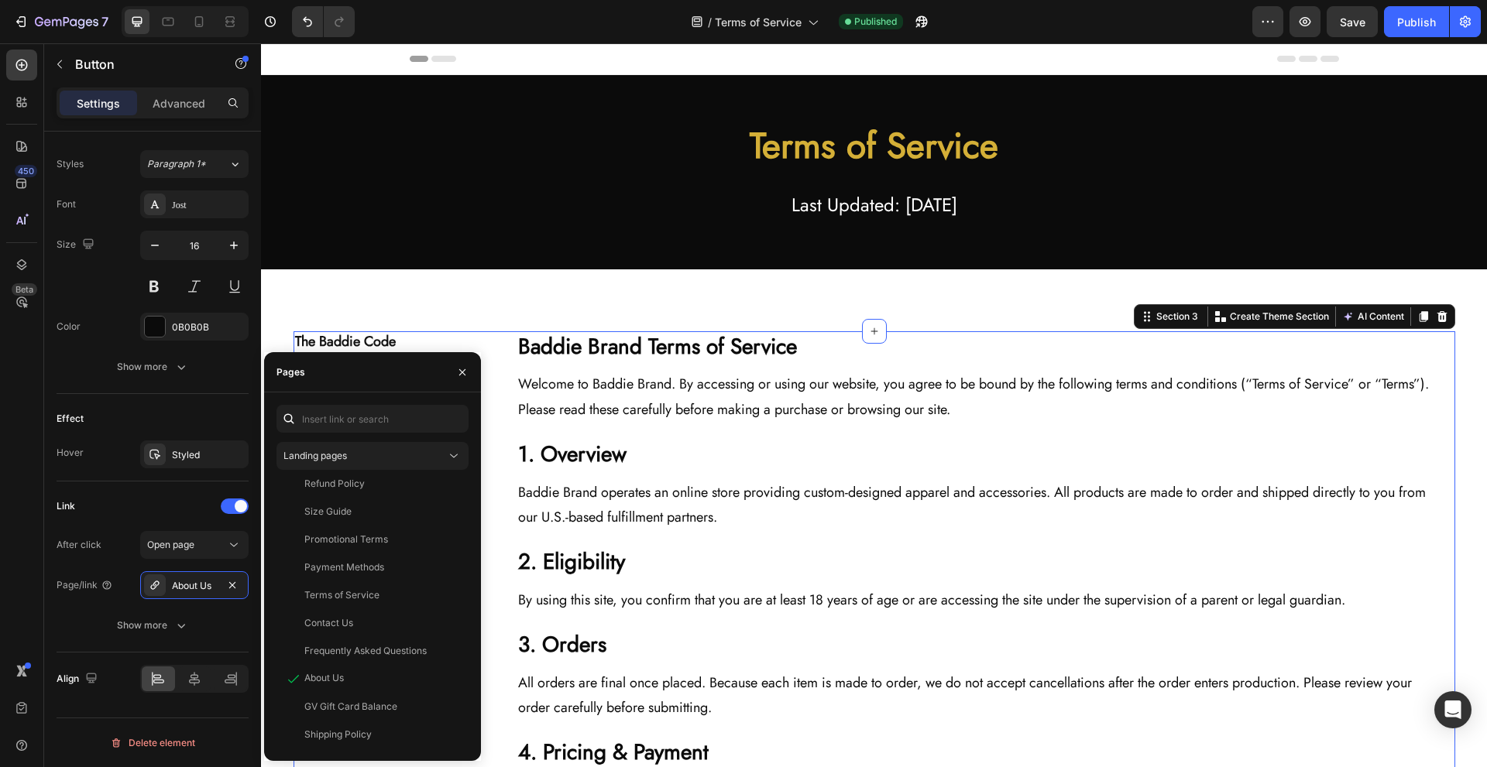
scroll to position [0, 0]
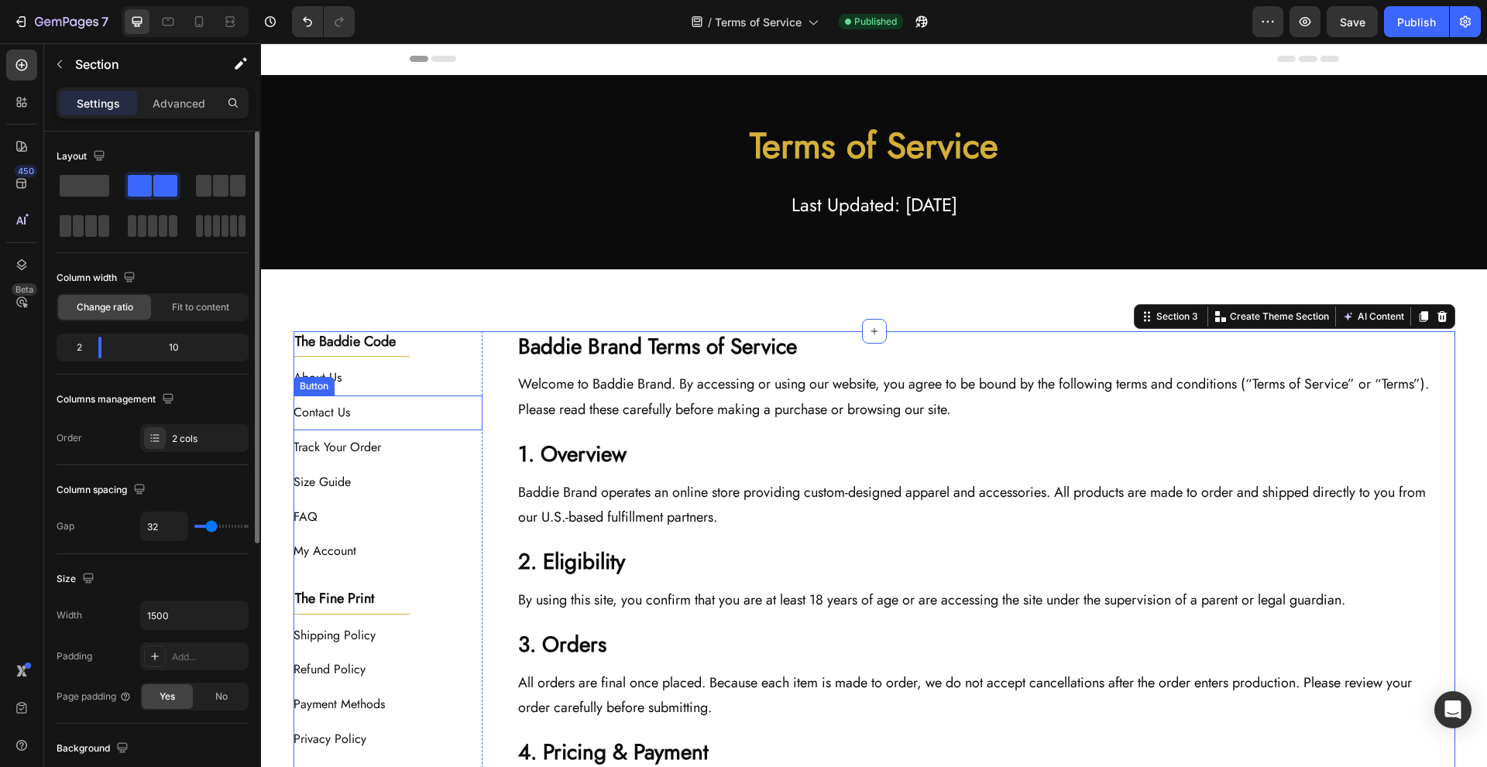
click at [410, 412] on div "Contact Us Button" at bounding box center [389, 413] width 190 height 35
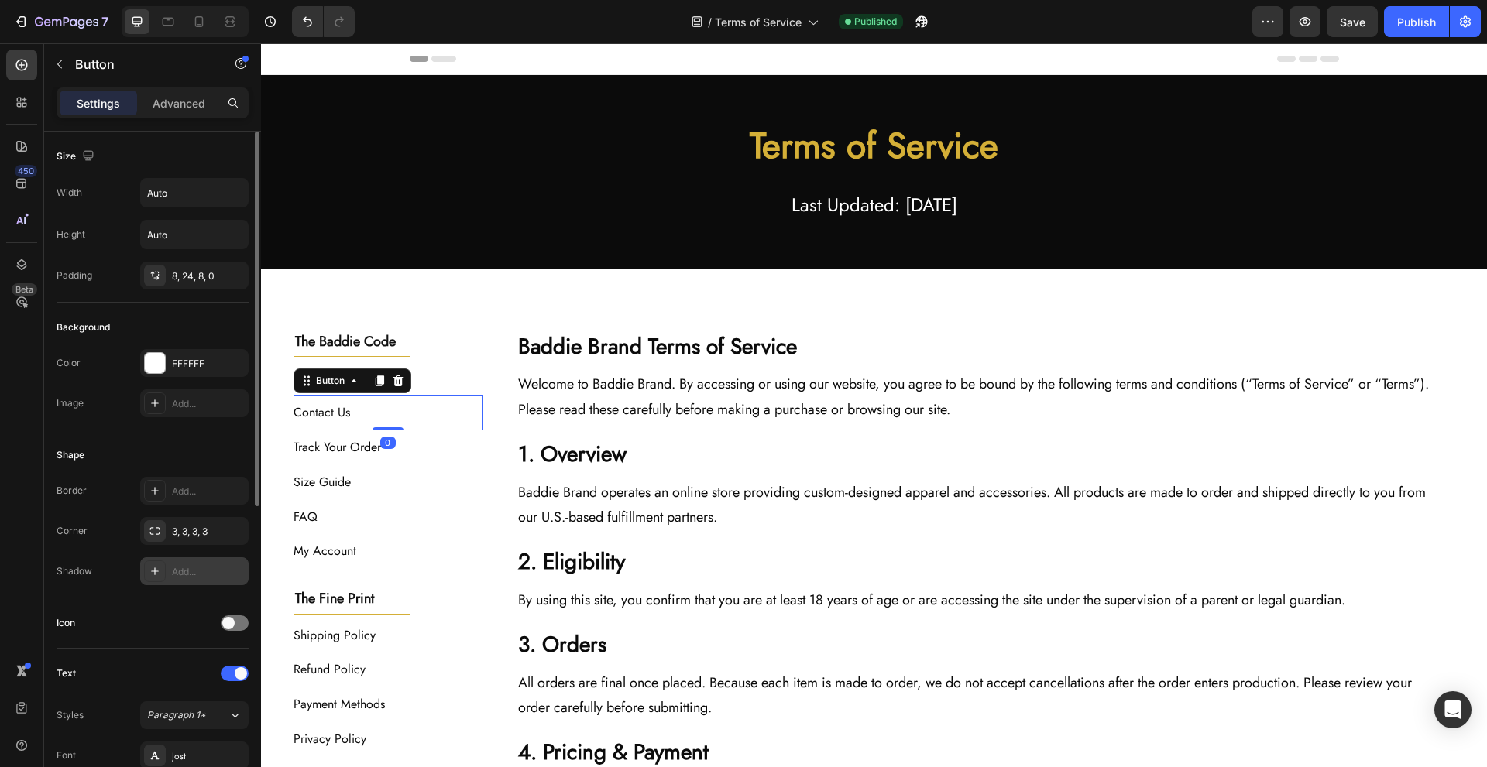
scroll to position [515, 0]
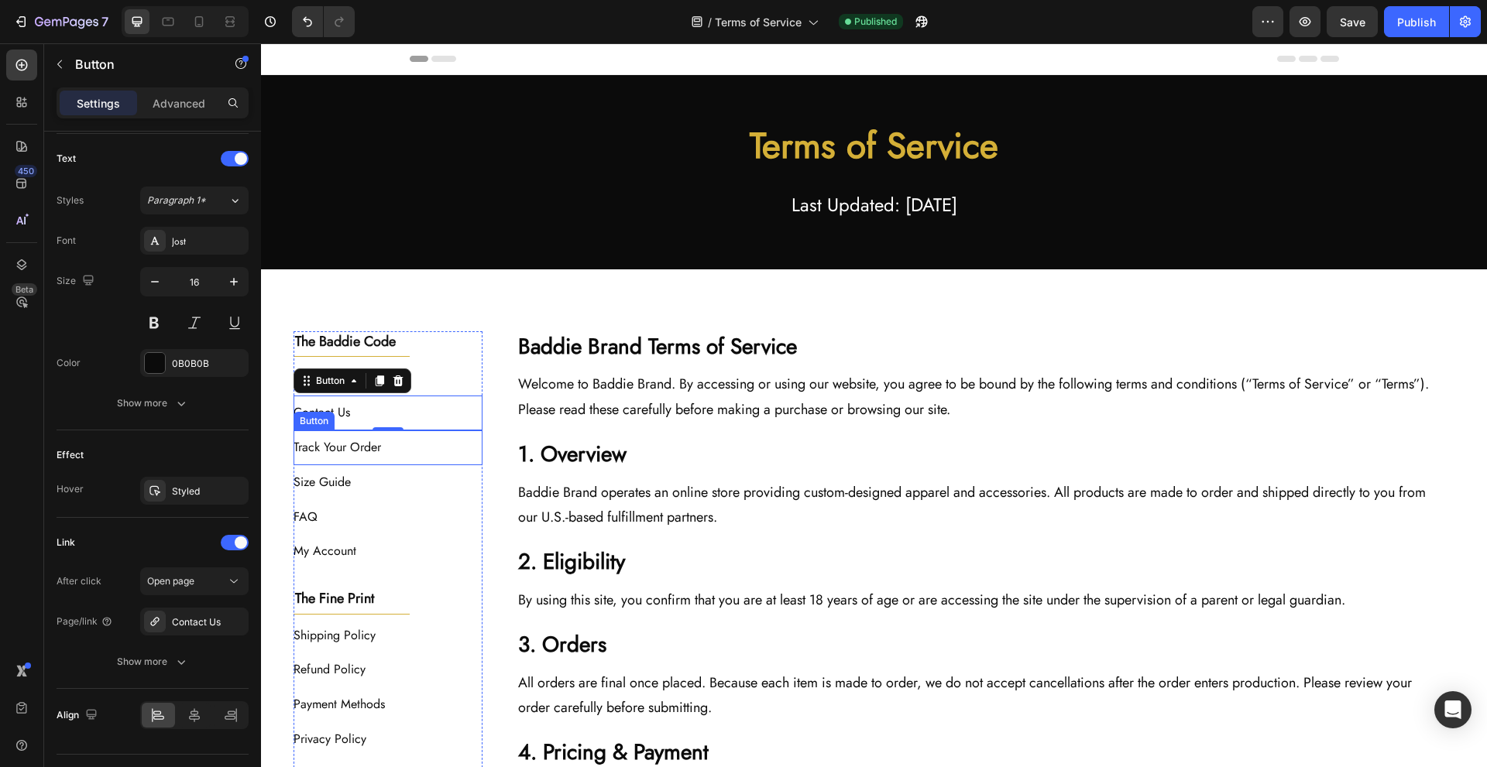
click at [413, 452] on div "Track Your Order Button" at bounding box center [389, 448] width 190 height 35
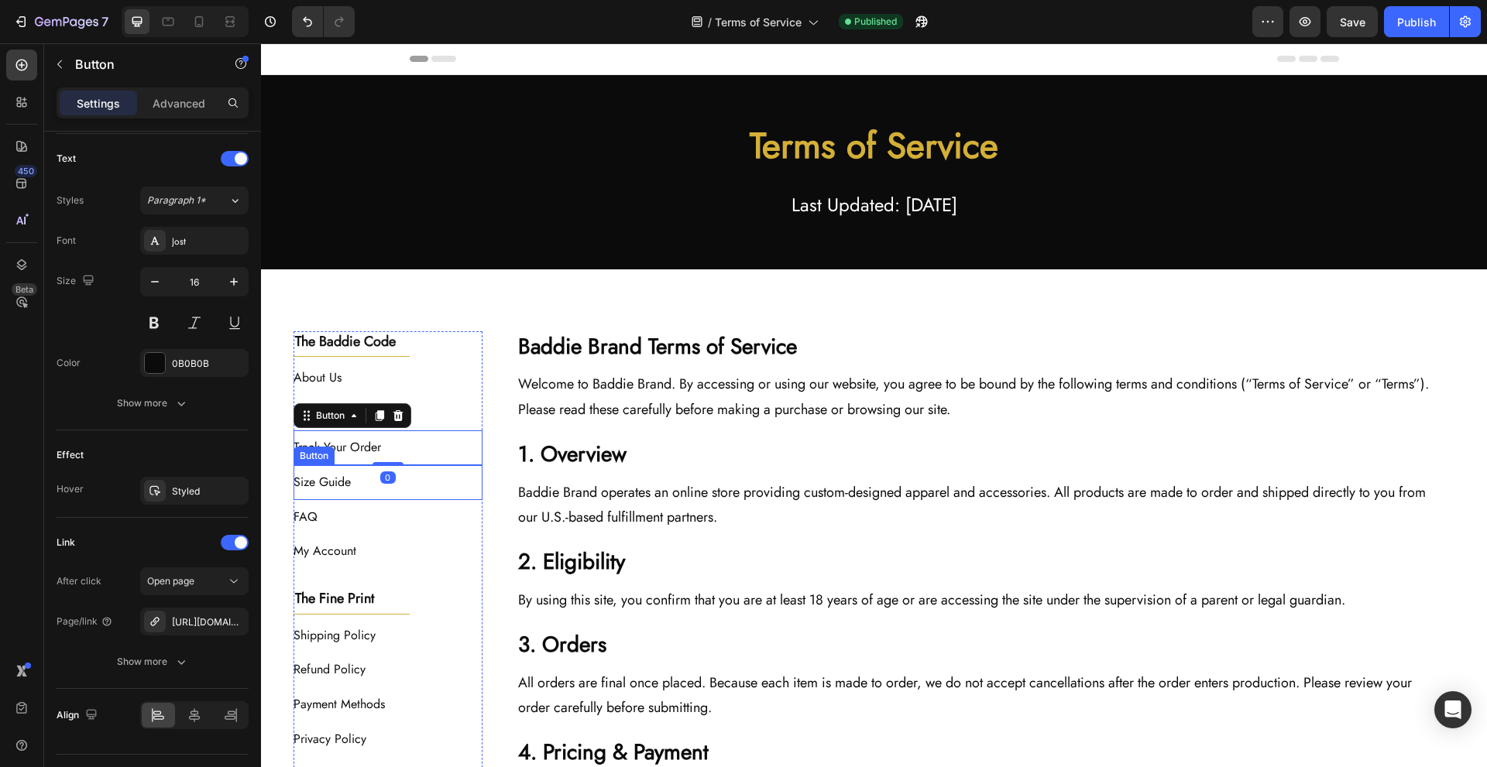
click at [417, 484] on div "Size Guide Button" at bounding box center [389, 482] width 190 height 35
click at [392, 527] on div "FAQ Button" at bounding box center [389, 517] width 190 height 35
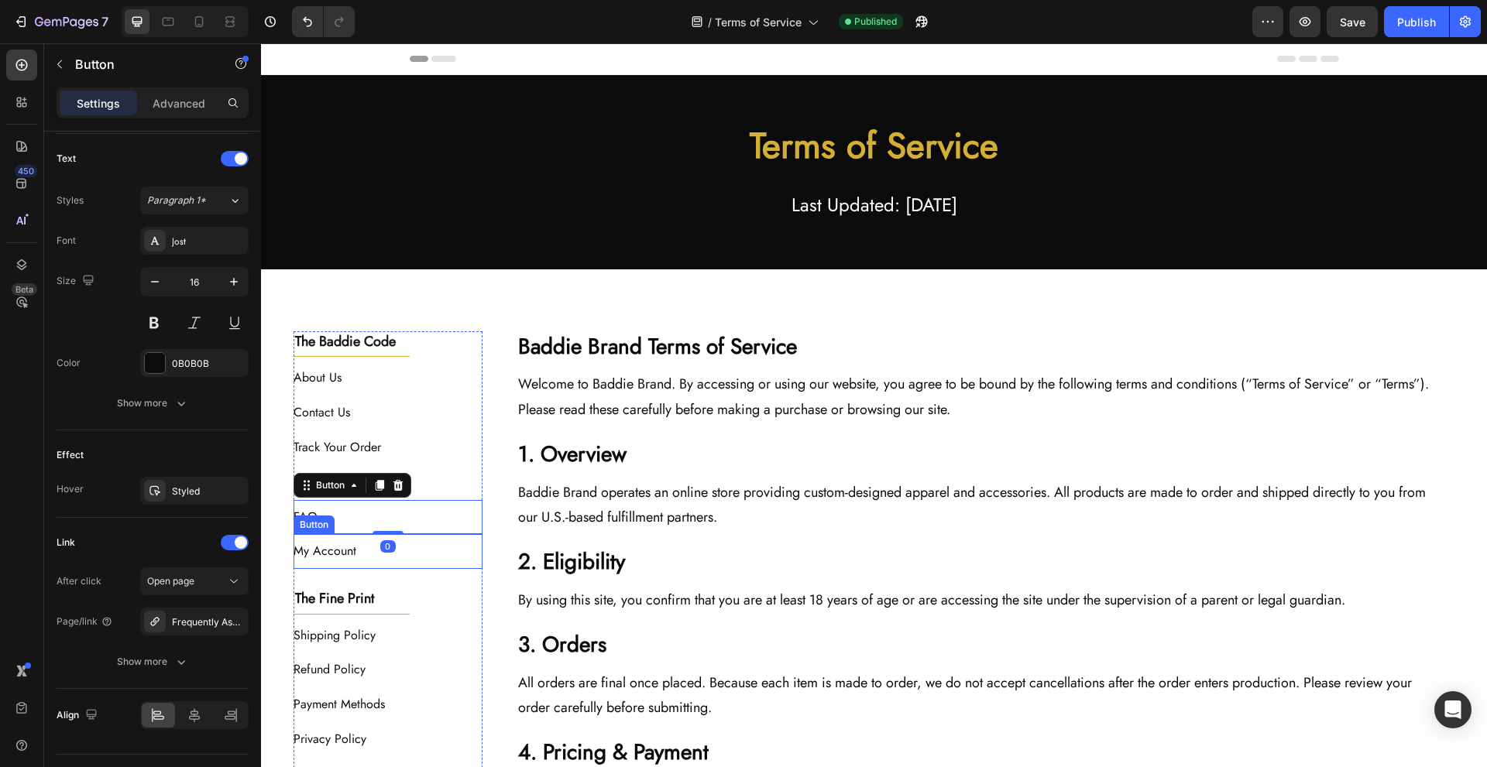
click at [410, 552] on div "My Account Button" at bounding box center [389, 551] width 190 height 35
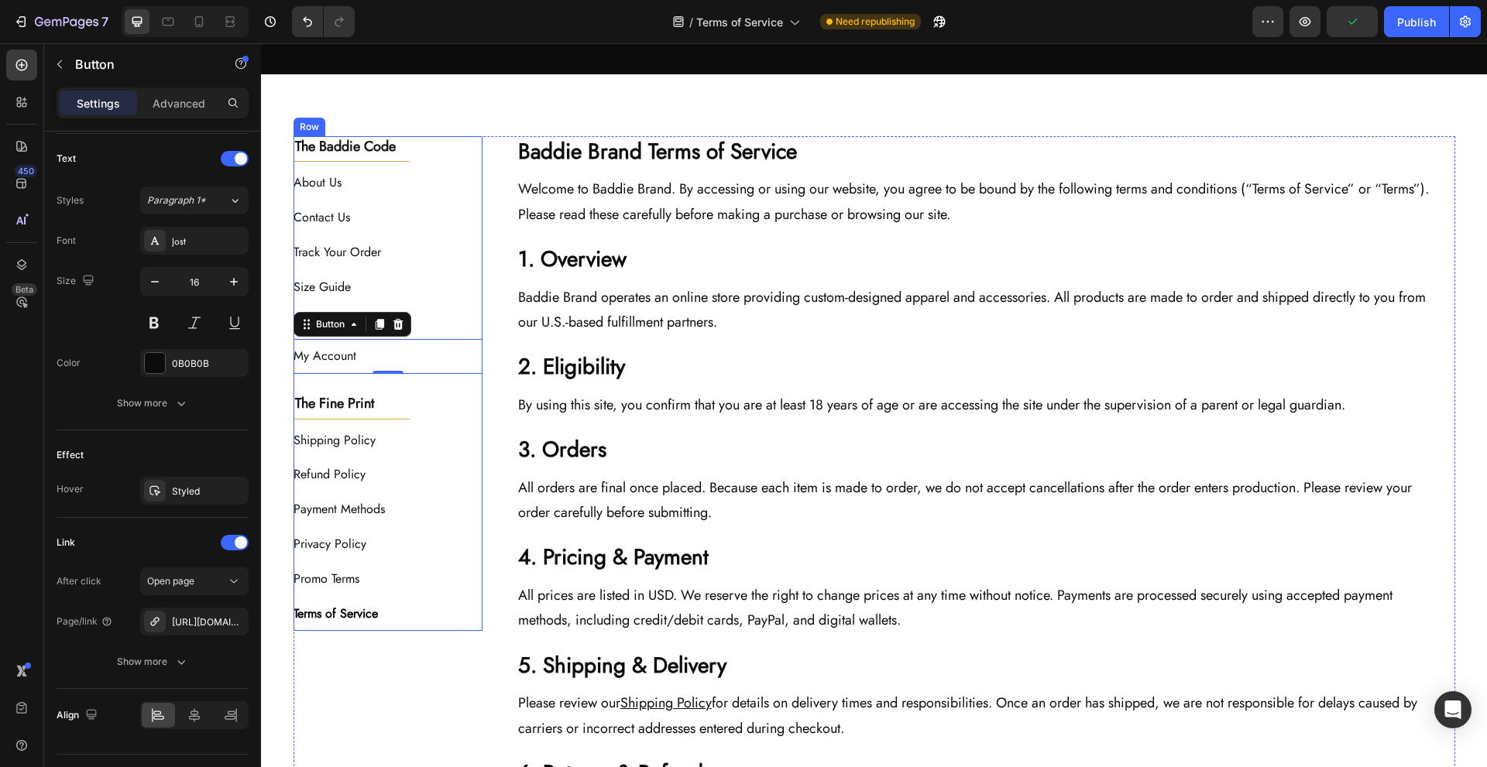
scroll to position [207, 0]
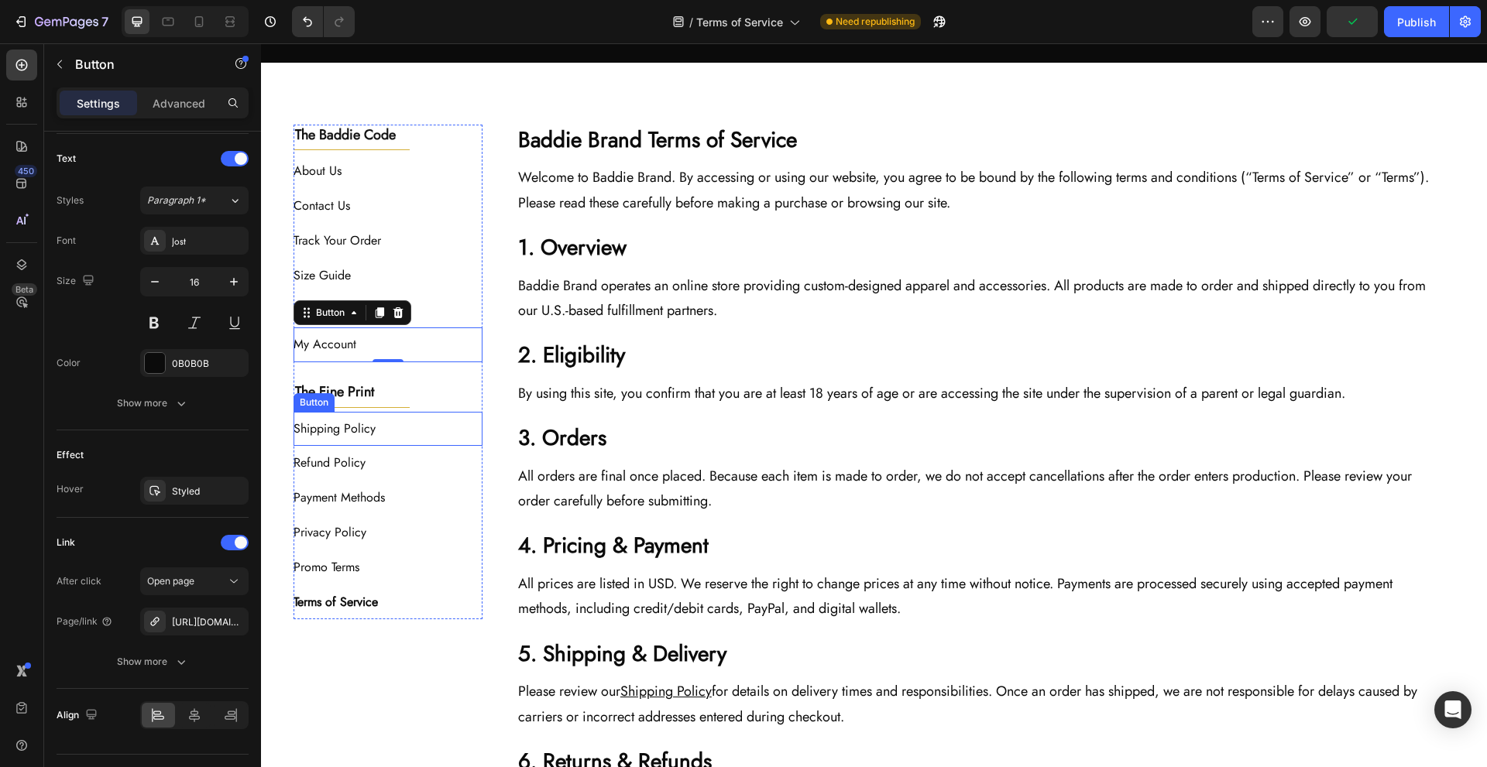
click at [438, 421] on div "Shipping Policy Button" at bounding box center [389, 429] width 190 height 35
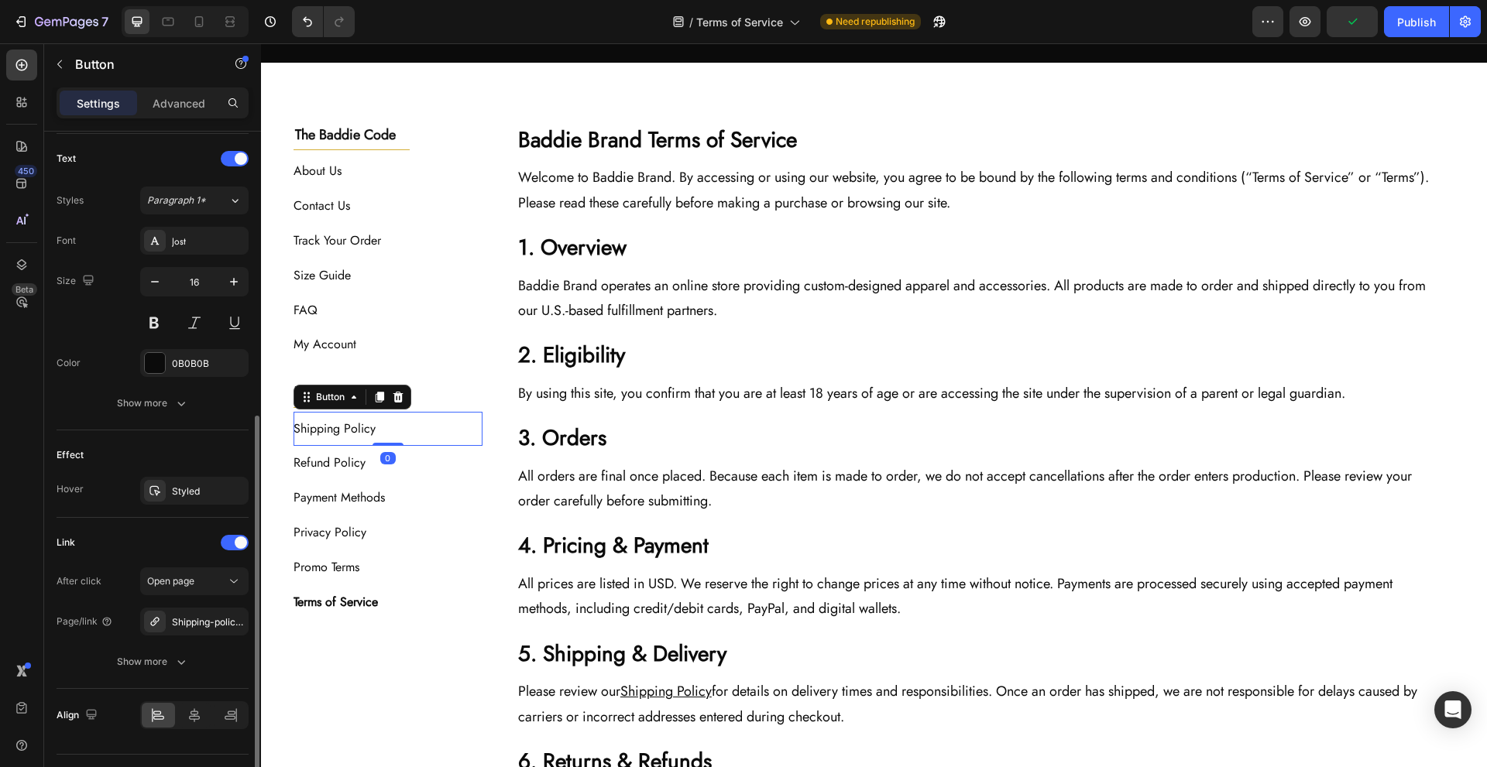
scroll to position [551, 0]
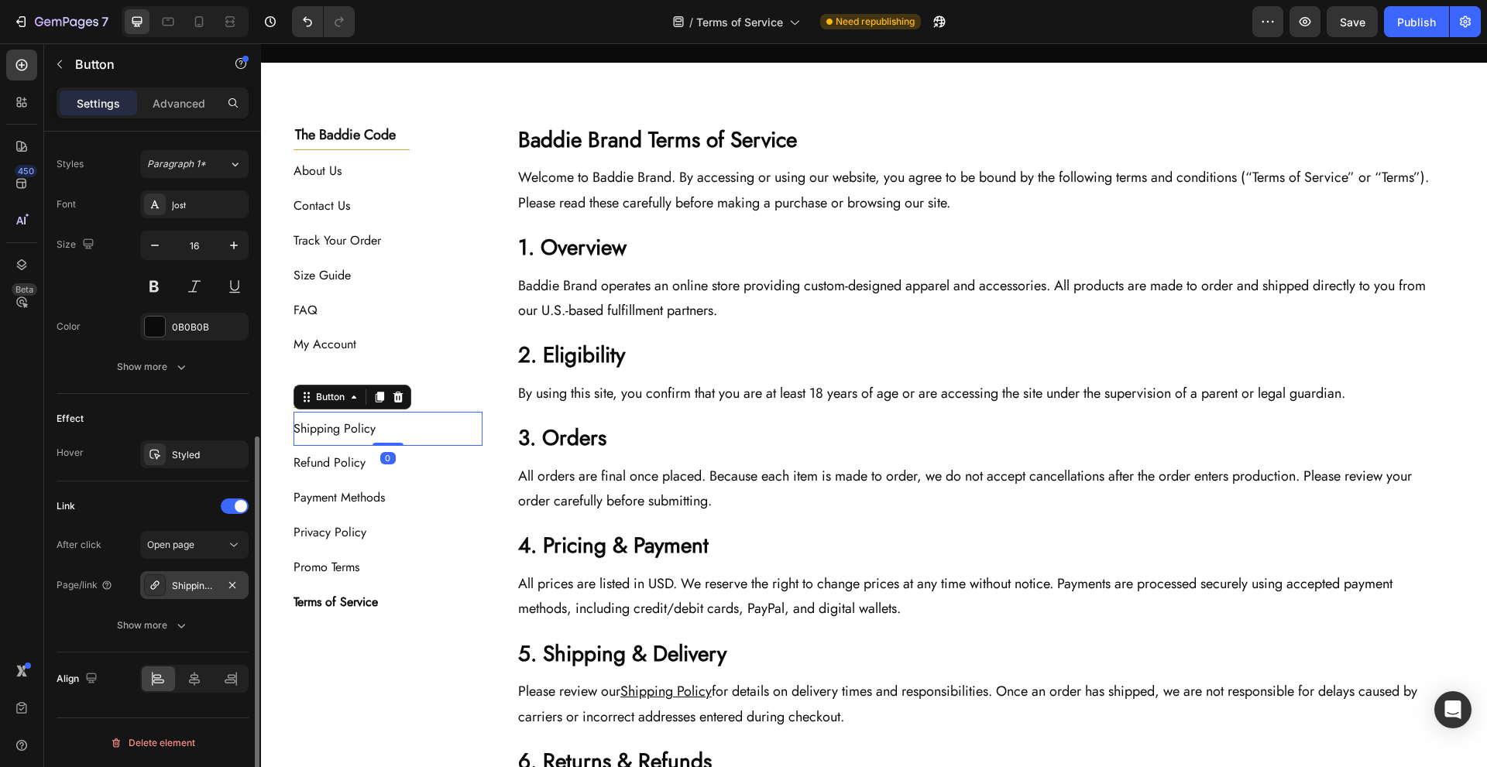
click at [180, 589] on div "Shipping-policy-1" at bounding box center [194, 586] width 45 height 14
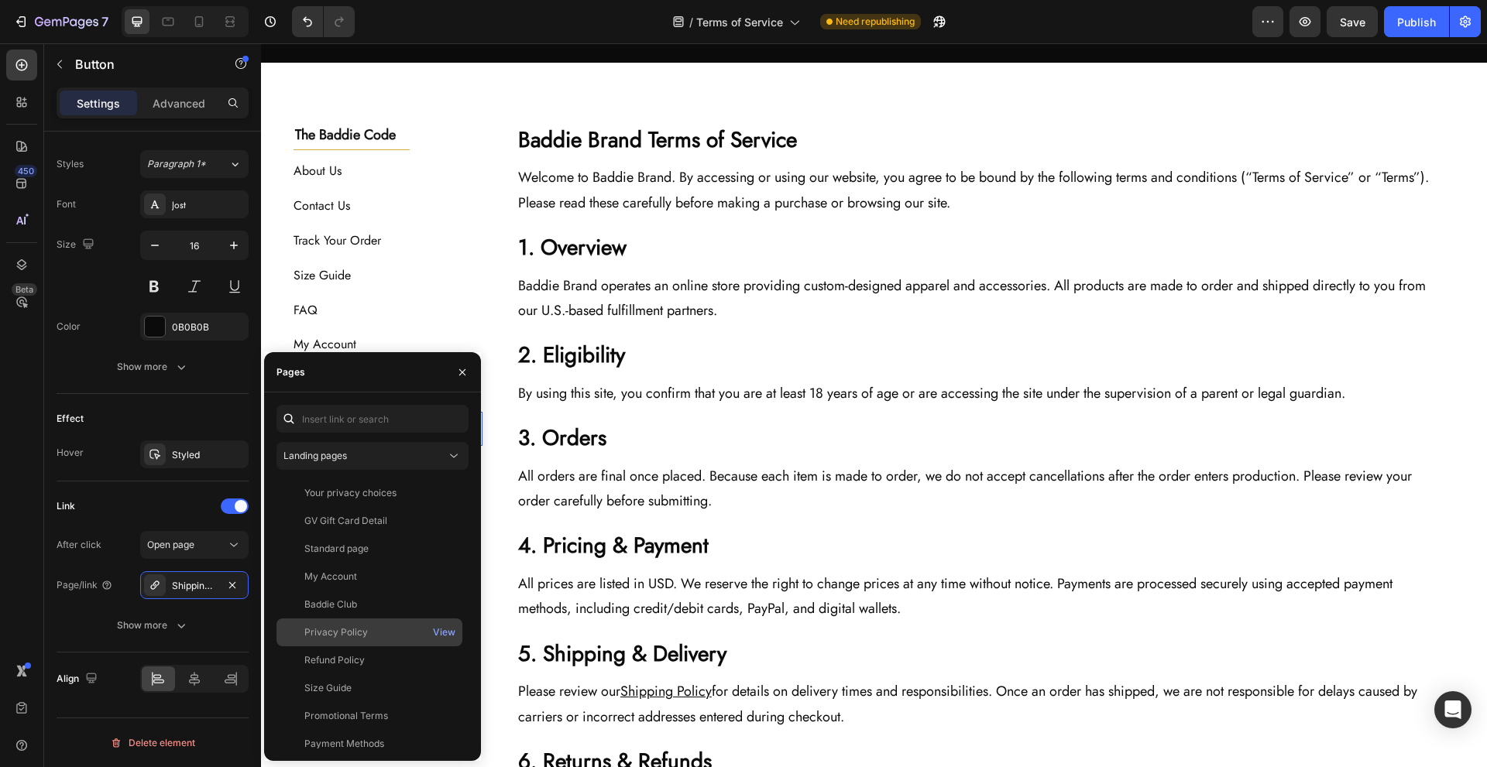
scroll to position [177, 0]
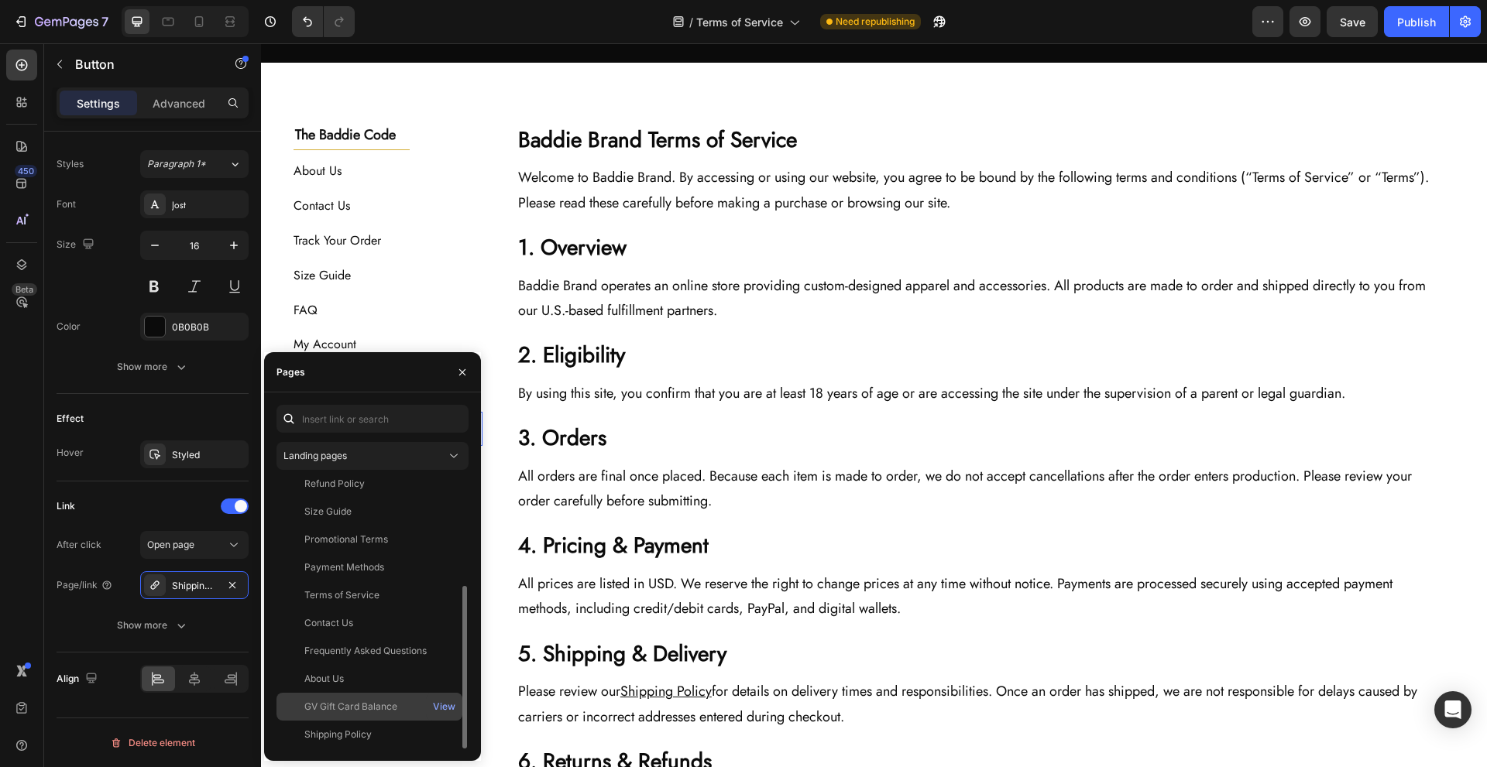
drag, startPoint x: 349, startPoint y: 724, endPoint x: 372, endPoint y: 706, distance: 29.2
click at [350, 724] on div "Shipping Policy View" at bounding box center [369, 735] width 186 height 28
click at [488, 505] on div "The Baddie Code Heading Title Line About Us Button Contact Us Button Track Your…" at bounding box center [875, 672] width 1162 height 1095
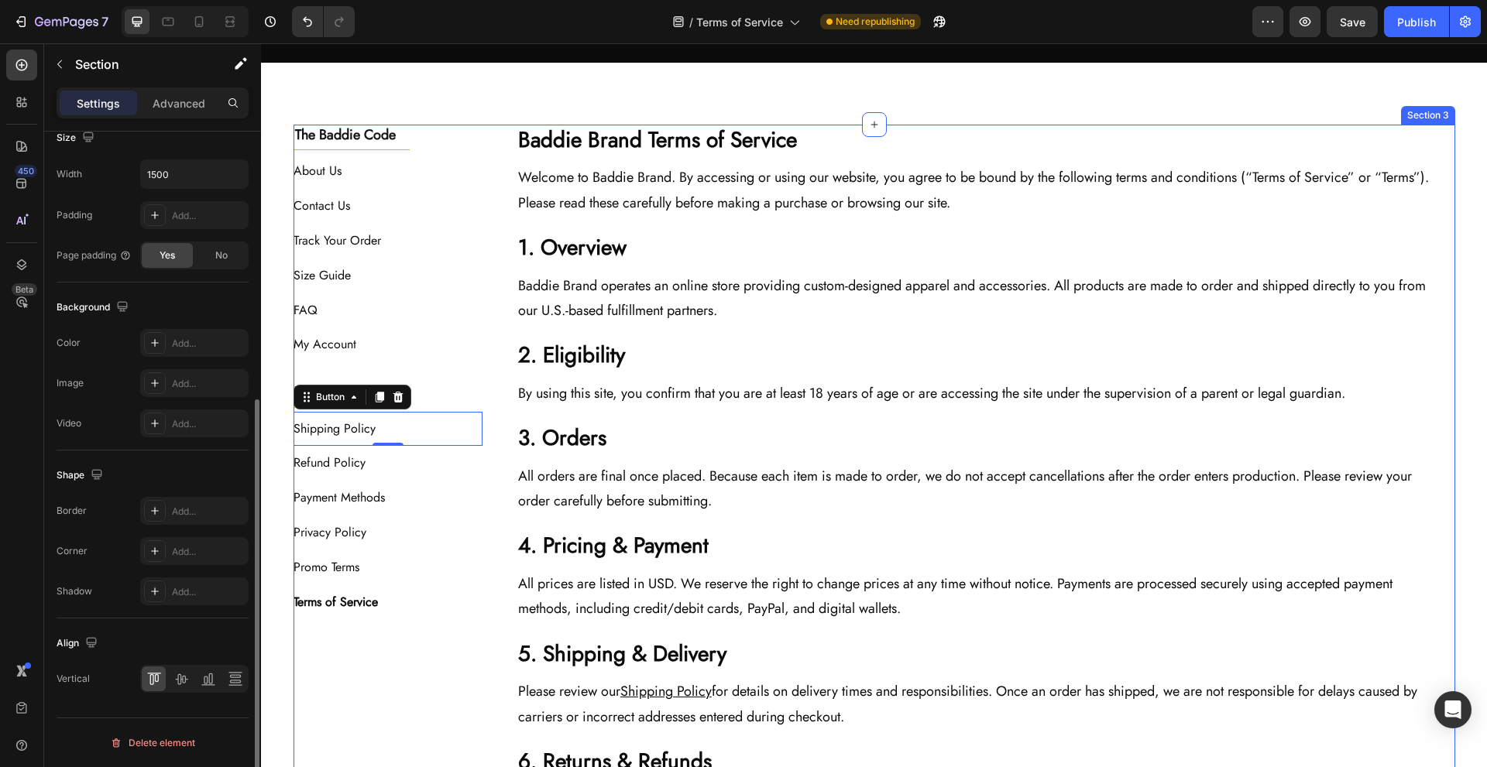
scroll to position [0, 0]
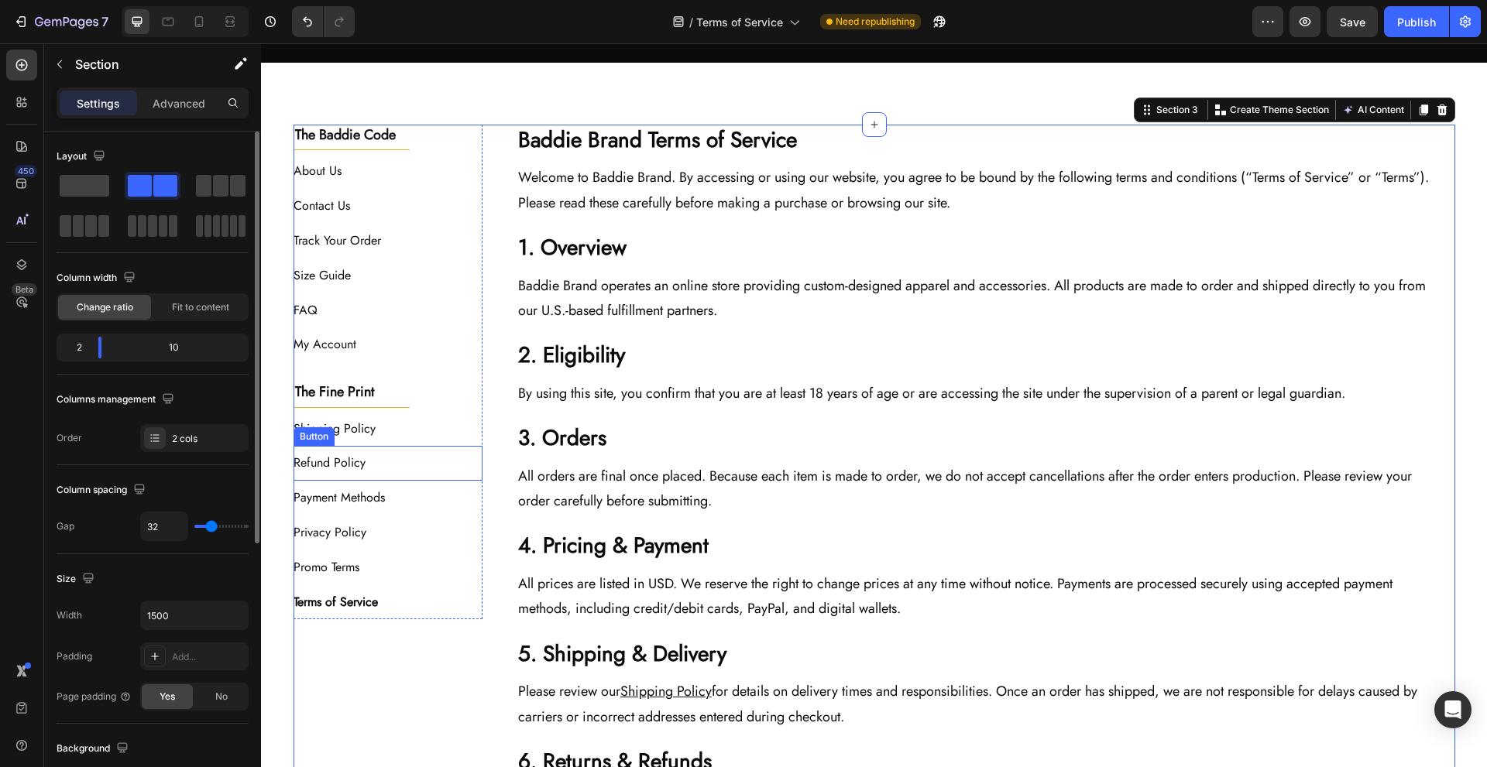
click at [431, 462] on div "Refund Policy Button" at bounding box center [389, 463] width 190 height 35
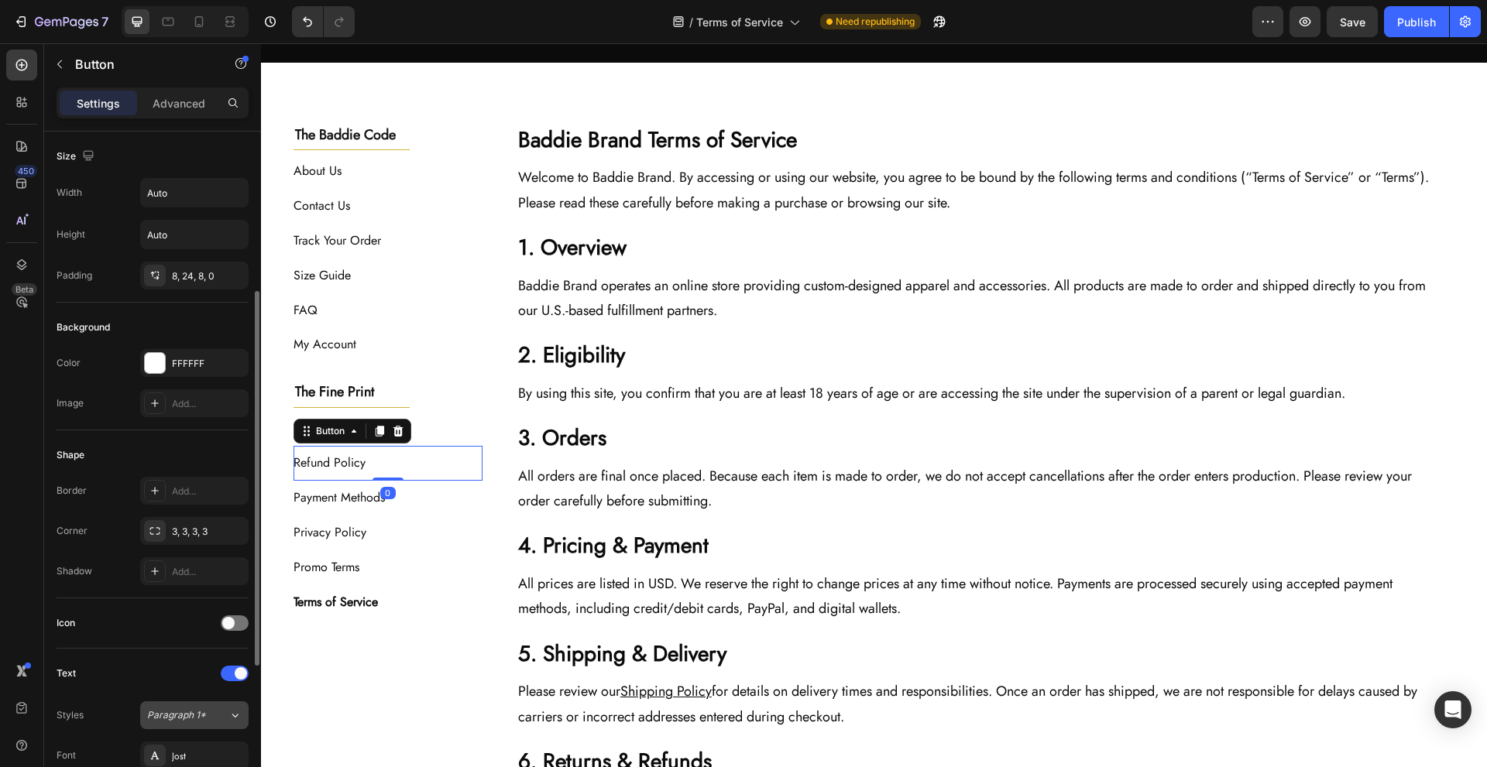
scroll to position [515, 0]
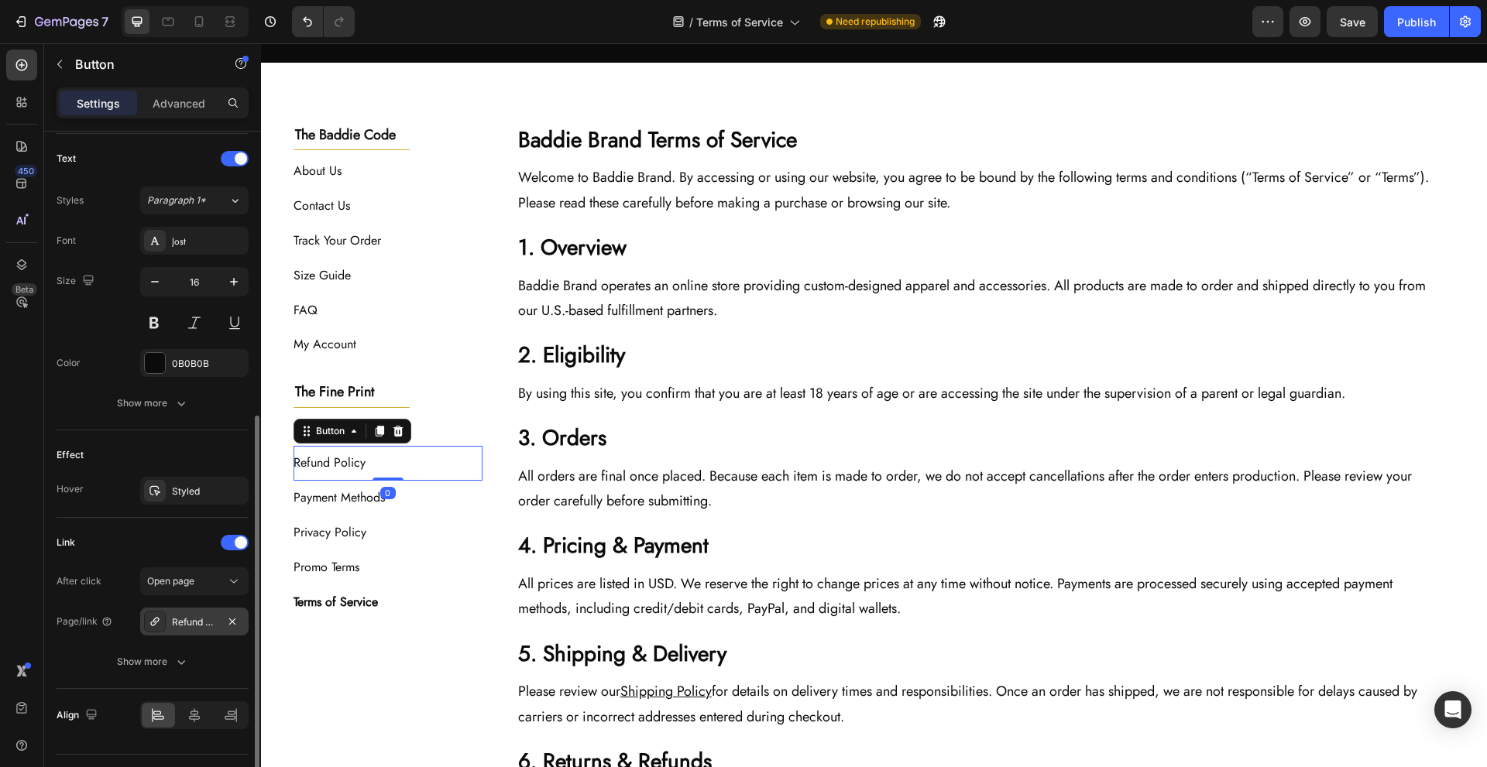
click at [189, 626] on div "Refund Policy" at bounding box center [194, 623] width 45 height 14
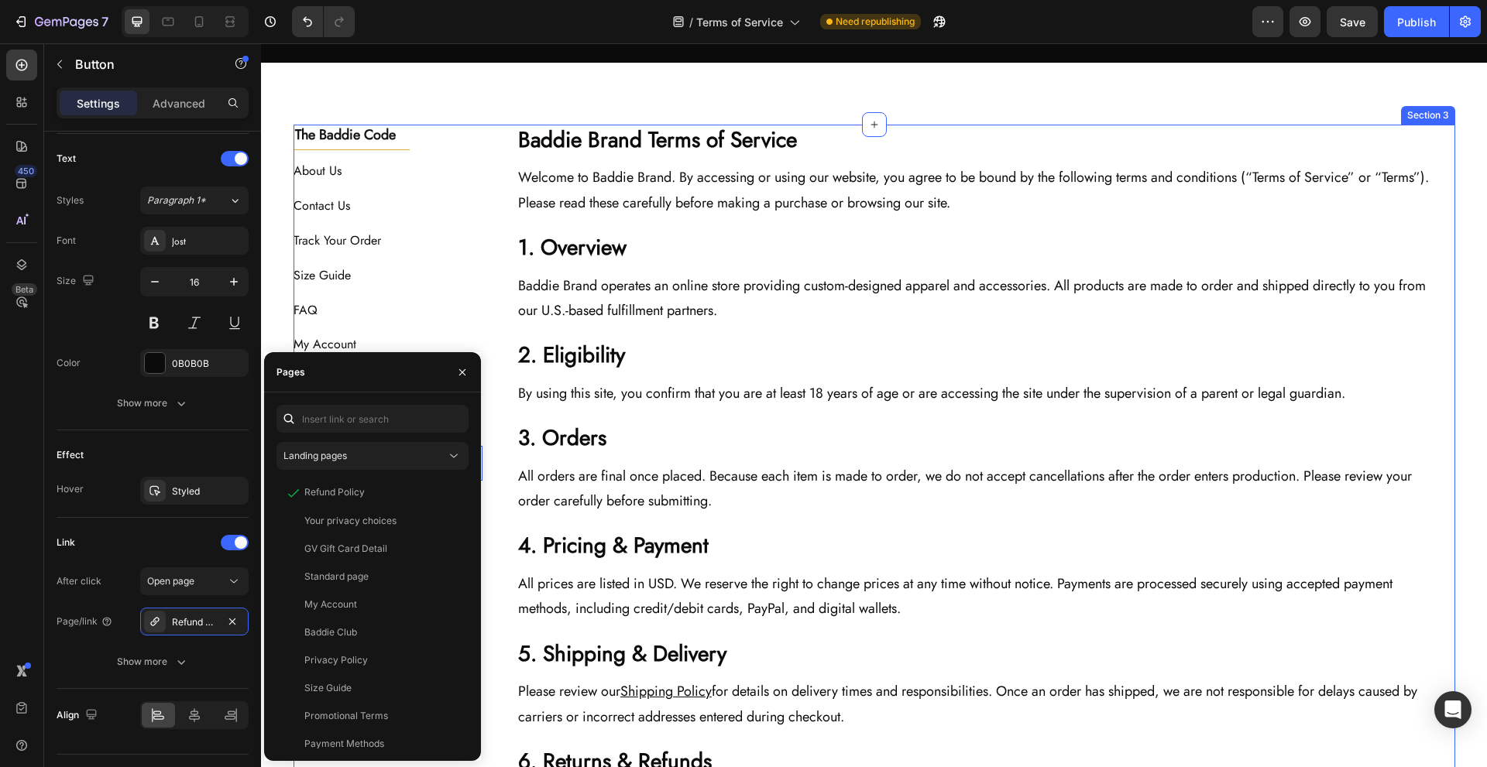
click at [507, 549] on div "Baddie Brand Terms of Service Heading Welcome to Baddie Brand. By accessing or …" at bounding box center [980, 672] width 947 height 1095
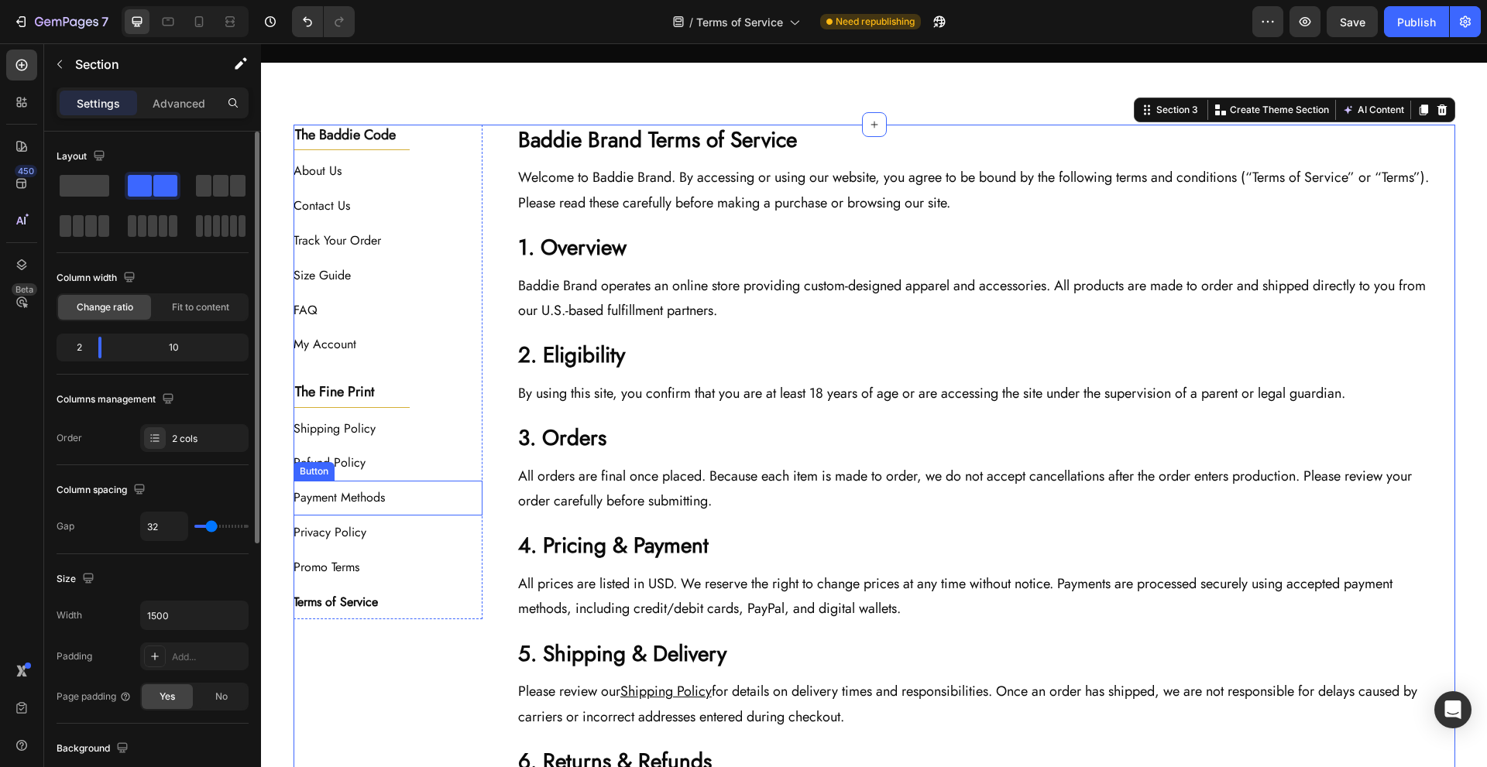
click at [405, 502] on div "Payment Methods Button" at bounding box center [389, 498] width 190 height 35
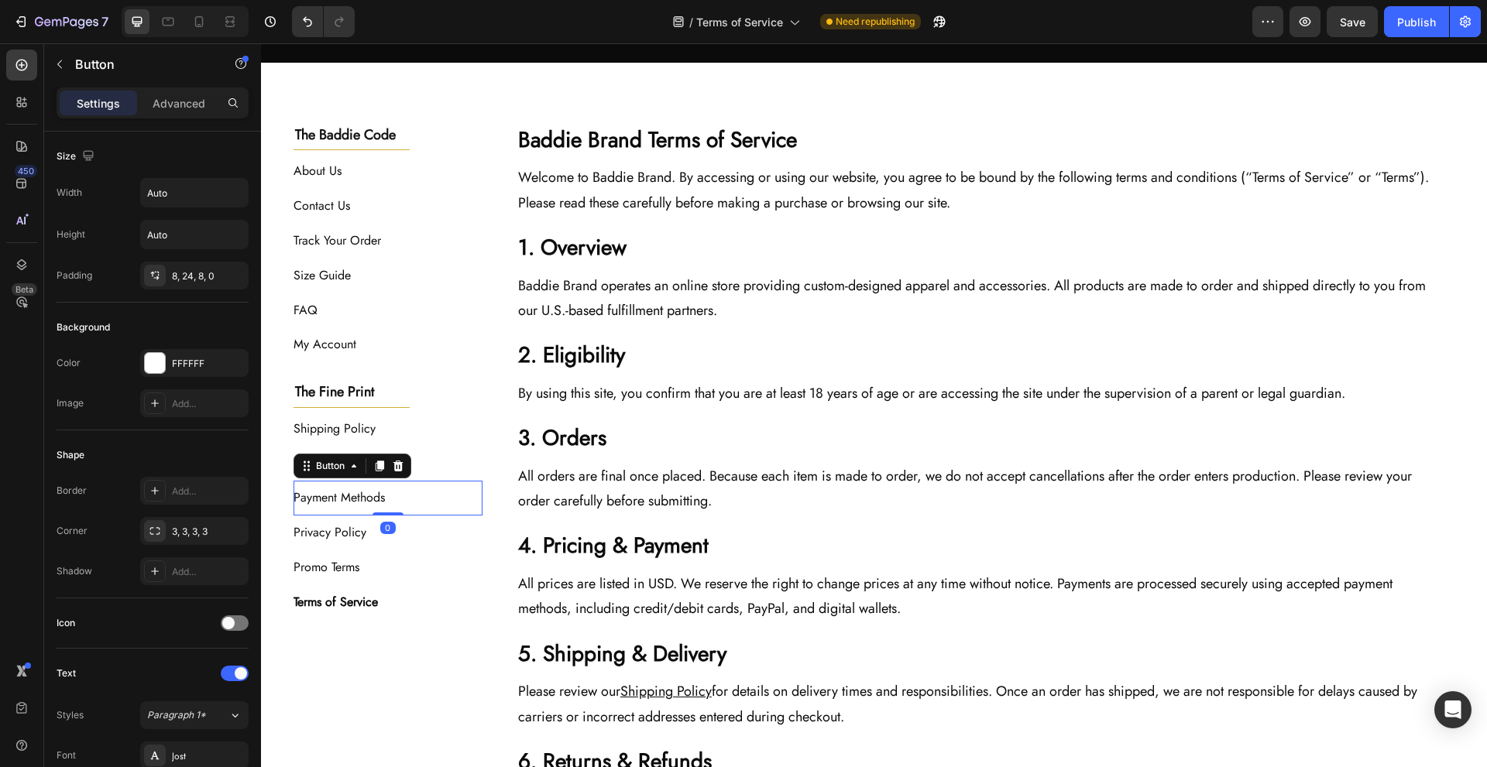
scroll to position [551, 0]
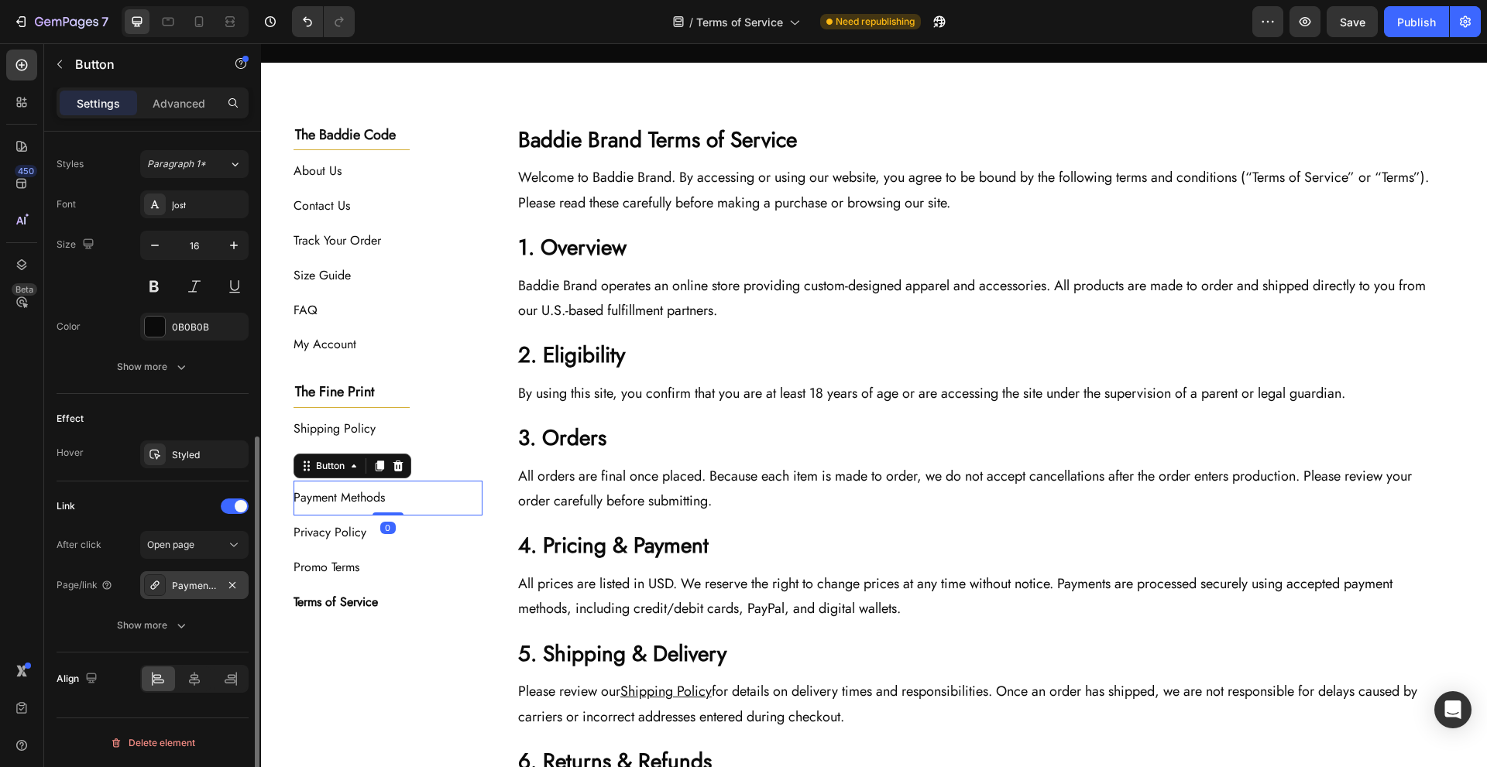
click at [200, 591] on div "Payment Methods" at bounding box center [194, 586] width 45 height 14
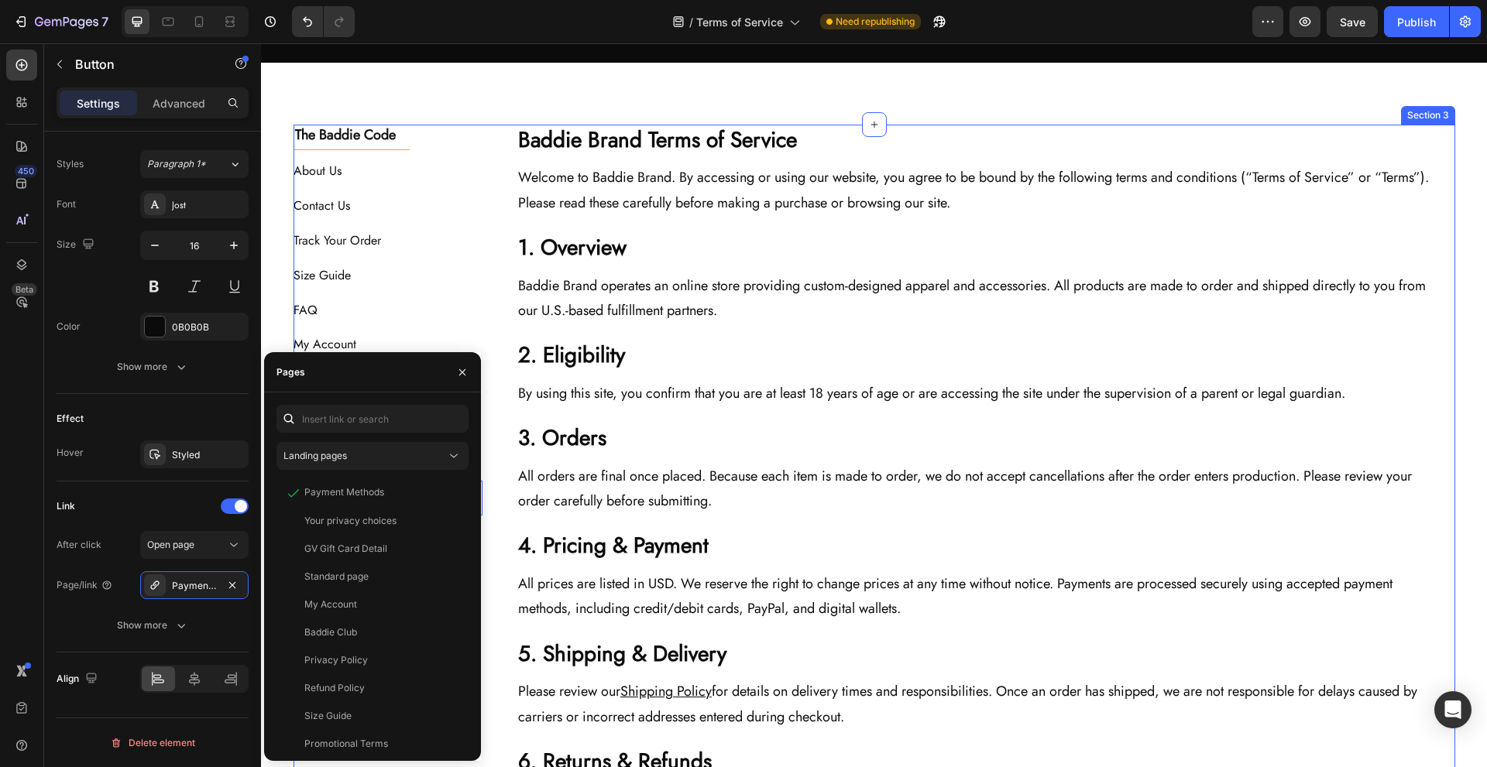
click at [488, 548] on div "The Baddie Code Heading Title Line About Us Button Contact Us Button Track Your…" at bounding box center [875, 672] width 1162 height 1095
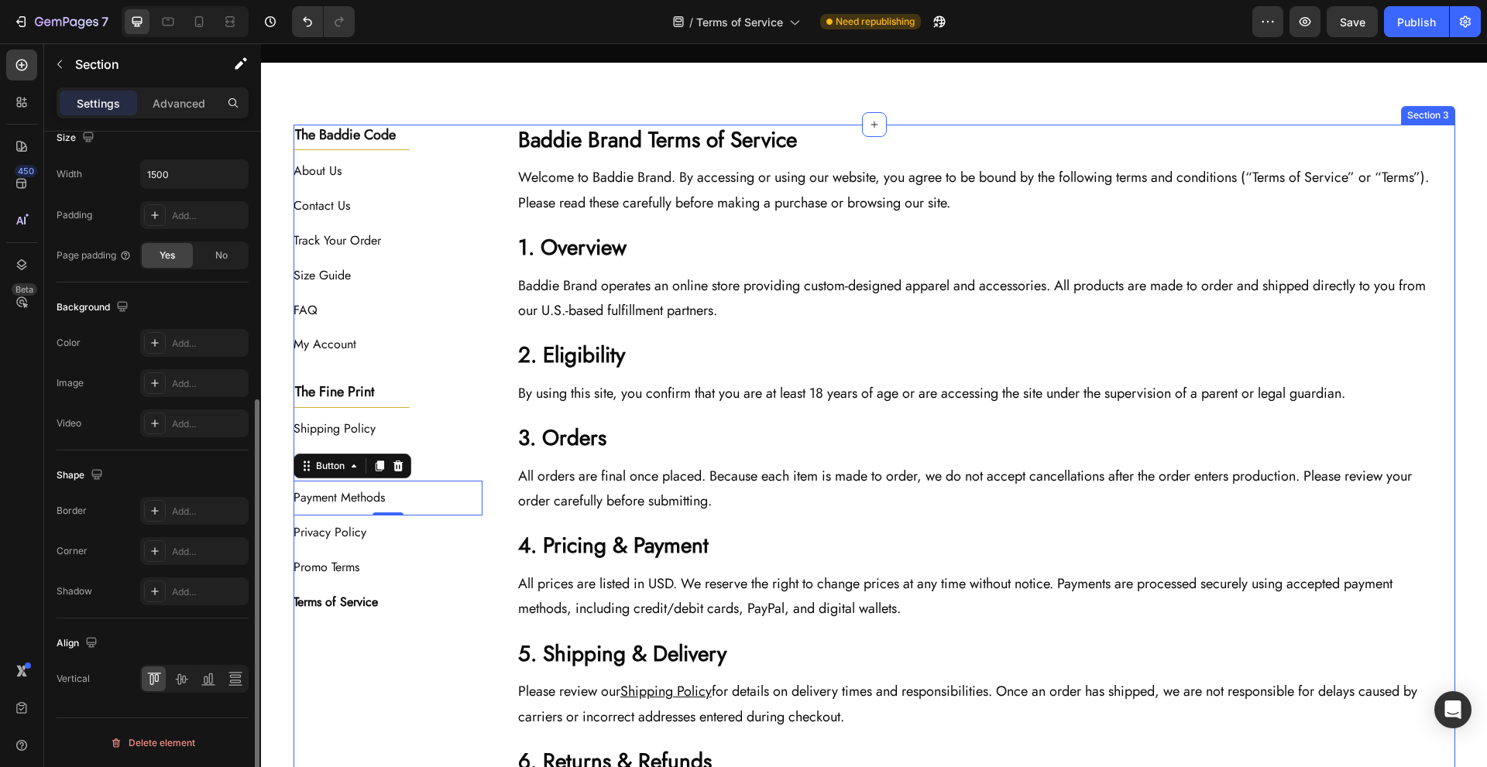
scroll to position [0, 0]
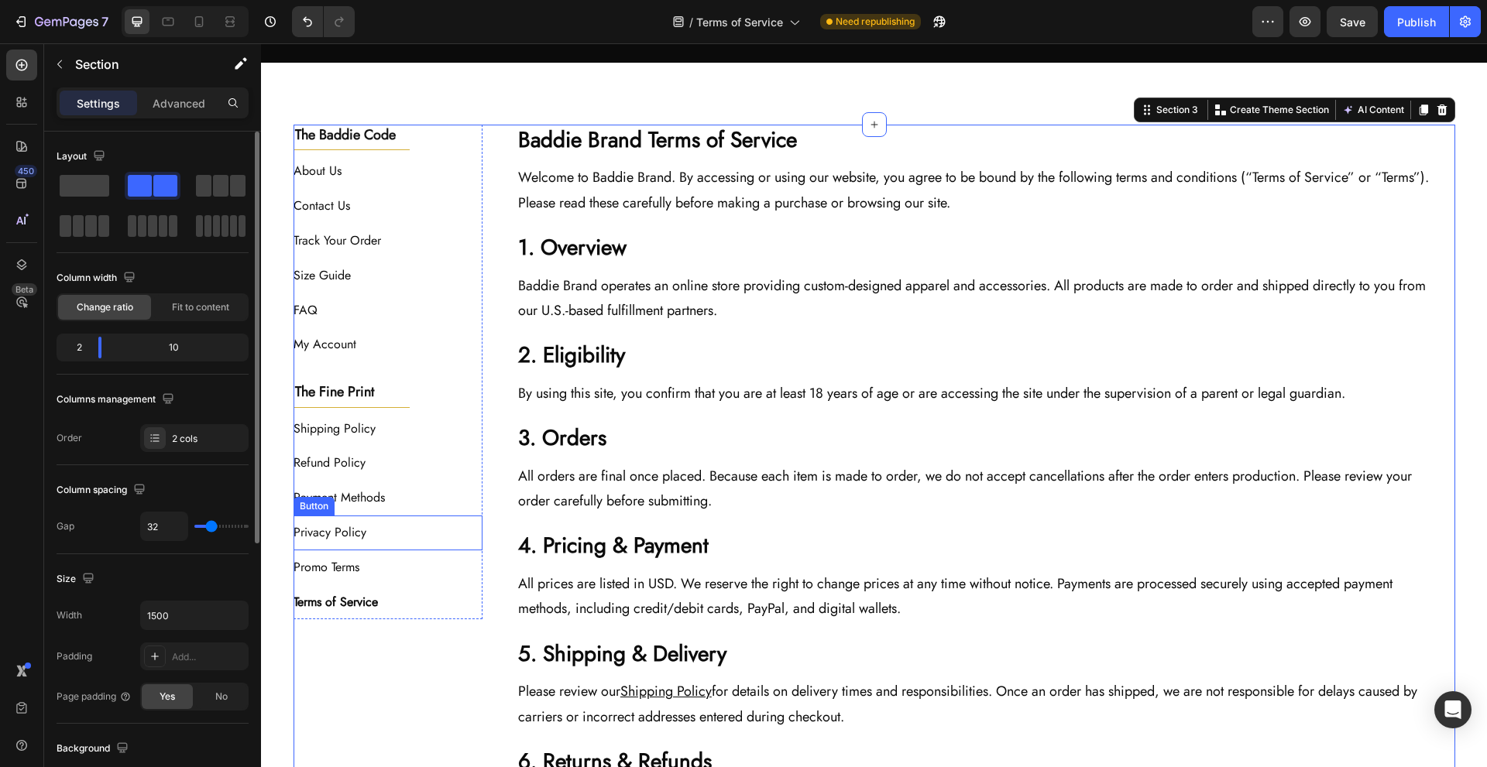
click at [408, 534] on div "Privacy Policy Button" at bounding box center [389, 533] width 190 height 35
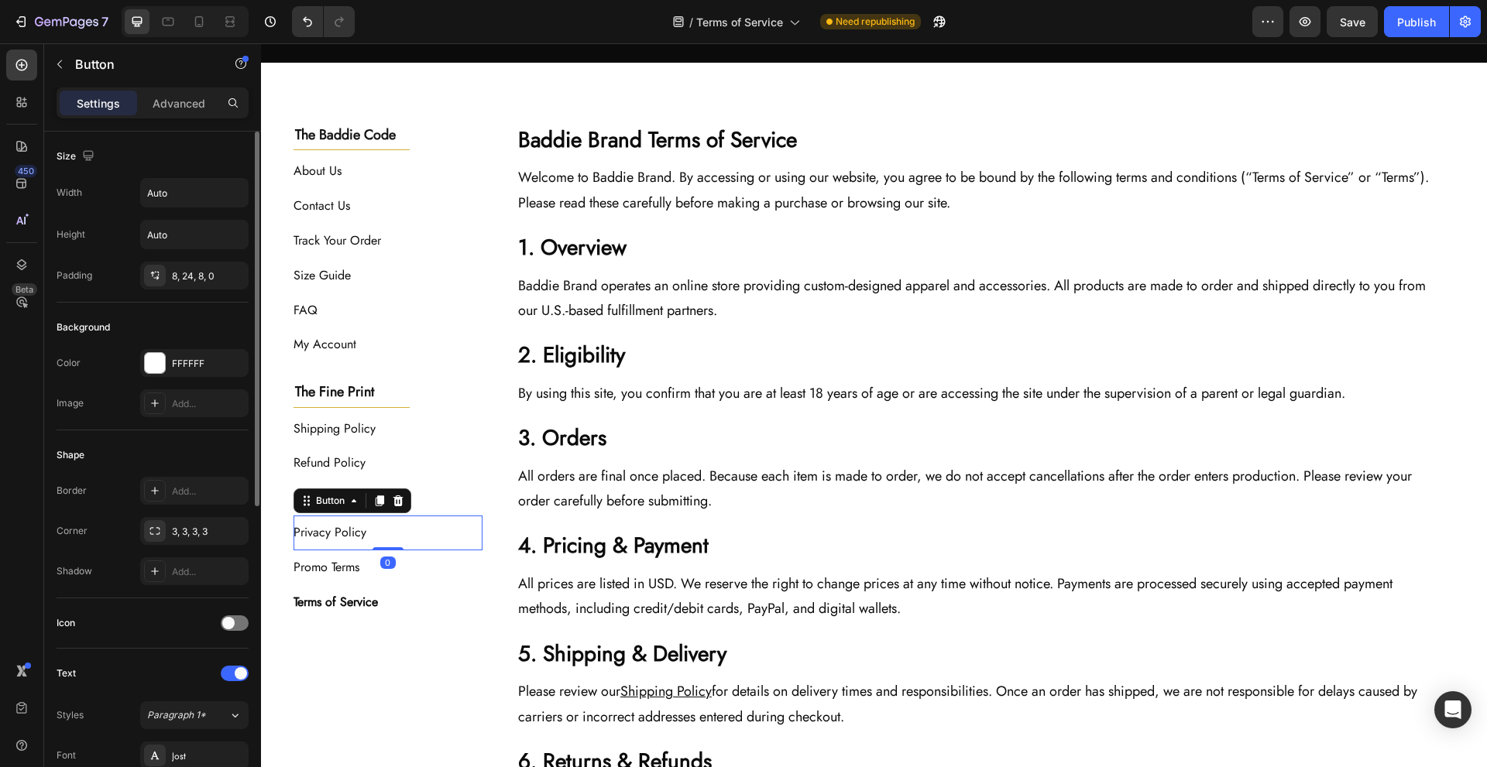
scroll to position [551, 0]
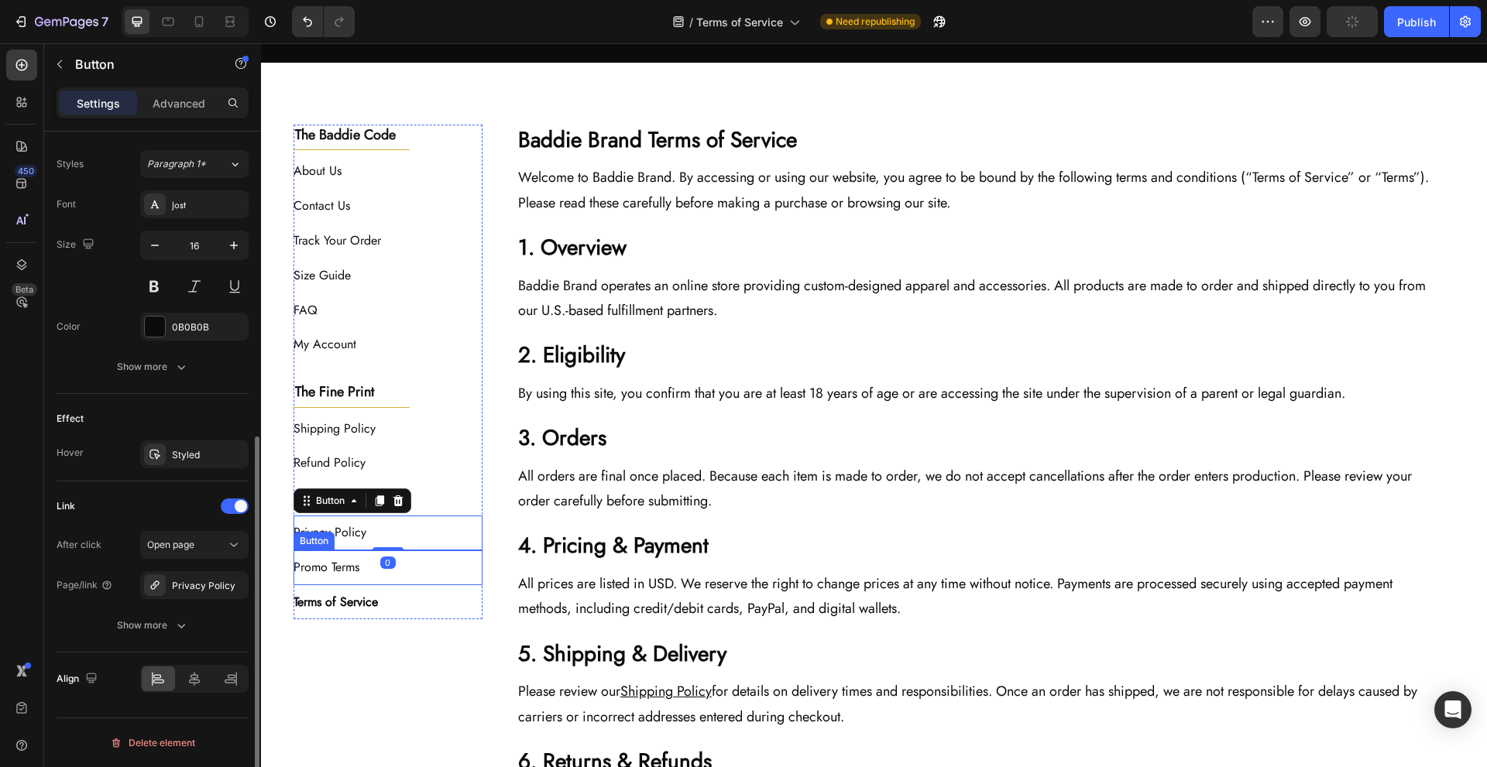
click at [414, 568] on div "Promo Terms Button" at bounding box center [389, 568] width 190 height 35
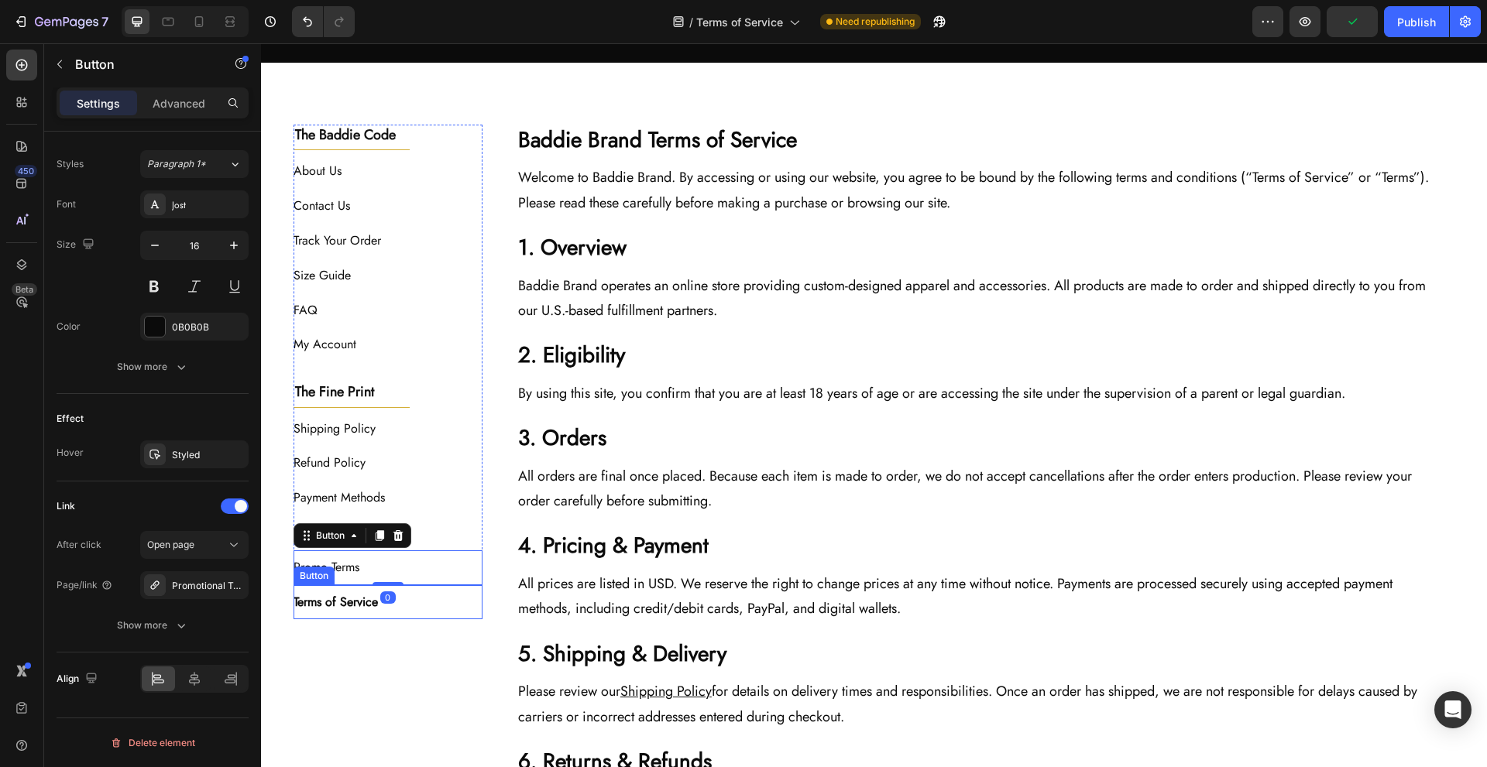
click at [412, 594] on div "Terms of Service Button" at bounding box center [389, 602] width 190 height 35
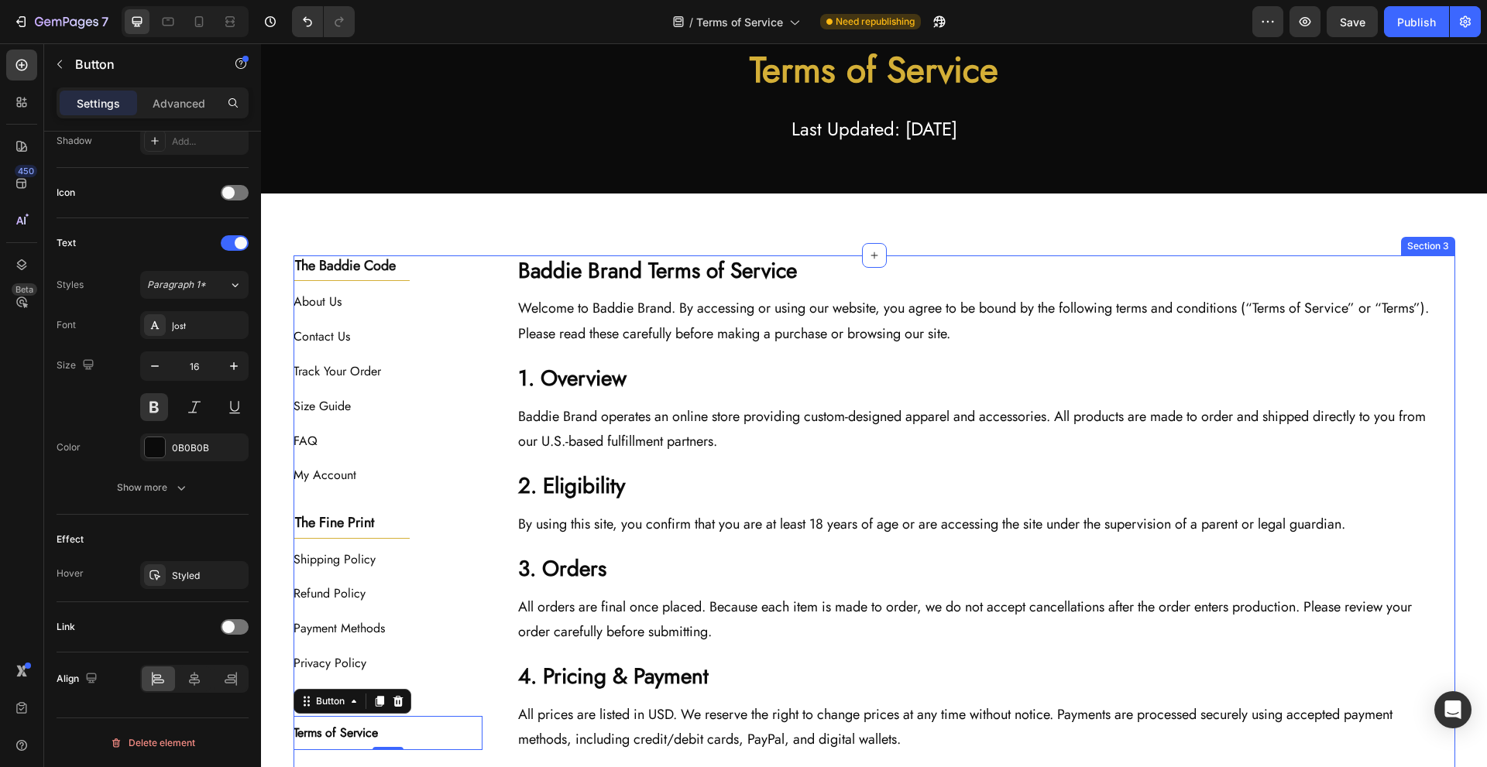
scroll to position [0, 0]
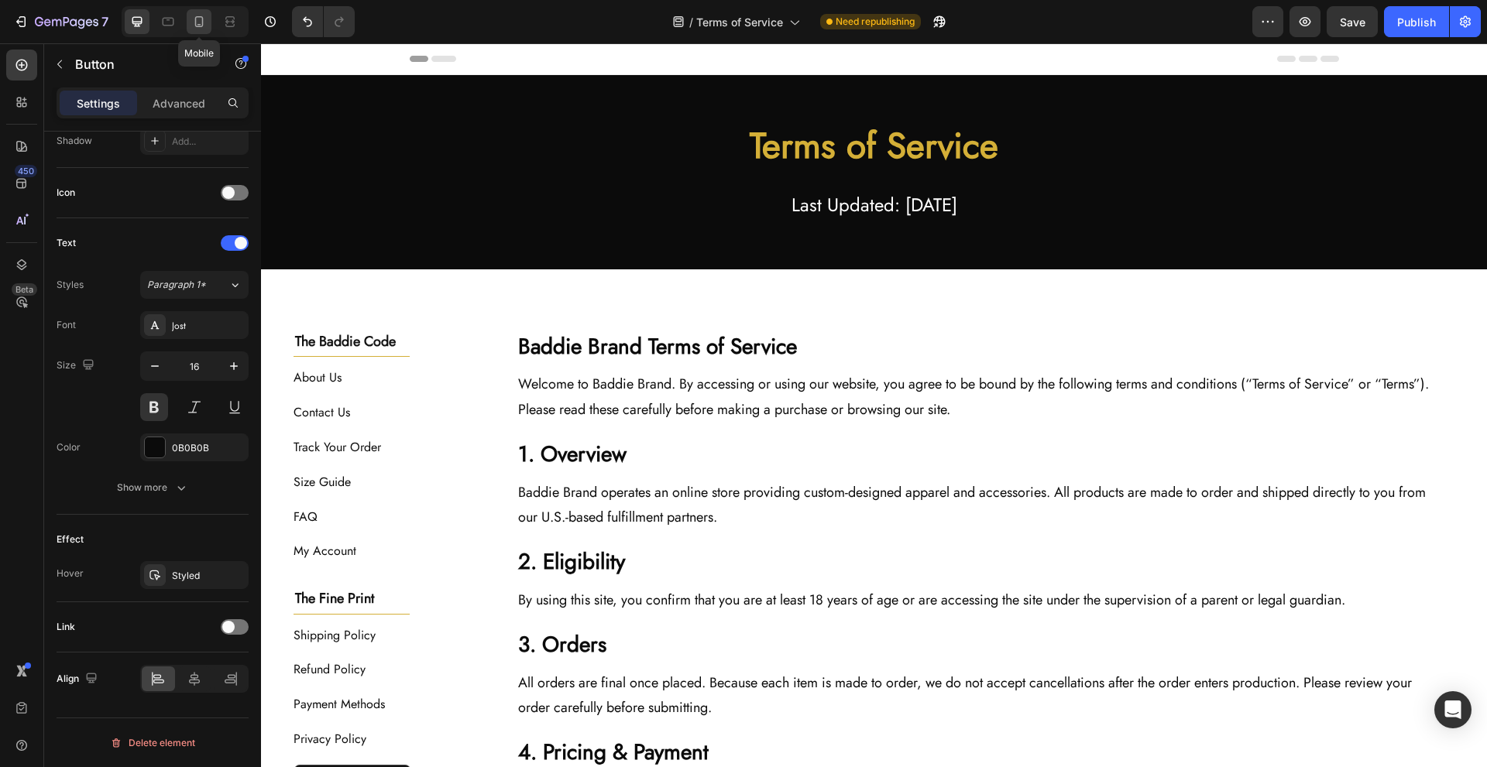
click at [197, 29] on div at bounding box center [199, 21] width 25 height 25
type input "14"
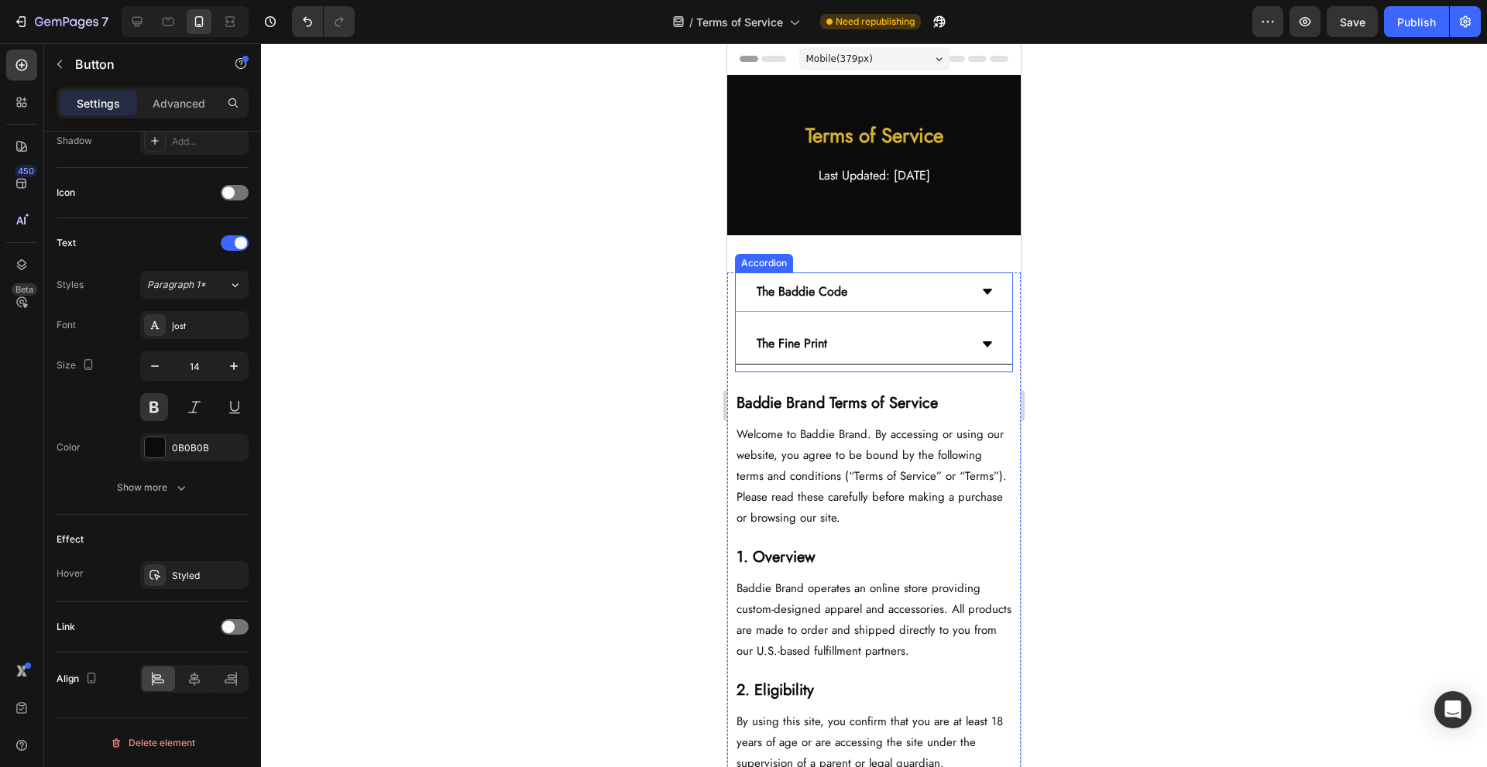
click at [868, 300] on div "The Baddie Code" at bounding box center [861, 292] width 215 height 27
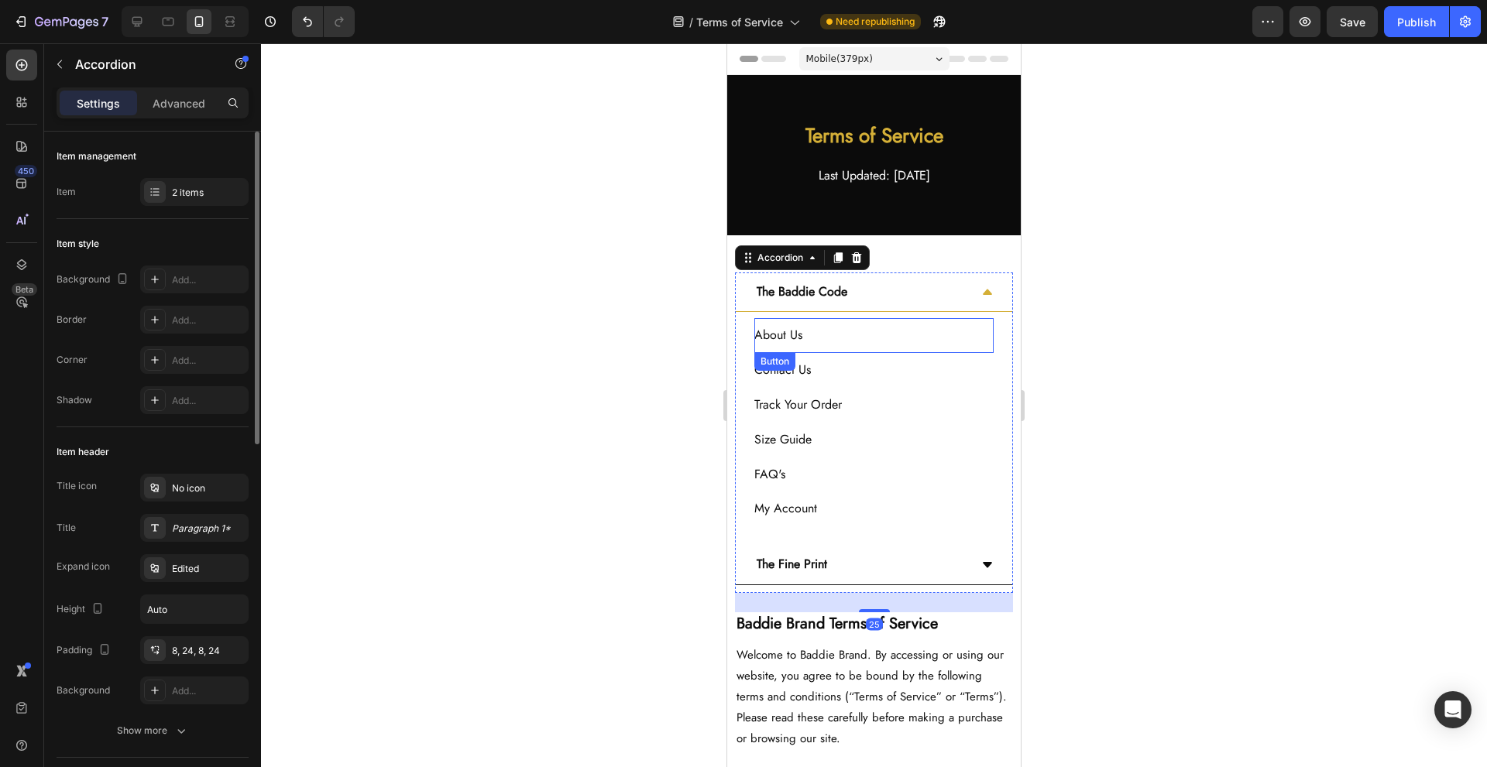
click at [895, 343] on div "About Us Button" at bounding box center [873, 335] width 239 height 35
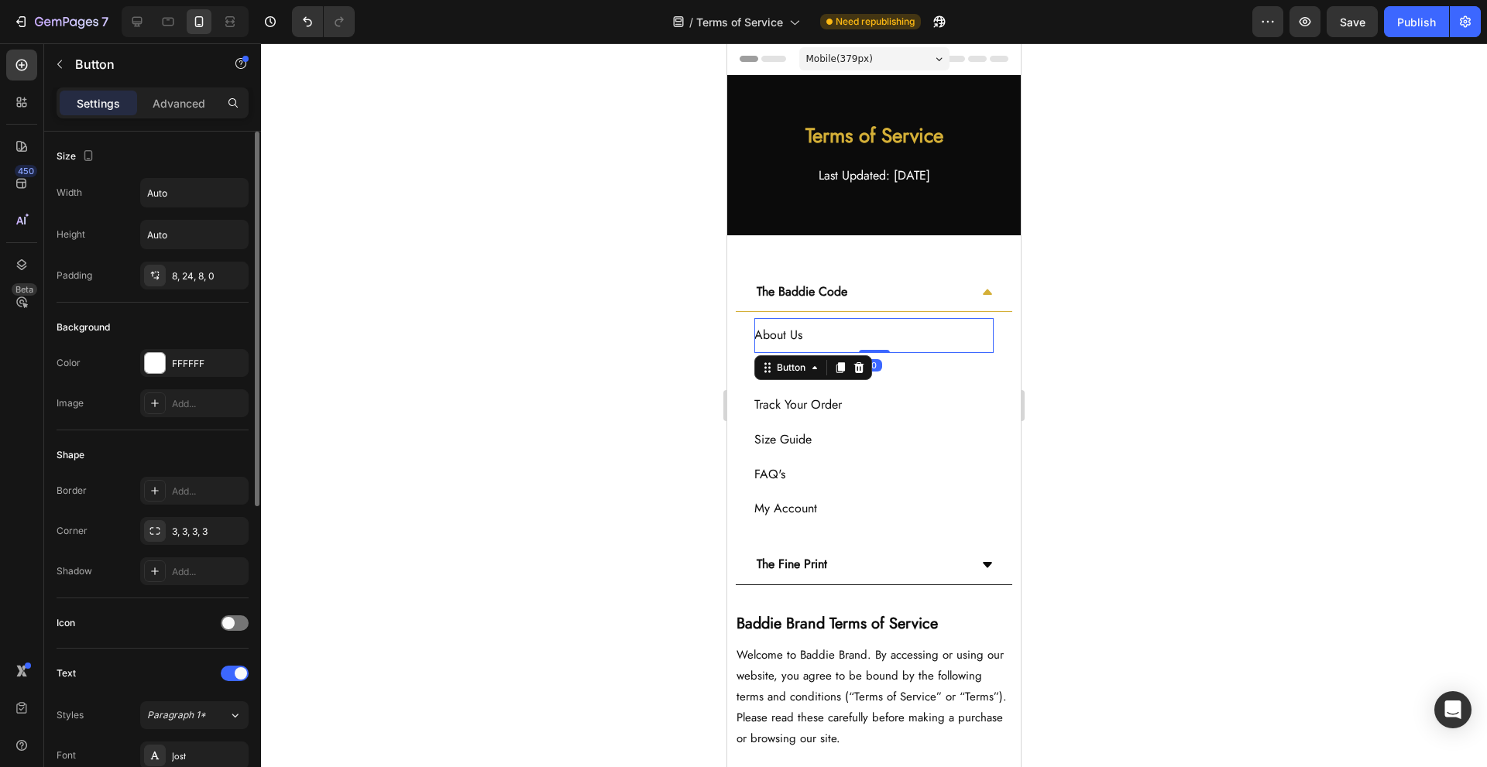
scroll to position [515, 0]
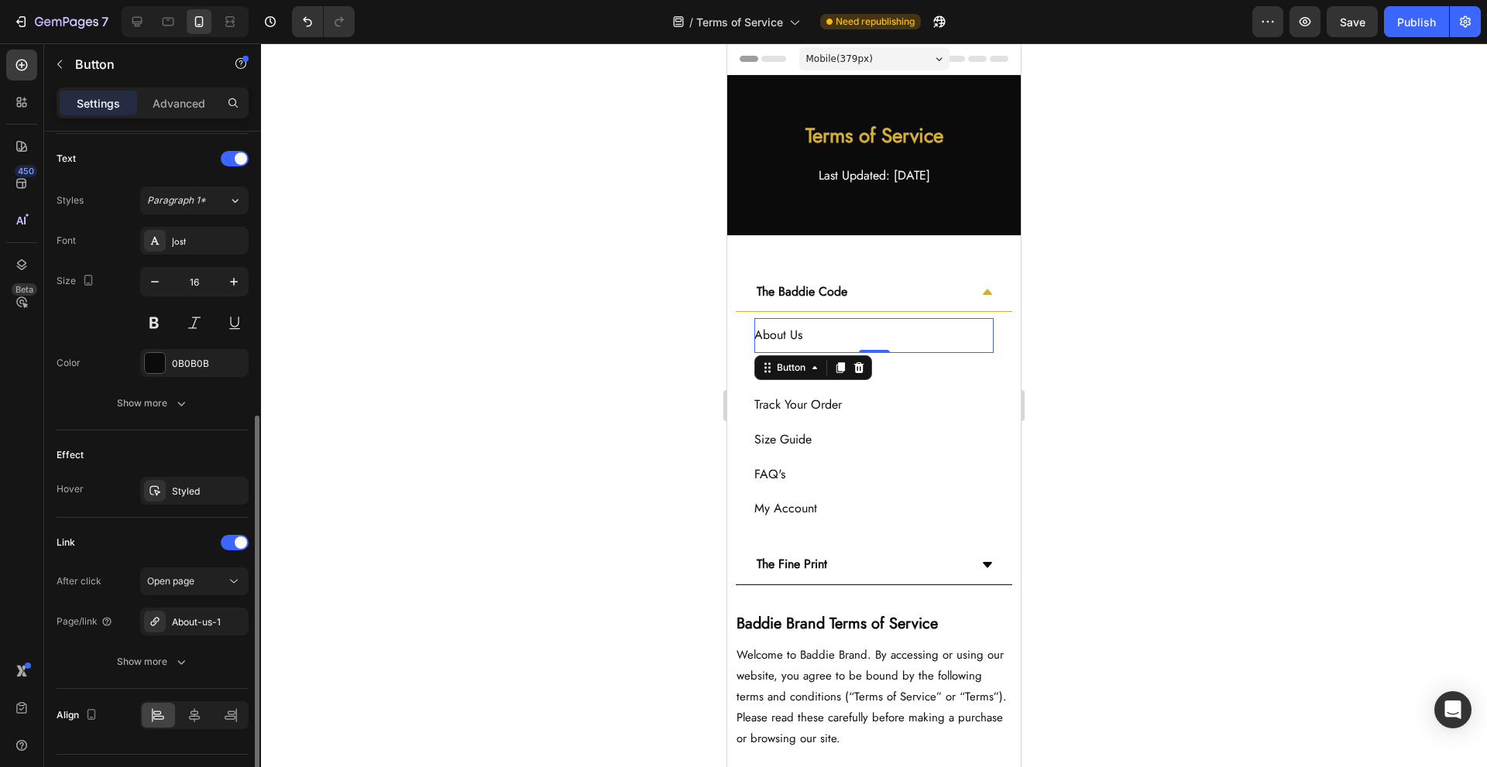
click at [196, 606] on div "After click Open page Page/link About-us-1 Show more" at bounding box center [153, 622] width 192 height 108
click at [199, 613] on div "About-us-1" at bounding box center [194, 622] width 108 height 28
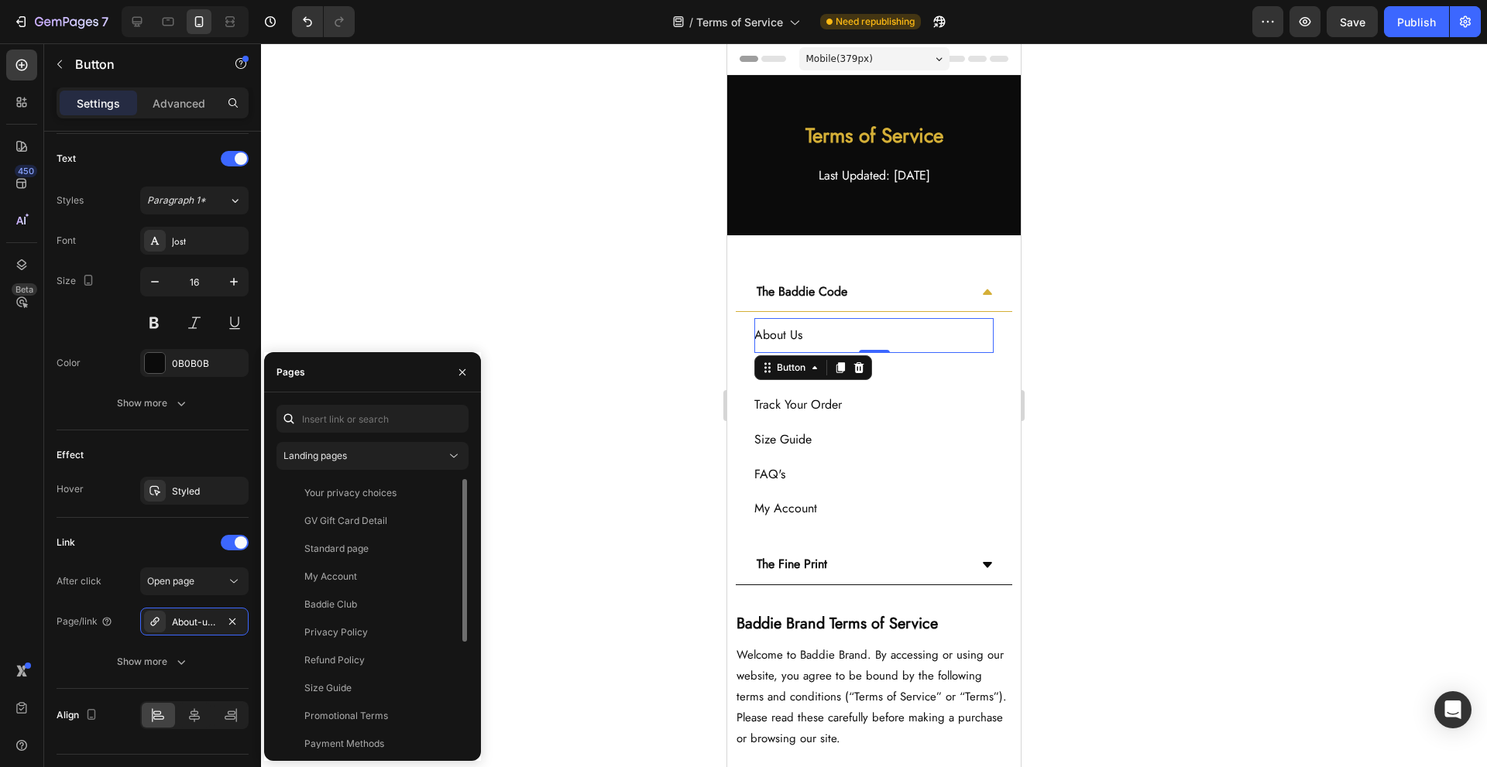
scroll to position [177, 0]
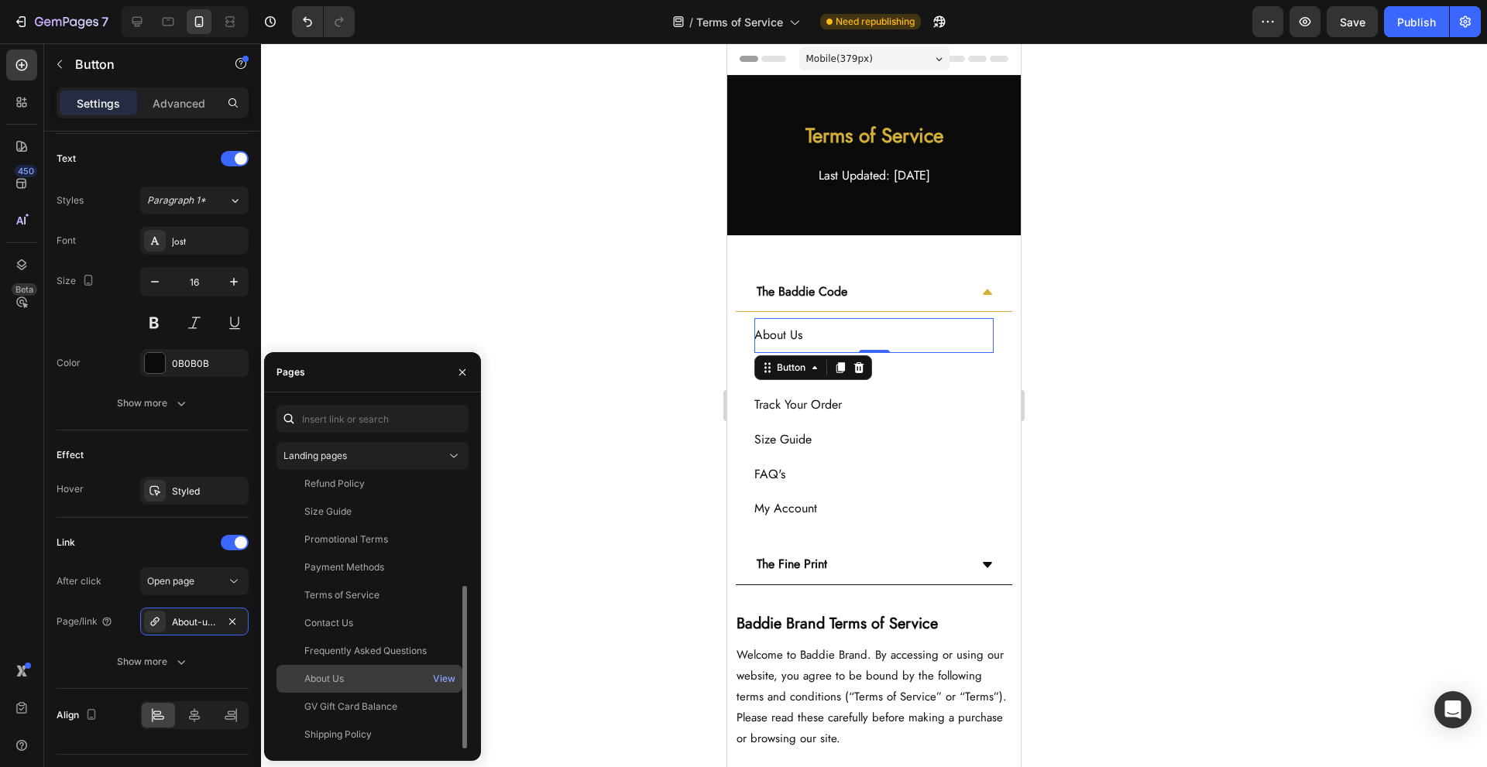
click at [376, 693] on div "About Us View" at bounding box center [369, 707] width 186 height 28
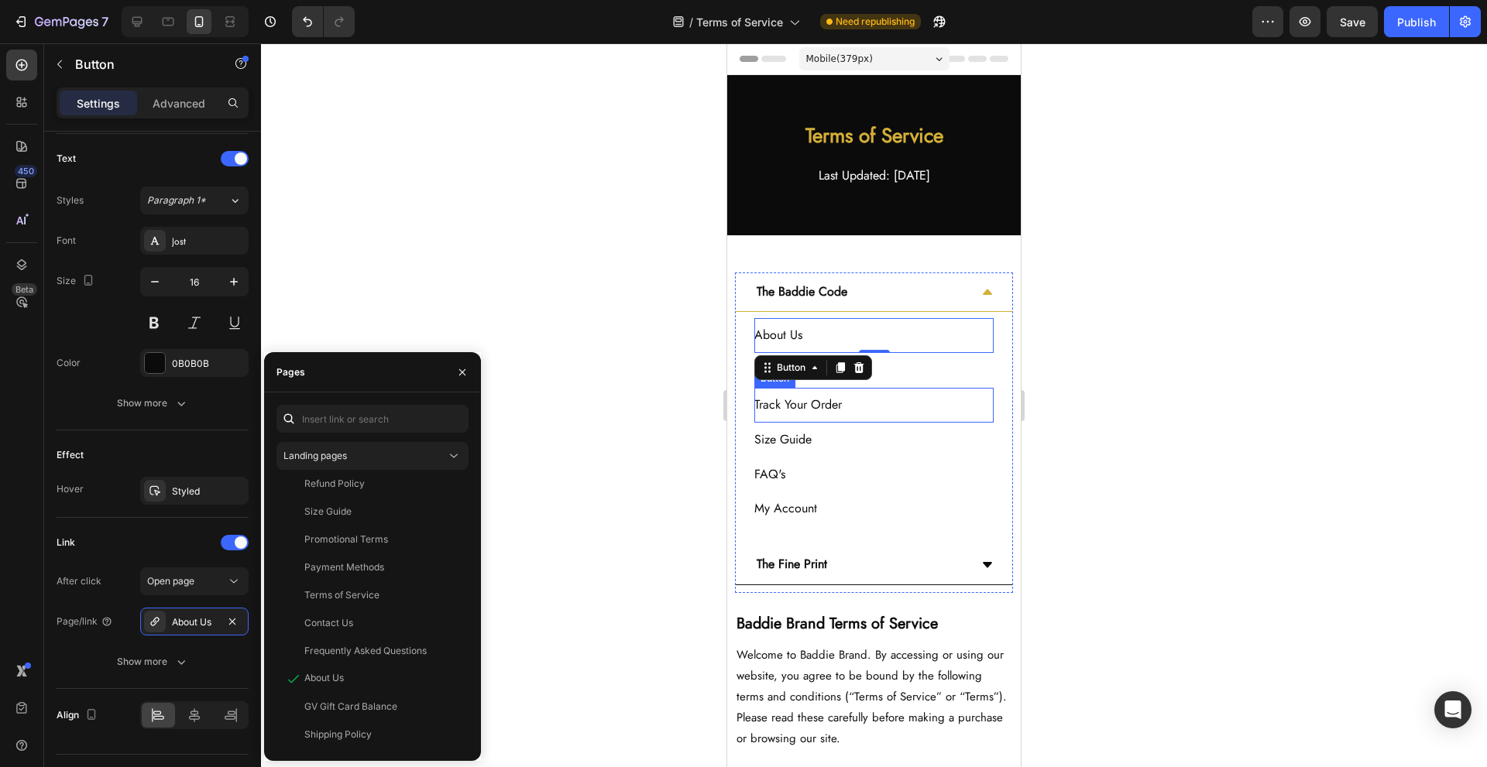
click at [917, 373] on div "Contact Us Button" at bounding box center [873, 370] width 239 height 35
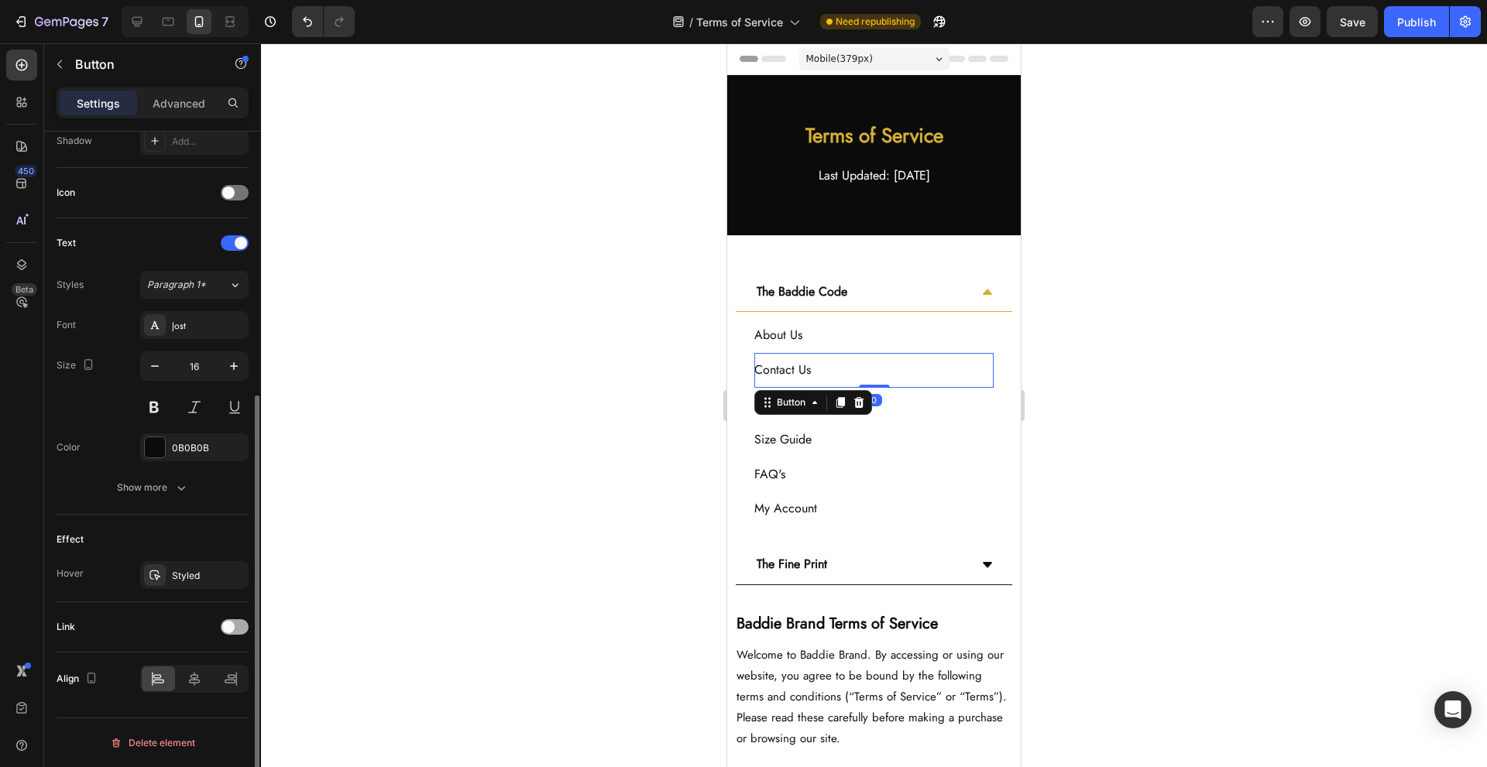
click at [234, 620] on div at bounding box center [235, 627] width 28 height 15
click at [196, 702] on div "Add..." at bounding box center [208, 707] width 73 height 14
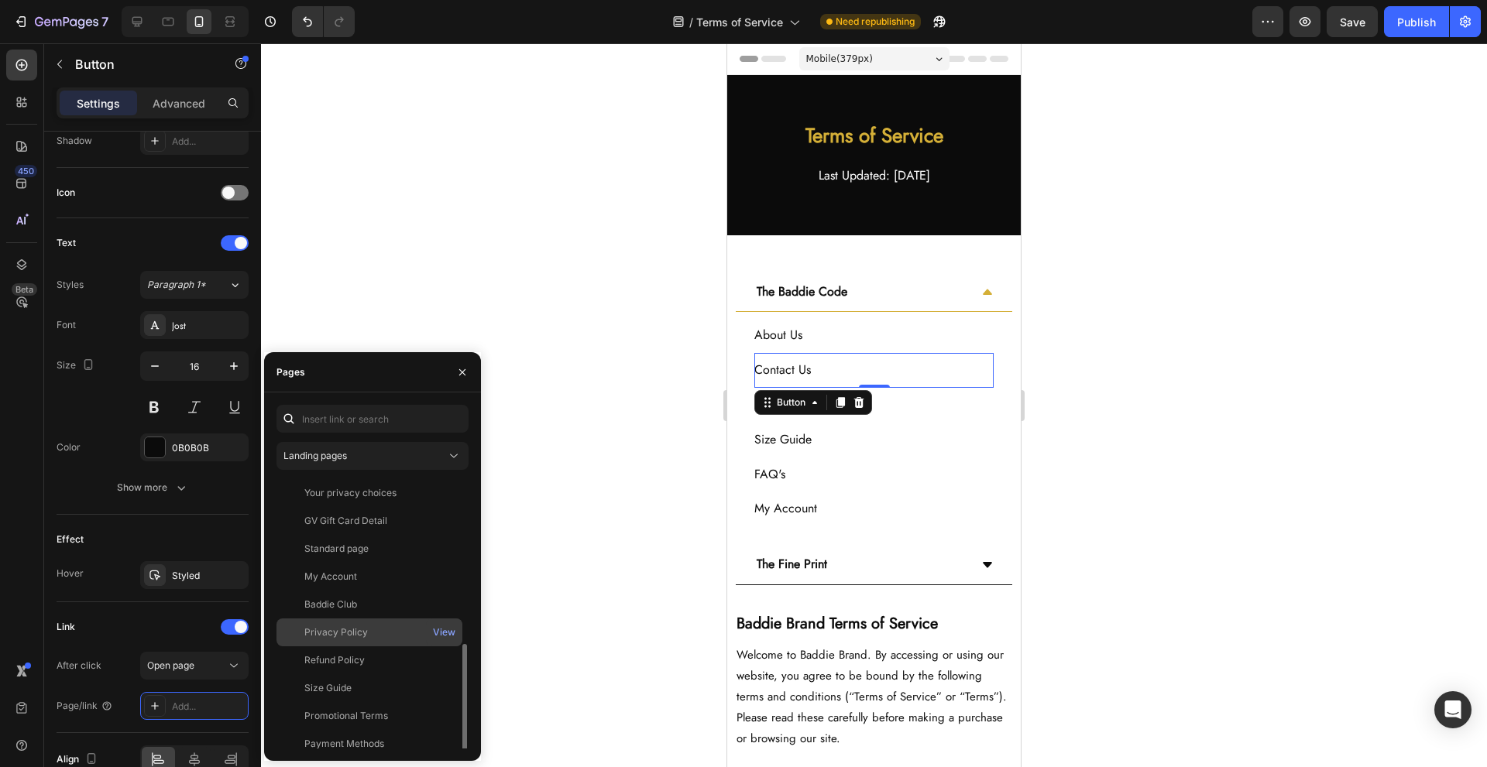
scroll to position [103, 0]
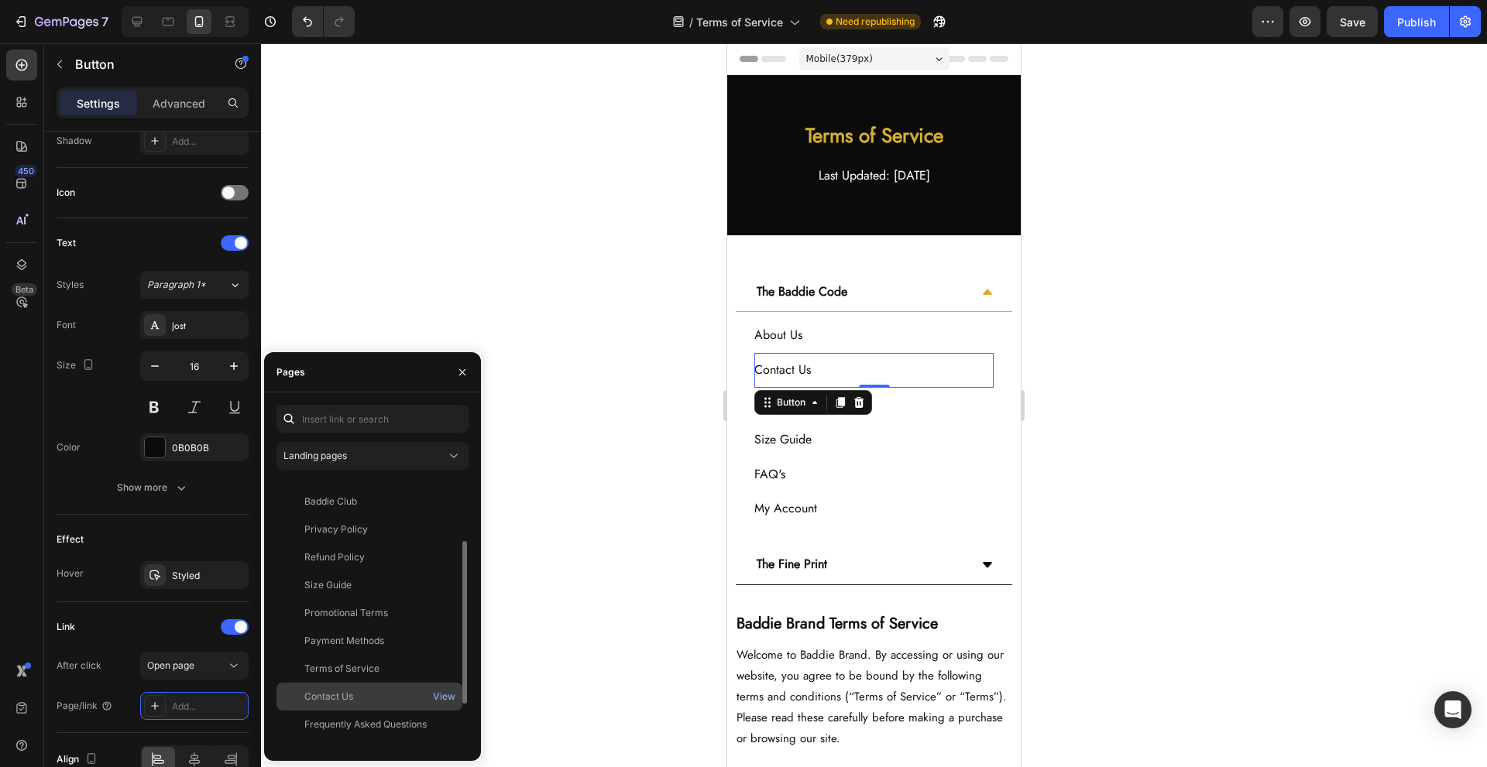
click at [383, 694] on div "Contact Us" at bounding box center [369, 697] width 173 height 14
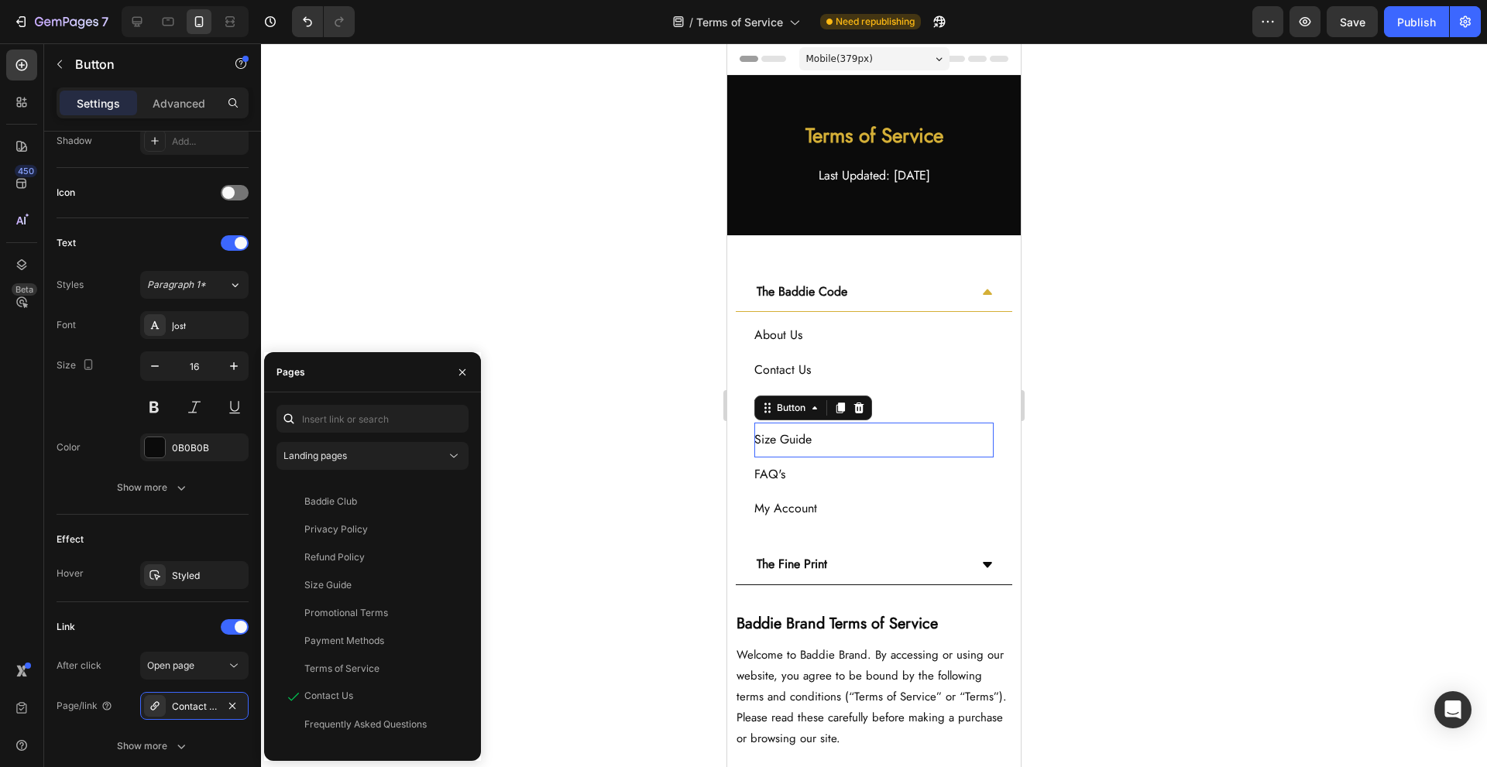
click at [921, 423] on div "Size Guide Button 0" at bounding box center [873, 440] width 239 height 35
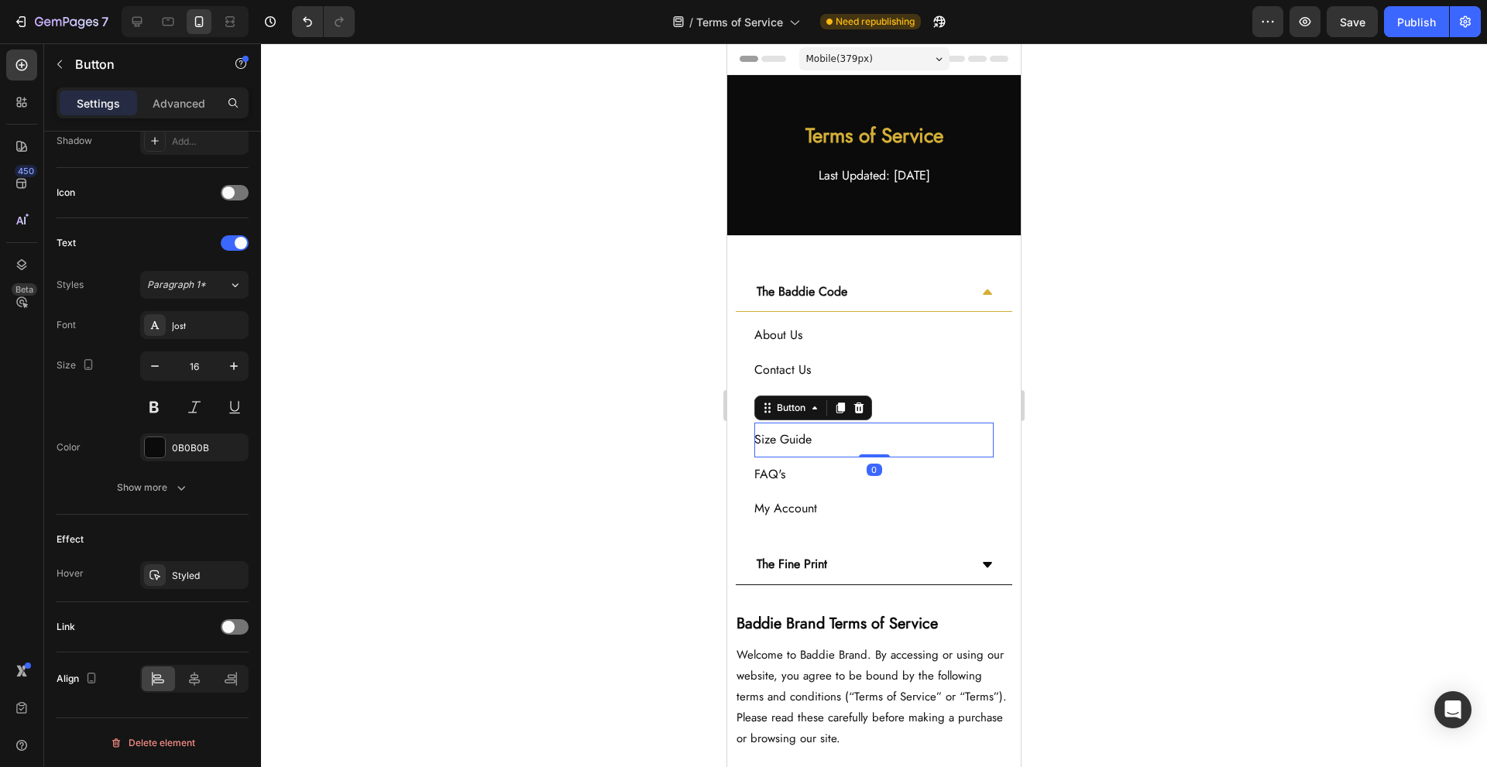
click at [932, 413] on div "Track Your Order Button" at bounding box center [873, 405] width 239 height 35
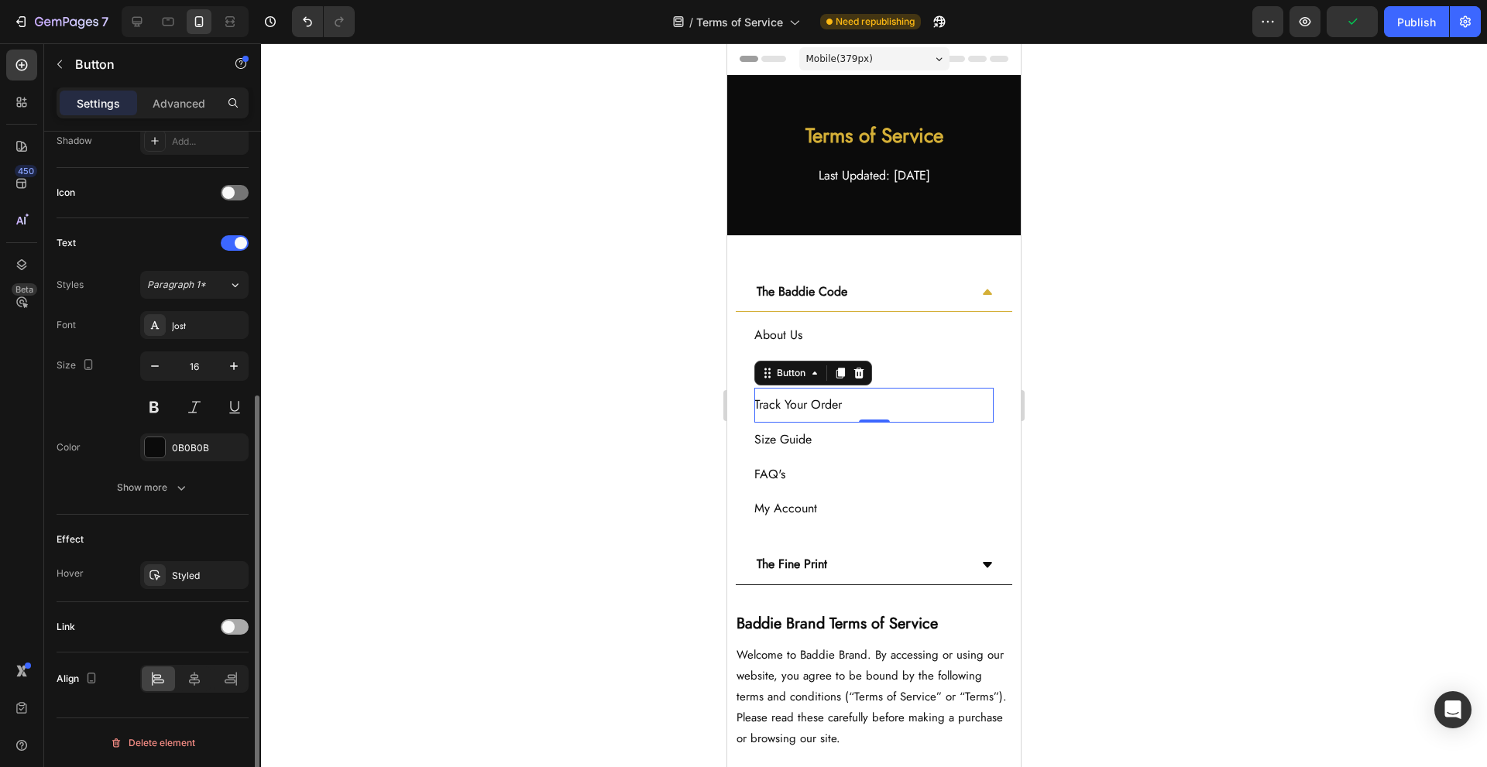
click at [227, 623] on span at bounding box center [228, 627] width 12 height 12
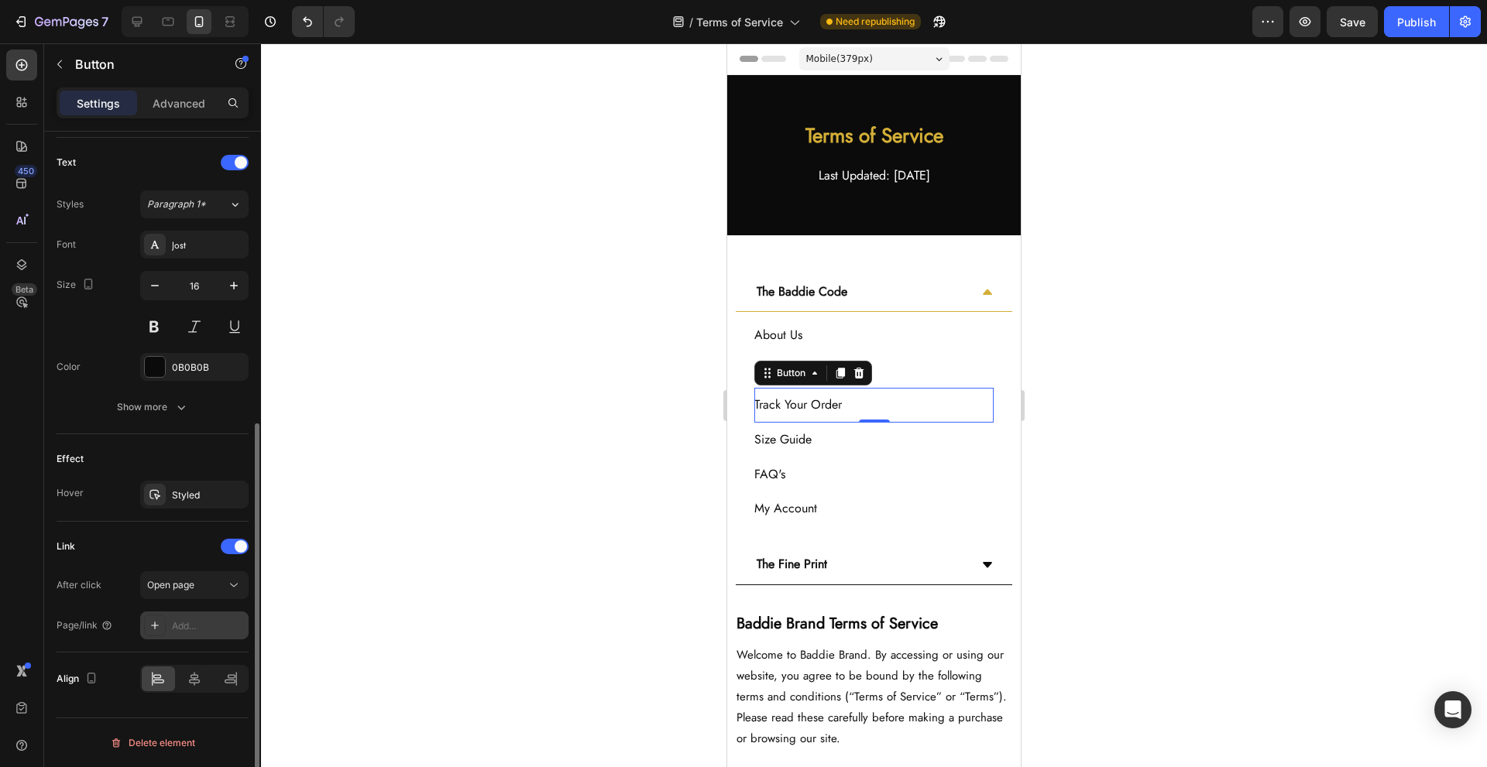
click at [218, 612] on div "Add..." at bounding box center [194, 626] width 108 height 28
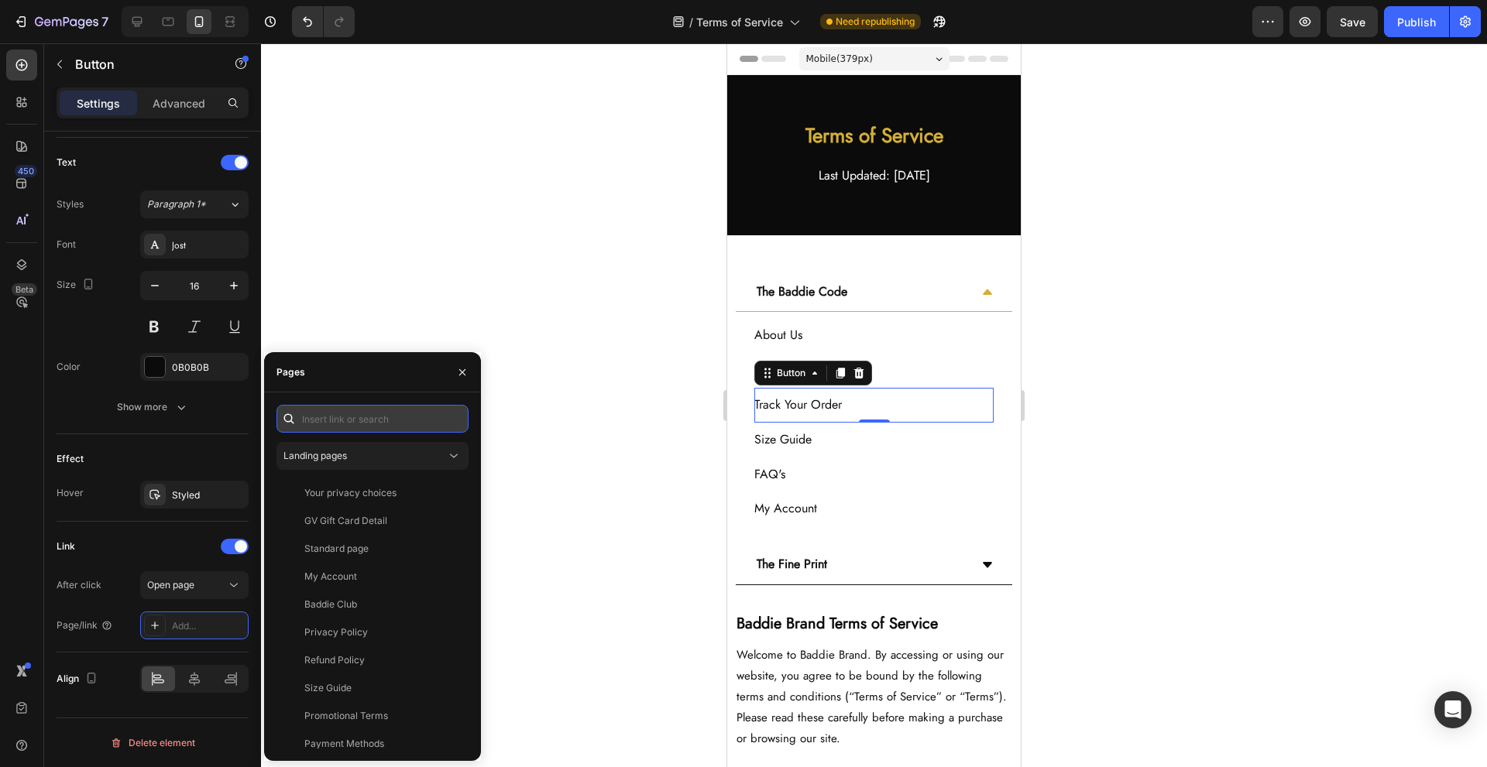
click at [380, 414] on input "text" at bounding box center [372, 419] width 192 height 28
paste input "https://www.thebaddiebrand.com/apps/parcelpanel"
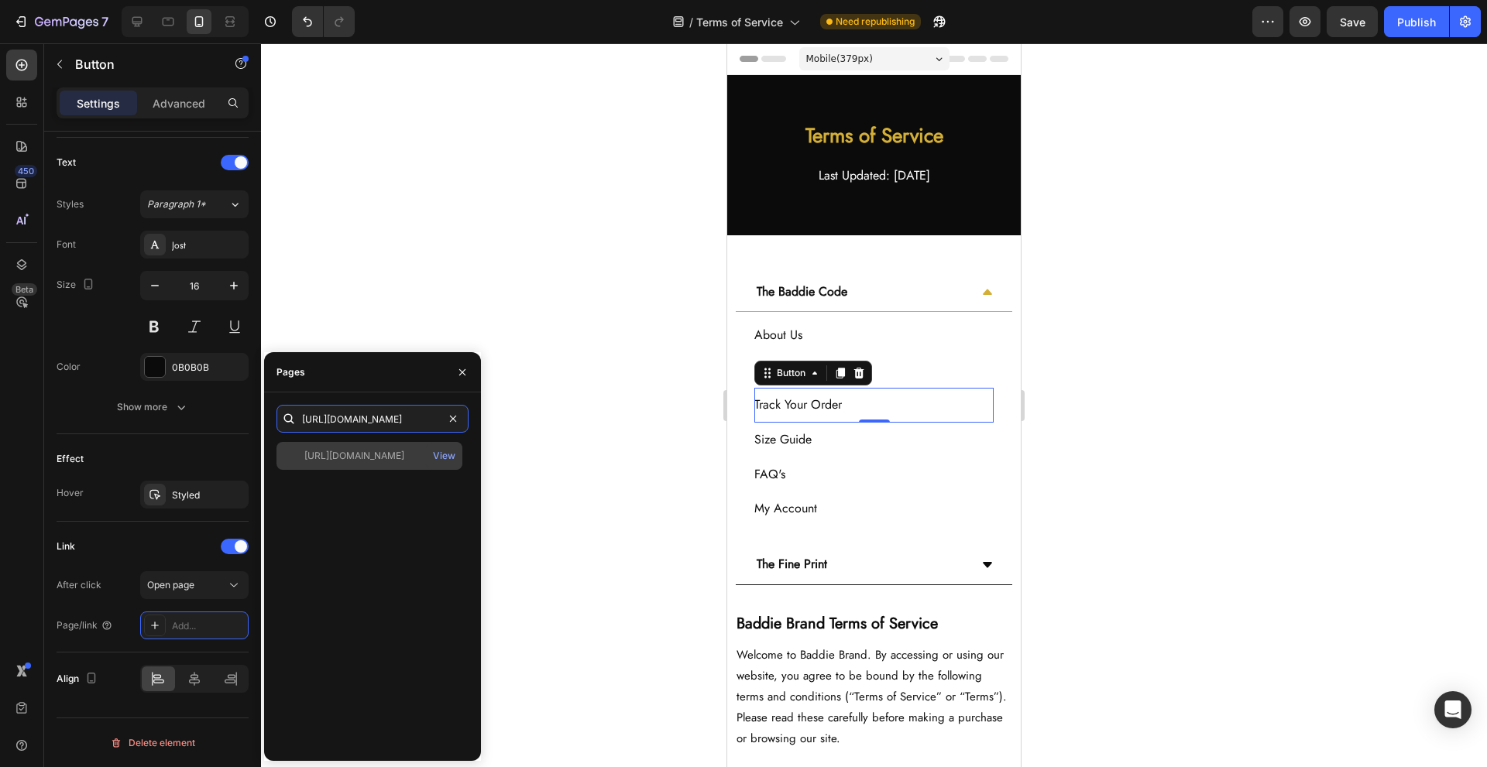
type input "https://www.thebaddiebrand.com/apps/parcelpanel"
click at [366, 452] on div "https://www.thebaddiebrand.com/apps/parcelpanel" at bounding box center [354, 456] width 100 height 14
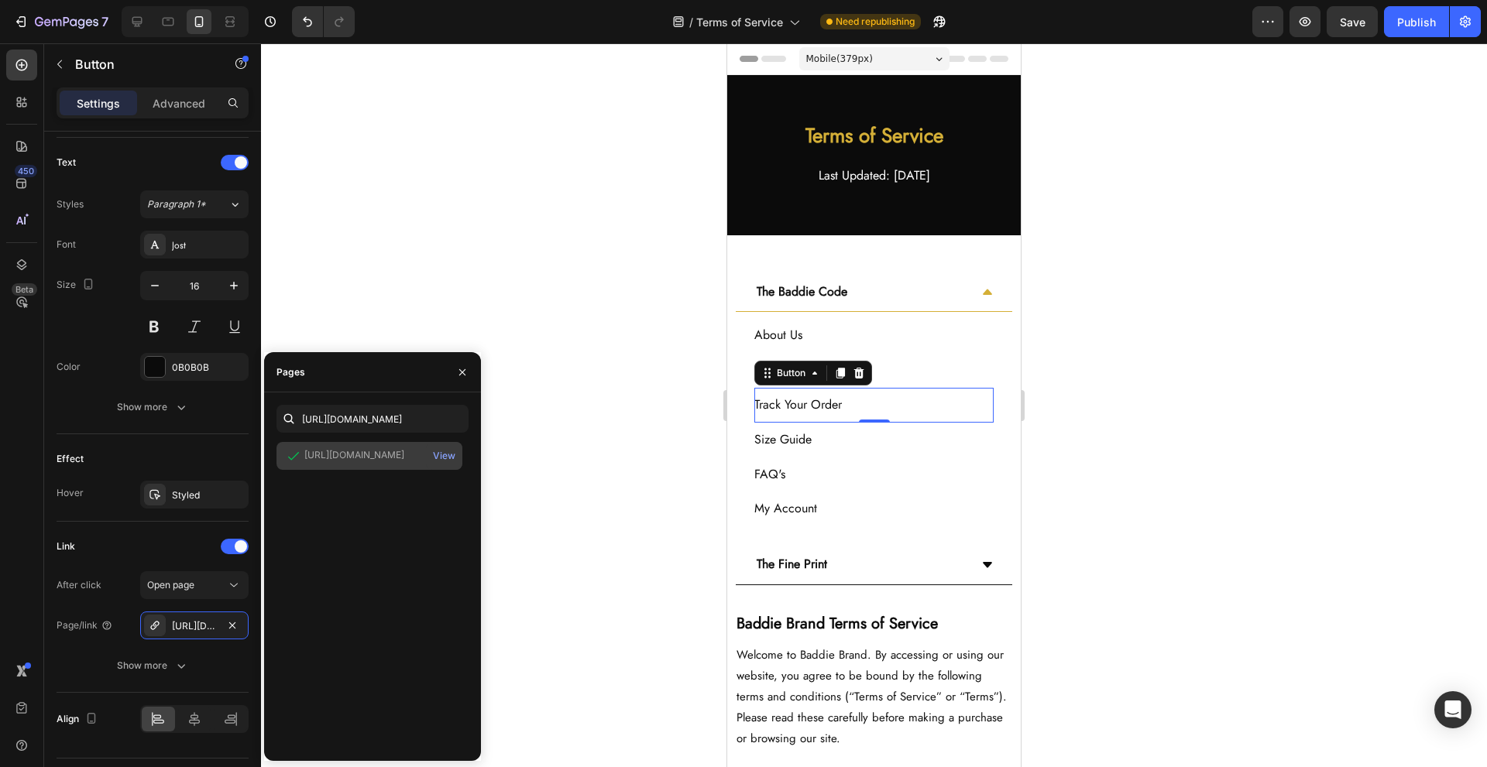
scroll to position [0, 0]
click at [898, 443] on div "Size Guide Button" at bounding box center [873, 440] width 239 height 35
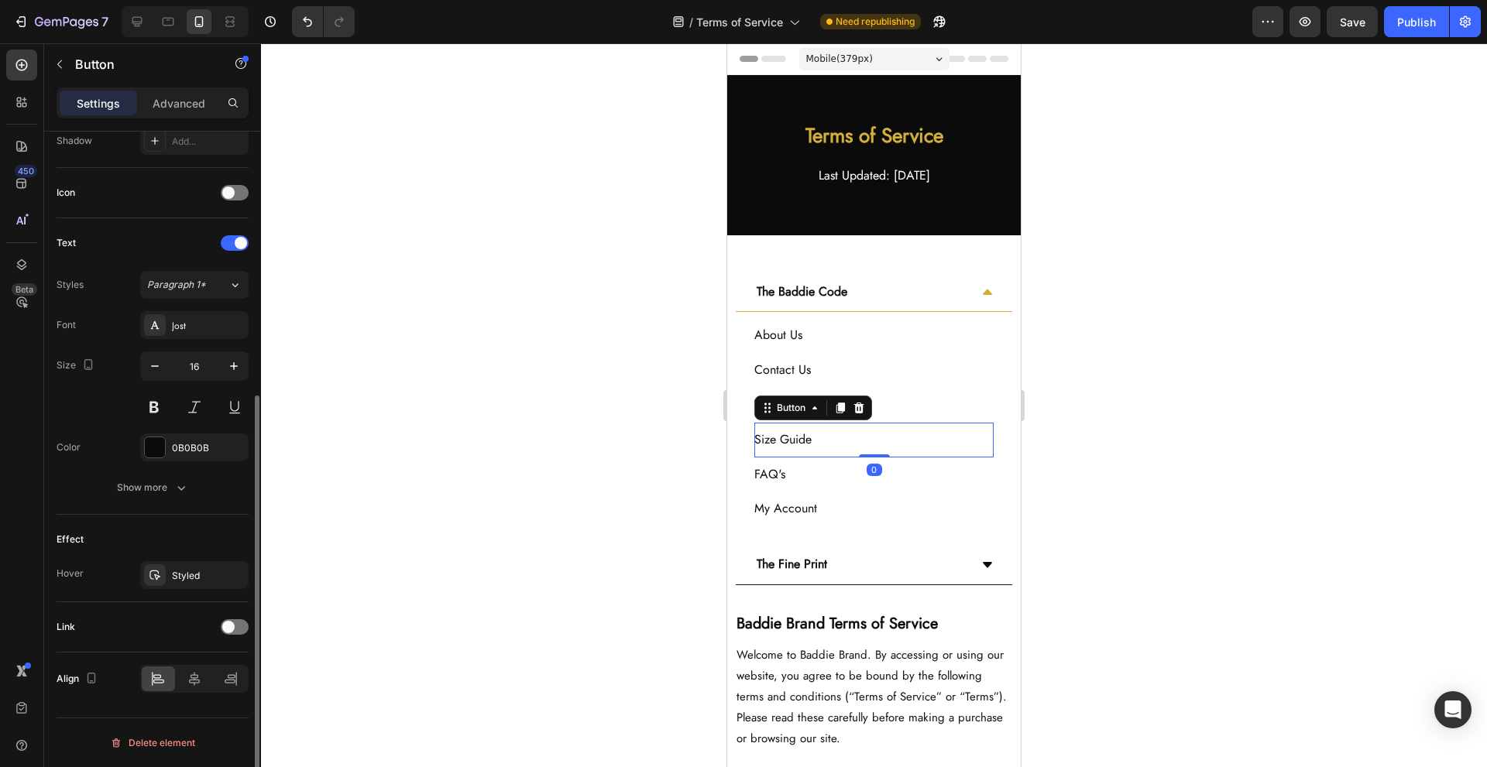
scroll to position [431, 0]
click at [225, 625] on span at bounding box center [228, 627] width 12 height 12
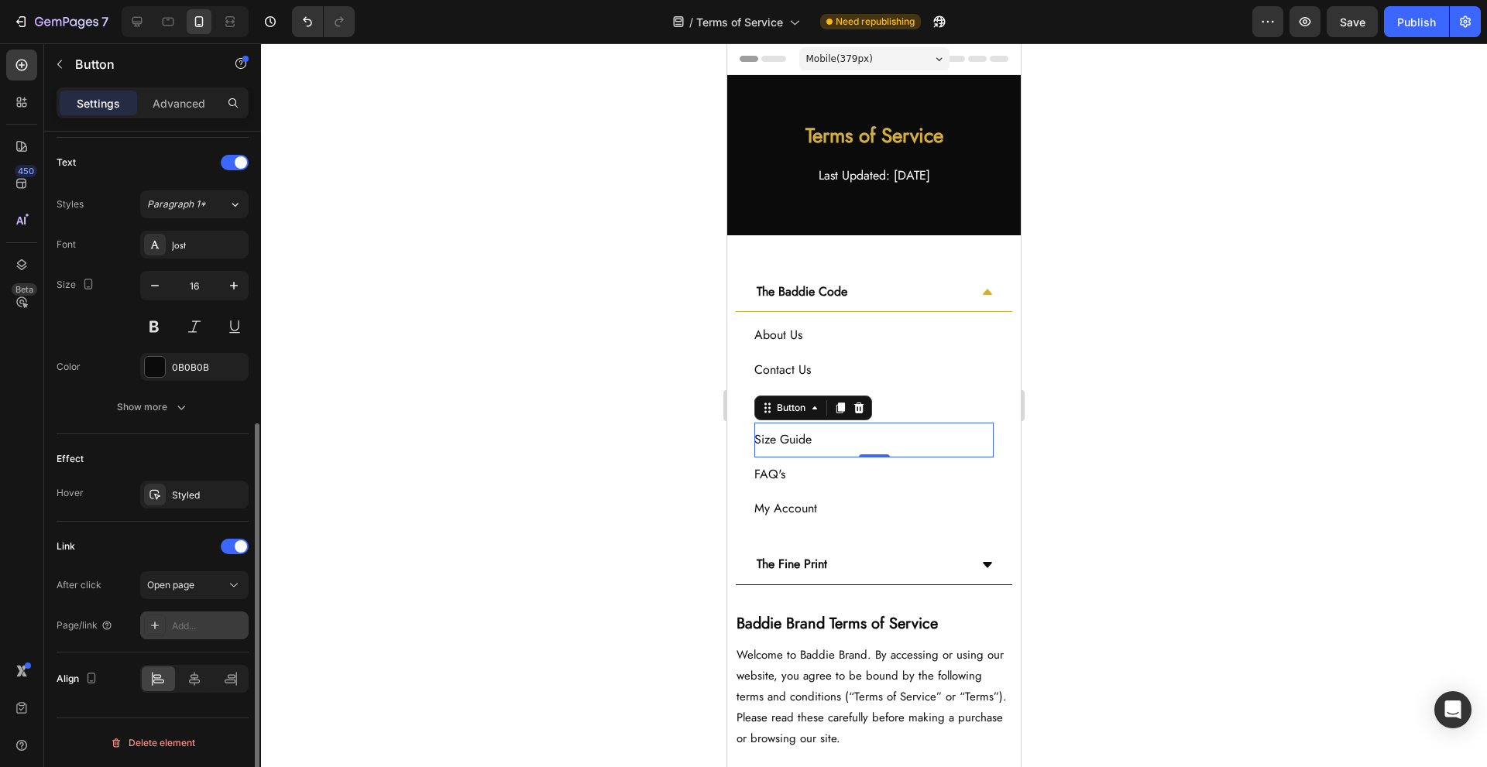
click at [205, 625] on div "Add..." at bounding box center [208, 627] width 73 height 14
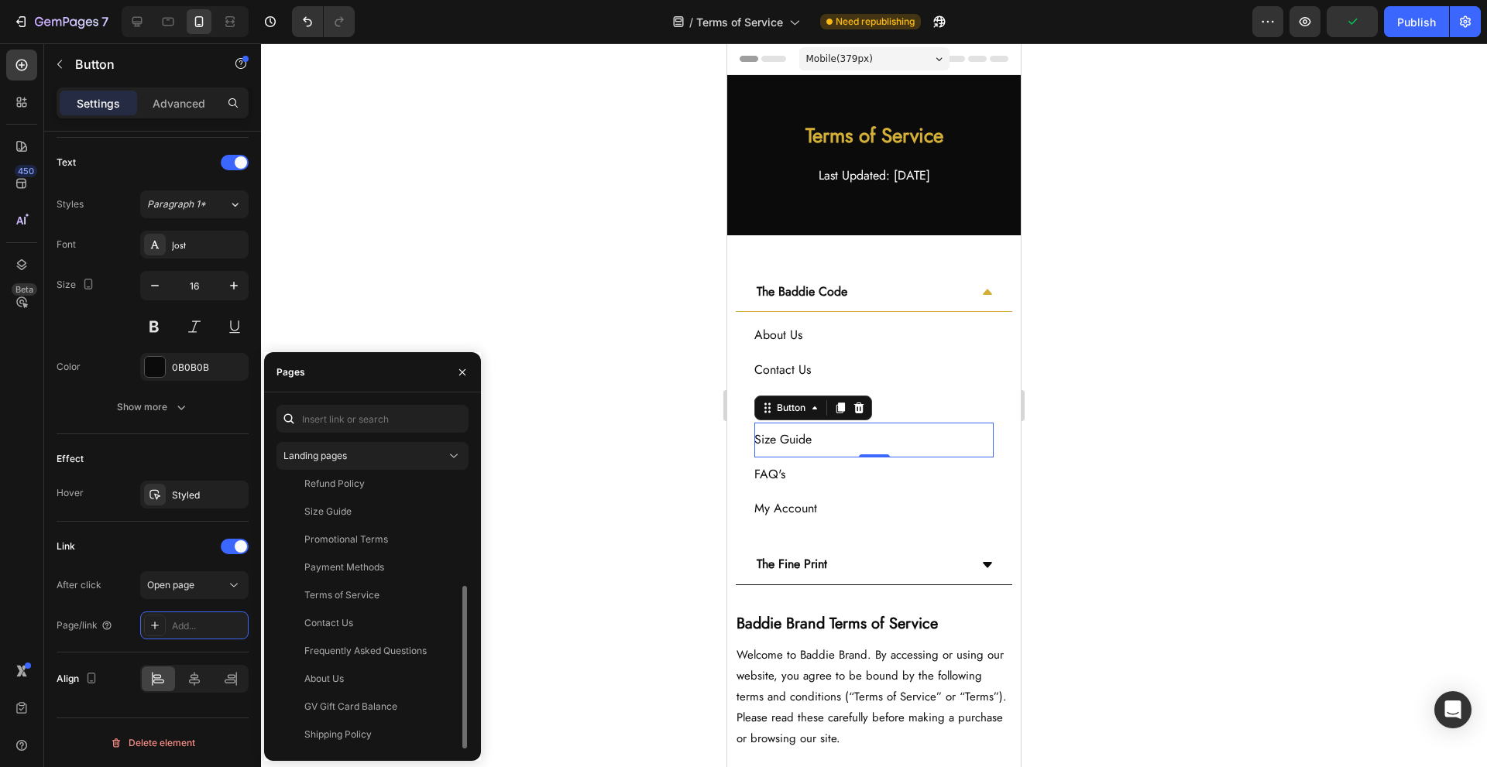
scroll to position [74, 0]
click at [383, 609] on div "Size Guide" at bounding box center [369, 615] width 173 height 14
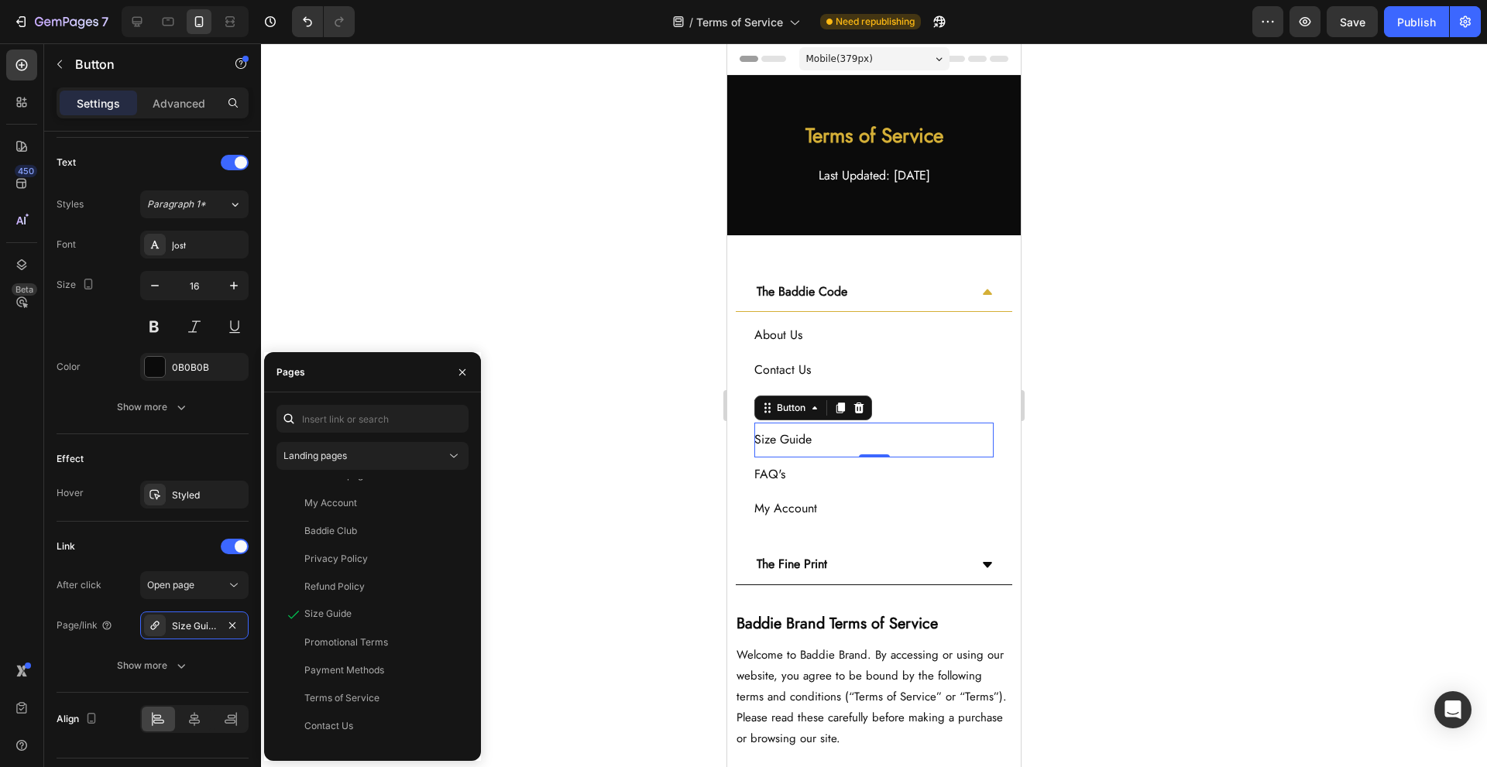
click at [867, 476] on div "0" at bounding box center [874, 470] width 15 height 12
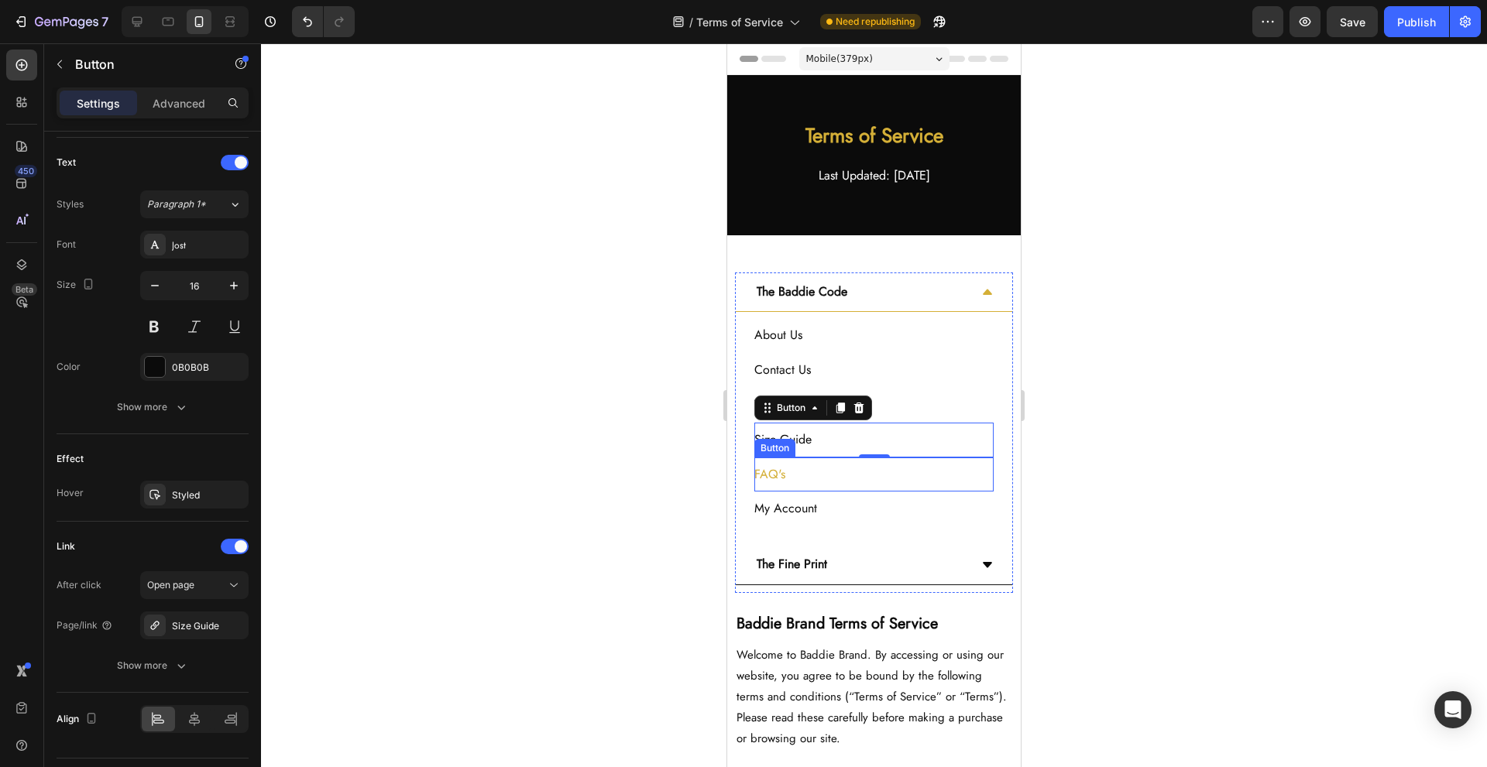
click at [803, 483] on button "FAQ's" at bounding box center [779, 475] width 50 height 35
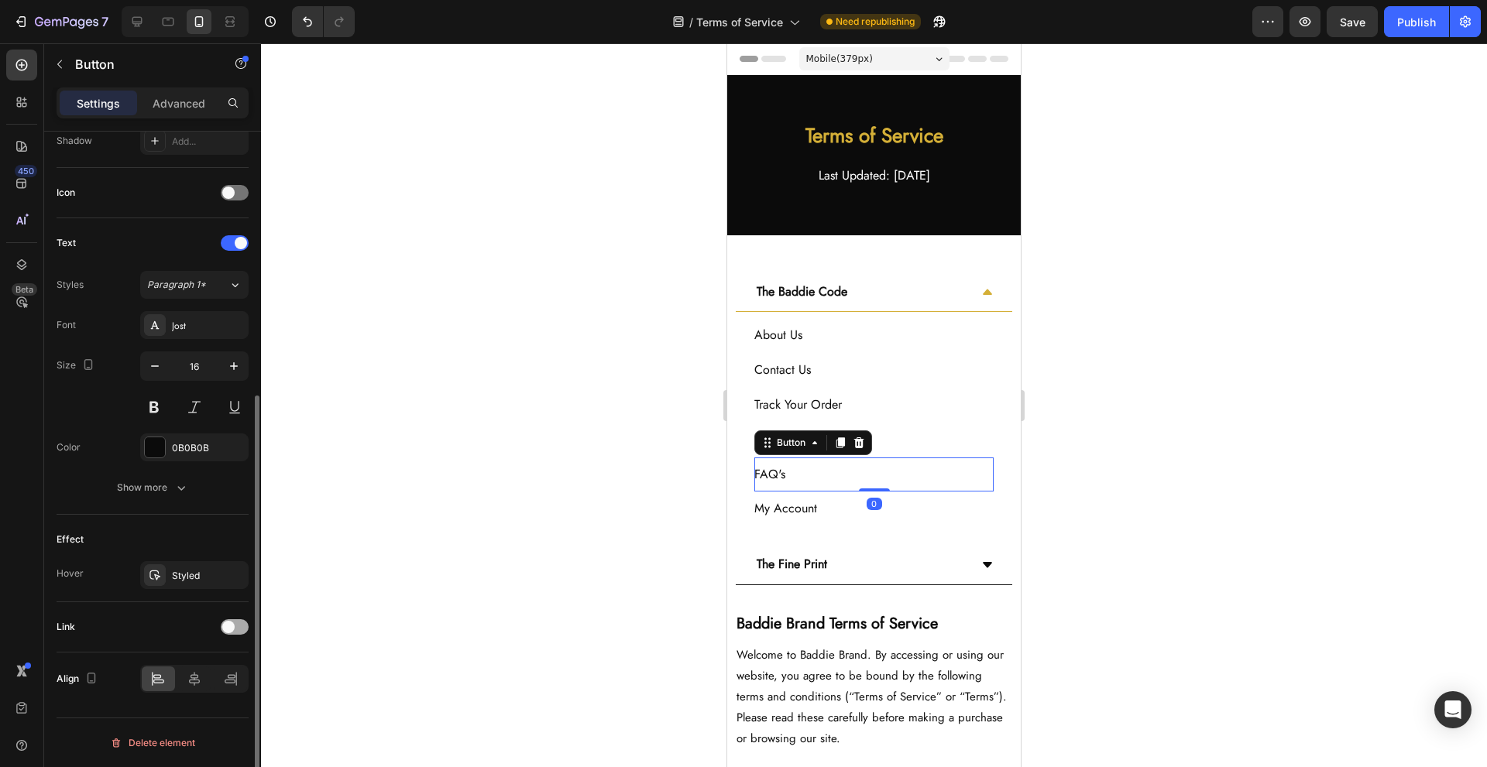
click at [234, 633] on div at bounding box center [235, 627] width 28 height 15
click at [191, 706] on div "Add..." at bounding box center [208, 707] width 73 height 14
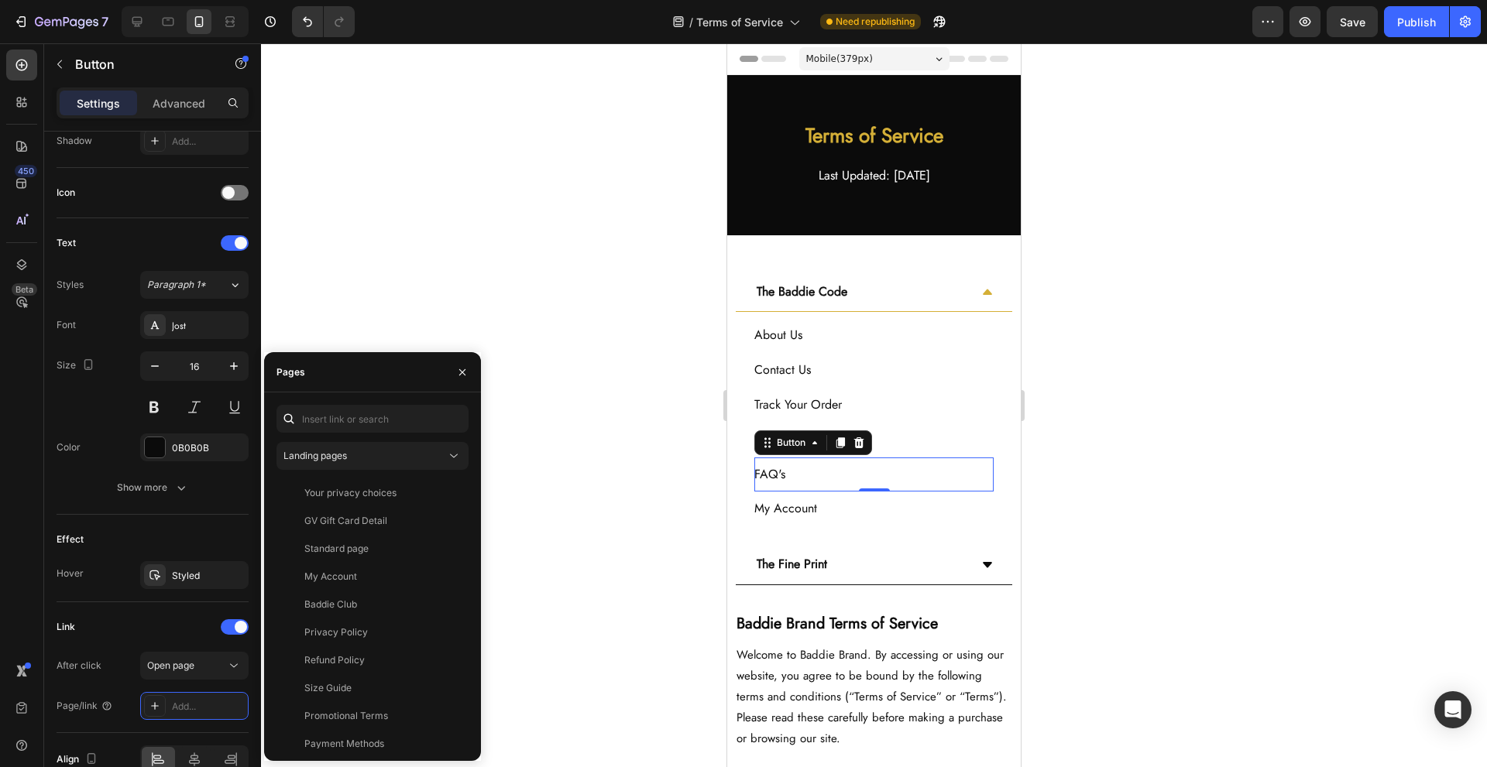
scroll to position [177, 0]
click at [403, 654] on div "Frequently Asked Questions" at bounding box center [365, 651] width 122 height 14
click at [895, 512] on div "My Account Button" at bounding box center [873, 509] width 239 height 35
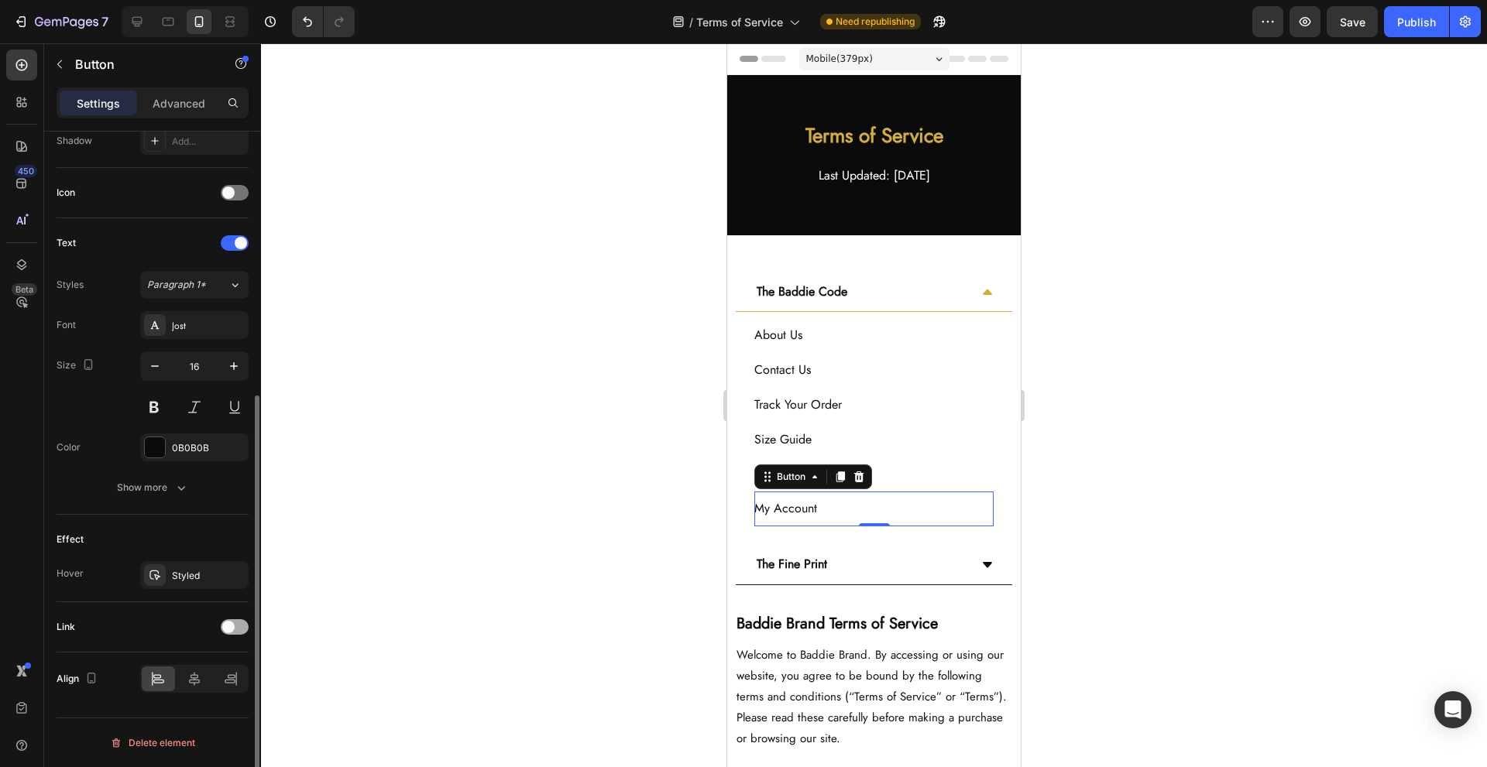
click at [236, 626] on div at bounding box center [235, 627] width 28 height 15
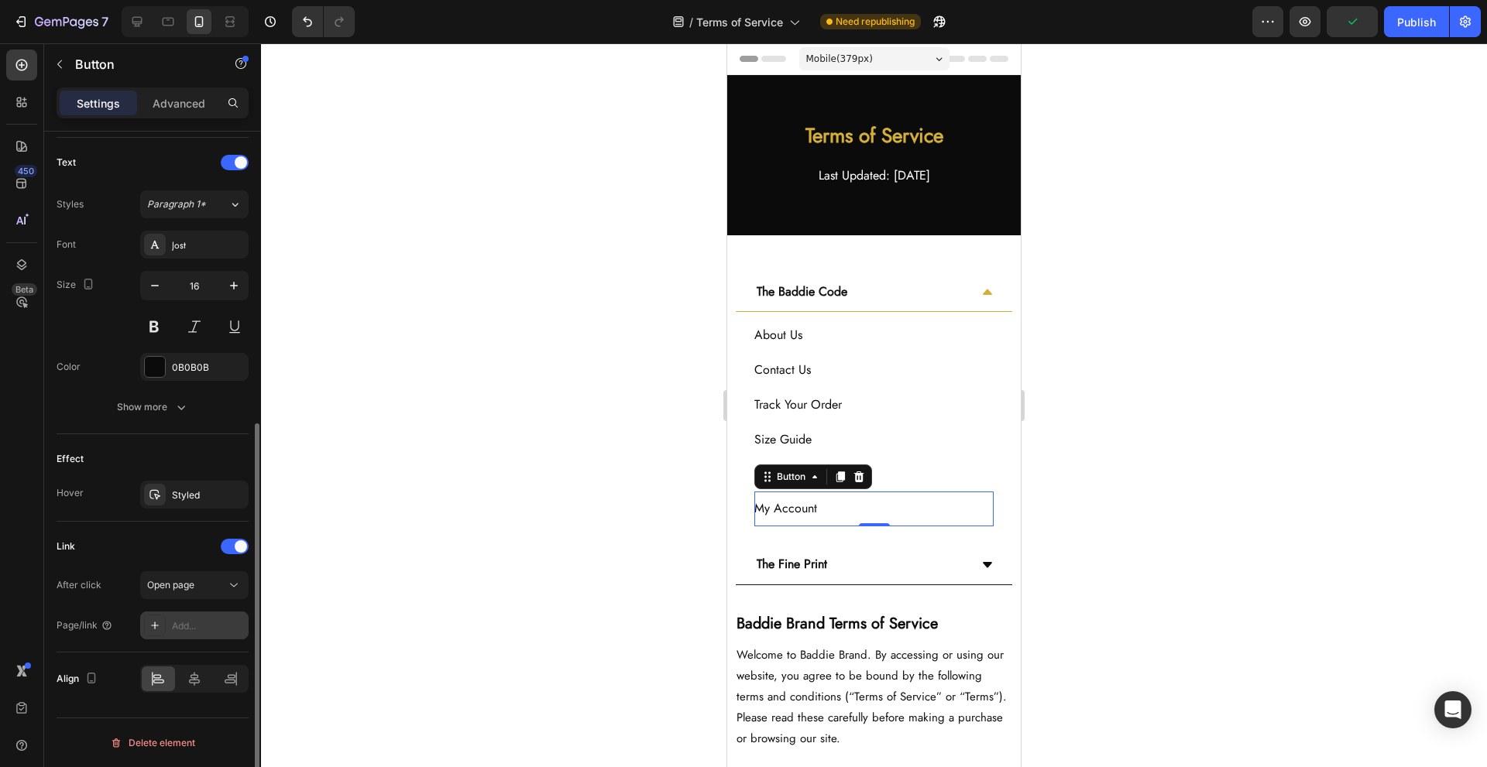
click at [210, 633] on div "Add..." at bounding box center [208, 627] width 73 height 14
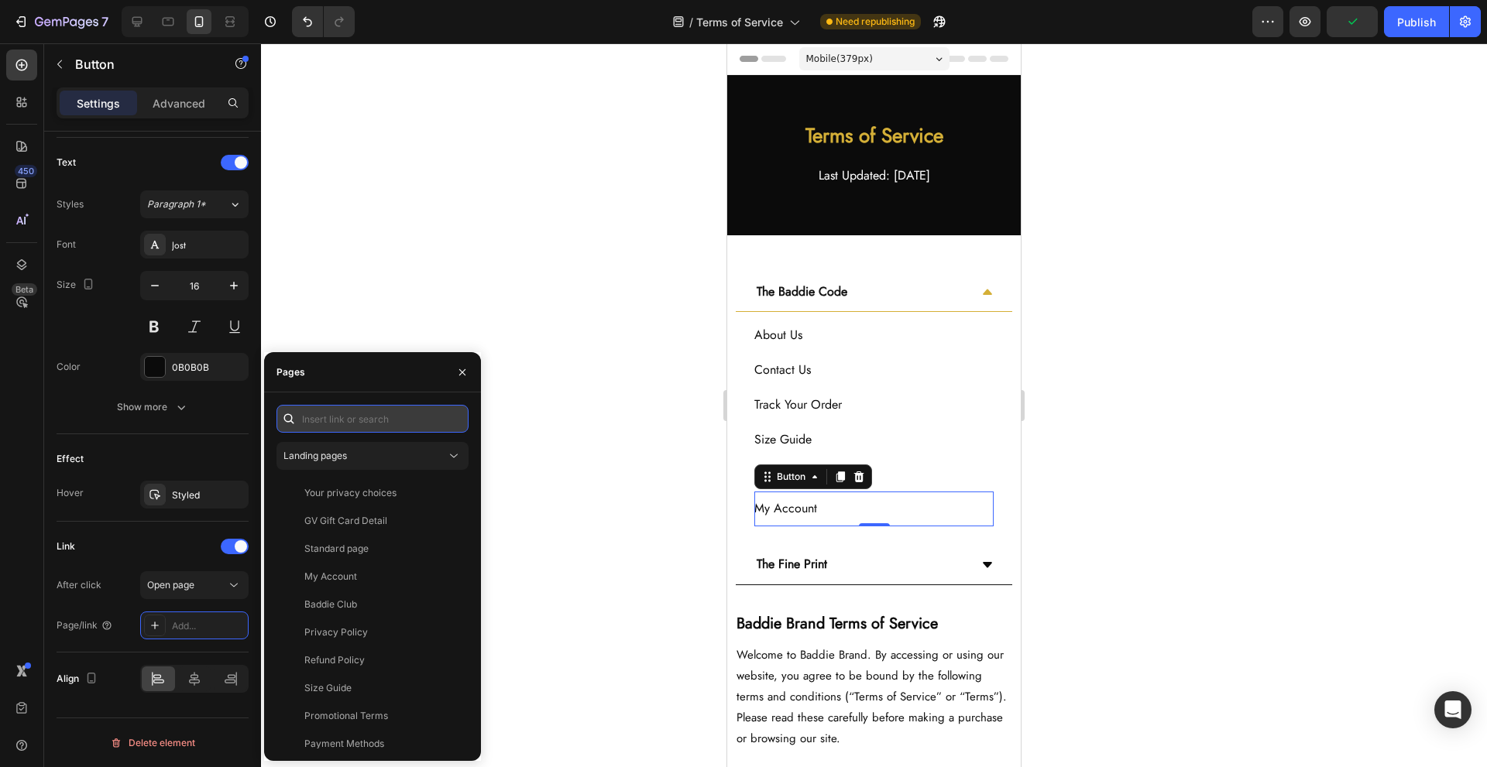
click at [360, 417] on input "text" at bounding box center [372, 419] width 192 height 28
paste input "https://shopify.com/authentication/75895996632/login?client_id=f22f8116-e9fb-43…"
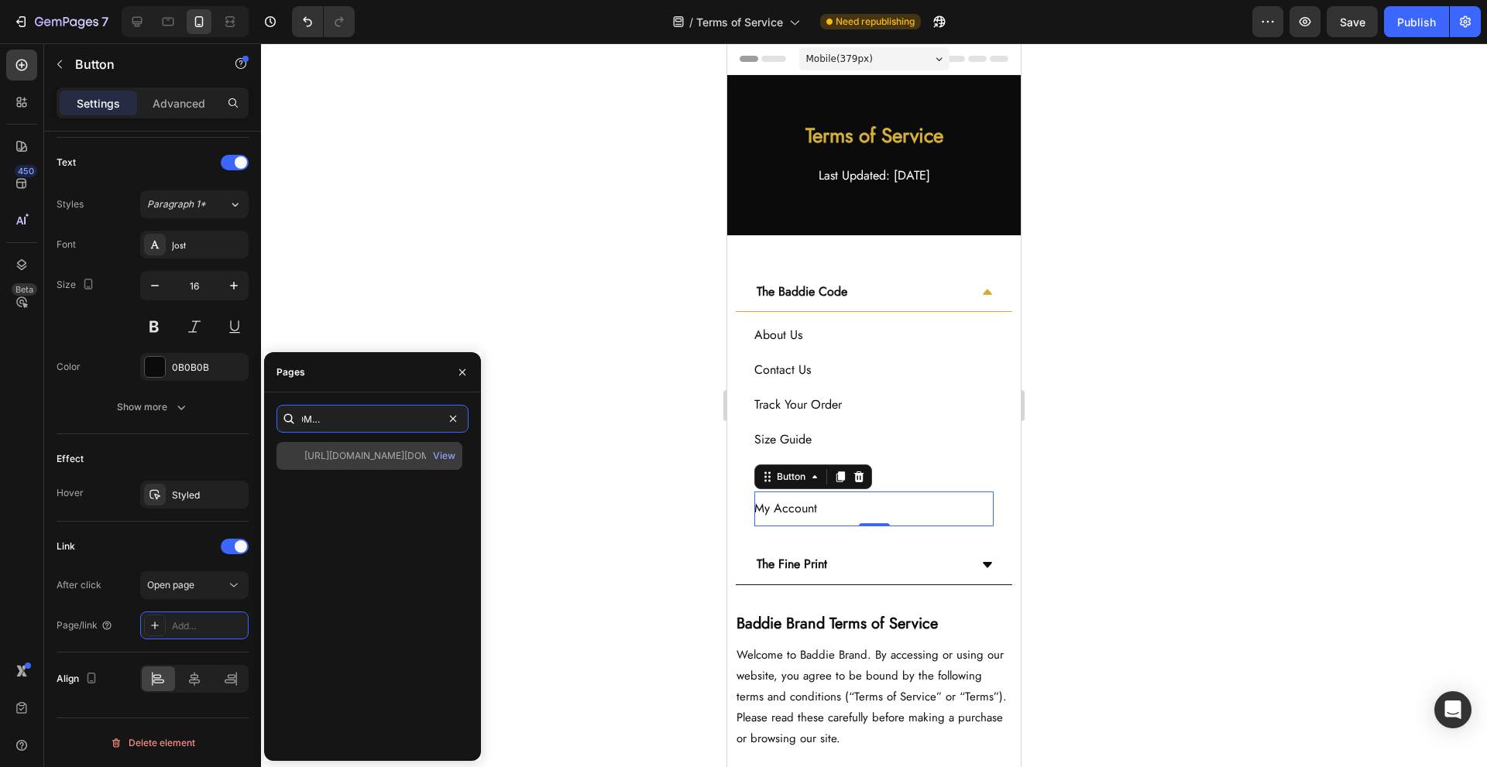
type input "https://shopify.com/authentication/75895996632/login?client_id=f22f8116-e9fb-43…"
click at [369, 464] on div "https://shopify.com/authentication/75895996632/login?client_id=f22f8116-e9fb-43…" at bounding box center [369, 456] width 186 height 28
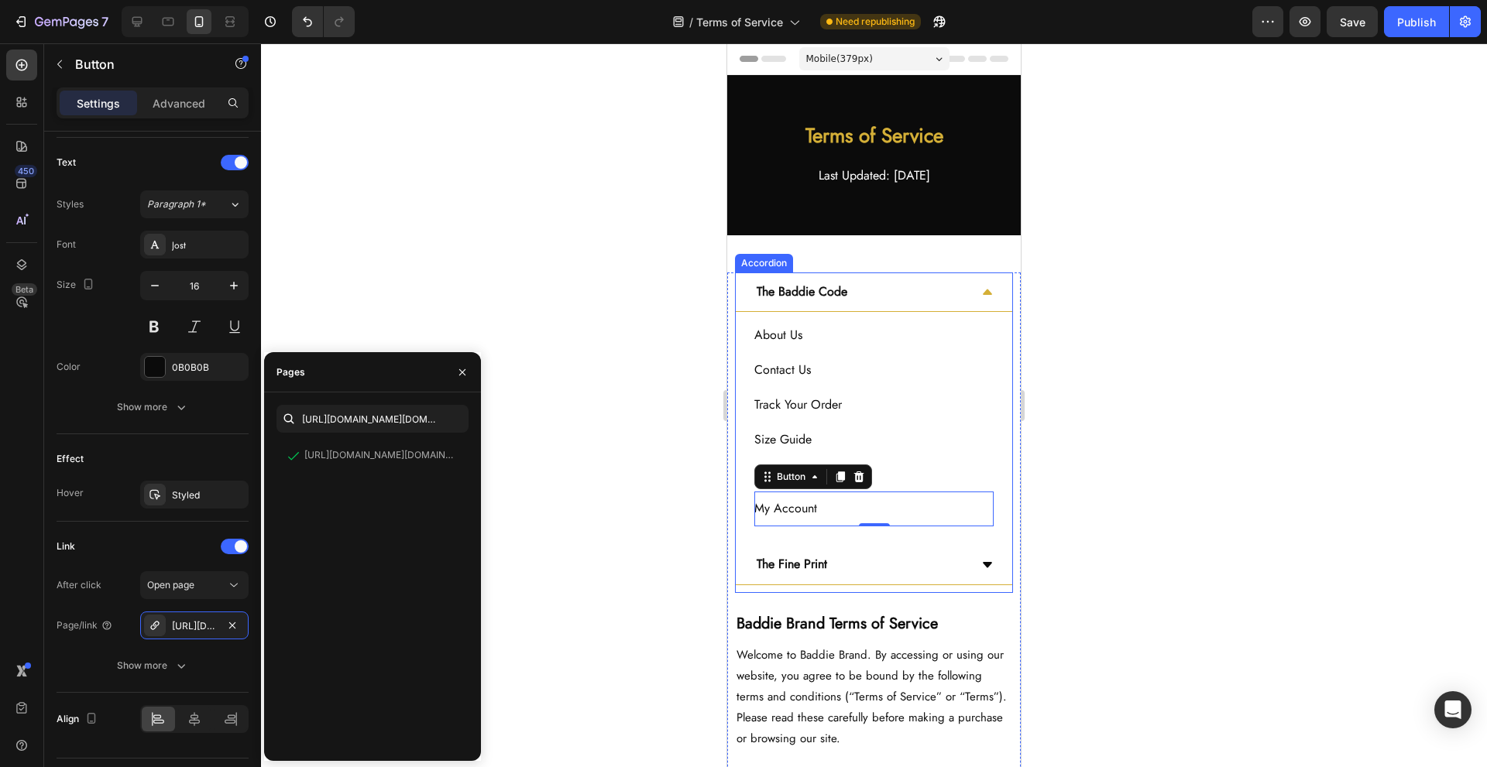
click at [867, 559] on div "The Fine Print" at bounding box center [861, 564] width 215 height 27
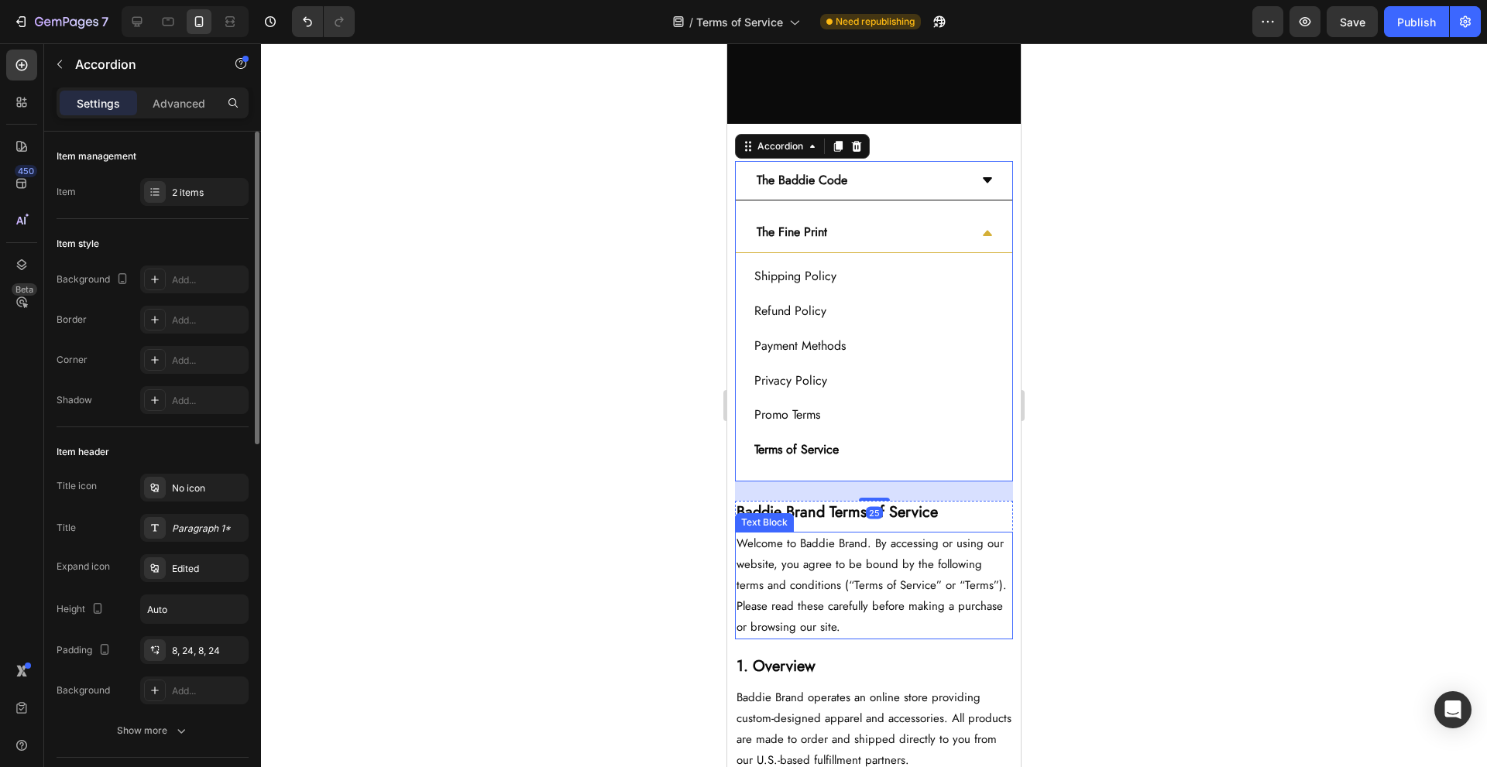
scroll to position [207, 0]
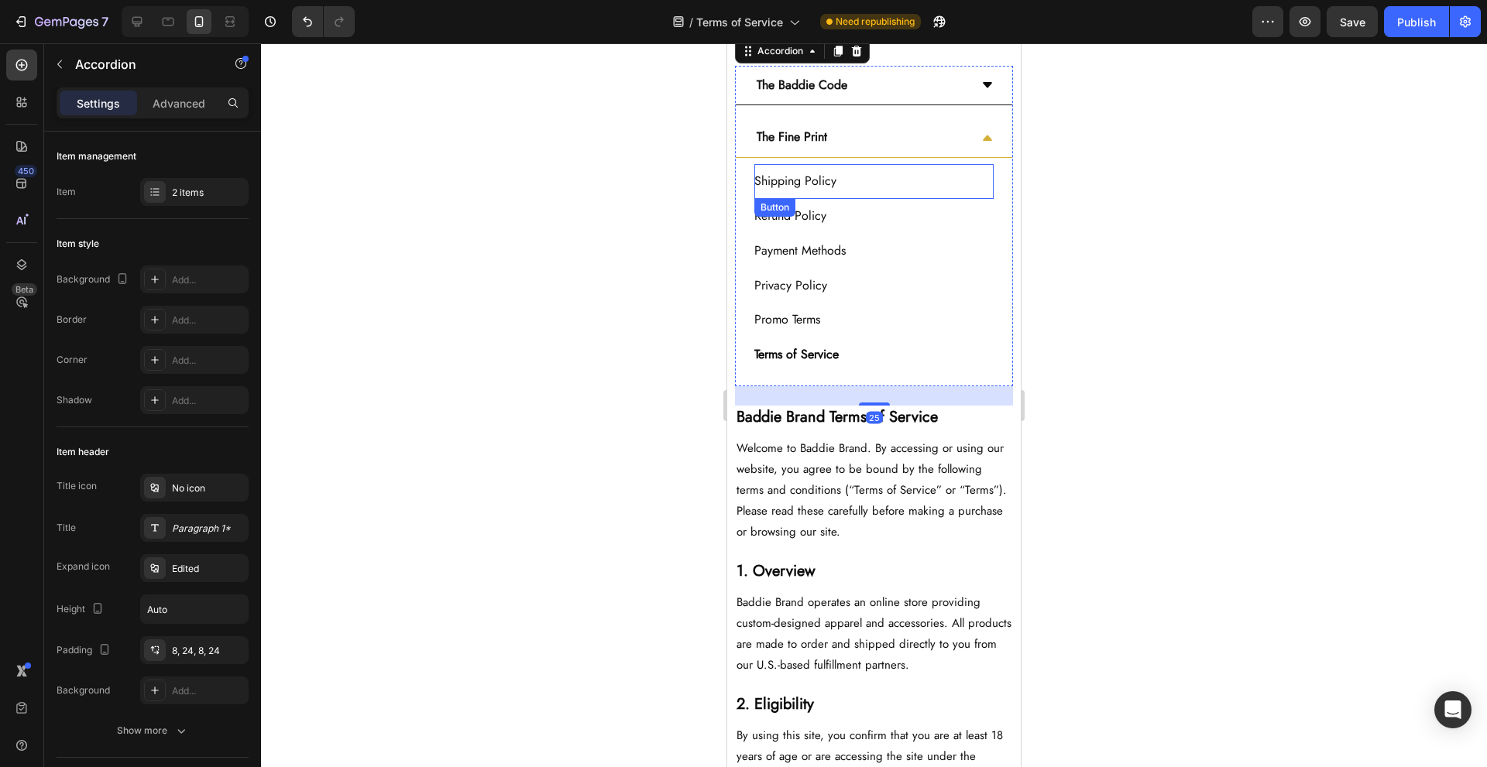
click at [908, 191] on div "Shipping Policy Button" at bounding box center [873, 181] width 239 height 35
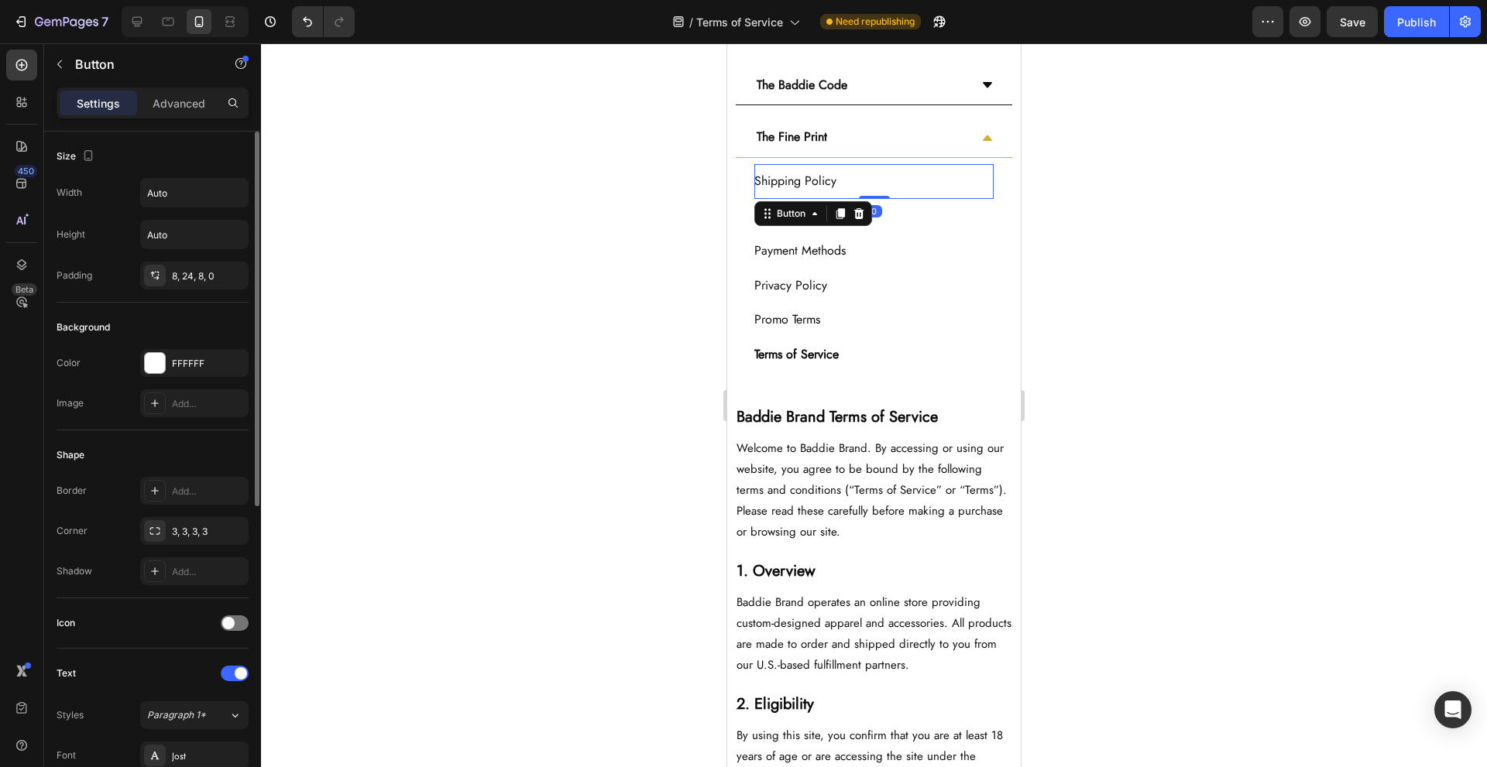
scroll to position [412, 0]
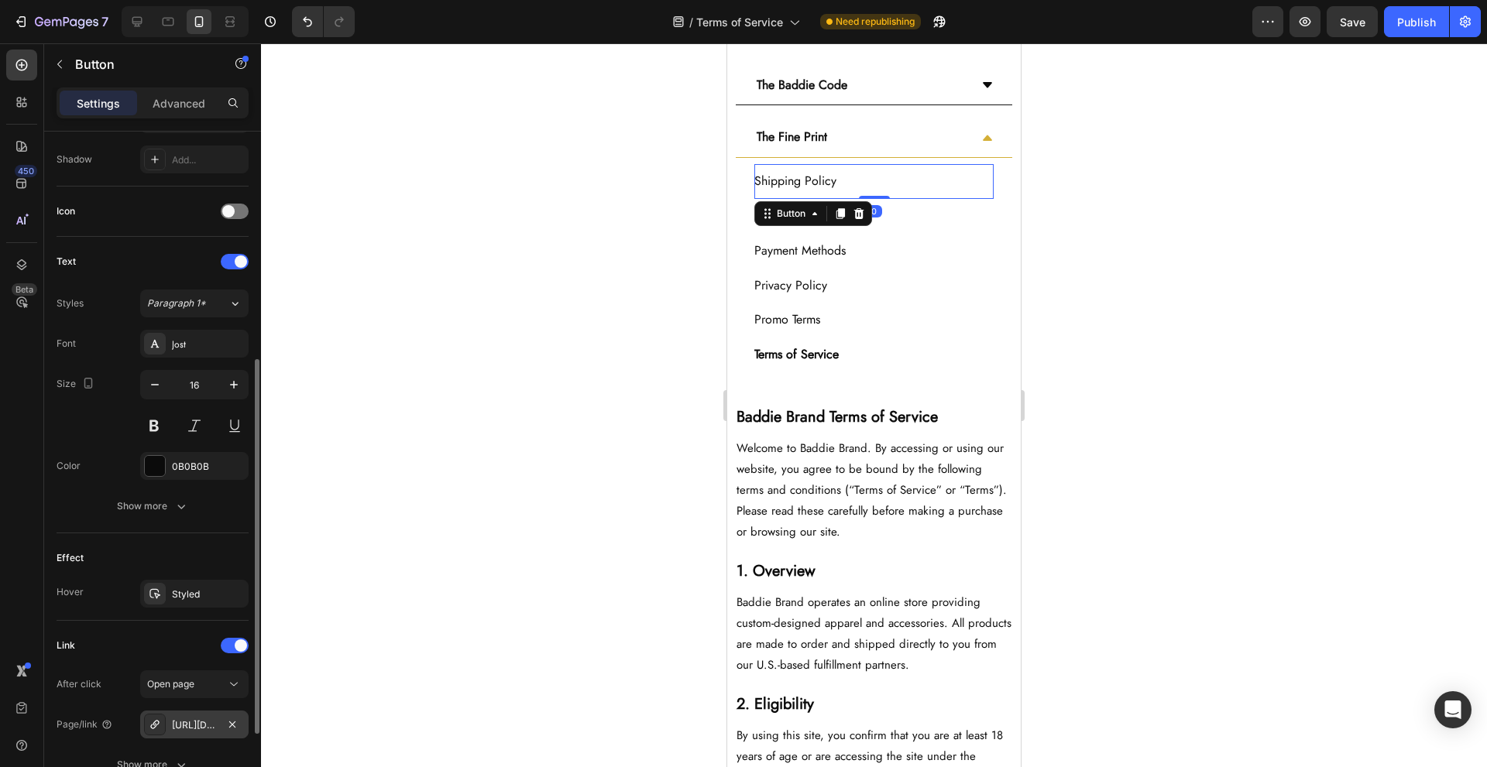
click at [197, 727] on div "https://baddiebynya.com/shipping-policy" at bounding box center [194, 726] width 45 height 14
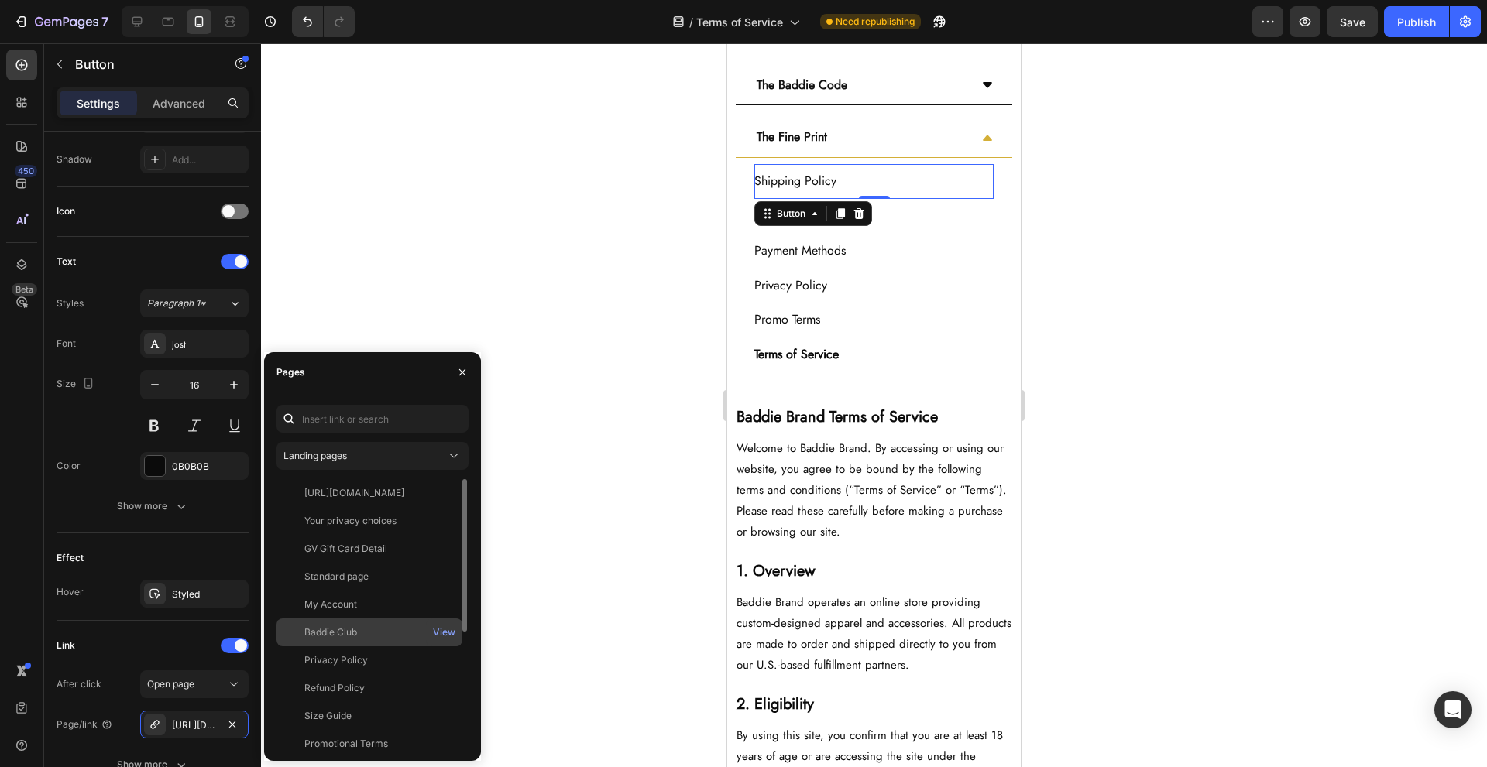
scroll to position [204, 0]
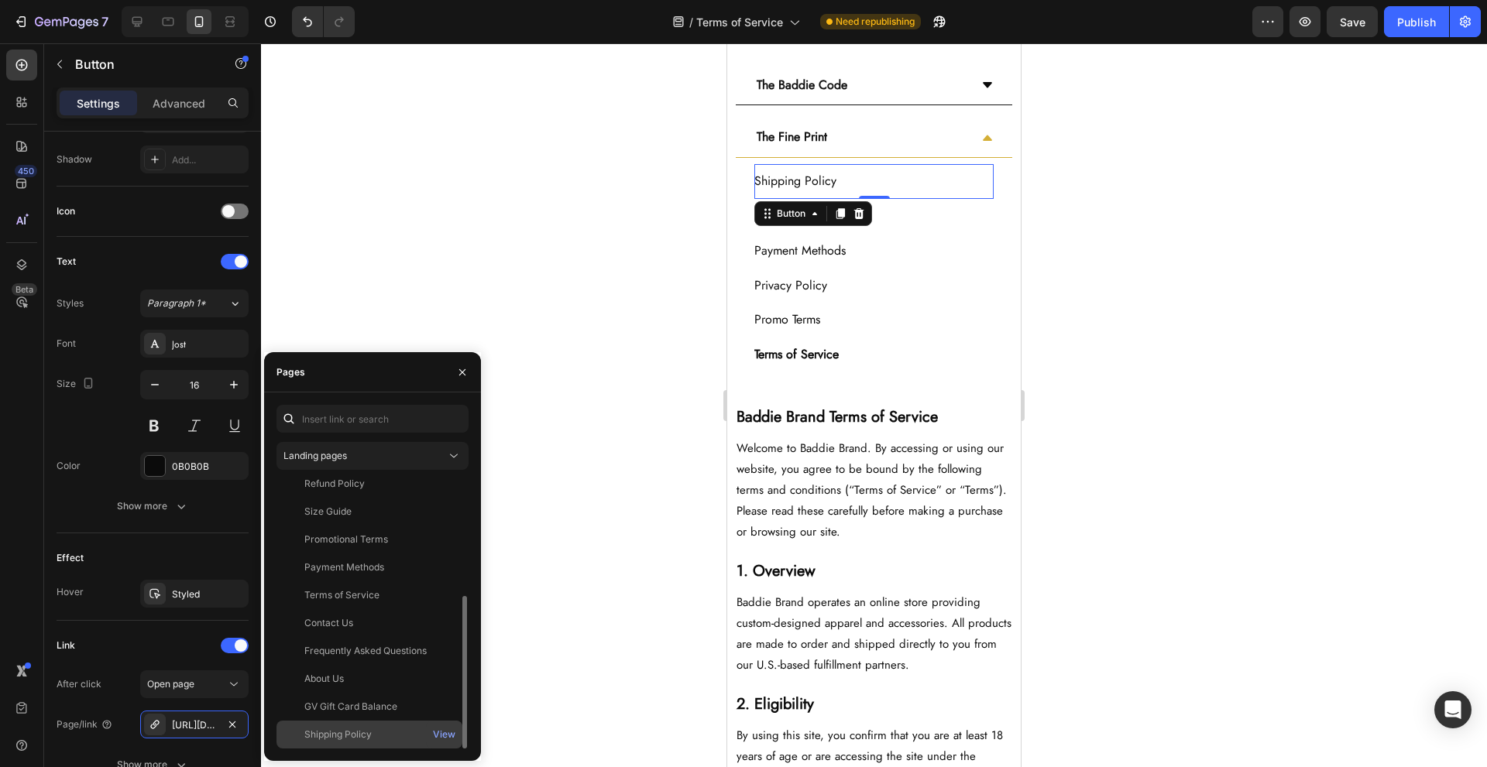
click at [374, 723] on div "Shipping Policy View" at bounding box center [369, 735] width 186 height 28
click at [919, 211] on div "Refund Policy Button" at bounding box center [873, 216] width 239 height 35
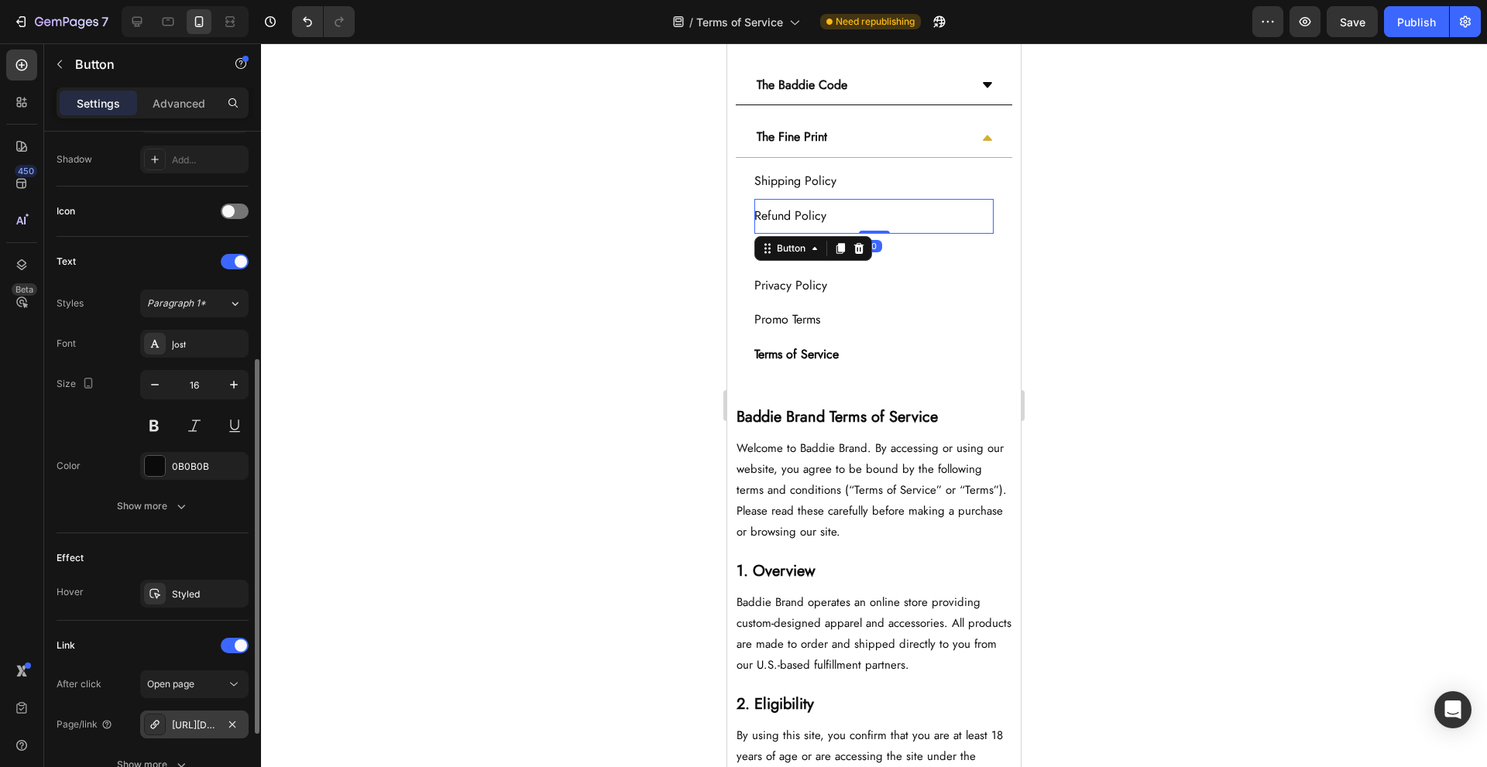
click at [194, 722] on div "https://baddiebynya.com/refund-policy" at bounding box center [194, 726] width 45 height 14
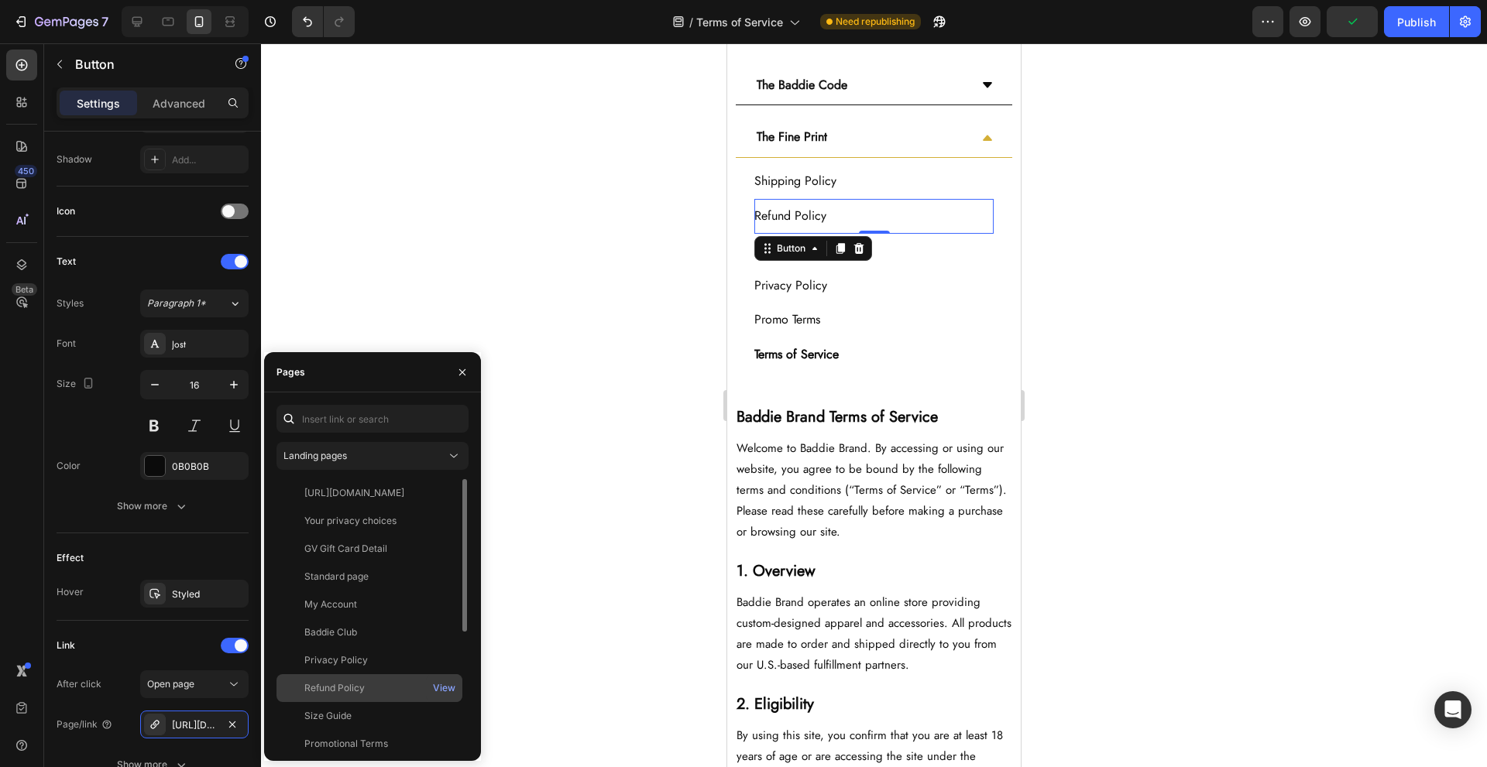
click at [378, 687] on div "Refund Policy" at bounding box center [369, 689] width 173 height 14
click at [924, 269] on div "Privacy Policy Button" at bounding box center [873, 286] width 239 height 35
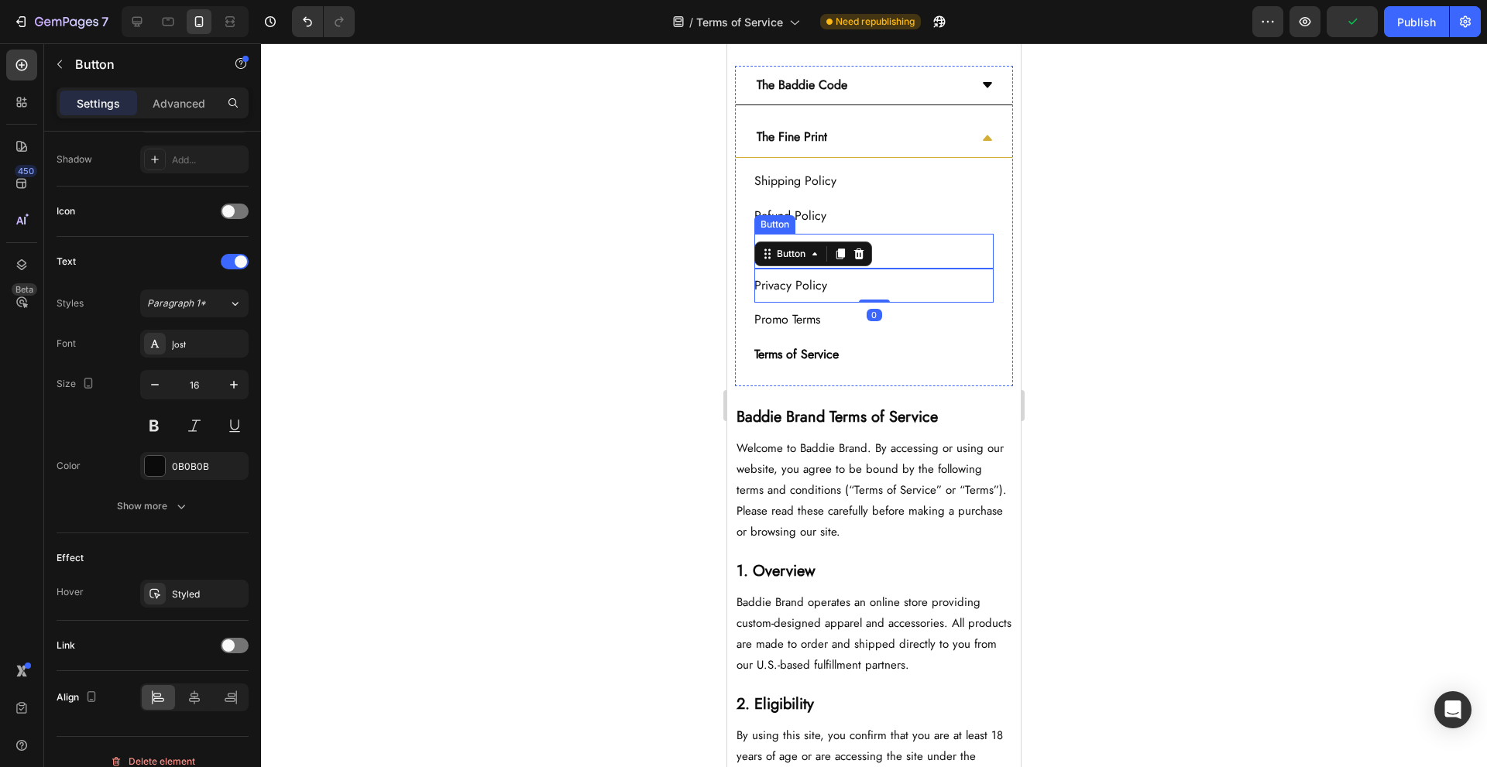
click at [936, 248] on div "Payment Methods Button" at bounding box center [873, 251] width 239 height 35
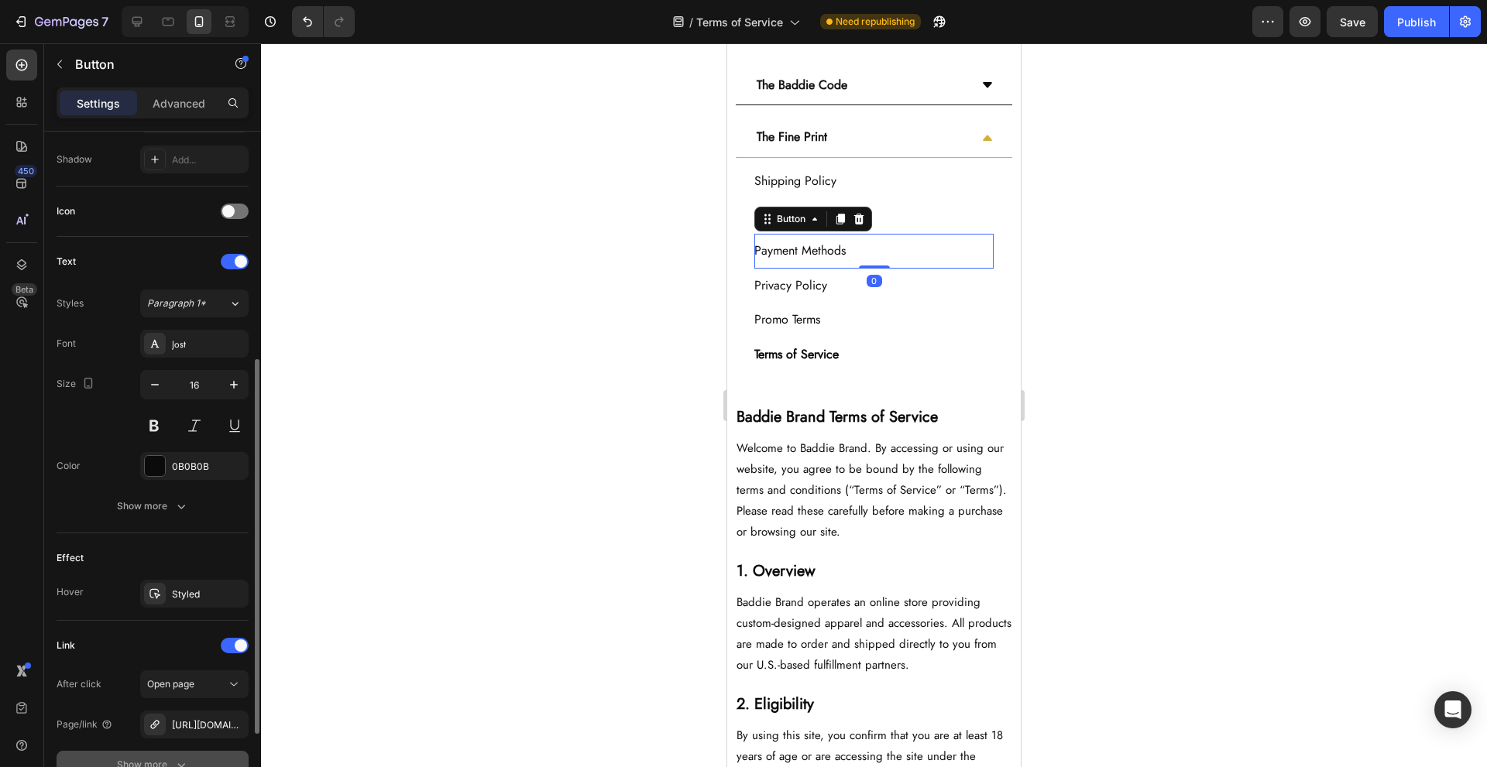
scroll to position [551, 0]
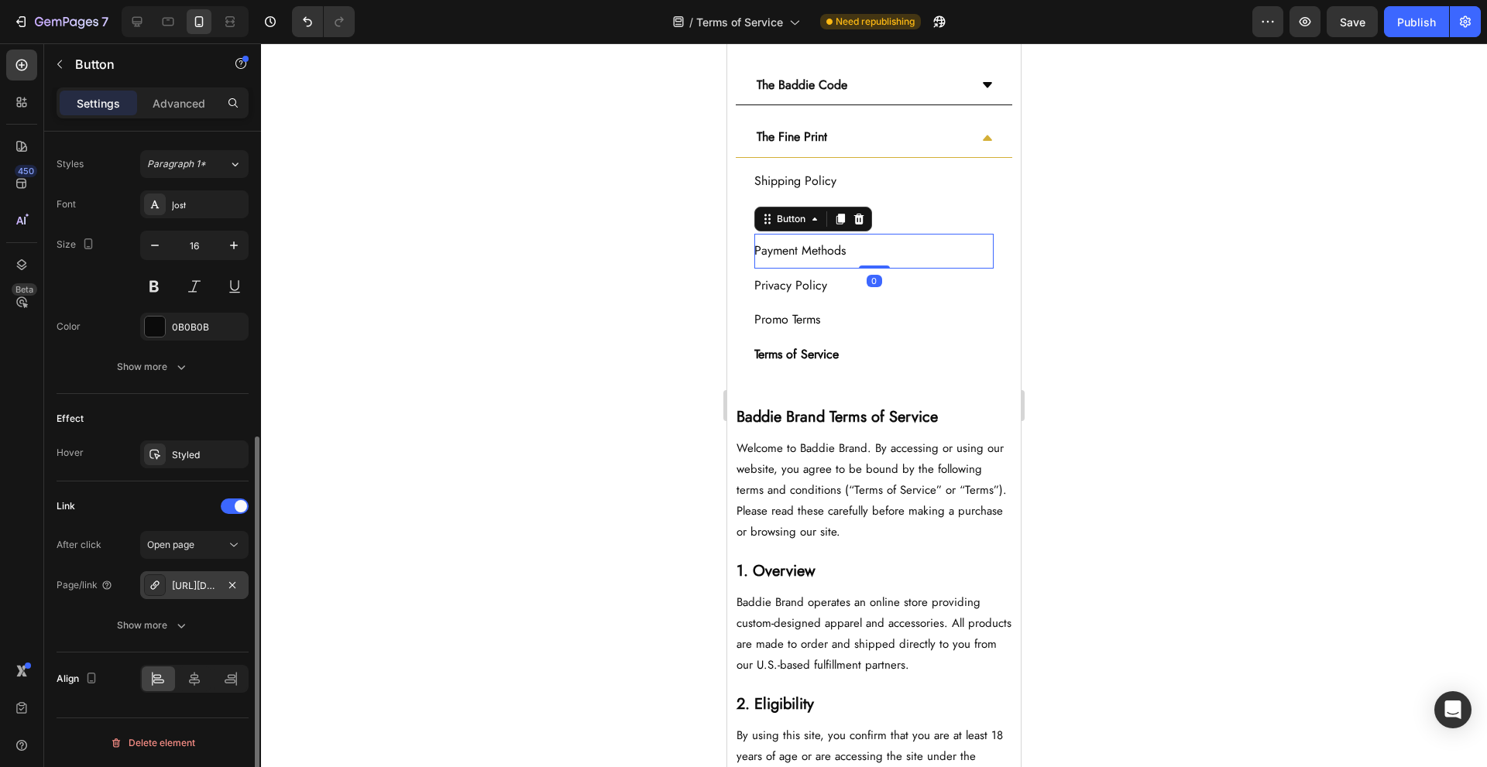
click at [215, 592] on div "https://baddiebynya.com/payment-methods" at bounding box center [194, 586] width 45 height 14
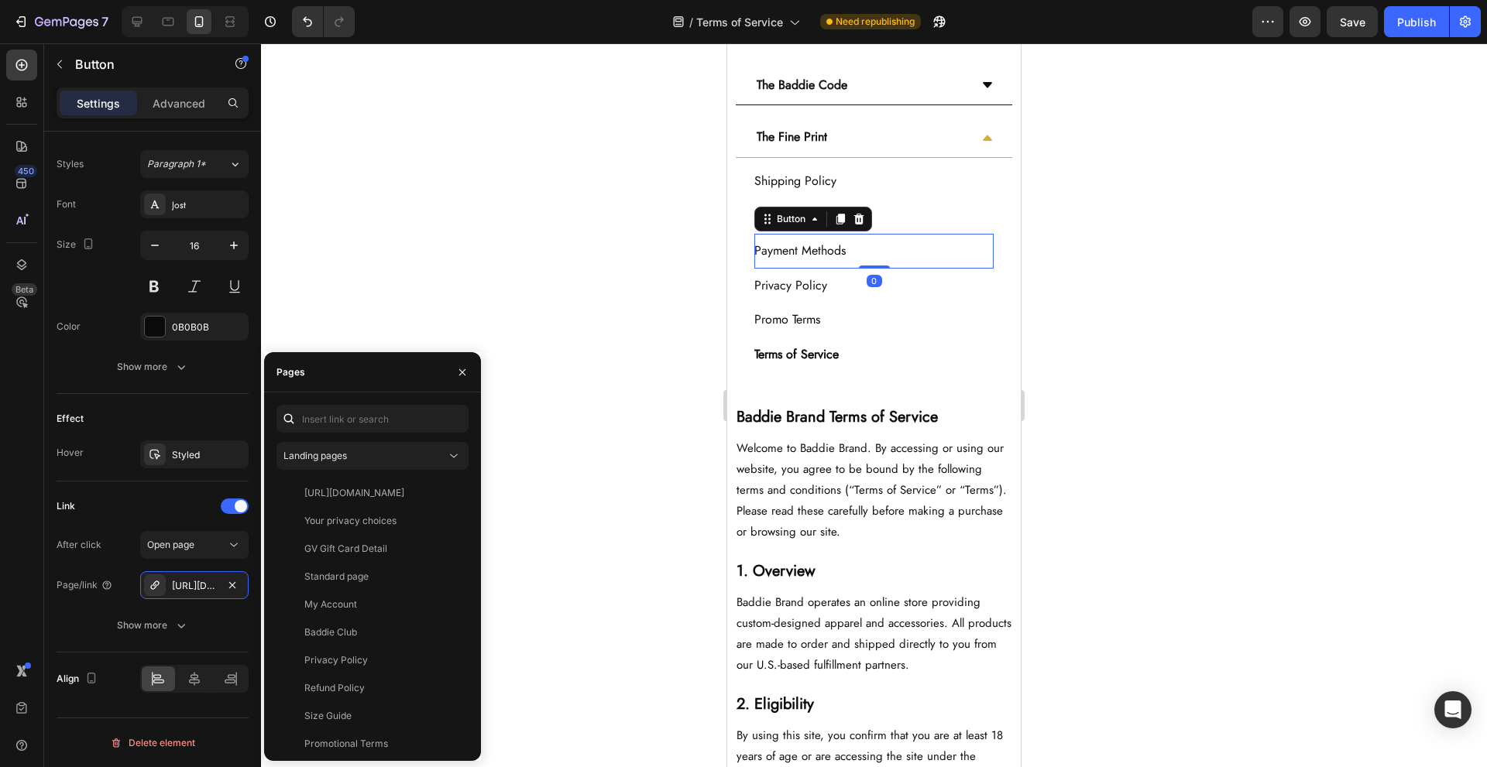
scroll to position [204, 0]
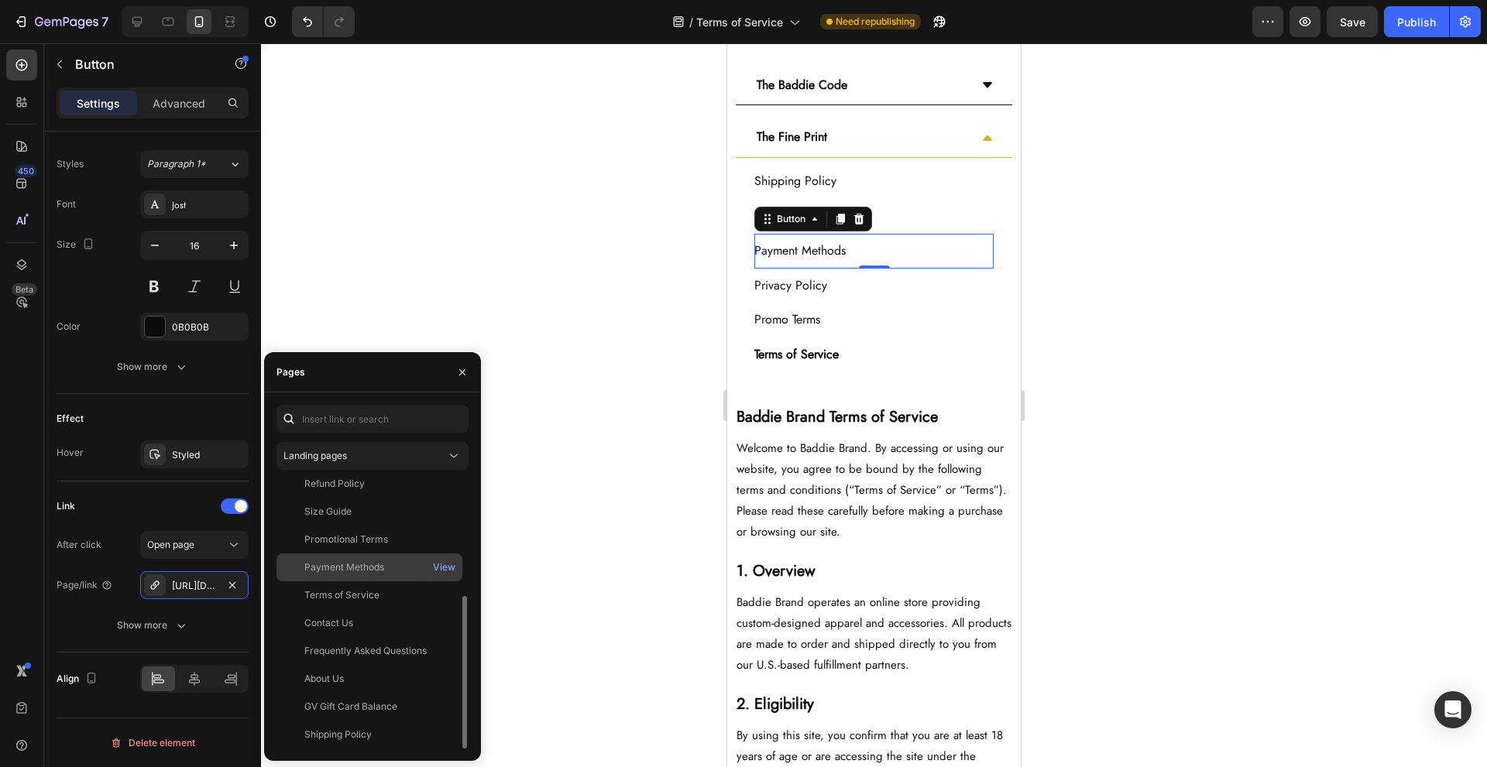
click at [378, 572] on div "Payment Methods" at bounding box center [344, 568] width 80 height 14
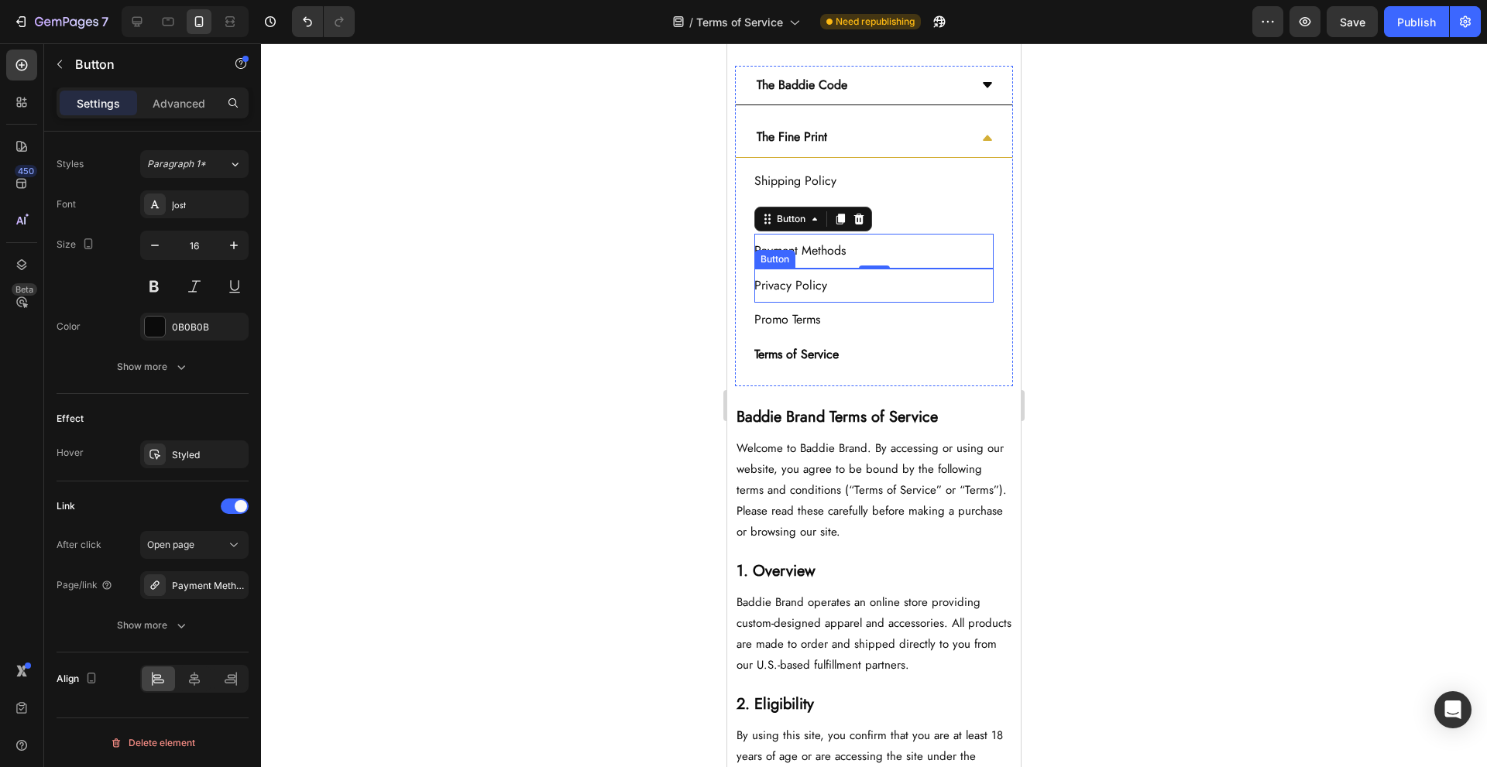
click at [872, 285] on div "0" at bounding box center [874, 281] width 15 height 12
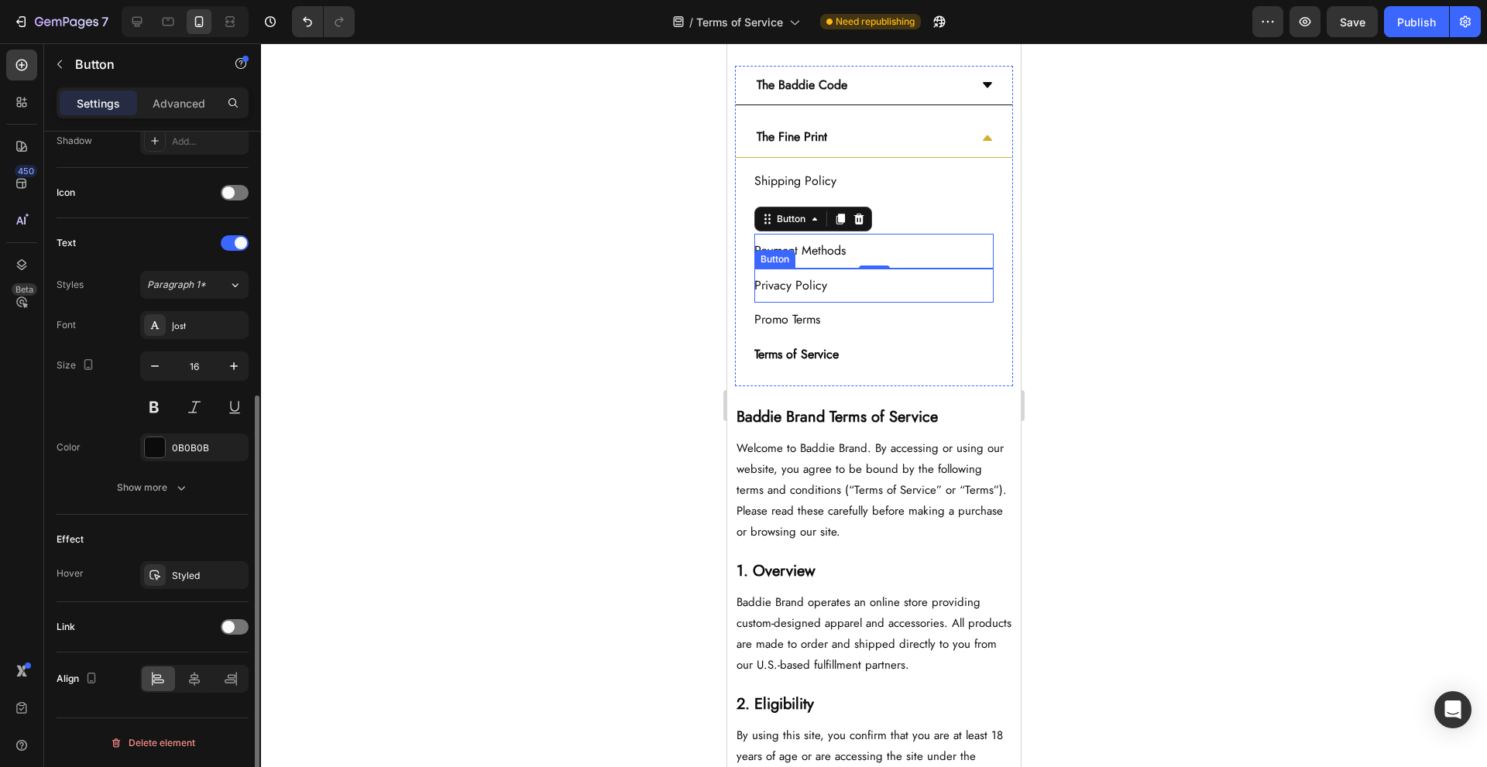
click at [858, 281] on div "Privacy Policy Button" at bounding box center [873, 286] width 239 height 35
click at [239, 624] on div at bounding box center [235, 627] width 28 height 15
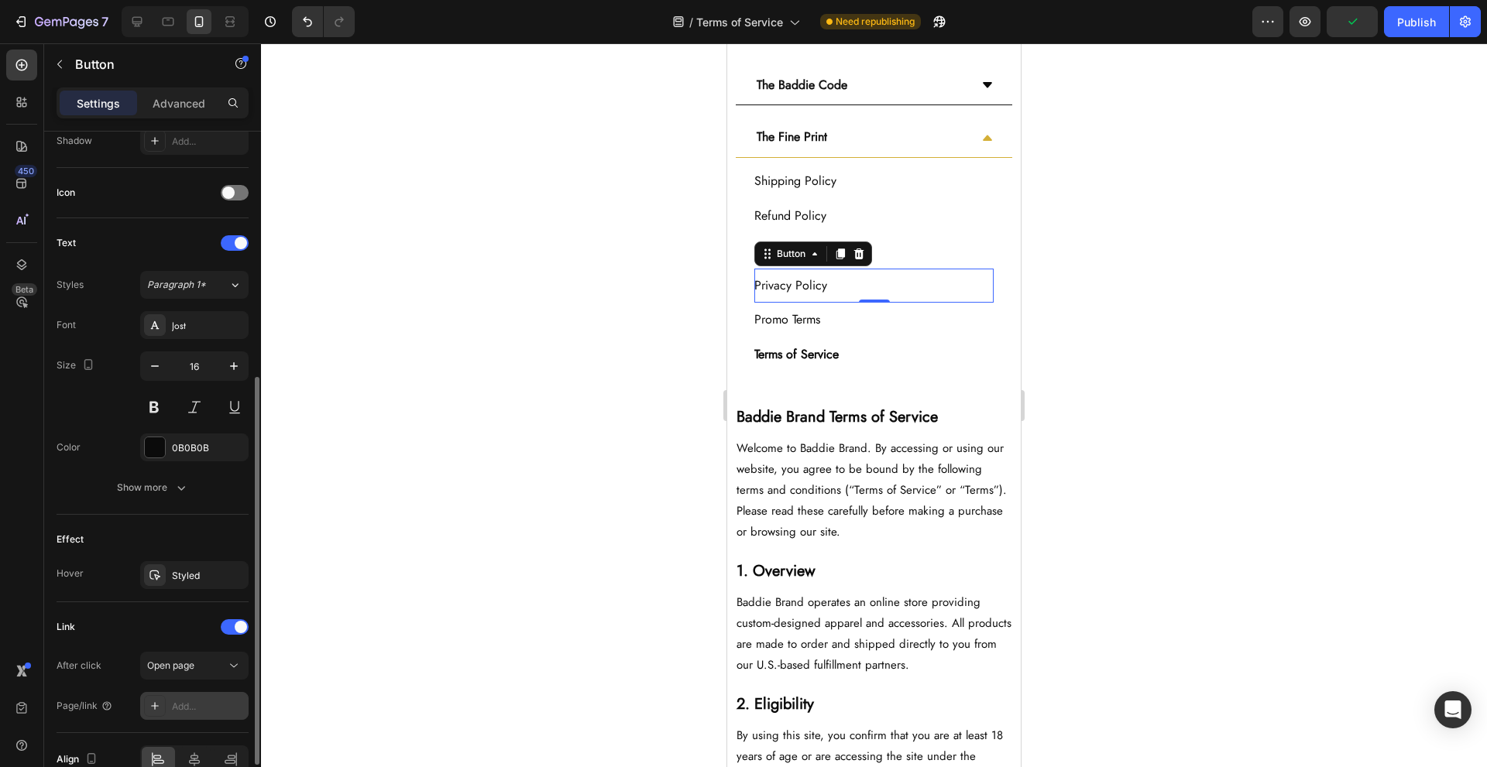
click at [224, 705] on div "Add..." at bounding box center [208, 707] width 73 height 14
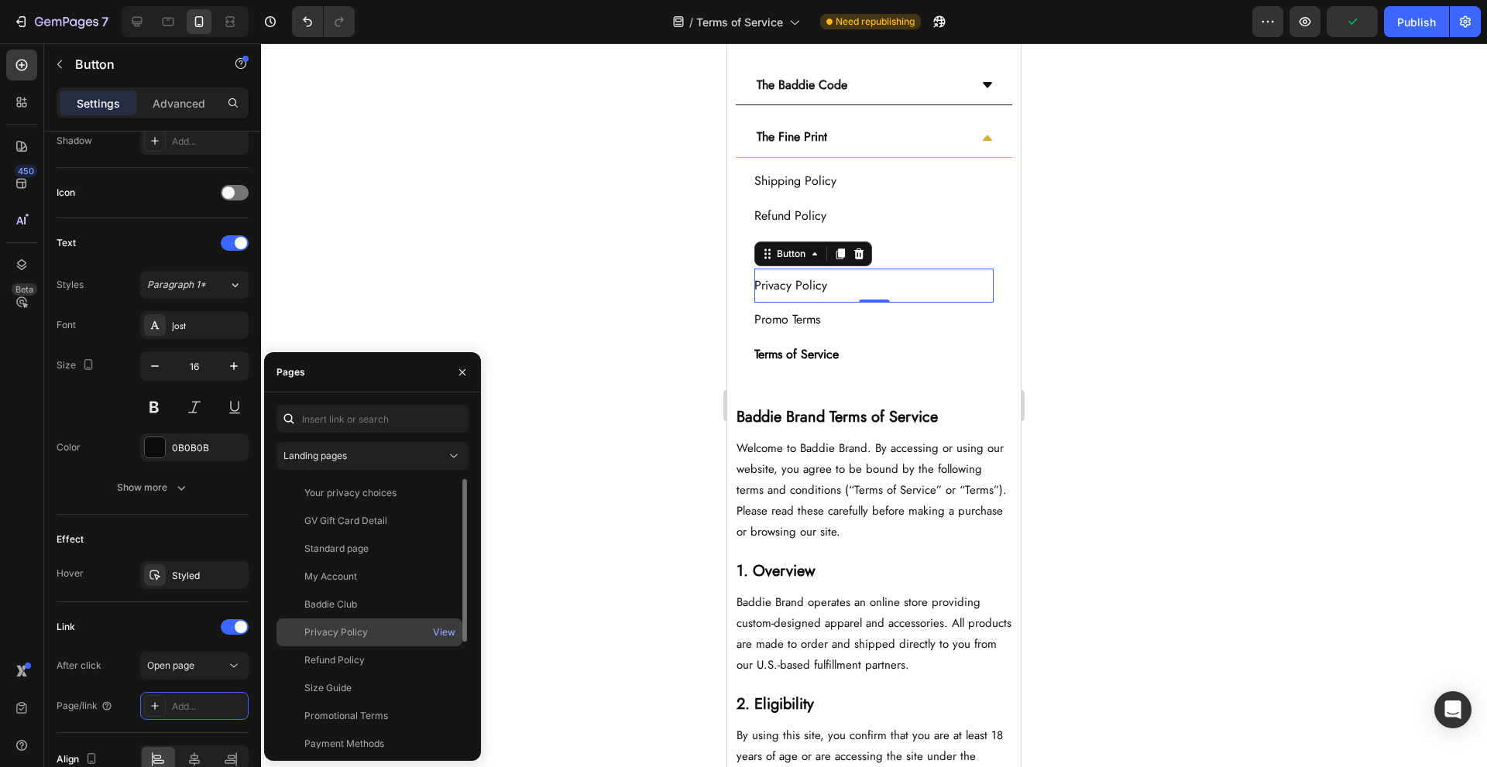
click at [388, 632] on div "Privacy Policy" at bounding box center [369, 633] width 173 height 14
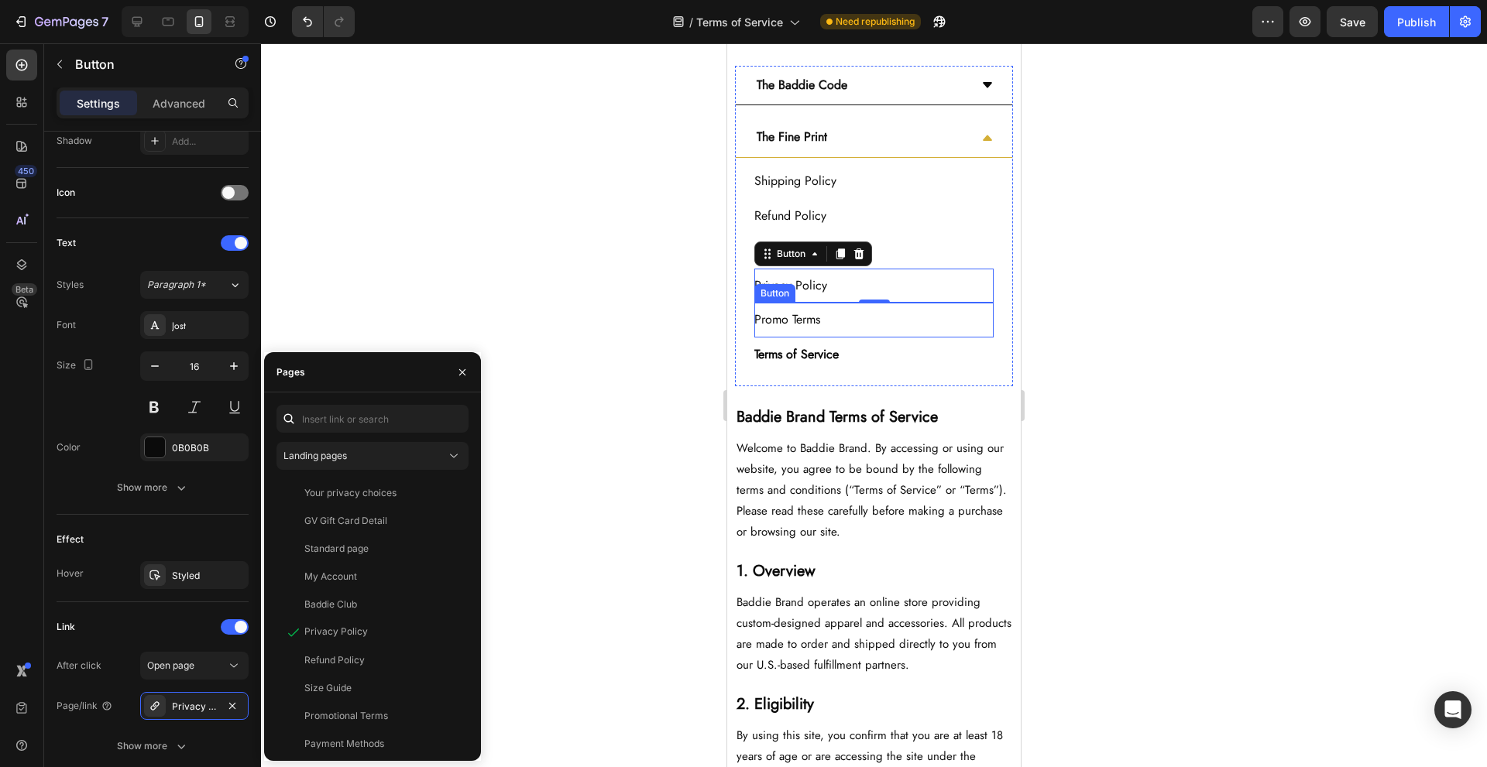
click at [905, 321] on div "Promo Terms Button" at bounding box center [873, 320] width 239 height 35
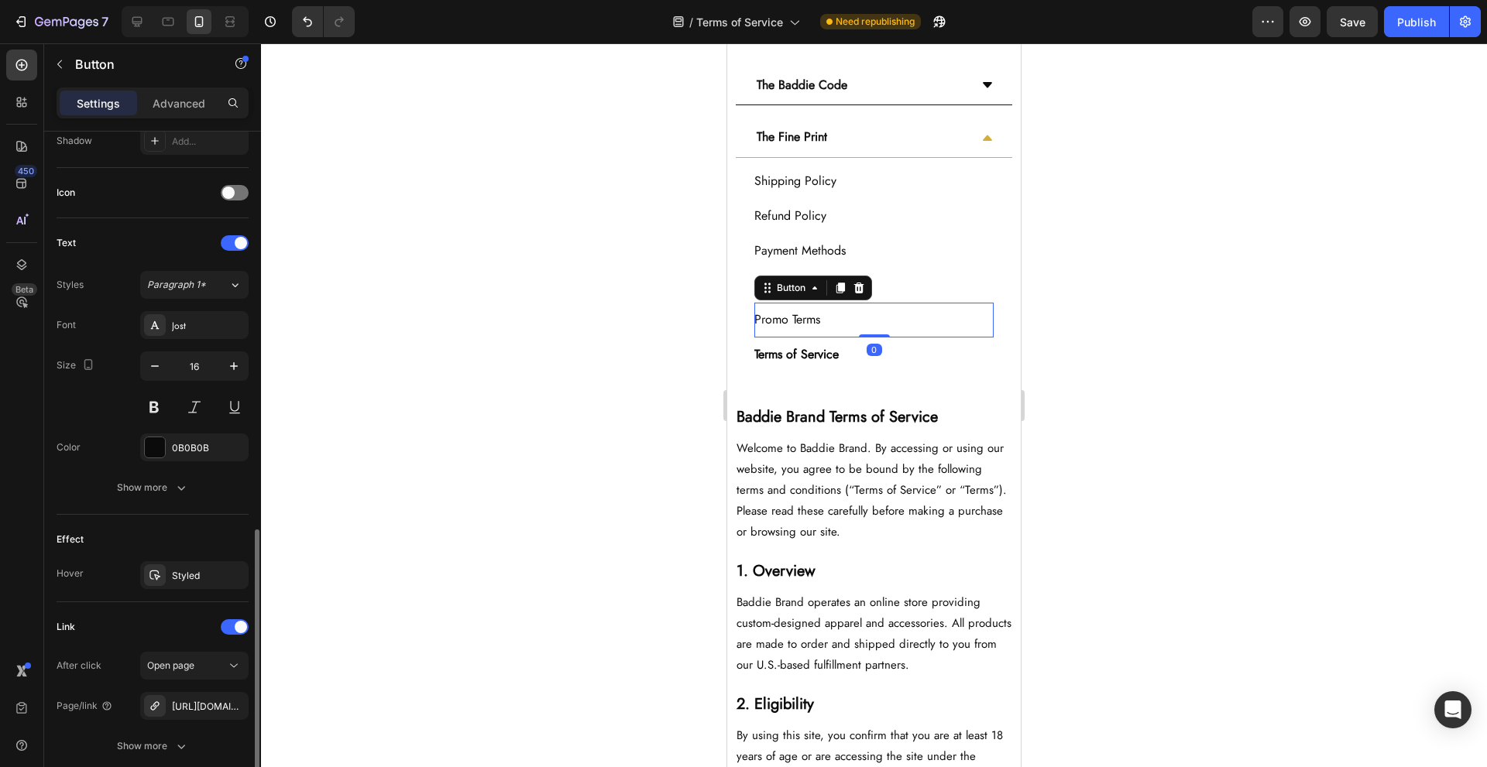
scroll to position [551, 0]
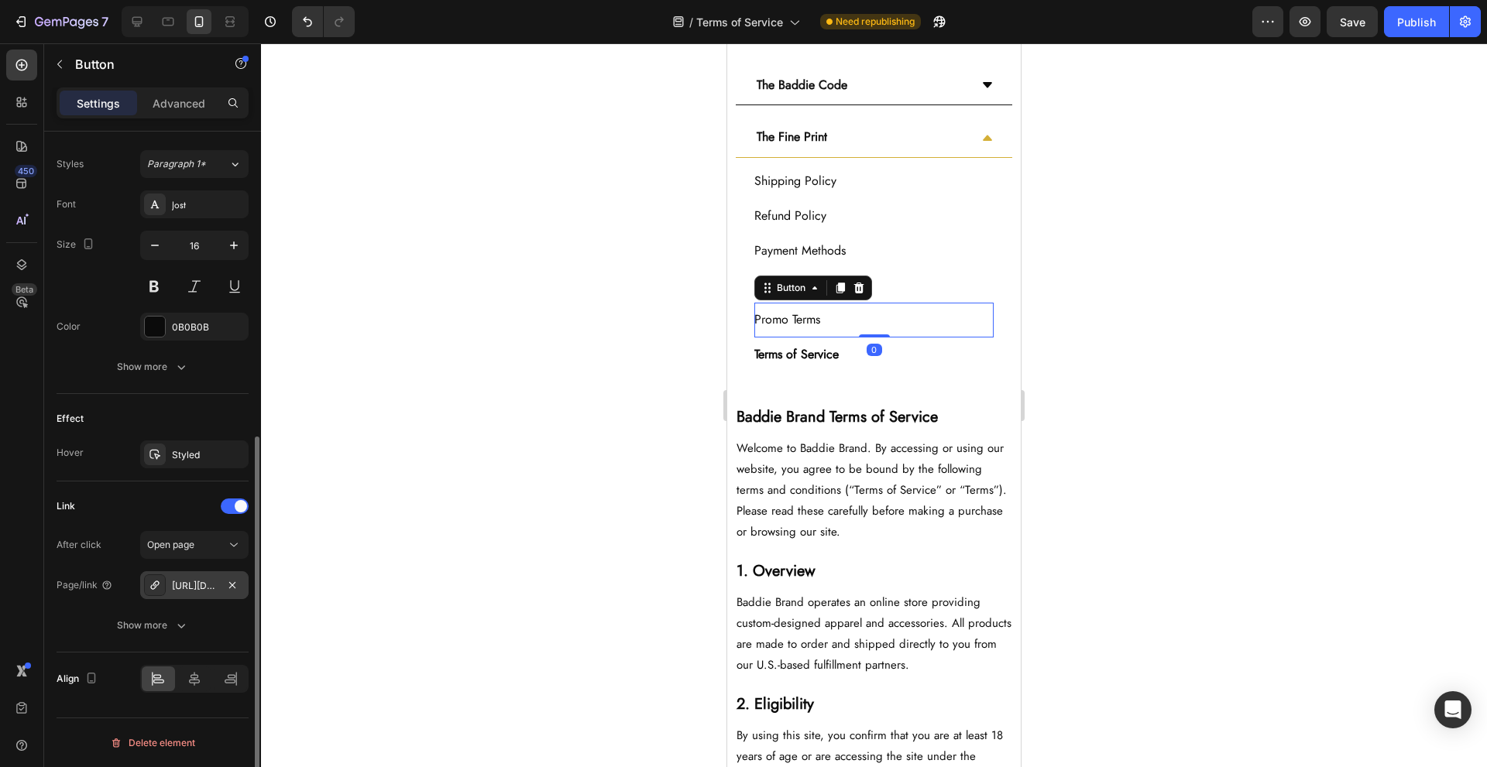
click at [201, 589] on div "https://baddiebynya.com/promotional-terms" at bounding box center [194, 586] width 45 height 14
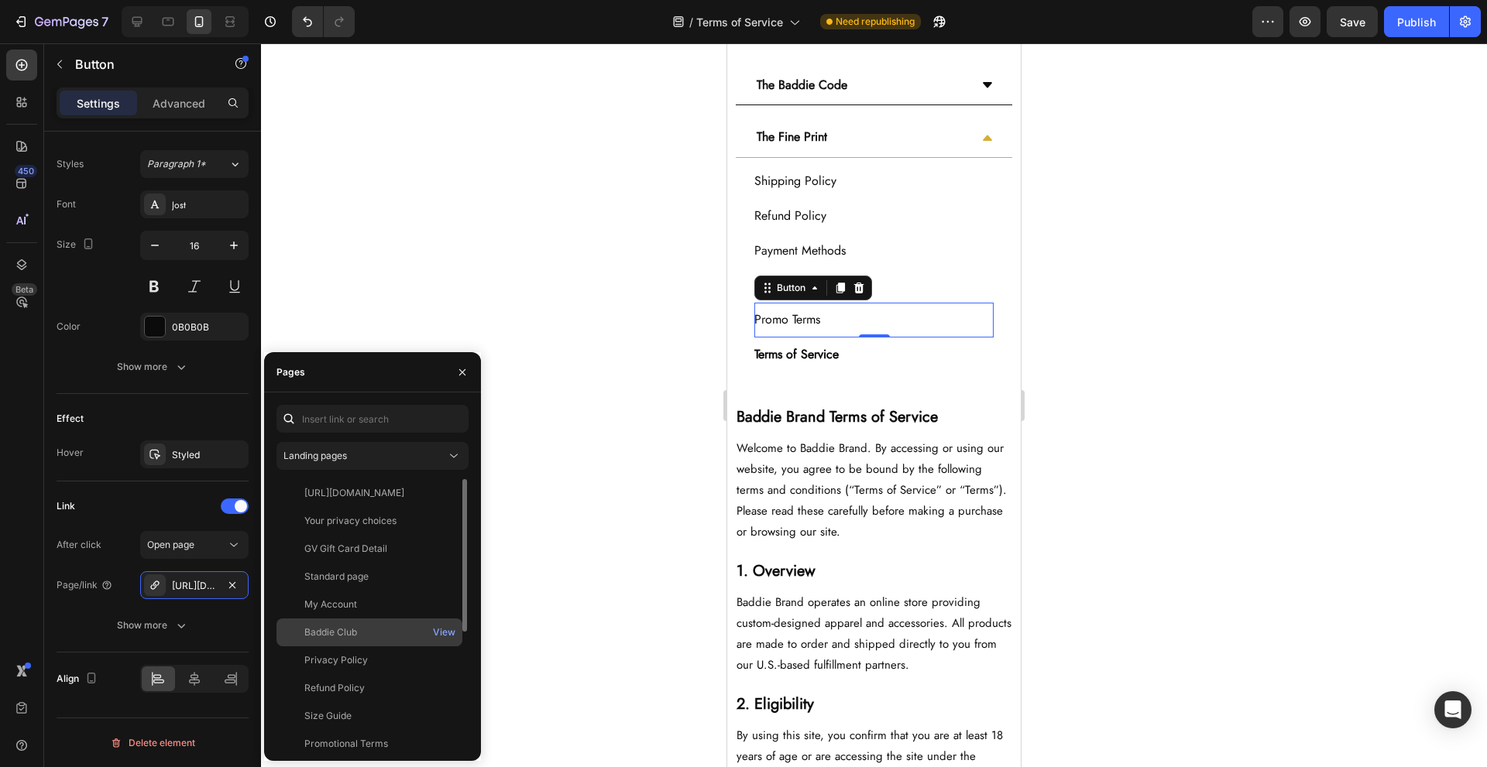
scroll to position [204, 0]
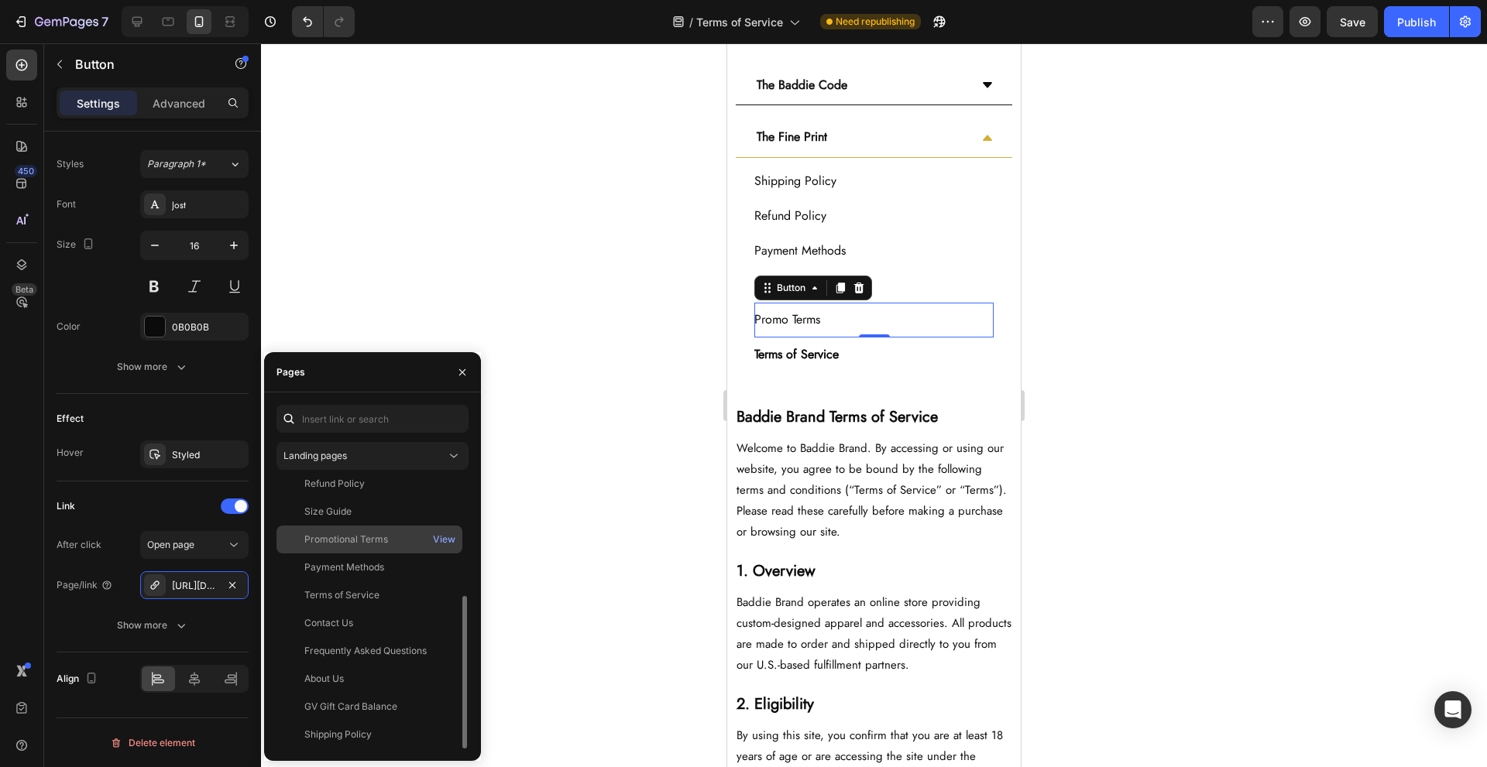
click at [391, 541] on div "Promotional Terms" at bounding box center [369, 540] width 173 height 14
click at [878, 351] on div "Terms of Service Button" at bounding box center [873, 355] width 239 height 35
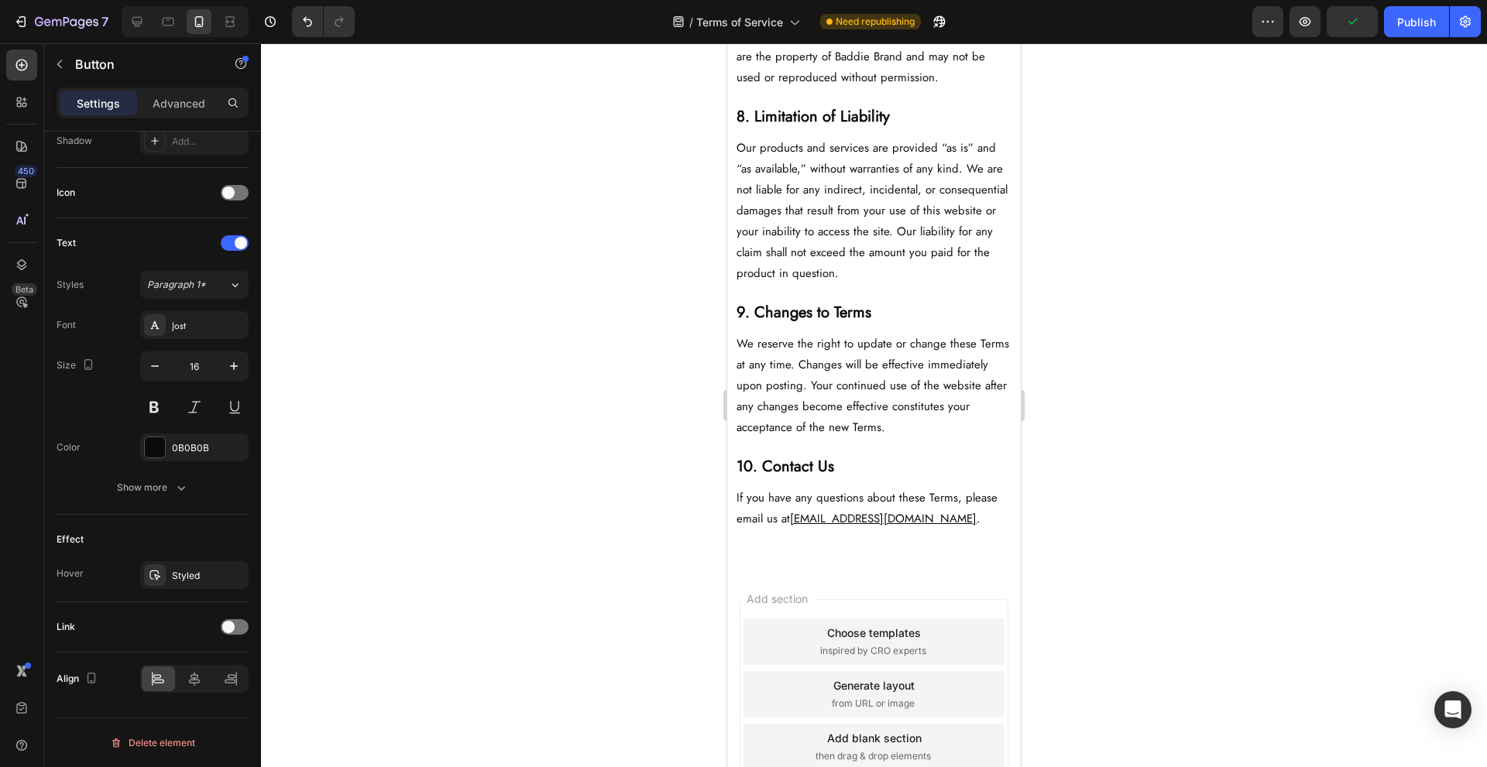
scroll to position [1702, 0]
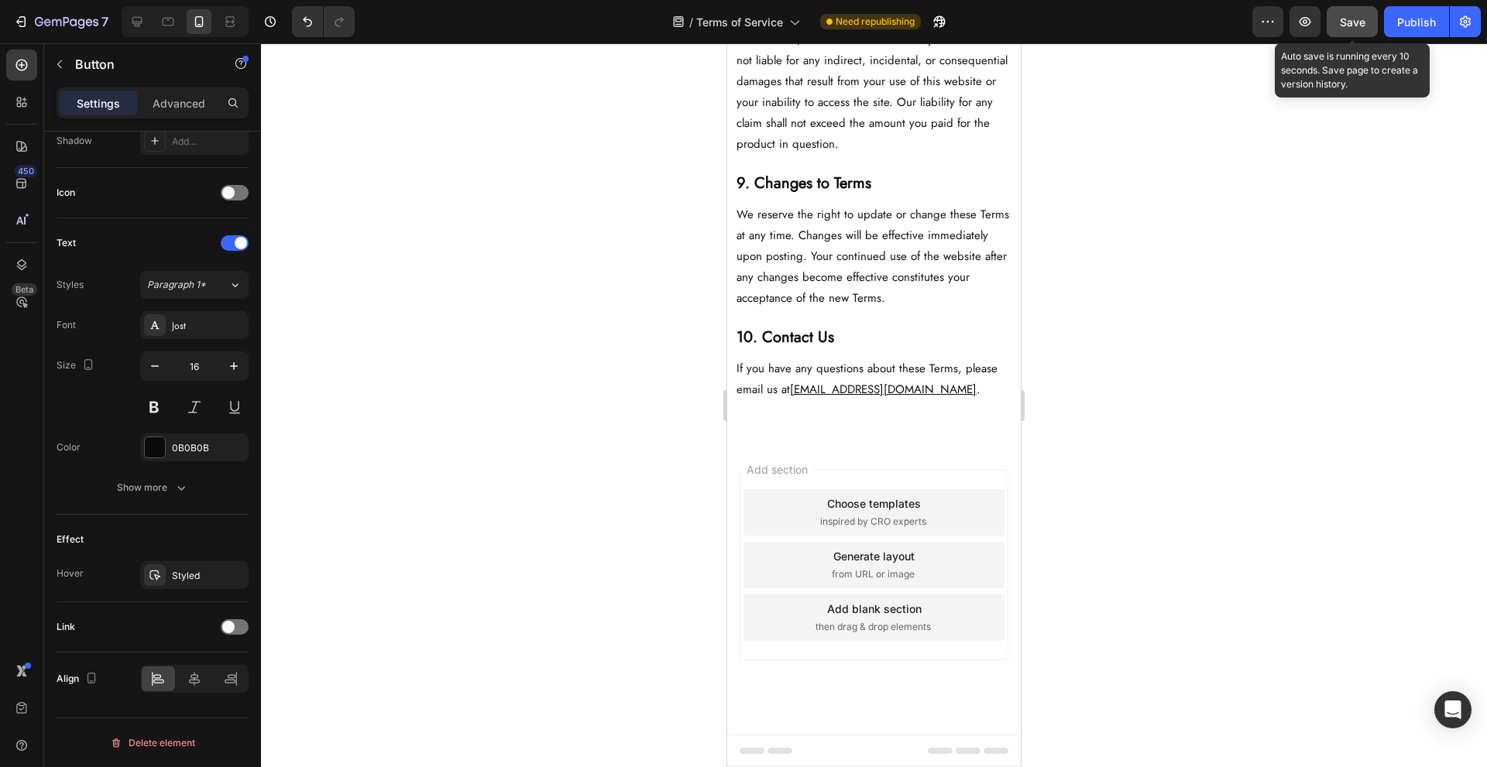
click at [1355, 28] on span "Save" at bounding box center [1353, 21] width 26 height 13
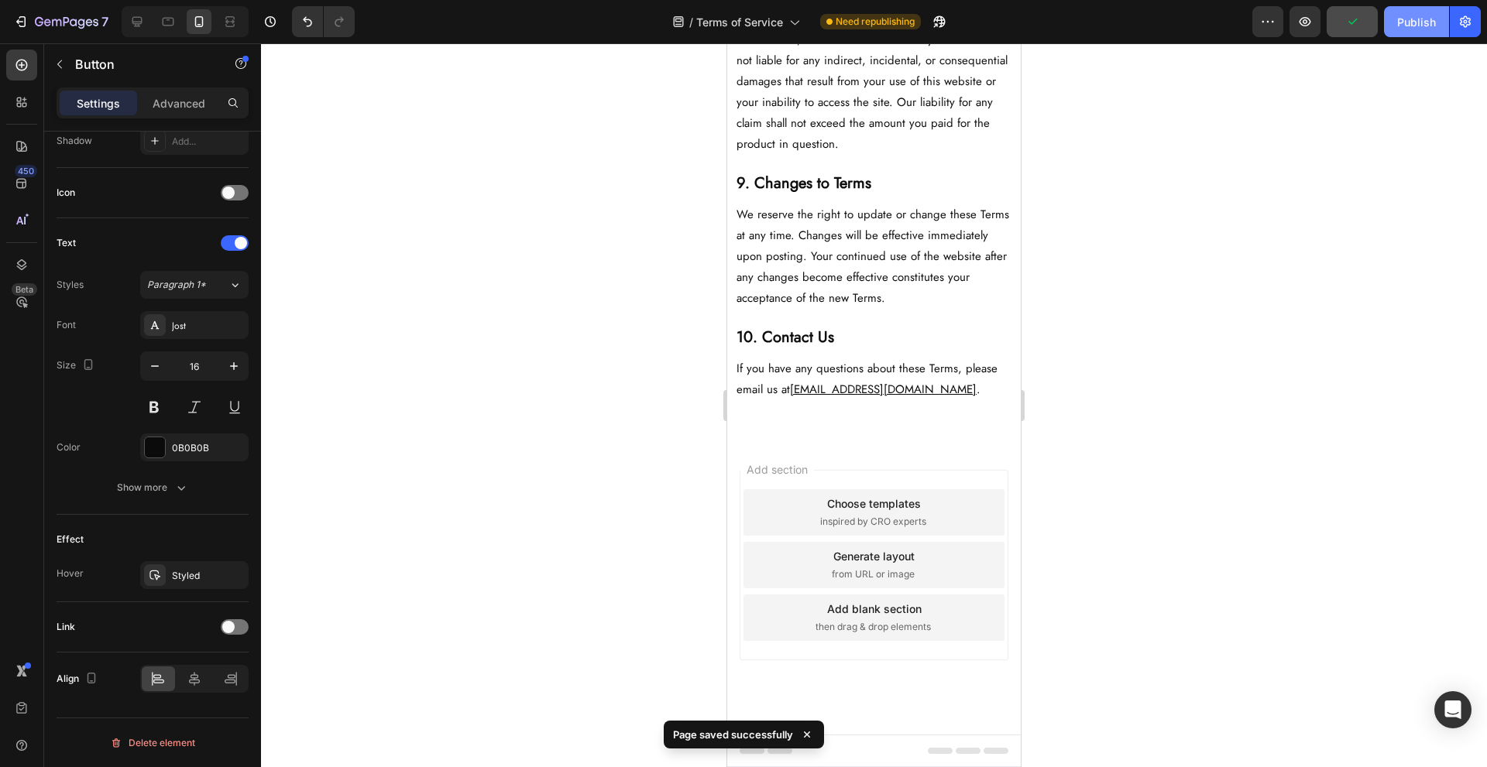
click at [1406, 22] on div "Publish" at bounding box center [1416, 22] width 39 height 16
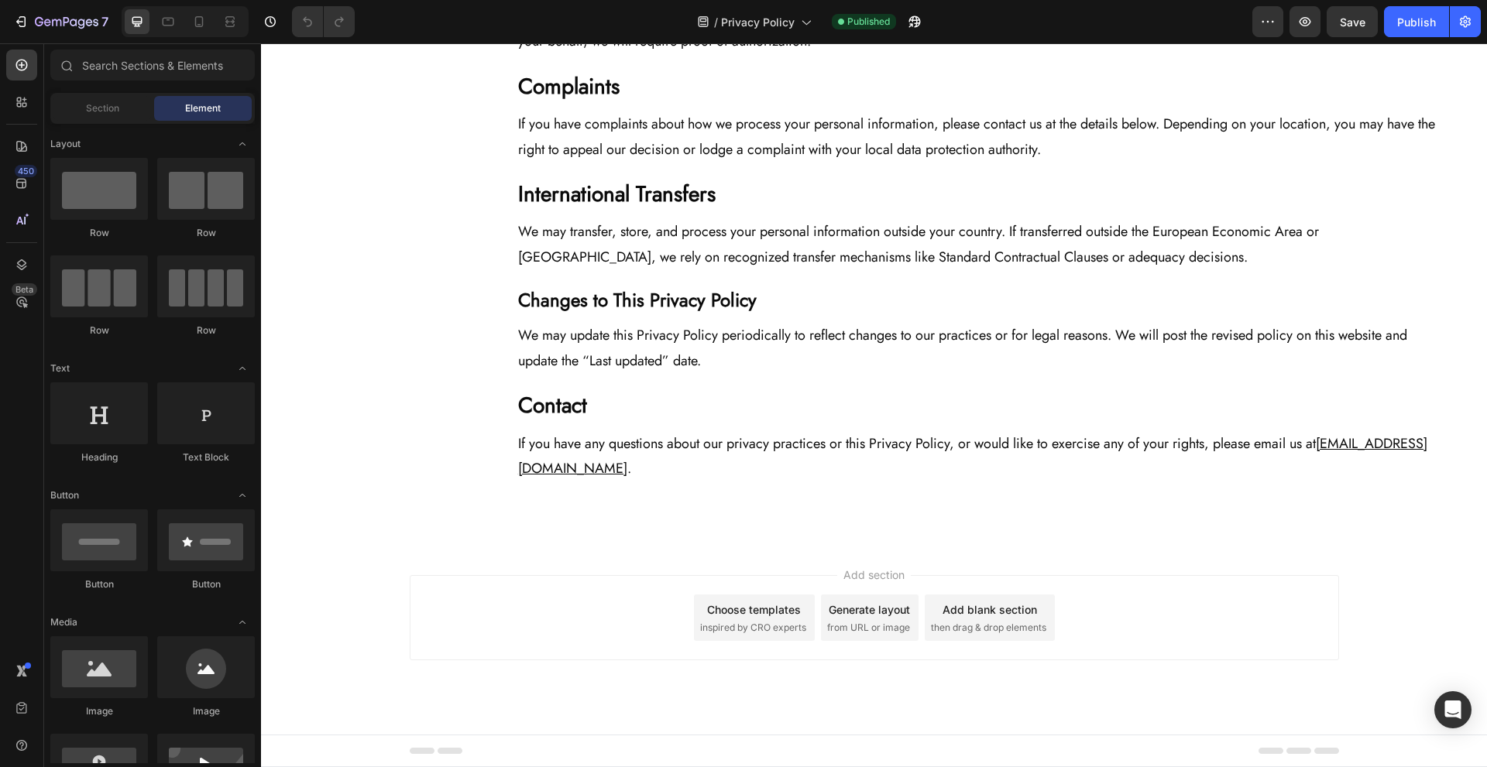
scroll to position [2750, 0]
click at [737, 549] on div "Add section Choose templates inspired by CRO experts Generate layout from URL o…" at bounding box center [874, 639] width 1226 height 191
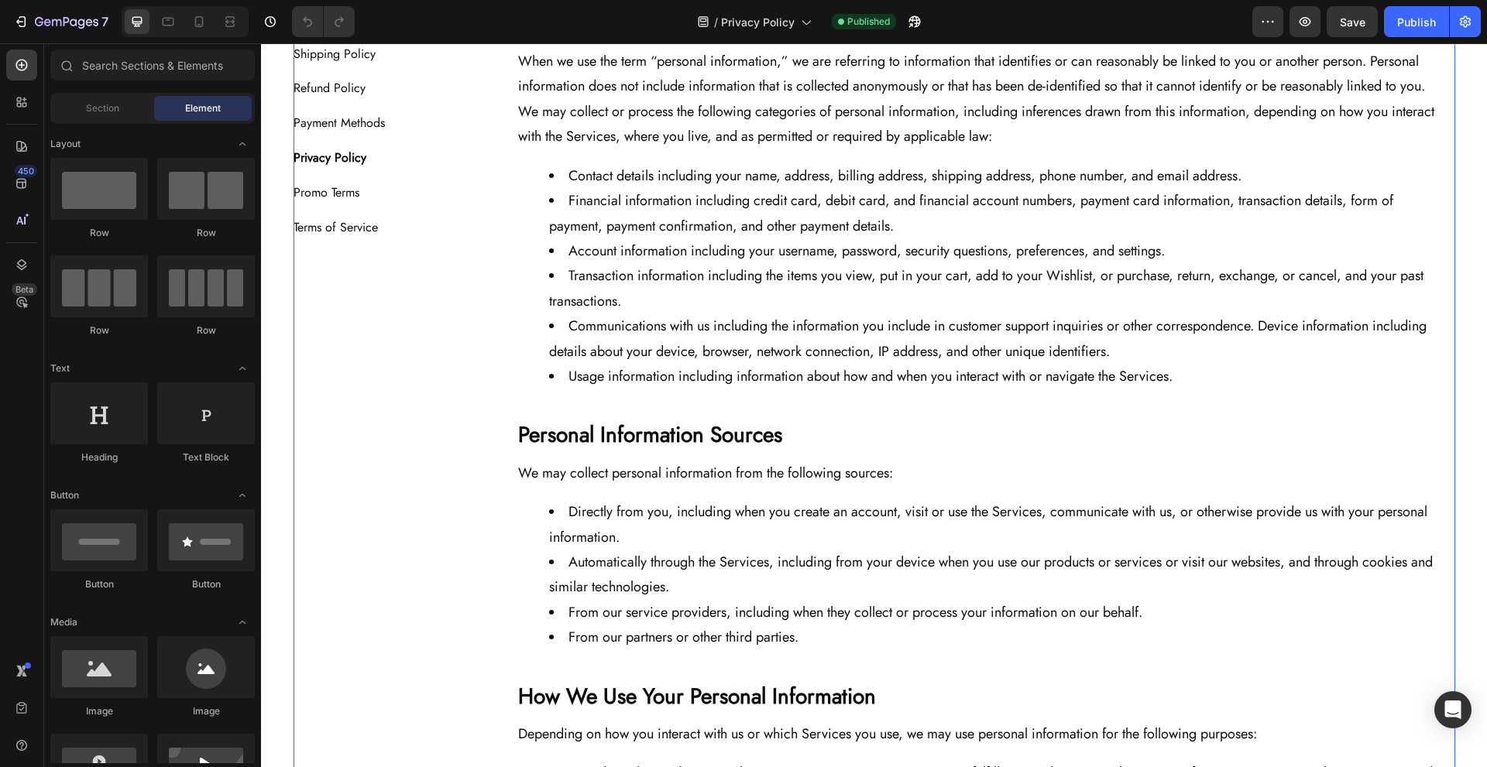
scroll to position [65, 0]
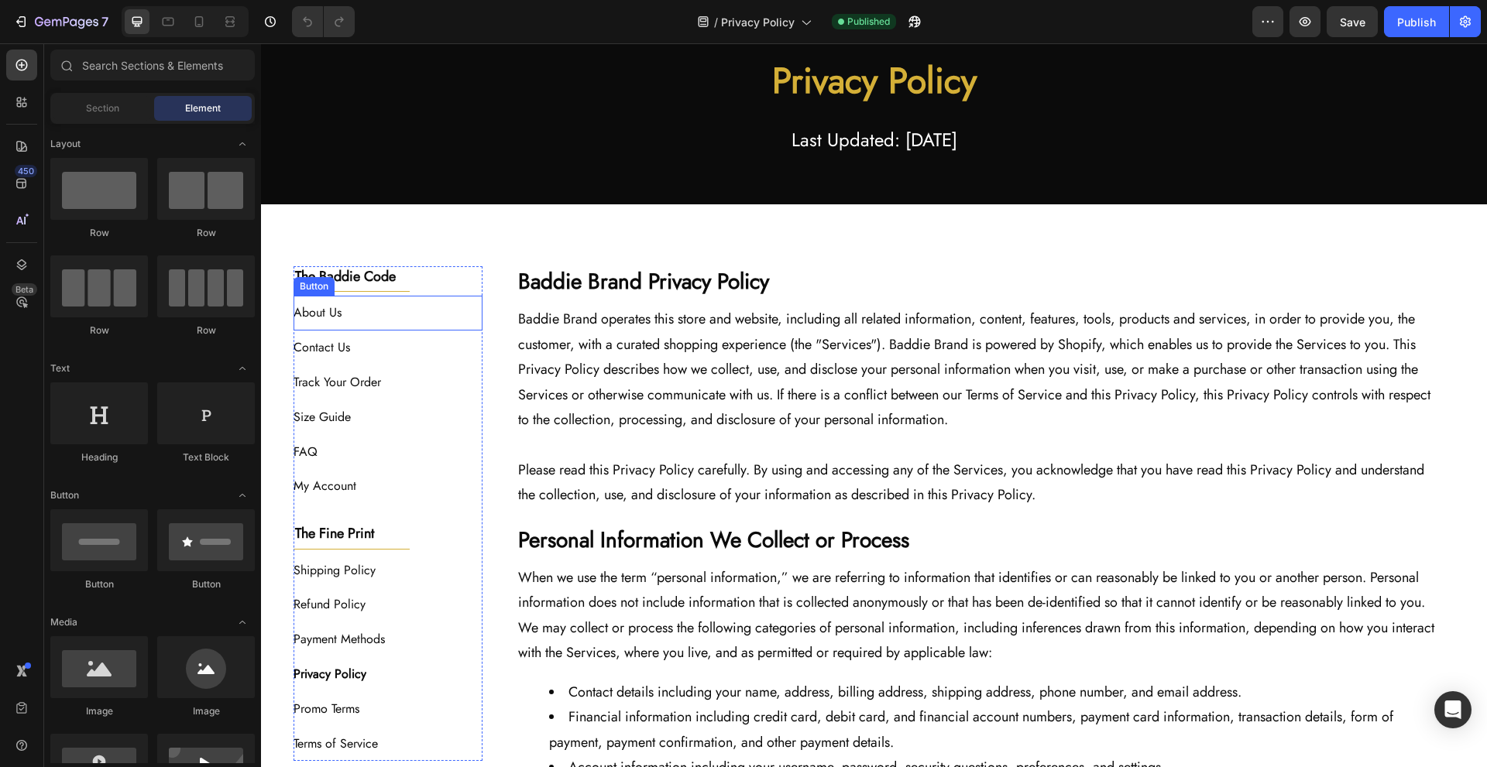
click at [428, 304] on div "About Us Button" at bounding box center [389, 313] width 190 height 35
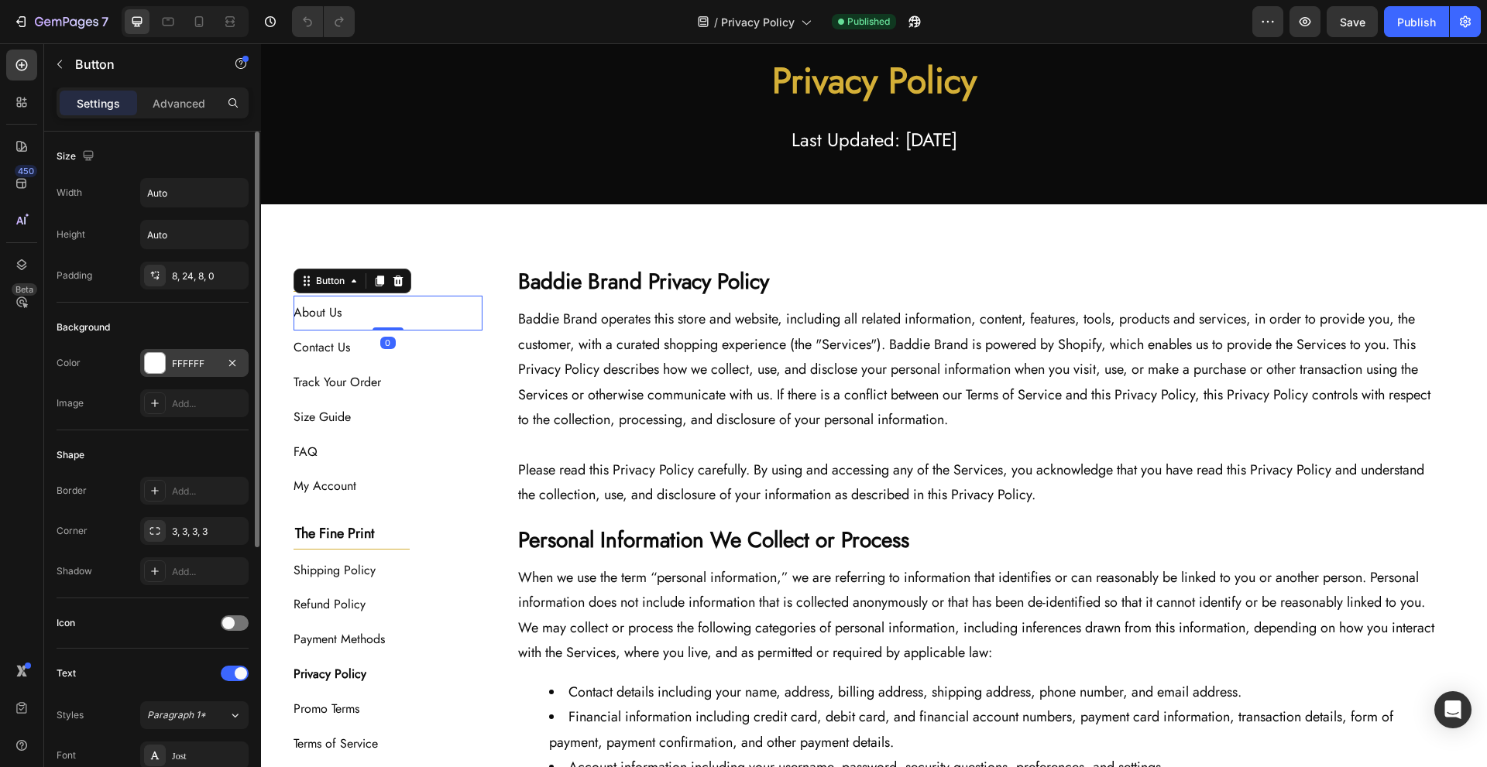
scroll to position [431, 0]
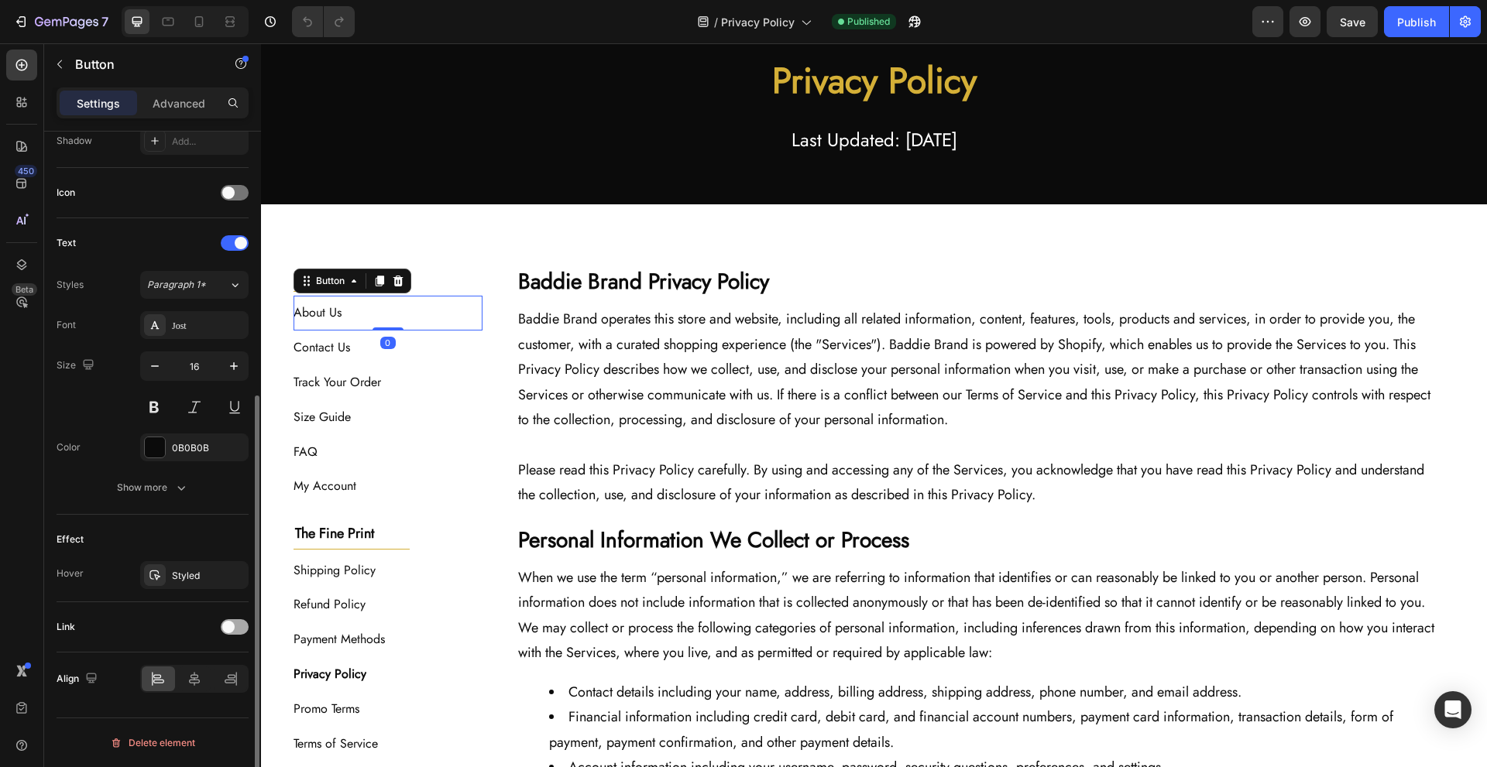
click at [242, 630] on div at bounding box center [235, 627] width 28 height 15
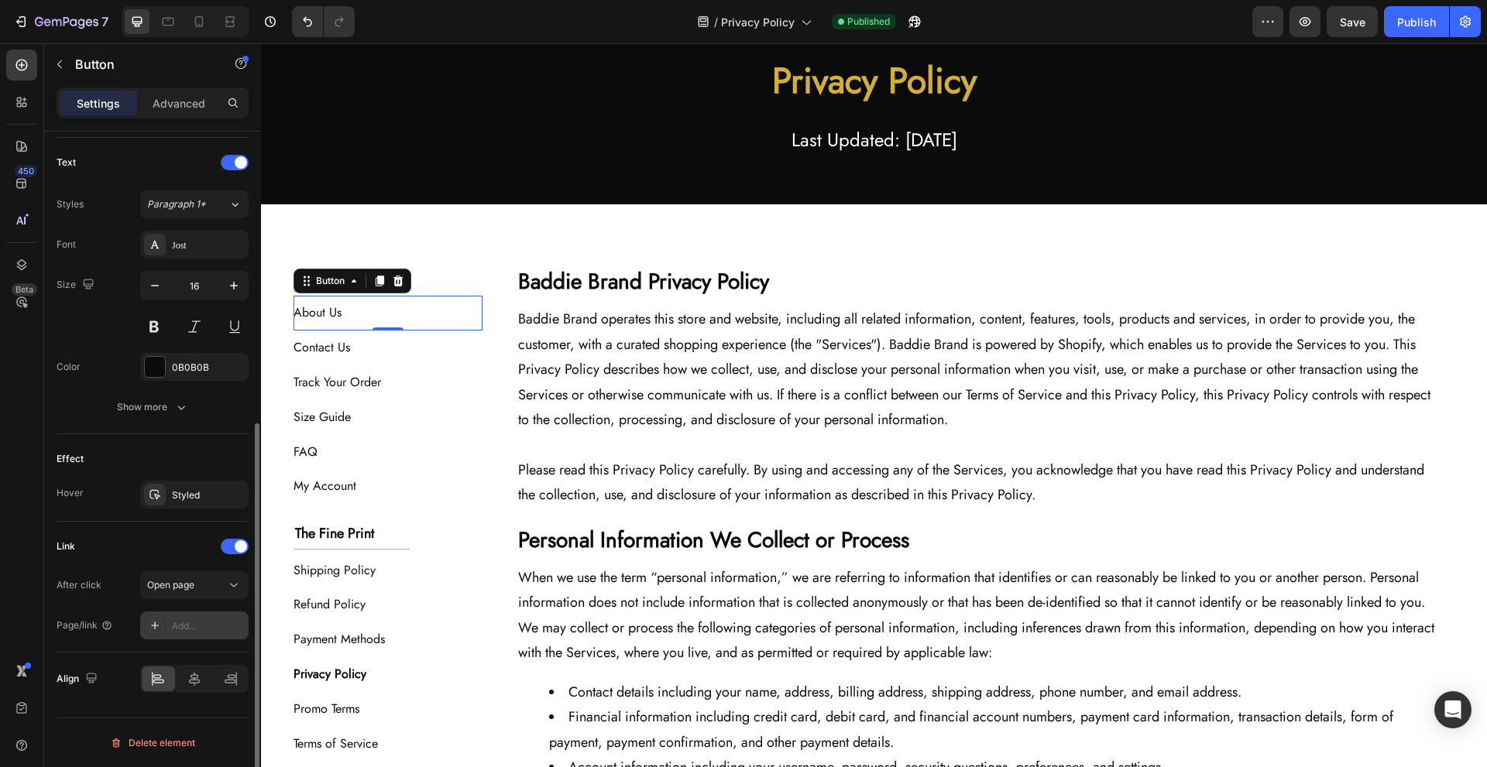
click at [190, 630] on div "Add..." at bounding box center [208, 627] width 73 height 14
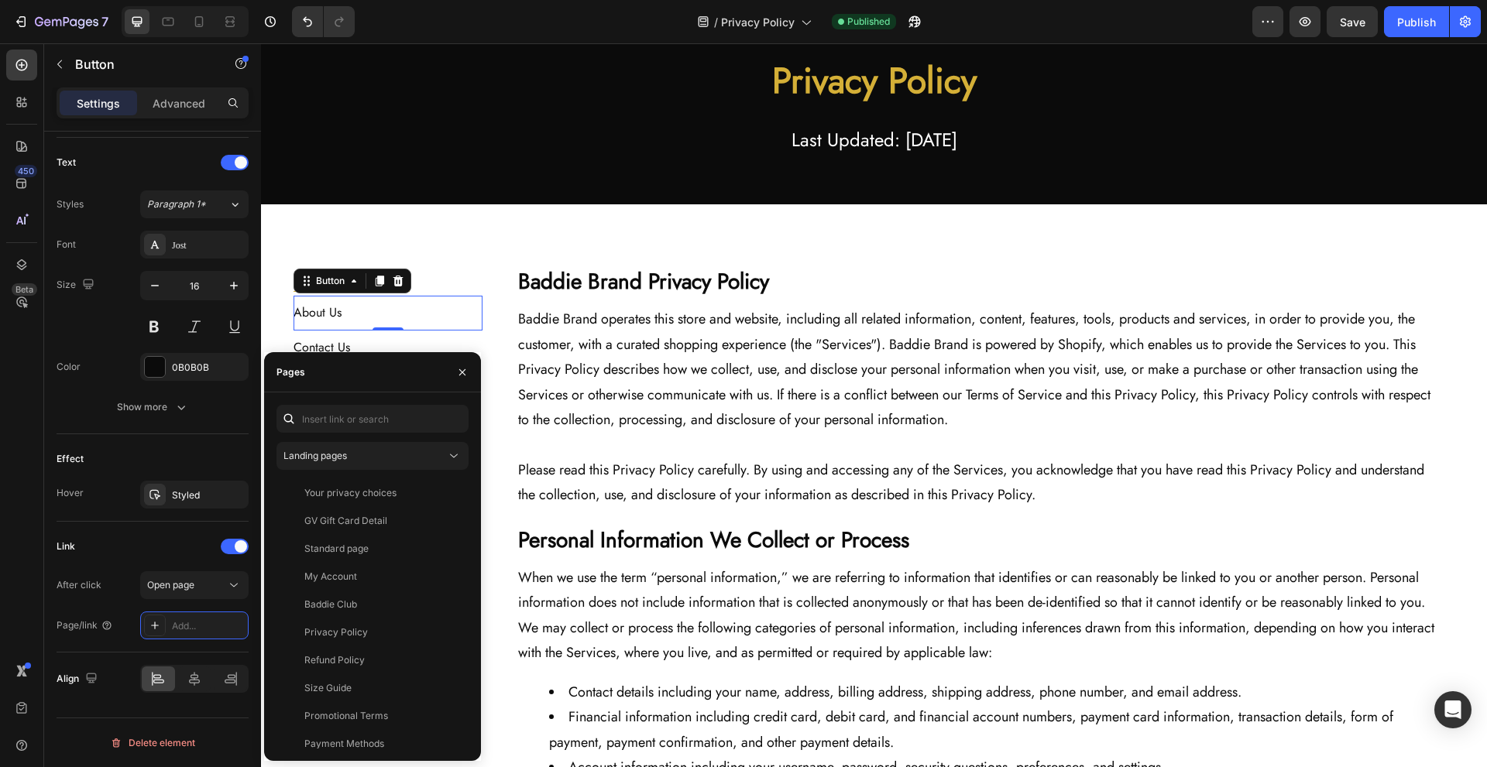
scroll to position [177, 0]
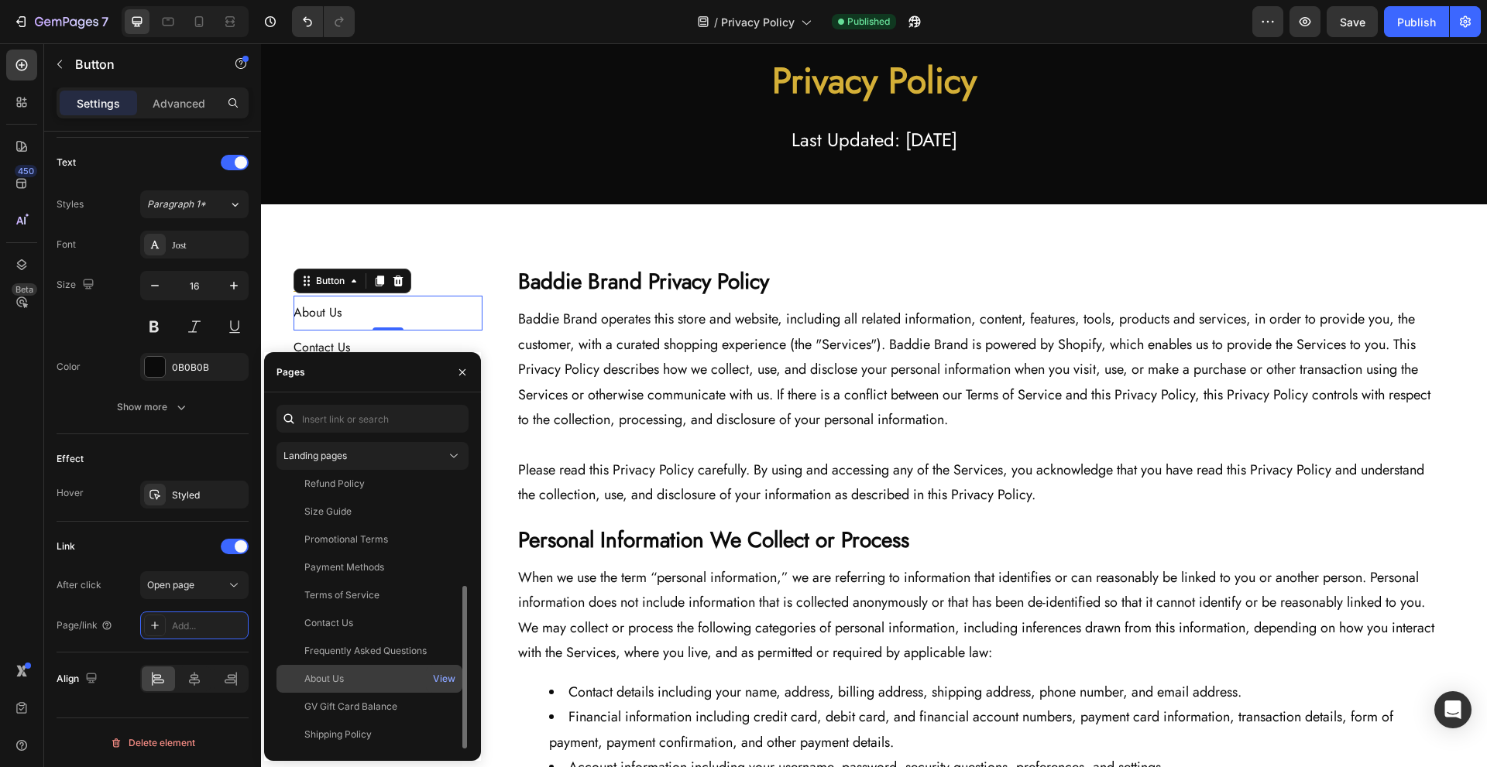
click at [372, 685] on div "About Us" at bounding box center [369, 679] width 173 height 14
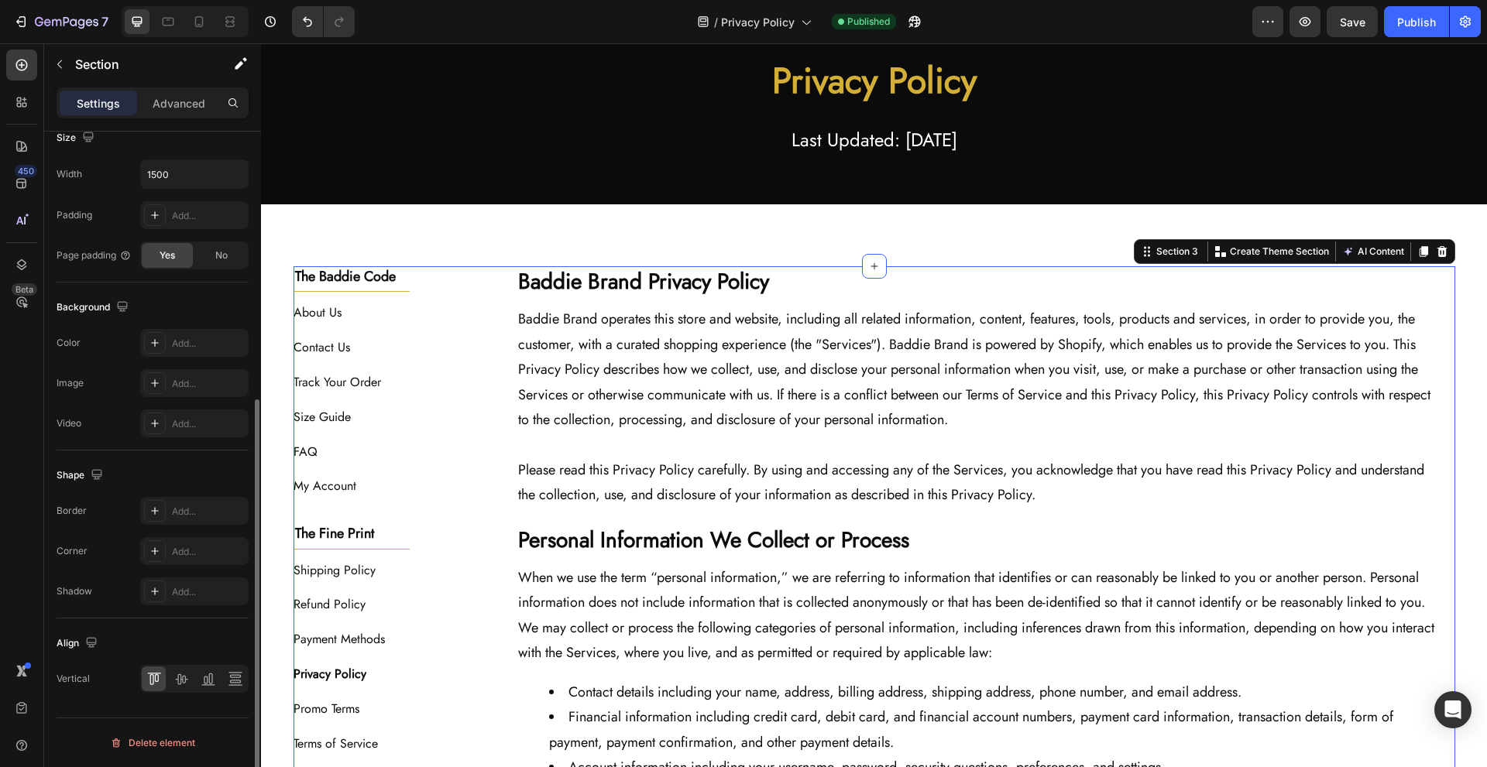
scroll to position [0, 0]
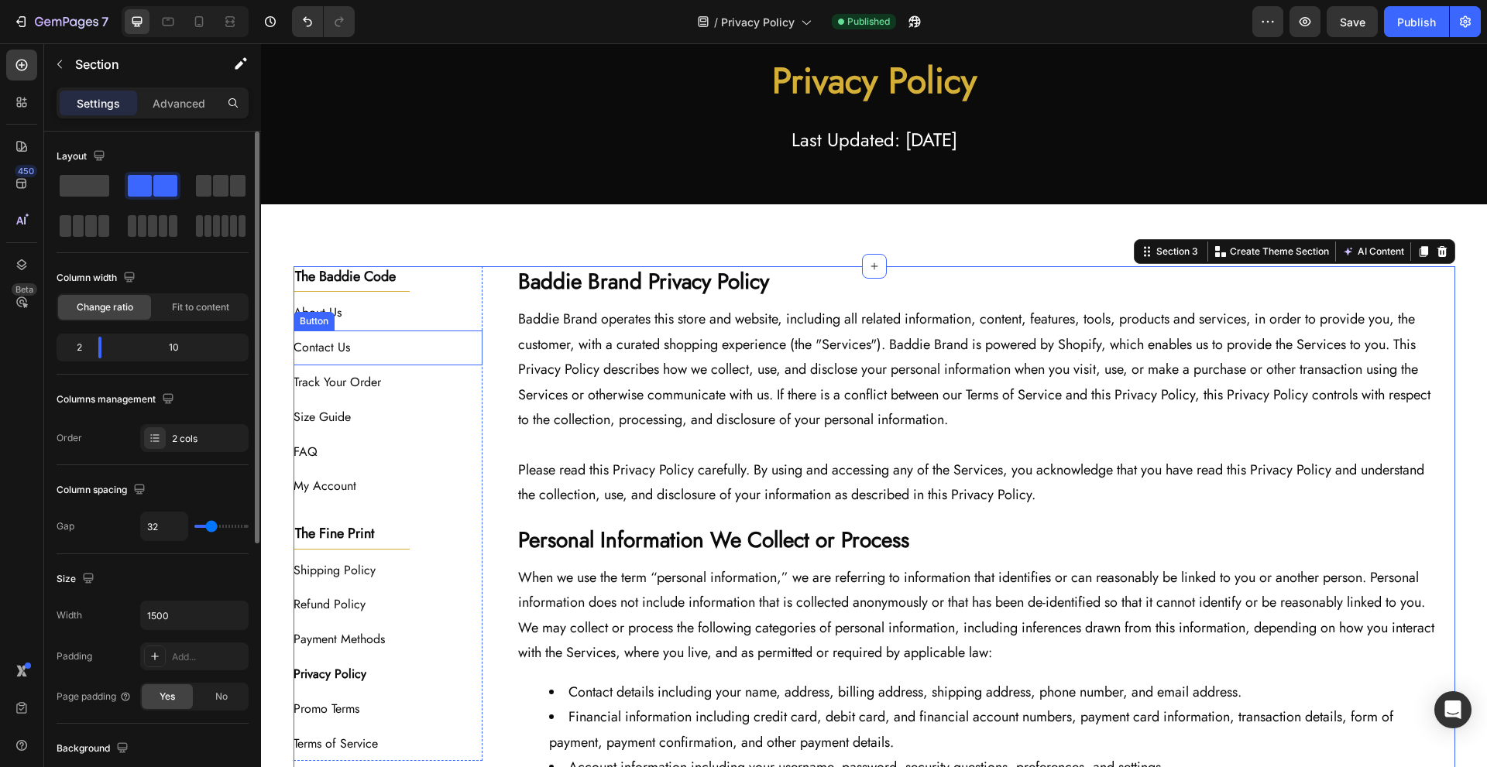
click at [448, 347] on div "Contact Us Button" at bounding box center [389, 348] width 190 height 35
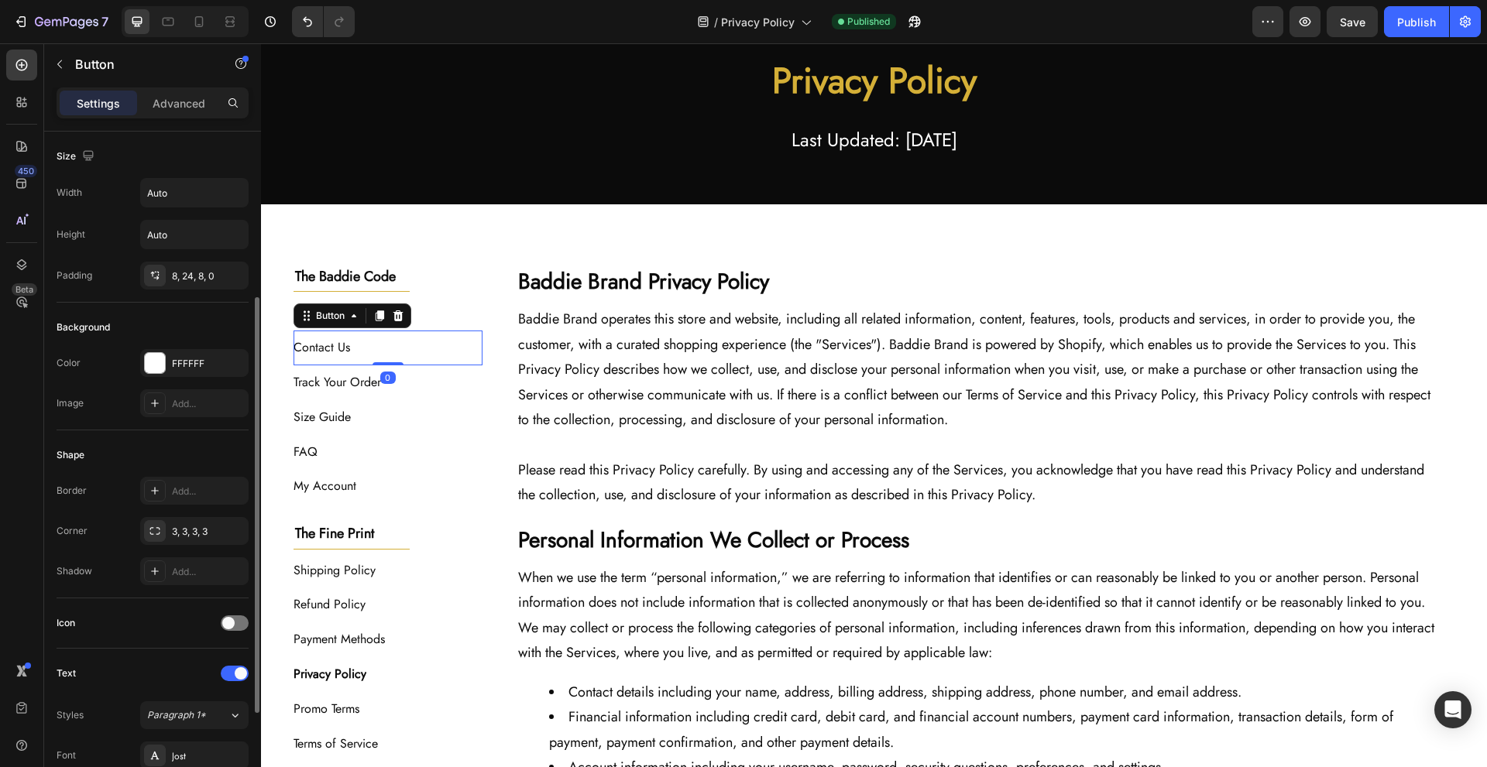
scroll to position [431, 0]
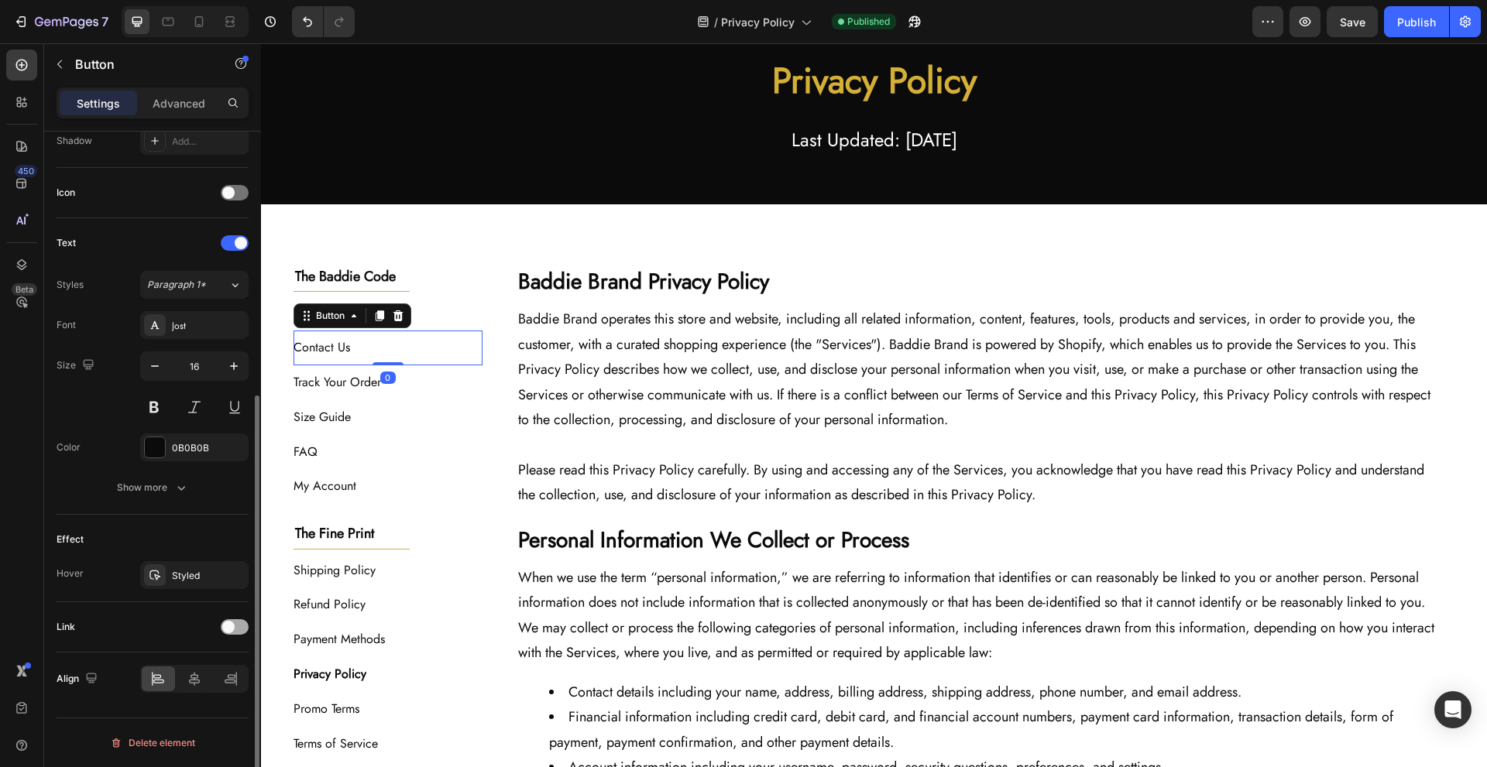
click at [243, 631] on div at bounding box center [235, 627] width 28 height 15
click at [198, 717] on div "Add..." at bounding box center [194, 706] width 108 height 28
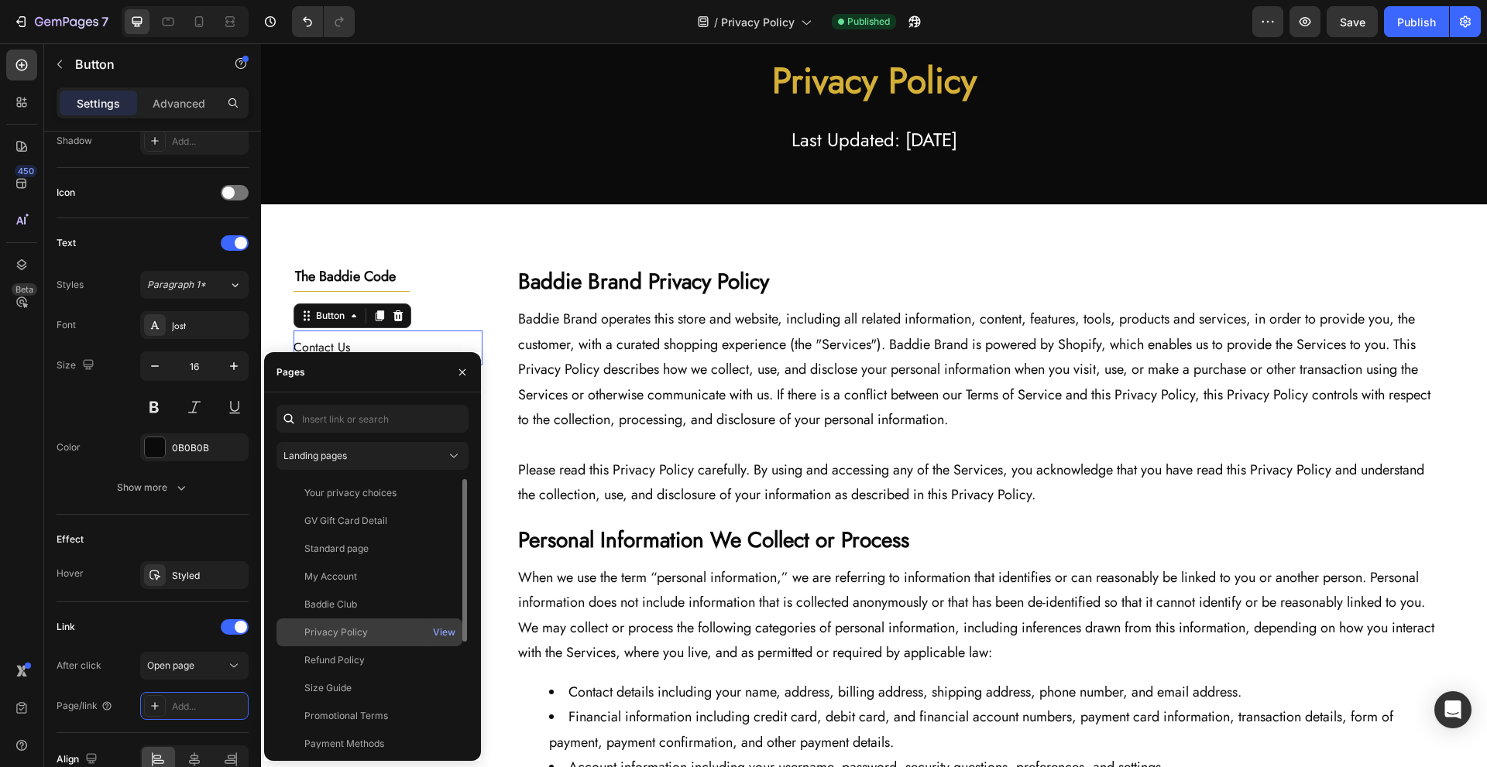
scroll to position [103, 0]
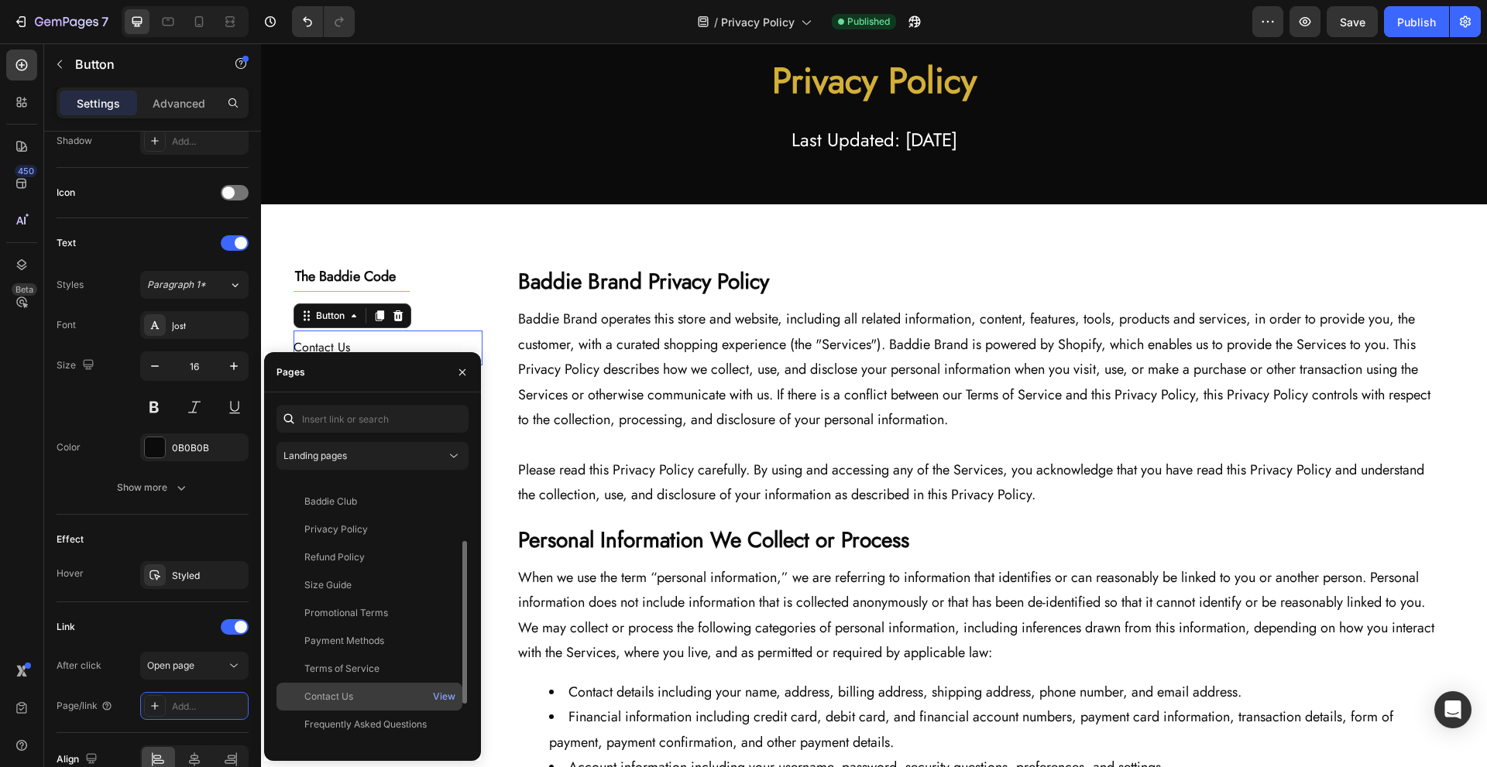
click at [392, 702] on div "Contact Us" at bounding box center [369, 697] width 173 height 14
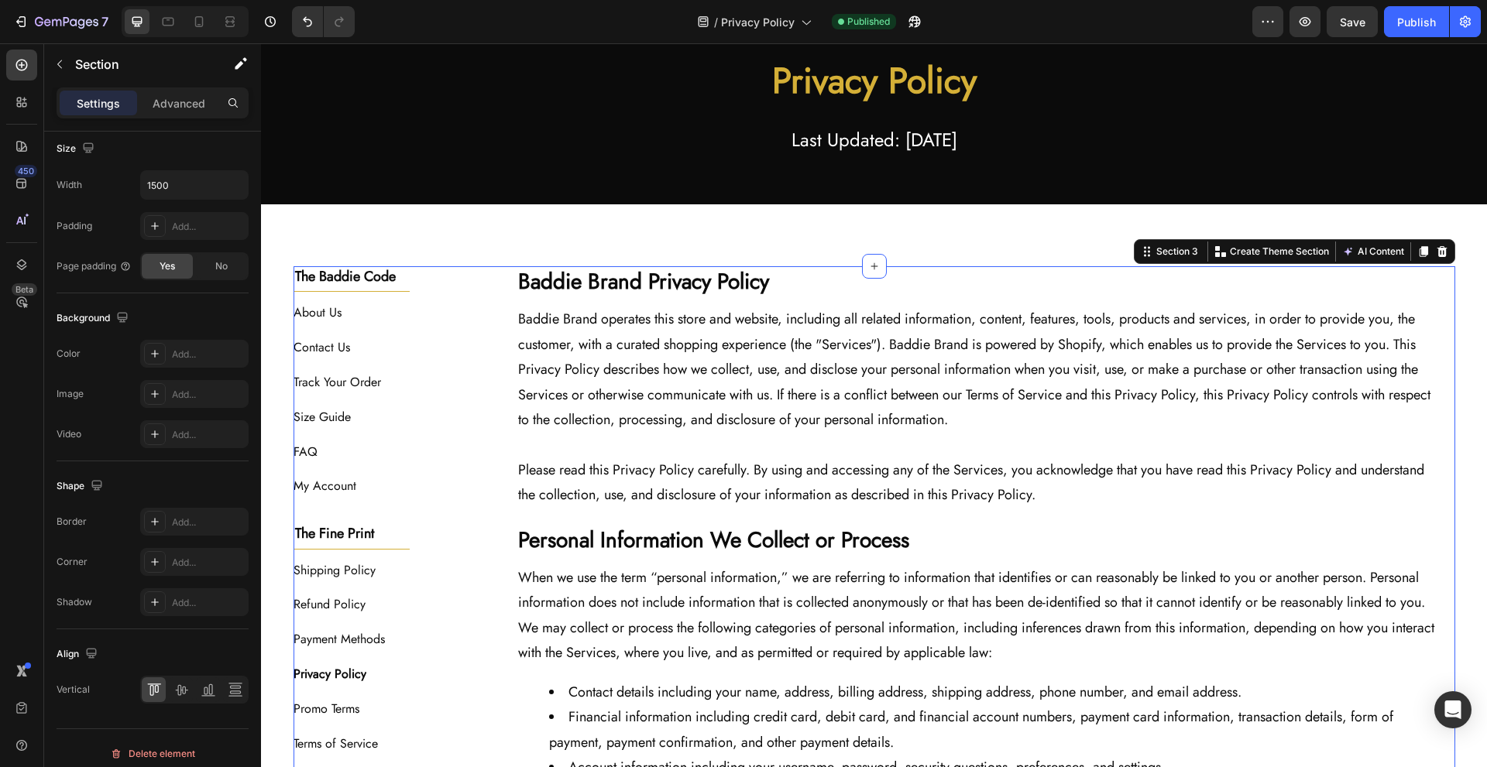
scroll to position [0, 0]
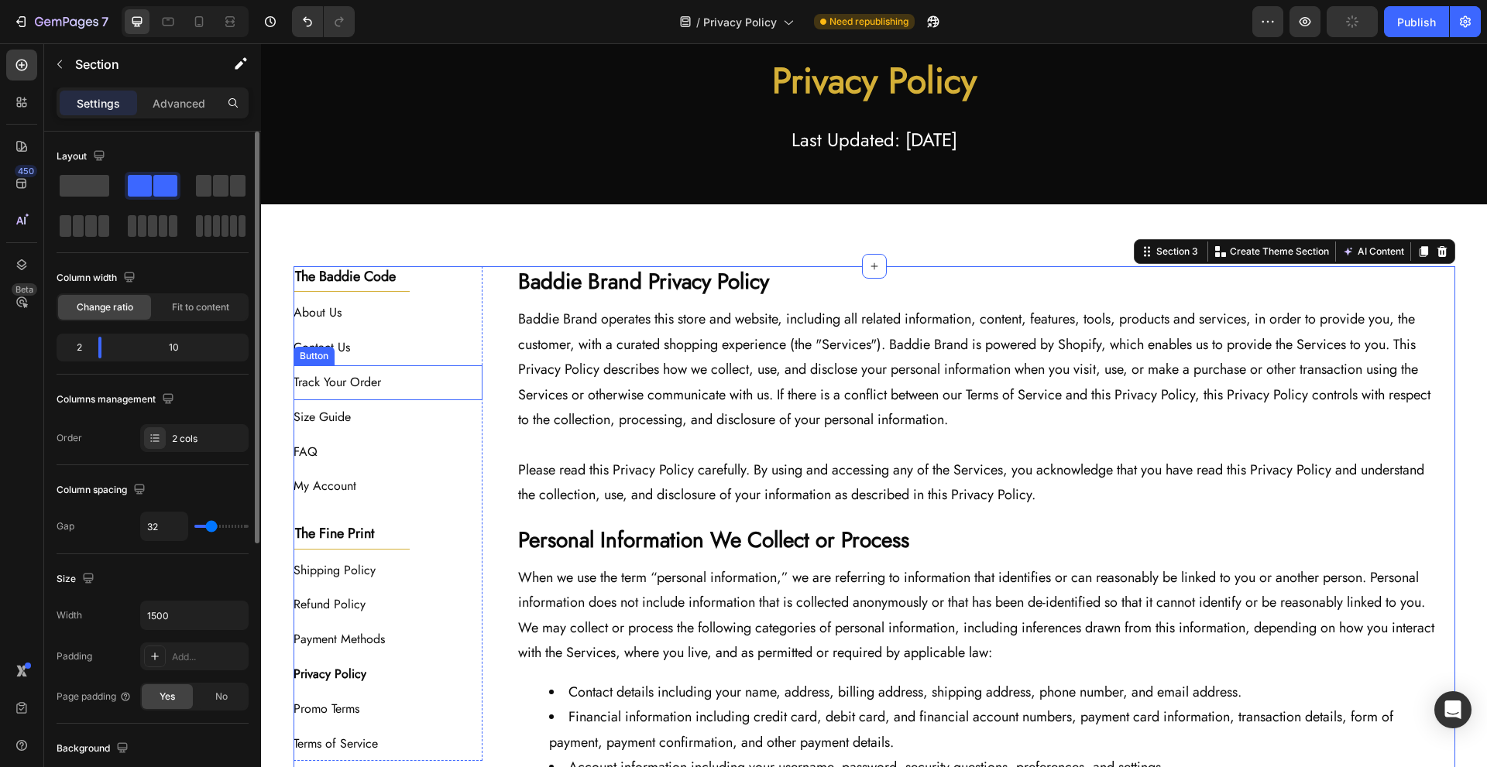
click at [426, 375] on div "Track Your Order Button" at bounding box center [389, 383] width 190 height 35
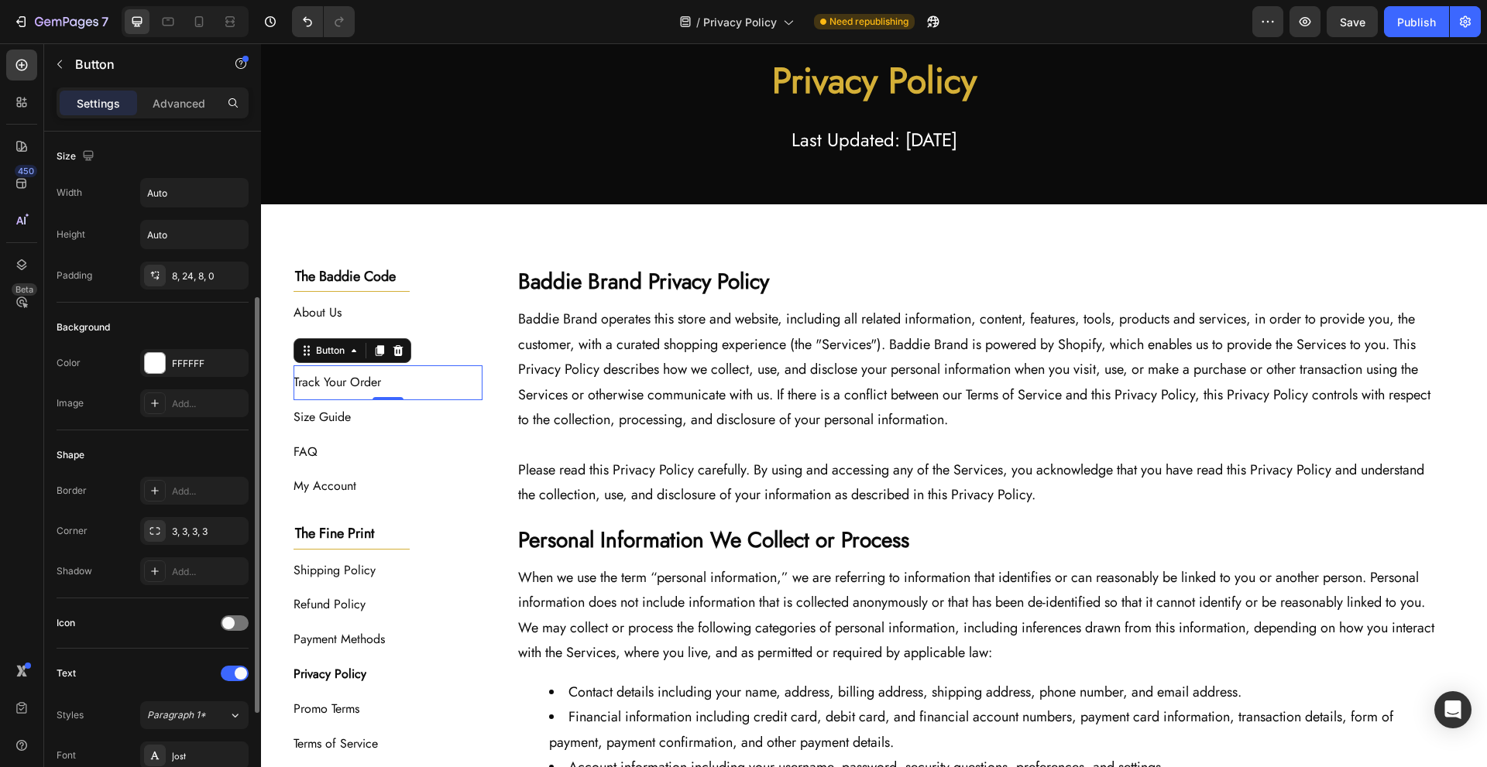
scroll to position [431, 0]
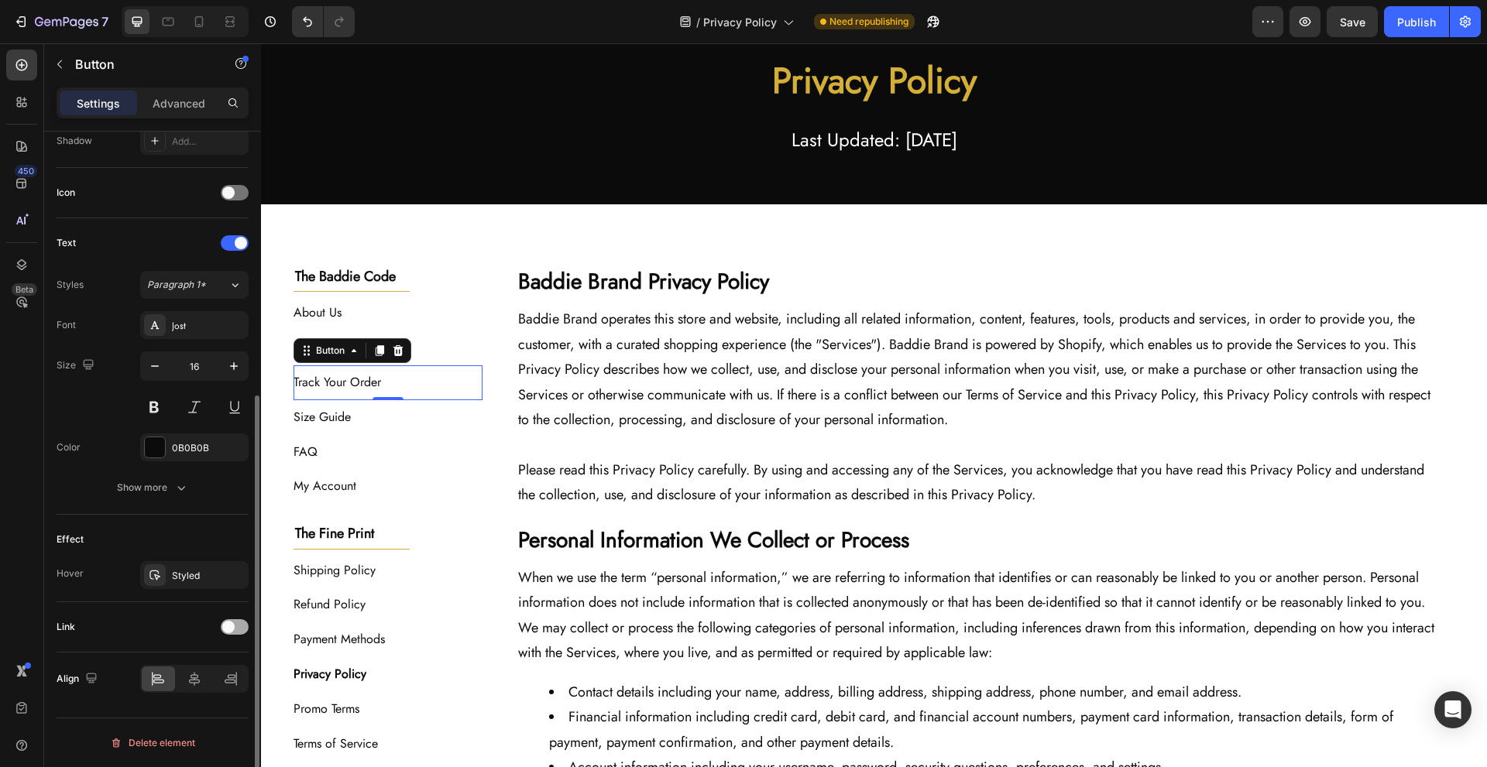
click at [225, 633] on div at bounding box center [235, 627] width 28 height 15
click at [188, 710] on div "Add..." at bounding box center [208, 707] width 73 height 14
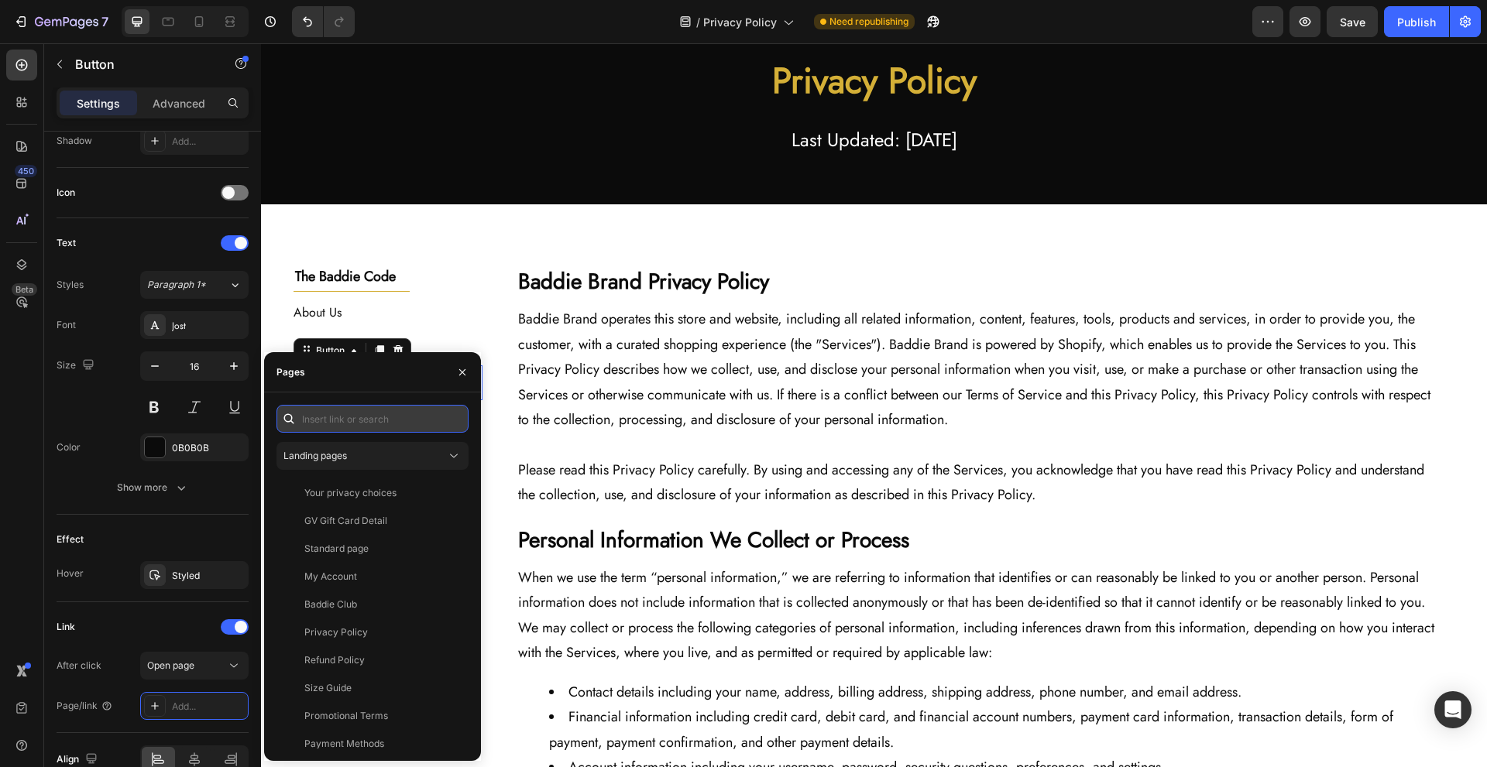
click at [375, 428] on input "text" at bounding box center [372, 419] width 192 height 28
paste input "[URL][DOMAIN_NAME]"
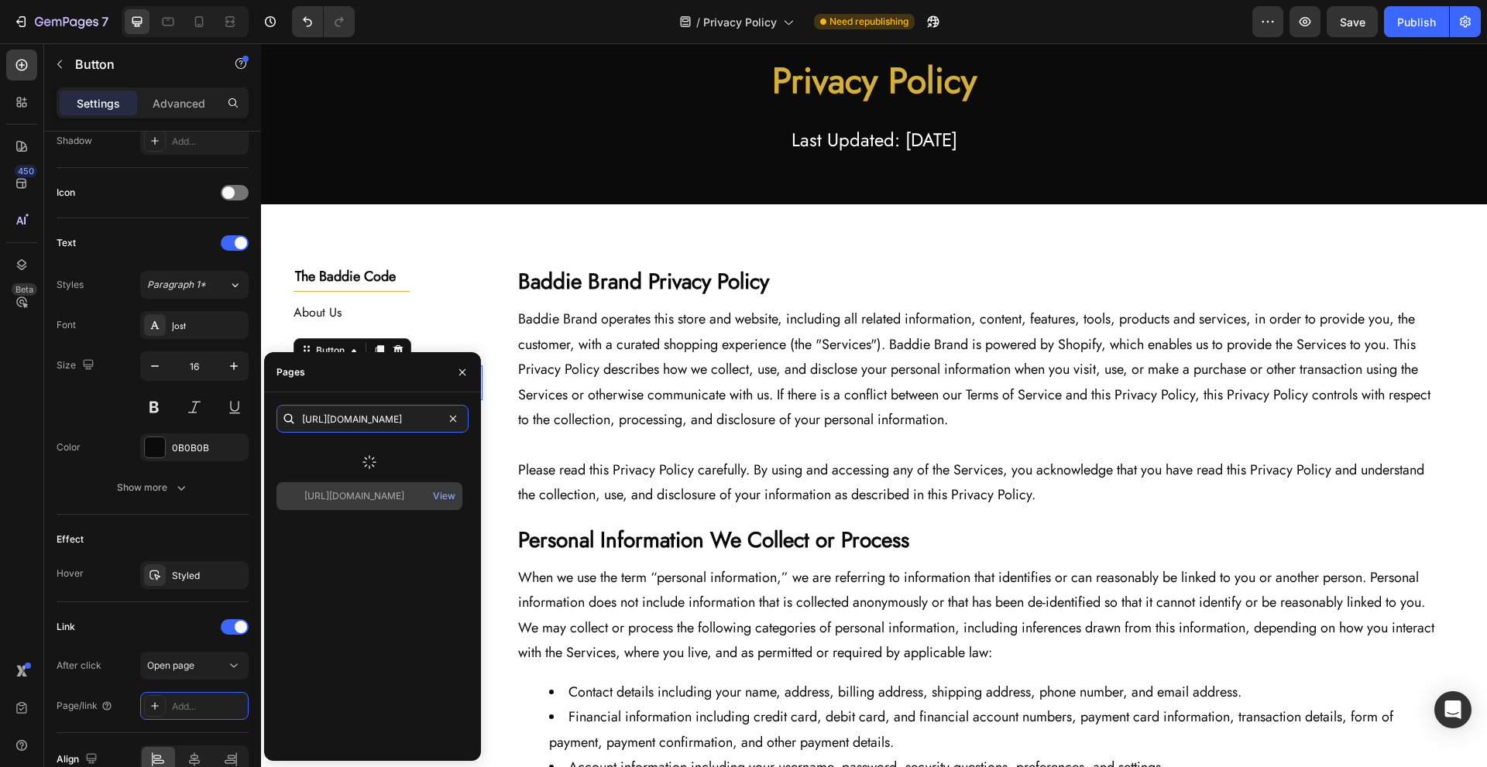
type input "[URL][DOMAIN_NAME]"
click at [372, 489] on div "[URL][DOMAIN_NAME]" at bounding box center [354, 496] width 100 height 14
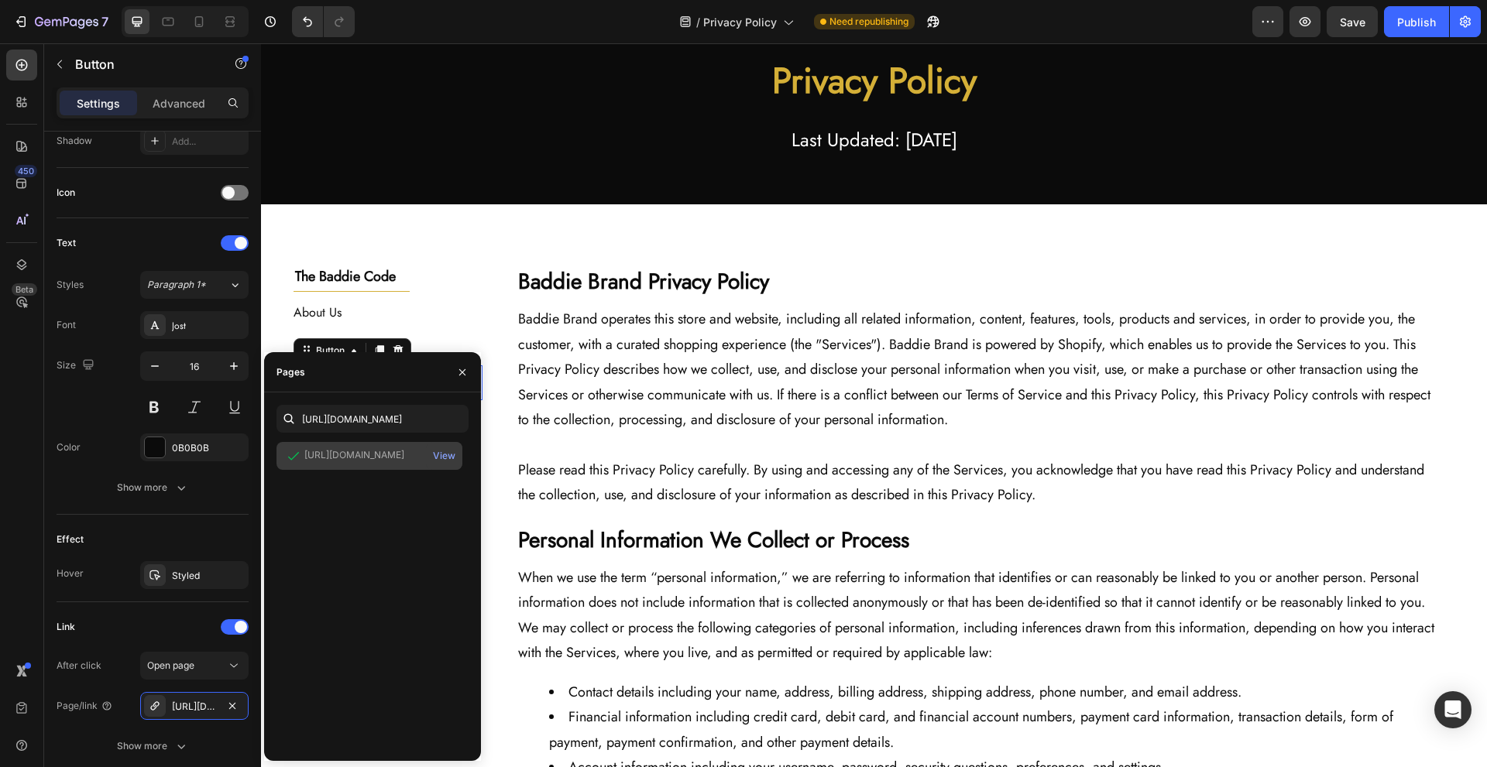
scroll to position [0, 0]
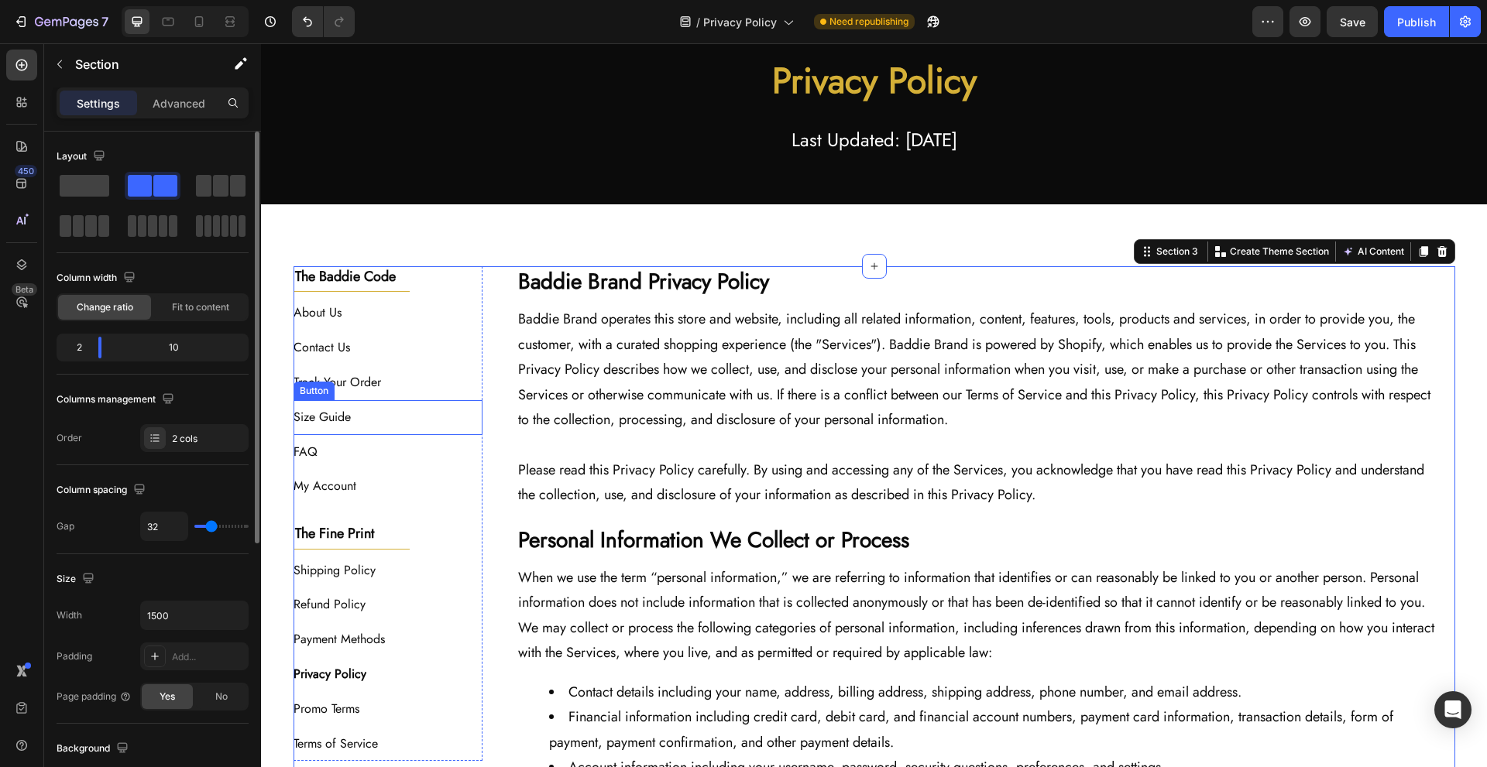
click at [395, 417] on div "Size Guide Button" at bounding box center [389, 417] width 190 height 35
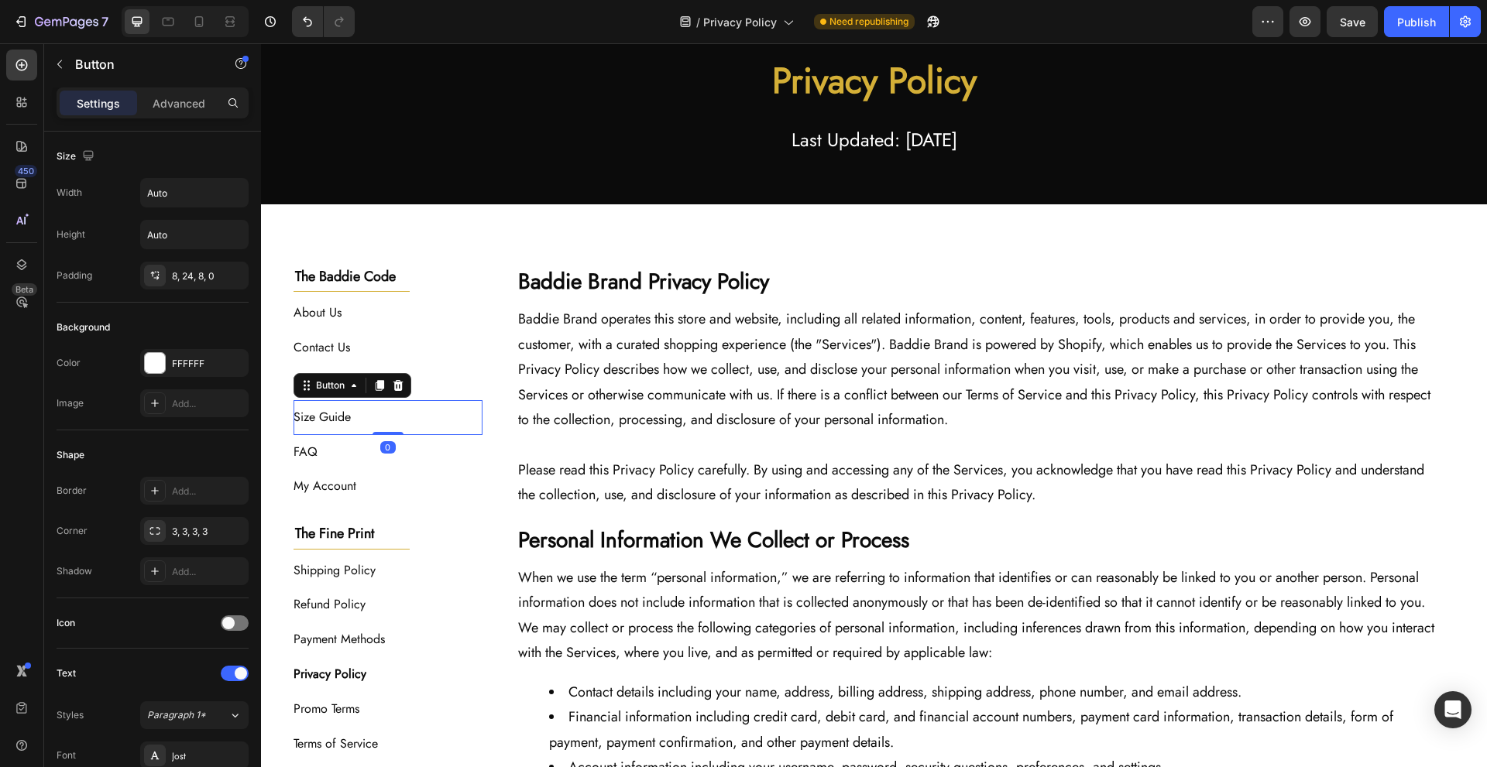
scroll to position [431, 0]
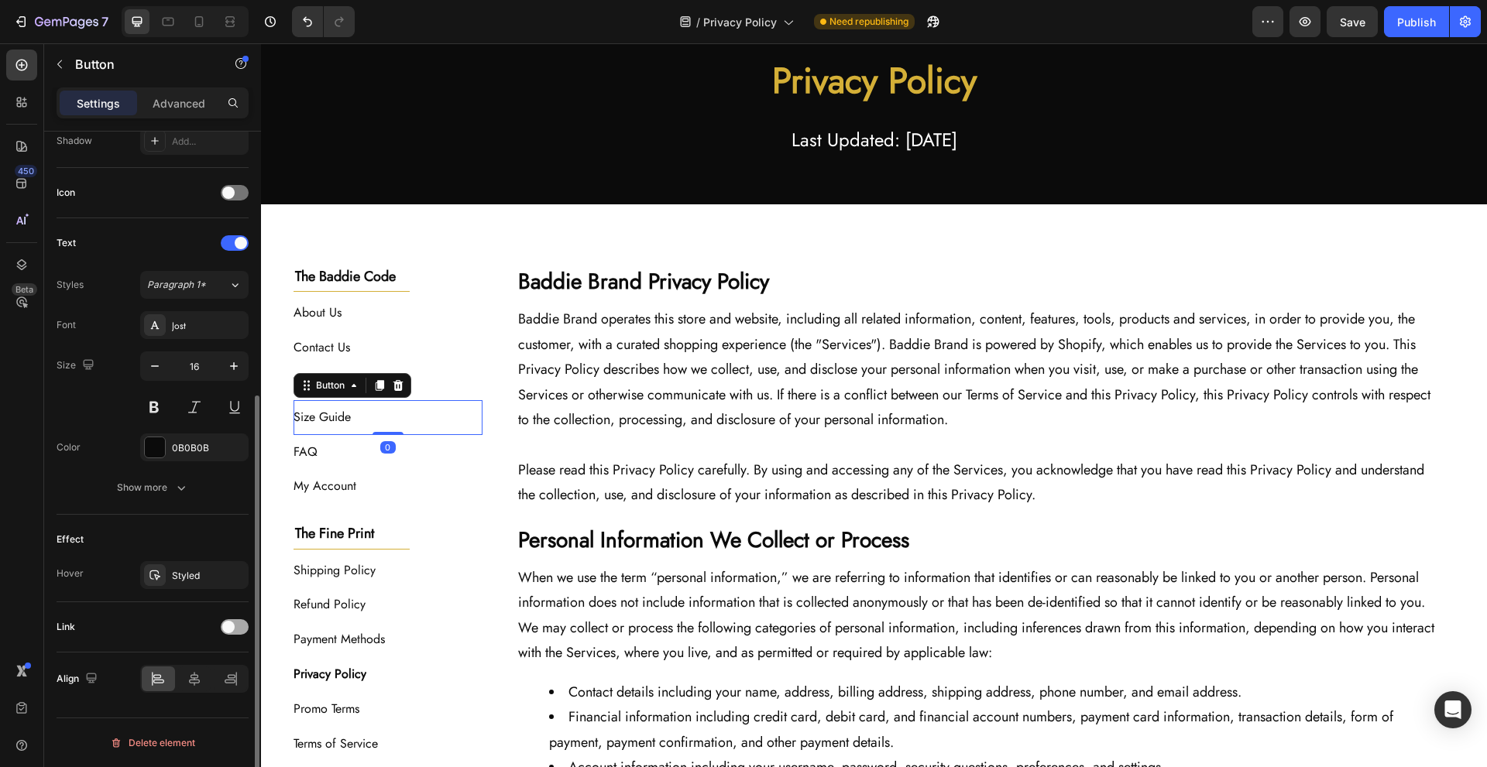
click at [232, 623] on span at bounding box center [228, 627] width 12 height 12
click at [186, 708] on div "Add..." at bounding box center [208, 707] width 73 height 14
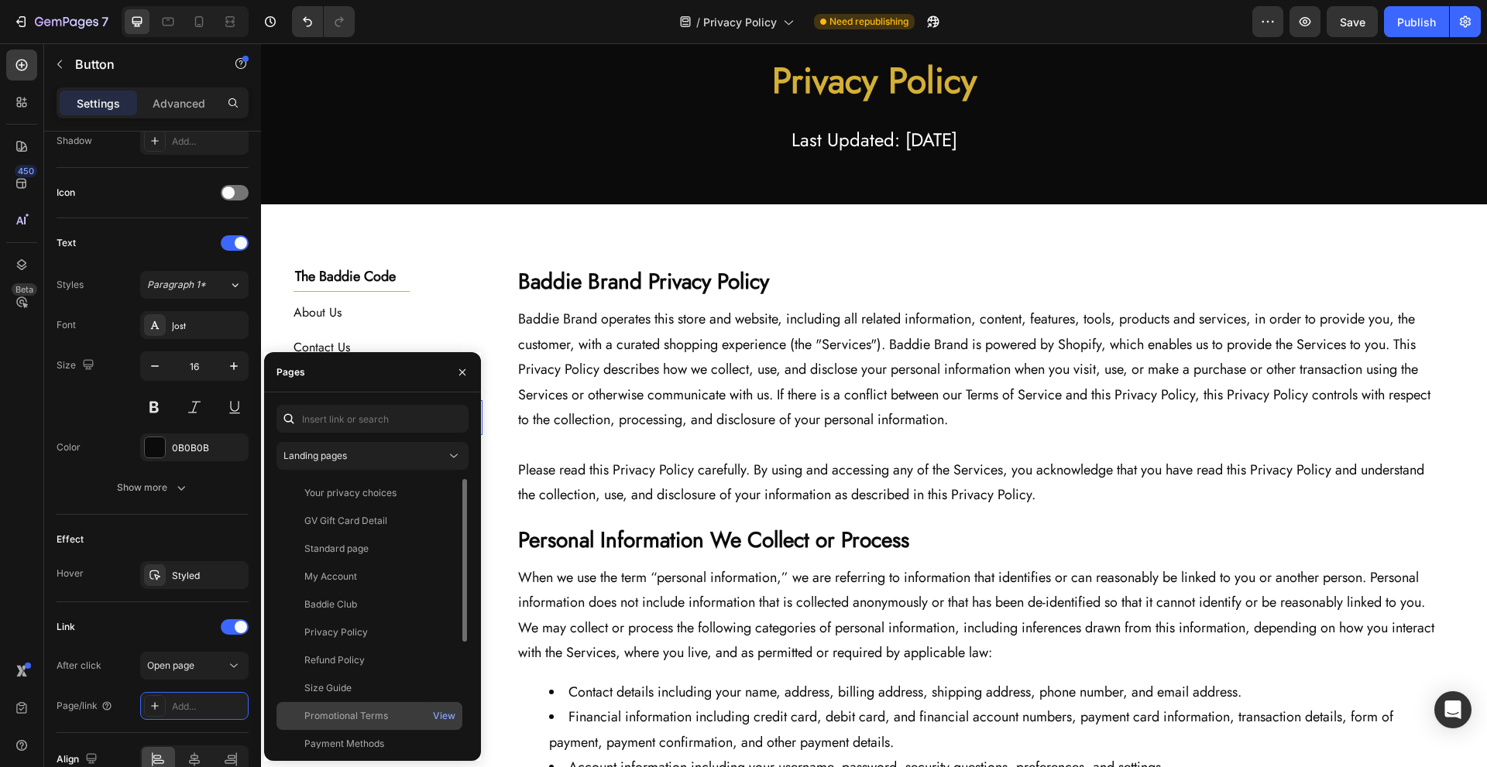
scroll to position [177, 0]
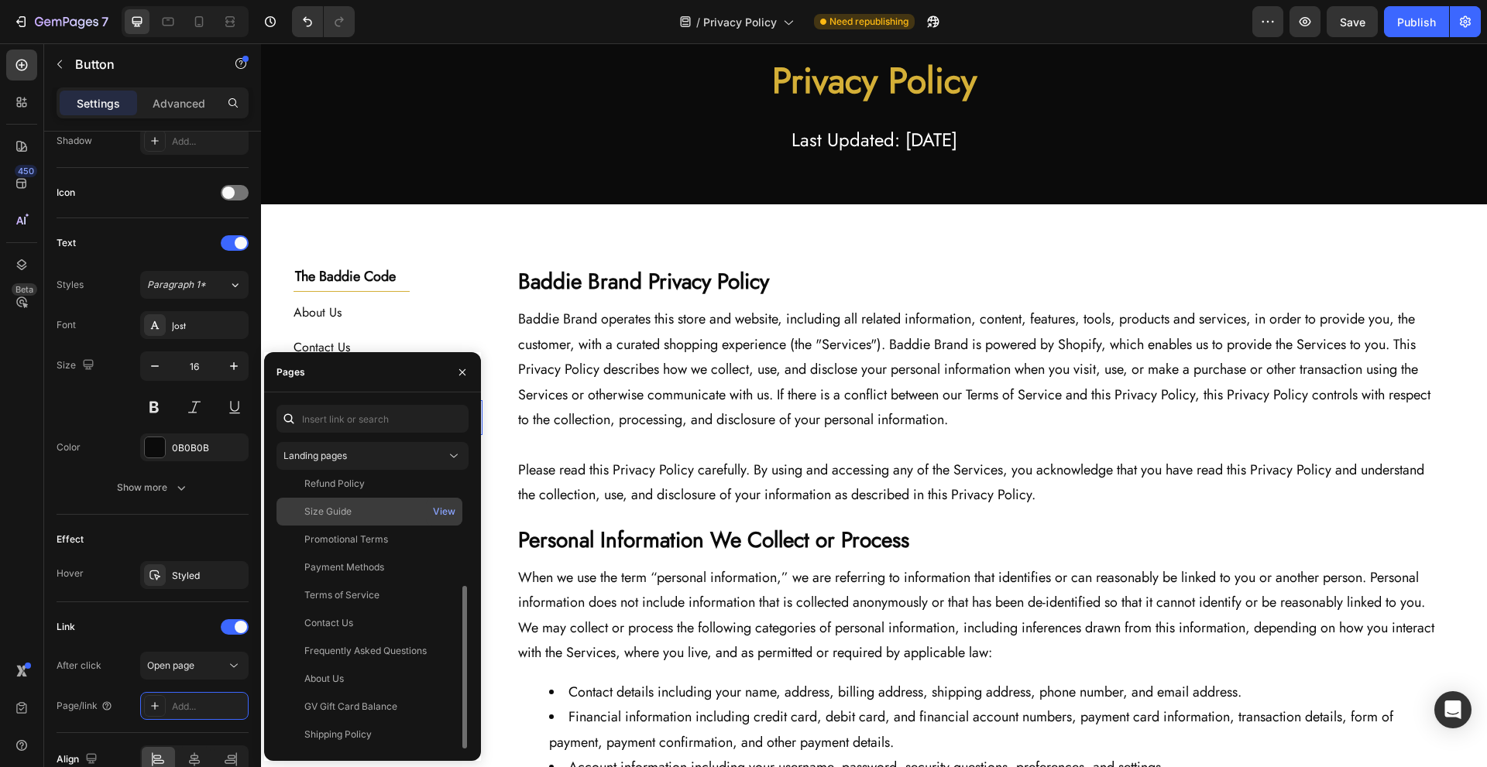
click at [400, 510] on div "Size Guide" at bounding box center [369, 512] width 173 height 14
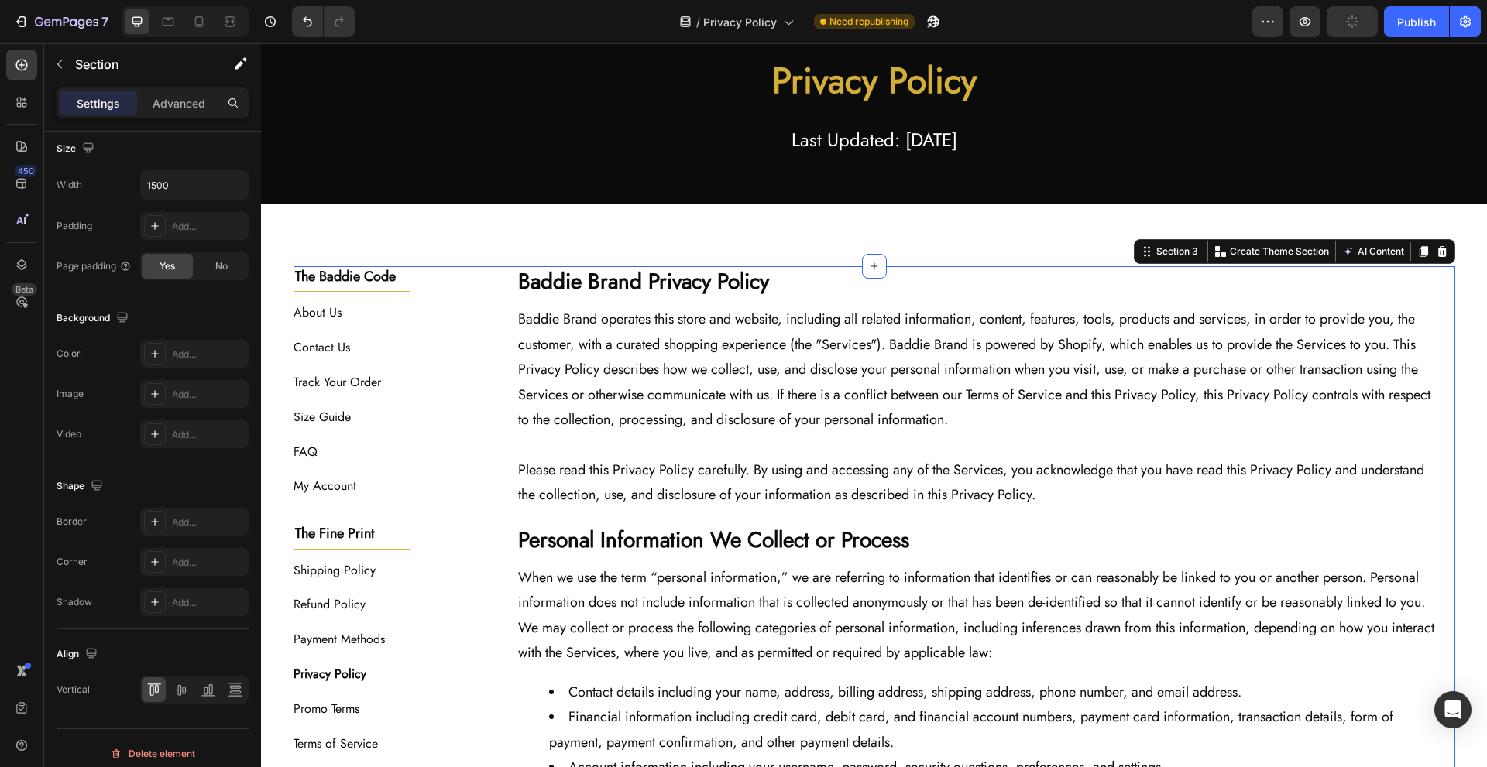
scroll to position [0, 0]
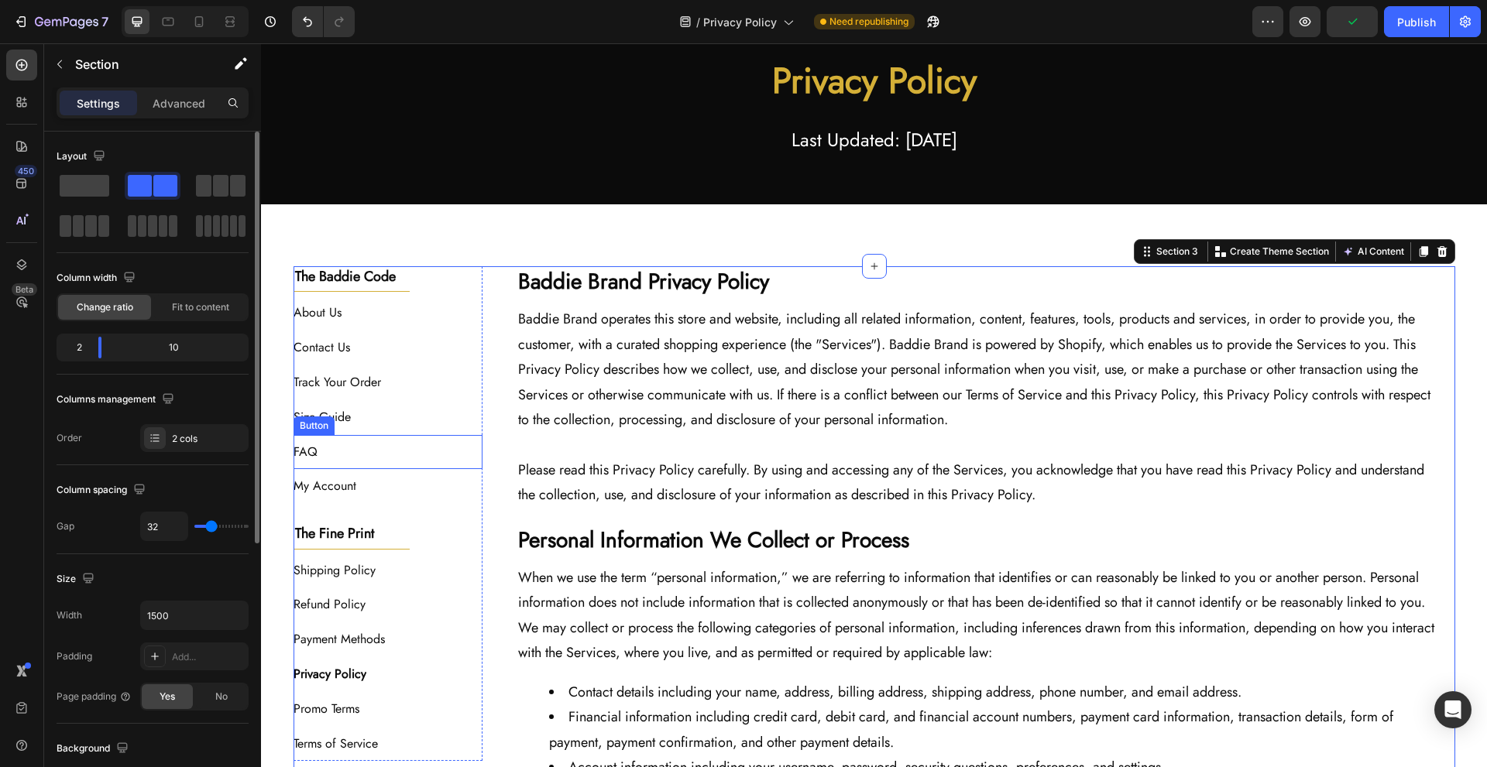
click at [413, 445] on div "FAQ Button" at bounding box center [389, 452] width 190 height 35
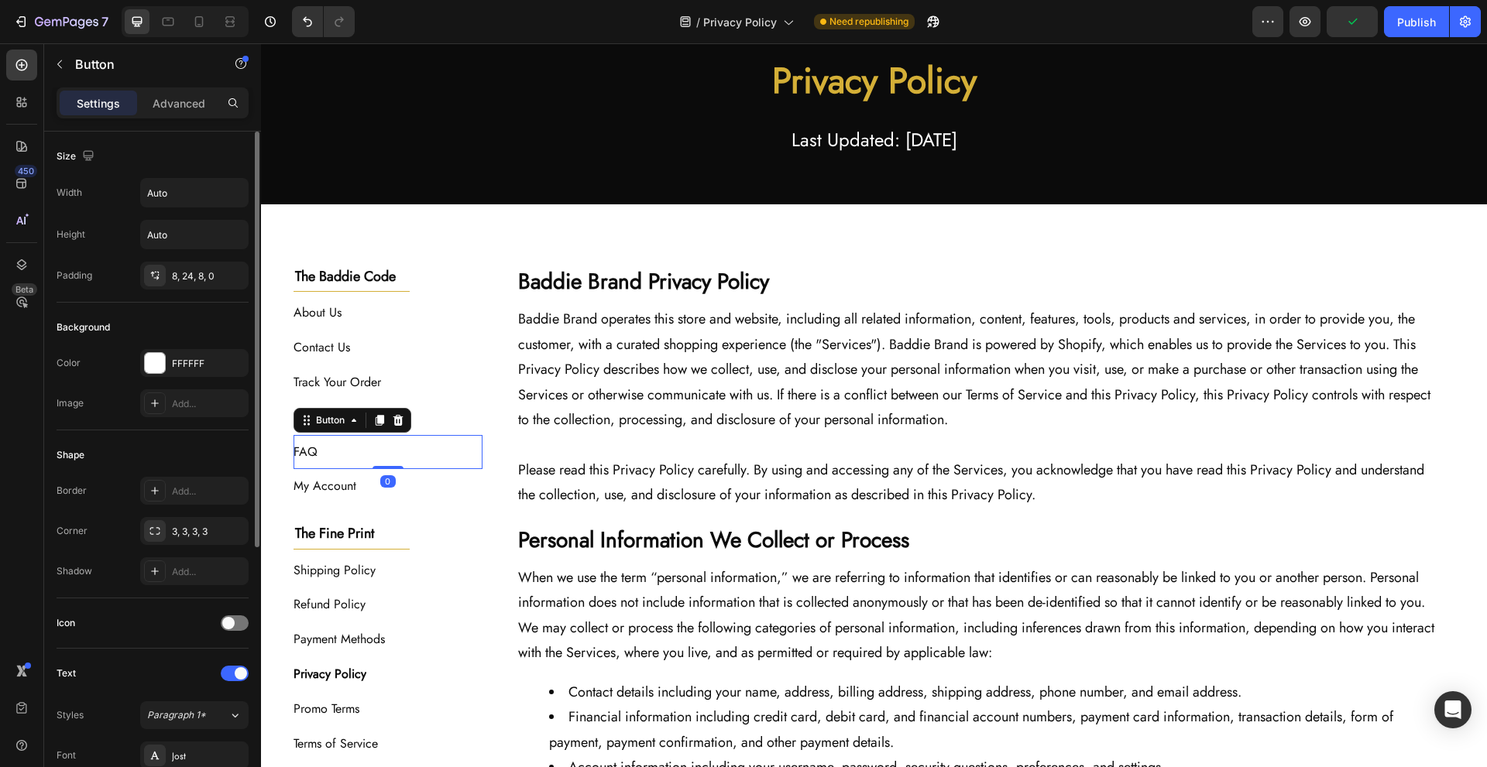
scroll to position [431, 0]
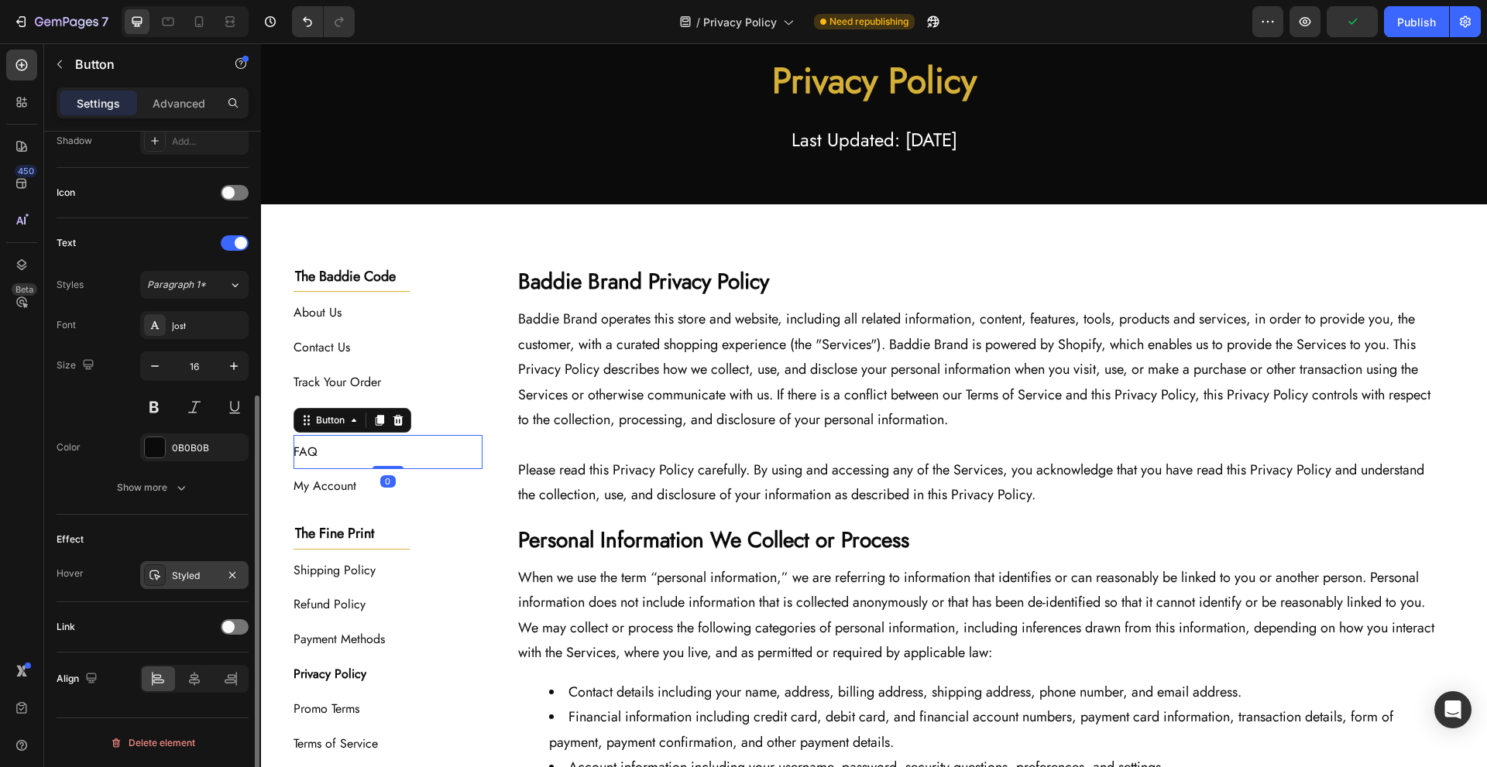
click at [187, 572] on div "Styled" at bounding box center [194, 576] width 45 height 14
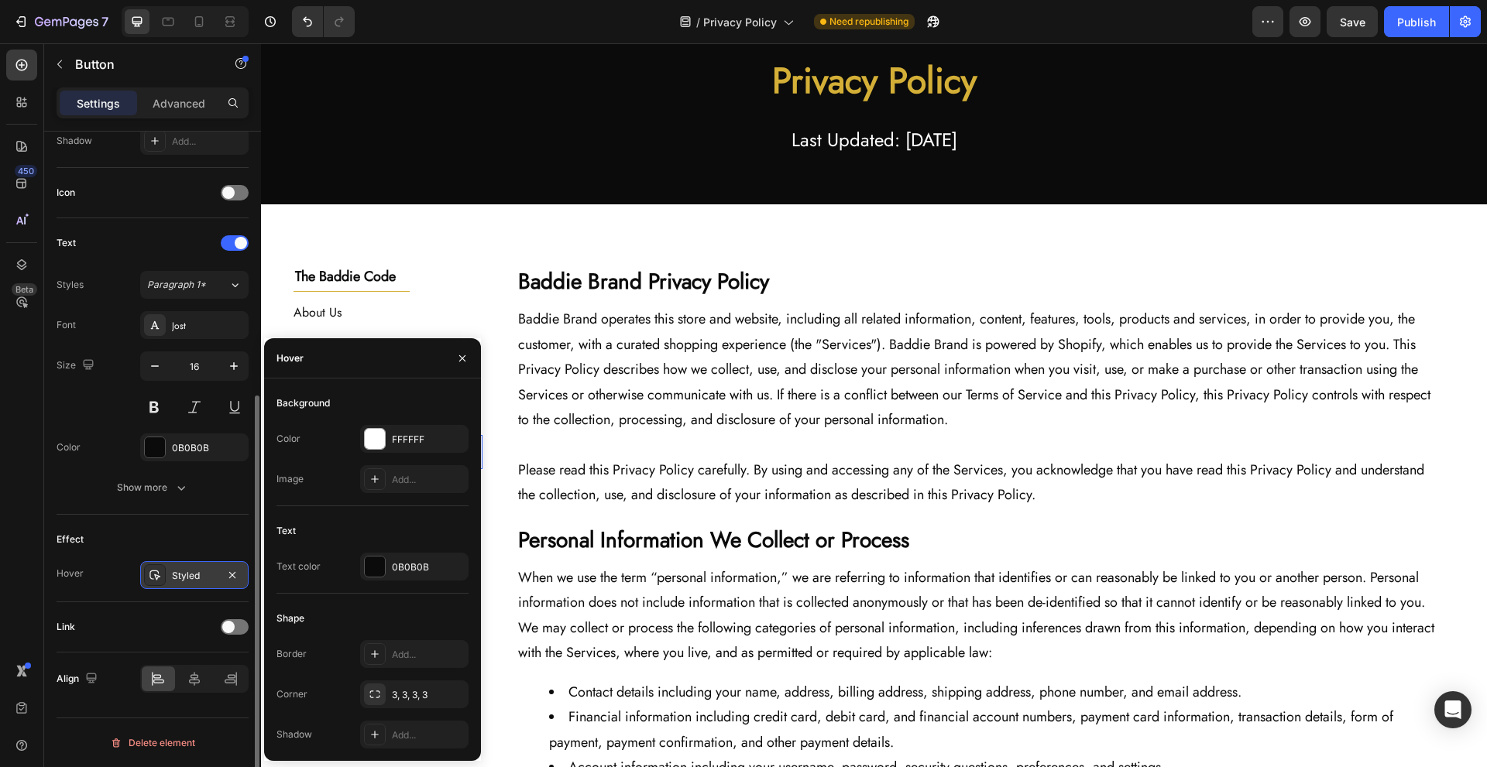
click at [187, 572] on div "Styled" at bounding box center [194, 576] width 45 height 14
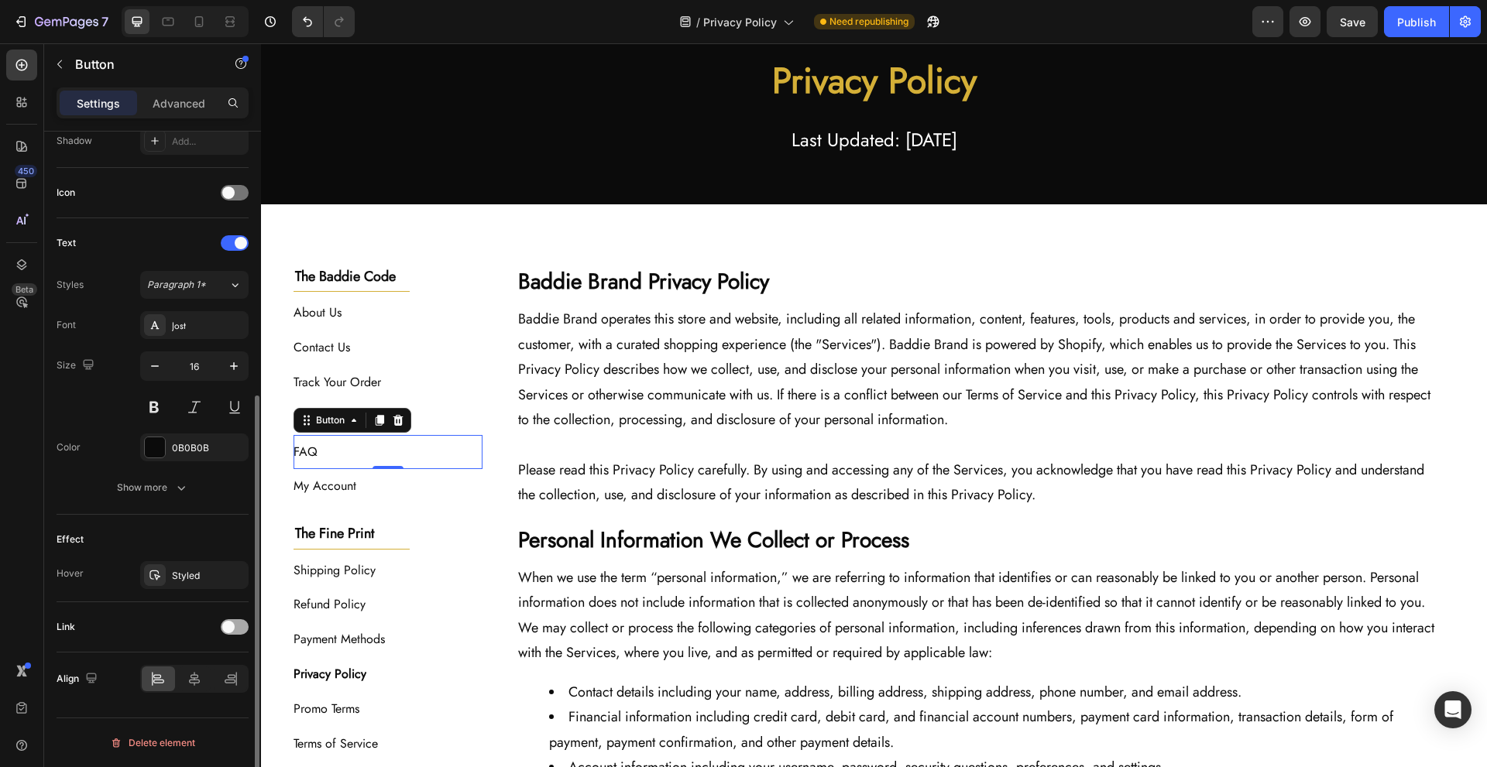
click at [227, 620] on div at bounding box center [235, 627] width 28 height 15
click at [199, 704] on div "Add..." at bounding box center [208, 707] width 73 height 14
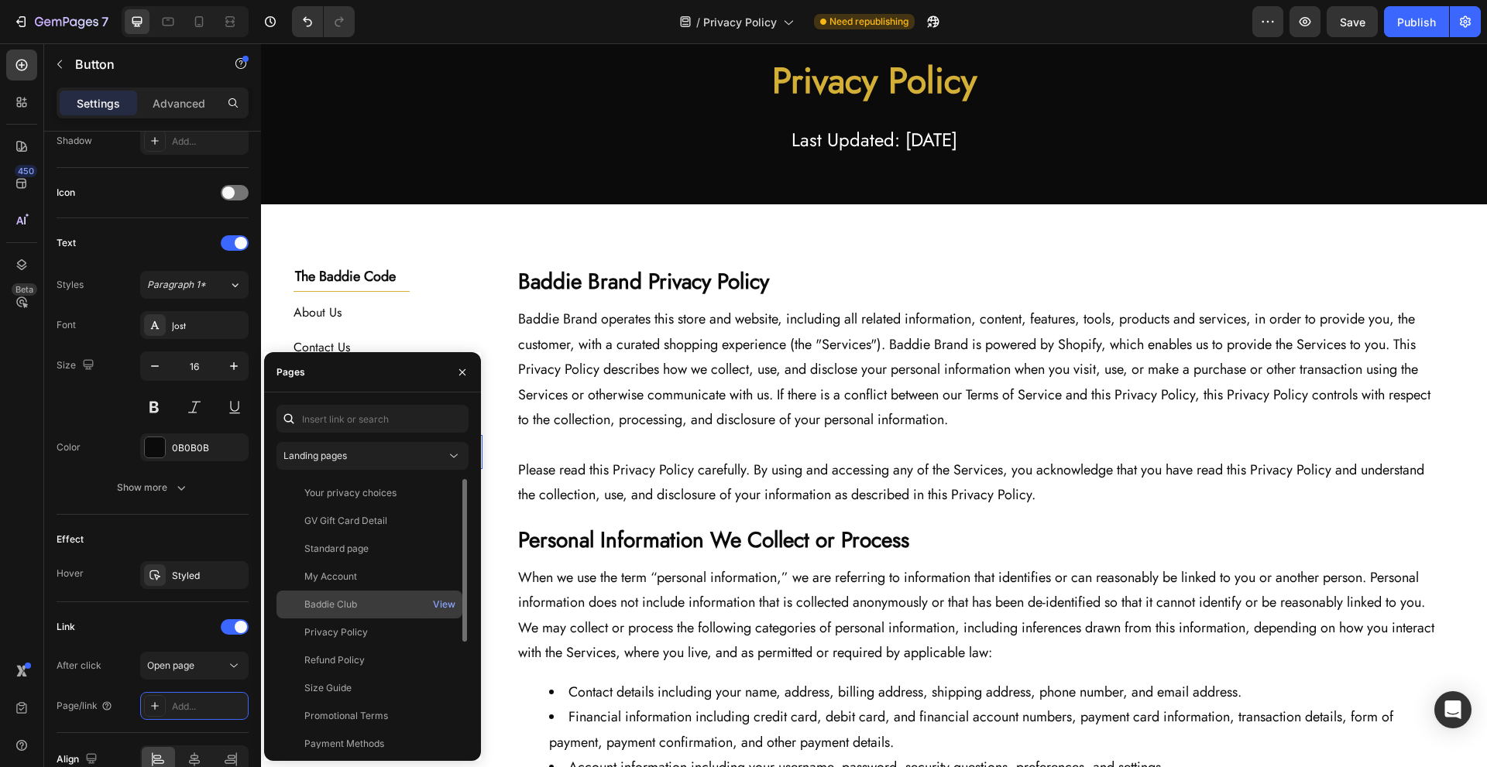
scroll to position [177, 0]
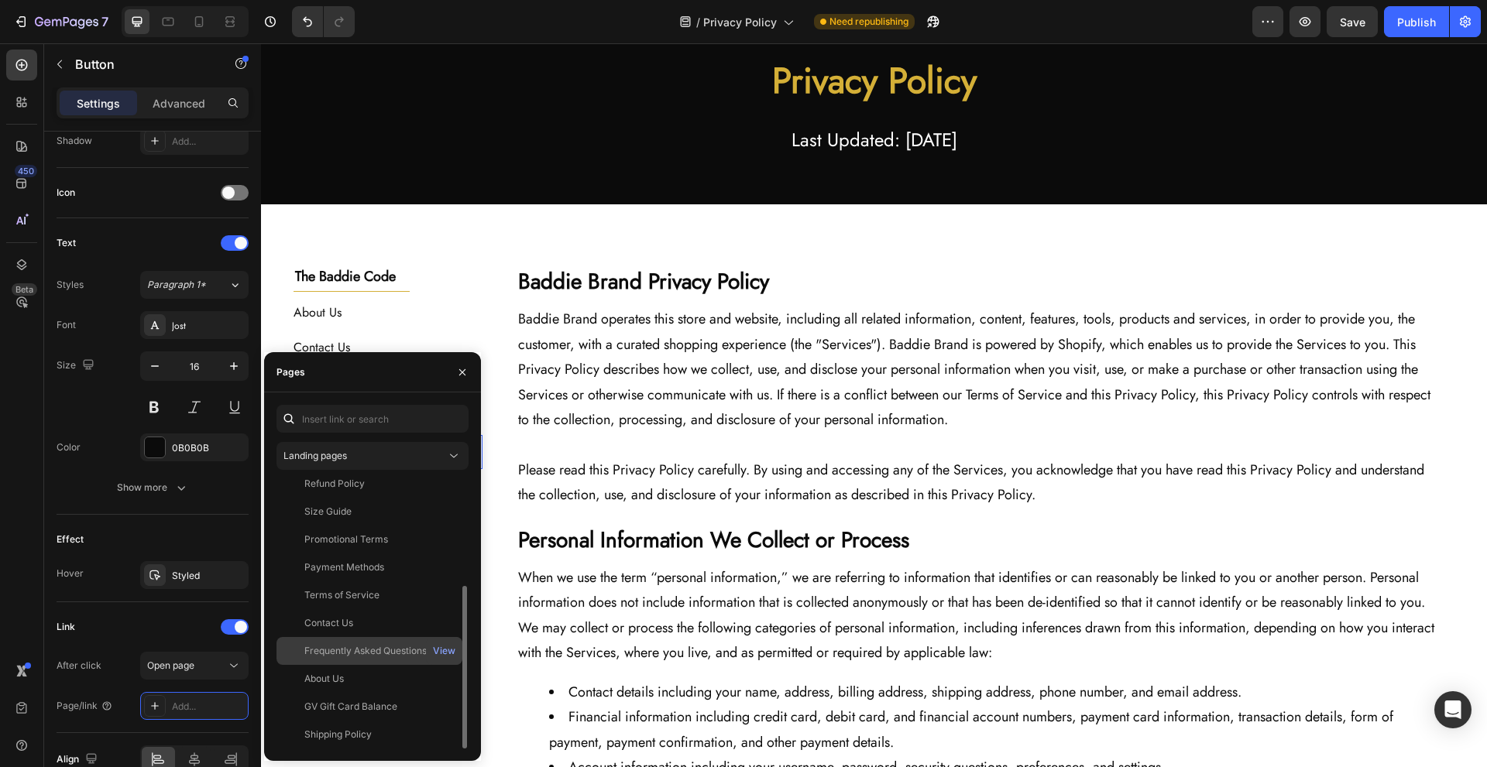
click at [399, 650] on div "Frequently Asked Questions" at bounding box center [365, 651] width 122 height 14
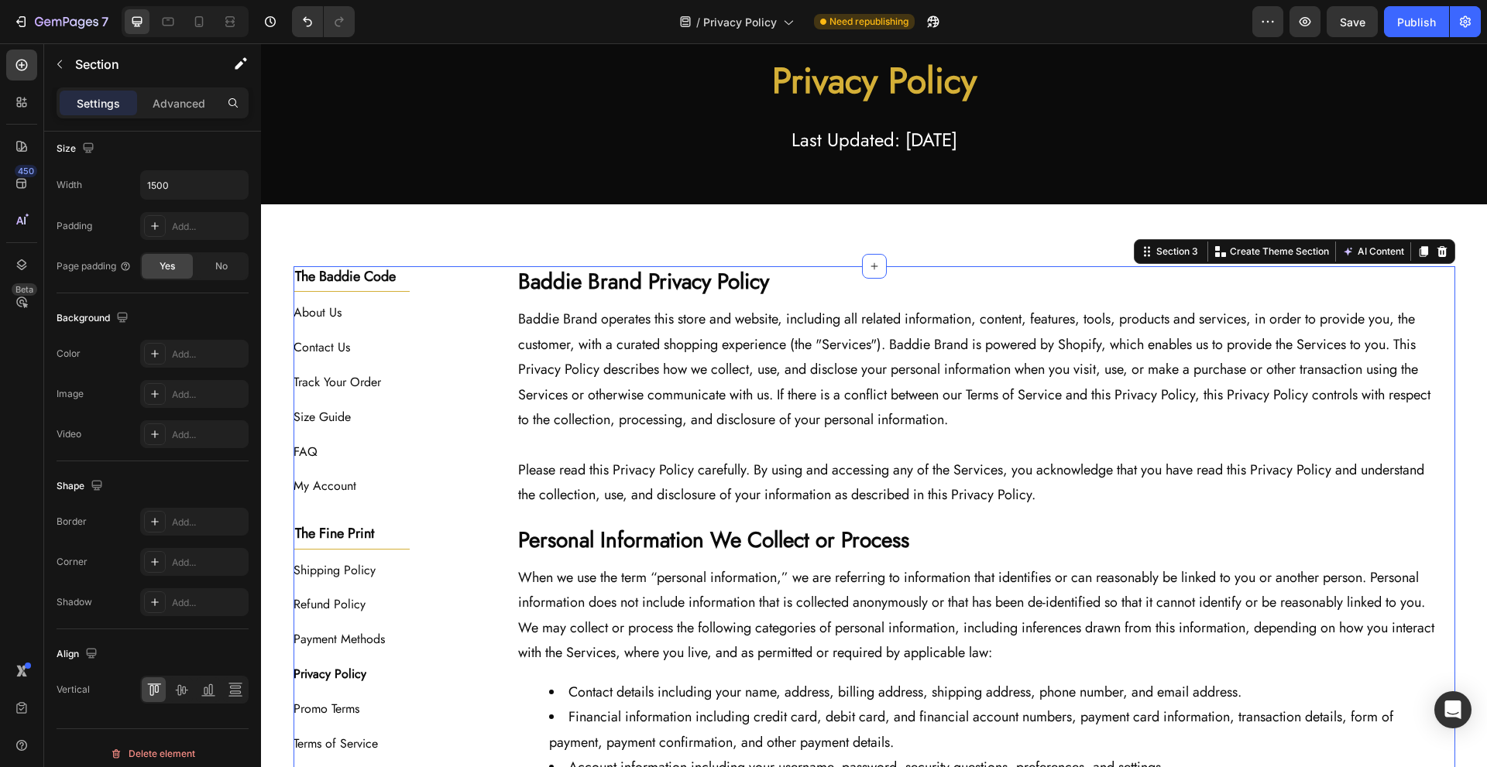
scroll to position [0, 0]
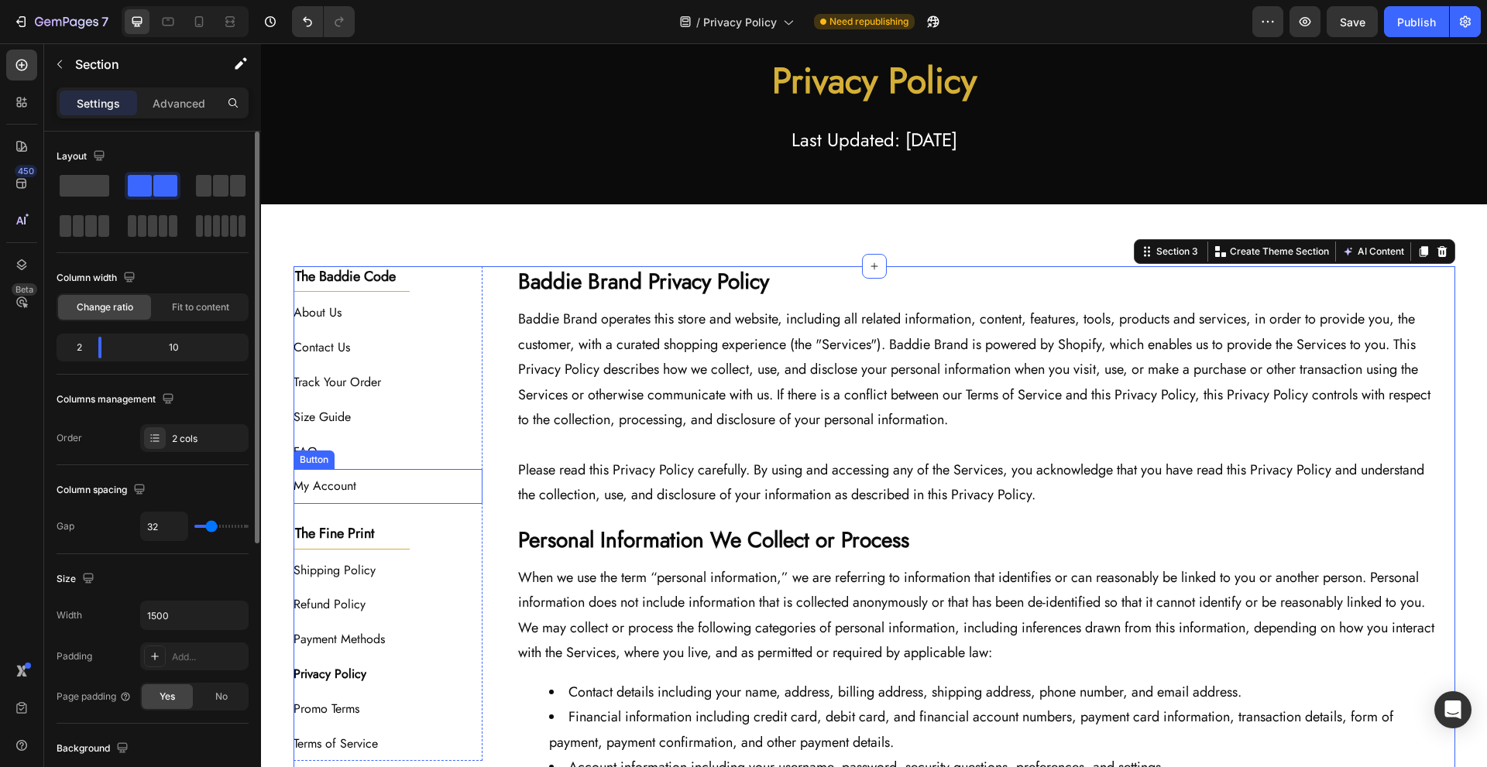
click at [407, 479] on div "My Account Button" at bounding box center [389, 486] width 190 height 35
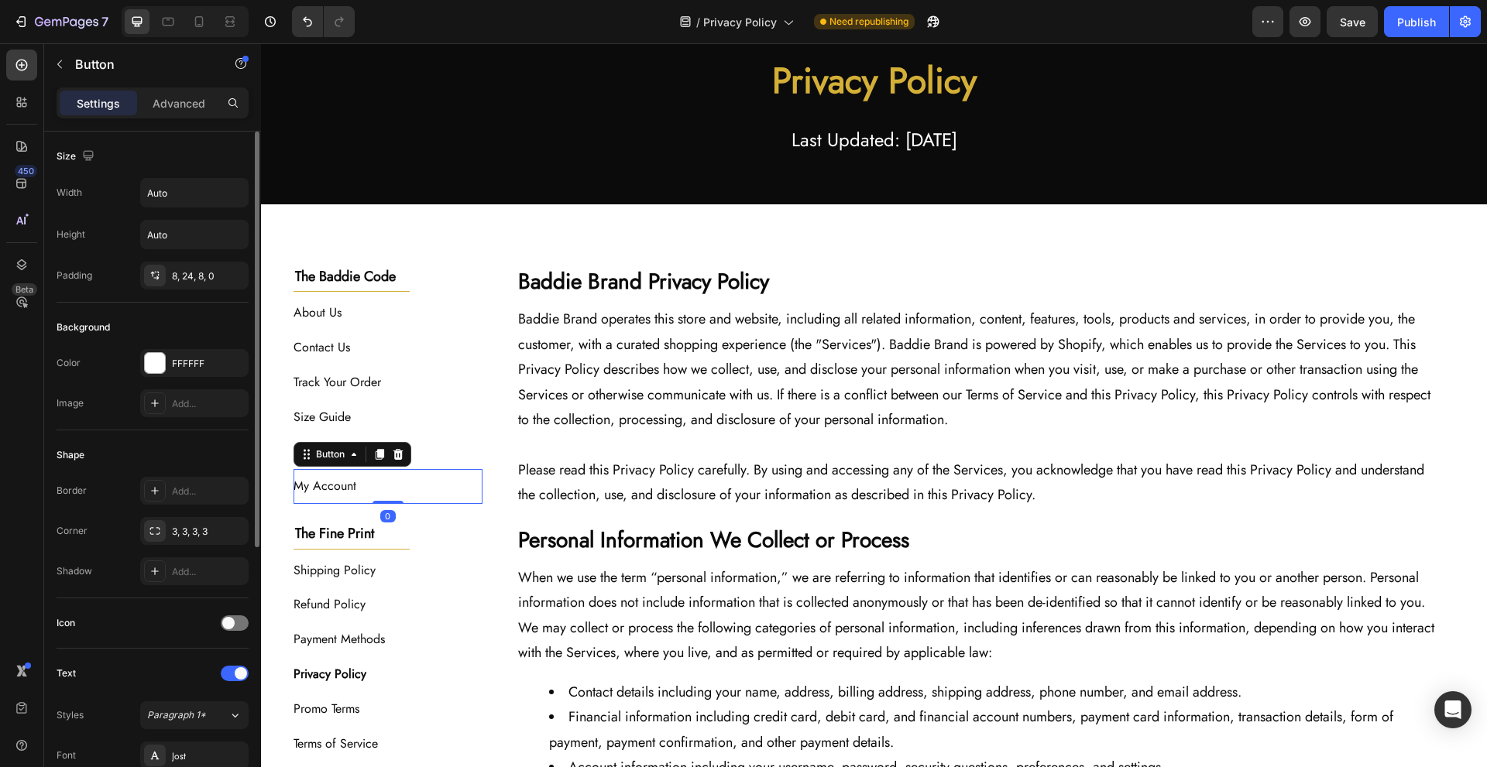
scroll to position [431, 0]
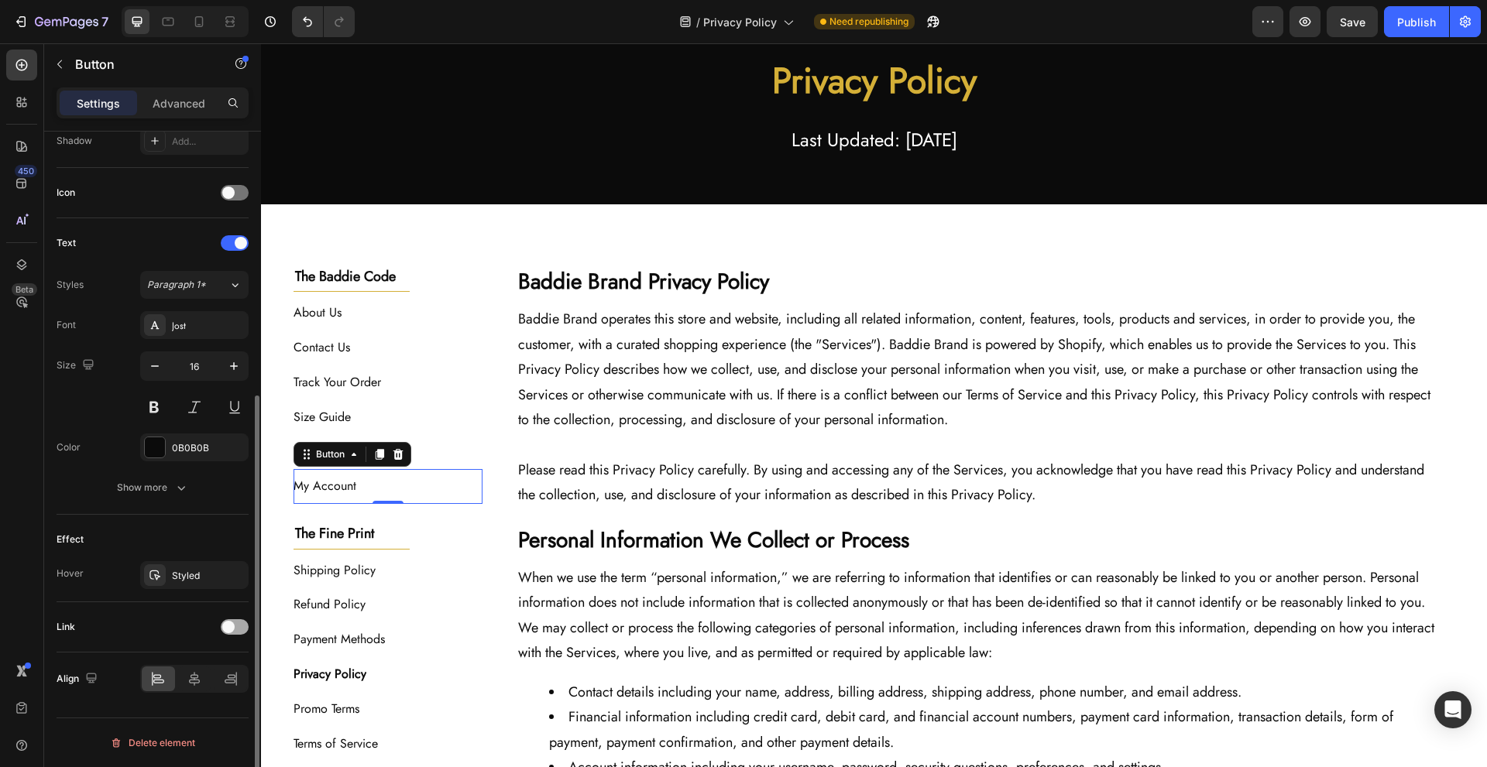
click at [241, 623] on div at bounding box center [235, 627] width 28 height 15
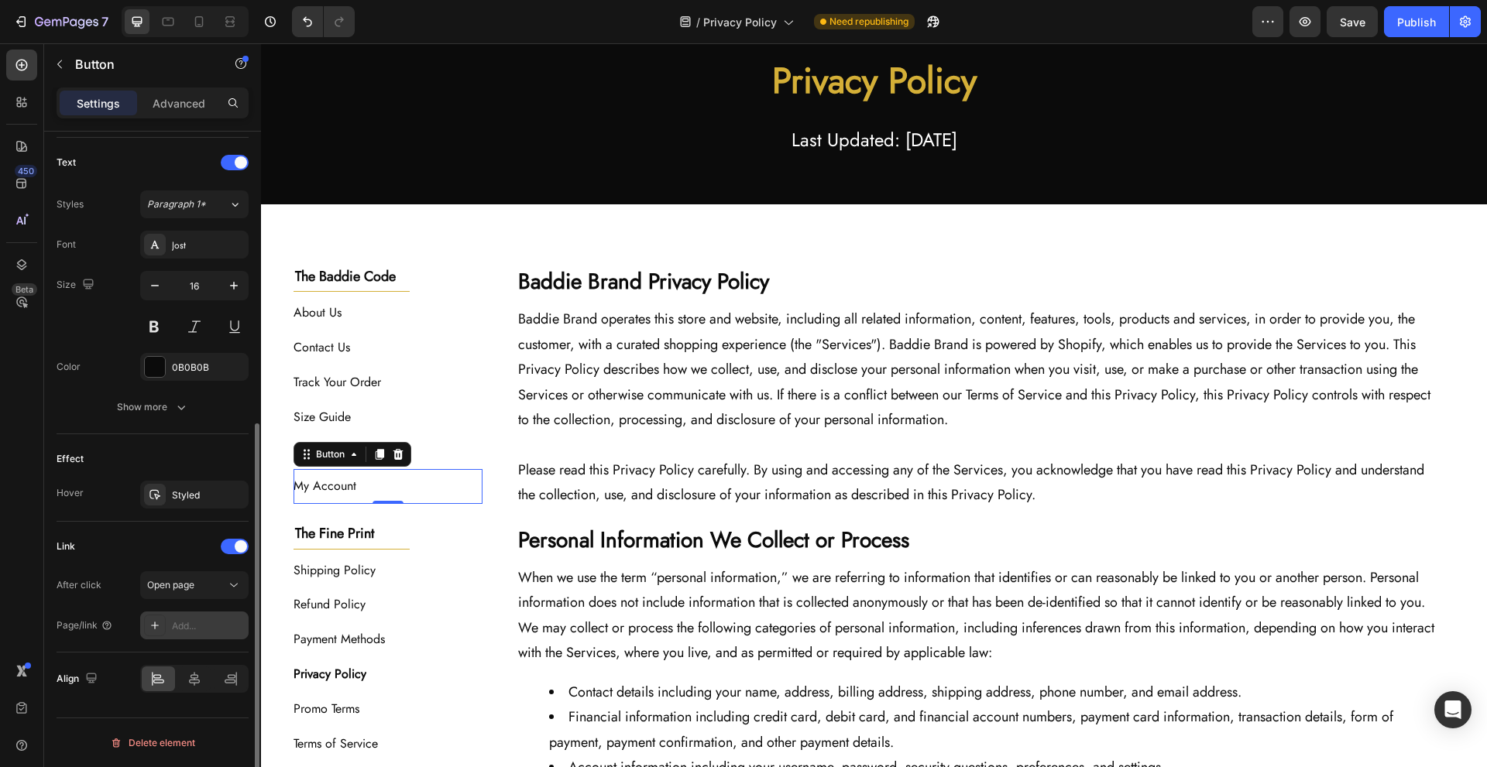
click at [218, 624] on div "Add..." at bounding box center [208, 627] width 73 height 14
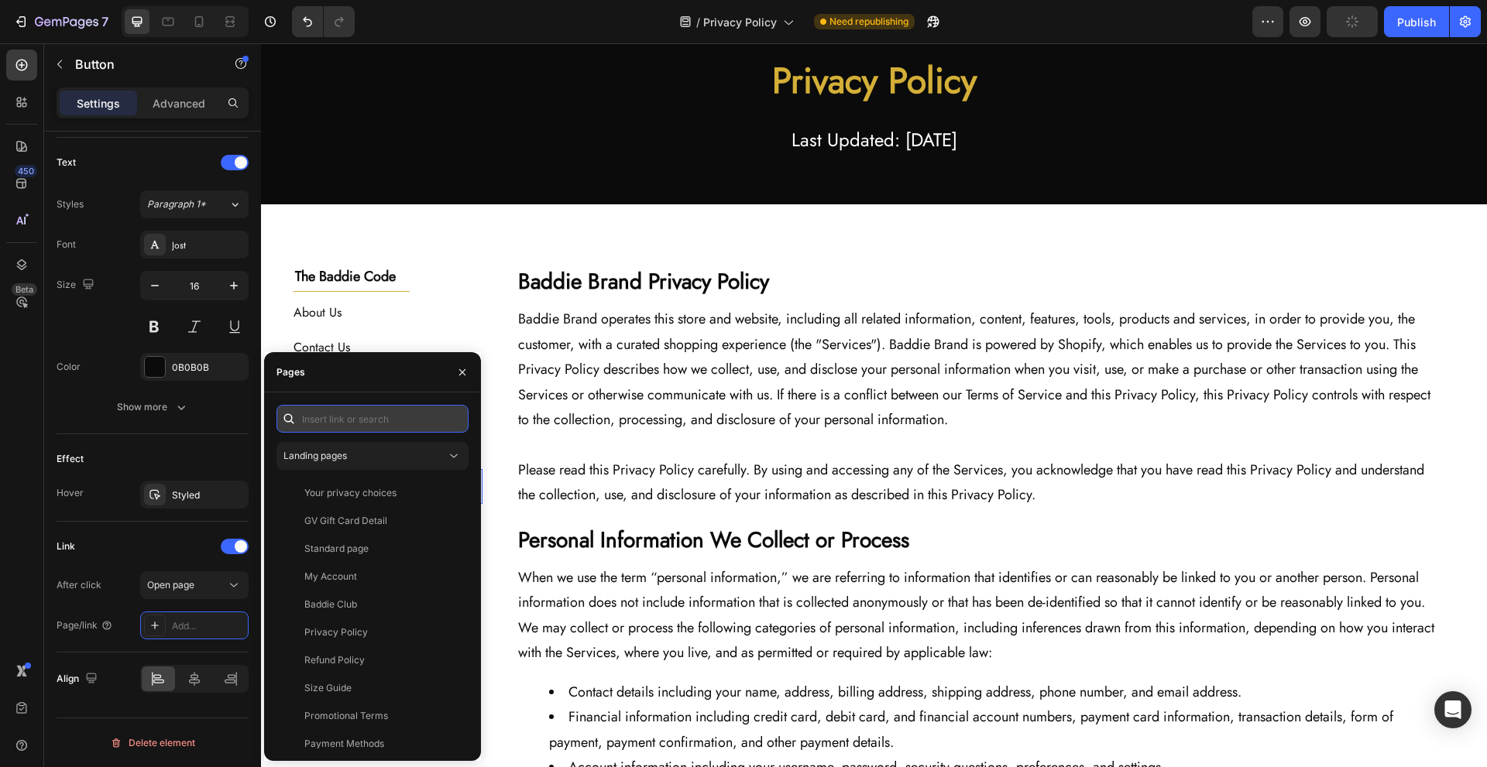
click at [349, 422] on input "text" at bounding box center [372, 419] width 192 height 28
paste input "https://shopify.com/authentication/75895996632/login?client_id=f22f8116-e9fb-43…"
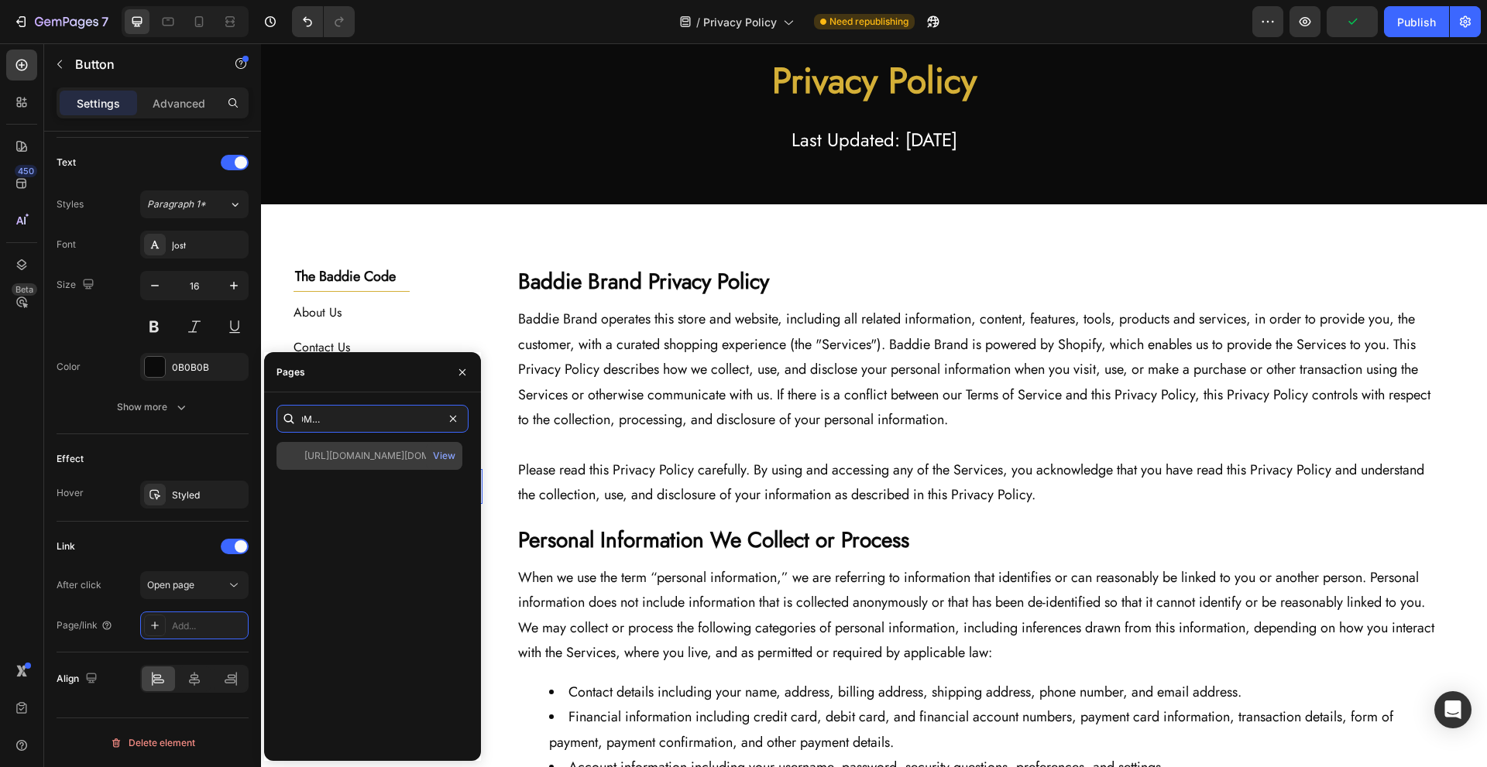
type input "https://shopify.com/authentication/75895996632/login?client_id=f22f8116-e9fb-43…"
click at [384, 457] on div "https://shopify.com/authentication/75895996632/login?client_id=f22f8116-e9fb-43…" at bounding box center [378, 456] width 149 height 14
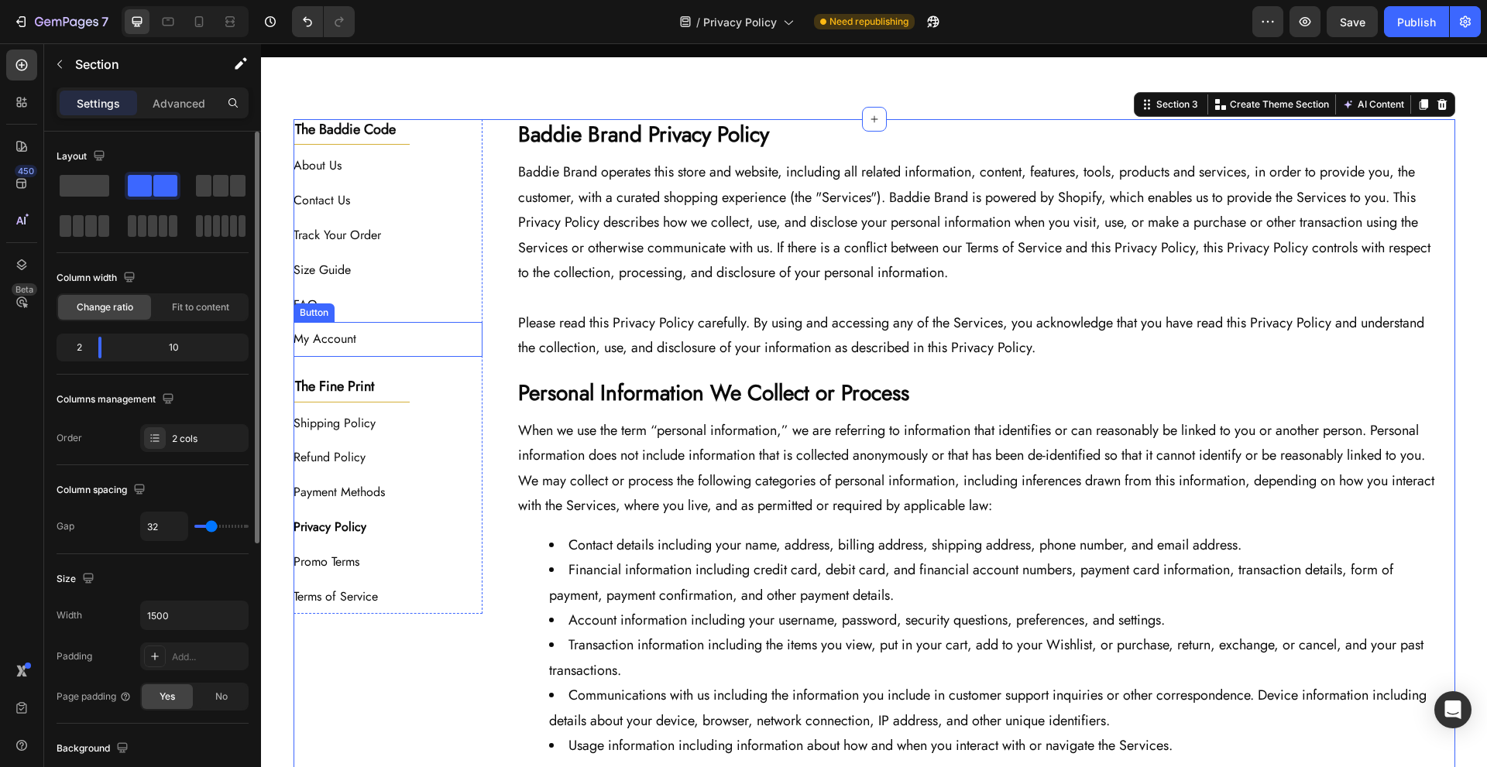
scroll to position [479, 0]
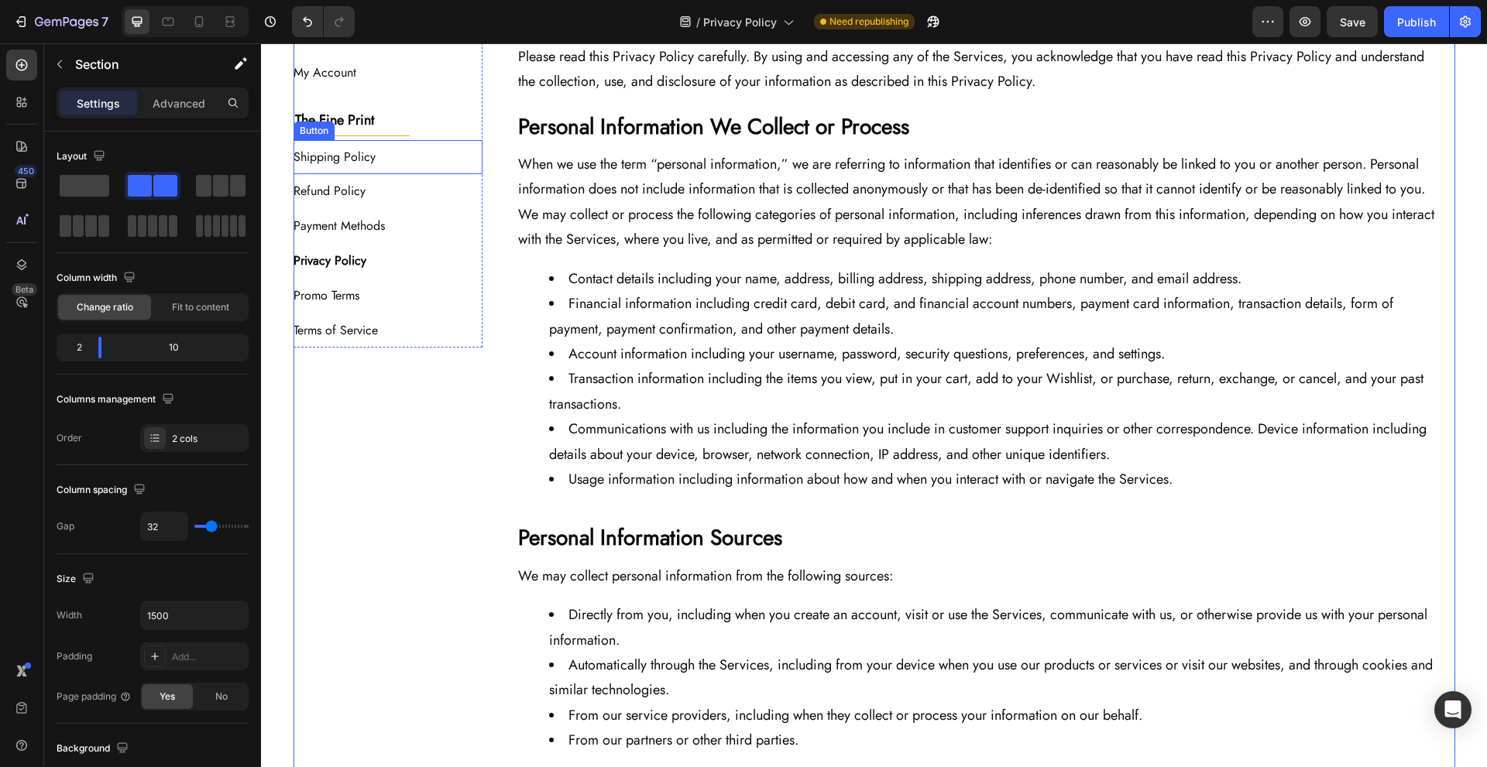
click at [400, 148] on div "Shipping Policy Button" at bounding box center [389, 157] width 190 height 35
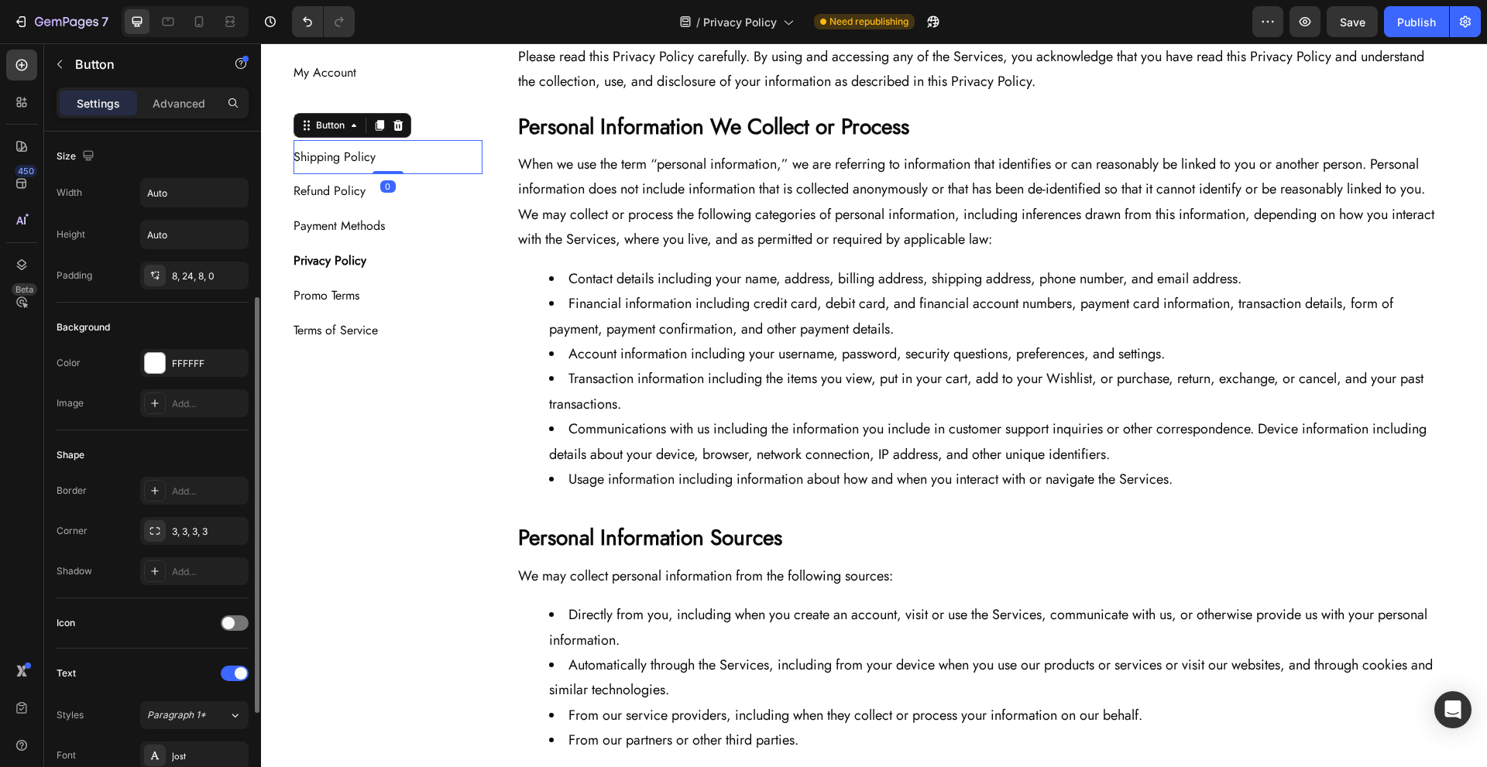
scroll to position [431, 0]
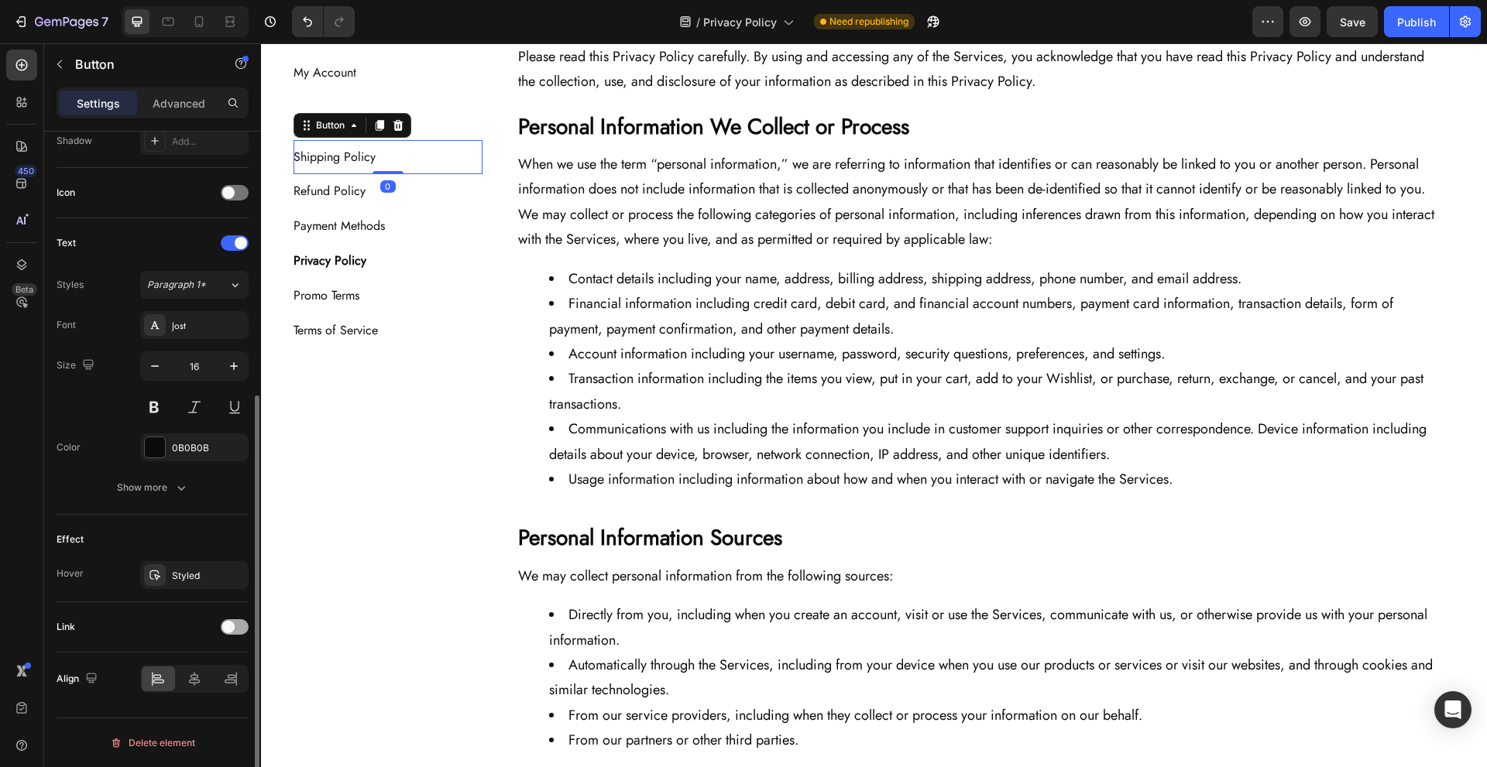
click at [233, 630] on span at bounding box center [228, 627] width 12 height 12
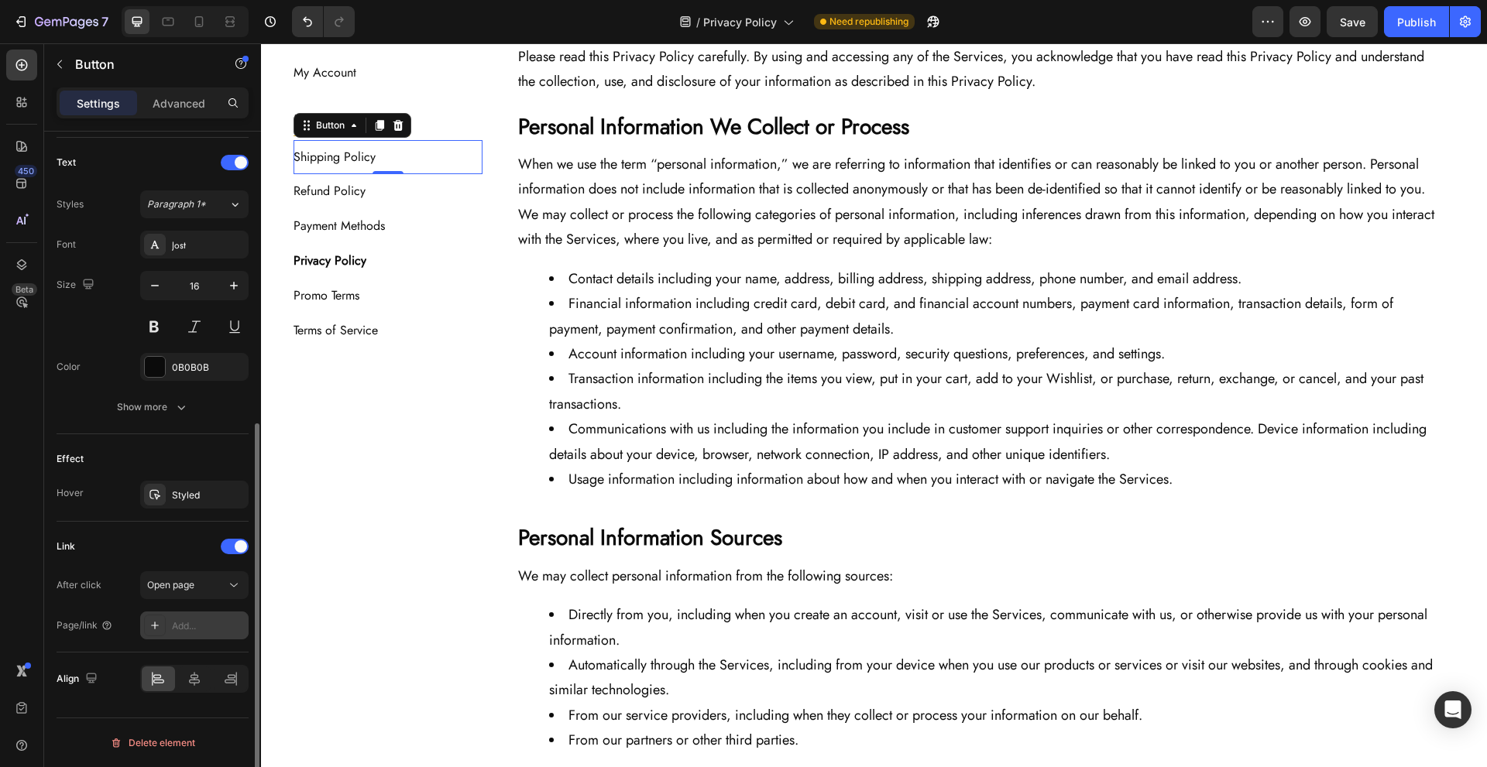
click at [212, 623] on div "Add..." at bounding box center [208, 627] width 73 height 14
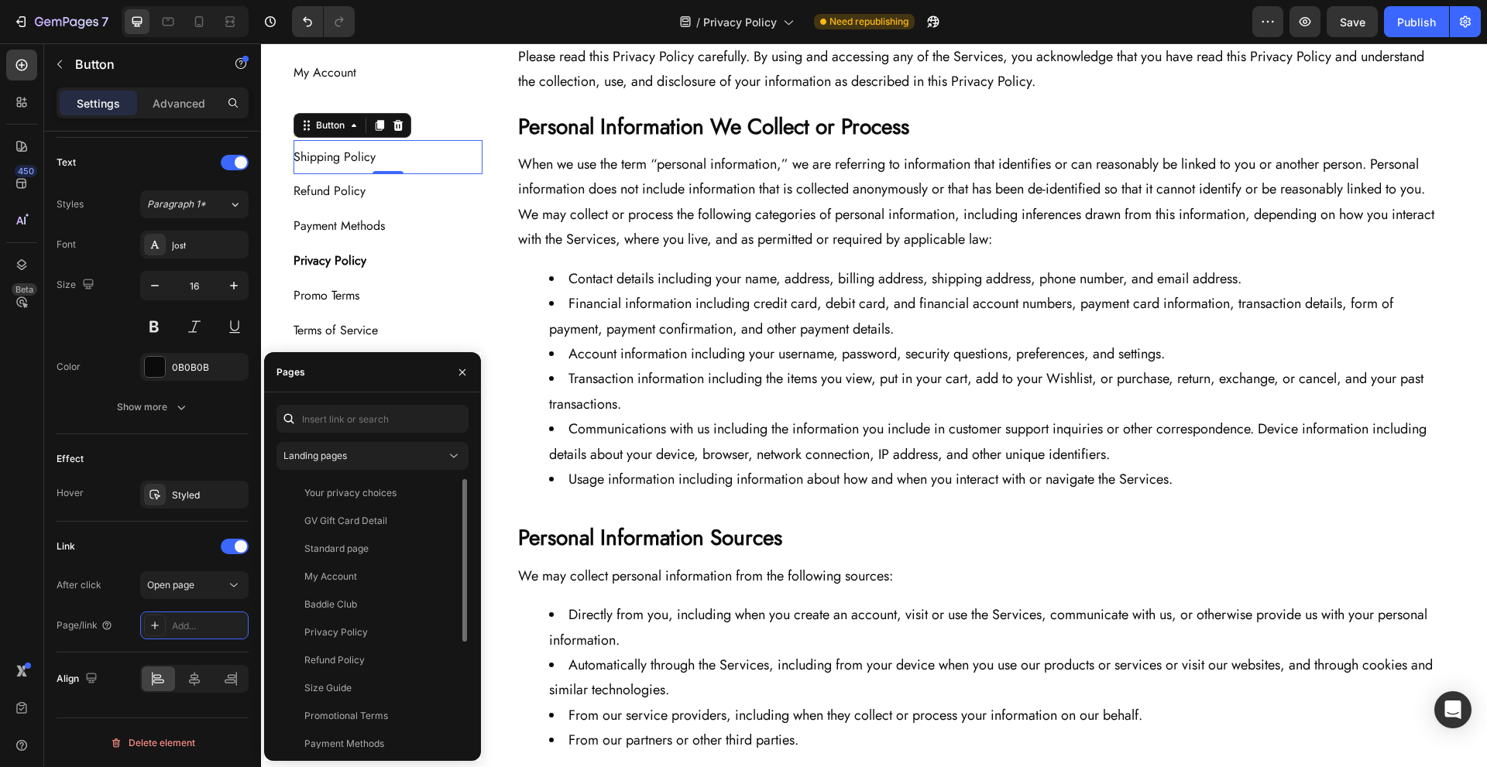
scroll to position [177, 0]
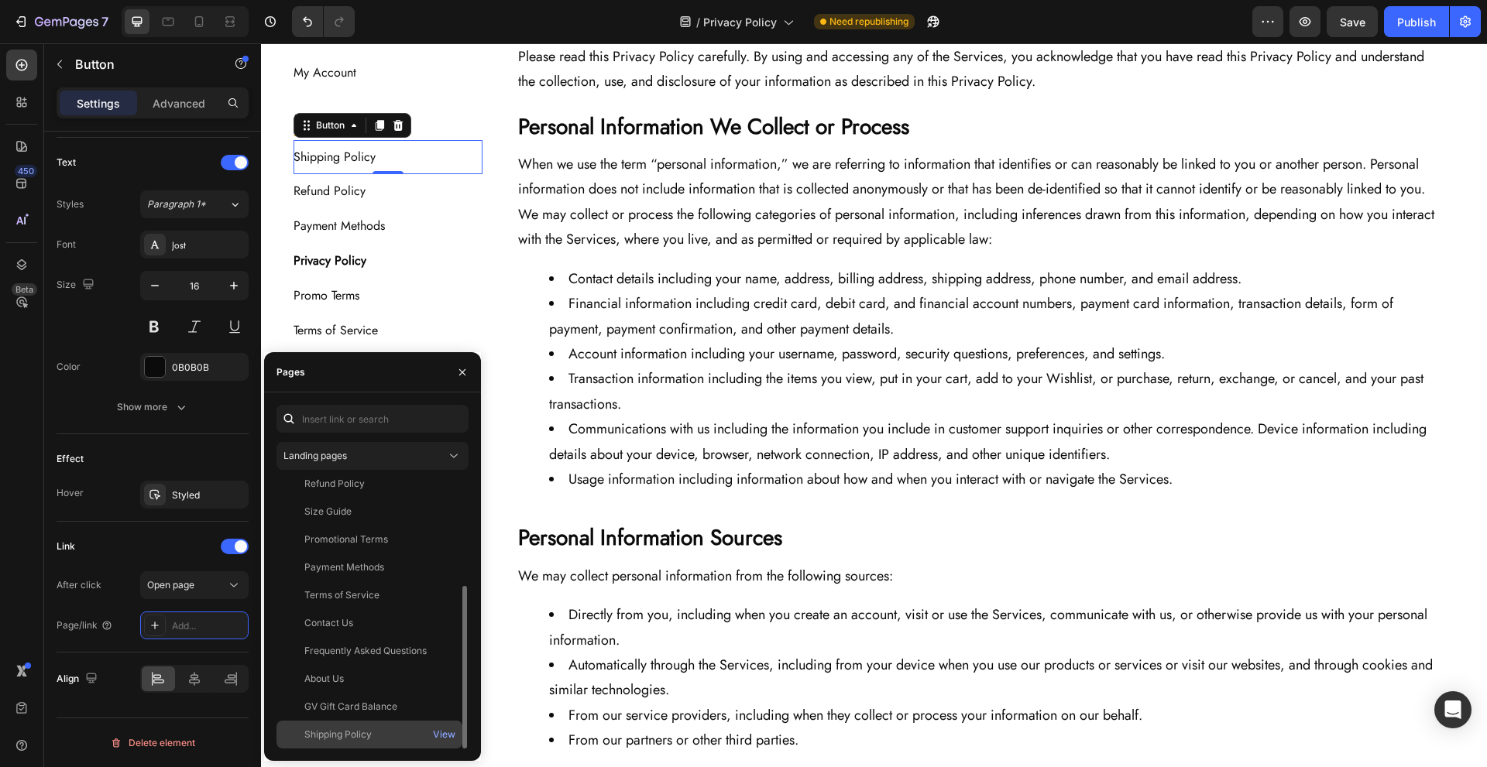
click at [386, 734] on div "Shipping Policy" at bounding box center [369, 735] width 173 height 14
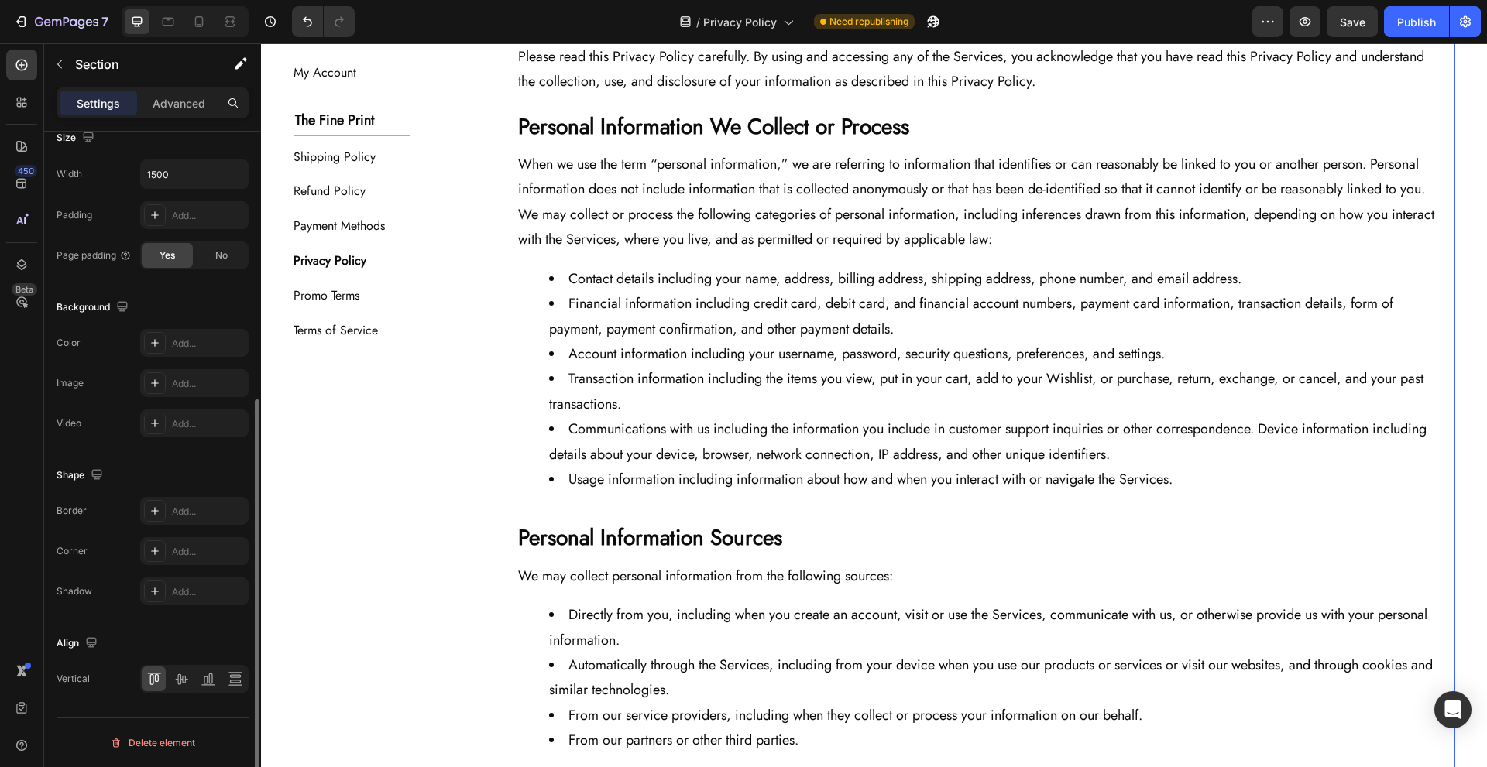
scroll to position [0, 0]
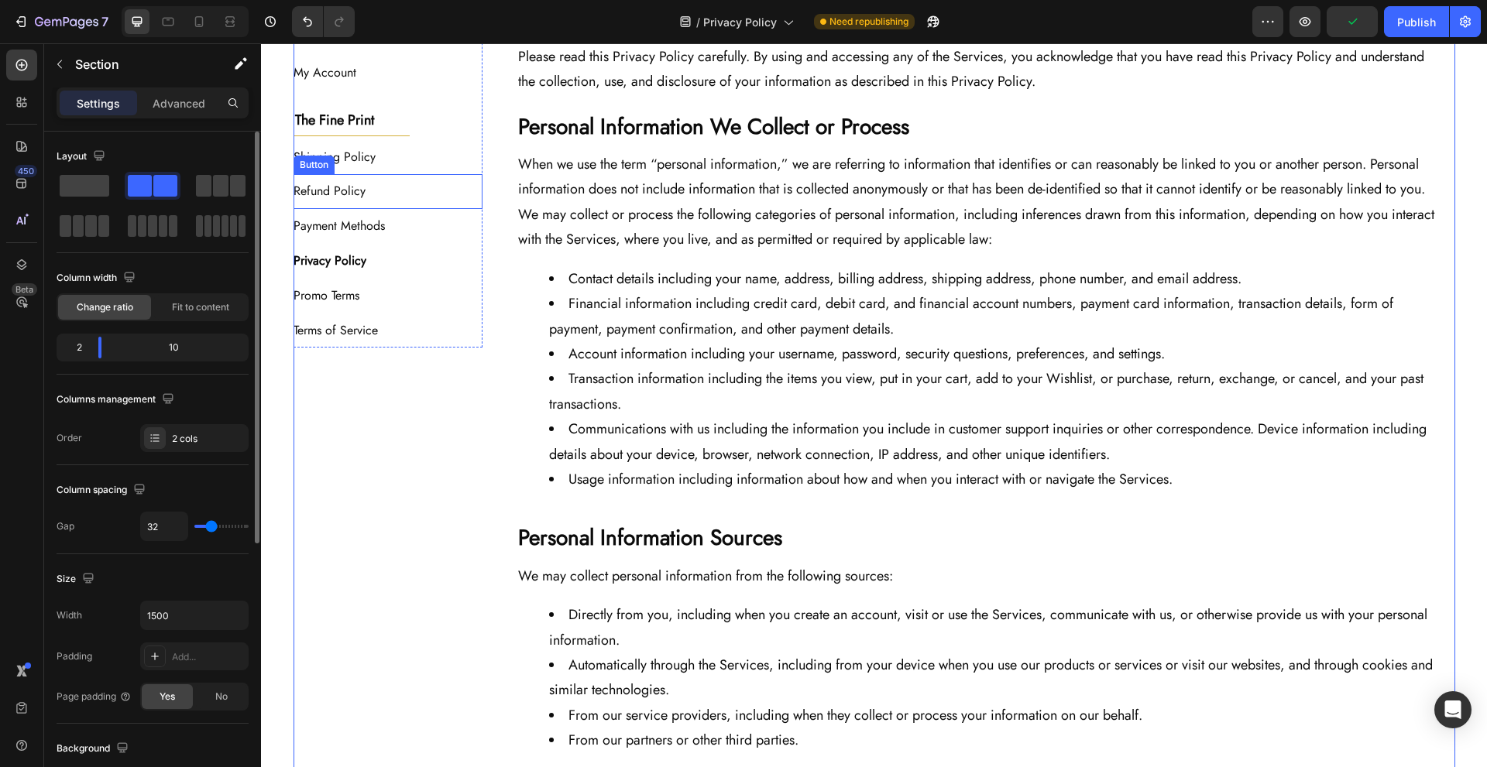
click at [408, 184] on div "Refund Policy Button" at bounding box center [389, 191] width 190 height 35
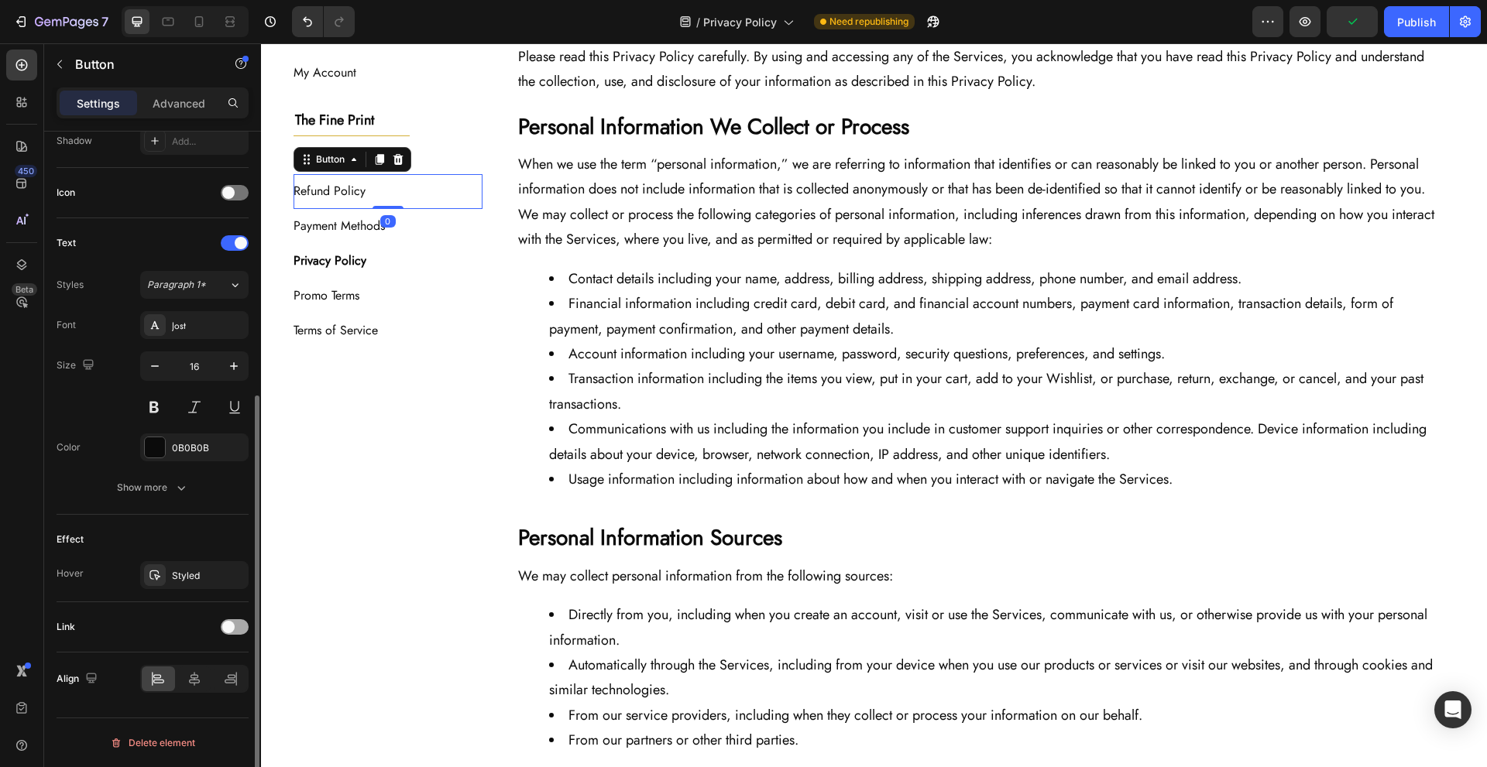
click at [237, 628] on div at bounding box center [235, 627] width 28 height 15
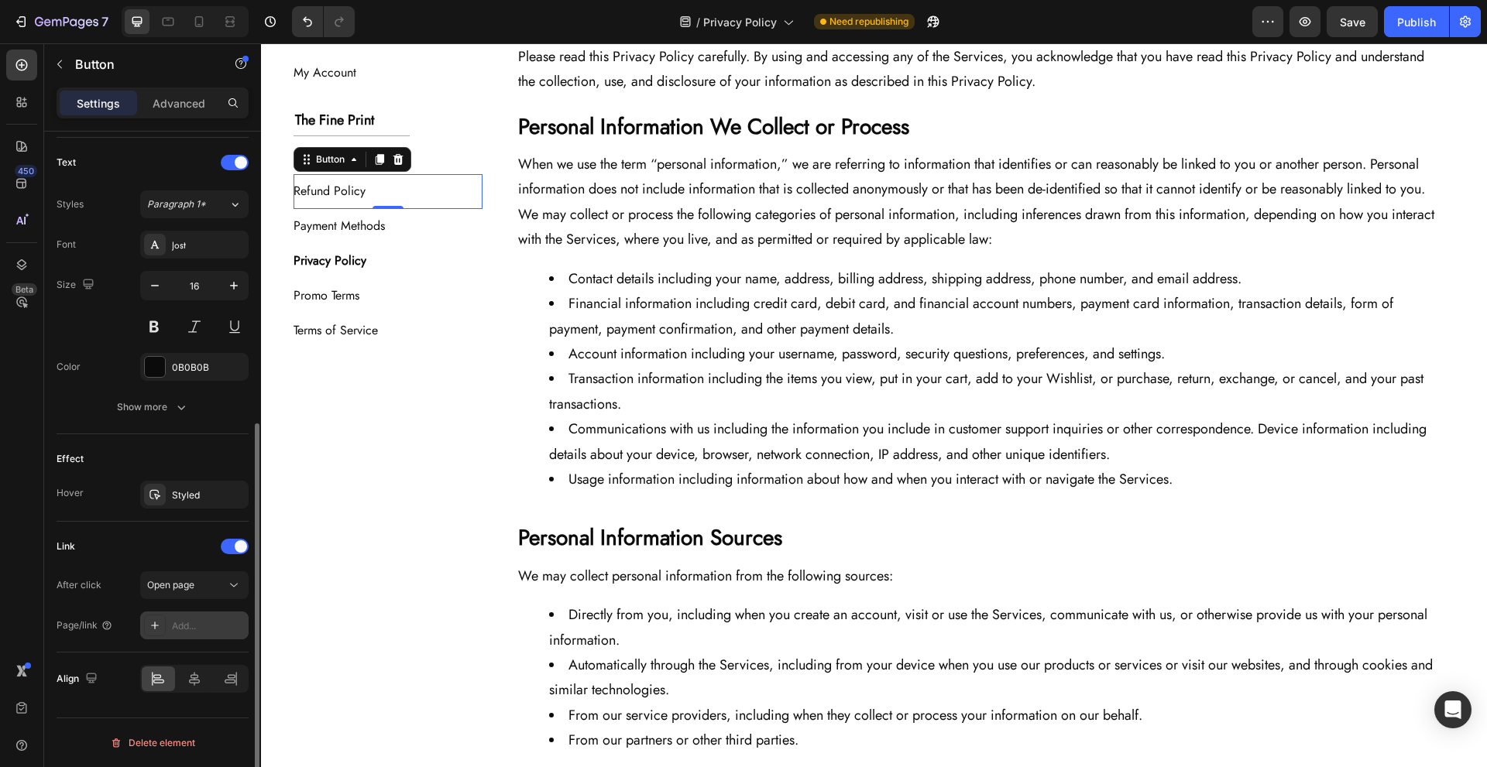
click at [204, 613] on div "Add..." at bounding box center [194, 626] width 108 height 28
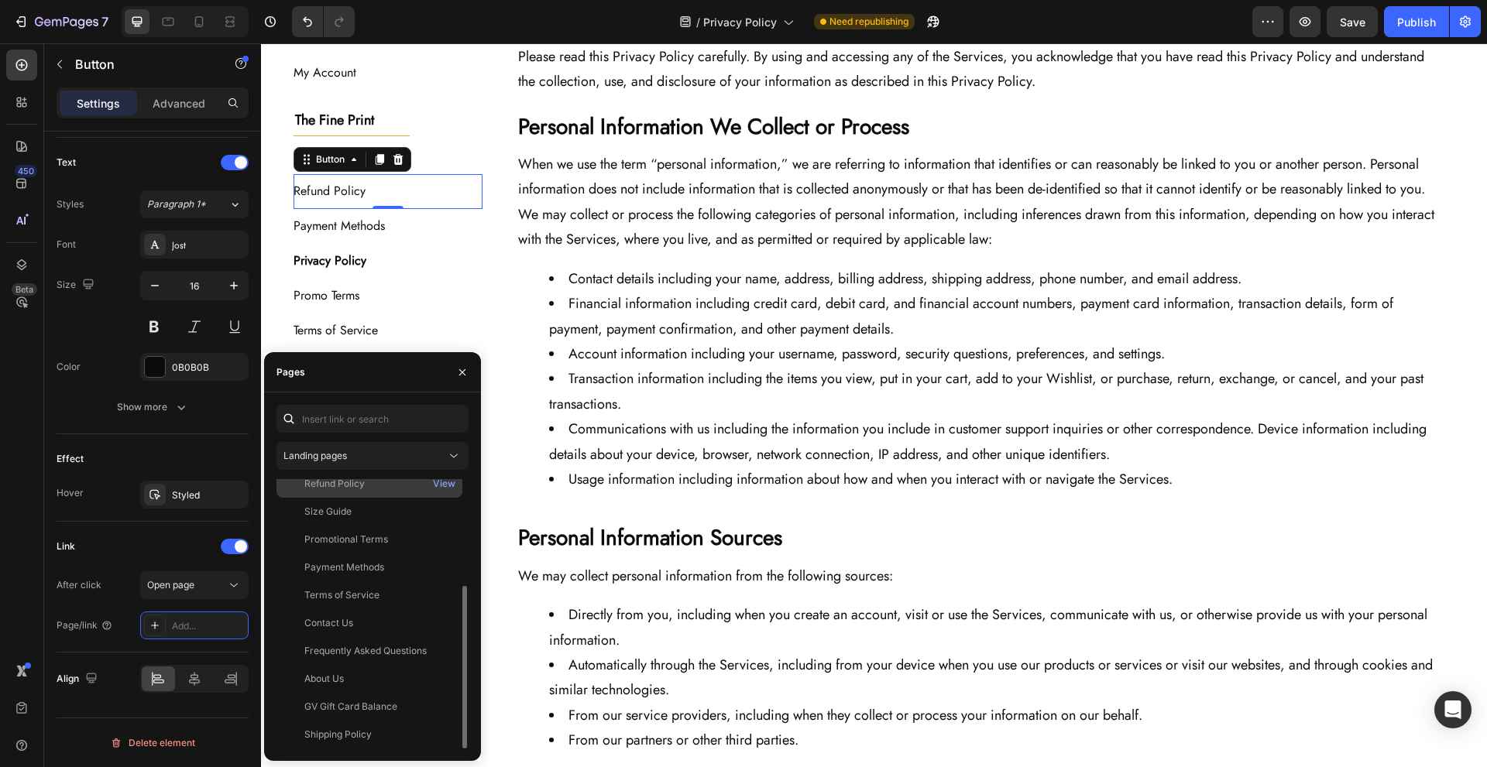
click at [393, 486] on div "Refund Policy" at bounding box center [369, 484] width 173 height 14
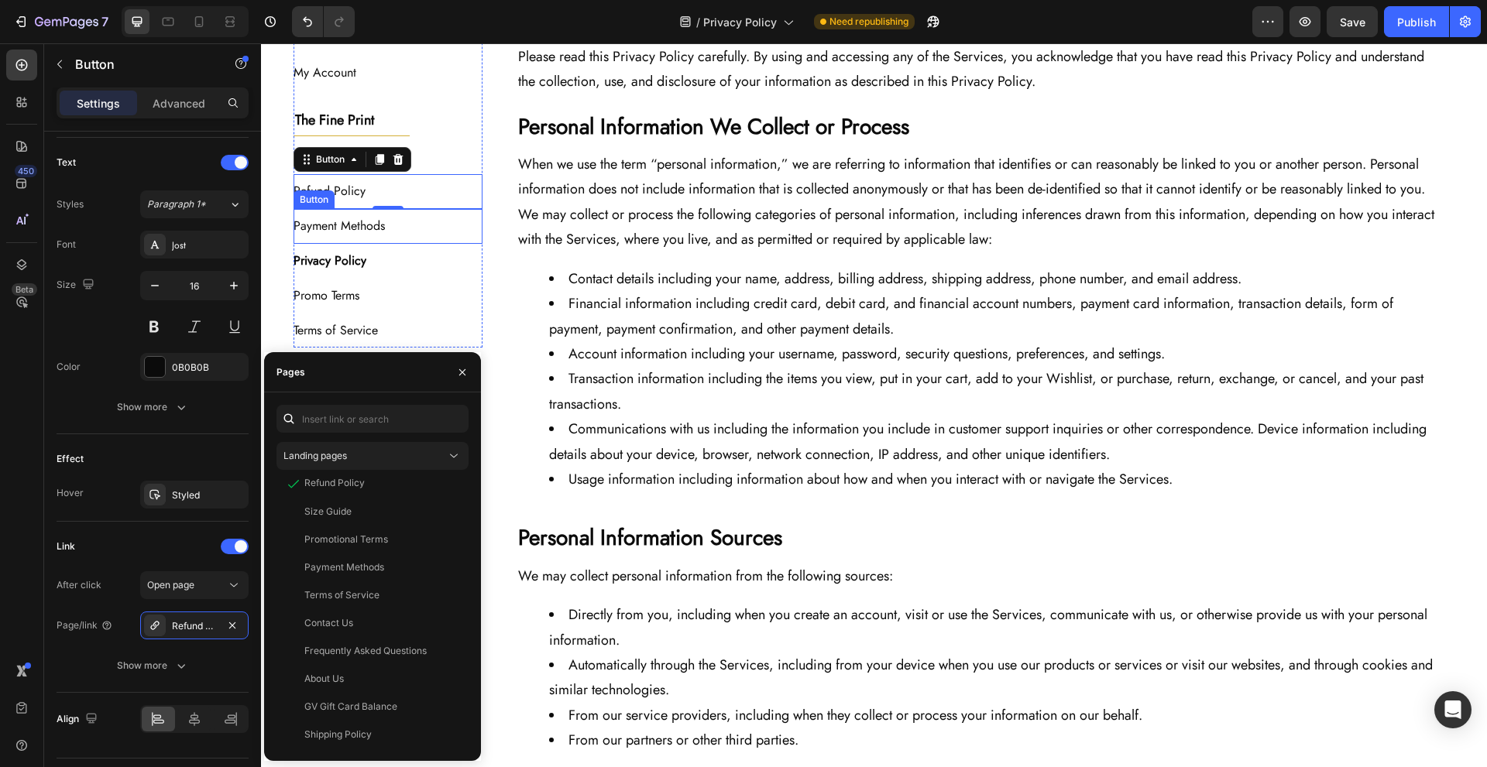
click at [423, 227] on div "Payment Methods Button" at bounding box center [389, 226] width 190 height 35
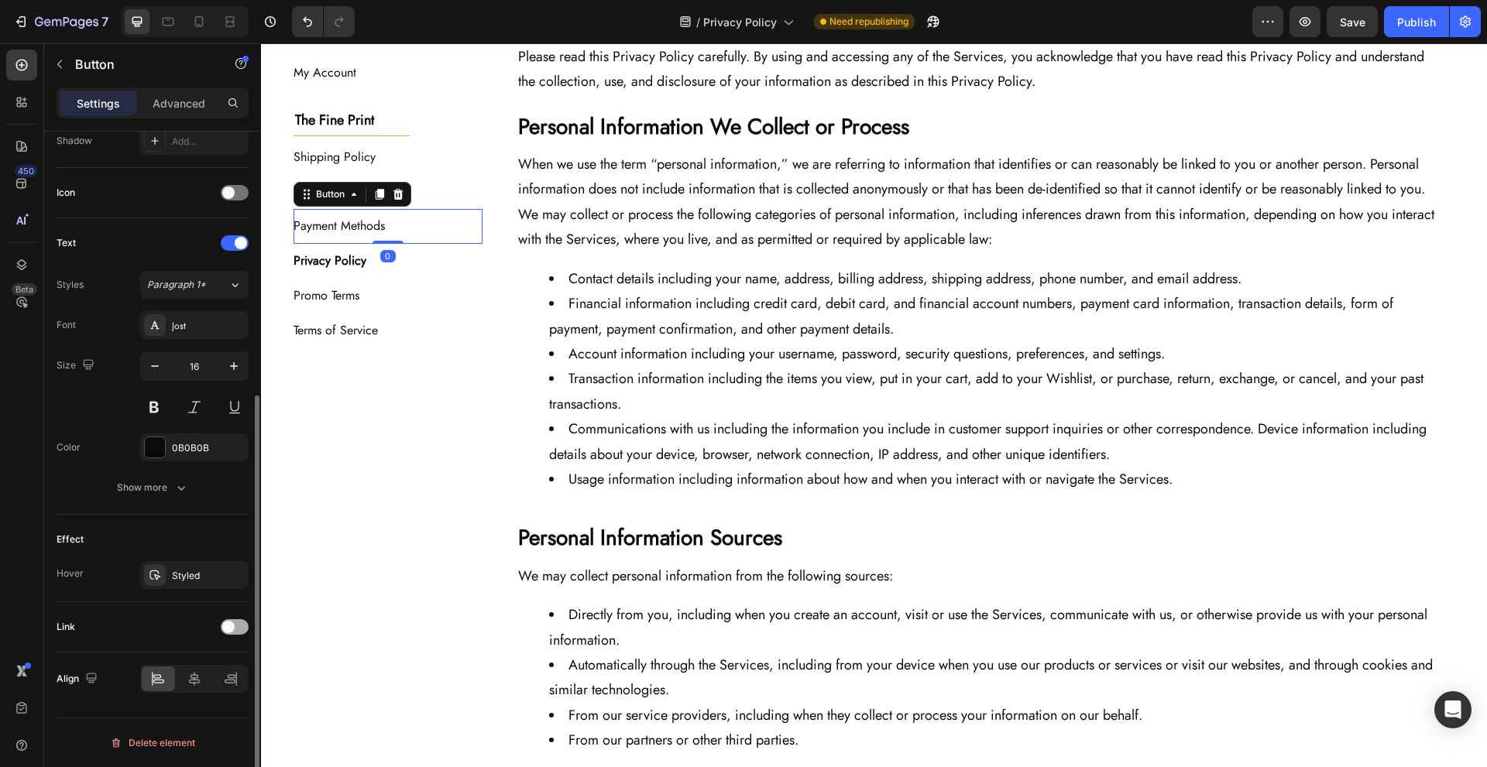
click at [239, 621] on div at bounding box center [235, 627] width 28 height 15
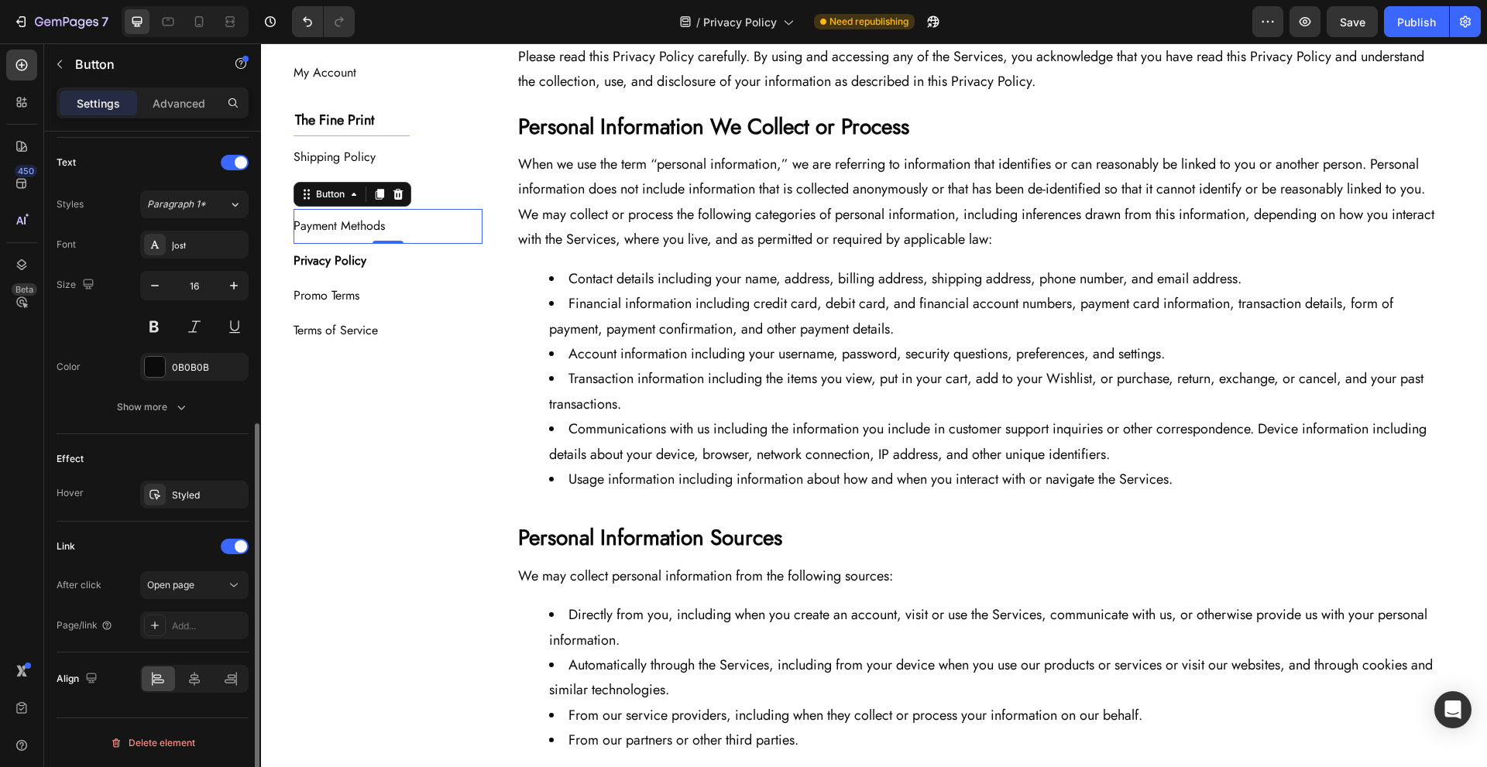
click at [208, 606] on div "After click Open page Page/link Add..." at bounding box center [153, 606] width 192 height 68
click at [208, 620] on div "Add..." at bounding box center [208, 627] width 73 height 14
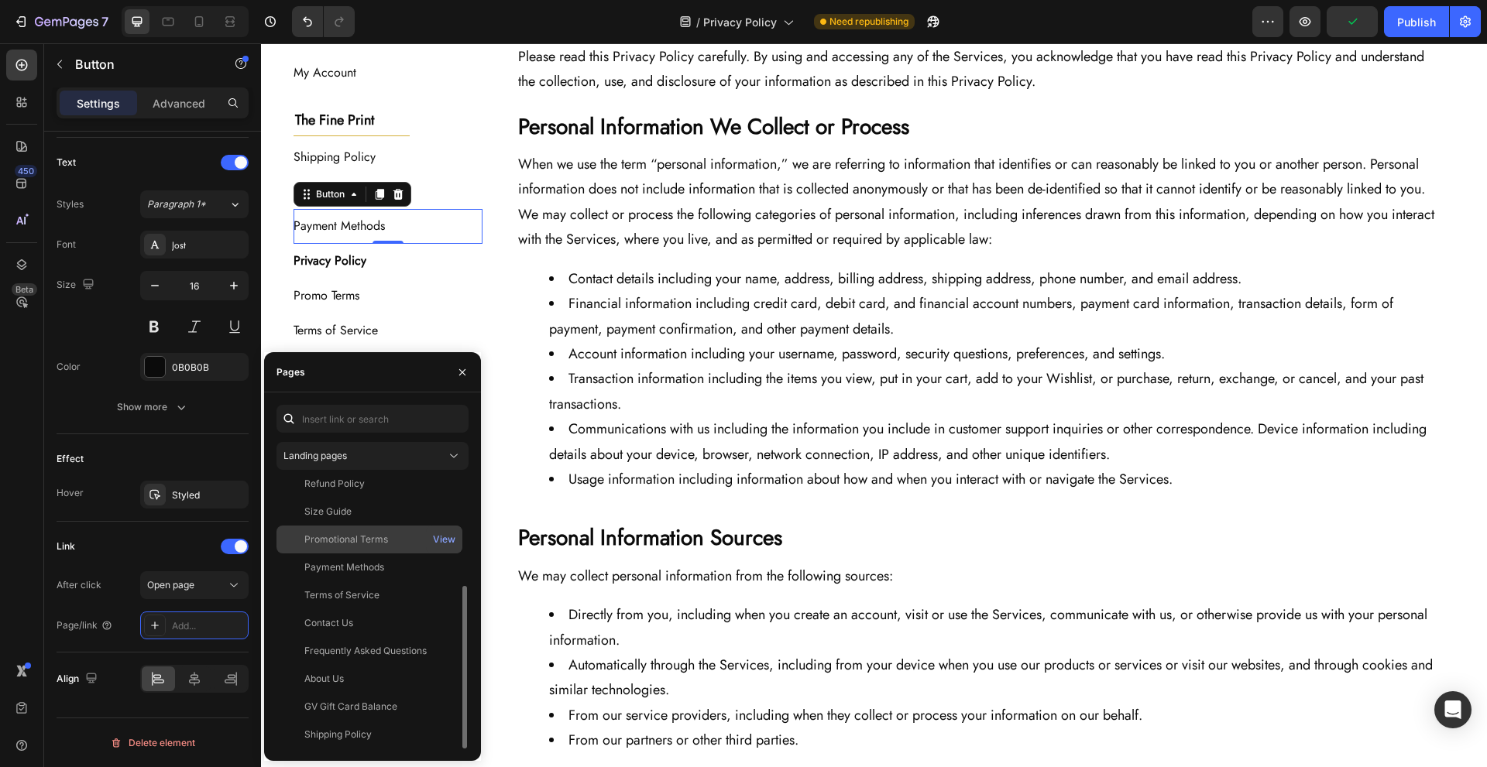
click at [408, 544] on div "Promotional Terms" at bounding box center [369, 540] width 173 height 14
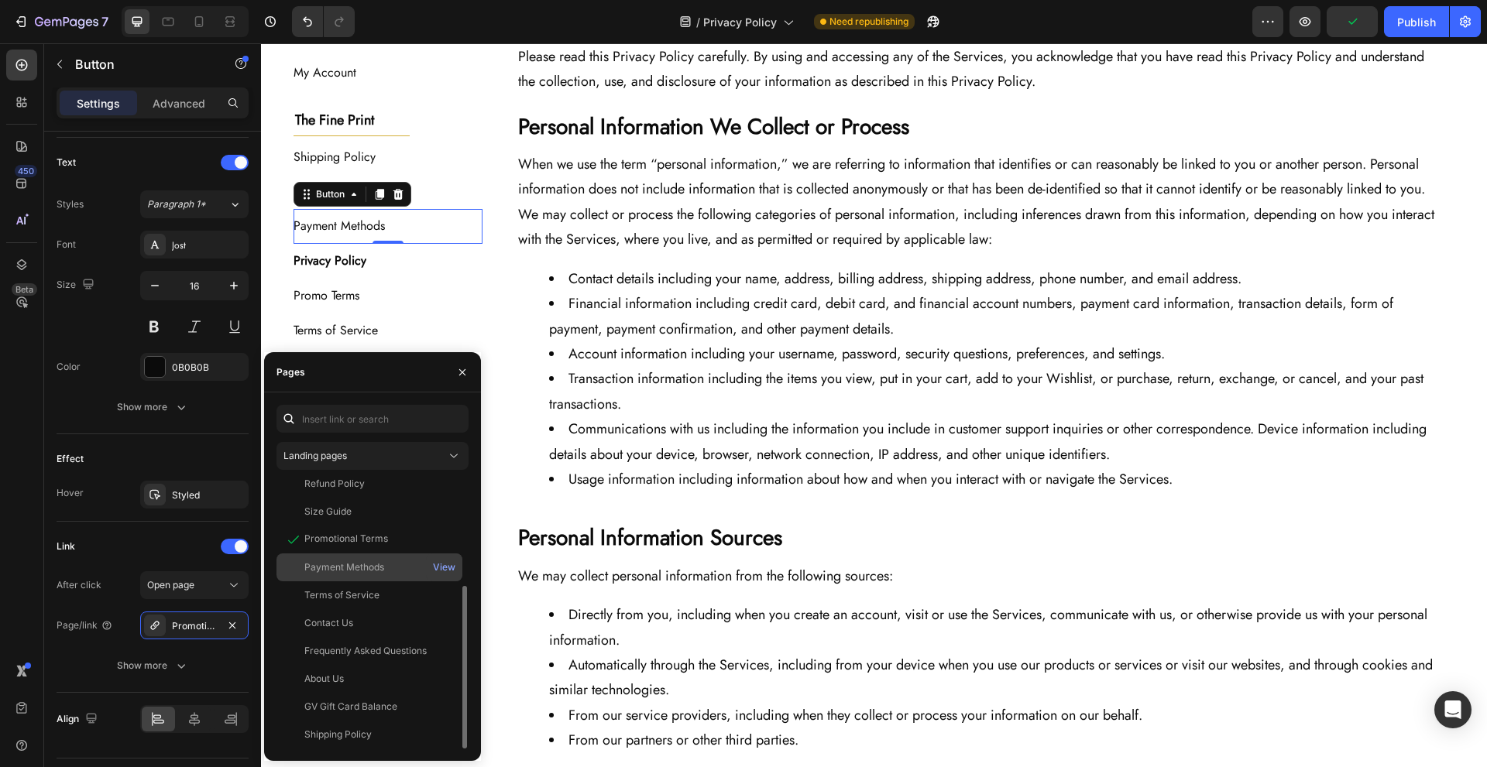
click at [389, 572] on div "Payment Methods" at bounding box center [369, 568] width 173 height 14
click at [428, 292] on div "Promo Terms Button" at bounding box center [389, 296] width 190 height 35
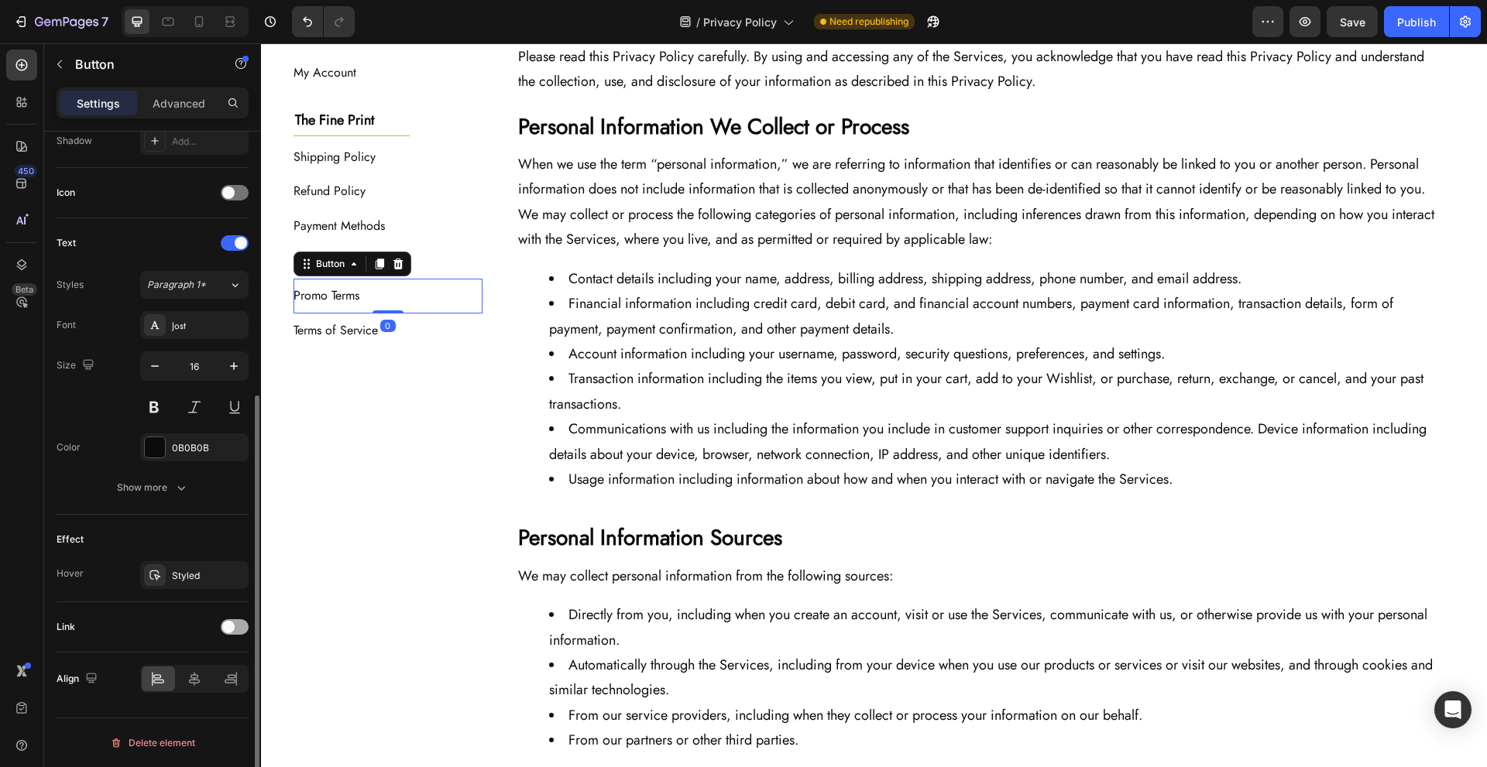
click at [236, 634] on div at bounding box center [235, 627] width 28 height 15
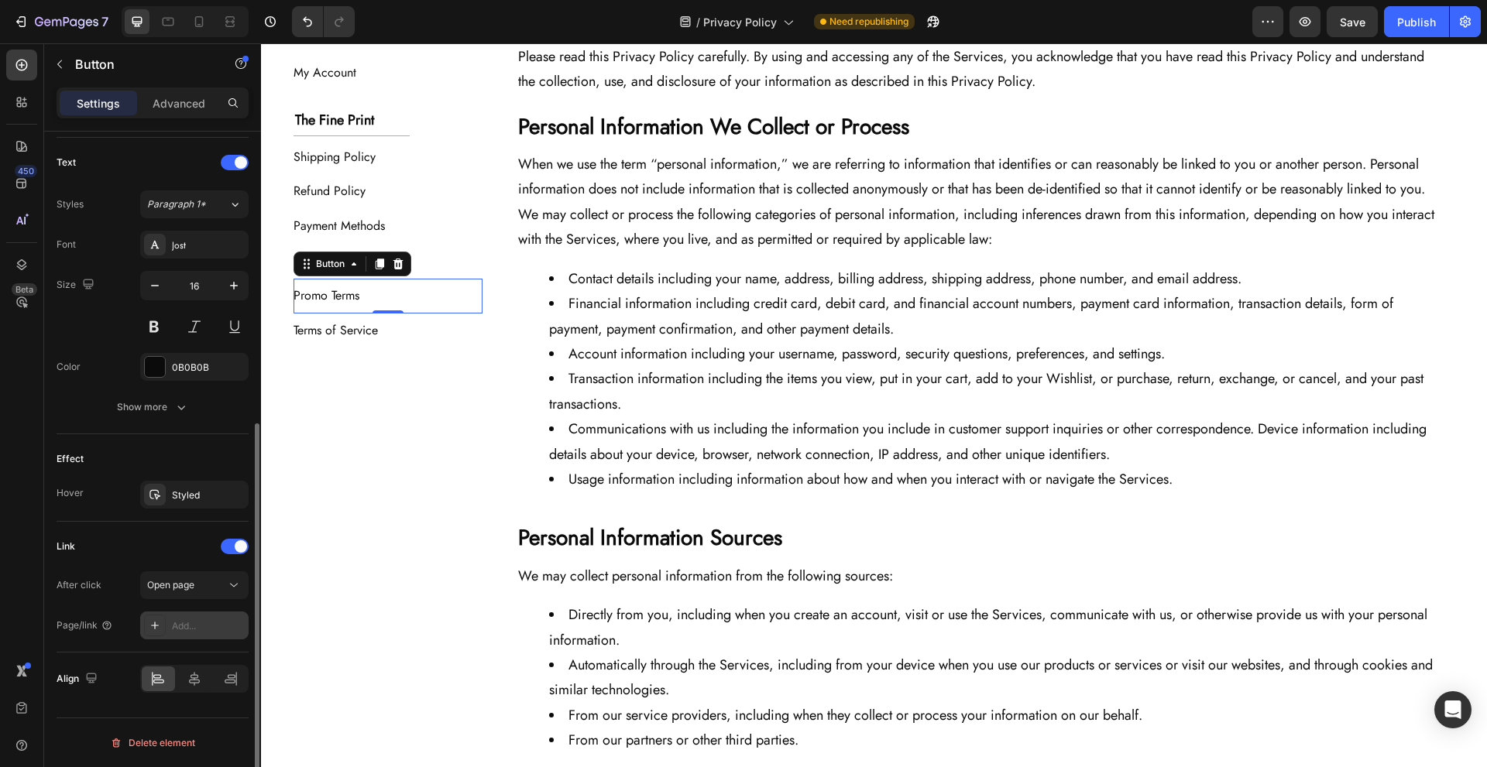
click at [192, 616] on div "Add..." at bounding box center [194, 626] width 108 height 28
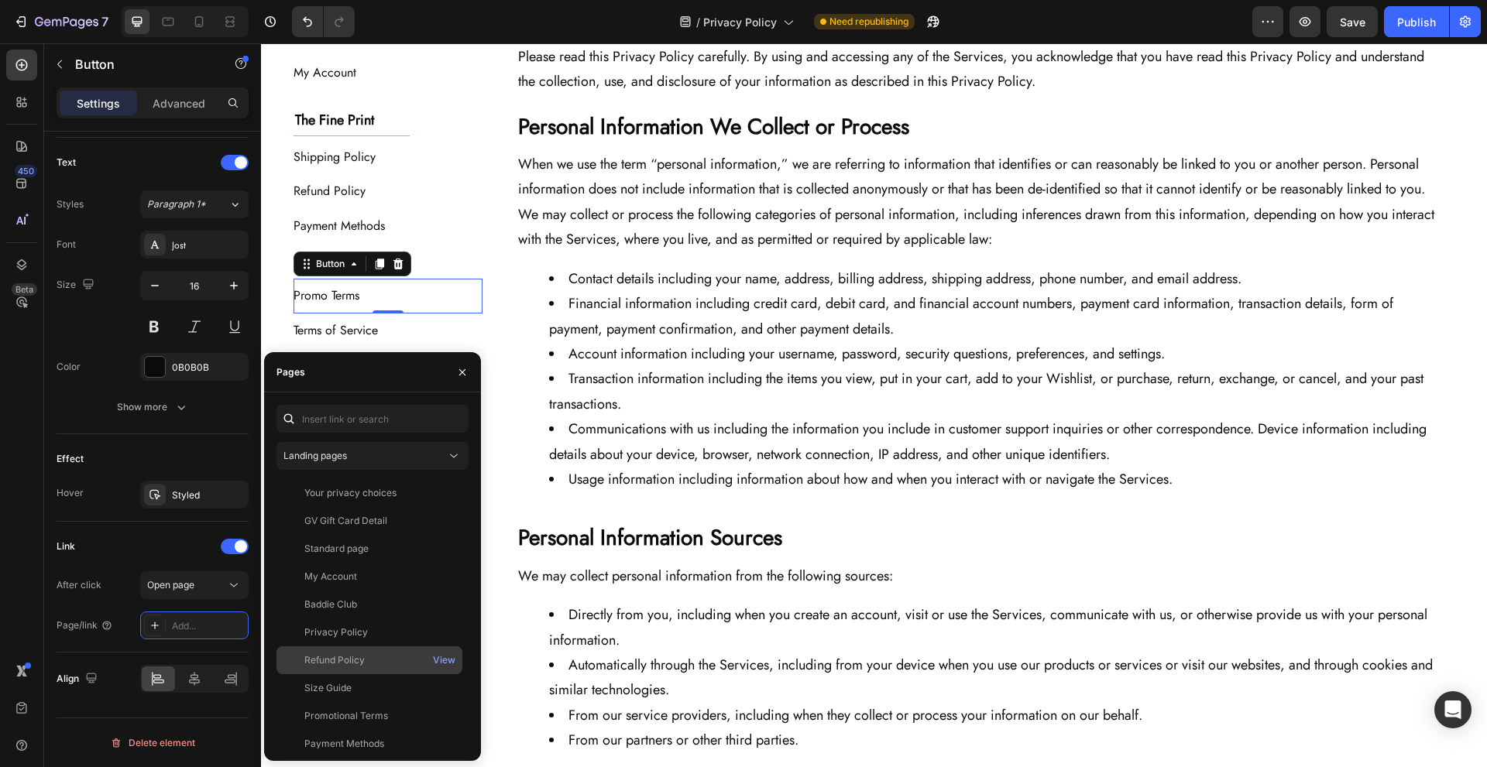
scroll to position [177, 0]
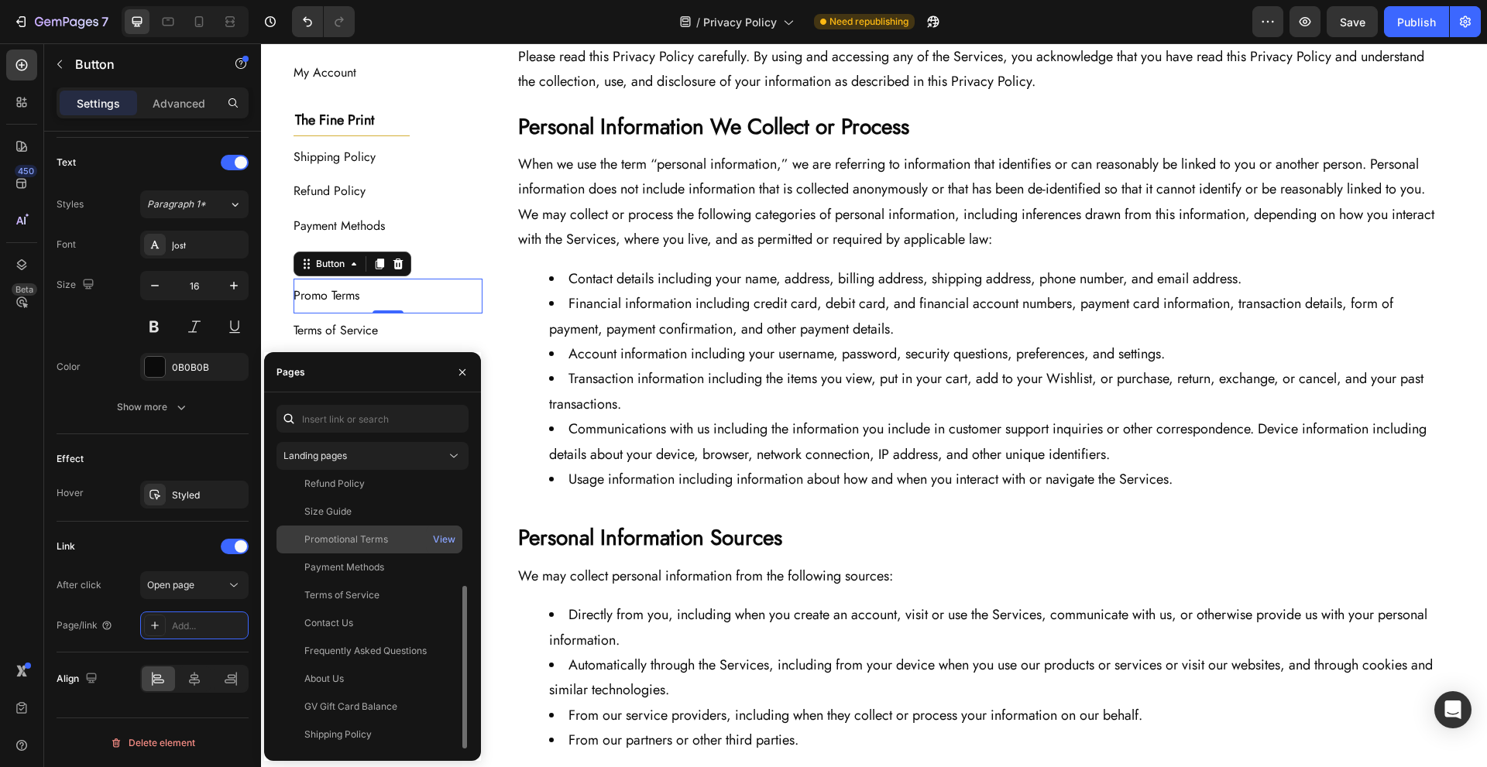
click at [397, 538] on div "Promotional Terms" at bounding box center [369, 540] width 173 height 14
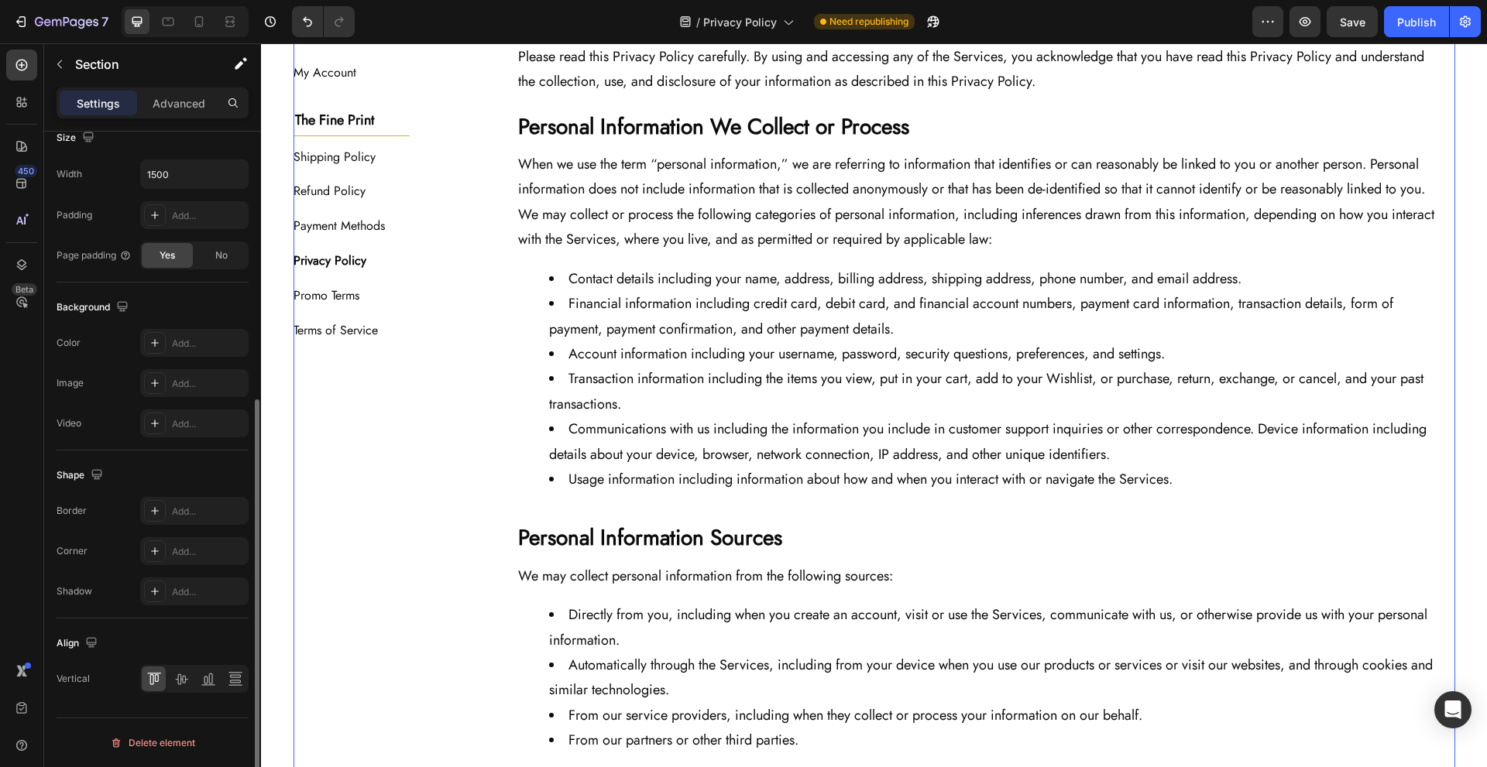
scroll to position [0, 0]
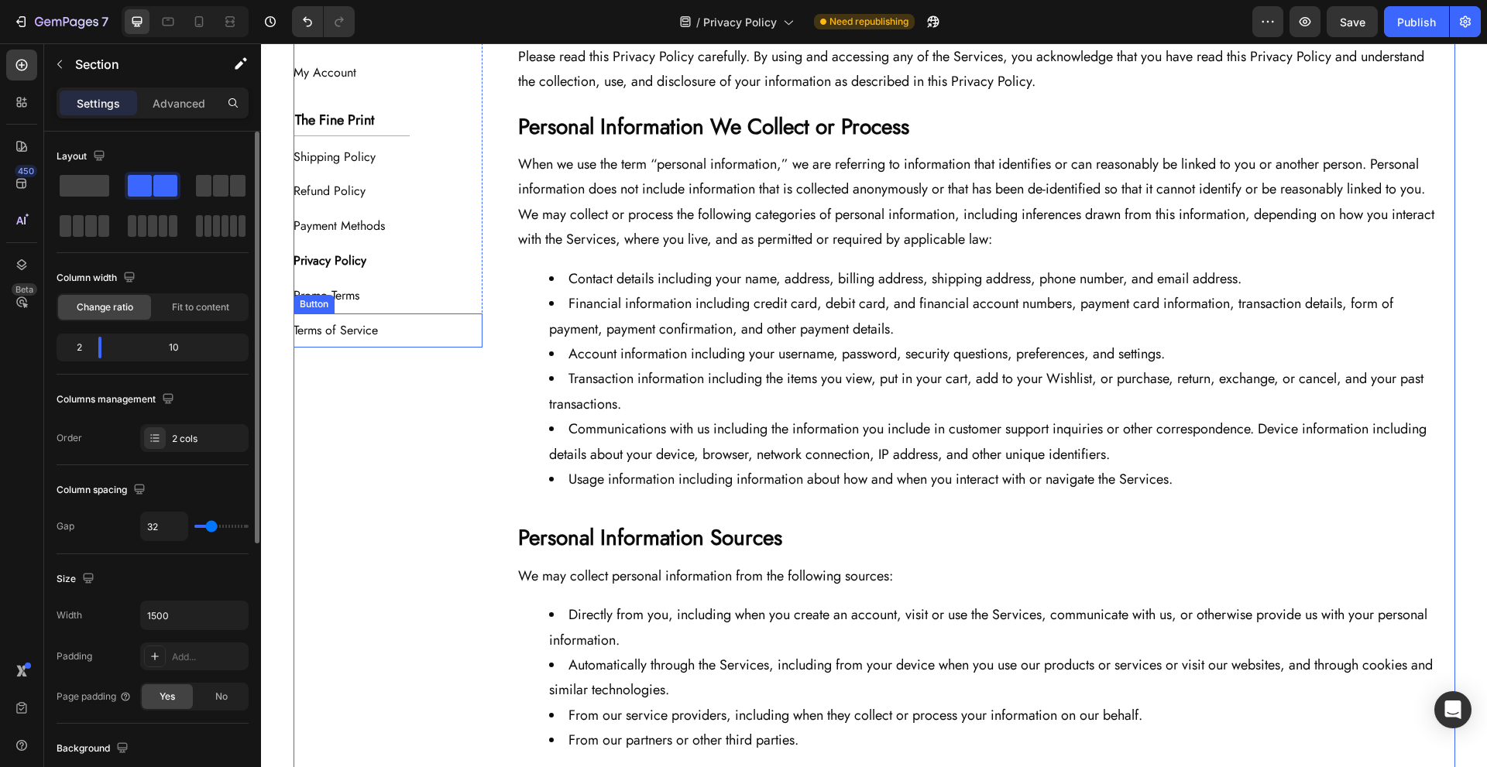
click at [398, 325] on div "Terms of Service Button" at bounding box center [389, 331] width 190 height 35
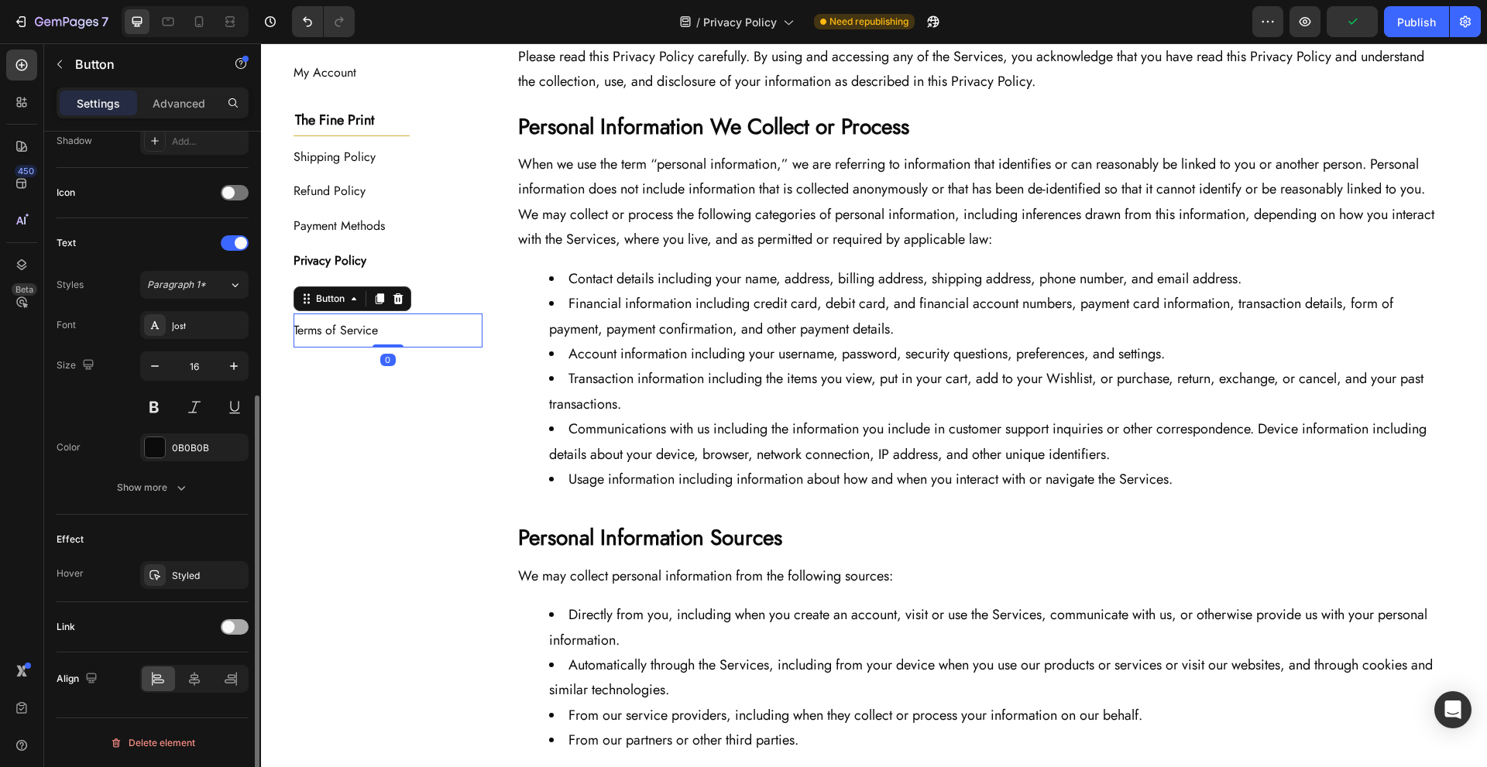
click at [228, 630] on span at bounding box center [228, 627] width 12 height 12
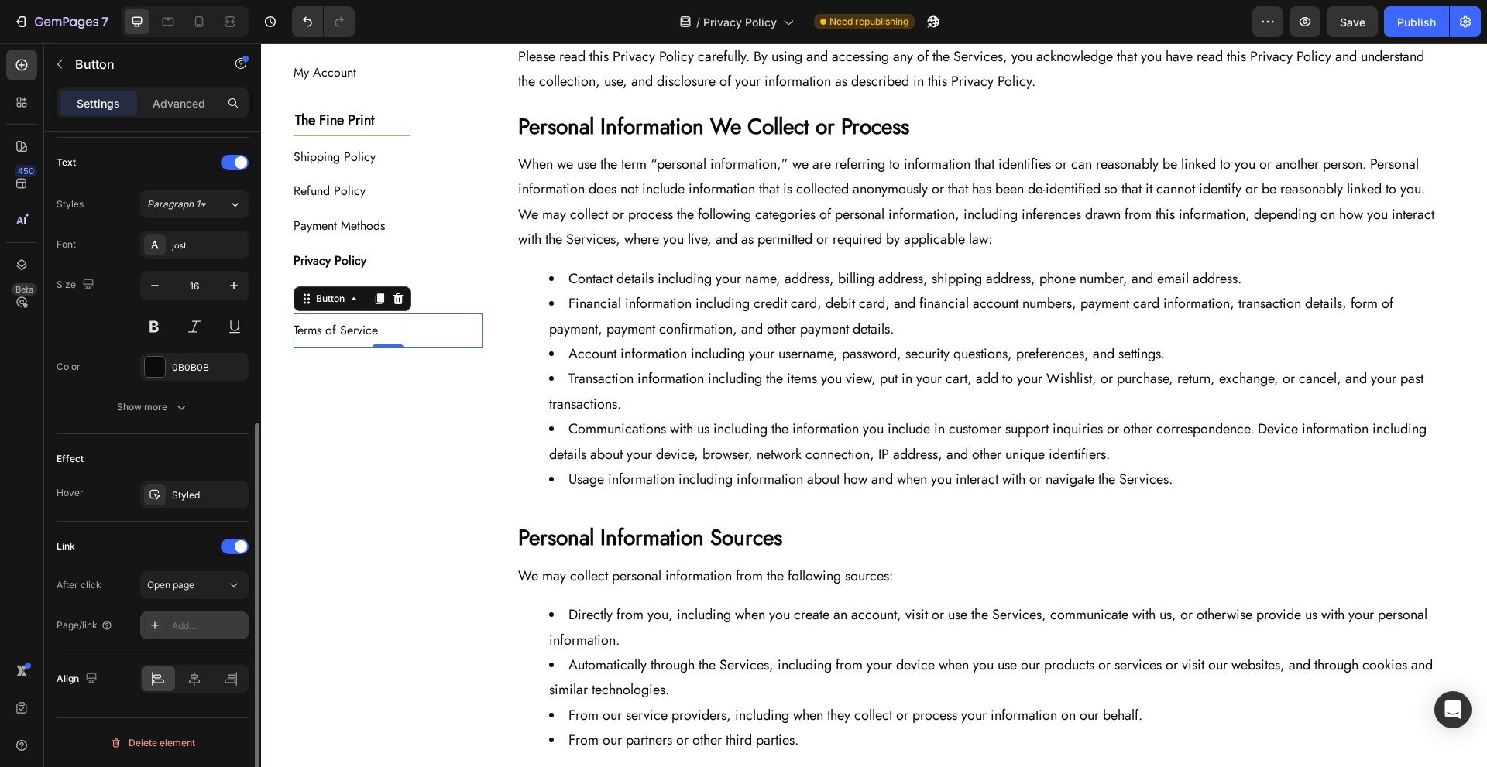
click at [199, 635] on div "Add..." at bounding box center [194, 626] width 108 height 28
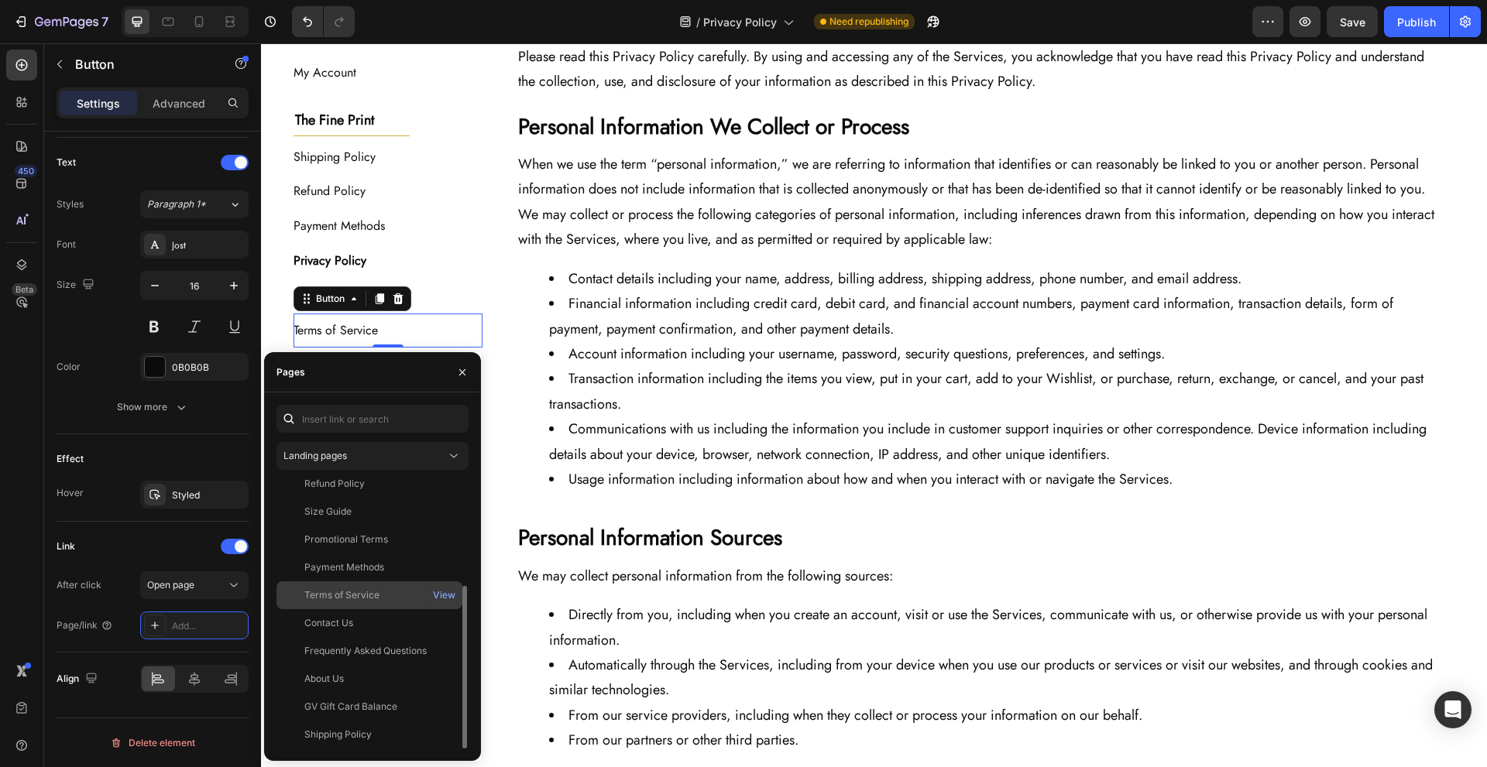
click at [390, 590] on div "Terms of Service" at bounding box center [369, 596] width 173 height 14
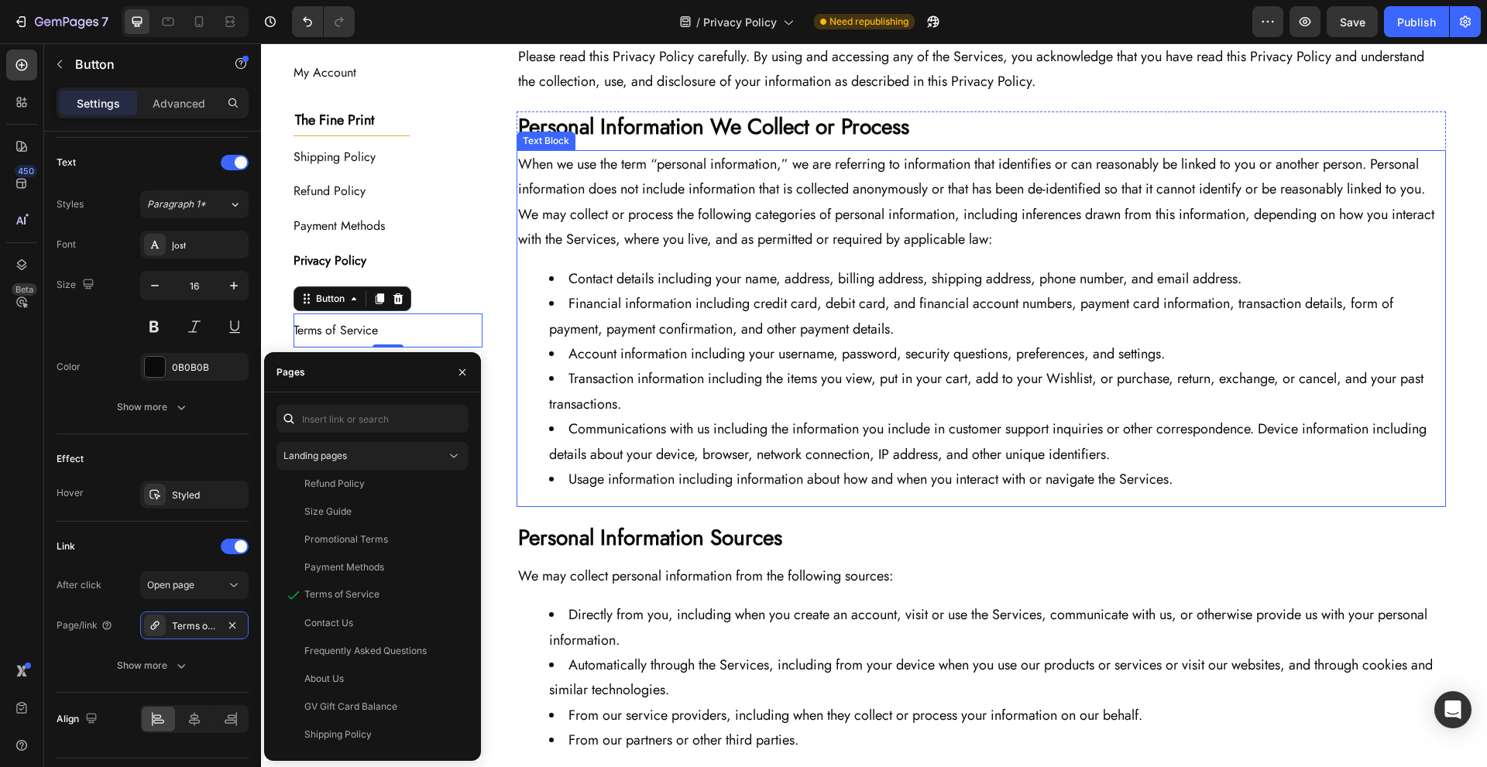
click at [518, 465] on ul "Contact details including your name, address, billing address, shipping address…" at bounding box center [981, 379] width 926 height 226
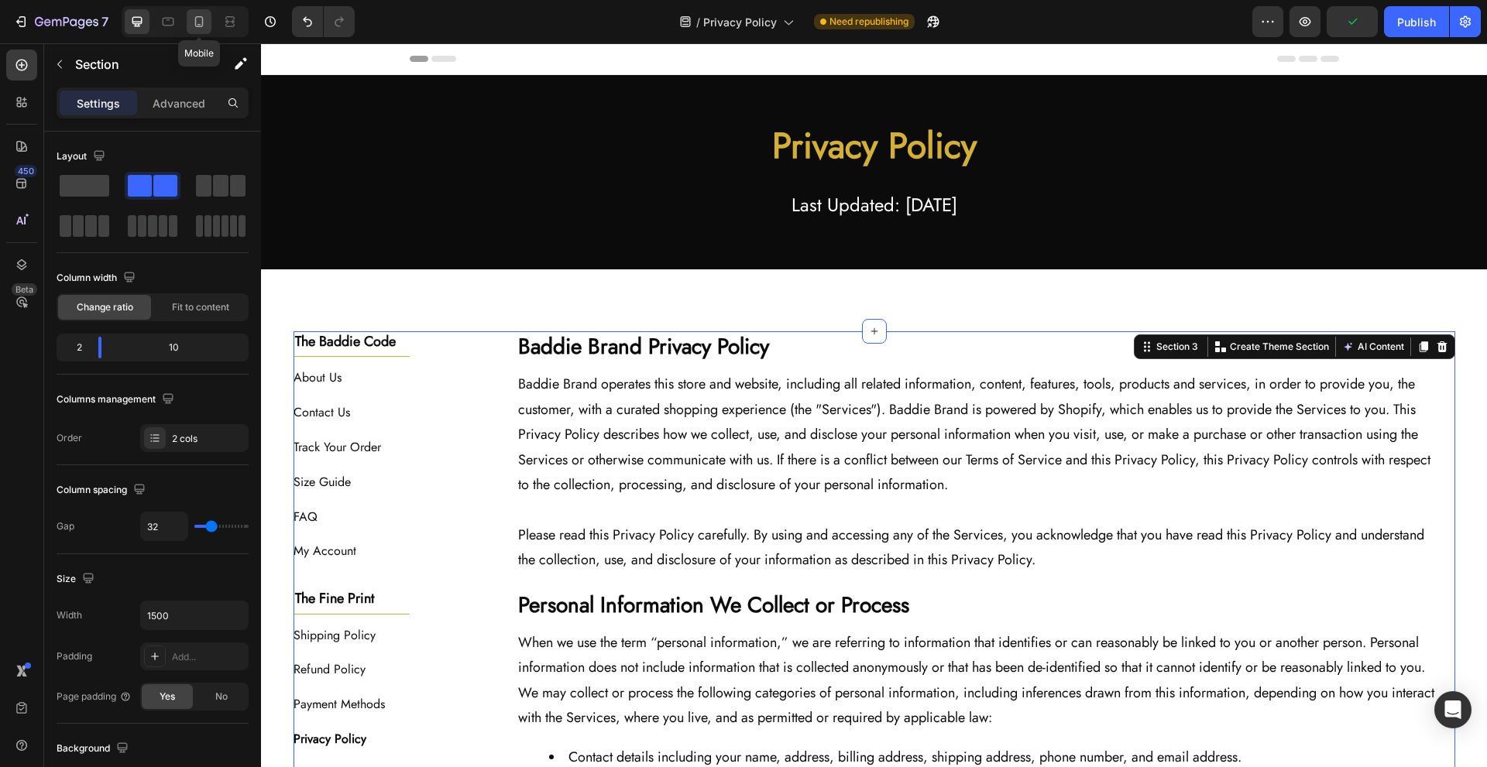
click at [208, 19] on div at bounding box center [199, 21] width 25 height 25
type input "0"
type input "100%"
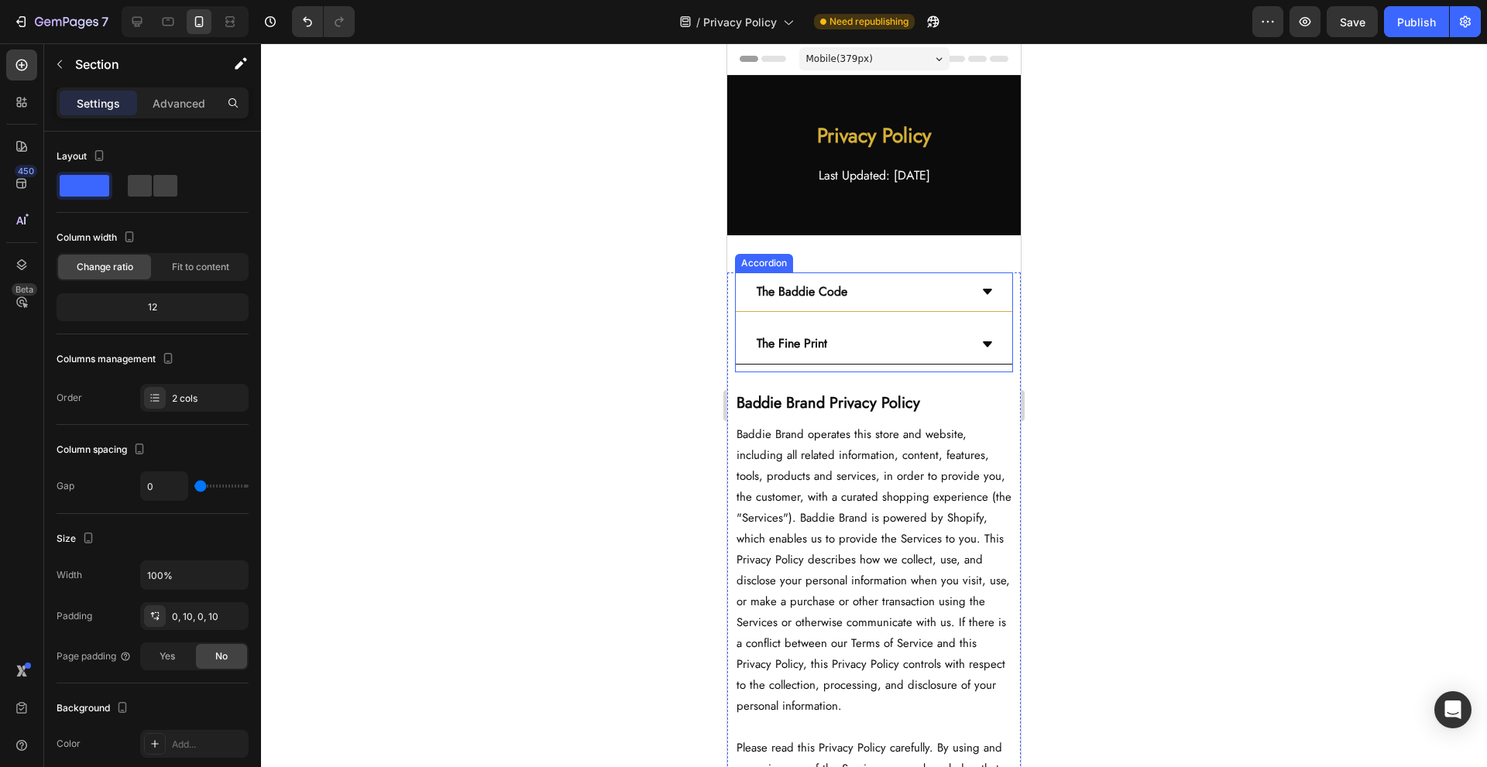
click at [902, 291] on div "The Baddie Code" at bounding box center [861, 292] width 215 height 27
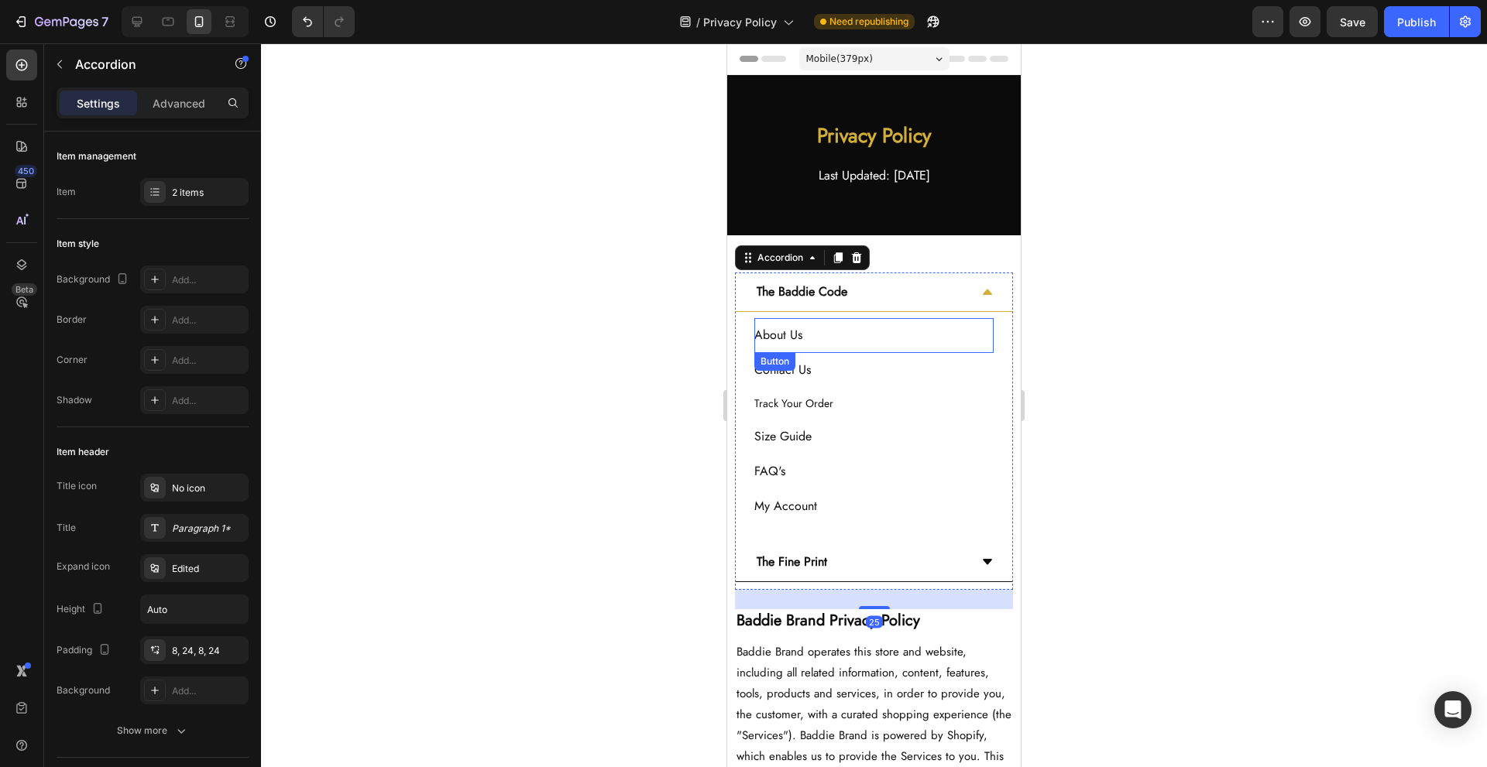
click at [895, 336] on div "About Us Button" at bounding box center [873, 335] width 239 height 35
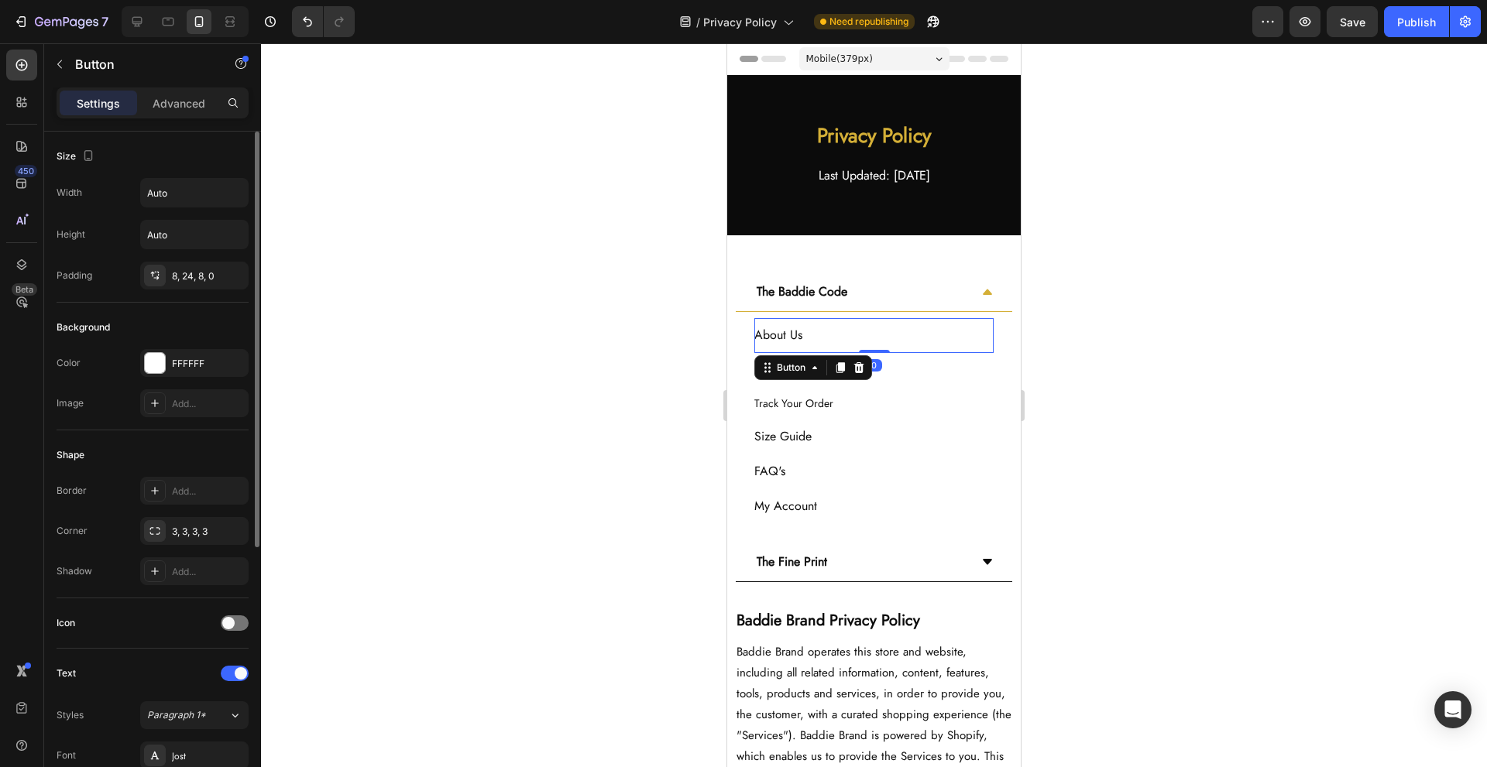
scroll to position [431, 0]
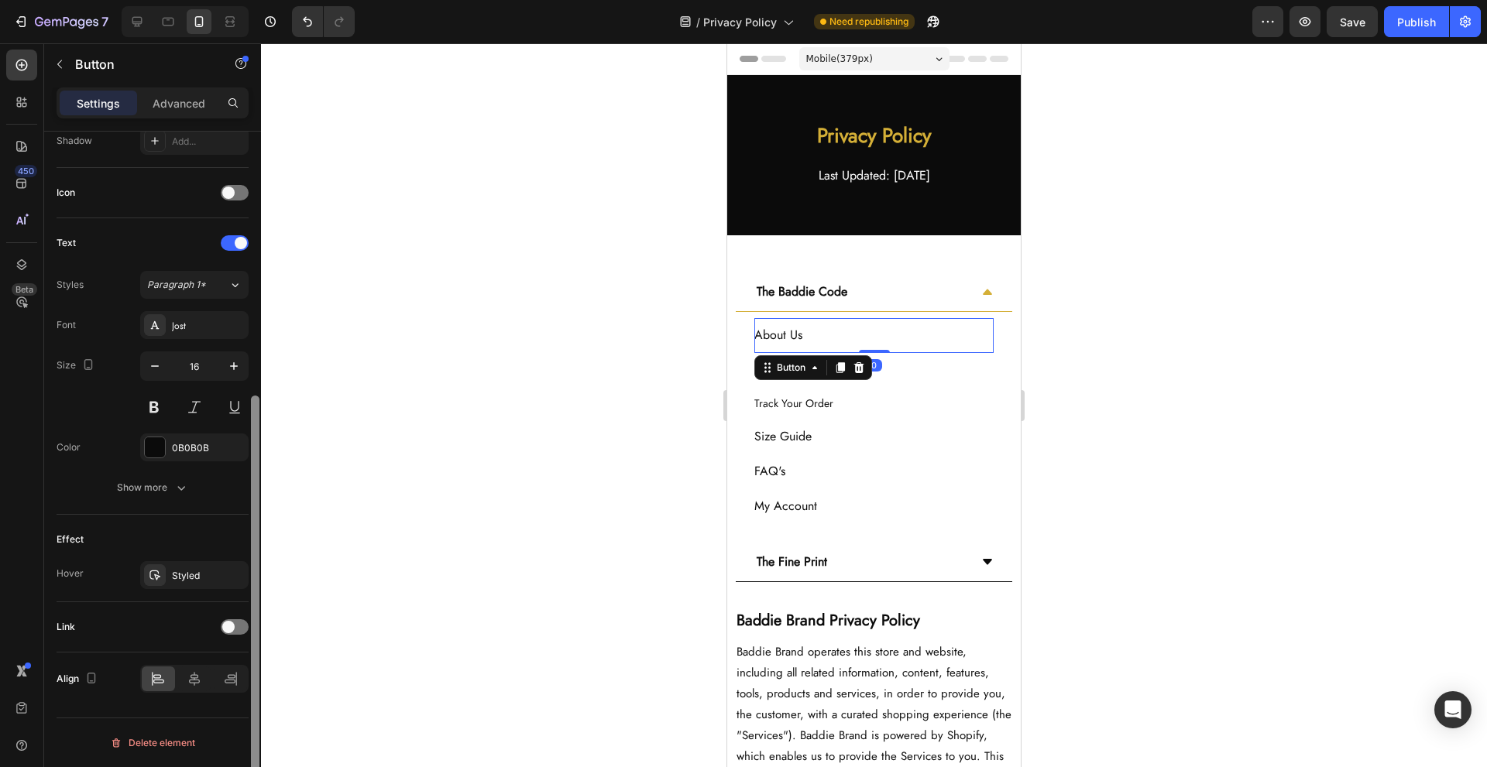
click at [256, 627] on div at bounding box center [255, 604] width 9 height 416
click at [233, 627] on span at bounding box center [228, 627] width 12 height 12
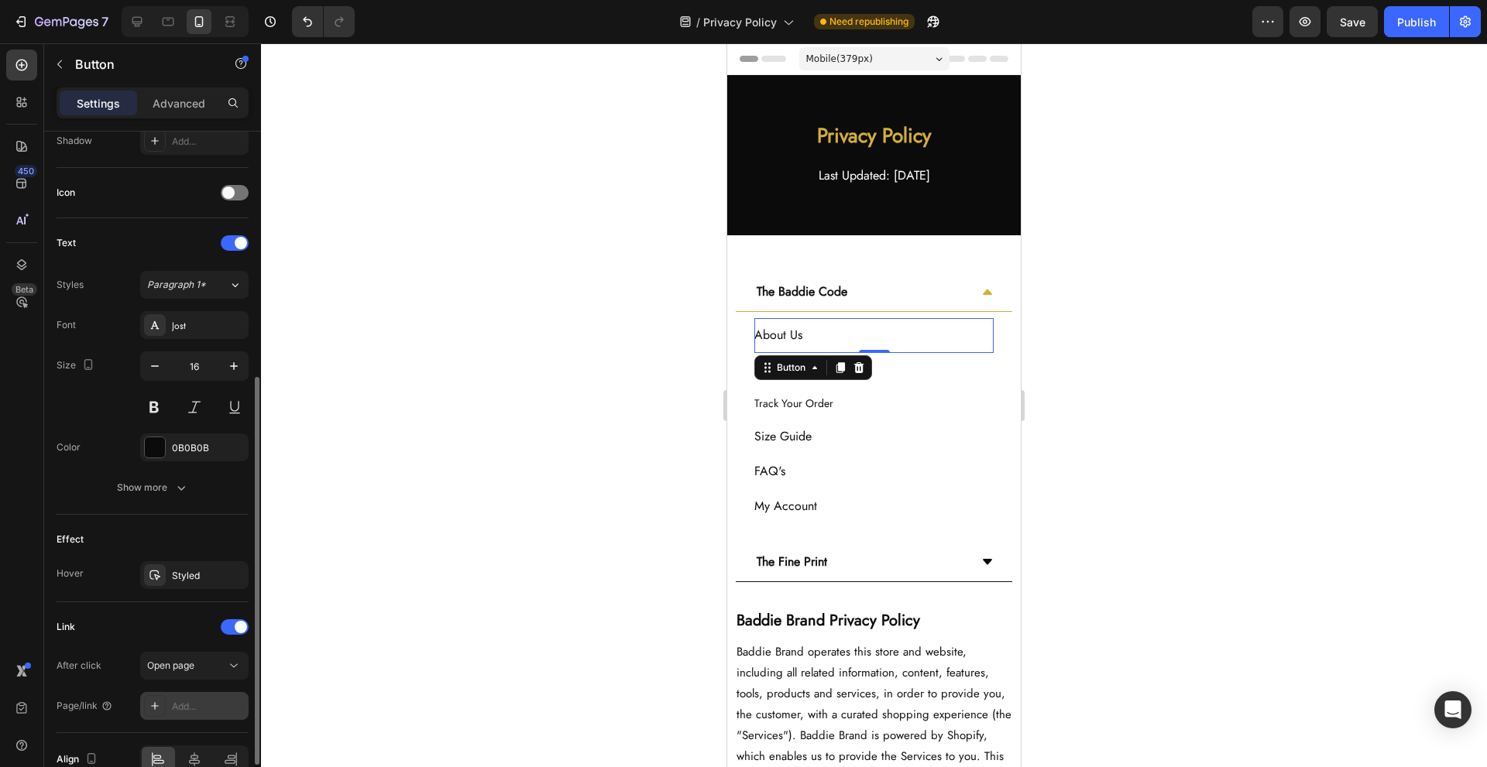
click at [175, 706] on div "Add..." at bounding box center [208, 707] width 73 height 14
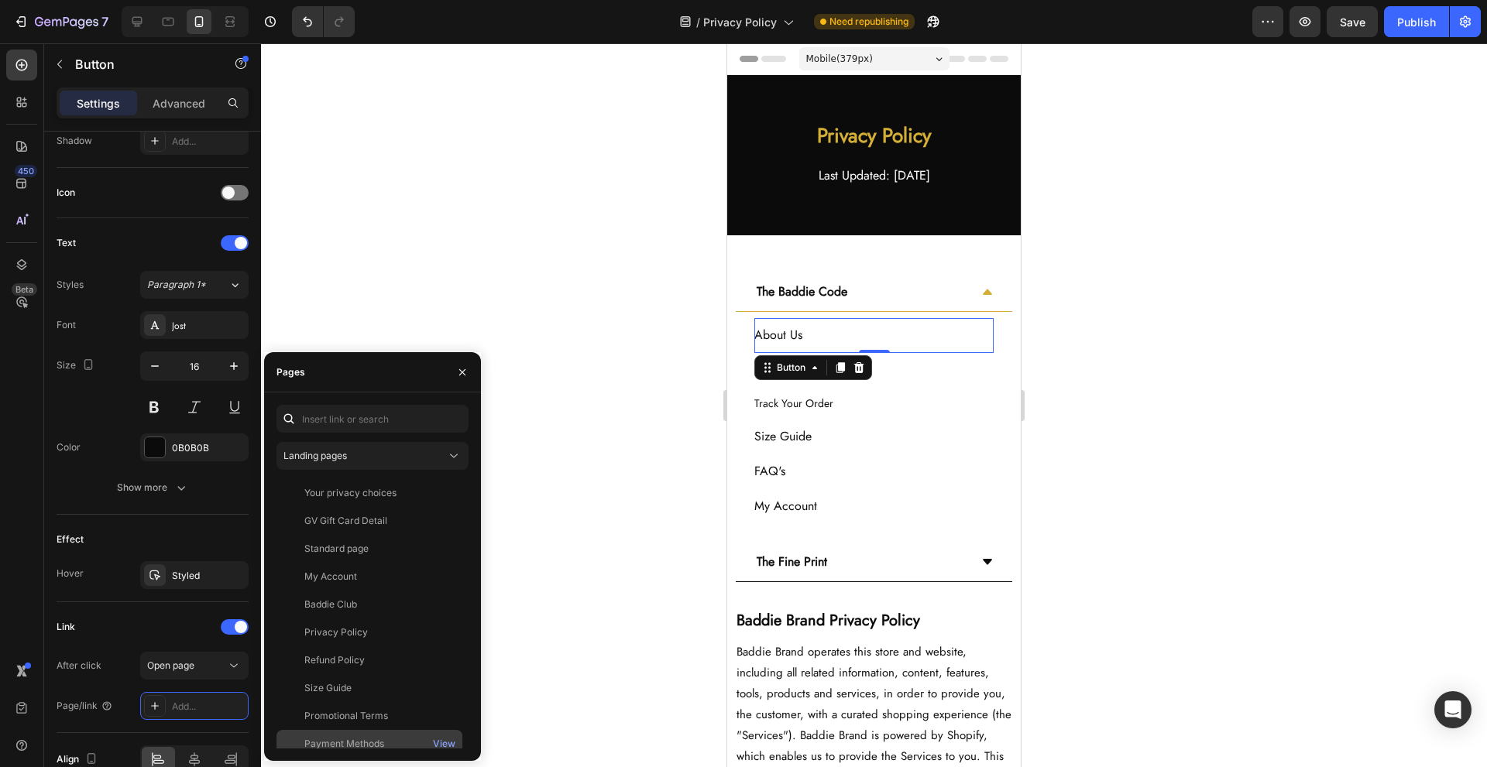
scroll to position [177, 0]
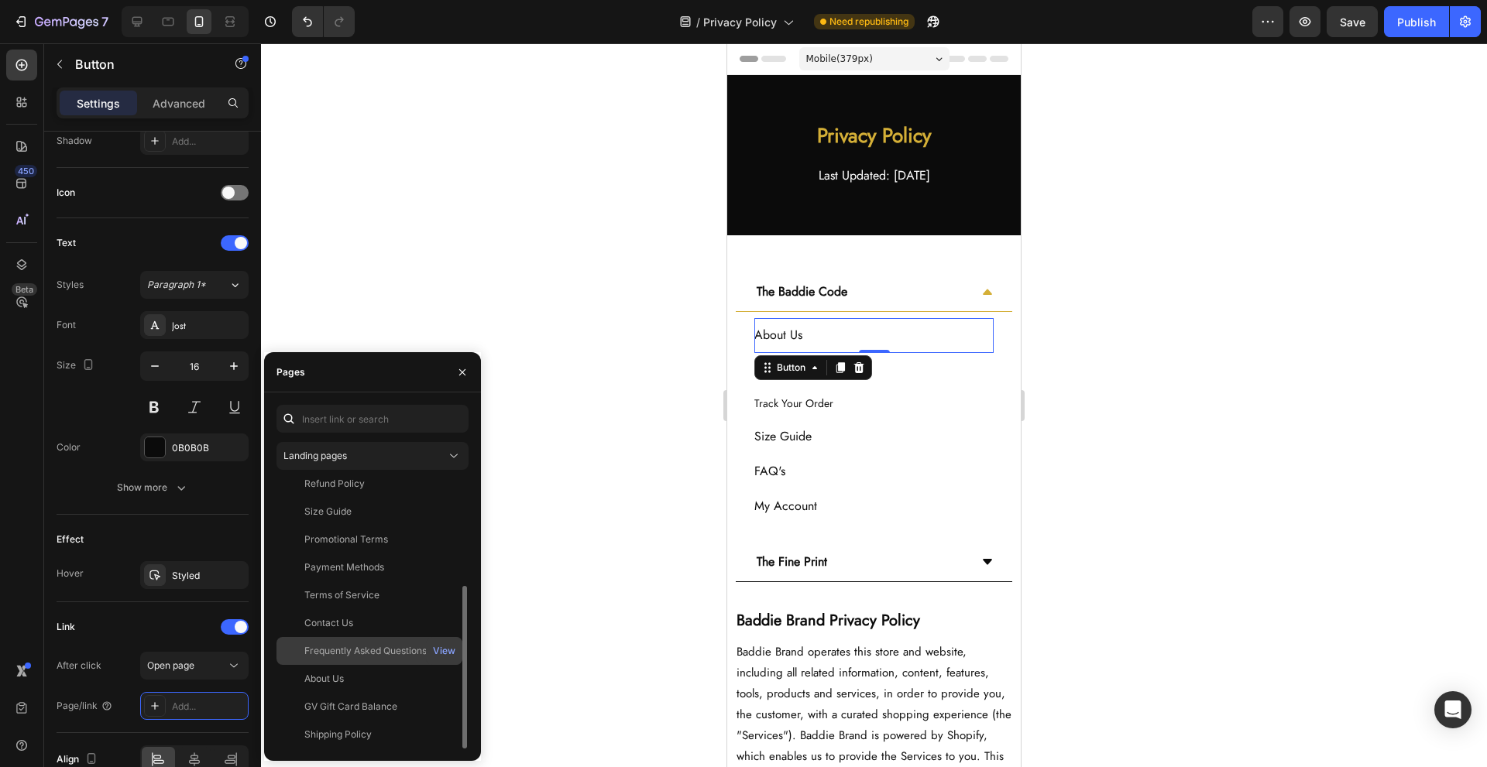
click at [383, 665] on div "Frequently Asked Questions View" at bounding box center [369, 679] width 186 height 28
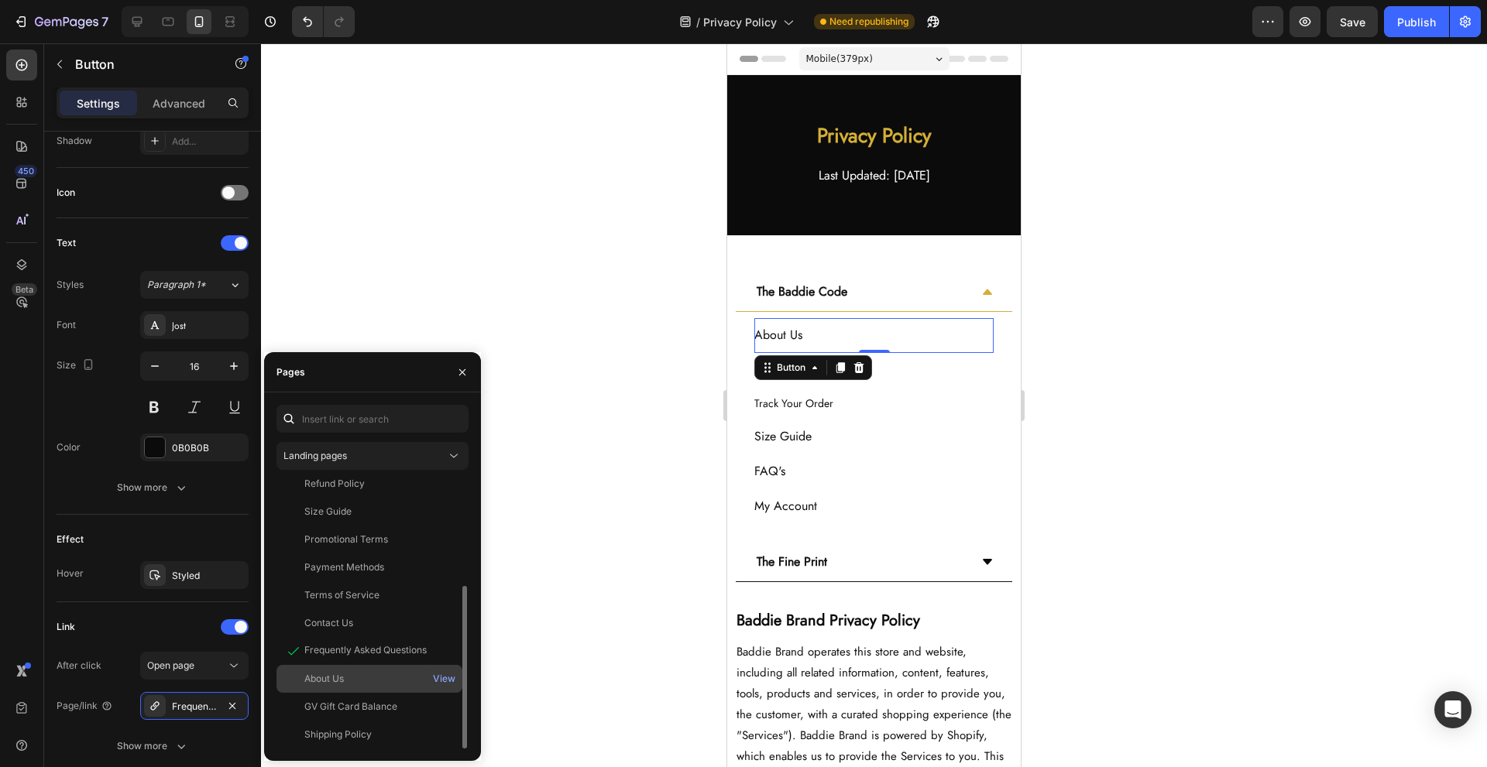
click at [380, 678] on div "About Us" at bounding box center [369, 679] width 173 height 14
click at [908, 372] on div "Contact Us Button" at bounding box center [873, 370] width 239 height 35
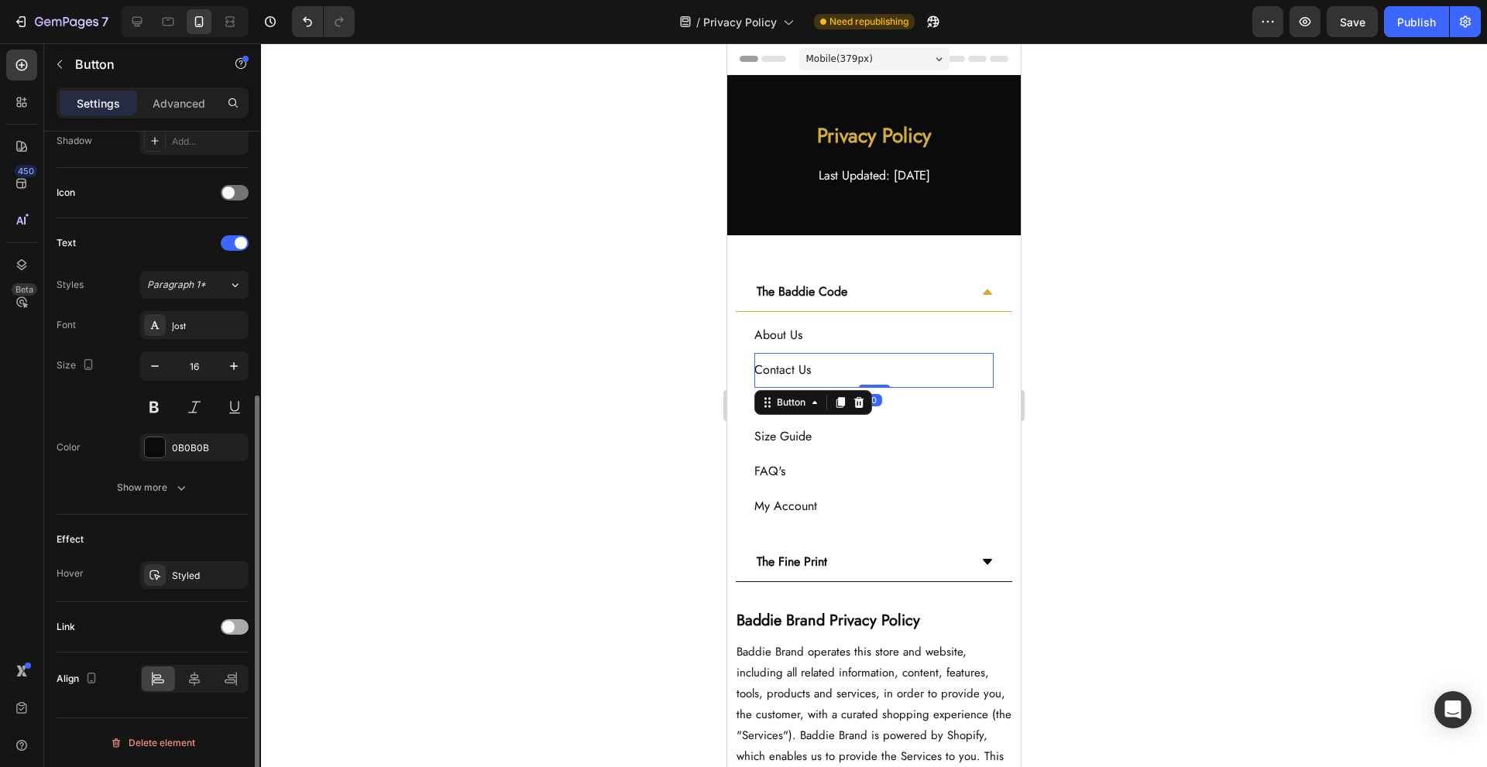
click at [227, 628] on span at bounding box center [228, 627] width 12 height 12
click at [194, 706] on div "Add..." at bounding box center [208, 707] width 73 height 14
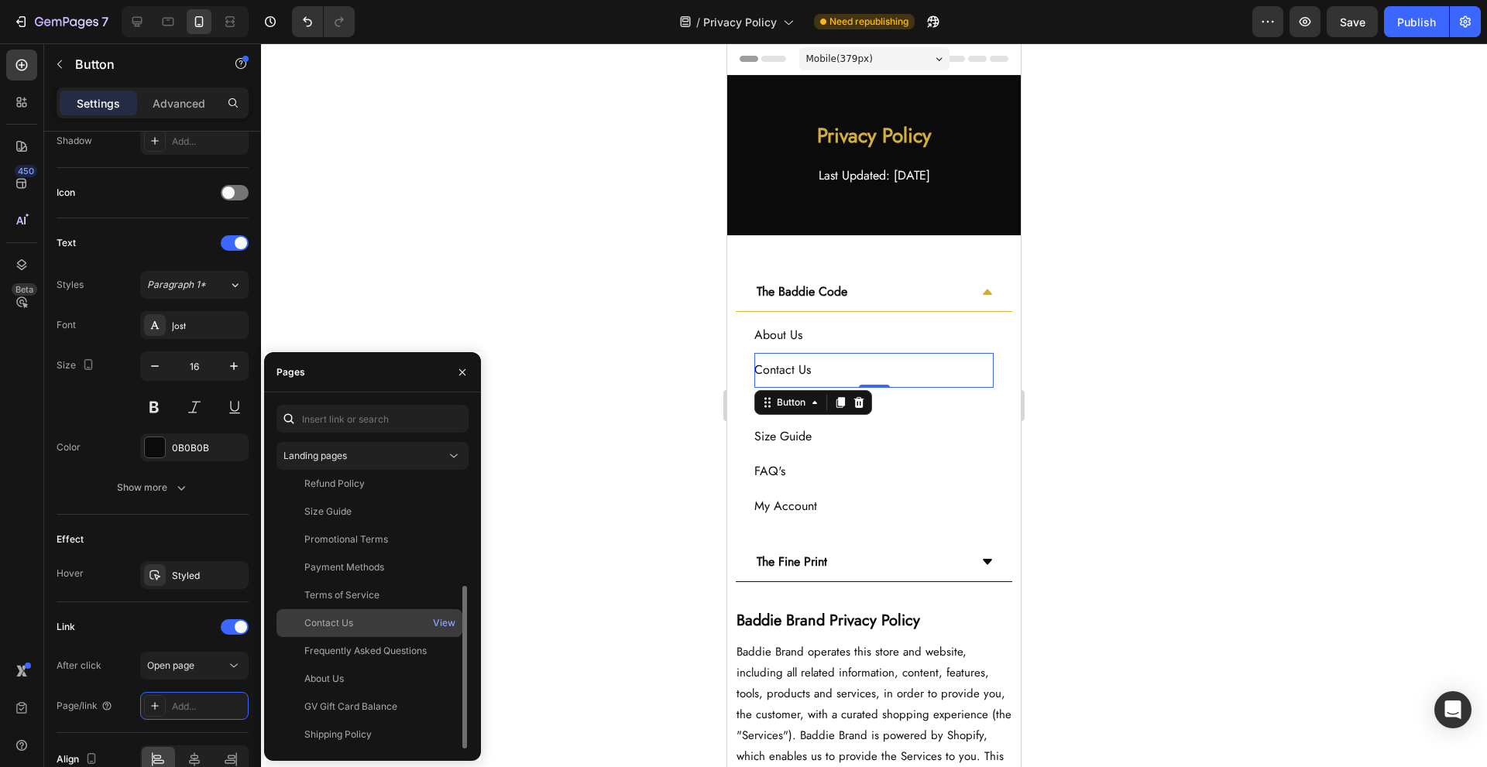
click at [373, 637] on div "Contact Us View" at bounding box center [369, 651] width 186 height 28
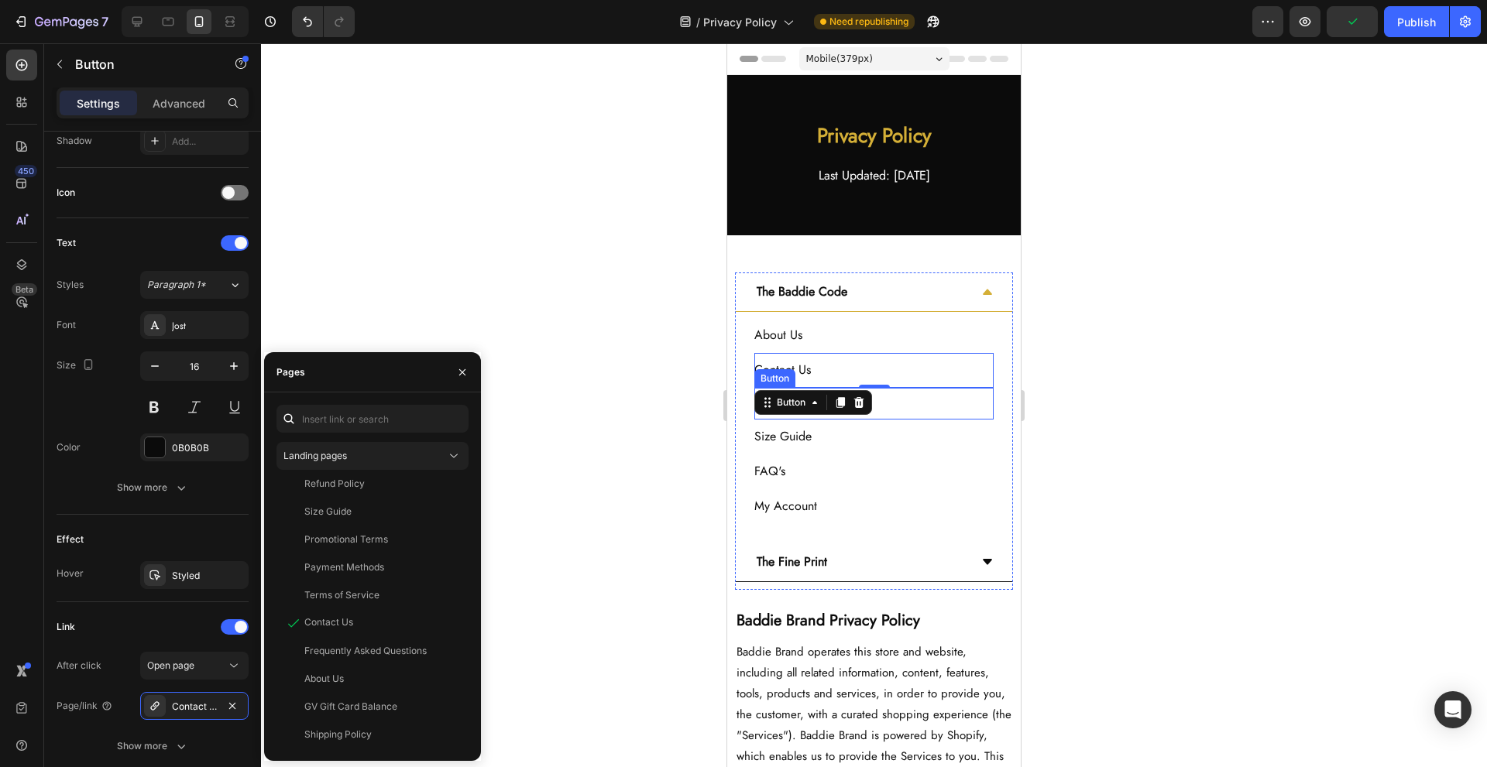
click at [949, 396] on div "Track Your Order Button" at bounding box center [873, 404] width 239 height 32
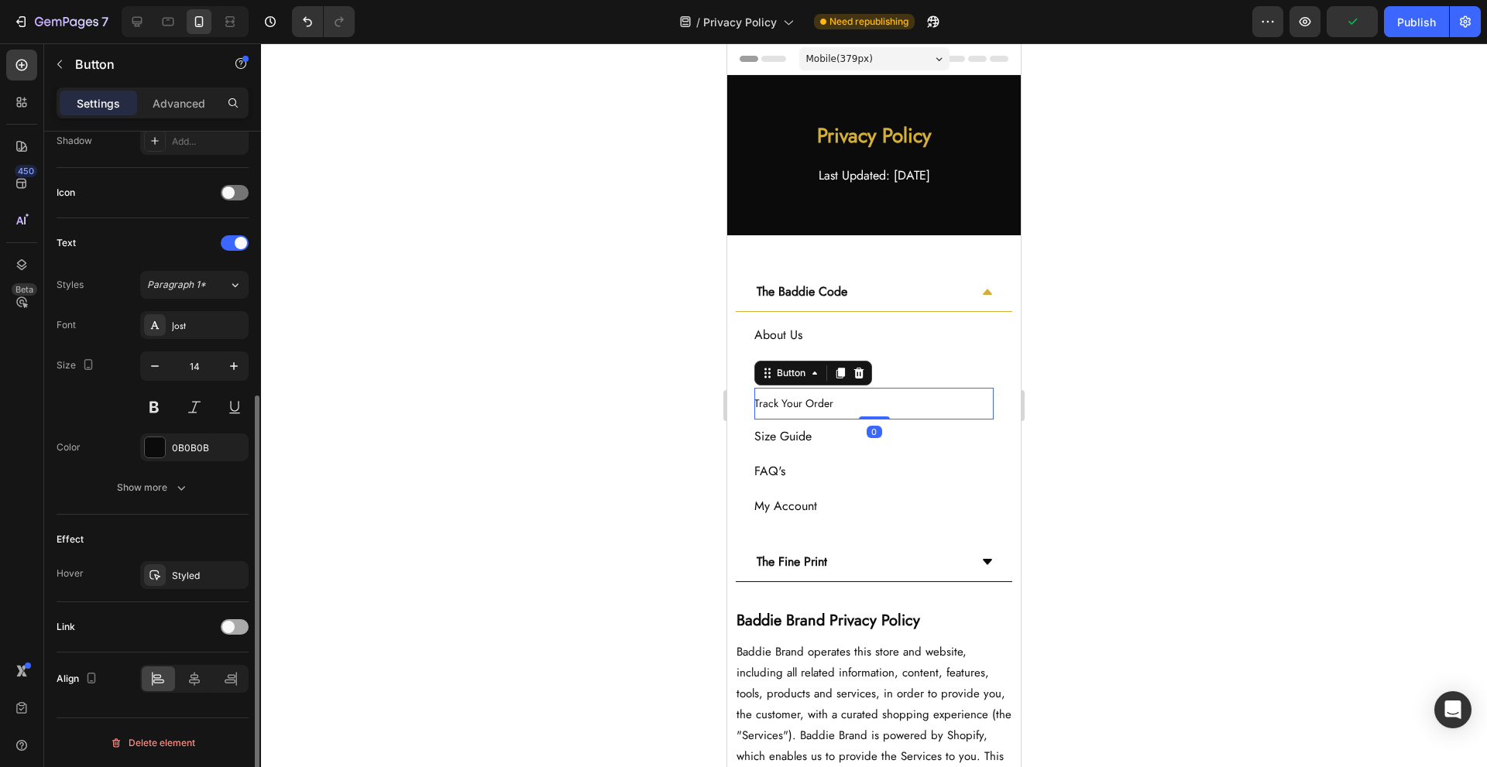
click at [226, 632] on span at bounding box center [228, 627] width 12 height 12
click at [201, 697] on div "Add..." at bounding box center [194, 706] width 108 height 28
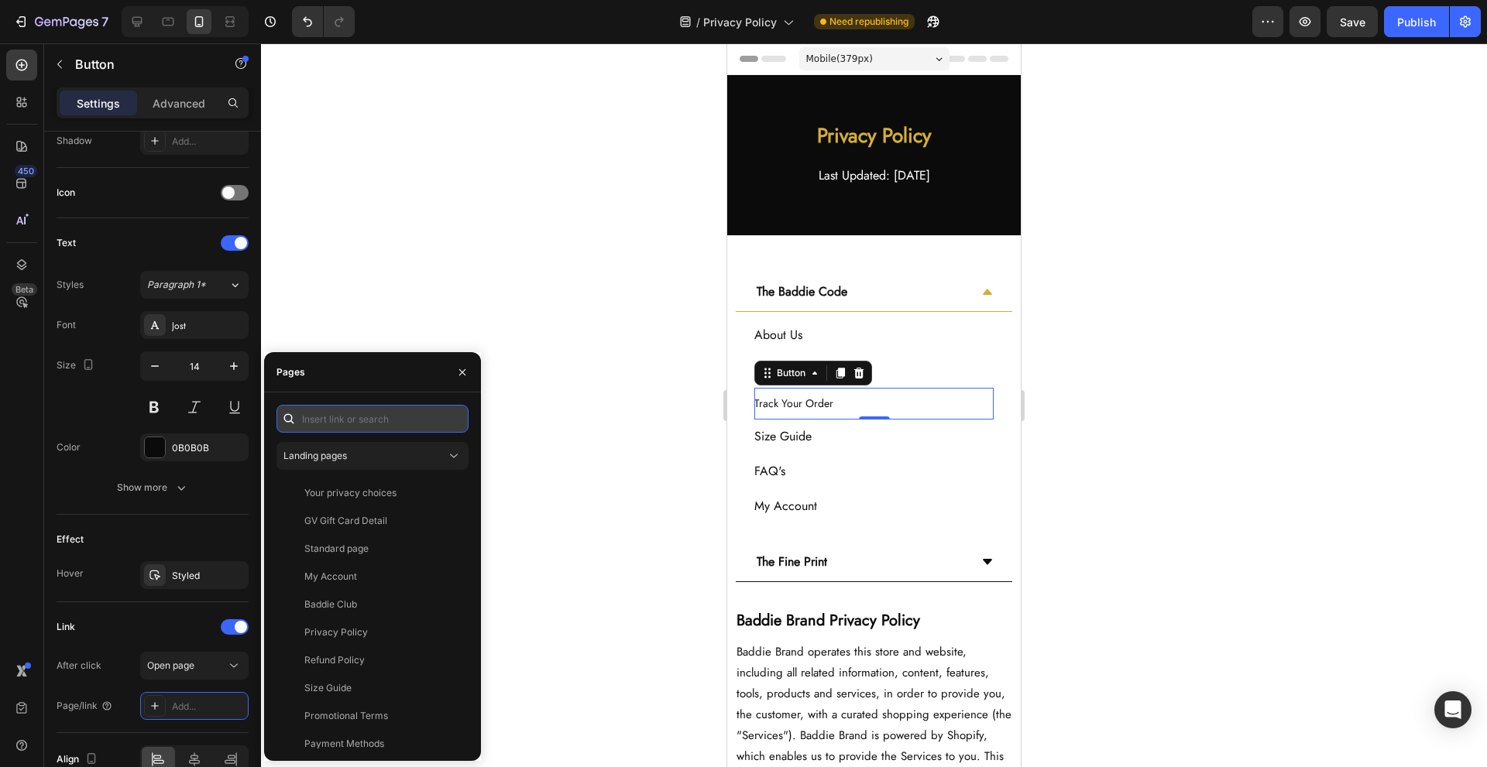
click at [394, 418] on input "text" at bounding box center [372, 419] width 192 height 28
paste input "[URL][DOMAIN_NAME]"
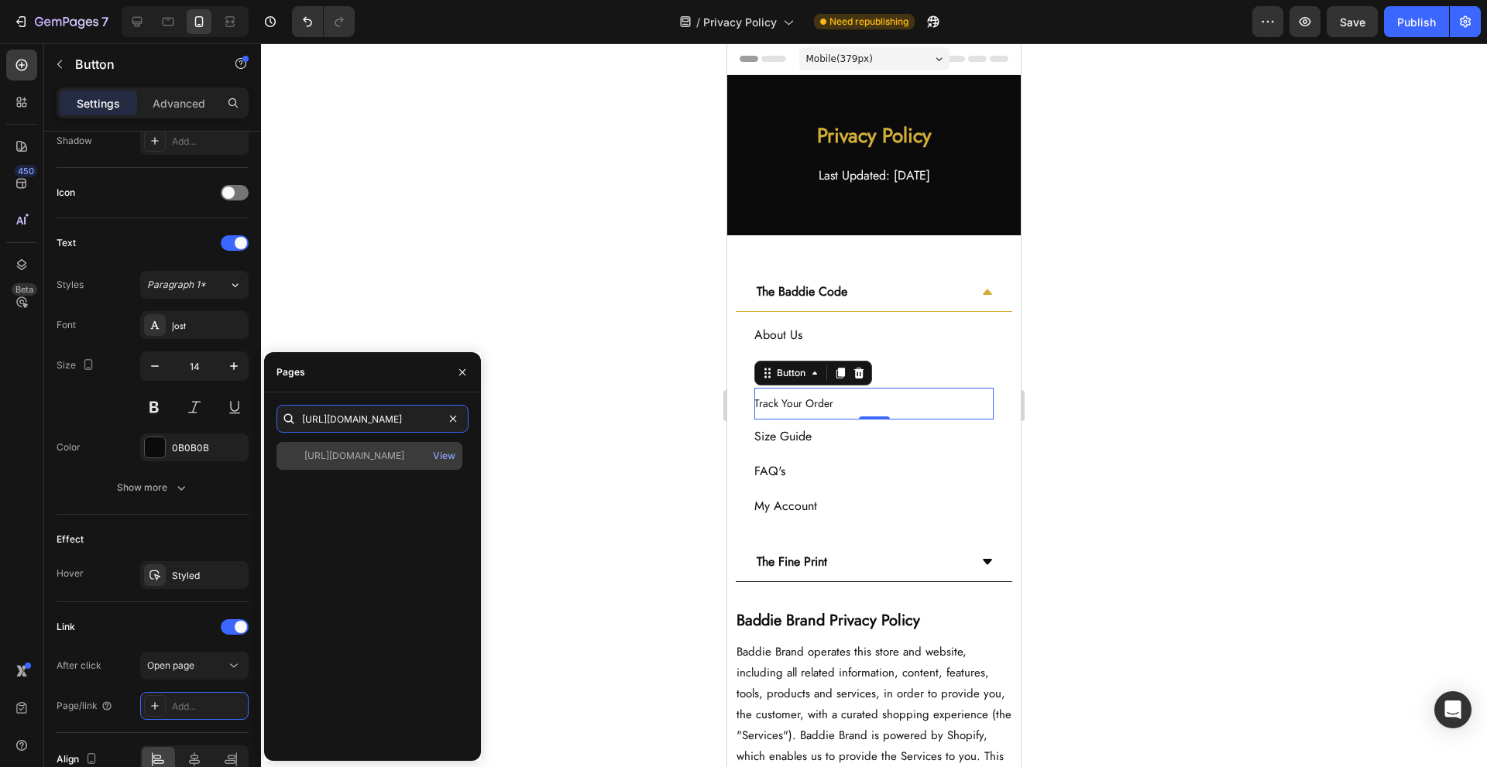
type input "[URL][DOMAIN_NAME]"
click at [380, 453] on div "[URL][DOMAIN_NAME]" at bounding box center [354, 456] width 100 height 14
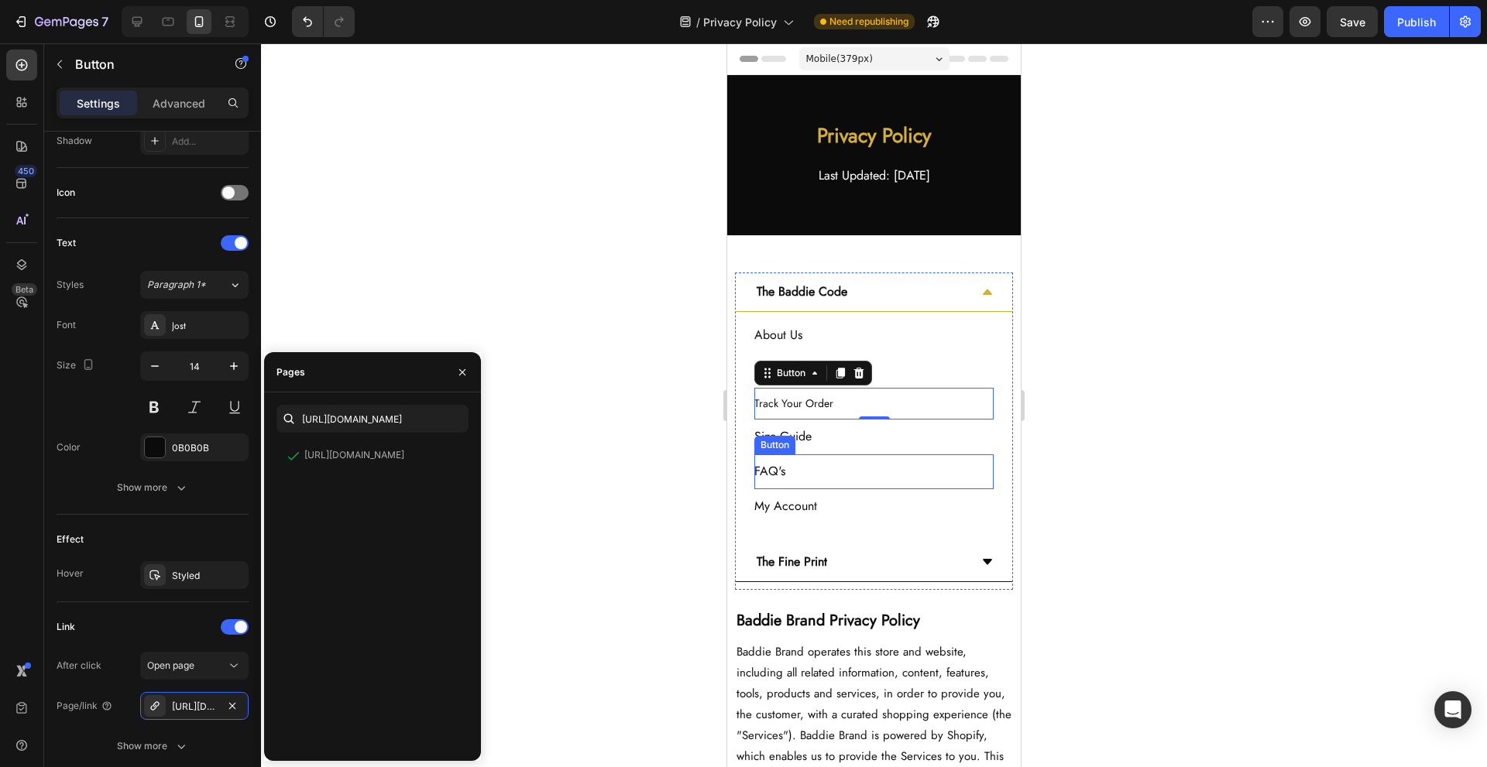
click at [864, 448] on div "Size Guide Button" at bounding box center [873, 437] width 239 height 35
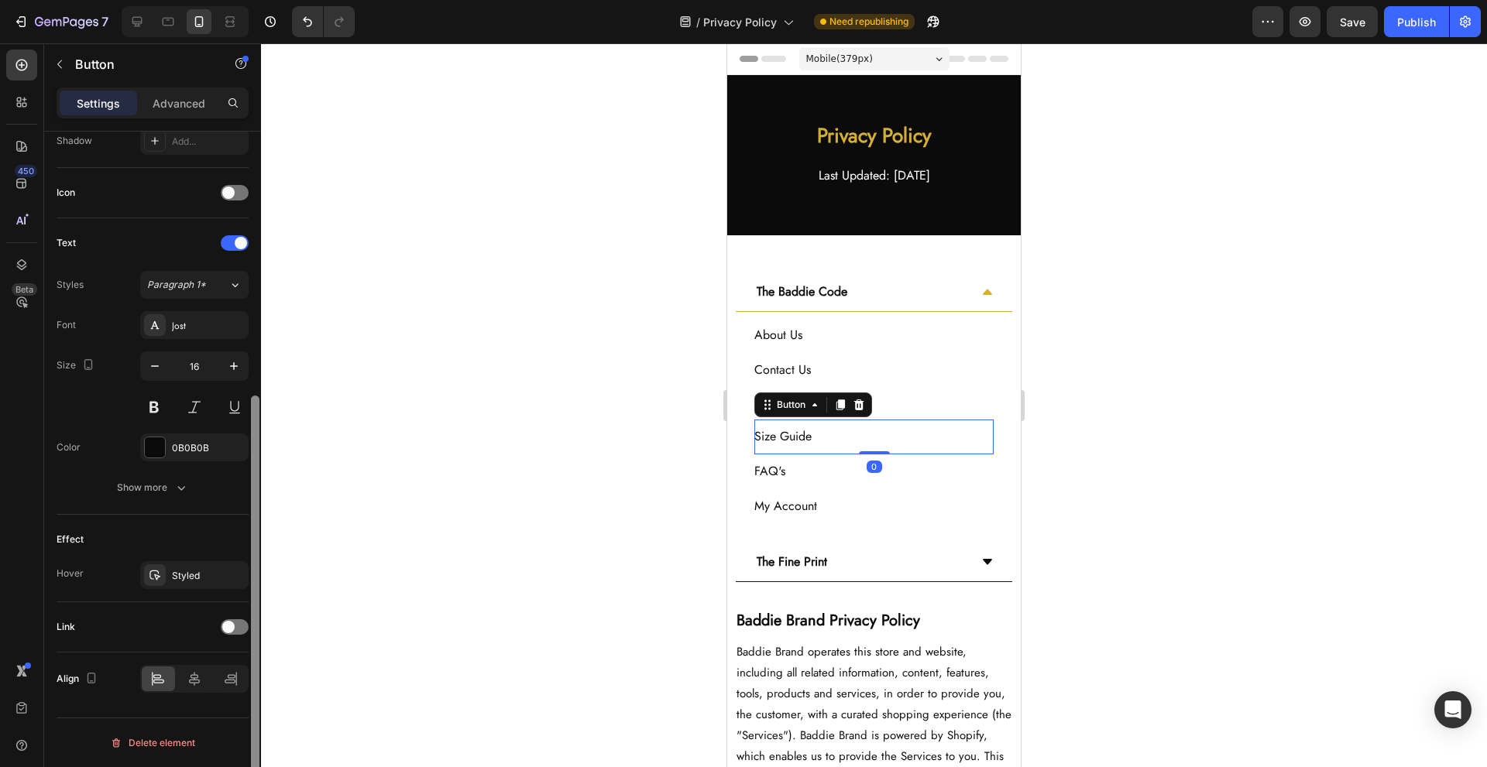
click at [249, 613] on div at bounding box center [255, 472] width 12 height 680
click at [240, 624] on div at bounding box center [235, 627] width 28 height 15
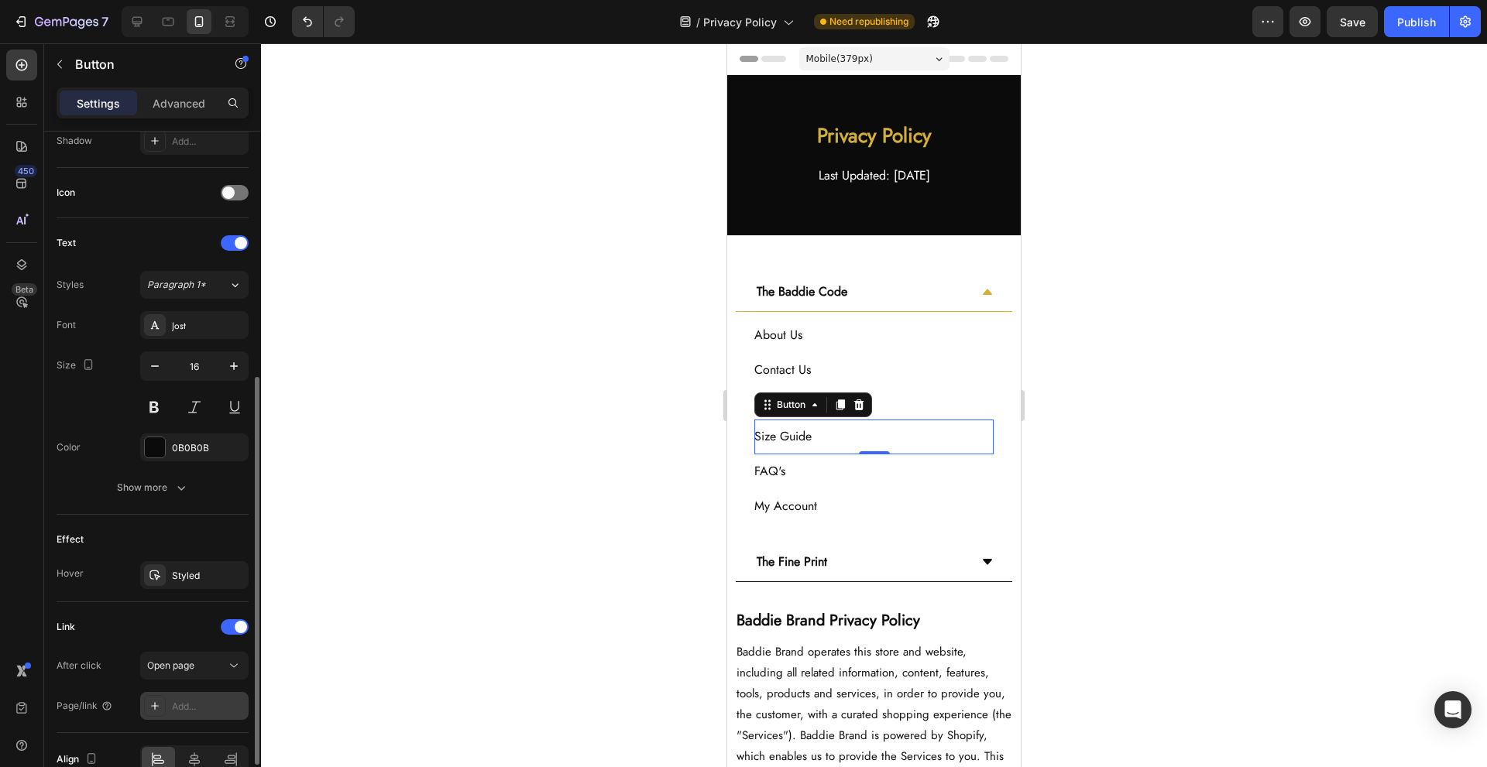
click at [201, 721] on div "Link After click Open page Page/link Add..." at bounding box center [153, 668] width 192 height 131
click at [204, 713] on div "Add..." at bounding box center [208, 707] width 73 height 14
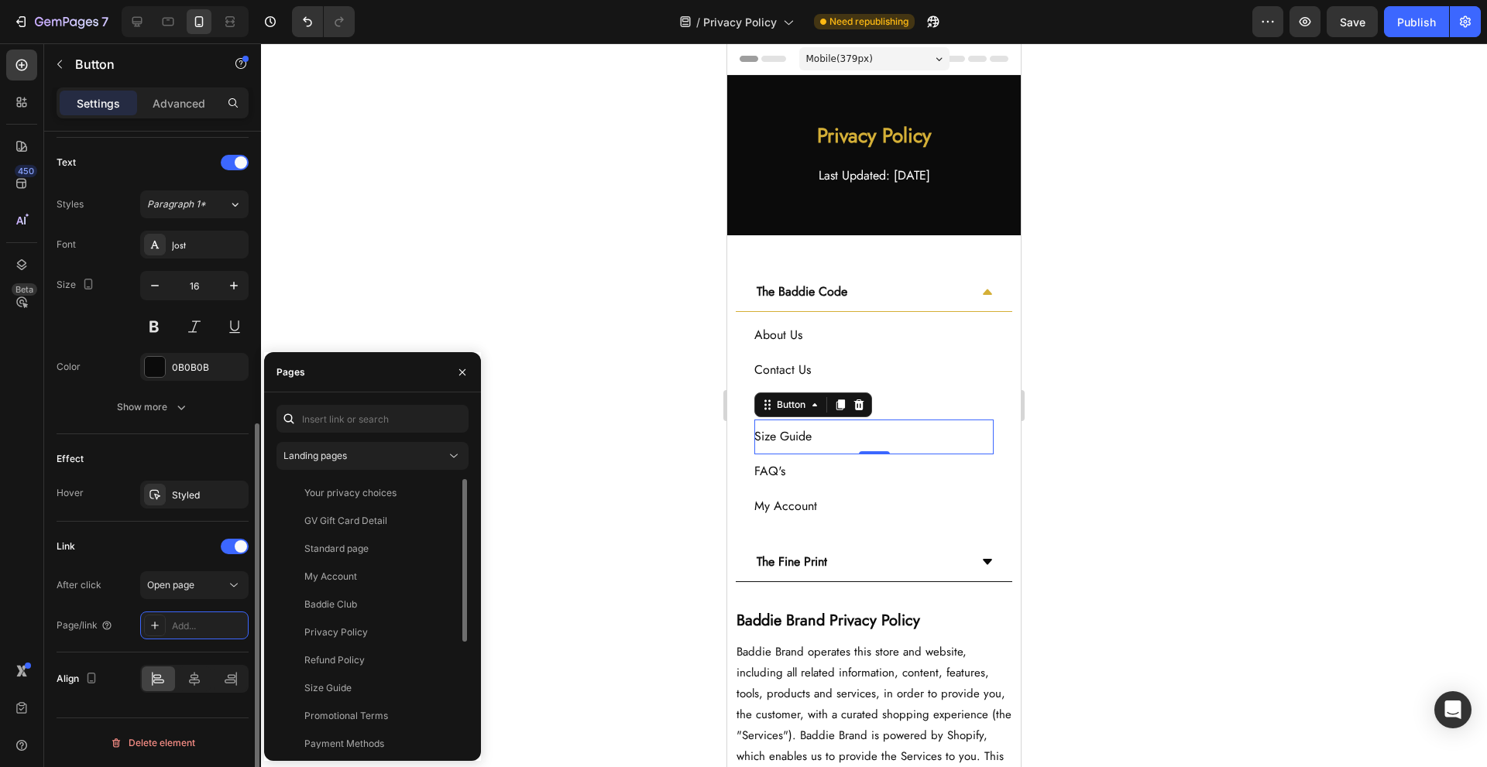
scroll to position [177, 0]
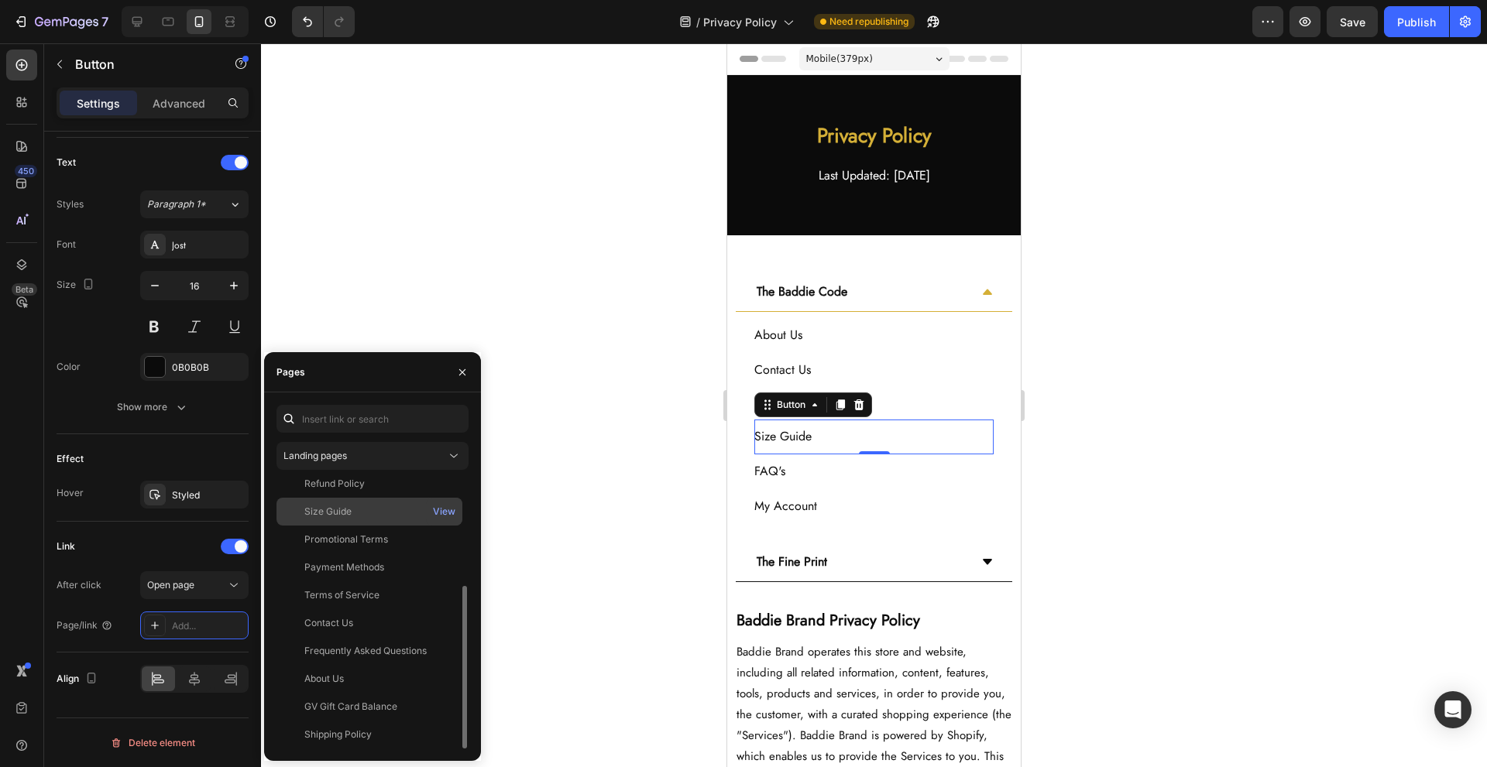
click at [416, 513] on div "Size Guide" at bounding box center [369, 512] width 173 height 14
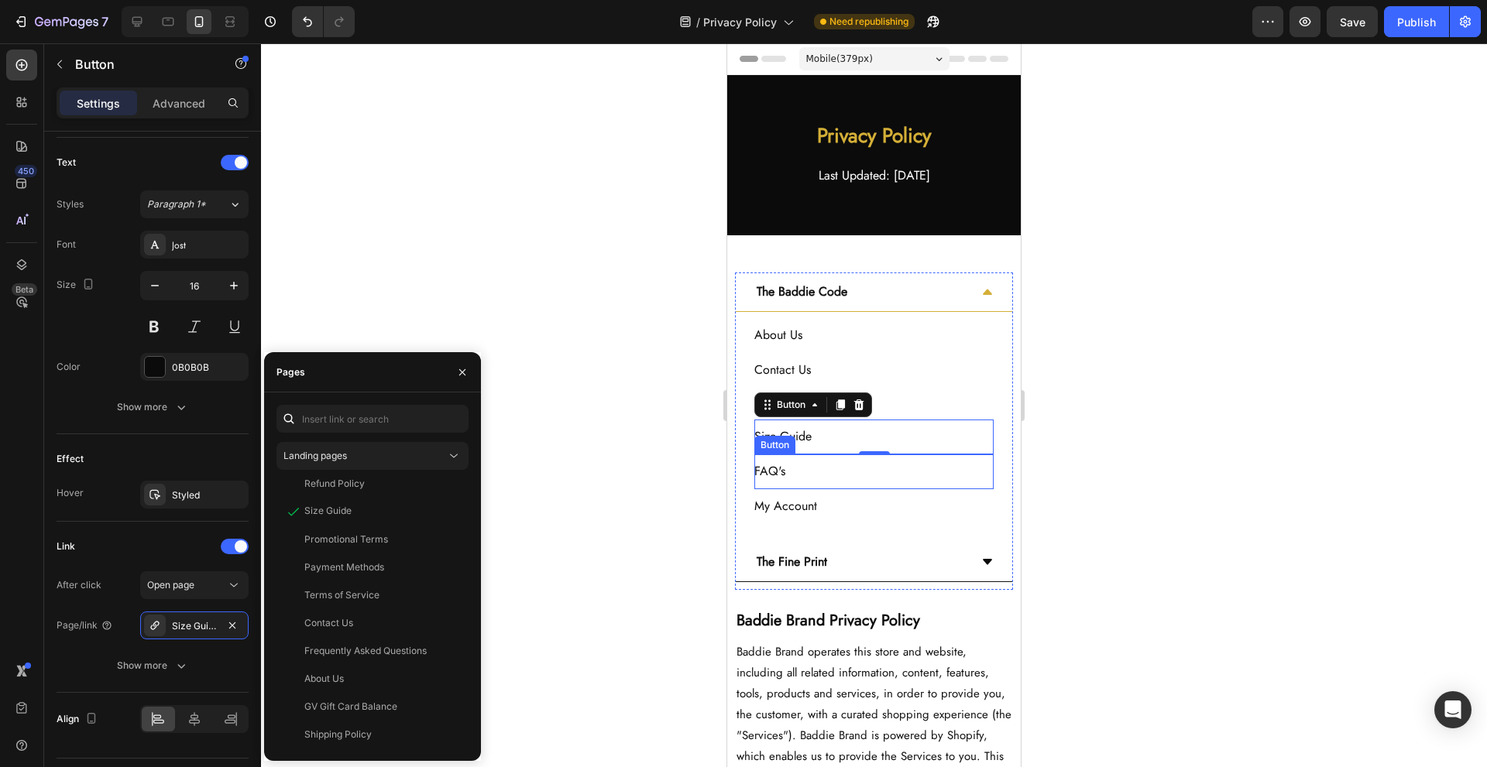
click at [869, 479] on div "FAQ's Button" at bounding box center [873, 472] width 239 height 35
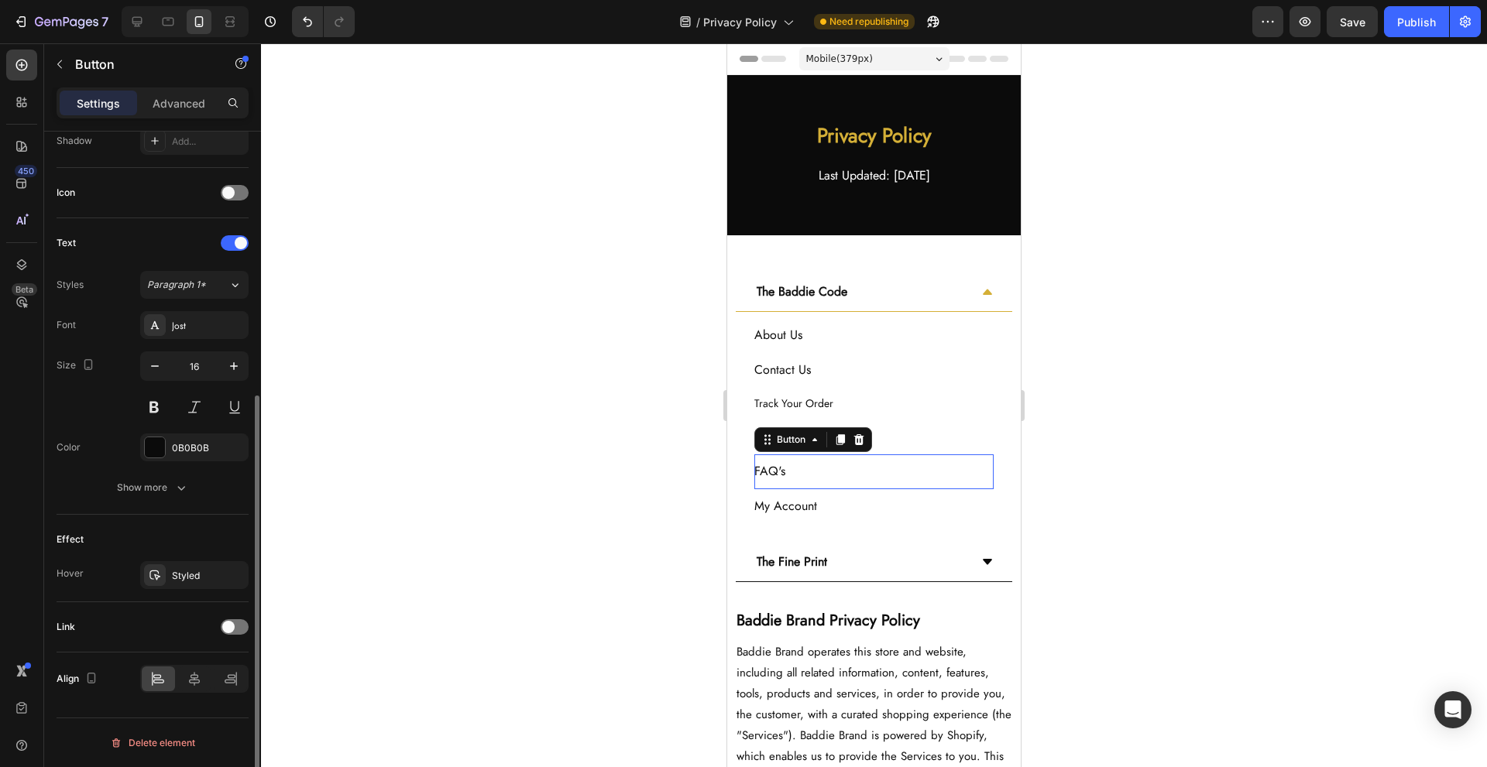
scroll to position [431, 0]
click at [242, 620] on div at bounding box center [235, 627] width 28 height 15
click at [192, 699] on div "Add..." at bounding box center [194, 706] width 108 height 28
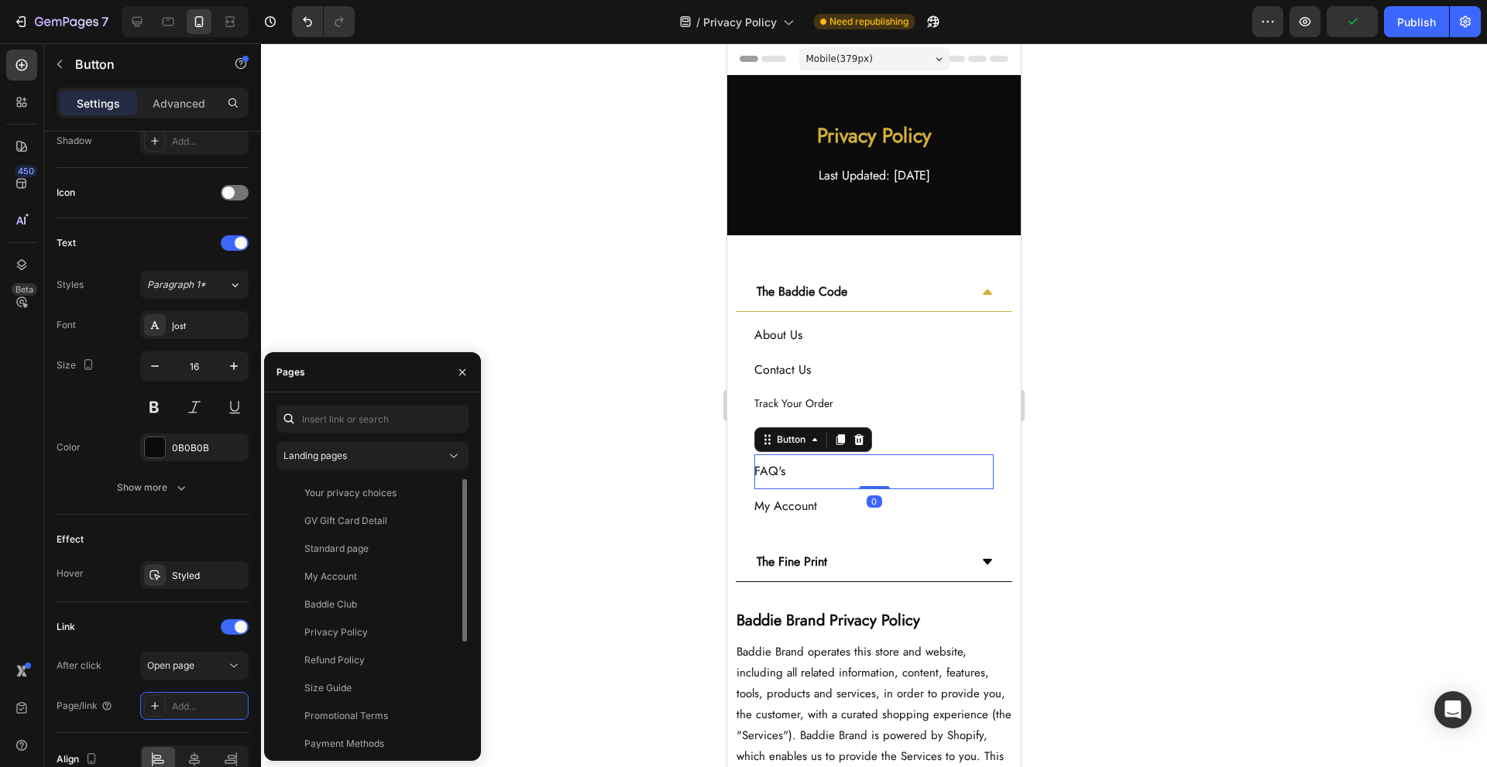
scroll to position [177, 0]
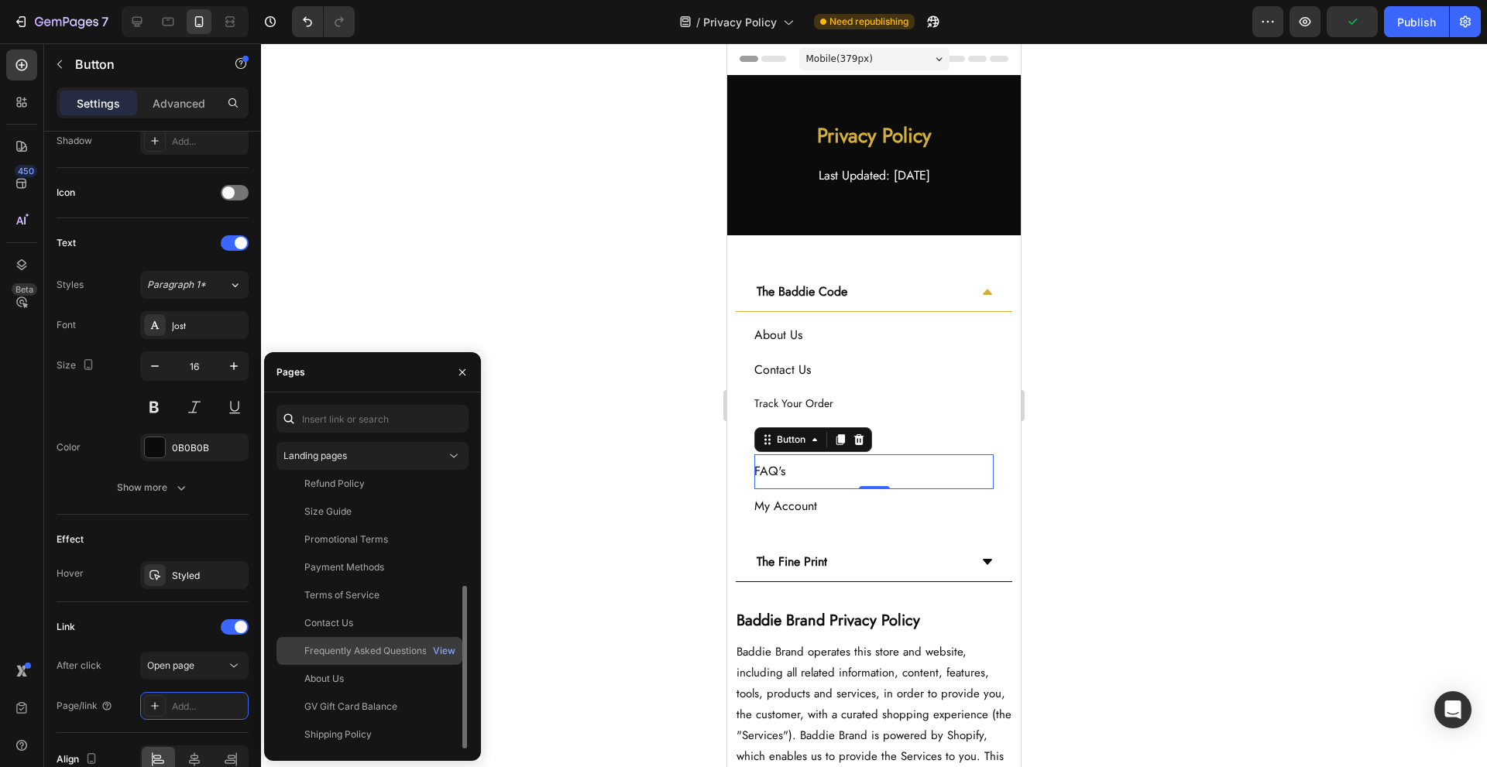
click at [407, 665] on div "Frequently Asked Questions View" at bounding box center [369, 679] width 186 height 28
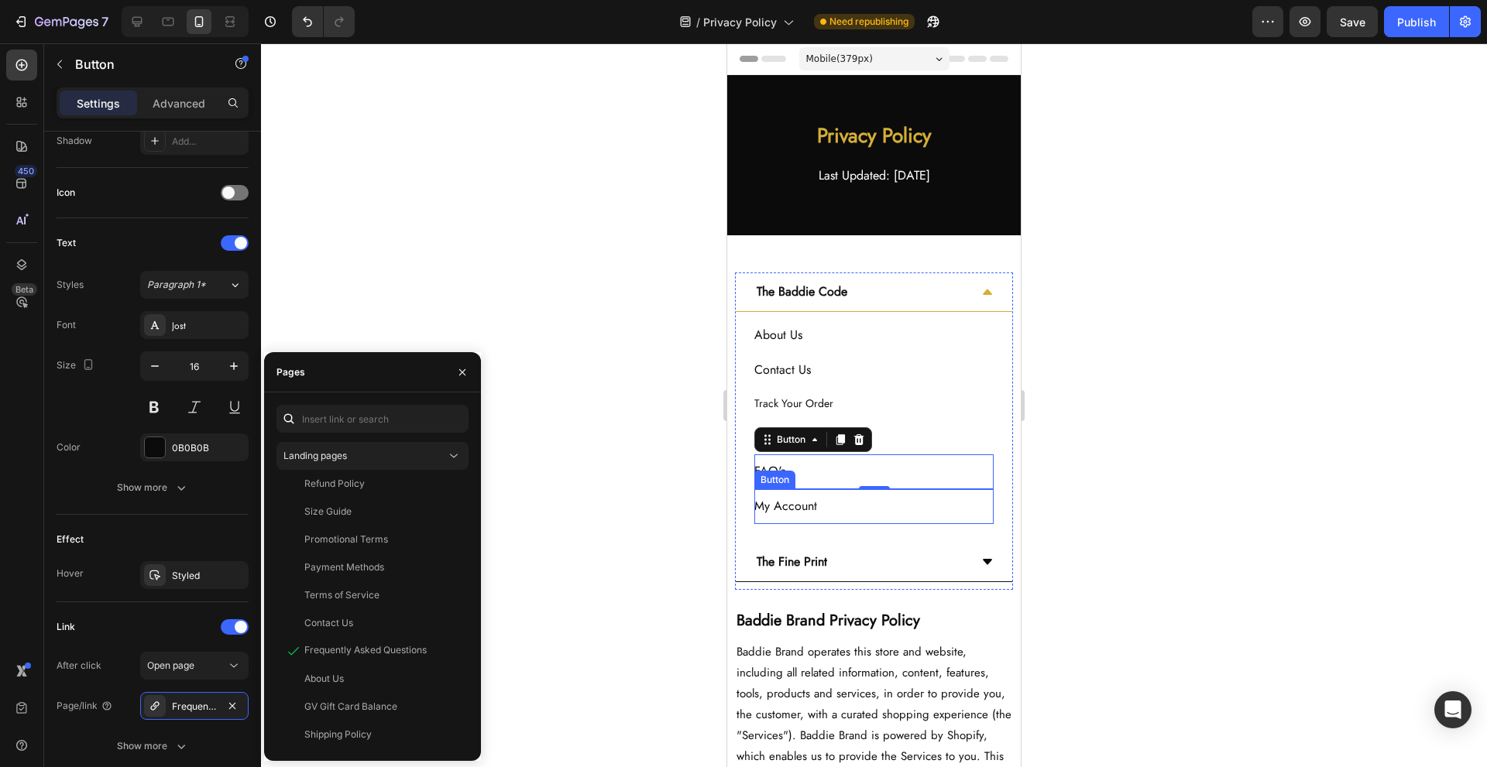
click at [897, 503] on div "My Account Button" at bounding box center [873, 506] width 239 height 35
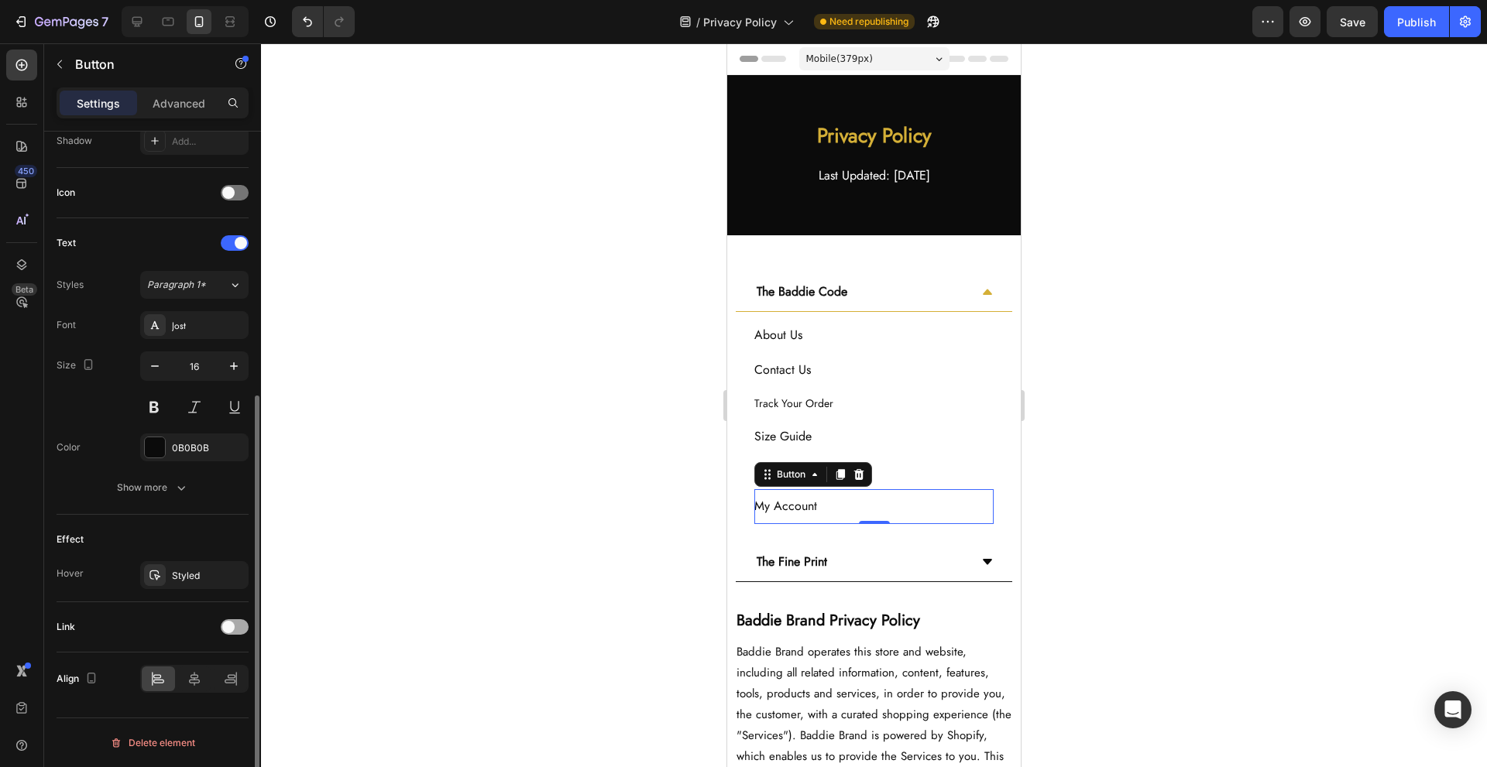
click at [235, 630] on div at bounding box center [235, 627] width 28 height 15
click at [177, 715] on div "Add..." at bounding box center [194, 706] width 108 height 28
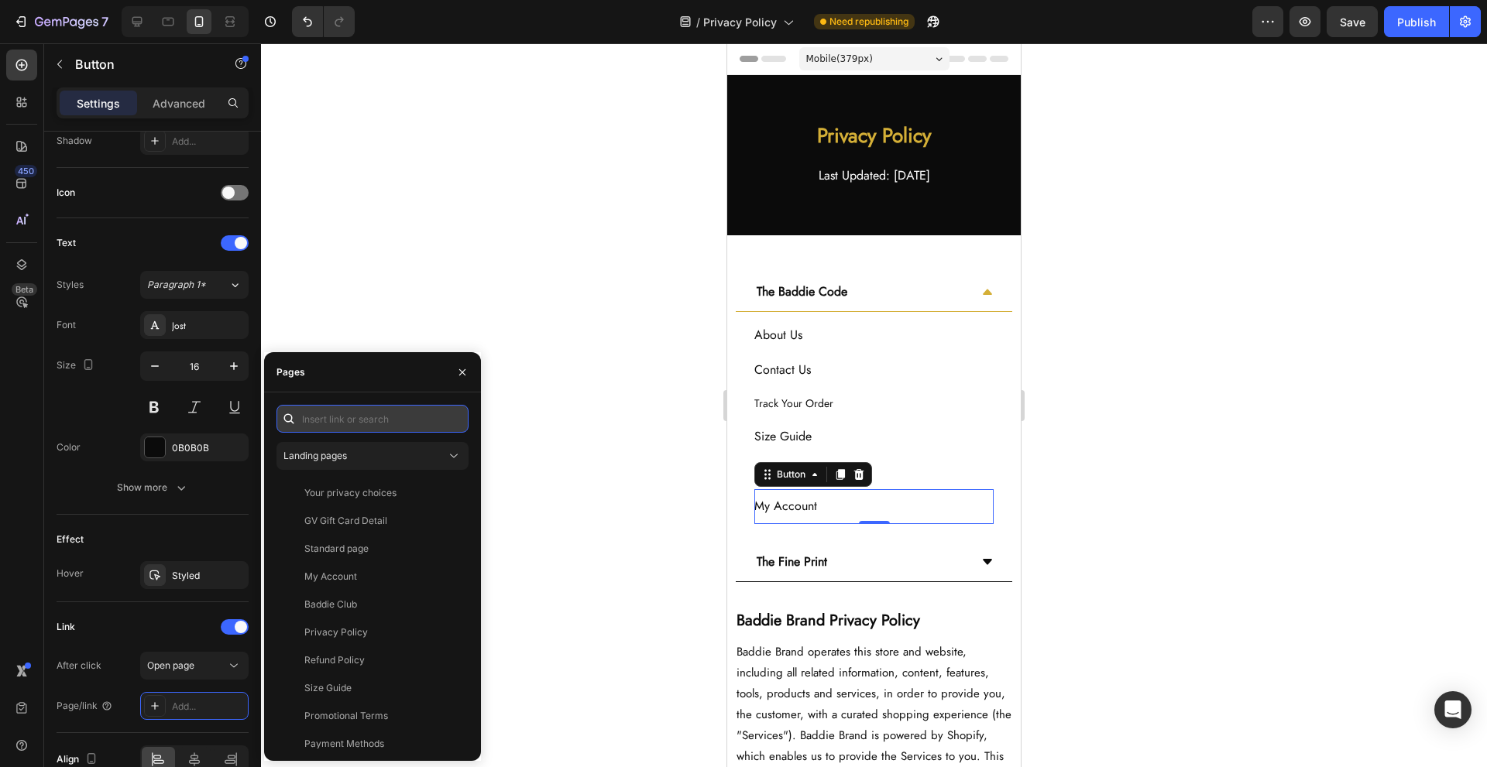
click at [372, 428] on input "text" at bounding box center [372, 419] width 192 height 28
paste input "https://shopify.com/authentication/75895996632/login?client_id=f22f8116-e9fb-43…"
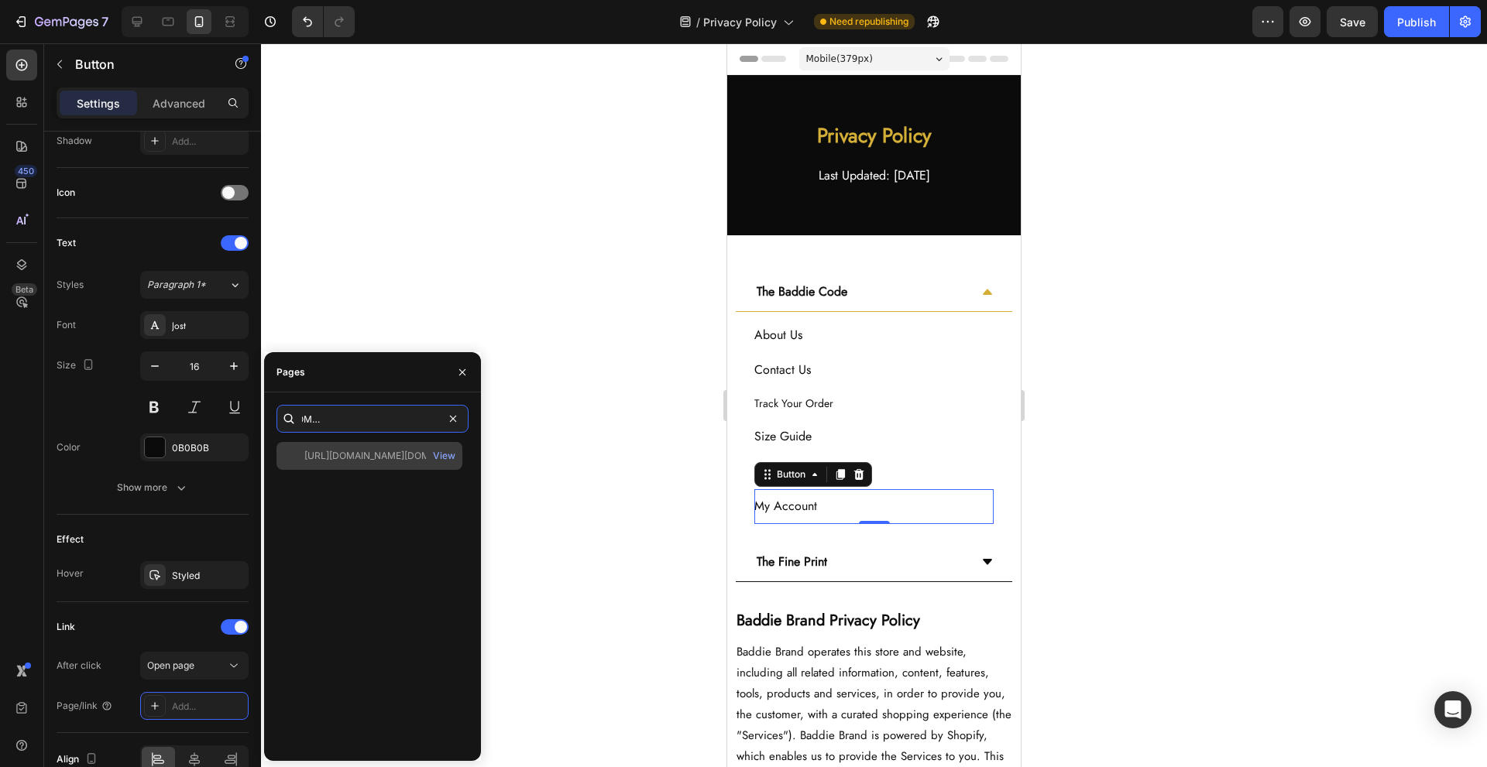
type input "https://shopify.com/authentication/75895996632/login?client_id=f22f8116-e9fb-43…"
click at [363, 461] on div "https://shopify.com/authentication/75895996632/login?client_id=f22f8116-e9fb-43…" at bounding box center [378, 456] width 149 height 14
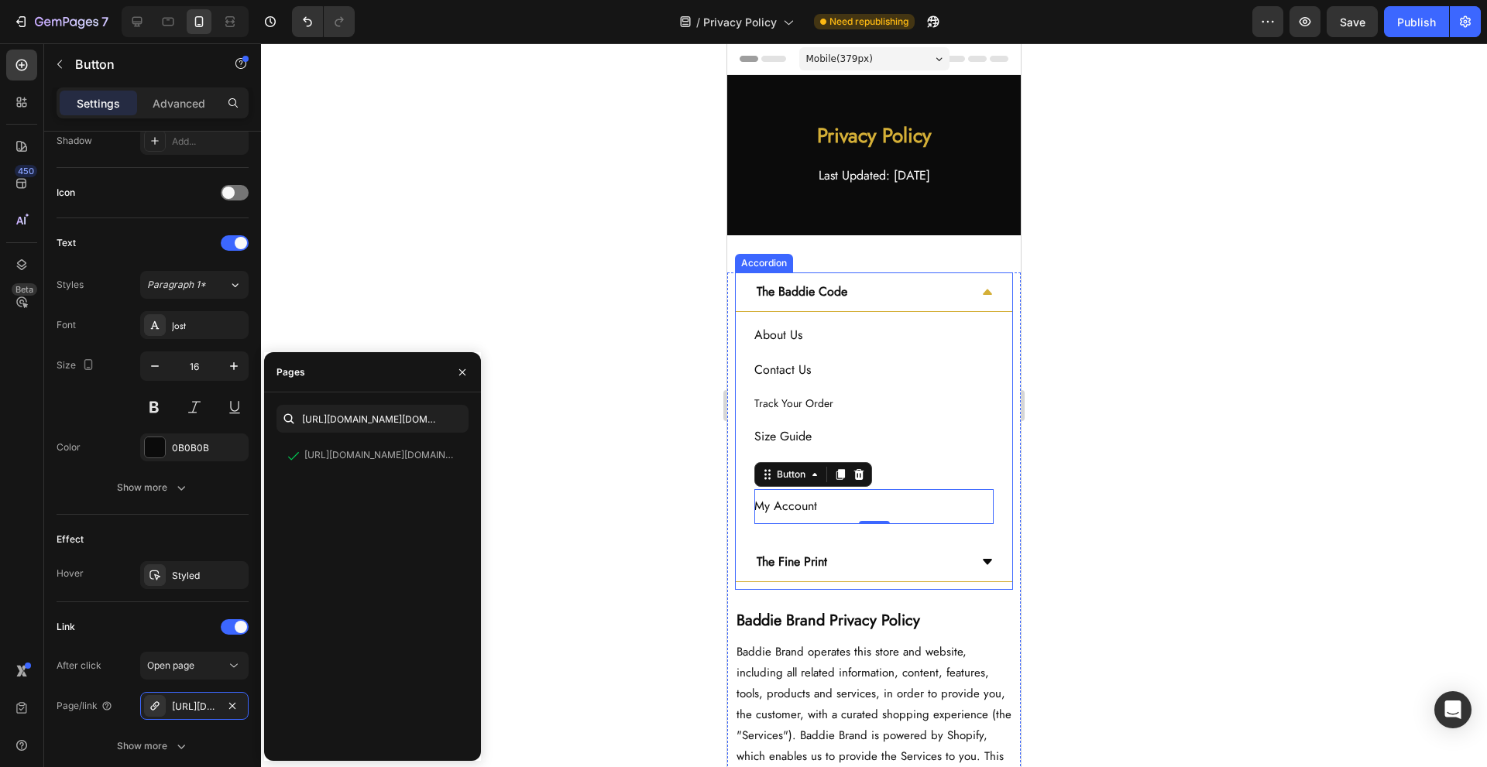
click at [881, 558] on div "The Fine Print" at bounding box center [861, 562] width 215 height 27
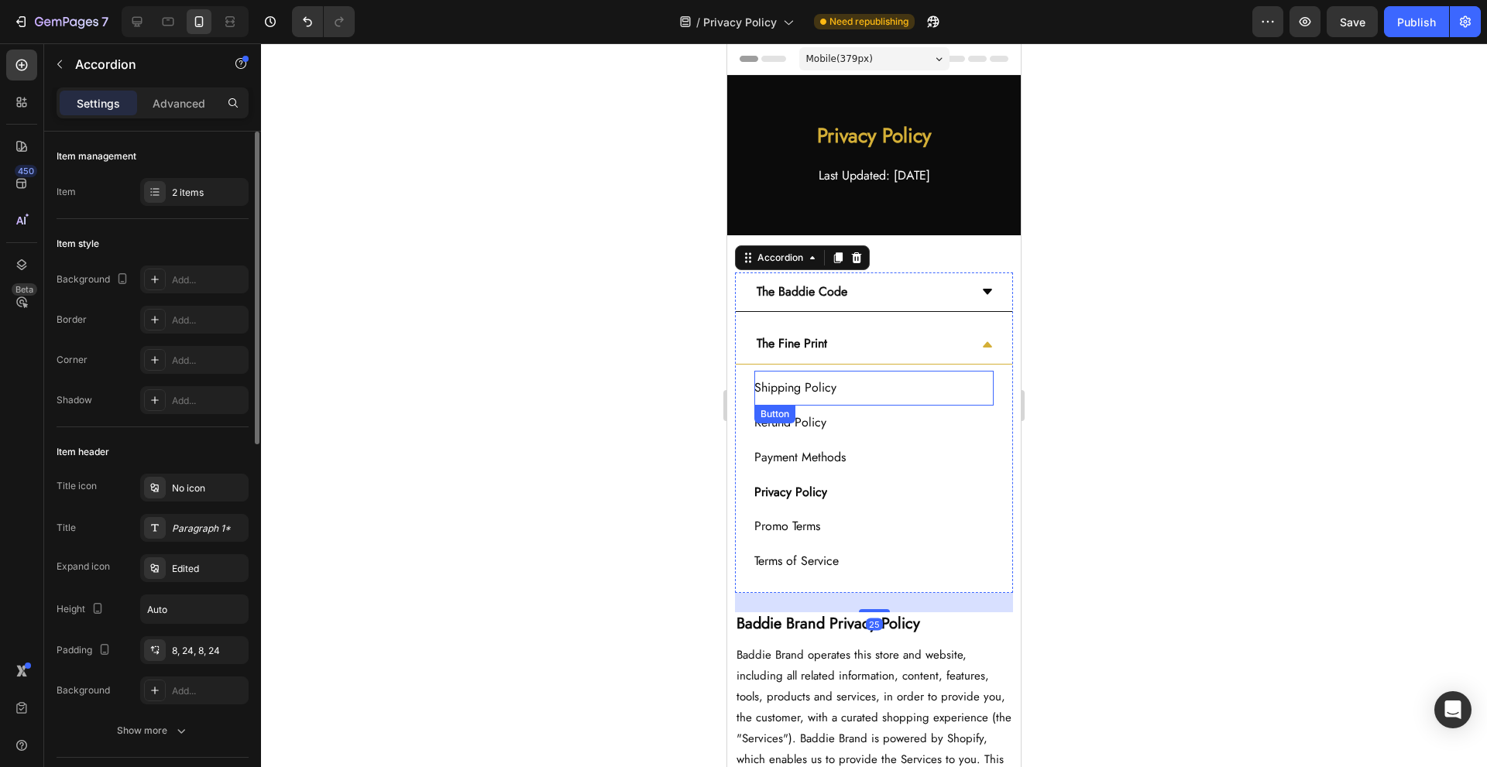
click at [915, 394] on div "Shipping Policy Button" at bounding box center [873, 388] width 239 height 35
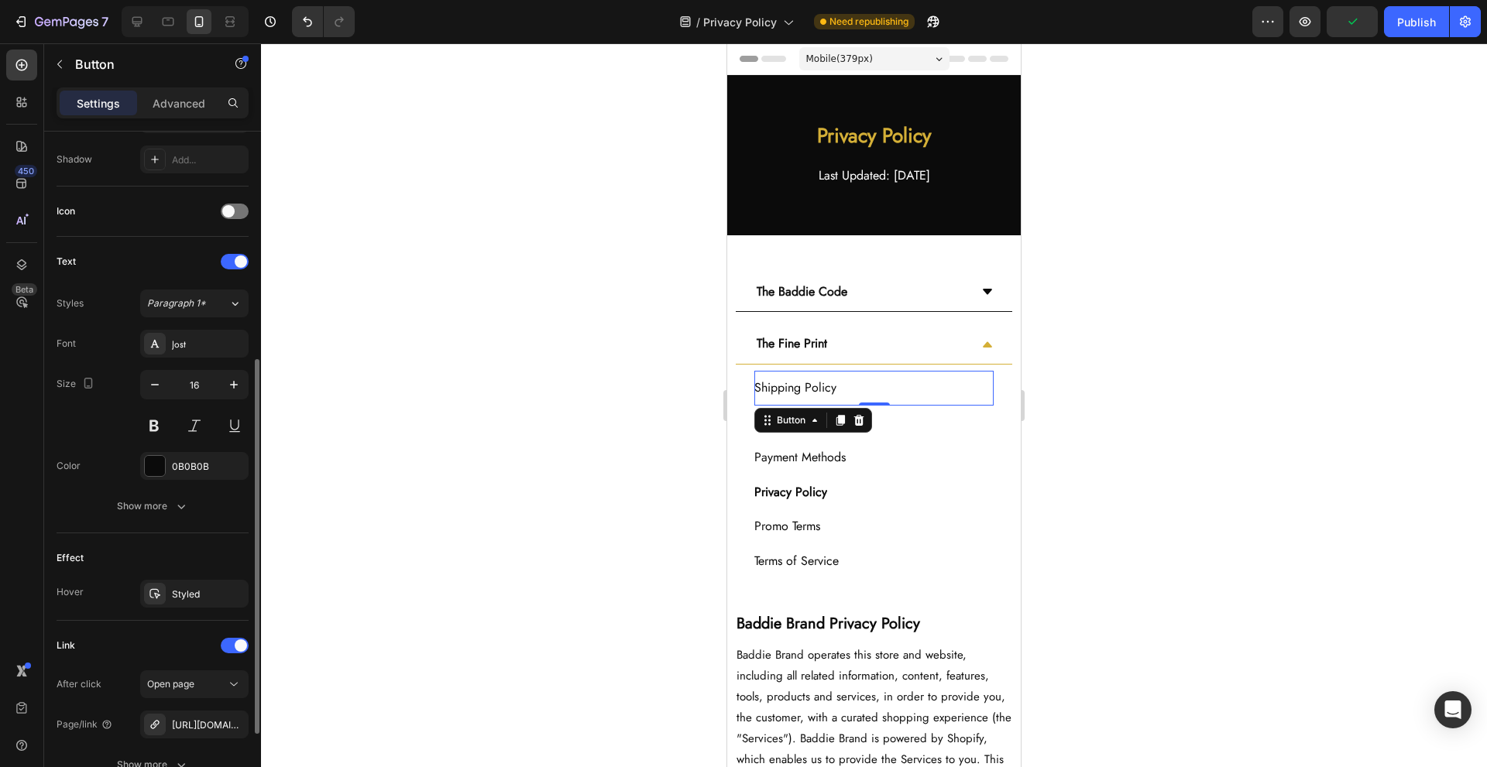
scroll to position [515, 0]
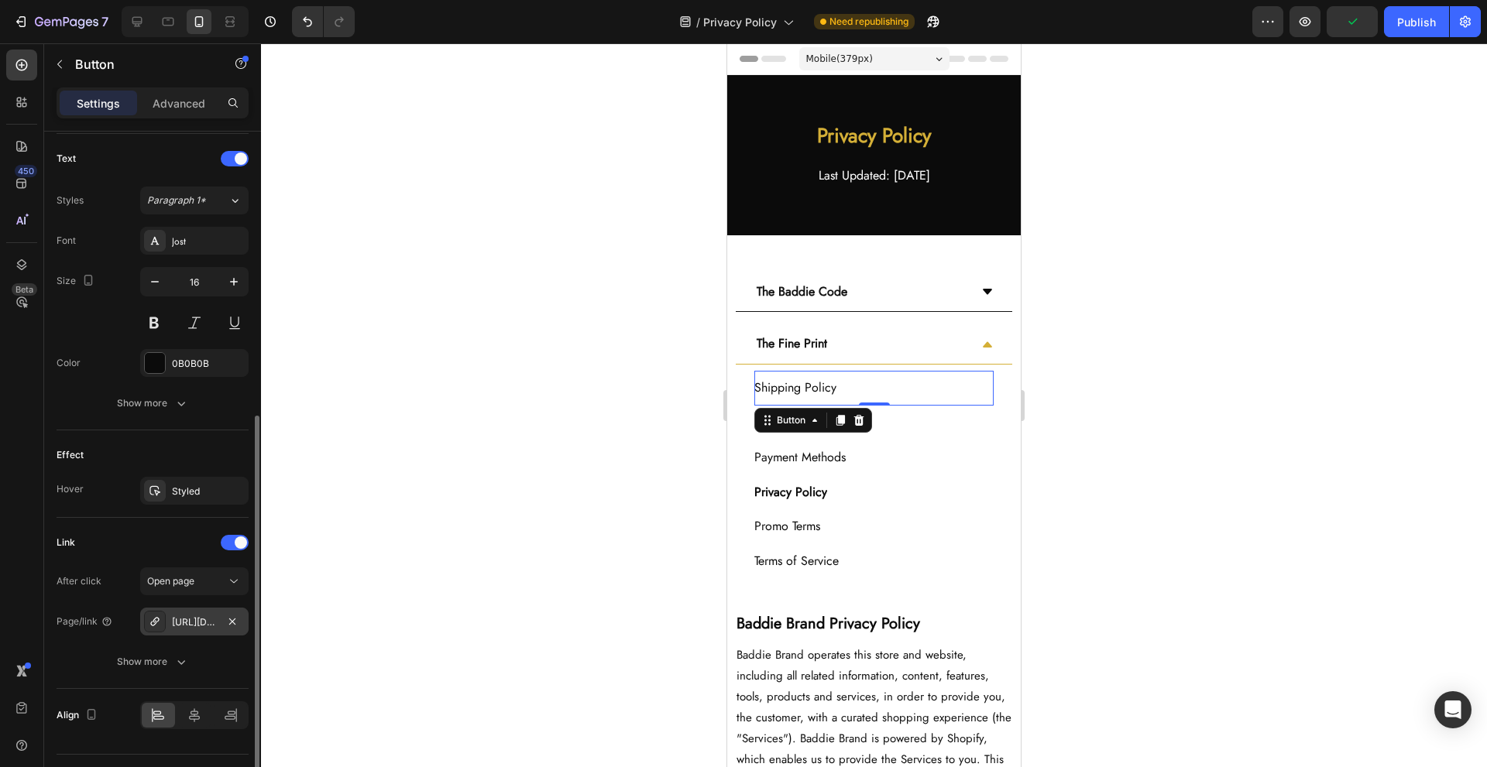
click at [194, 628] on div "https://baddiebynya.com/shipping-policy" at bounding box center [194, 623] width 45 height 14
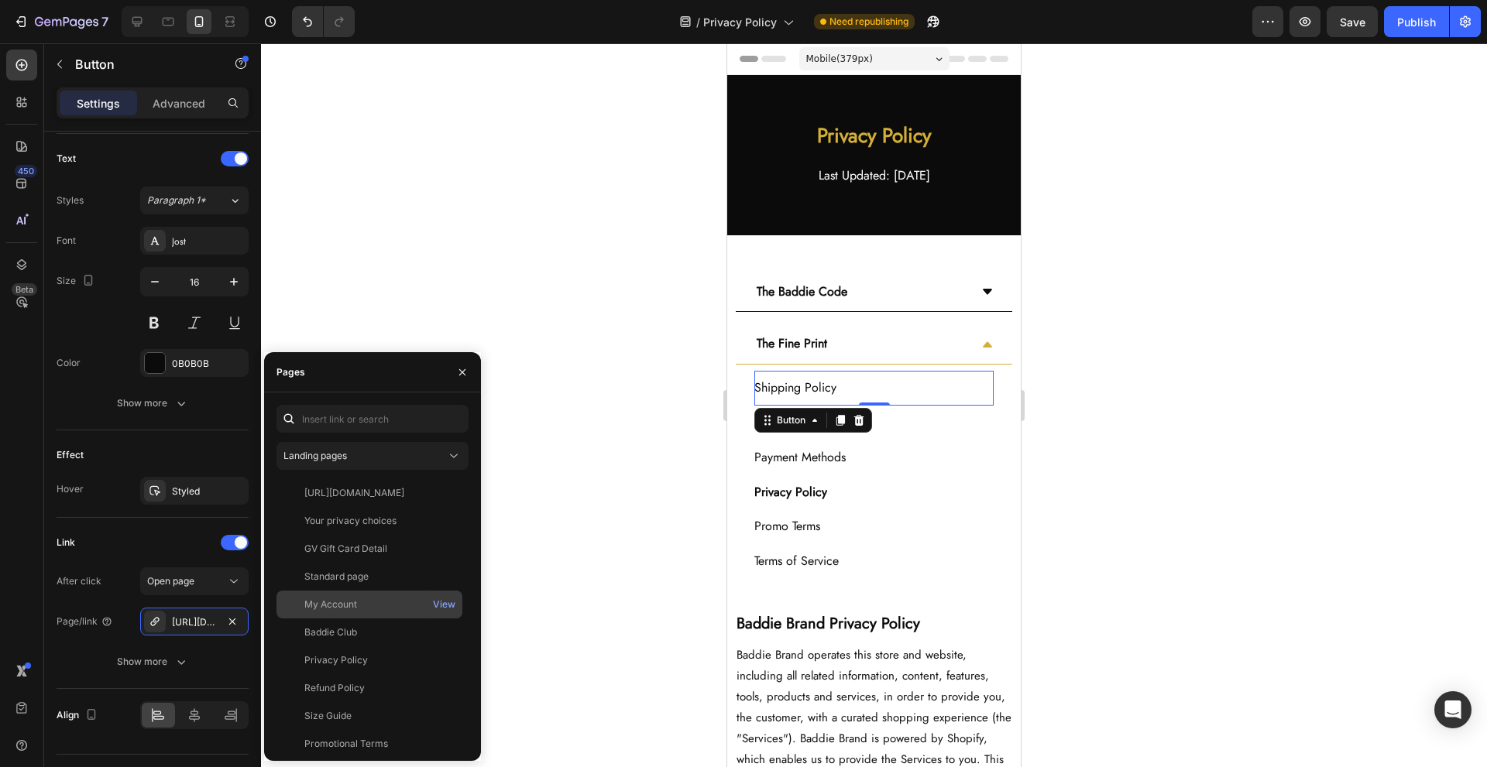
scroll to position [204, 0]
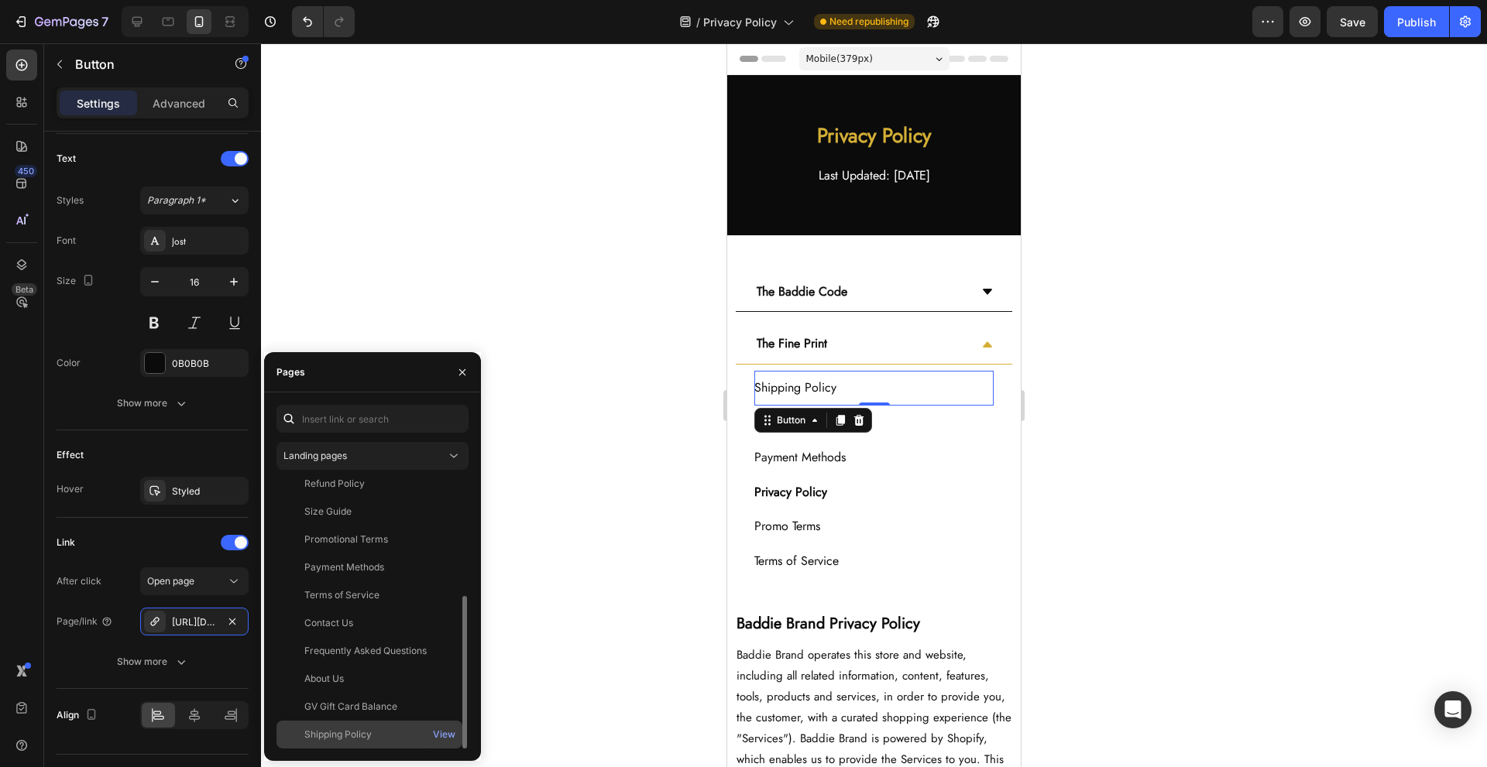
click at [385, 728] on div "Shipping Policy" at bounding box center [369, 735] width 173 height 14
click at [900, 432] on div "Refund Policy Button" at bounding box center [873, 423] width 239 height 35
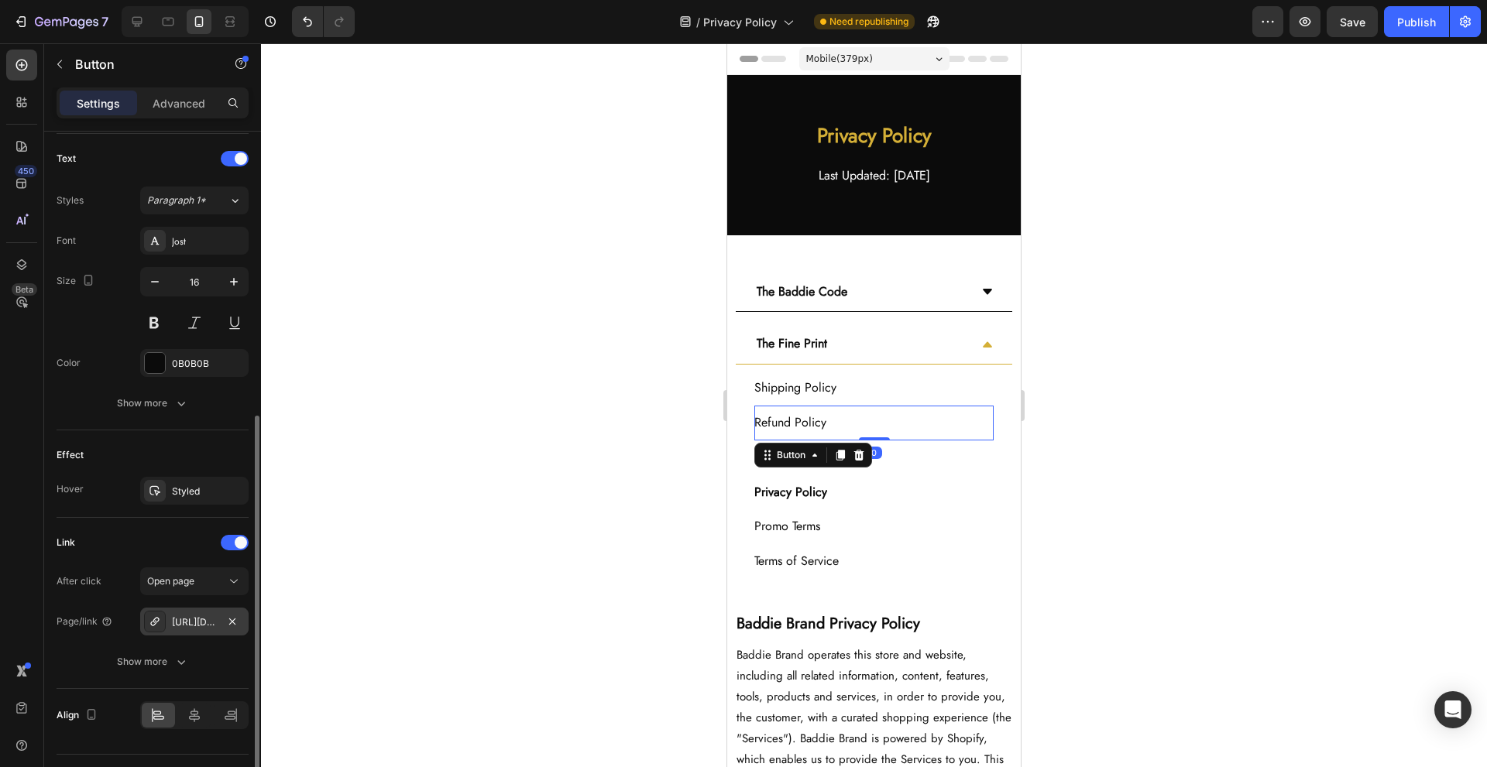
click at [198, 621] on div "https://baddiebynya.com/refund-policy" at bounding box center [194, 623] width 45 height 14
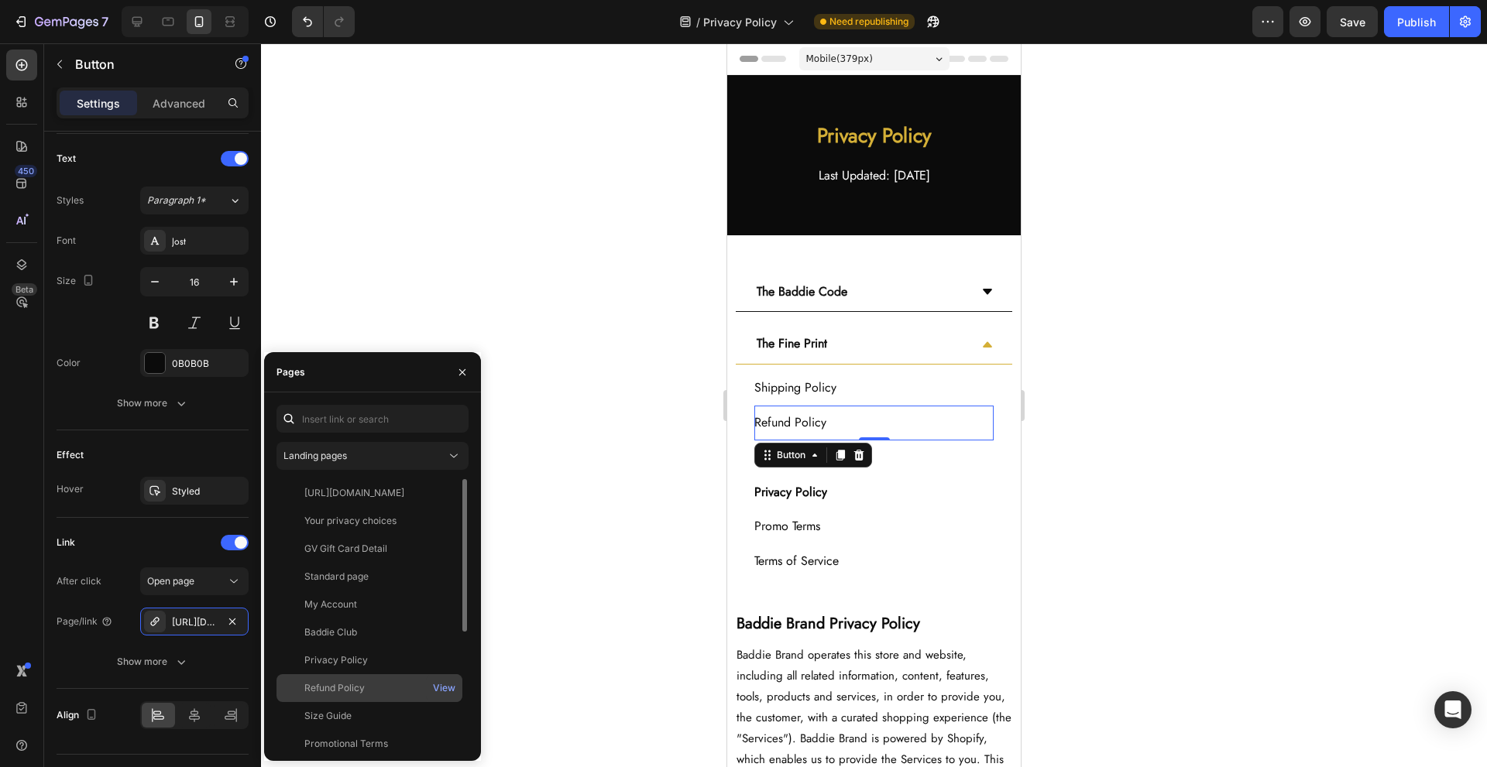
click at [397, 682] on div "Refund Policy" at bounding box center [369, 689] width 173 height 14
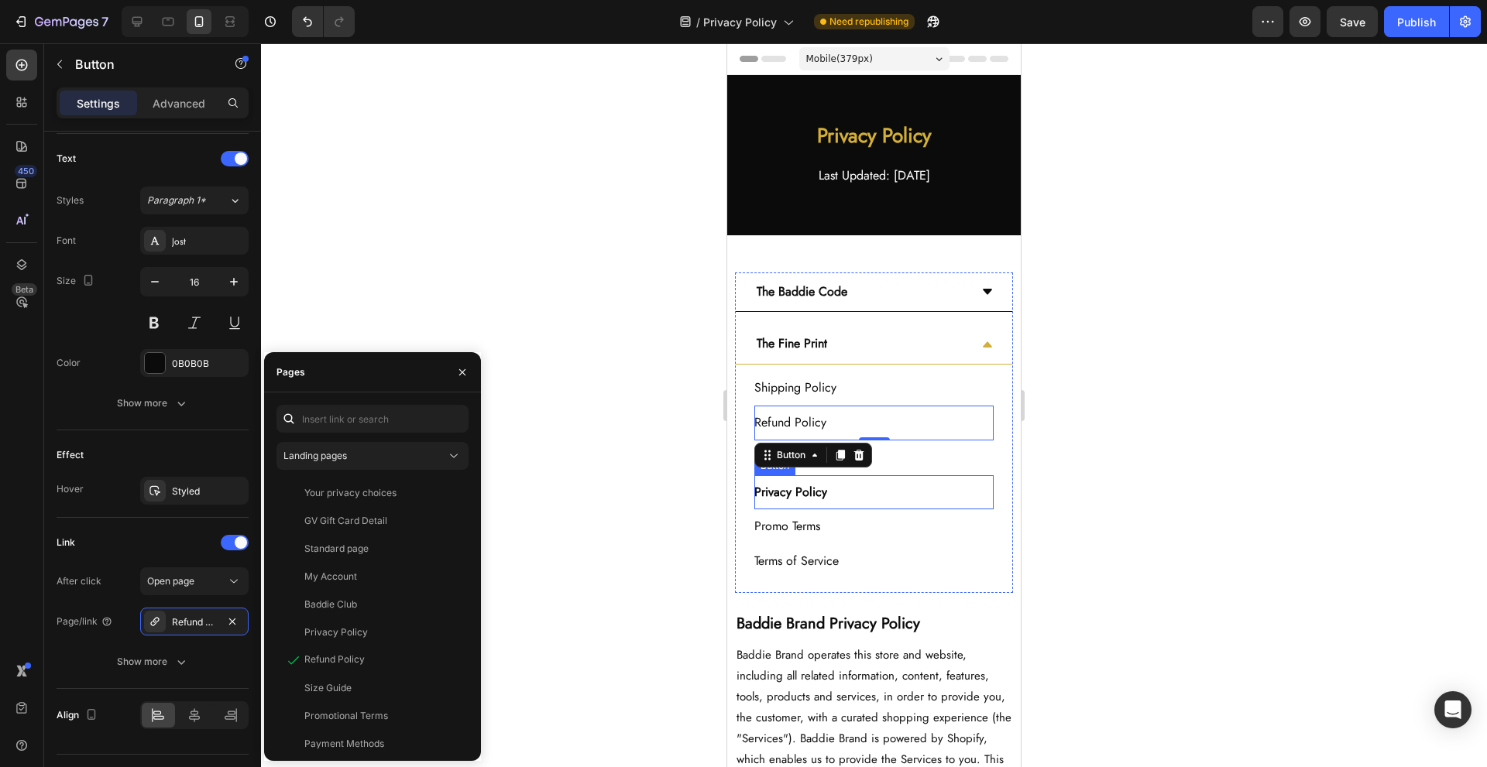
click at [924, 461] on div "Payment Methods Button" at bounding box center [873, 458] width 239 height 35
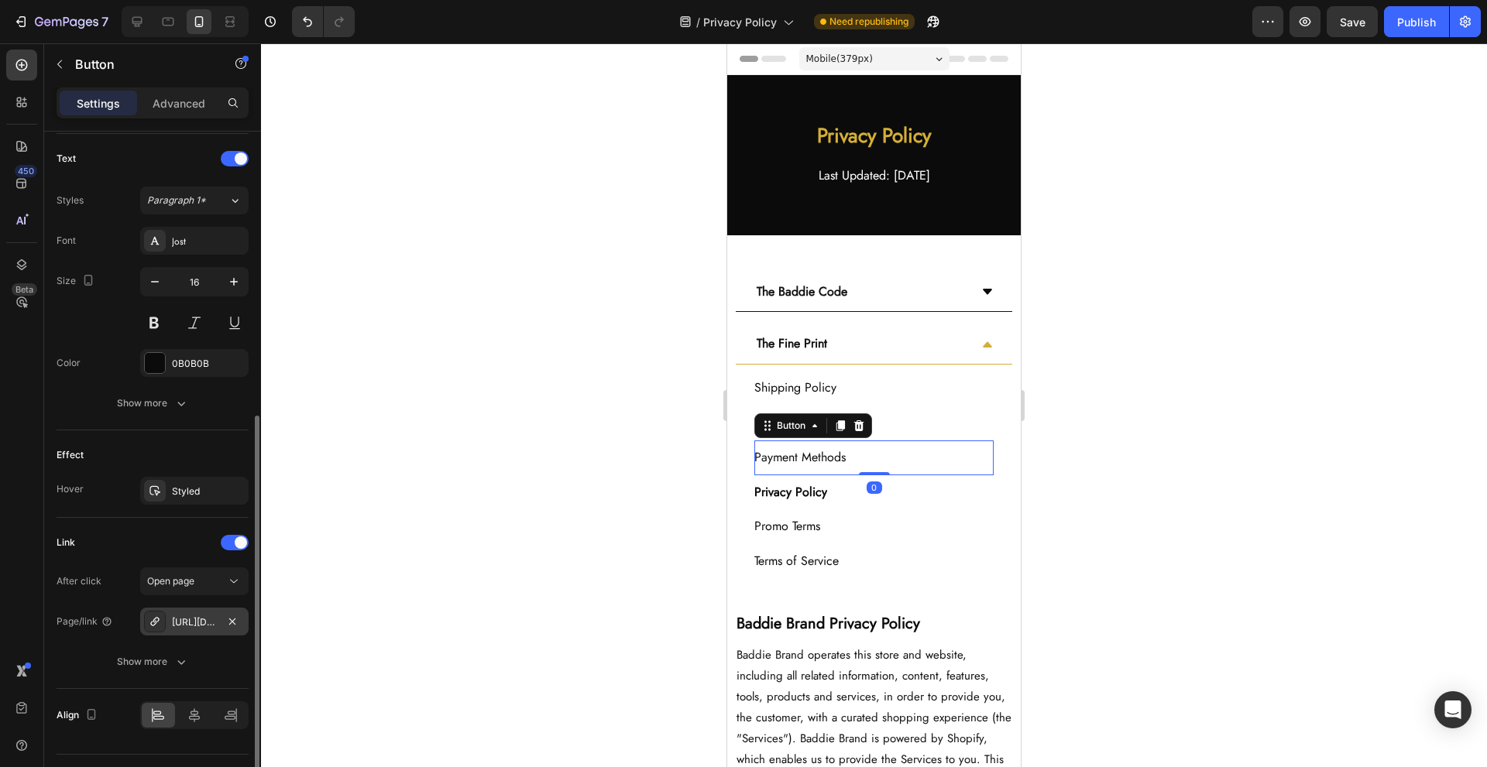
click at [191, 628] on div "https://baddiebynya.com/payment-methods" at bounding box center [194, 623] width 45 height 14
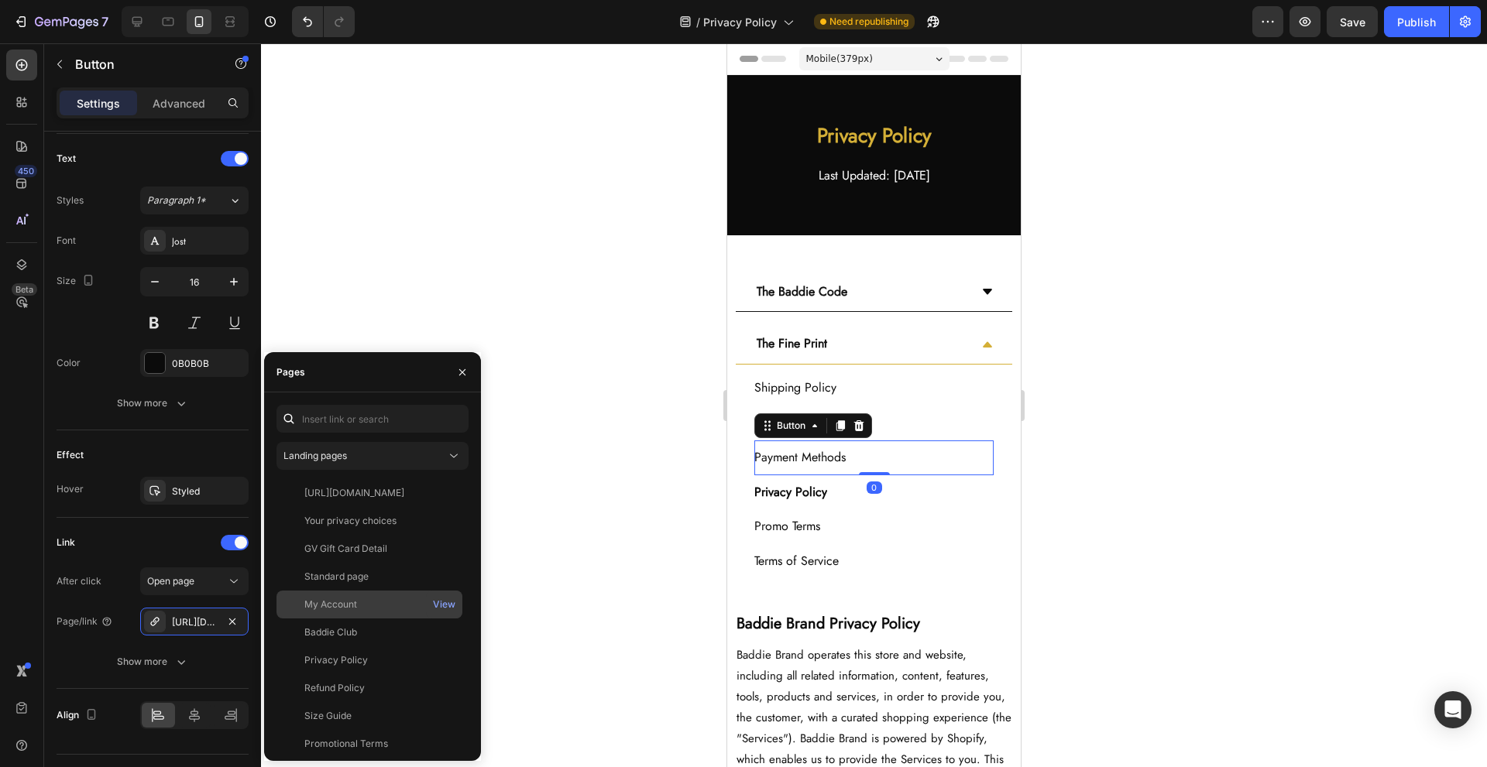
scroll to position [204, 0]
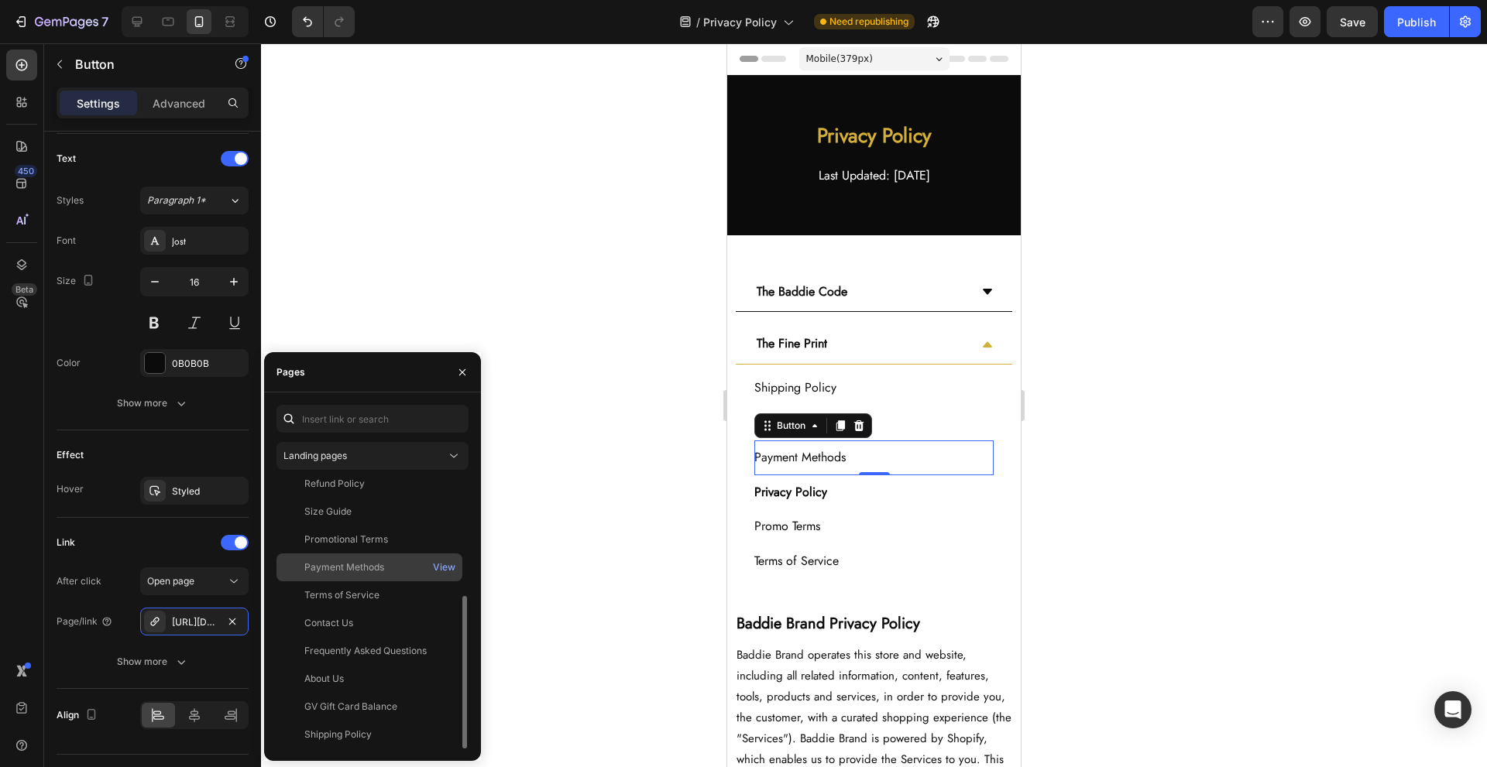
click at [383, 569] on div "Payment Methods" at bounding box center [344, 568] width 80 height 14
click at [905, 492] on div "Privacy Policy Button" at bounding box center [873, 493] width 239 height 35
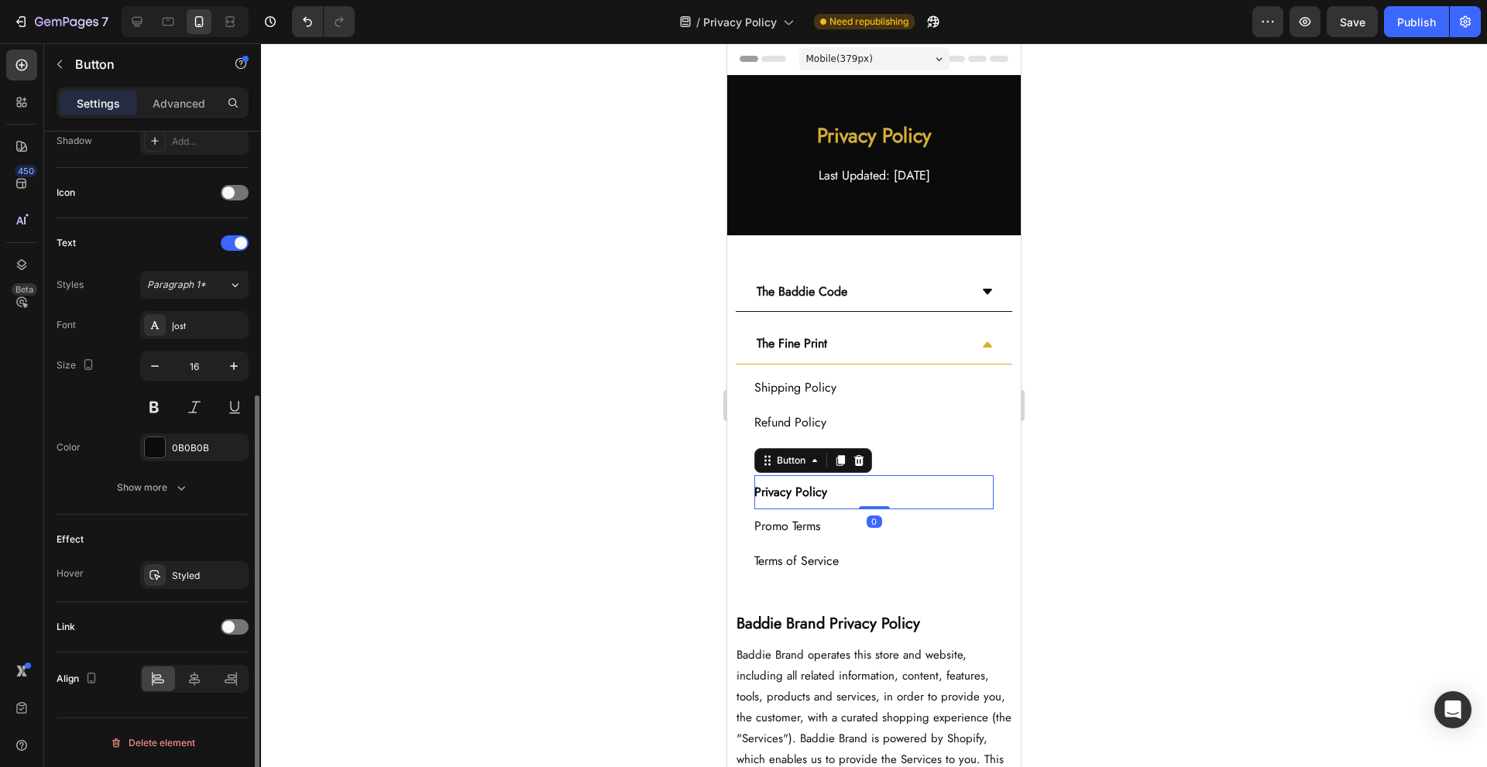
scroll to position [431, 0]
click at [914, 530] on div "Promo Terms Button" at bounding box center [873, 527] width 239 height 35
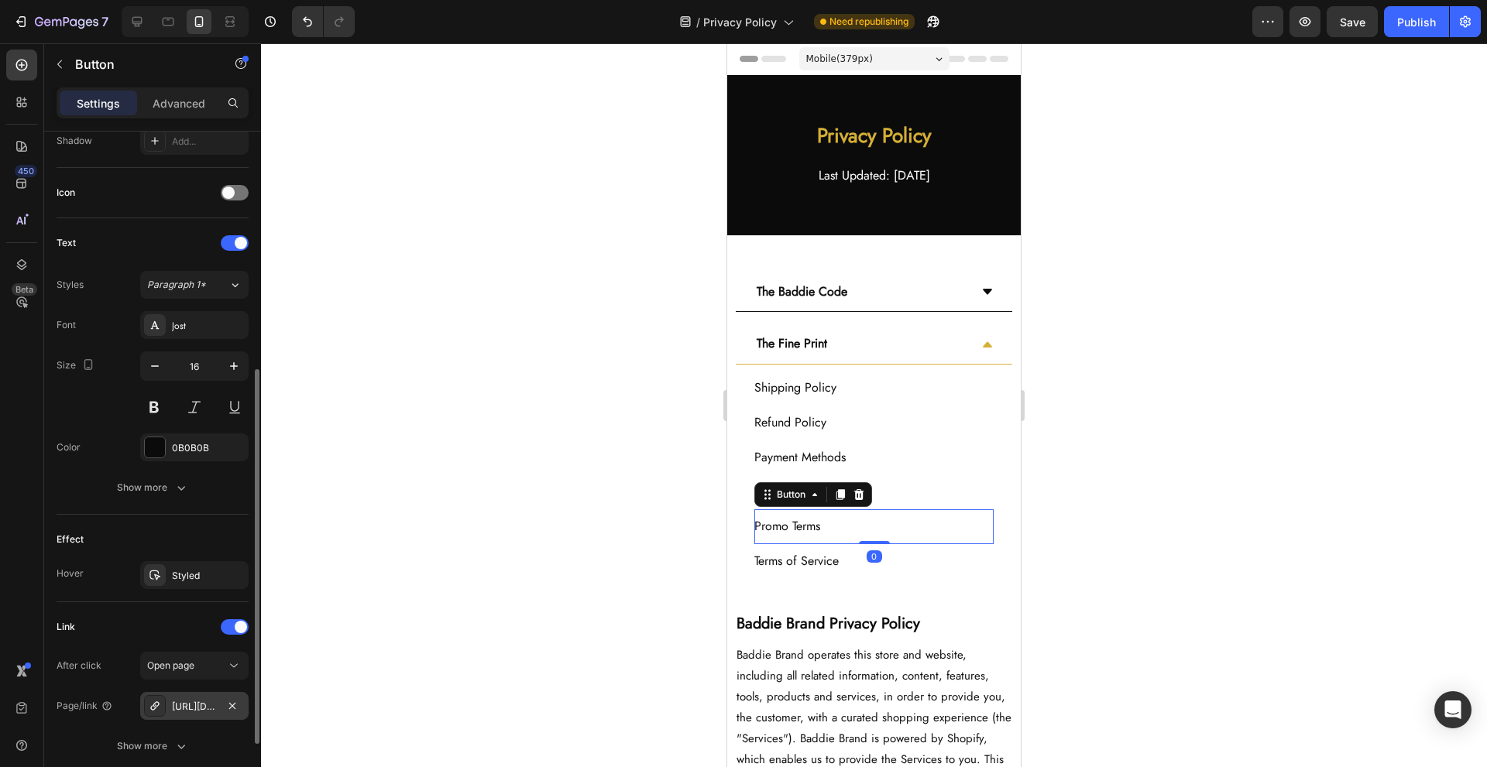
click at [193, 695] on div "https://baddiebynya.com/promotional-terms" at bounding box center [194, 706] width 108 height 28
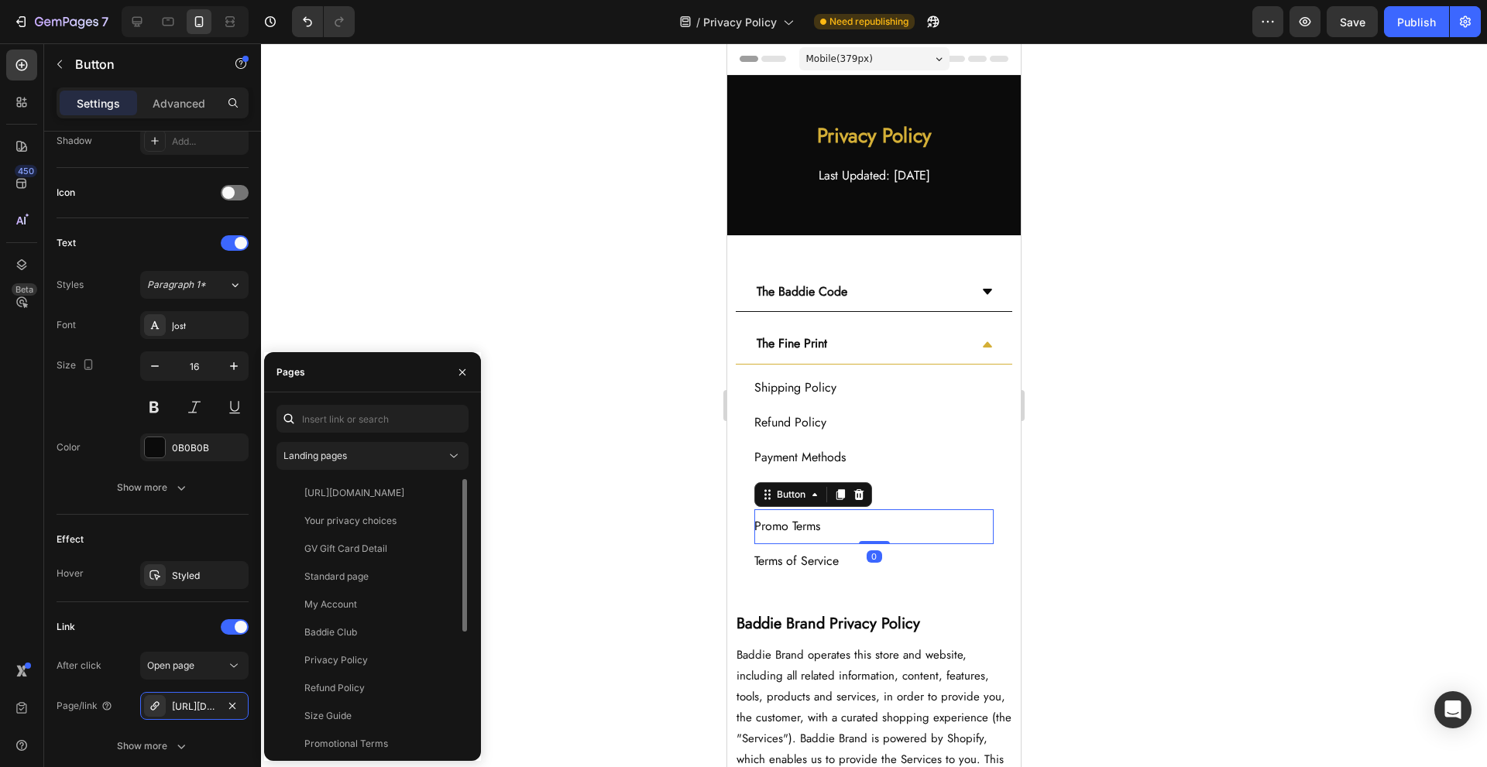
scroll to position [204, 0]
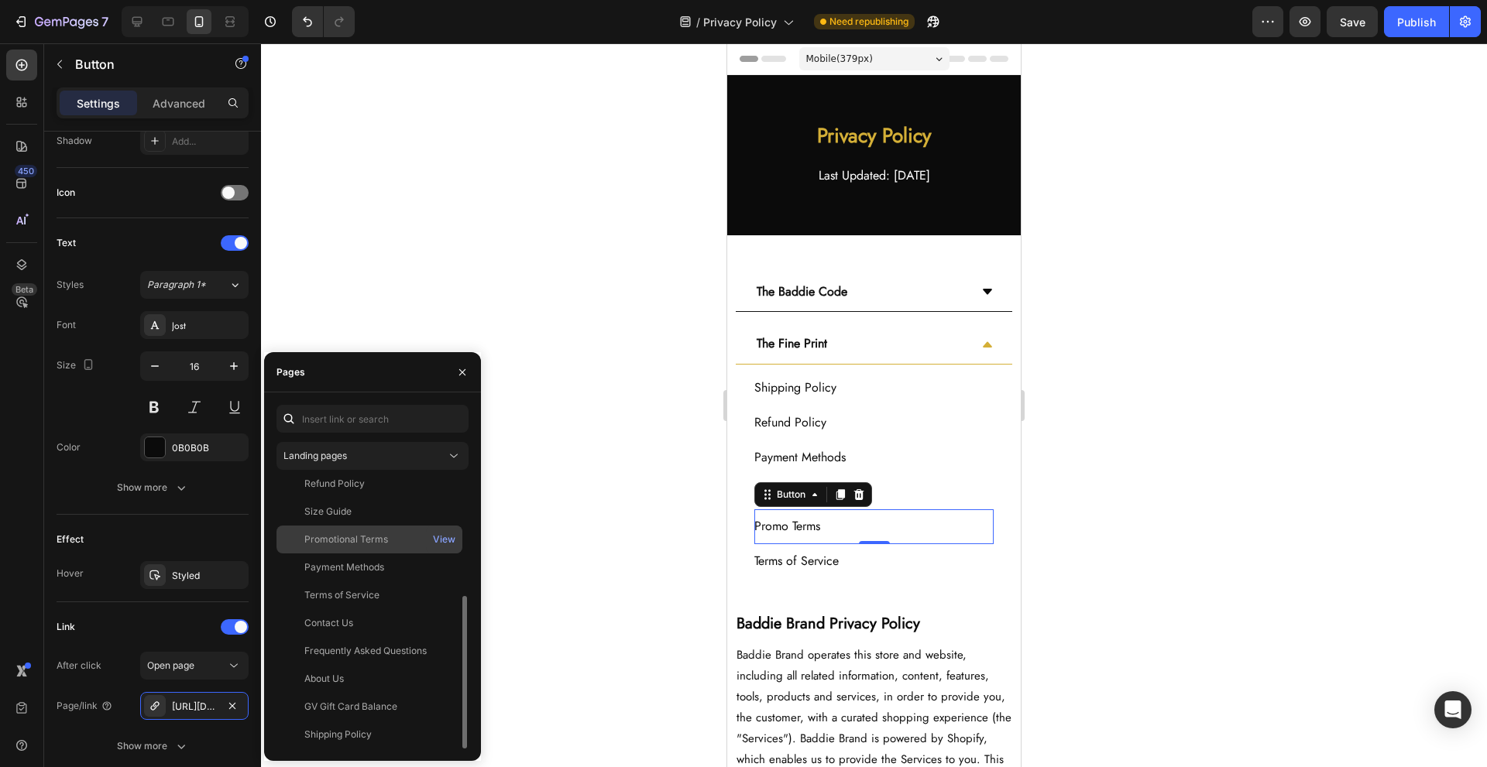
click at [386, 545] on div "Promotional Terms" at bounding box center [346, 540] width 84 height 14
click at [876, 566] on div "Terms of Service Button" at bounding box center [873, 561] width 239 height 35
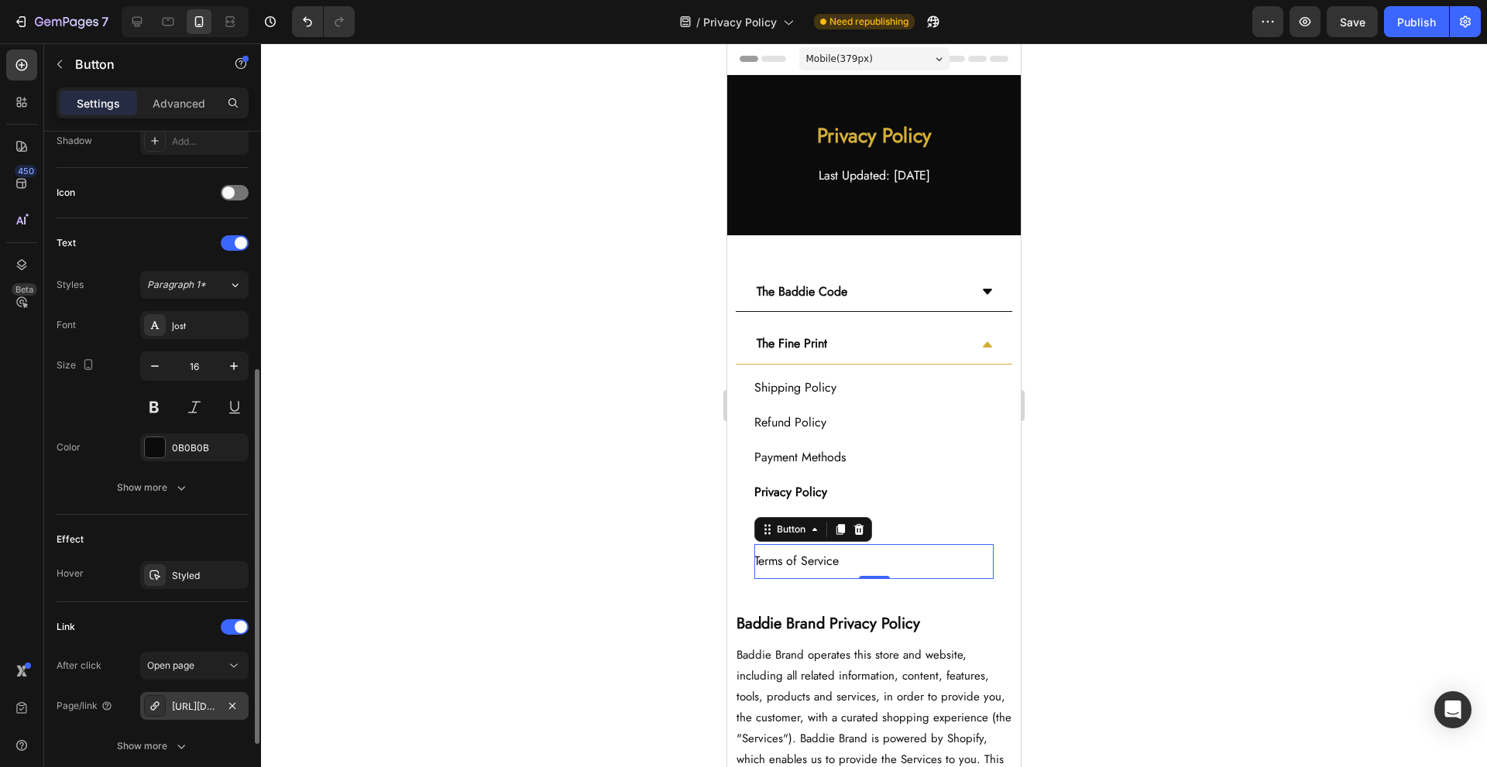
click at [196, 701] on div "https://baddiebynya.com/terms-of-service" at bounding box center [194, 707] width 45 height 14
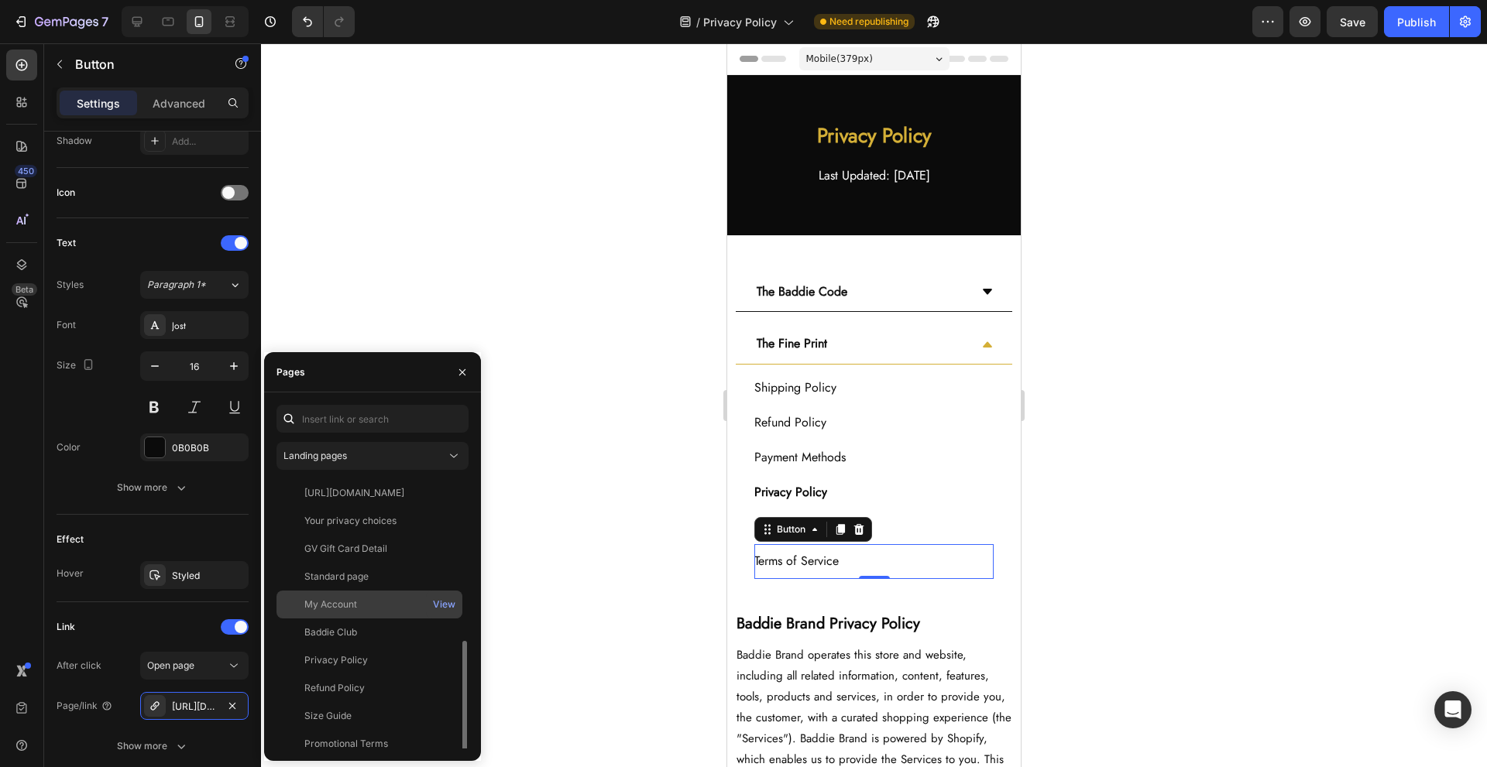
scroll to position [103, 0]
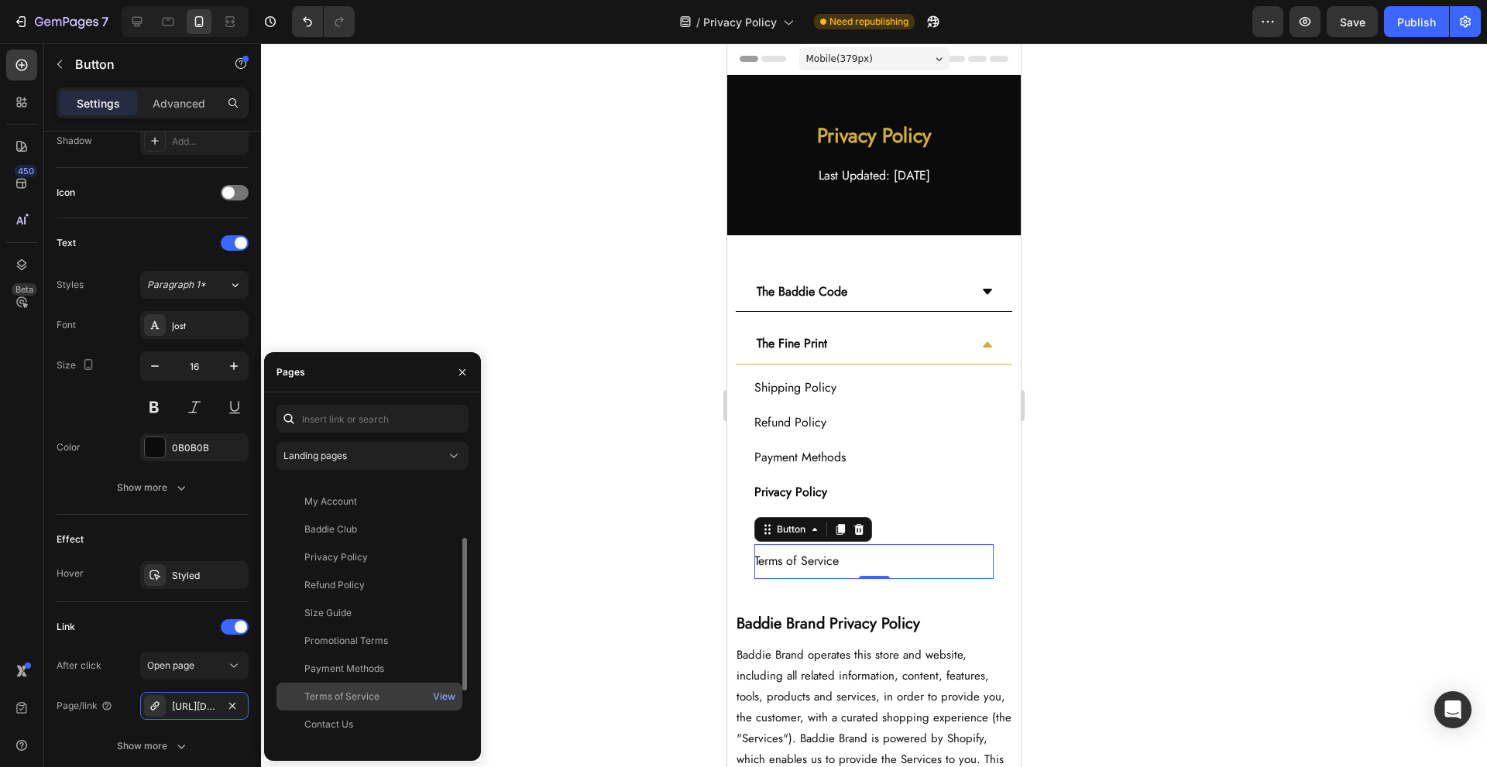
click at [402, 692] on div "Terms of Service" at bounding box center [369, 697] width 173 height 14
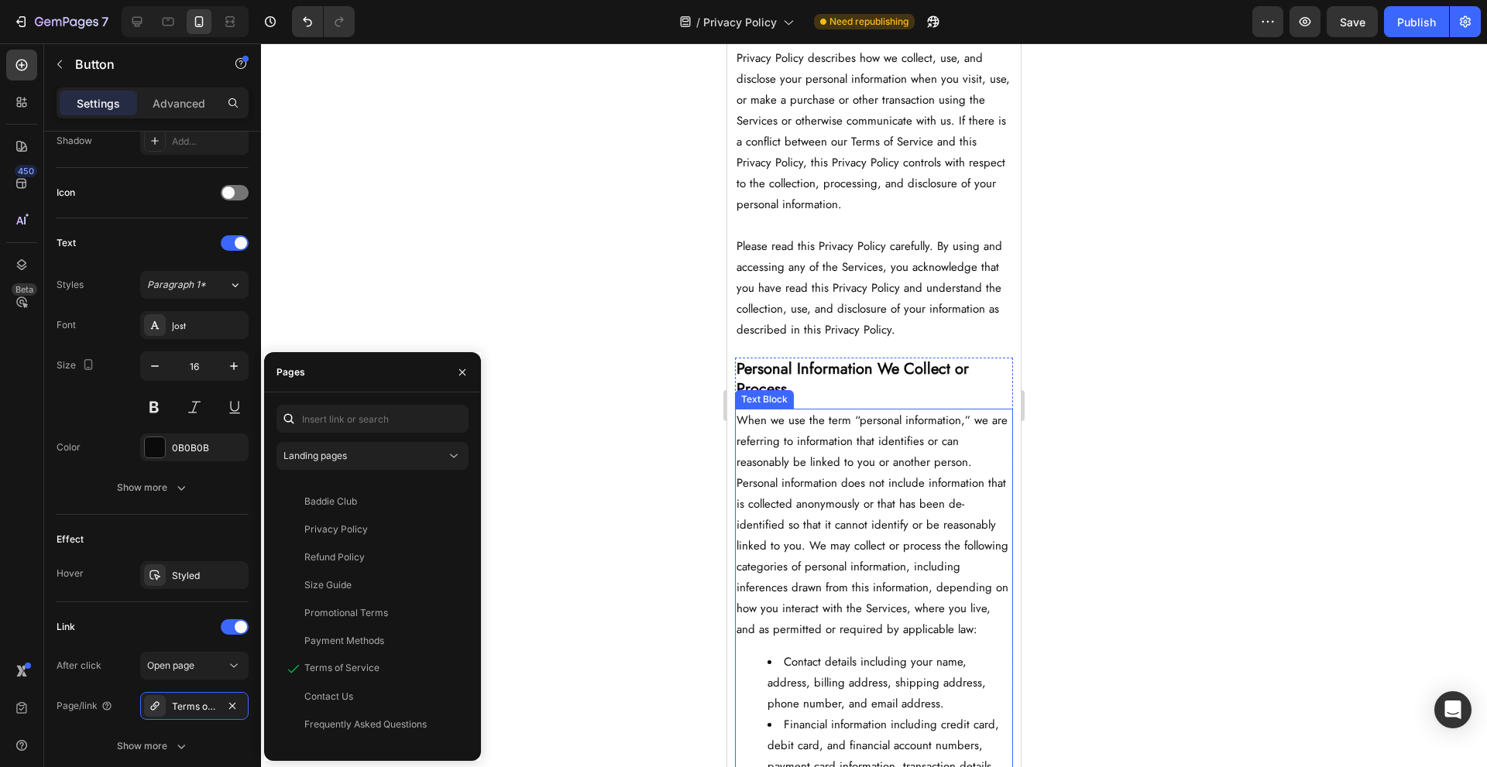
scroll to position [1342, 0]
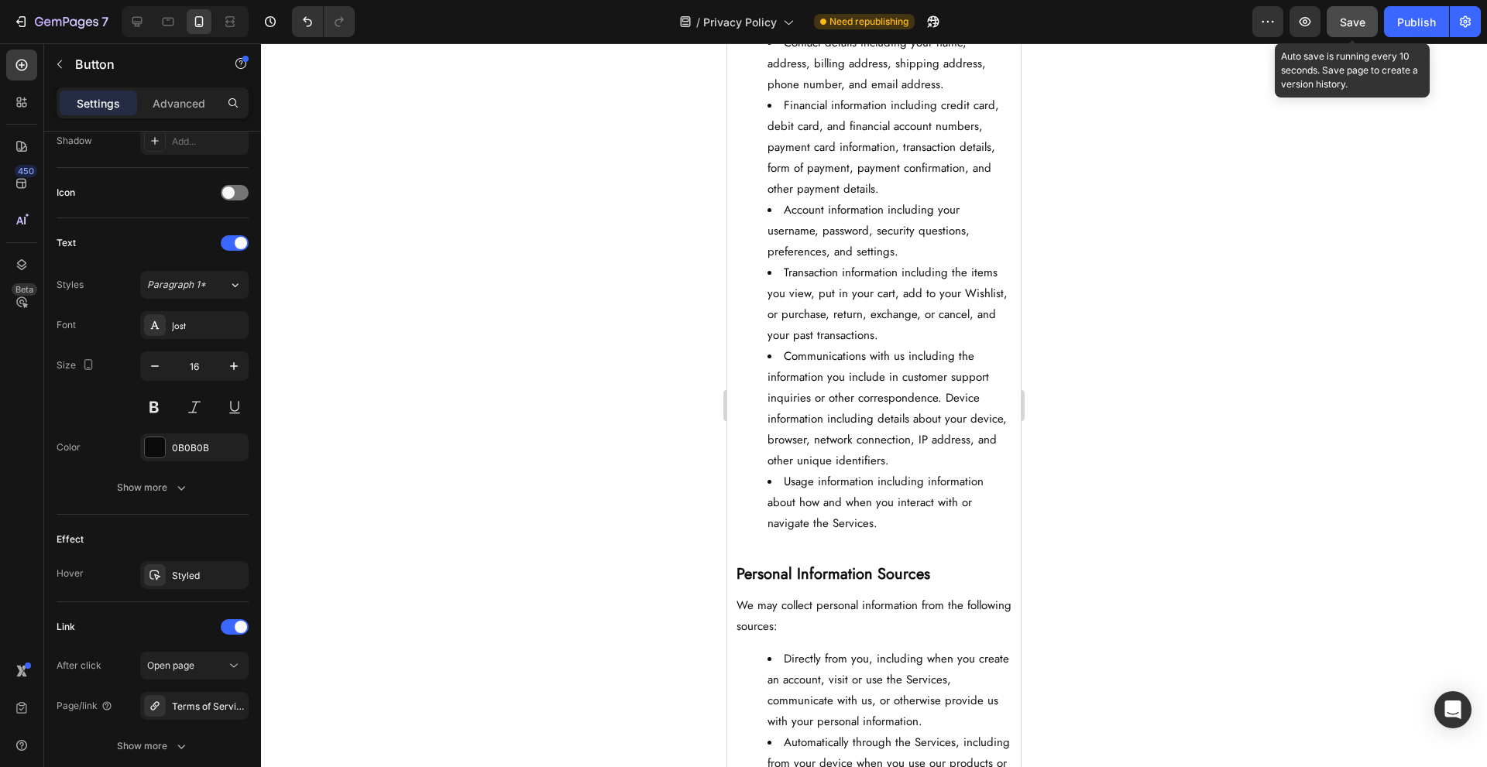
click at [1373, 22] on button "Save" at bounding box center [1352, 21] width 51 height 31
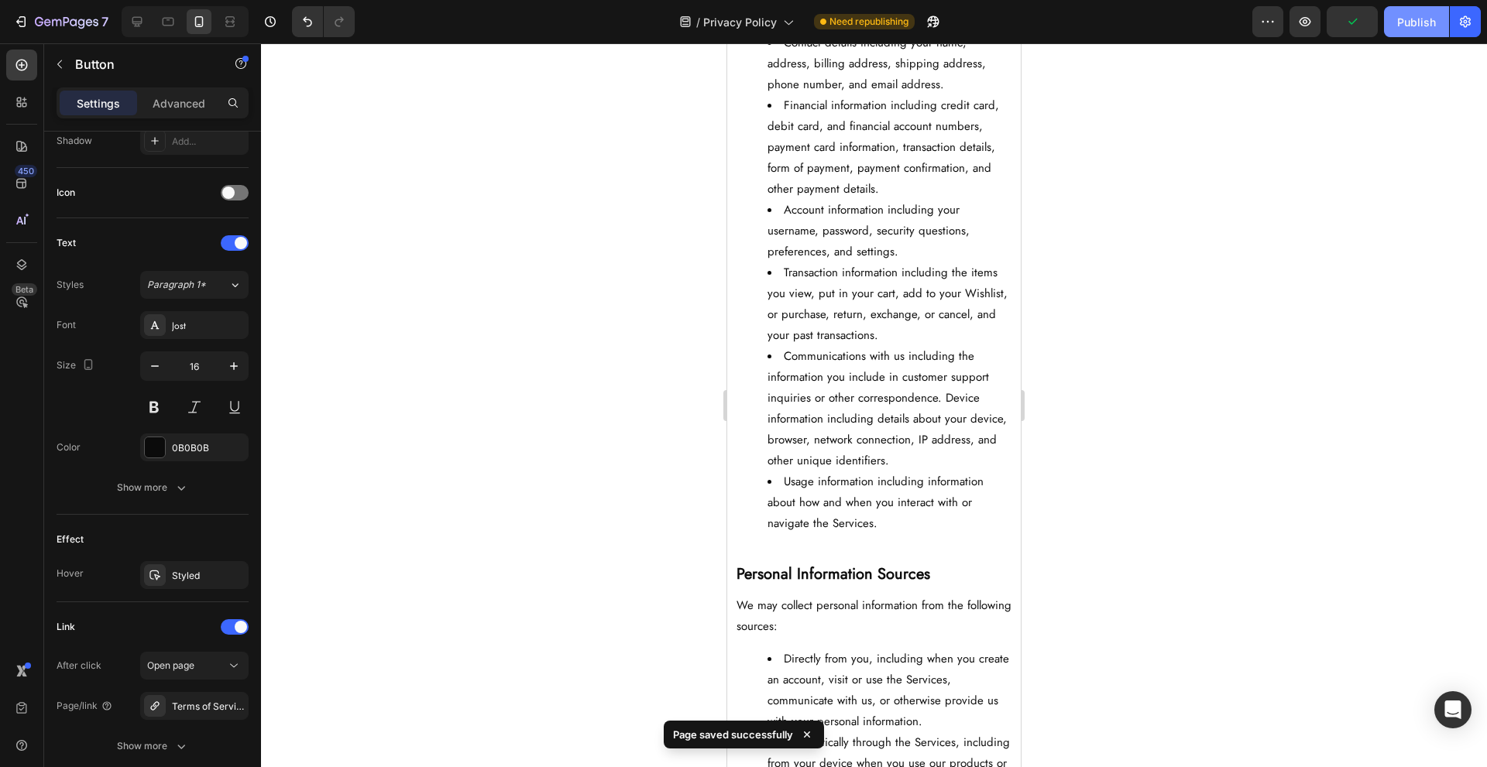
click at [1398, 24] on div "Publish" at bounding box center [1416, 22] width 39 height 16
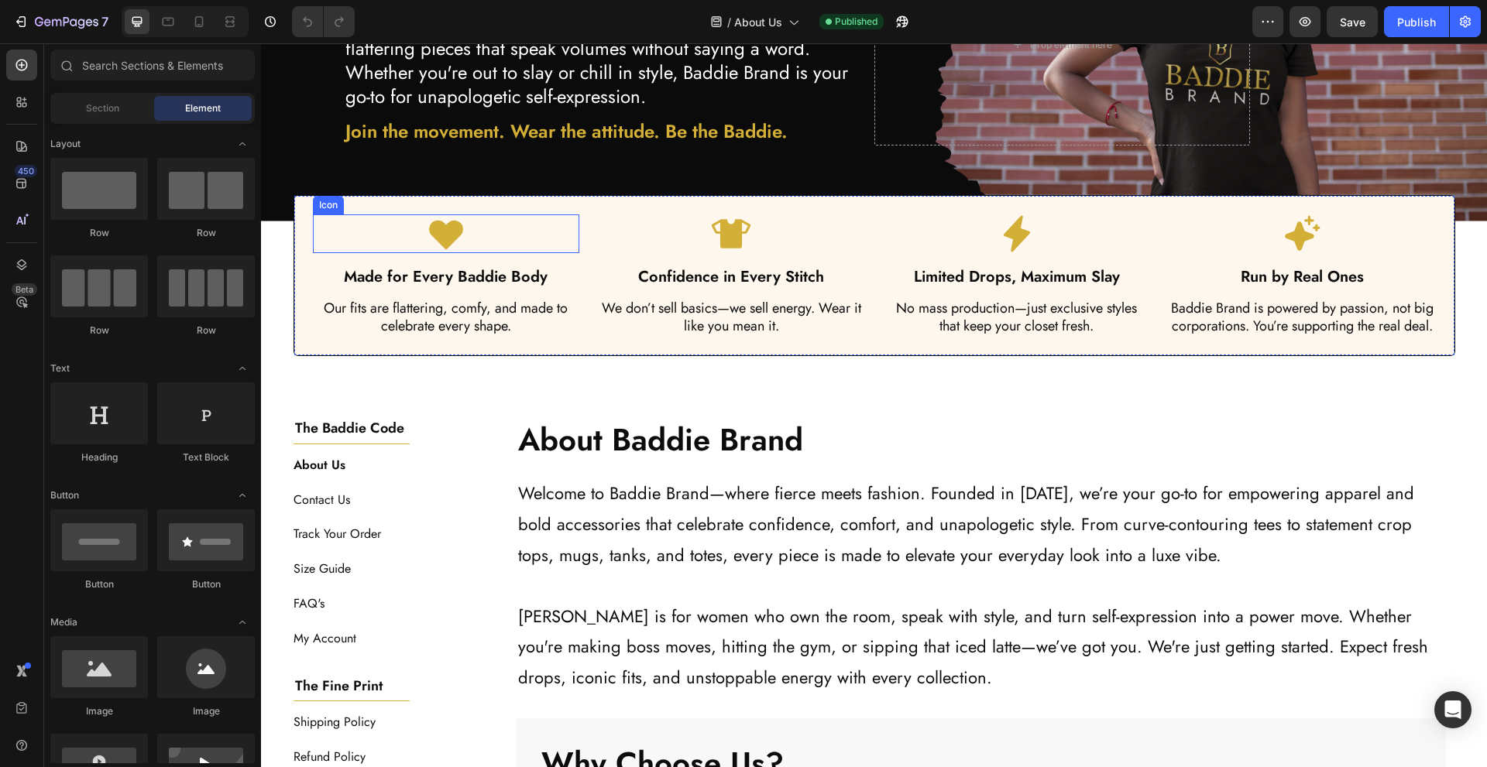
scroll to position [413, 0]
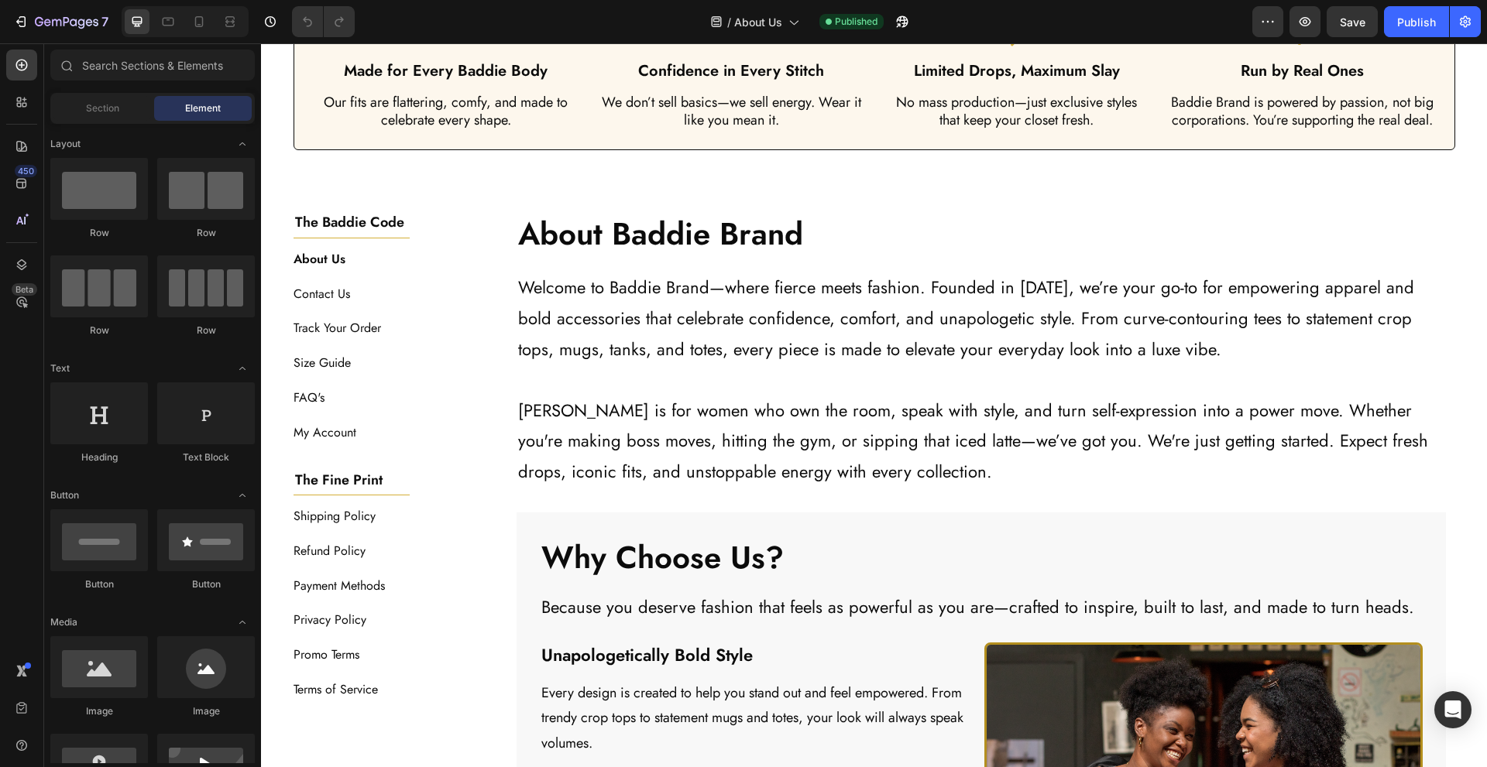
click at [408, 301] on div "Contact Us Button" at bounding box center [389, 294] width 190 height 35
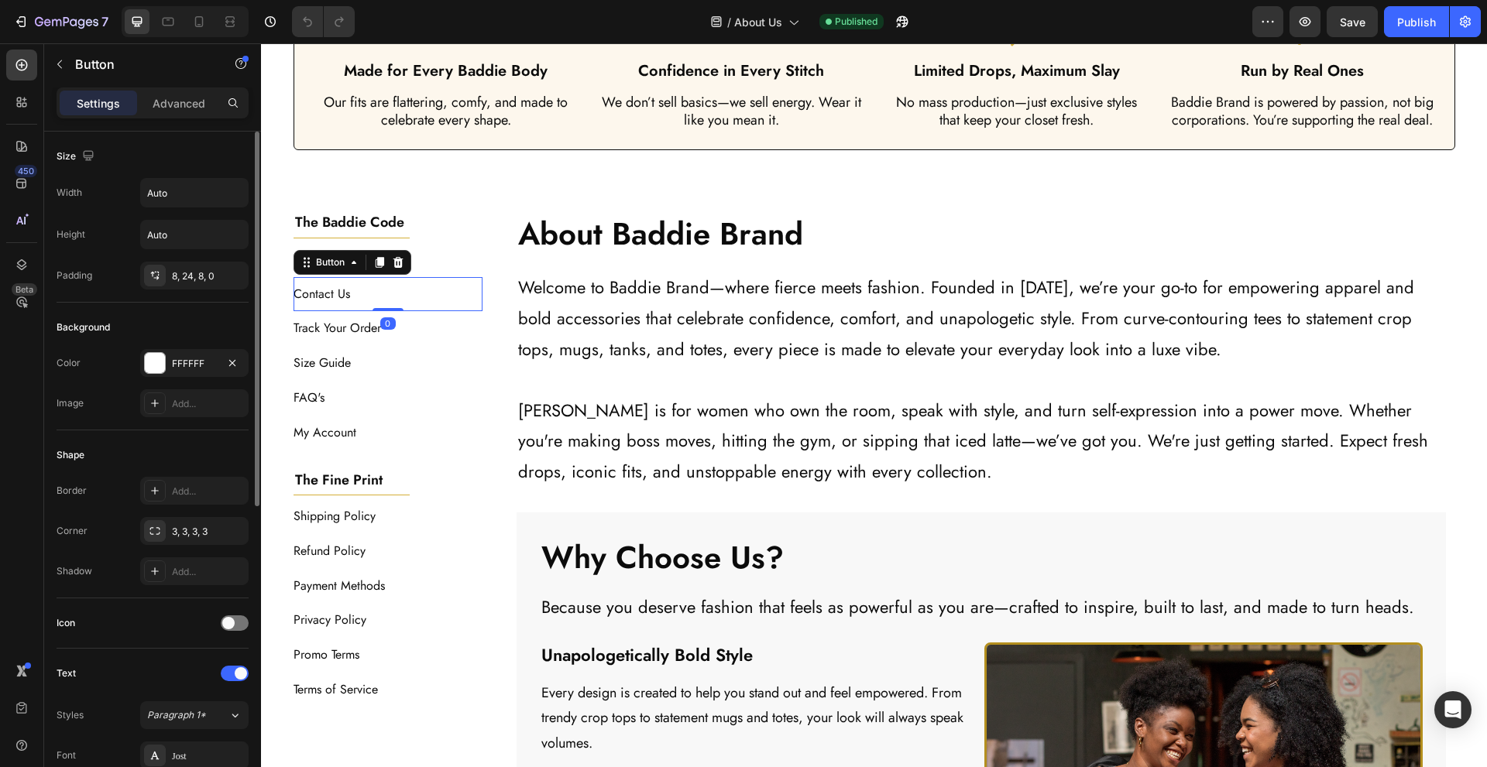
scroll to position [412, 0]
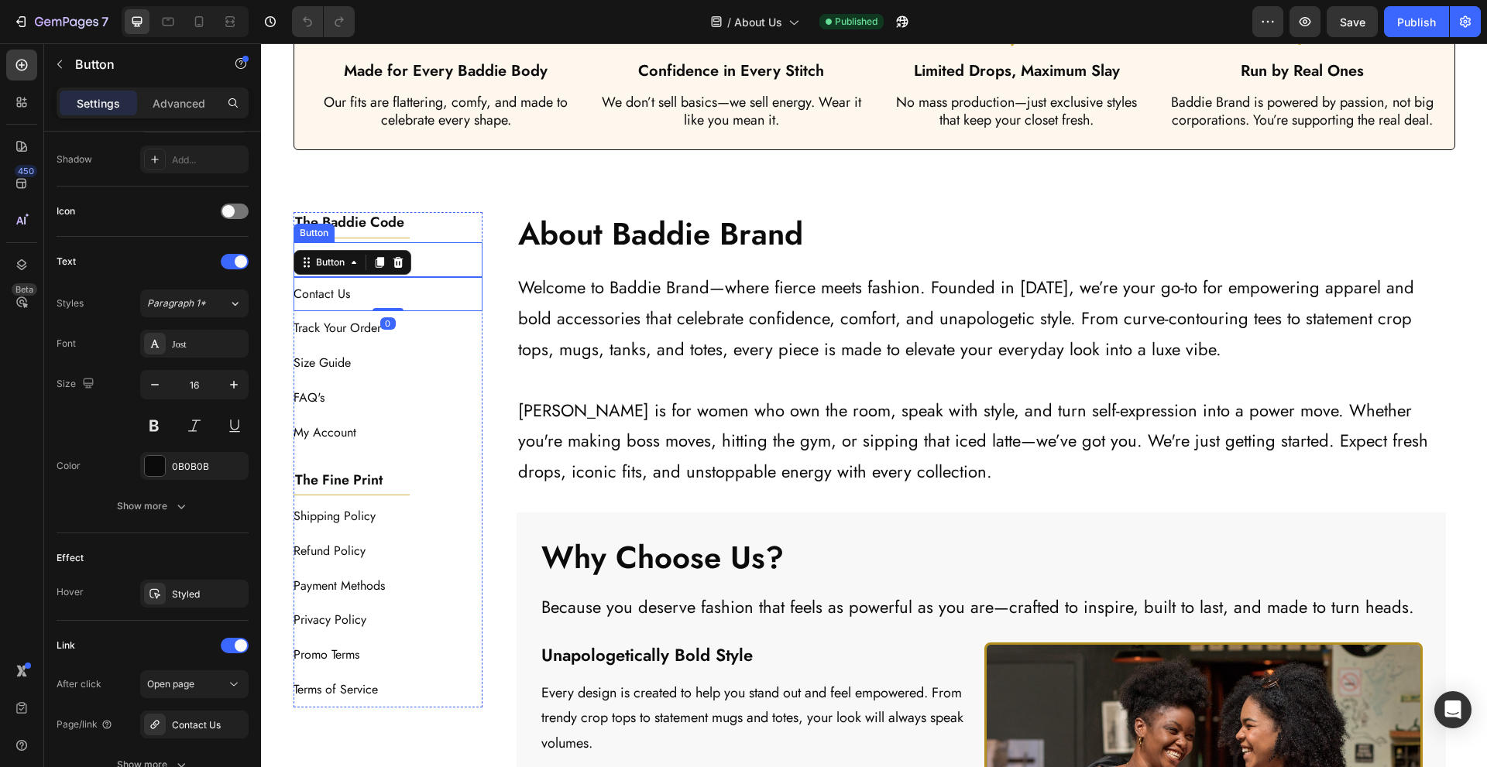
click at [442, 272] on div "About Us Button" at bounding box center [389, 259] width 190 height 35
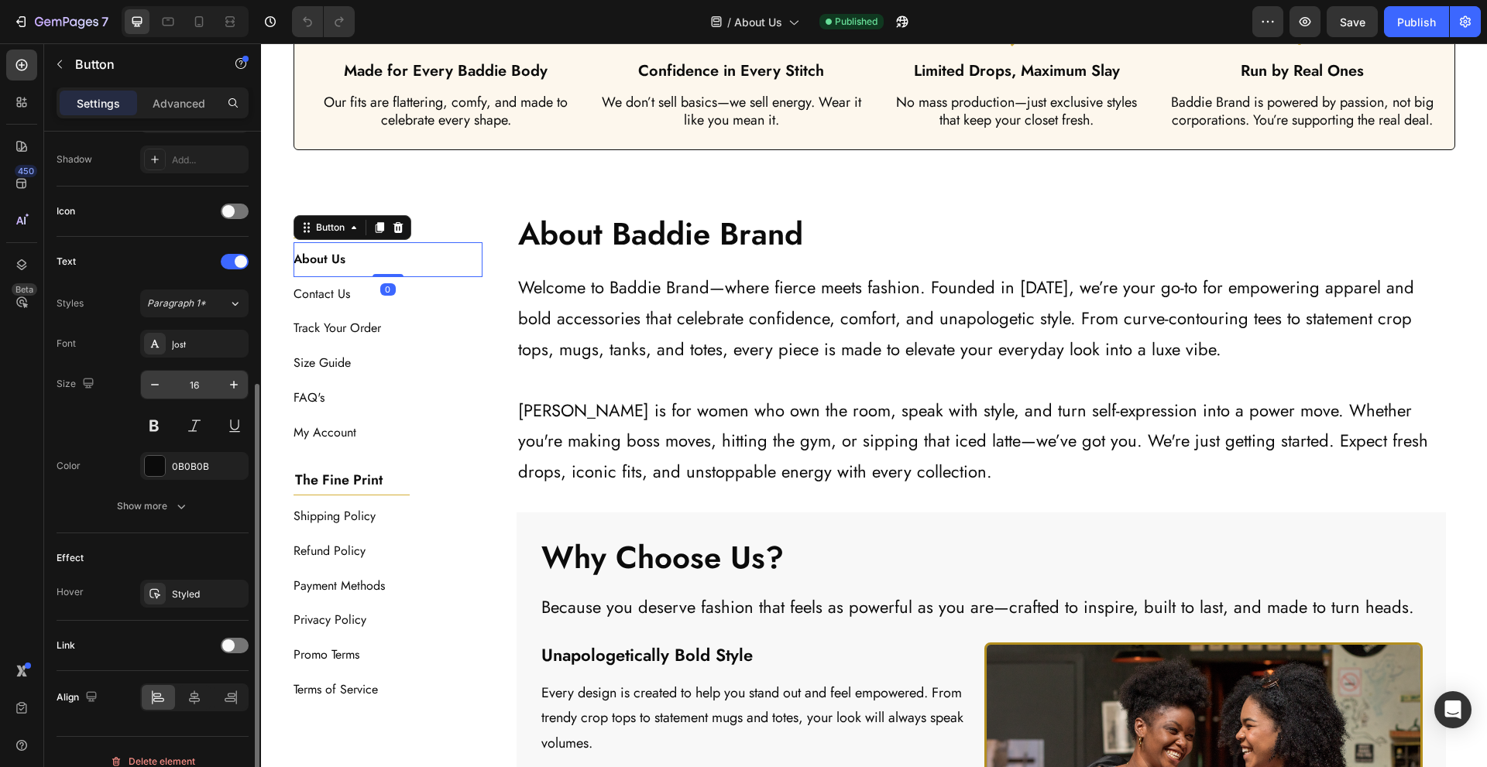
scroll to position [431, 0]
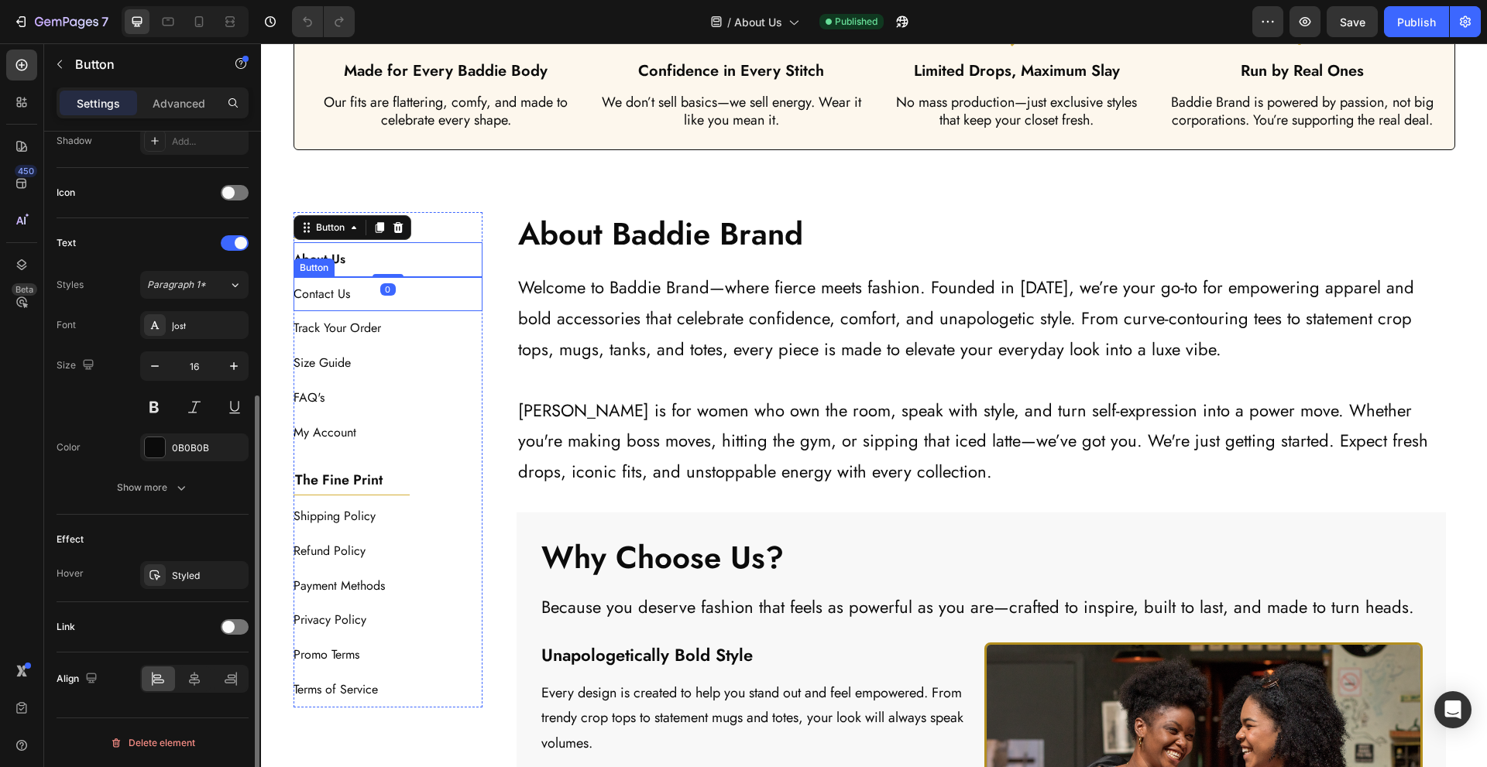
click at [411, 310] on div "Contact Us Button" at bounding box center [389, 294] width 190 height 35
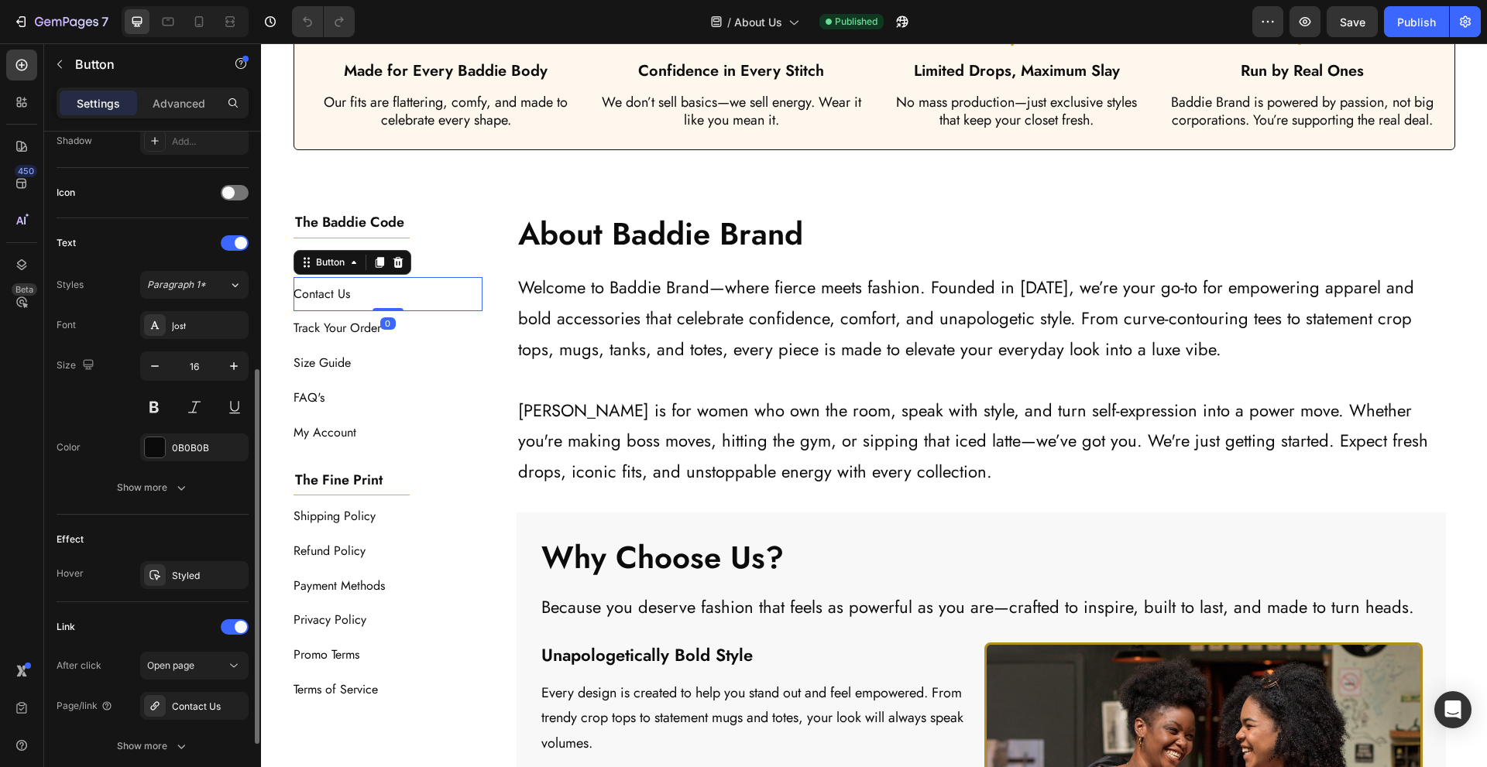
scroll to position [551, 0]
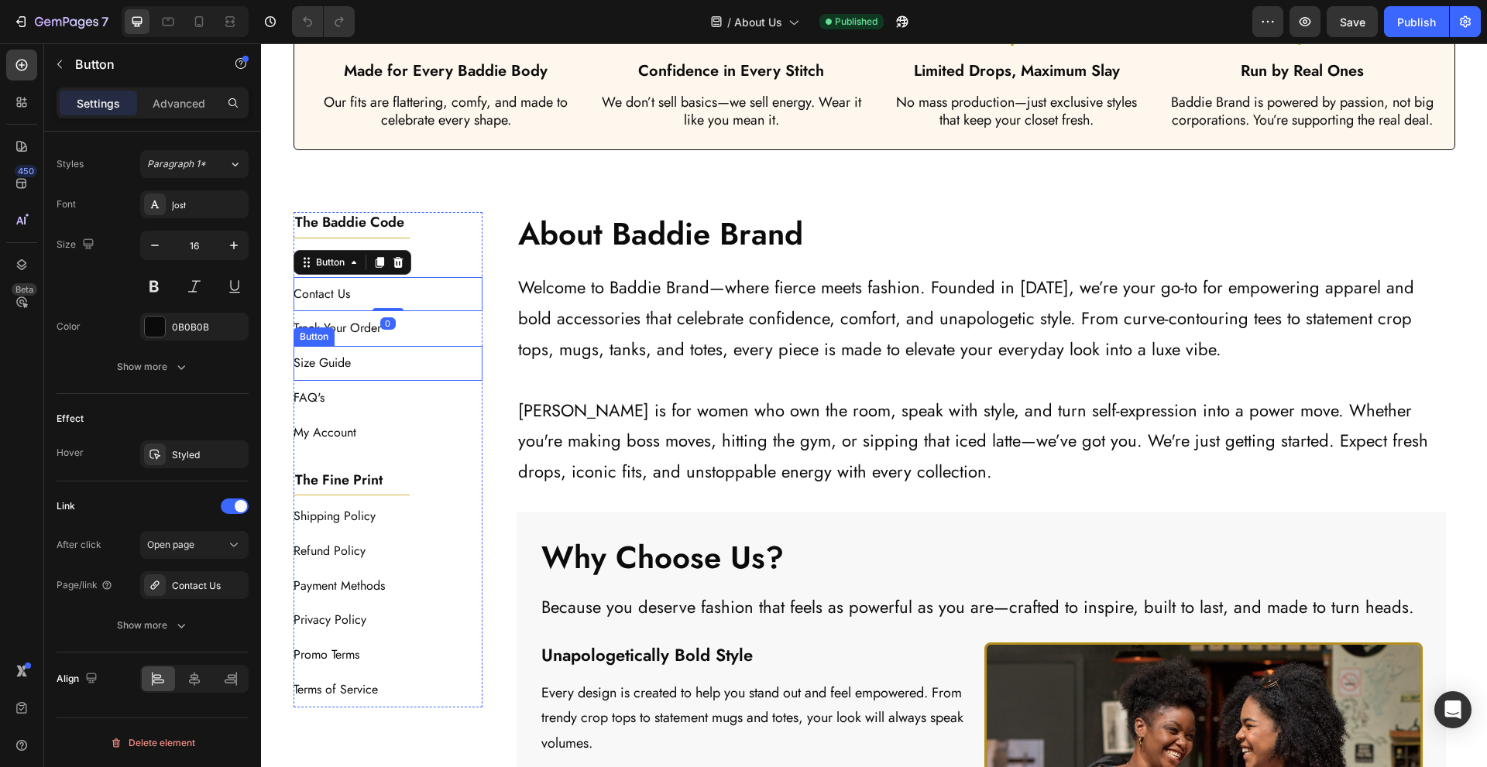
click at [438, 346] on div "Track Your Order Button" at bounding box center [389, 328] width 190 height 35
click at [412, 373] on div "Size Guide Button" at bounding box center [389, 363] width 190 height 35
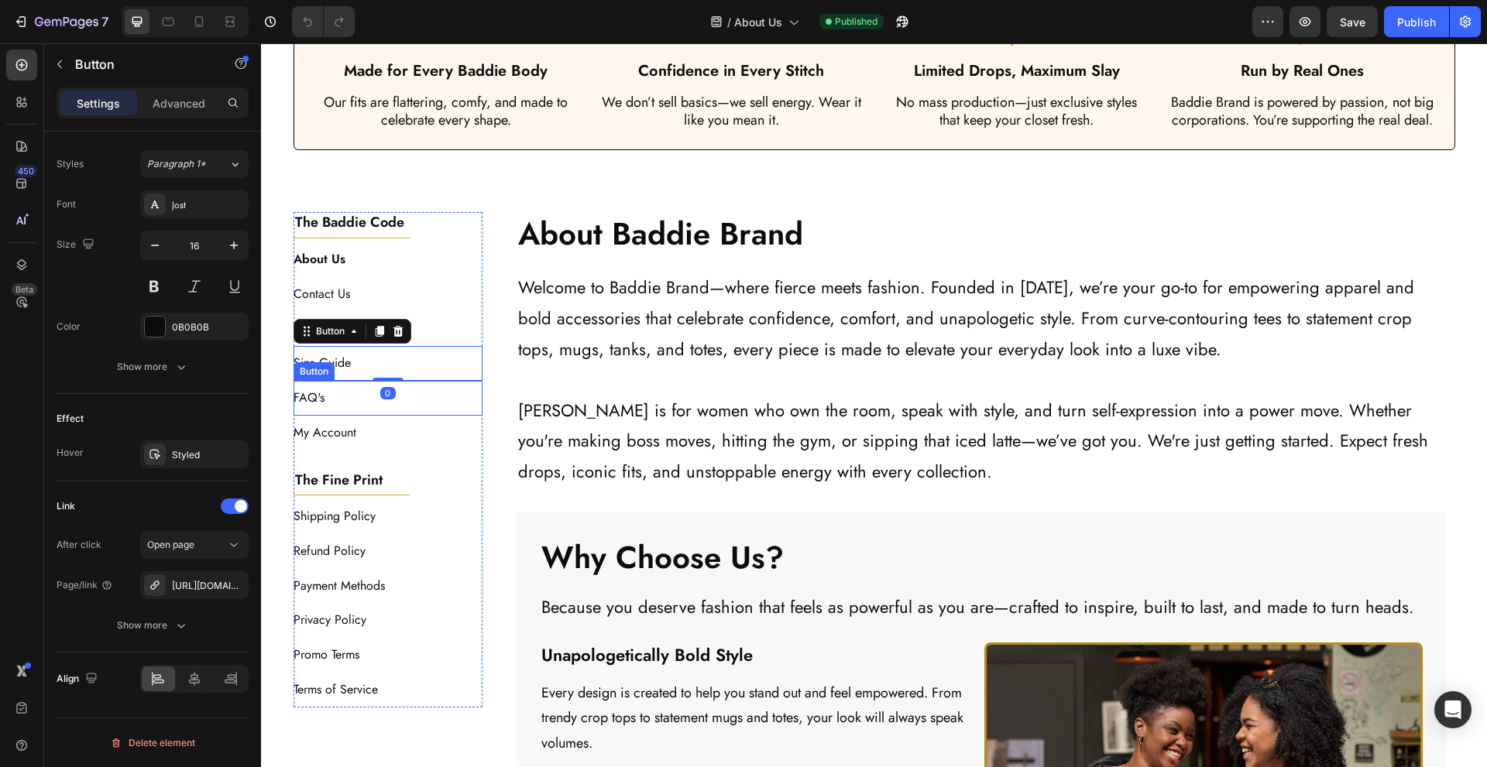
click at [407, 410] on div "FAQ's Button" at bounding box center [389, 398] width 190 height 35
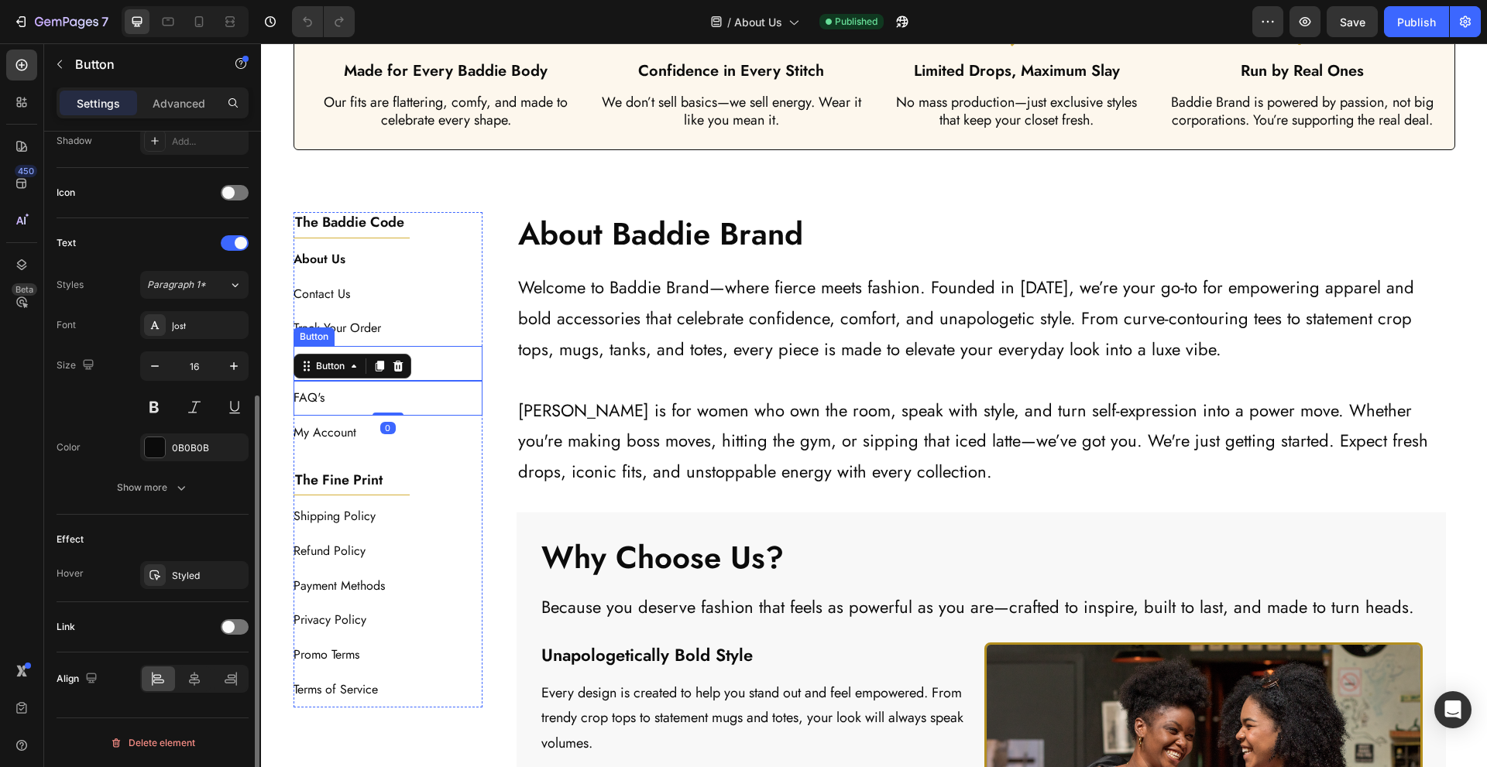
click at [426, 368] on div "Size Guide Button" at bounding box center [389, 363] width 190 height 35
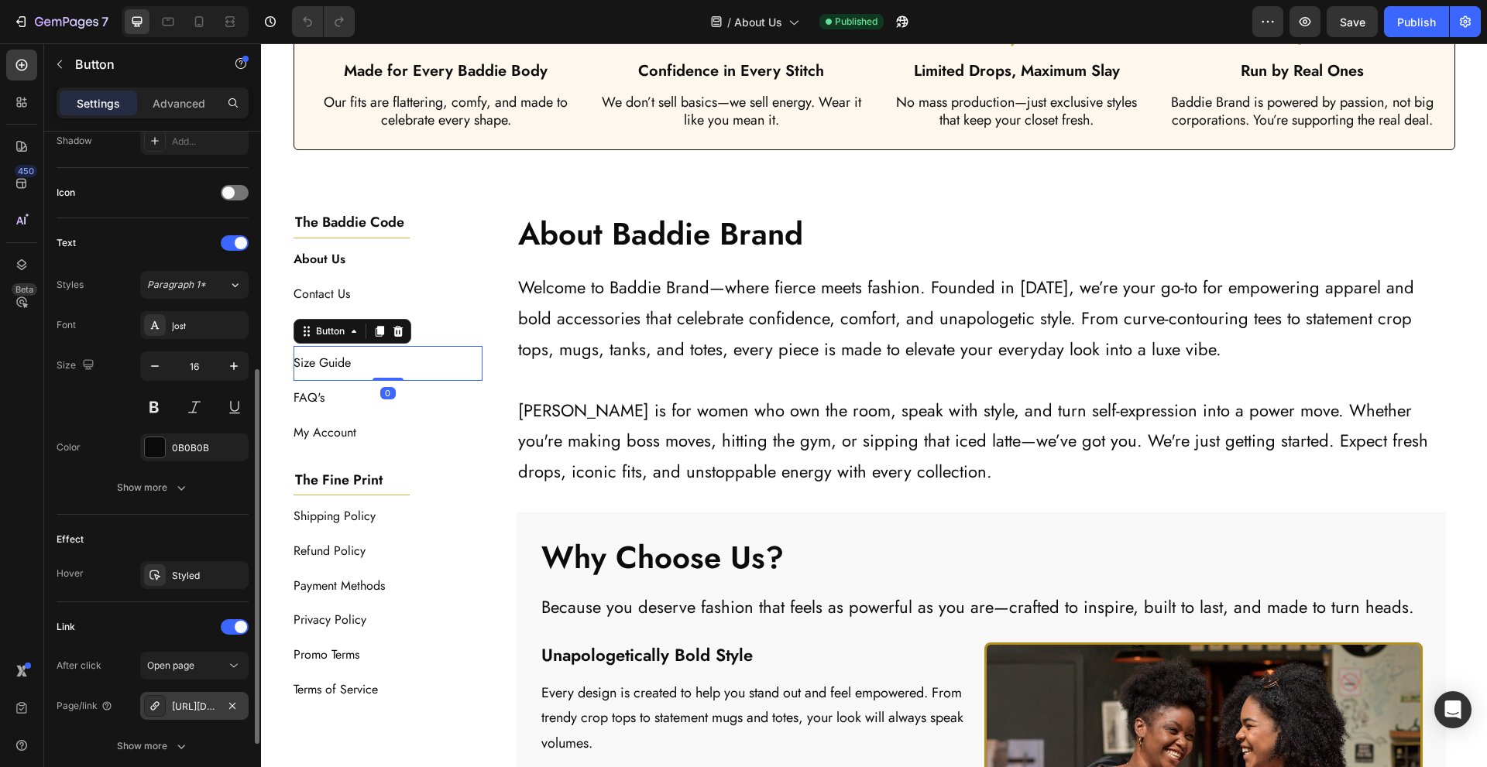
click at [214, 709] on div "https://www.thebaddiebrand.com/size-guide" at bounding box center [194, 707] width 45 height 14
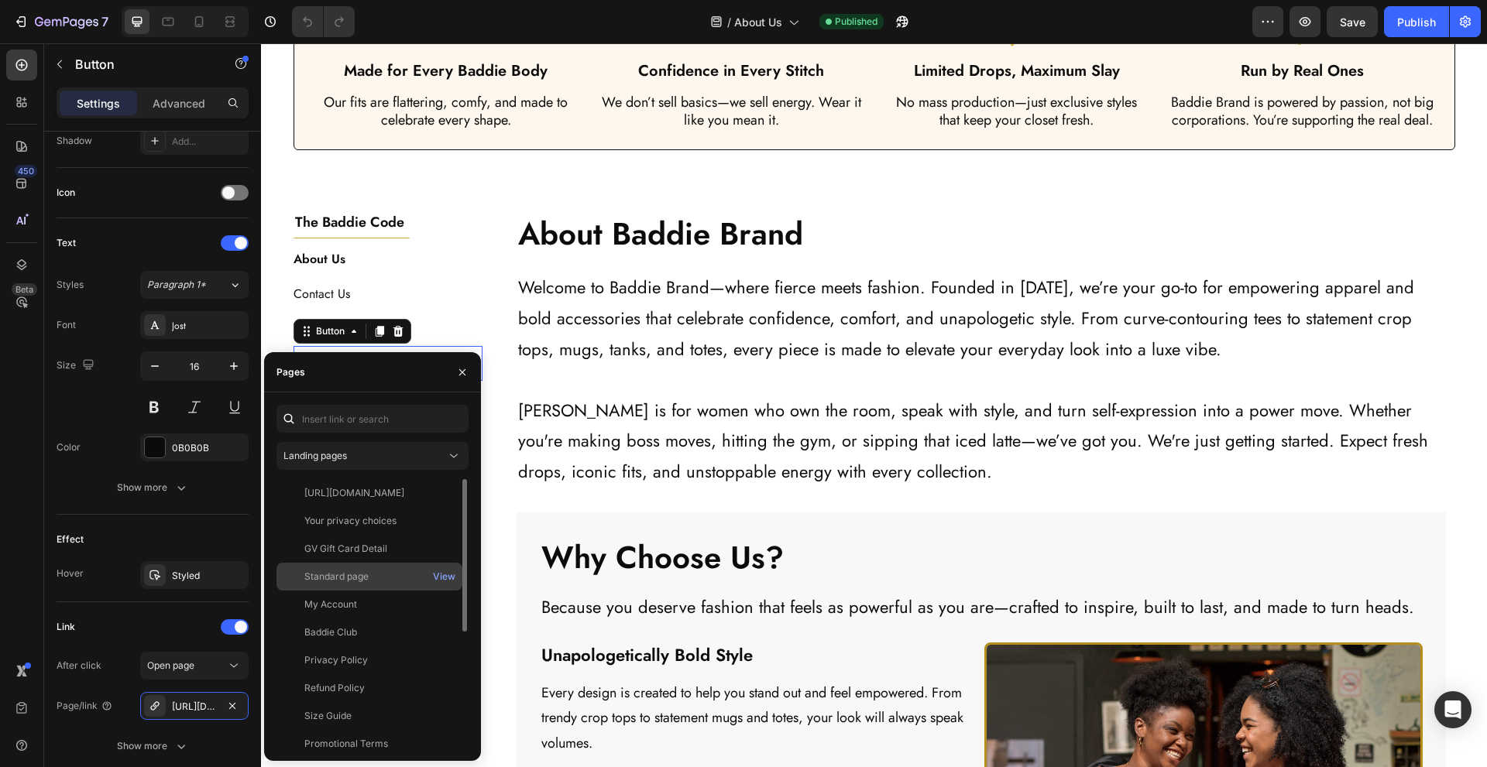
scroll to position [204, 0]
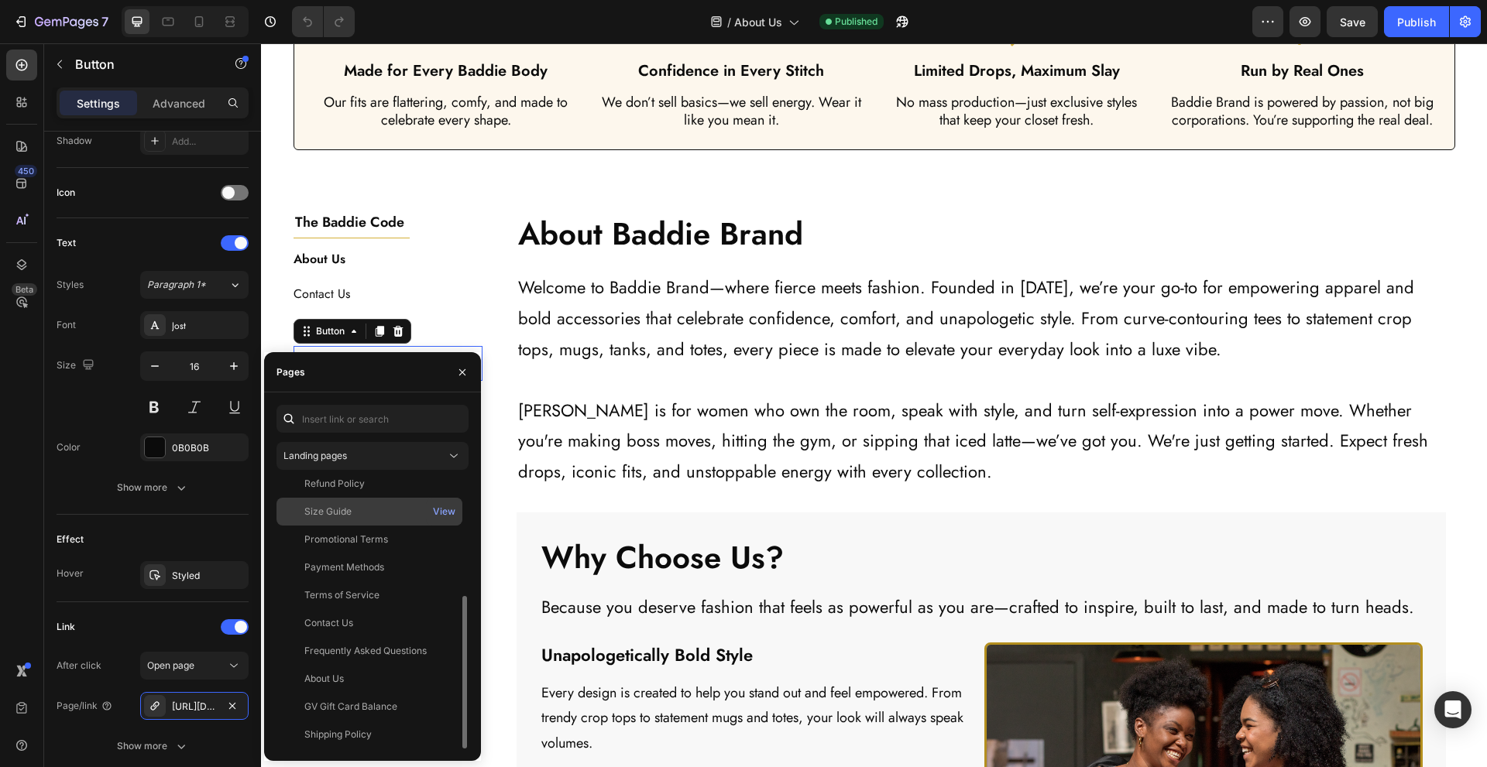
click at [382, 526] on div "Size Guide View" at bounding box center [369, 540] width 186 height 28
click at [507, 391] on div "About Baddie Brand Heading Welcome to Baddie Brand—where fierce meets fashion. …" at bounding box center [980, 608] width 947 height 793
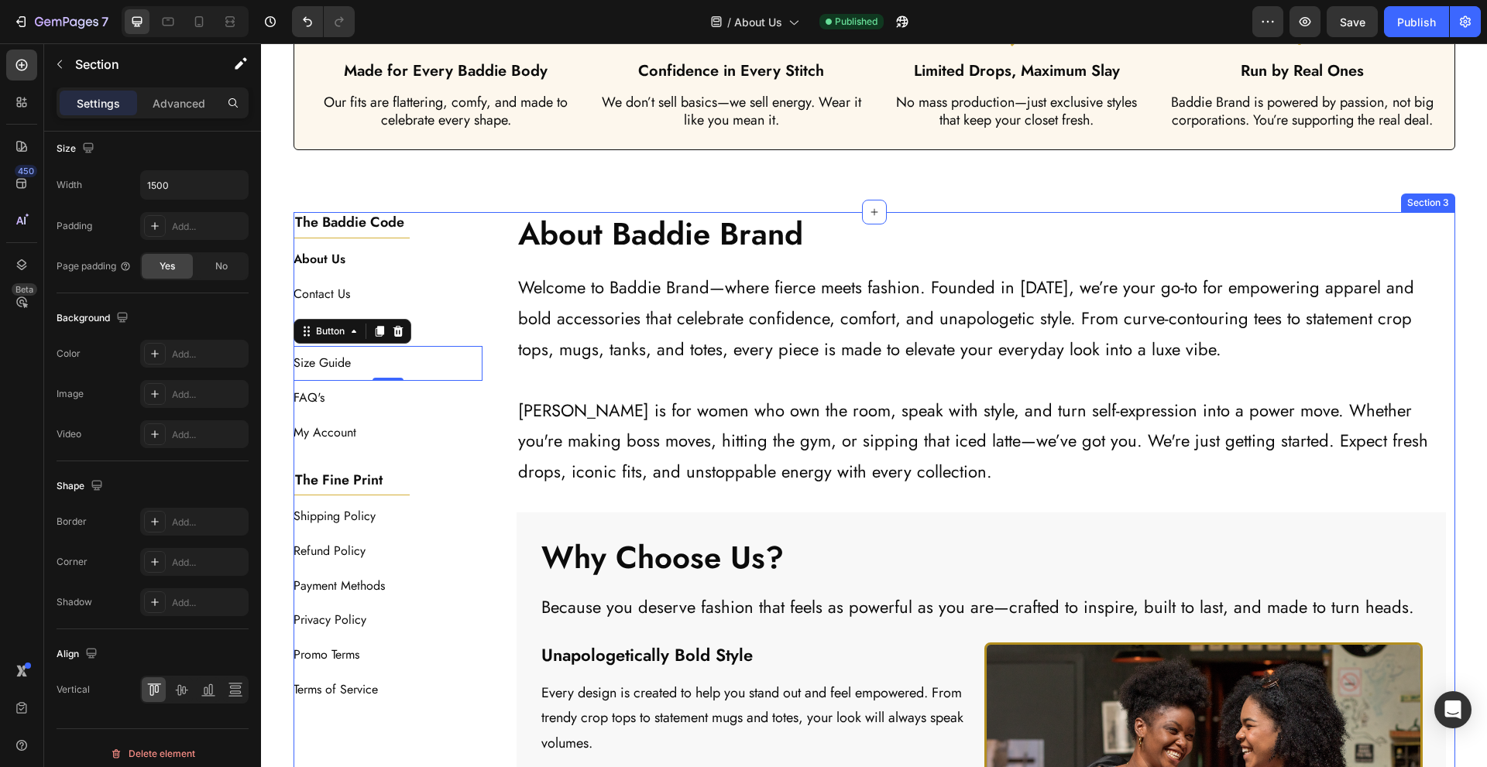
scroll to position [0, 0]
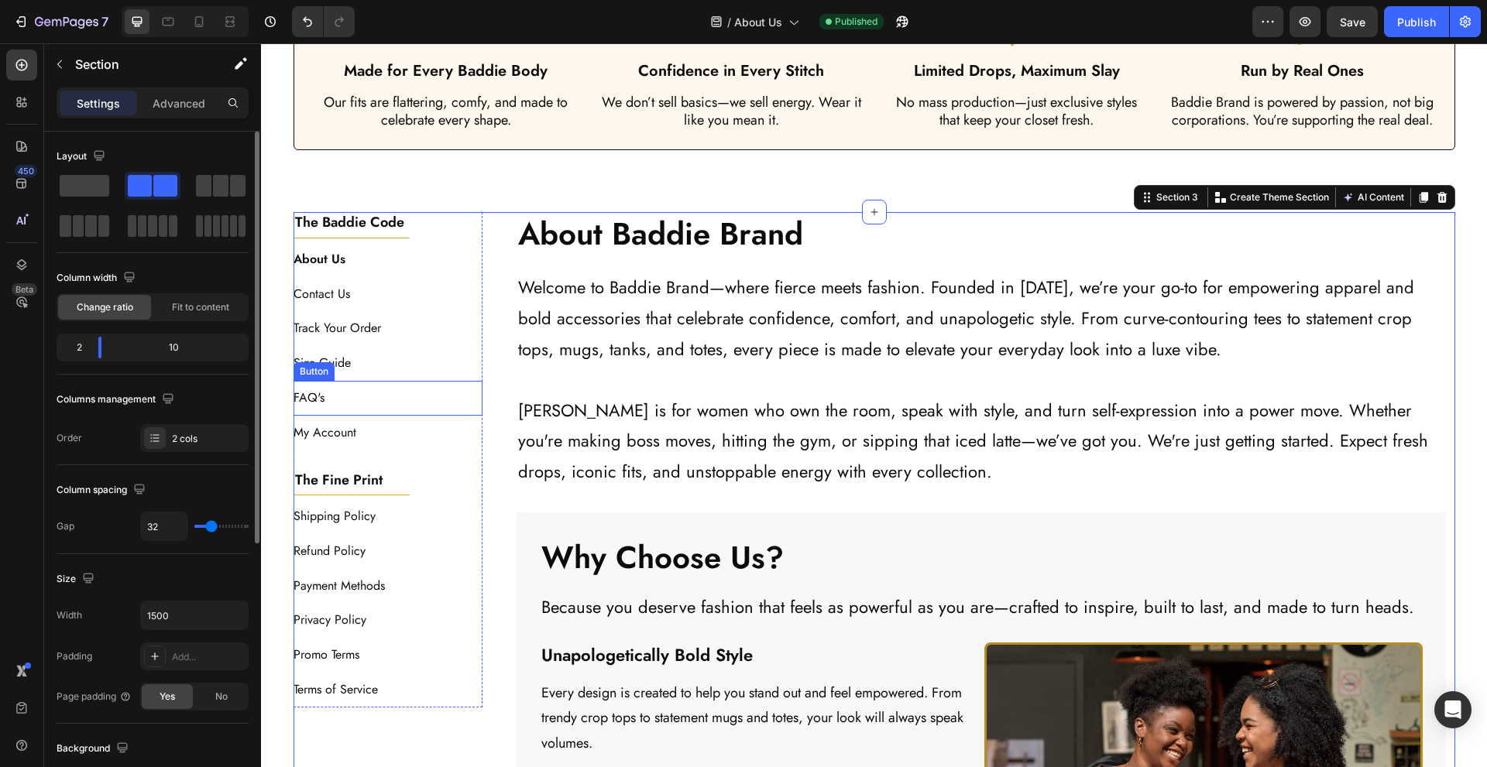
click at [398, 412] on div "FAQ's Button" at bounding box center [389, 398] width 190 height 35
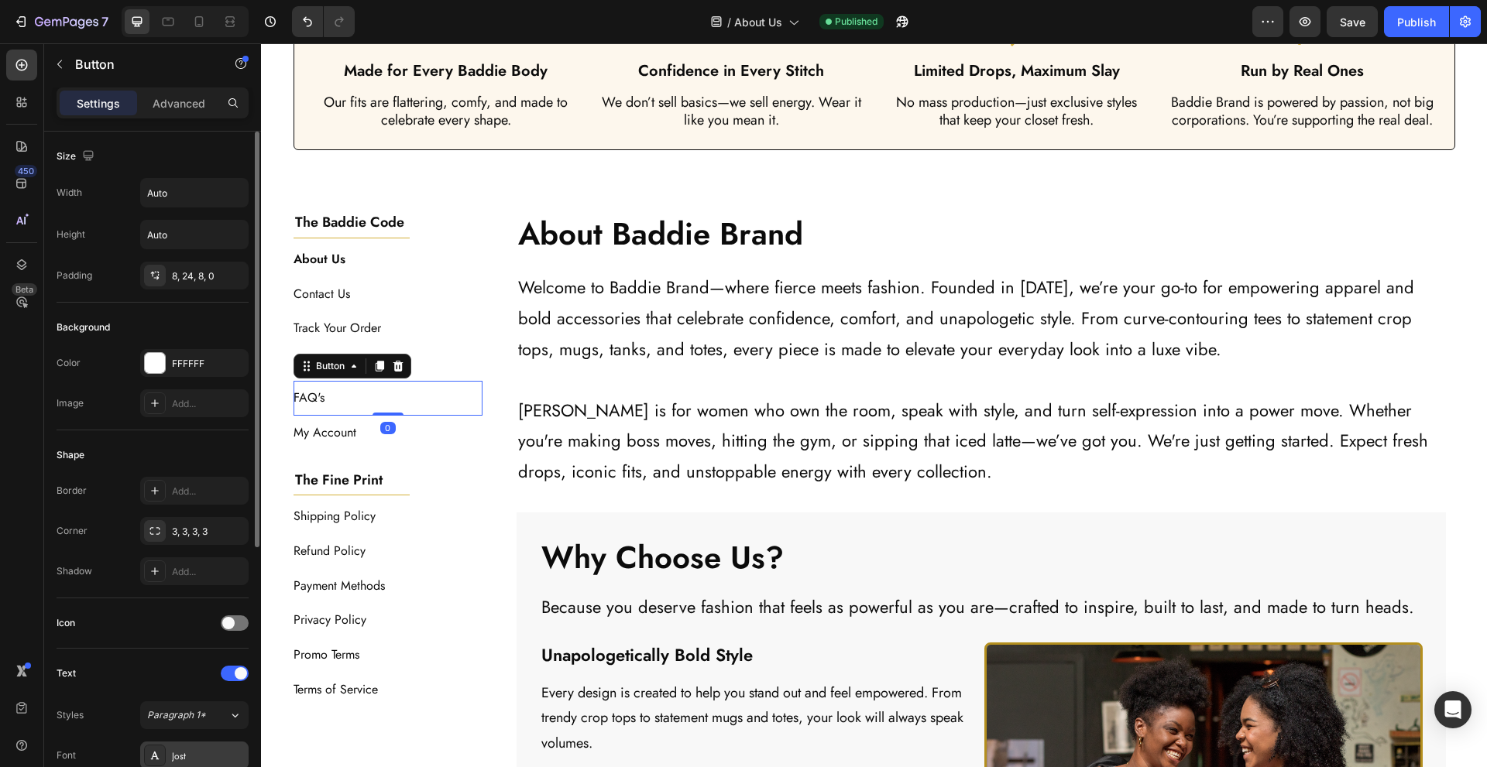
scroll to position [431, 0]
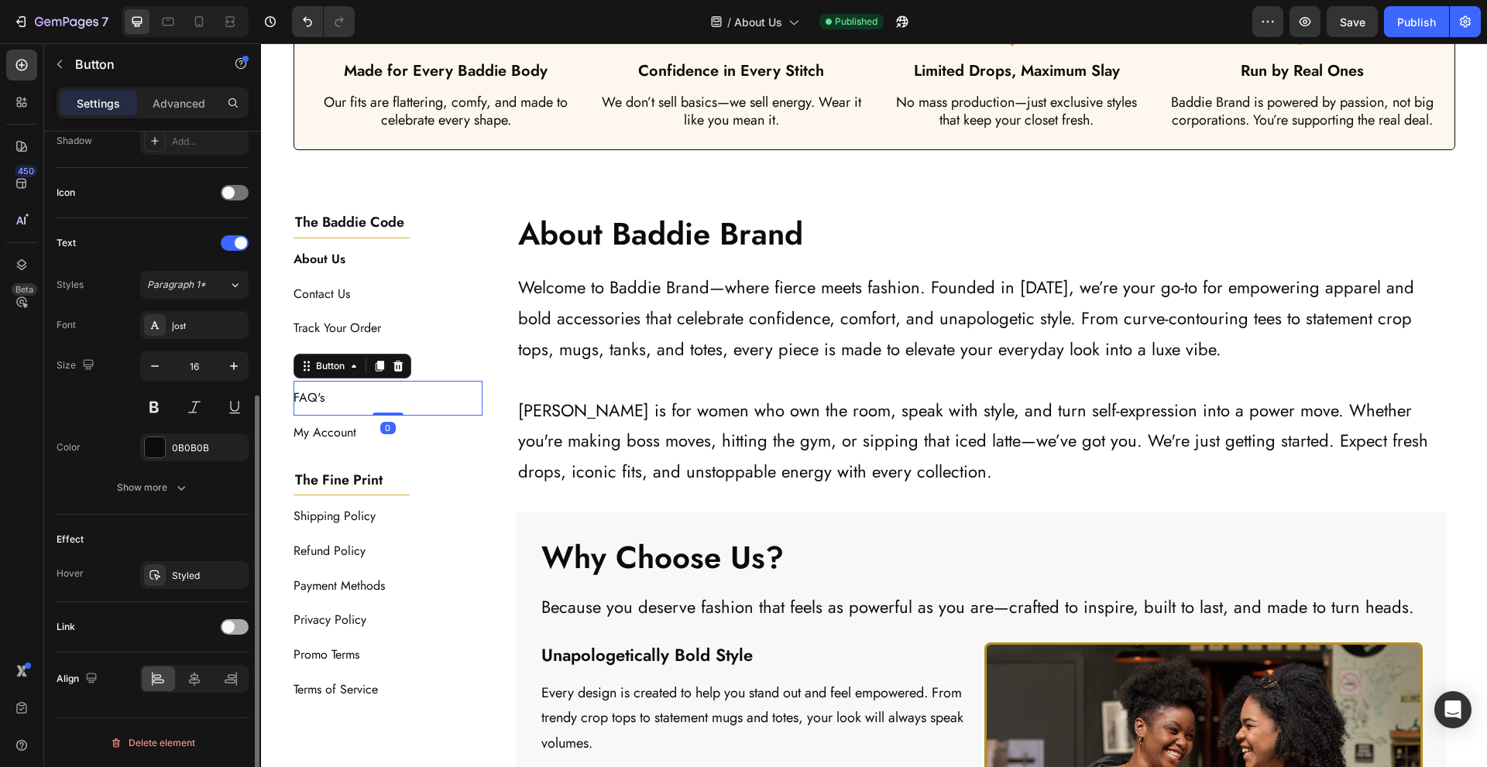
click at [232, 632] on span at bounding box center [228, 627] width 12 height 12
click at [170, 707] on div "Add..." at bounding box center [194, 706] width 108 height 28
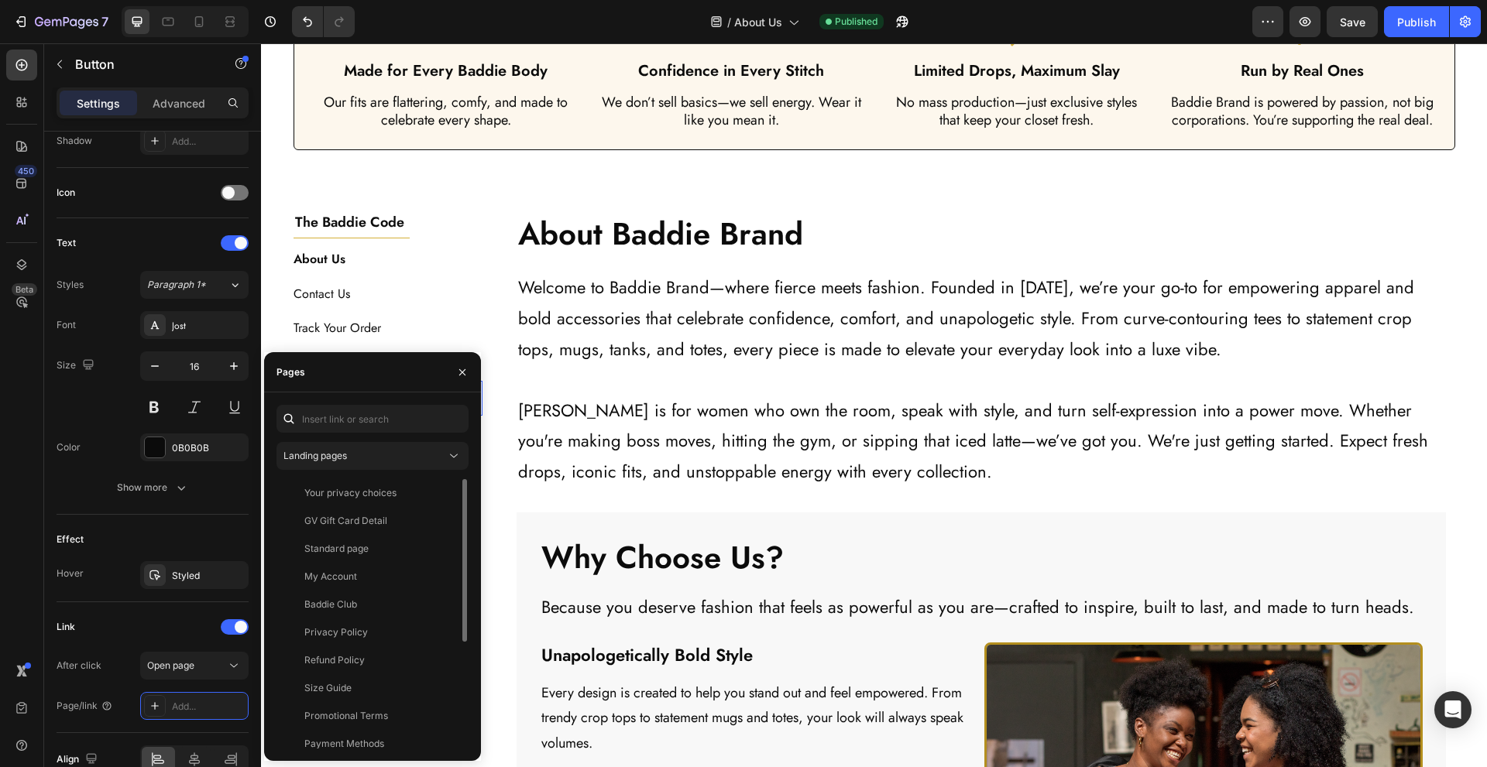
scroll to position [177, 0]
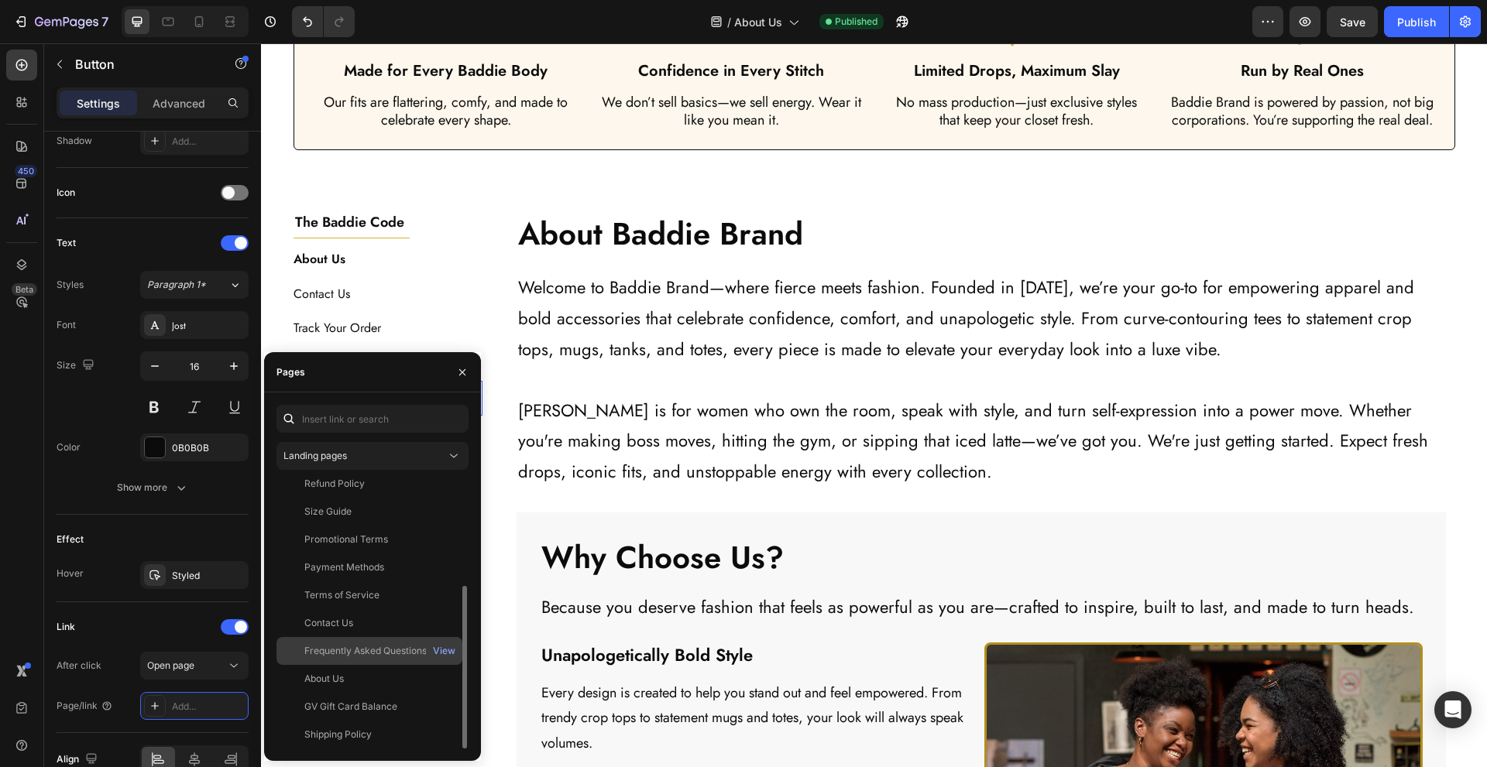
click at [396, 654] on div "Frequently Asked Questions" at bounding box center [365, 651] width 122 height 14
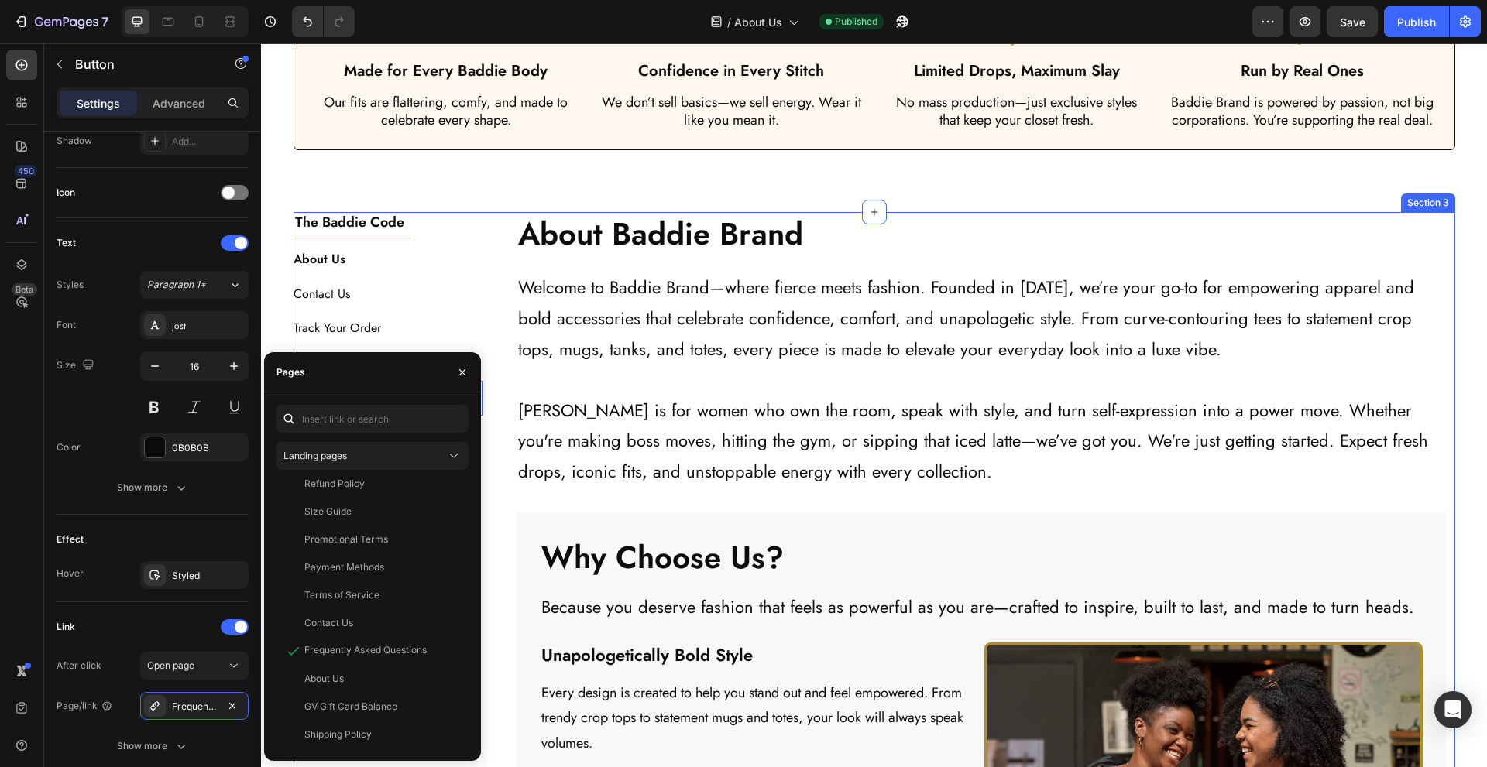
click at [500, 513] on div "The Baddie Code Heading Title Line About Us Button Contact Us Button Track Your…" at bounding box center [875, 608] width 1162 height 793
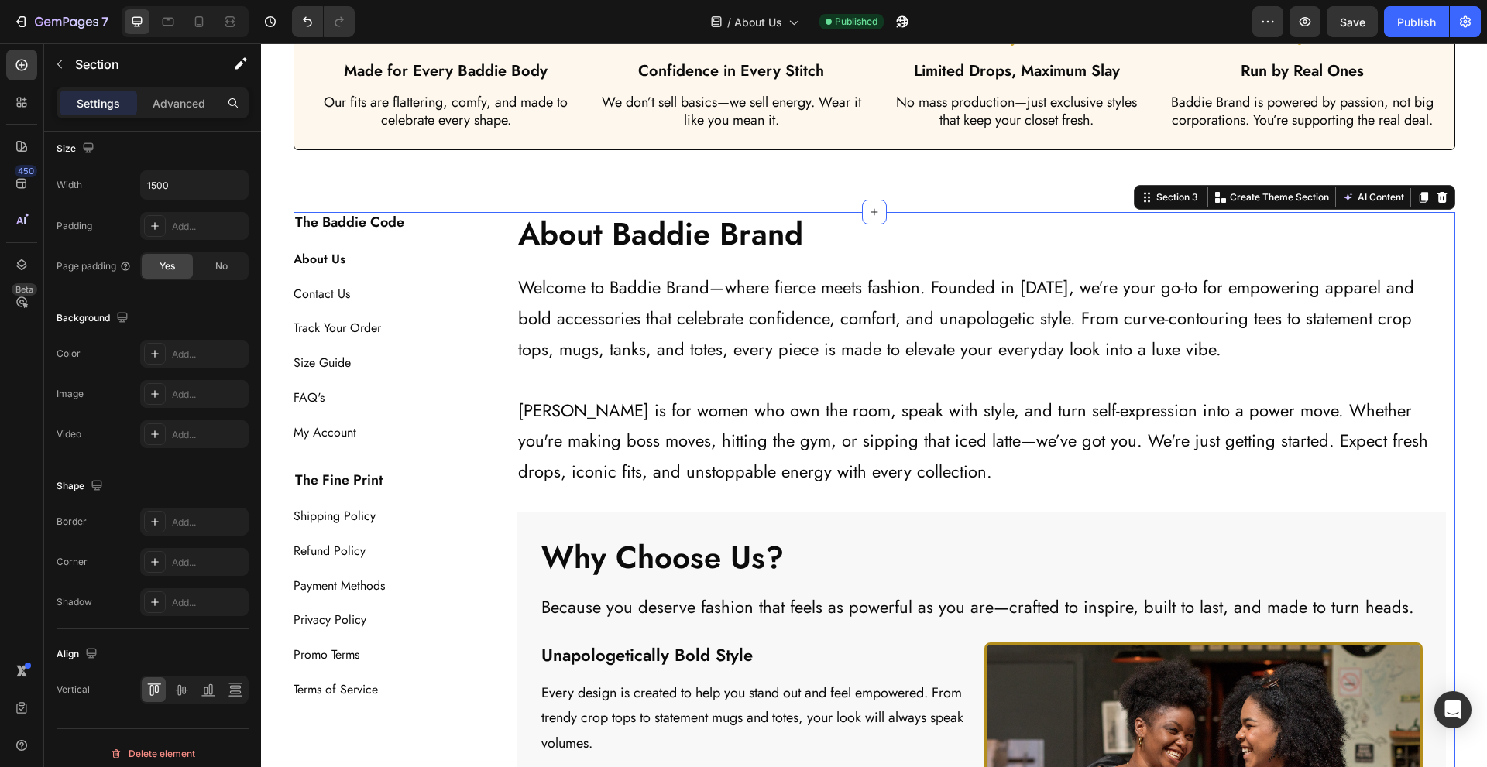
scroll to position [0, 0]
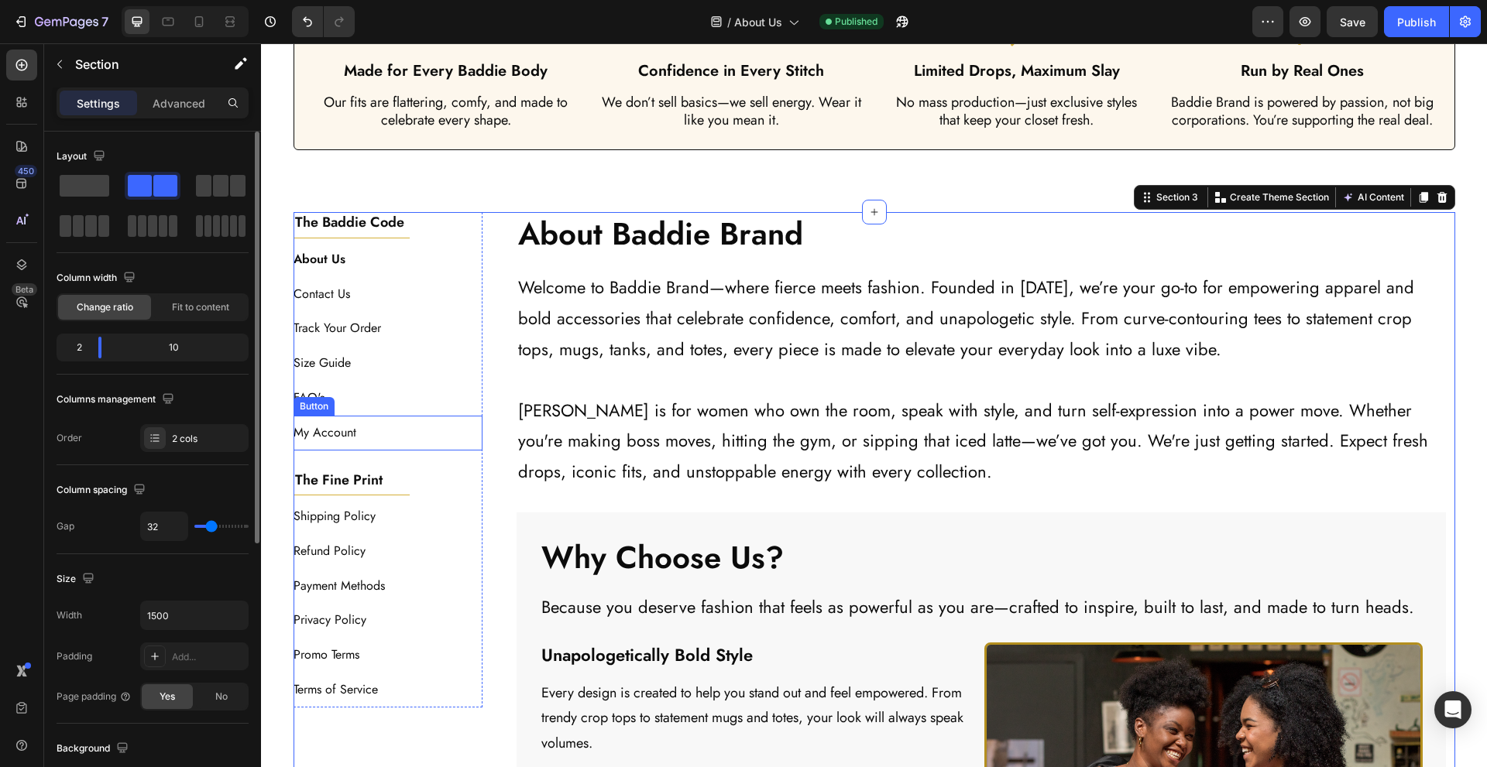
click at [397, 445] on div "My Account Button" at bounding box center [389, 433] width 190 height 35
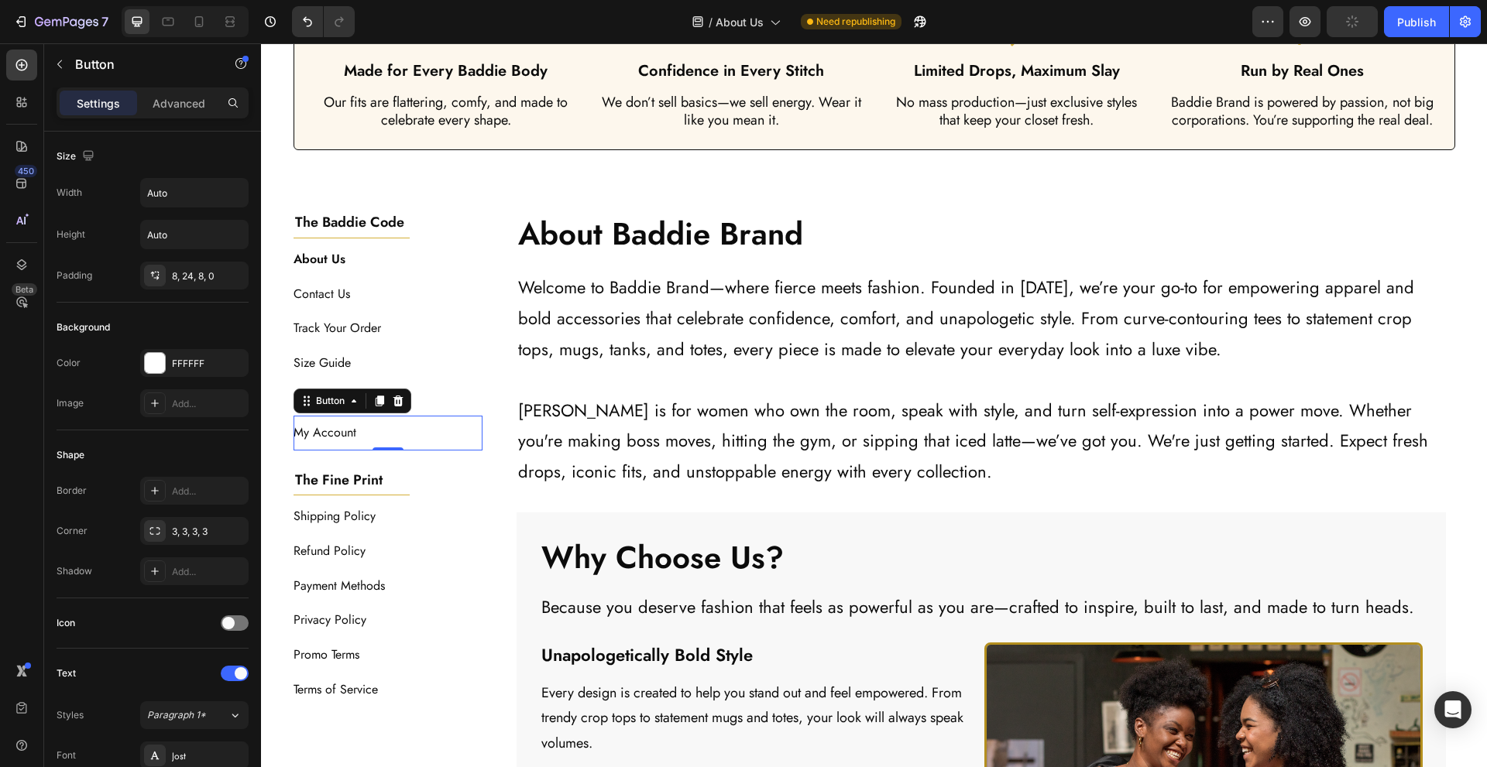
scroll to position [515, 0]
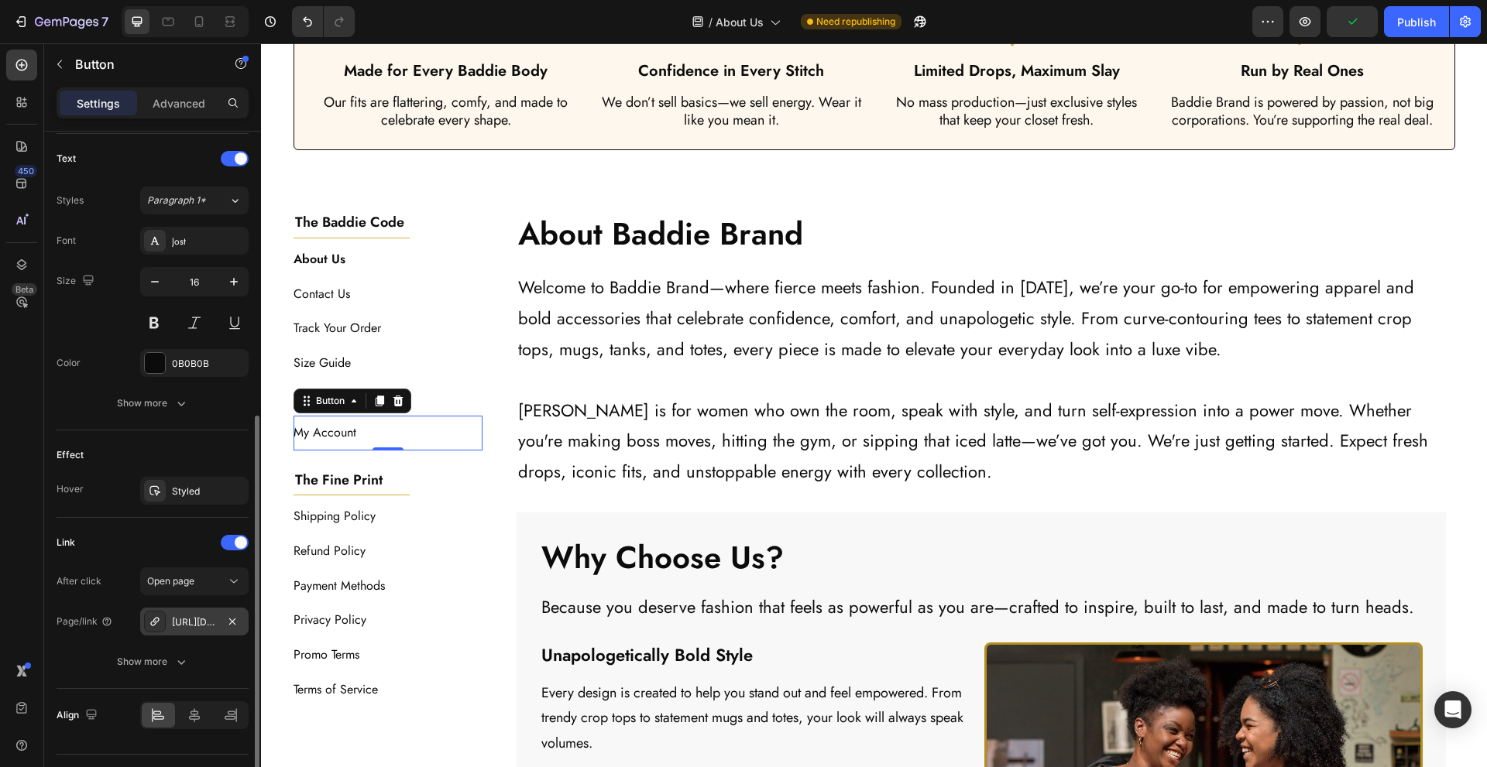
click at [174, 620] on div "https://shopify.com/authentication/75895996632/login?client_id=a62bf3ff-17a9-4b…" at bounding box center [194, 623] width 45 height 14
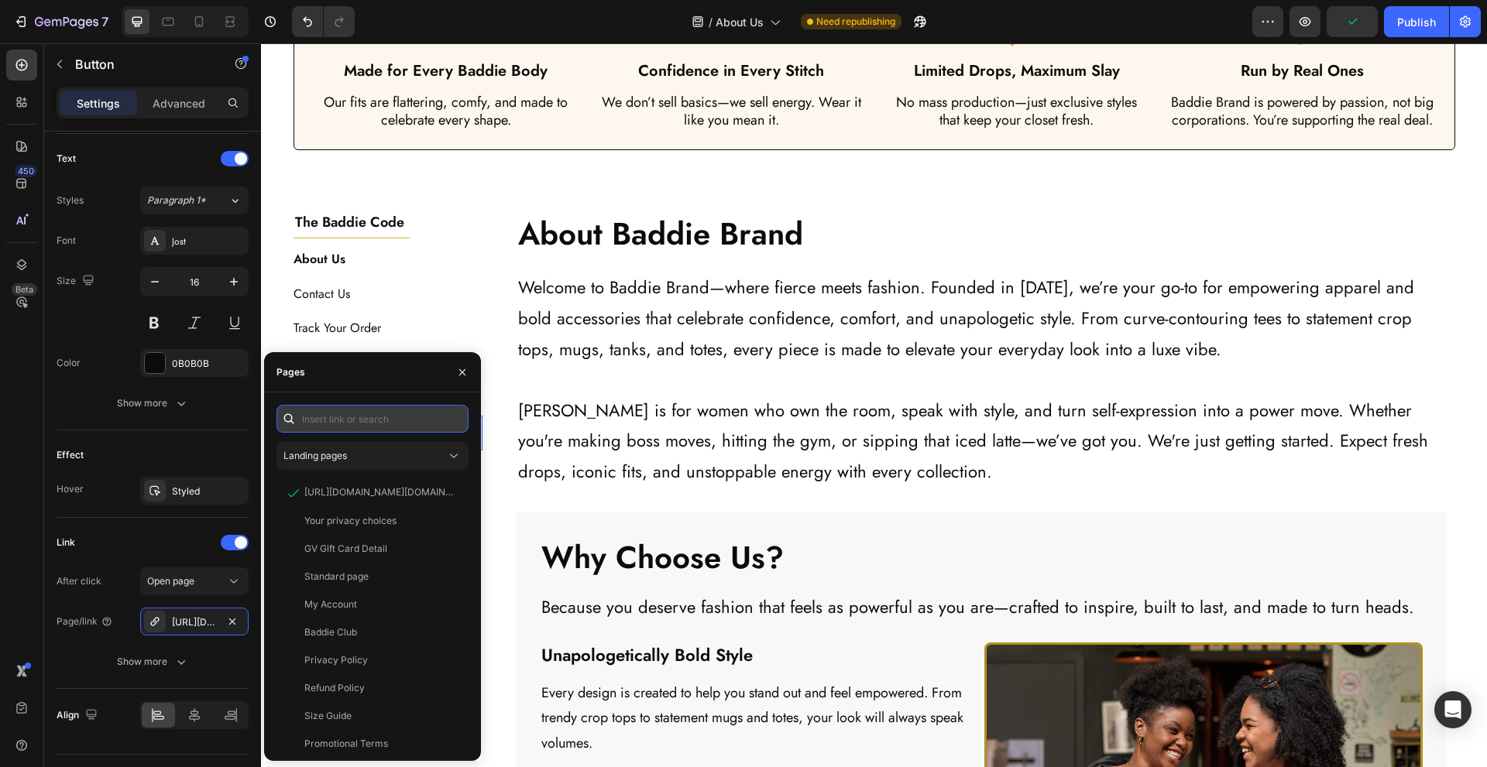
click at [360, 431] on input "text" at bounding box center [372, 419] width 192 height 28
paste input "https://shopify.com/authentication/75895996632/login?client_id=f22f8116-e9fb-43…"
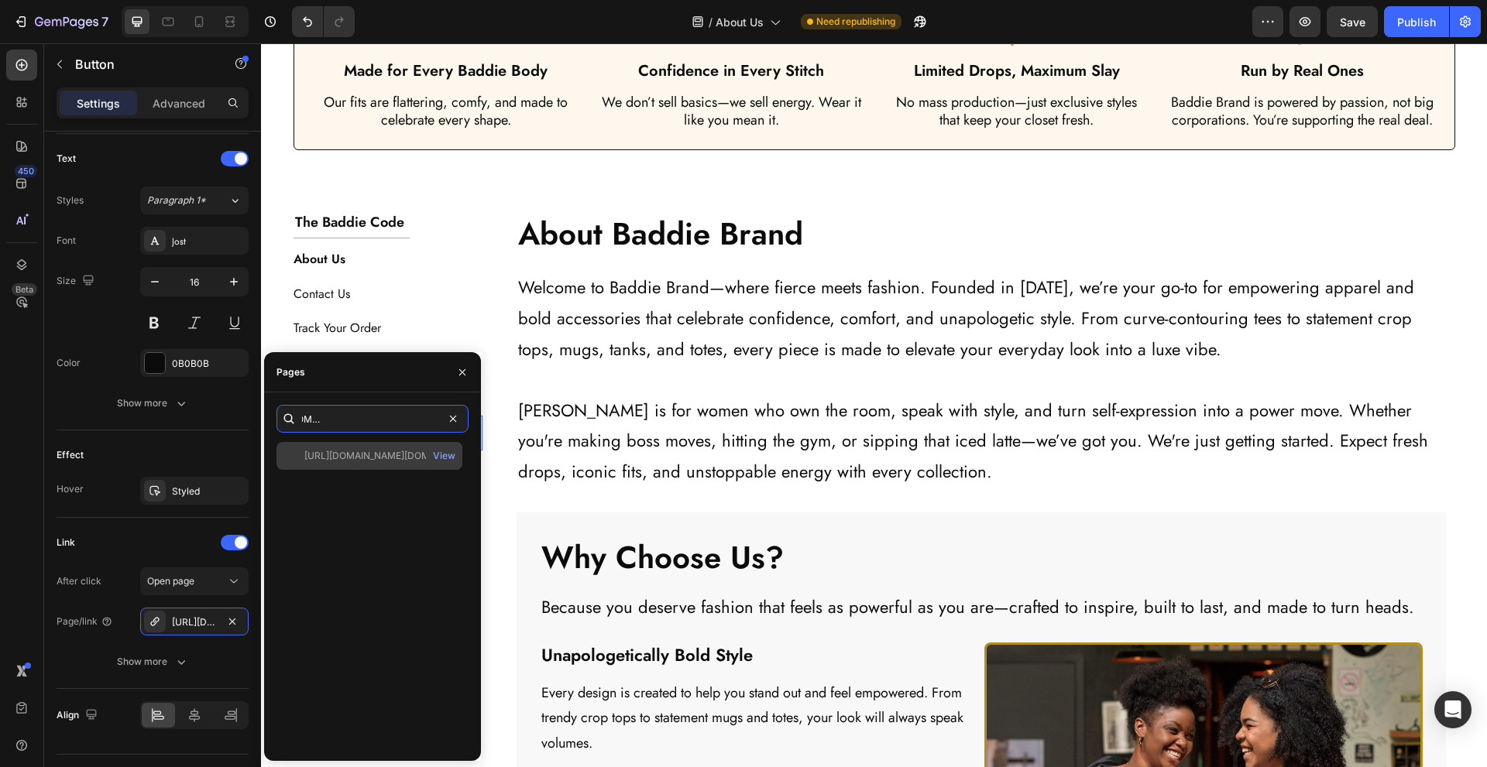
type input "https://shopify.com/authentication/75895996632/login?client_id=f22f8116-e9fb-43…"
click at [361, 454] on div "https://shopify.com/authentication/75895996632/login?client_id=f22f8116-e9fb-43…" at bounding box center [378, 456] width 149 height 14
click at [486, 482] on div "The Baddie Code Heading Title Line About Us Button Contact Us Button Track Your…" at bounding box center [875, 608] width 1162 height 793
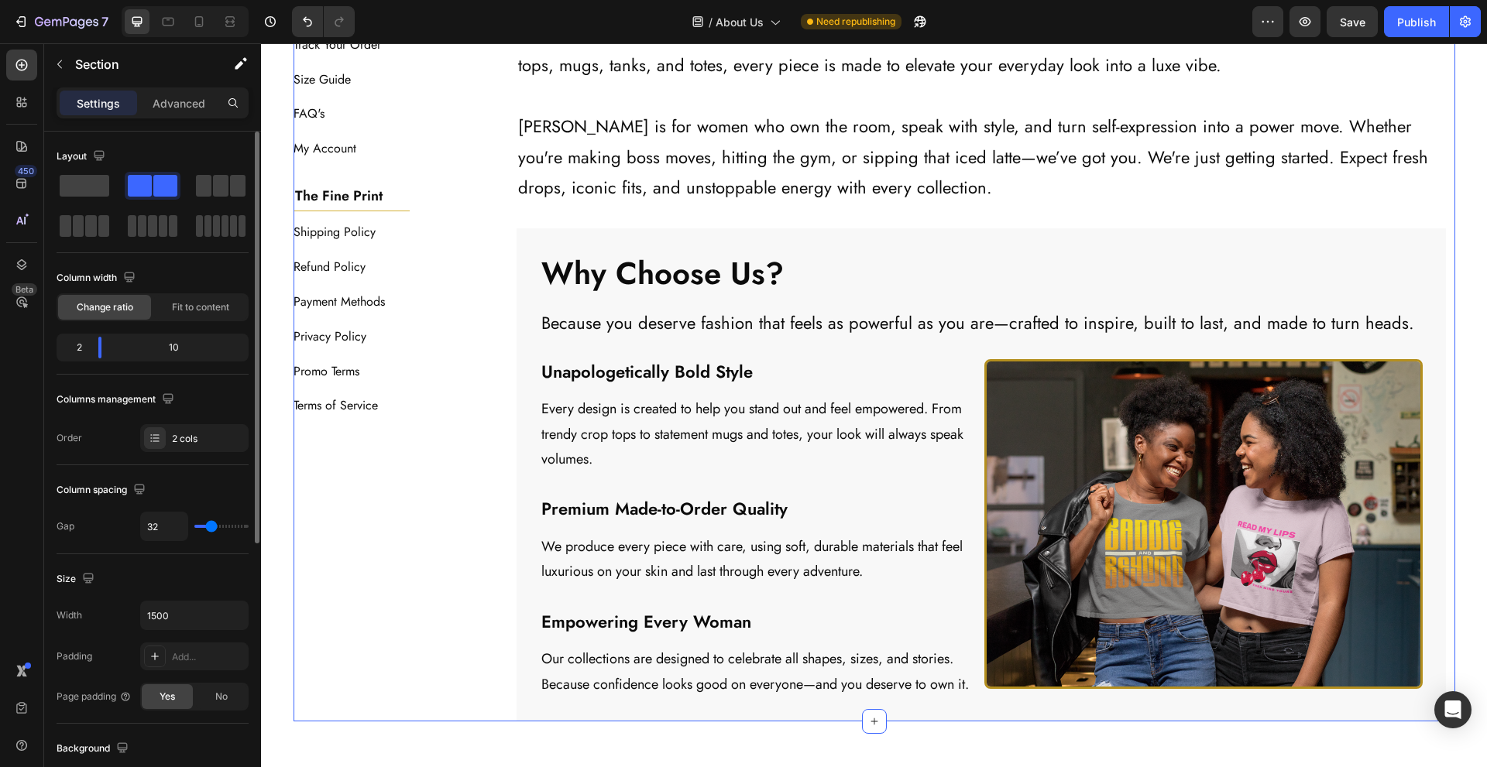
scroll to position [723, 0]
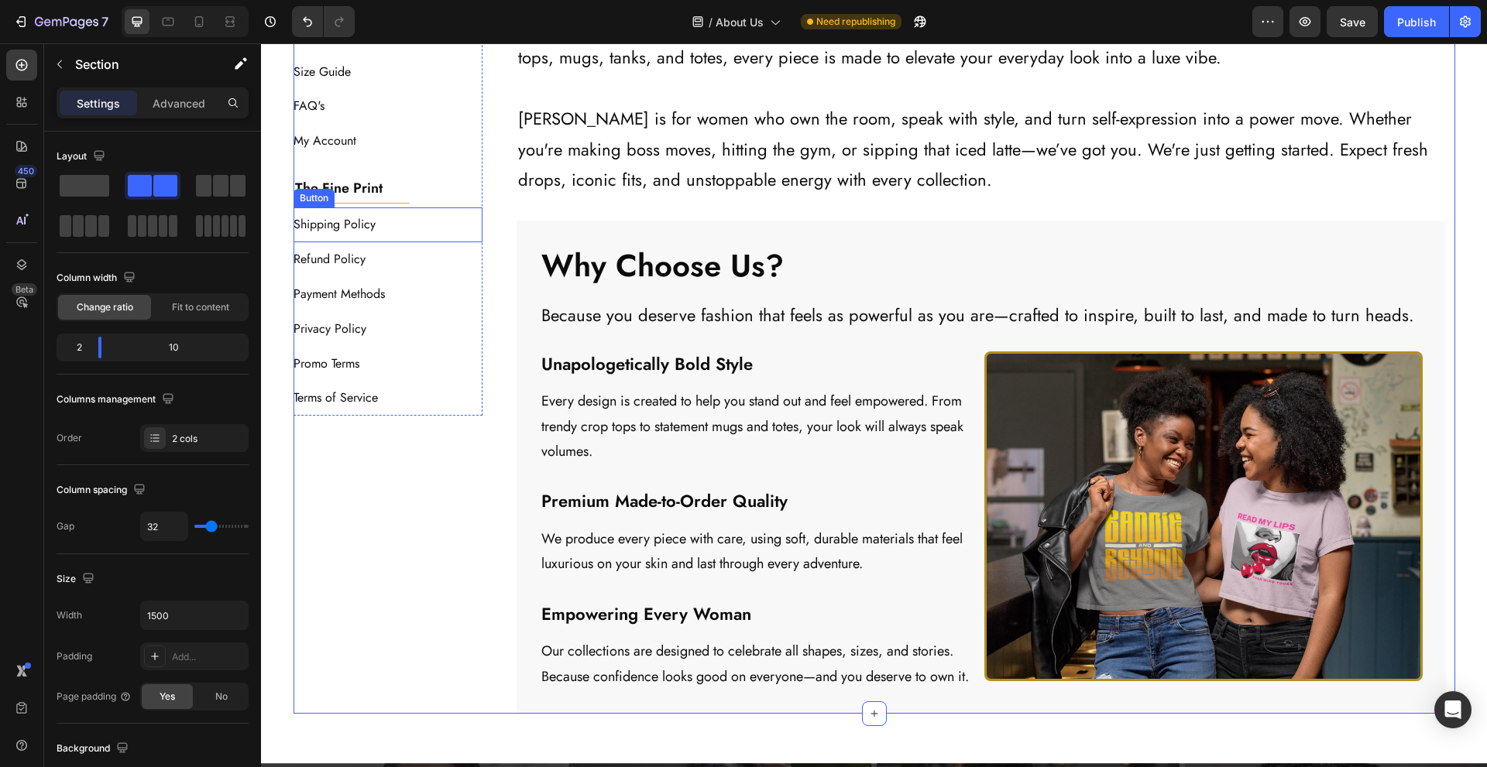
click at [418, 211] on div "Shipping Policy Button" at bounding box center [389, 225] width 190 height 35
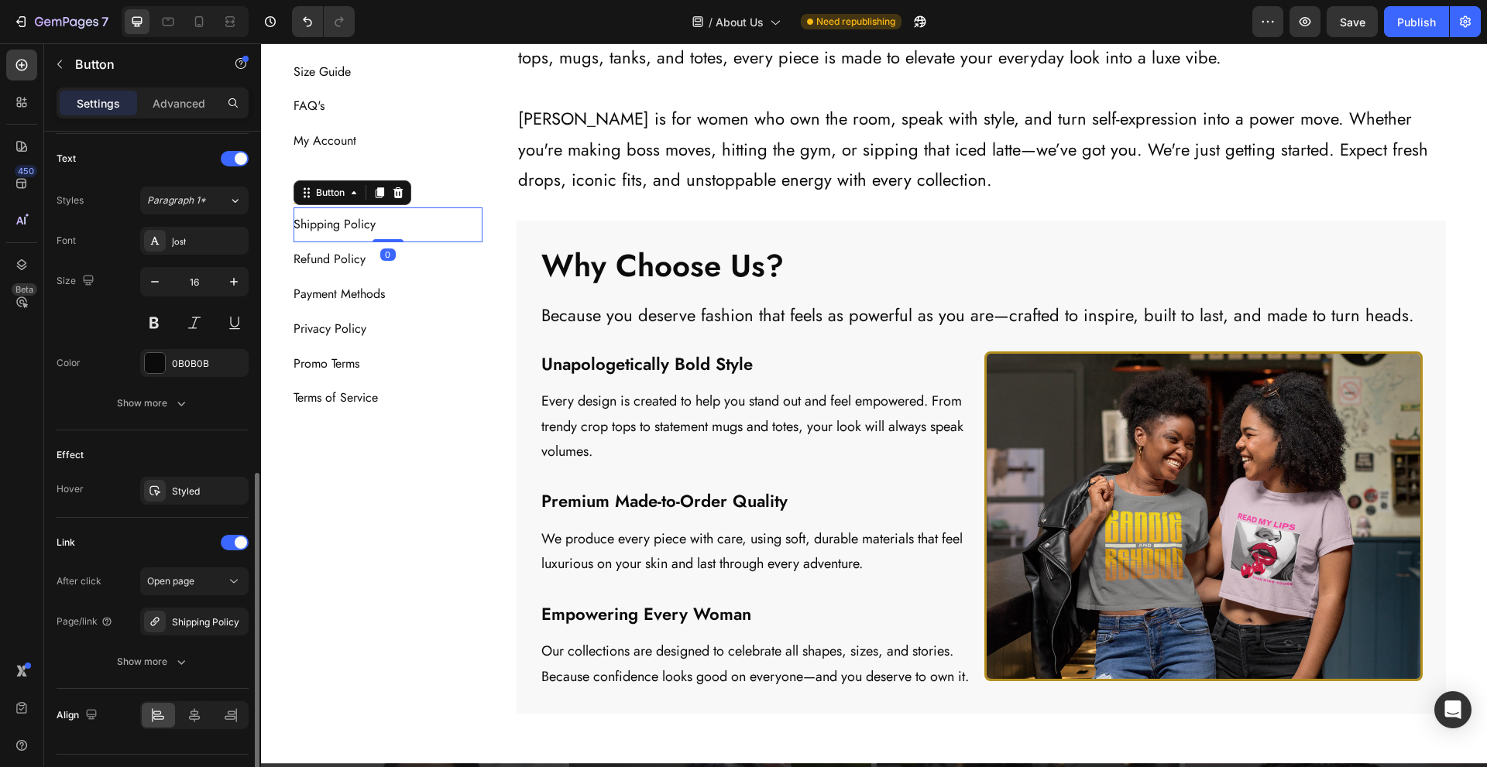
scroll to position [551, 0]
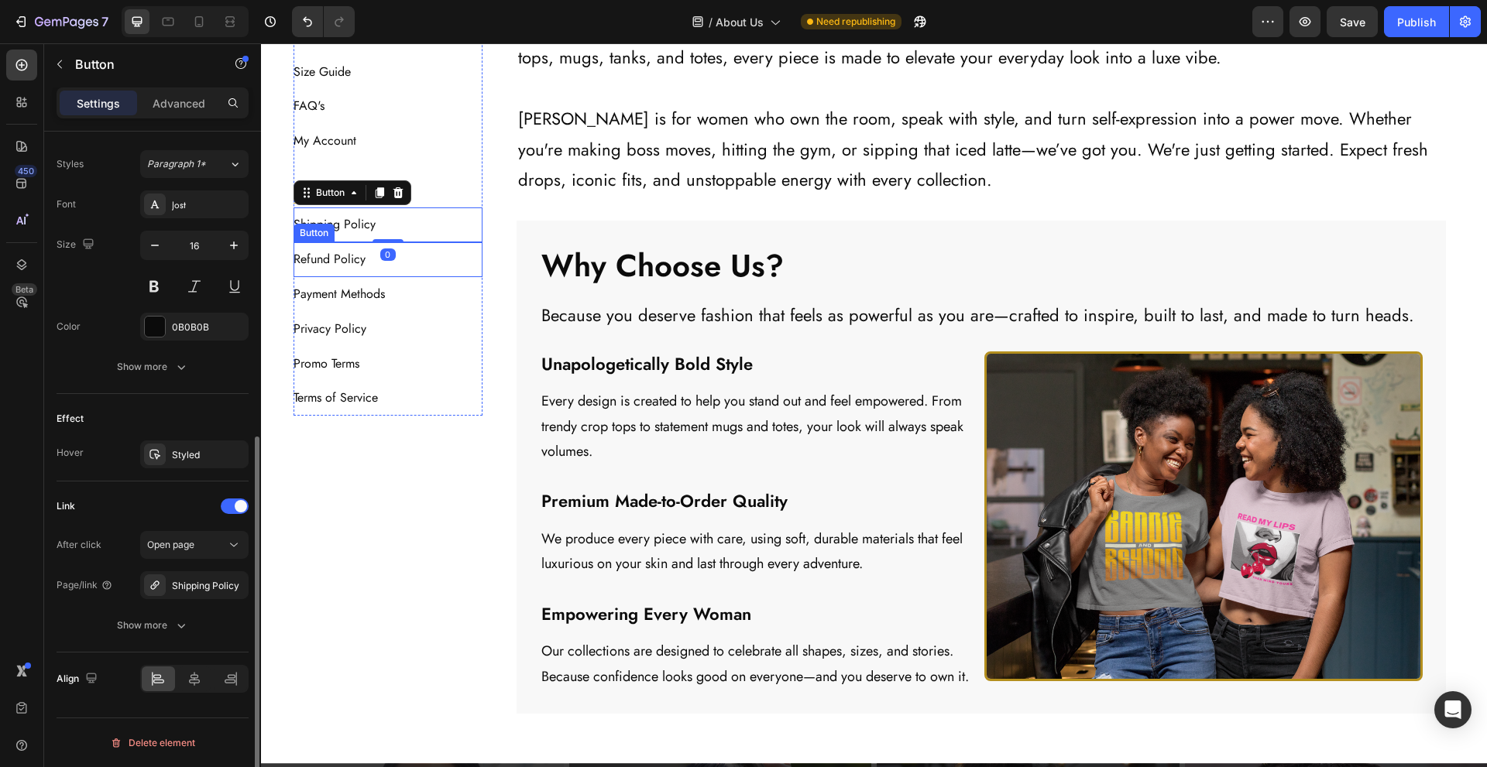
click at [413, 254] on div "Refund Policy Button" at bounding box center [389, 259] width 190 height 35
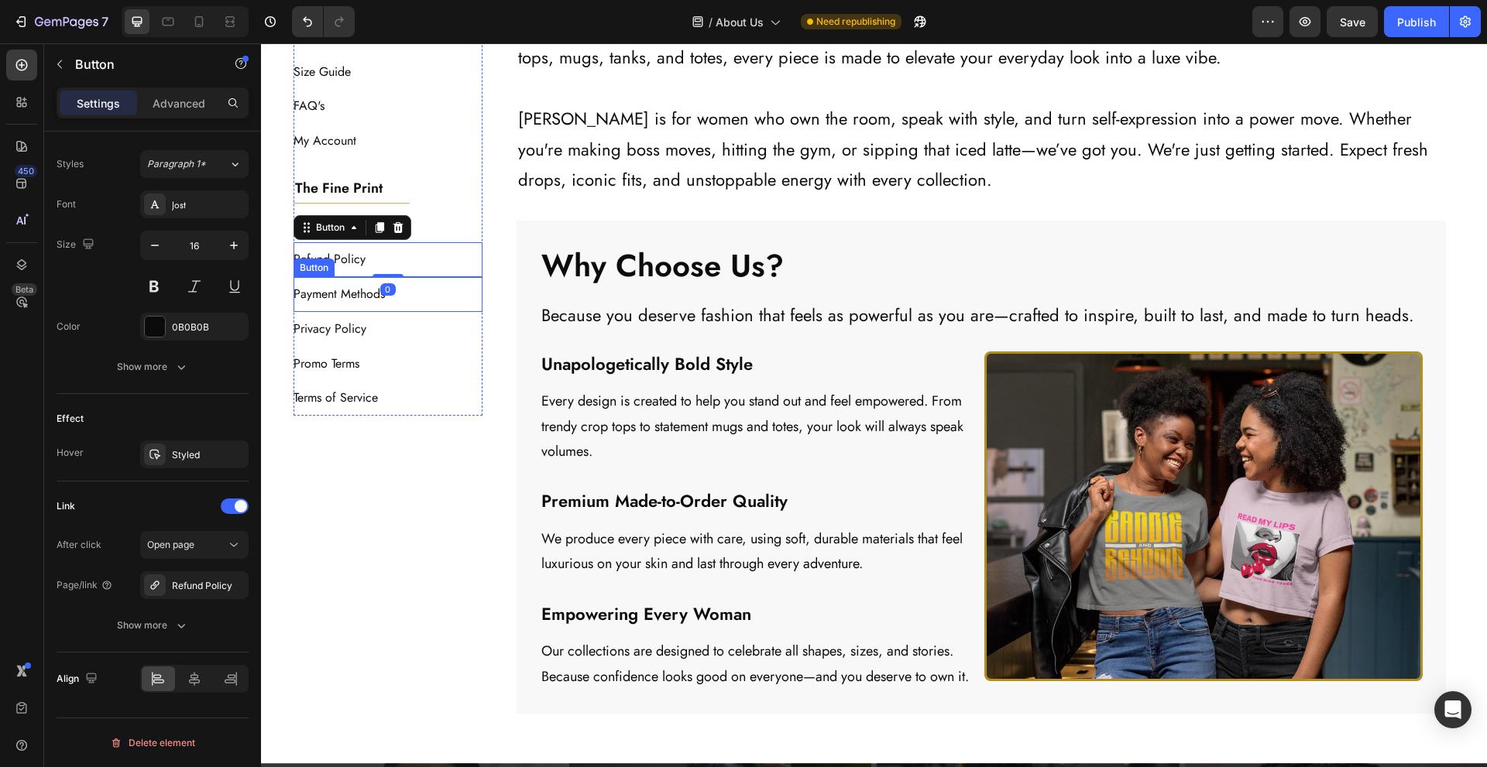
click at [414, 283] on div "Payment Methods Button" at bounding box center [389, 294] width 190 height 35
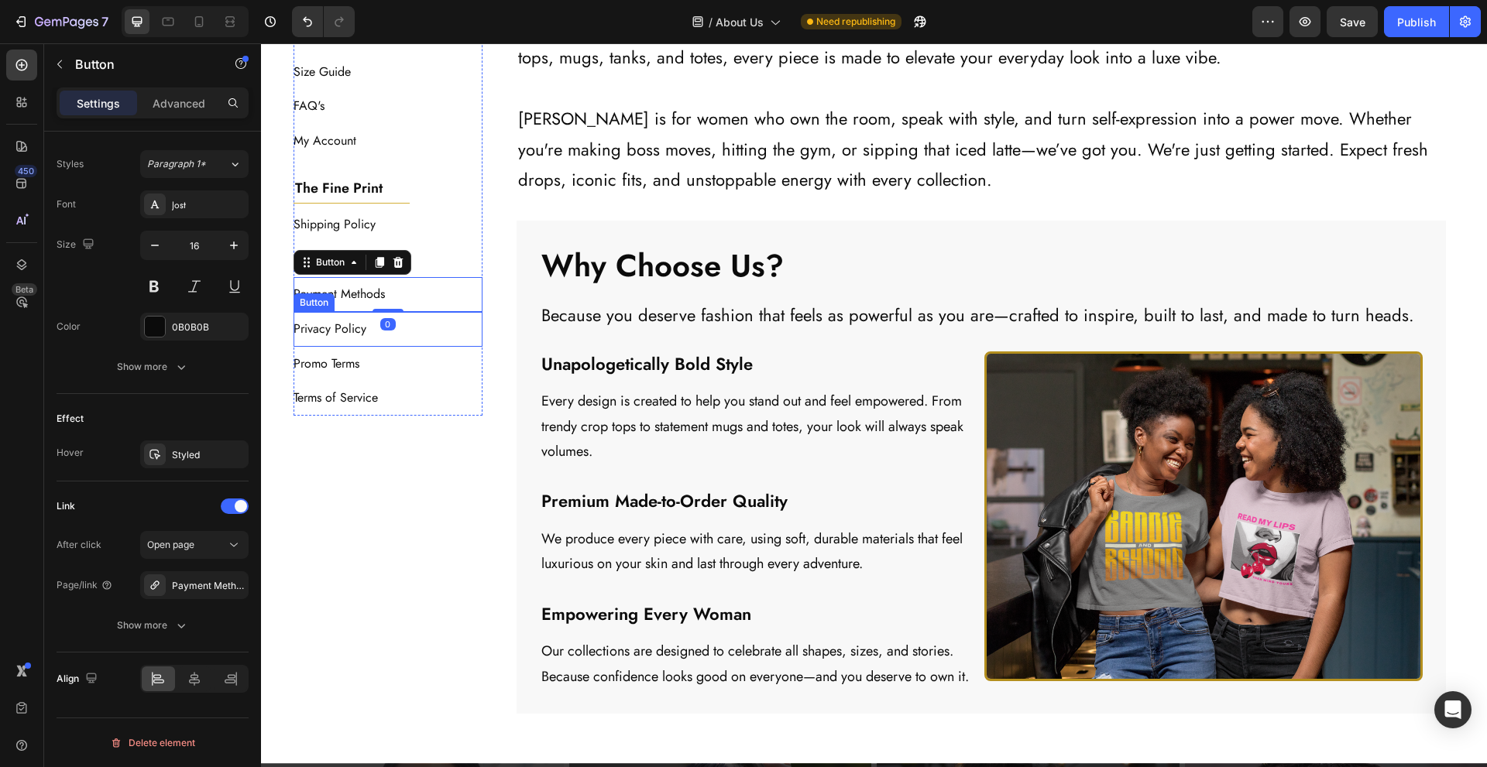
click at [404, 318] on div "Privacy Policy Button" at bounding box center [389, 329] width 190 height 35
click at [403, 357] on div "Promo Terms Button" at bounding box center [389, 364] width 190 height 35
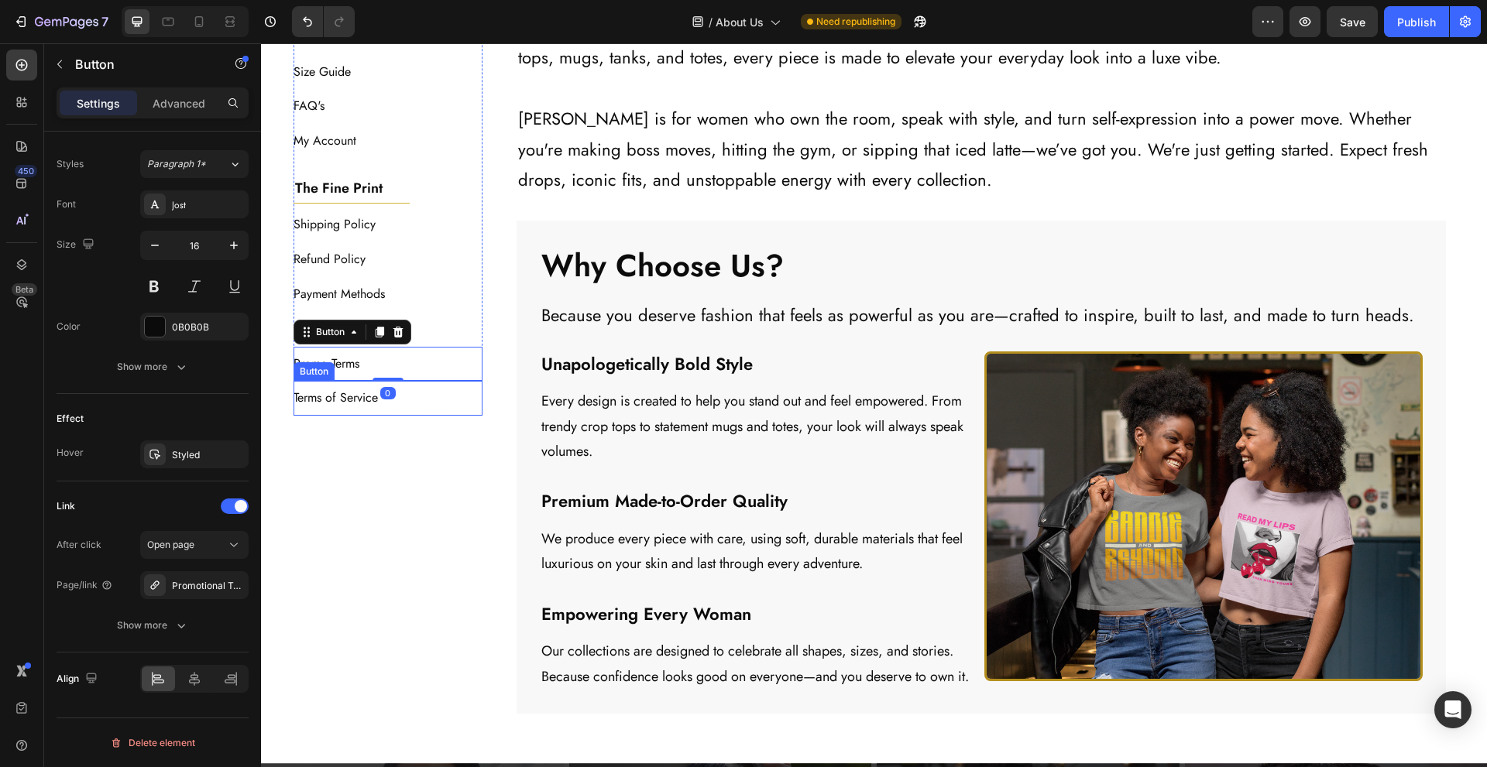
click at [404, 402] on div "Terms of Service Button" at bounding box center [389, 398] width 190 height 35
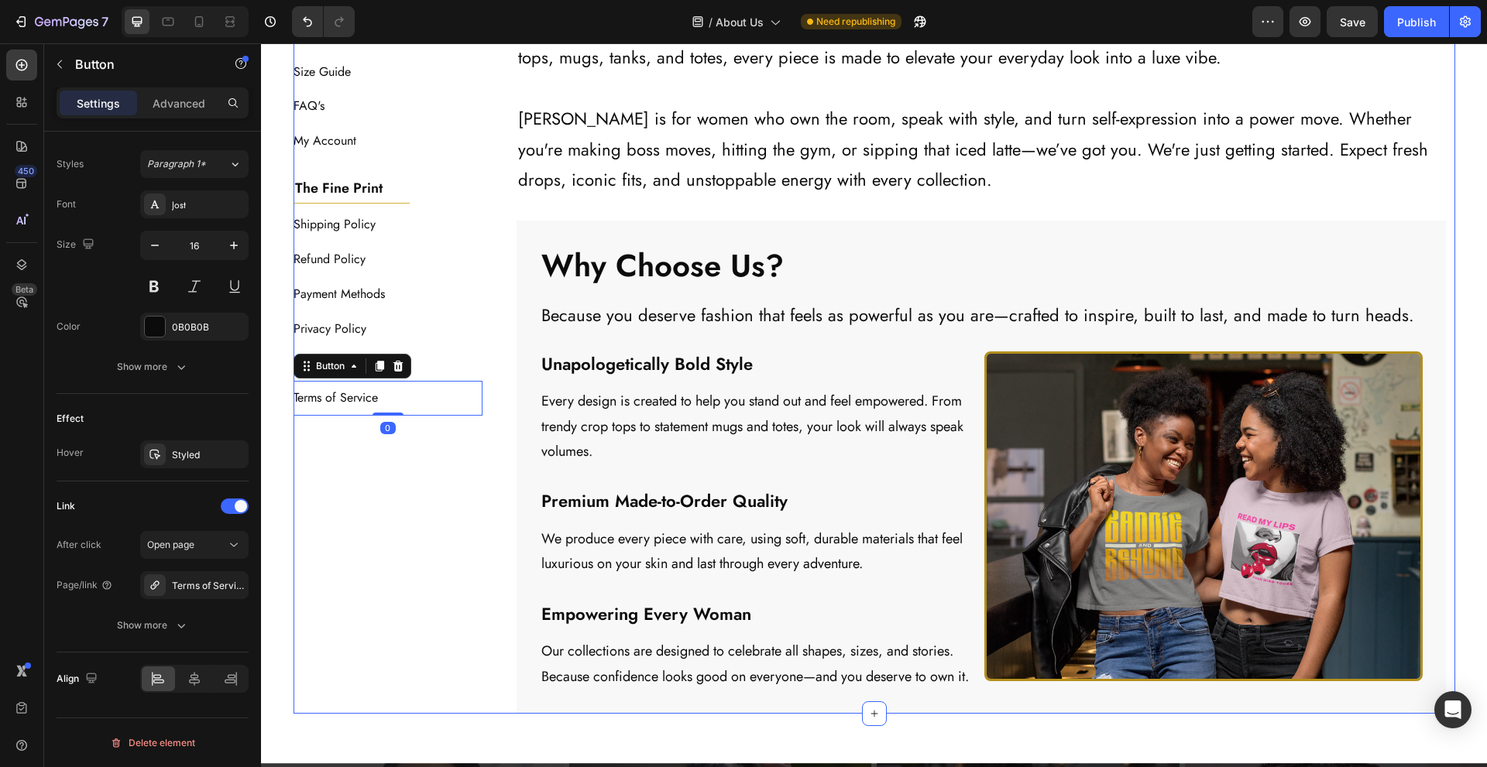
click at [409, 532] on div "The Baddie Code Heading Title Line About Us Button Contact Us Button Track Your…" at bounding box center [389, 317] width 190 height 793
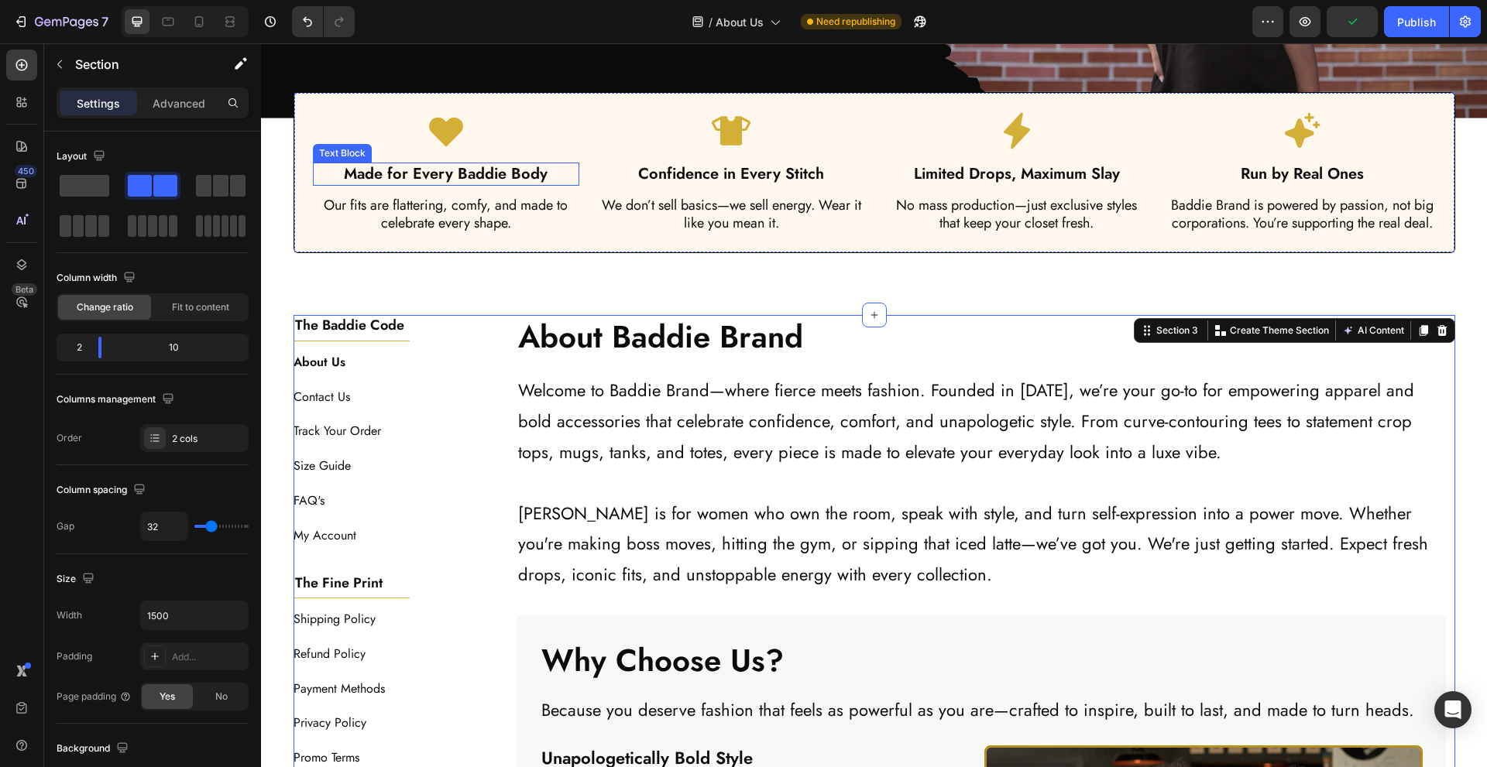
scroll to position [0, 0]
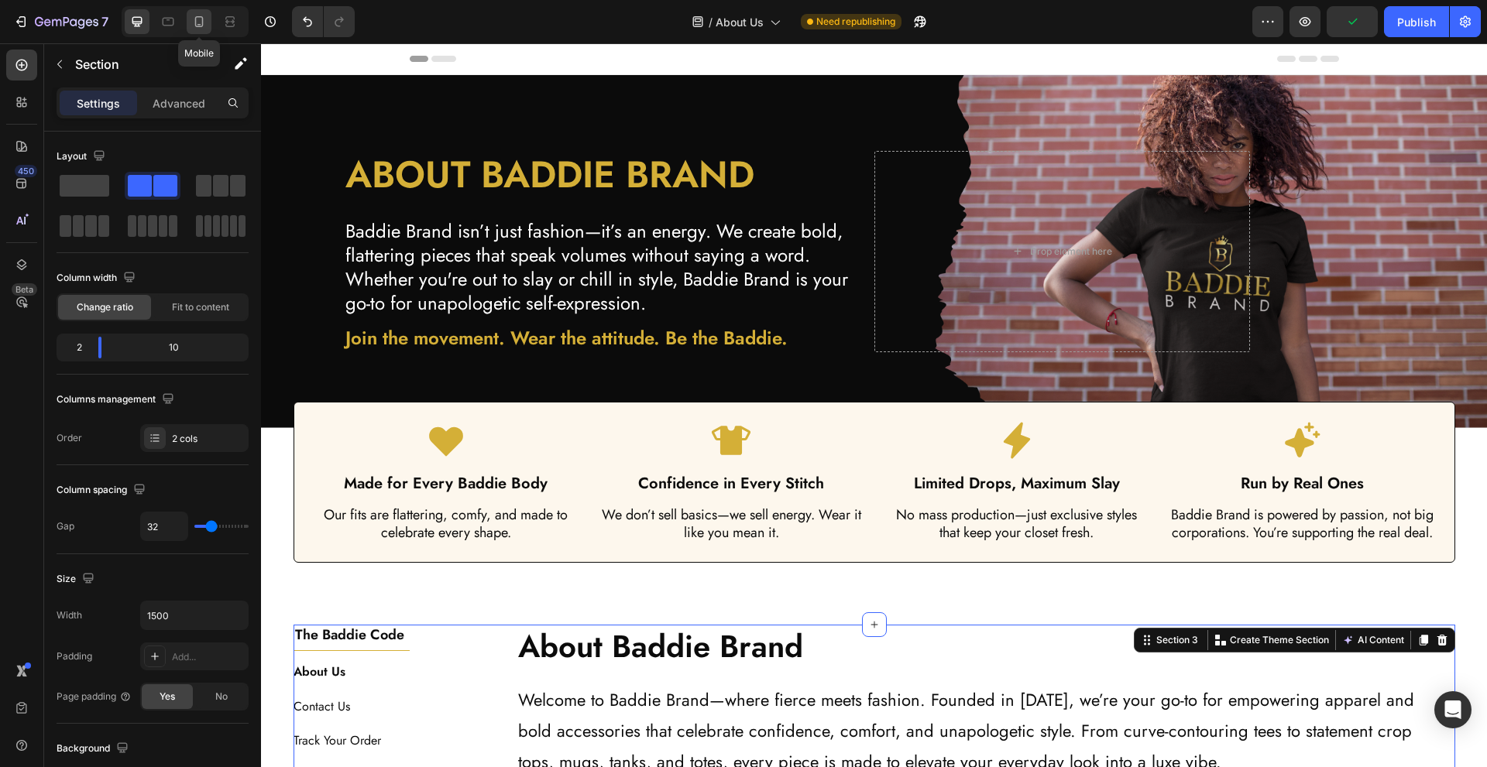
click at [200, 16] on icon at bounding box center [199, 21] width 9 height 11
type input "0"
type input "100%"
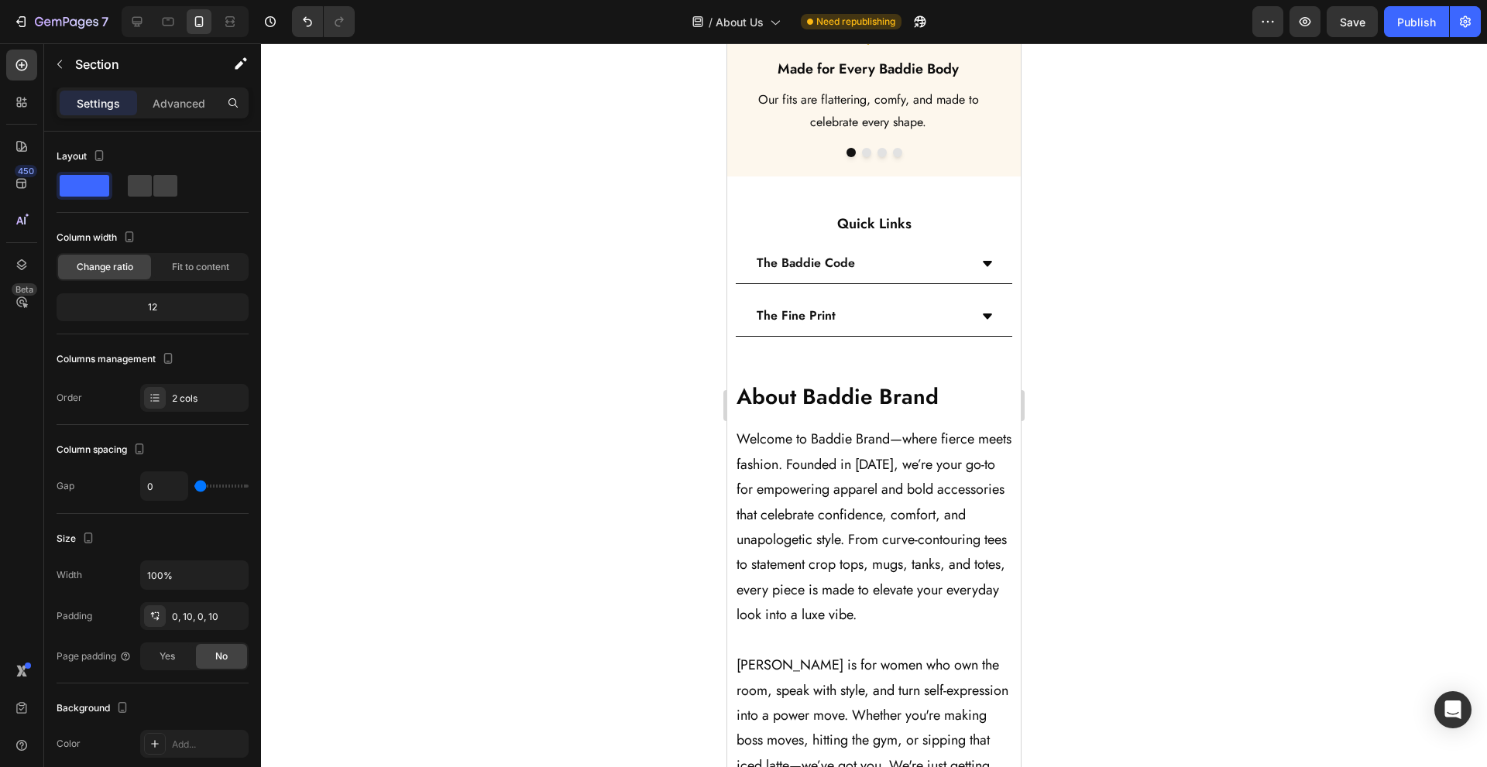
scroll to position [517, 0]
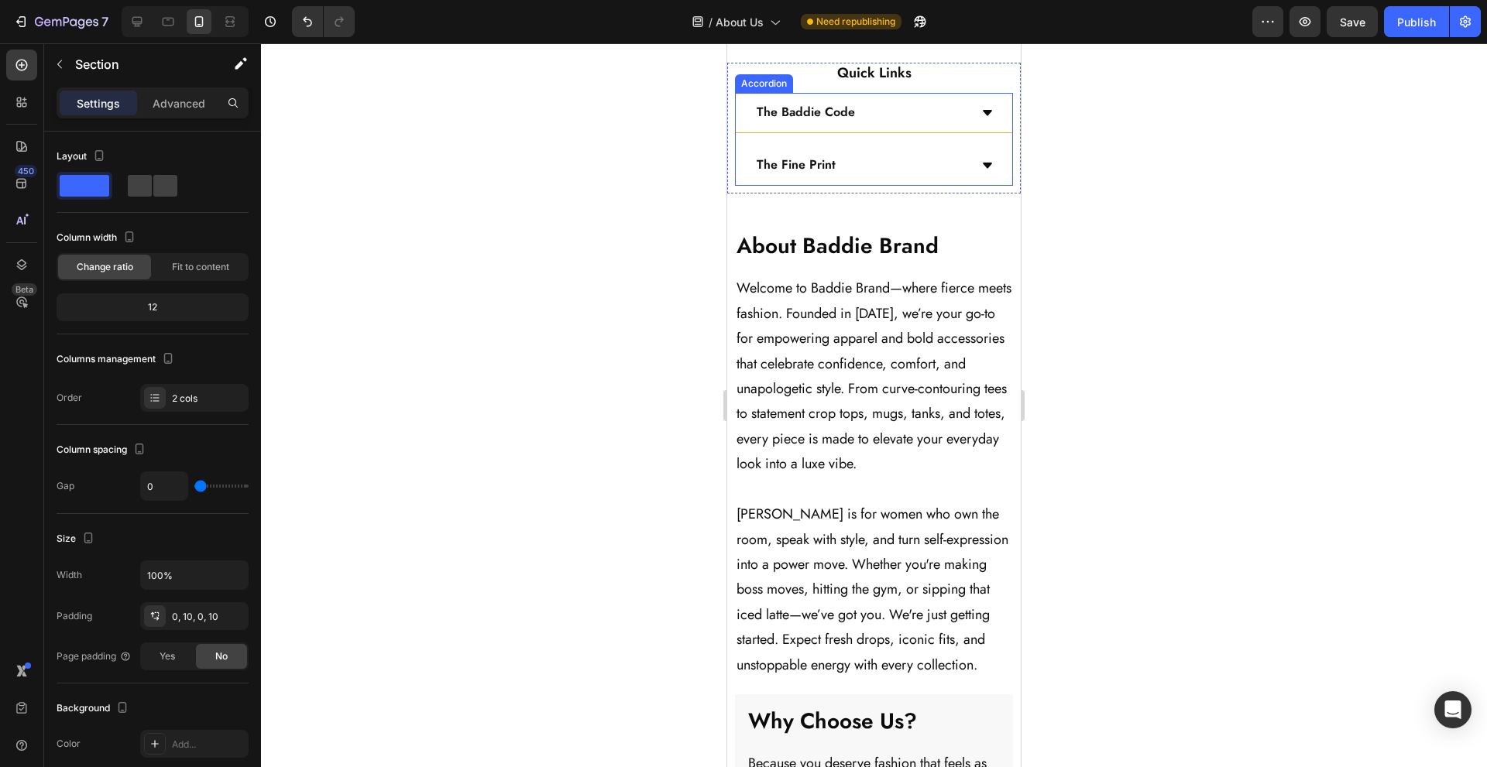
click at [923, 126] on div "The Baddie Code" at bounding box center [861, 112] width 215 height 27
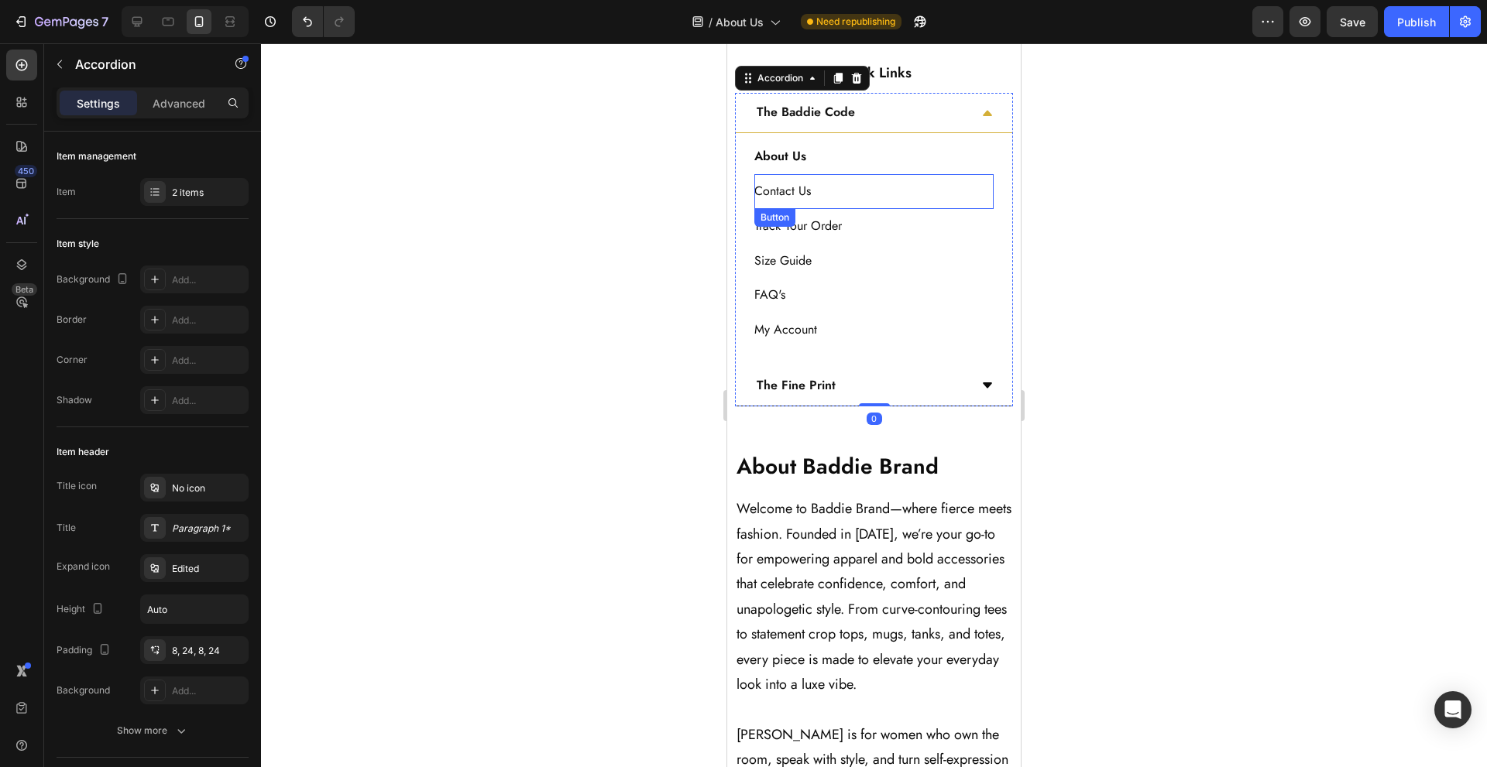
click at [896, 209] on div "Contact Us Button" at bounding box center [873, 191] width 239 height 35
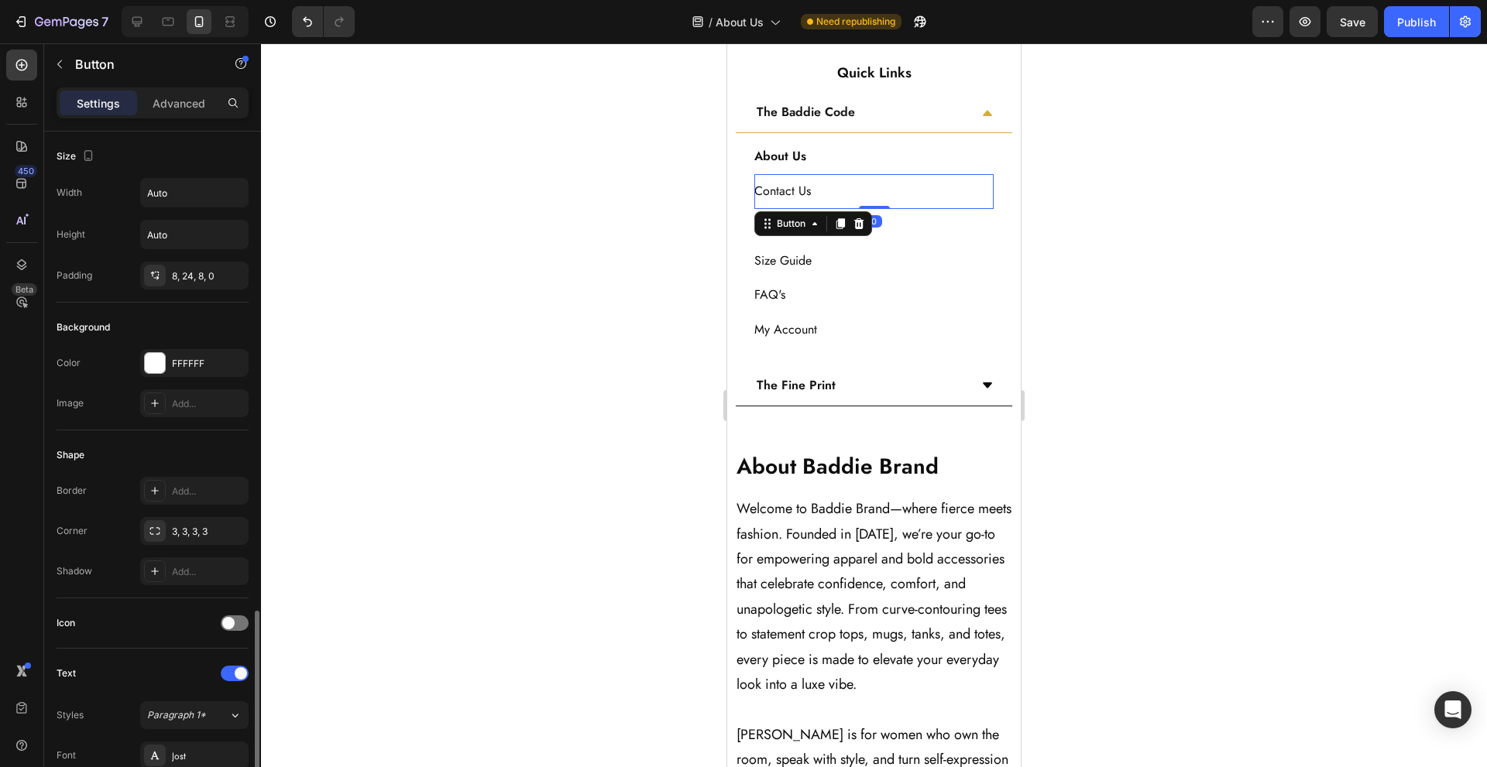
scroll to position [515, 0]
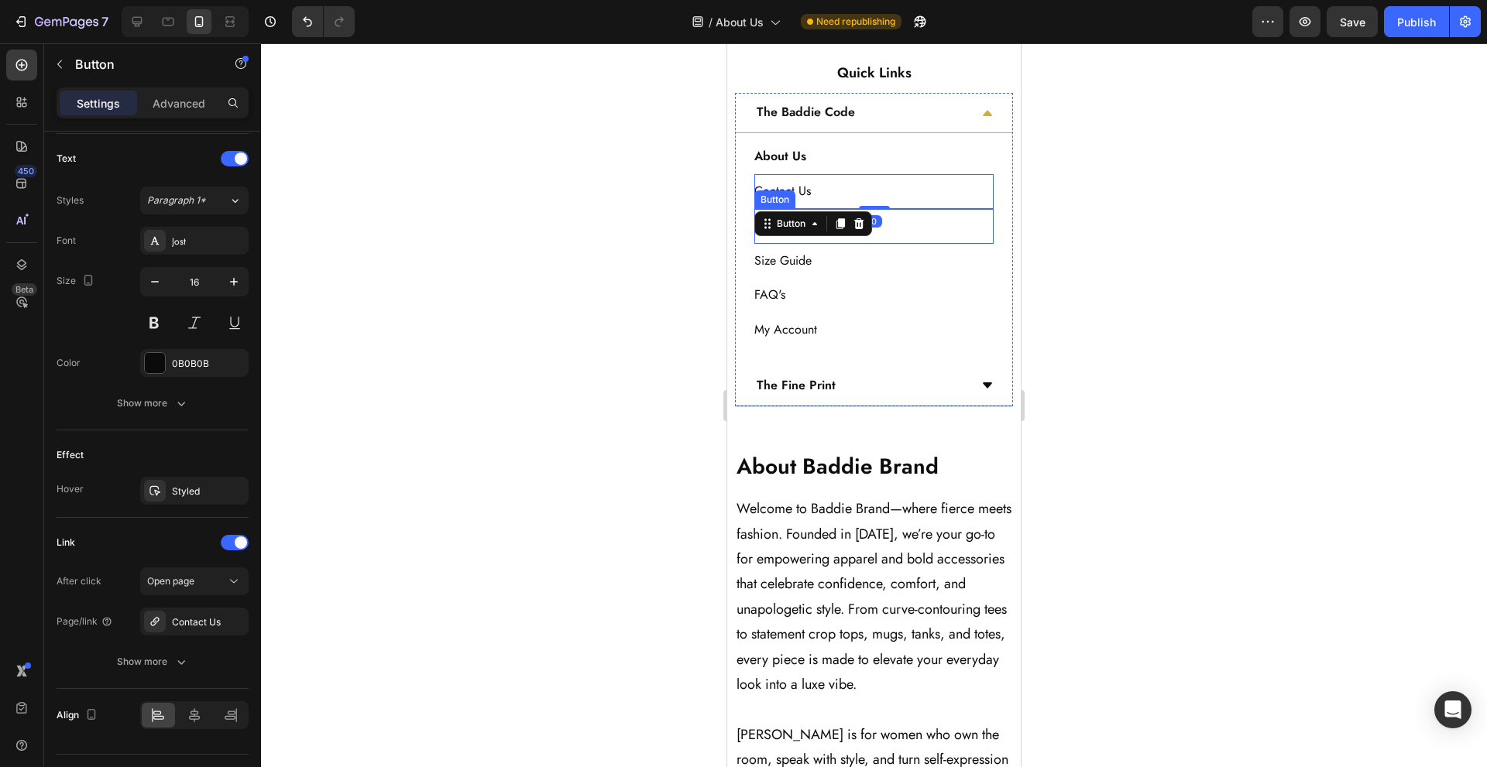
click at [915, 244] on div "Track Your Order Button" at bounding box center [873, 226] width 239 height 35
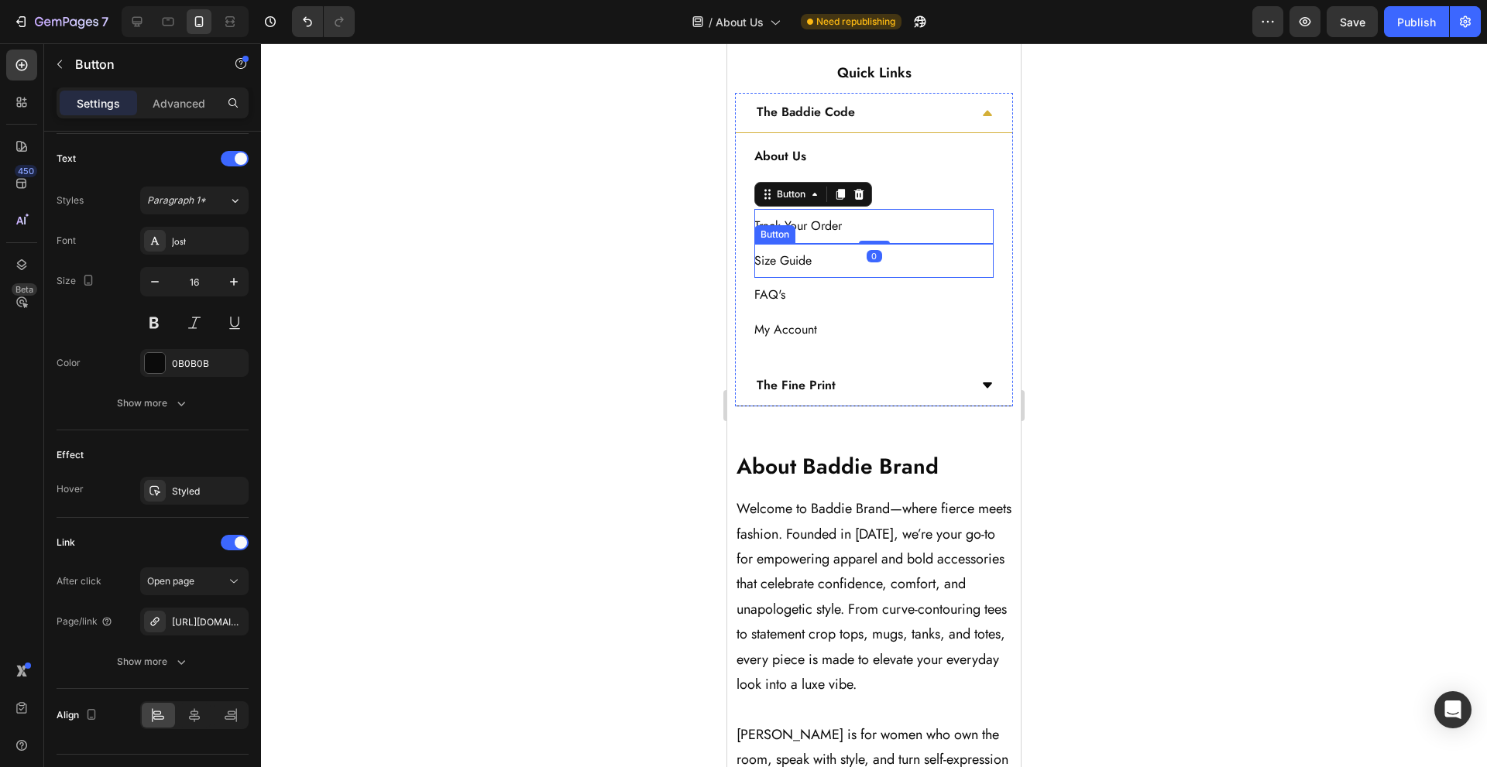
click at [915, 279] on div "Size Guide Button" at bounding box center [873, 261] width 239 height 35
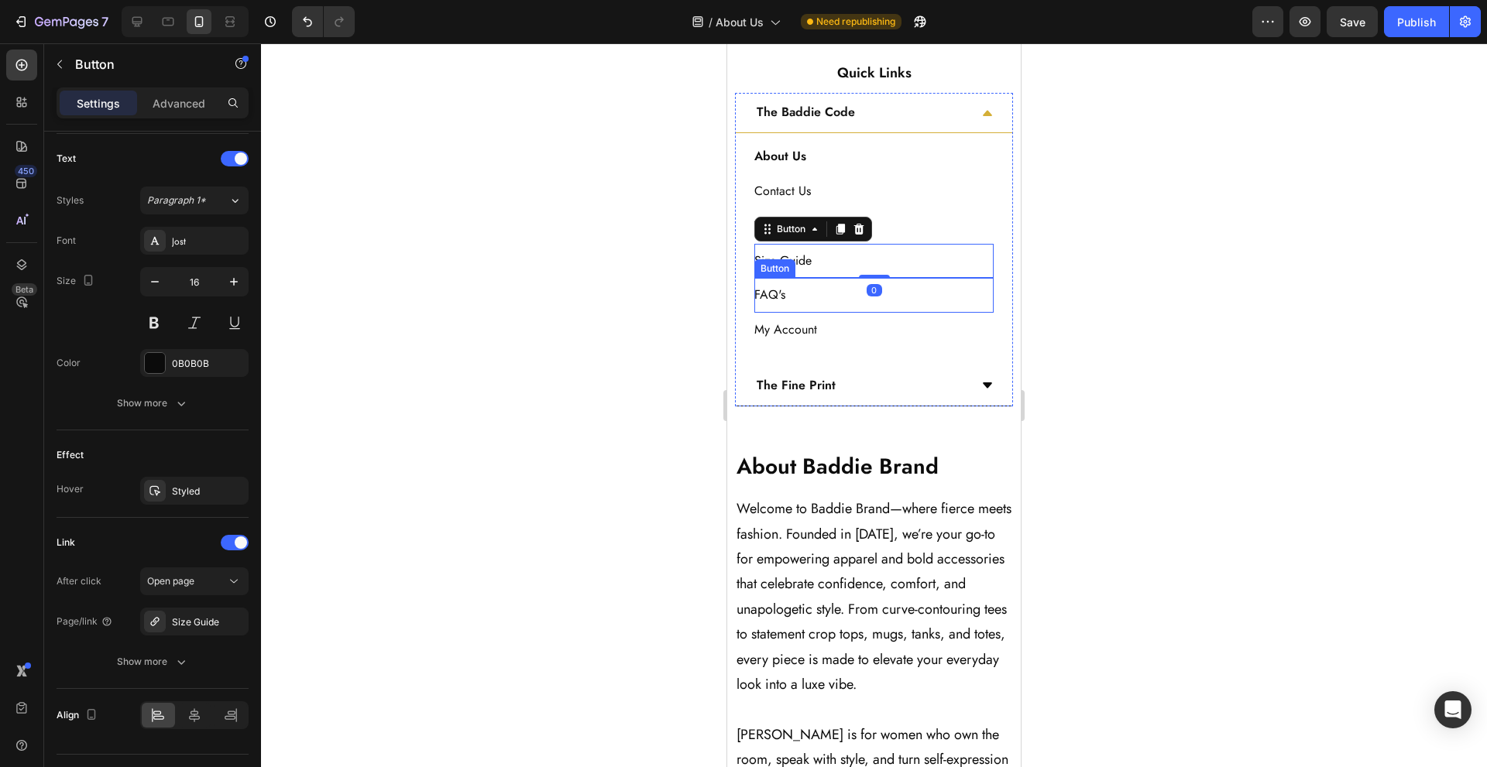
click at [911, 313] on div "FAQ's Button" at bounding box center [873, 295] width 239 height 35
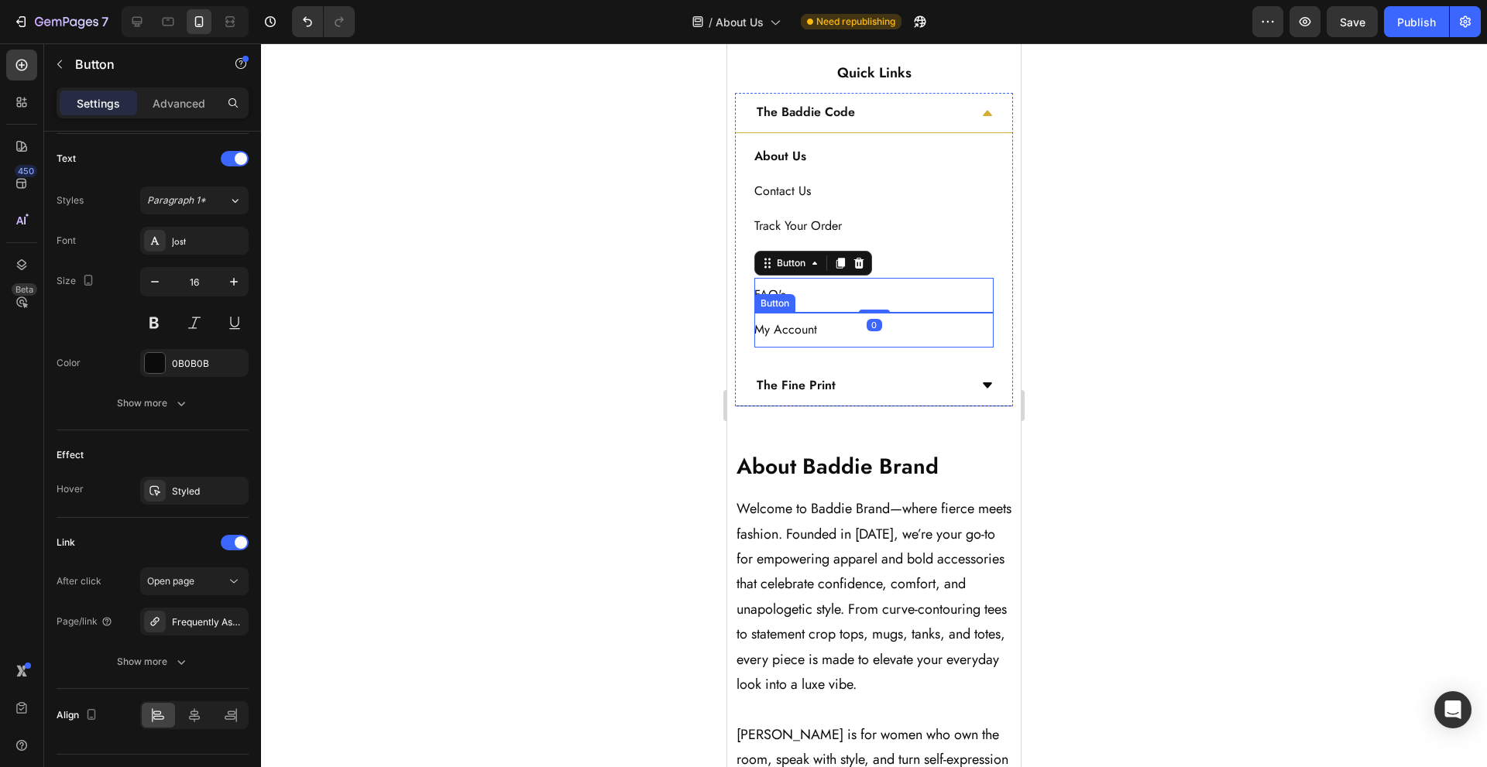
click at [908, 348] on div "My Account Button" at bounding box center [873, 330] width 239 height 35
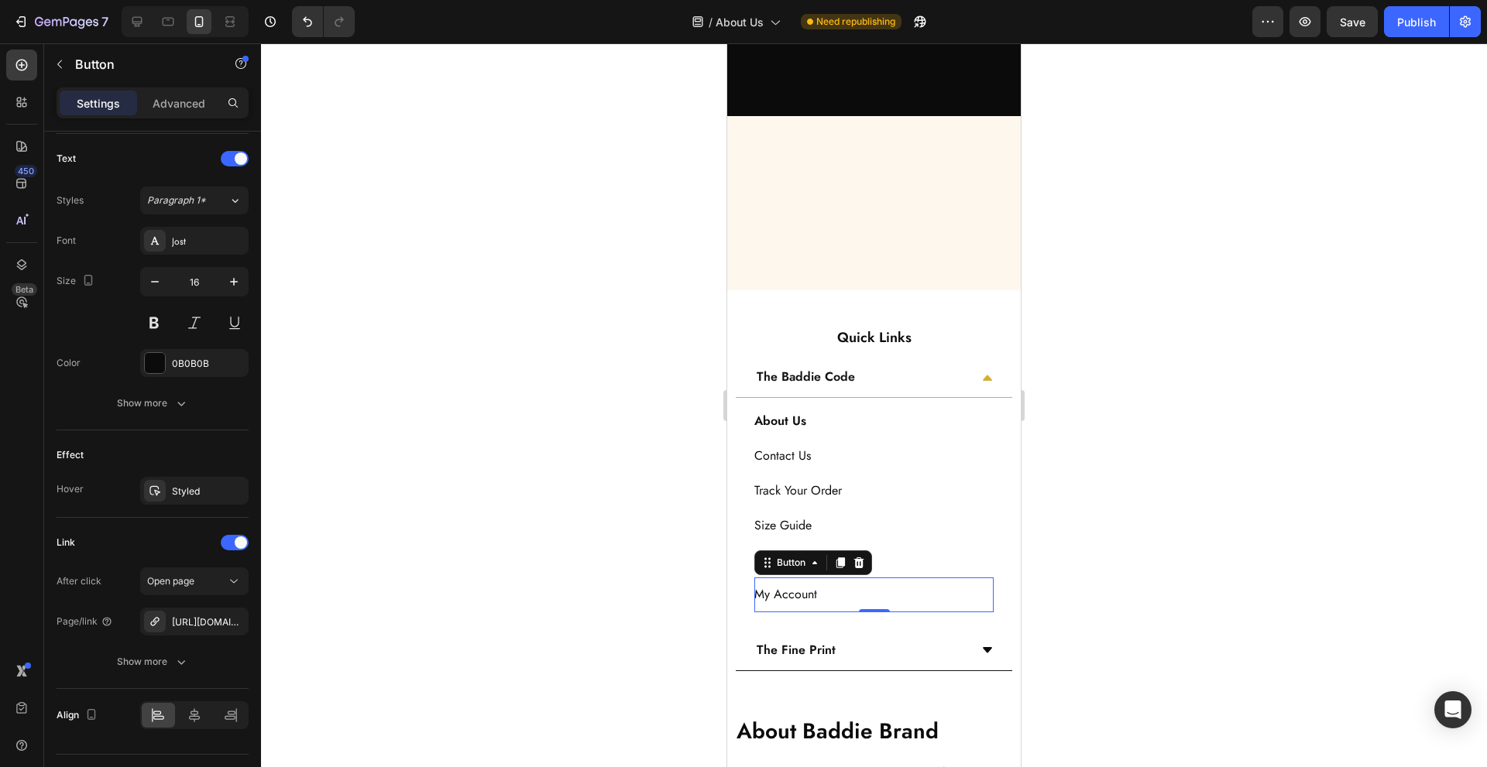
scroll to position [1032, 0]
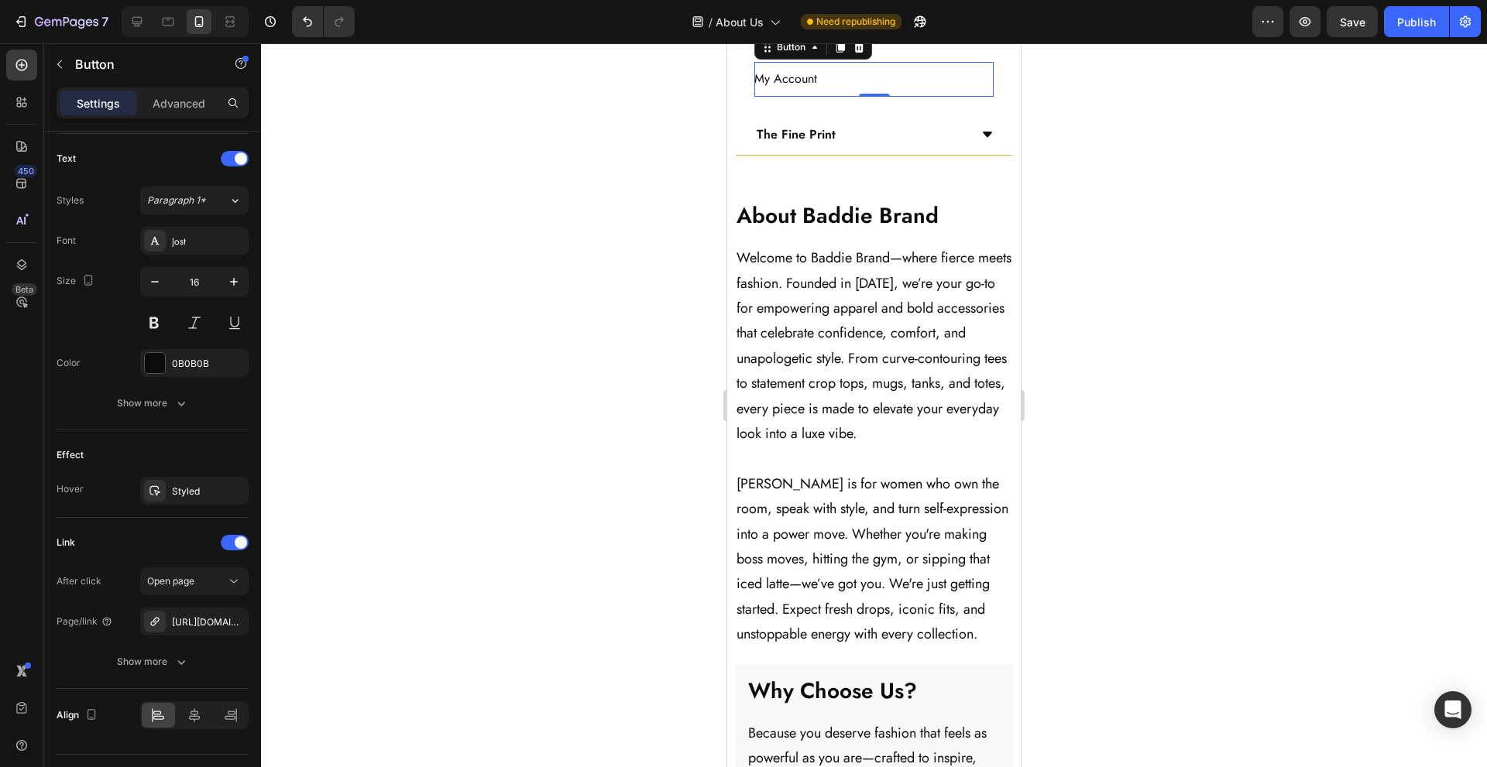
click at [905, 128] on div "The Fine Print" at bounding box center [861, 135] width 215 height 27
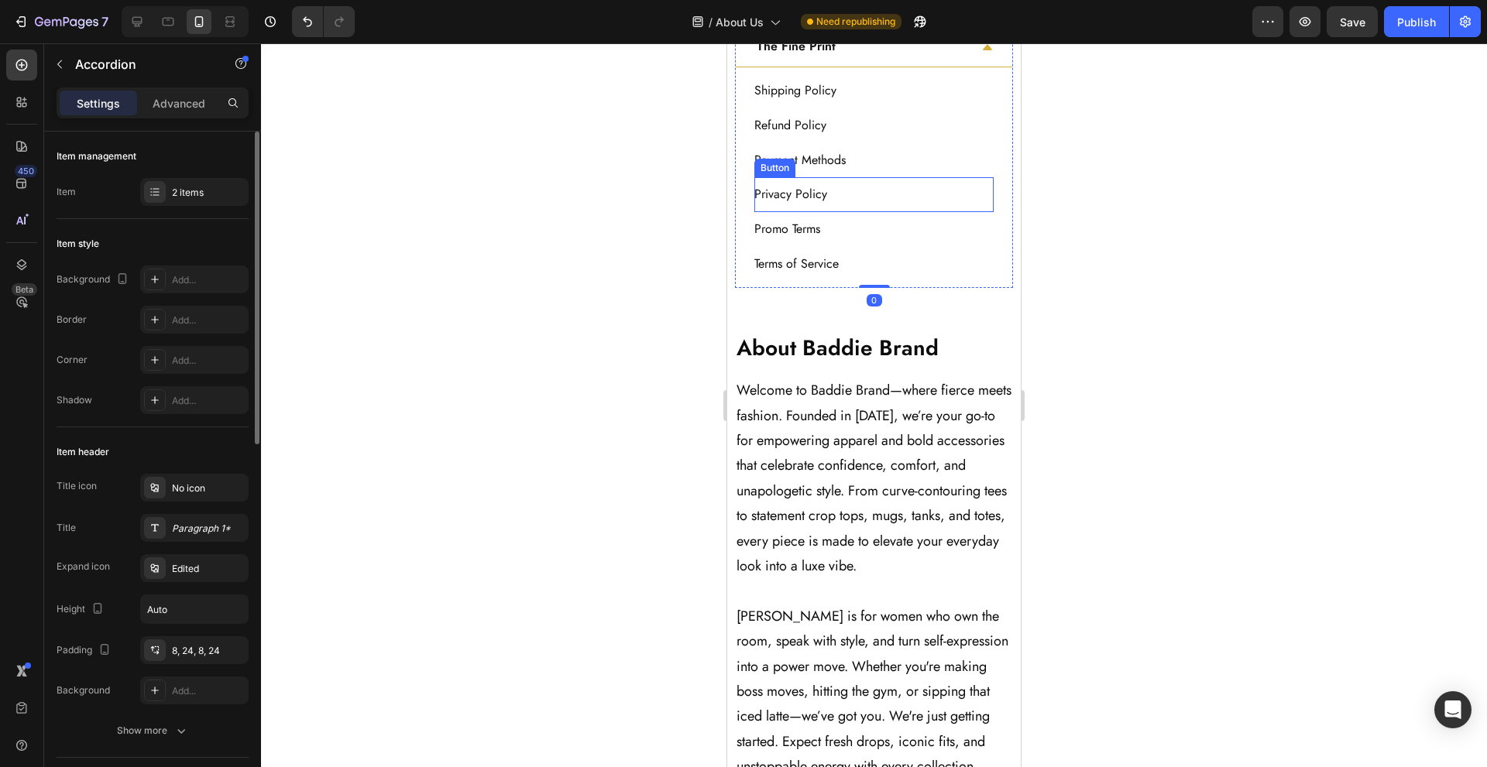
scroll to position [797, 0]
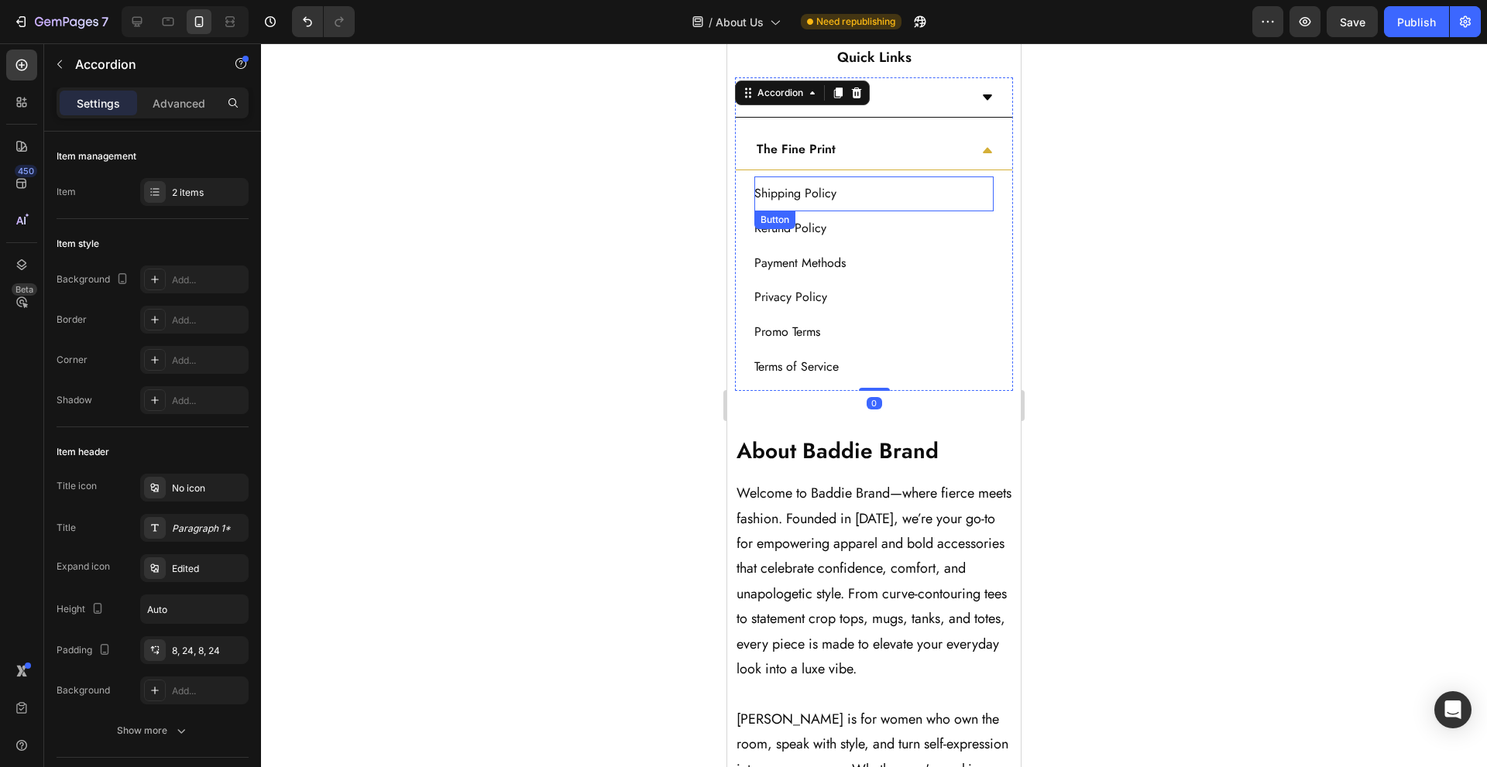
click at [899, 204] on div "Shipping Policy Button" at bounding box center [873, 194] width 239 height 35
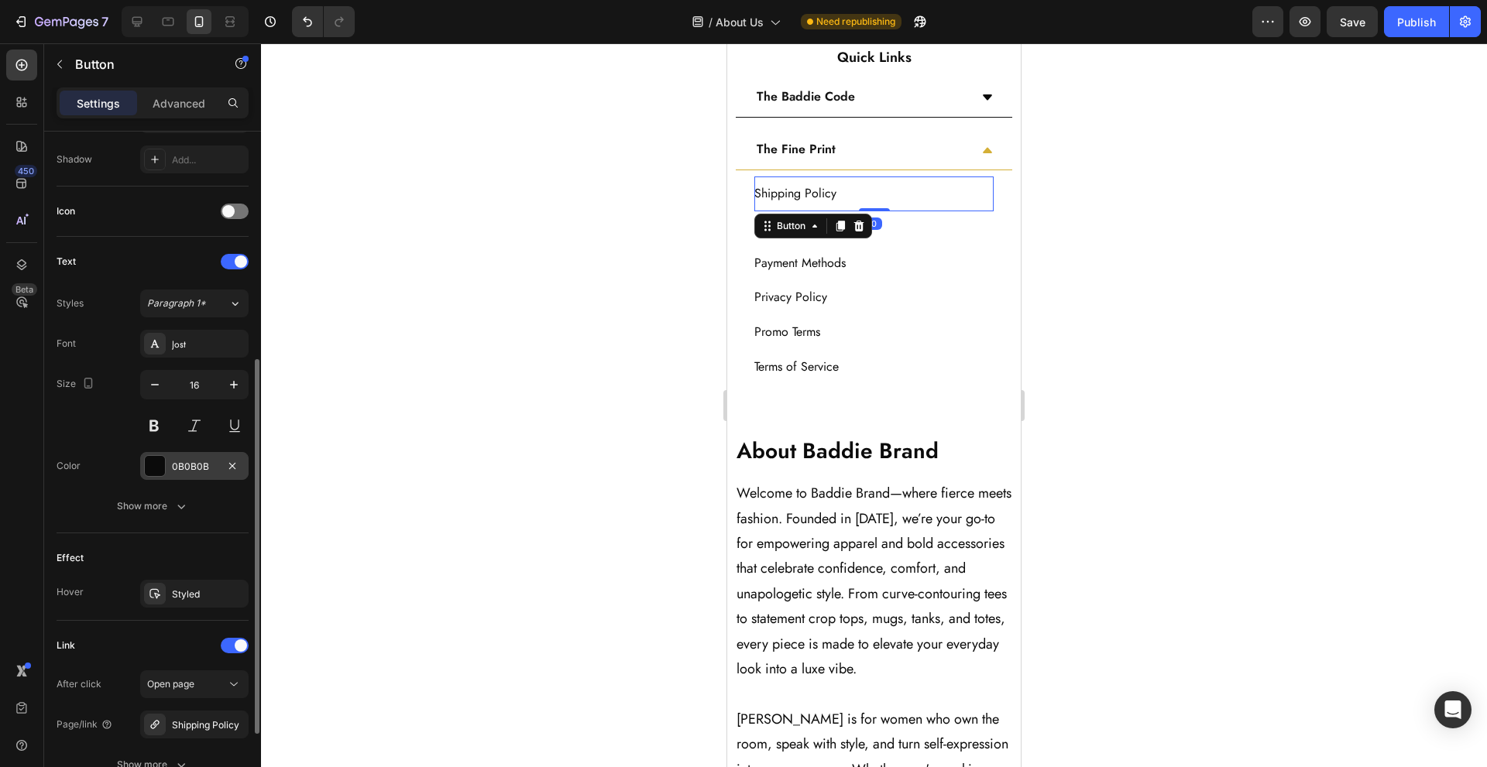
scroll to position [551, 0]
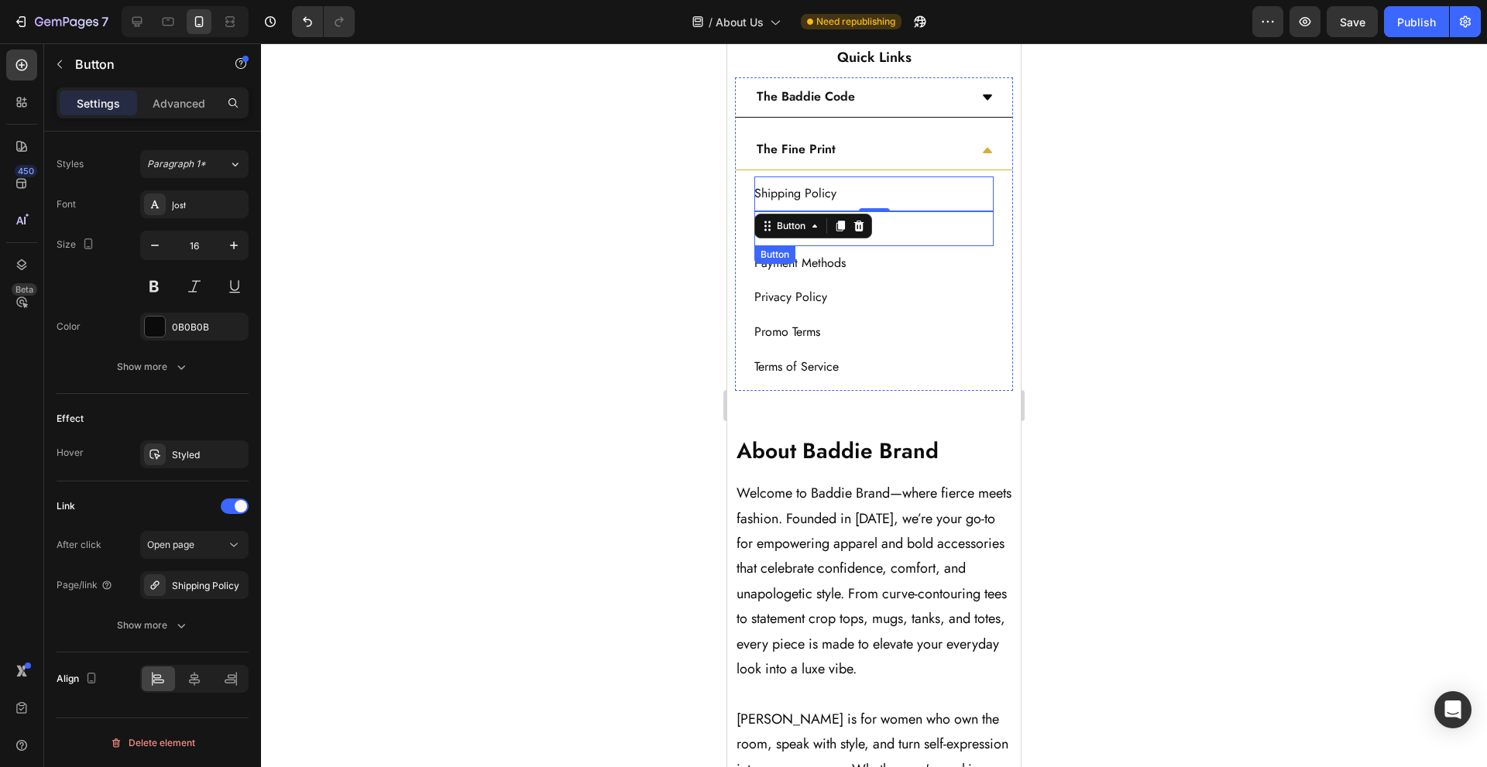
click at [925, 225] on div "Refund Policy Button" at bounding box center [873, 228] width 239 height 35
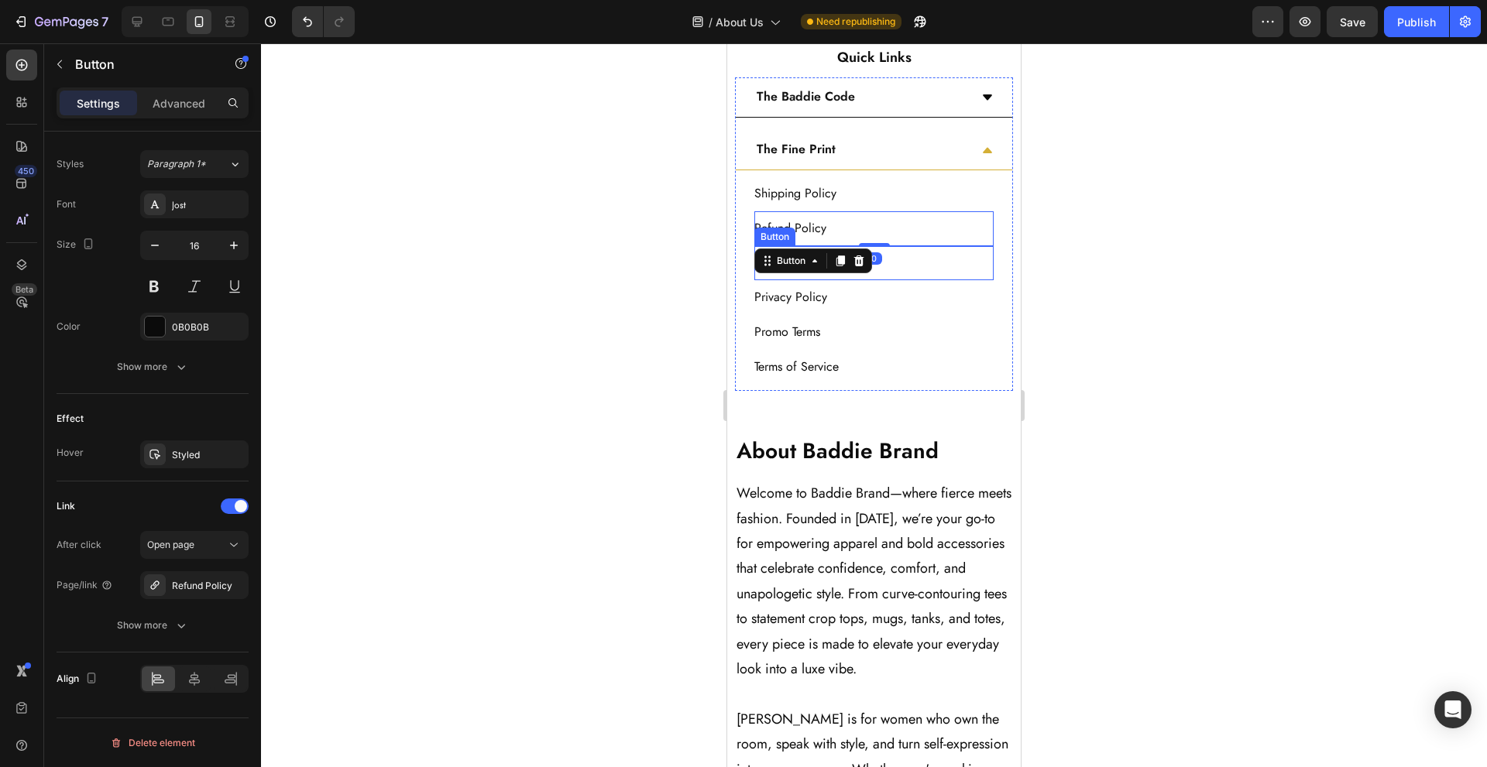
click at [919, 259] on div "Payment Methods Button" at bounding box center [873, 263] width 239 height 35
click at [919, 290] on div "Privacy Policy Button" at bounding box center [873, 297] width 239 height 35
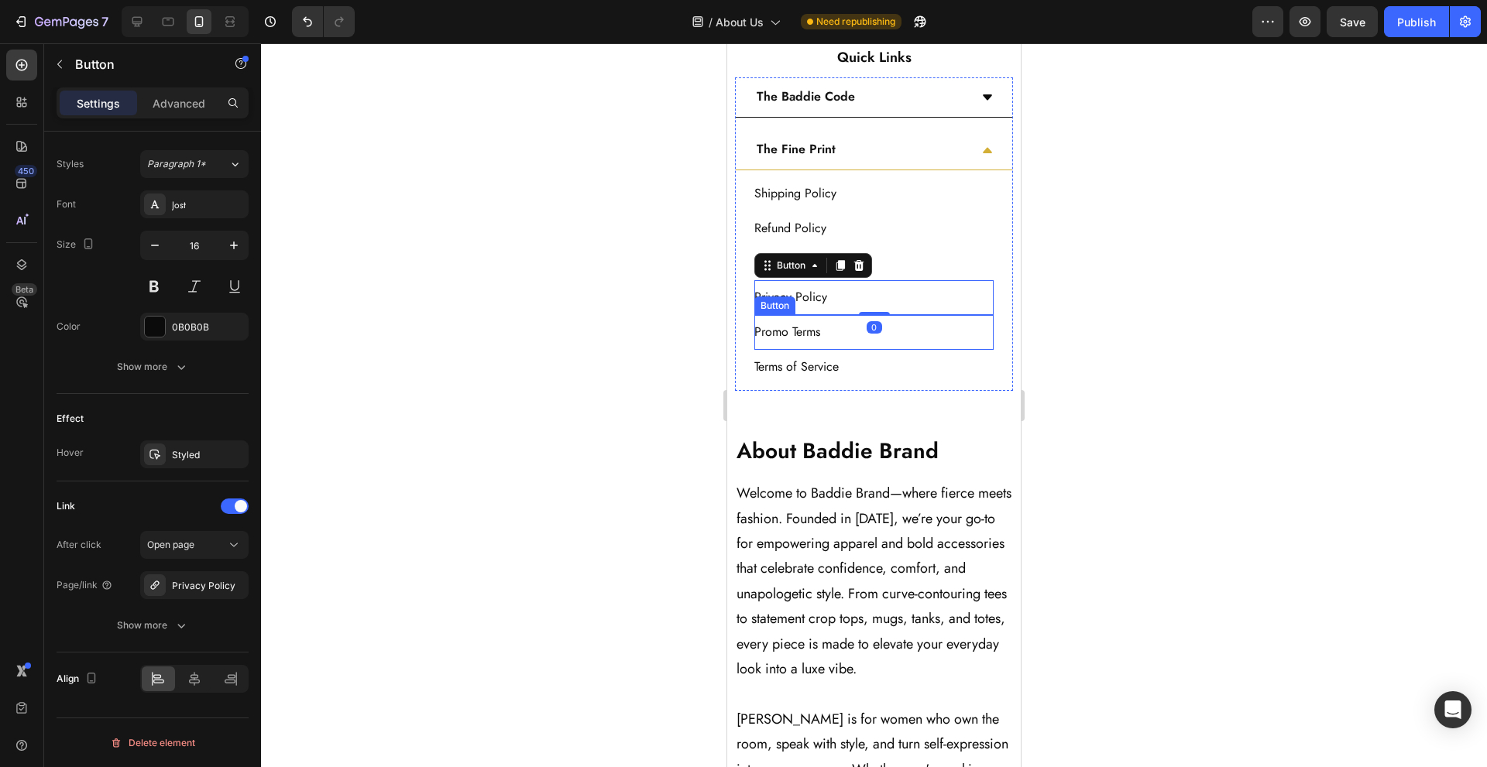
click at [915, 329] on div "Promo Terms Button" at bounding box center [873, 332] width 239 height 35
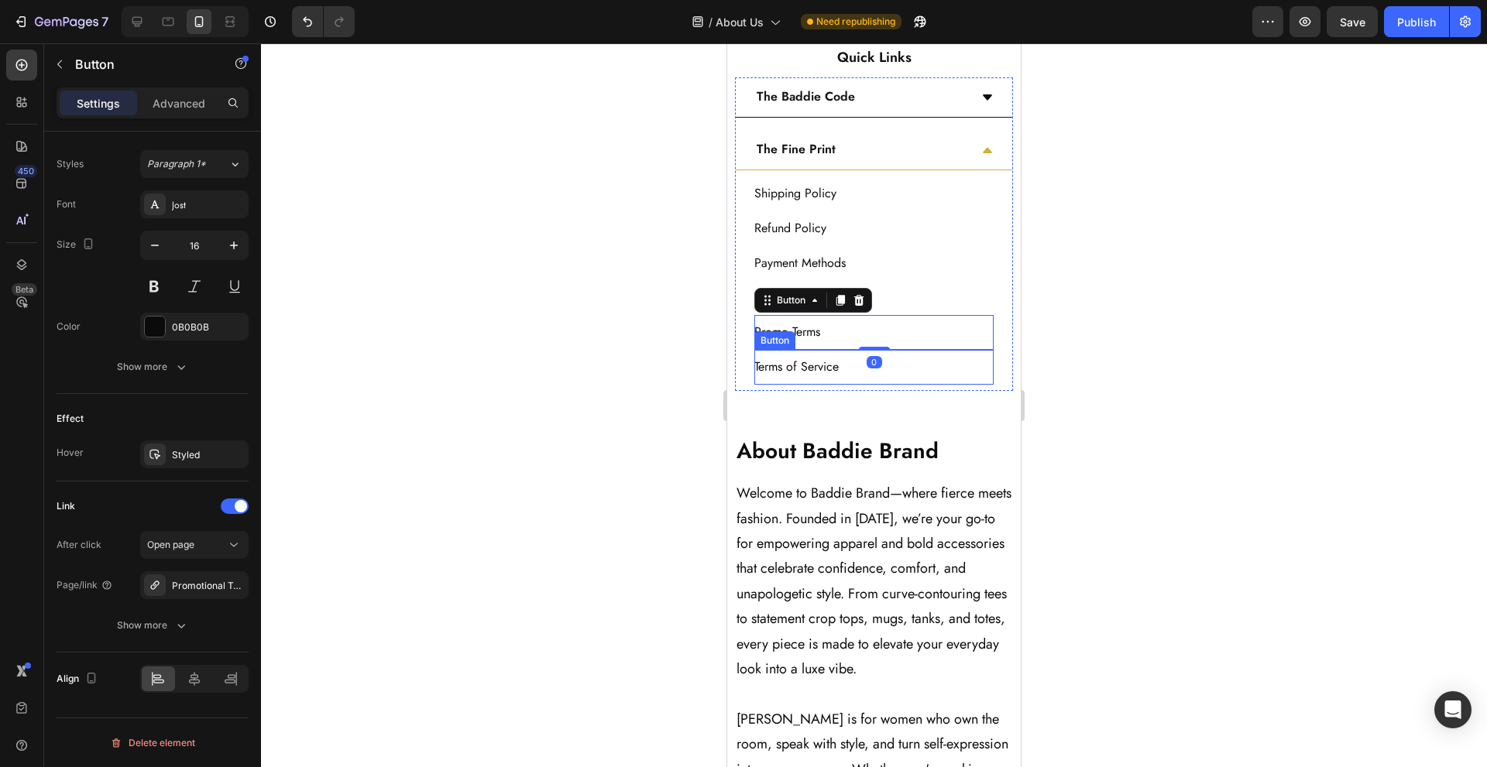
click at [912, 366] on div "Terms of Service Button" at bounding box center [873, 367] width 239 height 35
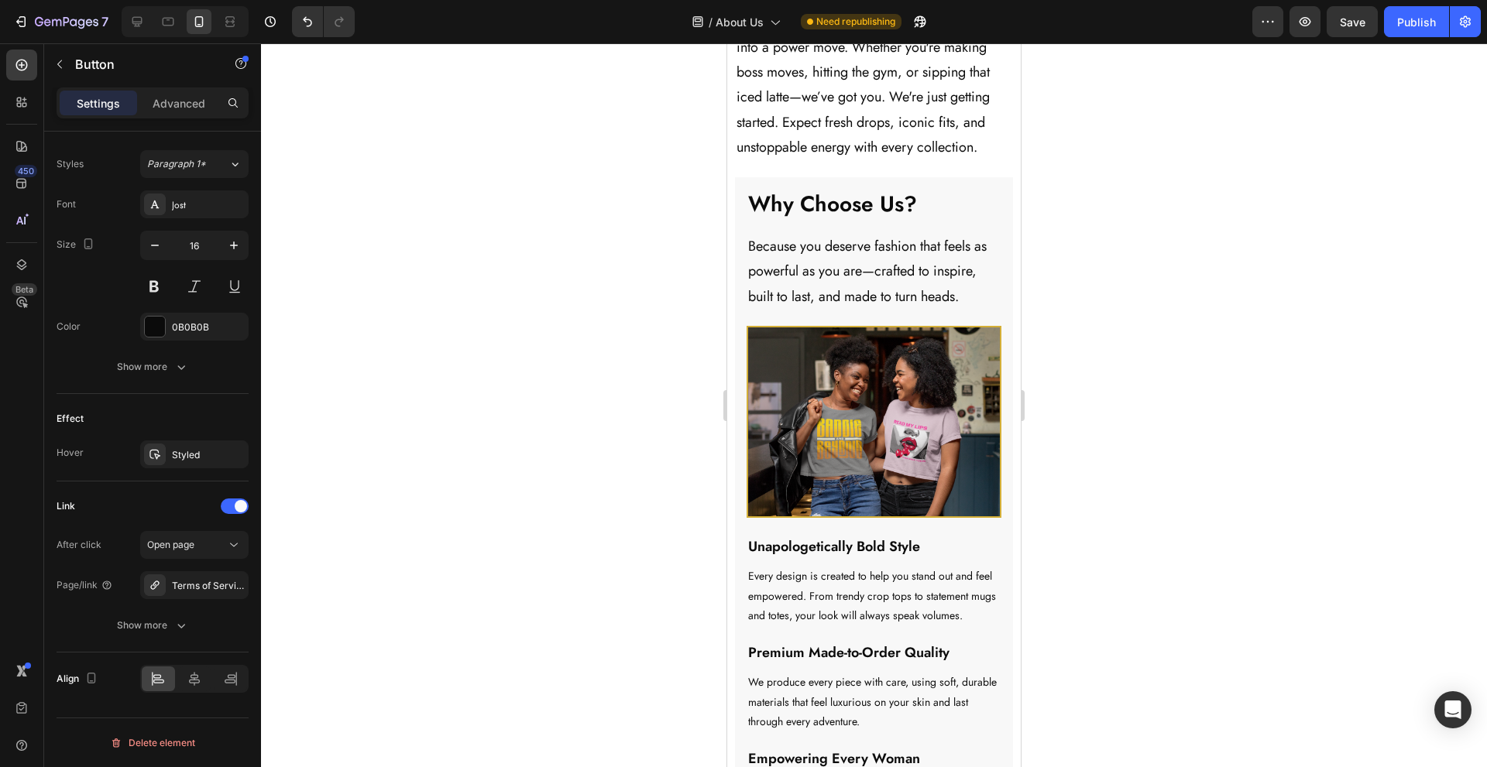
scroll to position [1829, 0]
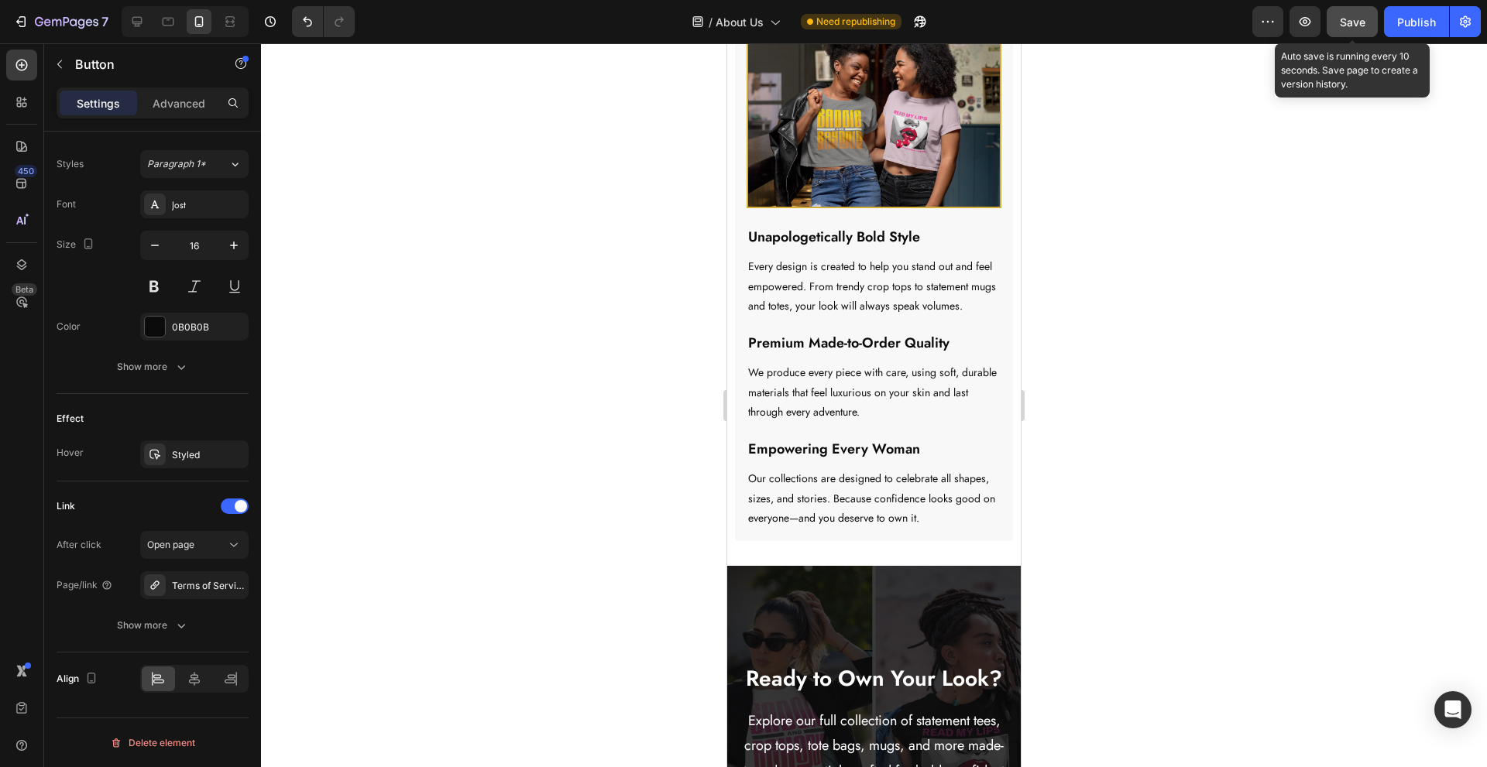
click at [1344, 33] on button "Save" at bounding box center [1352, 21] width 51 height 31
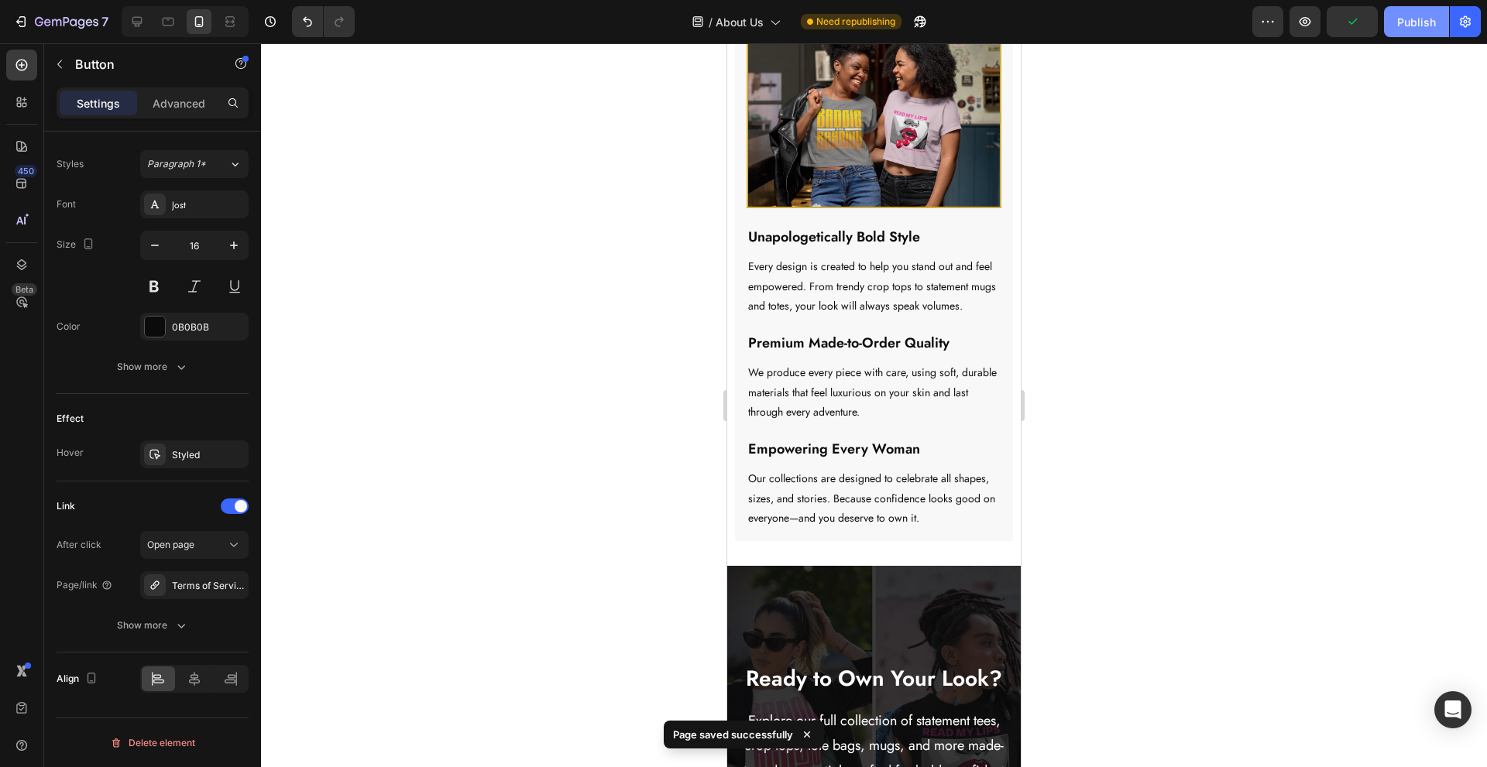
click at [1429, 22] on div "Publish" at bounding box center [1416, 22] width 39 height 16
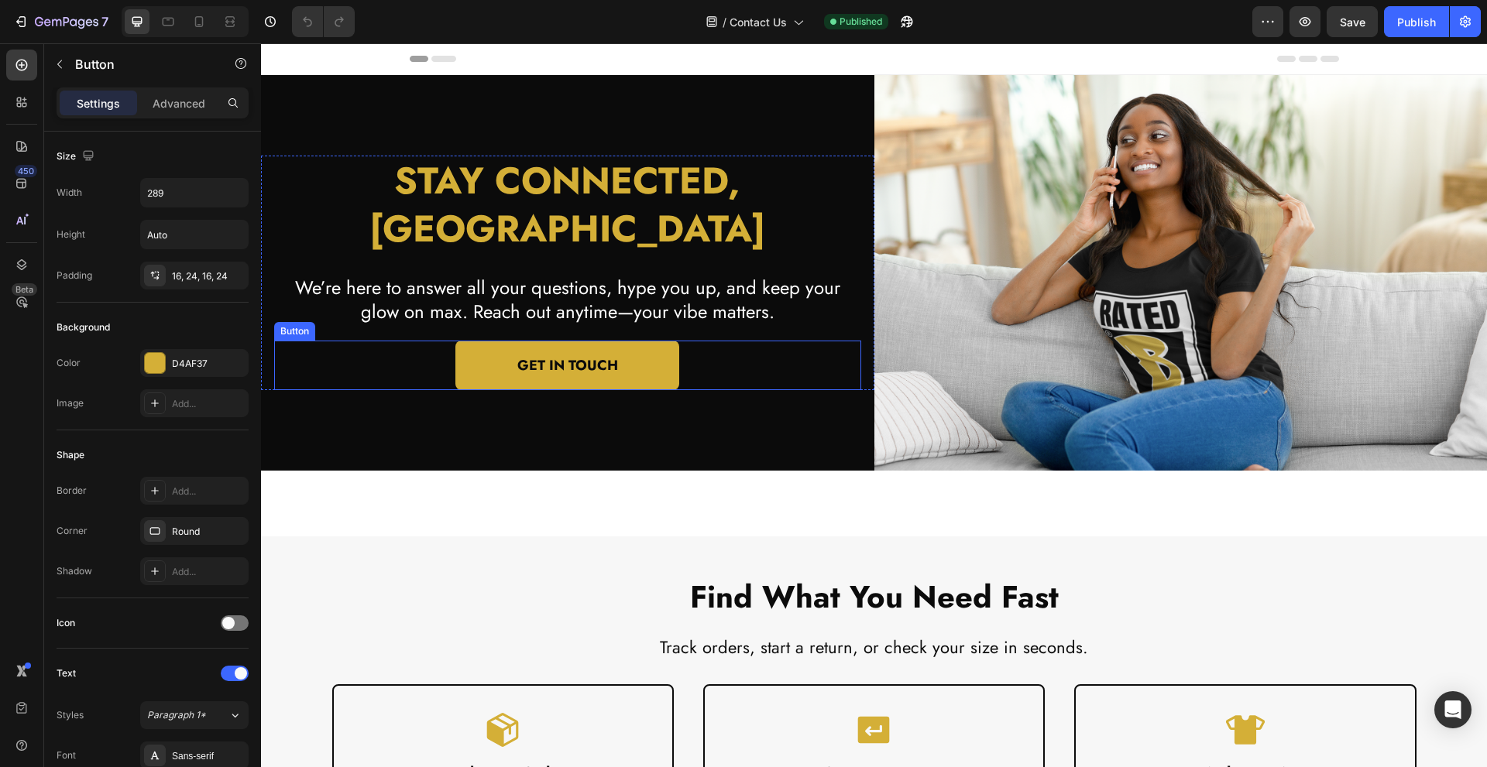
click at [699, 343] on div "GET IN TOUCH Button" at bounding box center [567, 366] width 587 height 50
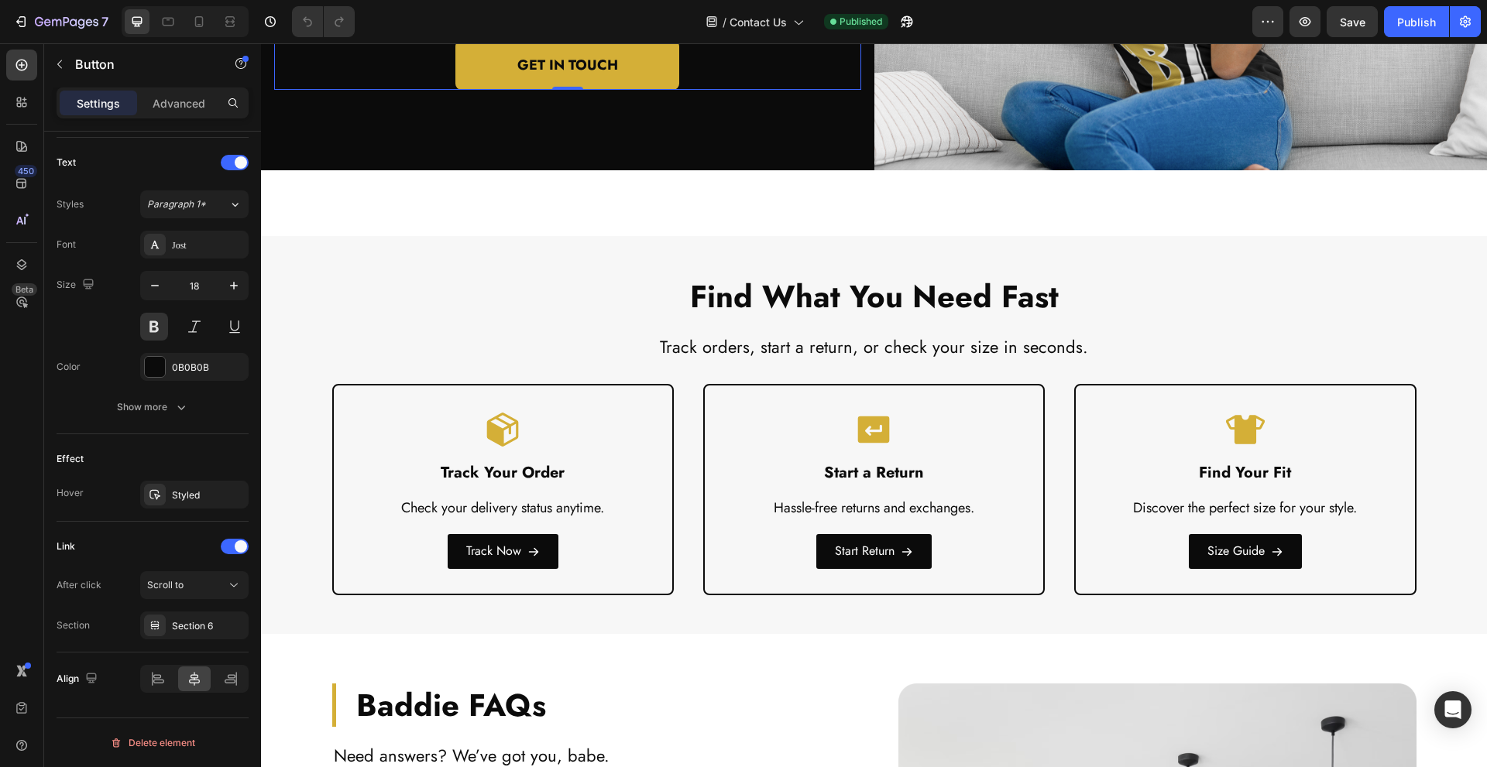
scroll to position [310, 0]
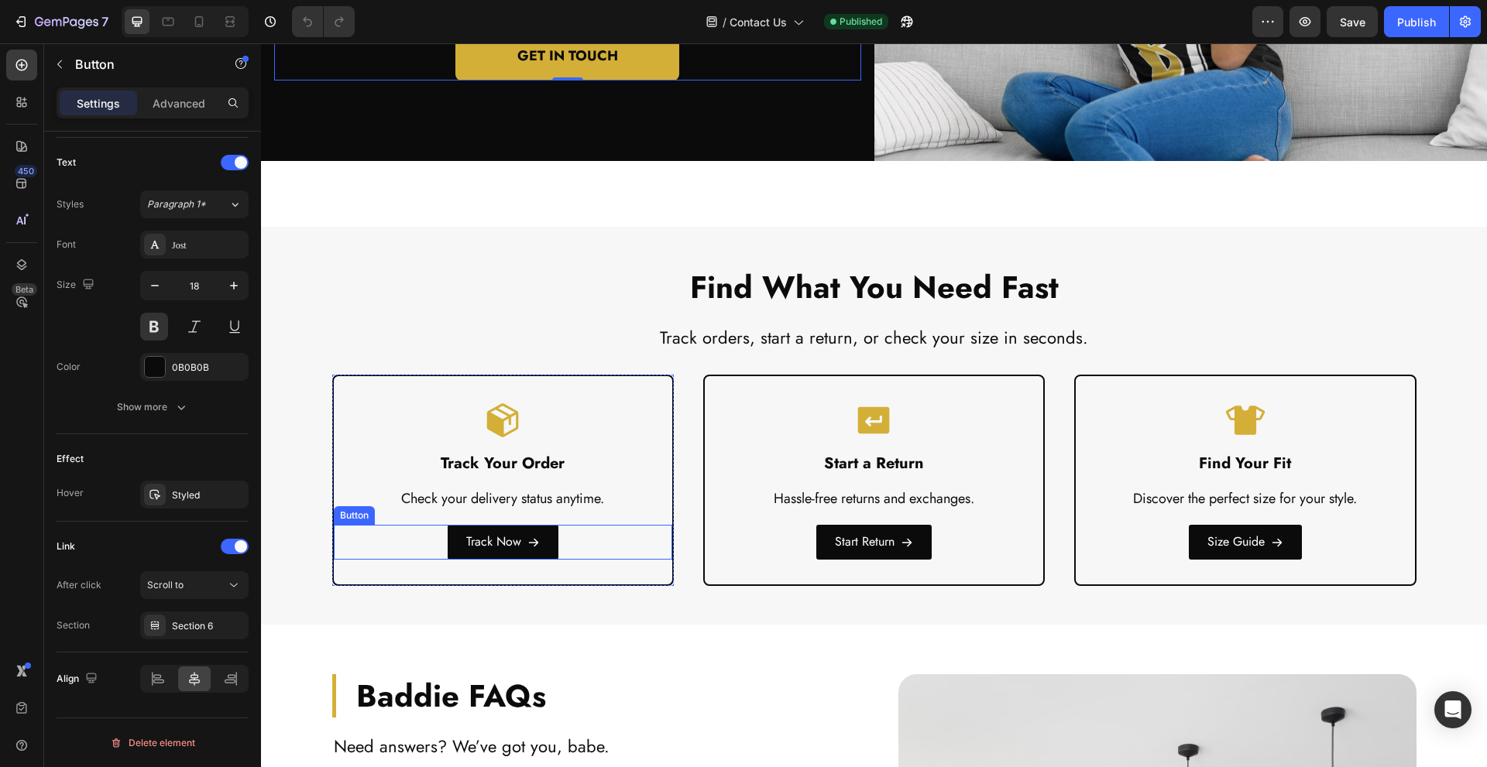
click at [608, 545] on div "Track Now Button" at bounding box center [503, 542] width 338 height 35
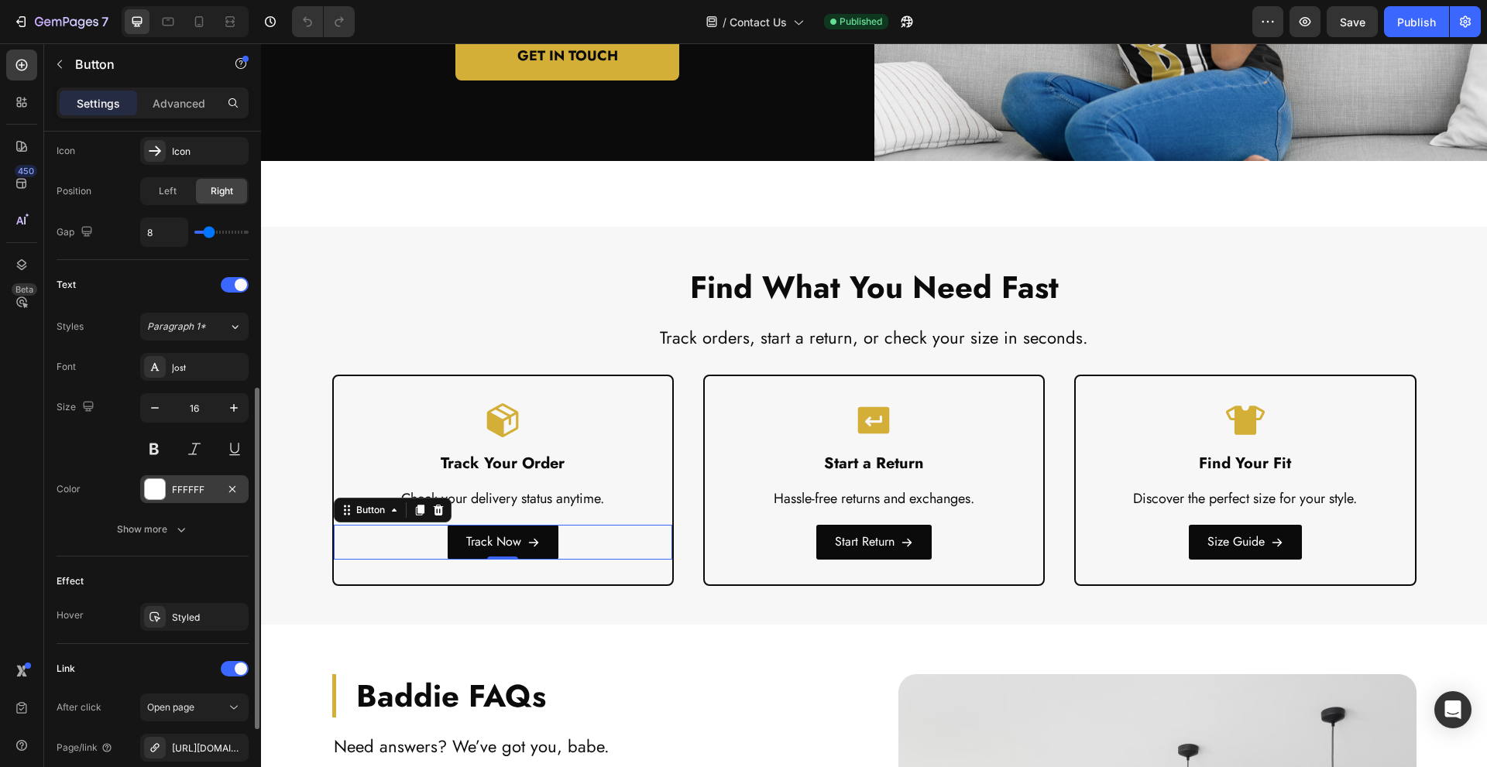
scroll to position [674, 0]
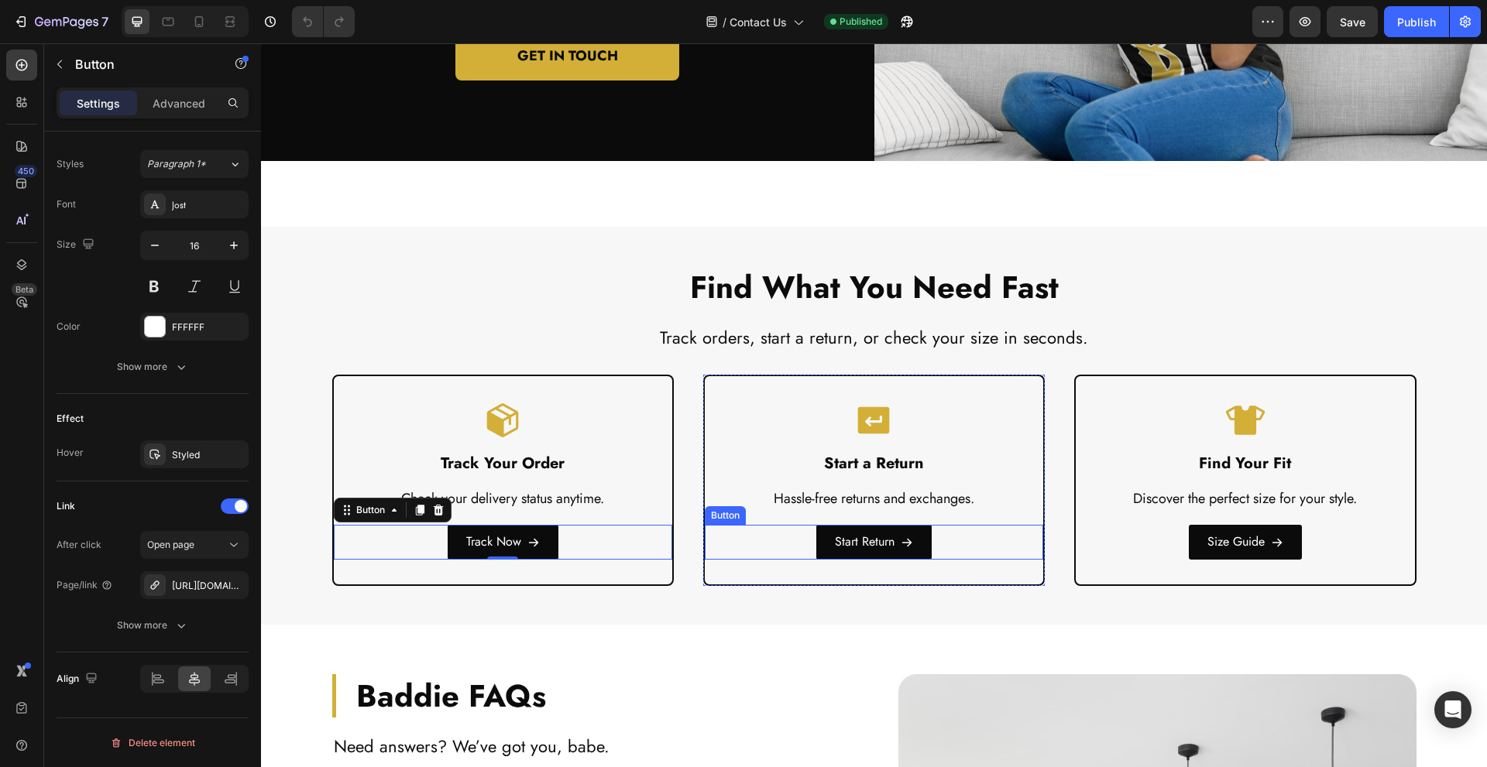
click at [1001, 535] on div "Start Return Button" at bounding box center [874, 542] width 338 height 35
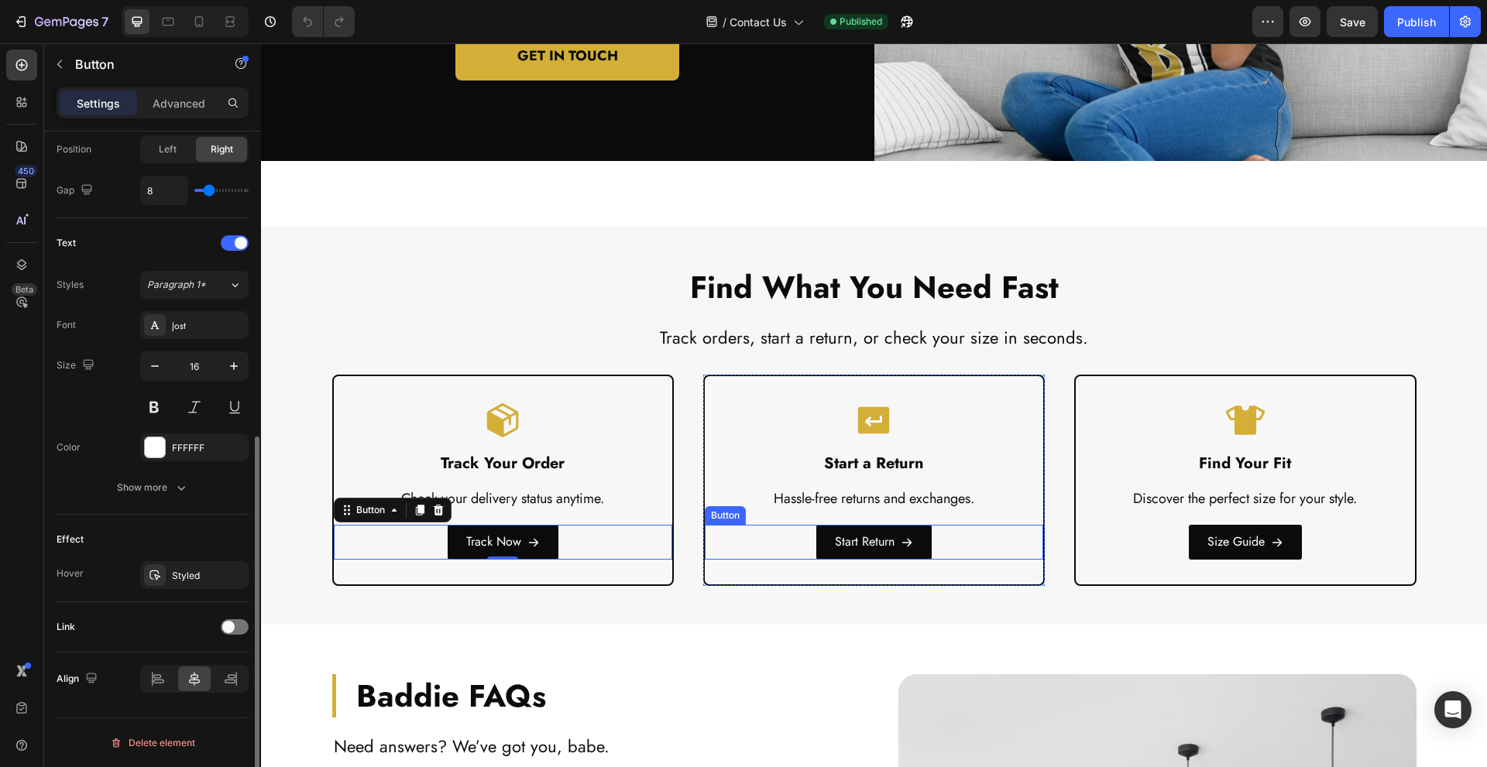
scroll to position [553, 0]
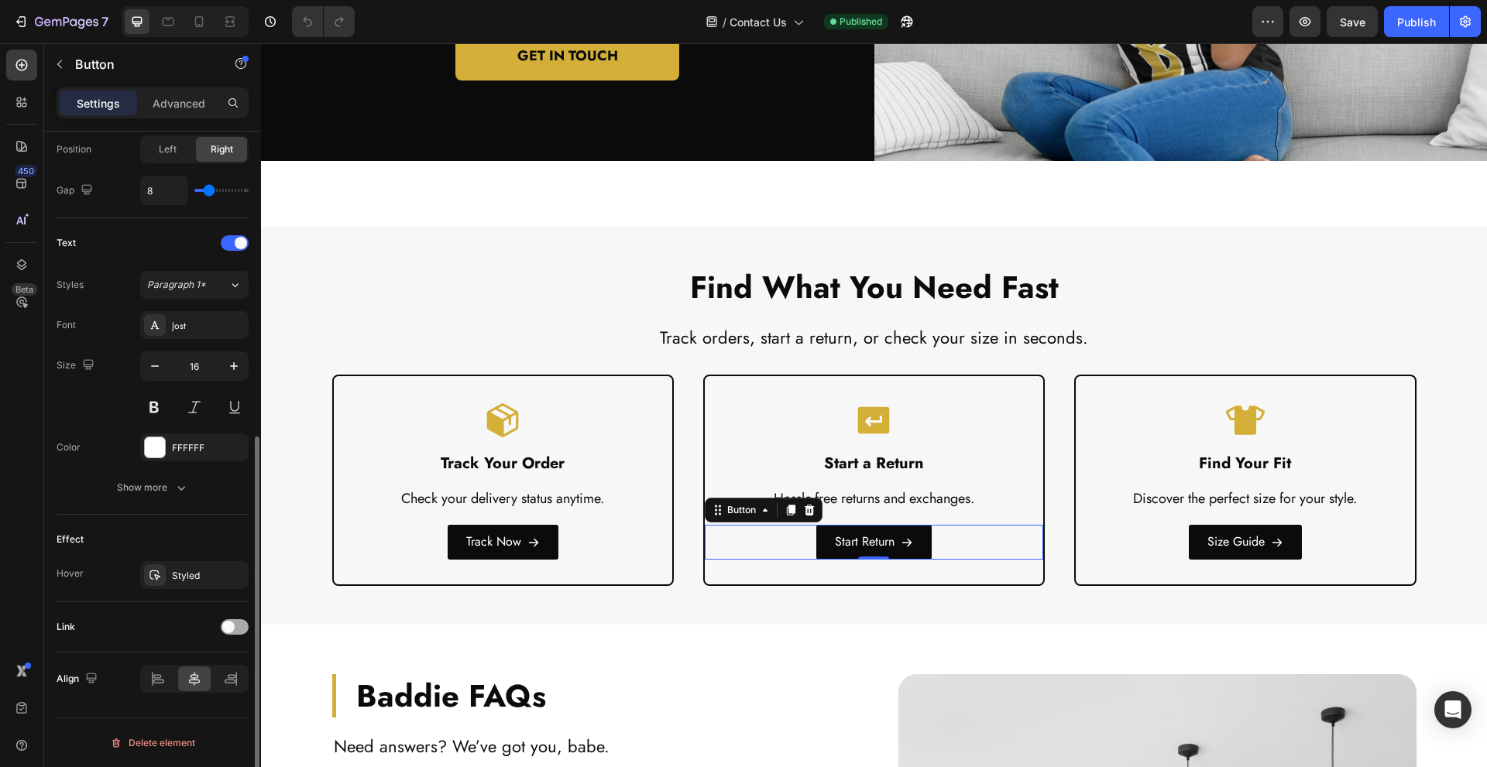
click at [226, 631] on span at bounding box center [228, 627] width 12 height 12
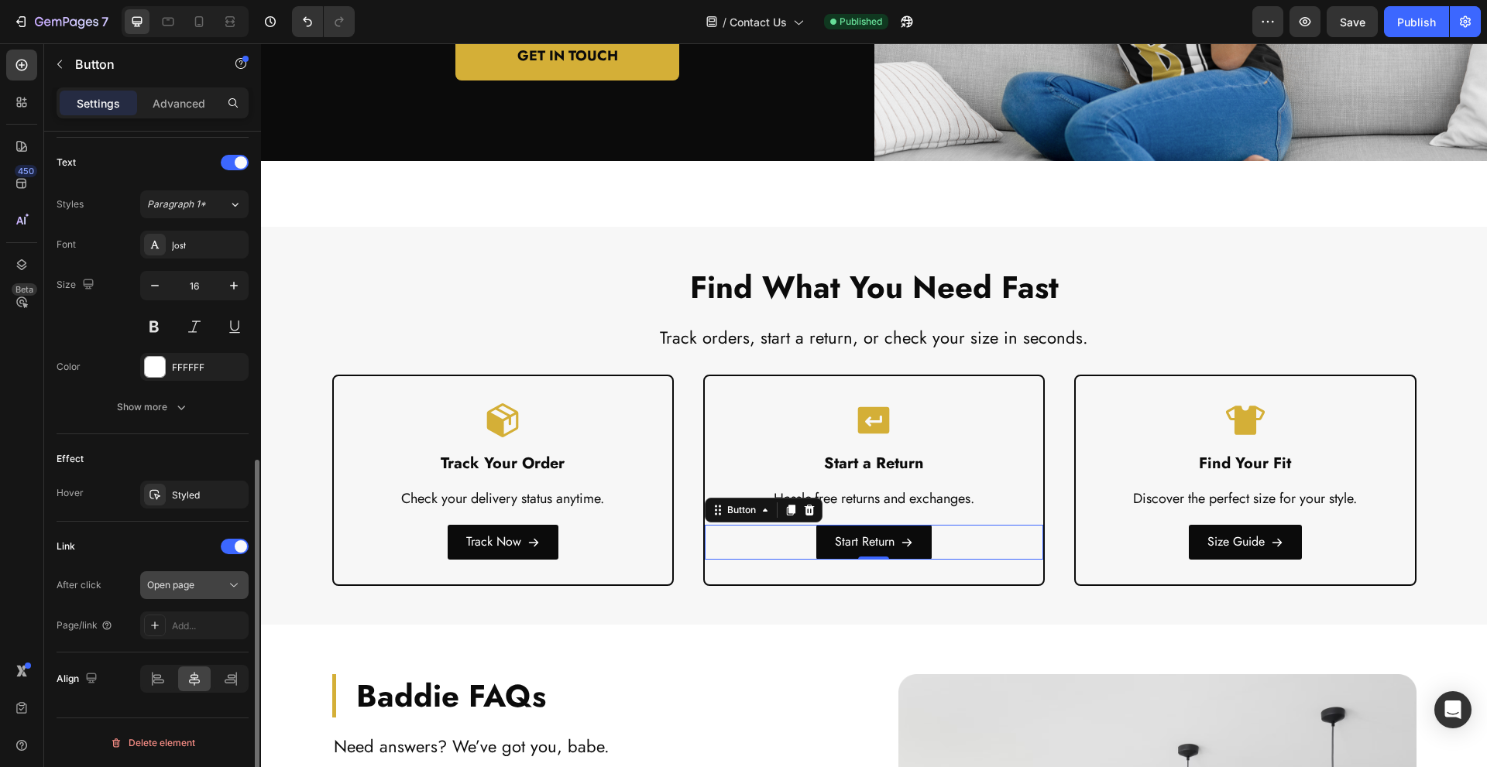
click at [177, 585] on span "Open page" at bounding box center [170, 585] width 47 height 12
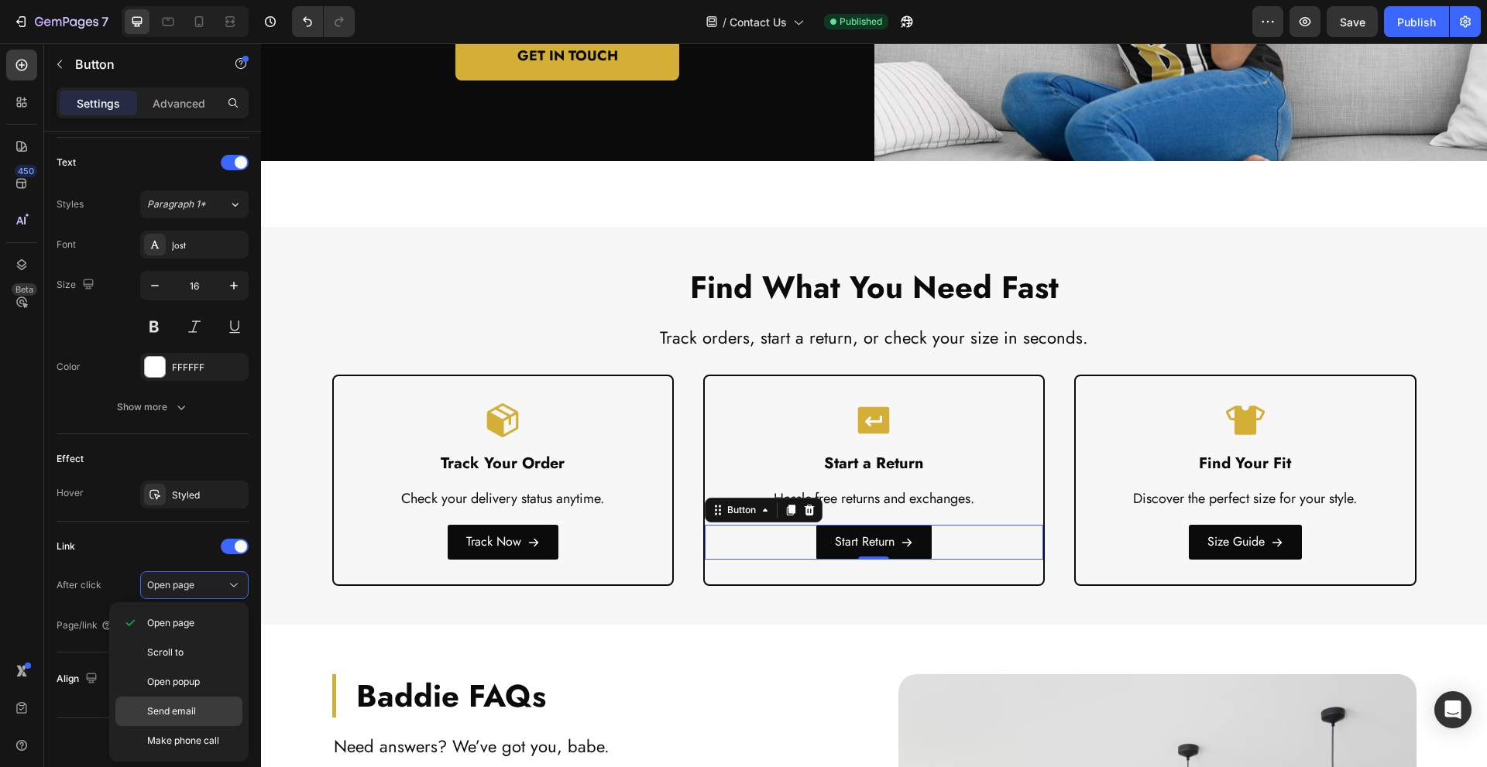
click at [195, 713] on span "Send email" at bounding box center [171, 712] width 49 height 14
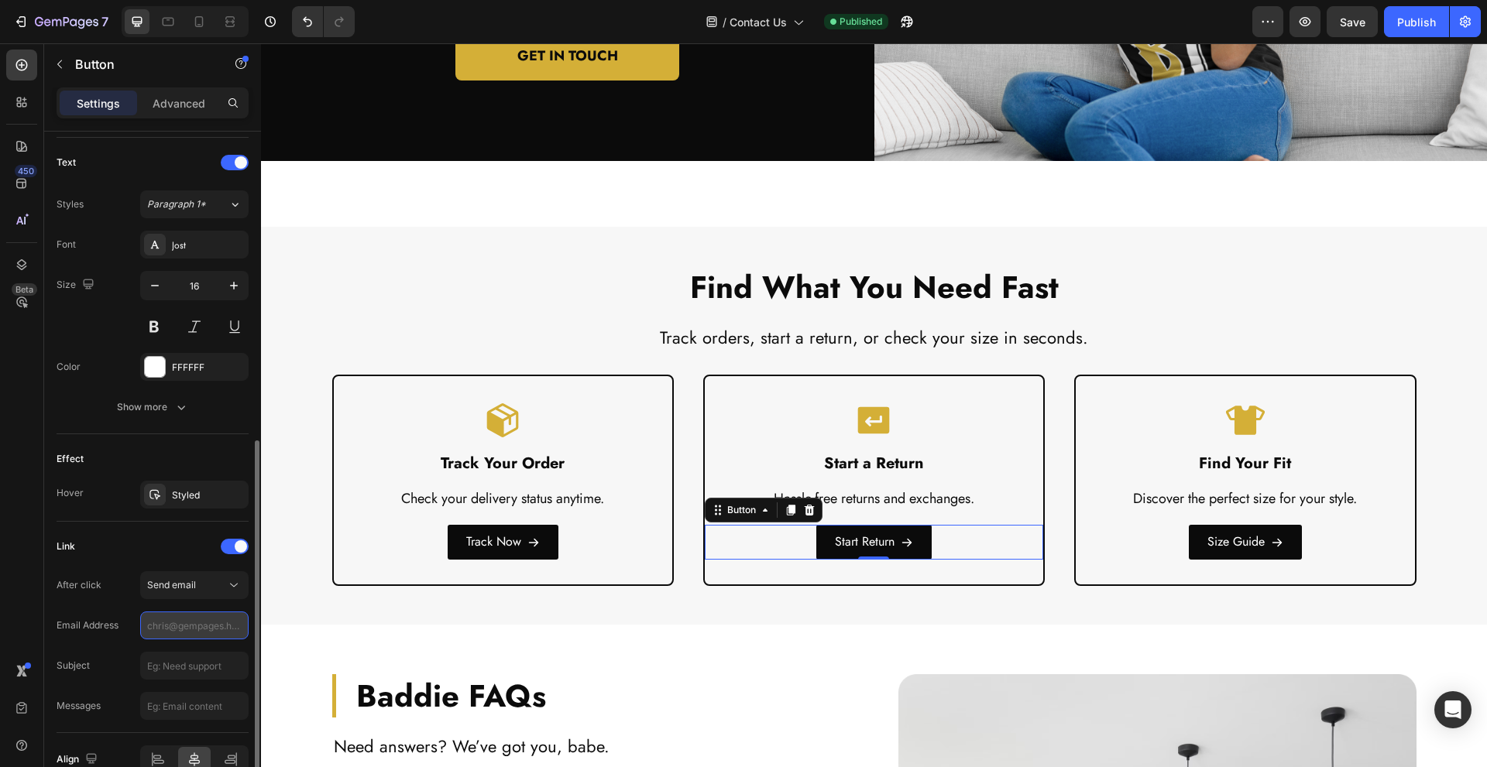
click at [192, 630] on input "text" at bounding box center [194, 626] width 108 height 28
paste input "[EMAIL_ADDRESS][DOMAIN_NAME]"
type input "[EMAIL_ADDRESS][DOMAIN_NAME]"
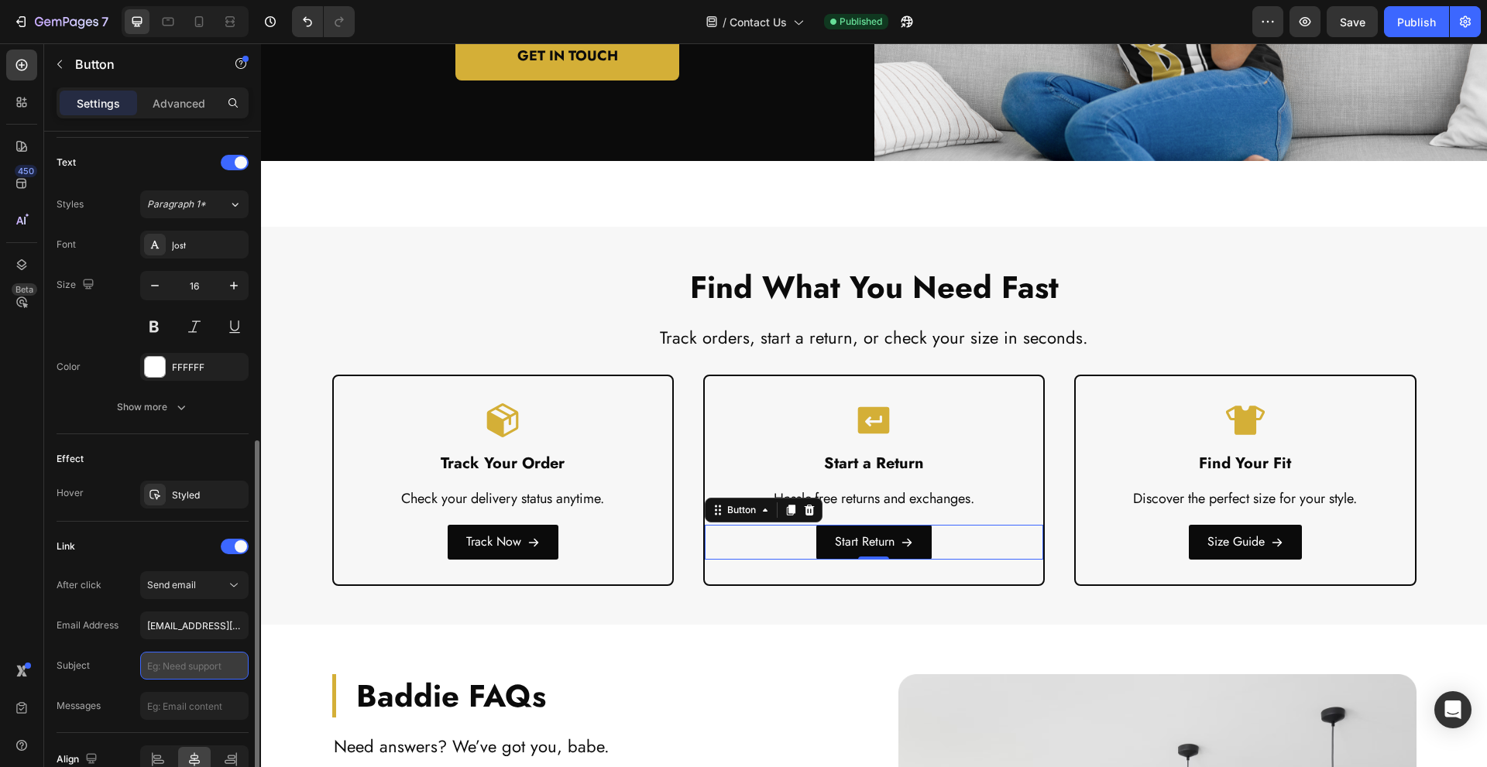
click at [172, 660] on input "text" at bounding box center [194, 666] width 108 height 28
paste input "Return Request – Order #"
type input "Return Request – Order #"
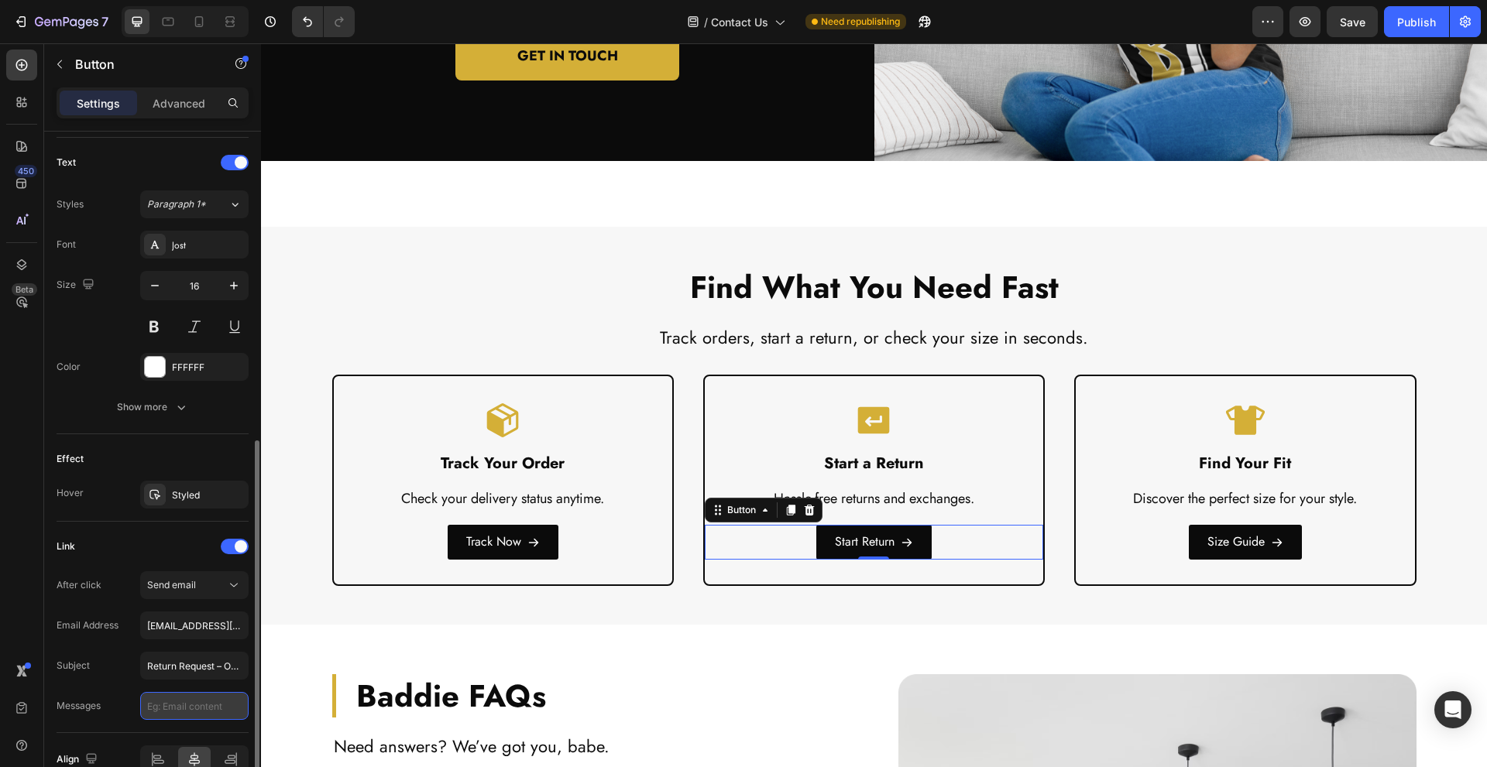
click at [173, 711] on input "text" at bounding box center [194, 706] width 108 height 28
paste input "Hi Baddie Brand Team, I would like to request a return for my recent order. Her…"
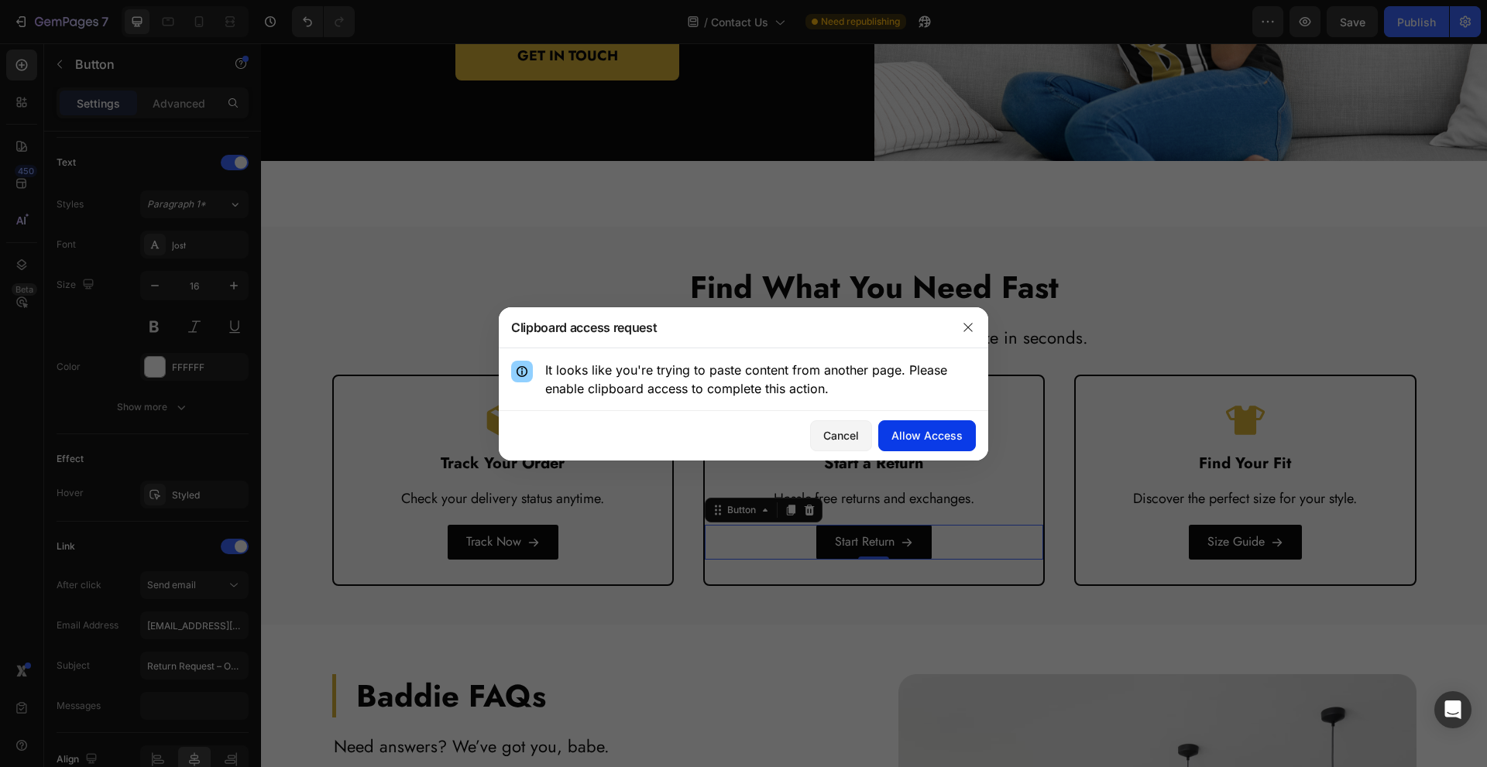
click at [940, 434] on div "Allow Access" at bounding box center [926, 436] width 71 height 16
type input "Hi Baddie Brand Team, I would like to request a return for my recent order. Her…"
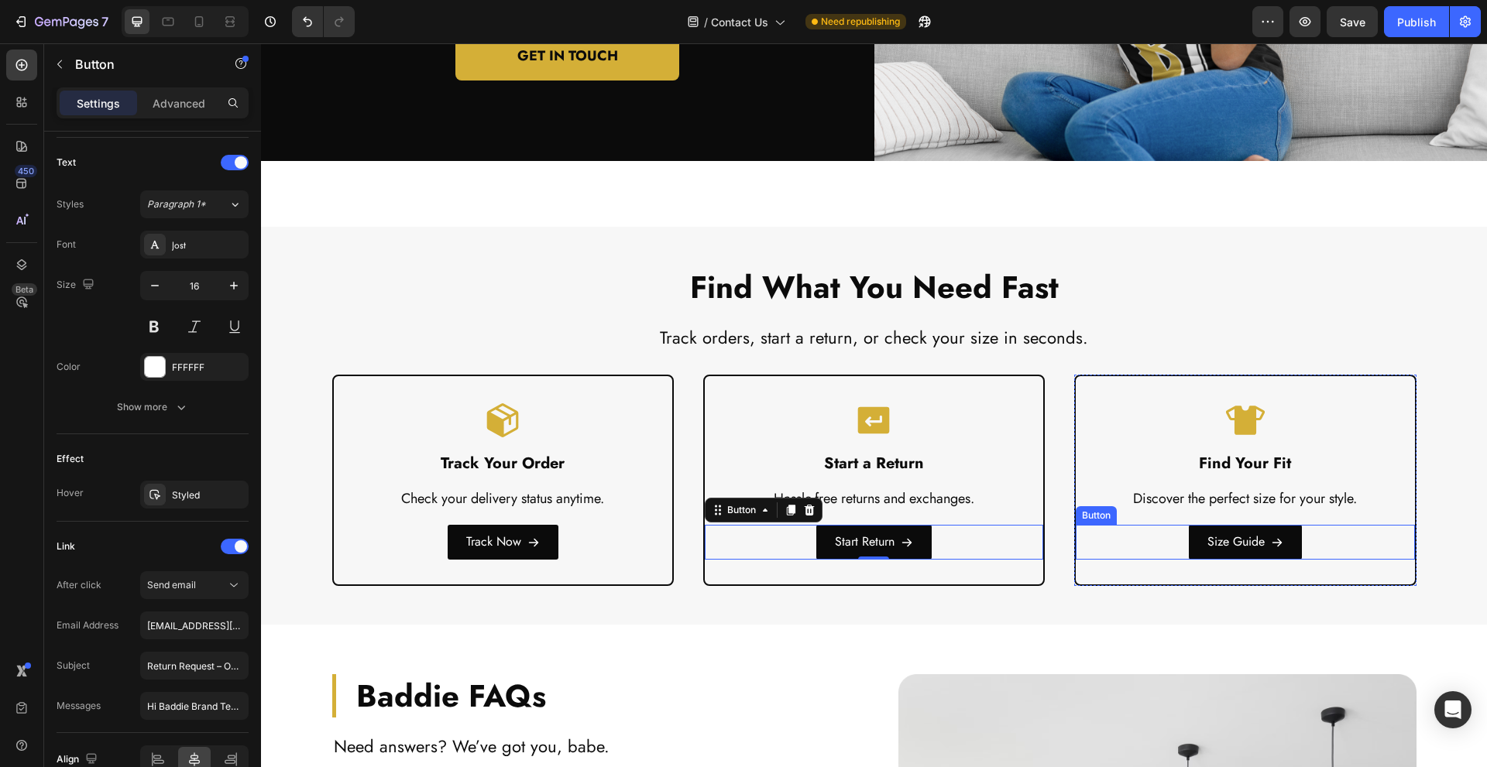
click at [1138, 546] on div "Size Guide Button" at bounding box center [1245, 542] width 338 height 35
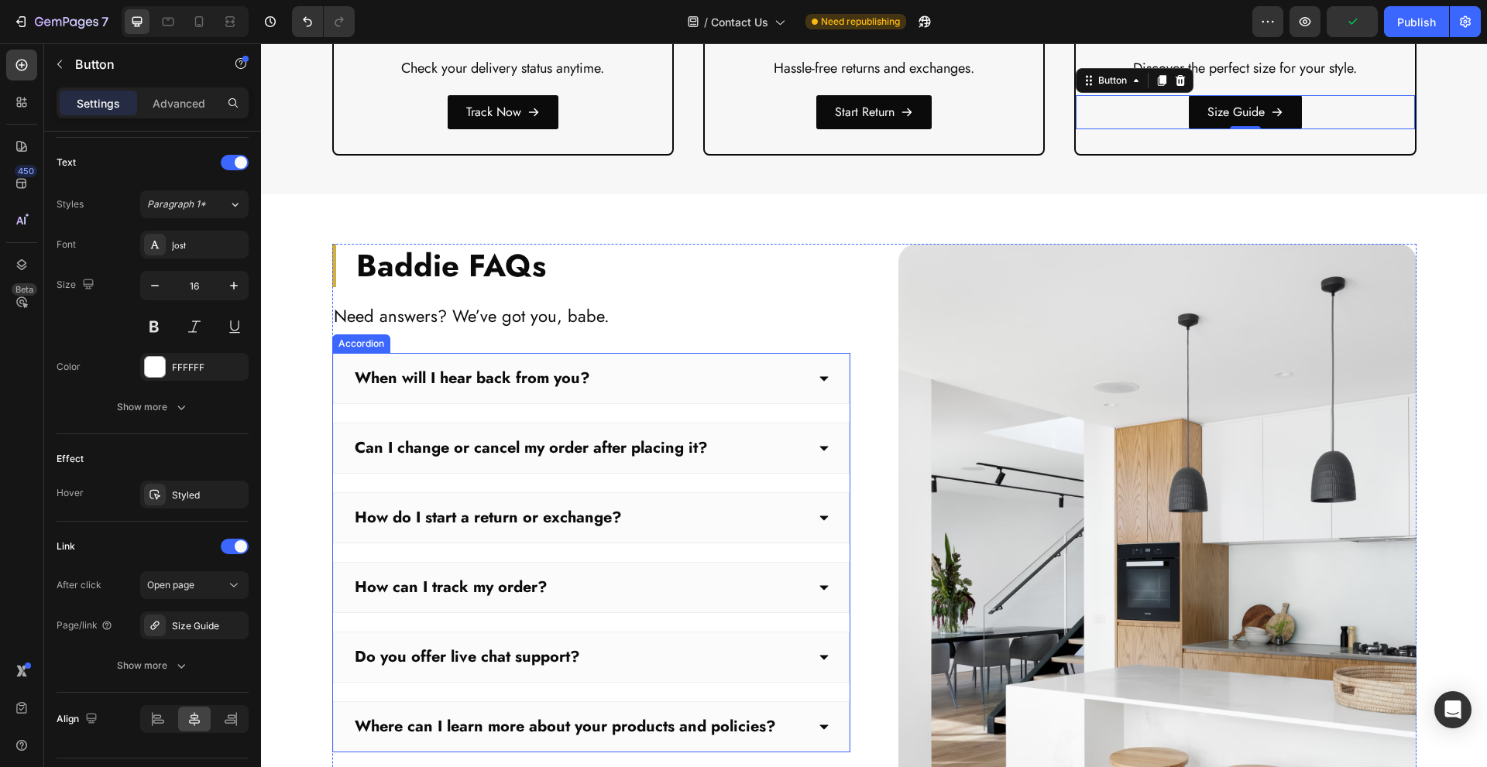
scroll to position [826, 0]
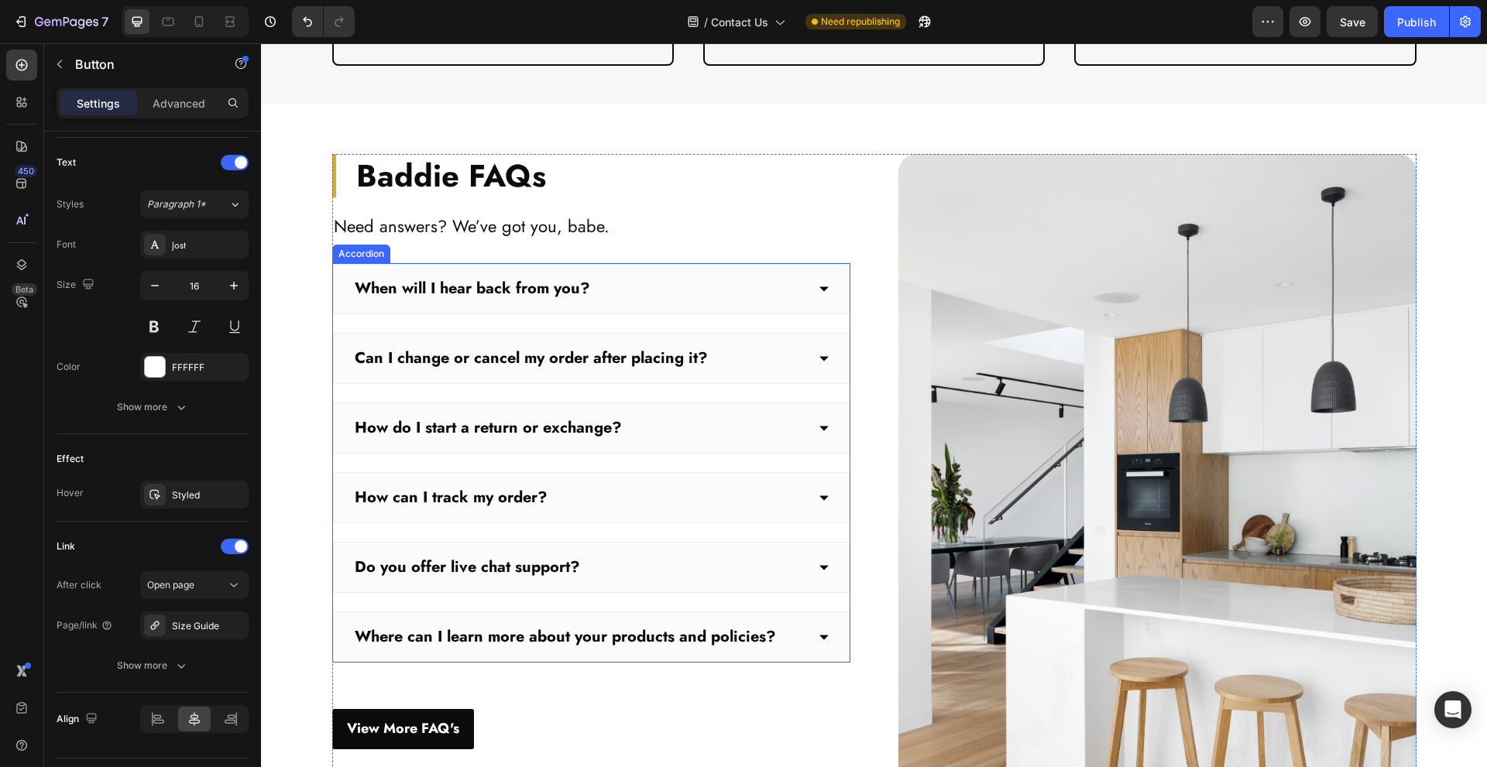
click at [693, 276] on div "When will I hear back from you?" at bounding box center [591, 288] width 517 height 51
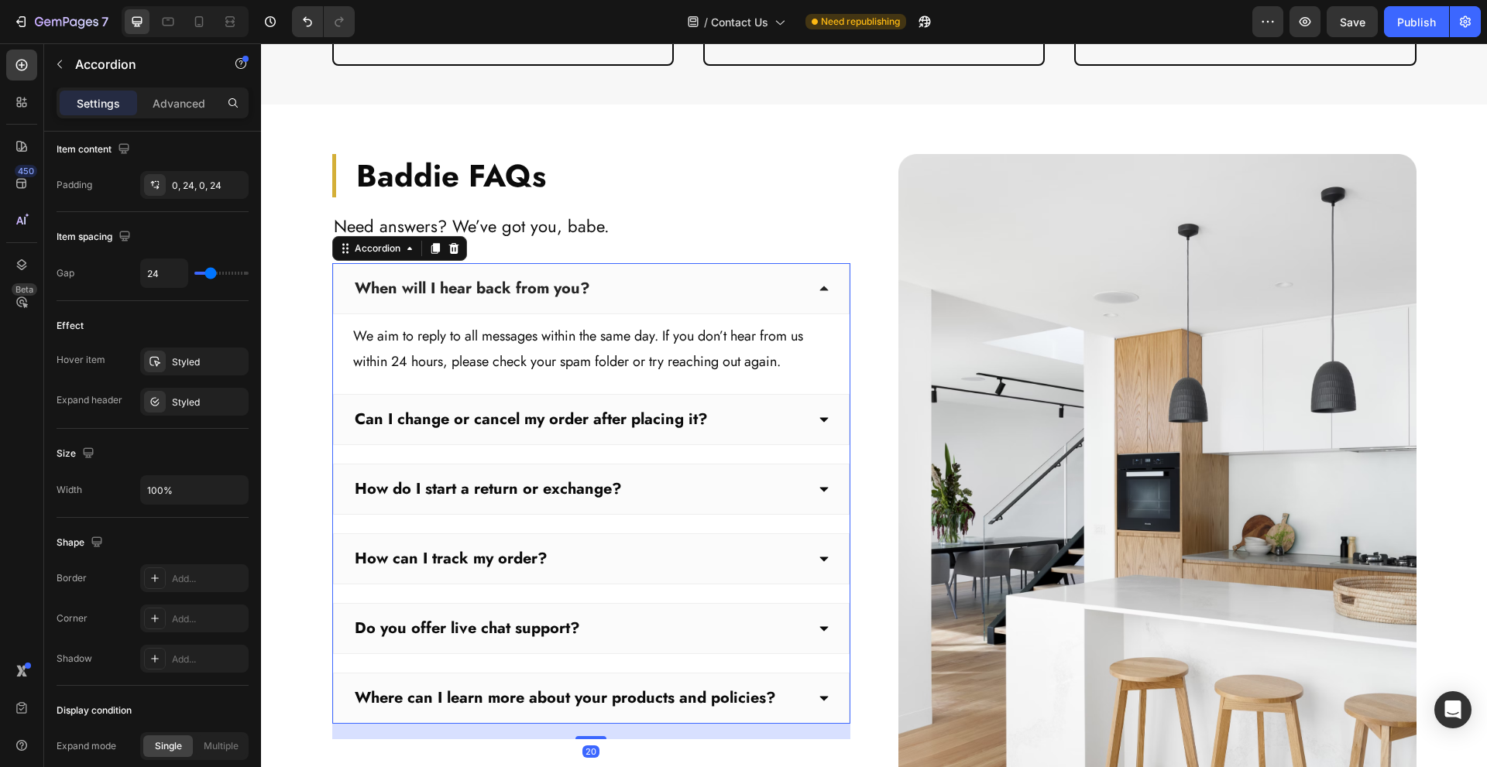
scroll to position [0, 0]
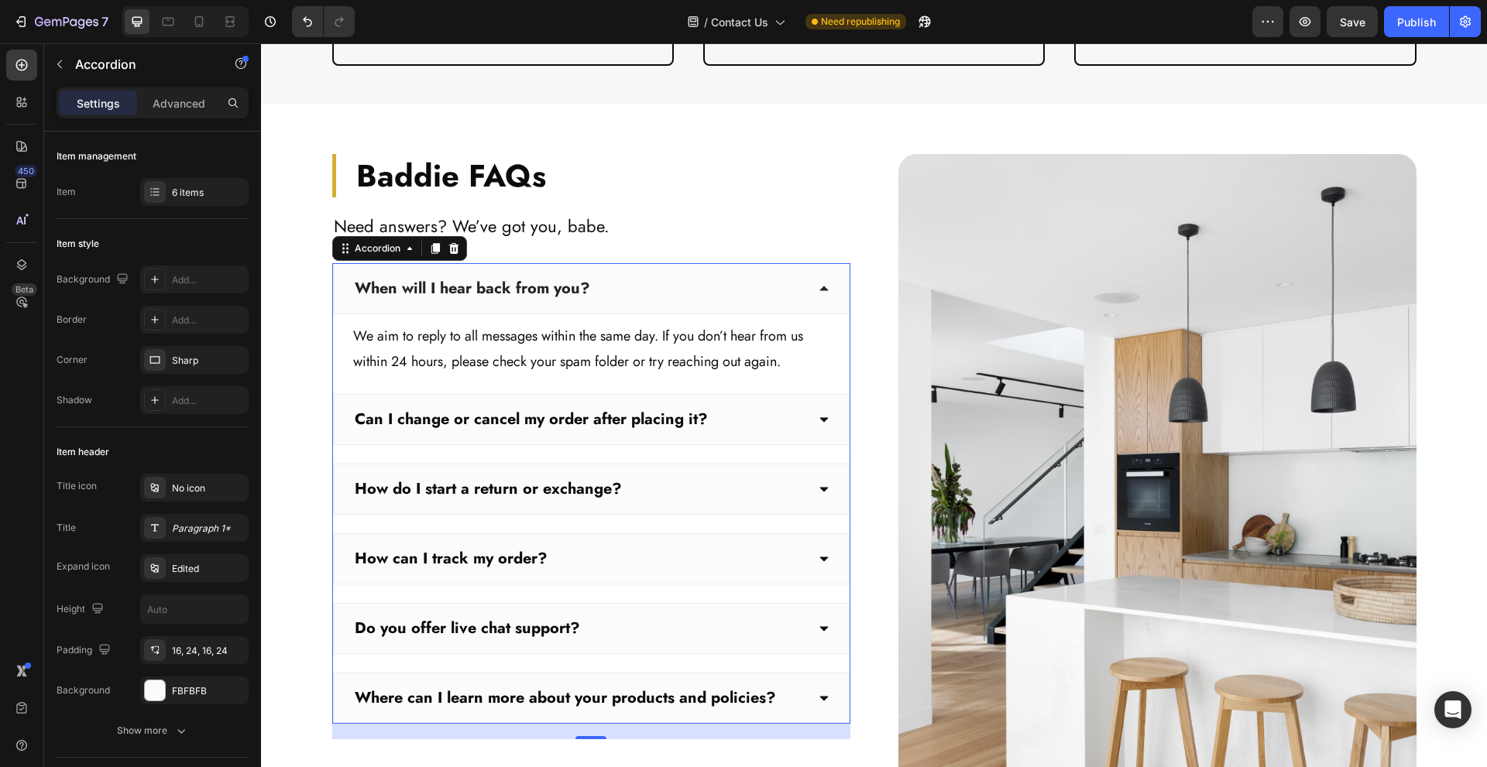
click at [757, 417] on div "Can I change or cancel my order after placing it?" at bounding box center [578, 419] width 453 height 25
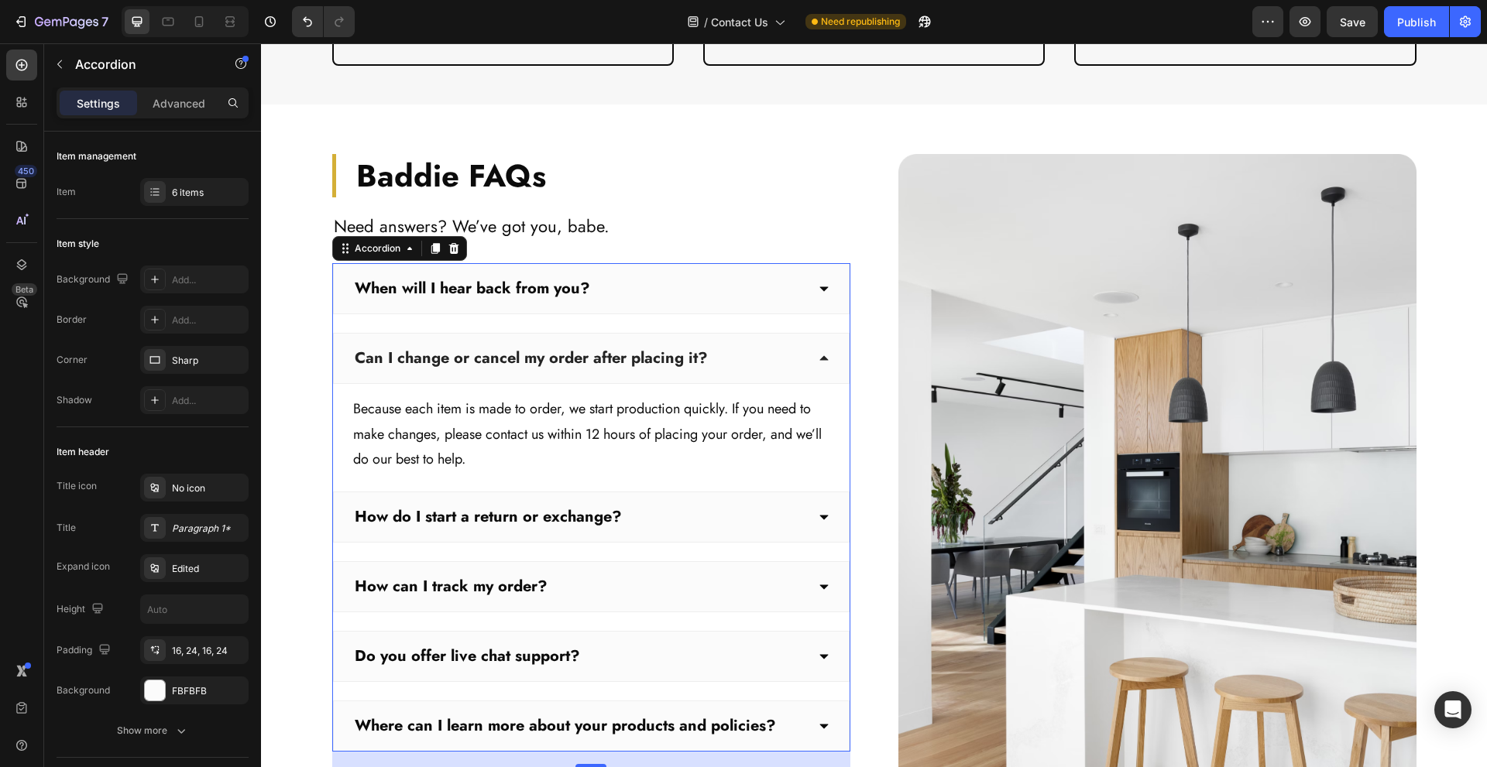
click at [725, 504] on div "How do I start a return or exchange?" at bounding box center [591, 517] width 517 height 51
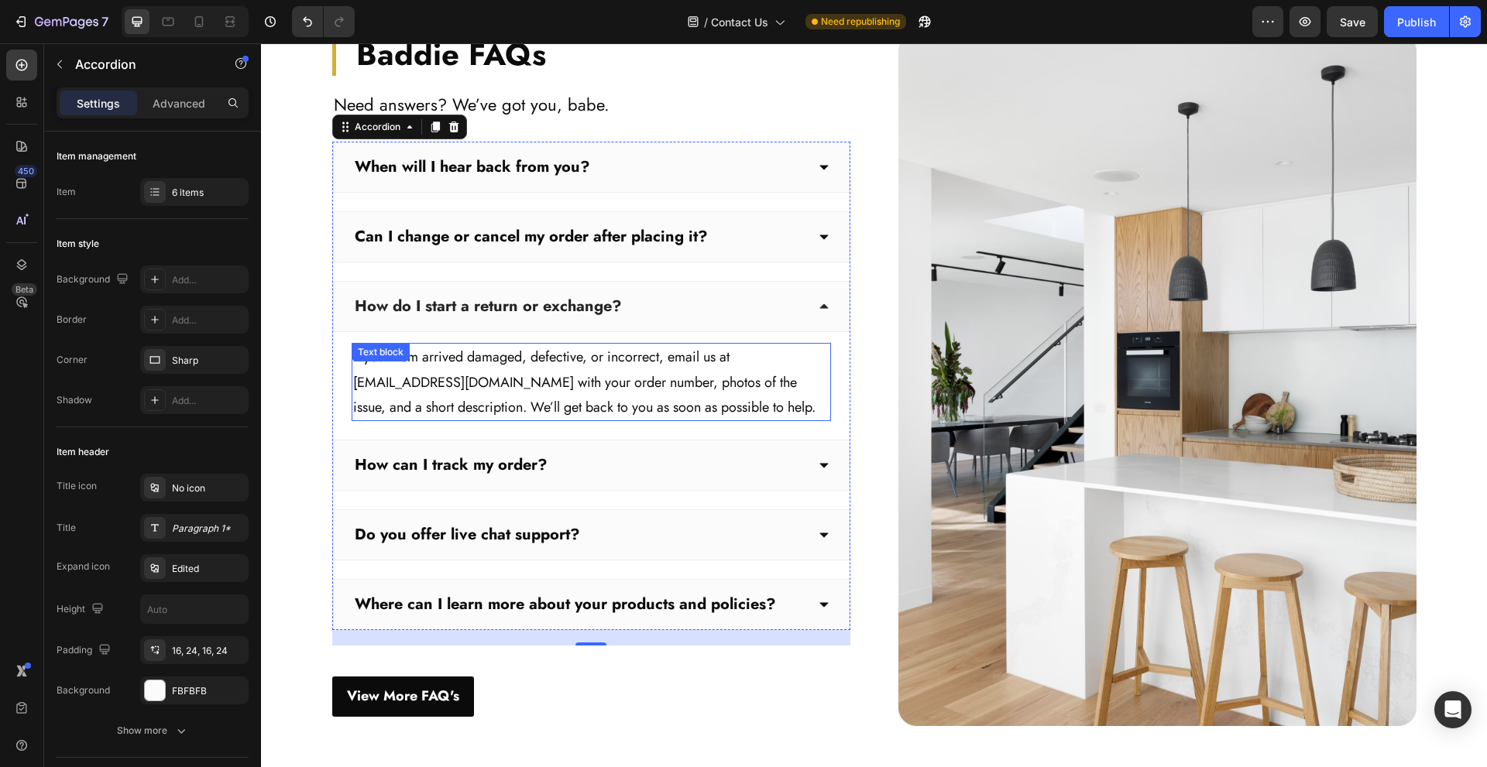
scroll to position [1032, 0]
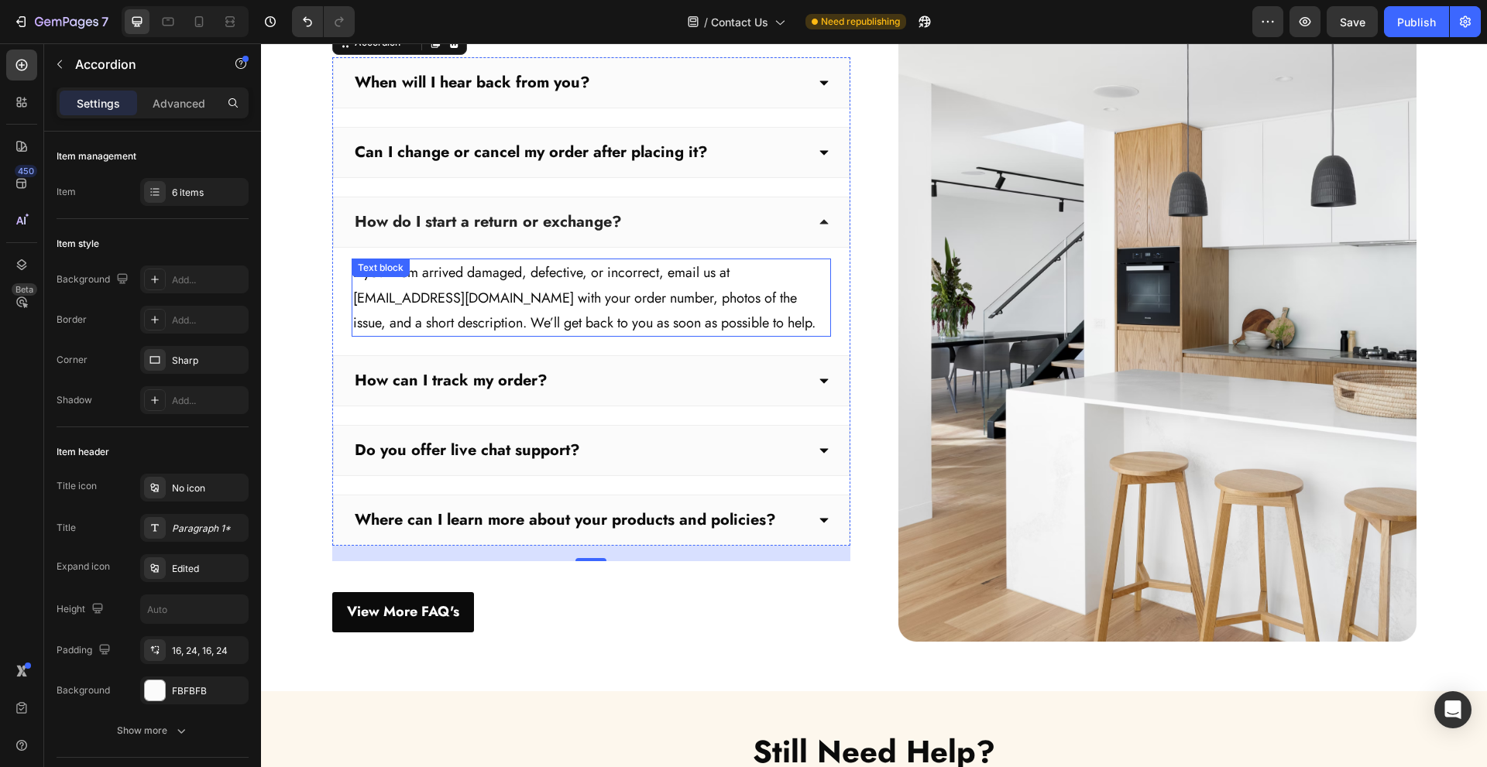
click at [466, 290] on p "If your item arrived damaged, defective, or incorrect, email us at [EMAIL_ADDRE…" at bounding box center [591, 297] width 476 height 75
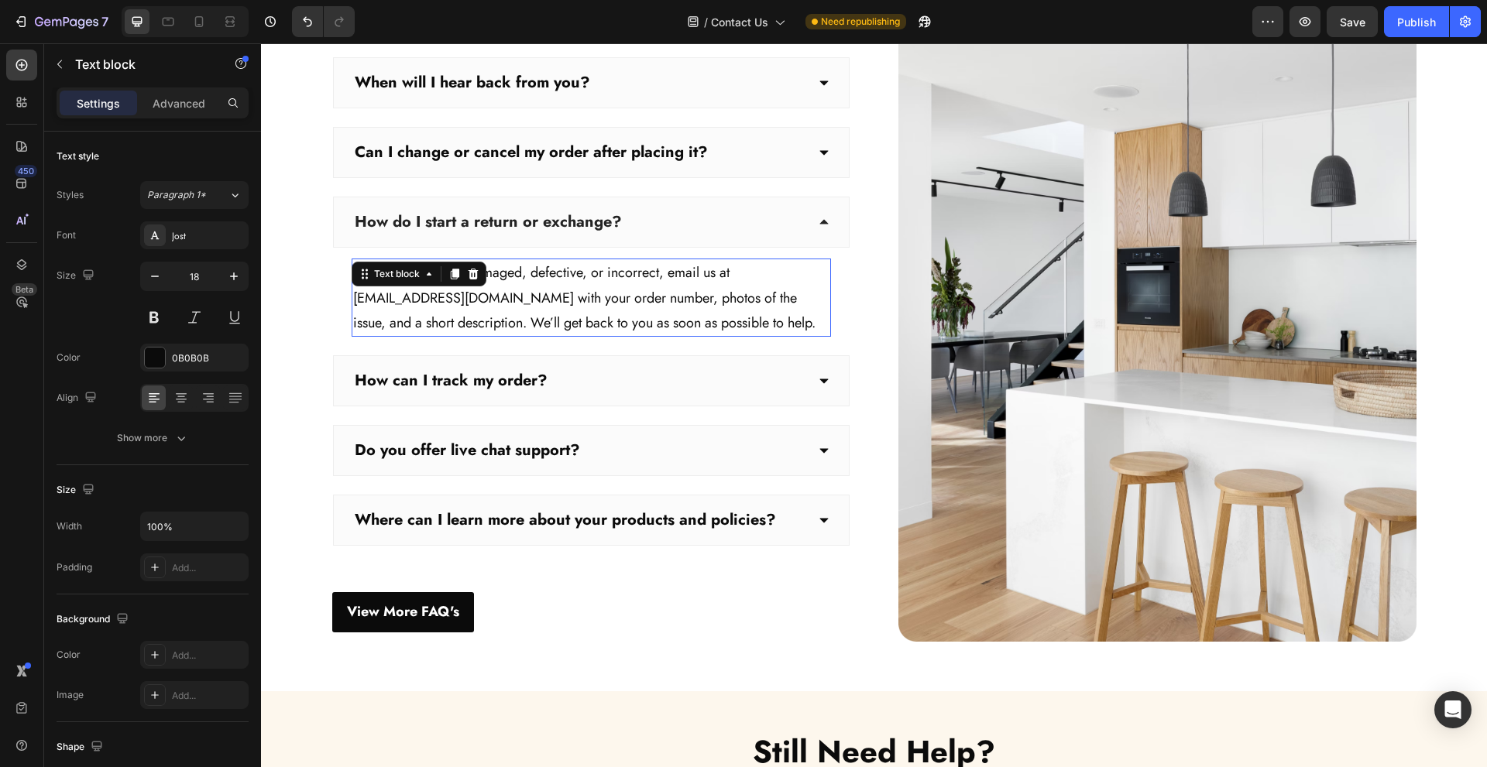
click at [466, 290] on p "If your item arrived damaged, defective, or incorrect, email us at [EMAIL_ADDRE…" at bounding box center [591, 297] width 476 height 75
click at [384, 302] on p "If your item arrived damaged, defective, or incorrect, email us at [EMAIL_ADDRE…" at bounding box center [591, 297] width 476 height 75
drag, startPoint x: 349, startPoint y: 299, endPoint x: 470, endPoint y: 304, distance: 120.9
click at [470, 304] on p "If your item arrived damaged, defective, or incorrect, email us at [EMAIL_ADDRE…" at bounding box center [591, 297] width 476 height 75
click at [422, 301] on p "If your item arrived damaged, defective, or incorrect, email us at [EMAIL_ADDRE…" at bounding box center [591, 297] width 476 height 75
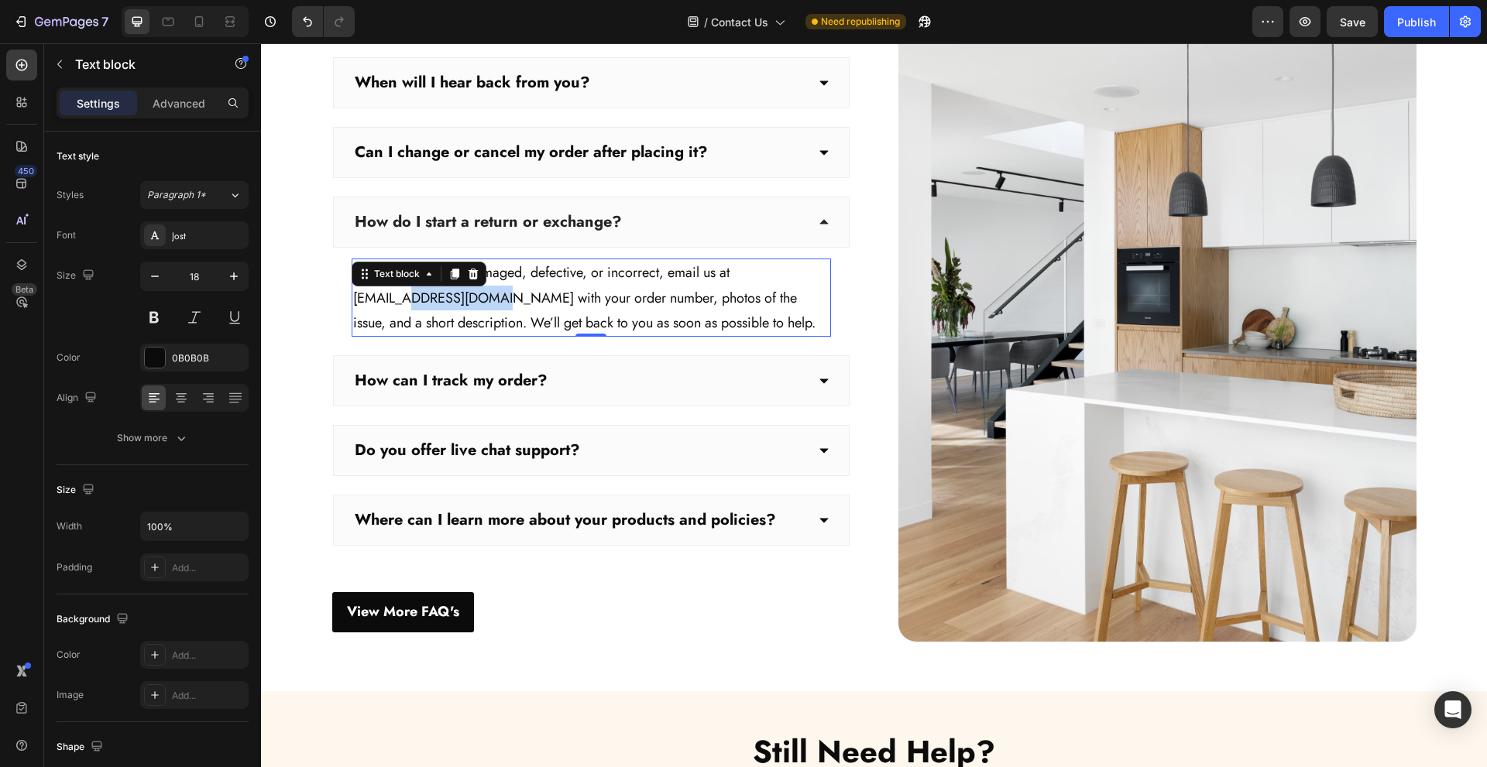
click at [422, 301] on p "If your item arrived damaged, defective, or incorrect, email us at [EMAIL_ADDRE…" at bounding box center [591, 297] width 476 height 75
click at [368, 300] on p "If your item arrived damaged, defective, or incorrect, email us at [EMAIL_ADDRE…" at bounding box center [591, 297] width 476 height 75
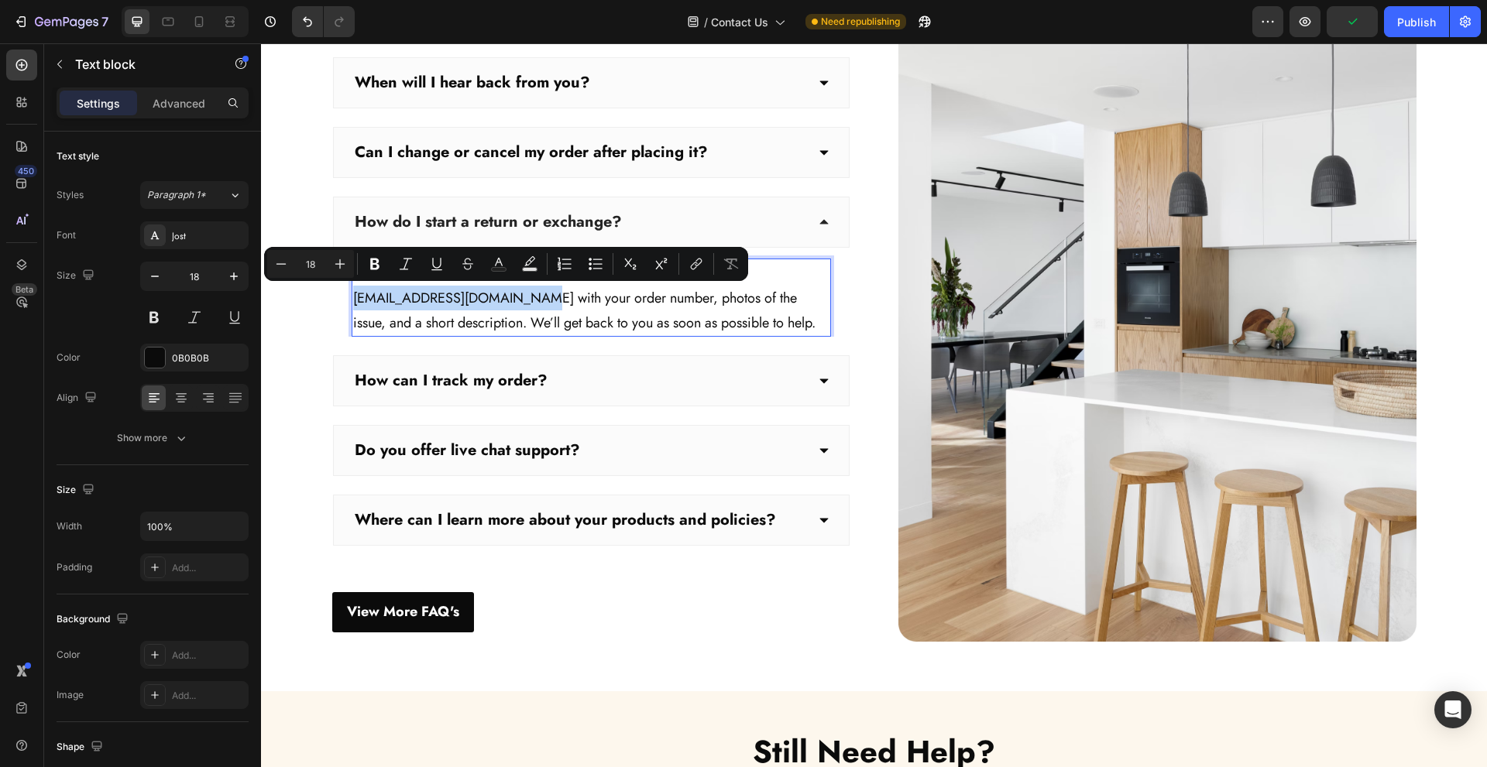
drag, startPoint x: 349, startPoint y: 295, endPoint x: 527, endPoint y: 300, distance: 179.0
click at [527, 300] on p "If your item arrived damaged, defective, or incorrect, email us at [EMAIL_ADDRE…" at bounding box center [591, 297] width 476 height 75
click at [708, 266] on button "link" at bounding box center [696, 264] width 28 height 28
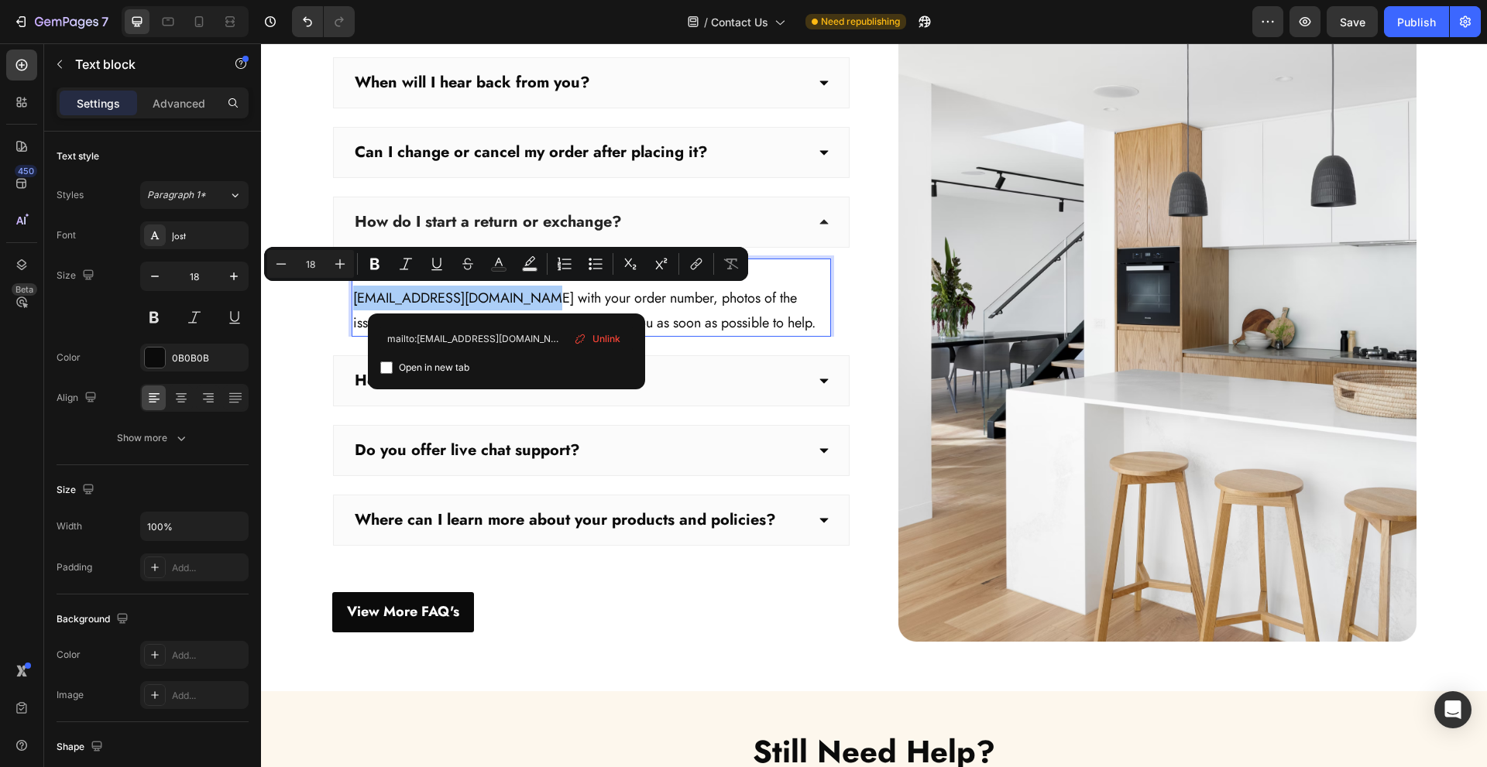
type input "mailto:[EMAIL_ADDRESS][DOMAIN_NAME]"
drag, startPoint x: 410, startPoint y: 363, endPoint x: 384, endPoint y: 369, distance: 26.1
click at [410, 364] on span "Open in new tab" at bounding box center [434, 368] width 70 height 19
checkbox input "true"
click at [304, 364] on div "Baddie FAQs Heading Need answers? We’ve got you, babe. Text block When will I h…" at bounding box center [874, 295] width 1203 height 694
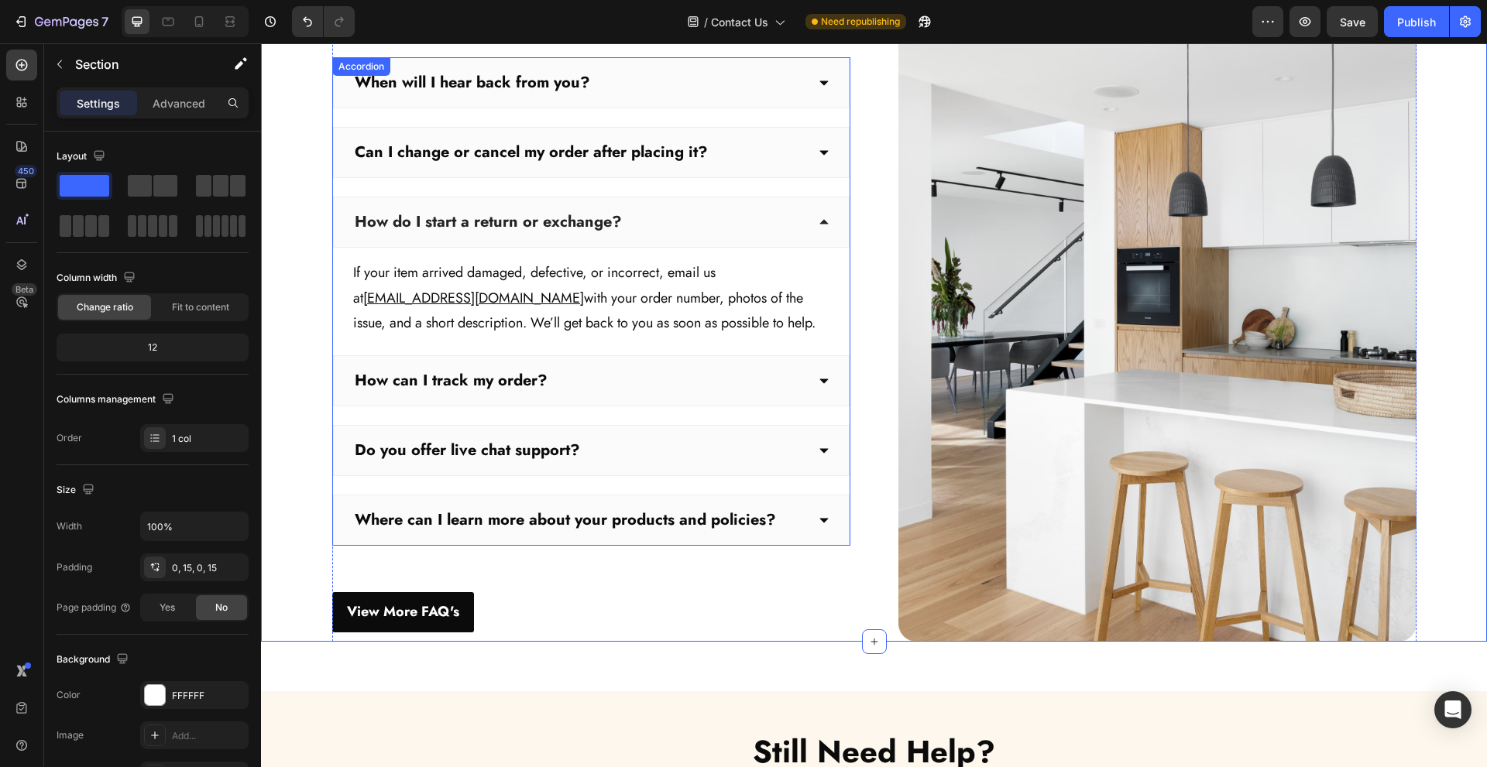
click at [622, 367] on div "How can I track my order?" at bounding box center [591, 380] width 517 height 51
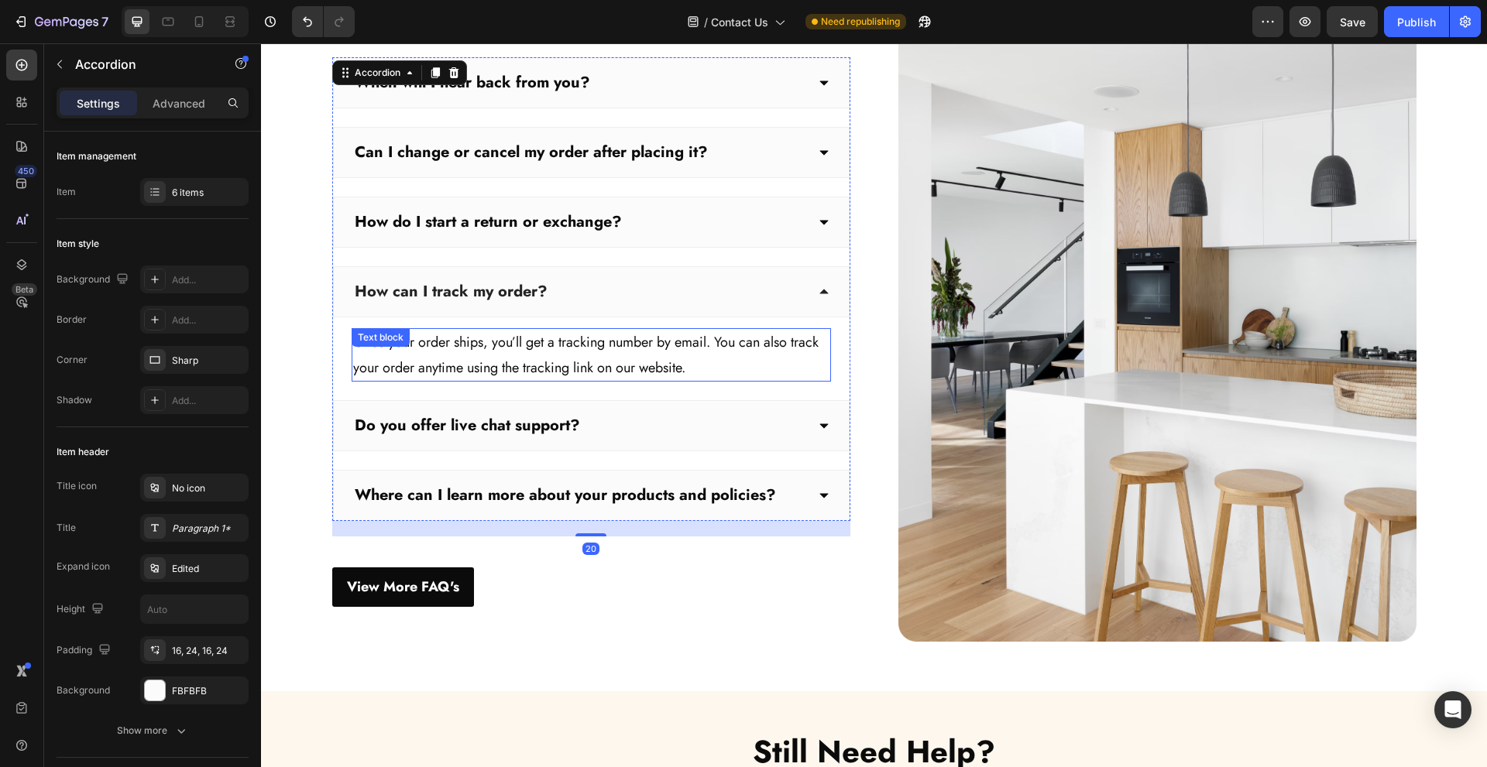
click at [671, 349] on p "Once your order ships, you’ll get a tracking number by email. You can also trac…" at bounding box center [591, 355] width 476 height 50
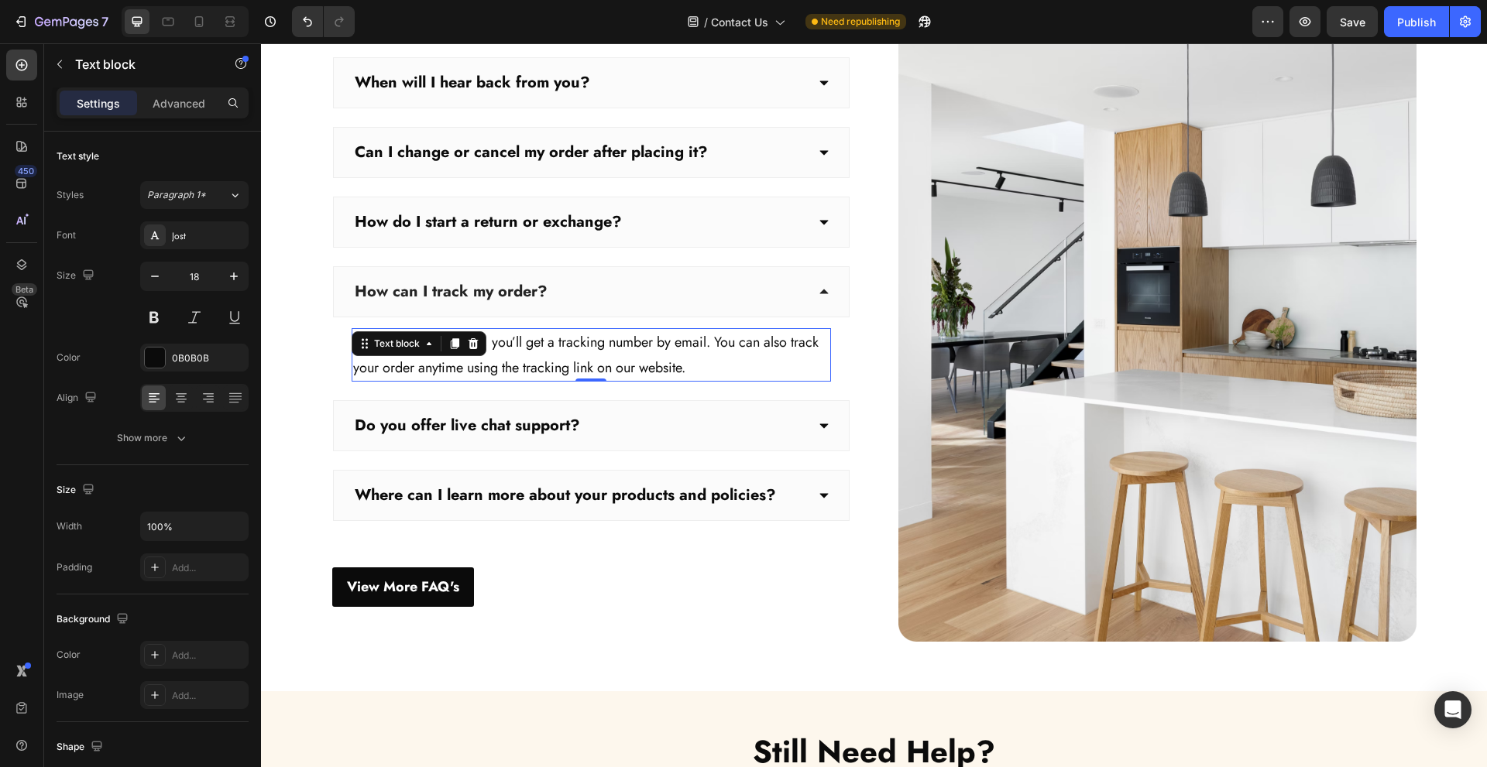
click at [738, 346] on p "Once your order ships, you’ll get a tracking number by email. You can also trac…" at bounding box center [591, 355] width 476 height 50
click at [691, 362] on p "Once your order ships, you’ll get a tracking number by email. You can also trac…" at bounding box center [591, 355] width 476 height 50
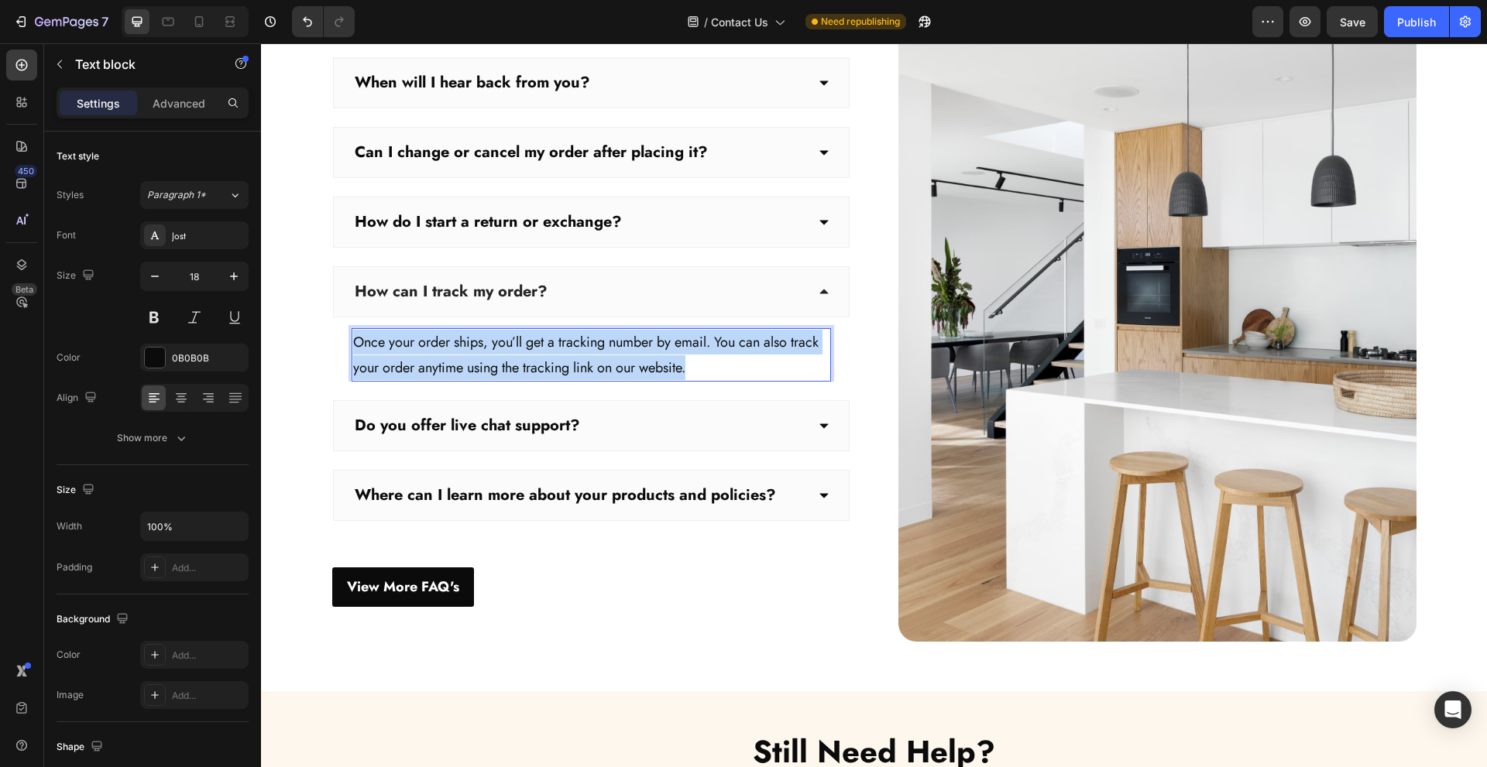
click at [691, 362] on p "Once your order ships, you’ll get a tracking number by email. You can also trac…" at bounding box center [591, 355] width 476 height 50
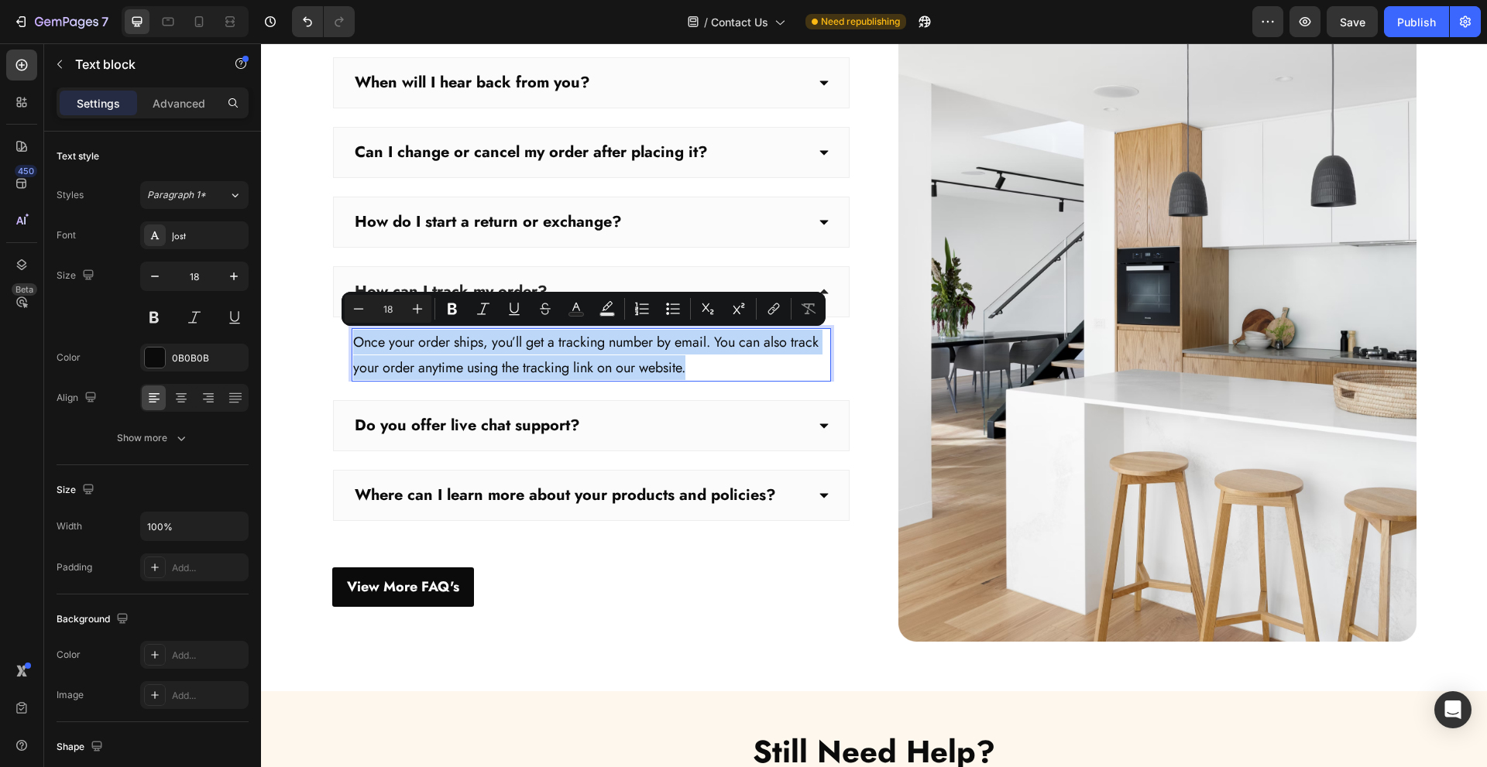
copy p "Once your order ships, you’ll get a tracking number by email. You can also trac…"
click at [579, 361] on p "Once your order ships, you’ll get a tracking number by email. You can also trac…" at bounding box center [591, 355] width 476 height 50
click at [542, 366] on p "Once your order ships, you’ll get a tracking number by email. You can also trac…" at bounding box center [591, 355] width 476 height 50
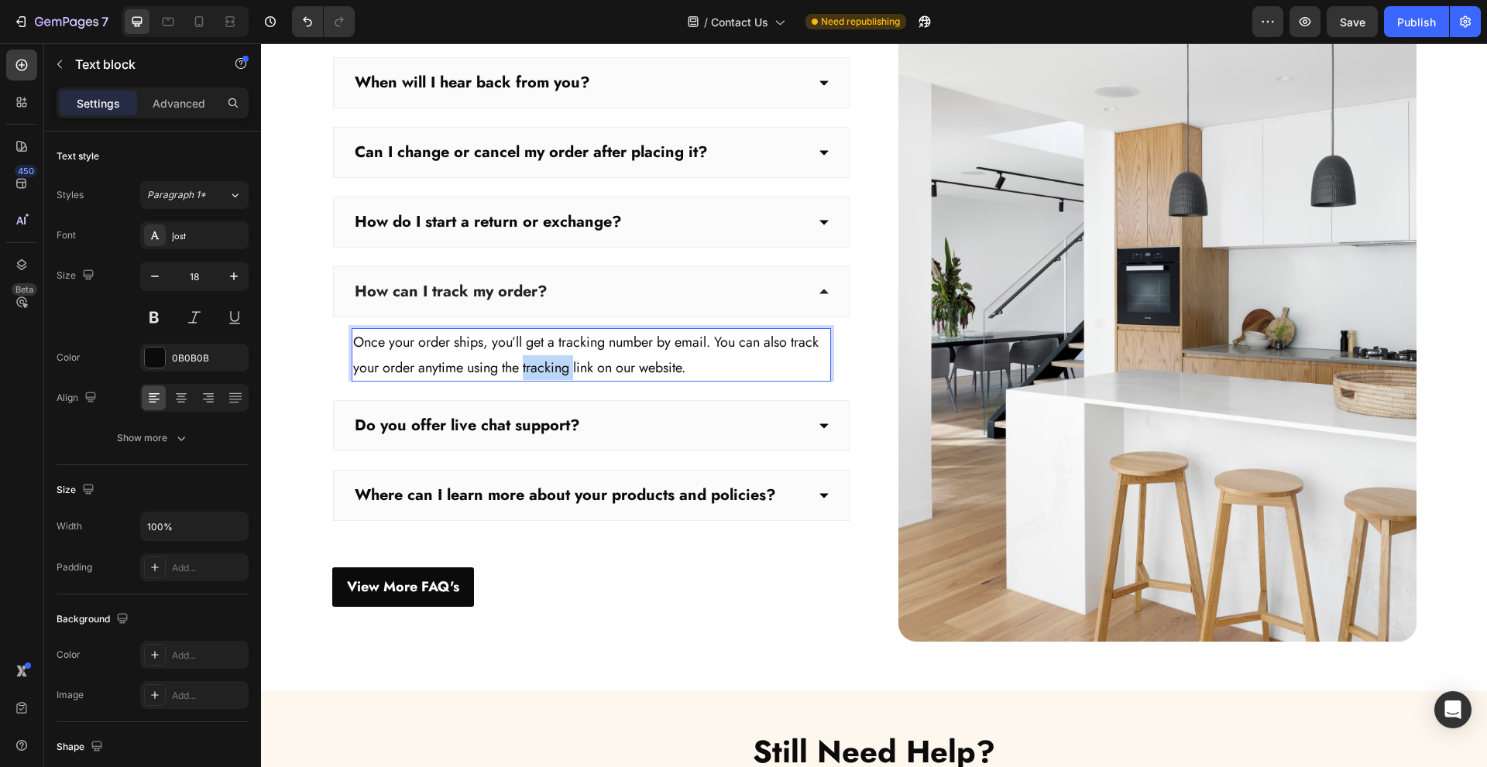
click at [542, 366] on p "Once your order ships, you’ll get a tracking number by email. You can also trac…" at bounding box center [591, 355] width 476 height 50
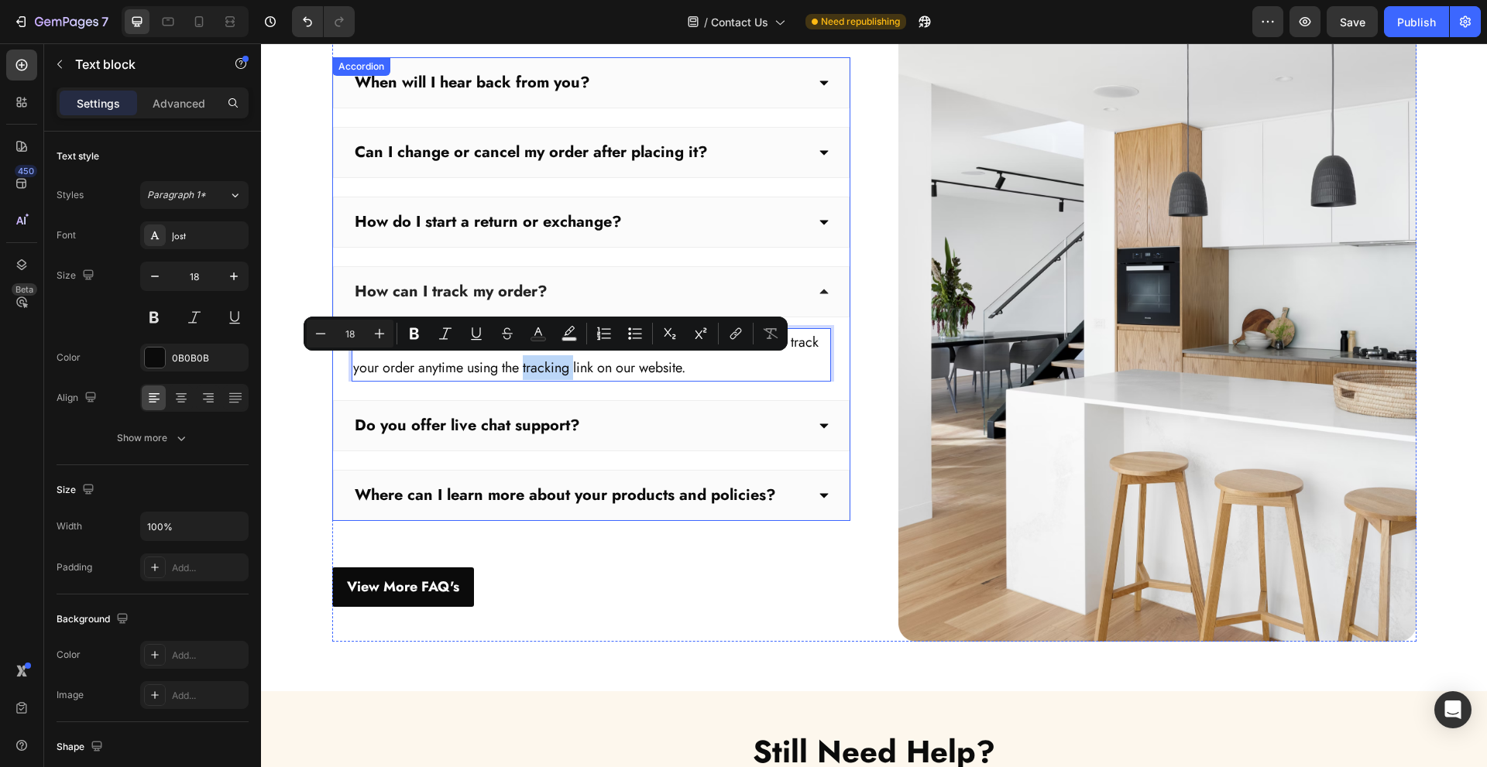
click at [308, 417] on div "Baddie FAQs Heading Need answers? We’ve got you, babe. Text block When will I h…" at bounding box center [874, 295] width 1203 height 694
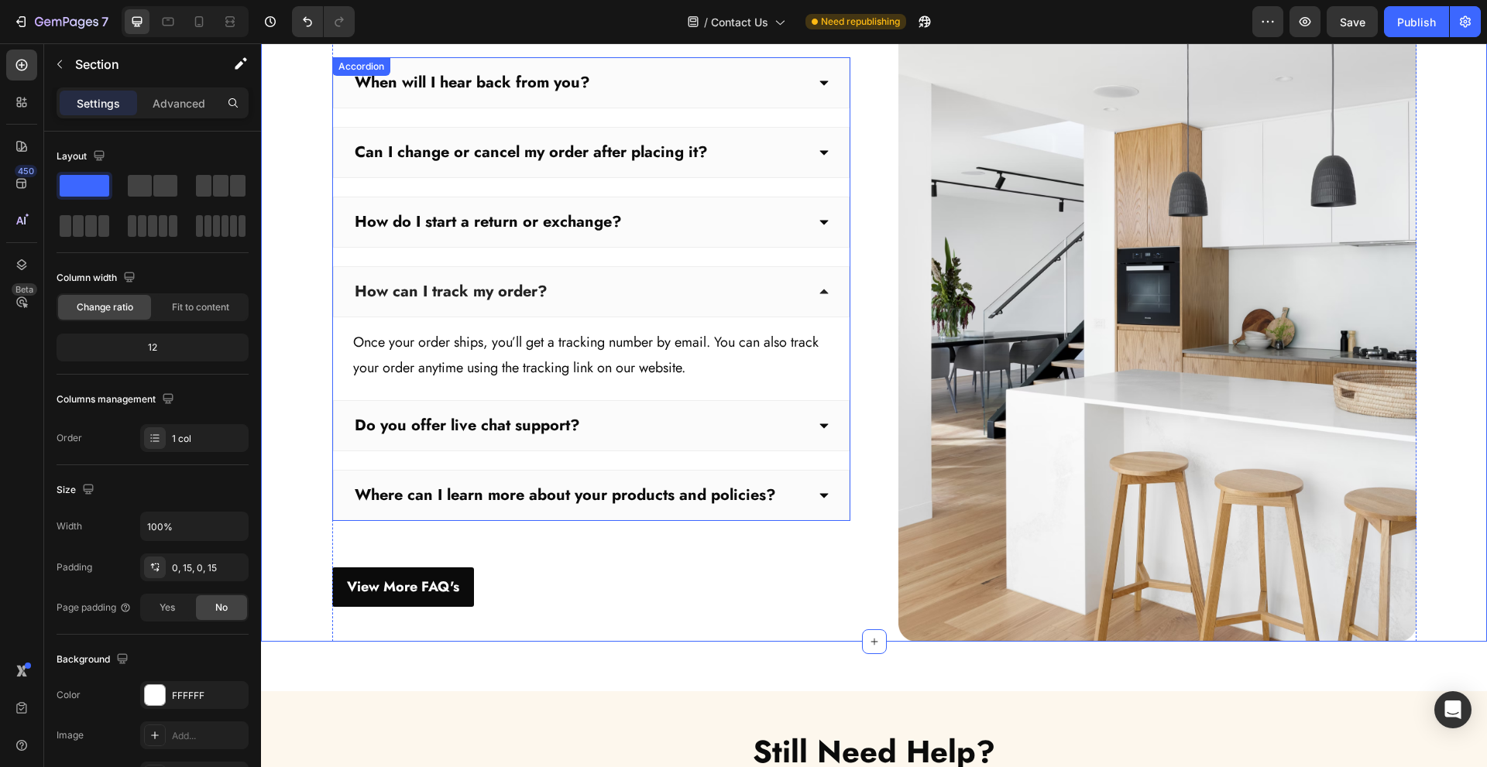
click at [639, 428] on div "Do you offer live chat support?" at bounding box center [578, 426] width 453 height 25
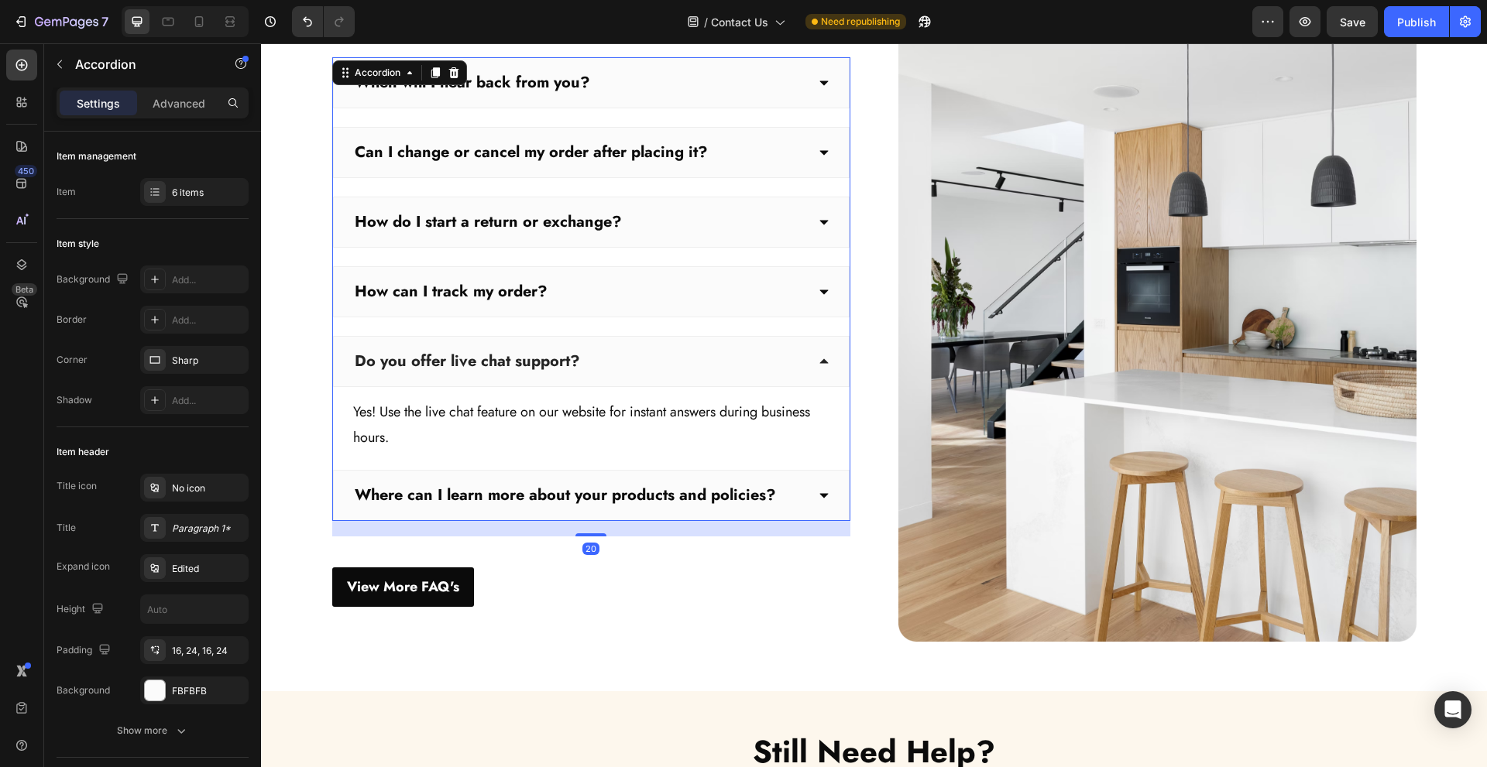
click at [796, 492] on div "Where can I learn more about your products and policies?" at bounding box center [578, 495] width 453 height 25
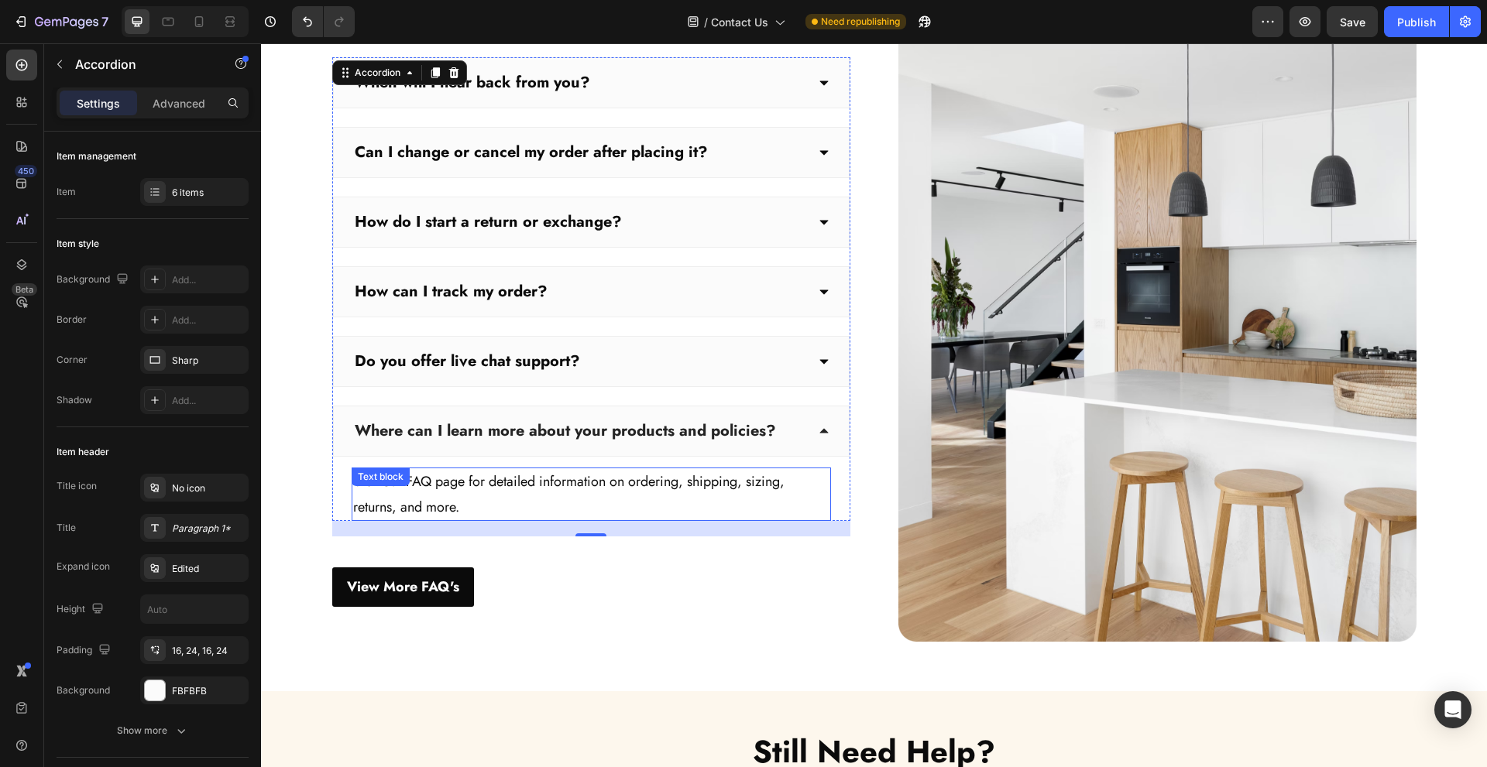
click at [501, 477] on p "Visit our FAQ page for detailed information on ordering, shipping, sizing, retu…" at bounding box center [591, 494] width 476 height 50
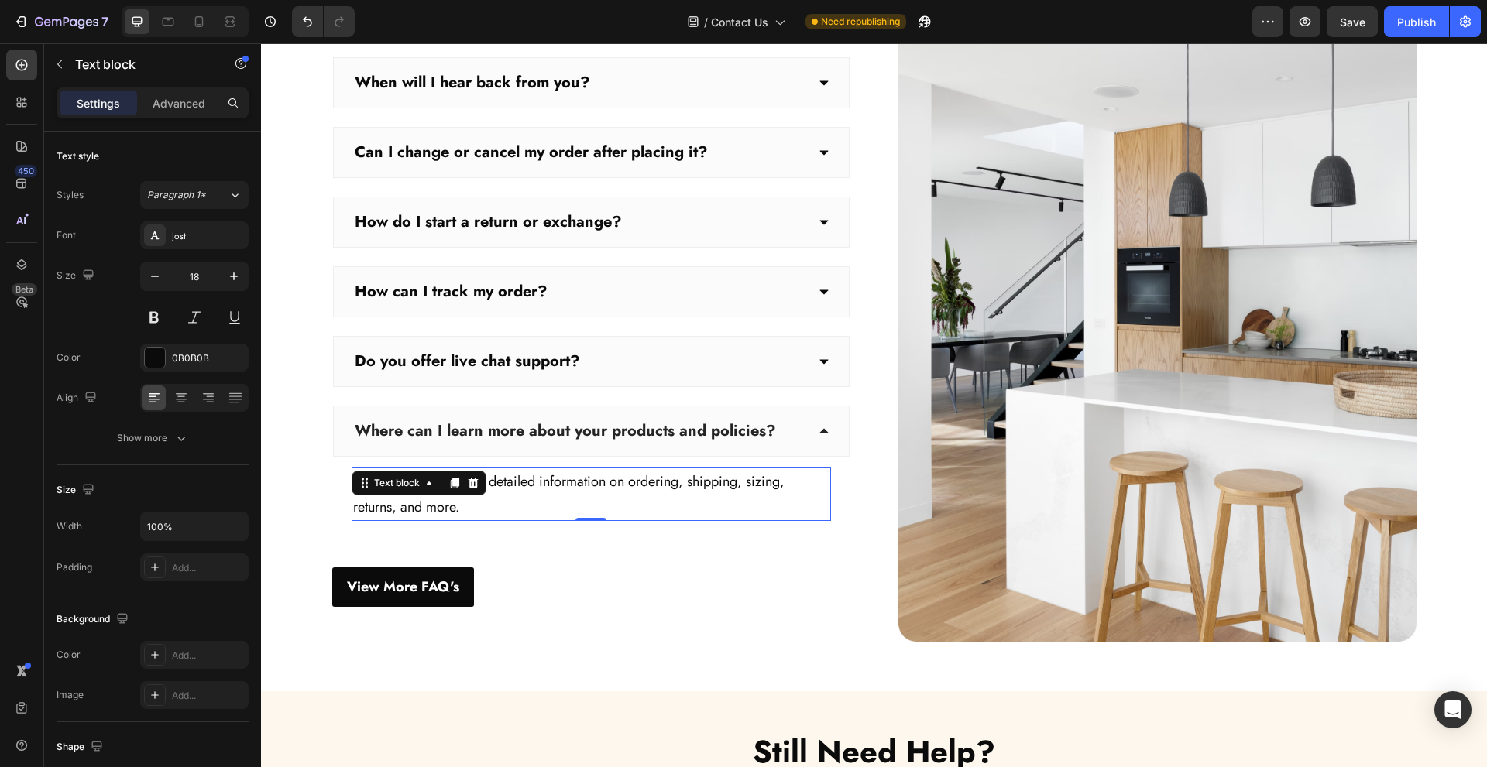
click at [545, 496] on p "Visit our FAQ page for detailed information on ordering, shipping, sizing, retu…" at bounding box center [591, 494] width 476 height 50
click at [374, 510] on p "Visit our FAQ page for detailed information on ordering, shipping, sizing, retu…" at bounding box center [591, 494] width 476 height 50
drag, startPoint x: 399, startPoint y: 483, endPoint x: 457, endPoint y: 486, distance: 58.2
click at [457, 486] on p "Visit our FAQ page for detailed information on ordering, shipping, sizing, retu…" at bounding box center [591, 494] width 476 height 50
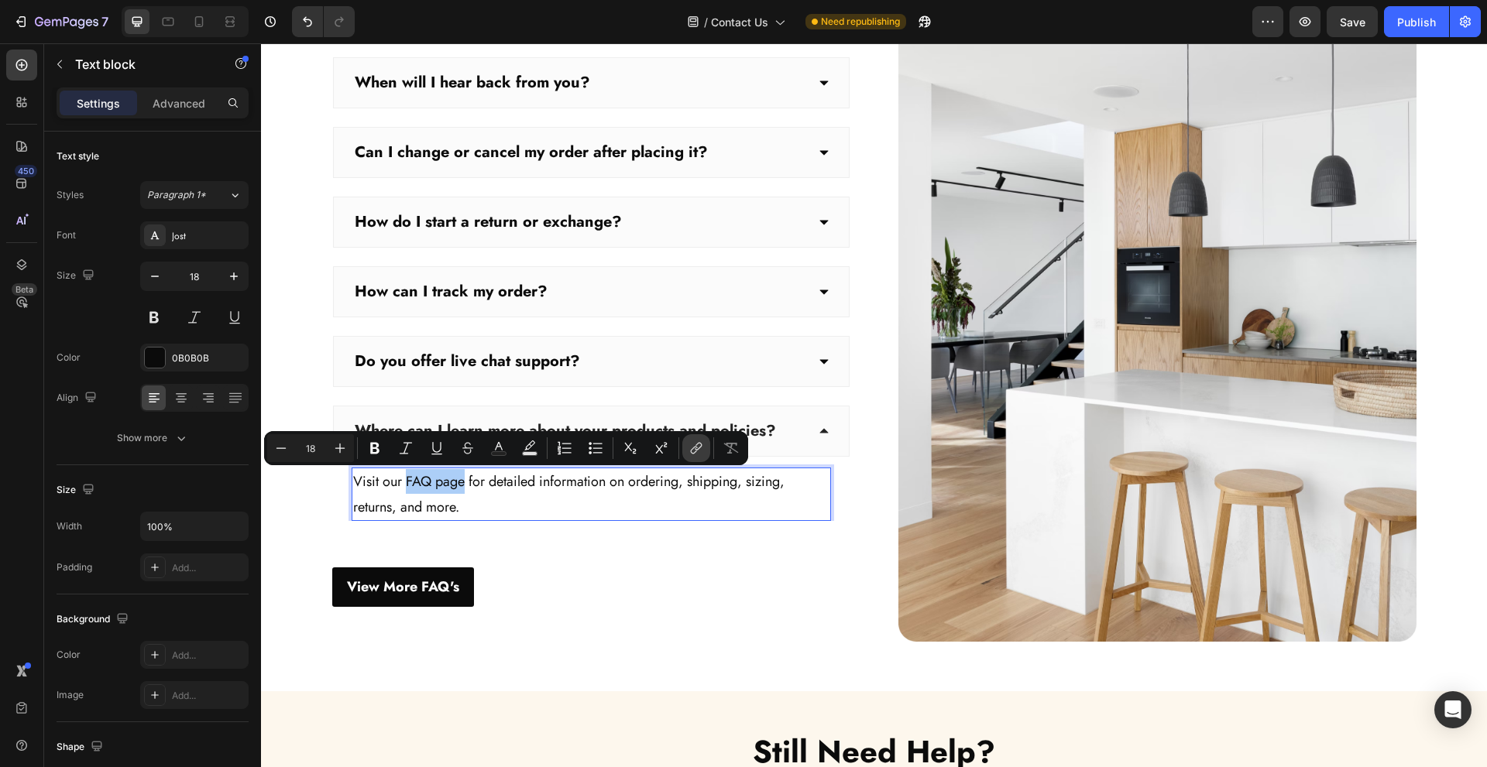
click at [689, 451] on icon "Editor contextual toolbar" at bounding box center [696, 448] width 15 height 15
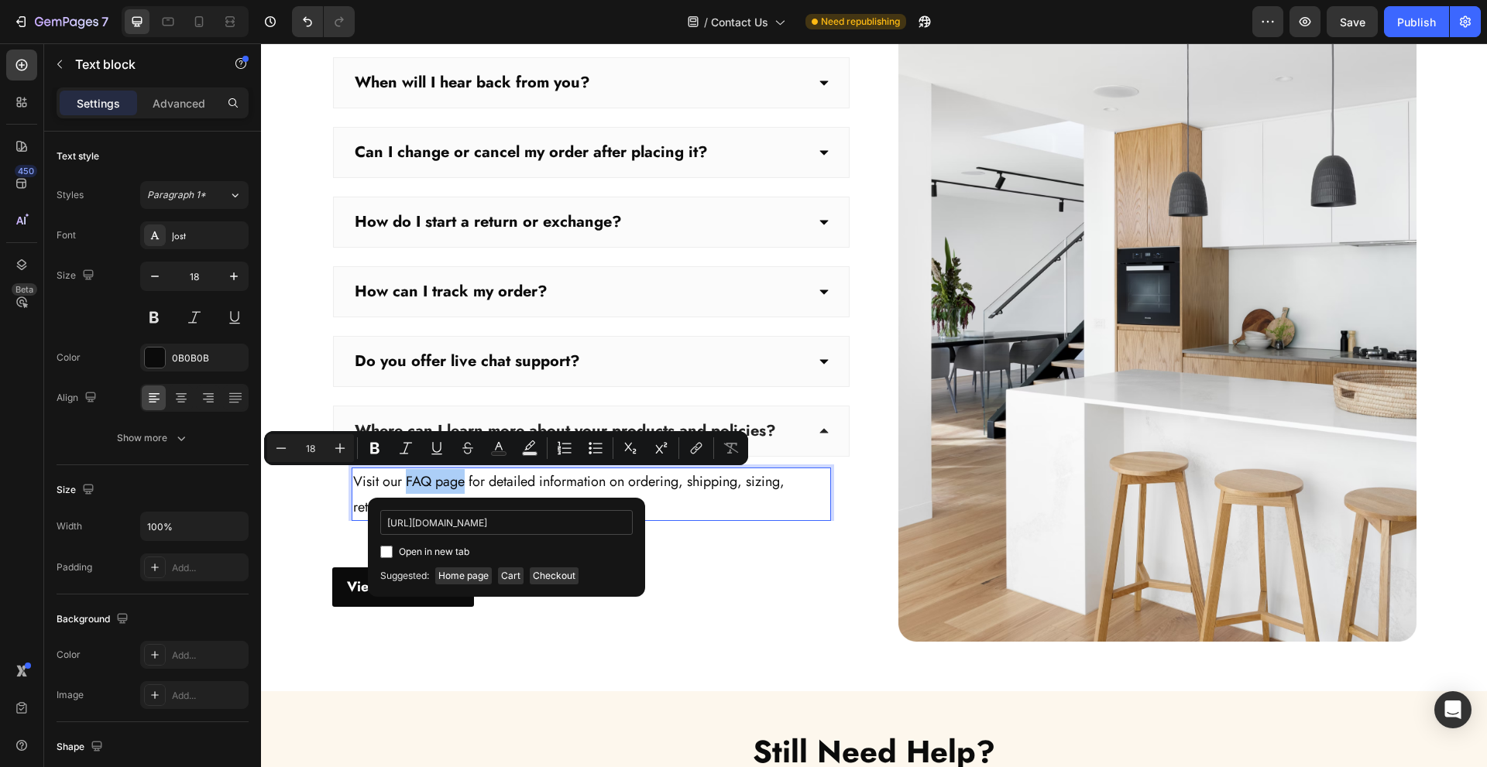
scroll to position [0, 22]
type input "https://www.thebaddiebrand.com/pages/faq"
click at [438, 555] on span "Open in new tab" at bounding box center [434, 552] width 70 height 19
checkbox input "true"
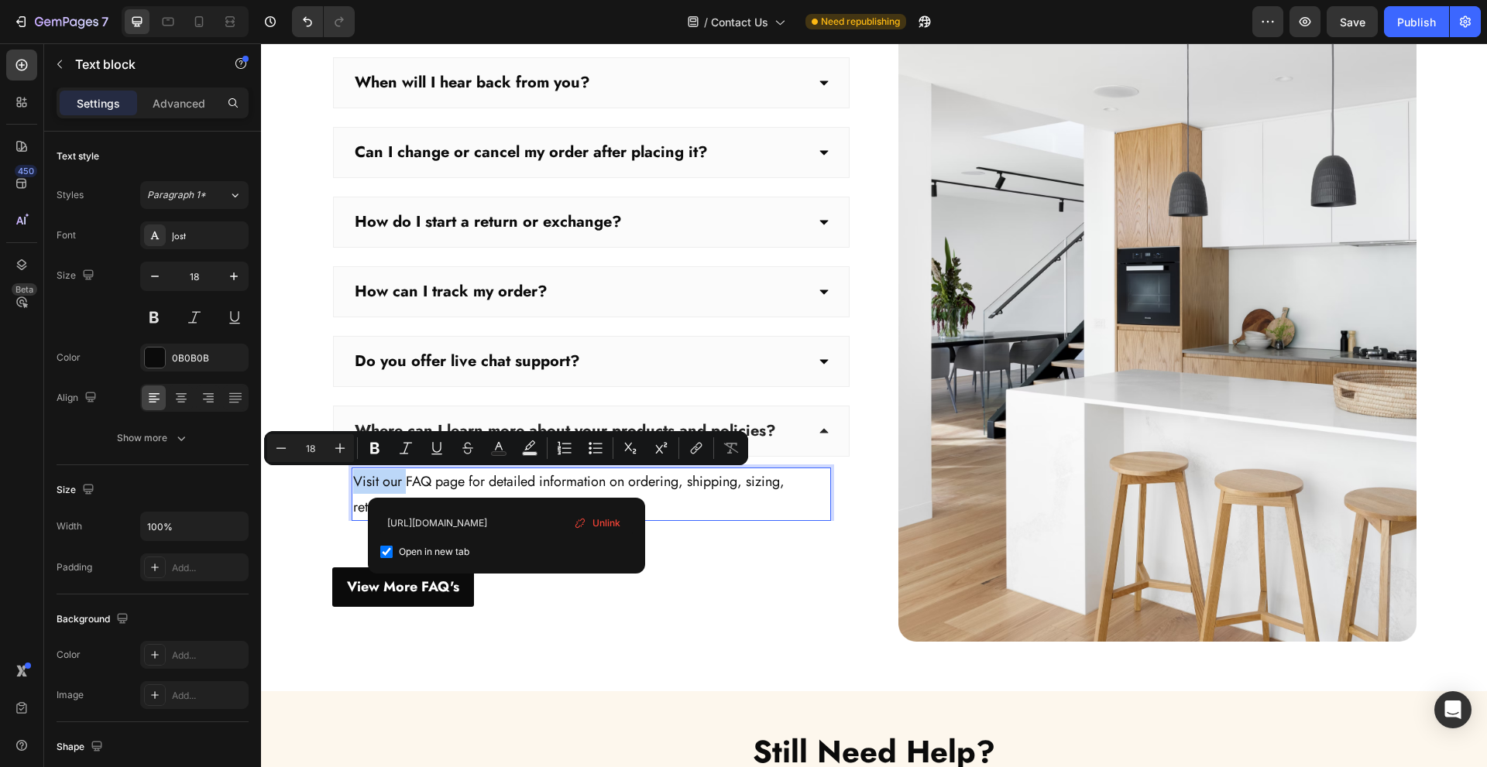
scroll to position [0, 0]
click at [280, 515] on div "Baddie FAQs Heading Need answers? We’ve got you, babe. Text block When will I h…" at bounding box center [874, 295] width 1203 height 694
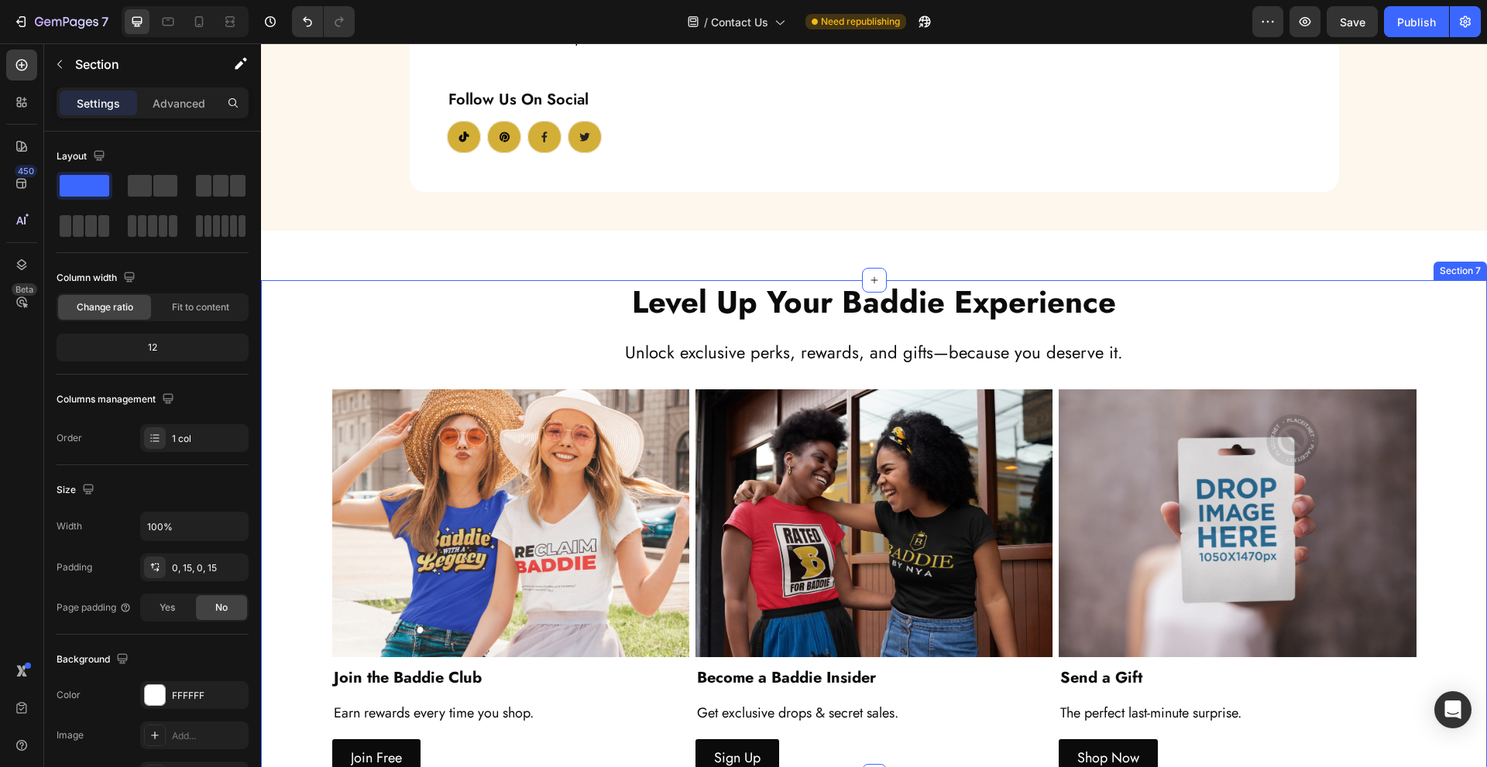
scroll to position [2478, 0]
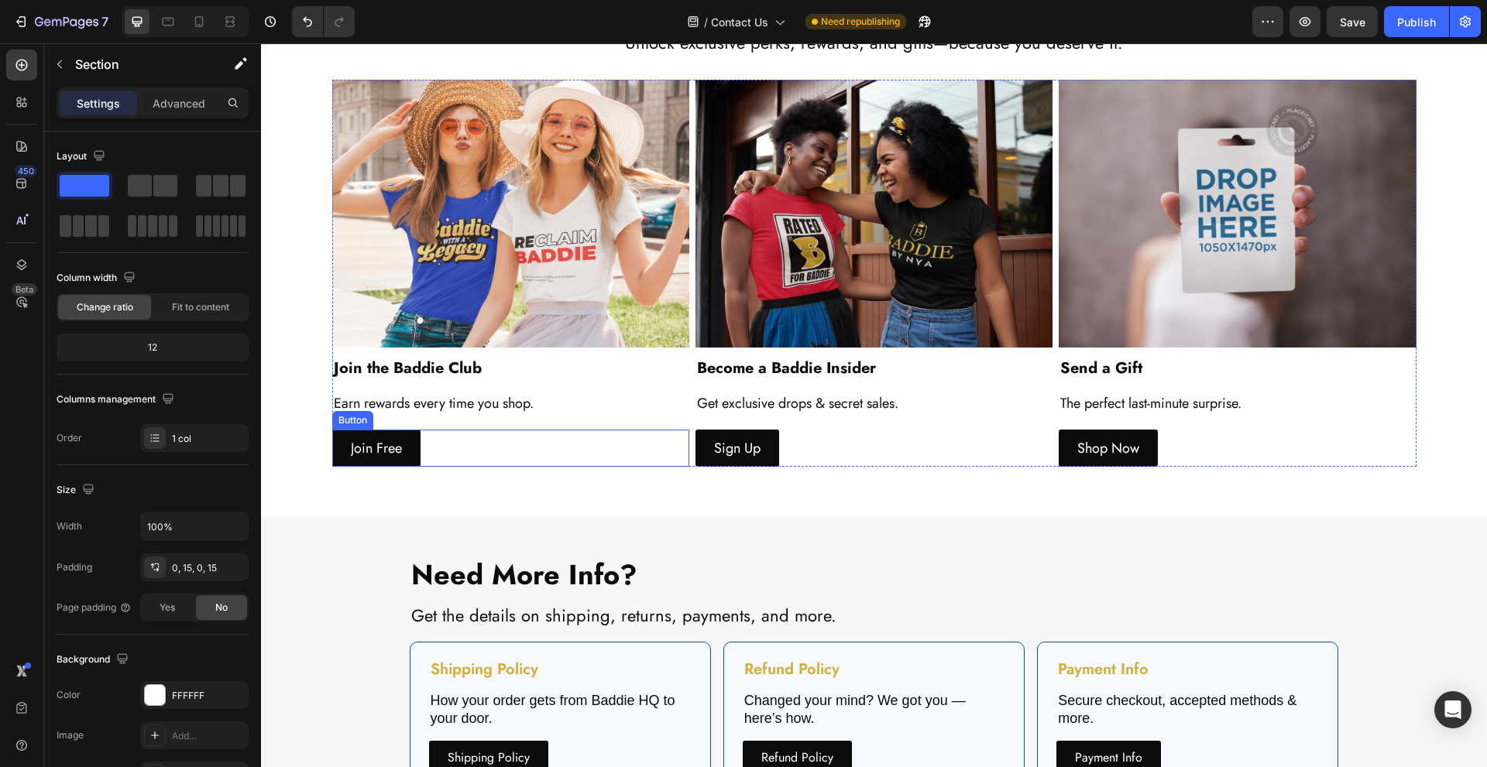
click at [520, 441] on div "Join Free Button" at bounding box center [510, 448] width 357 height 37
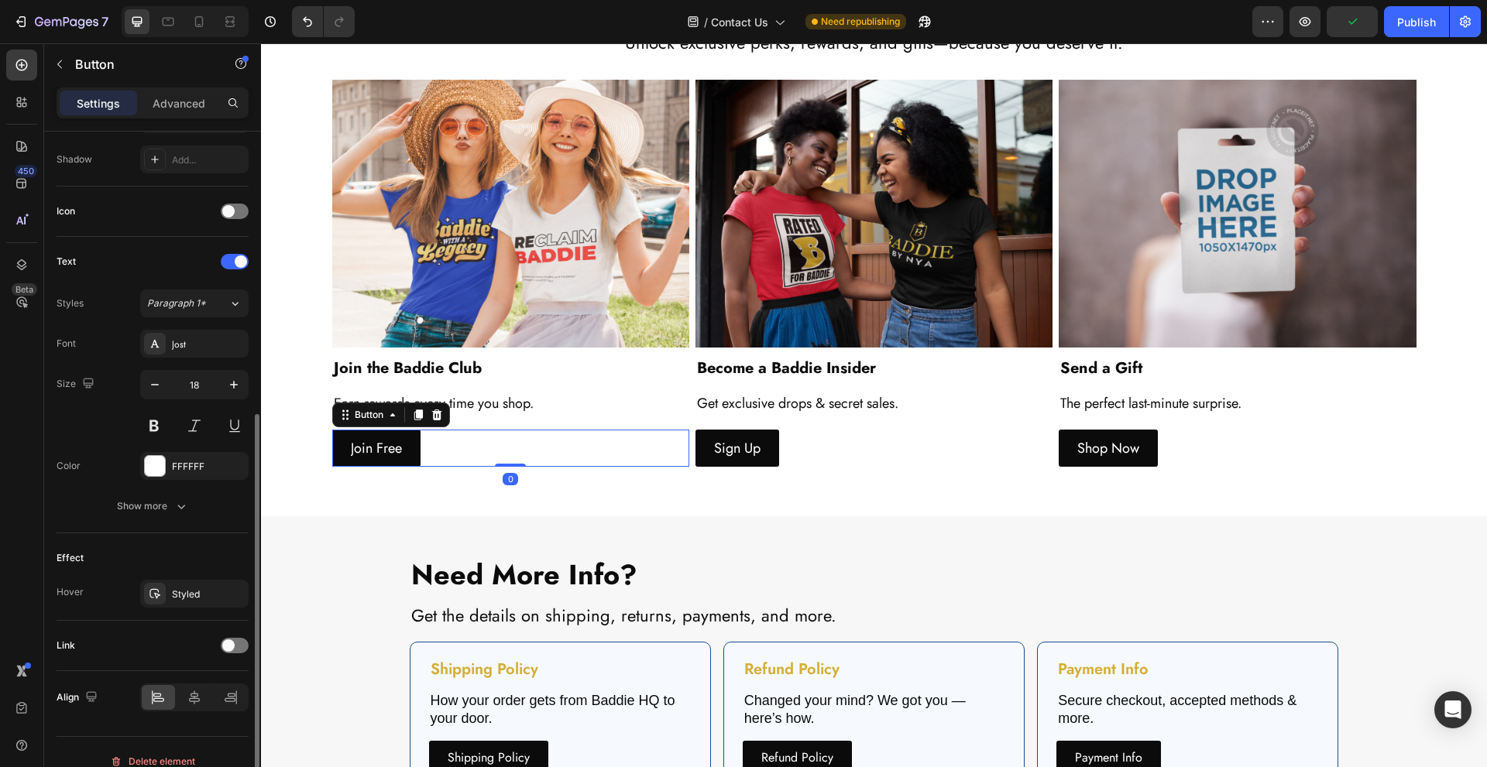
scroll to position [431, 0]
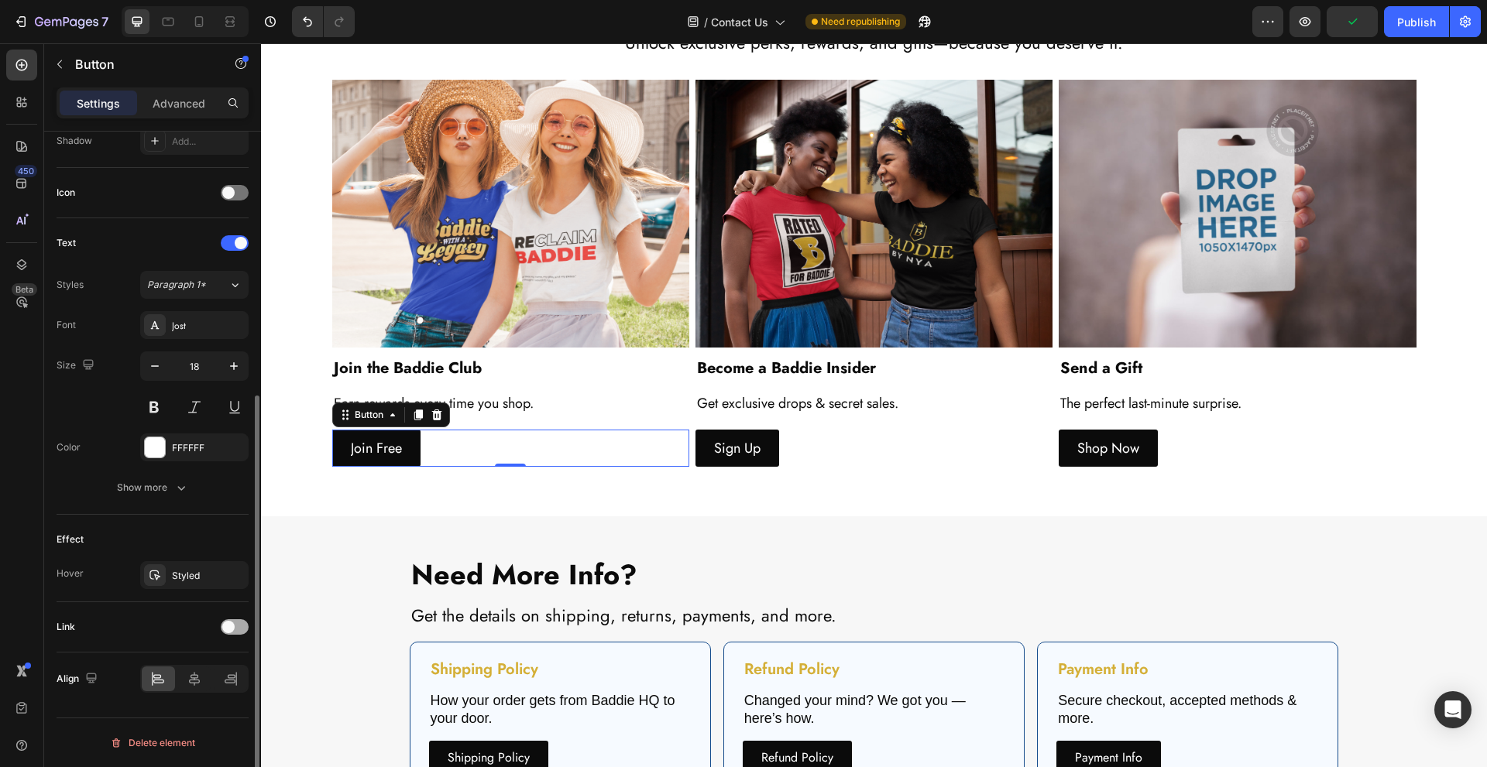
click at [222, 626] on span at bounding box center [228, 627] width 12 height 12
click at [189, 696] on div "Add..." at bounding box center [194, 706] width 108 height 28
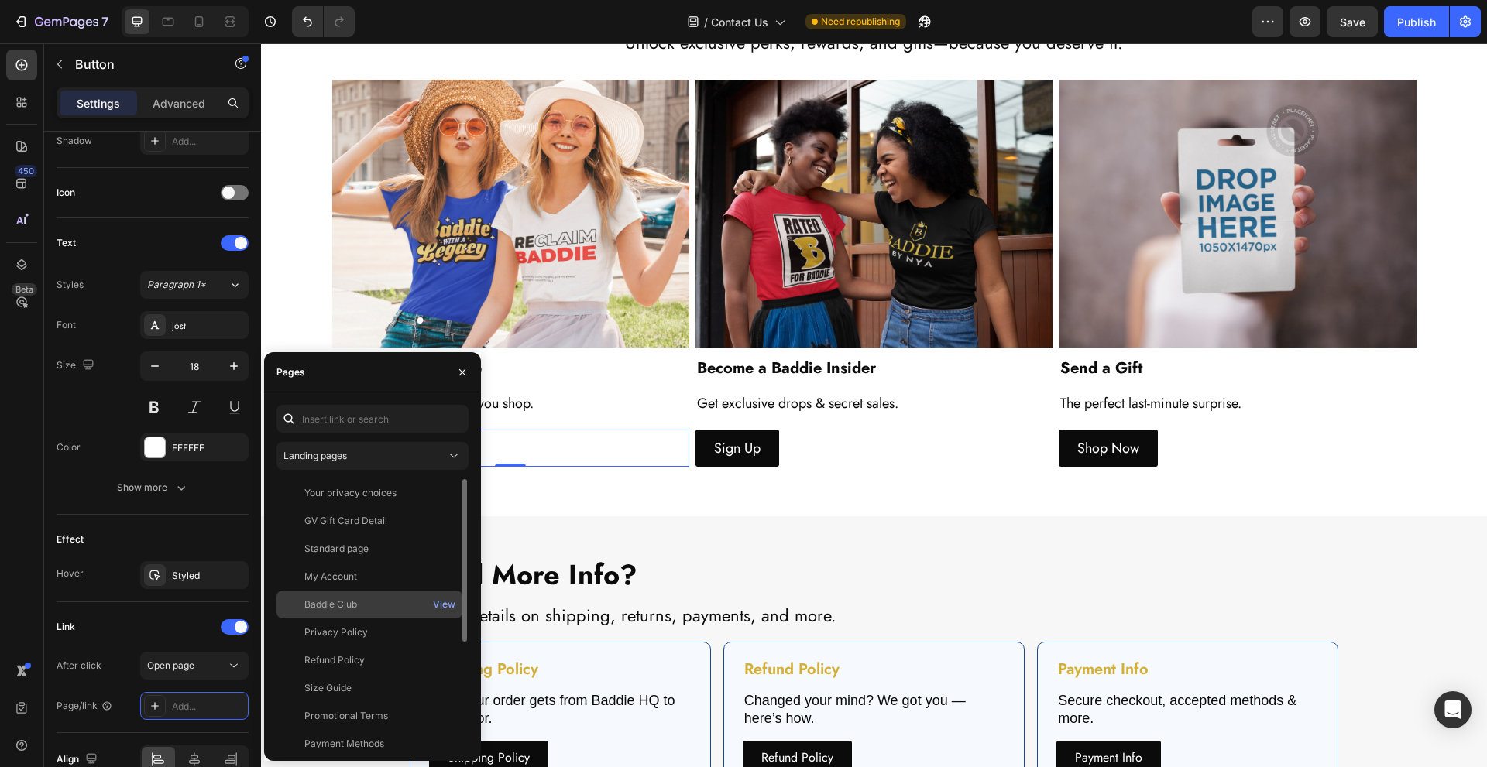
click at [390, 603] on div "Baddie Club" at bounding box center [369, 605] width 173 height 14
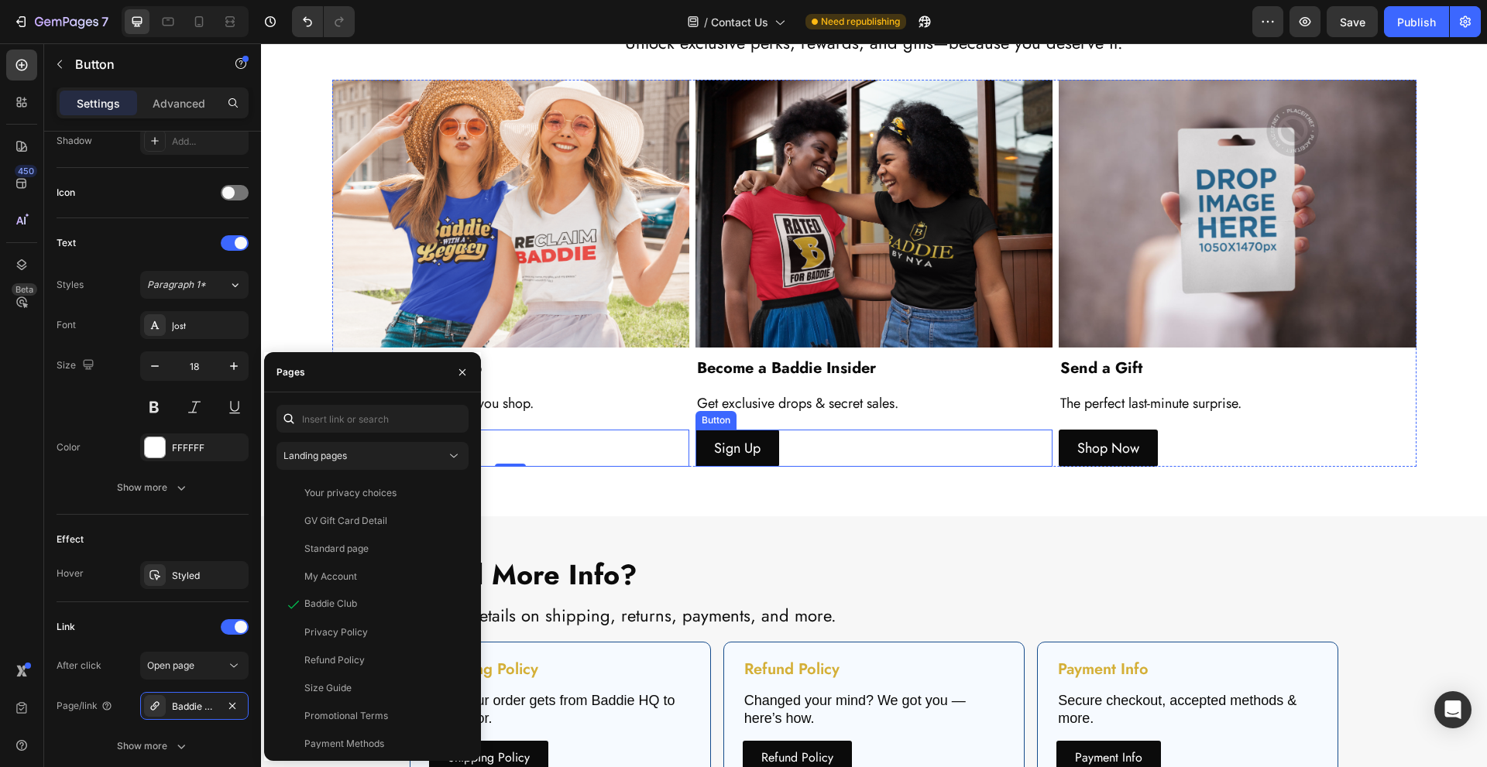
click at [849, 455] on div "Sign Up Button" at bounding box center [873, 448] width 357 height 37
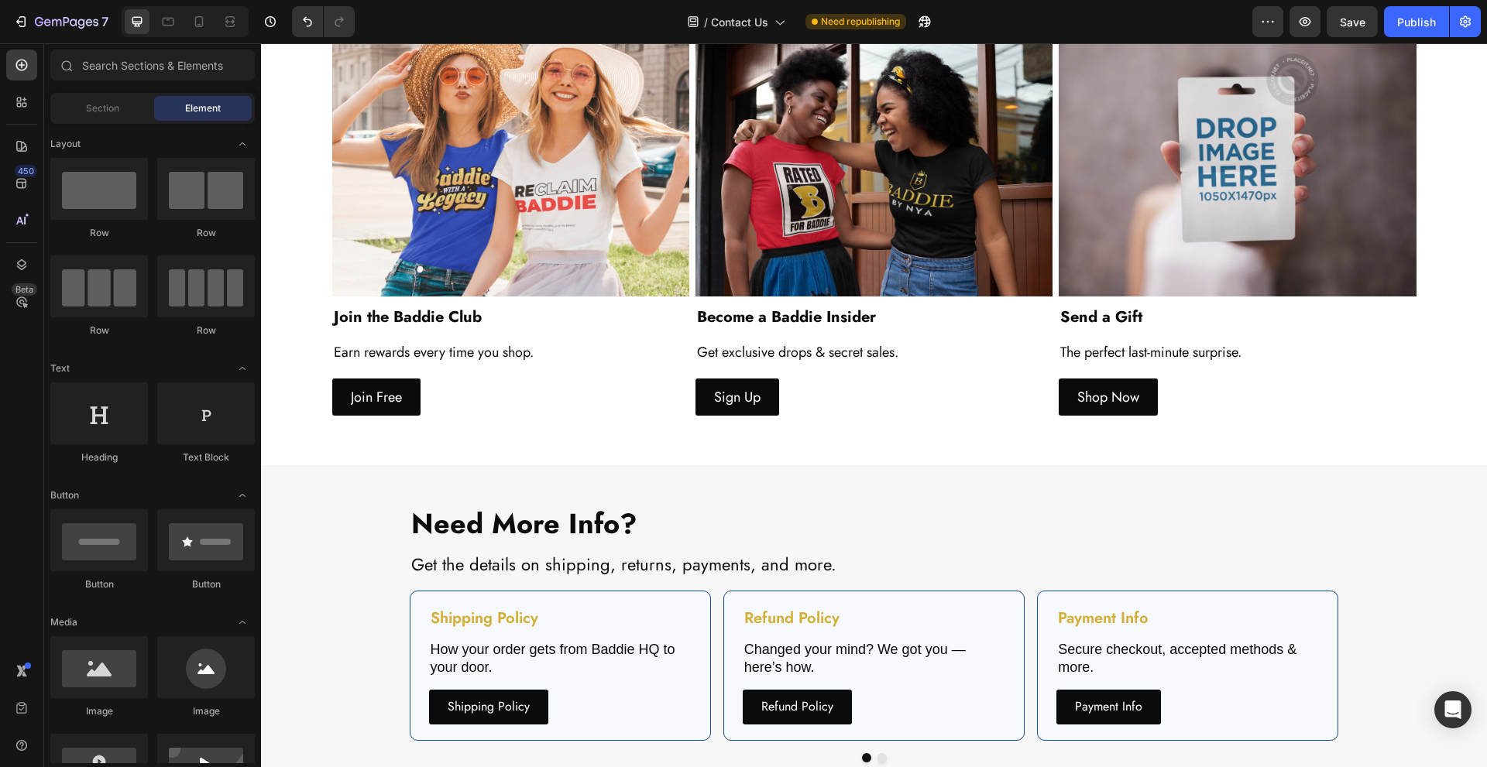
scroll to position [2505, 0]
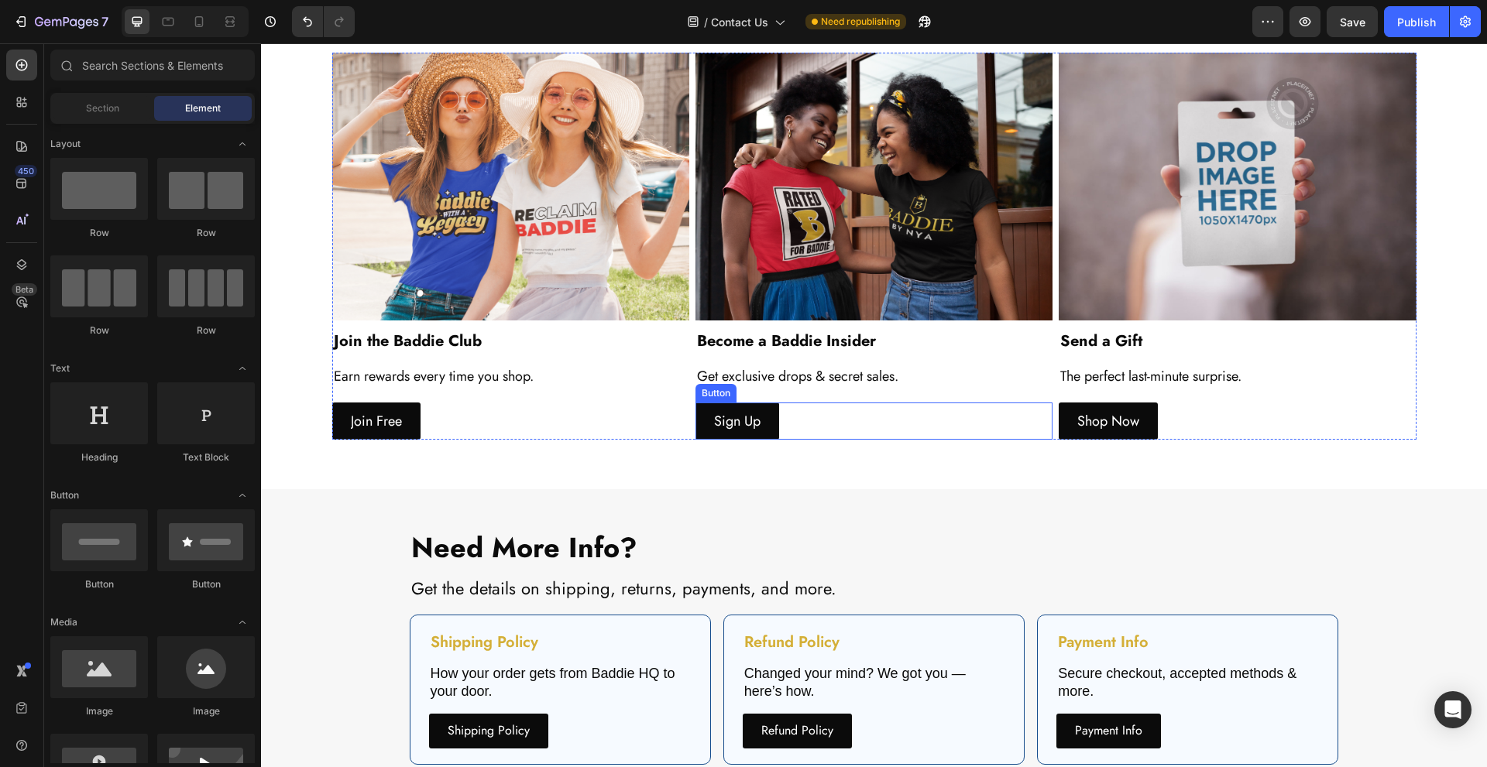
click at [855, 429] on div "Sign Up Button" at bounding box center [873, 421] width 357 height 37
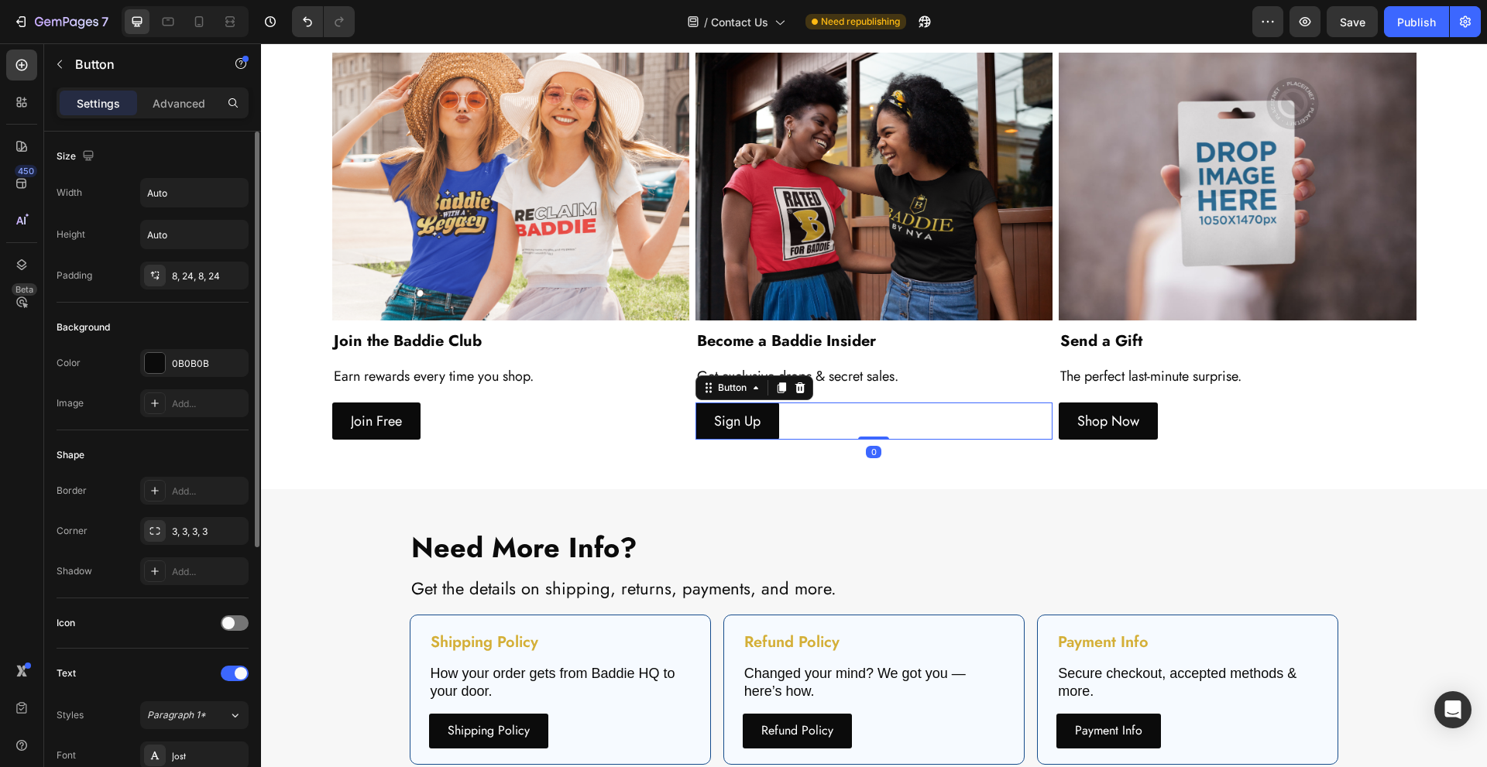
scroll to position [431, 0]
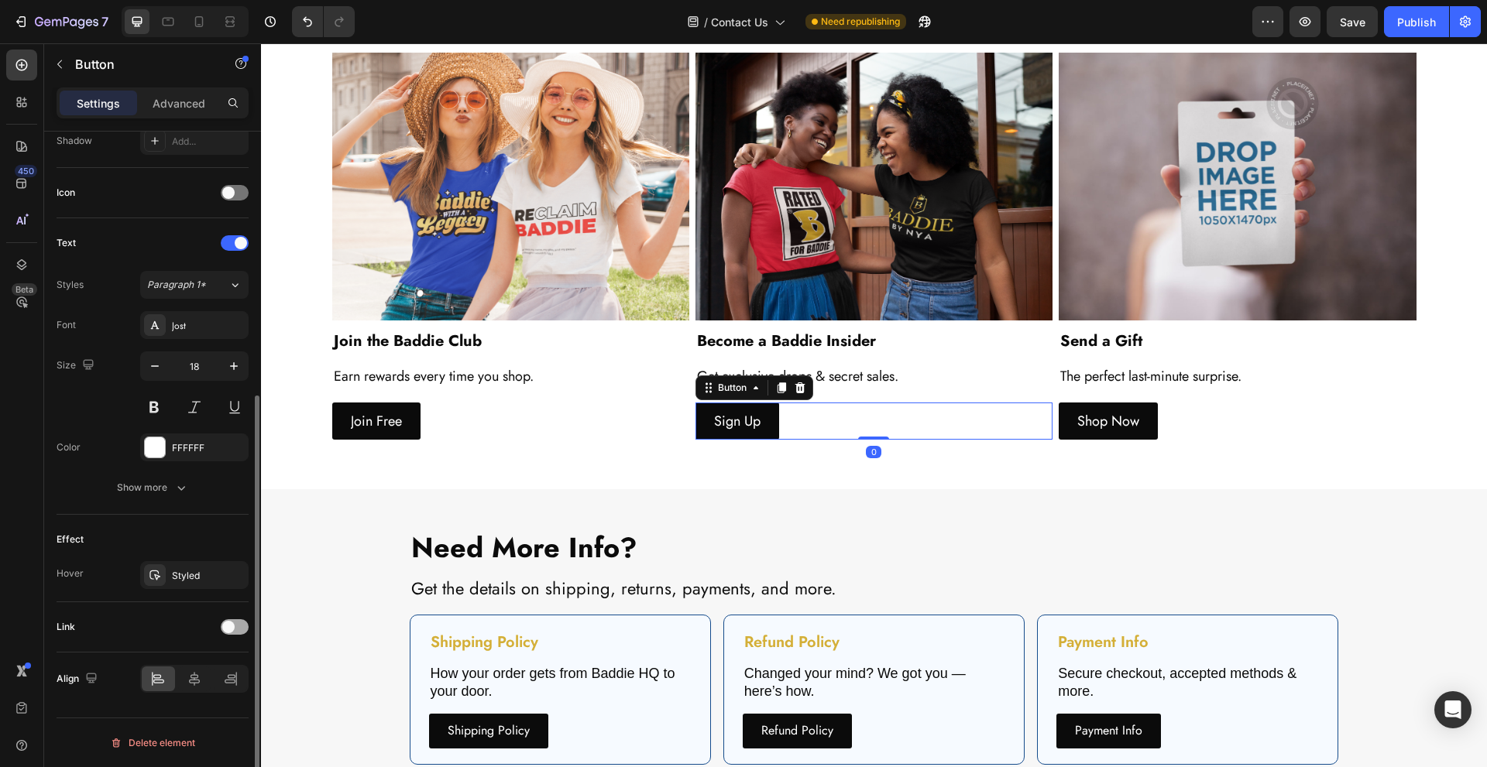
click at [221, 630] on div "Link" at bounding box center [153, 627] width 192 height 25
click at [228, 627] on span at bounding box center [228, 627] width 12 height 12
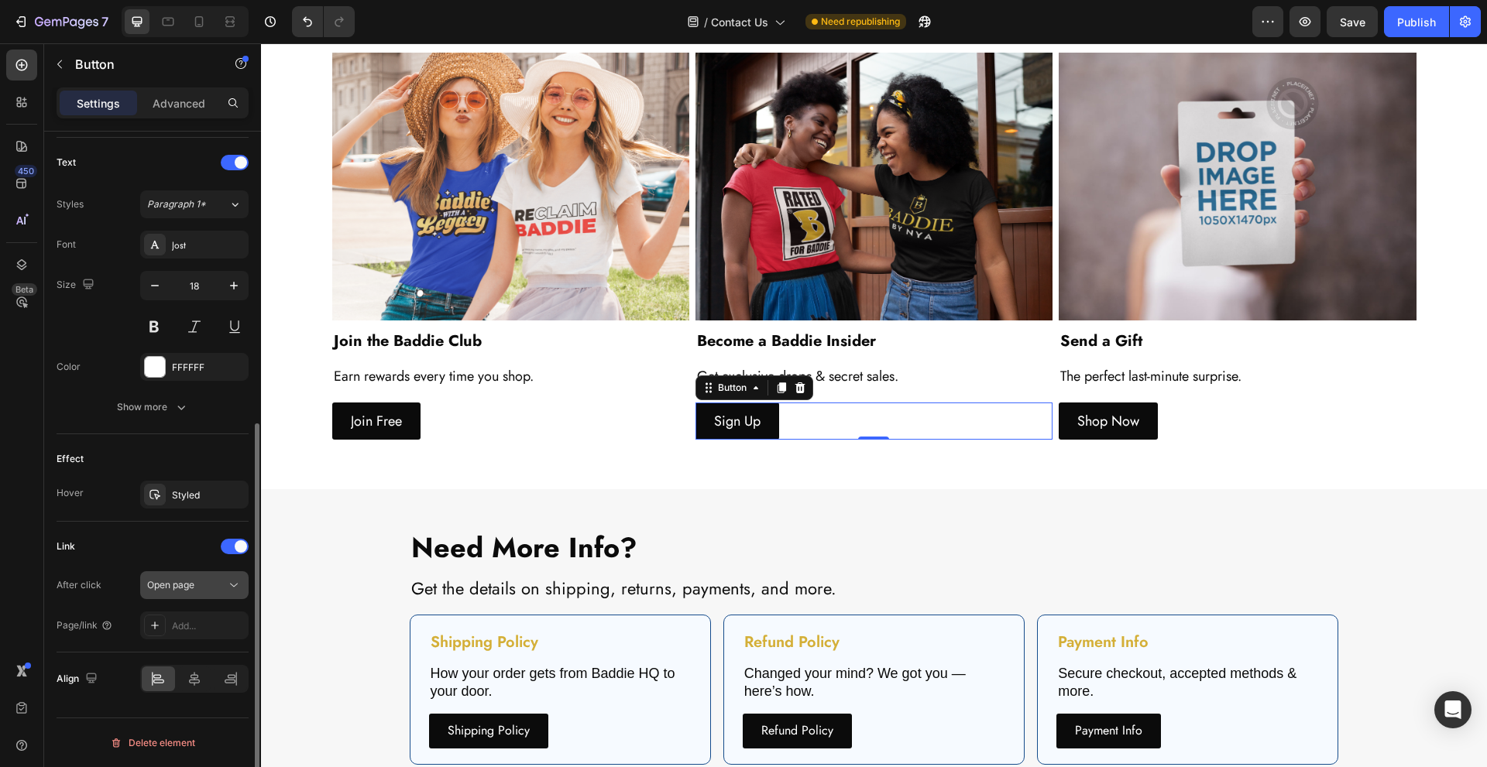
click at [207, 591] on div "Open page" at bounding box center [186, 586] width 79 height 14
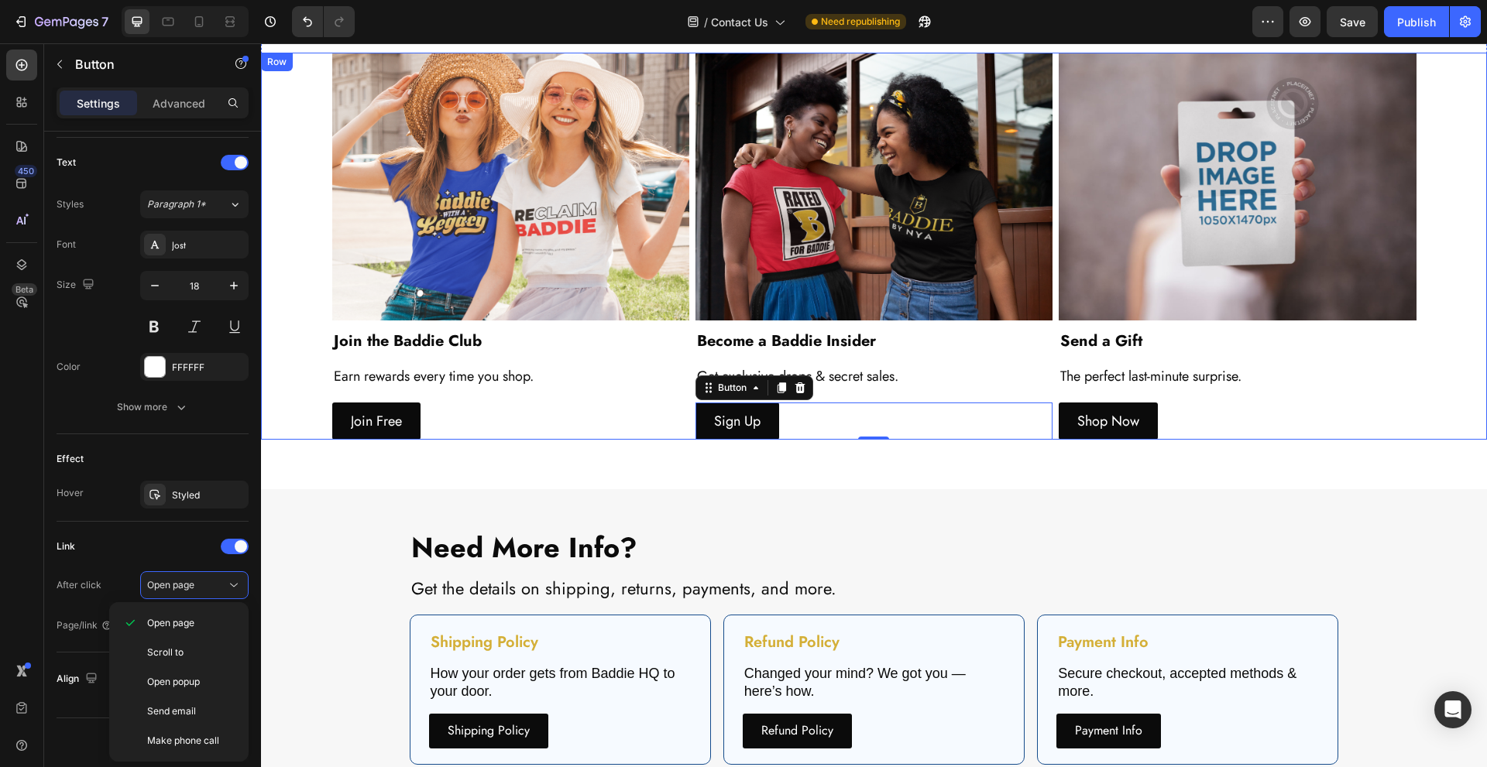
click at [306, 335] on div "Image Join the Baddie Club Heading Earn rewards every time you shop. Text Block…" at bounding box center [874, 247] width 1226 height 388
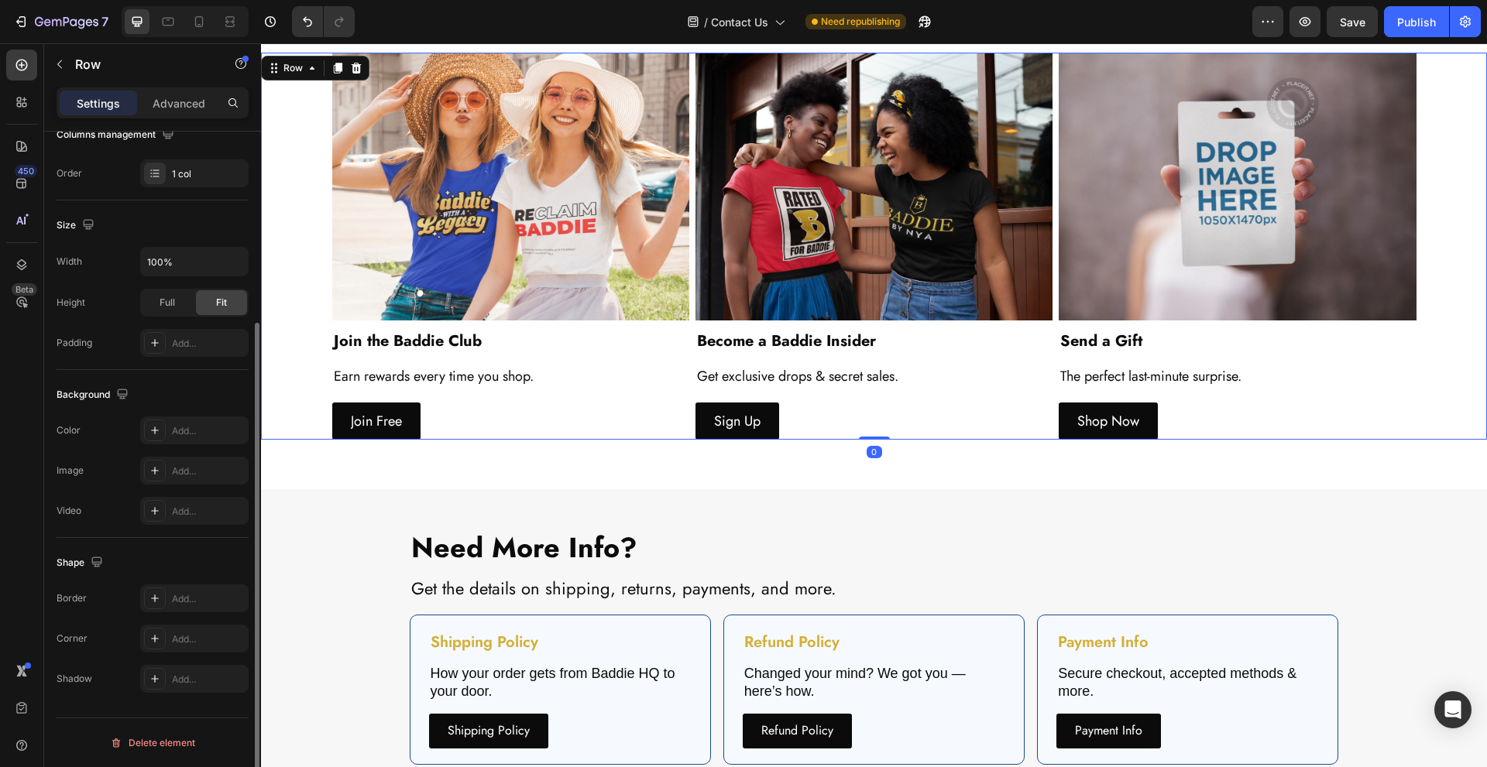
scroll to position [0, 0]
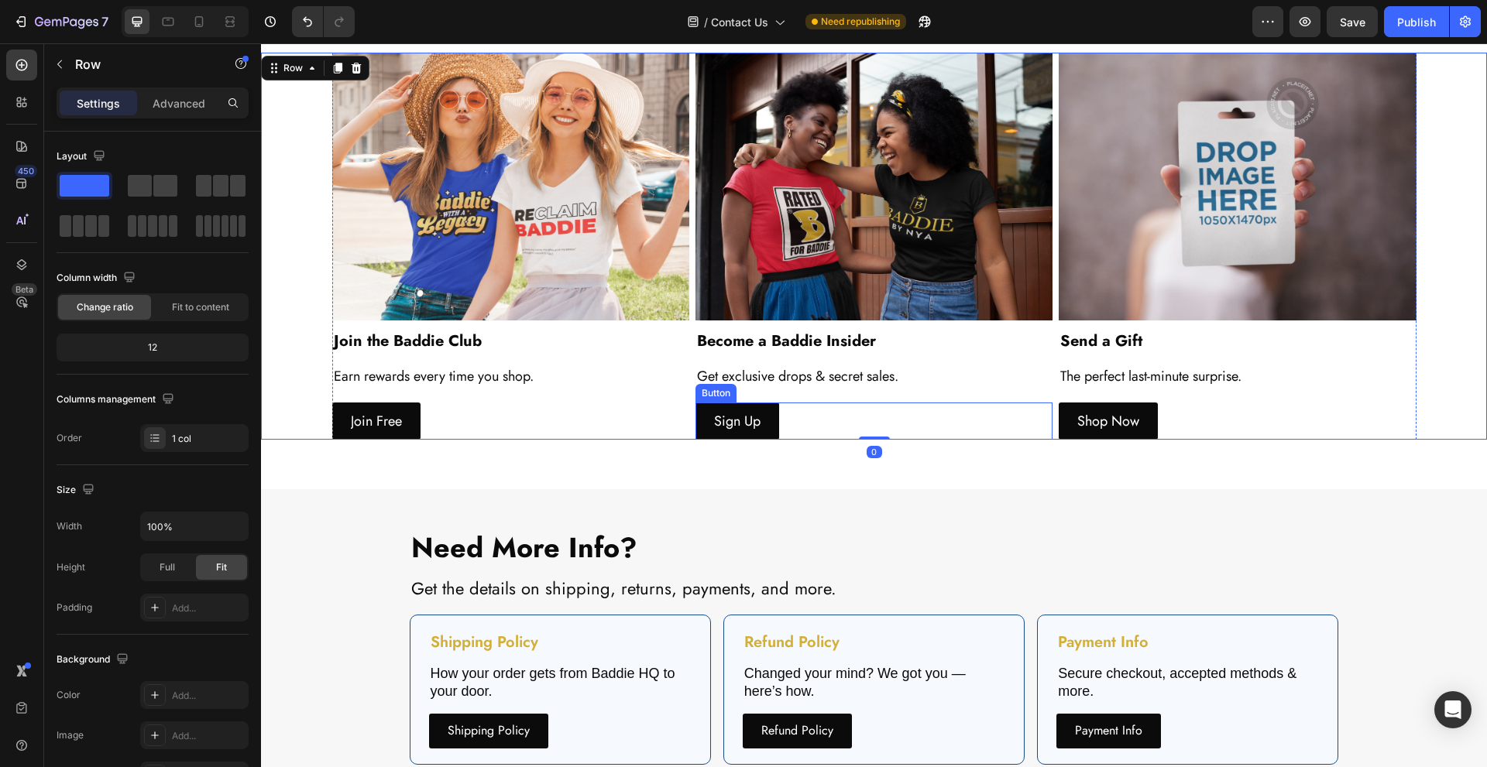
click at [816, 415] on div "Sign Up Button" at bounding box center [873, 421] width 357 height 37
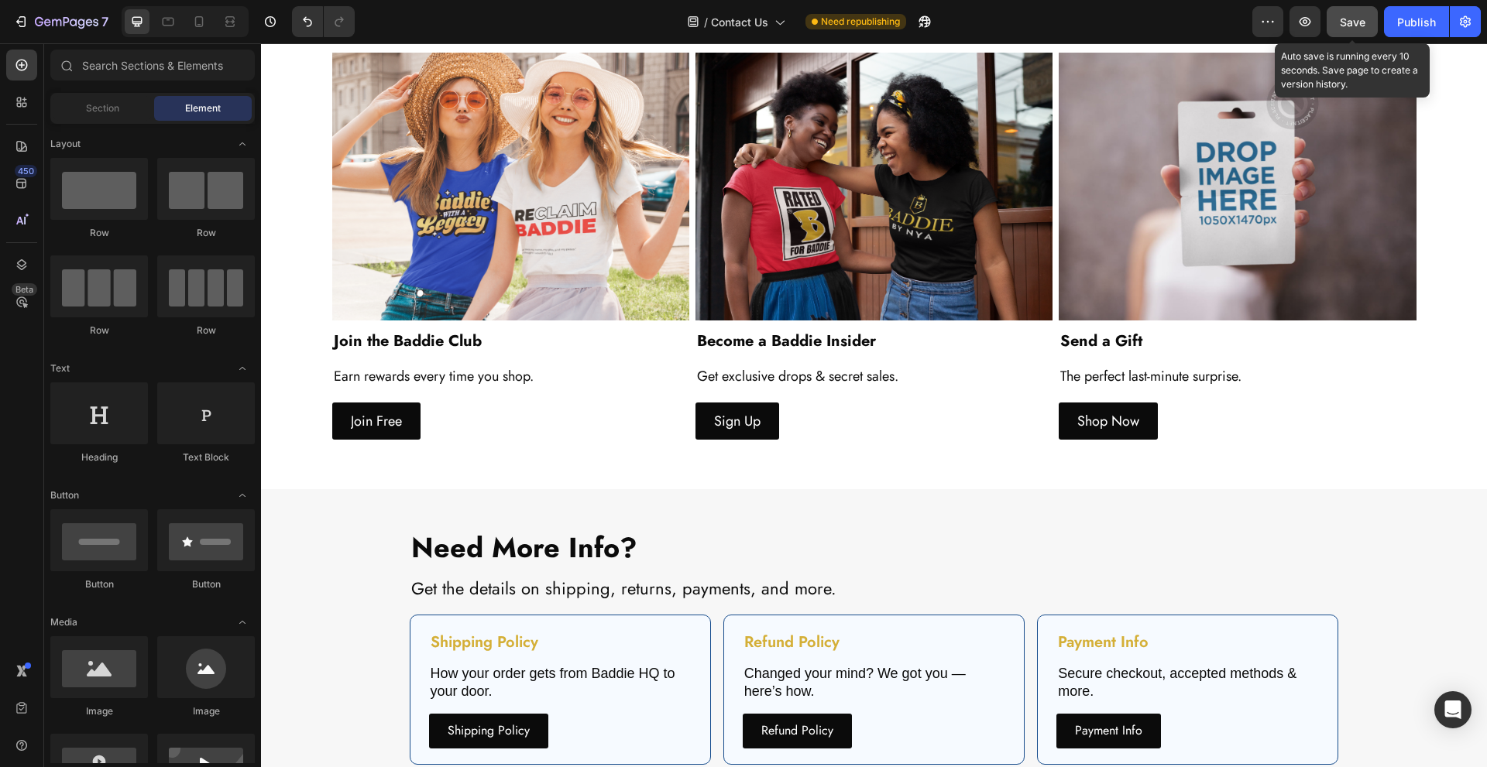
click at [1373, 14] on button "Save" at bounding box center [1352, 21] width 51 height 31
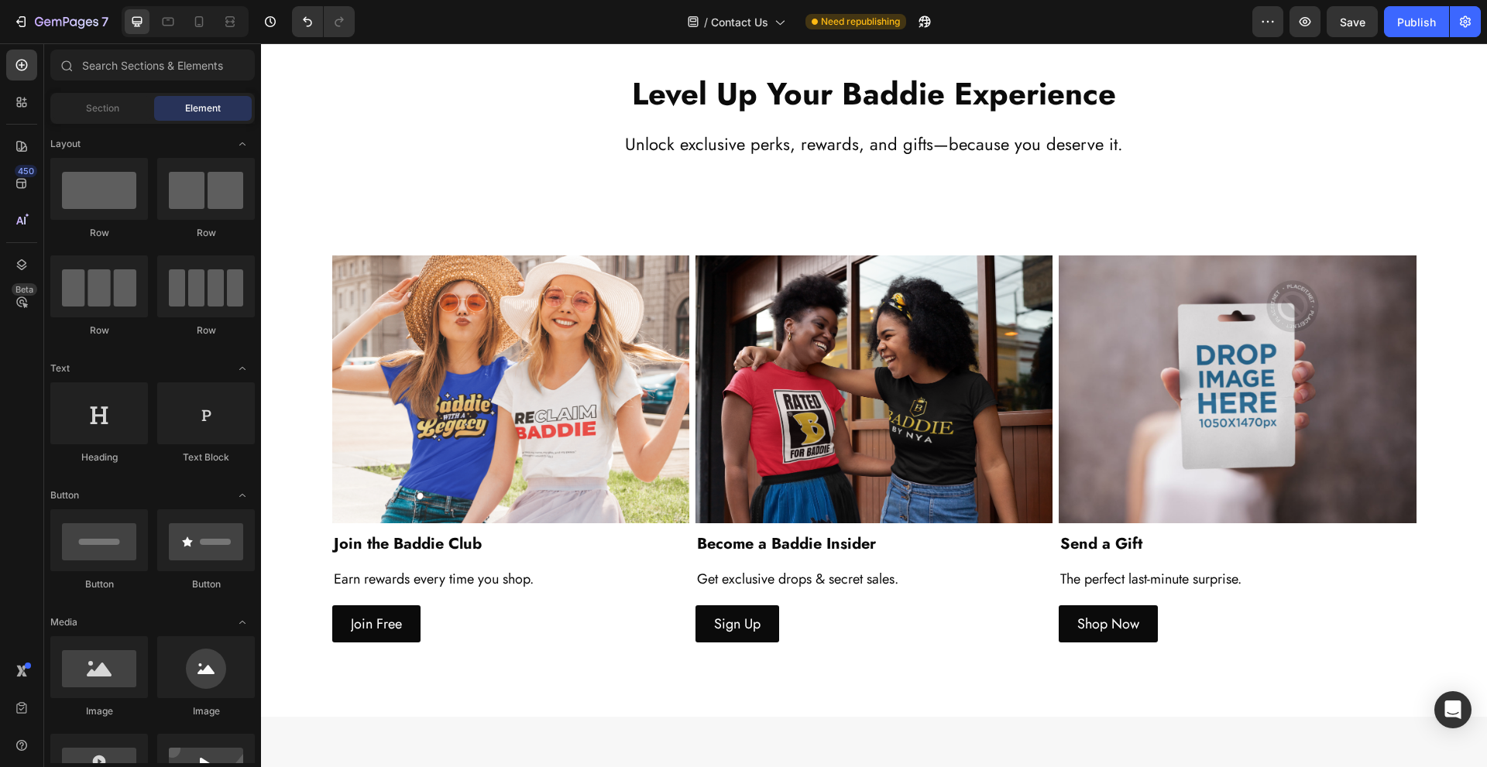
scroll to position [2093, 0]
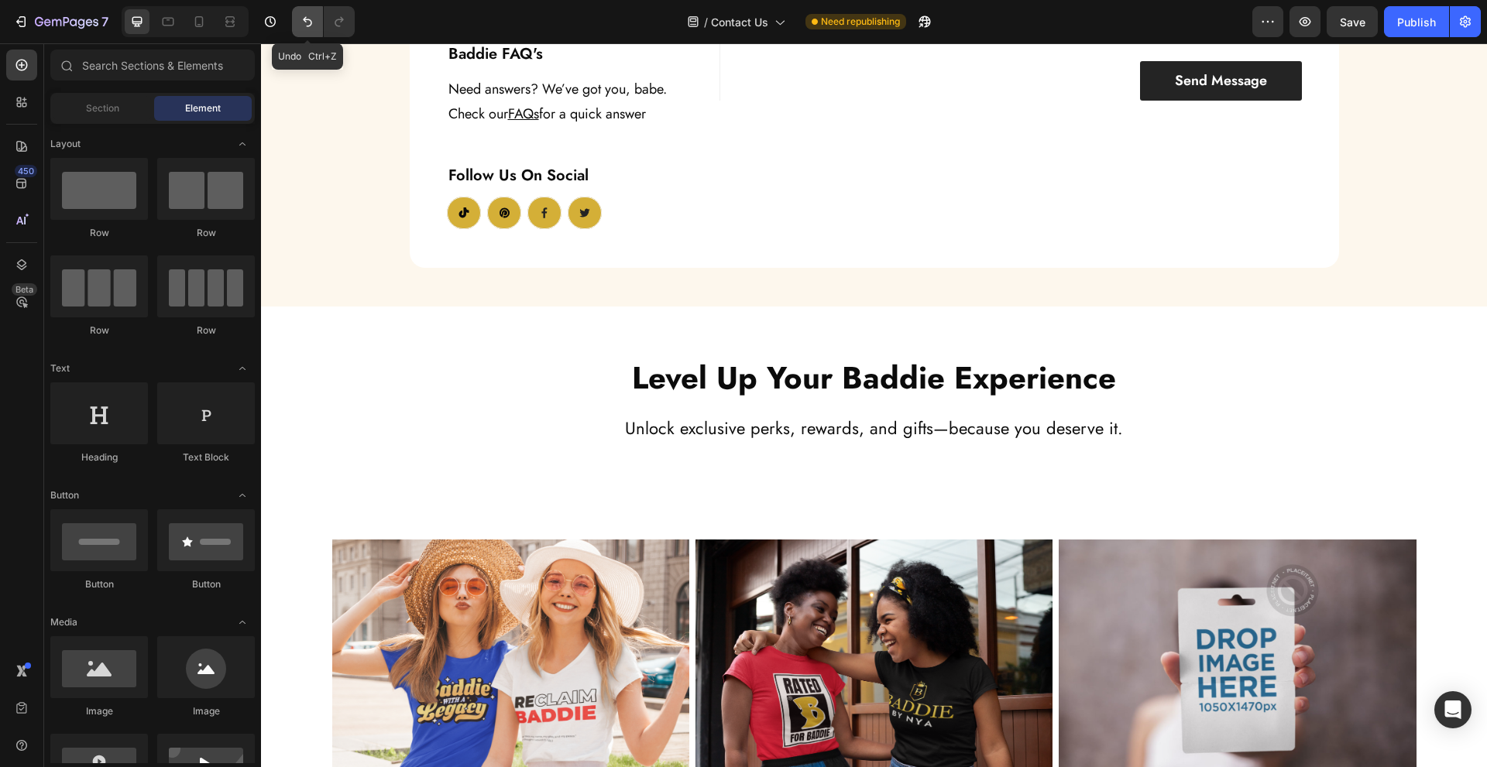
click at [311, 20] on icon "Undo/Redo" at bounding box center [307, 21] width 15 height 15
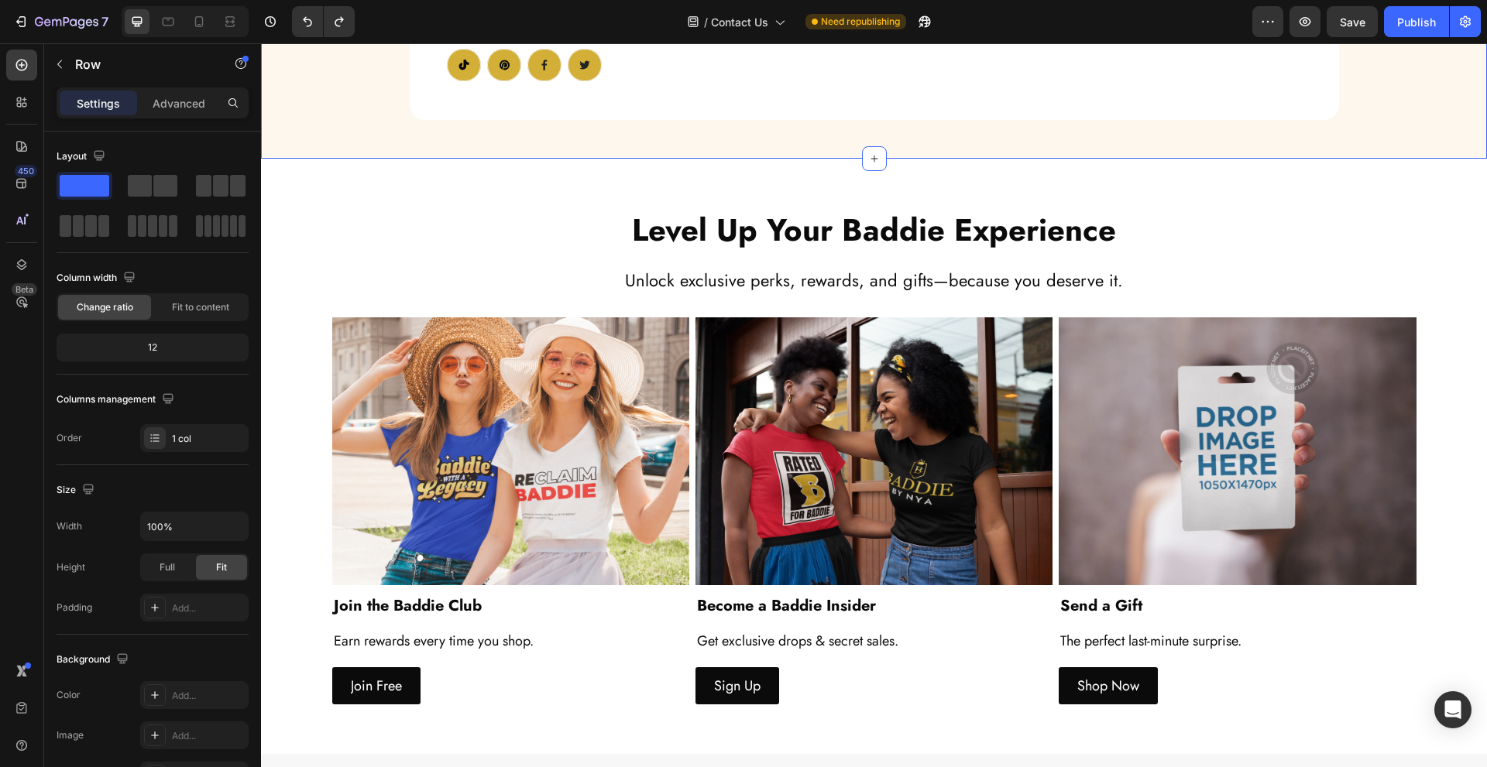
scroll to position [2402, 0]
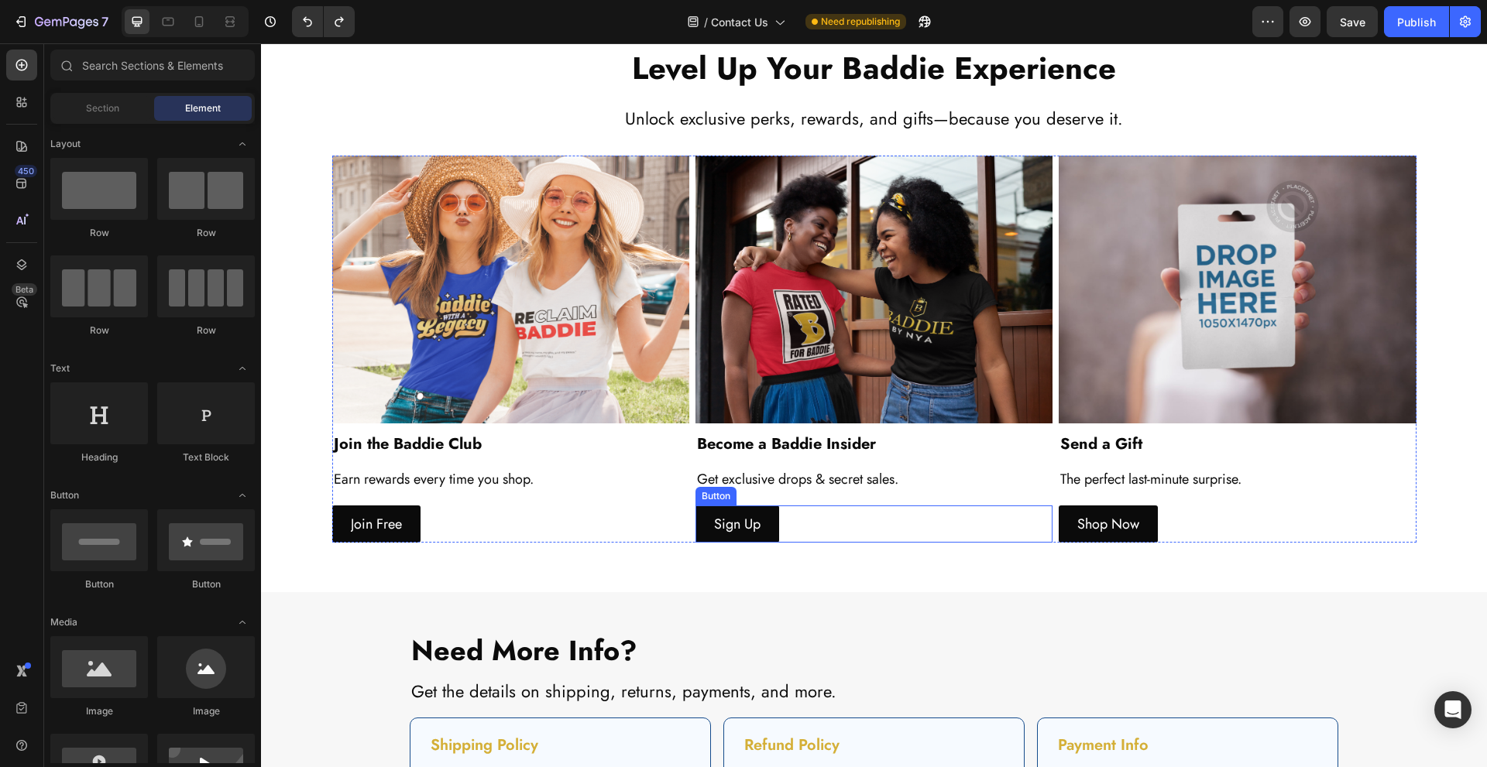
click at [850, 525] on div "Sign Up Button" at bounding box center [873, 524] width 357 height 37
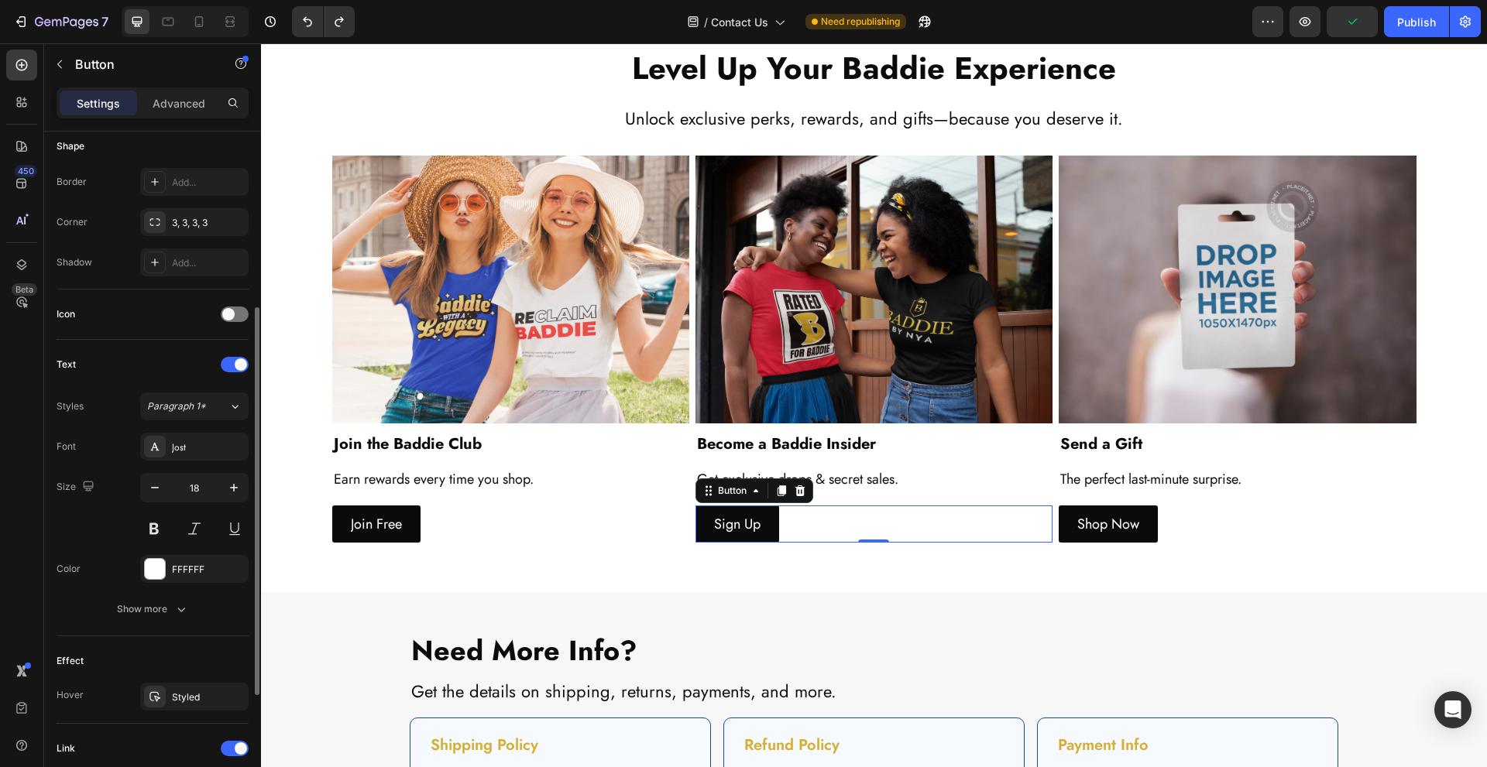
scroll to position [511, 0]
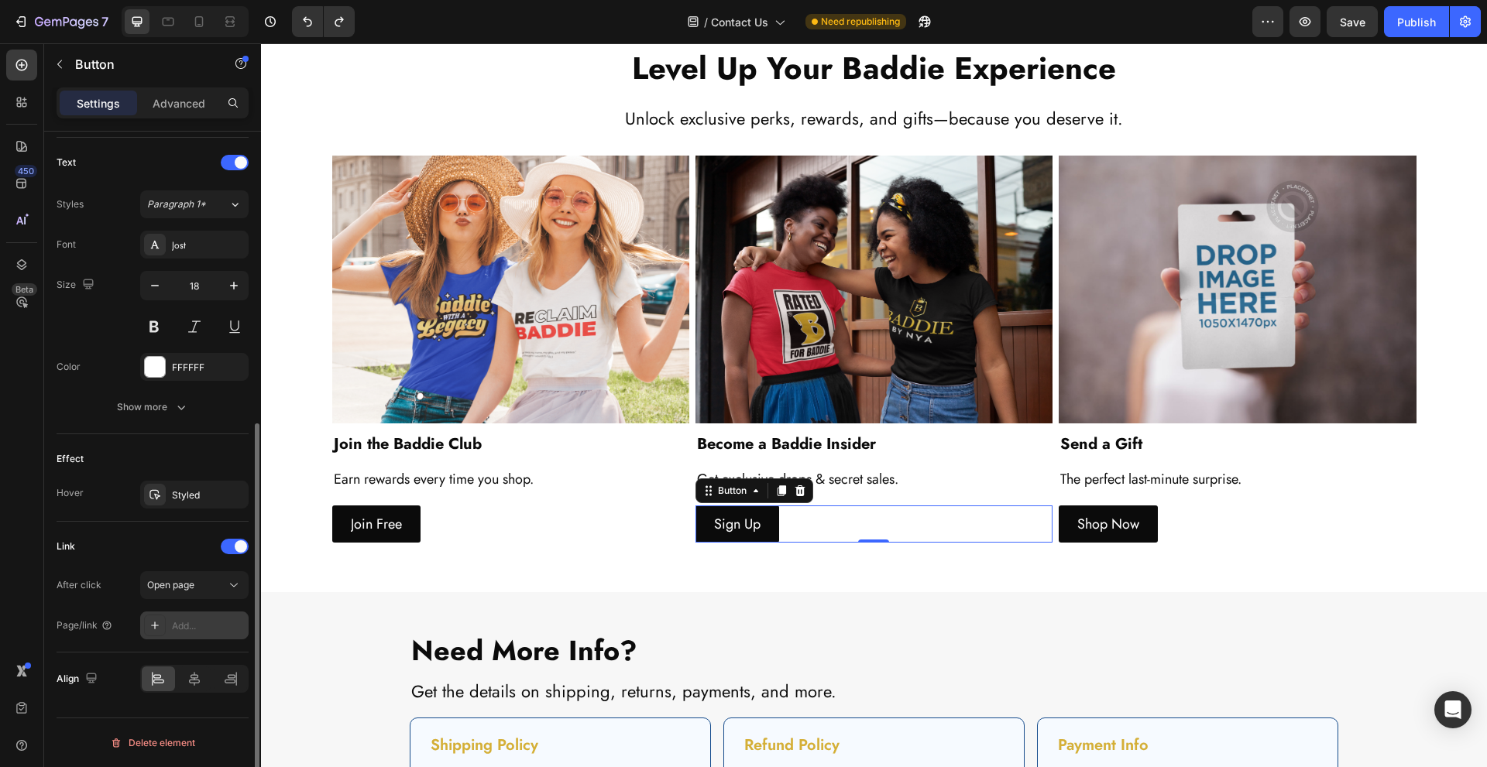
click at [203, 622] on div "Add..." at bounding box center [208, 627] width 73 height 14
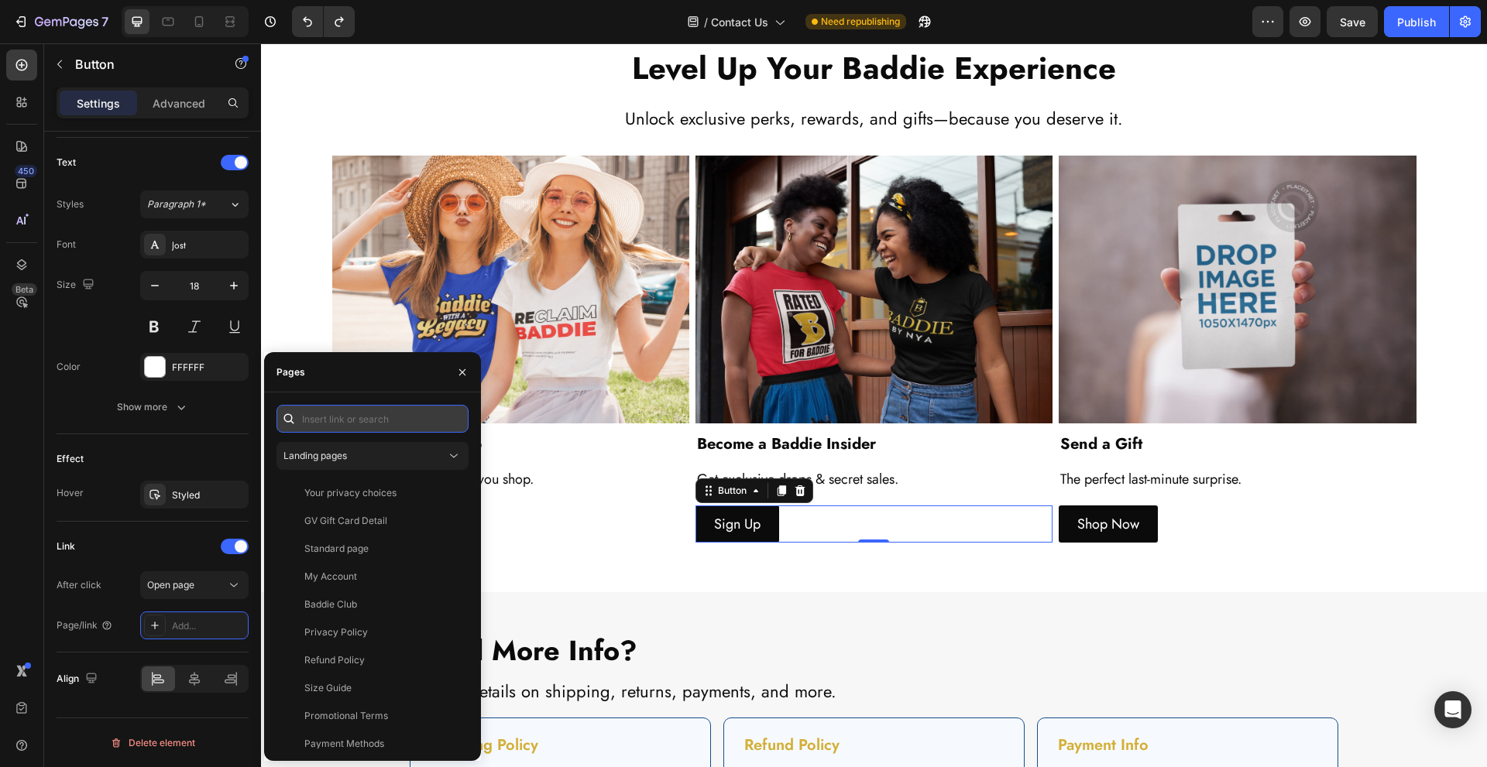
click at [373, 421] on input "text" at bounding box center [372, 419] width 192 height 28
paste input "/account/register"
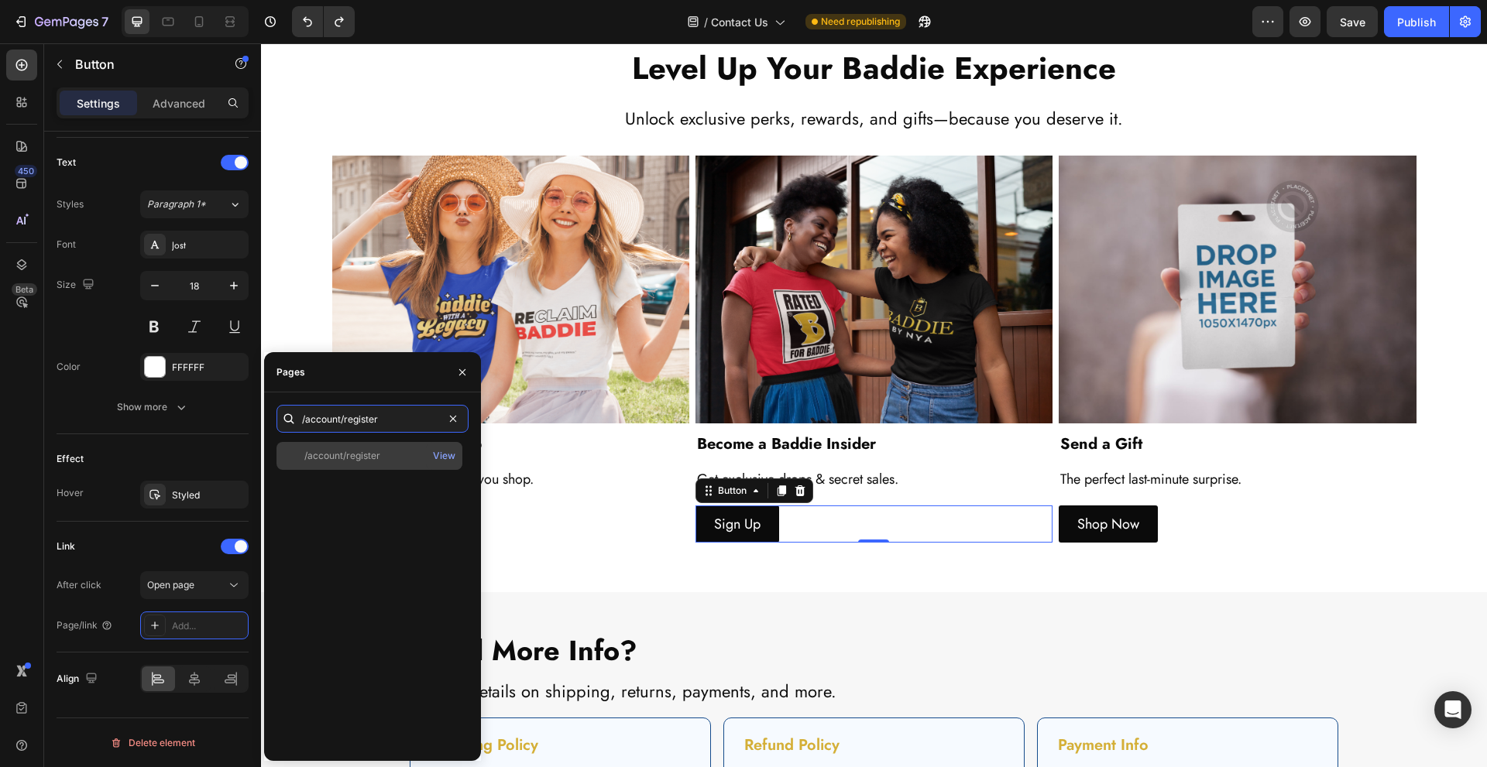
type input "/account/register"
click at [397, 458] on div "/account/register" at bounding box center [369, 456] width 173 height 14
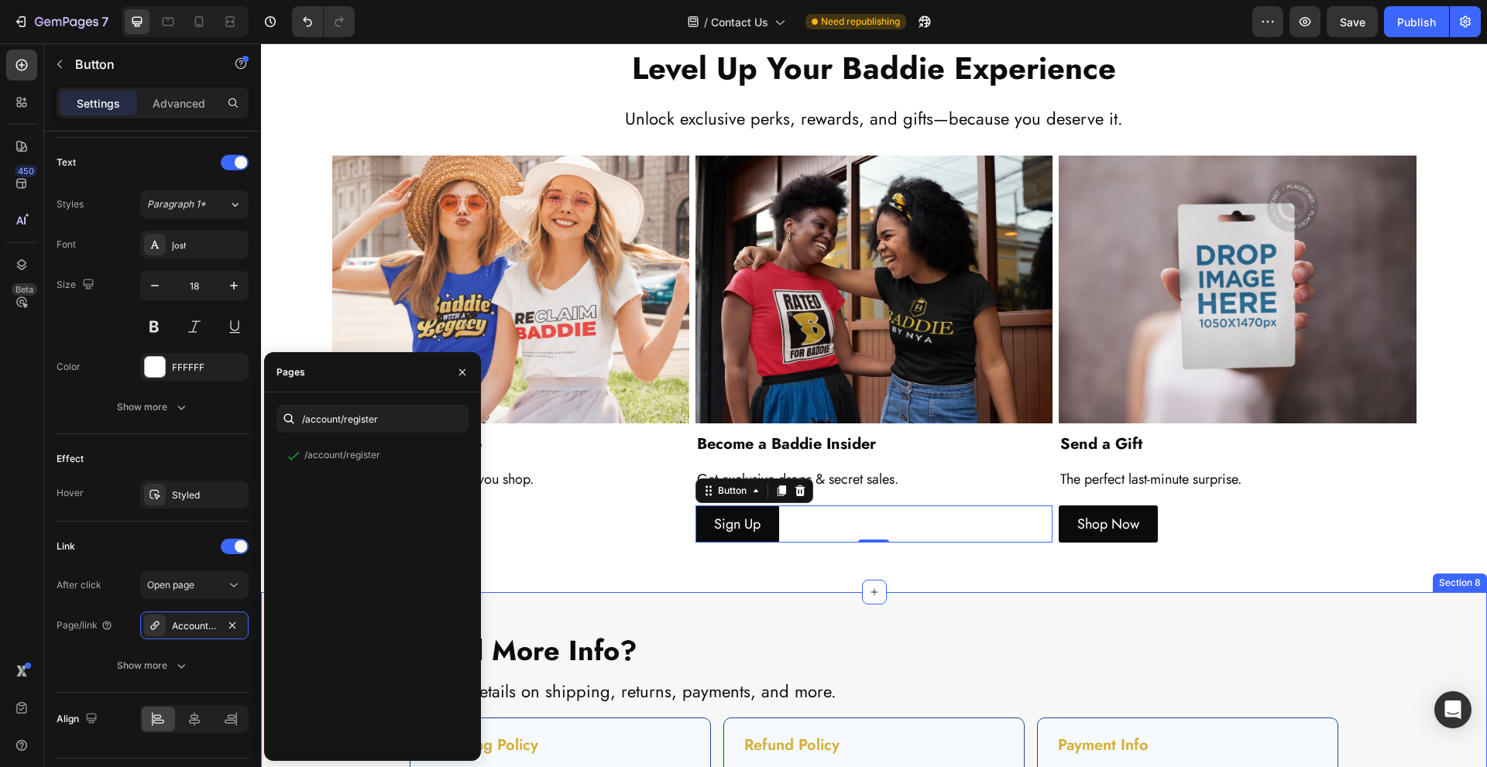
click at [967, 596] on div "Need More Info? Heading Get the details on shipping, returns, payments, and mor…" at bounding box center [874, 759] width 1226 height 335
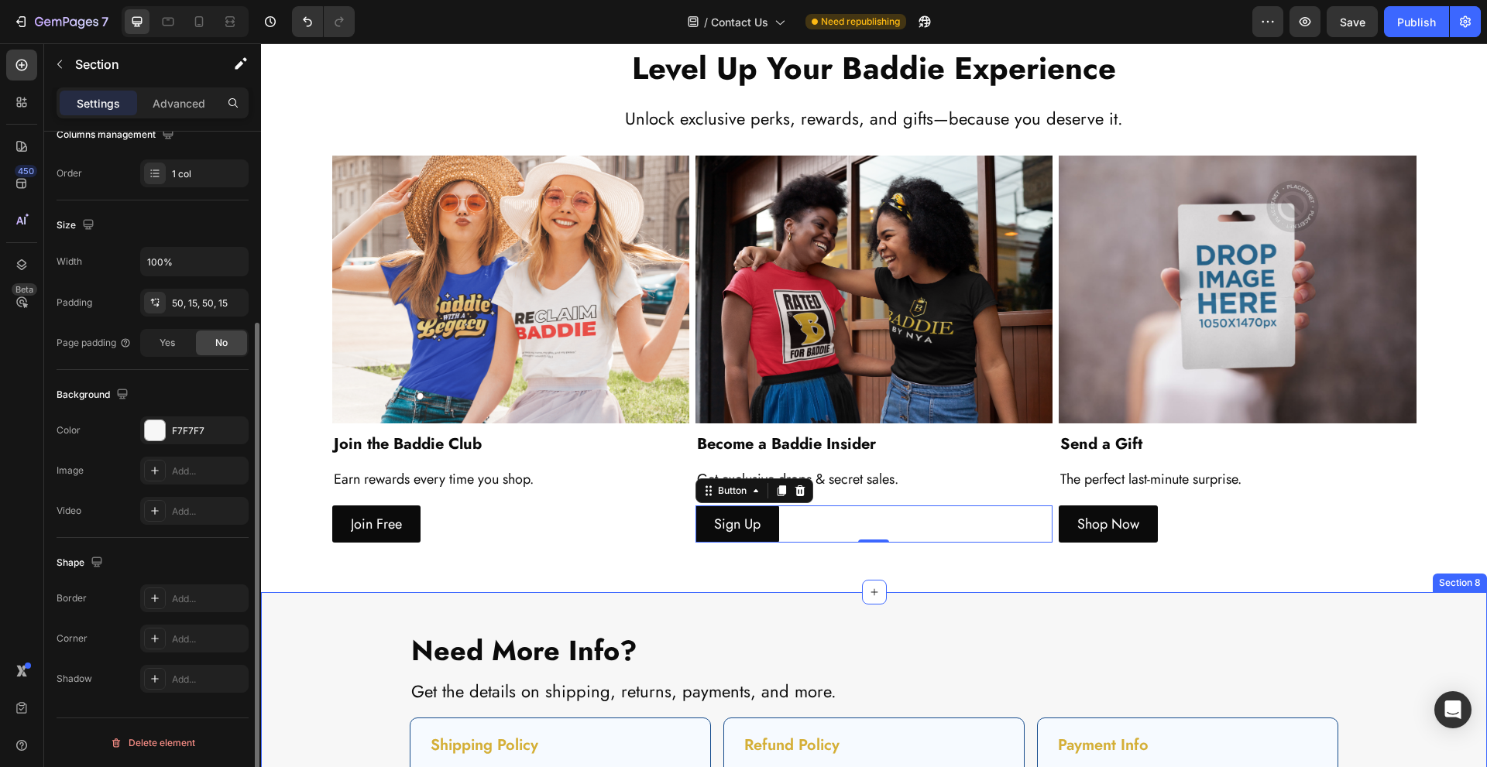
scroll to position [0, 0]
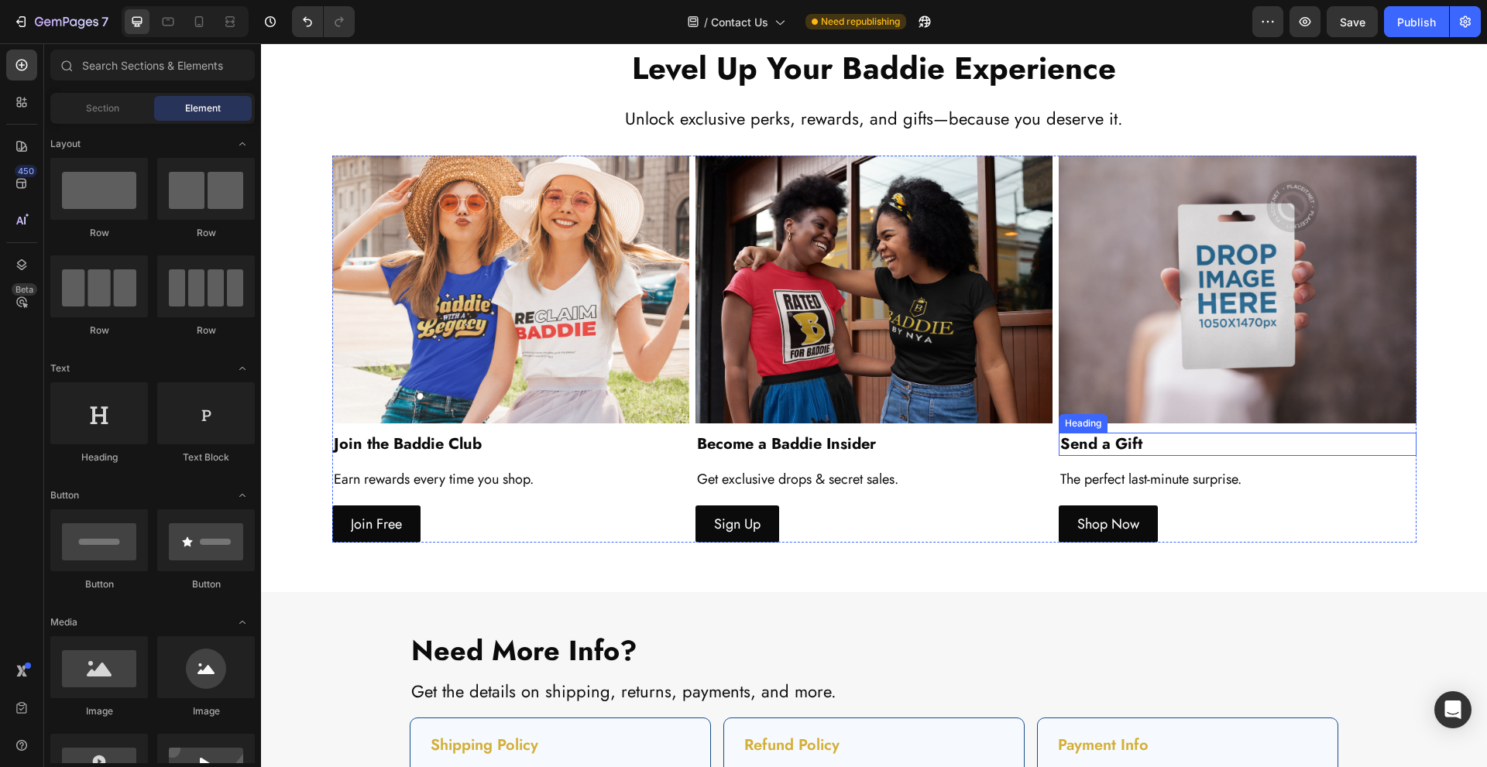
click at [1214, 453] on h2 "Send a Gift" at bounding box center [1237, 444] width 357 height 23
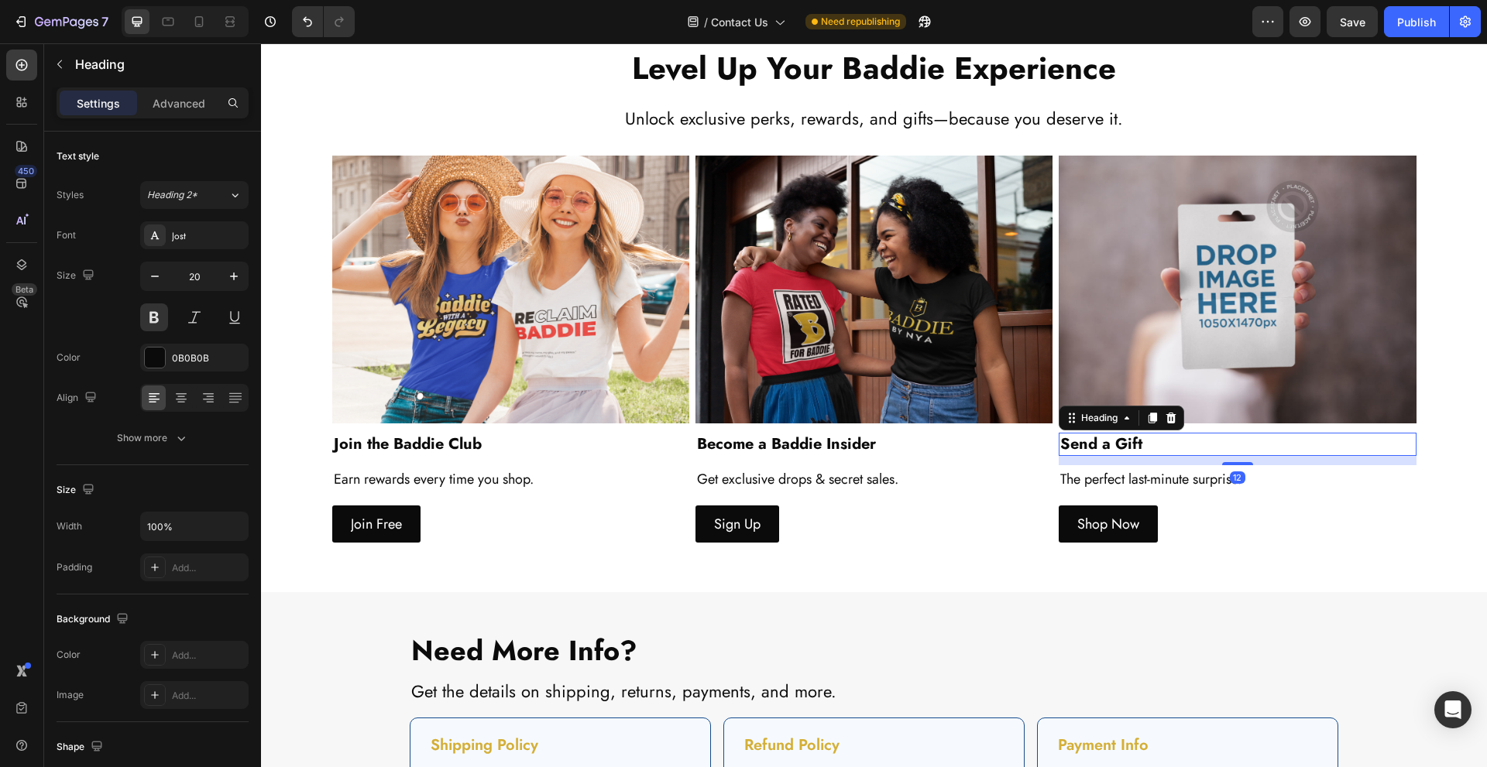
click at [1196, 443] on h2 "Send a Gift" at bounding box center [1237, 444] width 357 height 23
click at [1196, 443] on p "Send a Gift" at bounding box center [1237, 444] width 354 height 20
click at [1265, 523] on div "Shop Now Button" at bounding box center [1237, 524] width 357 height 37
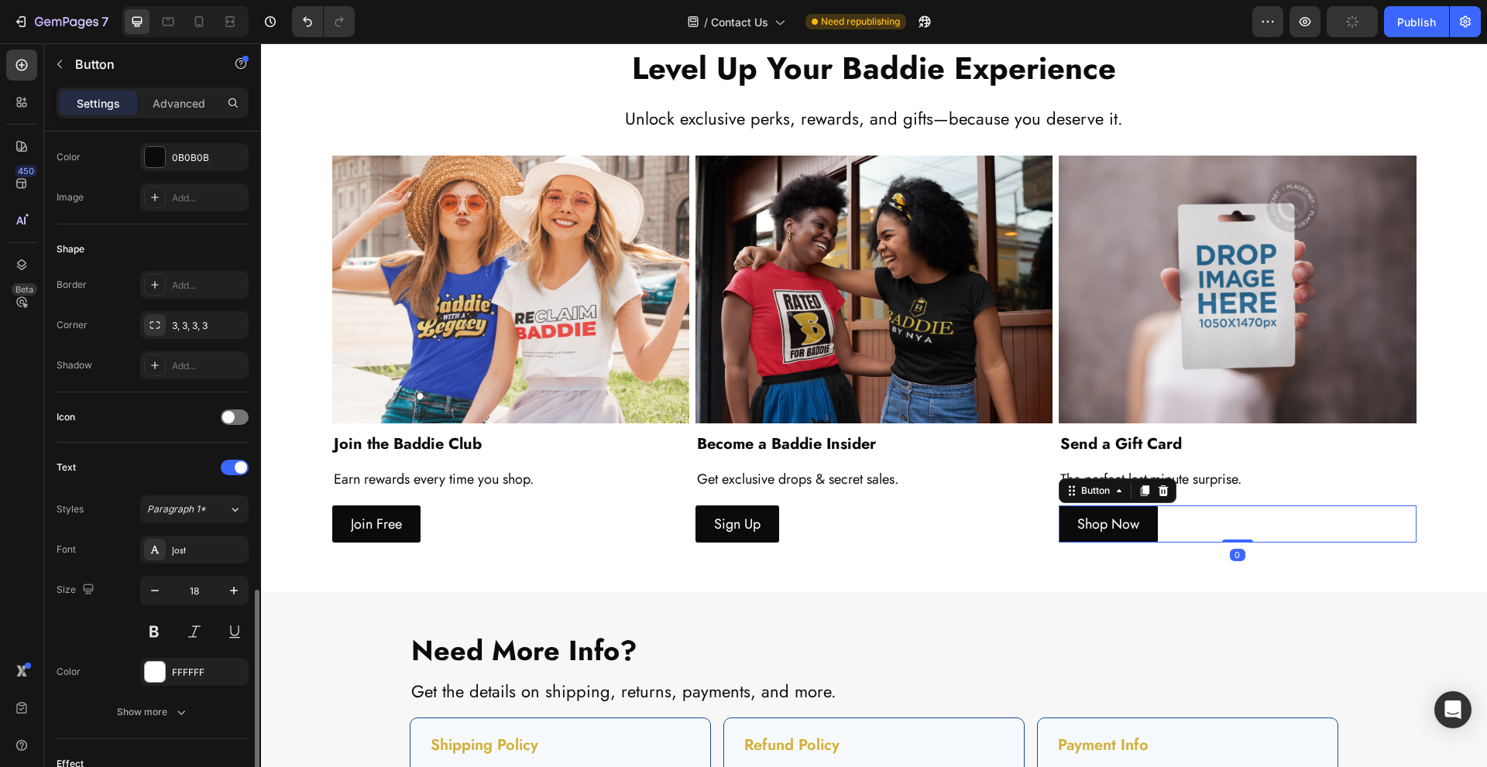
scroll to position [412, 0]
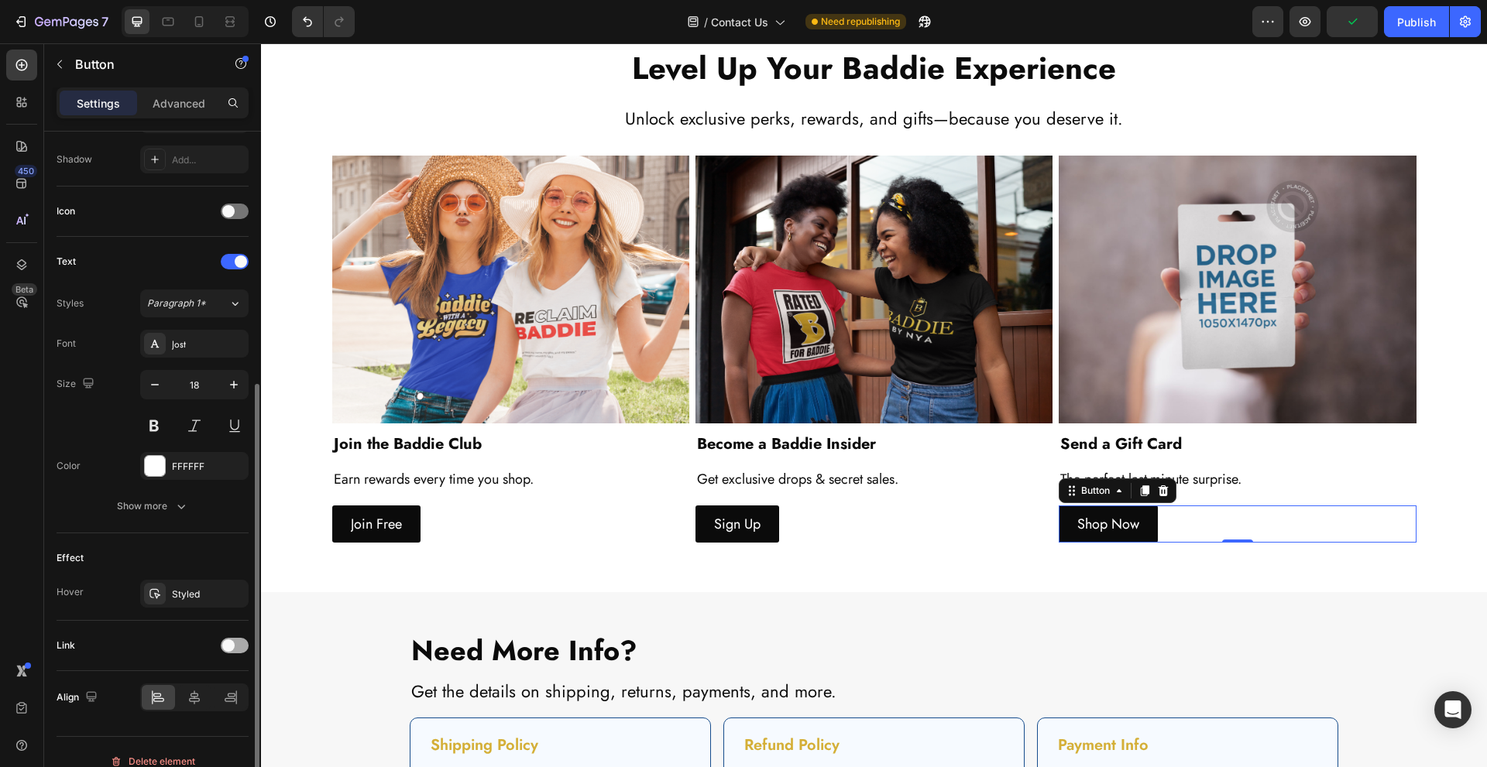
click at [221, 643] on div at bounding box center [235, 645] width 28 height 15
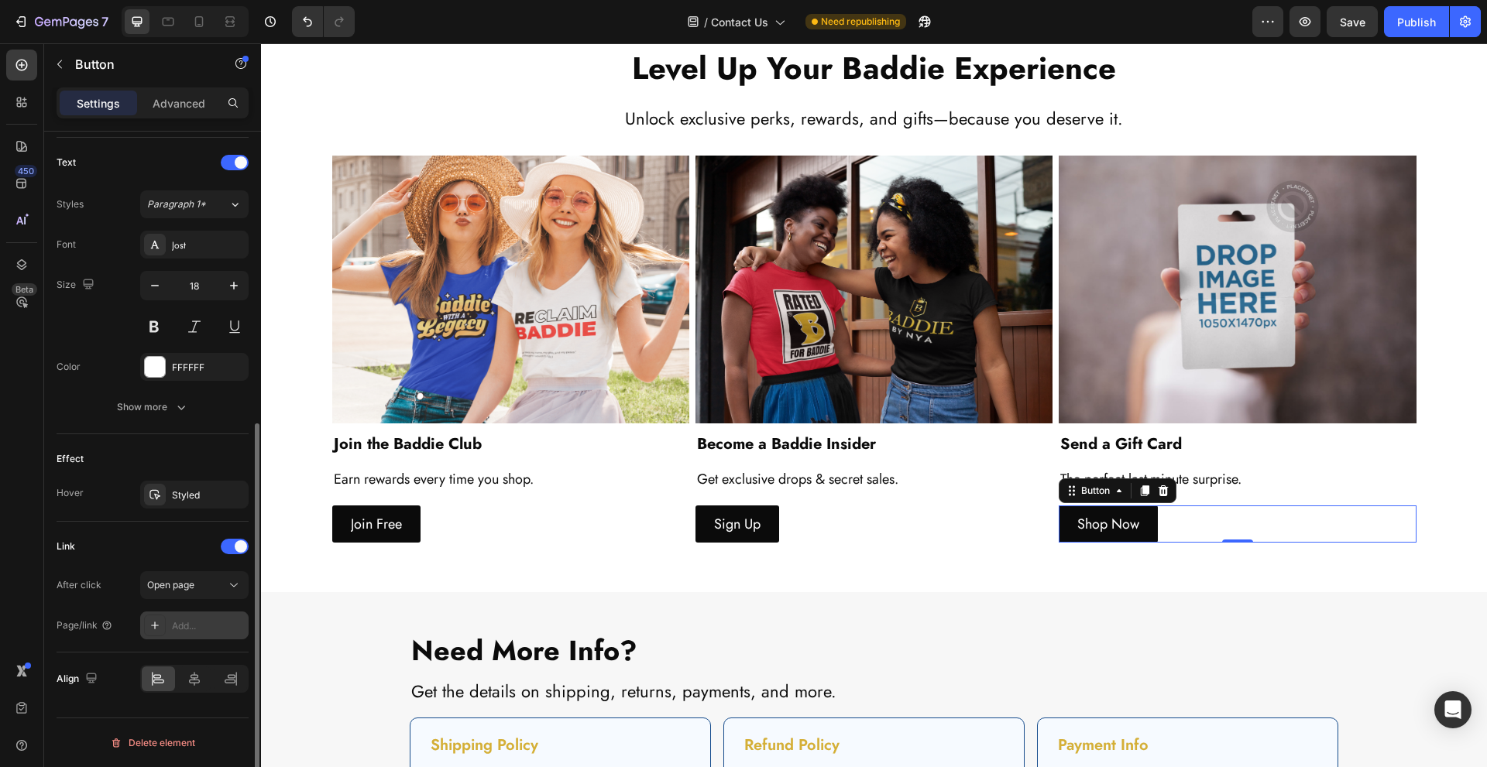
click at [208, 633] on div "Add..." at bounding box center [208, 627] width 73 height 14
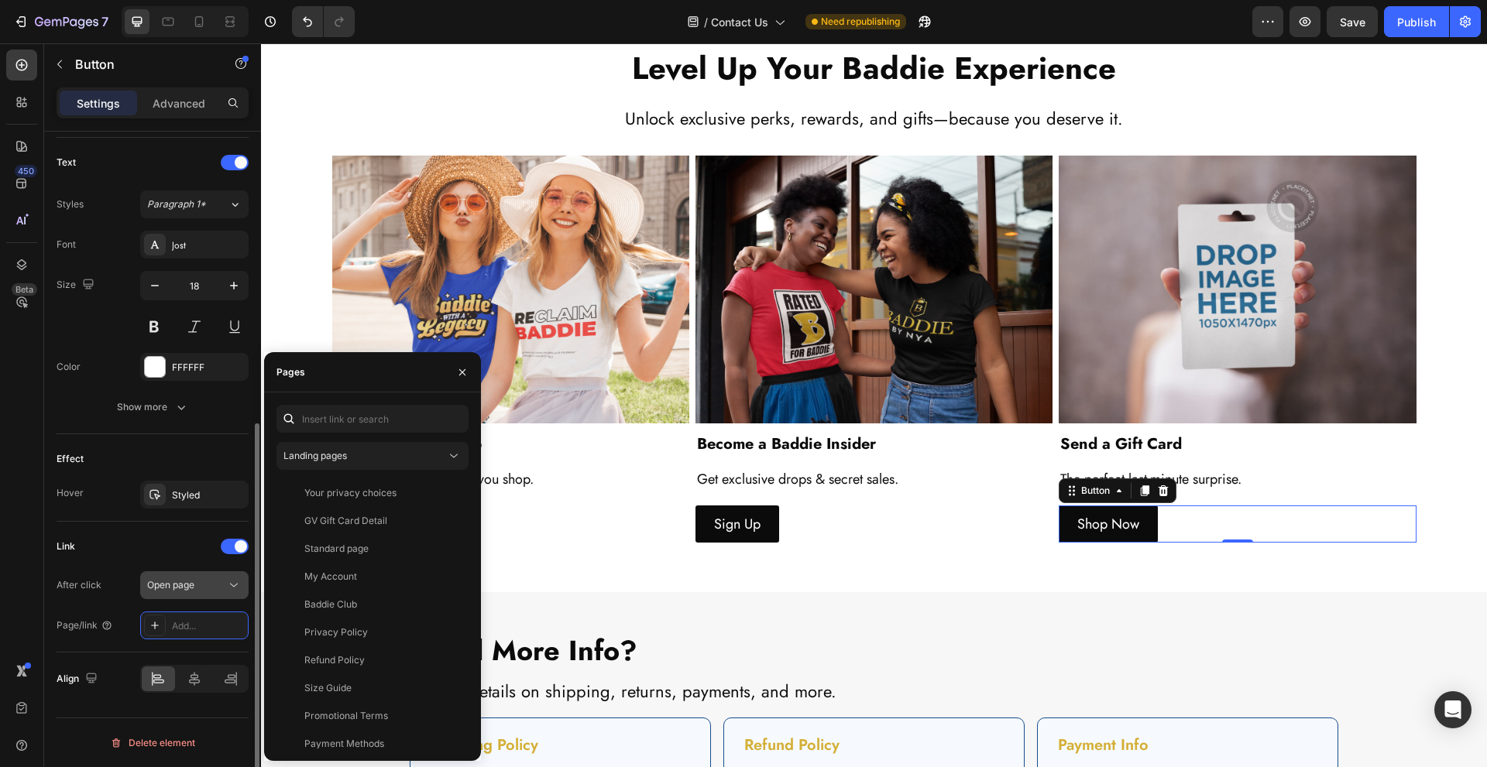
click at [222, 579] on div "Open page" at bounding box center [186, 586] width 79 height 14
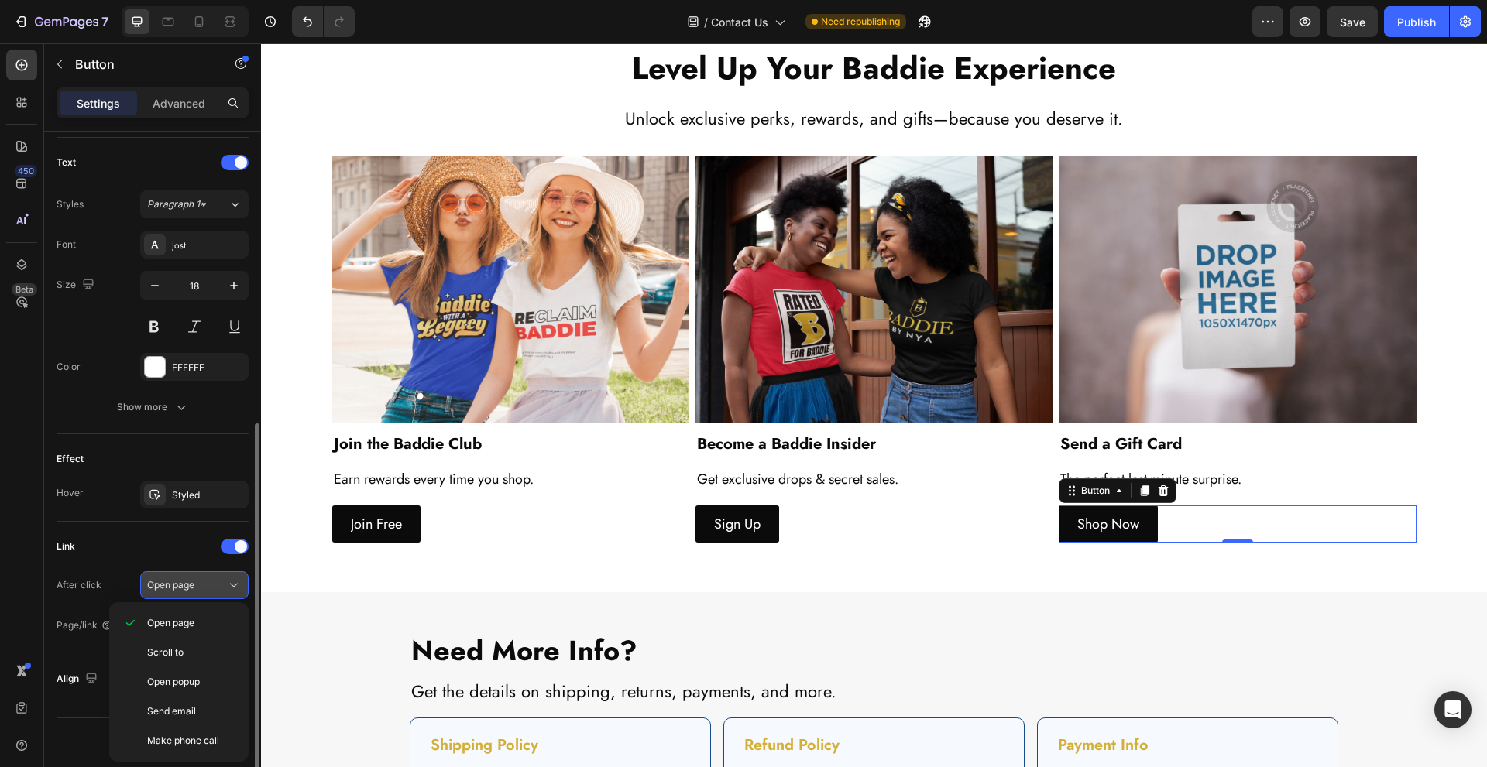
click at [222, 579] on div "Open page" at bounding box center [186, 586] width 79 height 14
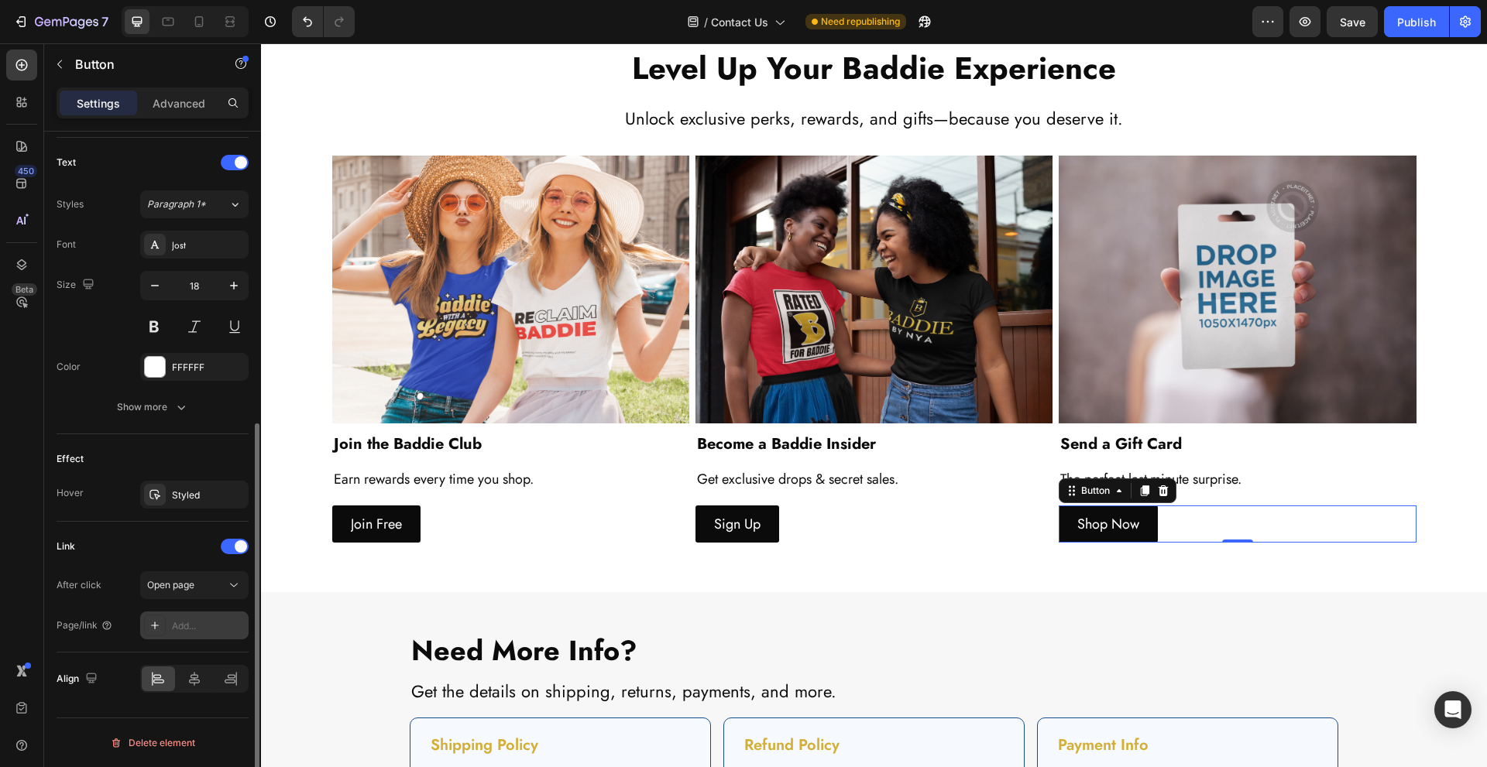
click at [191, 618] on div "Add..." at bounding box center [194, 626] width 108 height 28
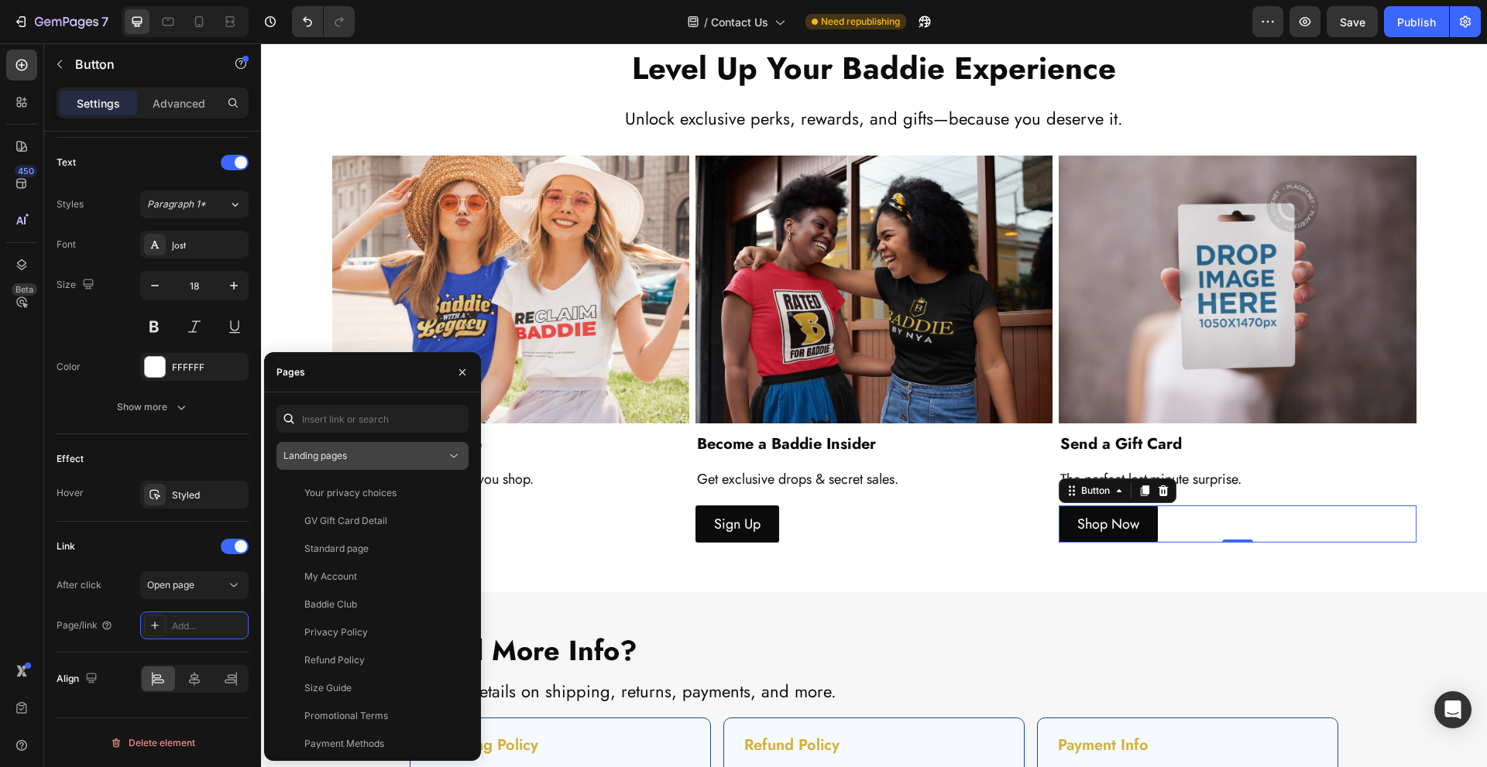
click at [412, 455] on div "Landing pages" at bounding box center [364, 456] width 163 height 14
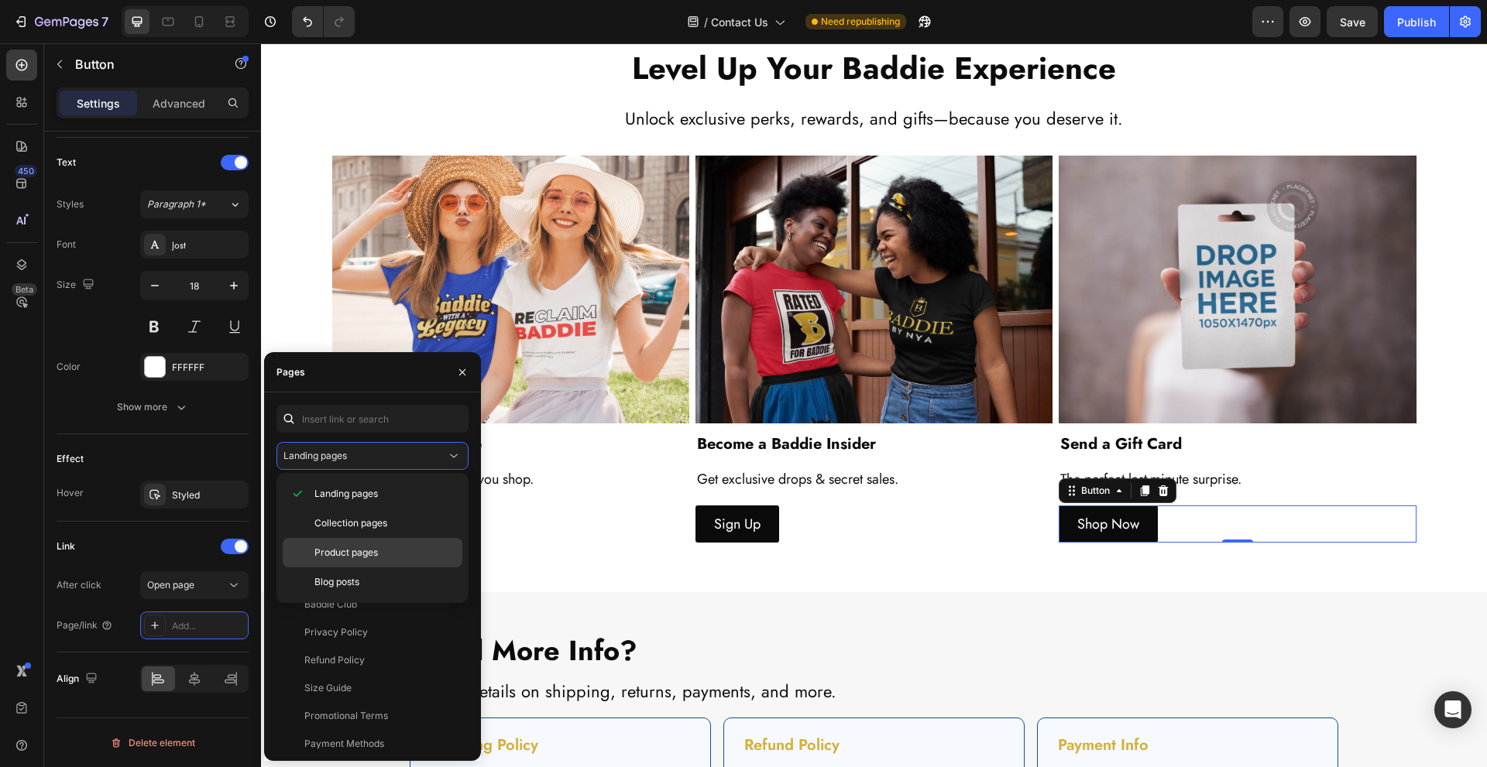
click at [402, 568] on div "Product pages" at bounding box center [373, 582] width 180 height 29
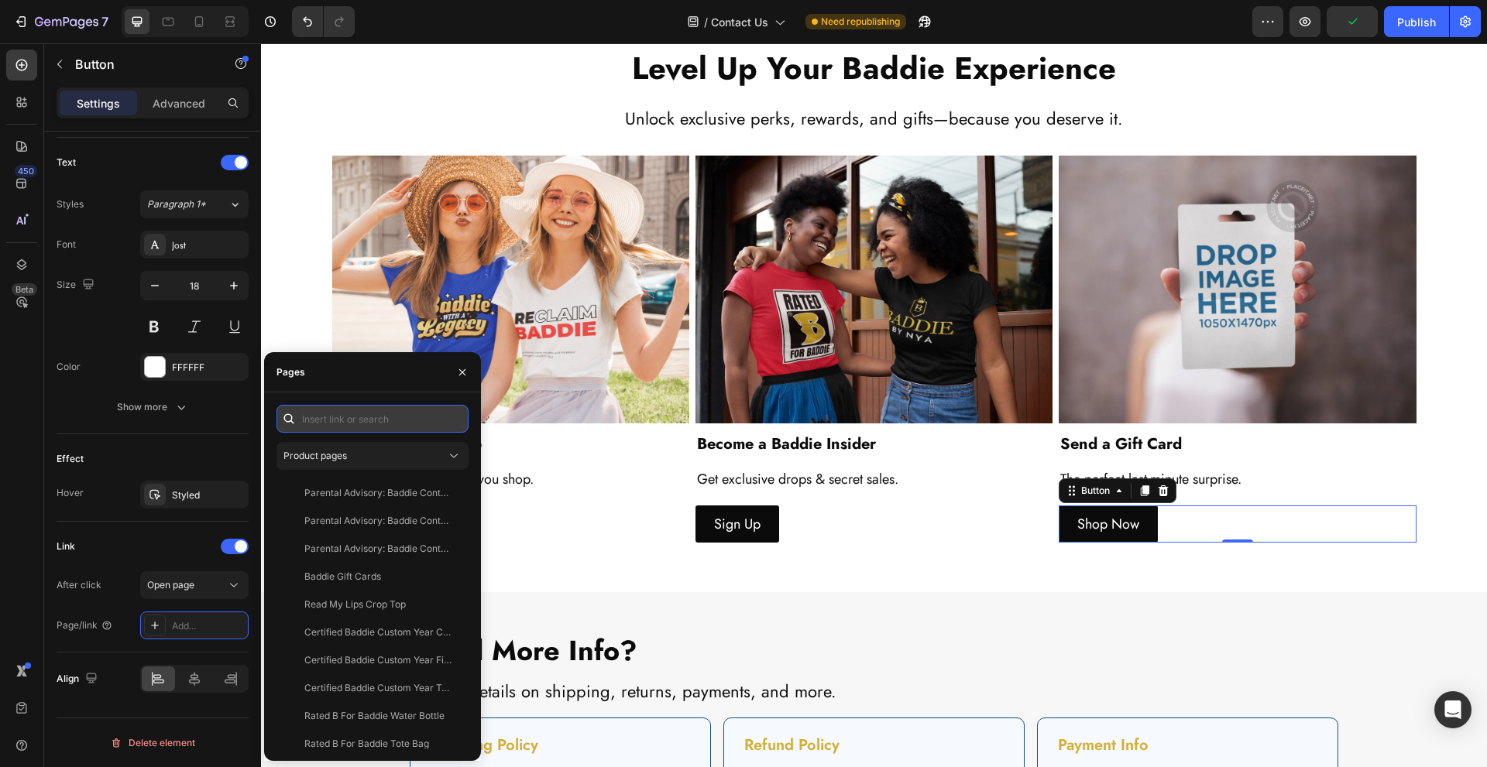
click at [381, 414] on input "text" at bounding box center [372, 419] width 192 height 28
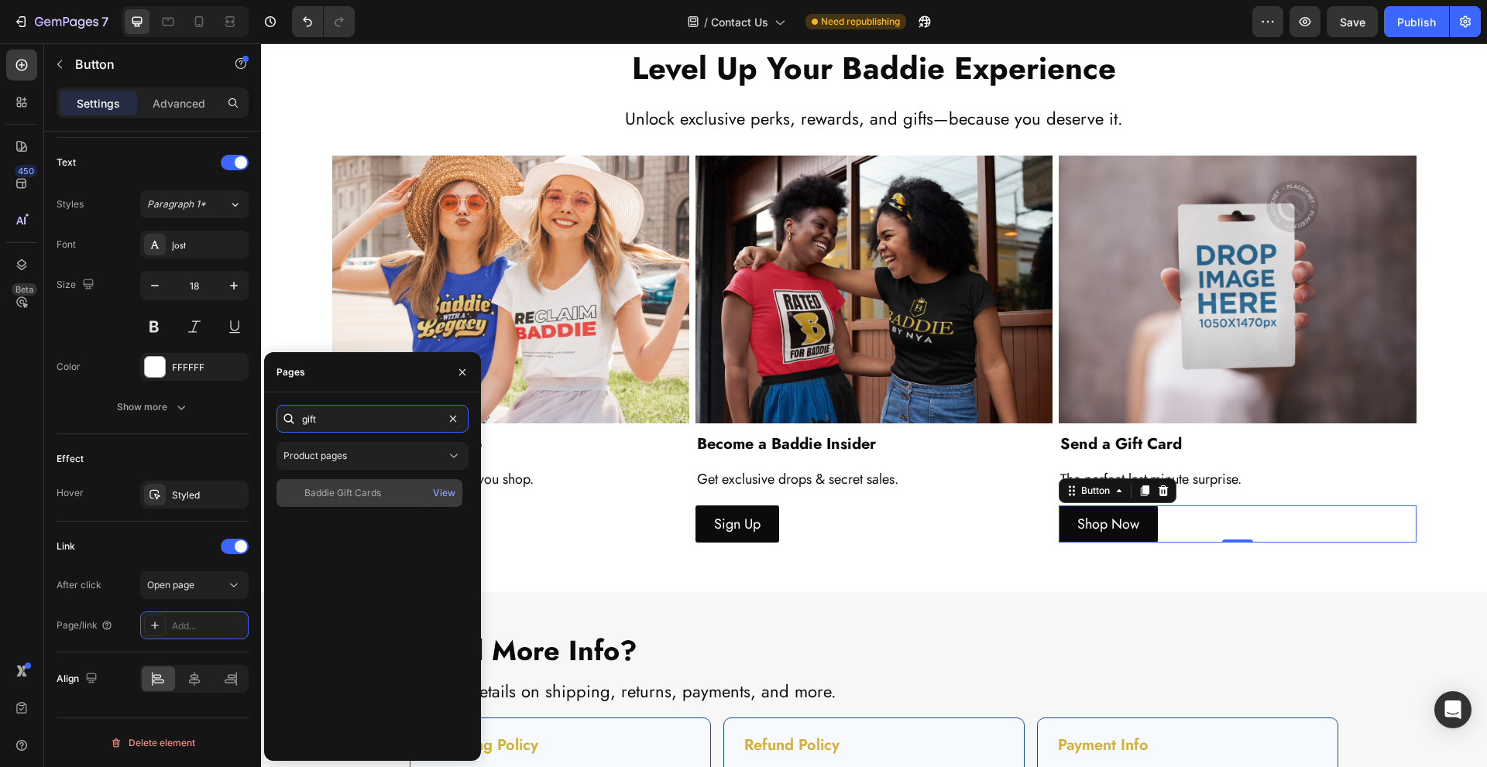
type input "gift"
click at [367, 489] on div "Baddie Gift Cards" at bounding box center [342, 493] width 77 height 14
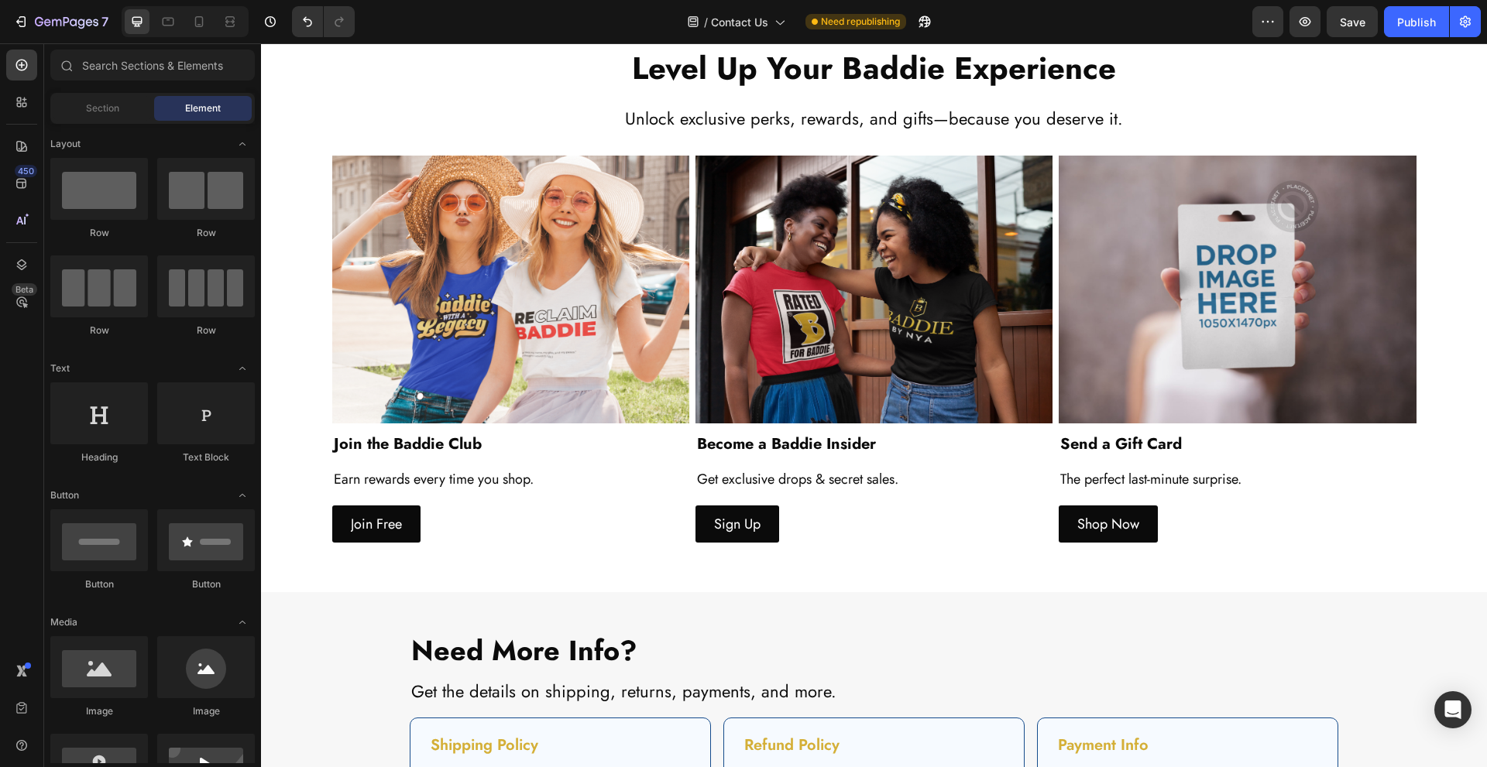
click at [1367, 38] on div "7 Version history / Contact Us Need republishing Preview Save Publish" at bounding box center [743, 22] width 1487 height 44
click at [1369, 25] on button "Save" at bounding box center [1352, 21] width 51 height 31
click at [1317, 28] on button "button" at bounding box center [1304, 21] width 31 height 31
click at [1159, 229] on img at bounding box center [1237, 290] width 357 height 268
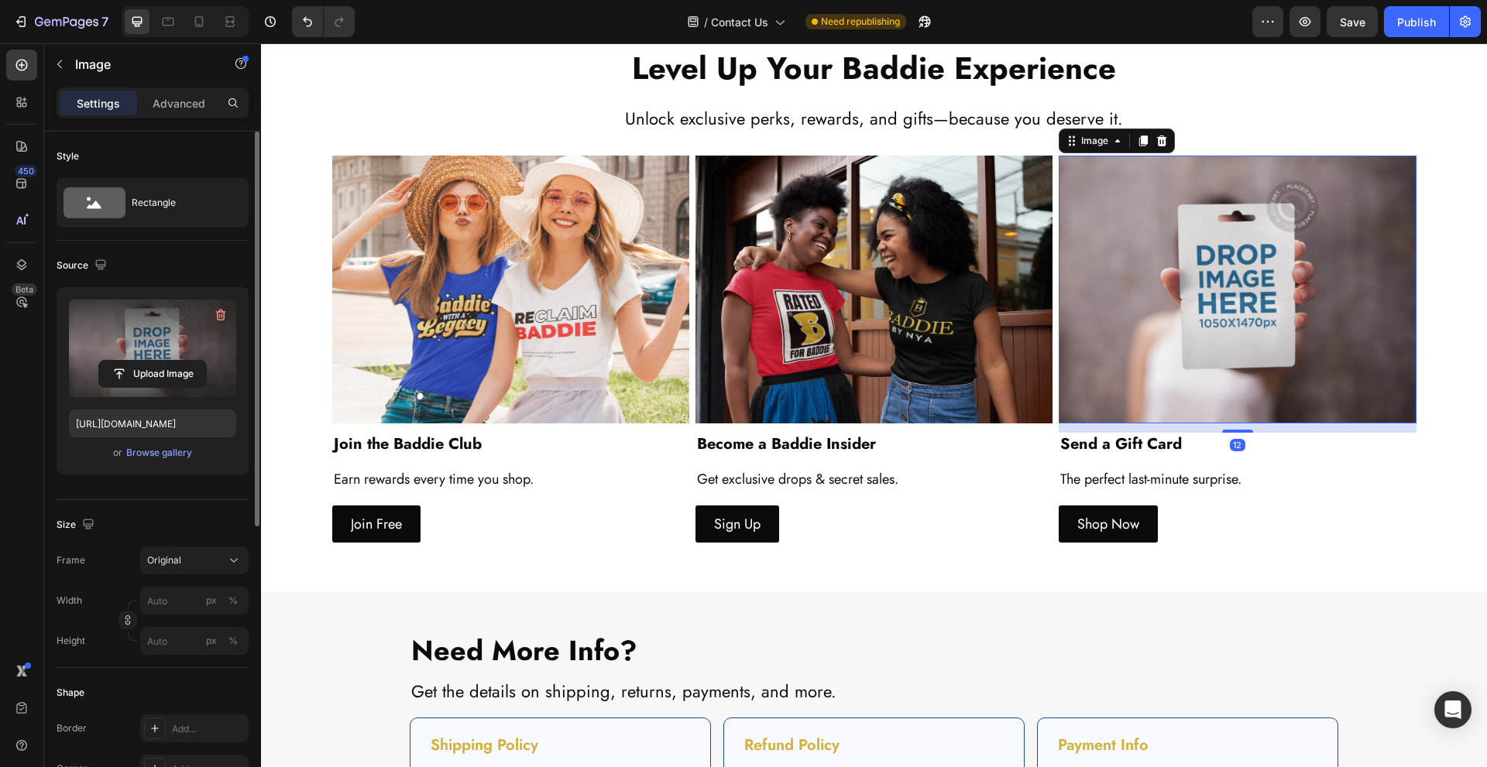
click at [162, 321] on label at bounding box center [152, 349] width 167 height 98
click at [162, 361] on input "file" at bounding box center [152, 374] width 107 height 26
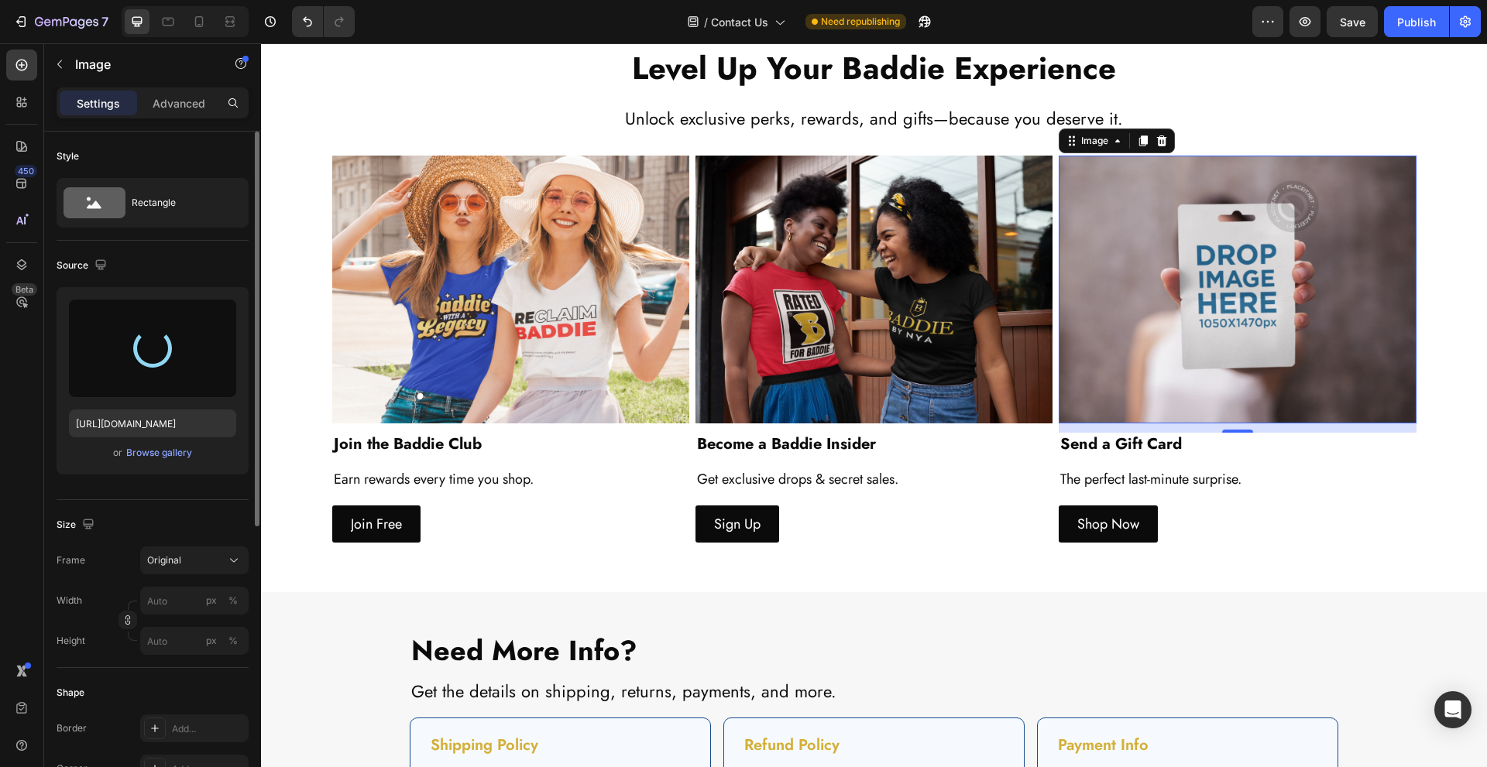
type input "https://cdn.shopify.com/s/files/1/0758/9599/6632/files/gempages_572807252231062…"
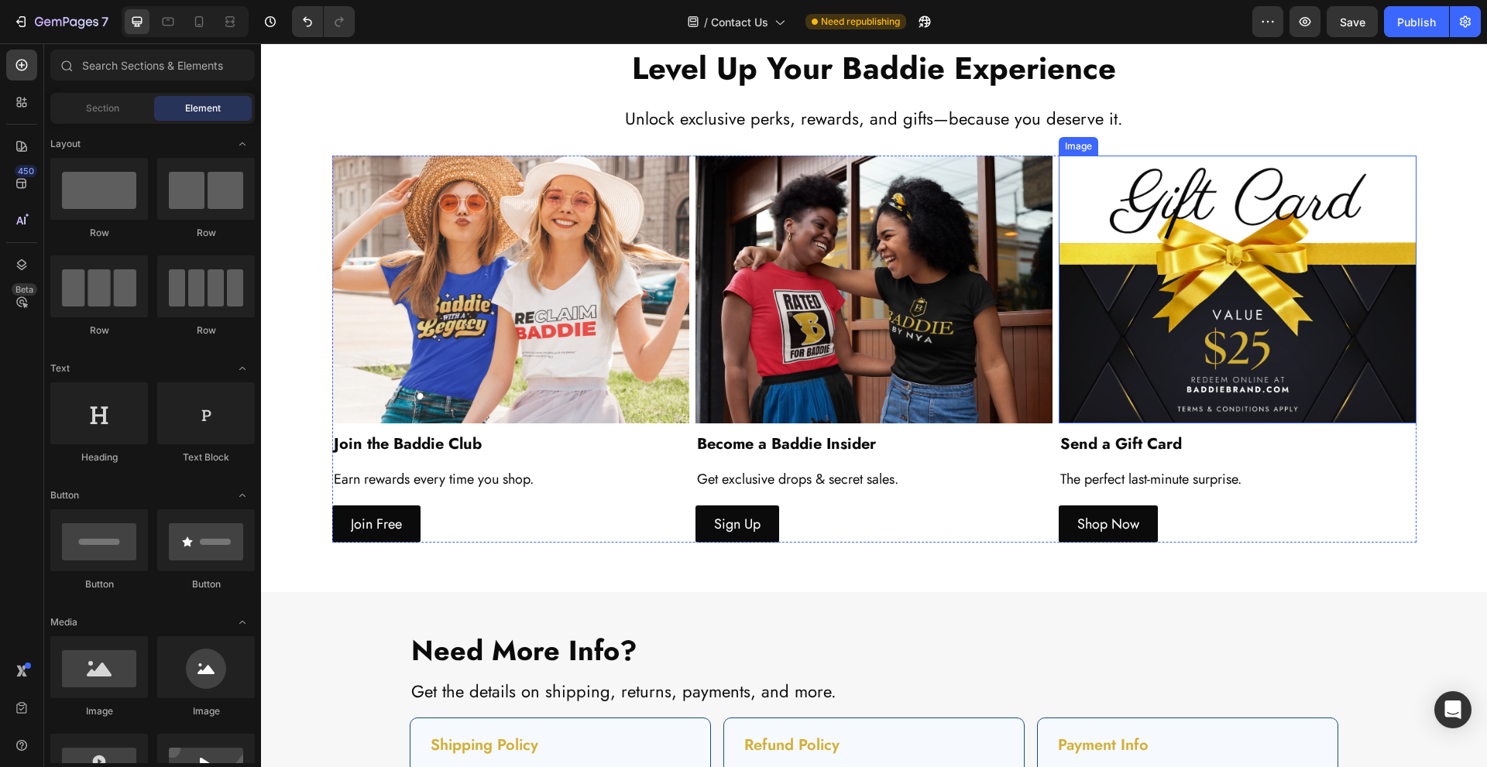
click at [1300, 280] on img at bounding box center [1237, 290] width 357 height 268
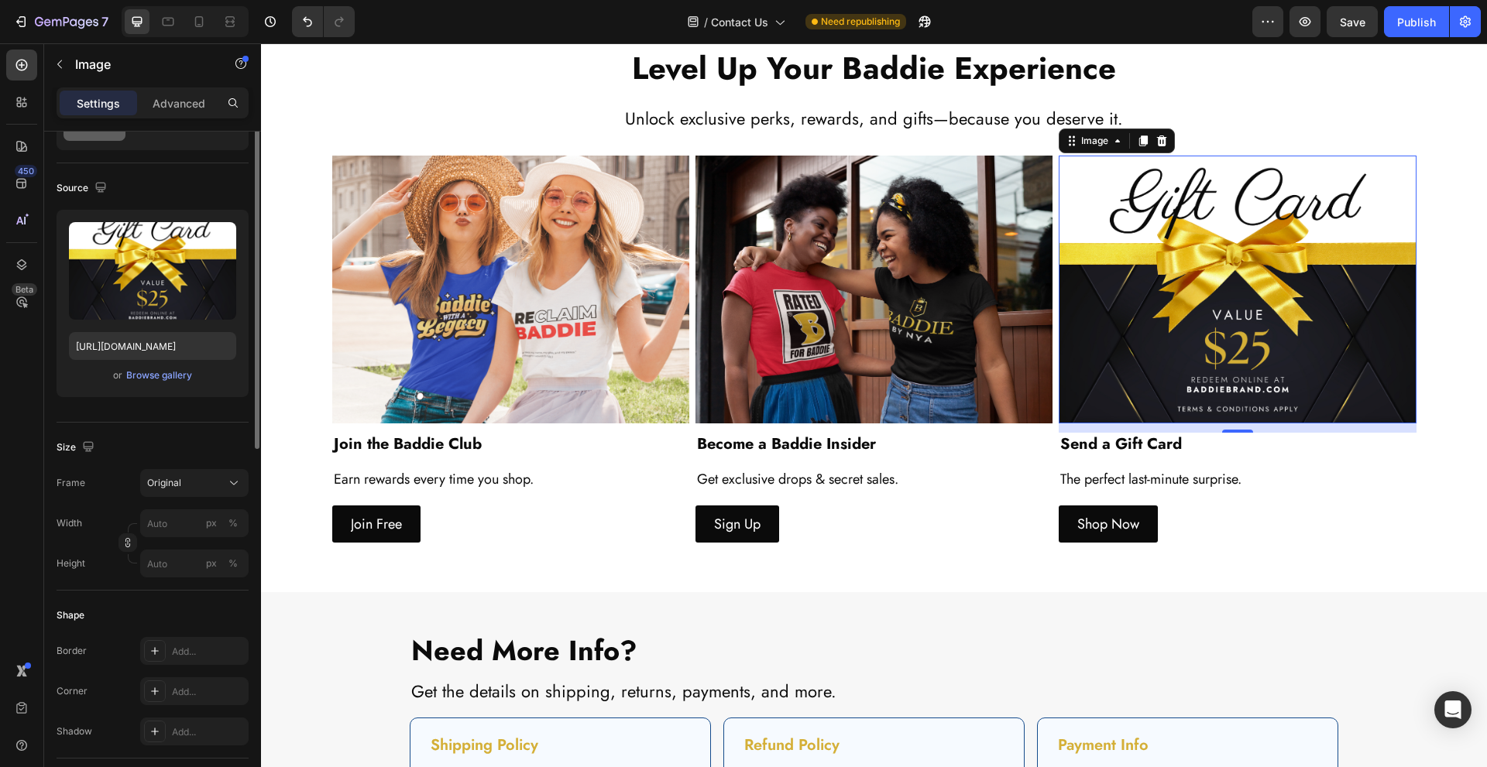
scroll to position [0, 0]
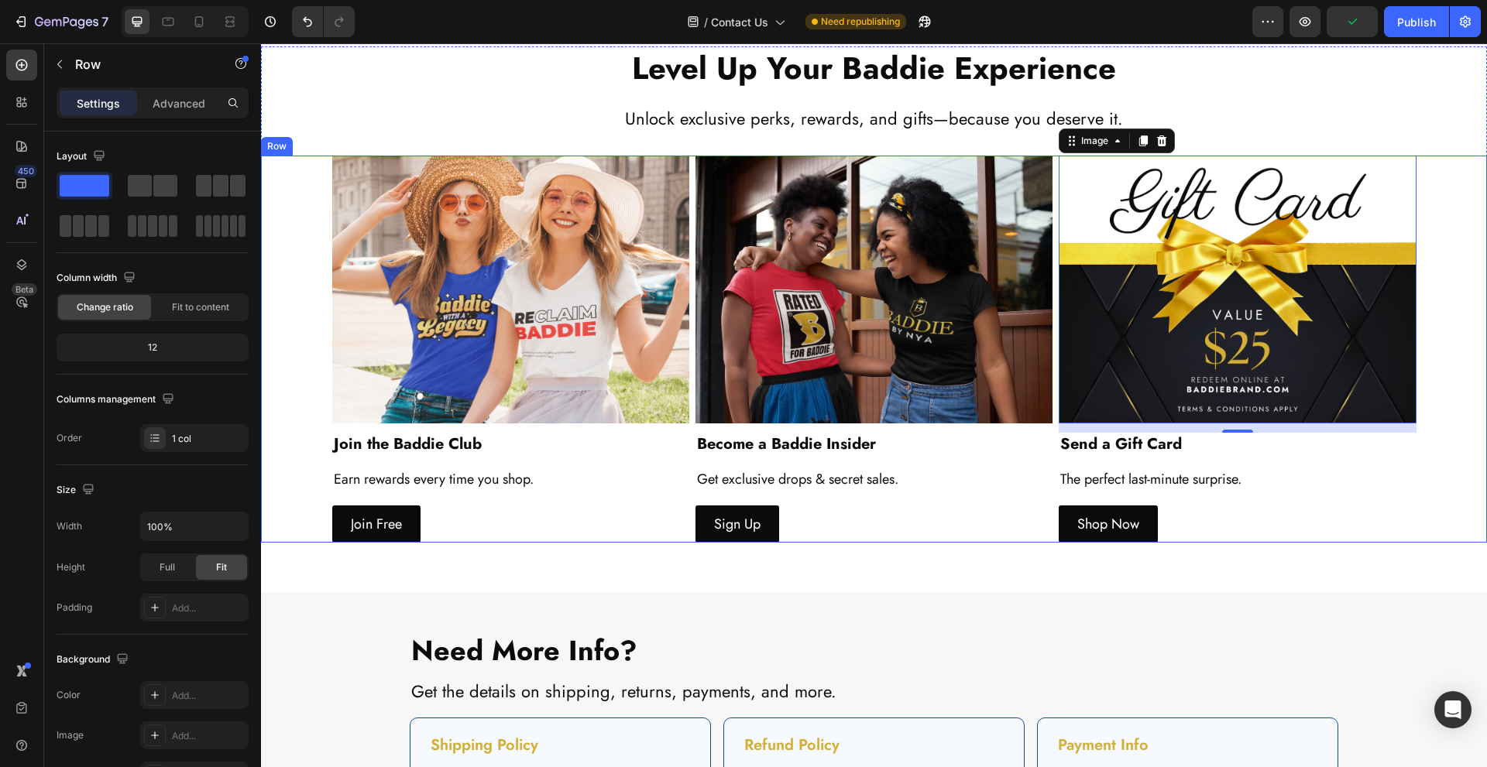
click at [1434, 258] on div "Image Join the Baddie Club Heading Earn rewards every time you shop. Text Block…" at bounding box center [874, 350] width 1226 height 388
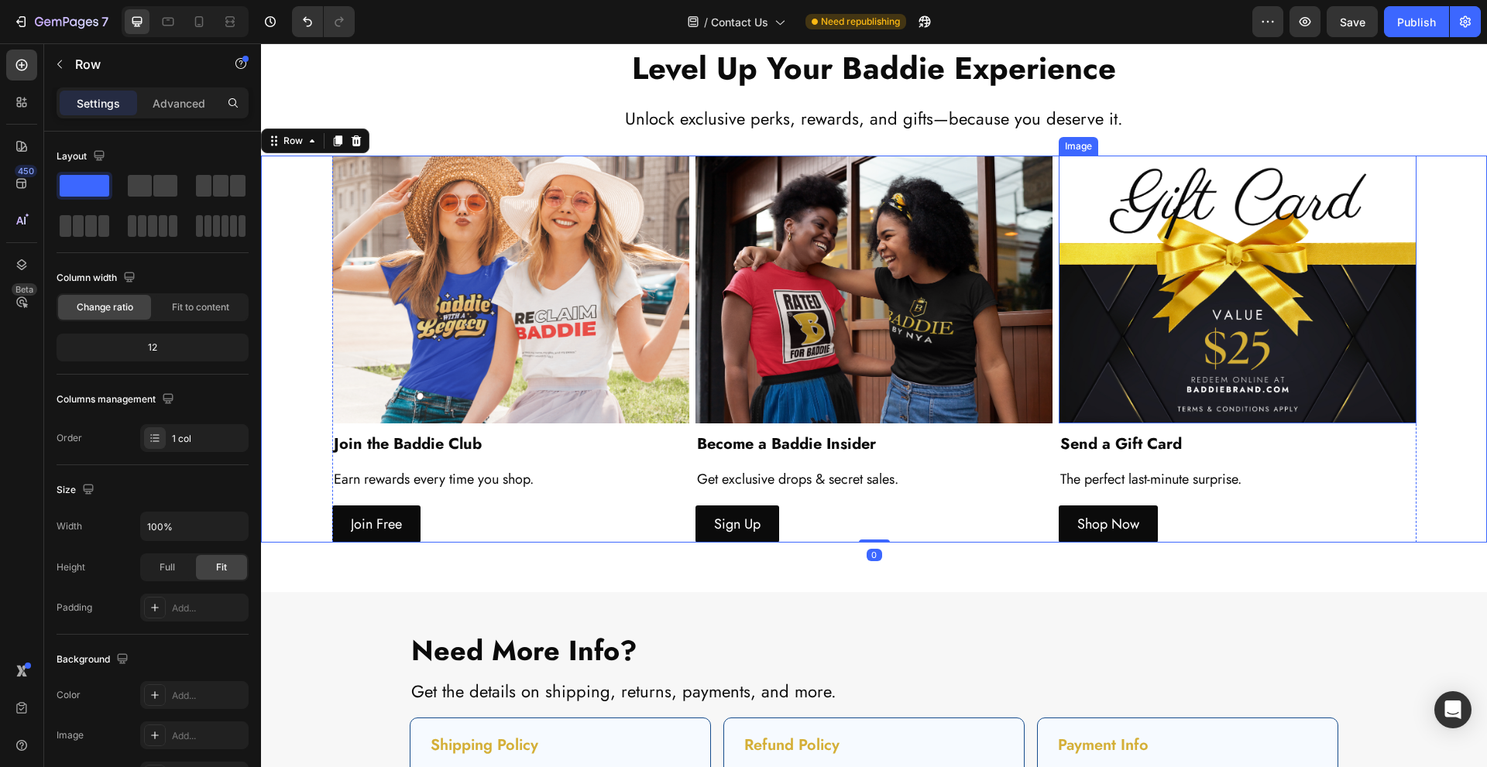
click at [1351, 267] on img at bounding box center [1237, 290] width 357 height 268
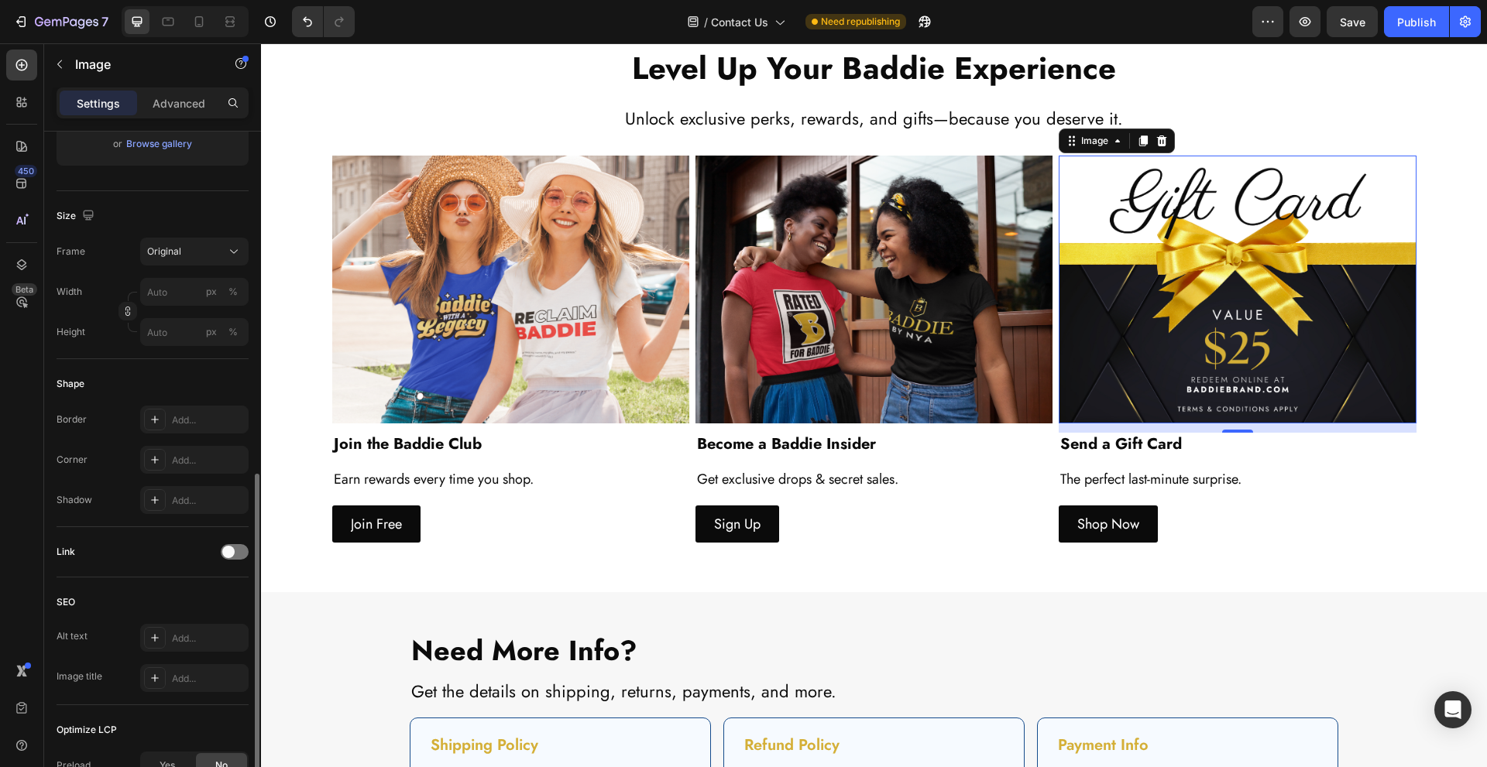
scroll to position [412, 0]
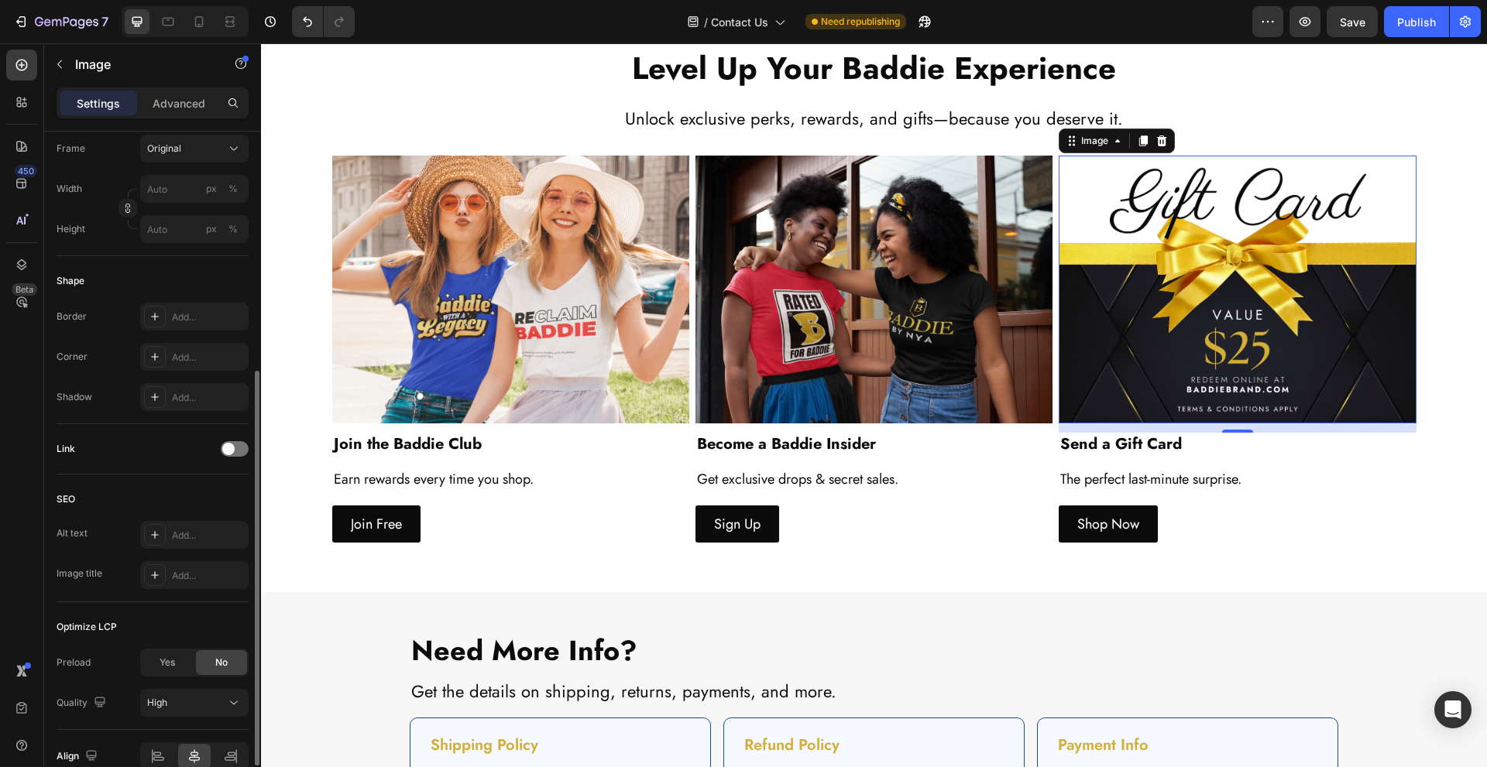
click at [228, 438] on div "Link" at bounding box center [153, 449] width 192 height 25
click at [228, 443] on span at bounding box center [228, 449] width 12 height 12
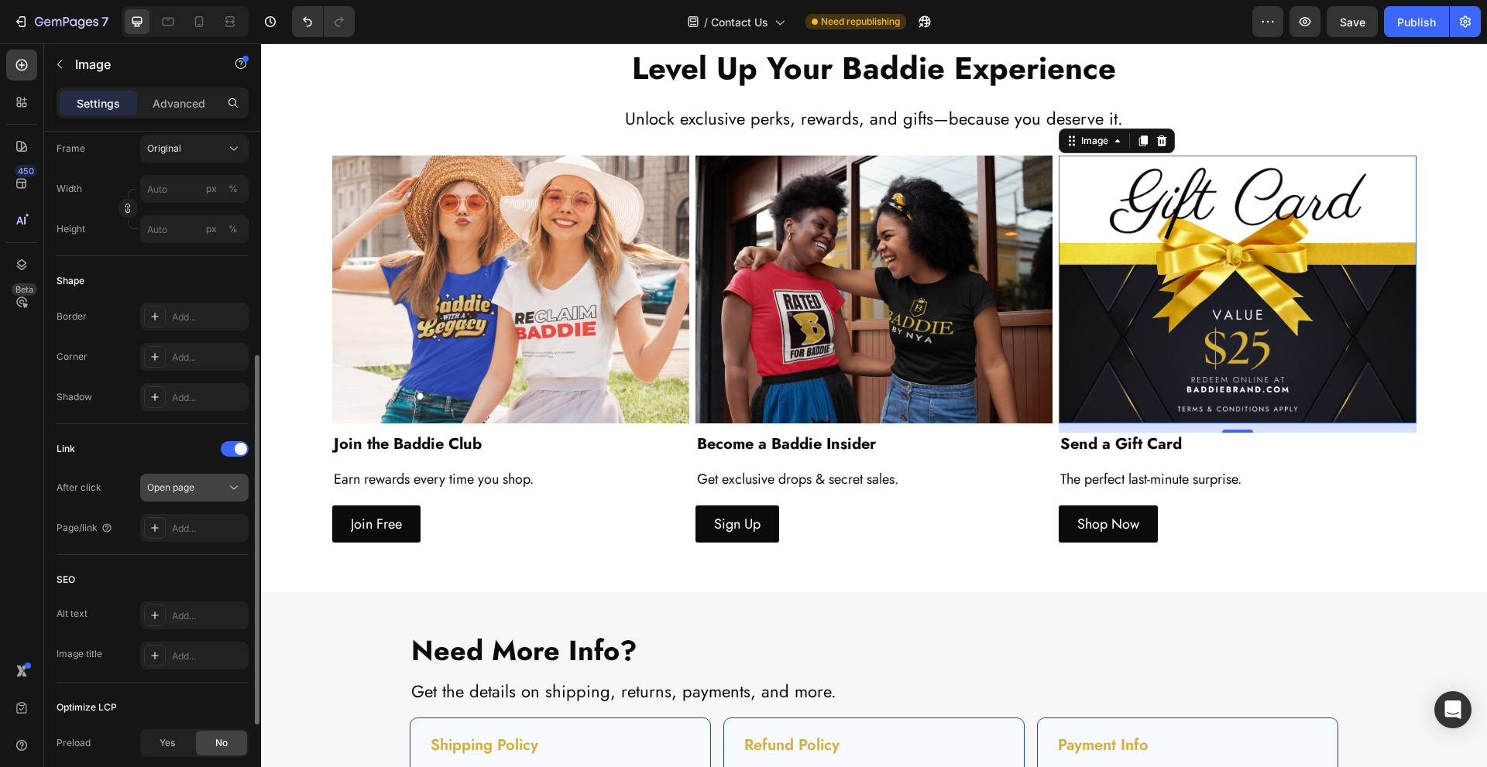
click at [196, 480] on div "Open page" at bounding box center [194, 487] width 94 height 15
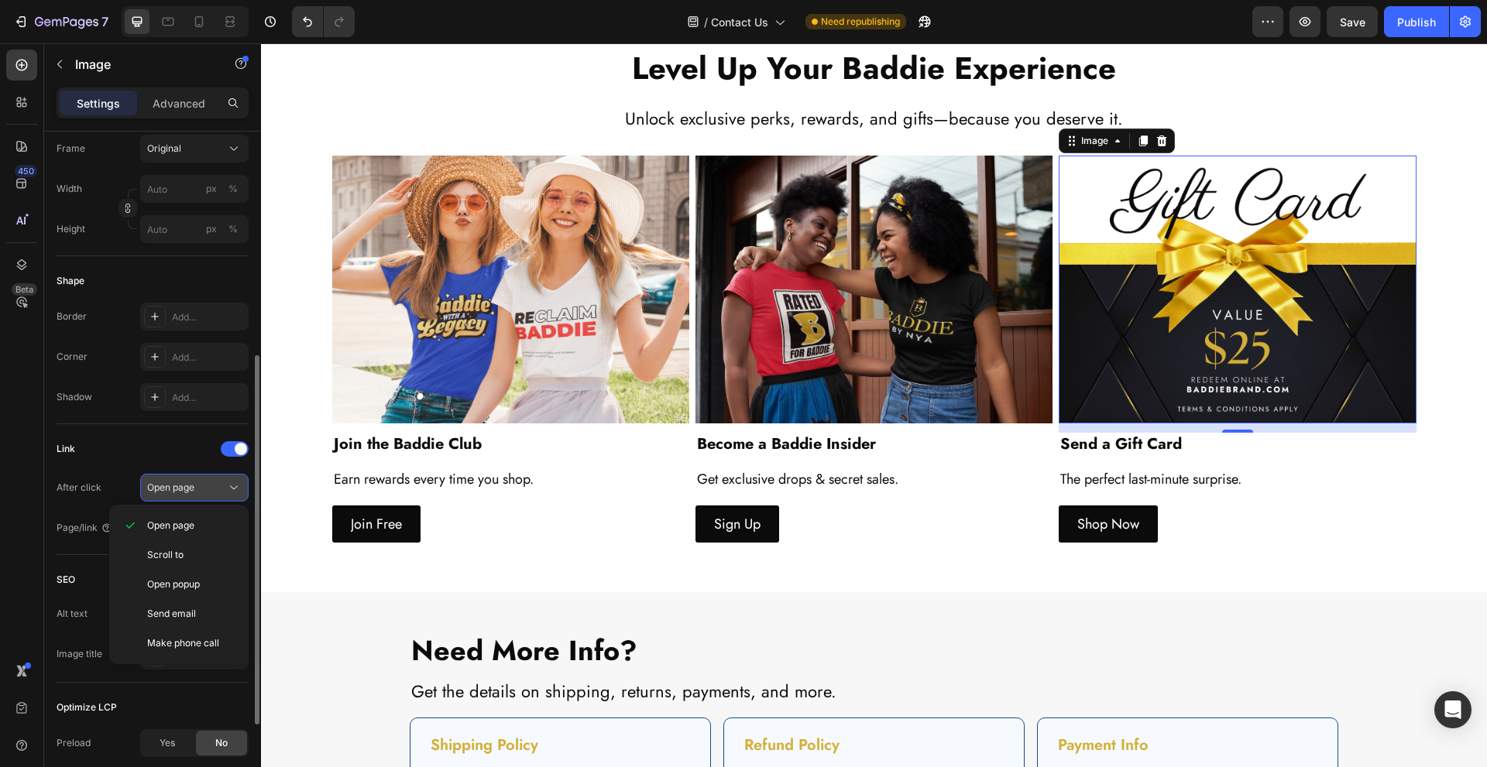
click at [196, 481] on div "Open page" at bounding box center [186, 488] width 79 height 14
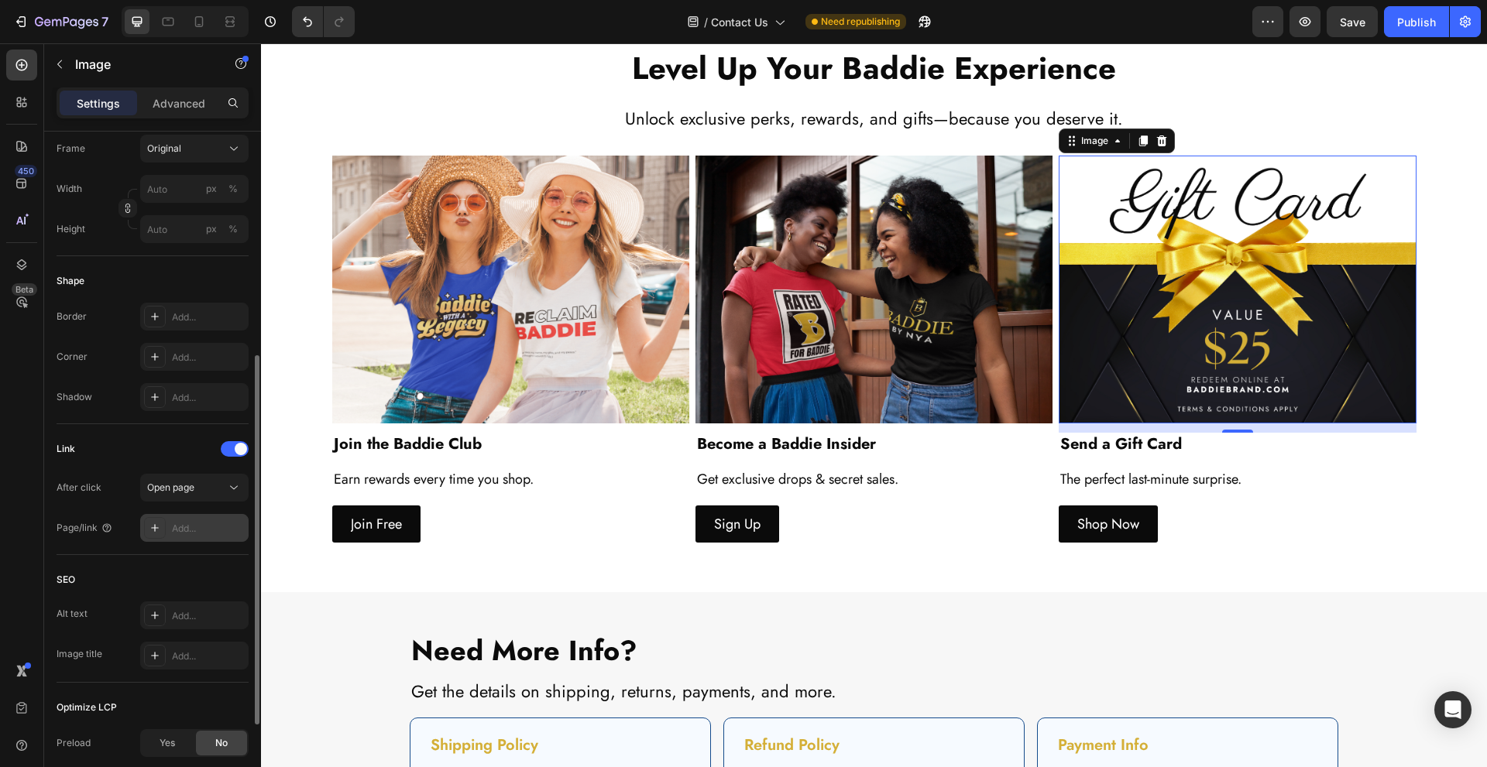
click at [192, 523] on div "Add..." at bounding box center [208, 529] width 73 height 14
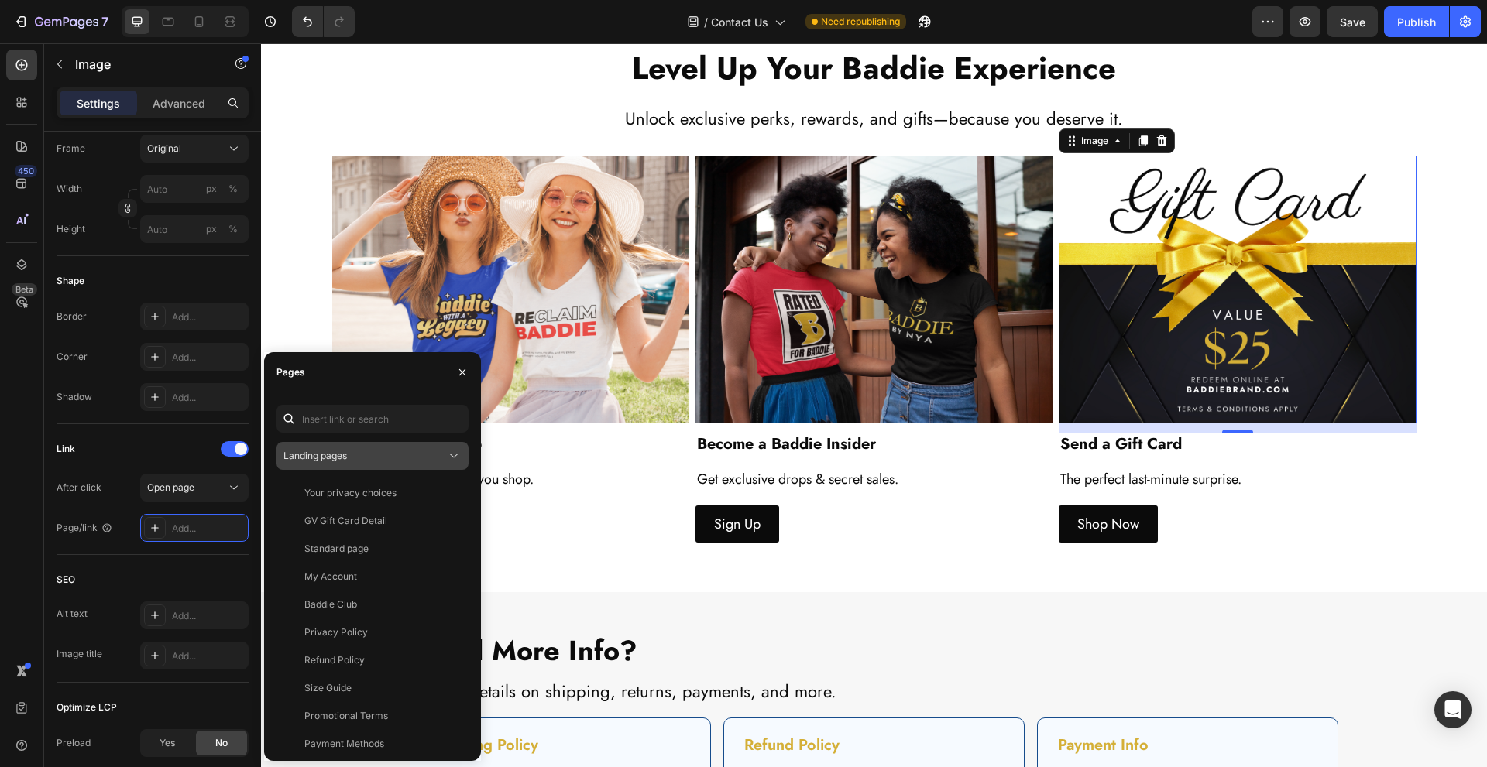
click at [323, 460] on span "Landing pages" at bounding box center [315, 456] width 64 height 12
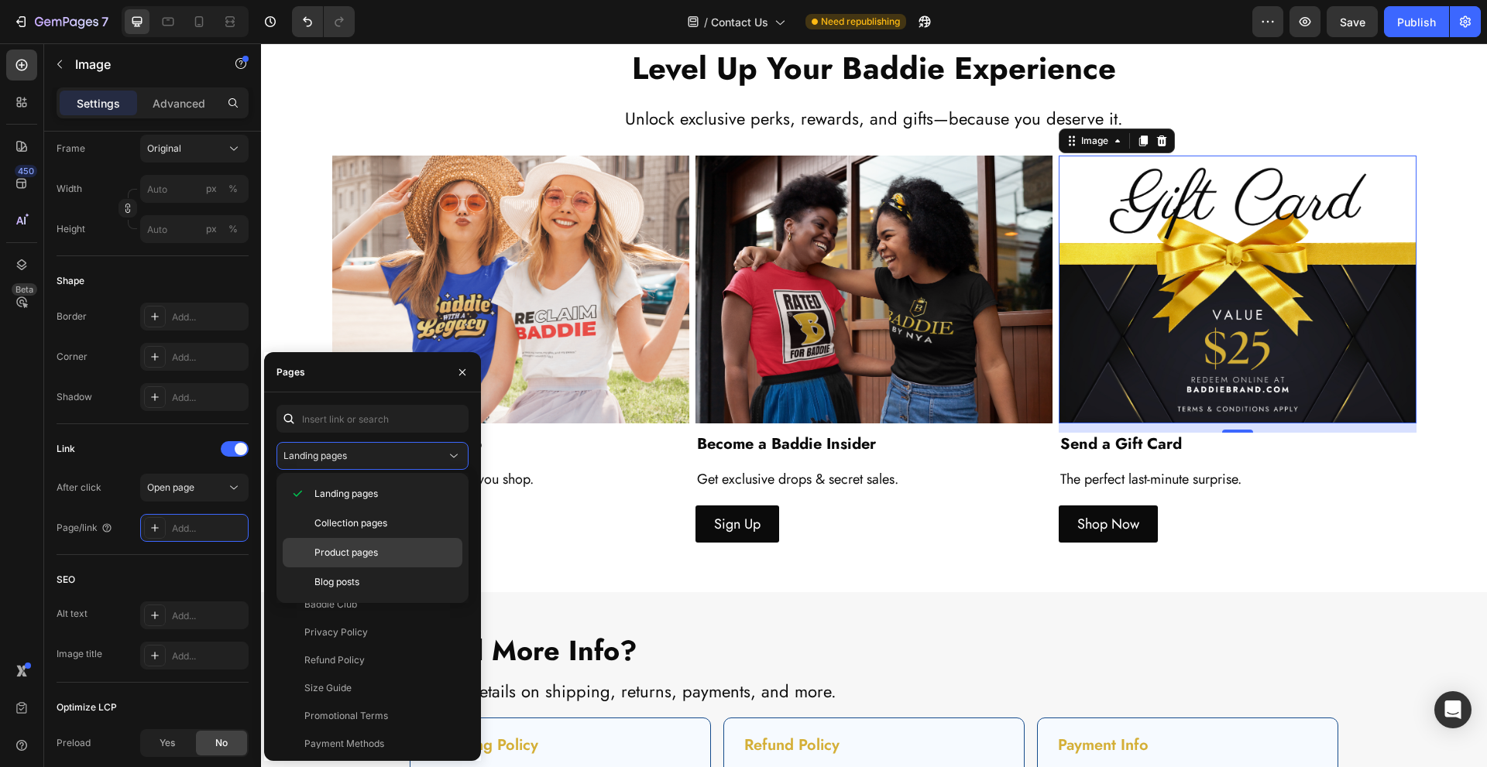
click at [353, 568] on div "Product pages" at bounding box center [373, 582] width 180 height 29
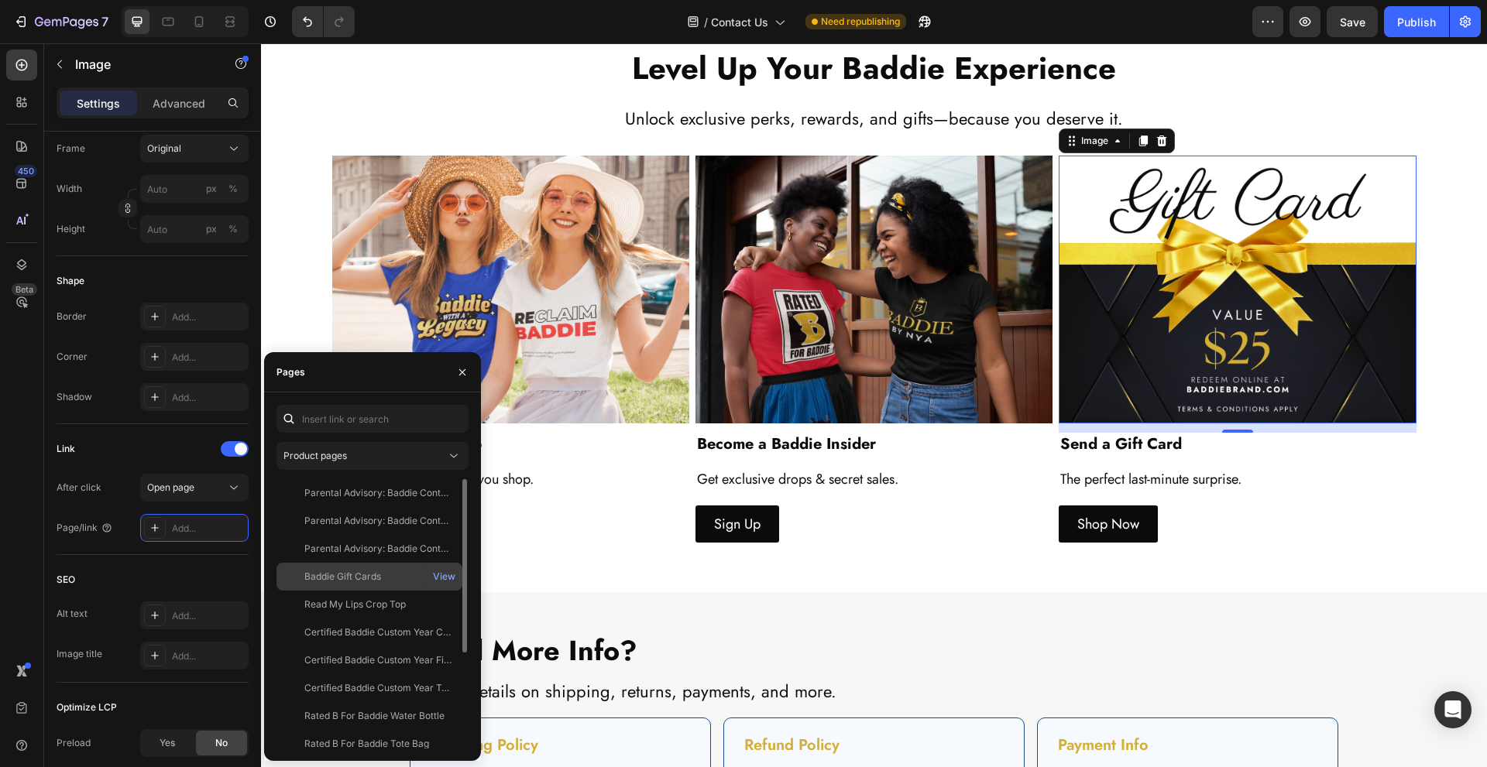
click at [366, 591] on div "Baddie Gift Cards View" at bounding box center [369, 605] width 186 height 28
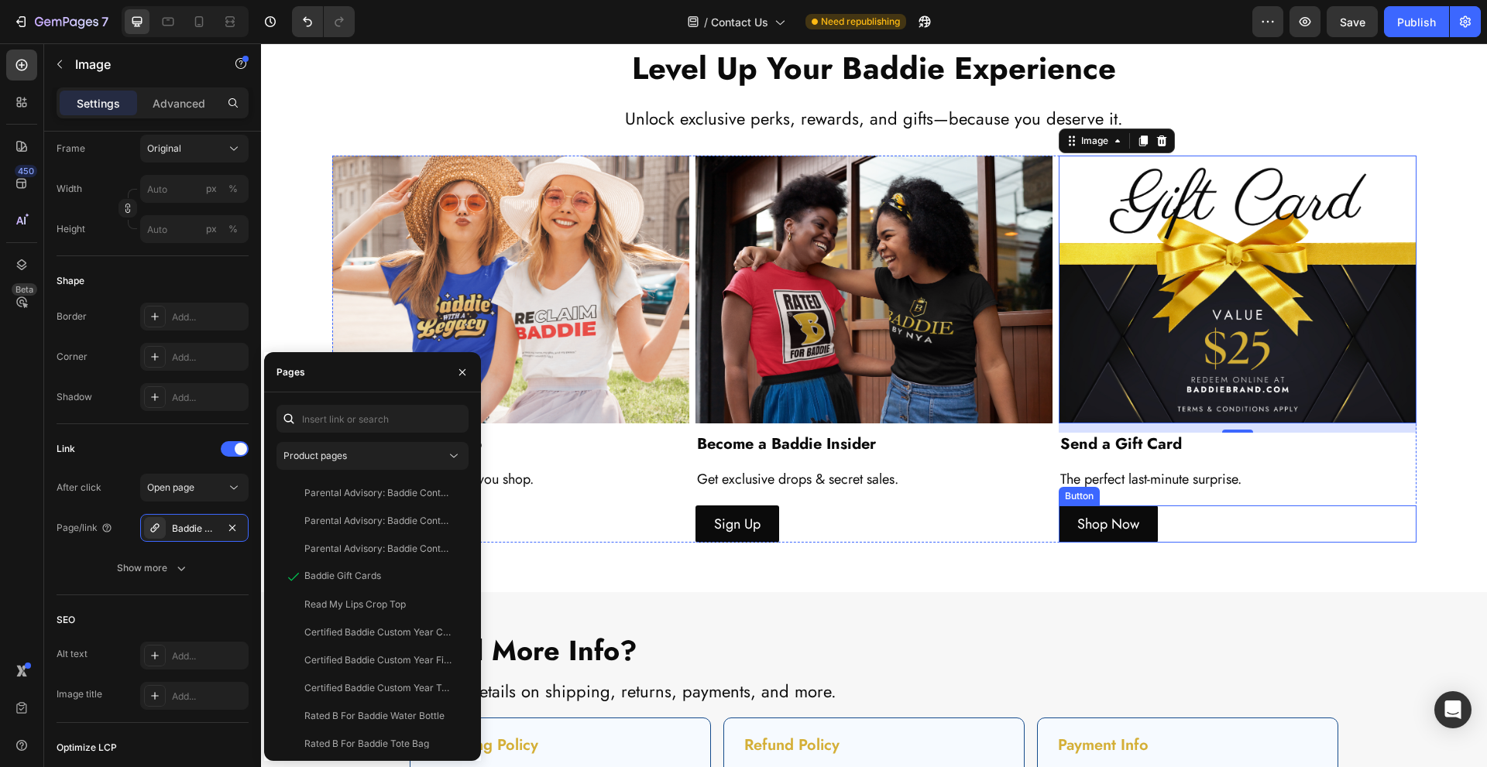
click at [1200, 525] on div "Shop Now Button" at bounding box center [1237, 524] width 357 height 37
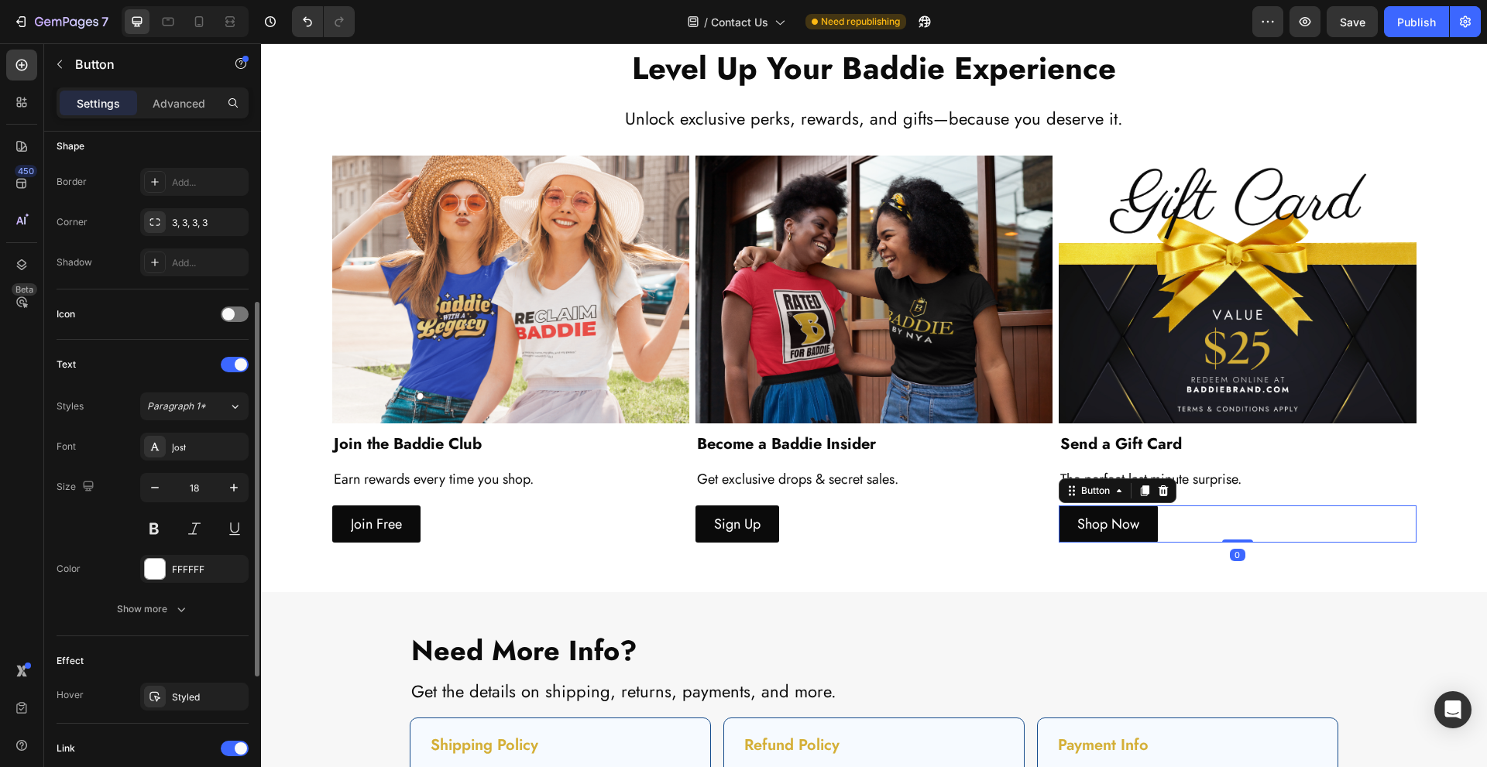
scroll to position [515, 0]
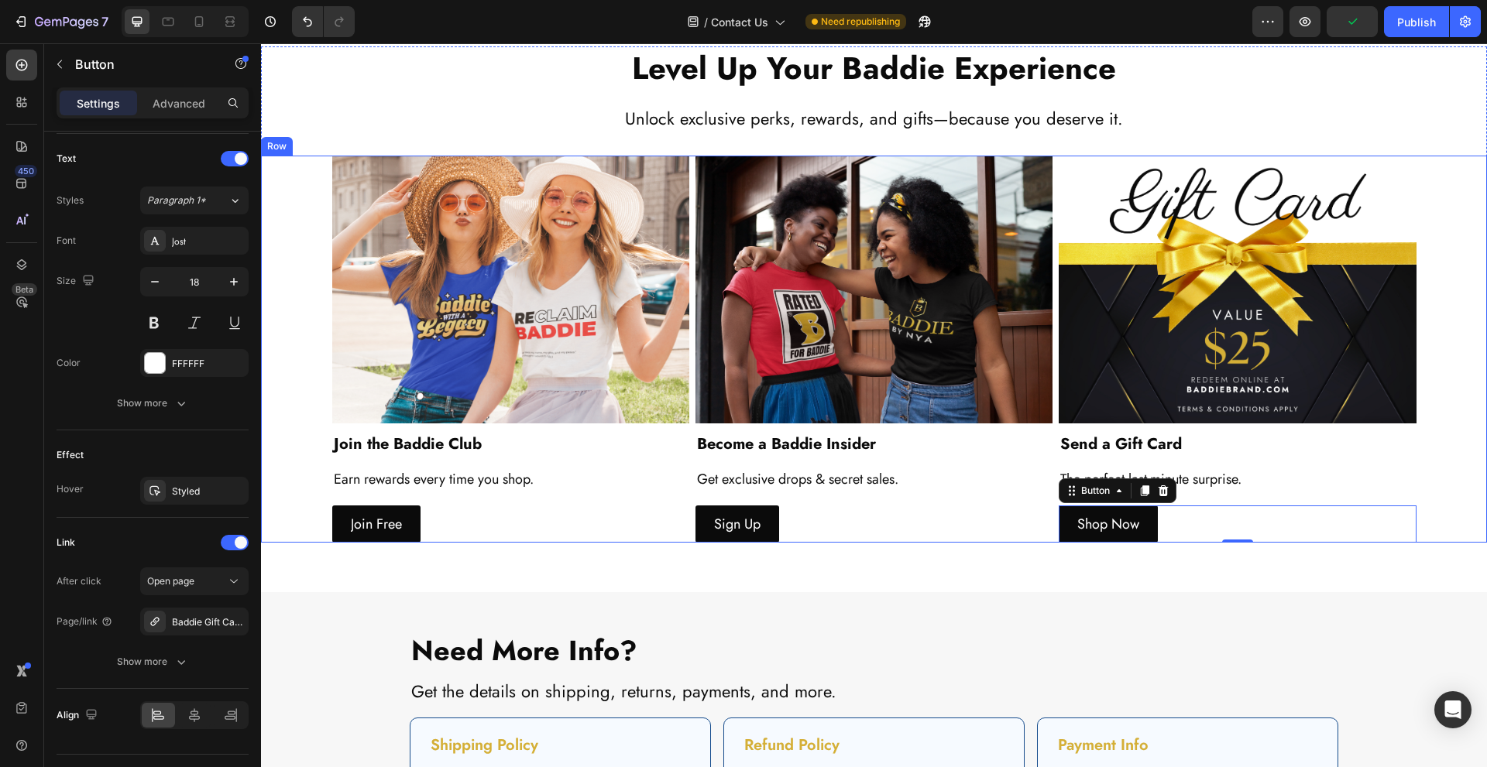
click at [1430, 393] on div "Image Join the Baddie Club Heading Earn rewards every time you shop. Text Block…" at bounding box center [874, 350] width 1226 height 388
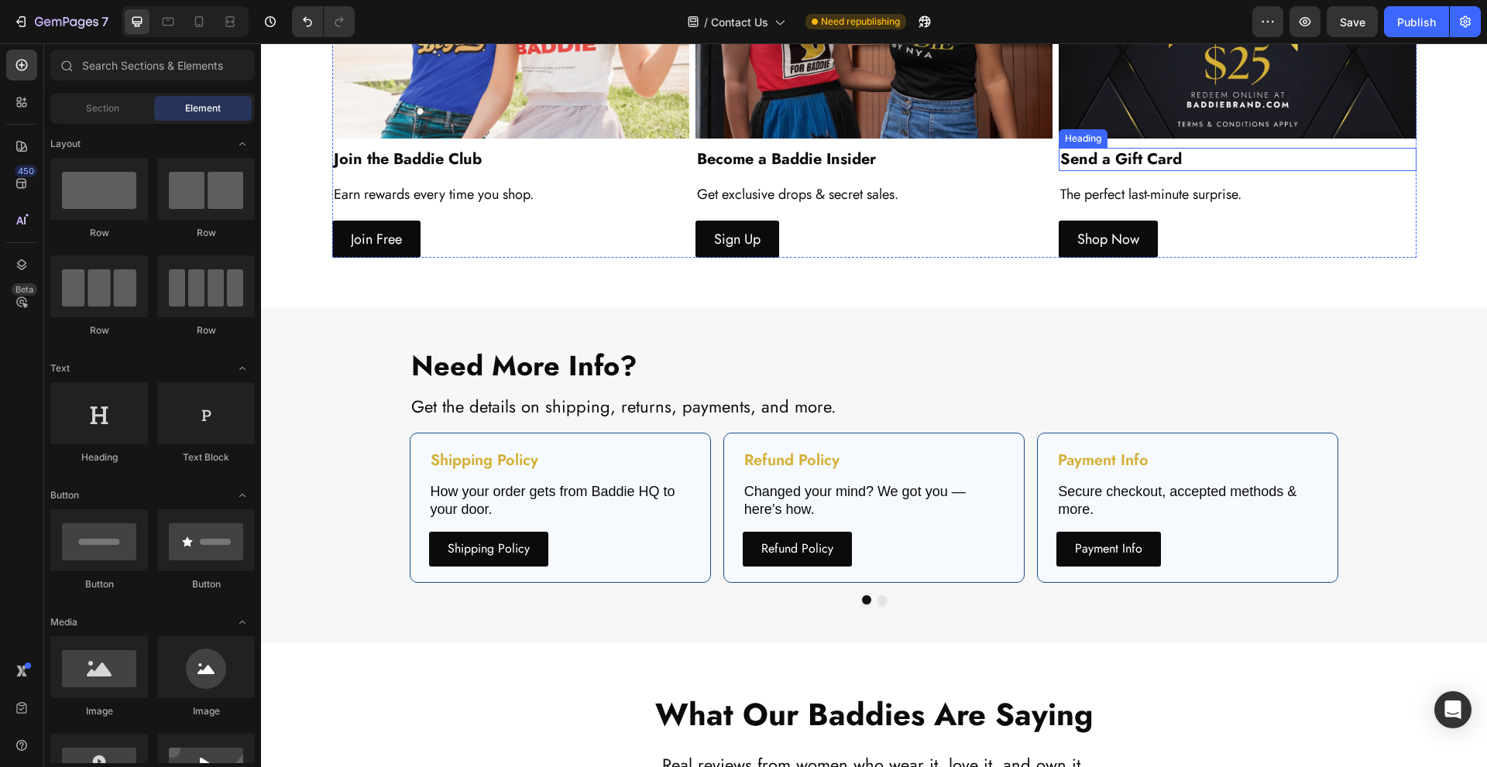
scroll to position [2815, 0]
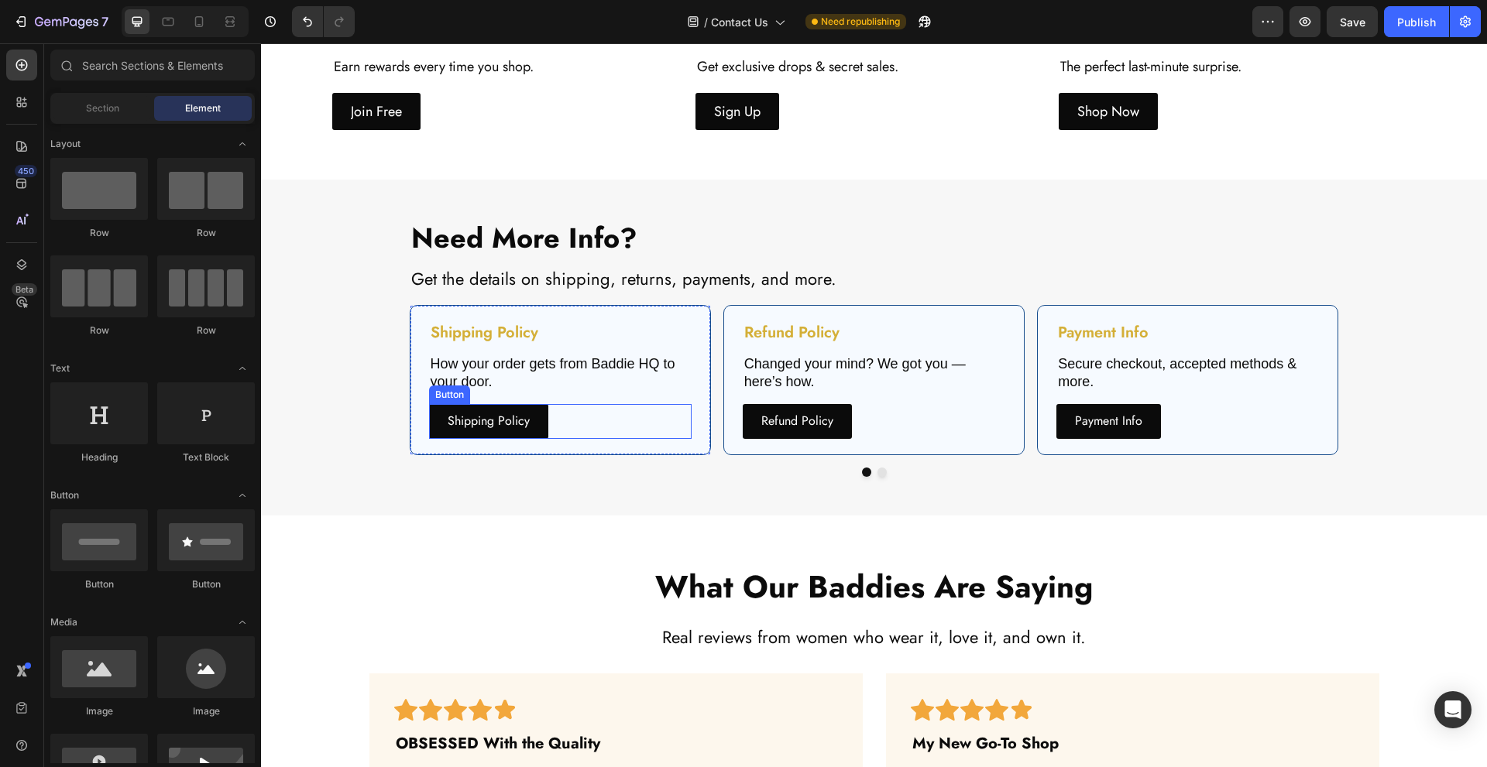
click at [580, 417] on div "Shipping Policy Button" at bounding box center [560, 421] width 263 height 35
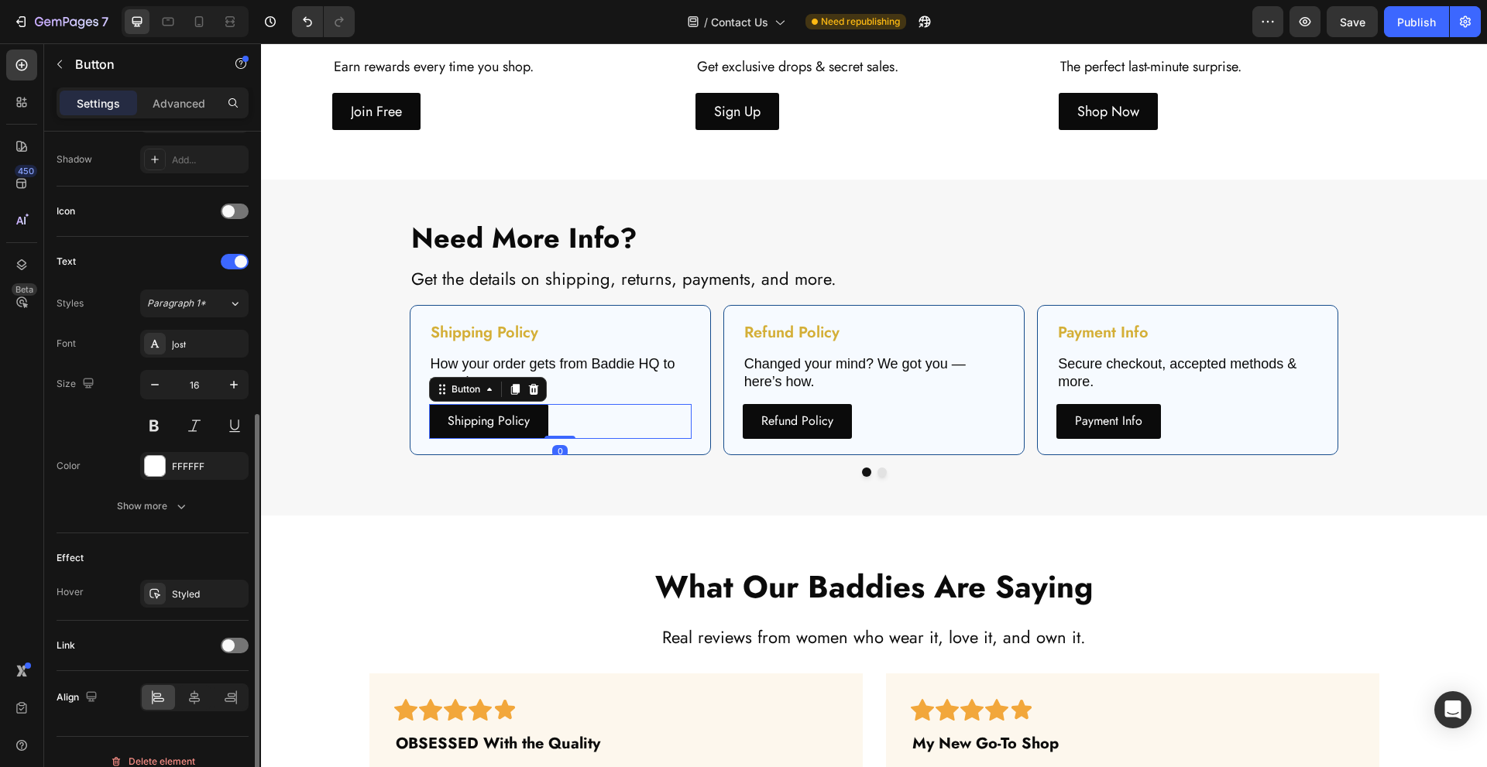
scroll to position [431, 0]
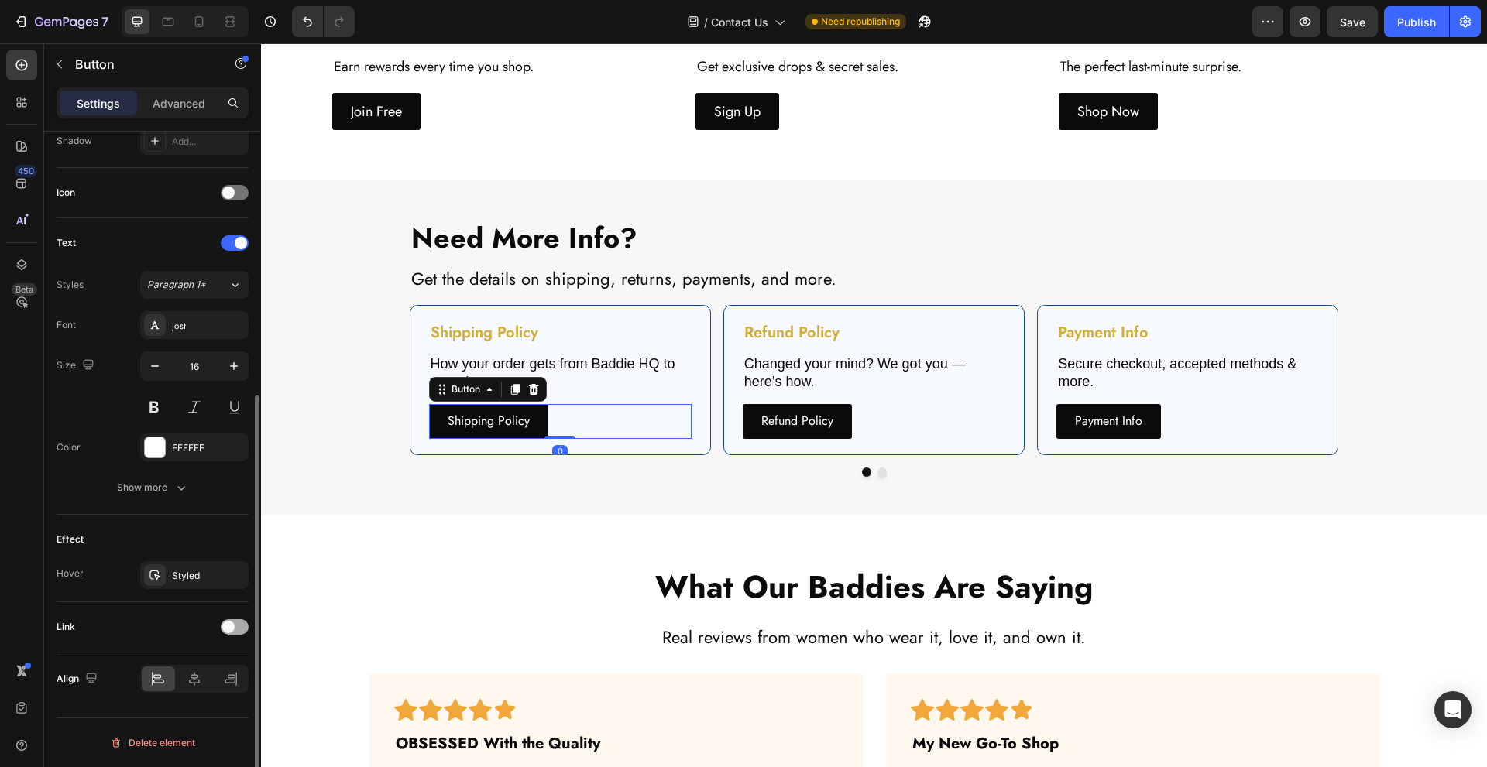
click at [221, 624] on div "Link" at bounding box center [153, 627] width 192 height 25
click at [225, 630] on span at bounding box center [228, 627] width 12 height 12
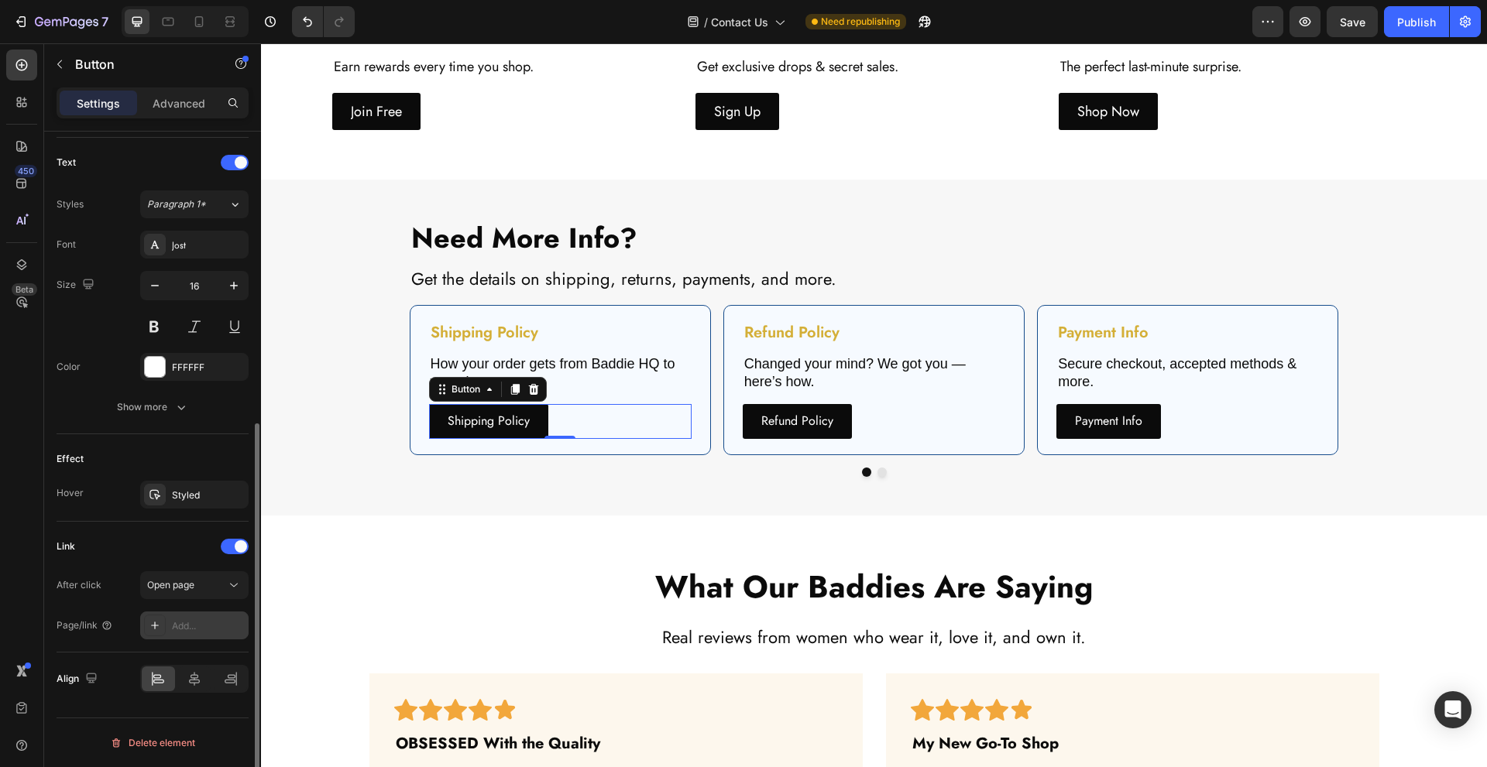
click at [194, 623] on div "Add..." at bounding box center [208, 627] width 73 height 14
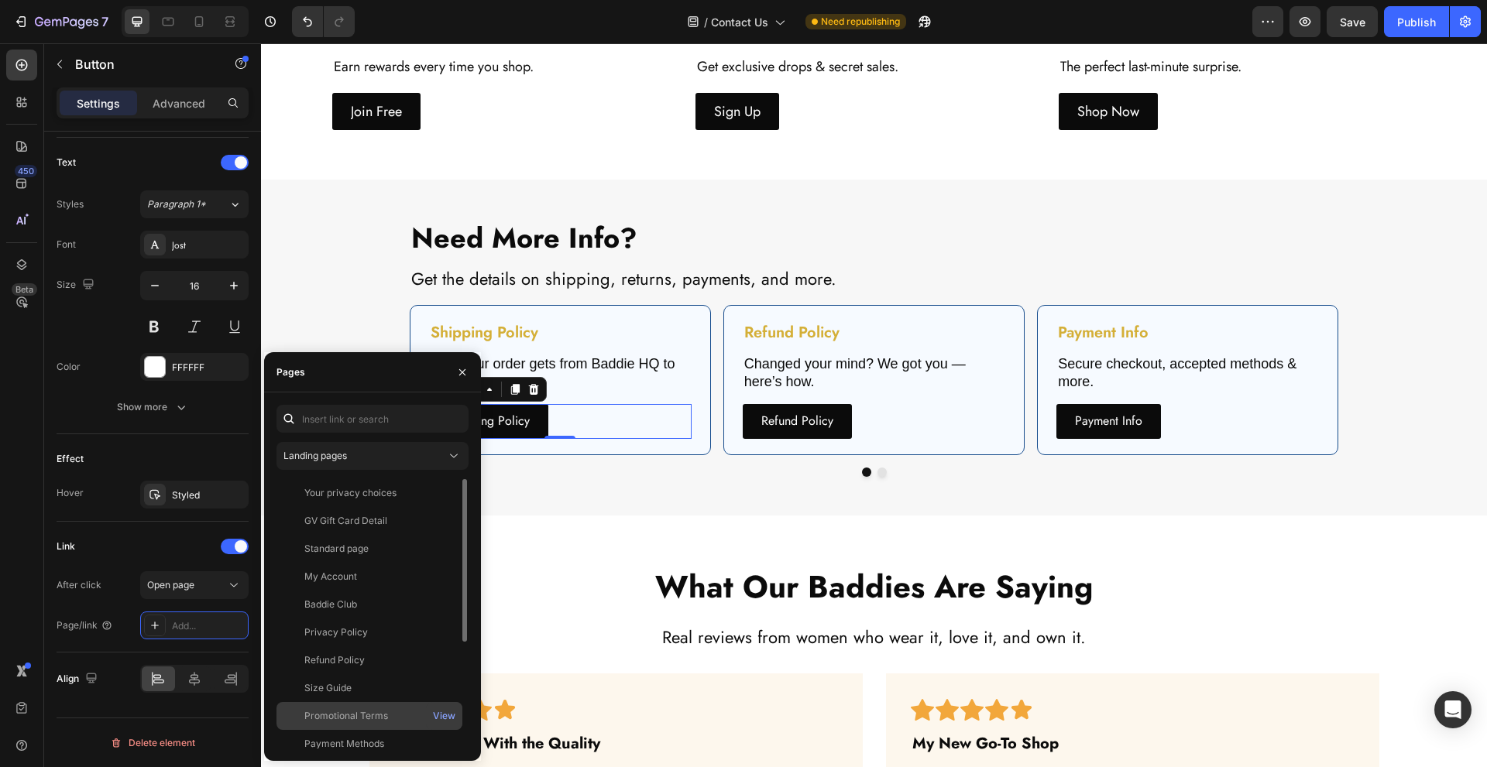
scroll to position [177, 0]
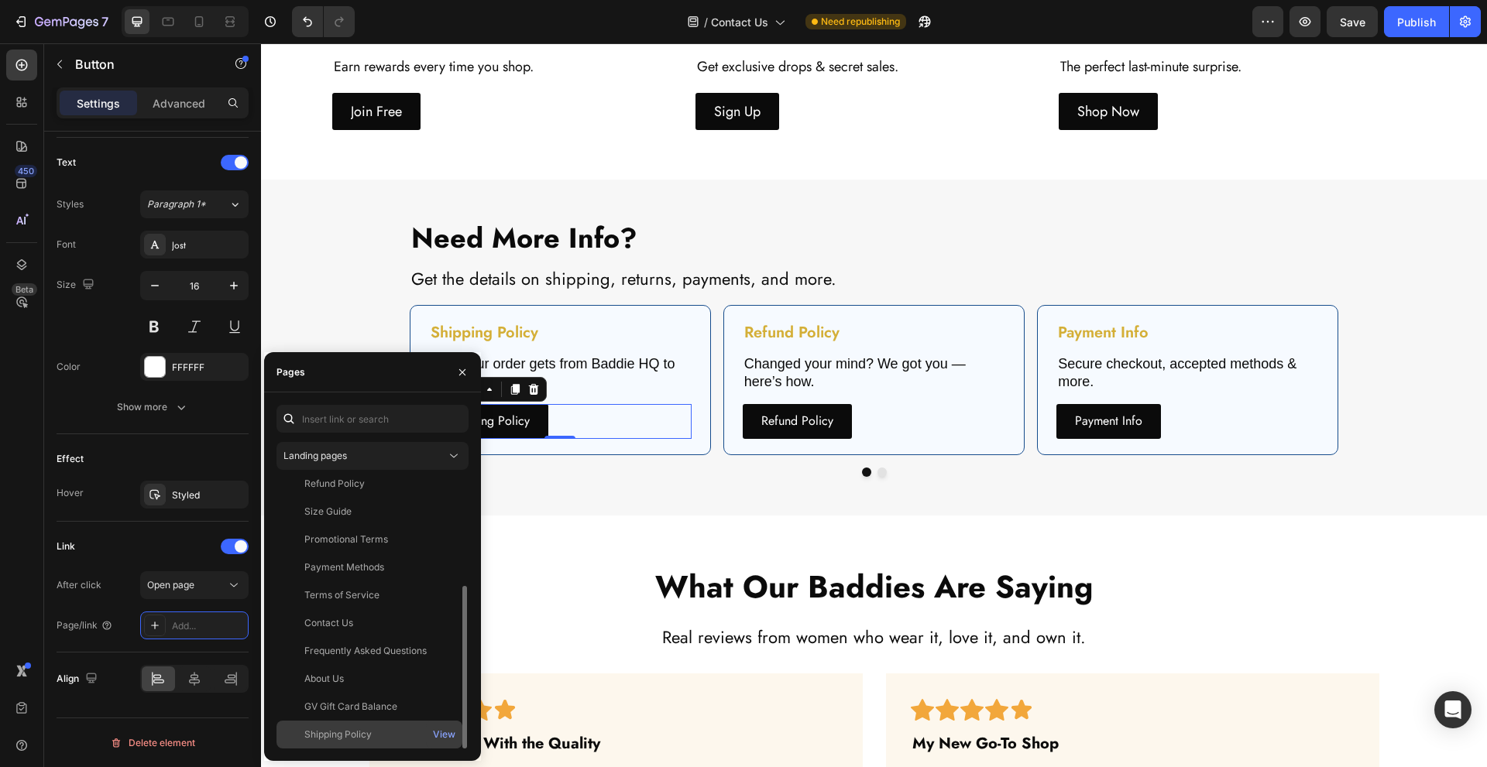
click at [378, 724] on div "Shipping Policy View" at bounding box center [369, 735] width 186 height 28
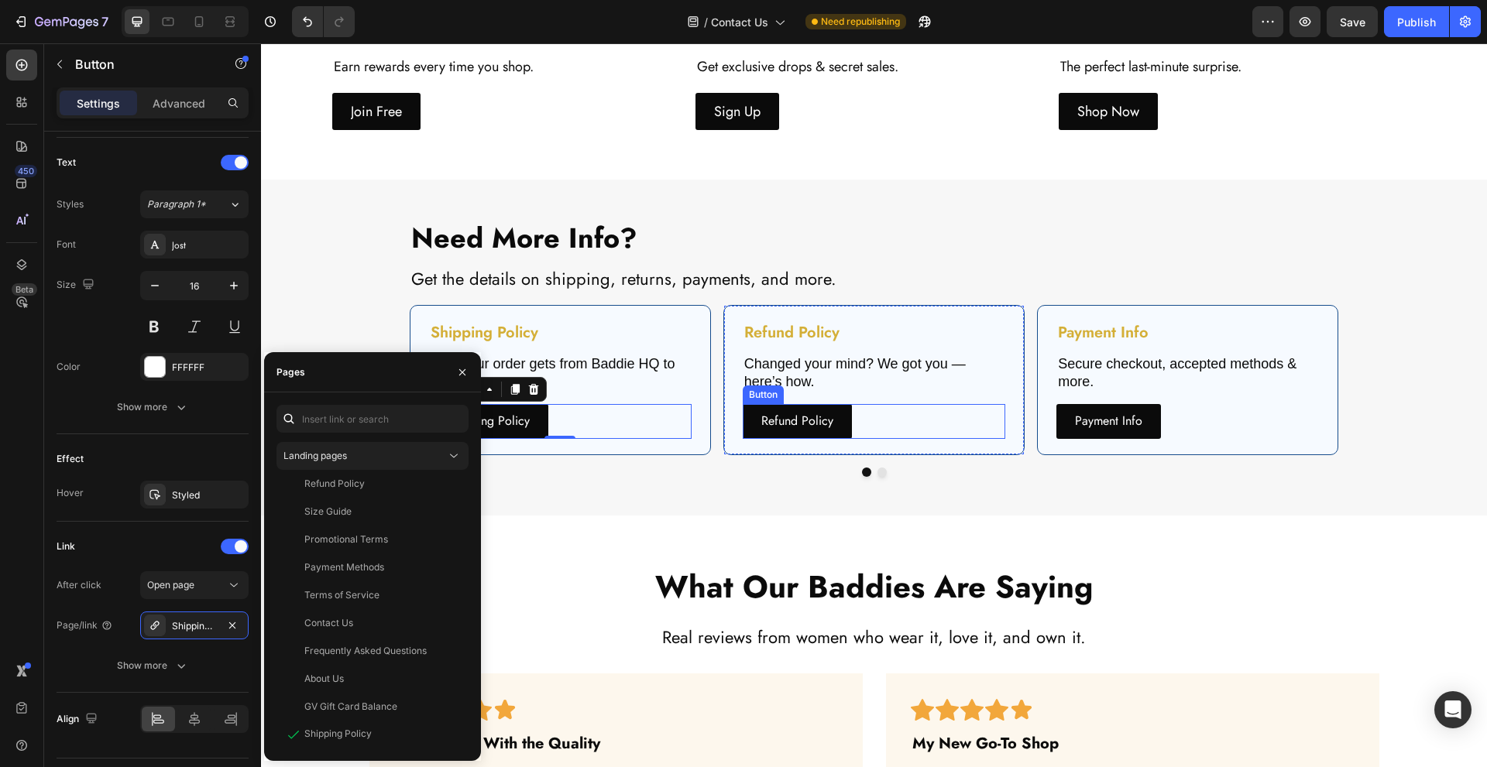
click at [895, 410] on div "Refund Policy Button" at bounding box center [874, 421] width 263 height 35
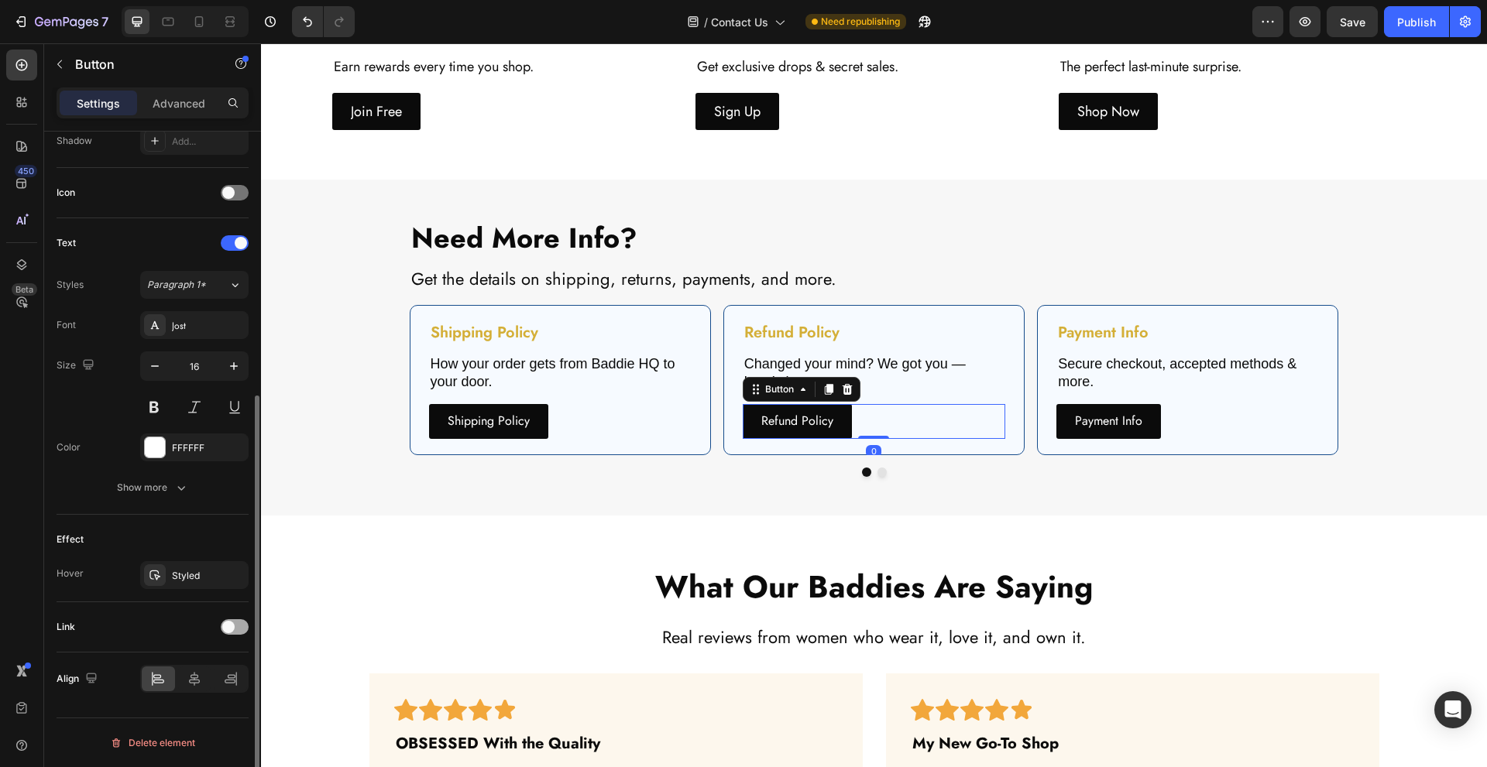
click at [233, 632] on div at bounding box center [235, 627] width 28 height 12
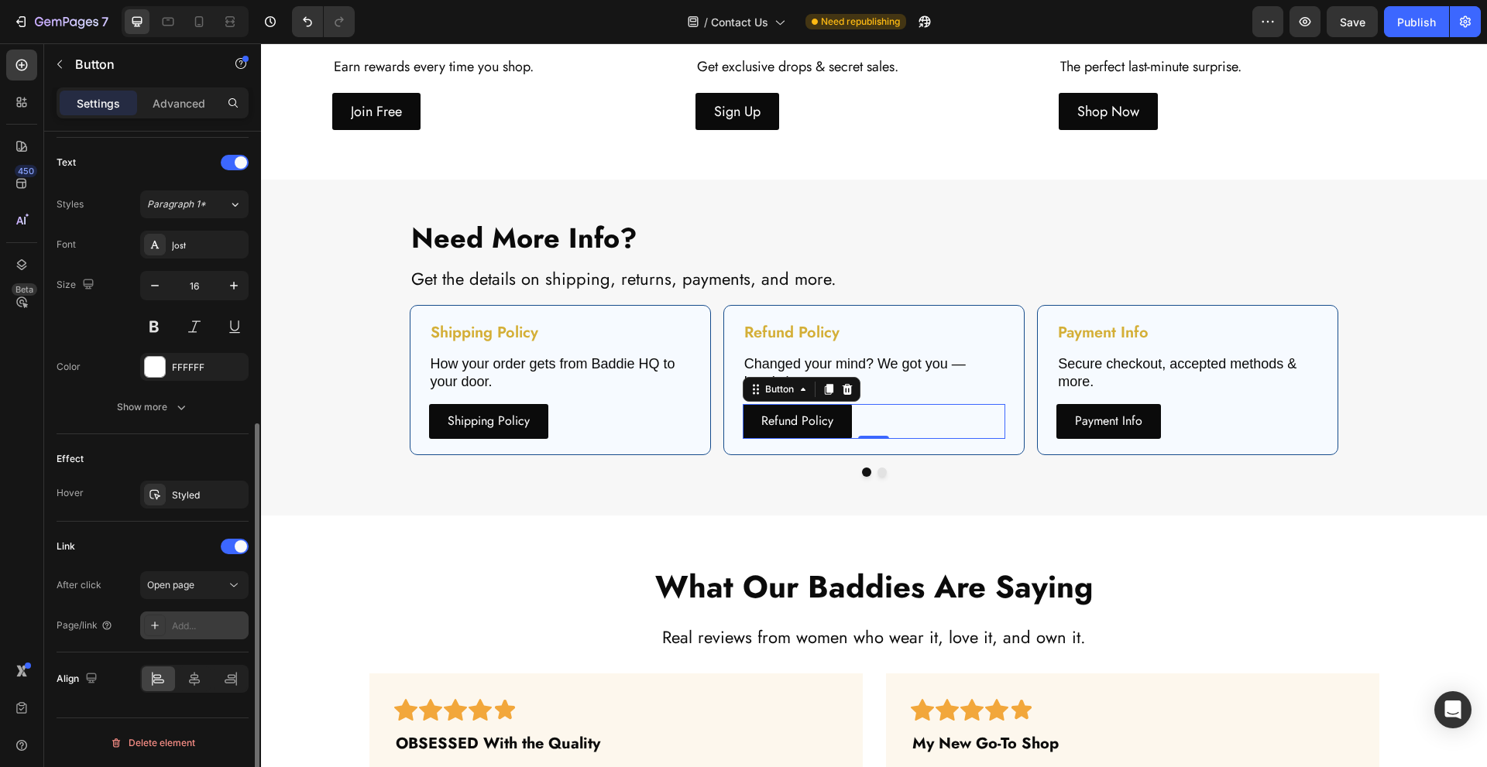
click at [218, 624] on div "Add..." at bounding box center [208, 627] width 73 height 14
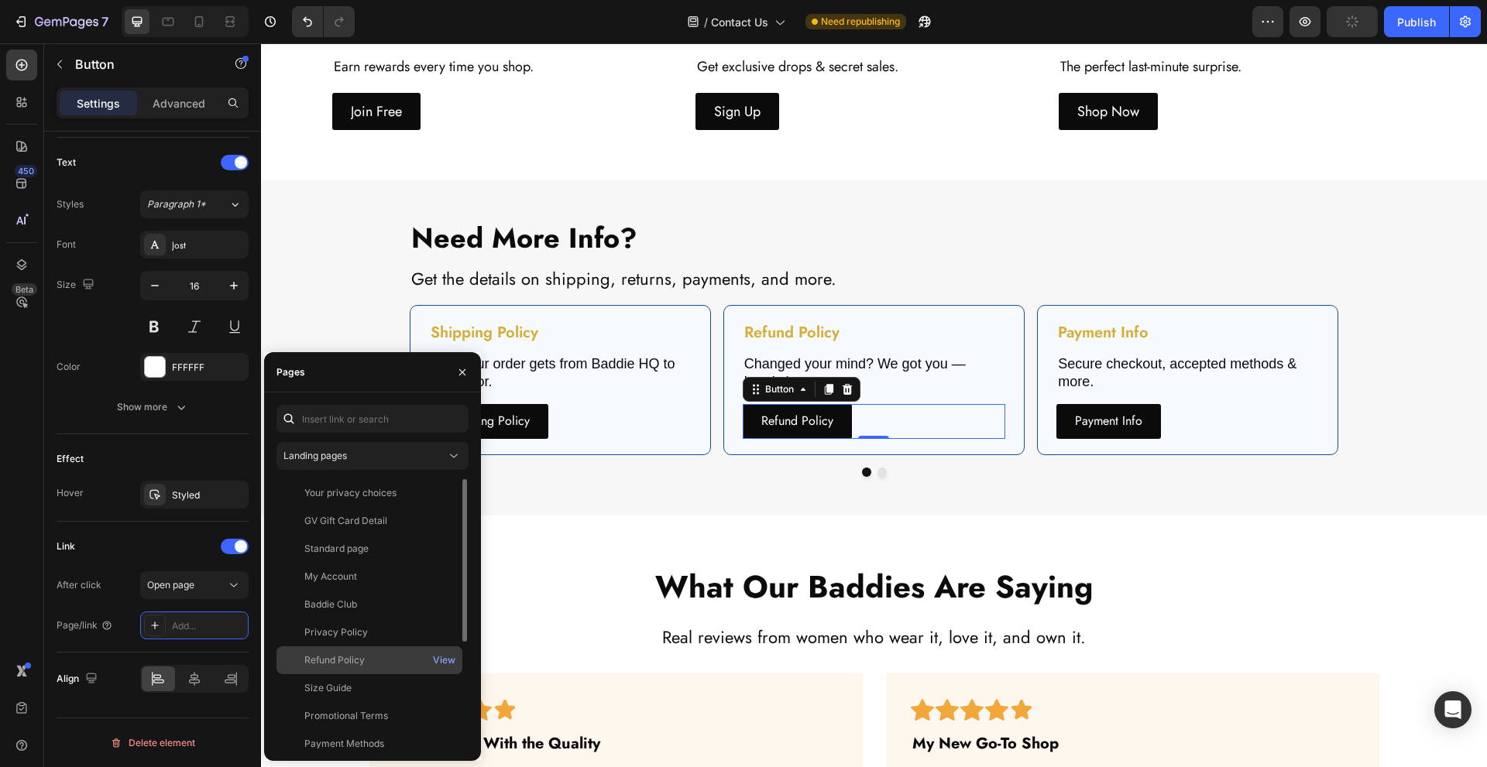
click at [400, 661] on div "Refund Policy" at bounding box center [369, 661] width 173 height 14
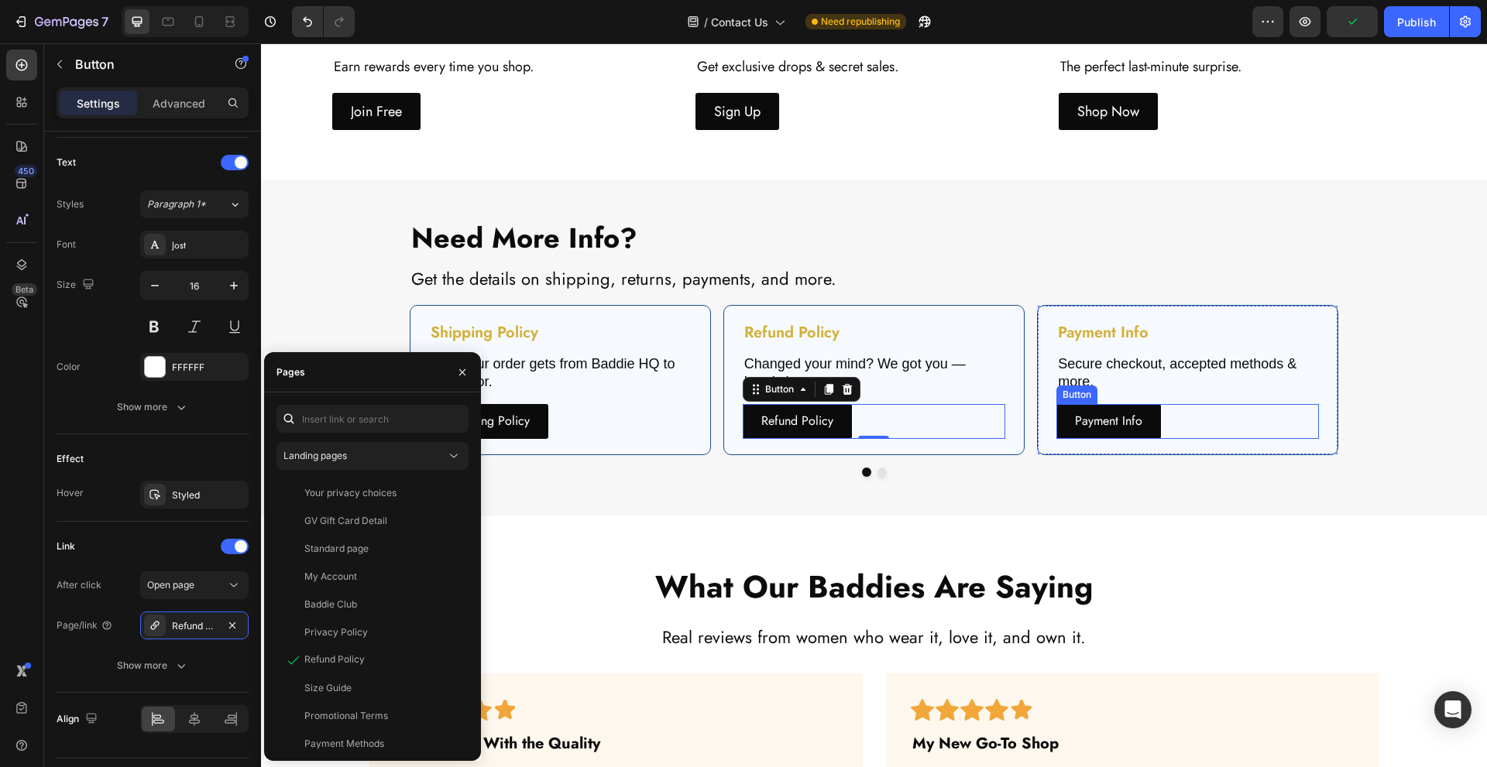
click at [1210, 421] on div "Payment Info Button" at bounding box center [1187, 421] width 263 height 35
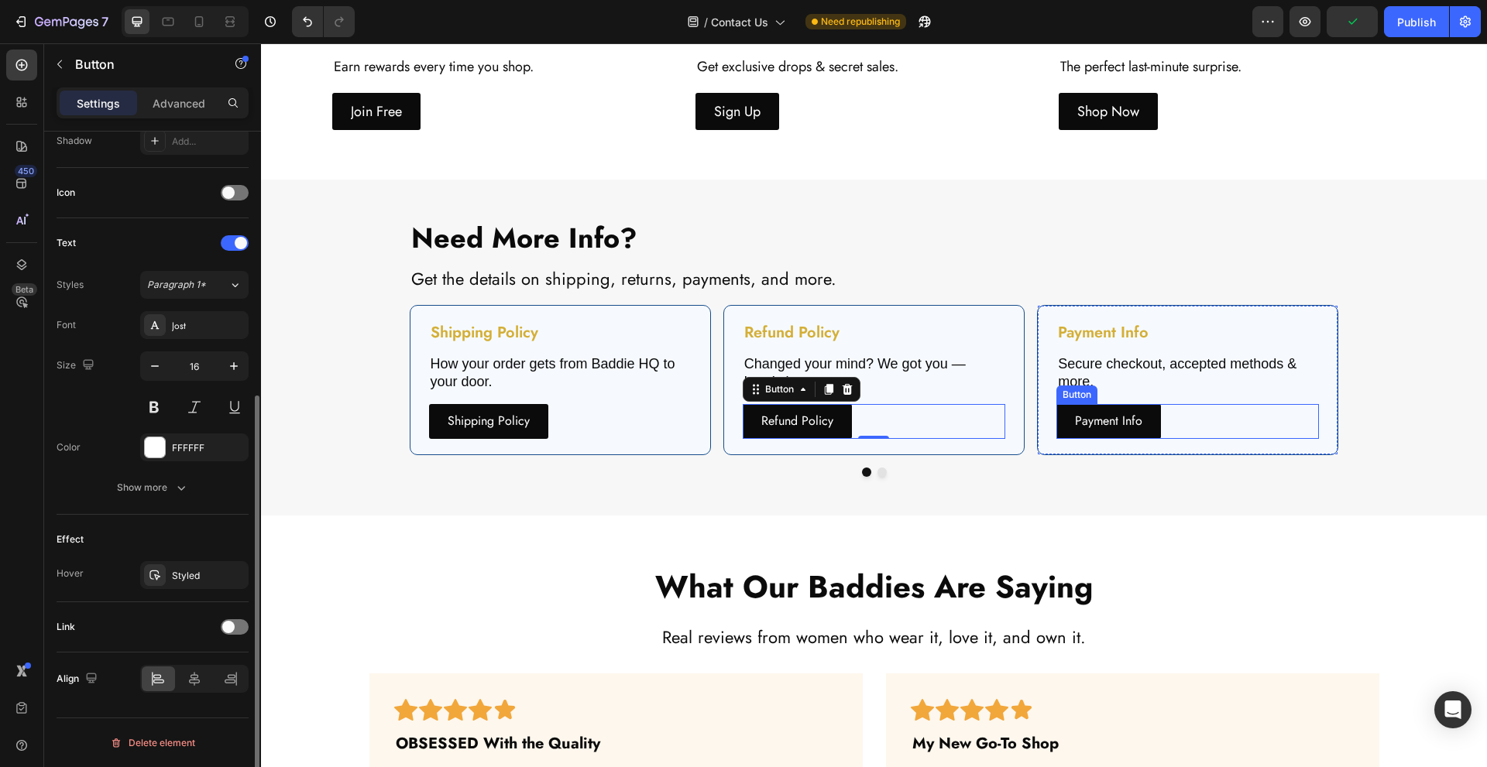
scroll to position [431, 0]
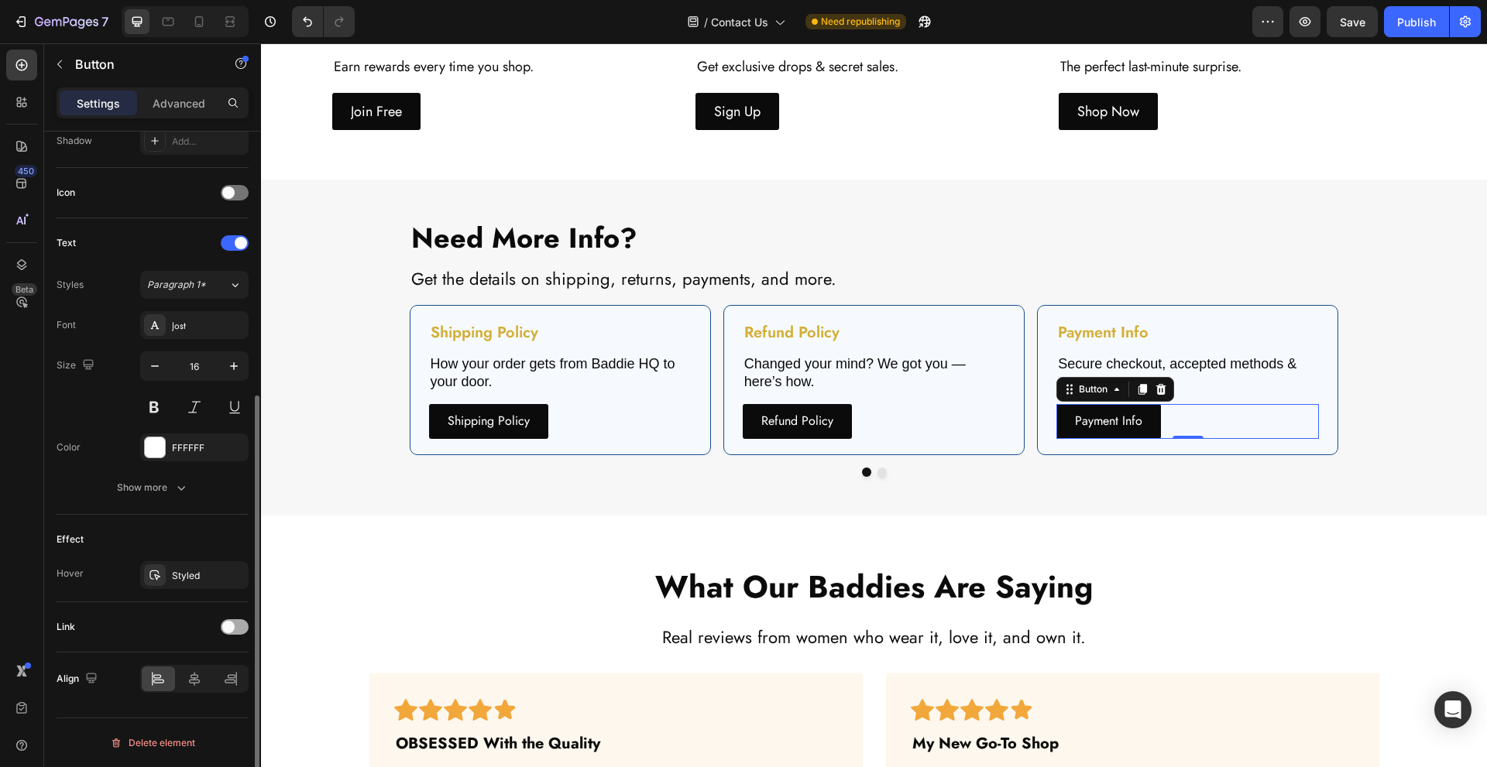
click at [233, 630] on span at bounding box center [228, 627] width 12 height 12
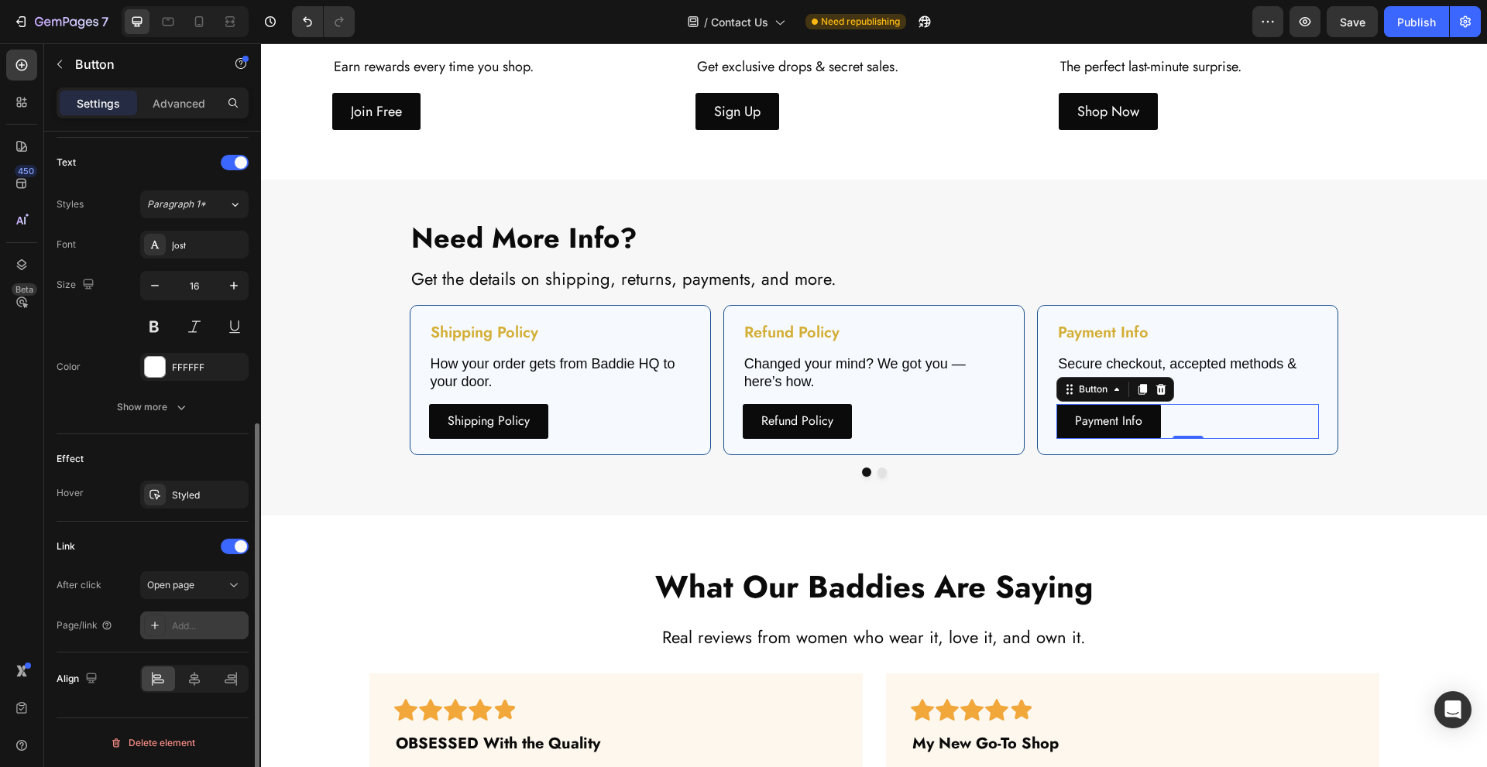
click at [211, 622] on div "Add..." at bounding box center [208, 627] width 73 height 14
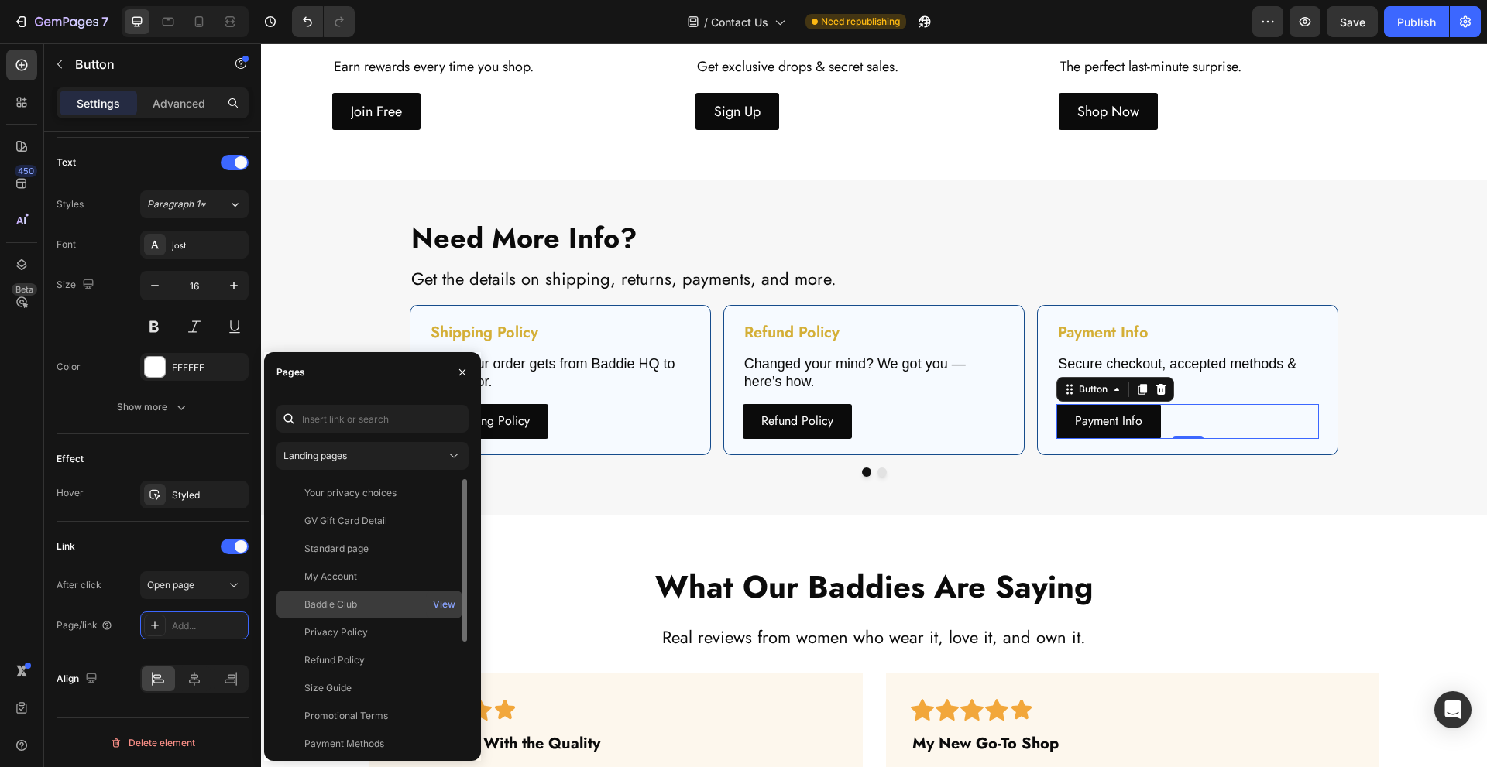
scroll to position [177, 0]
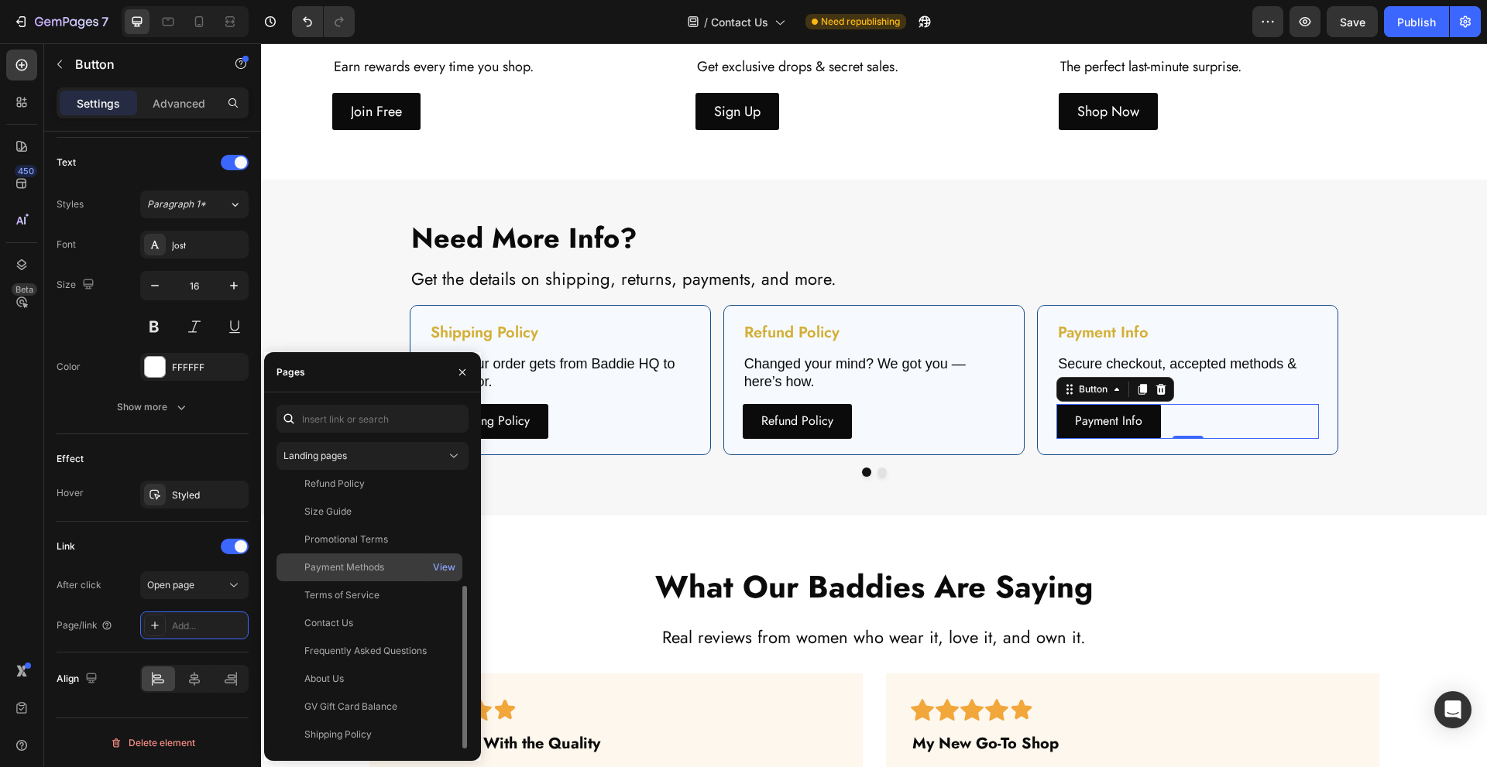
click at [418, 574] on div "Payment Methods" at bounding box center [369, 568] width 173 height 14
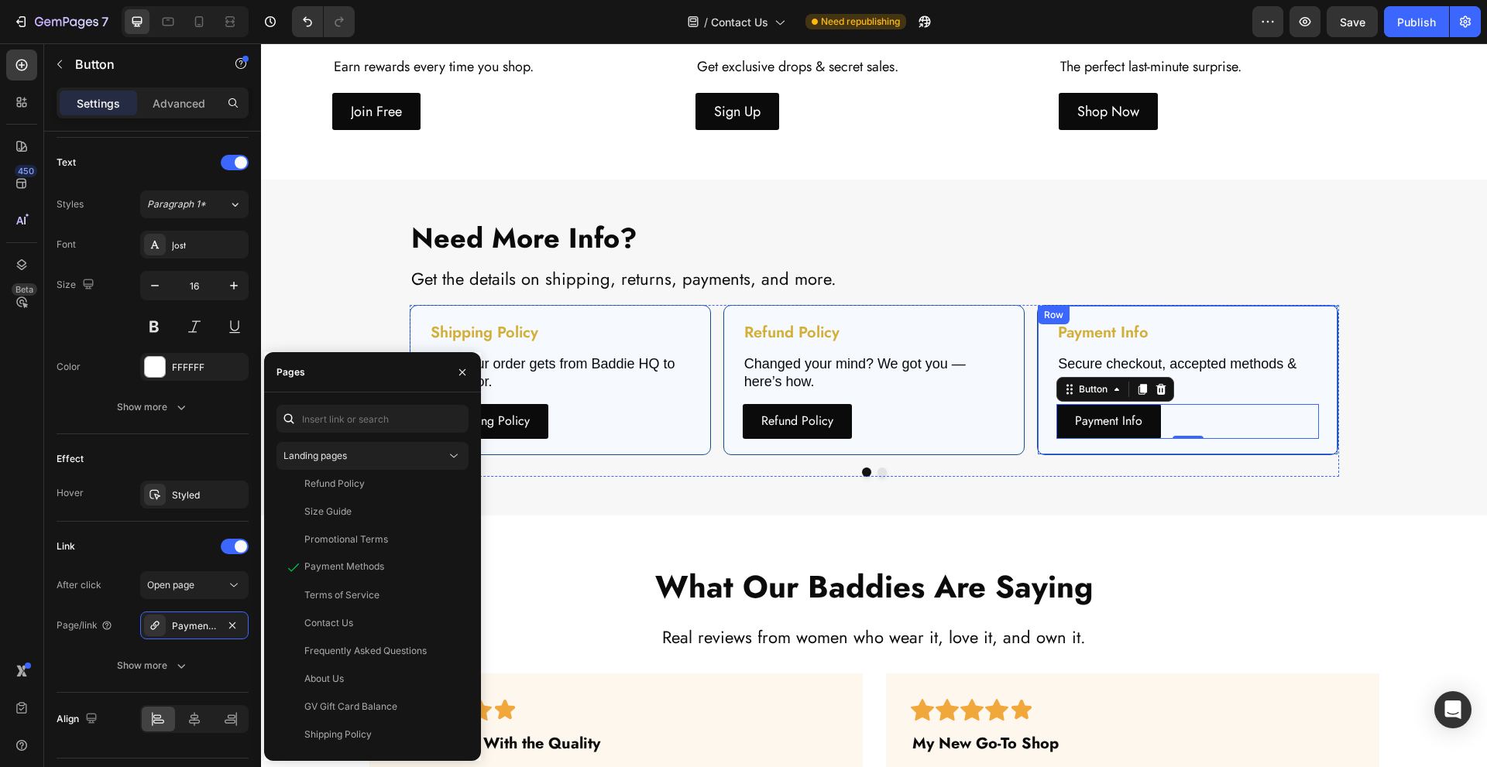
click at [1390, 424] on div "Need More Info? Heading Get the details on shipping, returns, payments, and mor…" at bounding box center [874, 347] width 1203 height 258
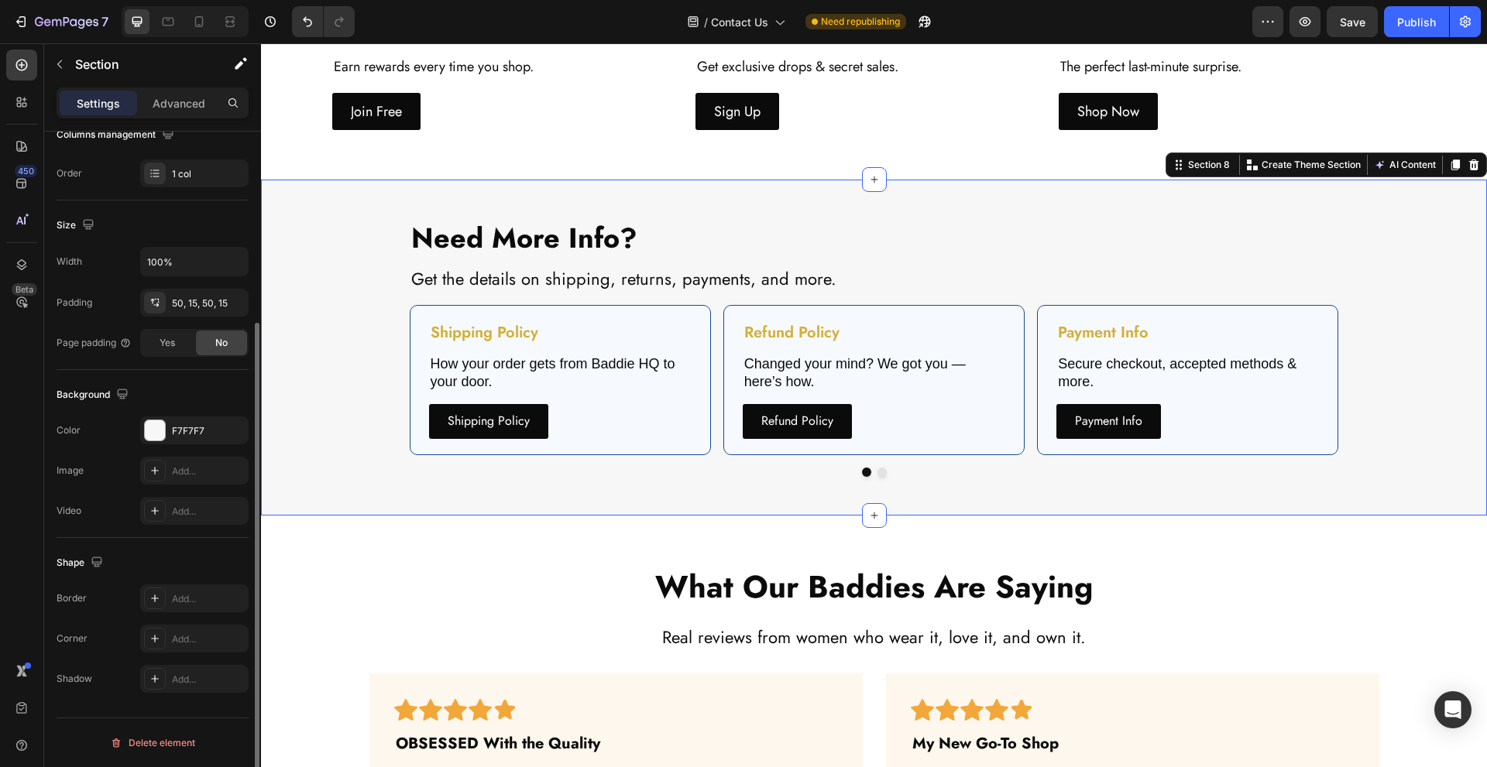
scroll to position [0, 0]
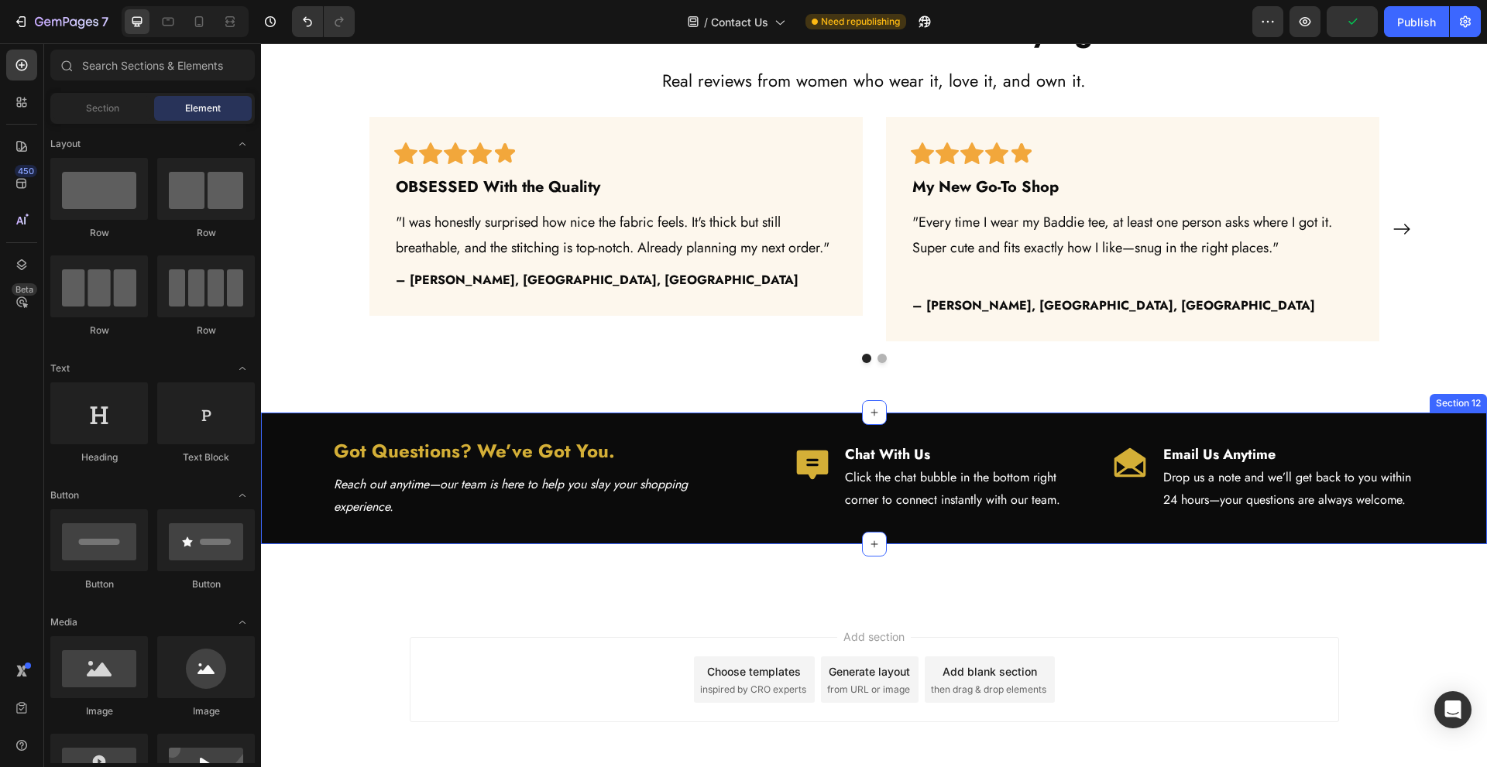
scroll to position [3435, 0]
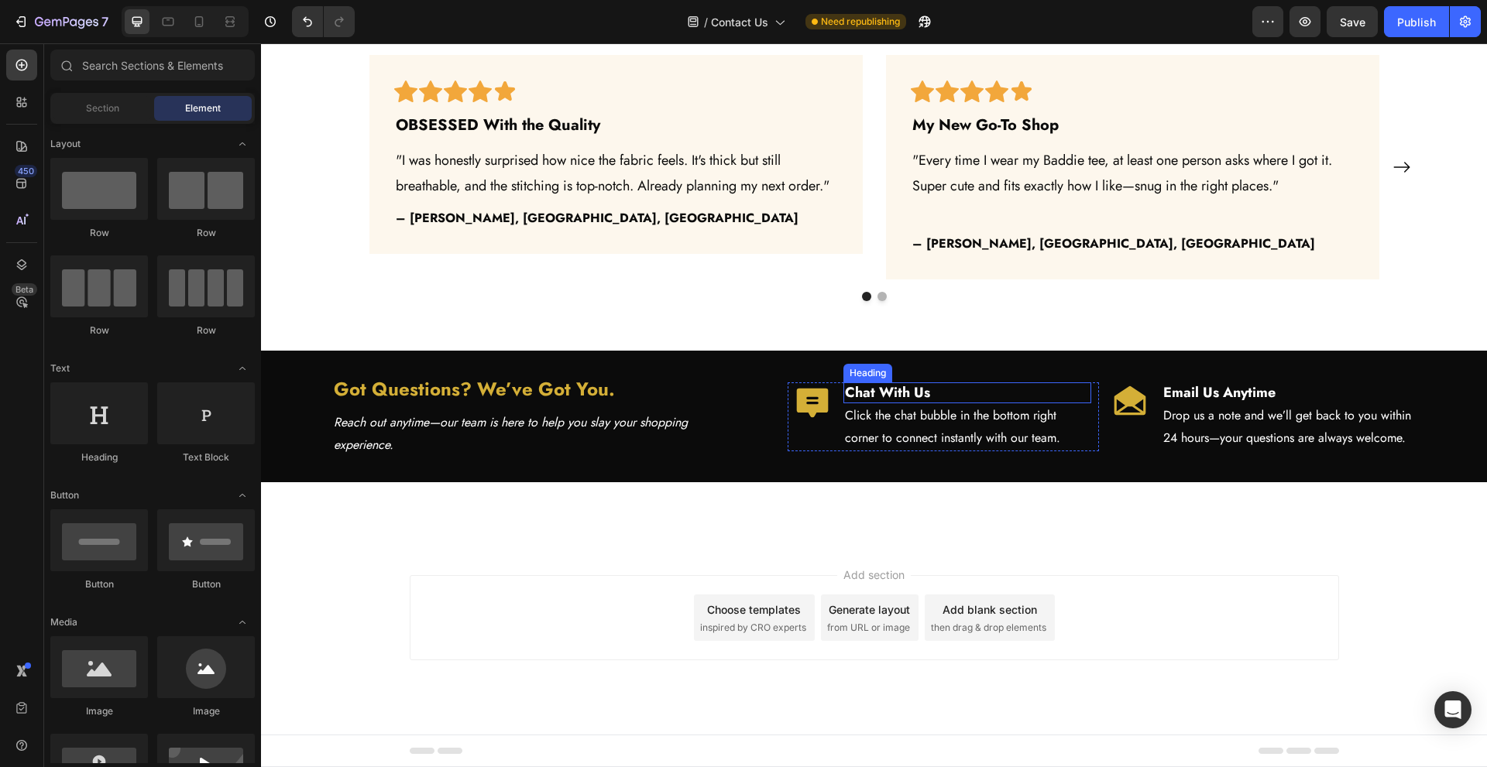
click at [906, 387] on strong "Chat With Us" at bounding box center [887, 393] width 85 height 20
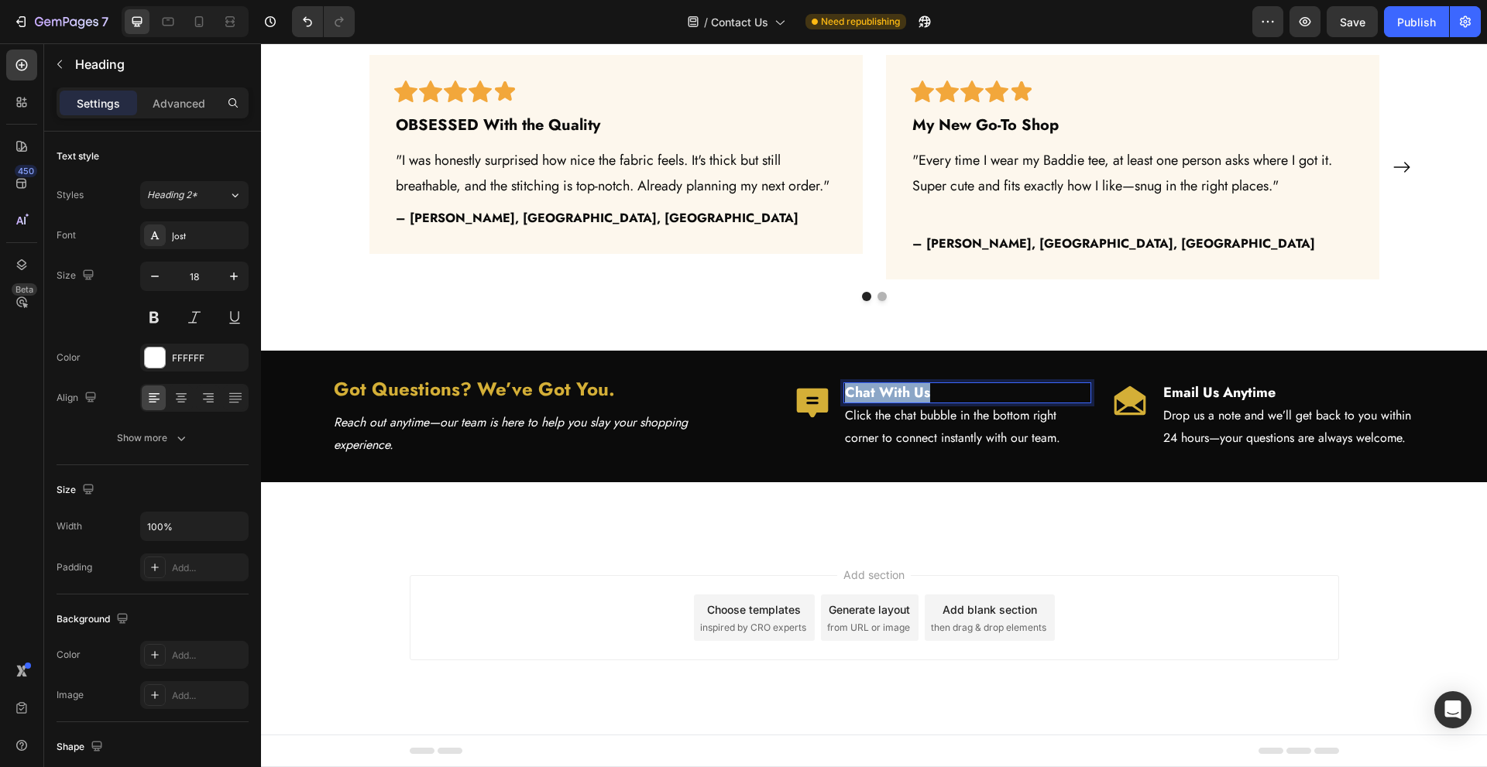
click at [906, 387] on strong "Chat With Us" at bounding box center [887, 393] width 85 height 20
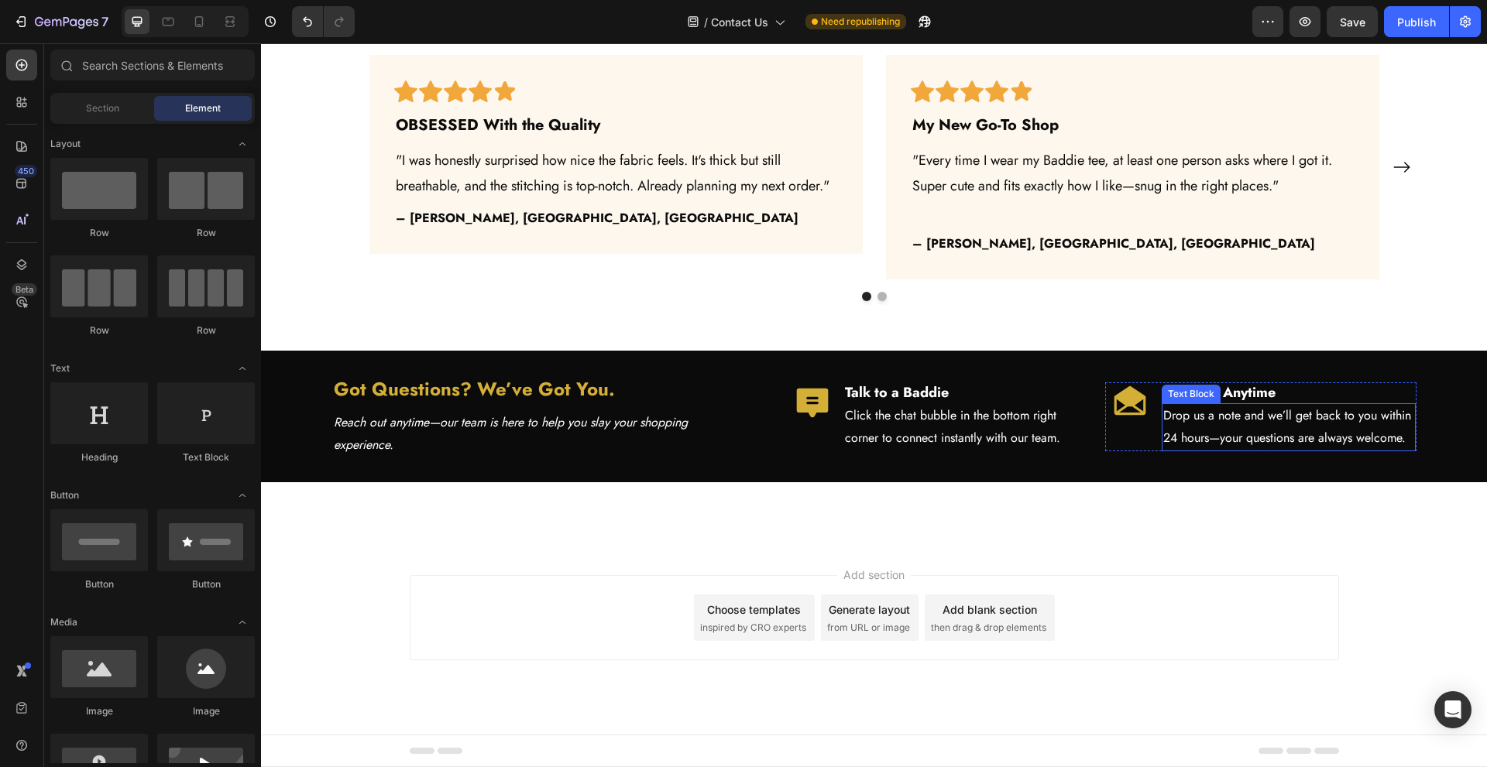
click at [1403, 443] on p "Drop us a note and we’ll get back to you within 24 hours—your questions are alw…" at bounding box center [1288, 427] width 251 height 45
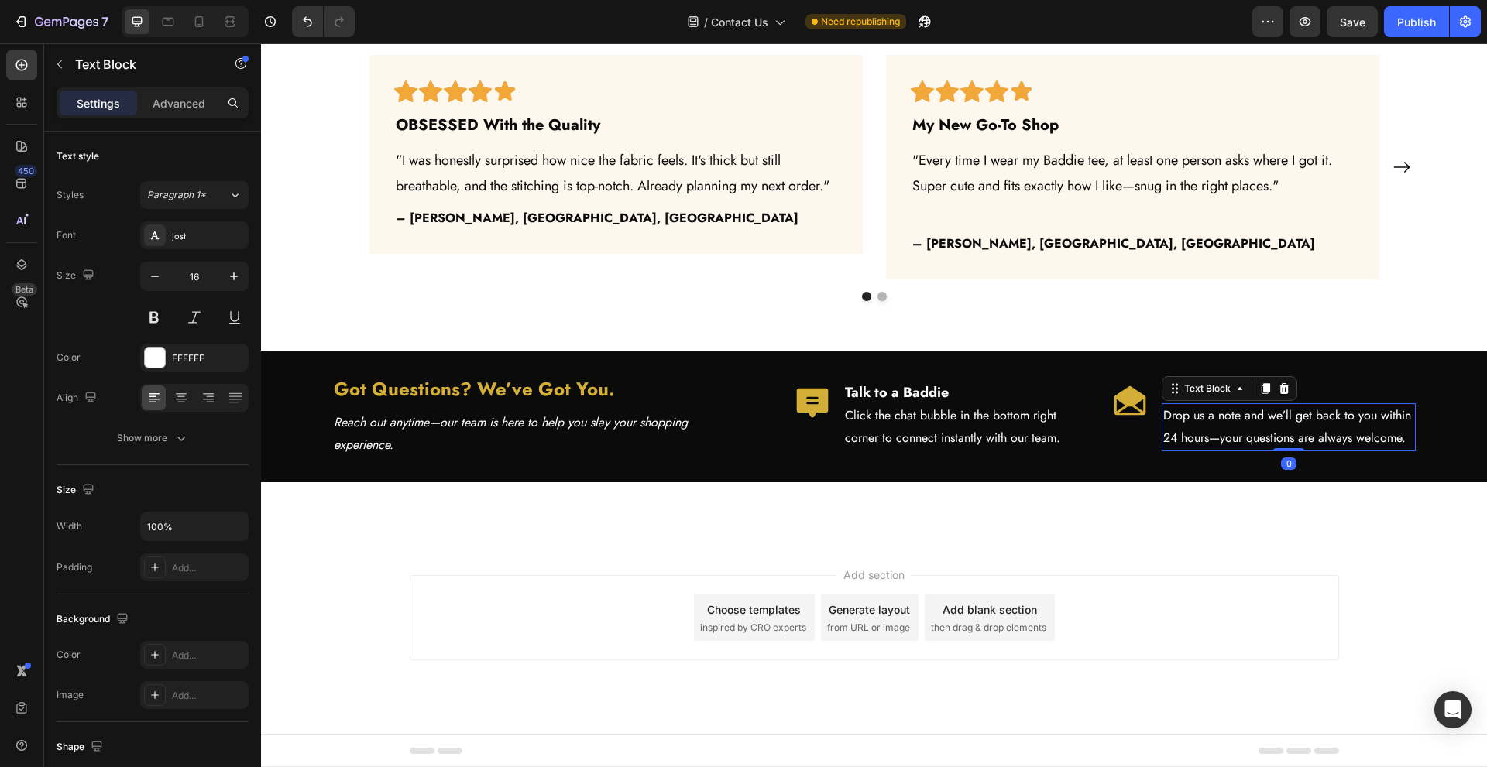
click at [1408, 440] on p "Drop us a note and we’ll get back to you within 24 hours—your questions are alw…" at bounding box center [1288, 427] width 251 height 45
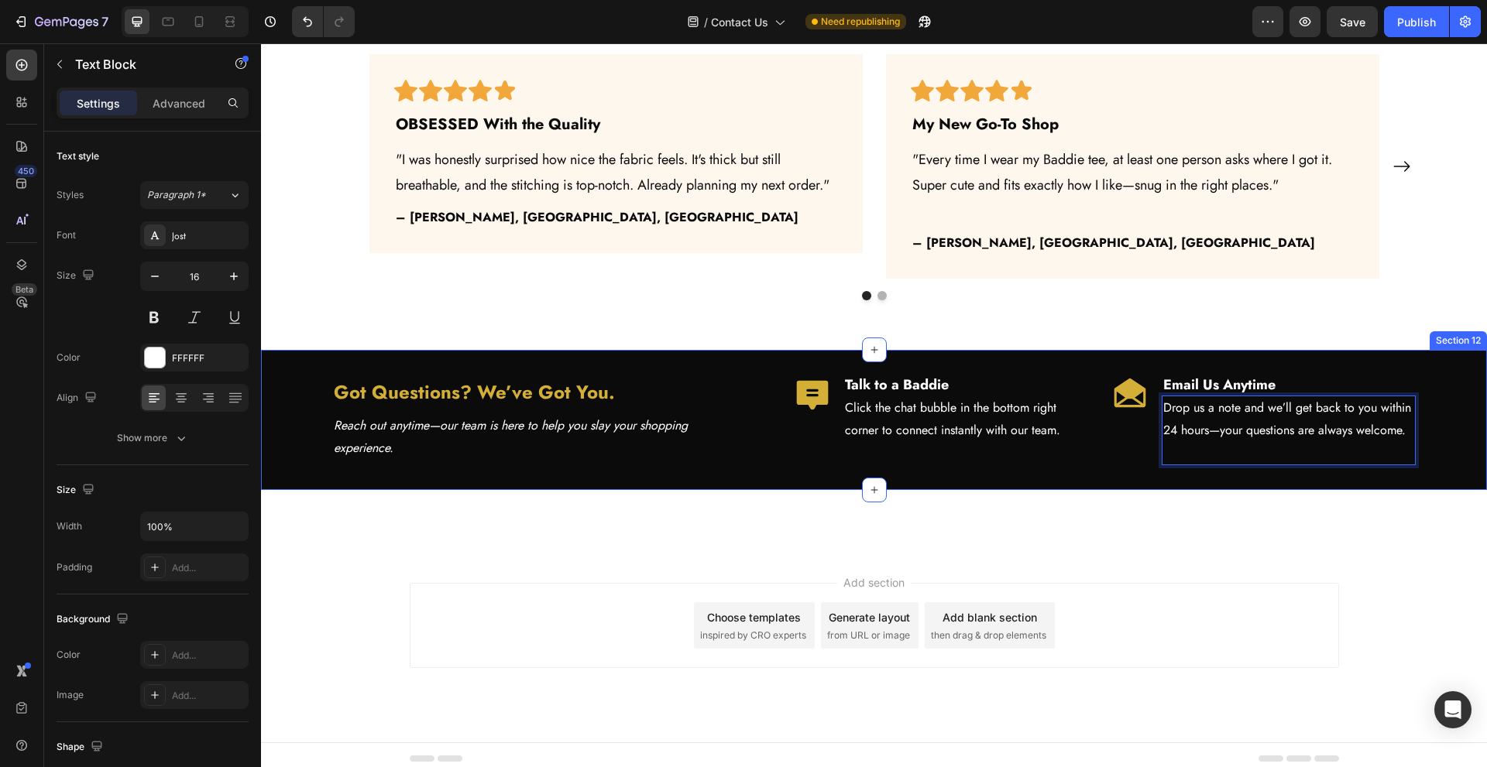
scroll to position [3428, 0]
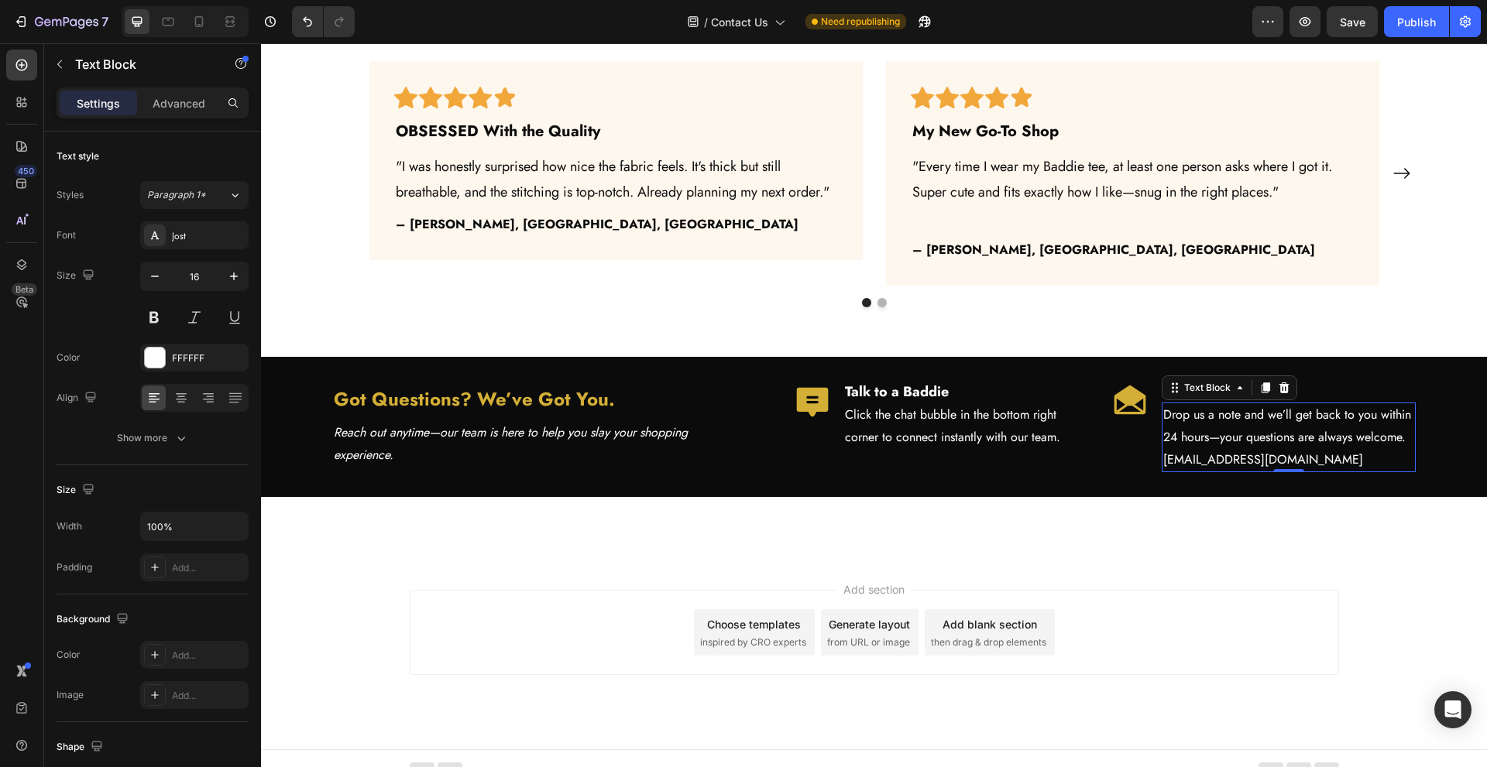
click at [1191, 455] on p "support@thebaddiebrand.com" at bounding box center [1288, 460] width 251 height 22
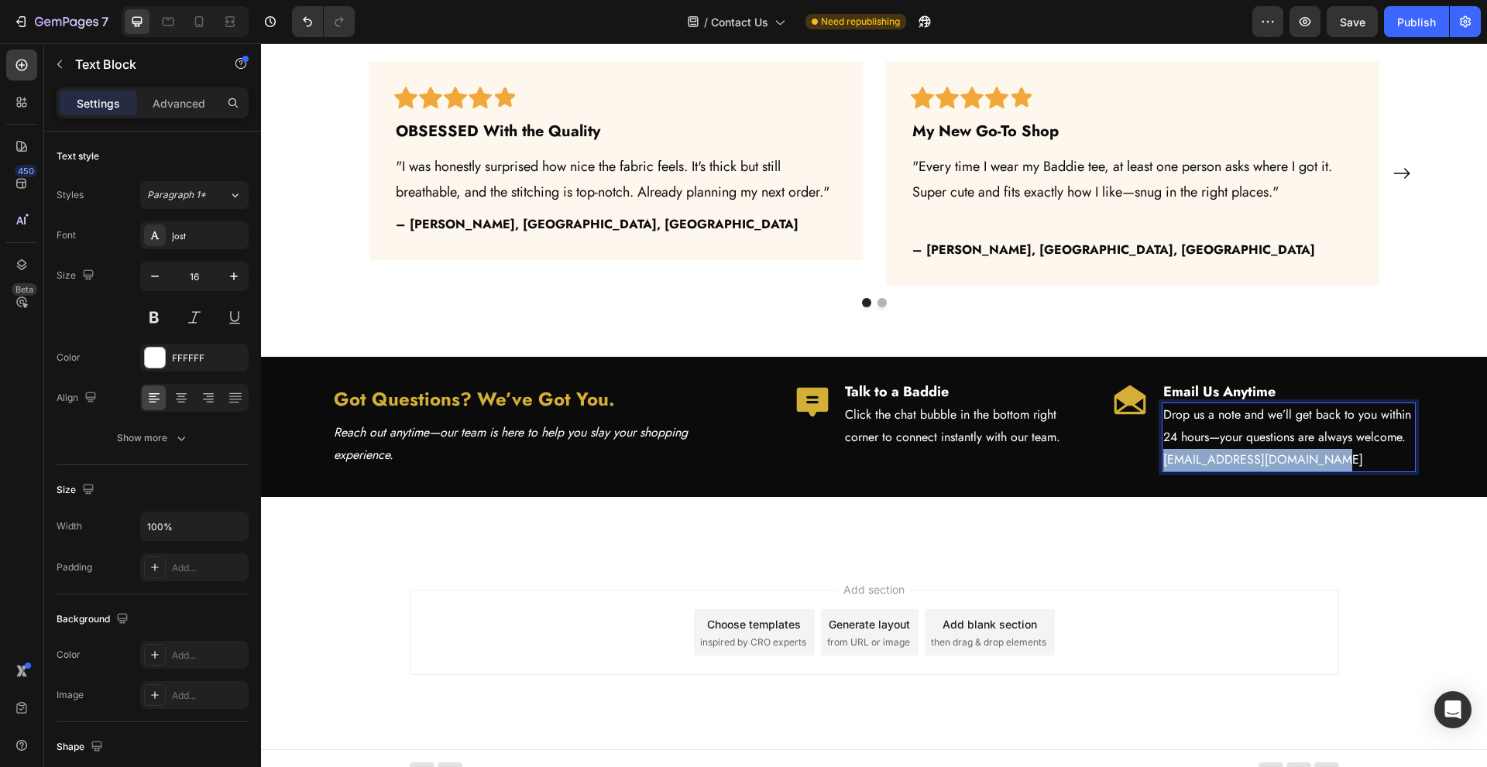
click at [1191, 455] on p "support@thebaddiebrand.com" at bounding box center [1288, 460] width 251 height 22
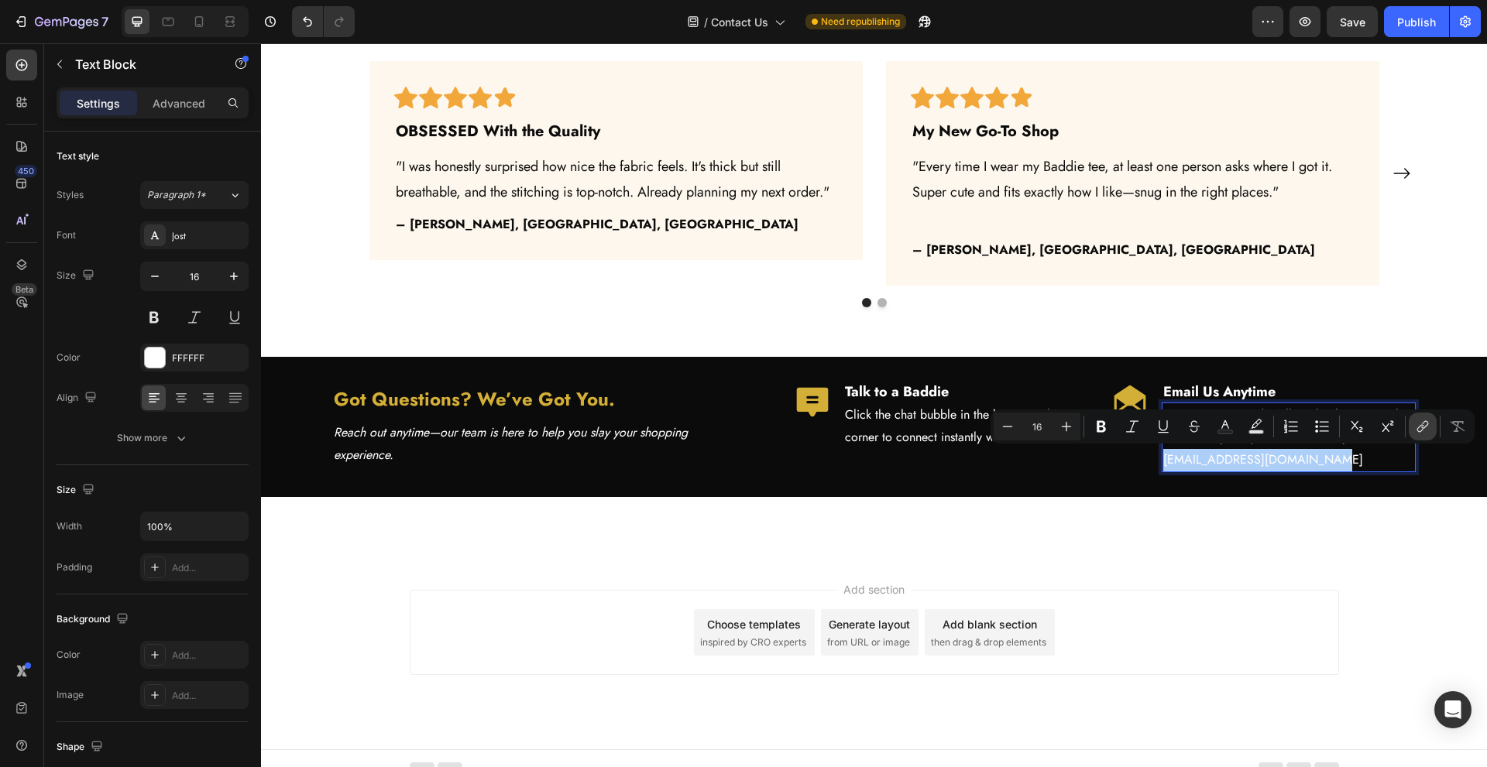
click at [1419, 431] on icon "Editor contextual toolbar" at bounding box center [1422, 426] width 15 height 15
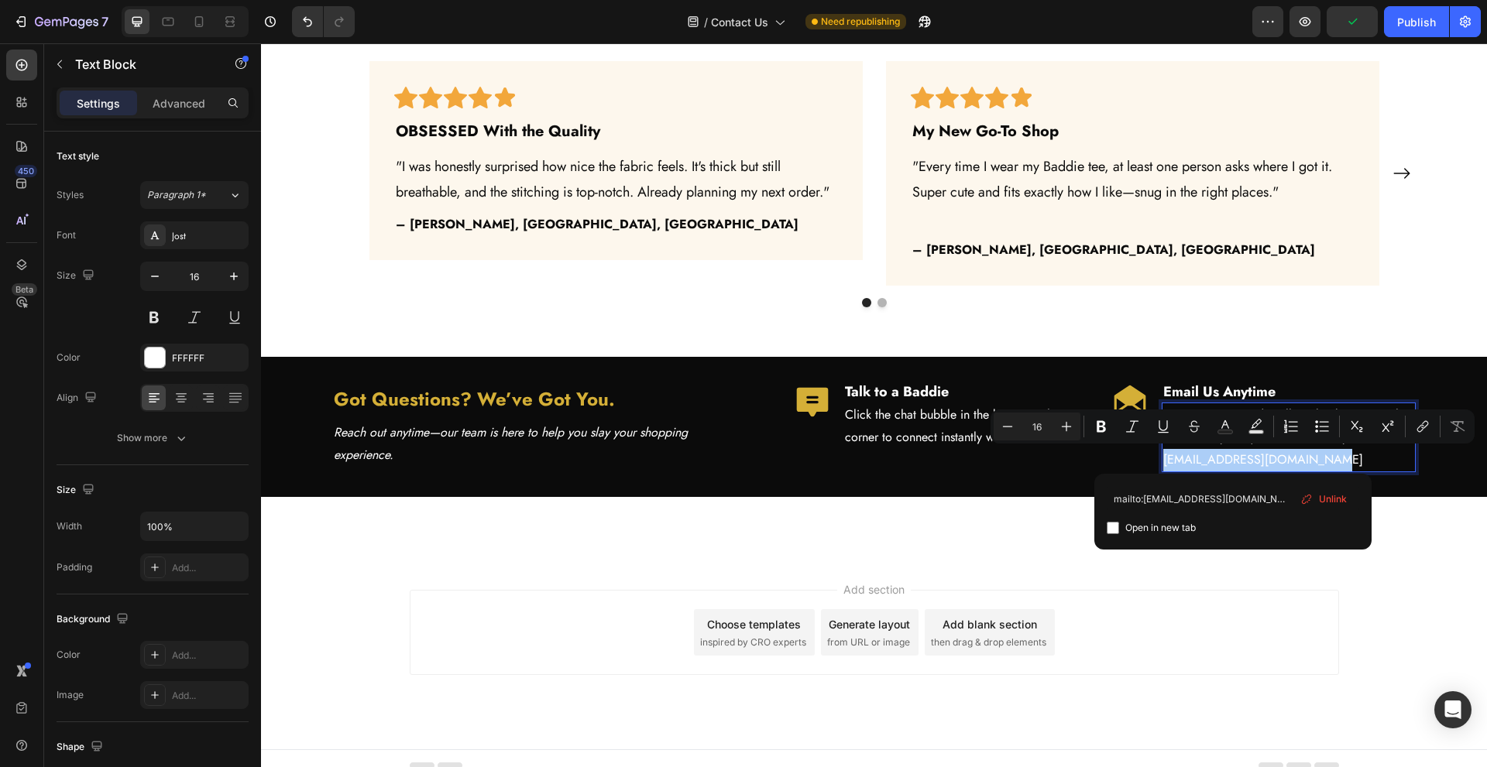
type input "mailto:support@thebaddiebrand.com"
click at [1122, 525] on label "Open in new tab" at bounding box center [1157, 528] width 77 height 19
checkbox input "true"
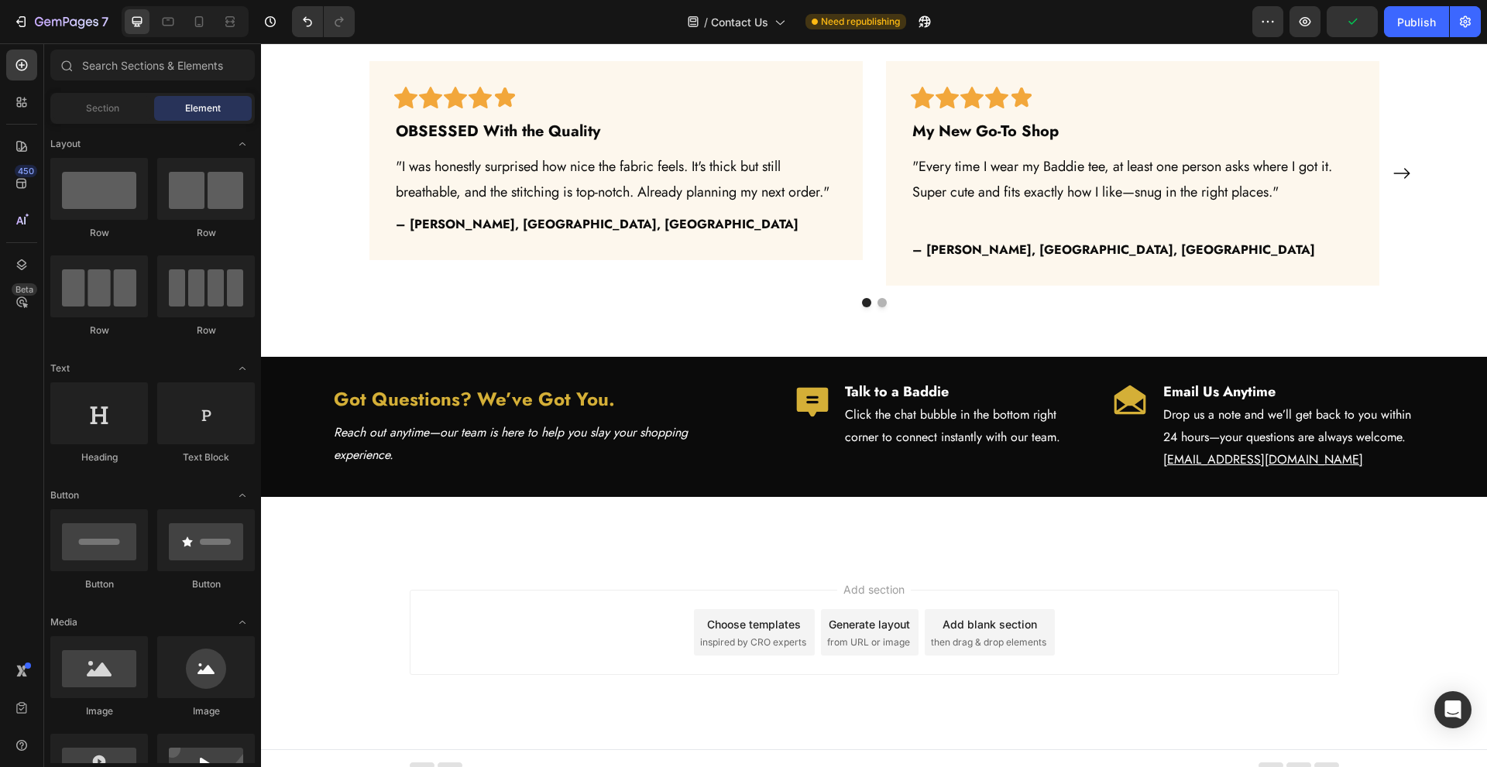
click at [194, 18] on div at bounding box center [199, 21] width 25 height 25
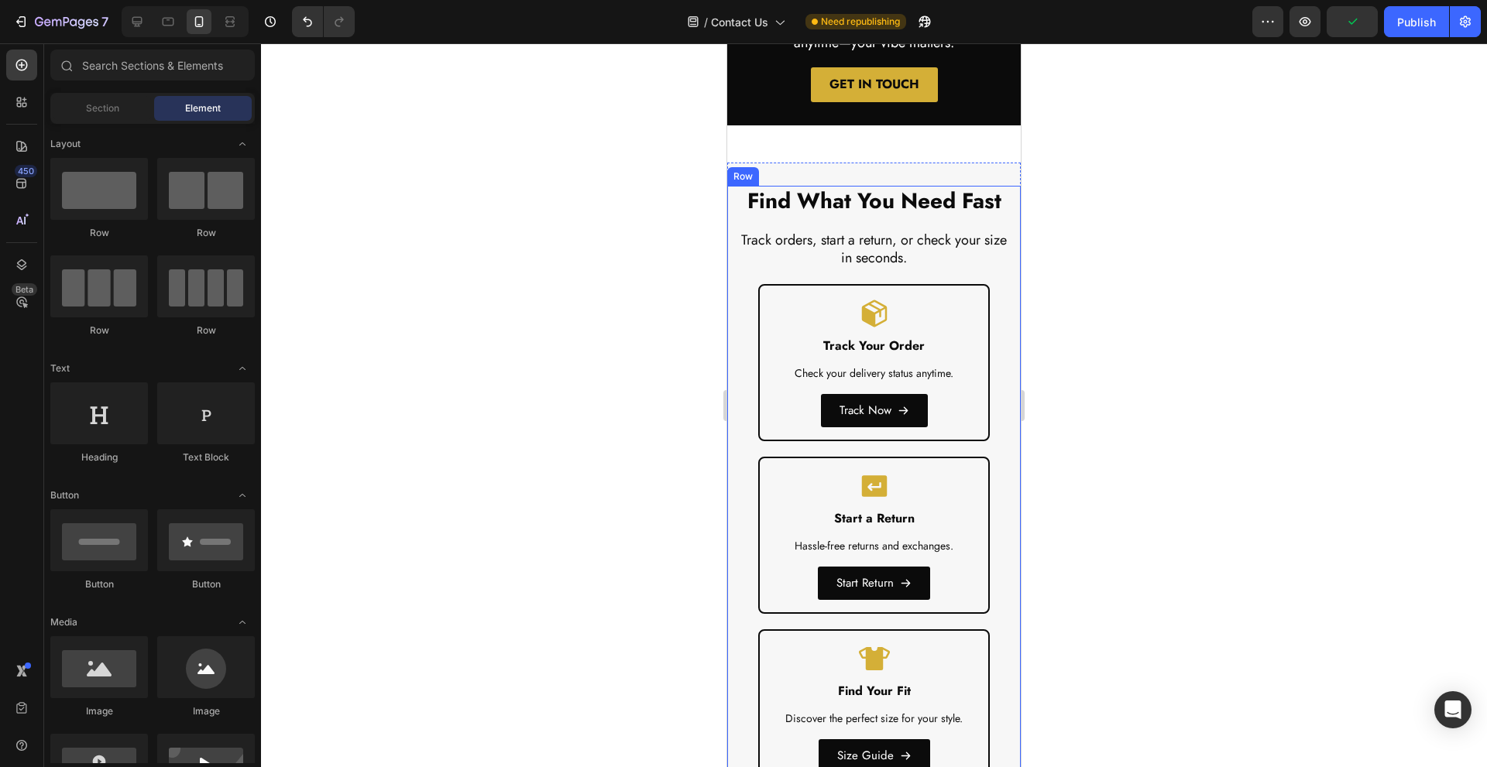
scroll to position [620, 0]
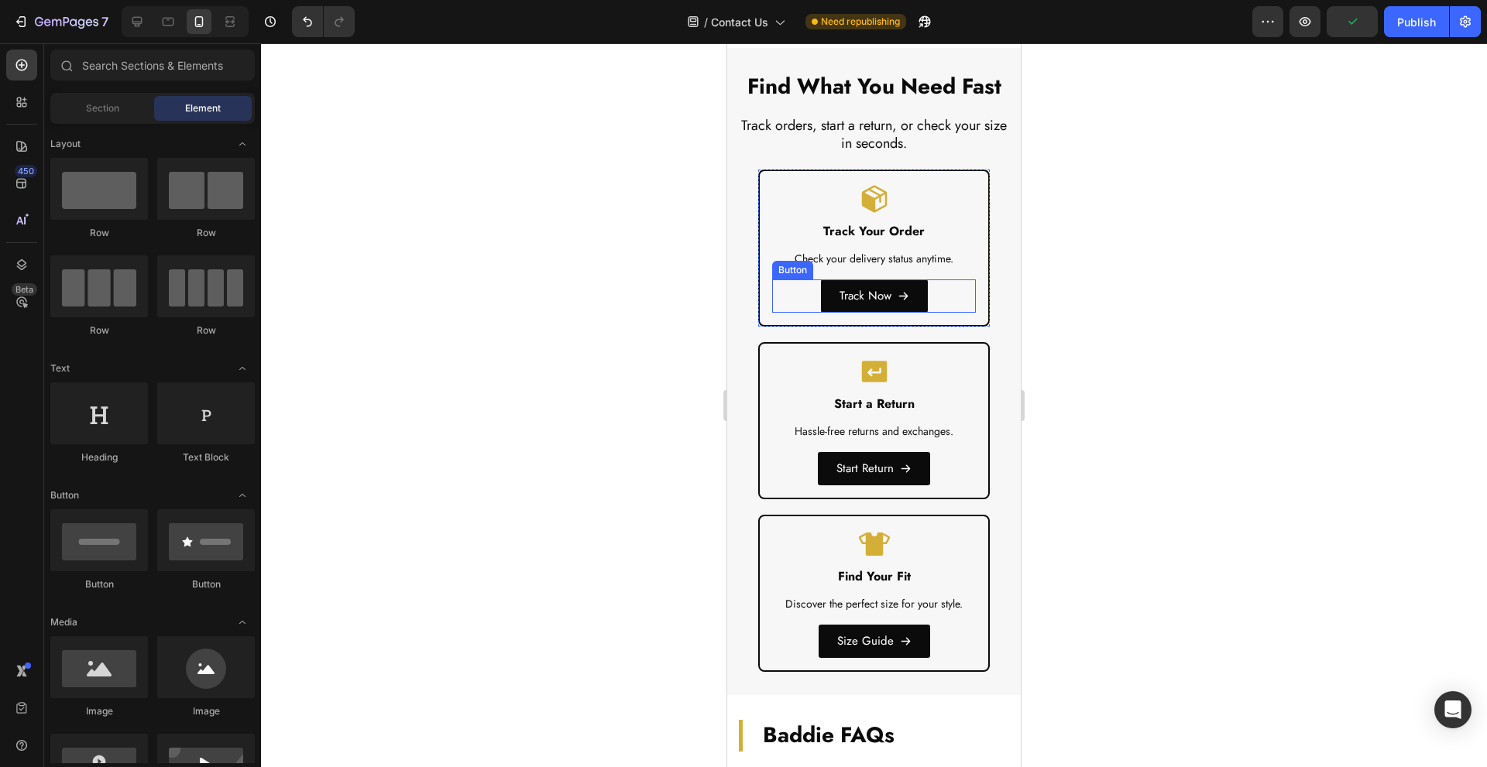
click at [784, 285] on div "Track Now Button" at bounding box center [874, 296] width 204 height 33
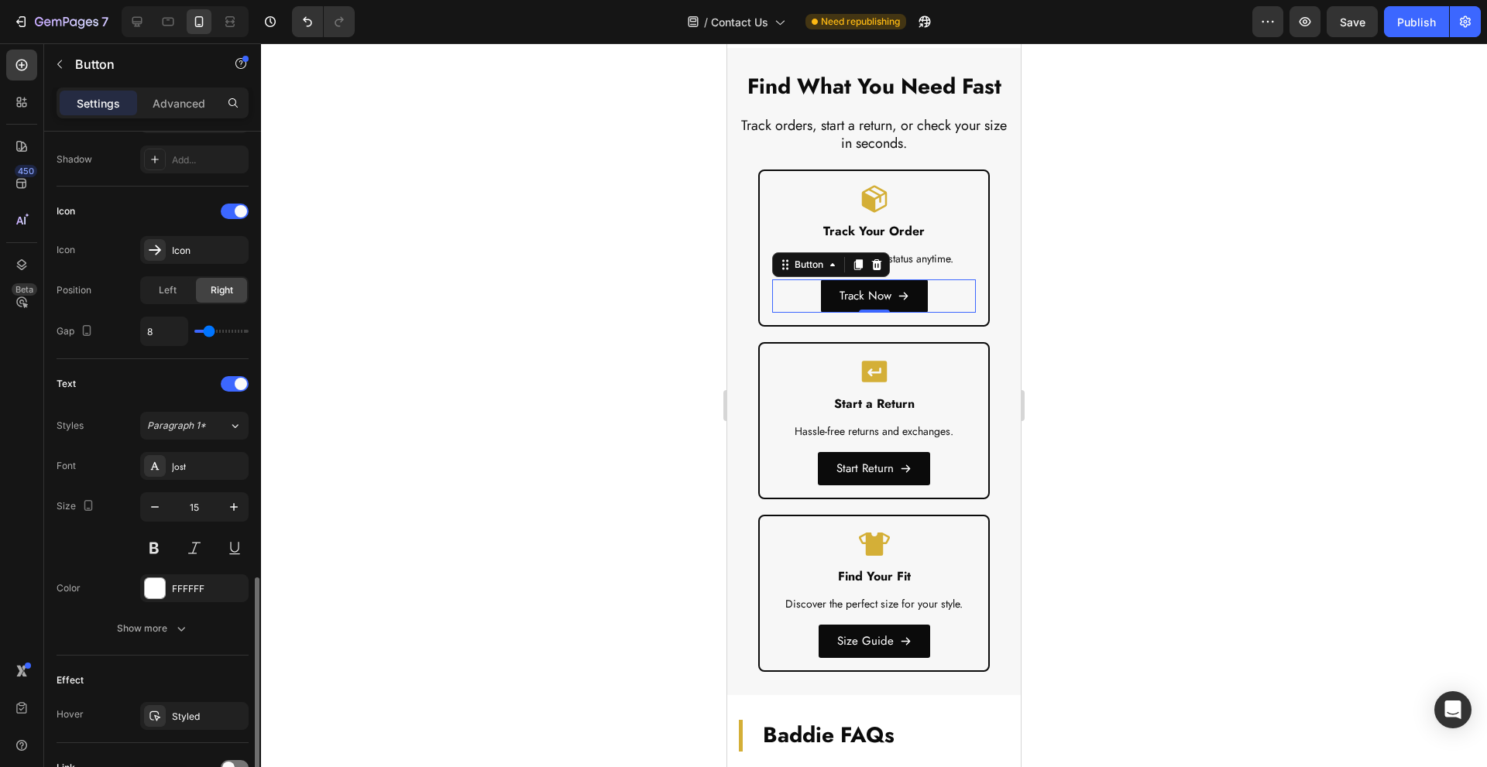
scroll to position [553, 0]
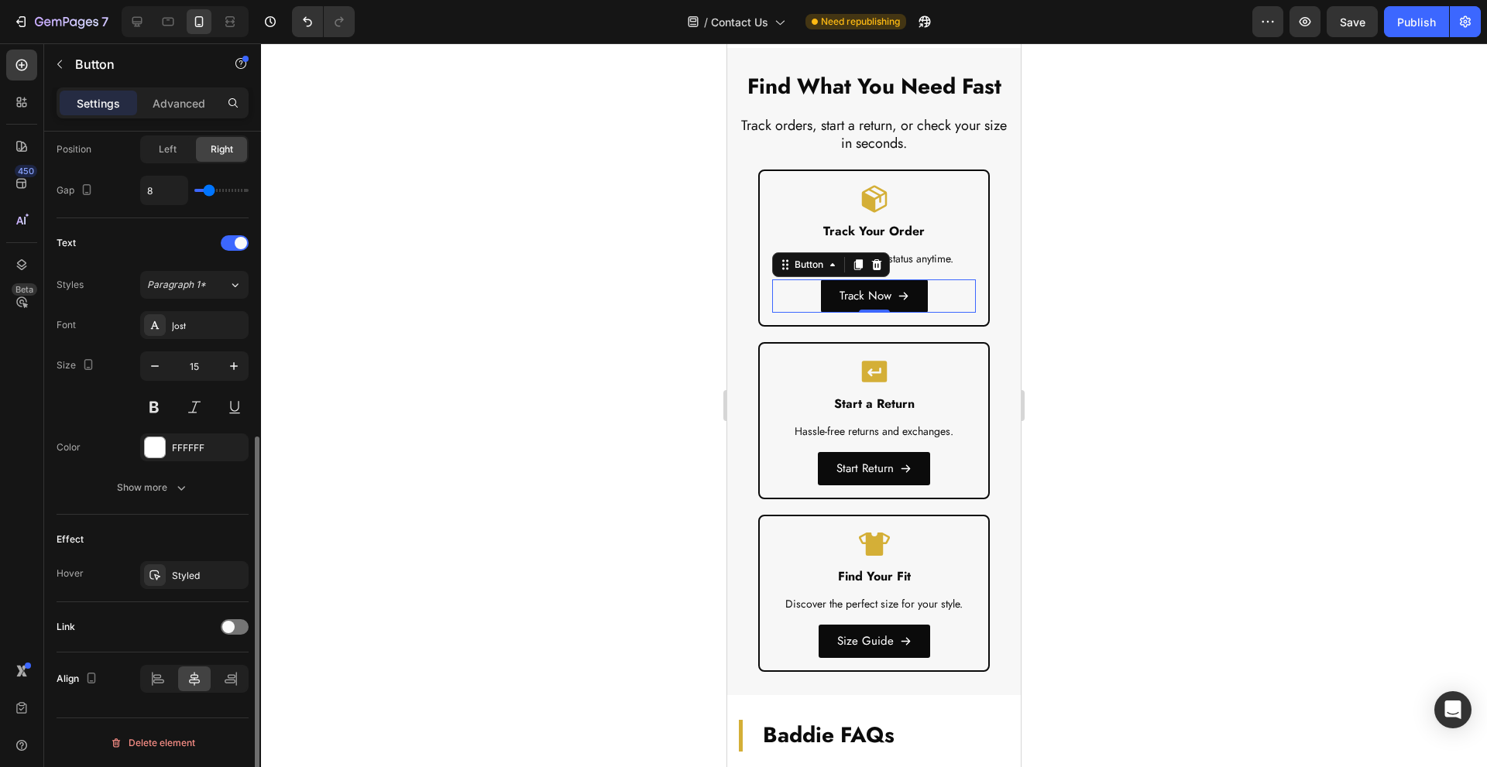
click at [224, 634] on div "Link" at bounding box center [153, 627] width 192 height 25
click at [229, 624] on span at bounding box center [228, 627] width 12 height 12
click at [193, 711] on div "Add..." at bounding box center [208, 707] width 73 height 14
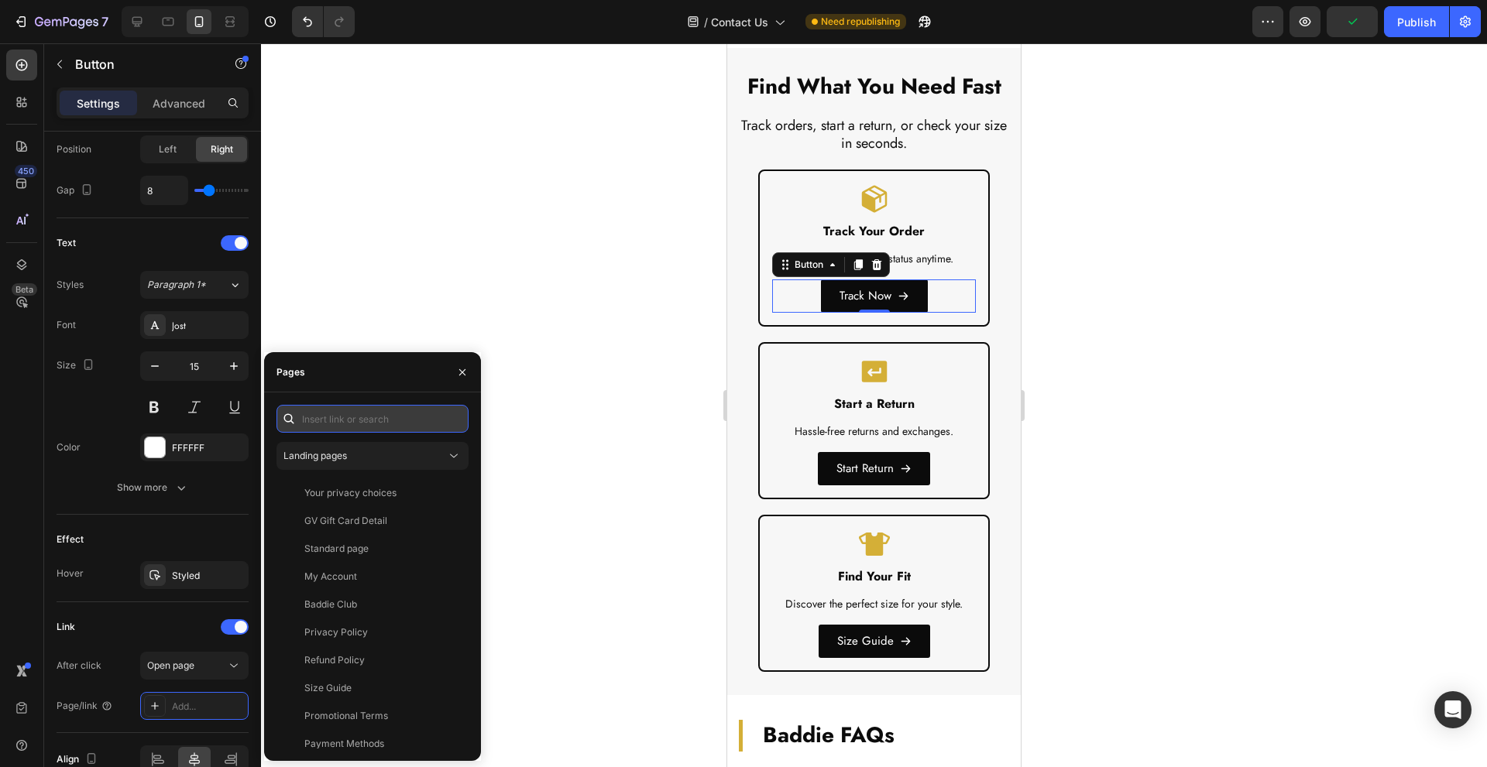
click at [399, 424] on input "text" at bounding box center [372, 419] width 192 height 28
paste input "https://www.thebaddiebrand.com/apps/parcelpanel"
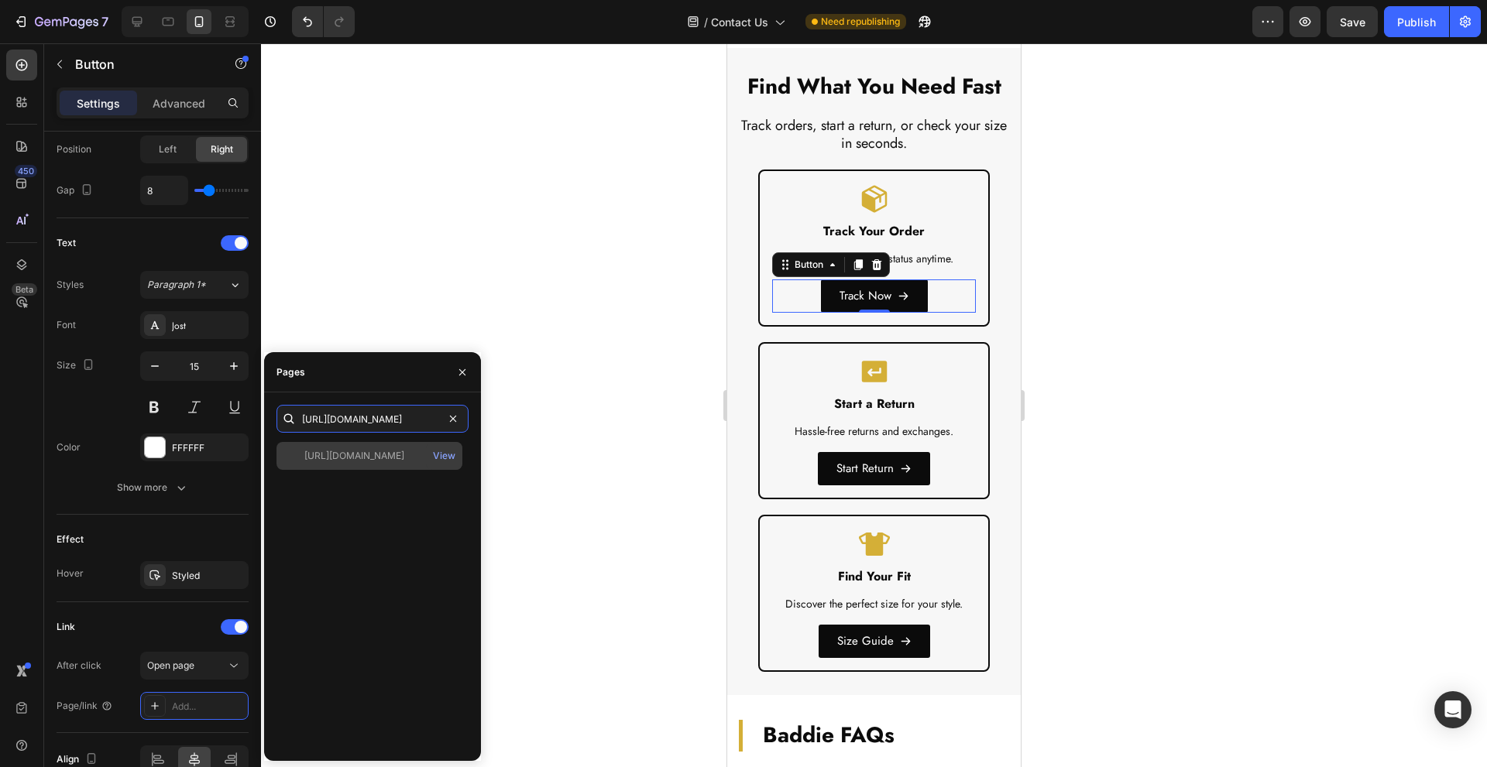
type input "https://www.thebaddiebrand.com/apps/parcelpanel"
click at [383, 458] on div "https://www.thebaddiebrand.com/apps/parcelpanel" at bounding box center [354, 456] width 100 height 14
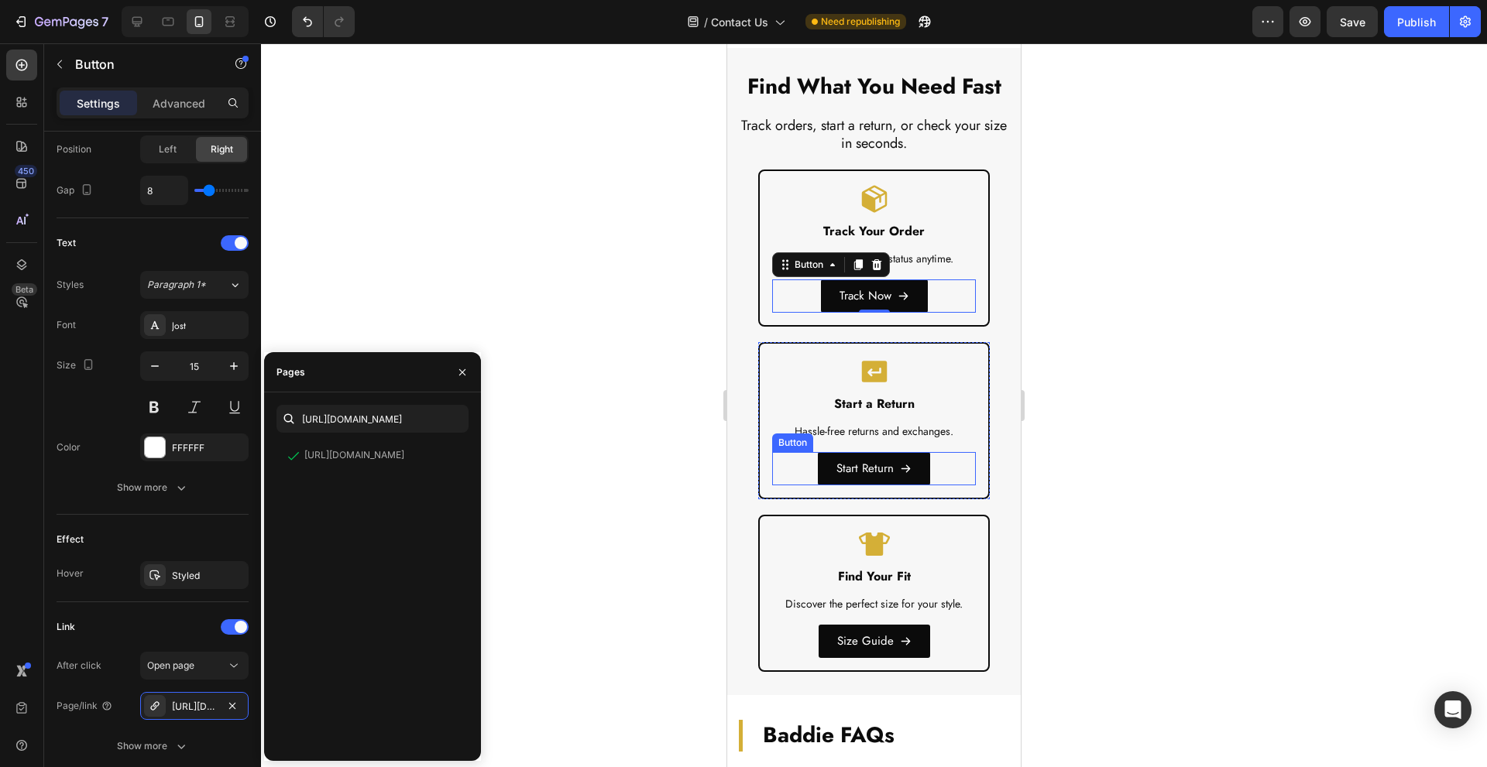
click at [944, 473] on div "Start Return Button" at bounding box center [874, 468] width 204 height 33
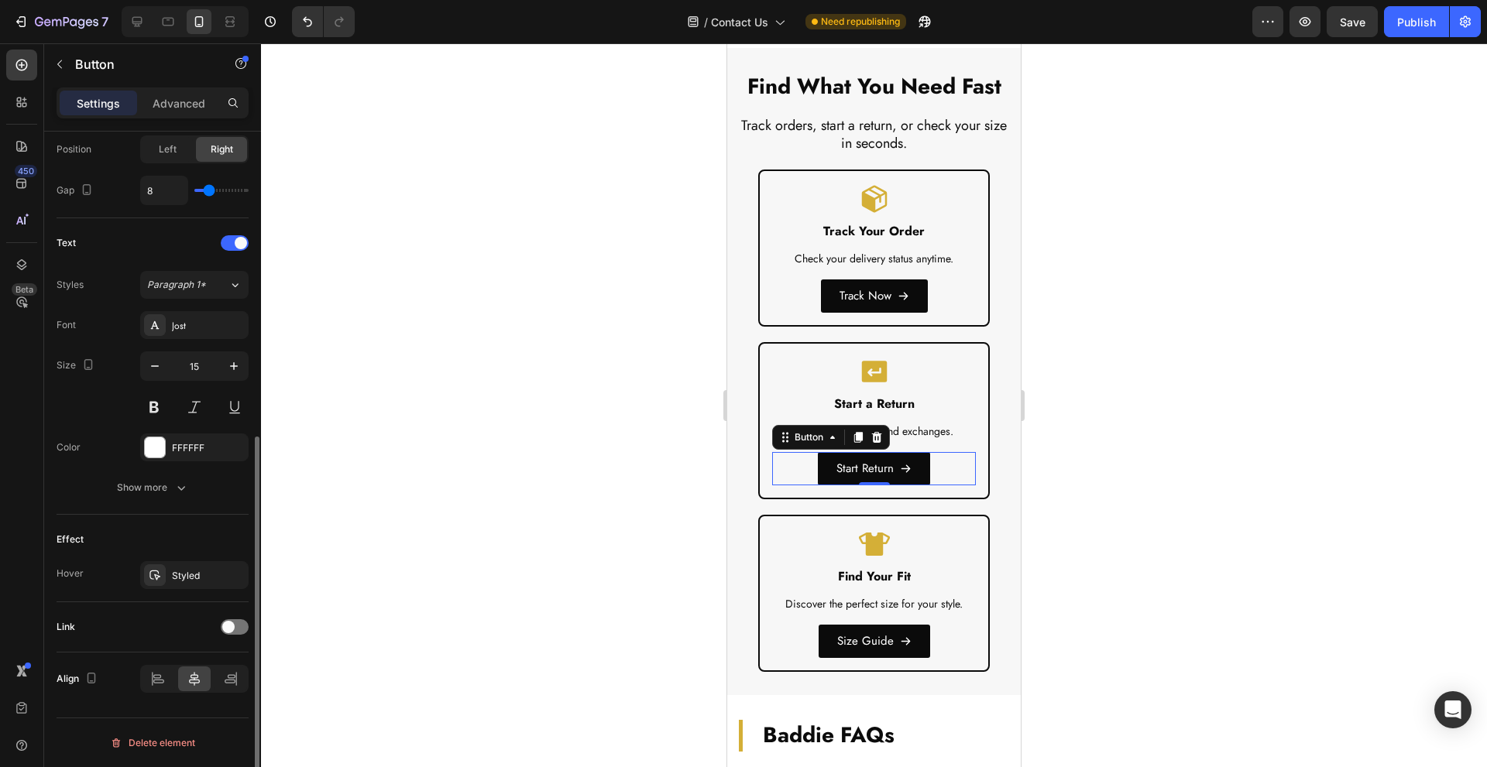
click at [222, 637] on div "Link" at bounding box center [153, 627] width 192 height 25
click at [234, 634] on div at bounding box center [235, 627] width 28 height 15
click at [184, 706] on div "Add..." at bounding box center [208, 707] width 73 height 14
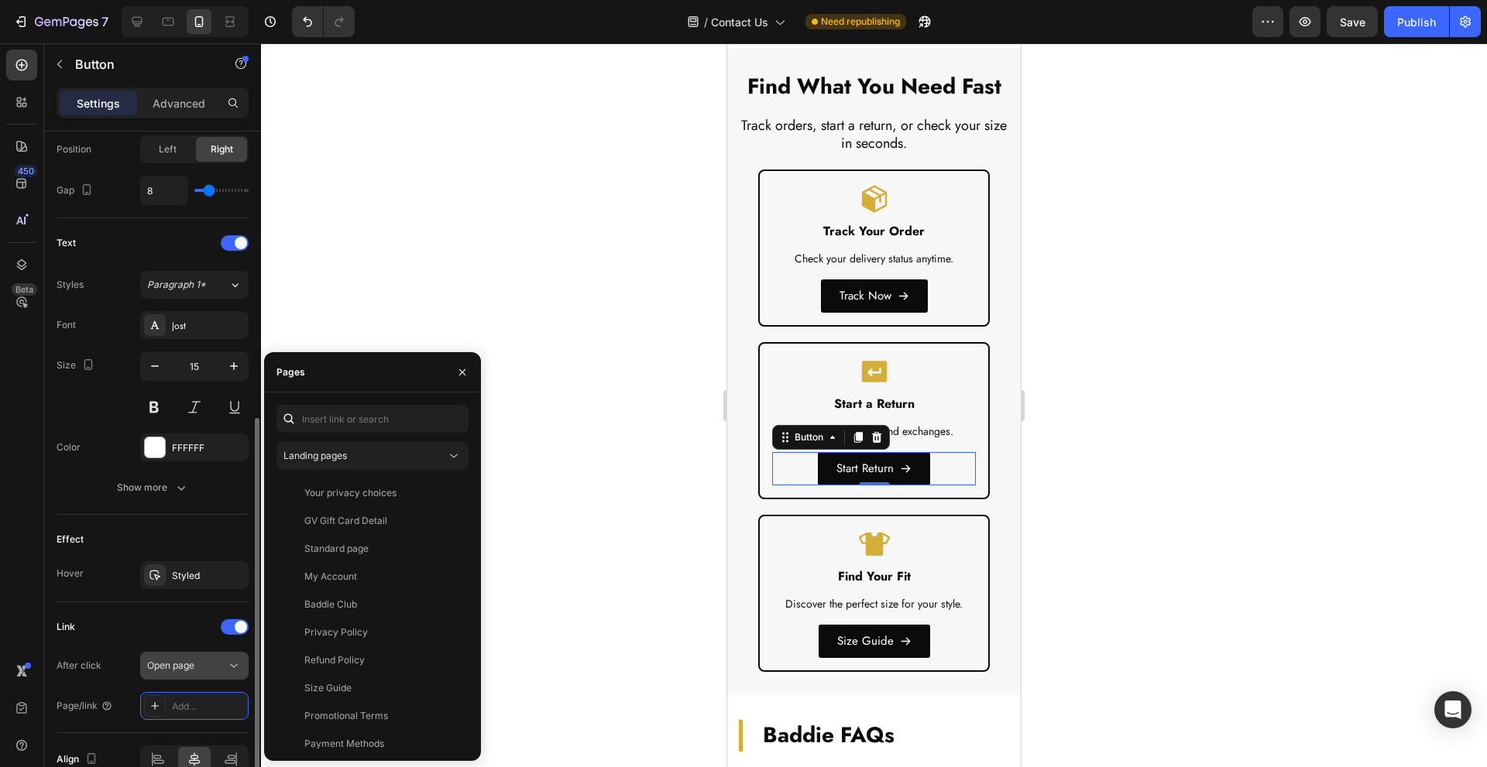
click at [194, 664] on span "Open page" at bounding box center [170, 666] width 47 height 12
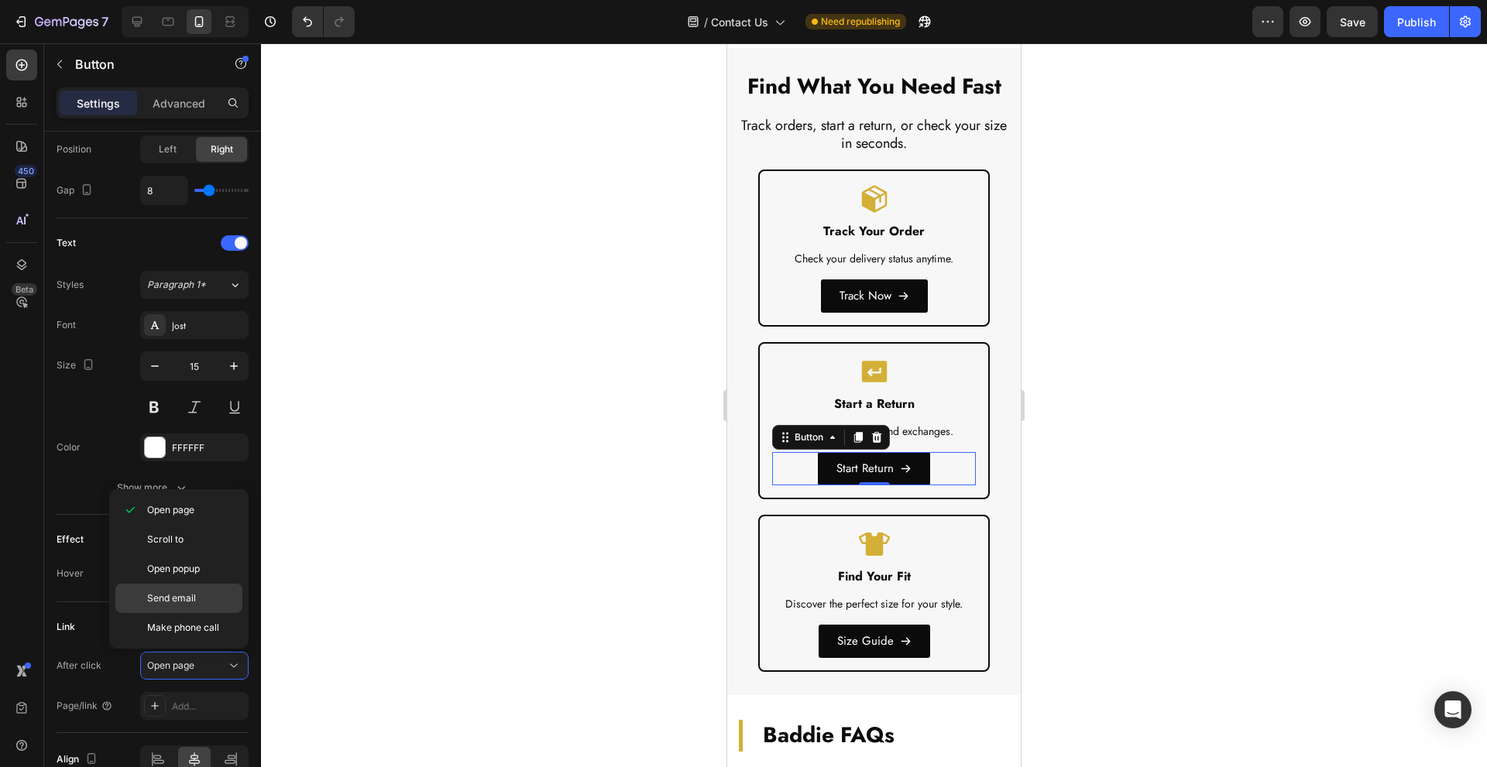
click at [204, 596] on p "Send email" at bounding box center [191, 599] width 88 height 14
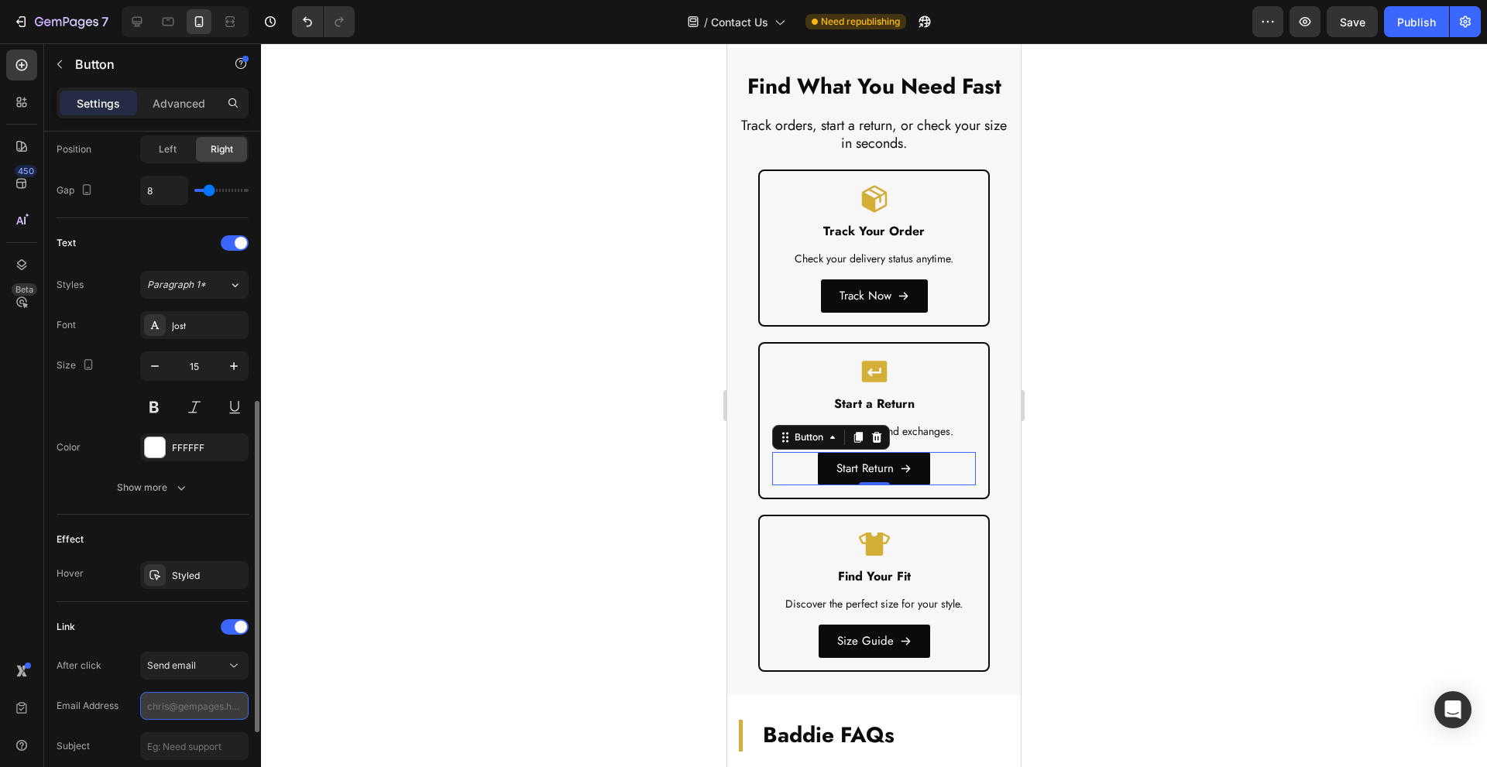
click at [194, 699] on input "text" at bounding box center [194, 706] width 108 height 28
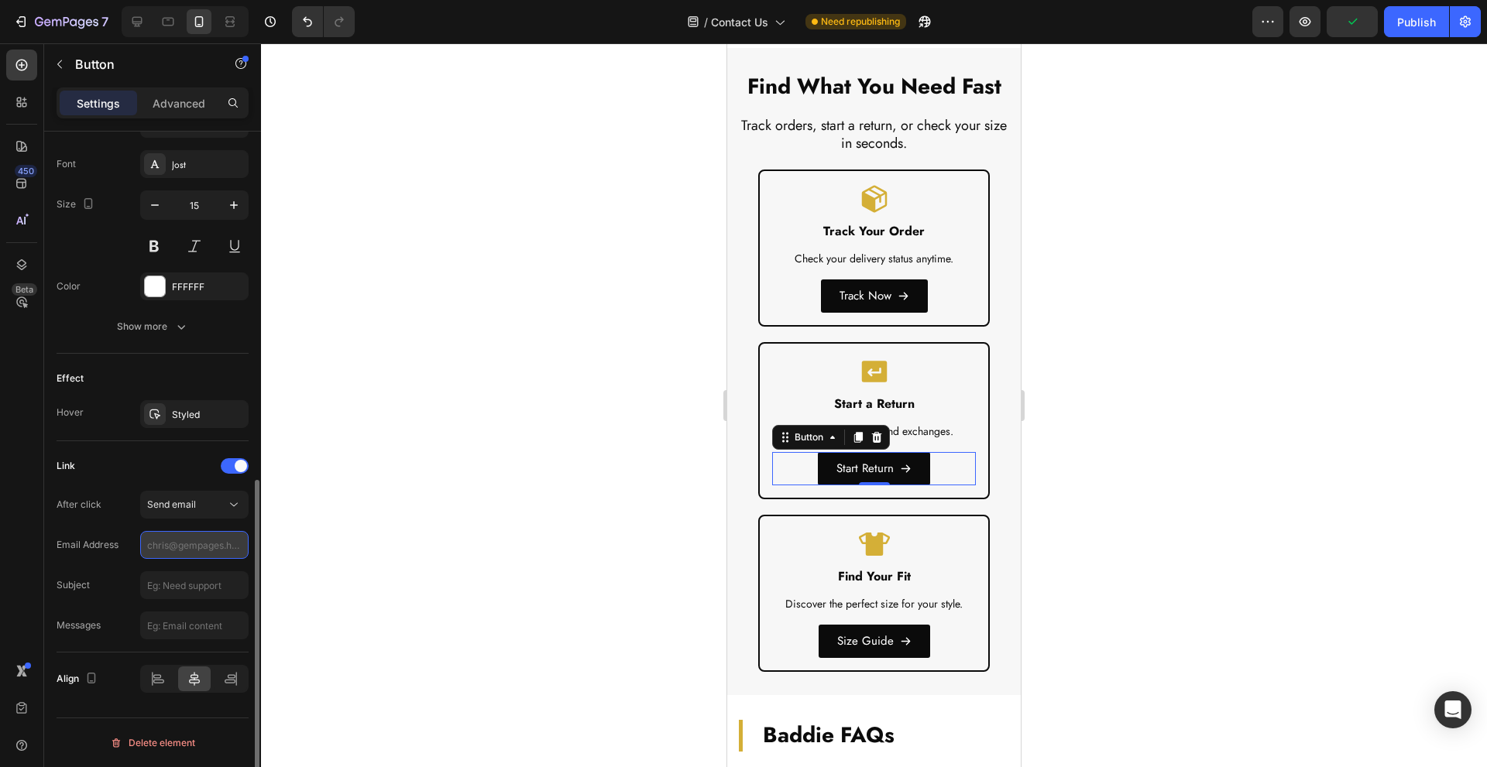
click at [196, 540] on input "text" at bounding box center [194, 545] width 108 height 28
paste input "returns@thebaddiebrand.com"
type input "returns@thebaddiebrand.com"
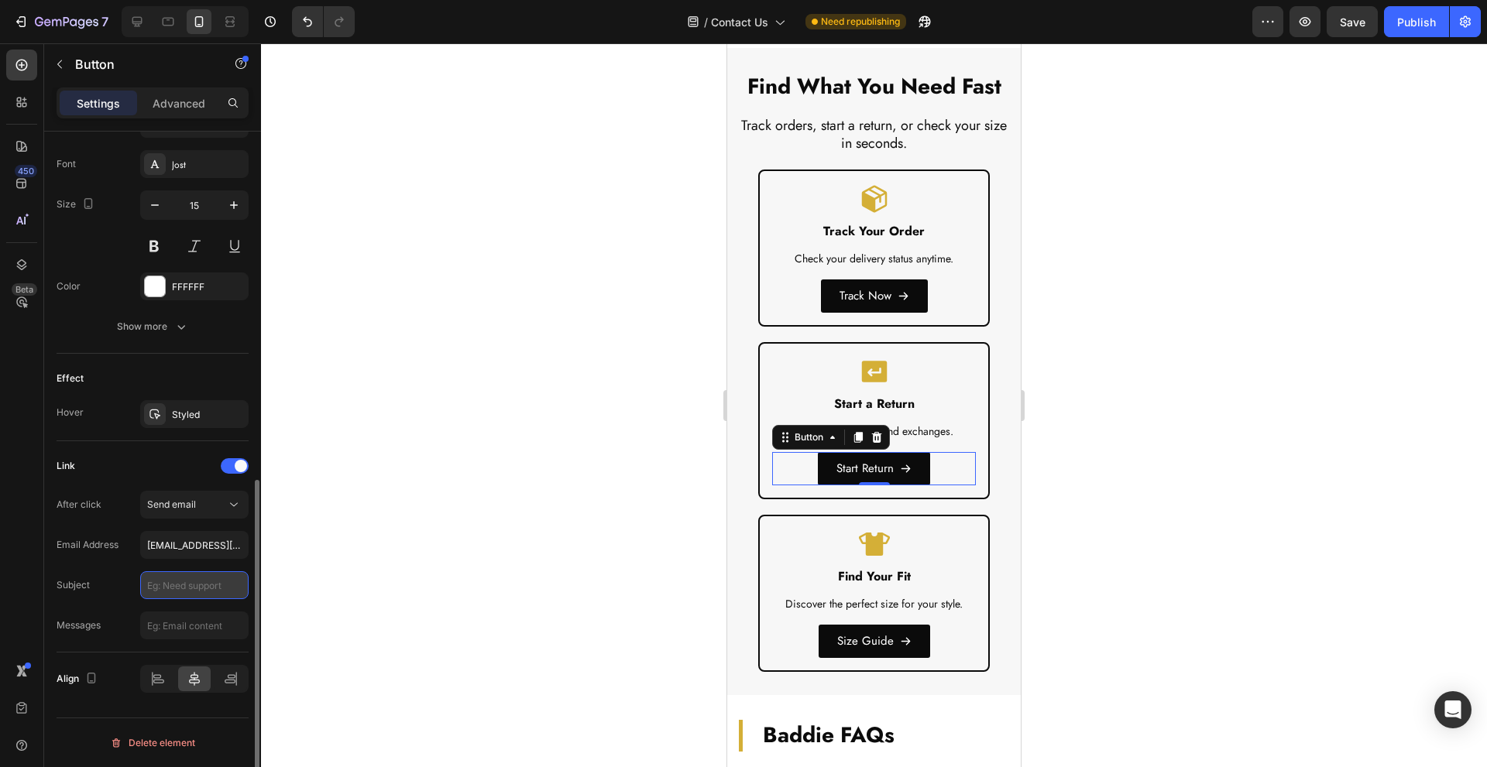
click at [166, 585] on input "text" at bounding box center [194, 586] width 108 height 28
paste input "Return Request – Order #"
type input "Return Request – Order #"
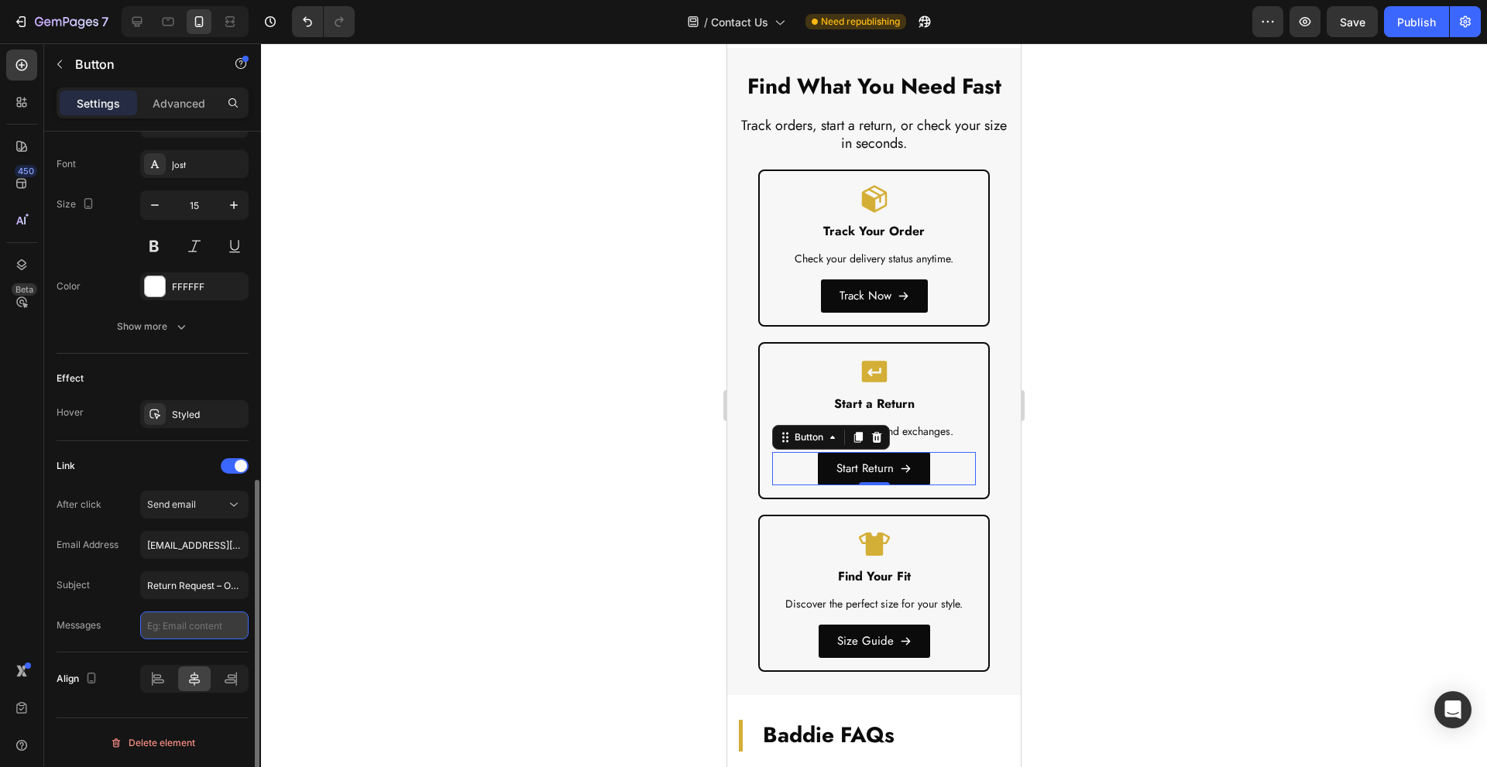
click at [197, 626] on input "text" at bounding box center [194, 626] width 108 height 28
paste input "Hi Baddie Brand Team, I would like to request a return for my recent order. Her…"
type input "Hi Baddie Brand Team, I would like to request a return for my recent order. Her…"
click at [939, 632] on div "Size Guide Button" at bounding box center [874, 641] width 204 height 33
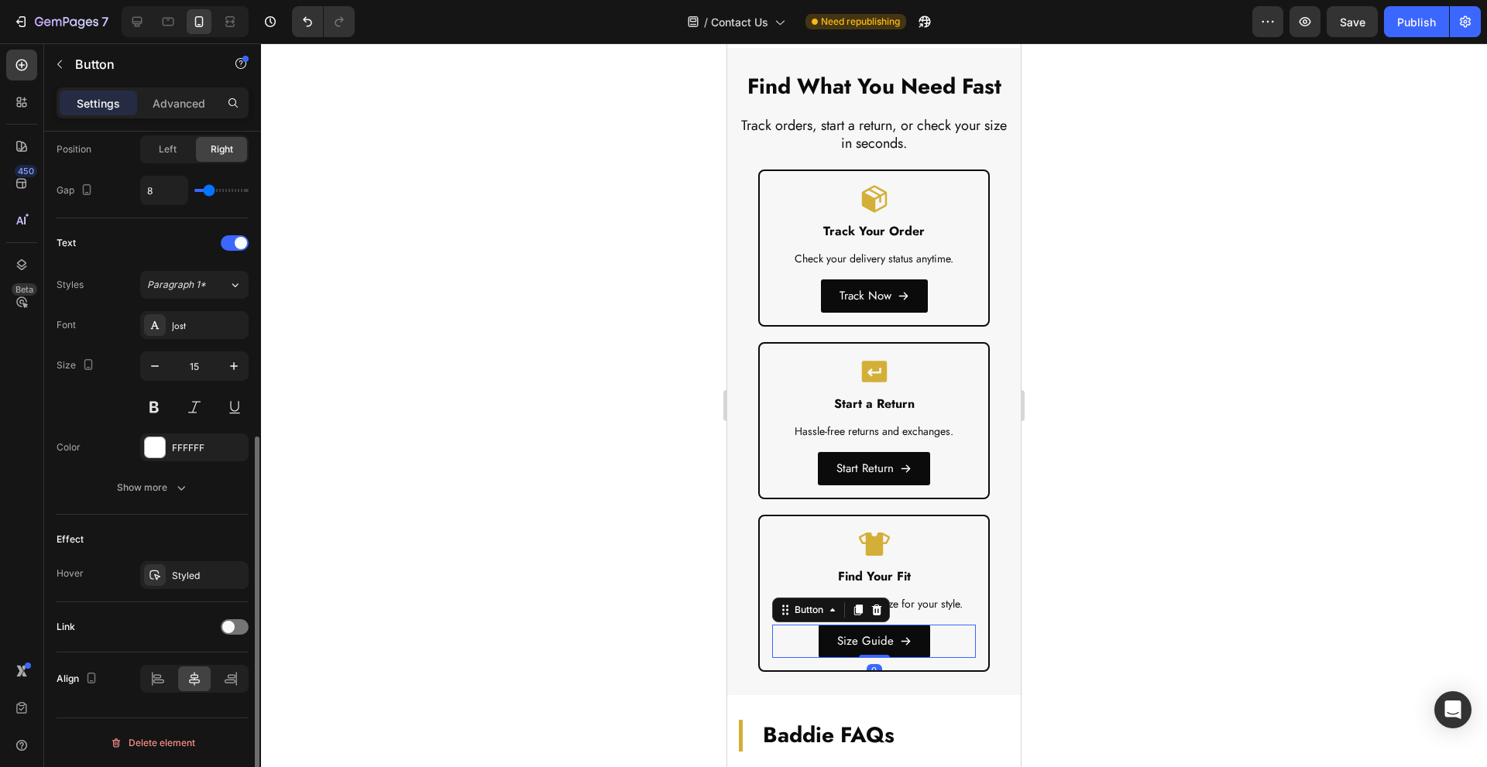
scroll to position [553, 0]
click at [233, 623] on span at bounding box center [228, 627] width 12 height 12
click at [175, 700] on div "Add..." at bounding box center [208, 707] width 73 height 14
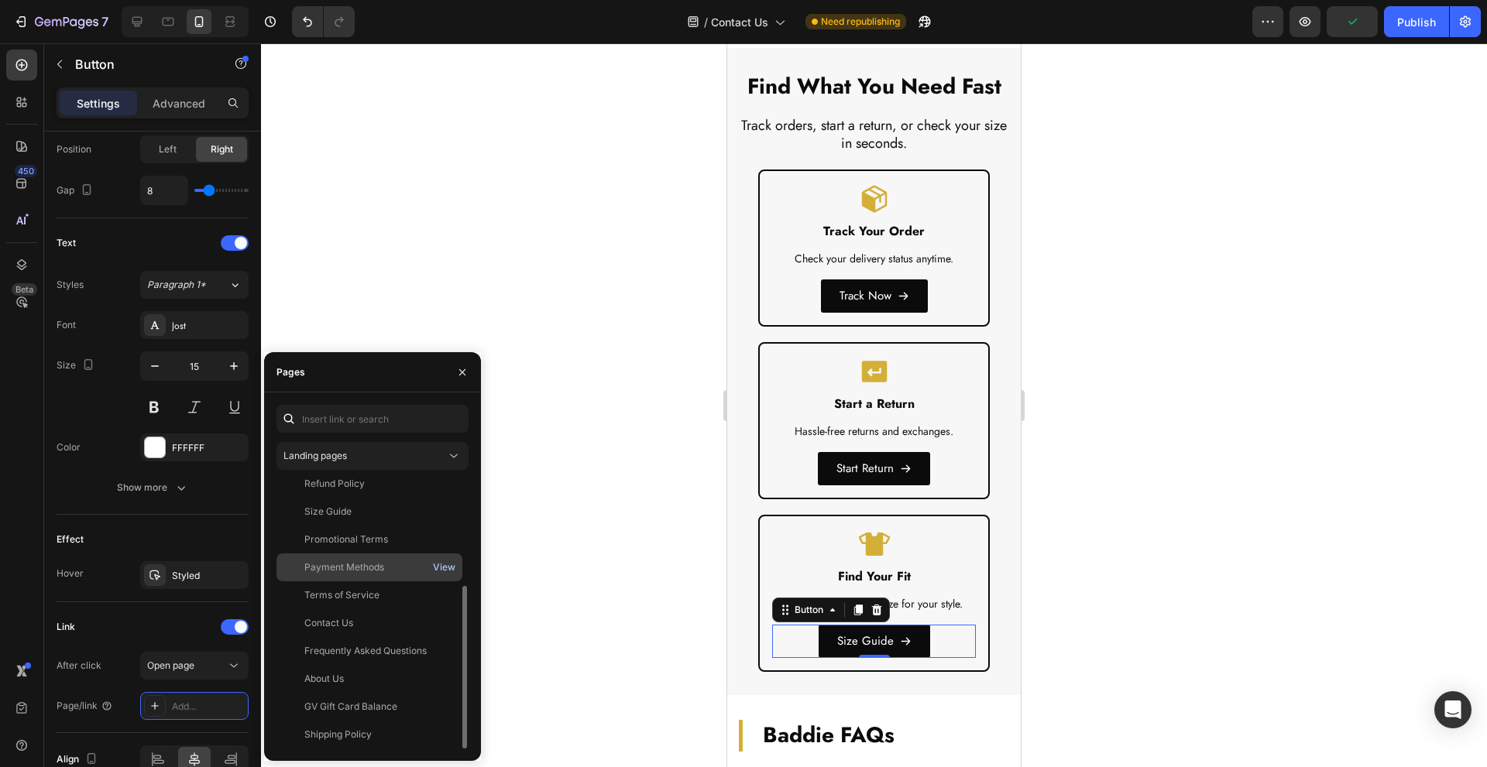
scroll to position [74, 0]
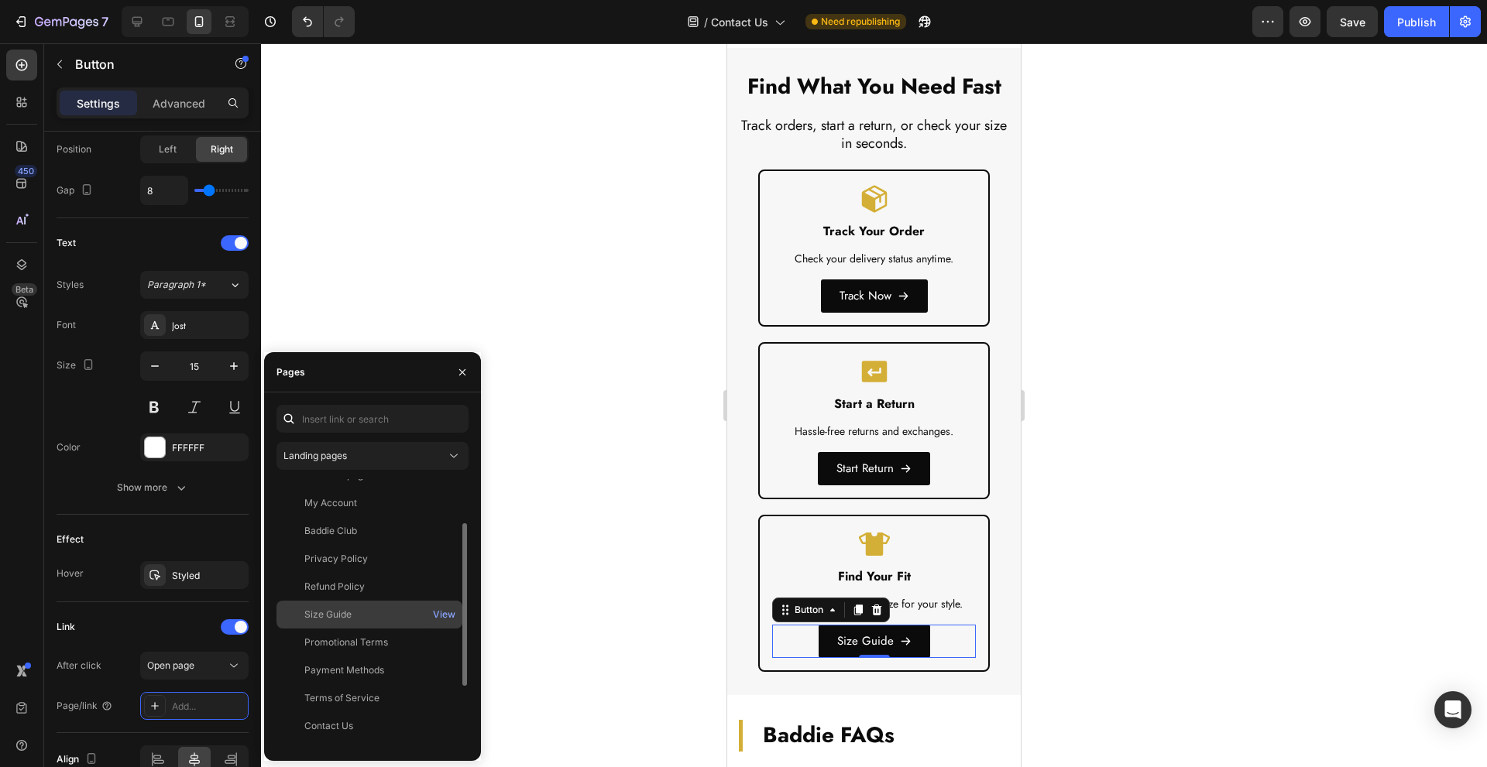
click at [373, 620] on div "Size Guide" at bounding box center [369, 615] width 173 height 14
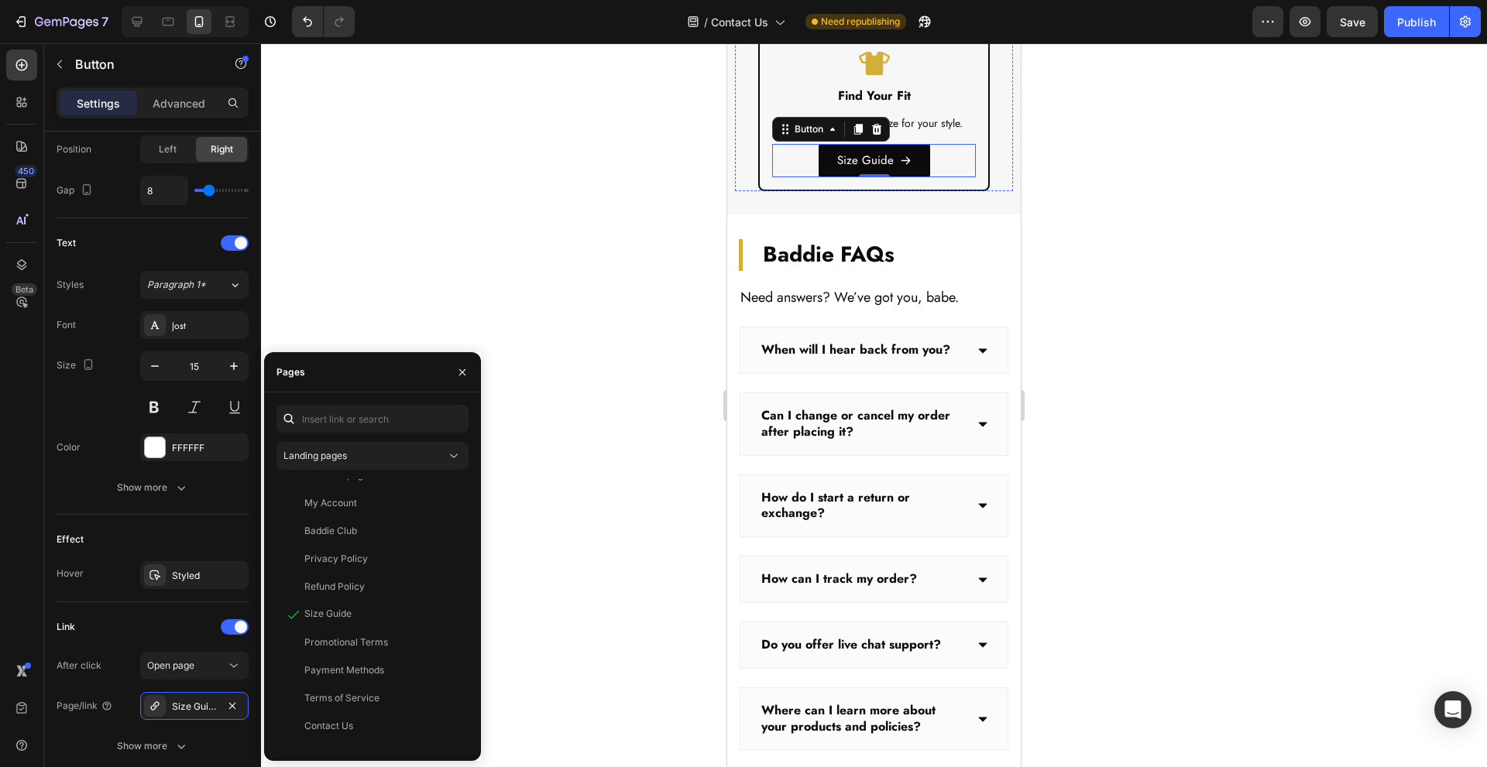
scroll to position [1136, 0]
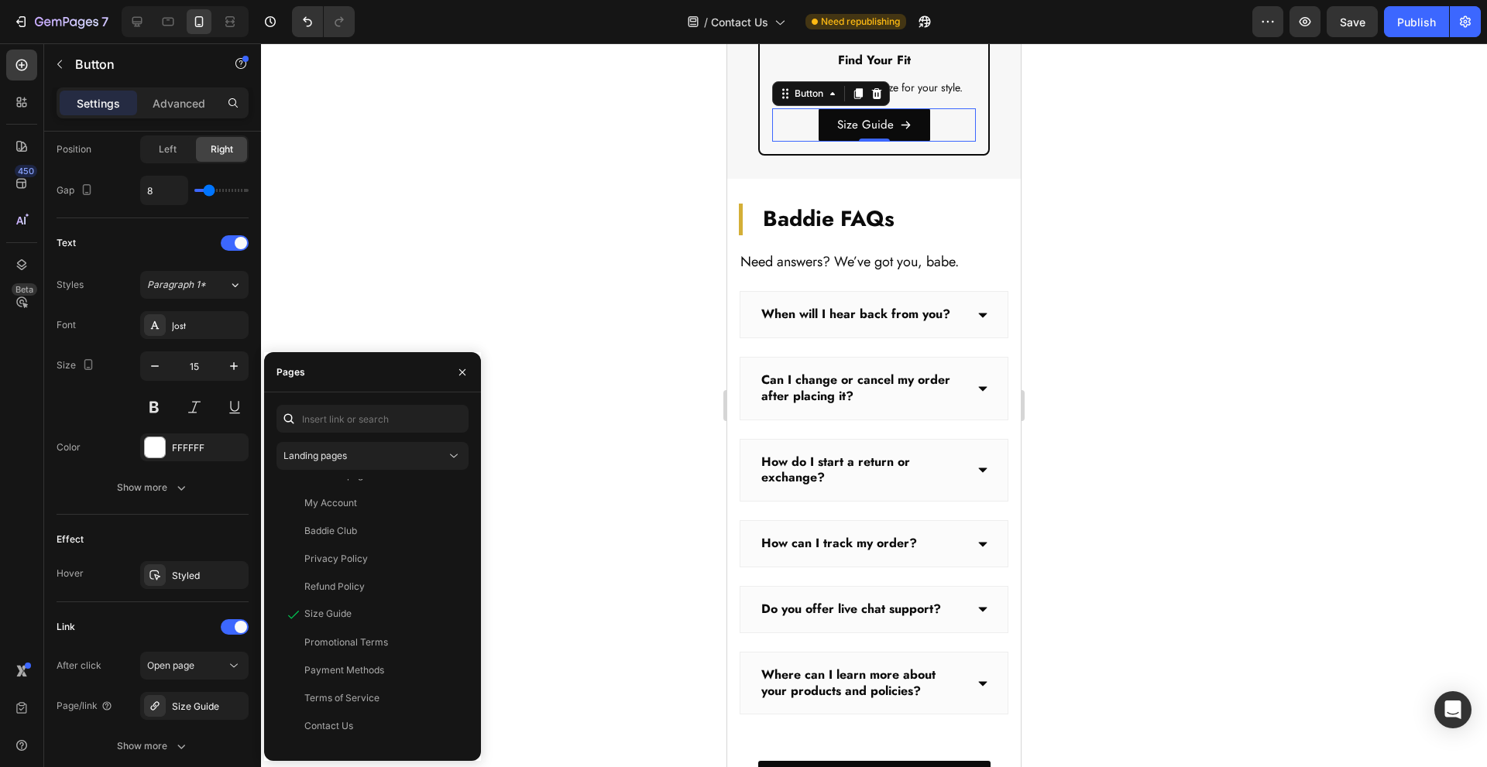
click at [658, 409] on div at bounding box center [874, 405] width 1226 height 724
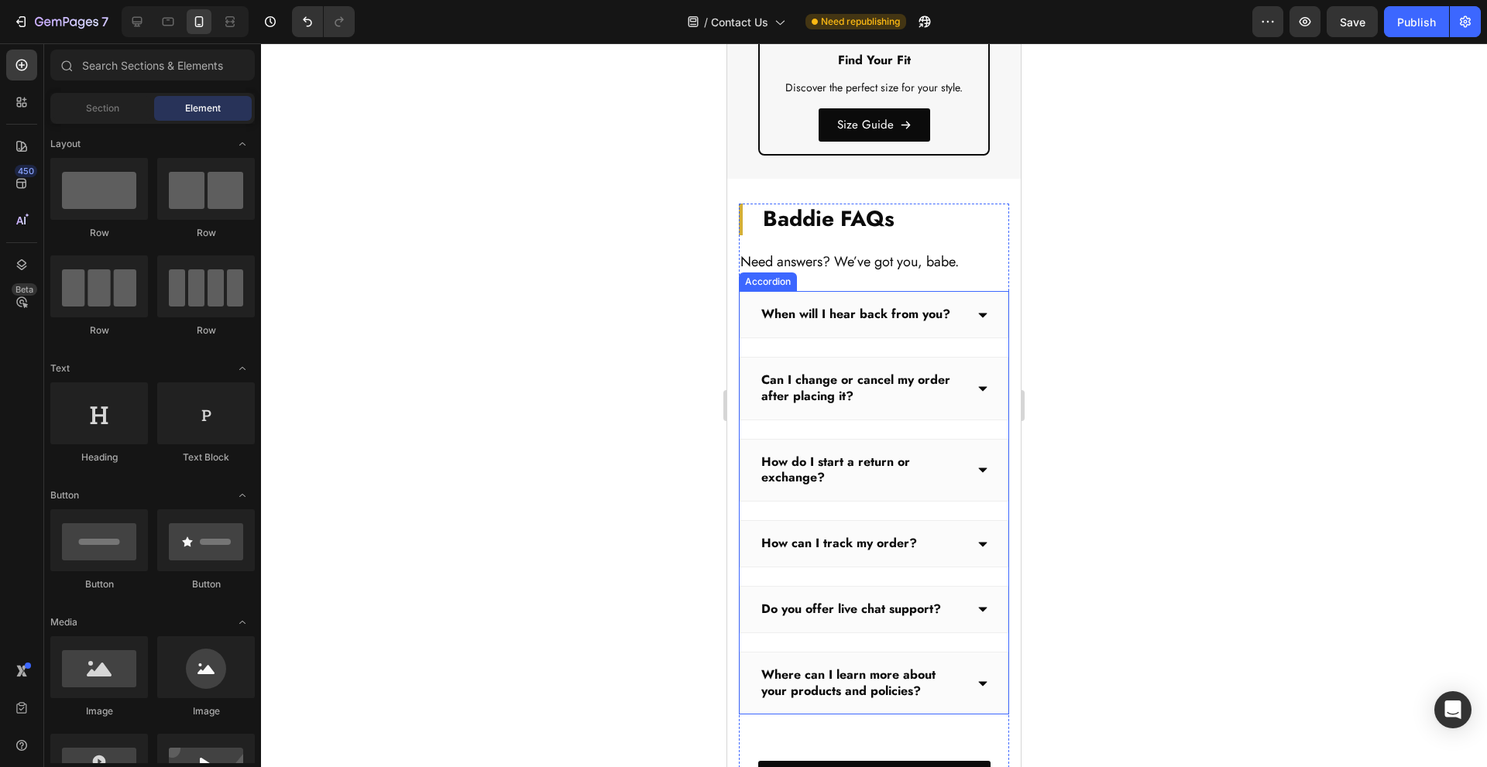
scroll to position [1446, 0]
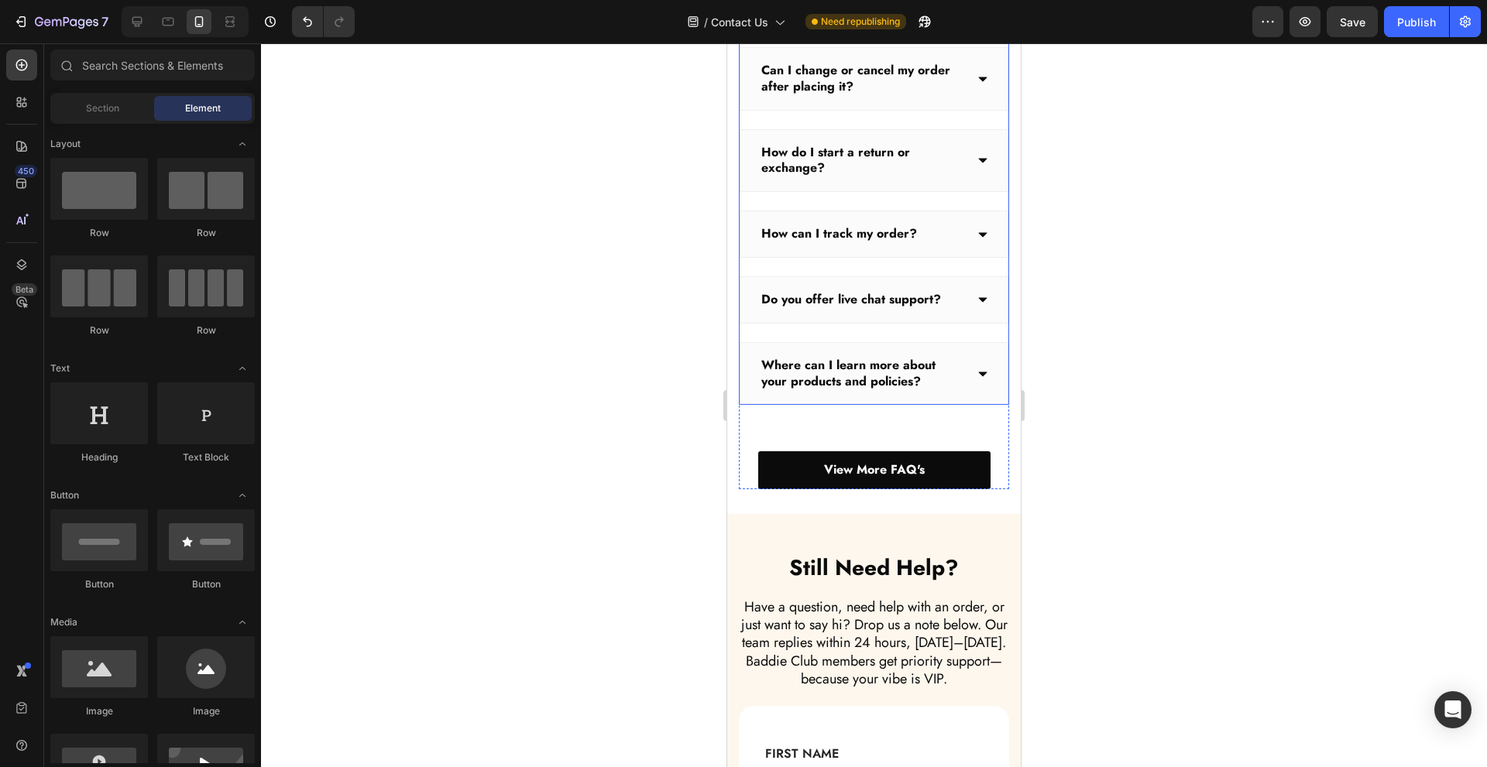
click at [977, 373] on icon at bounding box center [983, 374] width 12 height 12
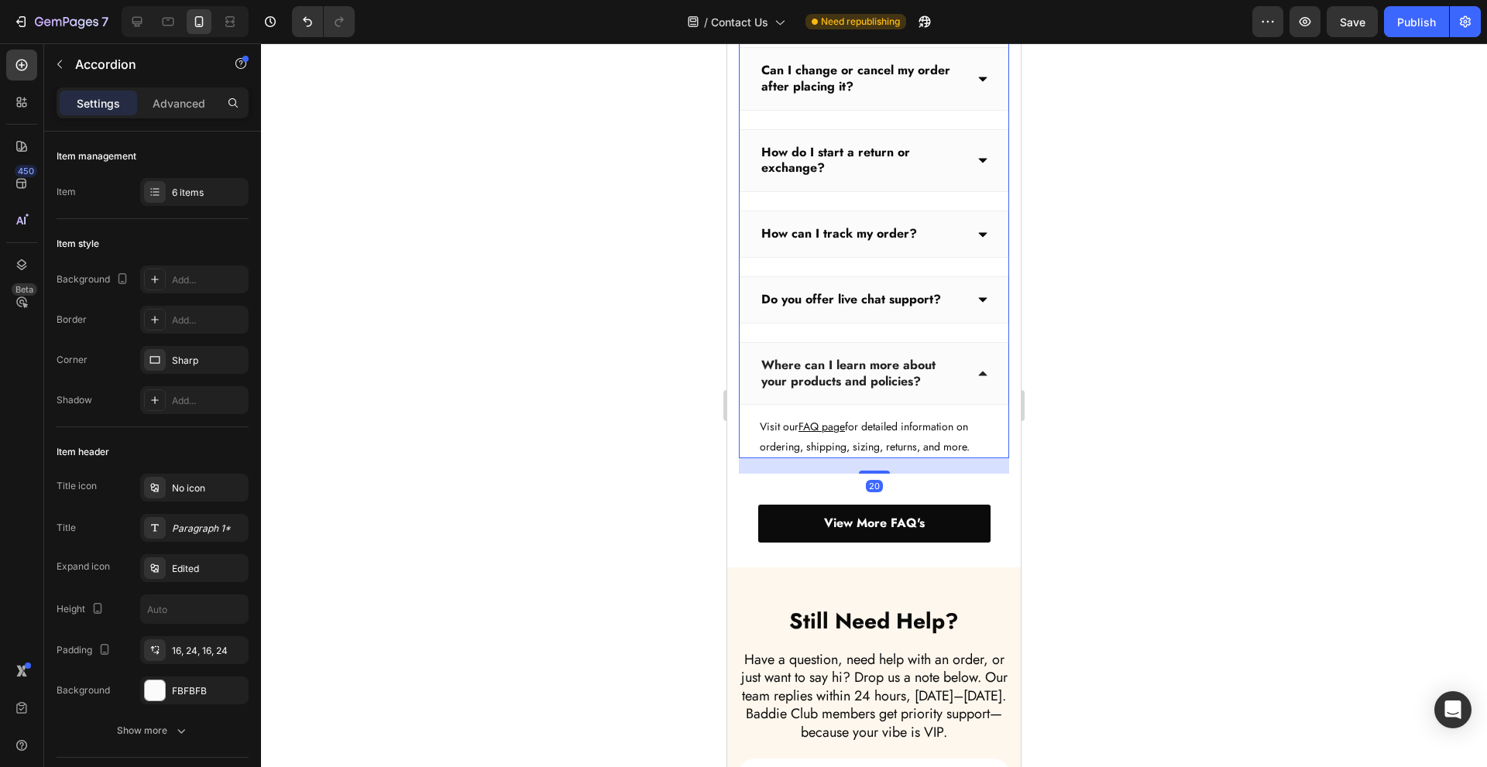
click at [977, 373] on icon at bounding box center [983, 374] width 12 height 12
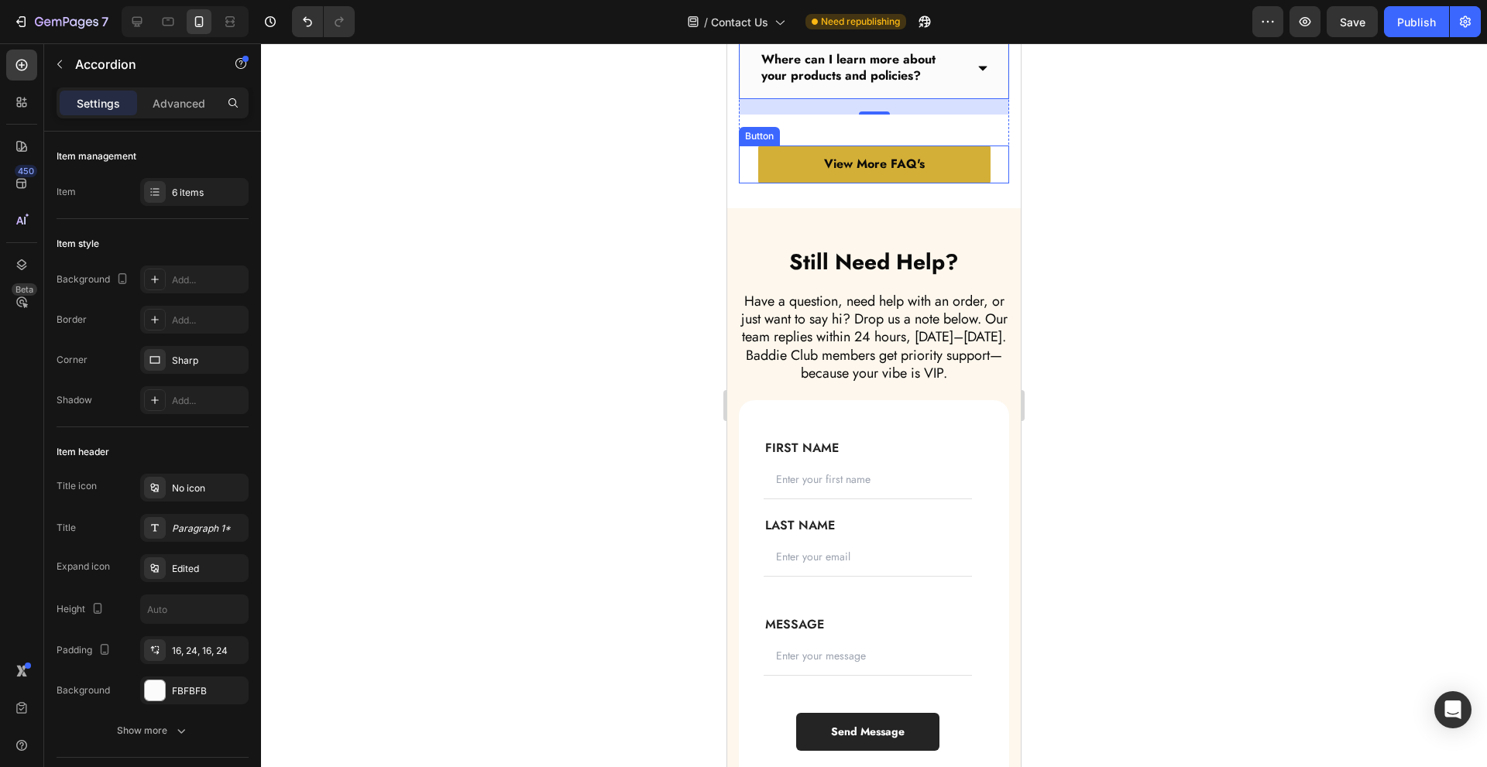
scroll to position [1756, 0]
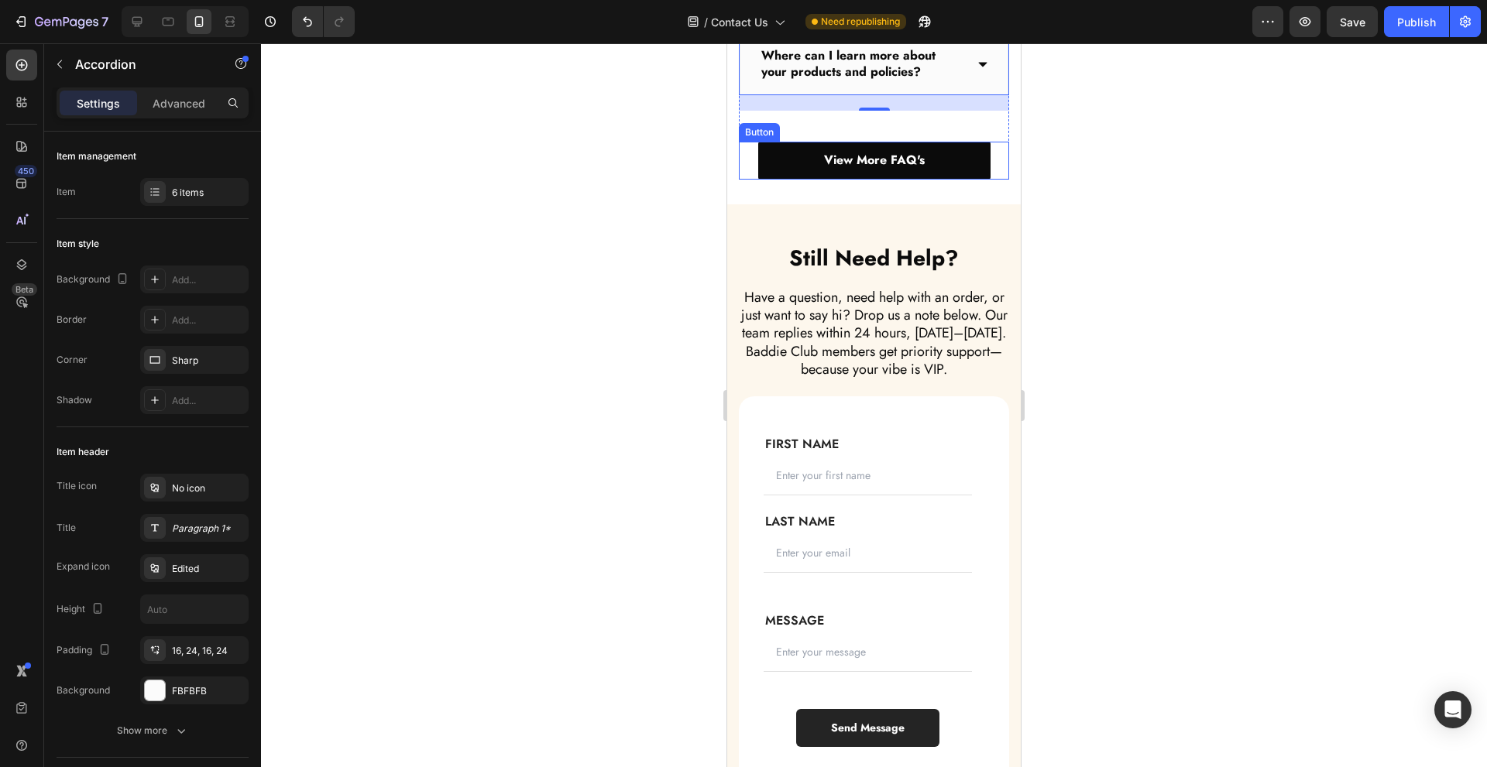
click at [987, 163] on div "View More FAQ's Button" at bounding box center [874, 161] width 270 height 38
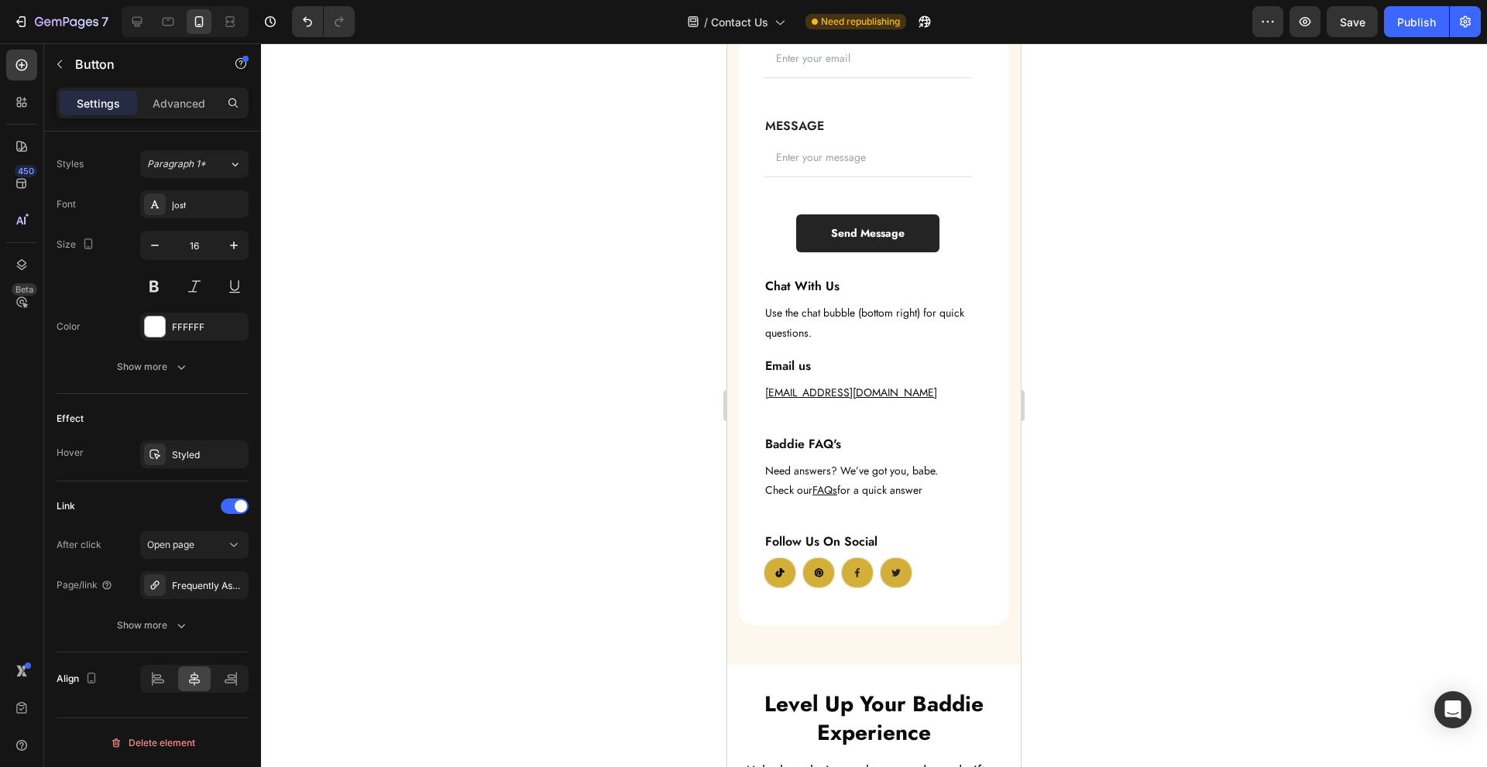
scroll to position [2788, 0]
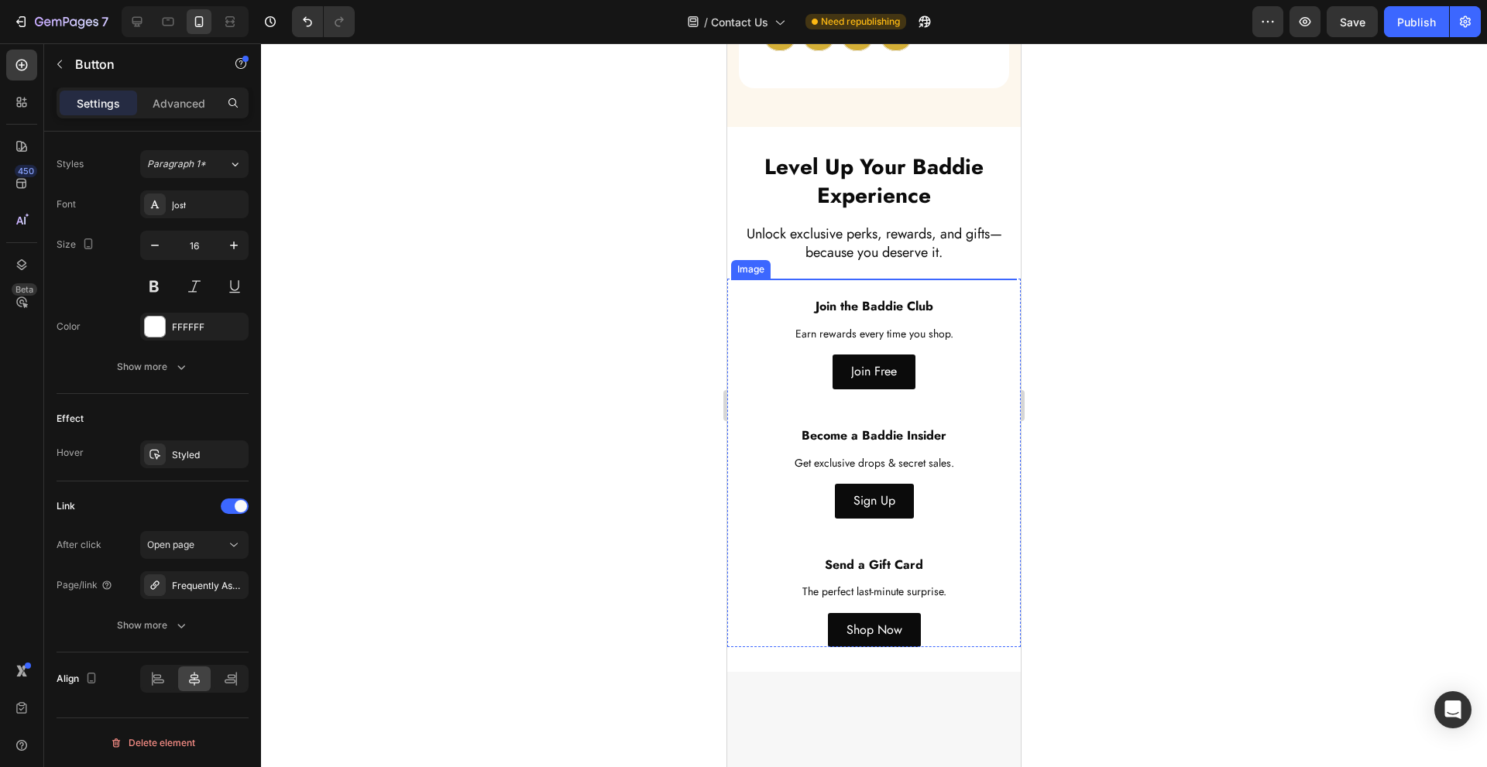
click at [864, 428] on img at bounding box center [874, 386] width 286 height 215
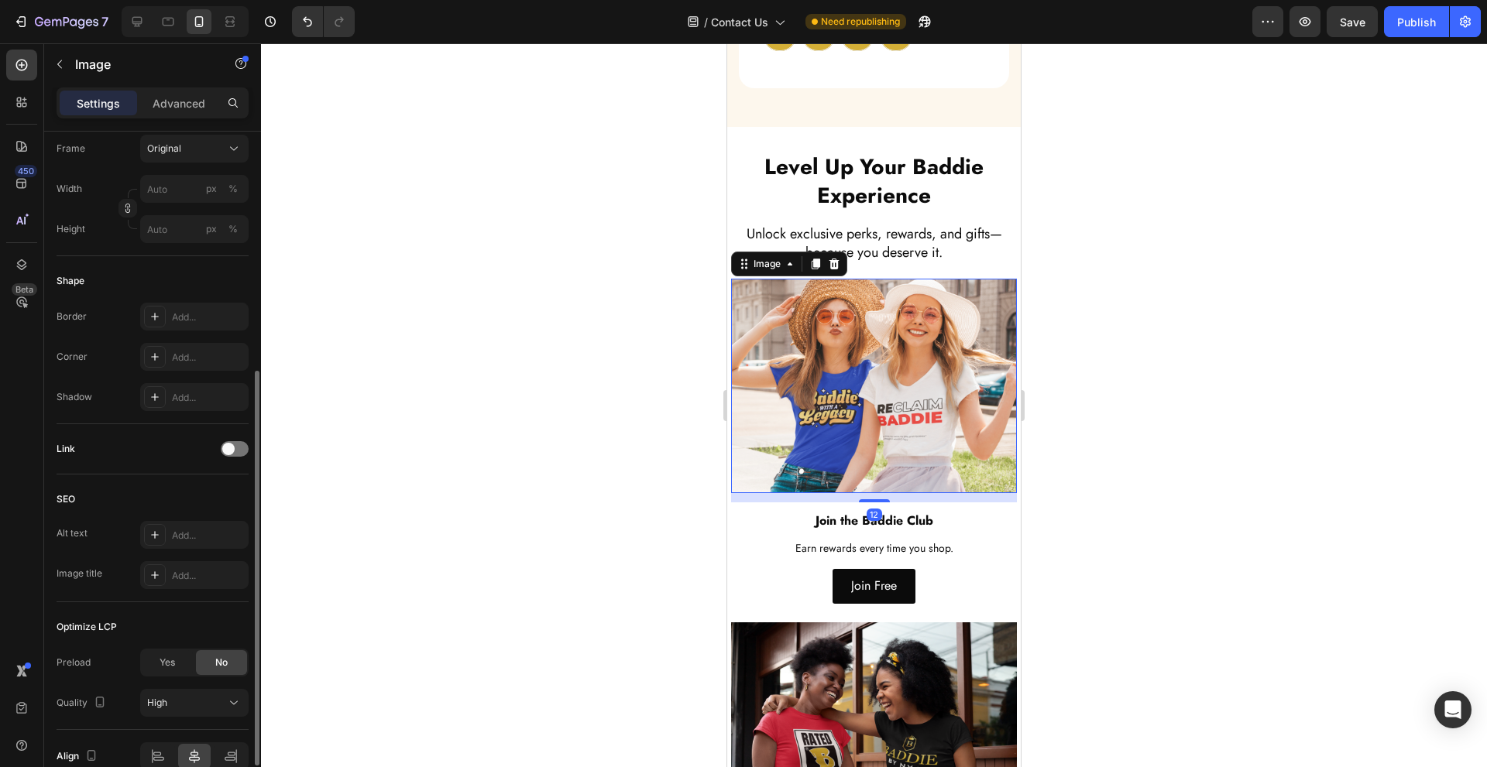
scroll to position [489, 0]
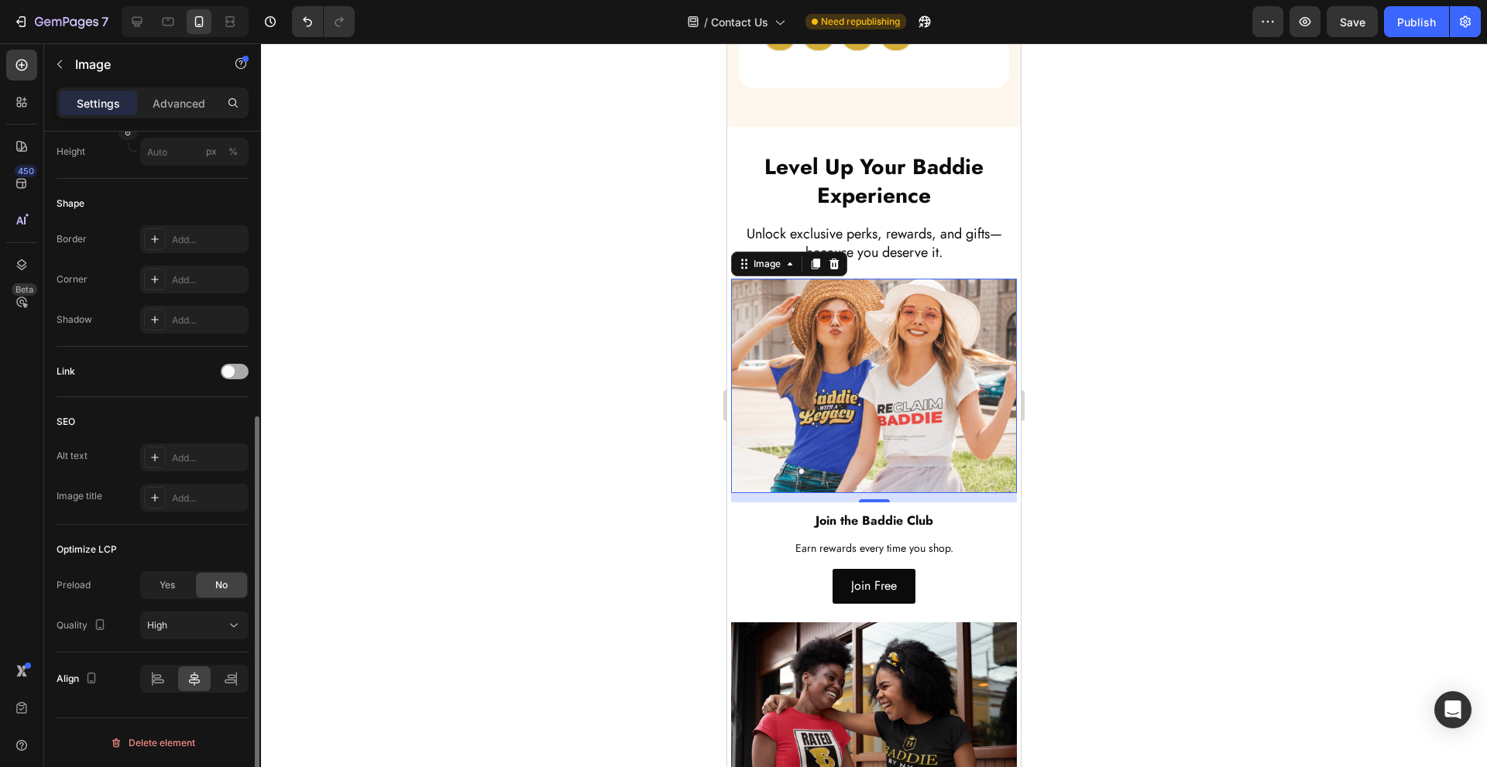
click at [224, 371] on span at bounding box center [228, 372] width 12 height 12
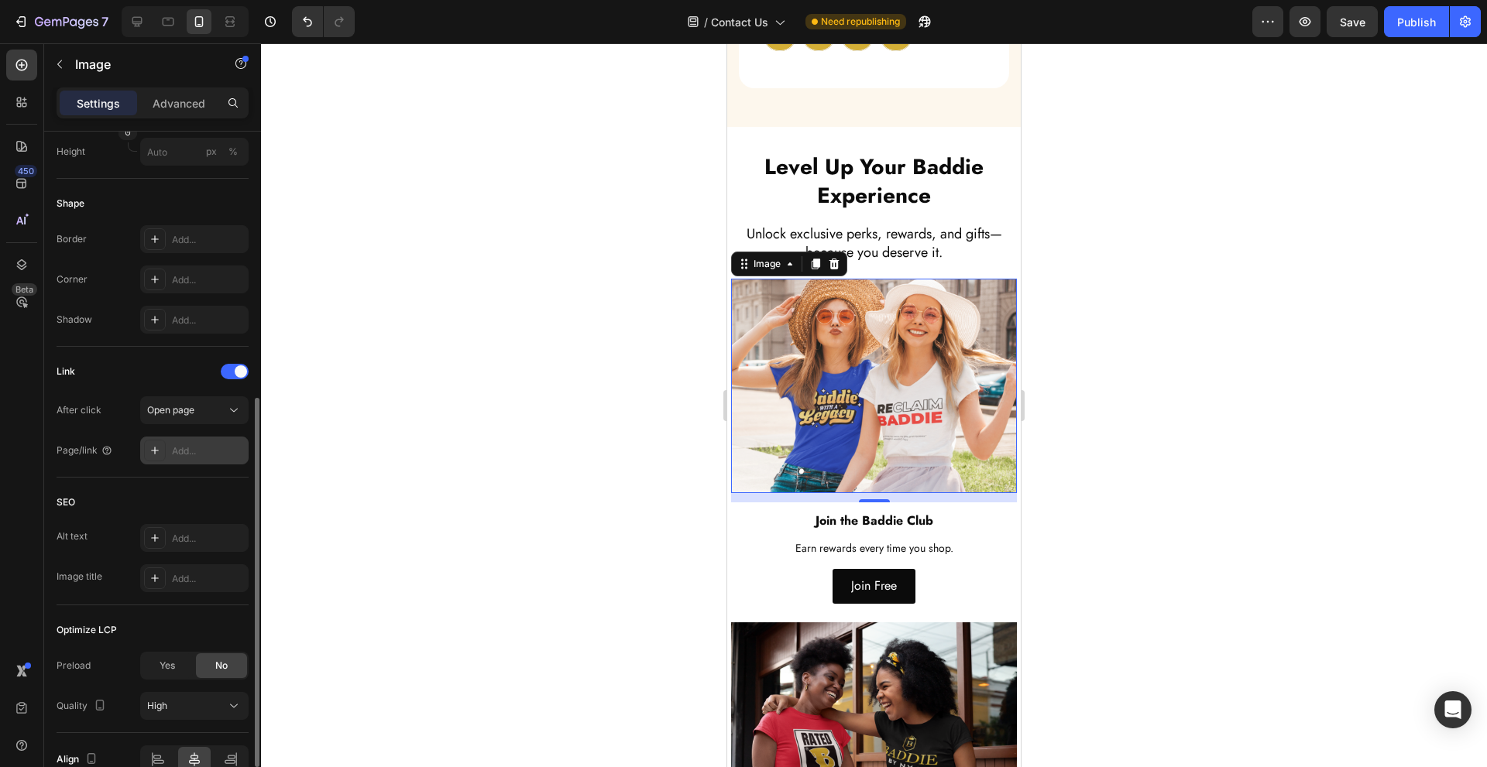
click at [194, 441] on div "Add..." at bounding box center [194, 451] width 108 height 28
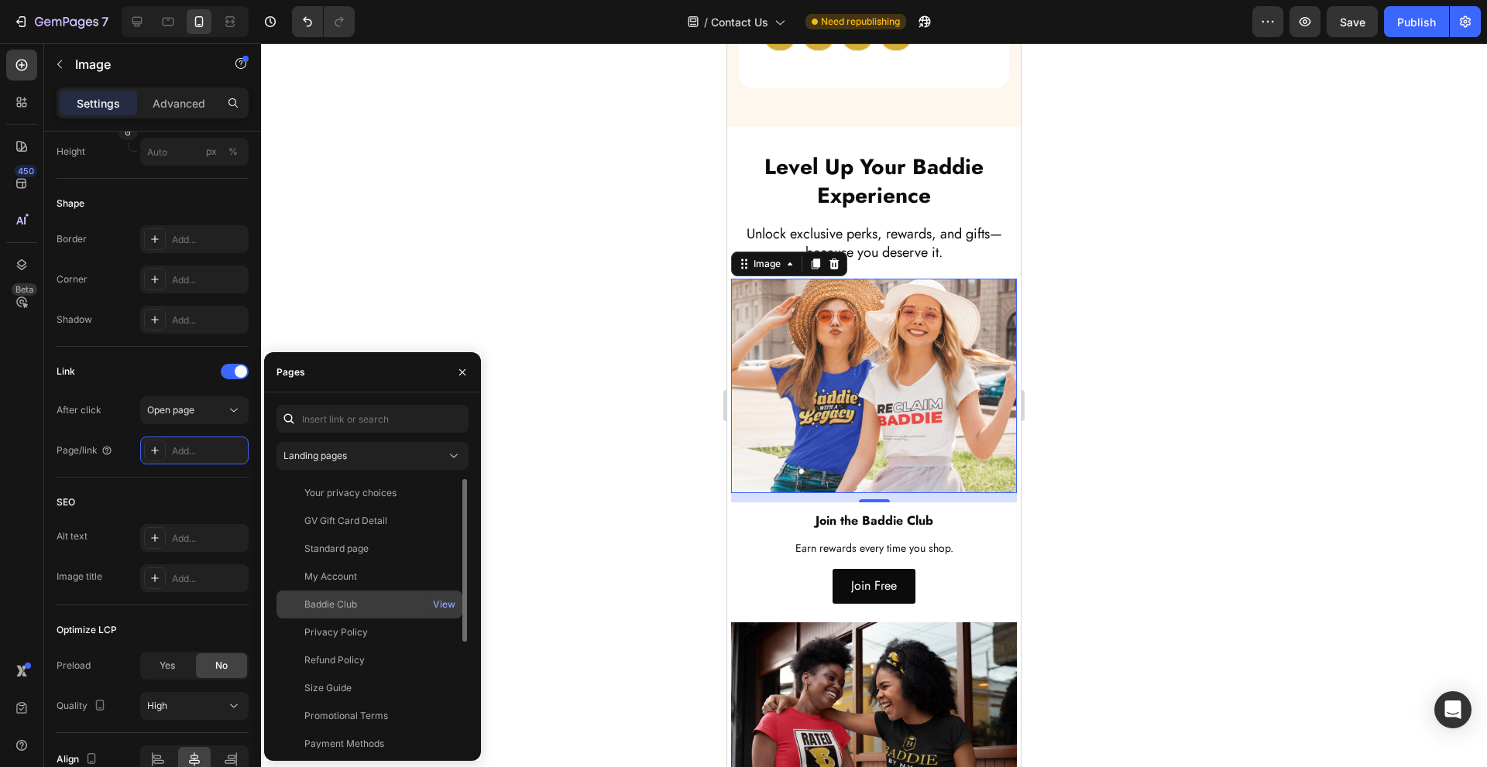
click at [403, 619] on div "Baddie Club View" at bounding box center [369, 633] width 186 height 28
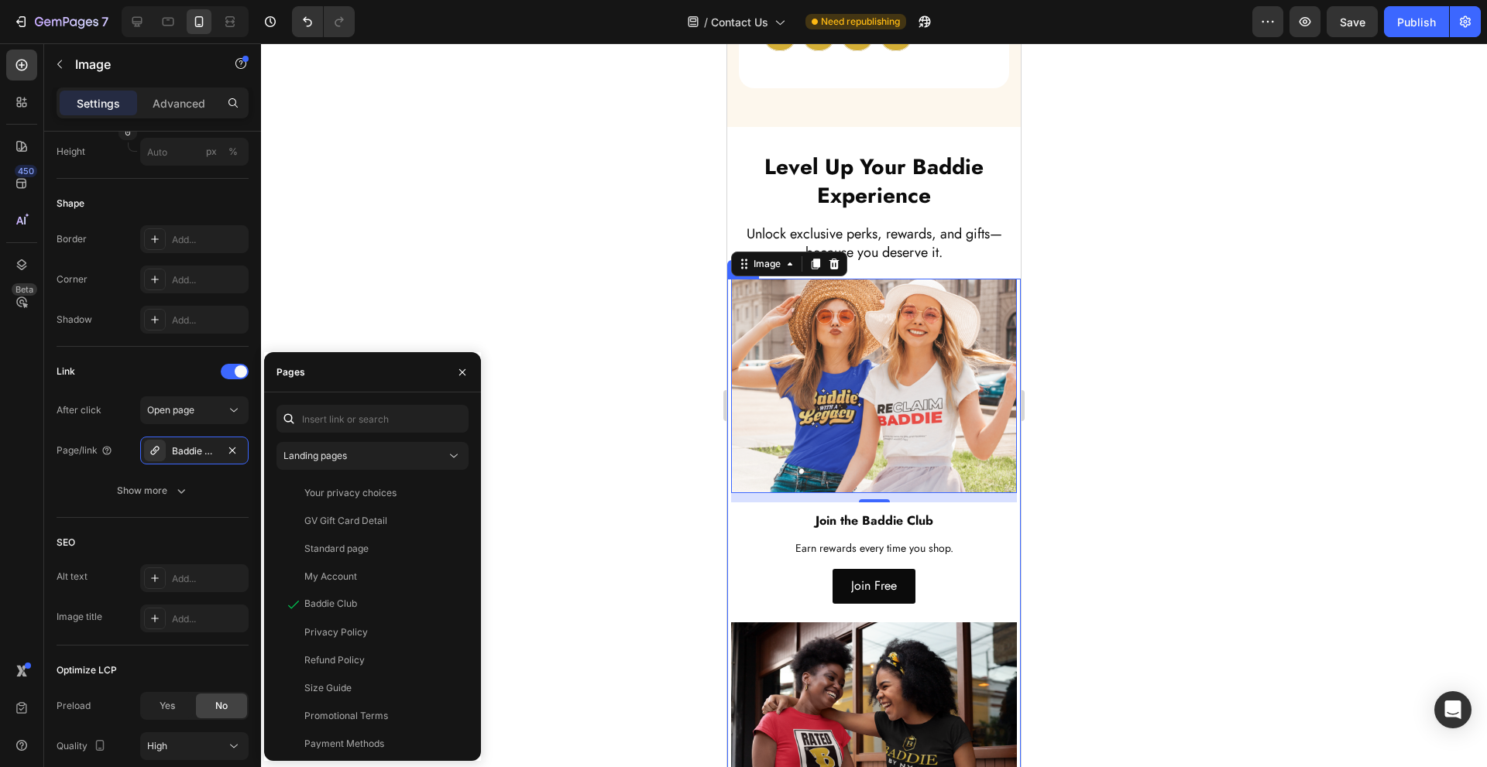
click at [786, 581] on div "Join Free Button" at bounding box center [874, 586] width 286 height 35
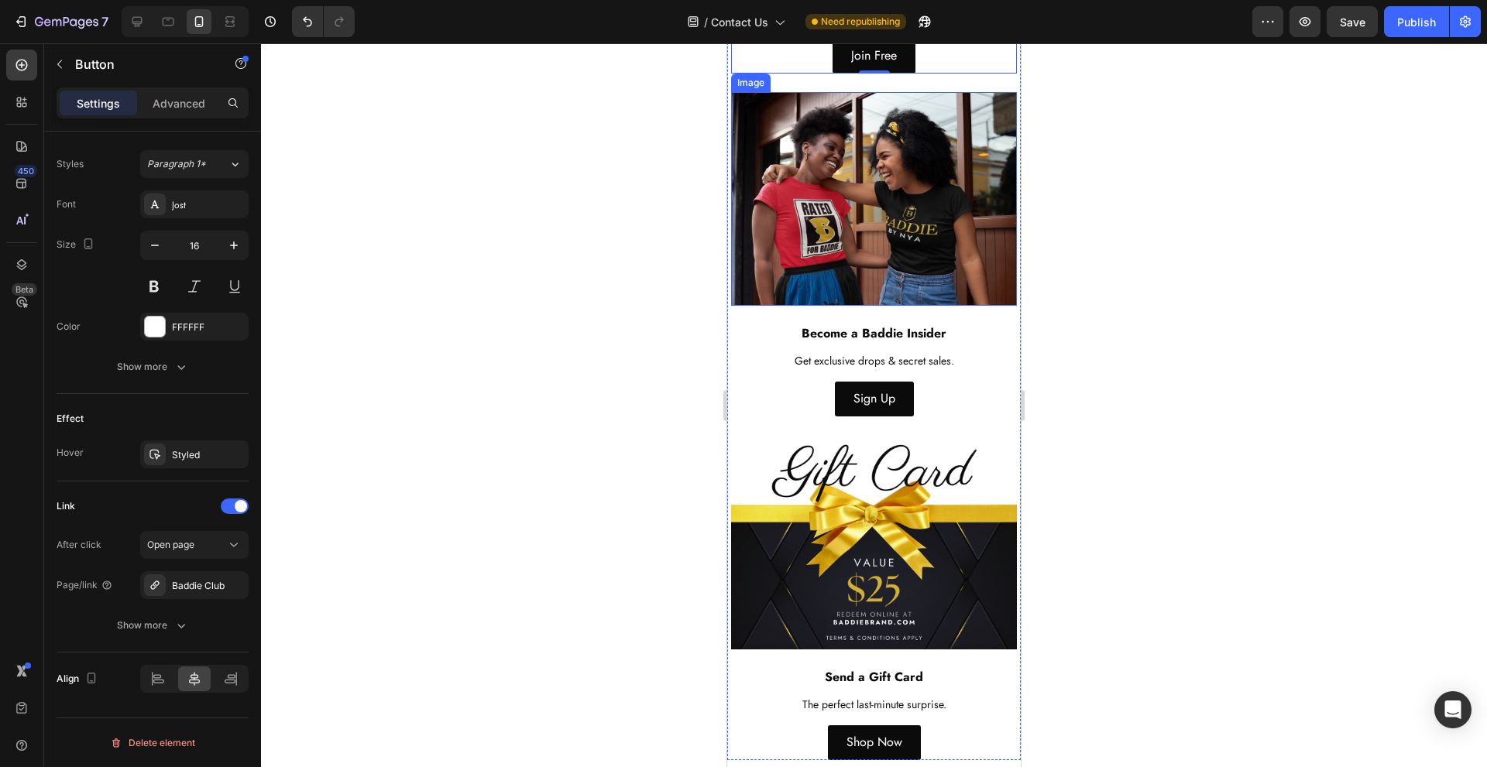
scroll to position [3408, 0]
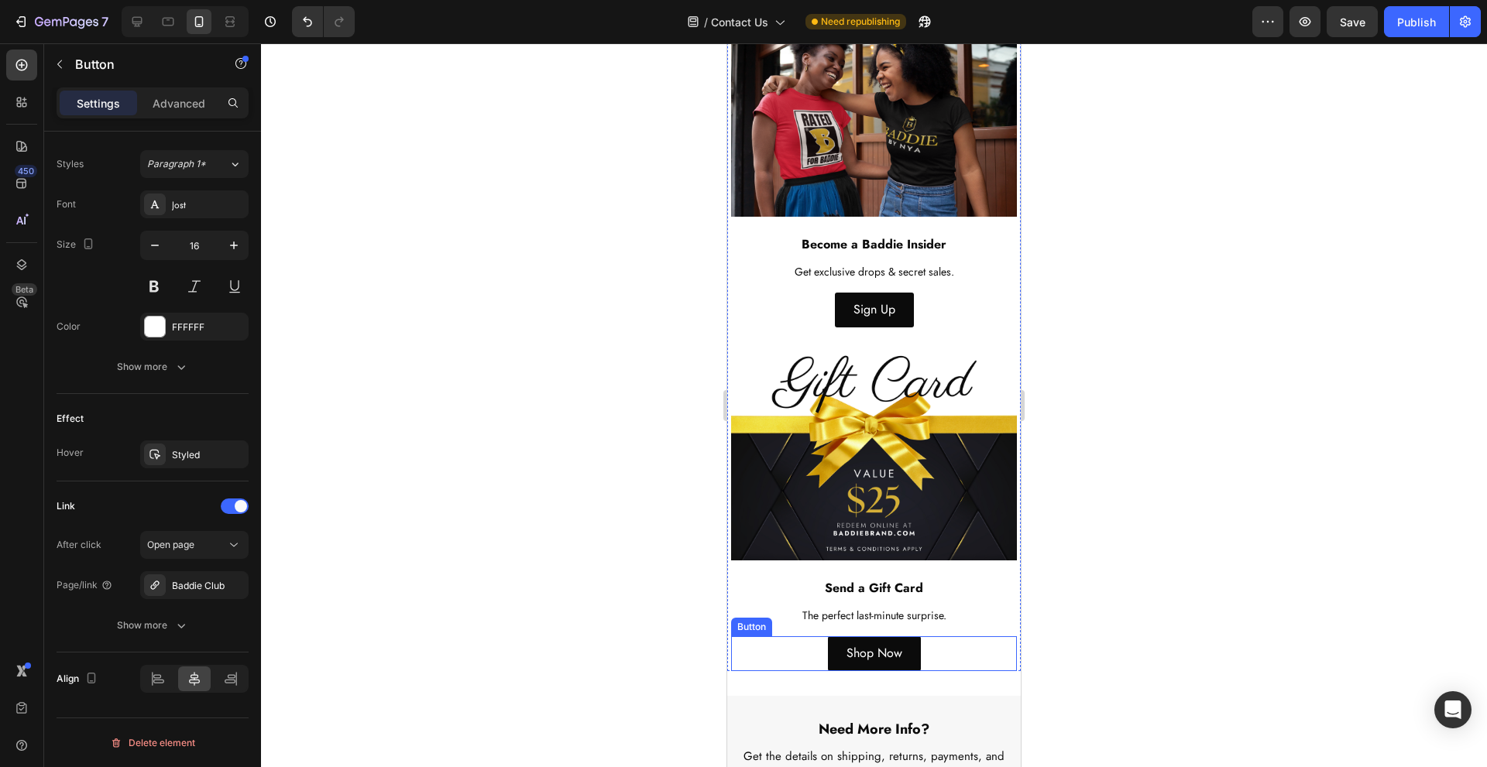
click at [973, 637] on div "Shop Now Button" at bounding box center [874, 654] width 286 height 35
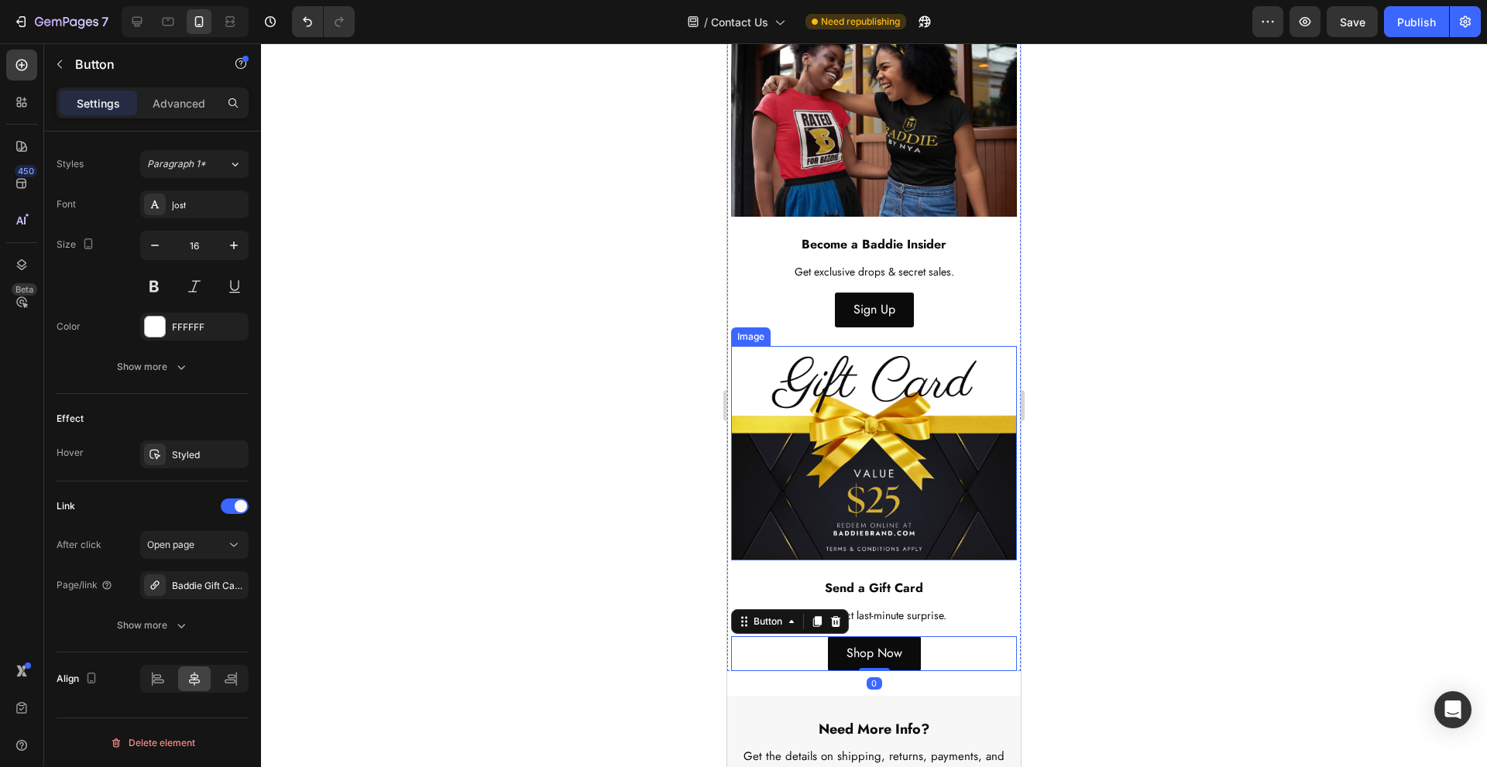
click at [859, 501] on img at bounding box center [874, 453] width 286 height 215
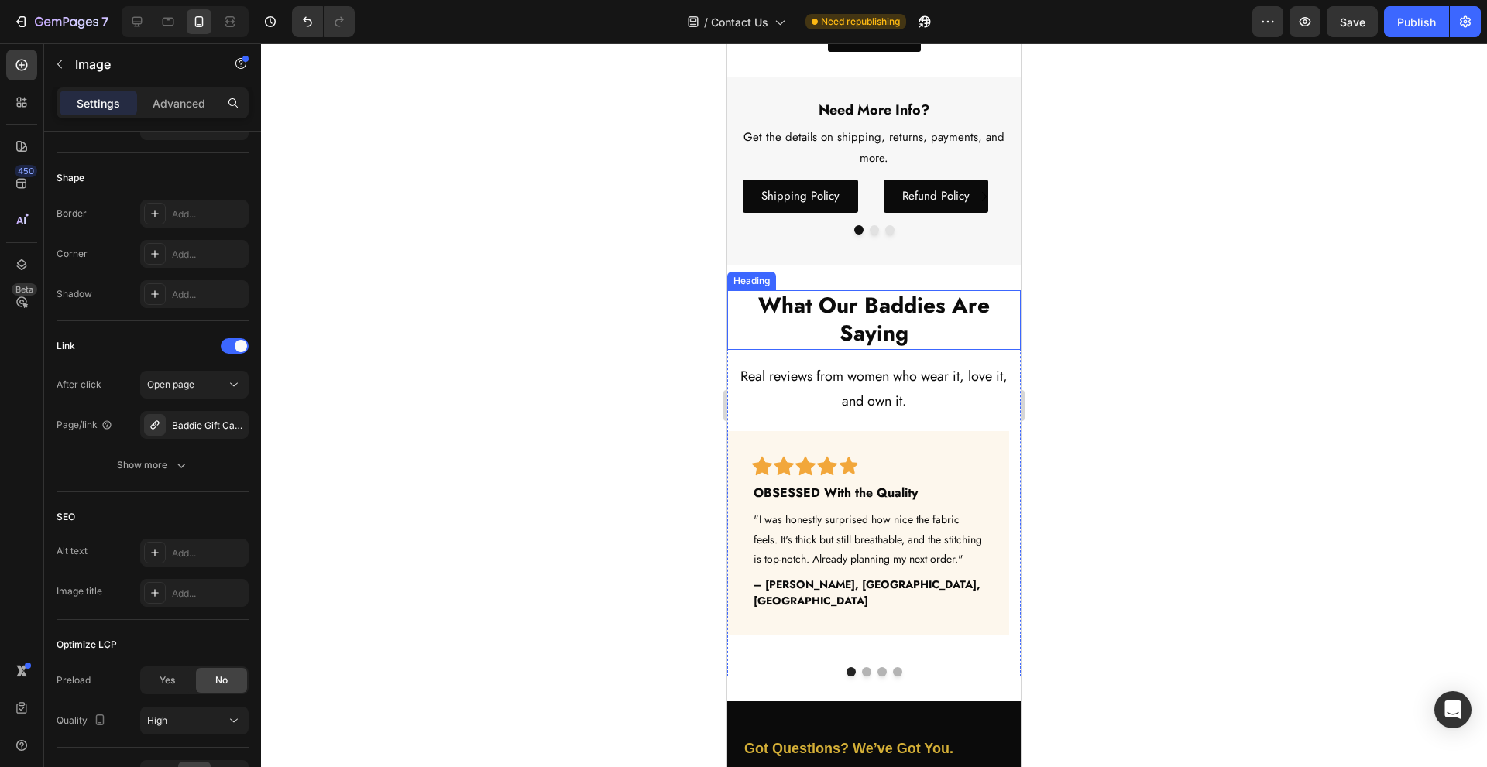
scroll to position [3820, 0]
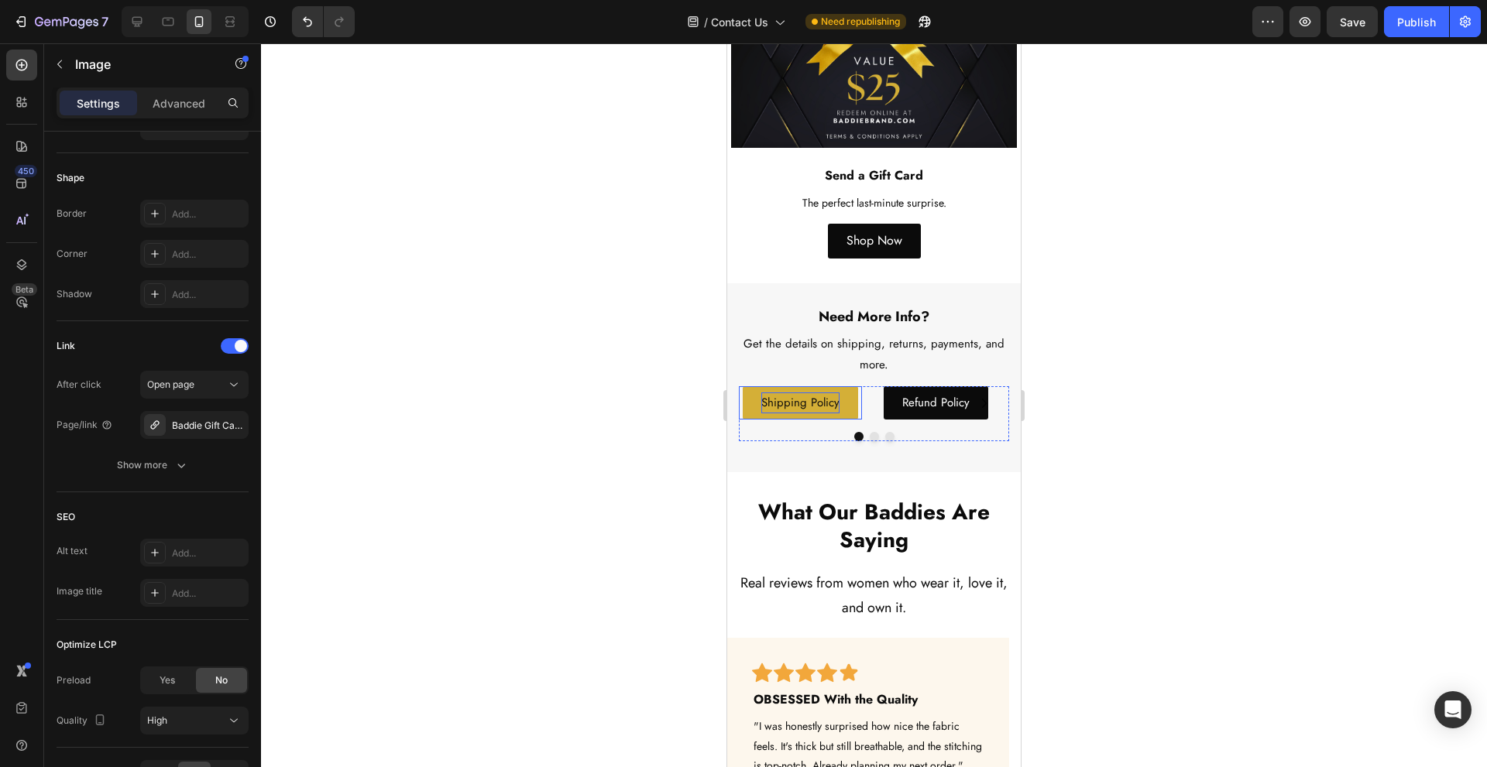
click at [766, 393] on p "Shipping Policy" at bounding box center [800, 403] width 78 height 21
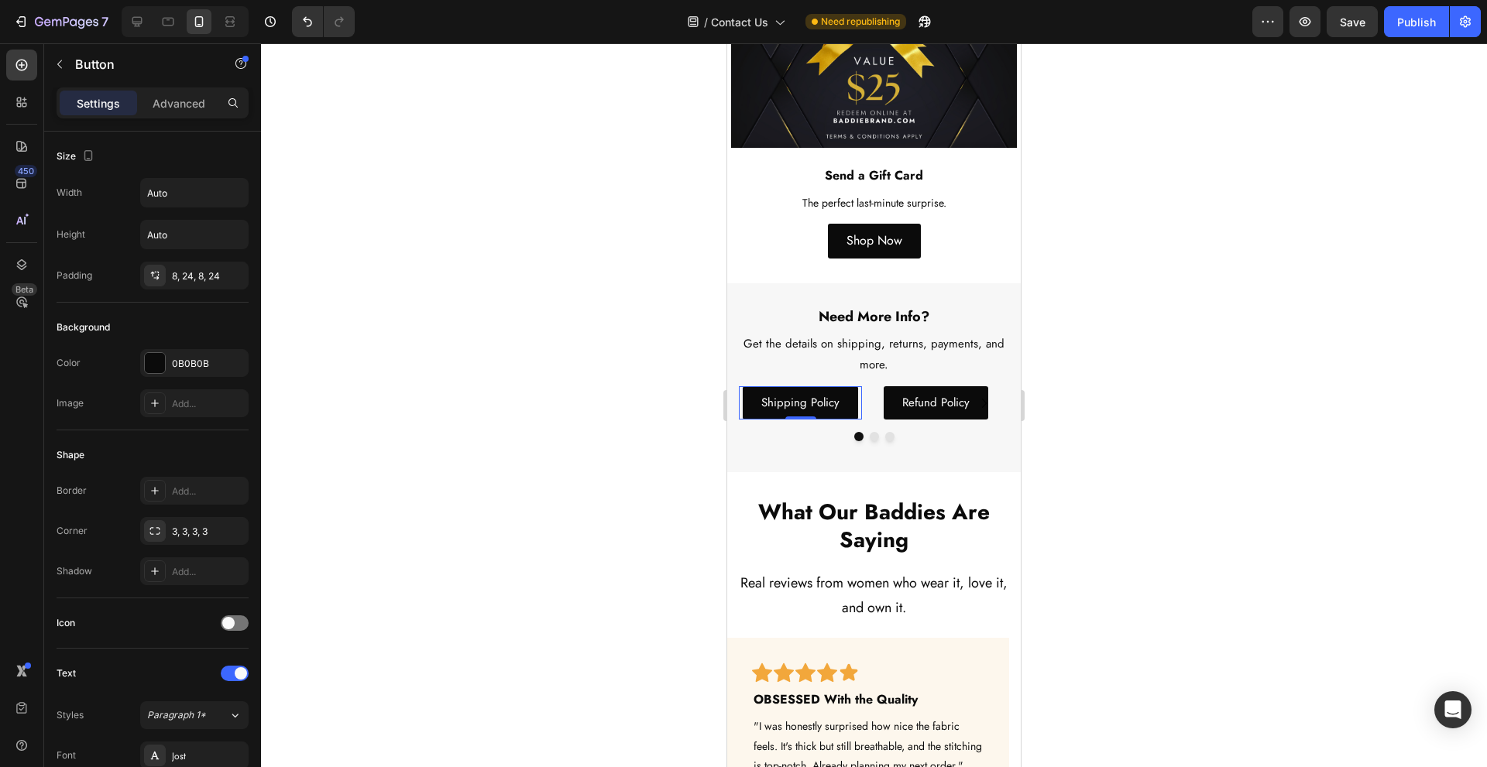
scroll to position [431, 0]
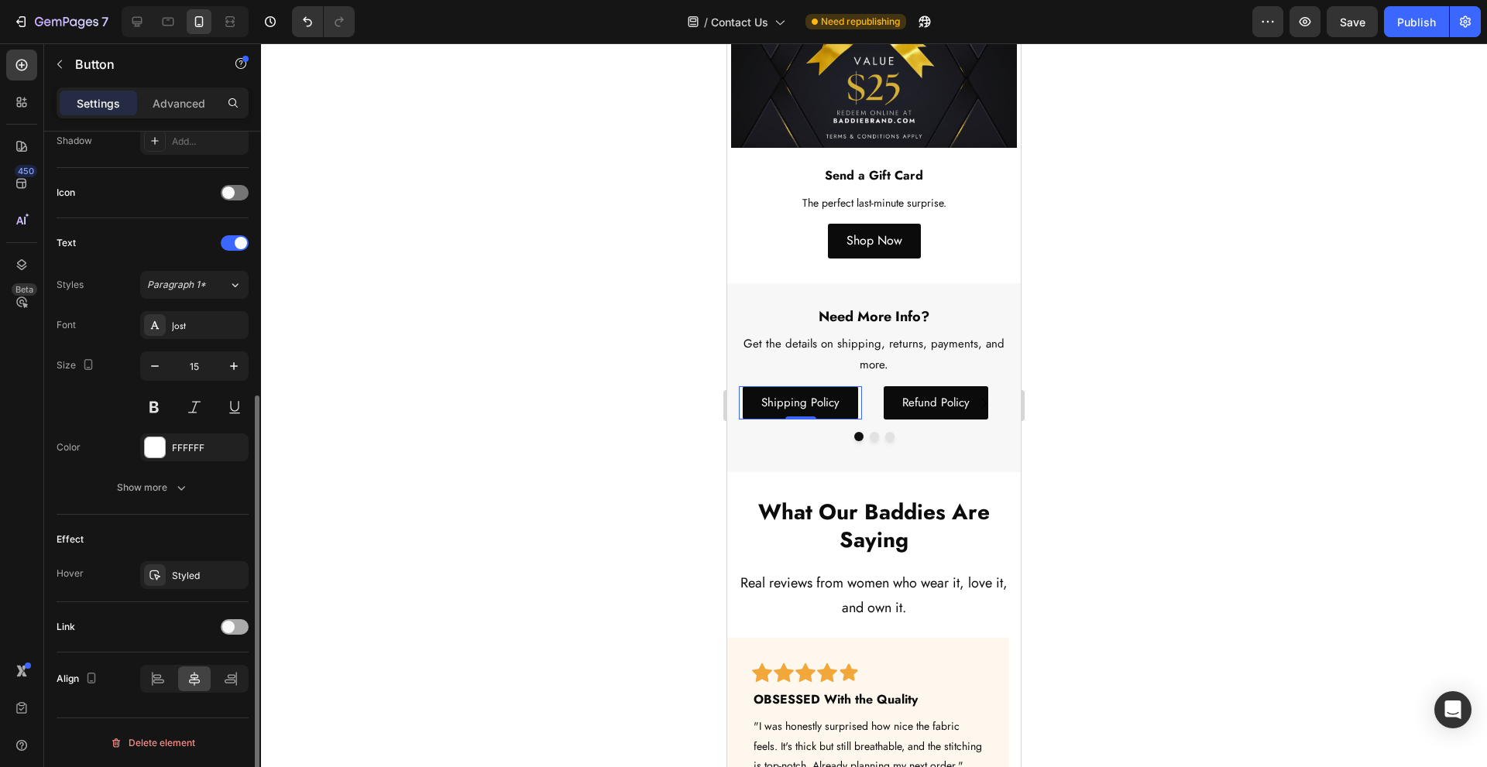
click at [237, 625] on div at bounding box center [235, 627] width 28 height 15
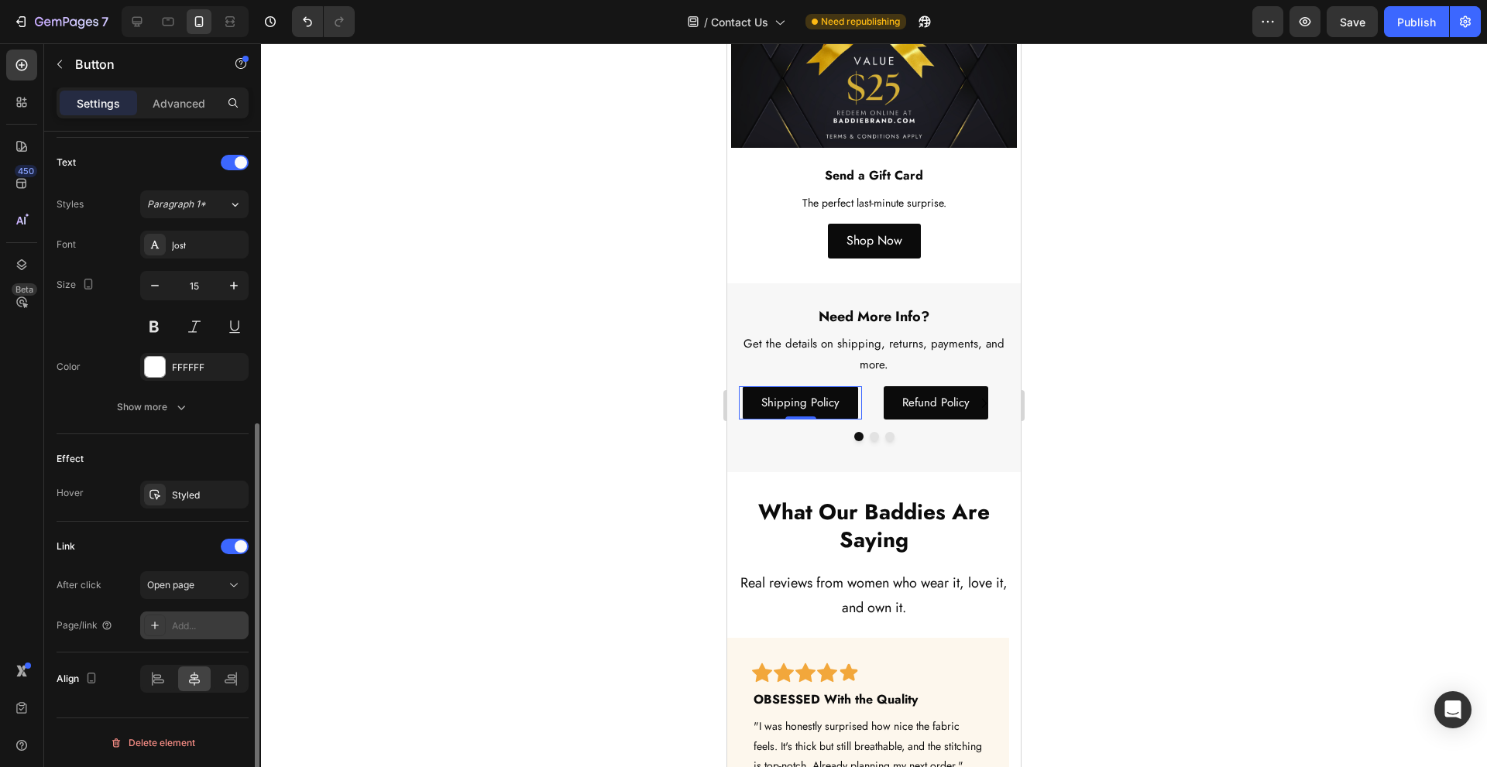
click at [201, 630] on div "Add..." at bounding box center [208, 627] width 73 height 14
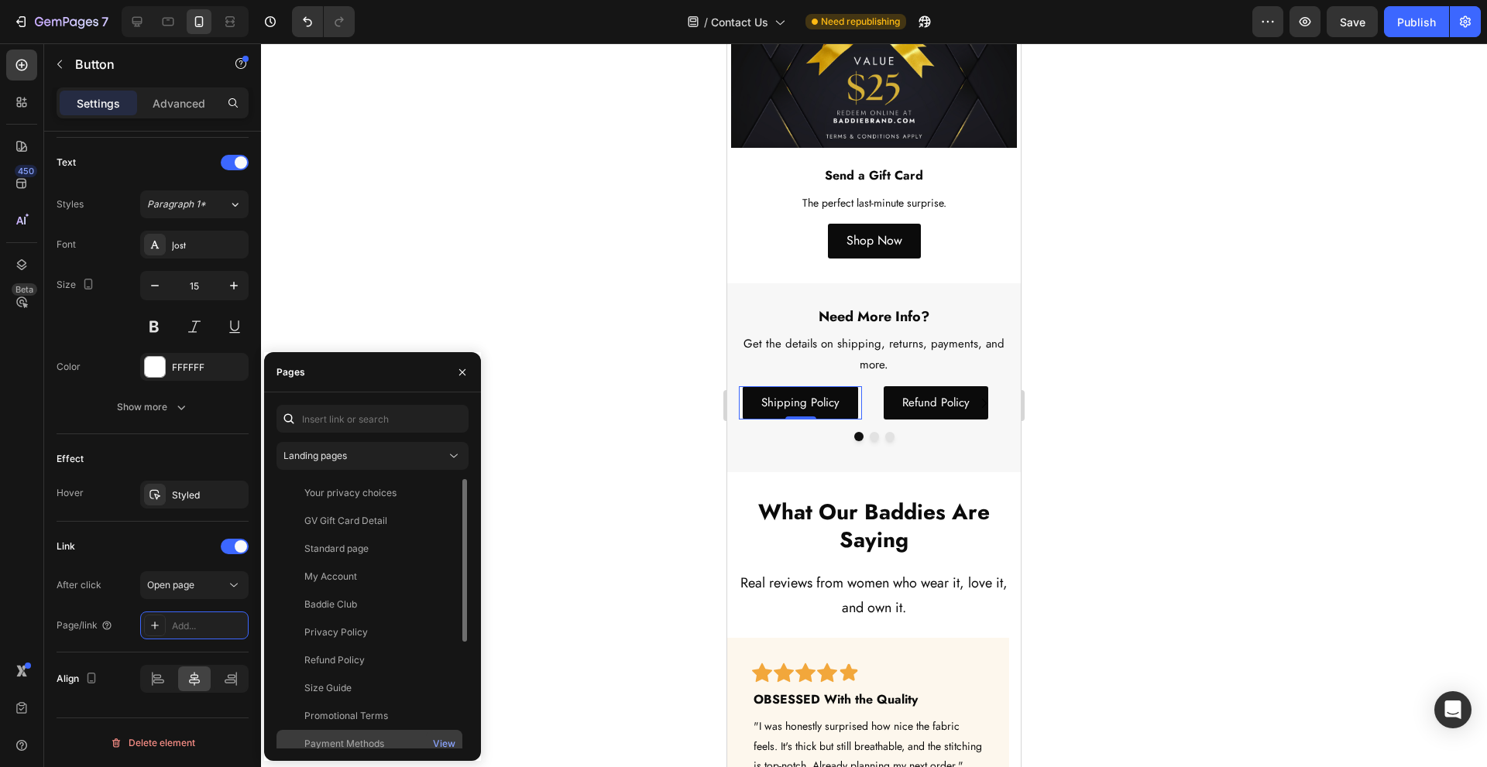
scroll to position [177, 0]
click at [382, 727] on div "Shipping Policy View" at bounding box center [369, 735] width 186 height 28
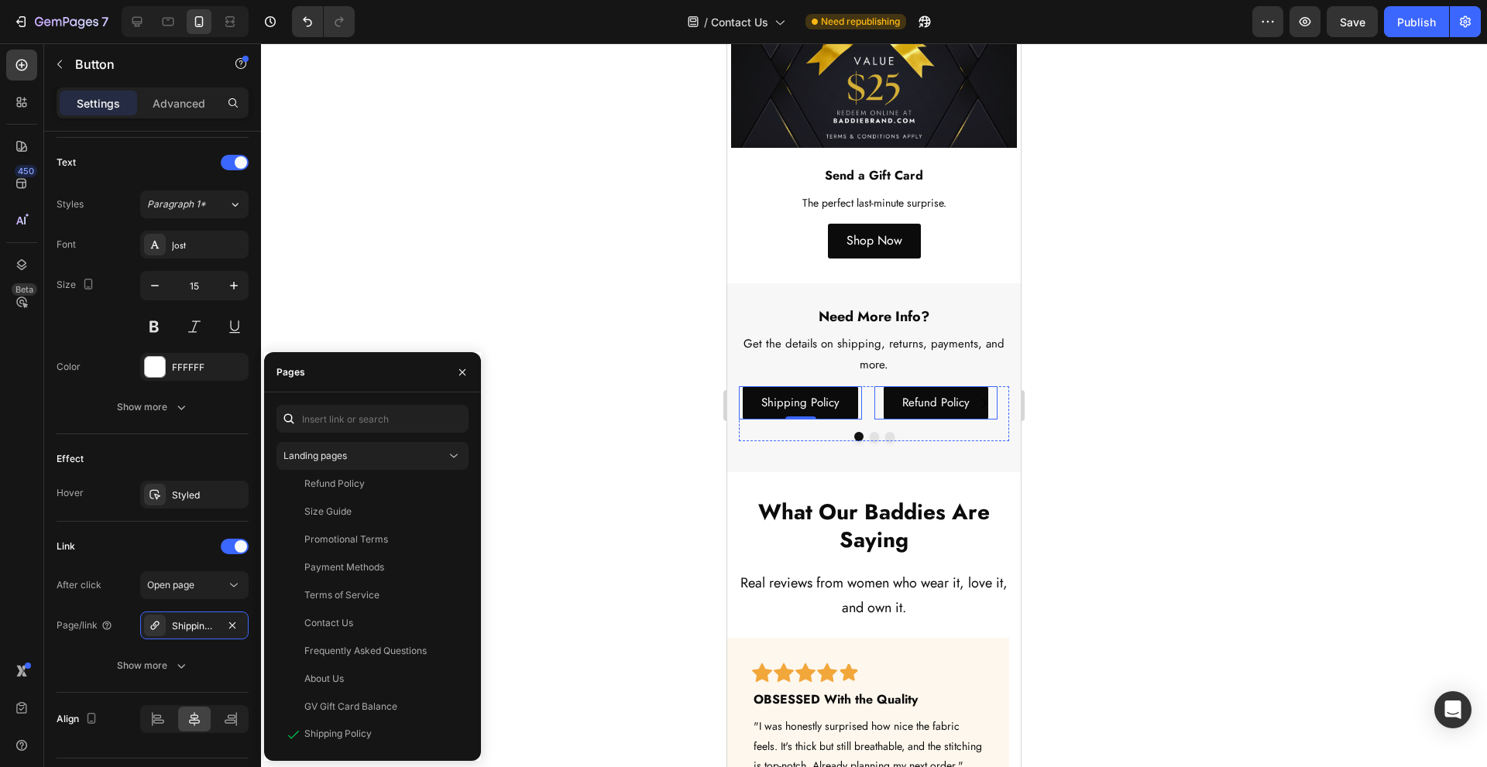
click at [991, 386] on div "Refund Policy Button" at bounding box center [935, 402] width 123 height 33
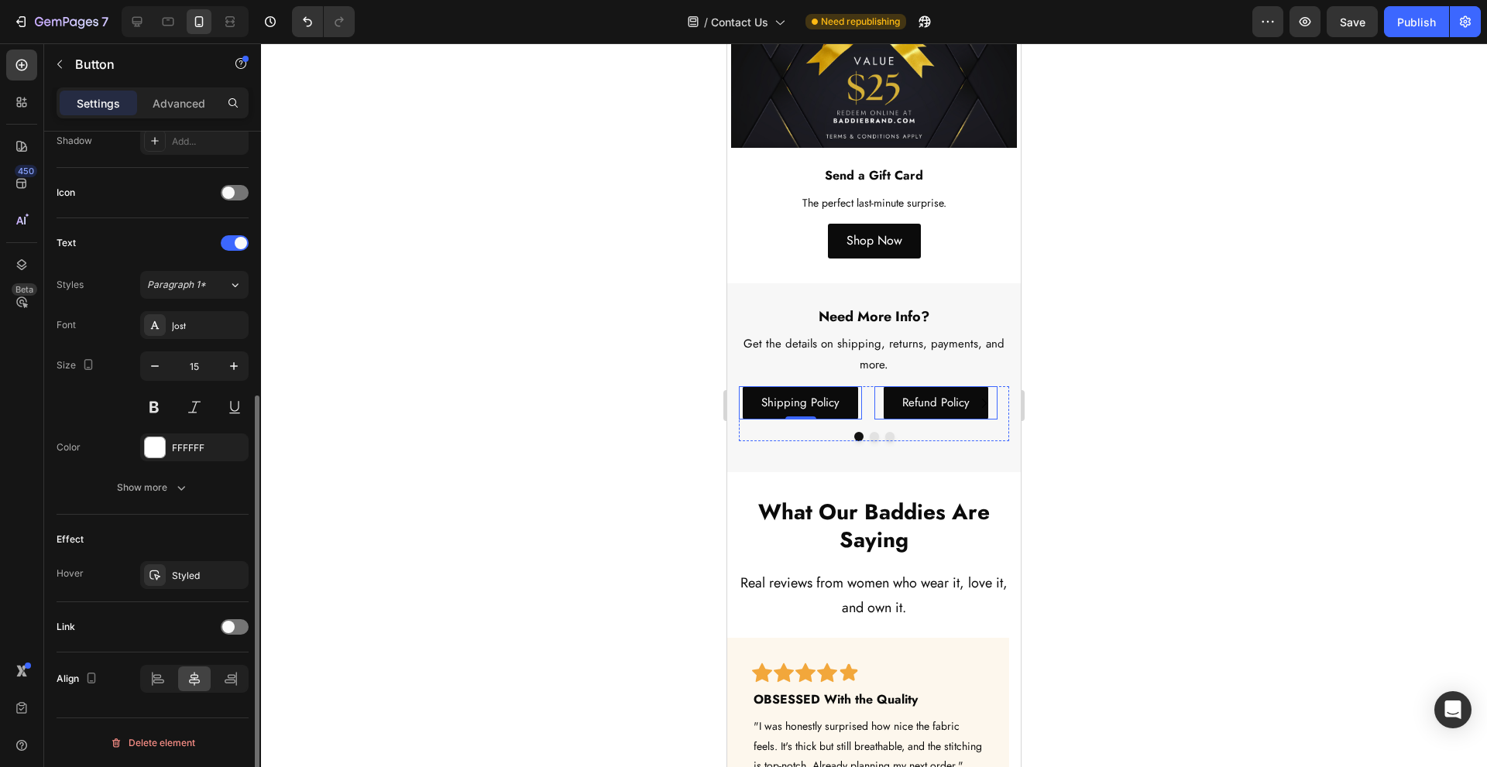
scroll to position [431, 0]
click at [231, 631] on span at bounding box center [228, 627] width 12 height 12
click at [196, 713] on div "Add..." at bounding box center [208, 707] width 73 height 14
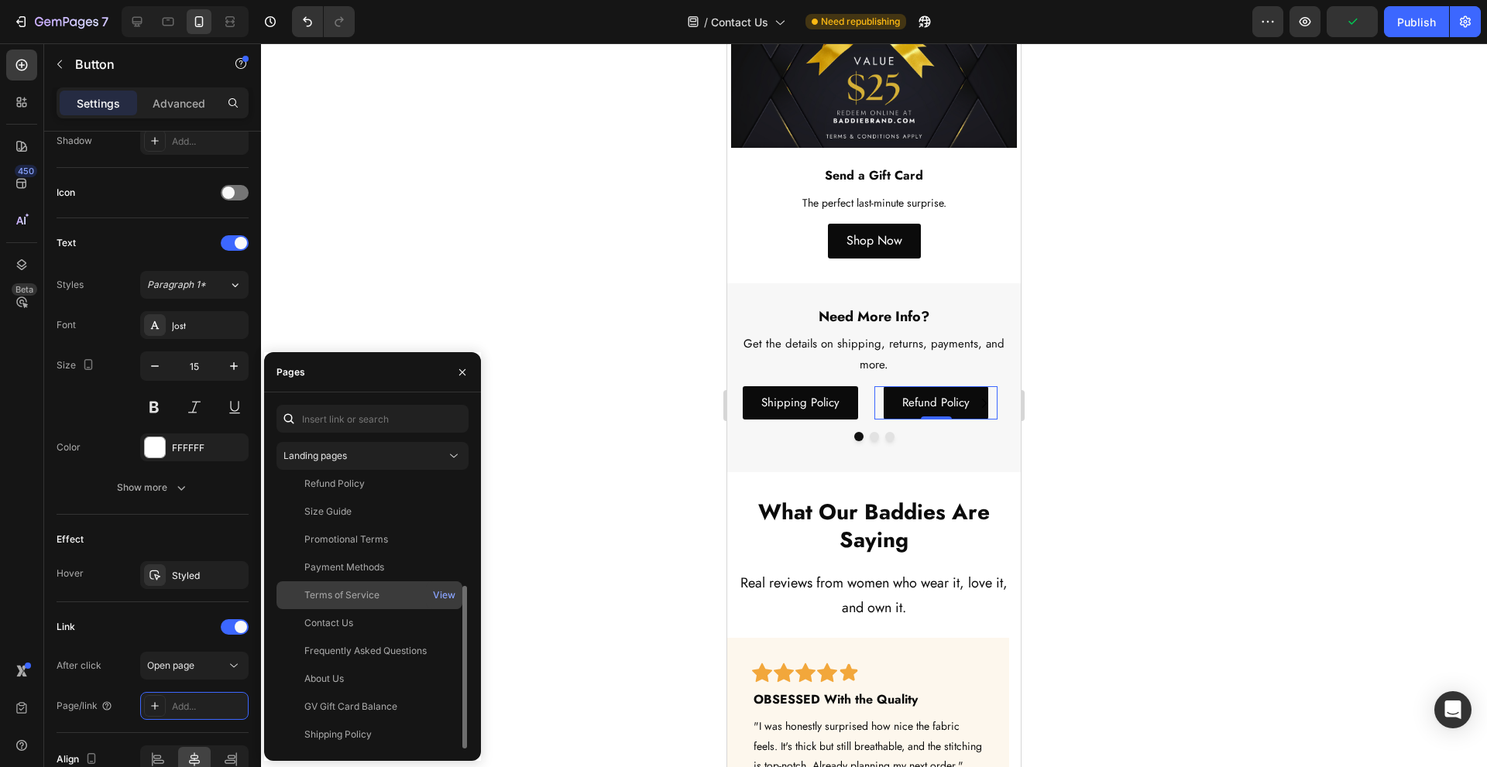
scroll to position [74, 0]
click at [399, 601] on div "Refund Policy View" at bounding box center [369, 615] width 186 height 28
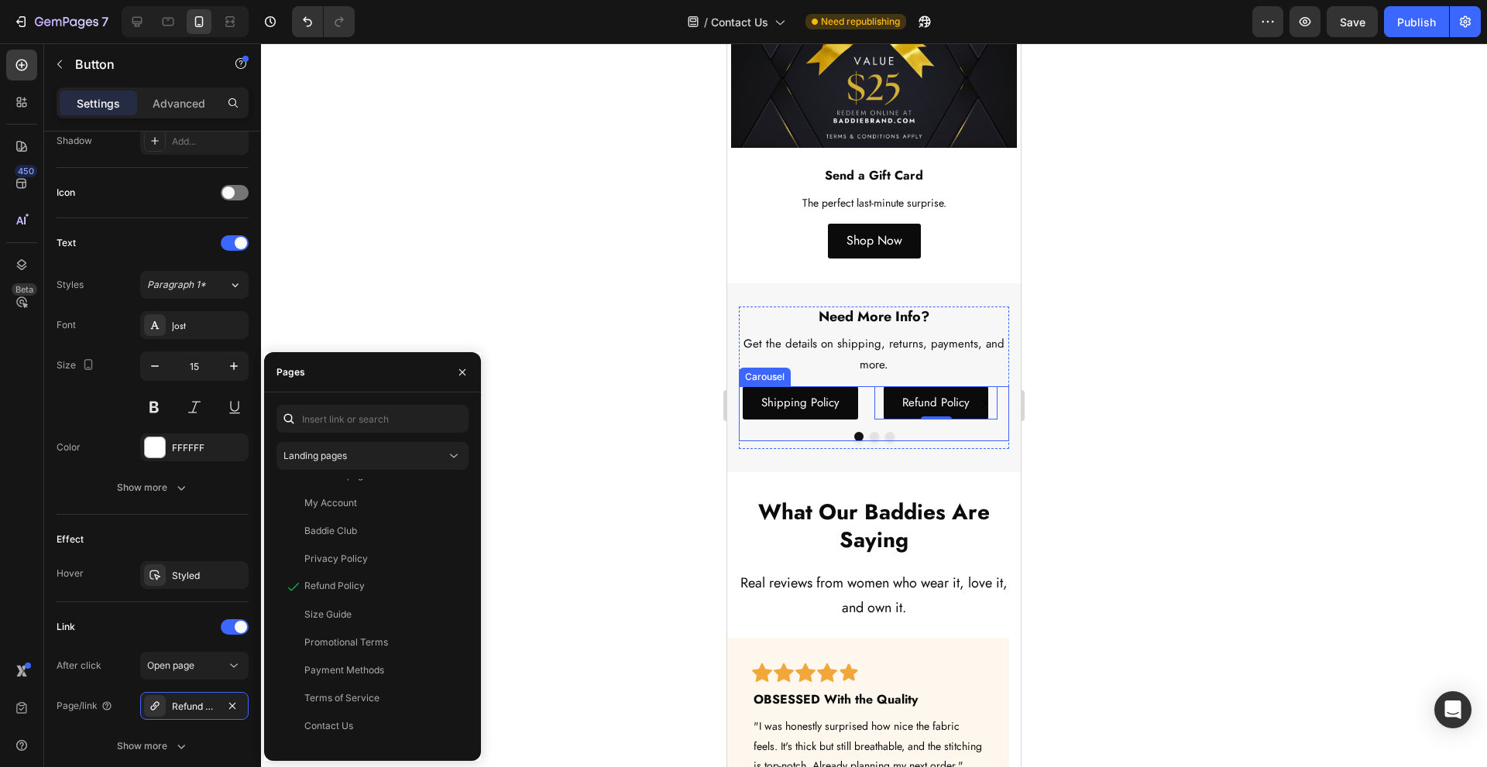
click at [870, 432] on button "Dot" at bounding box center [874, 436] width 9 height 9
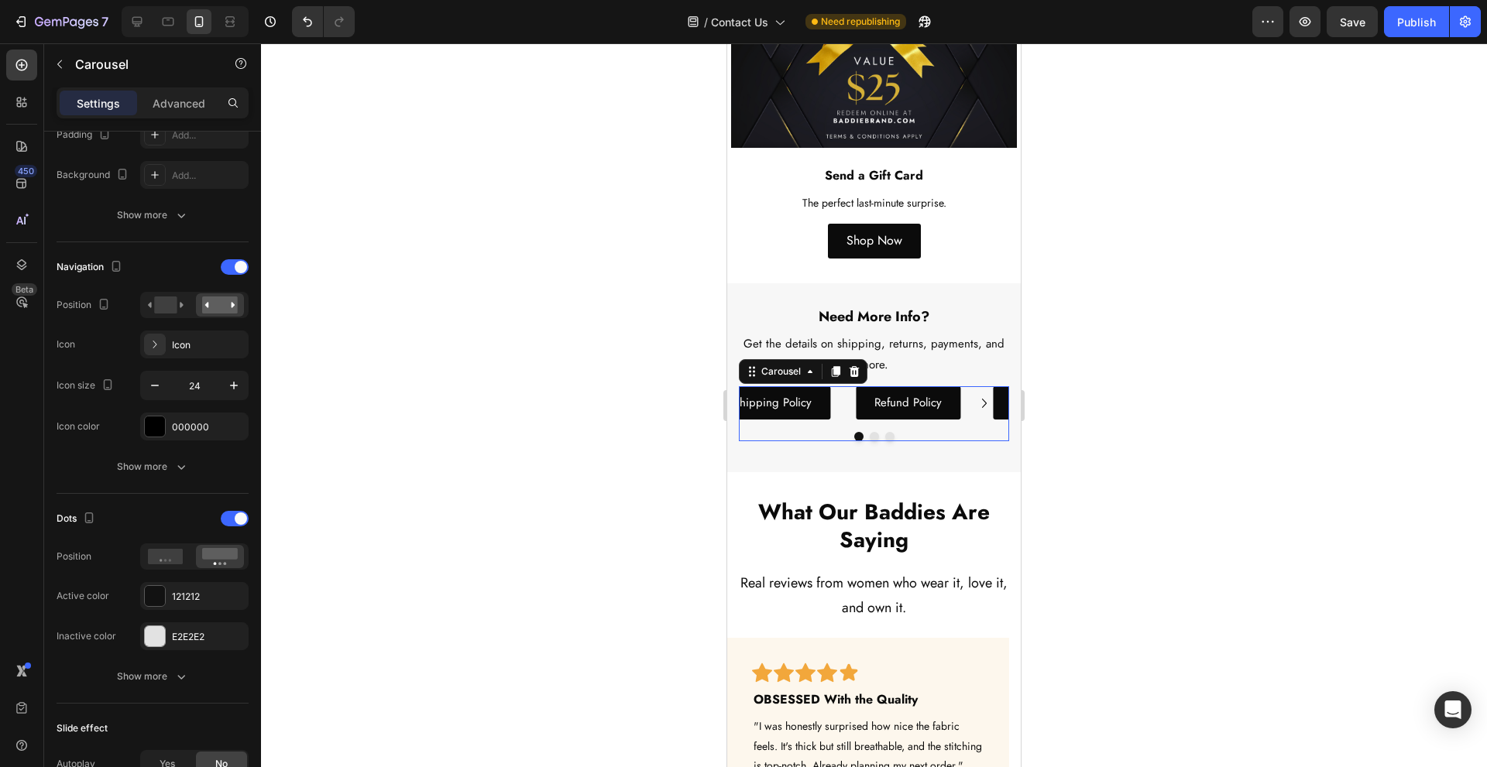
scroll to position [0, 0]
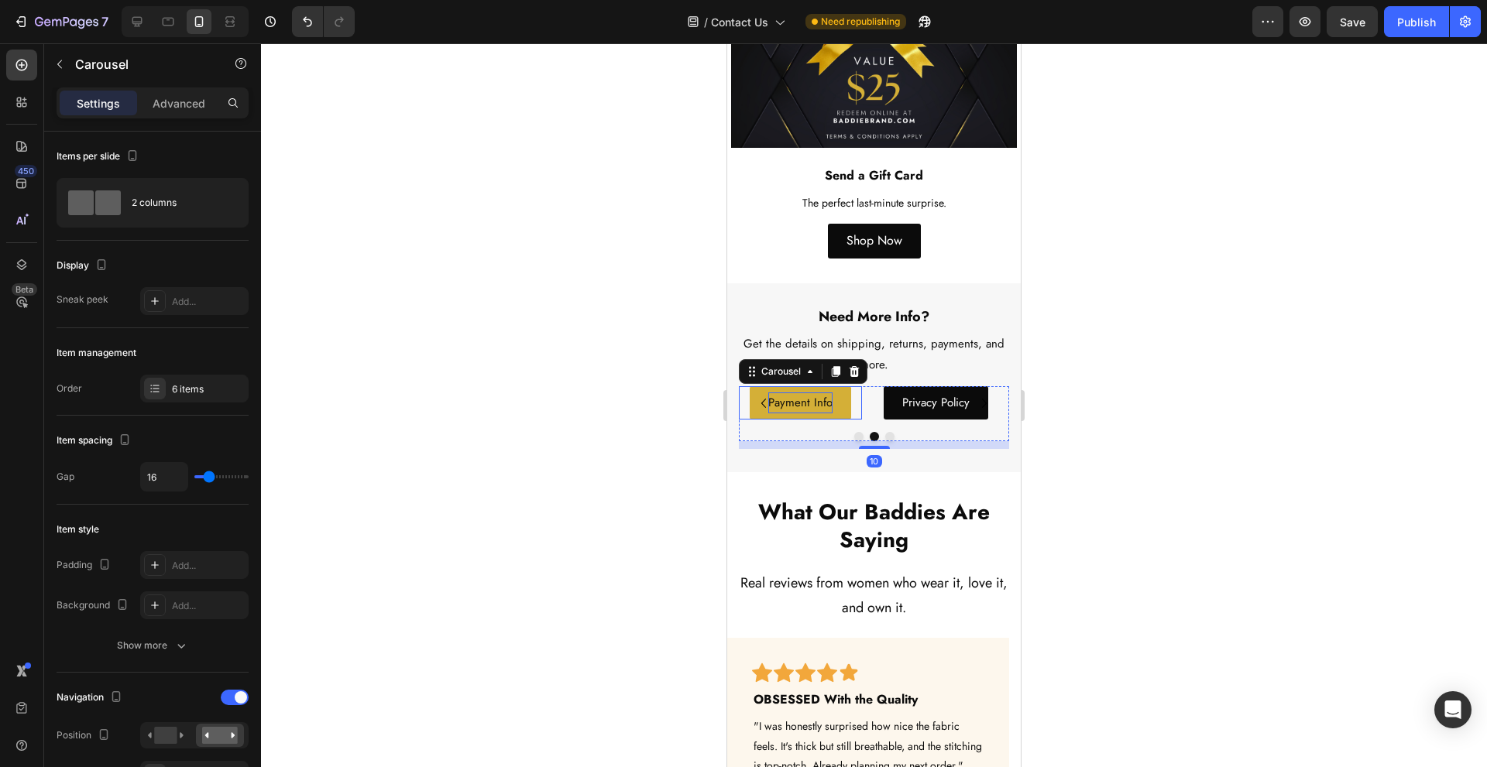
click at [828, 393] on p "Payment Info" at bounding box center [800, 403] width 64 height 21
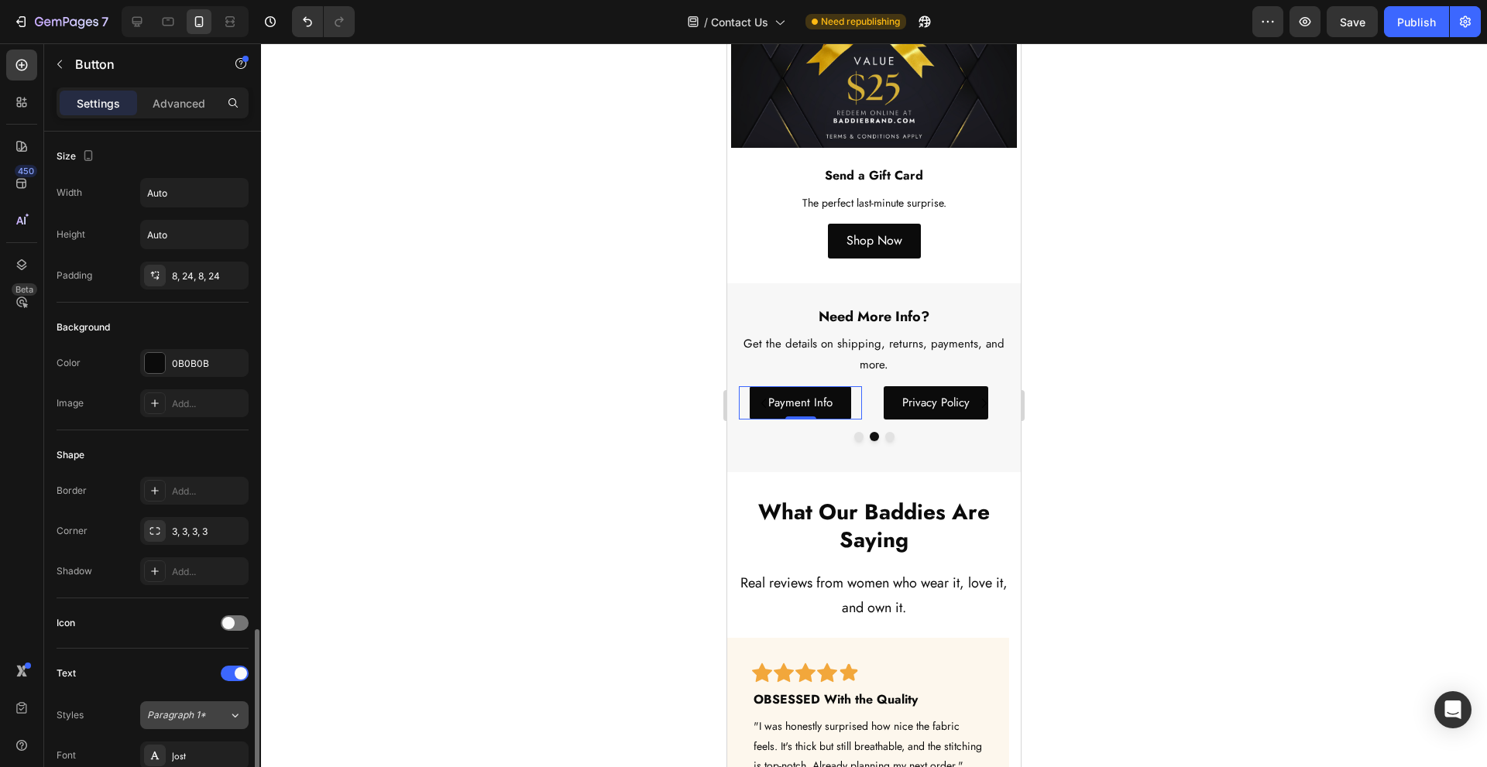
scroll to position [431, 0]
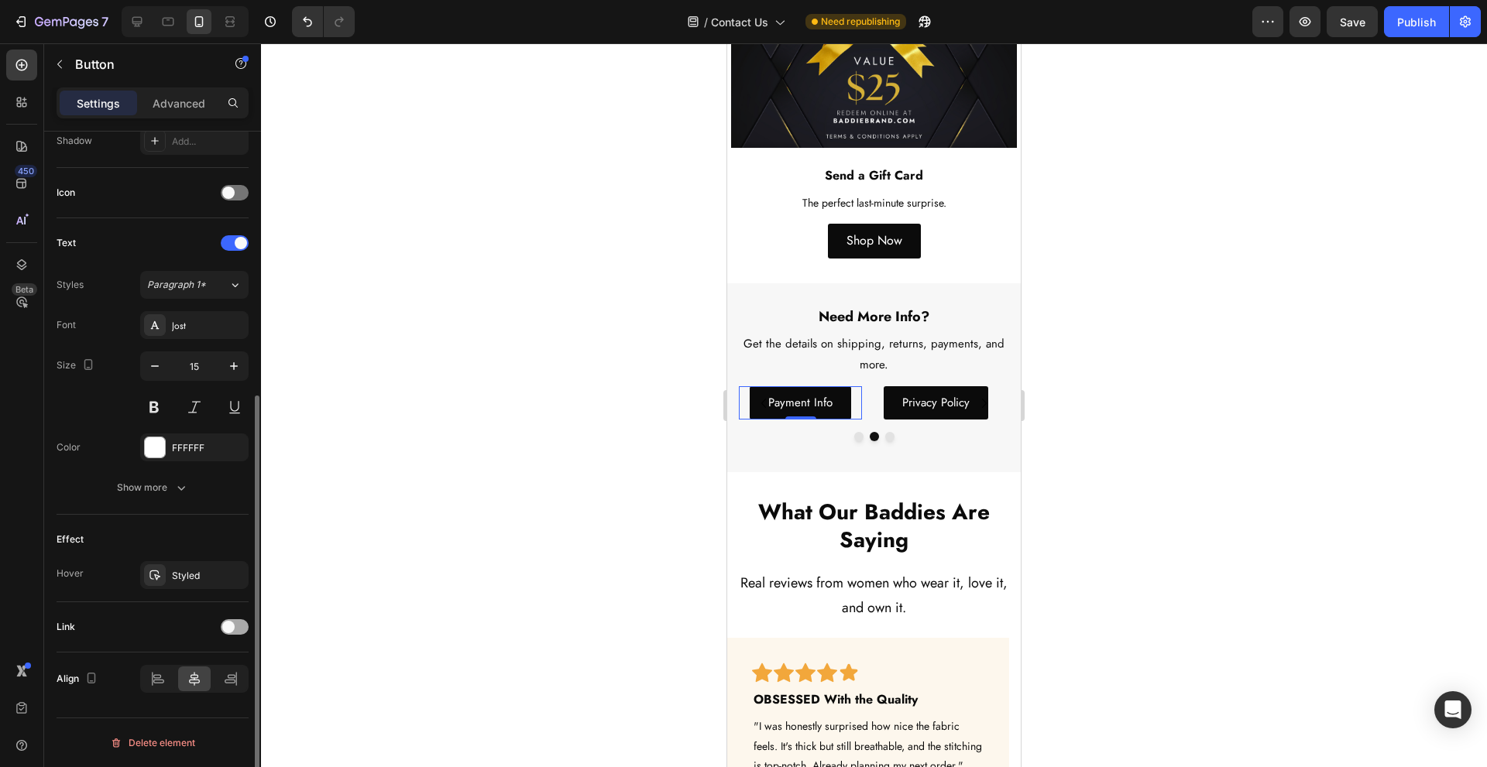
click at [234, 629] on span at bounding box center [228, 627] width 12 height 12
click at [208, 702] on div "Add..." at bounding box center [208, 707] width 73 height 14
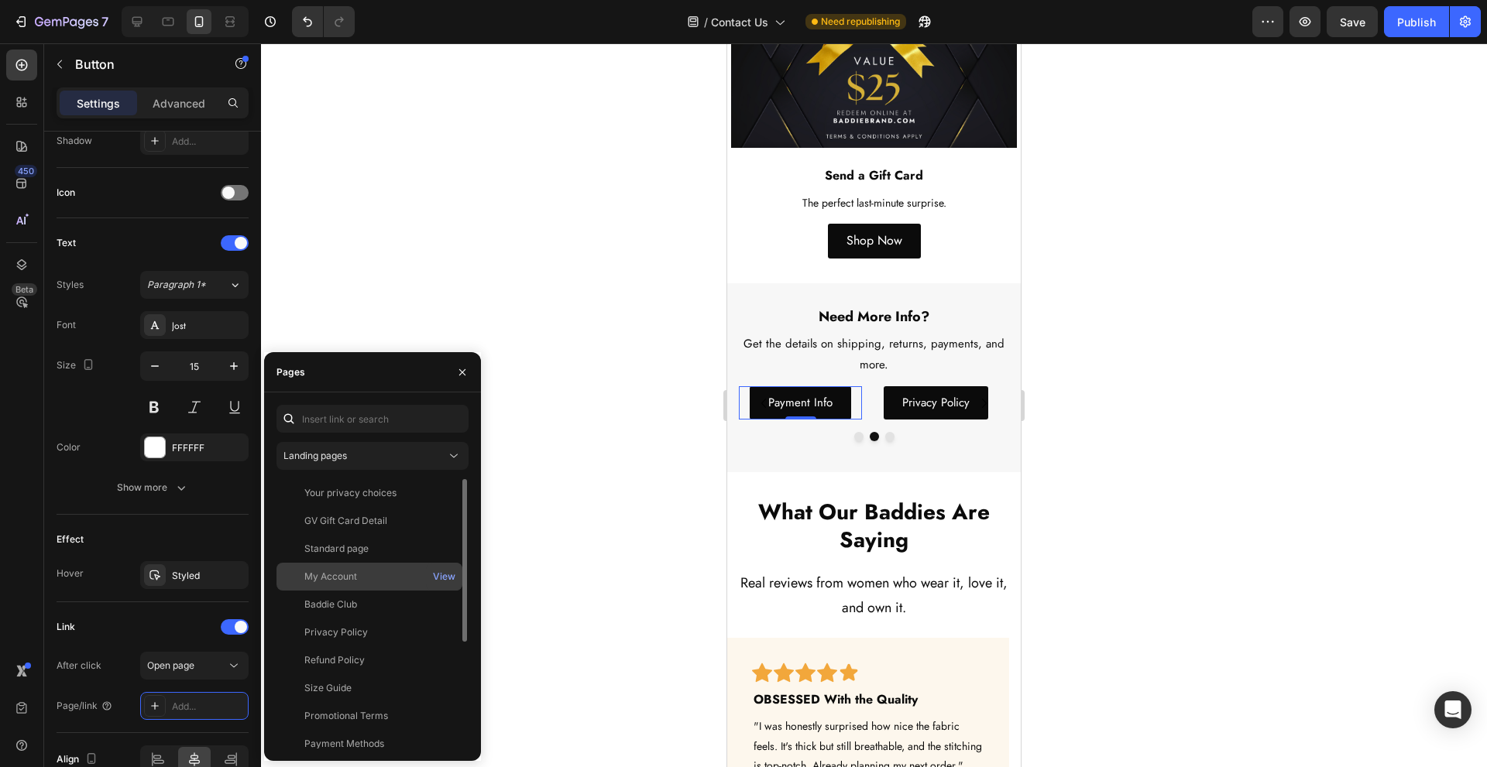
scroll to position [103, 0]
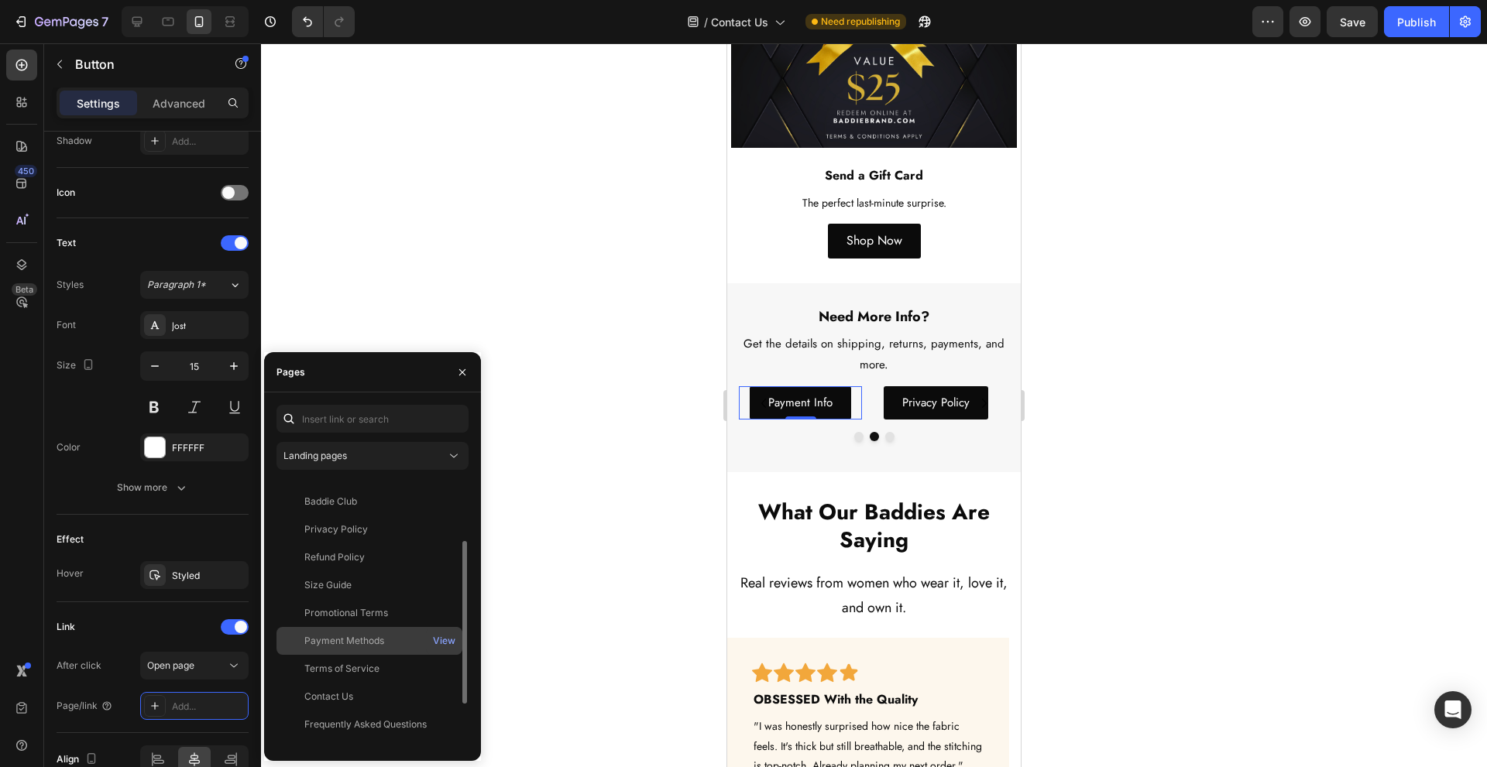
click at [388, 655] on div "Payment Methods View" at bounding box center [369, 669] width 186 height 28
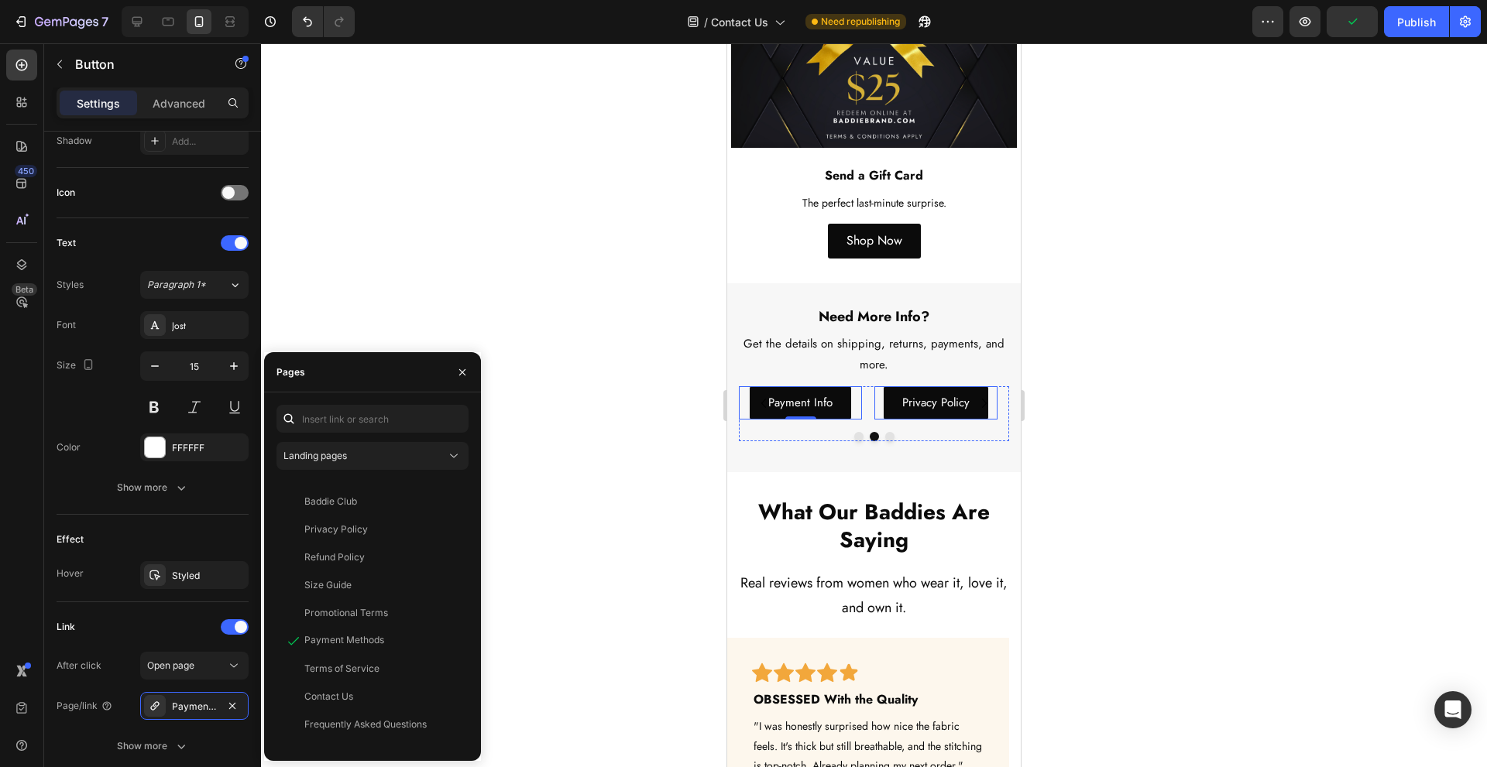
click at [990, 386] on div "Privacy Policy Button" at bounding box center [935, 402] width 123 height 33
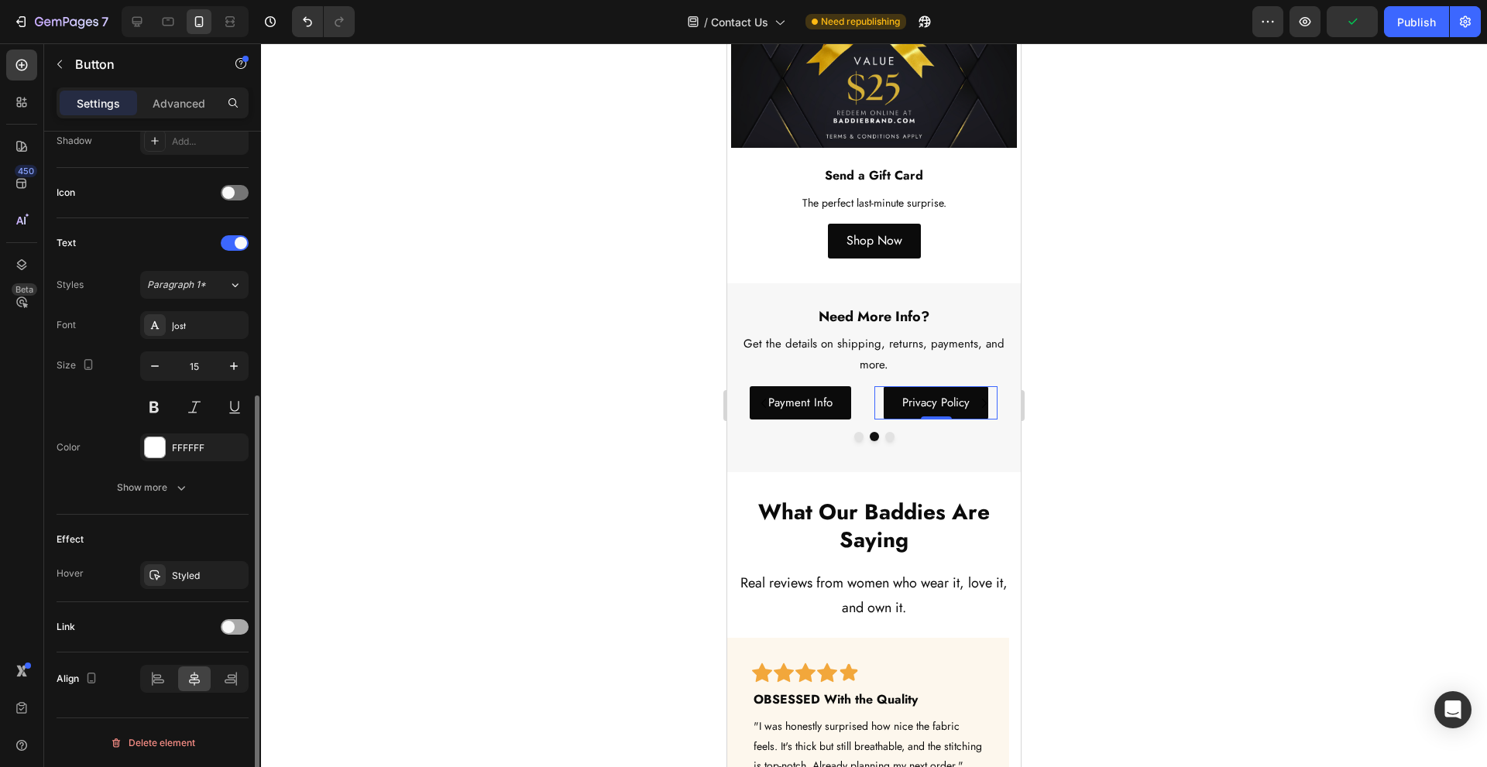
click at [237, 623] on div at bounding box center [235, 627] width 28 height 15
click at [184, 695] on div "Add..." at bounding box center [194, 706] width 108 height 28
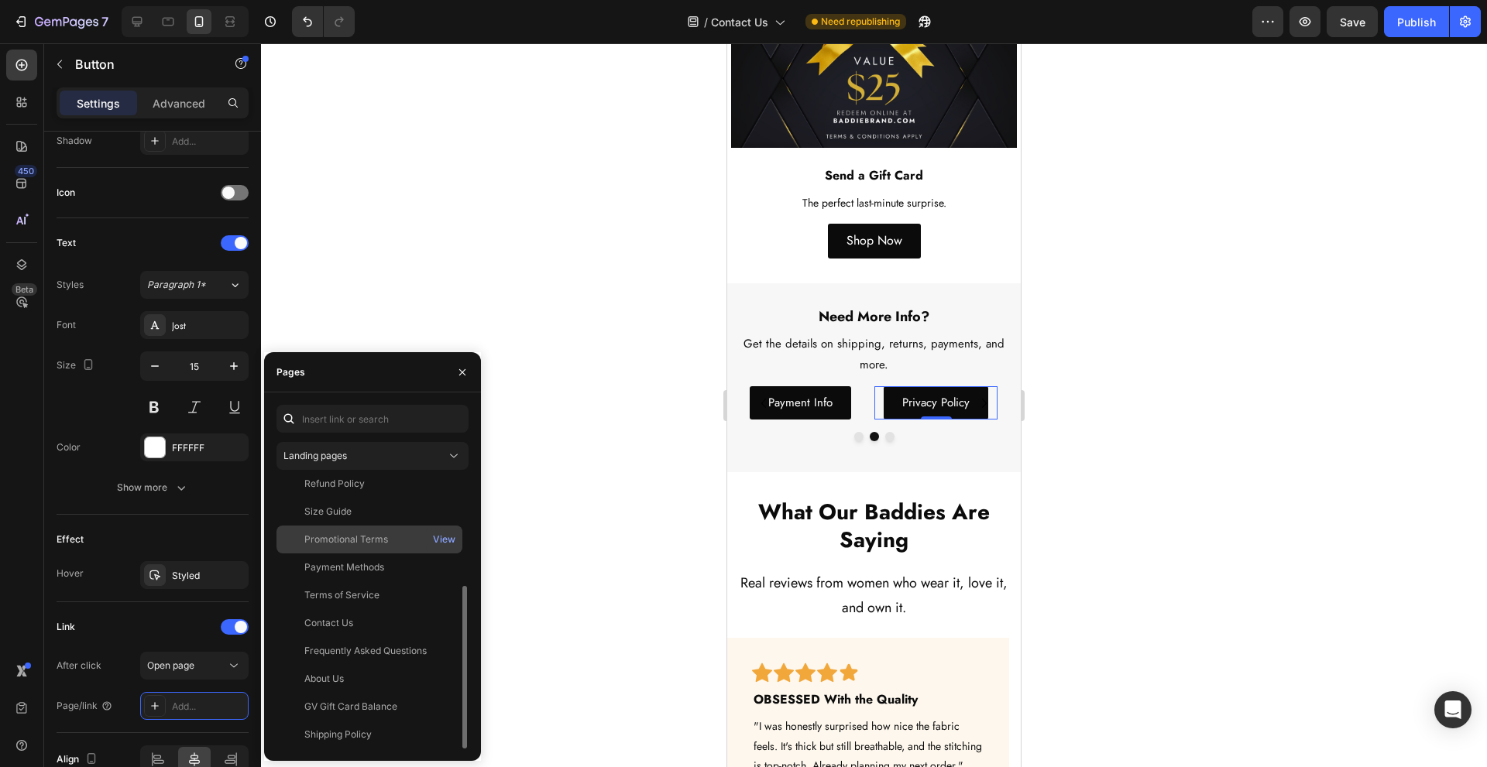
scroll to position [74, 0]
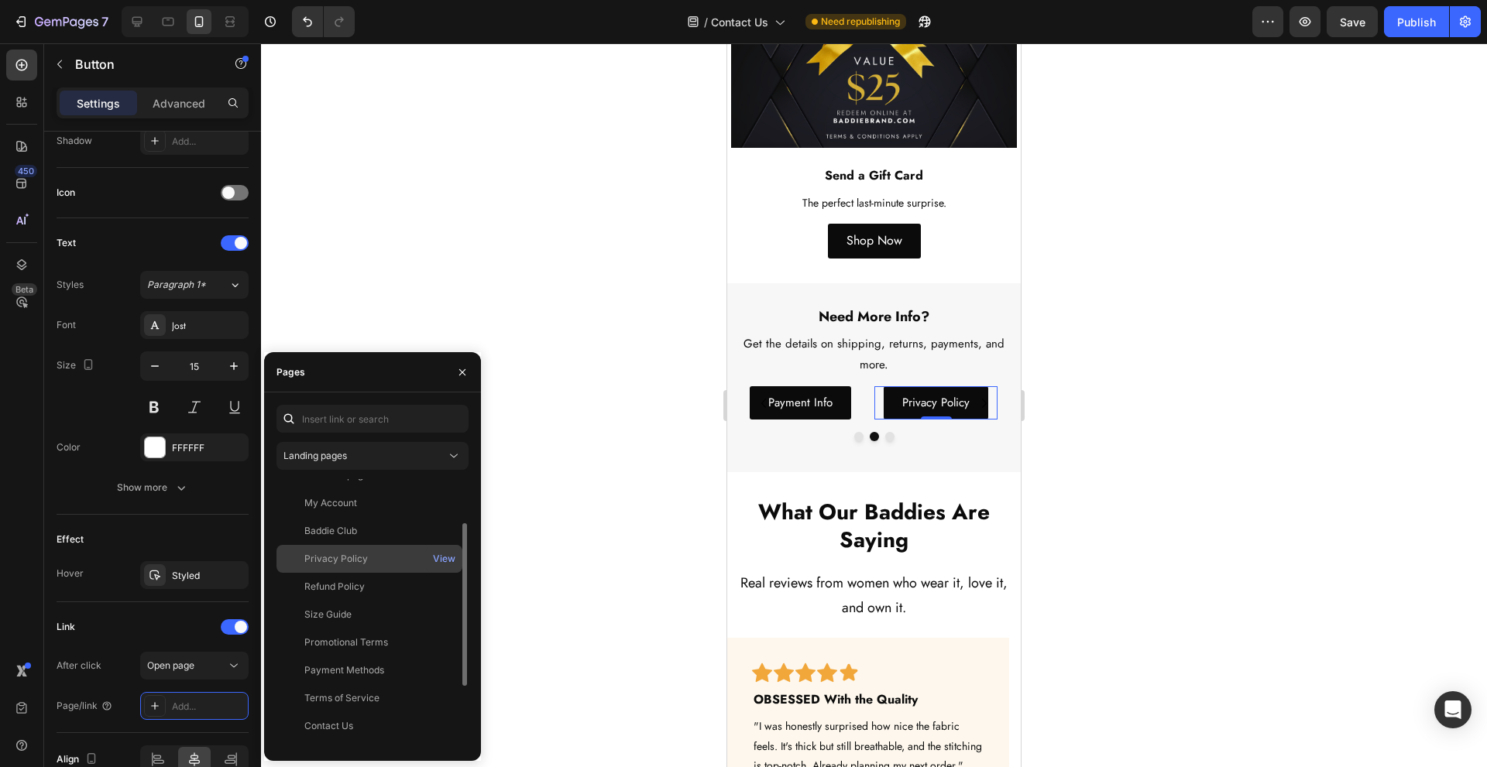
click at [383, 555] on div "Privacy Policy" at bounding box center [369, 559] width 173 height 14
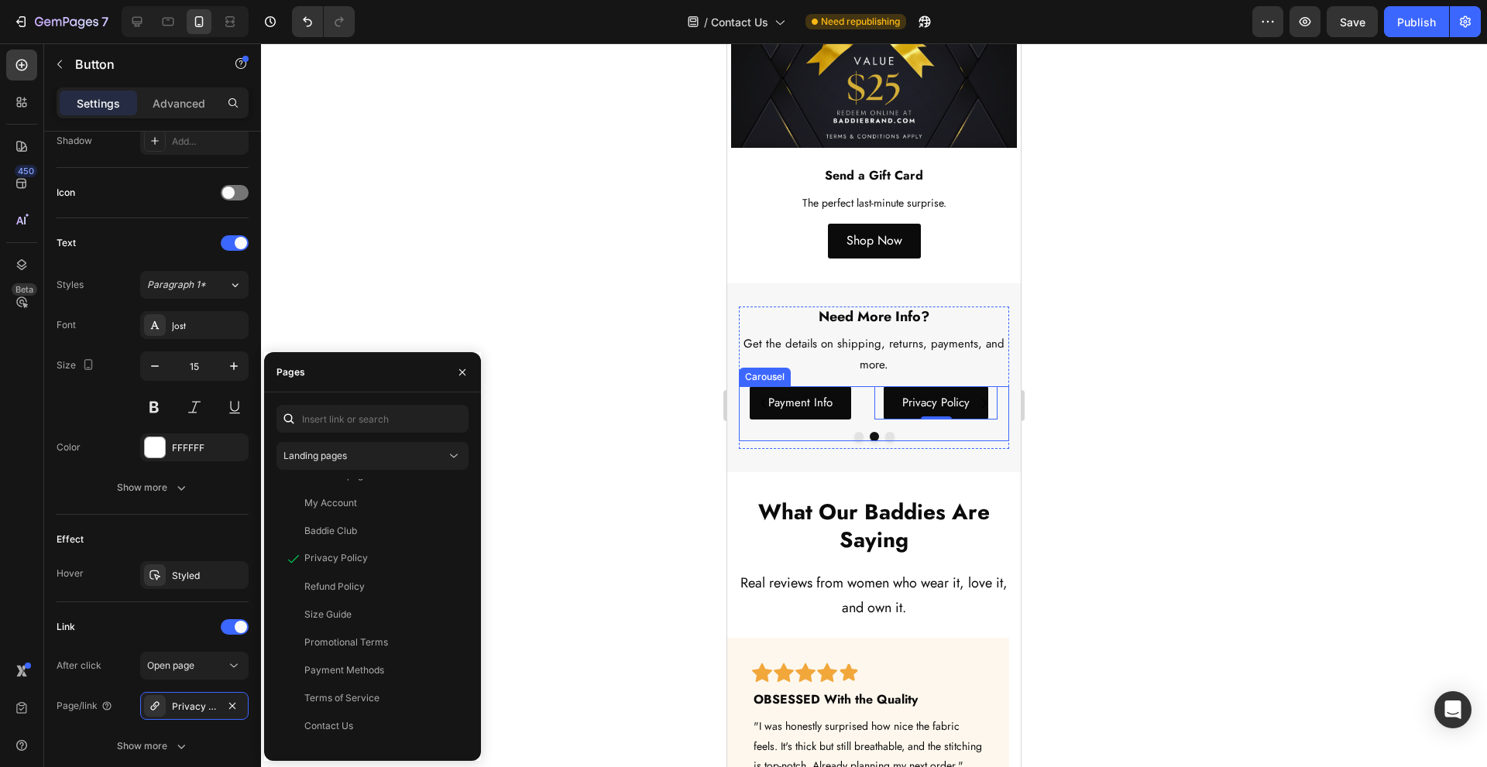
click at [885, 432] on button "Dot" at bounding box center [889, 436] width 9 height 9
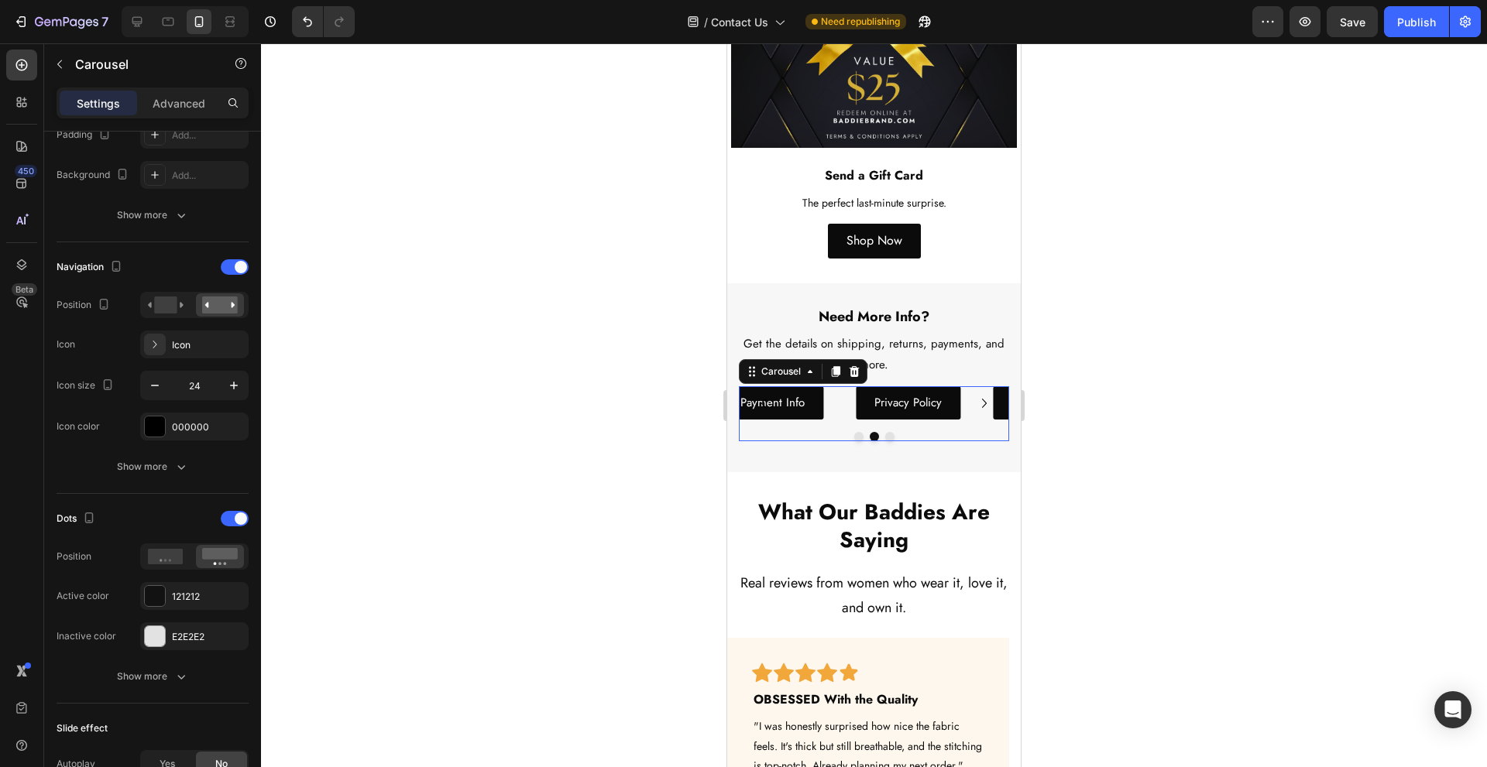
scroll to position [0, 0]
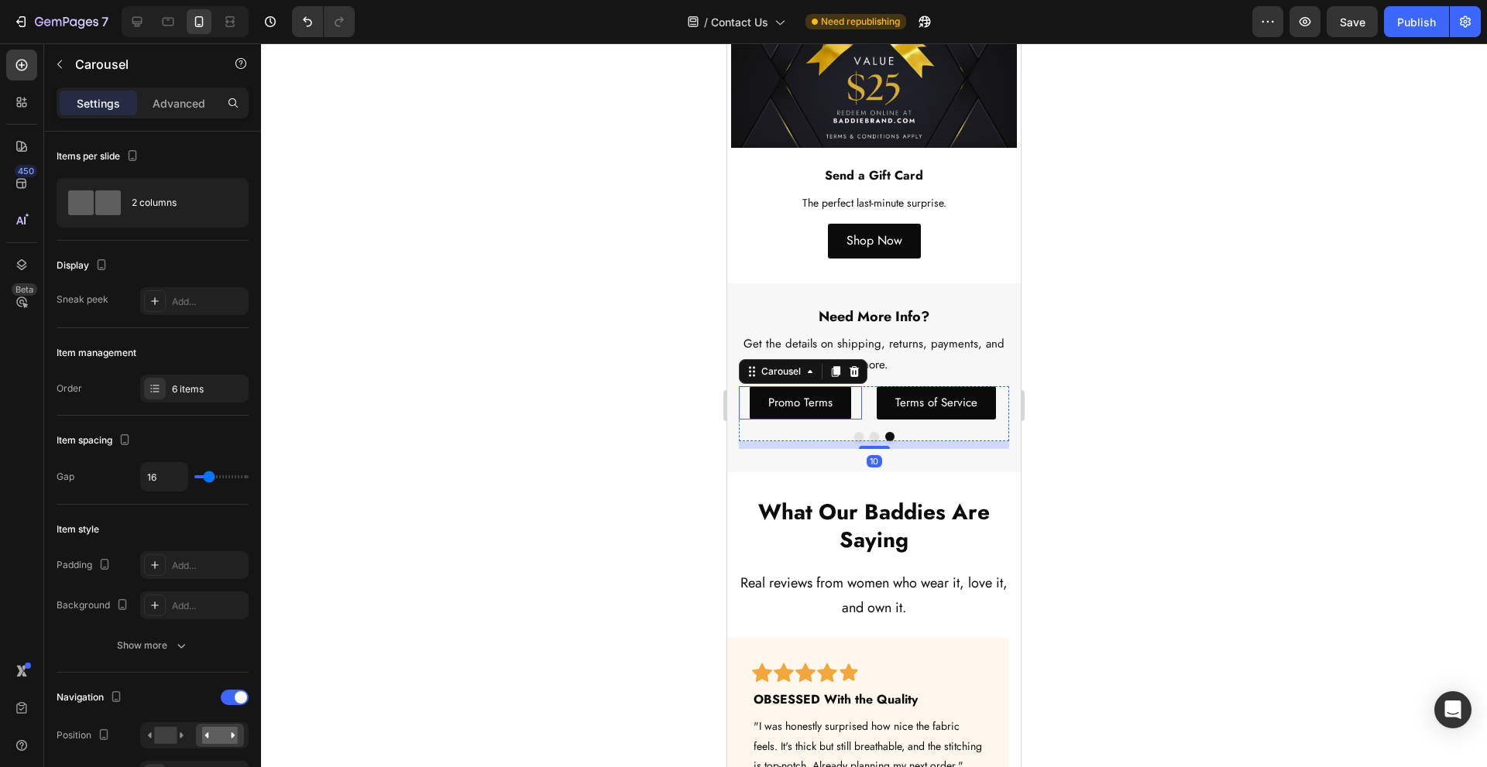
click at [858, 386] on div "Promo Terms Button" at bounding box center [800, 402] width 123 height 33
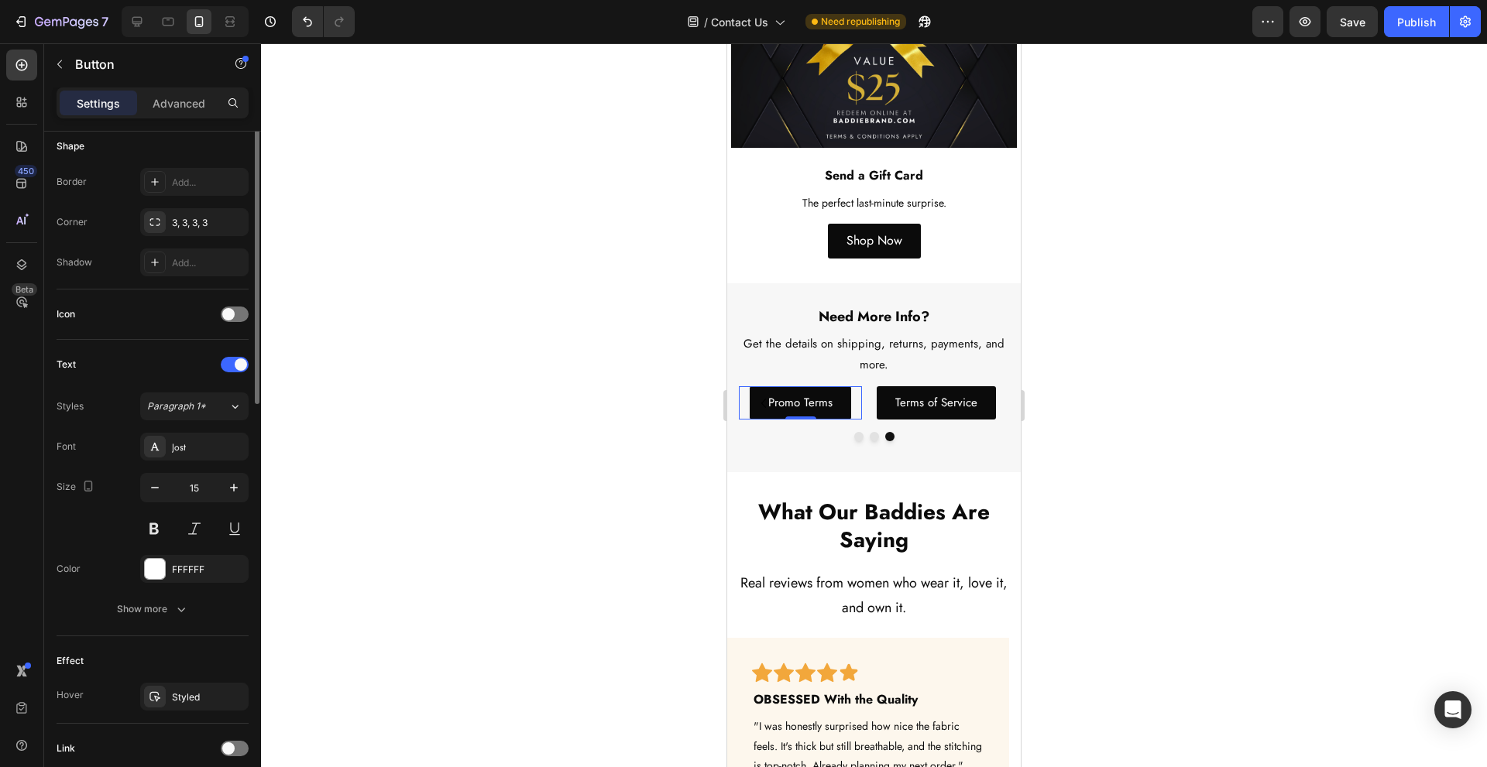
scroll to position [431, 0]
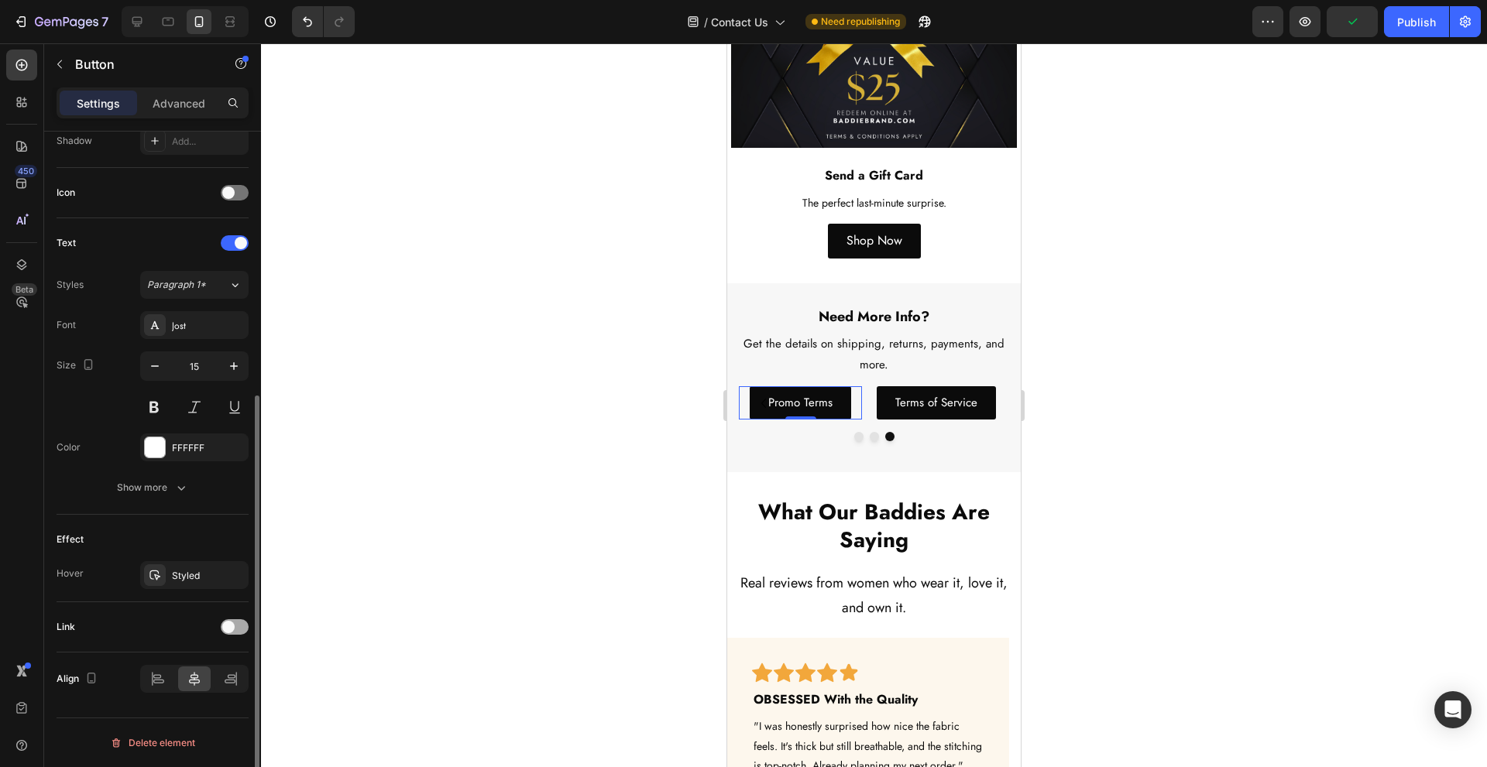
click at [231, 630] on span at bounding box center [228, 627] width 12 height 12
click at [194, 711] on div "Add..." at bounding box center [208, 707] width 73 height 14
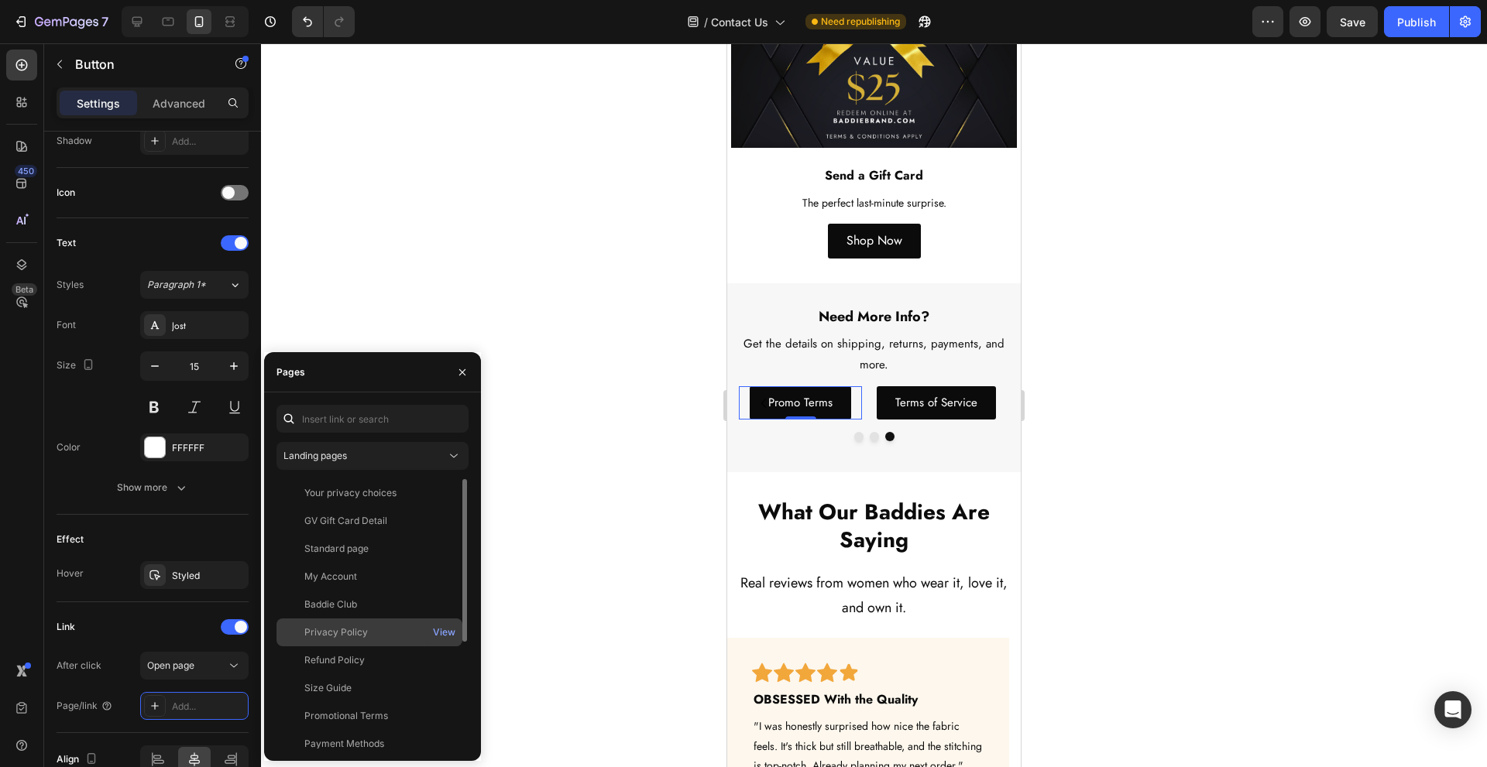
scroll to position [177, 0]
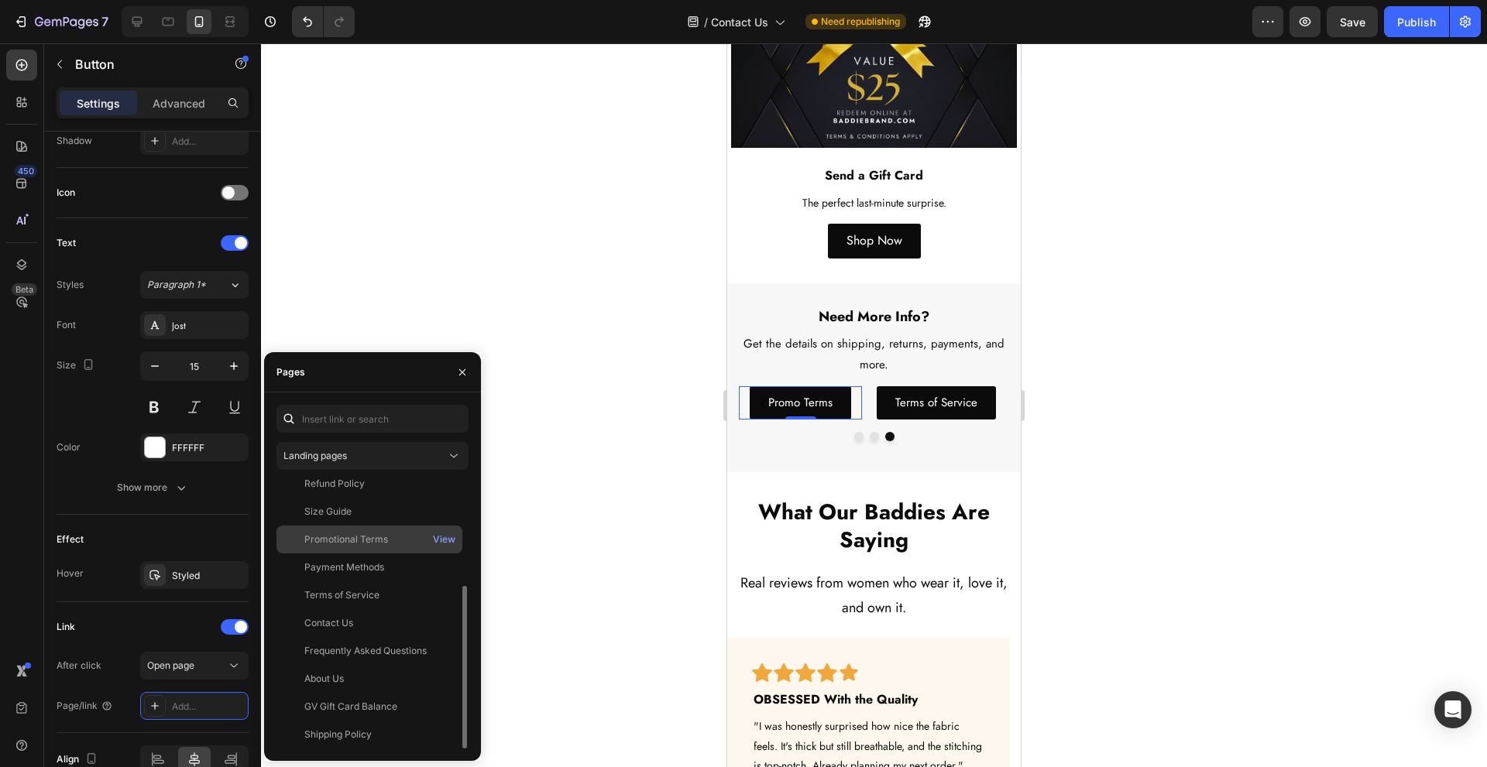
click at [419, 544] on div "Promotional Terms" at bounding box center [369, 540] width 173 height 14
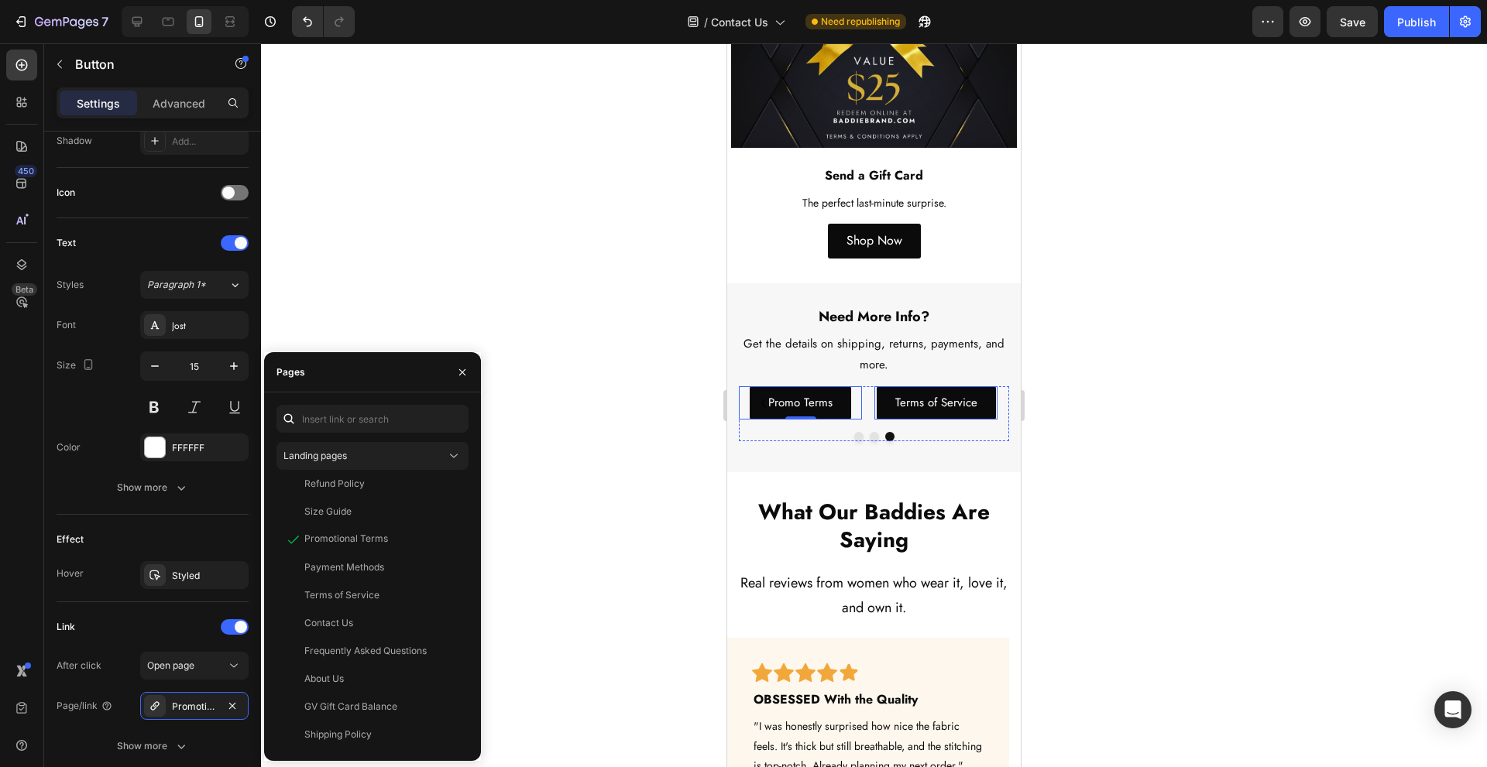
click at [995, 386] on div "Terms of Service Button" at bounding box center [935, 402] width 123 height 33
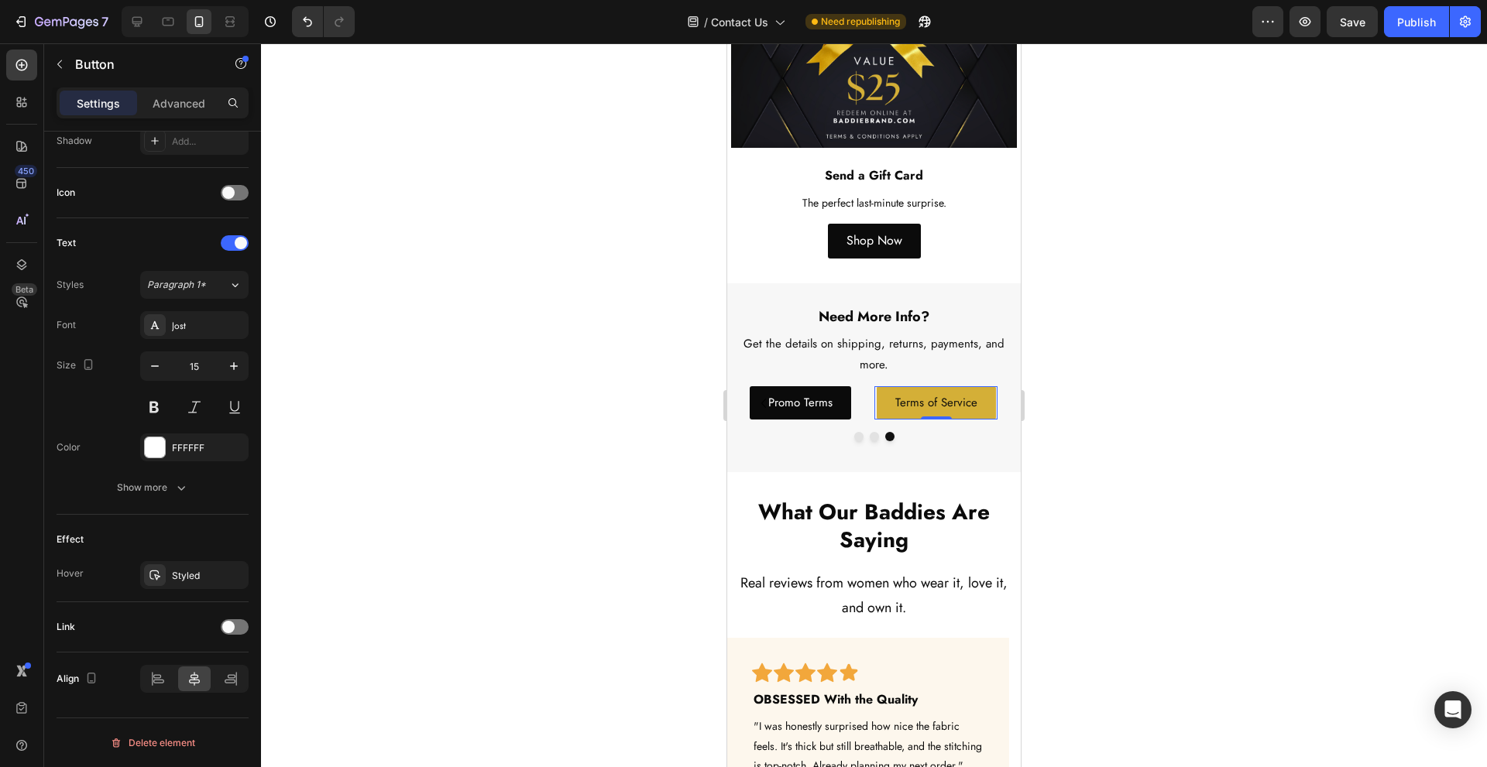
click at [986, 386] on button "Terms of Service" at bounding box center [936, 402] width 119 height 33
click at [242, 630] on div at bounding box center [235, 627] width 28 height 15
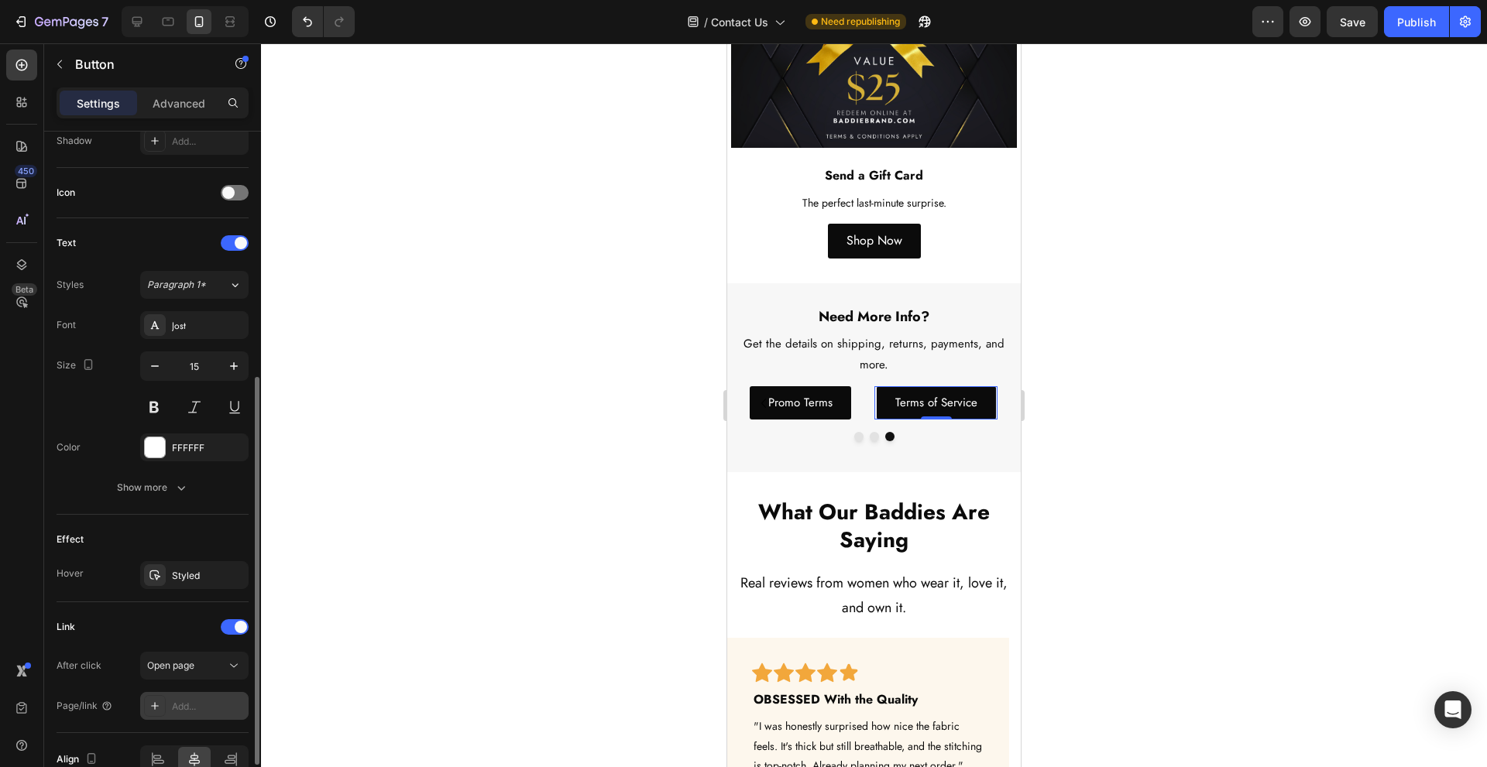
click at [197, 714] on div "Add..." at bounding box center [194, 706] width 108 height 28
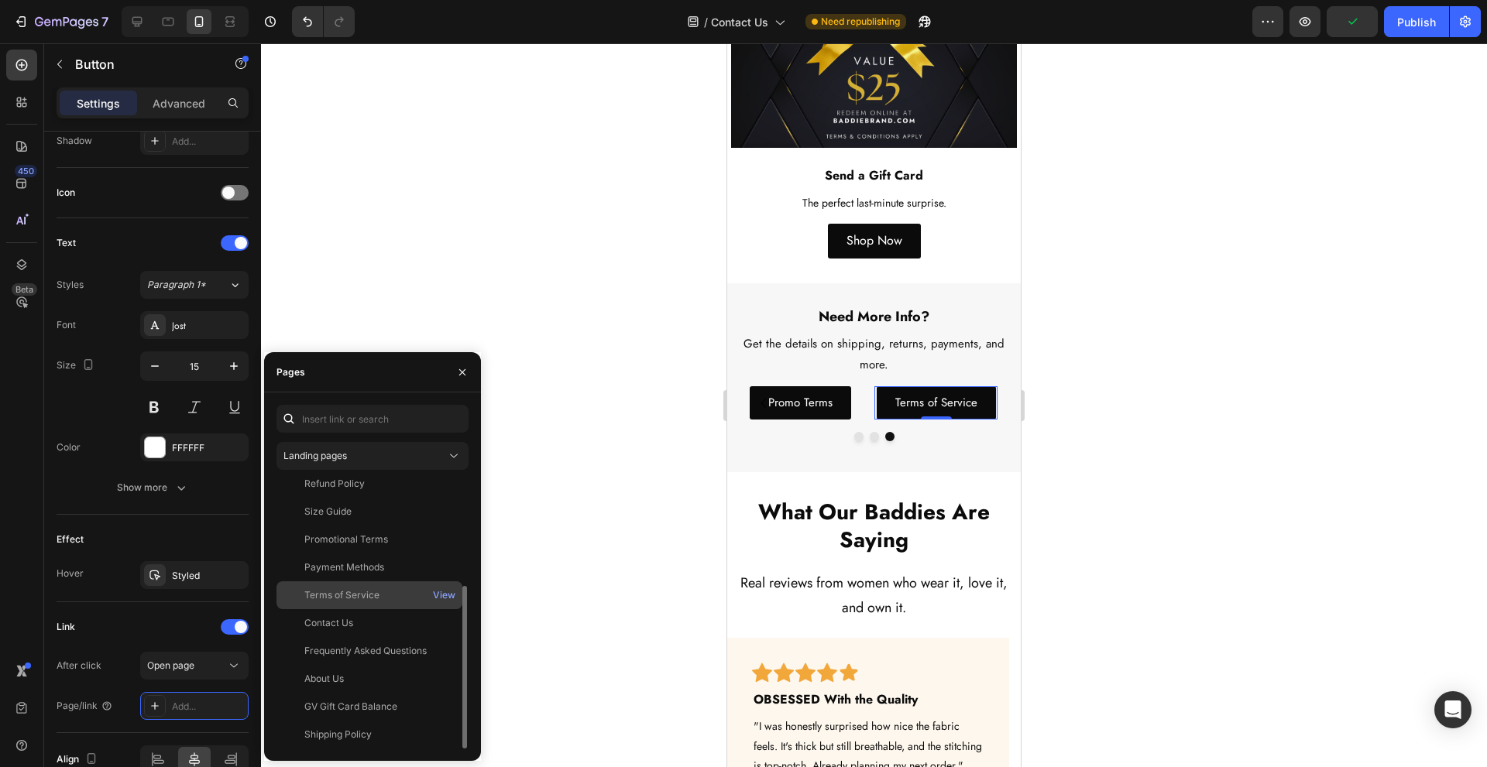
click at [393, 589] on div "Terms of Service" at bounding box center [369, 596] width 173 height 14
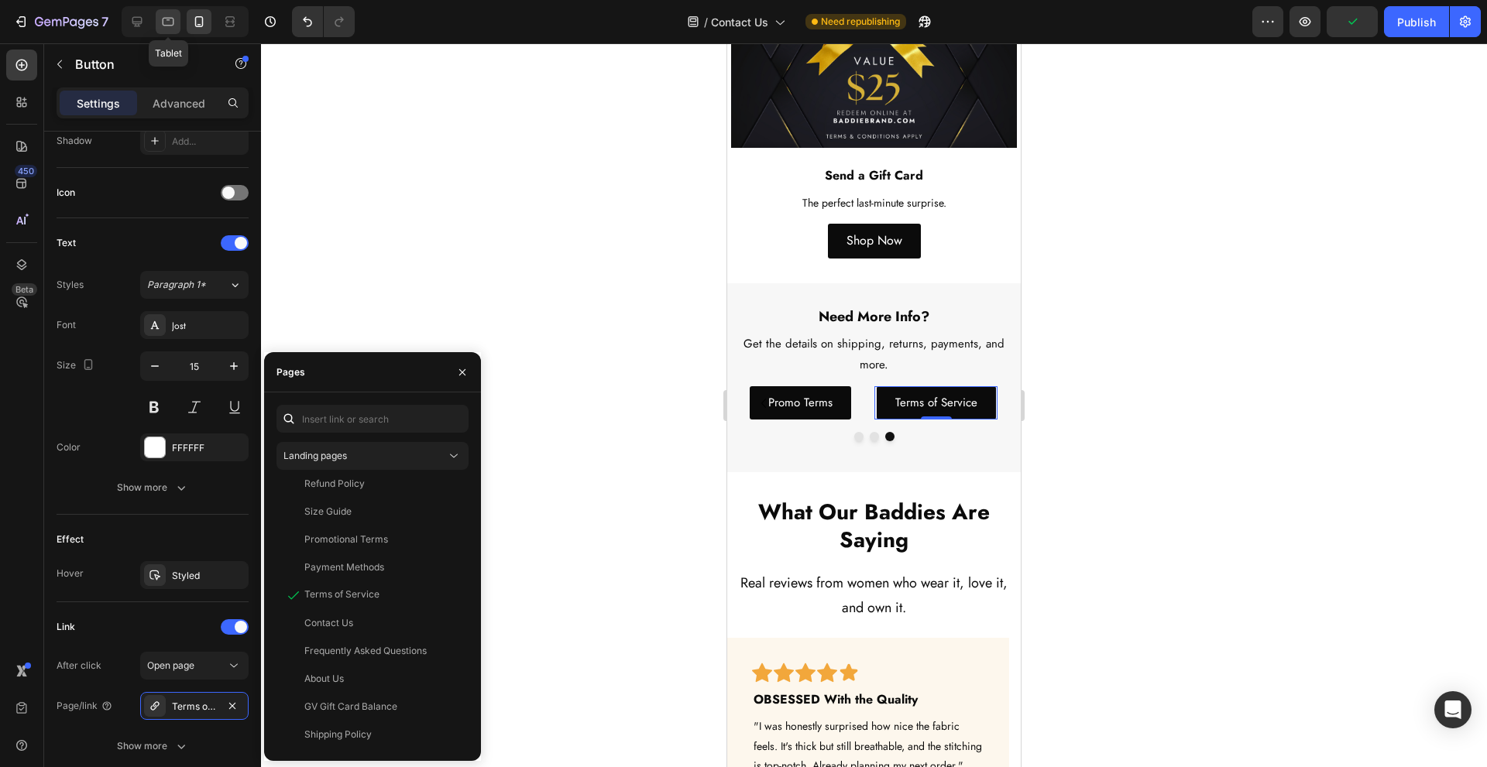
click at [156, 19] on div at bounding box center [168, 21] width 25 height 25
type input "16"
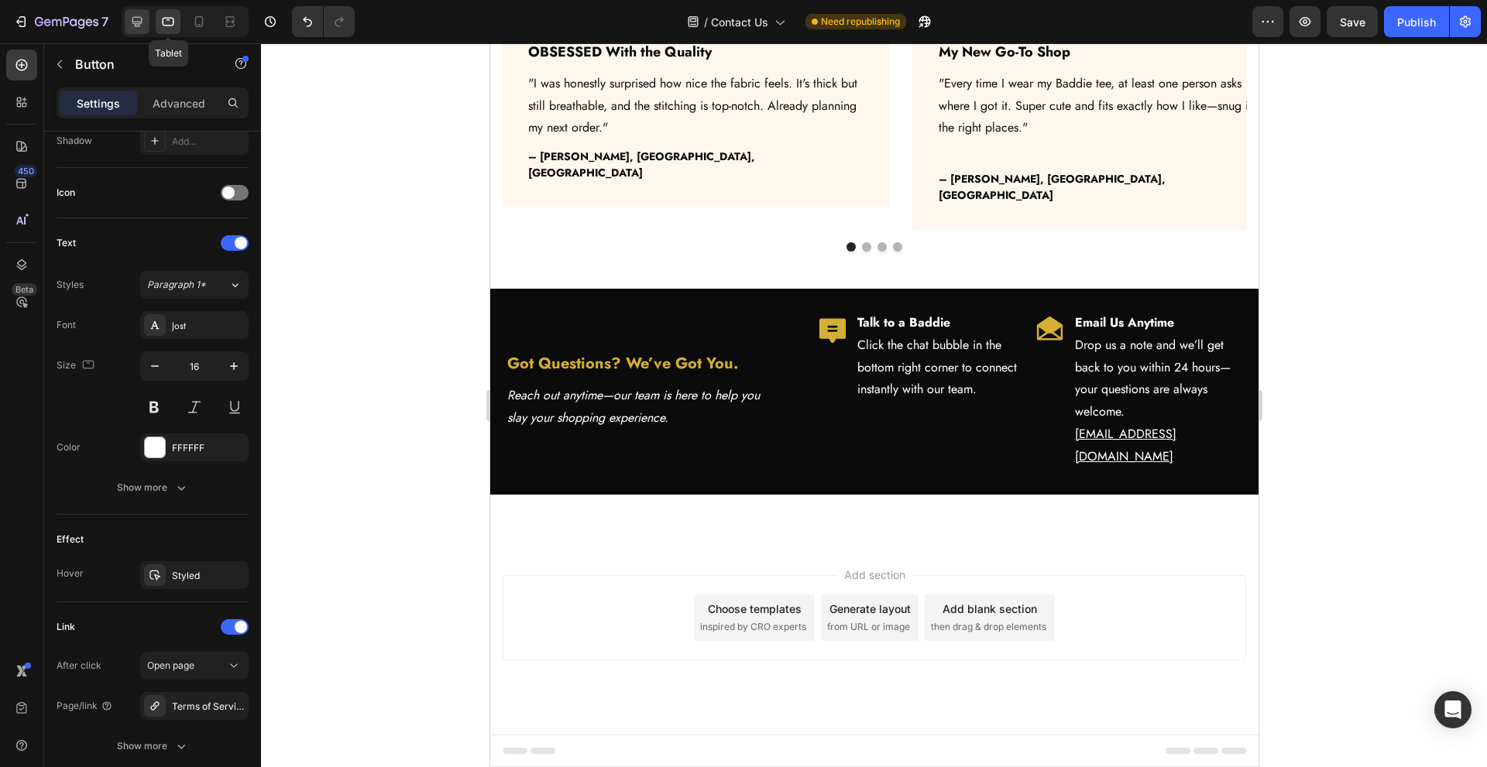
click at [136, 19] on icon at bounding box center [136, 21] width 15 height 15
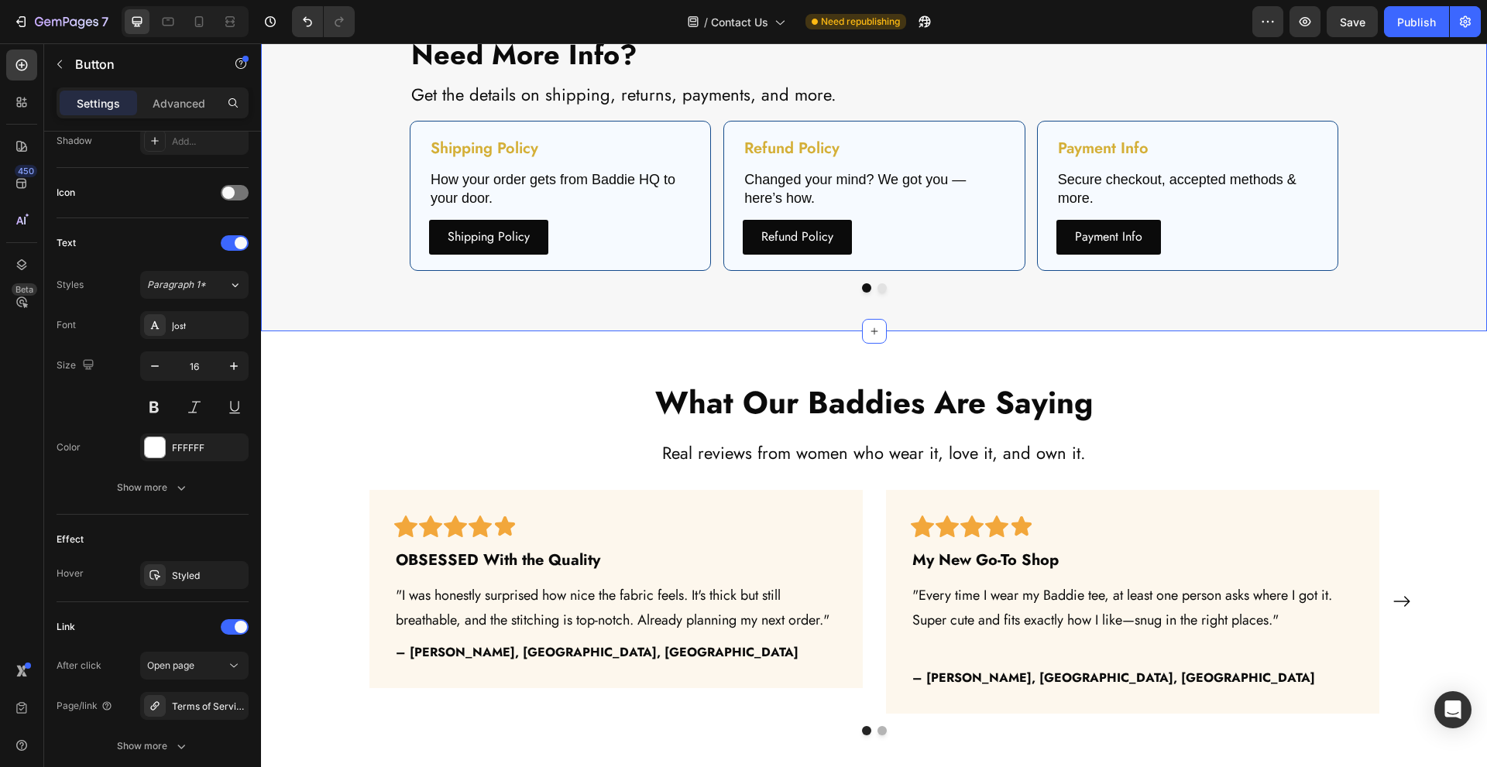
scroll to position [2562, 0]
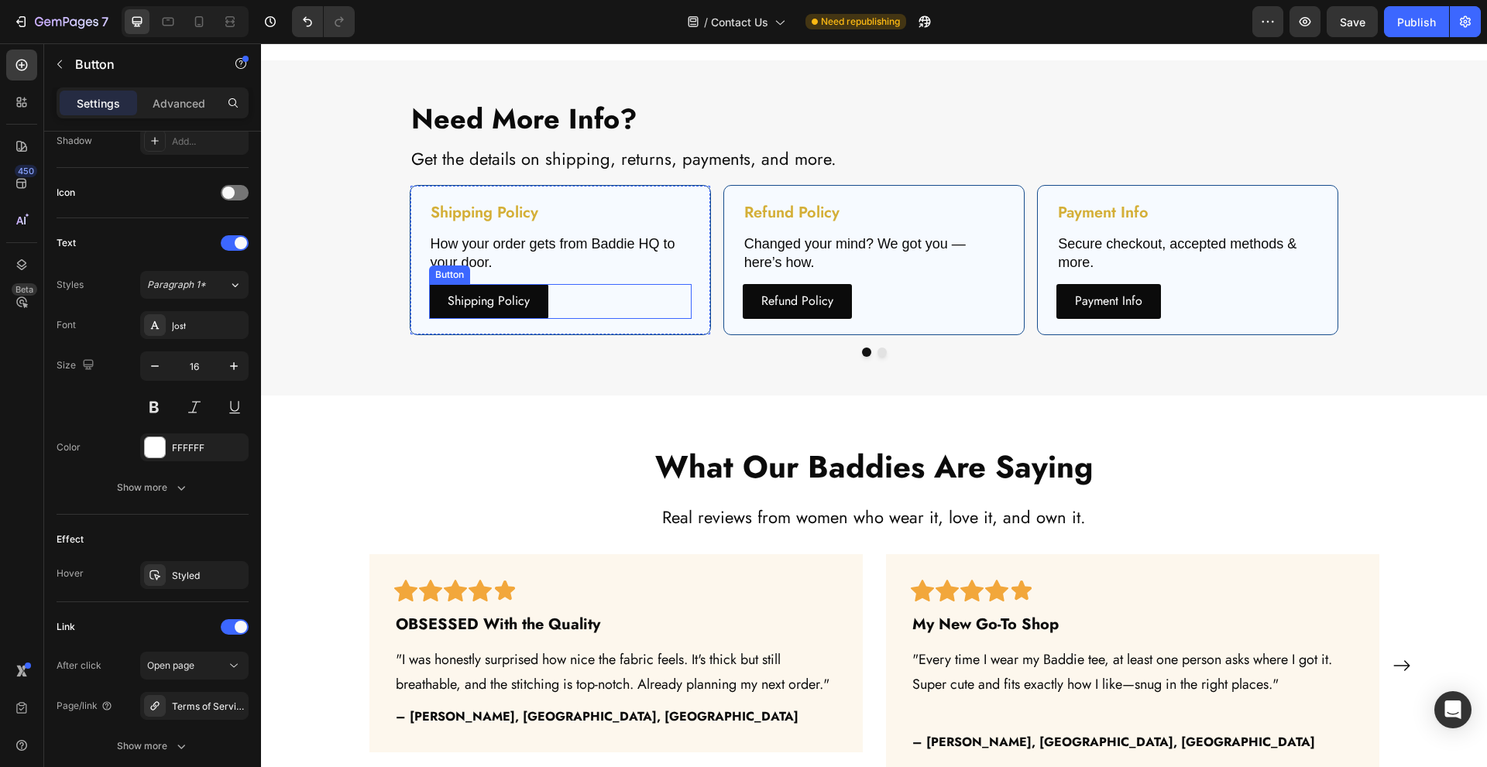
click at [571, 301] on div "Shipping Policy Button" at bounding box center [560, 301] width 263 height 35
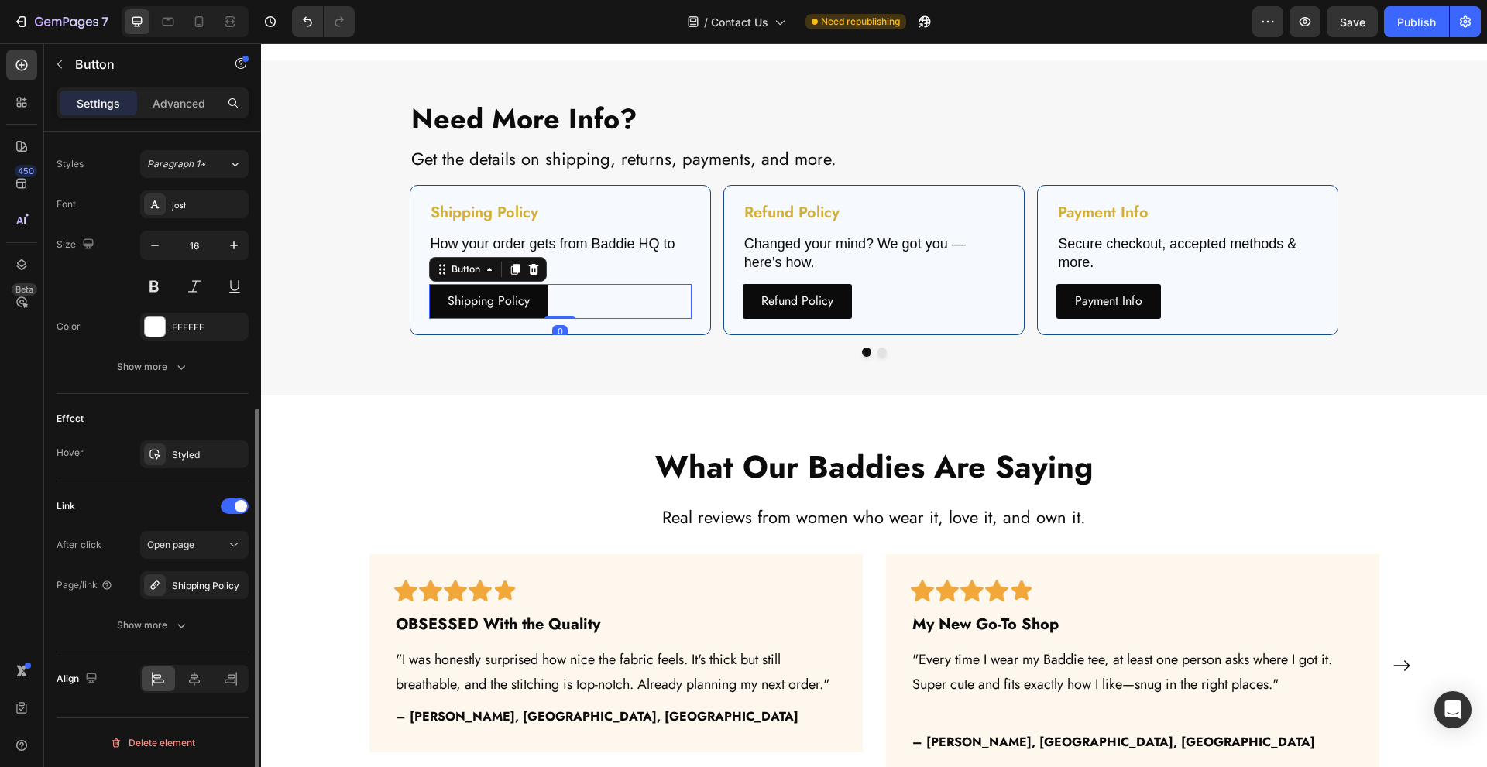
scroll to position [448, 0]
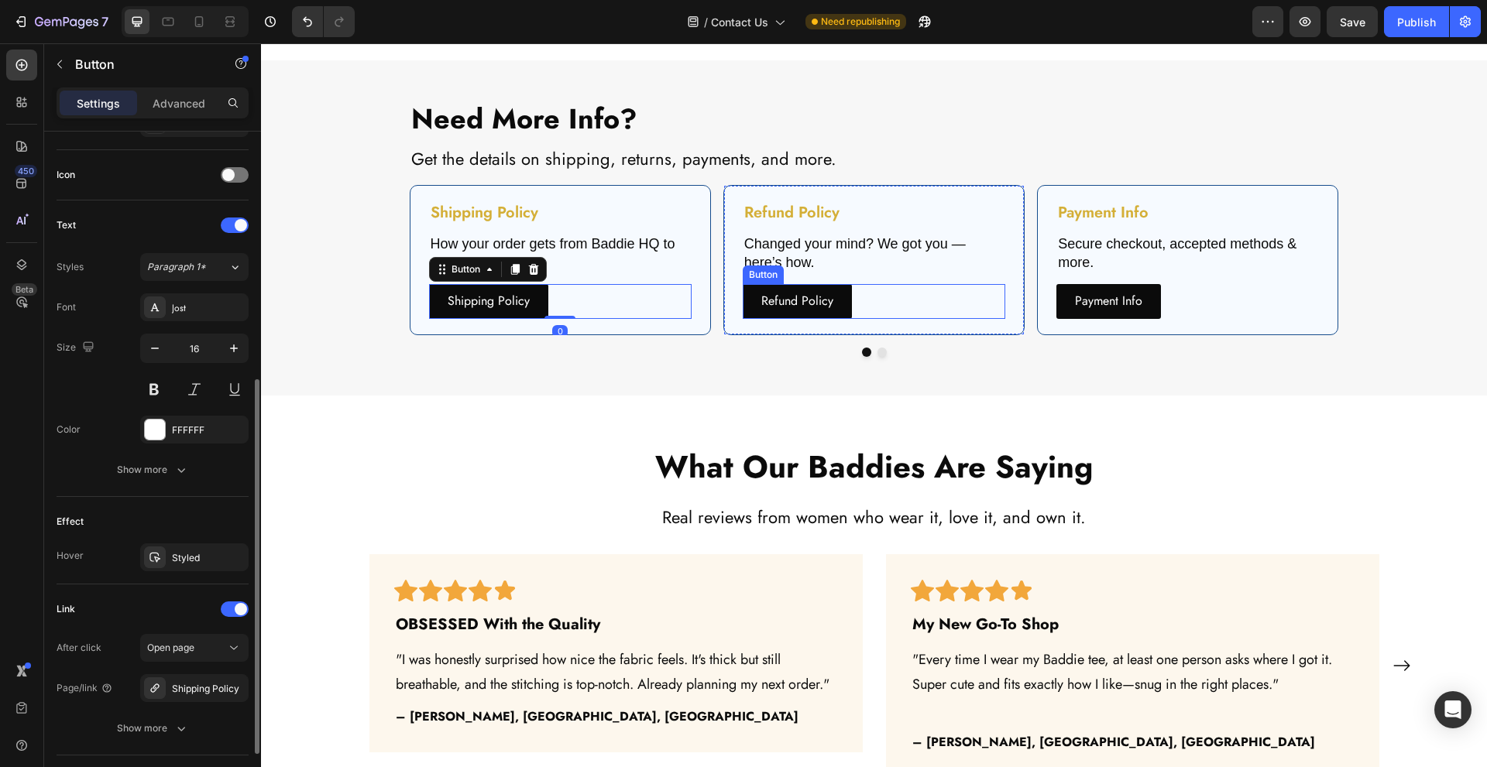
click at [898, 305] on div "Refund Policy Button" at bounding box center [874, 301] width 263 height 35
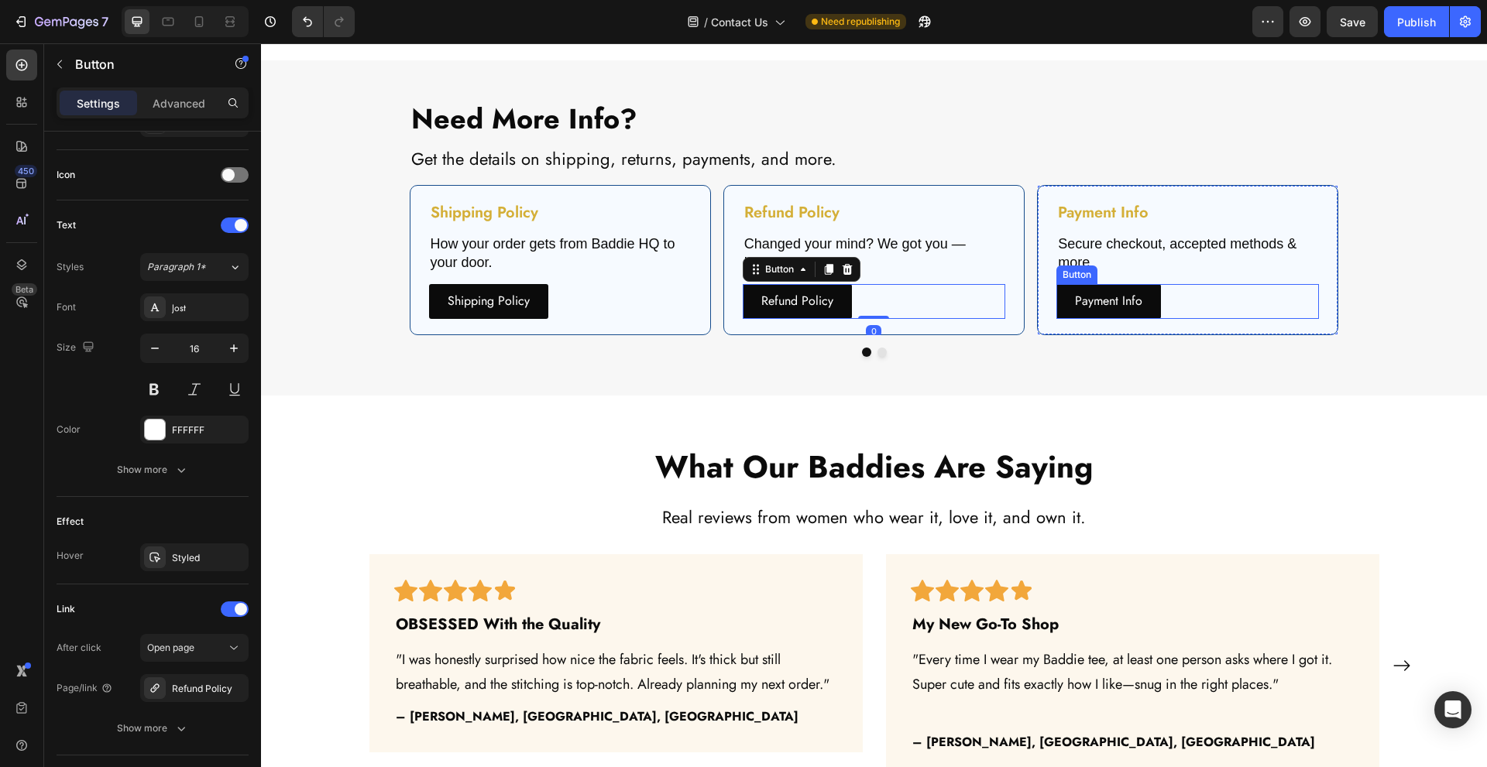
click at [1216, 292] on div "Payment Info Button" at bounding box center [1187, 301] width 263 height 35
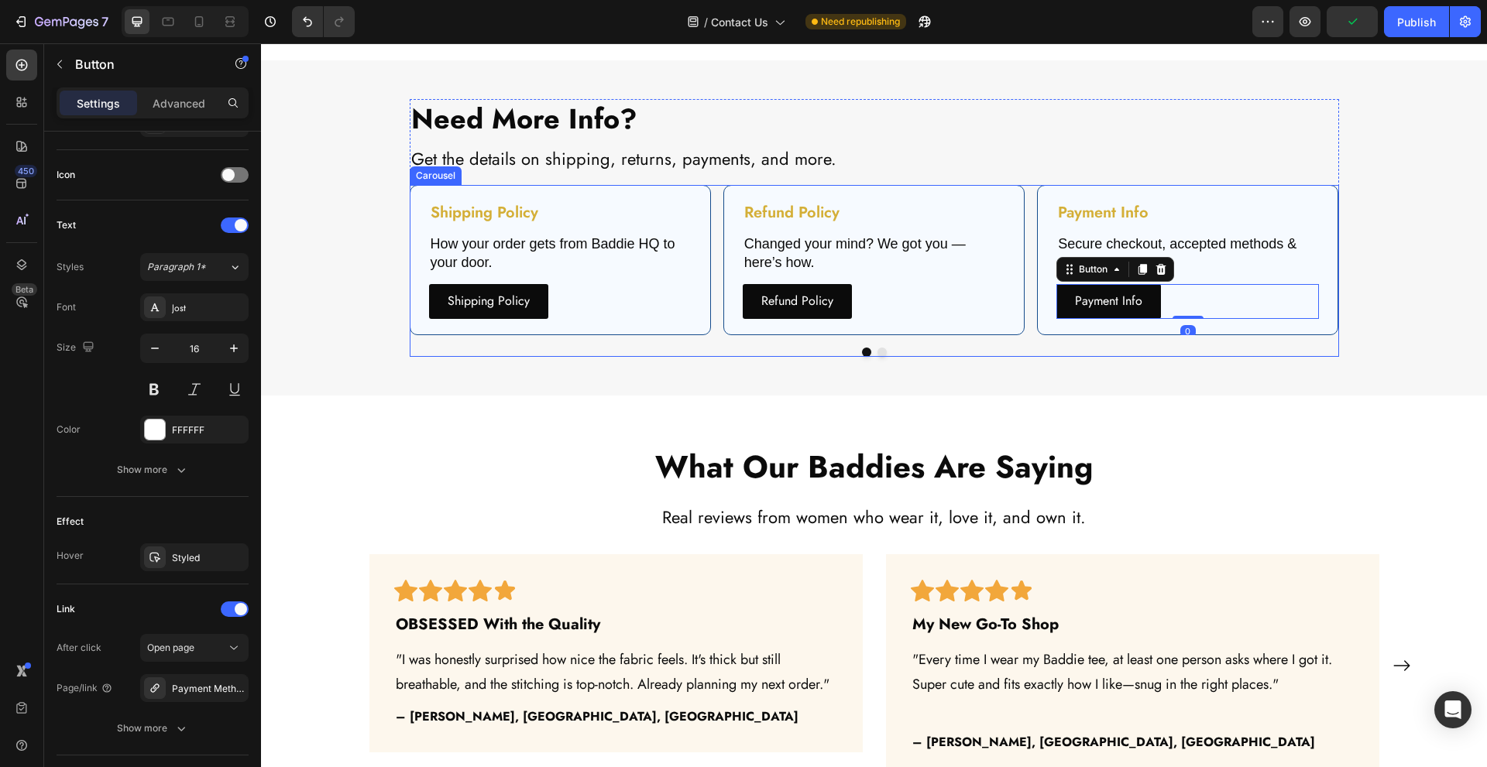
click at [878, 352] on button "Dot" at bounding box center [881, 352] width 9 height 9
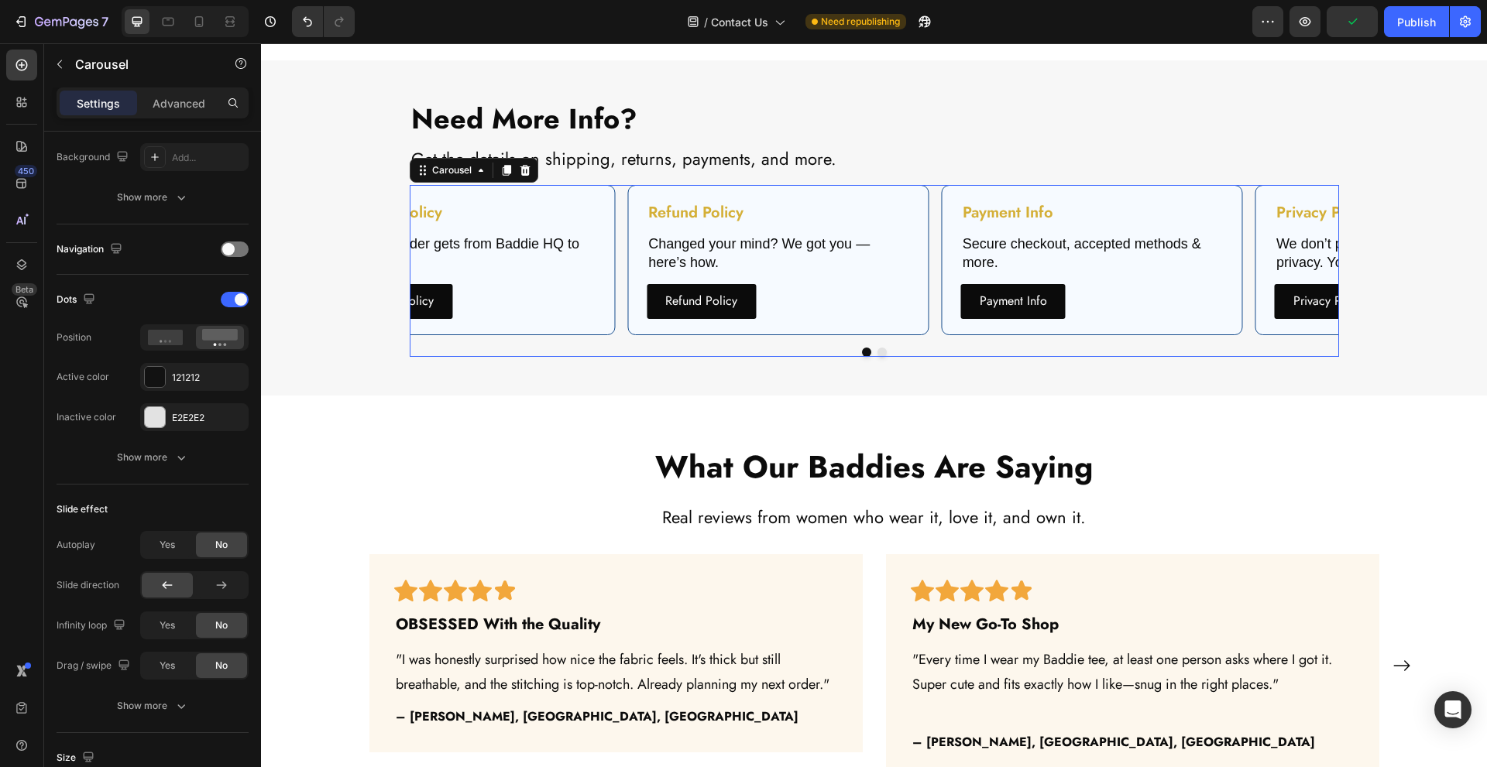
scroll to position [0, 0]
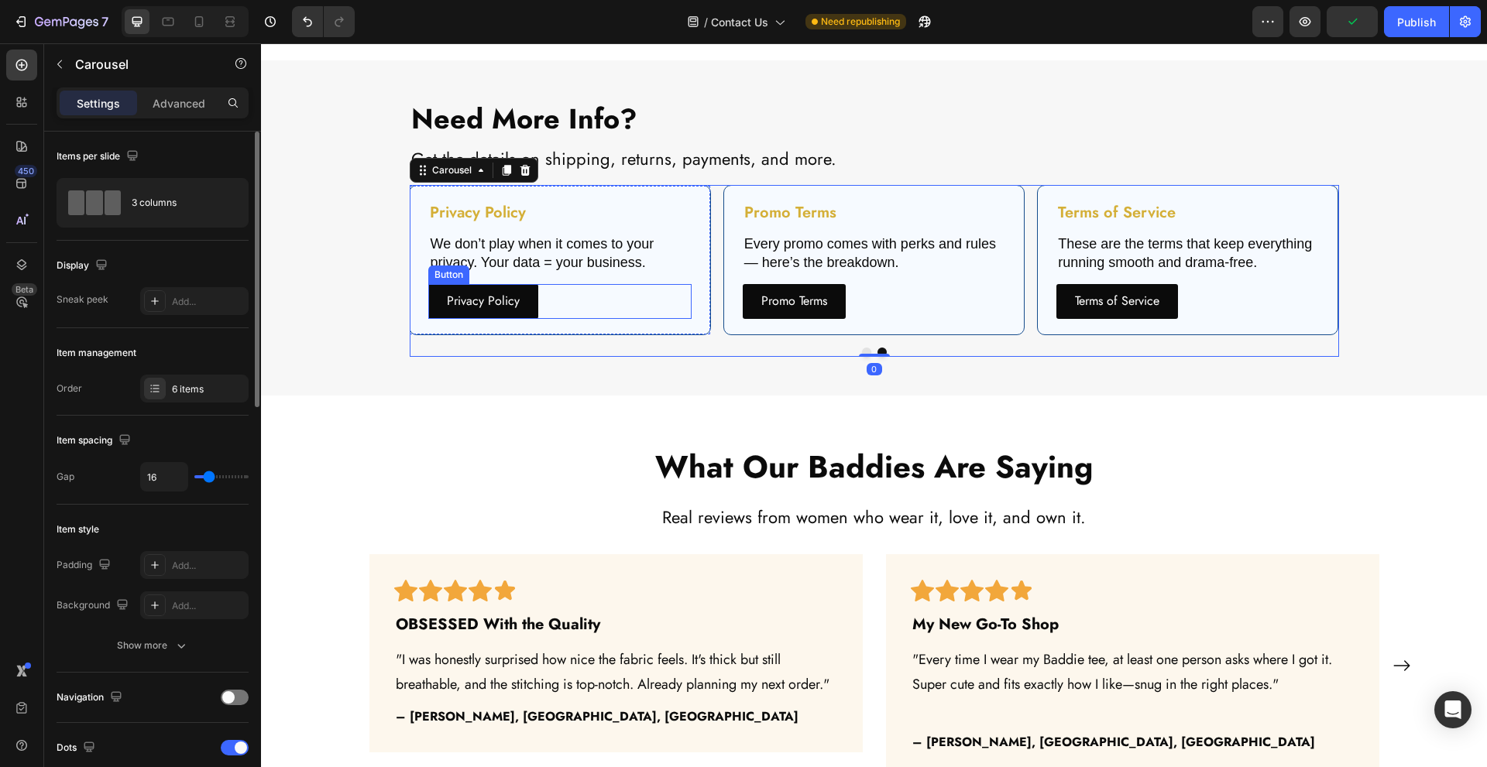
click at [596, 311] on div "Privacy Policy Button" at bounding box center [559, 301] width 263 height 35
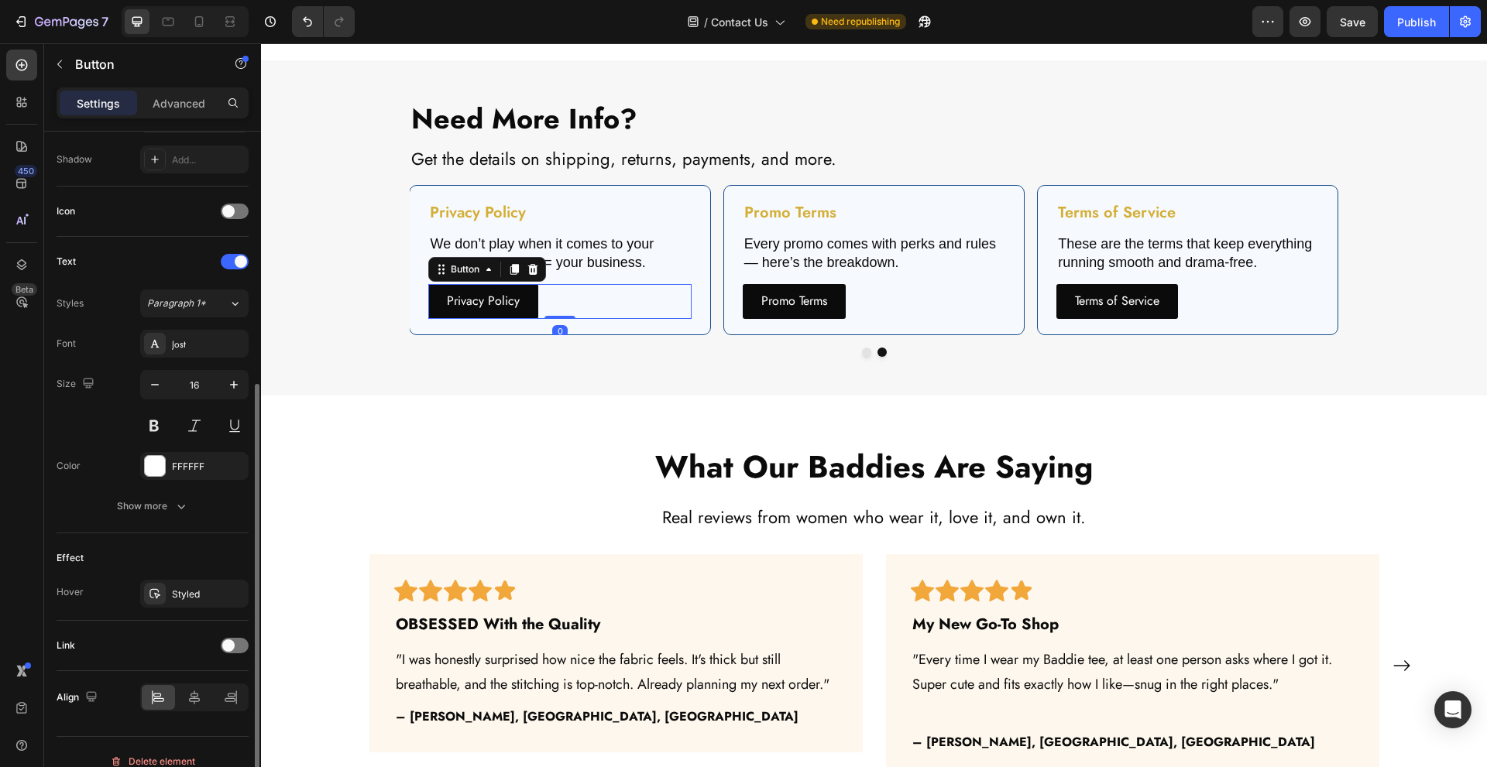
scroll to position [431, 0]
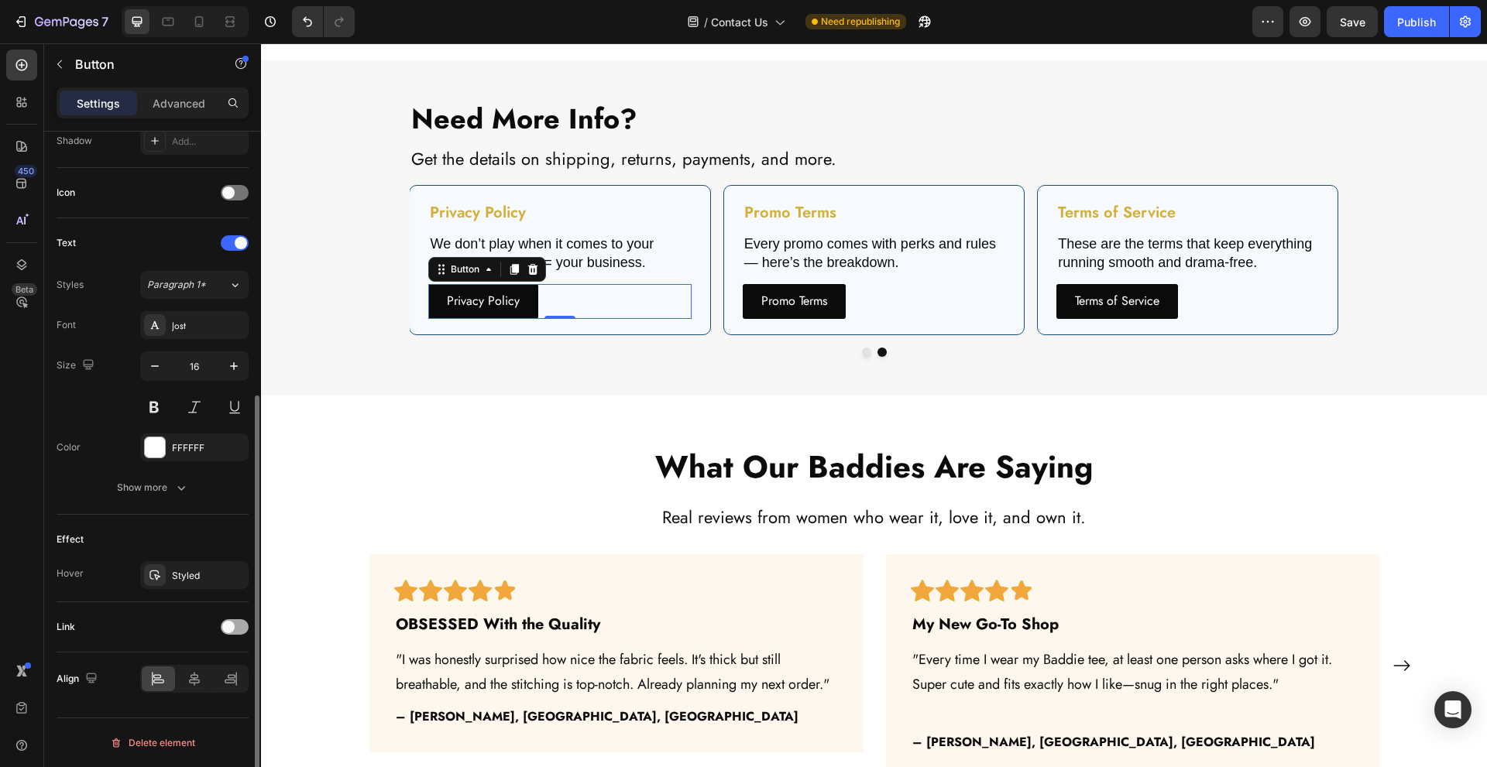
click at [226, 627] on span at bounding box center [228, 627] width 12 height 12
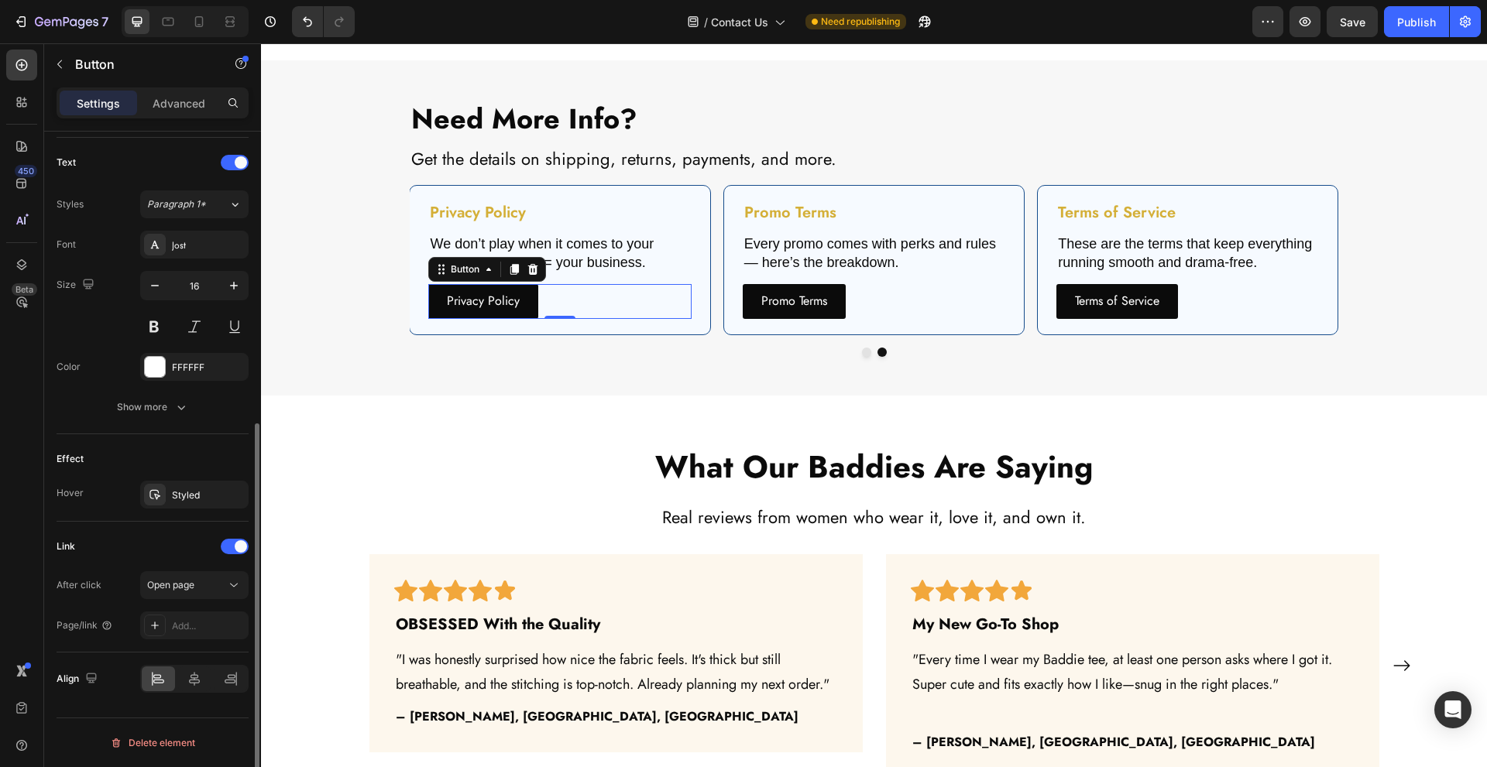
click at [191, 641] on div "Link After click Open page Page/link Add..." at bounding box center [153, 587] width 192 height 131
click at [200, 631] on div "Add..." at bounding box center [208, 627] width 73 height 14
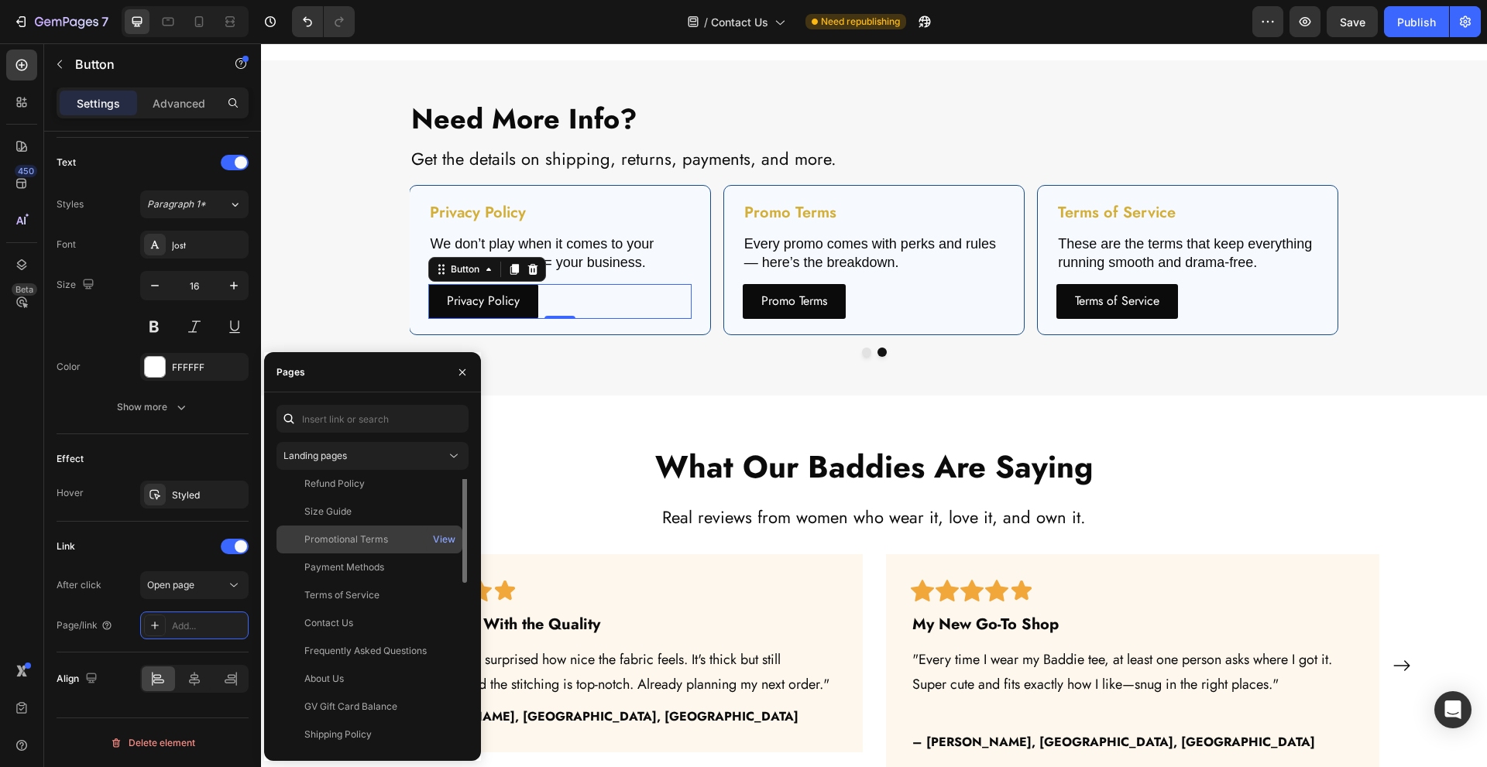
scroll to position [74, 0]
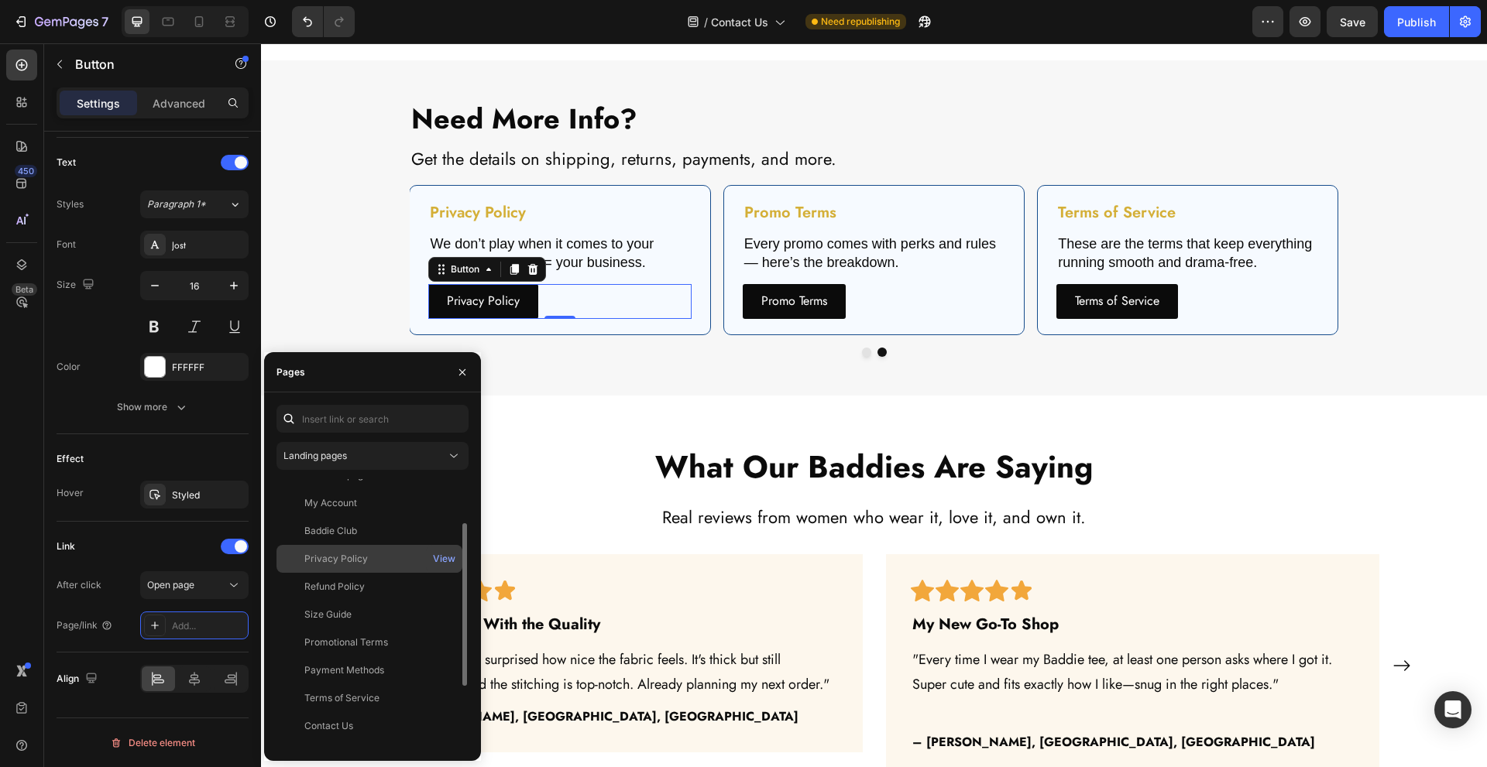
click at [379, 561] on div "Privacy Policy" at bounding box center [369, 559] width 173 height 14
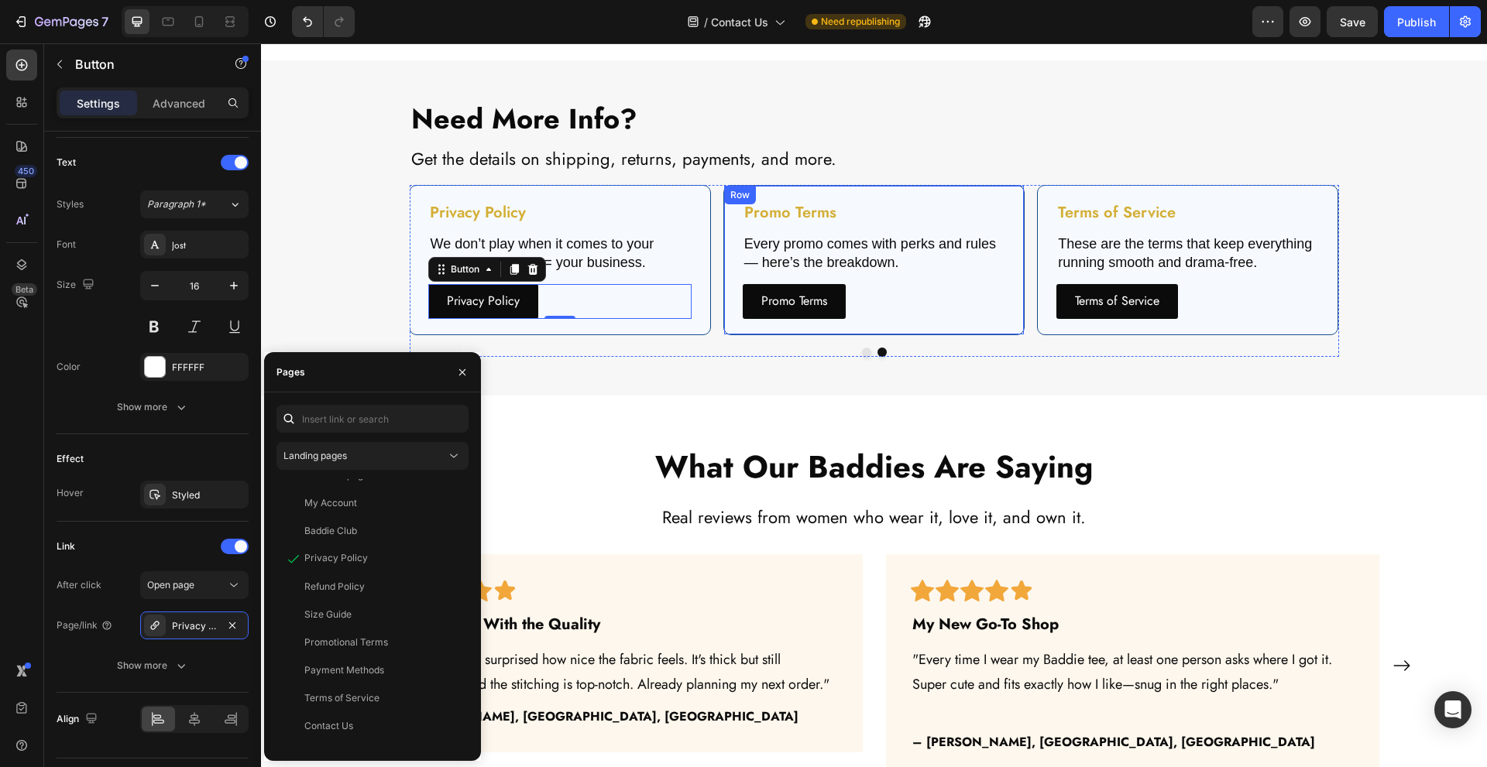
click at [890, 302] on div "Promo Terms Button" at bounding box center [874, 301] width 263 height 35
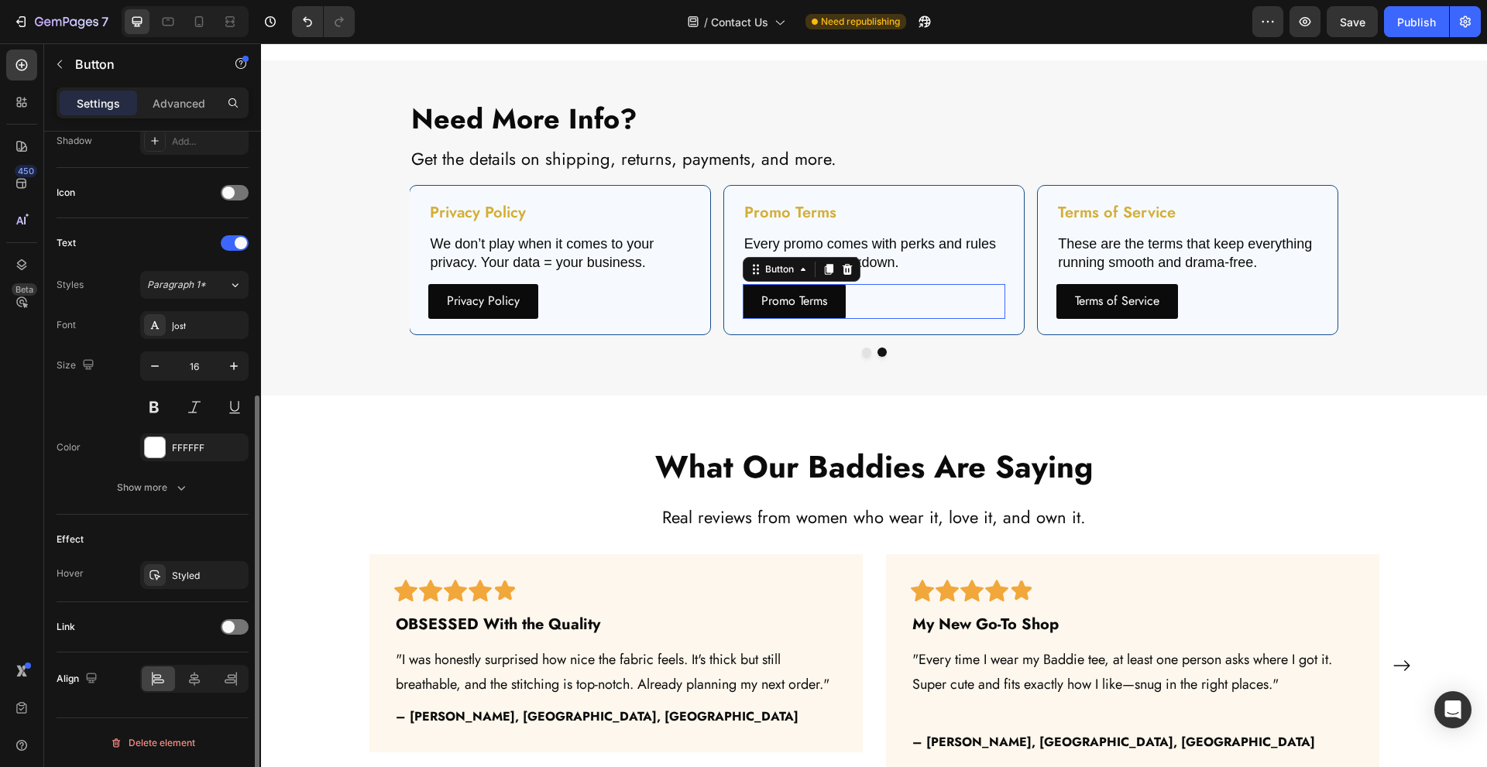
scroll to position [431, 0]
click at [228, 628] on span at bounding box center [228, 627] width 12 height 12
click at [194, 699] on div "Add..." at bounding box center [194, 706] width 108 height 28
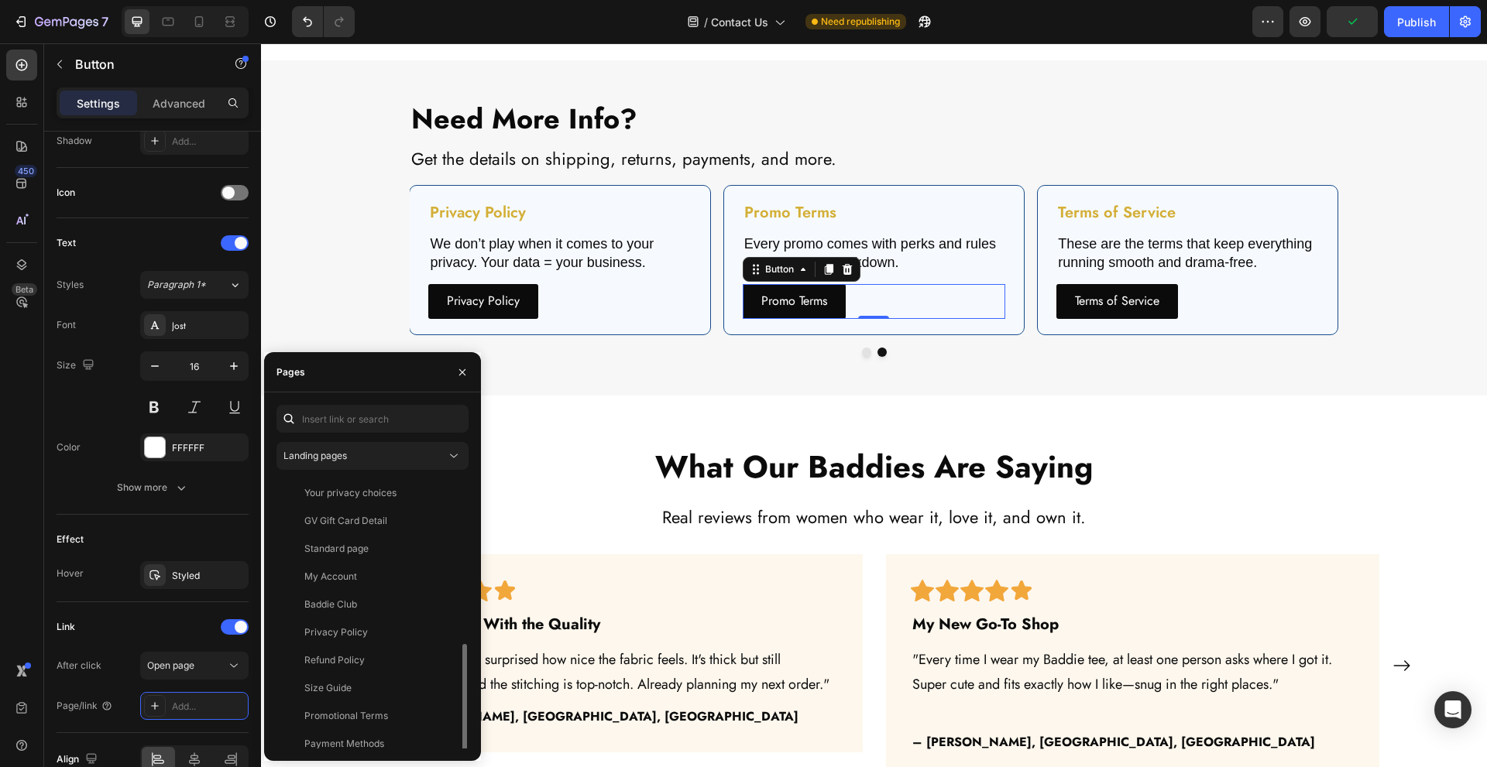
scroll to position [177, 0]
click at [408, 544] on div "Promotional Terms" at bounding box center [369, 540] width 173 height 14
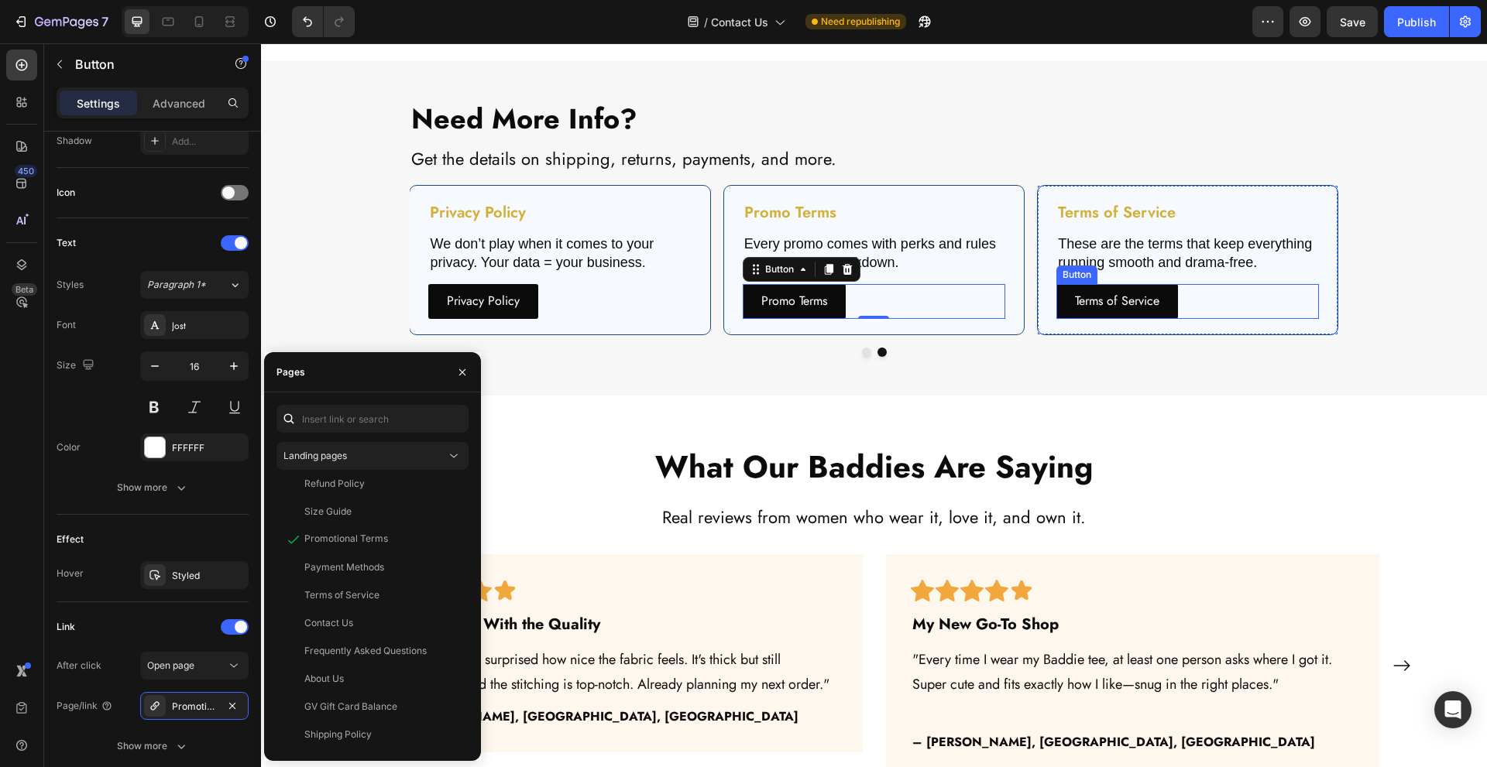
click at [1245, 299] on div "Terms of Service Button" at bounding box center [1187, 301] width 263 height 35
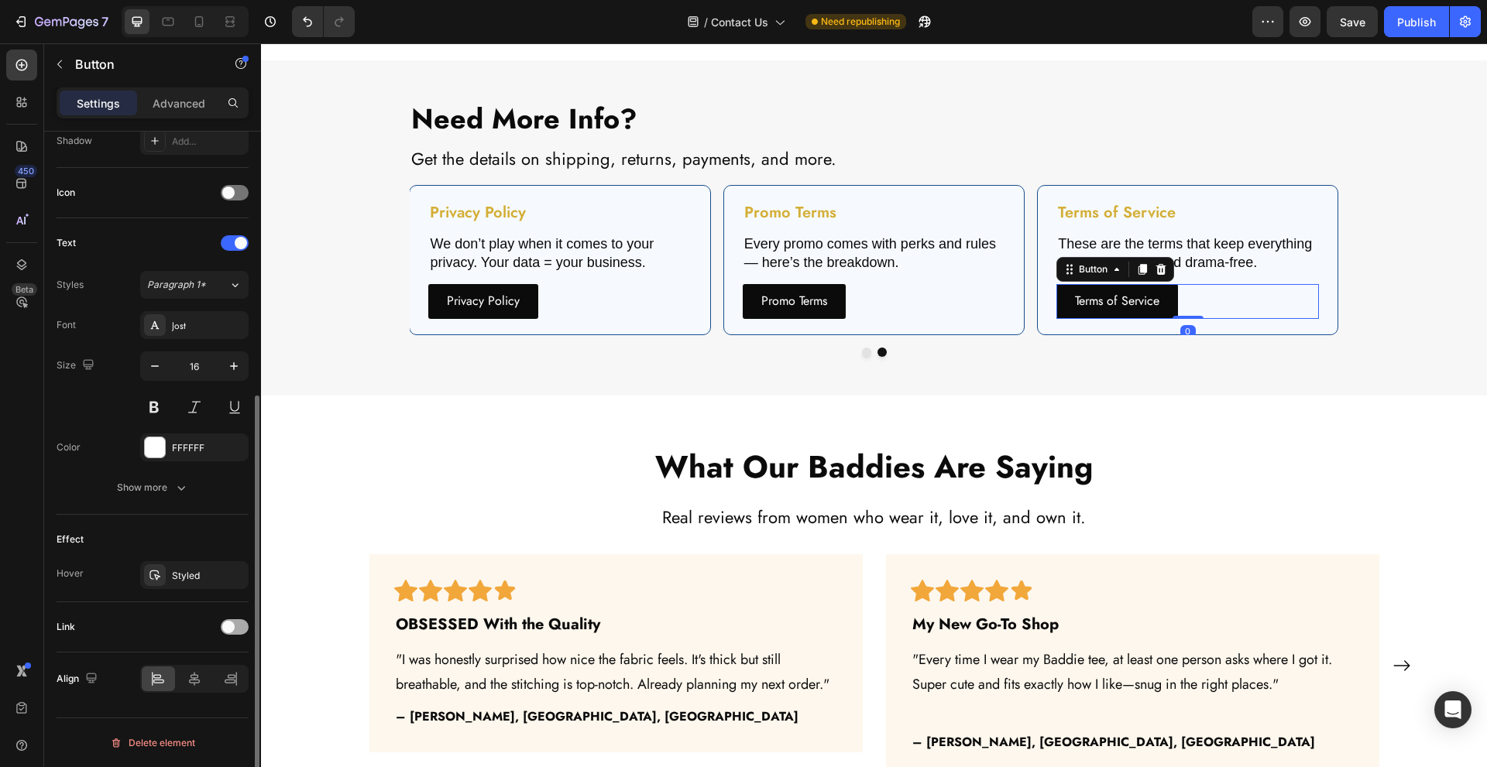
click at [243, 623] on div at bounding box center [235, 627] width 28 height 15
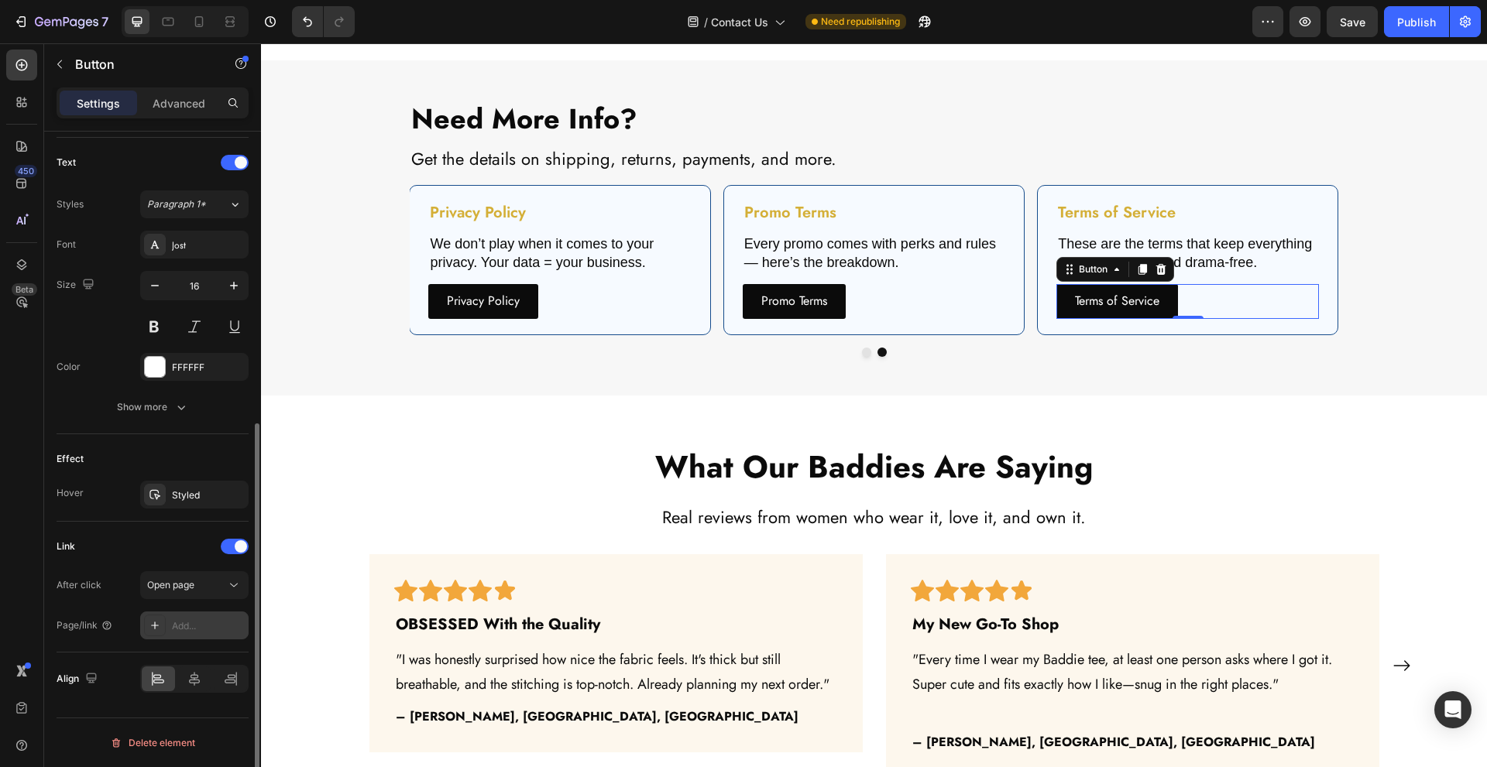
click at [198, 621] on div "Add..." at bounding box center [208, 627] width 73 height 14
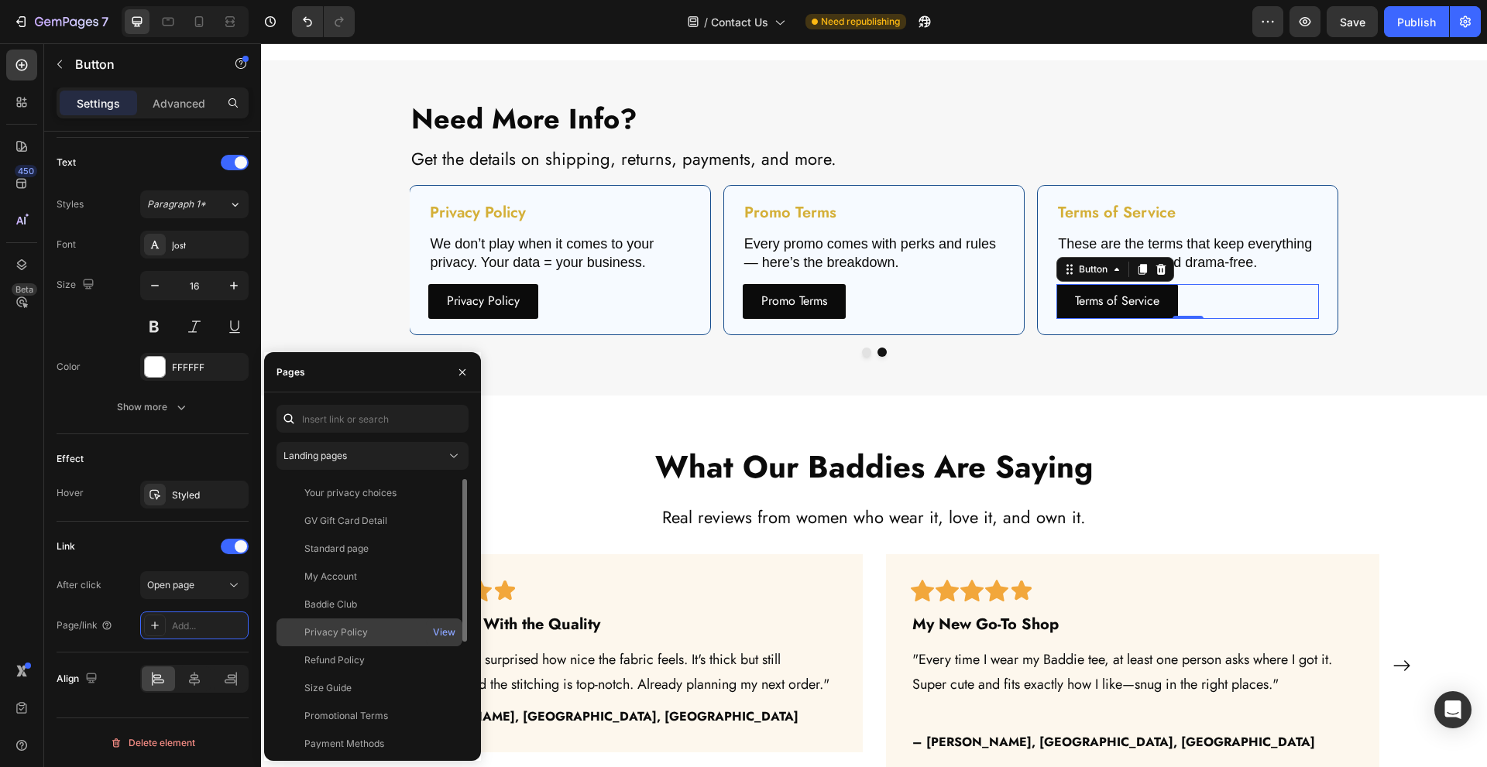
scroll to position [177, 0]
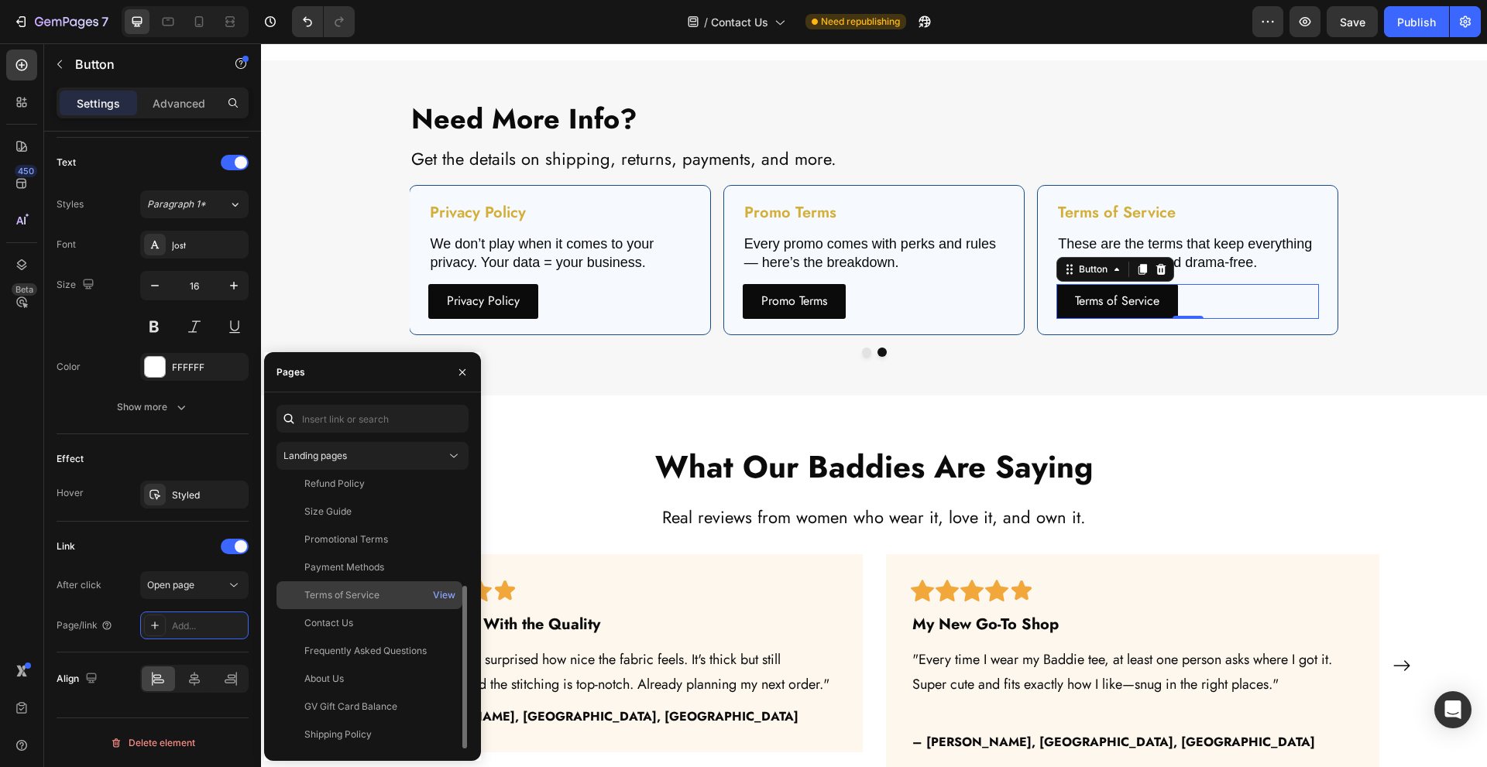
click at [386, 610] on div "Terms of Service View" at bounding box center [369, 624] width 186 height 28
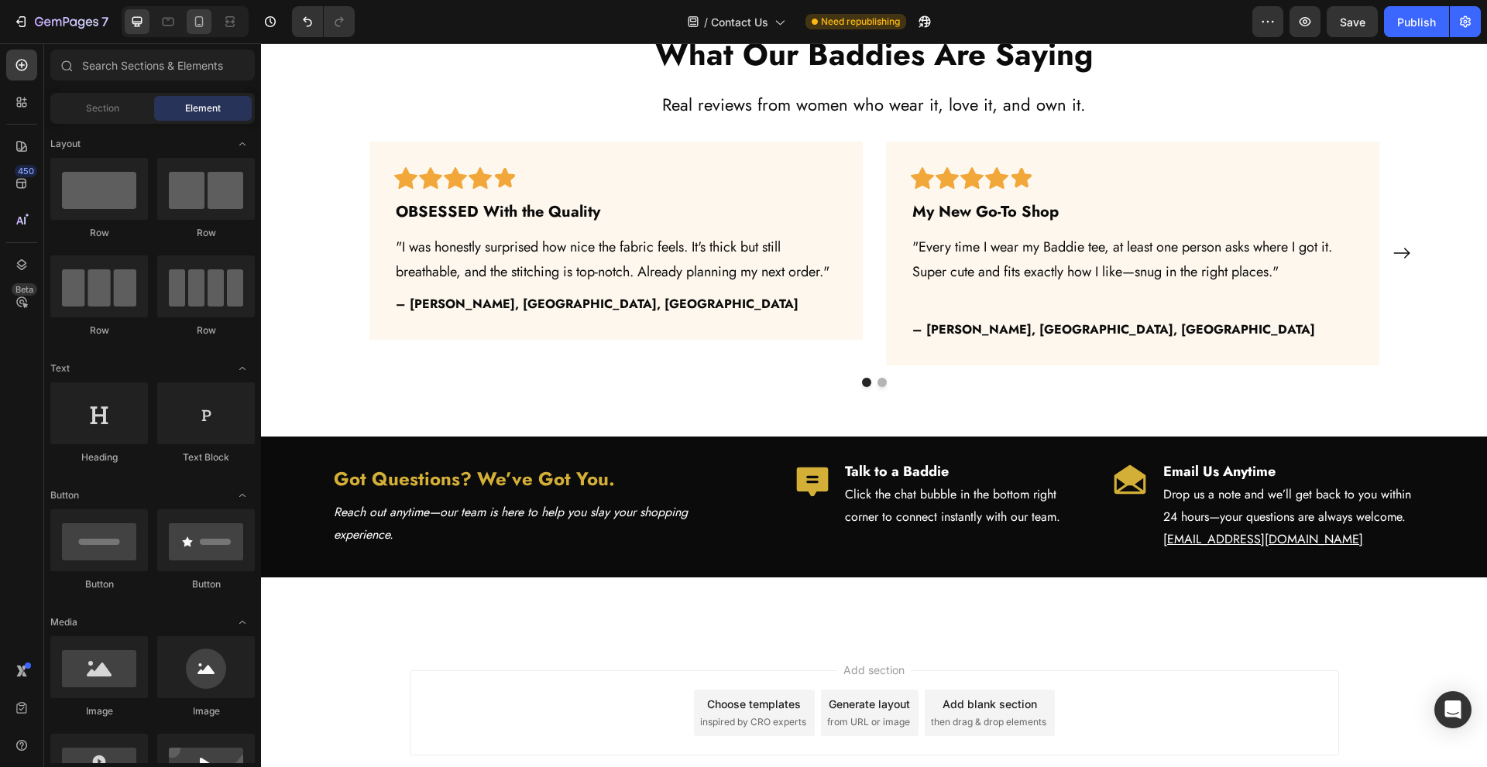
click at [211, 19] on div at bounding box center [199, 21] width 25 height 25
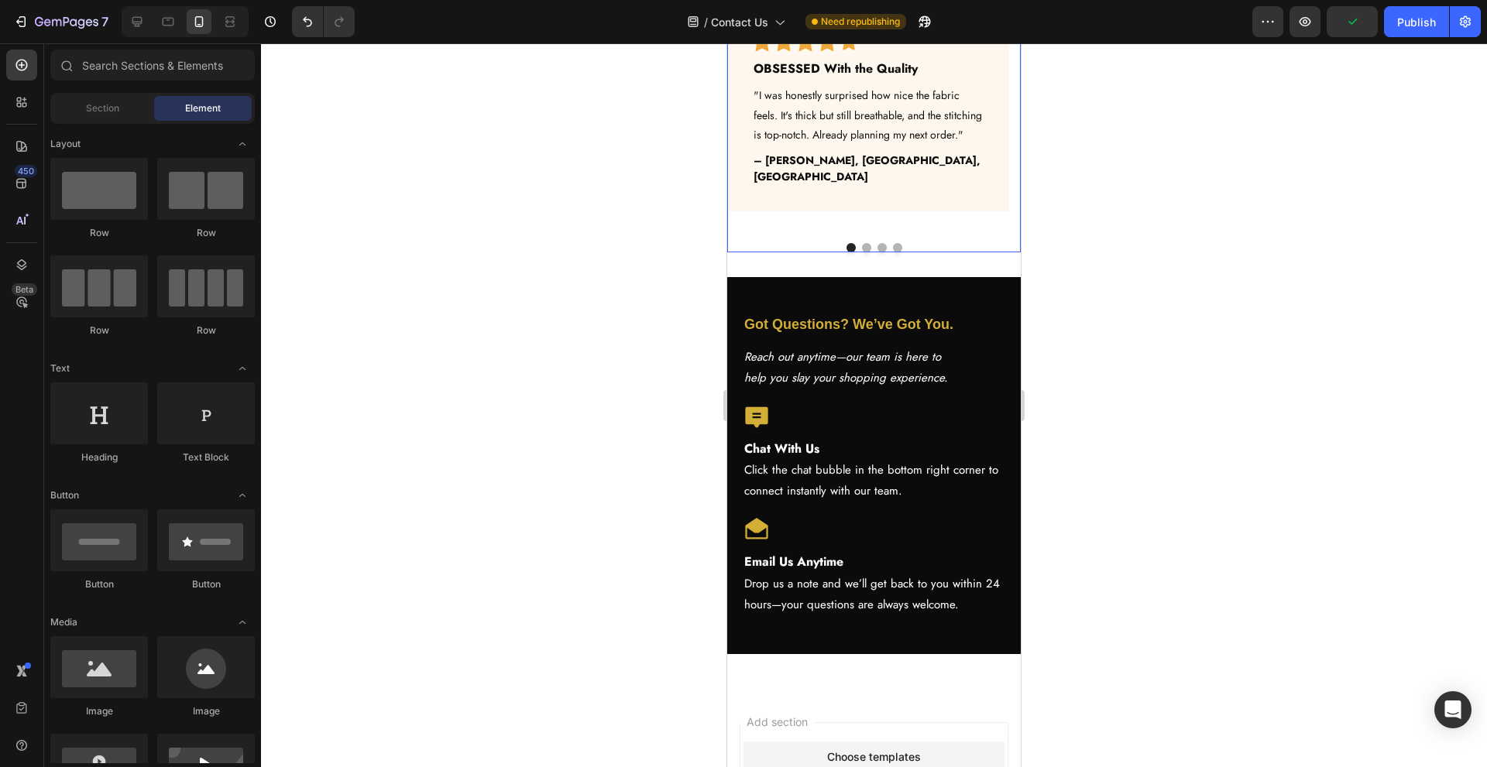
scroll to position [4833, 0]
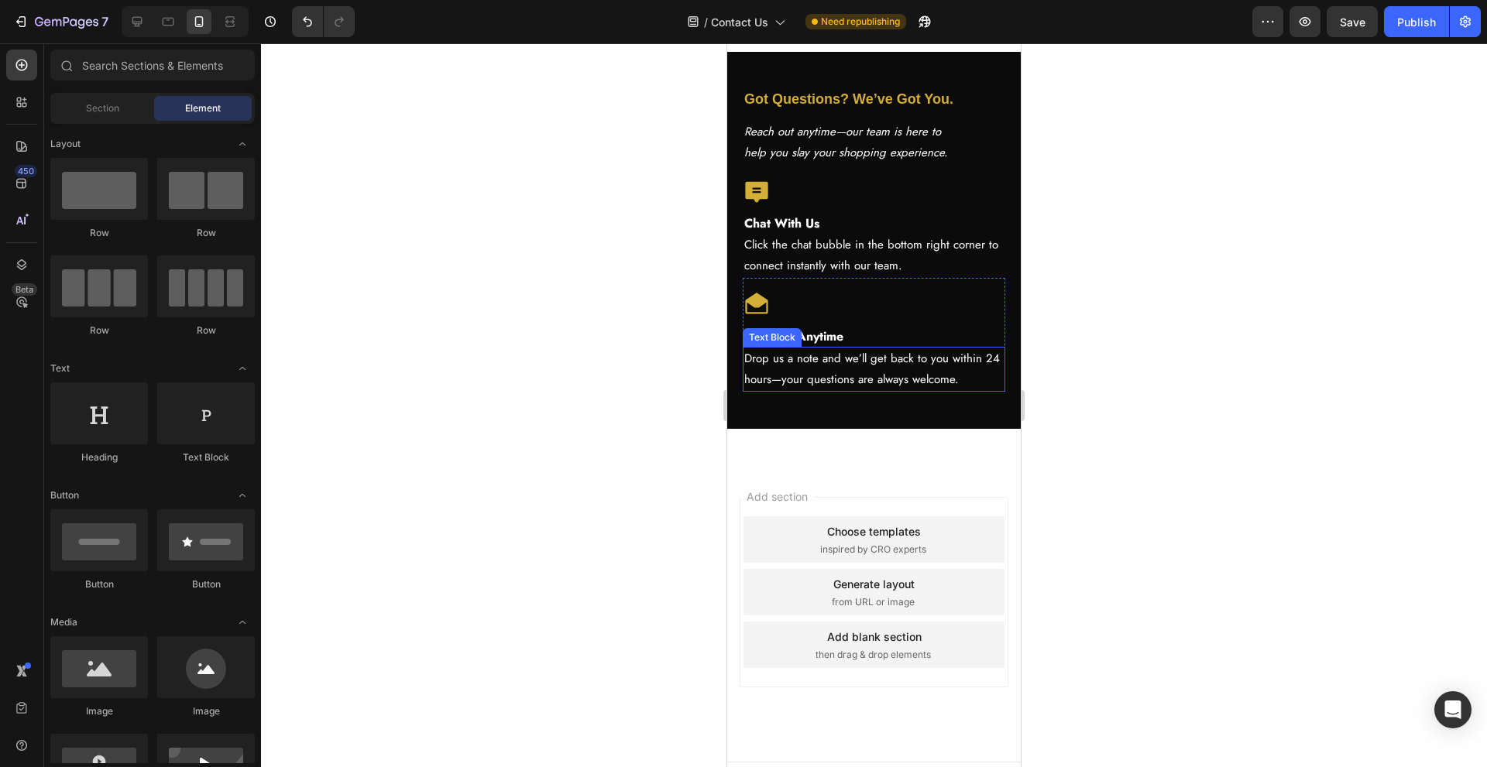
click at [969, 378] on p "Drop us a note and we’ll get back to you within 24 hours—your questions are alw…" at bounding box center [873, 370] width 259 height 42
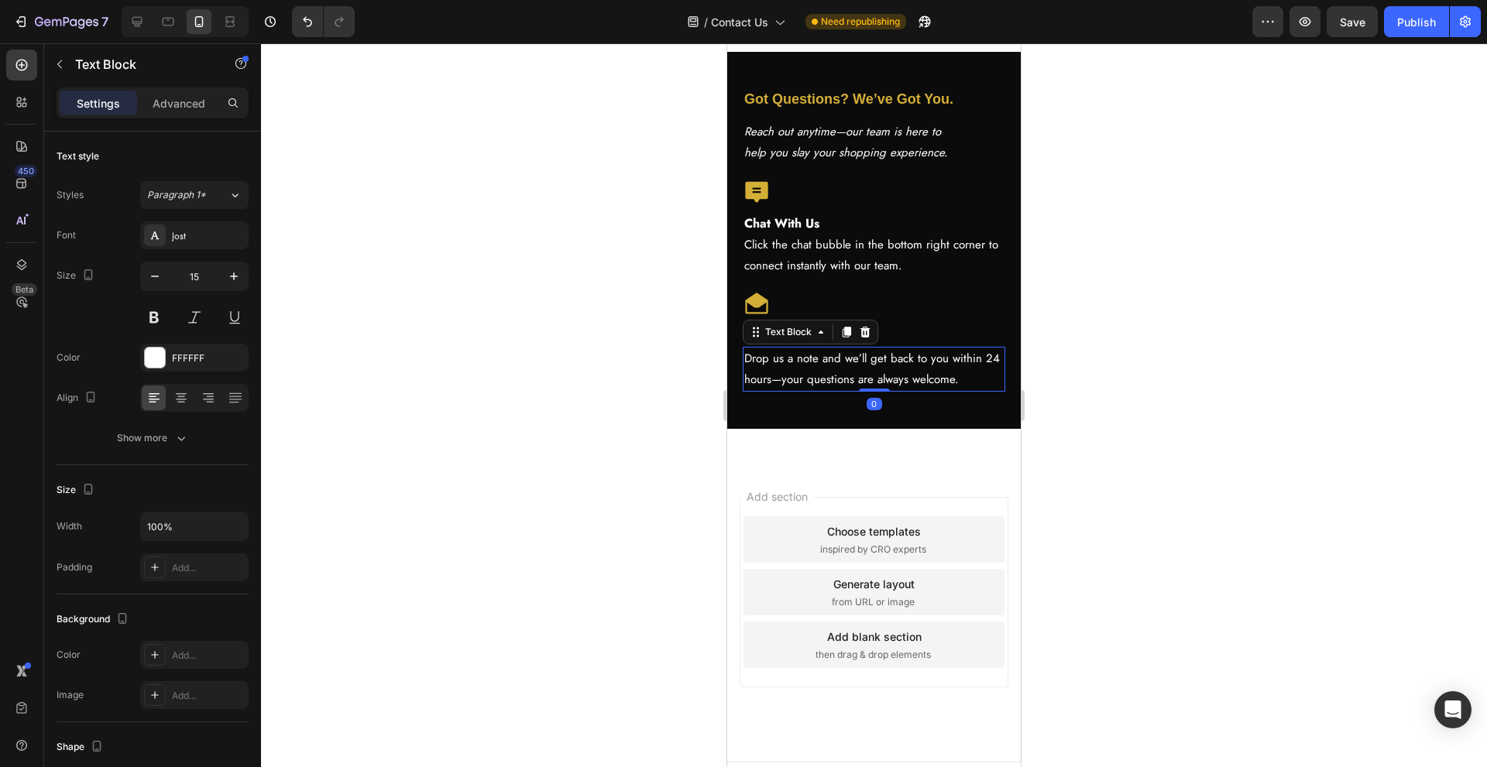
click at [980, 380] on p "Drop us a note and we’ll get back to you within 24 hours—your questions are alw…" at bounding box center [873, 370] width 259 height 42
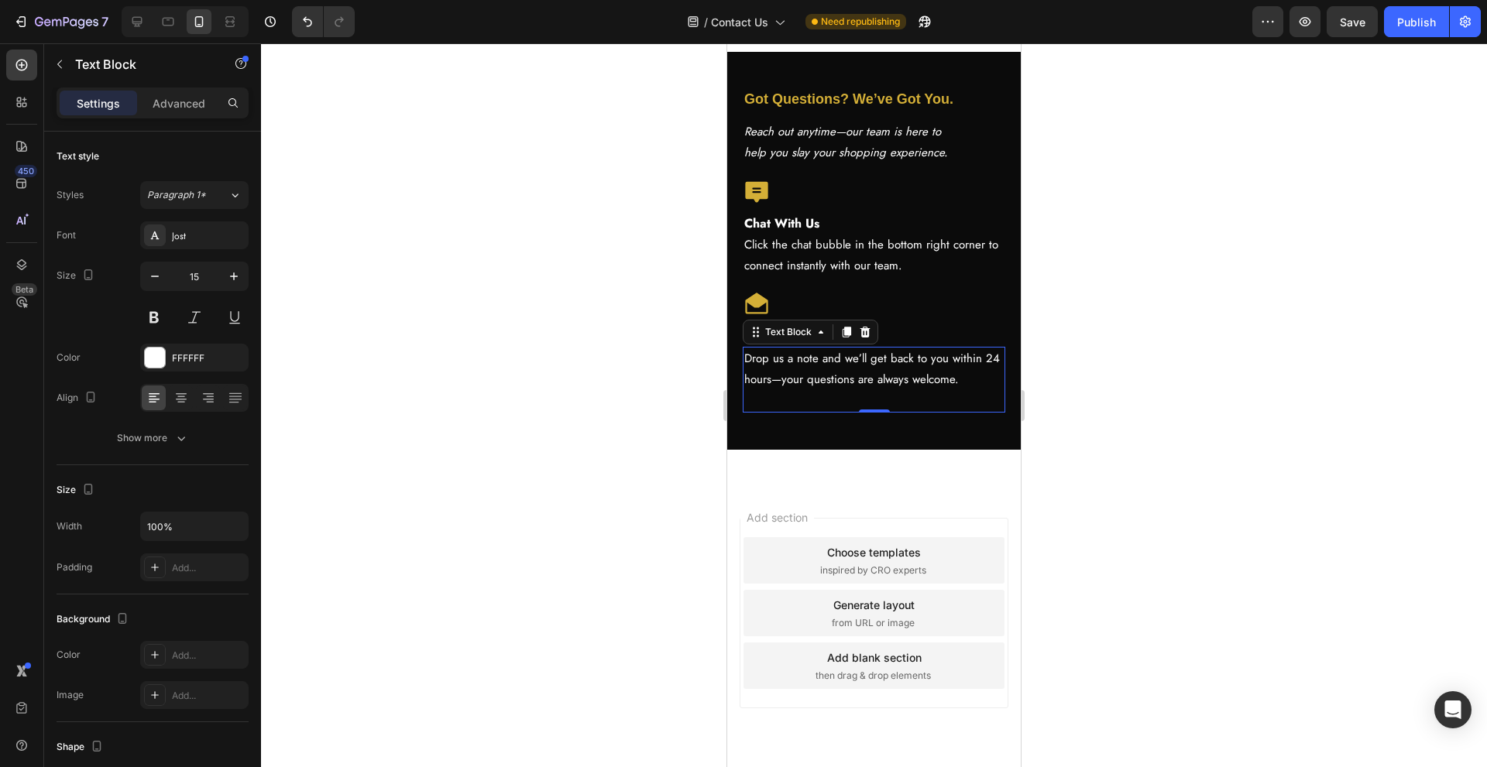
click at [948, 387] on p "Drop us a note and we’ll get back to you within 24 hours—your questions are alw…" at bounding box center [873, 370] width 259 height 42
click at [930, 395] on p "Rich Text Editor. Editing area: main" at bounding box center [873, 400] width 259 height 21
click at [796, 407] on p "support@thebaddiebrand.com" at bounding box center [873, 400] width 259 height 21
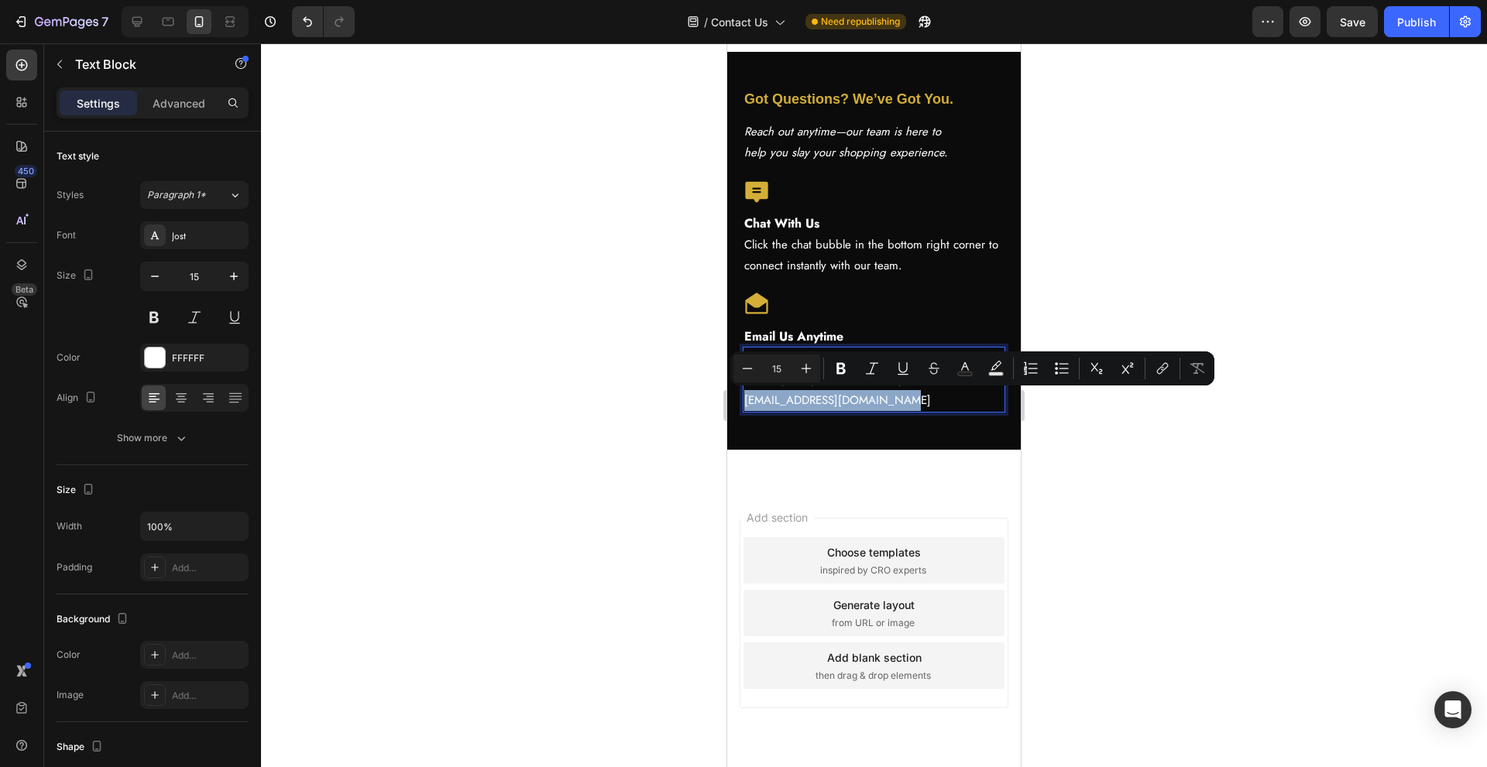
click at [883, 398] on p "support@thebaddiebrand.com" at bounding box center [873, 400] width 259 height 21
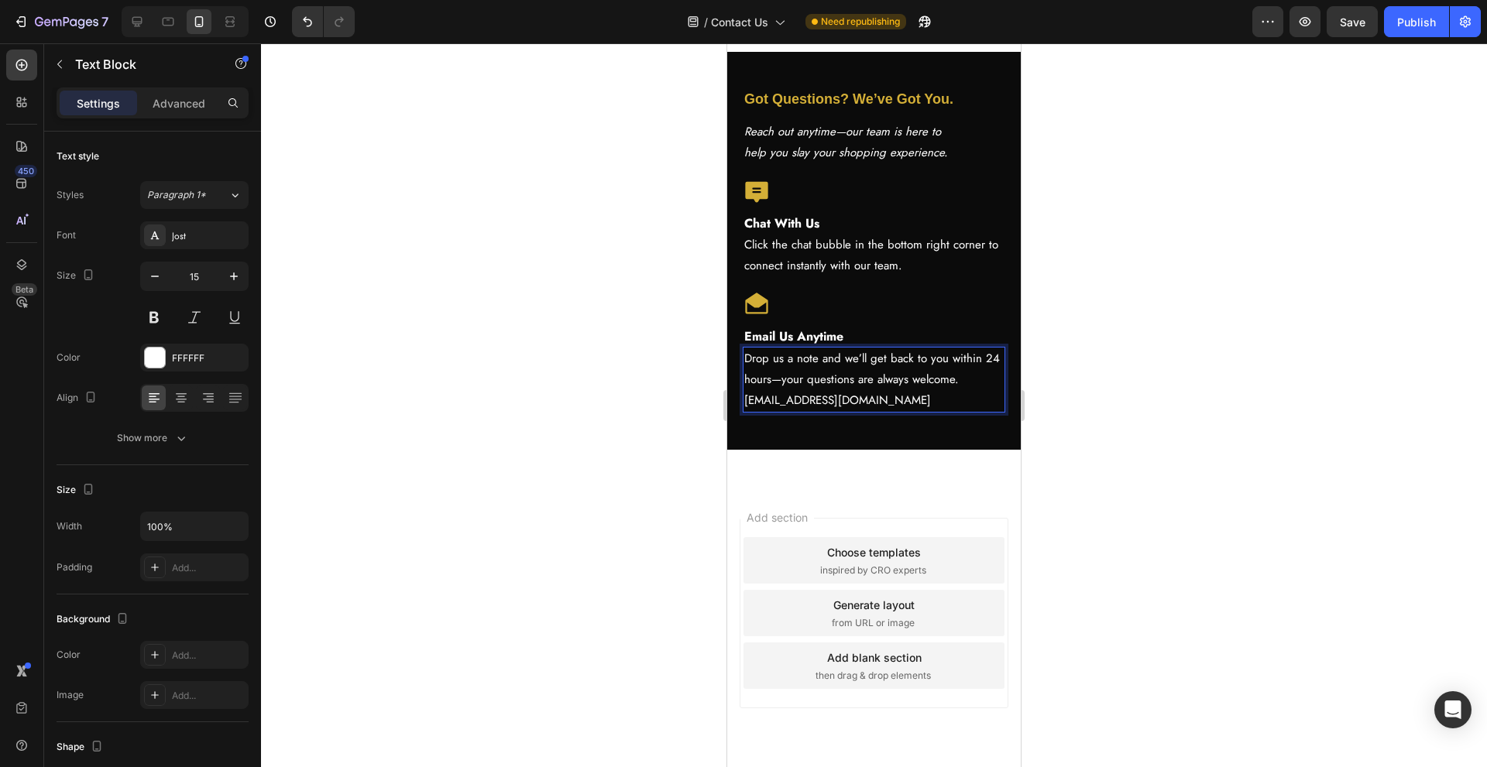
click at [911, 397] on p "support@thebaddiebrand.com" at bounding box center [873, 400] width 259 height 21
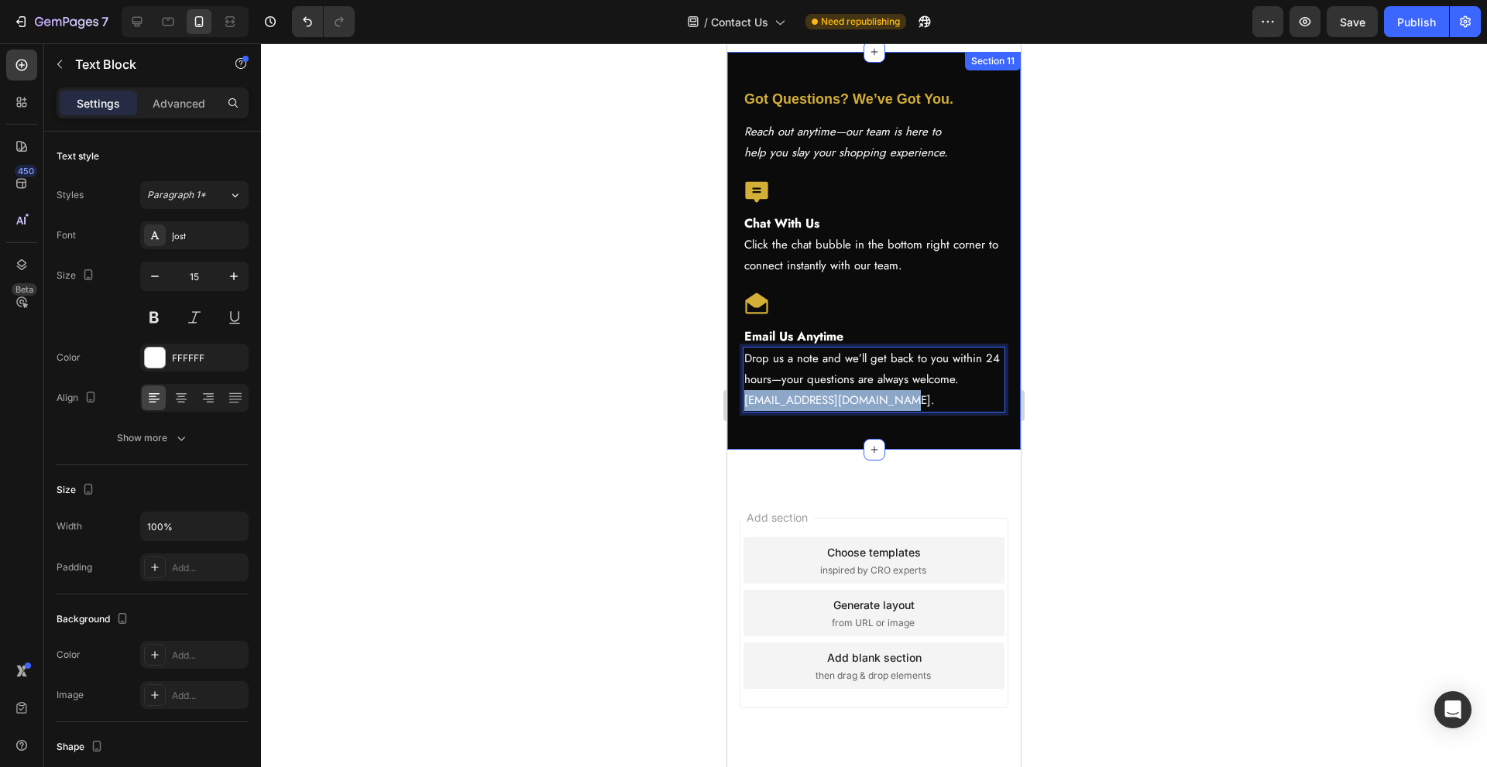
drag, startPoint x: 891, startPoint y: 404, endPoint x: 741, endPoint y: 403, distance: 149.5
click at [741, 403] on div "Got Questions? We’ve Got You. Heading Reach out anytime—our team is here to hel…" at bounding box center [874, 251] width 294 height 398
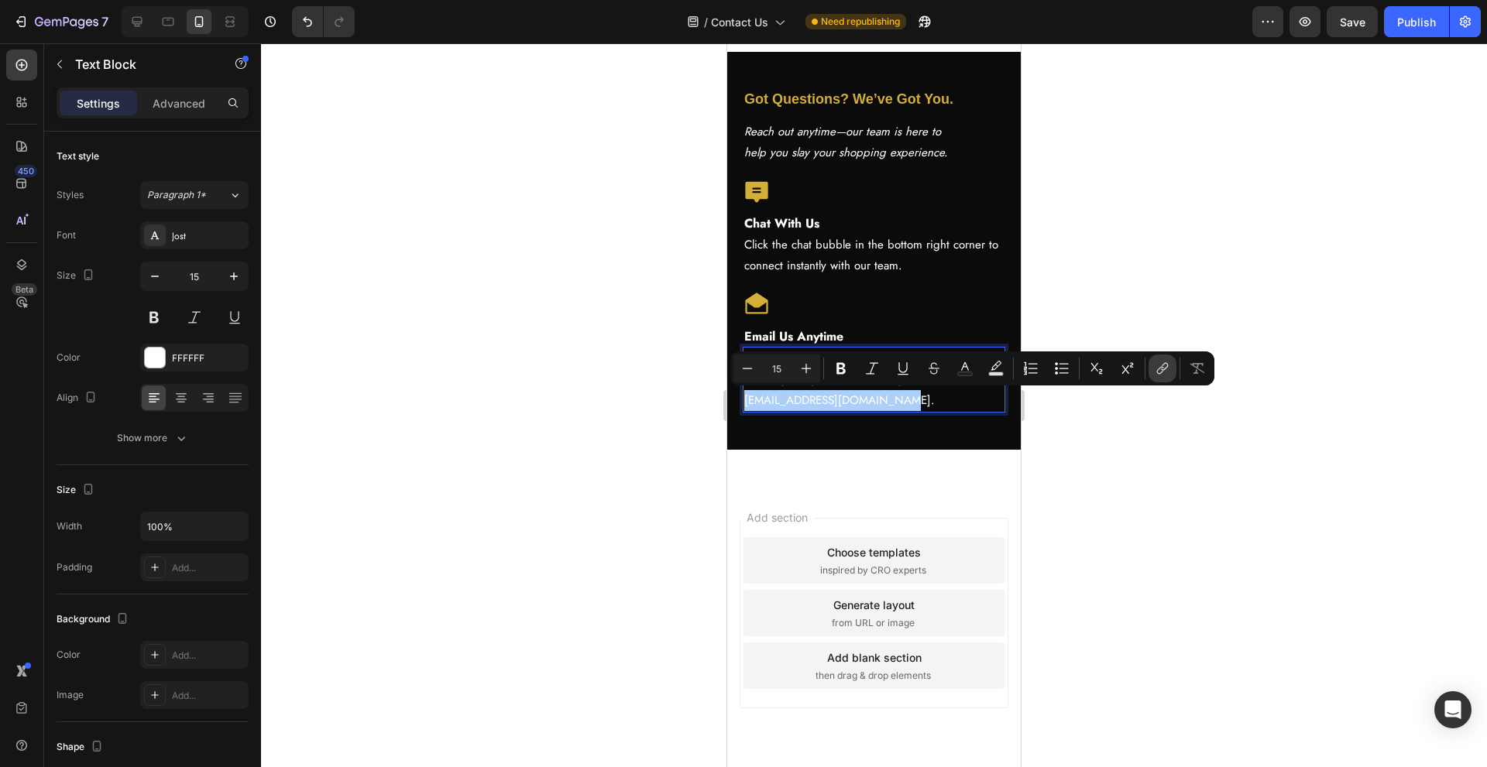
click at [1157, 364] on icon "Editor contextual toolbar" at bounding box center [1162, 368] width 15 height 15
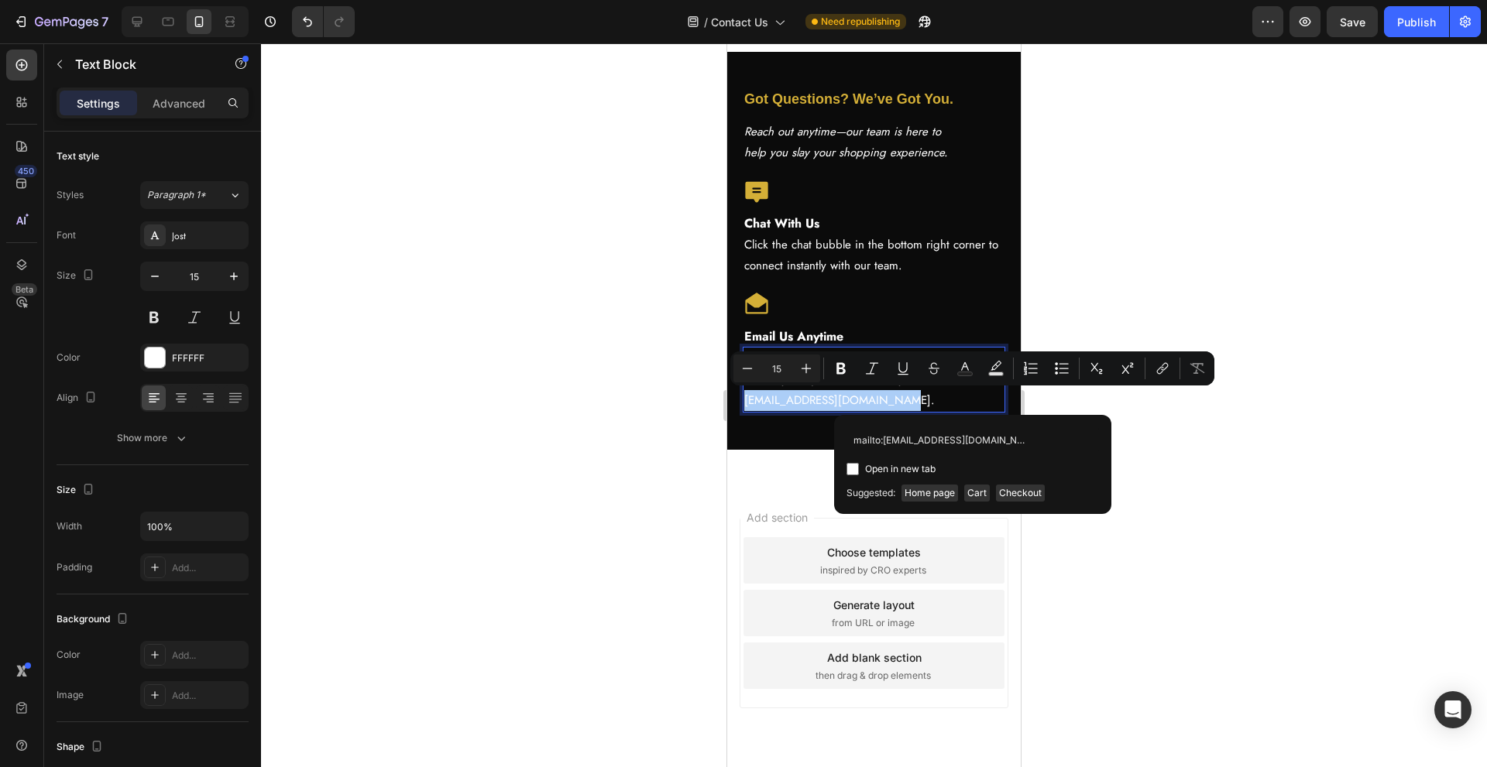
type input "mailto:support@thebaddiebrand.com"
click at [867, 477] on span "Open in new tab" at bounding box center [900, 469] width 70 height 19
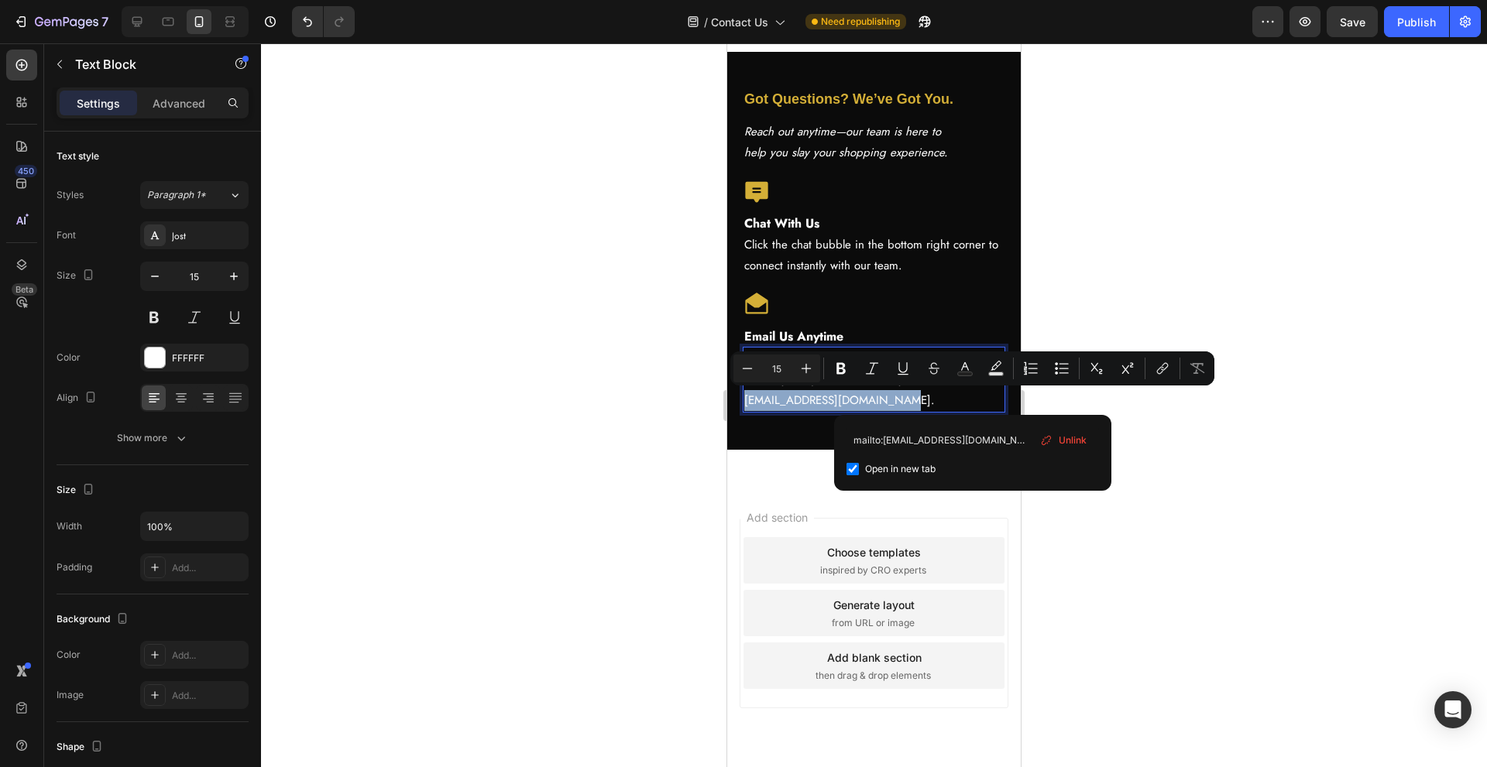
checkbox input "true"
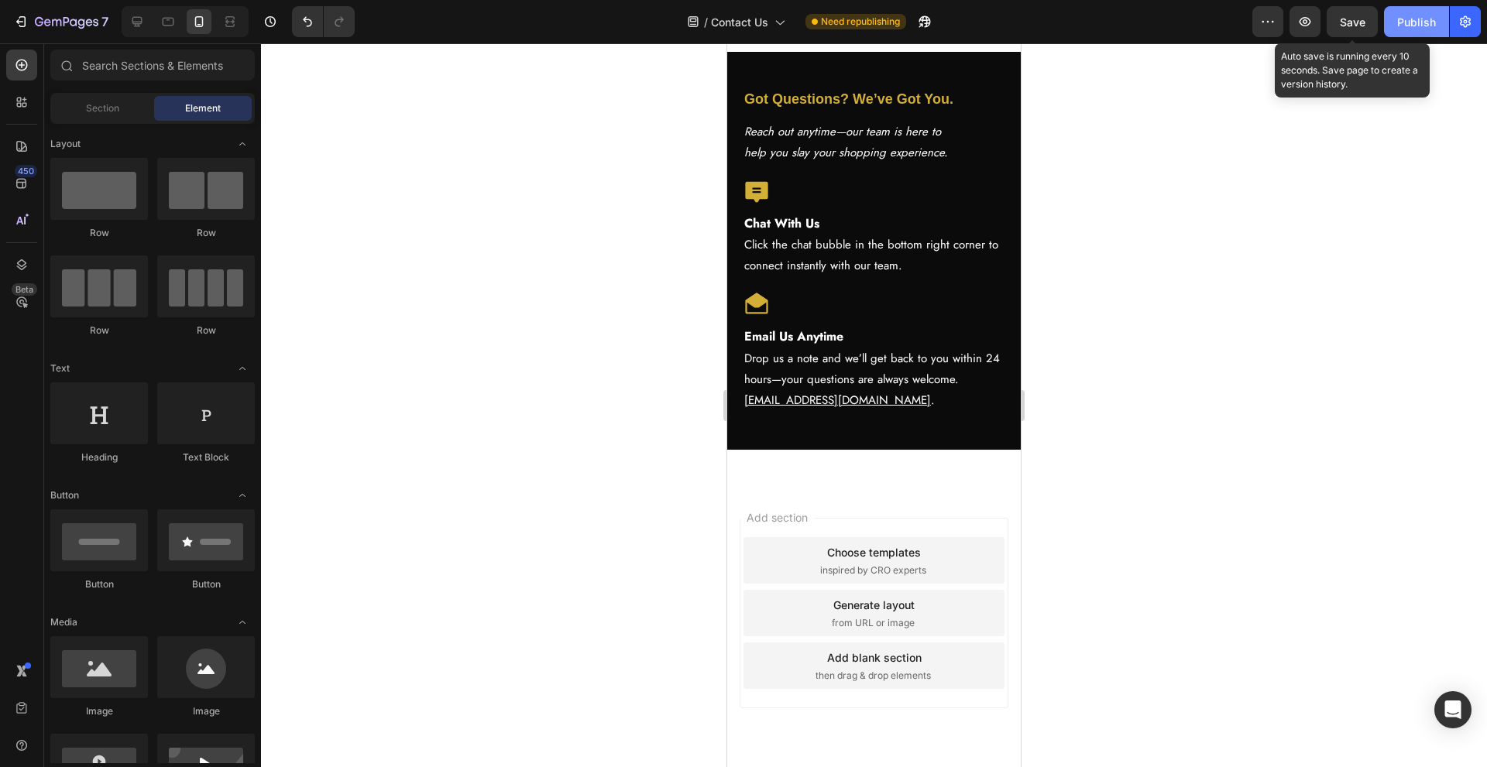
click at [1346, 22] on span "Save" at bounding box center [1353, 21] width 26 height 13
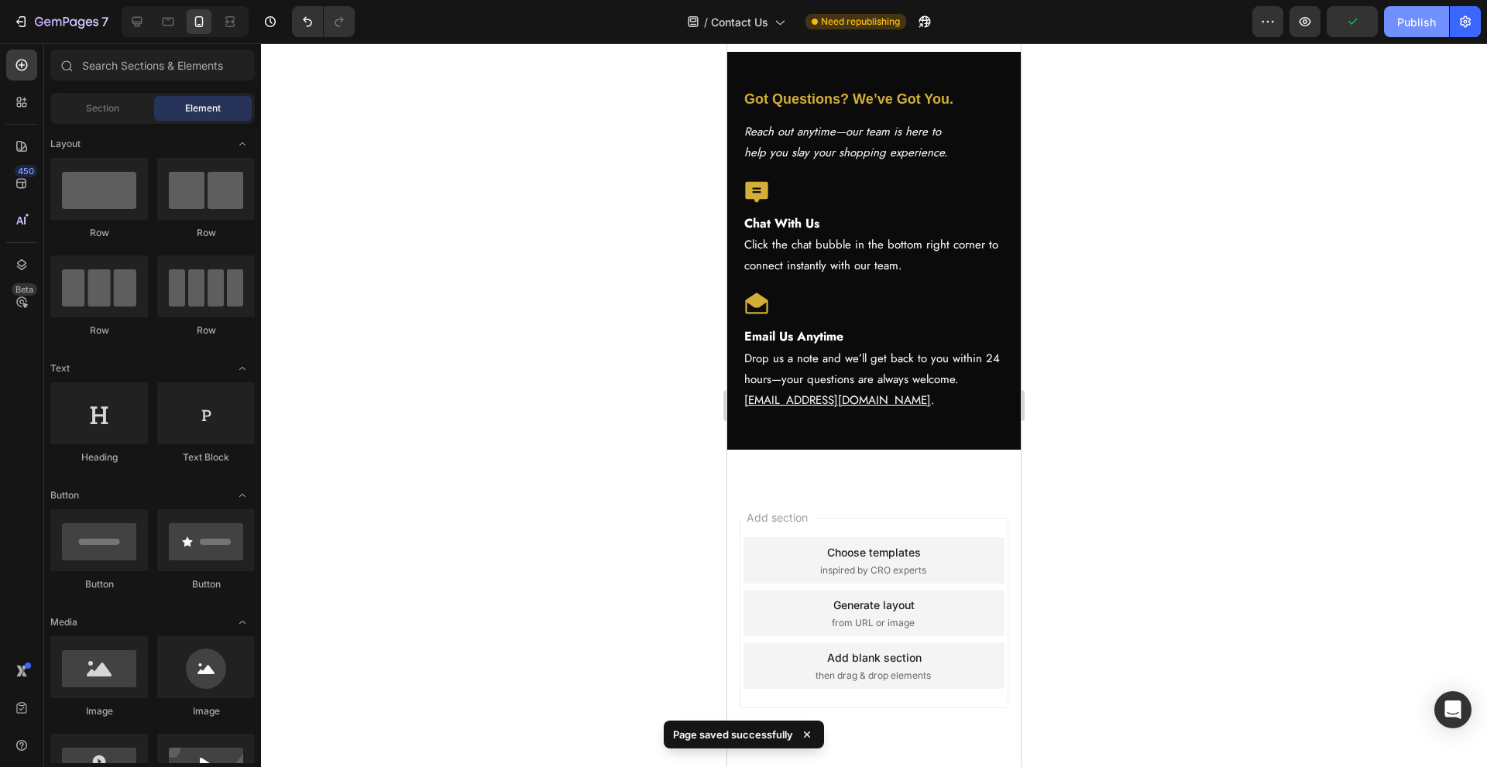
click at [1412, 17] on div "Publish" at bounding box center [1416, 22] width 39 height 16
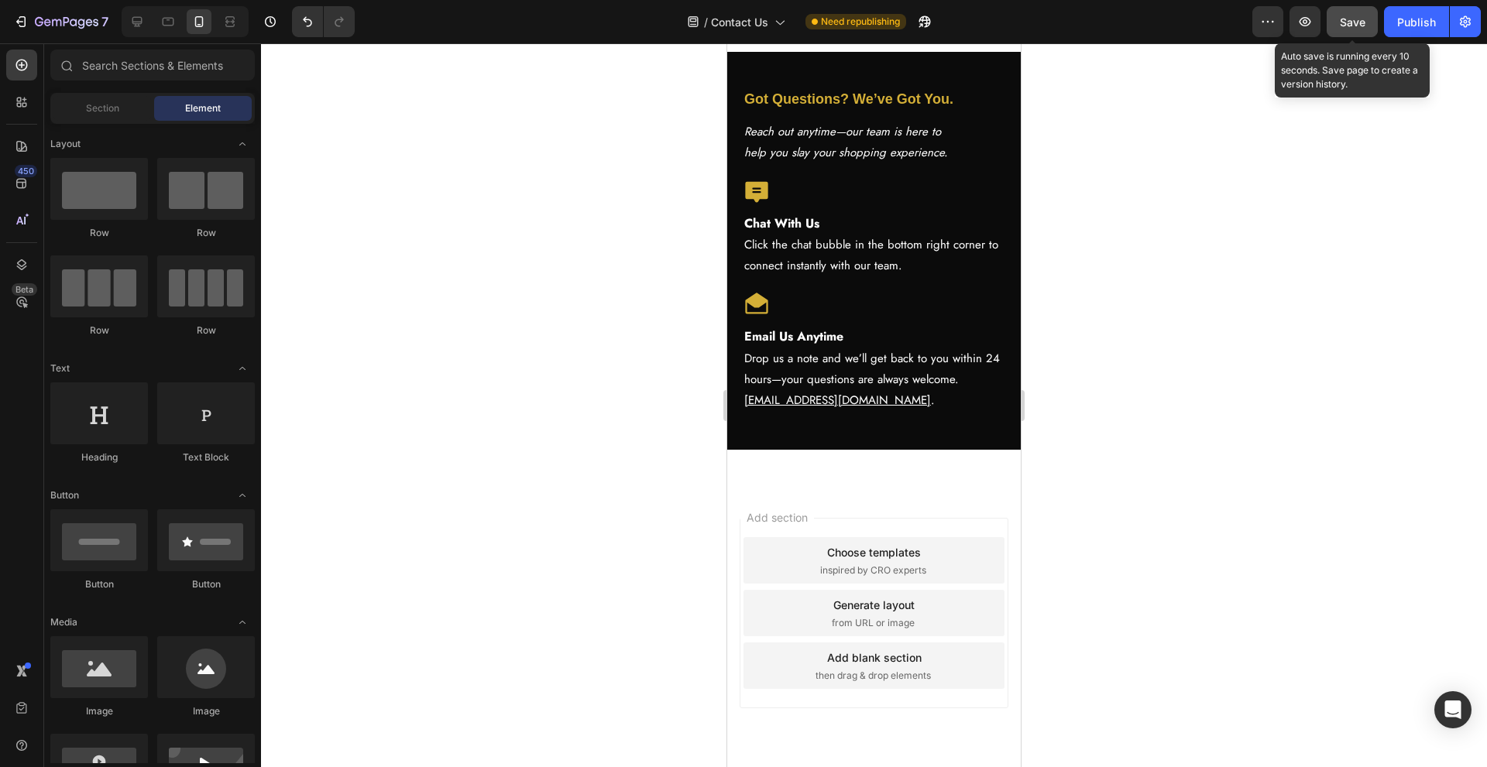
click at [1360, 27] on span "Save" at bounding box center [1353, 21] width 26 height 13
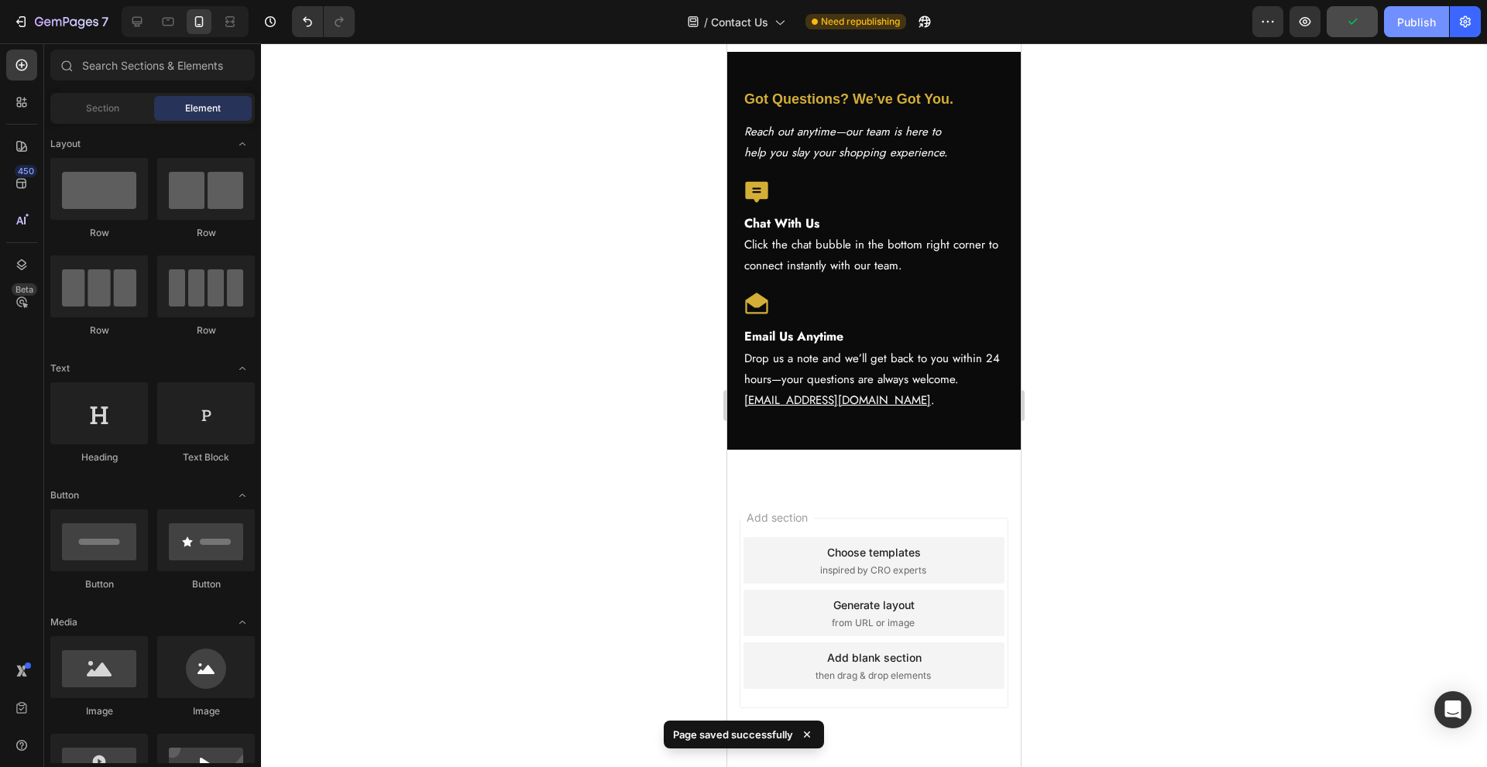
click at [1441, 23] on button "Publish" at bounding box center [1416, 21] width 65 height 31
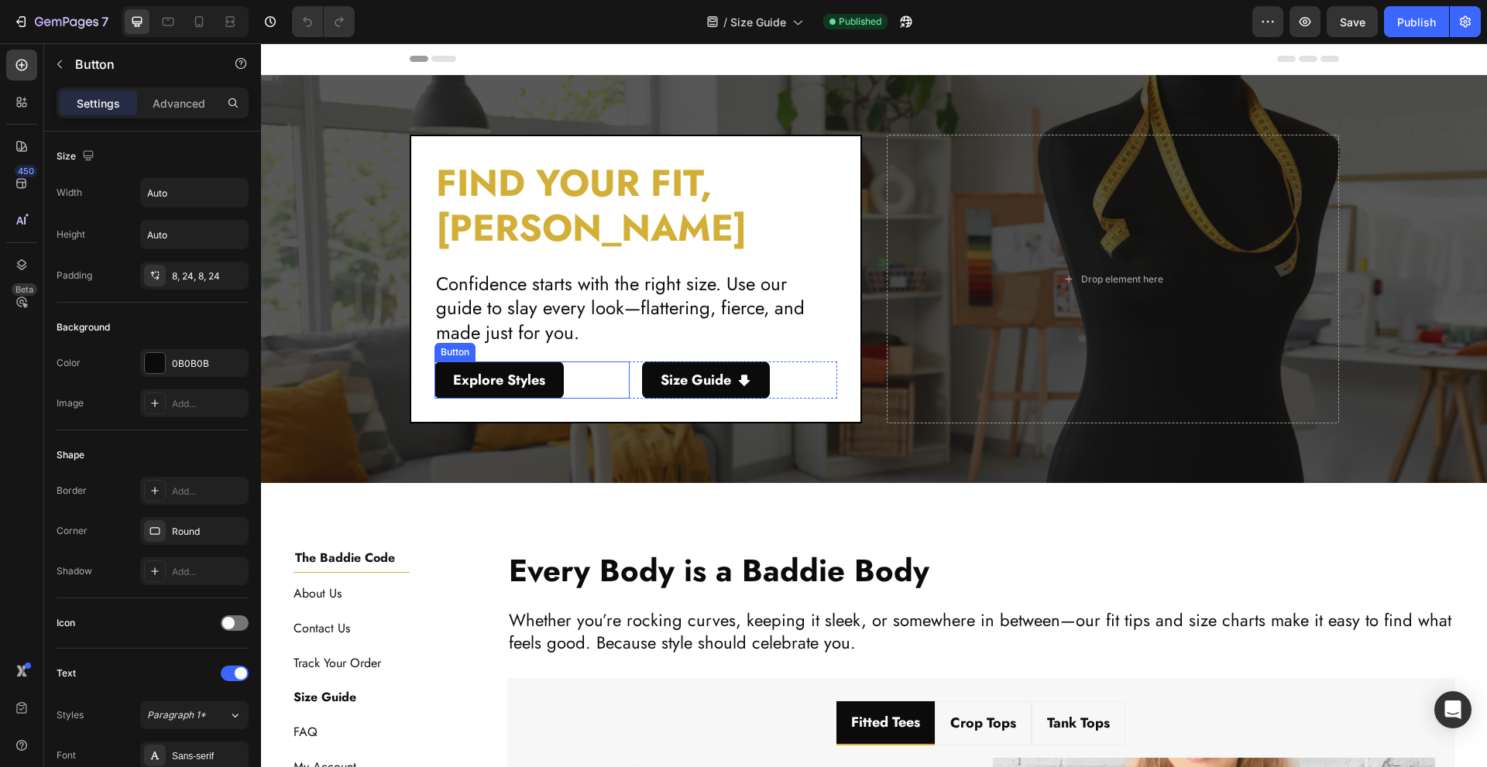
click at [574, 383] on div "Explore Styles Button" at bounding box center [531, 380] width 195 height 37
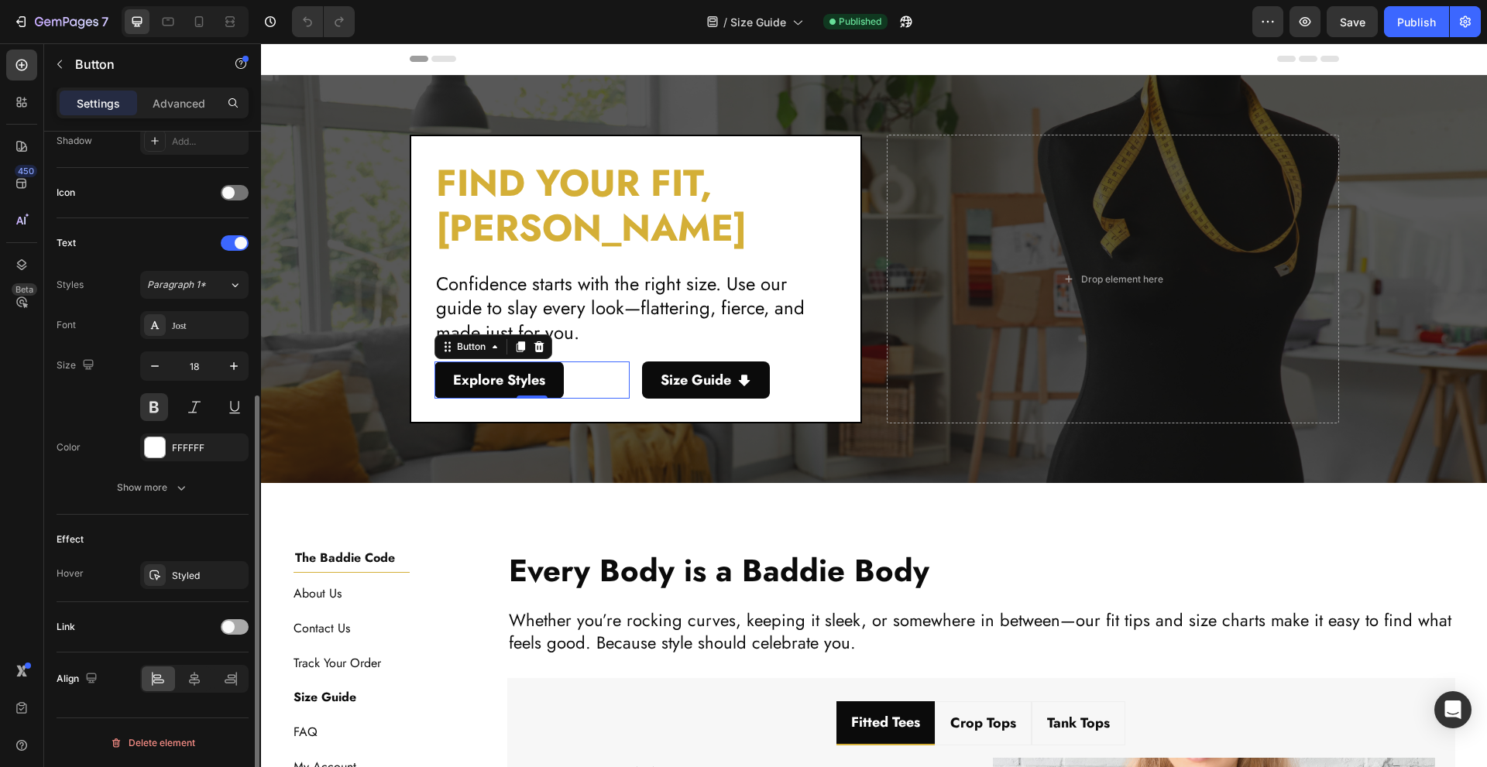
click at [229, 626] on span at bounding box center [228, 627] width 12 height 12
click at [198, 669] on div "Open page" at bounding box center [186, 666] width 79 height 14
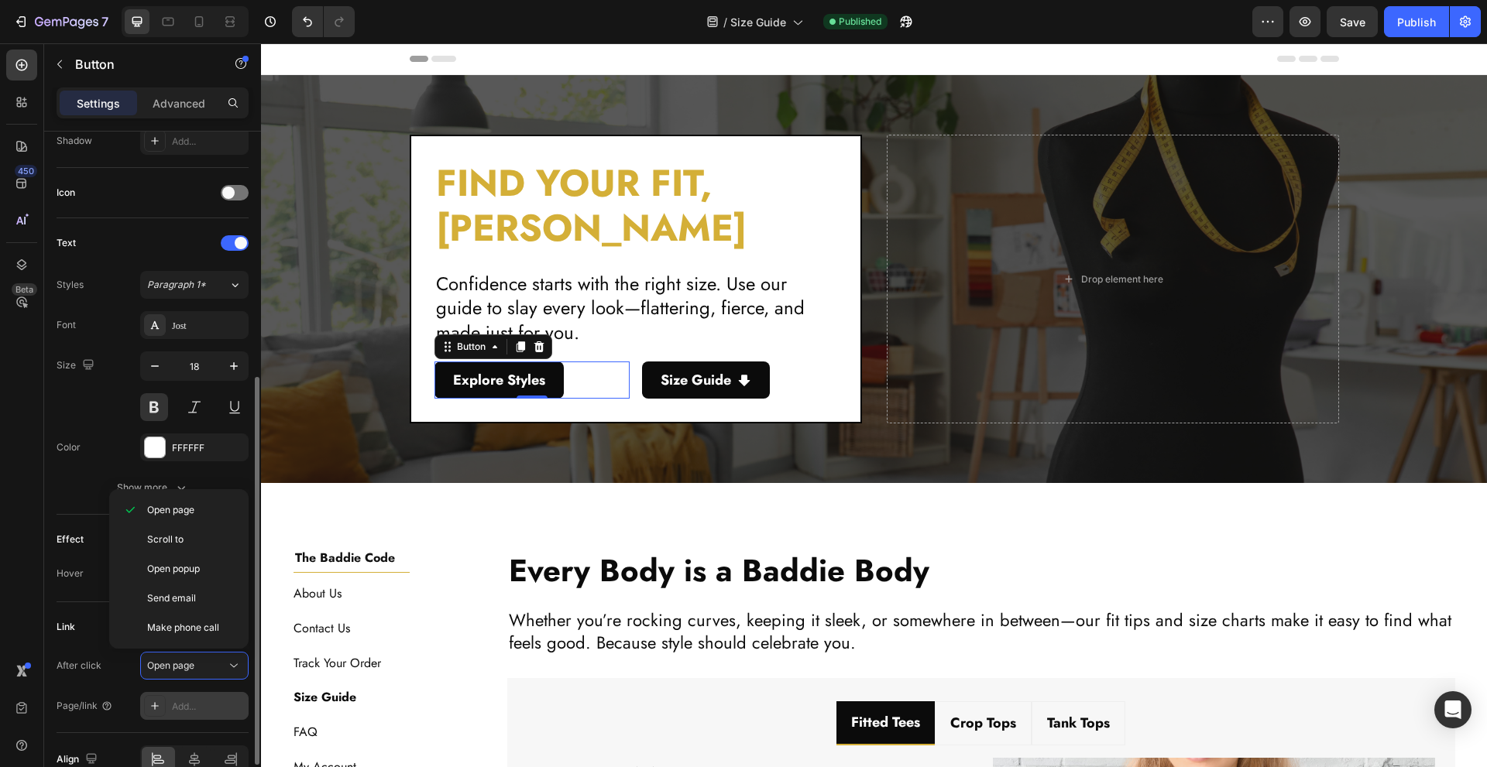
click at [175, 709] on div "Add..." at bounding box center [208, 707] width 73 height 14
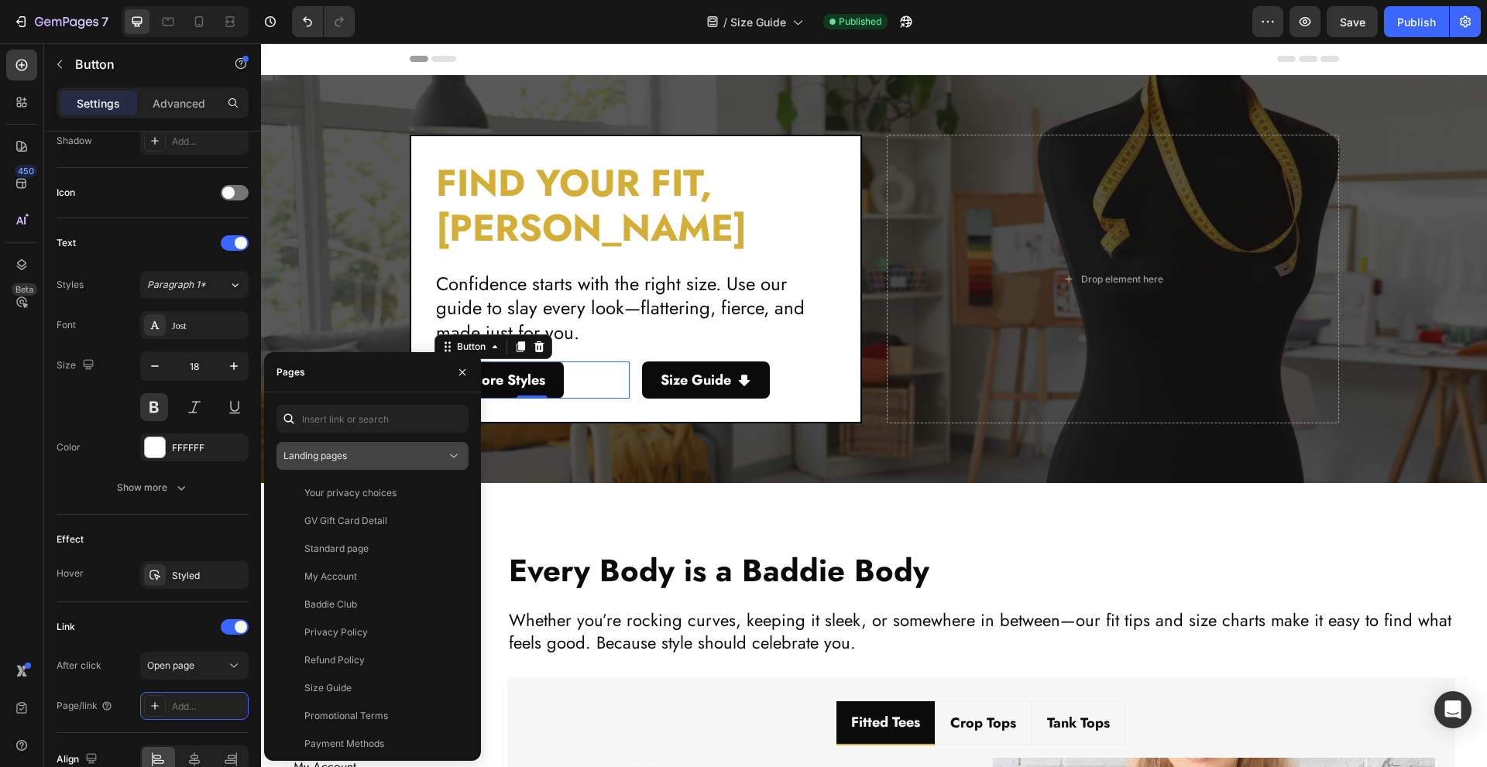
click at [390, 443] on button "Landing pages" at bounding box center [372, 456] width 192 height 28
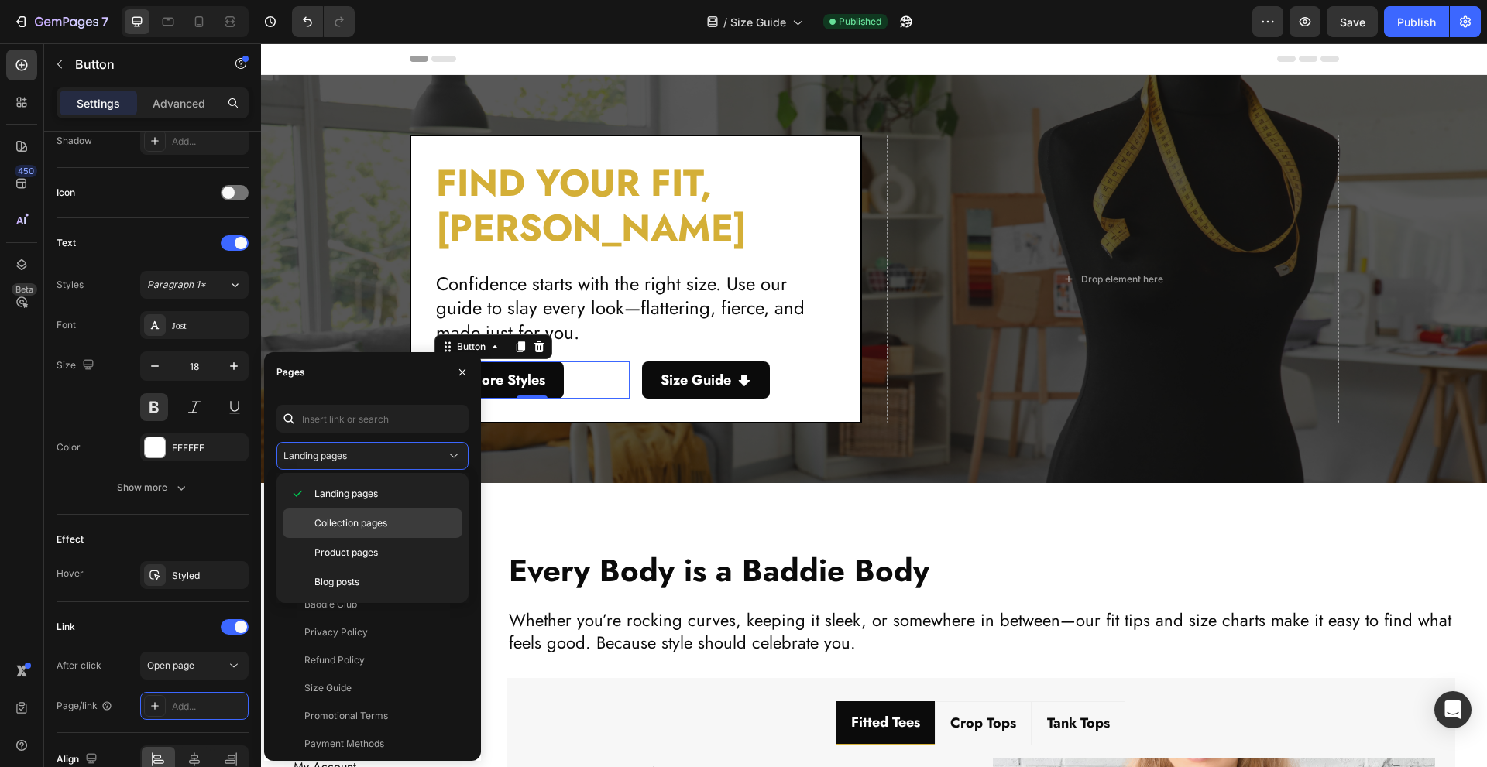
click at [385, 538] on div "Collection pages" at bounding box center [373, 552] width 180 height 29
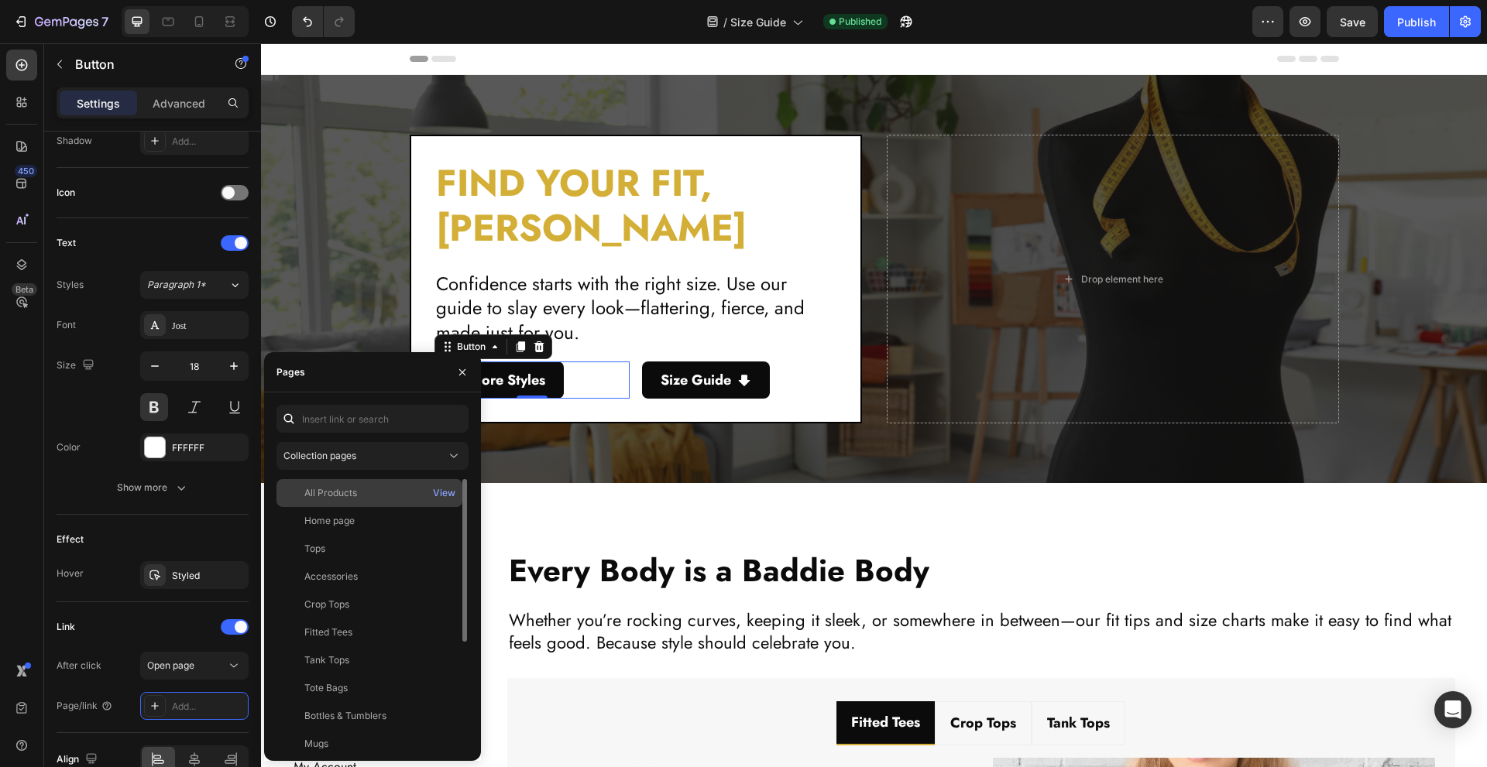
click at [399, 492] on div "All Products" at bounding box center [369, 493] width 173 height 14
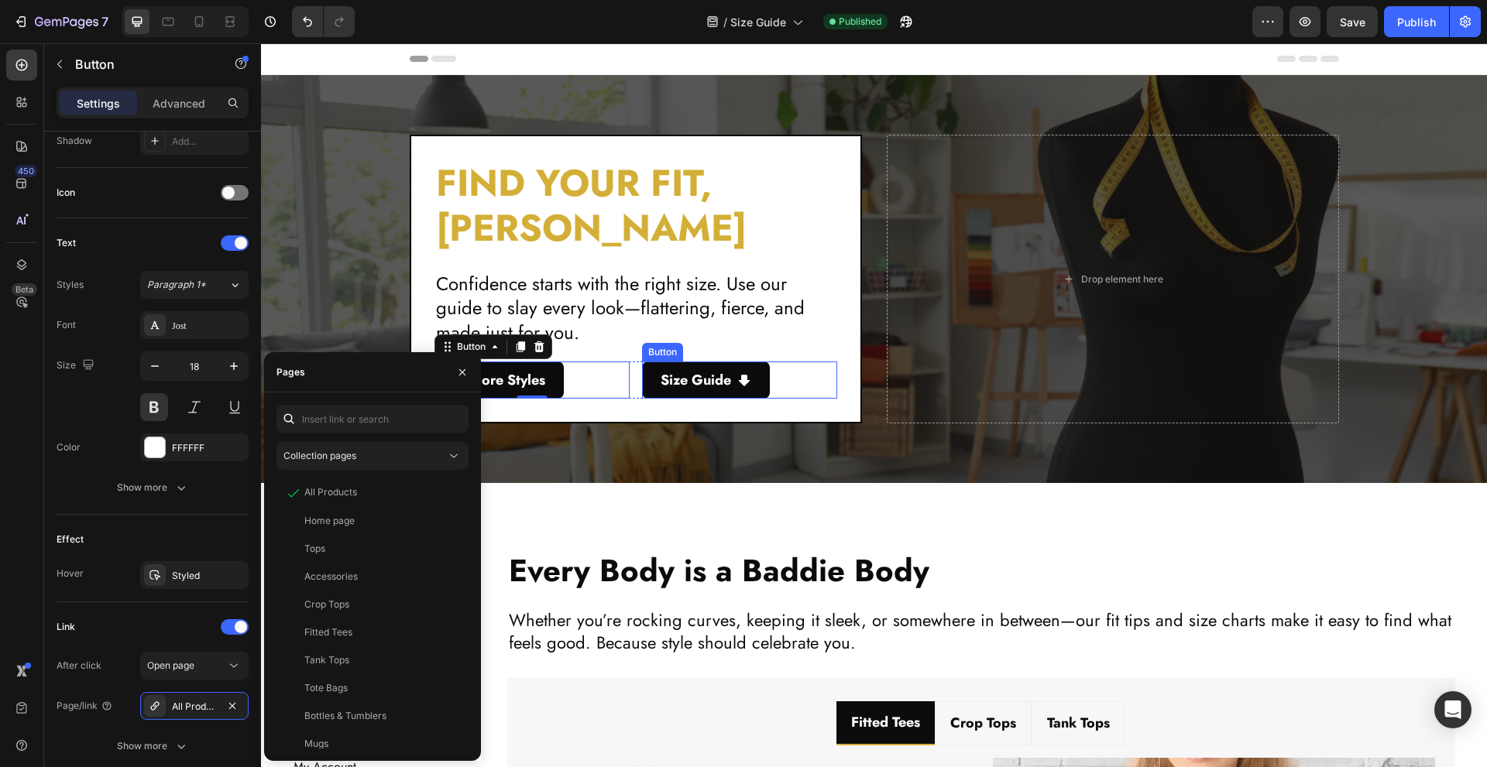
click at [788, 376] on div "Size Guide Button" at bounding box center [739, 380] width 195 height 37
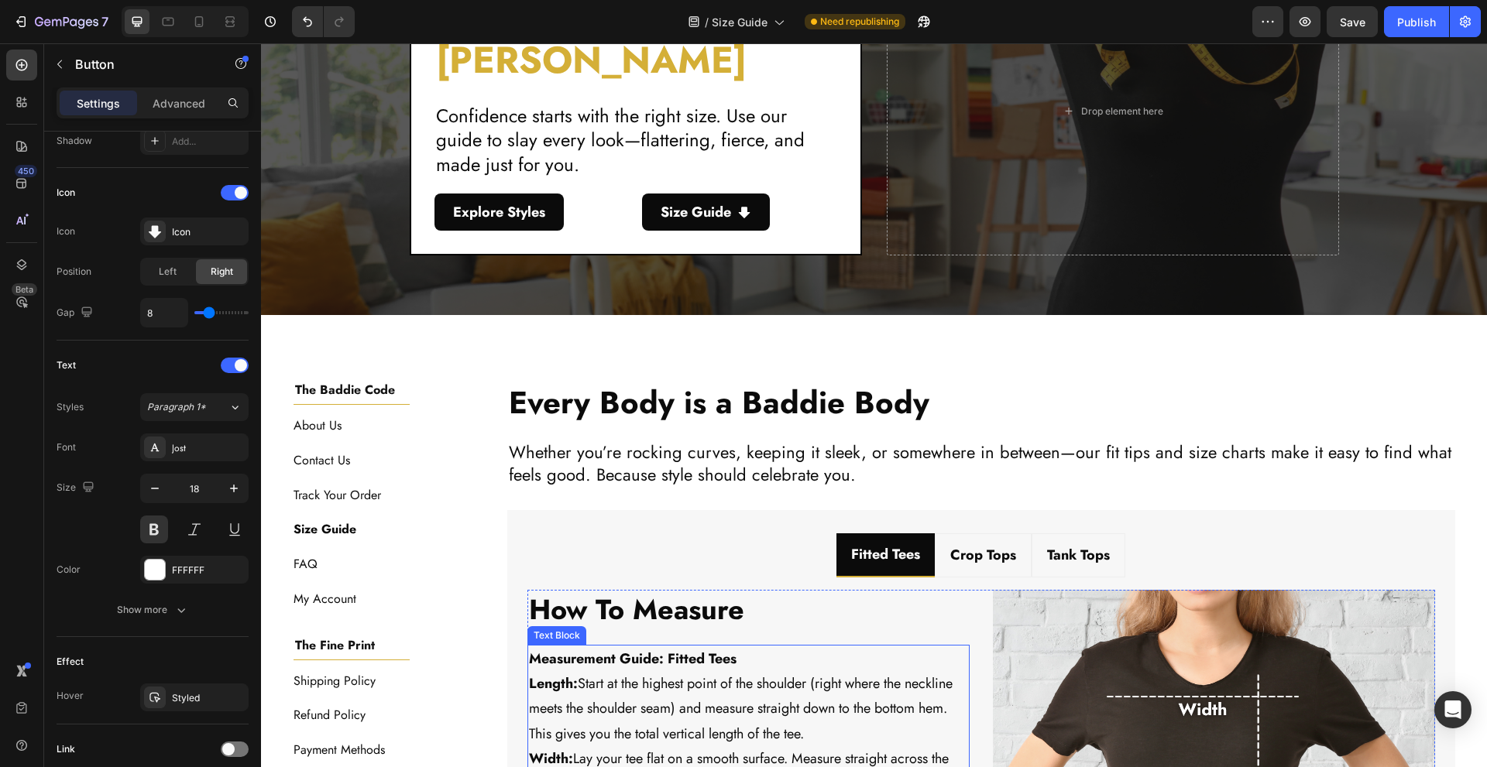
scroll to position [103, 0]
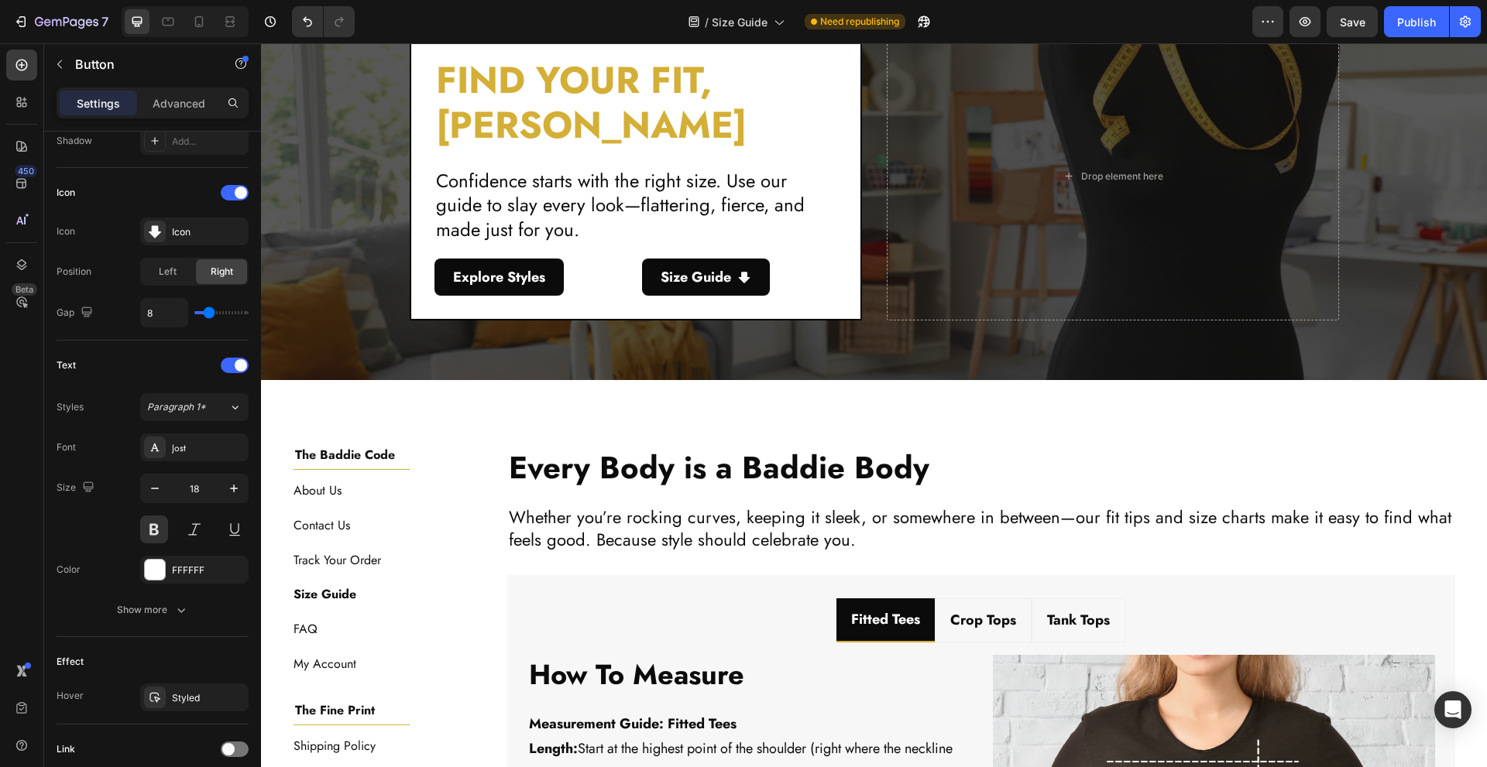
click at [795, 267] on div "Size Guide Button" at bounding box center [739, 277] width 195 height 37
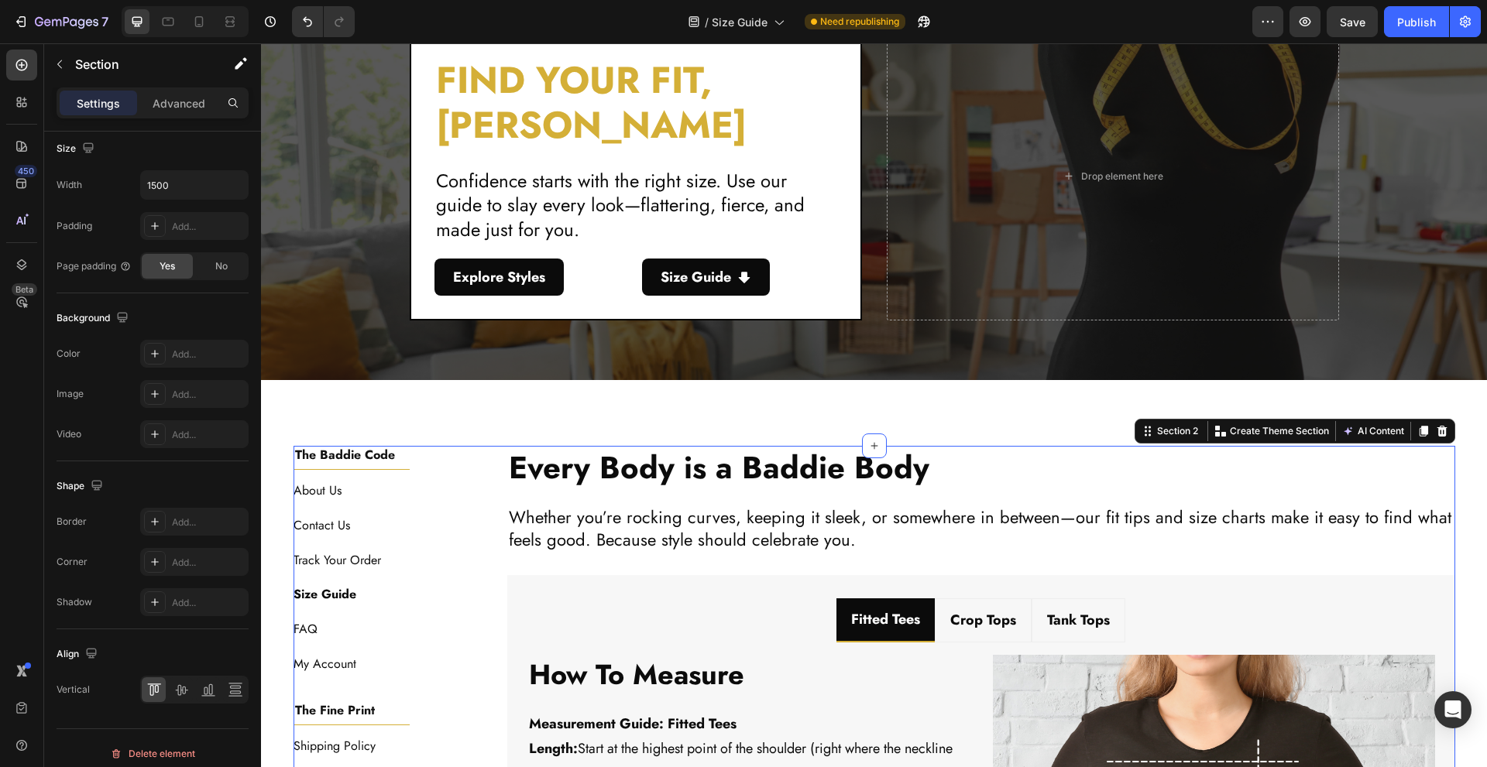
scroll to position [0, 0]
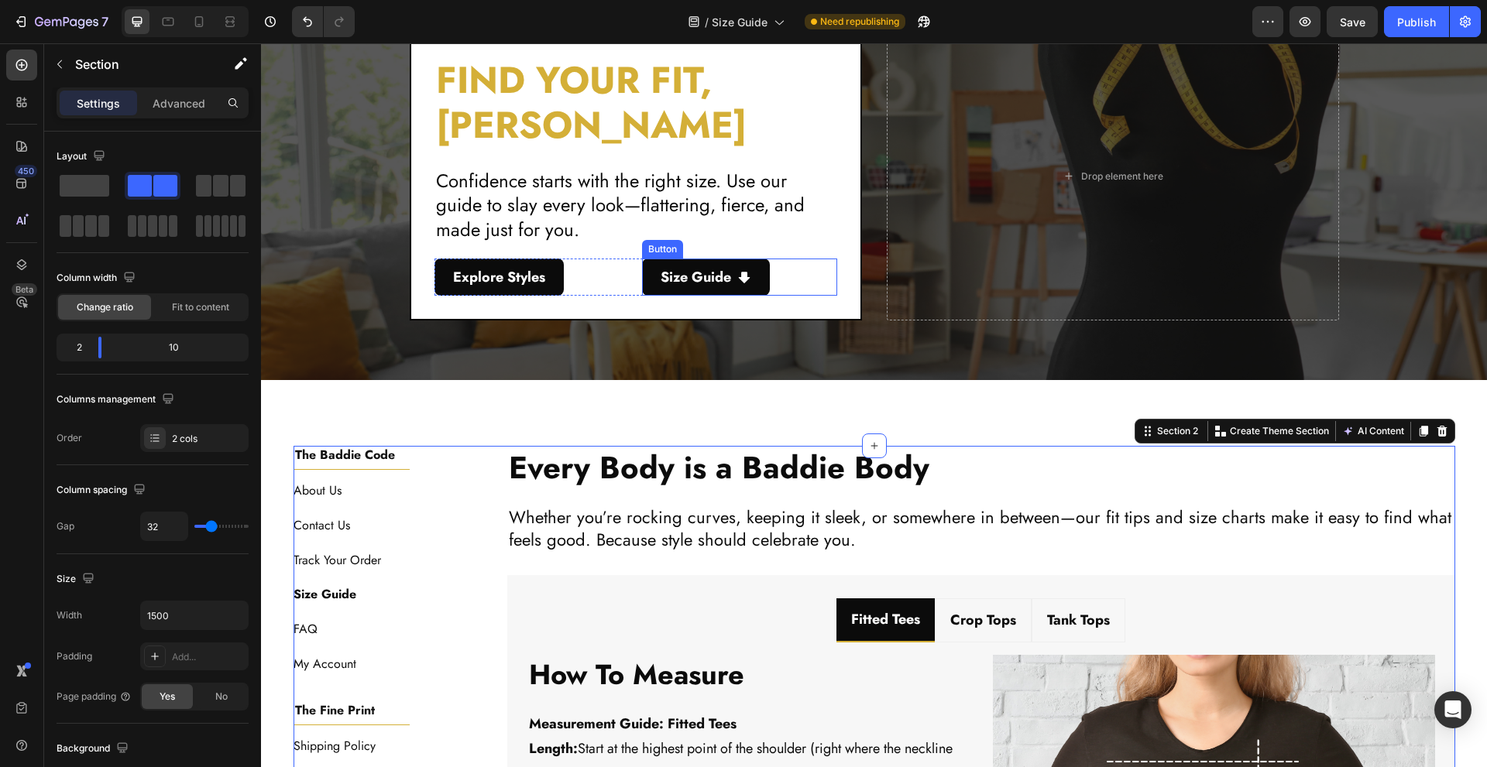
click at [784, 276] on div "Size Guide Button" at bounding box center [739, 277] width 195 height 37
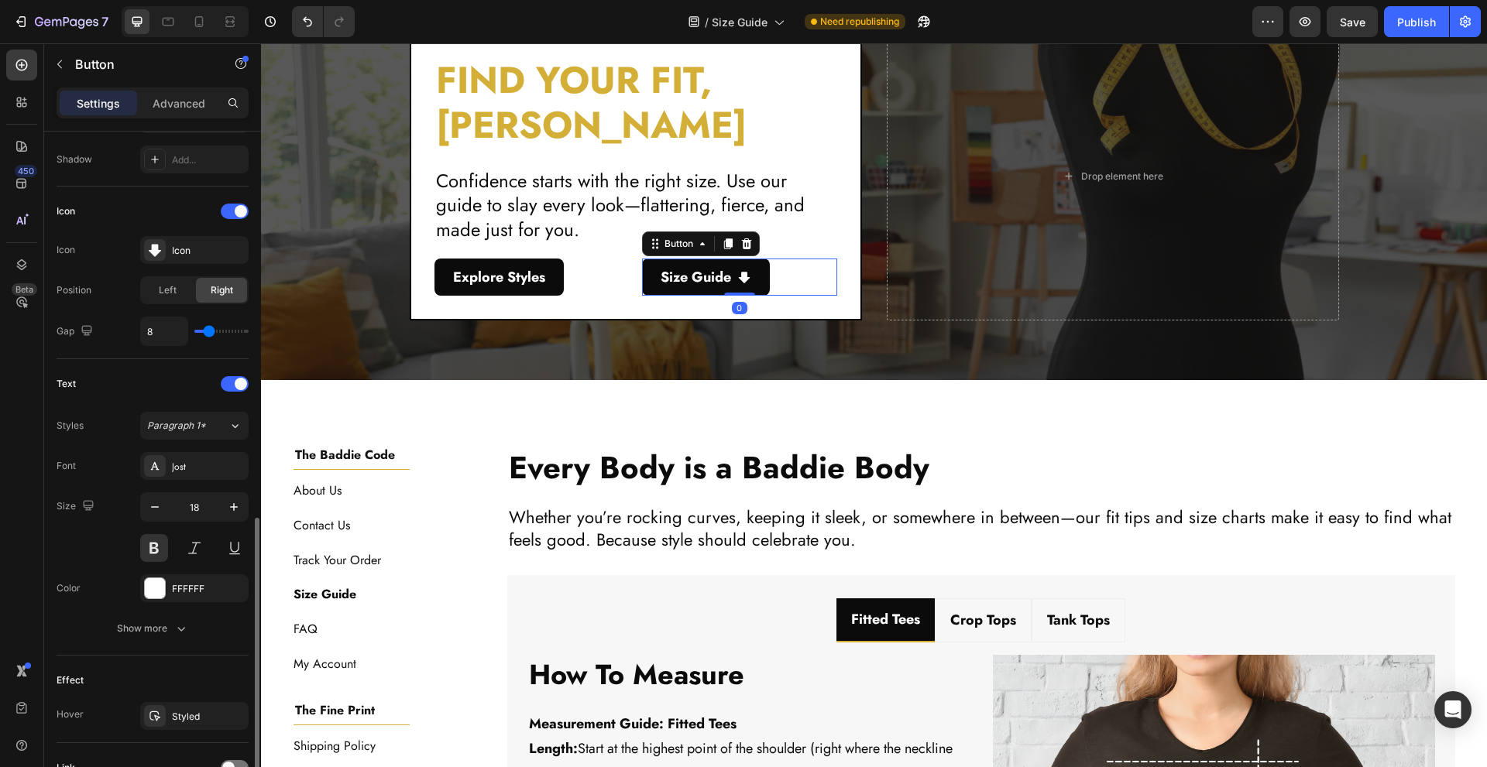
scroll to position [553, 0]
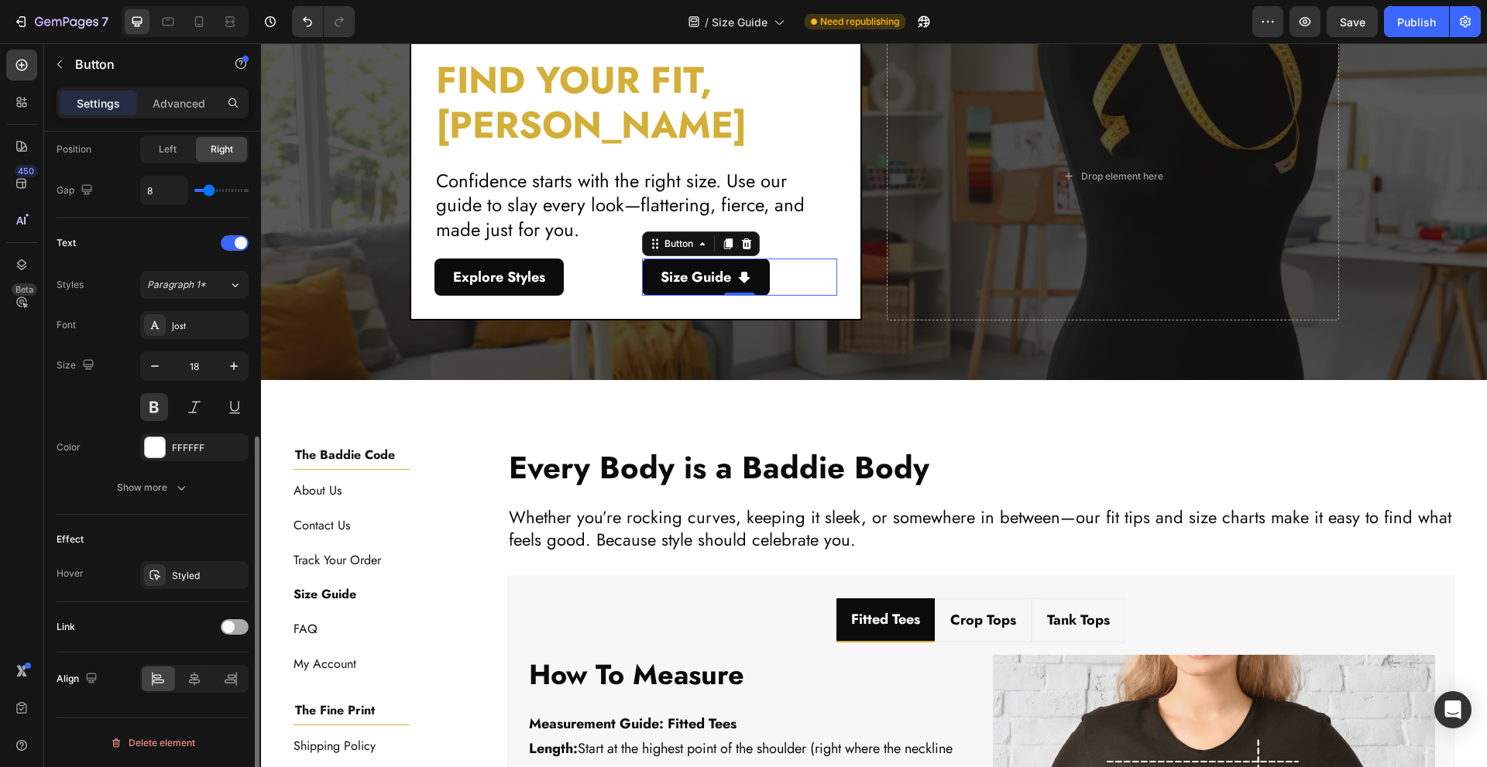
click at [239, 631] on div at bounding box center [235, 627] width 28 height 15
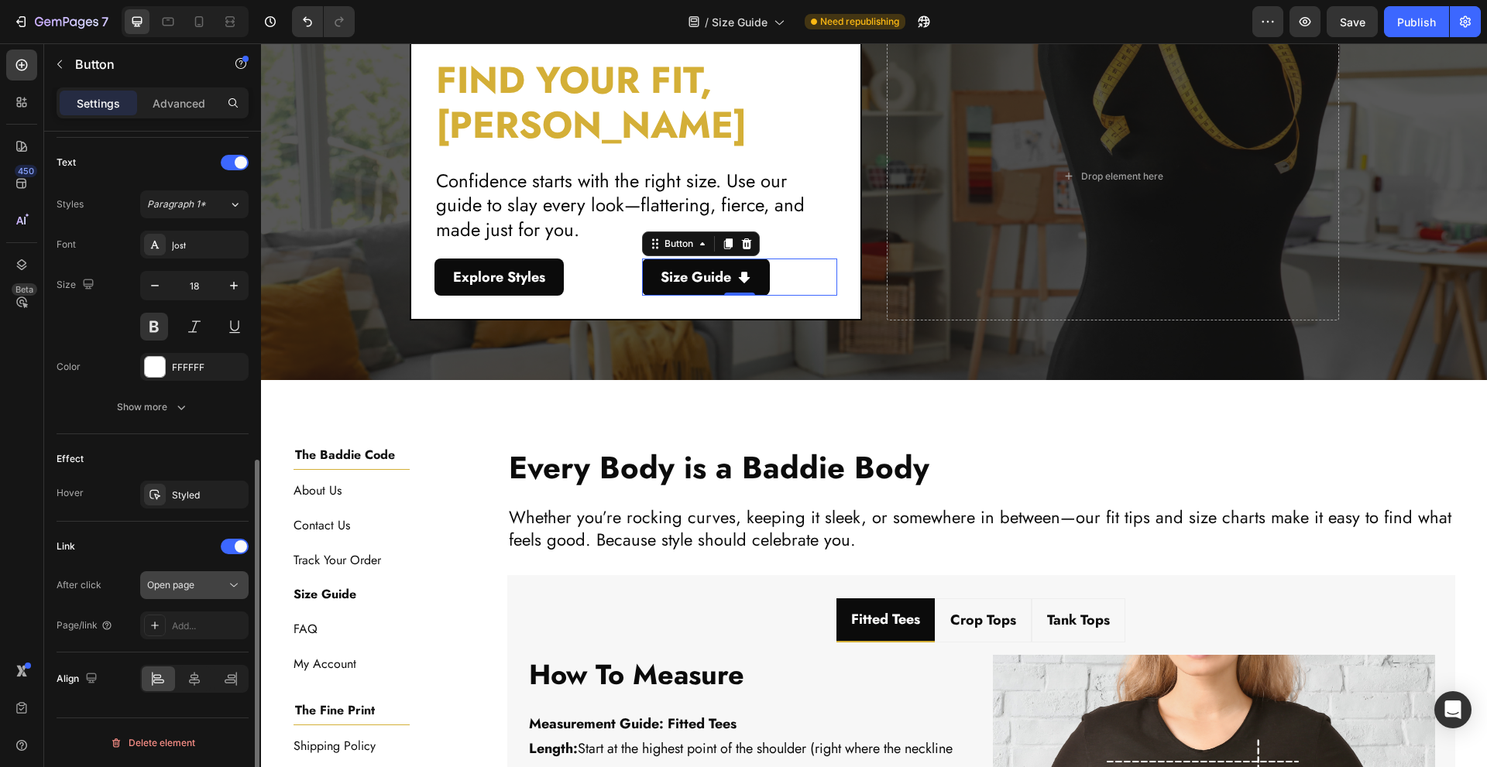
click at [217, 594] on button "Open page" at bounding box center [194, 586] width 108 height 28
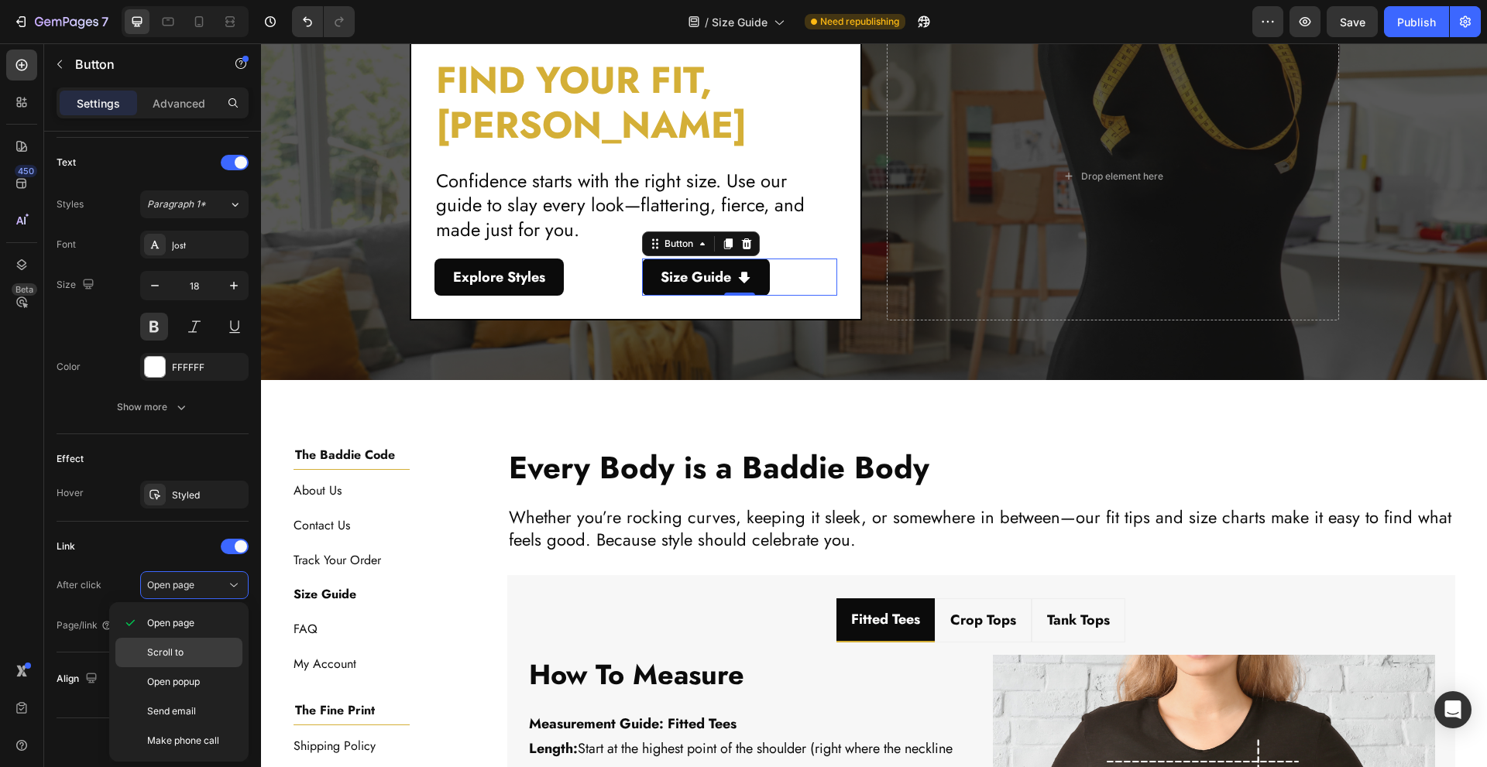
click at [197, 668] on div "Scroll to" at bounding box center [178, 682] width 127 height 29
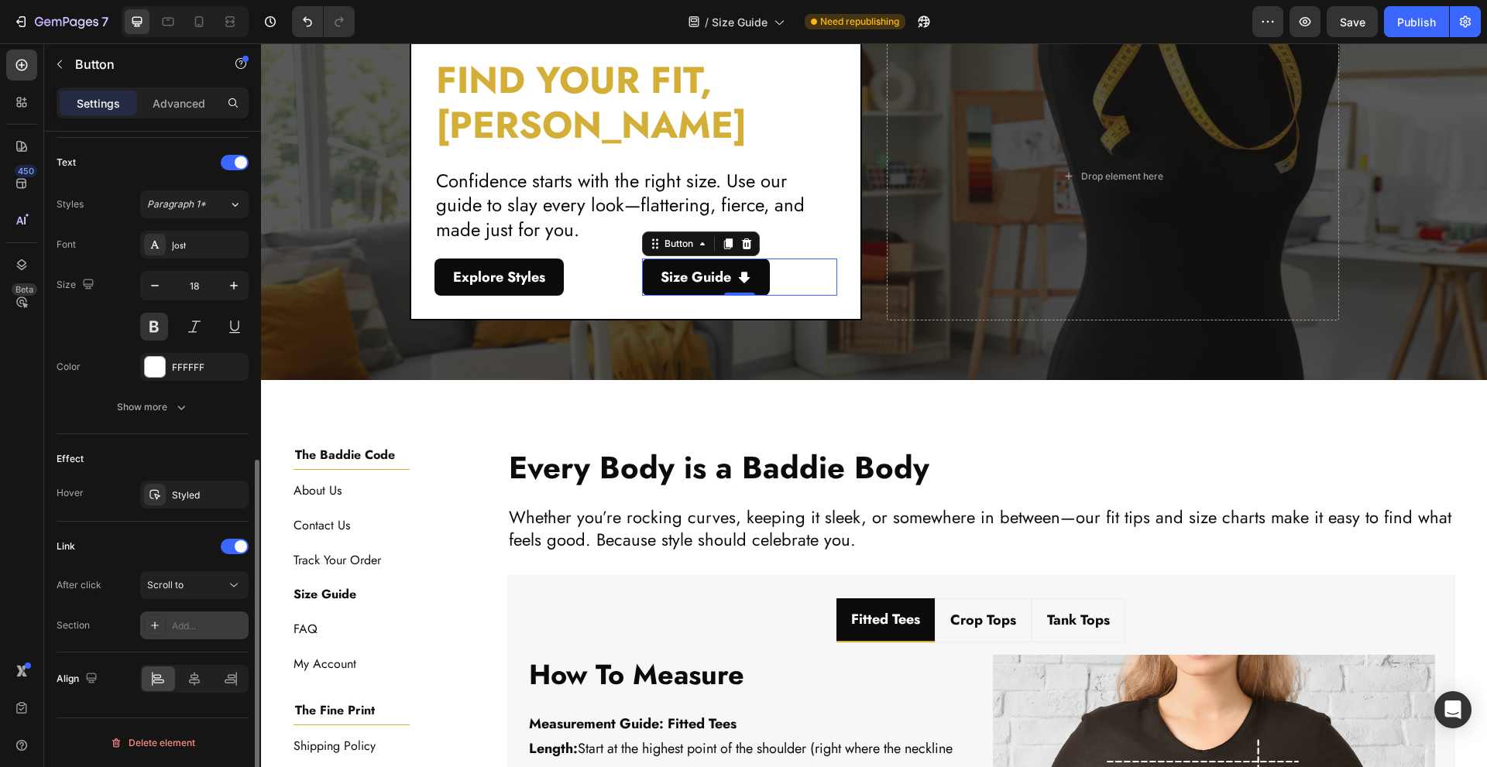
click at [203, 634] on div "Add..." at bounding box center [194, 626] width 108 height 28
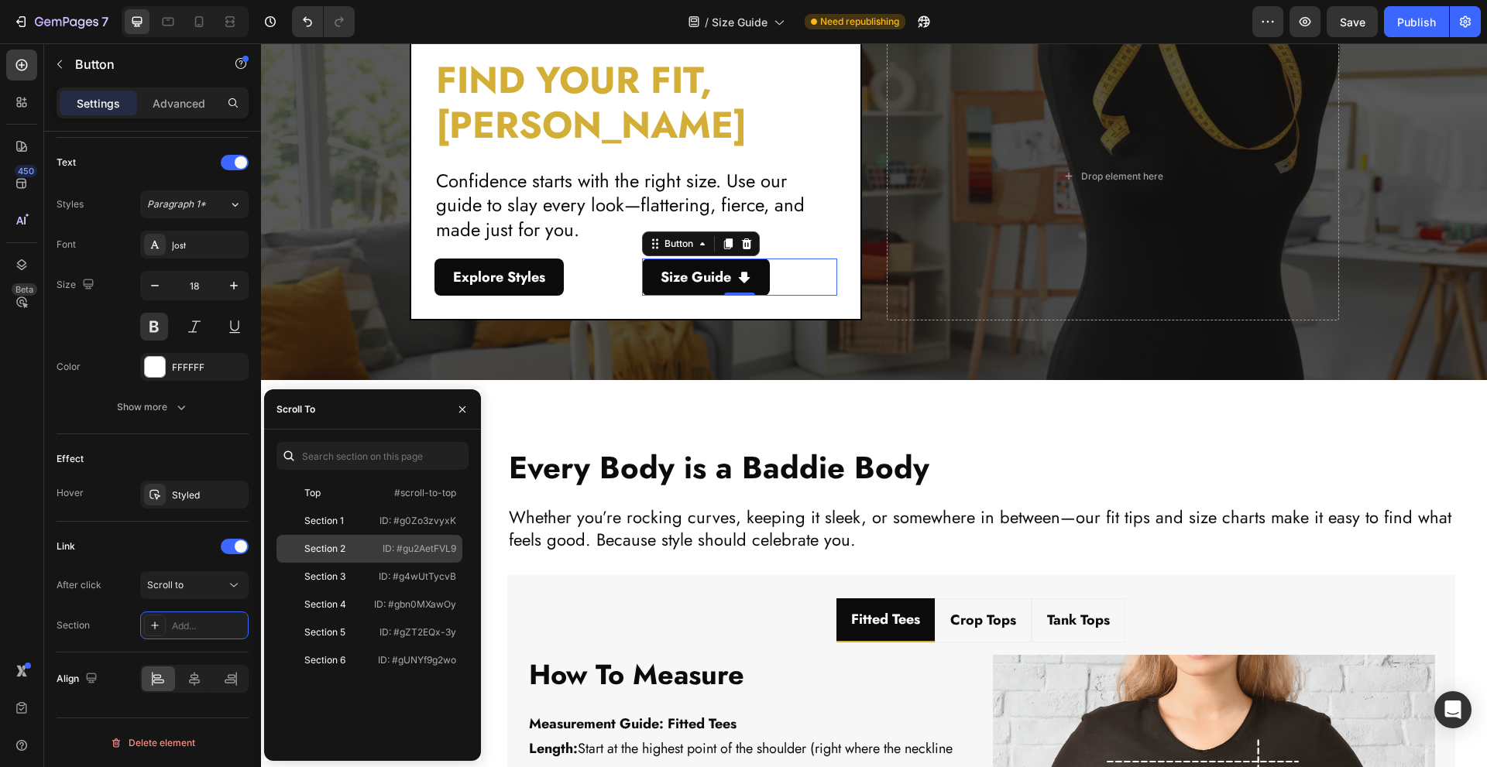
click at [383, 551] on p "ID: #gu2AetFVL9" at bounding box center [420, 549] width 74 height 14
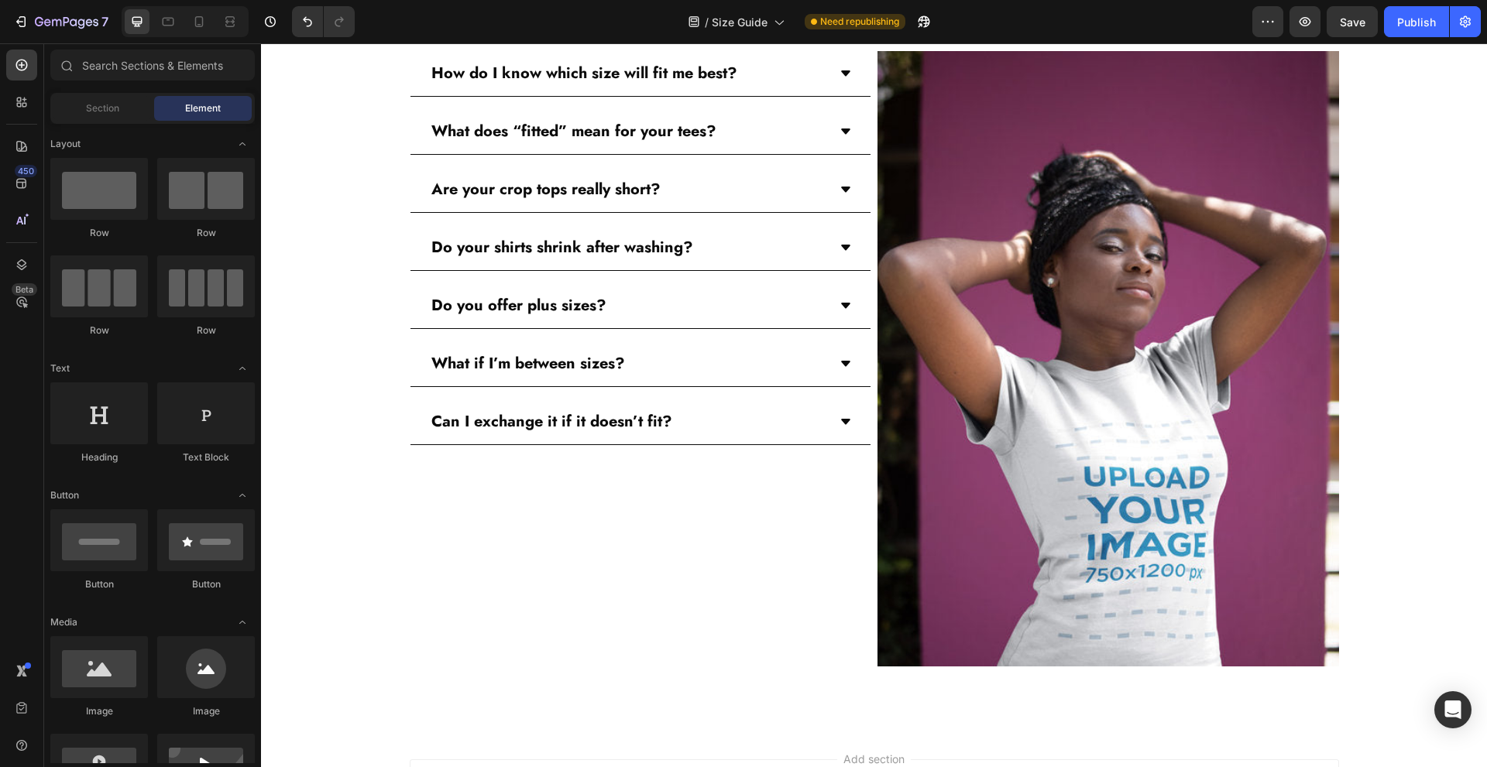
scroll to position [2546, 0]
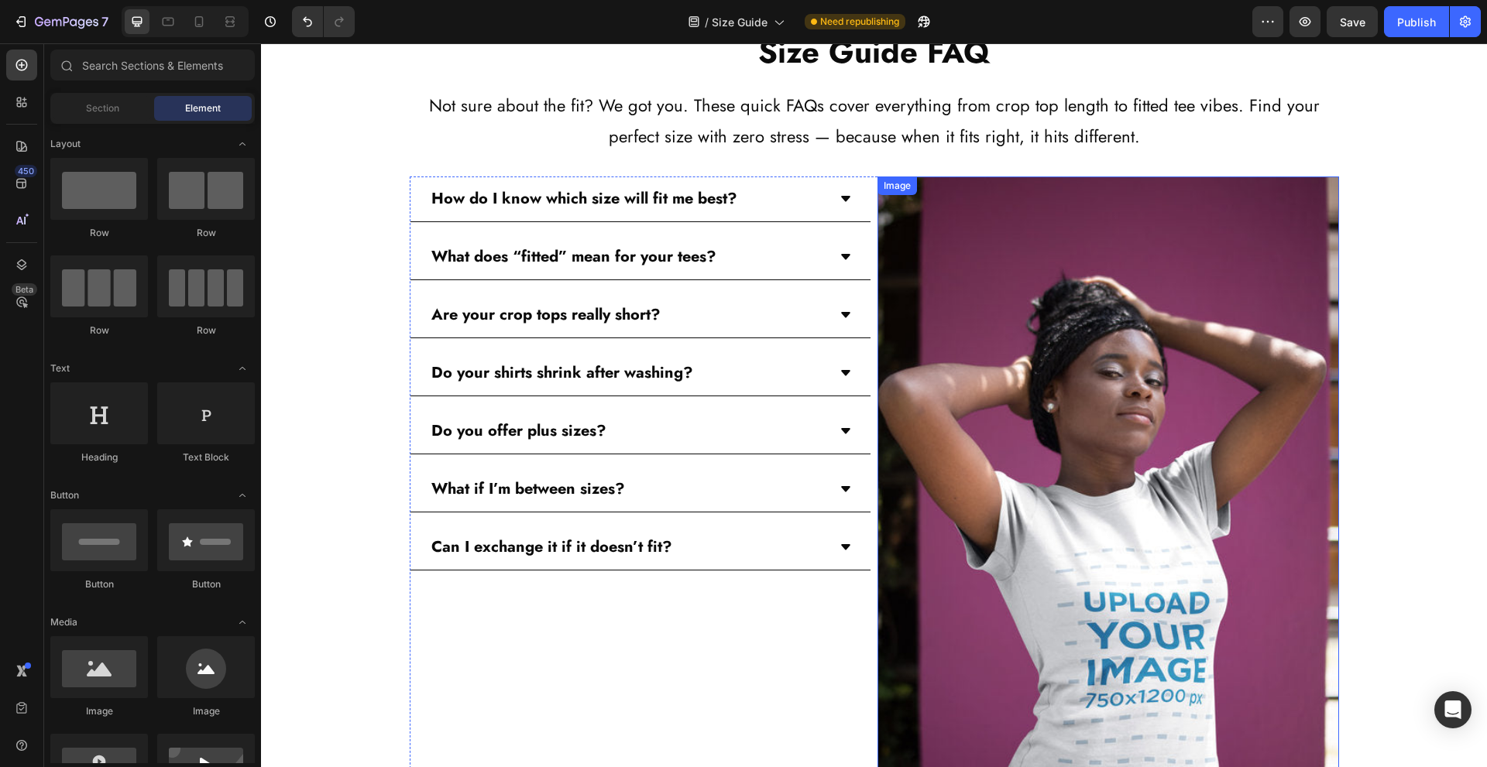
scroll to position [2443, 0]
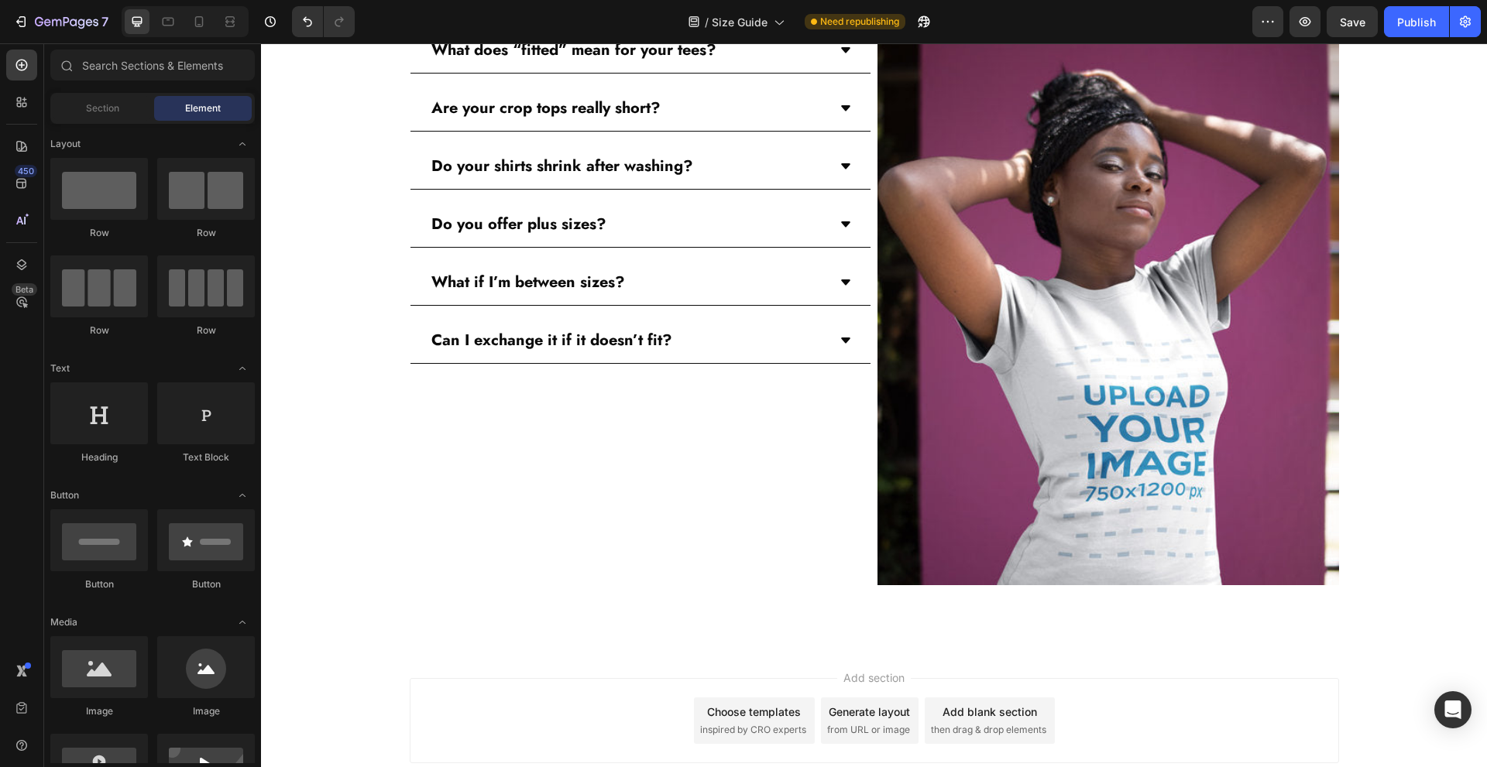
click at [1353, 26] on span "Save" at bounding box center [1353, 21] width 26 height 13
click at [1347, 37] on div "7 Version history / Size Guide Need republishing Preview Save Publish" at bounding box center [743, 22] width 1487 height 44
click at [1352, 35] on button "Save" at bounding box center [1352, 21] width 51 height 31
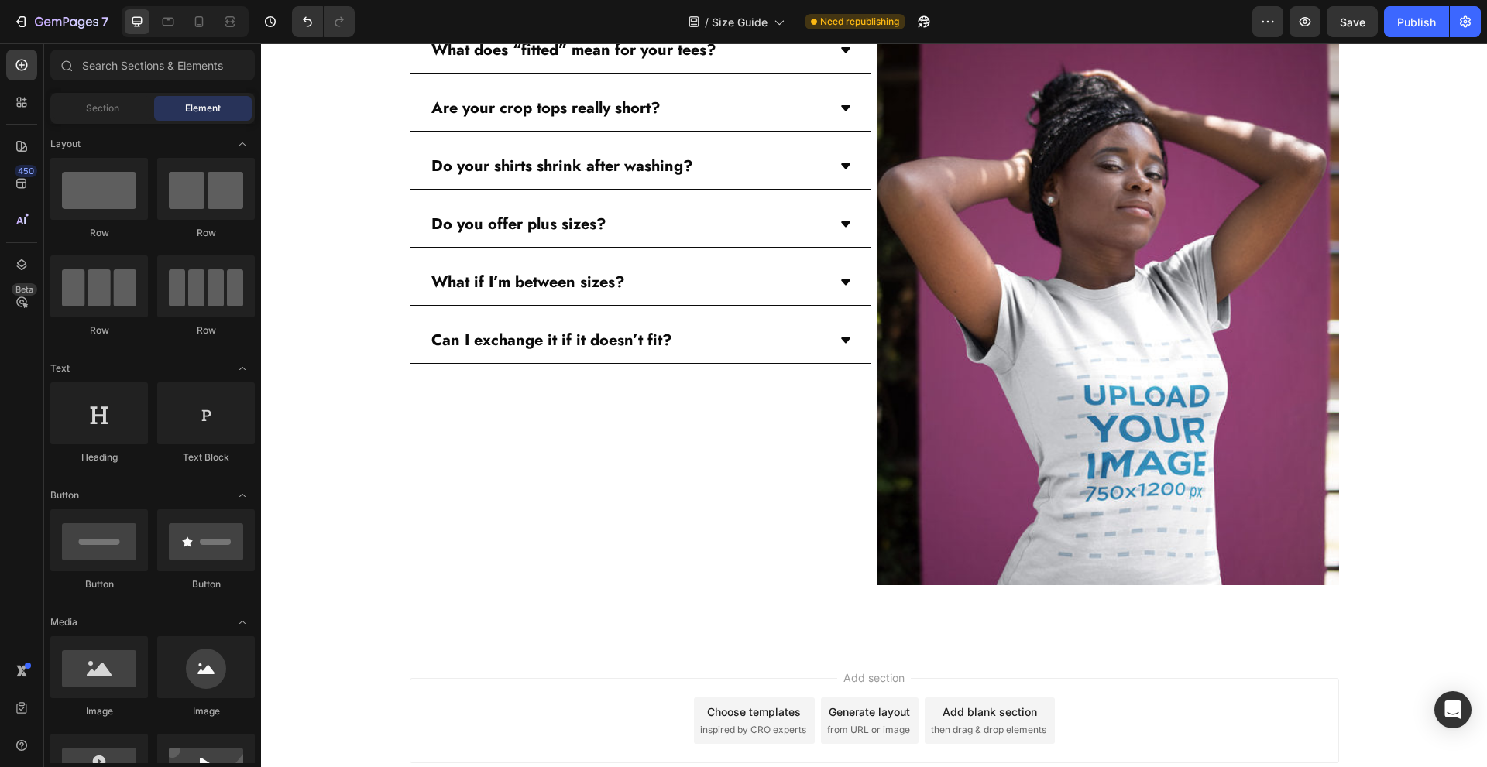
click at [1317, 23] on button "button" at bounding box center [1304, 21] width 31 height 31
click at [1186, 200] on img at bounding box center [1108, 278] width 462 height 616
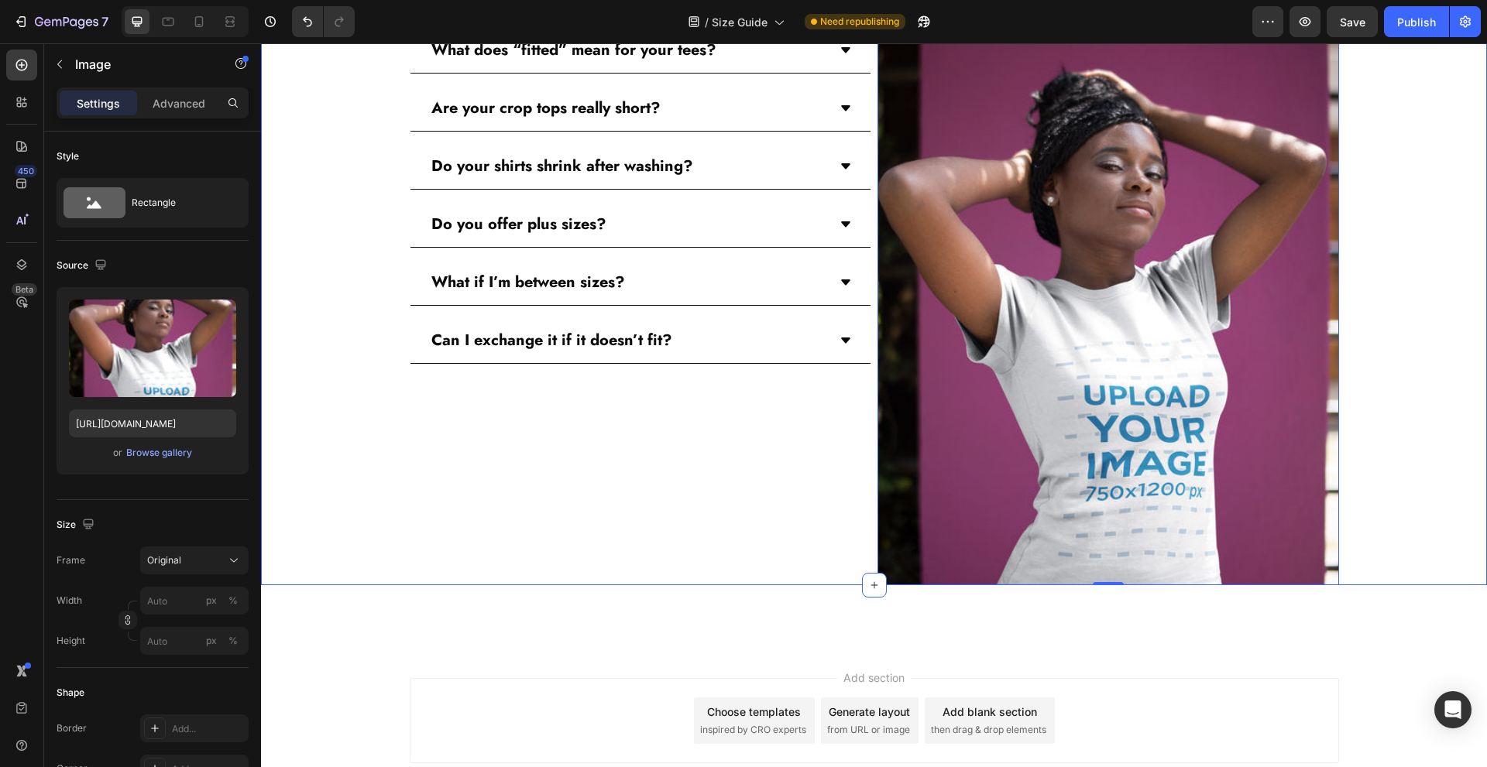
scroll to position [2340, 0]
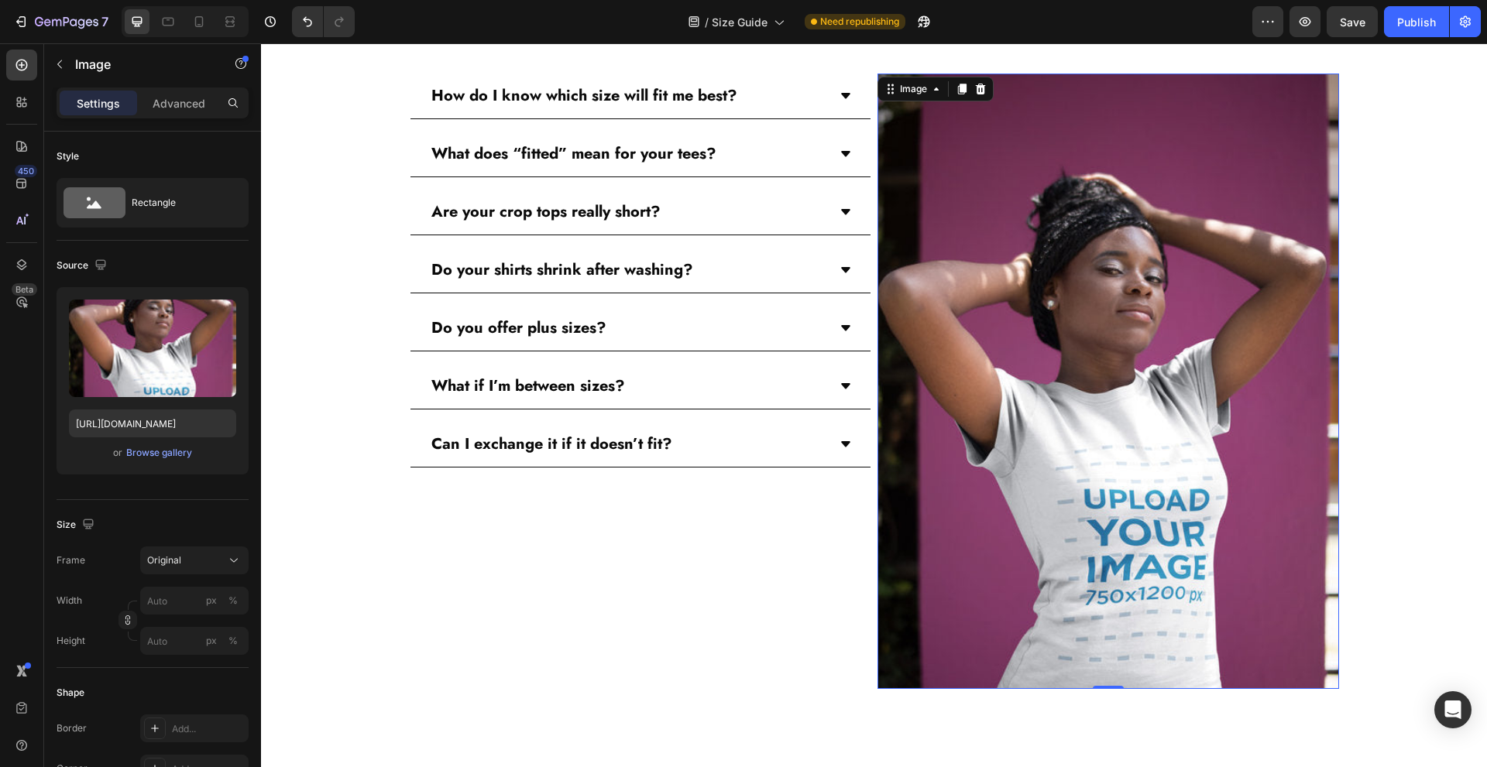
click at [1093, 236] on img at bounding box center [1108, 382] width 462 height 616
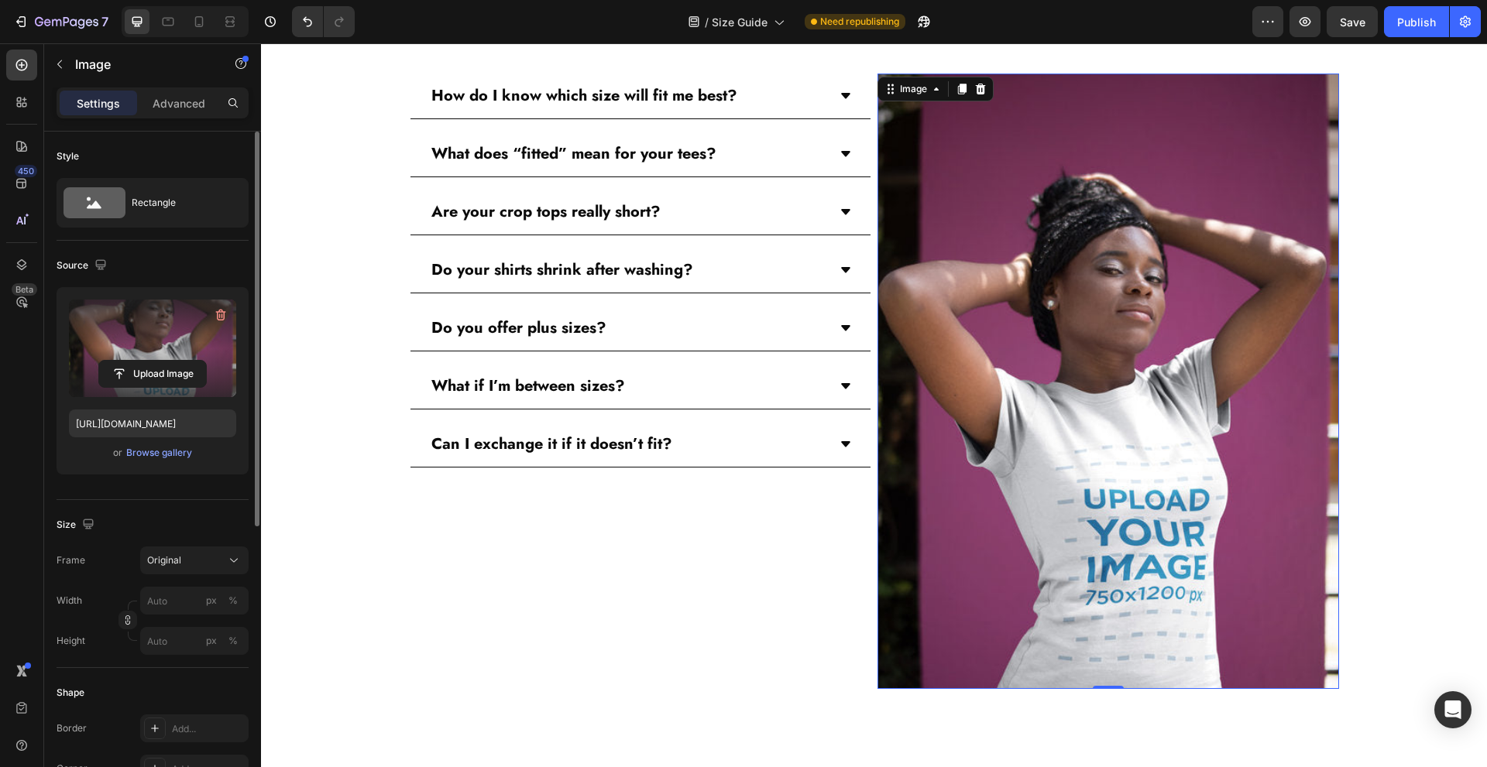
click at [170, 312] on label at bounding box center [152, 349] width 167 height 98
click at [170, 361] on input "file" at bounding box center [152, 374] width 107 height 26
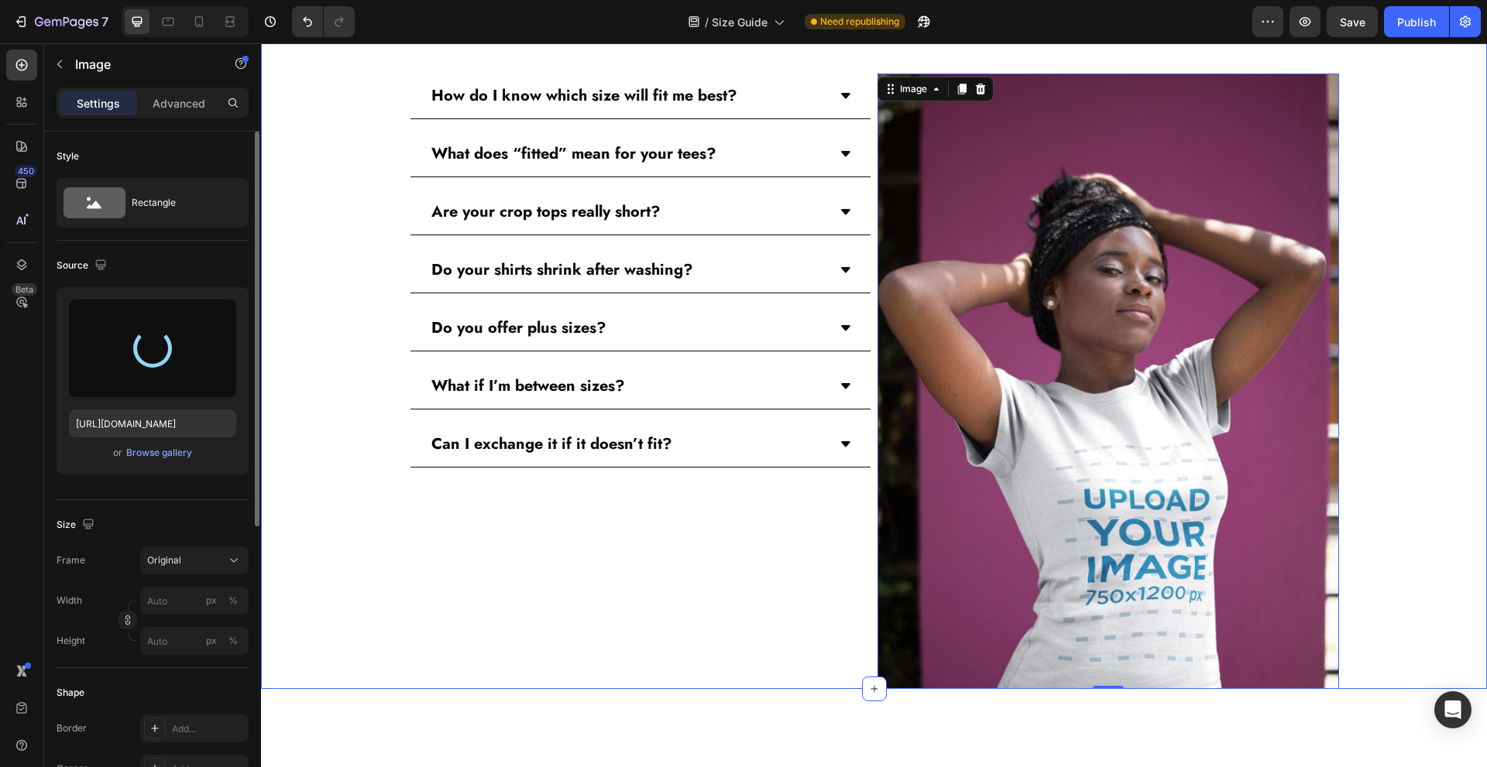
type input "[URL][DOMAIN_NAME]"
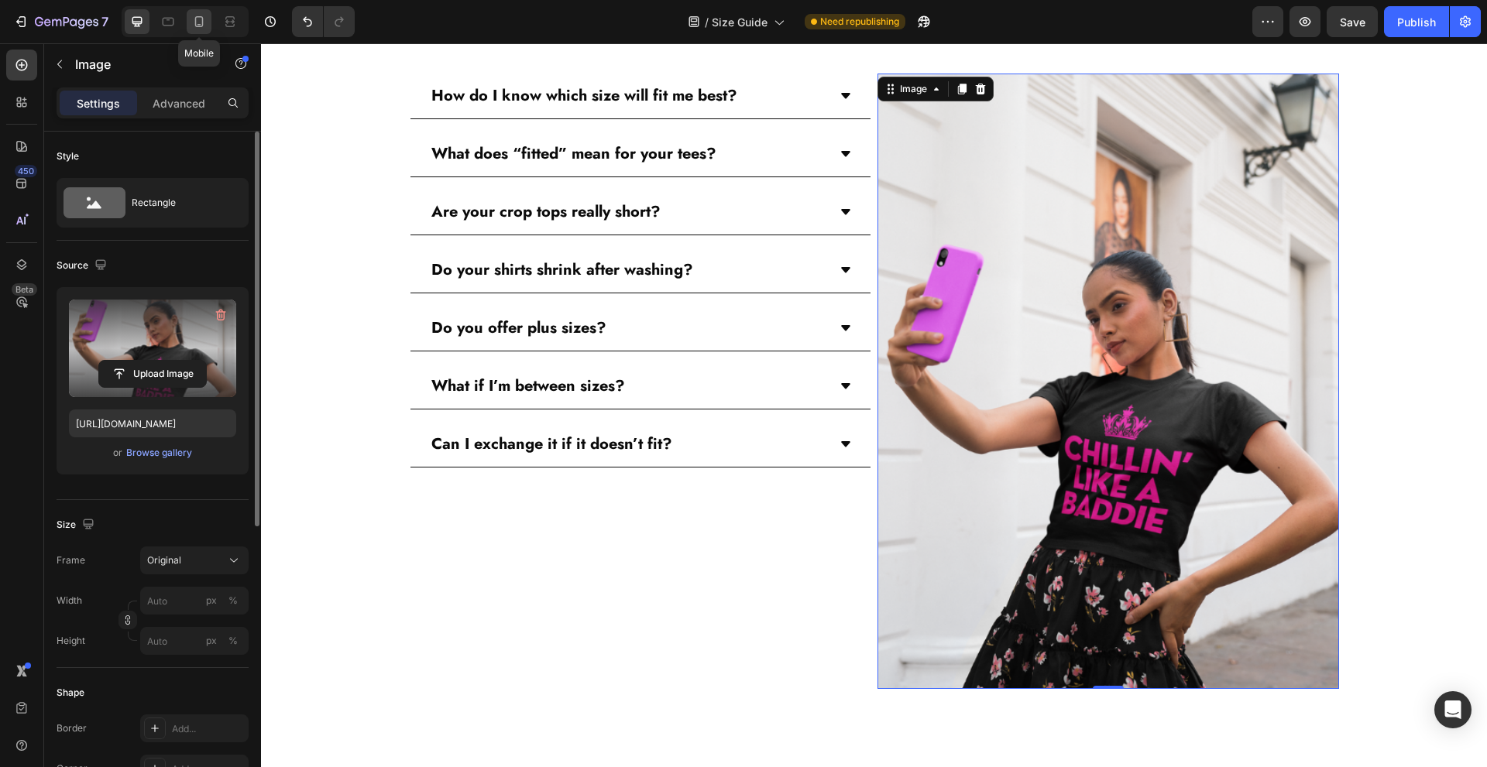
click at [197, 30] on div at bounding box center [199, 21] width 25 height 25
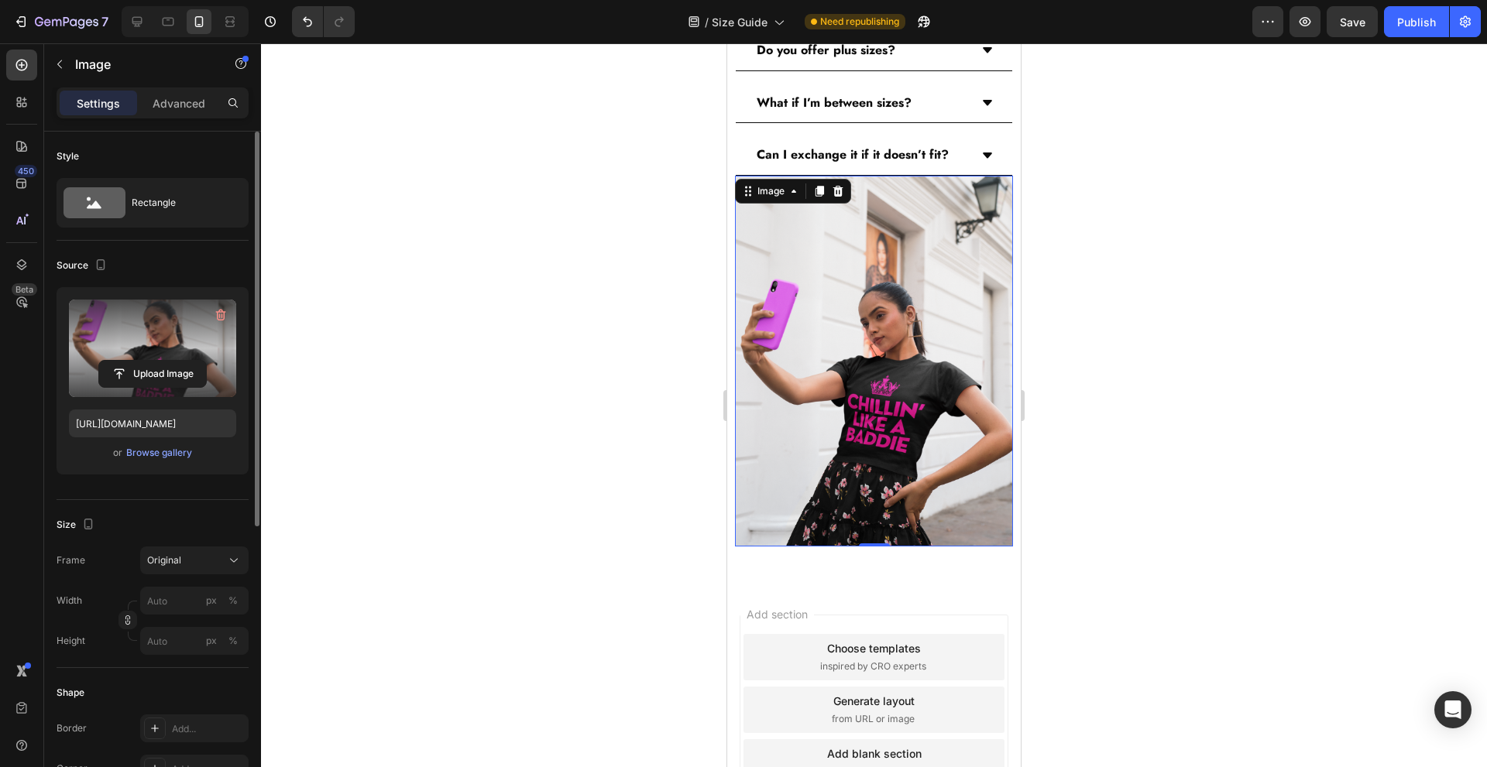
scroll to position [2708, 0]
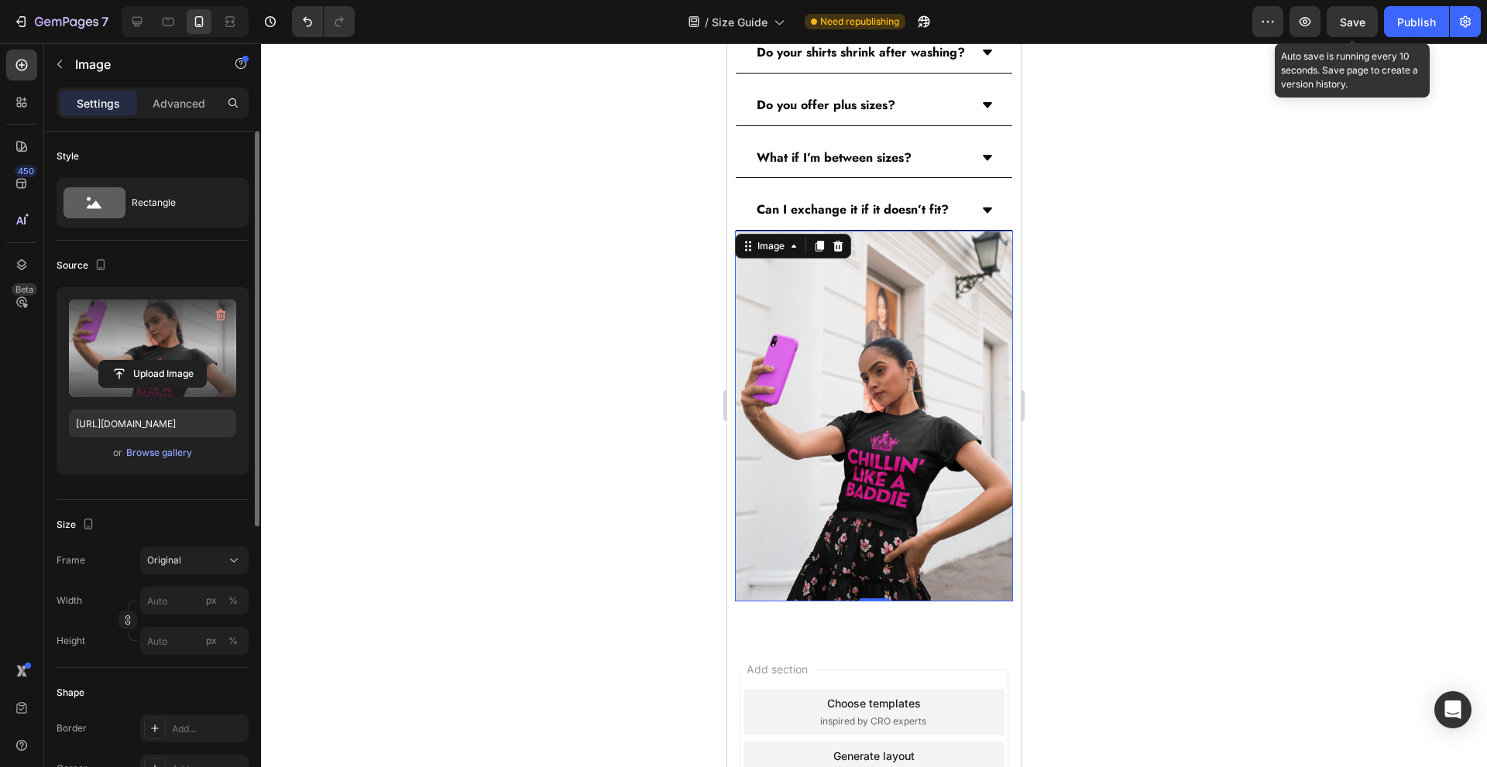
click at [1365, 11] on button "Save" at bounding box center [1352, 21] width 51 height 31
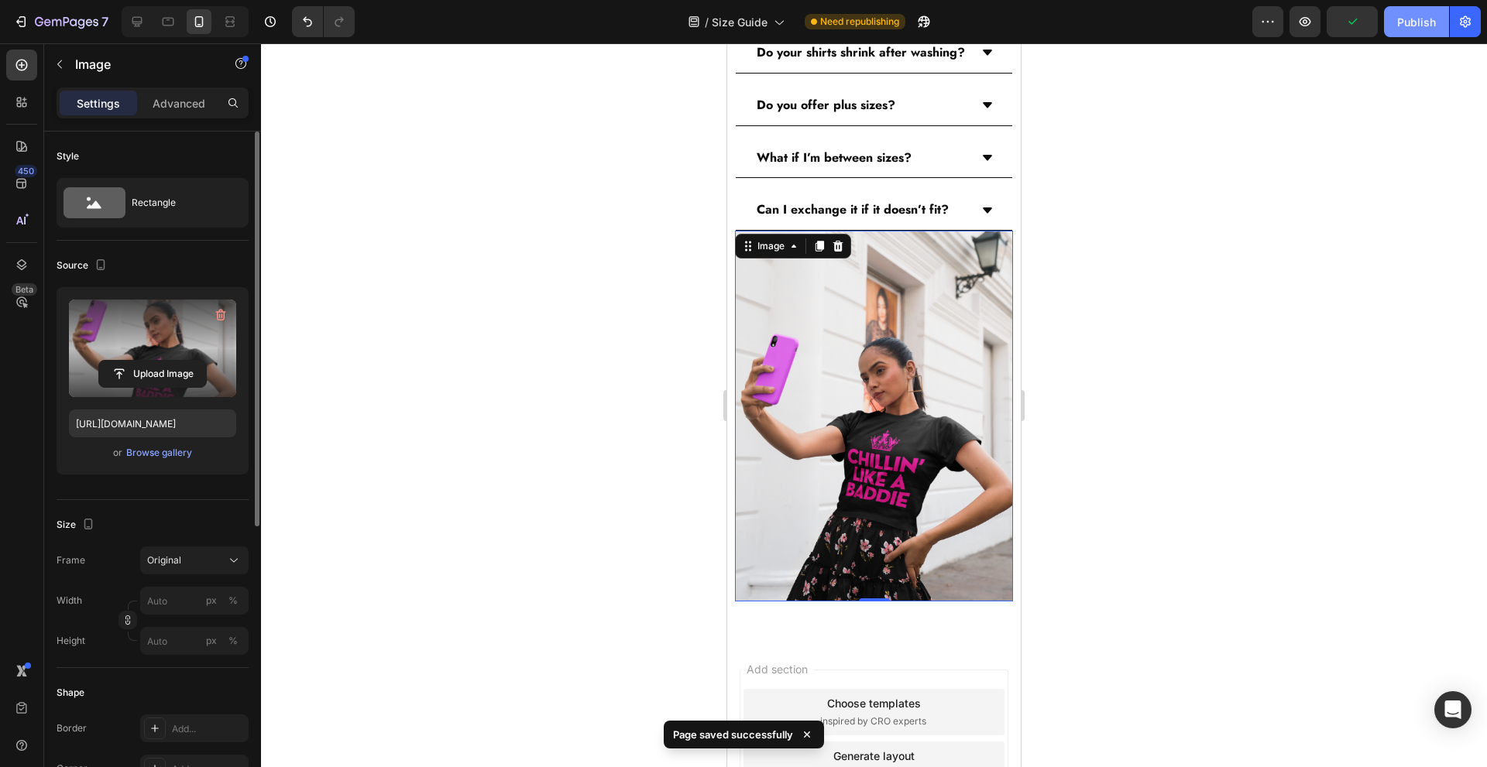
click at [1406, 30] on button "Publish" at bounding box center [1416, 21] width 65 height 31
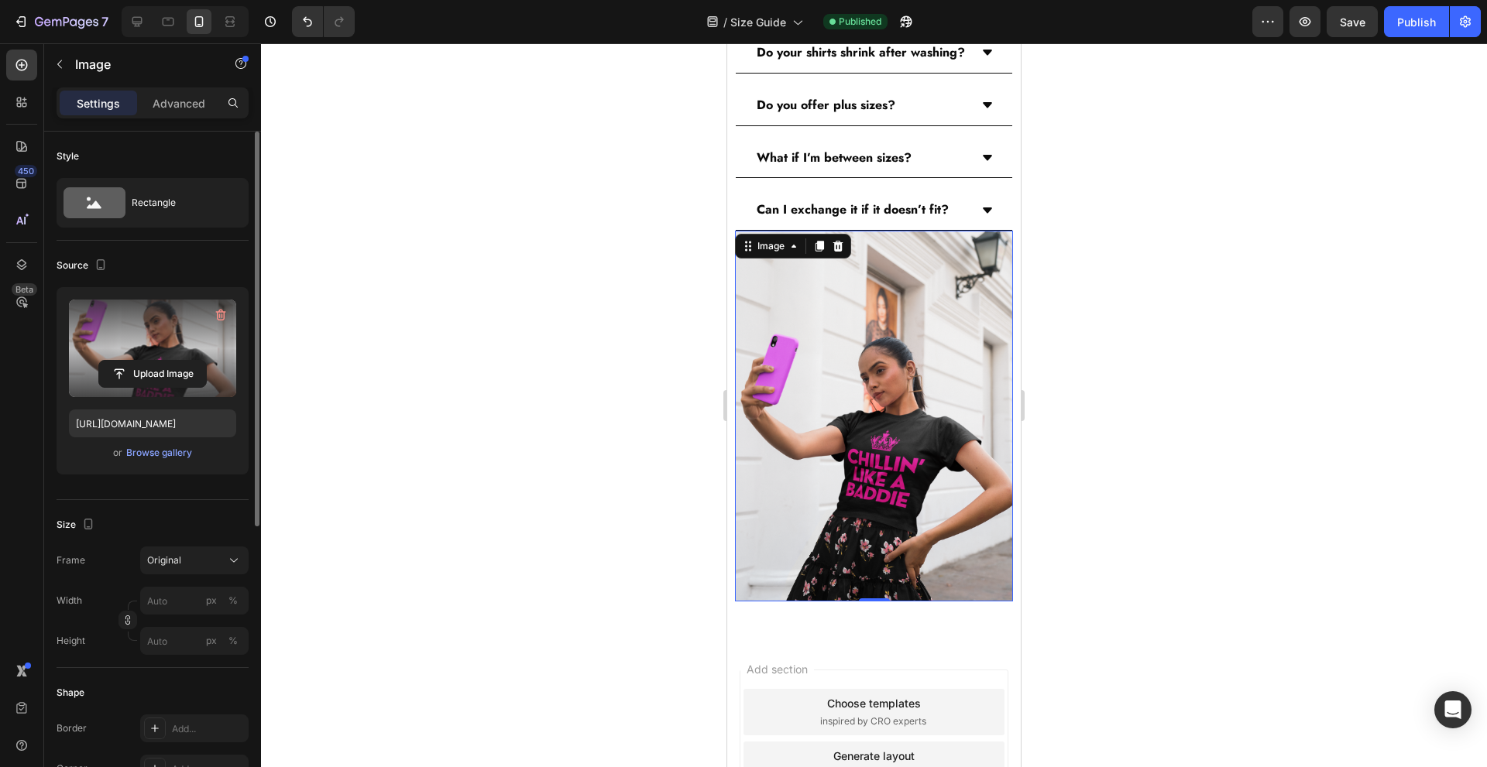
click at [1215, 366] on div at bounding box center [874, 405] width 1226 height 724
